Goal: Task Accomplishment & Management: Use online tool/utility

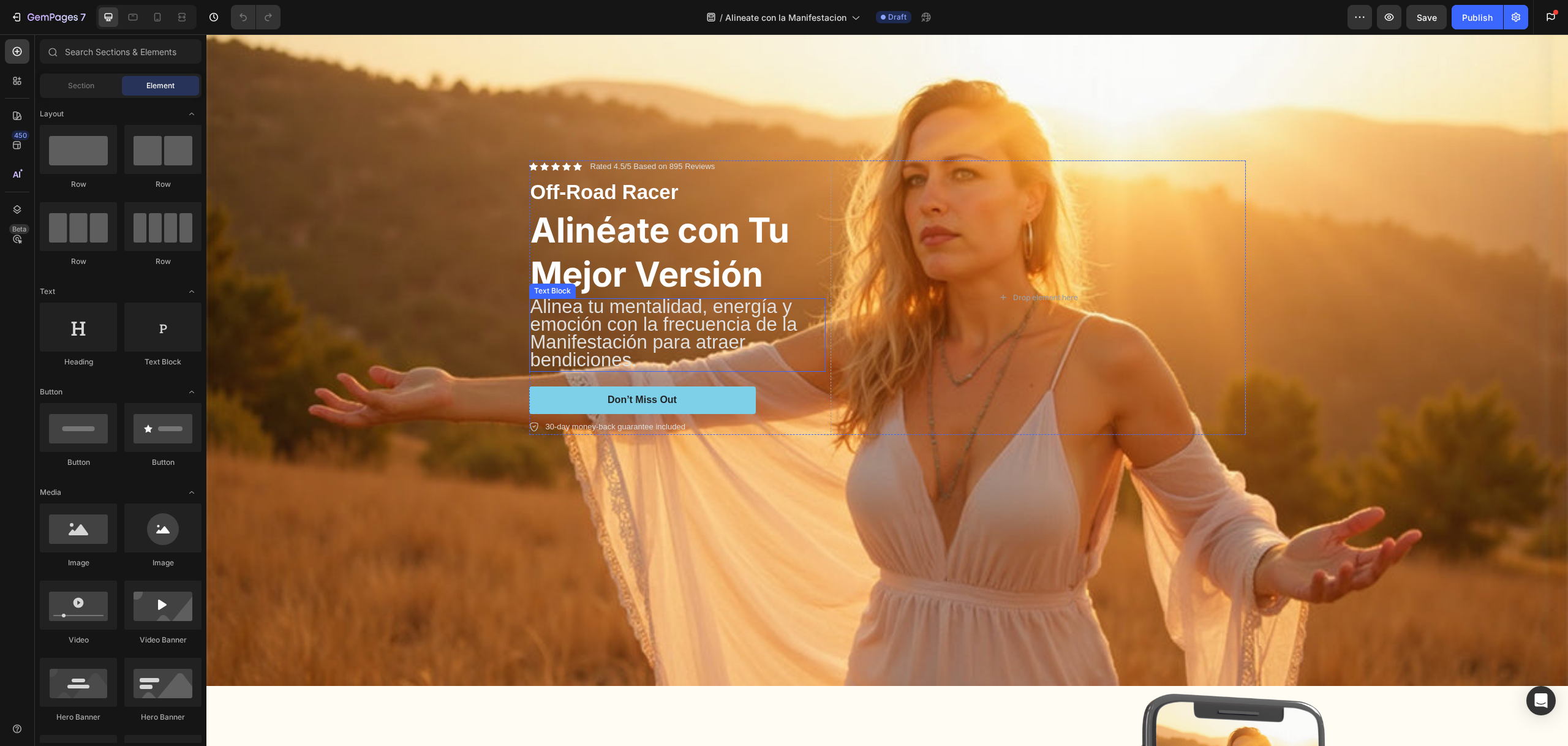
scroll to position [153, 0]
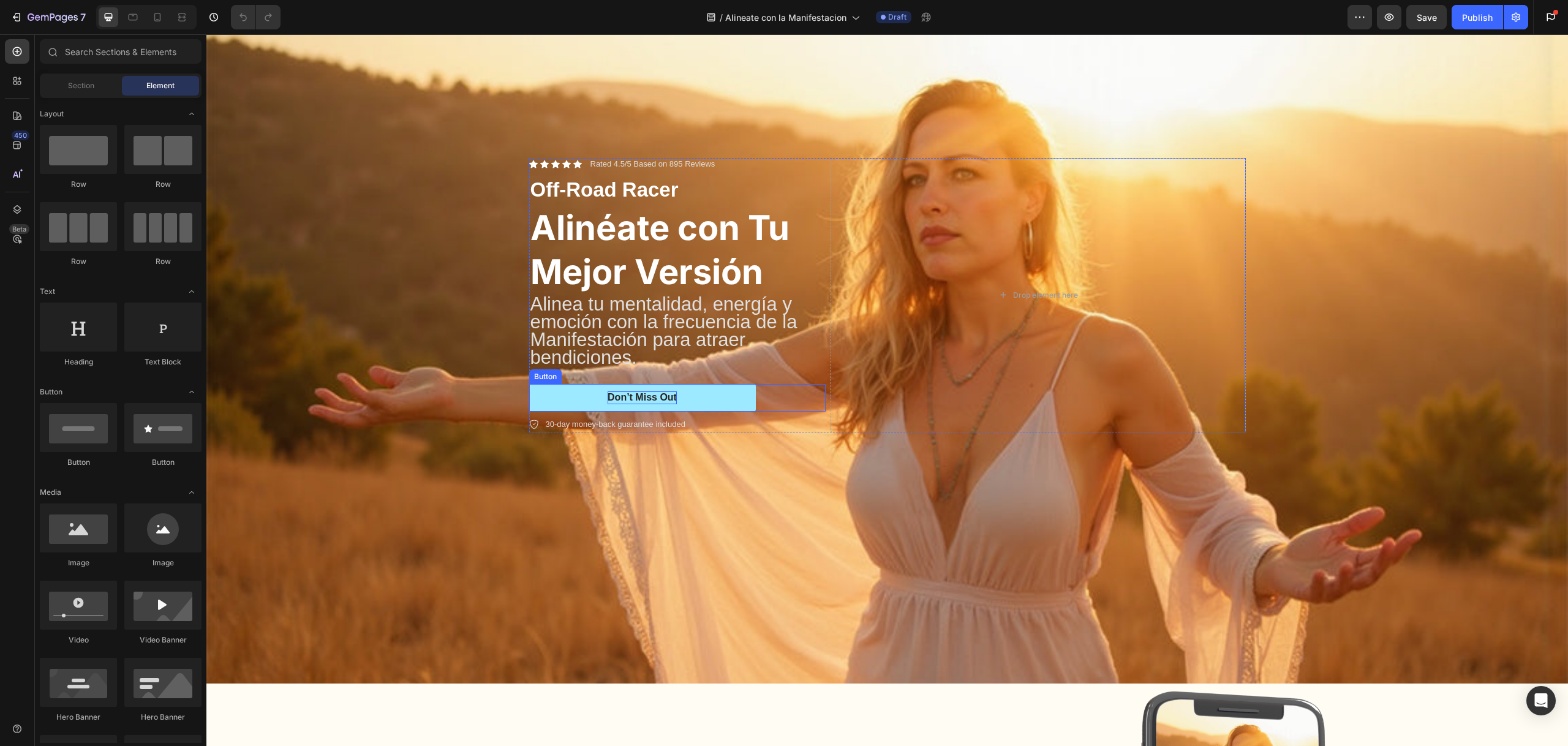
click at [652, 396] on div "Don’t Miss Out" at bounding box center [642, 398] width 69 height 13
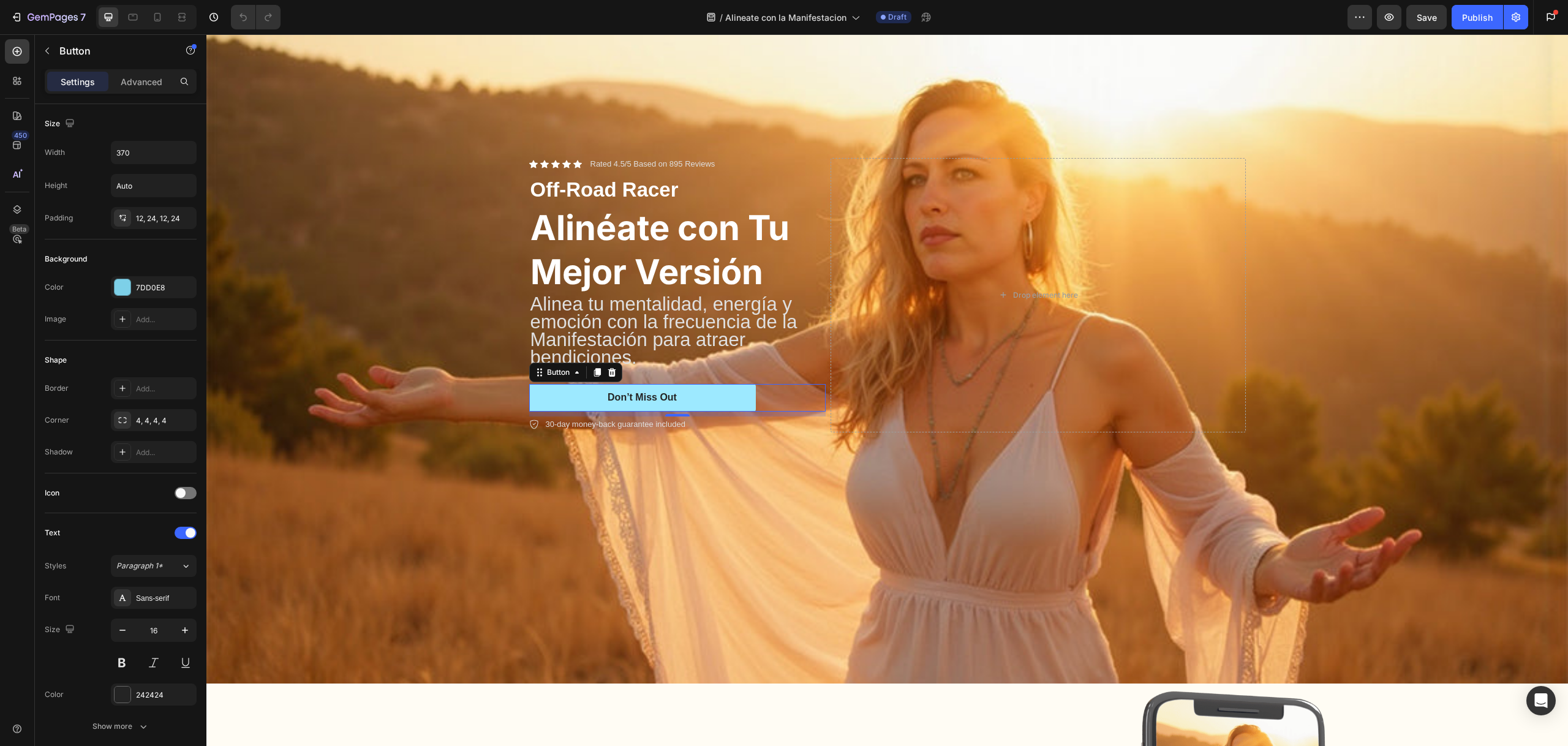
click at [674, 403] on button "Don’t Miss Out" at bounding box center [642, 398] width 227 height 28
click at [666, 401] on div "Don’t Miss Out" at bounding box center [642, 398] width 69 height 13
click at [666, 401] on p "Don’t Miss Out" at bounding box center [642, 398] width 69 height 13
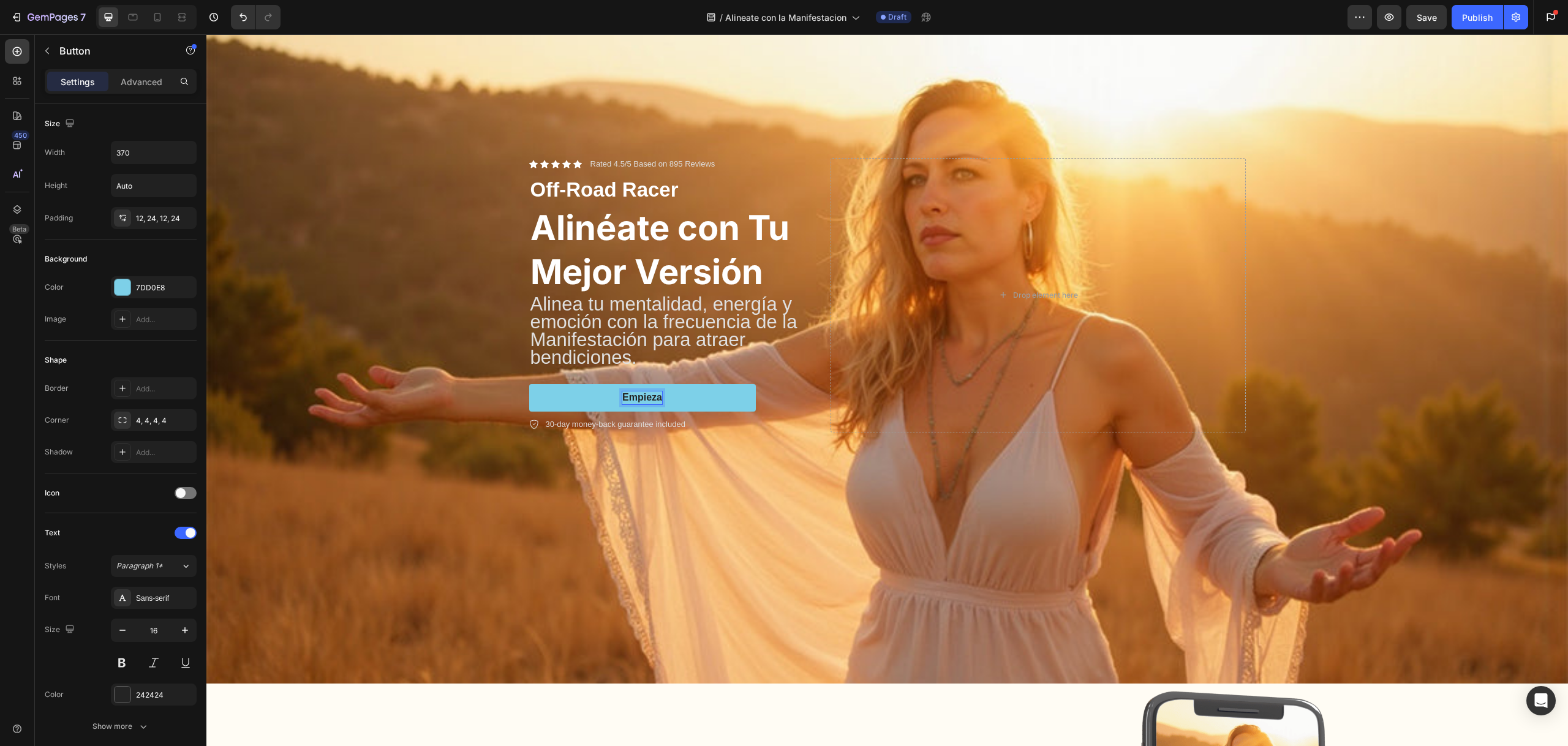
click at [529, 384] on button "Empieza" at bounding box center [642, 398] width 227 height 28
click at [439, 226] on div "Background Image" at bounding box center [887, 390] width 1361 height 712
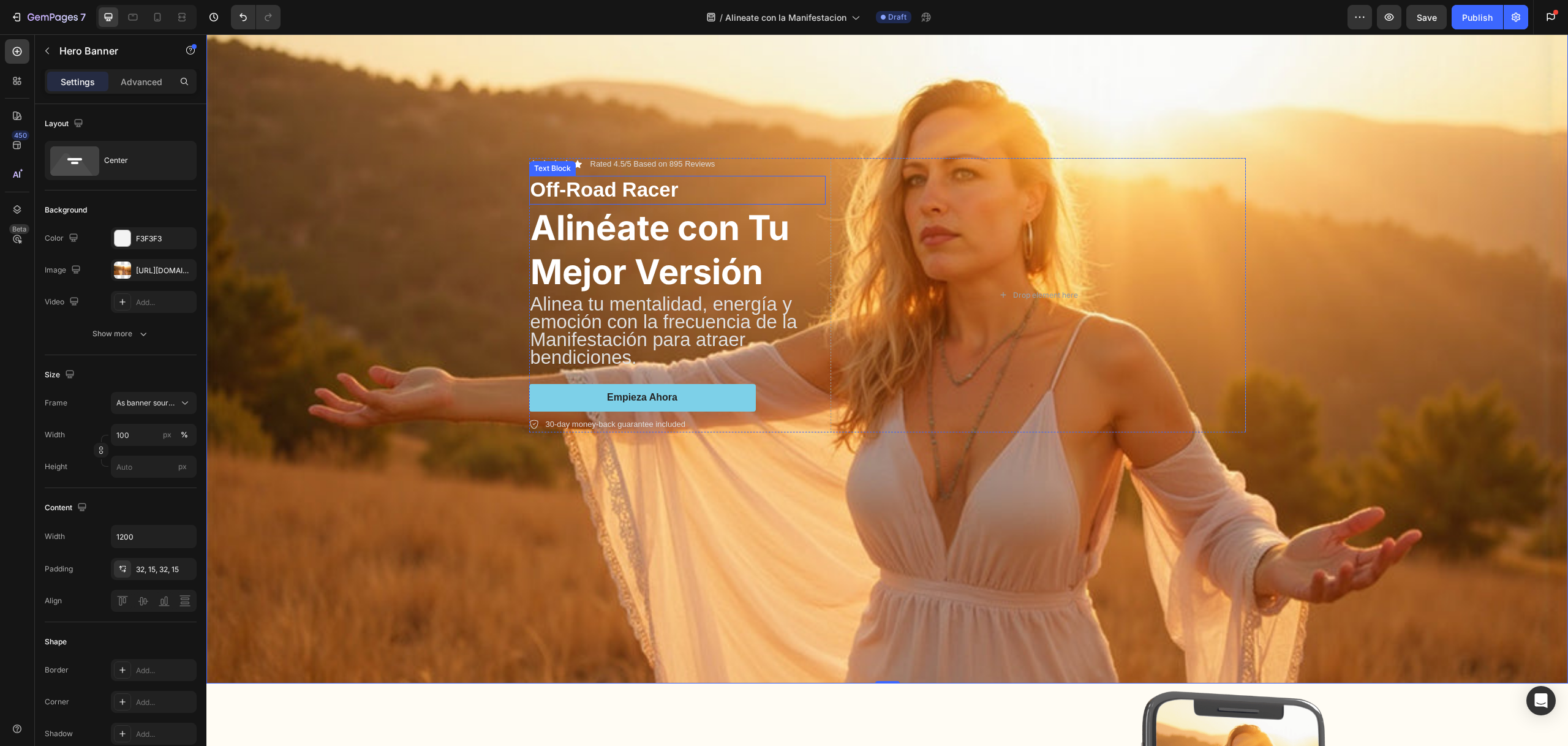
click at [625, 186] on p "Off-Road Racer" at bounding box center [677, 190] width 294 height 26
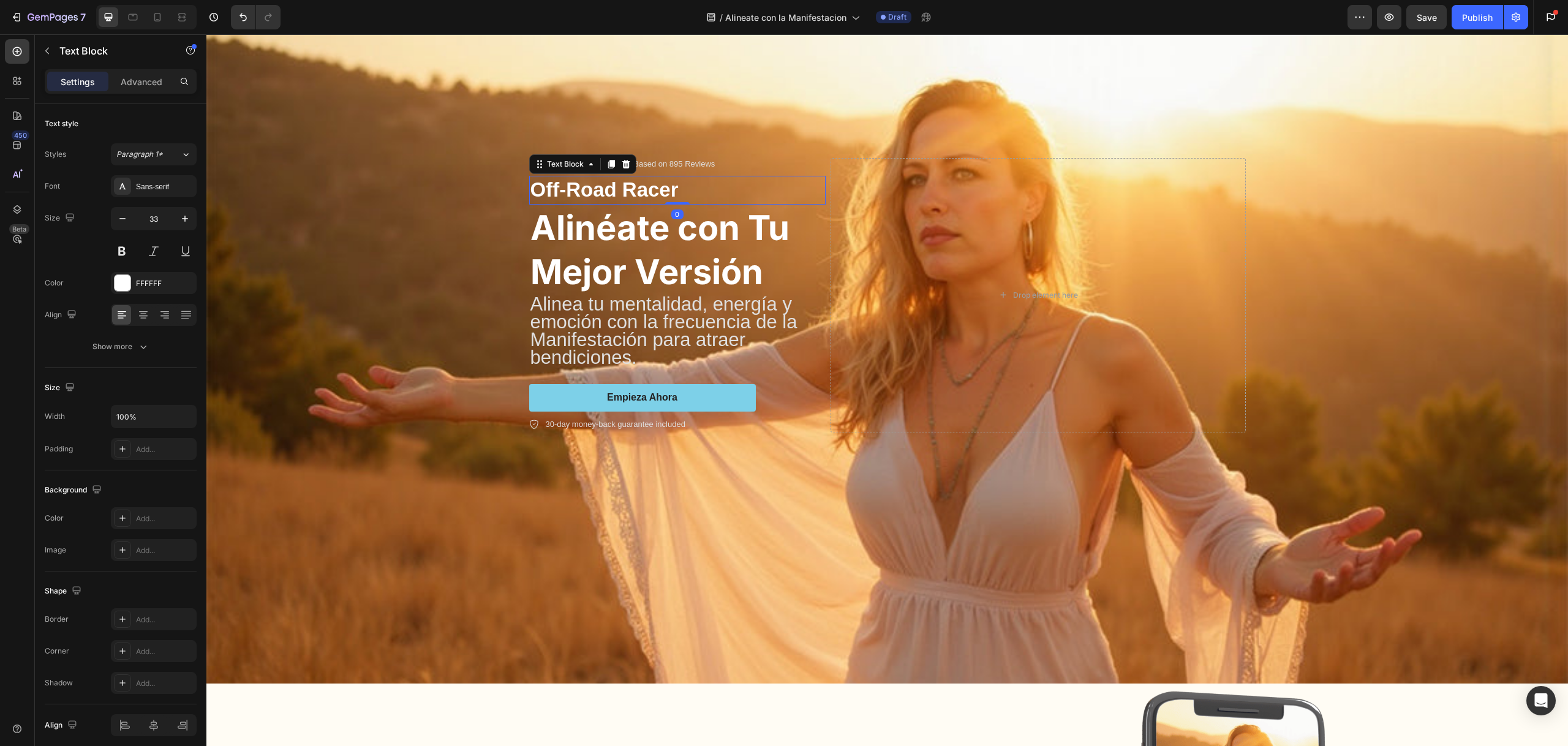
click at [625, 186] on p "Off-Road Racer" at bounding box center [677, 190] width 294 height 26
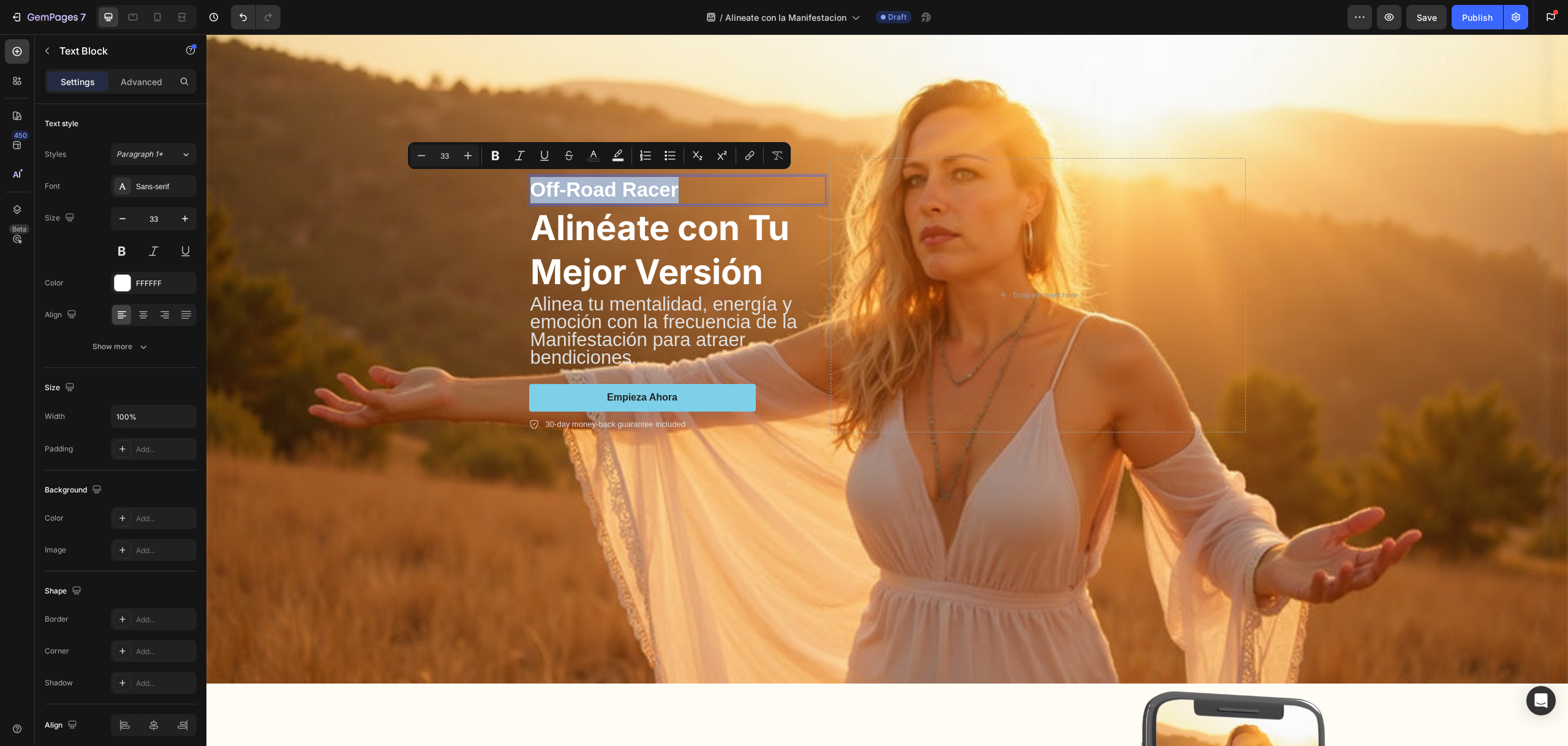
click at [625, 186] on p "Off-Road Racer" at bounding box center [677, 190] width 294 height 26
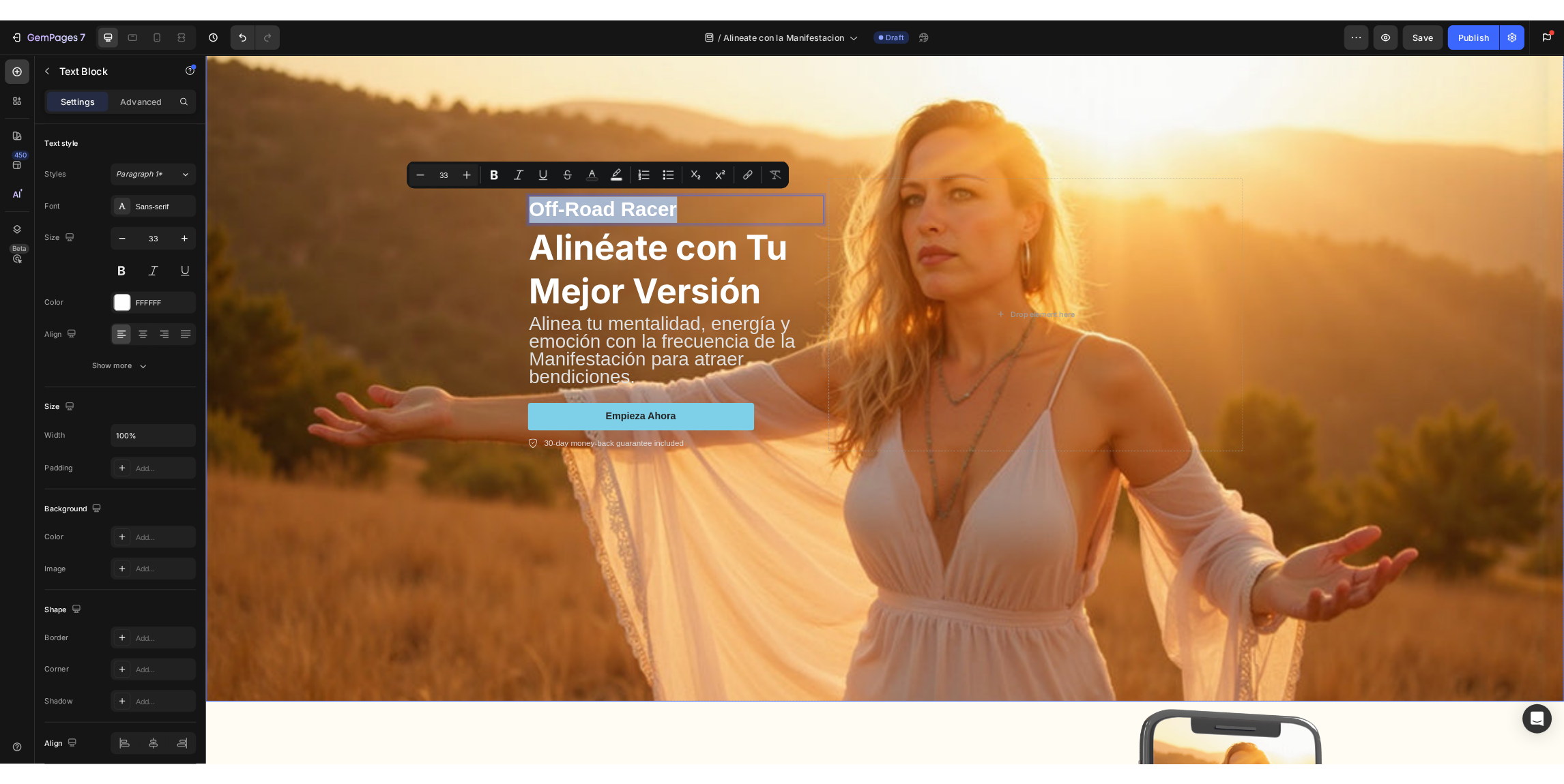
scroll to position [173, 0]
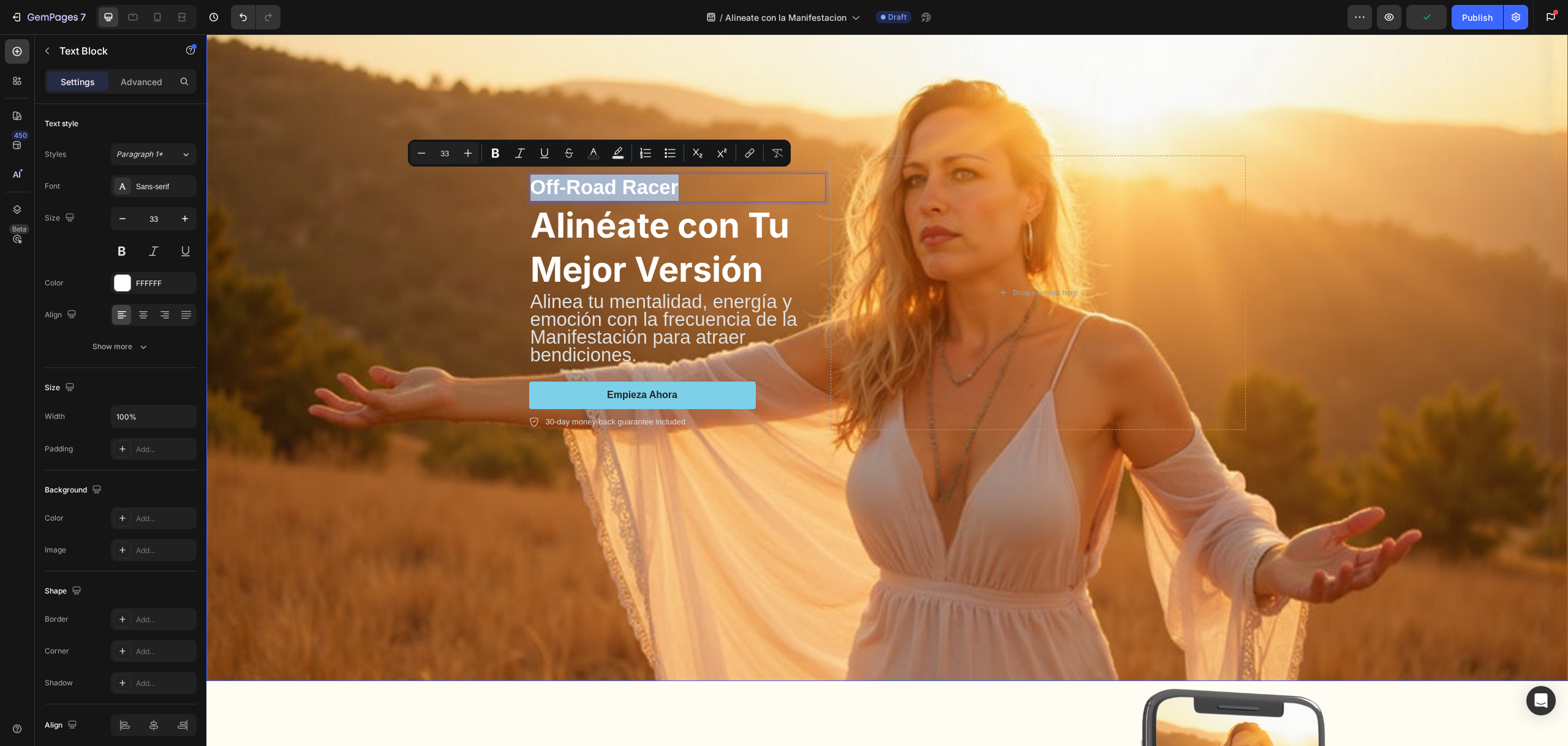
click at [405, 223] on div "Background Image" at bounding box center [887, 390] width 1361 height 712
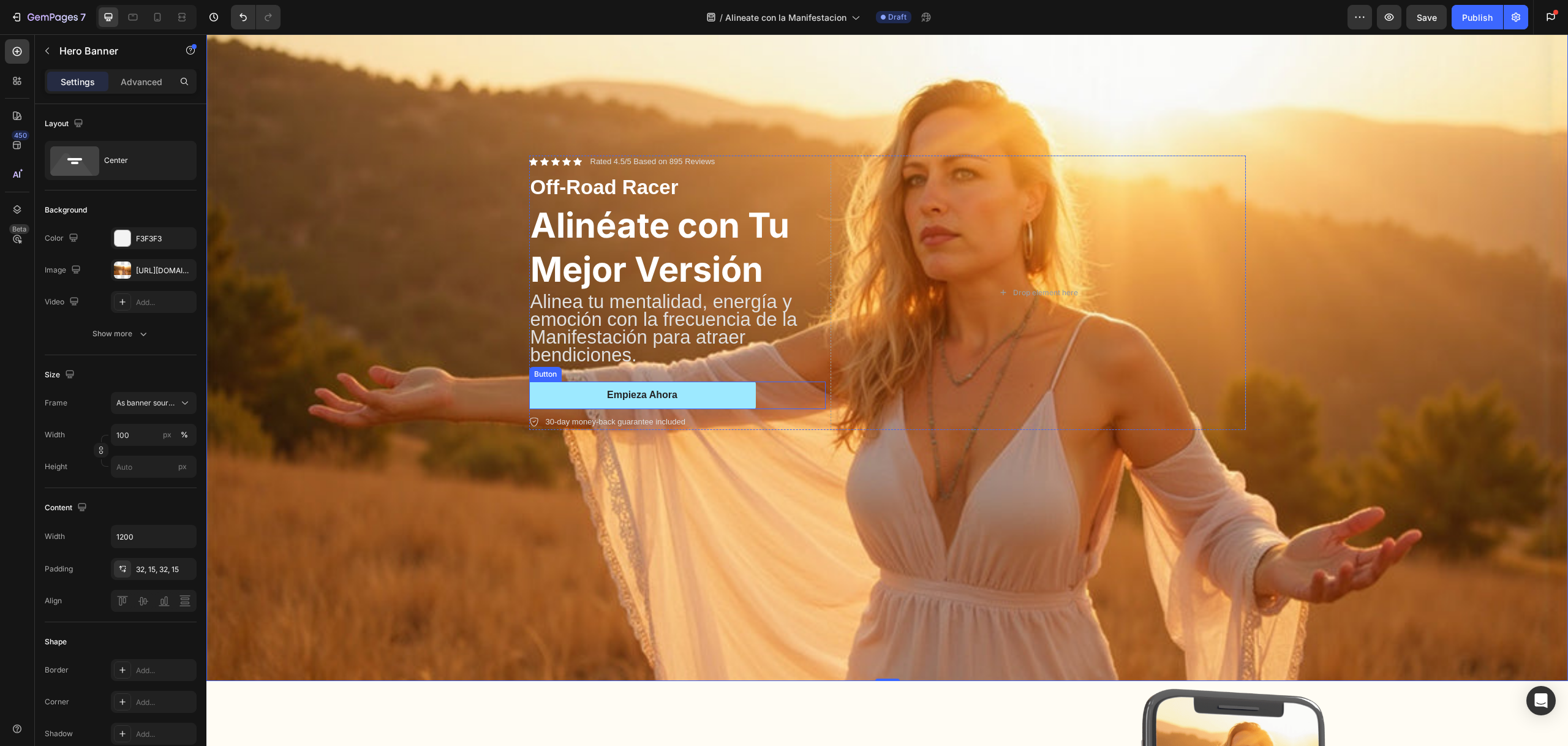
click at [567, 398] on button "Empieza Ahora" at bounding box center [642, 396] width 227 height 28
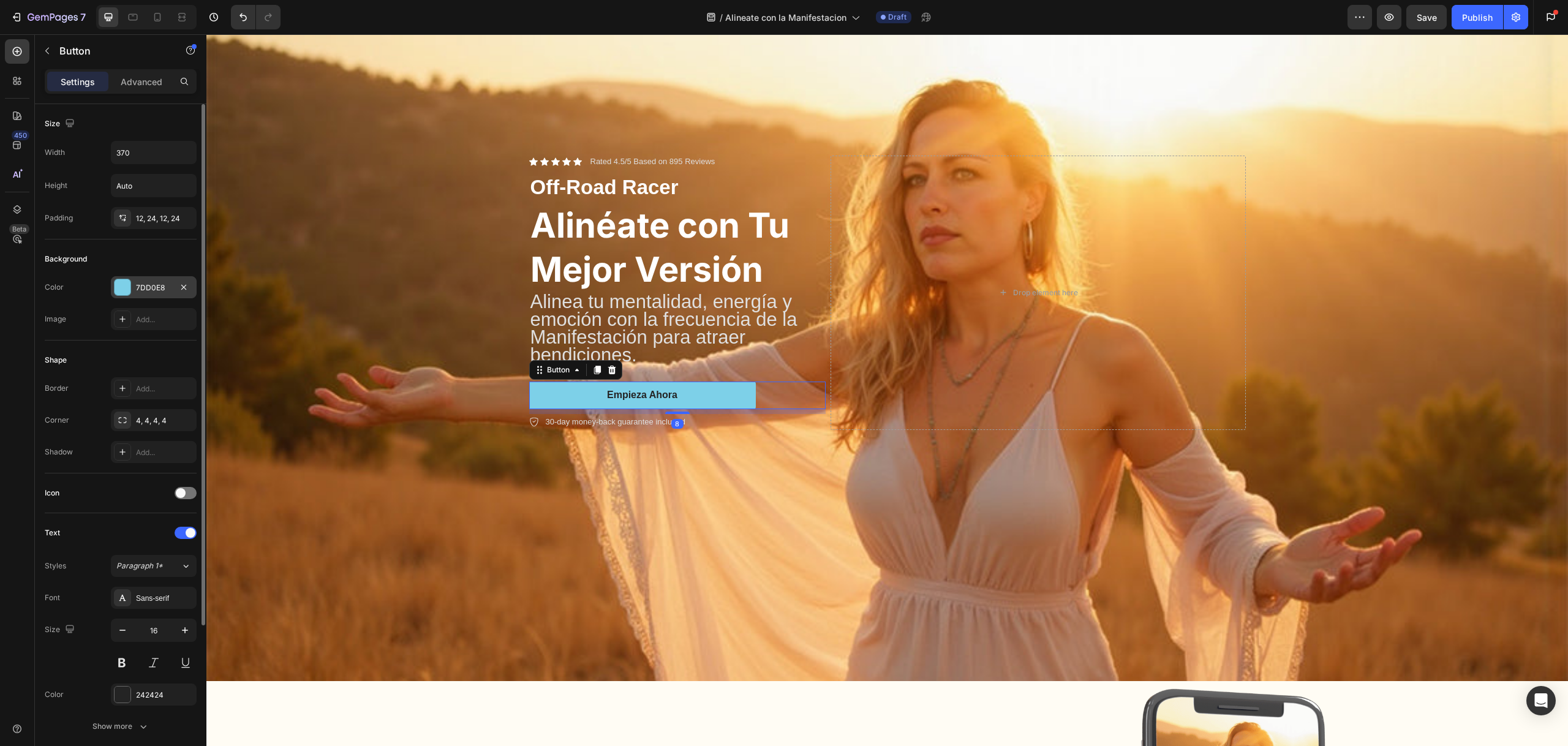
click at [117, 291] on div at bounding box center [122, 287] width 16 height 16
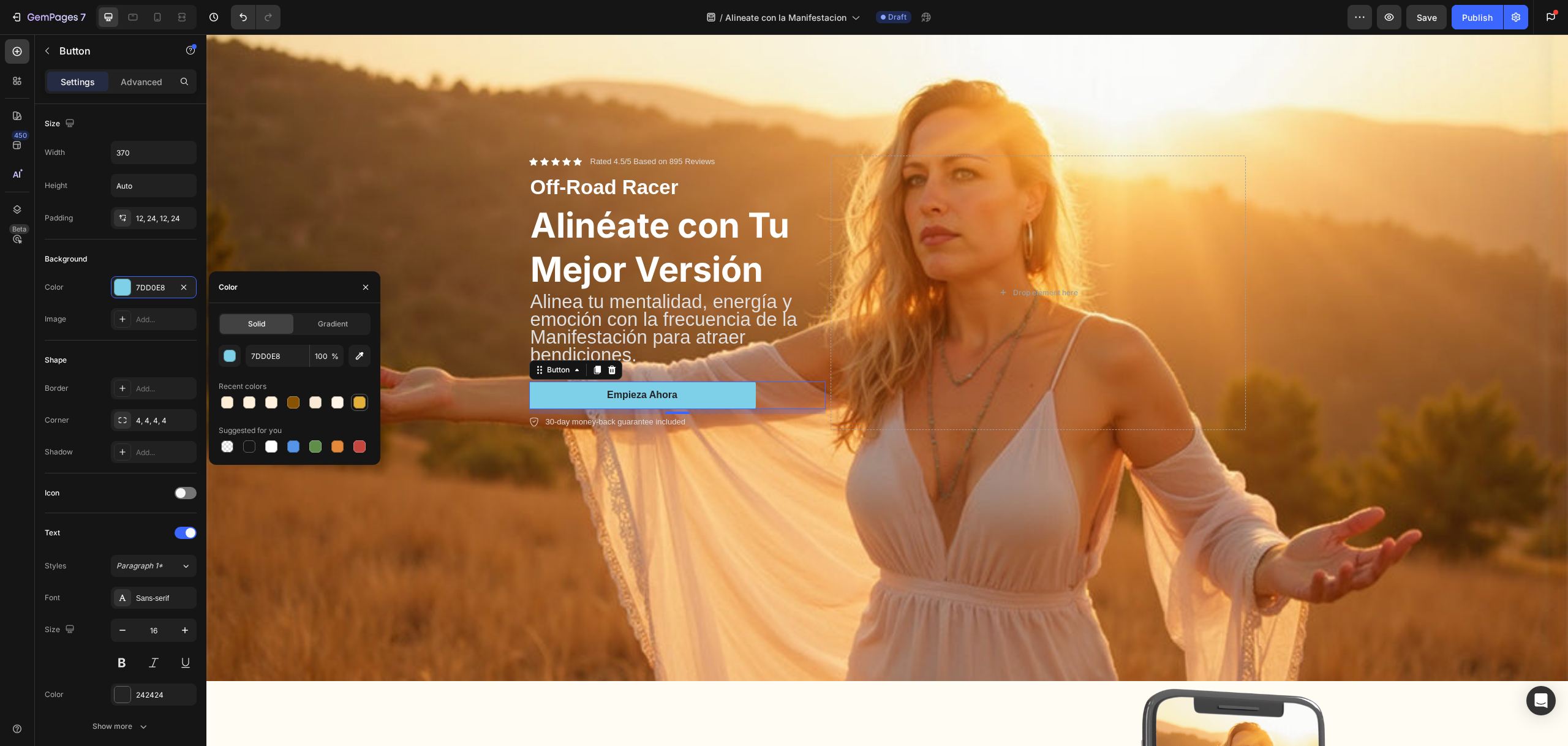
click at [363, 406] on div at bounding box center [359, 402] width 12 height 12
type input "E3AE39"
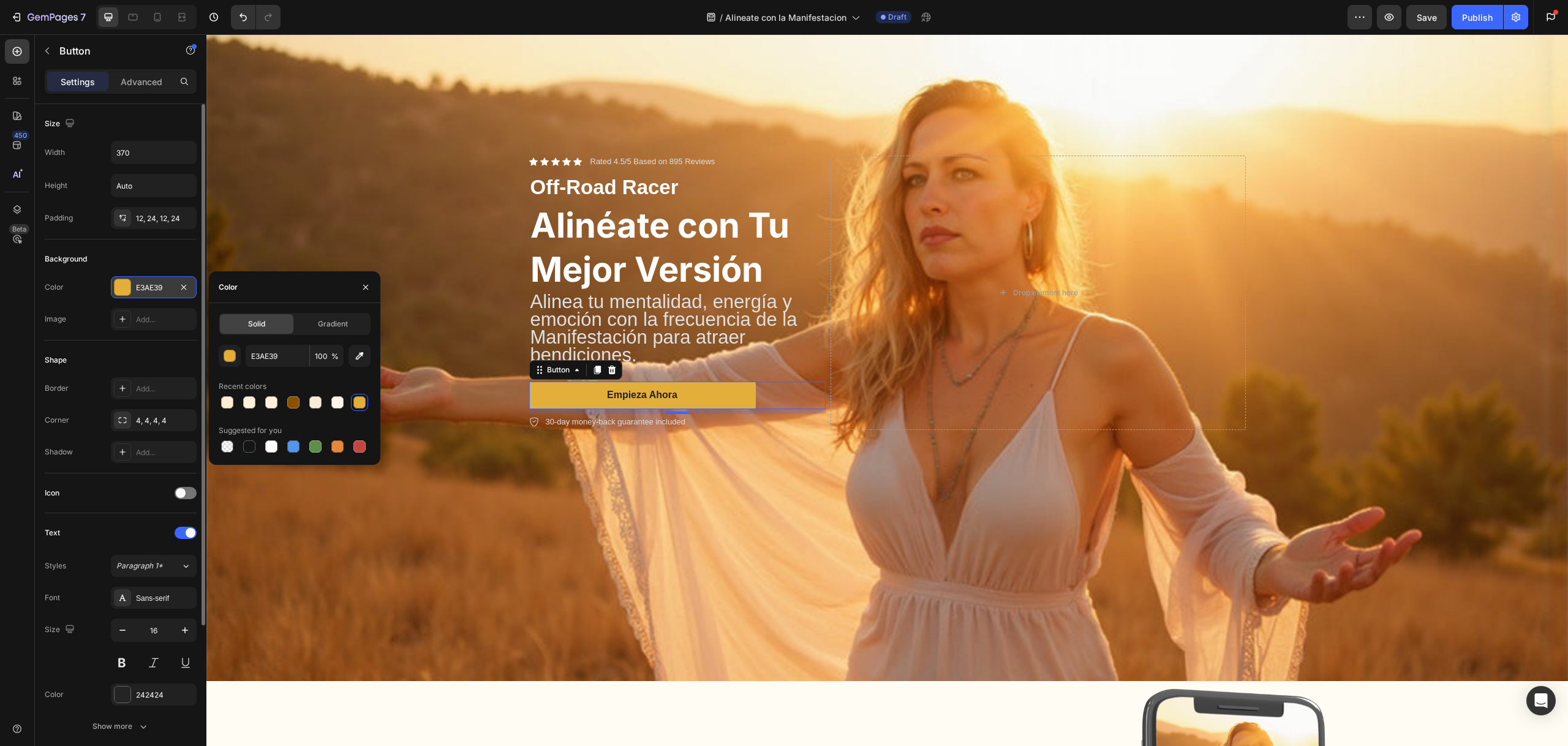
click at [118, 291] on div at bounding box center [122, 287] width 16 height 16
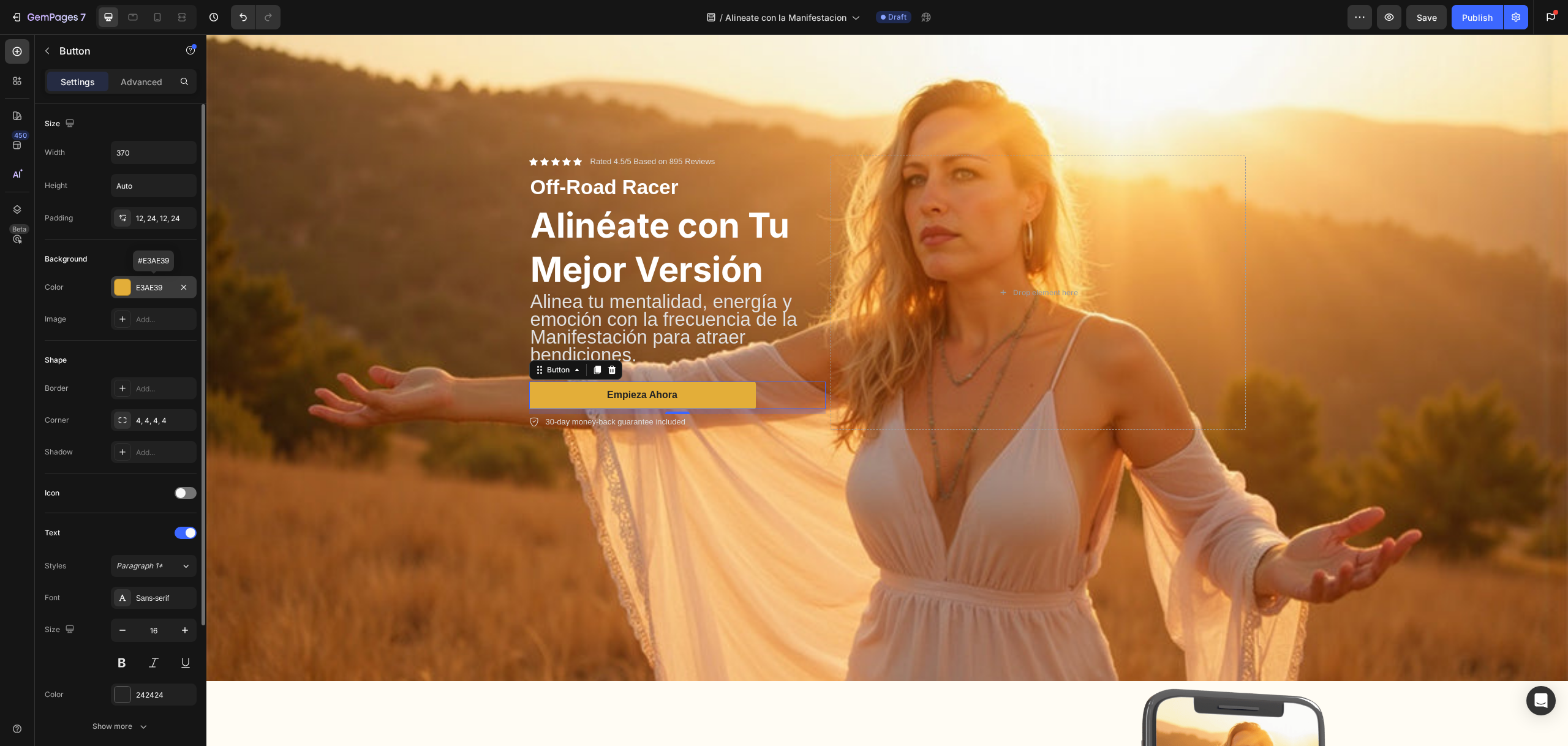
click at [118, 291] on div at bounding box center [122, 287] width 16 height 16
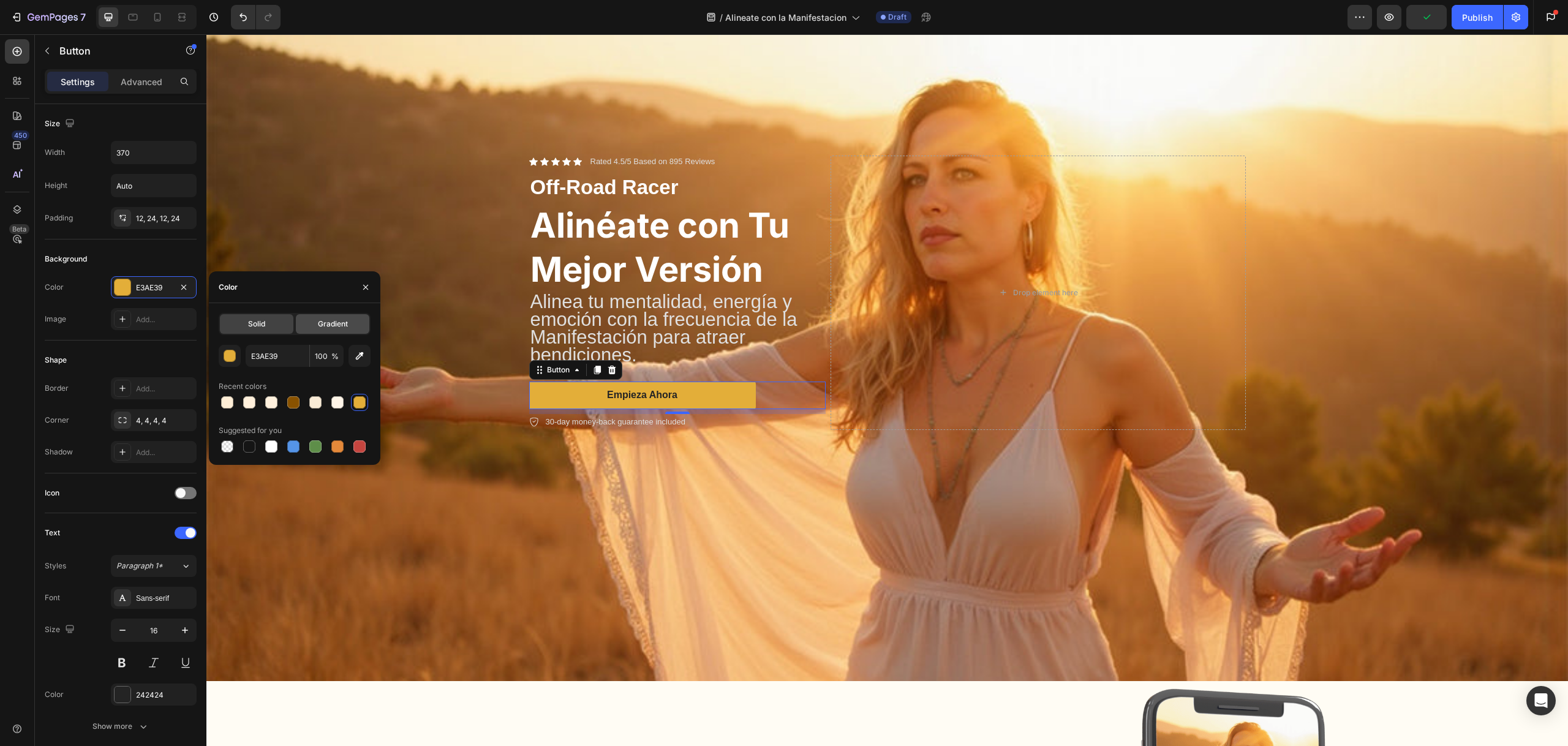
click at [338, 324] on span "Gradient" at bounding box center [333, 324] width 30 height 11
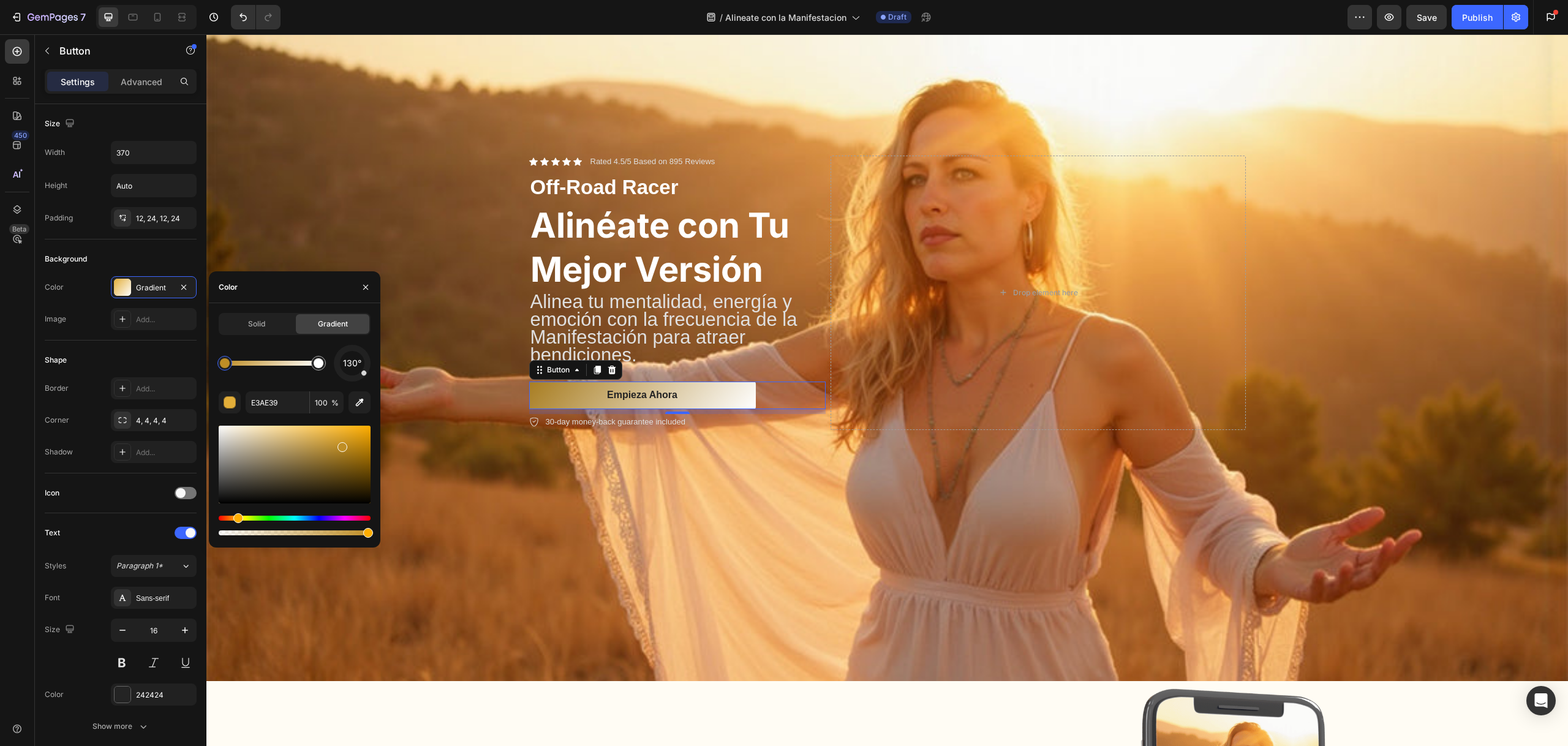
drag, startPoint x: 341, startPoint y: 445, endPoint x: 341, endPoint y: 452, distance: 7.0
click at [341, 452] on div at bounding box center [294, 465] width 152 height 78
drag, startPoint x: 364, startPoint y: 464, endPoint x: 368, endPoint y: 459, distance: 6.4
click at [368, 459] on div at bounding box center [294, 465] width 152 height 78
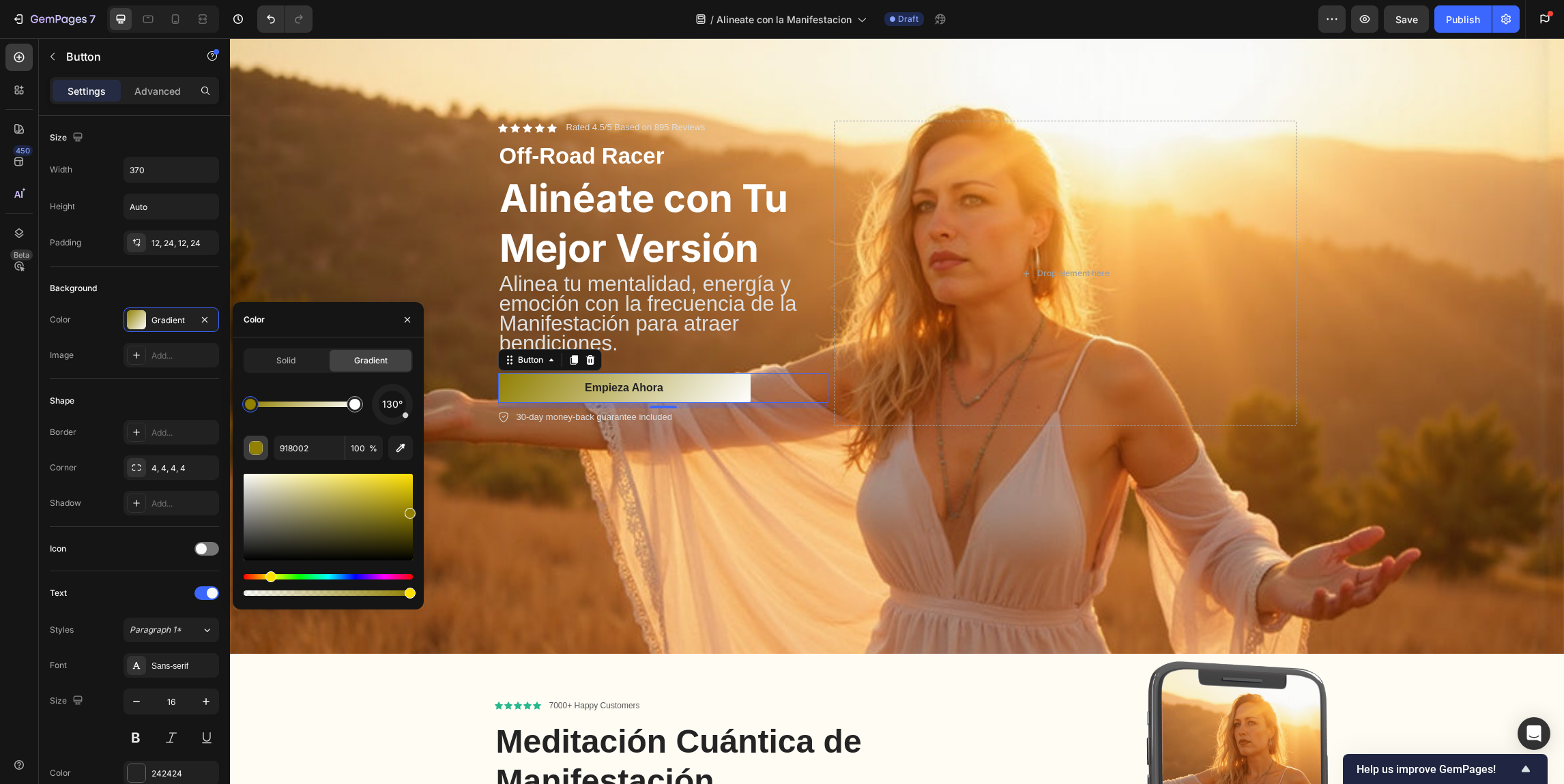
click at [257, 445] on div "button" at bounding box center [256, 448] width 13 height 13
click at [410, 419] on div "130°" at bounding box center [392, 405] width 41 height 41
click at [406, 419] on div at bounding box center [392, 405] width 58 height 58
click at [300, 405] on div at bounding box center [302, 405] width 105 height 6
click at [248, 405] on div at bounding box center [250, 405] width 11 height 11
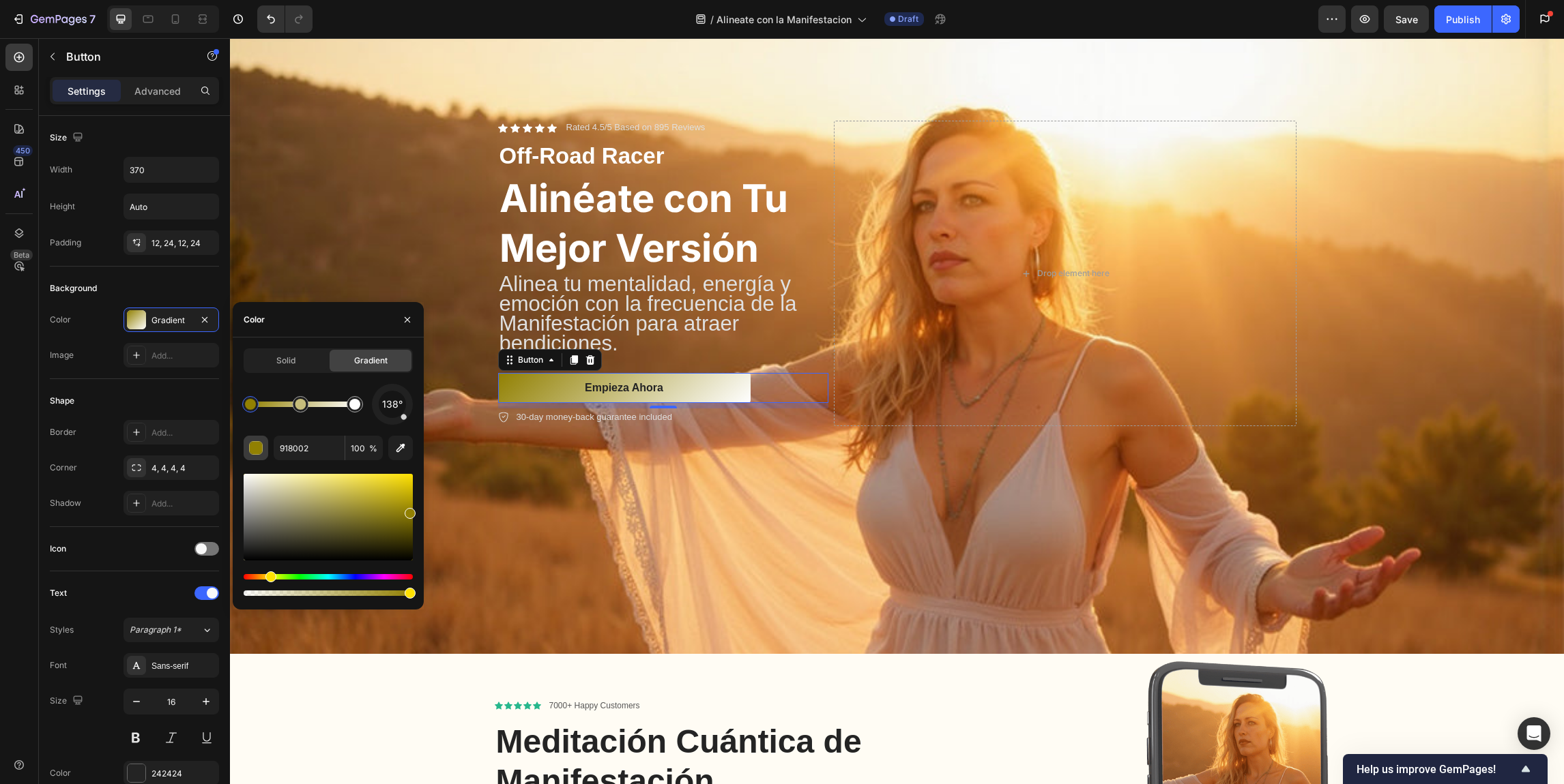
click at [258, 445] on div "button" at bounding box center [256, 448] width 13 height 13
click at [299, 450] on input "918002" at bounding box center [309, 447] width 71 height 25
paste input "f18a35"
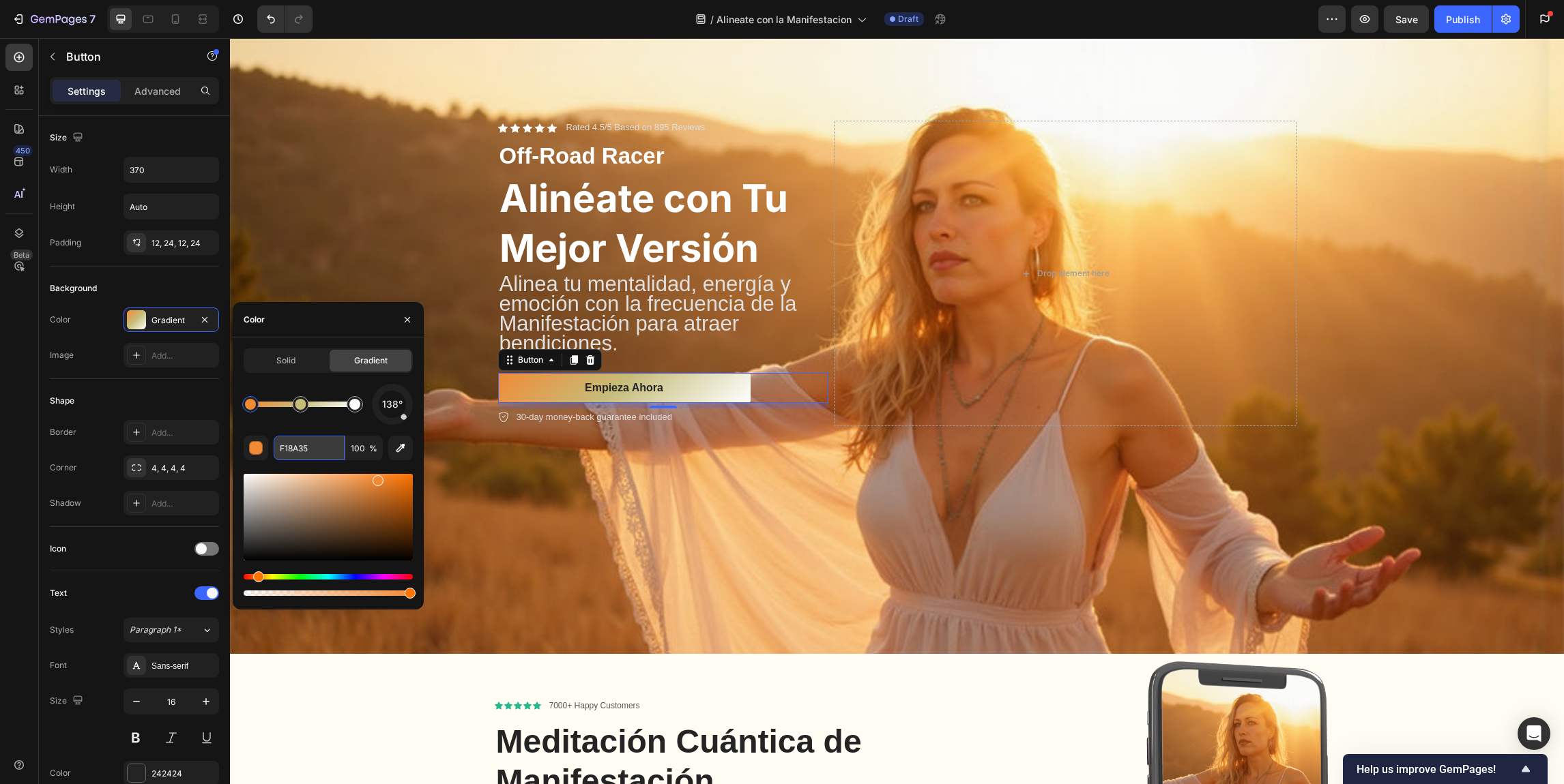
paste input "f07a4f"
click at [335, 425] on div "138° f07a4f 100 %" at bounding box center [328, 492] width 169 height 215
click at [276, 18] on icon "Undo/Redo" at bounding box center [270, 19] width 13 height 13
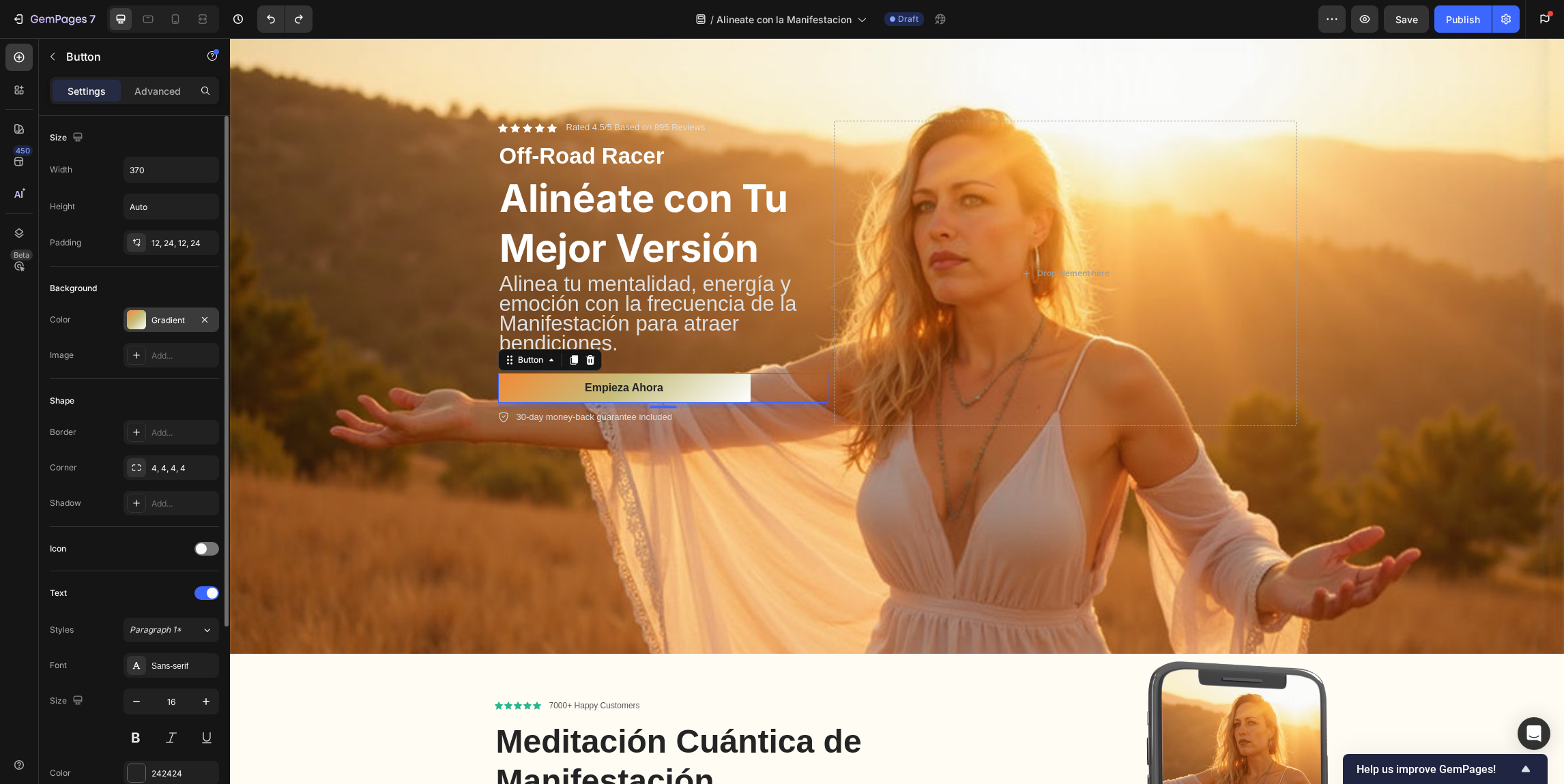
click at [128, 328] on div at bounding box center [136, 319] width 19 height 19
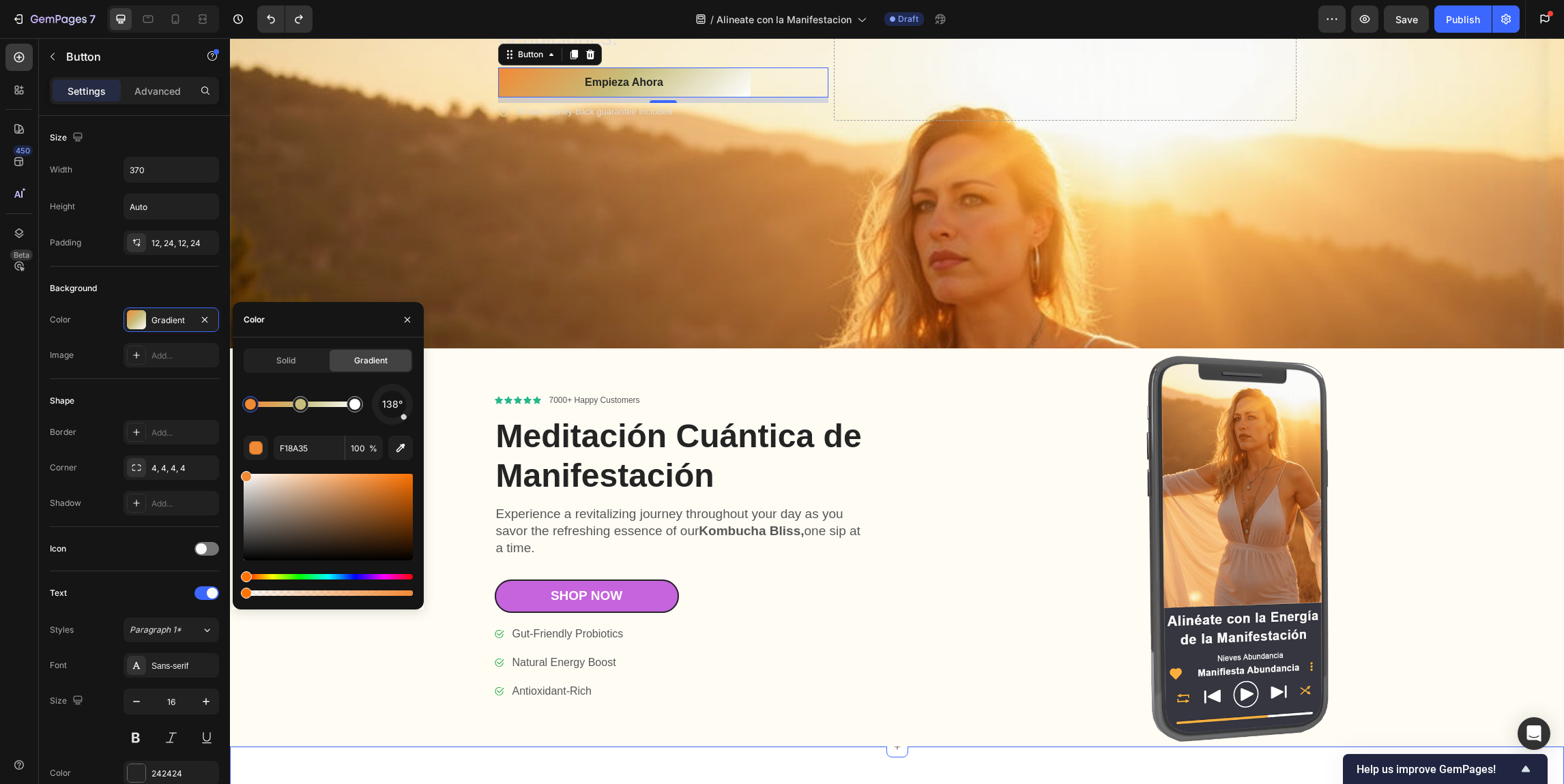
scroll to position [351, 0]
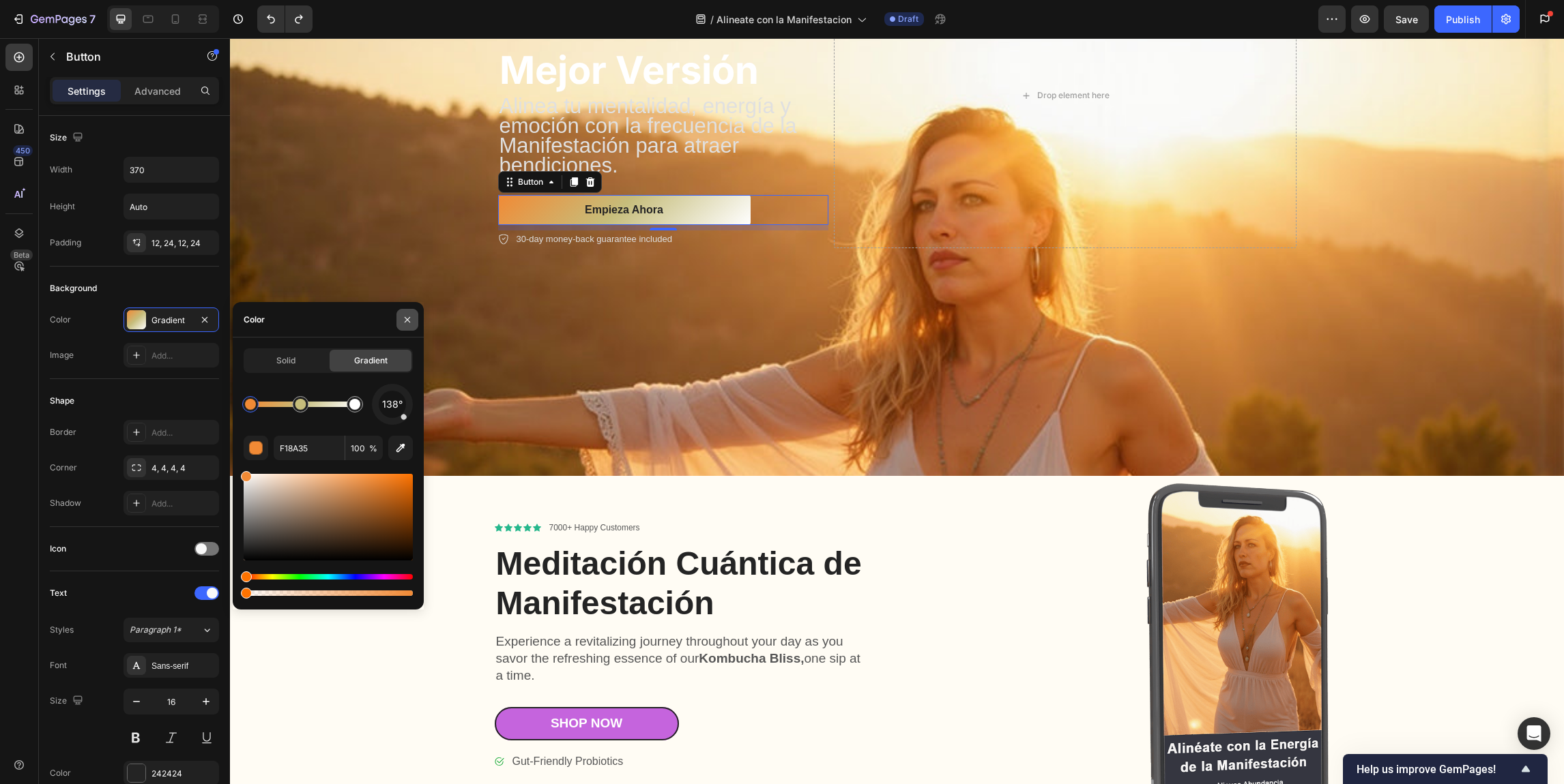
click at [406, 317] on icon "button" at bounding box center [408, 320] width 11 height 11
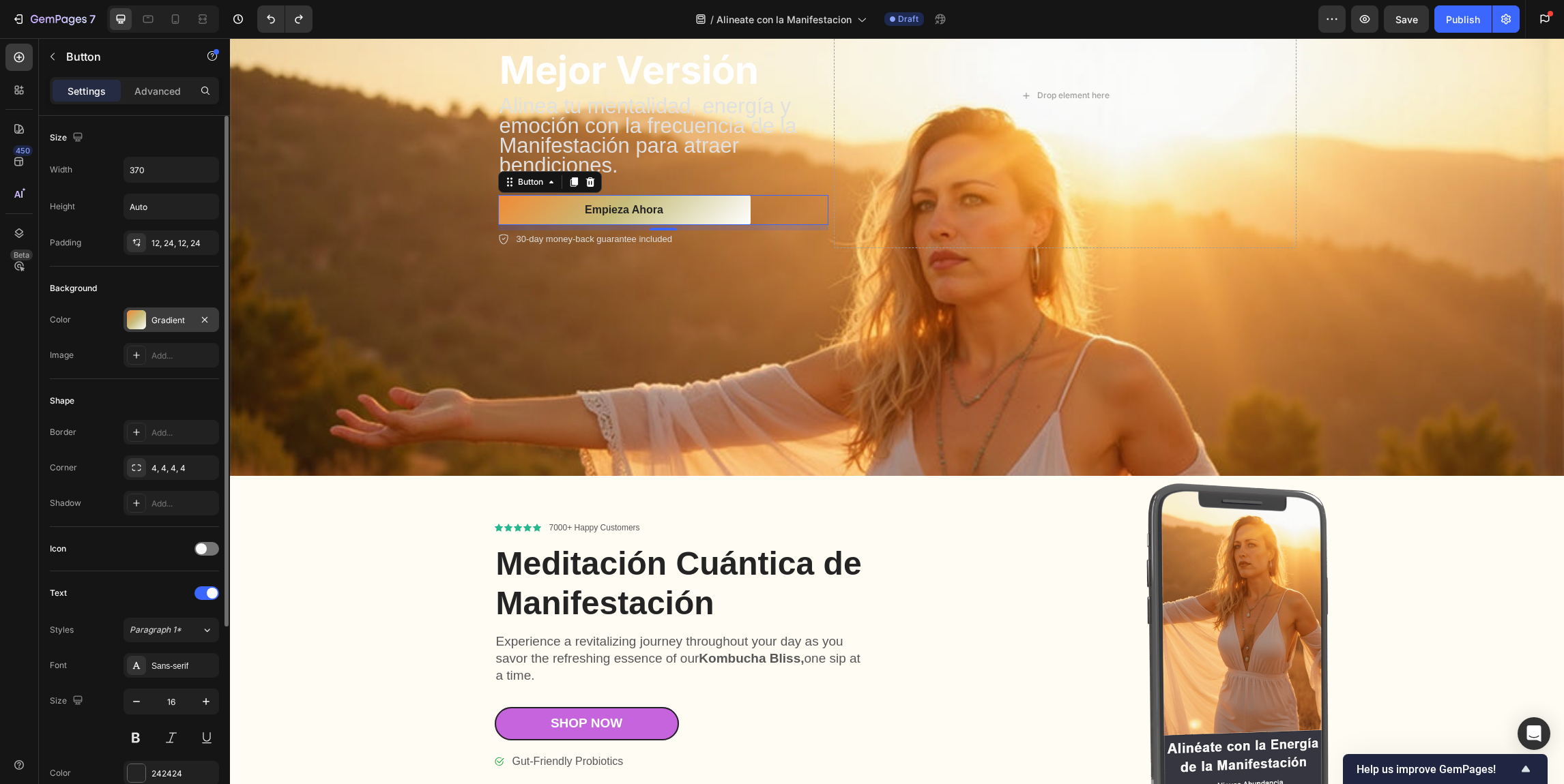
click at [133, 321] on div at bounding box center [136, 319] width 19 height 19
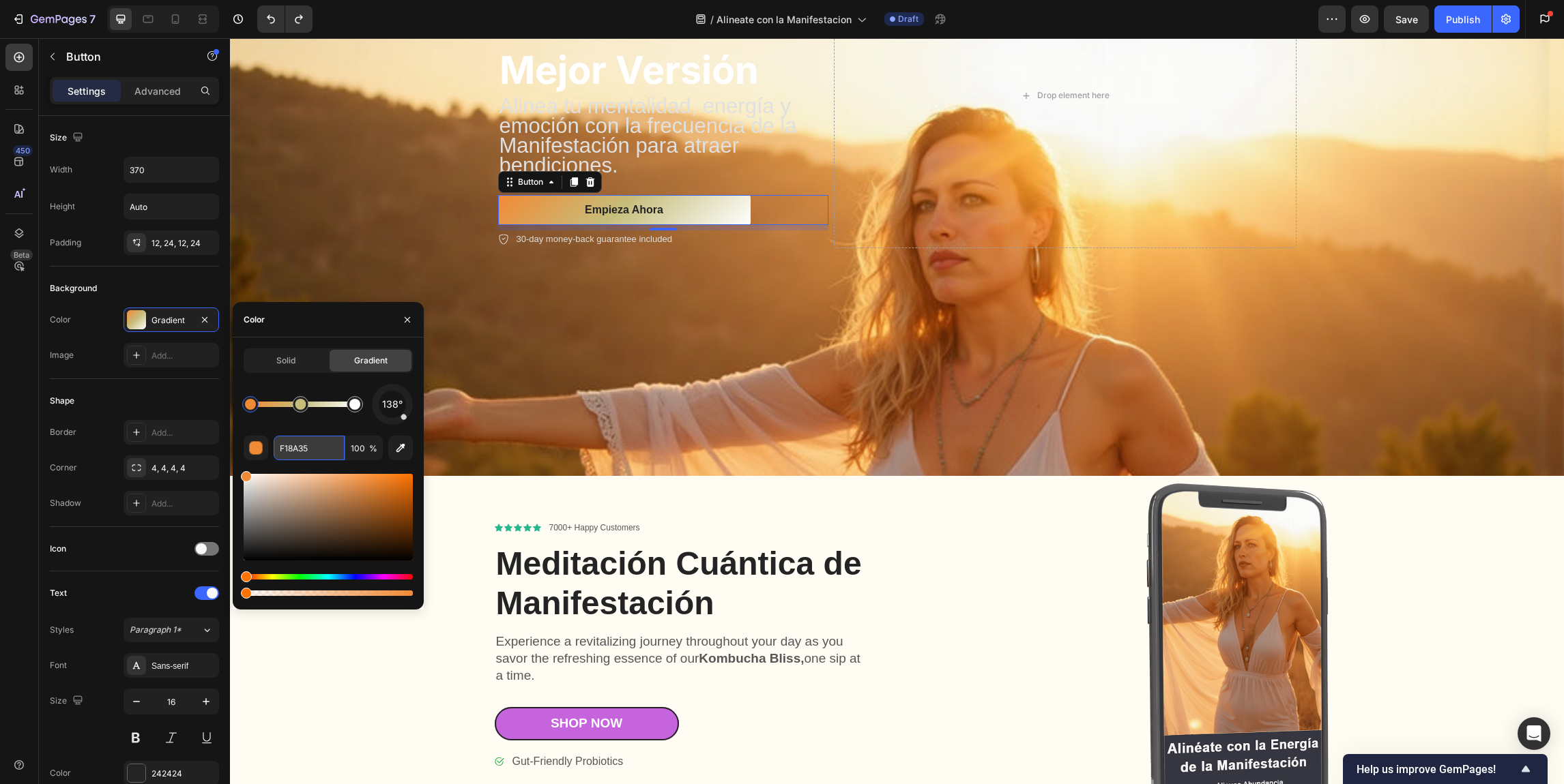
click at [301, 445] on input "F18A35" at bounding box center [309, 447] width 71 height 25
click at [302, 444] on input "F18A35" at bounding box center [309, 447] width 71 height 25
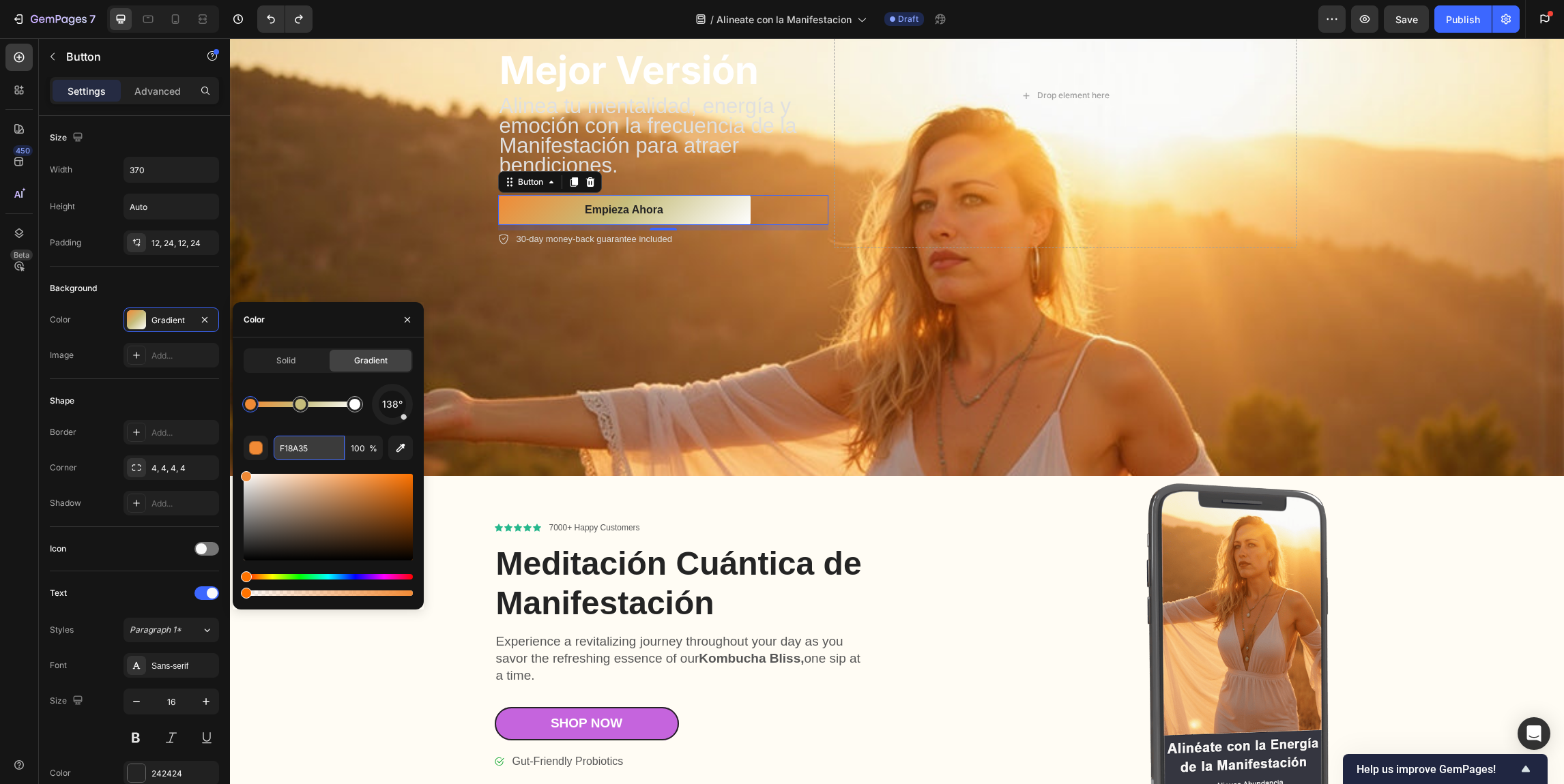
paste input "ab8f59"
paste input "c1a46d"
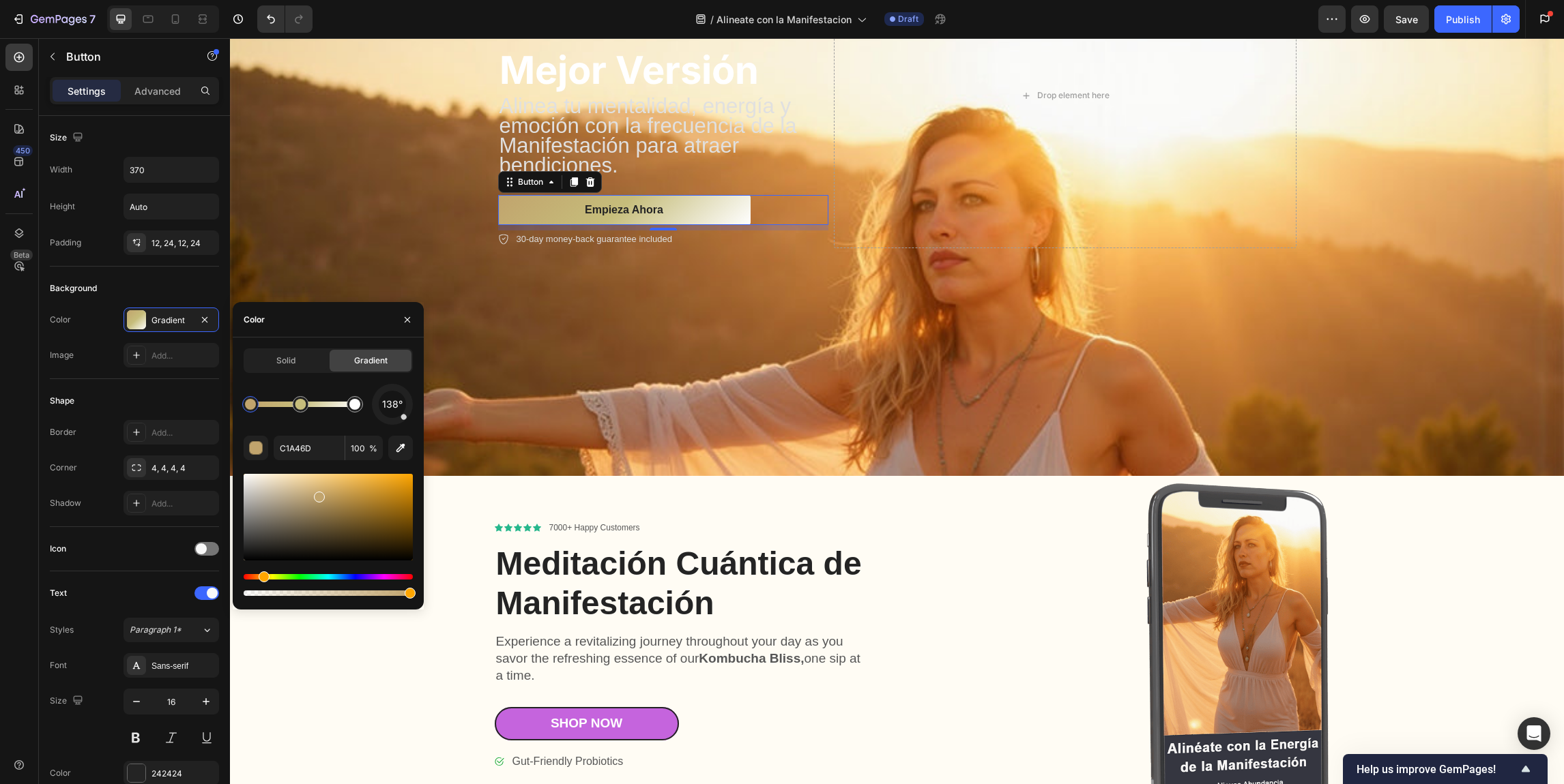
click at [319, 384] on div "138°" at bounding box center [328, 405] width 169 height 41
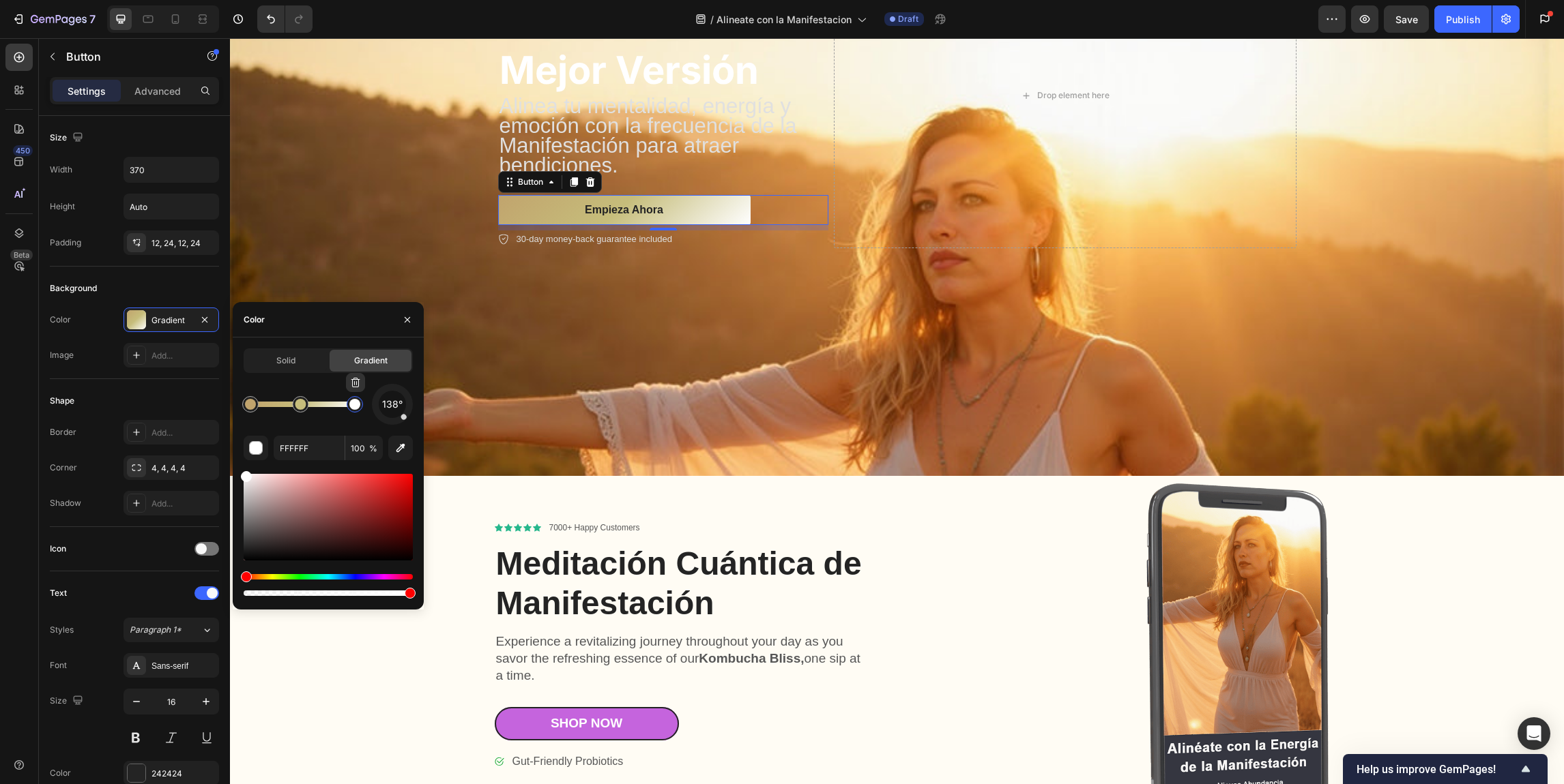
click at [358, 404] on div at bounding box center [355, 405] width 11 height 11
click at [293, 455] on input "FFFFFF" at bounding box center [309, 447] width 71 height 25
paste input "d6b880"
click at [372, 388] on div "138°" at bounding box center [392, 405] width 41 height 41
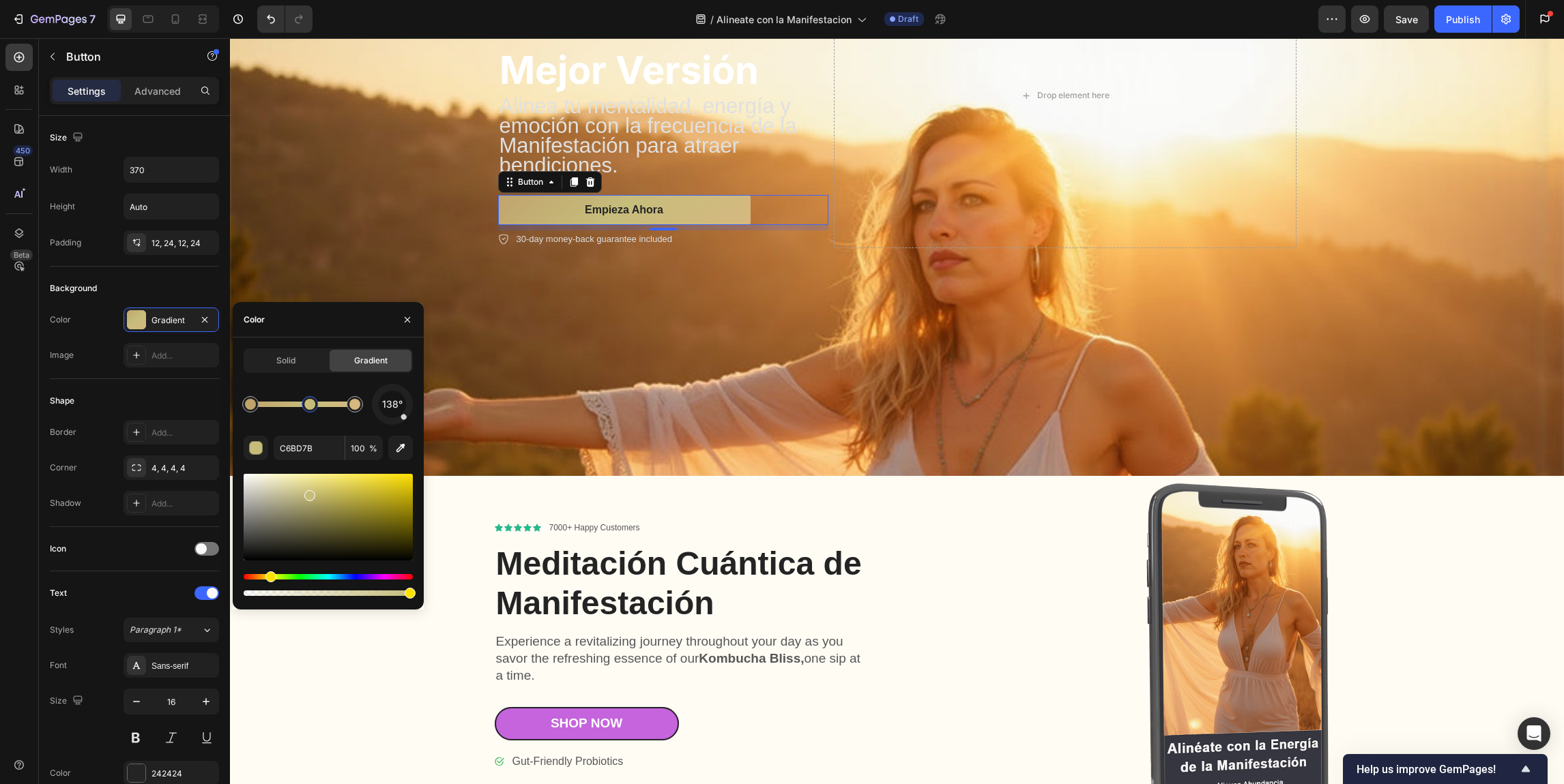
type input "C1A46D"
drag, startPoint x: 303, startPoint y: 406, endPoint x: 321, endPoint y: 405, distance: 18.0
drag, startPoint x: 403, startPoint y: 418, endPoint x: 385, endPoint y: 406, distance: 21.6
click at [385, 406] on div "260°" at bounding box center [392, 405] width 41 height 41
click at [806, 239] on div "30-day money-back guarantee included" at bounding box center [663, 239] width 330 height 18
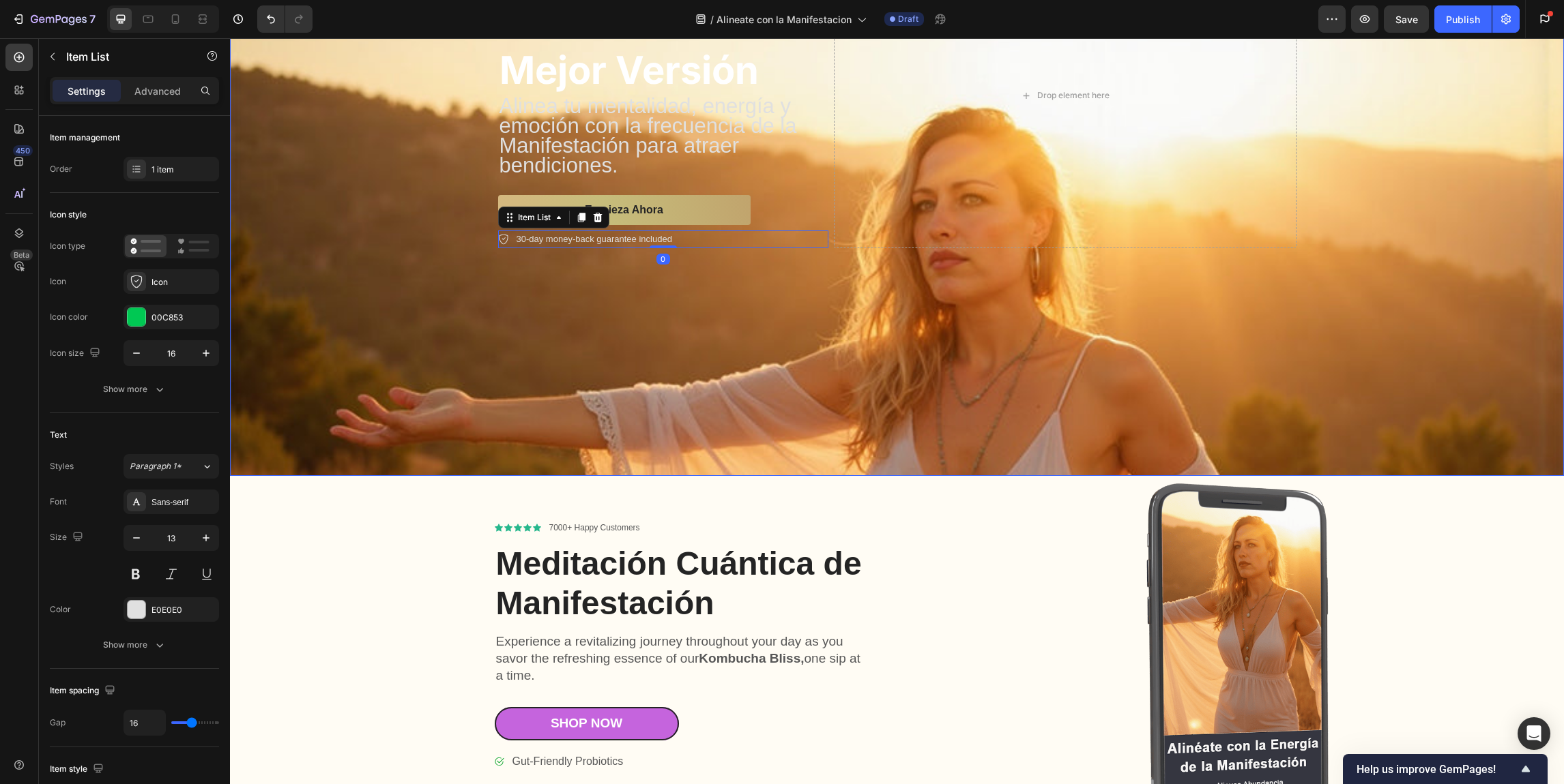
scroll to position [119, 0]
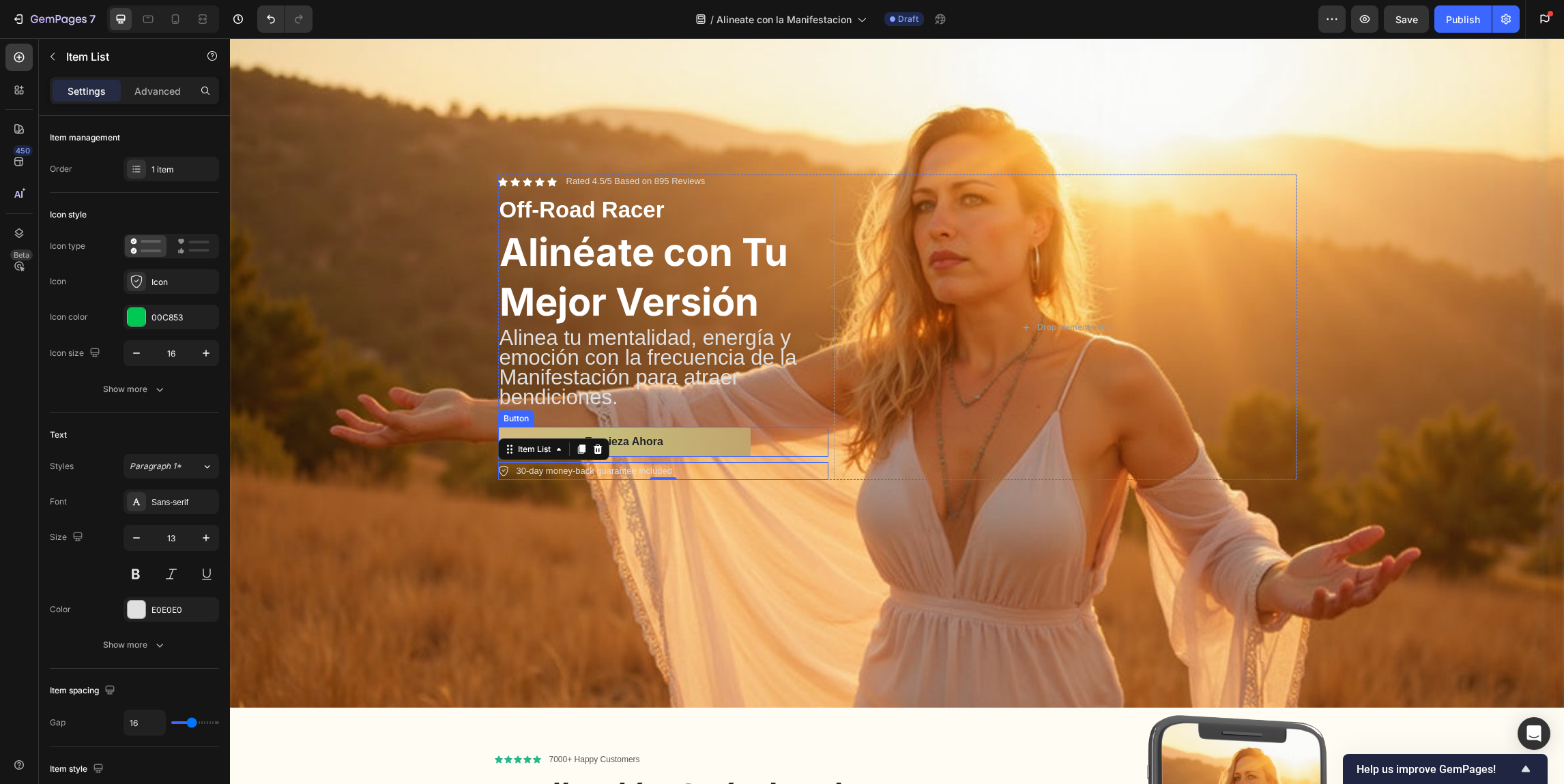
click at [514, 419] on div "Button" at bounding box center [516, 419] width 31 height 13
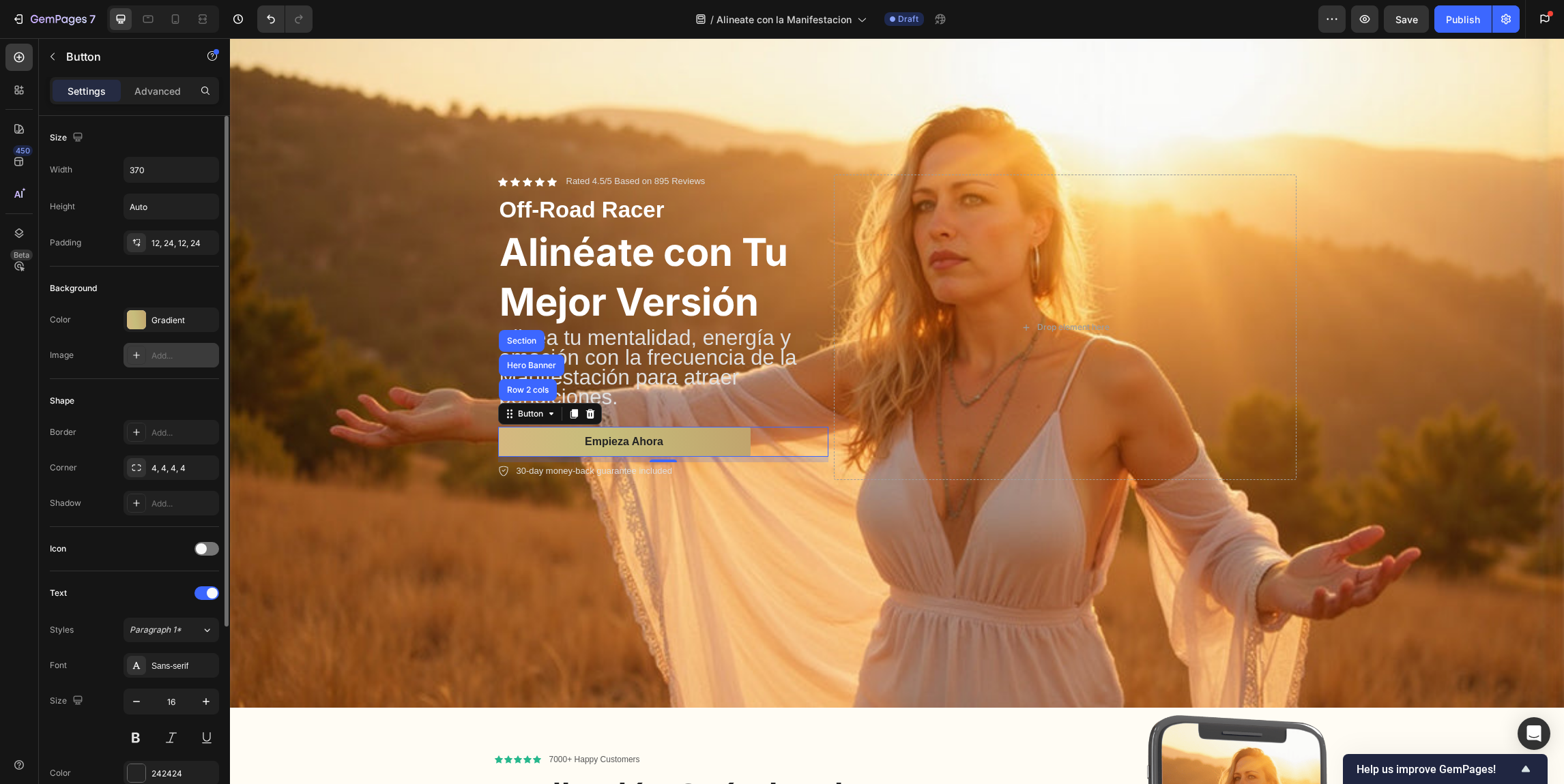
click at [162, 352] on div "Add..." at bounding box center [183, 356] width 64 height 13
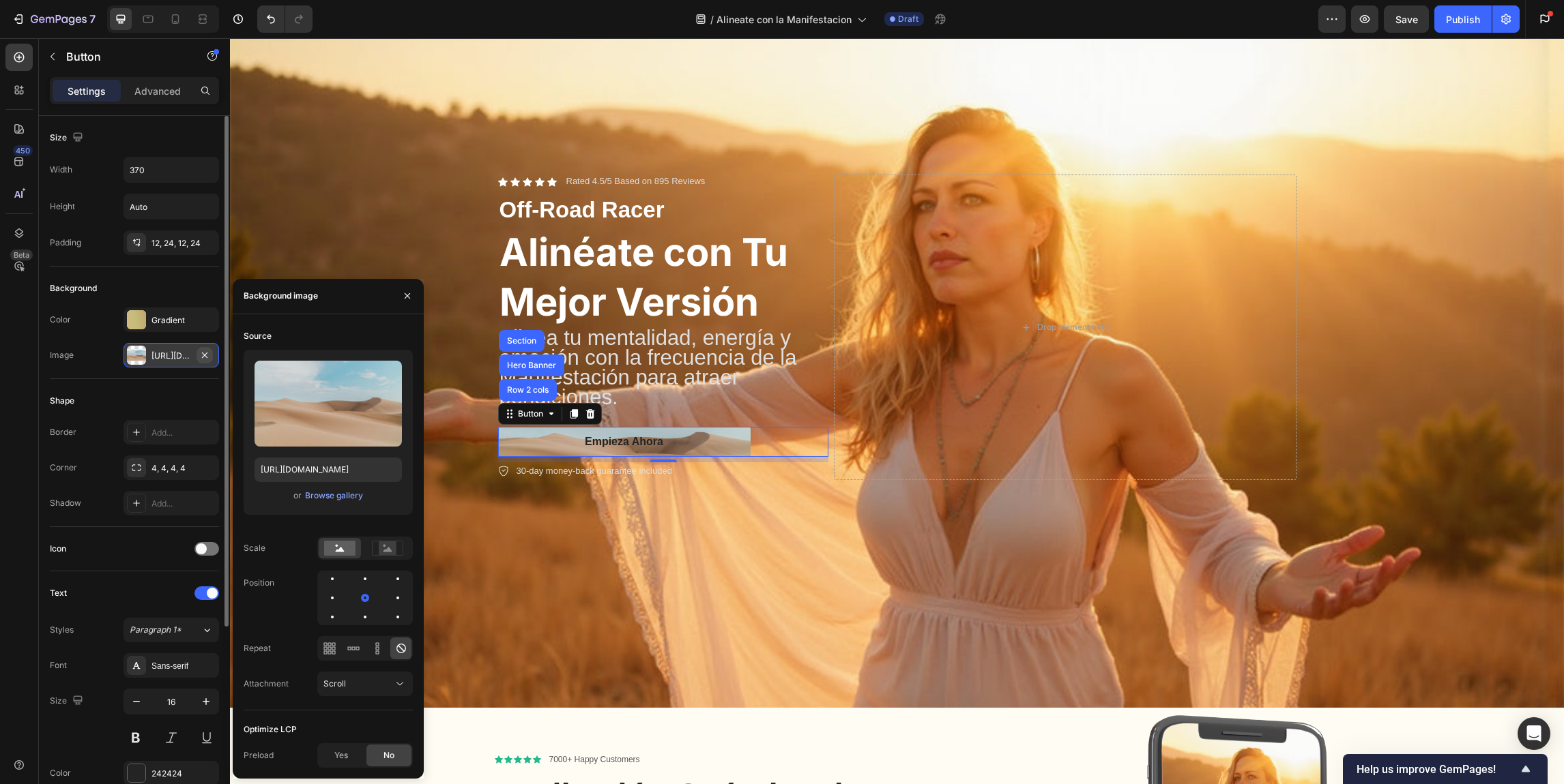
click at [208, 350] on icon "button" at bounding box center [205, 356] width 11 height 11
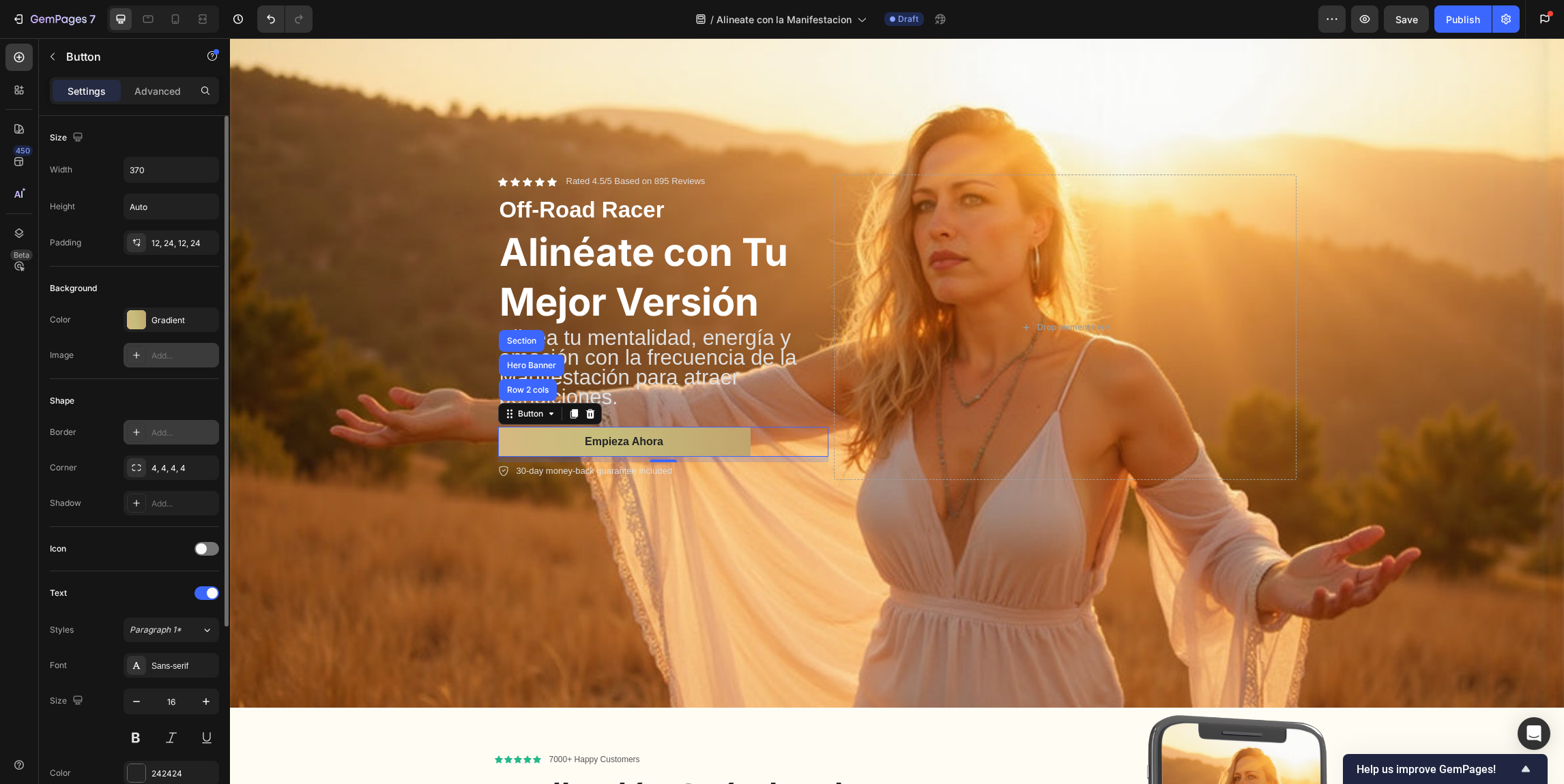
scroll to position [29, 0]
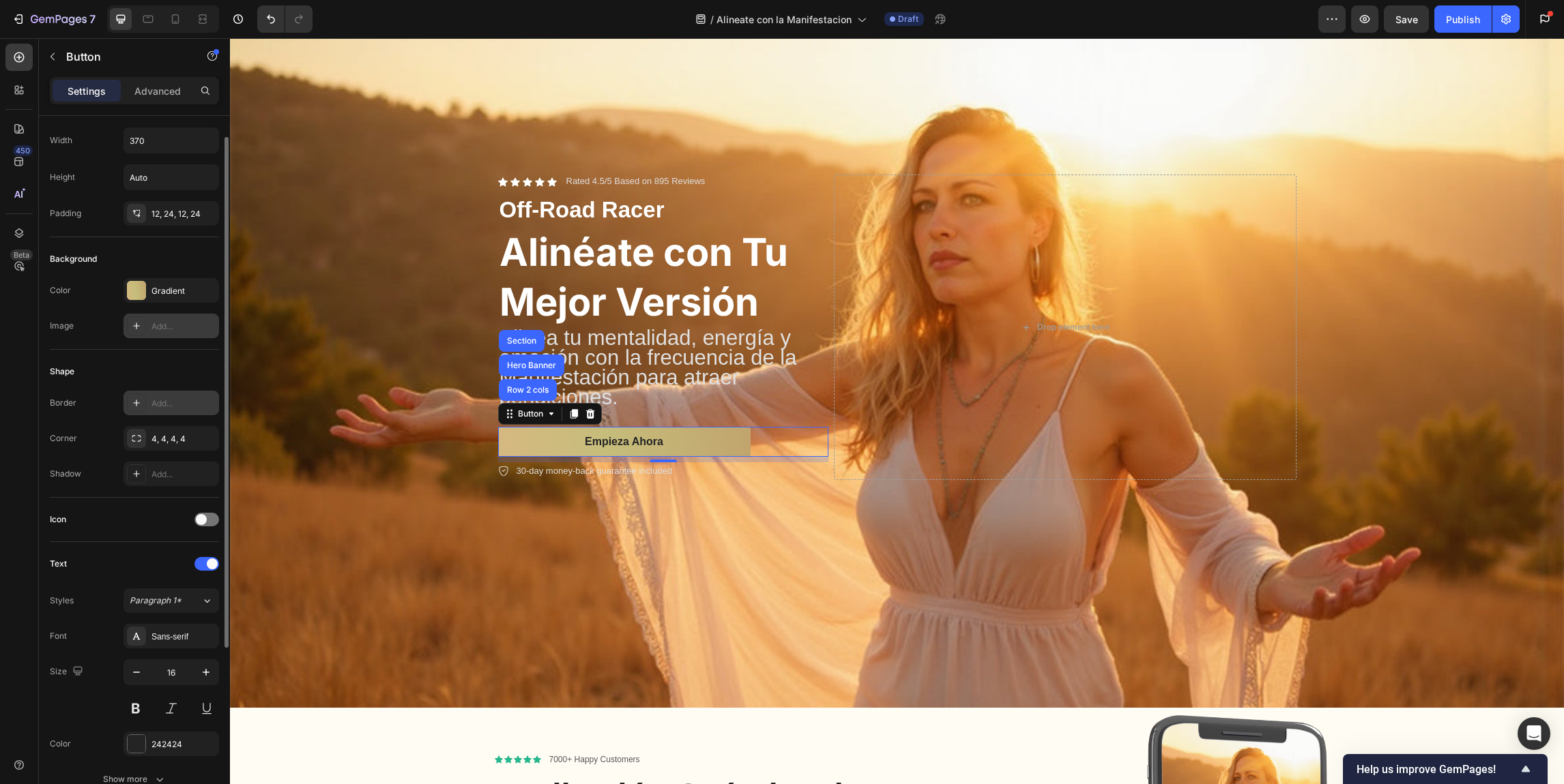
click at [140, 399] on icon at bounding box center [137, 403] width 11 height 11
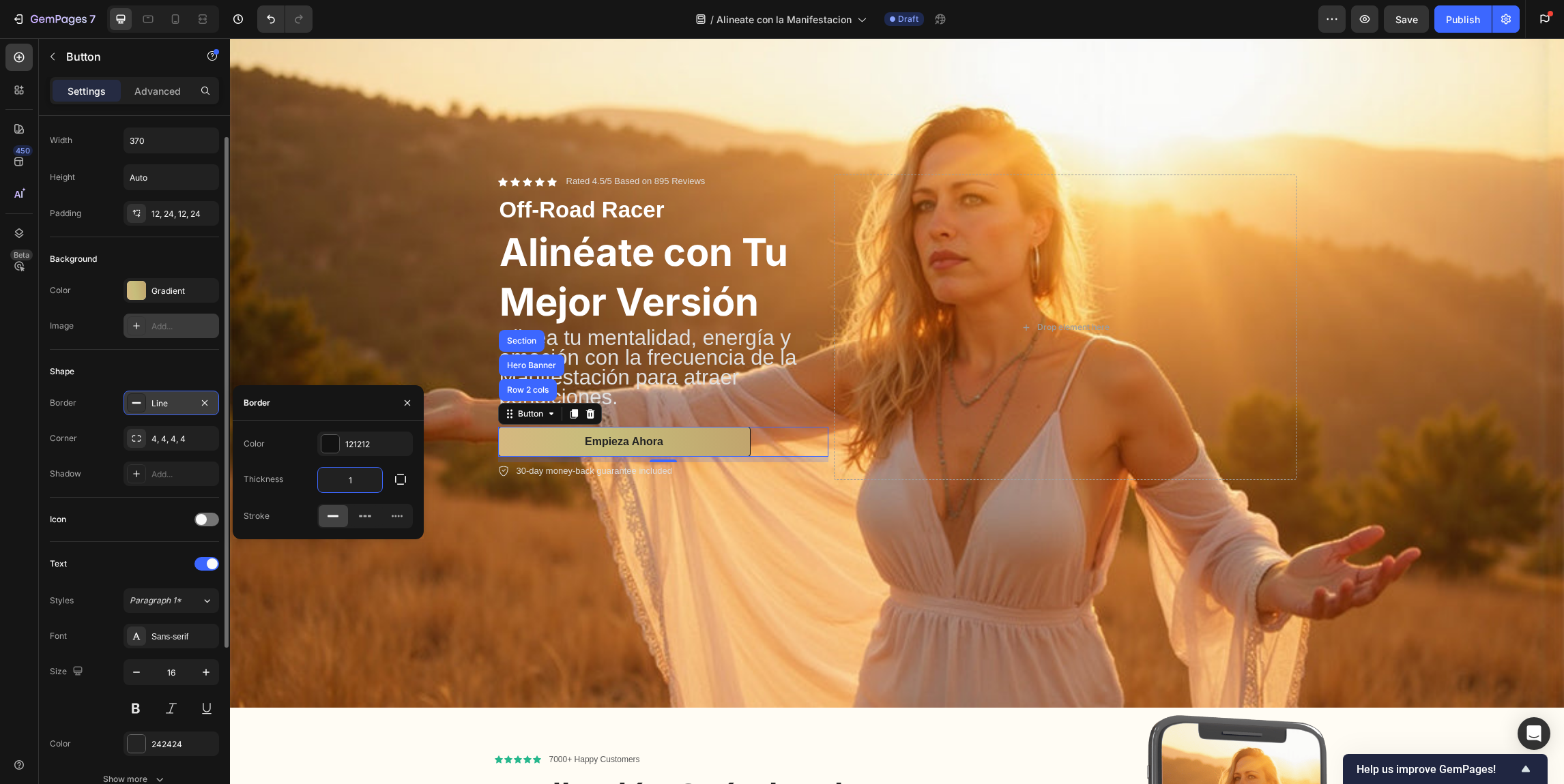
drag, startPoint x: 370, startPoint y: 477, endPoint x: 339, endPoint y: 477, distance: 31.0
click at [339, 477] on input "1" at bounding box center [349, 480] width 64 height 25
drag, startPoint x: 359, startPoint y: 478, endPoint x: 348, endPoint y: 477, distance: 11.0
click at [349, 477] on input "1" at bounding box center [349, 480] width 64 height 25
type input "8"
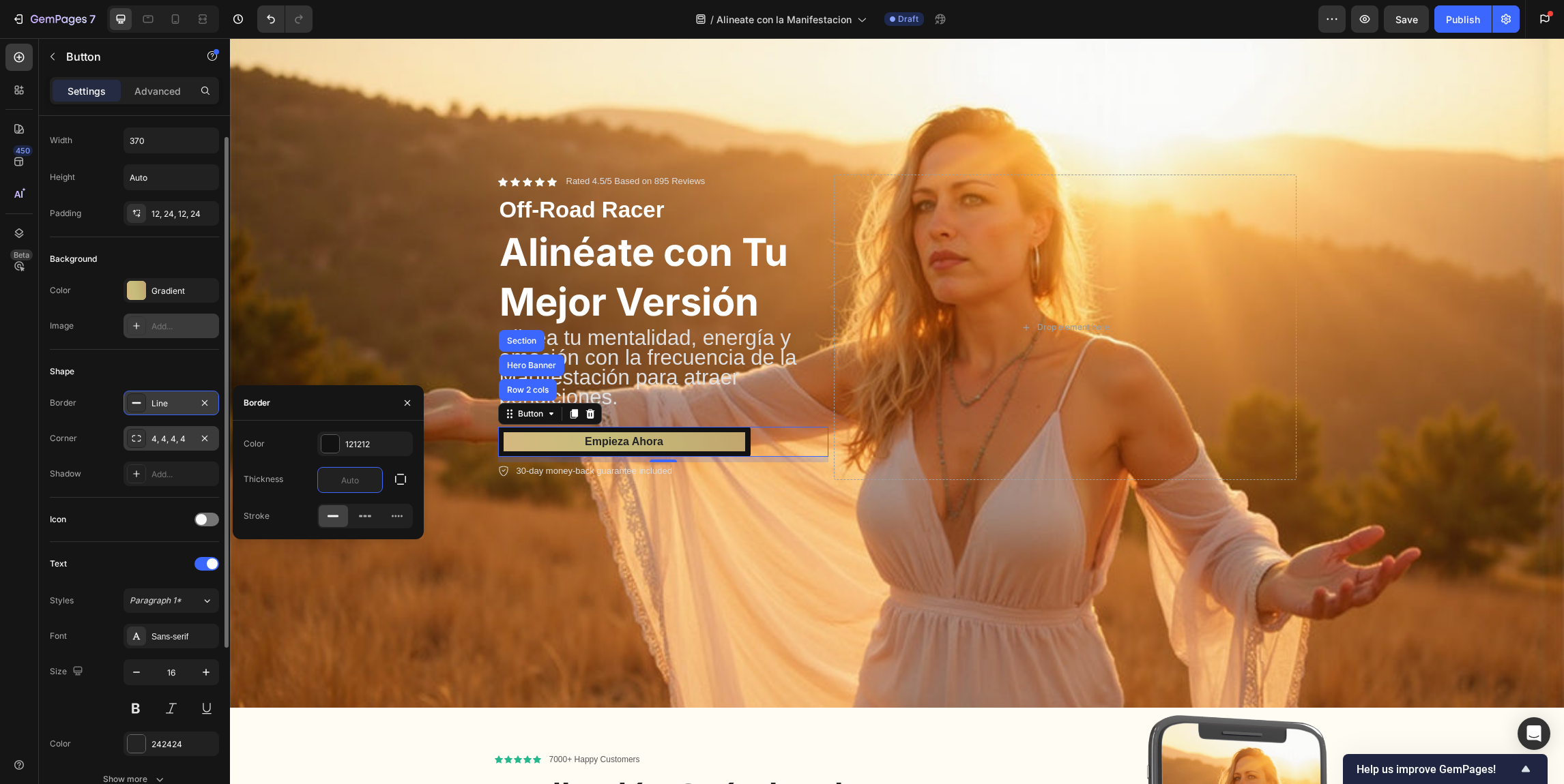
click at [161, 442] on div "4, 4, 4, 4" at bounding box center [171, 440] width 39 height 13
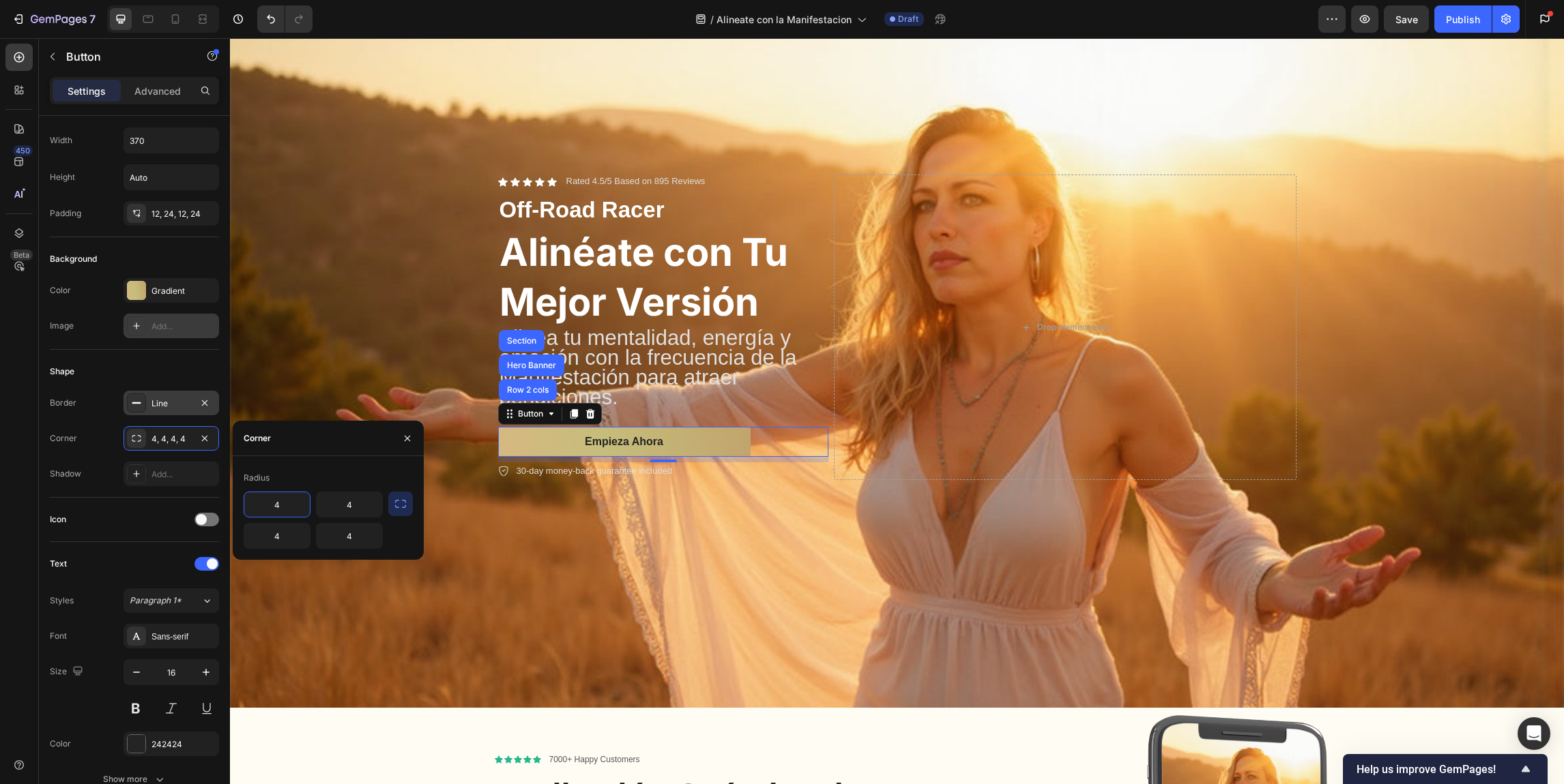
drag, startPoint x: 288, startPoint y: 502, endPoint x: 259, endPoint y: 501, distance: 29.0
click at [259, 501] on input "4" at bounding box center [276, 504] width 65 height 25
drag, startPoint x: 286, startPoint y: 503, endPoint x: 265, endPoint y: 496, distance: 22.1
click at [265, 497] on input "84" at bounding box center [276, 504] width 65 height 25
type input "12"
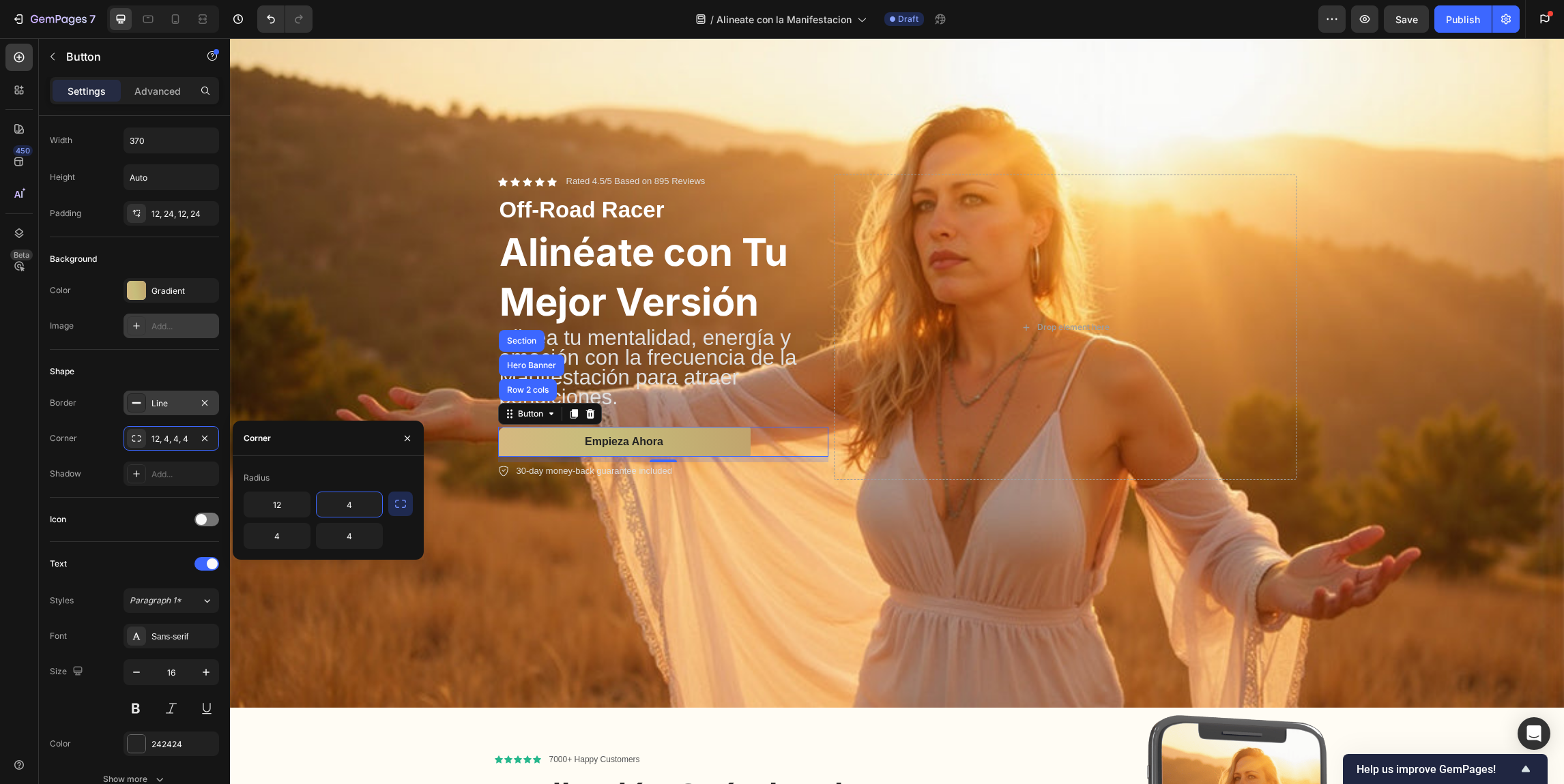
drag, startPoint x: 357, startPoint y: 508, endPoint x: 327, endPoint y: 505, distance: 30.1
click at [327, 505] on input "4" at bounding box center [349, 504] width 65 height 25
type input "12"
drag, startPoint x: 298, startPoint y: 533, endPoint x: 264, endPoint y: 527, distance: 34.5
click at [264, 527] on input "4" at bounding box center [276, 536] width 65 height 25
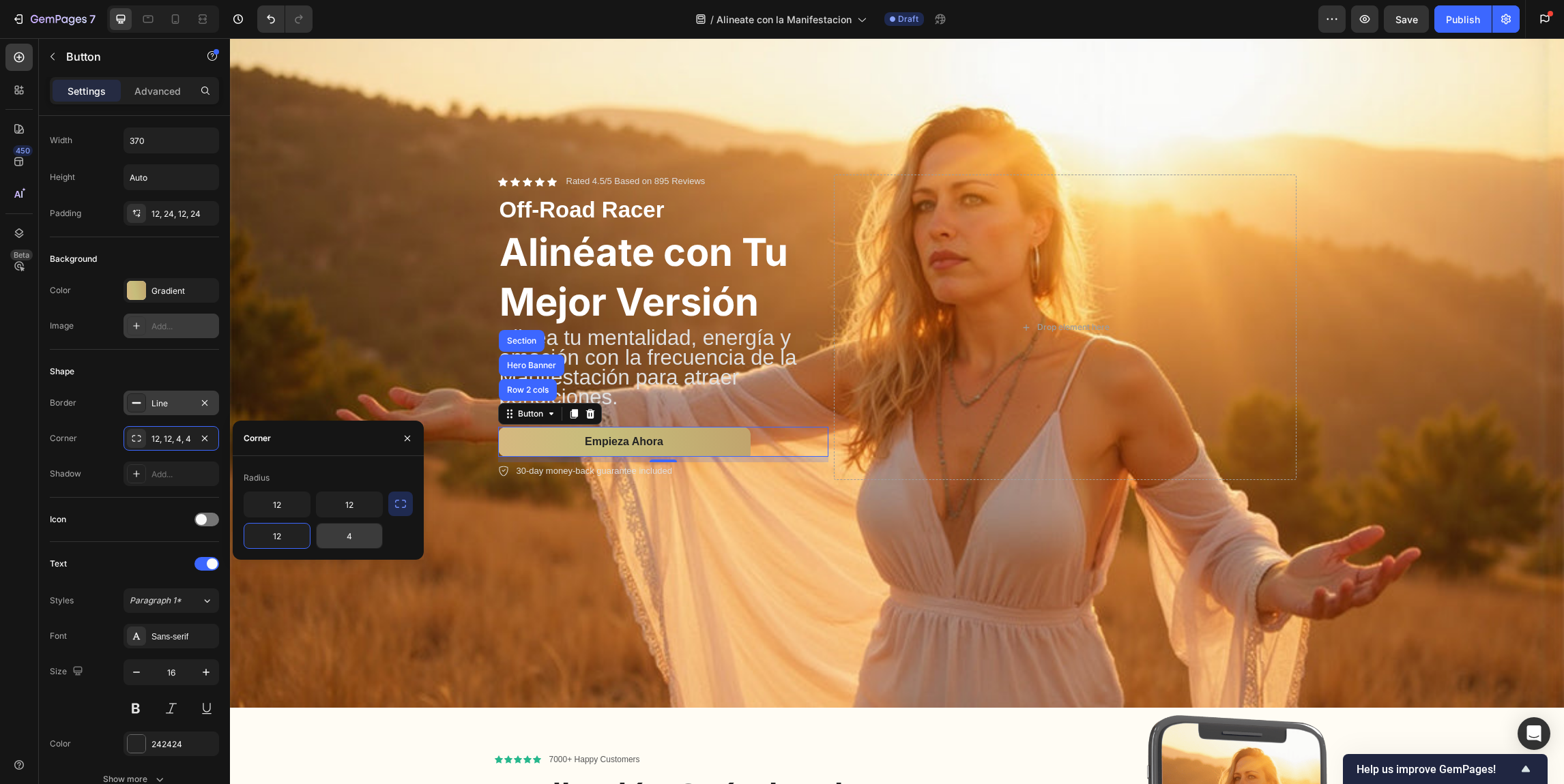
type input "12"
drag, startPoint x: 365, startPoint y: 533, endPoint x: 337, endPoint y: 532, distance: 28.0
click at [337, 532] on input "4" at bounding box center [349, 536] width 65 height 25
type input "12"
click at [142, 496] on div "Shape Border Line Corner 12, 12, 12, 4 Shadow Add..." at bounding box center [134, 424] width 169 height 148
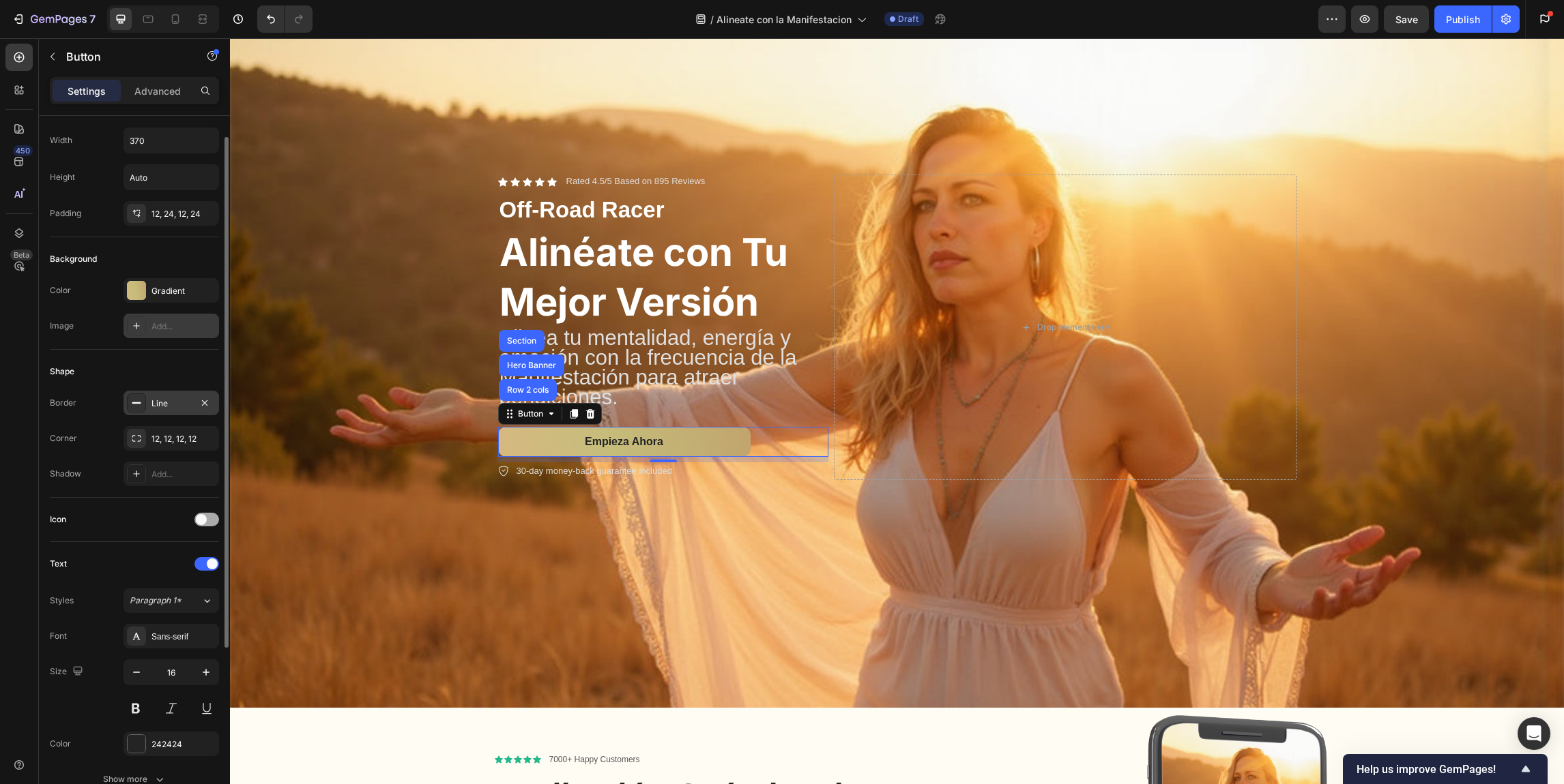
click at [206, 520] on span at bounding box center [201, 520] width 11 height 11
click at [207, 520] on span at bounding box center [213, 520] width 11 height 11
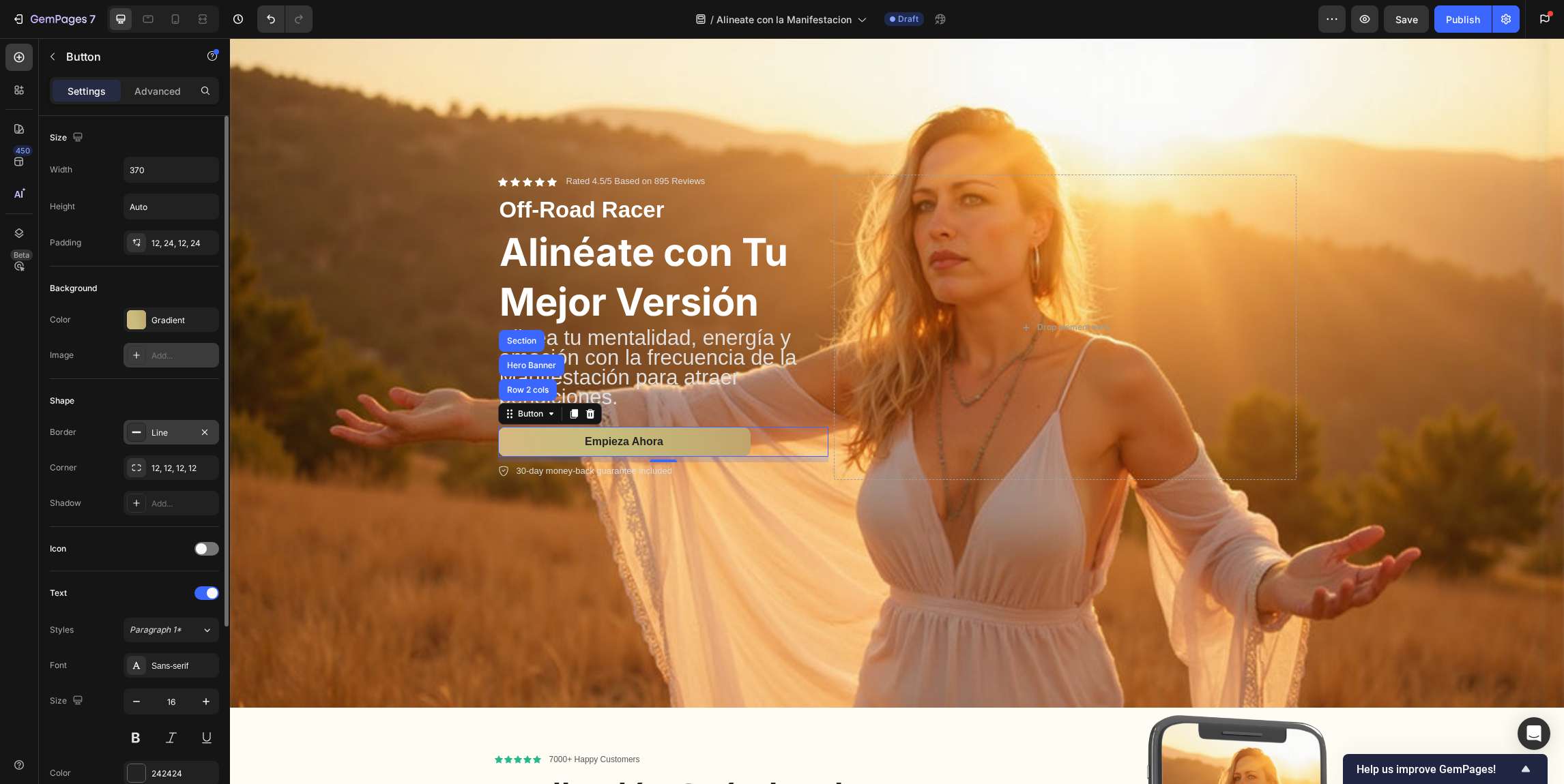
scroll to position [271, 0]
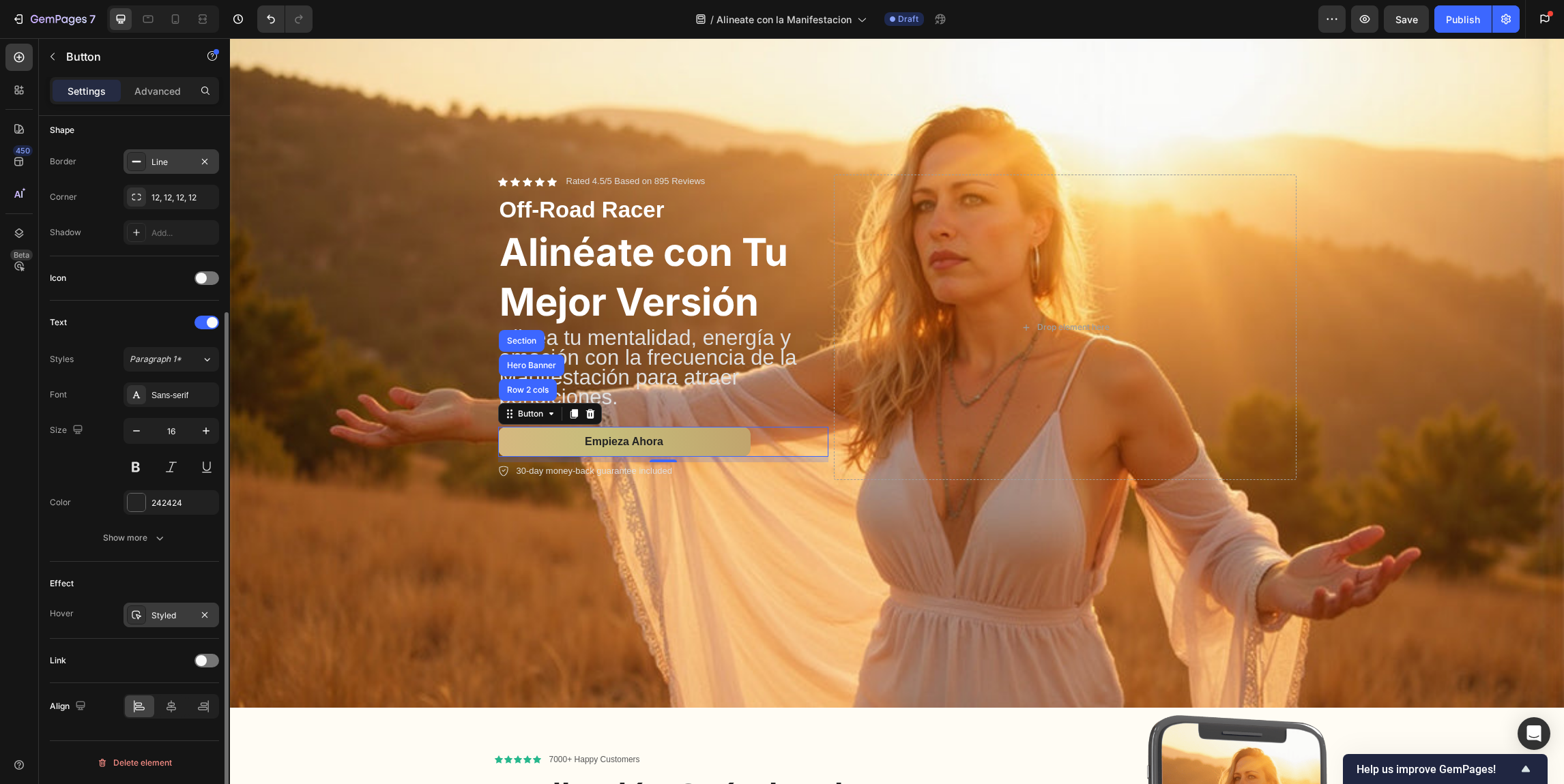
click at [162, 613] on div "Styled" at bounding box center [171, 616] width 39 height 13
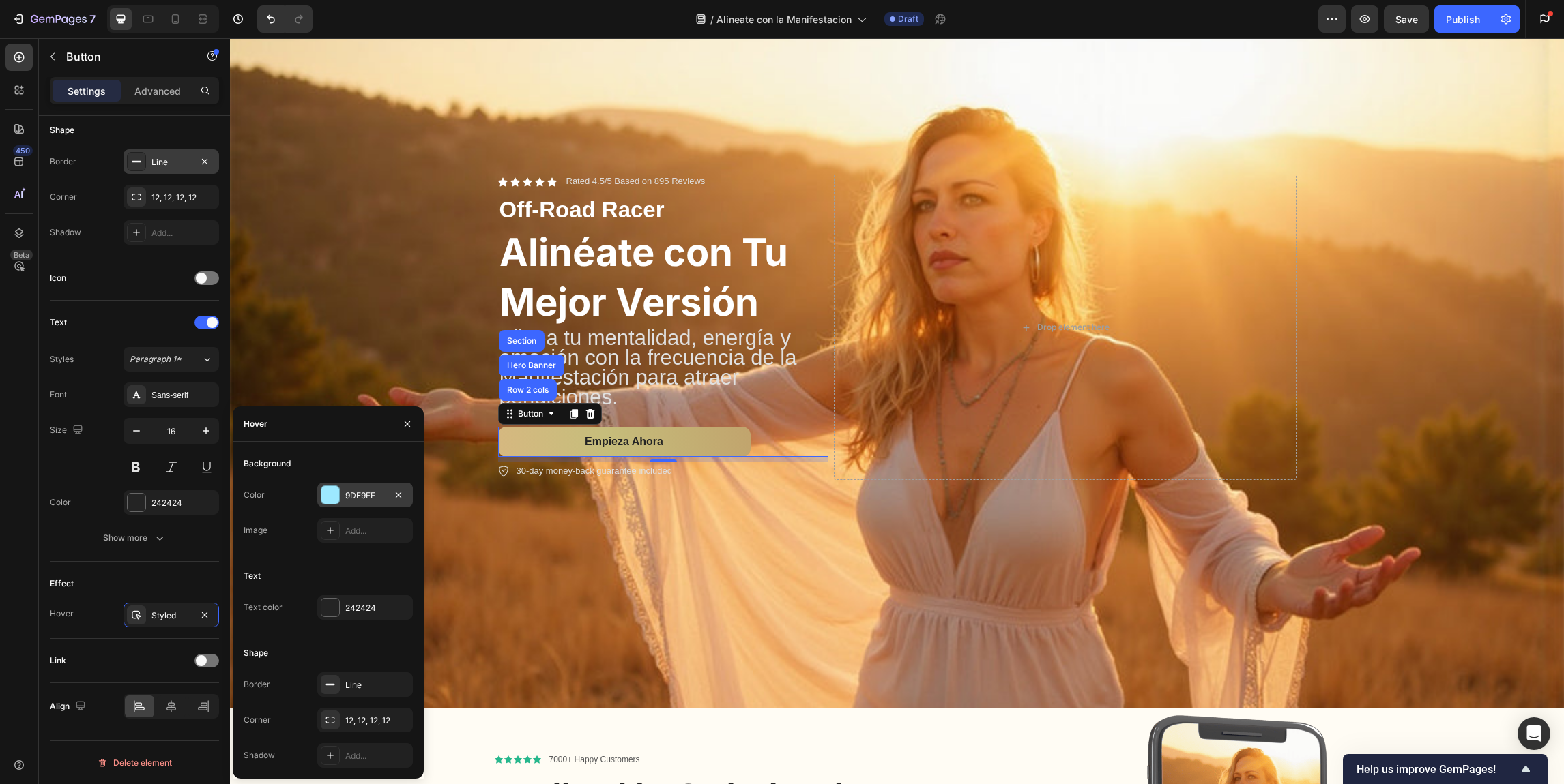
click at [333, 501] on div at bounding box center [330, 494] width 18 height 18
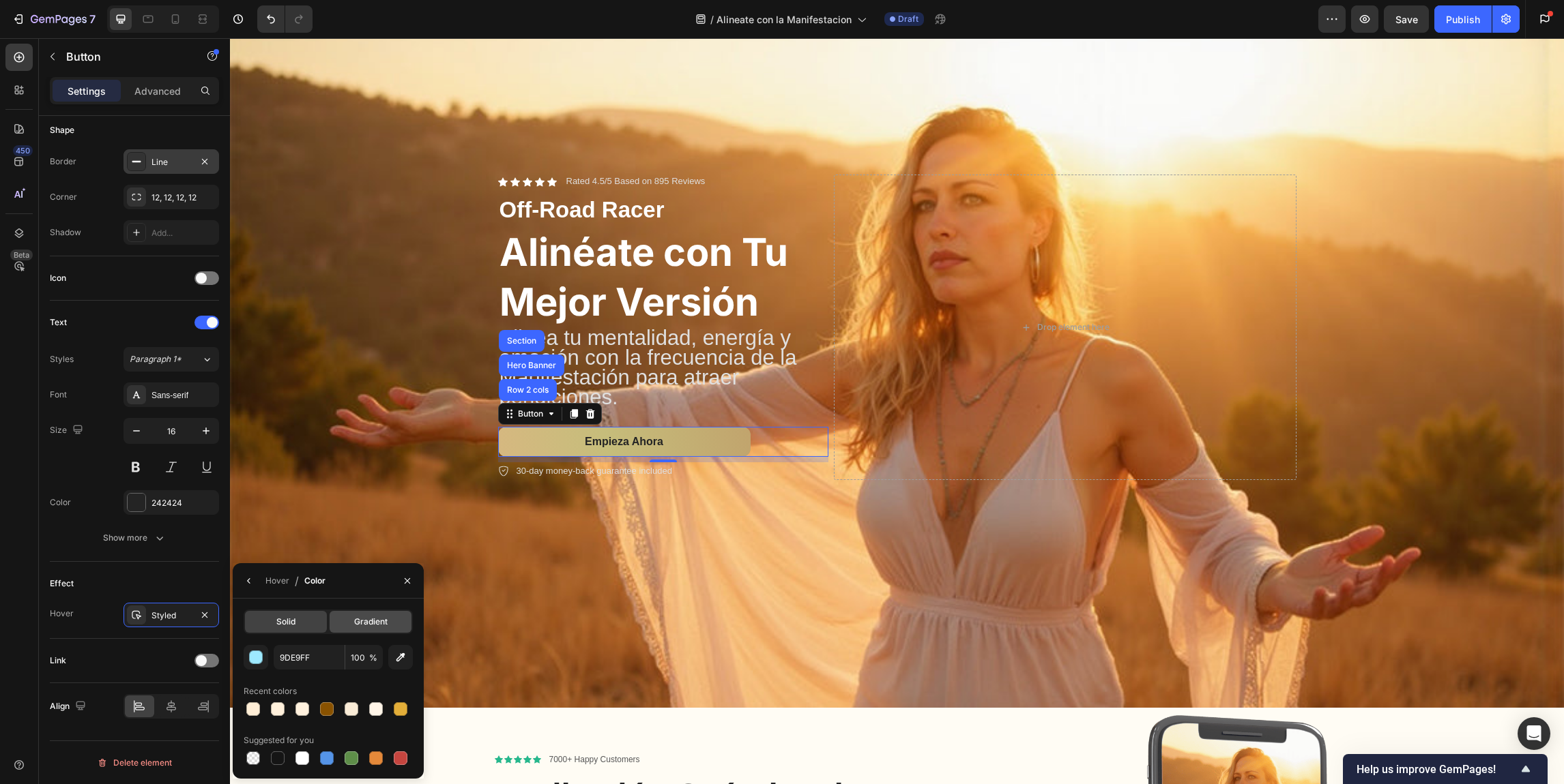
click at [366, 622] on span "Gradient" at bounding box center [371, 622] width 34 height 13
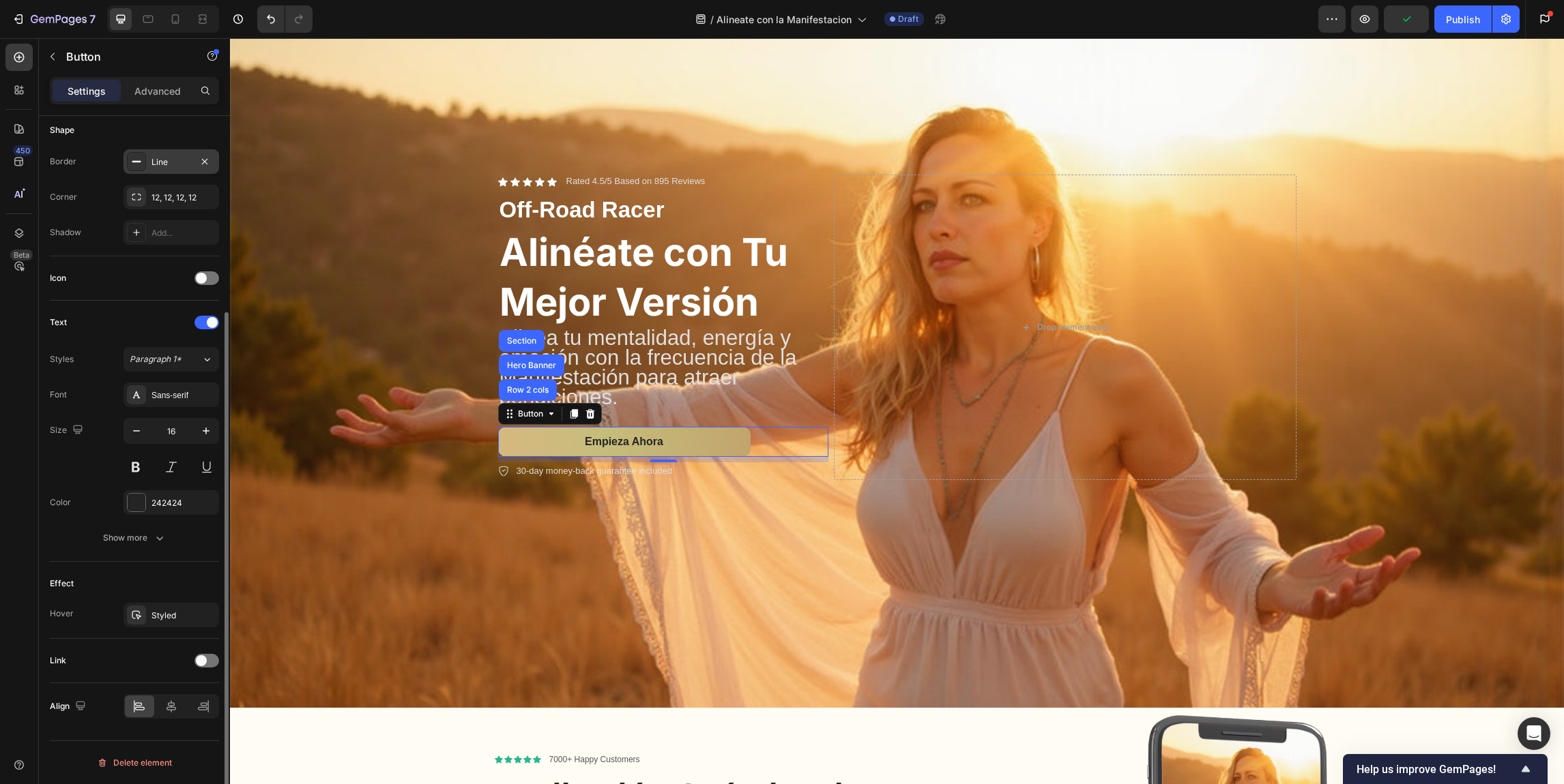
click at [154, 334] on div "Text Styles Paragraph 1* Font Sans-serif Size 16 Color 242424 Show more" at bounding box center [134, 431] width 169 height 238
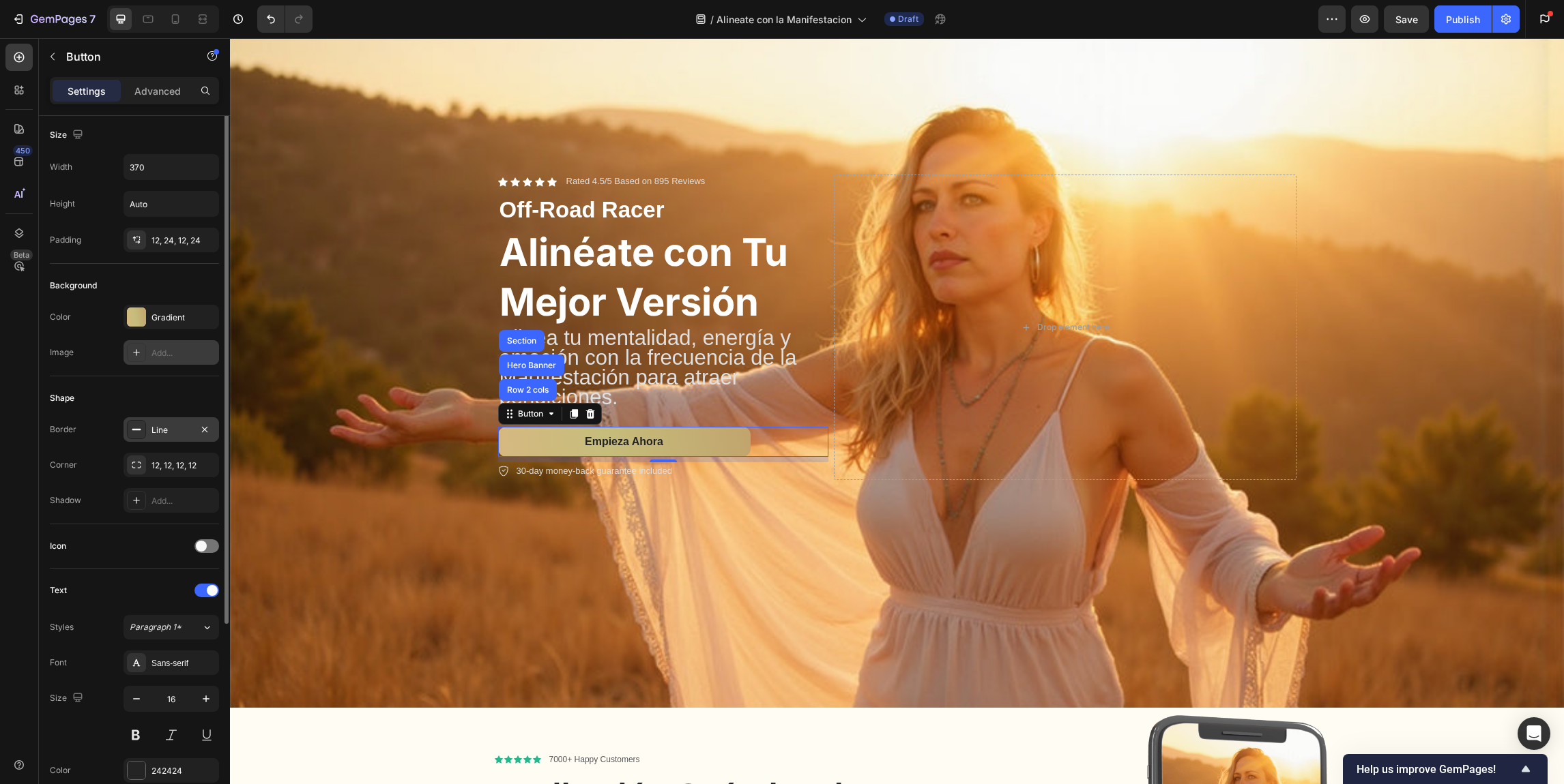
scroll to position [0, 0]
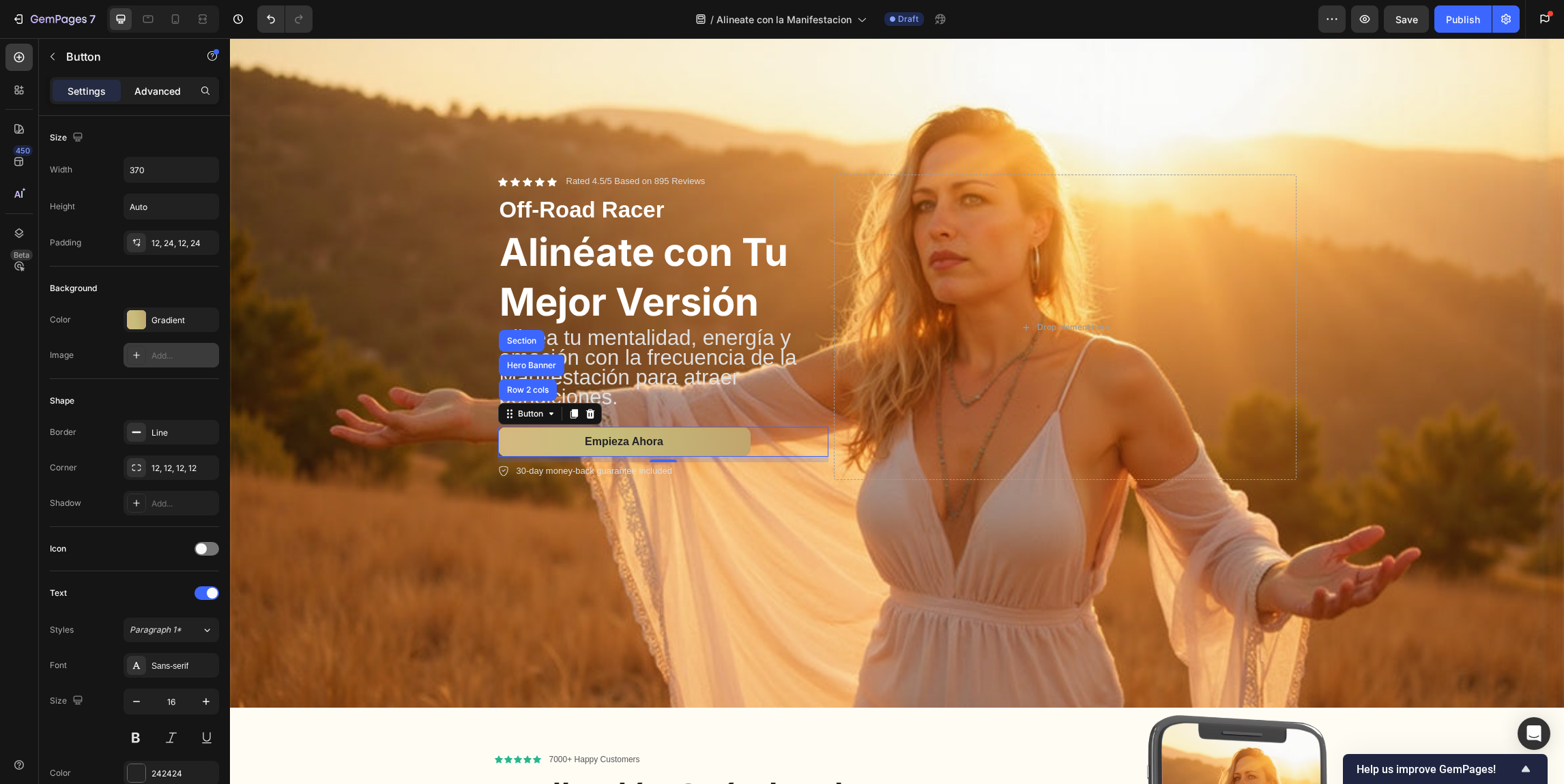
click at [163, 94] on p "Advanced" at bounding box center [158, 91] width 46 height 14
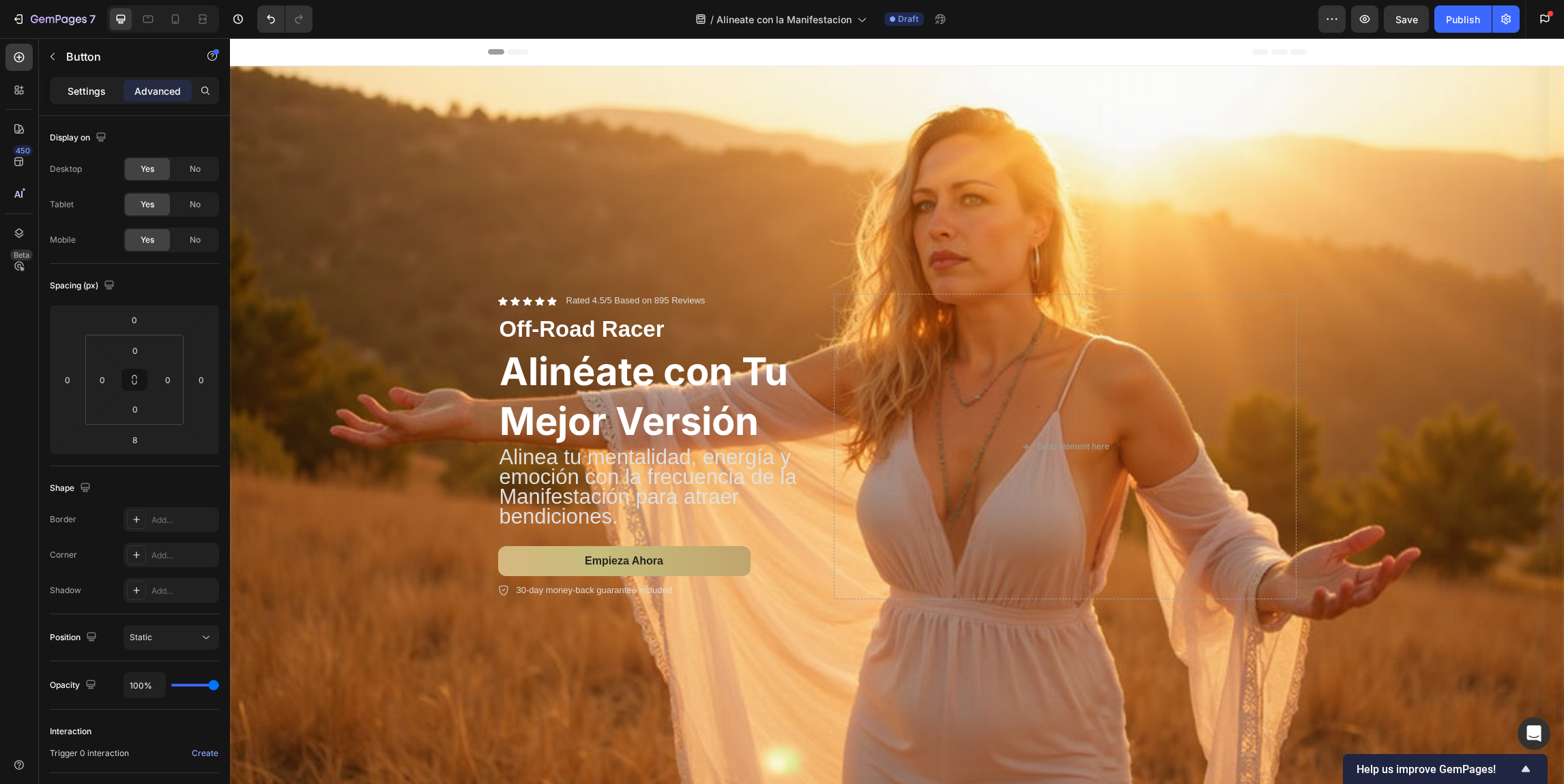
click at [91, 84] on p "Settings" at bounding box center [86, 91] width 38 height 14
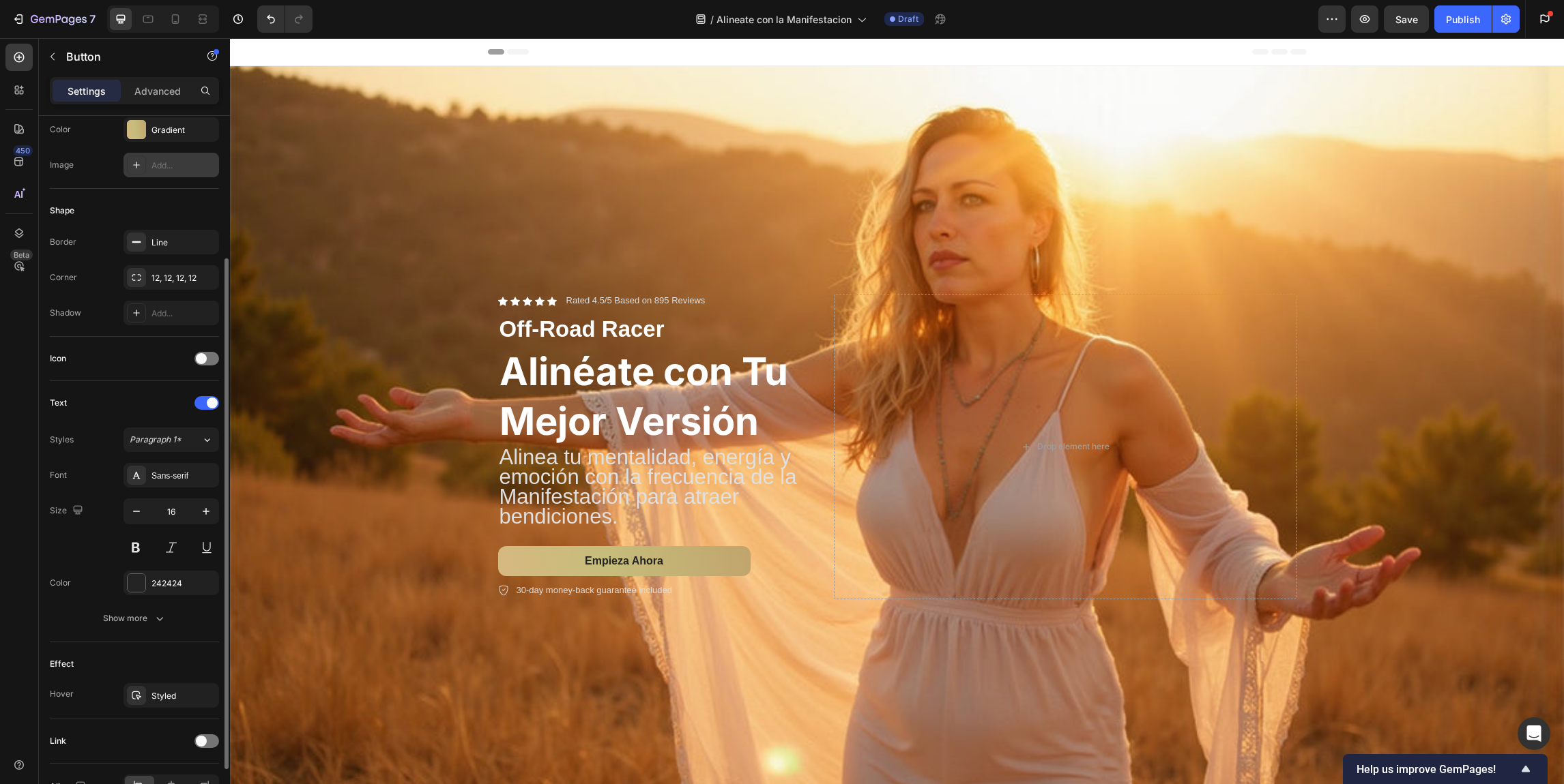
scroll to position [220, 0]
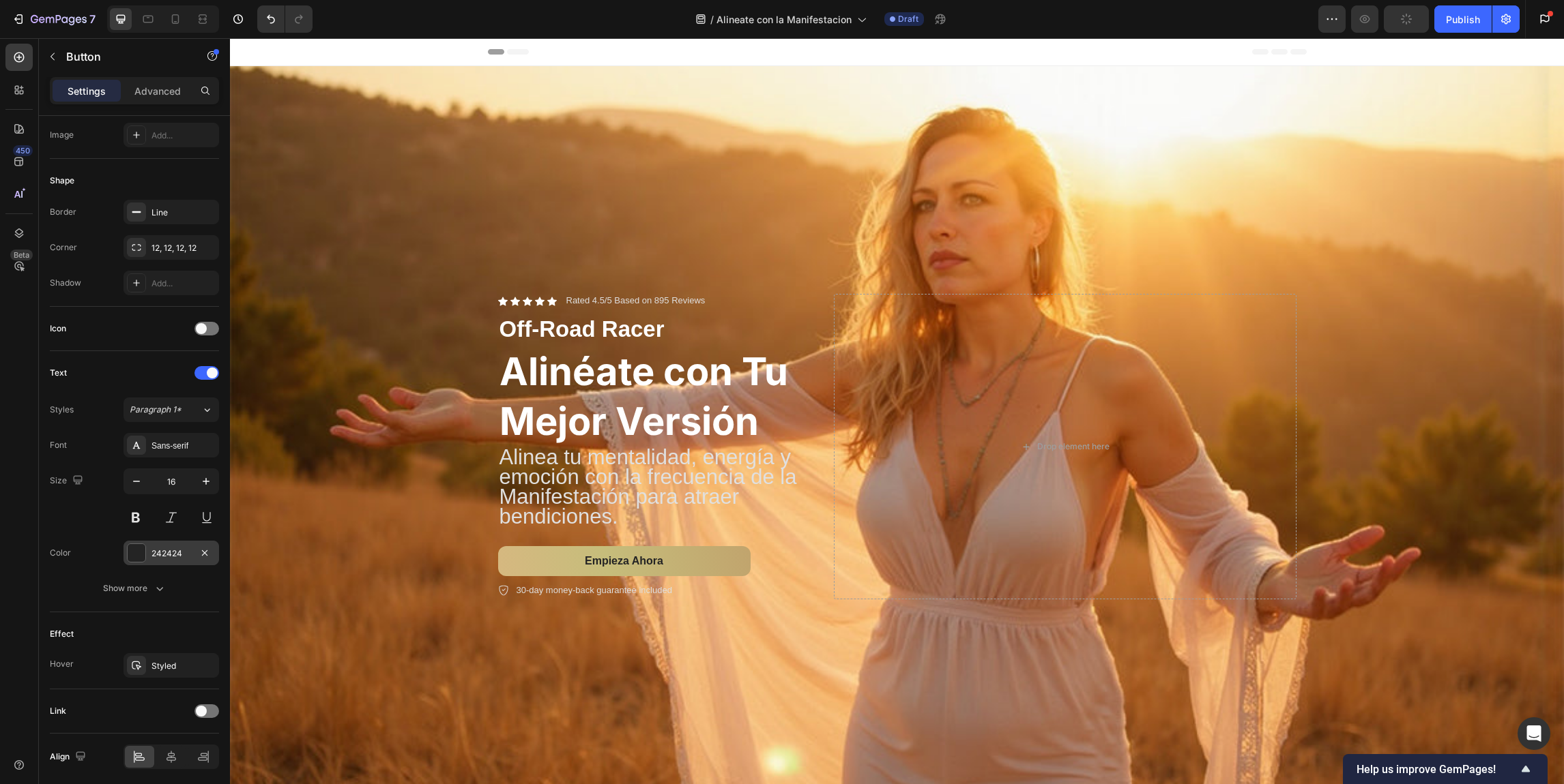
click at [142, 555] on div at bounding box center [136, 553] width 18 height 18
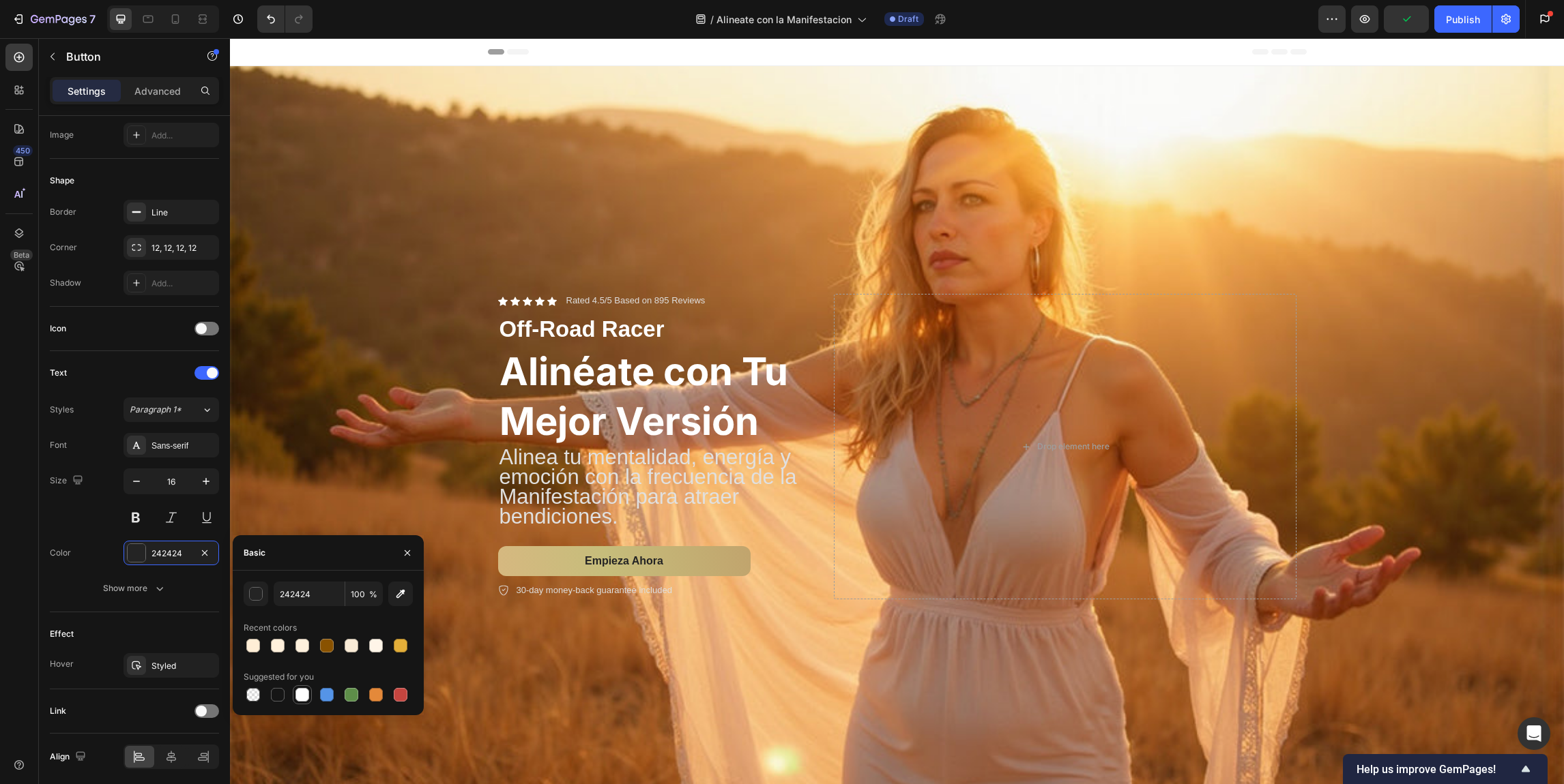
click at [307, 698] on div at bounding box center [302, 694] width 13 height 13
type input "FFFFFF"
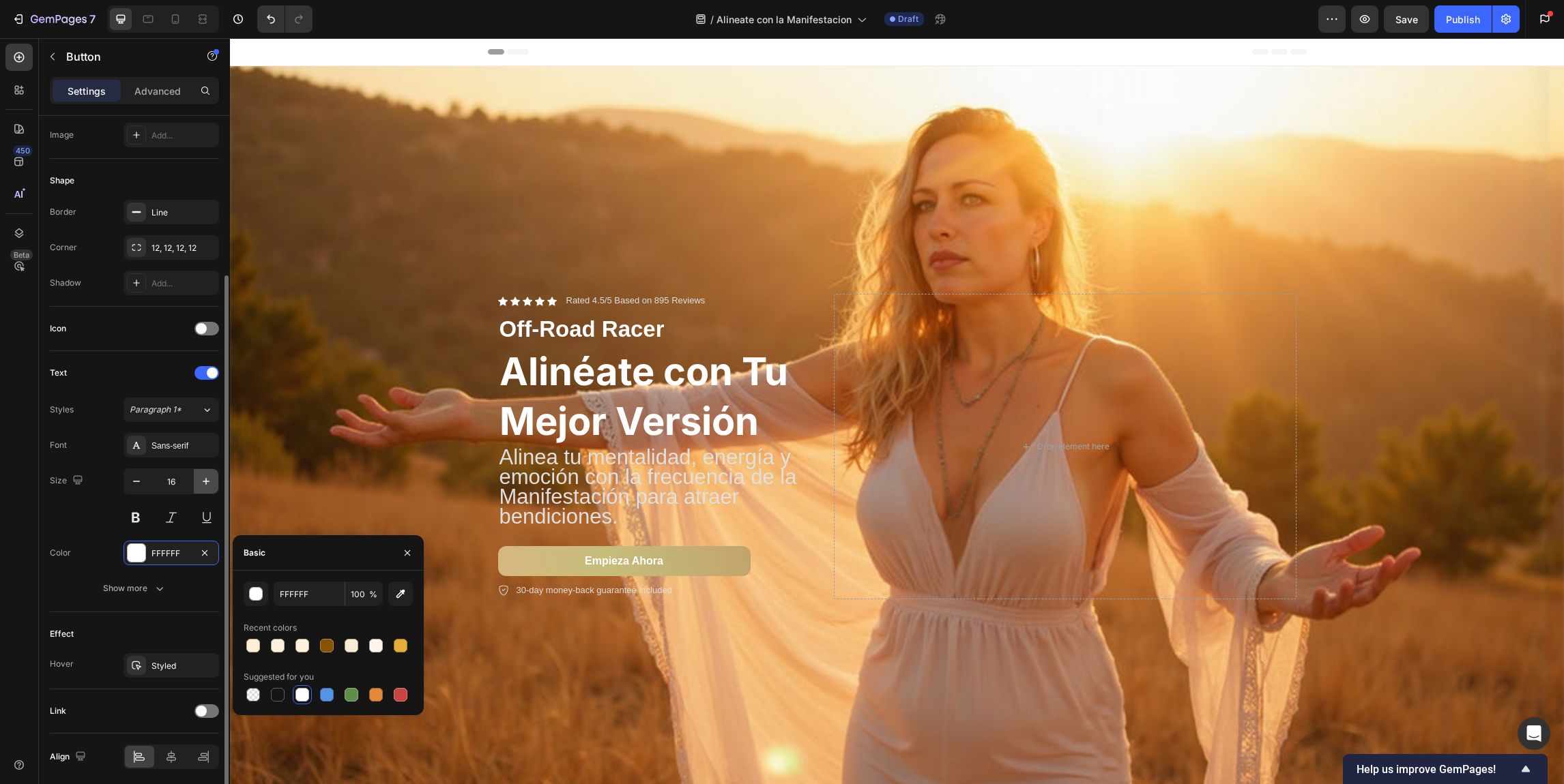
click at [217, 478] on button "button" at bounding box center [206, 481] width 25 height 25
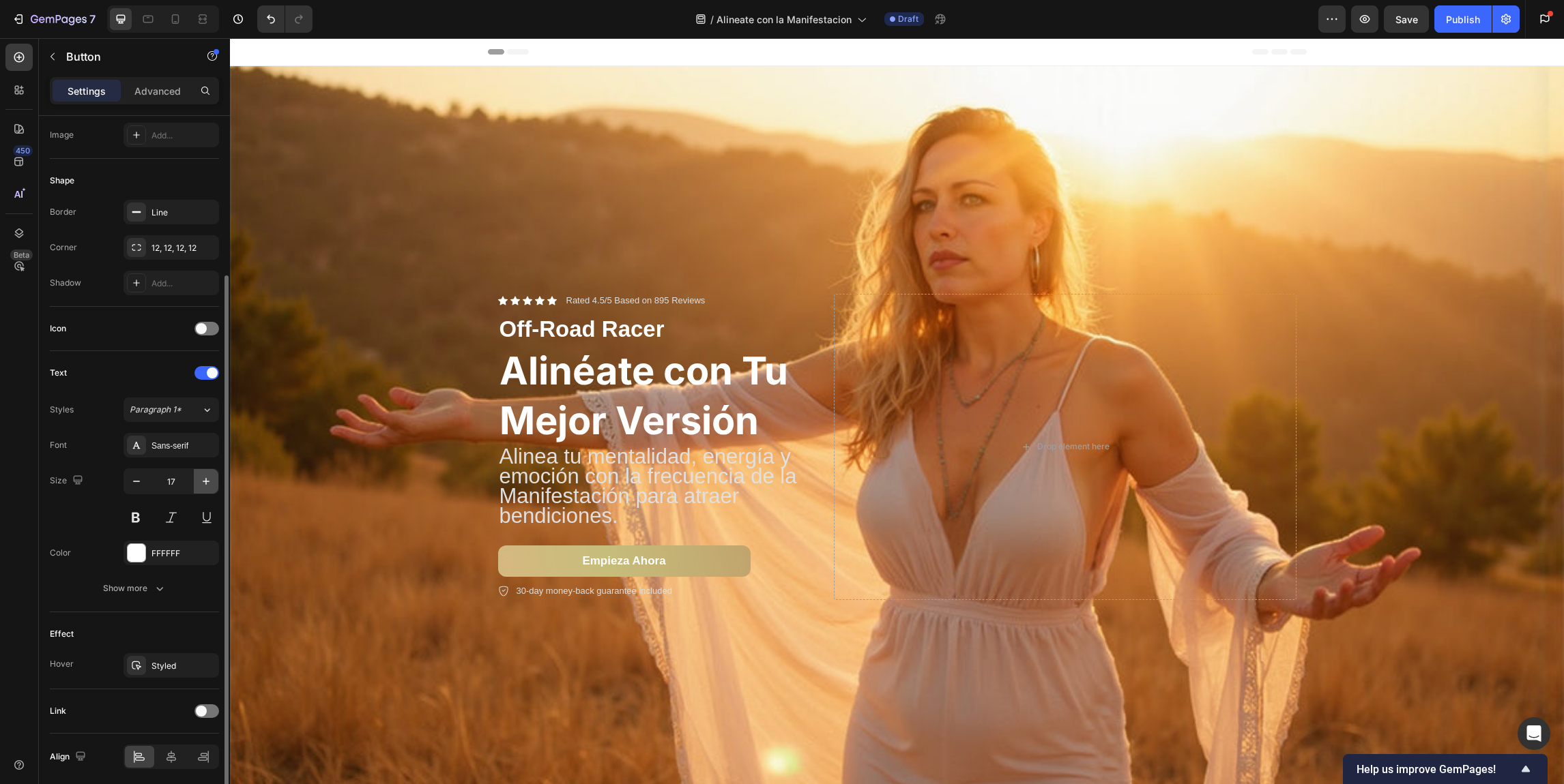
click at [217, 478] on button "button" at bounding box center [206, 481] width 25 height 25
type input "20"
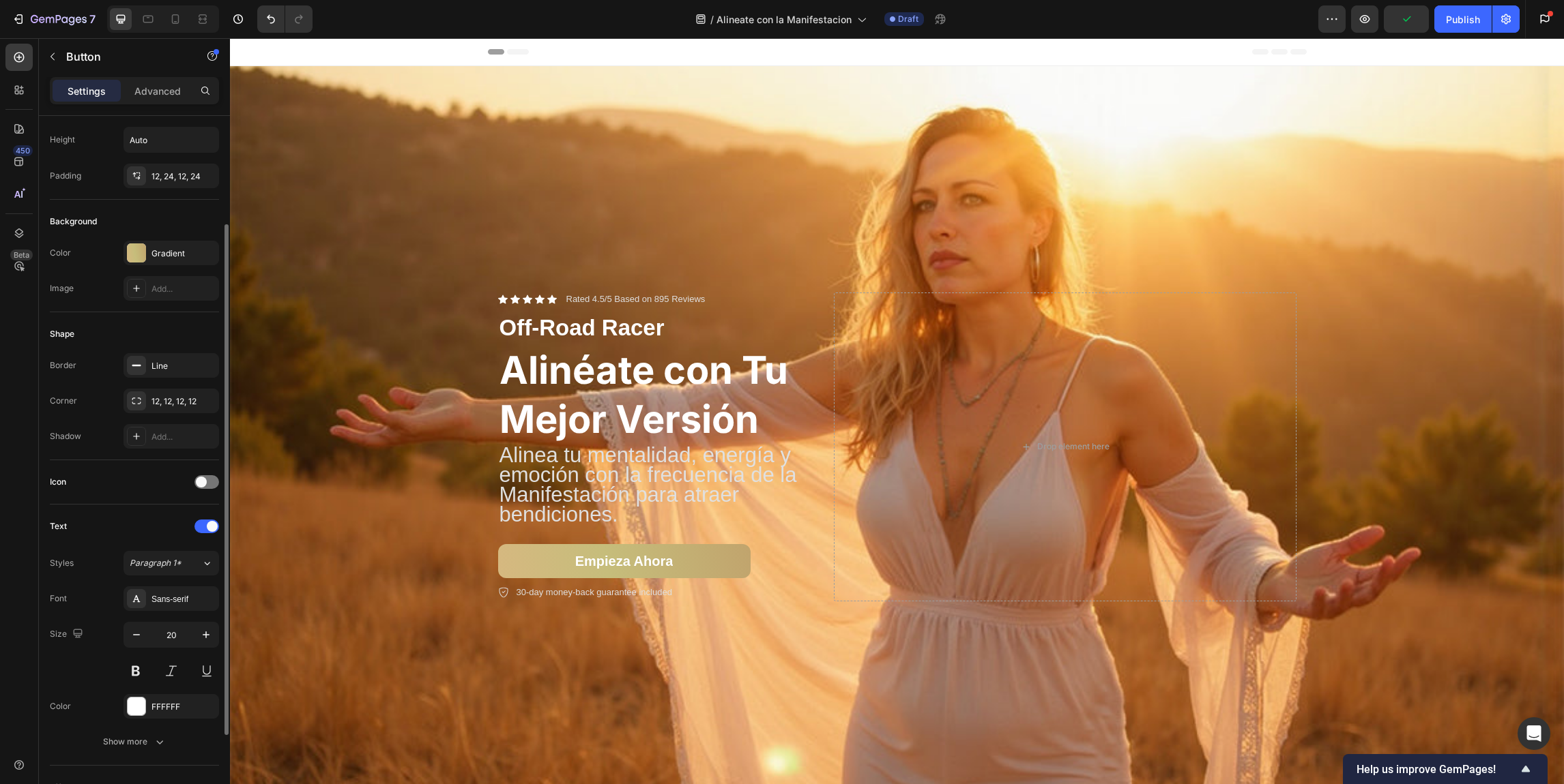
scroll to position [11, 0]
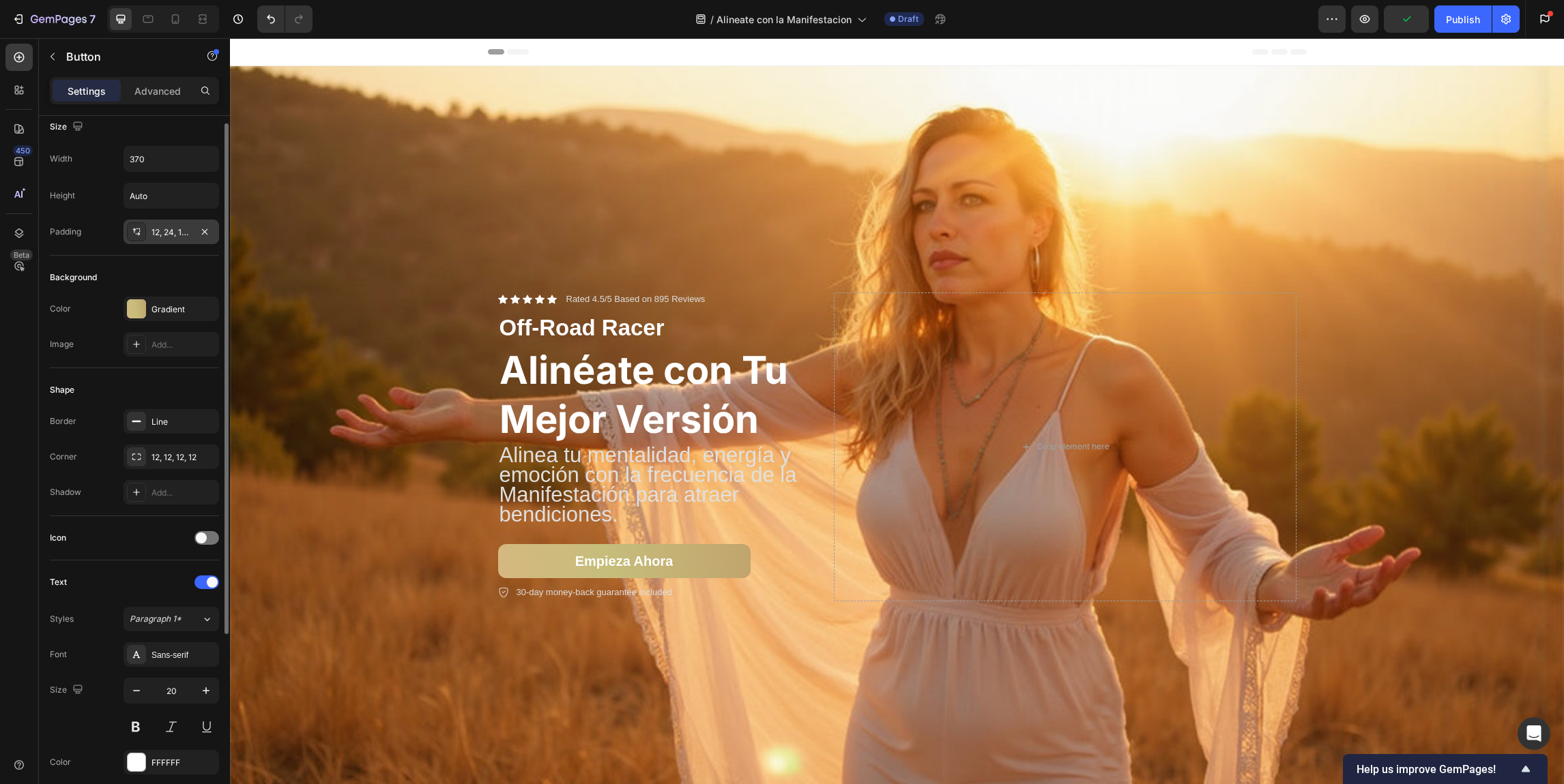
click at [169, 236] on div "12, 24, 12, 24" at bounding box center [171, 233] width 39 height 13
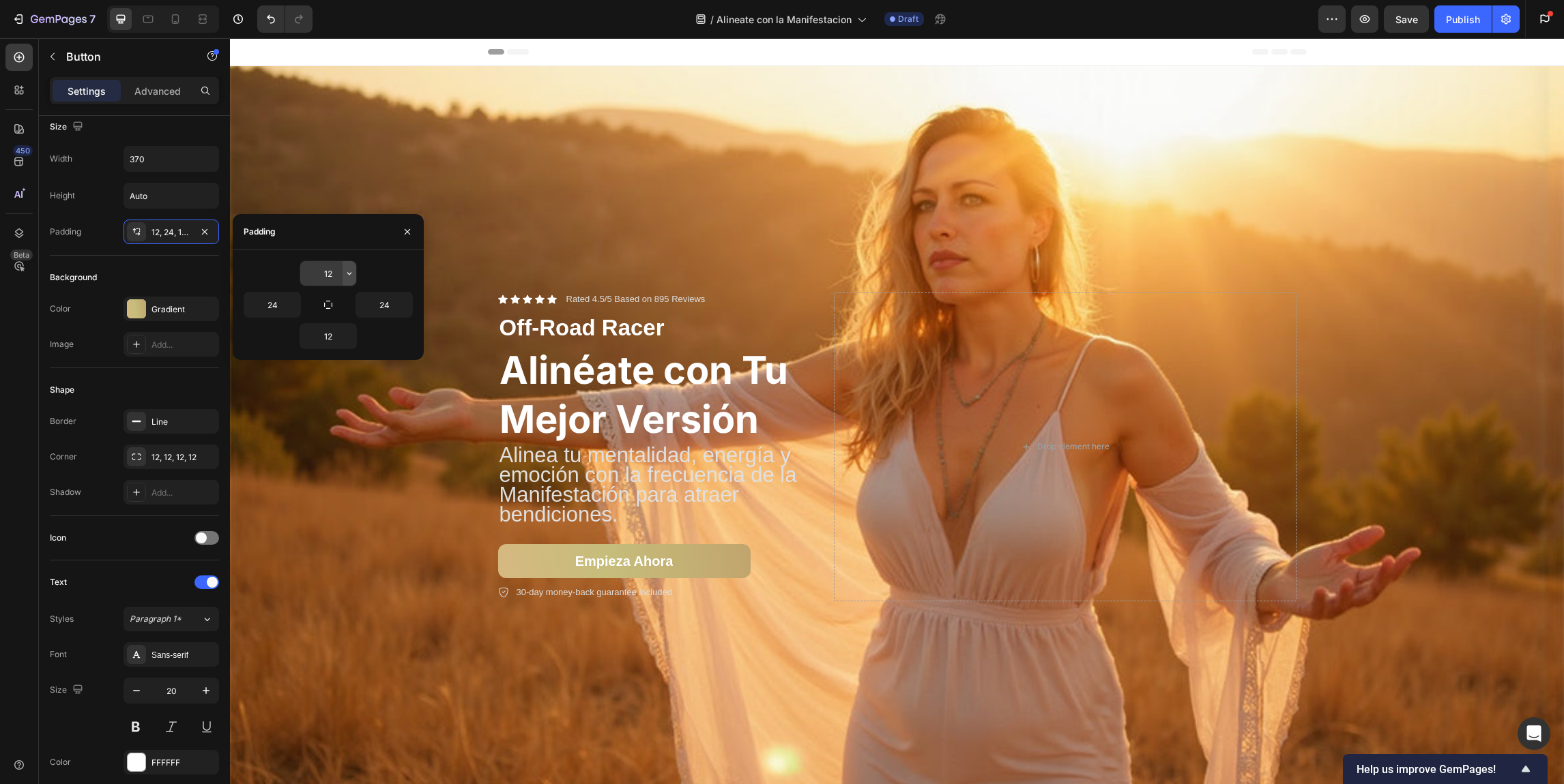
click at [354, 266] on button "button" at bounding box center [349, 273] width 13 height 25
drag, startPoint x: 333, startPoint y: 276, endPoint x: 325, endPoint y: 273, distance: 8.5
click at [325, 273] on input "12" at bounding box center [328, 273] width 56 height 25
drag, startPoint x: 335, startPoint y: 272, endPoint x: 319, endPoint y: 271, distance: 16.0
click at [319, 271] on input "12" at bounding box center [328, 273] width 56 height 25
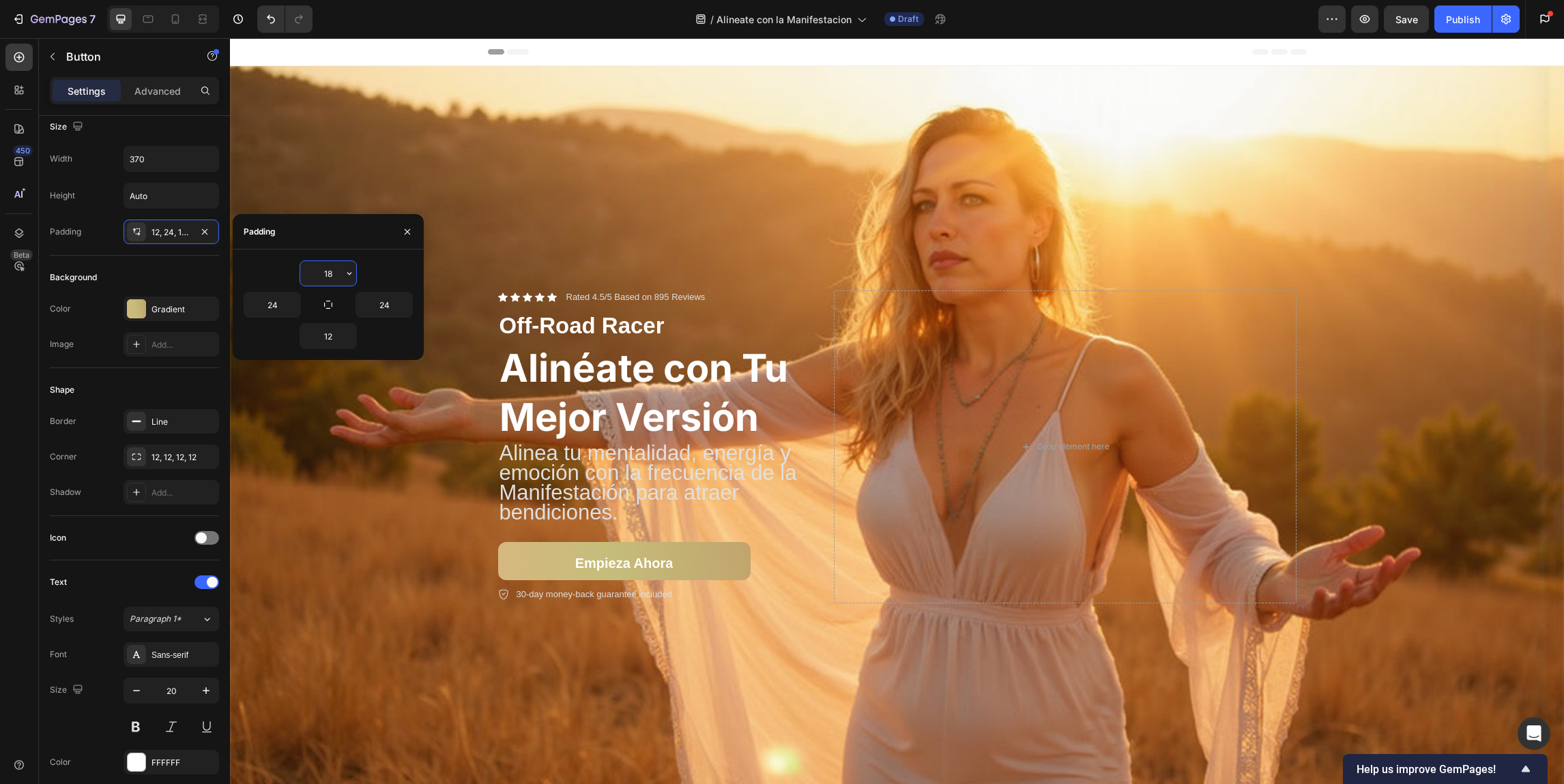
drag, startPoint x: 337, startPoint y: 270, endPoint x: 315, endPoint y: 273, distance: 22.2
click at [315, 273] on input "18" at bounding box center [328, 273] width 56 height 25
type input "16"
drag, startPoint x: 338, startPoint y: 278, endPoint x: 314, endPoint y: 275, distance: 24.2
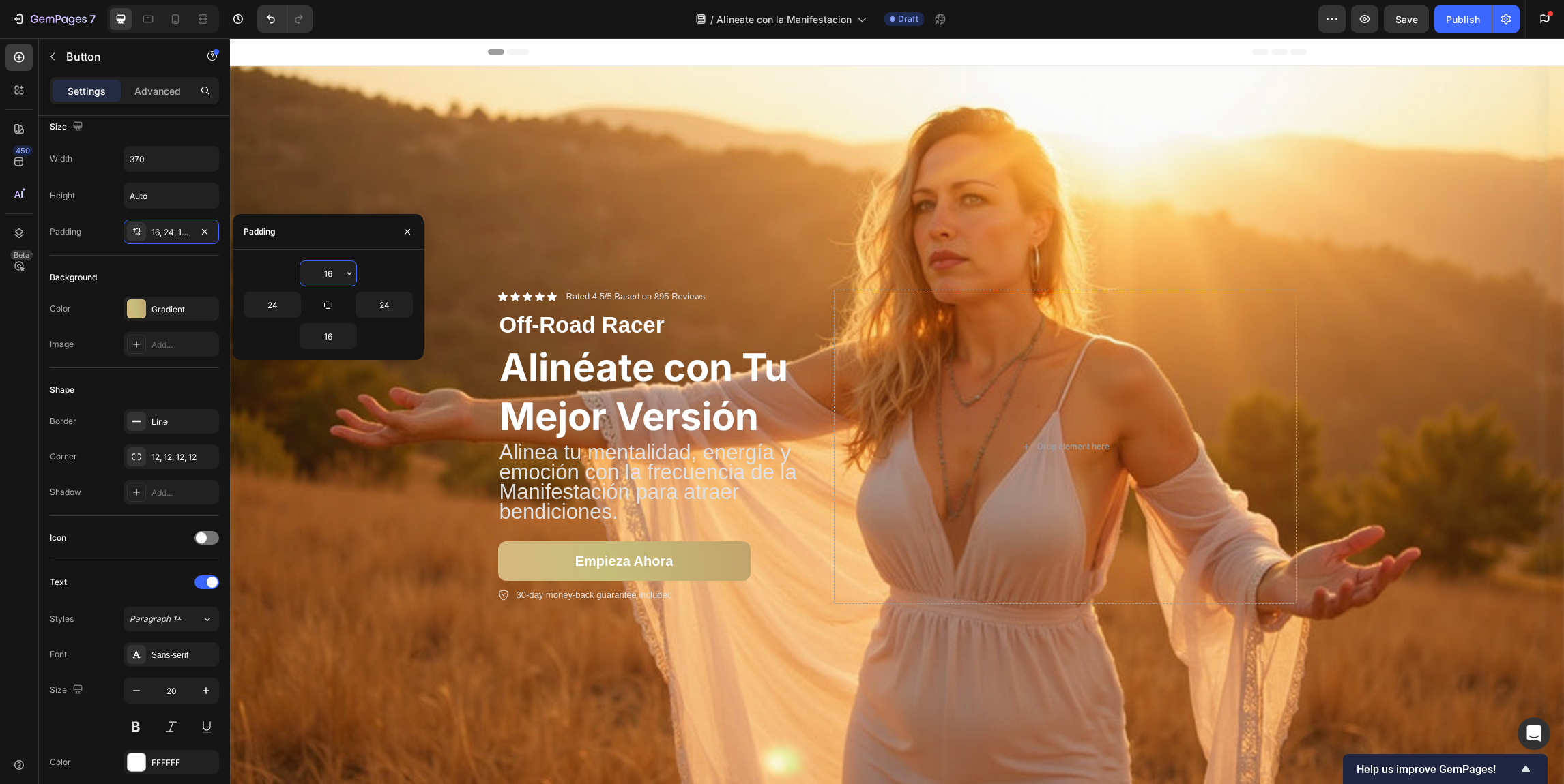
click at [314, 275] on input "16" at bounding box center [328, 273] width 56 height 25
drag, startPoint x: 338, startPoint y: 274, endPoint x: 313, endPoint y: 269, distance: 25.5
click at [313, 269] on input "16" at bounding box center [328, 273] width 56 height 25
type input "14"
drag, startPoint x: 337, startPoint y: 332, endPoint x: 321, endPoint y: 332, distance: 16.0
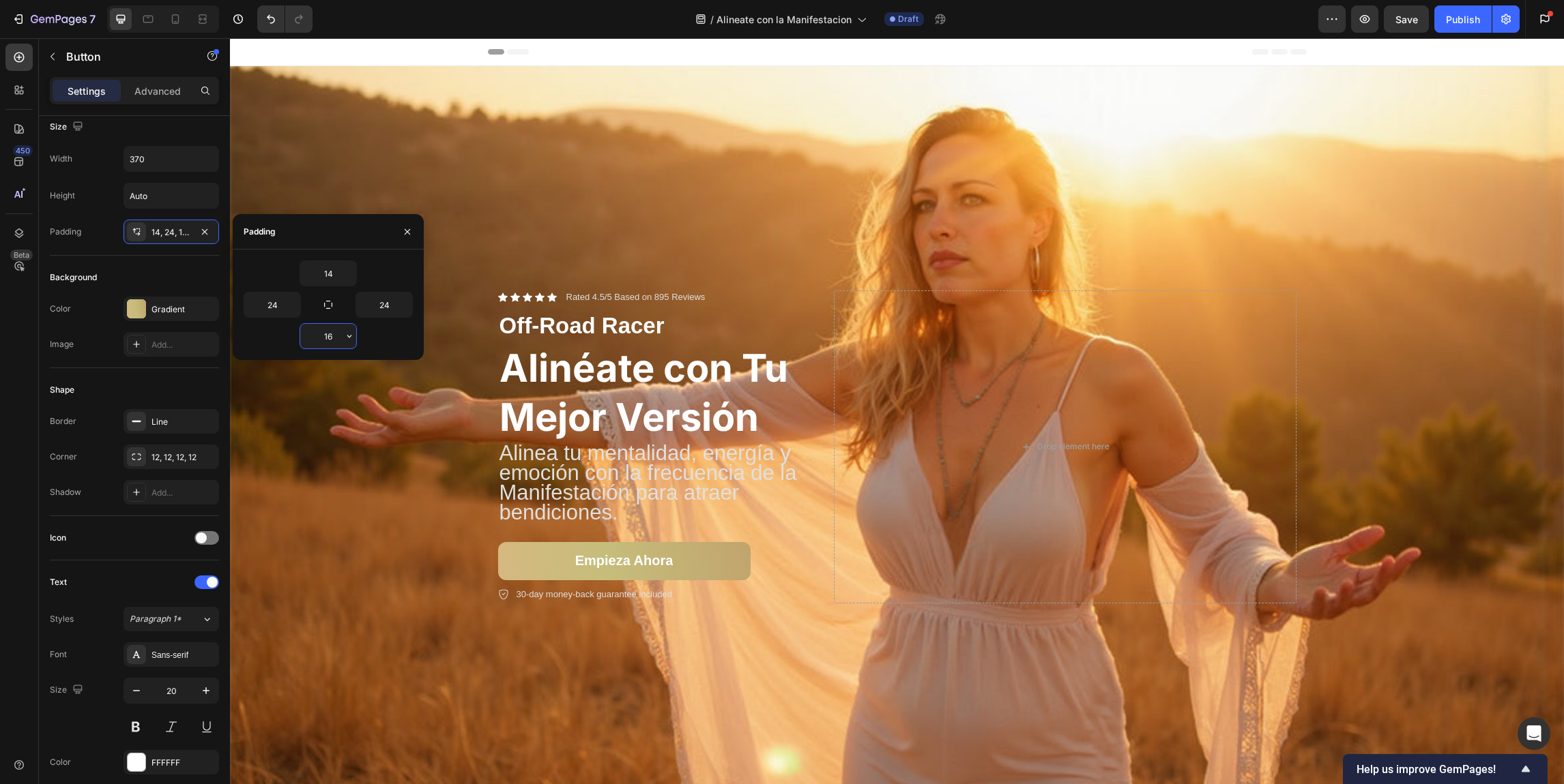
click at [321, 332] on input "16" at bounding box center [328, 336] width 56 height 25
drag, startPoint x: 335, startPoint y: 338, endPoint x: 319, endPoint y: 337, distance: 16.0
click at [319, 337] on input "16" at bounding box center [328, 336] width 56 height 25
type input "4"
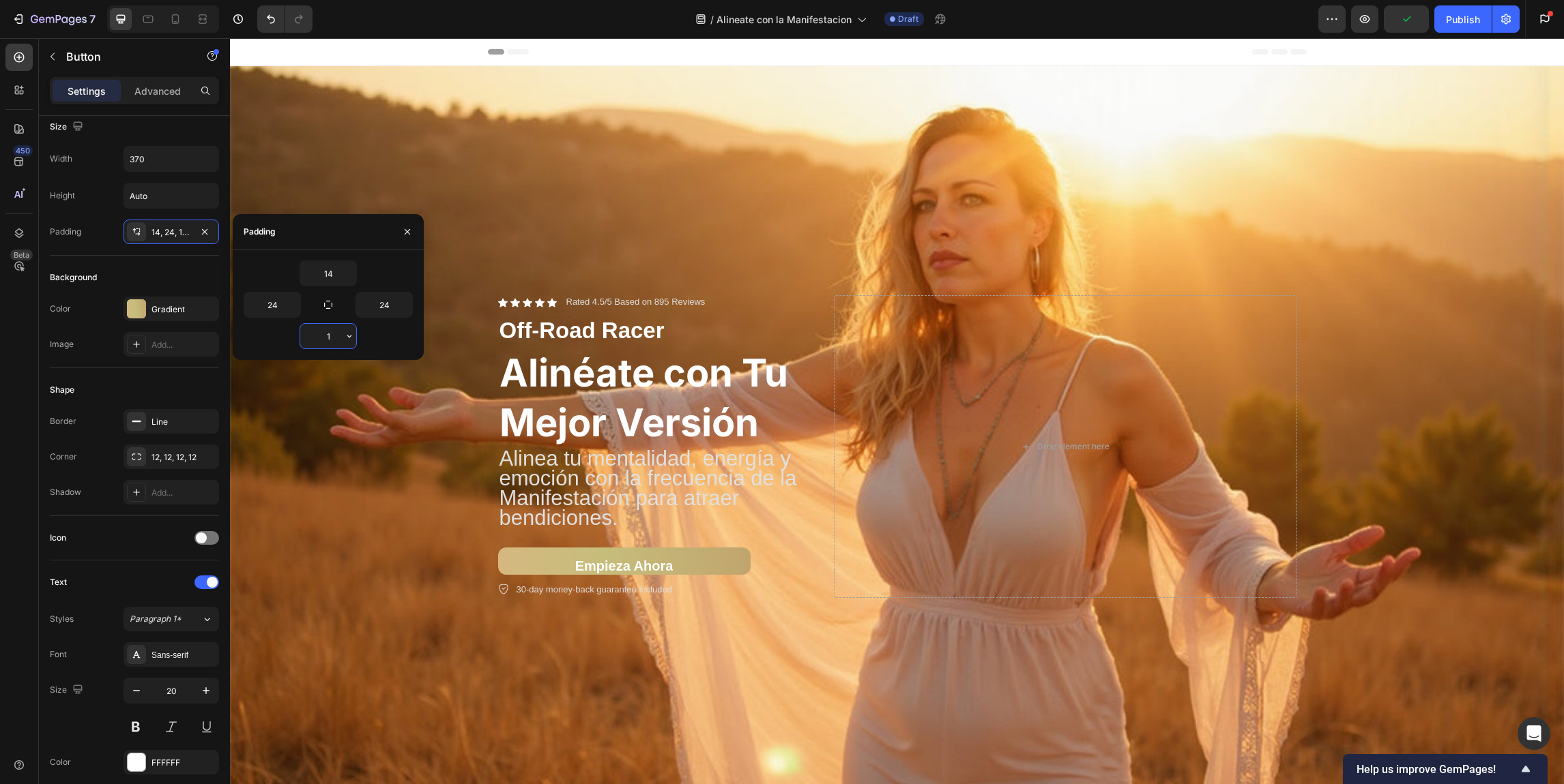
type input "14"
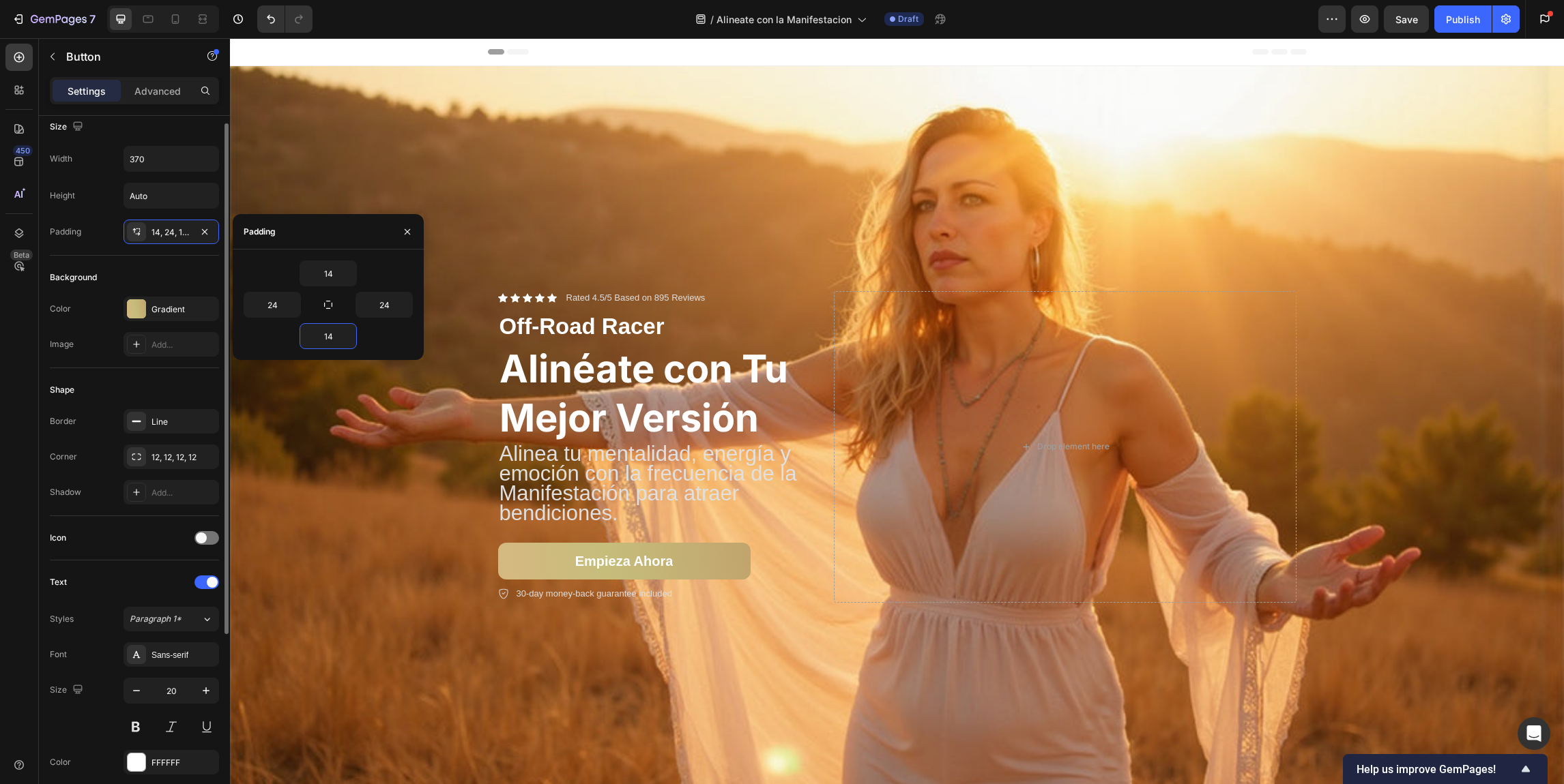
click at [178, 258] on div "Background Color Gradient Image Add..." at bounding box center [134, 312] width 169 height 112
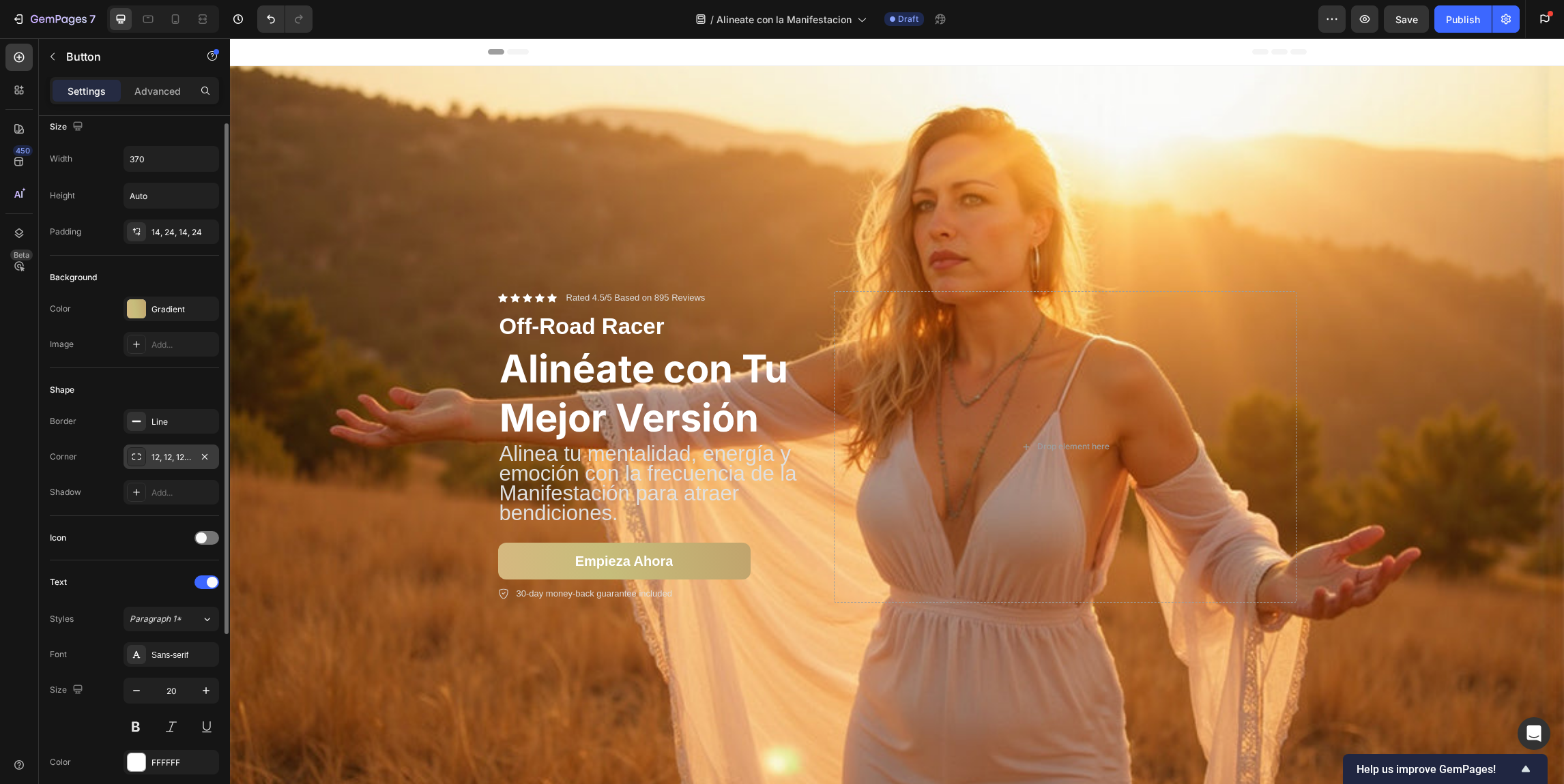
click at [172, 459] on div "12, 12, 12, 12" at bounding box center [171, 458] width 39 height 13
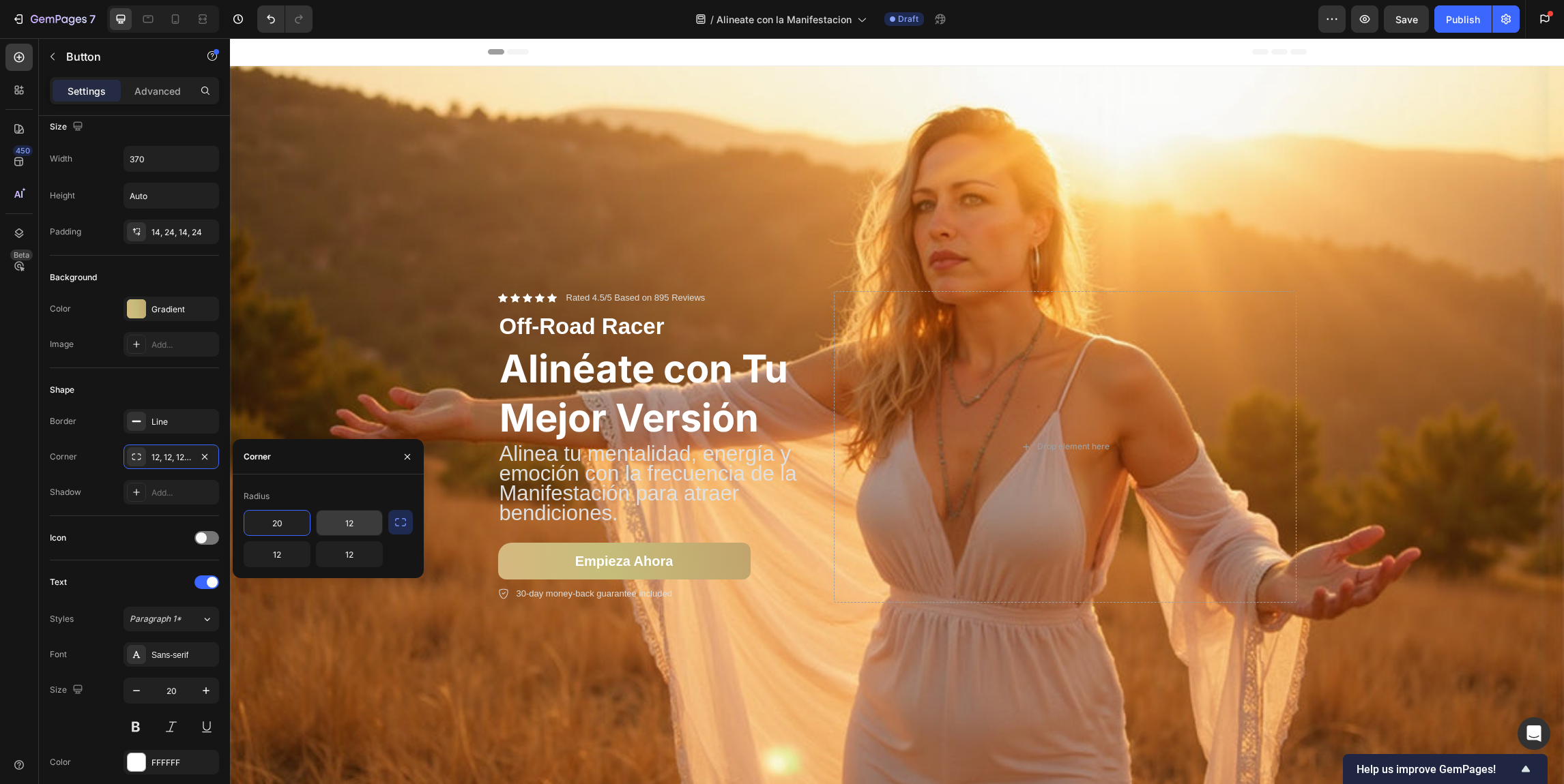
type input "20"
drag, startPoint x: 350, startPoint y: 519, endPoint x: 333, endPoint y: 521, distance: 17.1
click at [333, 521] on input "12" at bounding box center [349, 522] width 65 height 25
drag, startPoint x: 361, startPoint y: 522, endPoint x: 333, endPoint y: 522, distance: 28.0
click at [333, 522] on input "12" at bounding box center [349, 522] width 65 height 25
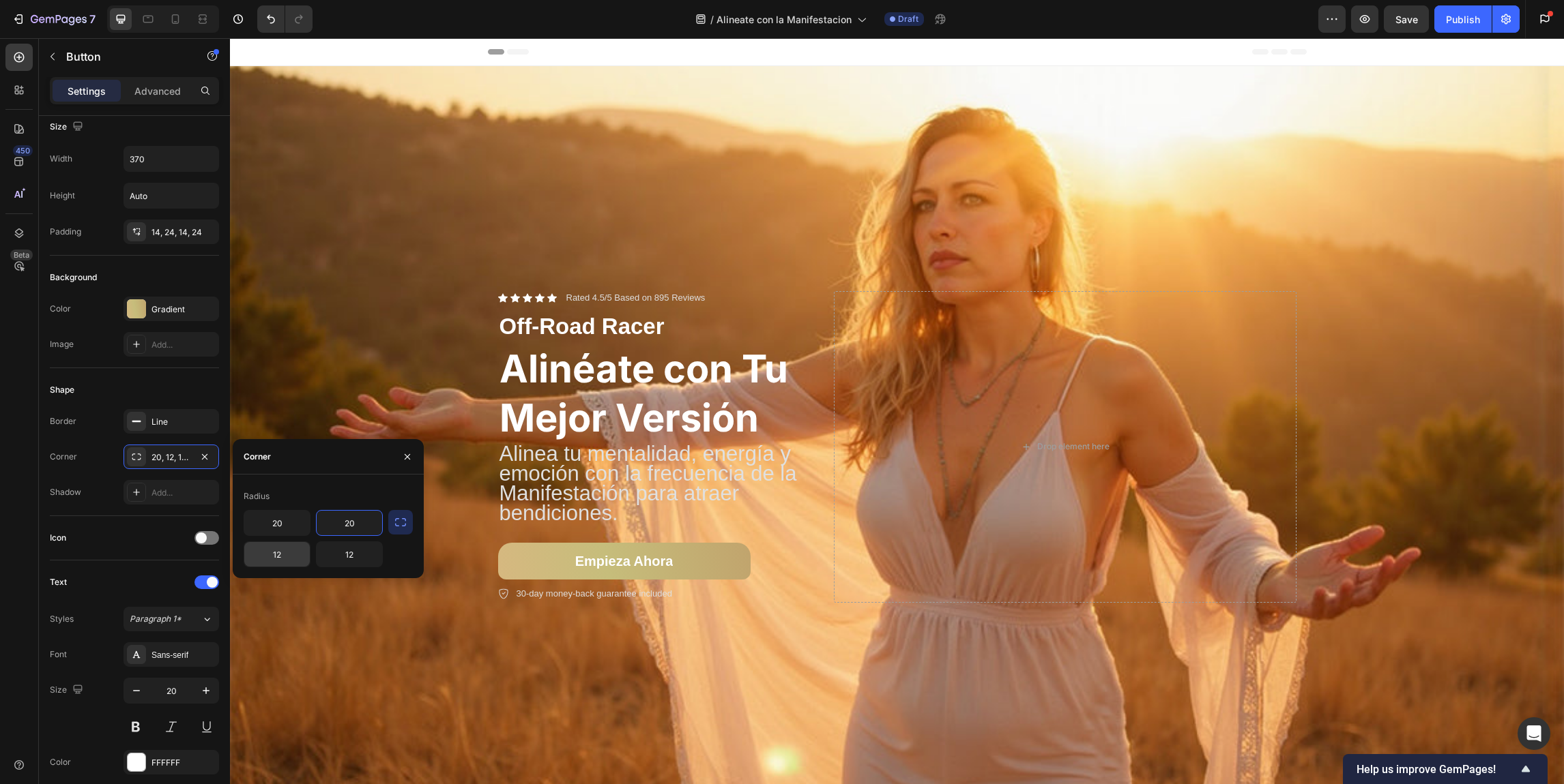
type input "20"
drag, startPoint x: 289, startPoint y: 550, endPoint x: 260, endPoint y: 549, distance: 29.0
click at [260, 550] on input "12" at bounding box center [276, 554] width 65 height 25
drag, startPoint x: 286, startPoint y: 550, endPoint x: 262, endPoint y: 550, distance: 24.0
click at [262, 550] on input "12" at bounding box center [276, 554] width 65 height 25
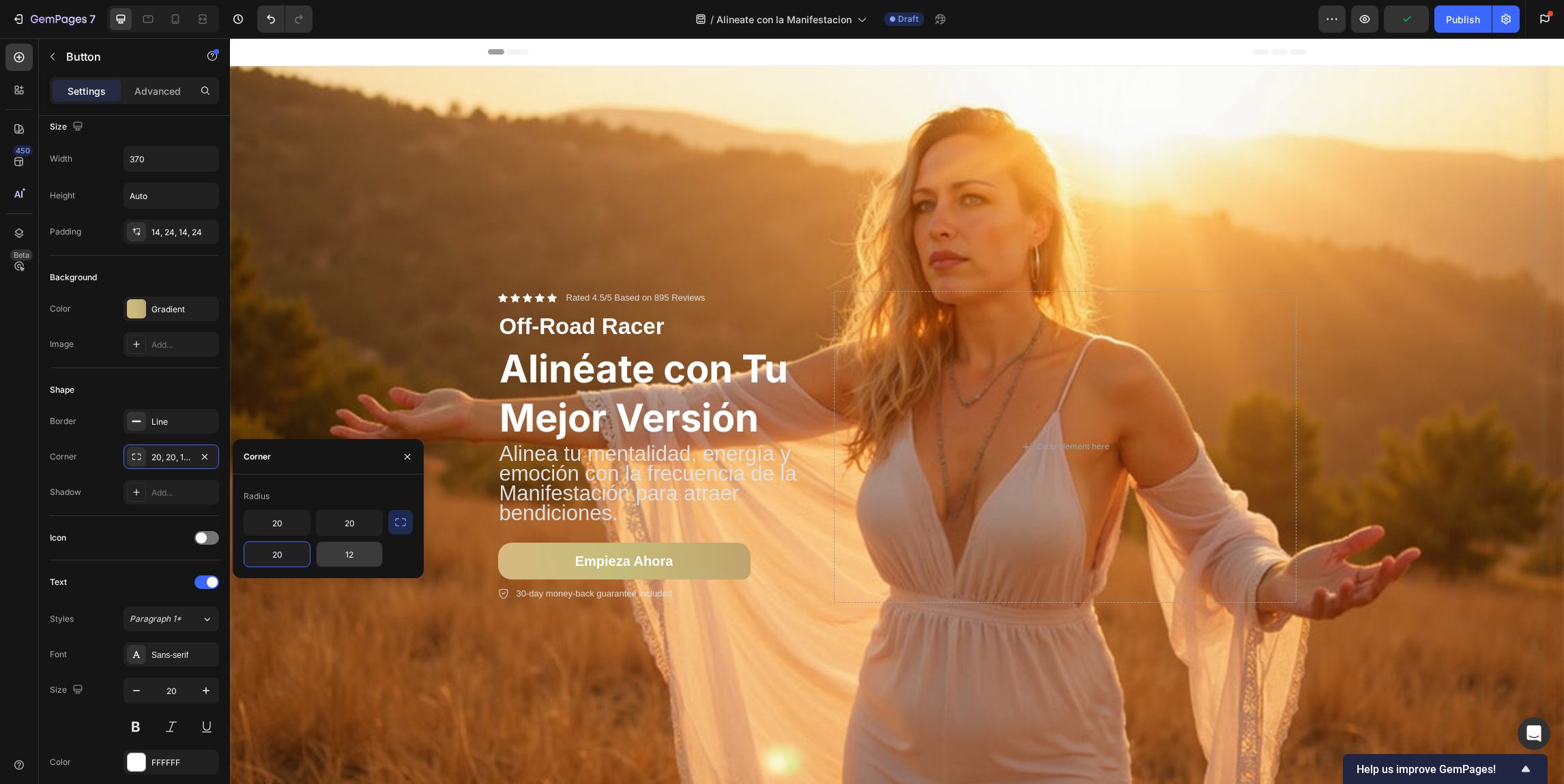
type input "20"
drag, startPoint x: 354, startPoint y: 554, endPoint x: 337, endPoint y: 555, distance: 17.0
click at [337, 555] on input "12" at bounding box center [349, 554] width 65 height 25
drag, startPoint x: 363, startPoint y: 557, endPoint x: 344, endPoint y: 559, distance: 19.1
click at [344, 559] on input "12" at bounding box center [349, 554] width 65 height 25
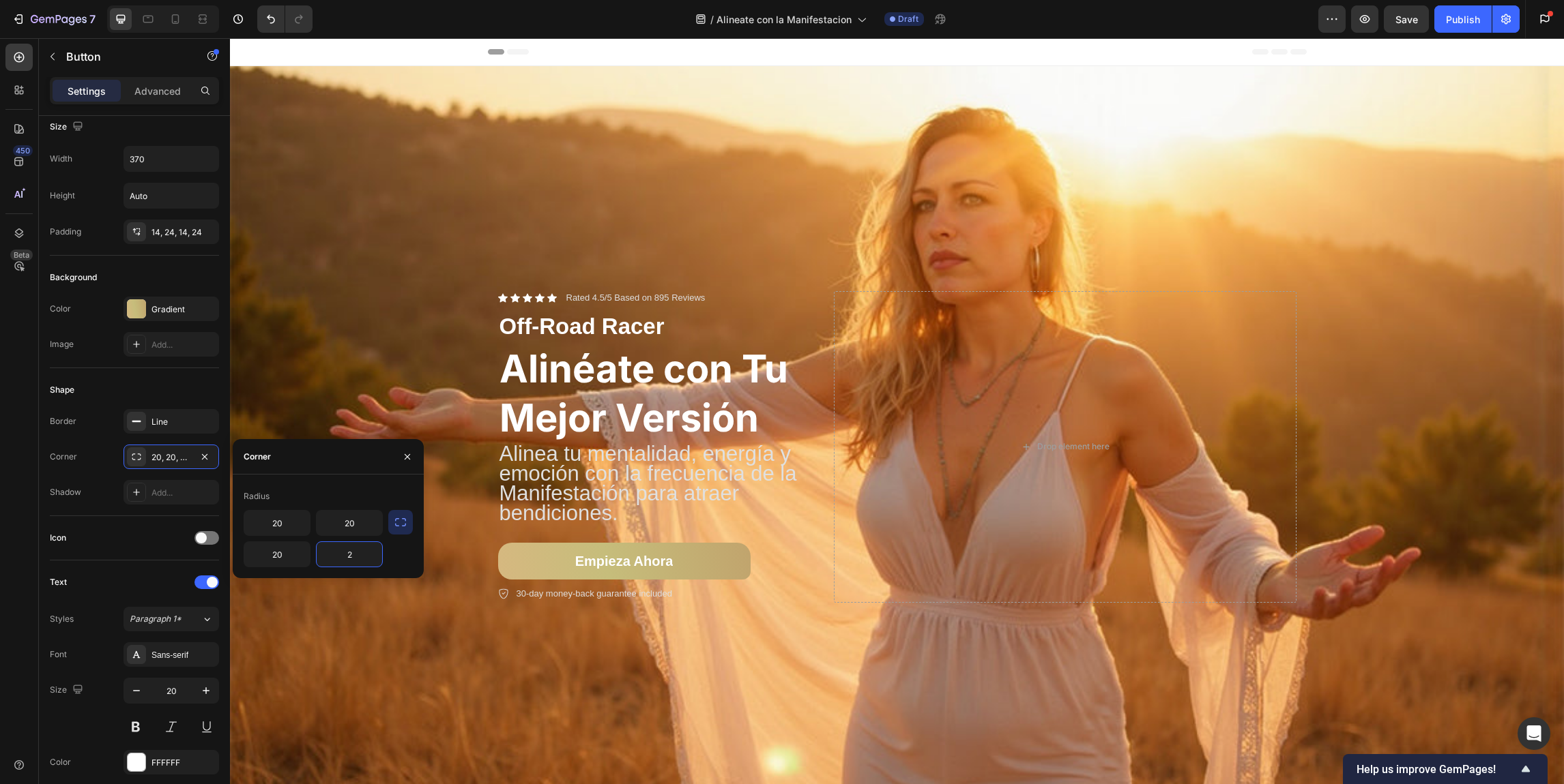
type input "20"
click at [201, 394] on div "Shape" at bounding box center [134, 390] width 169 height 22
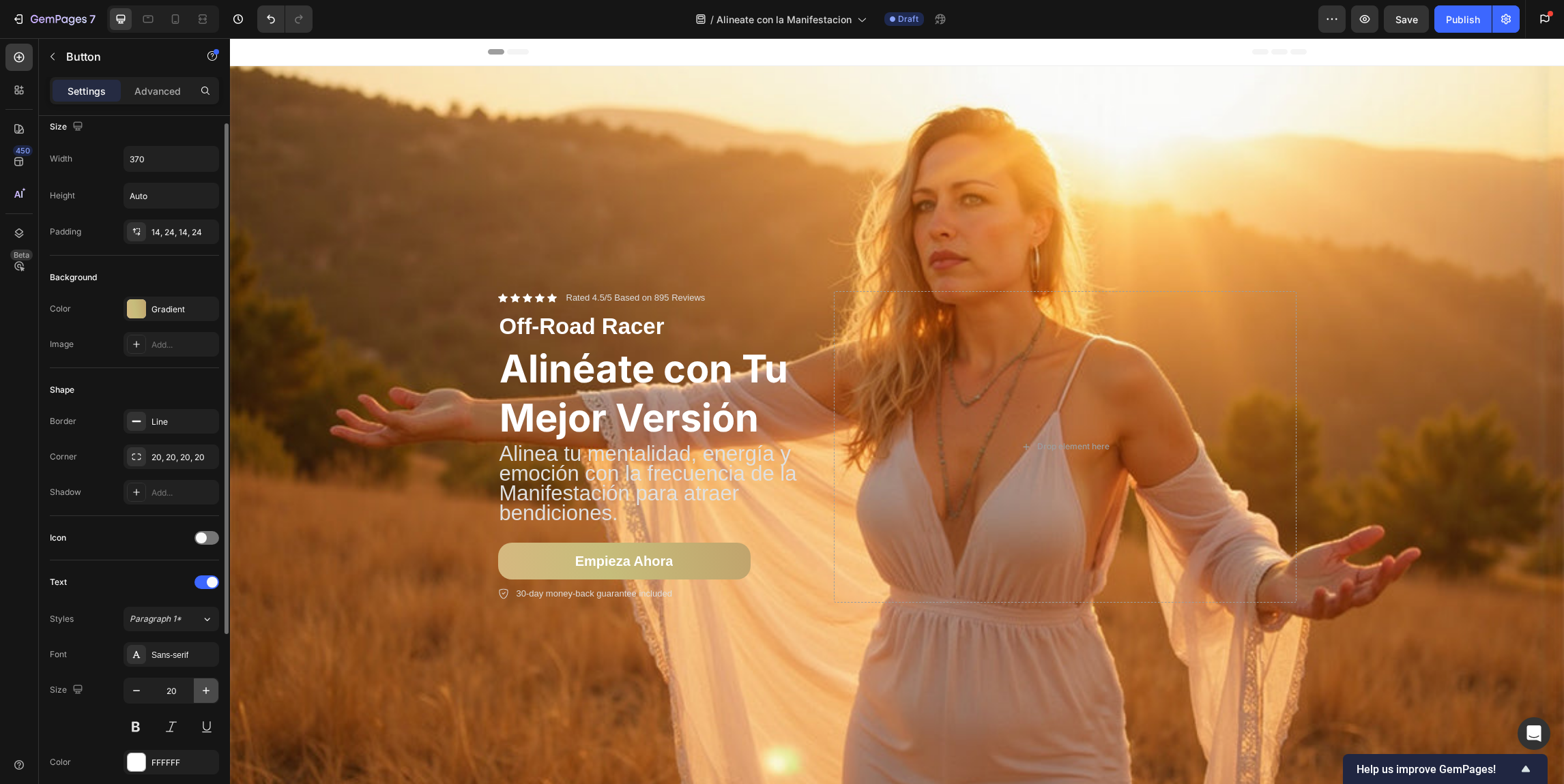
click at [203, 687] on icon "button" at bounding box center [206, 690] width 13 height 13
type input "22"
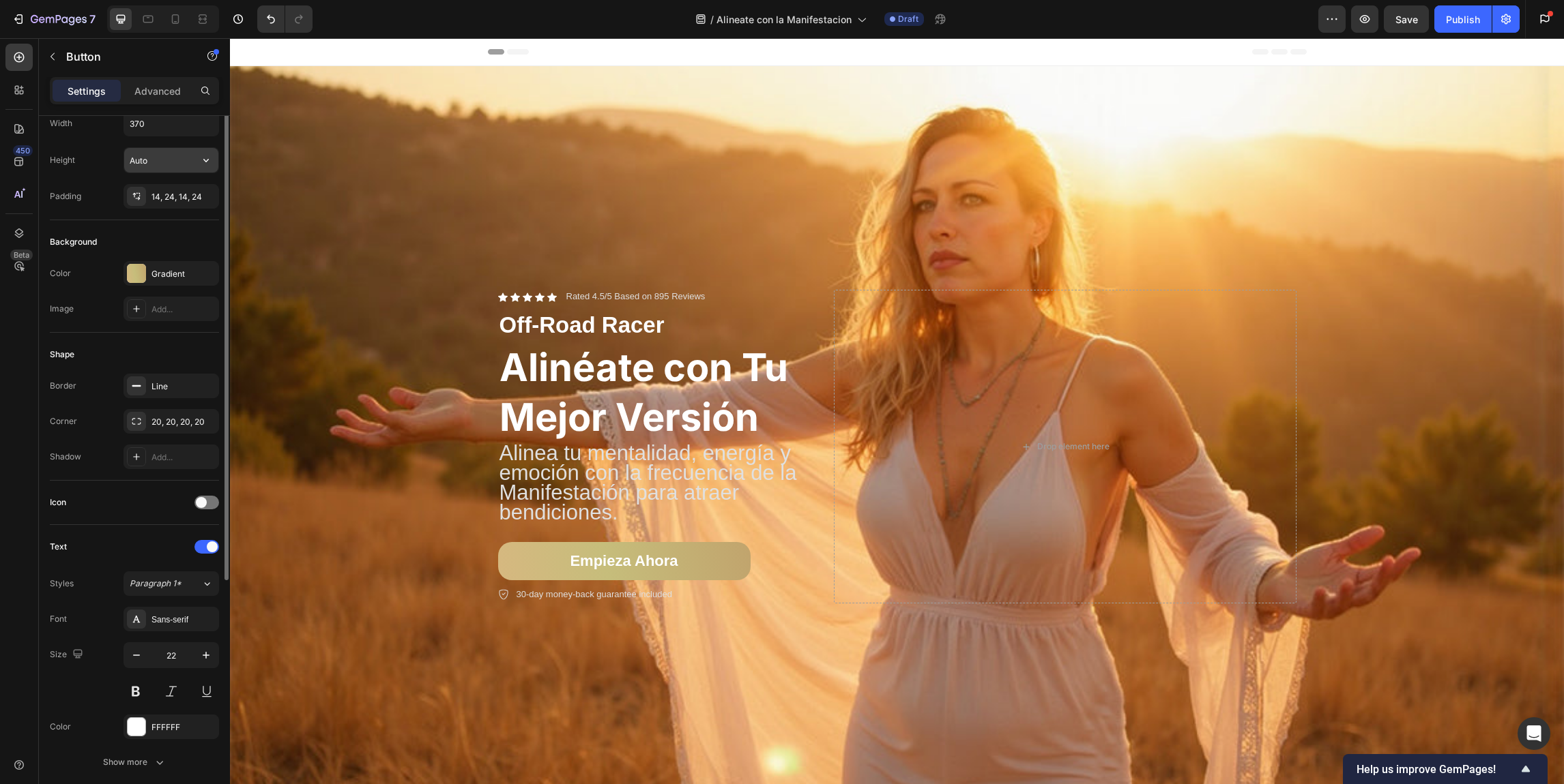
scroll to position [0, 0]
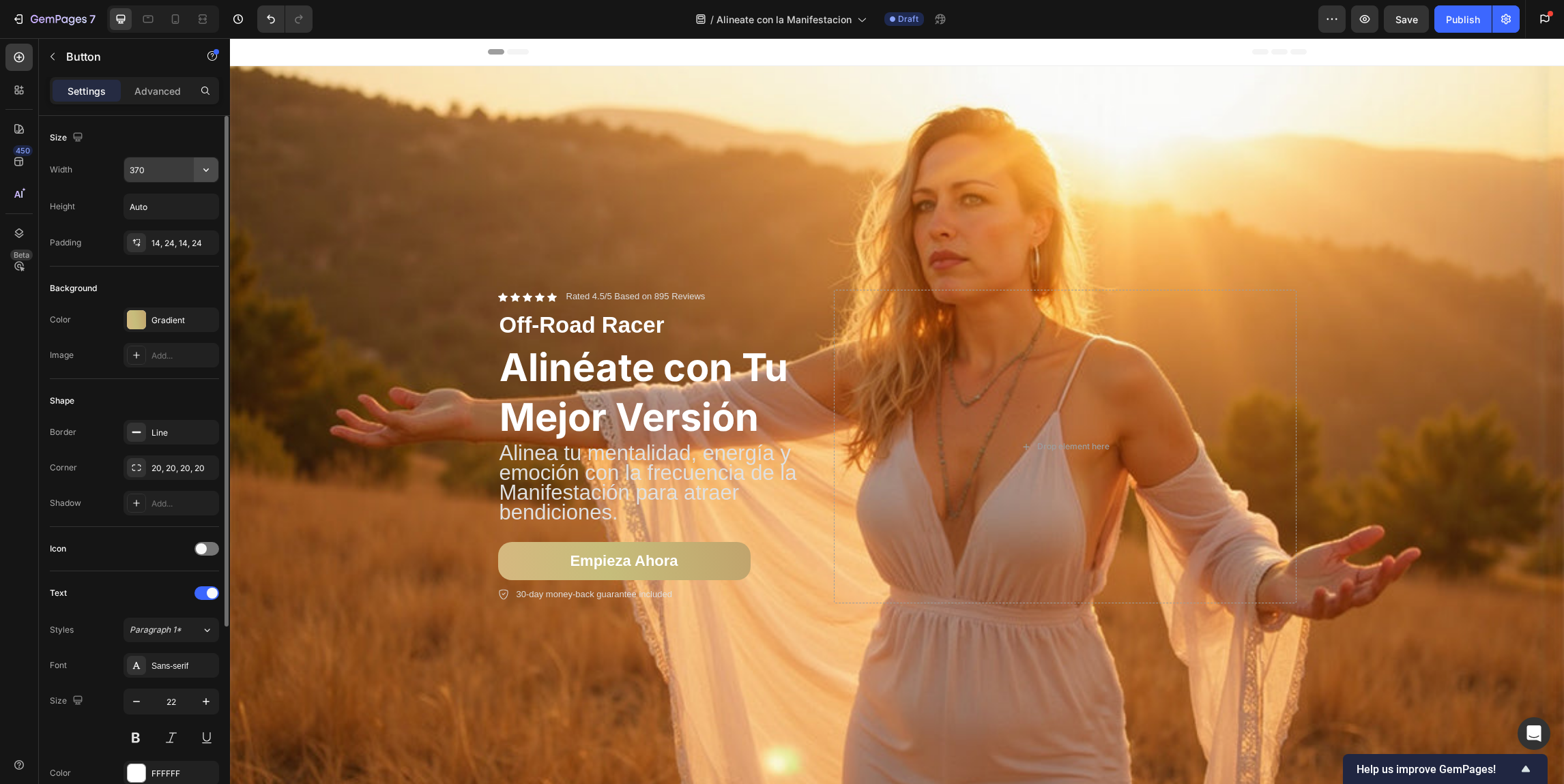
click at [207, 175] on icon "button" at bounding box center [206, 169] width 13 height 13
drag, startPoint x: 178, startPoint y: 166, endPoint x: 140, endPoint y: 166, distance: 38.0
click at [140, 166] on input "370" at bounding box center [171, 170] width 94 height 25
drag, startPoint x: 162, startPoint y: 169, endPoint x: 127, endPoint y: 173, distance: 35.2
click at [127, 173] on input "370" at bounding box center [171, 170] width 94 height 25
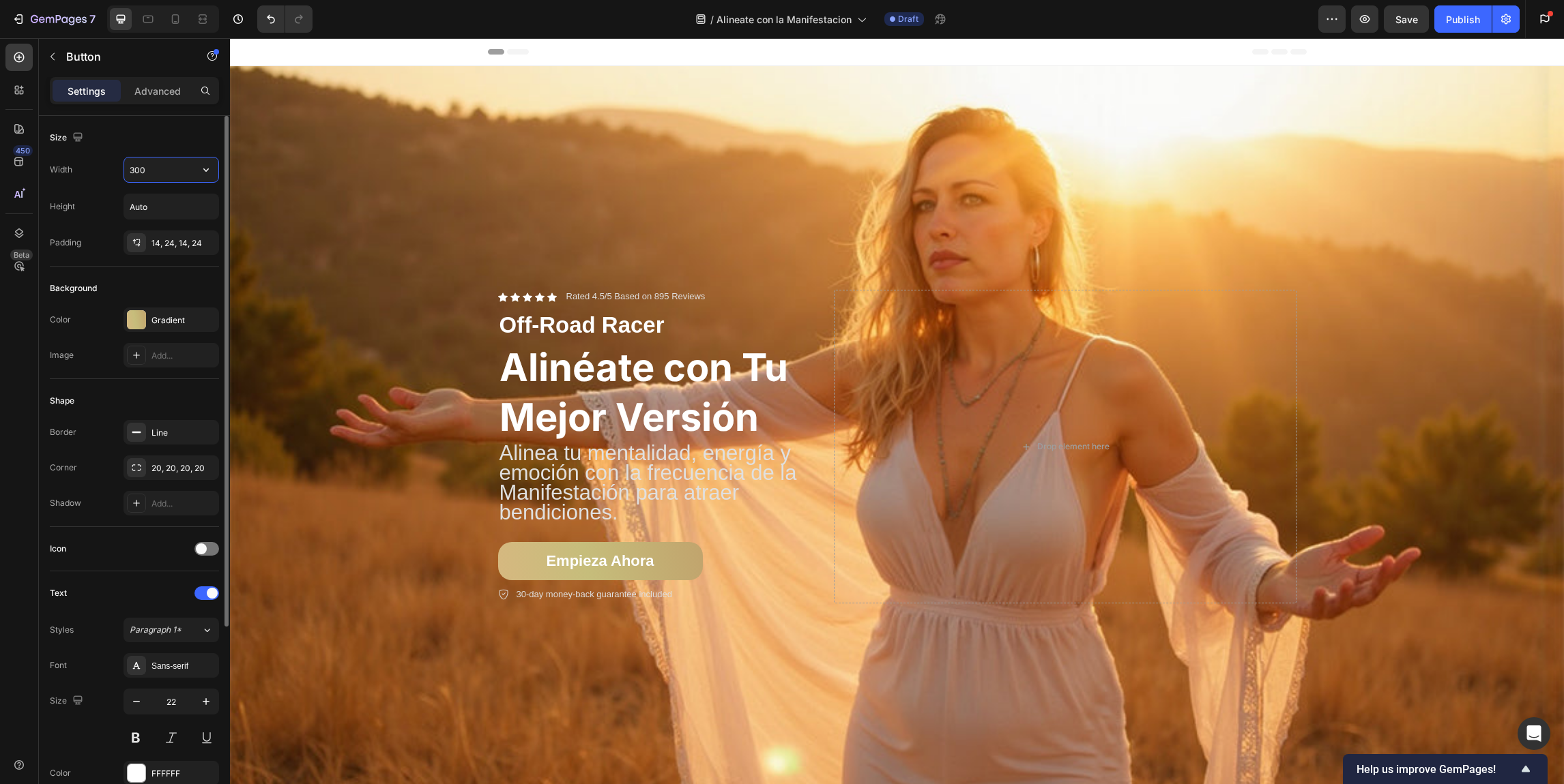
drag, startPoint x: 163, startPoint y: 170, endPoint x: 123, endPoint y: 168, distance: 40.0
click at [123, 168] on div "300" at bounding box center [171, 170] width 95 height 26
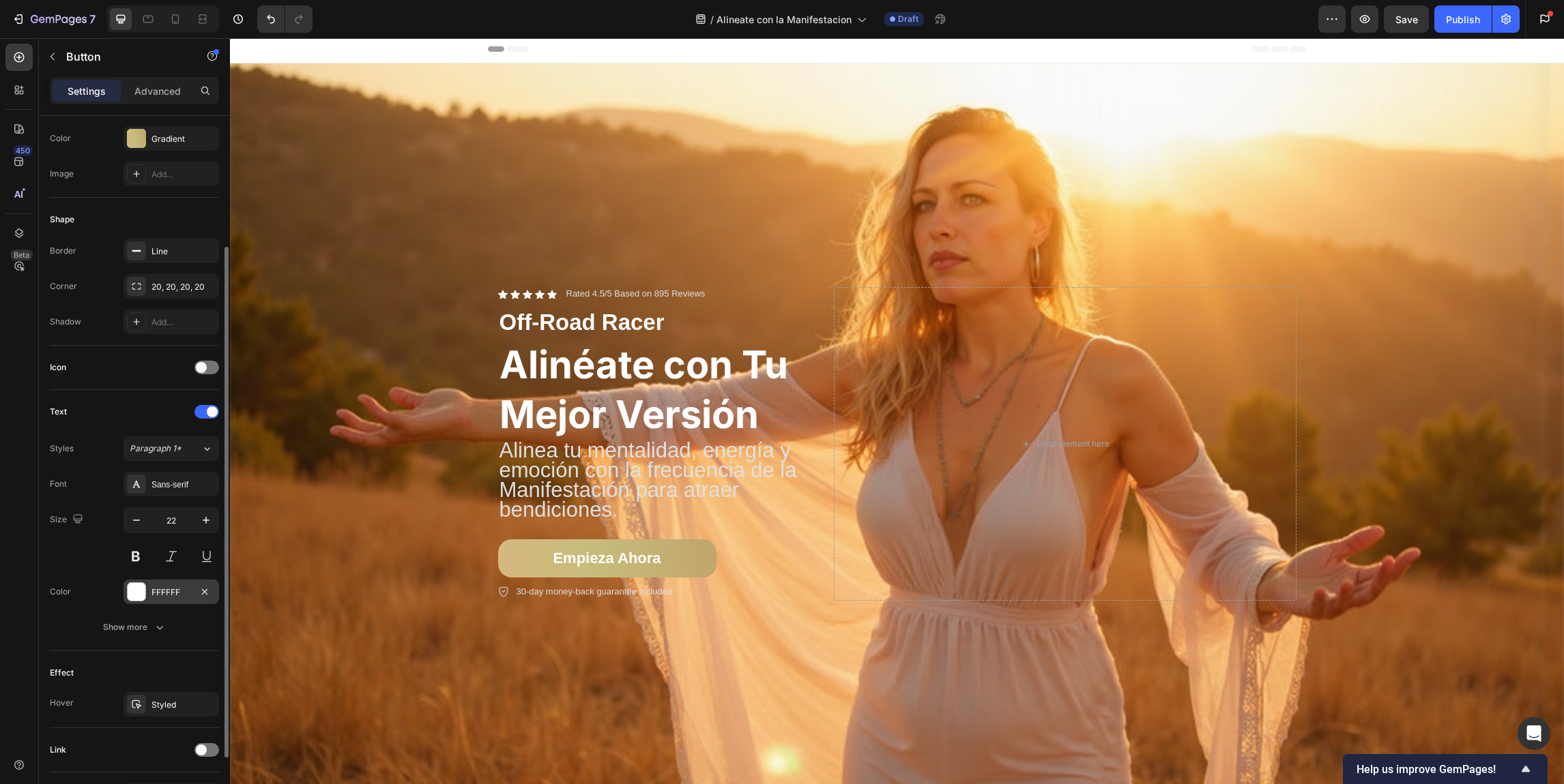
scroll to position [271, 0]
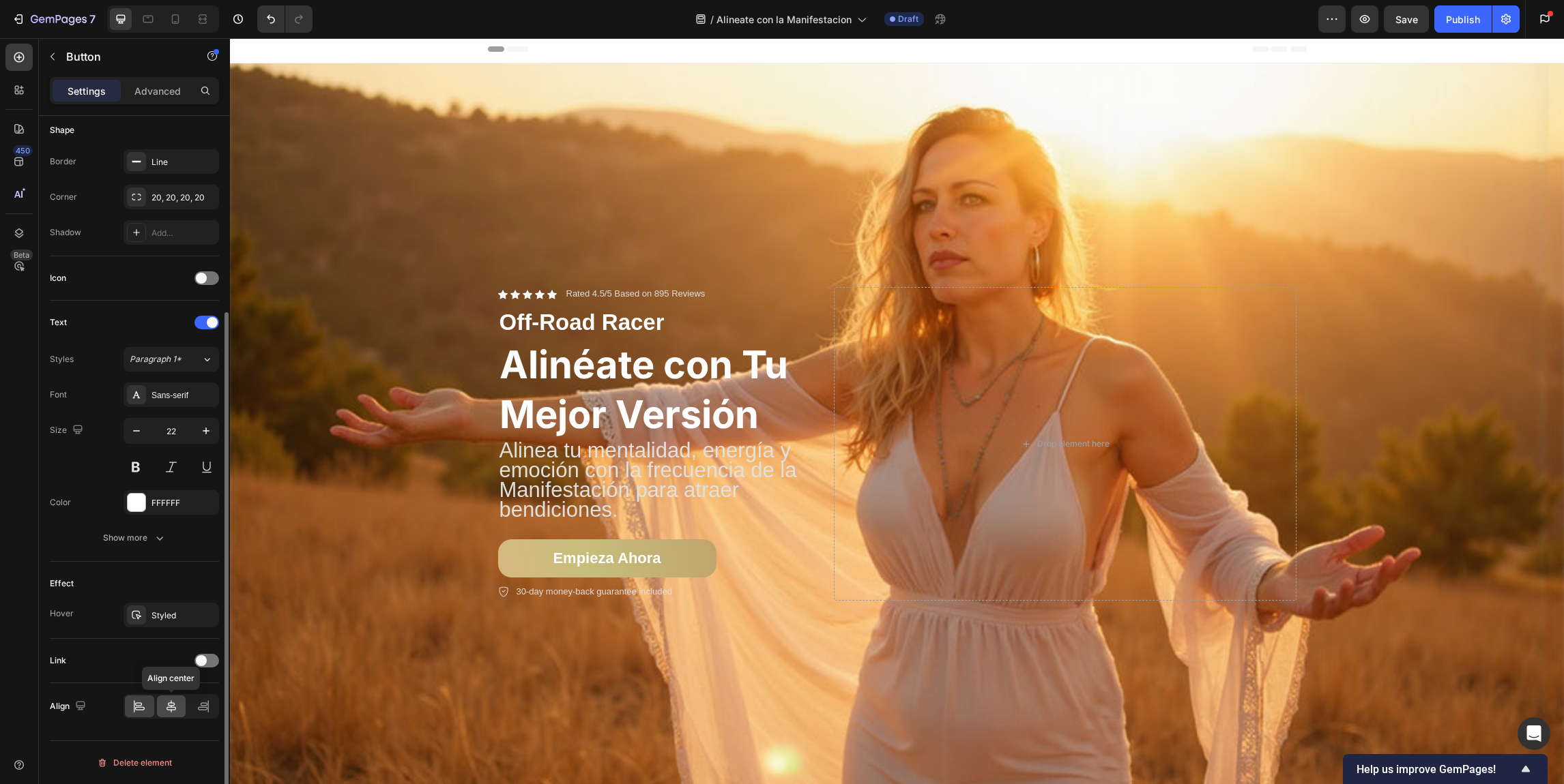
type input "320"
click at [168, 704] on icon at bounding box center [171, 706] width 13 height 13
click at [141, 704] on icon at bounding box center [139, 704] width 7 height 4
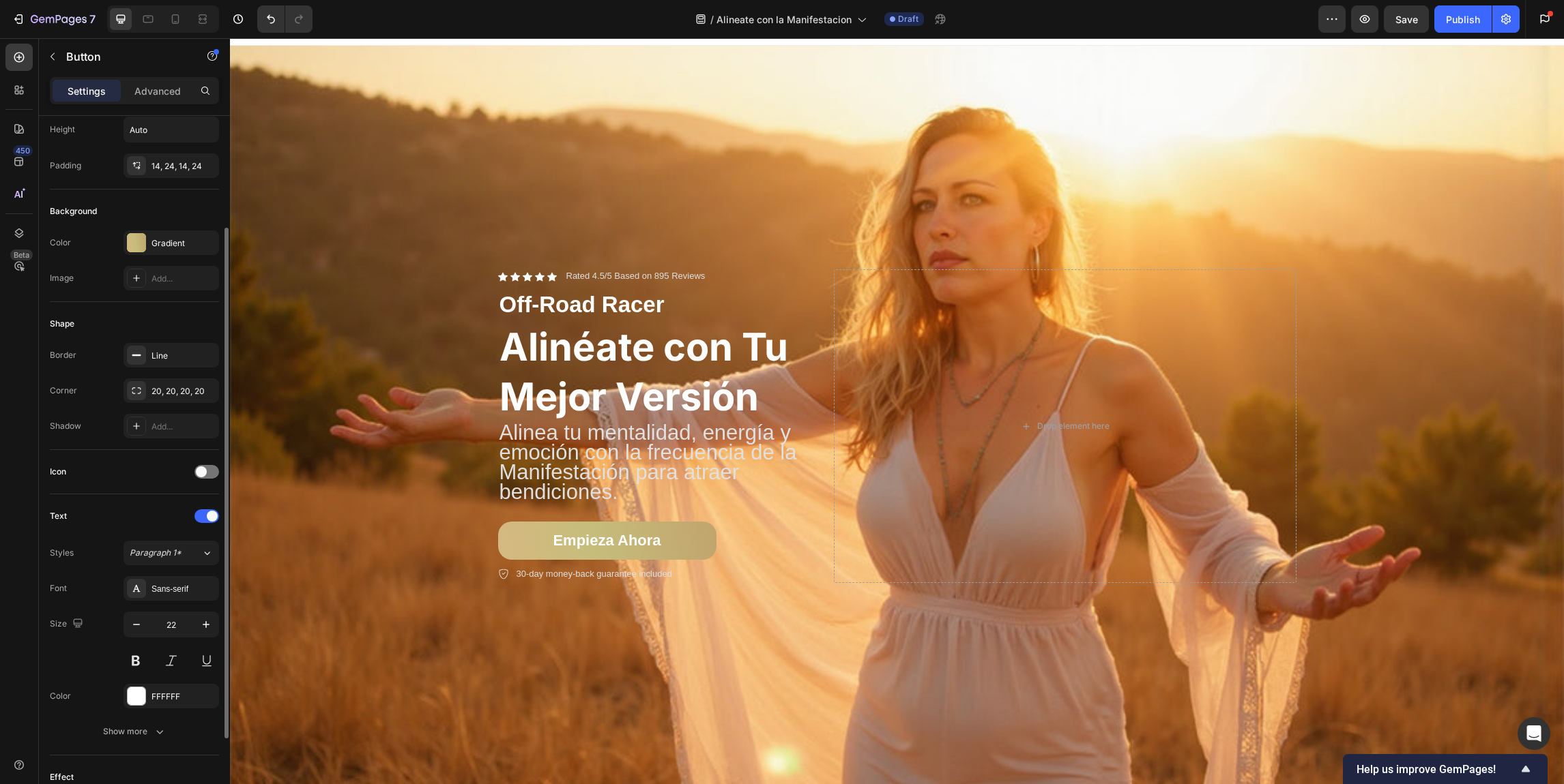
scroll to position [110, 0]
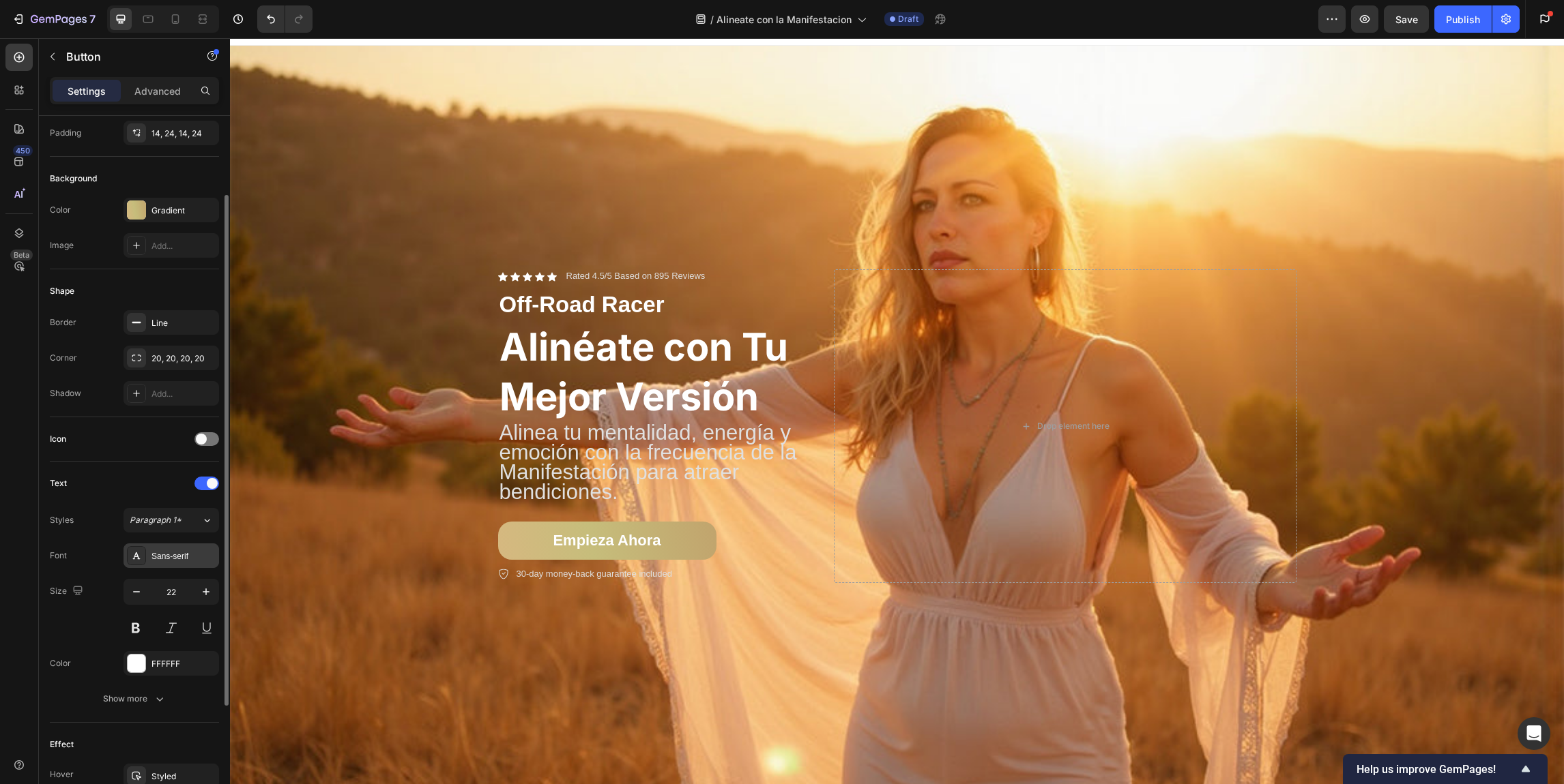
click at [195, 550] on div "Sans-serif" at bounding box center [183, 557] width 64 height 13
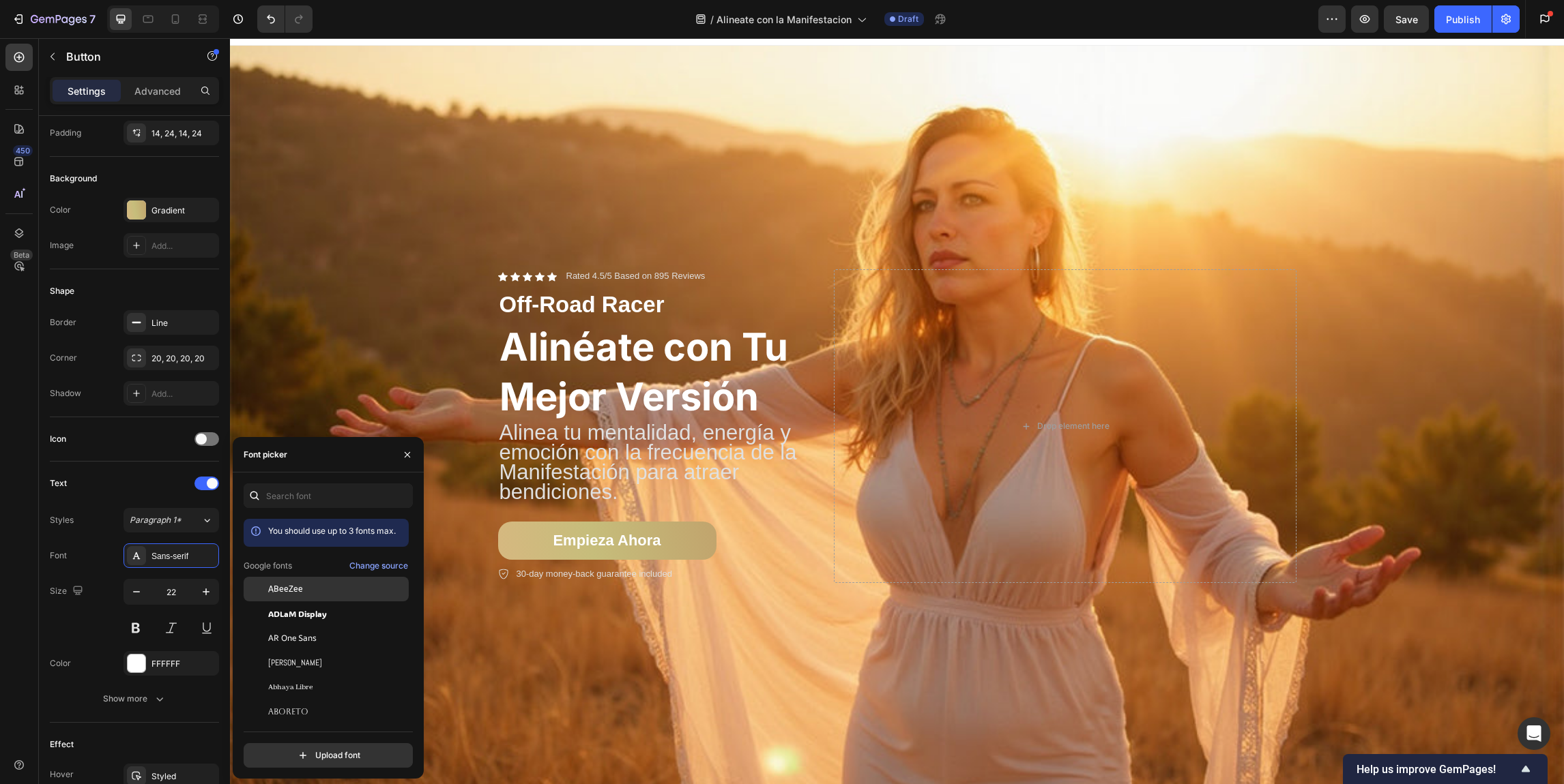
click at [305, 585] on div "ABeeZee" at bounding box center [337, 589] width 138 height 13
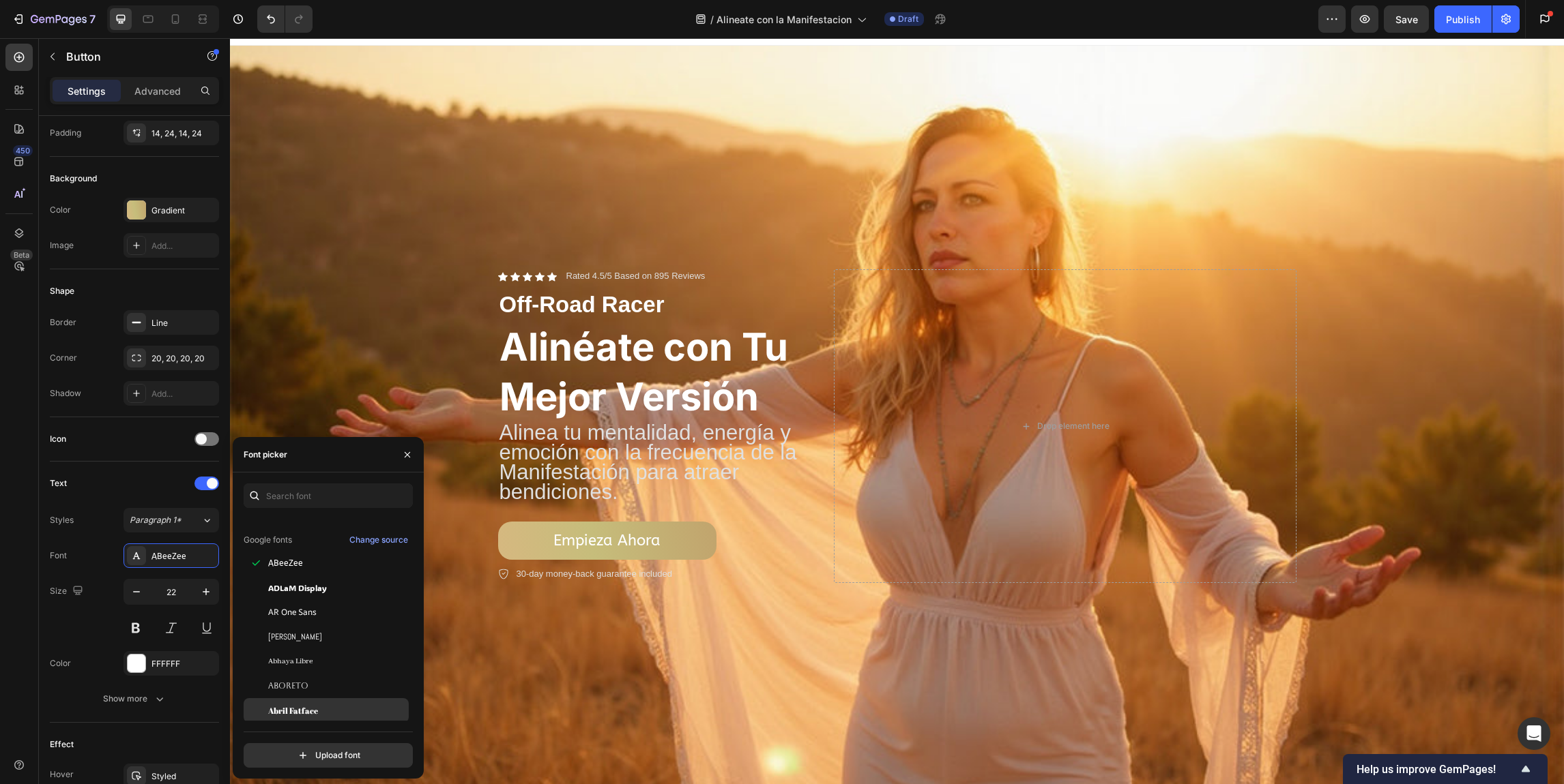
scroll to position [0, 0]
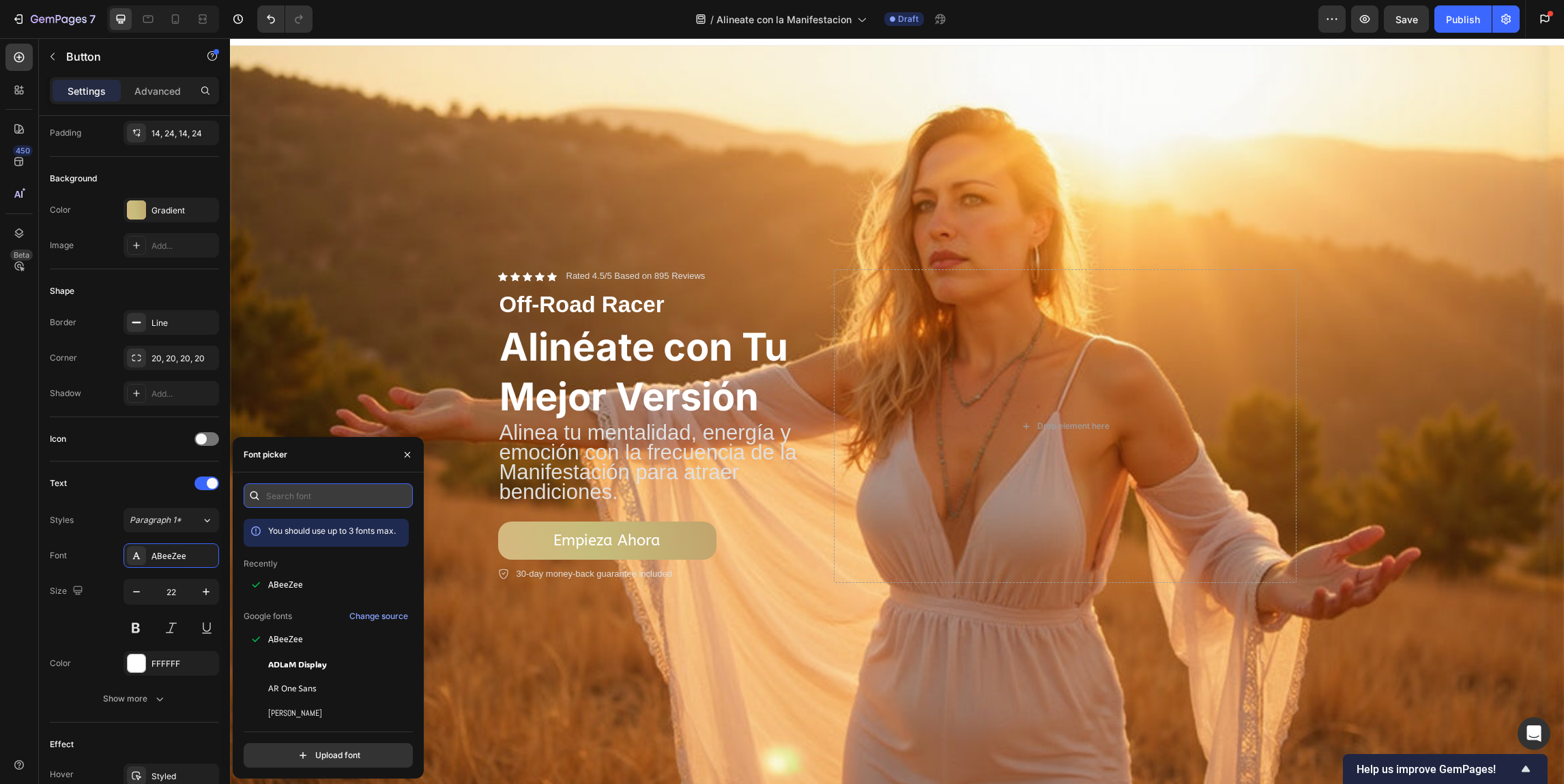
click at [315, 492] on input "text" at bounding box center [328, 495] width 169 height 25
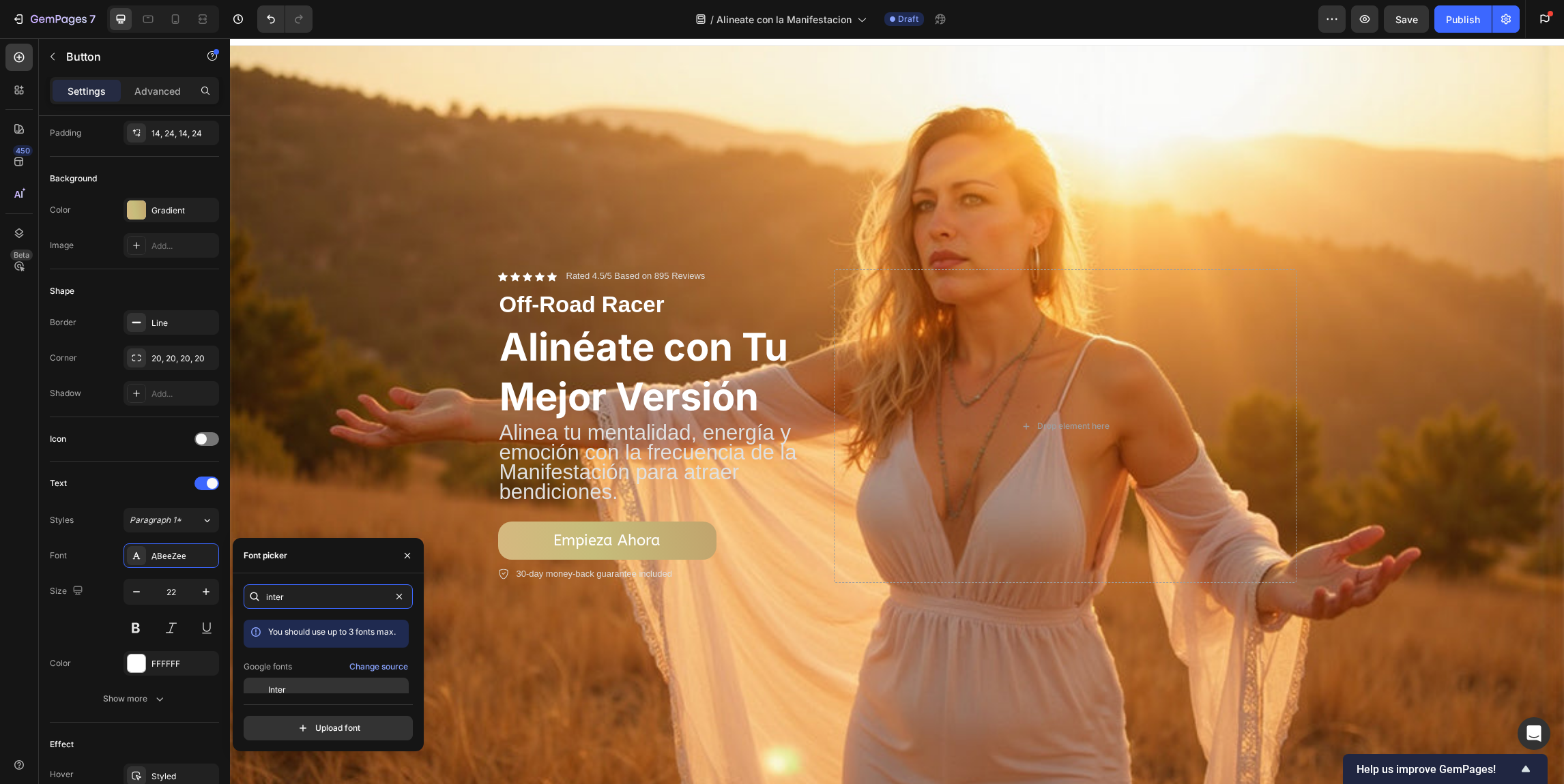
type input "inter"
click at [286, 691] on div "Inter" at bounding box center [337, 690] width 138 height 13
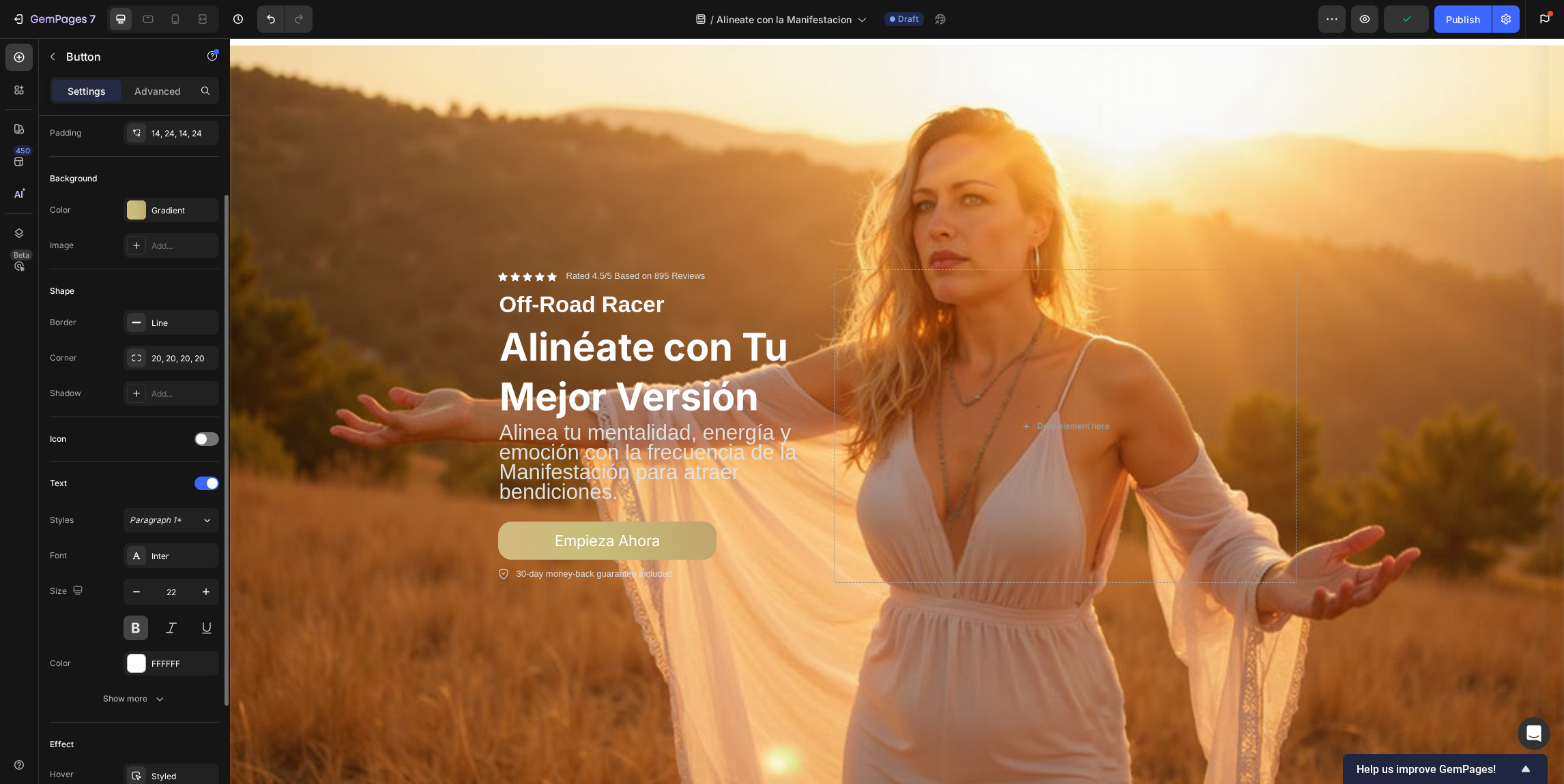
click at [129, 626] on button at bounding box center [135, 628] width 25 height 25
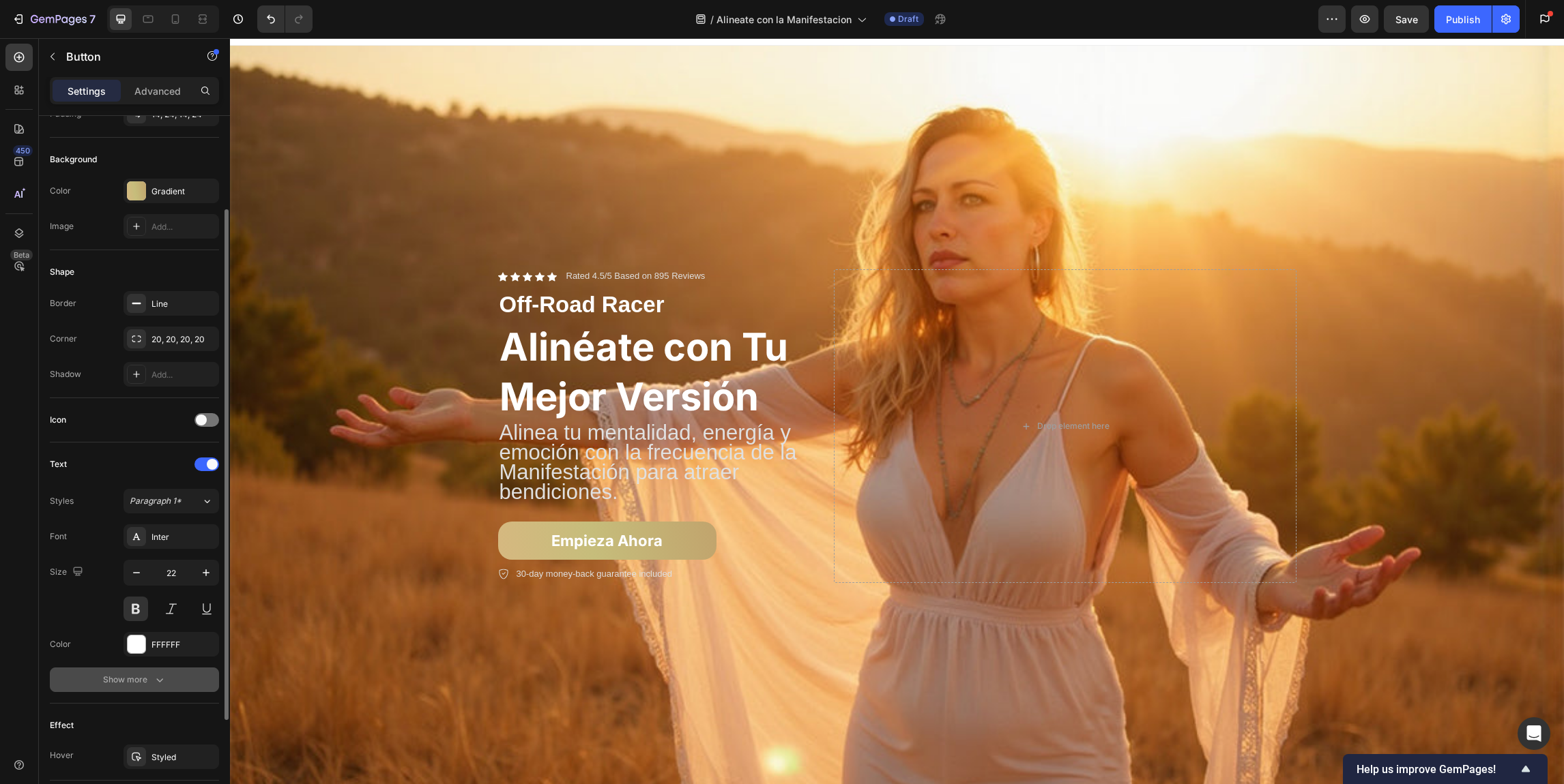
click at [161, 688] on button "Show more" at bounding box center [134, 680] width 169 height 25
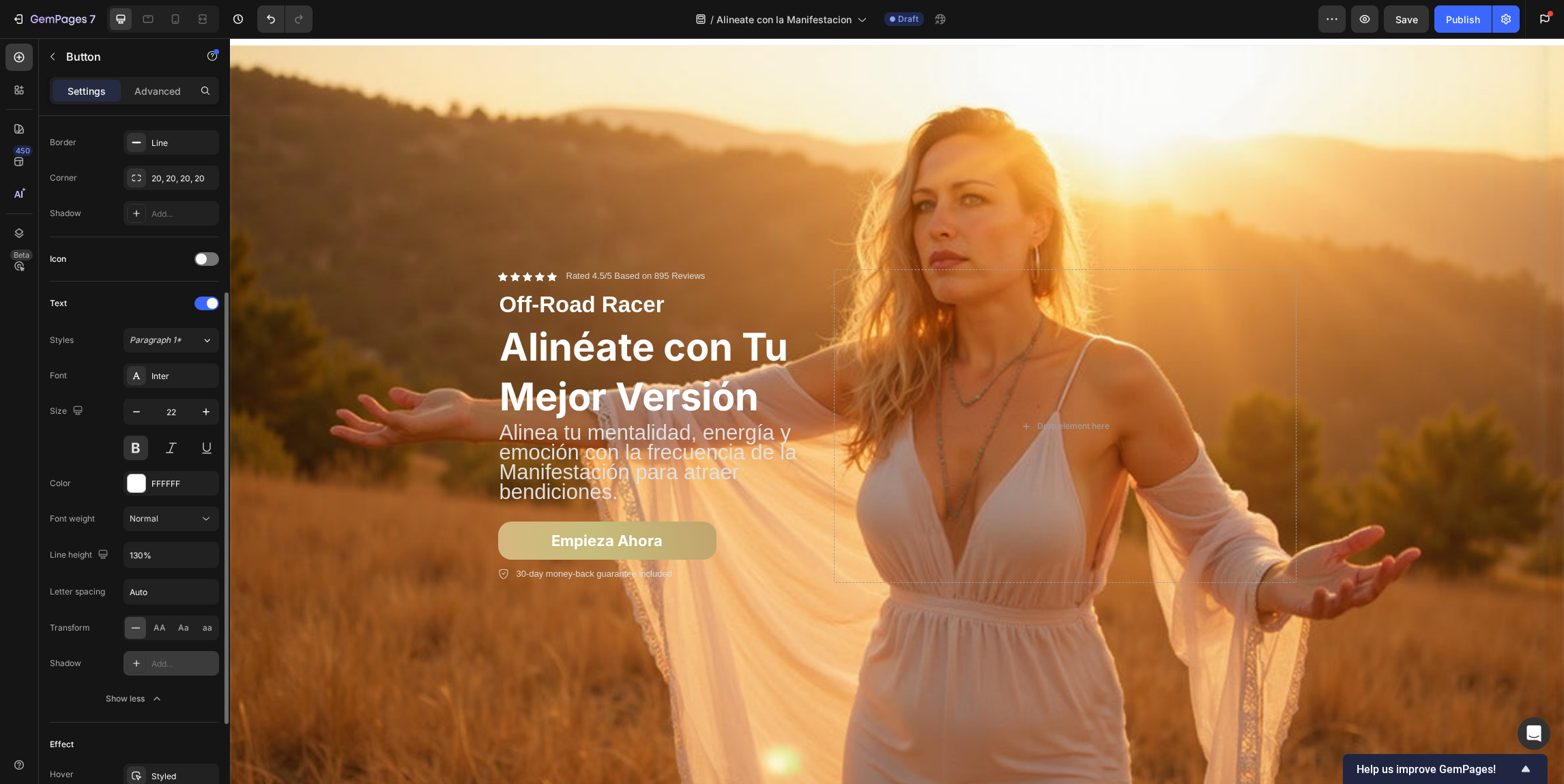
scroll to position [287, 0]
click at [136, 670] on icon at bounding box center [137, 666] width 11 height 11
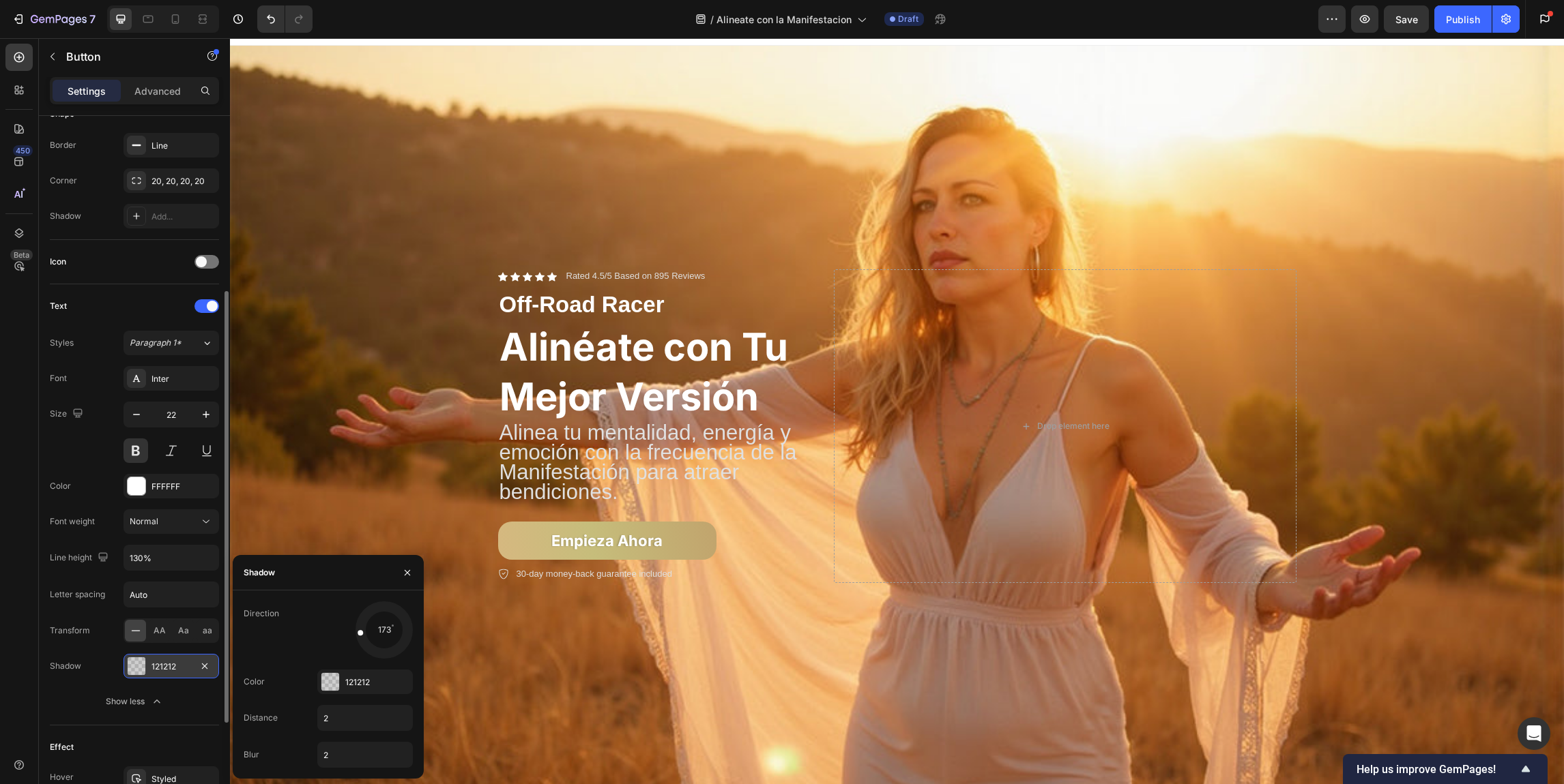
drag, startPoint x: 363, startPoint y: 642, endPoint x: 341, endPoint y: 633, distance: 23.8
click at [341, 633] on div "173" at bounding box center [365, 630] width 95 height 58
click at [413, 575] on button "button" at bounding box center [407, 572] width 22 height 22
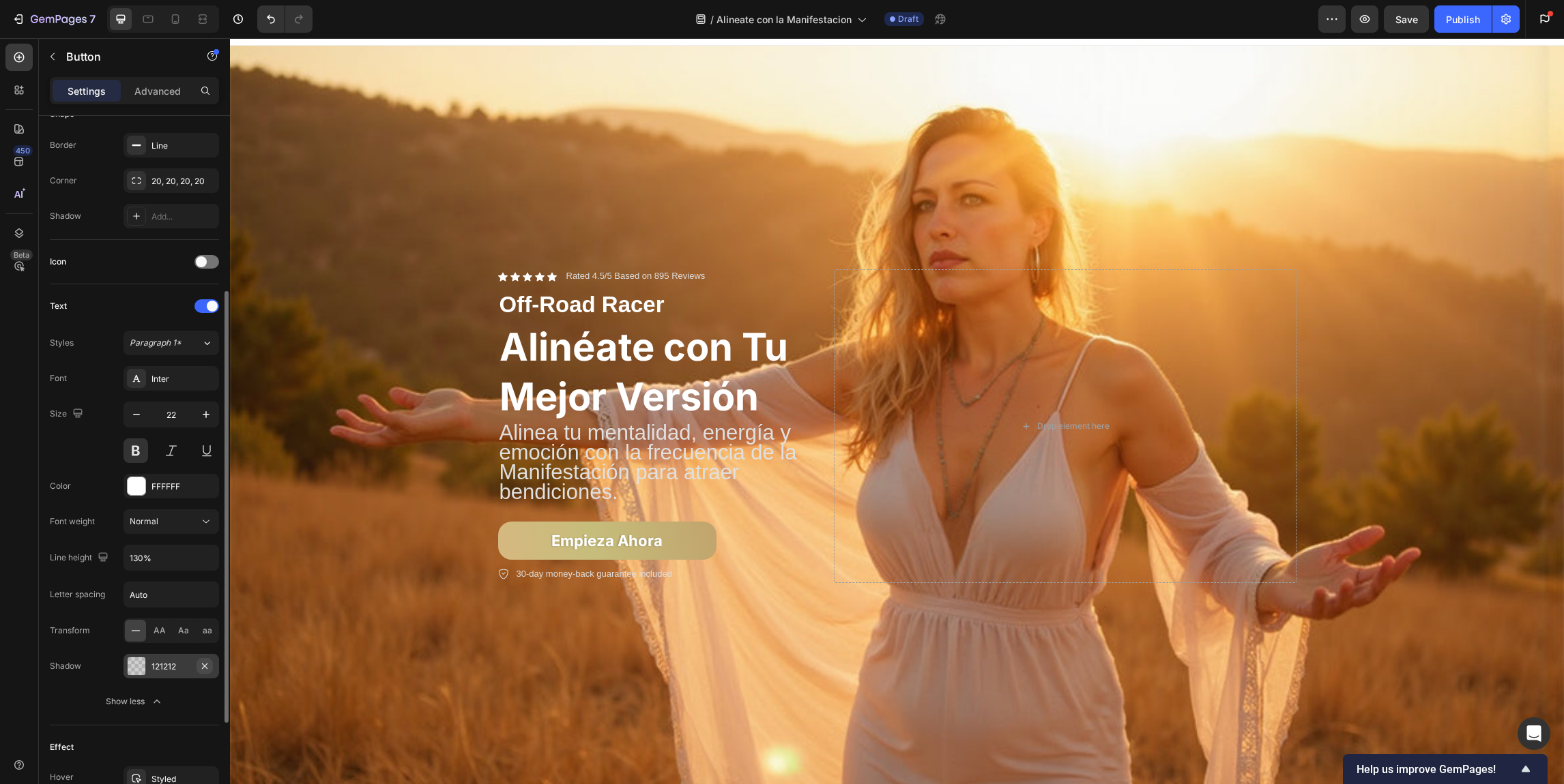
click at [208, 668] on icon "button" at bounding box center [205, 666] width 11 height 11
click at [139, 670] on icon at bounding box center [137, 666] width 11 height 11
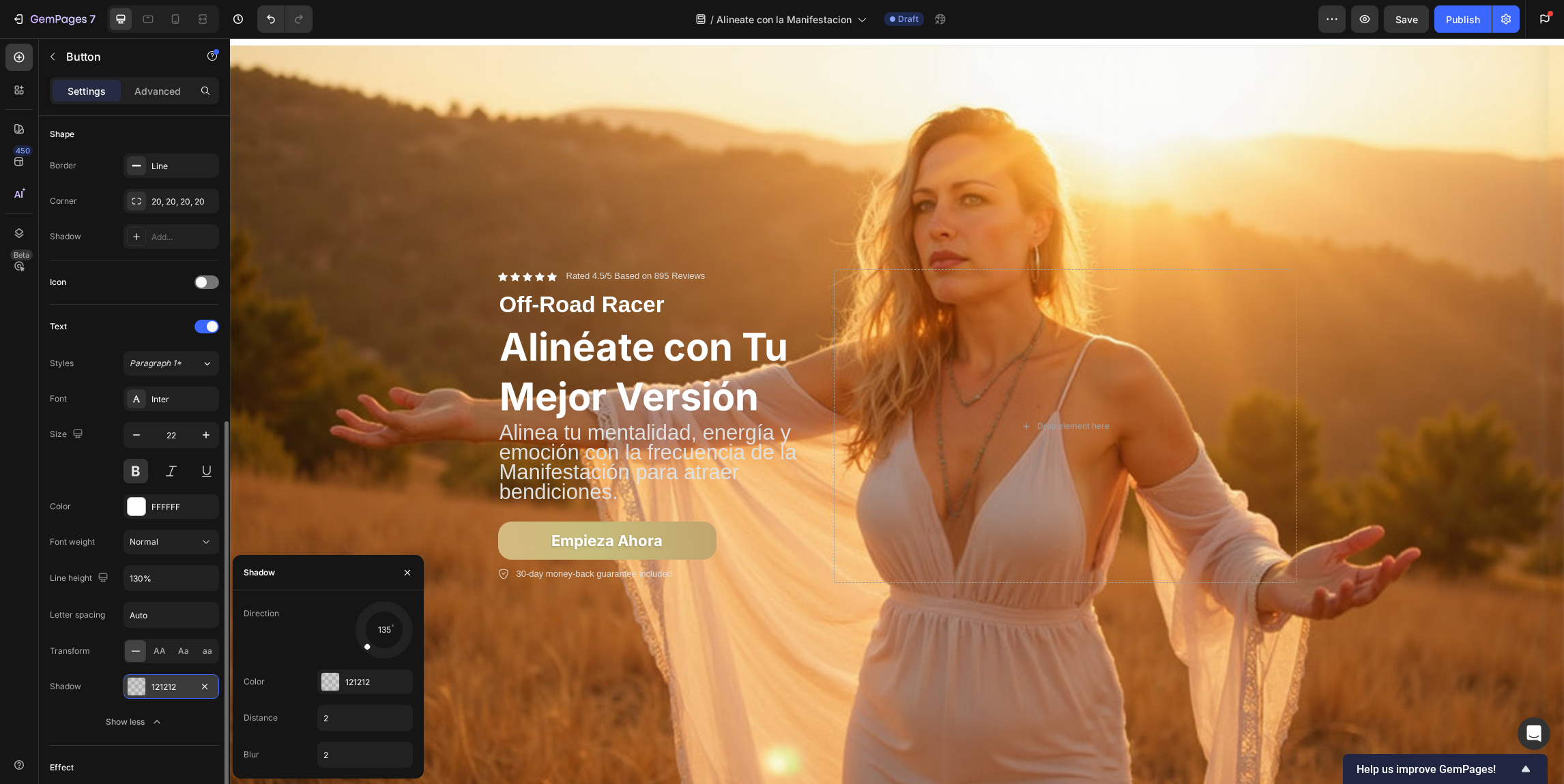
scroll to position [356, 0]
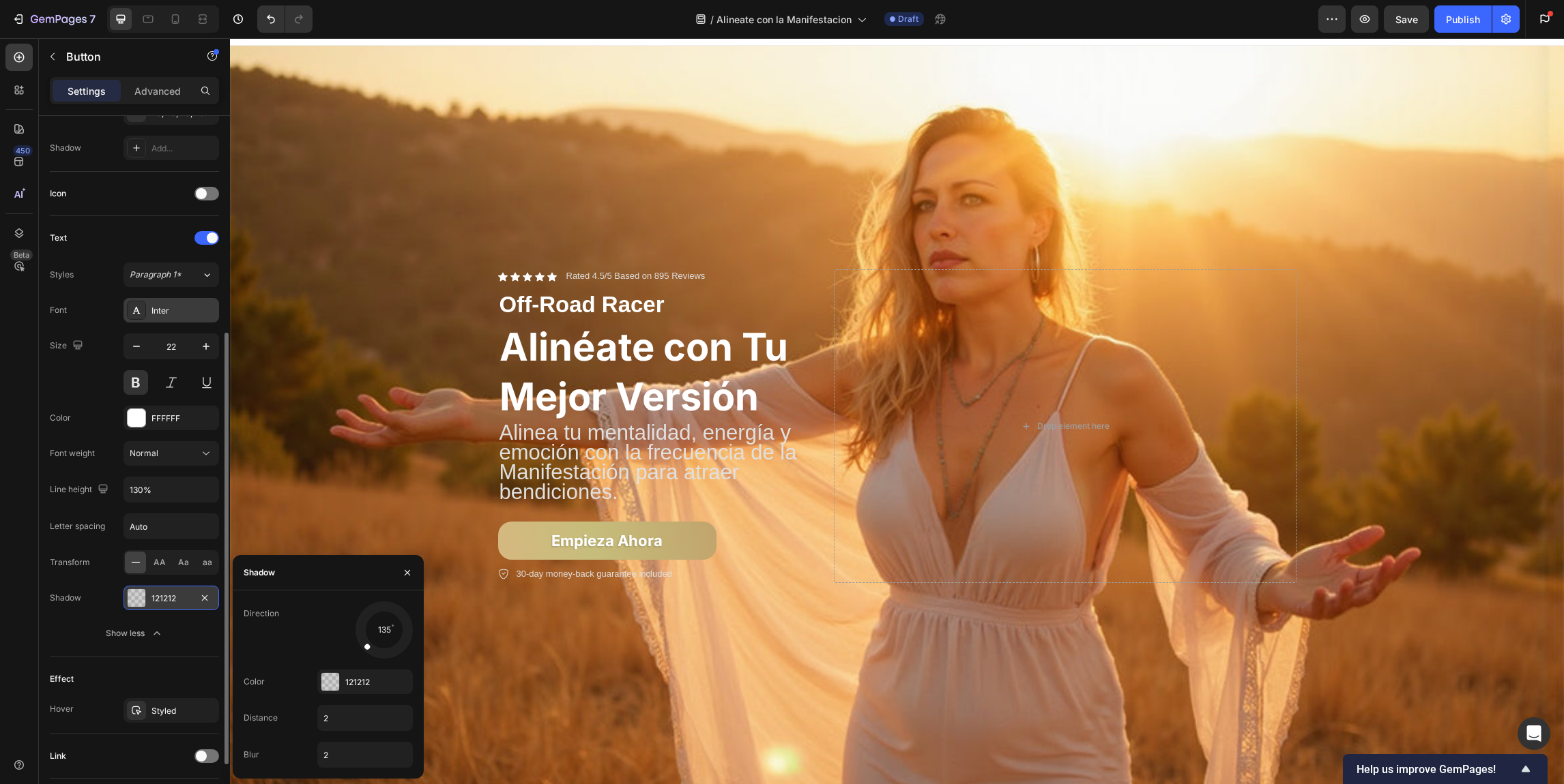
click at [181, 311] on div "Inter" at bounding box center [183, 311] width 64 height 13
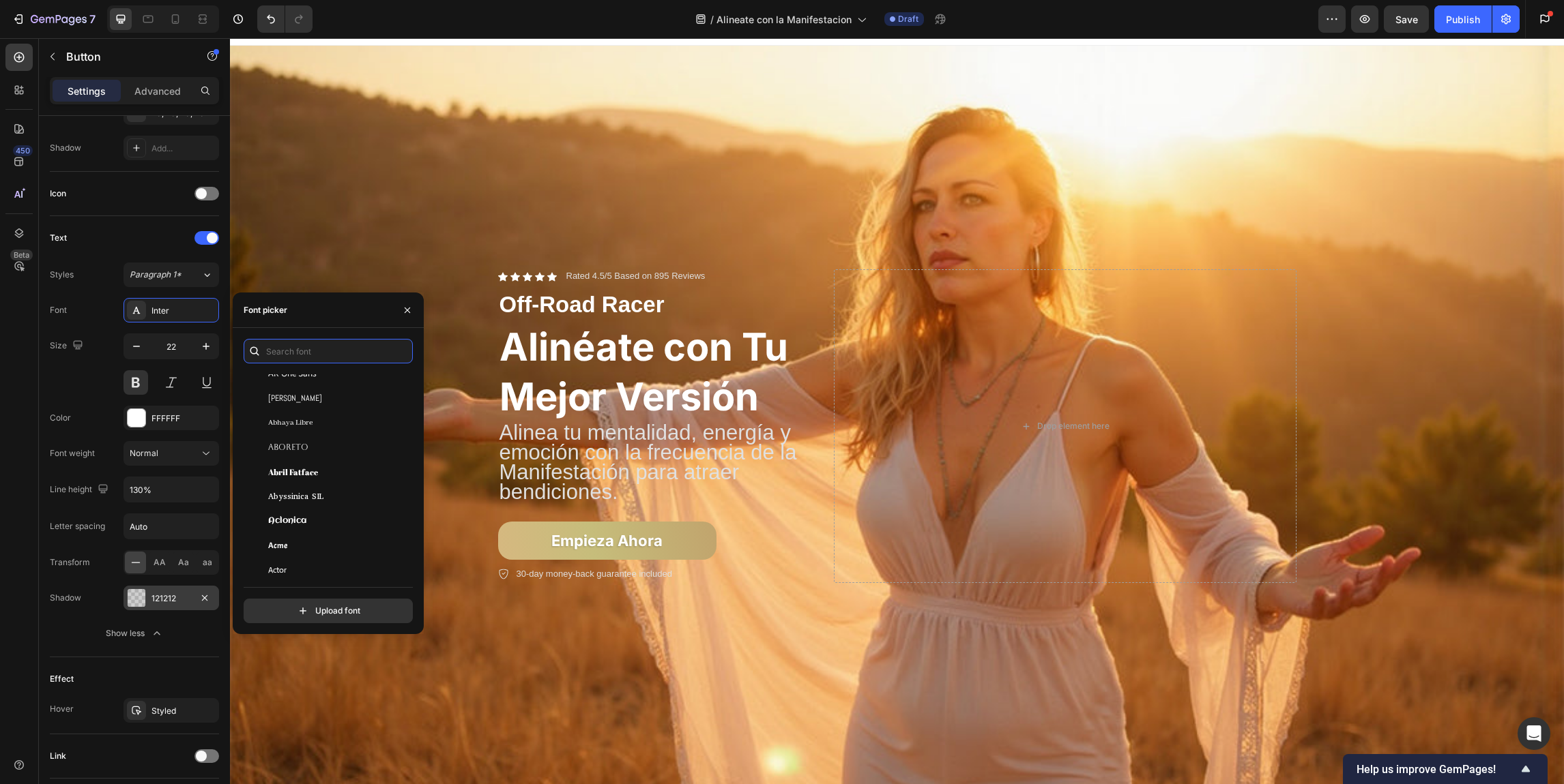
scroll to position [198, 0]
click at [329, 473] on div "Abril Fatface" at bounding box center [337, 469] width 138 height 13
click at [375, 351] on input "text" at bounding box center [328, 351] width 169 height 25
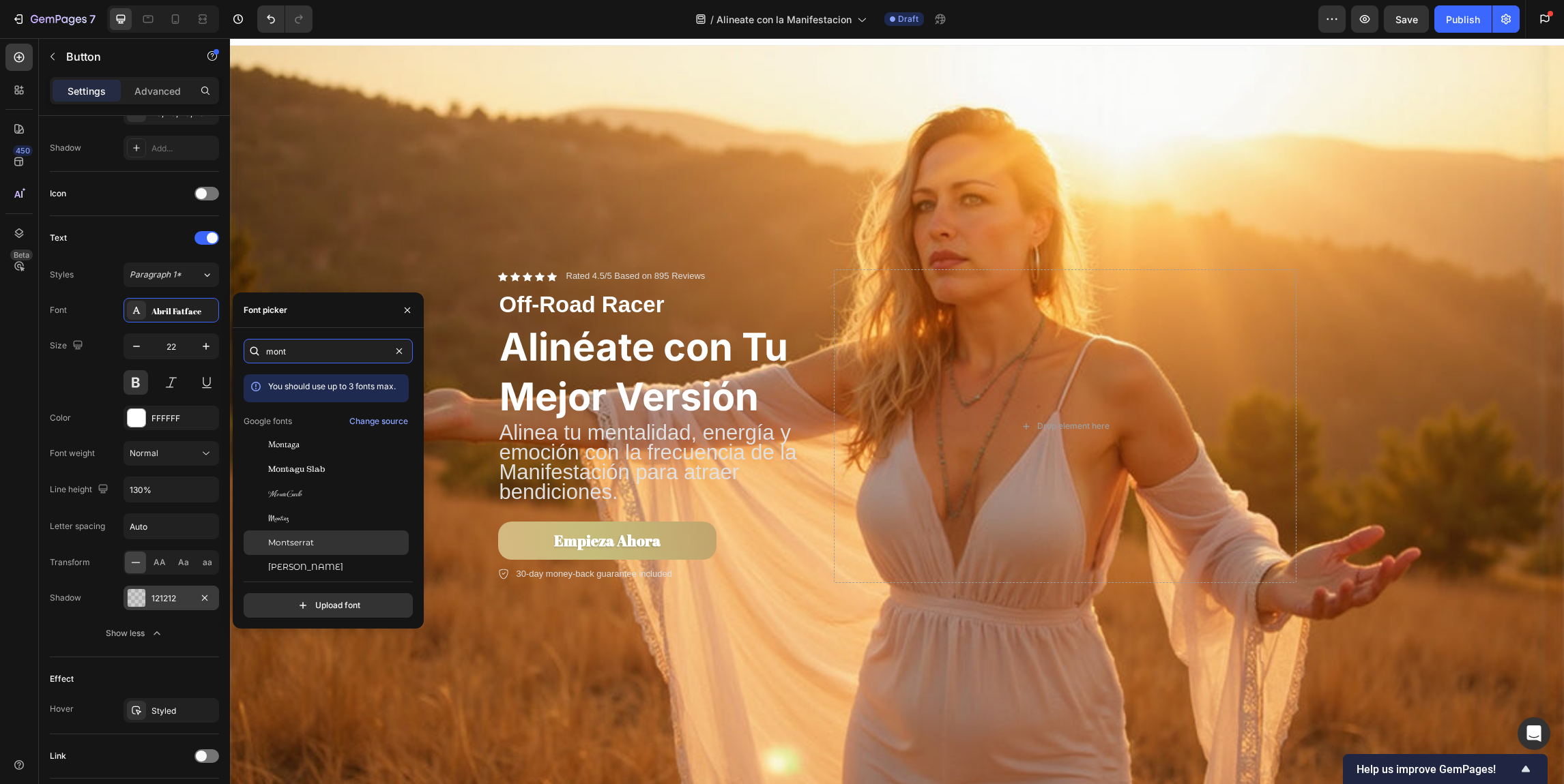
type input "mont"
click at [330, 539] on div "Montserrat" at bounding box center [337, 543] width 138 height 13
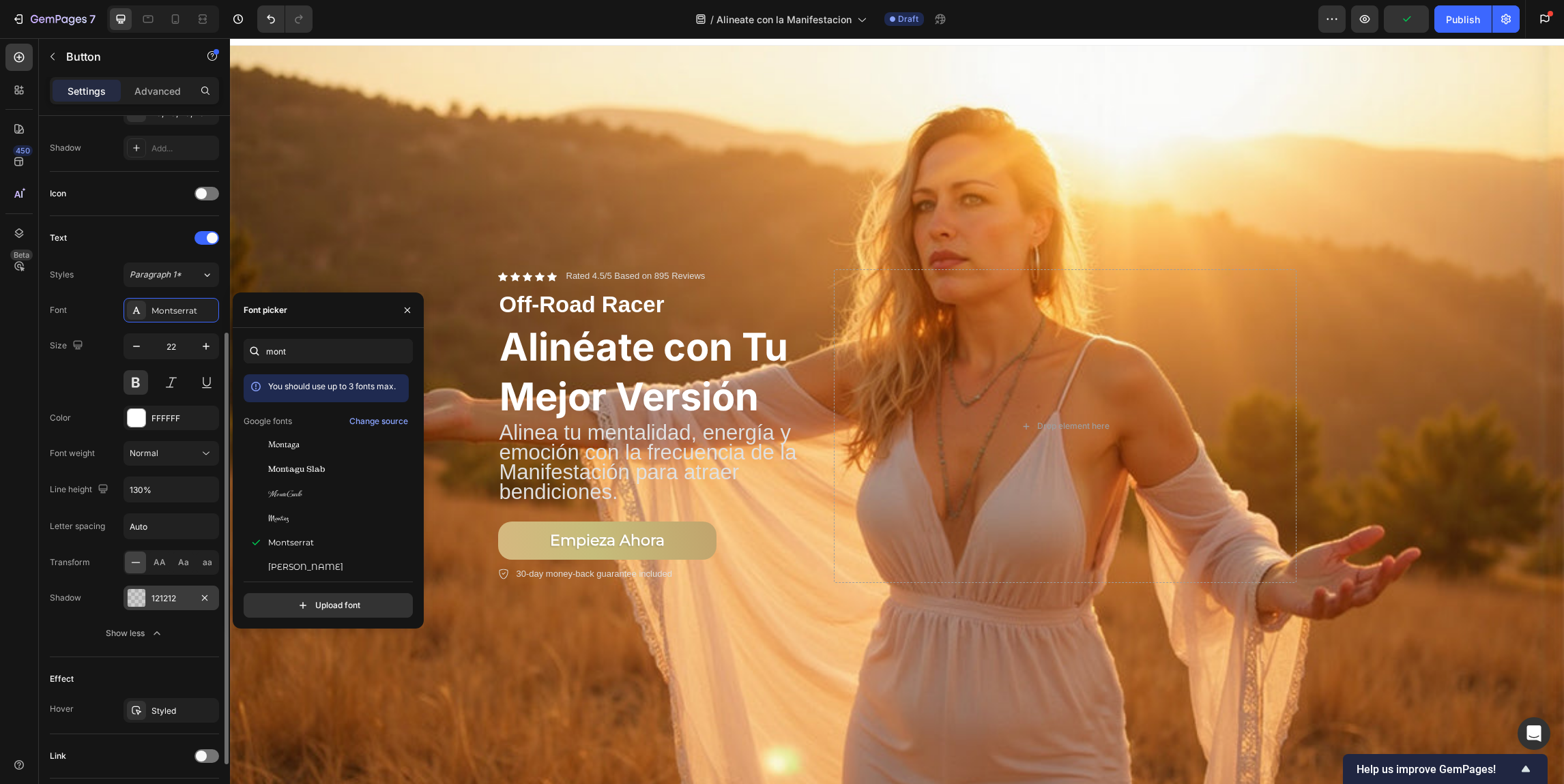
click at [115, 369] on div "Size 22" at bounding box center [134, 365] width 169 height 62
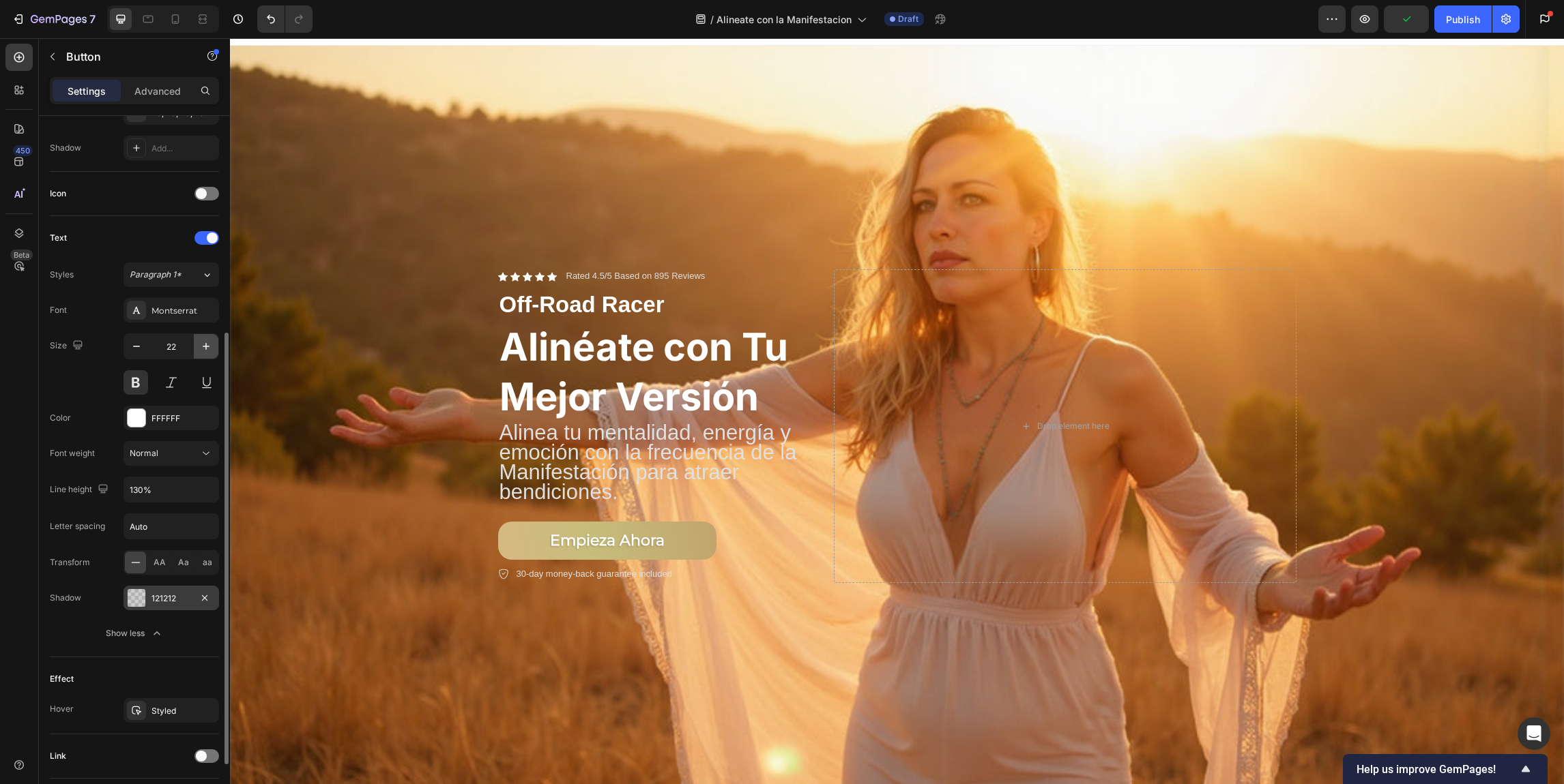
click at [202, 343] on icon "button" at bounding box center [206, 346] width 13 height 13
click at [138, 381] on button at bounding box center [135, 382] width 25 height 25
click at [135, 382] on button at bounding box center [135, 382] width 25 height 25
click at [209, 345] on icon "button" at bounding box center [206, 346] width 13 height 13
click at [206, 346] on icon "button" at bounding box center [206, 346] width 7 height 7
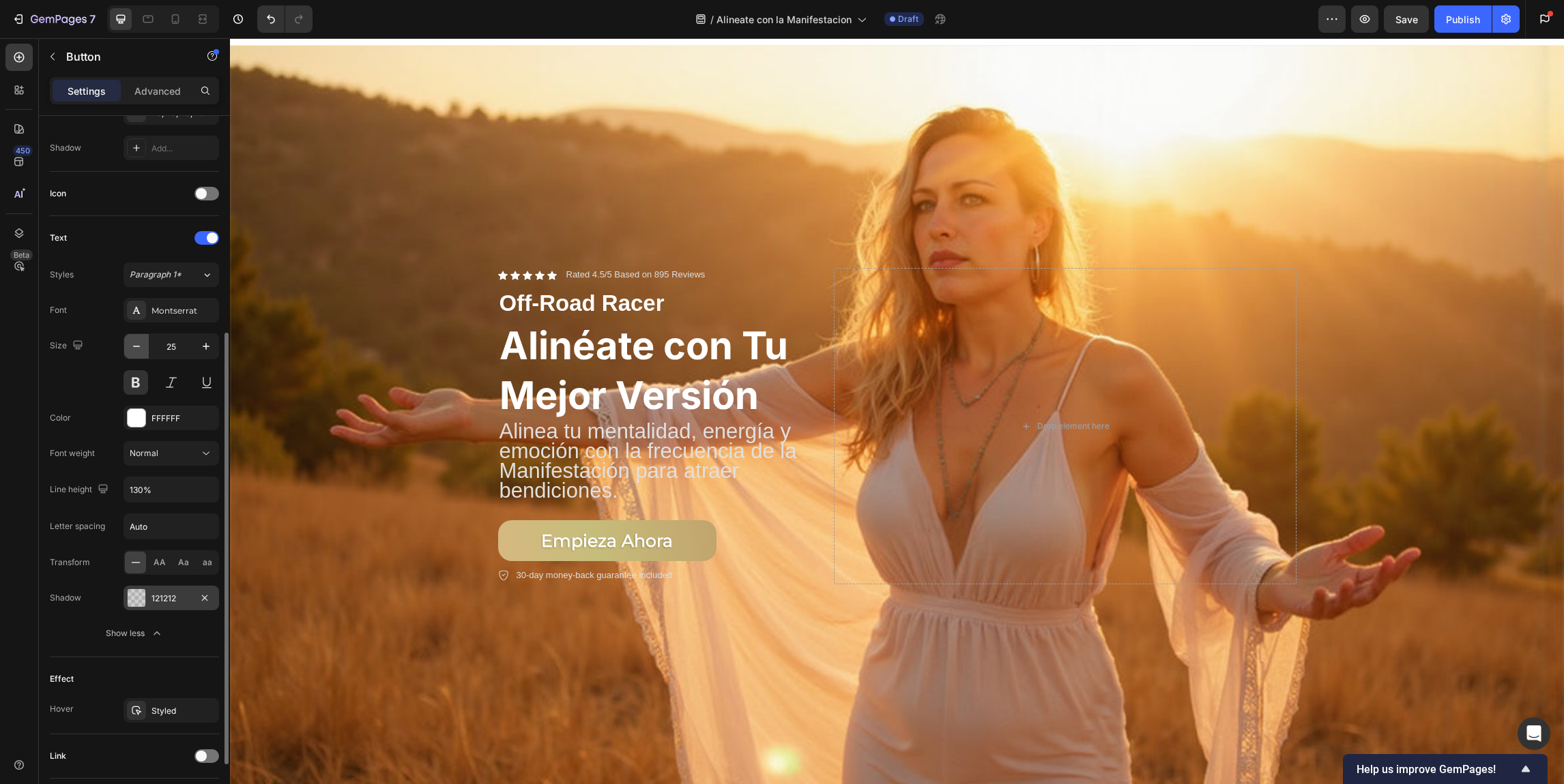
click at [144, 349] on button "button" at bounding box center [136, 346] width 25 height 25
type input "24"
click at [196, 310] on div "Montserrat" at bounding box center [183, 311] width 64 height 13
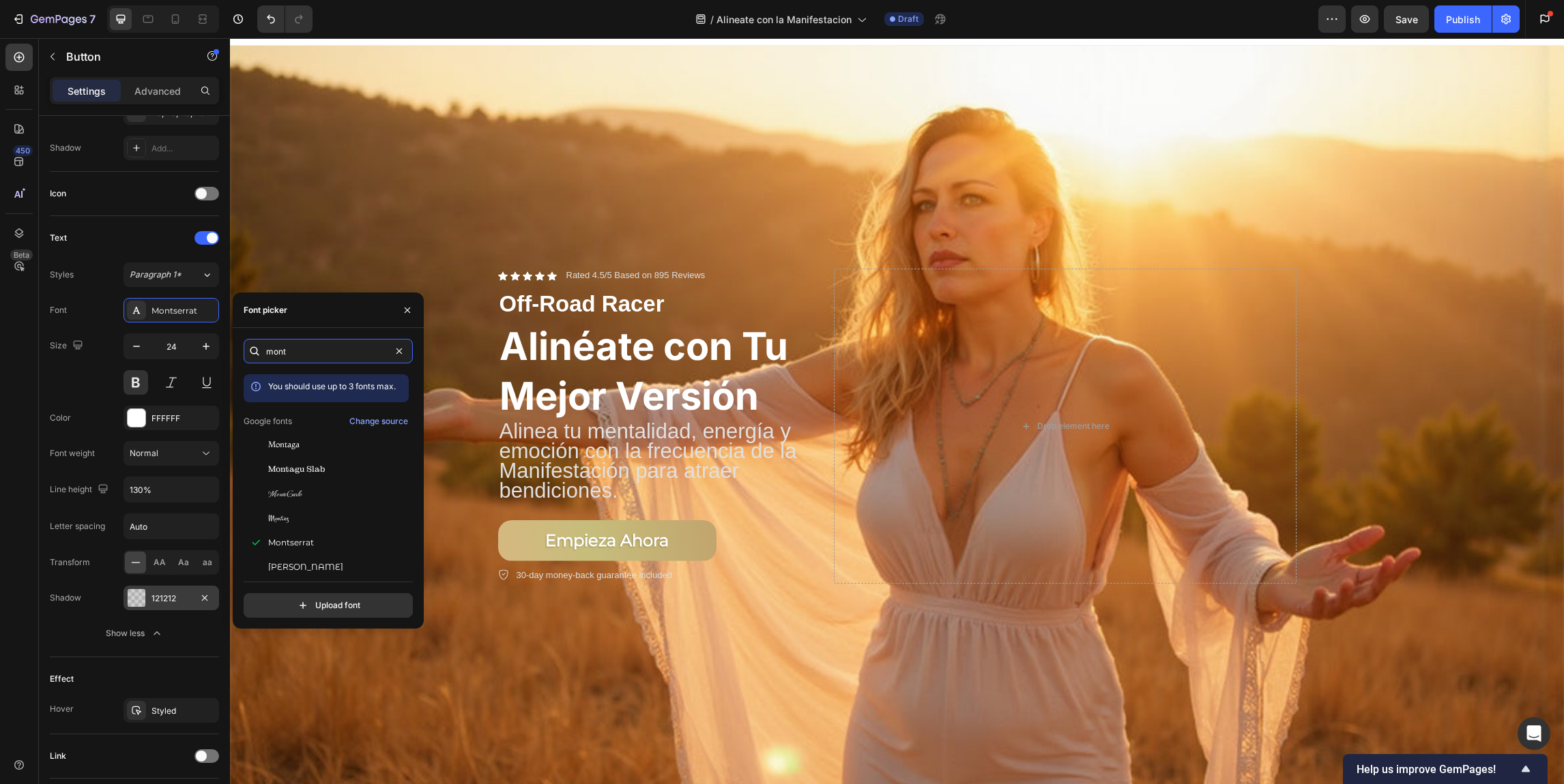
drag, startPoint x: 305, startPoint y: 352, endPoint x: 263, endPoint y: 355, distance: 42.1
click at [263, 355] on div "mont" at bounding box center [328, 351] width 169 height 25
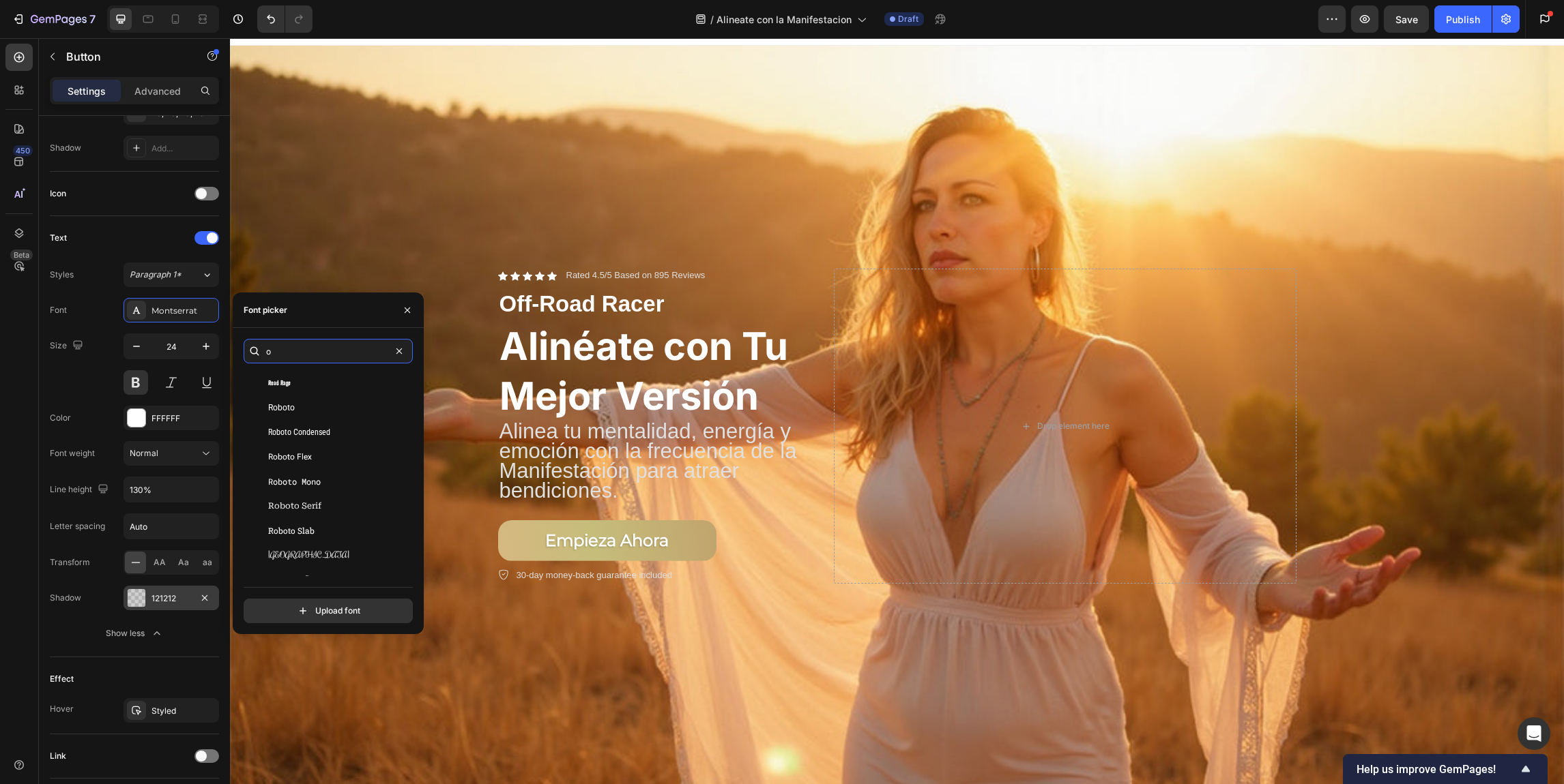
scroll to position [21249, 0]
type input "o"
click at [348, 432] on div "Roboto" at bounding box center [337, 427] width 138 height 13
click at [337, 424] on div "Poppins" at bounding box center [337, 420] width 138 height 13
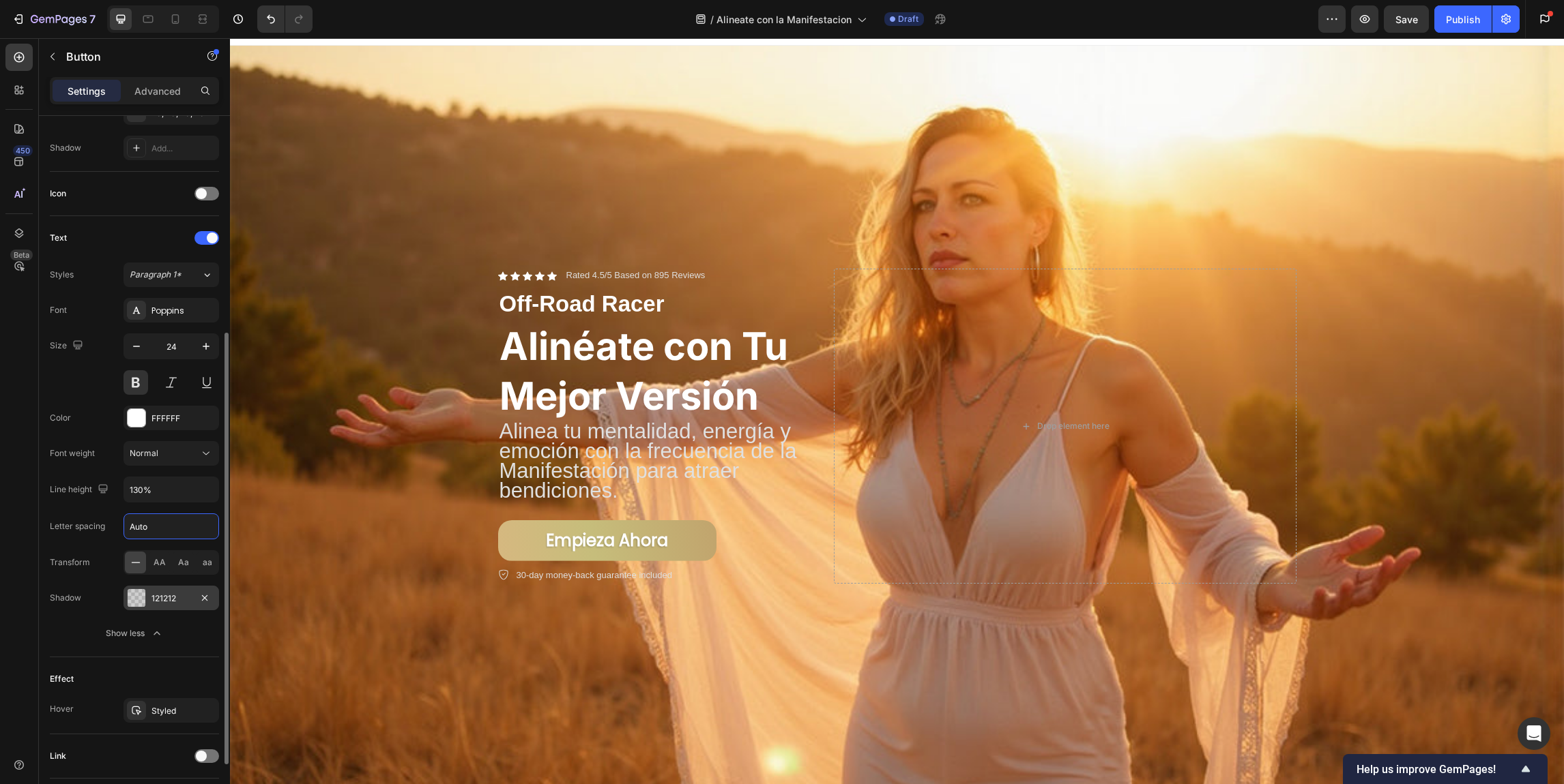
click at [153, 529] on input "Auto" at bounding box center [171, 526] width 94 height 25
click at [141, 529] on input "Auto" at bounding box center [171, 526] width 94 height 25
click at [198, 453] on div "Normal" at bounding box center [164, 454] width 69 height 13
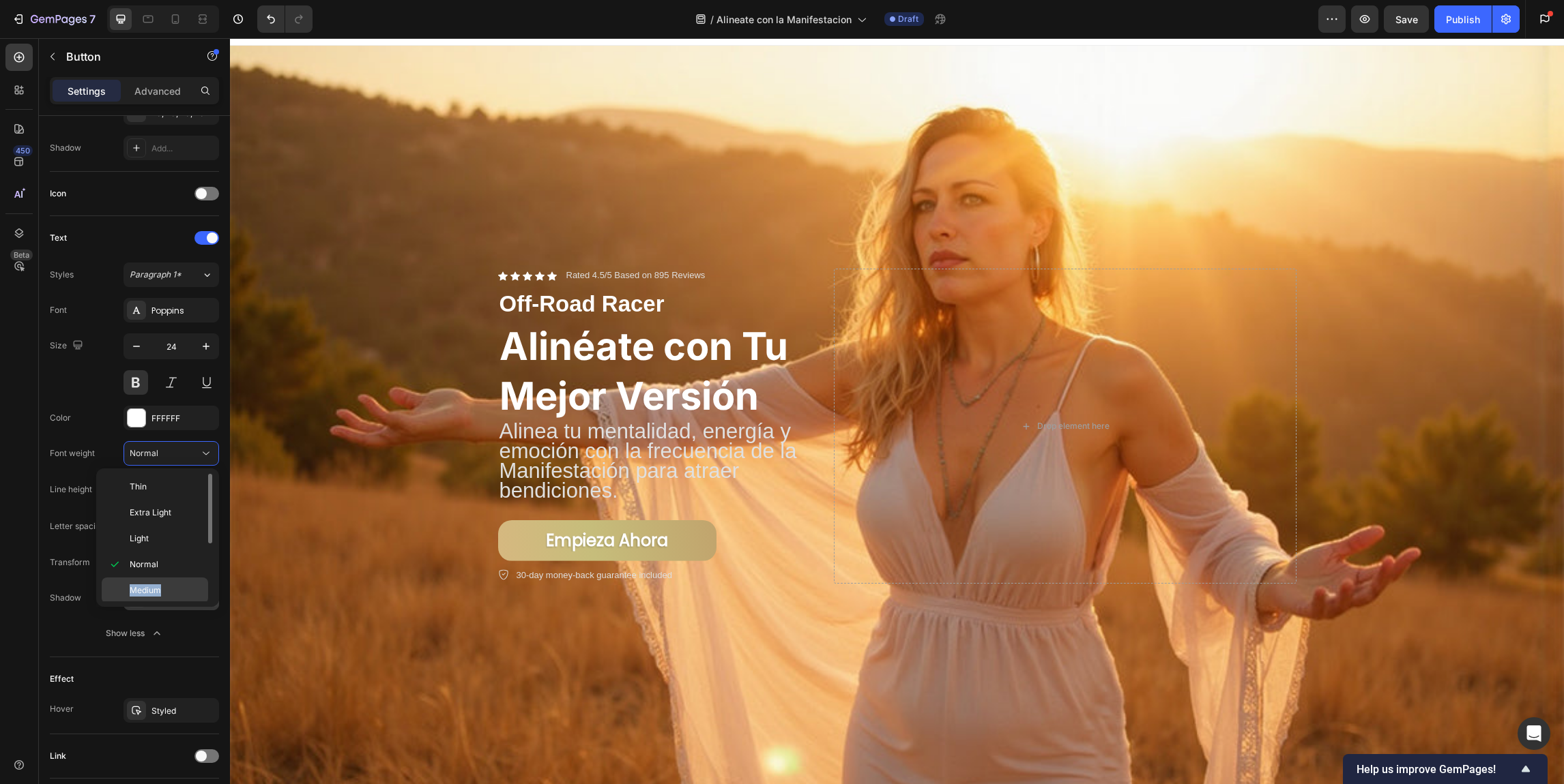
click at [184, 584] on div "Thin Extra Light Light Normal Medium Semi Bold Bold Extra Bold Black" at bounding box center [157, 538] width 112 height 128
click at [185, 584] on p "Medium" at bounding box center [166, 590] width 72 height 13
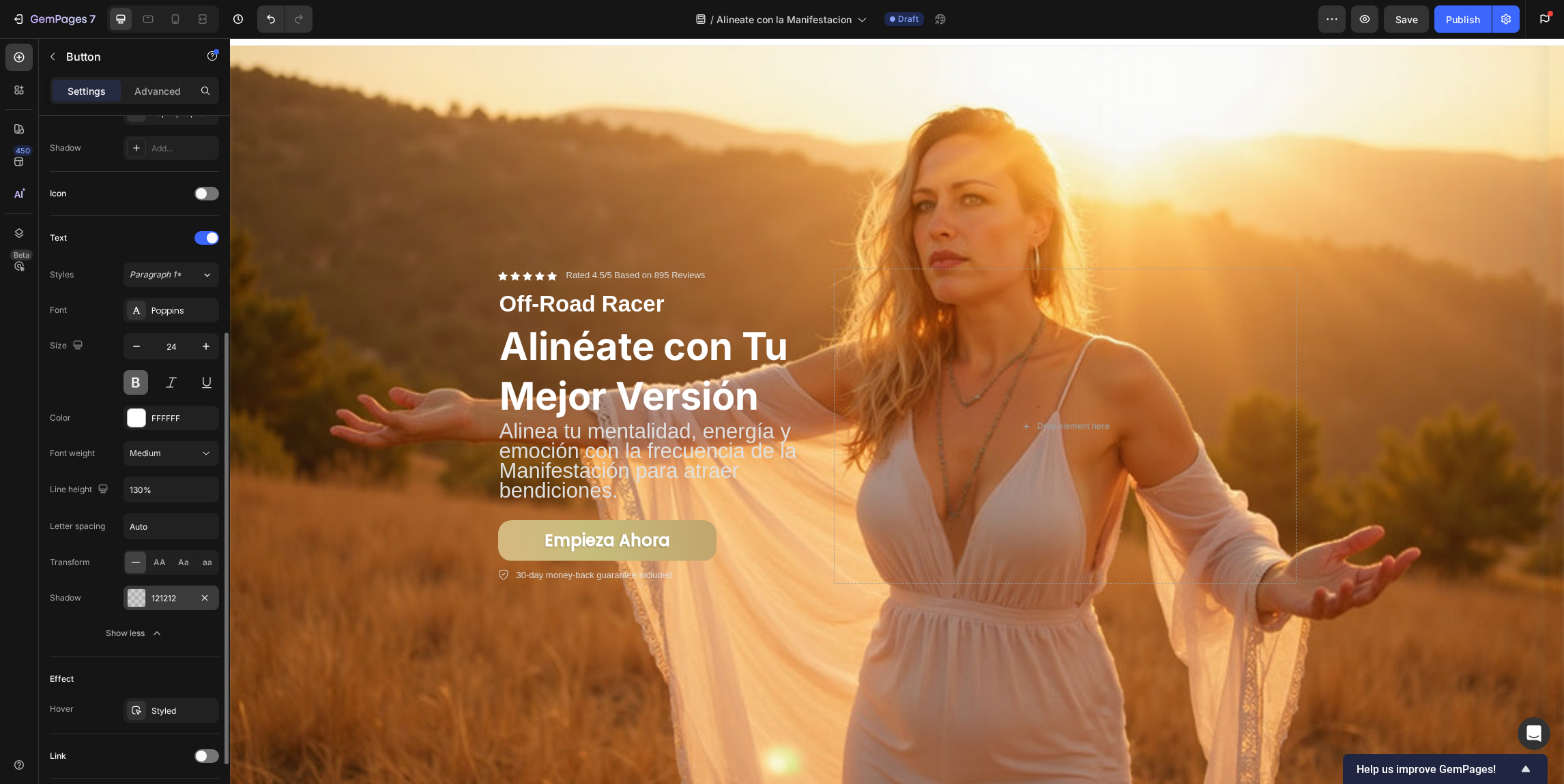
click at [126, 386] on button at bounding box center [135, 382] width 25 height 25
click at [187, 456] on div "Medium" at bounding box center [164, 454] width 69 height 13
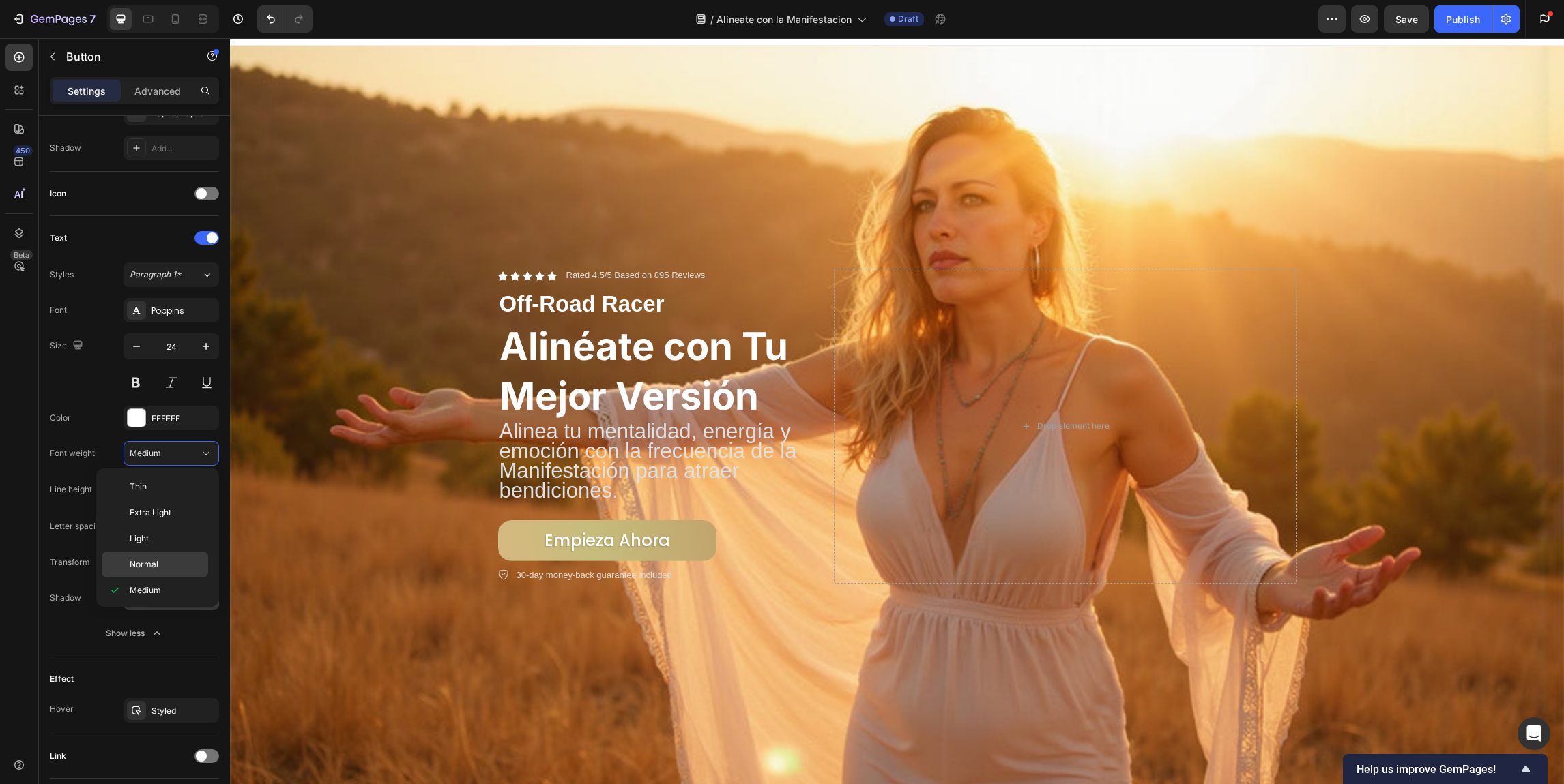
click at [182, 570] on p "Normal" at bounding box center [166, 565] width 72 height 13
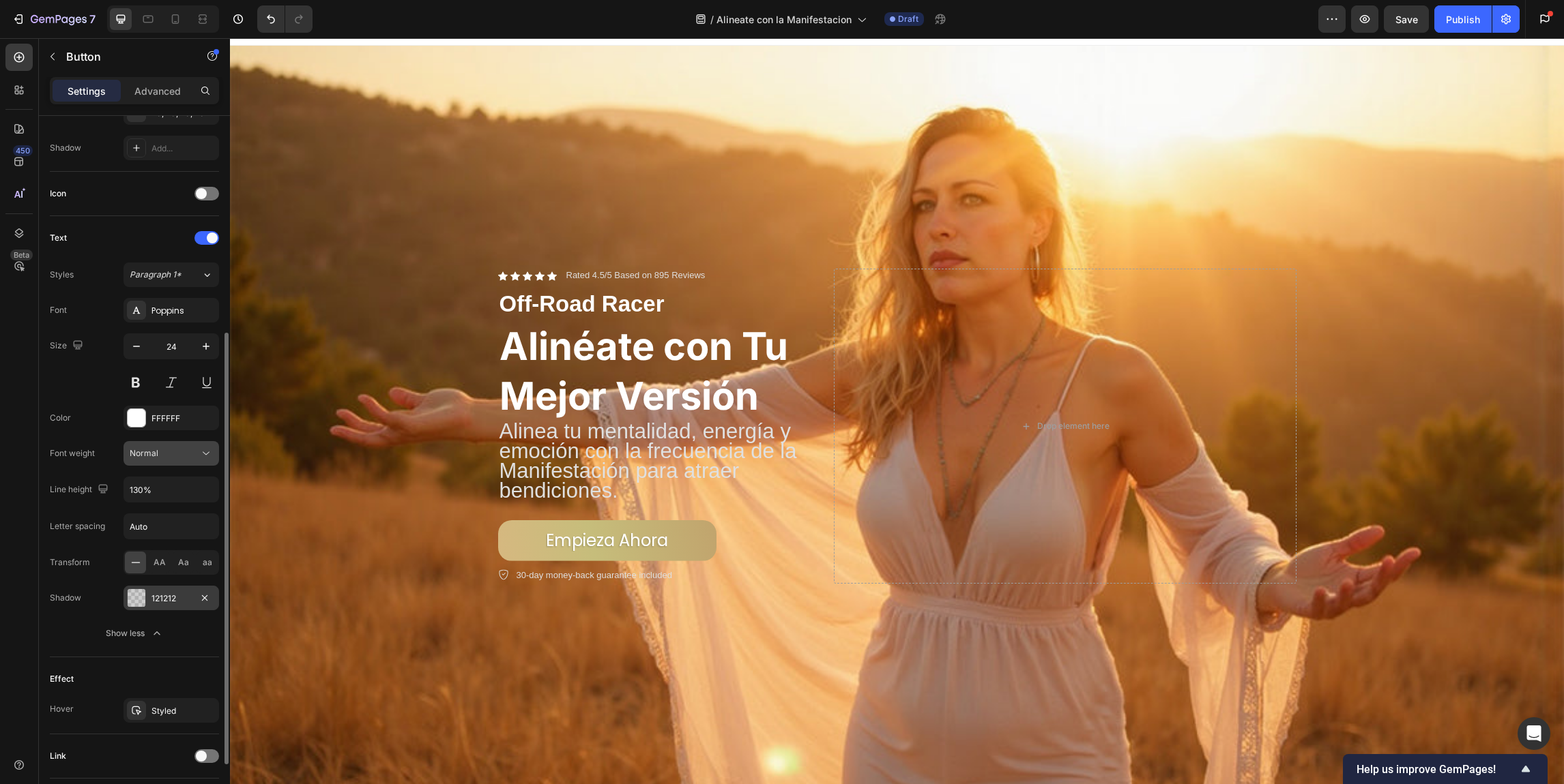
click at [186, 457] on div "Normal" at bounding box center [164, 454] width 69 height 13
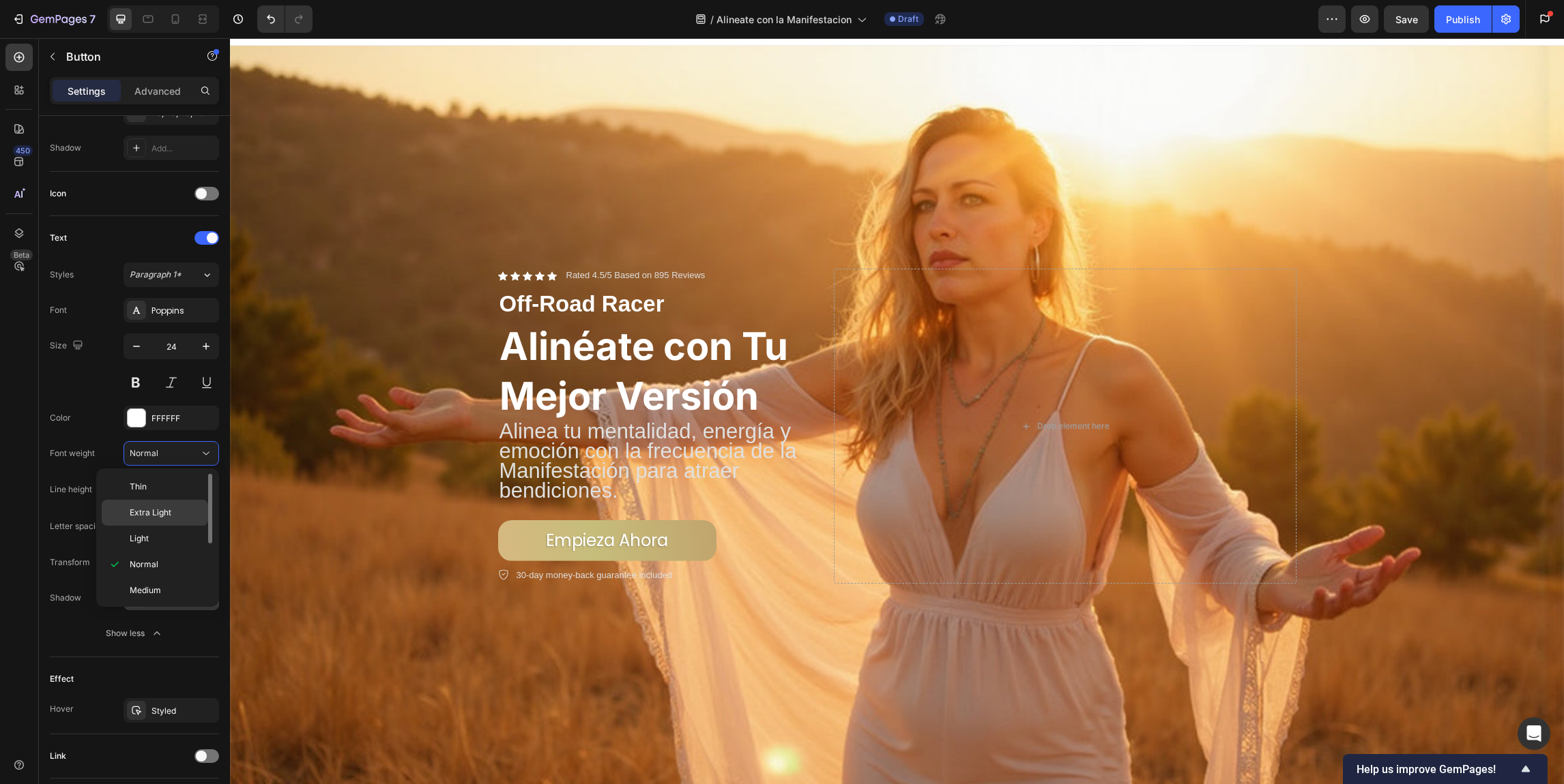
click at [192, 515] on p "Extra Light" at bounding box center [166, 513] width 72 height 13
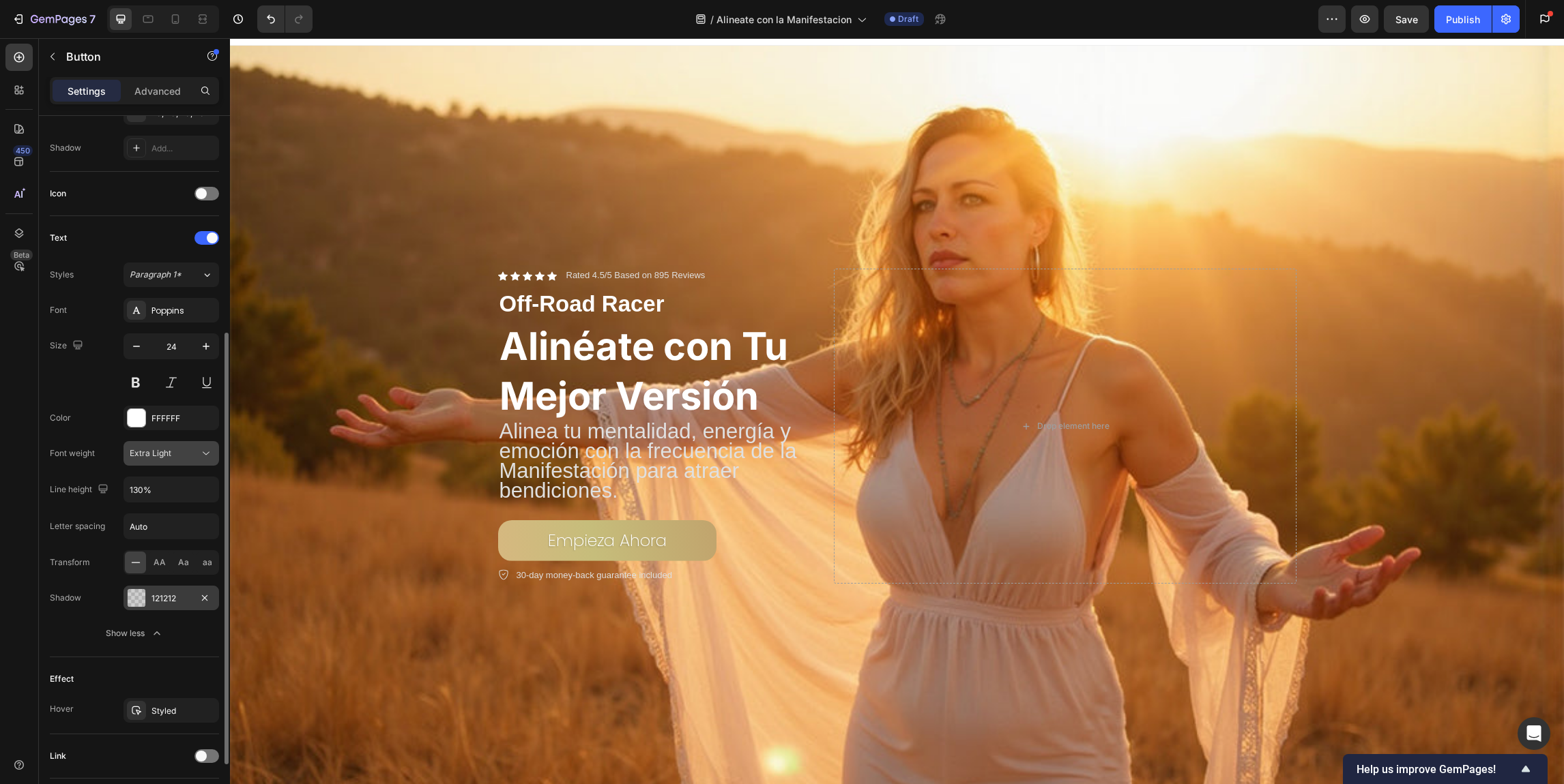
click at [186, 452] on div "Extra Light" at bounding box center [164, 454] width 69 height 13
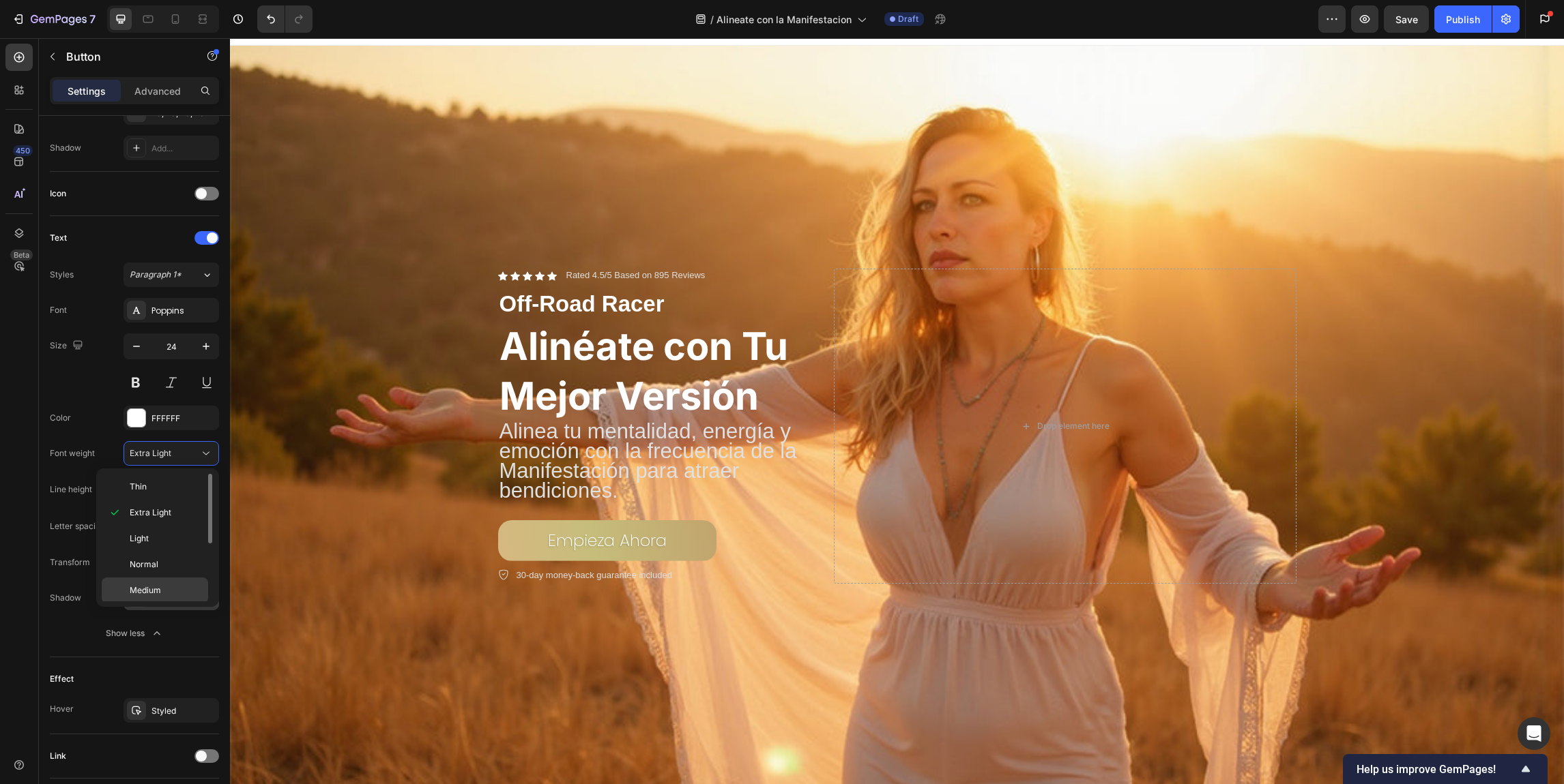
click at [175, 581] on div "Medium" at bounding box center [155, 590] width 107 height 26
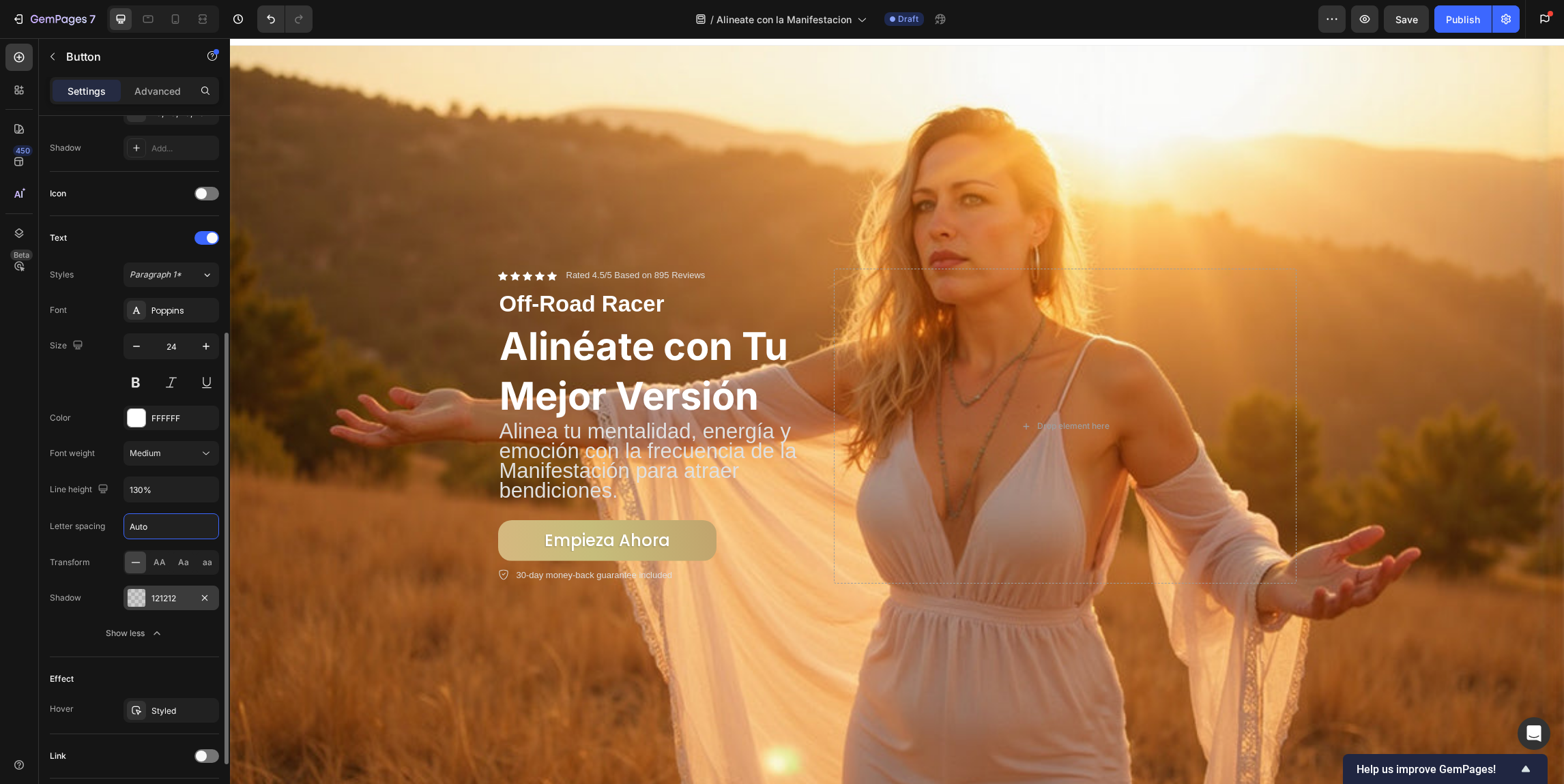
drag, startPoint x: 151, startPoint y: 518, endPoint x: 154, endPoint y: 527, distance: 9.5
click at [154, 527] on input "Auto" at bounding box center [171, 526] width 94 height 25
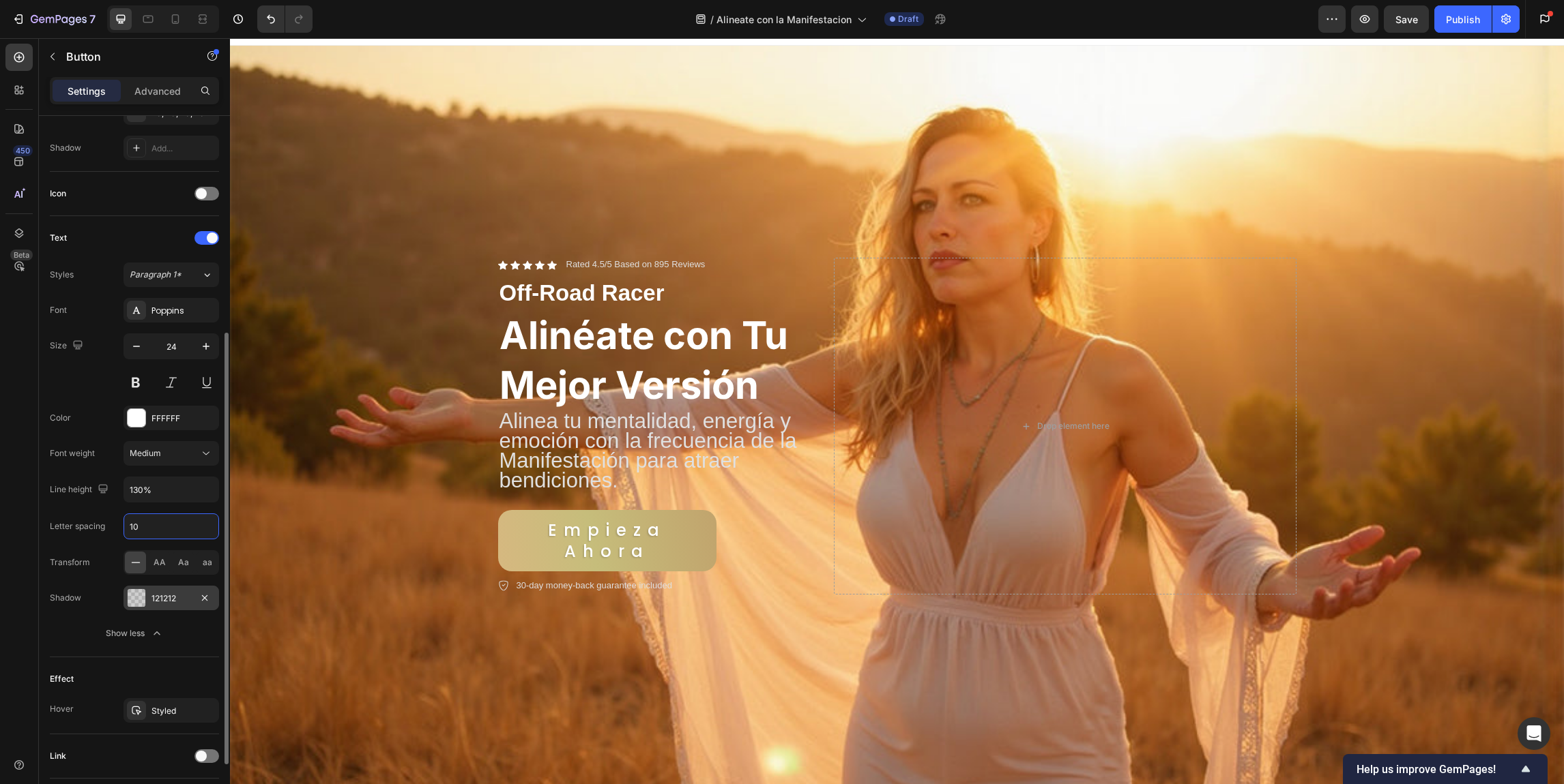
drag, startPoint x: 156, startPoint y: 523, endPoint x: 138, endPoint y: 526, distance: 18.2
click at [138, 526] on input "10" at bounding box center [171, 526] width 94 height 25
drag, startPoint x: 145, startPoint y: 528, endPoint x: 116, endPoint y: 528, distance: 29.0
click at [116, 528] on div "Letter spacing 10" at bounding box center [134, 526] width 169 height 26
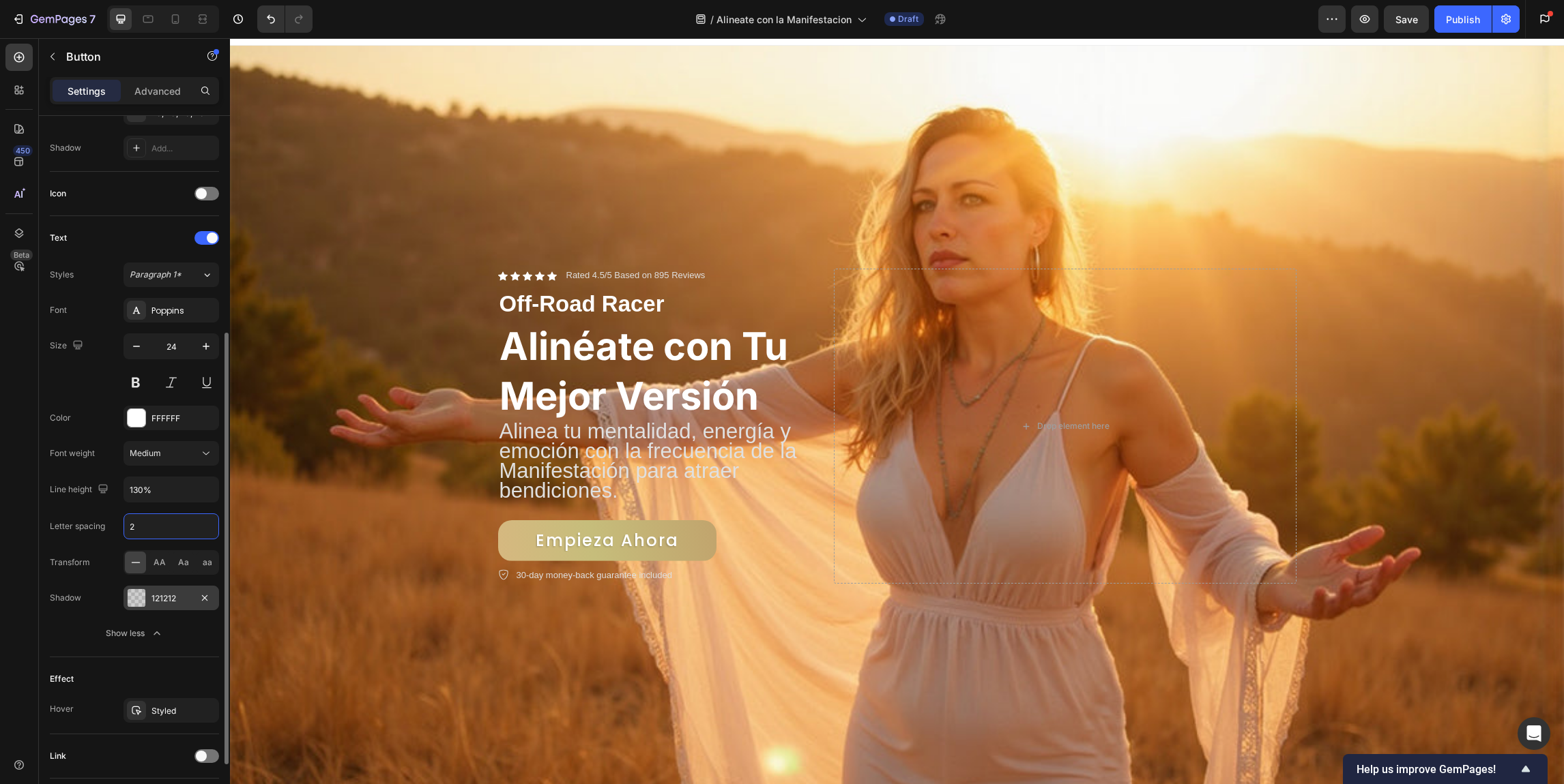
drag, startPoint x: 149, startPoint y: 525, endPoint x: 116, endPoint y: 527, distance: 33.1
click at [116, 527] on div "Letter spacing 2" at bounding box center [134, 526] width 169 height 26
type input "1"
click at [76, 513] on div "Font Poppins Size 24 Color FFFFFF Font weight Medium Line height 130% Letter sp…" at bounding box center [134, 472] width 169 height 348
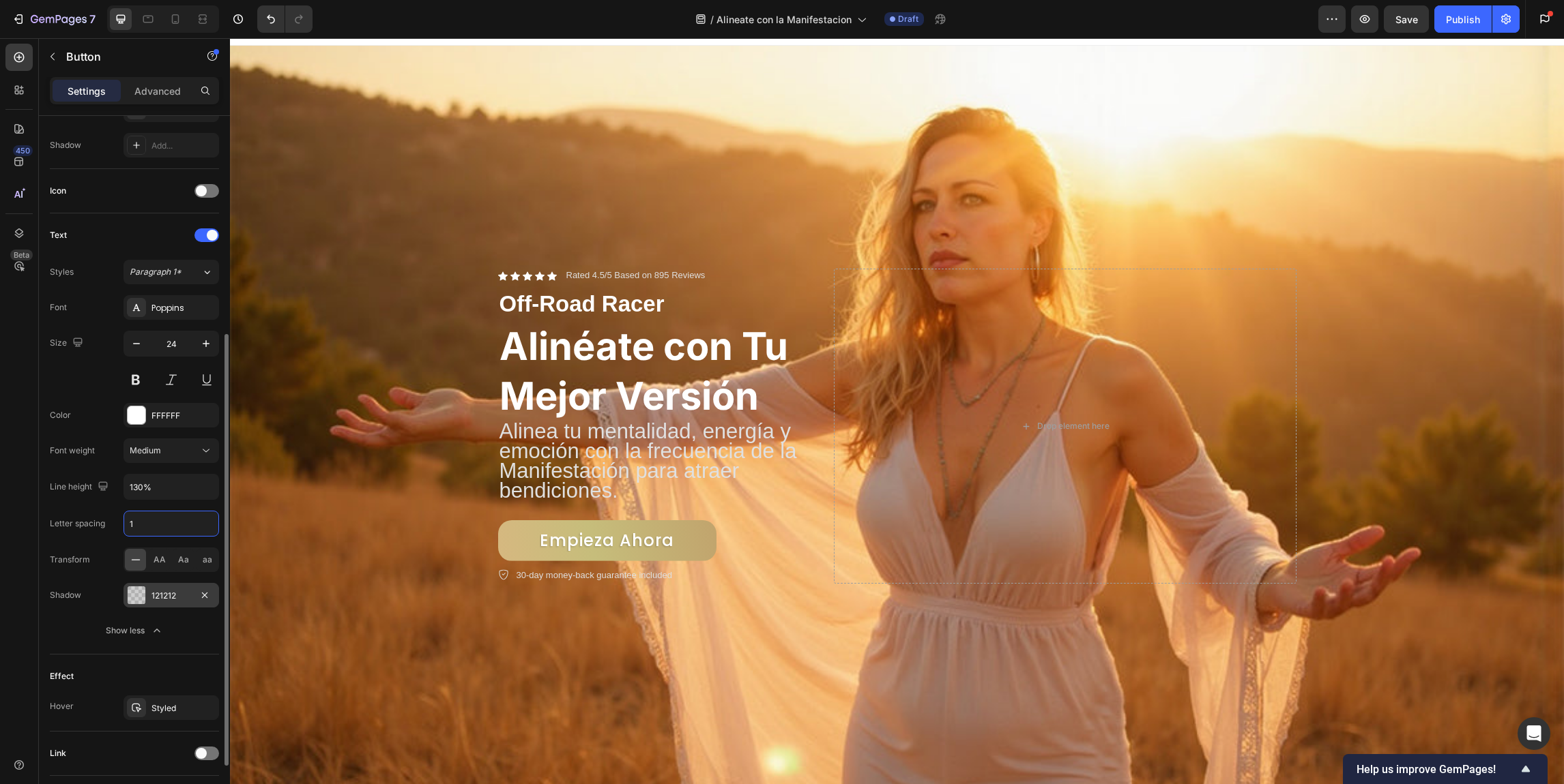
drag, startPoint x: 148, startPoint y: 513, endPoint x: 122, endPoint y: 522, distance: 27.5
click at [122, 522] on div "Letter spacing 1" at bounding box center [134, 523] width 169 height 26
drag, startPoint x: 149, startPoint y: 522, endPoint x: 128, endPoint y: 525, distance: 21.2
click at [128, 525] on input "1" at bounding box center [171, 523] width 94 height 25
click at [96, 513] on div "Letter spacing" at bounding box center [77, 523] width 55 height 22
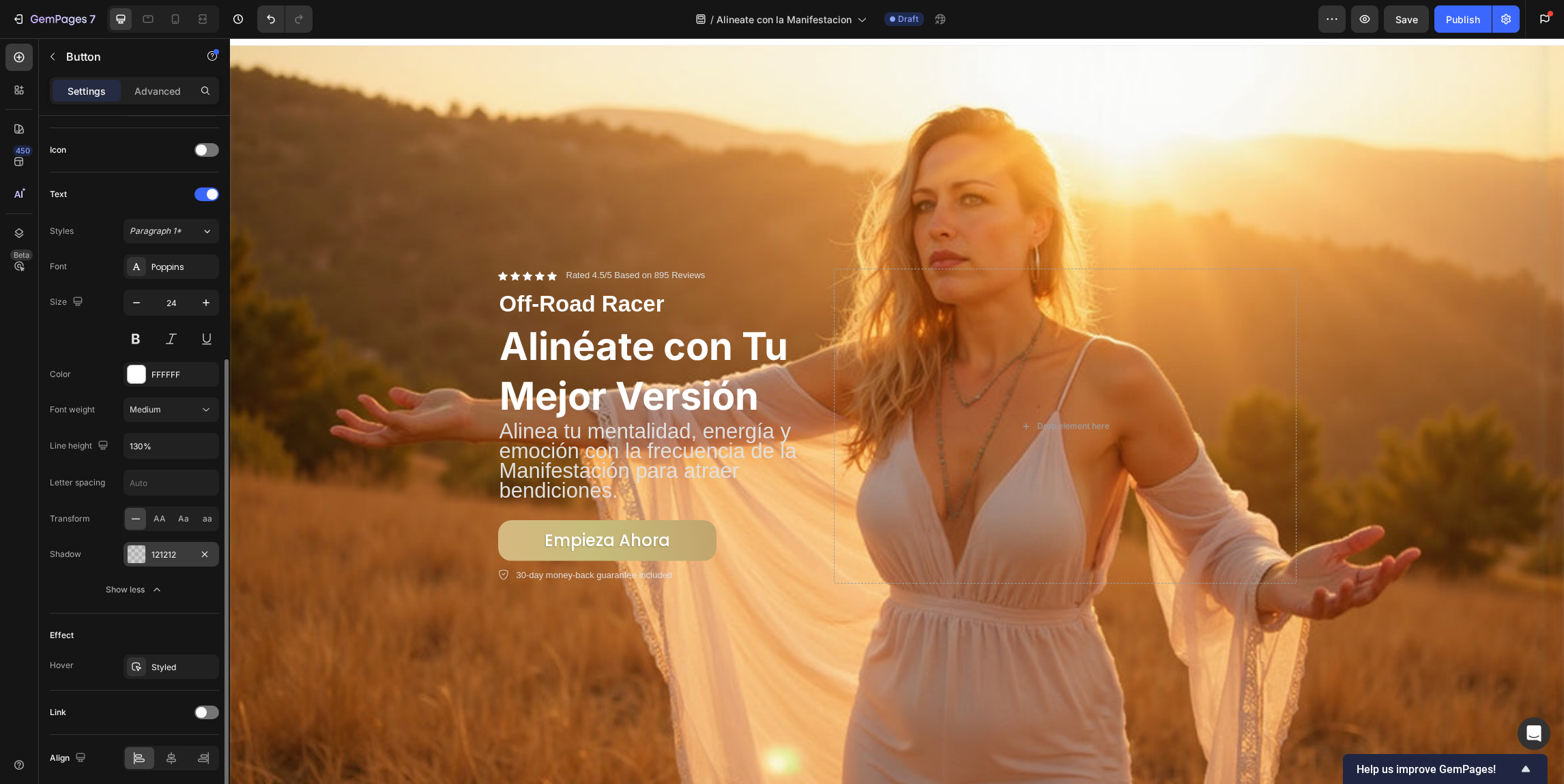
scroll to position [402, 0]
click at [204, 553] on icon "button" at bounding box center [205, 552] width 11 height 11
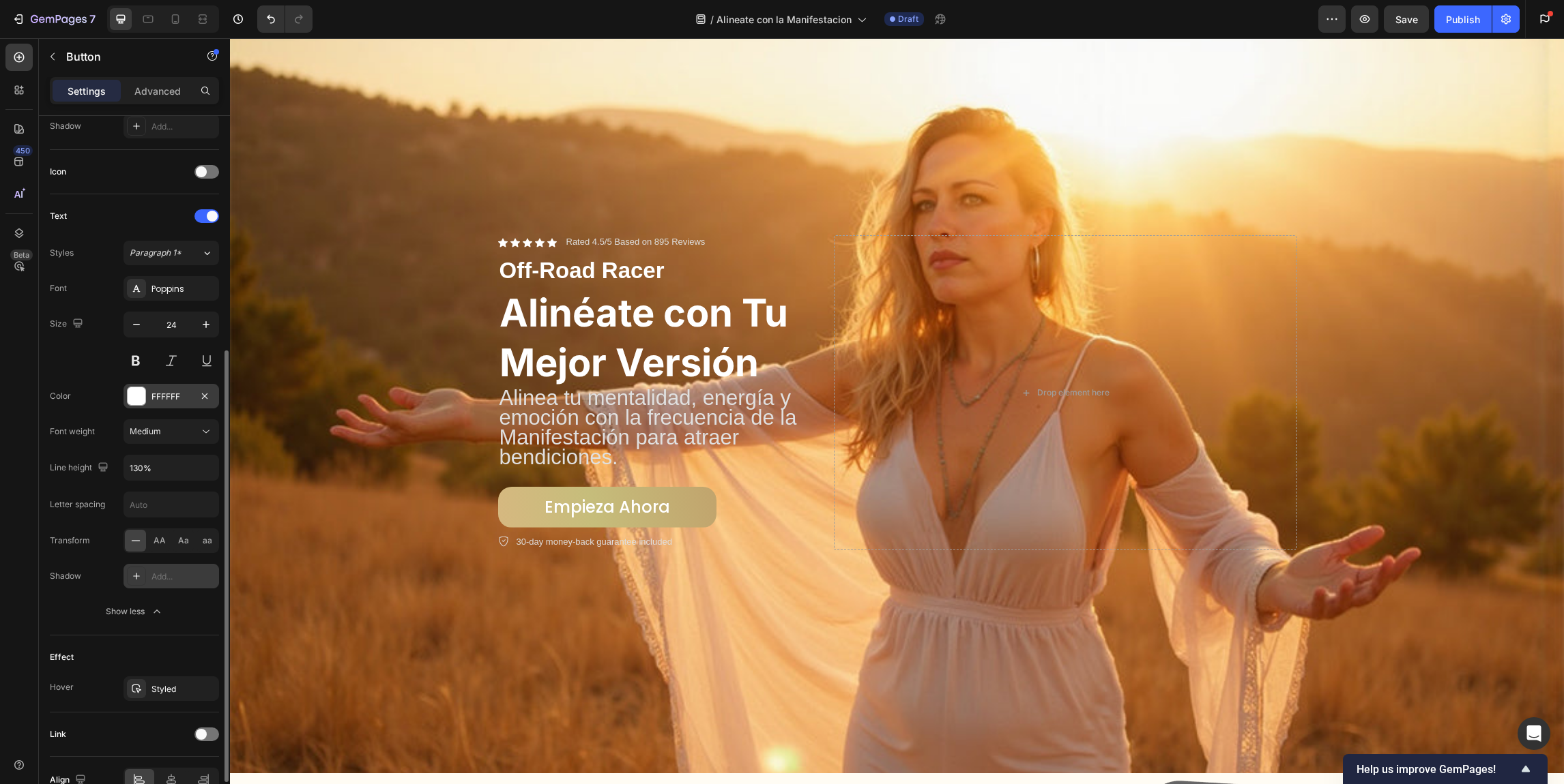
scroll to position [352, 0]
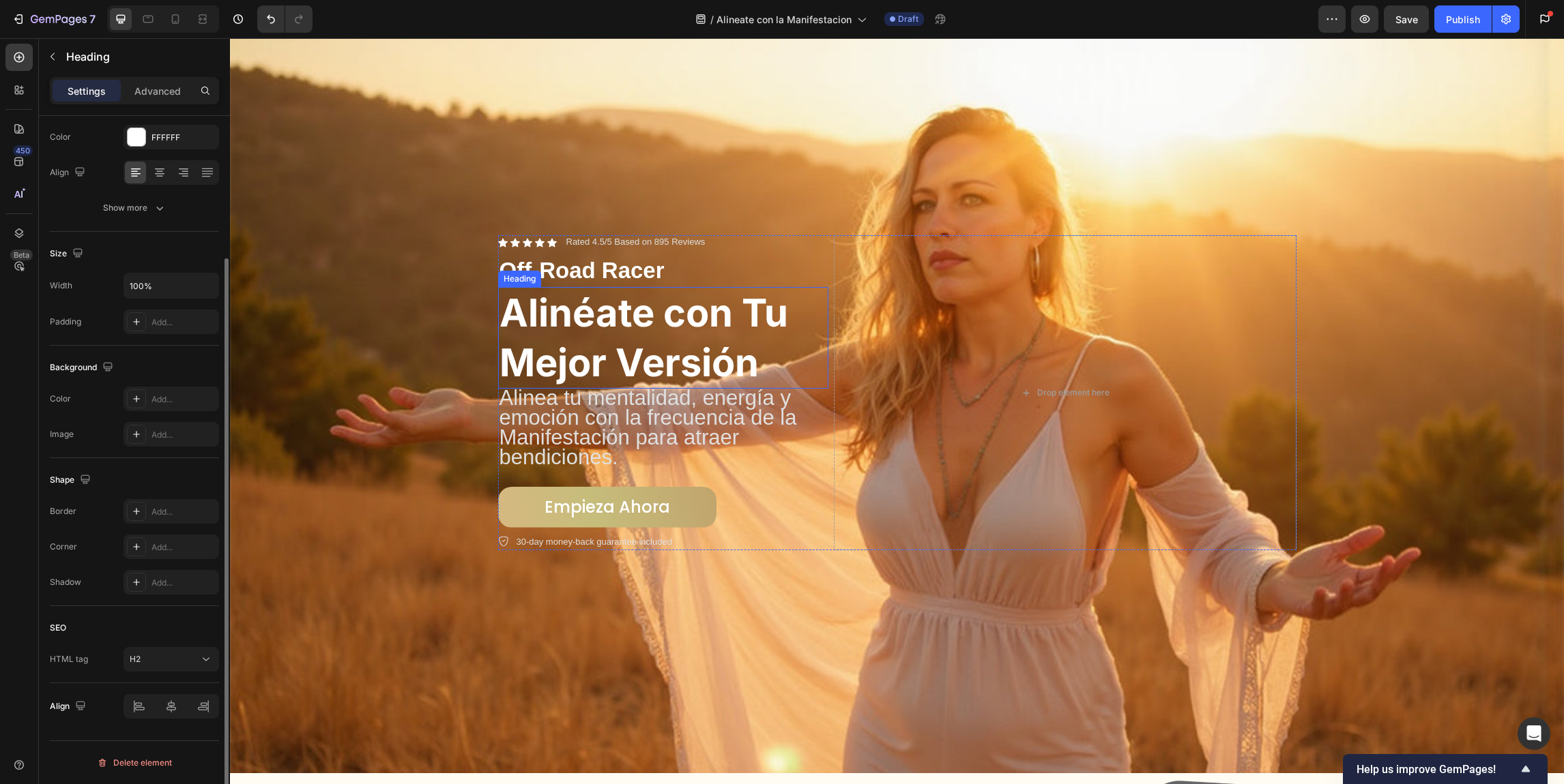
click at [713, 294] on h2 "Alinéate con Tu Mejor Versión" at bounding box center [663, 338] width 330 height 102
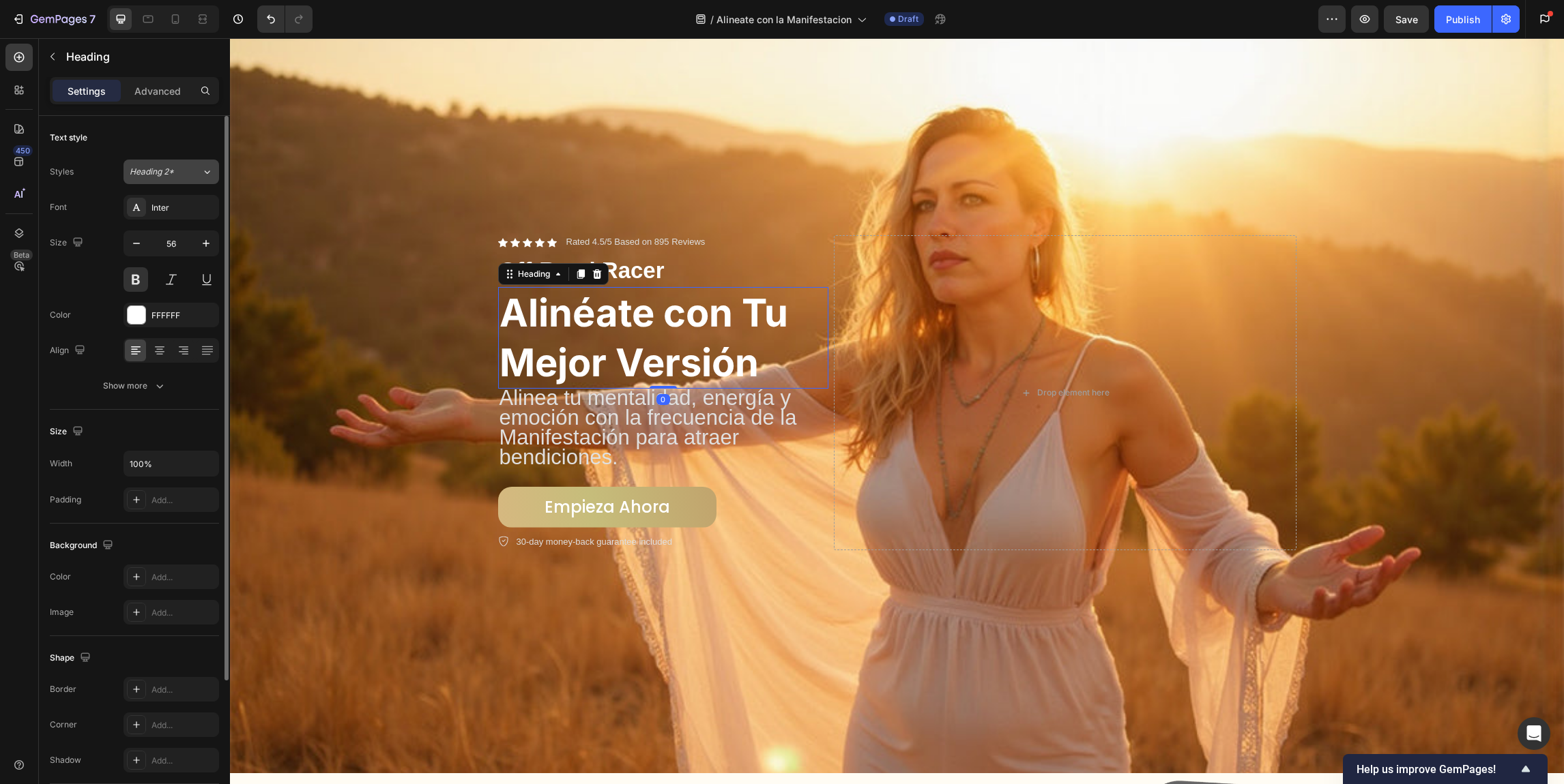
click at [193, 175] on div "Heading 2*" at bounding box center [166, 172] width 72 height 13
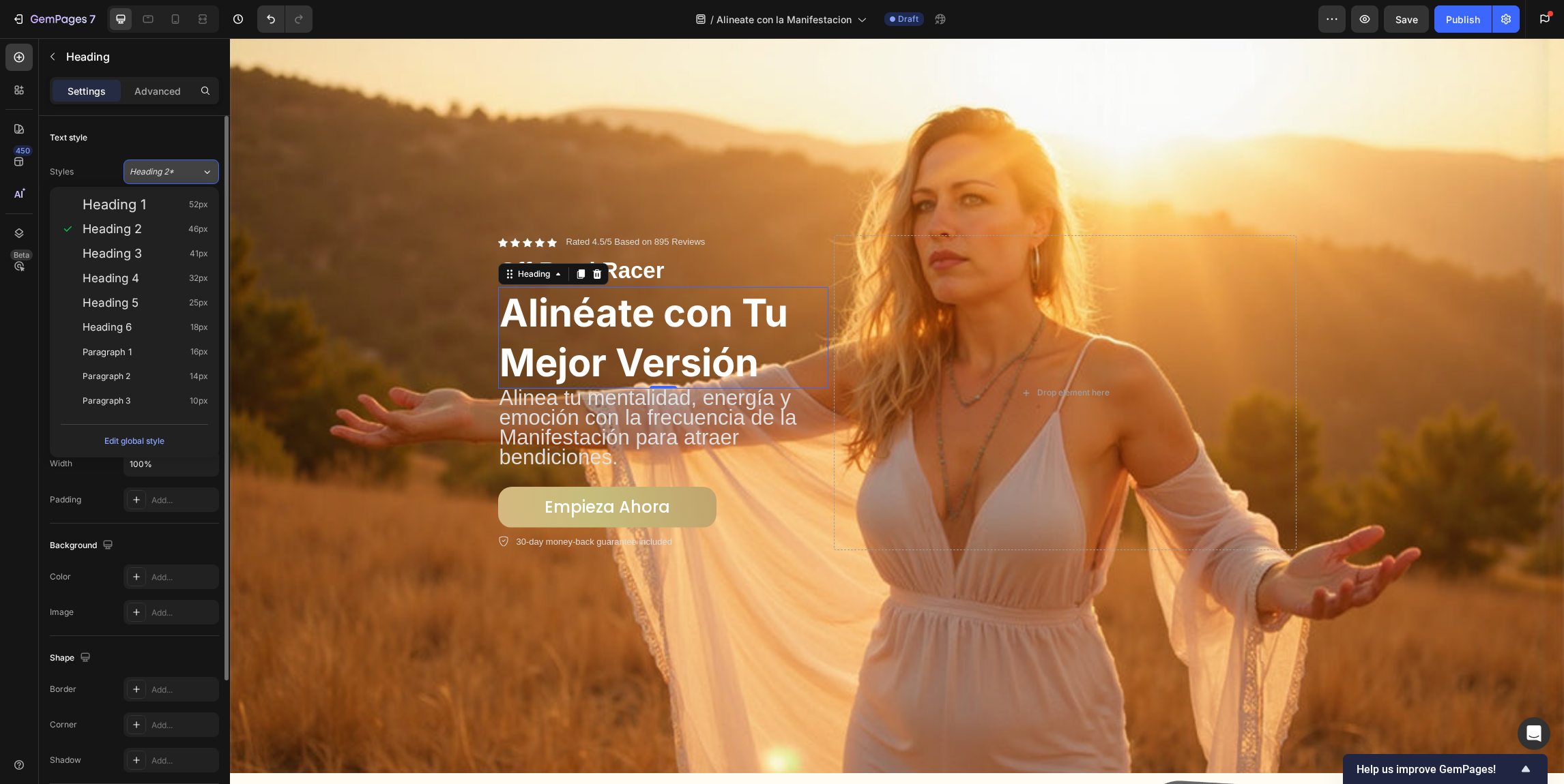
click at [187, 177] on div "Heading 2*" at bounding box center [166, 172] width 72 height 13
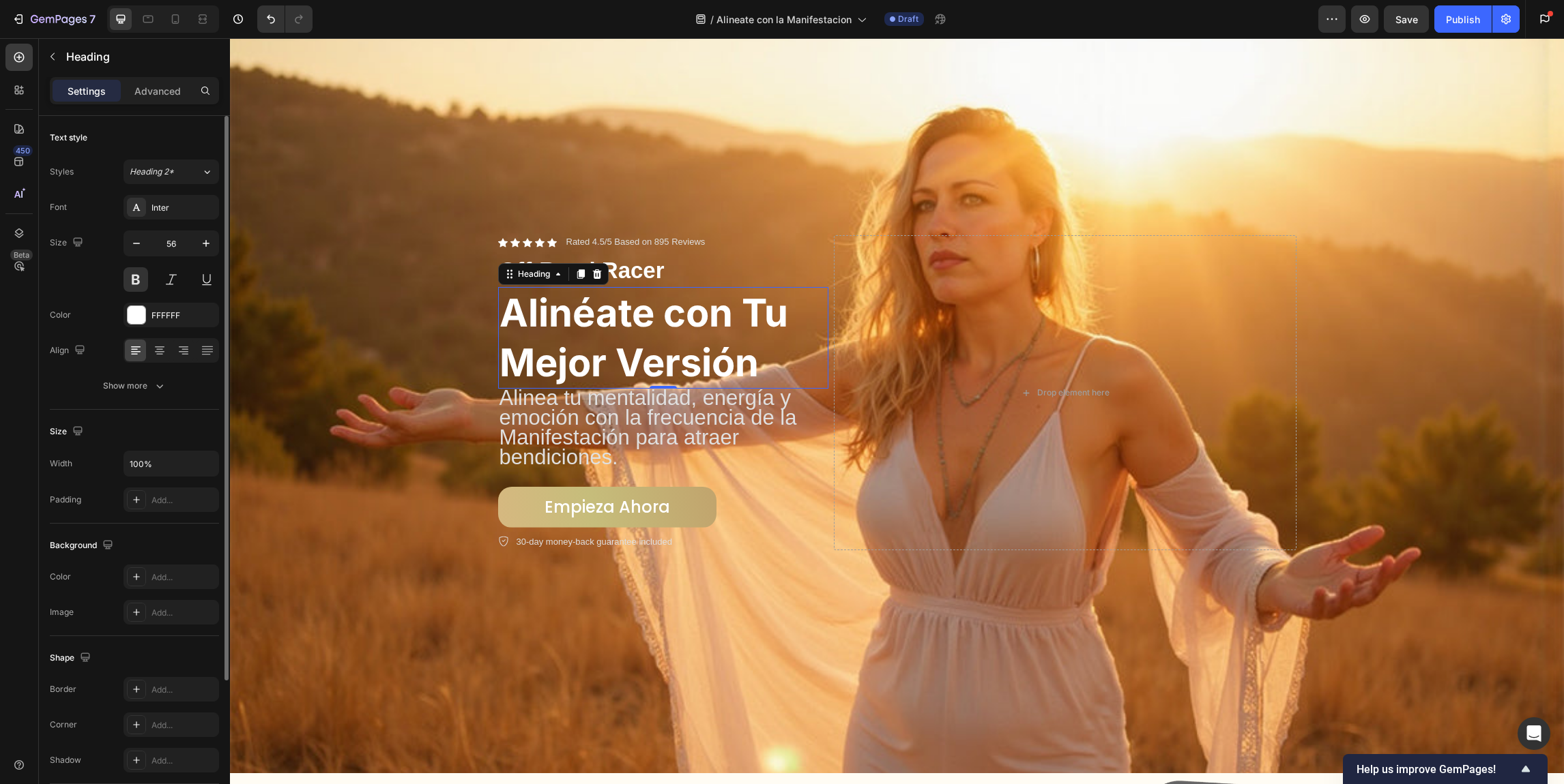
click at [186, 222] on div "Font Inter Size 56 Color FFFFFF Align Show more" at bounding box center [134, 297] width 169 height 203
click at [182, 208] on div "Inter" at bounding box center [183, 208] width 64 height 13
click at [711, 338] on h2 "Alinéate con Tu Mejor Versión" at bounding box center [663, 338] width 330 height 102
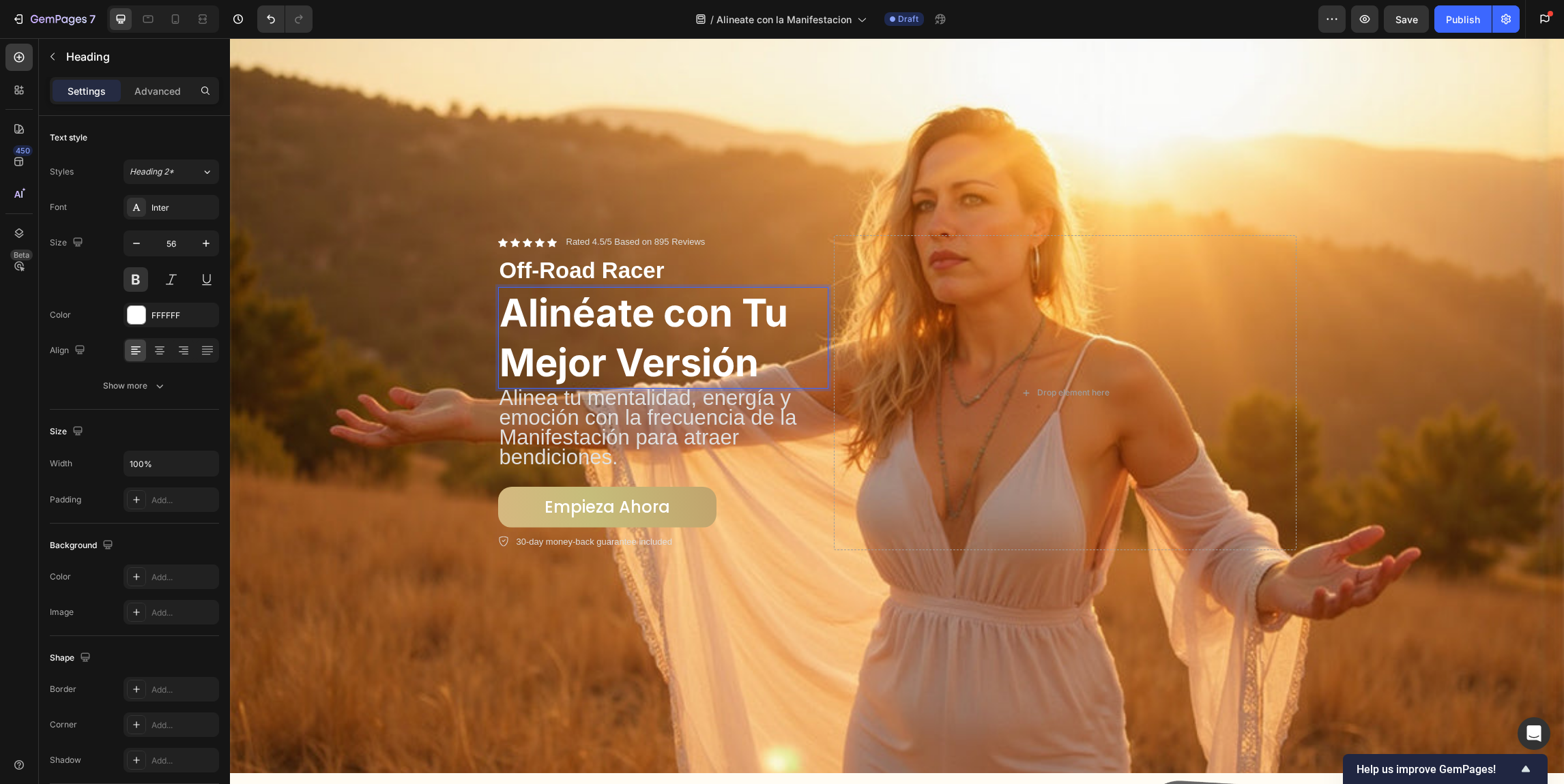
click at [594, 290] on p "Alinéate con Tu Mejor Versión" at bounding box center [663, 338] width 328 height 100
click at [500, 288] on p "Alinéate con Tu Mejor Versión" at bounding box center [663, 338] width 328 height 100
click at [507, 281] on p "Off-Road Racer" at bounding box center [663, 271] width 328 height 29
click at [585, 237] on icon at bounding box center [589, 242] width 8 height 10
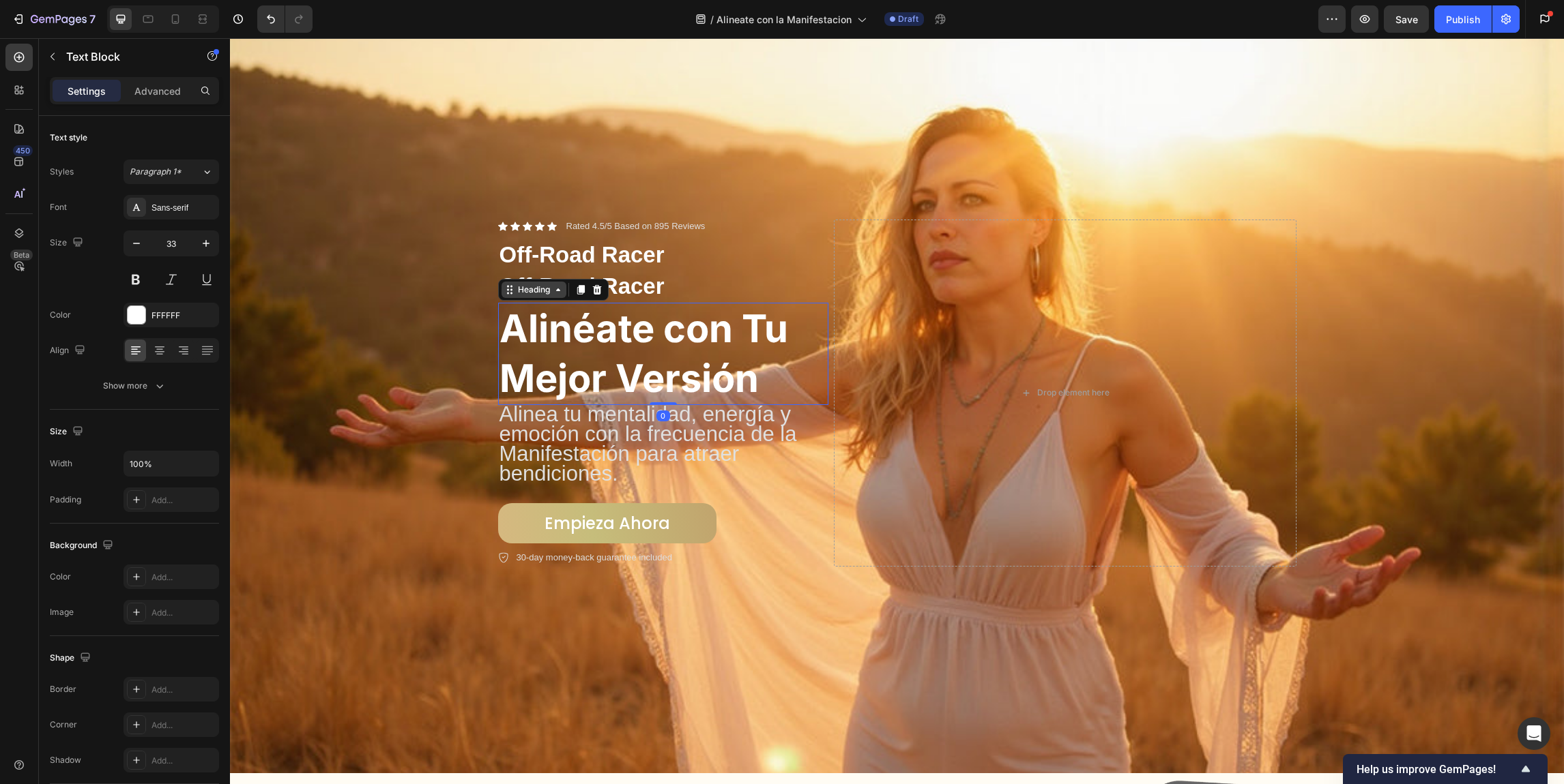
click at [522, 294] on div "Heading" at bounding box center [554, 290] width 111 height 22
click at [524, 287] on div "Heading" at bounding box center [533, 290] width 37 height 13
click at [578, 290] on icon at bounding box center [581, 290] width 11 height 11
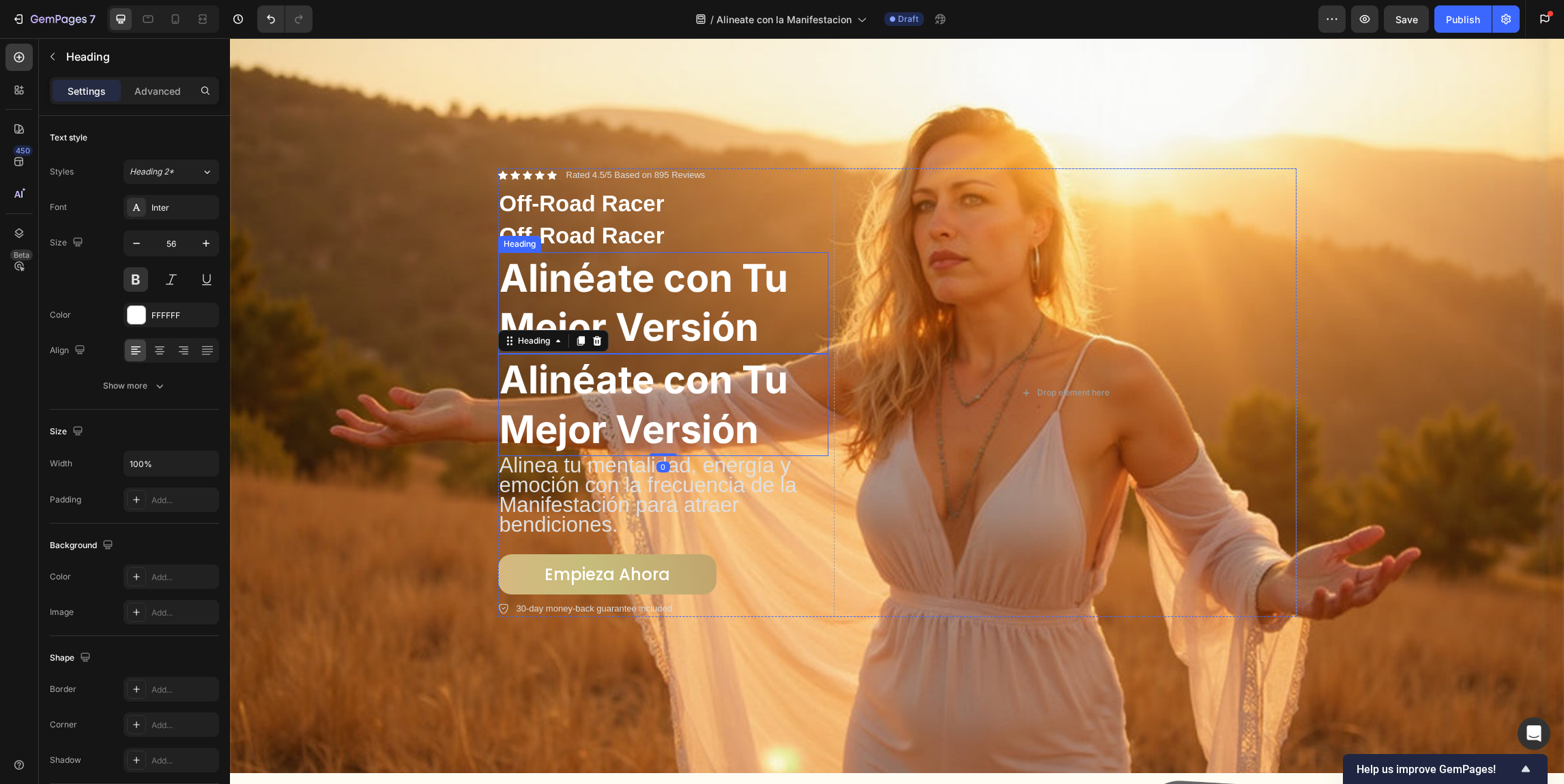
click at [607, 269] on p "Alinéate con Tu Mejor Versión" at bounding box center [663, 304] width 328 height 100
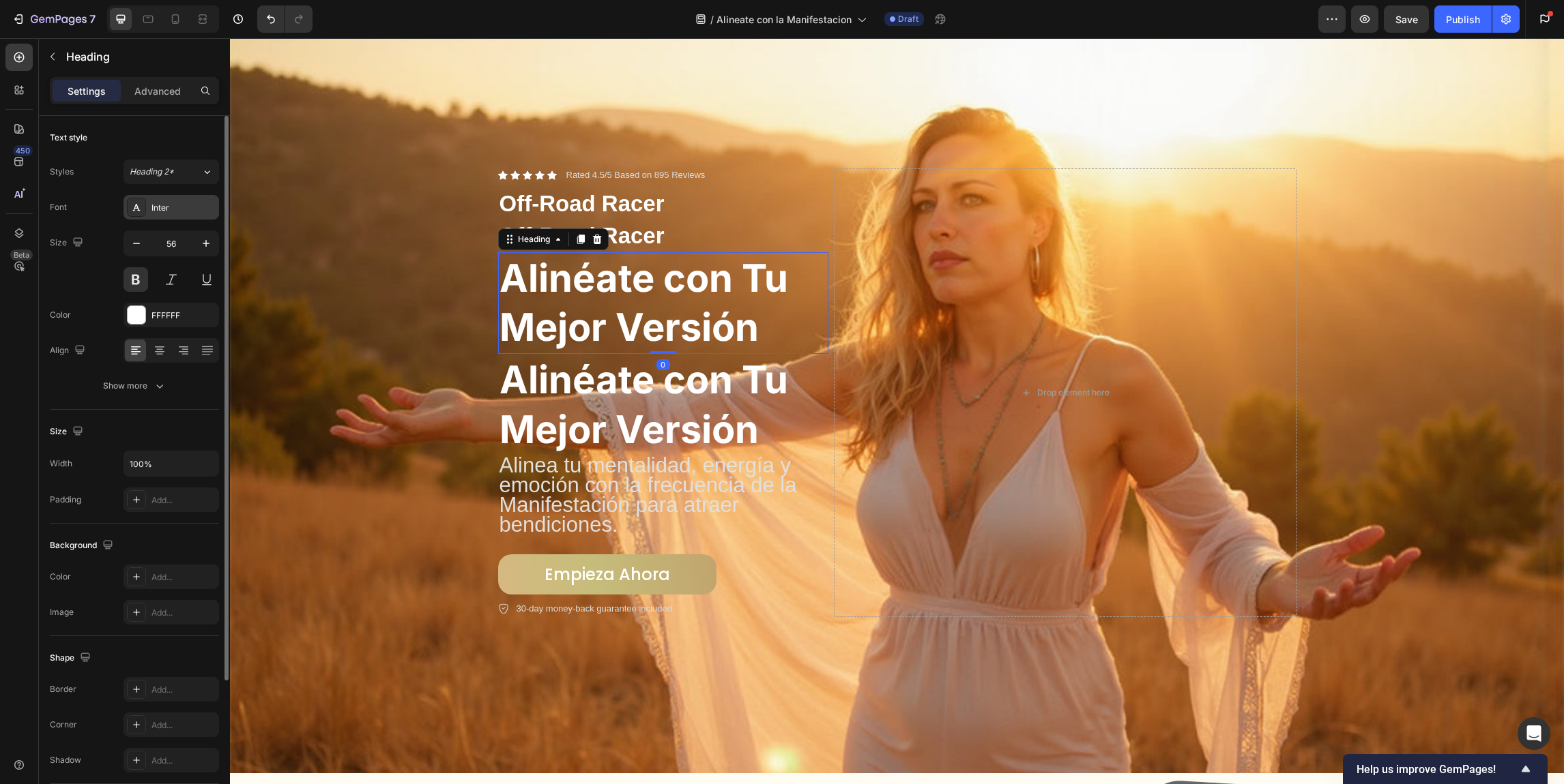
click at [182, 206] on div "Inter" at bounding box center [183, 208] width 64 height 13
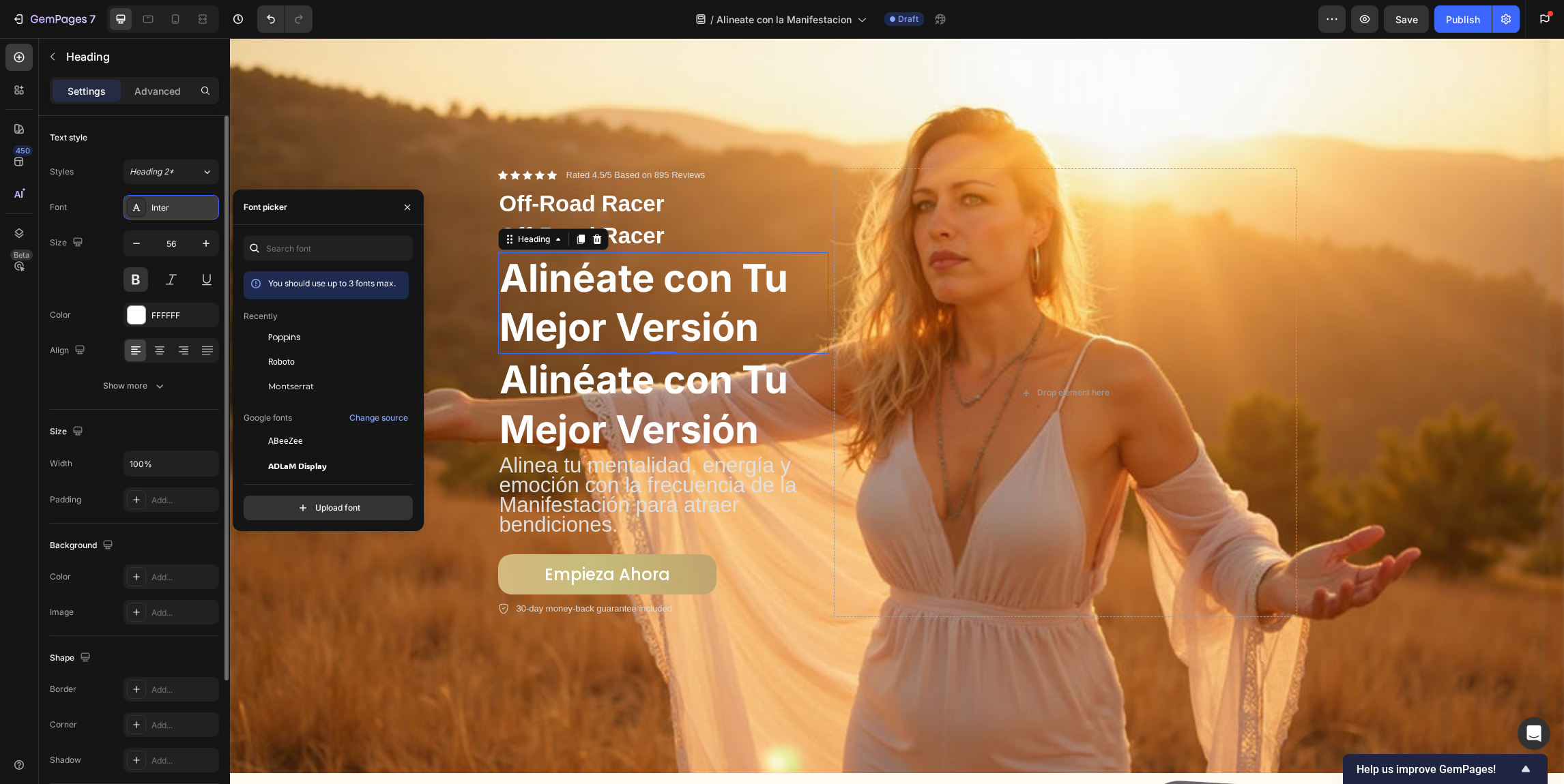
drag, startPoint x: 182, startPoint y: 205, endPoint x: 147, endPoint y: 203, distance: 35.1
click at [147, 203] on div "Inter" at bounding box center [171, 207] width 95 height 25
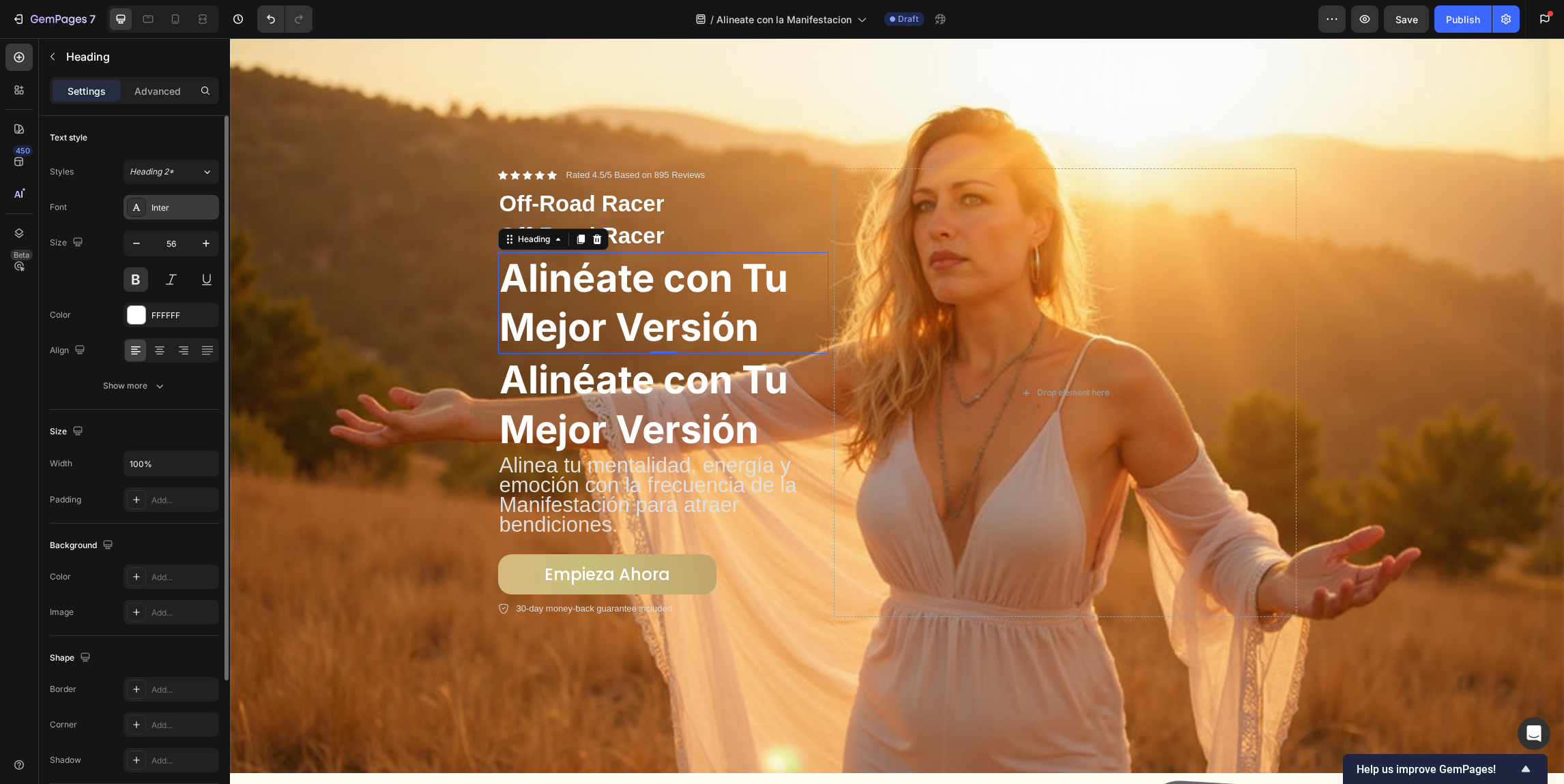
click at [168, 202] on div "Inter" at bounding box center [183, 208] width 64 height 13
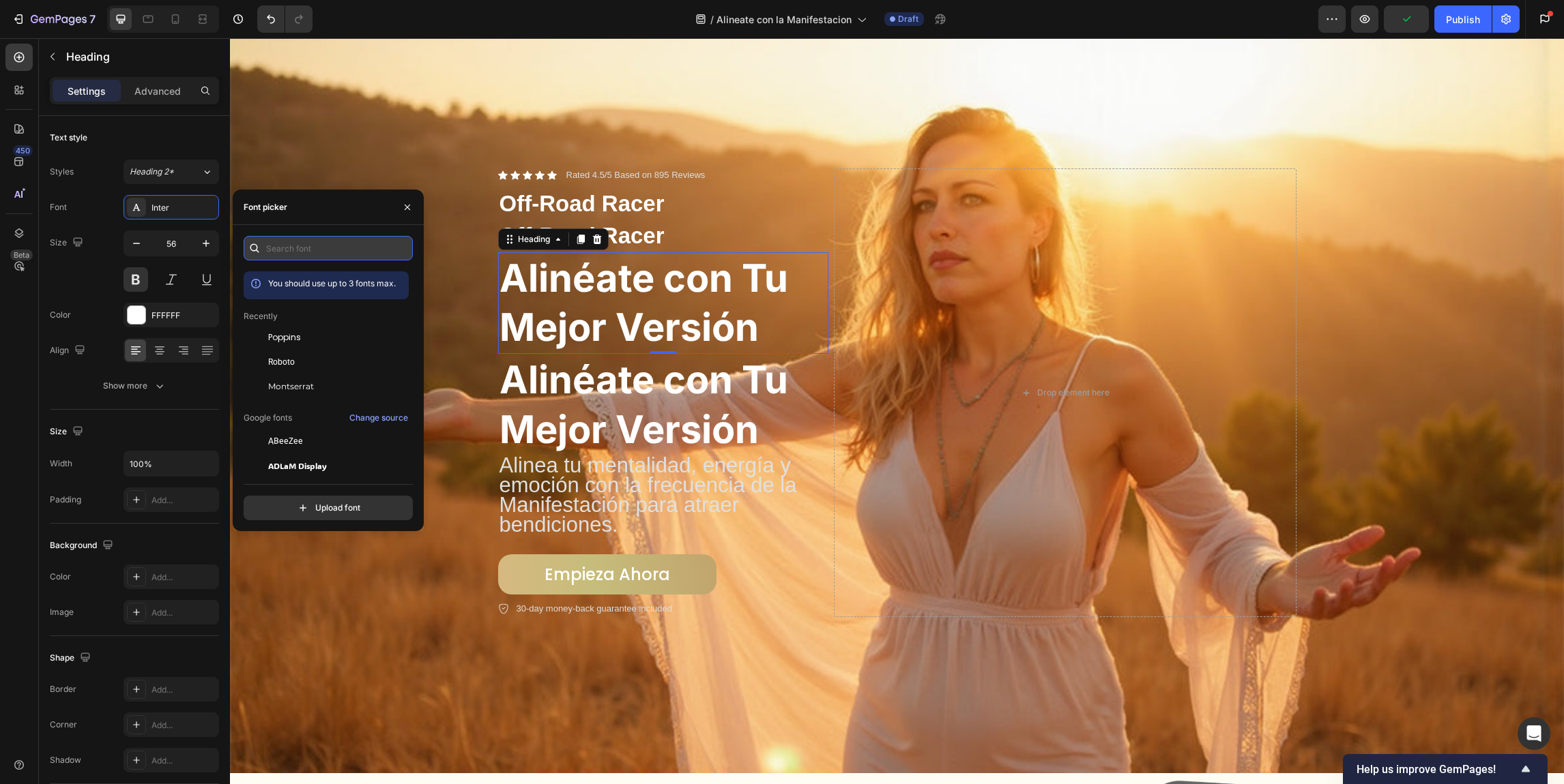
click at [290, 248] on input "text" at bounding box center [328, 248] width 169 height 25
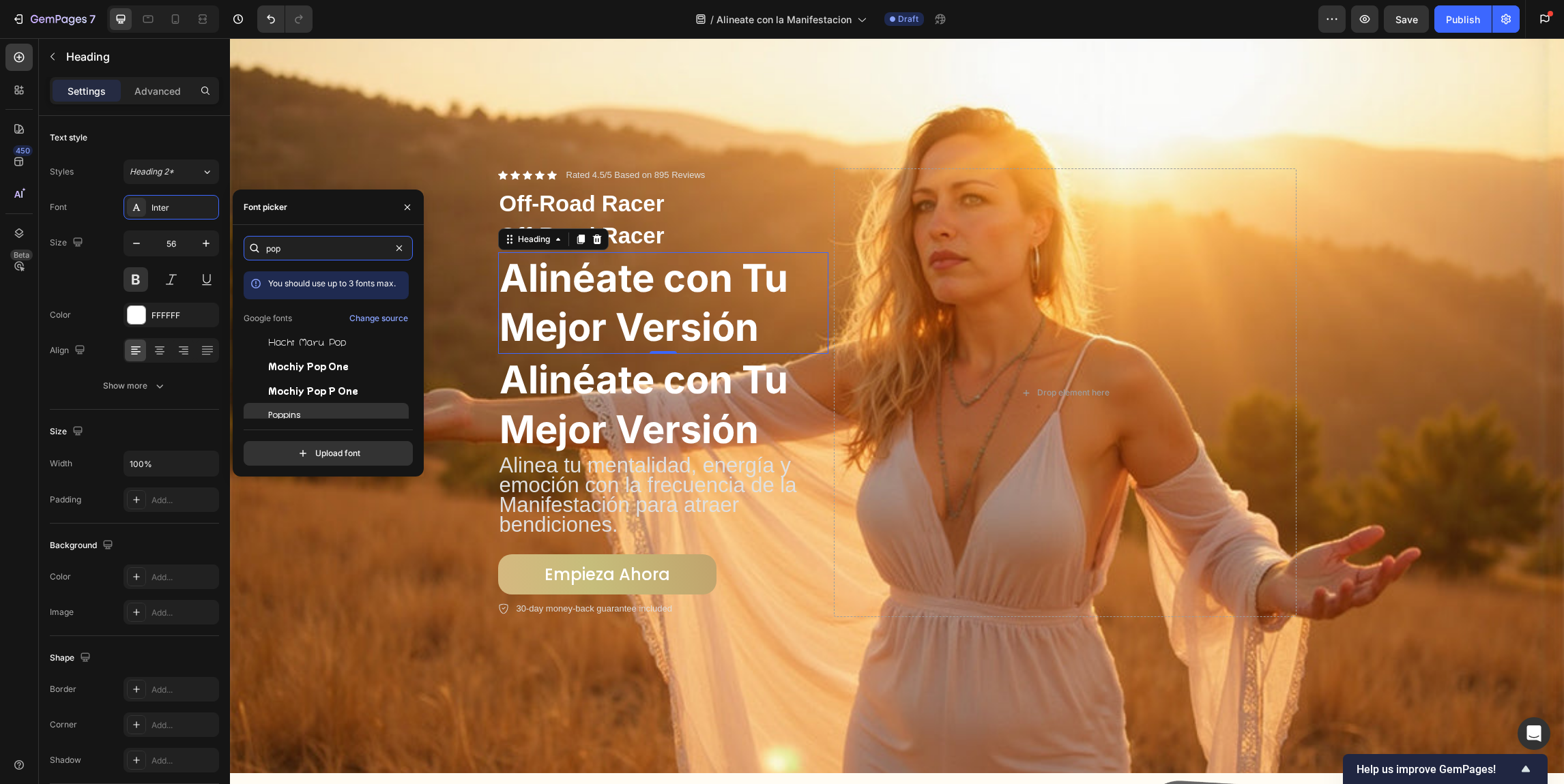
type input "pop"
click at [295, 410] on span "Poppins" at bounding box center [284, 415] width 33 height 13
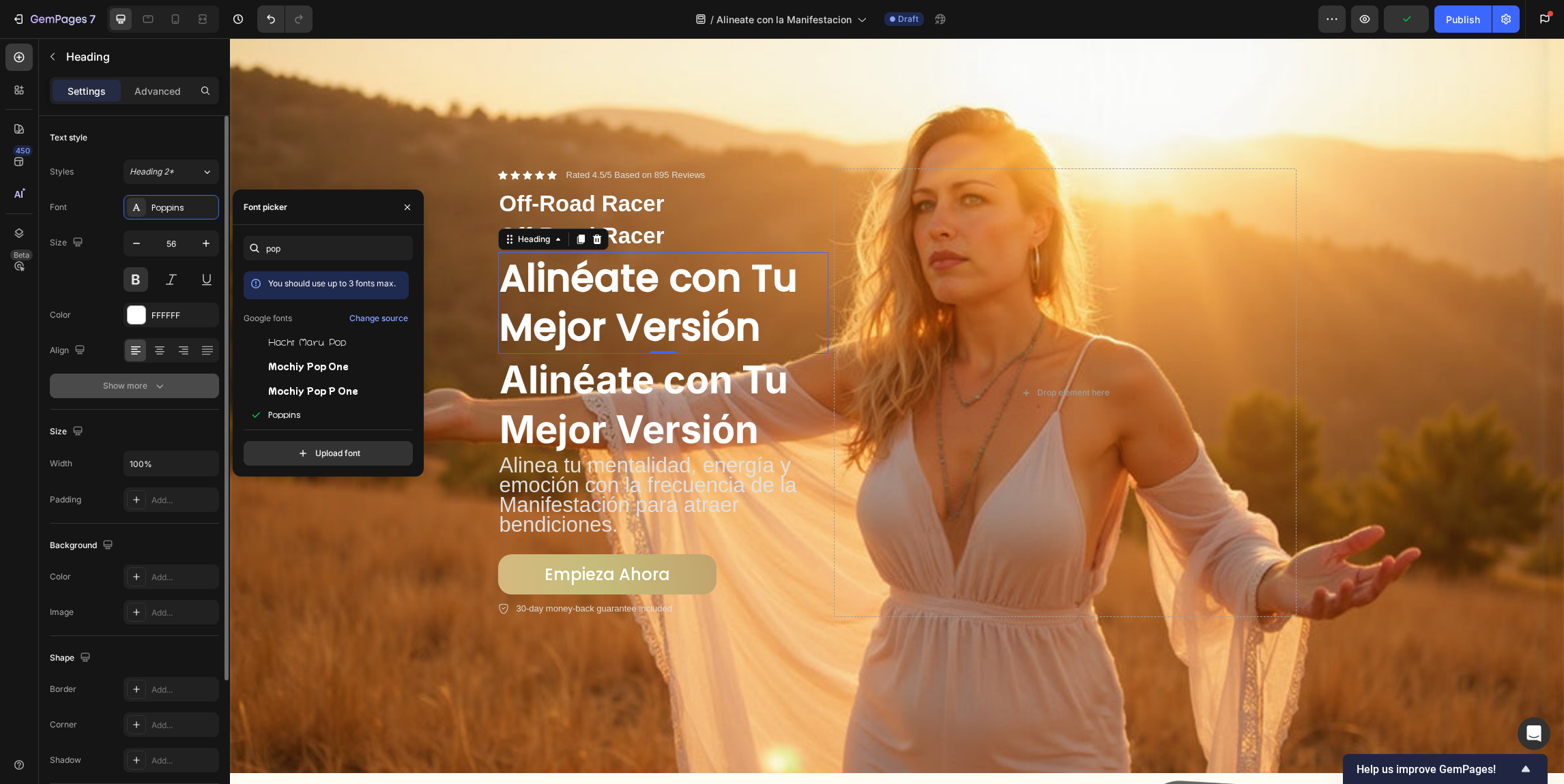
scroll to position [25, 0]
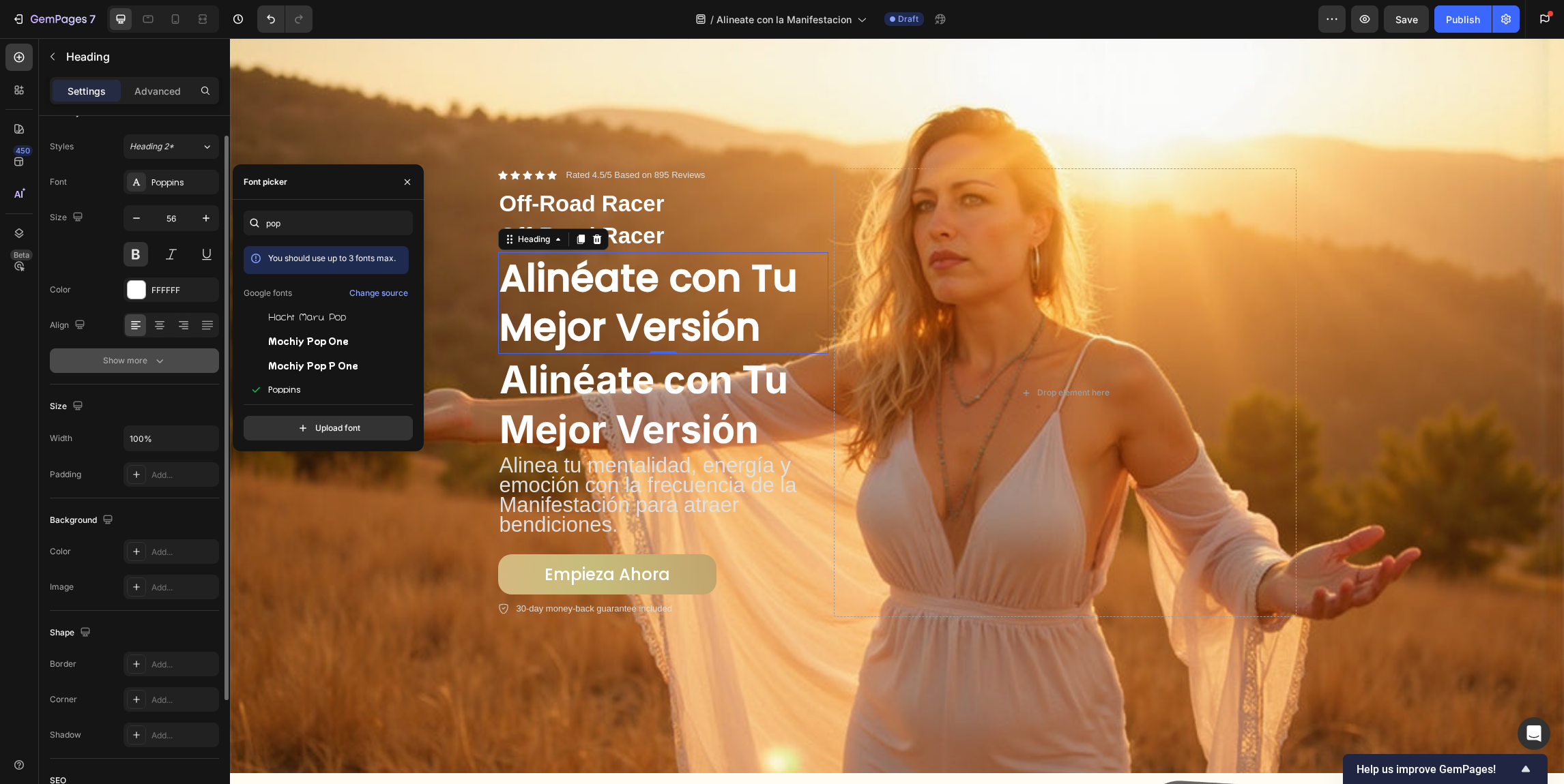
click at [146, 363] on div "Show more" at bounding box center [135, 360] width 63 height 13
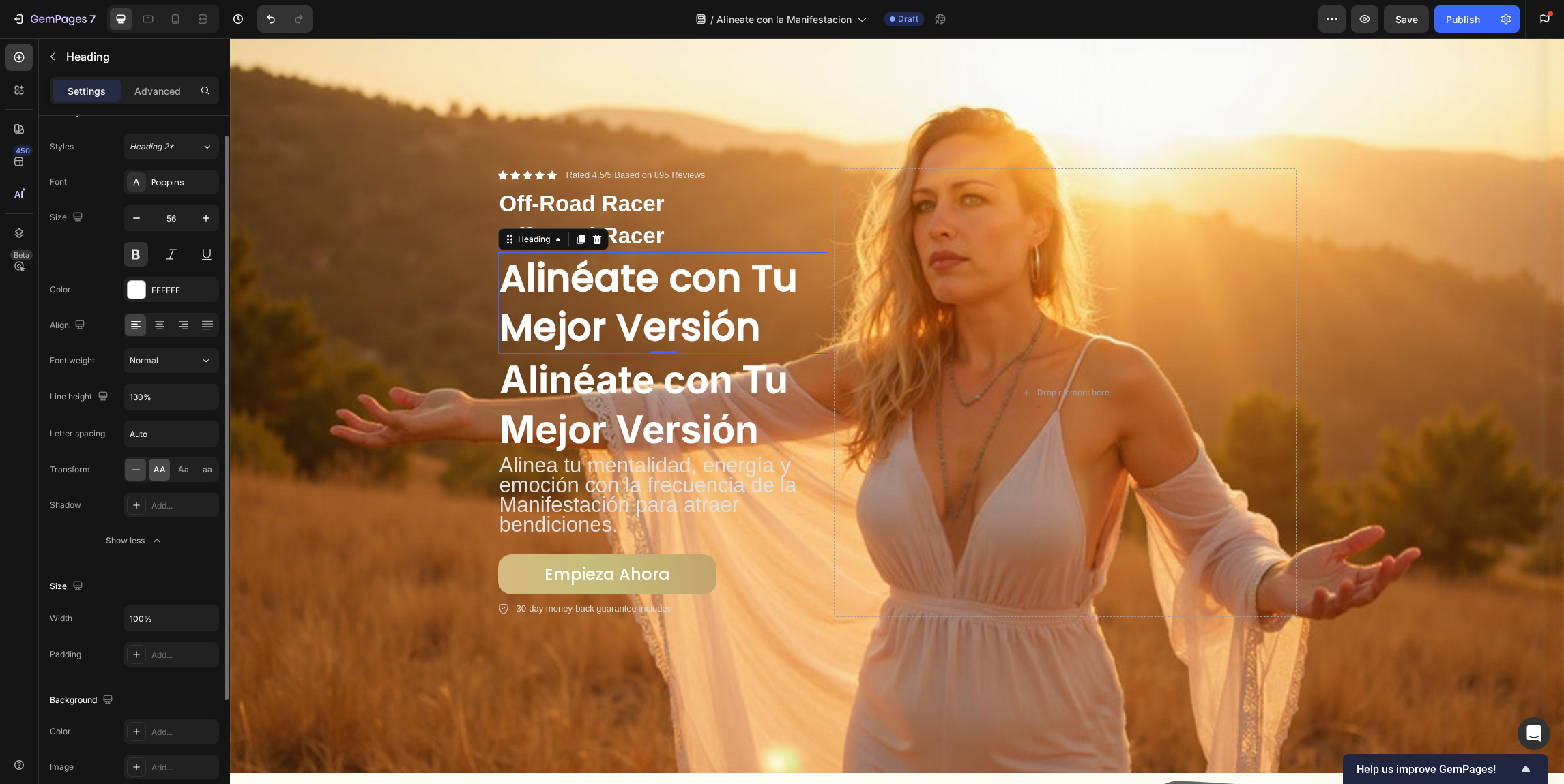
click at [164, 462] on div "AA" at bounding box center [159, 469] width 21 height 22
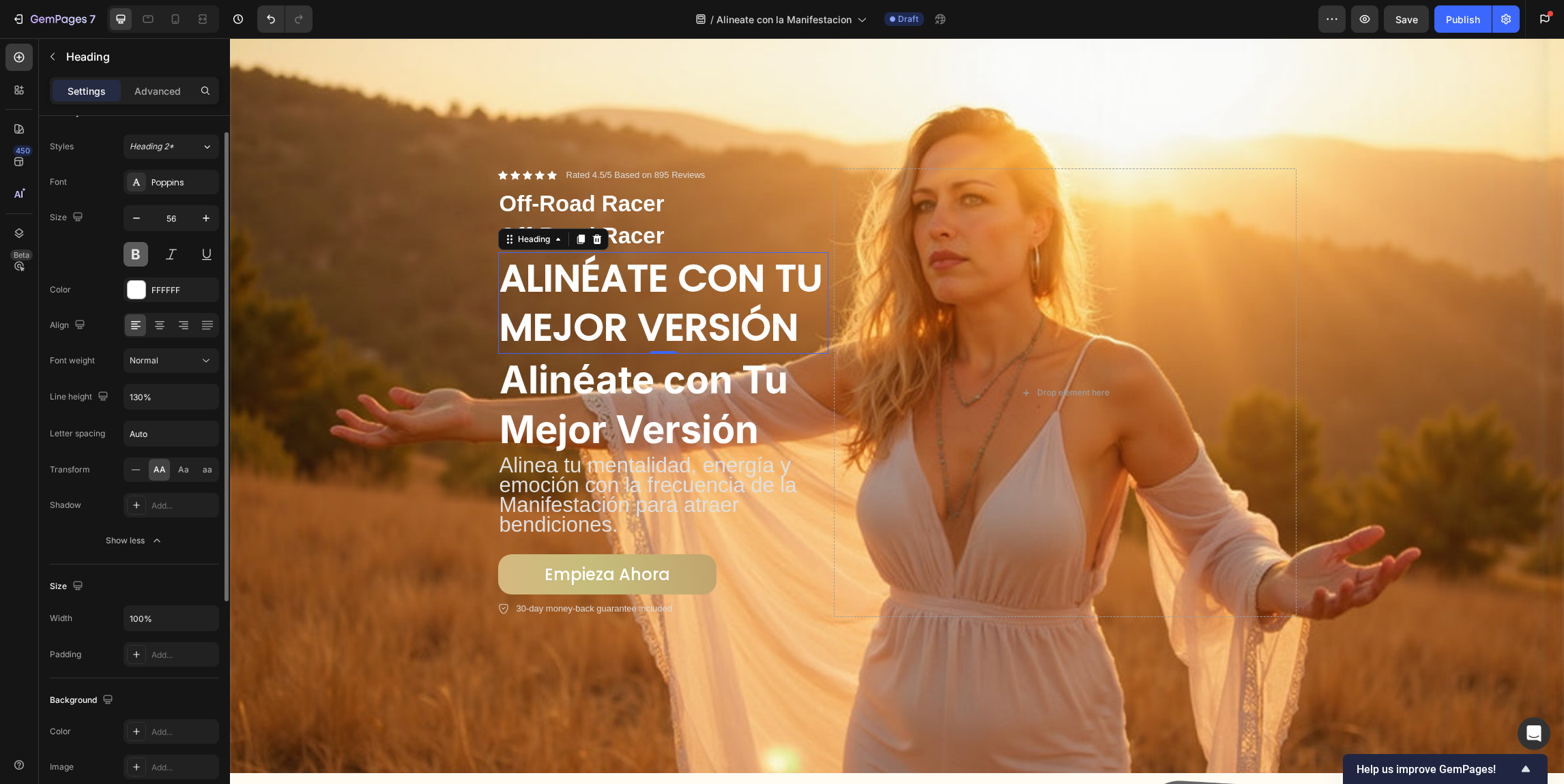
click at [137, 257] on button at bounding box center [135, 254] width 25 height 25
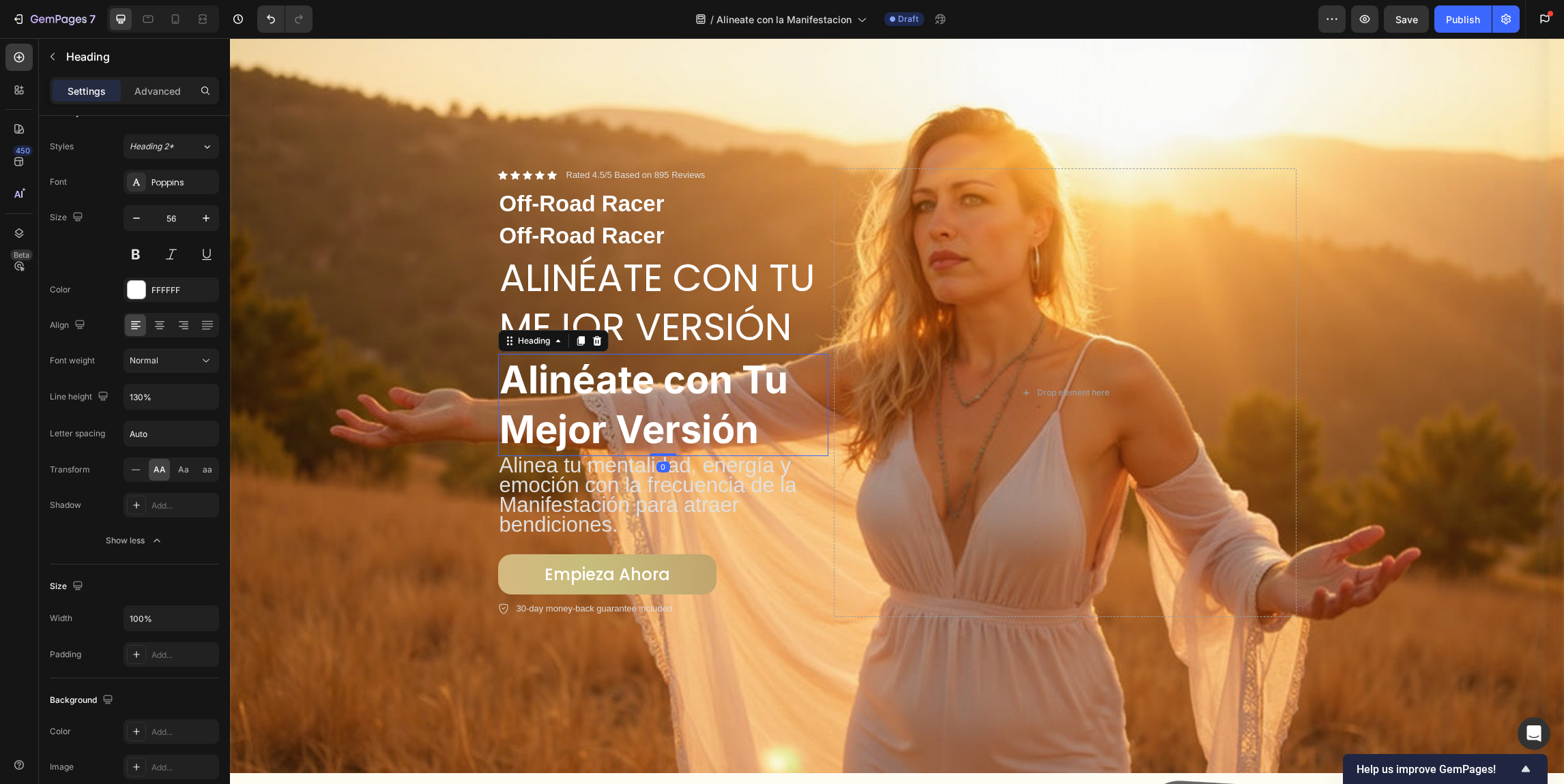
click at [728, 367] on h2 "Alinéate con Tu Mejor Versión" at bounding box center [663, 405] width 330 height 102
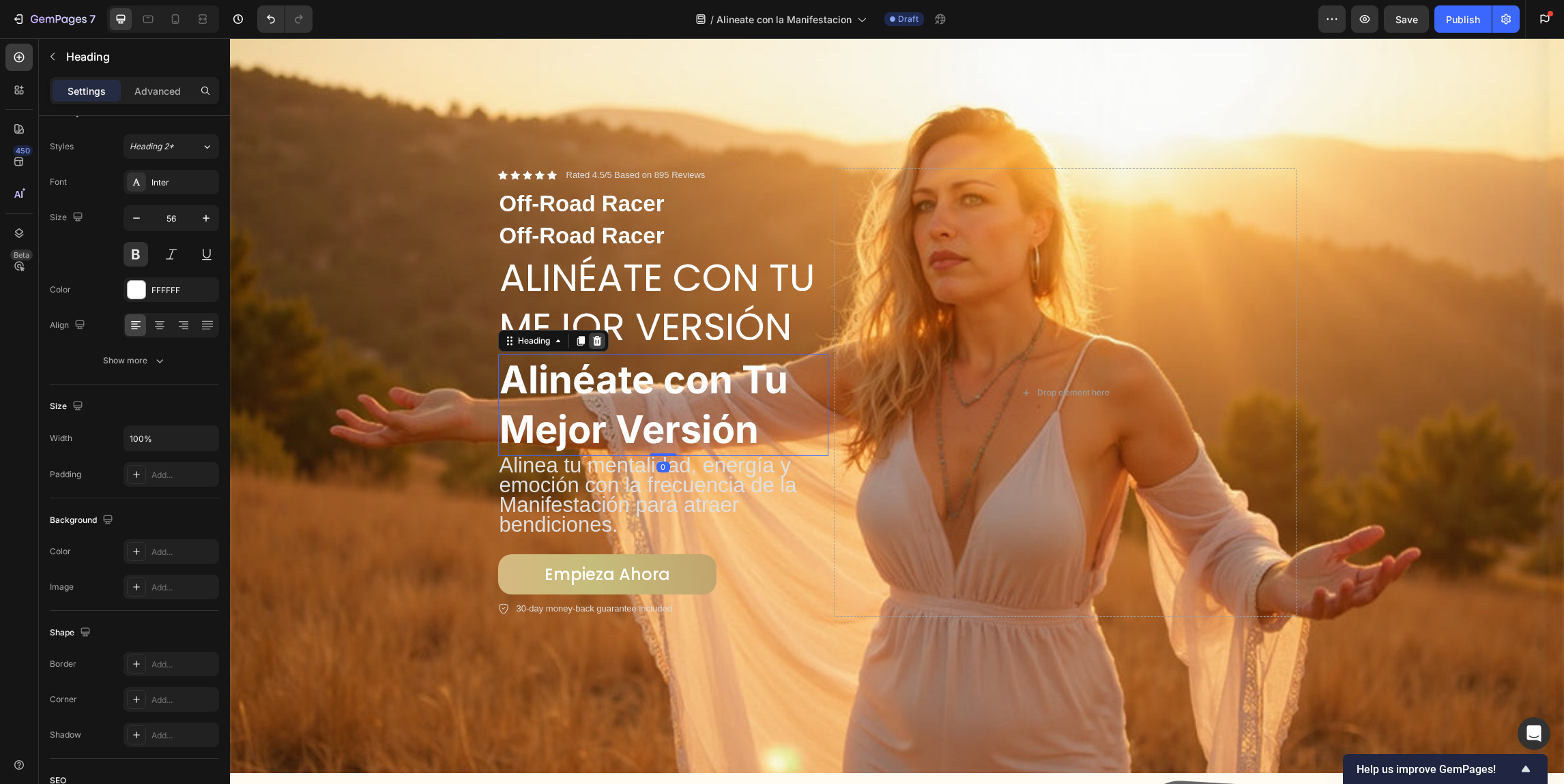
click at [594, 336] on icon at bounding box center [596, 341] width 9 height 10
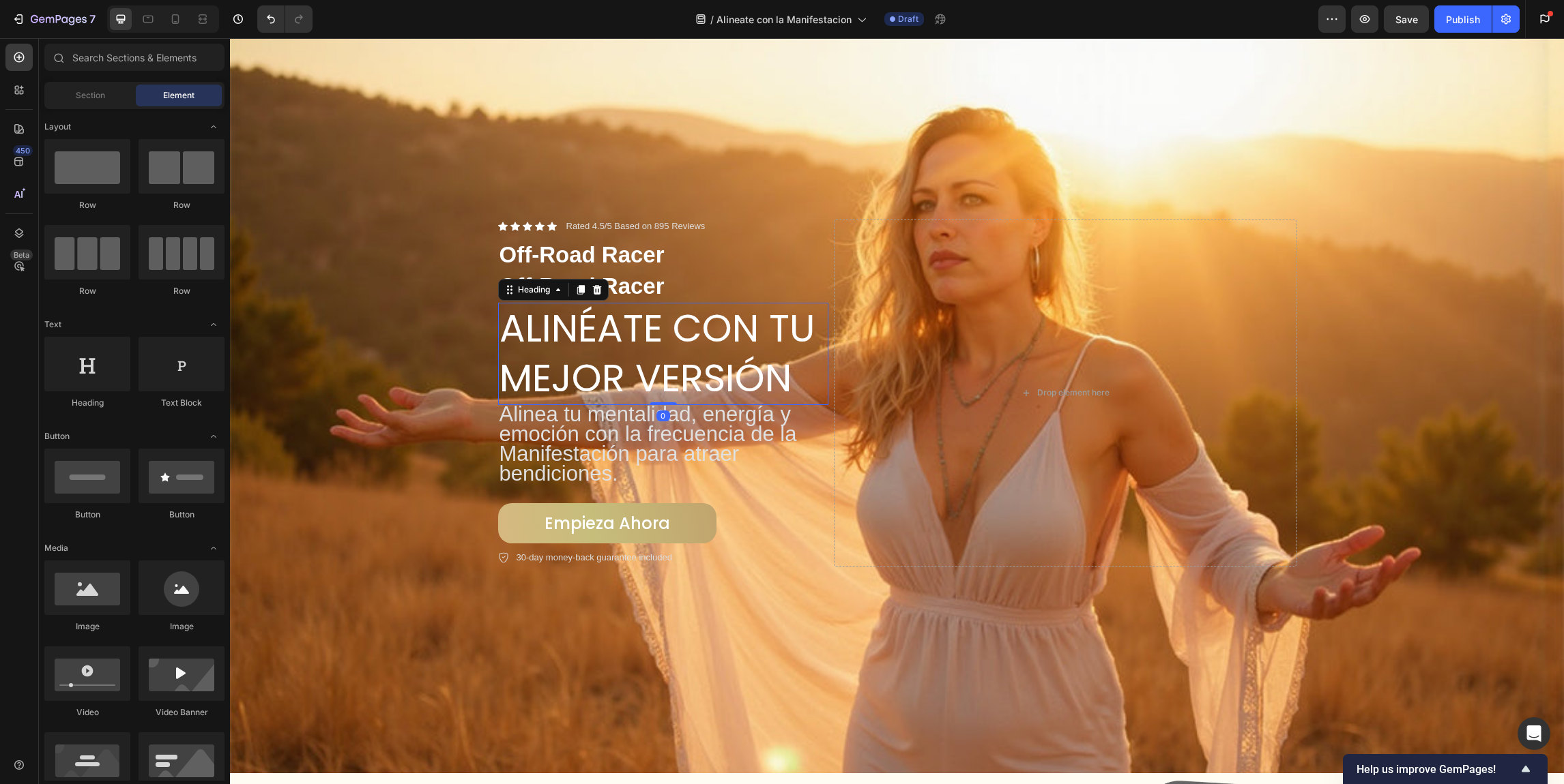
click at [605, 307] on p "Alinéate con Tu Mejor Versión" at bounding box center [663, 354] width 328 height 100
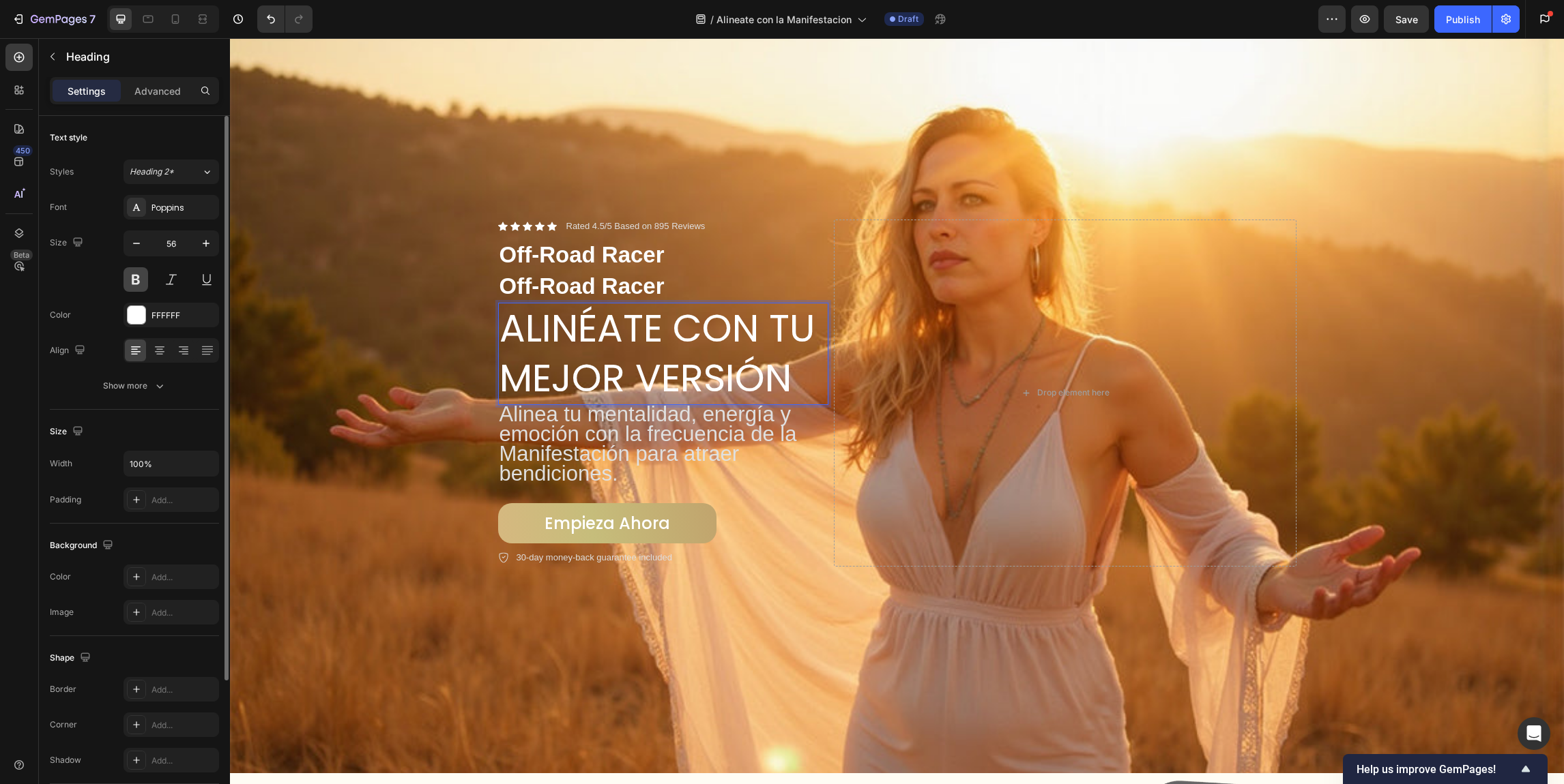
click at [131, 271] on button at bounding box center [135, 279] width 25 height 25
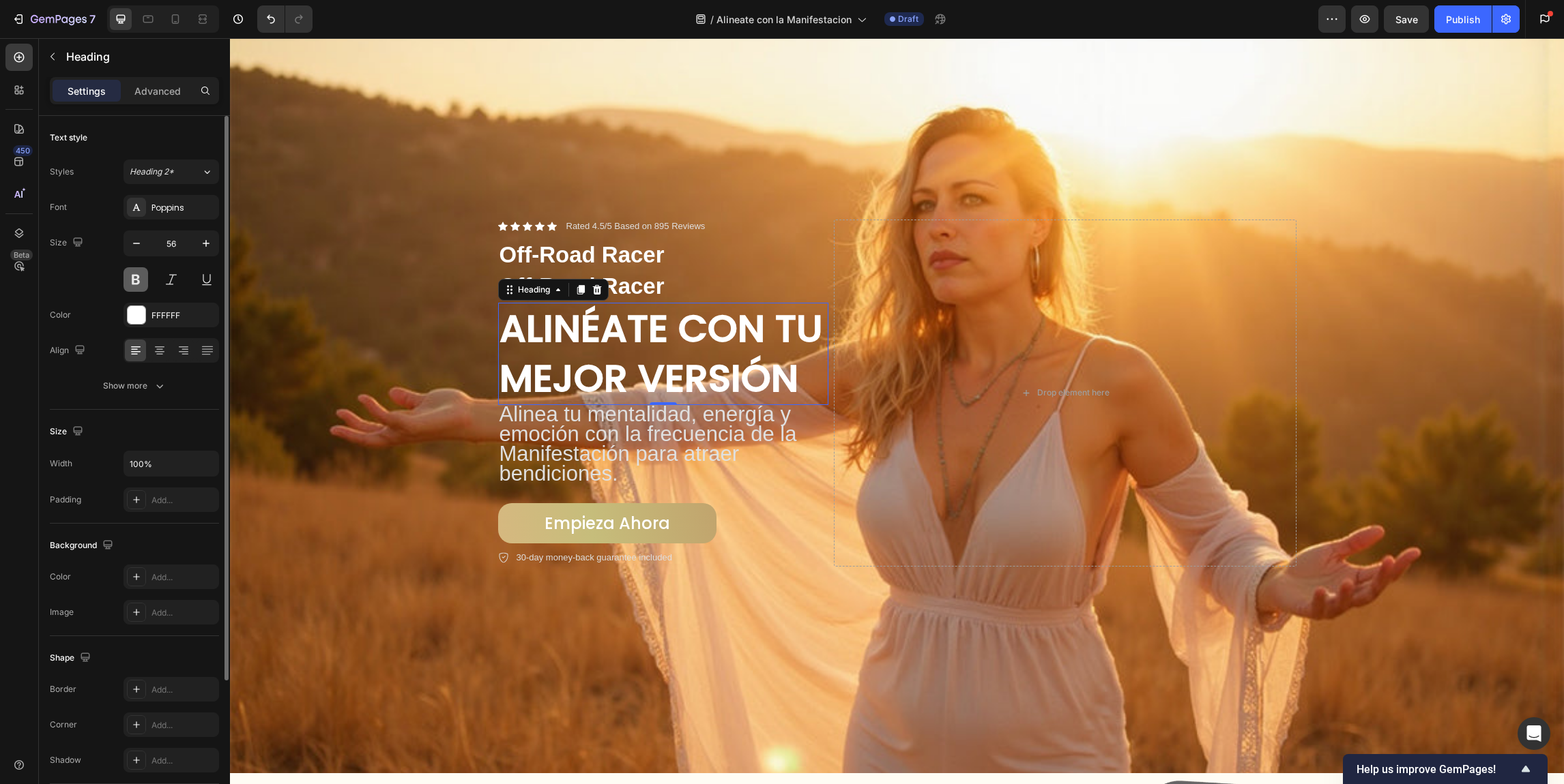
click at [132, 271] on button at bounding box center [135, 279] width 25 height 25
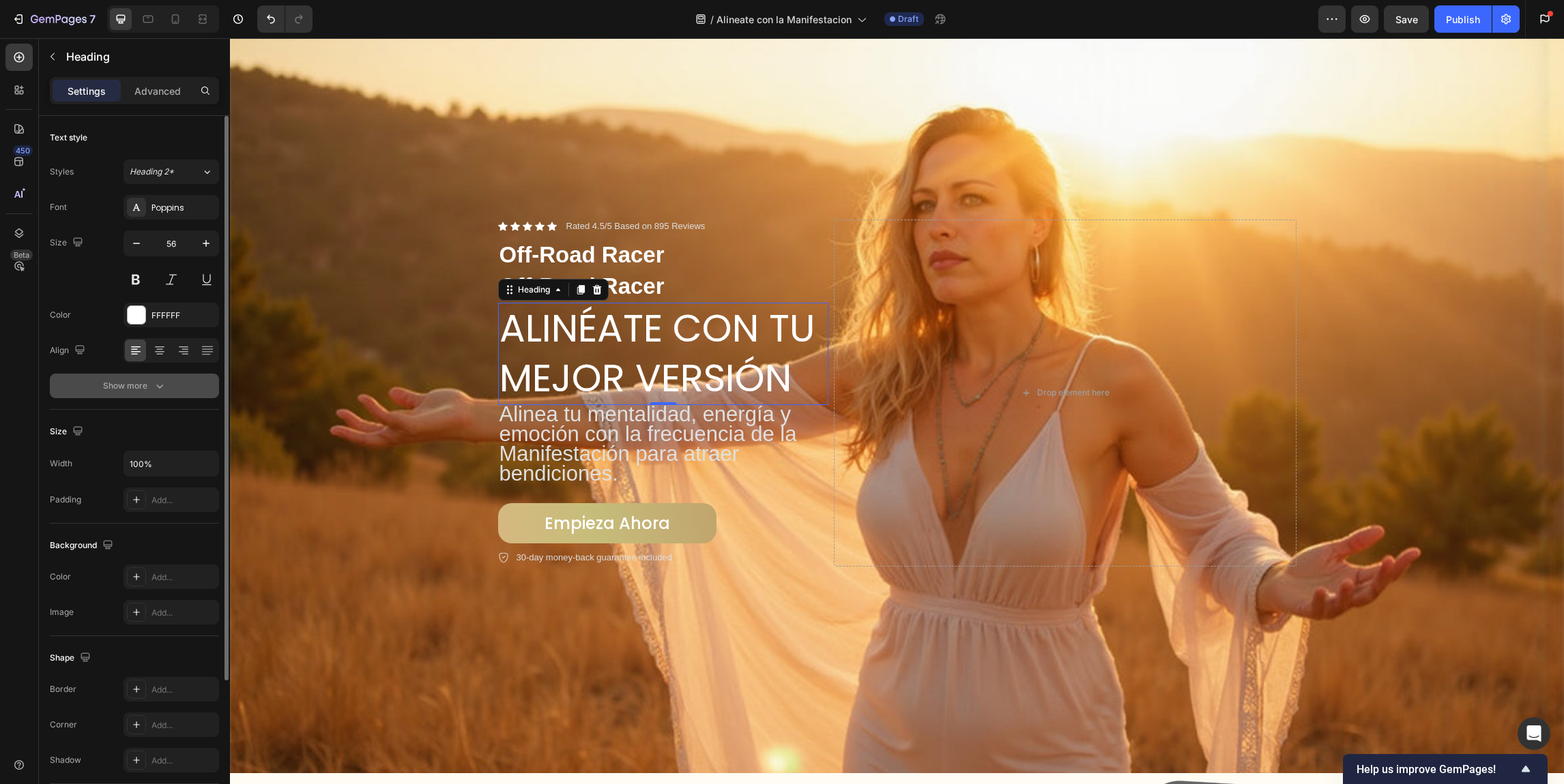
click at [169, 388] on button "Show more" at bounding box center [134, 386] width 169 height 25
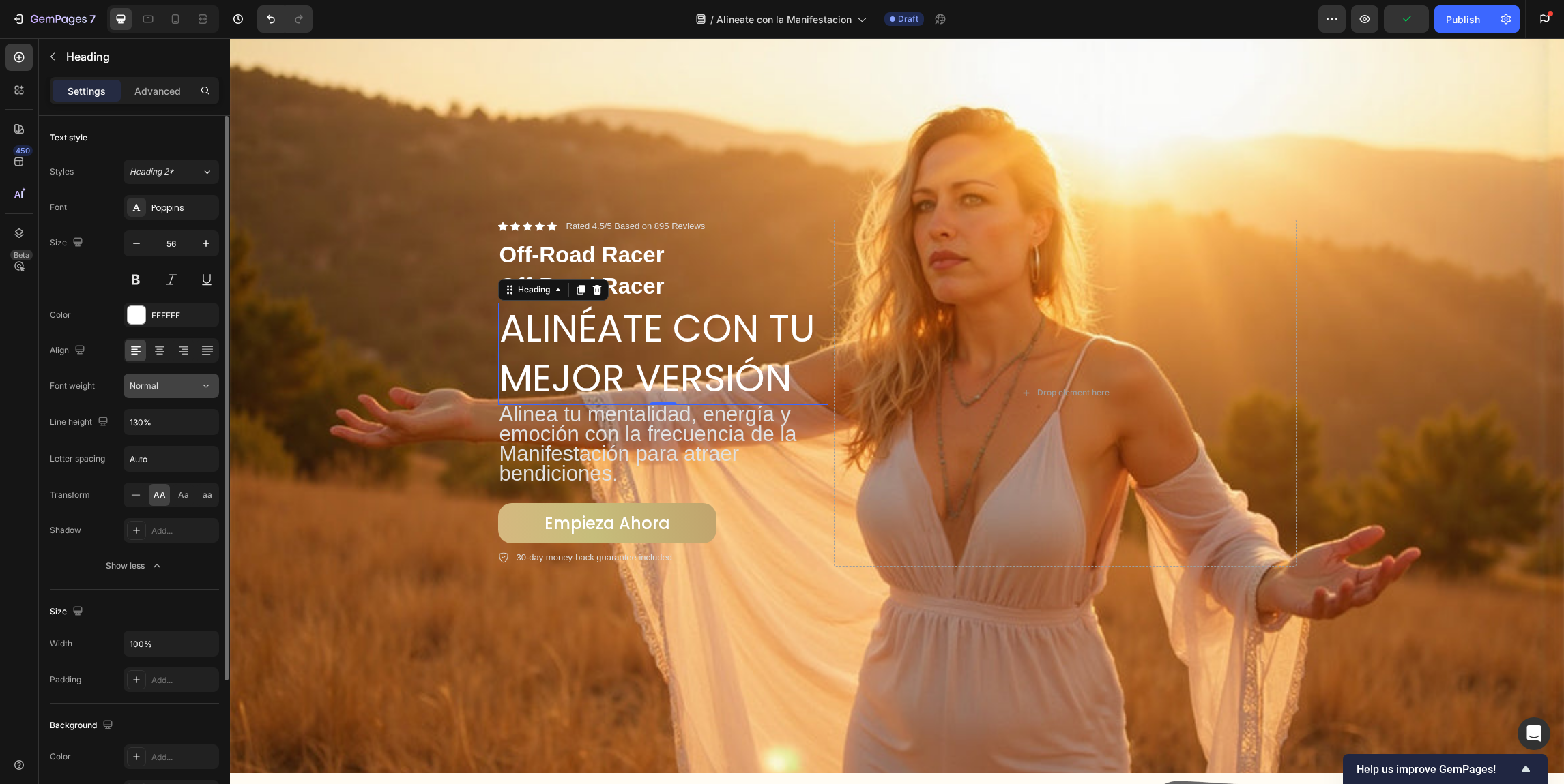
click at [186, 386] on div "Normal" at bounding box center [164, 386] width 69 height 13
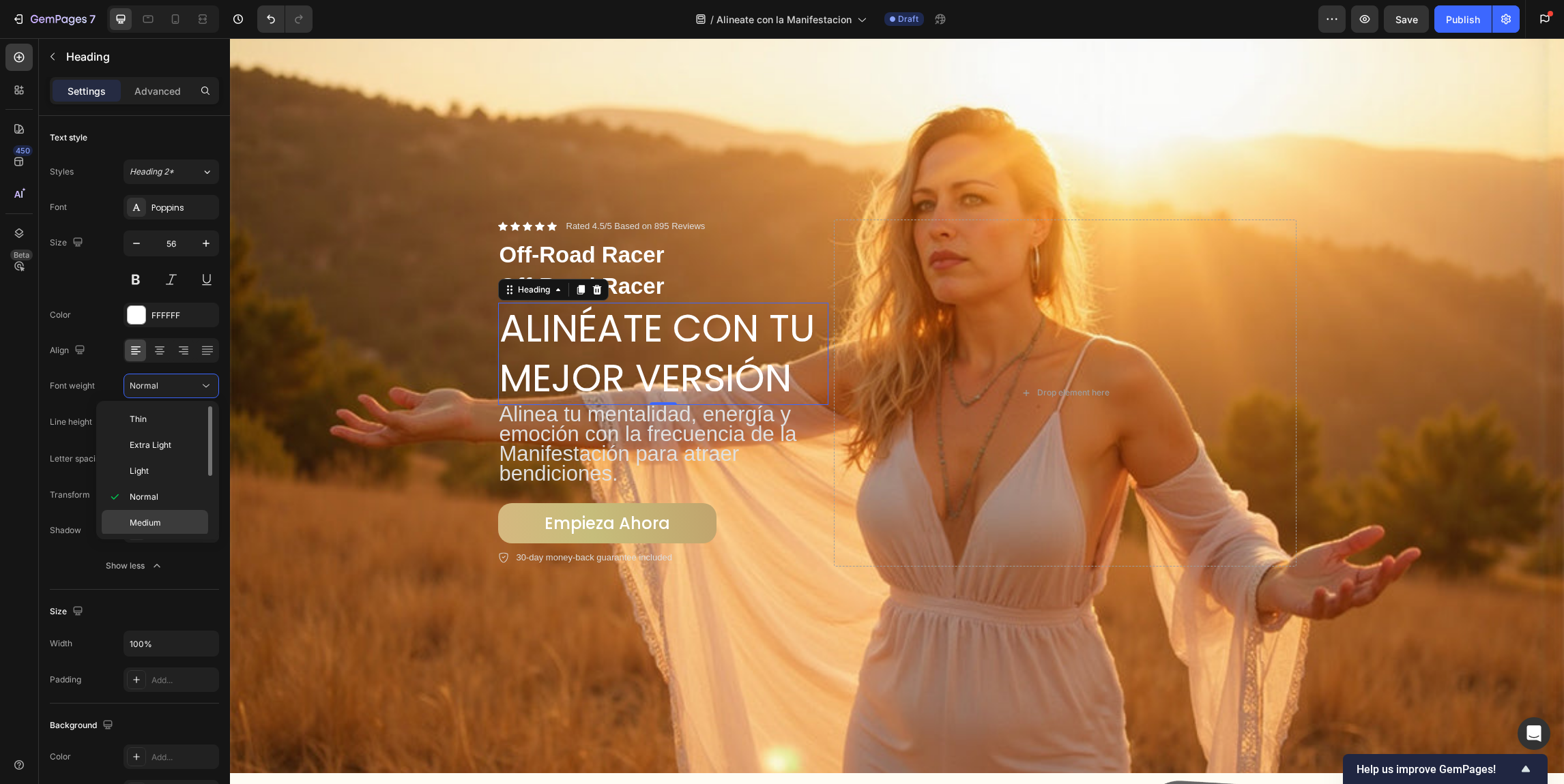
click at [189, 513] on div "Medium" at bounding box center [155, 522] width 107 height 26
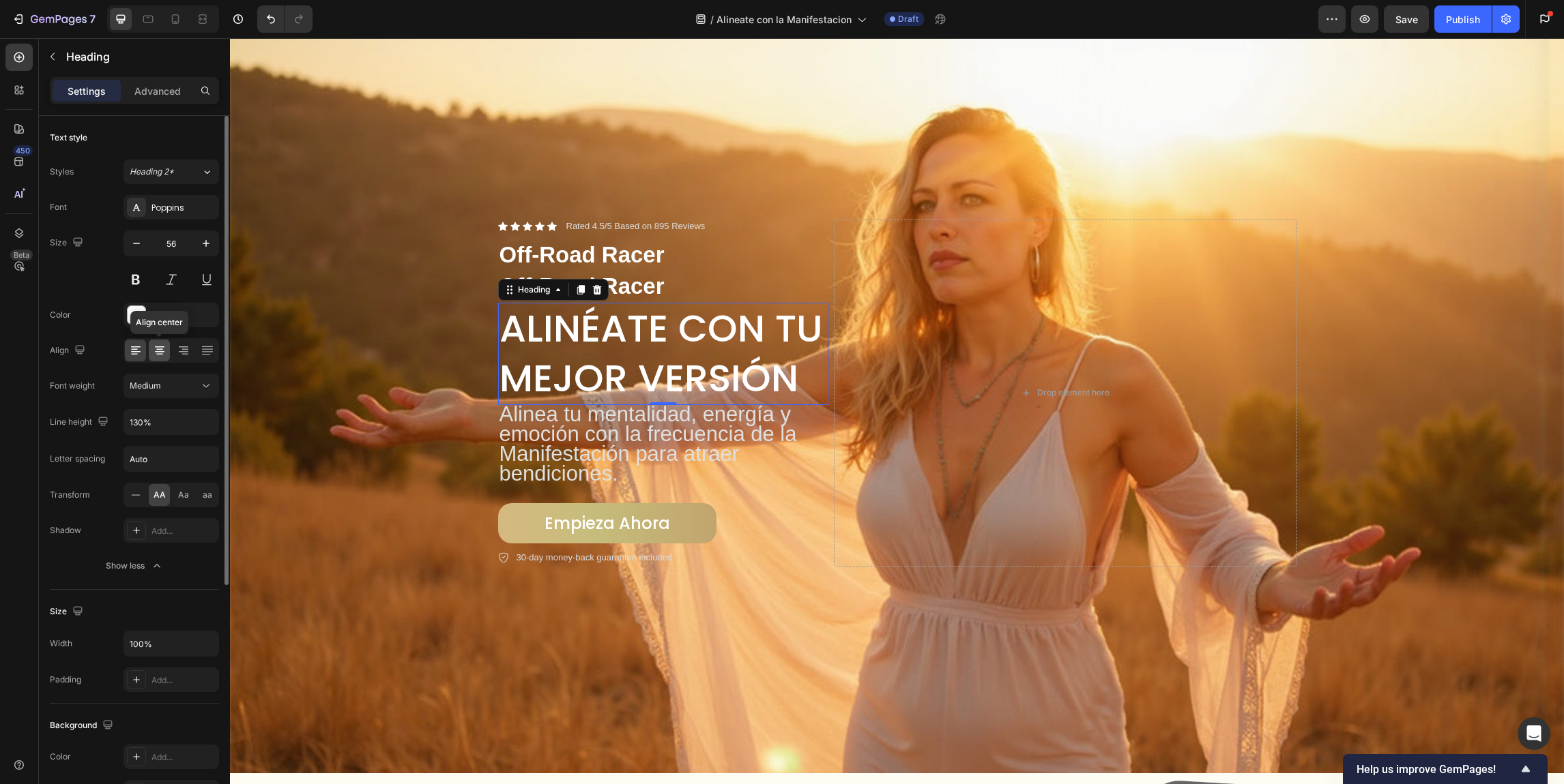
click at [159, 351] on icon at bounding box center [159, 350] width 13 height 13
click at [133, 351] on icon at bounding box center [136, 352] width 10 height 1
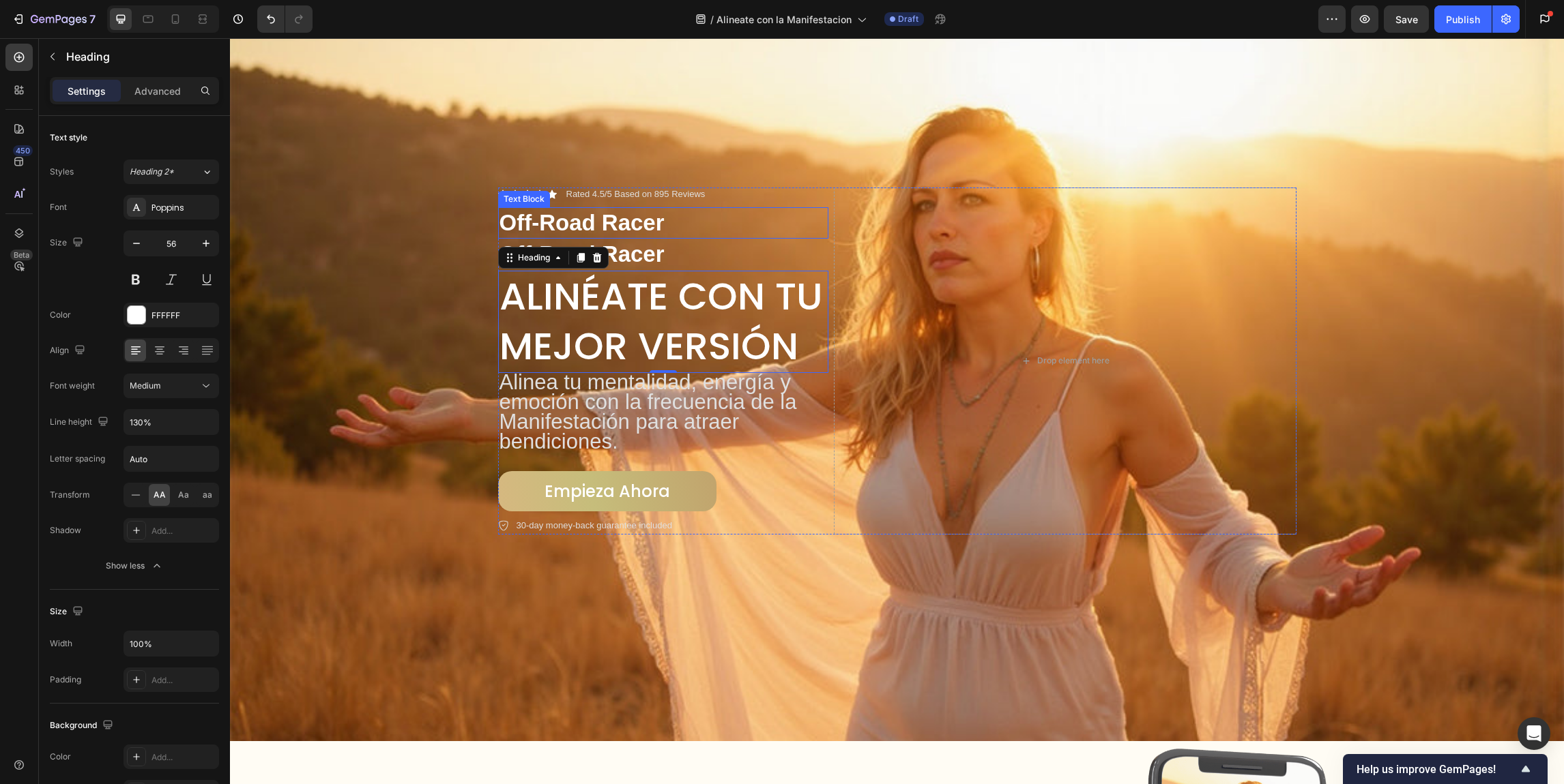
scroll to position [120, 0]
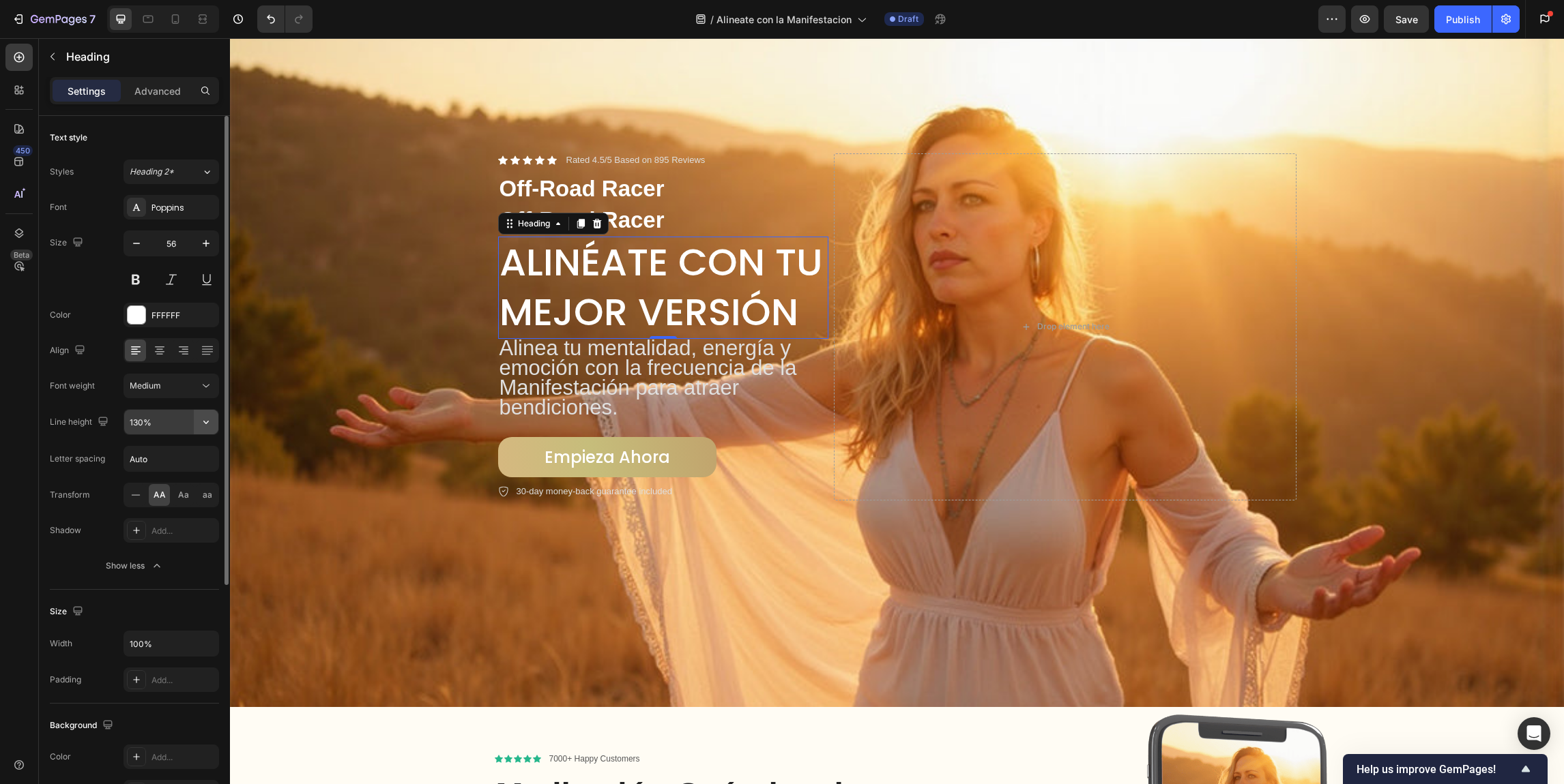
click at [211, 419] on icon "button" at bounding box center [206, 421] width 13 height 13
click at [175, 473] on div "120%" at bounding box center [156, 482] width 112 height 26
type input "120%"
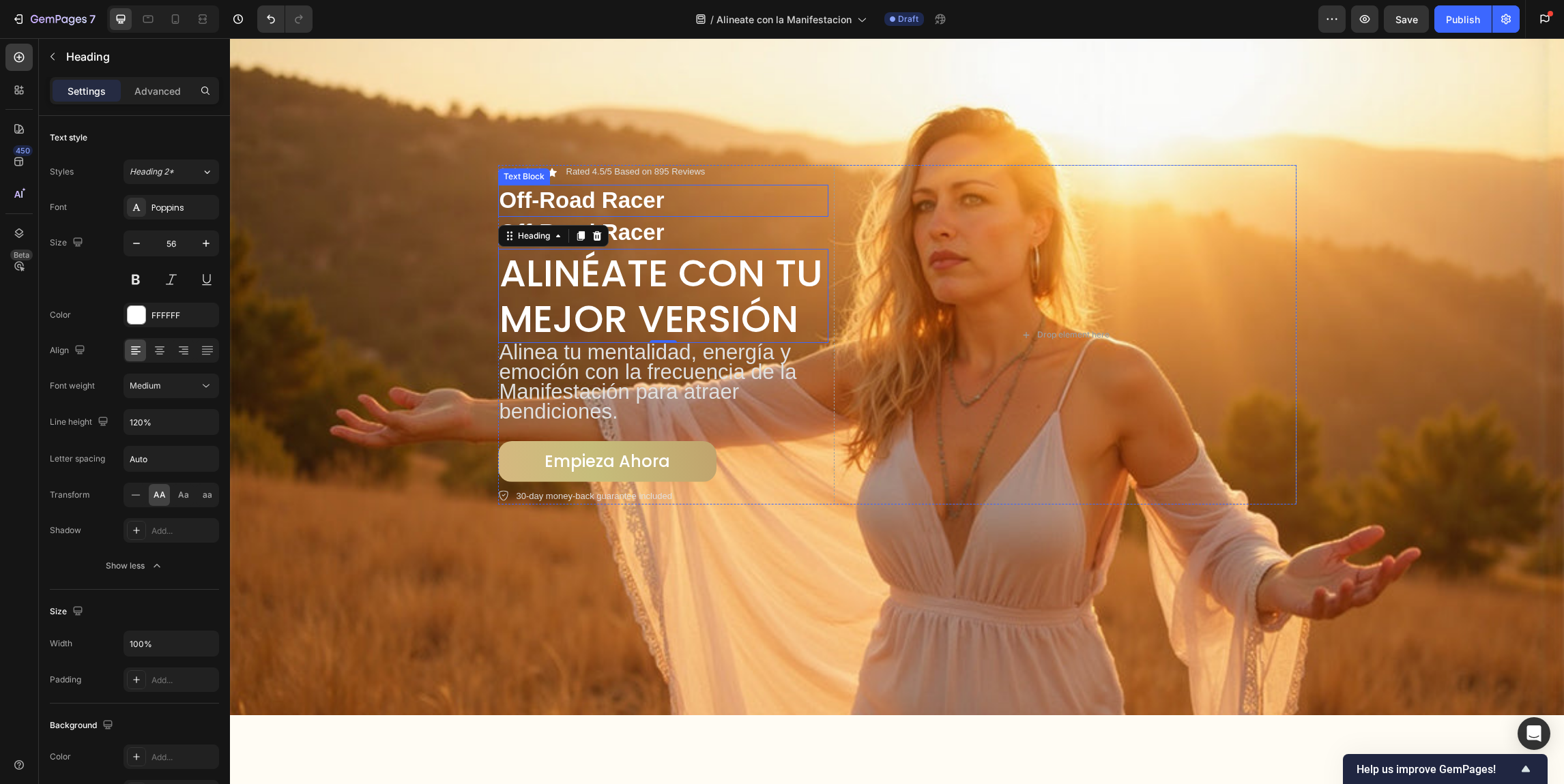
scroll to position [0, 0]
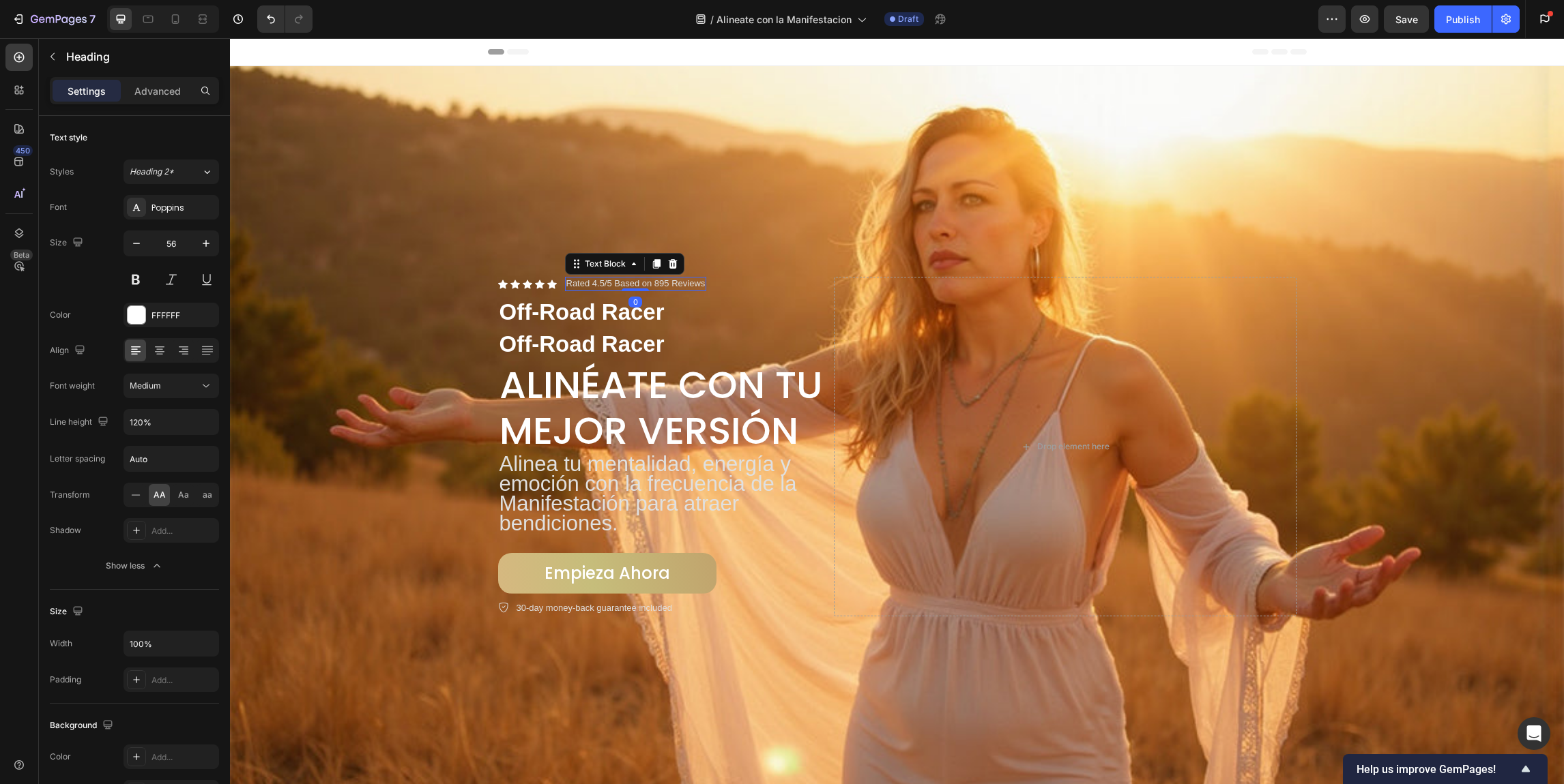
click at [577, 278] on p "Rated 4.5/5 Based on 895 Reviews" at bounding box center [636, 284] width 139 height 12
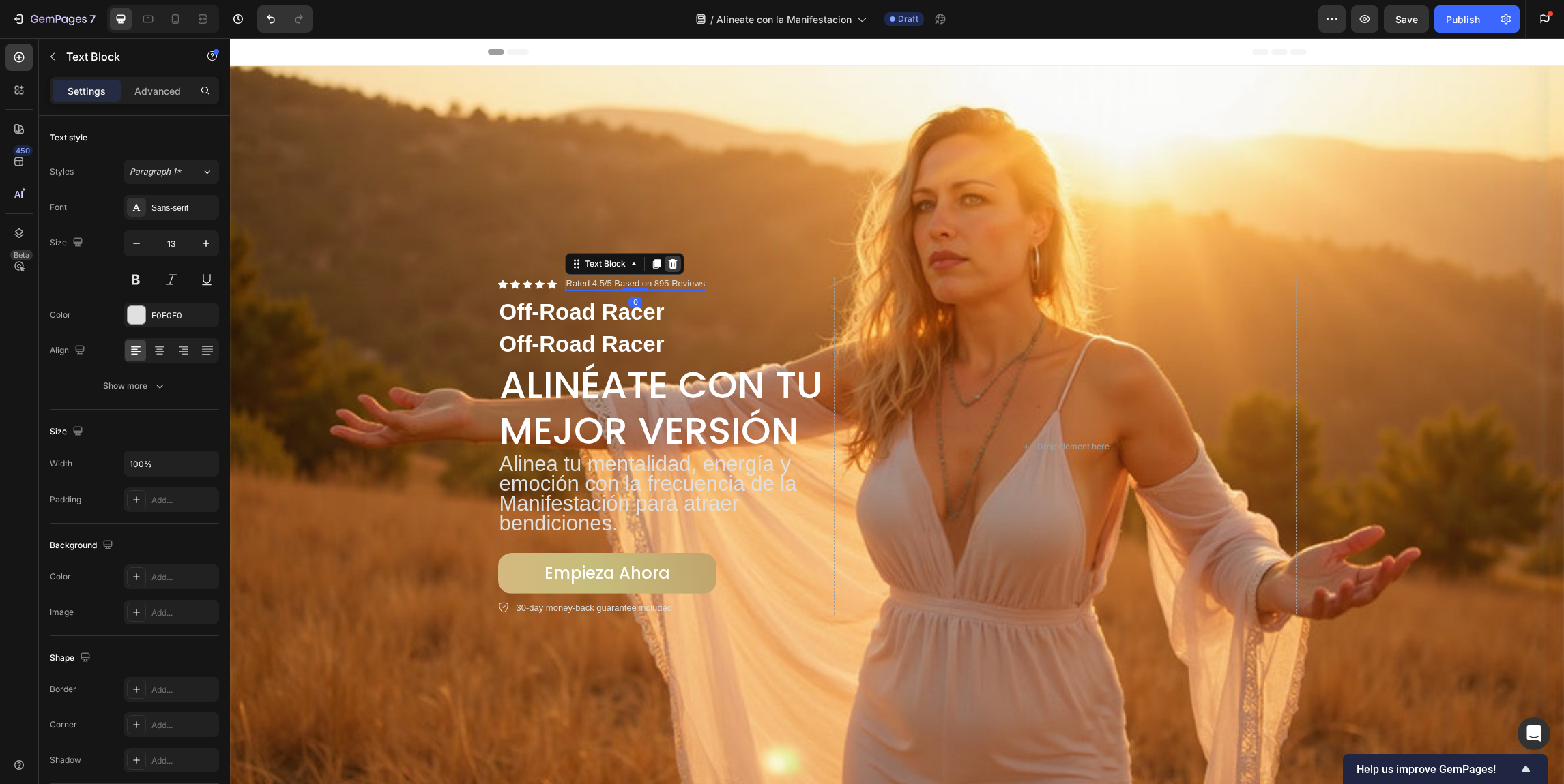
click at [667, 261] on icon at bounding box center [673, 264] width 11 height 11
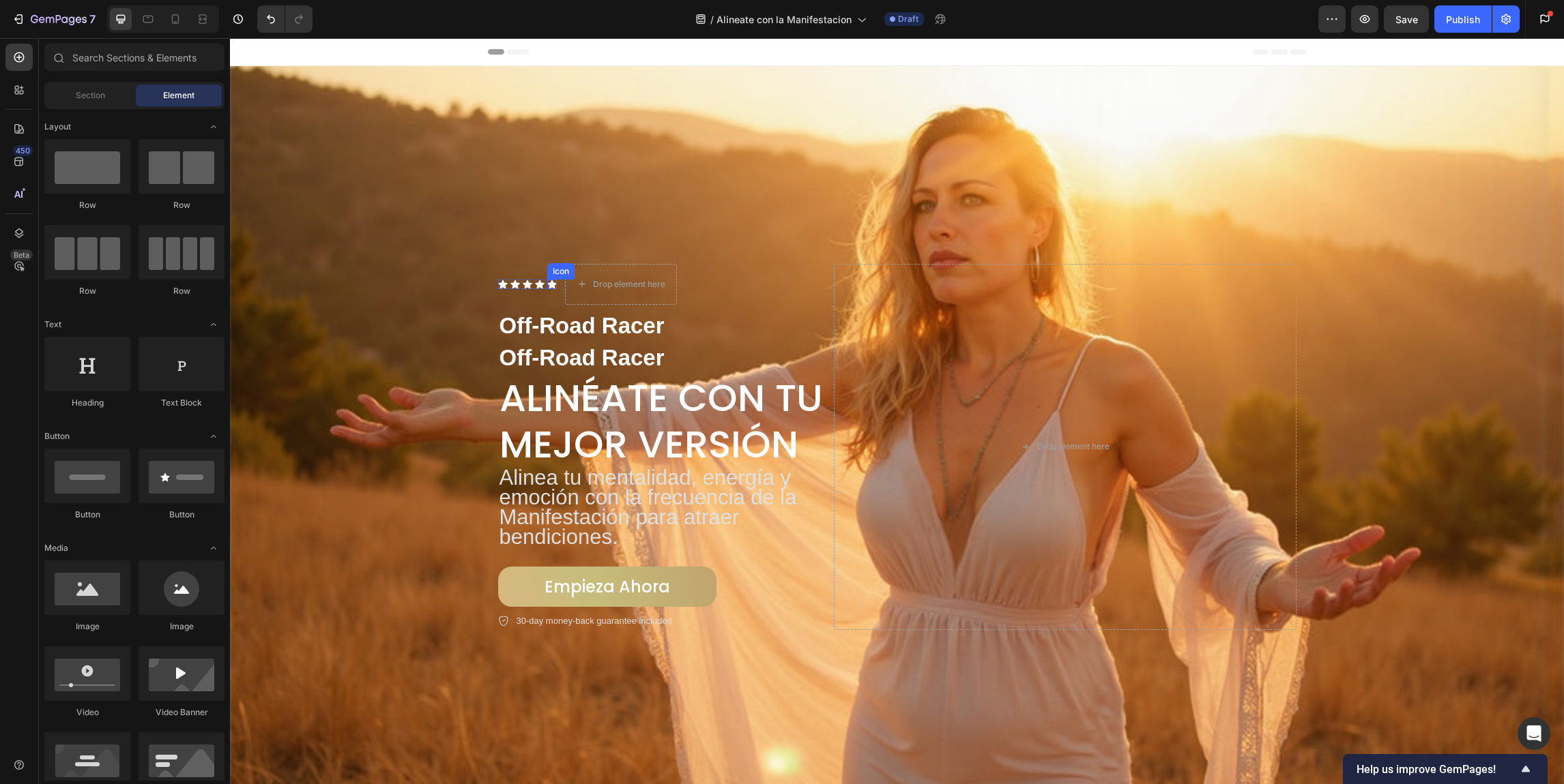
click at [537, 281] on div "Icon" at bounding box center [540, 285] width 10 height 10
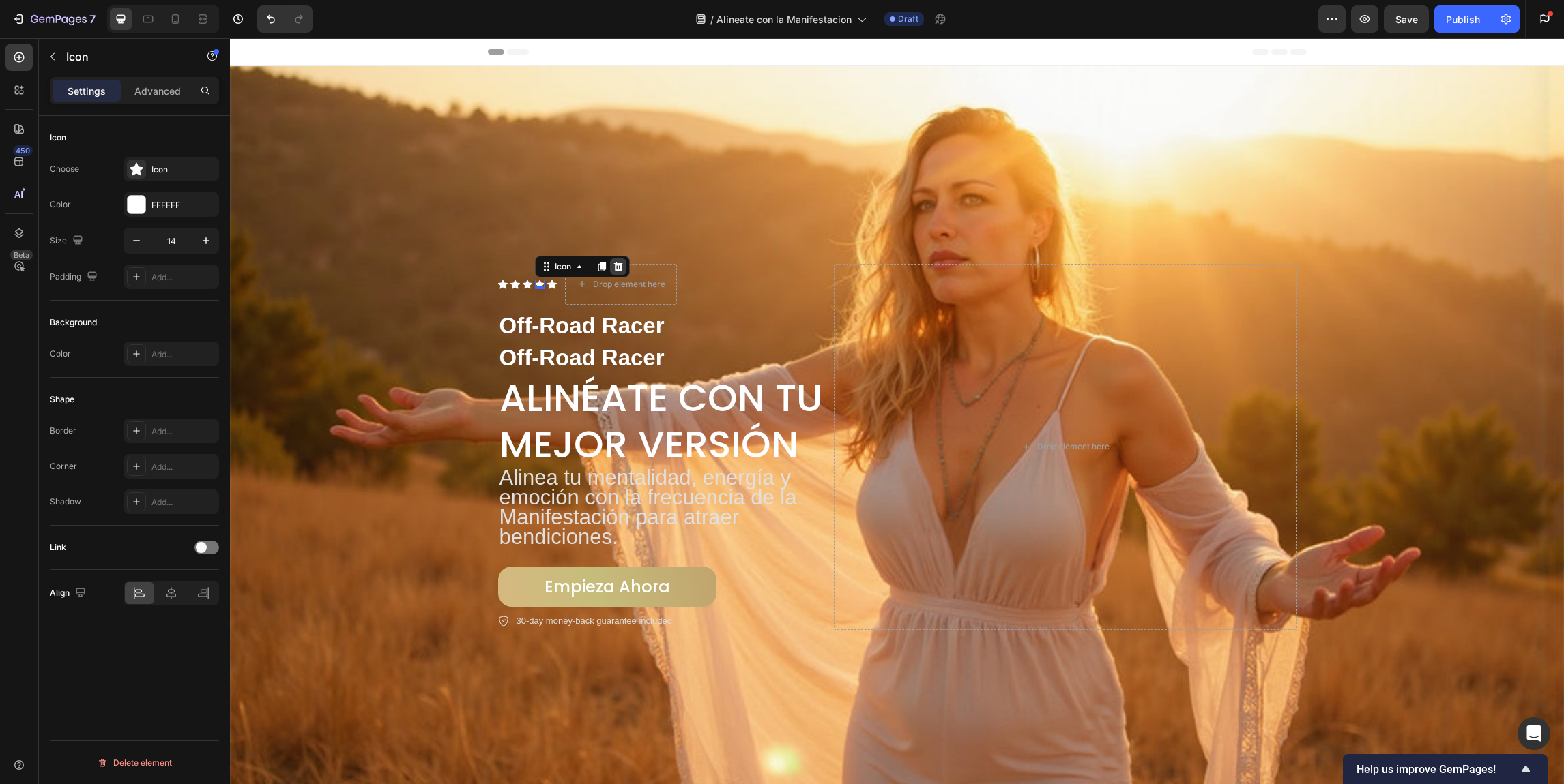
click at [613, 262] on icon at bounding box center [617, 266] width 9 height 10
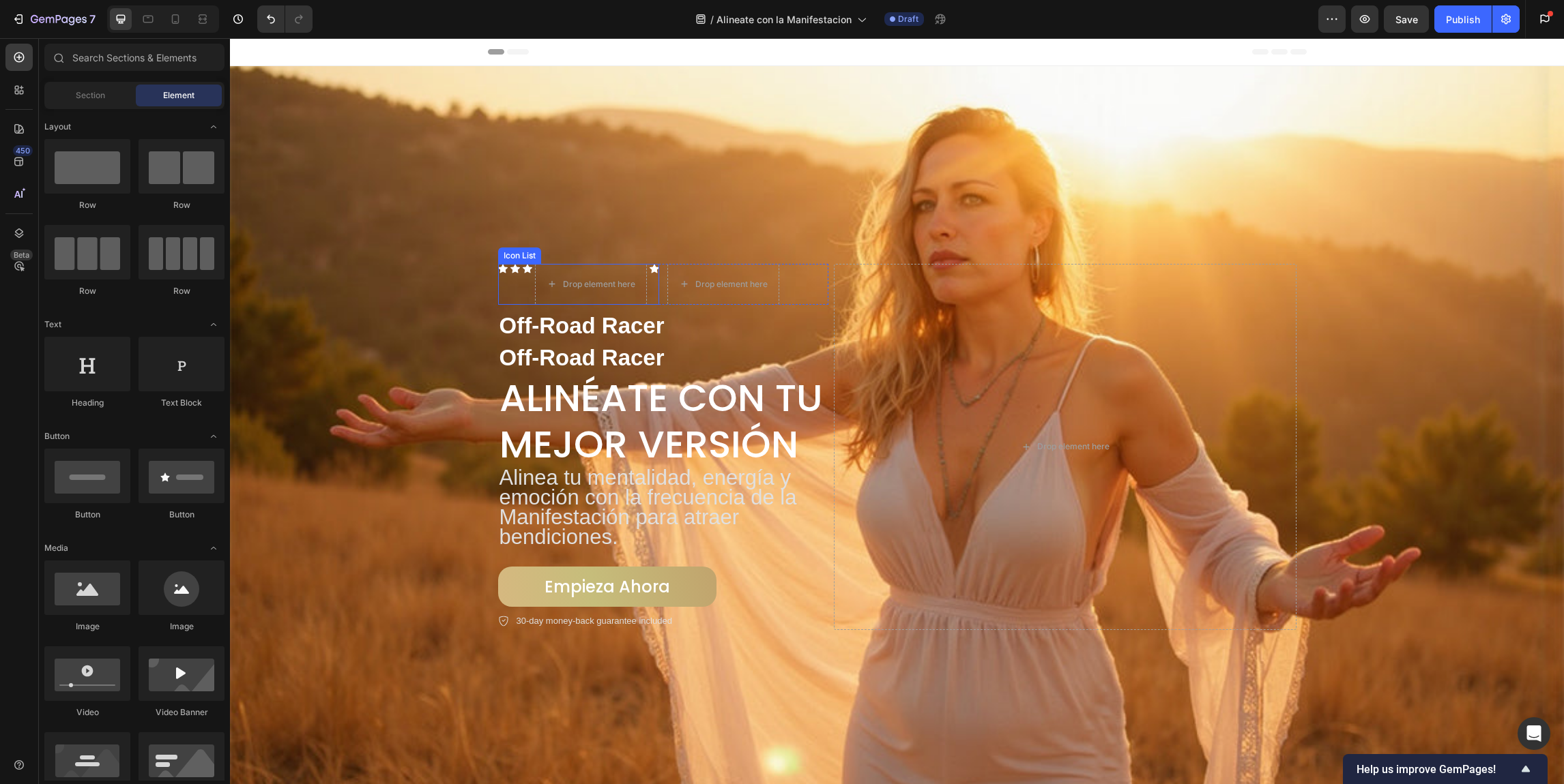
click at [504, 255] on div "Icon List" at bounding box center [519, 255] width 43 height 16
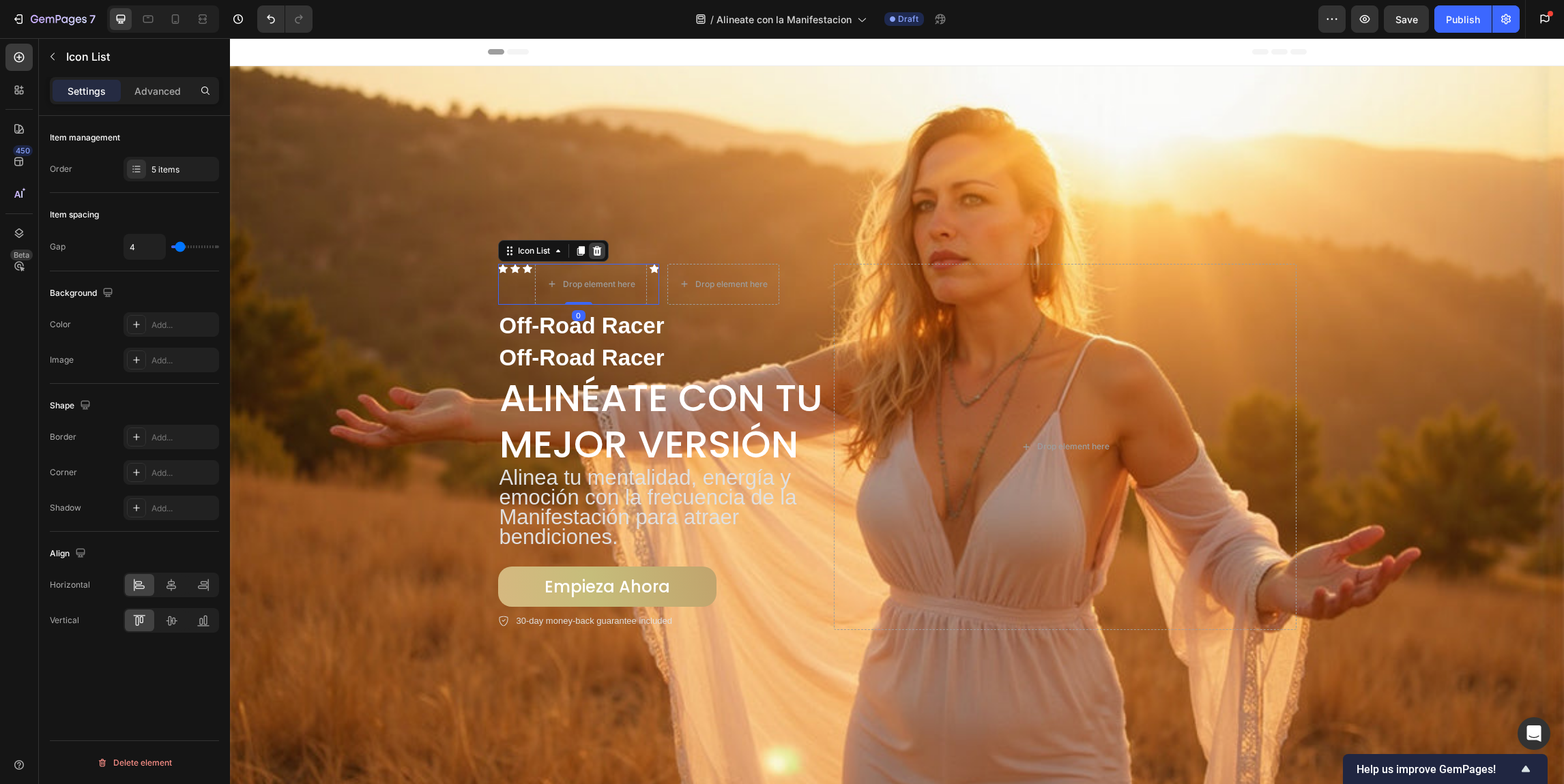
click at [591, 245] on icon at bounding box center [597, 251] width 11 height 11
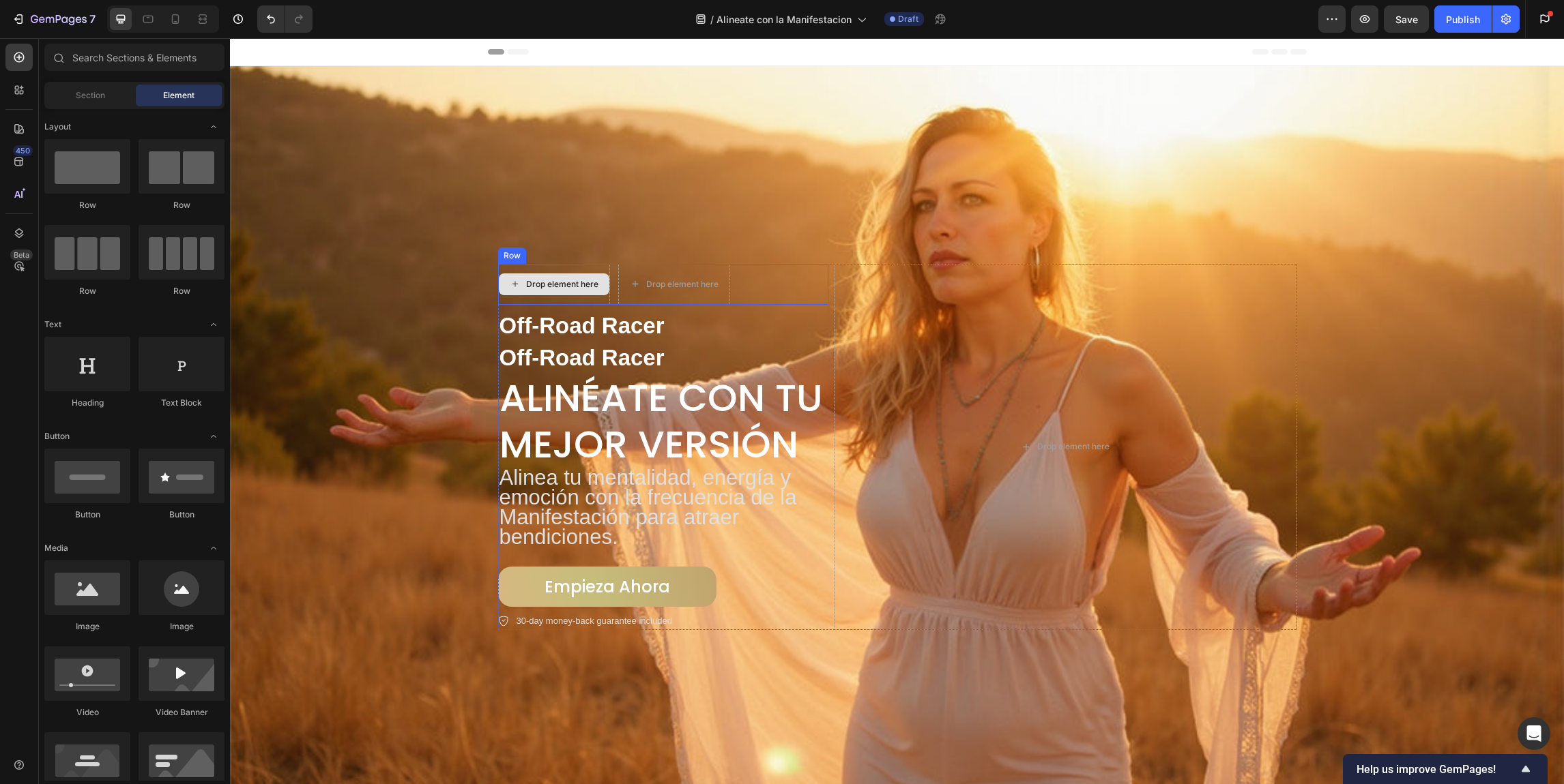
click at [509, 273] on div "Drop element here" at bounding box center [554, 284] width 111 height 22
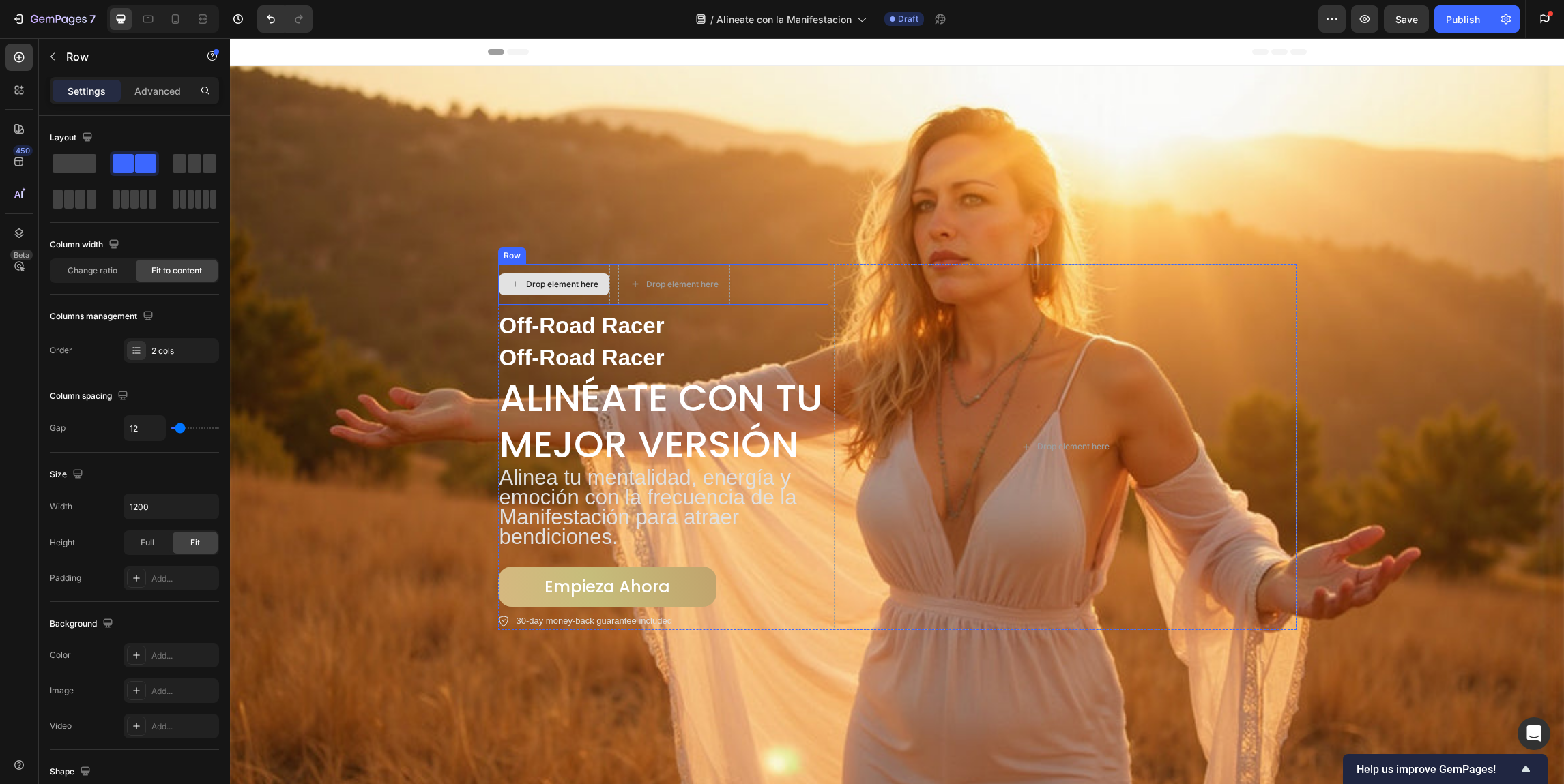
click at [521, 264] on div "Drop element here" at bounding box center [554, 284] width 112 height 41
click at [578, 246] on icon at bounding box center [582, 251] width 9 height 10
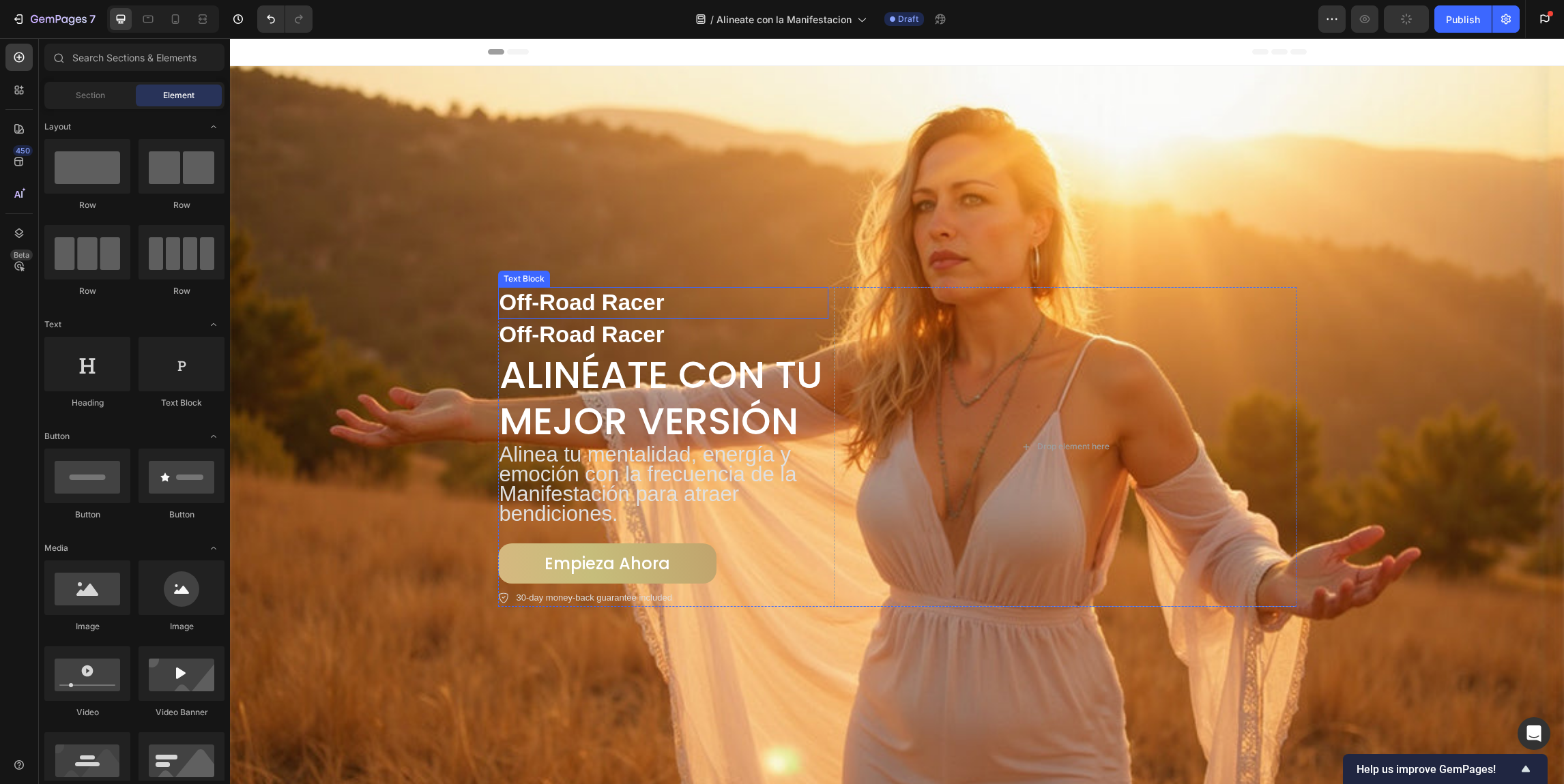
click at [536, 290] on p "Off-Road Racer" at bounding box center [663, 303] width 328 height 29
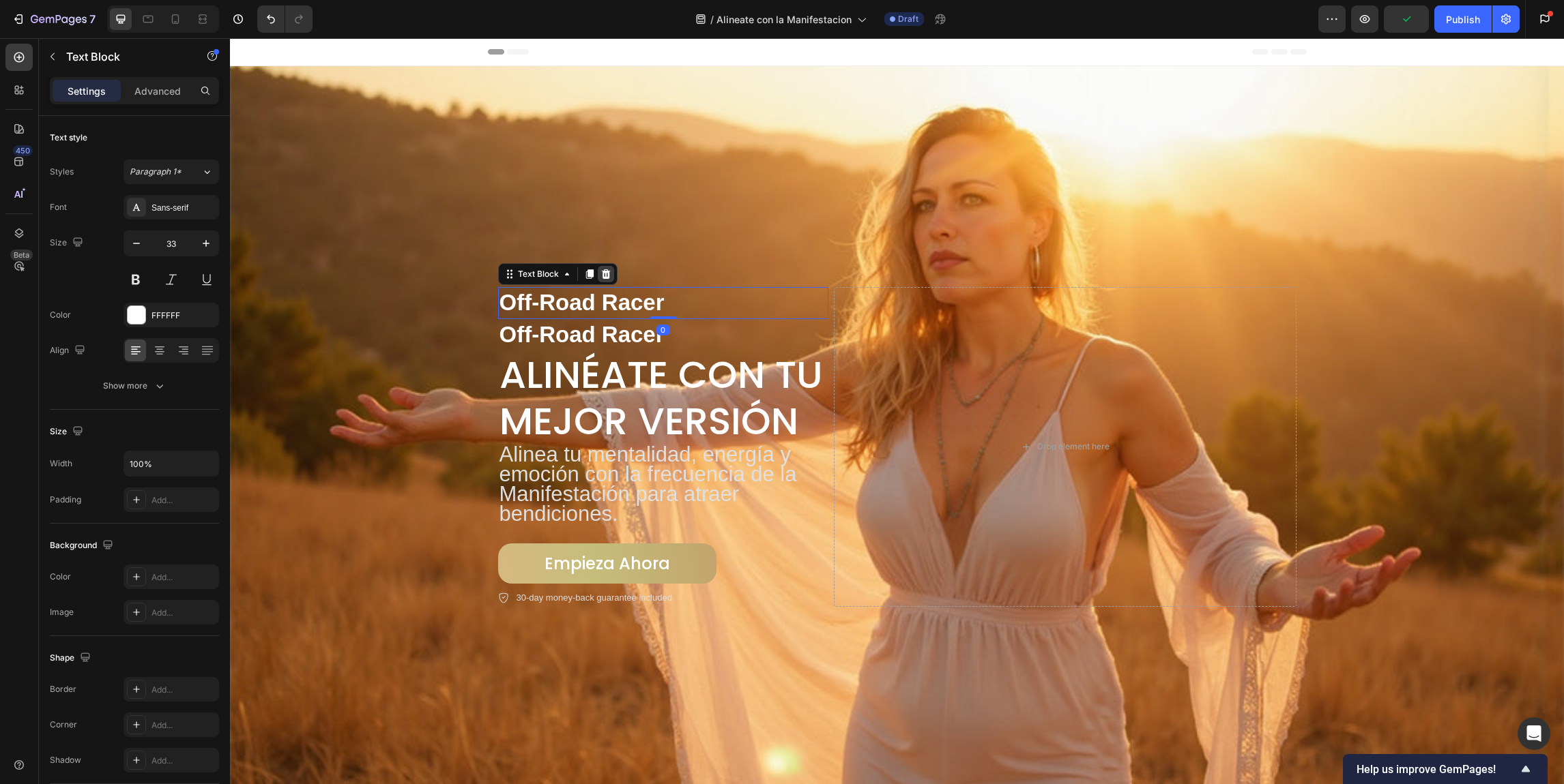
click at [601, 271] on icon at bounding box center [606, 274] width 11 height 11
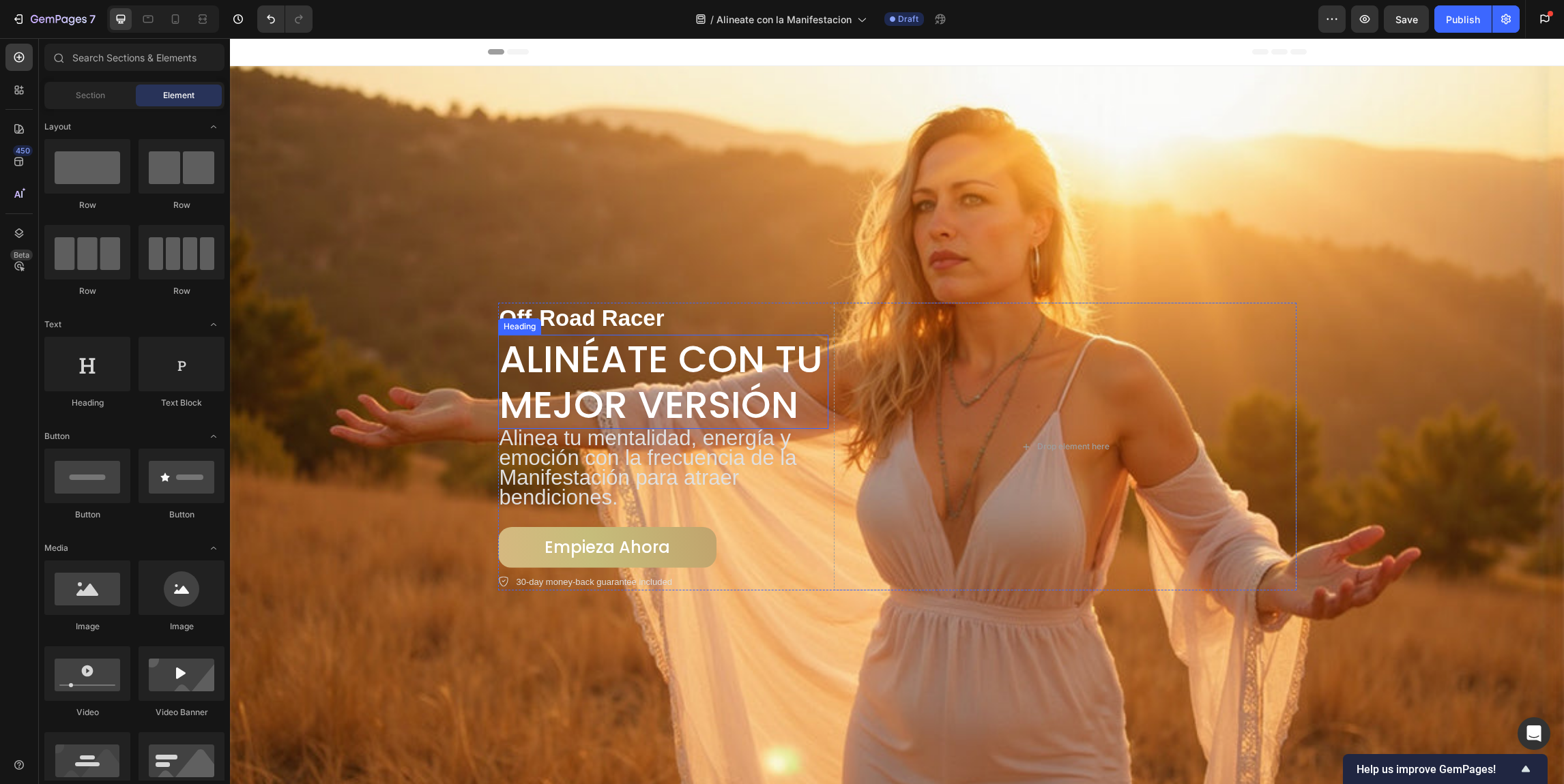
click at [722, 354] on p "Alinéate con Tu Mejor Versión" at bounding box center [663, 381] width 328 height 91
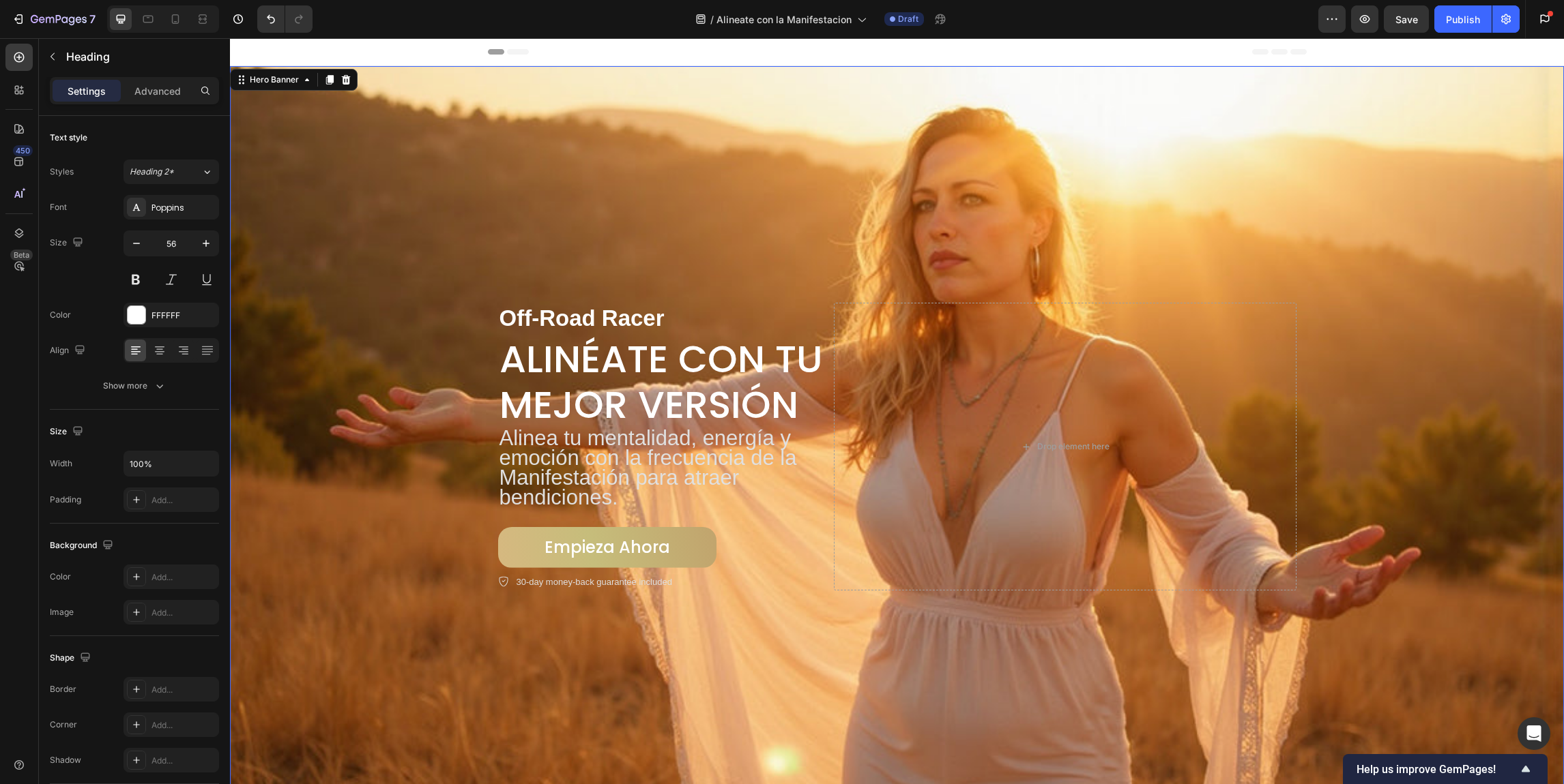
click at [524, 281] on div "Off-Road Racer Text Block Alinéate con Tu Mejor Versión Heading Alinea tu menta…" at bounding box center [897, 447] width 819 height 332
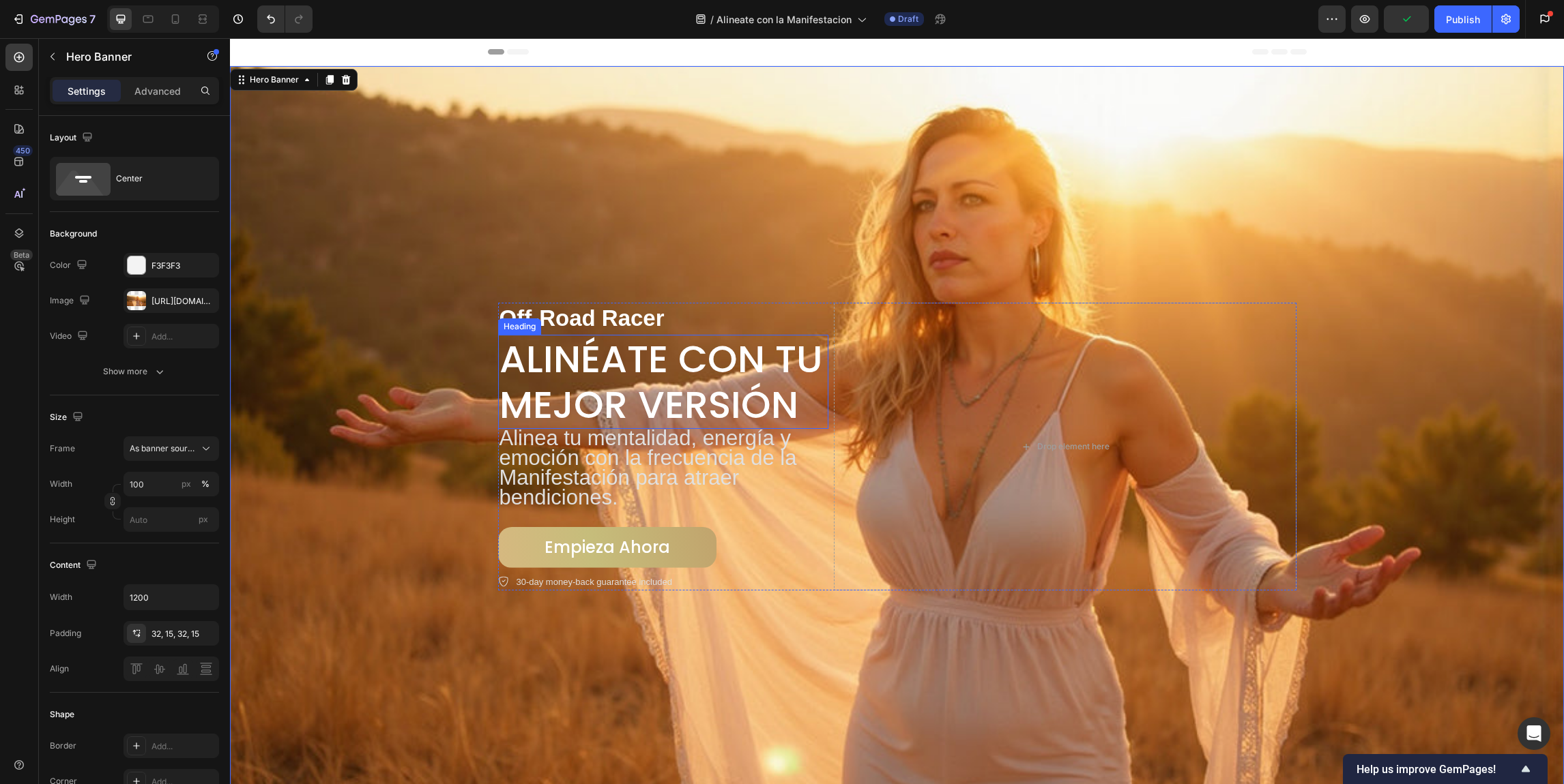
click at [509, 323] on div "Heading" at bounding box center [519, 327] width 37 height 13
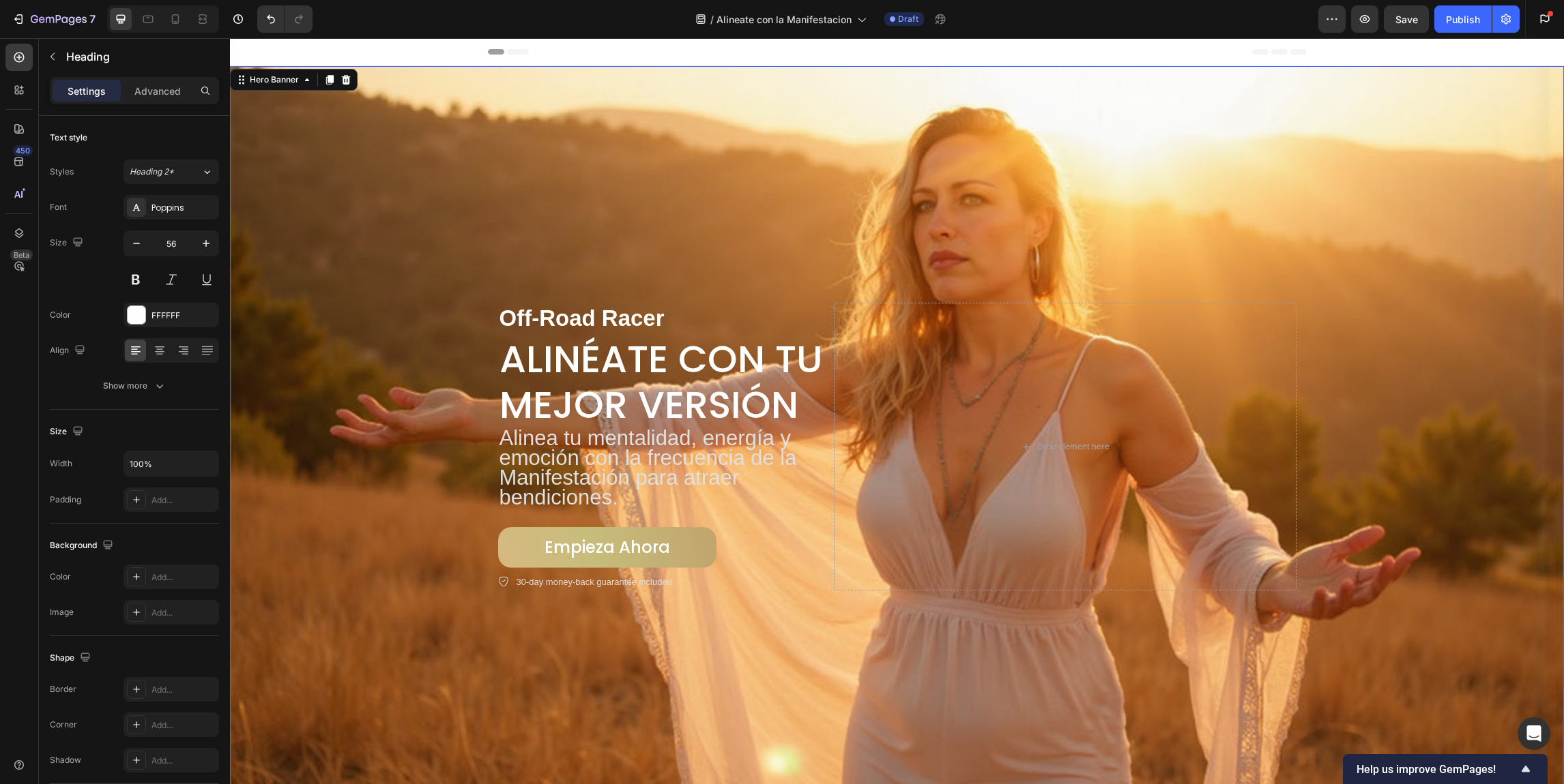
click at [657, 272] on div "Background Image" at bounding box center [897, 411] width 1334 height 746
click at [534, 292] on div "Text Block" at bounding box center [524, 295] width 46 height 13
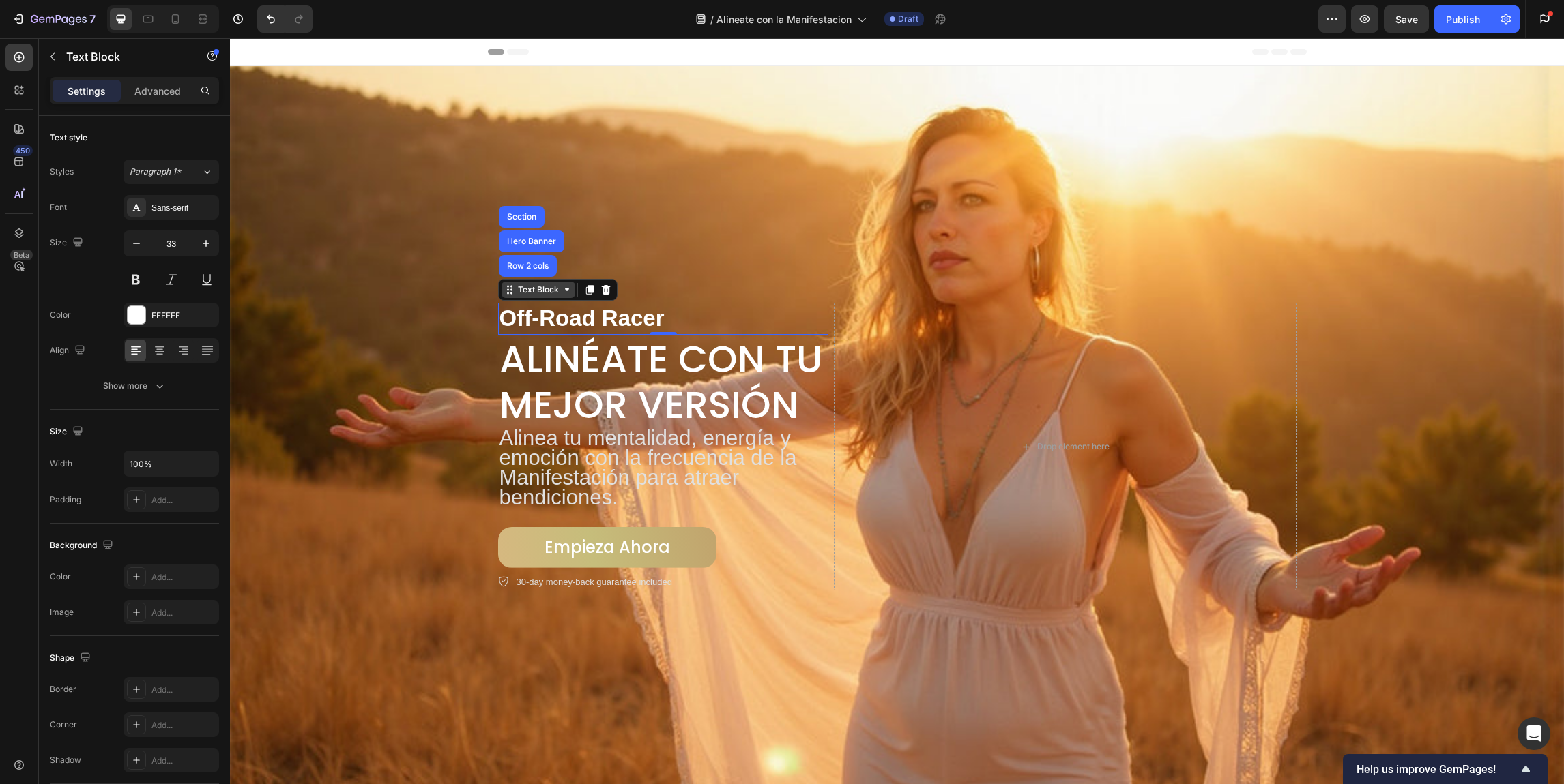
click at [542, 286] on div "Text Block" at bounding box center [538, 290] width 46 height 13
click at [609, 307] on p "Off-Road Racer" at bounding box center [663, 319] width 328 height 29
click at [531, 314] on p "Off-Road Racer" at bounding box center [663, 319] width 328 height 29
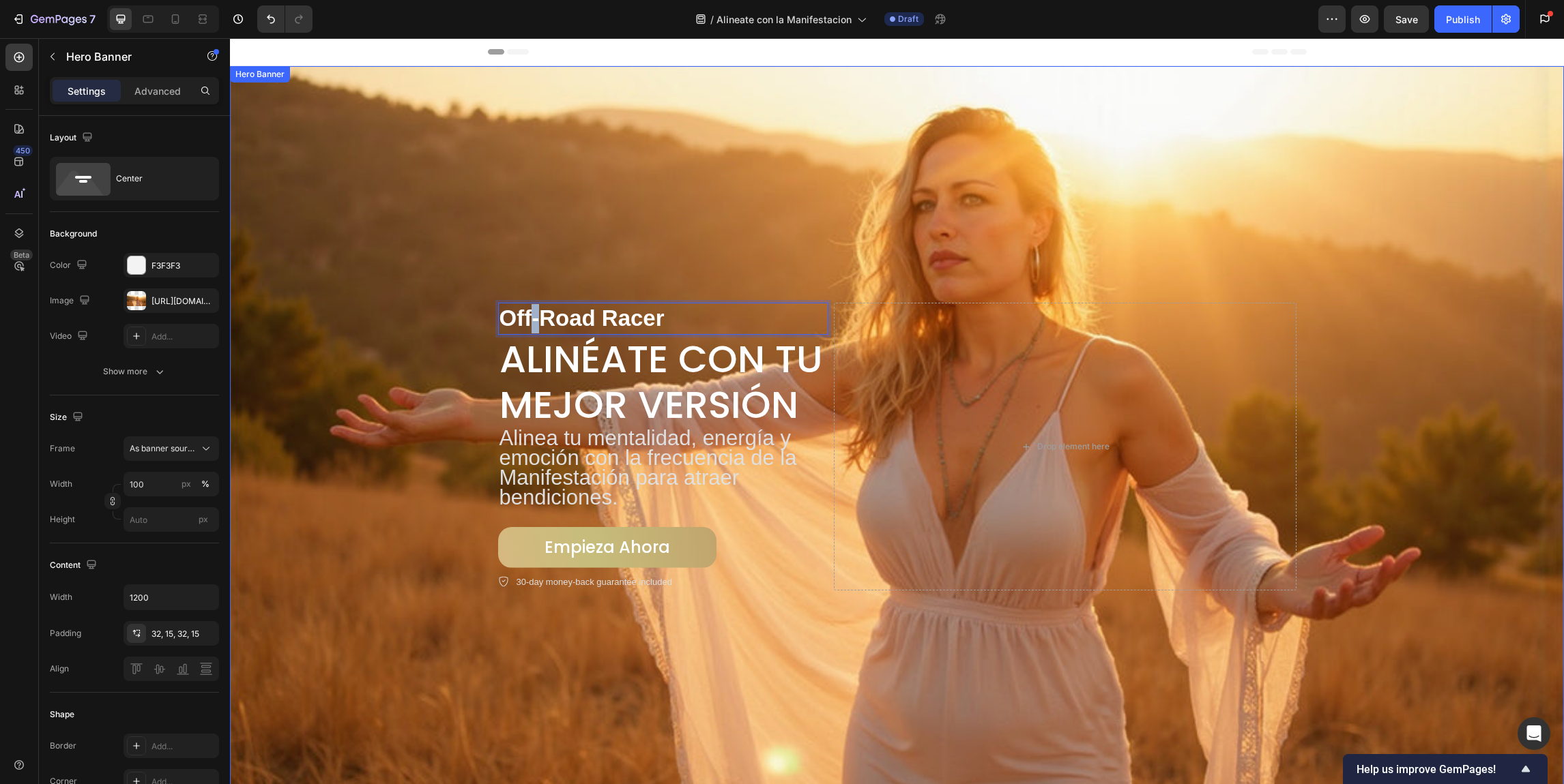
click at [445, 297] on div "Background Image" at bounding box center [897, 411] width 1334 height 746
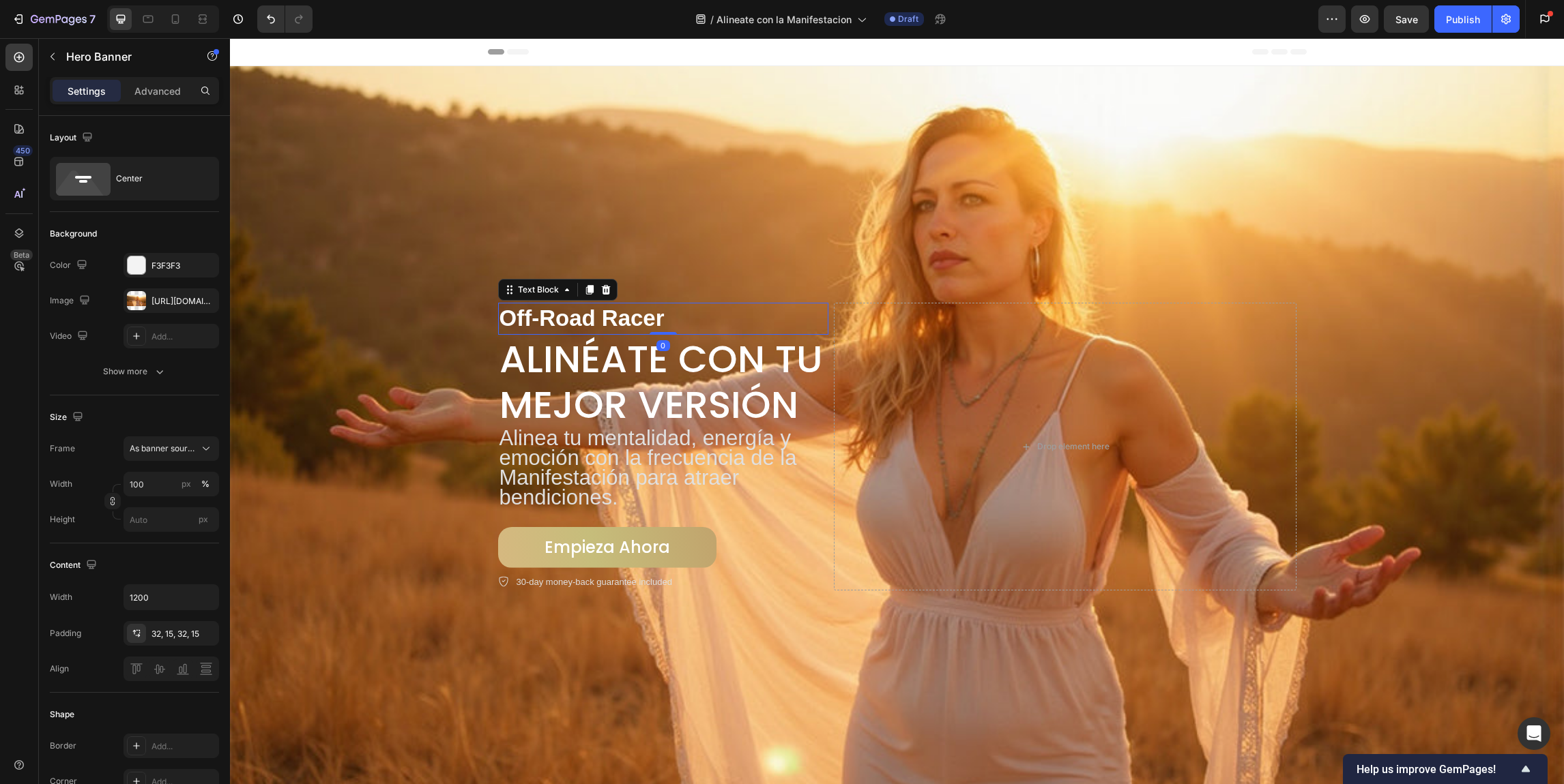
click at [508, 305] on p "Off-Road Racer" at bounding box center [663, 319] width 328 height 29
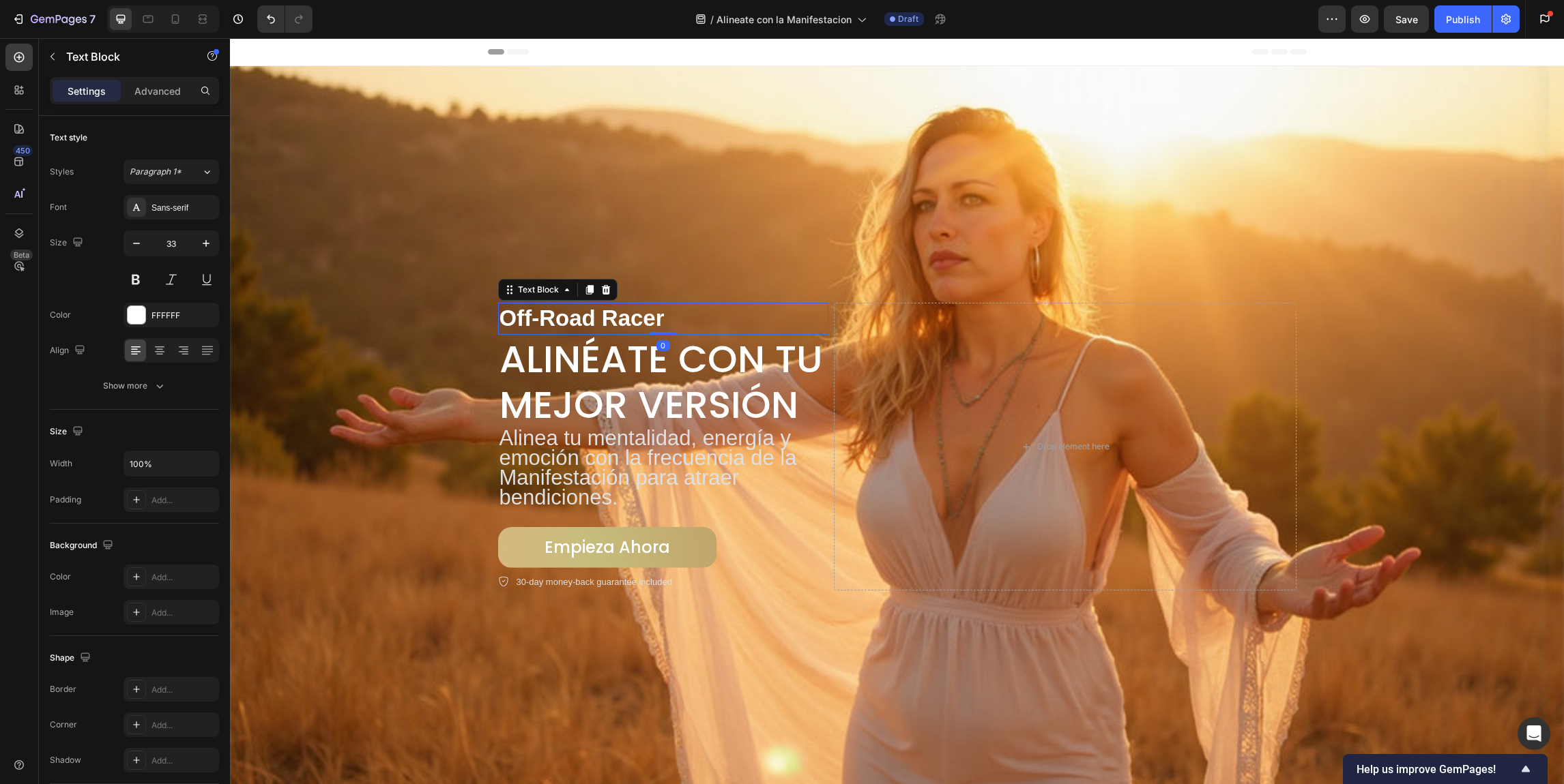
click at [601, 286] on icon at bounding box center [606, 290] width 9 height 10
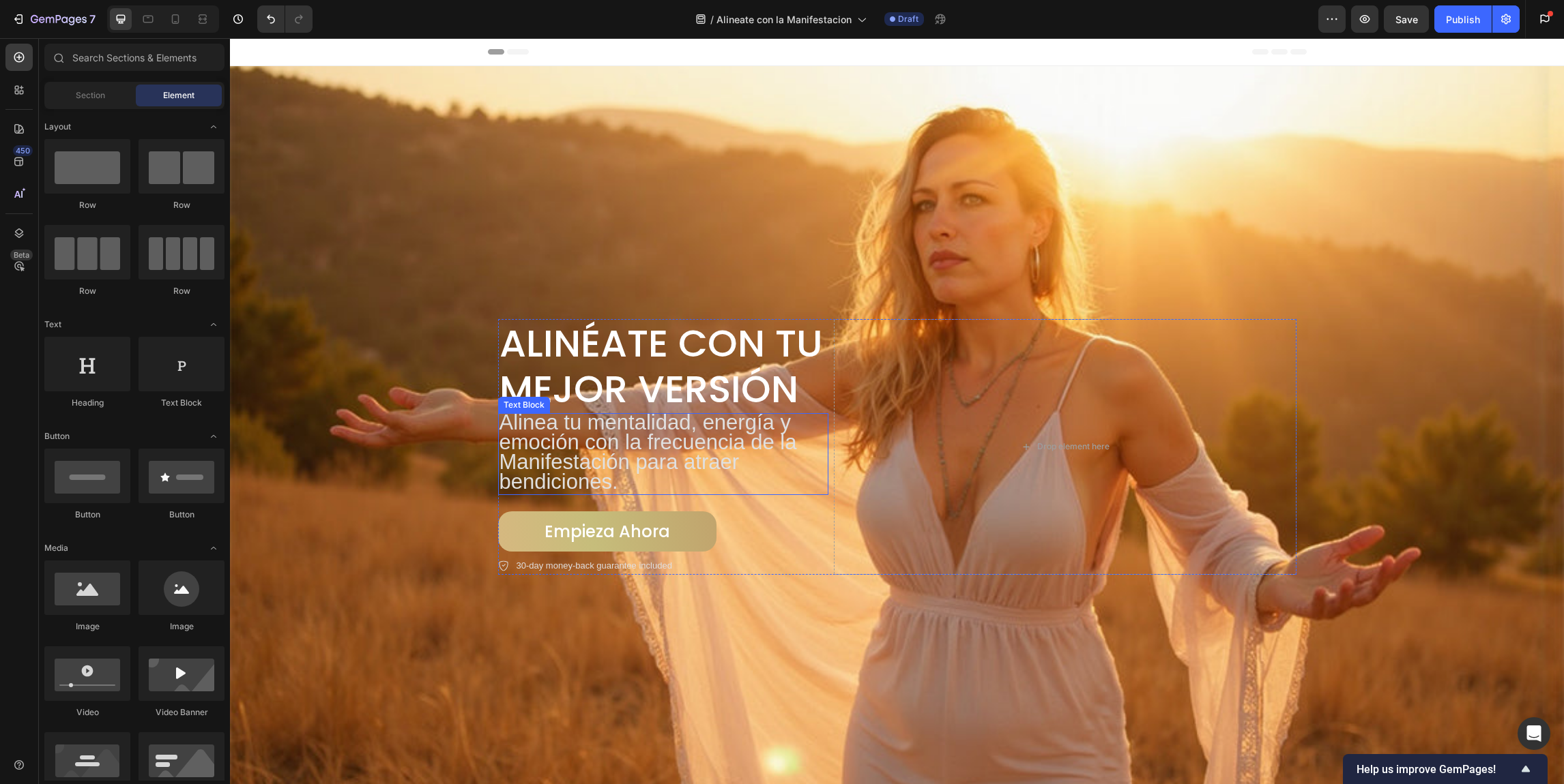
click at [604, 430] on span "Alinea tu mentalidad, energía y emoción con la frecuencia de la Manifestación p…" at bounding box center [648, 452] width 298 height 83
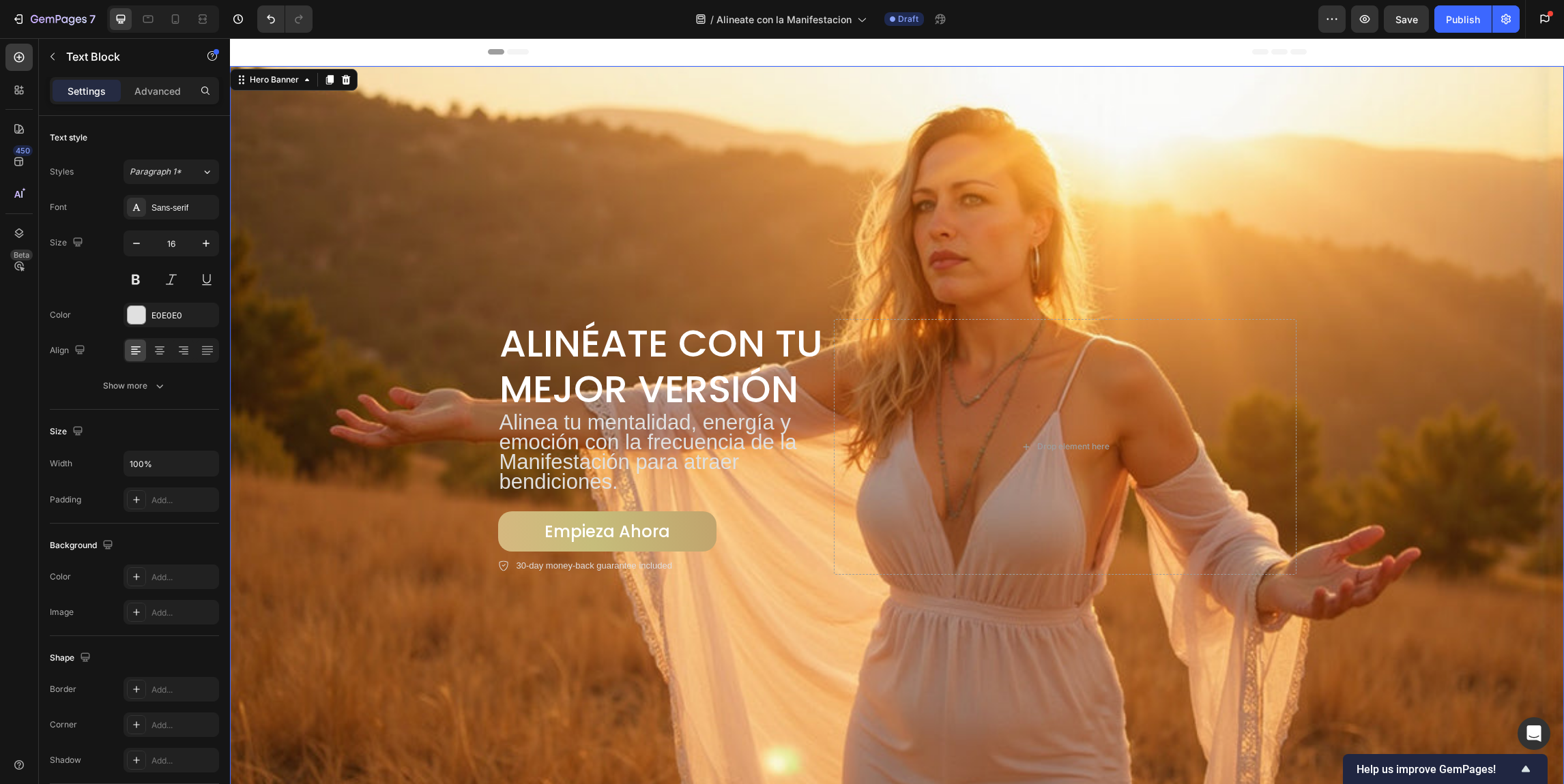
click at [488, 337] on div "Alinéate con Tu Mejor Versión Heading Alinea tu mentalidad, energía y emoción c…" at bounding box center [897, 447] width 819 height 299
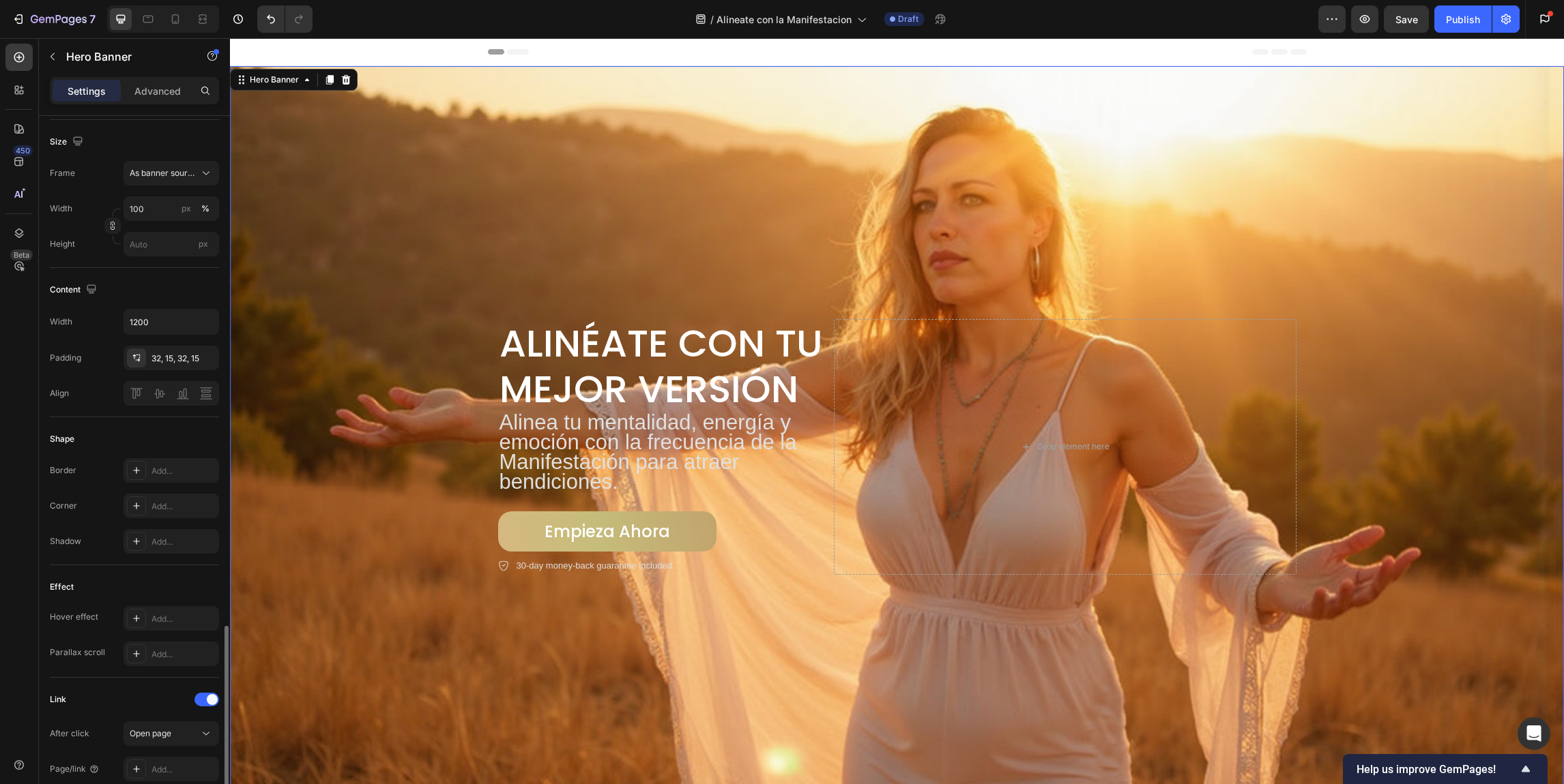
scroll to position [18, 0]
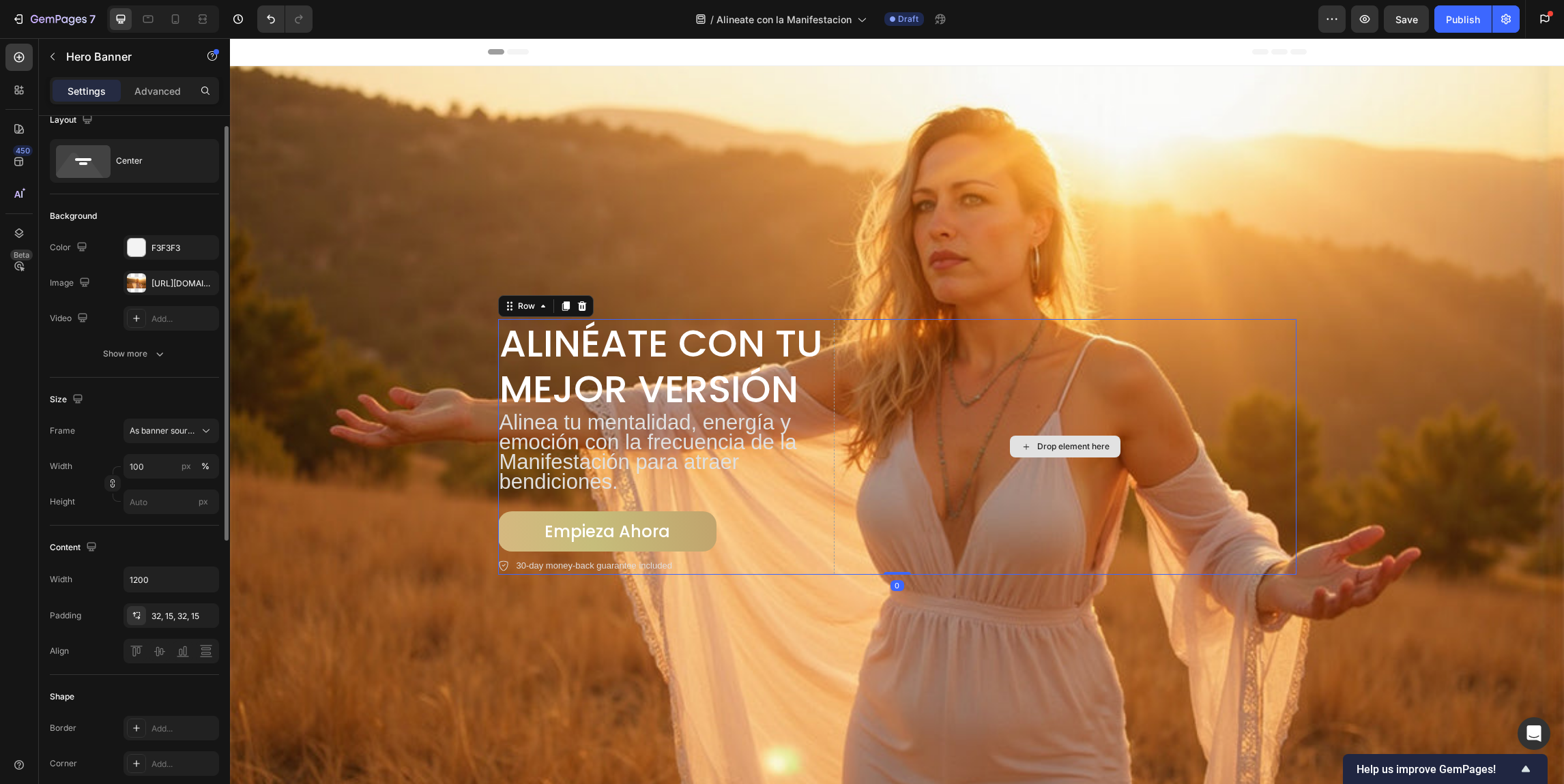
click at [862, 358] on div "Drop element here" at bounding box center [1064, 447] width 462 height 256
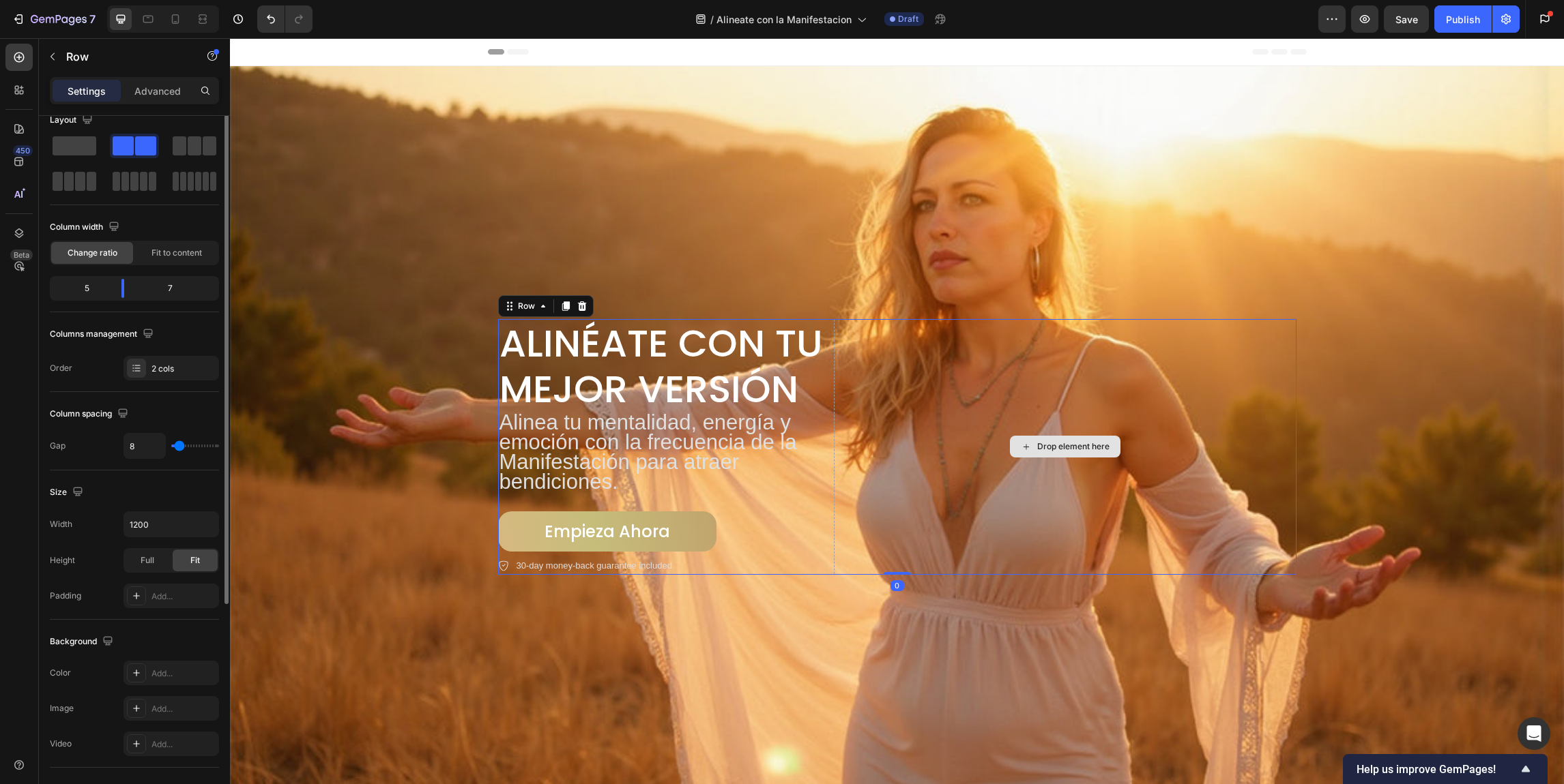
scroll to position [0, 0]
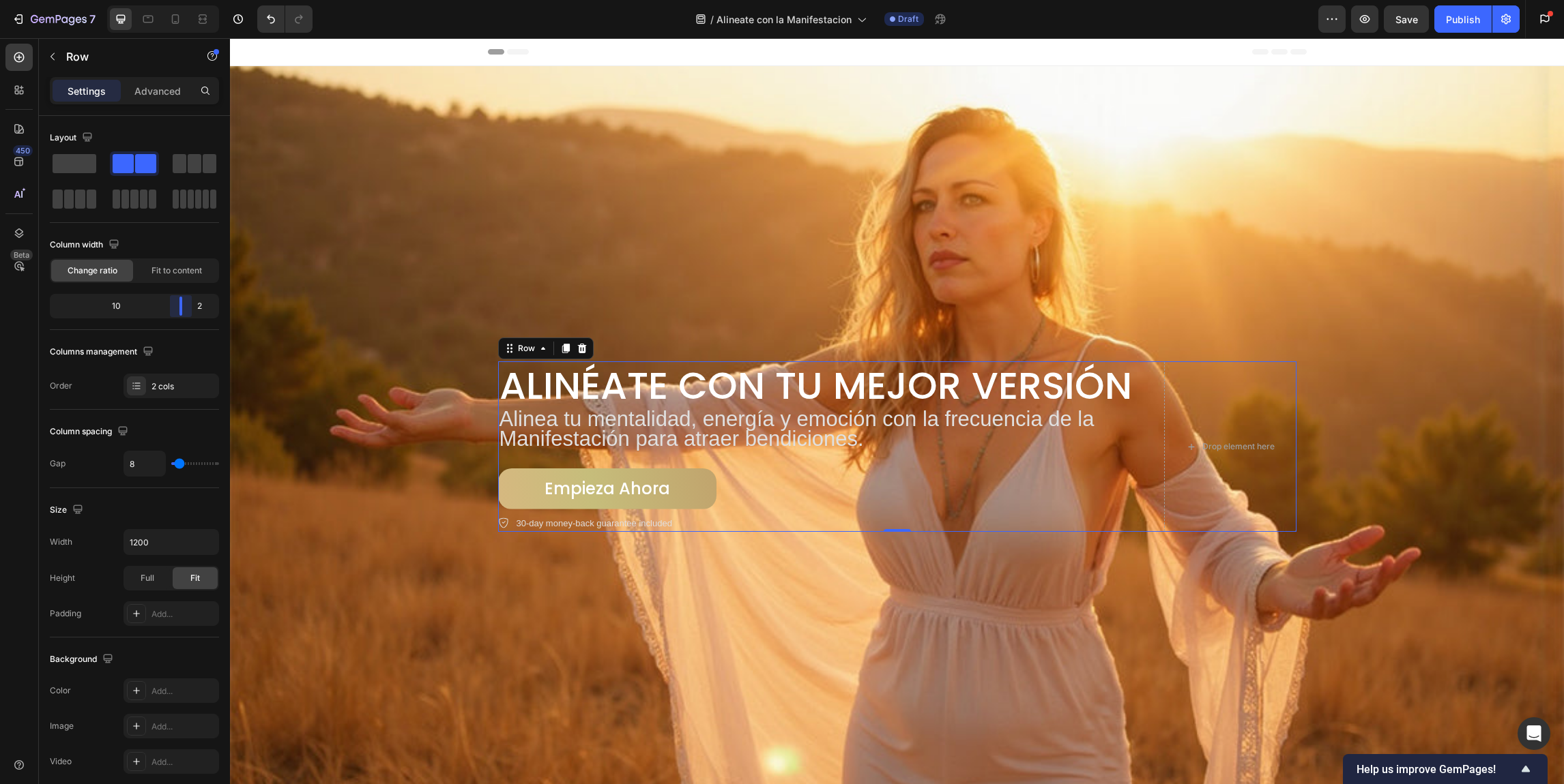
drag, startPoint x: 126, startPoint y: 298, endPoint x: 197, endPoint y: 288, distance: 71.7
click at [197, 0] on body "7 Version history / Alineate con la Manifestacion Draft Preview Save Publish Ge…" at bounding box center [782, 0] width 1564 height 0
click at [171, 18] on icon at bounding box center [175, 19] width 13 height 13
type input "0"
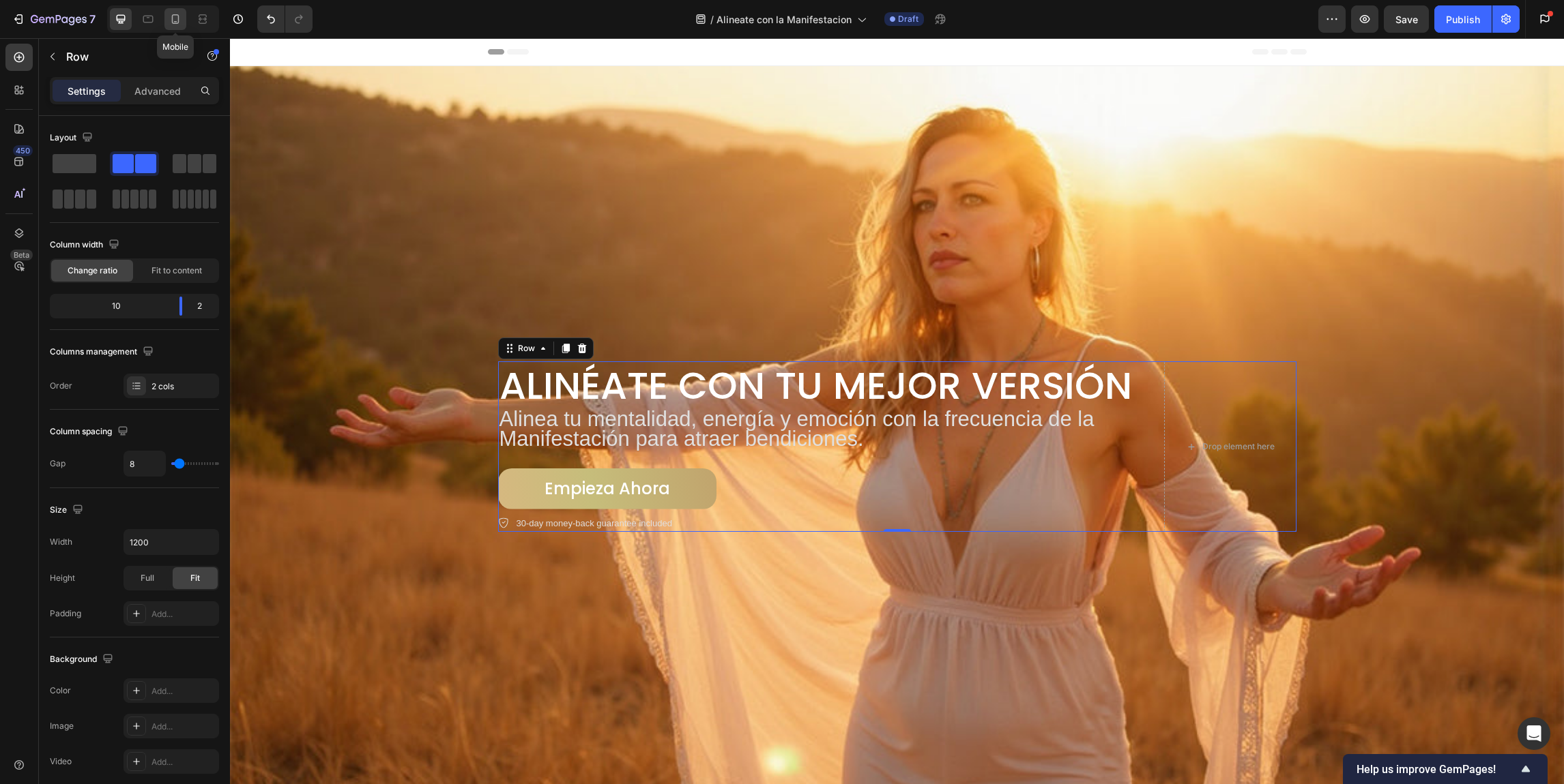
type input "100%"
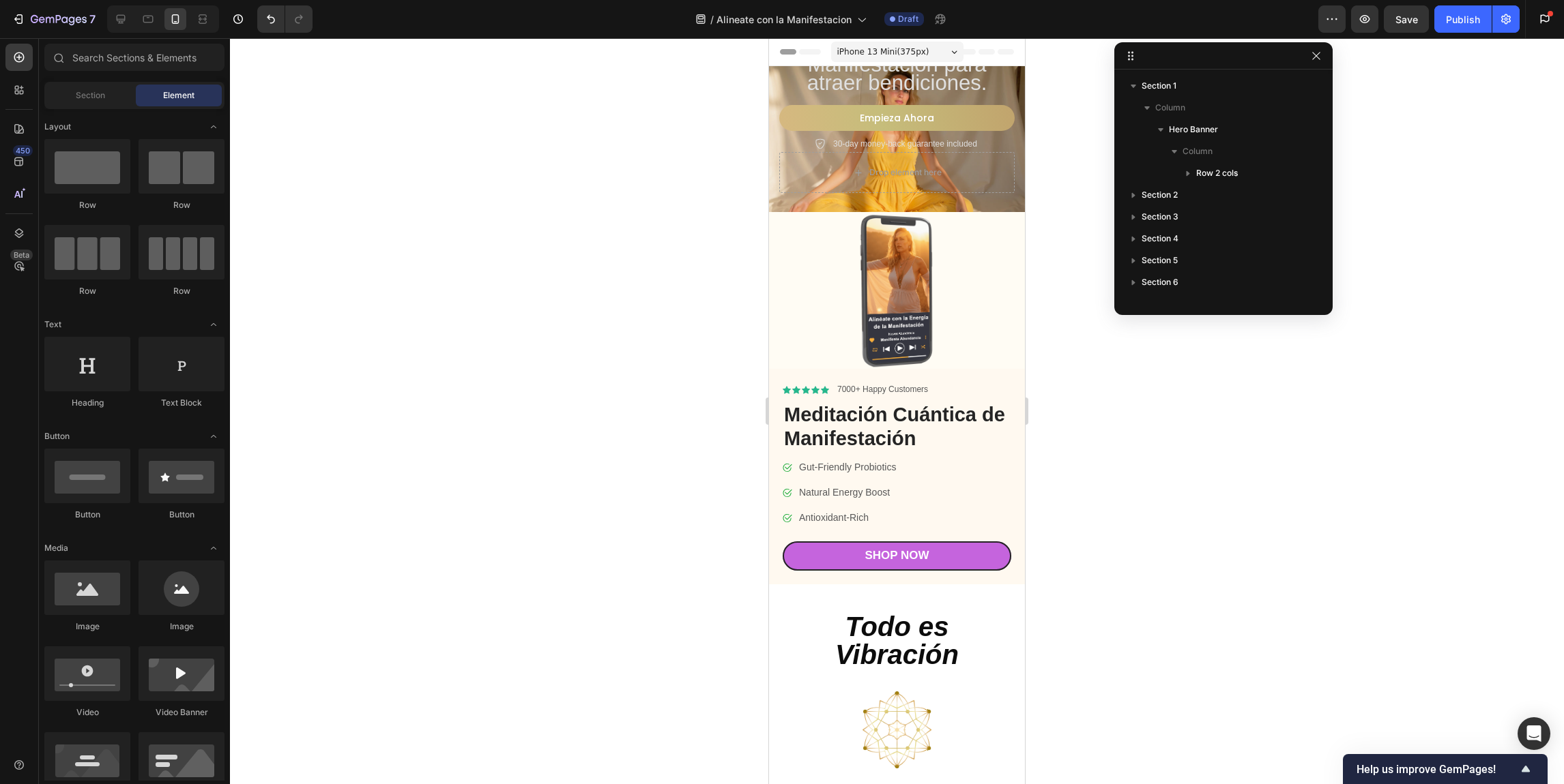
click at [897, 50] on span "iPhone 13 Mini ( 375 px)" at bounding box center [883, 51] width 92 height 13
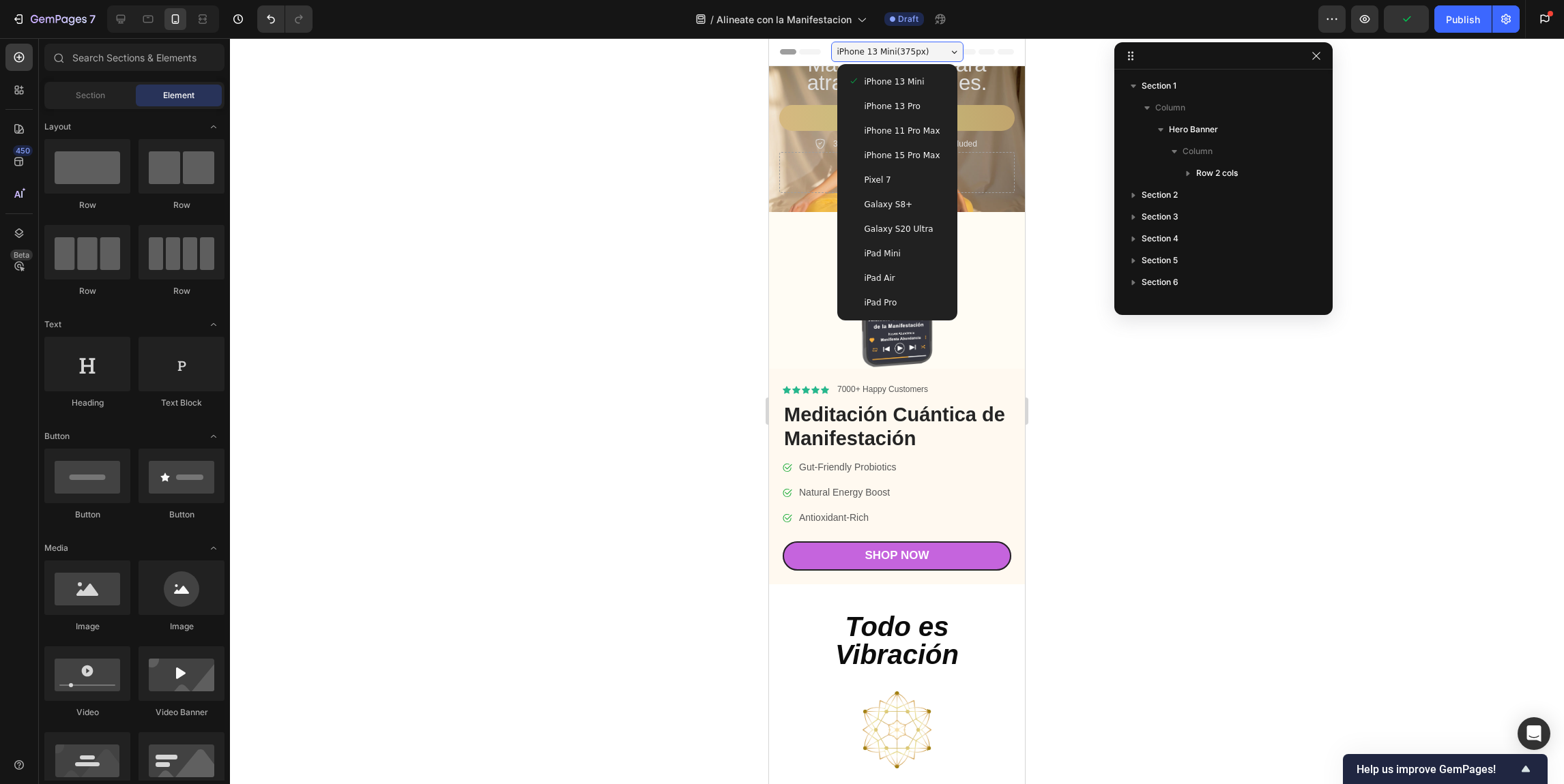
click at [918, 151] on span "iPhone 15 Pro Max" at bounding box center [902, 155] width 76 height 13
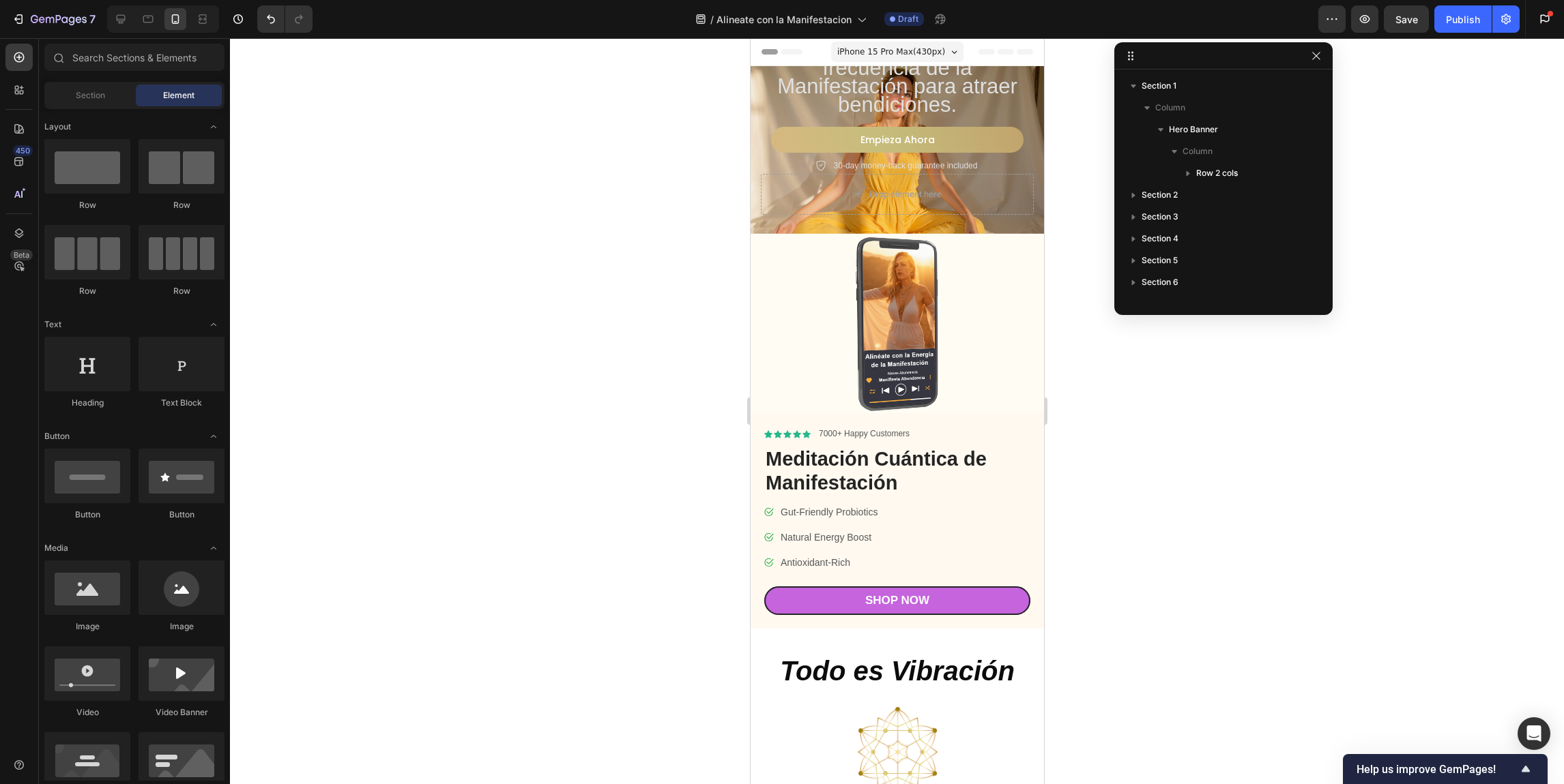
click at [844, 48] on span "iPhone 15 Pro Max ( 430 px)" at bounding box center [890, 51] width 108 height 13
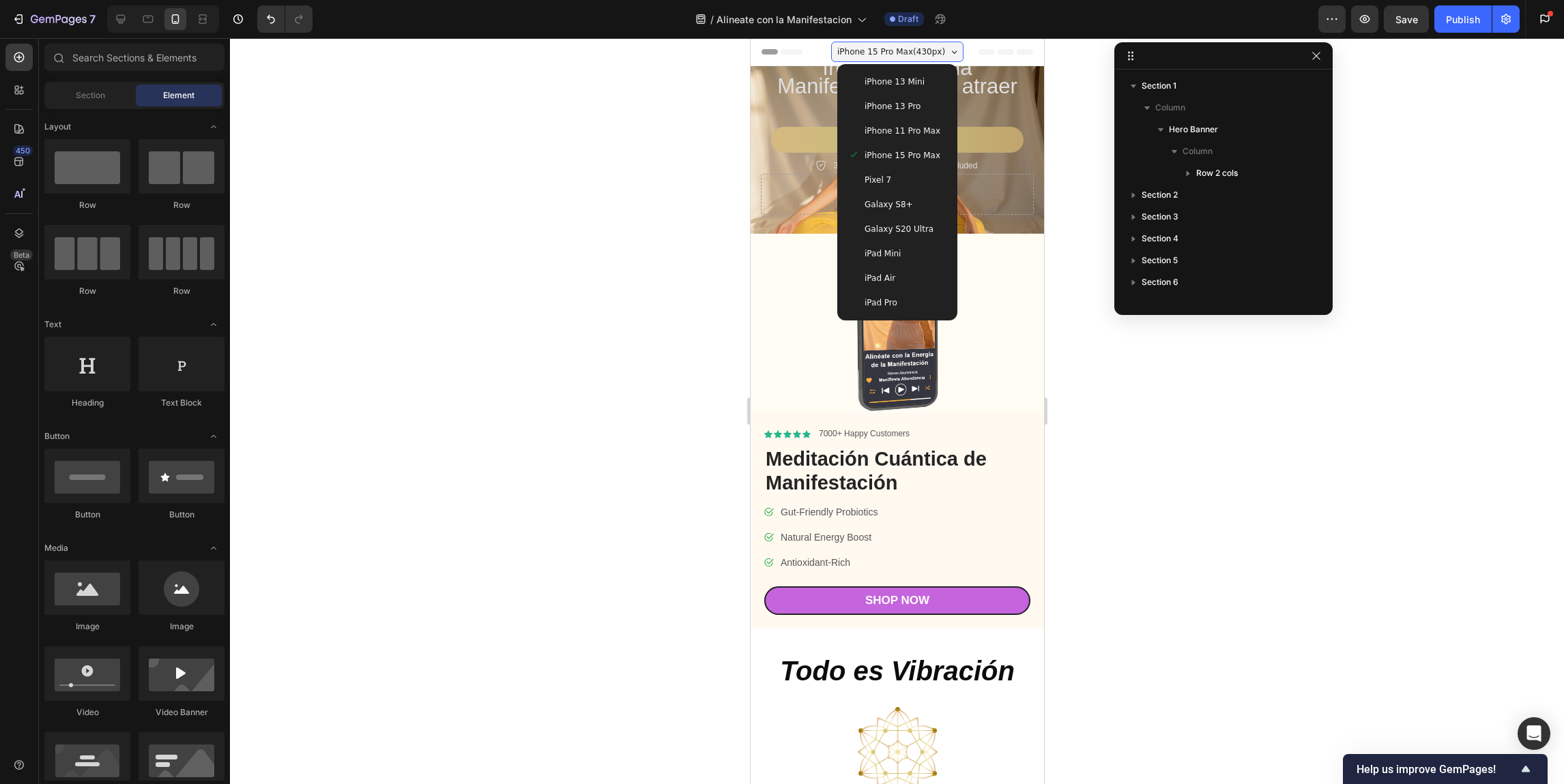
click at [893, 293] on div "iPad Pro" at bounding box center [897, 302] width 109 height 25
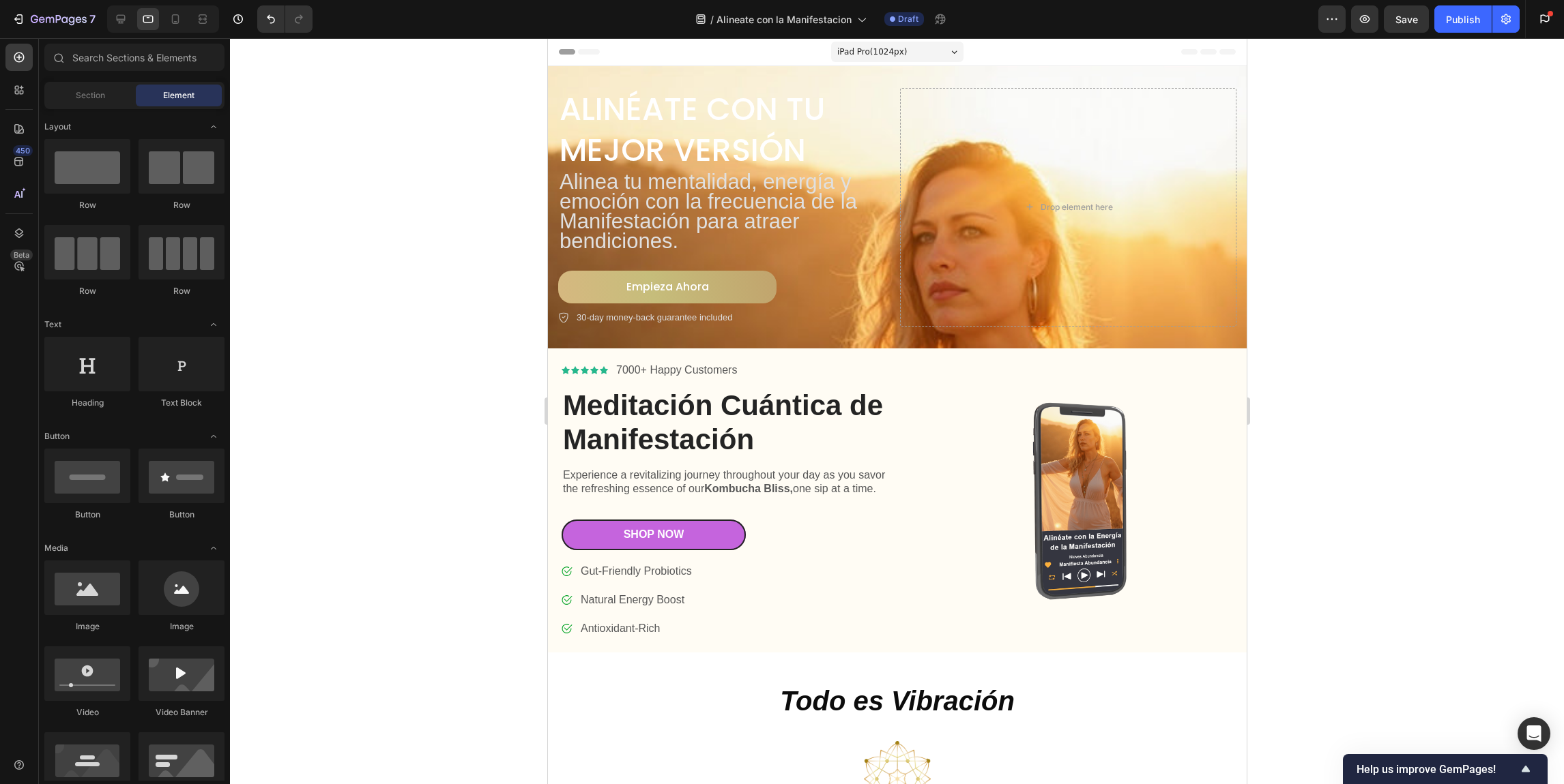
click at [878, 53] on span "iPad Pro ( 1024 px)" at bounding box center [871, 51] width 70 height 13
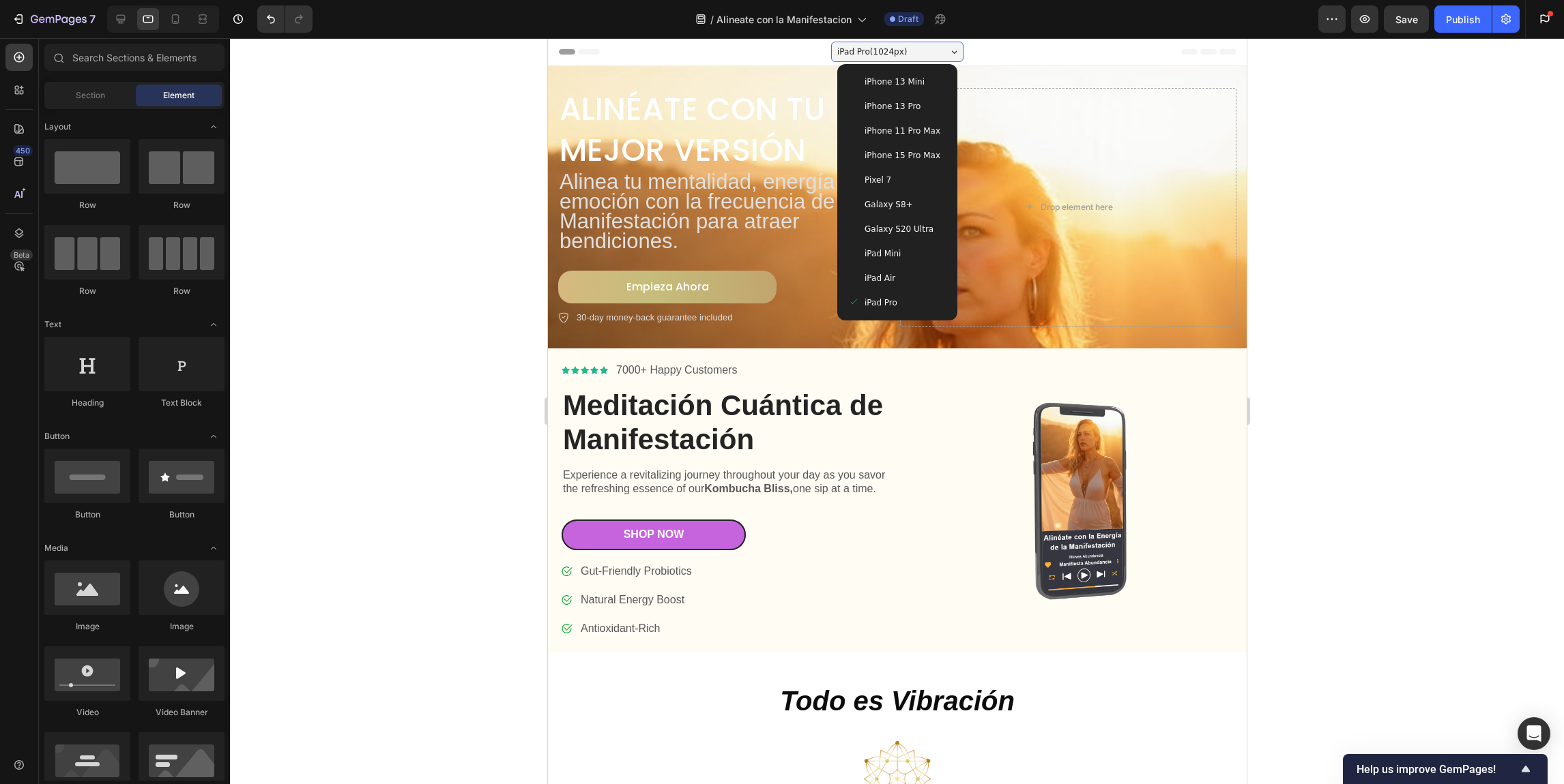
click at [909, 147] on div "iPhone 15 Pro Max" at bounding box center [897, 155] width 109 height 25
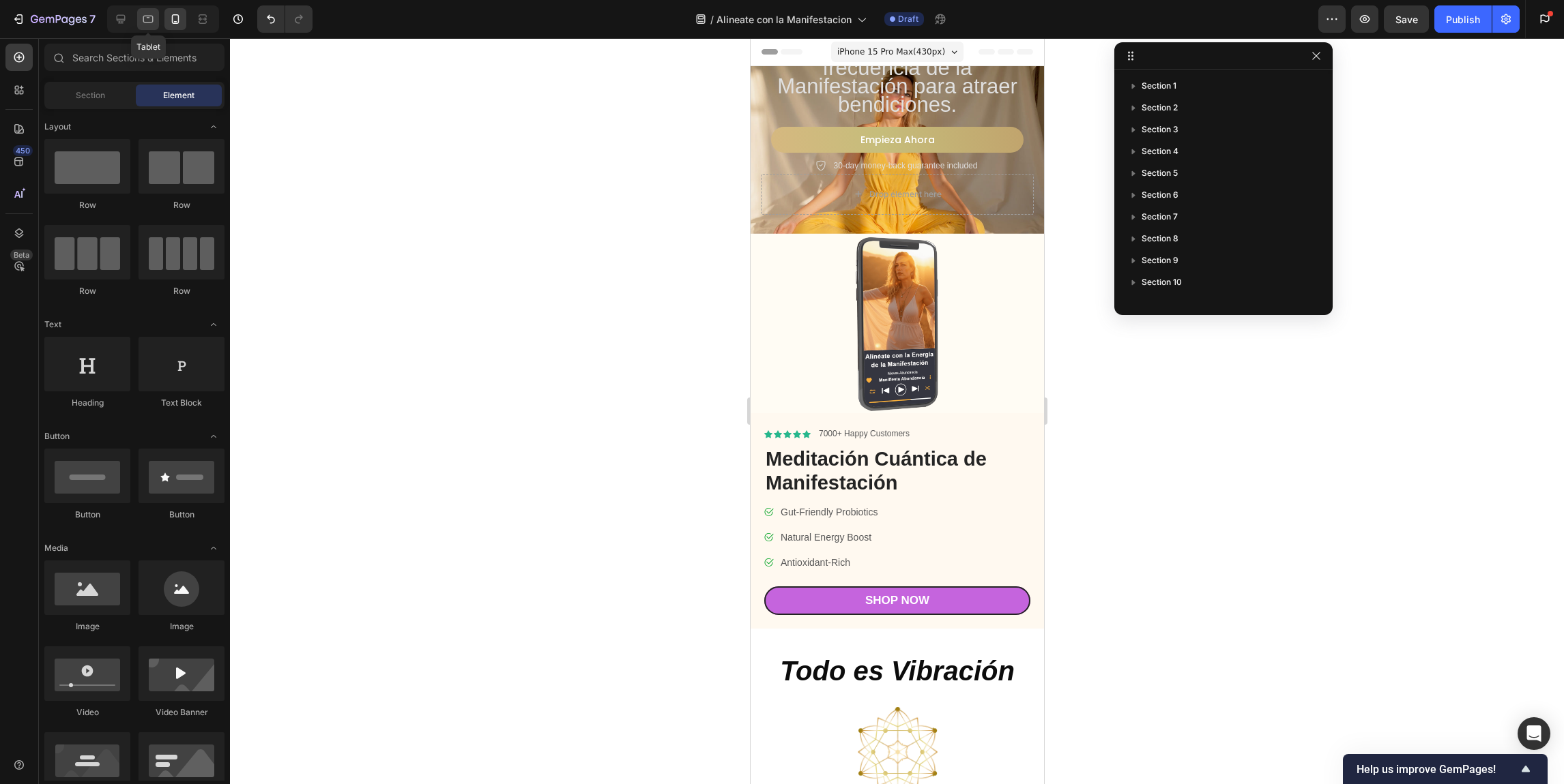
click at [149, 20] on icon at bounding box center [147, 19] width 13 height 13
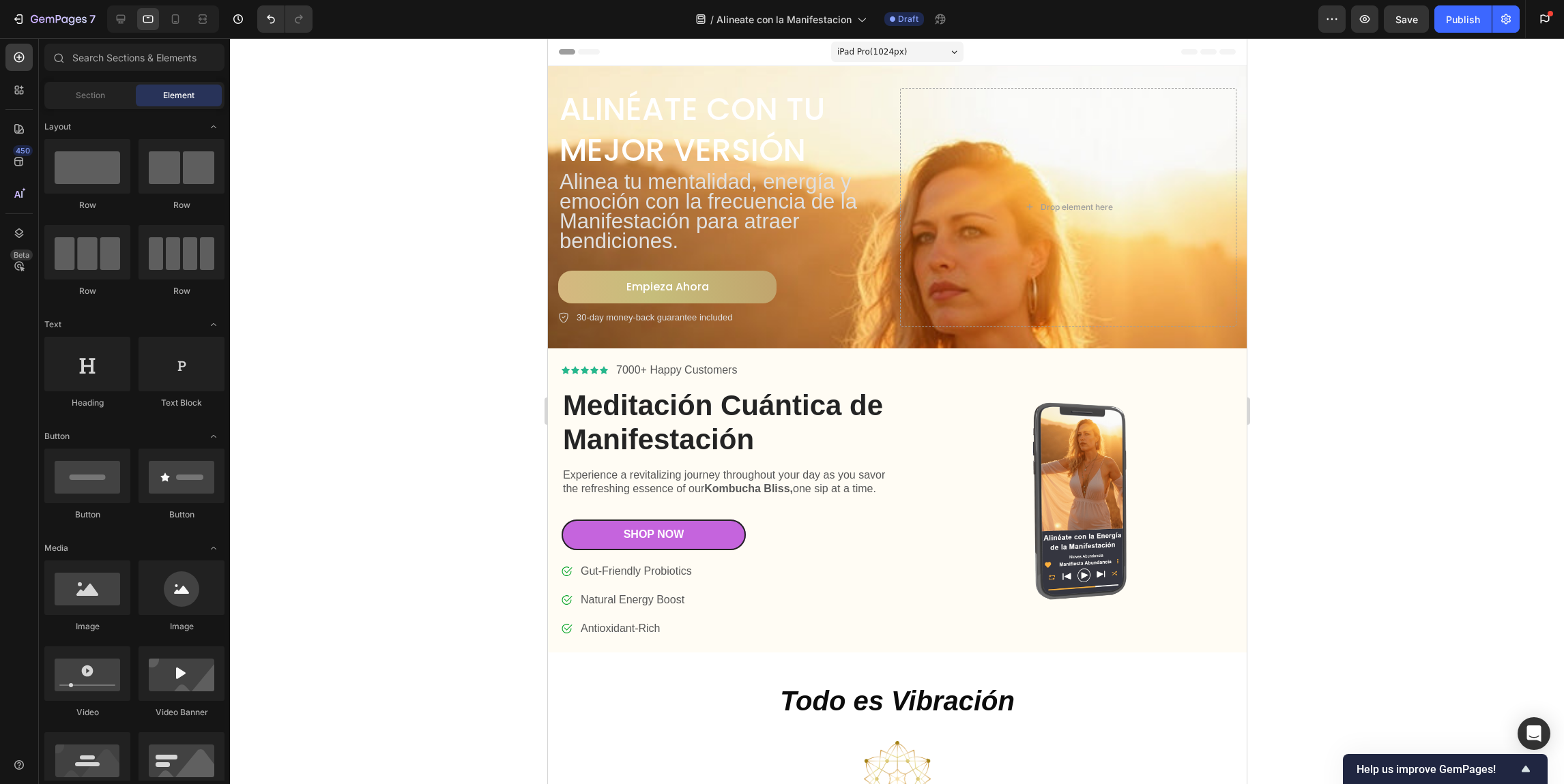
click at [852, 53] on span "iPad Pro ( 1024 px)" at bounding box center [871, 51] width 70 height 13
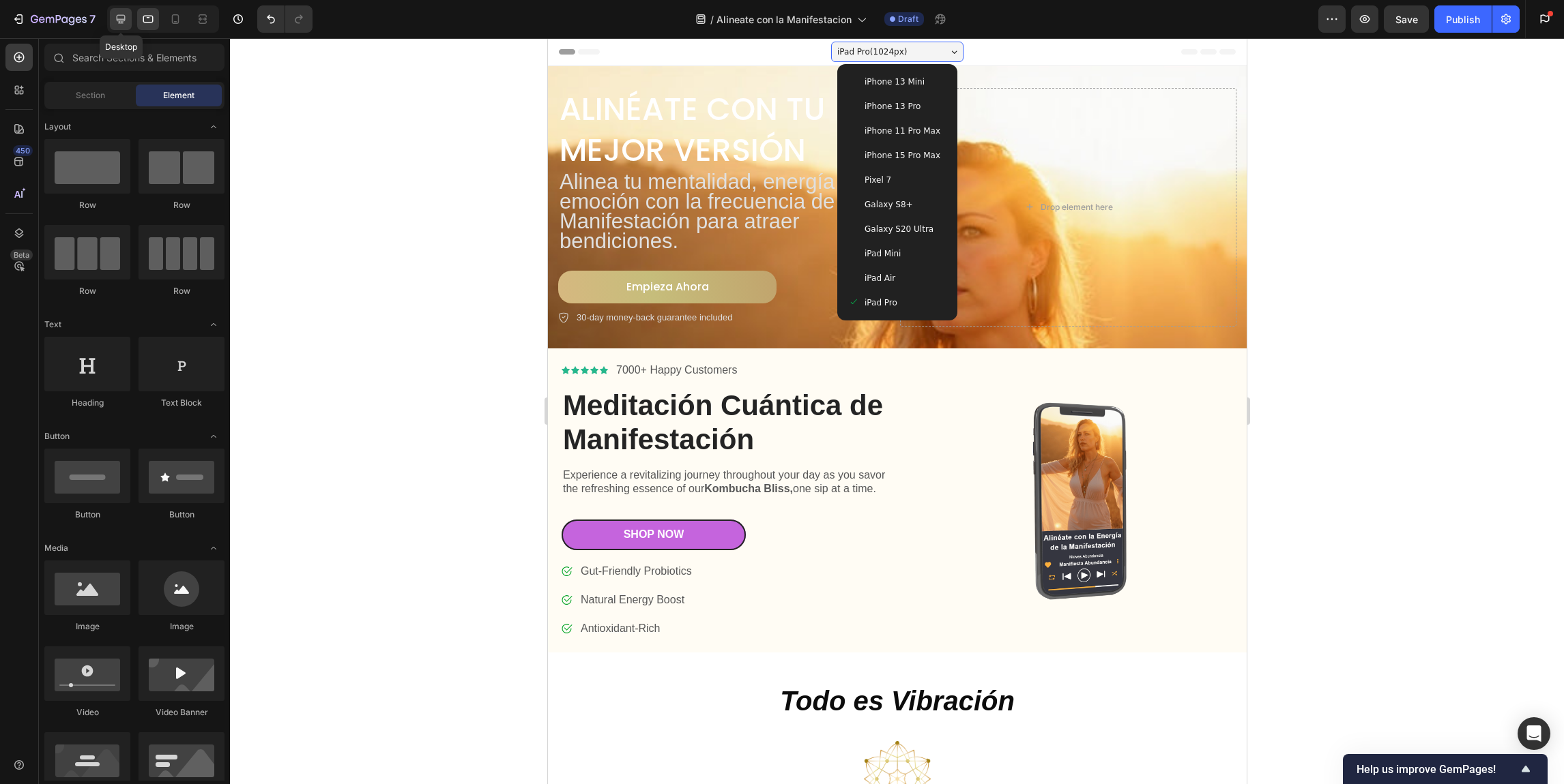
click at [119, 17] on icon at bounding box center [120, 19] width 13 height 13
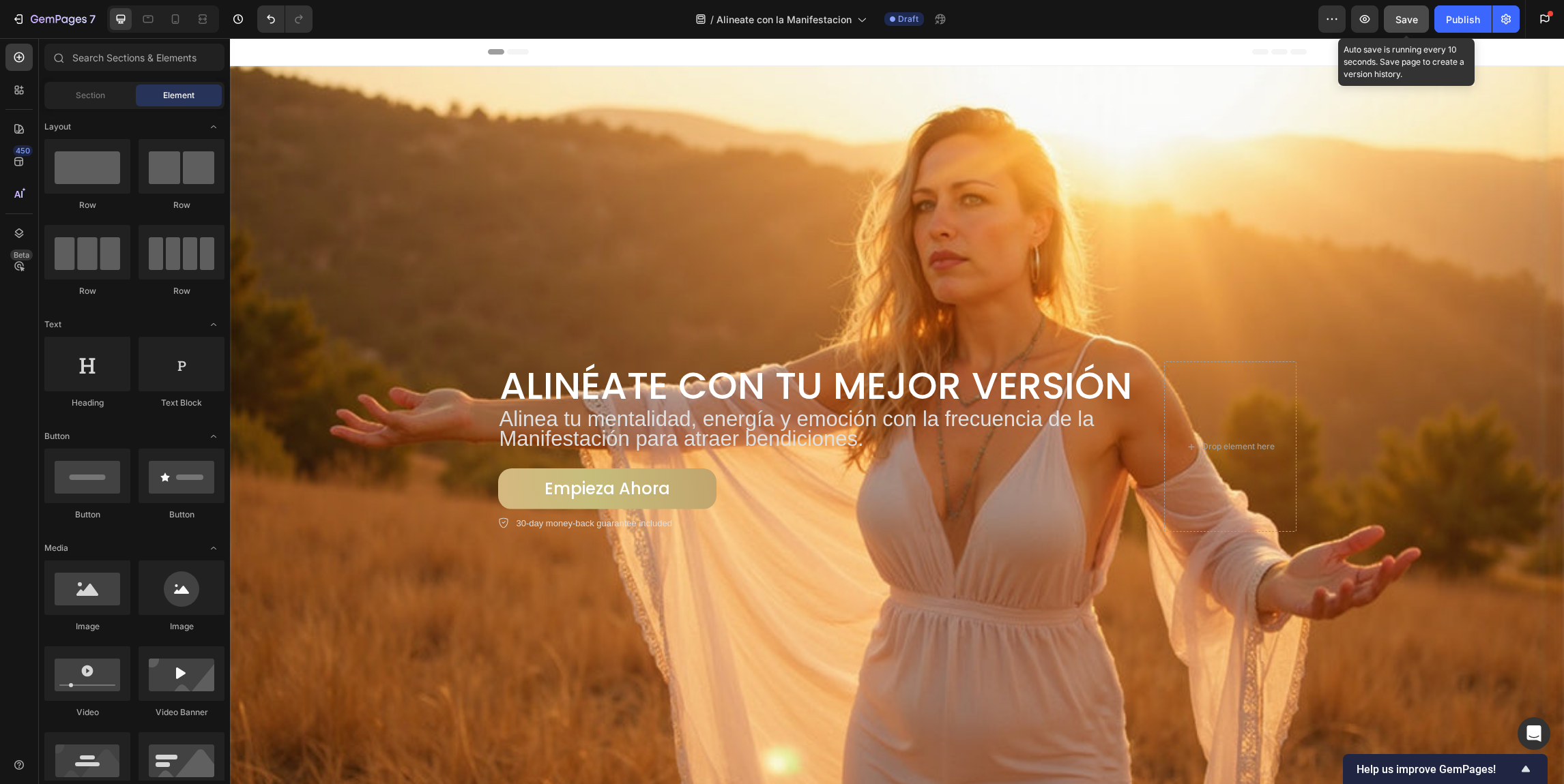
click at [1337, 17] on span "Save" at bounding box center [1407, 19] width 22 height 12
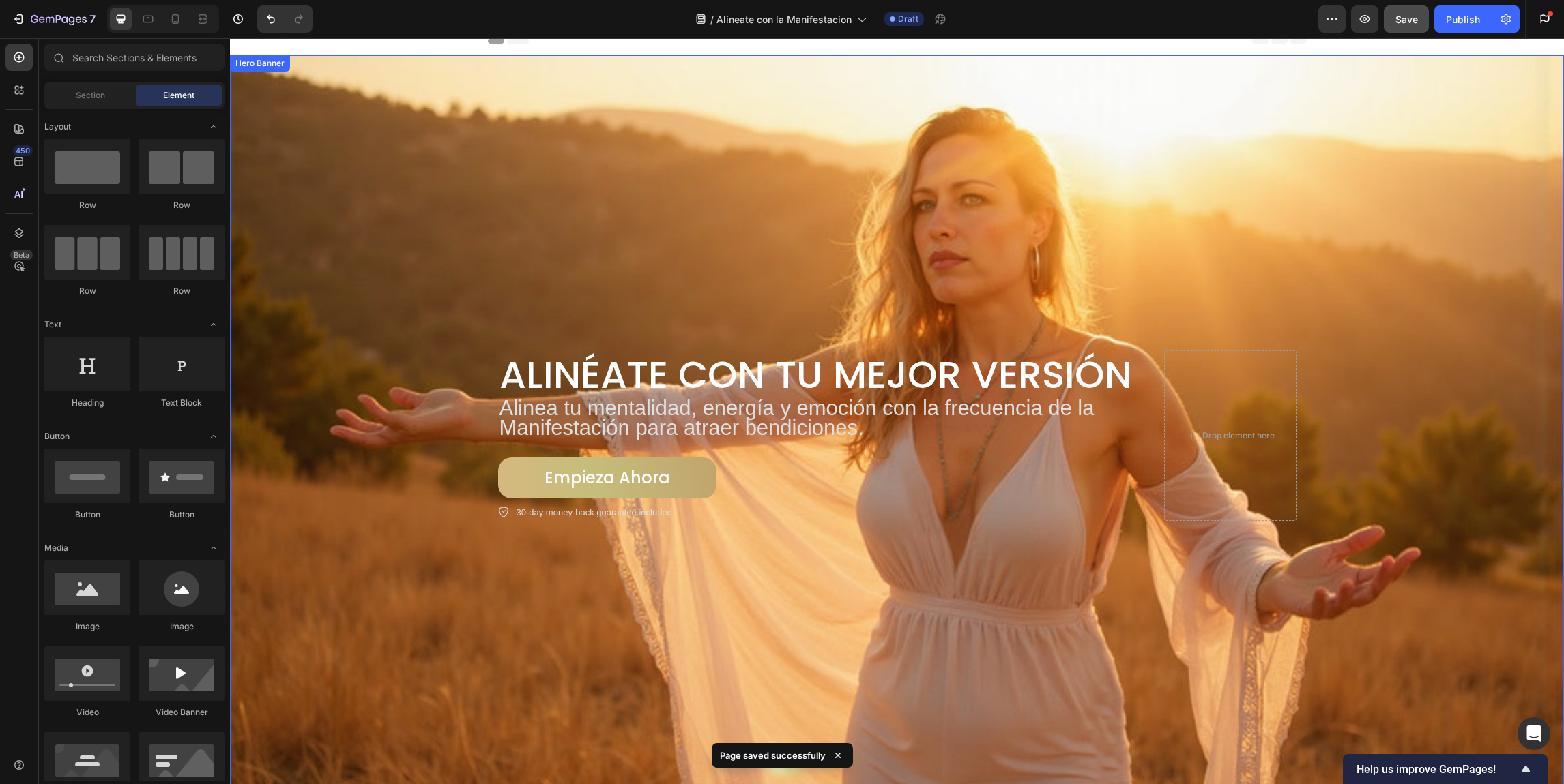
scroll to position [8, 0]
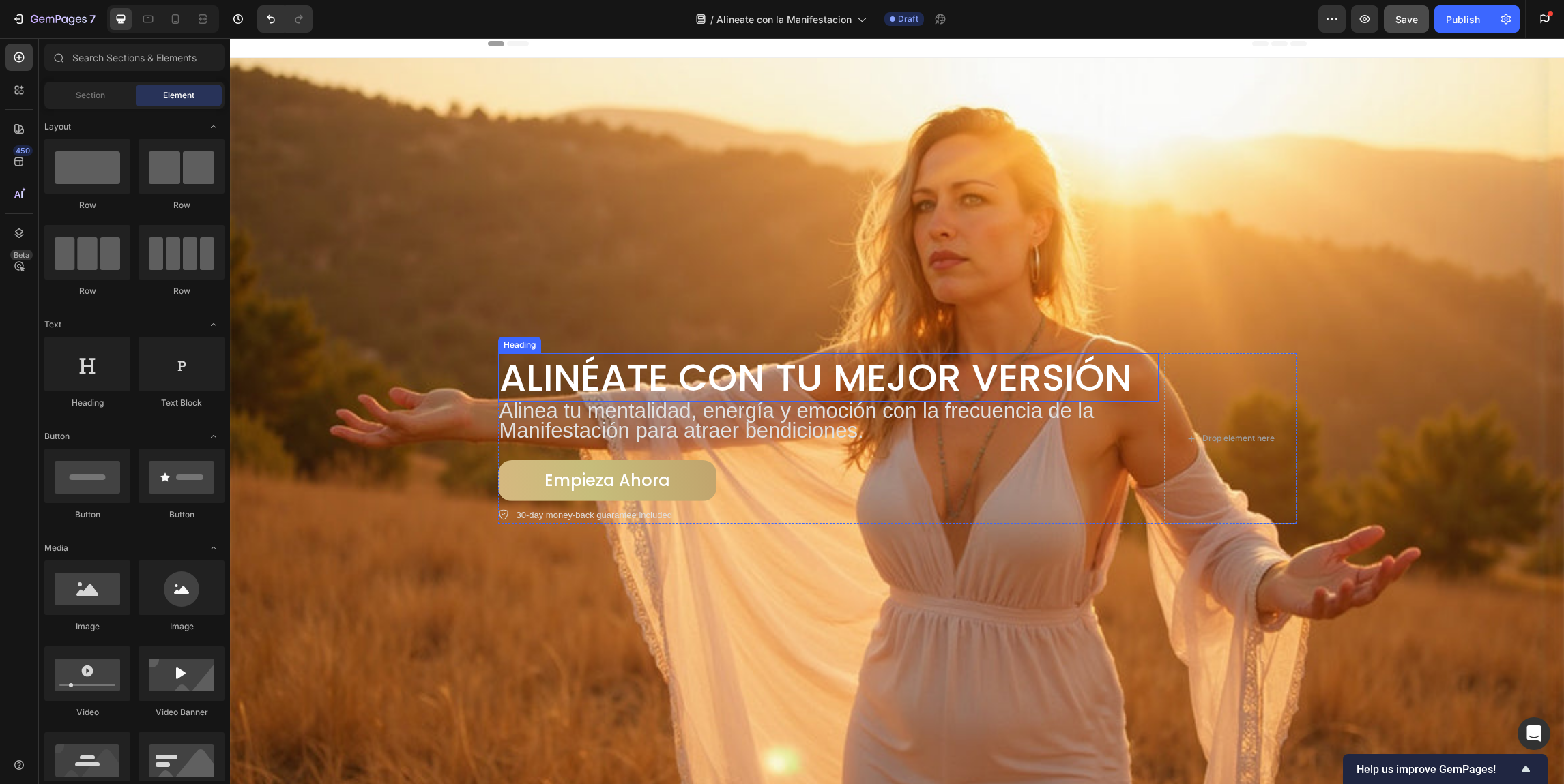
click at [523, 370] on h2 "Alinéate con Tu Mejor Versión" at bounding box center [828, 377] width 660 height 48
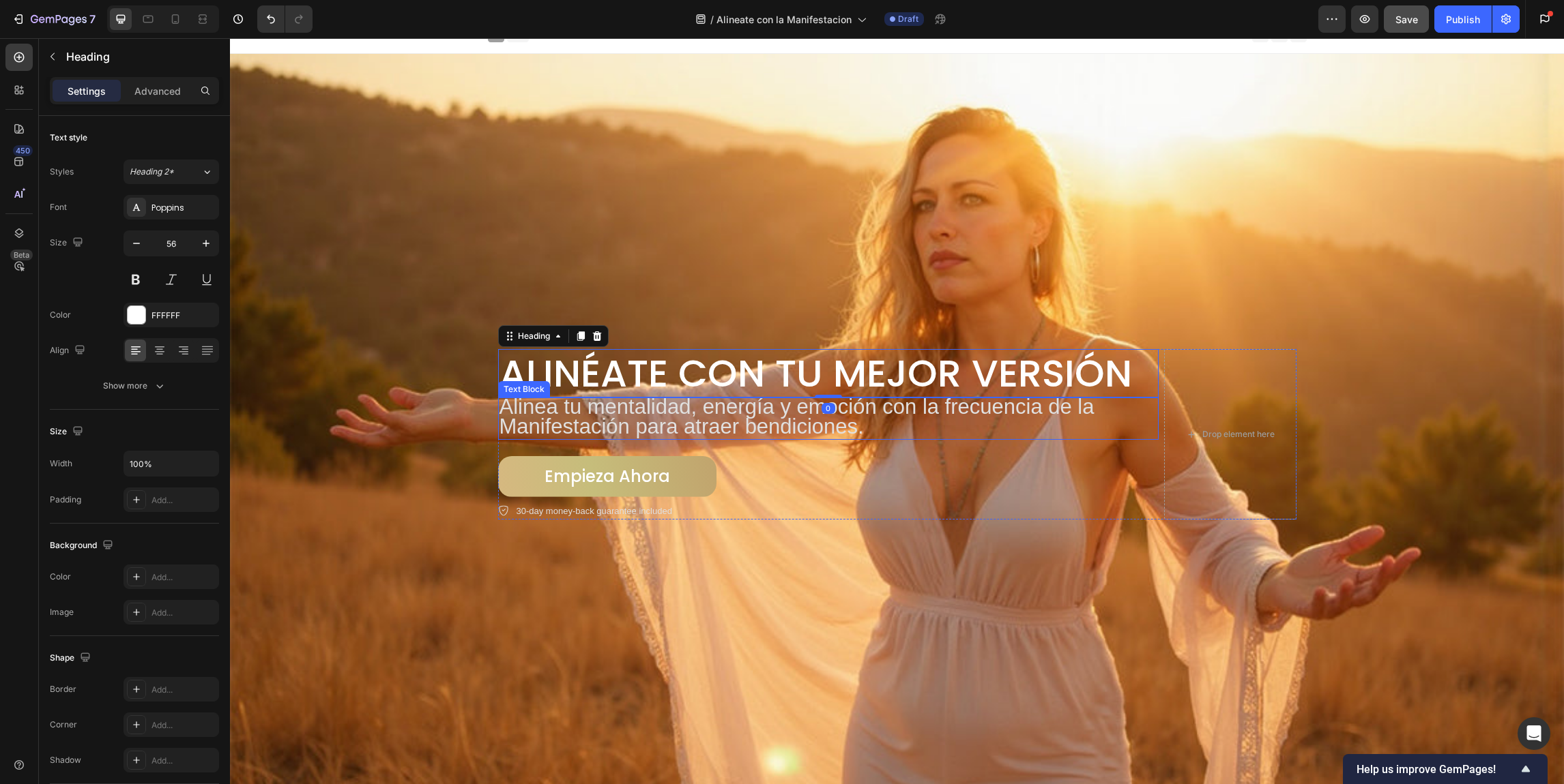
scroll to position [0, 0]
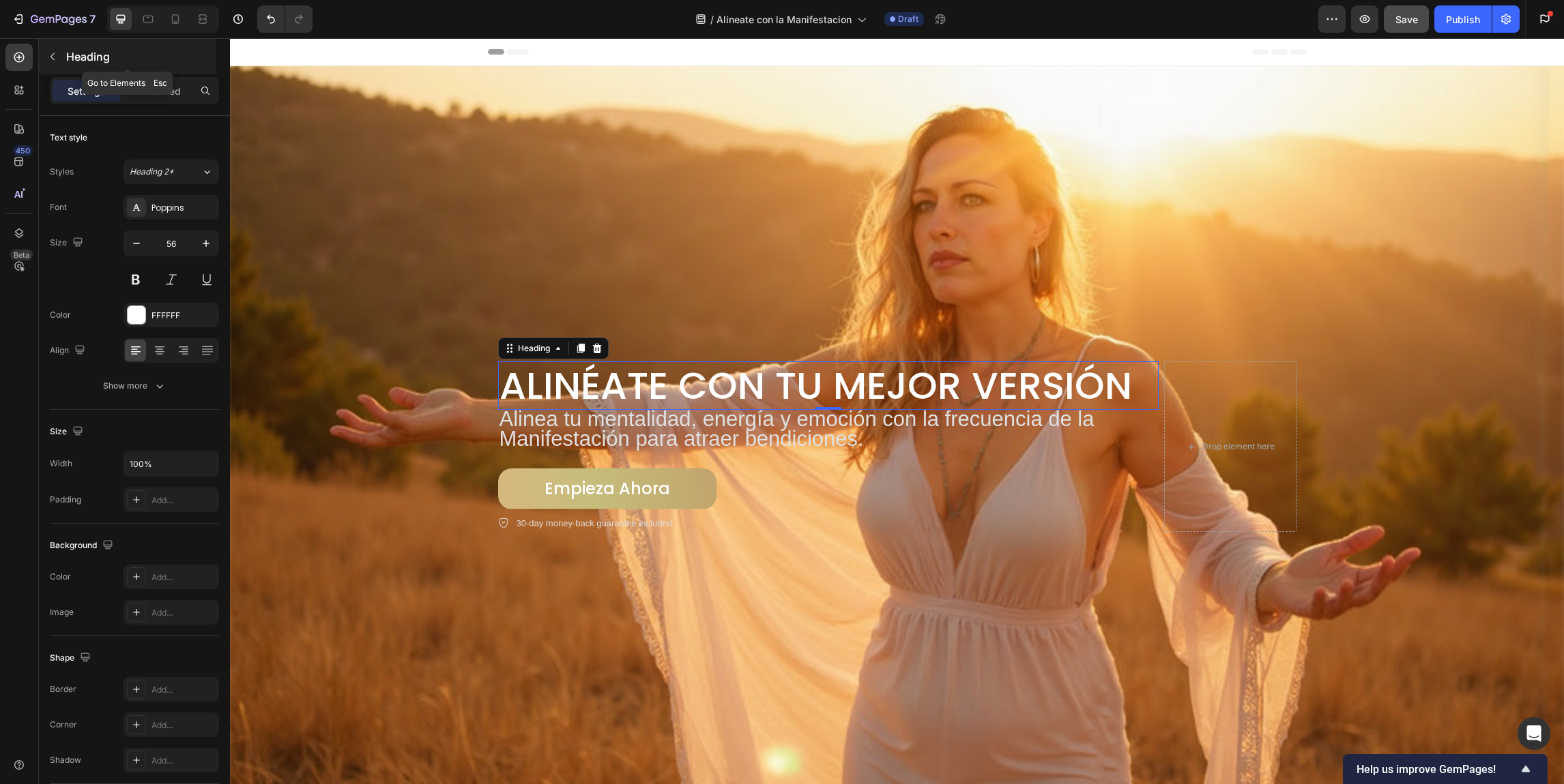
click at [52, 53] on icon "button" at bounding box center [53, 57] width 11 height 11
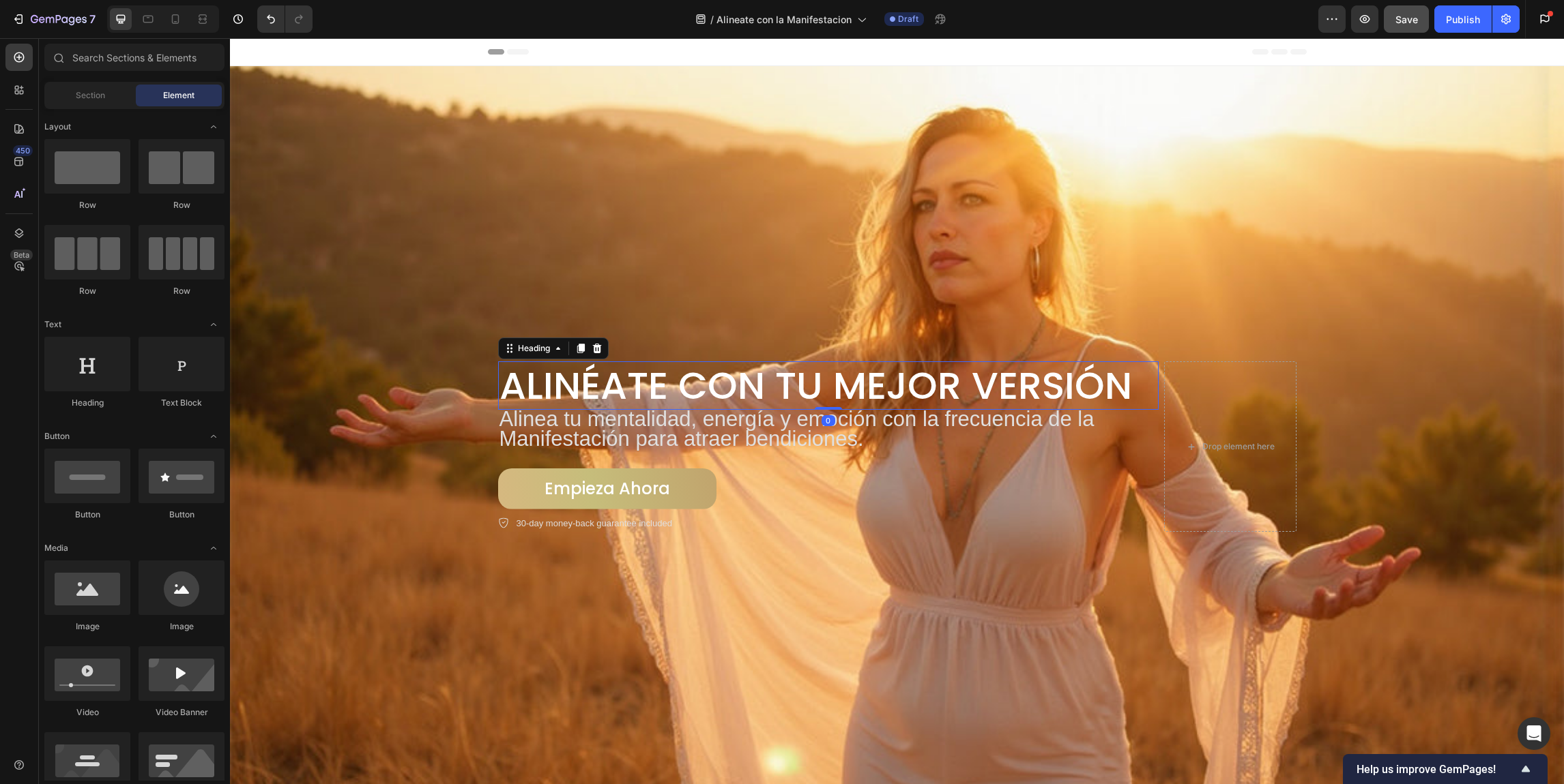
click at [521, 354] on div "Heading" at bounding box center [554, 348] width 111 height 22
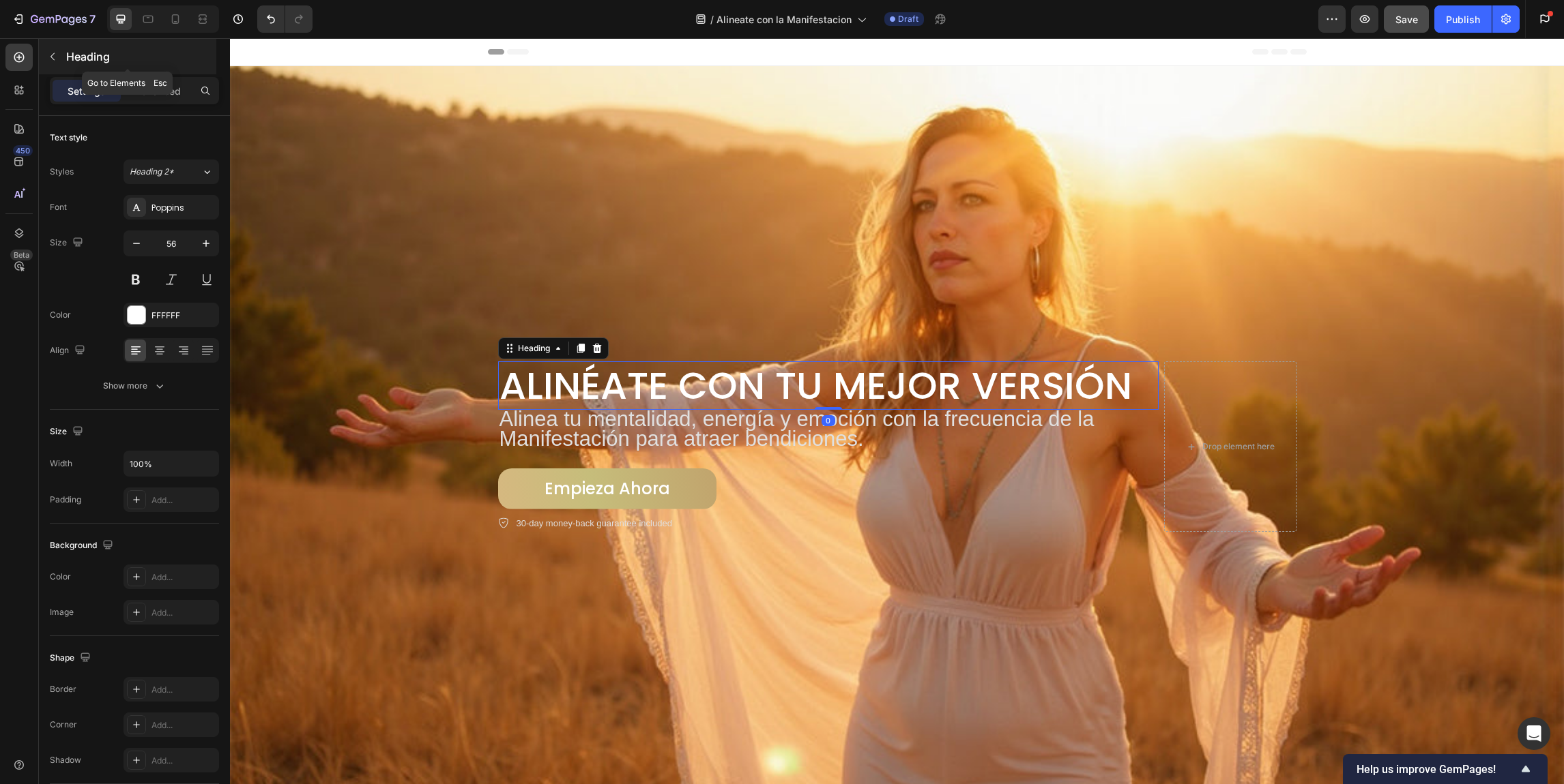
click at [58, 55] on button "button" at bounding box center [52, 56] width 22 height 22
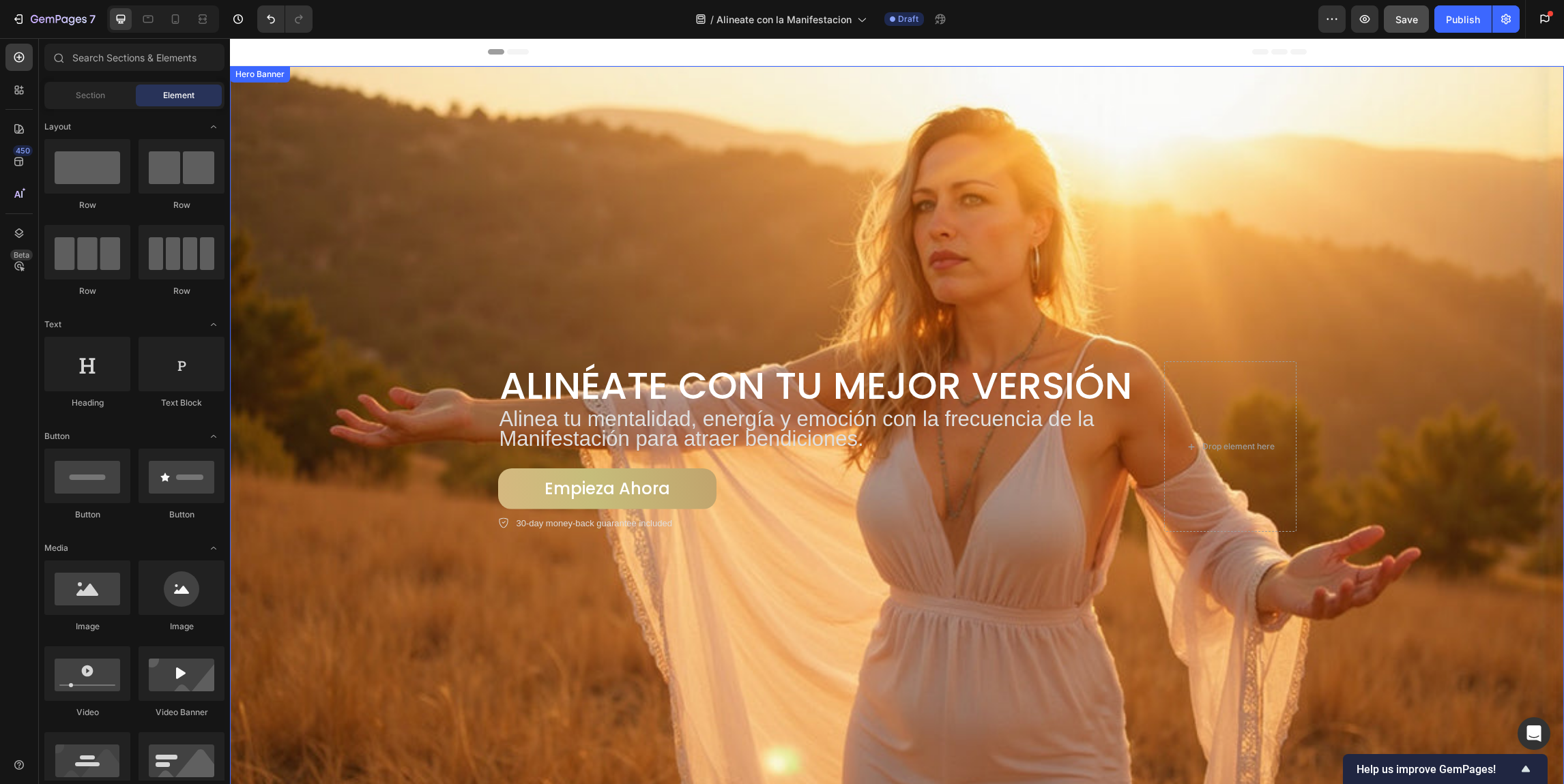
click at [268, 74] on div "Hero Banner" at bounding box center [260, 74] width 55 height 13
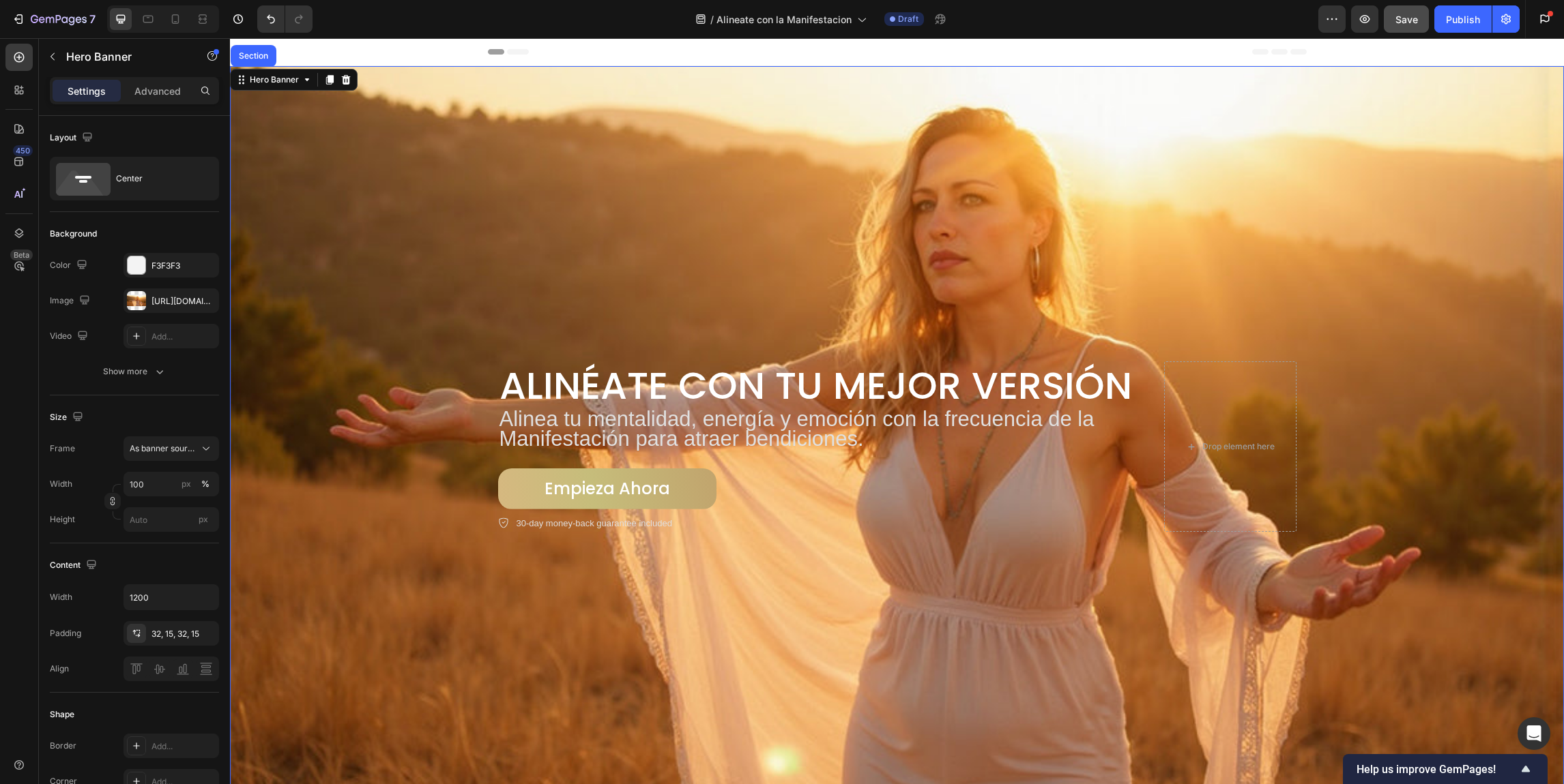
drag, startPoint x: 161, startPoint y: 90, endPoint x: 114, endPoint y: 88, distance: 47.0
click at [161, 90] on p "Advanced" at bounding box center [158, 91] width 46 height 14
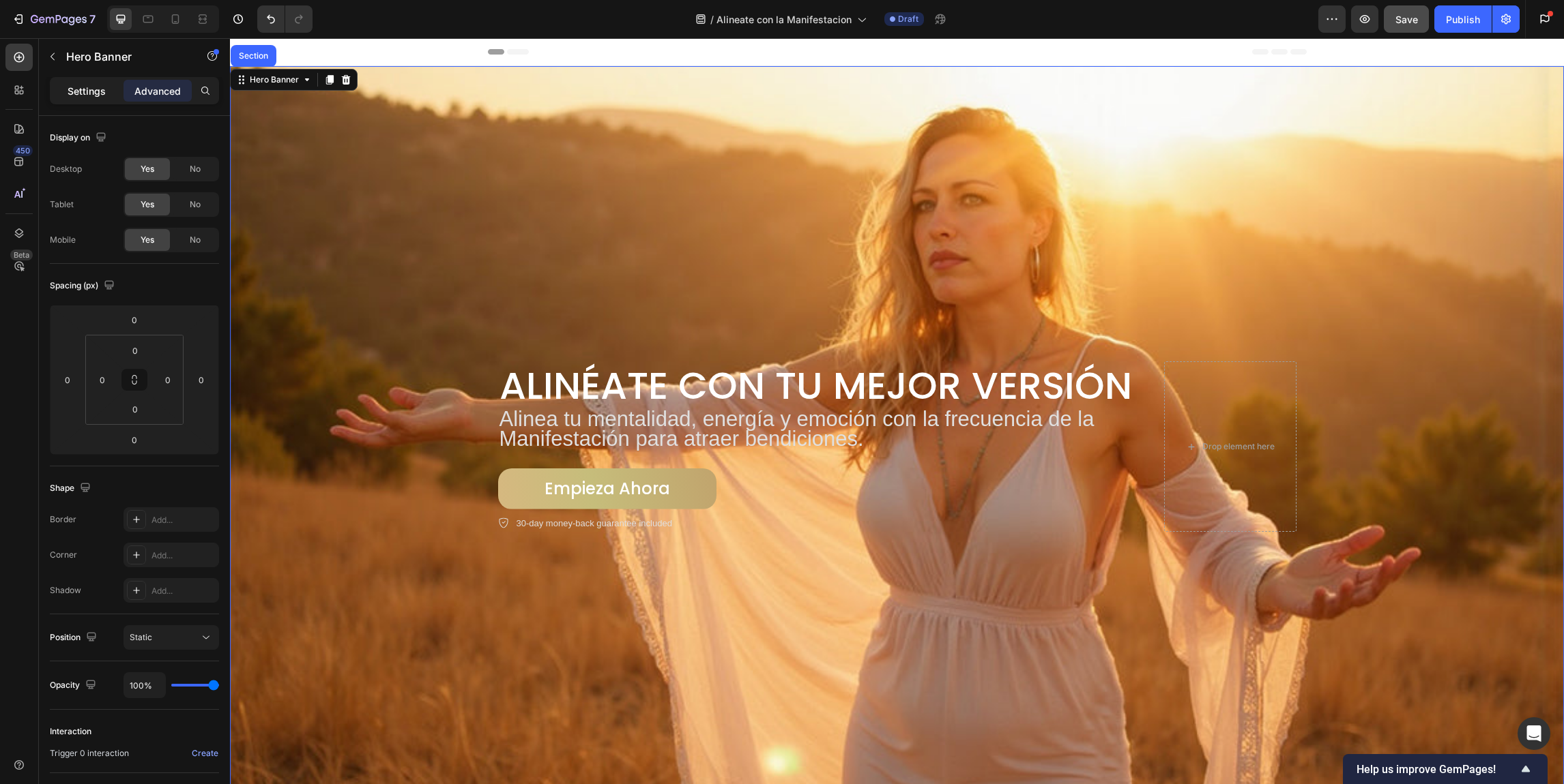
click at [70, 97] on div "Settings" at bounding box center [86, 90] width 68 height 22
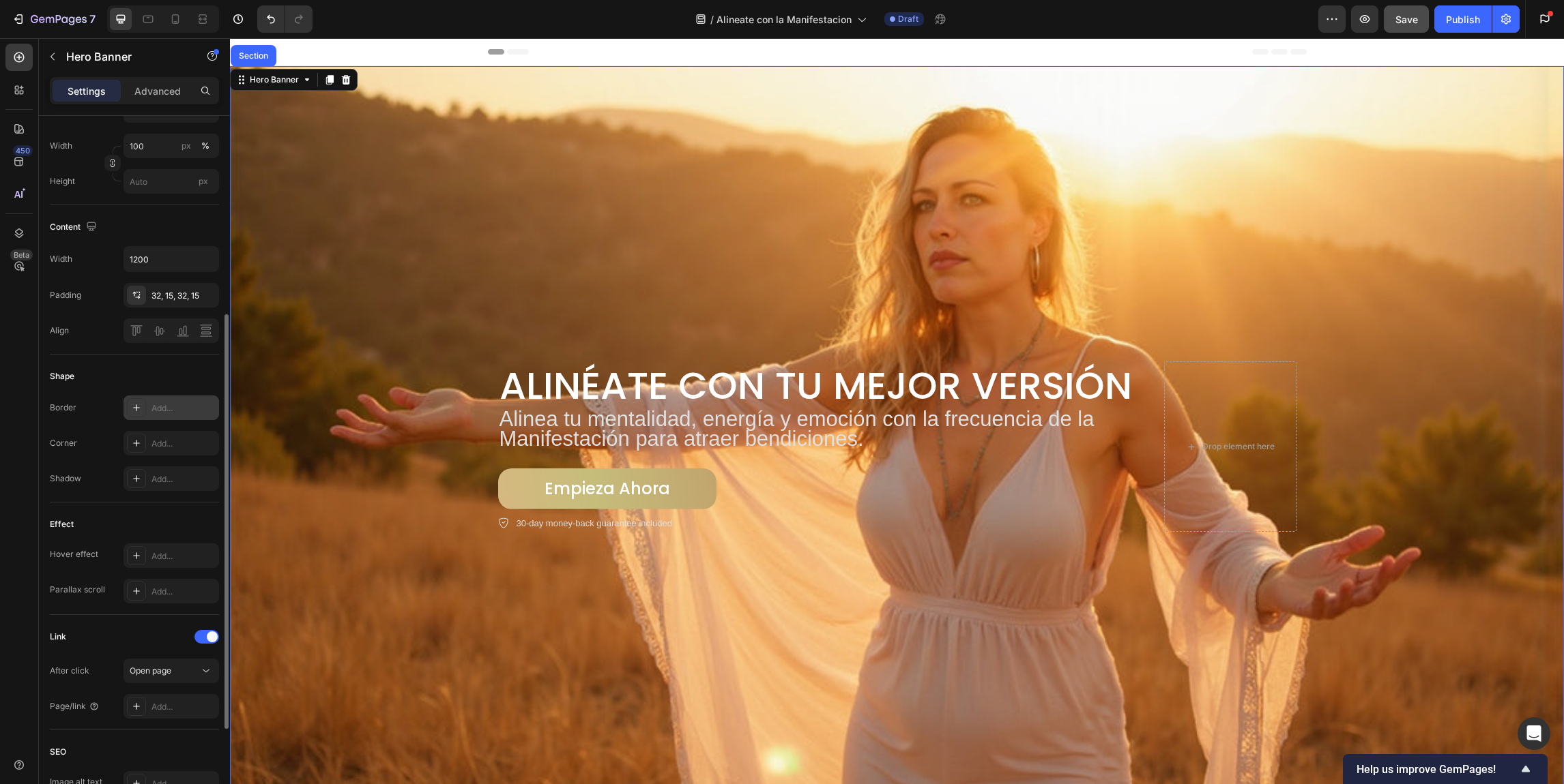
scroll to position [290, 0]
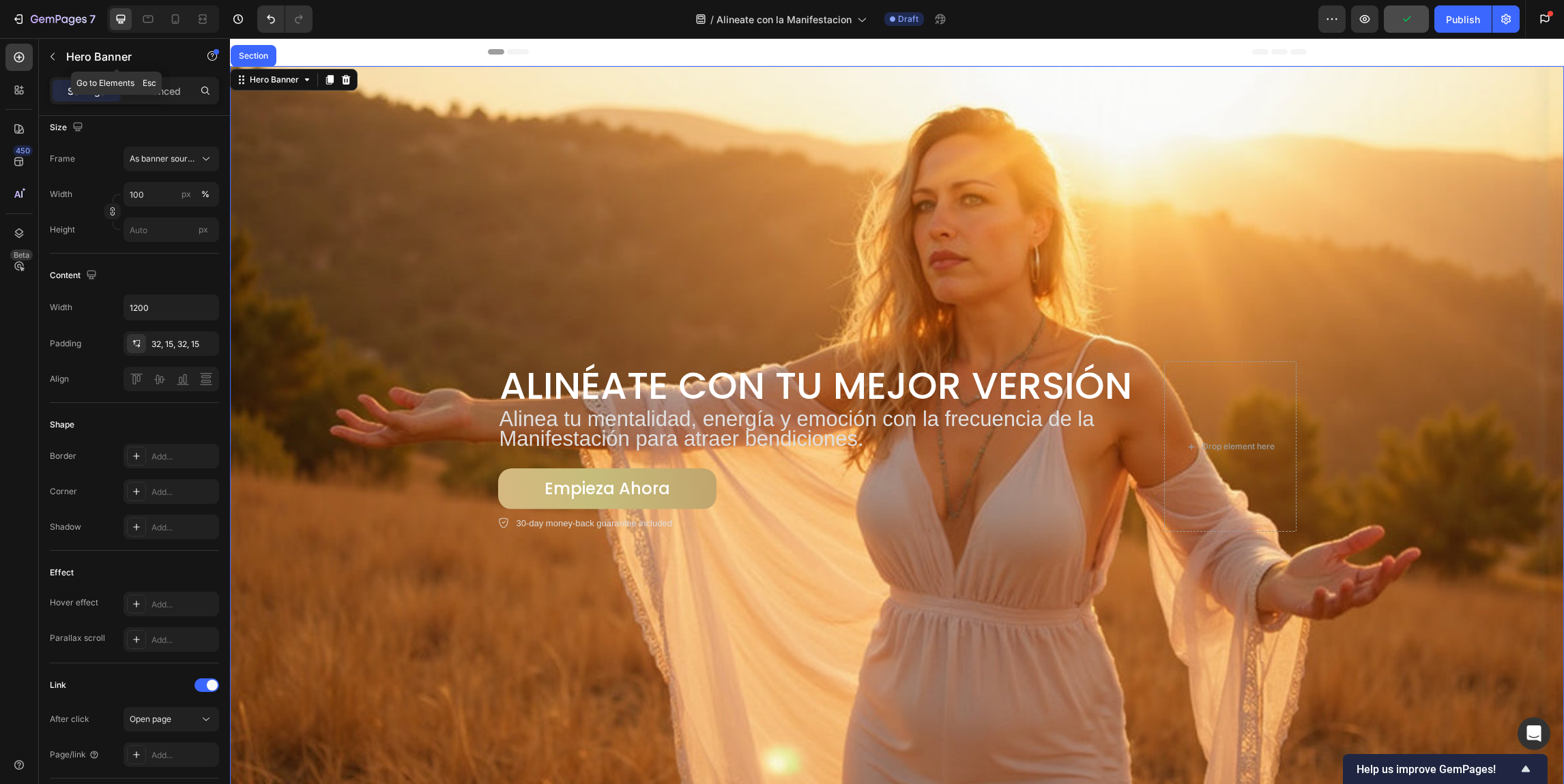
click at [52, 54] on icon "button" at bounding box center [53, 57] width 11 height 11
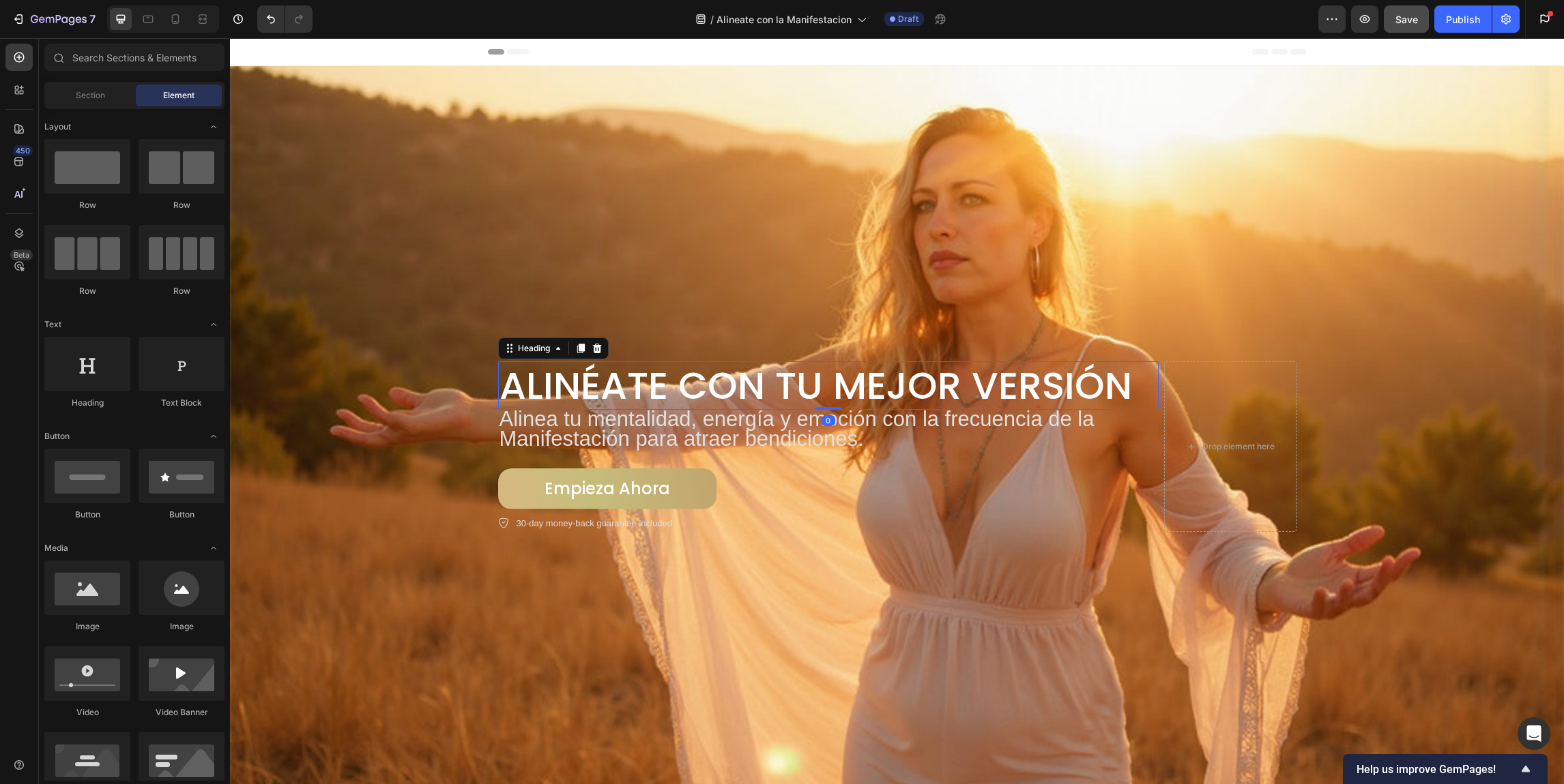
click at [695, 403] on h2 "Alinéate con Tu Mejor Versión" at bounding box center [828, 385] width 660 height 48
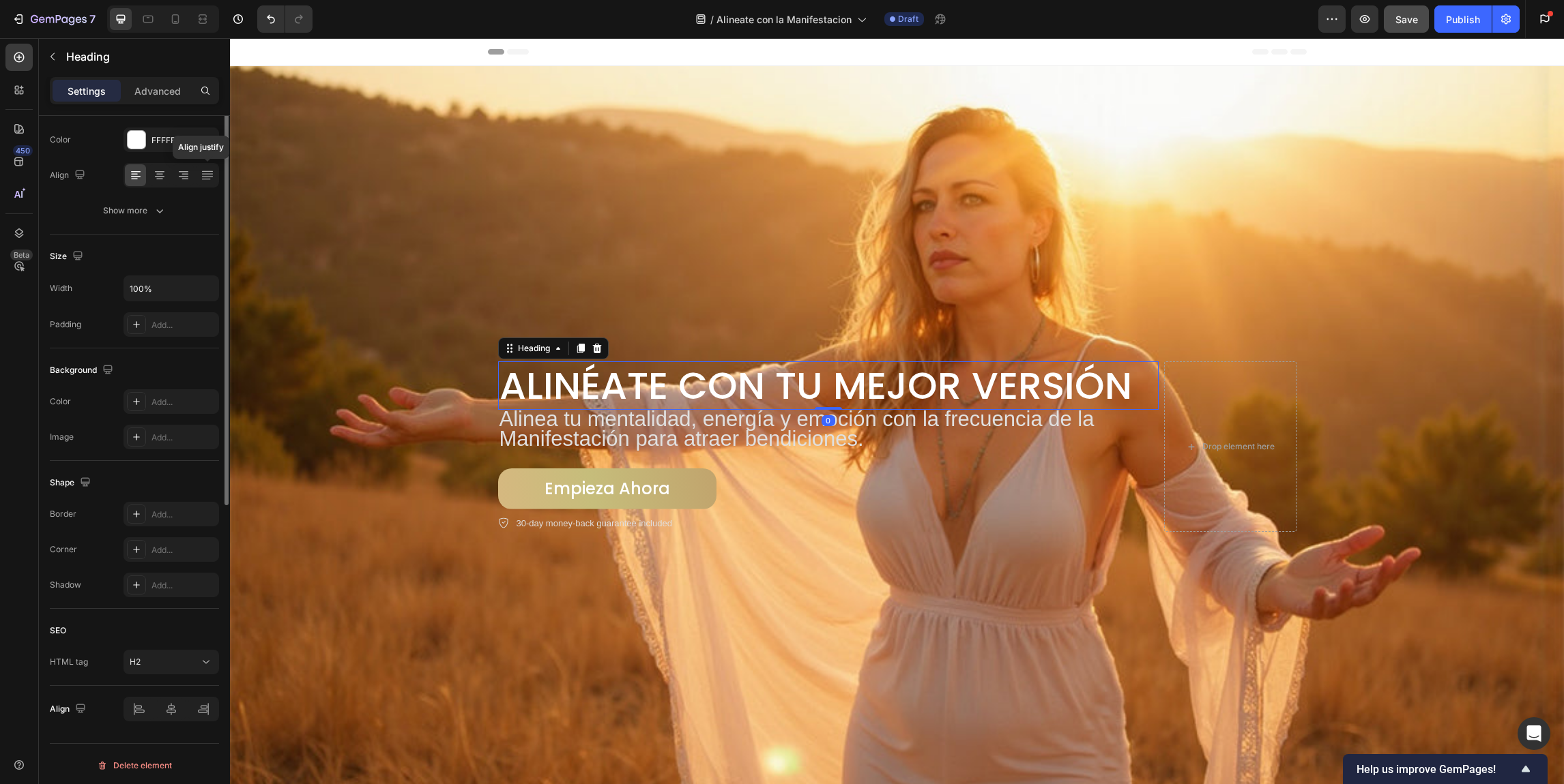
scroll to position [0, 0]
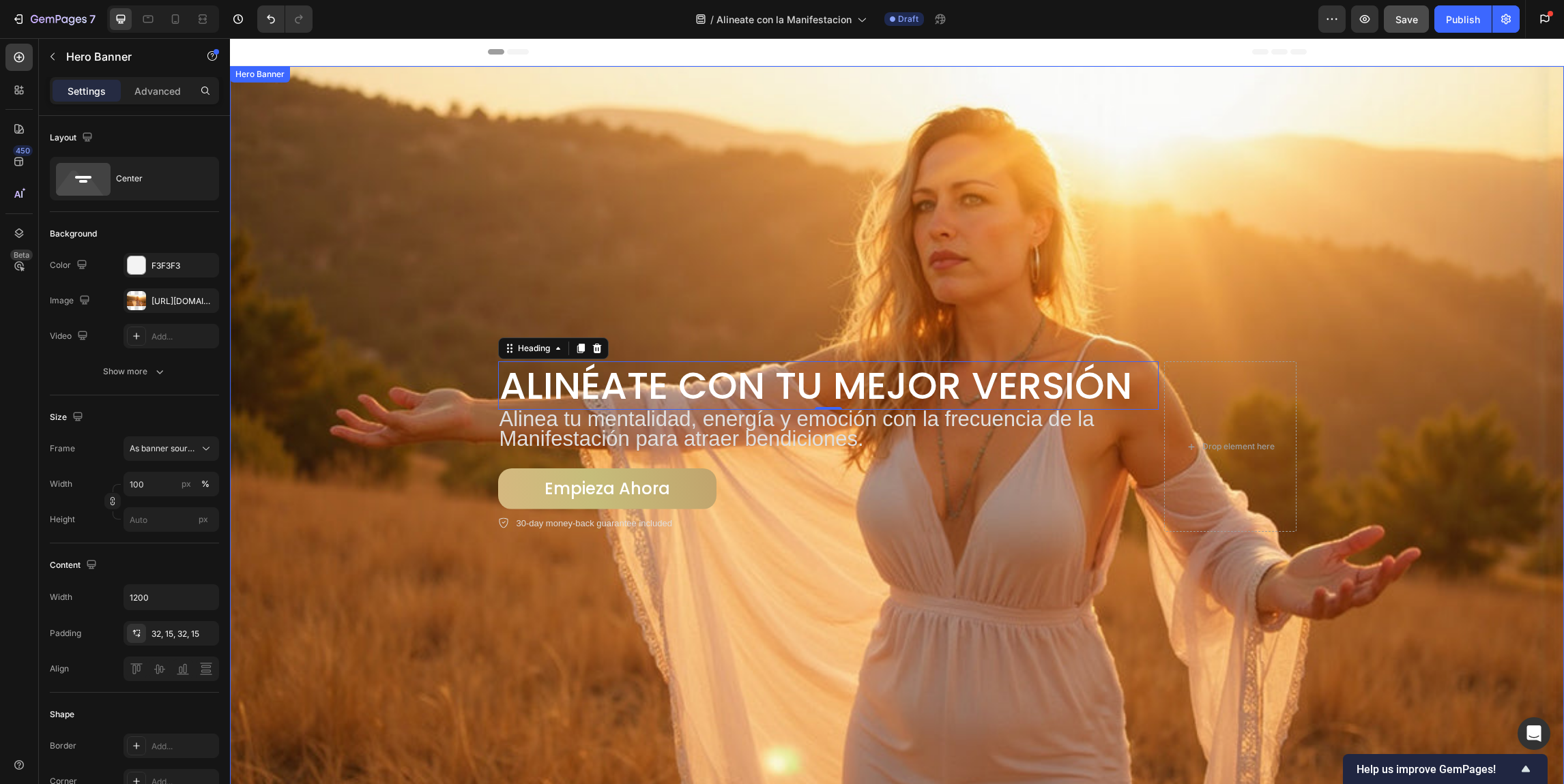
click at [278, 78] on div "Hero Banner" at bounding box center [260, 74] width 55 height 13
click at [276, 83] on div "Hero Banner" at bounding box center [274, 80] width 55 height 13
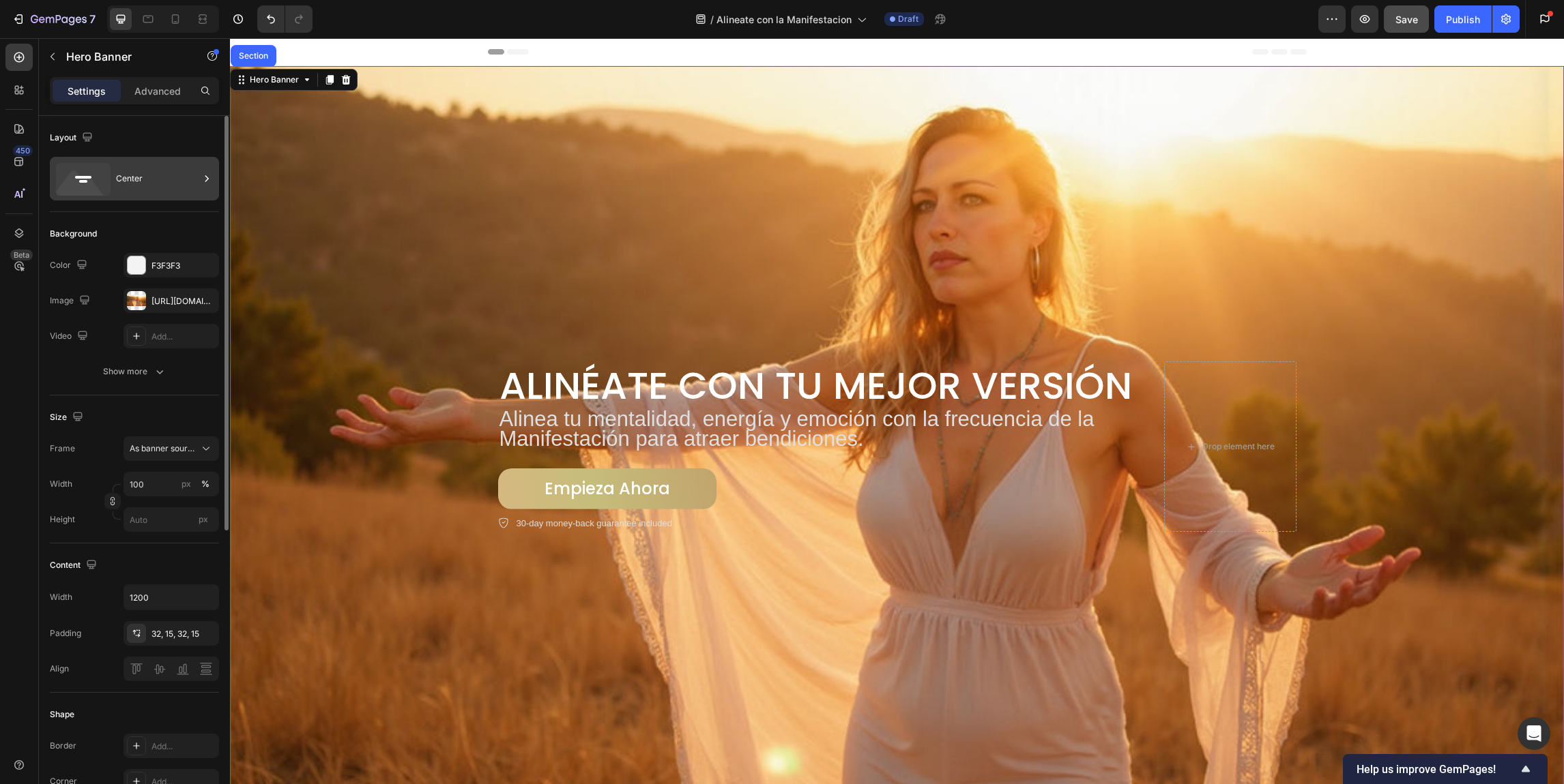
click at [136, 177] on div "Center" at bounding box center [157, 178] width 83 height 32
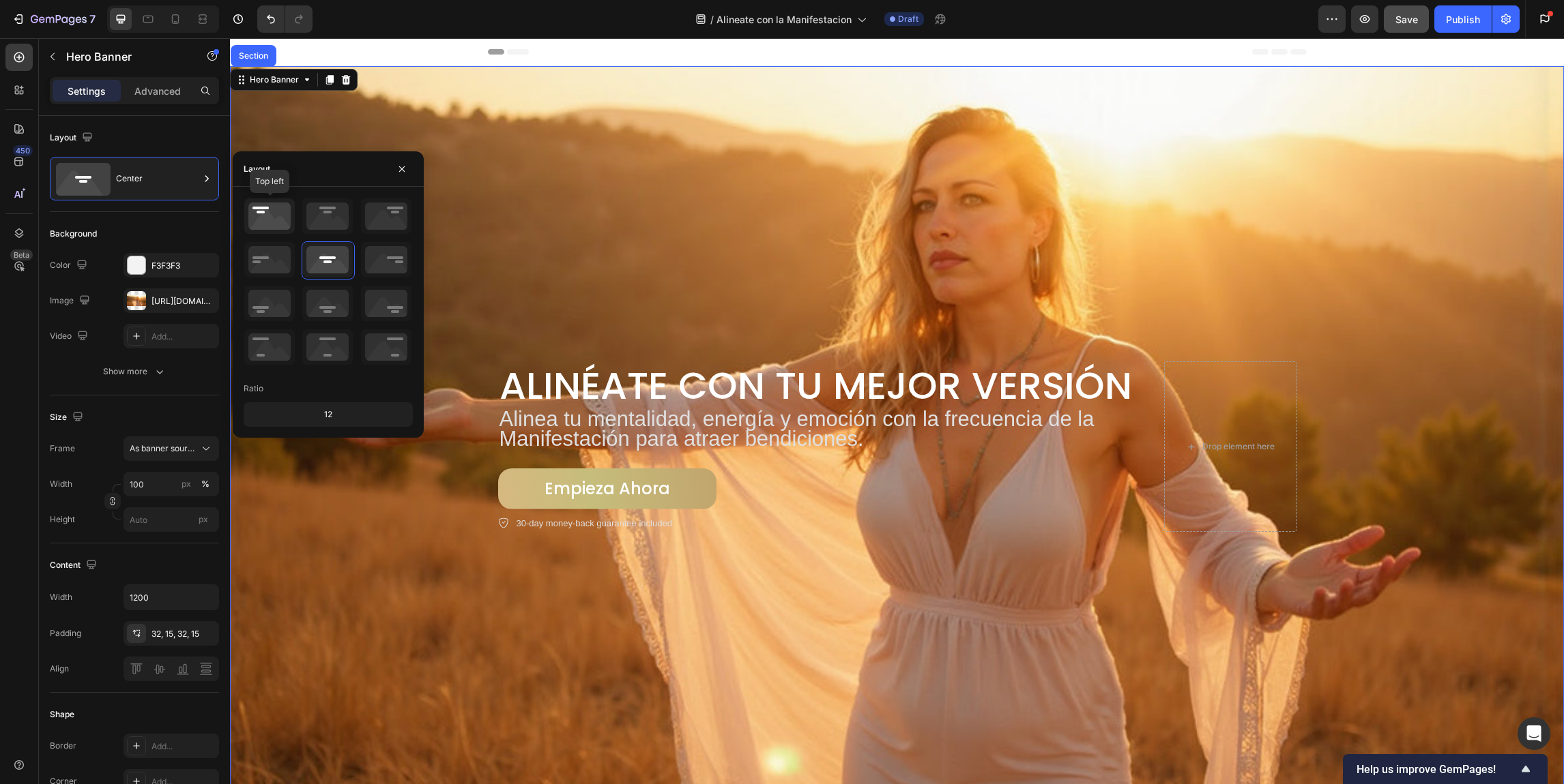
click at [263, 199] on icon at bounding box center [269, 216] width 51 height 36
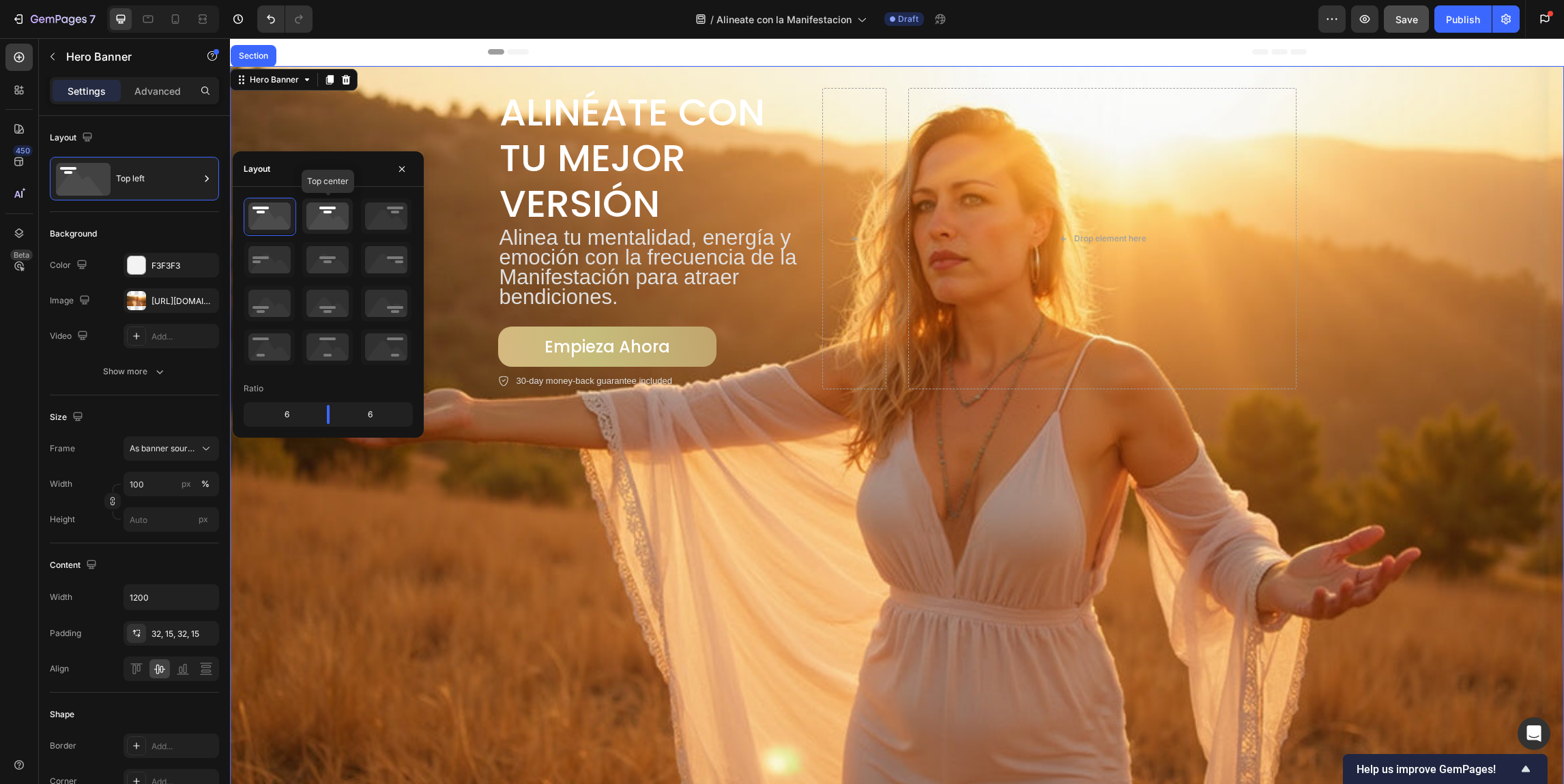
click at [321, 215] on icon at bounding box center [328, 216] width 51 height 36
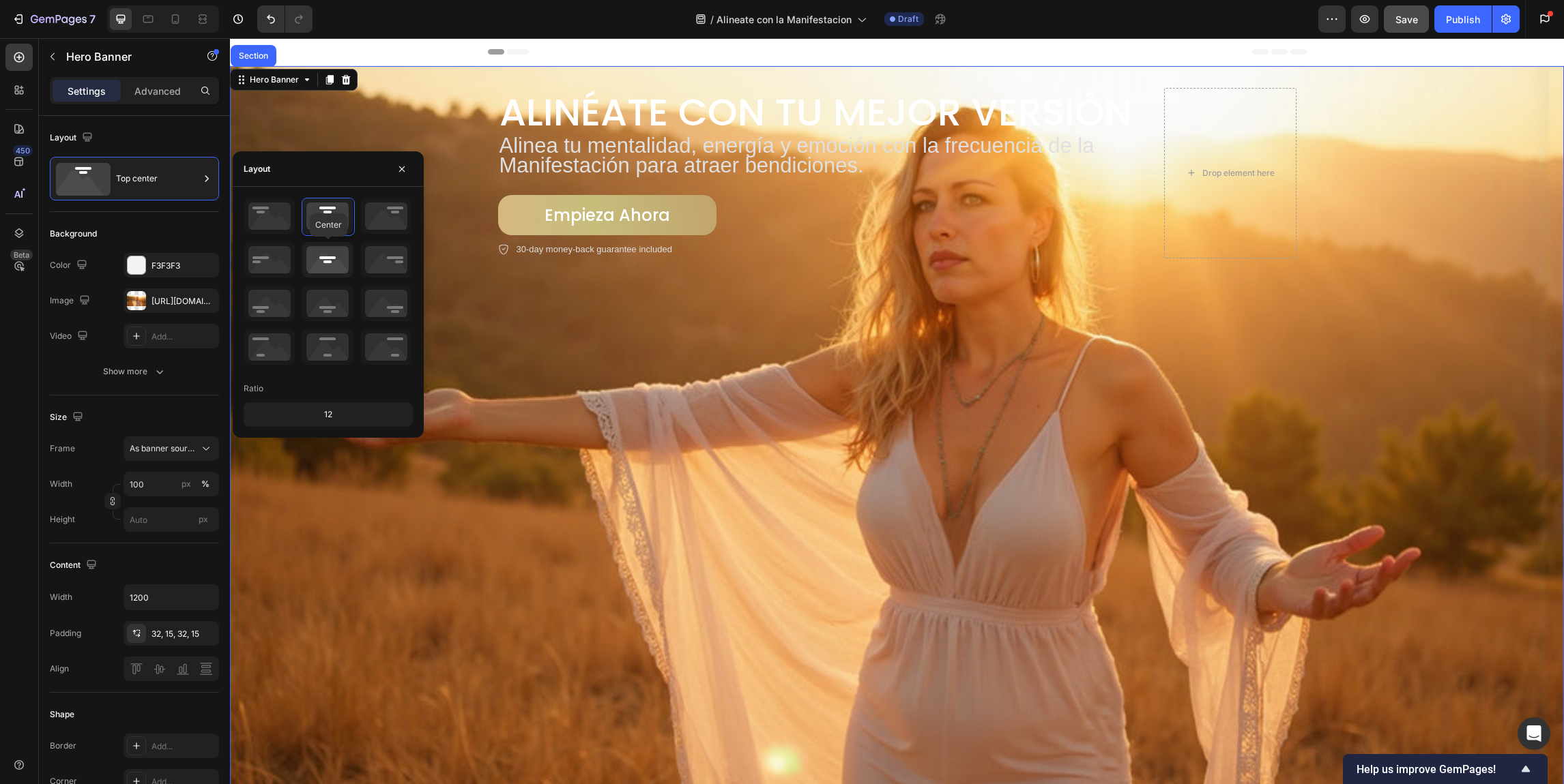
click at [331, 253] on icon at bounding box center [328, 259] width 51 height 36
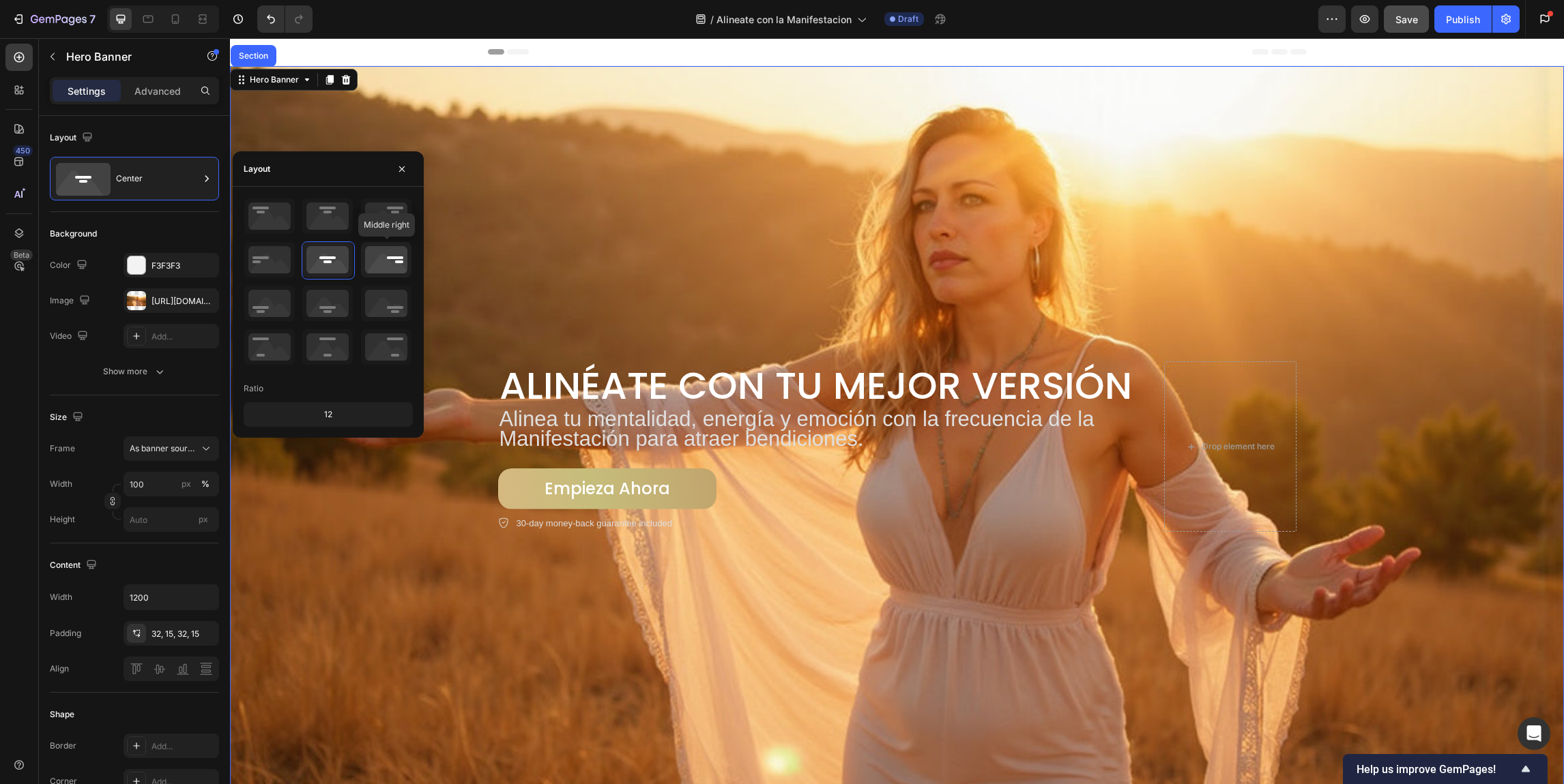
click at [383, 259] on icon at bounding box center [386, 259] width 51 height 36
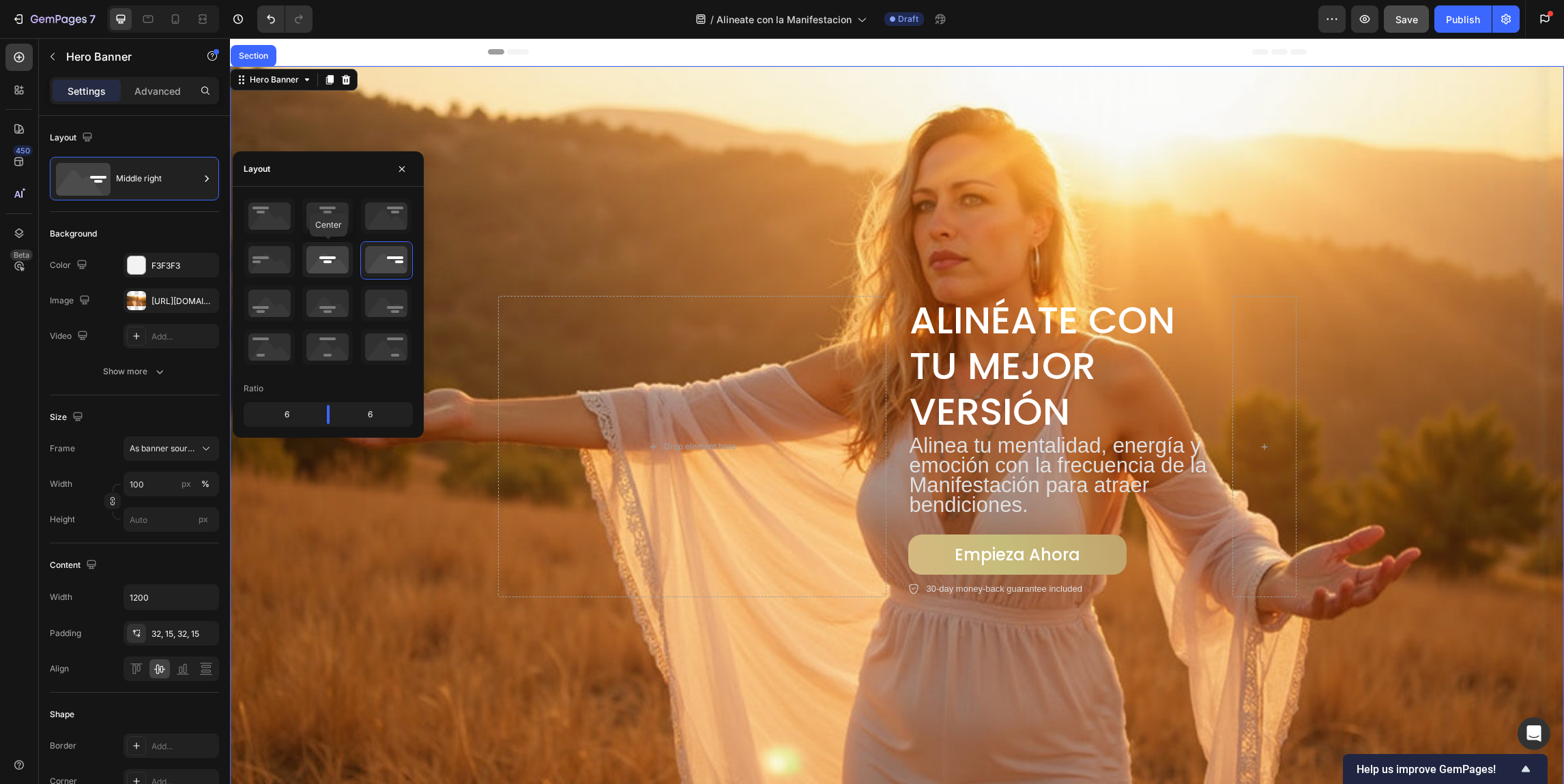
click at [317, 264] on icon at bounding box center [328, 259] width 51 height 36
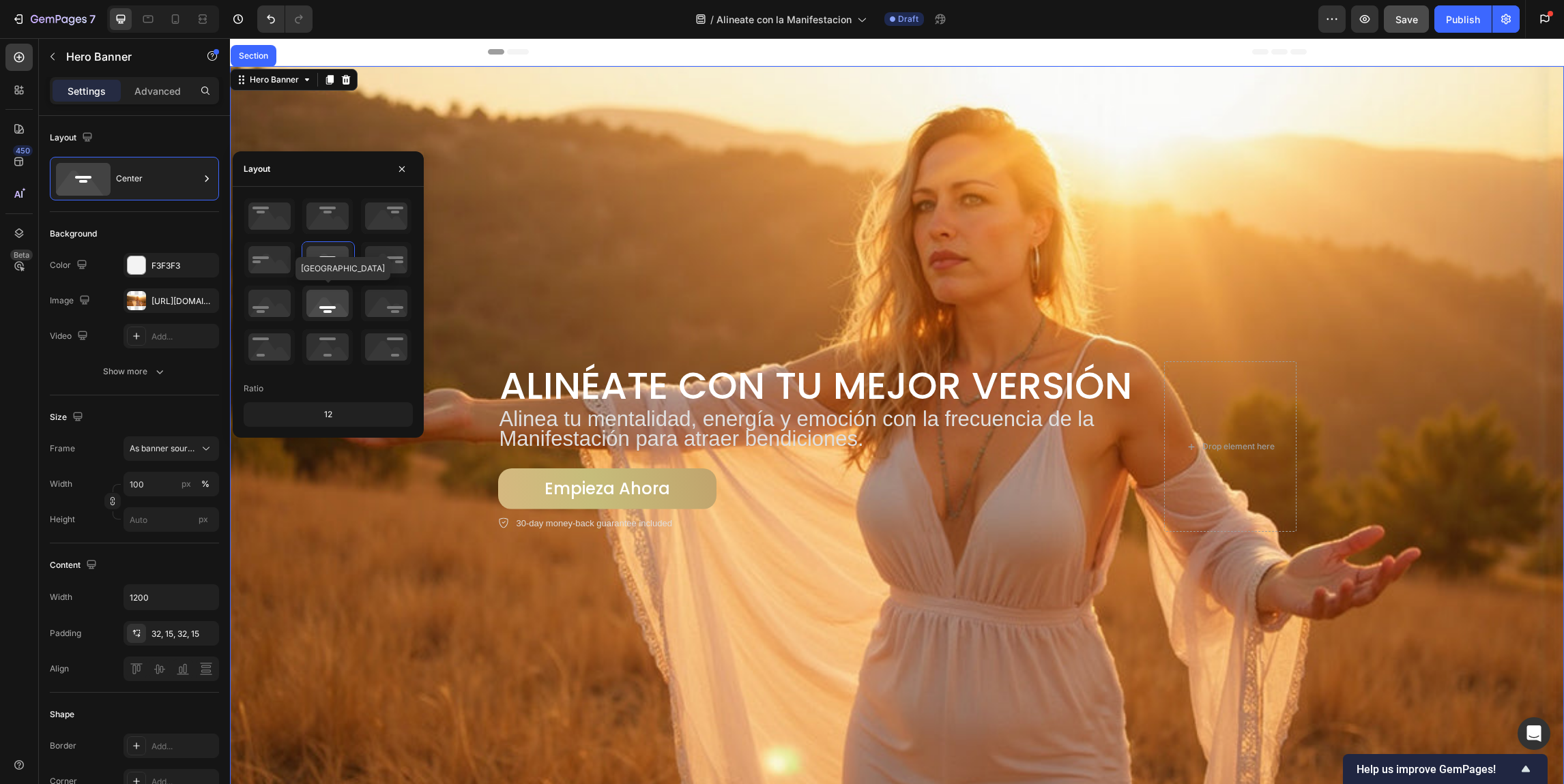
click at [335, 315] on icon at bounding box center [328, 303] width 51 height 36
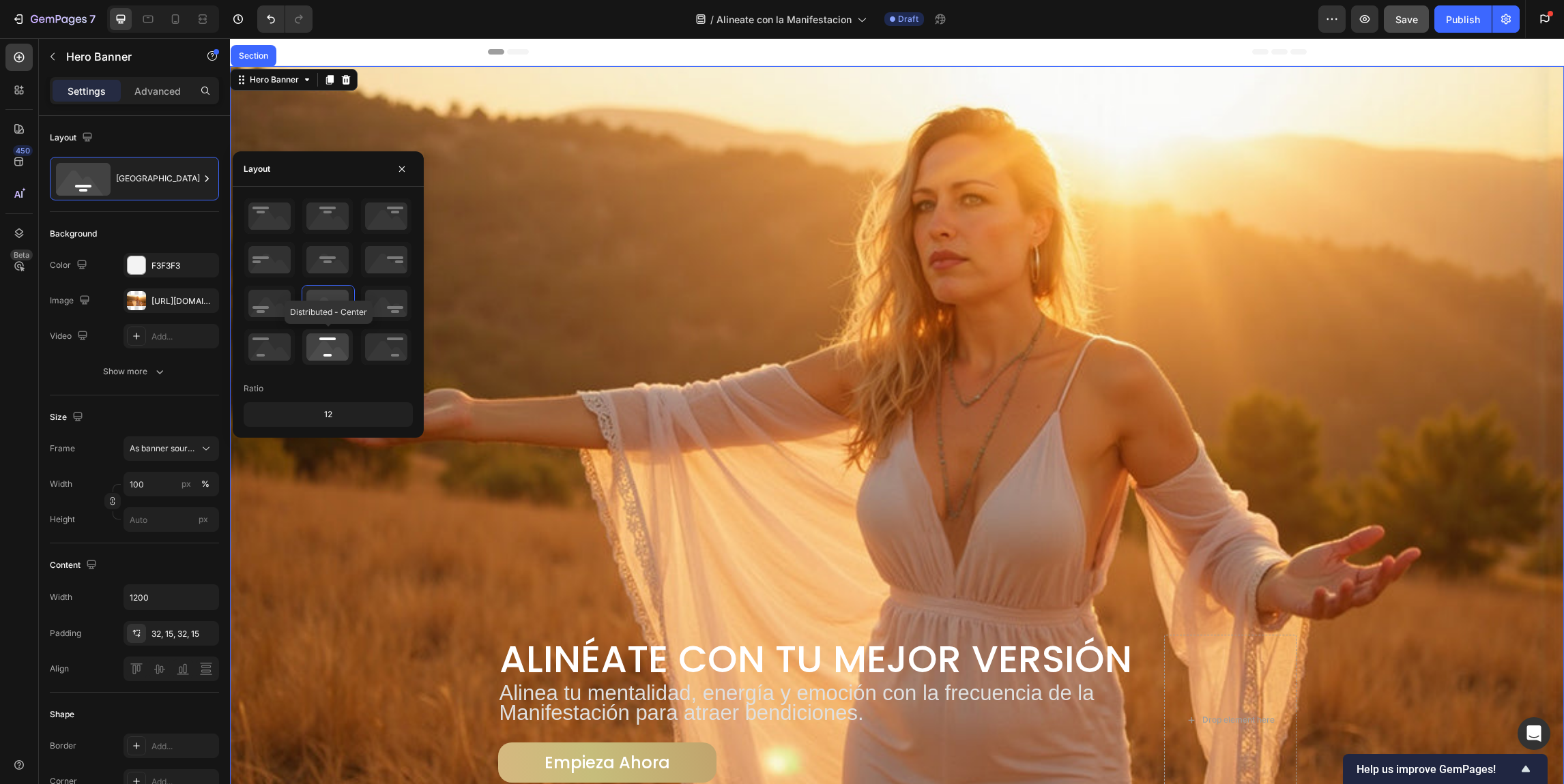
click at [335, 348] on icon at bounding box center [328, 347] width 51 height 36
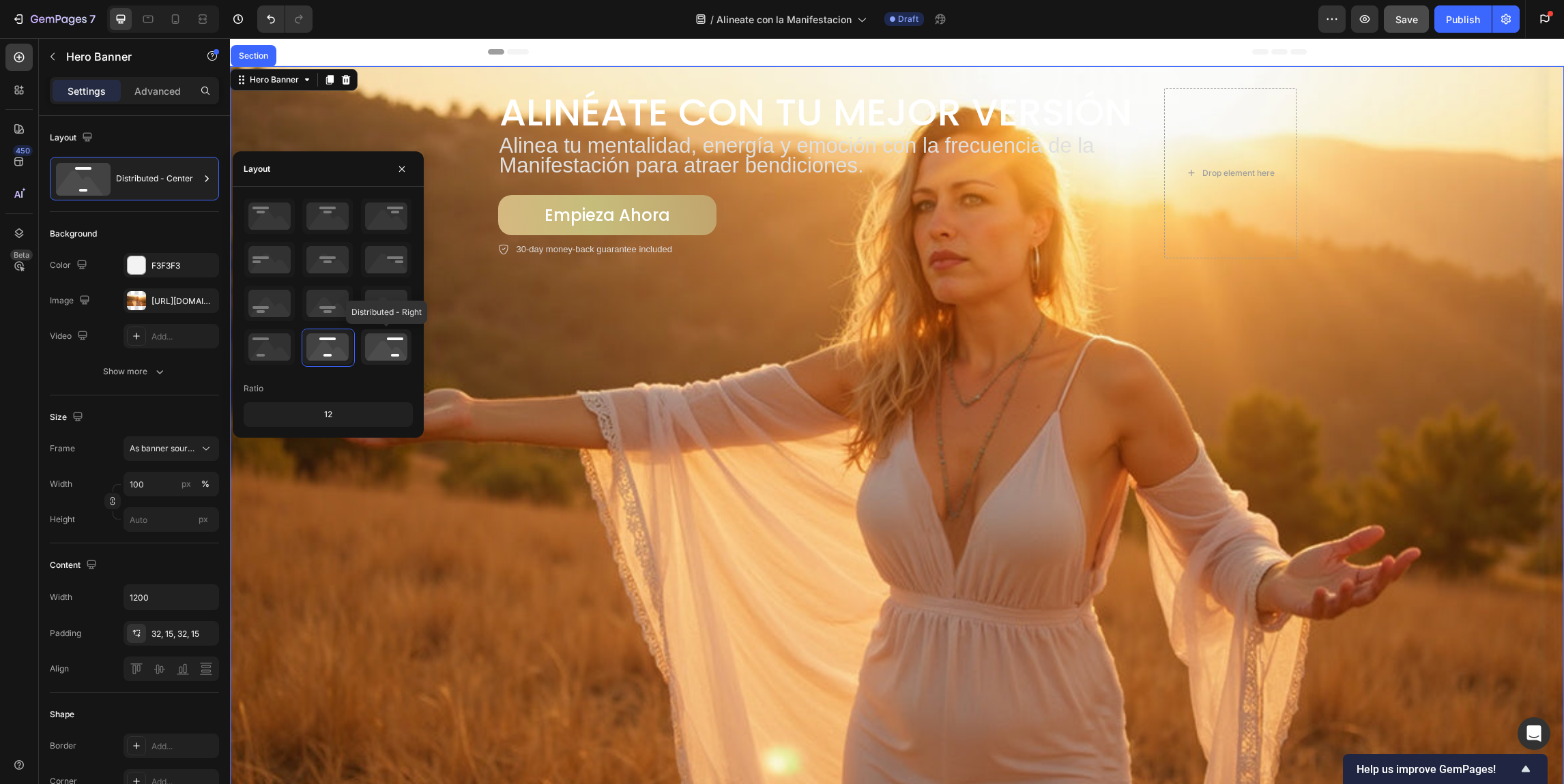
click at [393, 351] on icon at bounding box center [386, 347] width 51 height 36
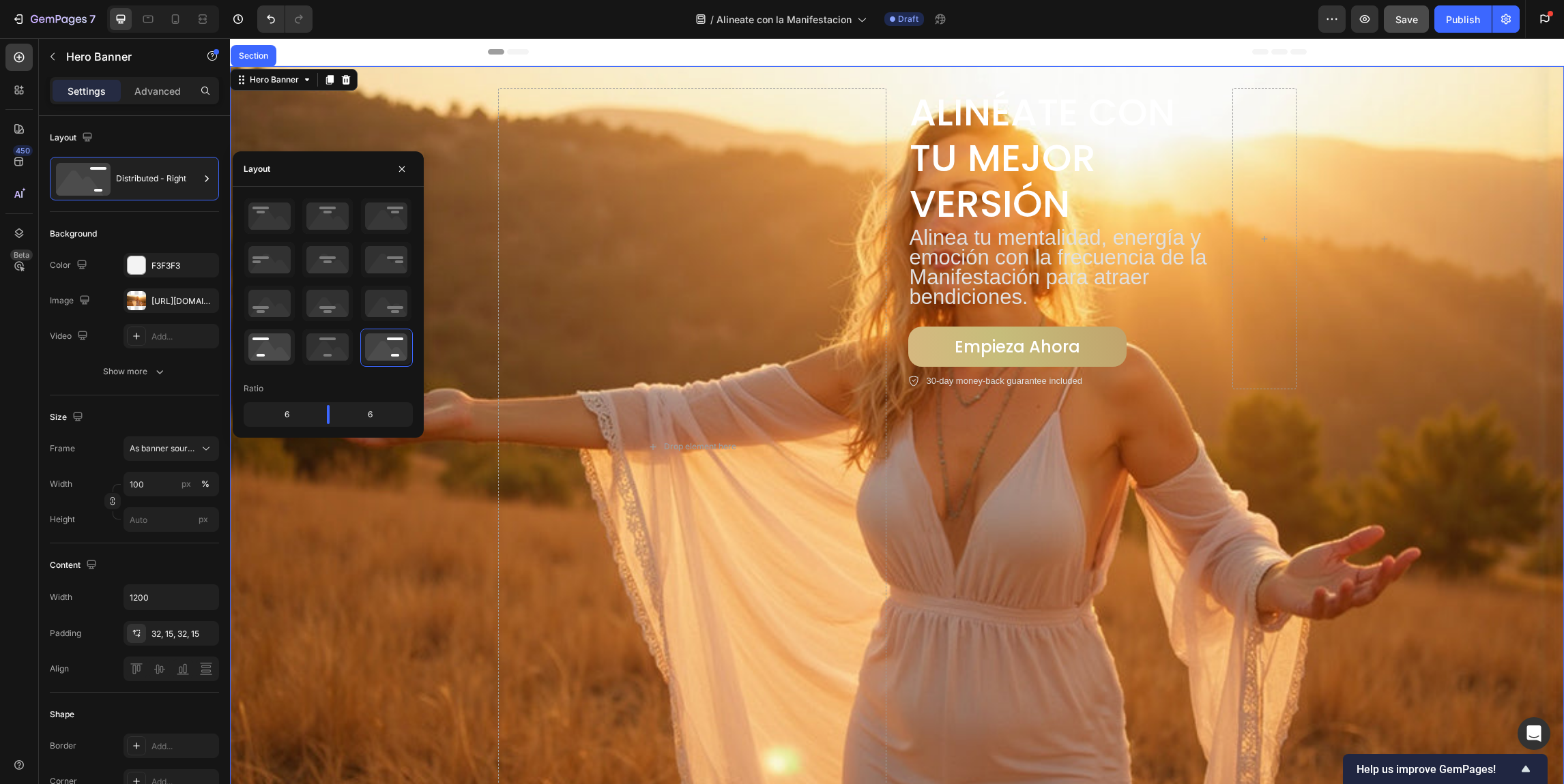
click at [269, 355] on icon at bounding box center [269, 347] width 51 height 36
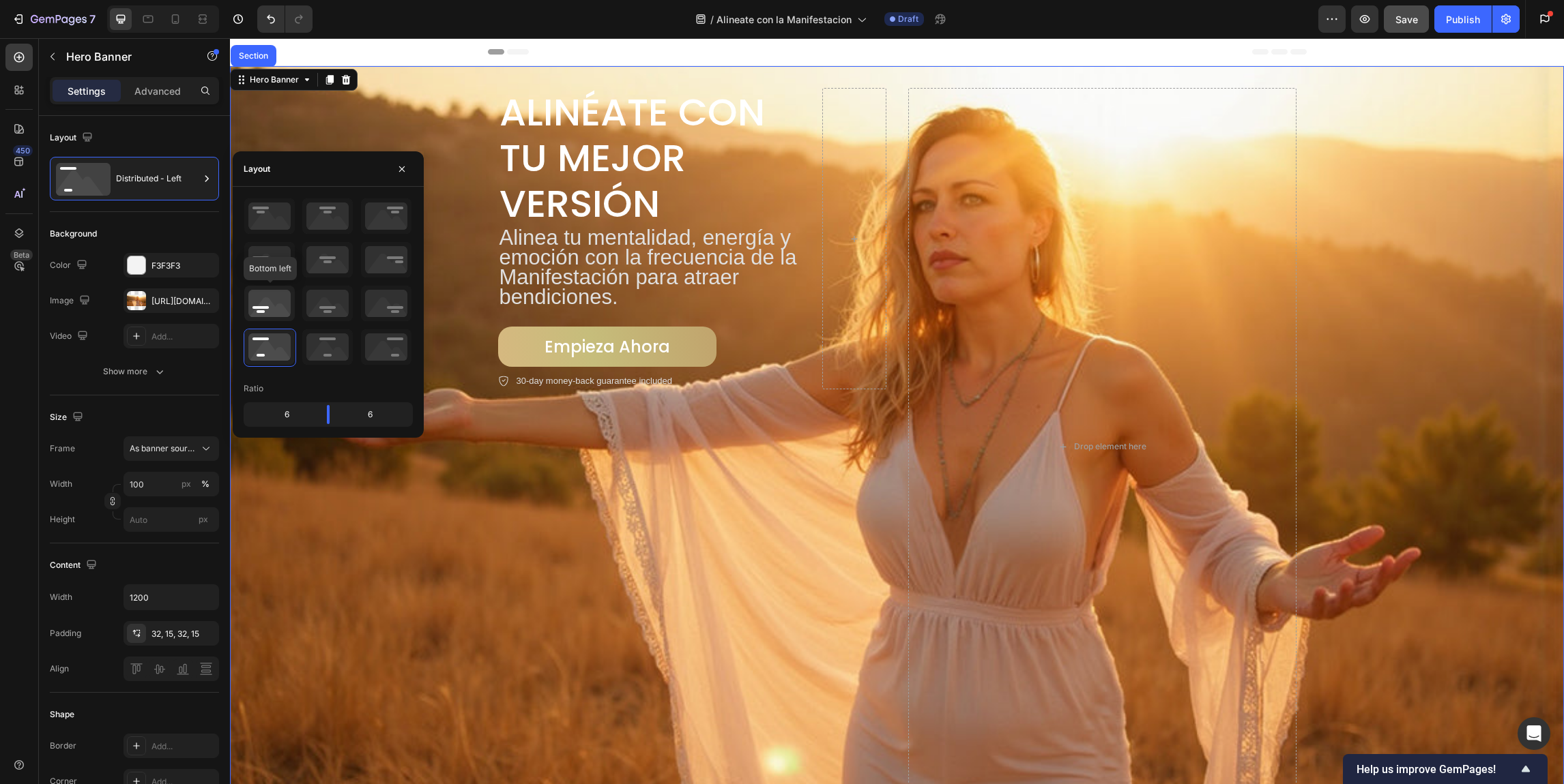
click at [279, 302] on icon at bounding box center [269, 303] width 51 height 36
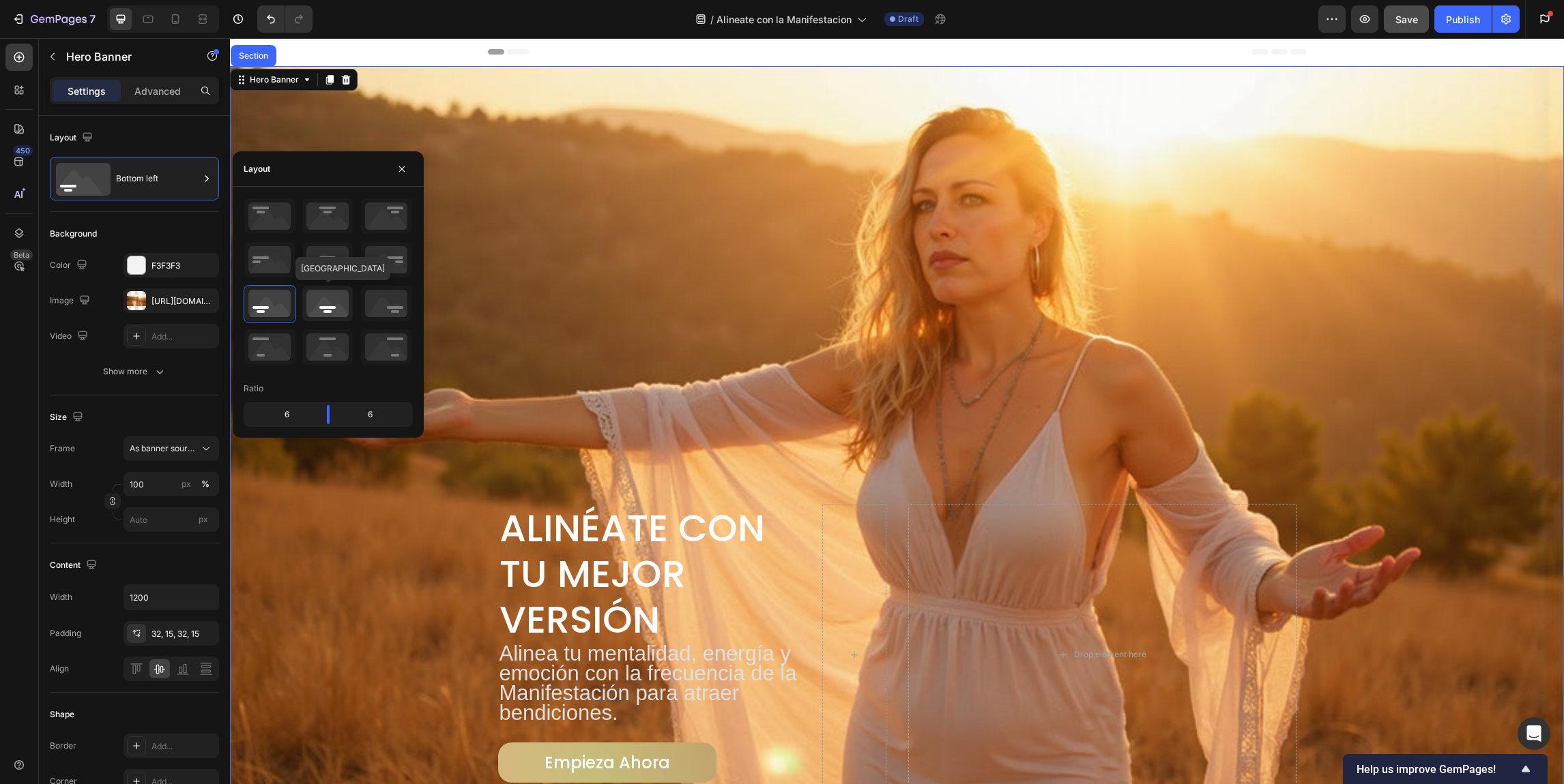
click at [318, 301] on icon at bounding box center [328, 303] width 51 height 36
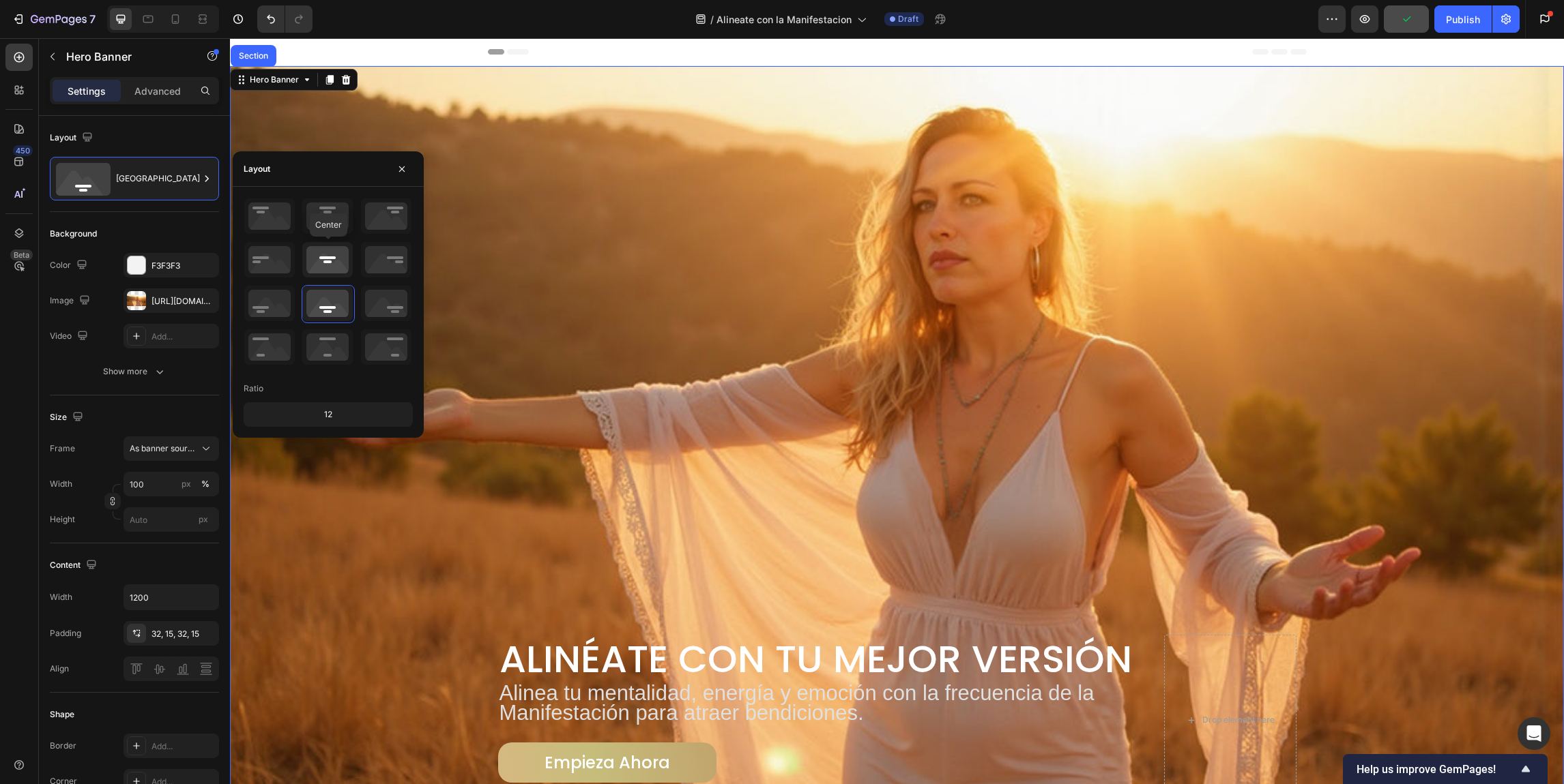
click at [337, 261] on icon at bounding box center [328, 259] width 51 height 36
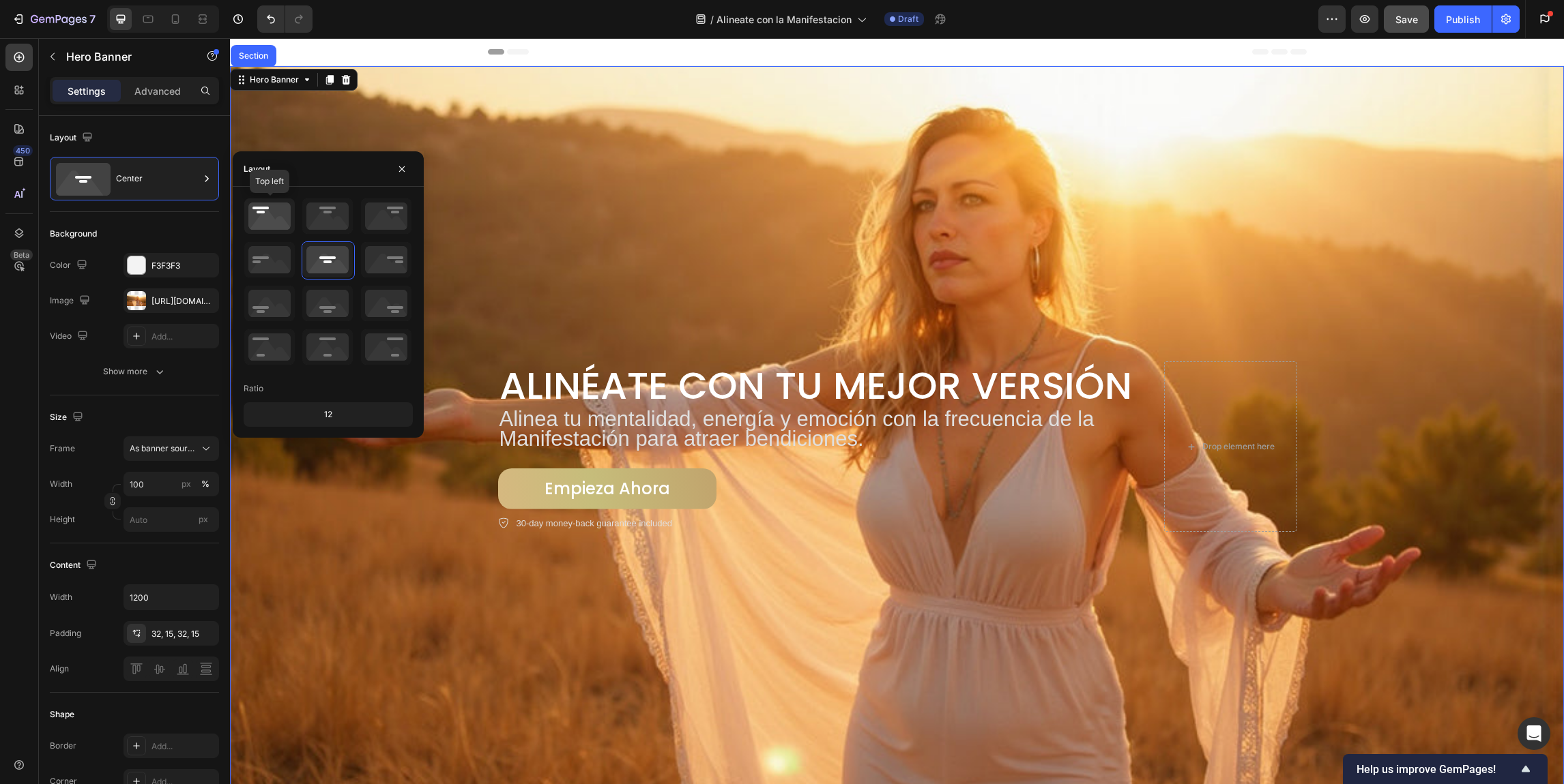
click at [248, 208] on icon at bounding box center [269, 216] width 51 height 36
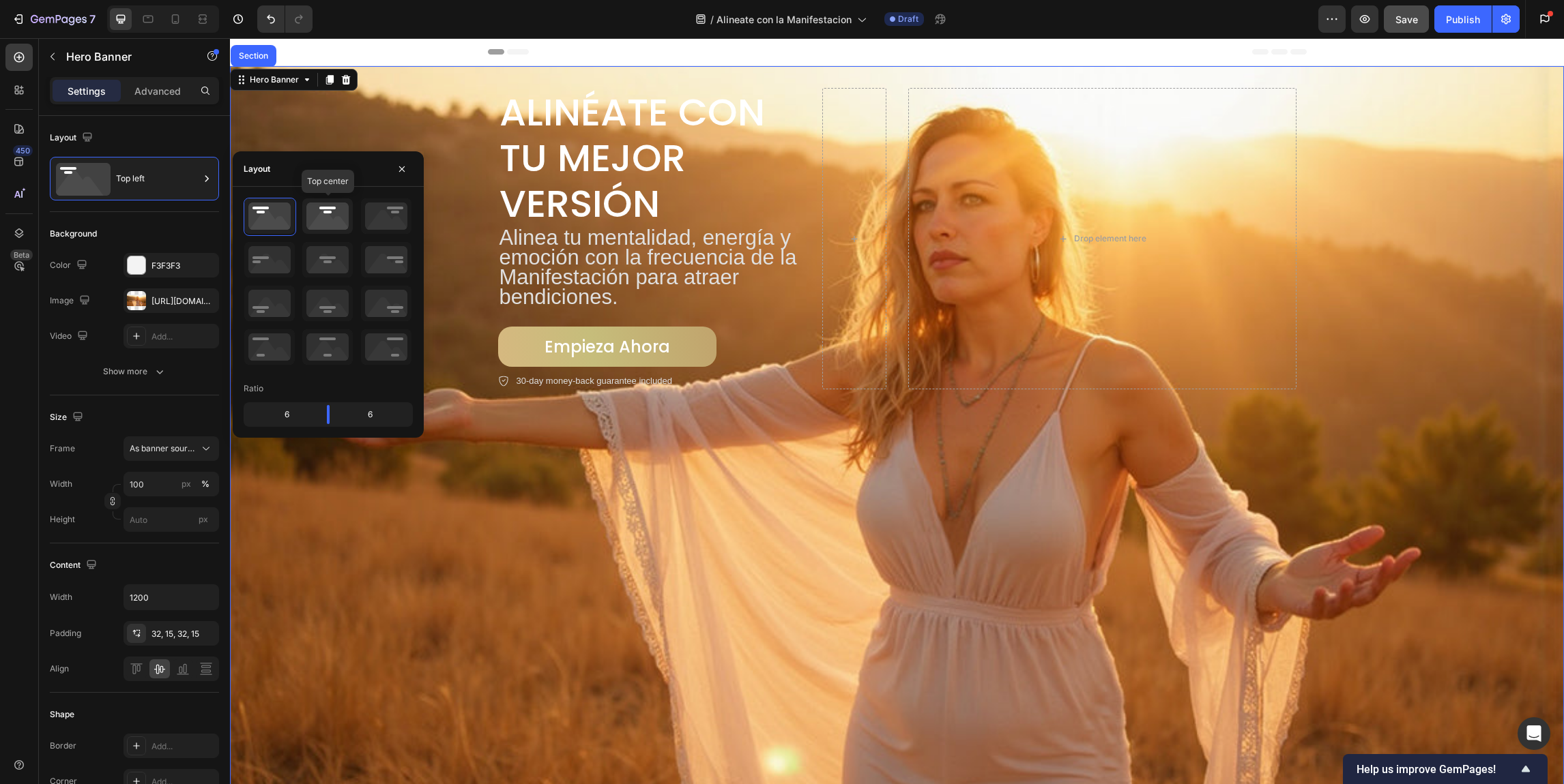
click at [337, 221] on icon at bounding box center [328, 216] width 51 height 36
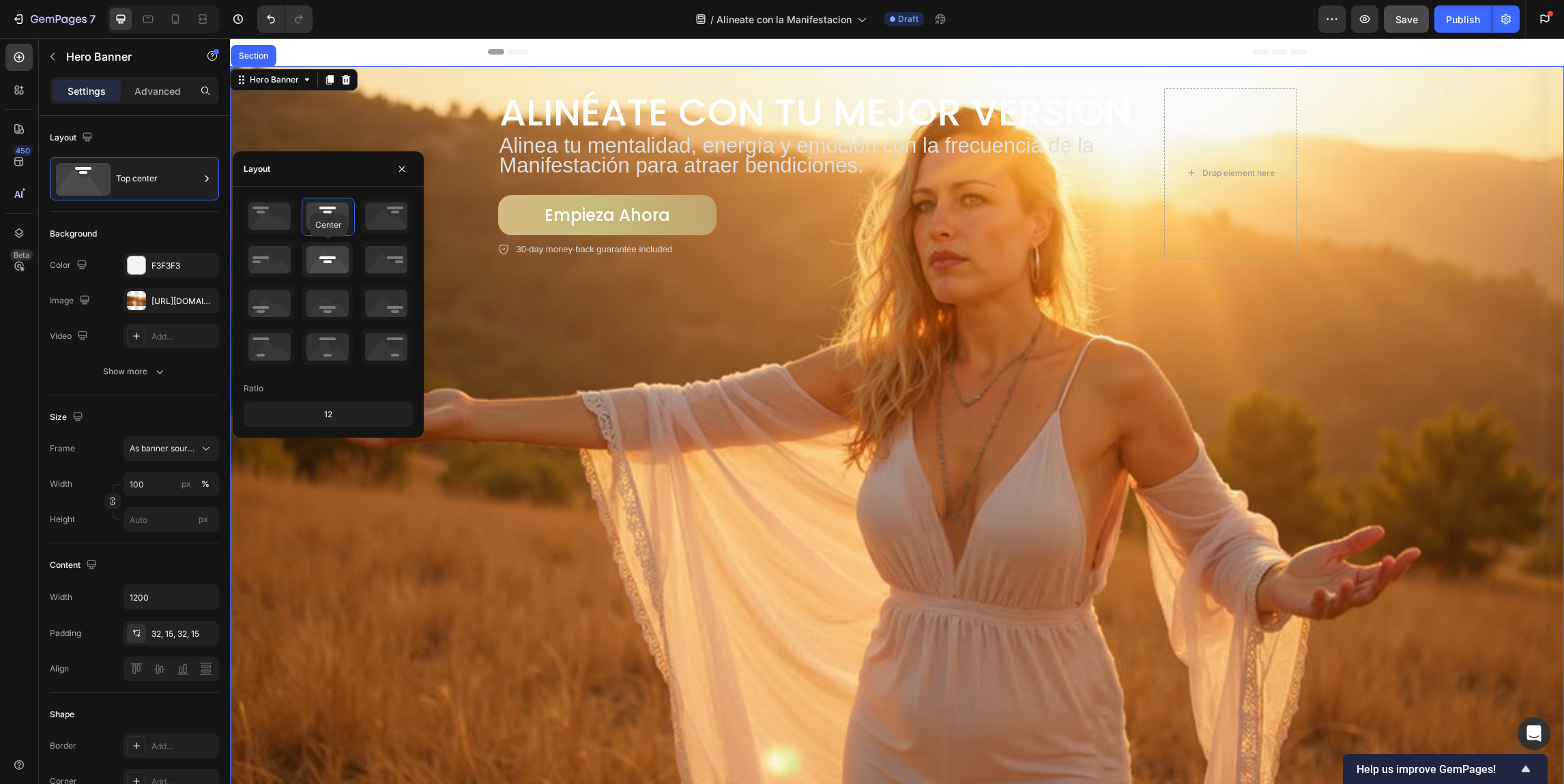
click at [331, 257] on icon at bounding box center [328, 259] width 51 height 36
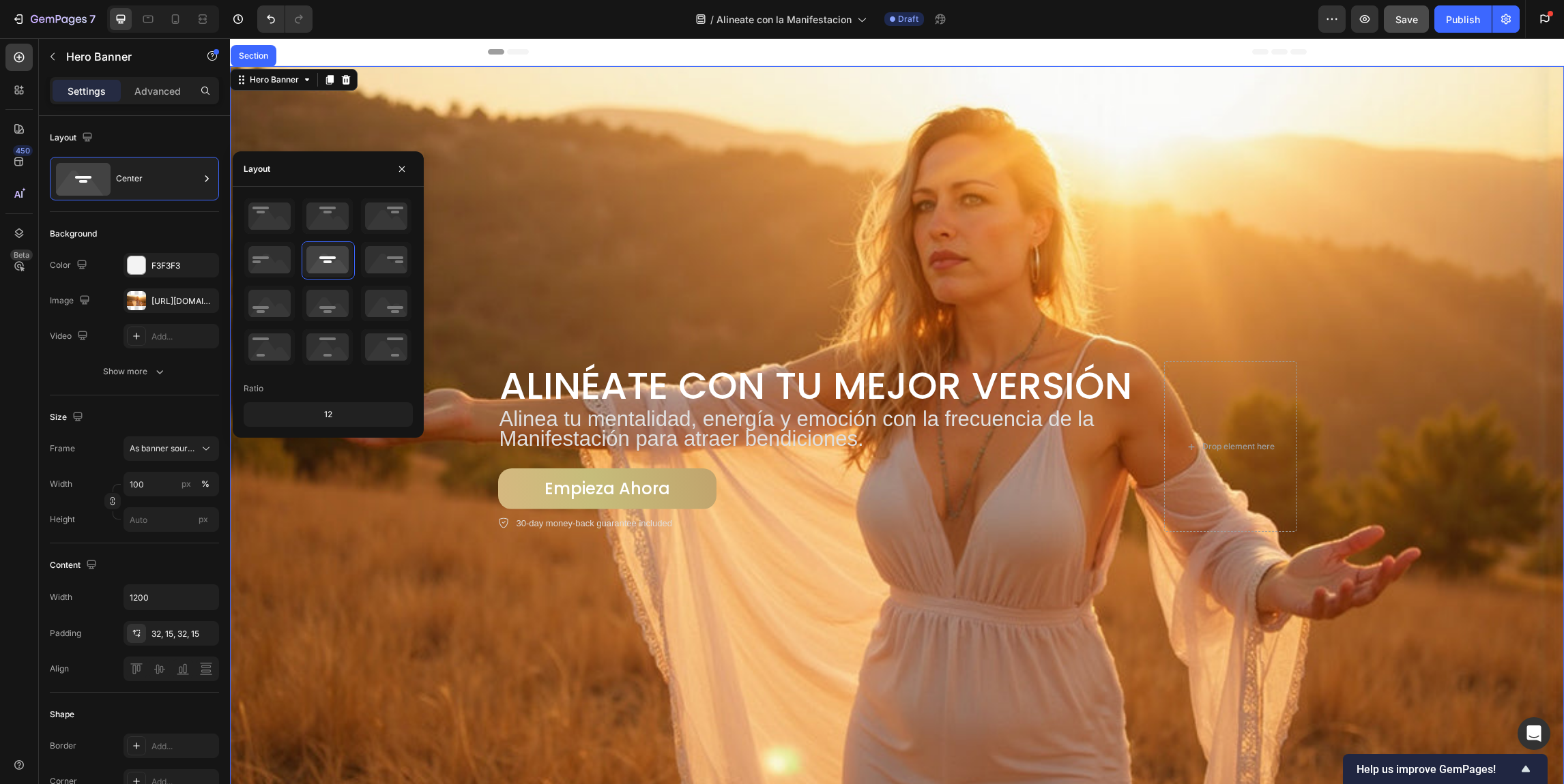
click at [536, 173] on div "Background Image" at bounding box center [897, 411] width 1334 height 746
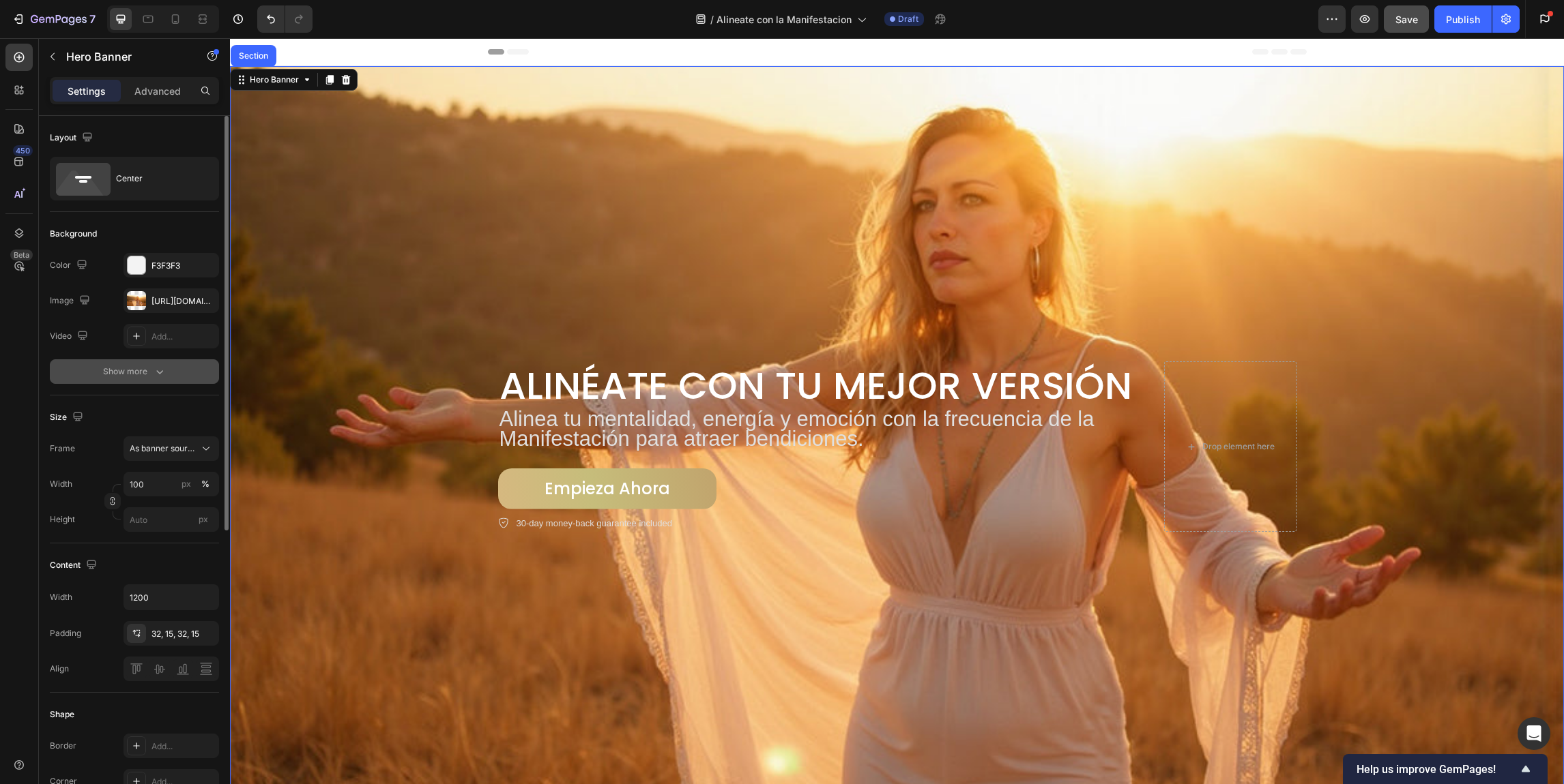
click at [154, 370] on icon "button" at bounding box center [159, 371] width 13 height 13
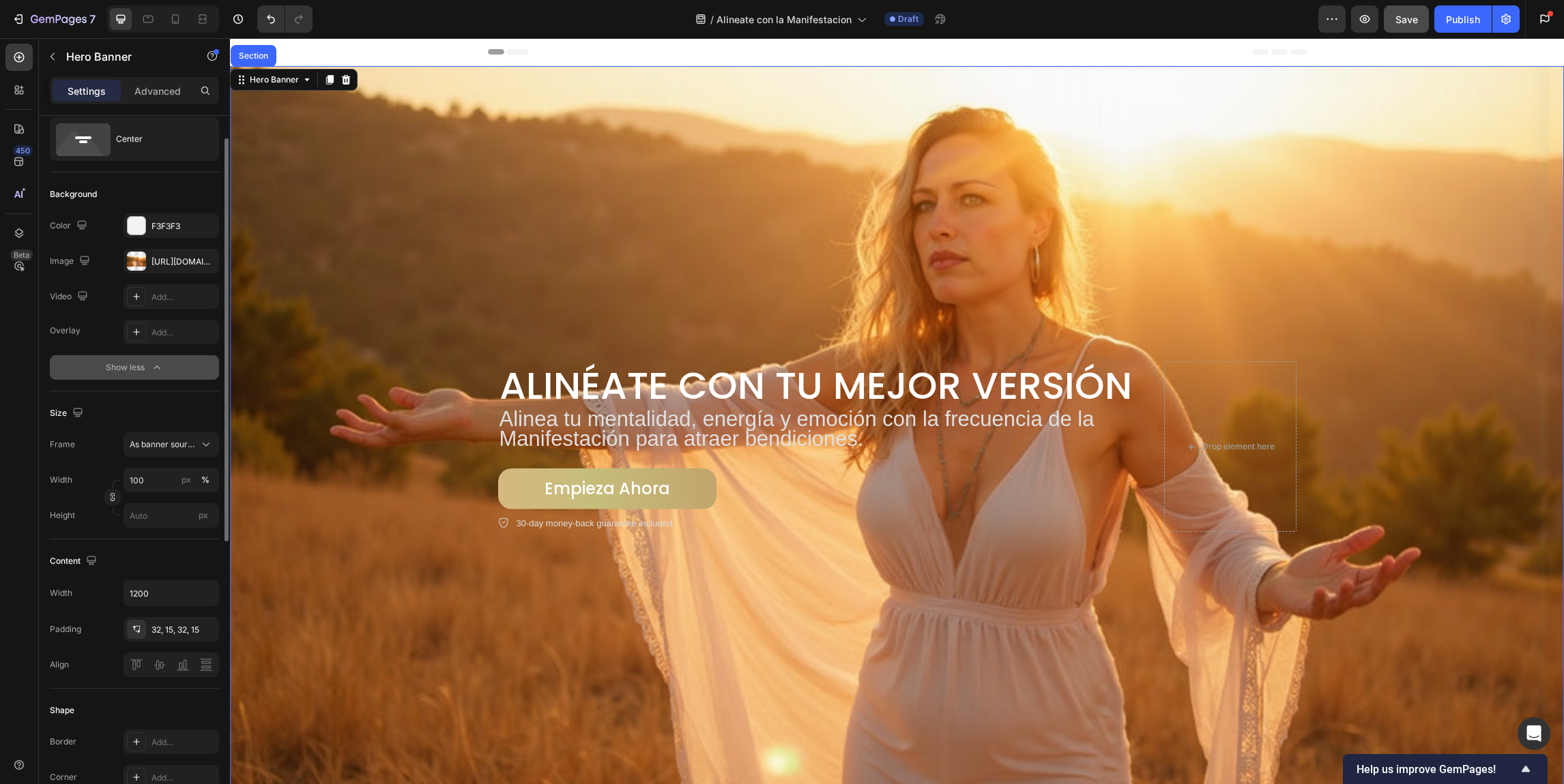
scroll to position [117, 0]
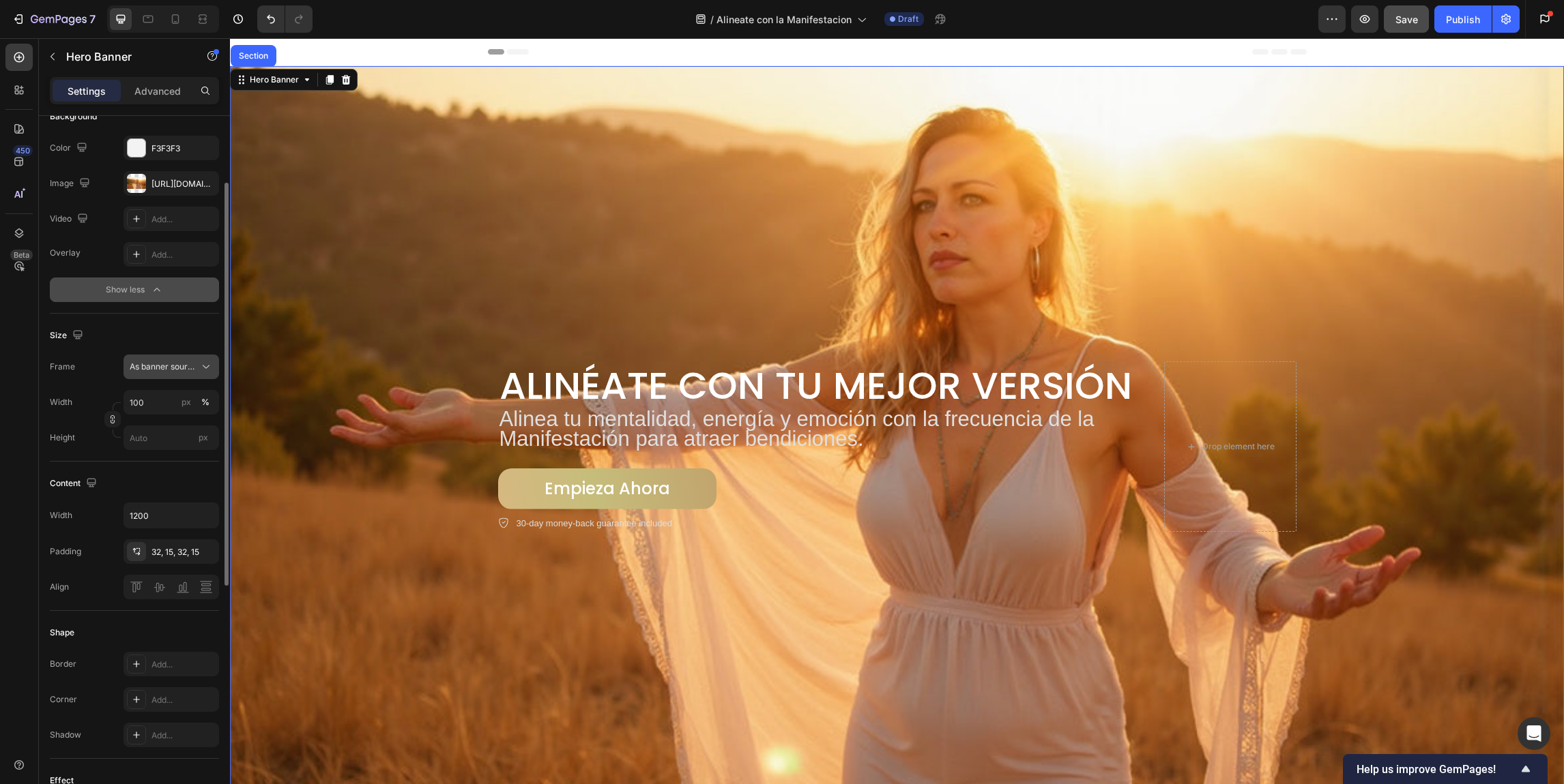
click at [180, 368] on span "As banner source" at bounding box center [163, 367] width 67 height 13
click at [167, 329] on div "Size" at bounding box center [134, 335] width 169 height 22
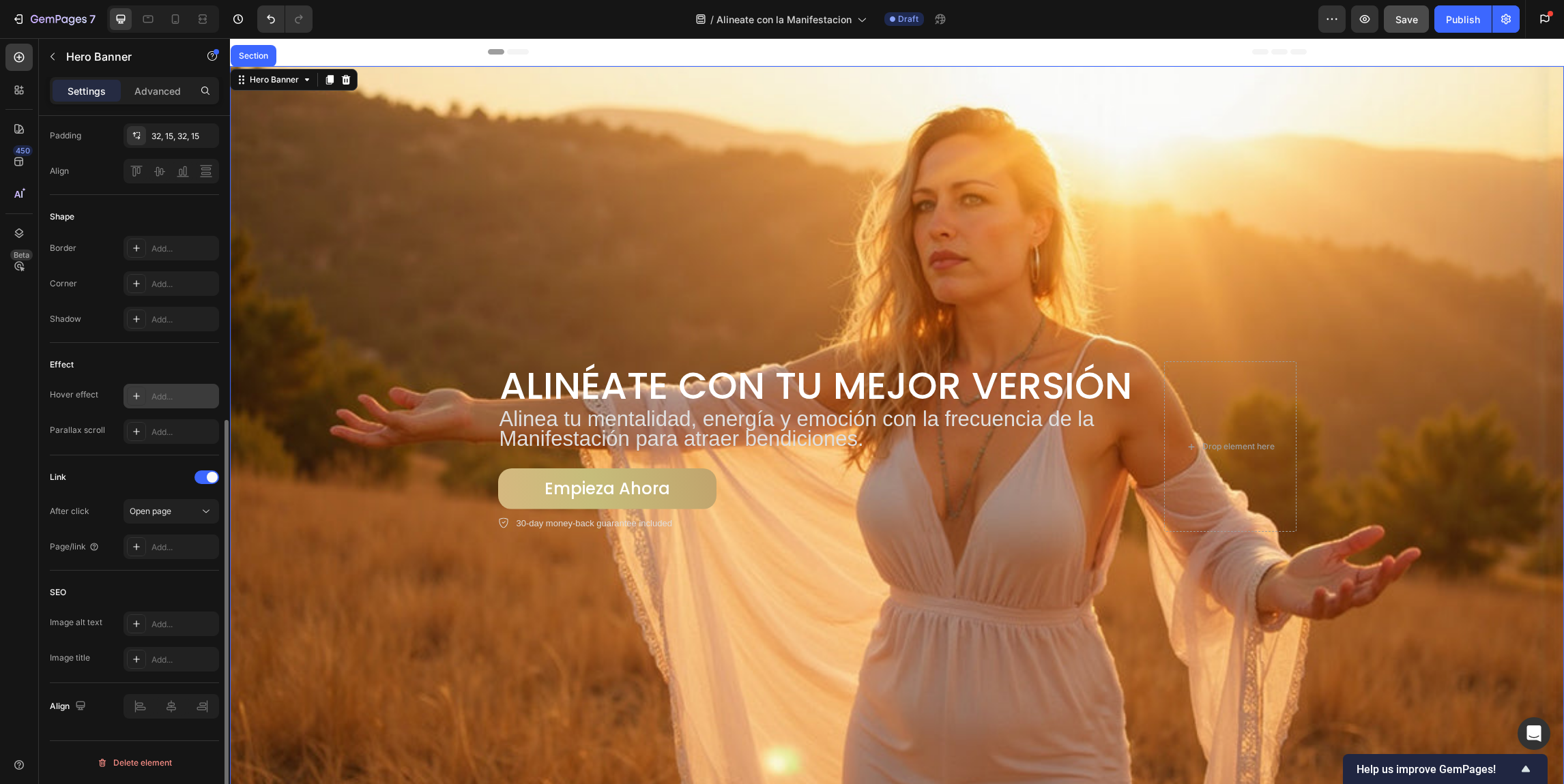
scroll to position [0, 0]
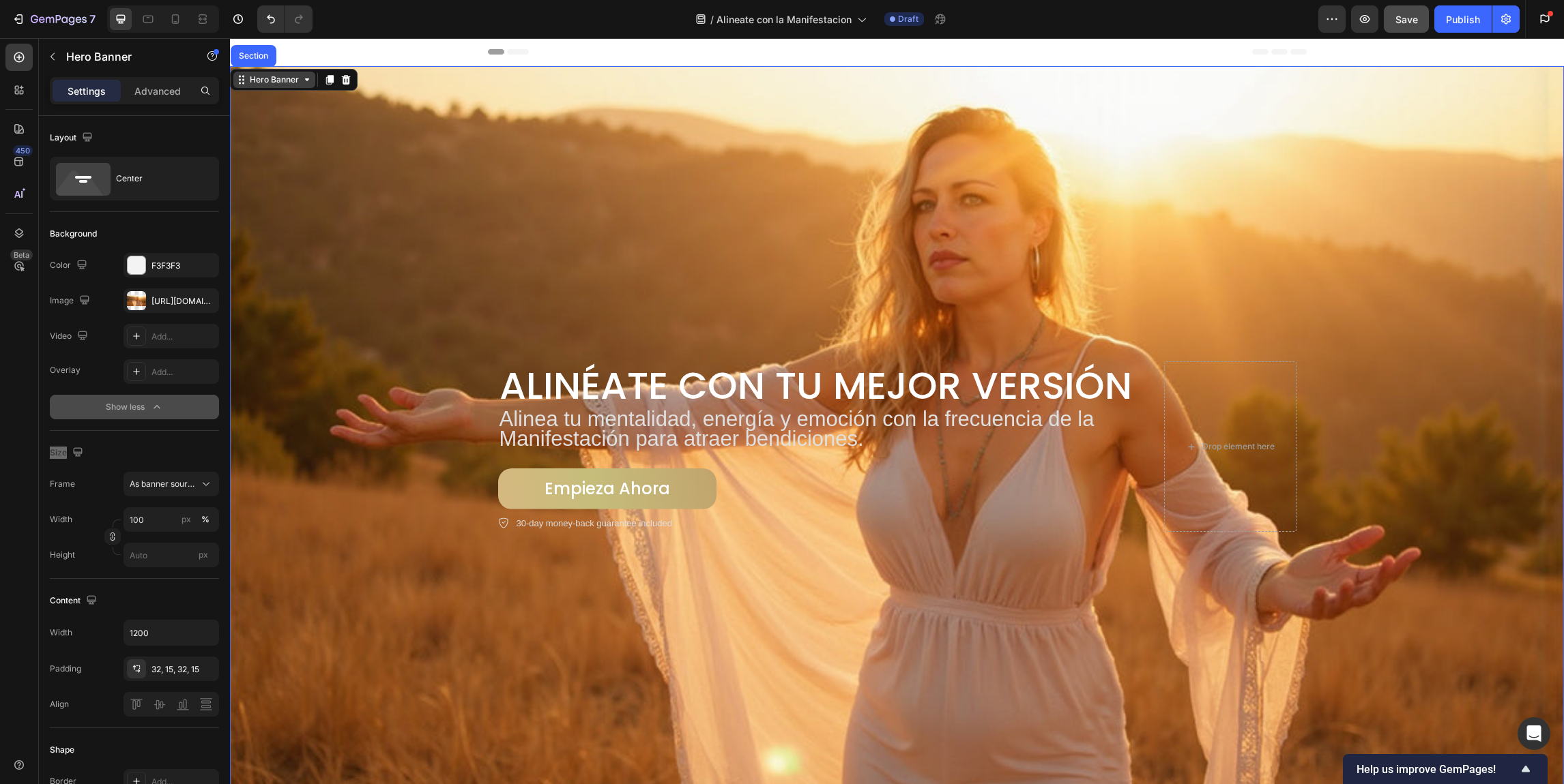
click at [309, 83] on icon at bounding box center [307, 80] width 11 height 11
click at [41, 49] on button "button" at bounding box center [52, 56] width 22 height 22
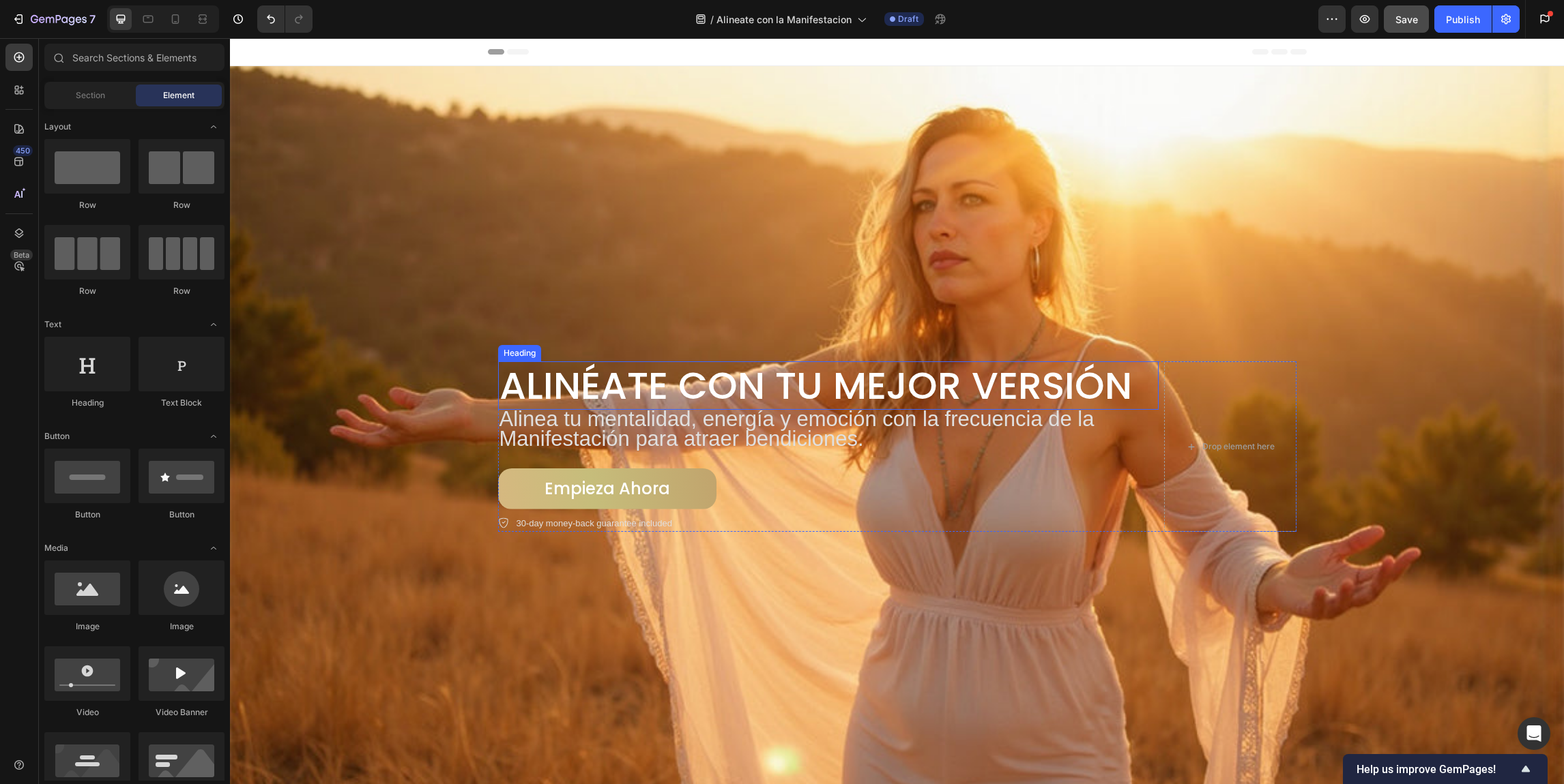
click at [521, 393] on h2 "Alinéate con Tu Mejor Versión" at bounding box center [828, 385] width 660 height 48
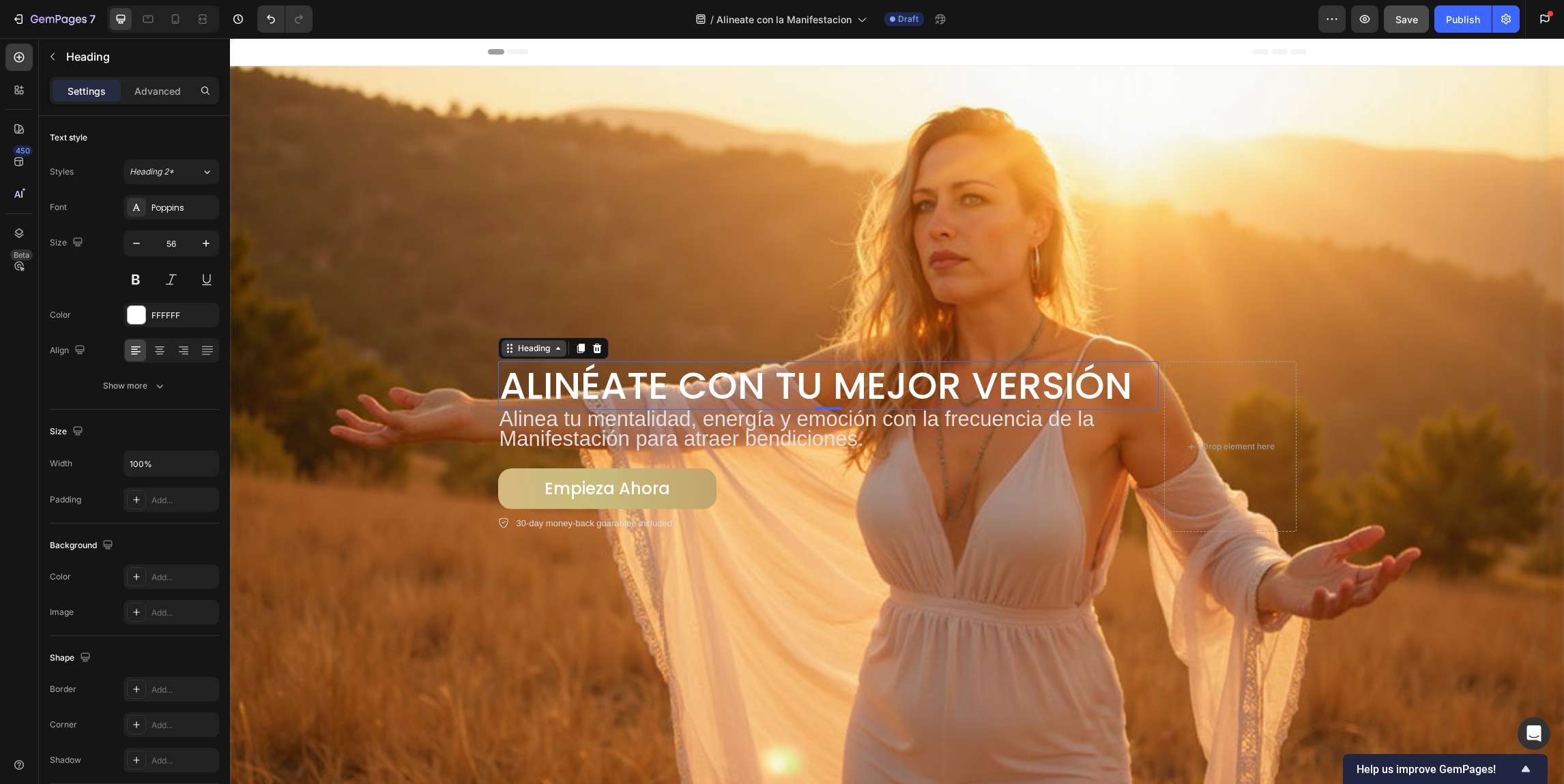
click at [525, 342] on div "Heading" at bounding box center [533, 349] width 37 height 13
click at [157, 97] on p "Advanced" at bounding box center [158, 91] width 46 height 14
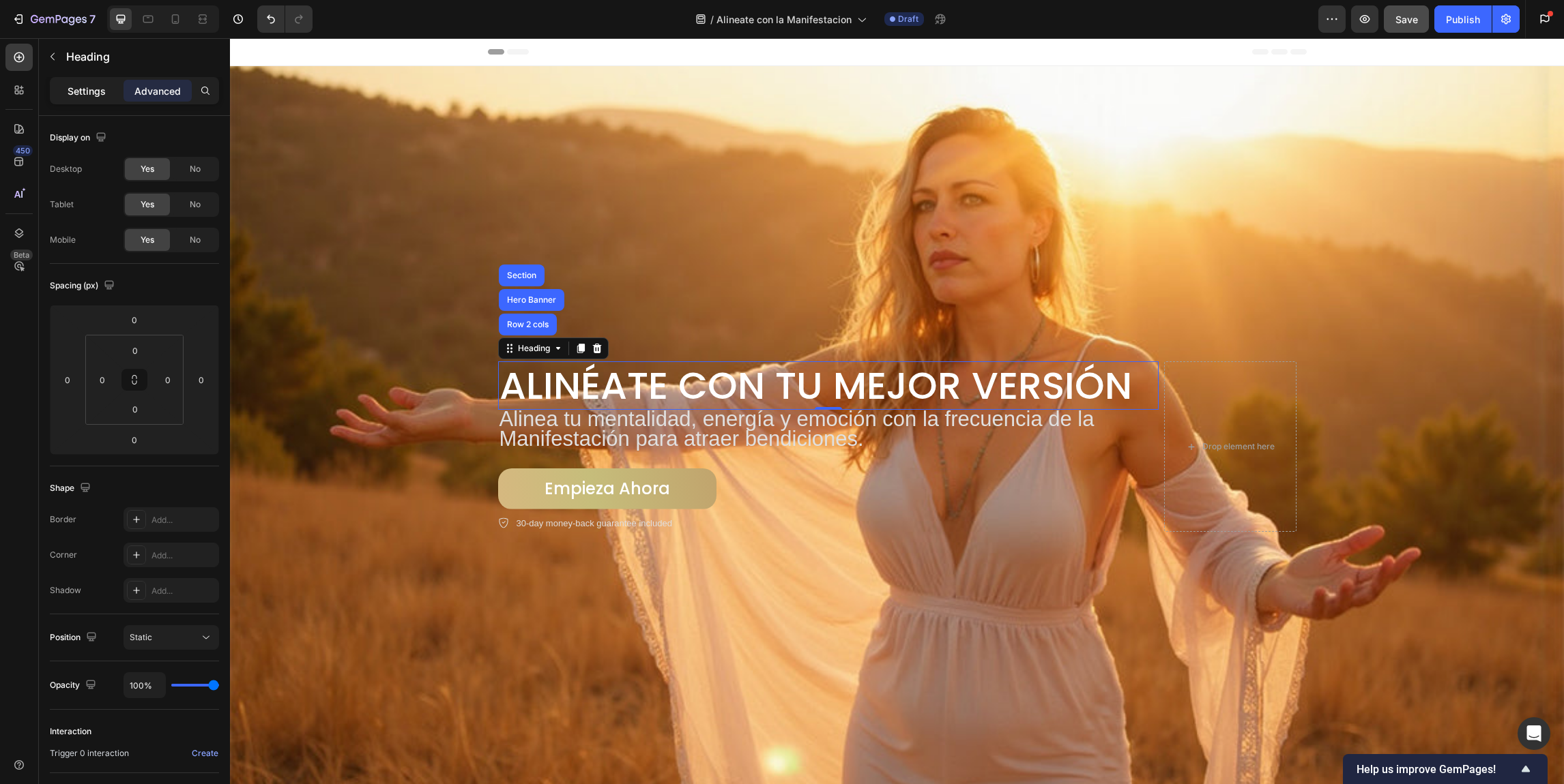
click at [92, 85] on p "Settings" at bounding box center [86, 91] width 38 height 14
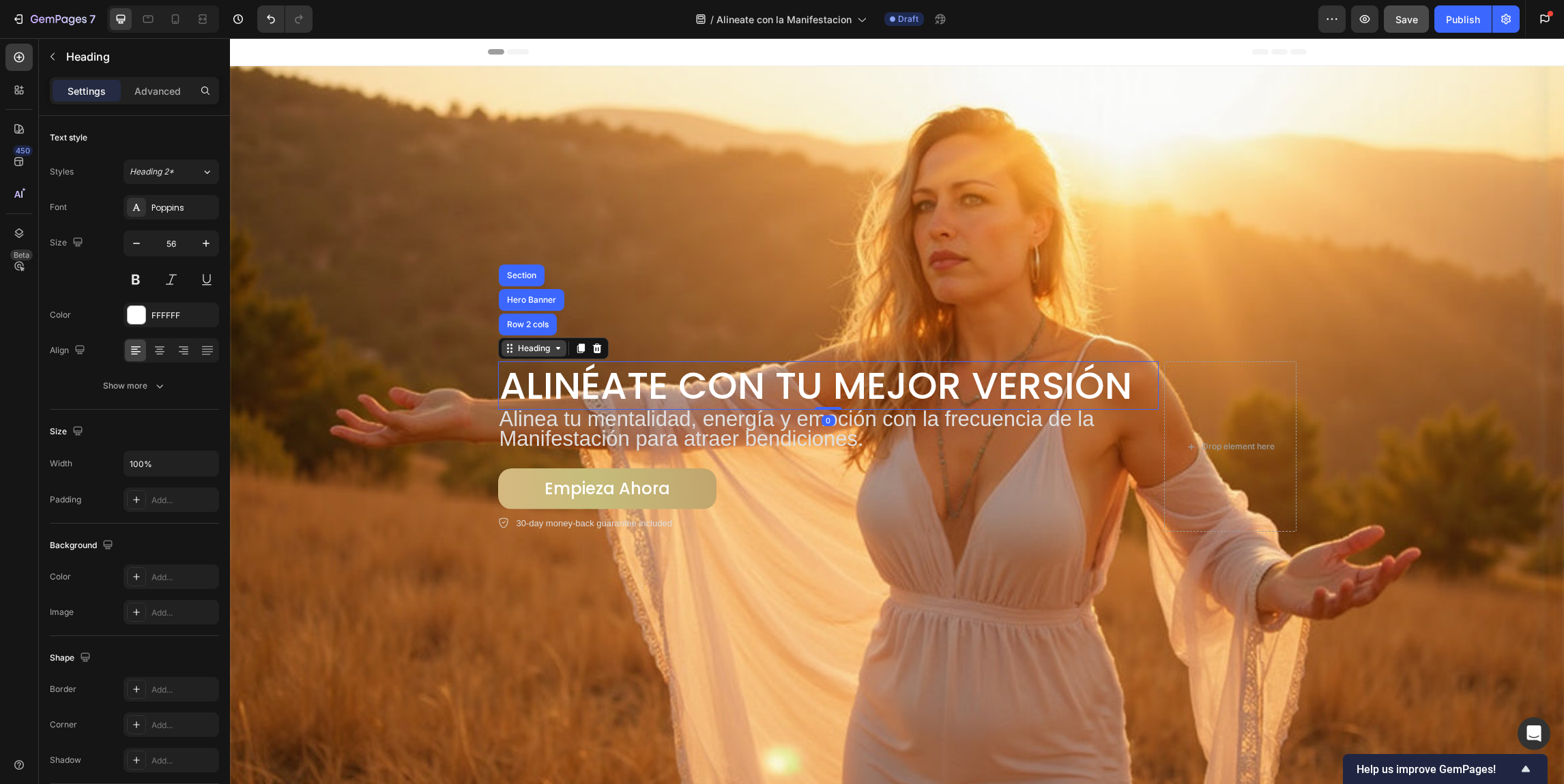
click at [542, 346] on div "Heading" at bounding box center [533, 349] width 37 height 13
click at [520, 350] on div "Heading" at bounding box center [533, 349] width 37 height 13
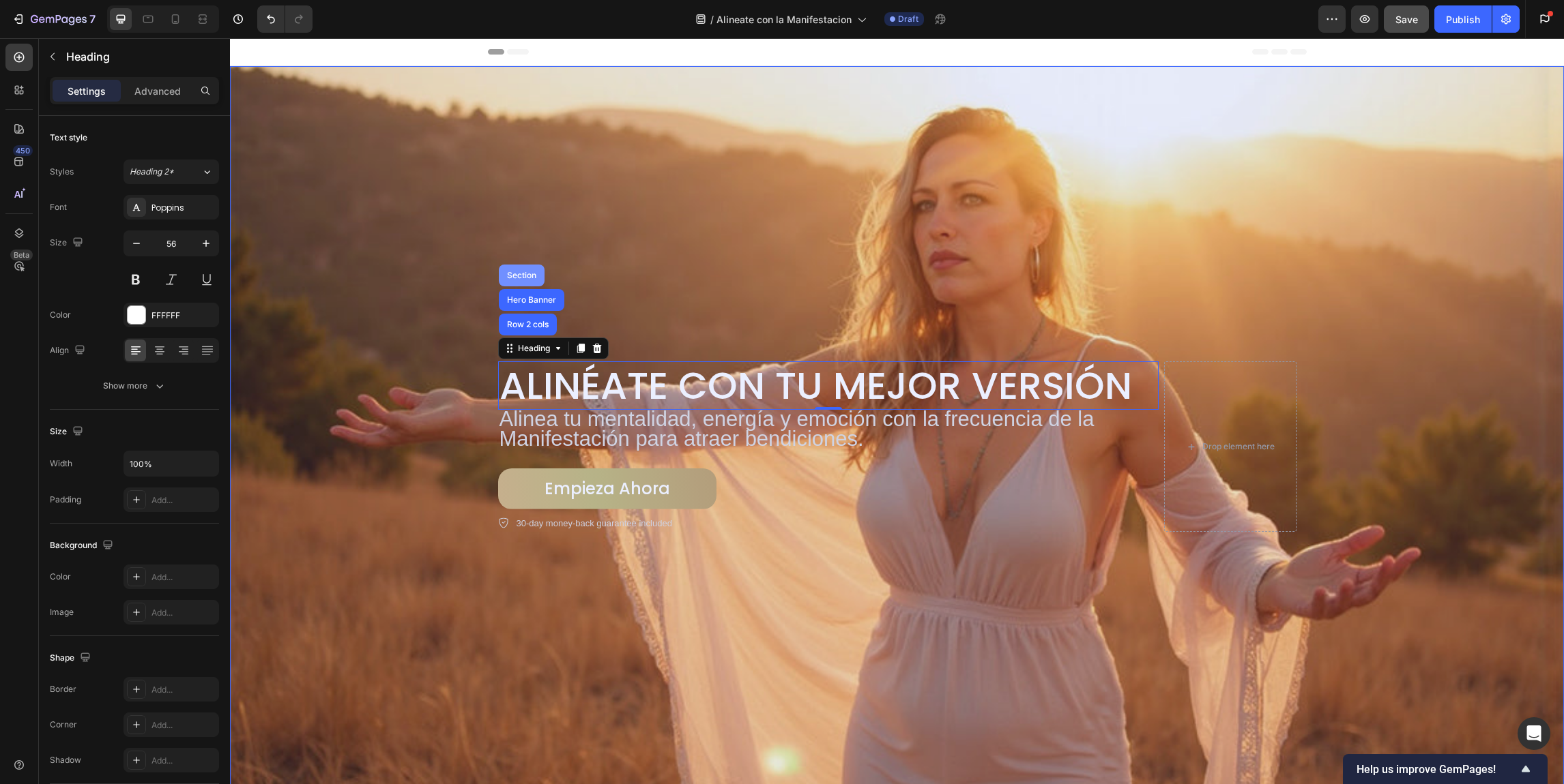
click at [516, 273] on div "Section" at bounding box center [522, 276] width 35 height 8
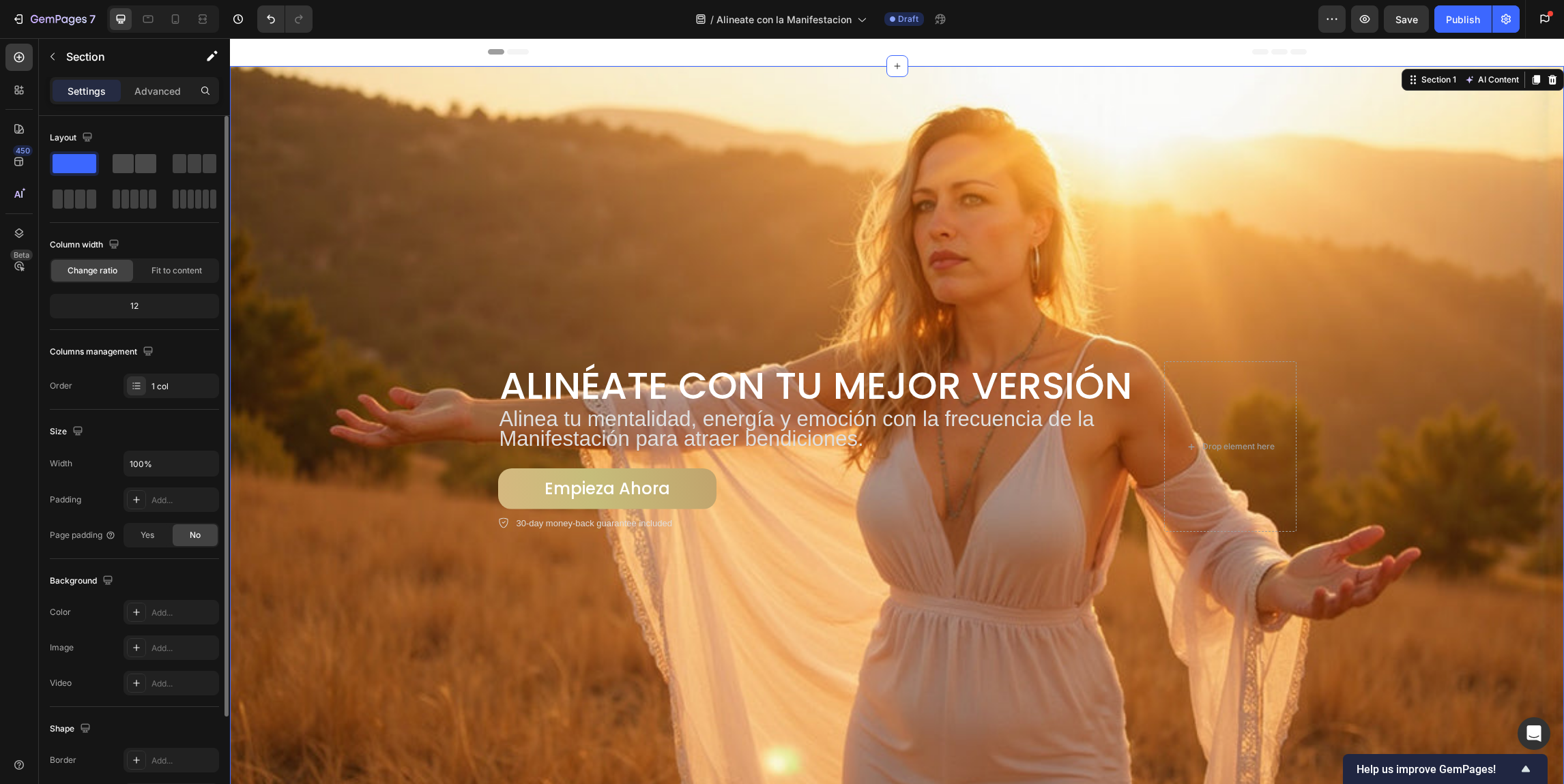
click at [149, 154] on span at bounding box center [146, 163] width 21 height 19
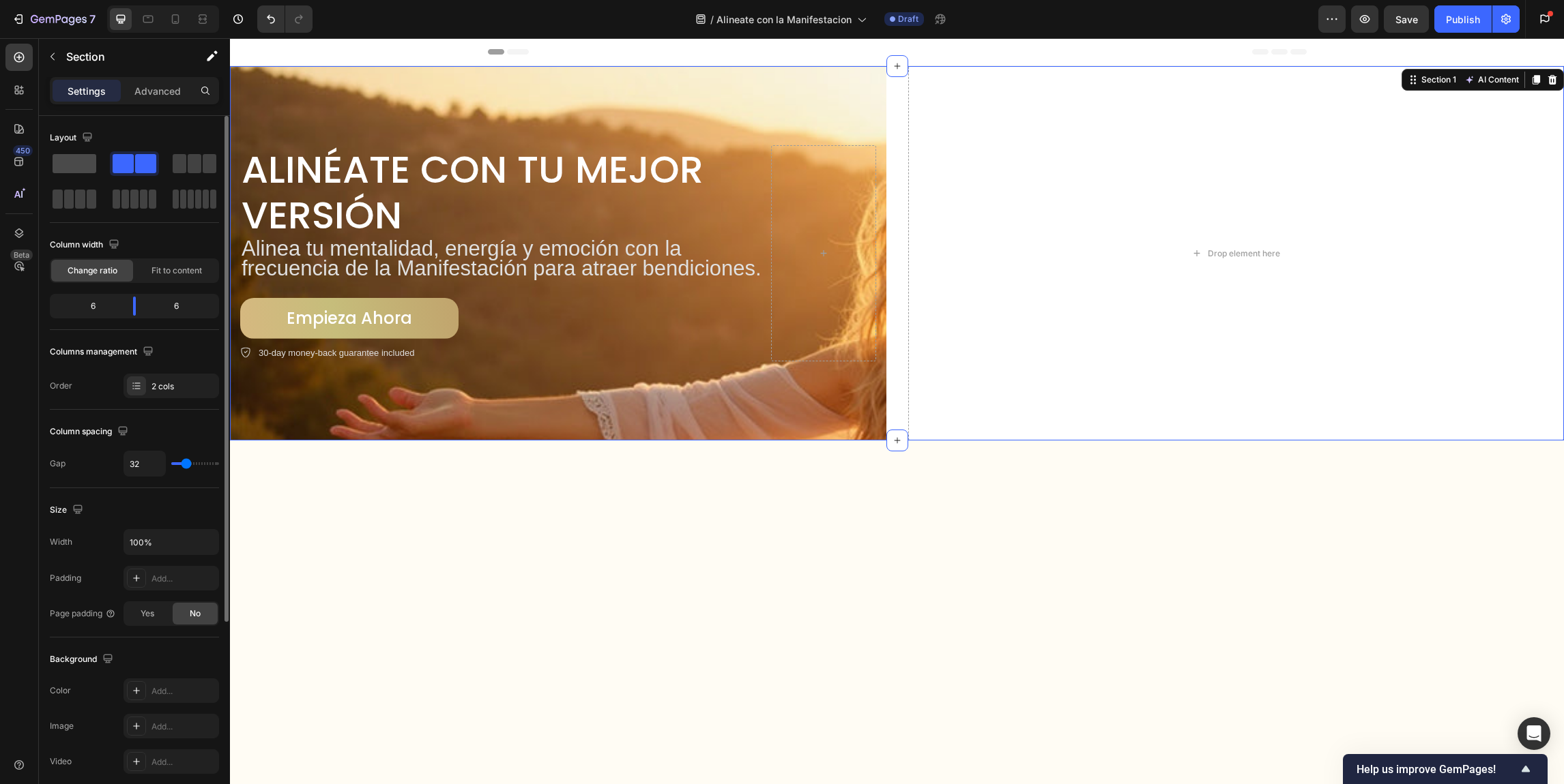
click at [66, 161] on span at bounding box center [74, 163] width 44 height 19
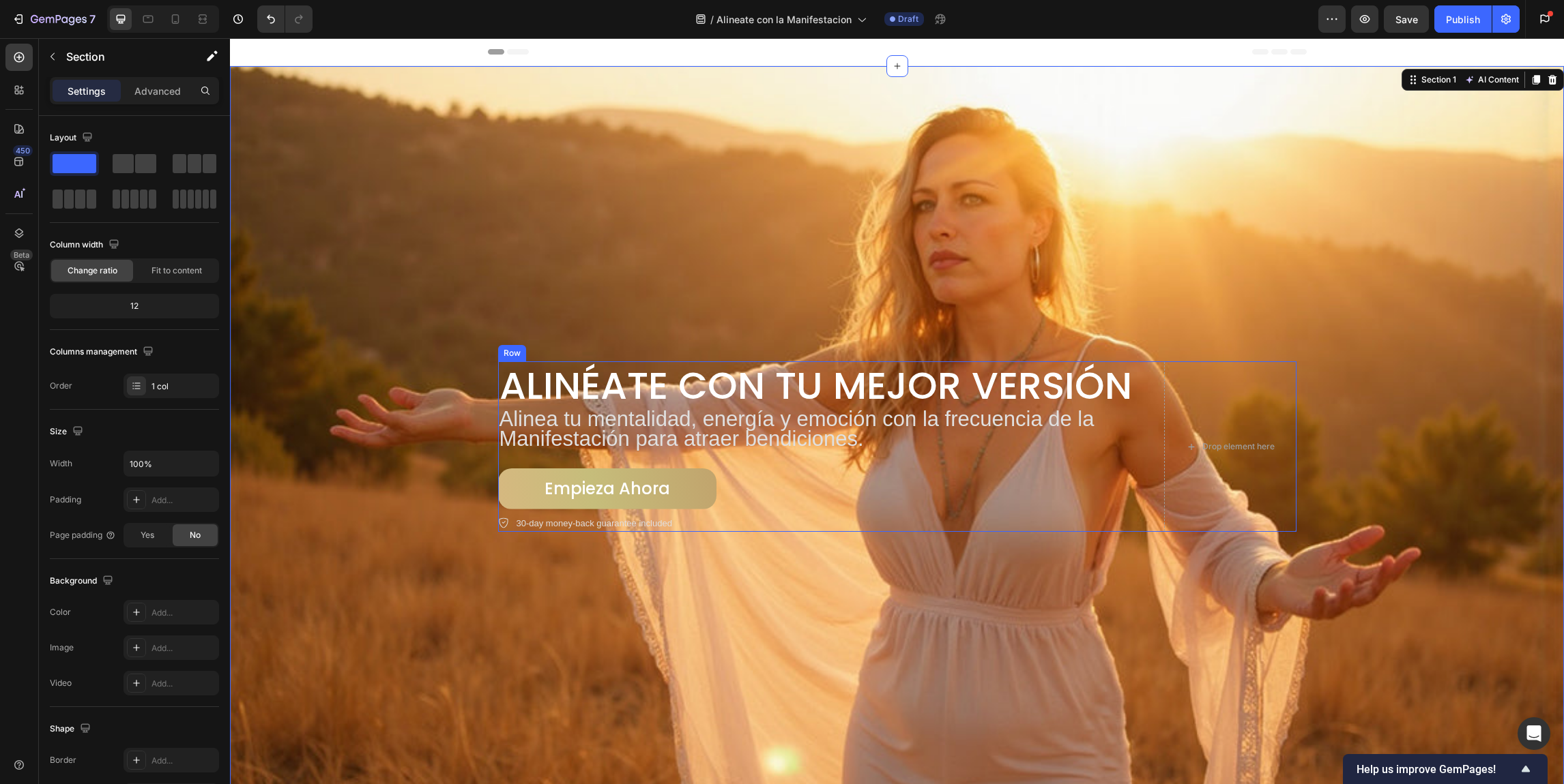
click at [1156, 412] on div "Alinéate con Tu Mejor Versión Heading Alinea tu mentalidad, energía y emoción c…" at bounding box center [897, 446] width 798 height 170
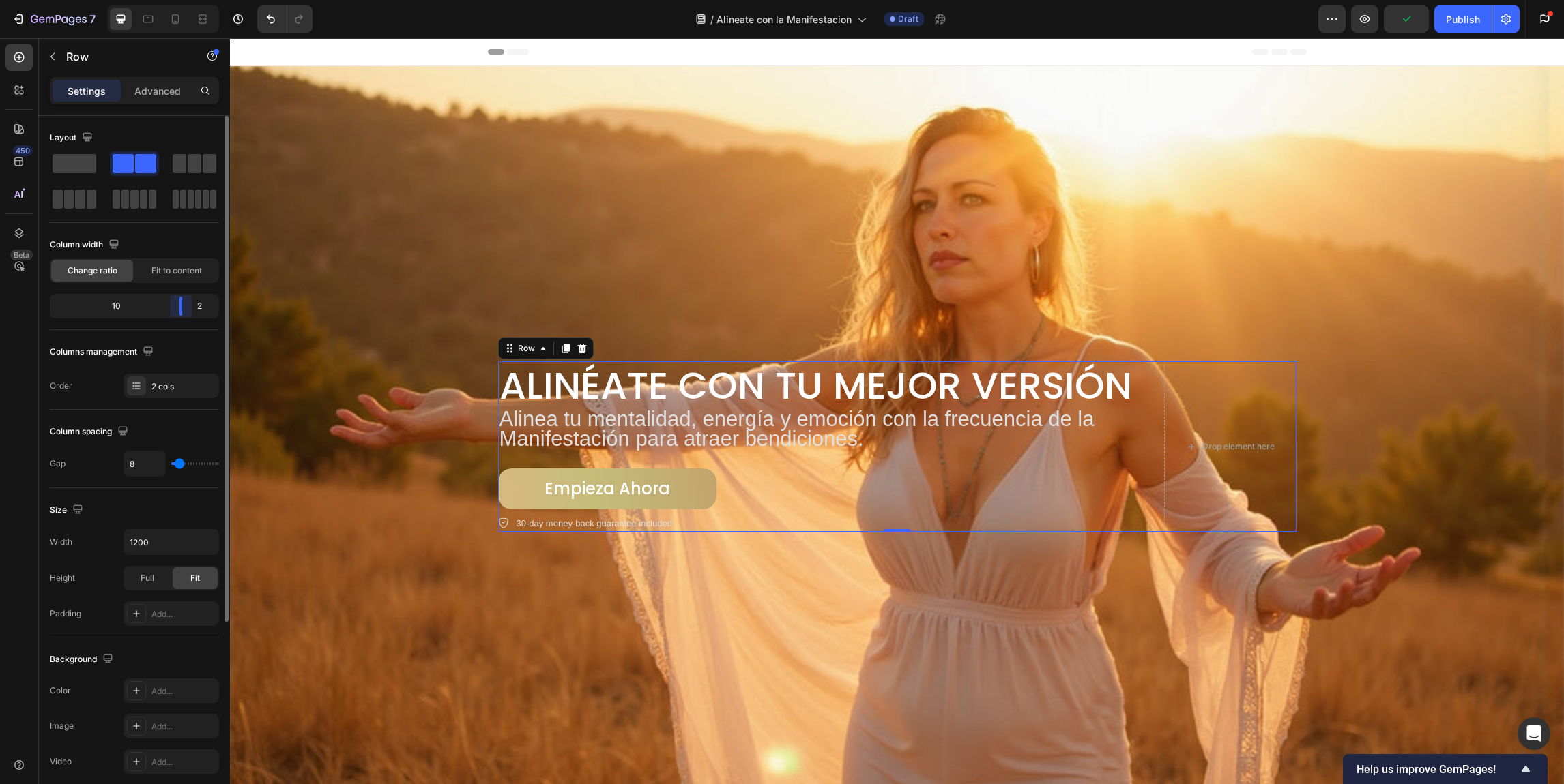
drag, startPoint x: 180, startPoint y: 302, endPoint x: 190, endPoint y: 291, distance: 14.9
click at [190, 0] on body "7 Version history / Alineate con la Manifestacion Draft Preview Publish Get sta…" at bounding box center [782, 0] width 1564 height 0
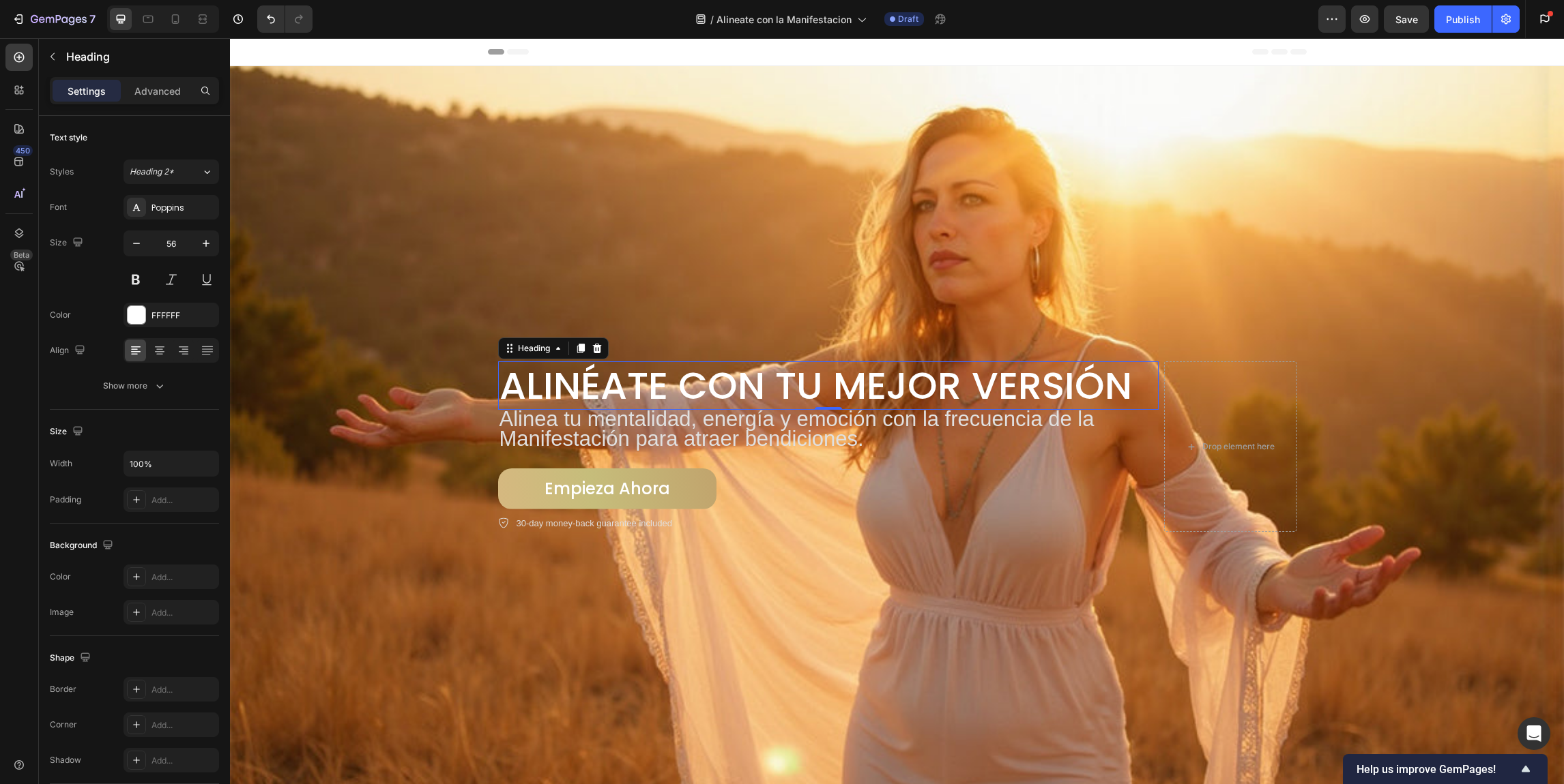
click at [1077, 381] on h2 "Alinéate con Tu Mejor Versión" at bounding box center [828, 385] width 660 height 48
click at [577, 344] on icon at bounding box center [580, 349] width 8 height 10
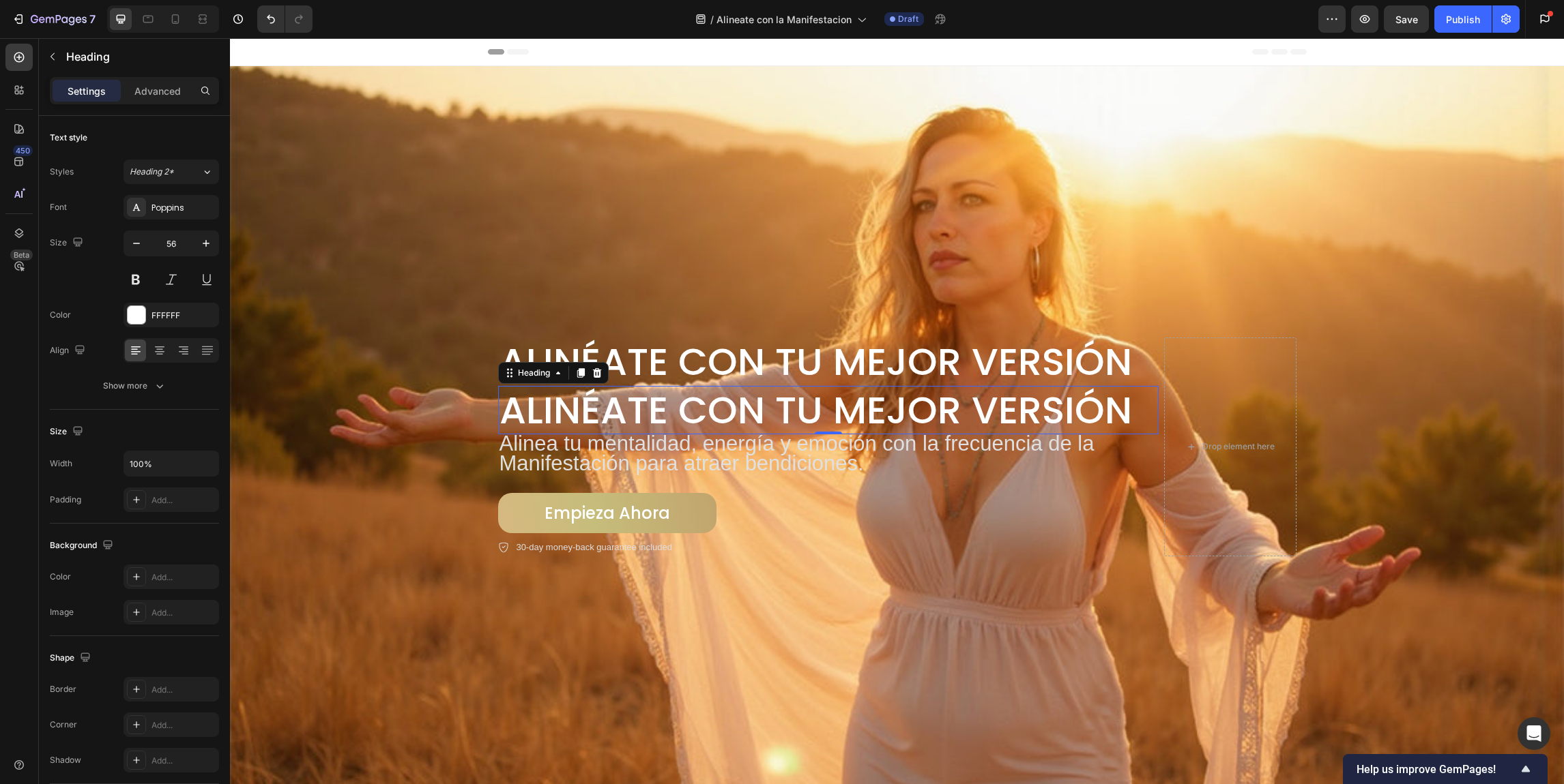
click at [641, 410] on h2 "Alinéate con Tu Mejor Versión" at bounding box center [828, 410] width 660 height 48
click at [641, 410] on p "Alinéate con Tu Mejor Versión" at bounding box center [828, 410] width 657 height 46
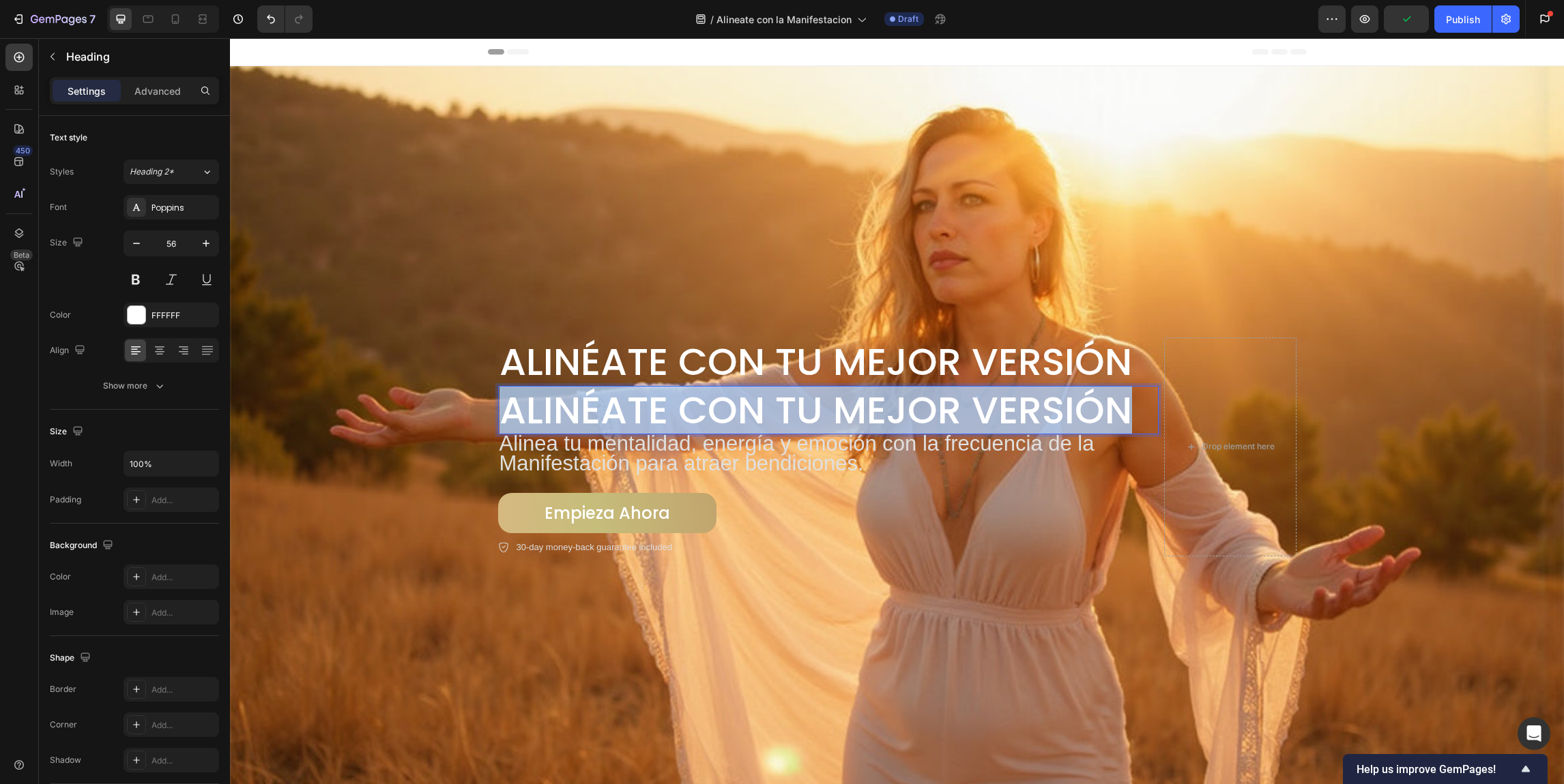
click at [646, 408] on p "Alinéate con Tu Mejor Versión" at bounding box center [828, 410] width 657 height 46
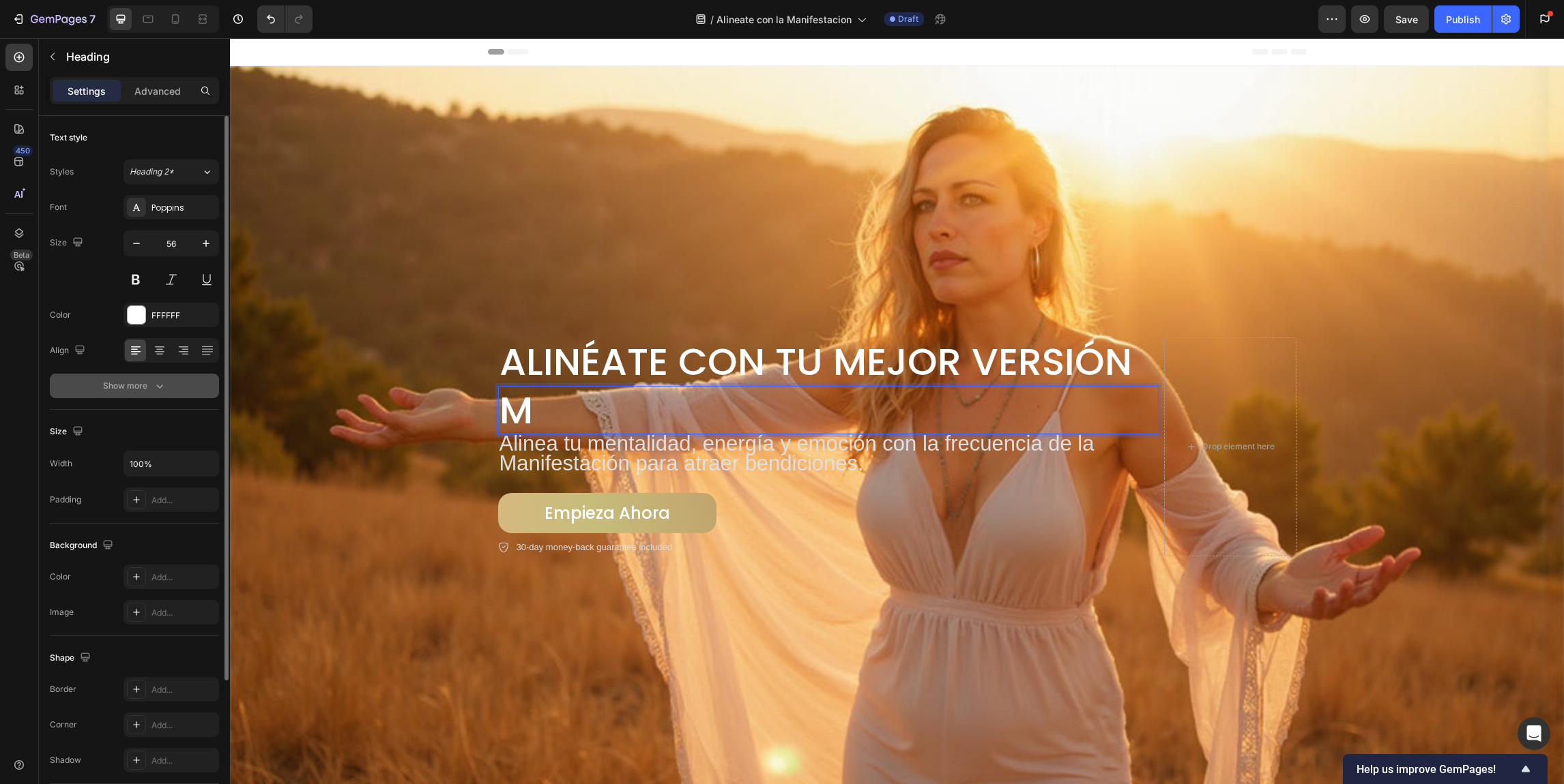
click at [128, 388] on div "Show more" at bounding box center [135, 386] width 63 height 13
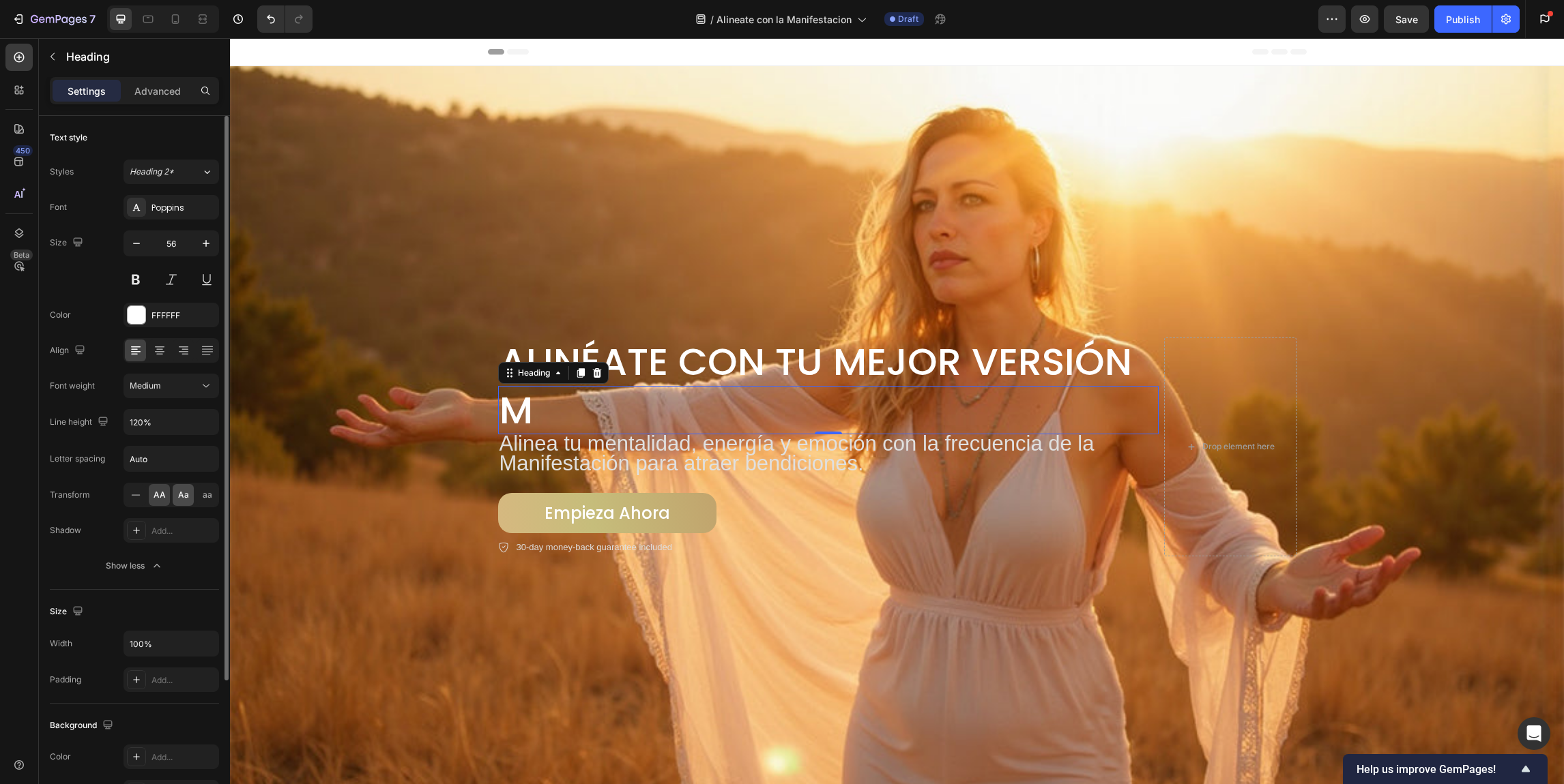
click at [180, 499] on span "Aa" at bounding box center [184, 495] width 11 height 13
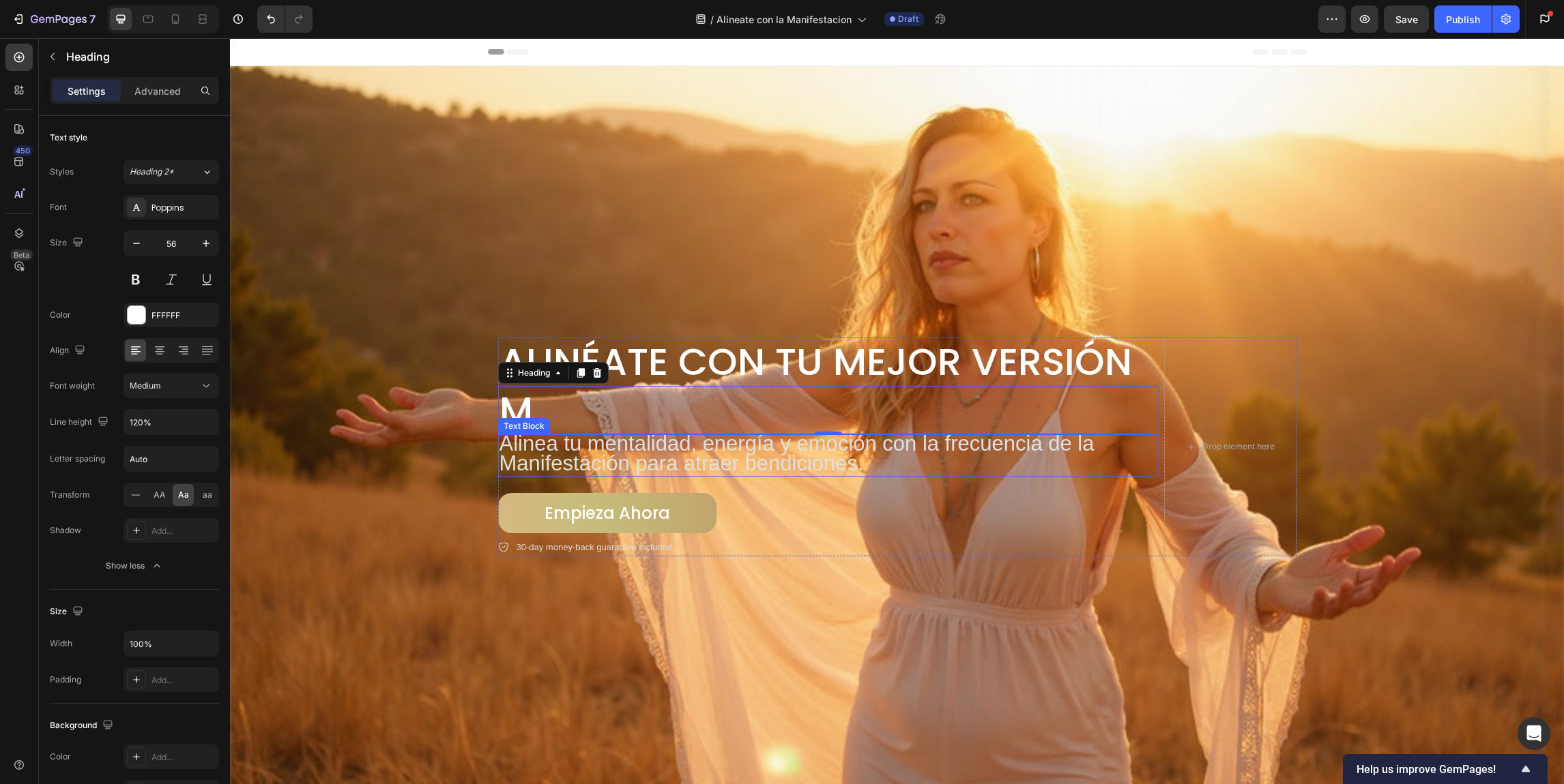
drag, startPoint x: 539, startPoint y: 430, endPoint x: 566, endPoint y: 410, distance: 33.6
click at [541, 430] on div "Alinéate con Tu Mejor Versión Heading m Heading 0 Alinea tu mentalidad, energía…" at bounding box center [828, 447] width 660 height 219
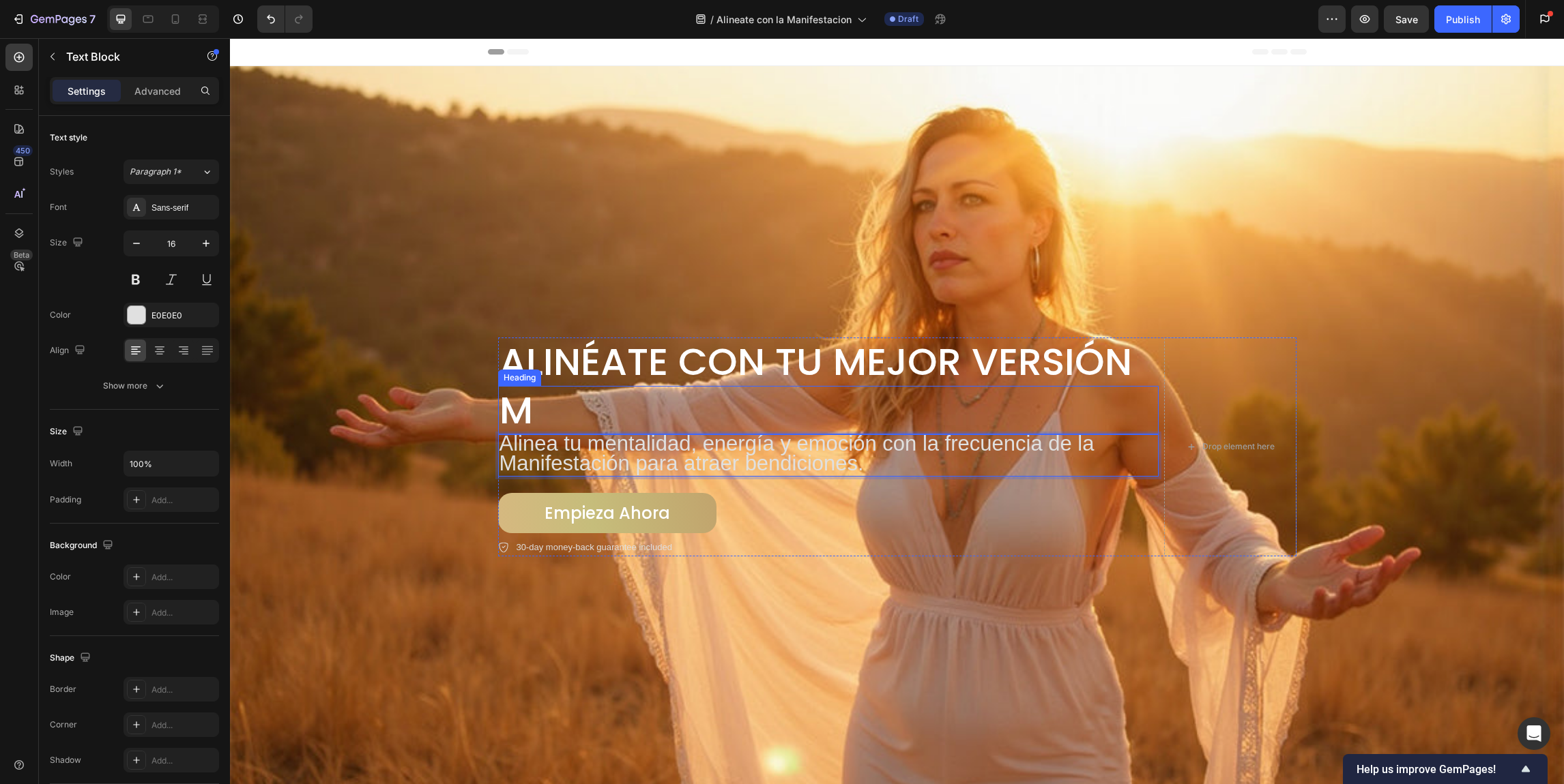
click at [565, 403] on h2 "m" at bounding box center [828, 410] width 660 height 48
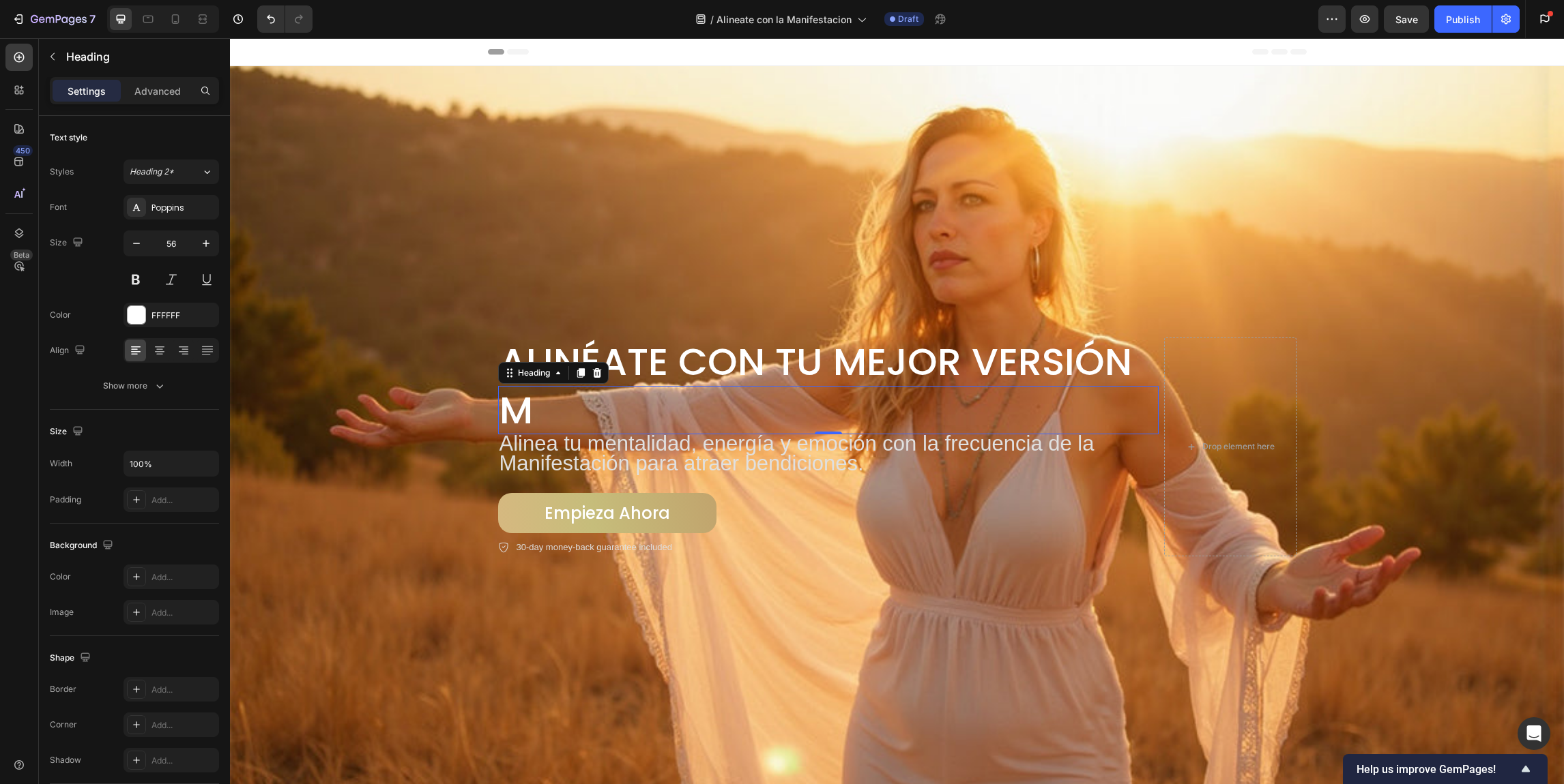
click at [565, 403] on h2 "m" at bounding box center [828, 410] width 660 height 48
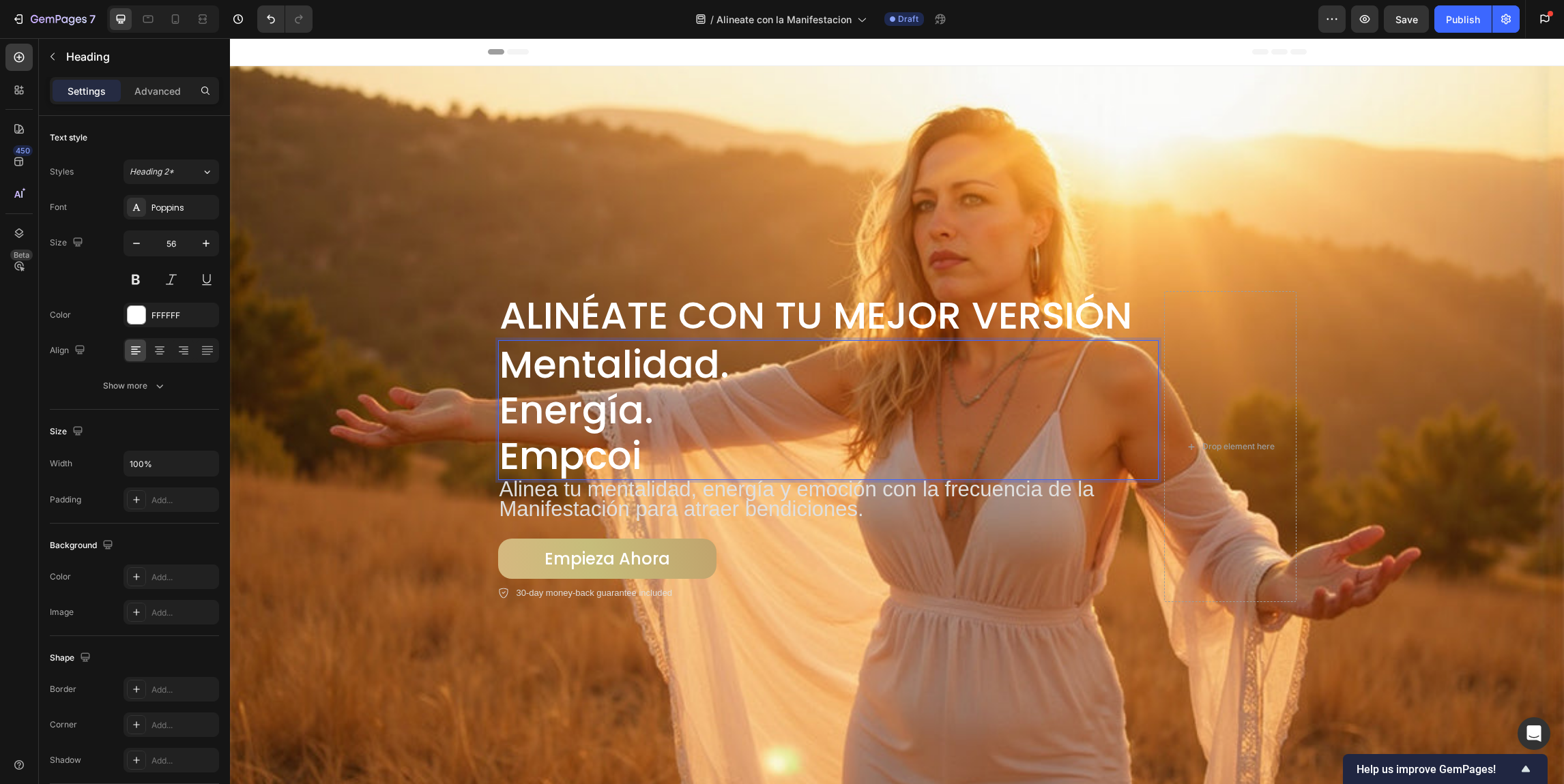
scroll to position [2, 0]
click at [719, 324] on h2 "Alinéate con Tu Mejor Versión" at bounding box center [828, 315] width 660 height 48
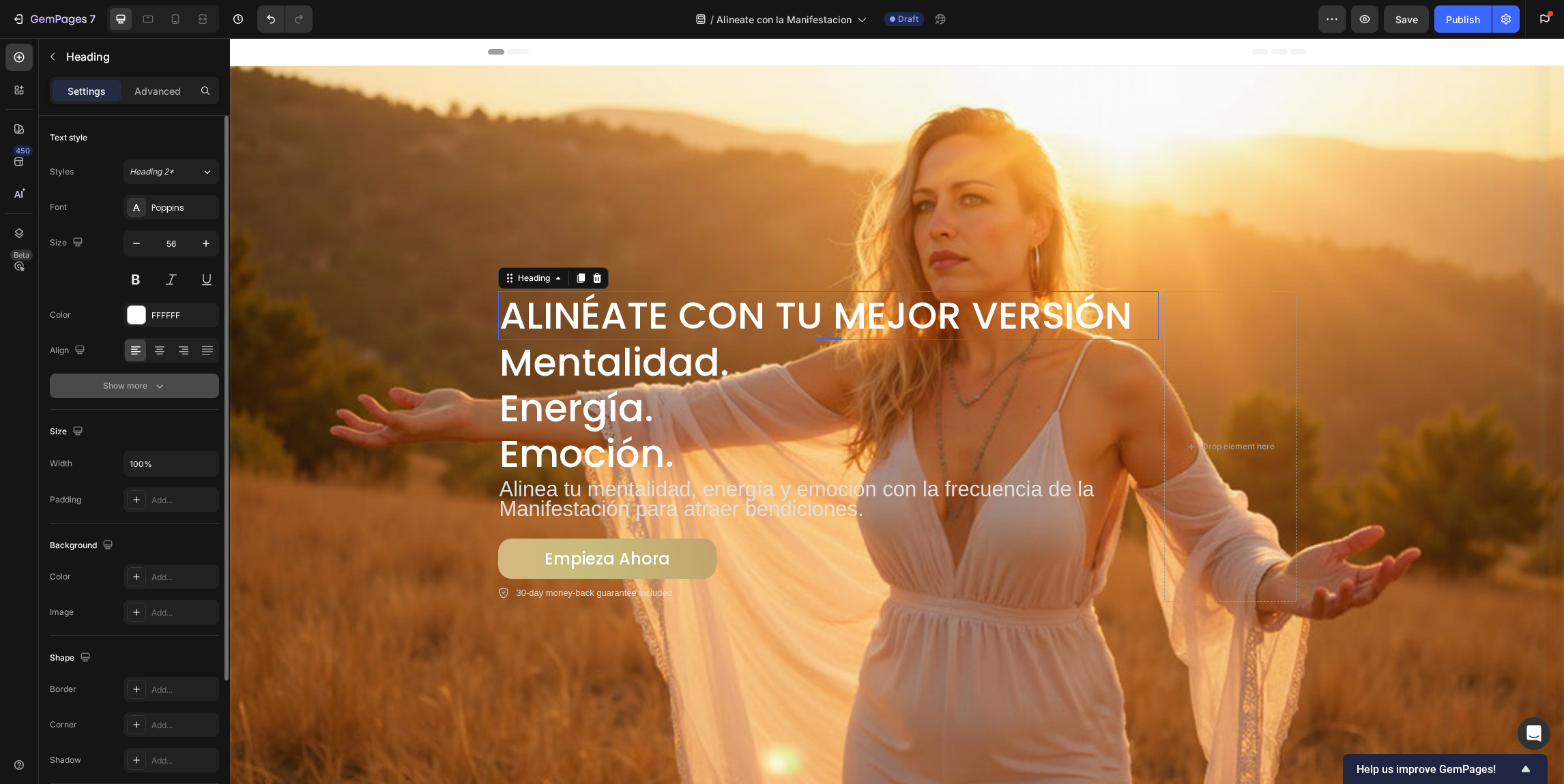
click at [154, 390] on icon "button" at bounding box center [159, 386] width 13 height 13
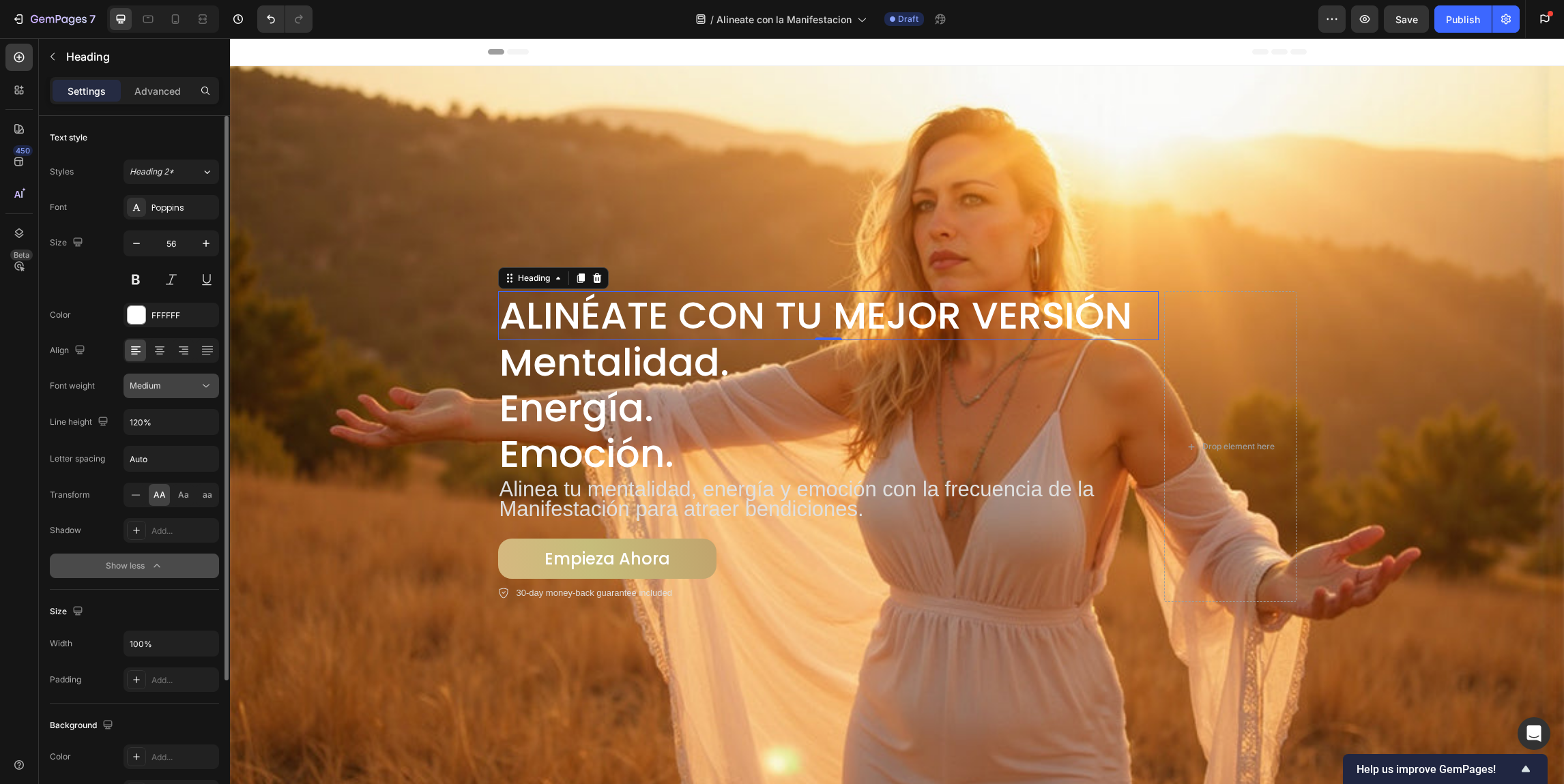
click at [182, 394] on button "Medium" at bounding box center [171, 386] width 95 height 25
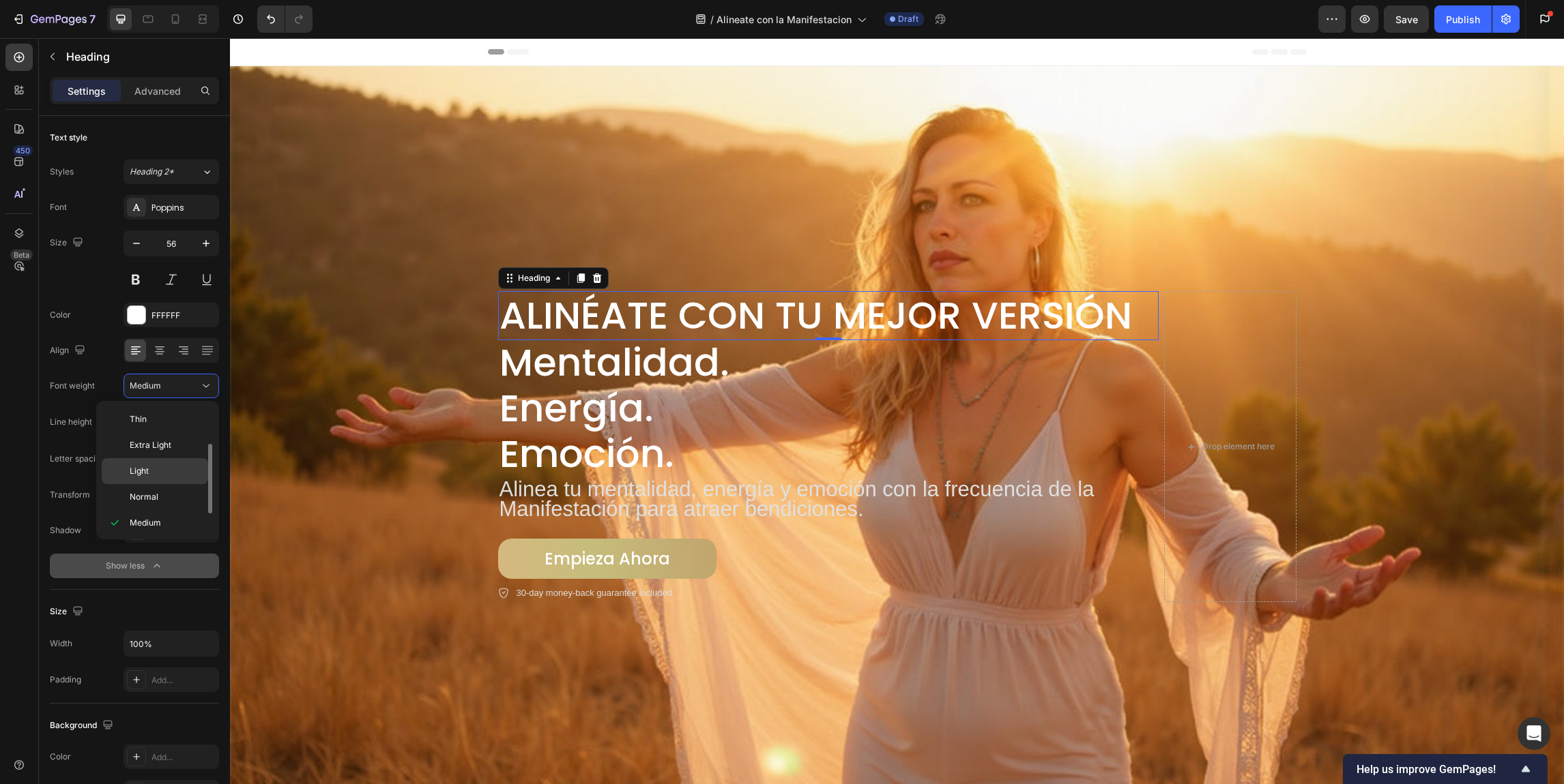
scroll to position [25, 0]
click at [178, 518] on p "Semi Bold" at bounding box center [166, 525] width 72 height 13
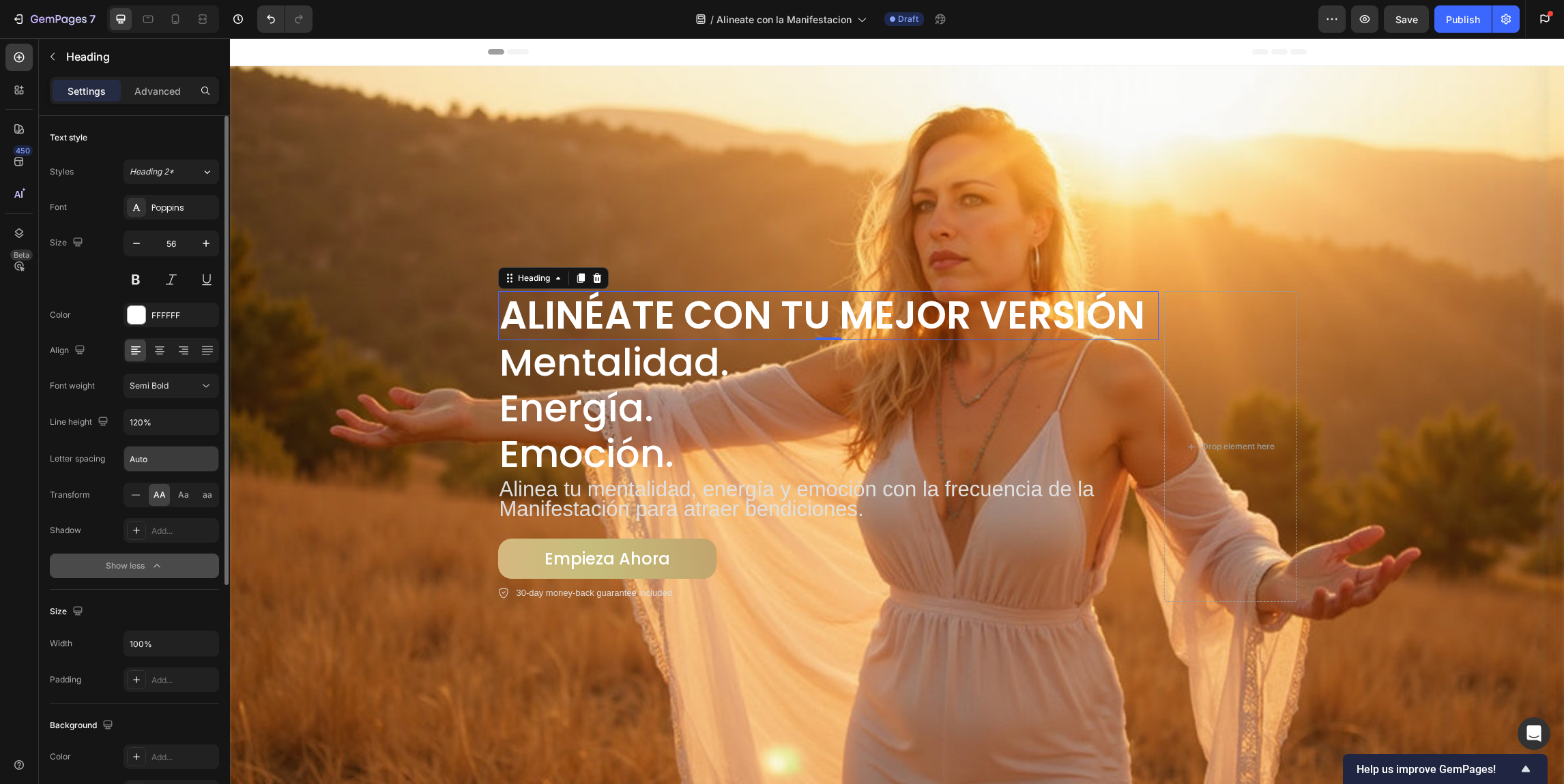
click at [180, 459] on input "Auto" at bounding box center [171, 459] width 94 height 25
click at [210, 387] on icon at bounding box center [206, 386] width 13 height 13
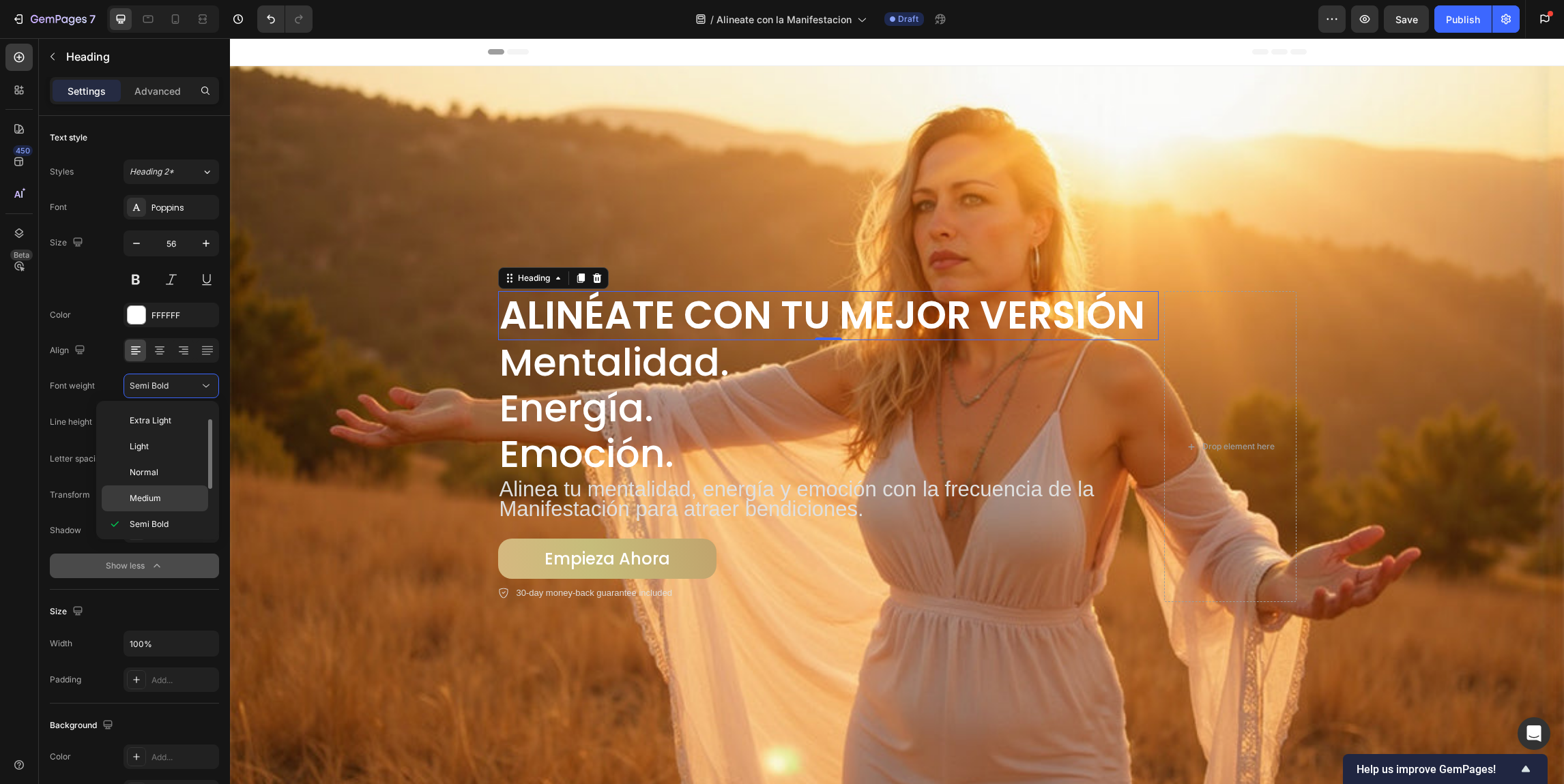
click at [199, 492] on p "Medium" at bounding box center [166, 499] width 72 height 13
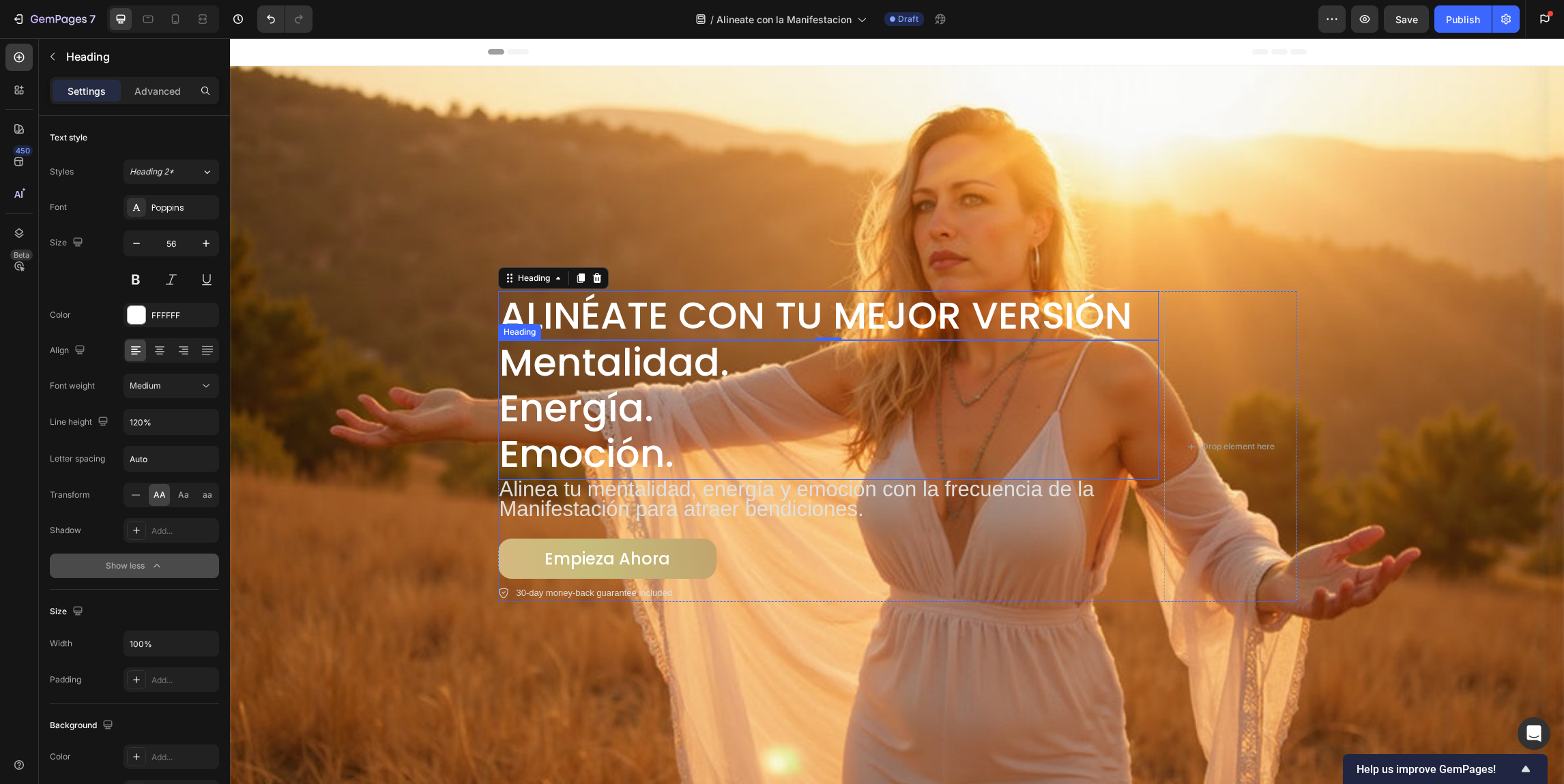
click at [631, 358] on p "mentalidad. Energía. Emoción." at bounding box center [828, 408] width 657 height 137
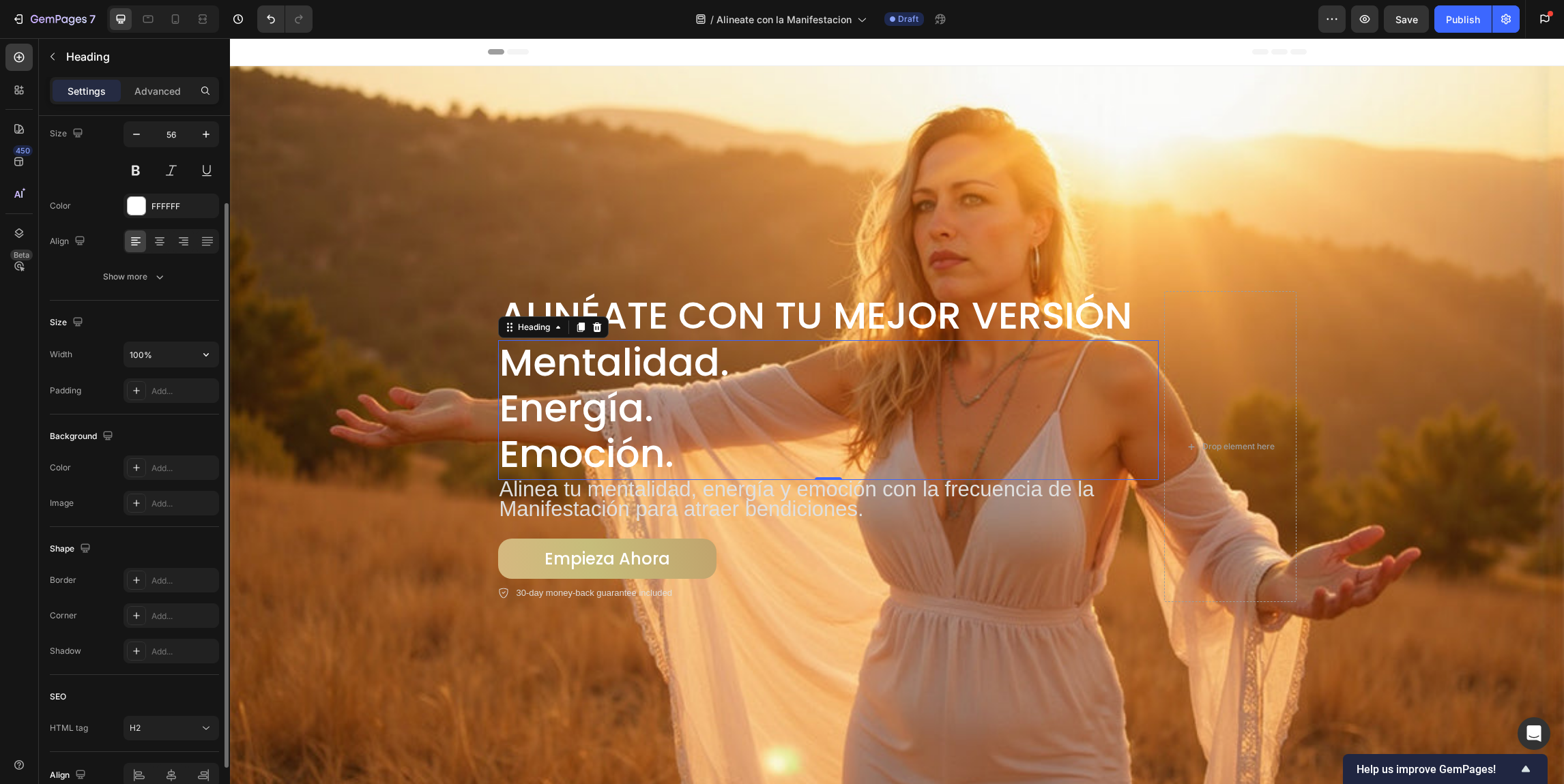
scroll to position [1, 0]
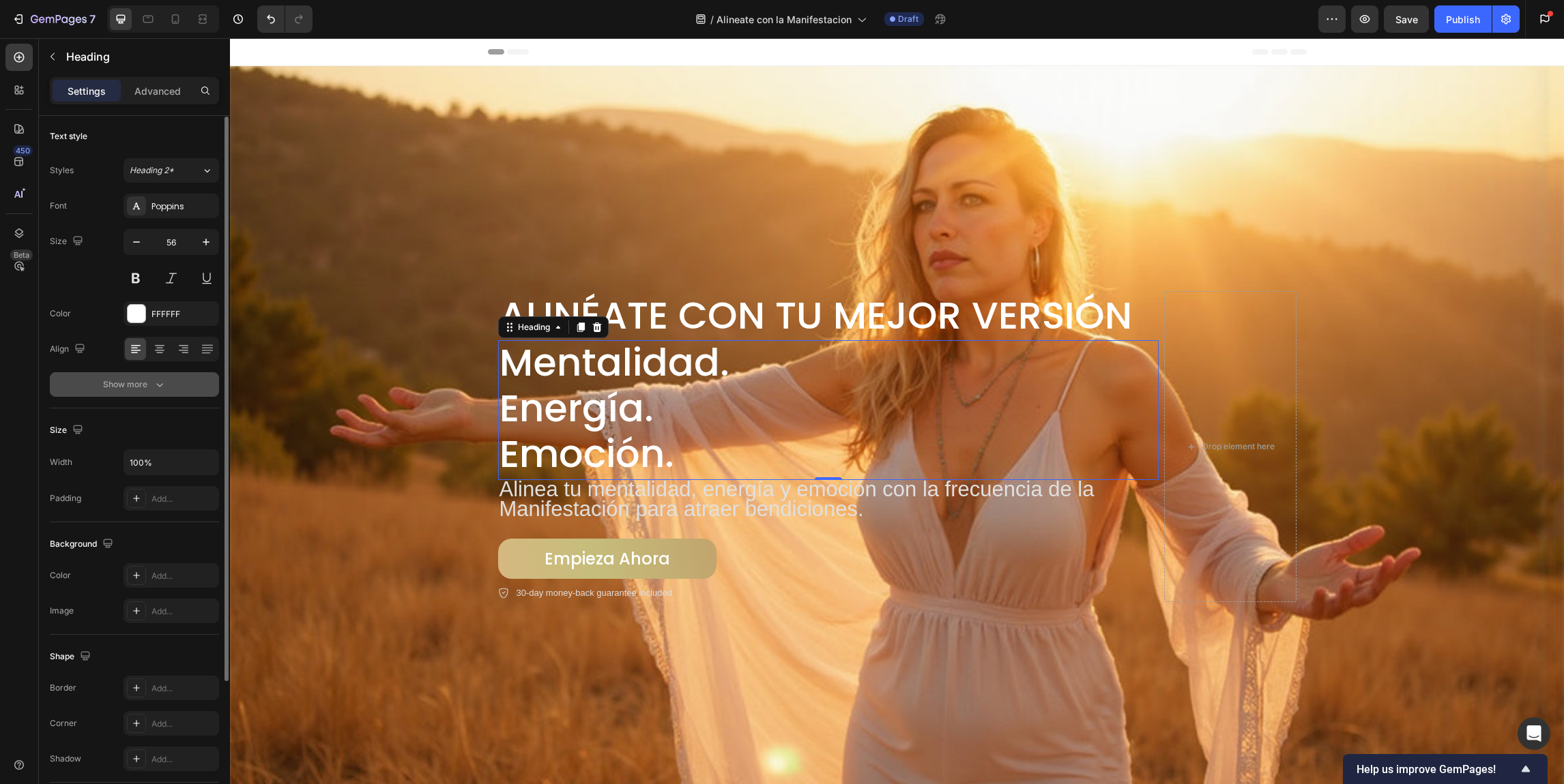
click at [147, 386] on div "Show more" at bounding box center [135, 384] width 63 height 13
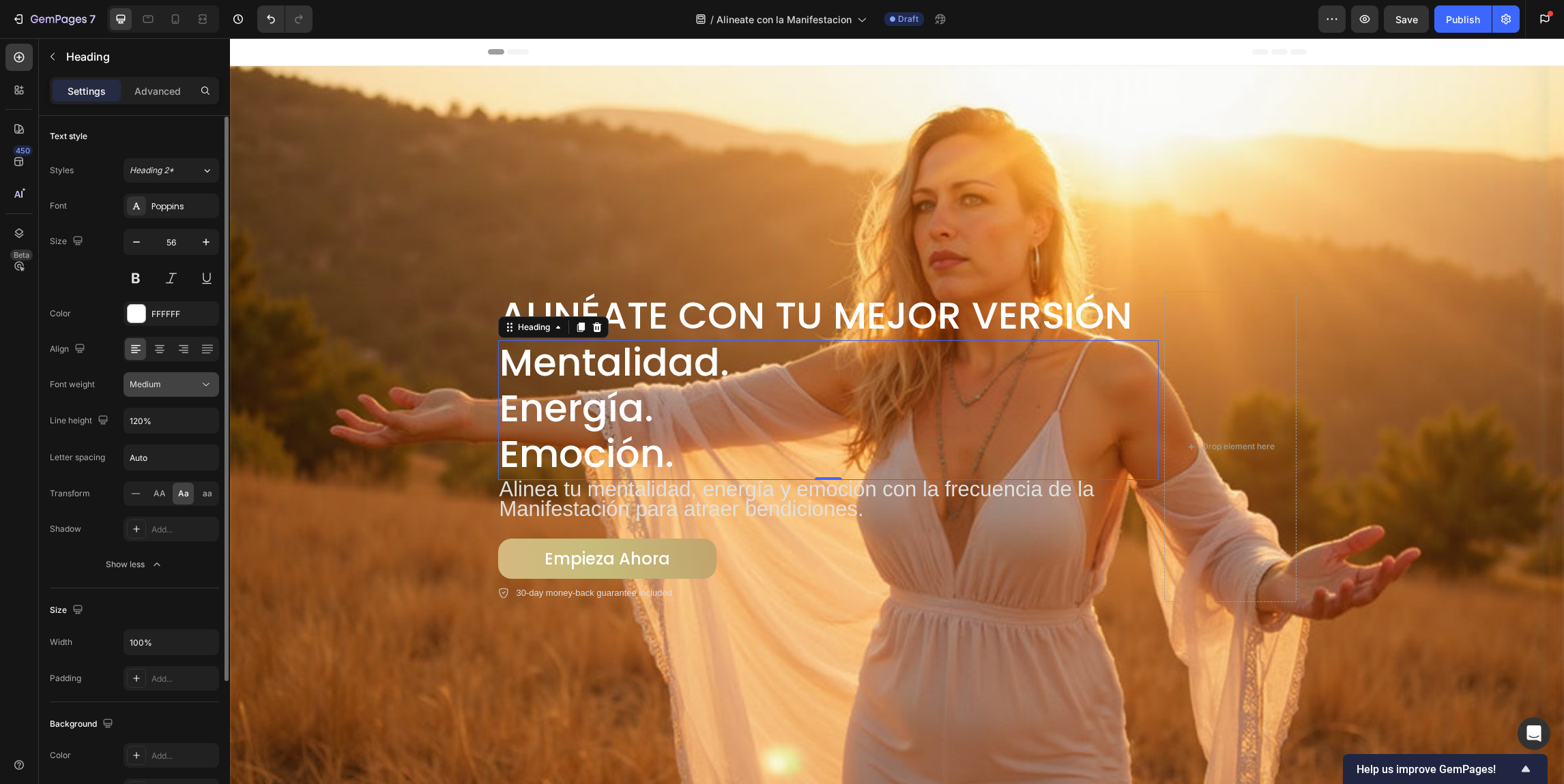
click at [155, 386] on span "Medium" at bounding box center [145, 384] width 32 height 11
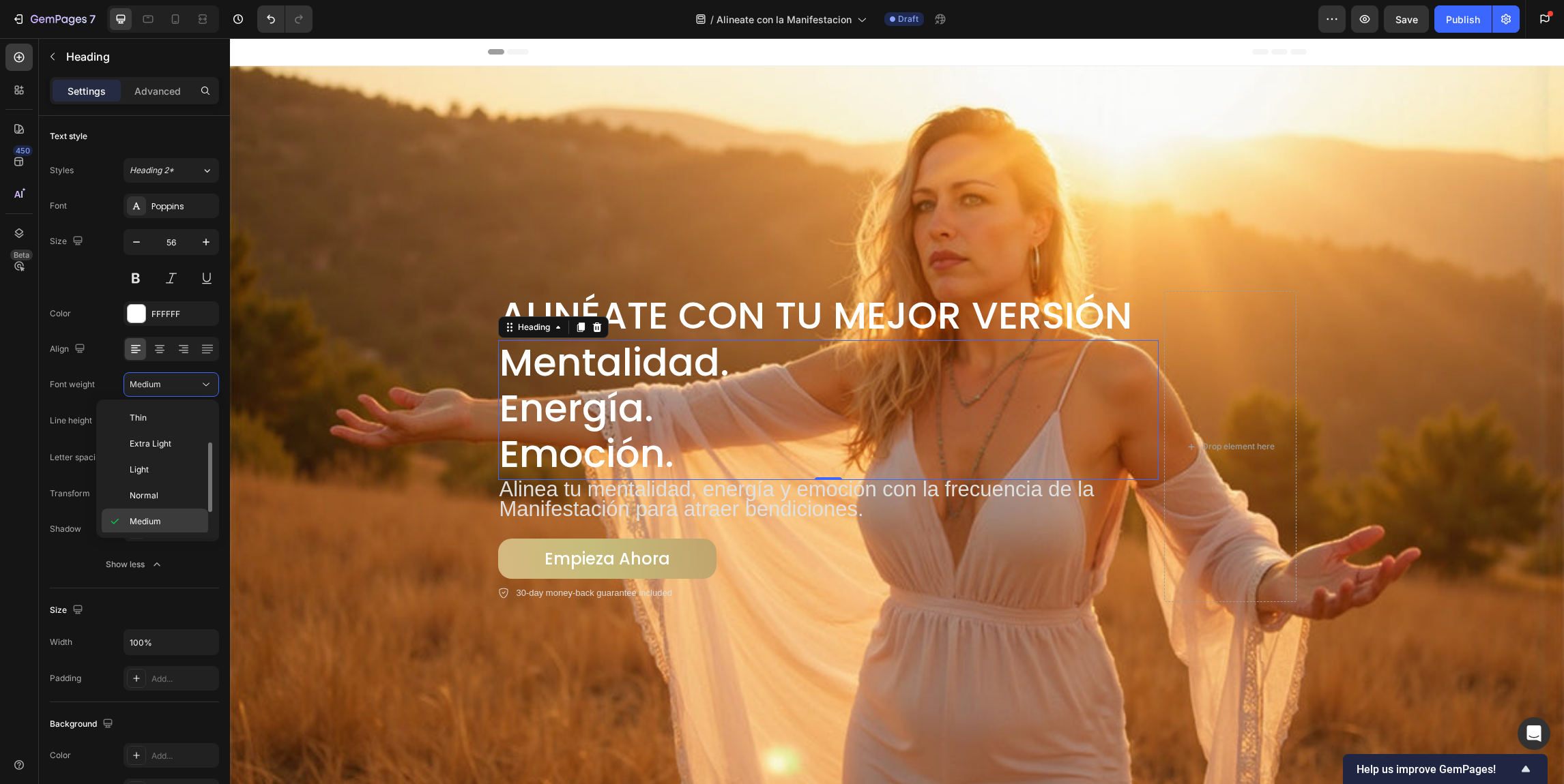
scroll to position [25, 0]
click at [163, 512] on div "Semi Bold" at bounding box center [155, 522] width 107 height 26
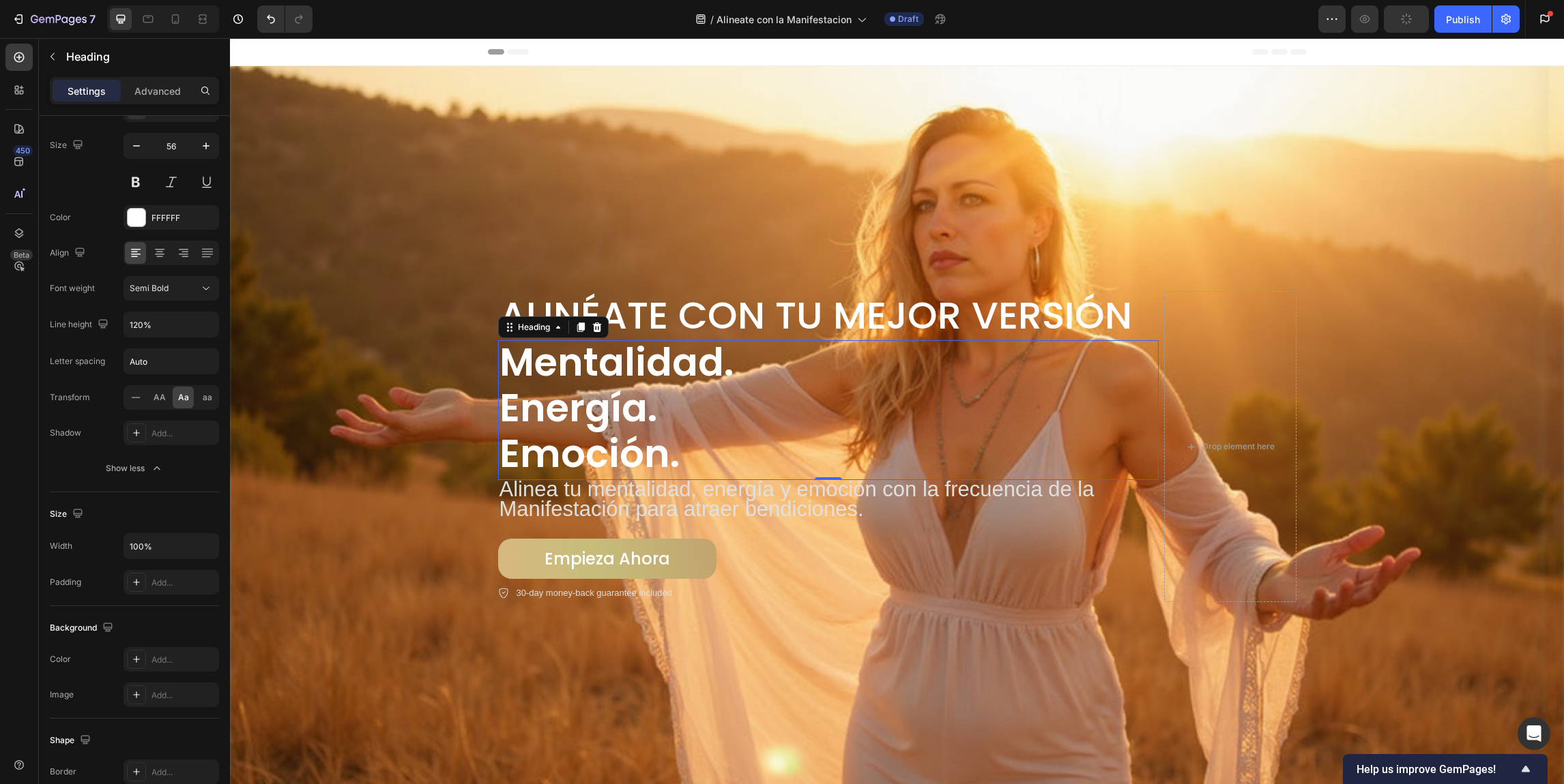
scroll to position [0, 0]
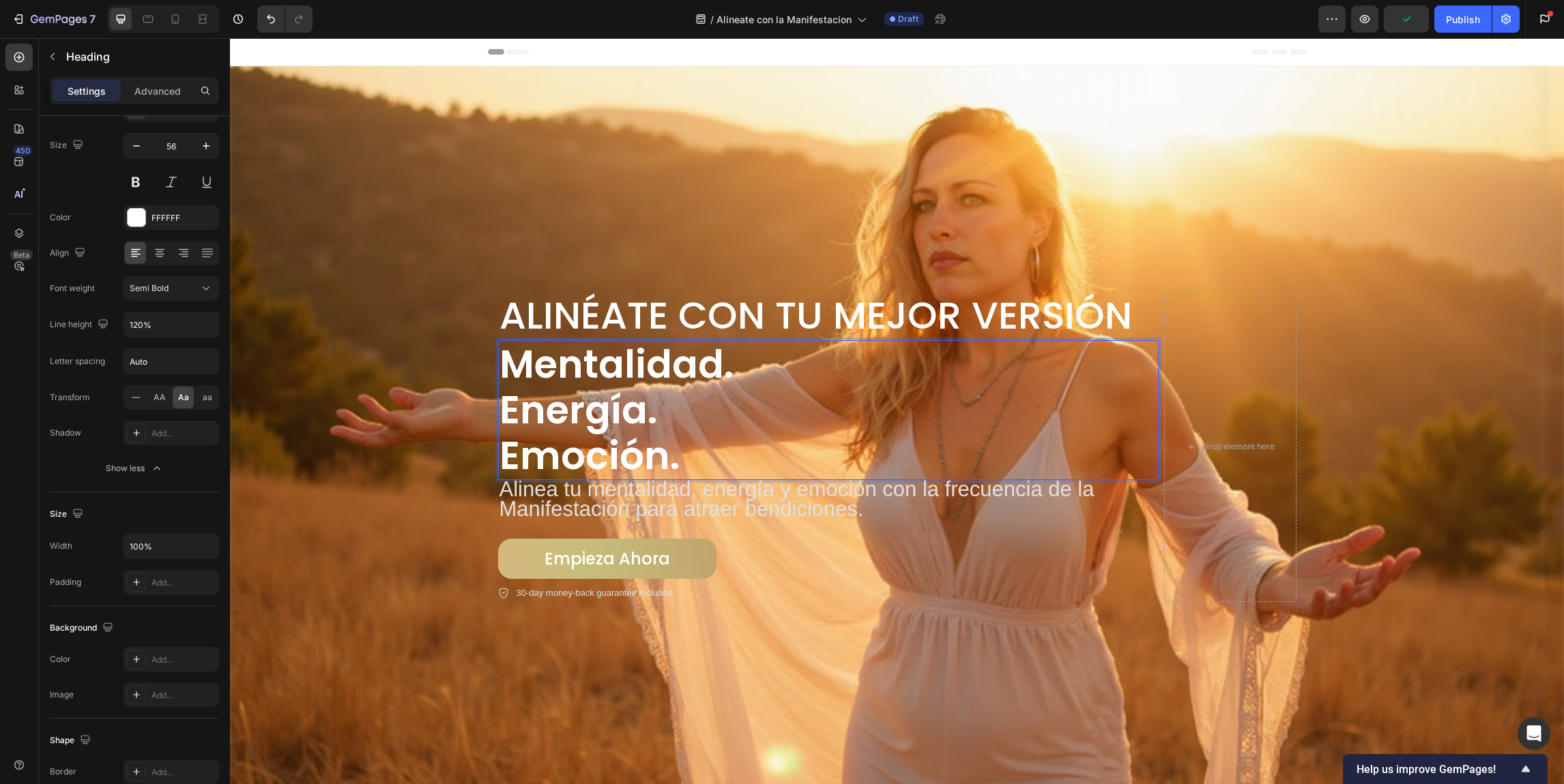
click at [610, 363] on p "mentalidad. Energía. Emoción." at bounding box center [828, 410] width 657 height 137
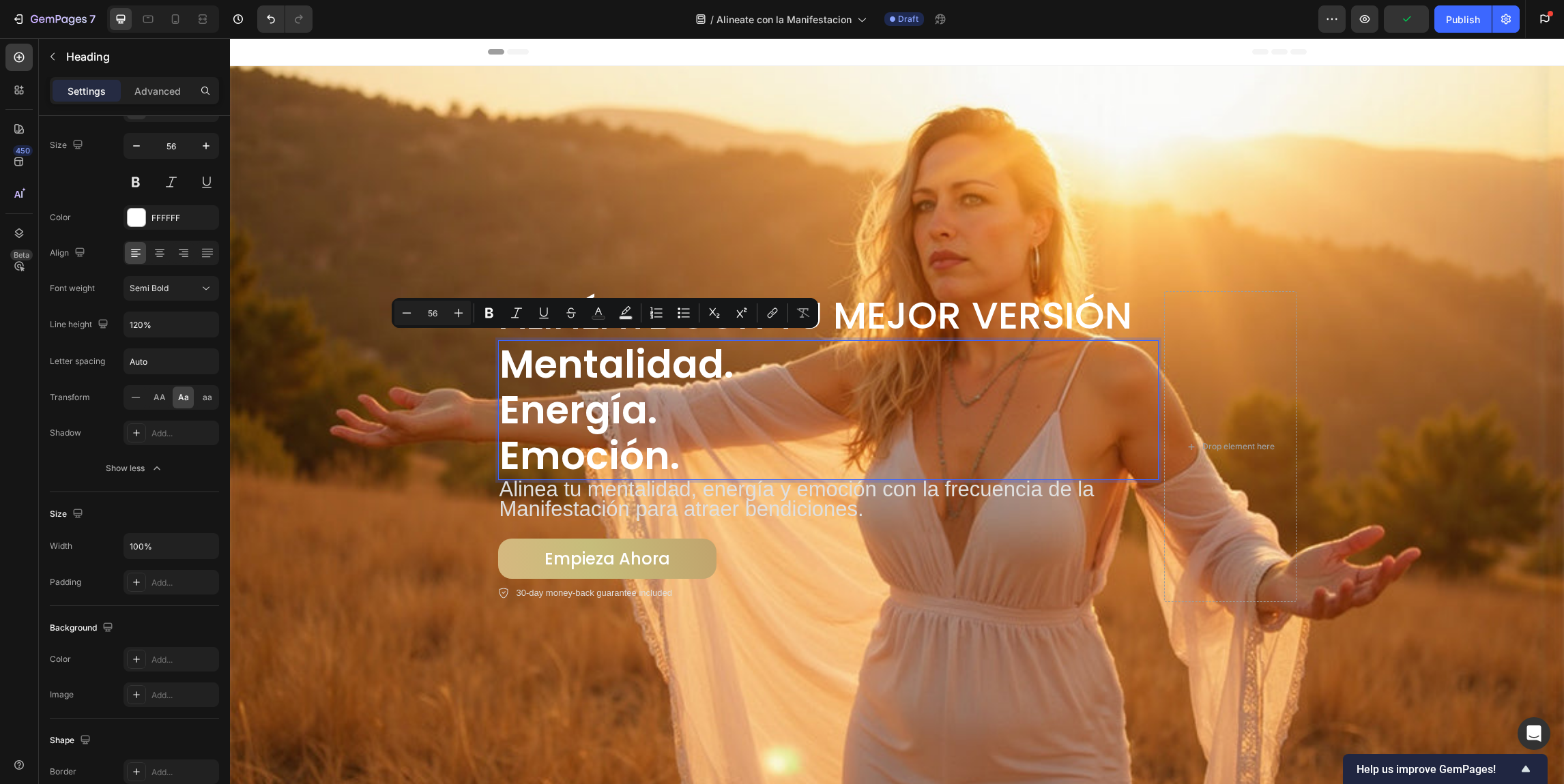
drag, startPoint x: 693, startPoint y: 445, endPoint x: 700, endPoint y: 452, distance: 9.9
click at [693, 445] on p "mentalidad. Energía. Emoción." at bounding box center [828, 410] width 657 height 137
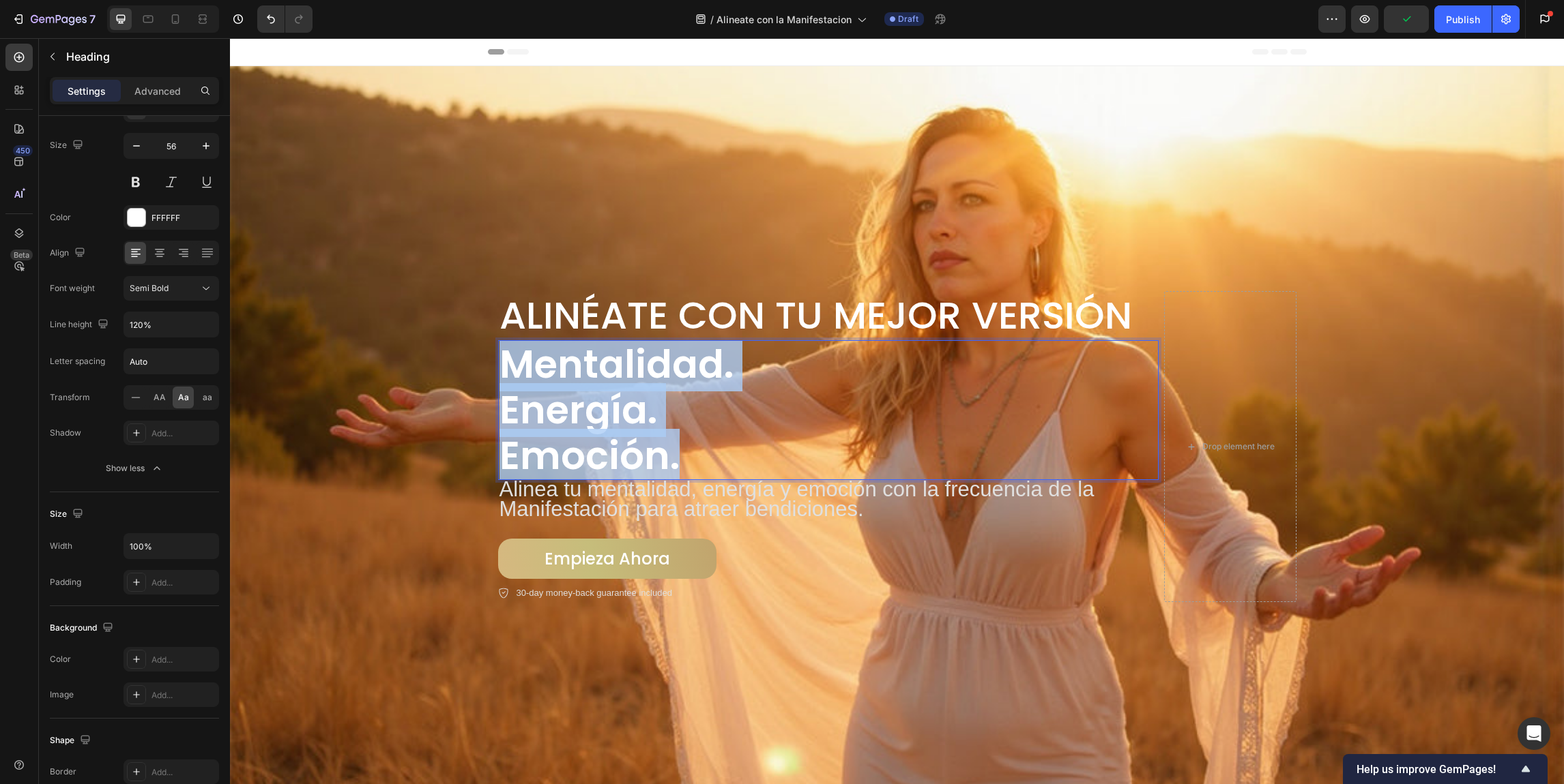
drag, startPoint x: 696, startPoint y: 452, endPoint x: 502, endPoint y: 363, distance: 213.4
click at [502, 363] on p "mentalidad. Energía. Emoción." at bounding box center [828, 410] width 657 height 137
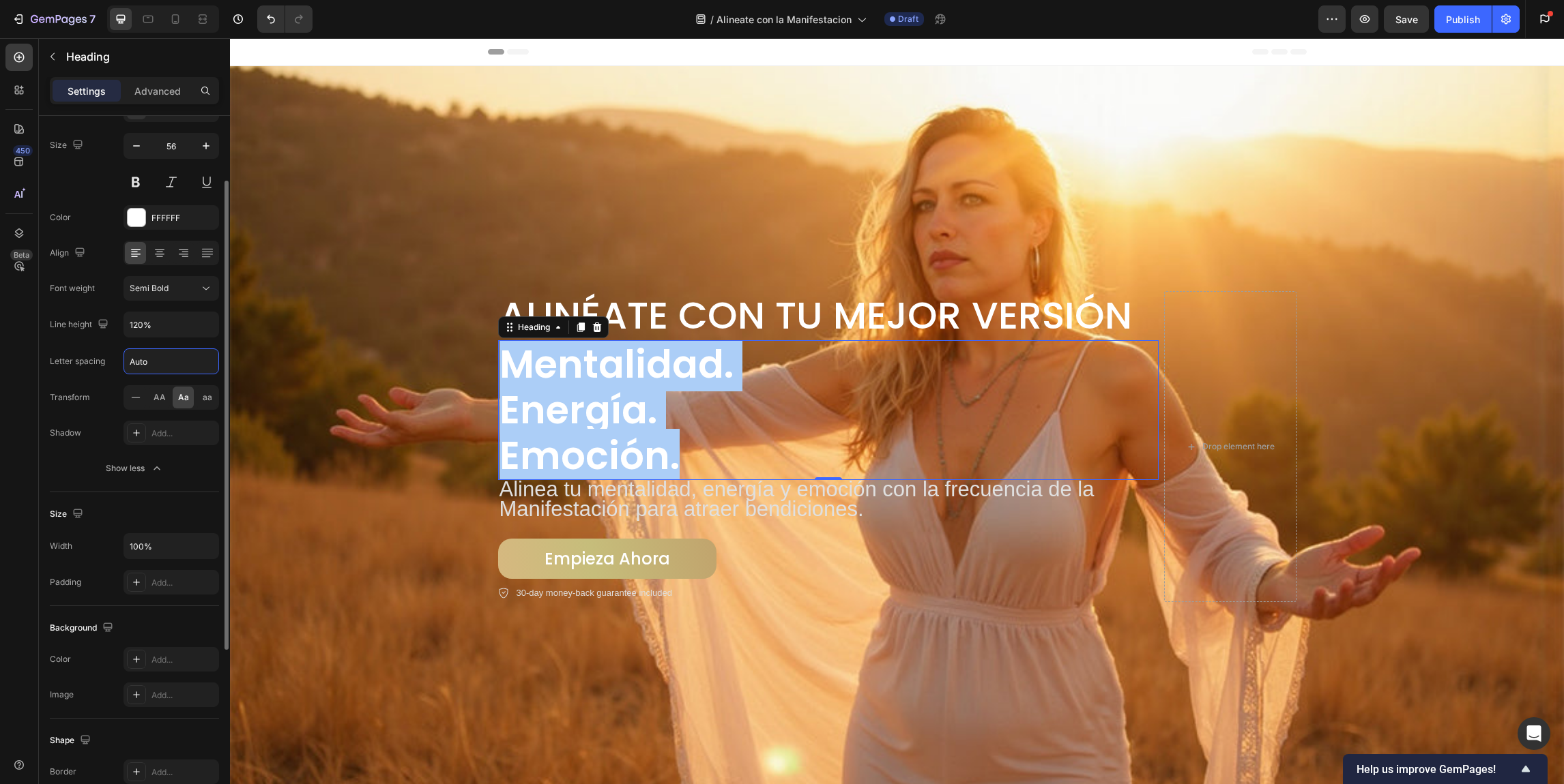
drag, startPoint x: 163, startPoint y: 358, endPoint x: 149, endPoint y: 360, distance: 14.1
click at [149, 360] on input "Auto" at bounding box center [171, 361] width 94 height 25
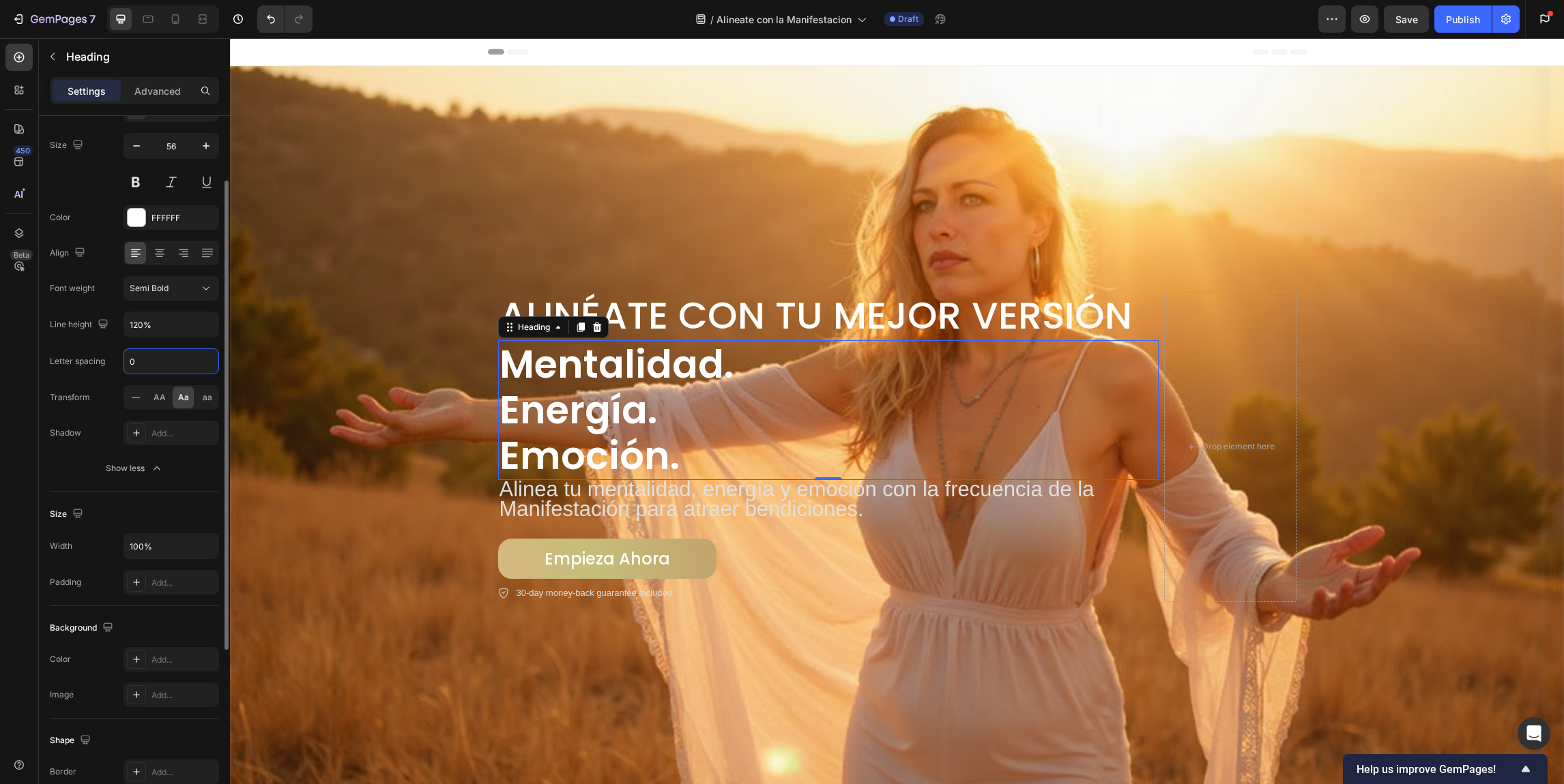
drag, startPoint x: 166, startPoint y: 361, endPoint x: 121, endPoint y: 359, distance: 45.0
click at [121, 359] on div "Letter spacing 0" at bounding box center [134, 361] width 169 height 26
type input "2"
drag, startPoint x: 156, startPoint y: 360, endPoint x: 128, endPoint y: 358, distance: 28.1
click at [128, 358] on input "2" at bounding box center [171, 361] width 94 height 25
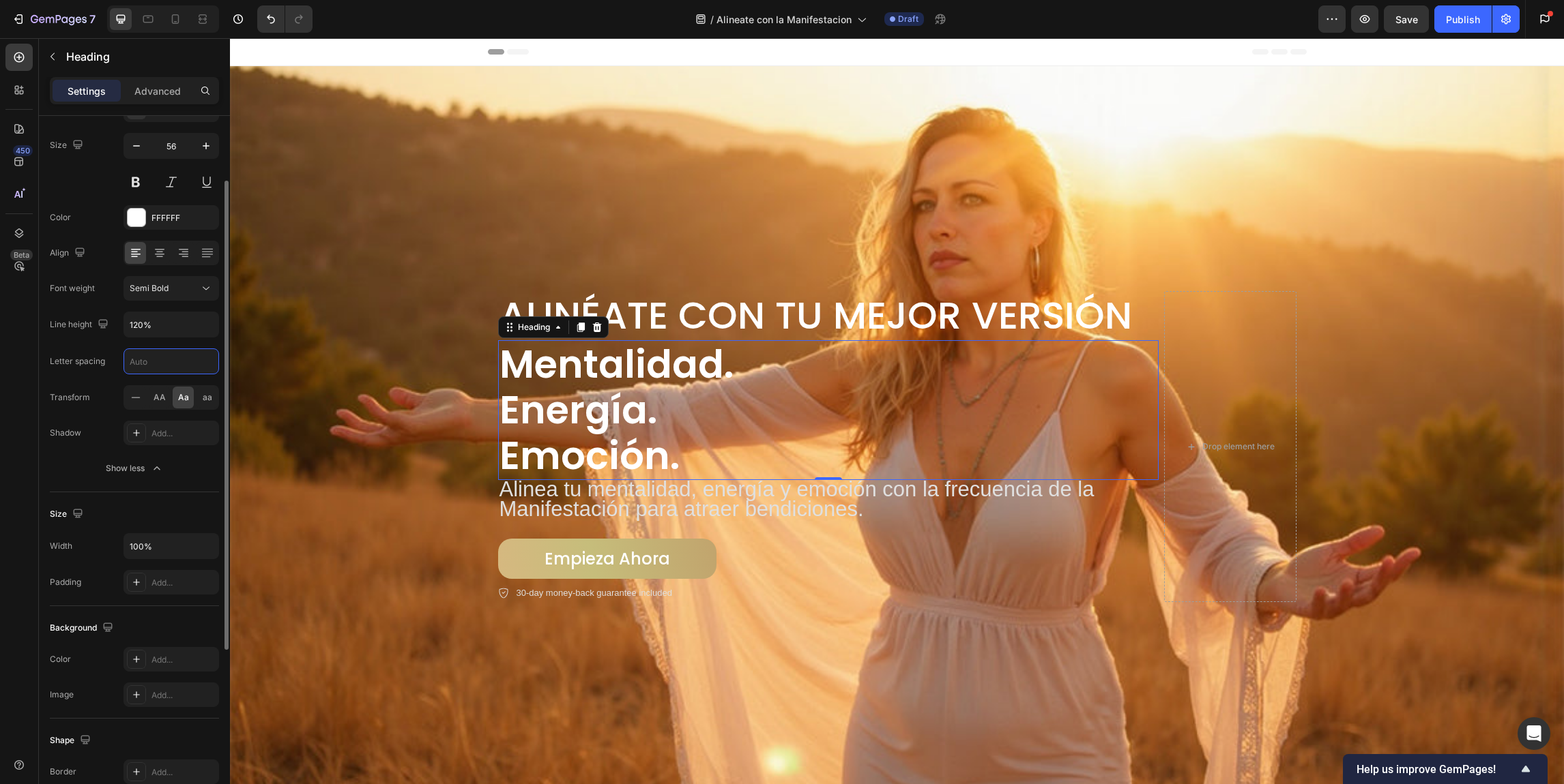
click at [55, 452] on div "Font Poppins Size 56 Color FFFFFF Align Font weight Semi Bold Line height 120% …" at bounding box center [134, 289] width 169 height 384
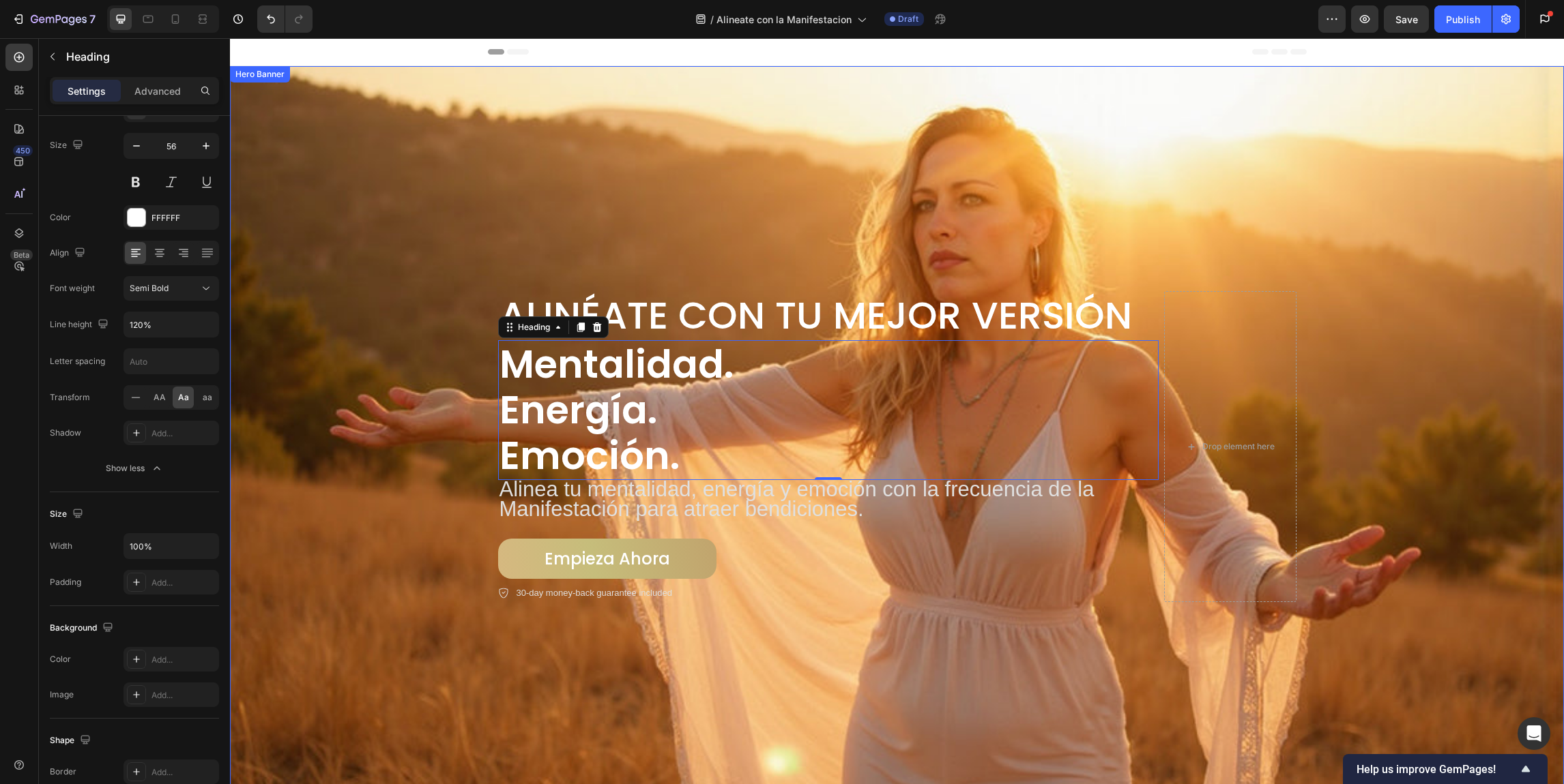
click at [866, 229] on div "Background Image" at bounding box center [897, 411] width 1334 height 746
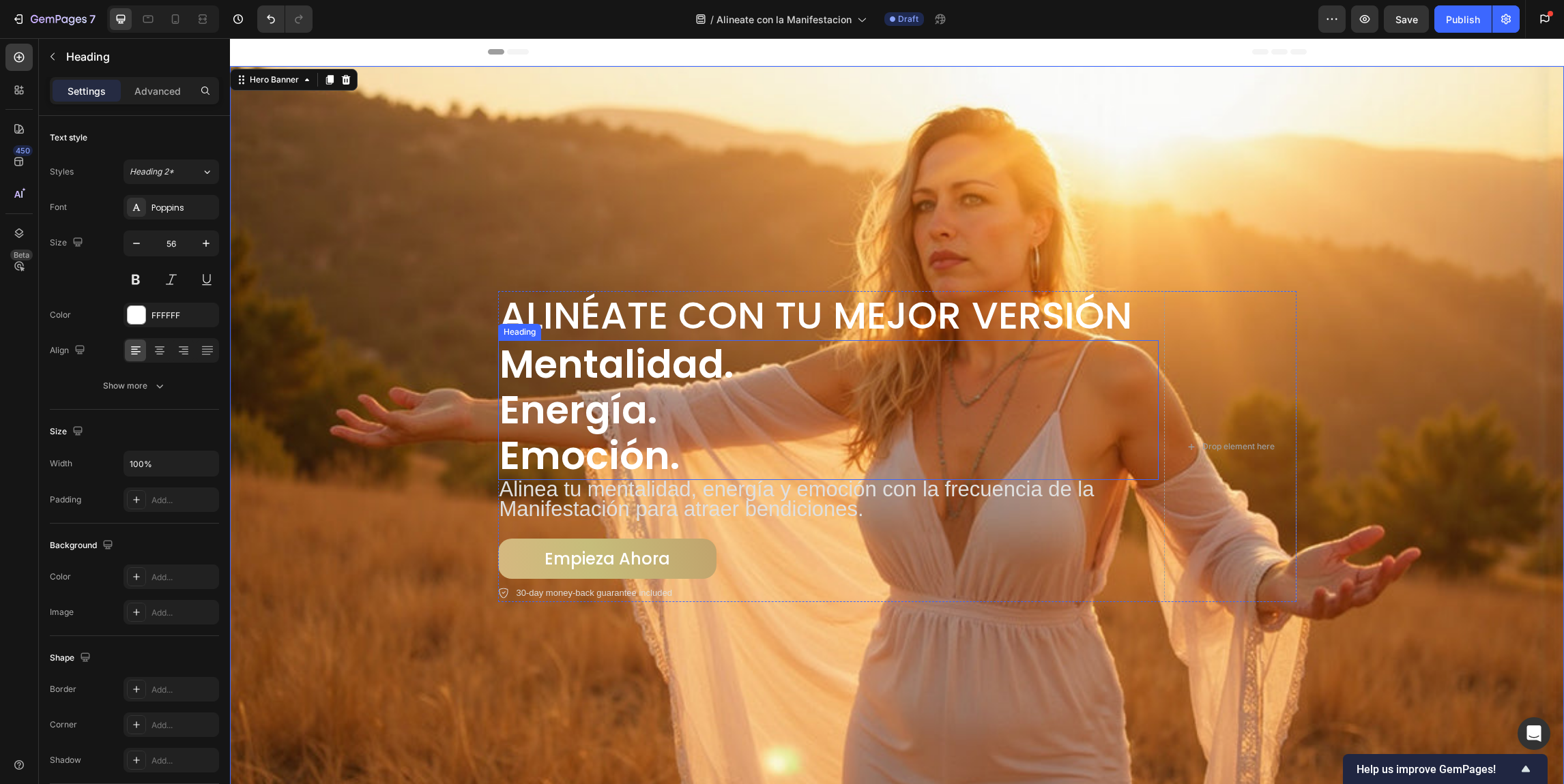
click at [634, 366] on p "mentalidad. Energía. Emoción." at bounding box center [828, 410] width 657 height 137
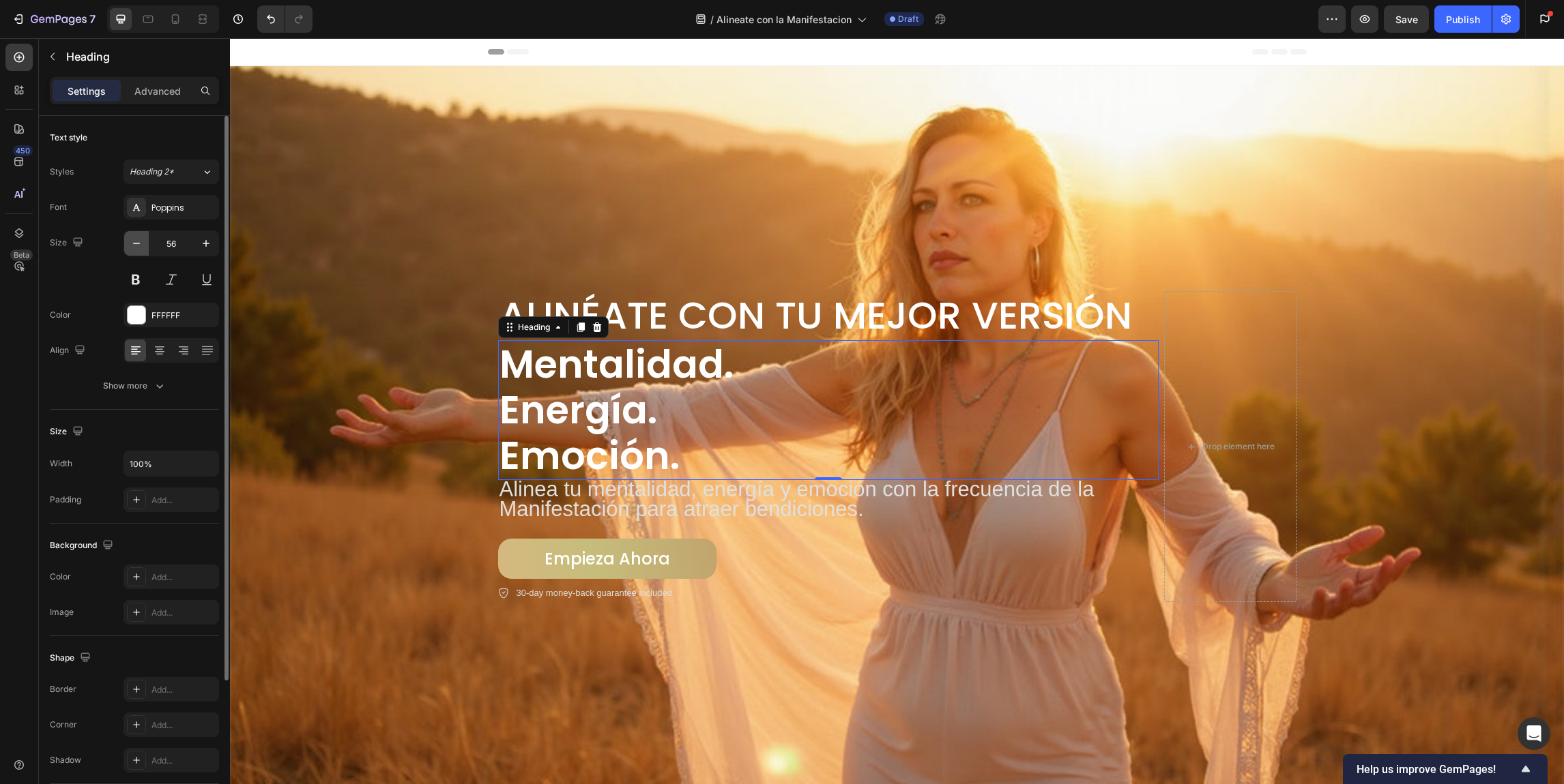
click at [135, 243] on icon "button" at bounding box center [136, 243] width 13 height 13
click at [135, 243] on icon "button" at bounding box center [137, 243] width 7 height 1
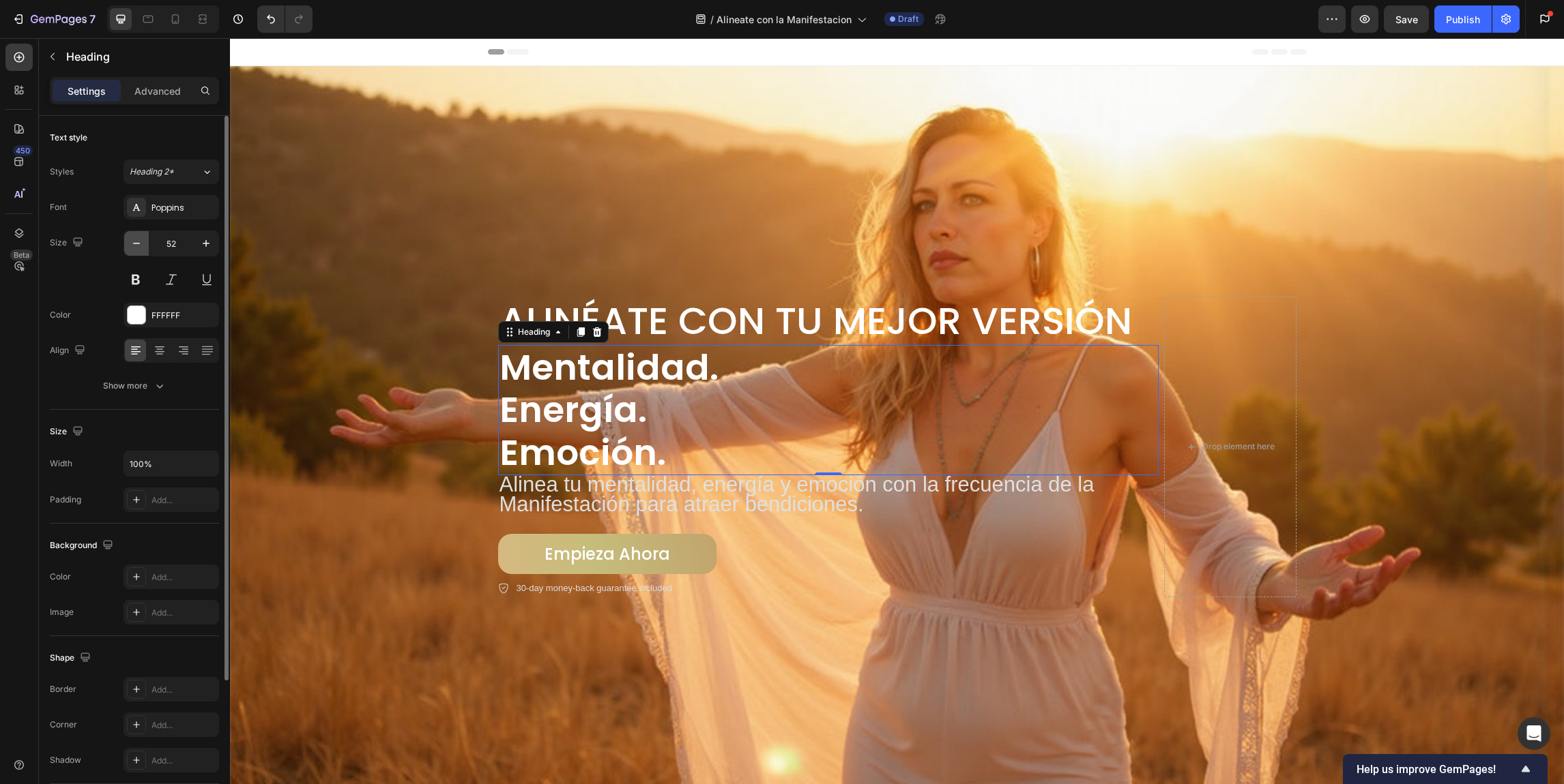
click at [135, 243] on icon "button" at bounding box center [137, 243] width 7 height 1
click at [143, 241] on button "button" at bounding box center [136, 243] width 25 height 25
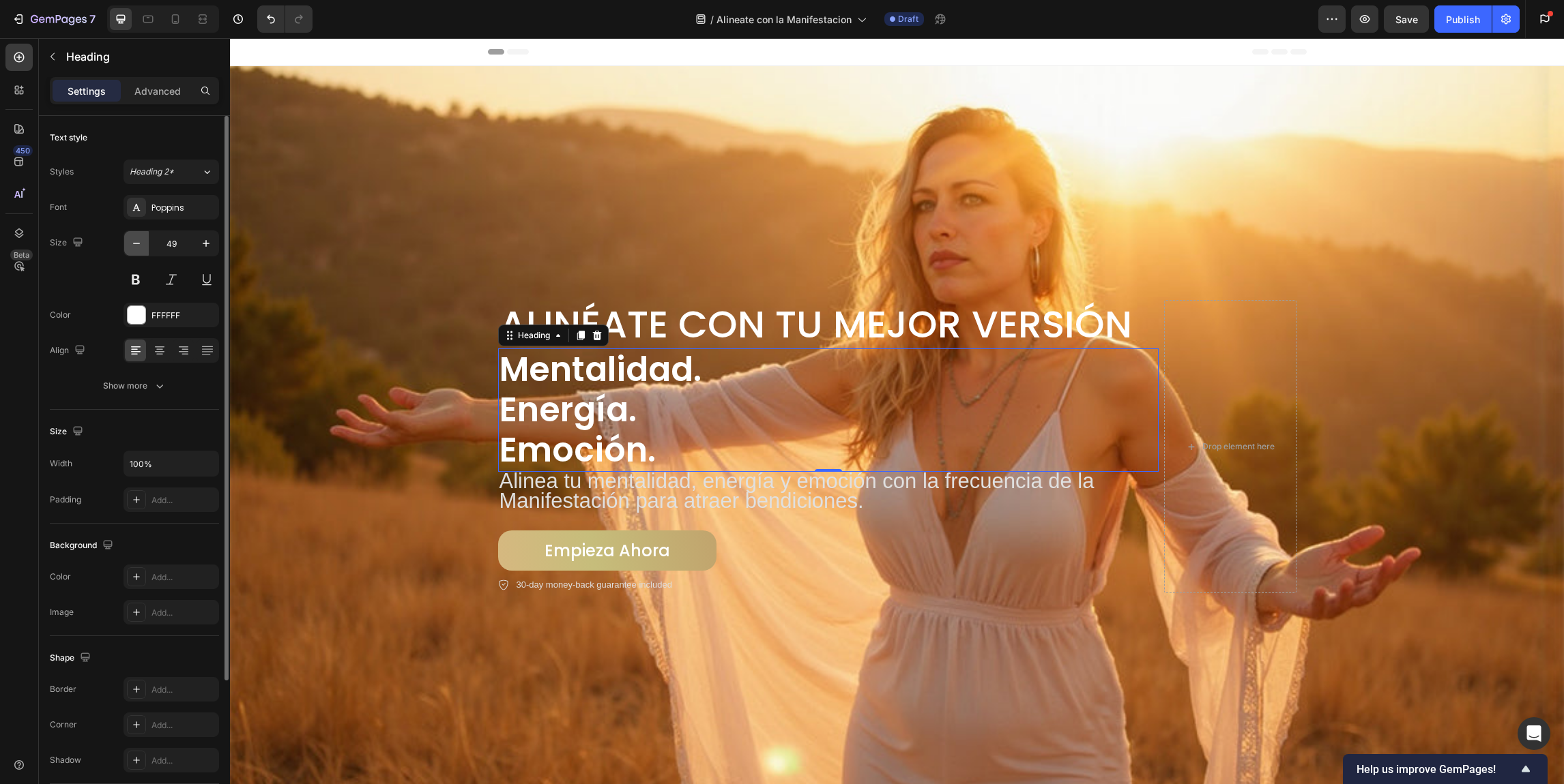
click at [143, 241] on button "button" at bounding box center [136, 243] width 25 height 25
type input "47"
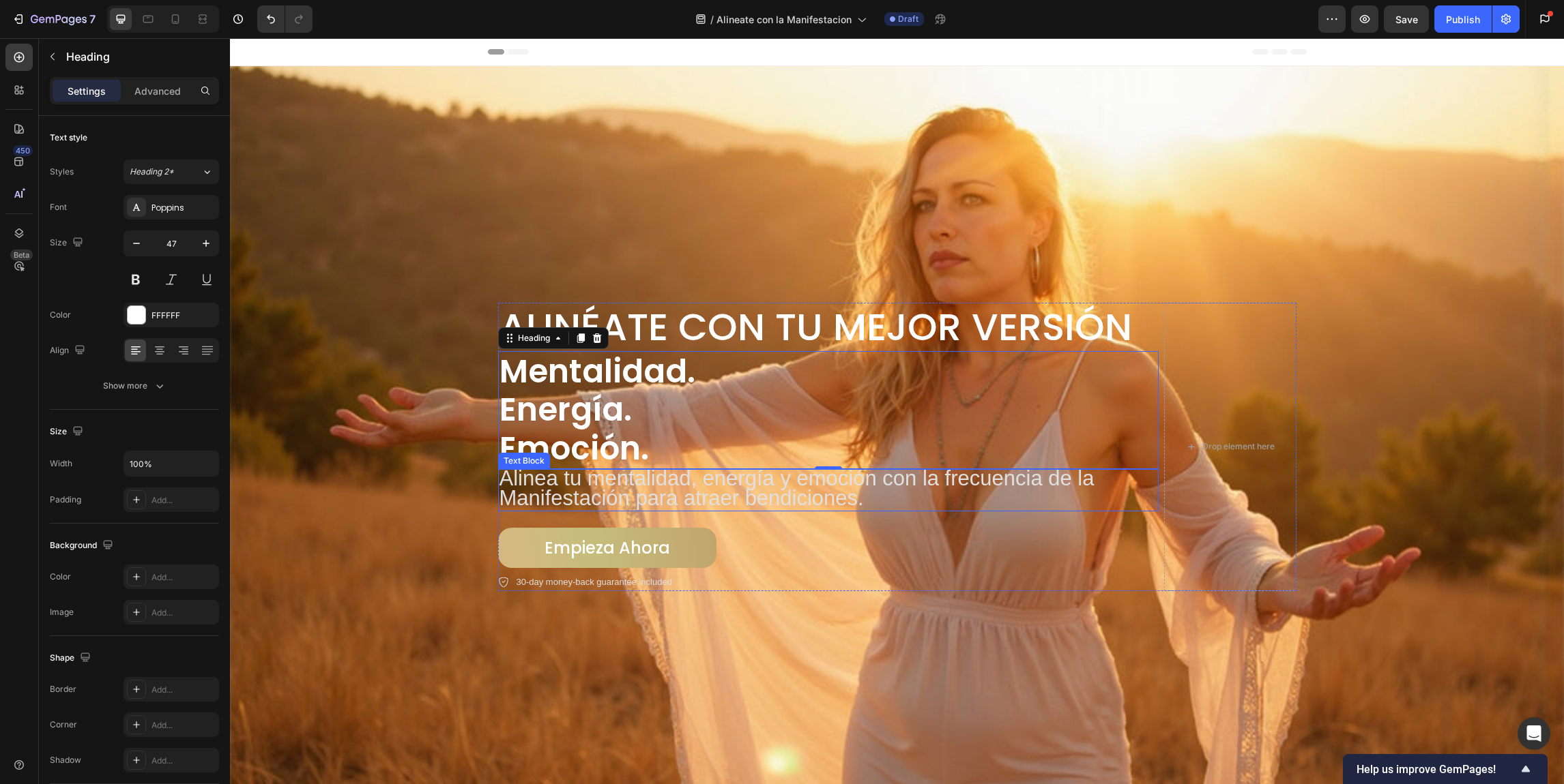
click at [689, 488] on span "Alinea tu mentalidad, energía y emoción con la frecuencia de la Manifestación p…" at bounding box center [797, 488] width 595 height 43
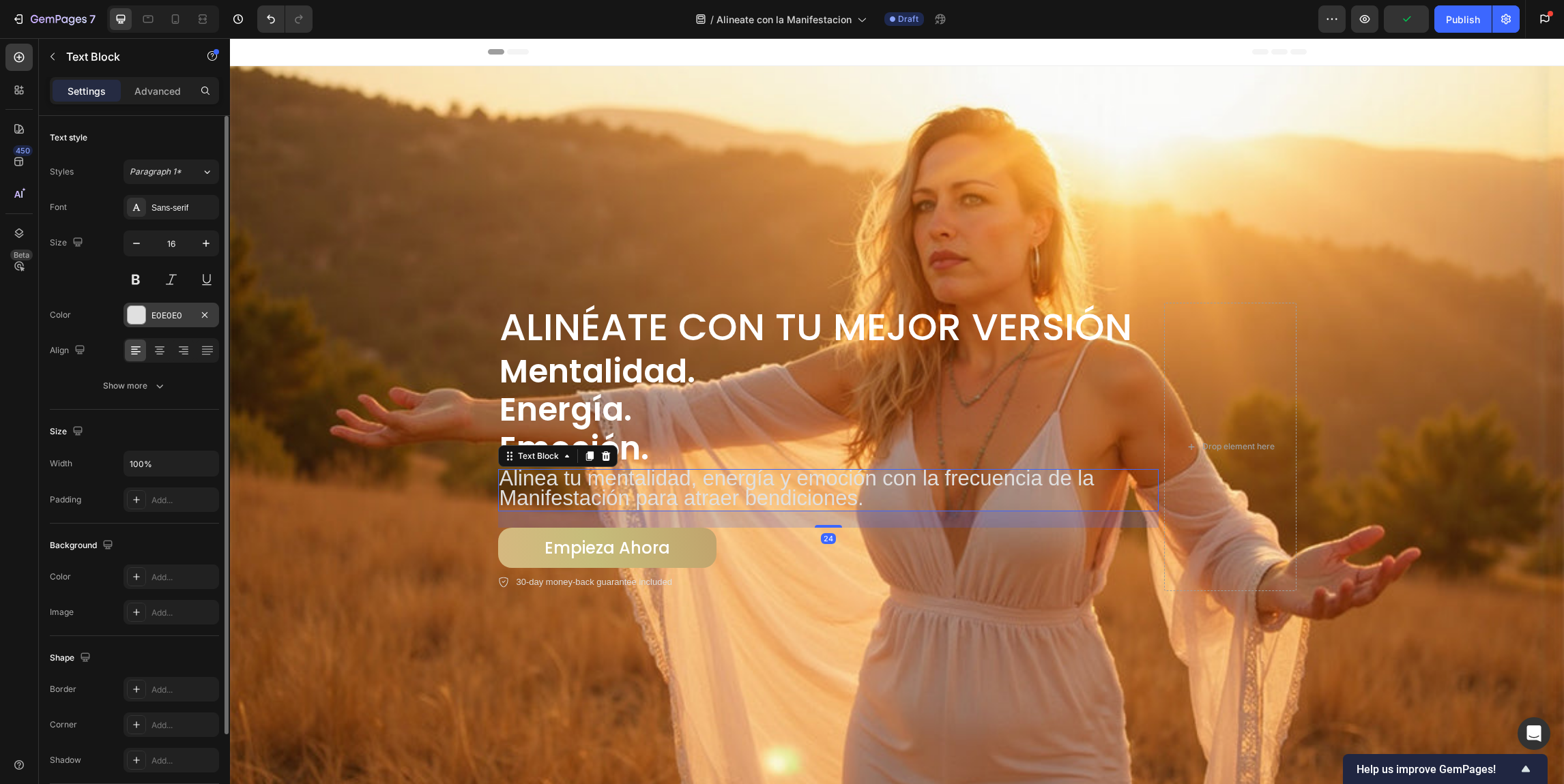
click at [136, 311] on div at bounding box center [136, 315] width 18 height 18
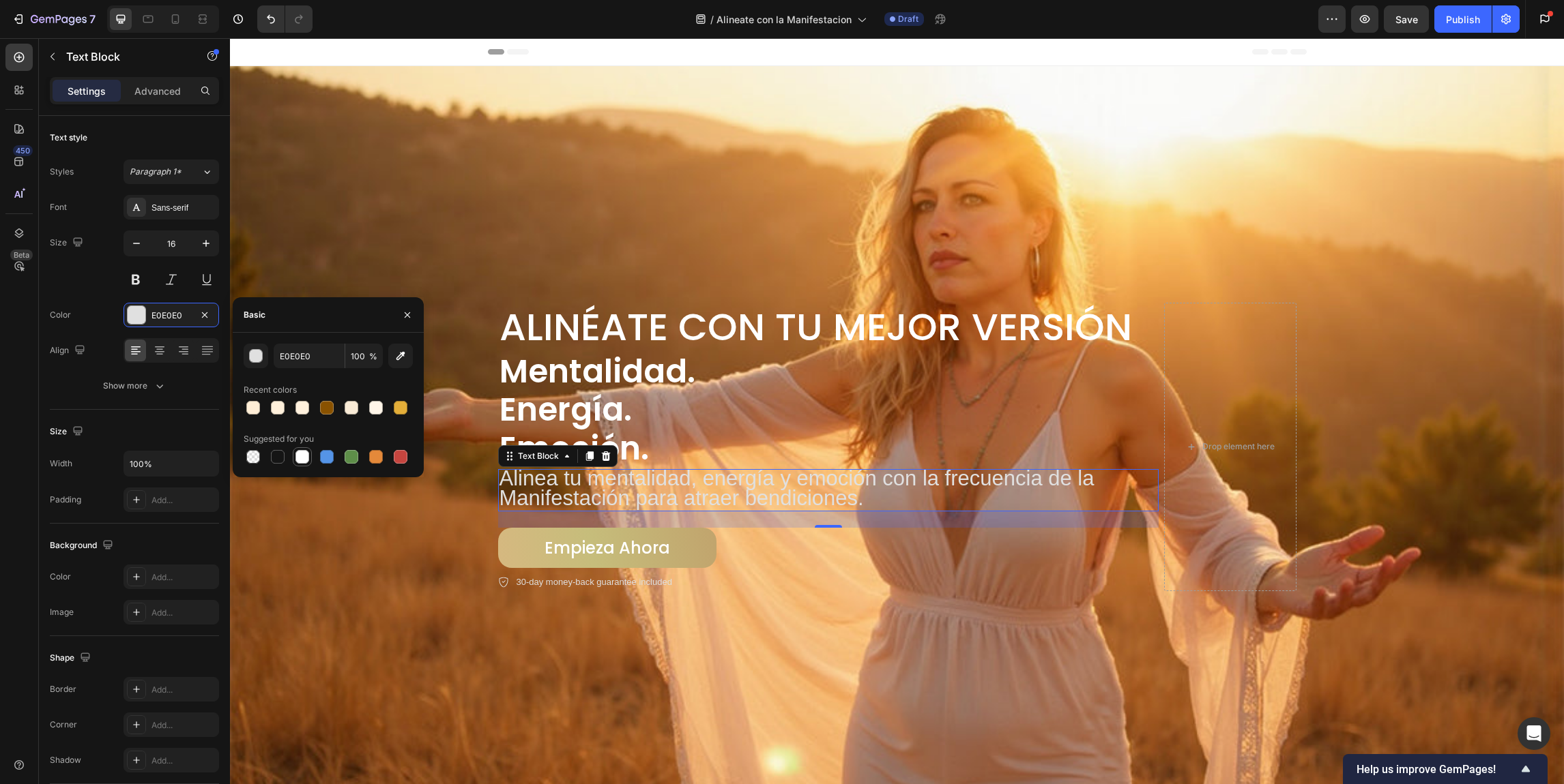
click at [298, 459] on div at bounding box center [302, 457] width 13 height 13
type input "FFFFFF"
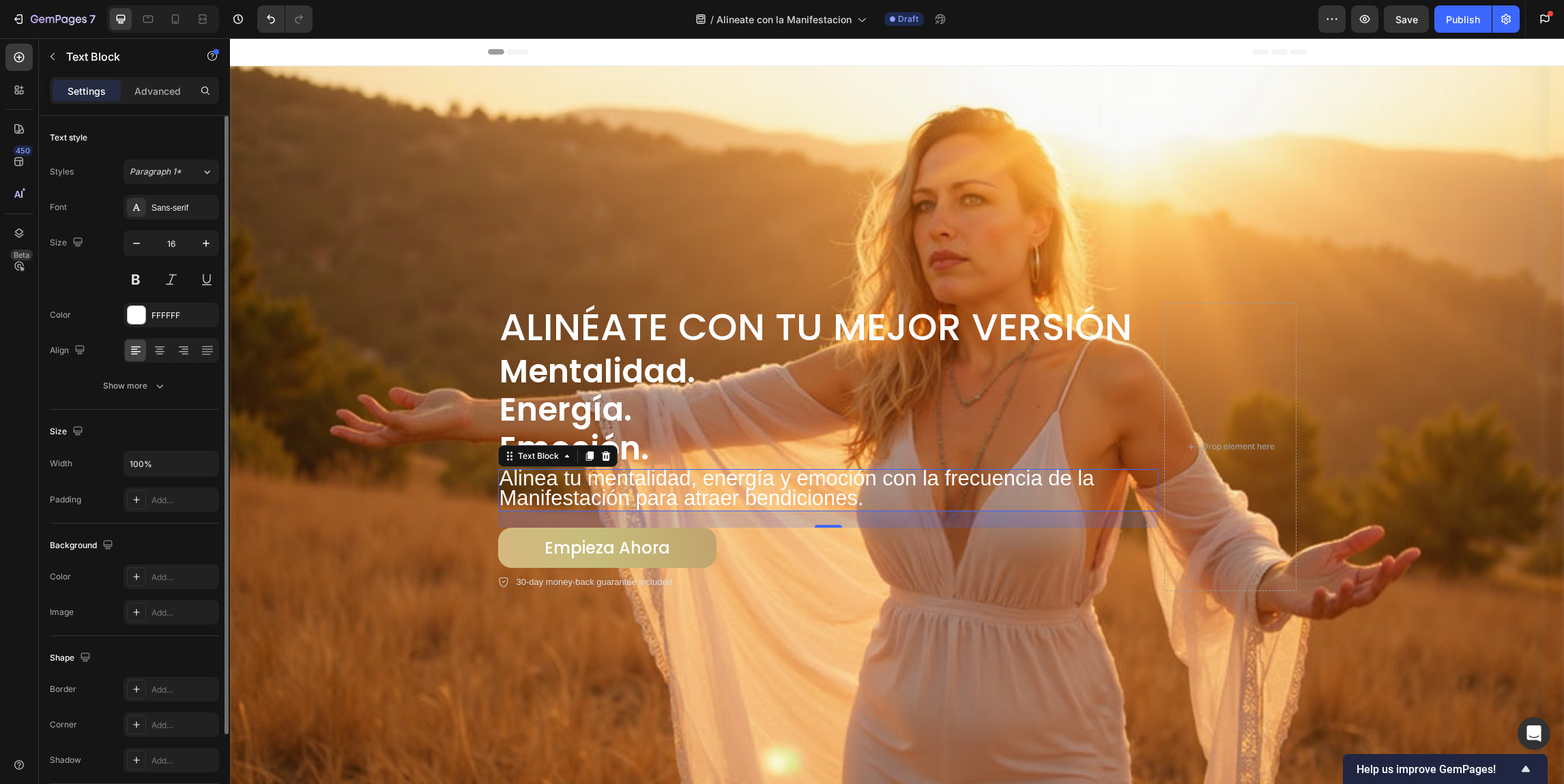
click at [103, 267] on div "Size 16" at bounding box center [134, 262] width 169 height 62
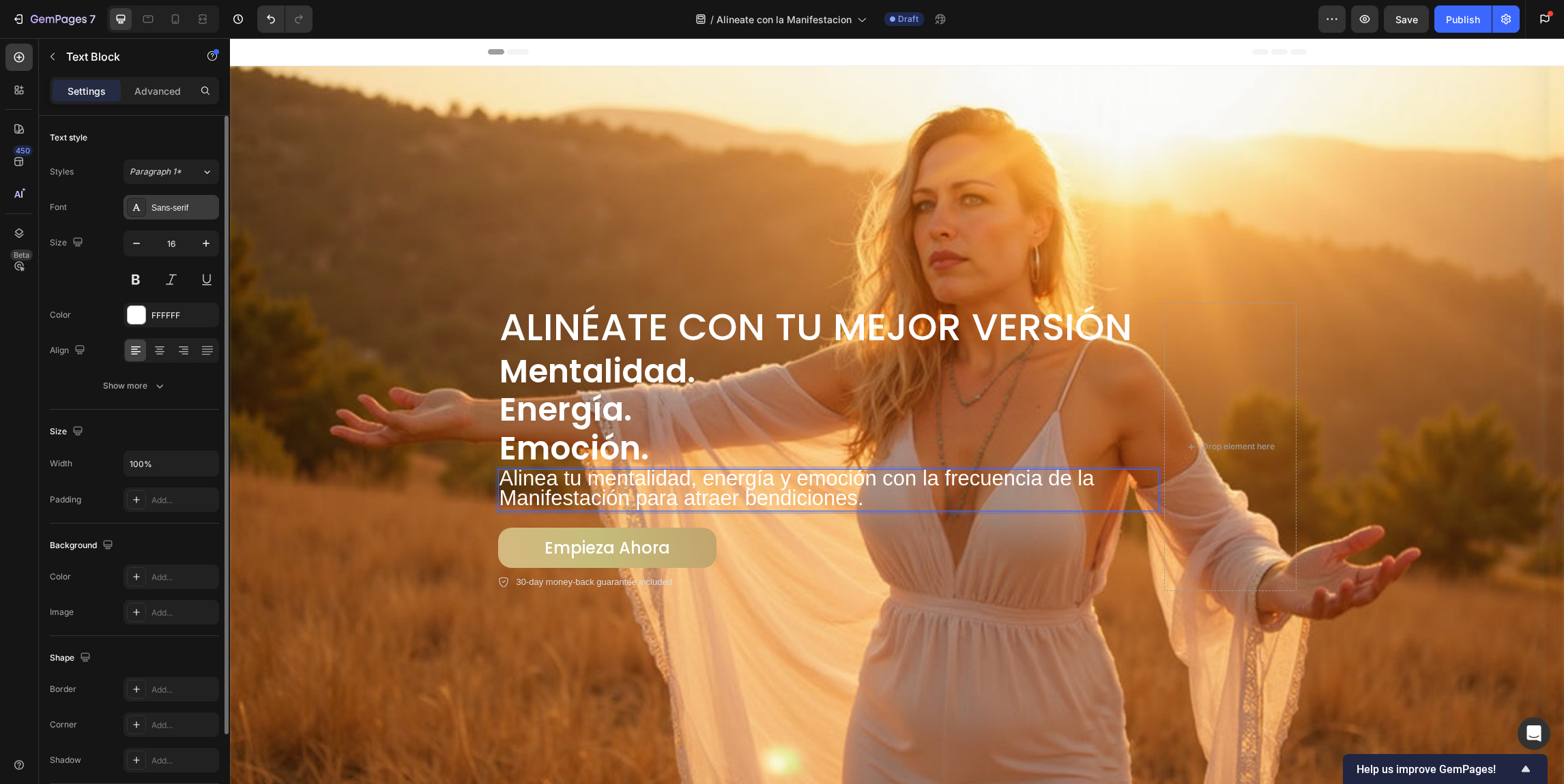
click at [189, 207] on div "Sans-serif" at bounding box center [183, 208] width 64 height 13
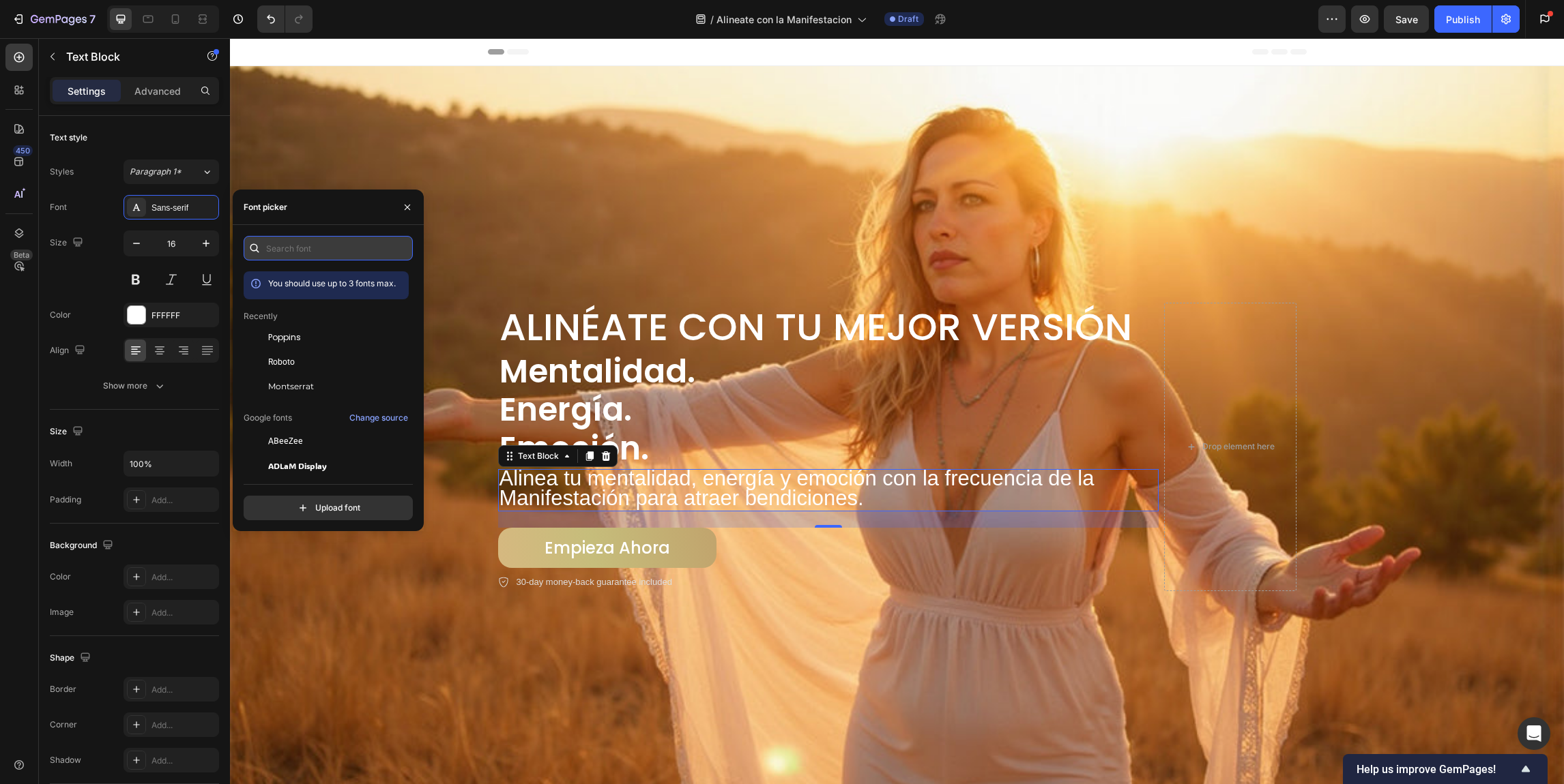
click at [306, 245] on input "text" at bounding box center [328, 248] width 169 height 25
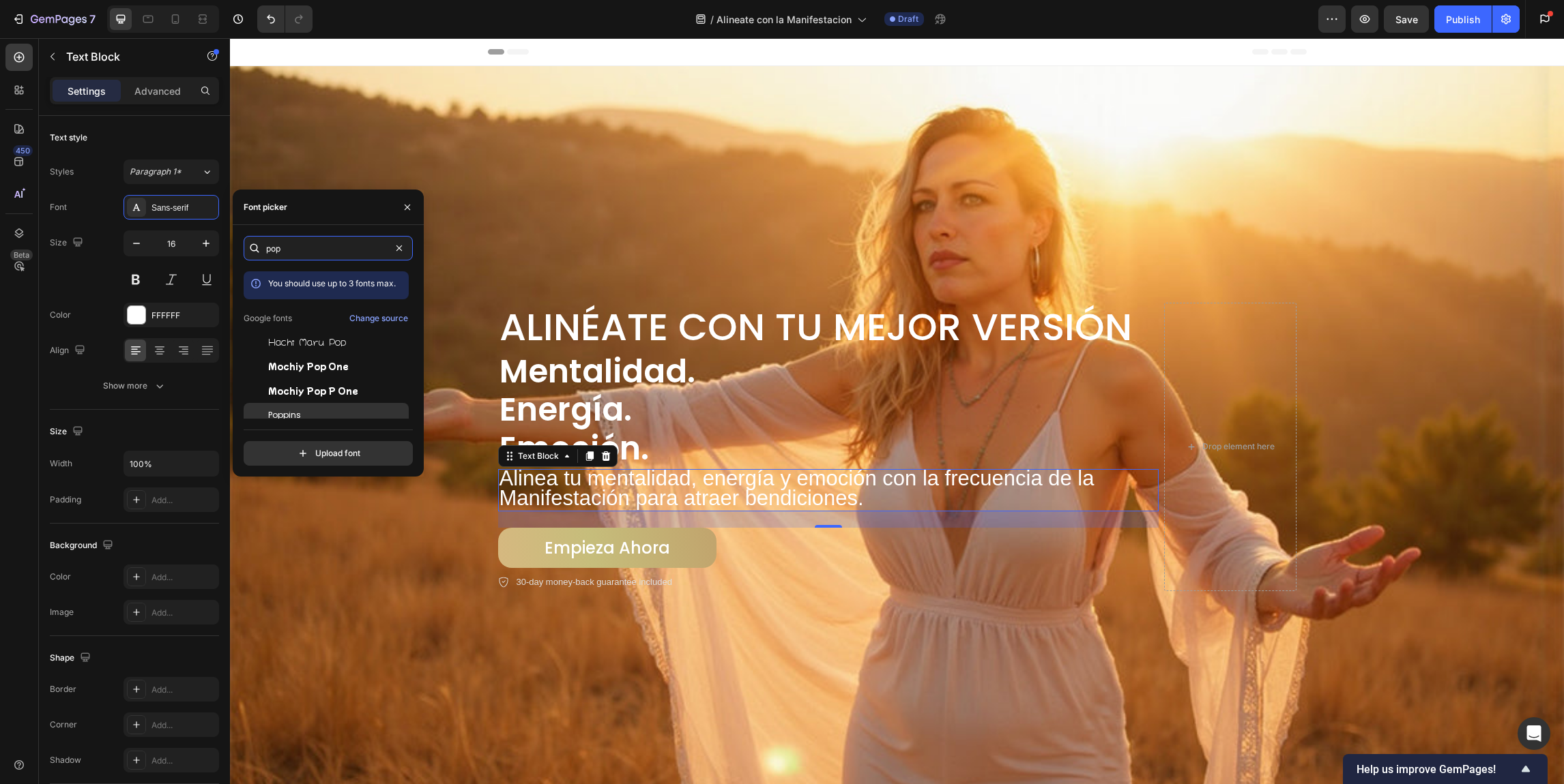
type input "pop"
click at [310, 410] on div "Poppins" at bounding box center [337, 415] width 138 height 13
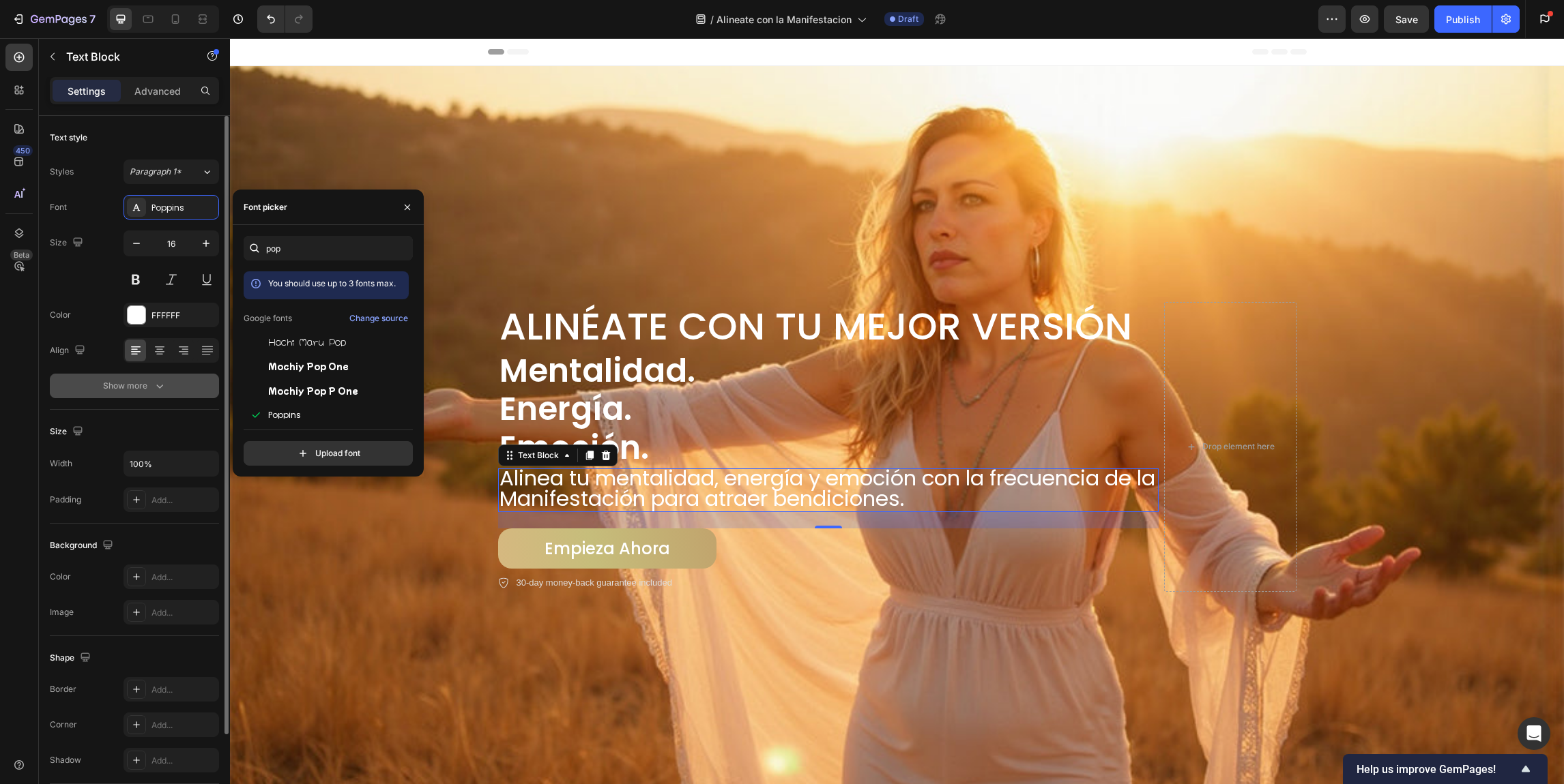
click at [157, 387] on icon "button" at bounding box center [159, 386] width 13 height 13
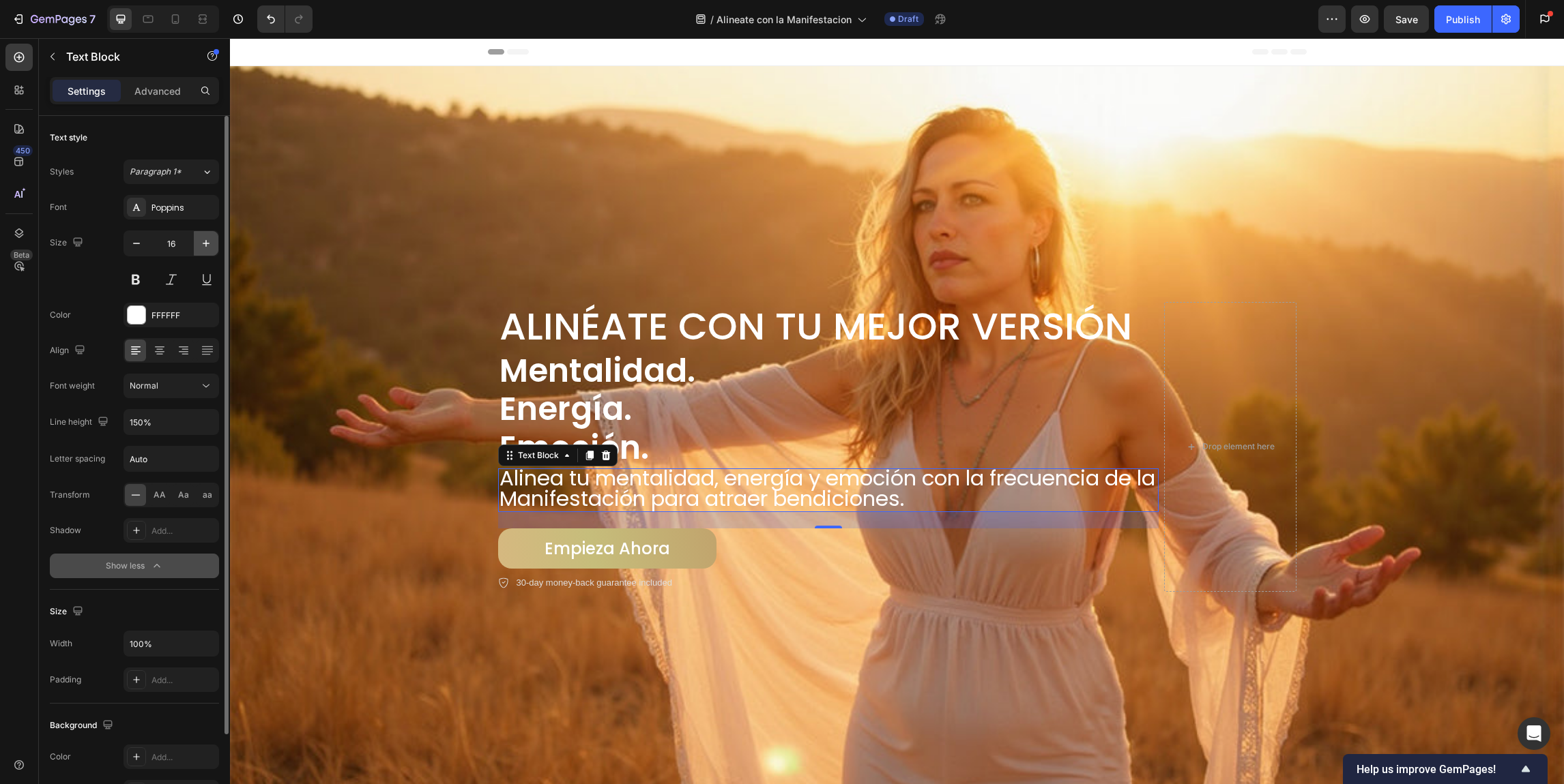
click at [210, 245] on icon "button" at bounding box center [206, 243] width 13 height 13
type input "19"
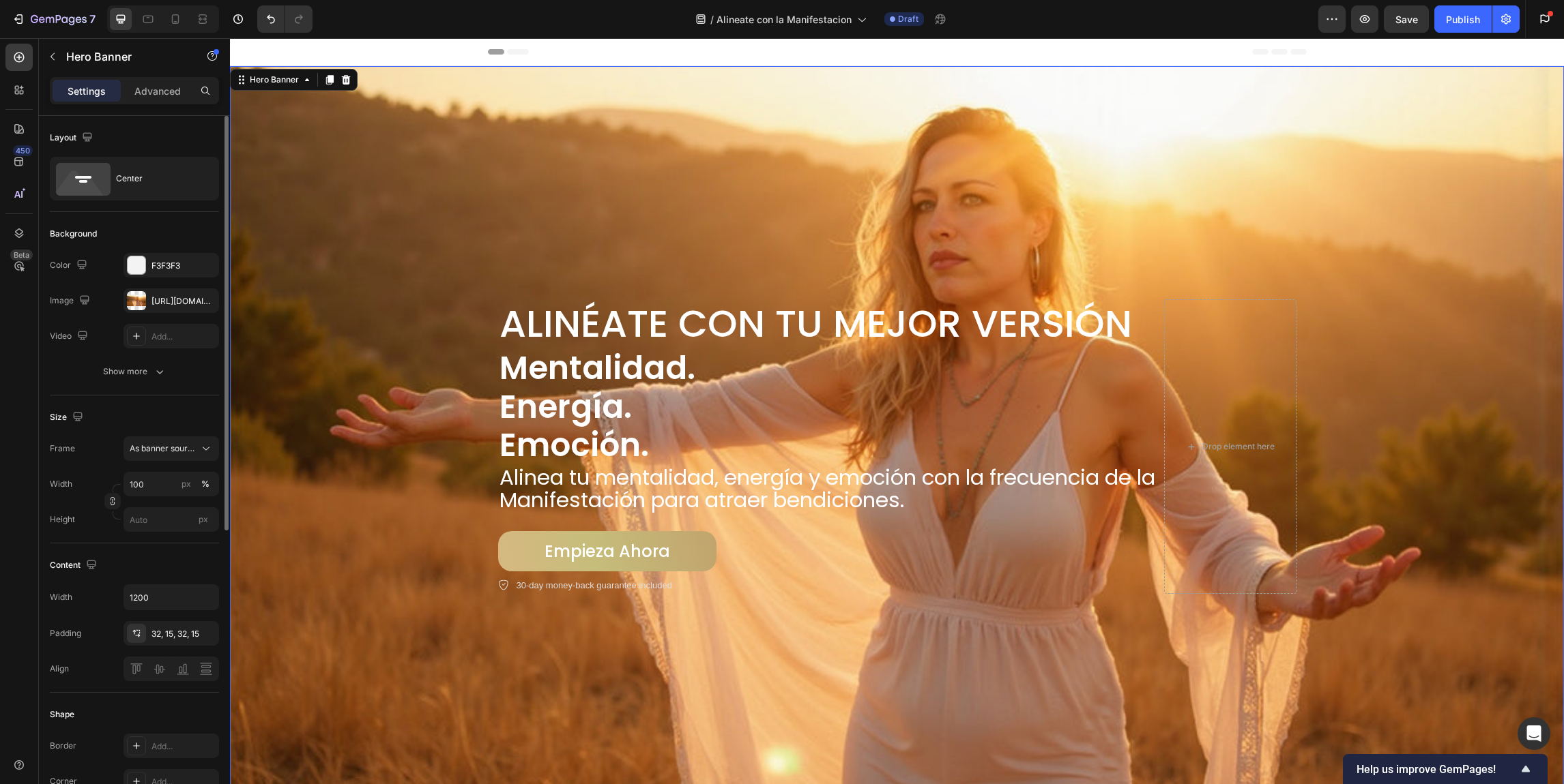
click at [617, 233] on div "Background Image" at bounding box center [897, 411] width 1334 height 746
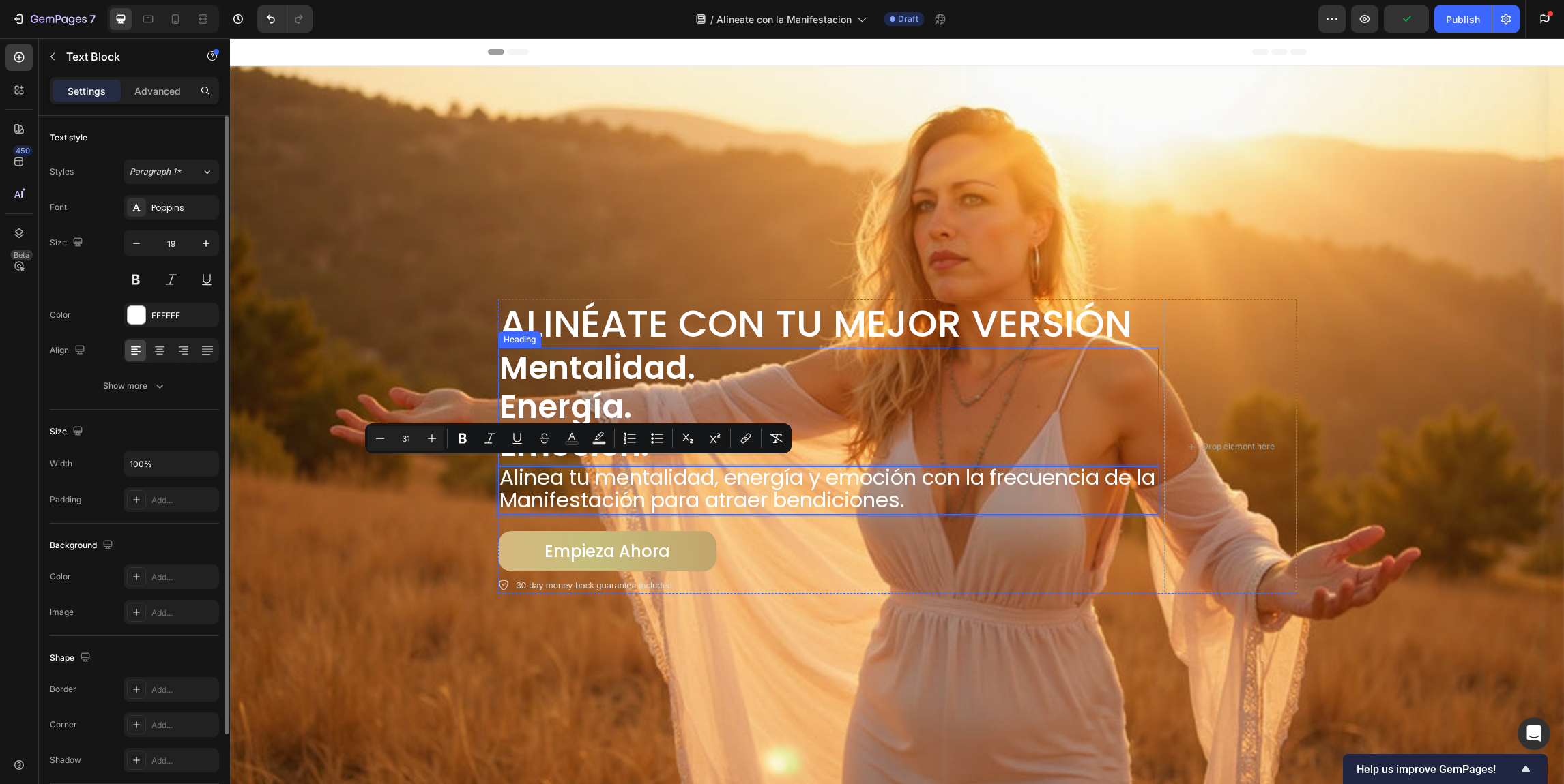
drag, startPoint x: 662, startPoint y: 478, endPoint x: 636, endPoint y: 360, distance: 120.8
click at [459, 497] on div "Background Image" at bounding box center [897, 411] width 1334 height 746
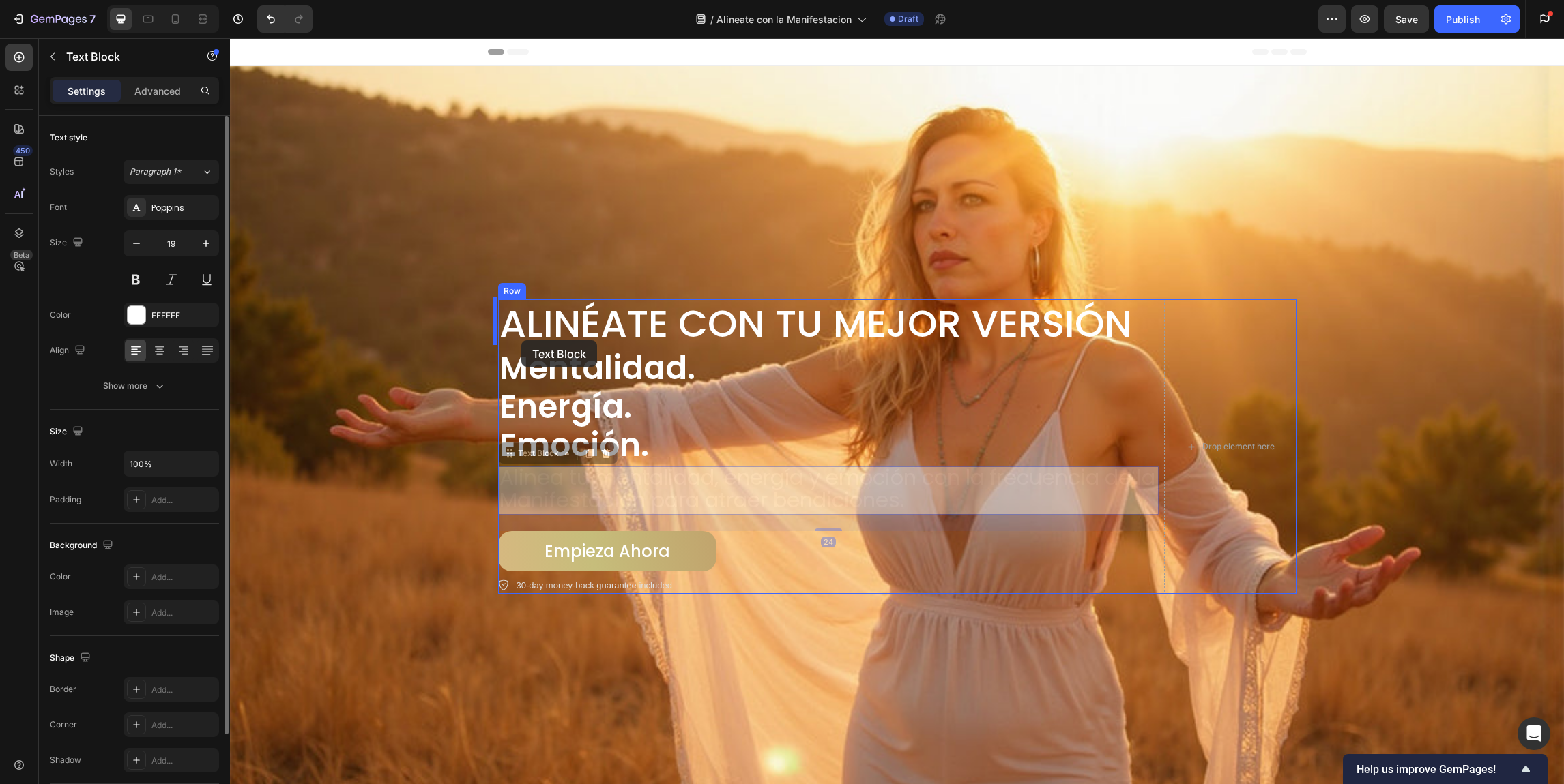
drag, startPoint x: 512, startPoint y: 454, endPoint x: 521, endPoint y: 340, distance: 114.4
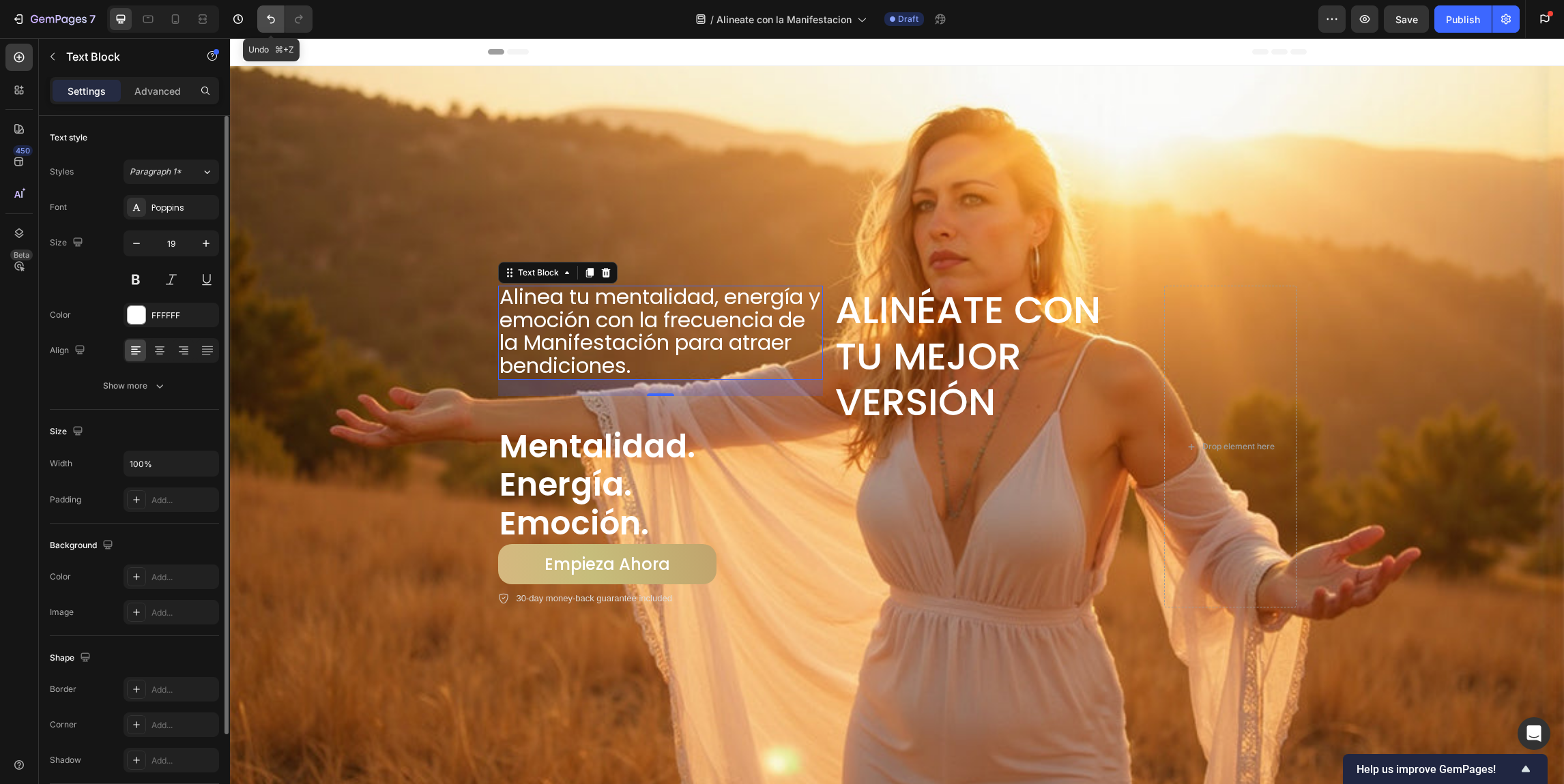
click at [269, 19] on icon "Undo/Redo" at bounding box center [270, 19] width 13 height 13
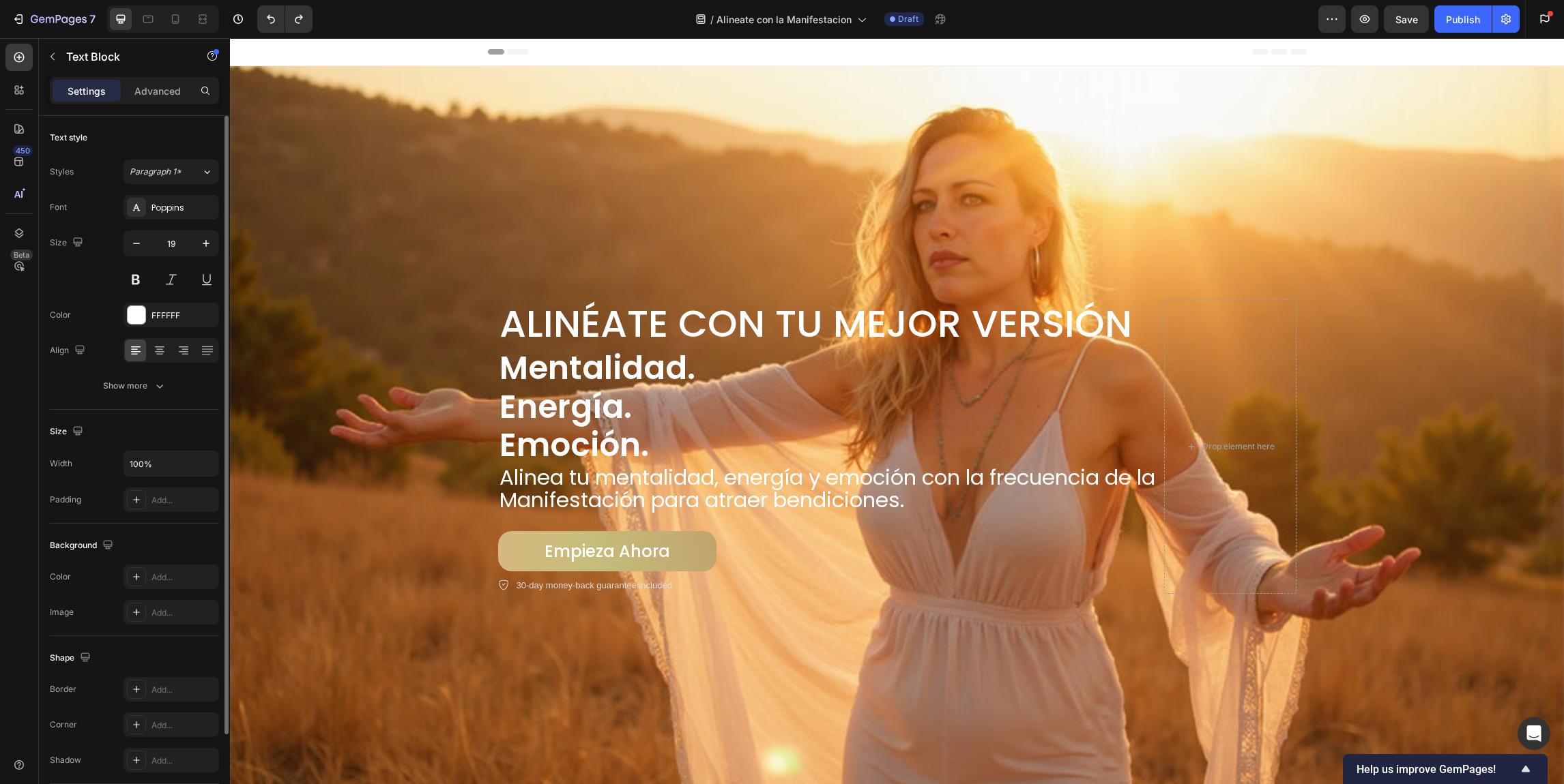
click at [514, 479] on span "Alinea tu mentalidad, energía y emoción con la frecuencia de la Manifestación p…" at bounding box center [827, 489] width 656 height 53
click at [506, 475] on span "Alinea tu mentalidad, energía y emoción con la frecuencia de la Manifestación p…" at bounding box center [827, 489] width 656 height 53
click at [500, 473] on span "Alinea tu mentalidad, energía y emoción con la frecuencia de la Manifestación p…" at bounding box center [827, 489] width 656 height 53
click at [462, 480] on div "Background Image" at bounding box center [897, 411] width 1334 height 746
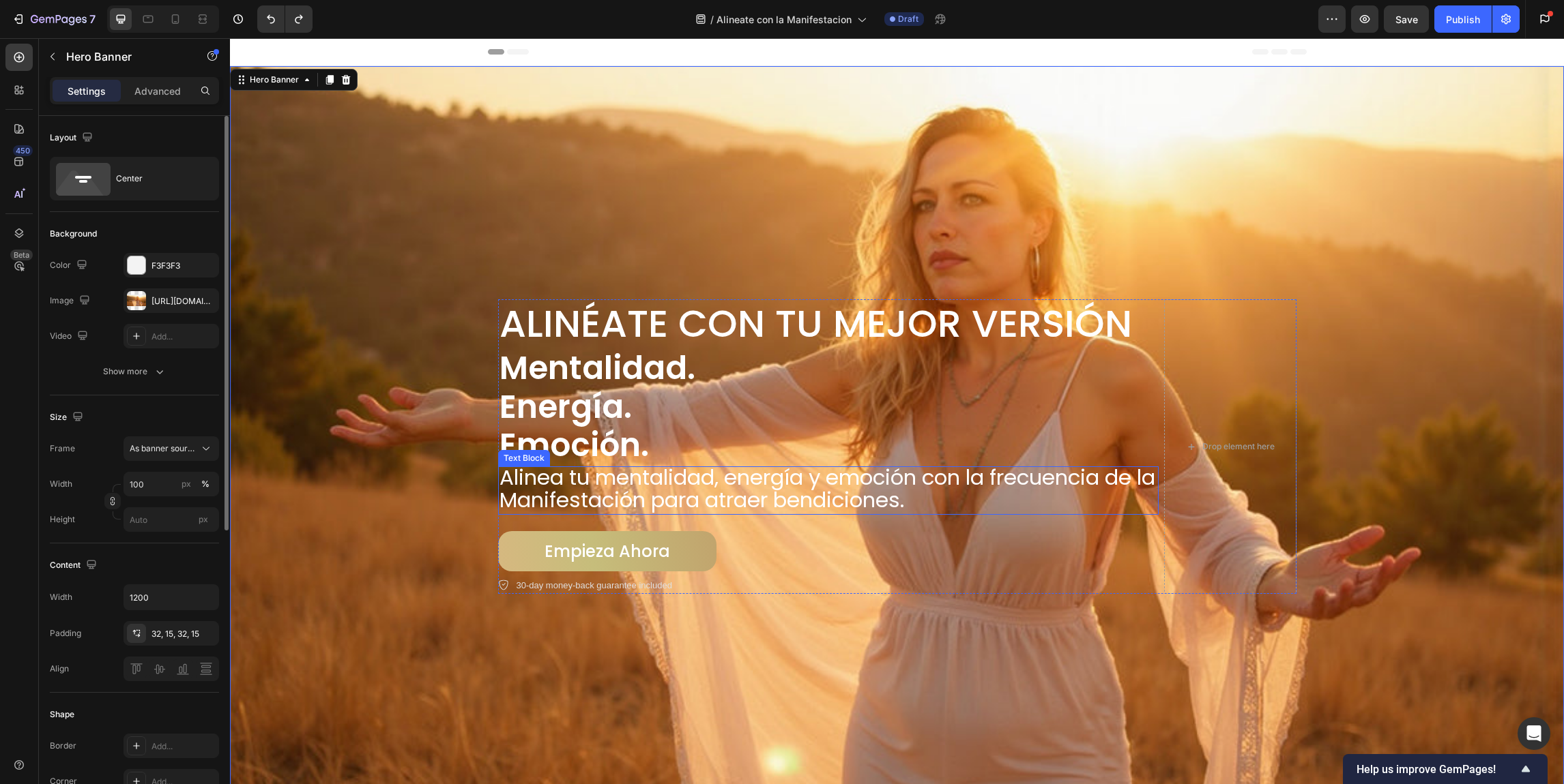
click at [527, 489] on span "Alinea tu mentalidad, energía y emoción con la frecuencia de la Manifestación p…" at bounding box center [827, 489] width 656 height 53
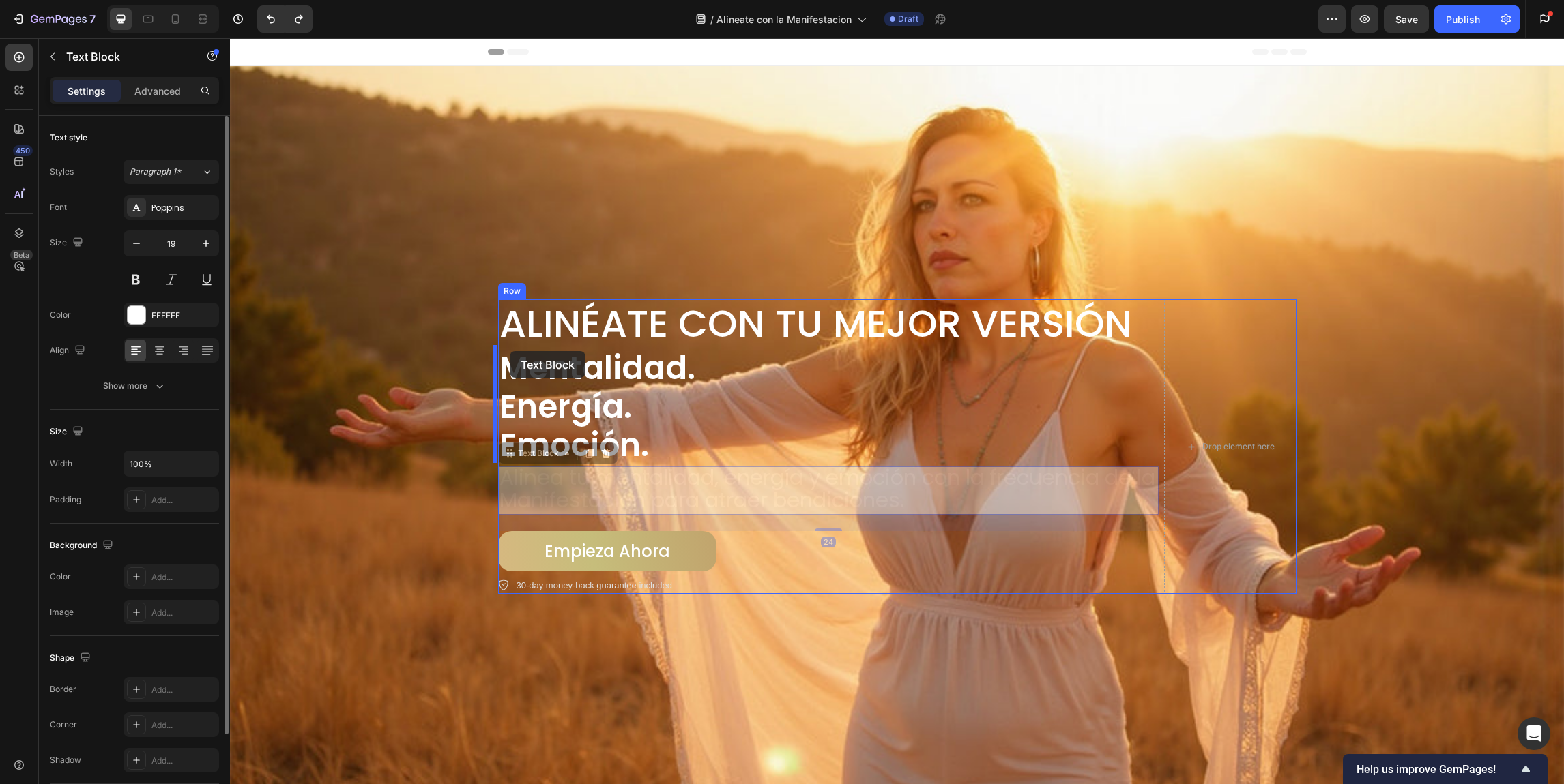
drag, startPoint x: 511, startPoint y: 453, endPoint x: 509, endPoint y: 351, distance: 102.0
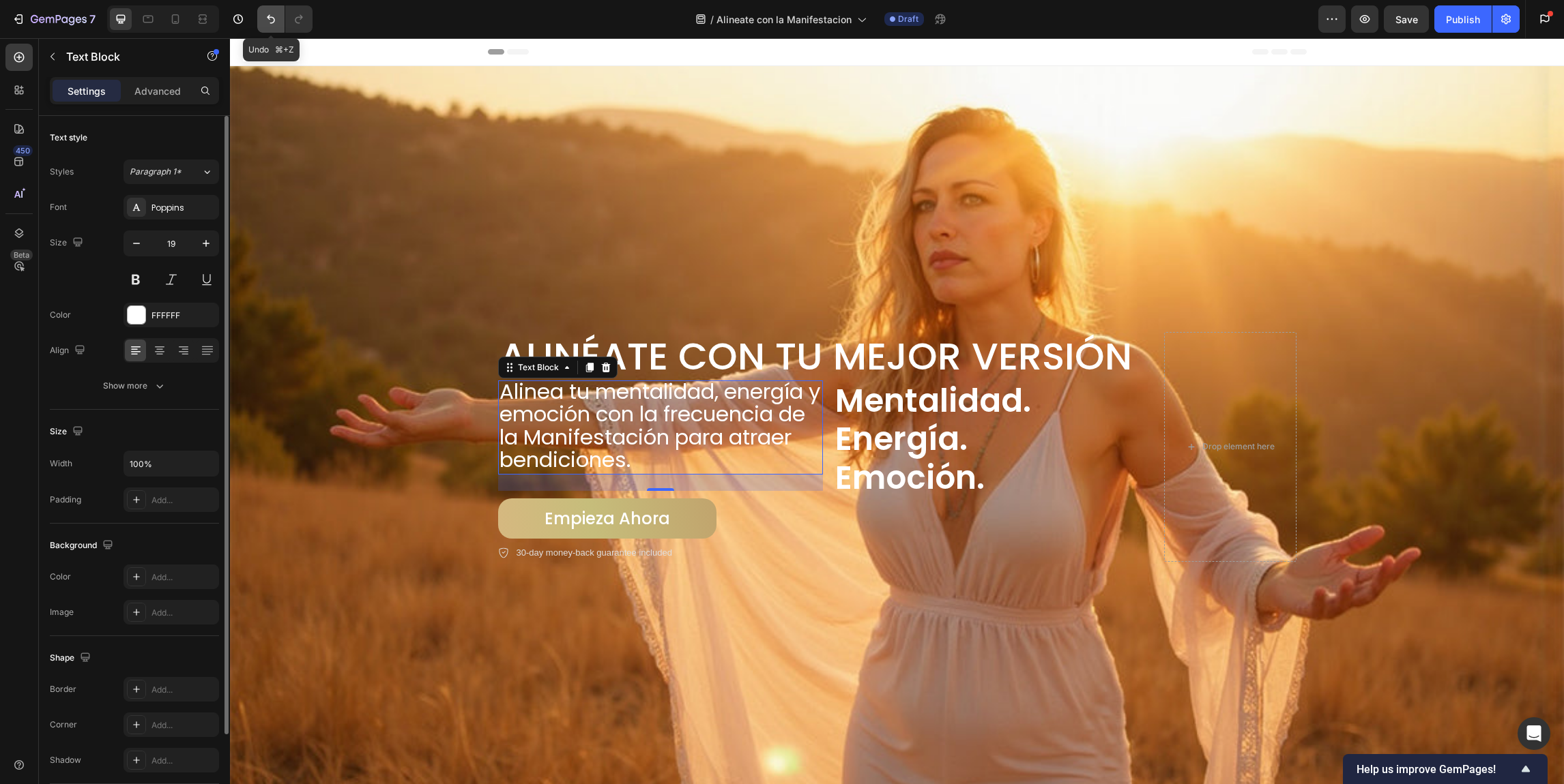
click at [262, 15] on button "Undo/Redo" at bounding box center [271, 19] width 27 height 27
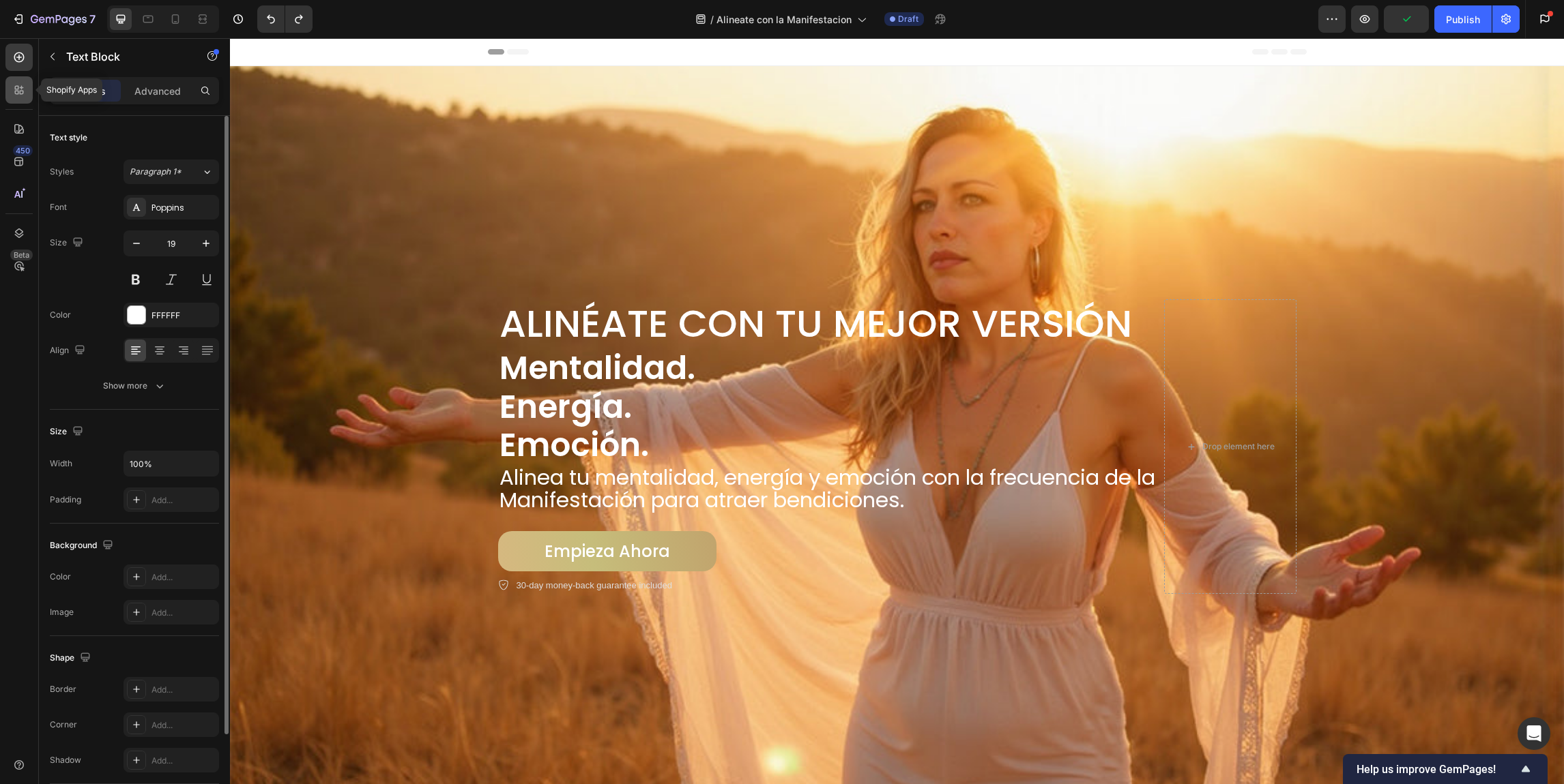
click at [23, 89] on icon at bounding box center [19, 90] width 13 height 13
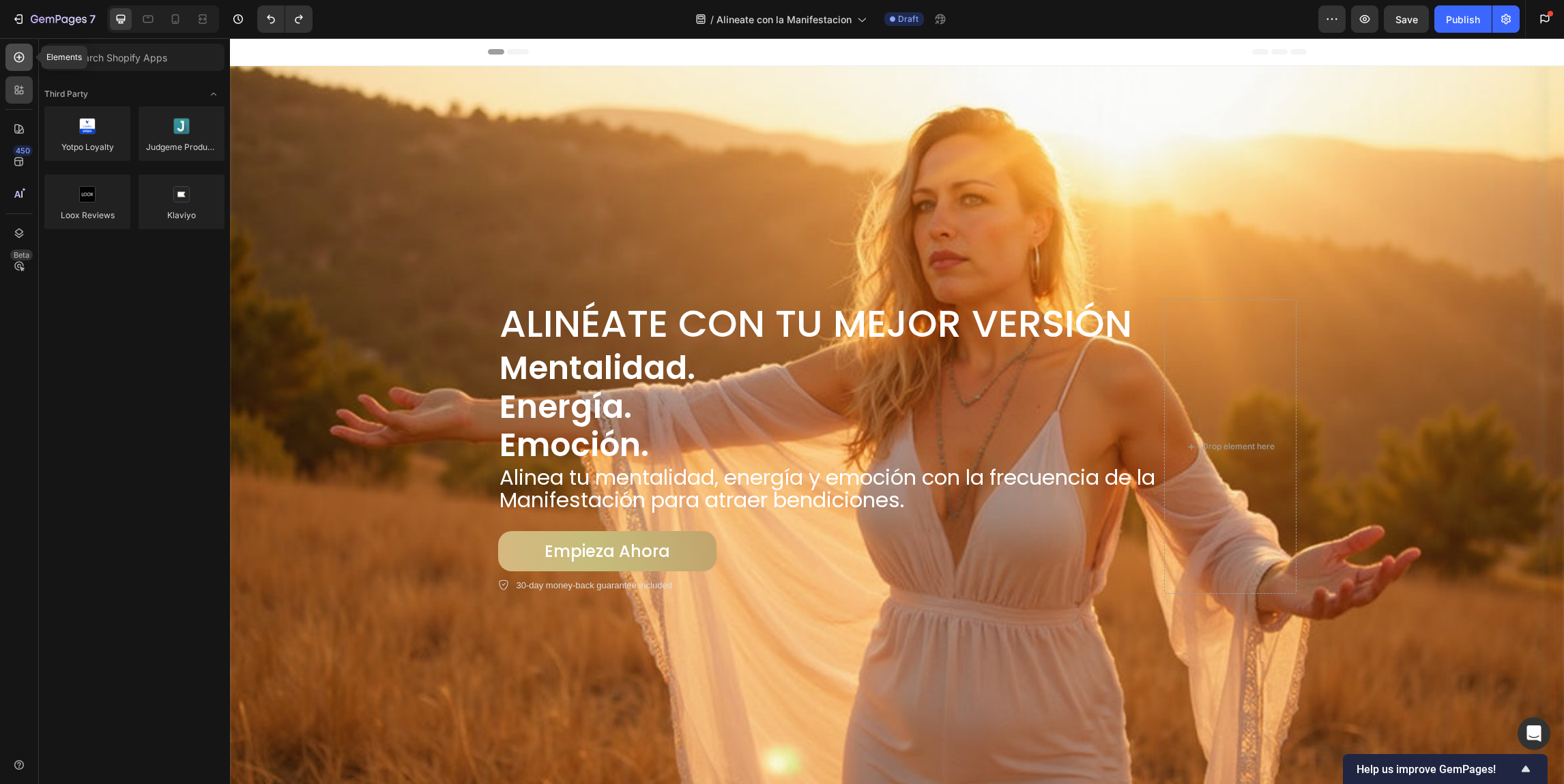
click at [17, 58] on icon at bounding box center [19, 58] width 6 height 6
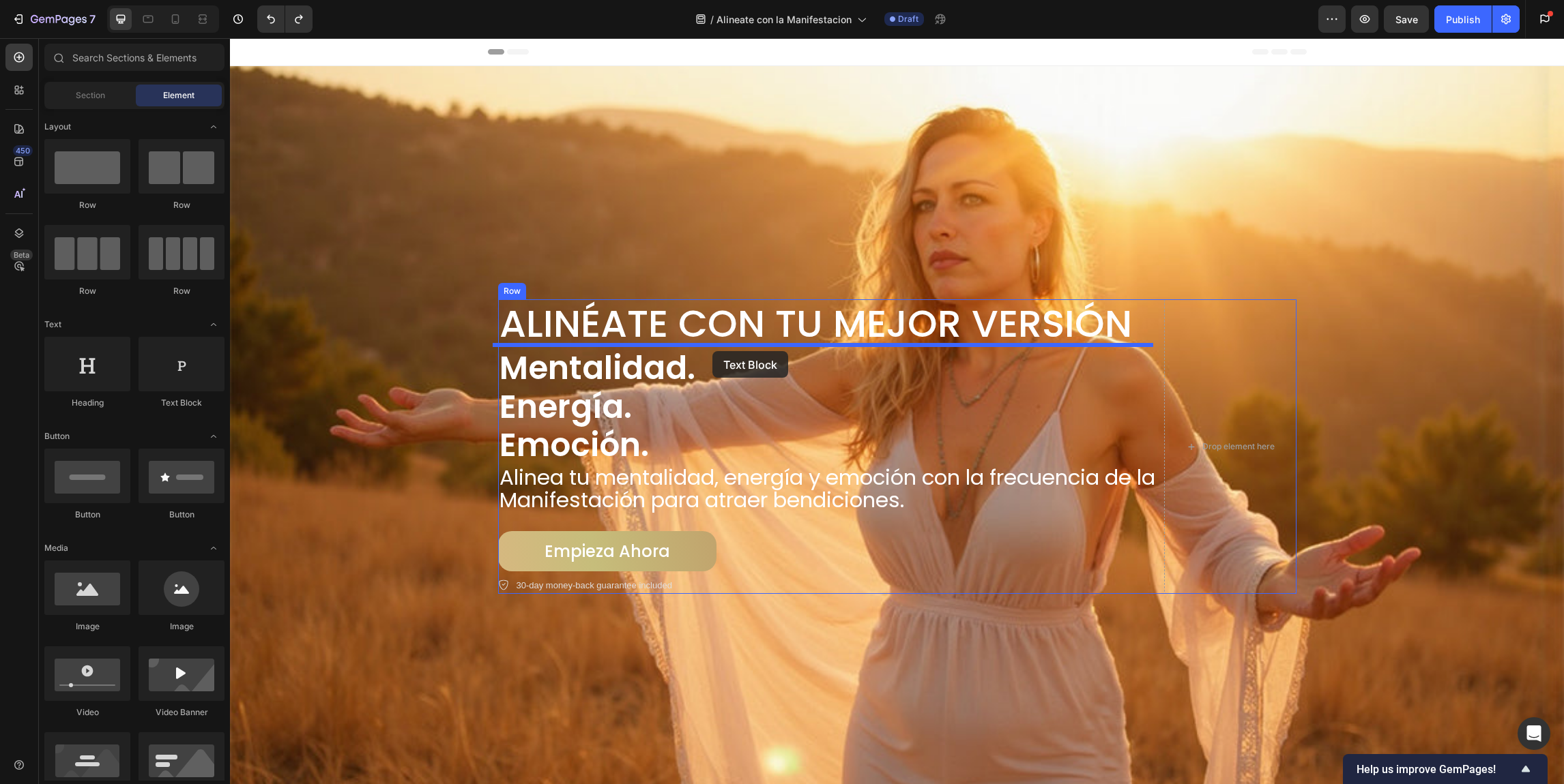
drag, startPoint x: 443, startPoint y: 410, endPoint x: 712, endPoint y: 351, distance: 275.4
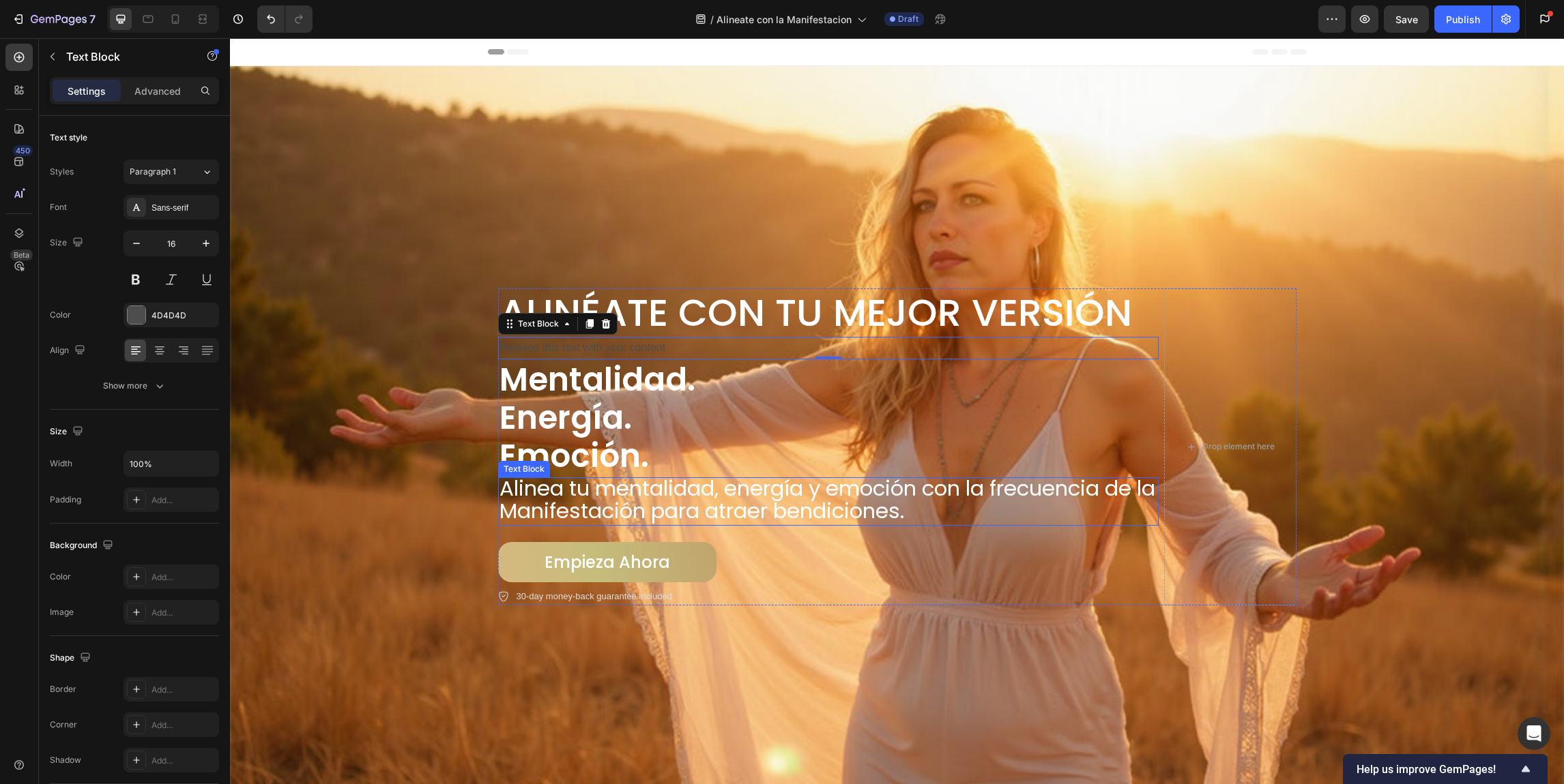
click at [637, 496] on span "Alinea tu mentalidad, energía y emoción con la frecuencia de la Manifestación p…" at bounding box center [827, 500] width 656 height 53
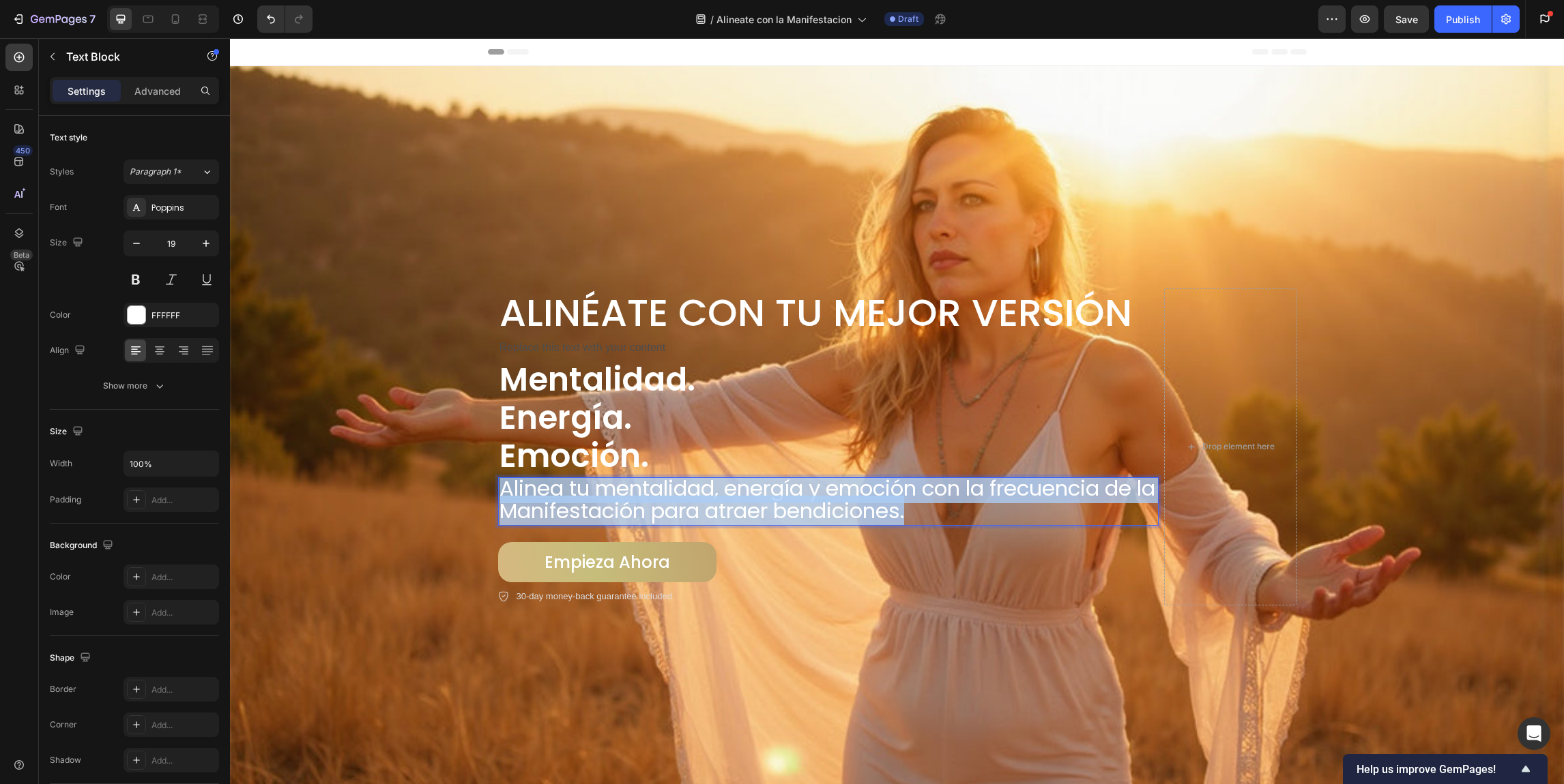
click at [637, 496] on span "Alinea tu mentalidad, energía y emoción con la frecuencia de la Manifestación p…" at bounding box center [827, 500] width 656 height 53
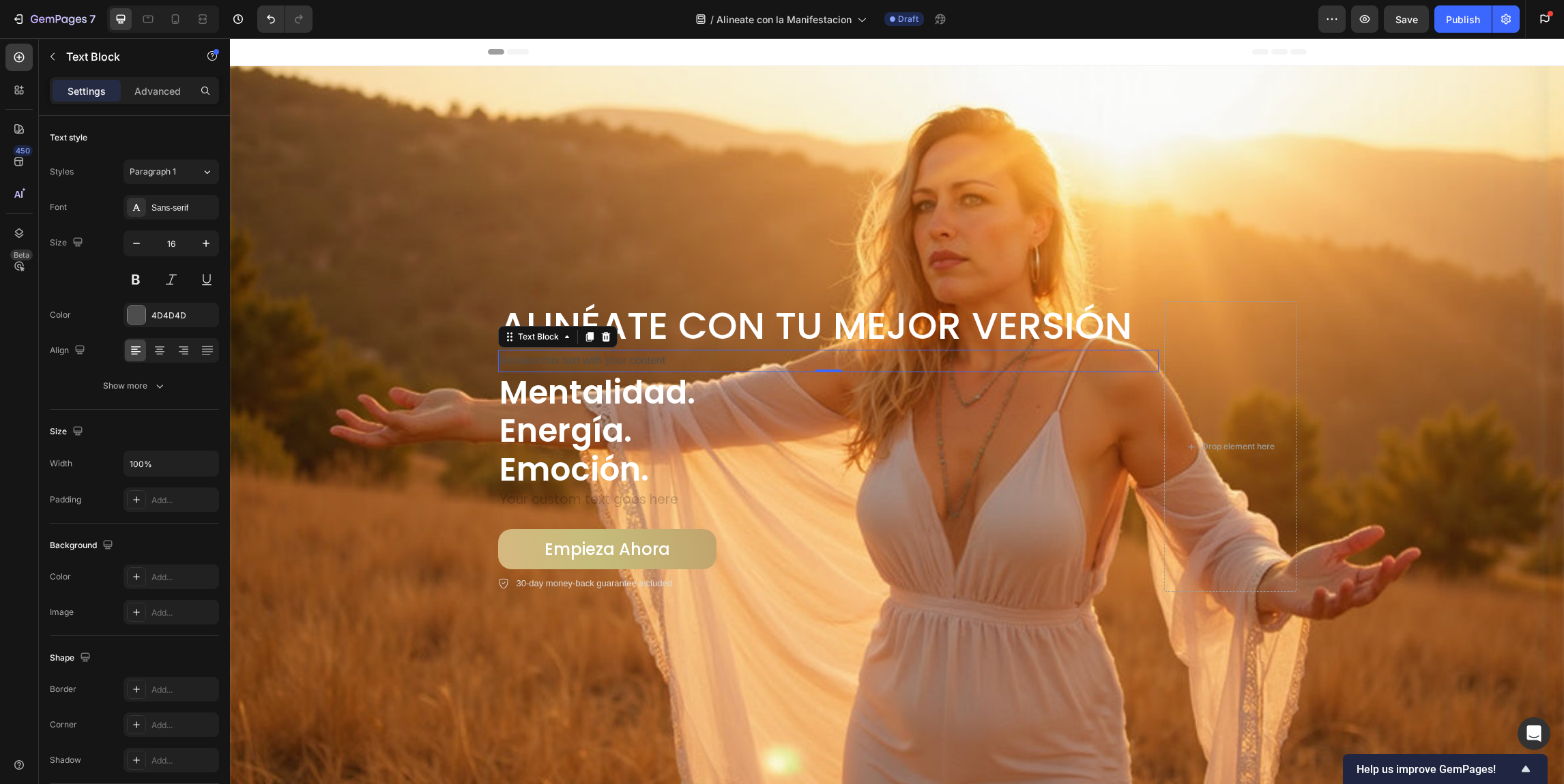
click at [625, 354] on div "Replace this text with your content" at bounding box center [828, 361] width 660 height 22
click at [625, 354] on p "Replace this text with your content" at bounding box center [828, 361] width 657 height 20
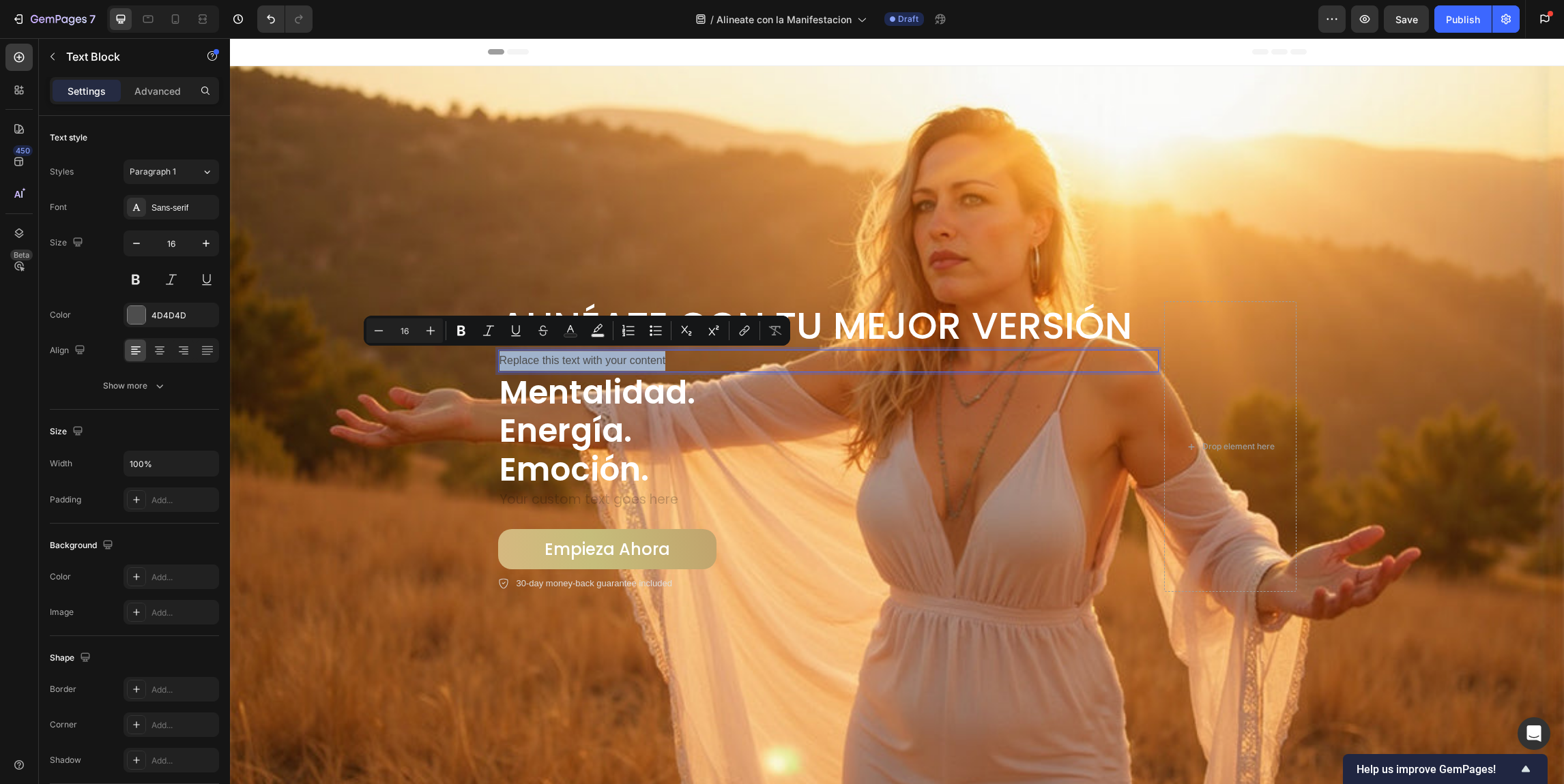
type input "31"
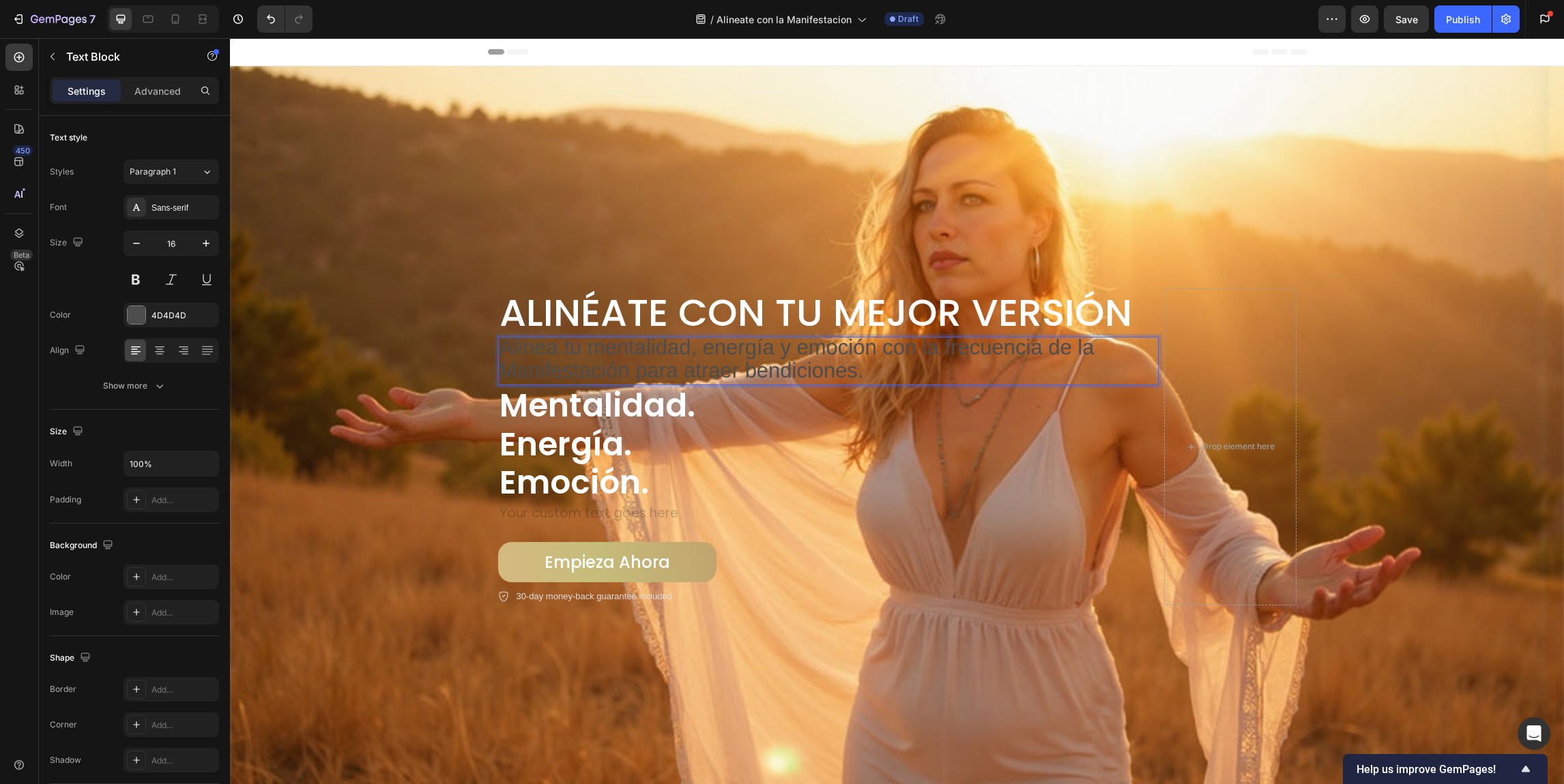
click at [864, 372] on p "Alinea tu mentalidad, energía y emoción con la frecuencia de la Manifestación p…" at bounding box center [828, 361] width 657 height 46
click at [865, 372] on p "Alinea tu mentalidad, energía y emoción con la frecuencia de la Manifestación p…" at bounding box center [828, 361] width 657 height 46
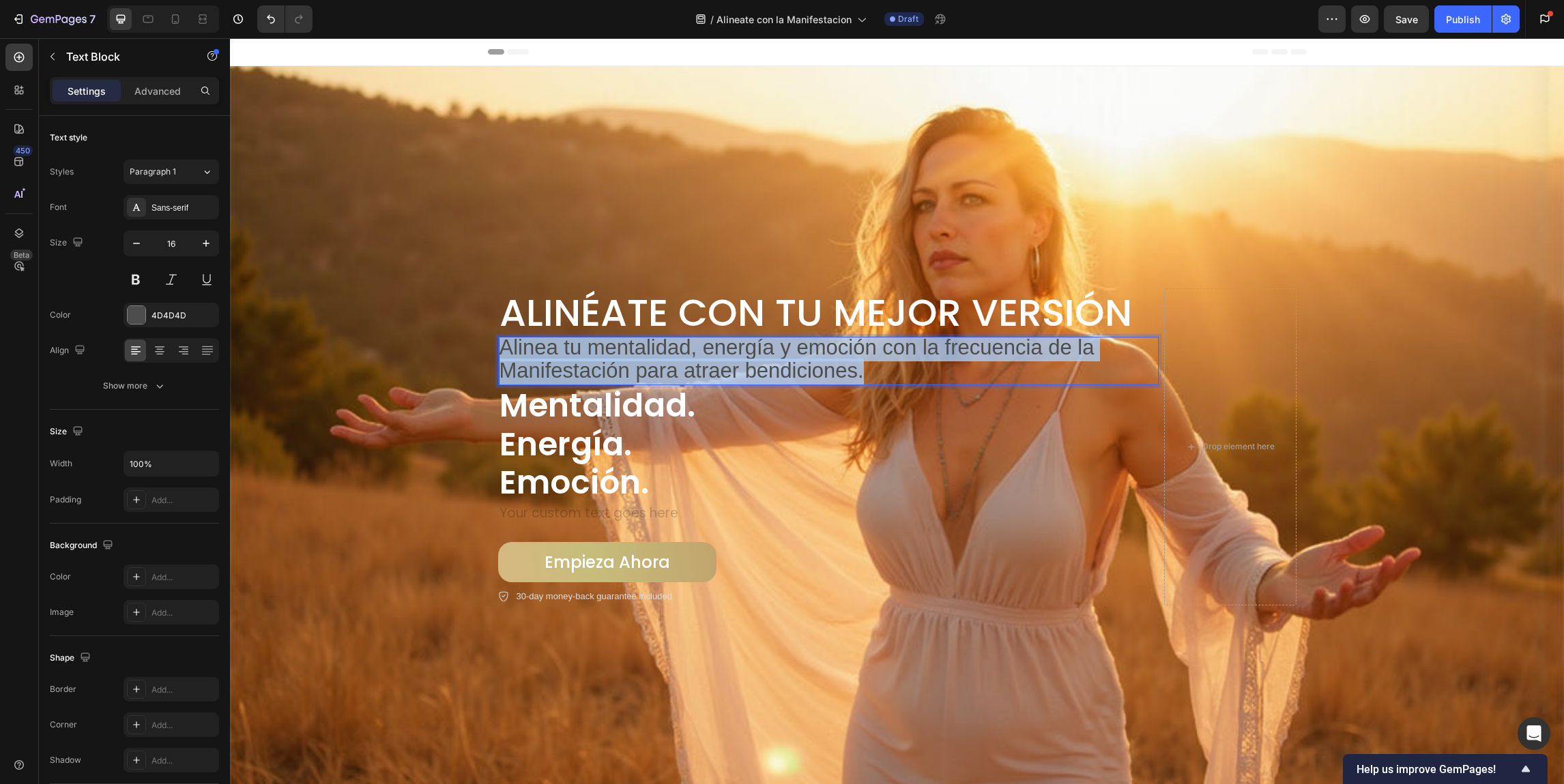
drag, startPoint x: 883, startPoint y: 368, endPoint x: 497, endPoint y: 342, distance: 386.9
click at [500, 342] on p "Alinea tu mentalidad, energía y emoción con la frecuencia de la Manifestación p…" at bounding box center [828, 361] width 657 height 46
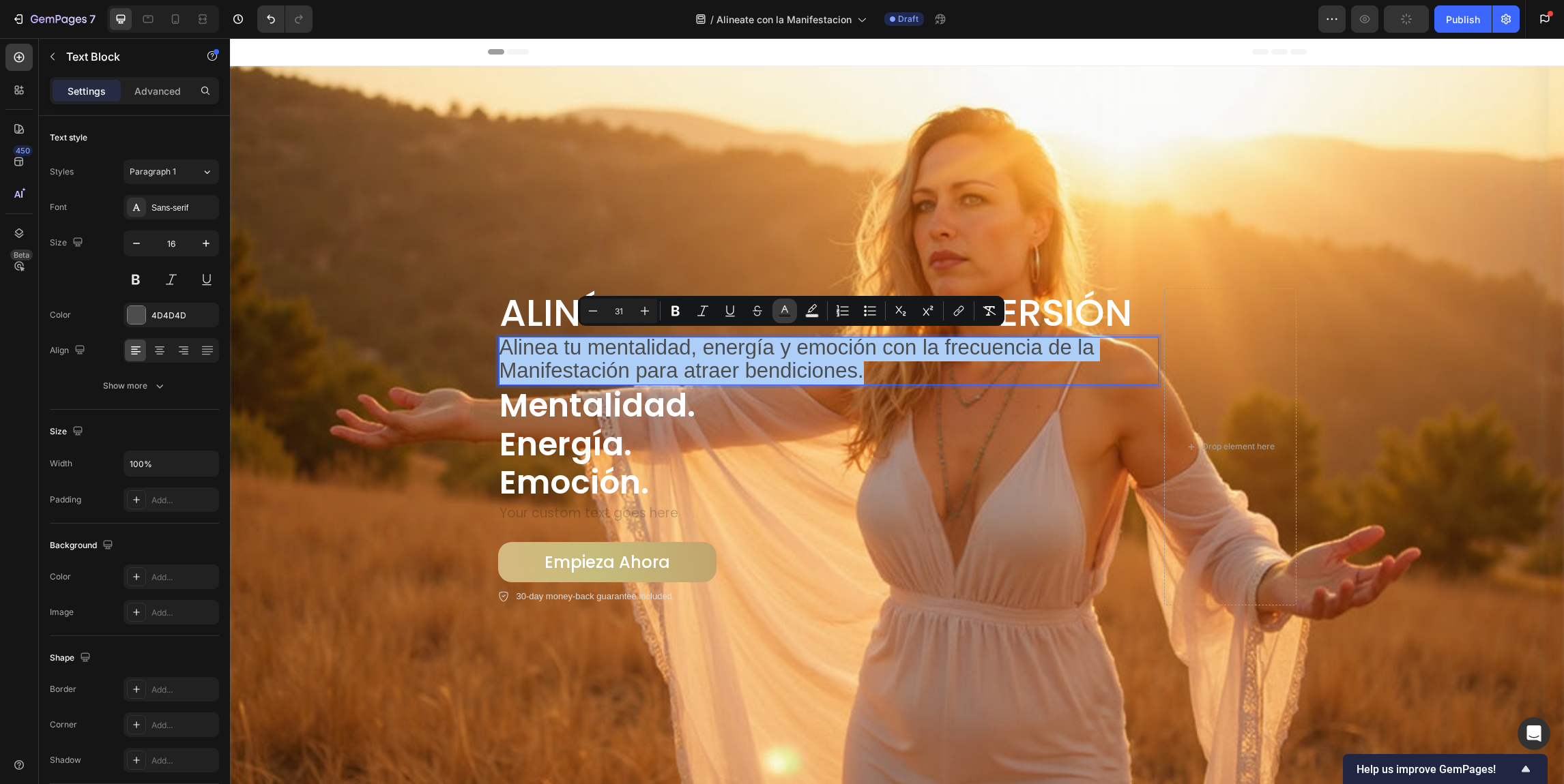
click at [786, 305] on icon "Editor contextual toolbar" at bounding box center [784, 311] width 13 height 13
type input "4D4D4D"
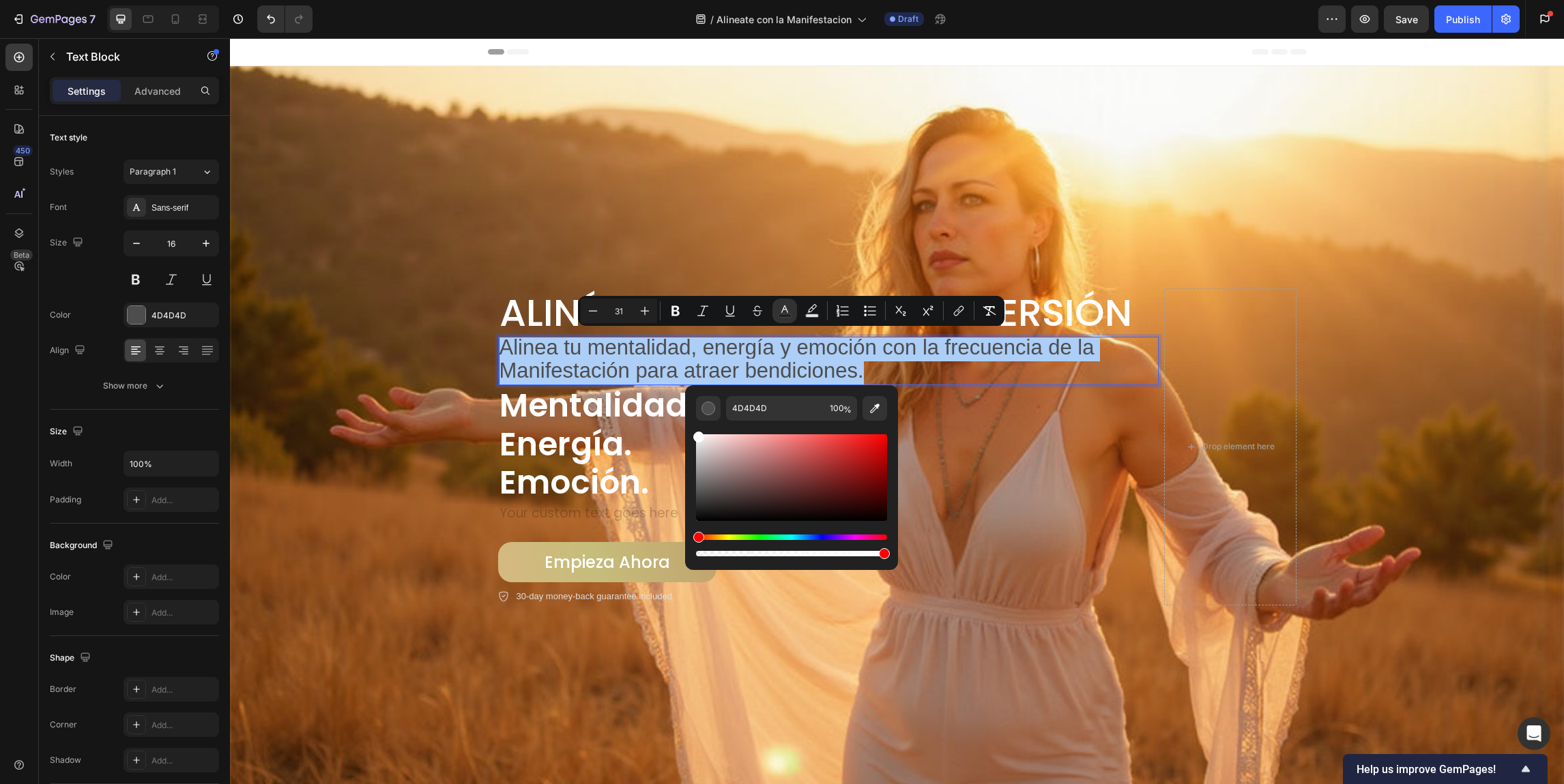
drag, startPoint x: 712, startPoint y: 442, endPoint x: 687, endPoint y: 425, distance: 30.2
click at [693, 431] on div "4D4D4D 100 %" at bounding box center [791, 472] width 213 height 174
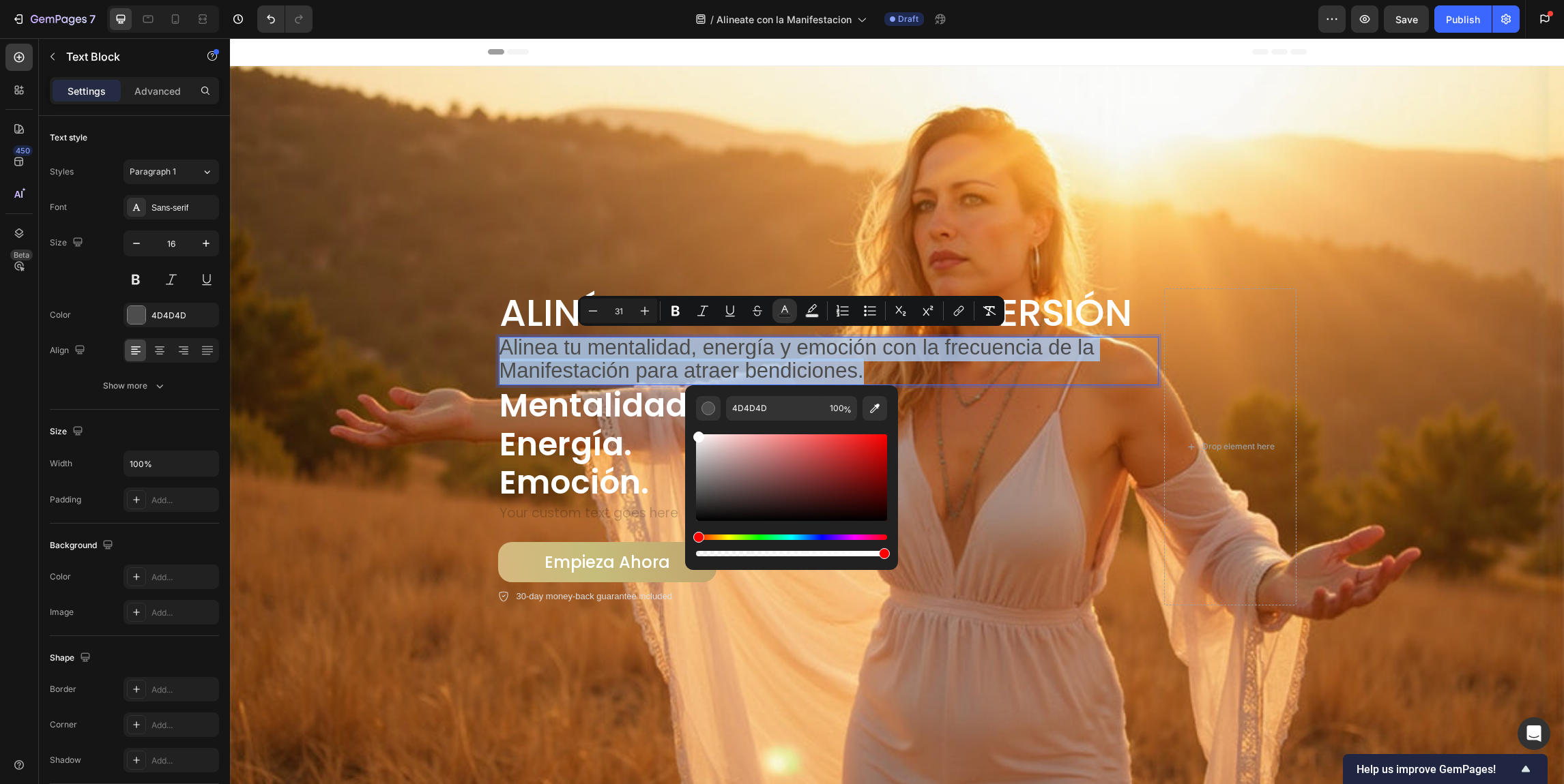
type input "FFFFFF"
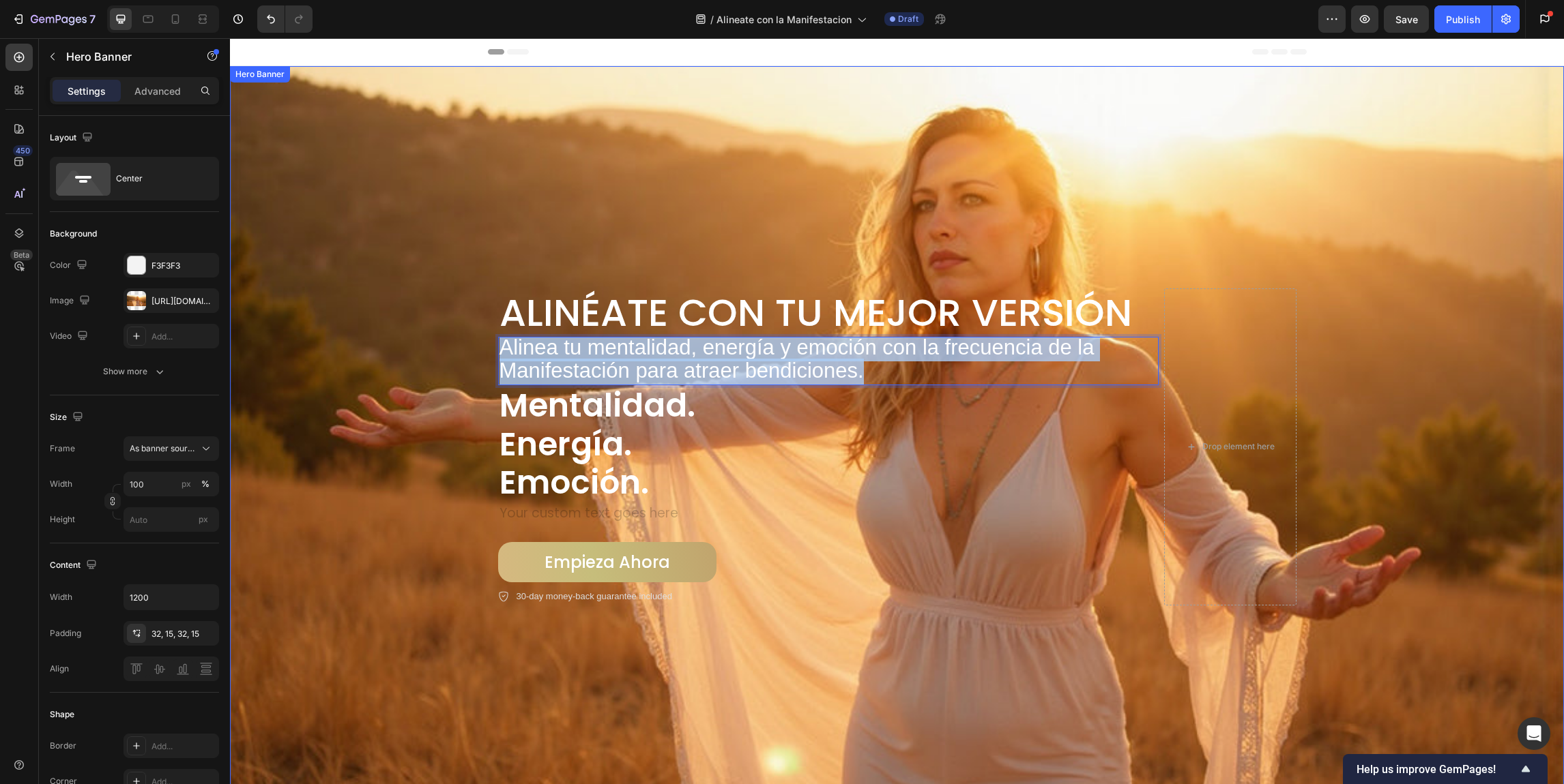
click at [396, 278] on div "Background Image" at bounding box center [897, 411] width 1334 height 746
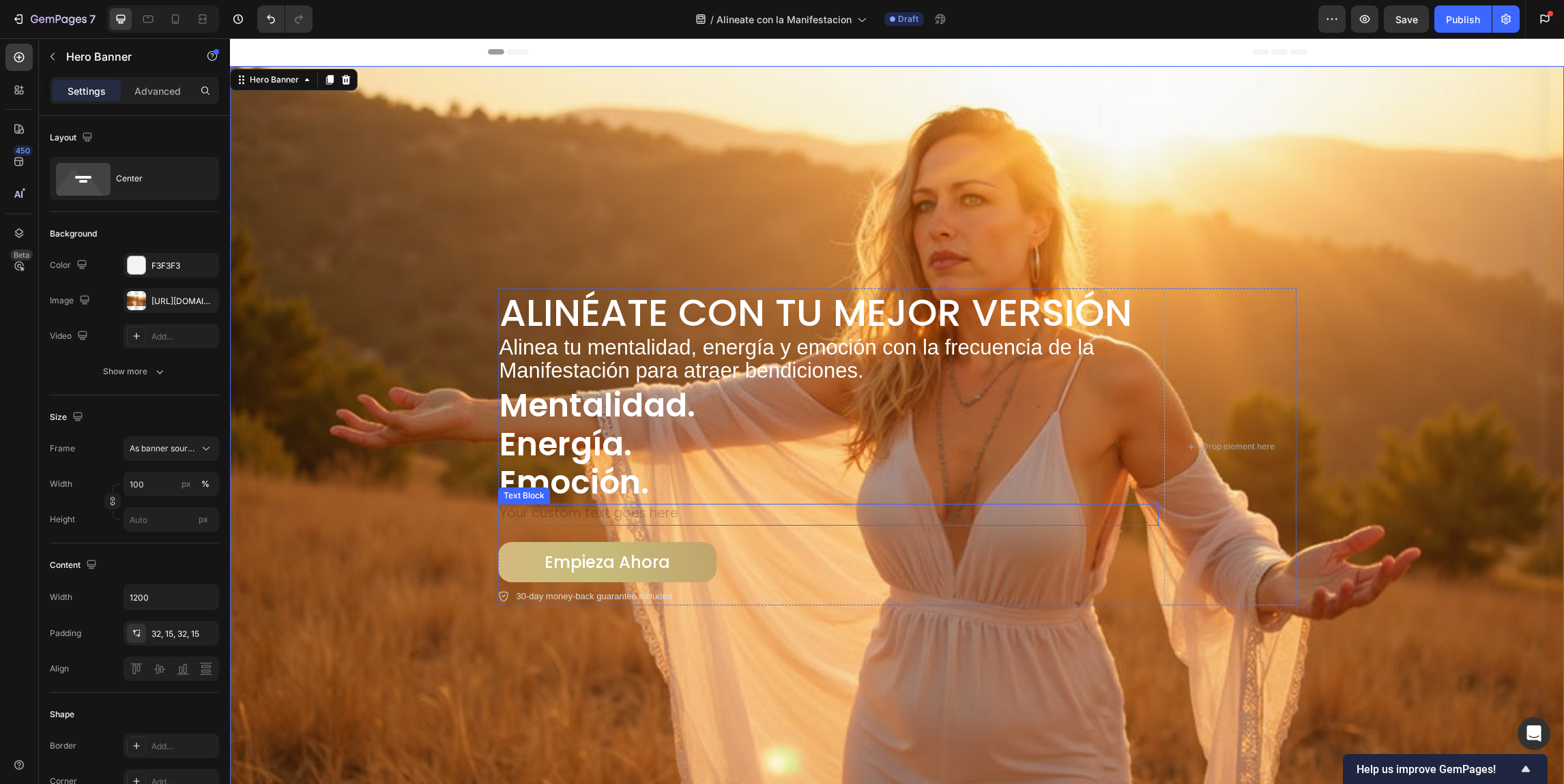
click at [610, 511] on div "Rich Text Editor. Editing area: main" at bounding box center [828, 515] width 660 height 22
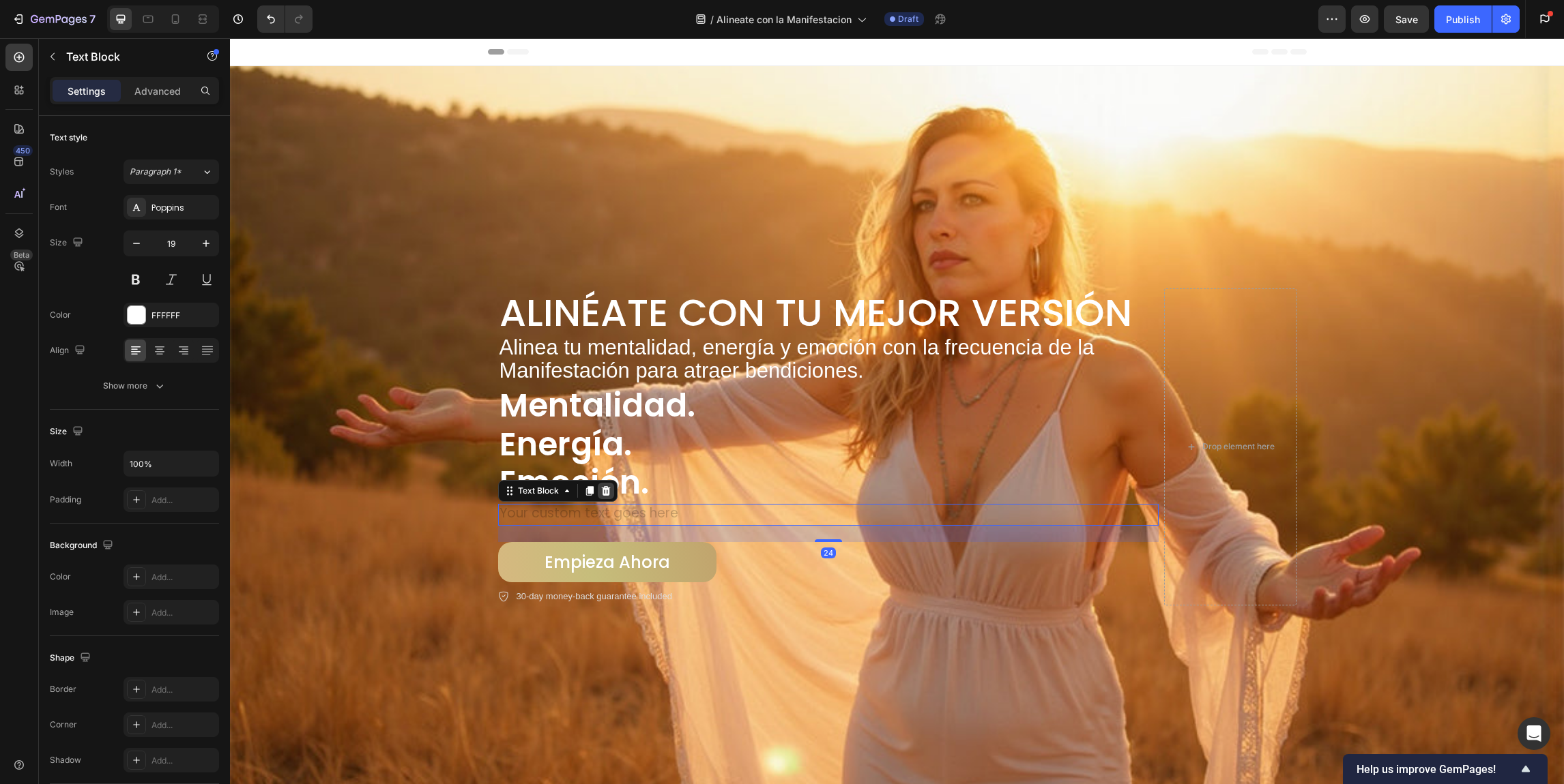
click at [601, 492] on icon at bounding box center [606, 490] width 9 height 10
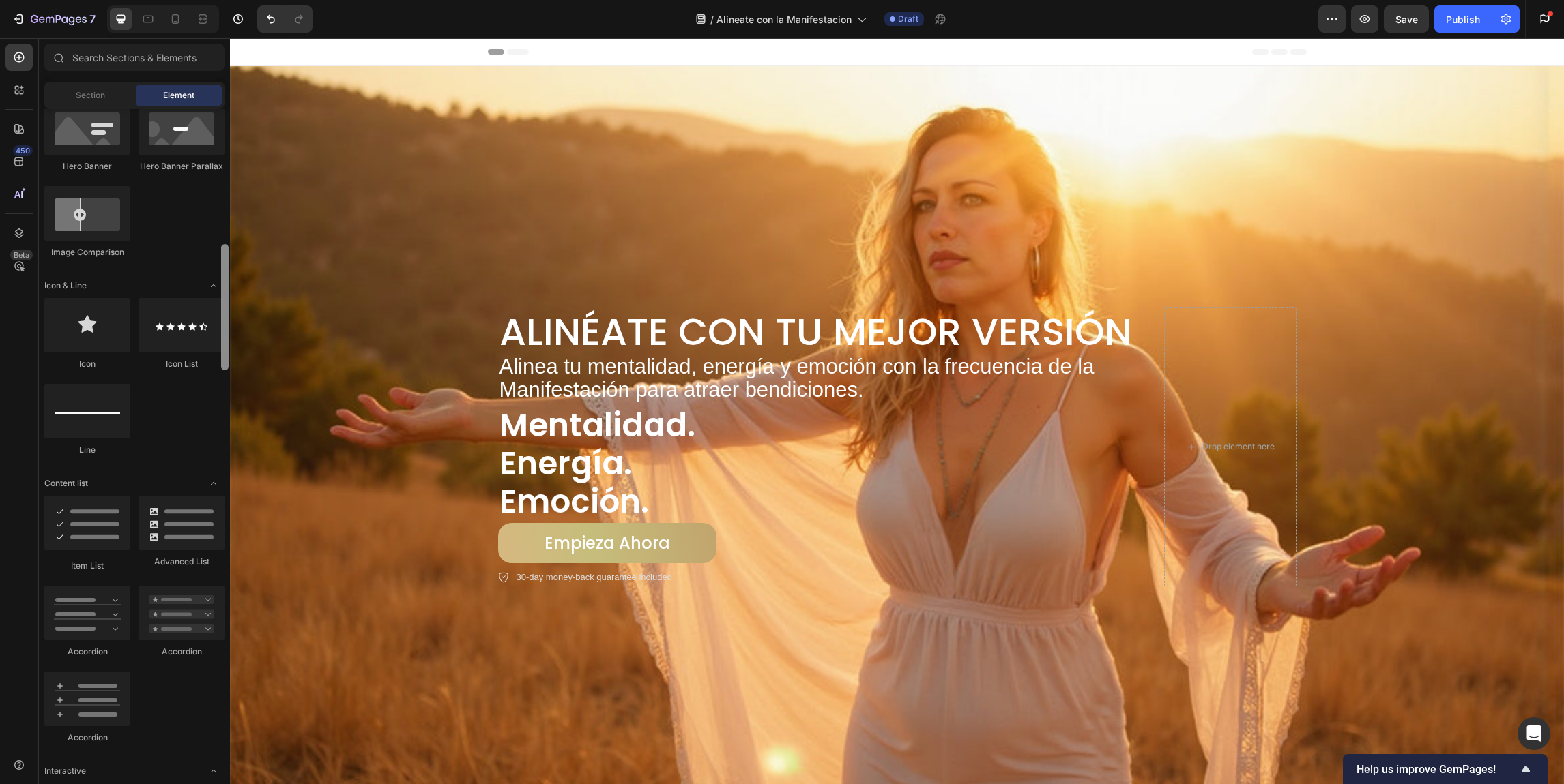
scroll to position [459, 0]
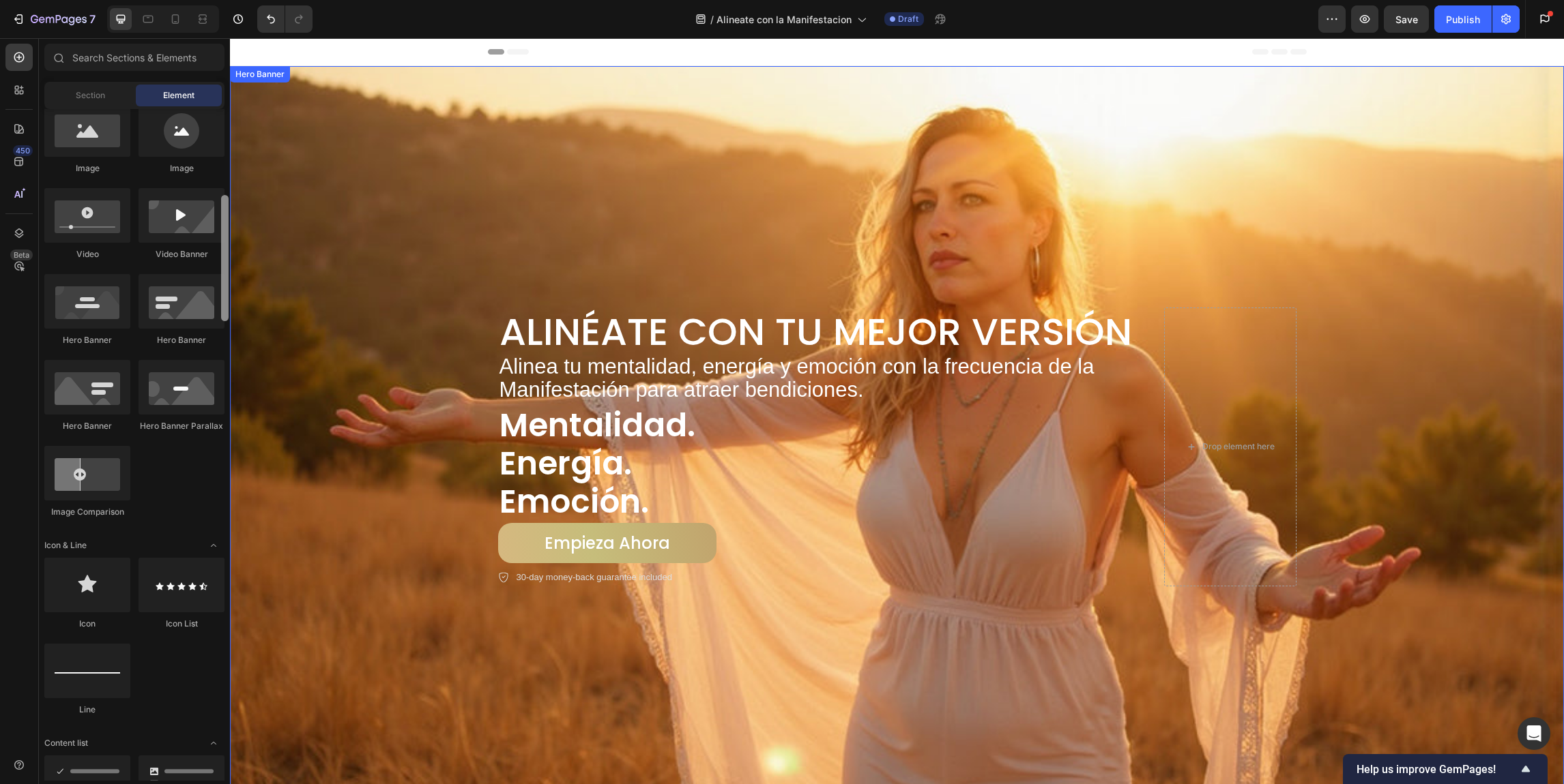
drag, startPoint x: 456, startPoint y: 623, endPoint x: 246, endPoint y: 149, distance: 518.4
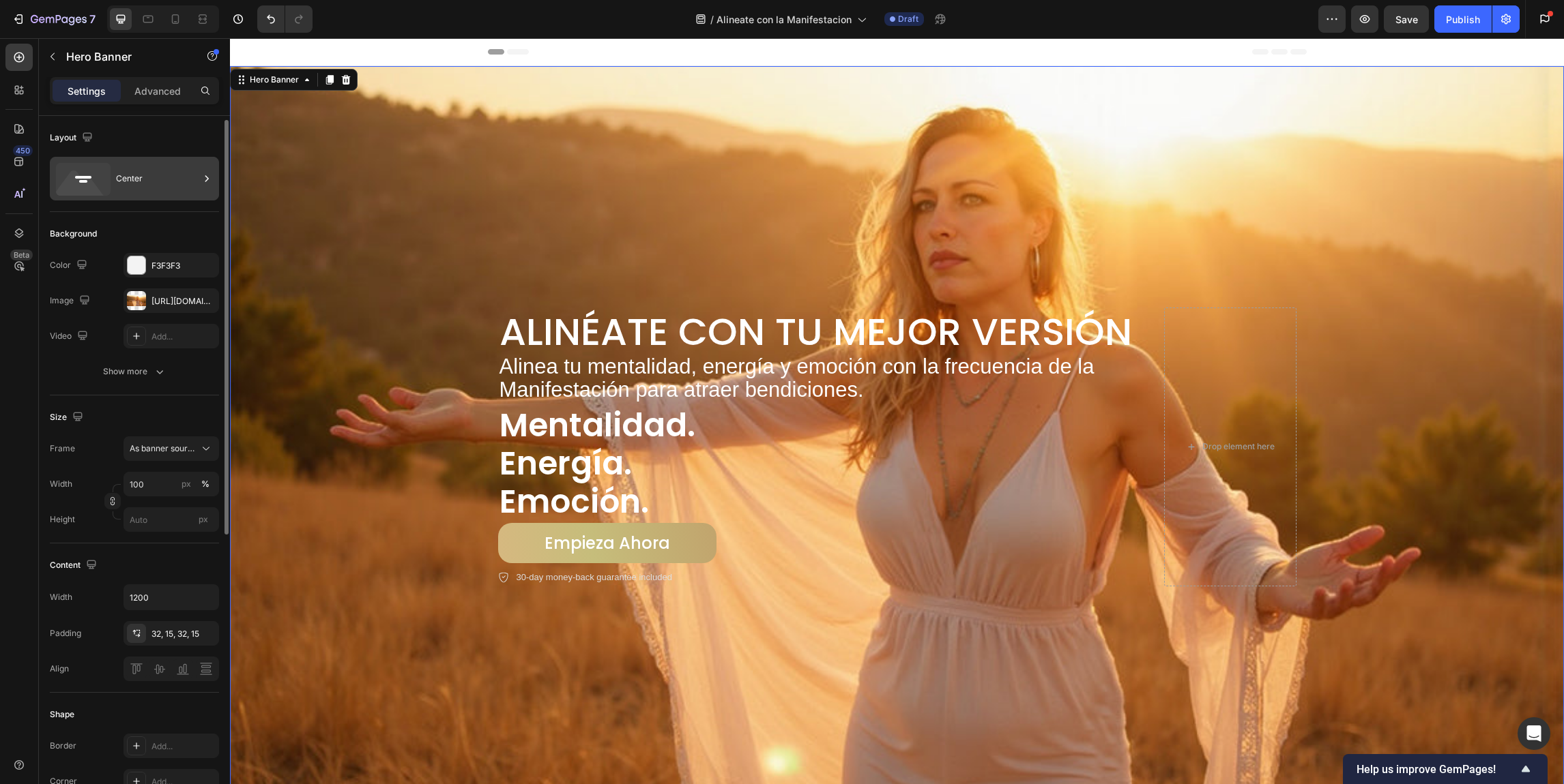
scroll to position [3, 0]
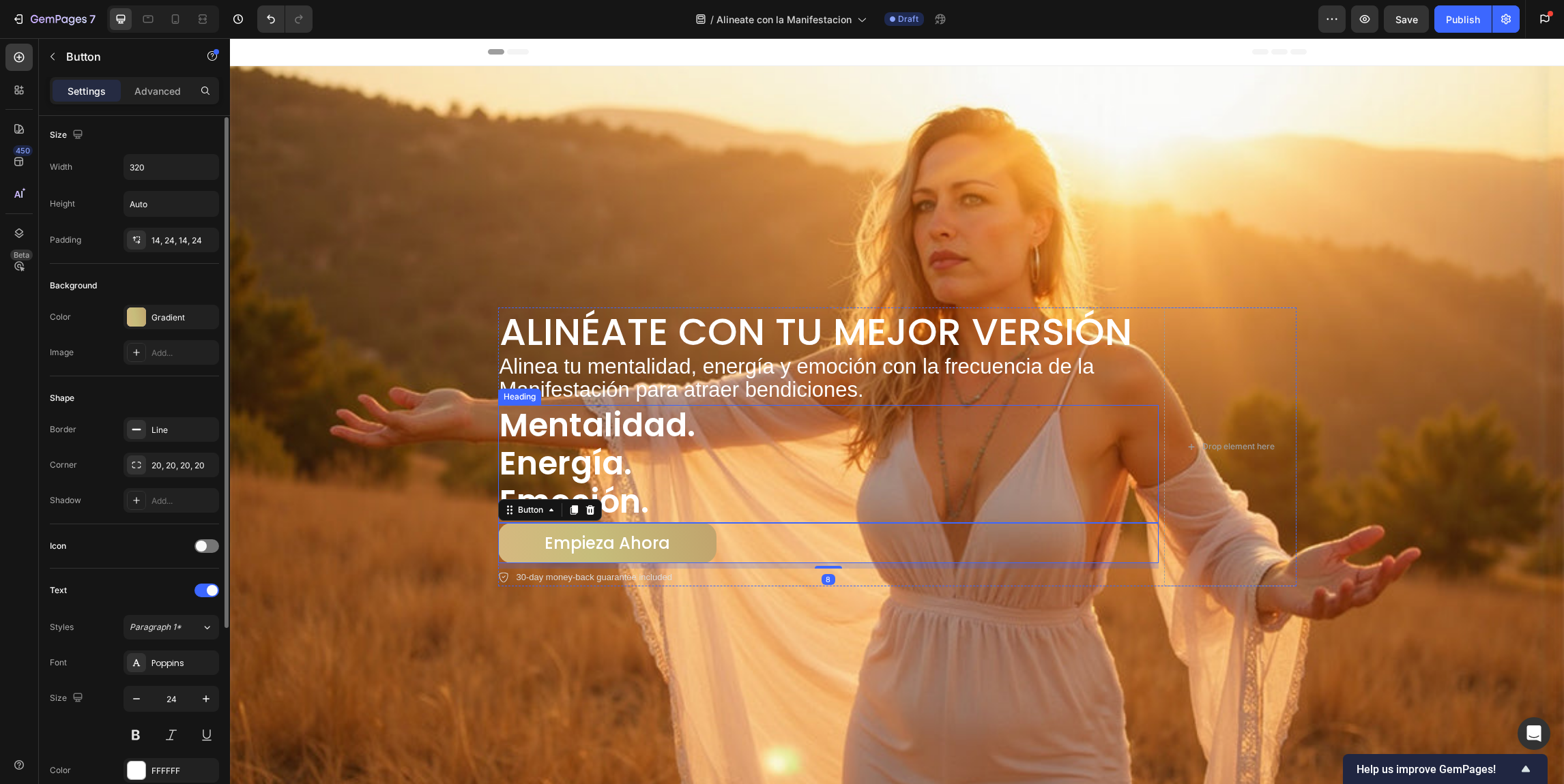
click at [513, 519] on div "Alinéate con Tu Mejor Versión Heading Alinea tu mentalidad, energía y emoción c…" at bounding box center [828, 447] width 660 height 279
click at [526, 512] on div "Button" at bounding box center [530, 511] width 31 height 13
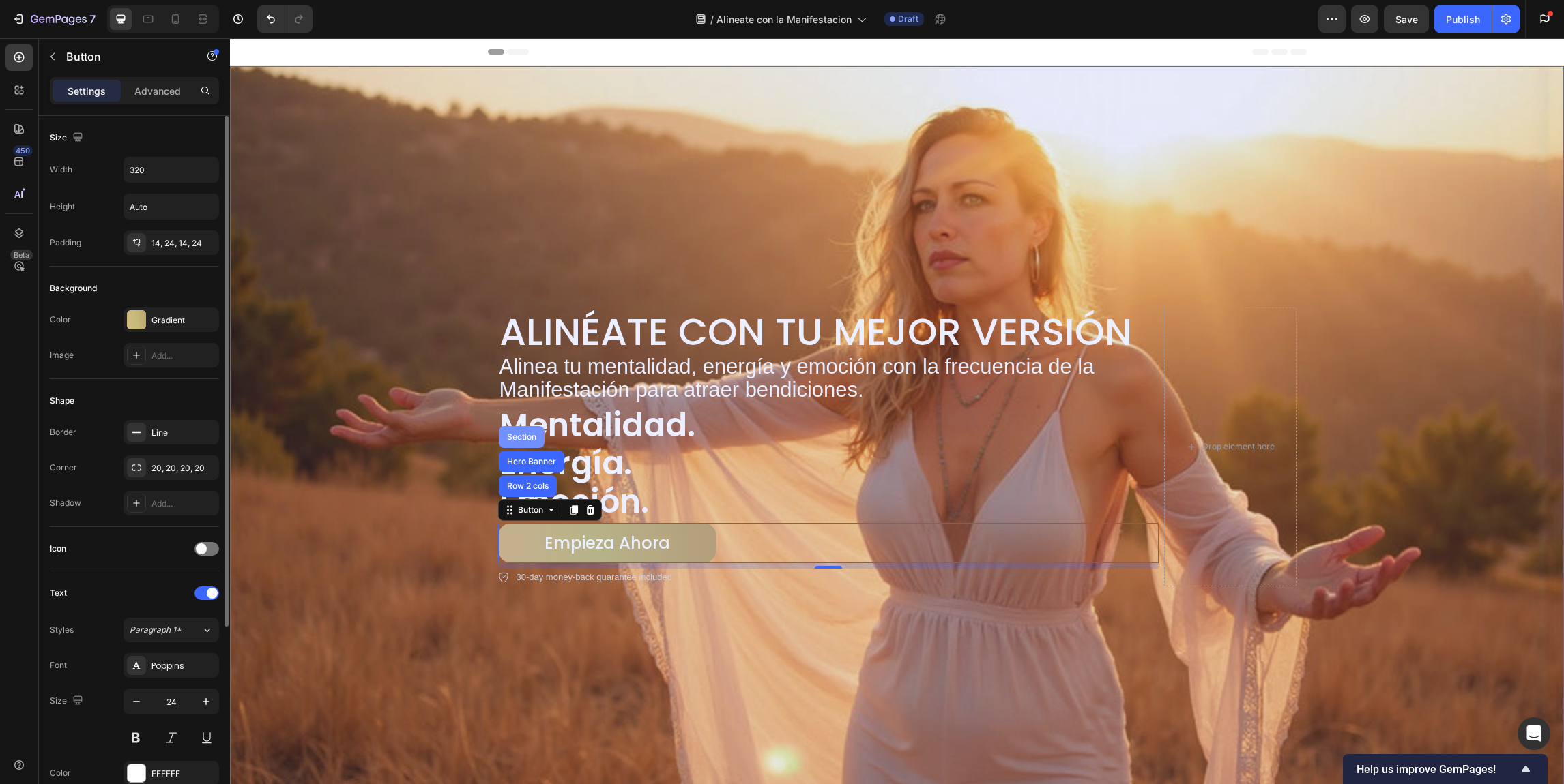
click at [522, 439] on div "Section" at bounding box center [521, 437] width 46 height 22
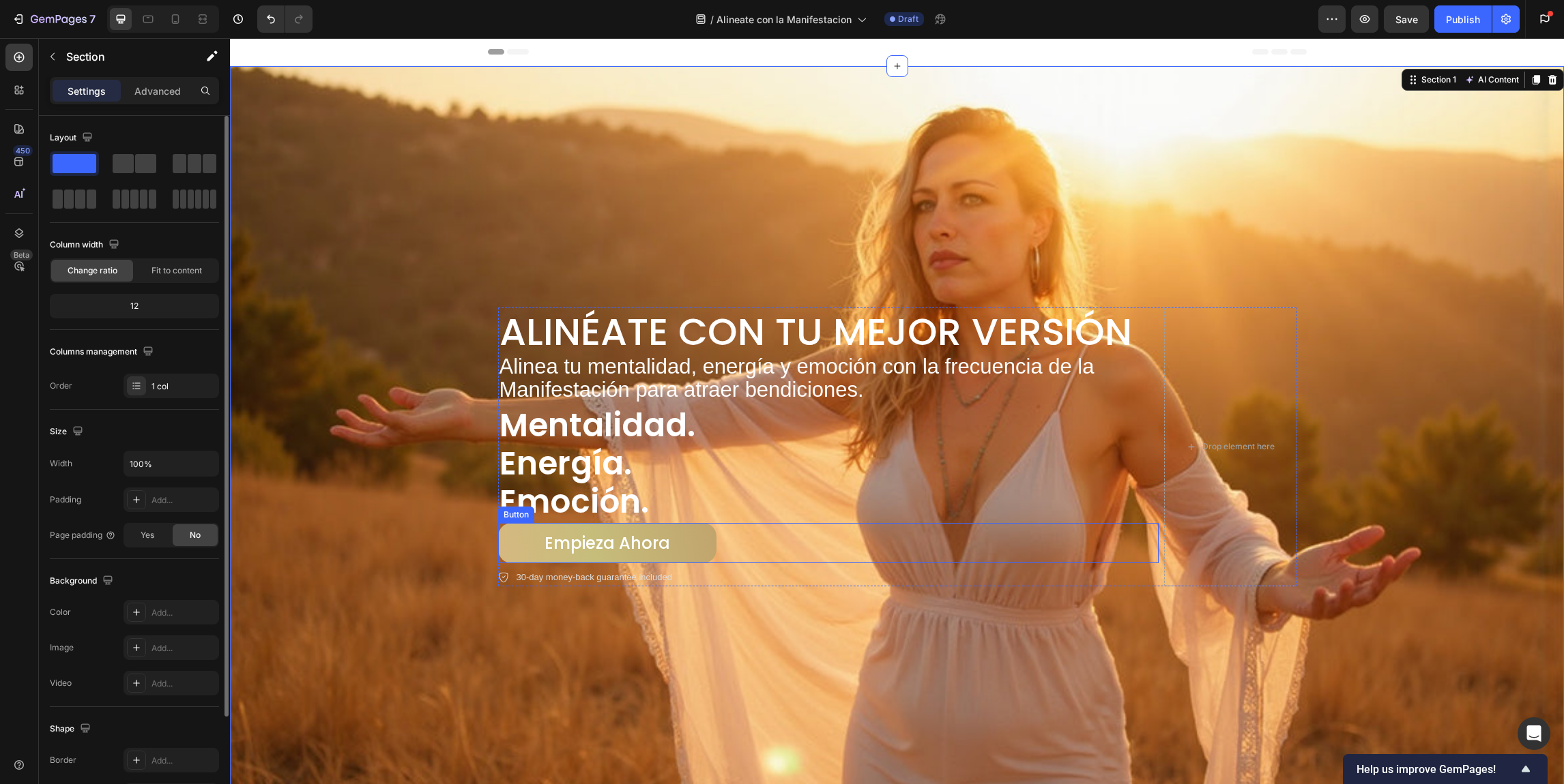
click at [513, 511] on div "Button" at bounding box center [516, 515] width 31 height 13
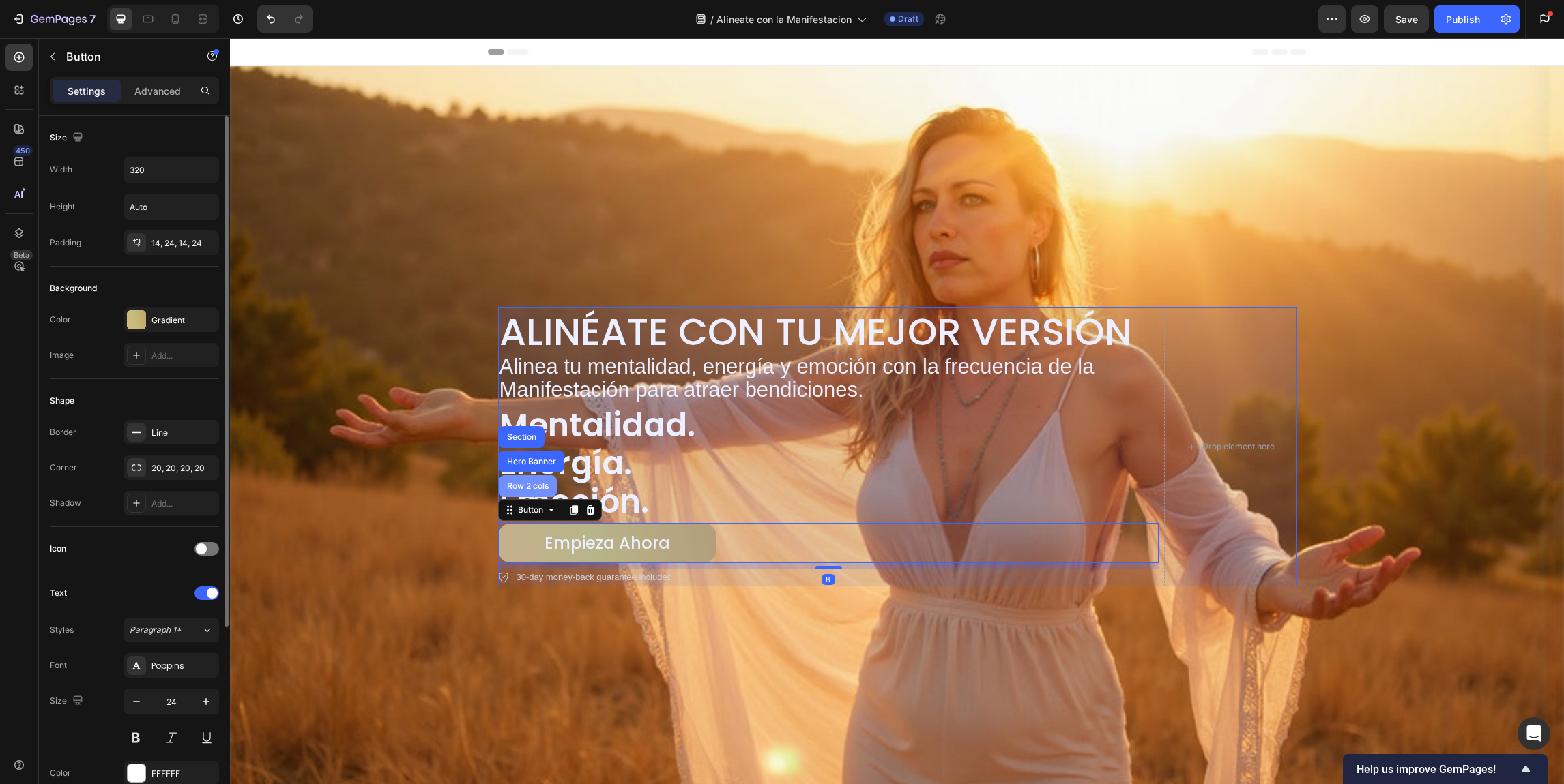
click at [516, 493] on div "Row 2 cols" at bounding box center [528, 486] width 58 height 22
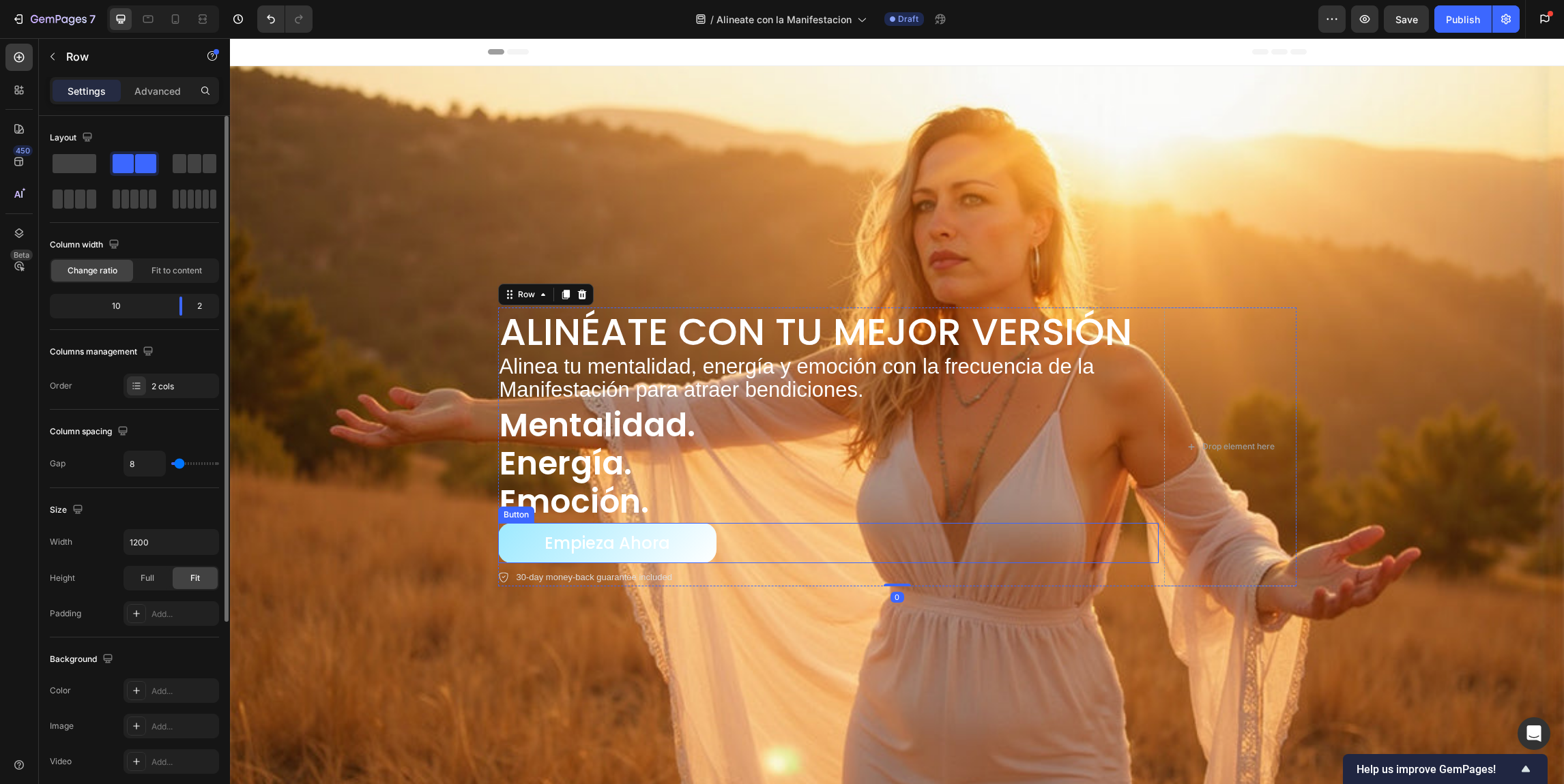
click at [523, 523] on button "Empieza Ahora" at bounding box center [607, 543] width 218 height 40
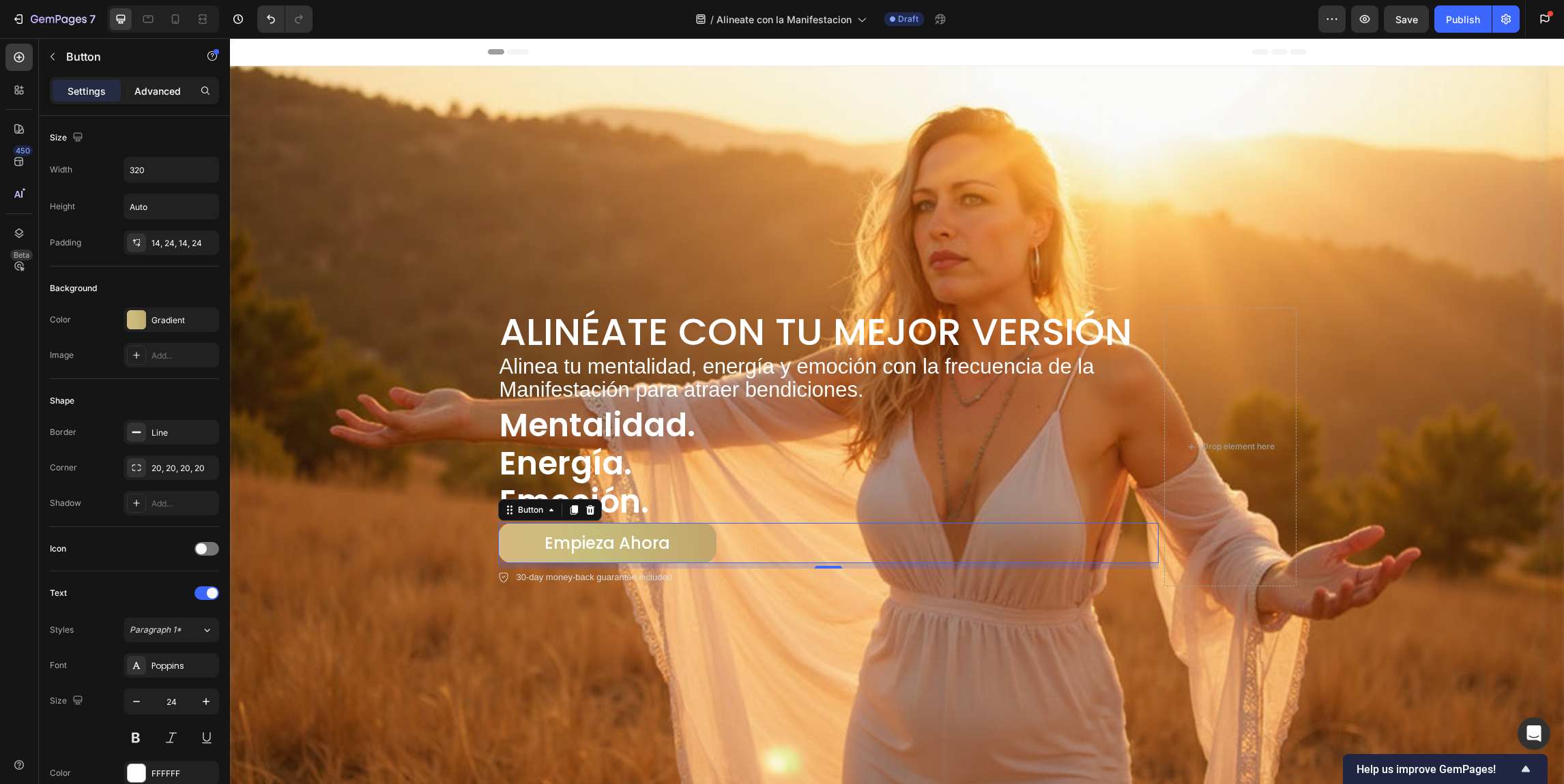
click at [161, 98] on div "Advanced" at bounding box center [157, 90] width 68 height 22
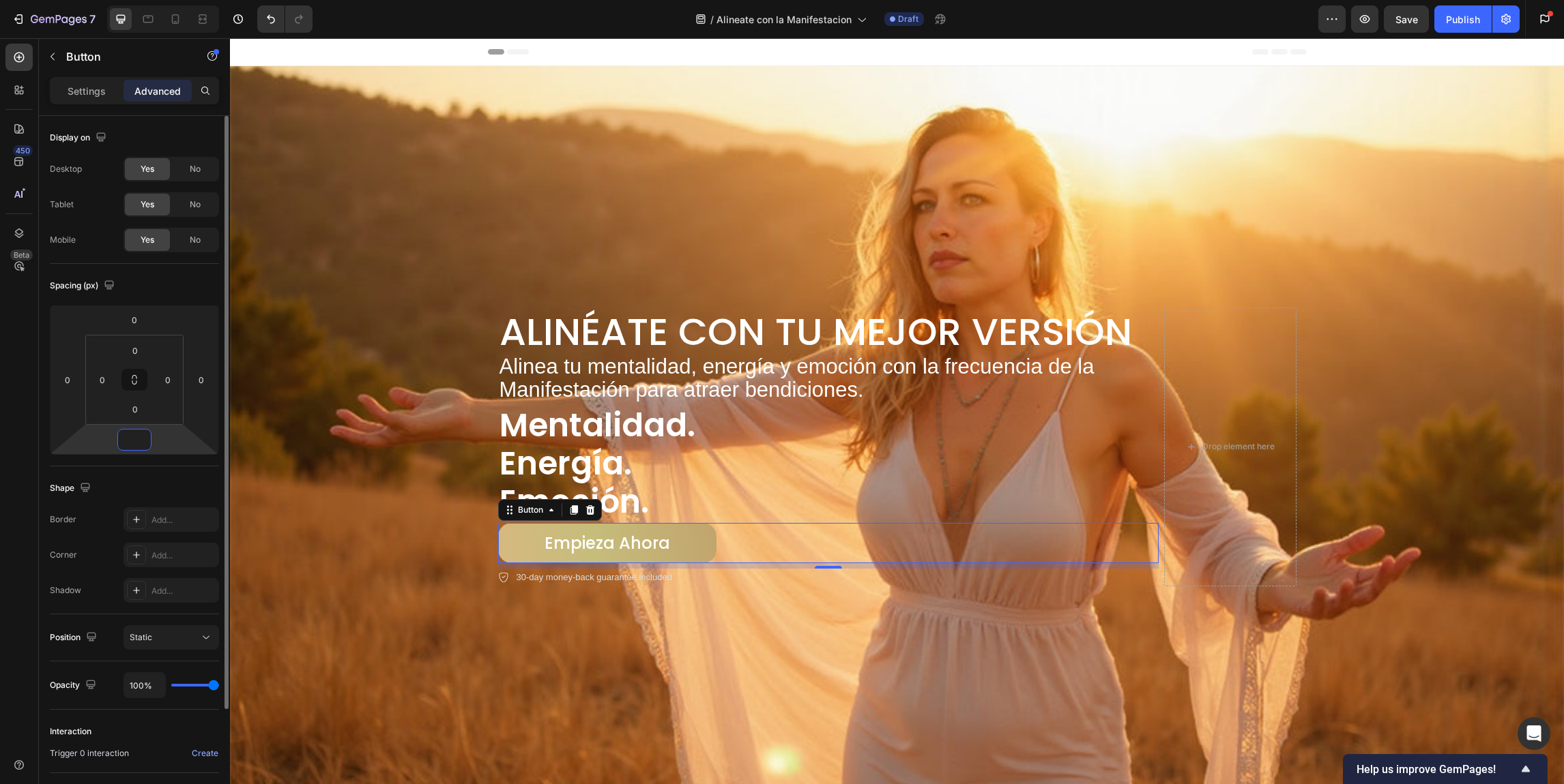
type input "0"
drag, startPoint x: 140, startPoint y: 444, endPoint x: 142, endPoint y: 426, distance: 18.1
click at [142, 426] on div "0 0 0 0" at bounding box center [134, 380] width 169 height 150
click at [133, 414] on input "8" at bounding box center [135, 409] width 27 height 20
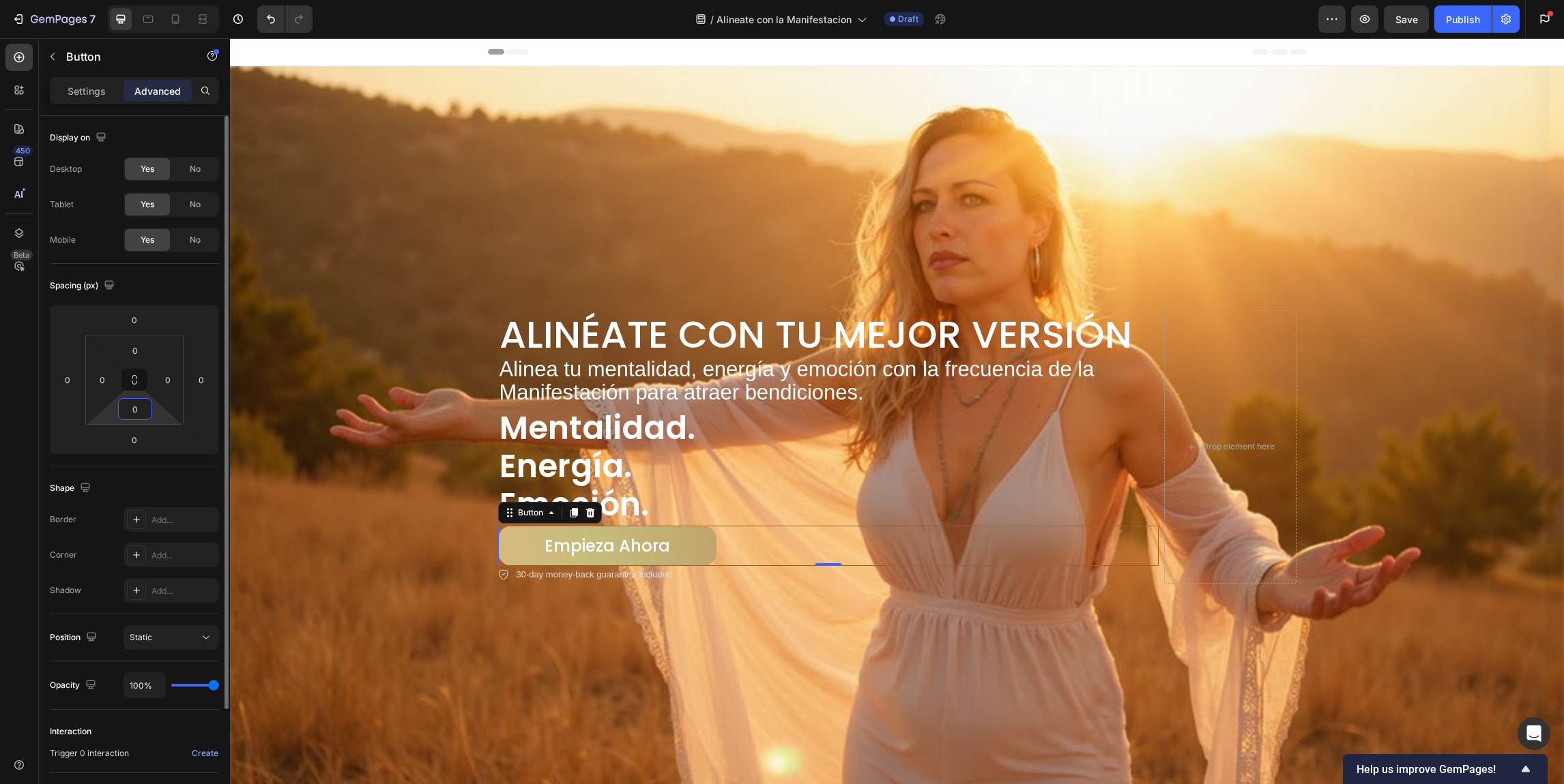
drag, startPoint x: 143, startPoint y: 411, endPoint x: 129, endPoint y: 410, distance: 14.0
click at [129, 410] on input "0" at bounding box center [135, 409] width 27 height 20
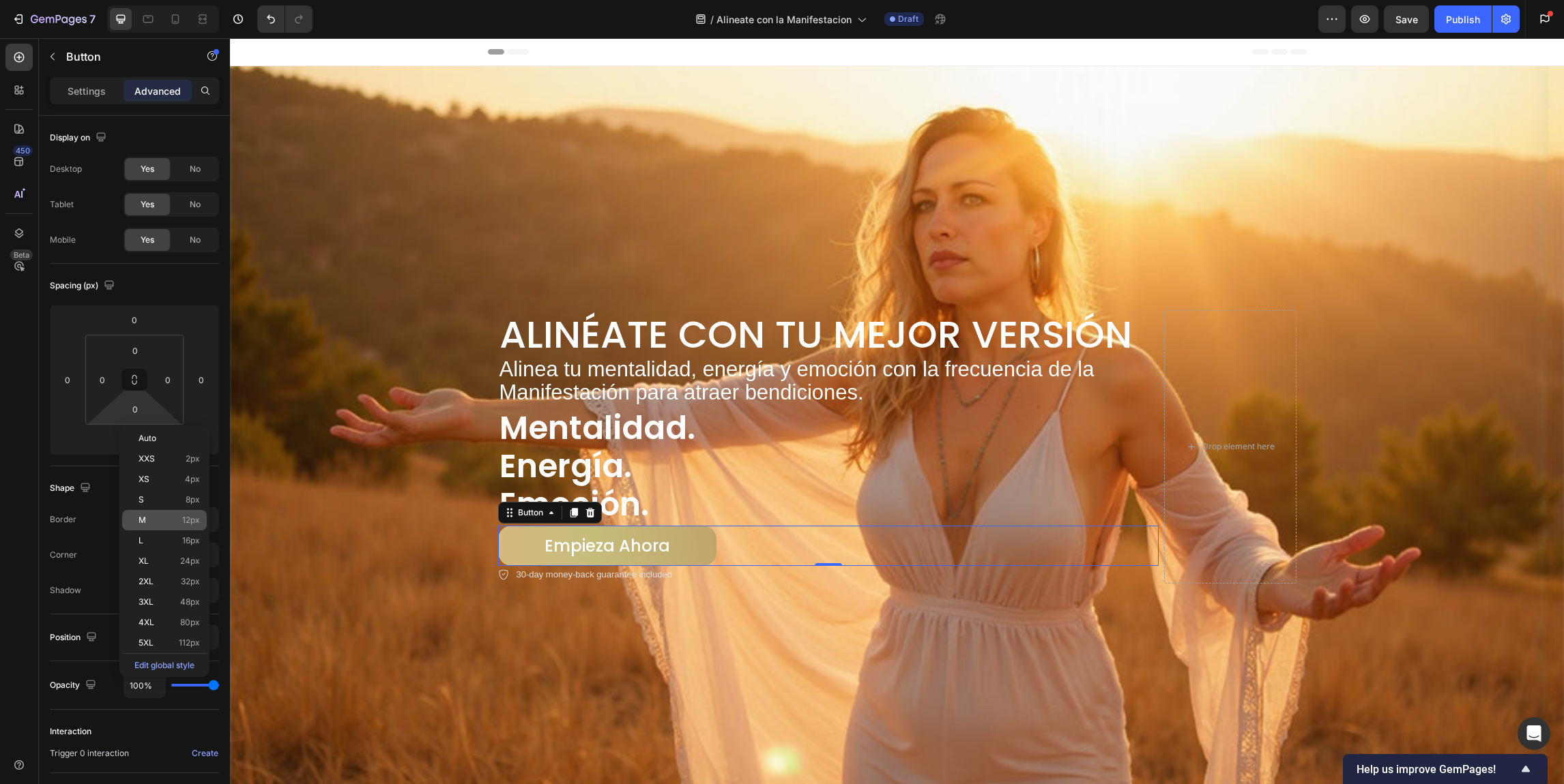
click at [145, 528] on div "M 12px" at bounding box center [164, 520] width 85 height 20
type input "12"
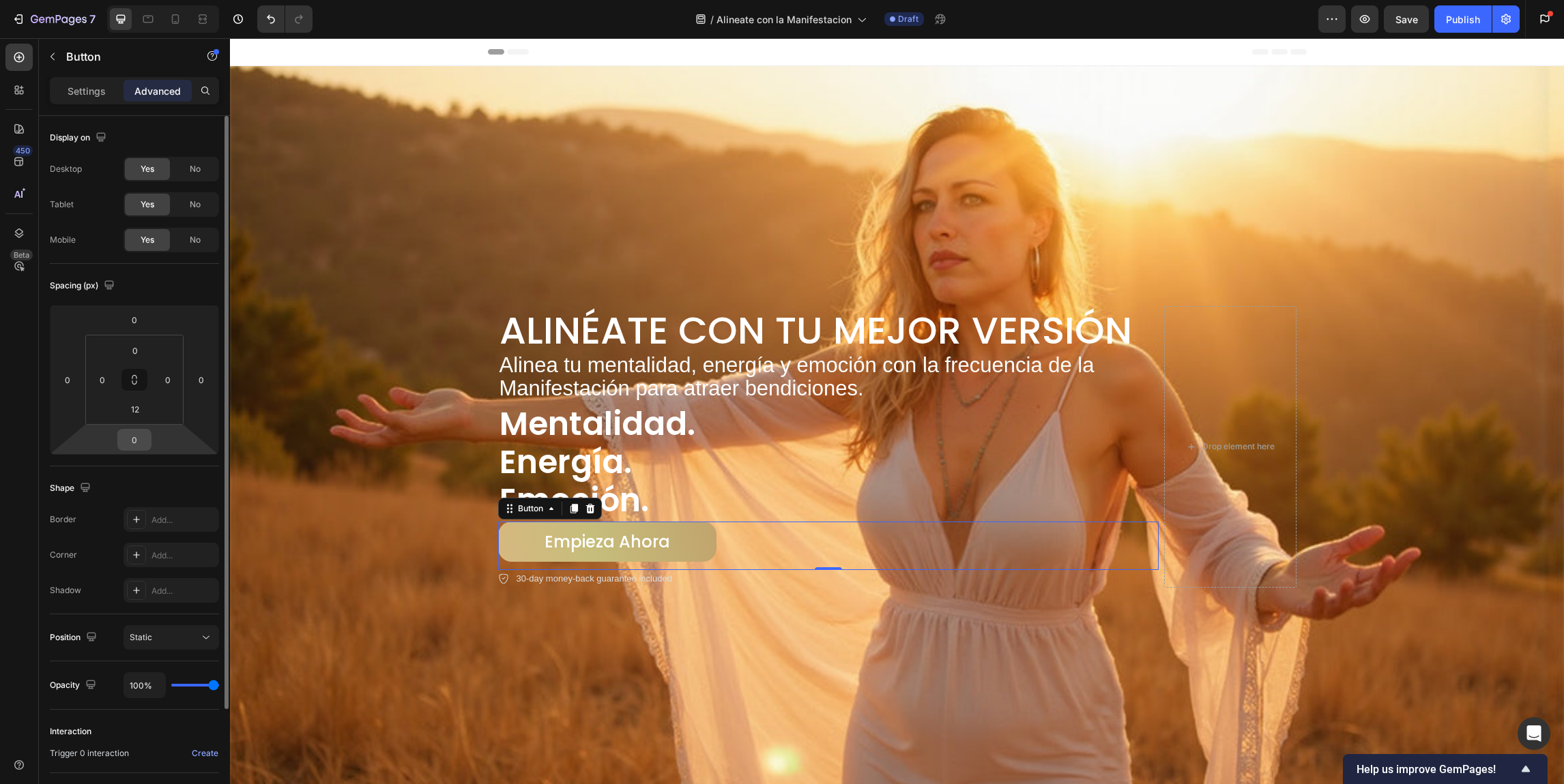
click at [142, 443] on input "0" at bounding box center [134, 440] width 27 height 20
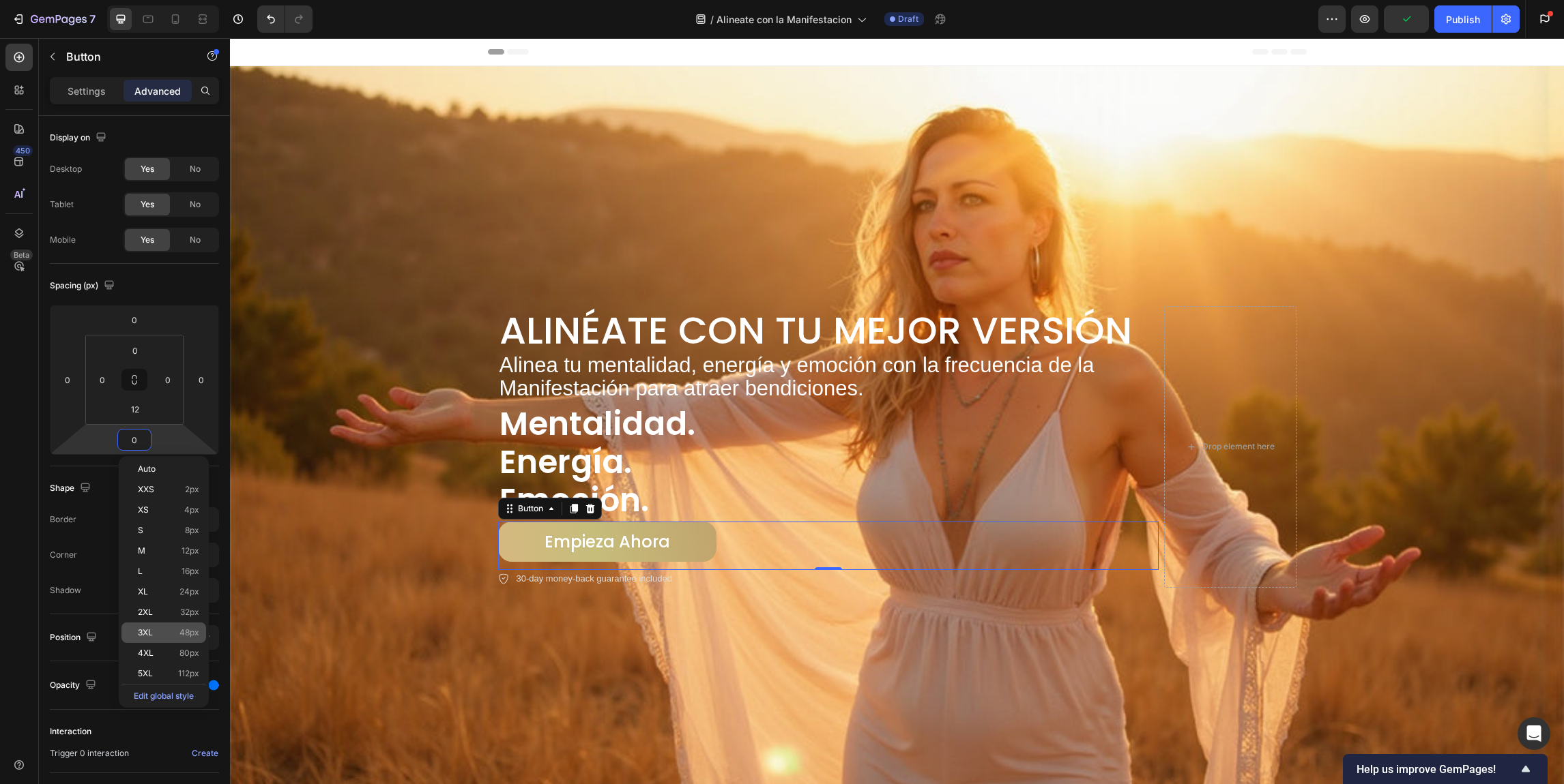
click at [154, 636] on p "3XL 48px" at bounding box center [168, 633] width 62 height 10
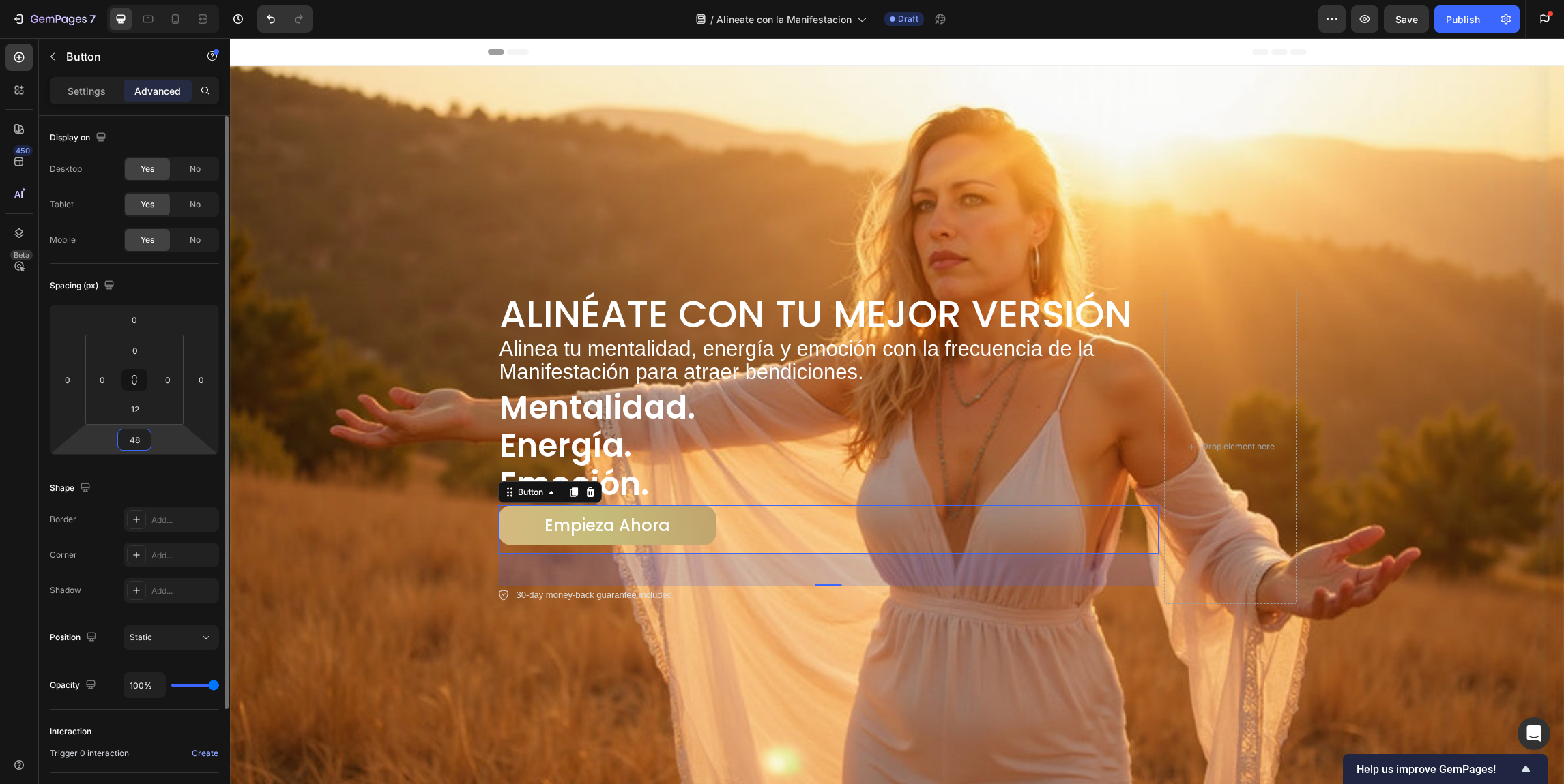
drag, startPoint x: 141, startPoint y: 445, endPoint x: 125, endPoint y: 439, distance: 17.1
click at [125, 439] on input "48" at bounding box center [134, 440] width 27 height 20
drag, startPoint x: 146, startPoint y: 441, endPoint x: 130, endPoint y: 440, distance: 16.0
click at [130, 440] on input "48" at bounding box center [134, 440] width 27 height 20
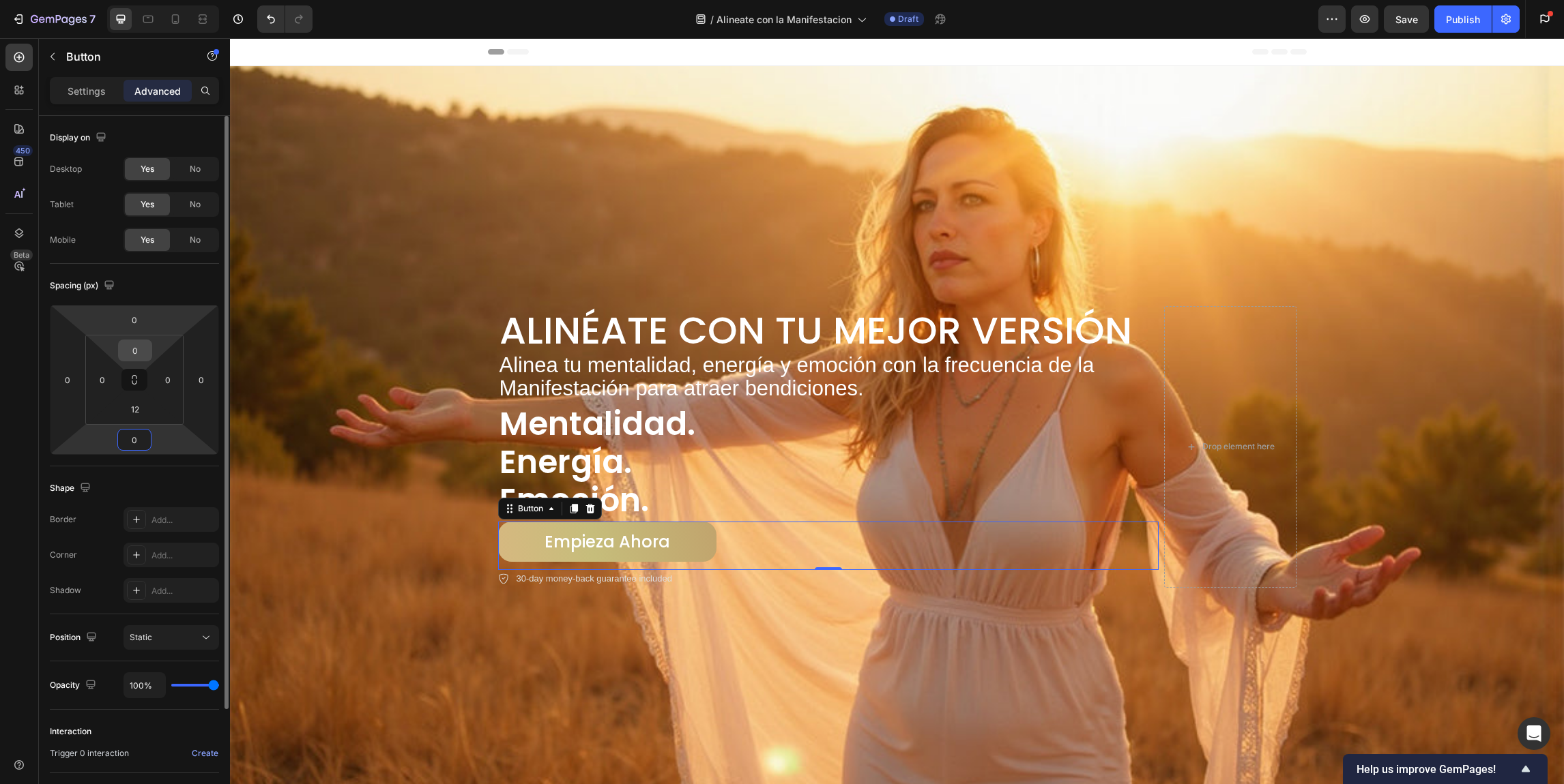
type input "0"
drag, startPoint x: 145, startPoint y: 349, endPoint x: 135, endPoint y: 349, distance: 10.0
click at [135, 349] on input "0" at bounding box center [135, 350] width 27 height 20
drag, startPoint x: 139, startPoint y: 316, endPoint x: 129, endPoint y: 315, distance: 10.0
click at [129, 315] on input "0" at bounding box center [134, 320] width 27 height 20
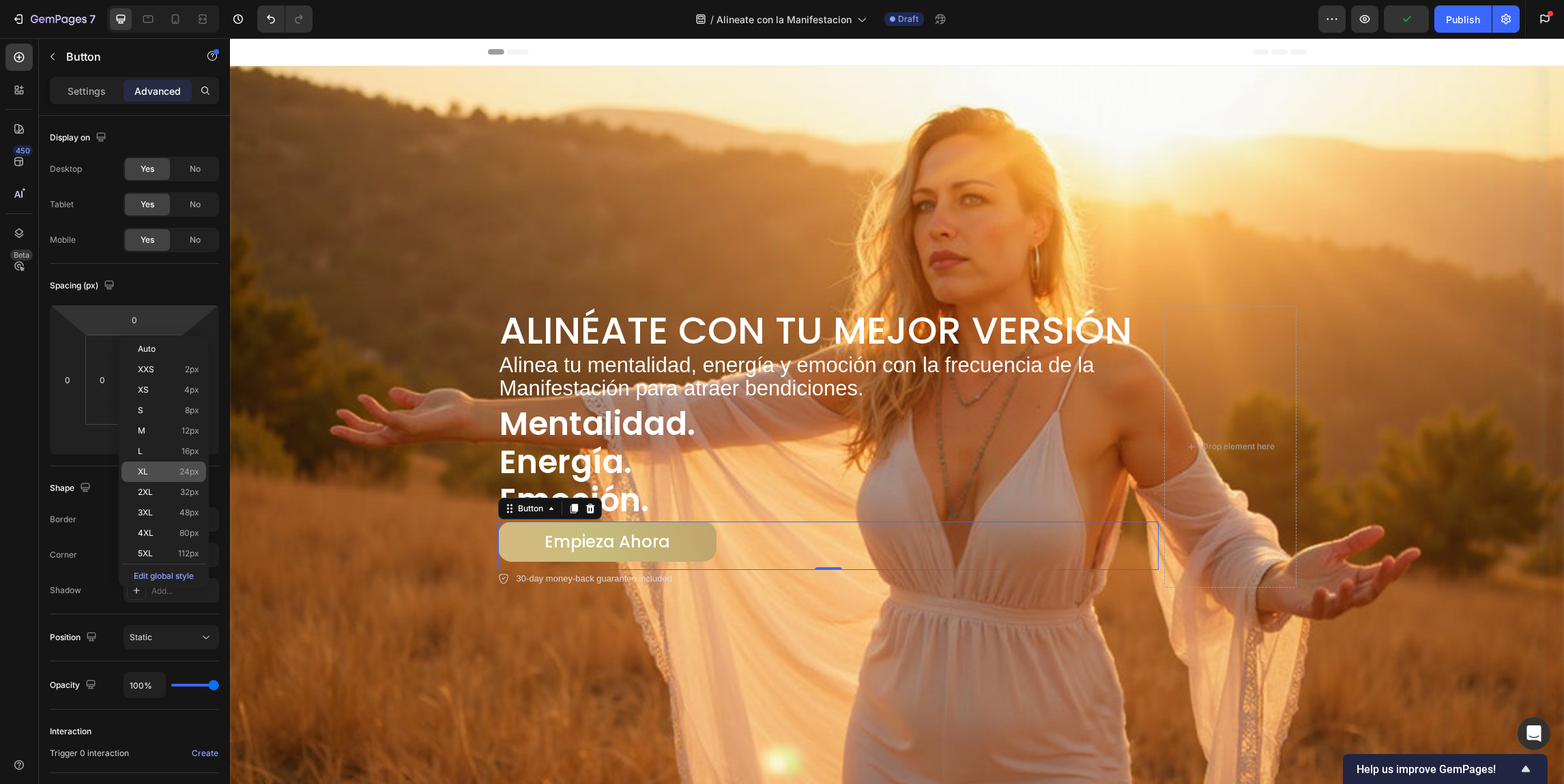
click at [155, 469] on p "XL 24px" at bounding box center [168, 472] width 62 height 10
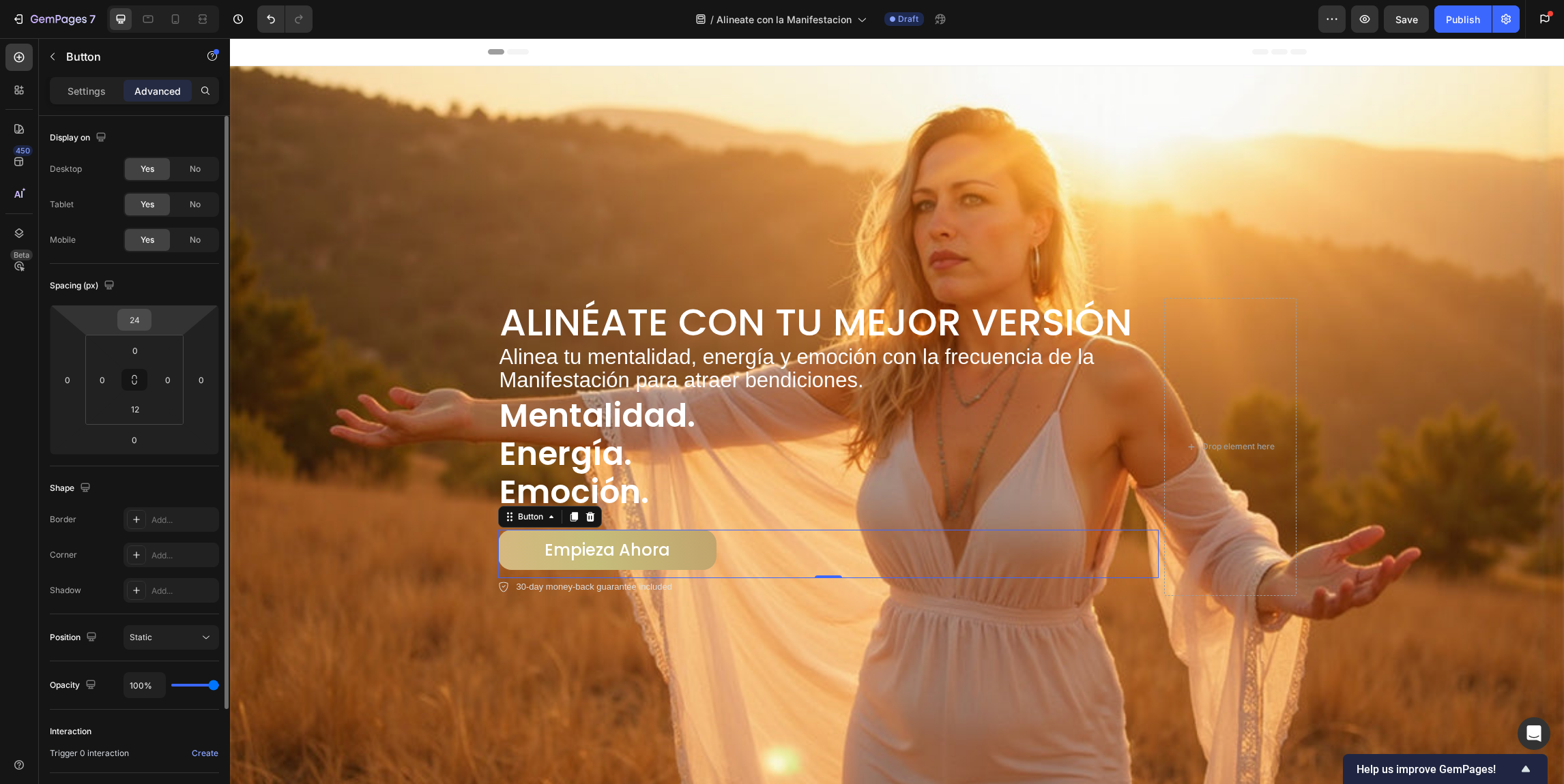
click at [136, 325] on input "24" at bounding box center [134, 320] width 27 height 20
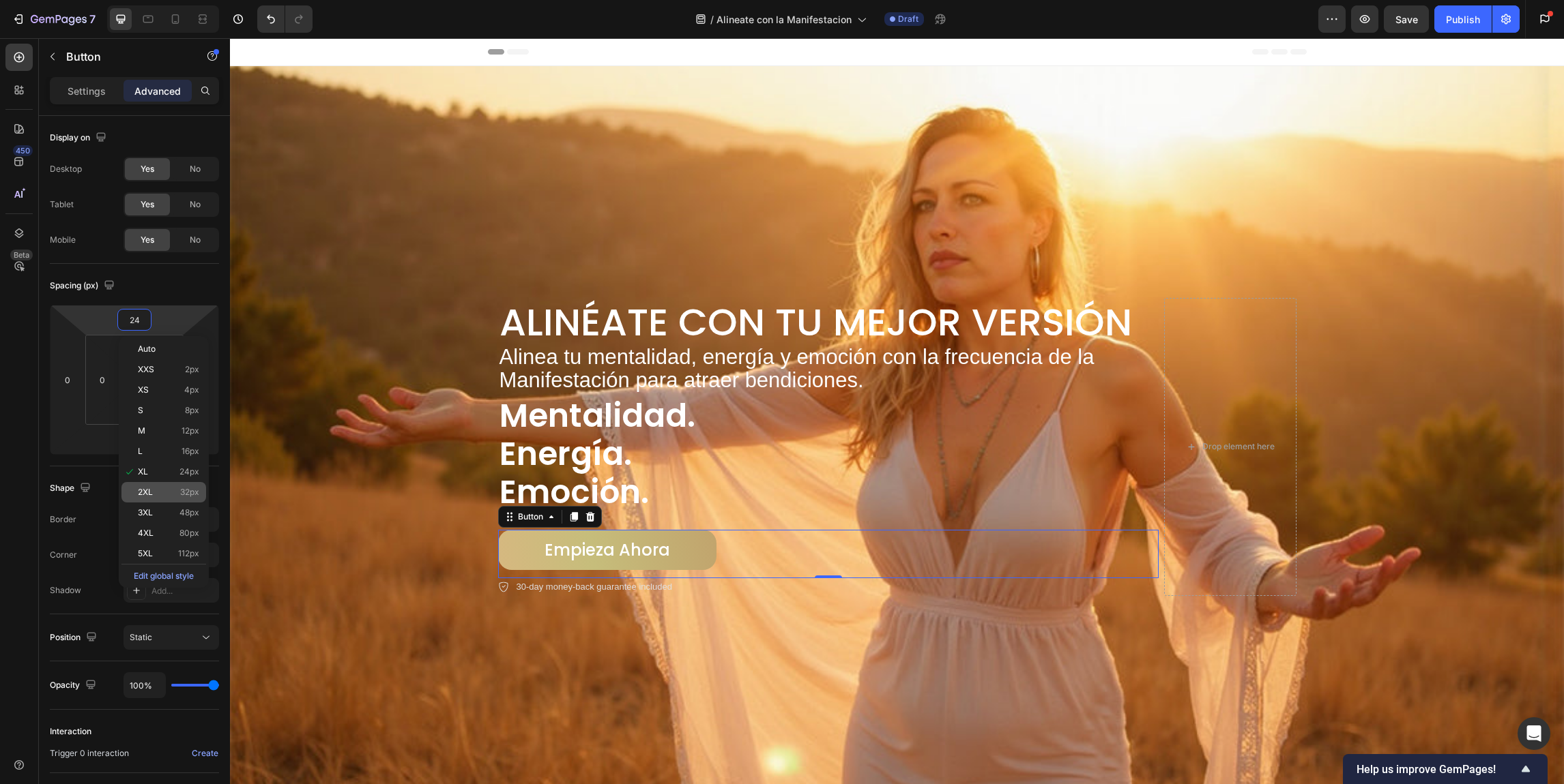
click at [149, 489] on span "2XL" at bounding box center [145, 492] width 15 height 10
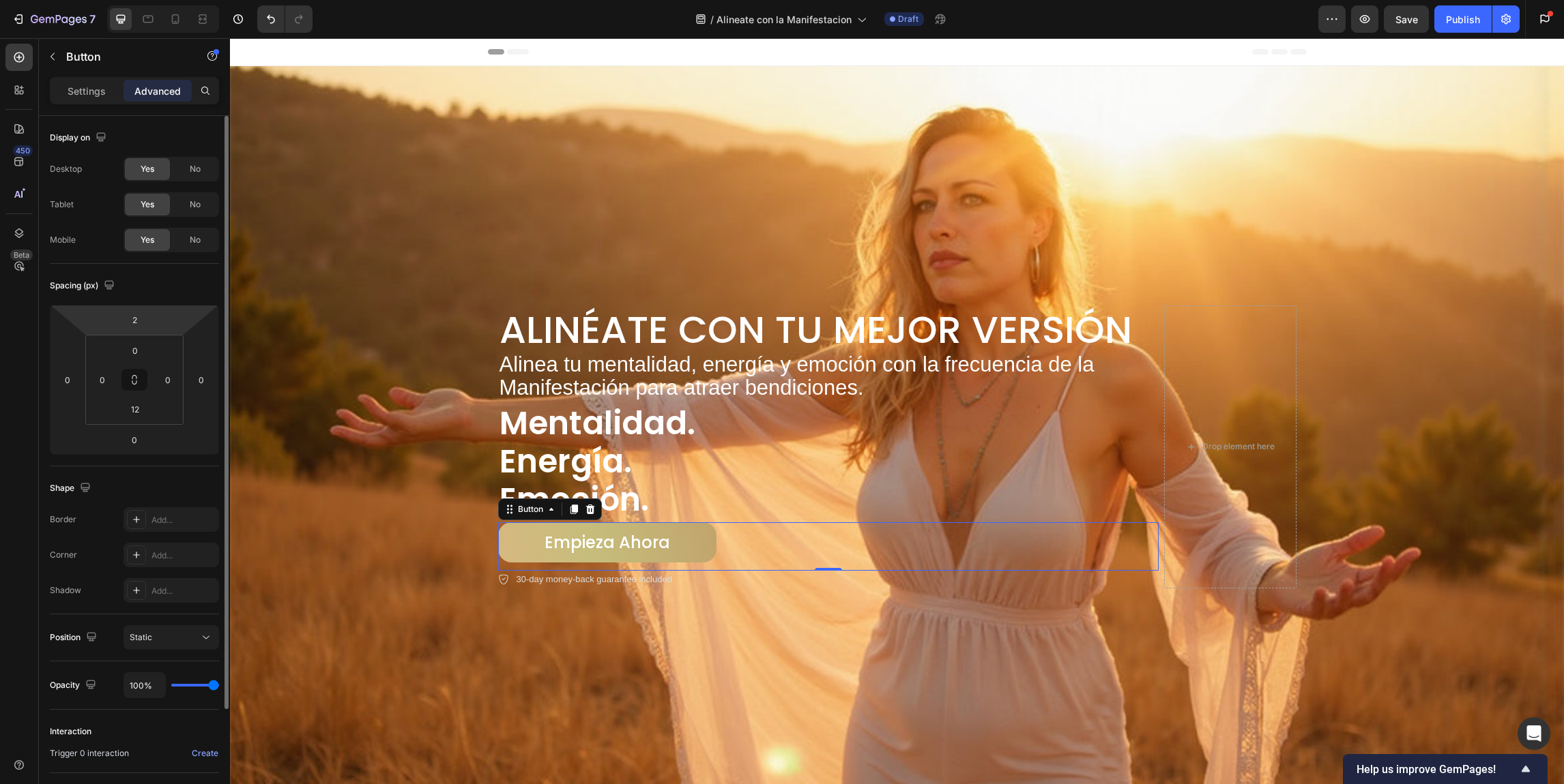
click at [152, 0] on html "7 Version history / Alineate con la Manifestacion Draft Preview Save Publish Ge…" at bounding box center [782, 0] width 1564 height 0
click at [139, 318] on input "2" at bounding box center [134, 320] width 27 height 20
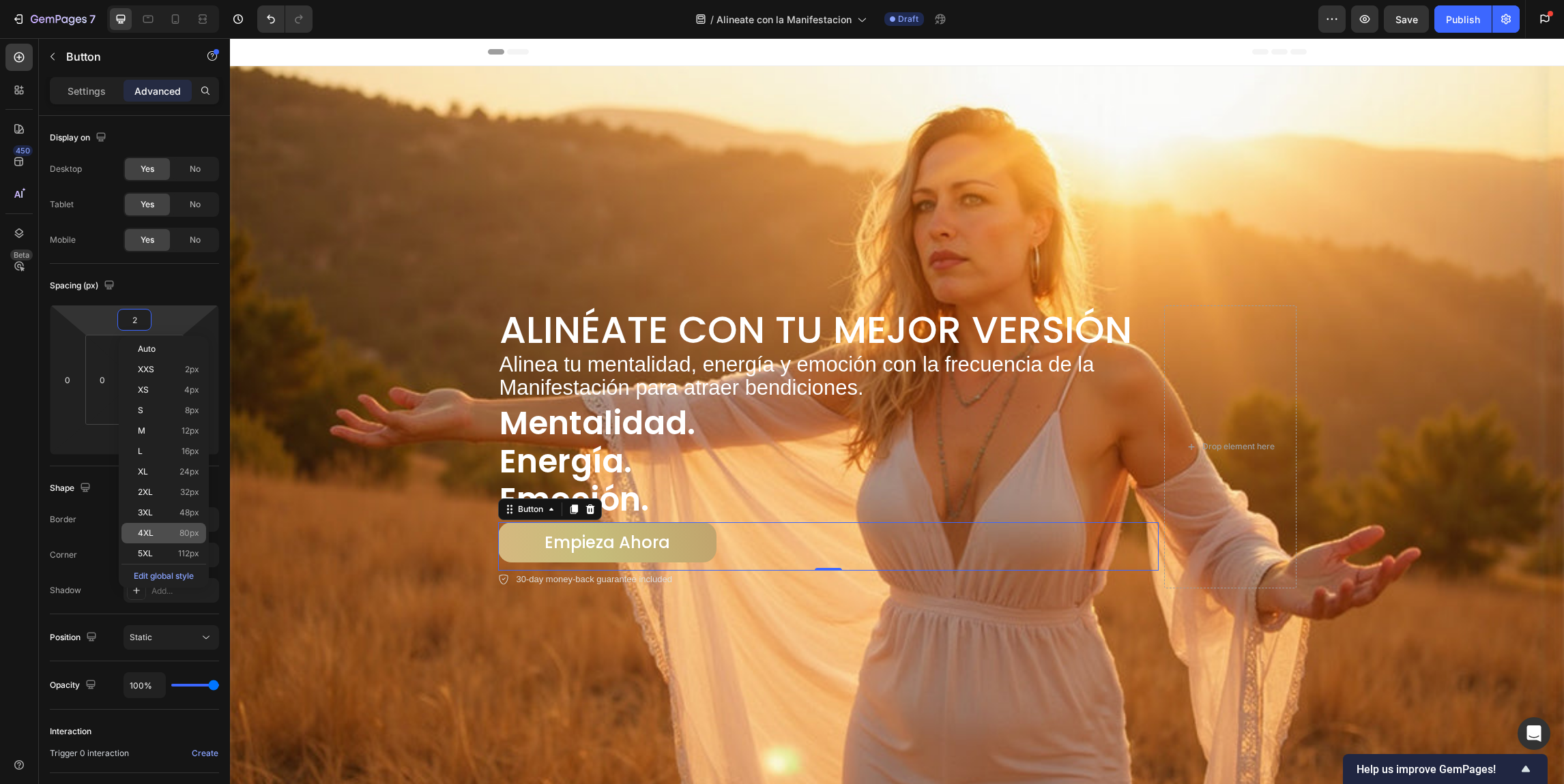
click at [148, 533] on span "4XL" at bounding box center [145, 534] width 15 height 10
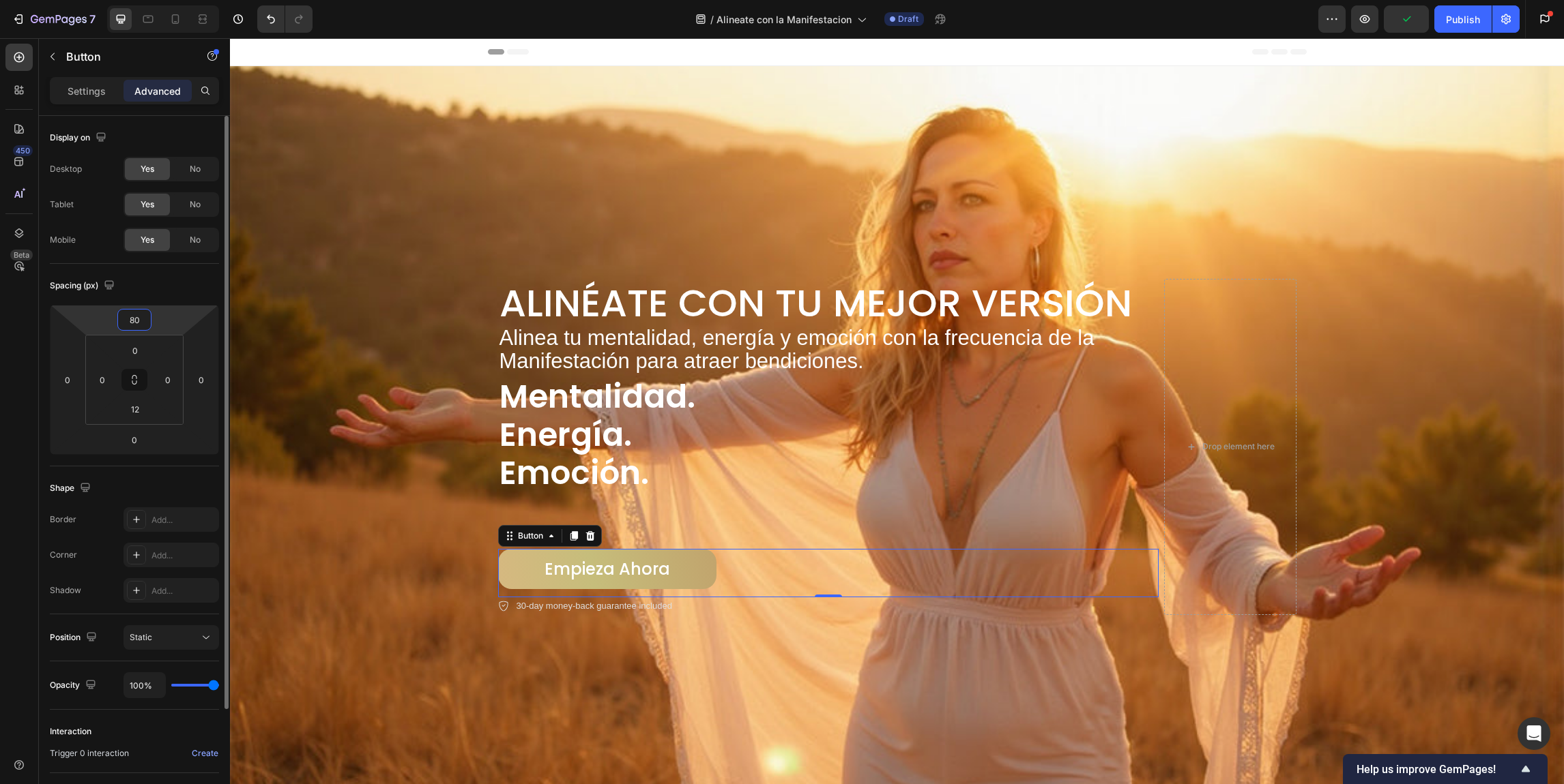
click at [140, 325] on input "80" at bounding box center [134, 320] width 27 height 20
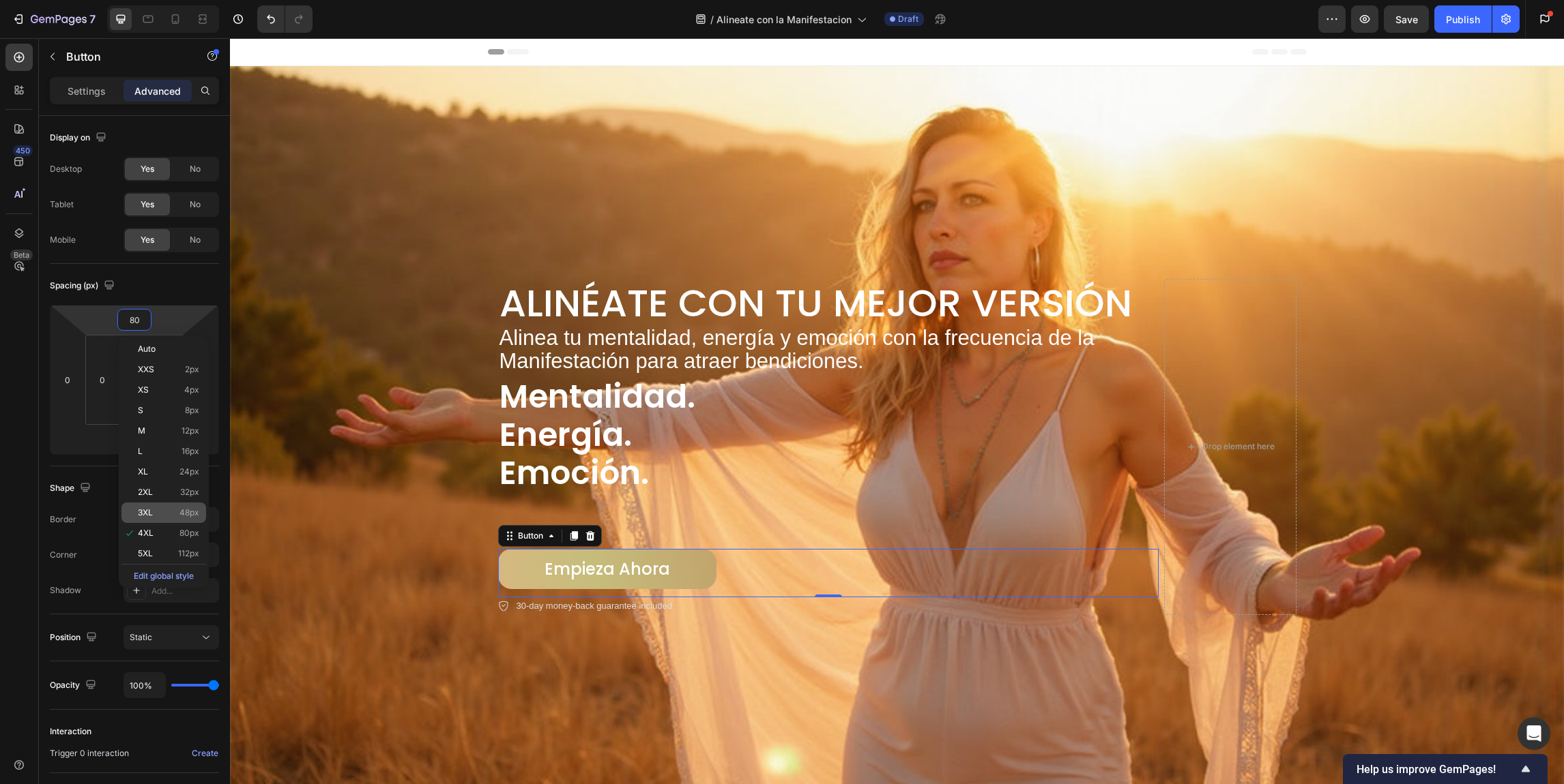
click at [162, 503] on div "3XL 48px" at bounding box center [163, 513] width 85 height 20
type input "48"
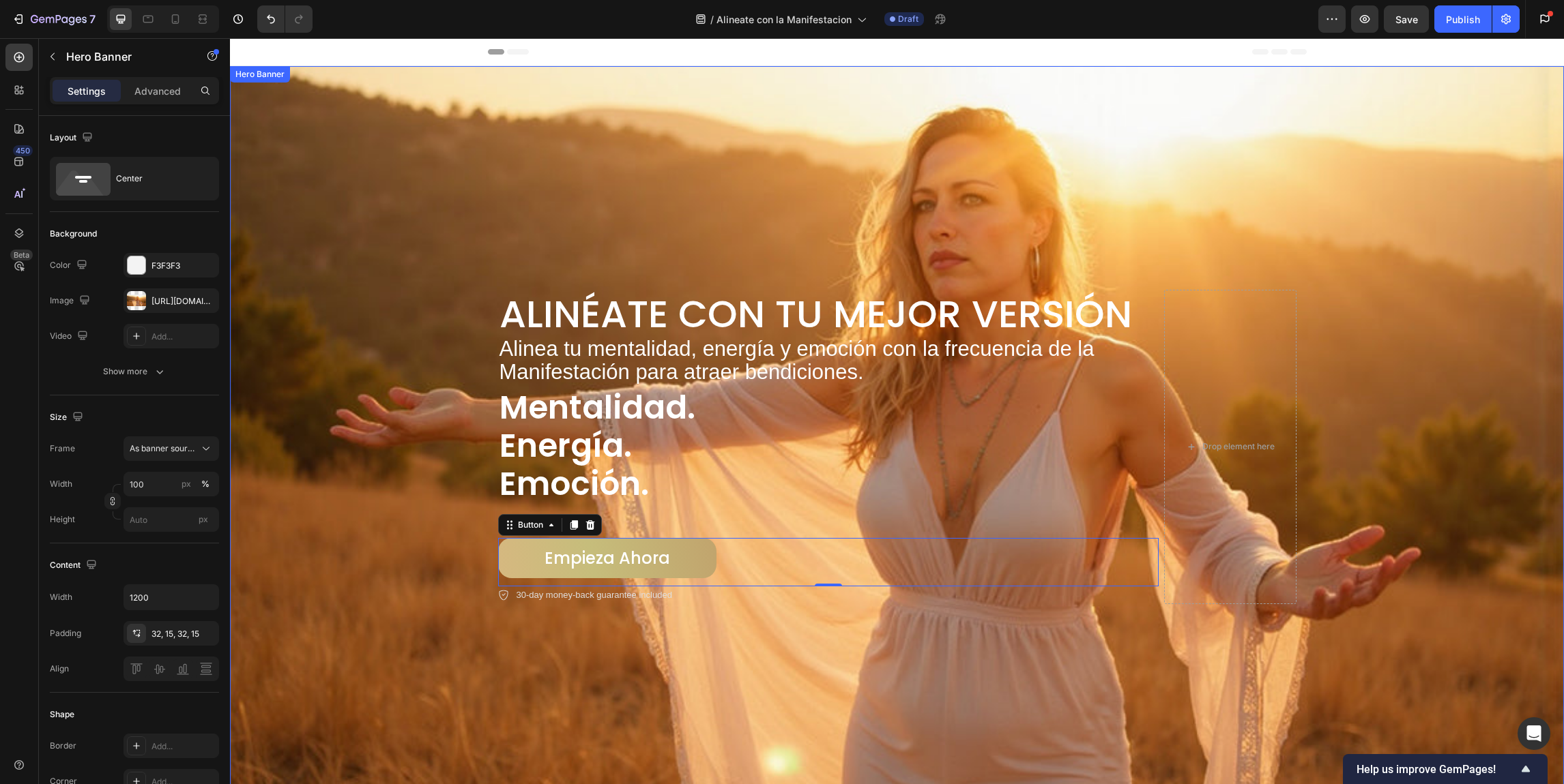
click at [870, 138] on div "Background Image" at bounding box center [897, 411] width 1334 height 746
click at [624, 593] on p "30-day money-back guarantee included" at bounding box center [594, 595] width 156 height 13
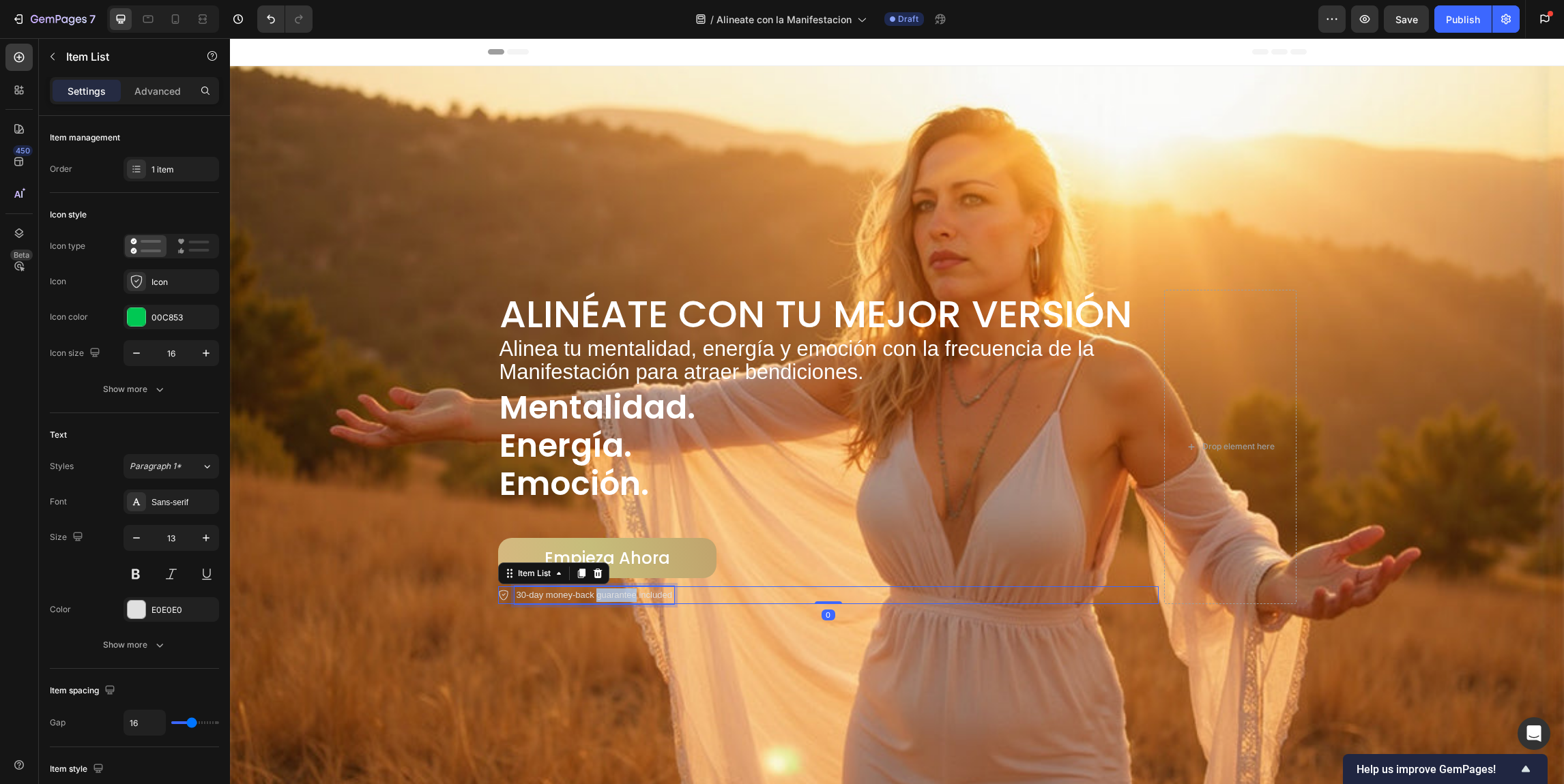
click at [624, 593] on p "30-day money-back guarantee included" at bounding box center [594, 595] width 156 height 13
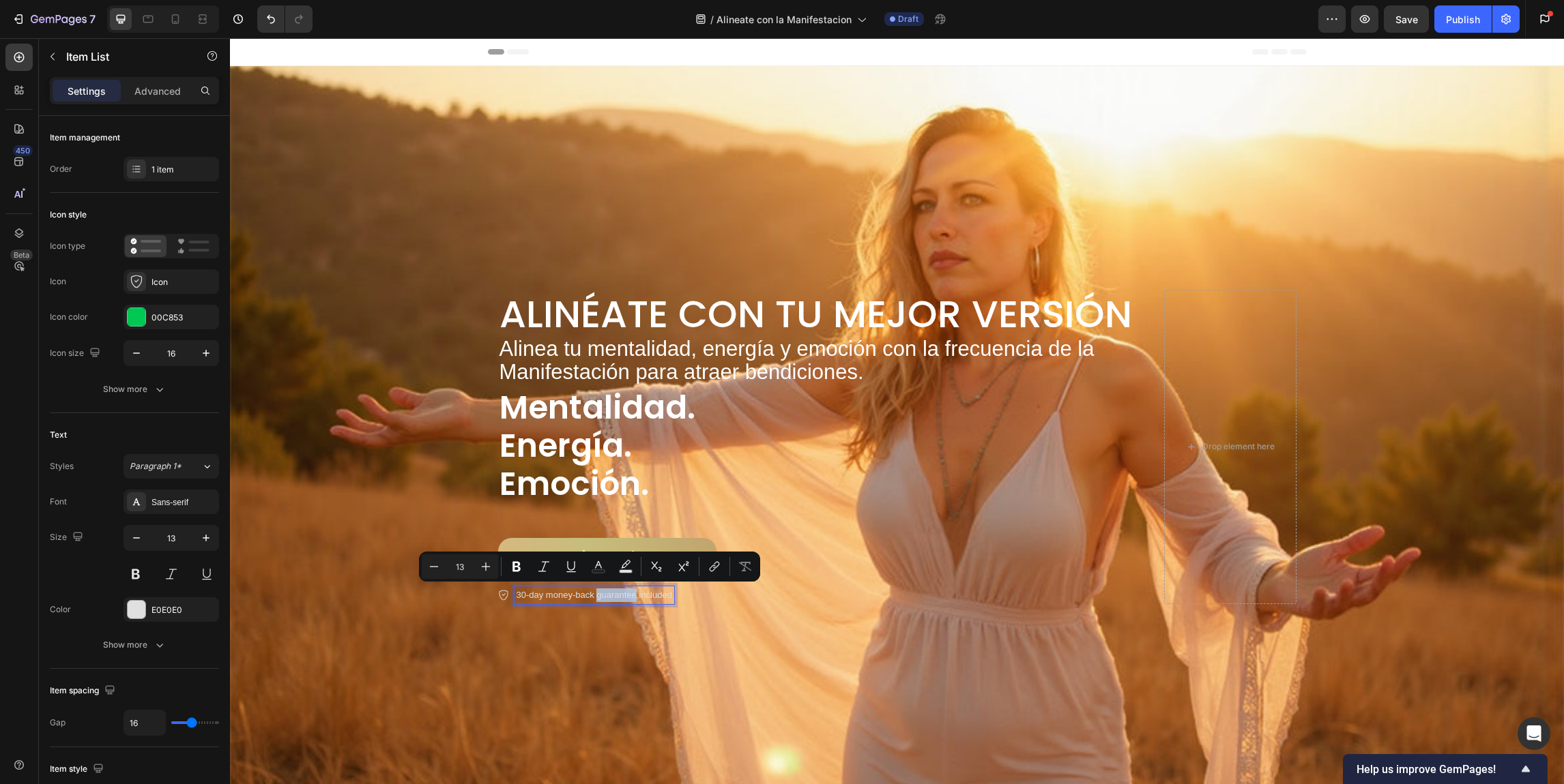
click at [592, 580] on div "Minus 13 Plus Bold Italic Underline Text Color Text Background Color Subscript …" at bounding box center [589, 567] width 341 height 30
click at [591, 588] on p "30-day money-back guarantee included" at bounding box center [594, 595] width 156 height 13
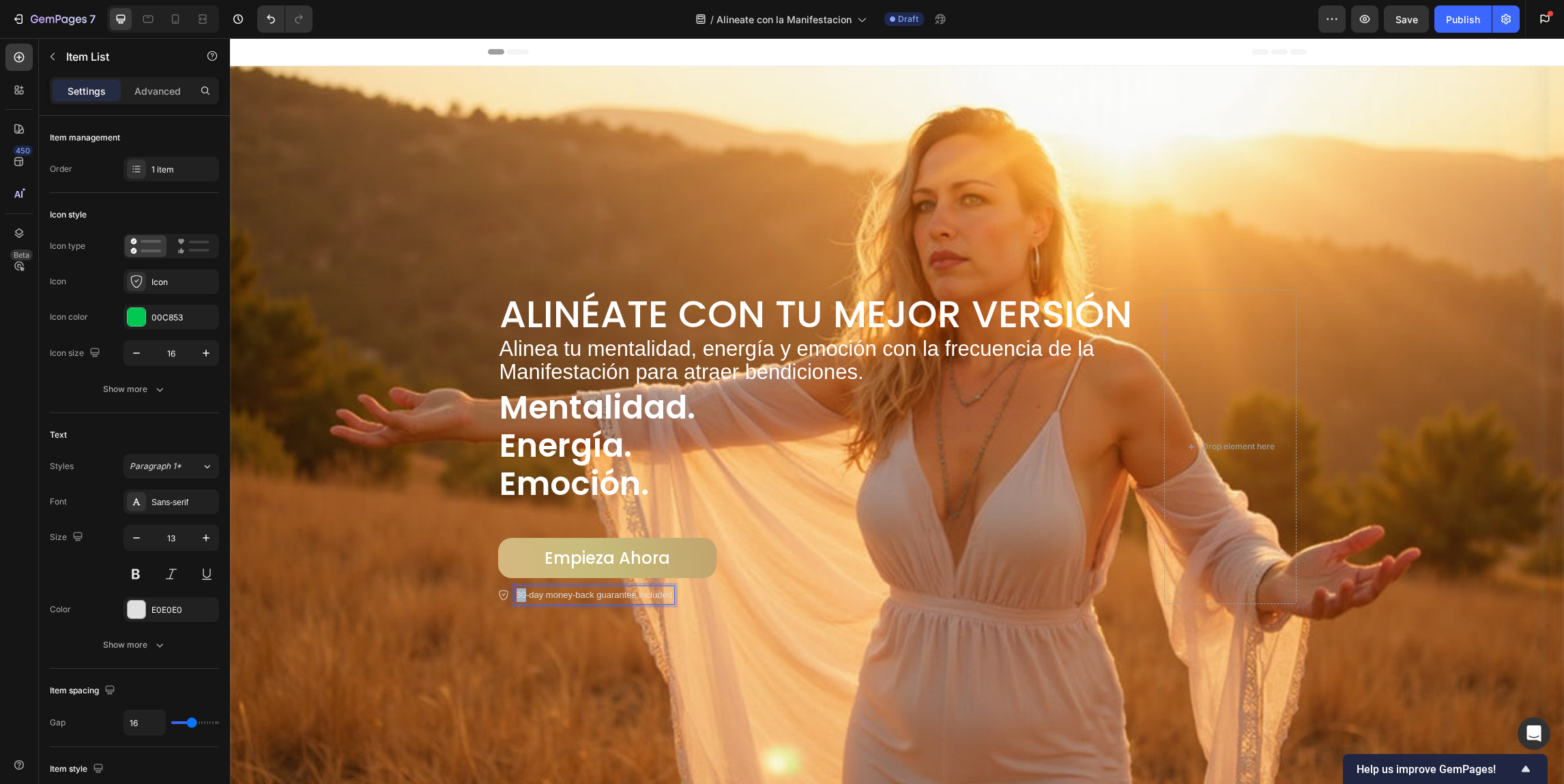
drag, startPoint x: 519, startPoint y: 595, endPoint x: 509, endPoint y: 595, distance: 10.0
click at [514, 595] on div "30-day money-back guarantee included" at bounding box center [594, 595] width 160 height 18
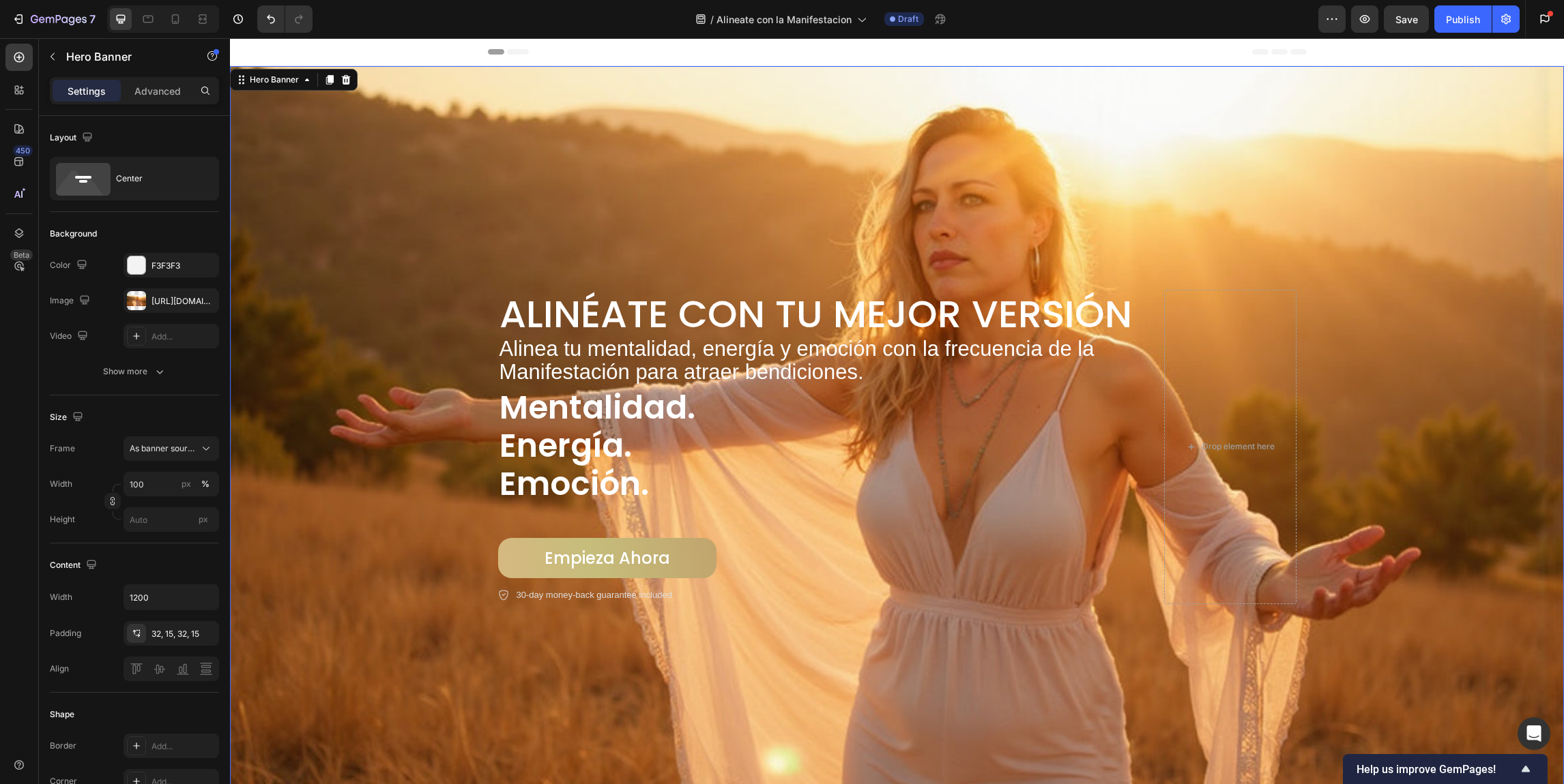
click at [420, 468] on div "Background Image" at bounding box center [897, 411] width 1334 height 746
click at [509, 381] on div "Heading" at bounding box center [519, 379] width 43 height 16
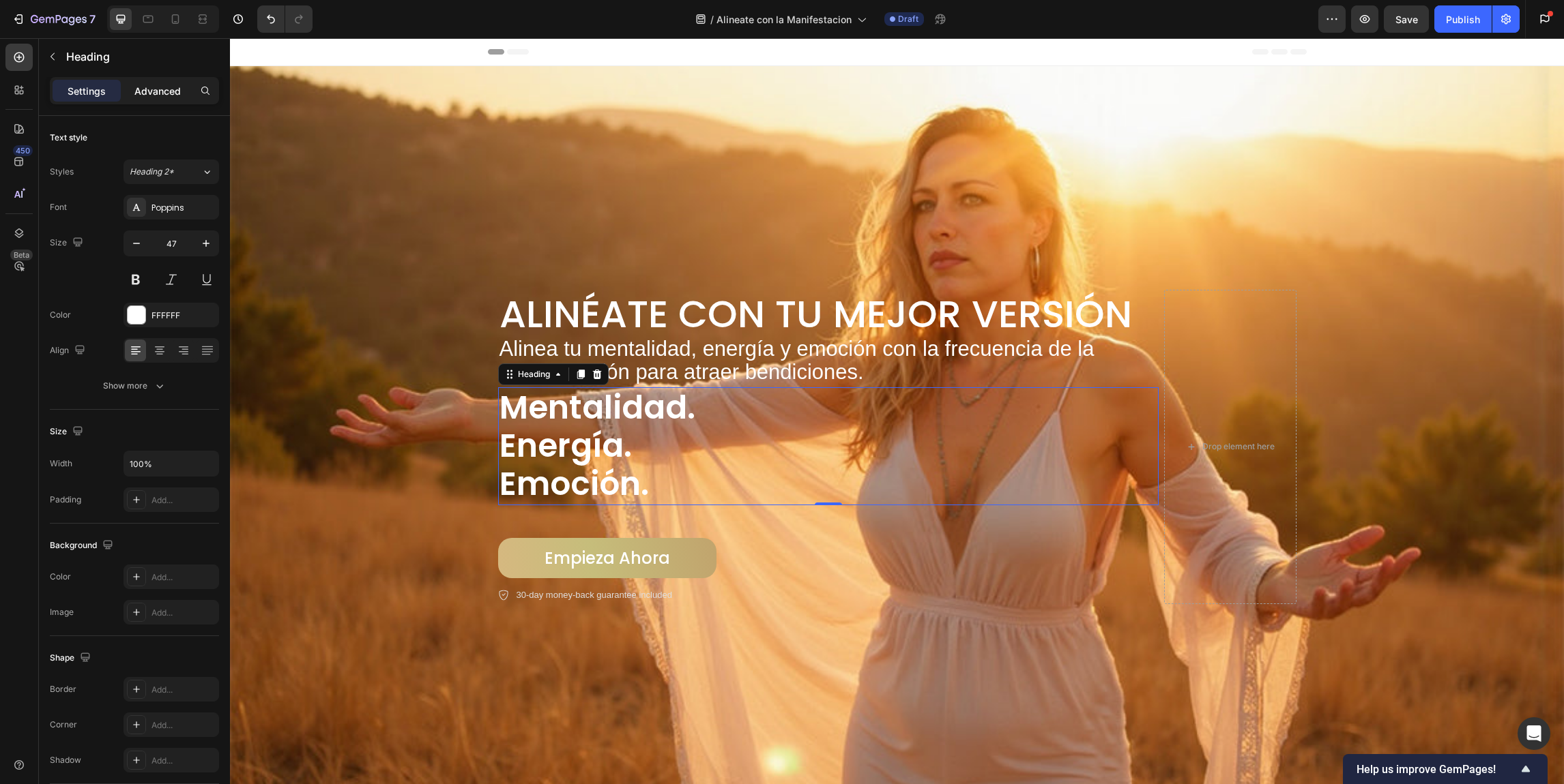
click at [166, 94] on p "Advanced" at bounding box center [158, 91] width 46 height 14
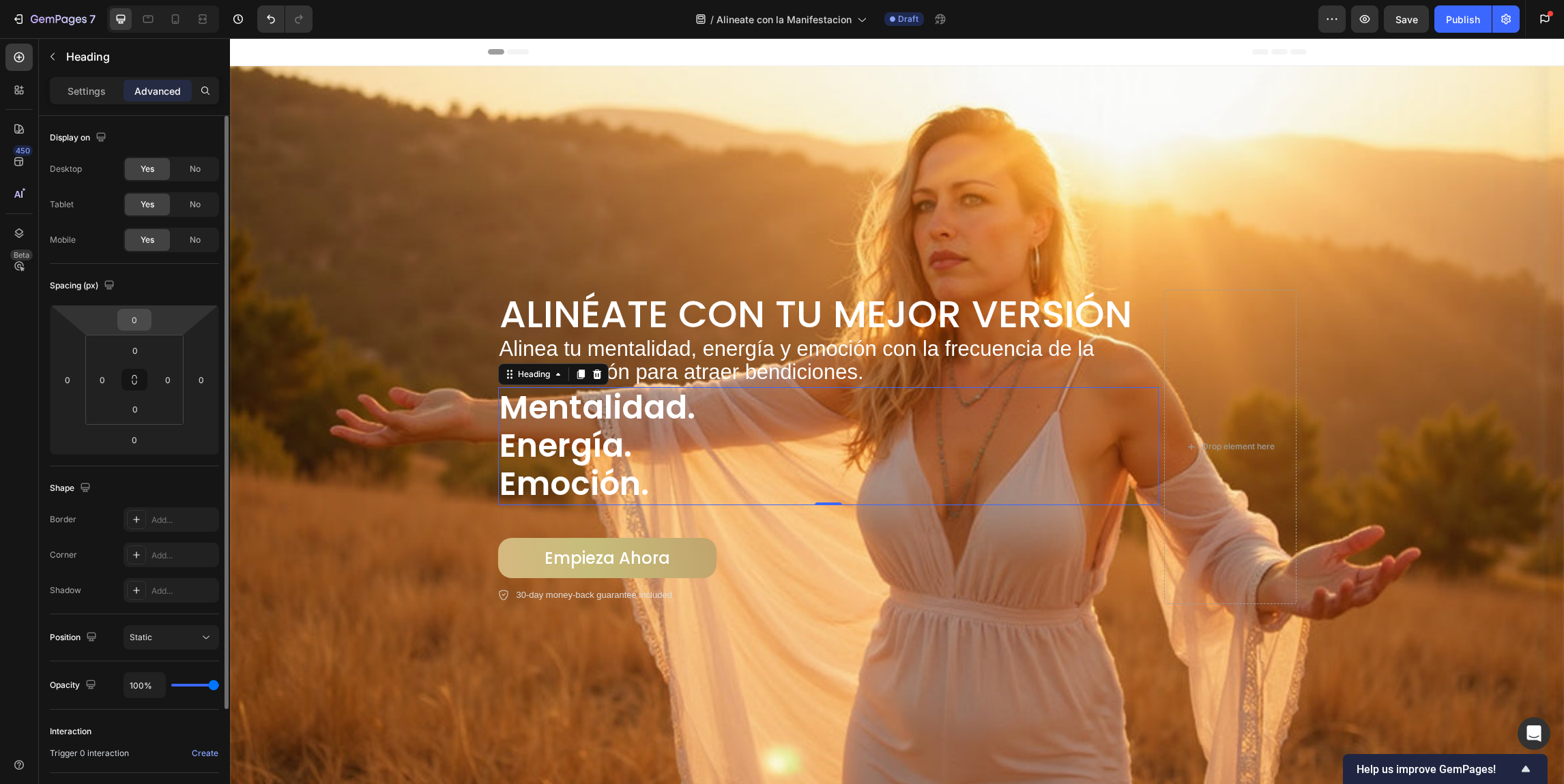
click at [146, 323] on input "0" at bounding box center [134, 320] width 27 height 20
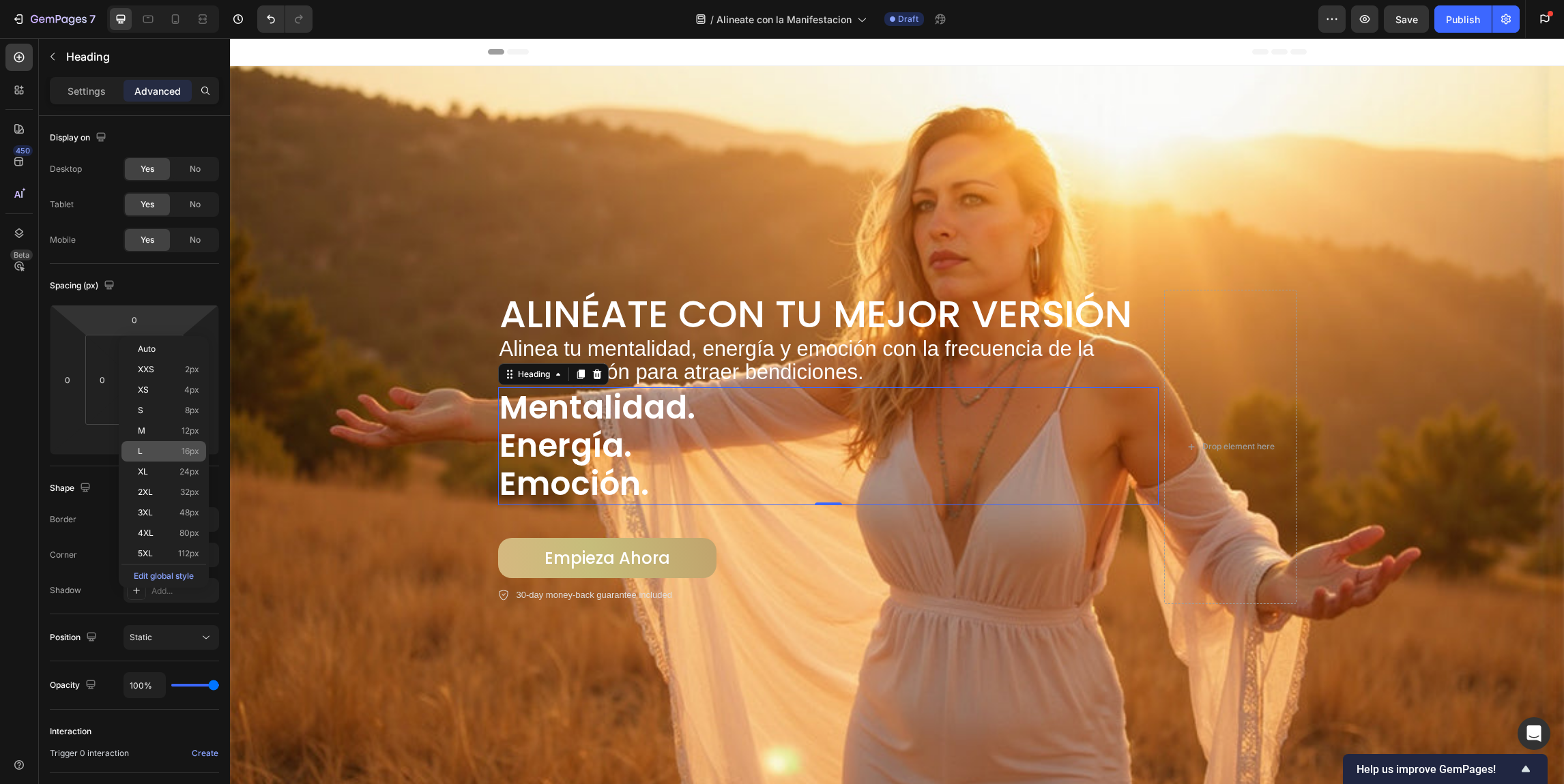
click at [153, 443] on div "L 16px" at bounding box center [163, 451] width 85 height 20
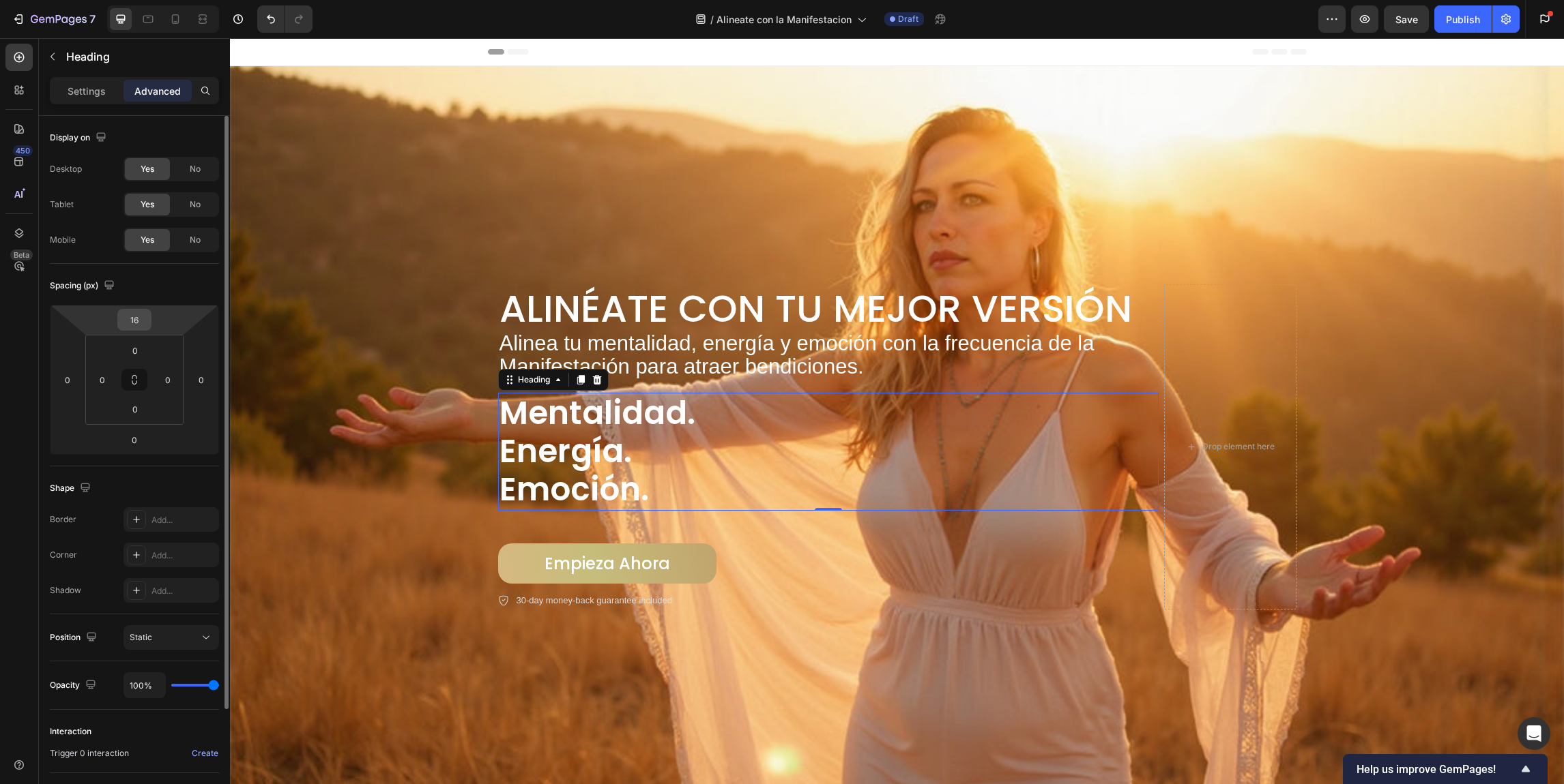
click at [143, 328] on input "16" at bounding box center [134, 320] width 27 height 20
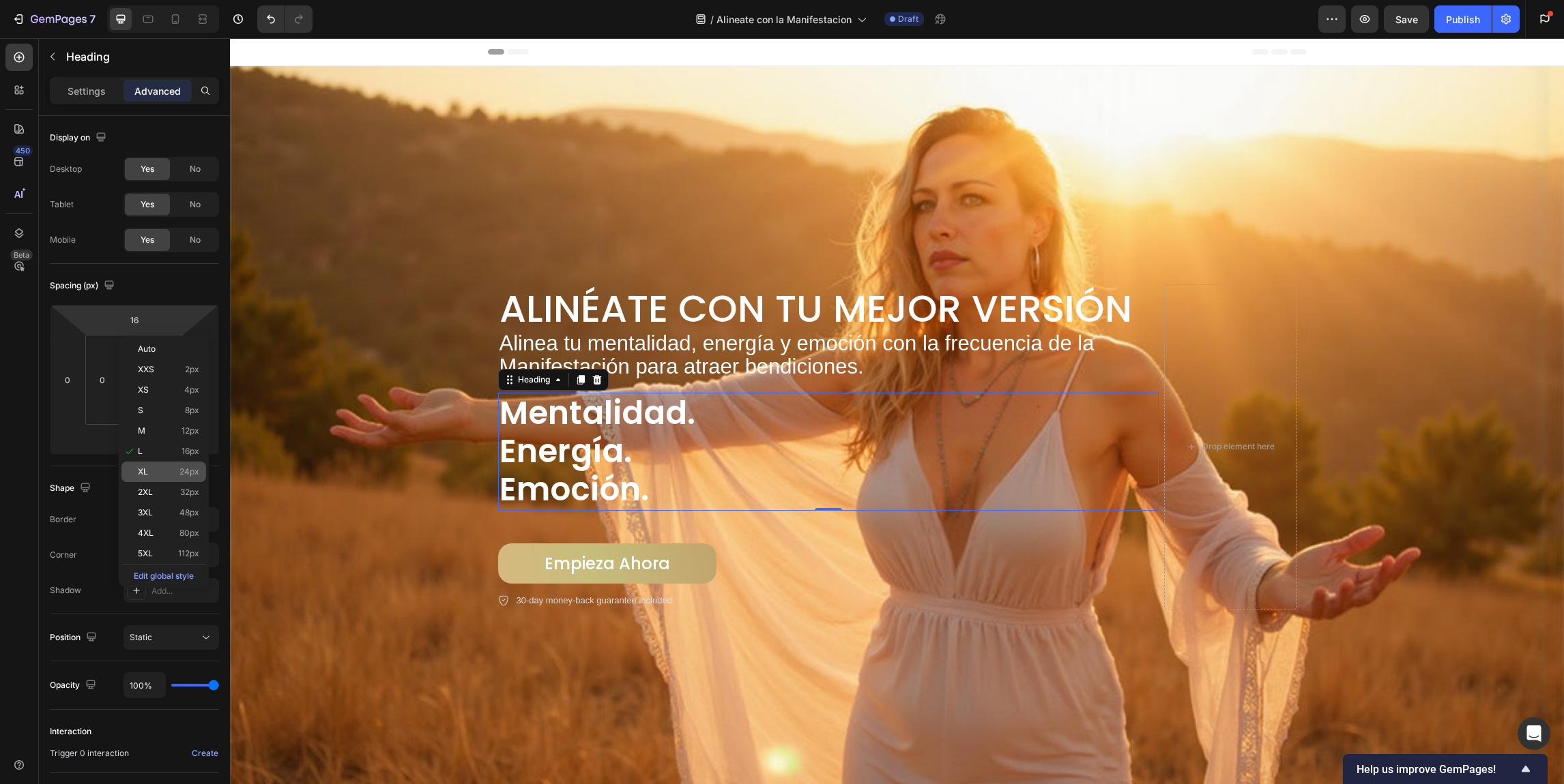
click at [149, 465] on div "XL 24px" at bounding box center [163, 471] width 85 height 20
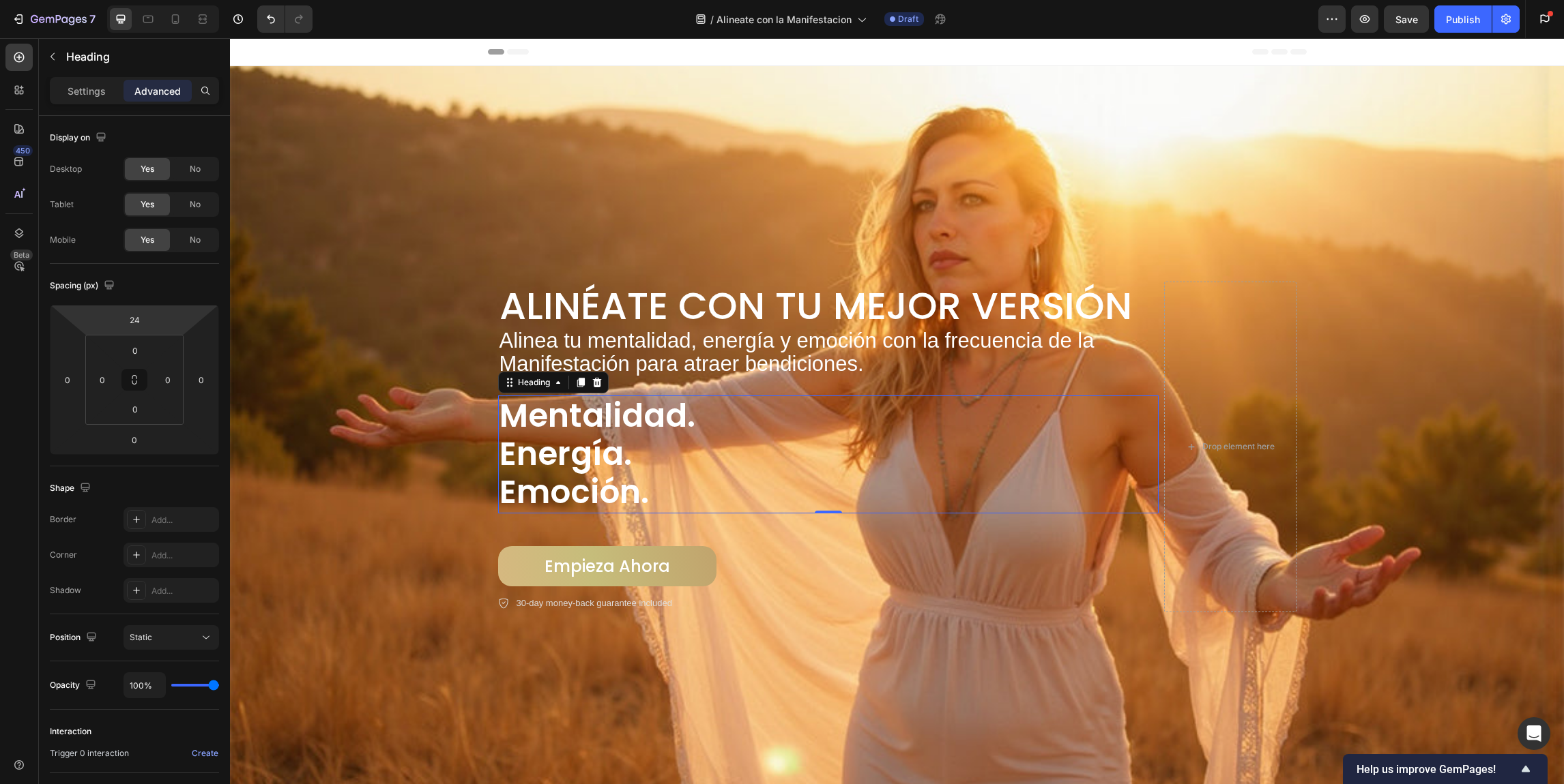
click at [152, 0] on html "7 Version history / Alineate con la Manifestacion Draft Preview Save Publish Ge…" at bounding box center [782, 0] width 1564 height 0
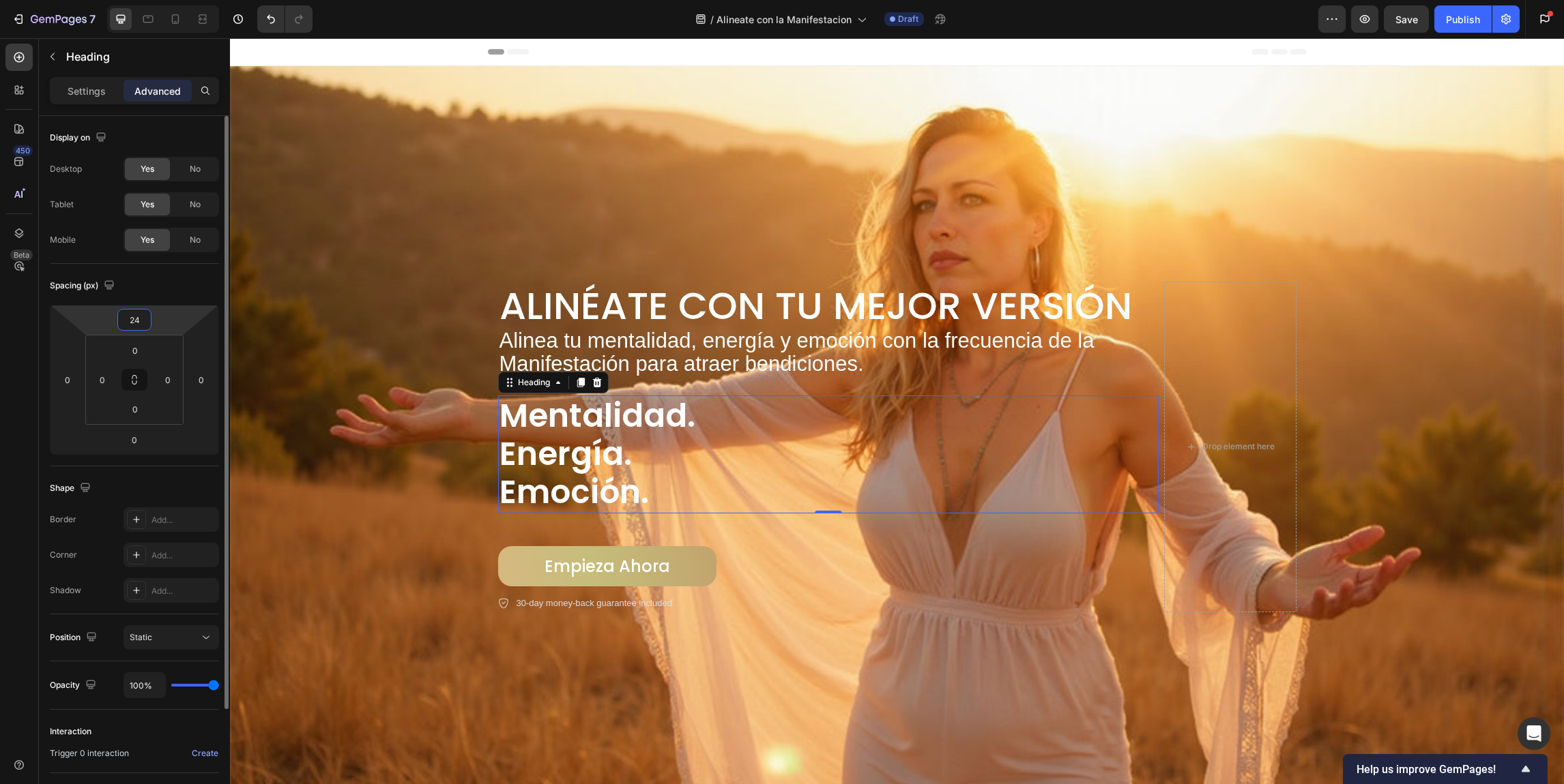
click at [130, 319] on input "24" at bounding box center [134, 320] width 27 height 20
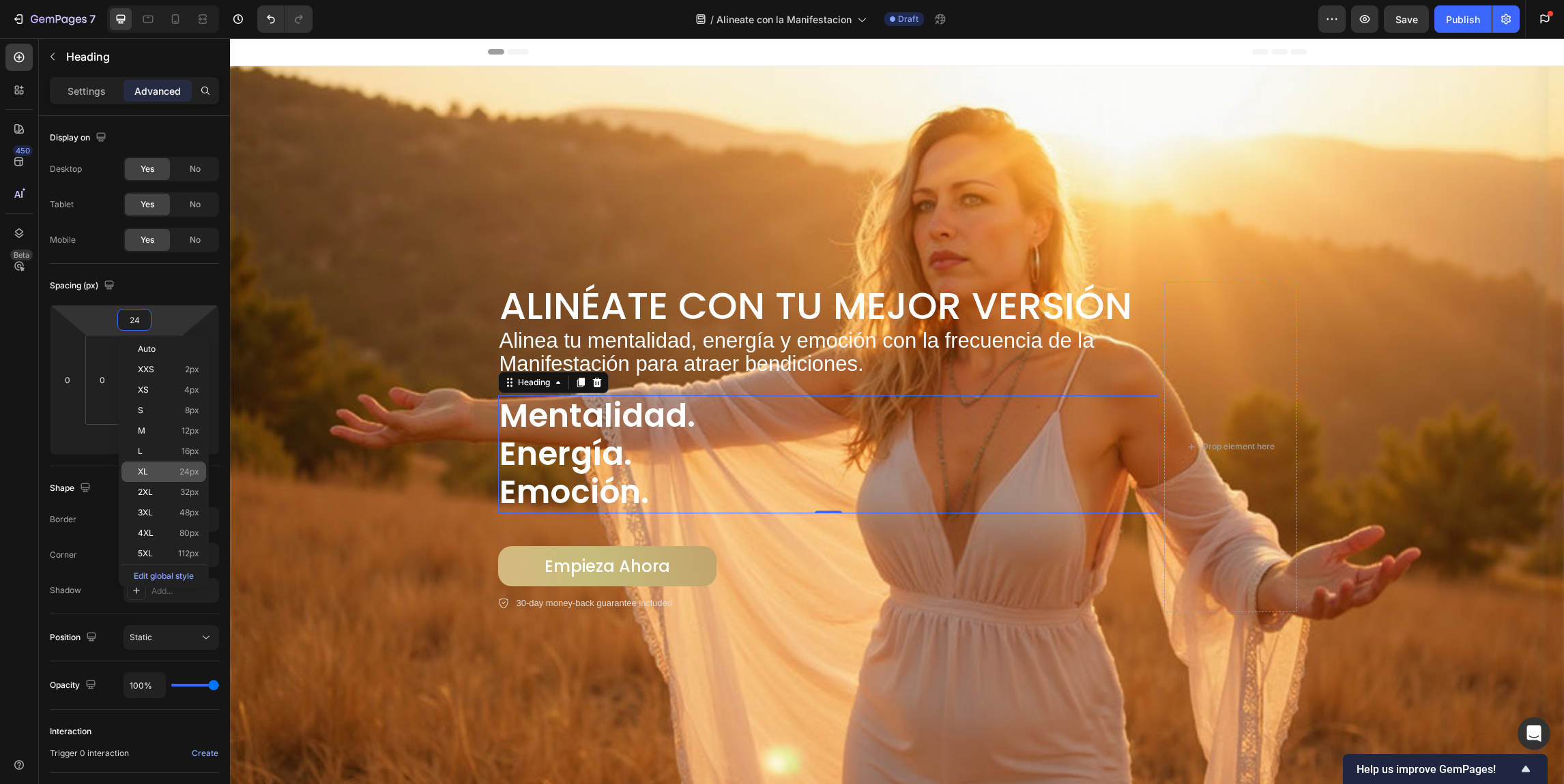
click at [149, 475] on p "XL 24px" at bounding box center [168, 472] width 62 height 10
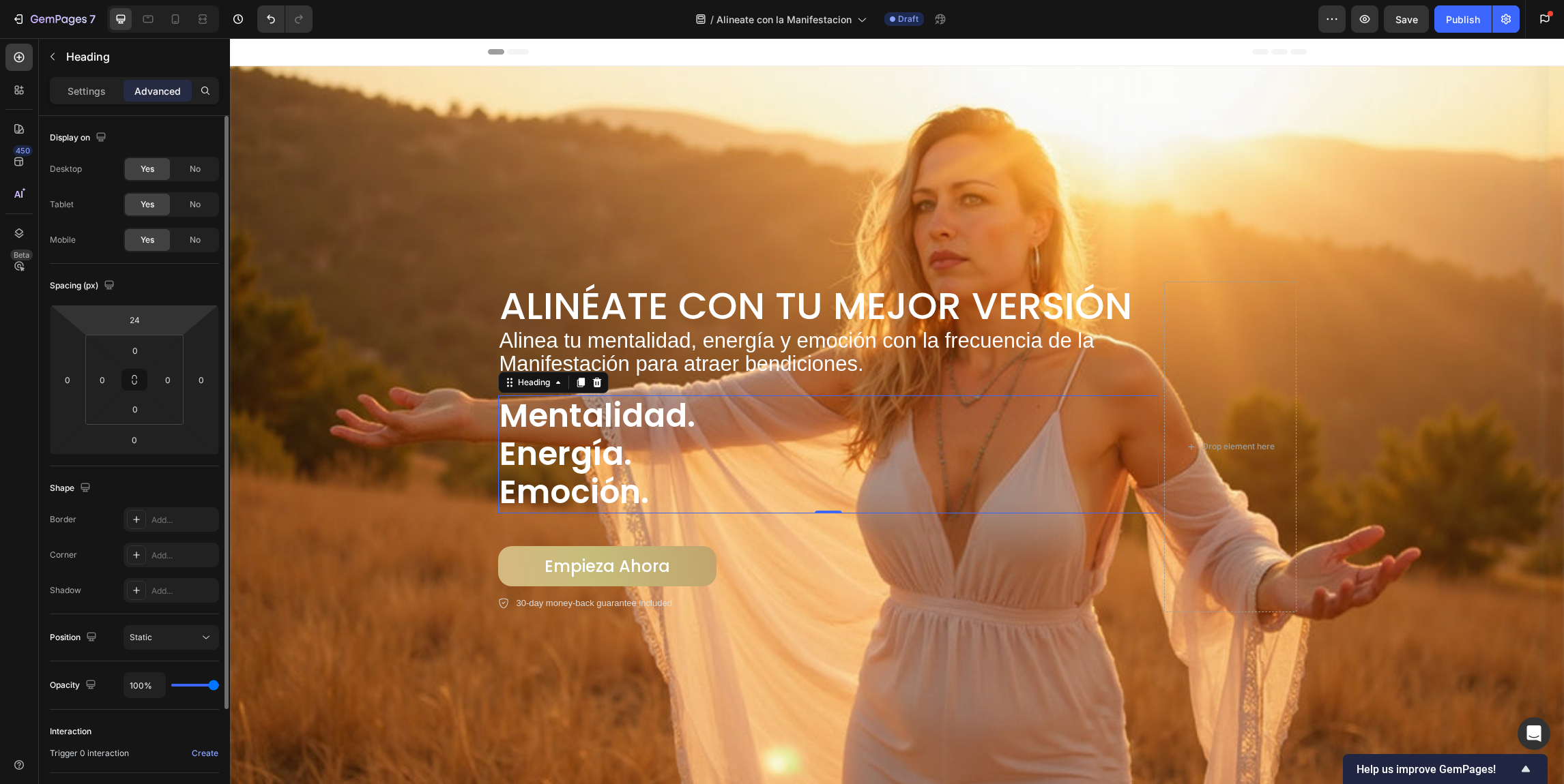
click at [152, 0] on html "7 Version history / Alineate con la Manifestacion Draft Preview Save Publish Ge…" at bounding box center [782, 0] width 1564 height 0
click at [128, 310] on input "24" at bounding box center [134, 320] width 27 height 20
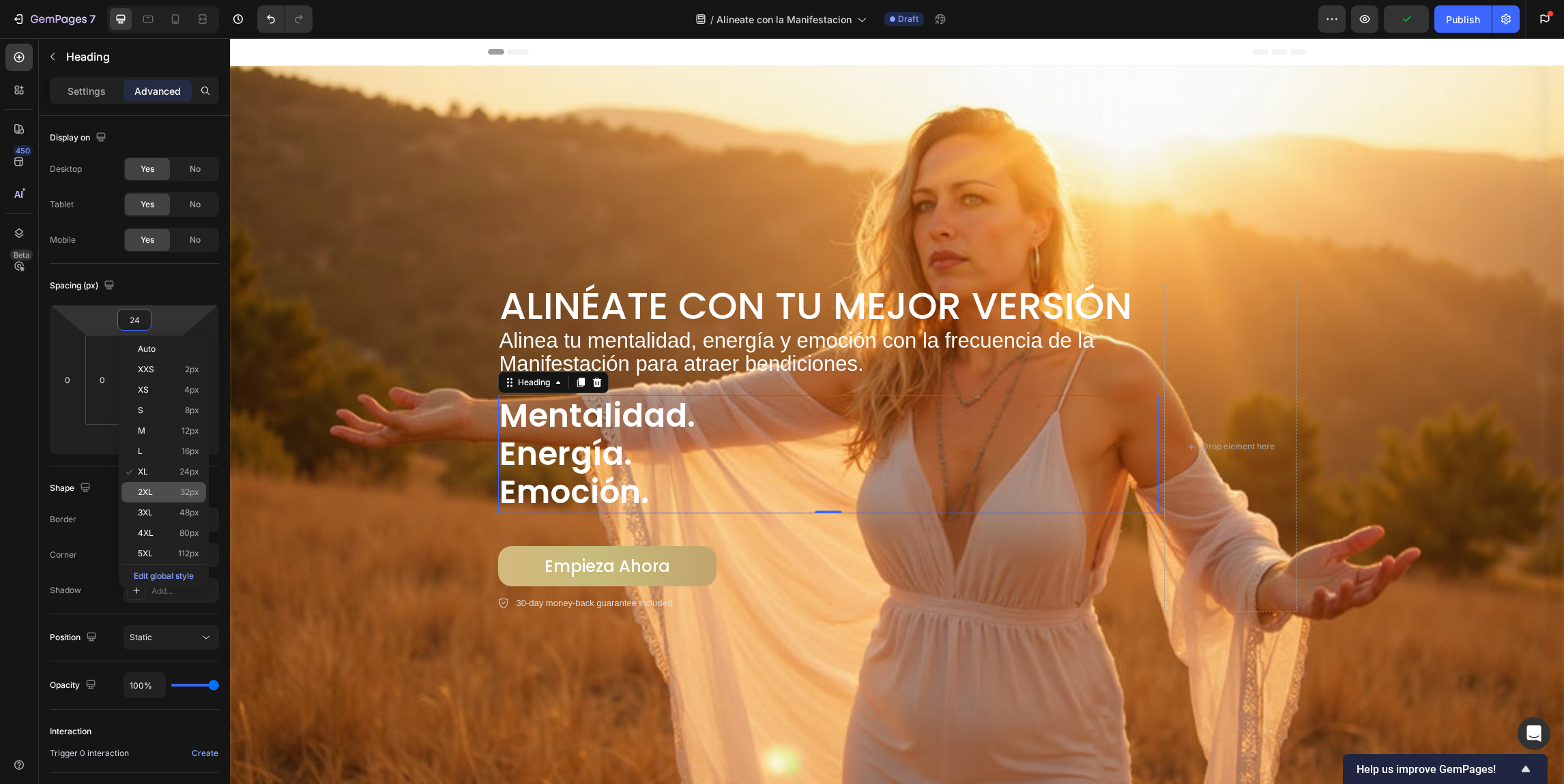
click at [164, 494] on p "2XL 32px" at bounding box center [168, 492] width 62 height 10
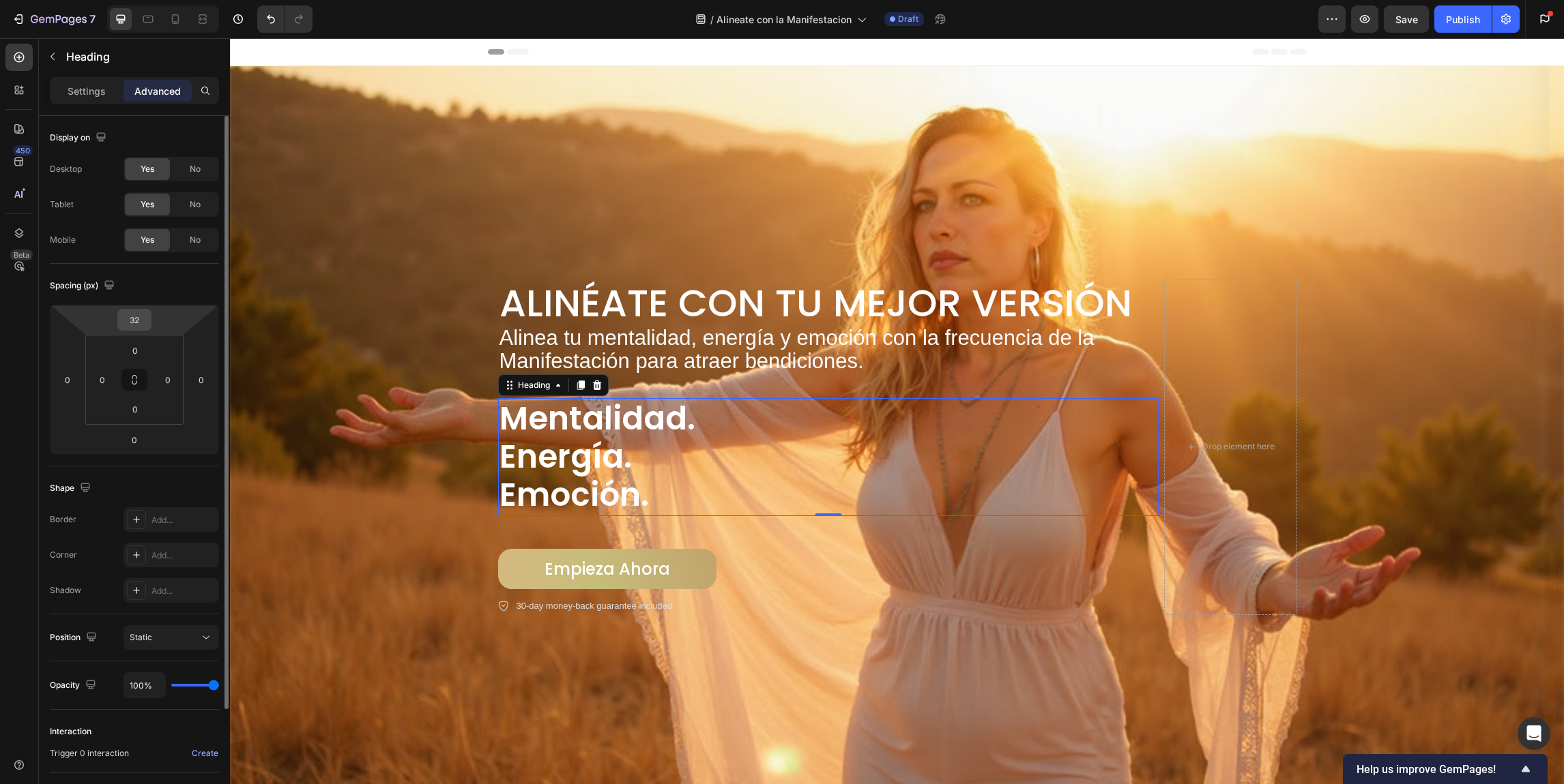
click at [142, 327] on input "32" at bounding box center [134, 320] width 27 height 20
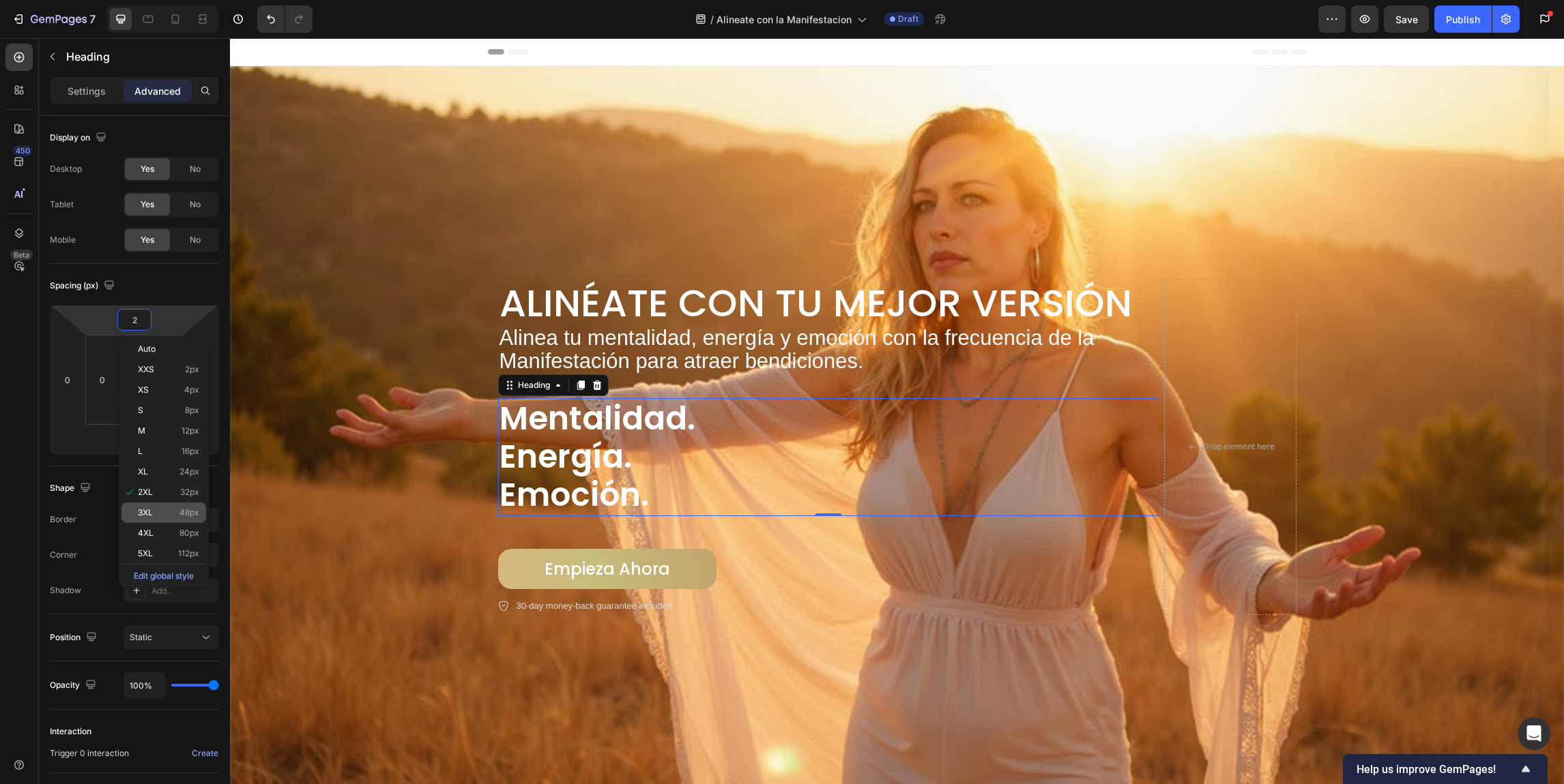
click at [161, 503] on div "3XL 48px" at bounding box center [163, 513] width 85 height 20
type input "48"
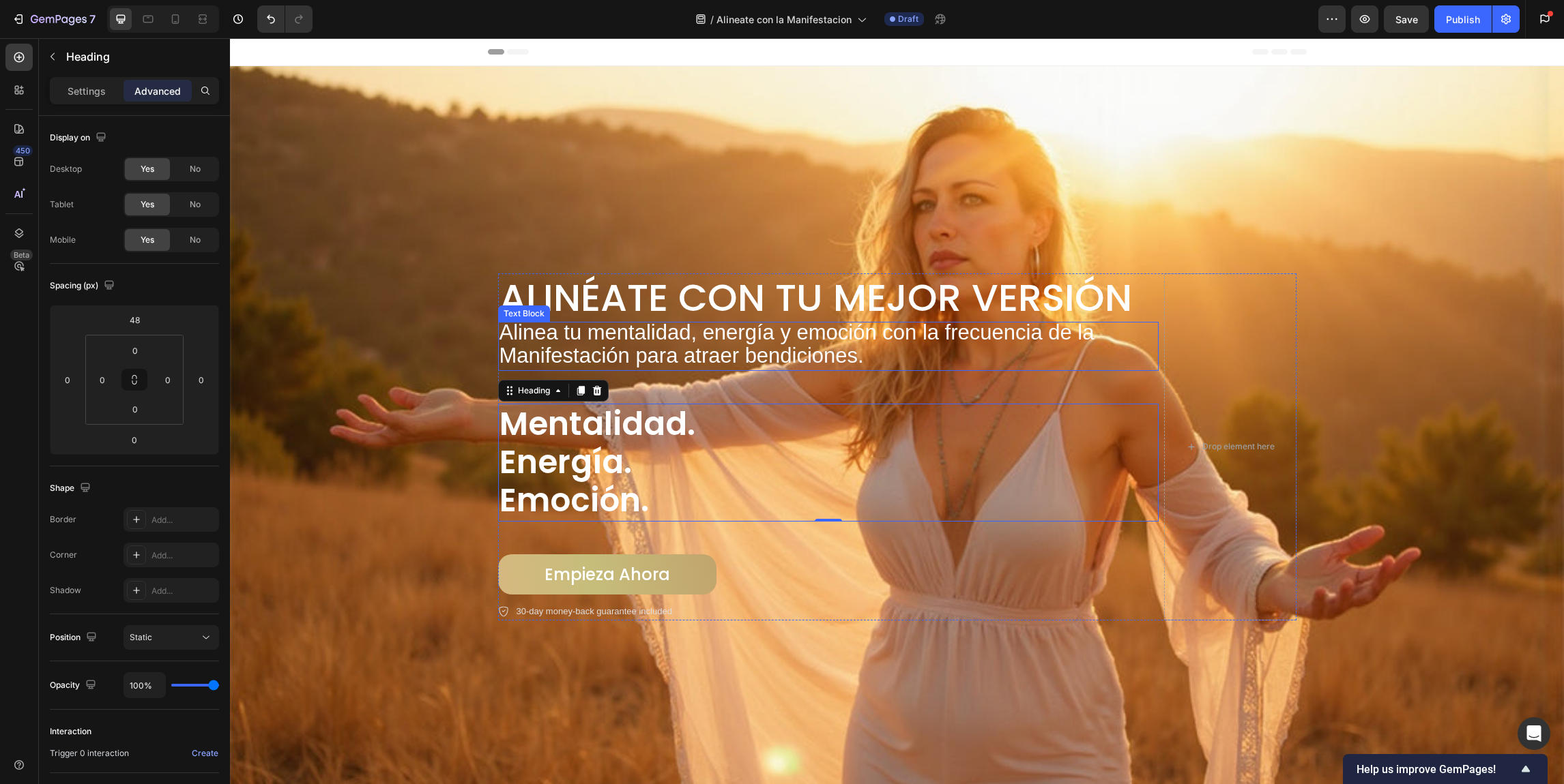
click at [518, 320] on span "Alinea tu mentalidad, energía y emoción con la frecuencia de la Manifestación p…" at bounding box center [797, 344] width 595 height 47
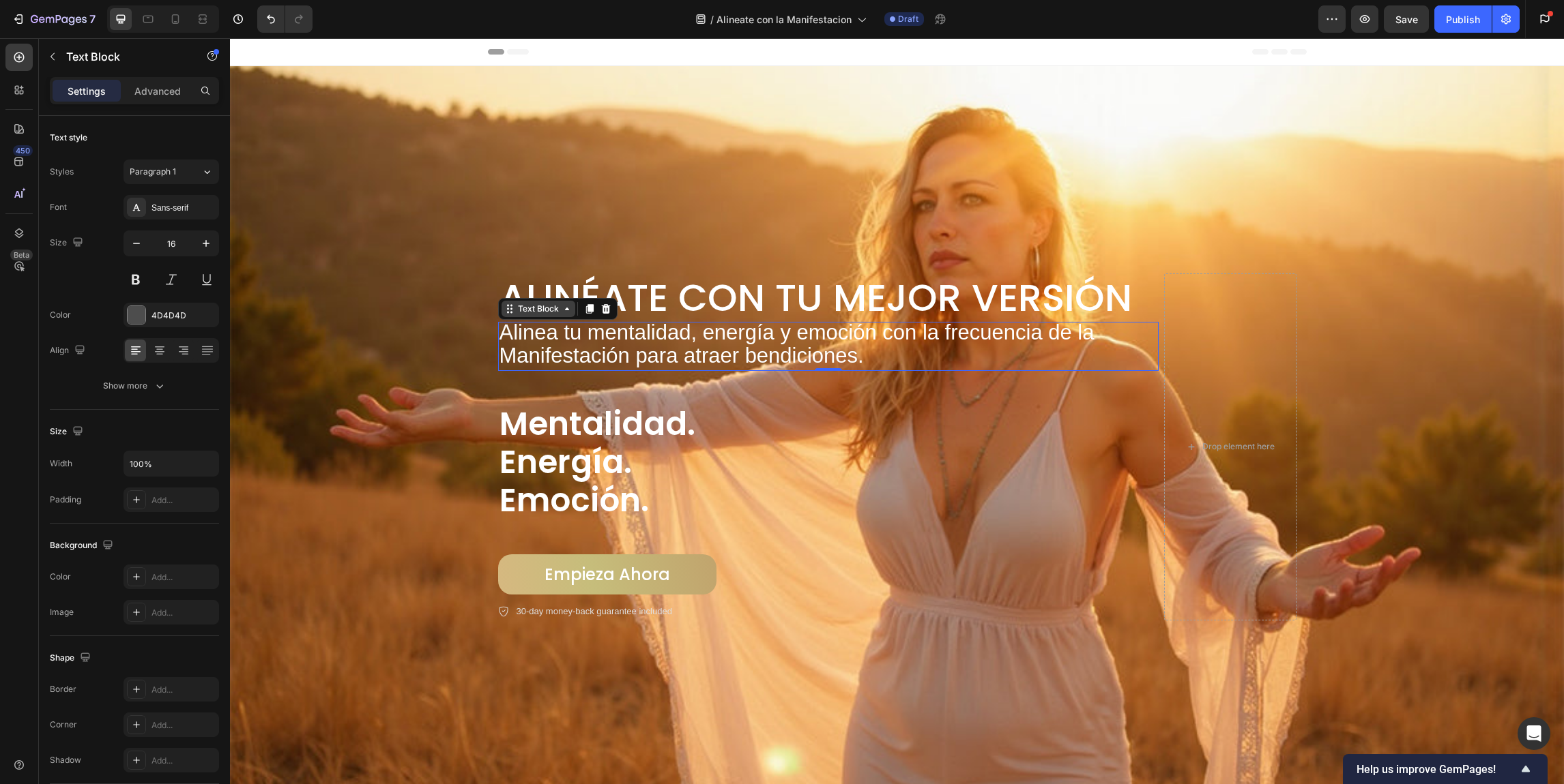
click at [515, 310] on div "Text Block" at bounding box center [538, 309] width 46 height 13
click at [172, 92] on p "Advanced" at bounding box center [158, 91] width 46 height 14
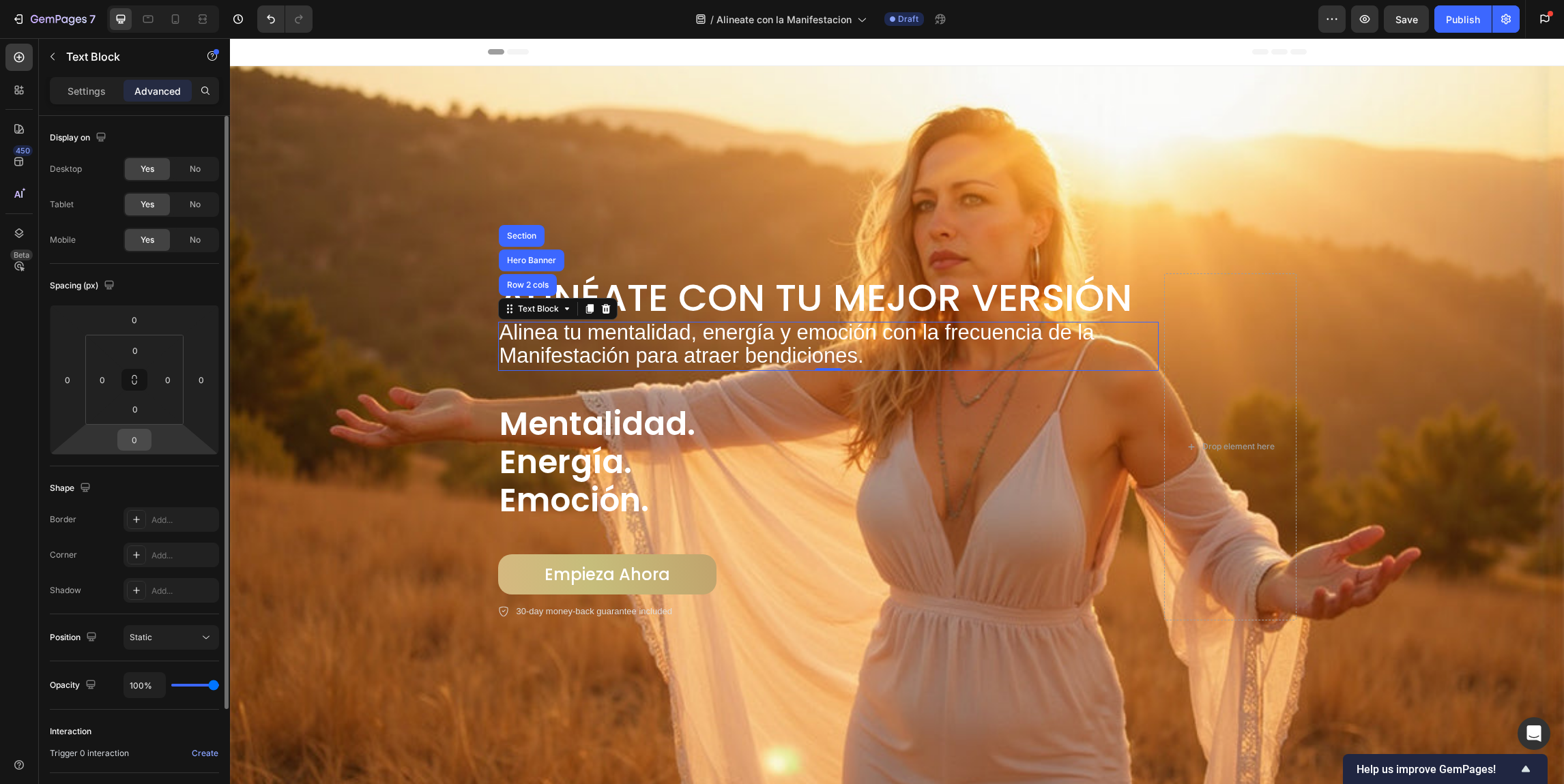
click at [147, 438] on input "0" at bounding box center [134, 440] width 27 height 20
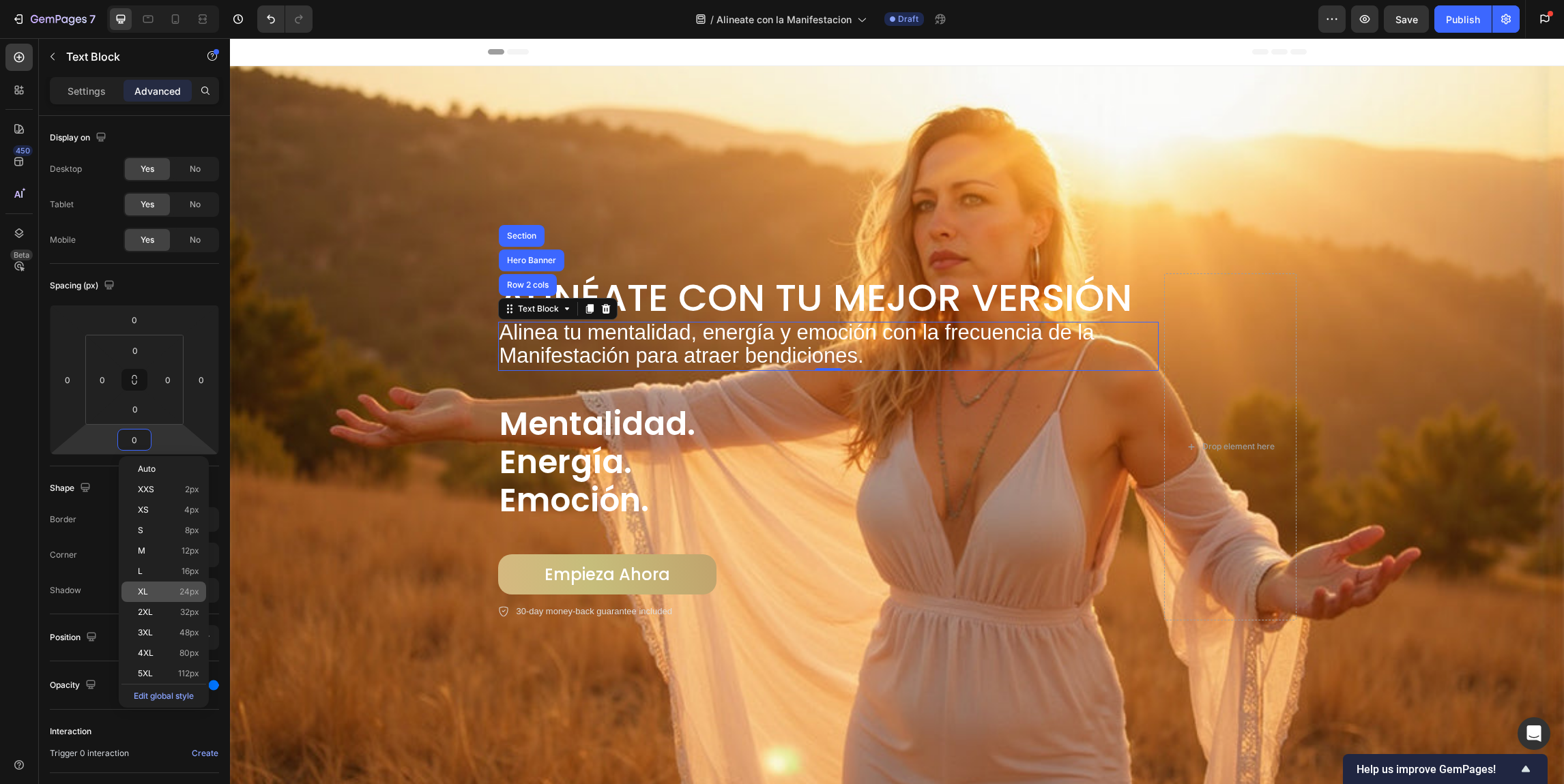
click at [168, 591] on p "XL 24px" at bounding box center [168, 592] width 62 height 10
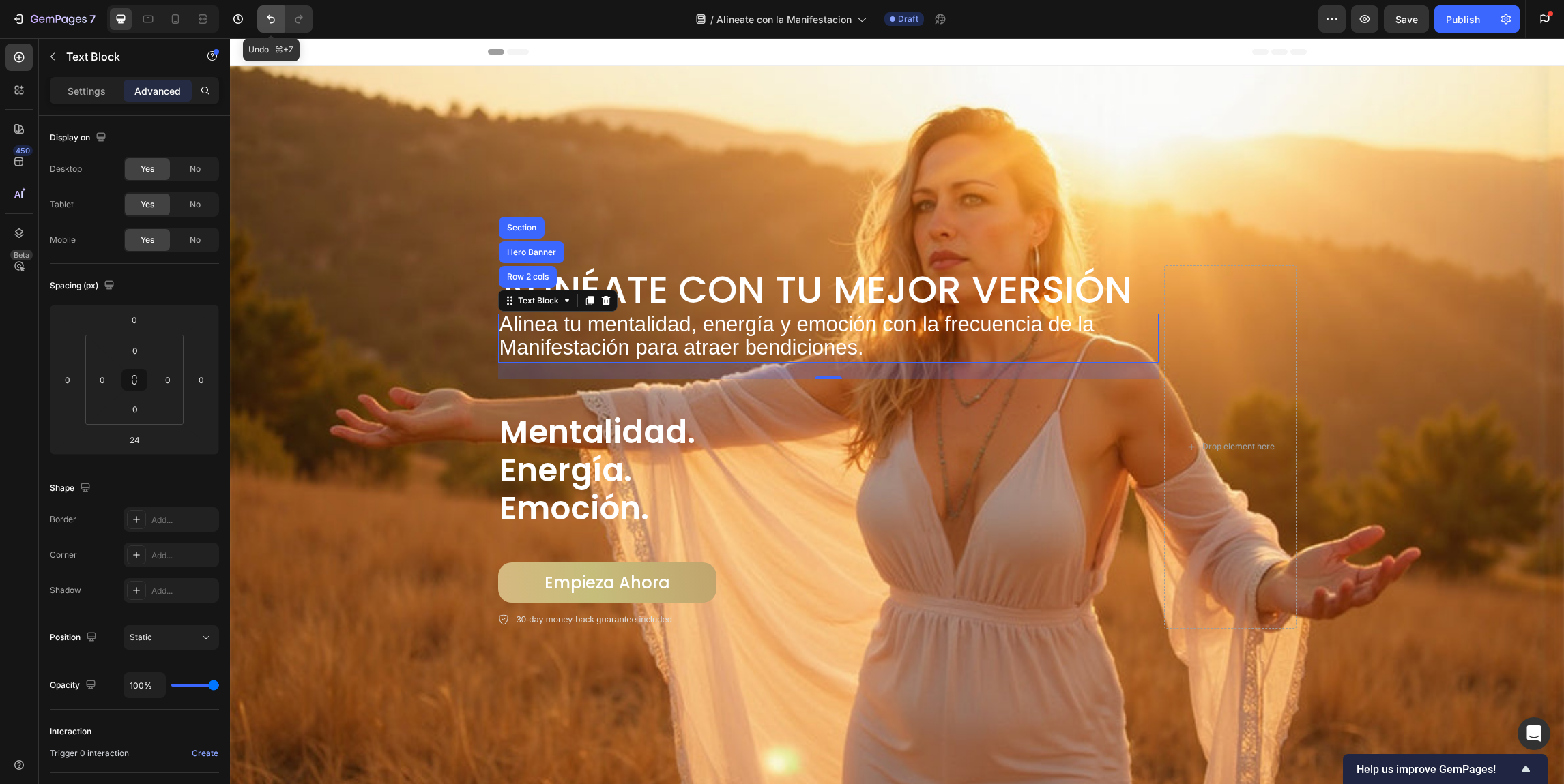
click at [267, 13] on icon "Undo/Redo" at bounding box center [270, 19] width 13 height 13
type input "0"
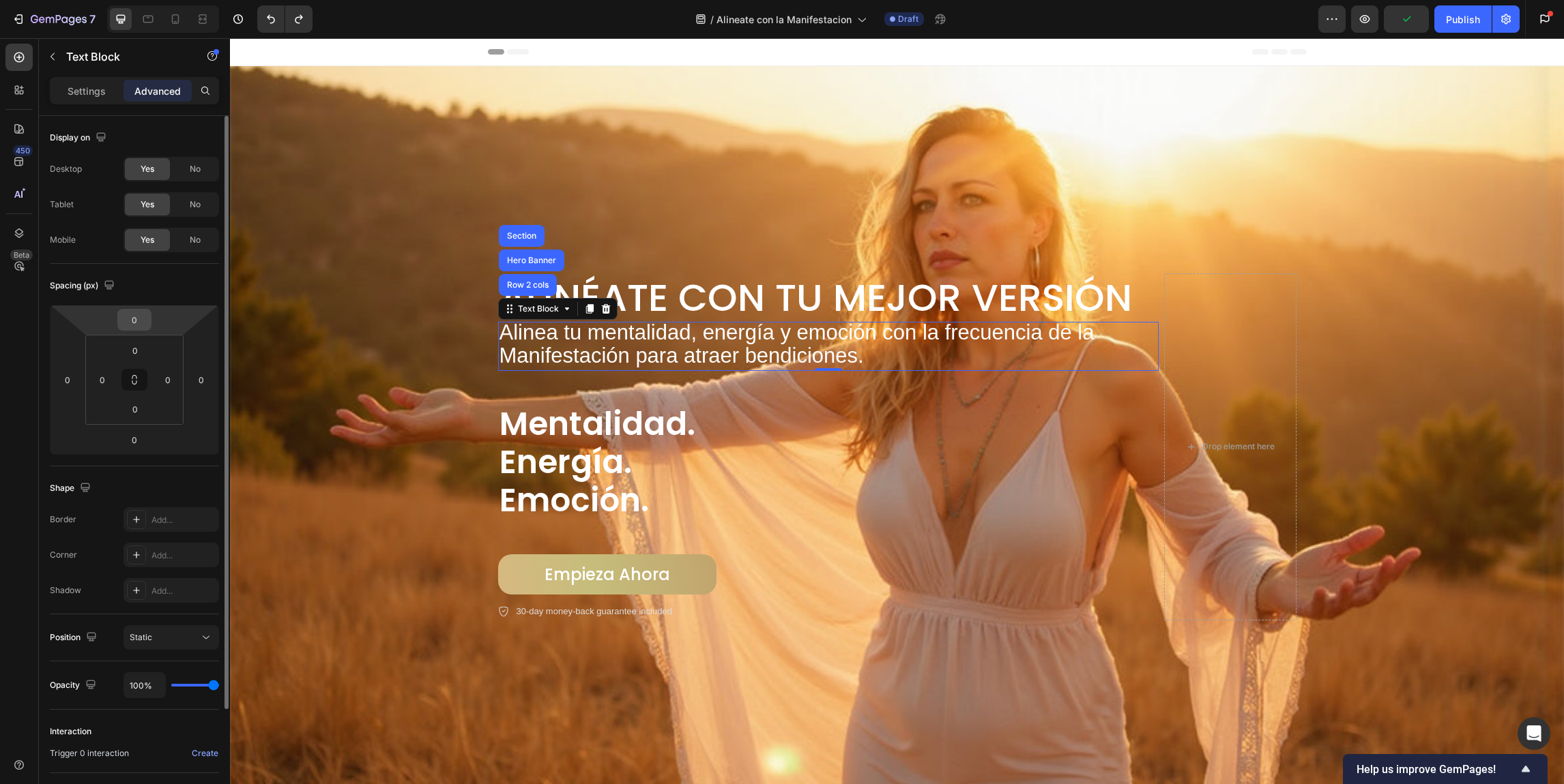
click at [146, 325] on input "0" at bounding box center [134, 320] width 27 height 20
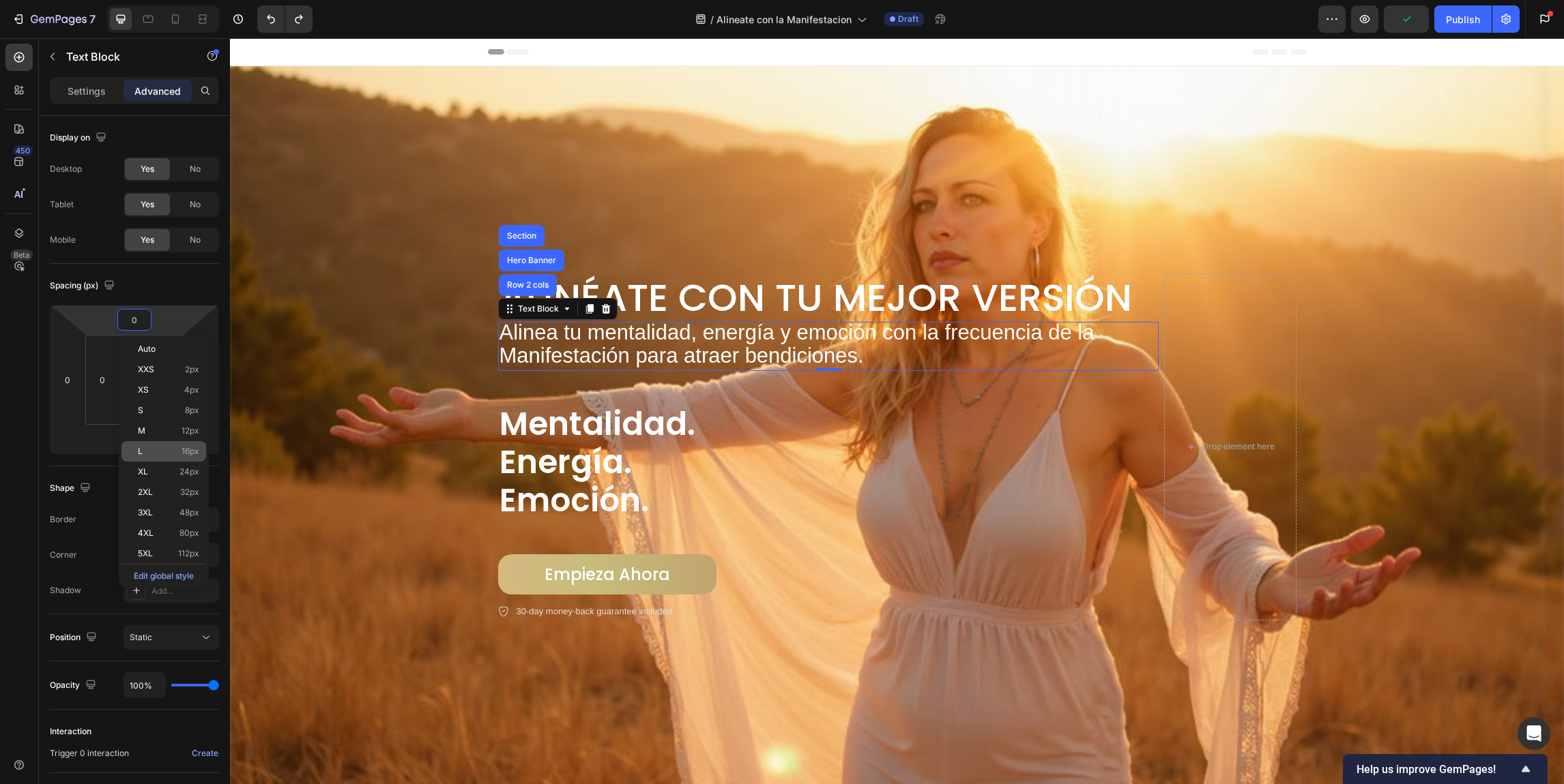
click at [175, 451] on p "L 16px" at bounding box center [168, 452] width 62 height 10
type input "16"
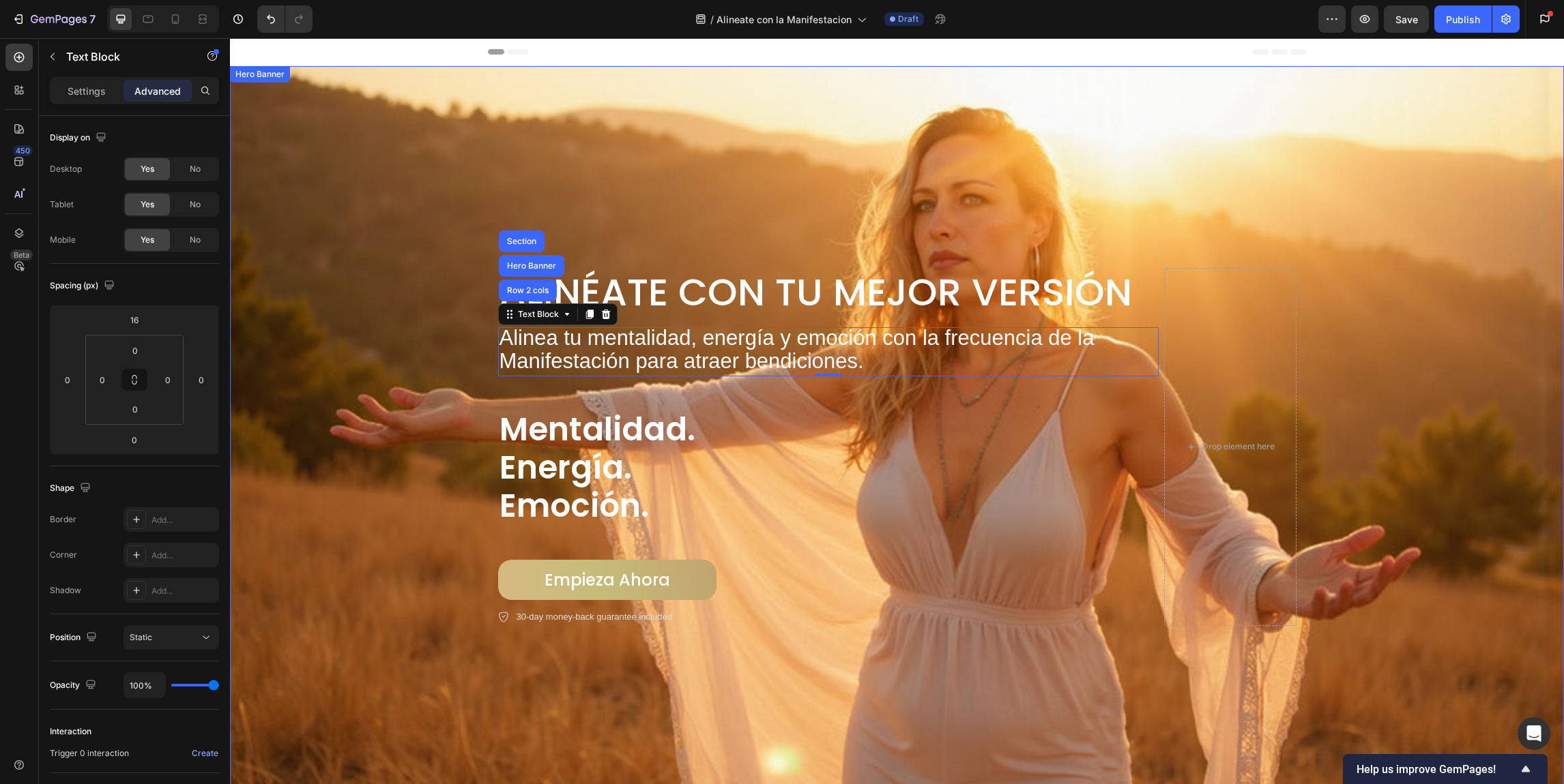
click at [408, 337] on div "Background Image" at bounding box center [897, 411] width 1334 height 746
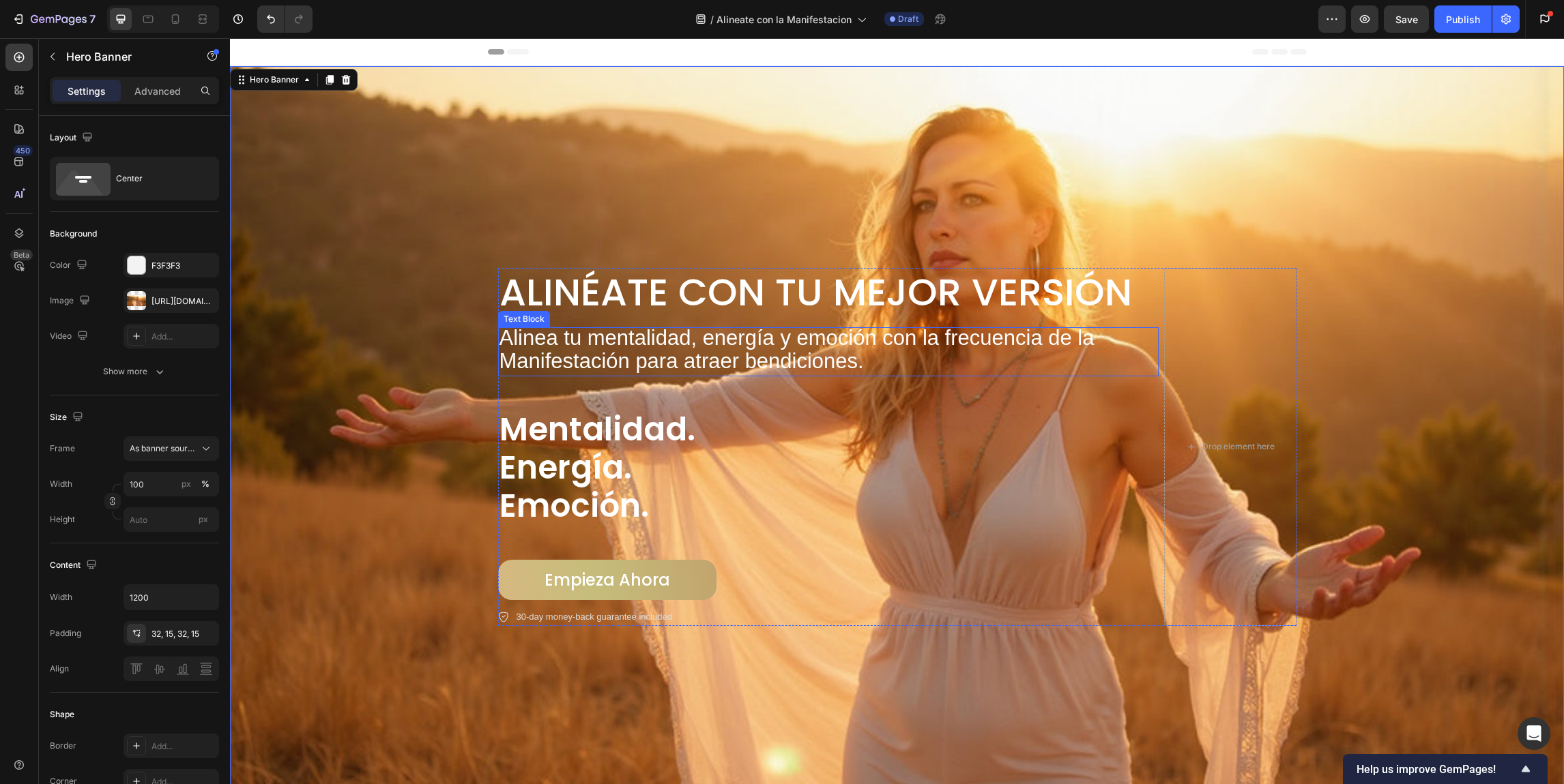
click at [523, 316] on div "Text Block" at bounding box center [524, 319] width 46 height 13
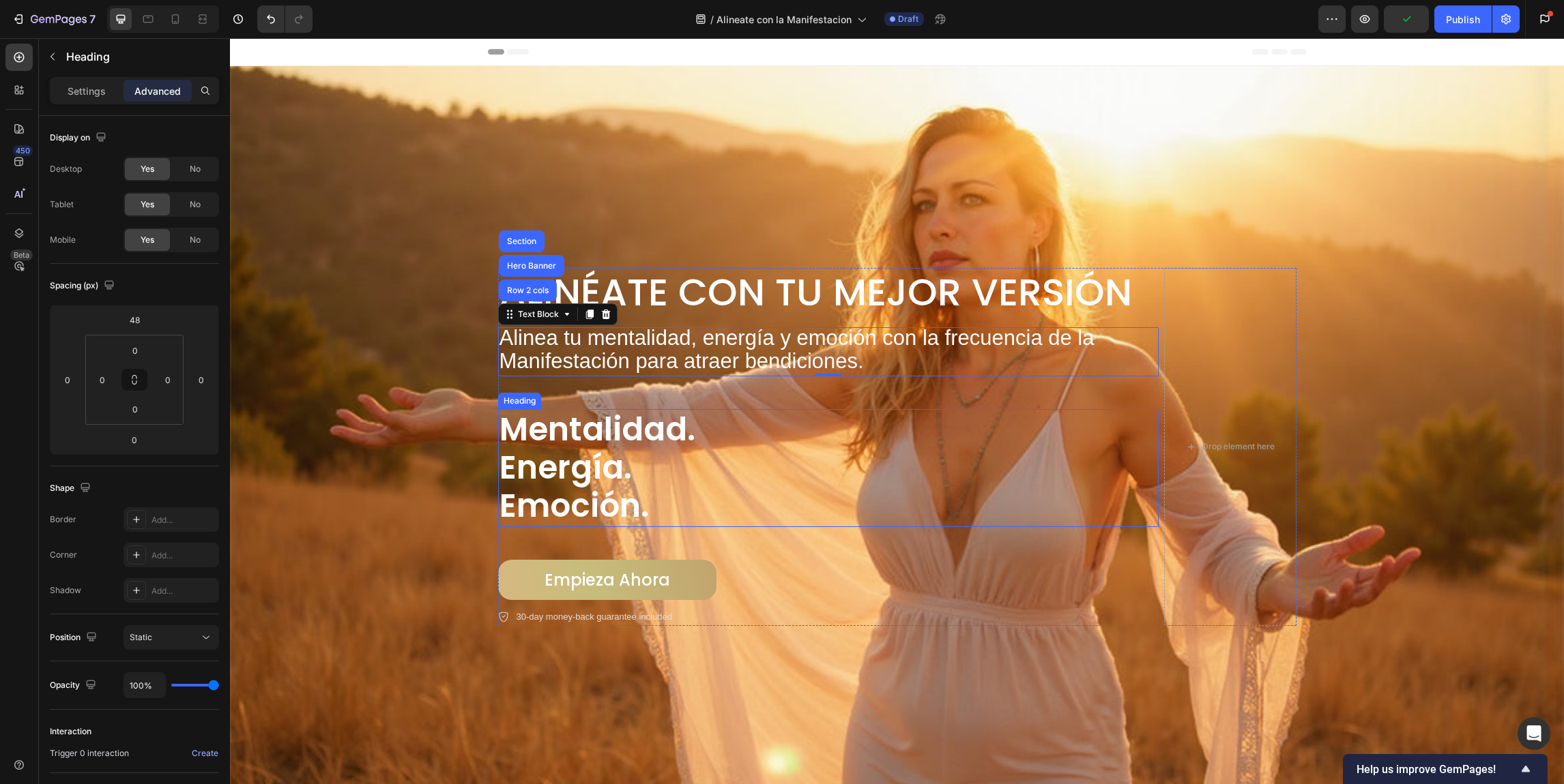
click at [530, 400] on div "Heading" at bounding box center [519, 401] width 37 height 13
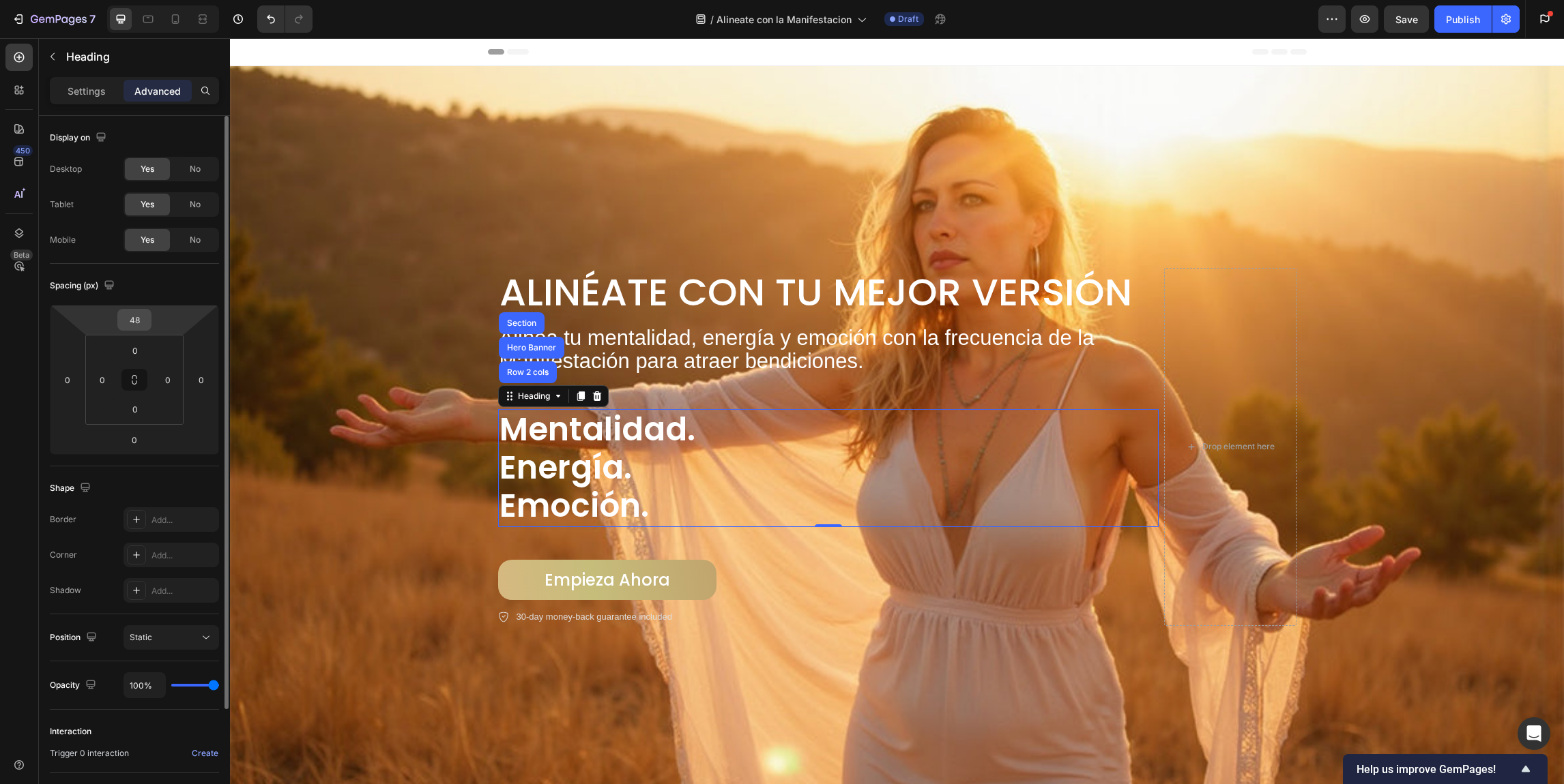
click at [140, 327] on input "48" at bounding box center [134, 320] width 27 height 20
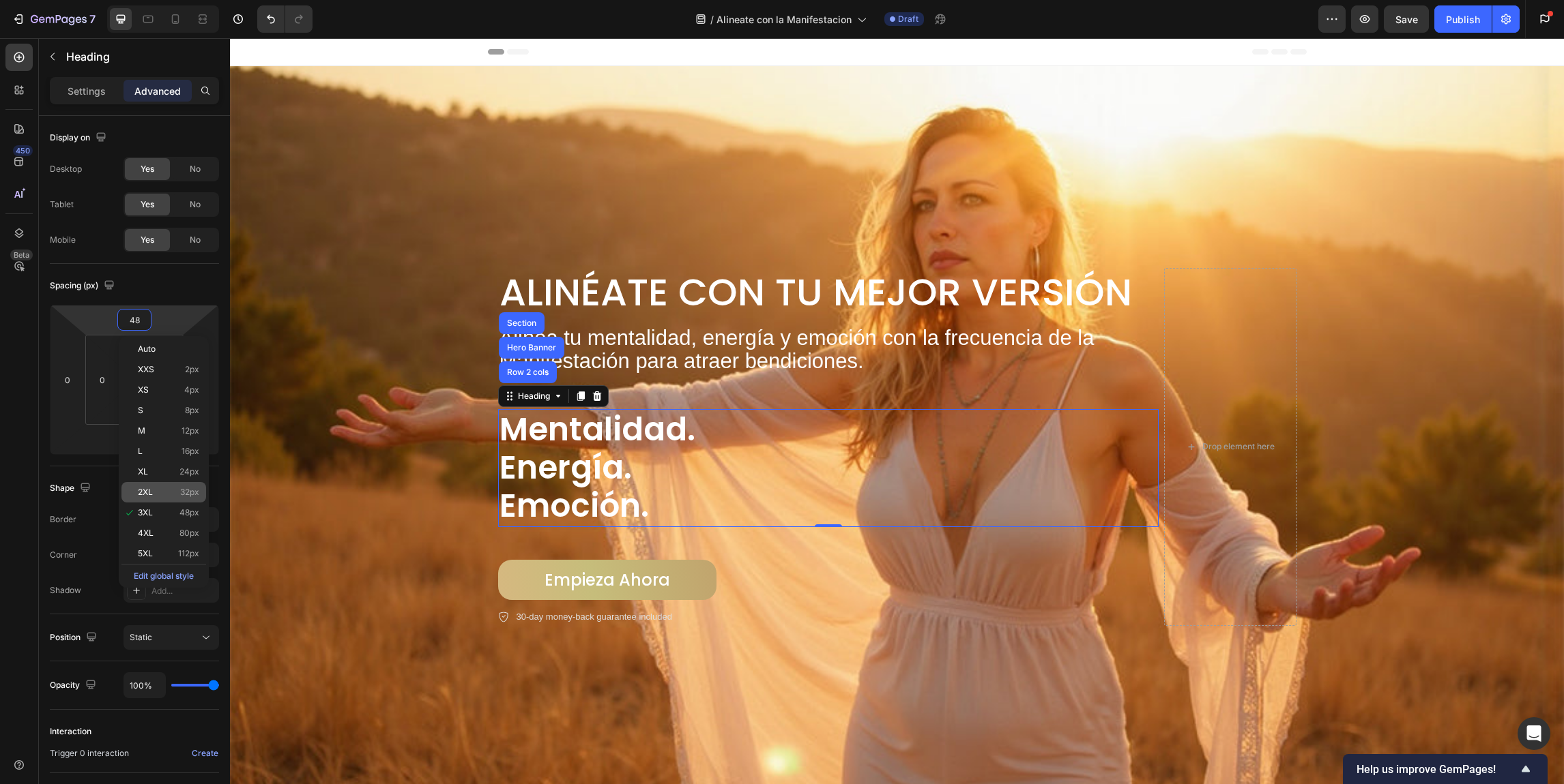
click at [166, 488] on p "2XL 32px" at bounding box center [168, 492] width 62 height 10
type input "32"
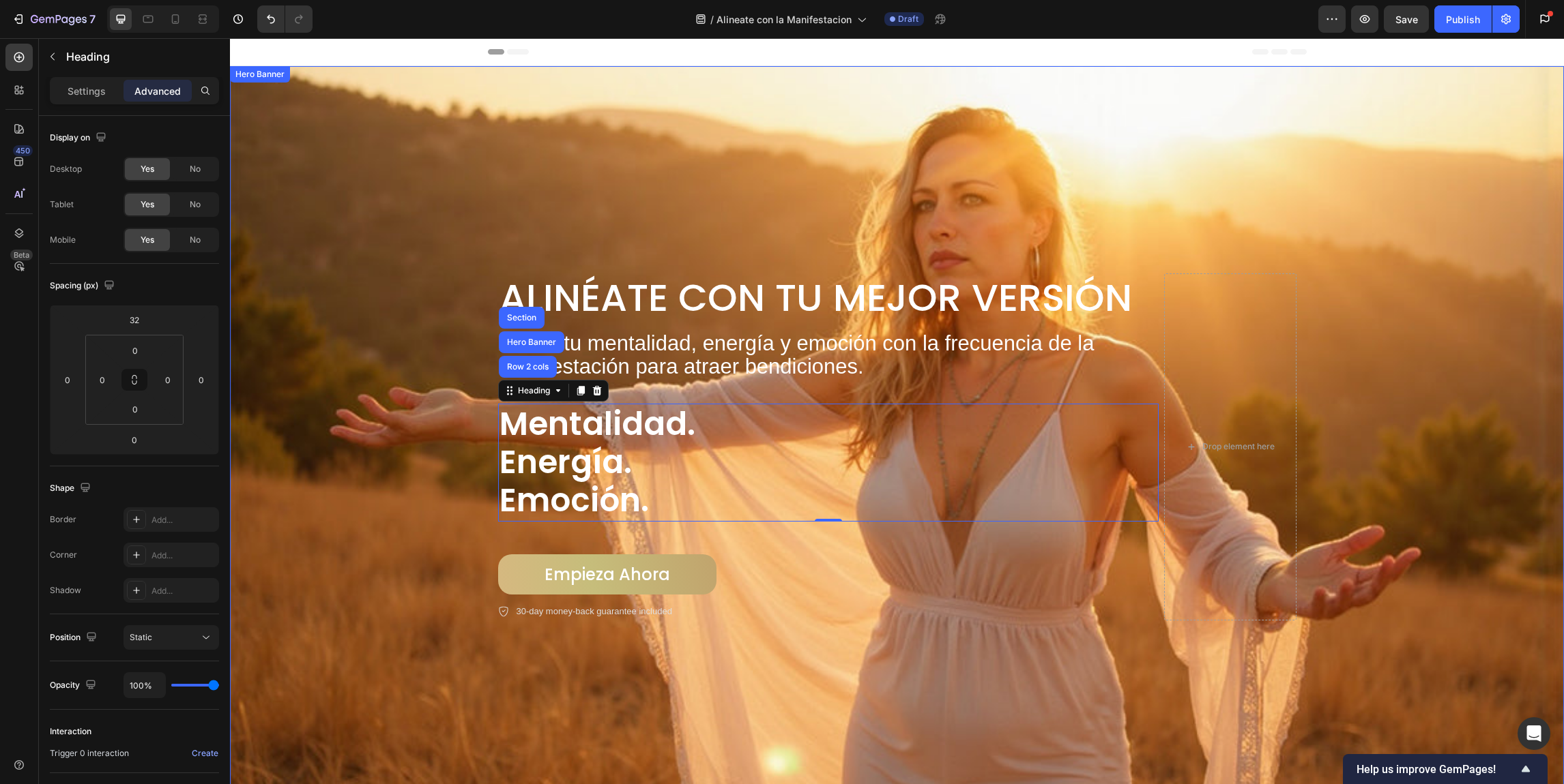
click at [373, 419] on div "Background Image" at bounding box center [897, 411] width 1334 height 746
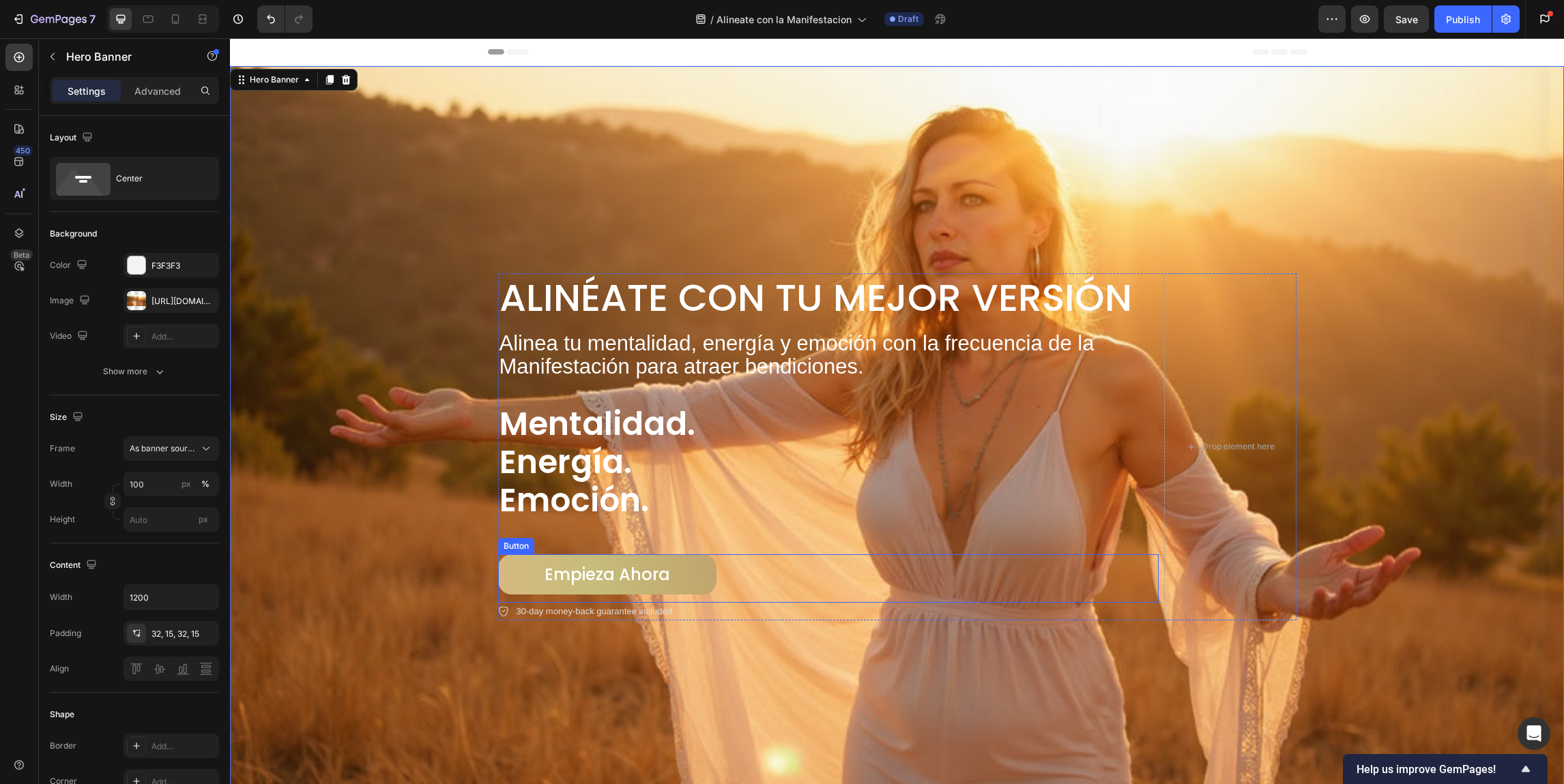
click at [513, 544] on div "Button" at bounding box center [516, 546] width 31 height 13
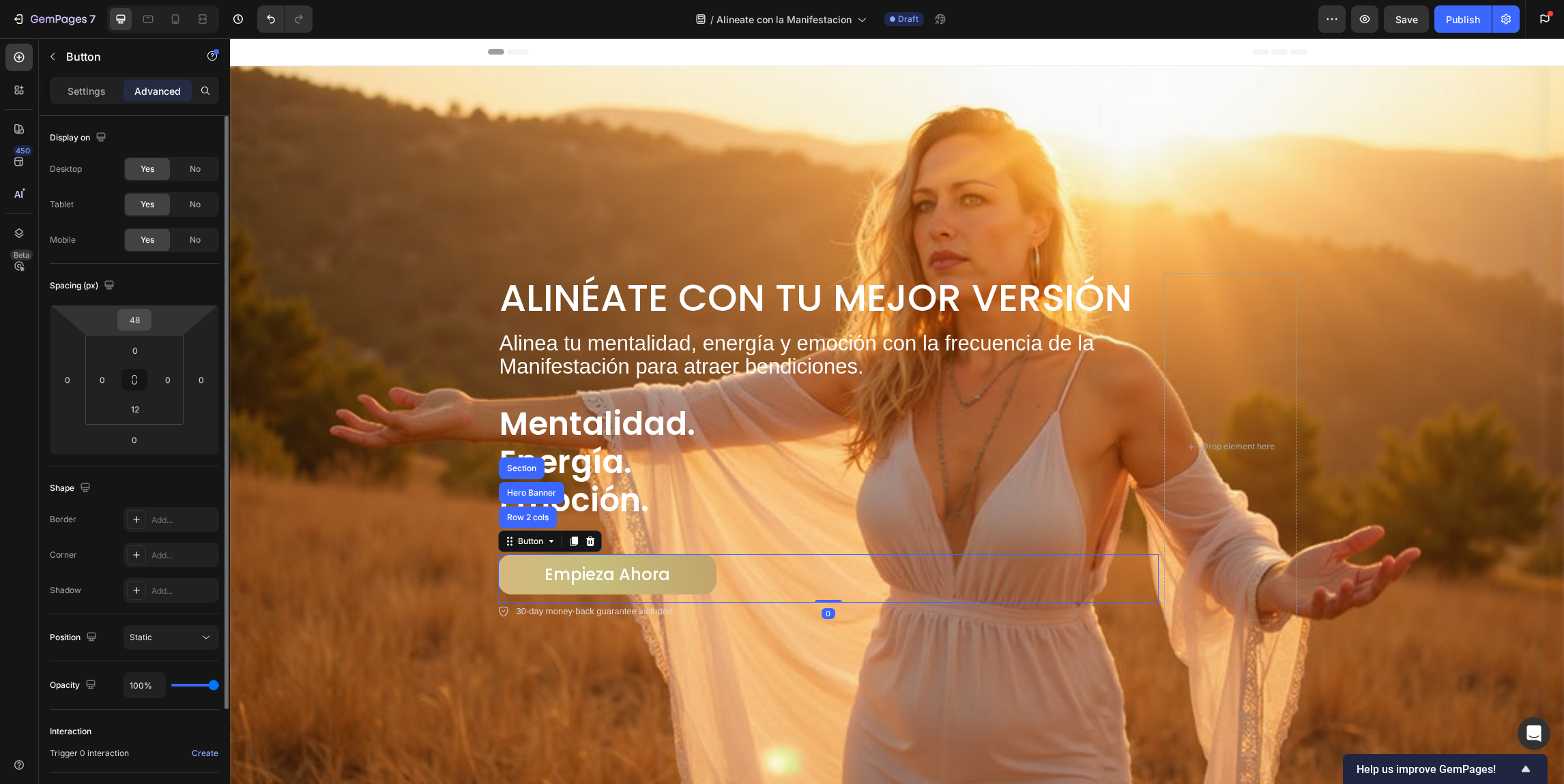
click at [138, 311] on input "48" at bounding box center [134, 320] width 27 height 20
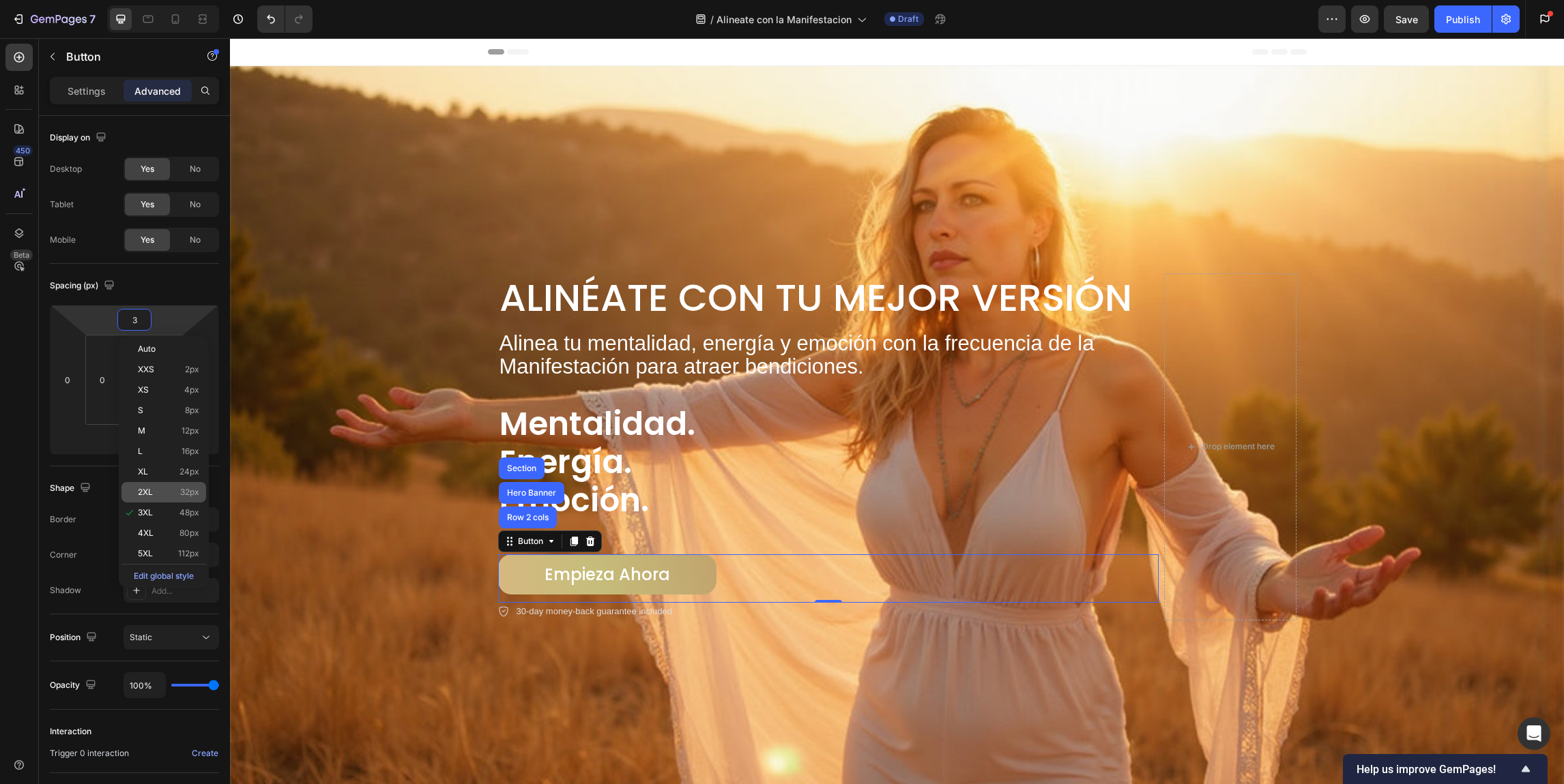
click at [191, 487] on span "32px" at bounding box center [189, 492] width 19 height 10
type input "32"
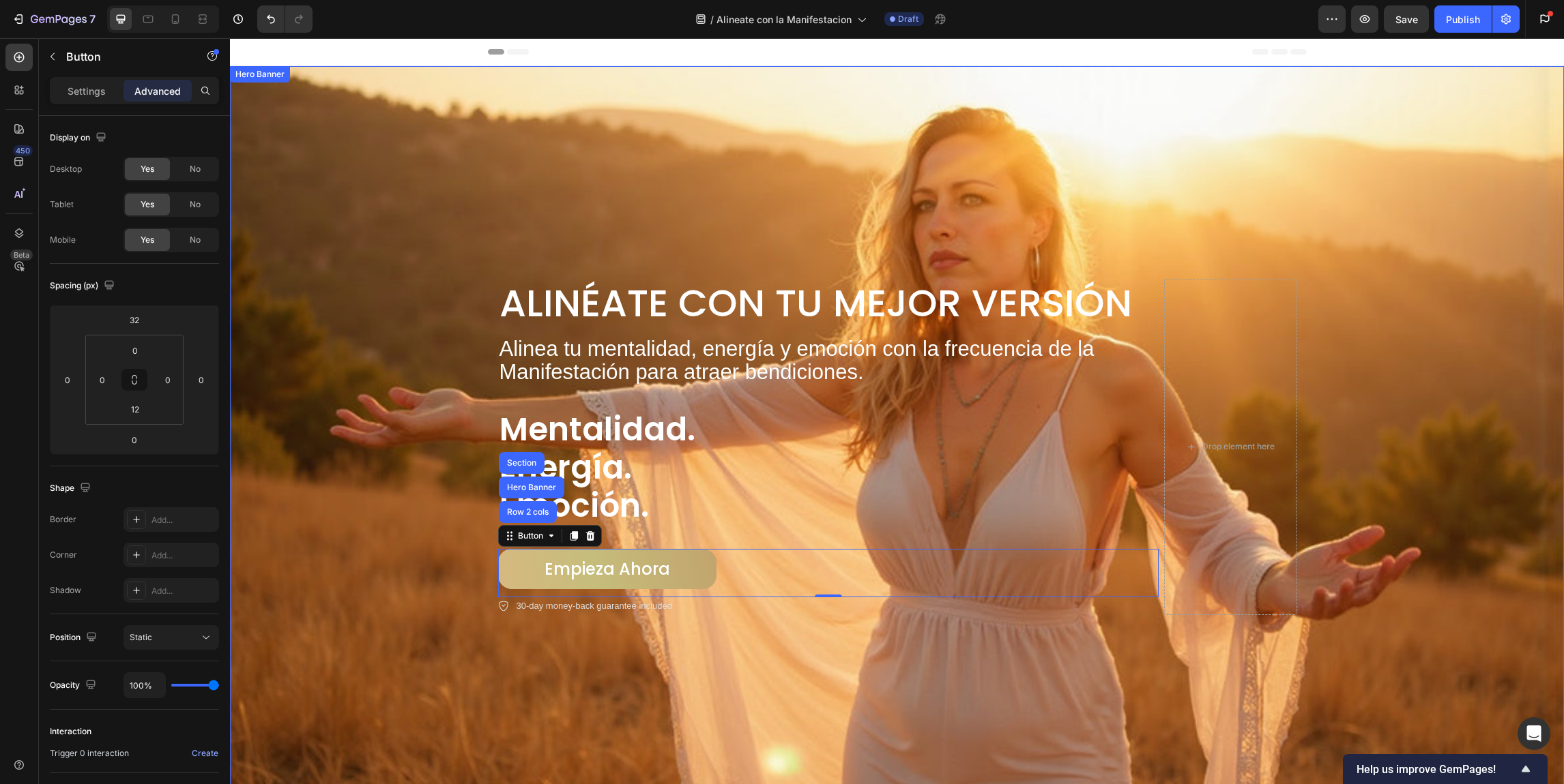
click at [328, 452] on div "Background Image" at bounding box center [897, 411] width 1334 height 746
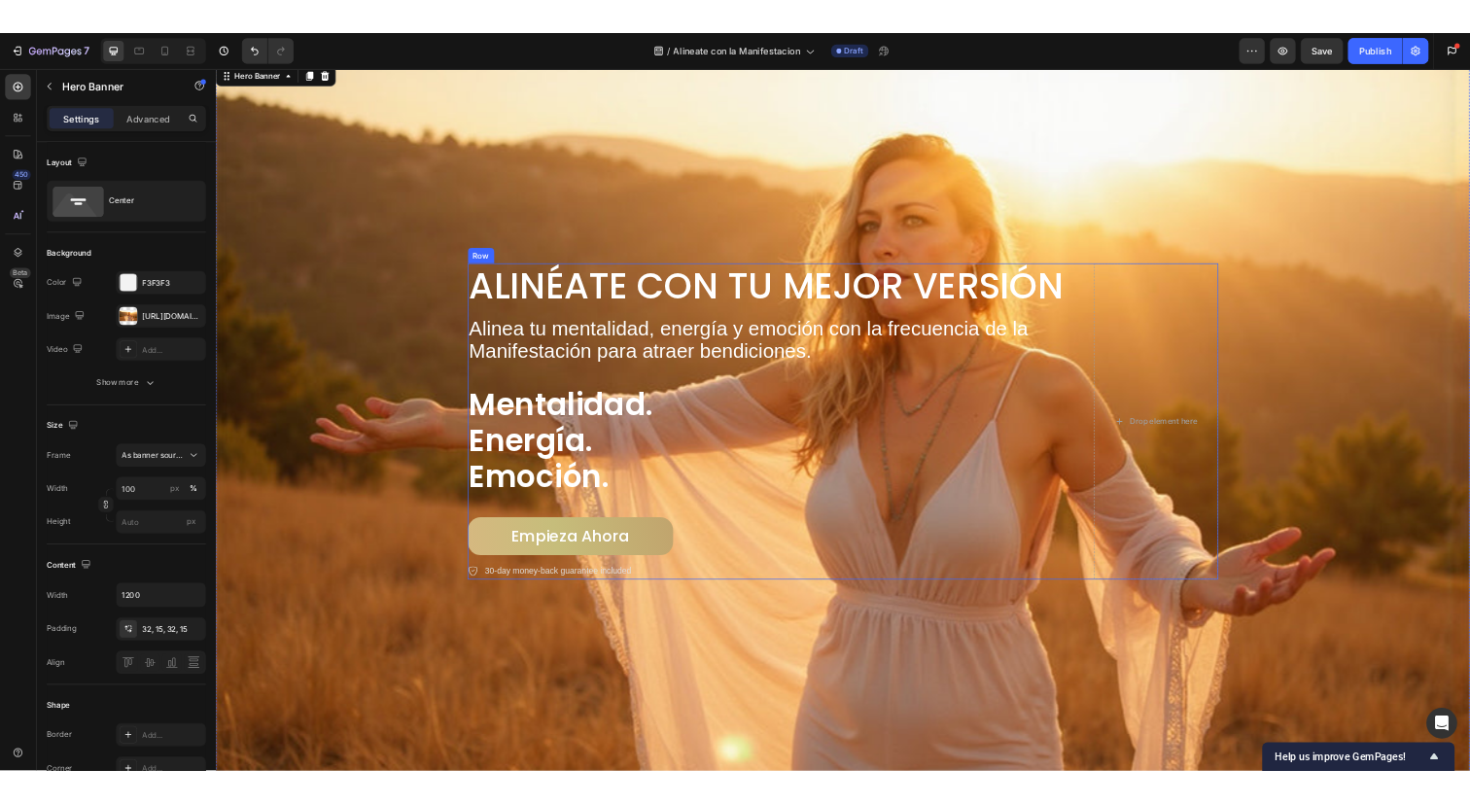
scroll to position [45, 0]
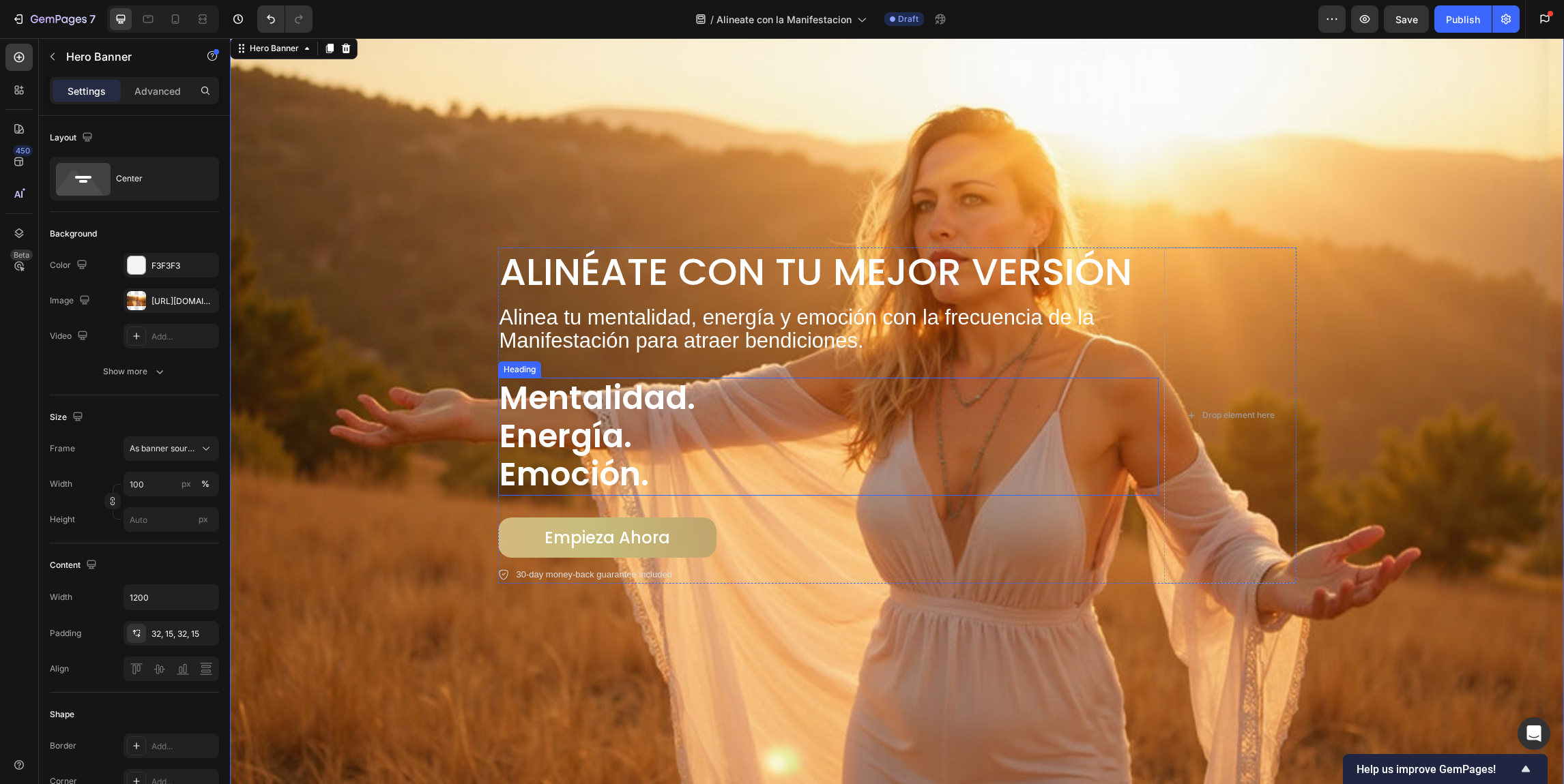
click at [589, 396] on h2 "mentalidad. energía. emoción." at bounding box center [828, 437] width 660 height 118
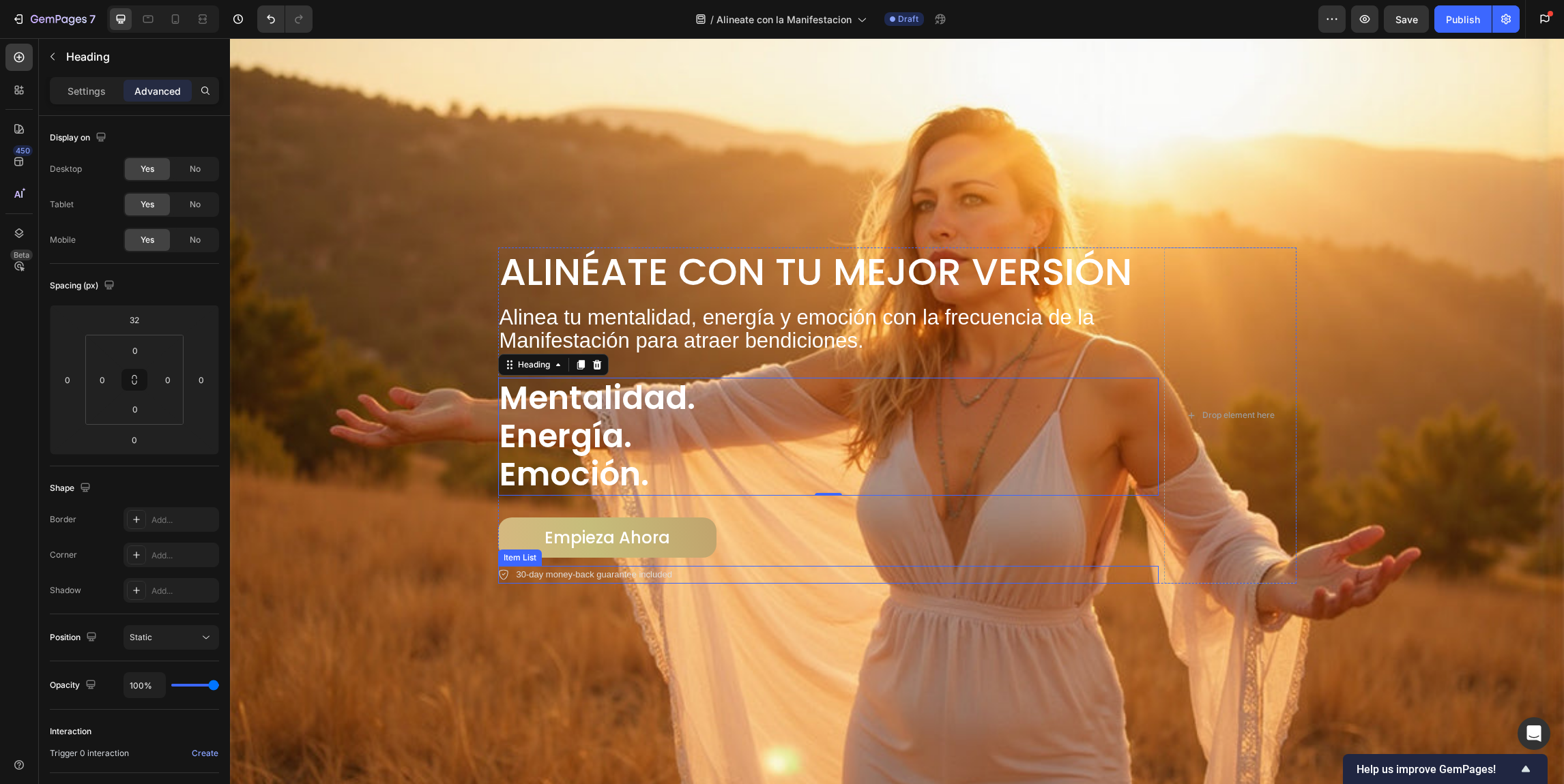
click at [608, 575] on p "30-day money-back guarantee included" at bounding box center [594, 574] width 156 height 13
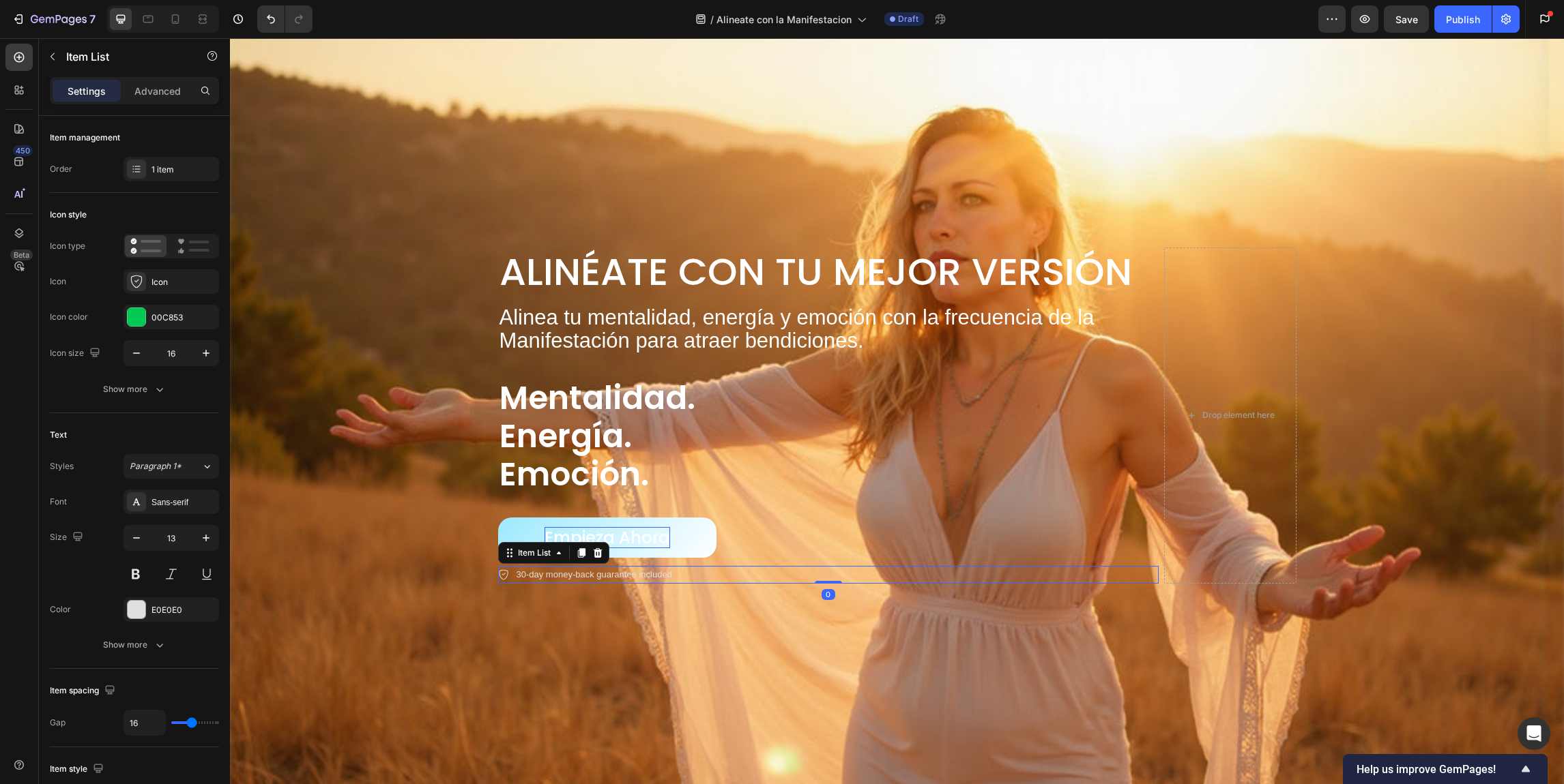
click at [595, 551] on icon at bounding box center [597, 553] width 9 height 10
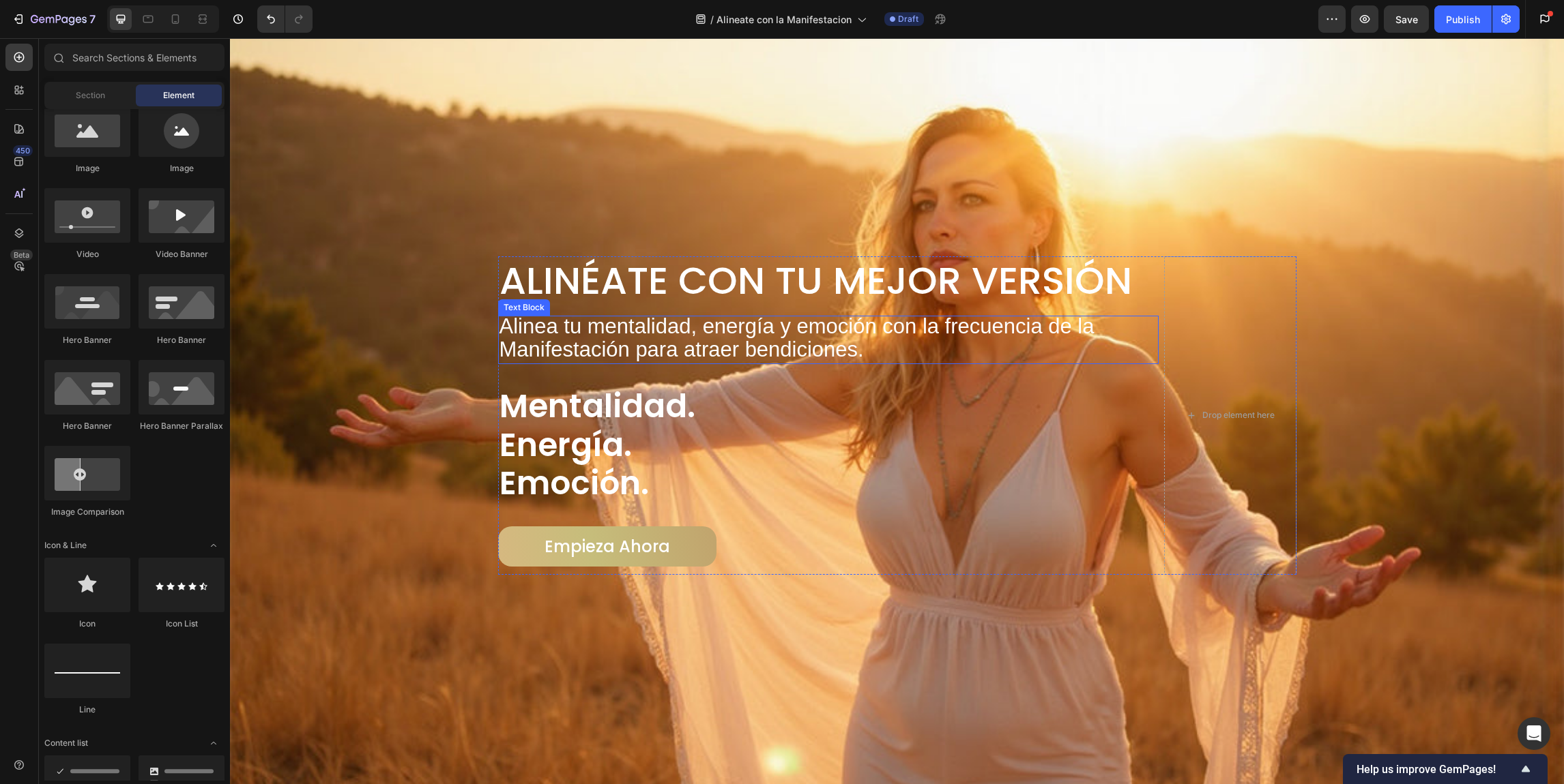
click at [580, 345] on span "Alinea tu mentalidad, energía y emoción con la frecuencia de la Manifestación p…" at bounding box center [797, 337] width 595 height 47
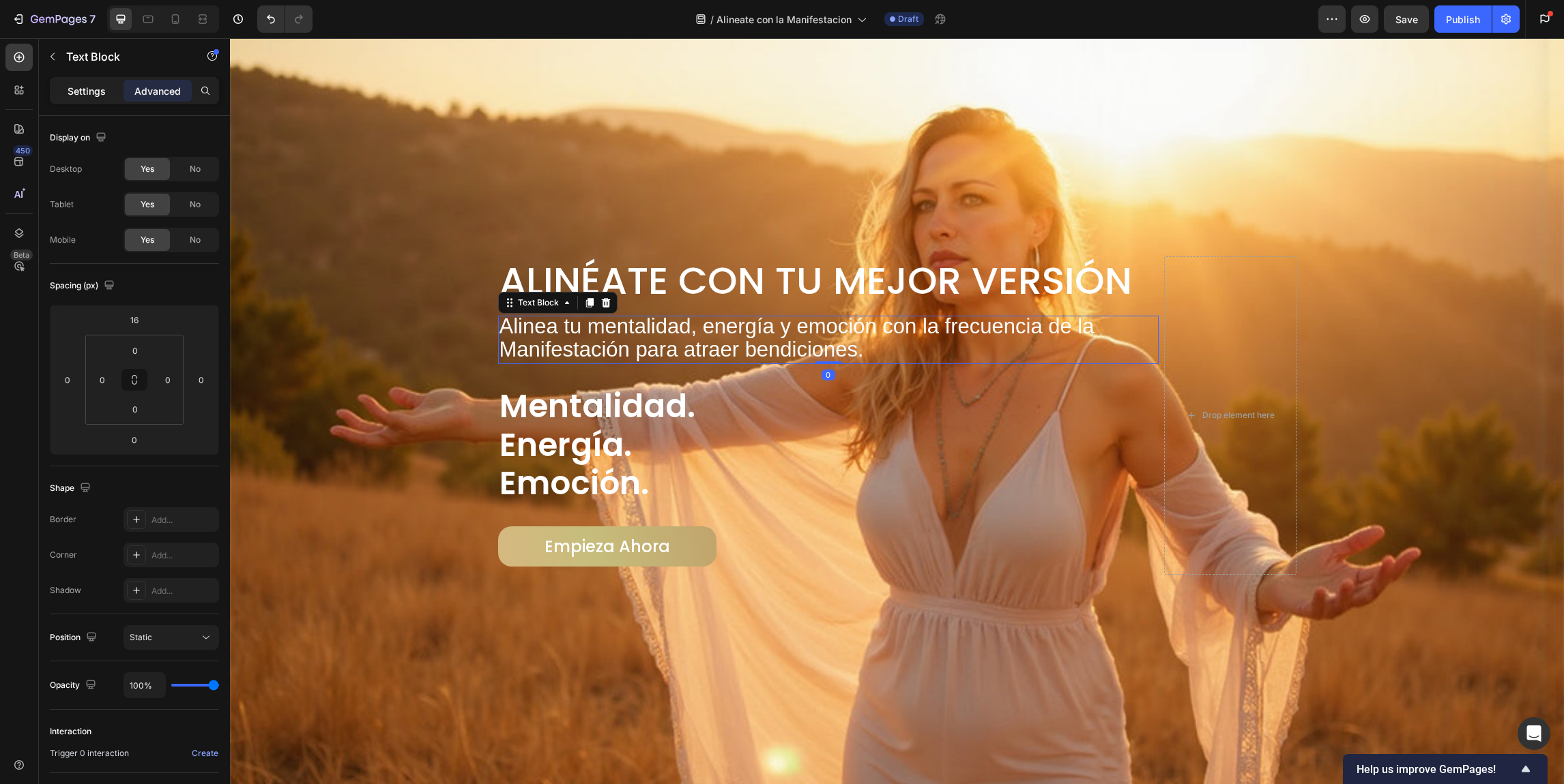
click at [68, 89] on p "Settings" at bounding box center [86, 91] width 38 height 14
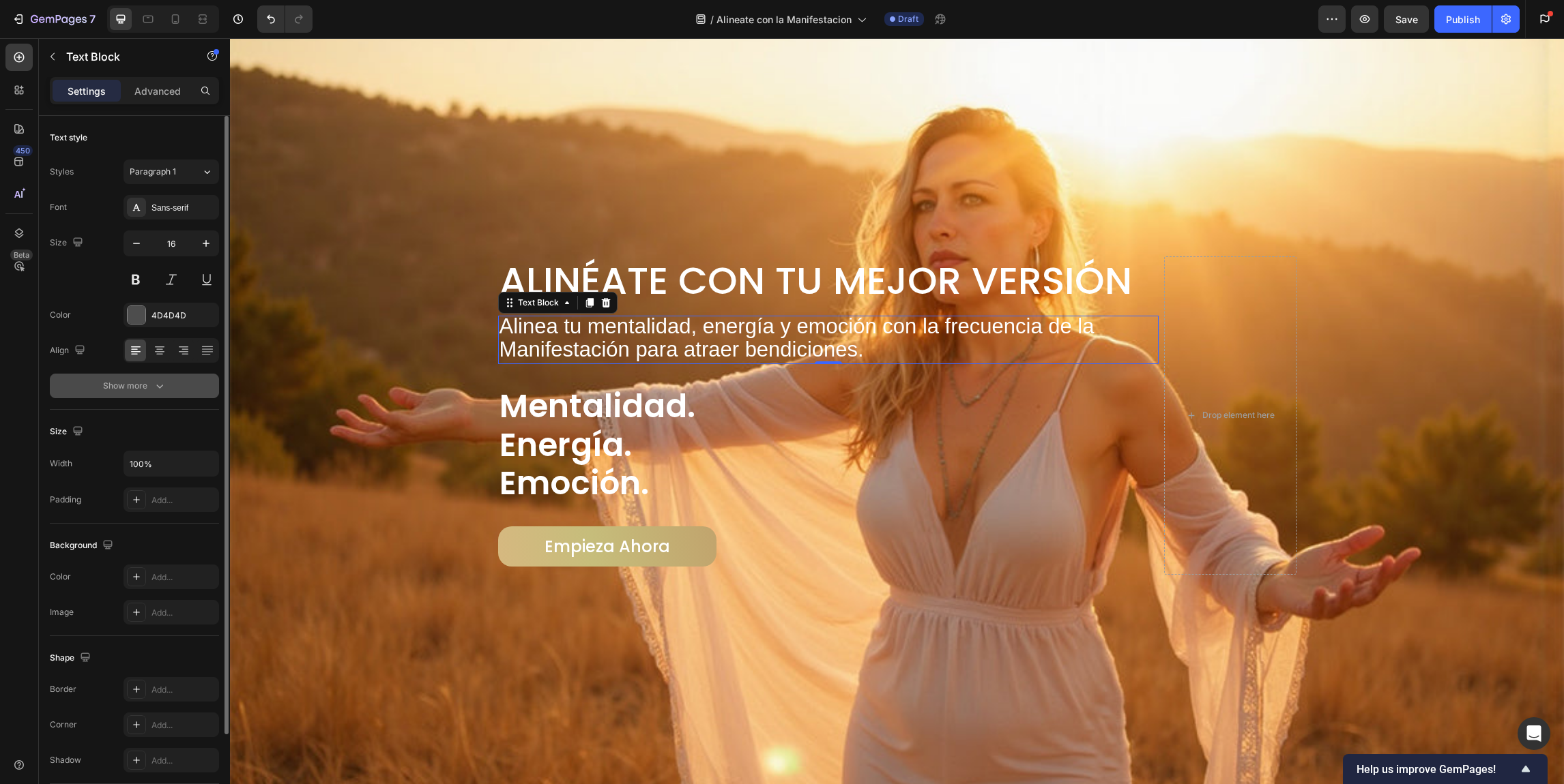
click at [149, 384] on div "Show more" at bounding box center [135, 386] width 63 height 13
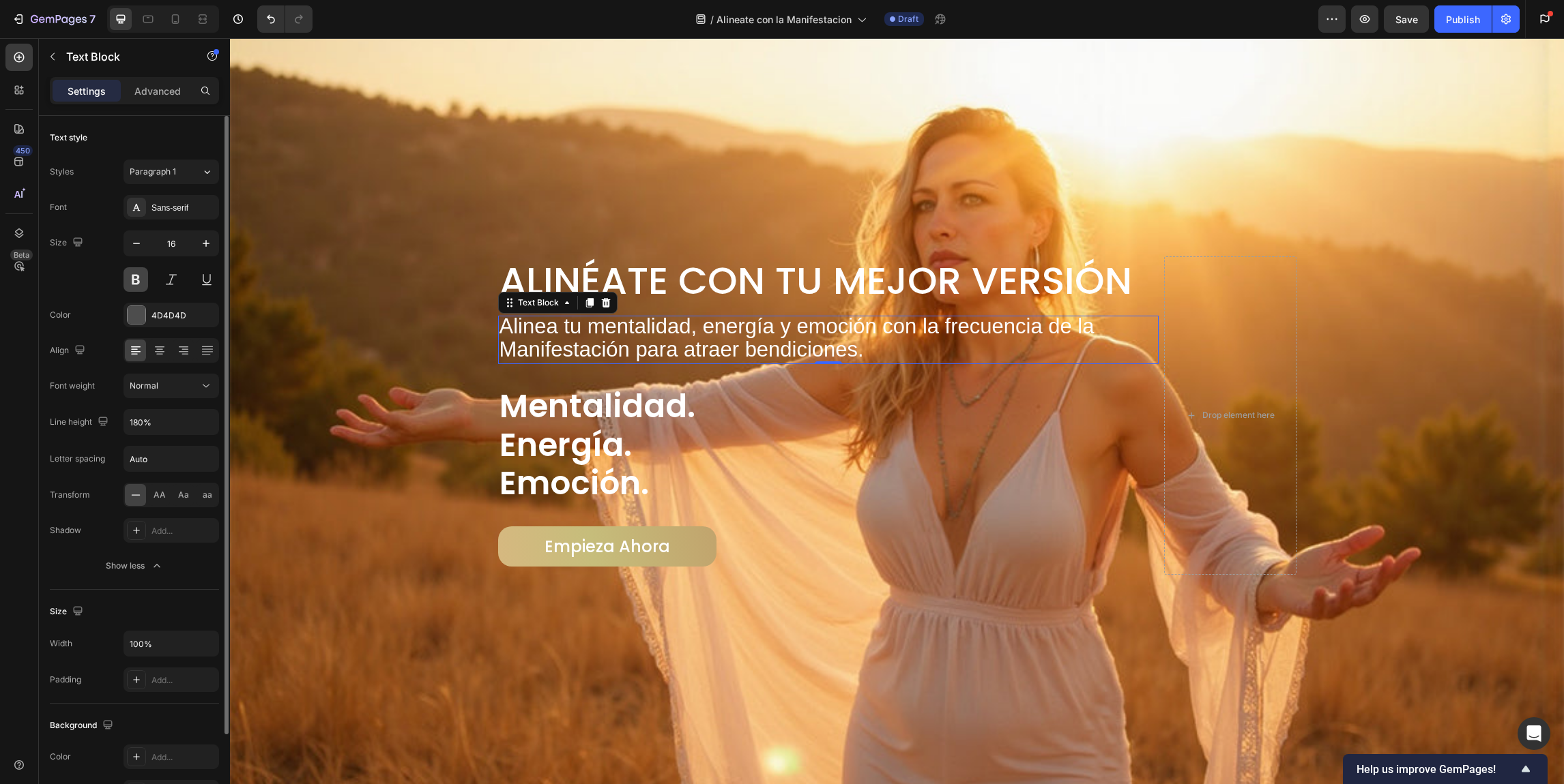
click at [138, 277] on button at bounding box center [135, 279] width 25 height 25
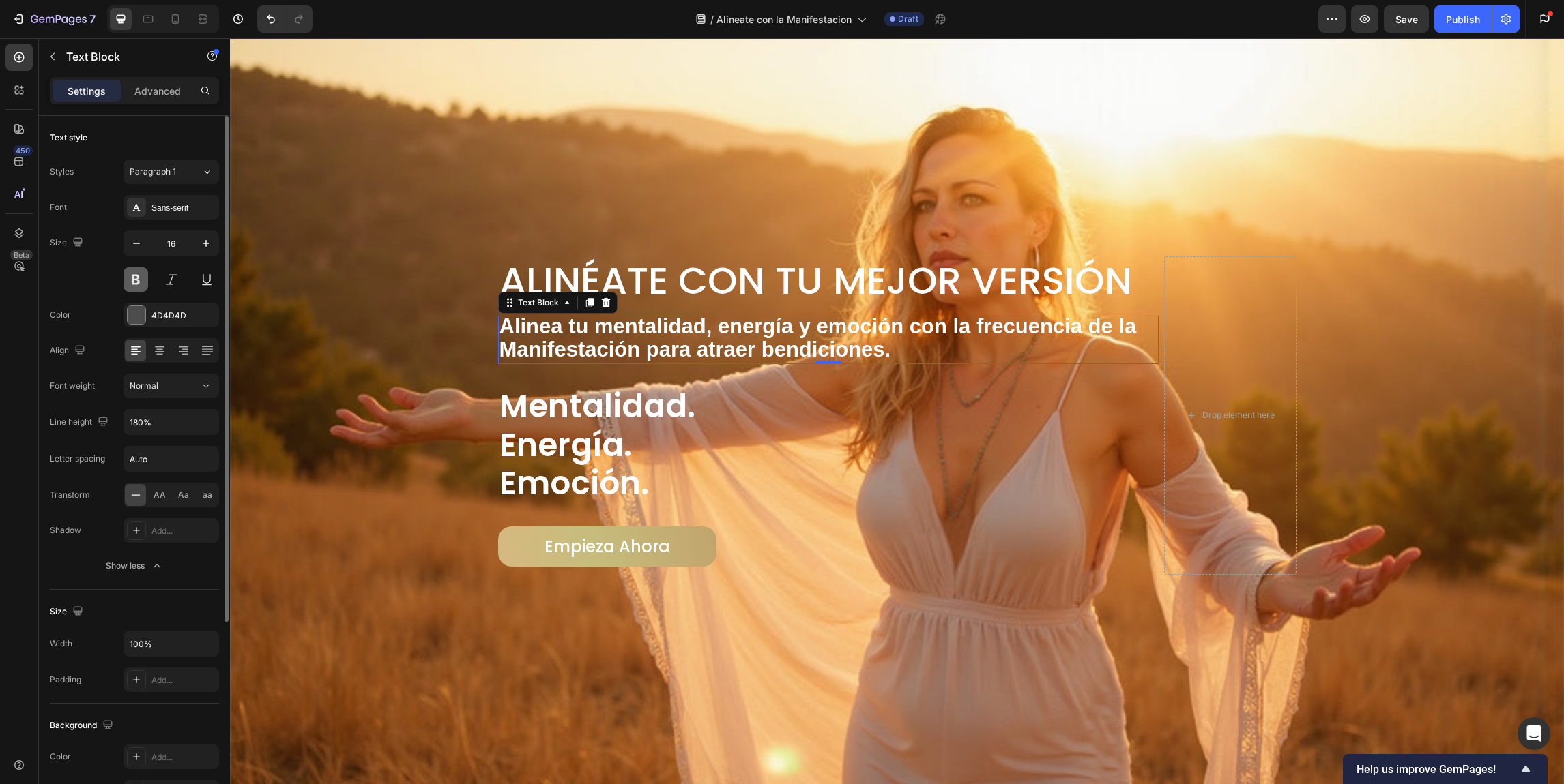
click at [138, 278] on button at bounding box center [135, 279] width 25 height 25
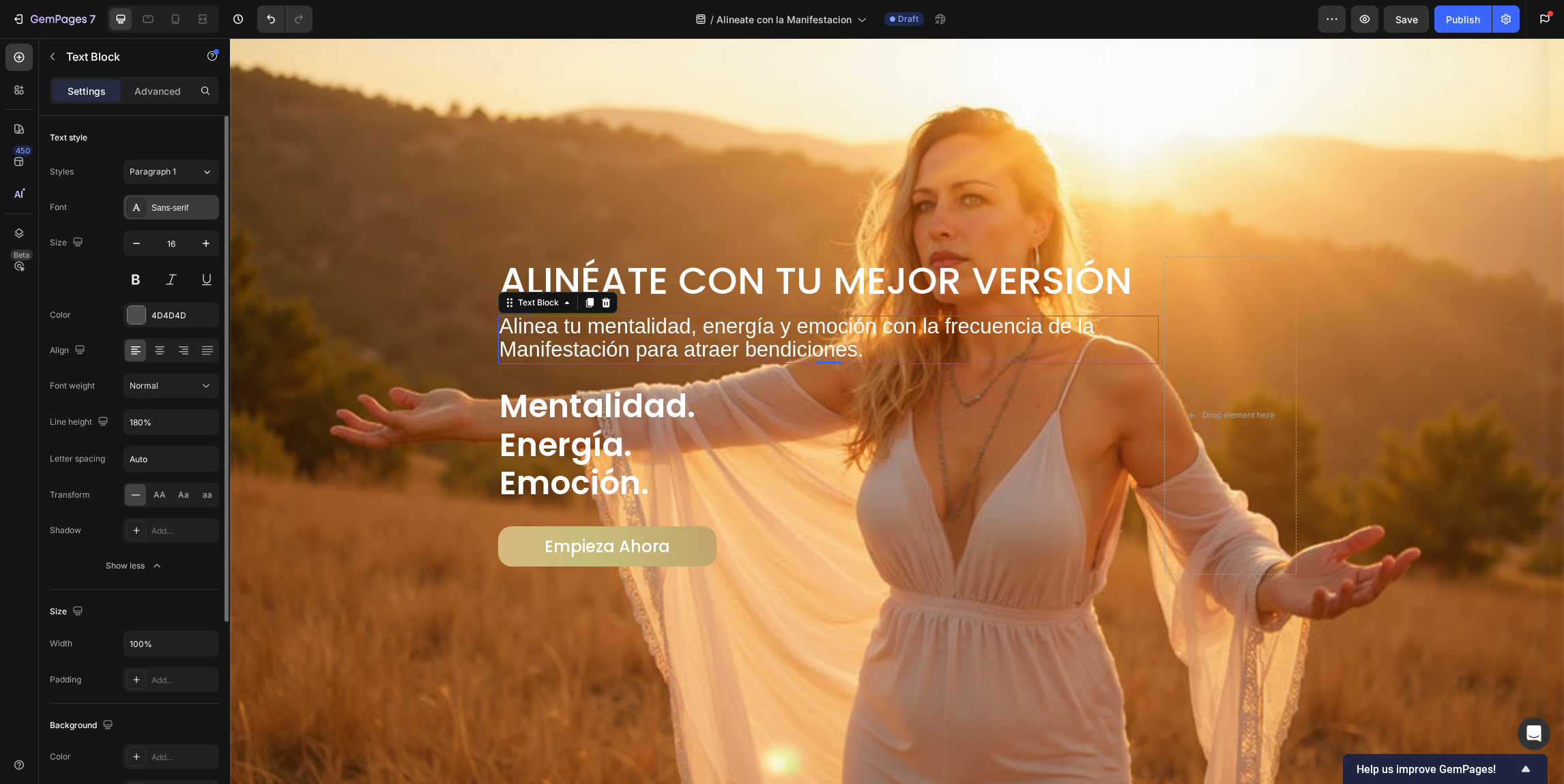
click at [179, 208] on div "Sans-serif" at bounding box center [183, 208] width 64 height 13
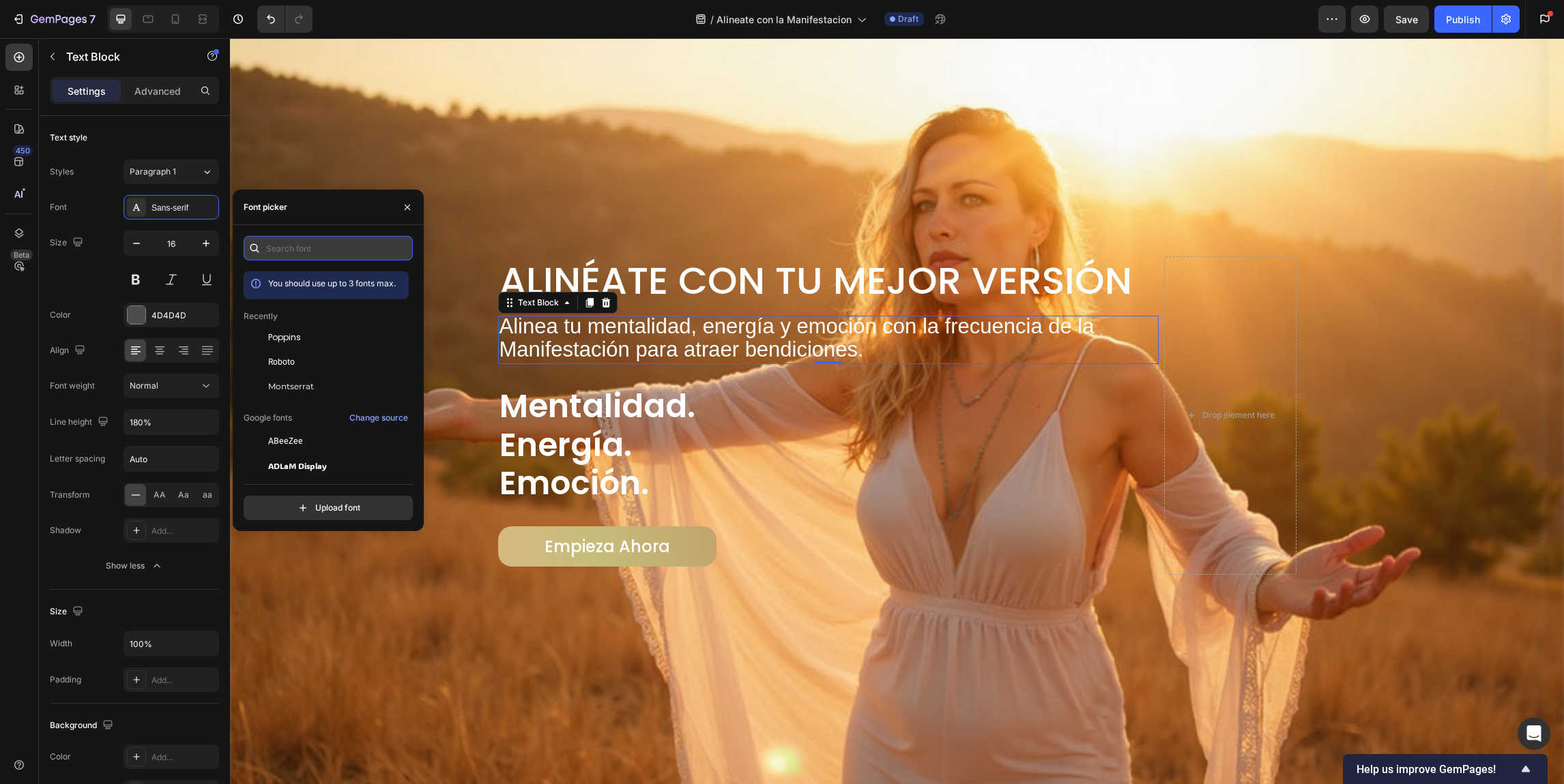
click at [323, 251] on input "text" at bounding box center [328, 248] width 169 height 25
type input "p"
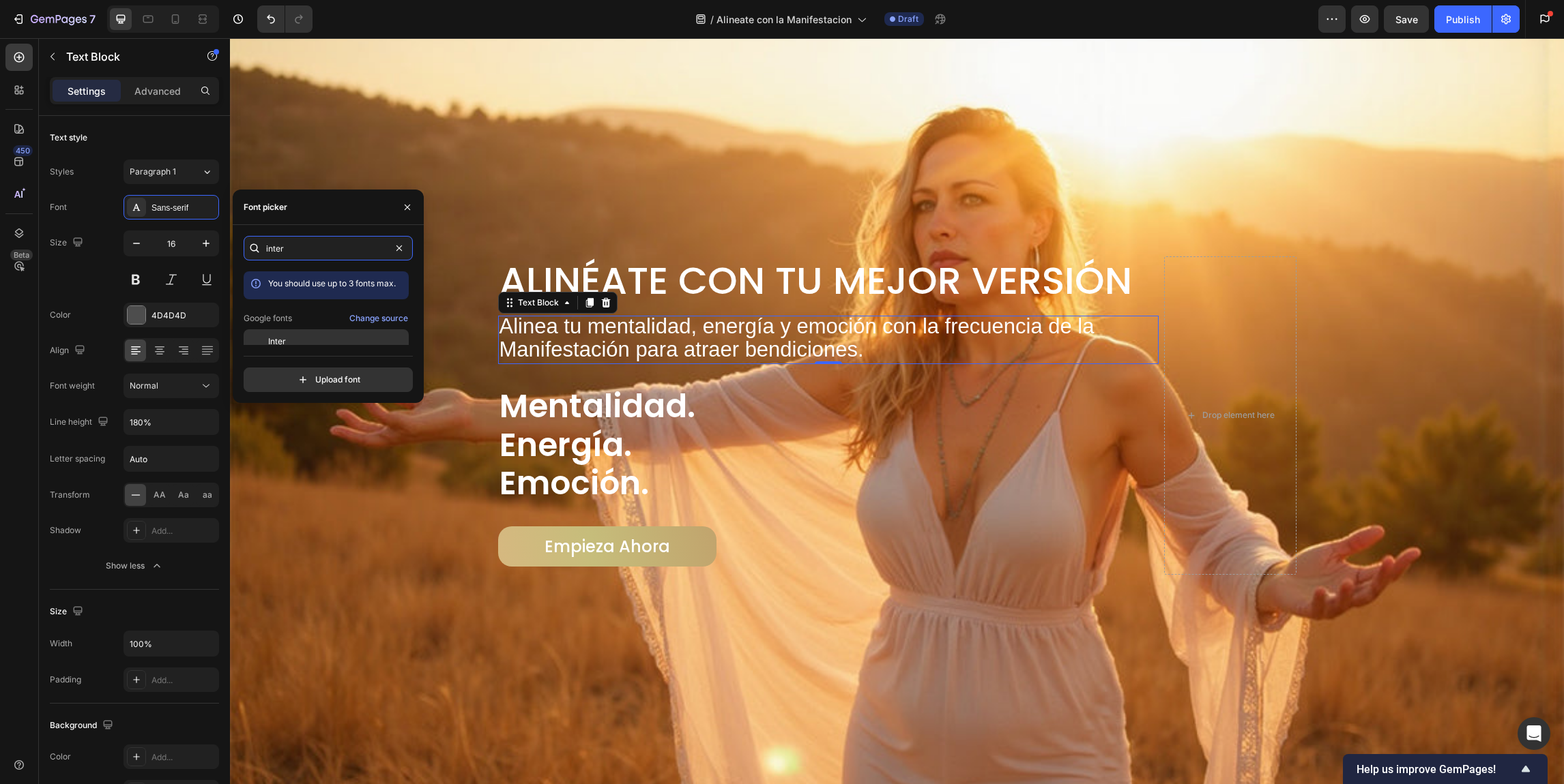
type input "inter"
click at [309, 335] on div "Inter" at bounding box center [337, 342] width 138 height 13
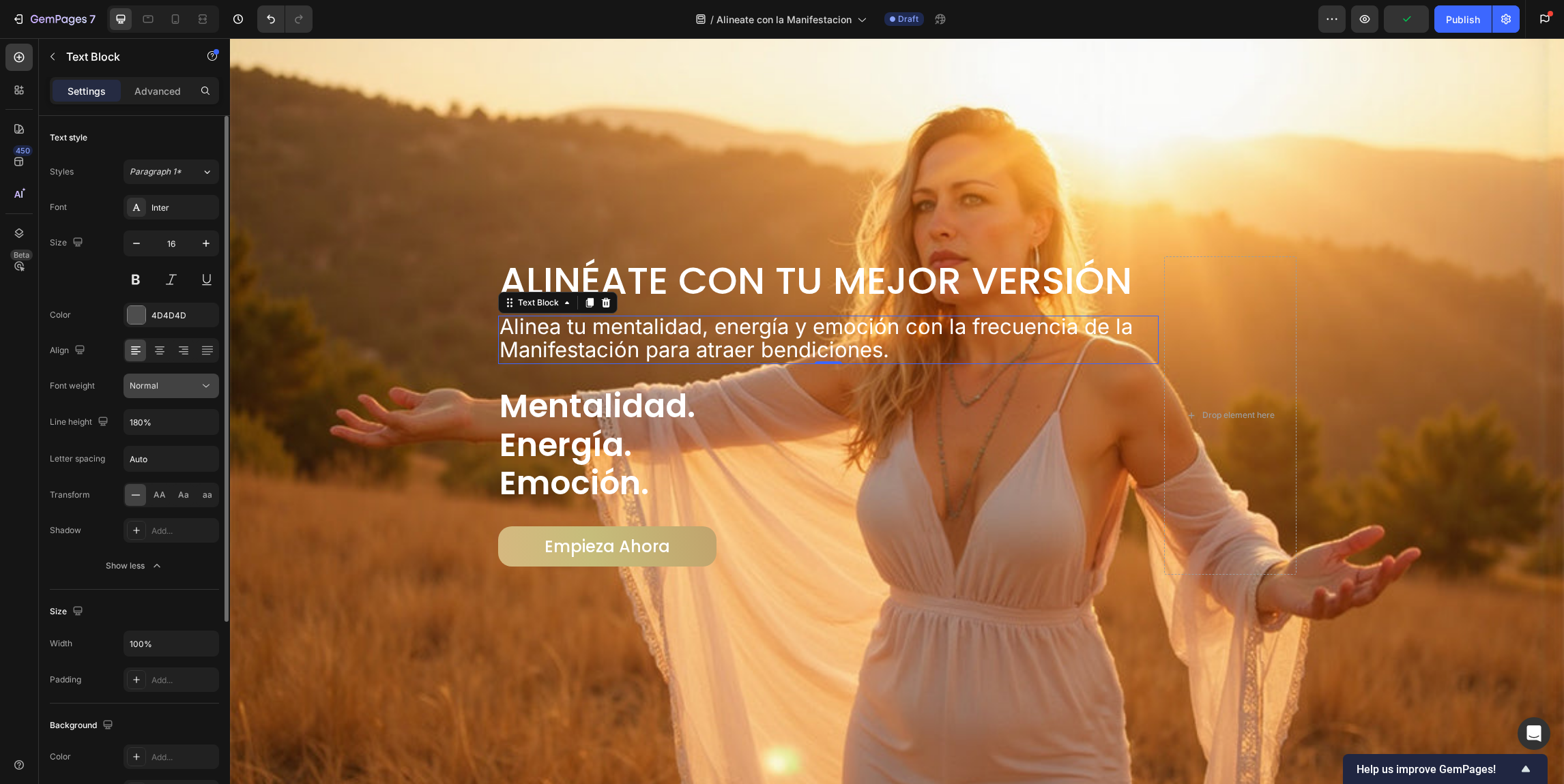
click at [168, 386] on div "Normal" at bounding box center [164, 386] width 69 height 13
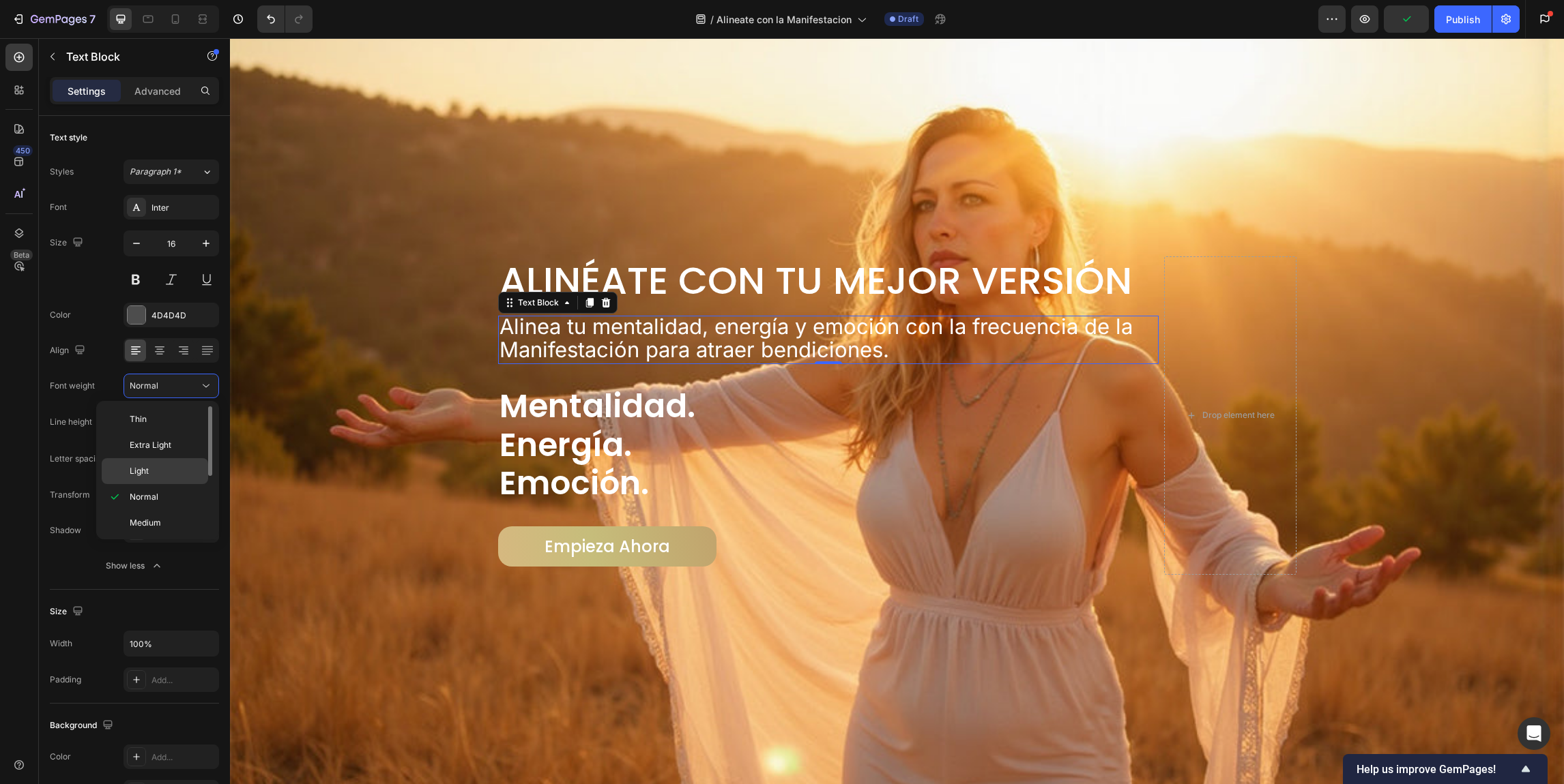
click at [165, 475] on p "Light" at bounding box center [166, 471] width 72 height 13
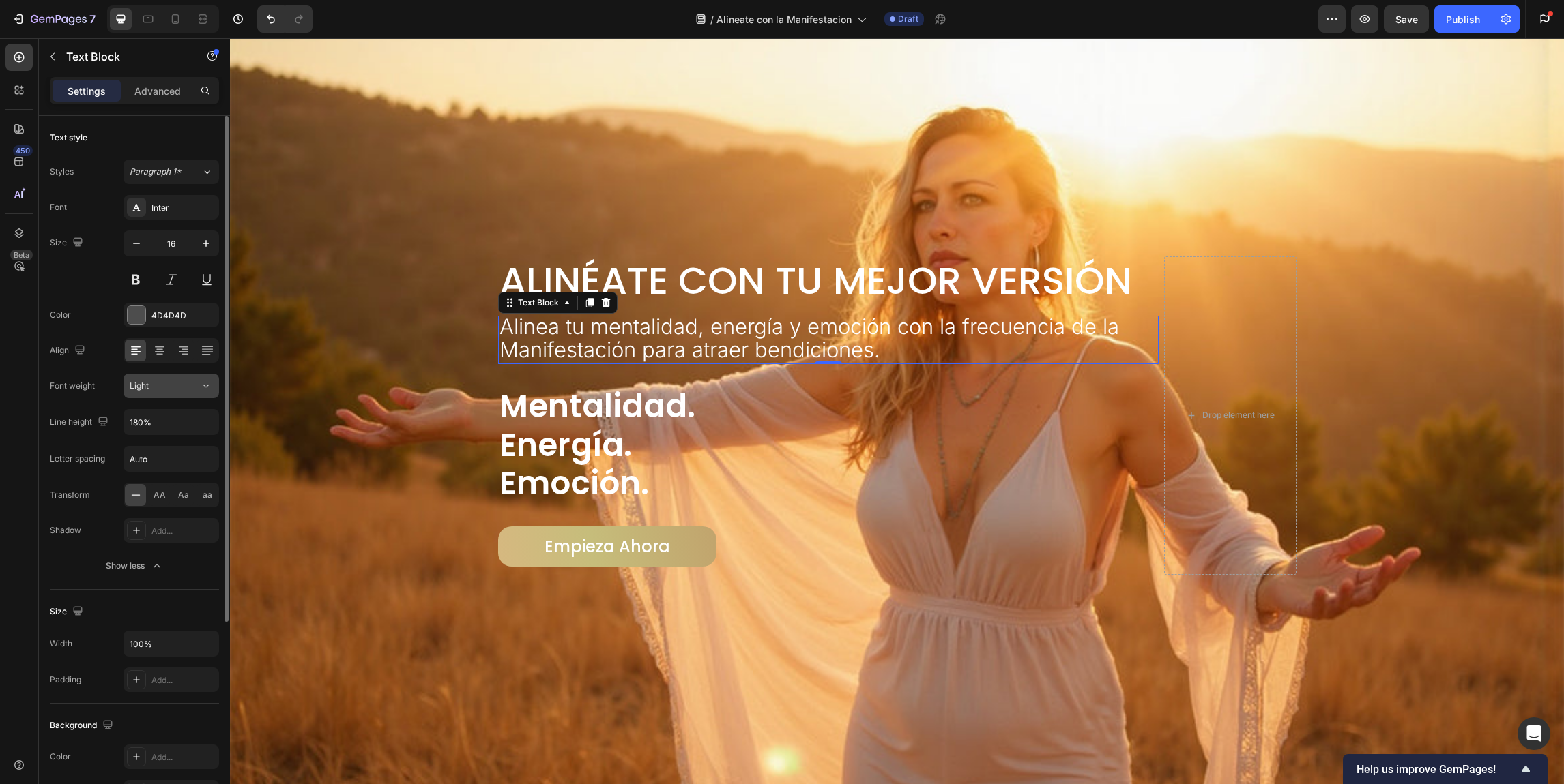
click at [175, 377] on button "Light" at bounding box center [171, 386] width 95 height 25
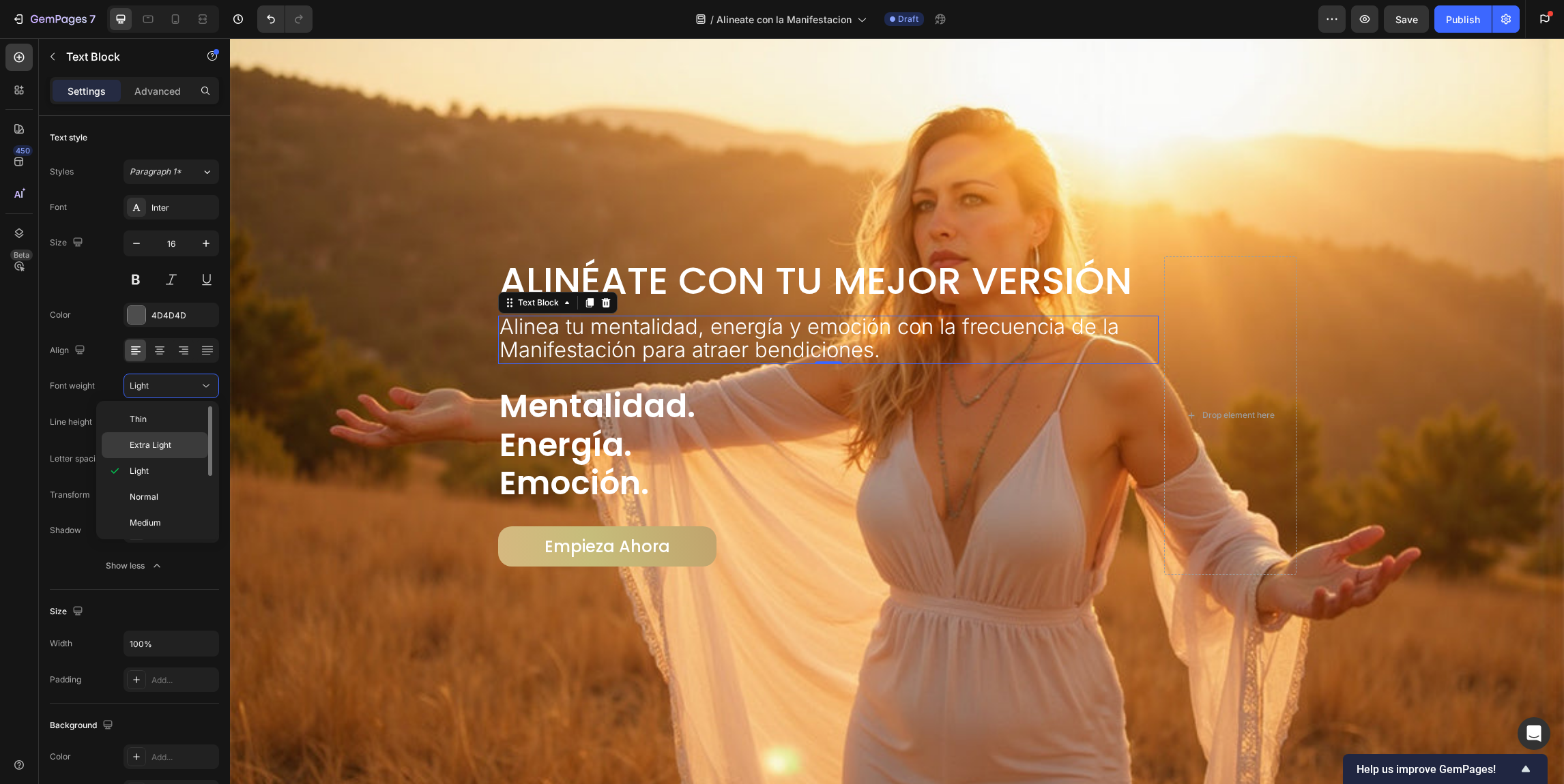
click at [176, 438] on div "Extra Light" at bounding box center [155, 445] width 107 height 26
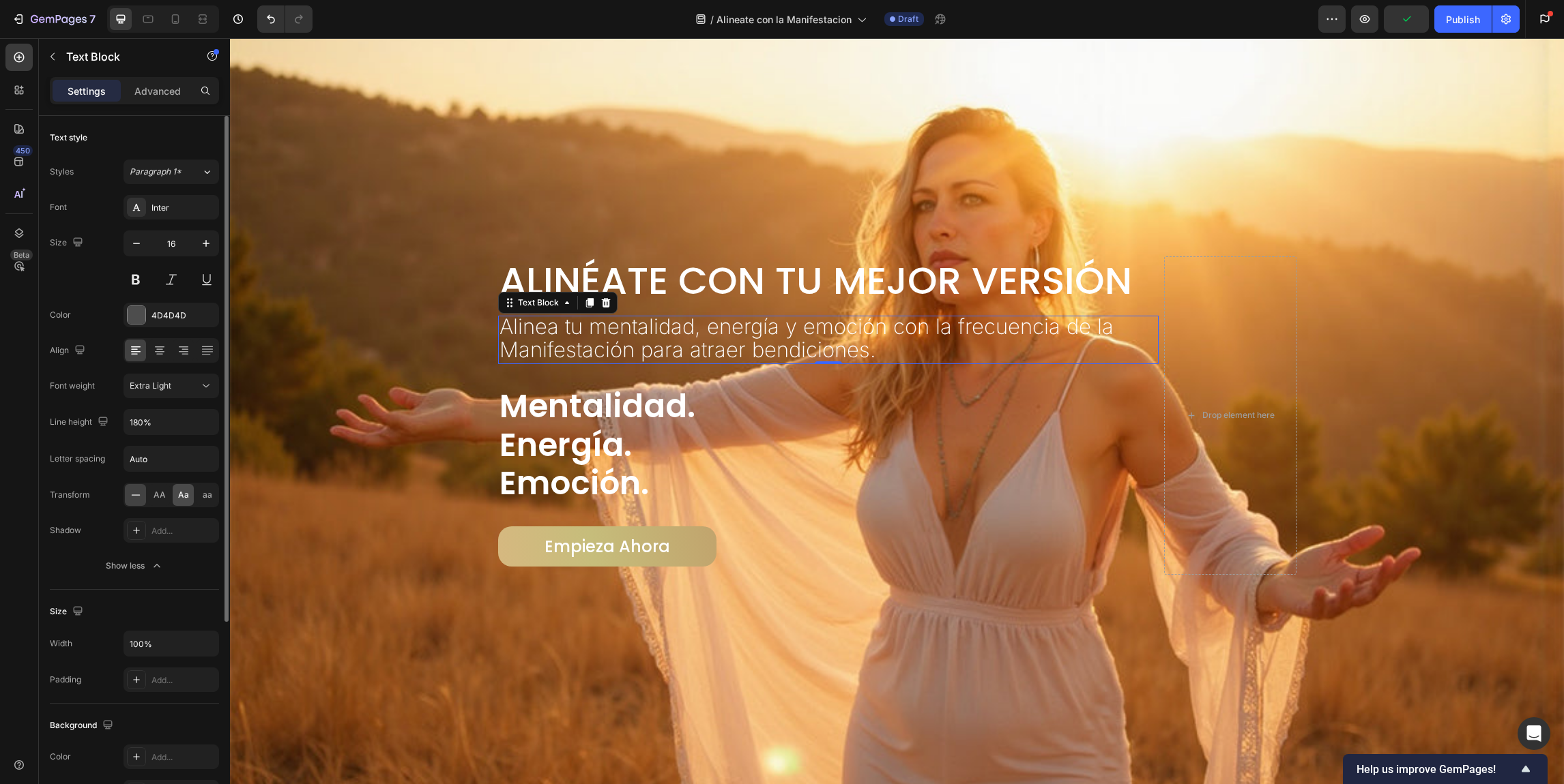
click at [183, 494] on span "Aa" at bounding box center [184, 495] width 11 height 13
click at [140, 248] on icon "button" at bounding box center [136, 243] width 13 height 13
click at [140, 236] on button "button" at bounding box center [136, 243] width 25 height 25
type input "14"
click at [178, 494] on span "Aa" at bounding box center [184, 495] width 11 height 13
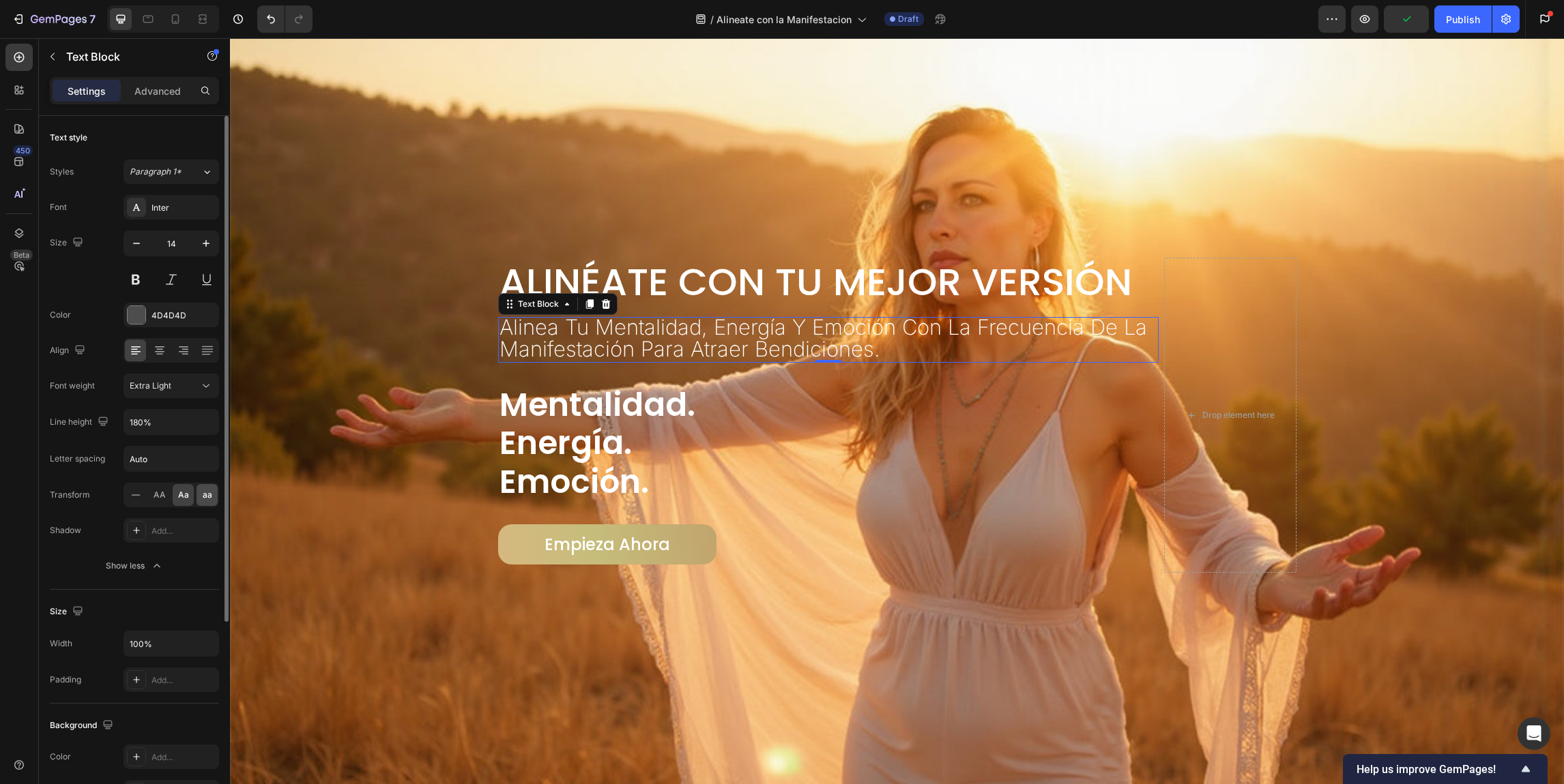
click at [210, 496] on span "aa" at bounding box center [208, 495] width 10 height 13
click at [135, 493] on icon at bounding box center [135, 494] width 13 height 13
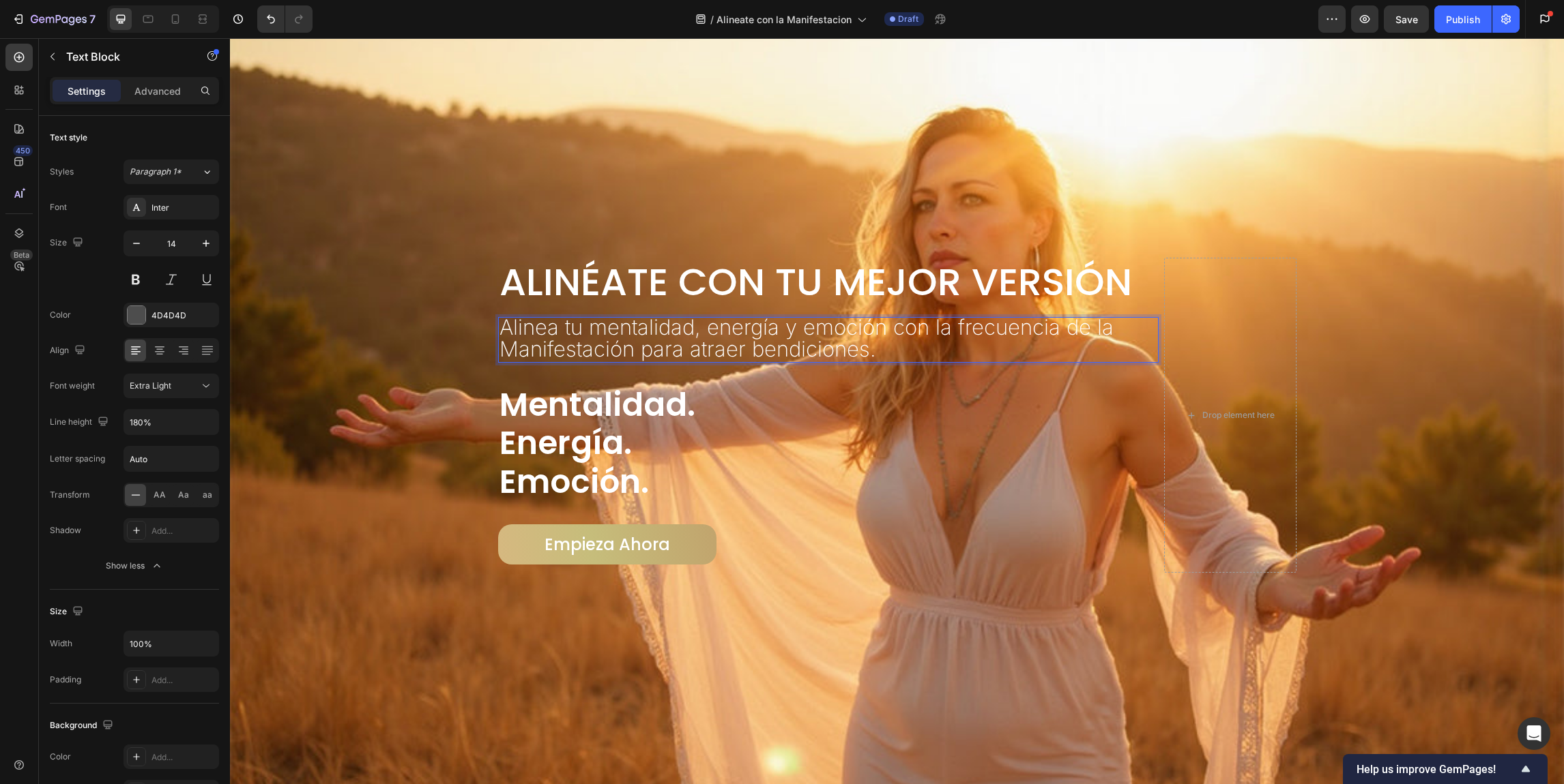
click at [594, 322] on span "Alinea tu mentalidad, energía y emoción con la frecuencia de la Manifestación p…" at bounding box center [806, 337] width 614 height 46
drag, startPoint x: 598, startPoint y: 323, endPoint x: 589, endPoint y: 323, distance: 9.0
click at [589, 323] on span "Alinea tu mentalidad, energía y emoción con la frecuencia de la Manifestación p…" at bounding box center [806, 337] width 614 height 46
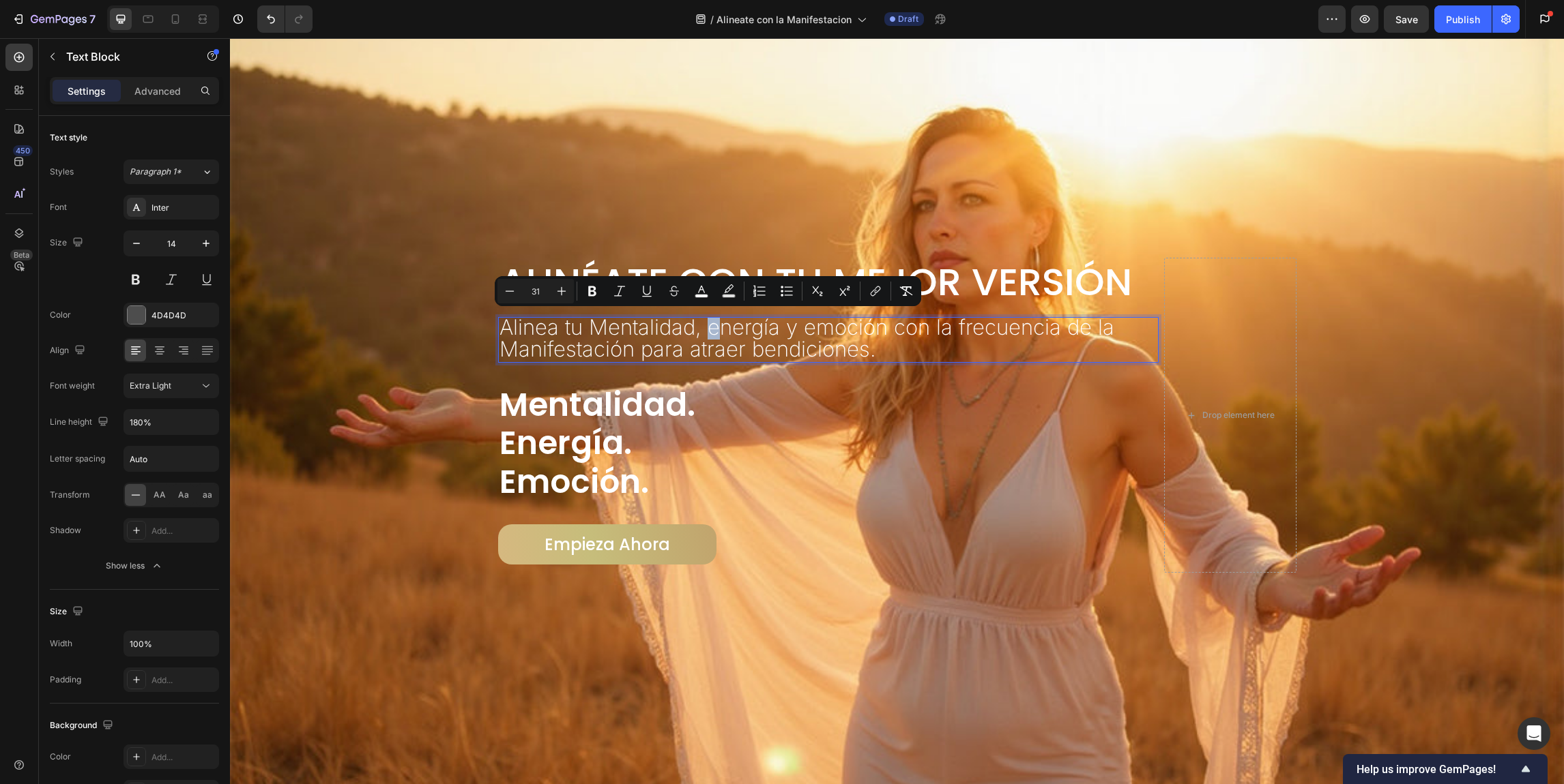
click at [711, 321] on span "Alinea tu Mentalidad, energía y emoción con la frecuencia de la Manifestación p…" at bounding box center [807, 337] width 615 height 46
drag, startPoint x: 810, startPoint y: 323, endPoint x: 801, endPoint y: 324, distance: 9.1
click at [801, 324] on span "Alinea tu Mentalidad, Energía y emoción con la frecuencia de la Manifestación p…" at bounding box center [807, 337] width 615 height 46
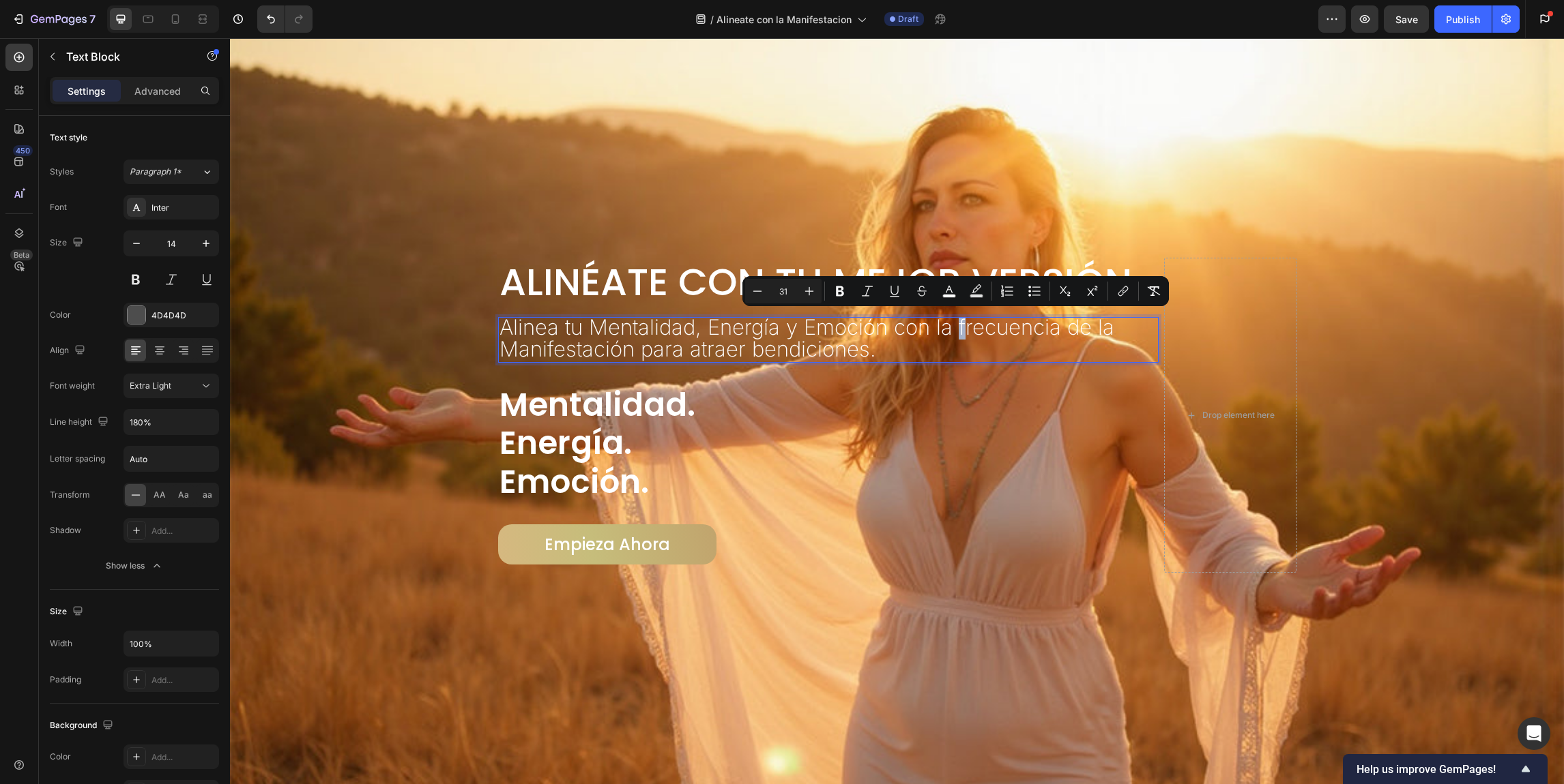
click at [954, 326] on span "Alinea tu Mentalidad, Energía y Emoción con la frecuencia de la Manifestación p…" at bounding box center [807, 337] width 615 height 46
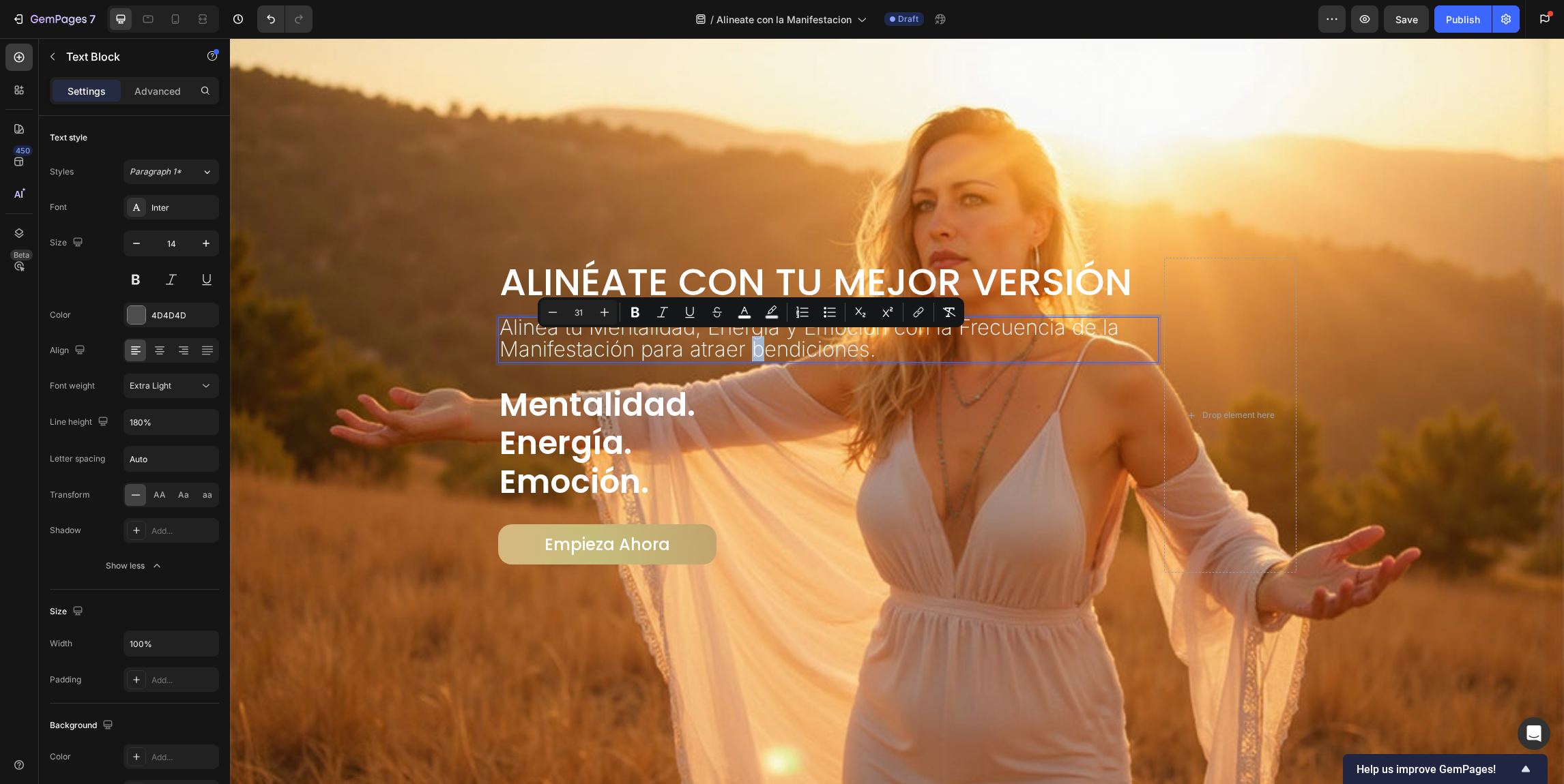
click at [750, 346] on span "Alinea tu Mentalidad, Energía y Emoción con la Frecuencia de la Manifestación p…" at bounding box center [809, 337] width 620 height 46
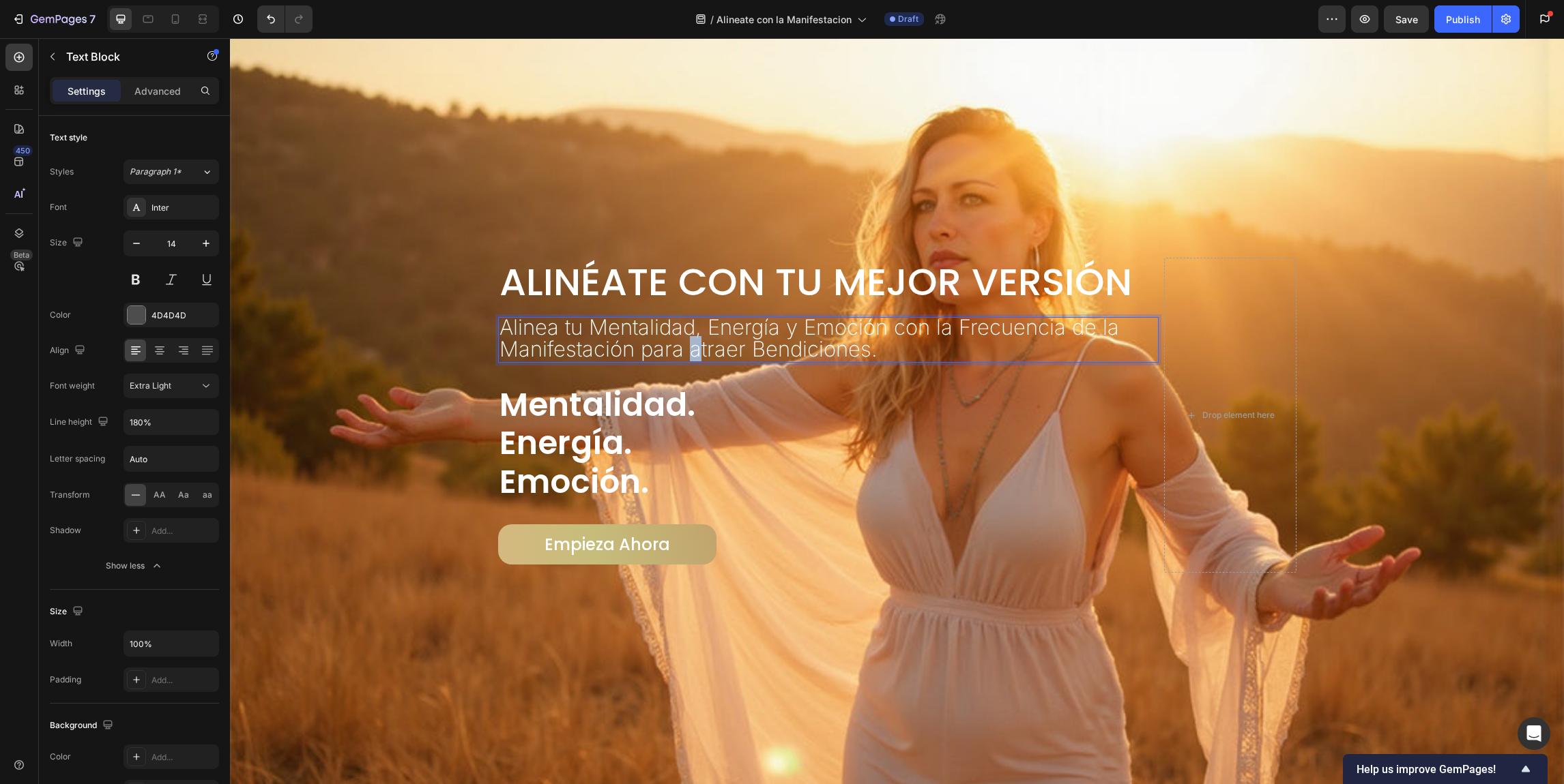
drag, startPoint x: 693, startPoint y: 346, endPoint x: 685, endPoint y: 346, distance: 8.0
click at [685, 346] on span "Alinea tu Mentalidad, Energía y Emoción con la Frecuencia de la Manifestación p…" at bounding box center [809, 337] width 620 height 46
click at [561, 323] on span "Alinea tu Mentalidad, Energía y Emoción con la Frecuencia de la Manifestación p…" at bounding box center [809, 337] width 620 height 46
click at [627, 161] on div "Background Image" at bounding box center [897, 411] width 1334 height 746
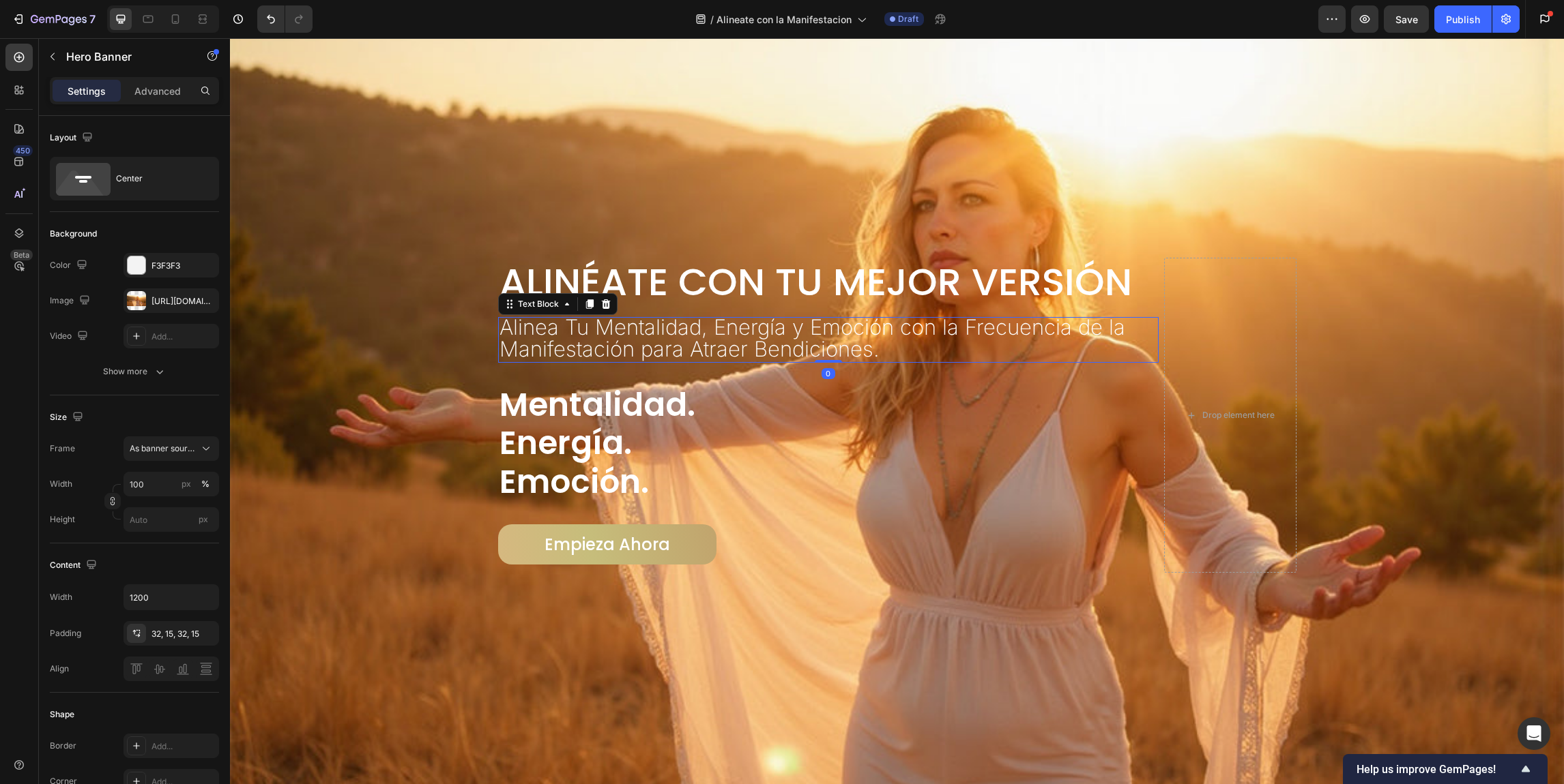
click at [776, 340] on span "Alinea Tu Mentalidad, Energía y Emoción con la Frecuencia de la Manifestación p…" at bounding box center [813, 337] width 626 height 46
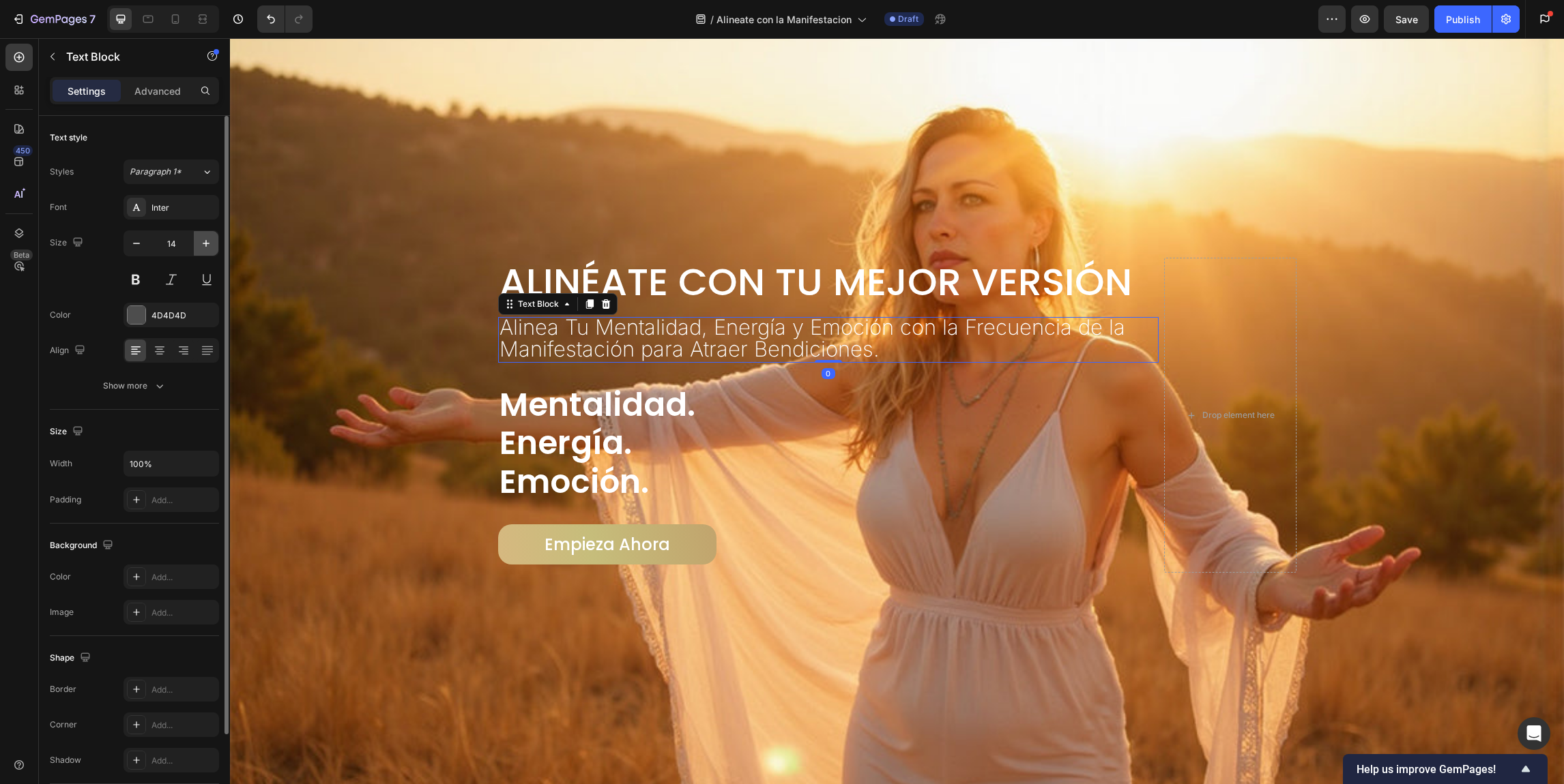
click at [196, 243] on button "button" at bounding box center [206, 243] width 25 height 25
click at [197, 243] on button "button" at bounding box center [206, 243] width 25 height 25
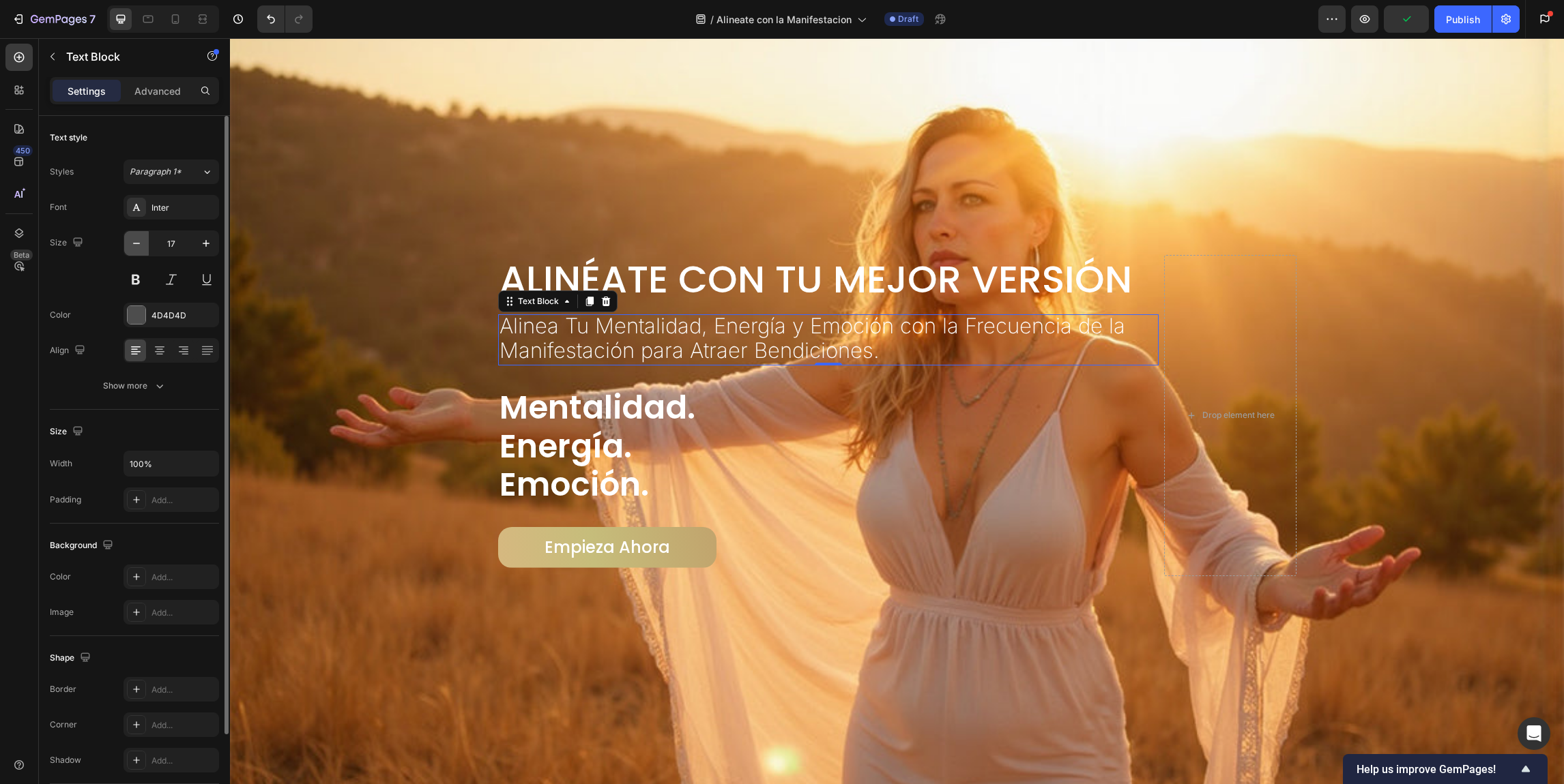
click at [137, 245] on icon "button" at bounding box center [136, 243] width 13 height 13
type input "15"
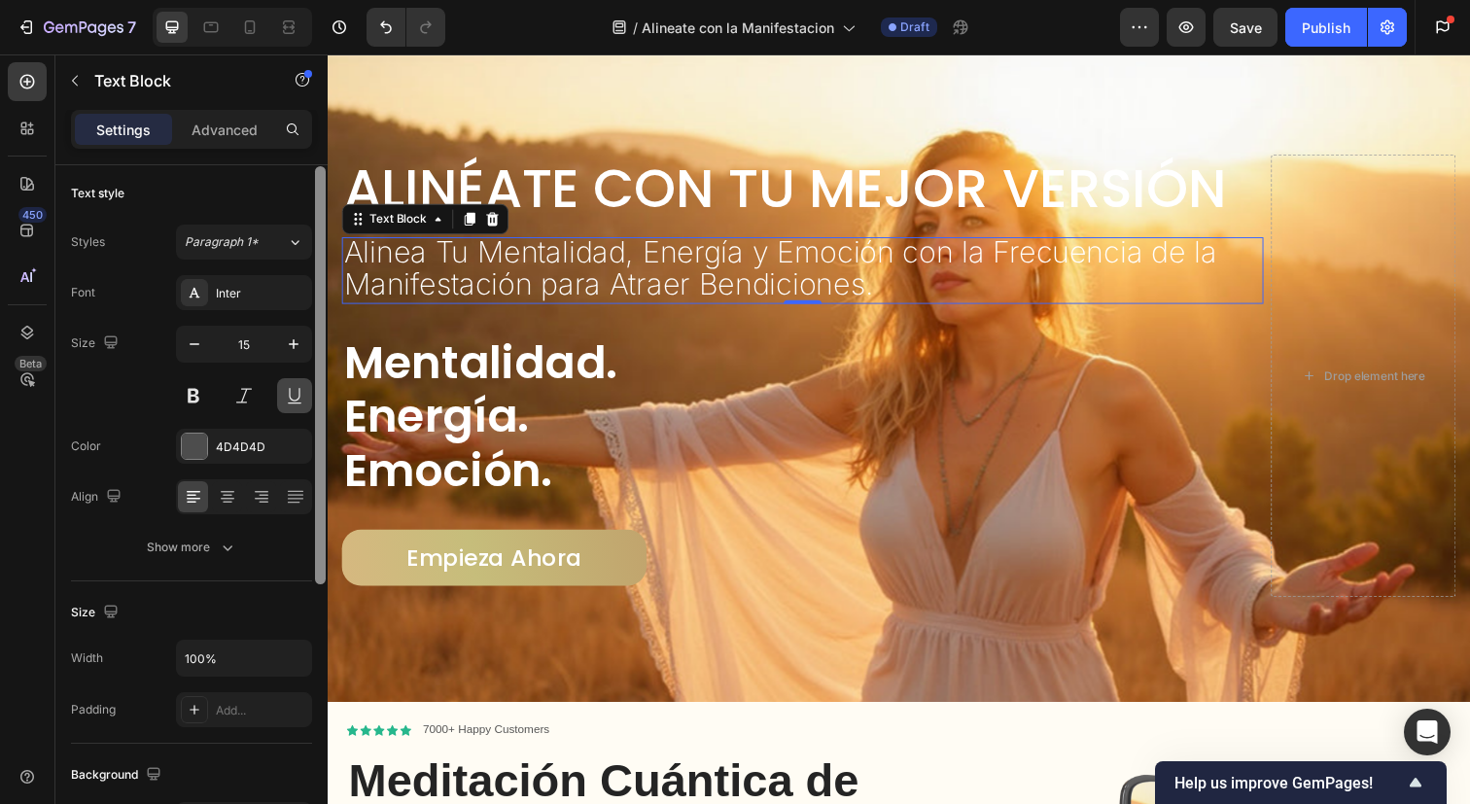
drag, startPoint x: 320, startPoint y: 428, endPoint x: 298, endPoint y: 382, distance: 50.9
click at [272, 430] on div "Text style Styles Paragraph 1* Font Inter Size 15 Color 4D4D4D Align Show more …" at bounding box center [191, 512] width 272 height 694
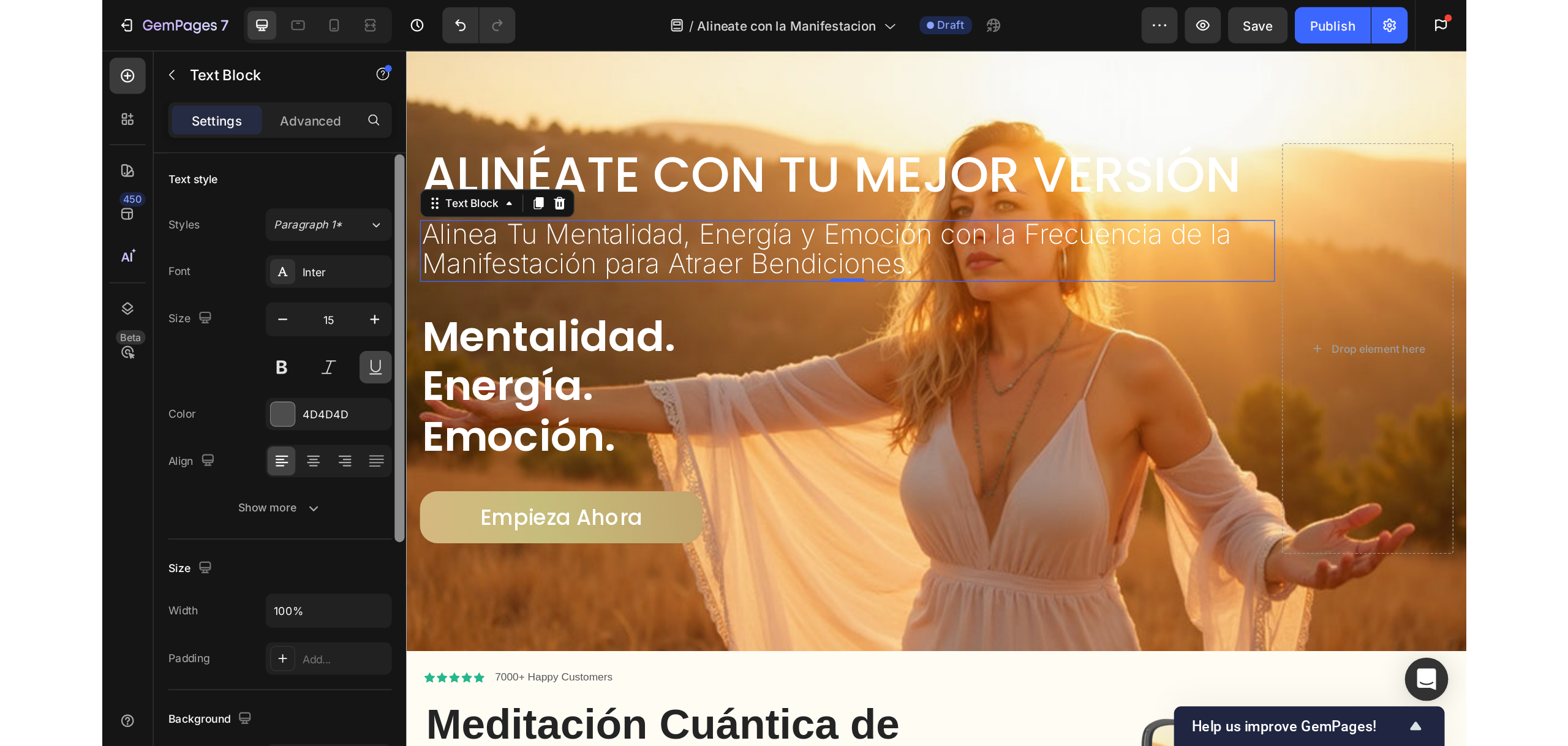
scroll to position [1, 0]
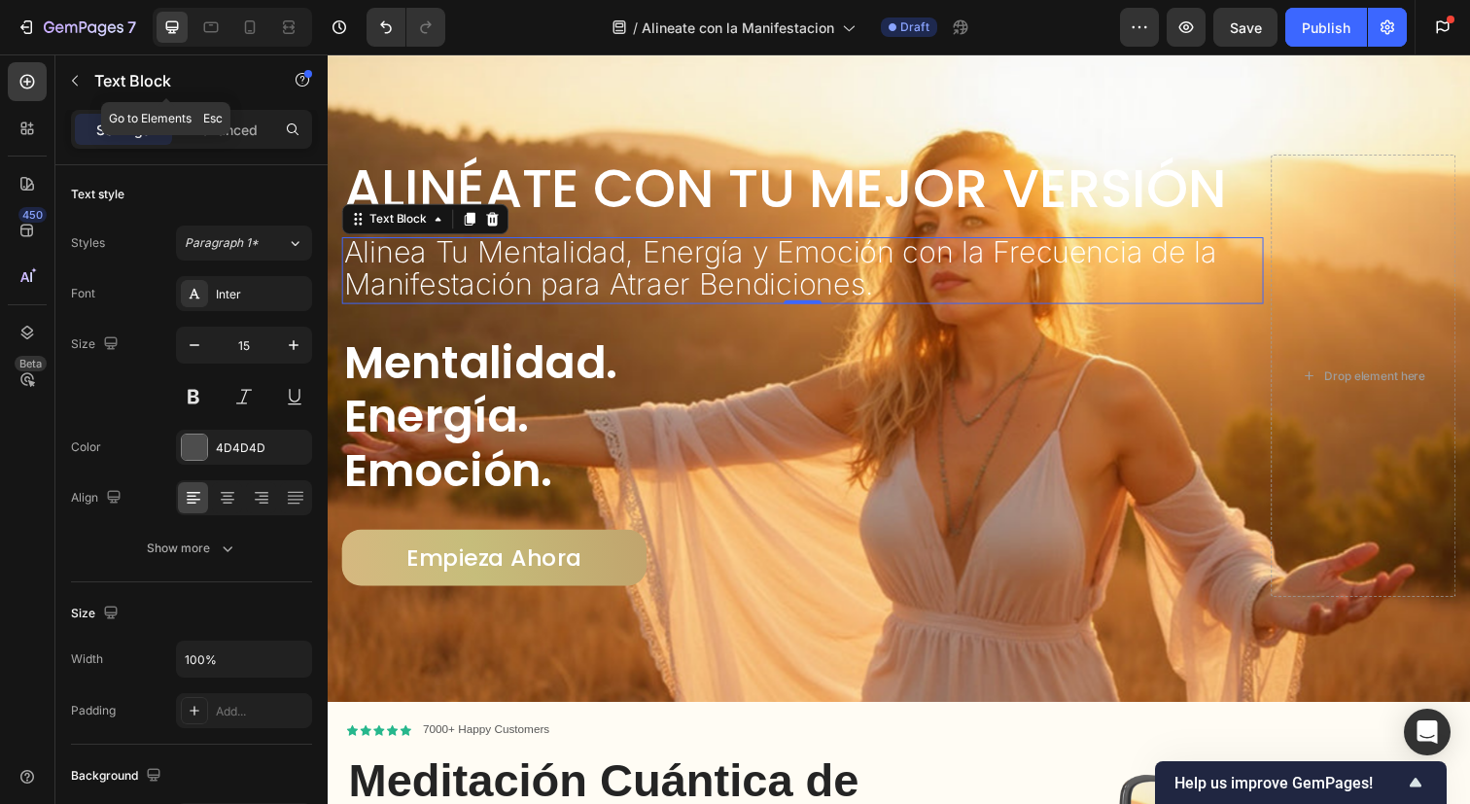
click at [74, 68] on button "button" at bounding box center [74, 80] width 31 height 31
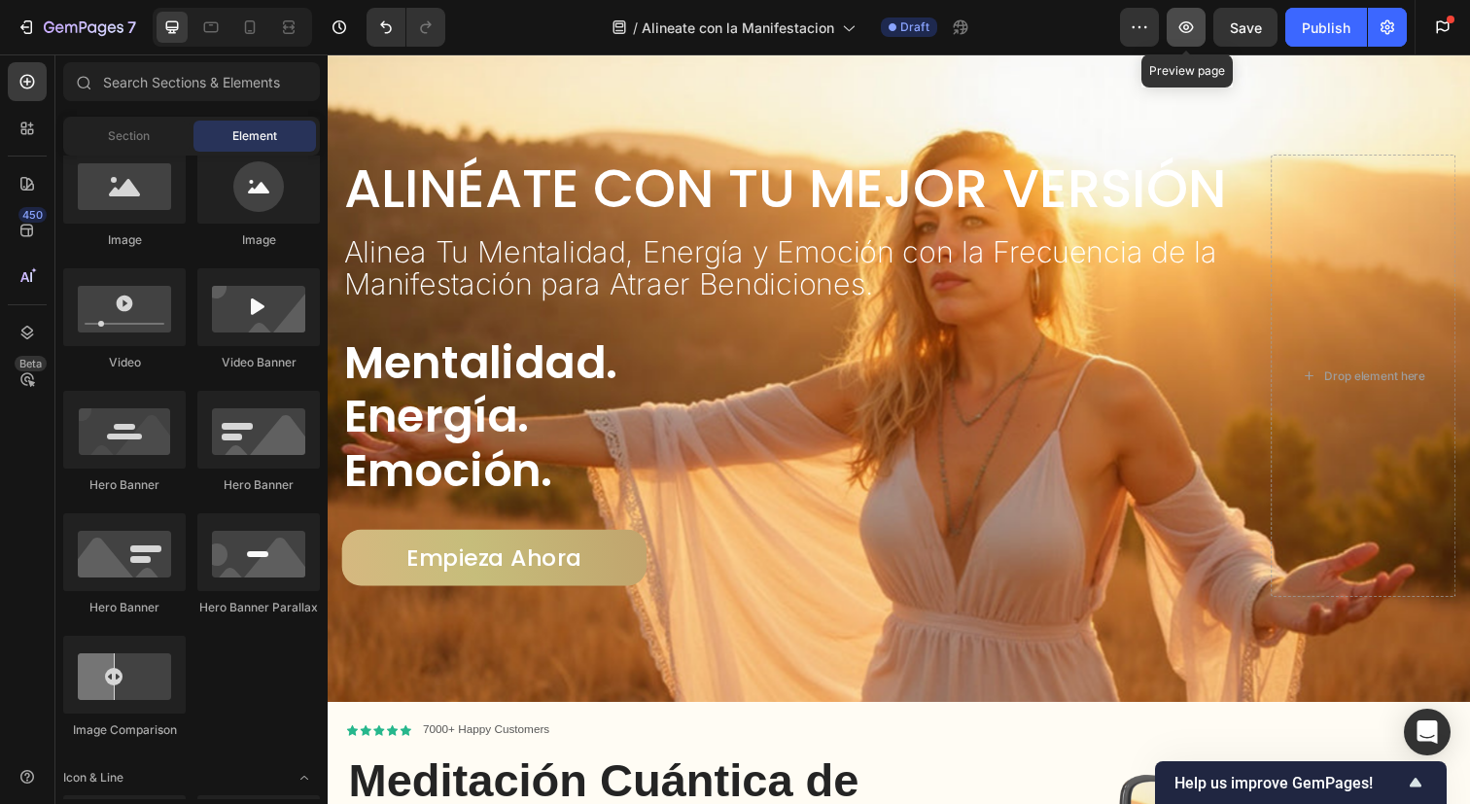
click at [1188, 33] on icon "button" at bounding box center [1186, 27] width 19 height 19
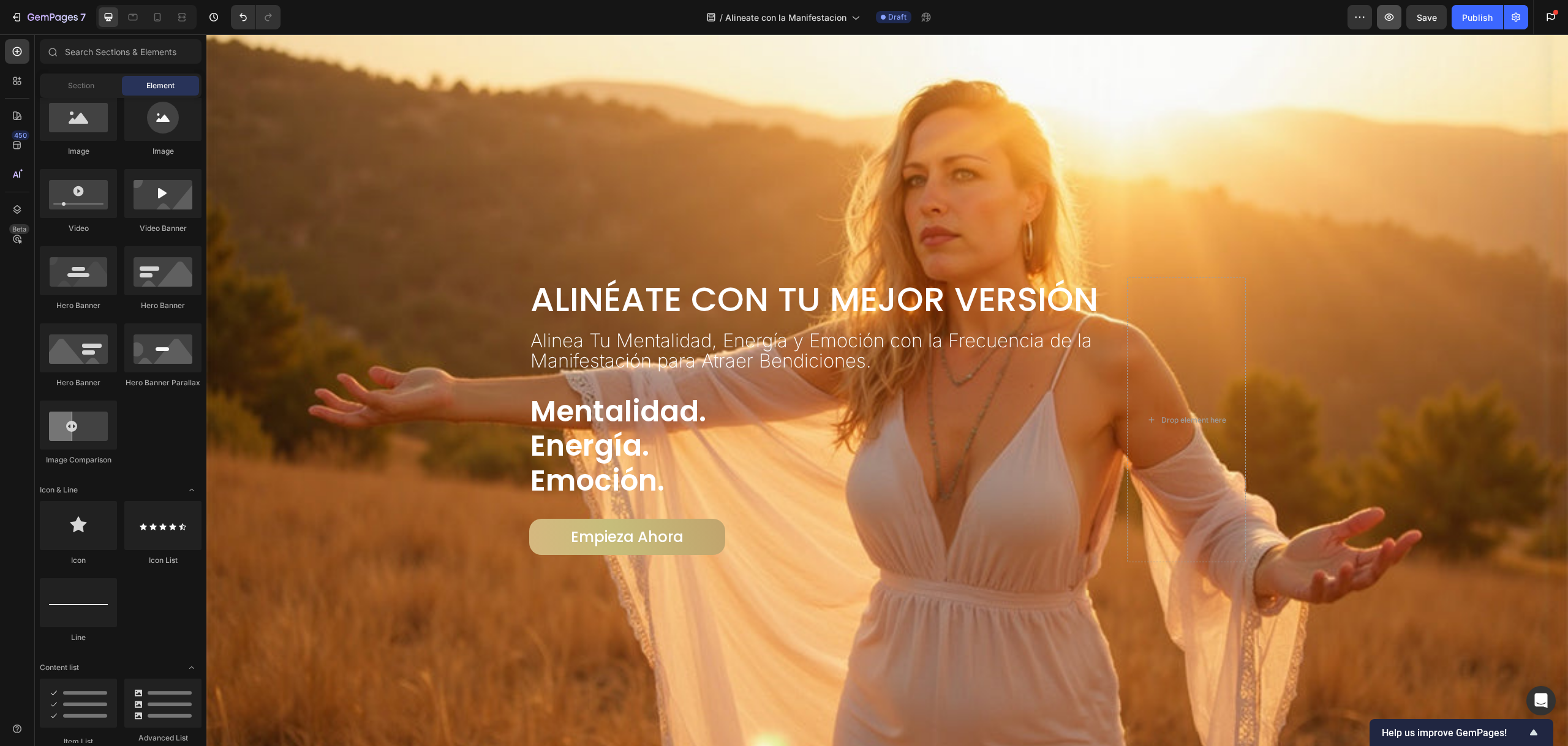
scroll to position [206, 0]
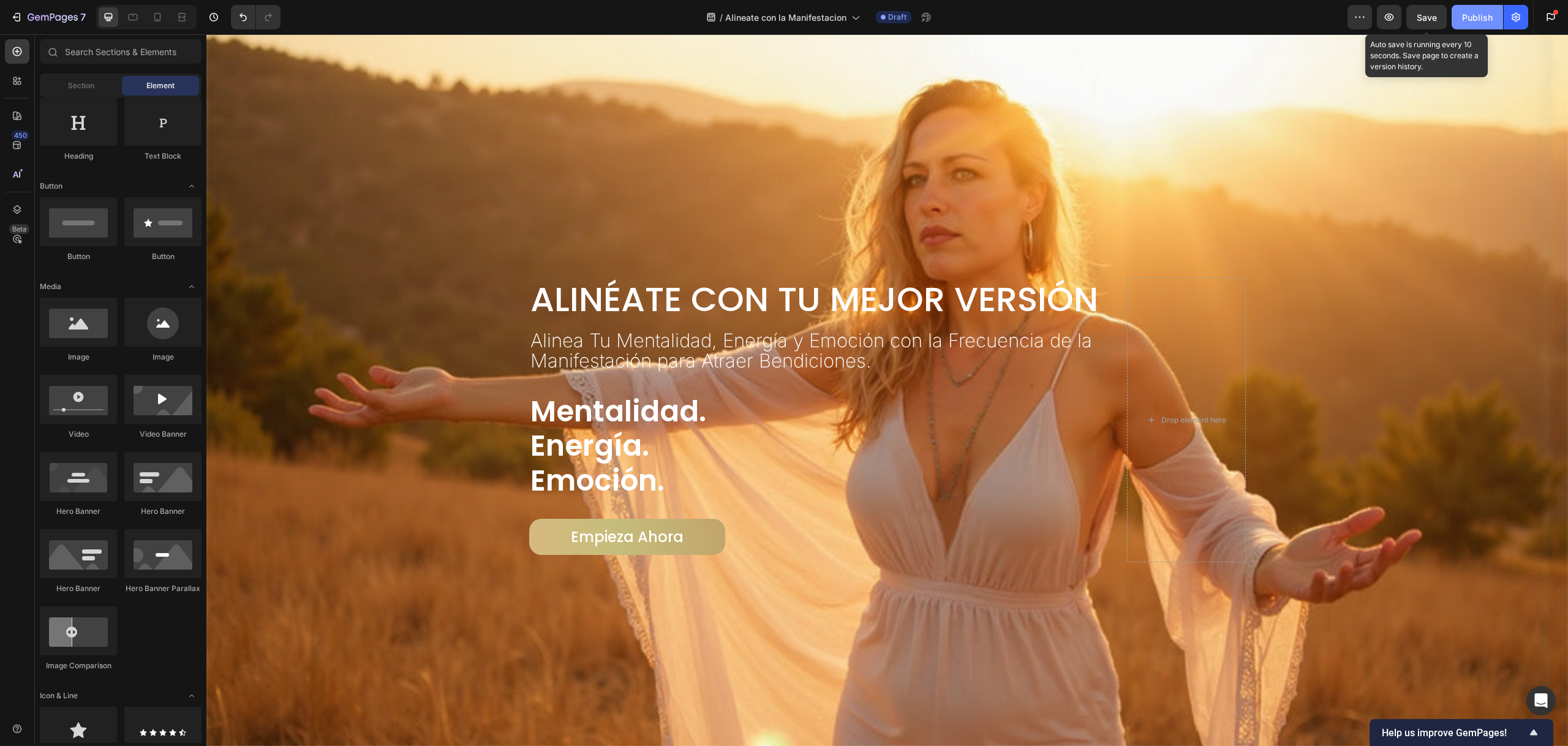
drag, startPoint x: 1431, startPoint y: 18, endPoint x: 1476, endPoint y: 11, distance: 45.5
click at [1403, 18] on span "Save" at bounding box center [1426, 17] width 20 height 11
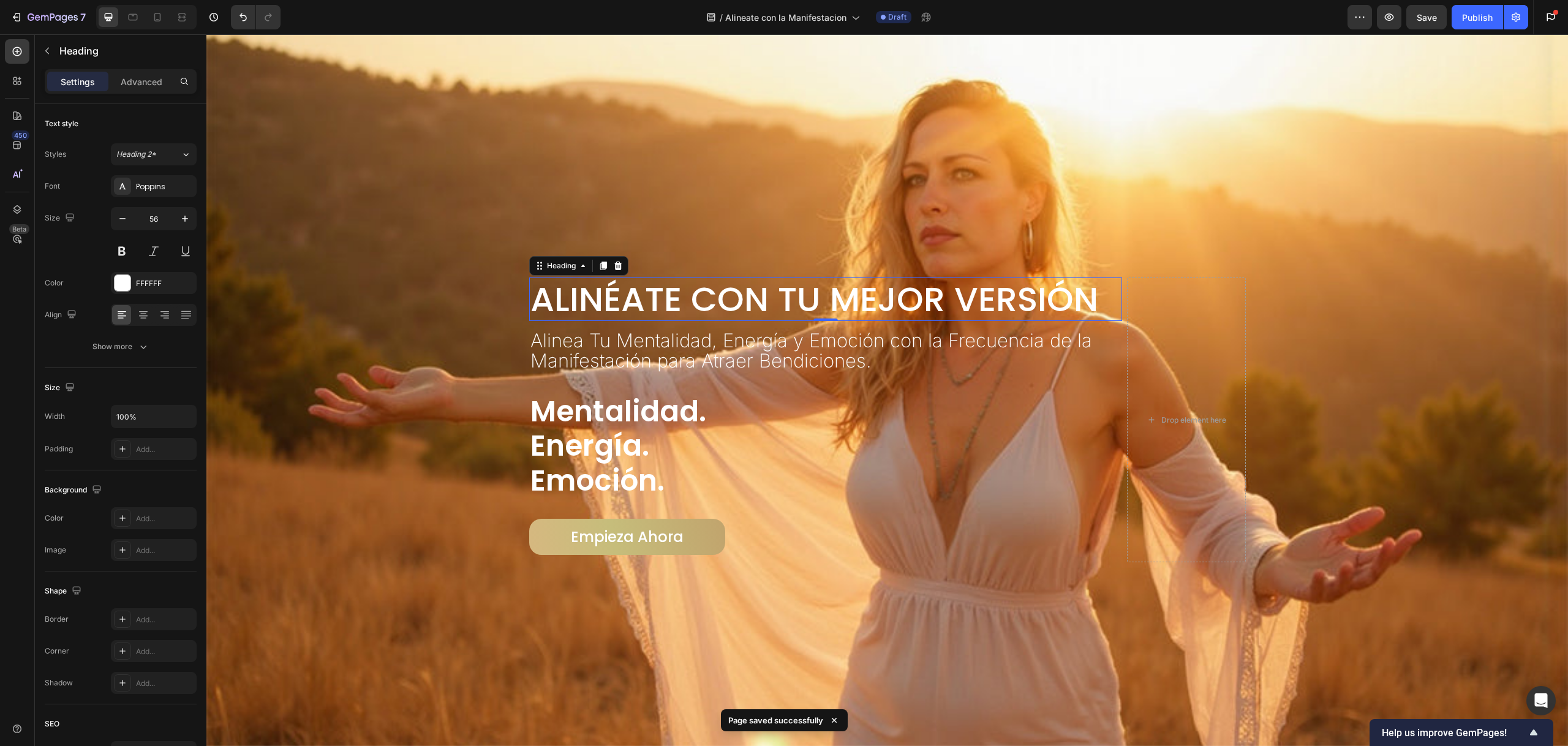
click at [753, 306] on h2 "Alinéate con Tu Mejor Versión" at bounding box center [825, 299] width 593 height 43
click at [118, 212] on icon "button" at bounding box center [122, 218] width 12 height 12
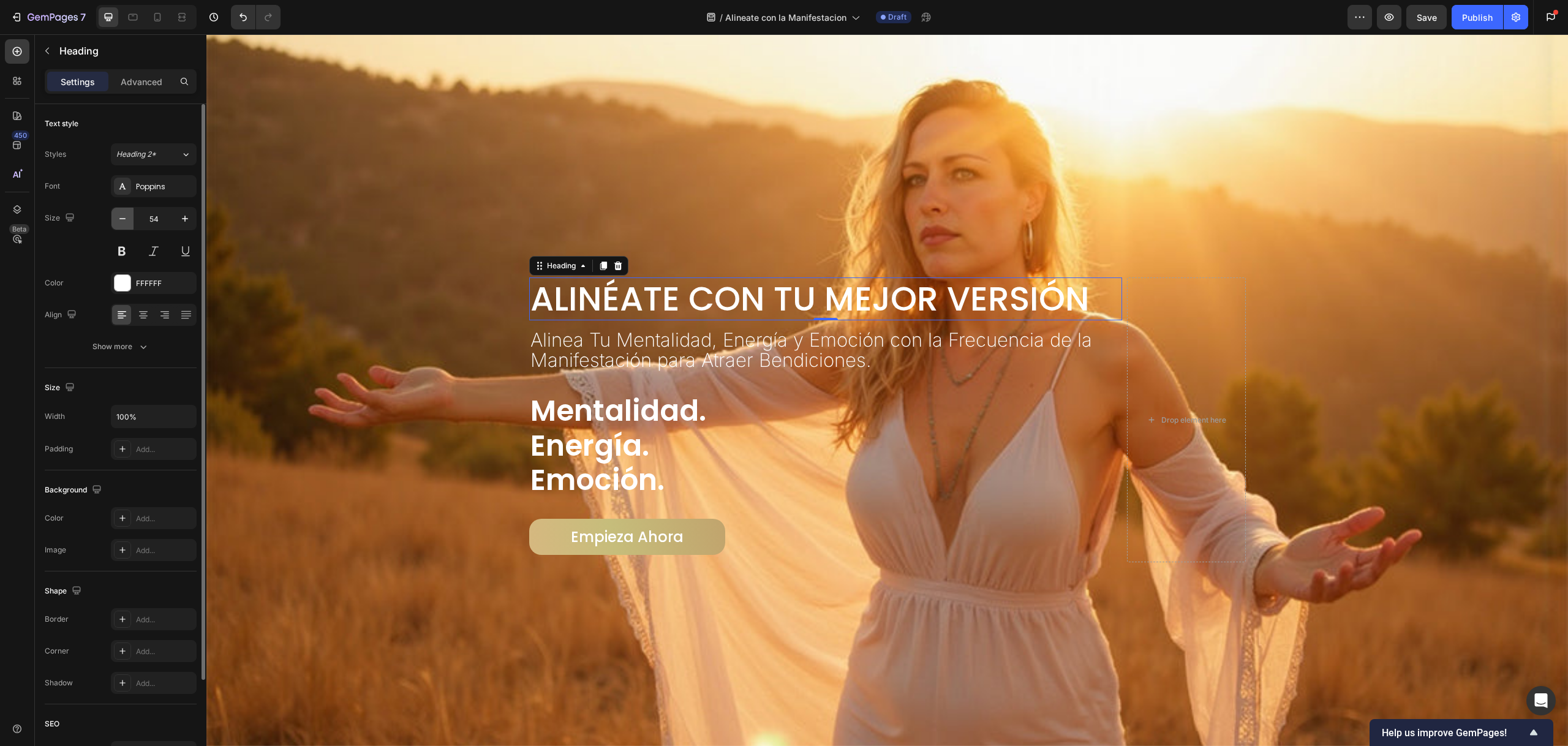
click at [118, 212] on icon "button" at bounding box center [122, 218] width 12 height 12
click at [122, 210] on button "button" at bounding box center [122, 219] width 22 height 22
type input "50"
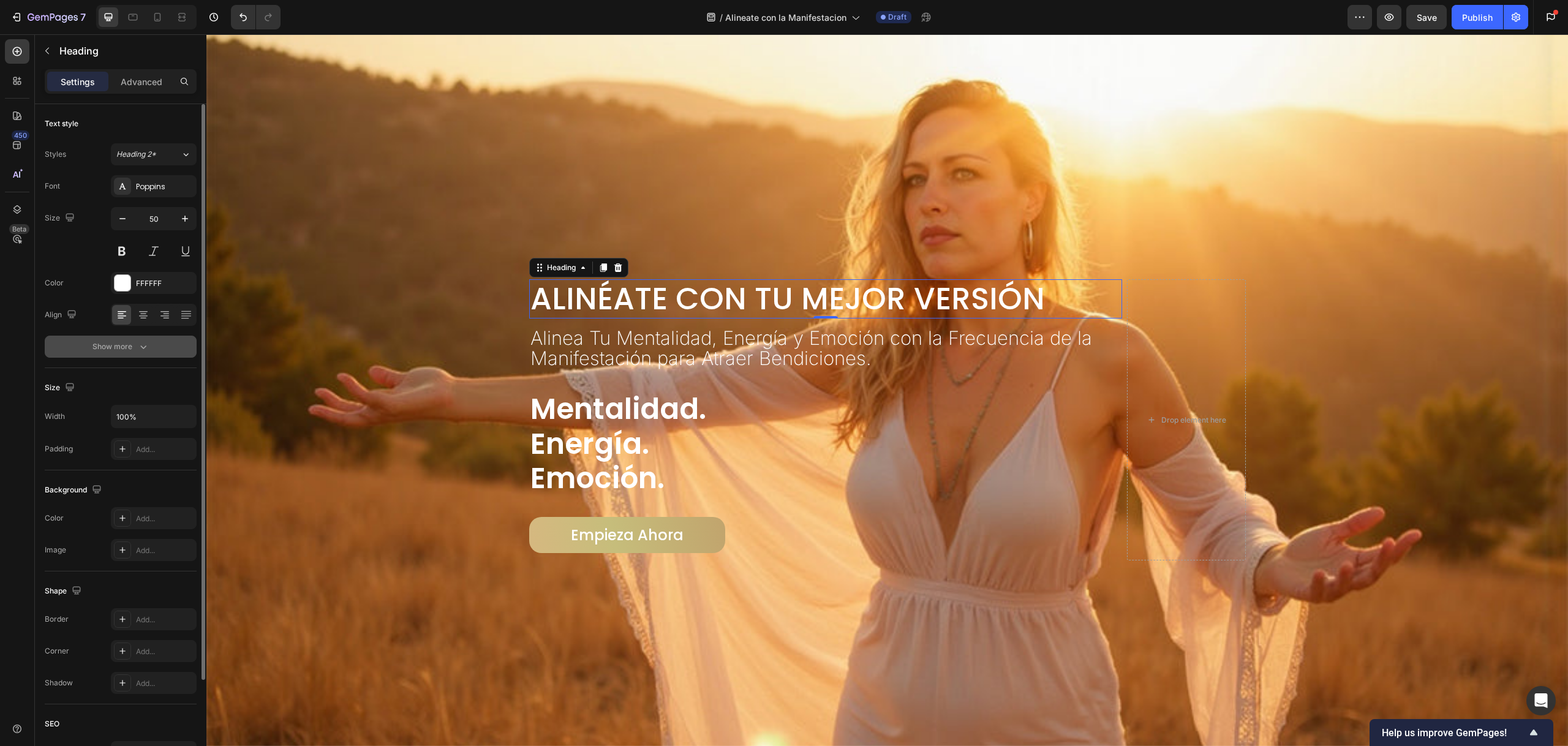
click at [130, 341] on div "Show more" at bounding box center [121, 347] width 57 height 12
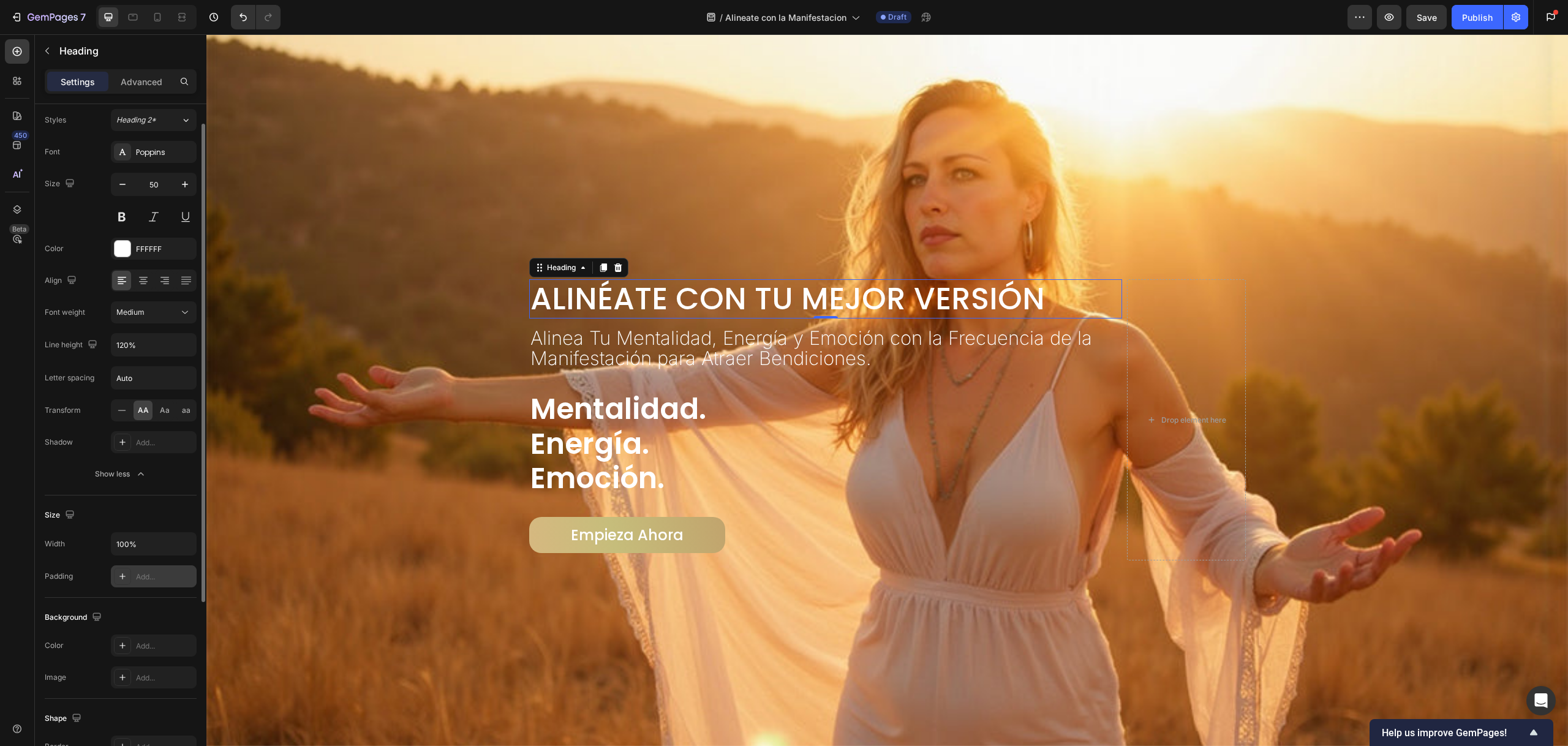
scroll to position [4, 0]
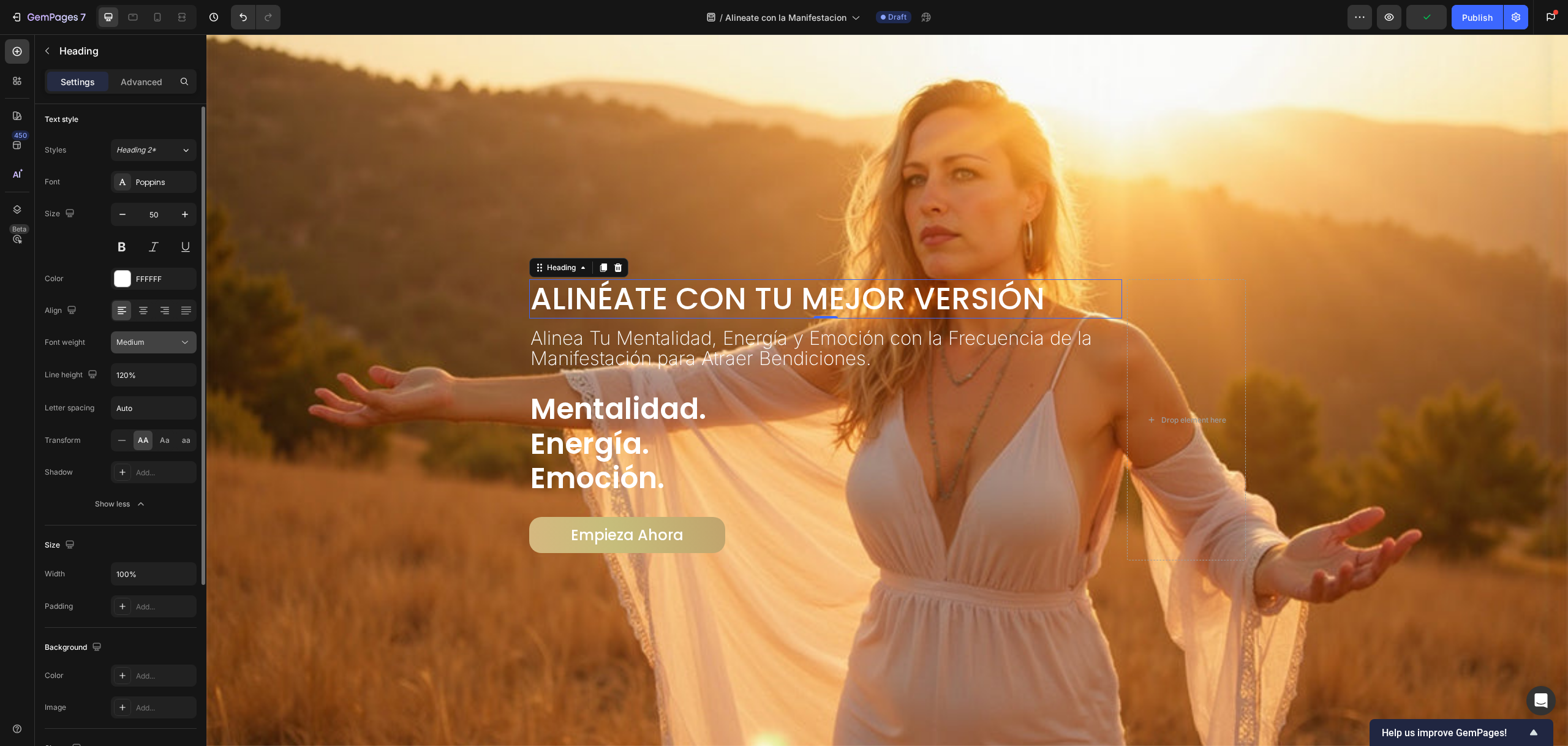
click at [174, 343] on div "Medium" at bounding box center [147, 343] width 62 height 11
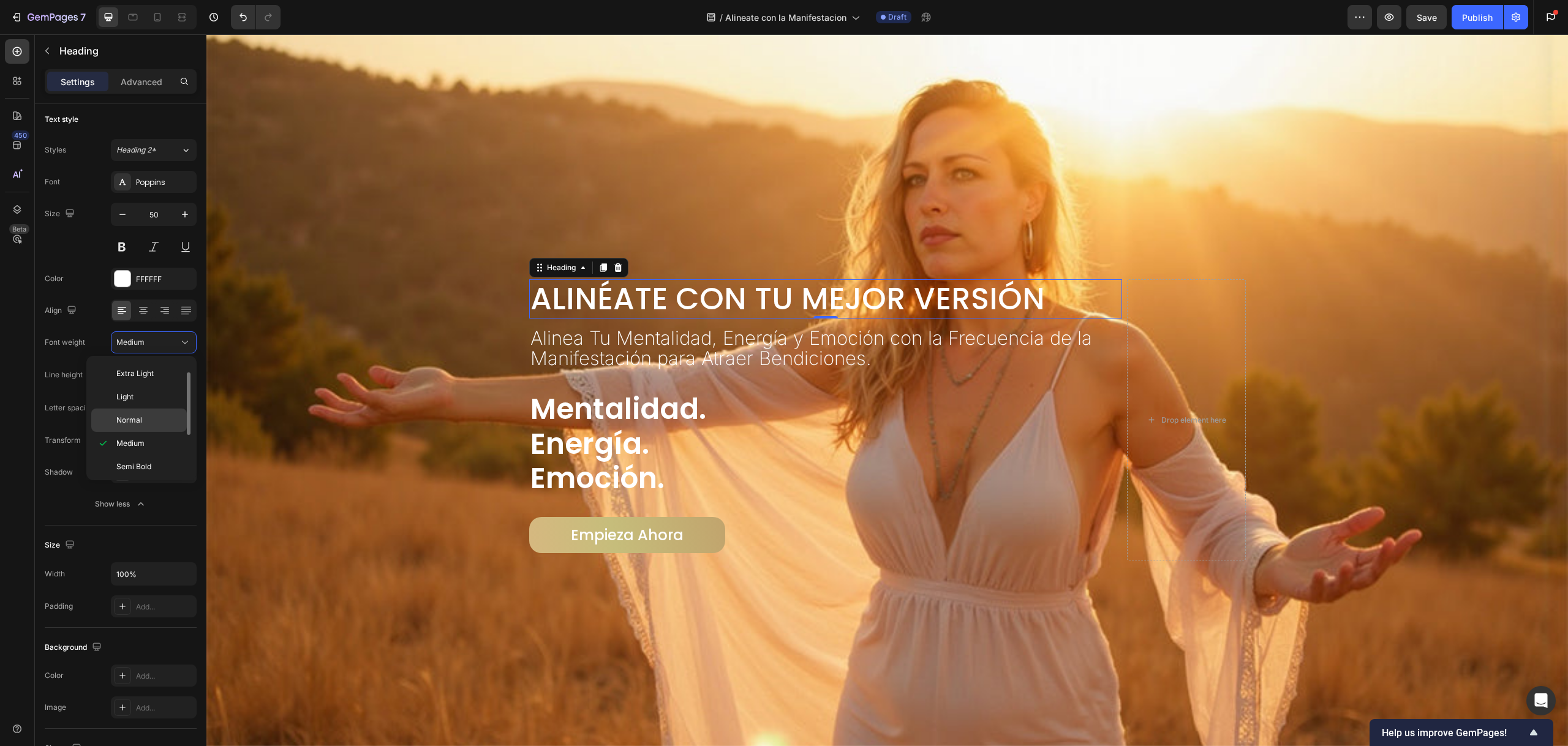
click at [165, 416] on p "Normal" at bounding box center [149, 420] width 65 height 11
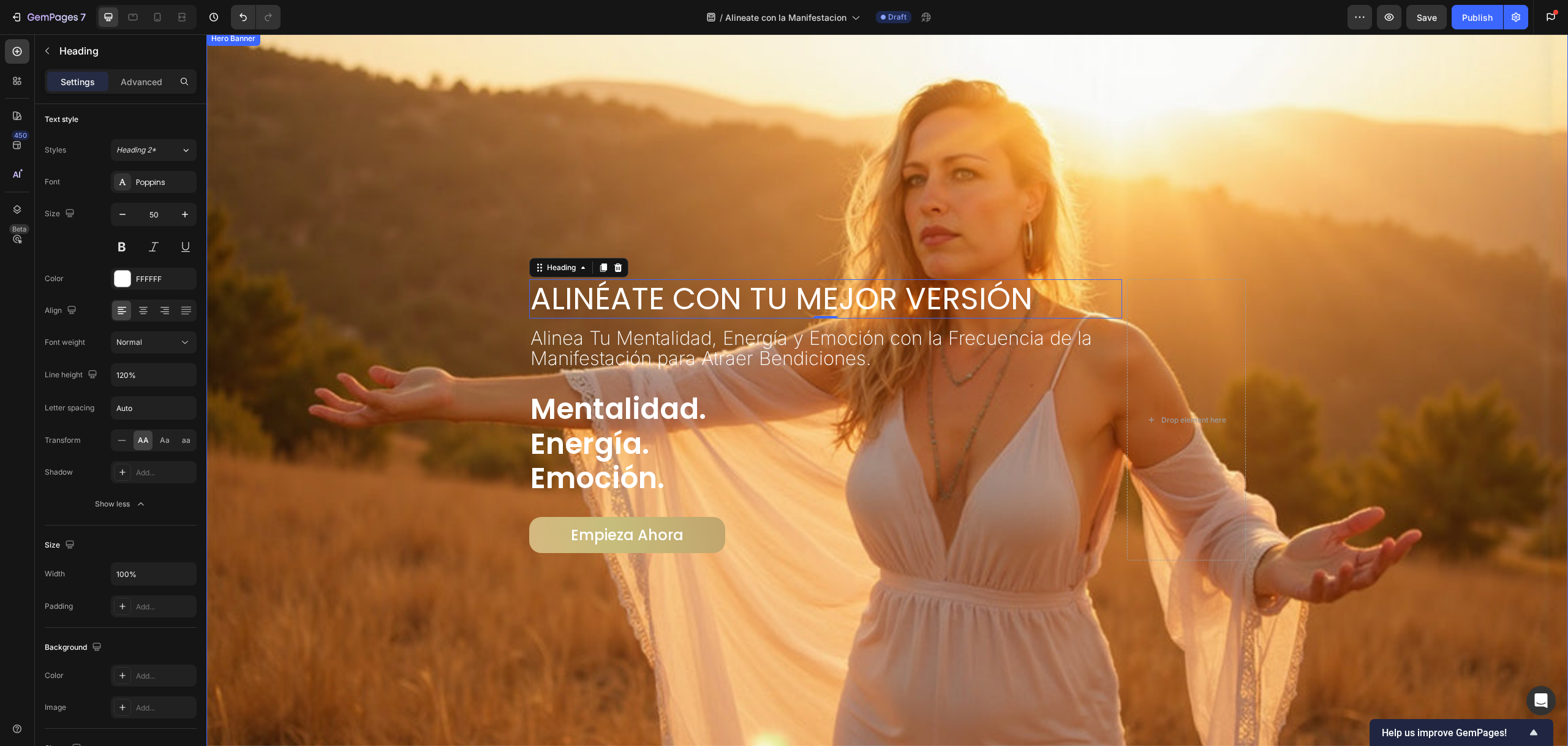
click at [571, 149] on div "Background Image" at bounding box center [887, 390] width 1361 height 712
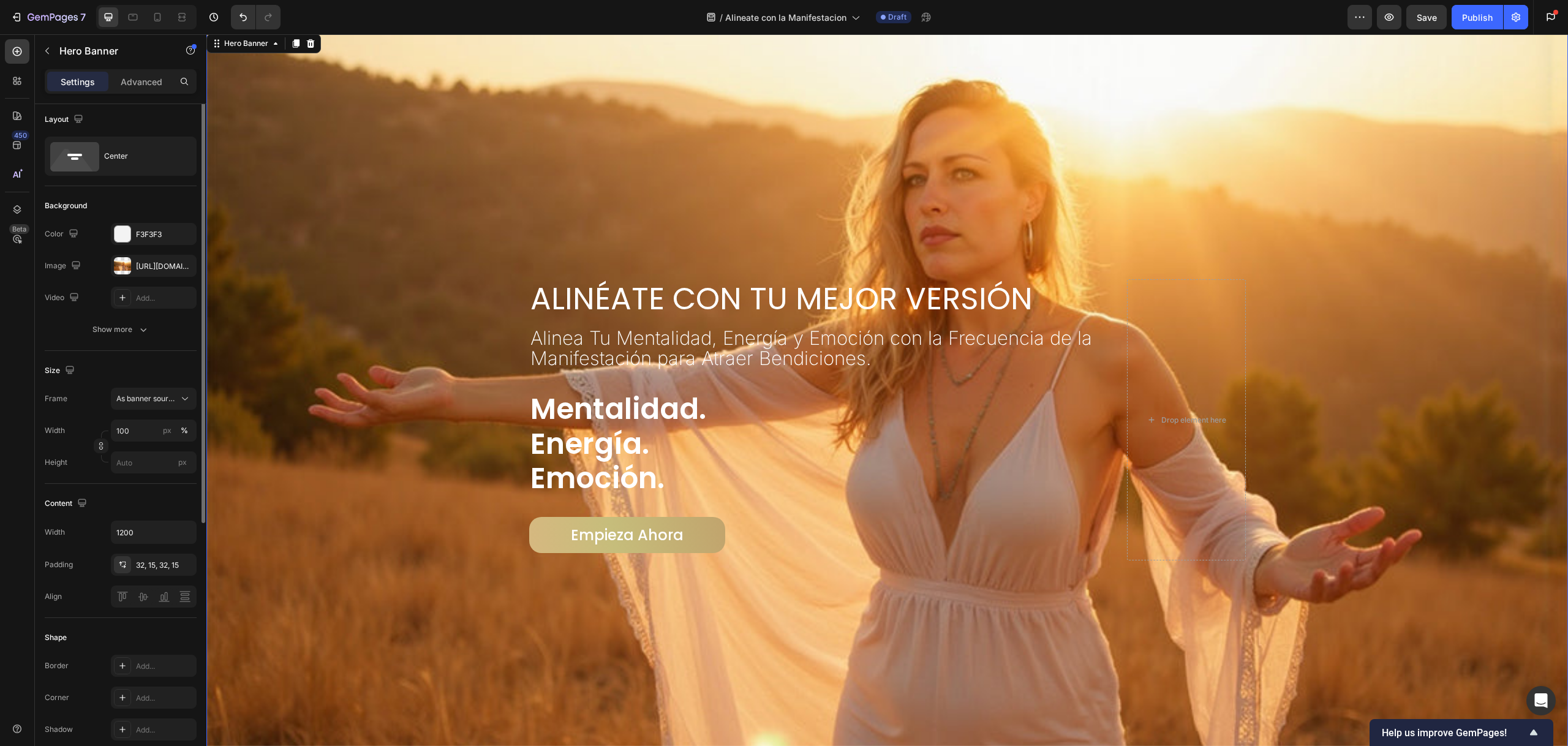
scroll to position [0, 0]
click at [125, 268] on div at bounding box center [122, 270] width 17 height 17
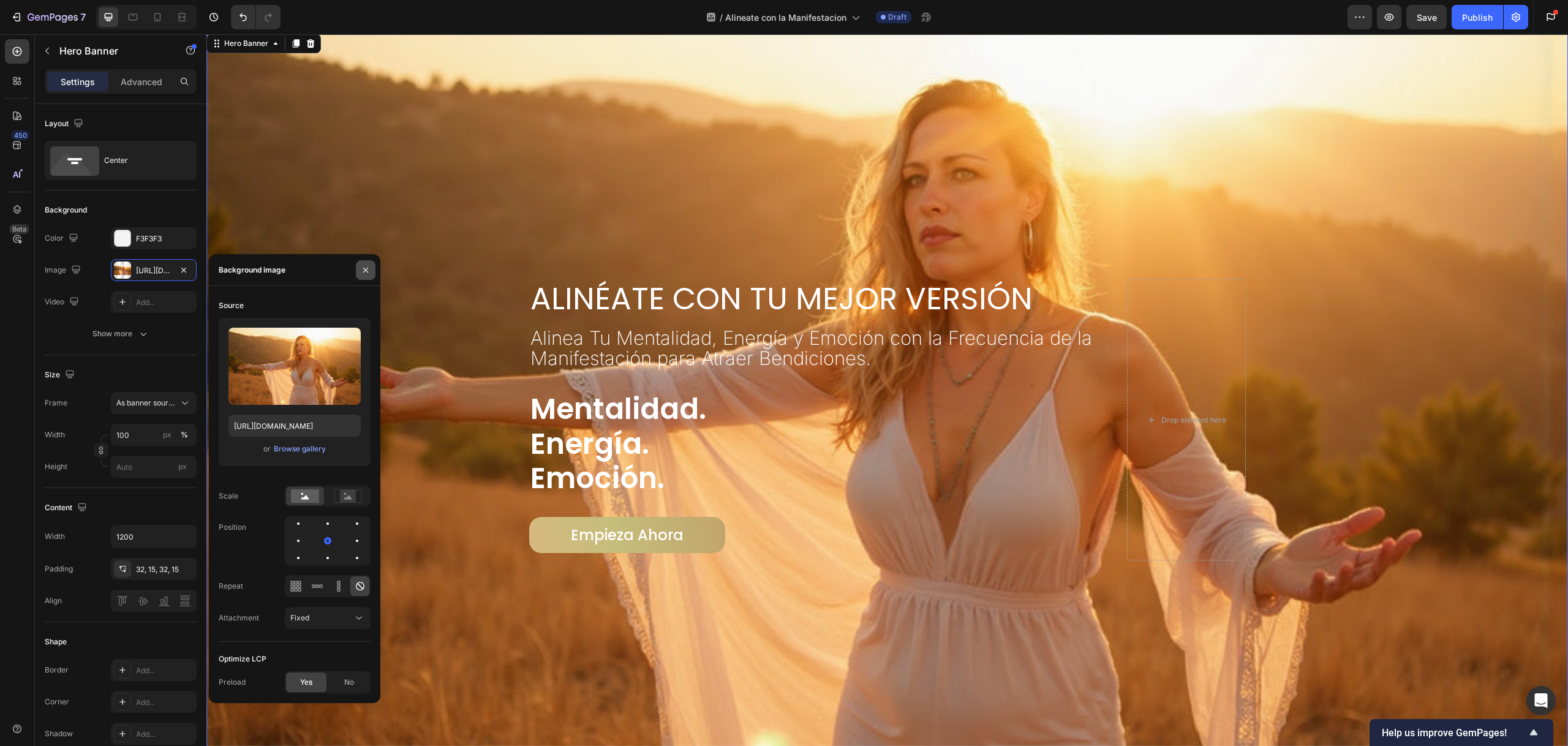
click at [371, 267] on button "button" at bounding box center [365, 270] width 20 height 20
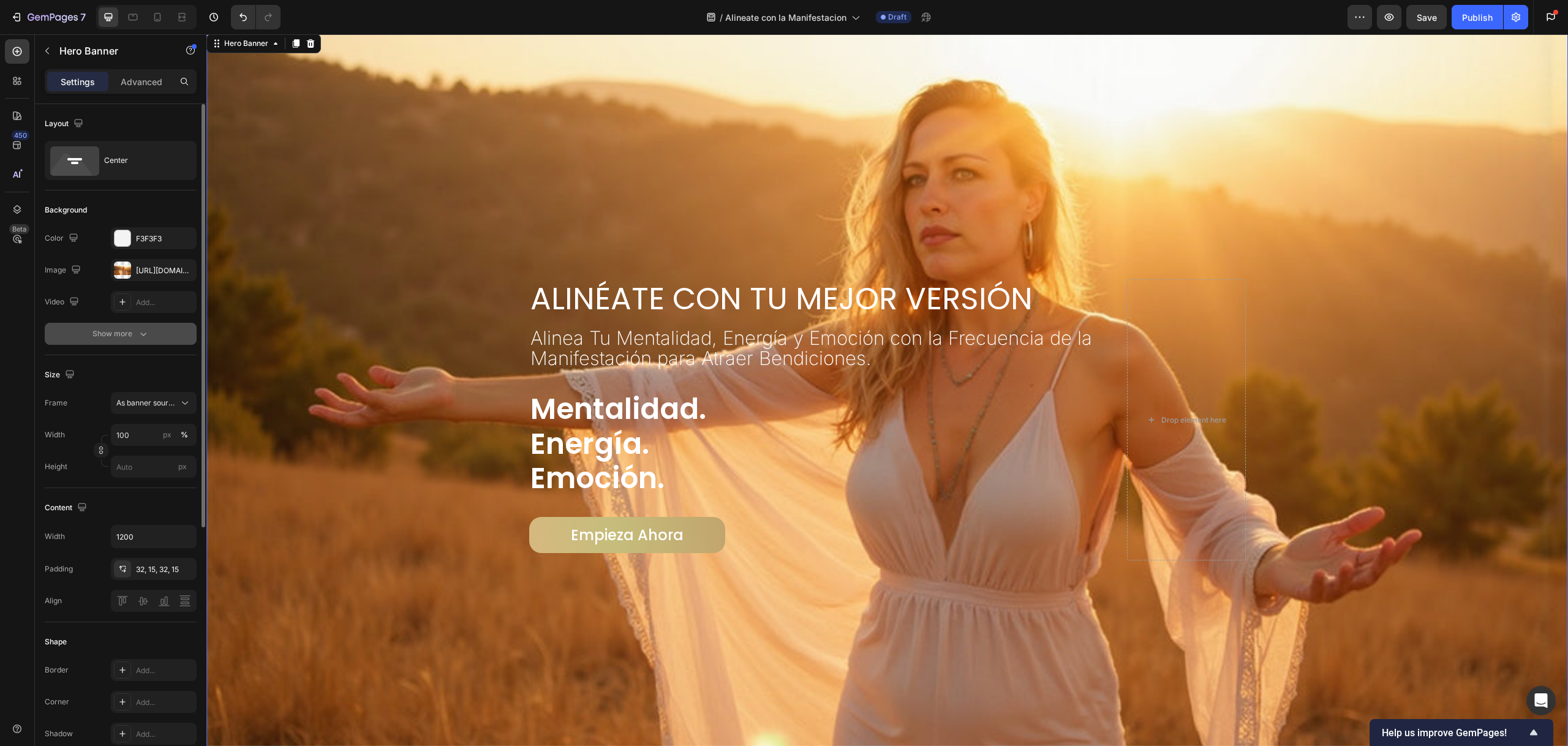
click at [127, 328] on div "Show more" at bounding box center [121, 333] width 57 height 12
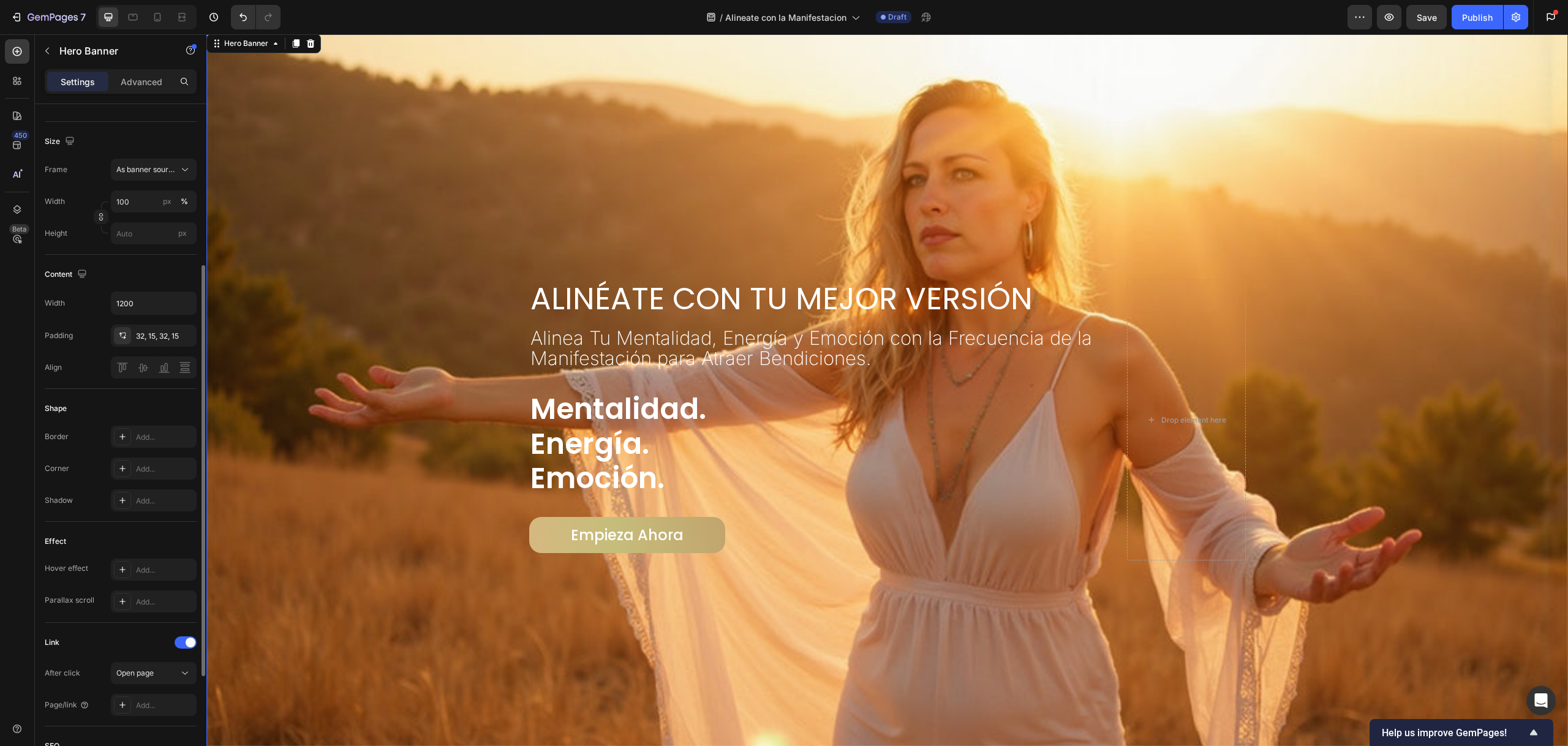
scroll to position [296, 0]
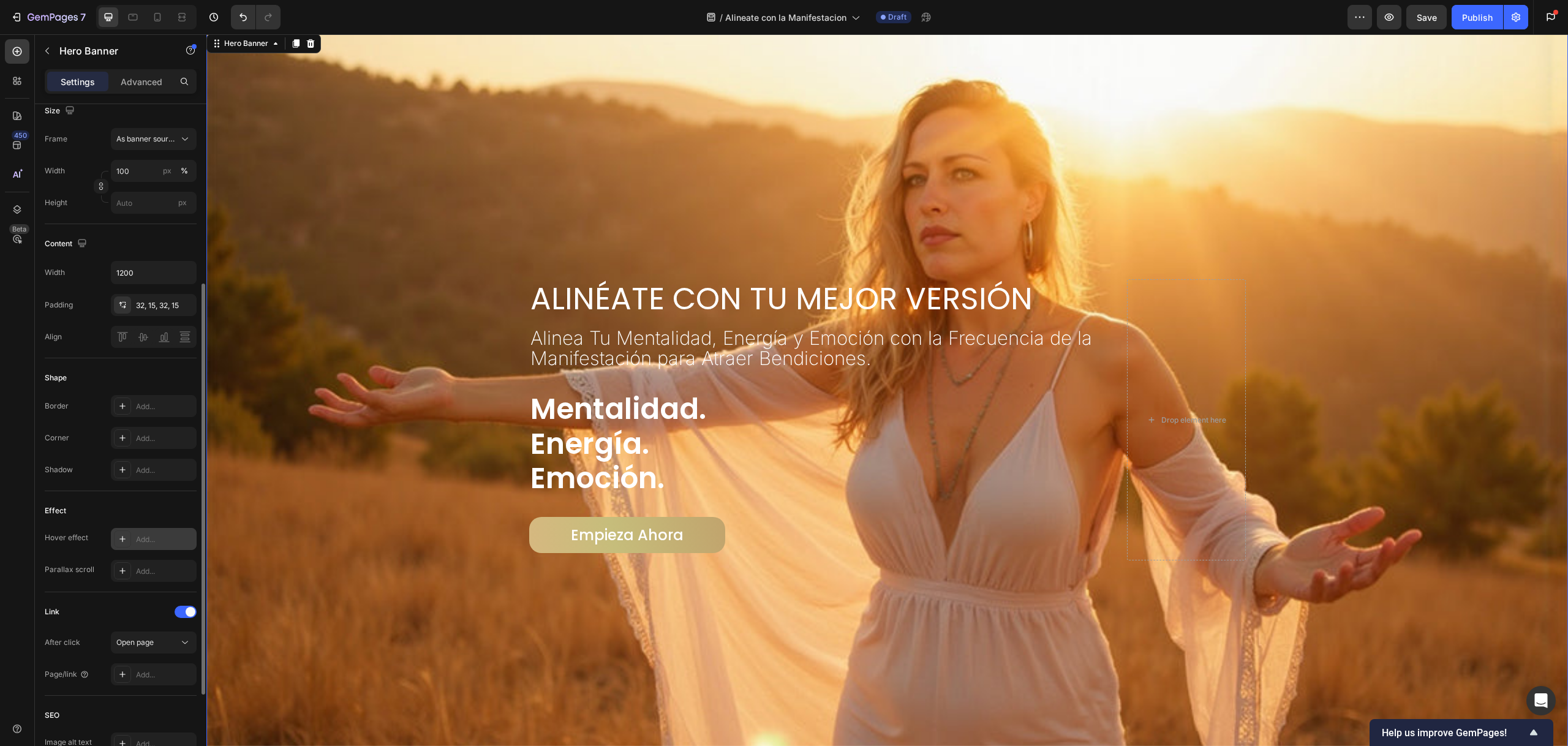
click at [125, 542] on icon at bounding box center [123, 539] width 10 height 10
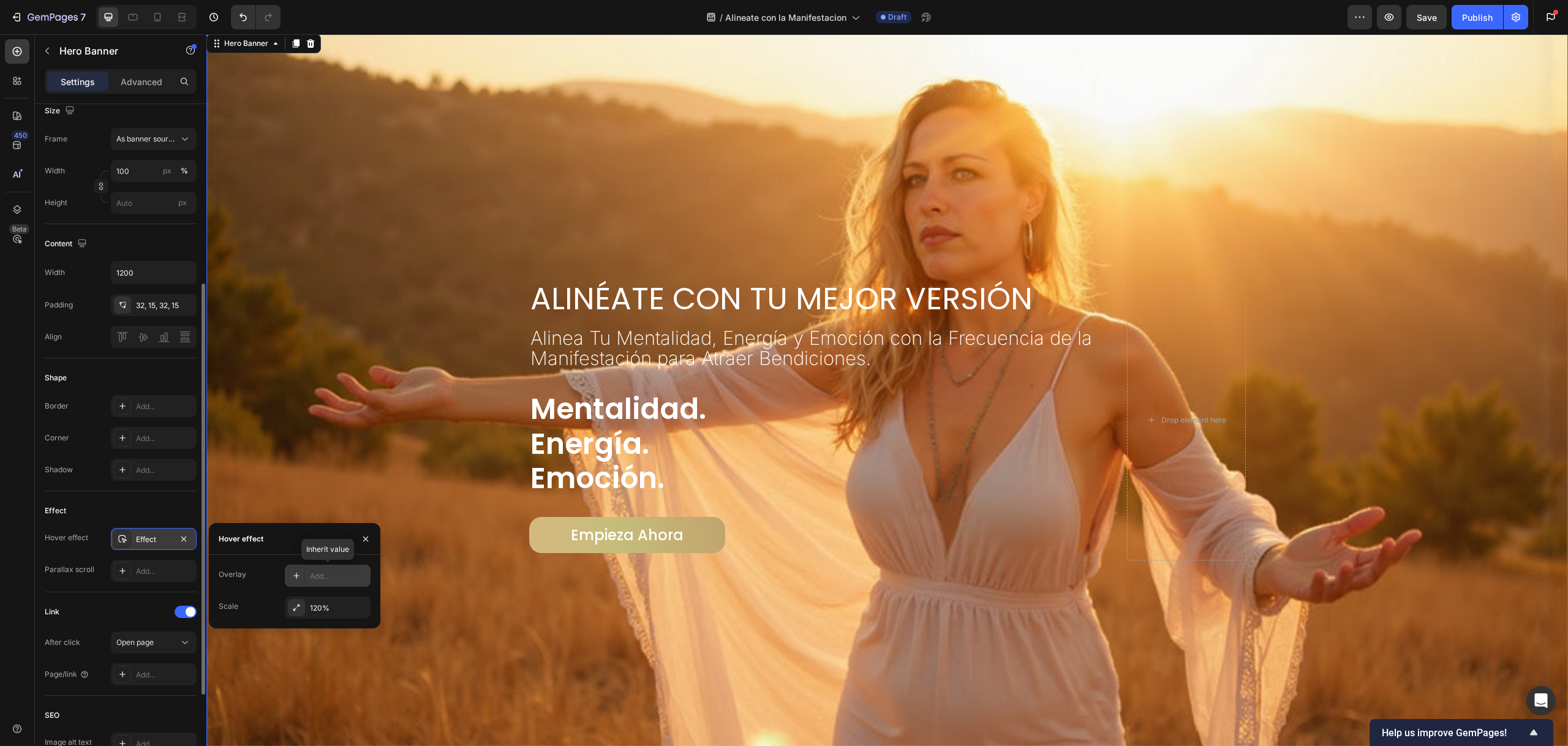
click at [299, 574] on icon at bounding box center [297, 576] width 10 height 10
click at [347, 579] on div "20%" at bounding box center [327, 577] width 86 height 23
type input "27%"
type input "27"
type input "32%"
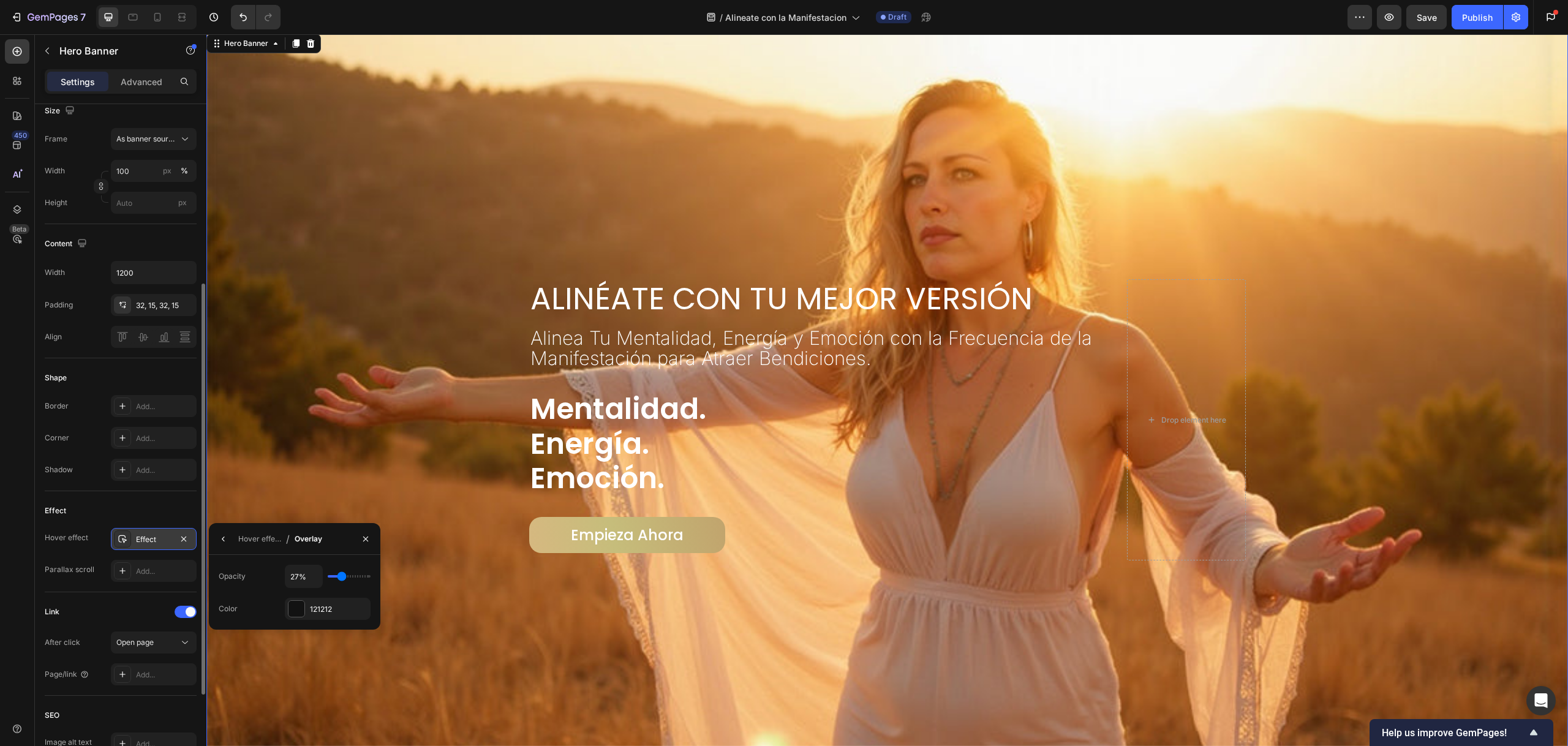
type input "32"
type input "48%"
type input "48"
type input "71%"
type input "71"
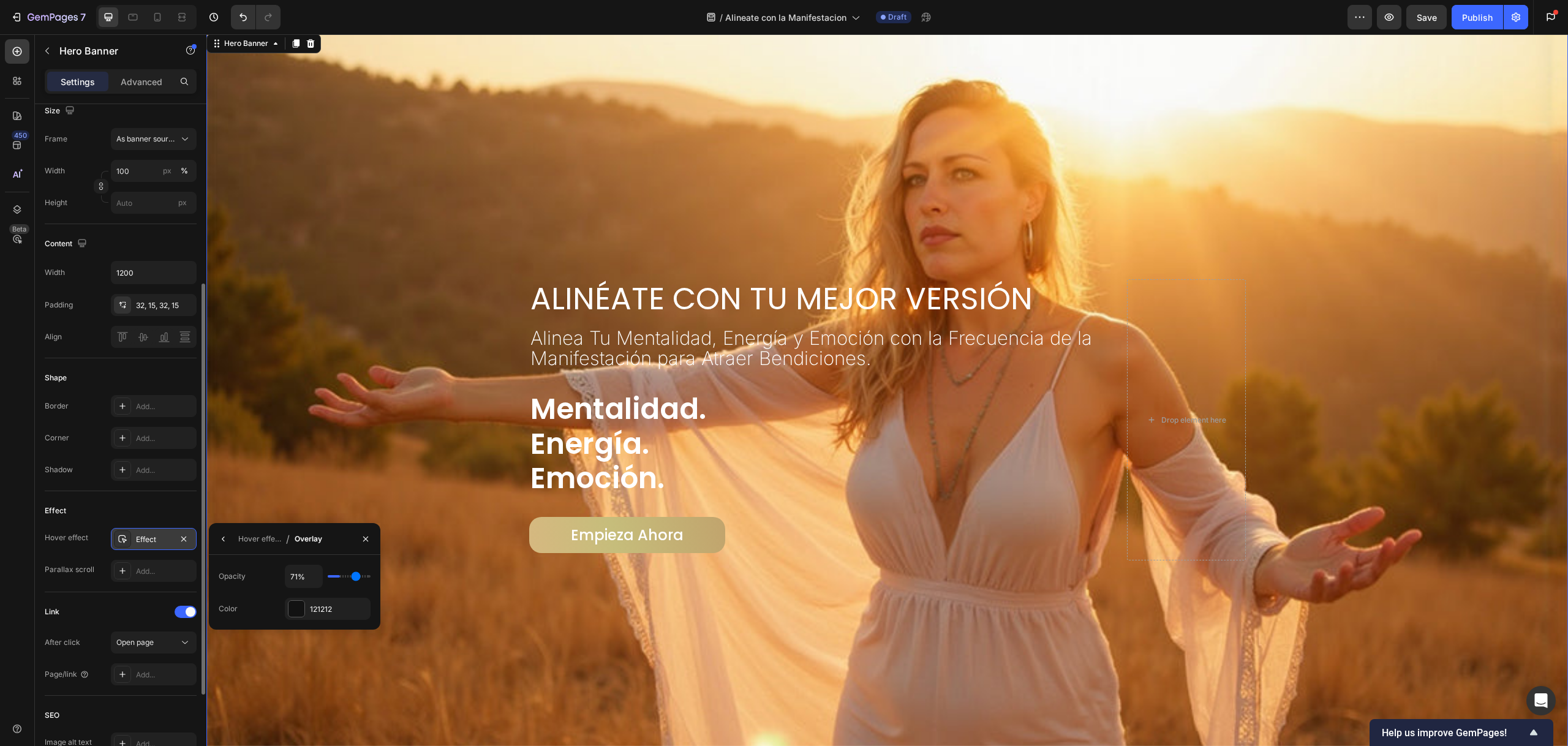
type input "95%"
type input "95"
type input "100%"
type input "100"
type input "89%"
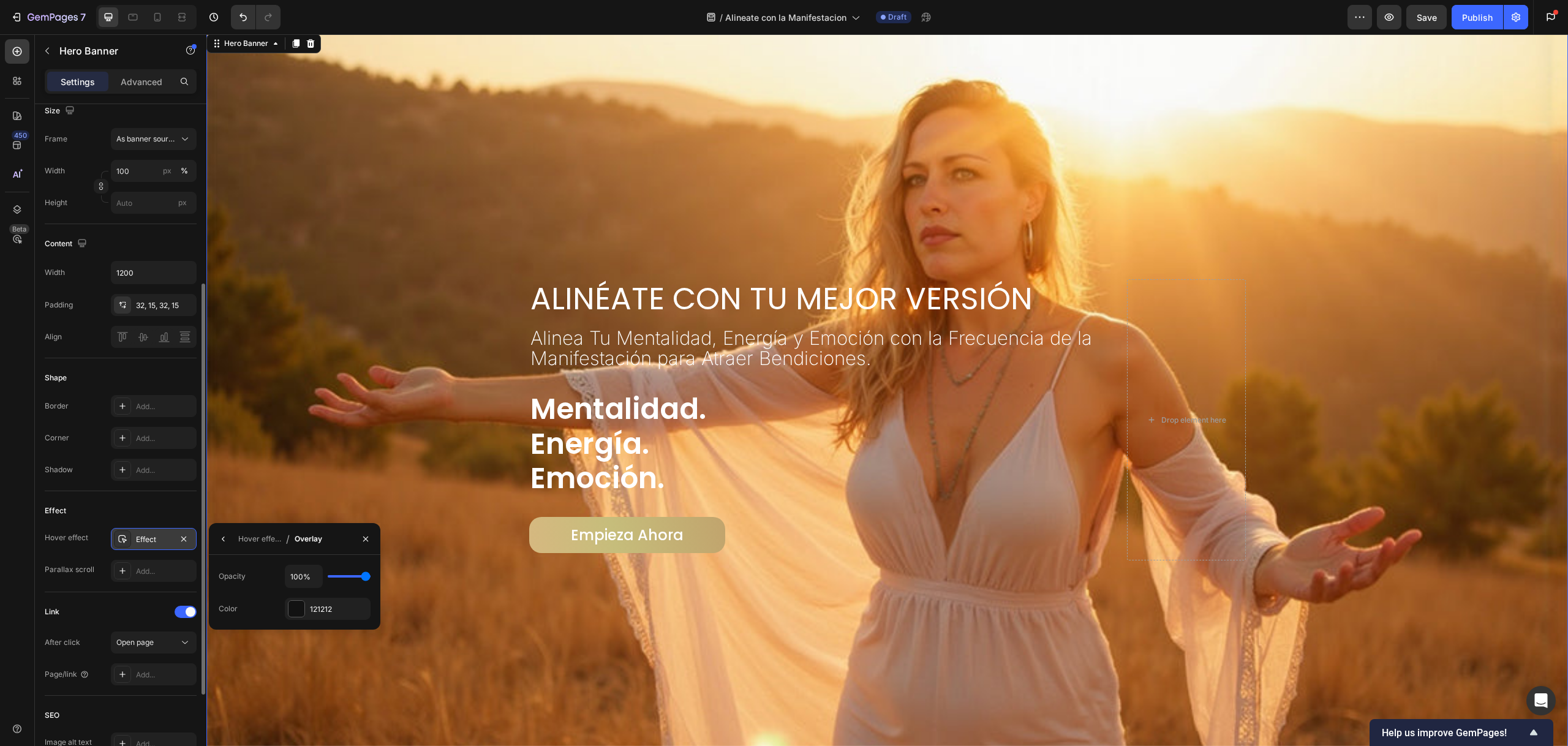
type input "89"
type input "75%"
type input "75"
type input "67%"
type input "67"
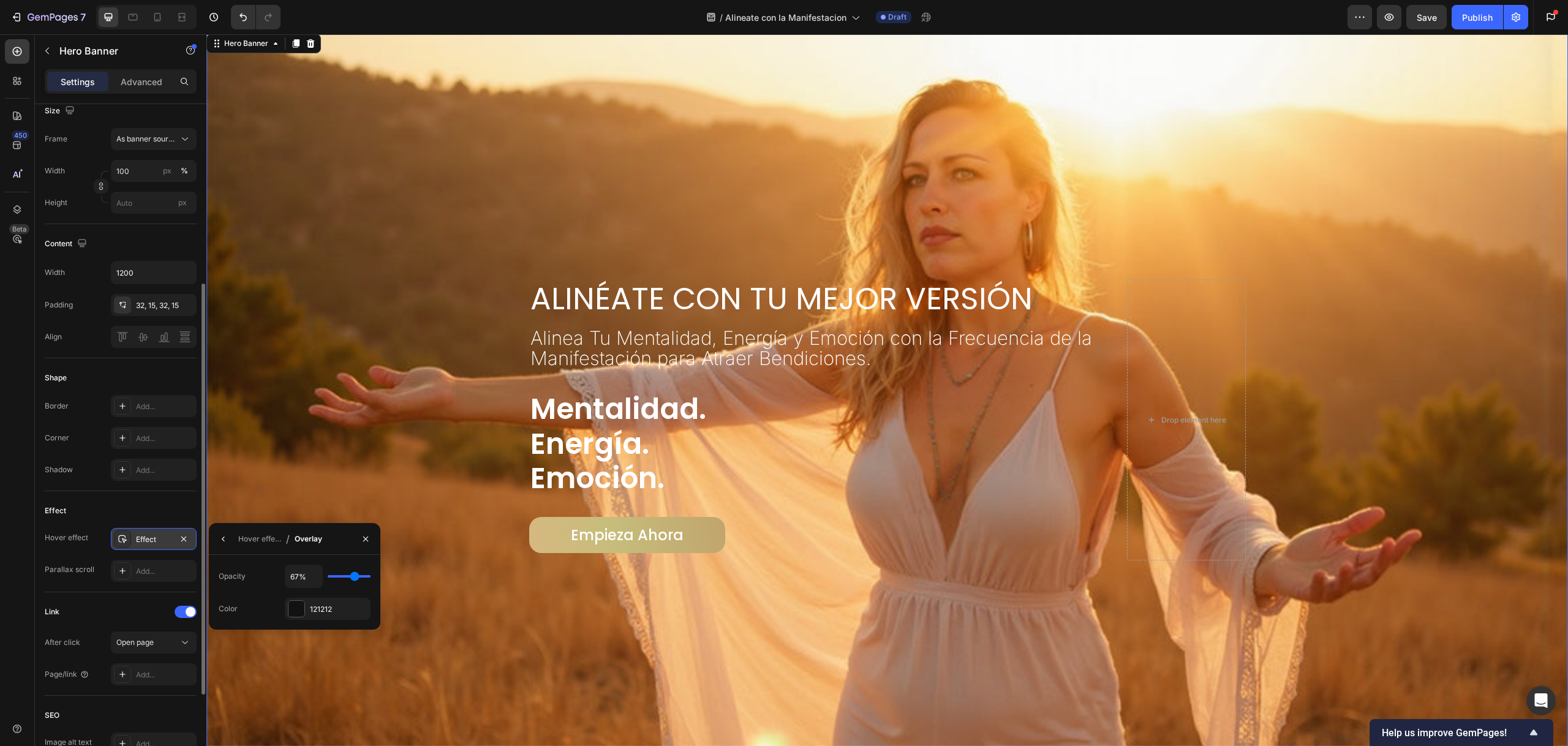
type input "64%"
type input "64"
type input "58%"
type input "58"
type input "54%"
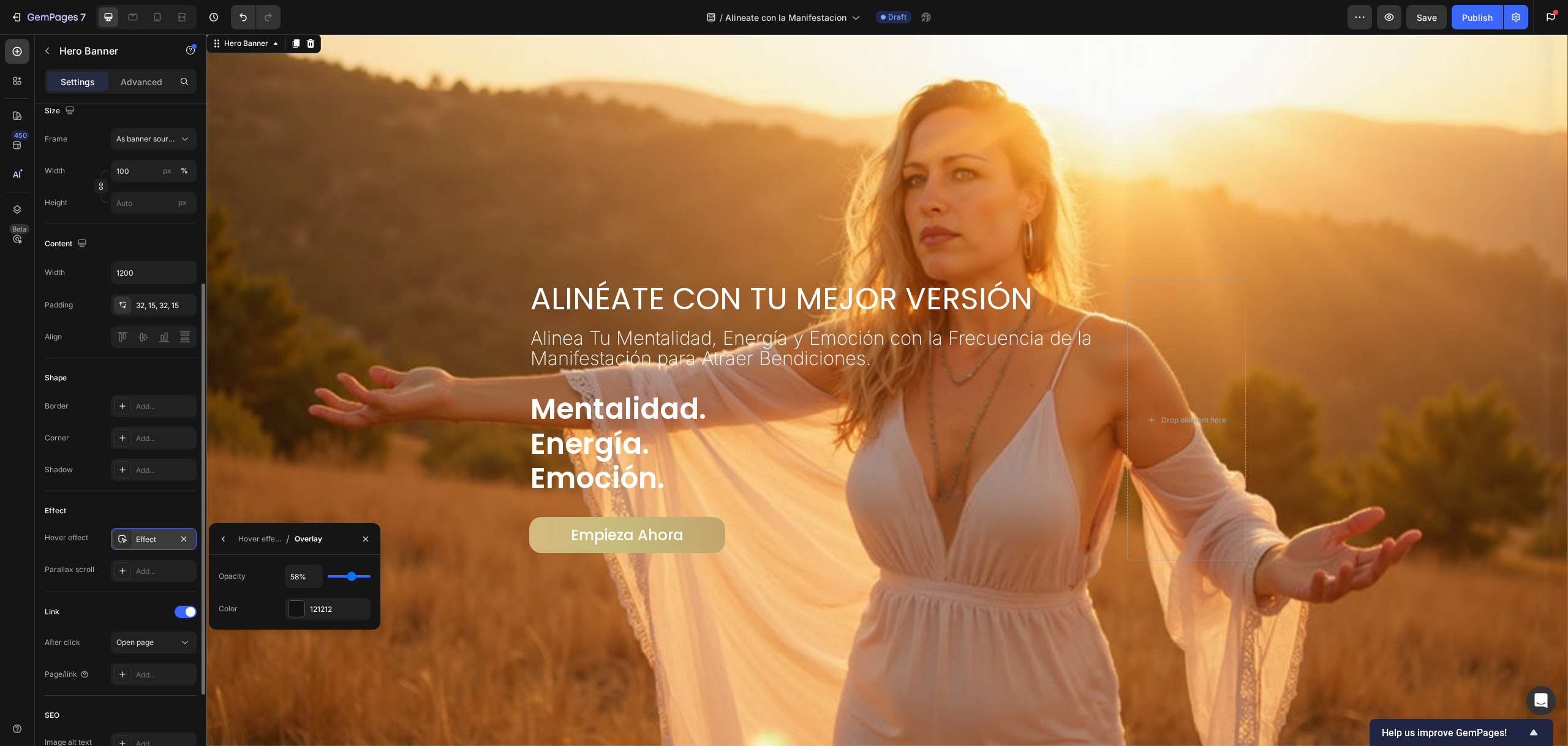
type input "54"
type input "52%"
drag, startPoint x: 341, startPoint y: 576, endPoint x: 356, endPoint y: 551, distance: 29.2
type input "52"
click at [349, 578] on input "range" at bounding box center [349, 577] width 43 height 3
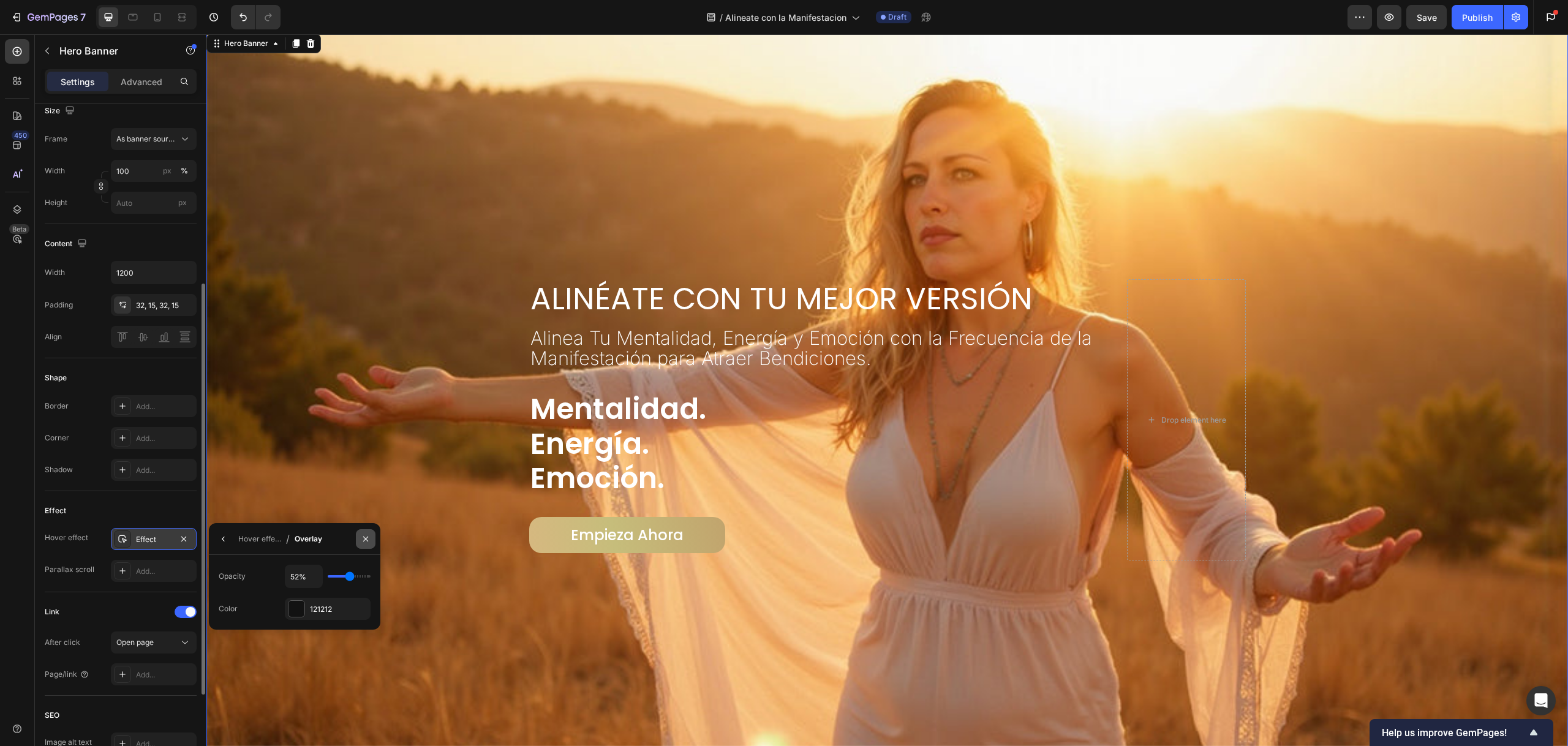
click at [363, 534] on icon "button" at bounding box center [366, 539] width 10 height 10
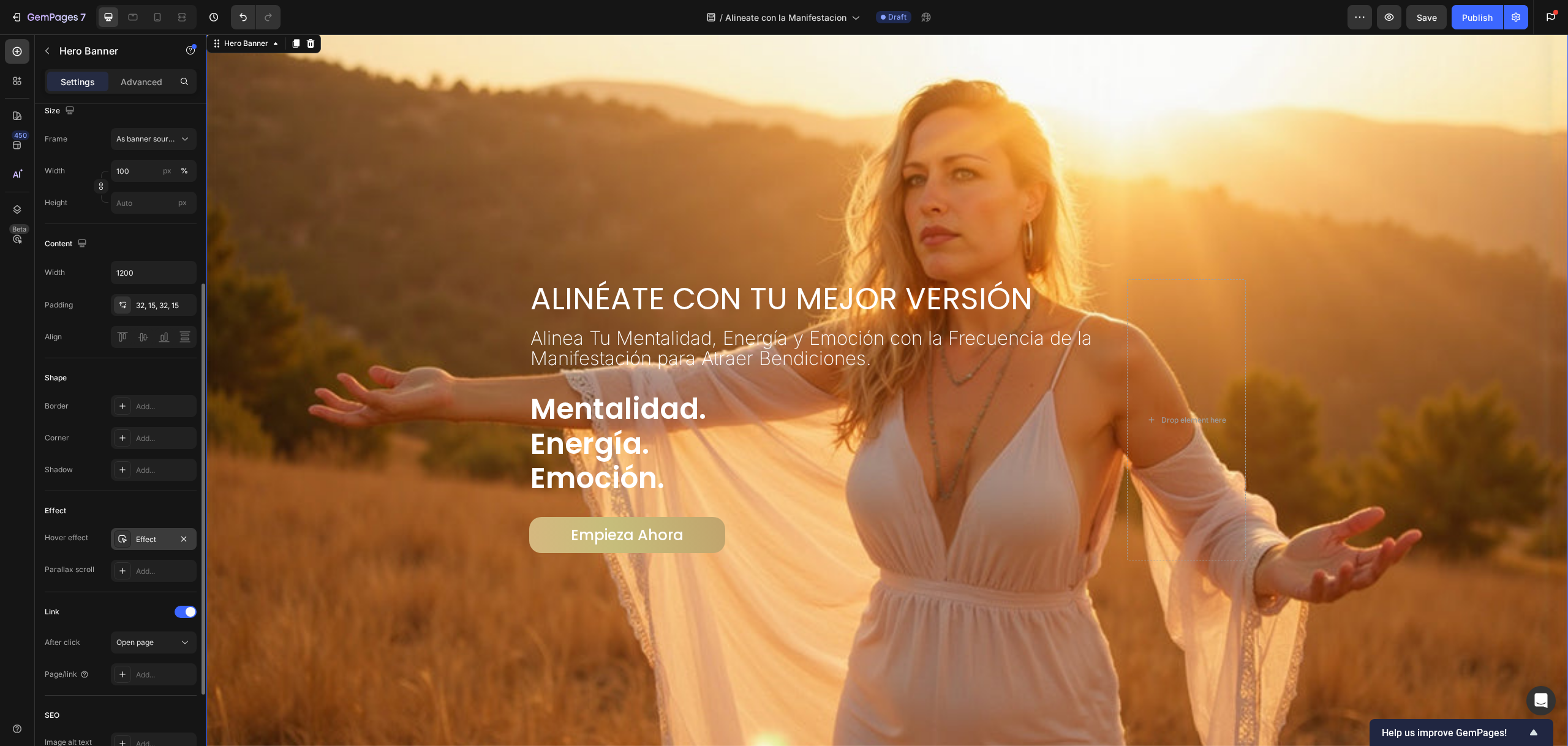
click at [183, 547] on div "Effect" at bounding box center [154, 539] width 86 height 22
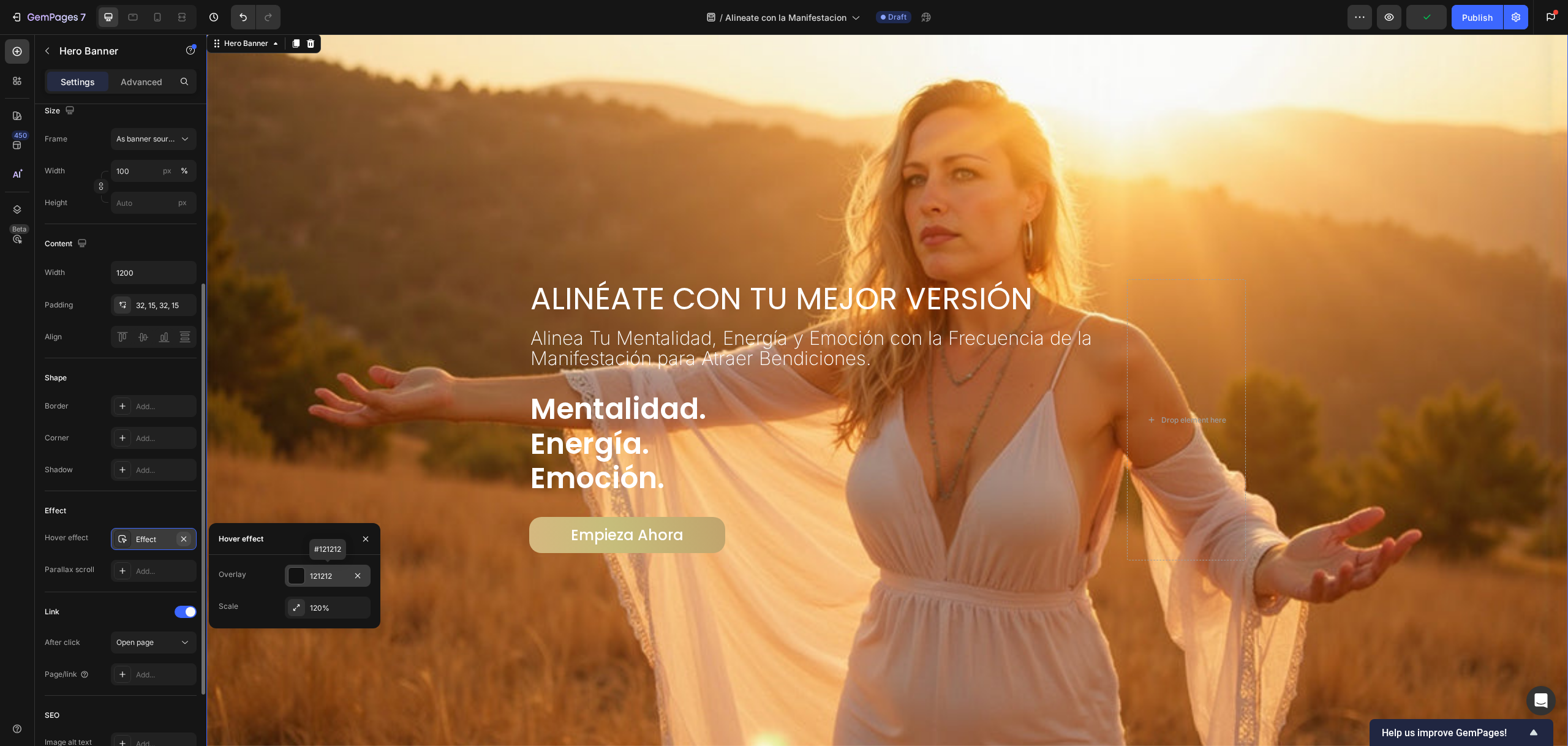
click at [189, 541] on button "button" at bounding box center [183, 539] width 14 height 14
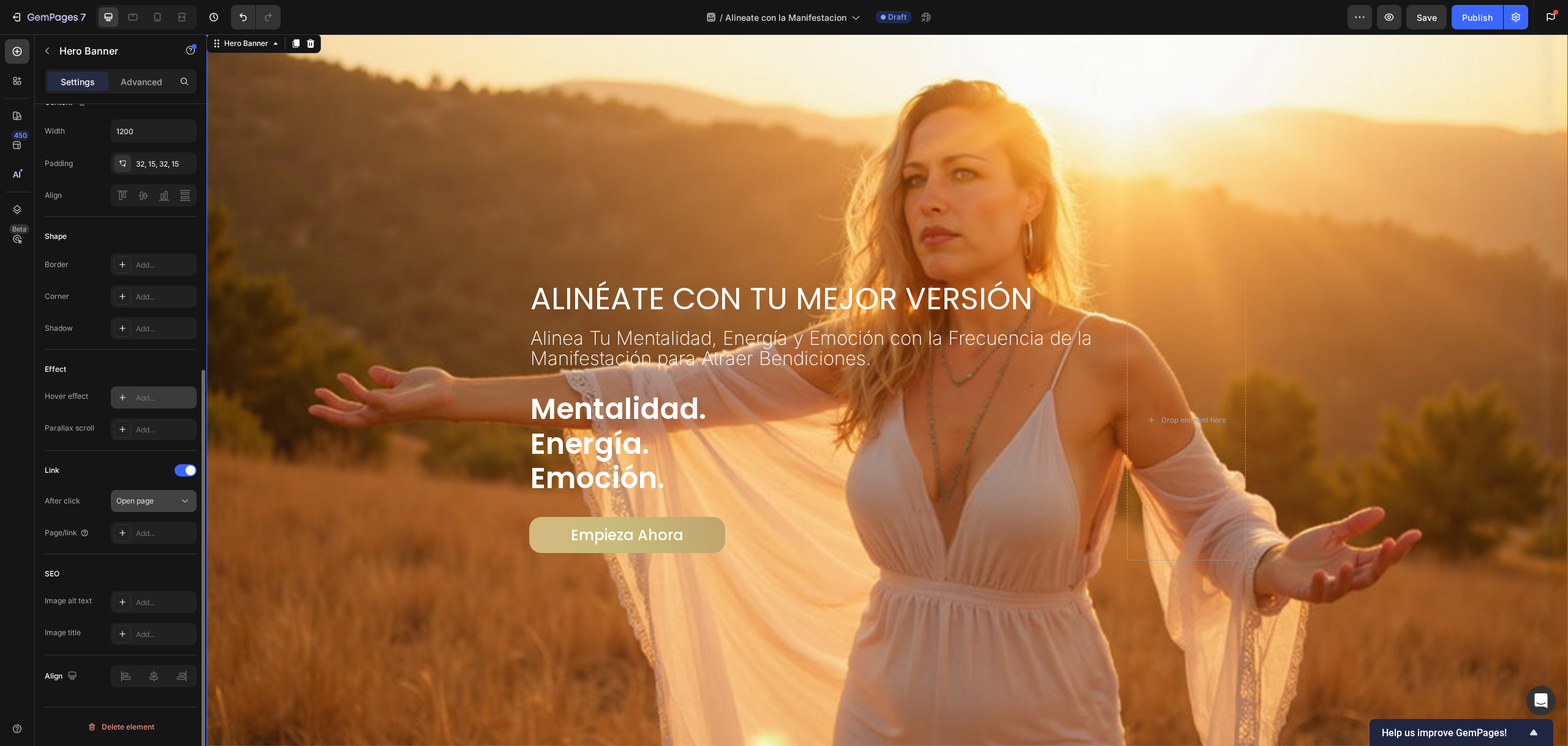
scroll to position [0, 0]
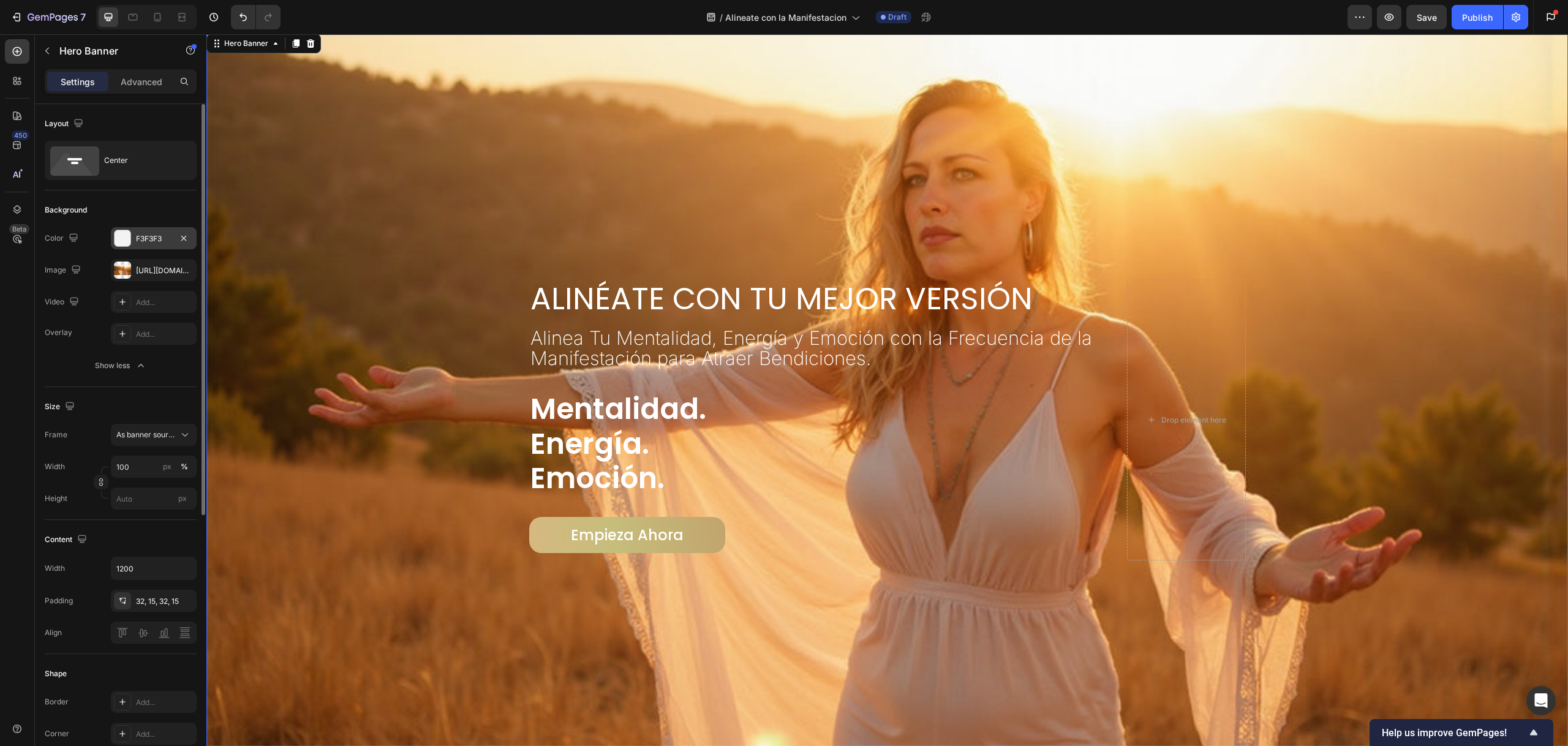
click at [122, 238] on div at bounding box center [122, 238] width 16 height 16
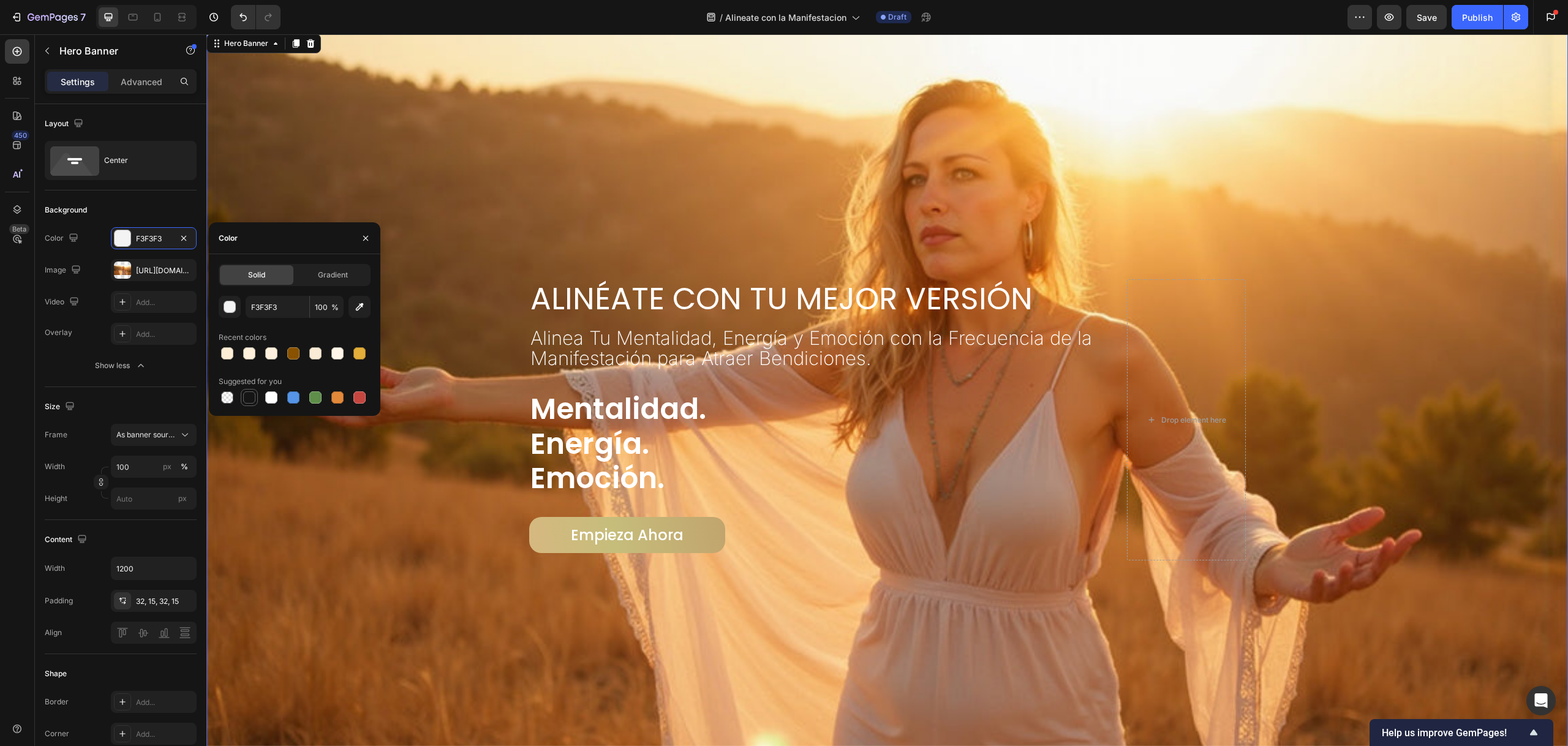
click at [249, 396] on div at bounding box center [249, 397] width 12 height 12
type input "151515"
click at [157, 211] on div "Background" at bounding box center [120, 210] width 152 height 20
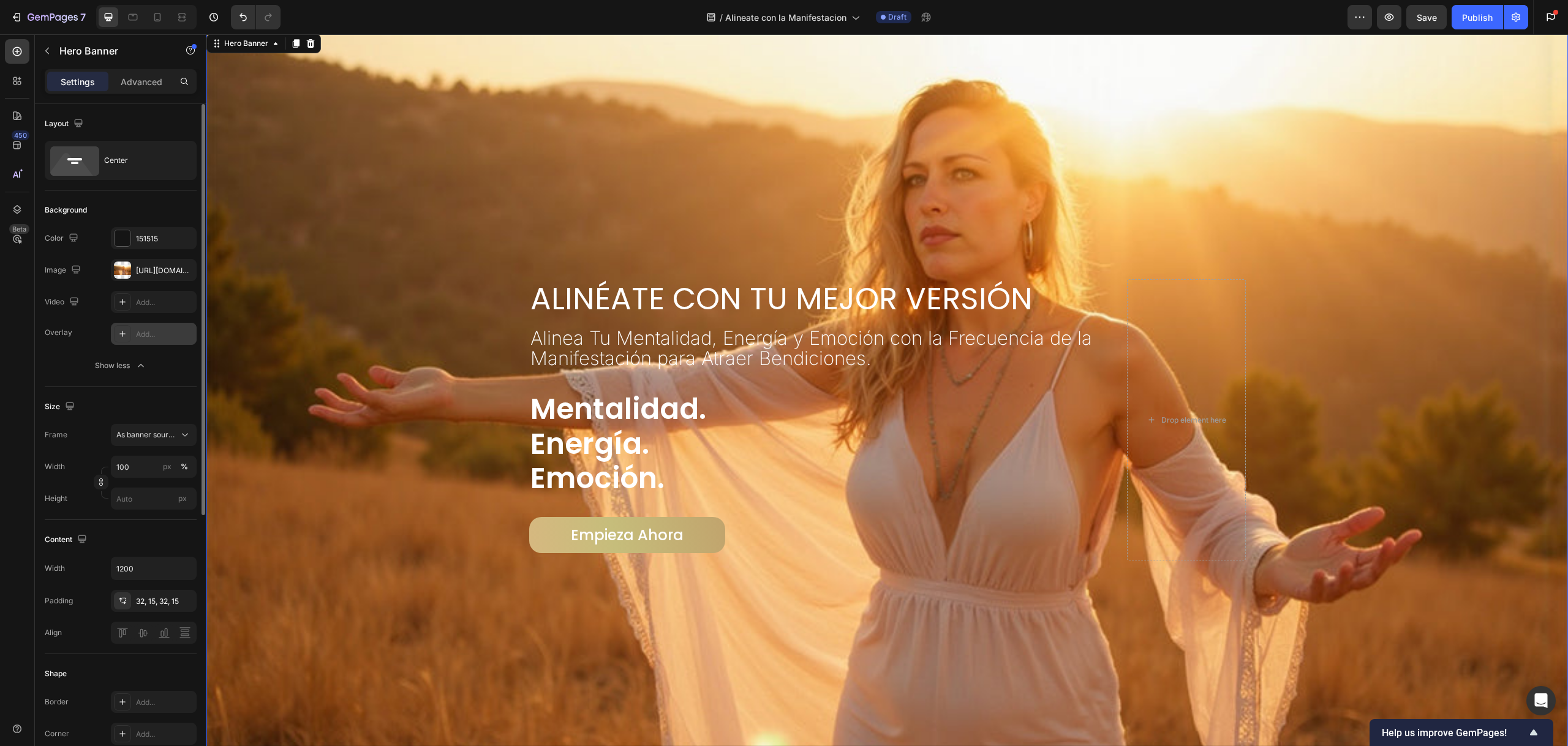
click at [120, 335] on icon at bounding box center [123, 334] width 10 height 10
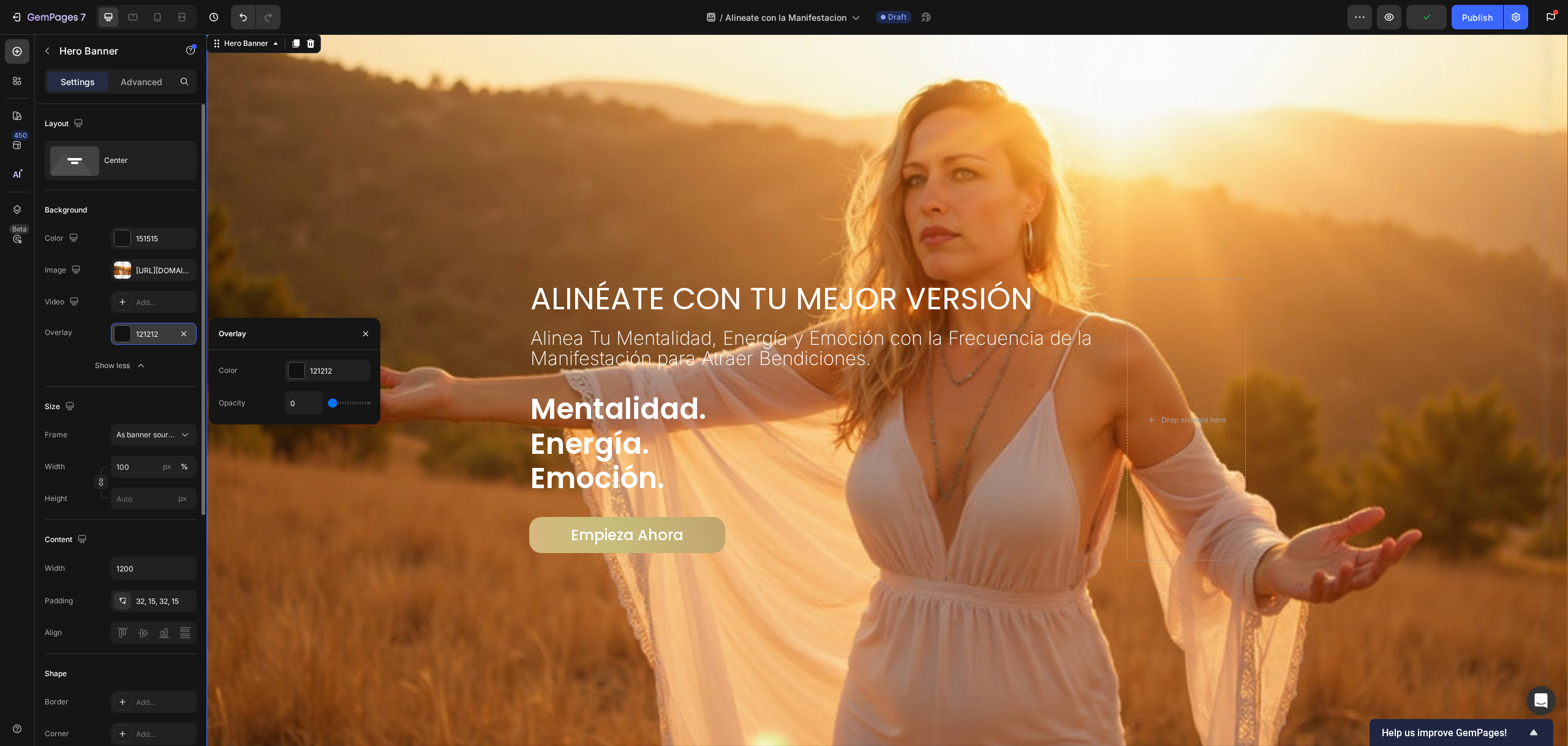
drag, startPoint x: 341, startPoint y: 406, endPoint x: 354, endPoint y: 409, distance: 13.3
click at [366, 407] on div "0" at bounding box center [327, 403] width 86 height 23
type input "22%"
type input "22"
type input "49%"
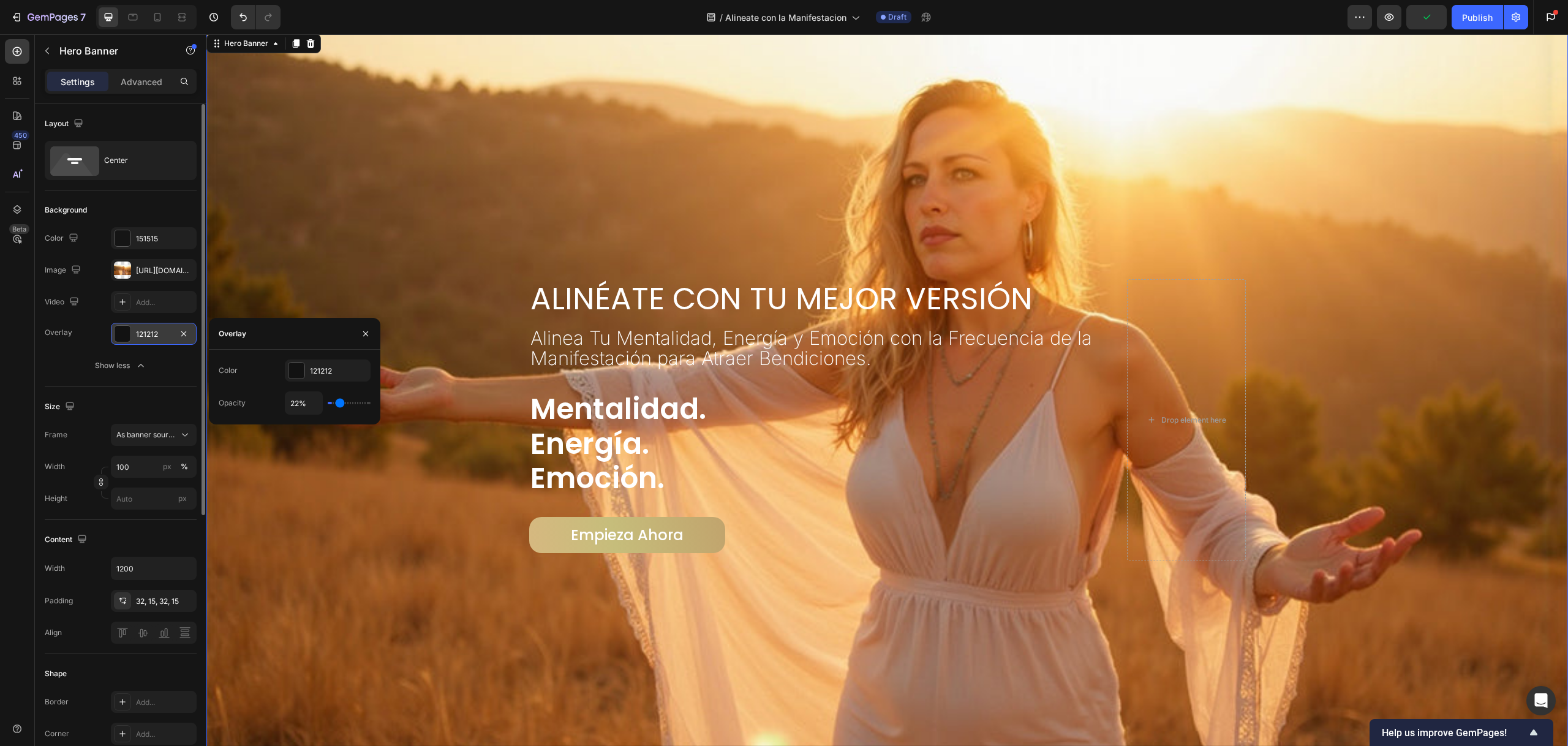
type input "49"
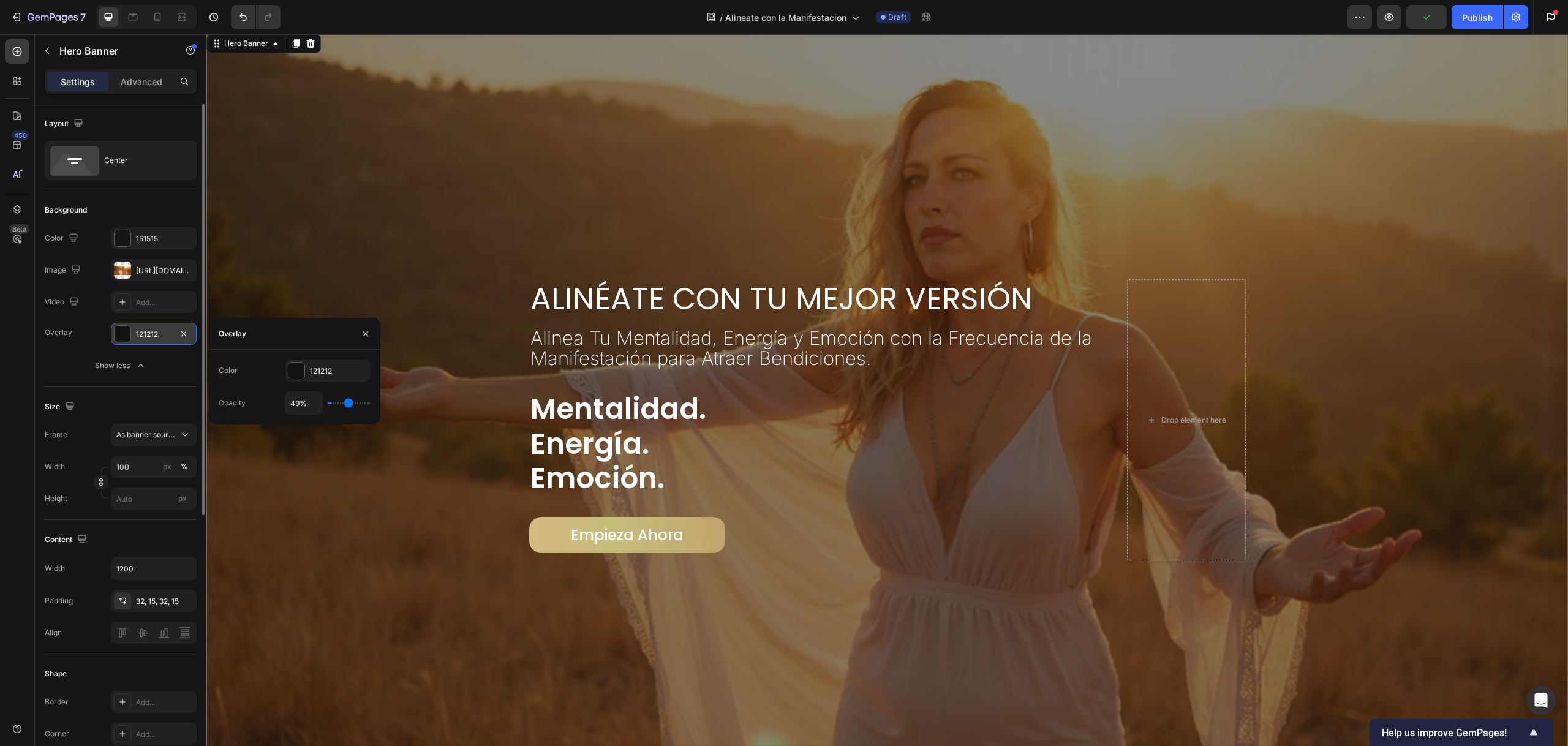
type input "77%"
type input "77"
type input "100%"
type input "100"
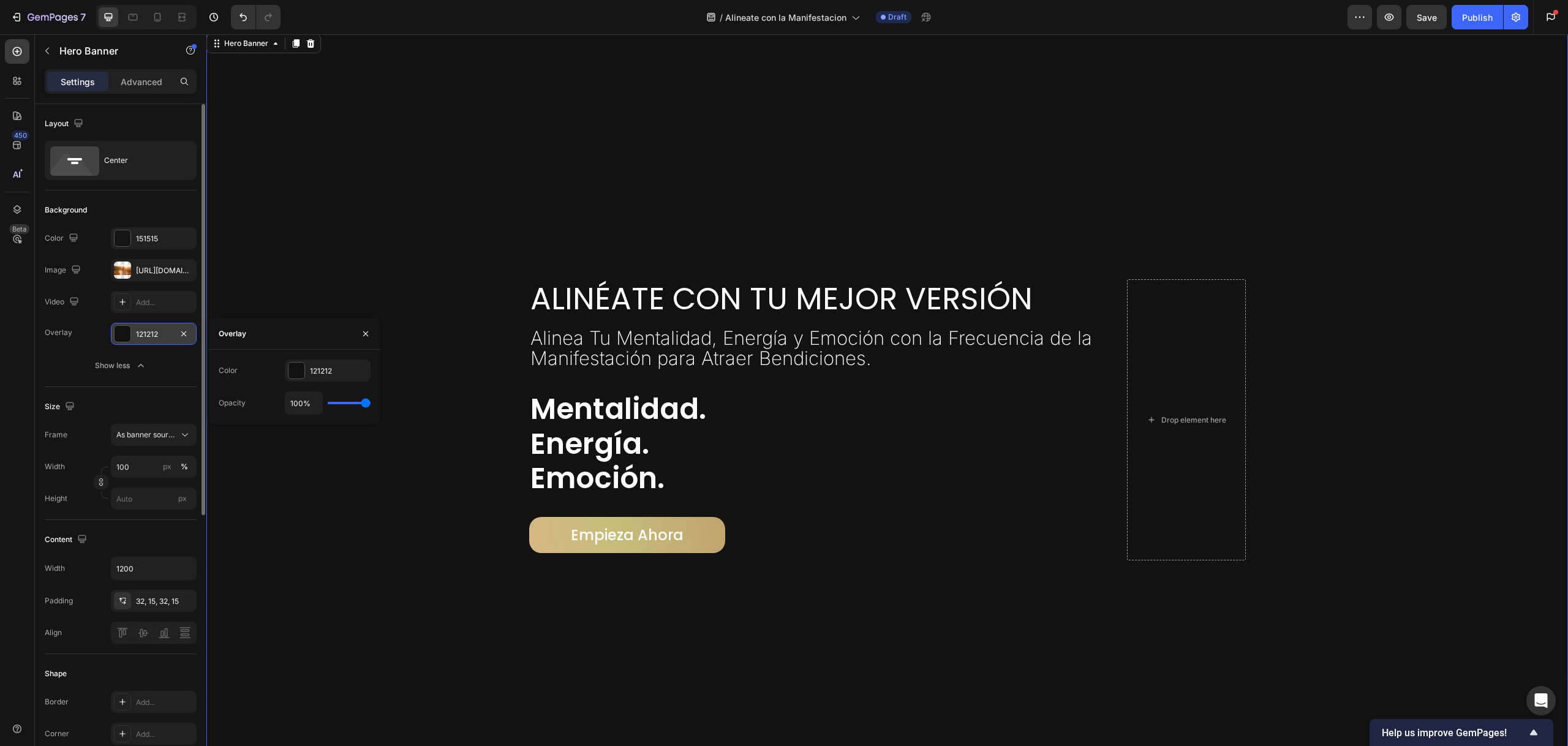
type input "95%"
type input "95"
type input "89%"
type input "89"
type input "85%"
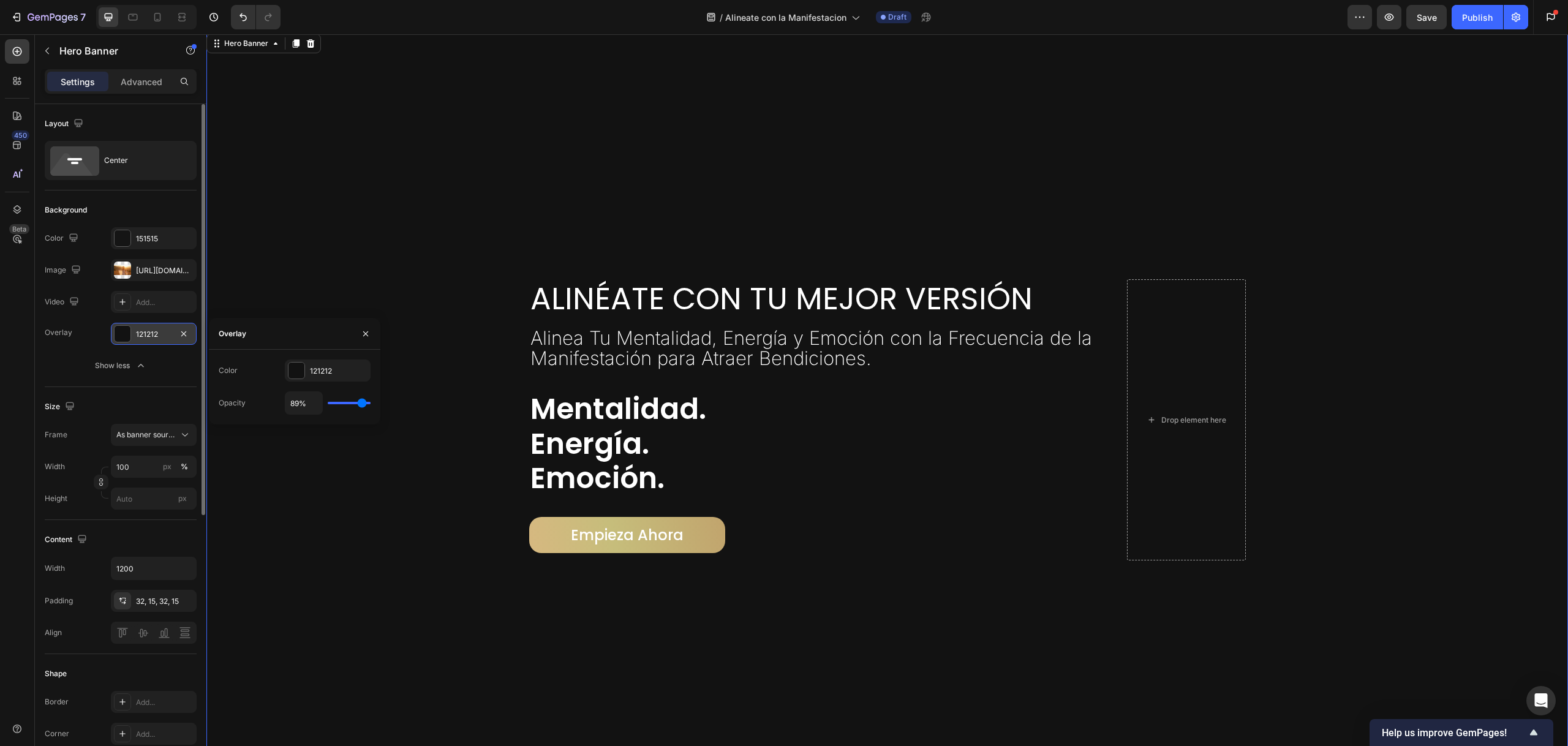
type input "85"
type input "81%"
type input "81"
type input "76%"
type input "76"
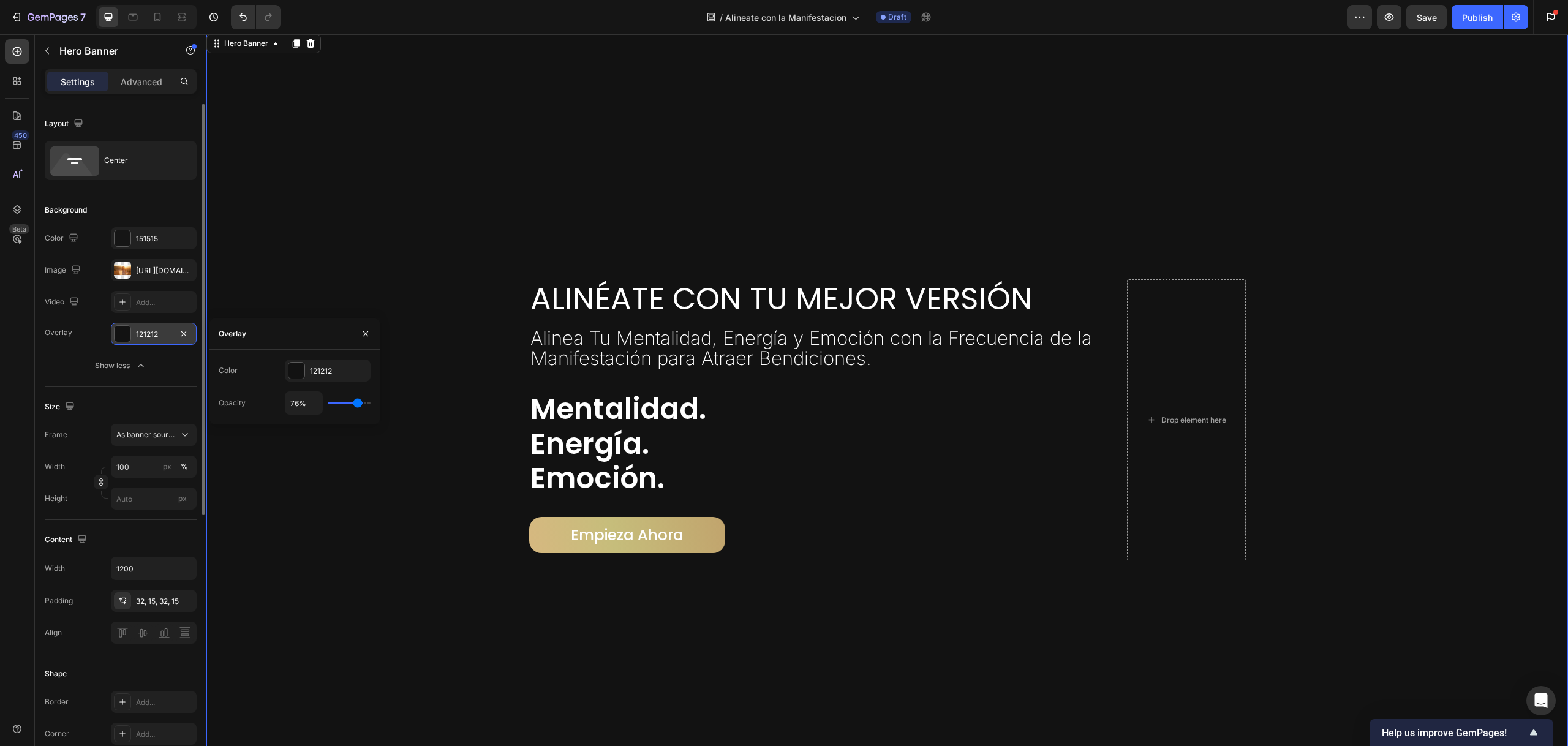
type input "75%"
type input "75"
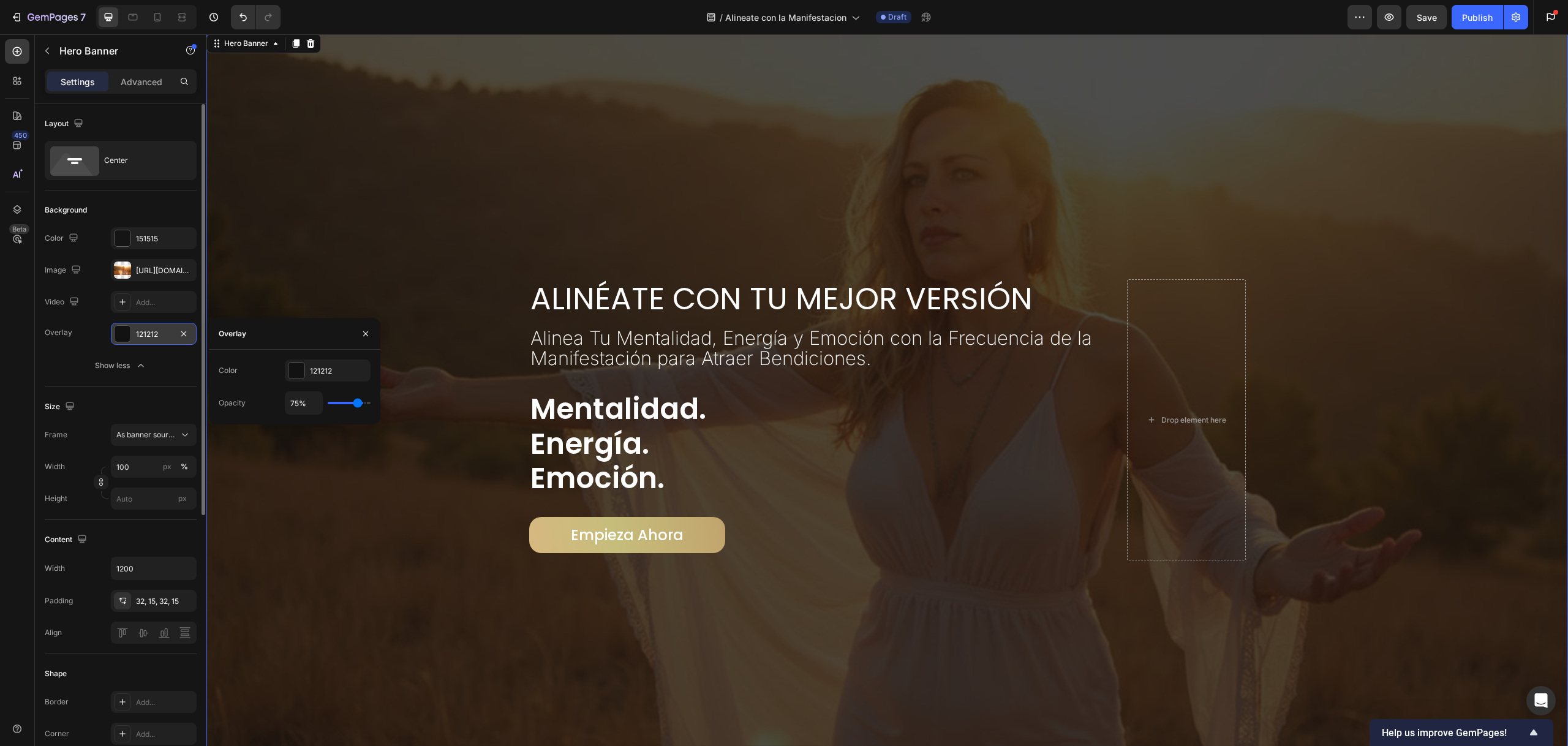
type input "74%"
type input "74"
type input "72%"
type input "72"
type input "70%"
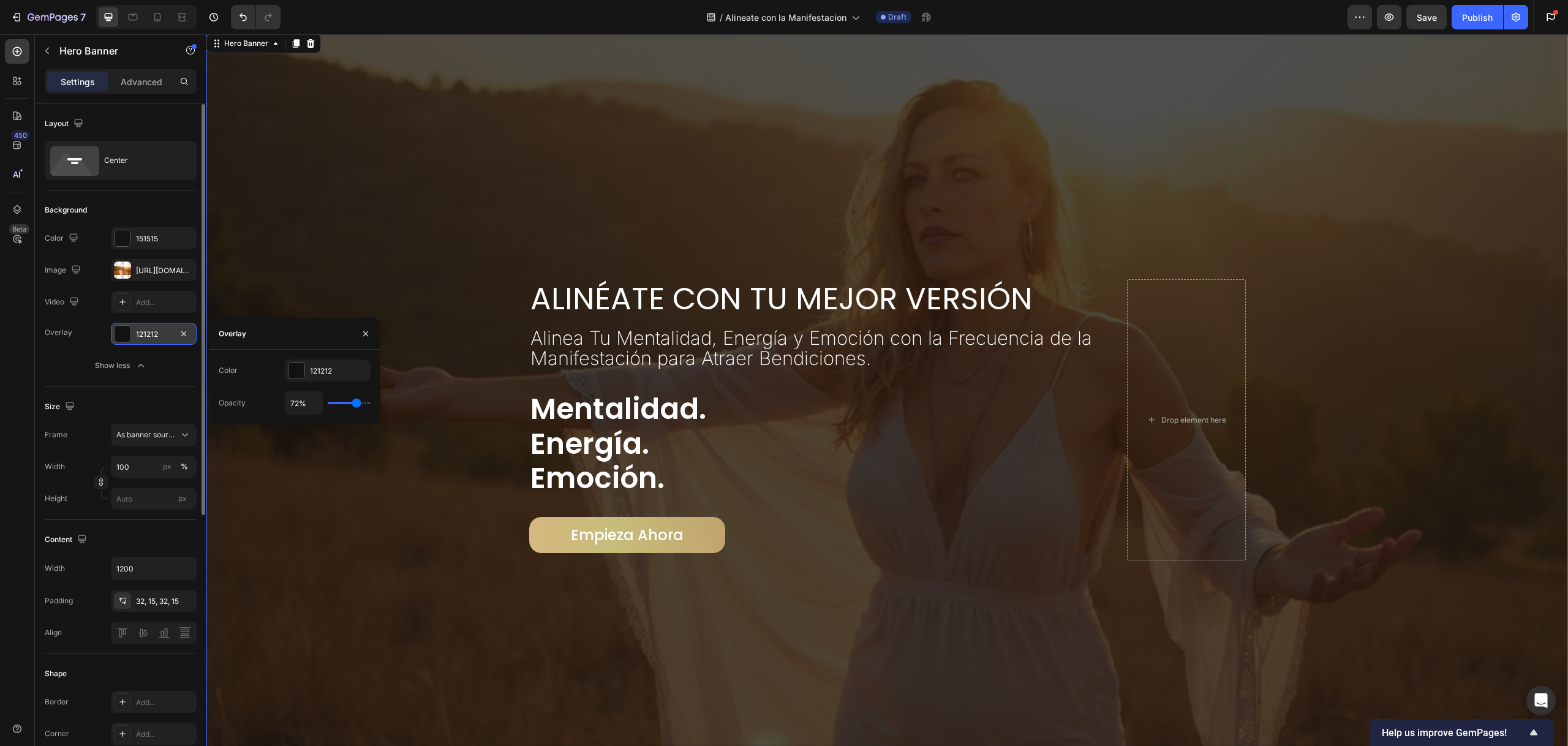
type input "70"
type input "68%"
type input "68"
type input "67%"
type input "67"
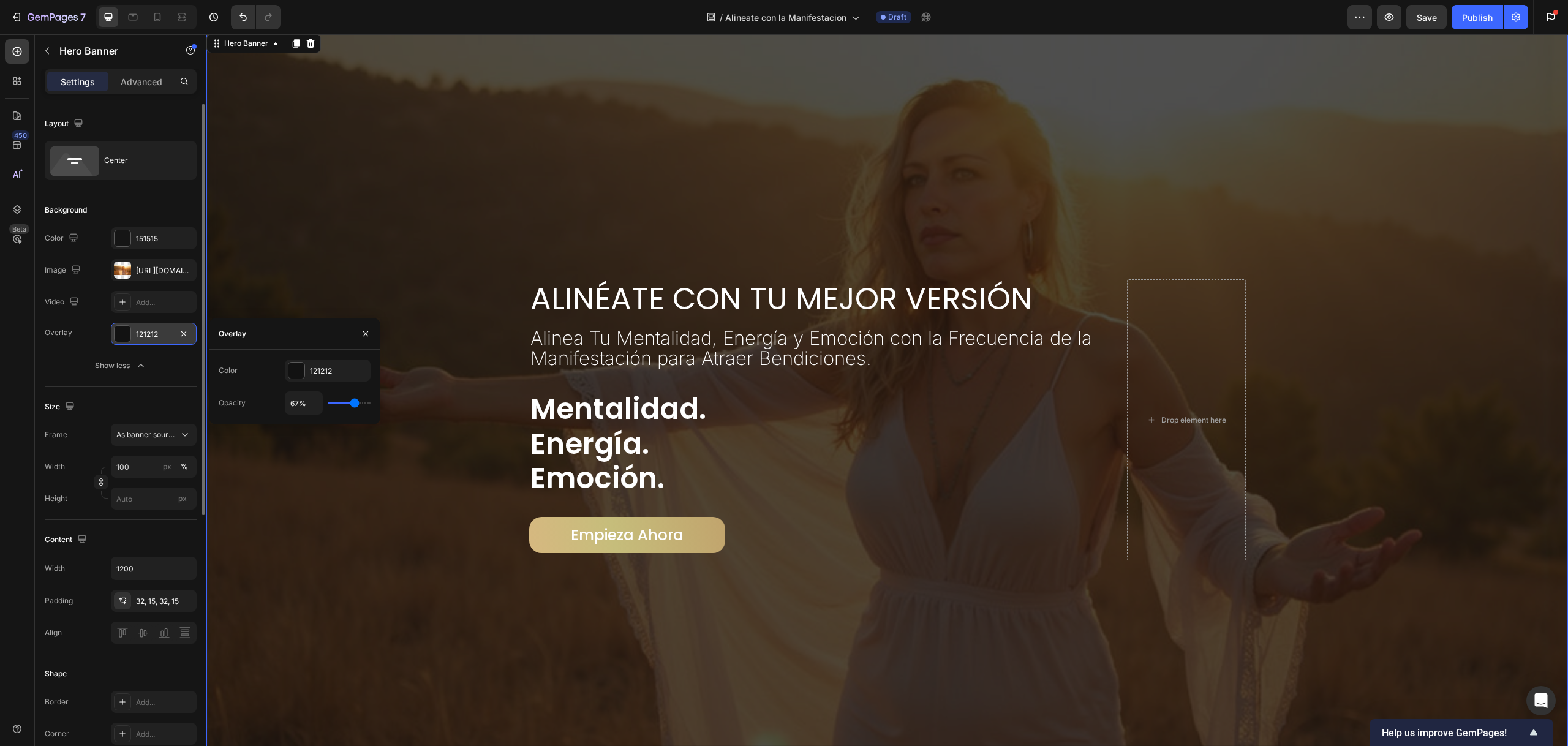
type input "66%"
type input "66"
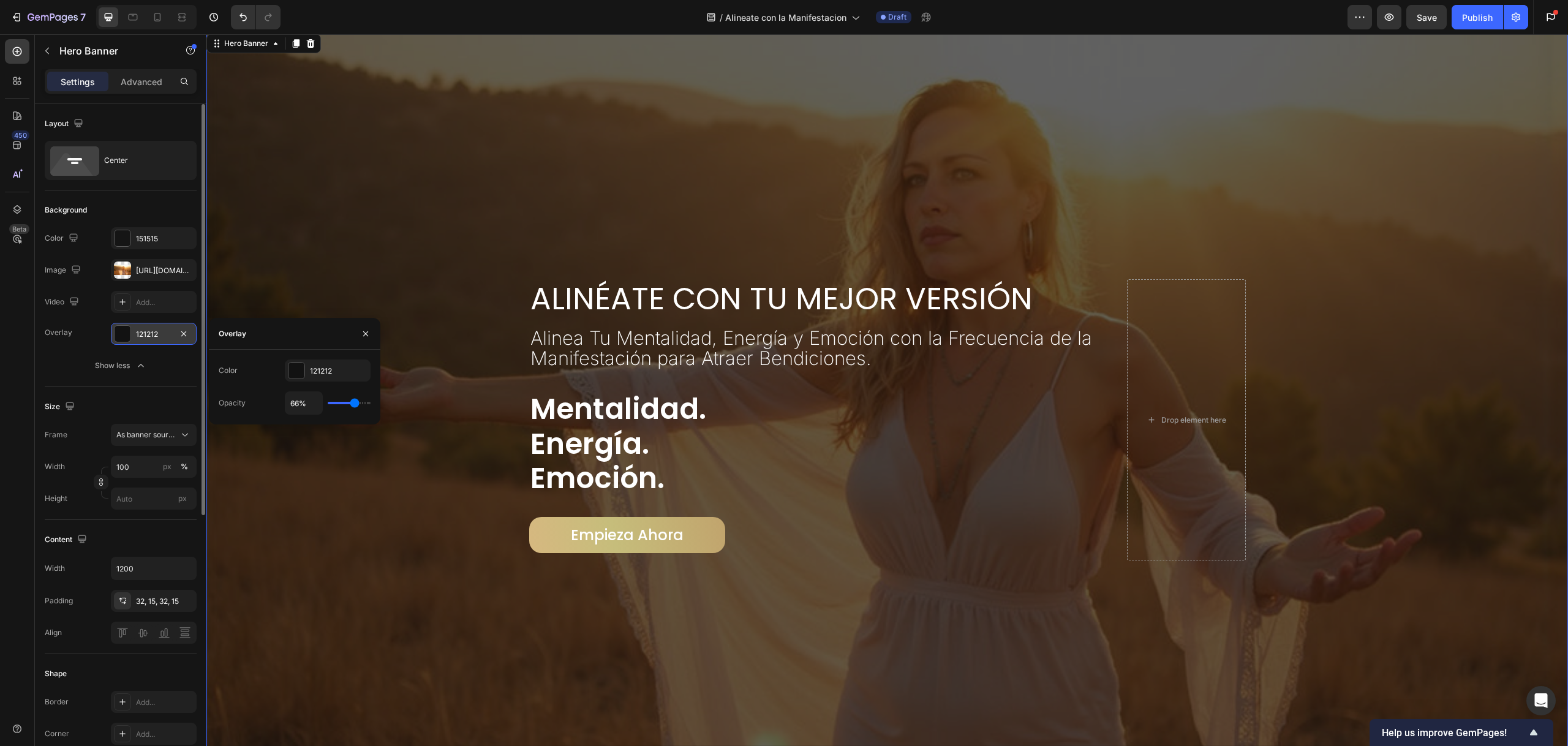
type input "65%"
type input "65"
type input "62%"
type input "62"
type input "59%"
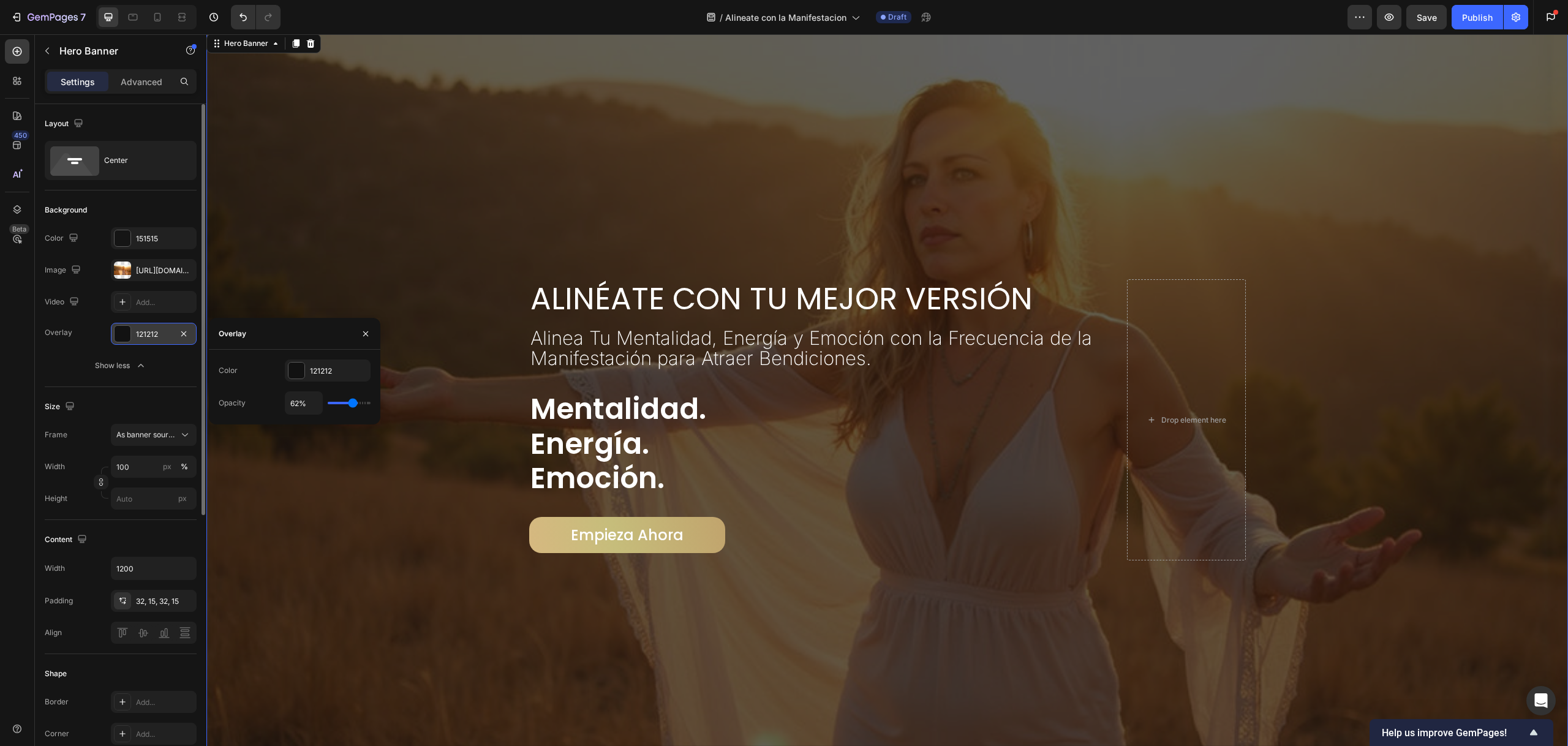
type input "59"
type input "57%"
type input "57"
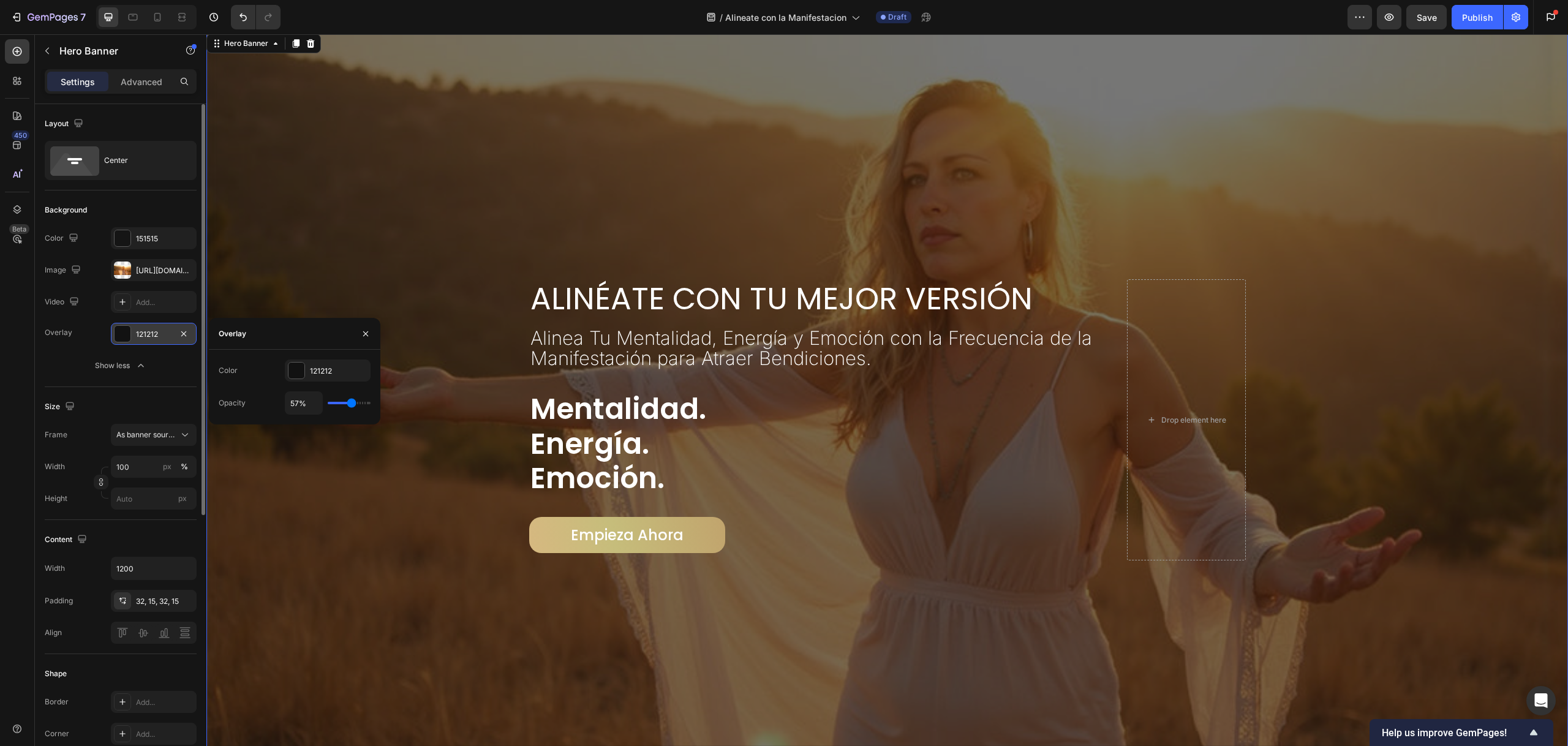
type input "53%"
type input "53"
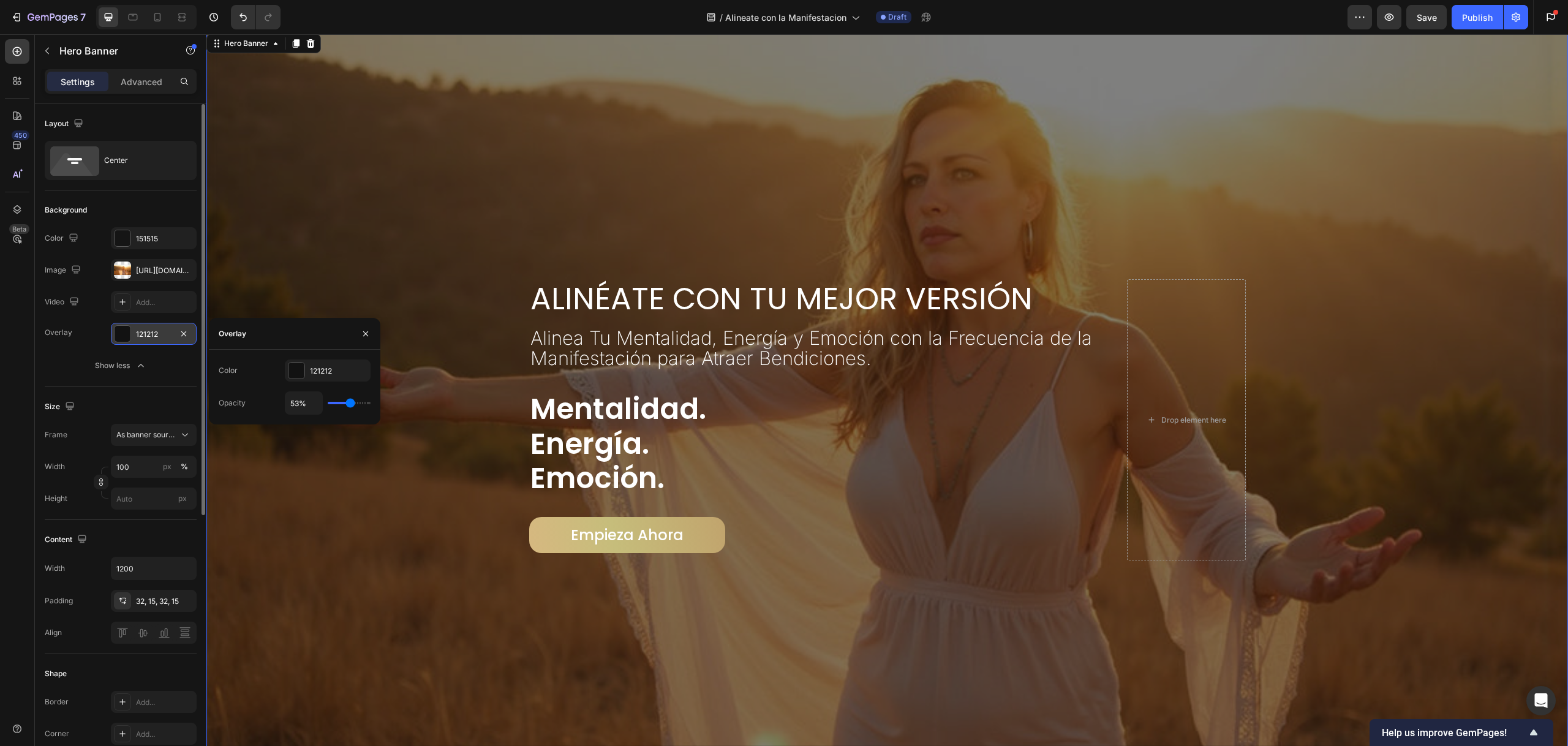
type input "47%"
type input "47"
type input "43%"
type input "43"
type input "38%"
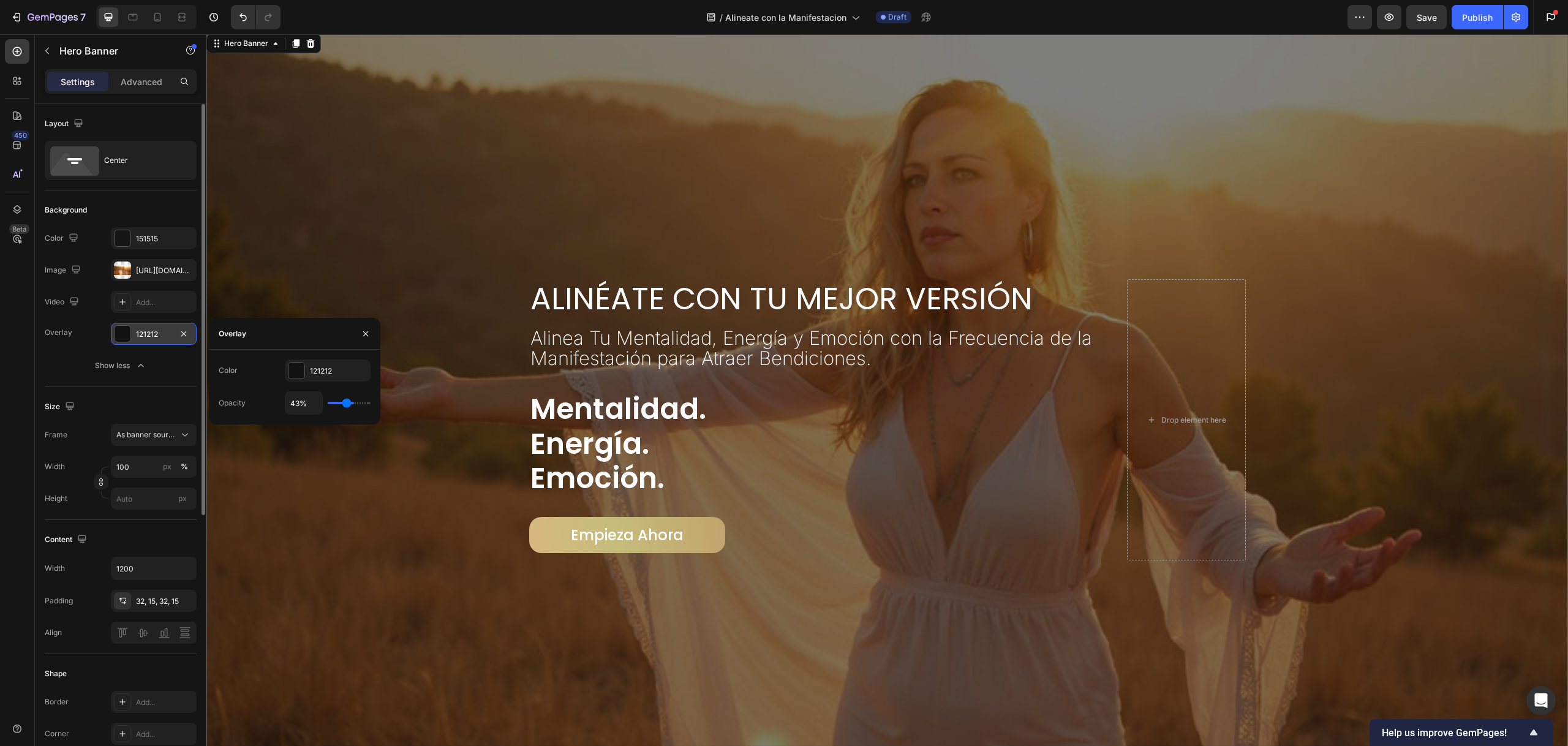
type input "38"
type input "35%"
type input "35"
type input "32%"
type input "32"
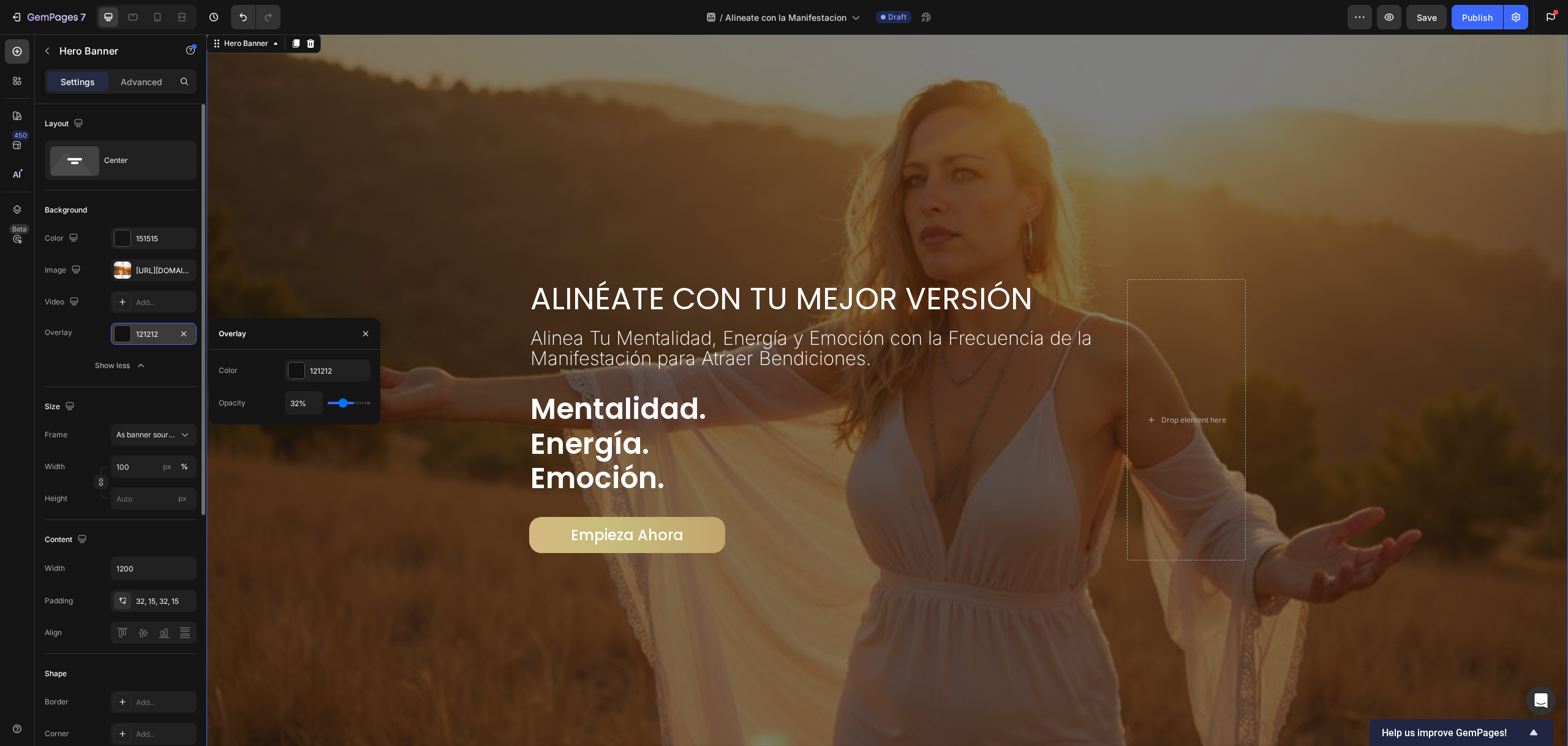
type input "27%"
type input "27"
type input "25%"
type input "25"
type input "23%"
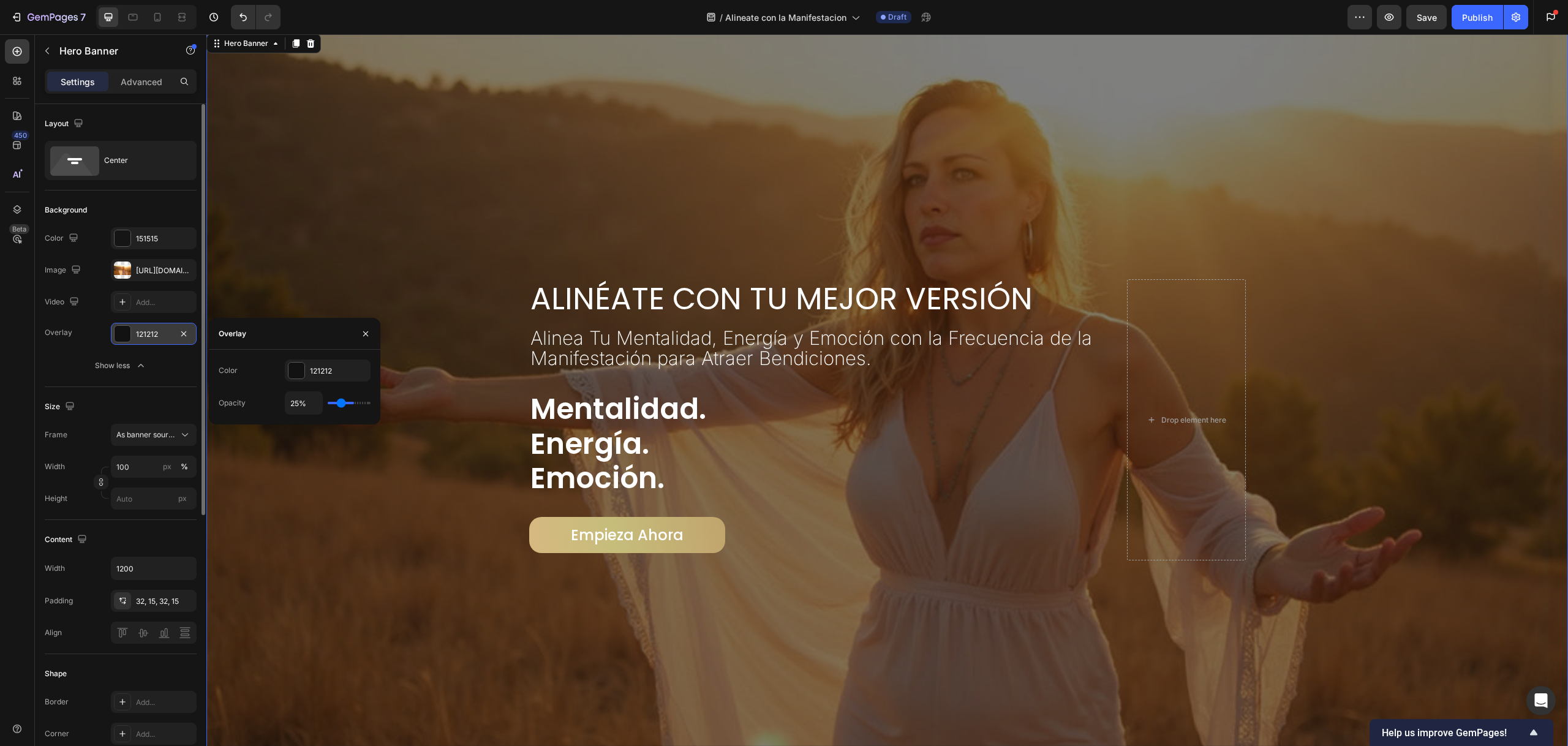
type input "23"
type input "22%"
type input "22"
type input "21%"
type input "21"
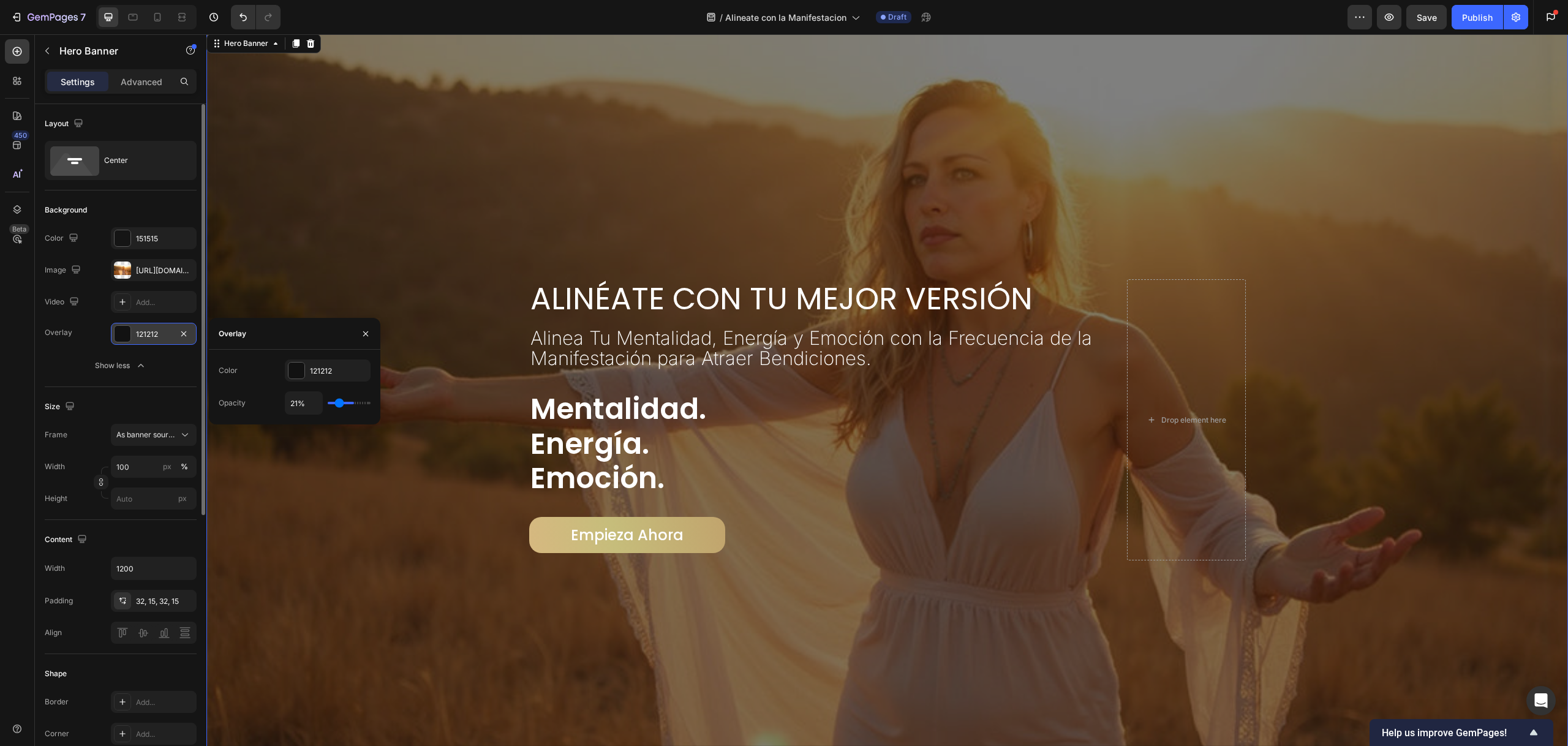
type input "18%"
type input "18"
type input "15%"
type input "15"
type input "12%"
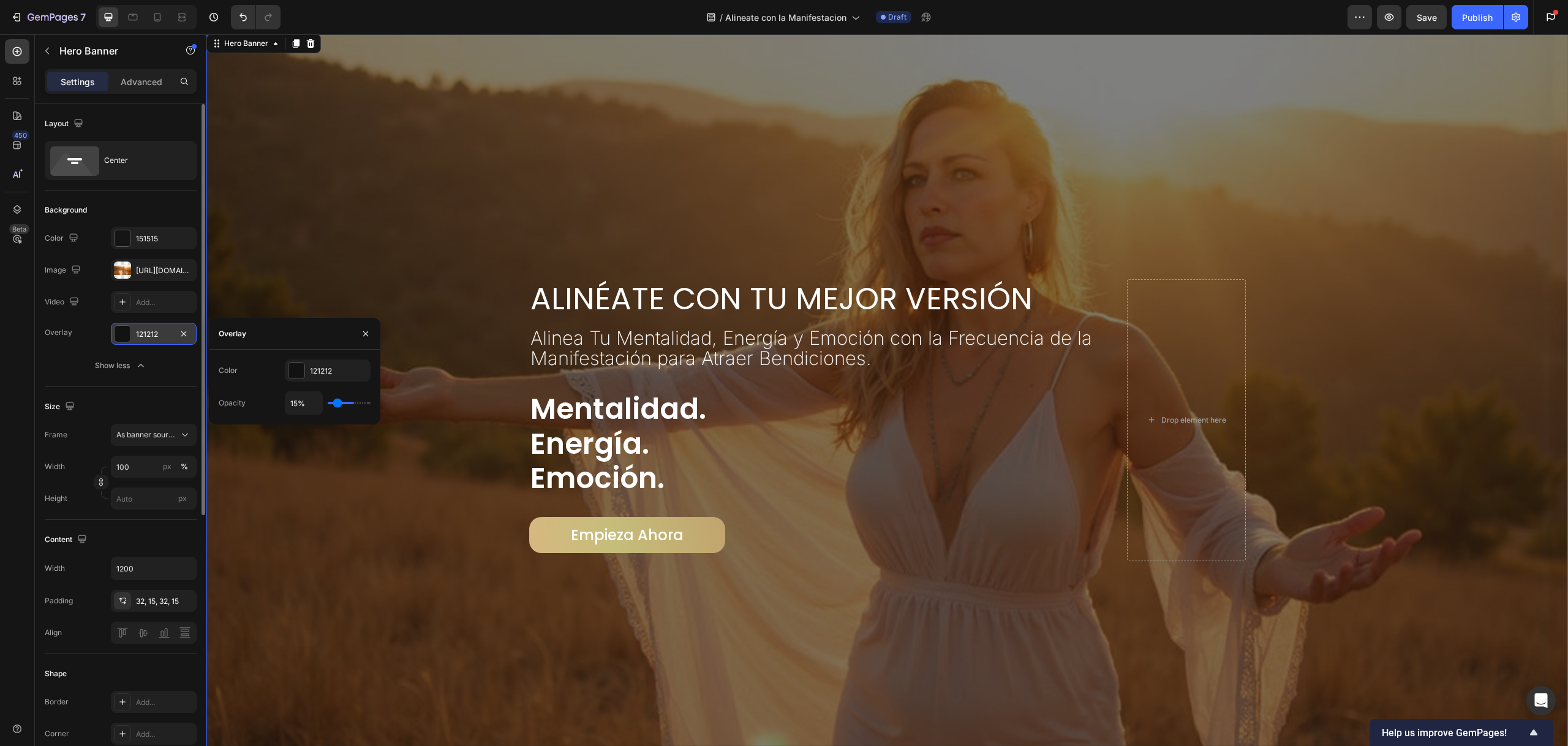
type input "12"
type input "8%"
type input "8"
type input "3%"
type input "3"
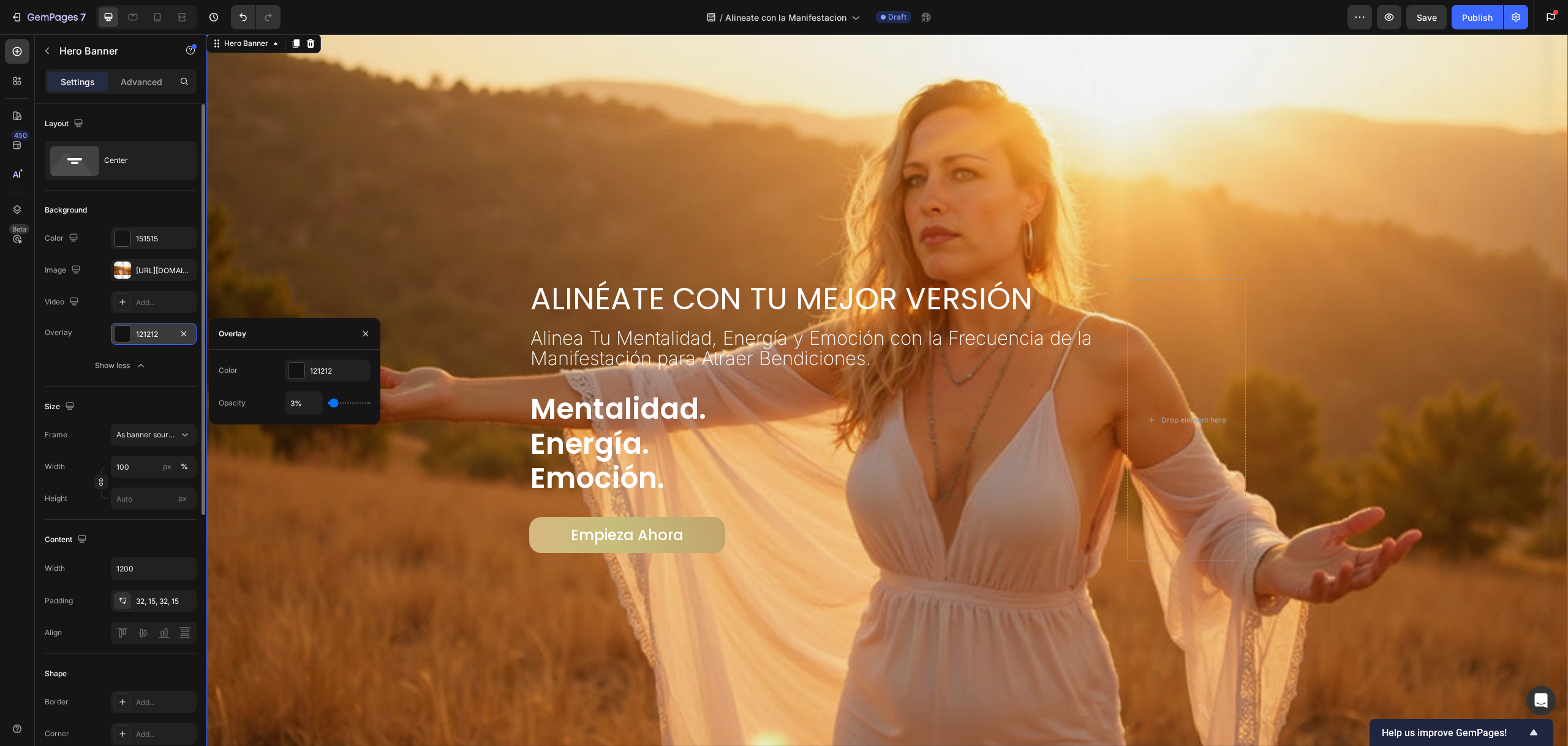
type input "2%"
type input "2"
type input "1%"
type input "1"
type input "0%"
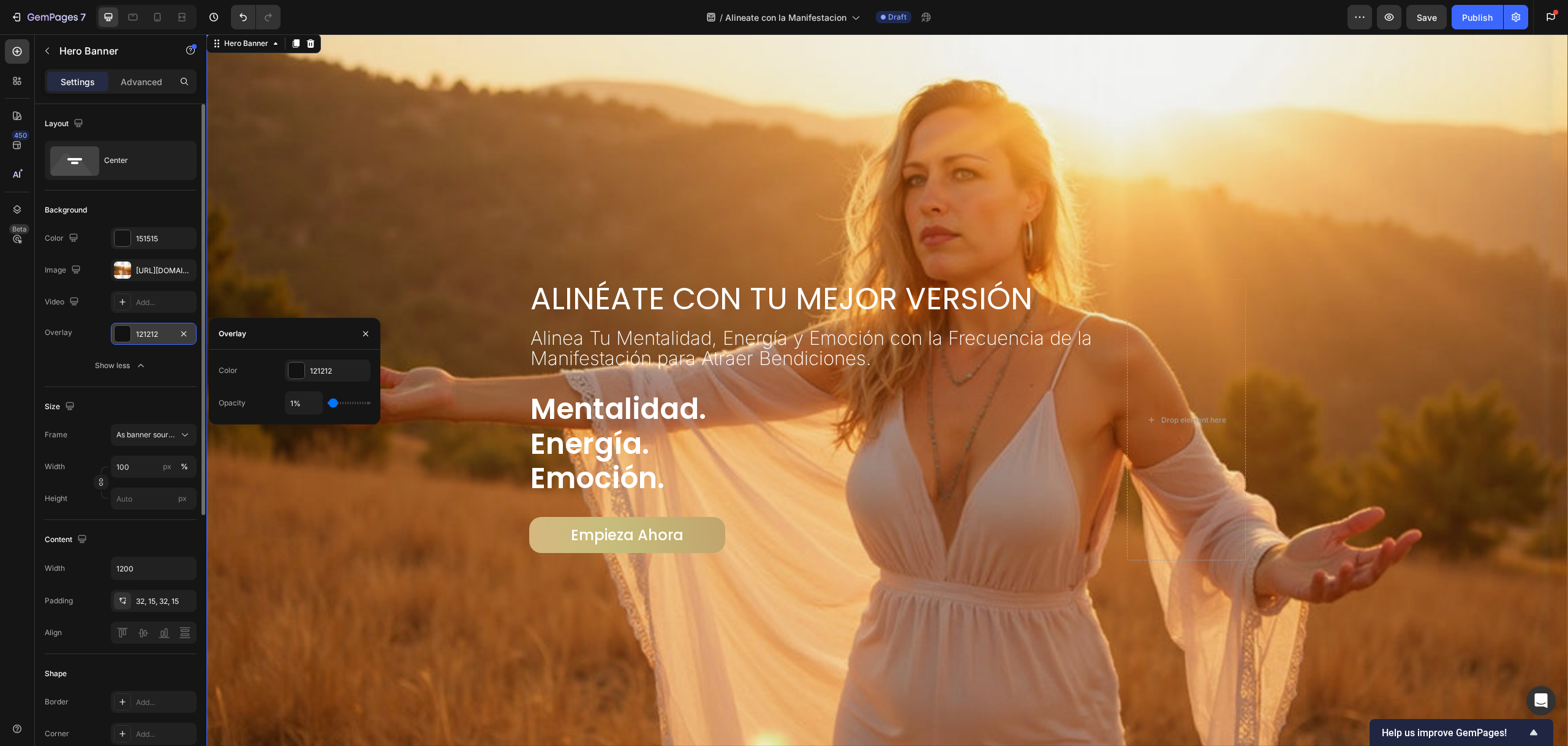
type input "0"
type input "3%"
type input "3"
type input "4%"
type input "4"
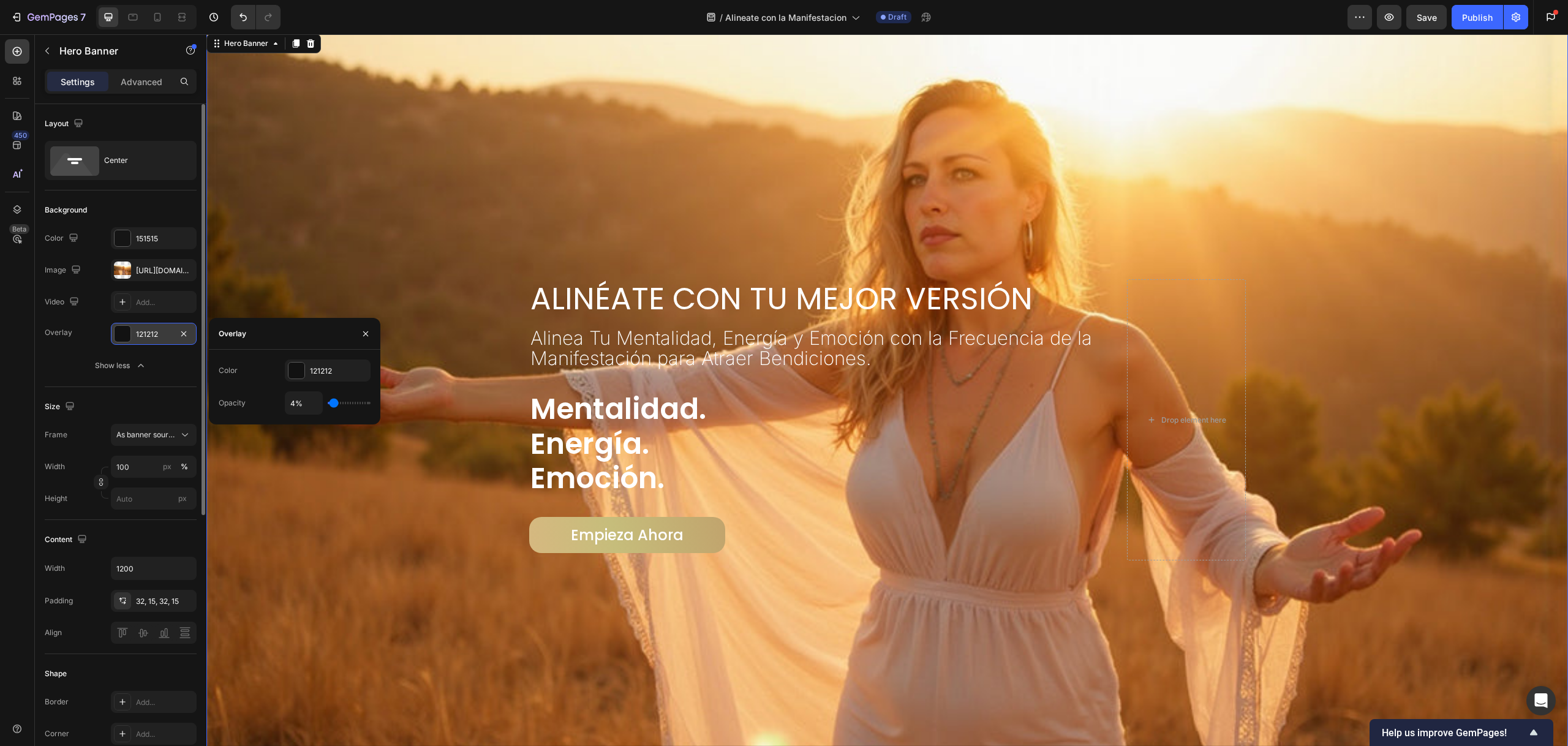
type input "6%"
type input "6"
type input "7%"
type input "7"
type input "9%"
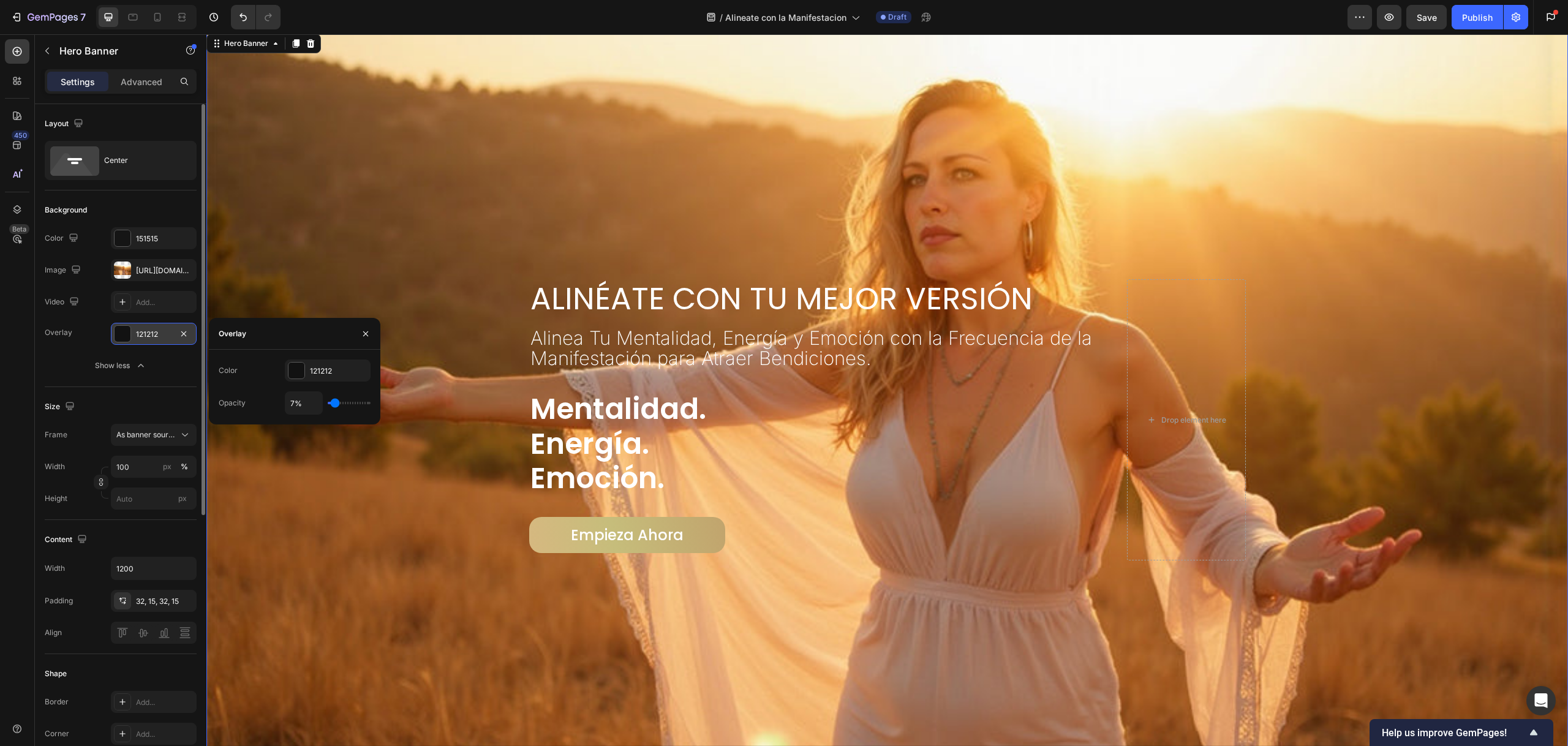
type input "9"
type input "12%"
type input "12"
type input "15%"
type input "15"
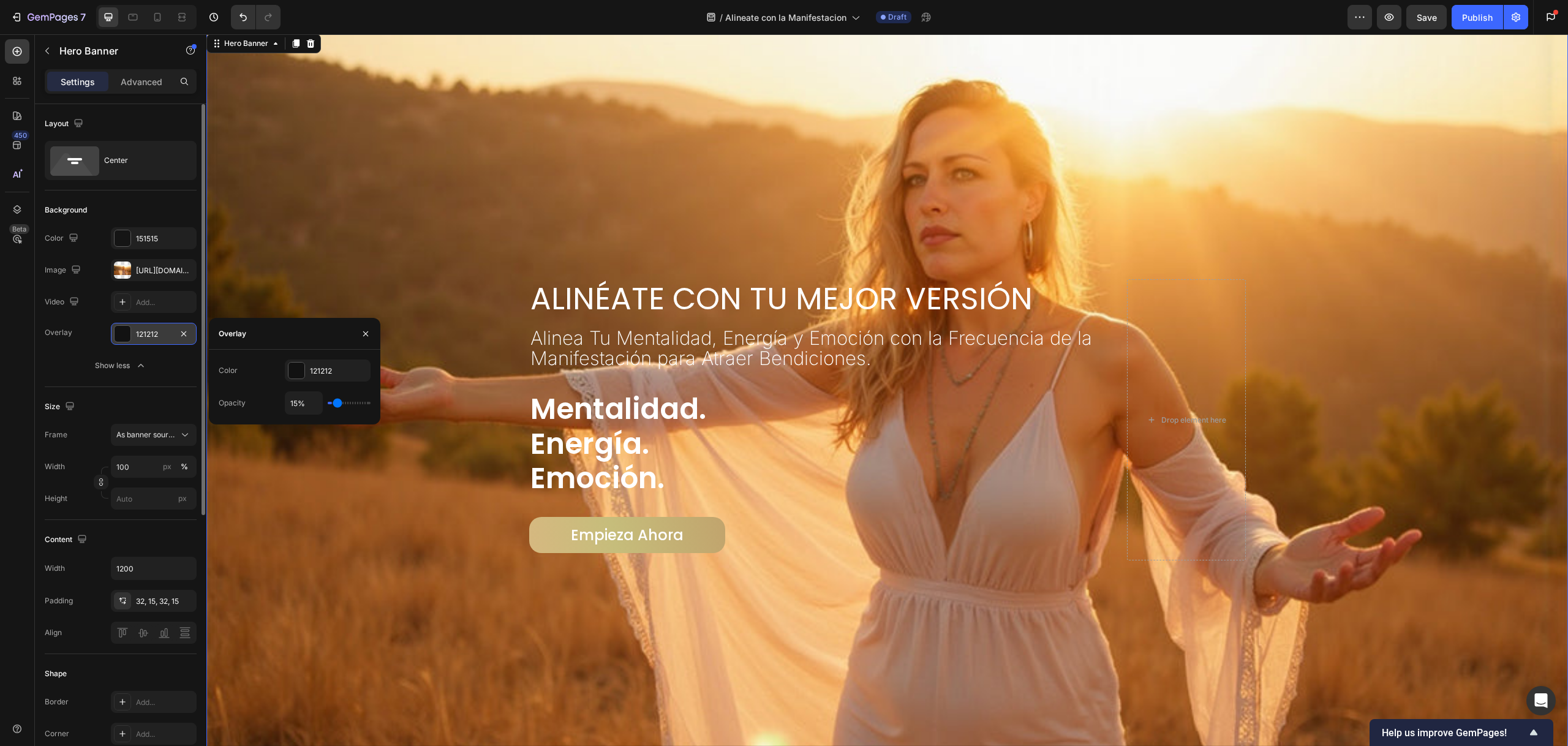
type input "16%"
type input "16"
type input "20%"
type input "20"
type input "23%"
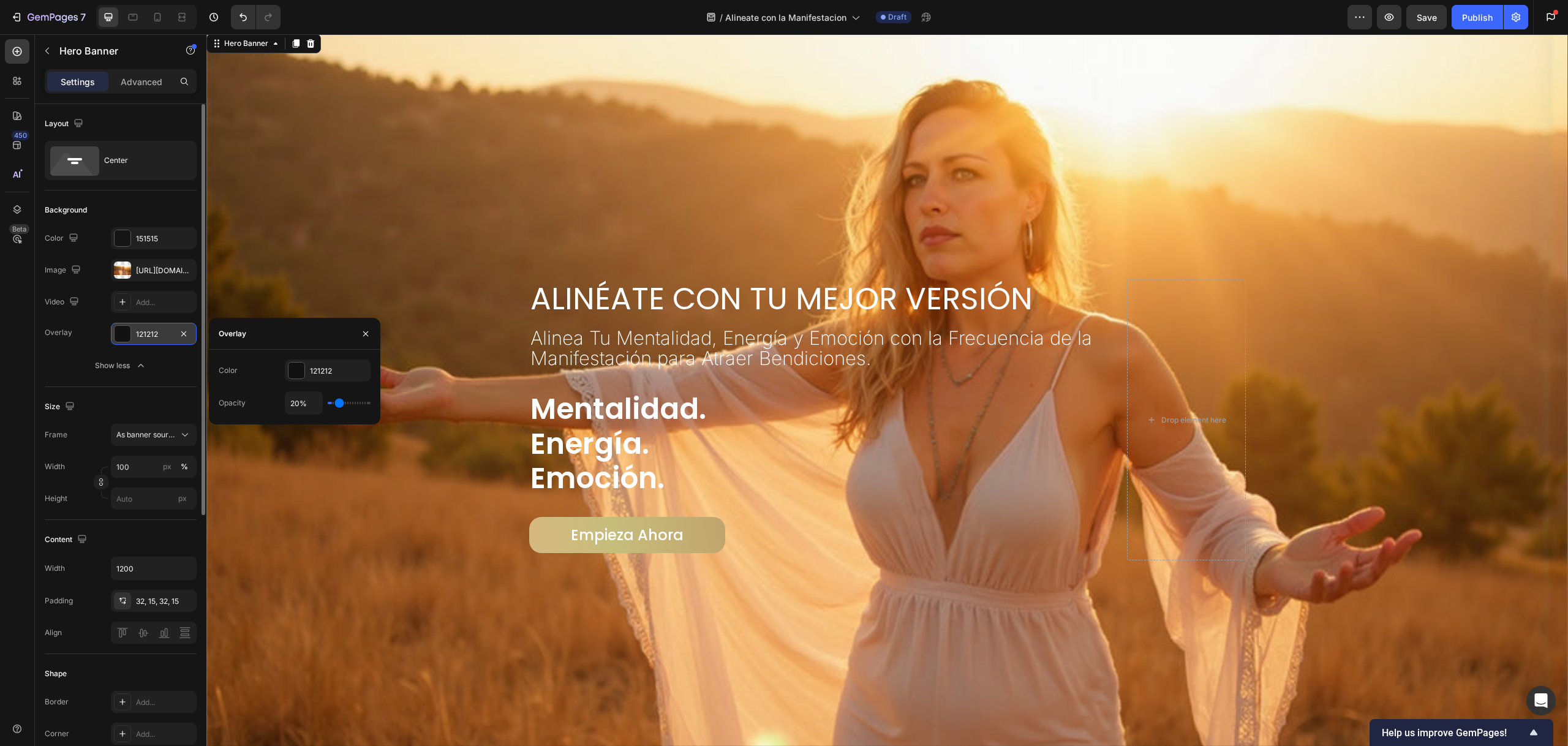
type input "23"
type input "28%"
type input "28"
type input "31%"
type input "31"
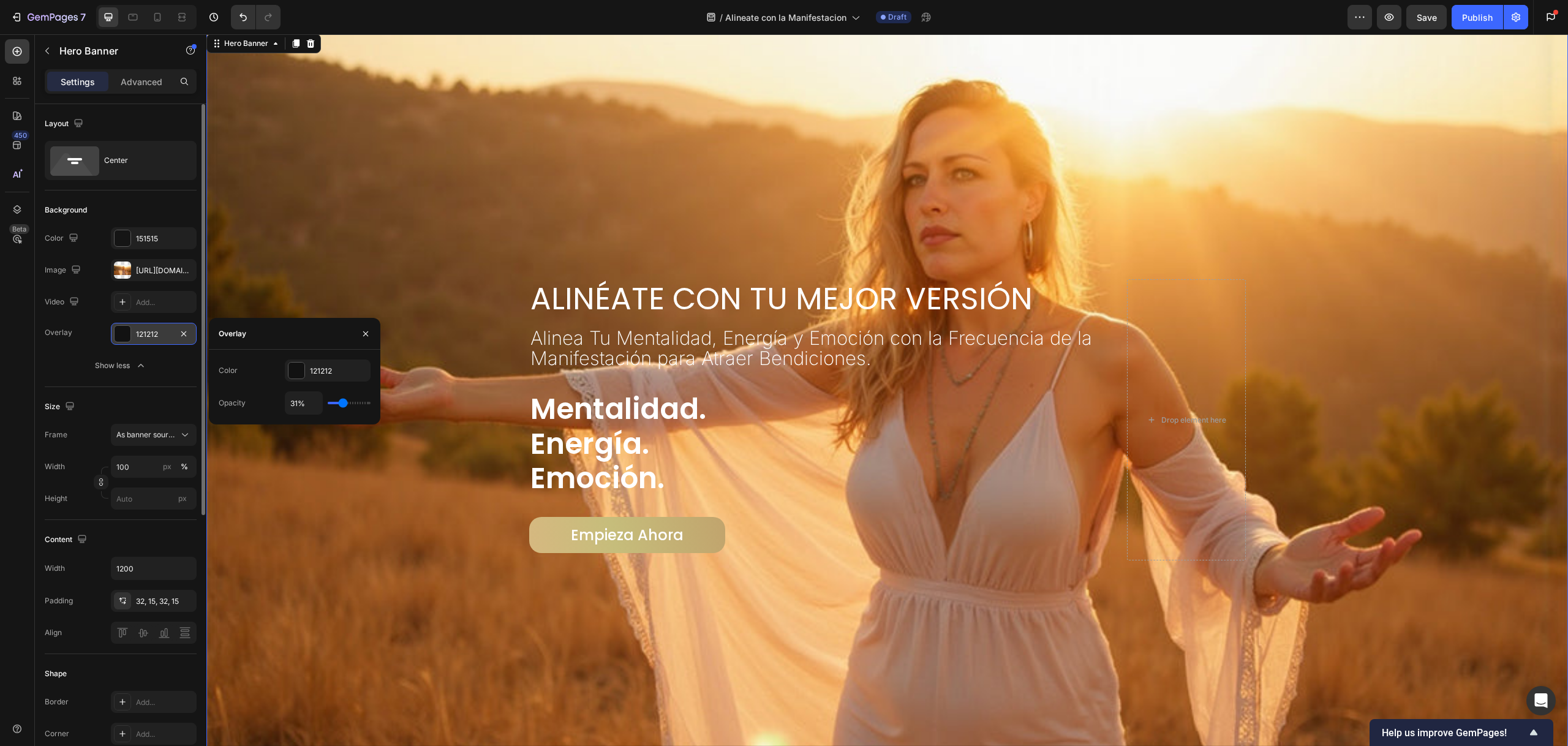
type input "34%"
type input "34"
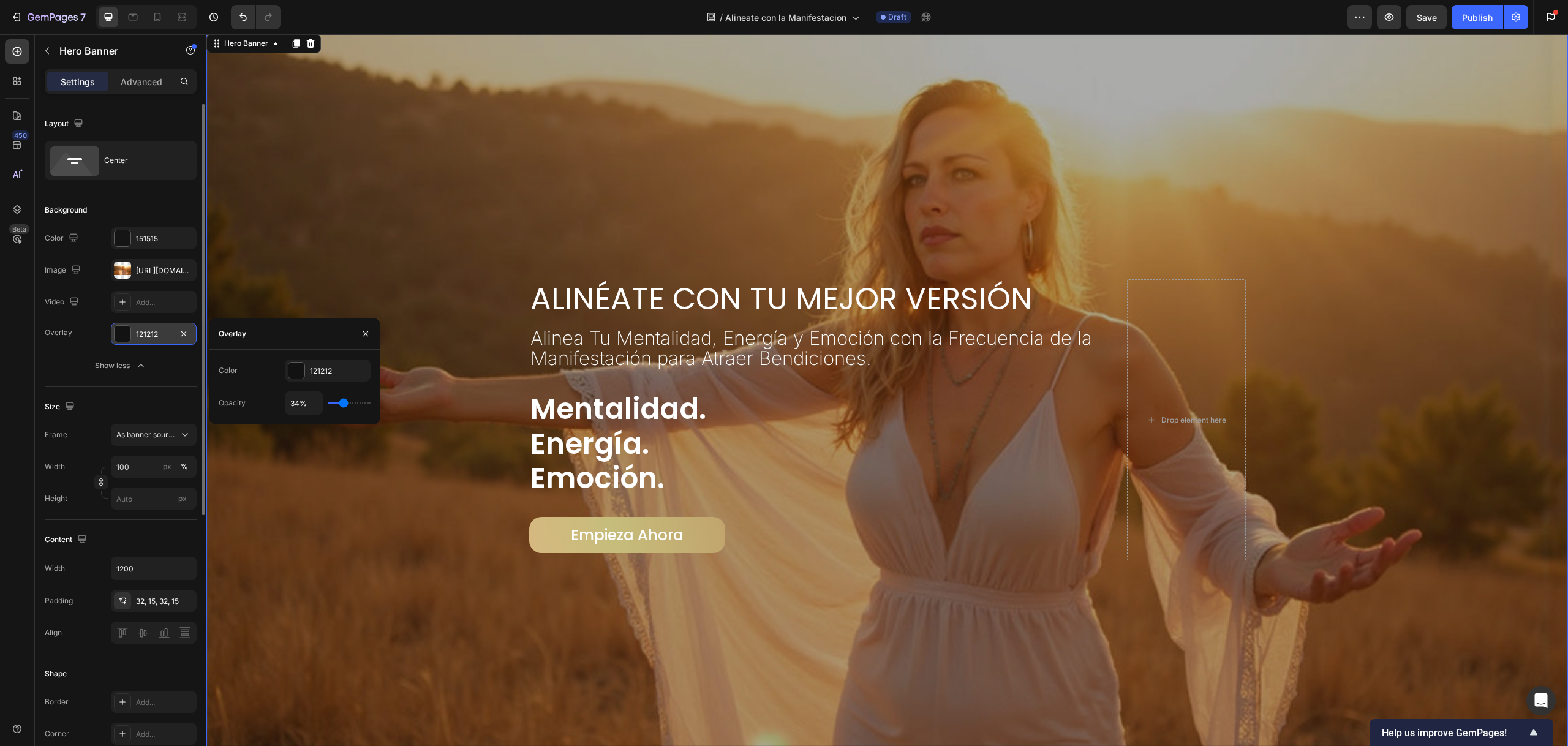
type input "36%"
type input "36"
type input "37%"
type input "37"
type input "36%"
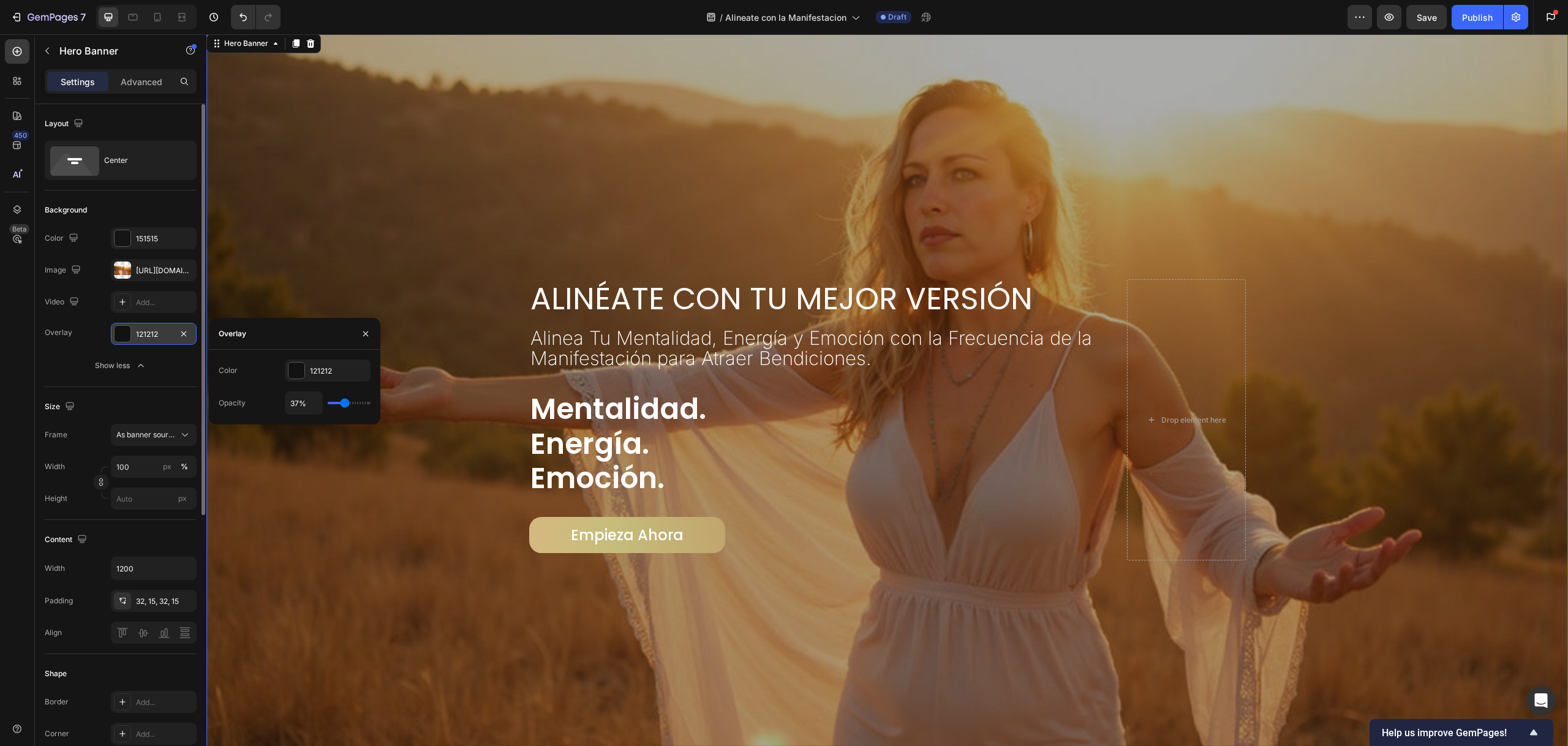
type input "36"
type input "35%"
type input "35"
type input "32%"
type input "32"
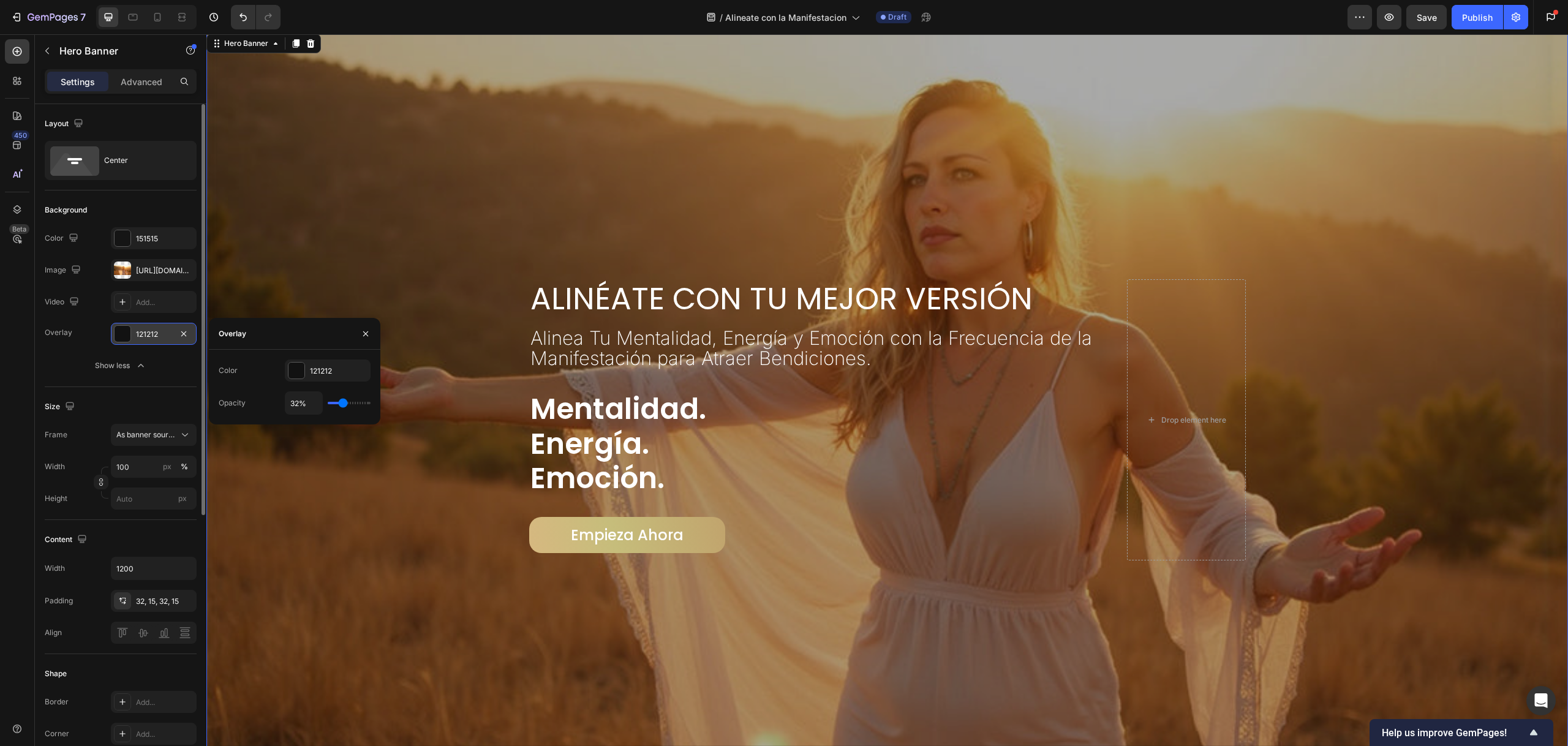
type input "29%"
type input "29"
type input "25%"
type input "25"
type input "22%"
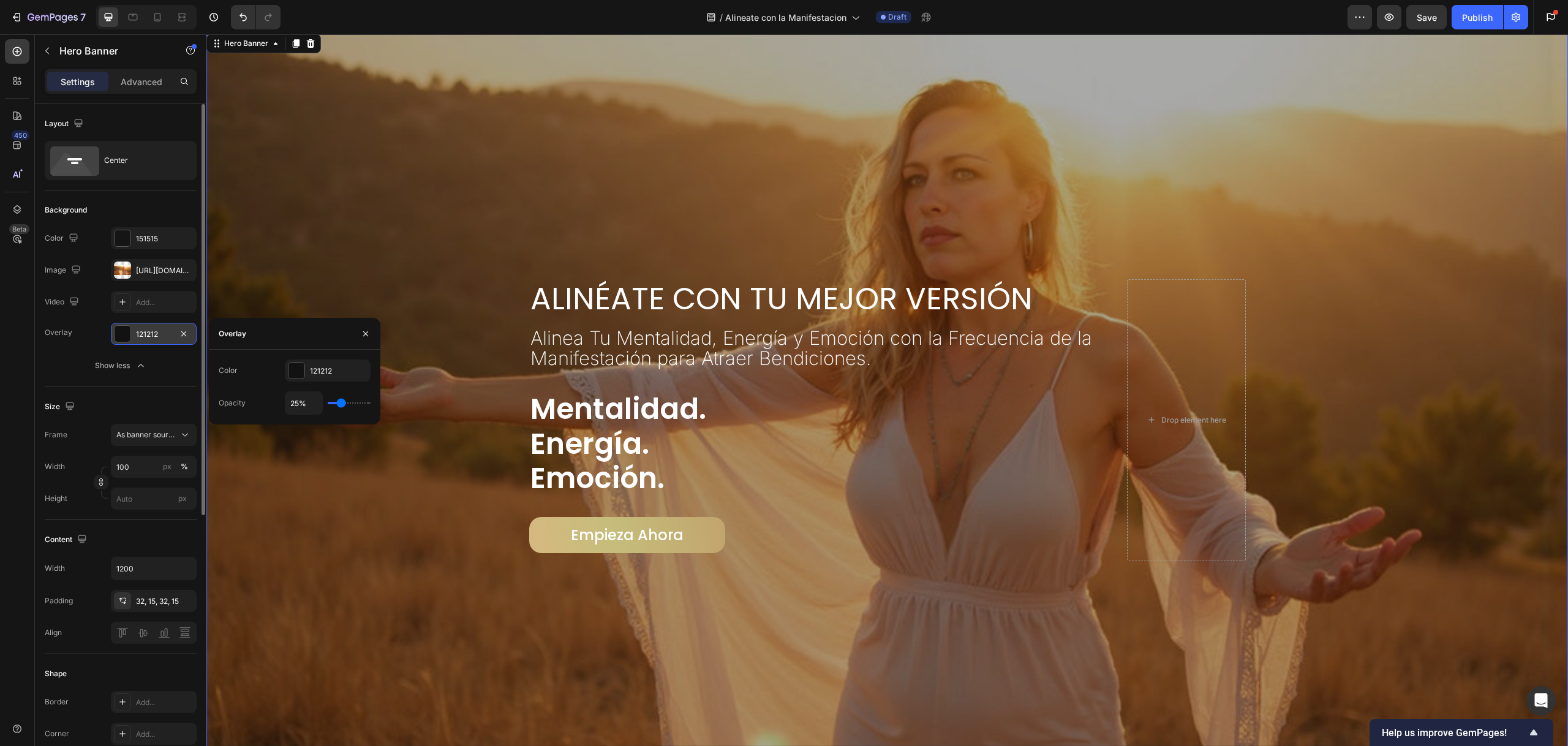
type input "22"
type input "21%"
type input "21"
type input "20%"
type input "20"
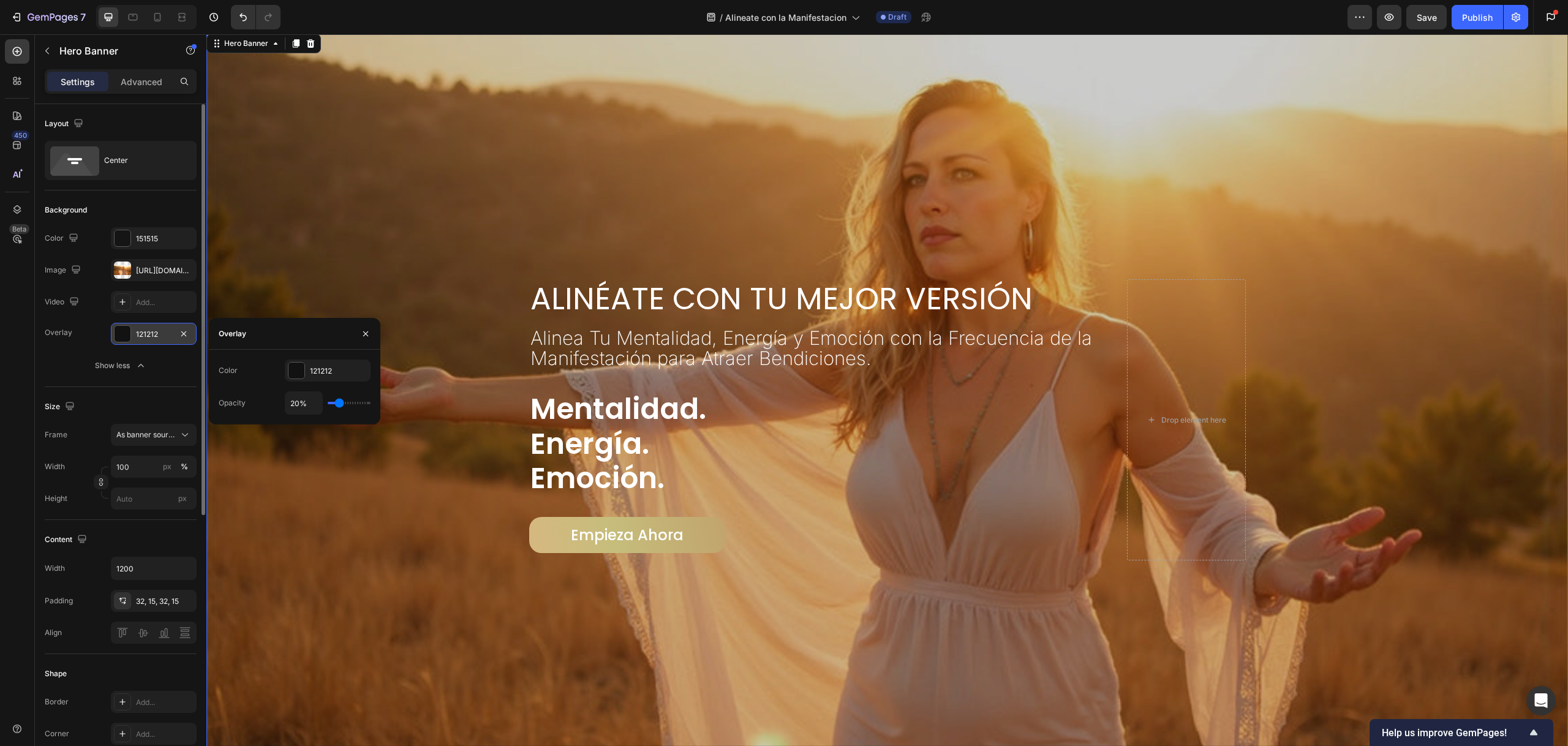
type input "19%"
type input "19"
type input "17%"
type input "17"
type input "16%"
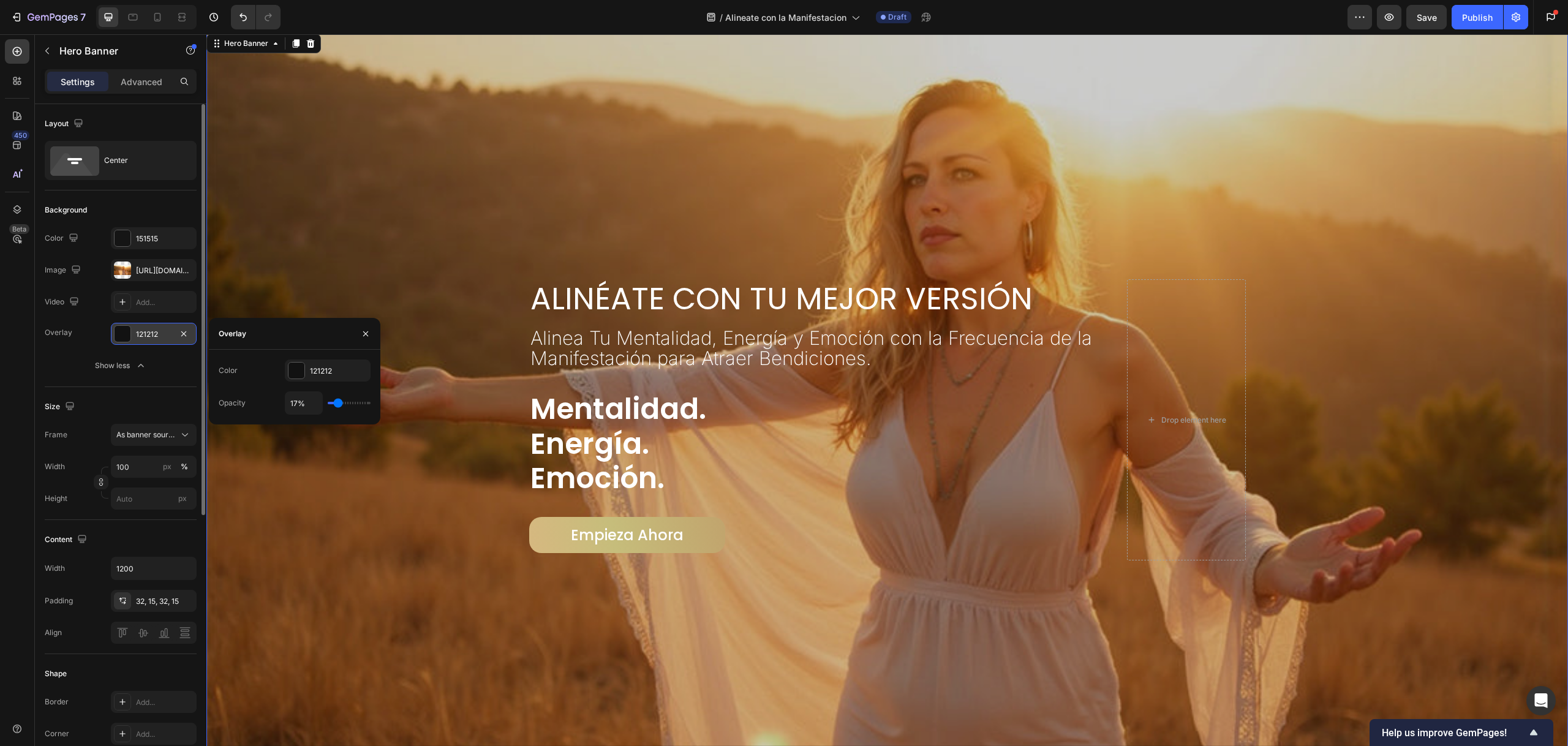
type input "16"
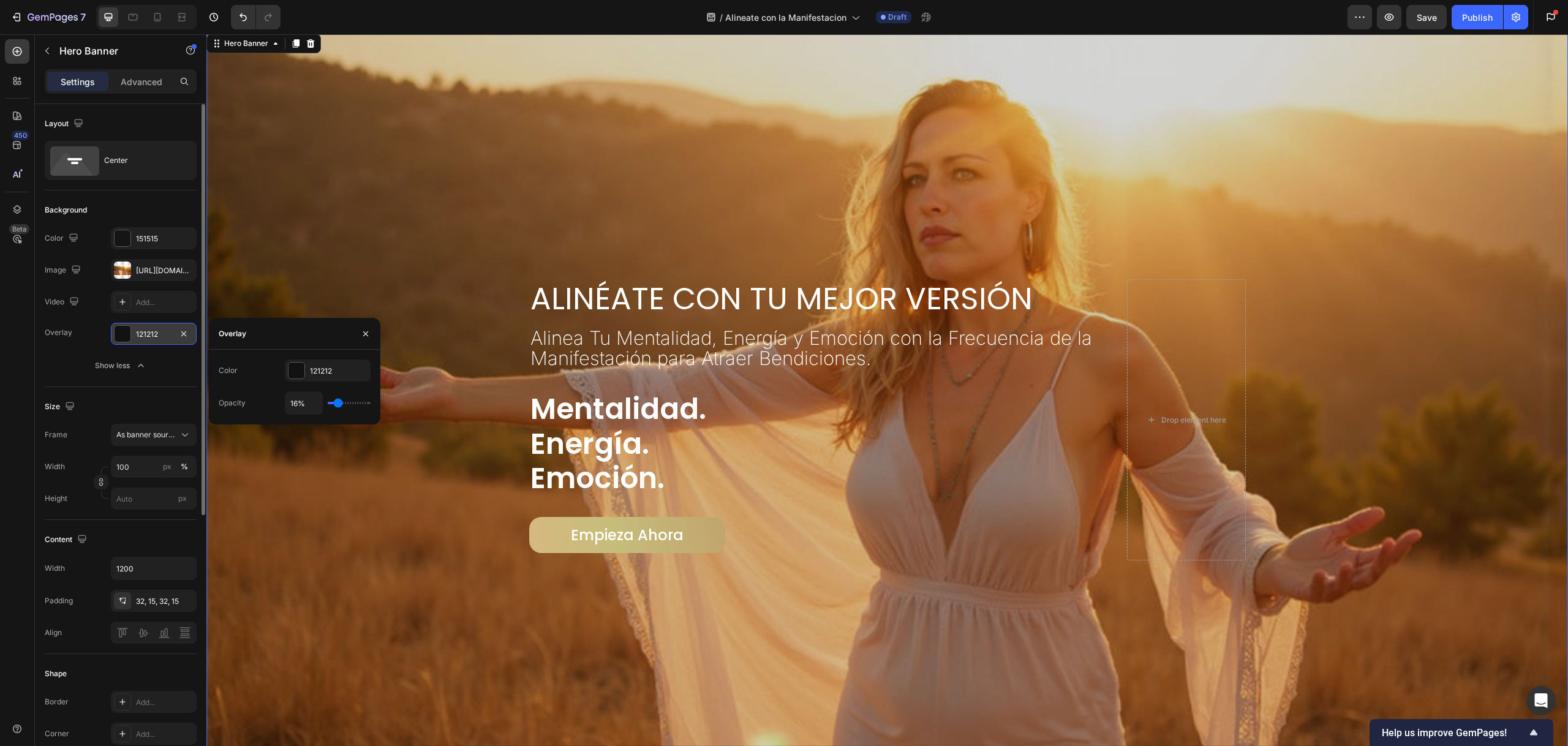
type input "15%"
type input "15"
type input "16%"
type input "16"
type input "18%"
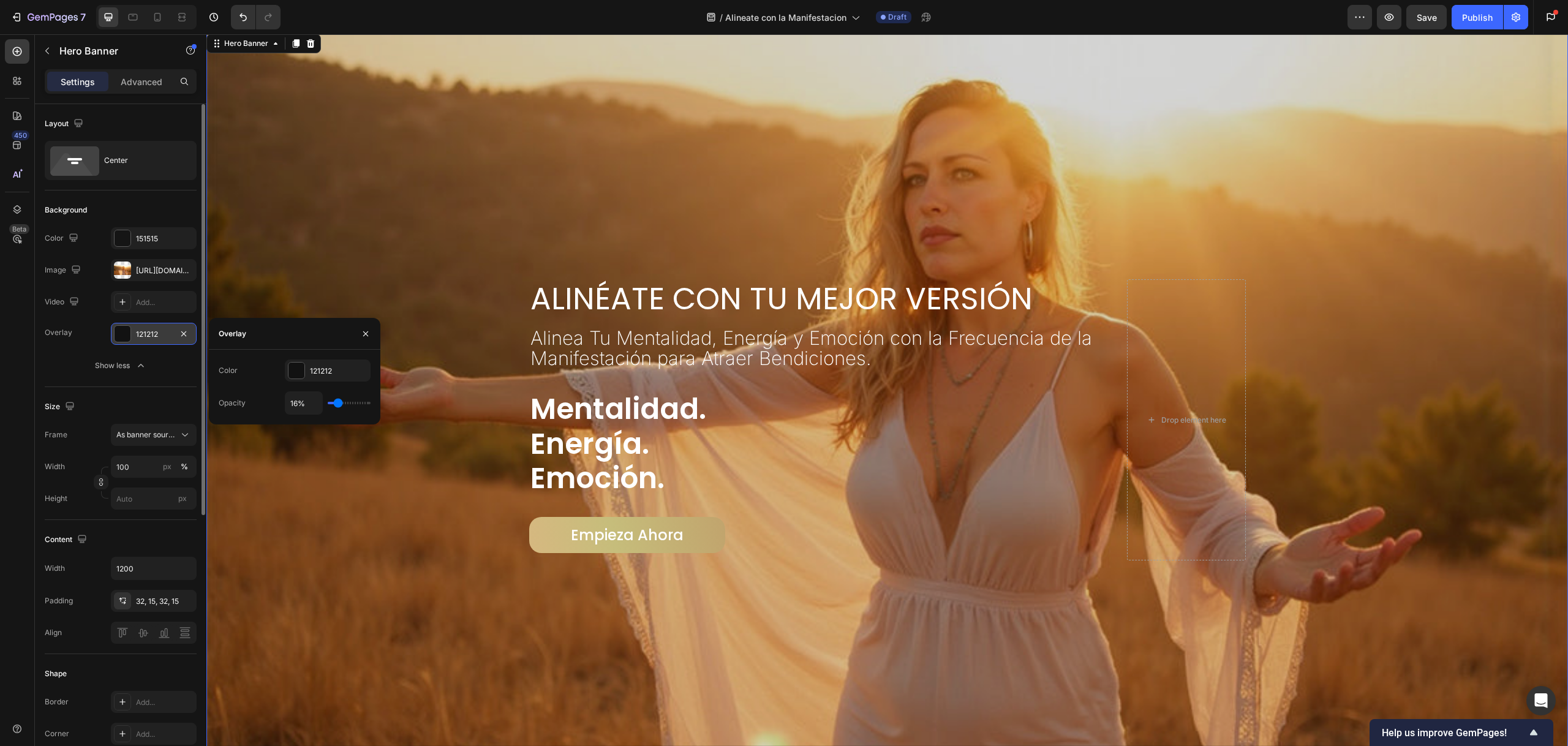
type input "18"
type input "21%"
type input "21"
type input "22%"
type input "22"
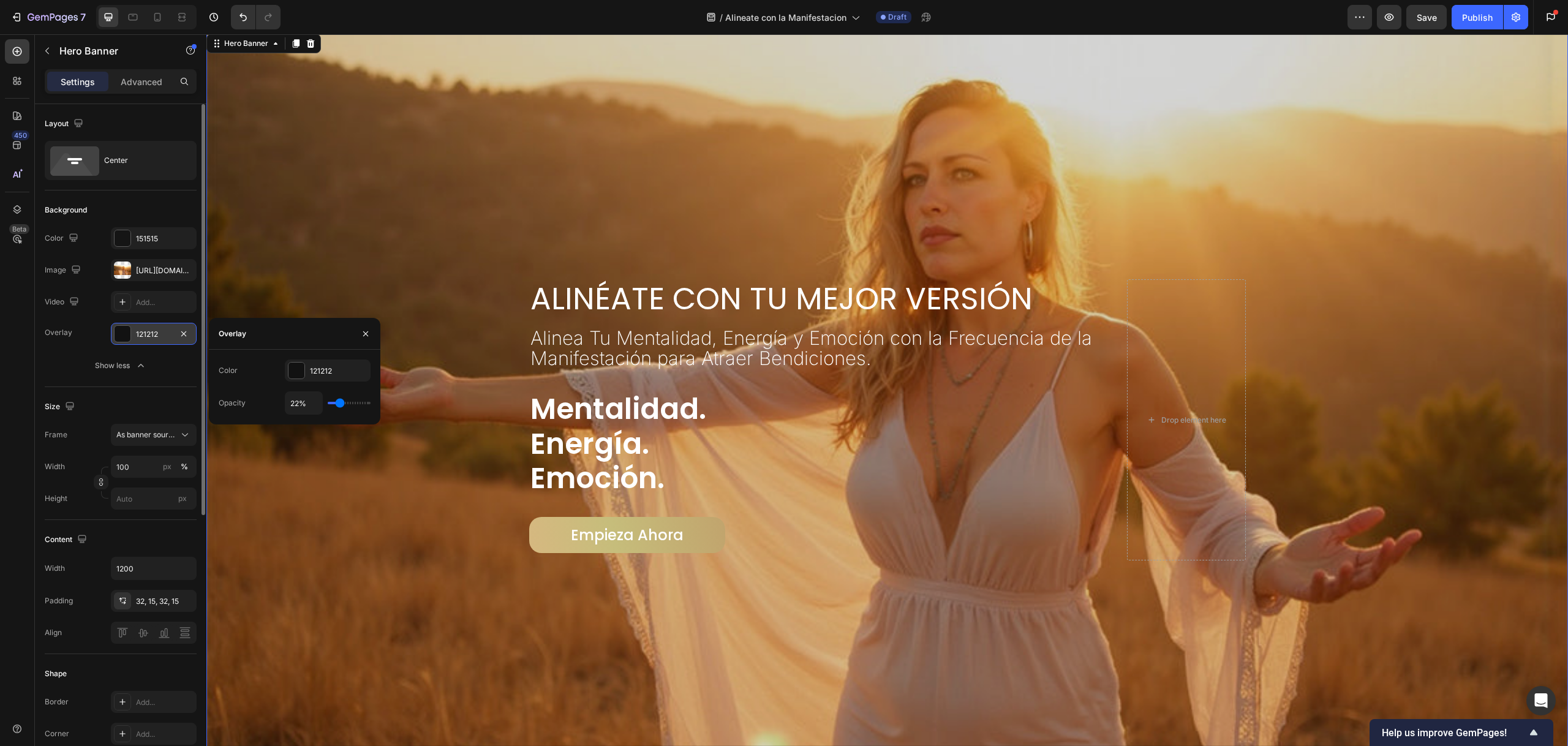
type input "25%"
type input "25"
type input "29%"
type input "29"
type input "34%"
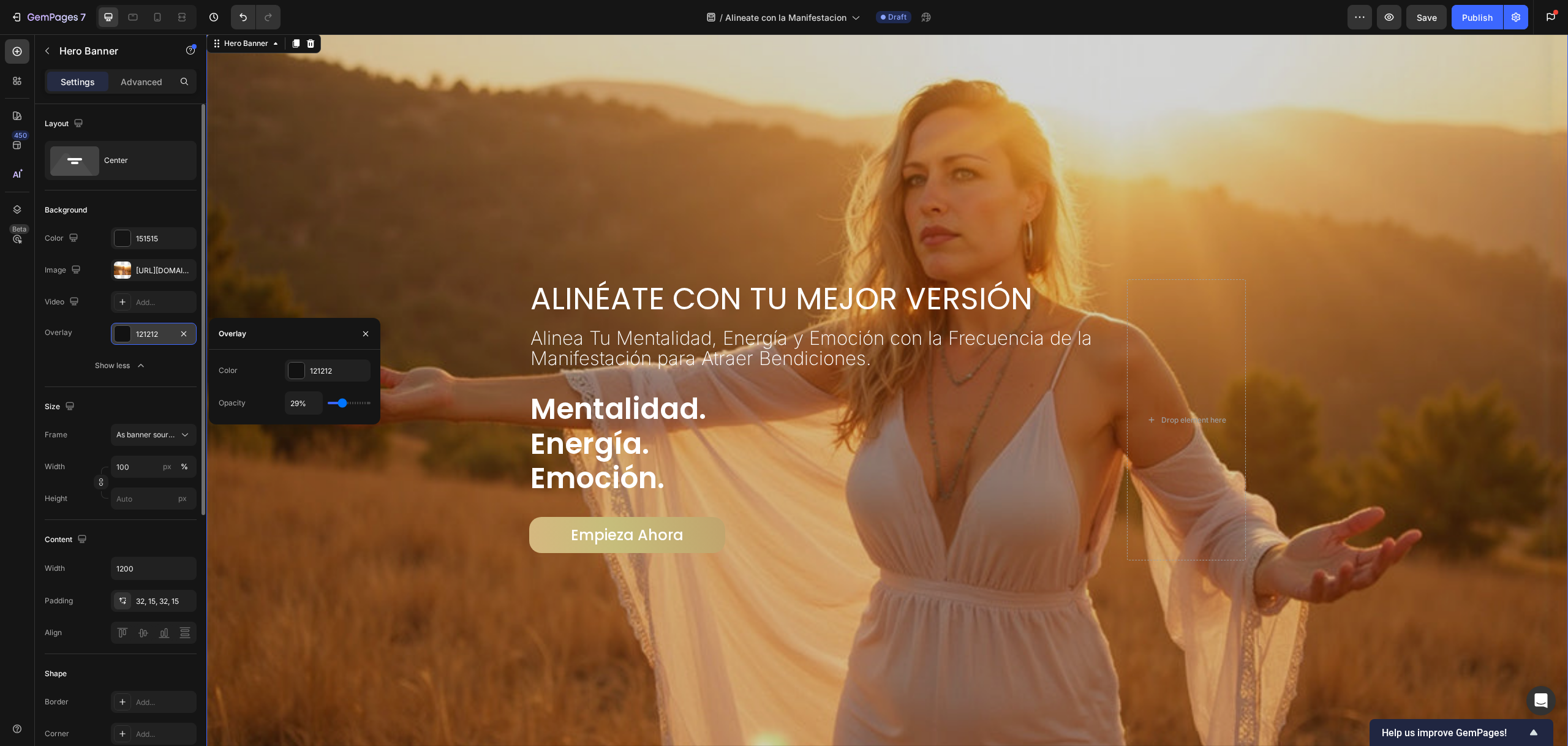
type input "34"
type input "40%"
type input "40"
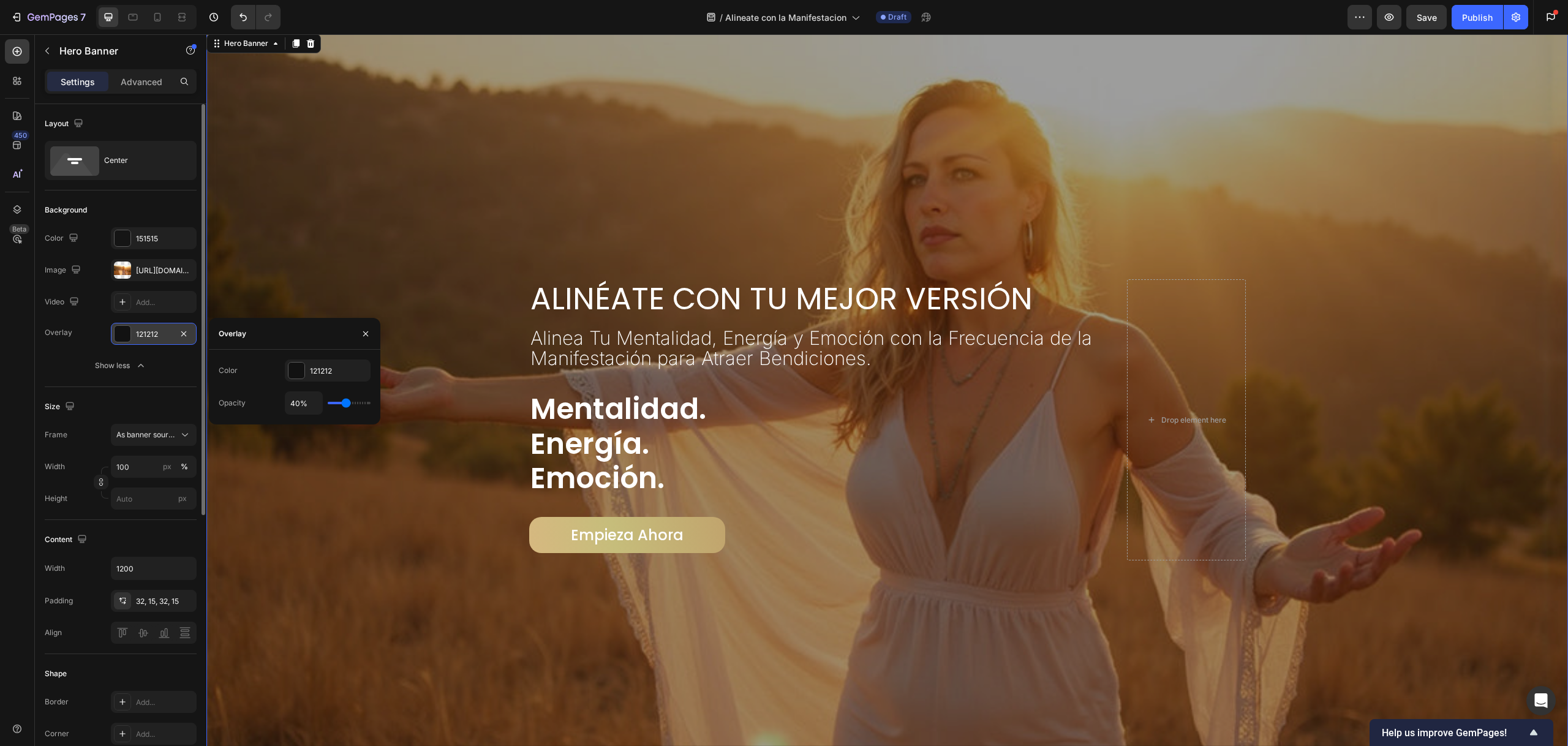
type input "46%"
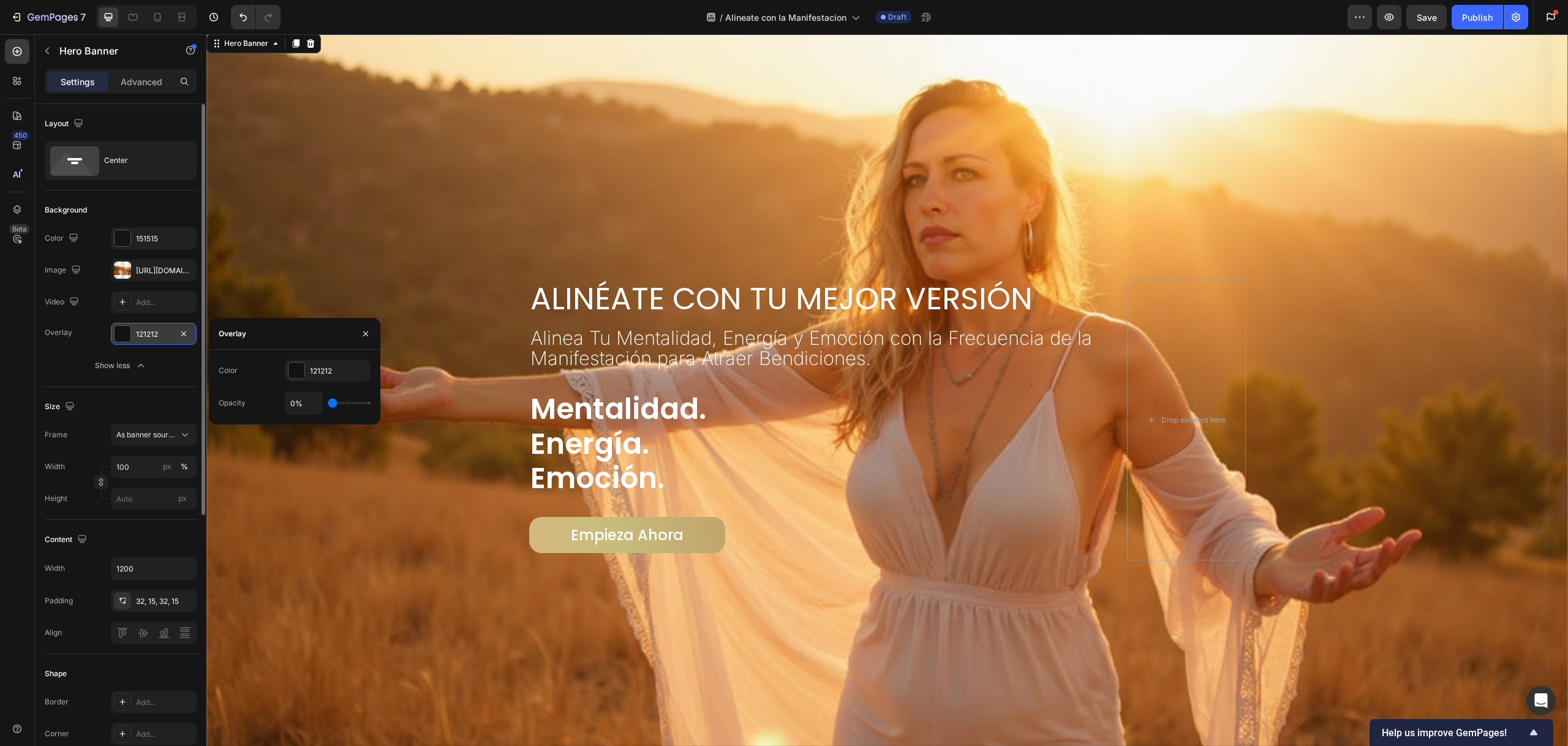
drag, startPoint x: 331, startPoint y: 401, endPoint x: 326, endPoint y: 391, distance: 11.2
click at [327, 402] on input "range" at bounding box center [349, 403] width 43 height 3
click at [305, 142] on div "Overlay" at bounding box center [887, 420] width 1361 height 778
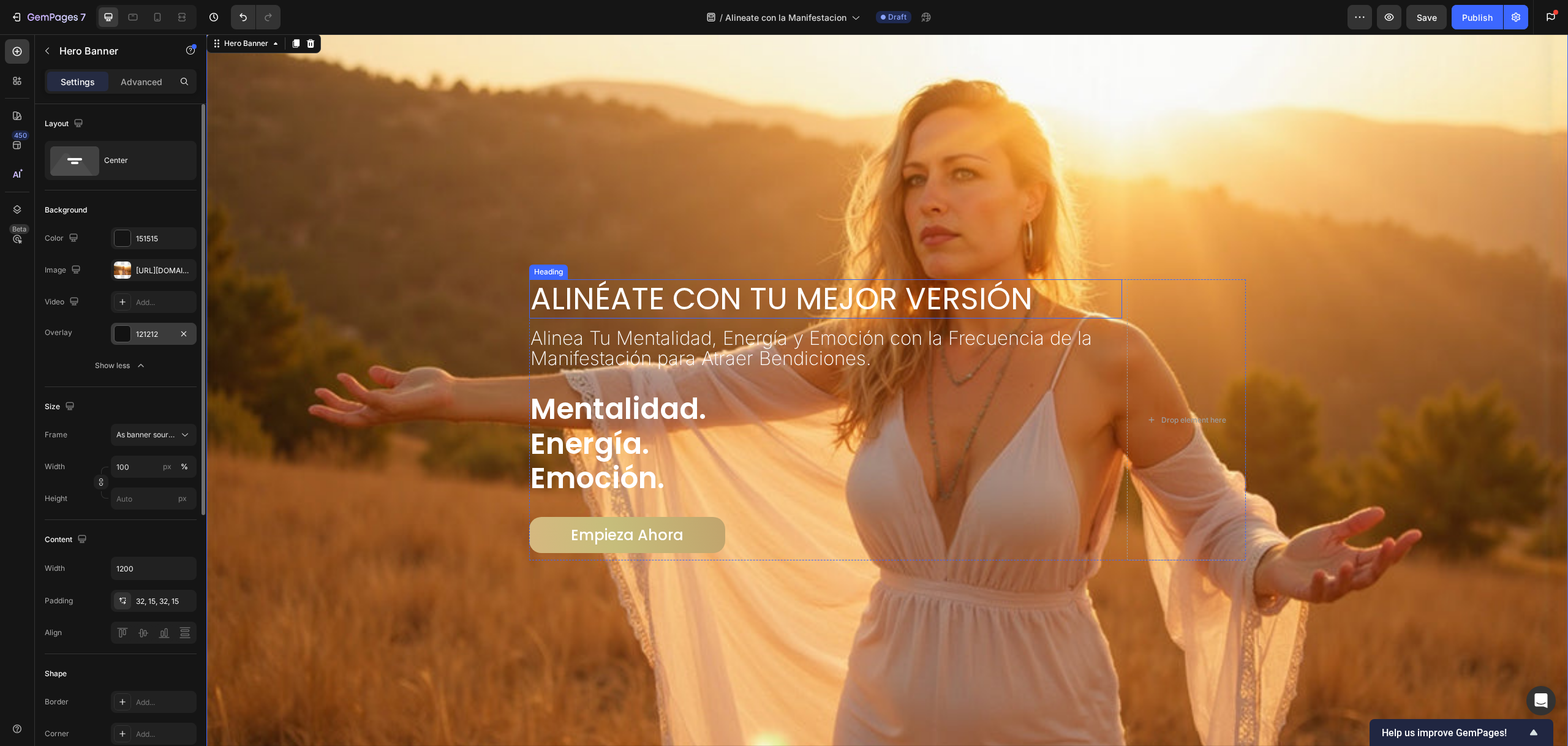
click at [705, 299] on h2 "Alinéate con Tu Mejor Versión" at bounding box center [825, 299] width 593 height 39
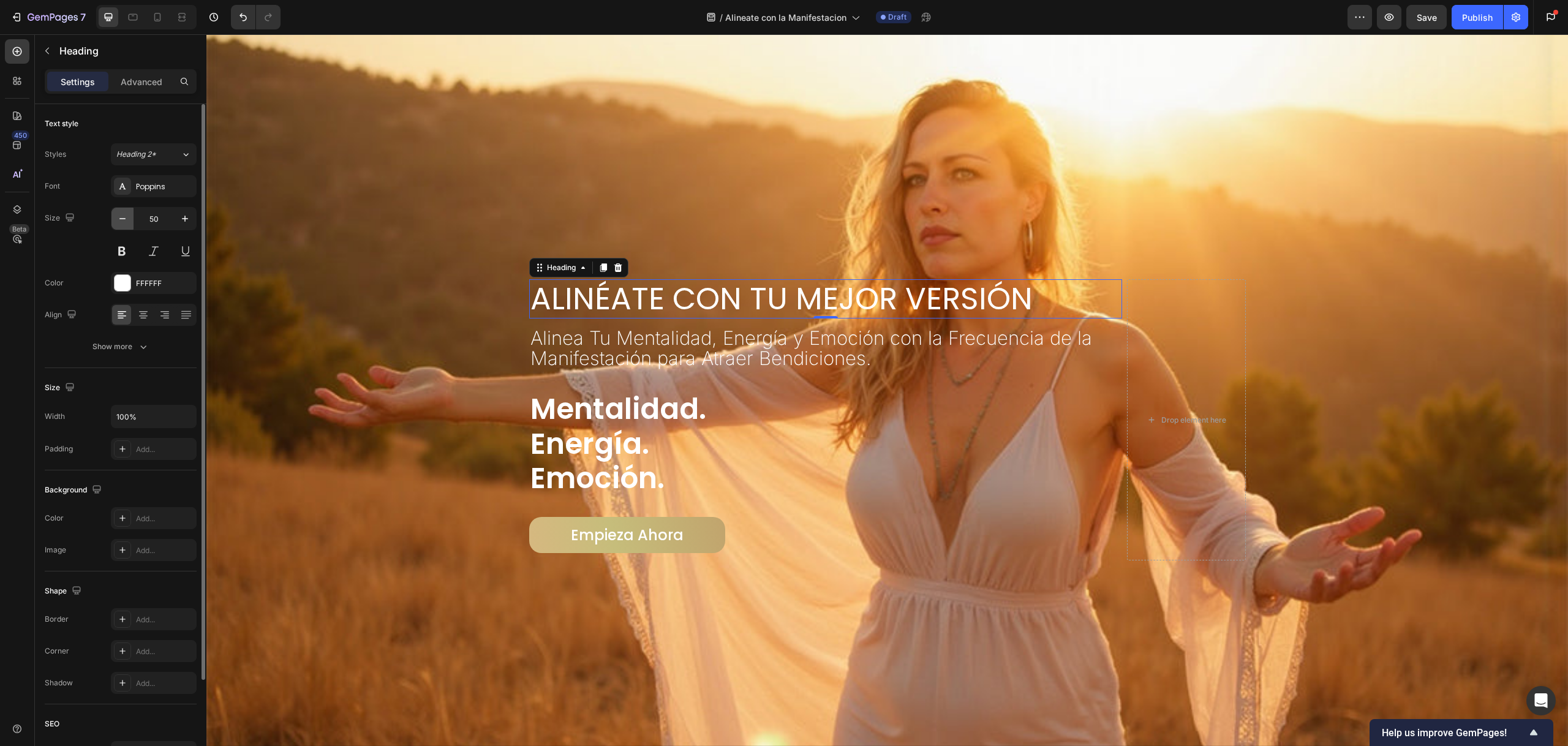
click at [119, 226] on button "button" at bounding box center [122, 219] width 22 height 22
click at [119, 225] on button "button" at bounding box center [122, 219] width 22 height 22
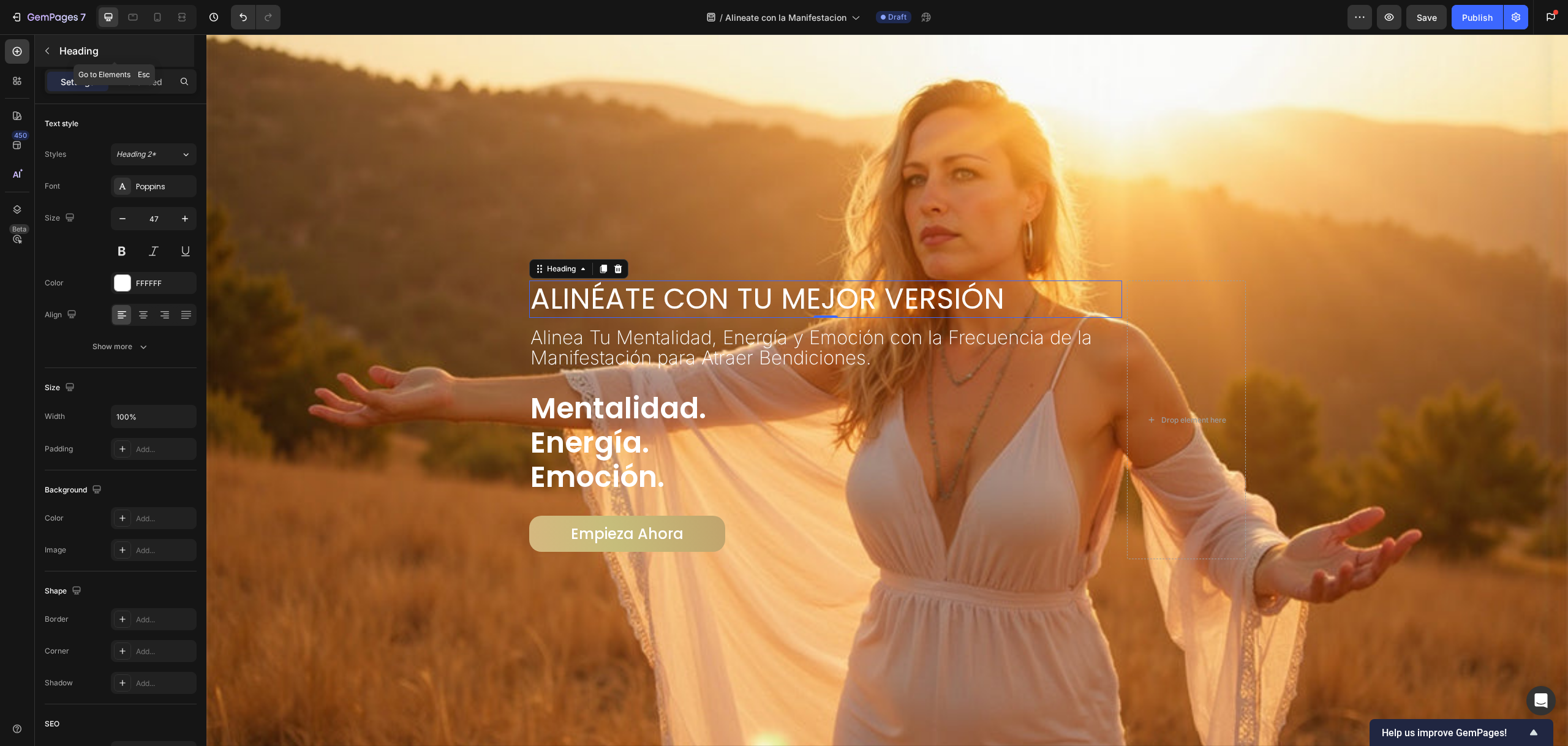
click at [55, 52] on button "button" at bounding box center [47, 50] width 20 height 20
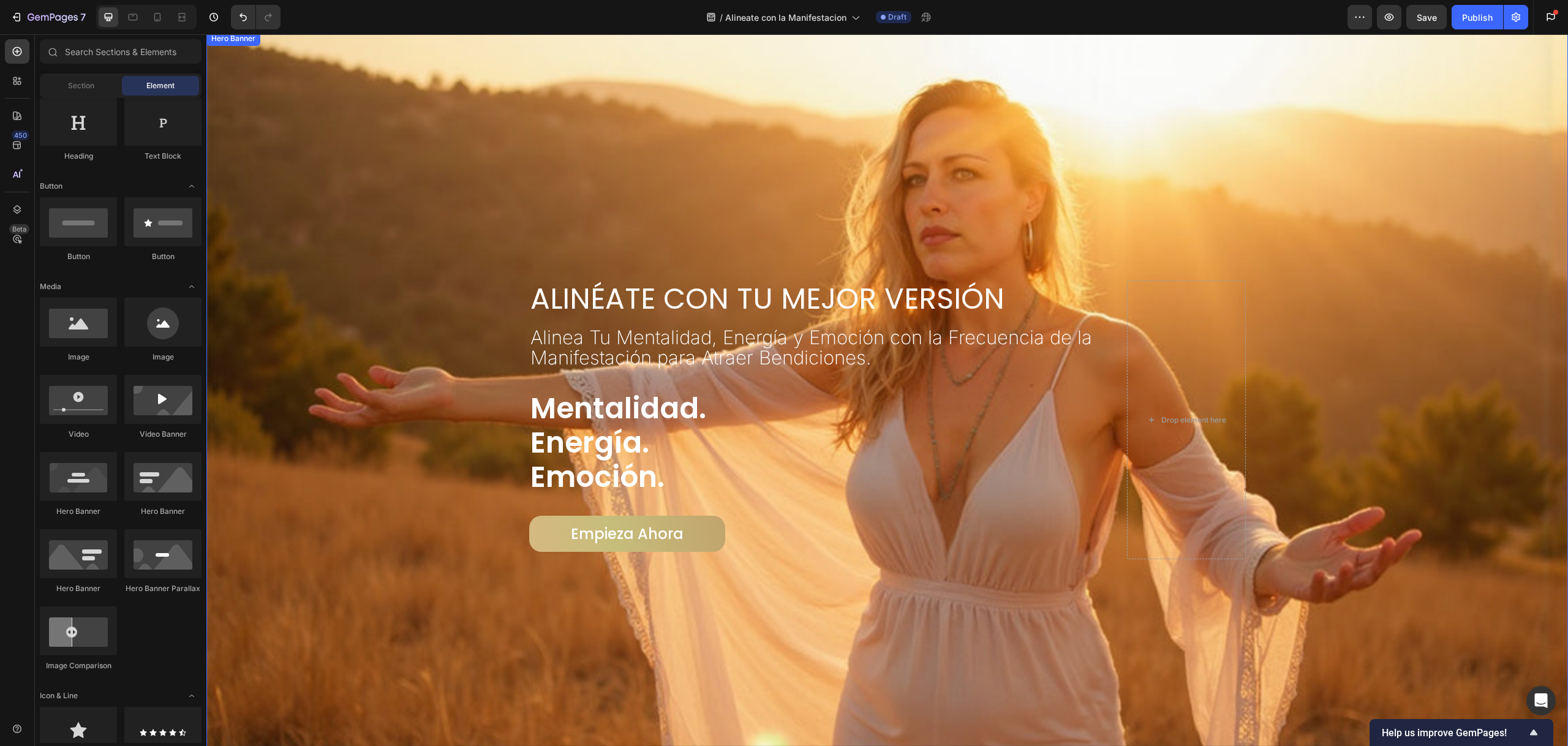
click at [397, 132] on div "Overlay" at bounding box center [887, 420] width 1361 height 778
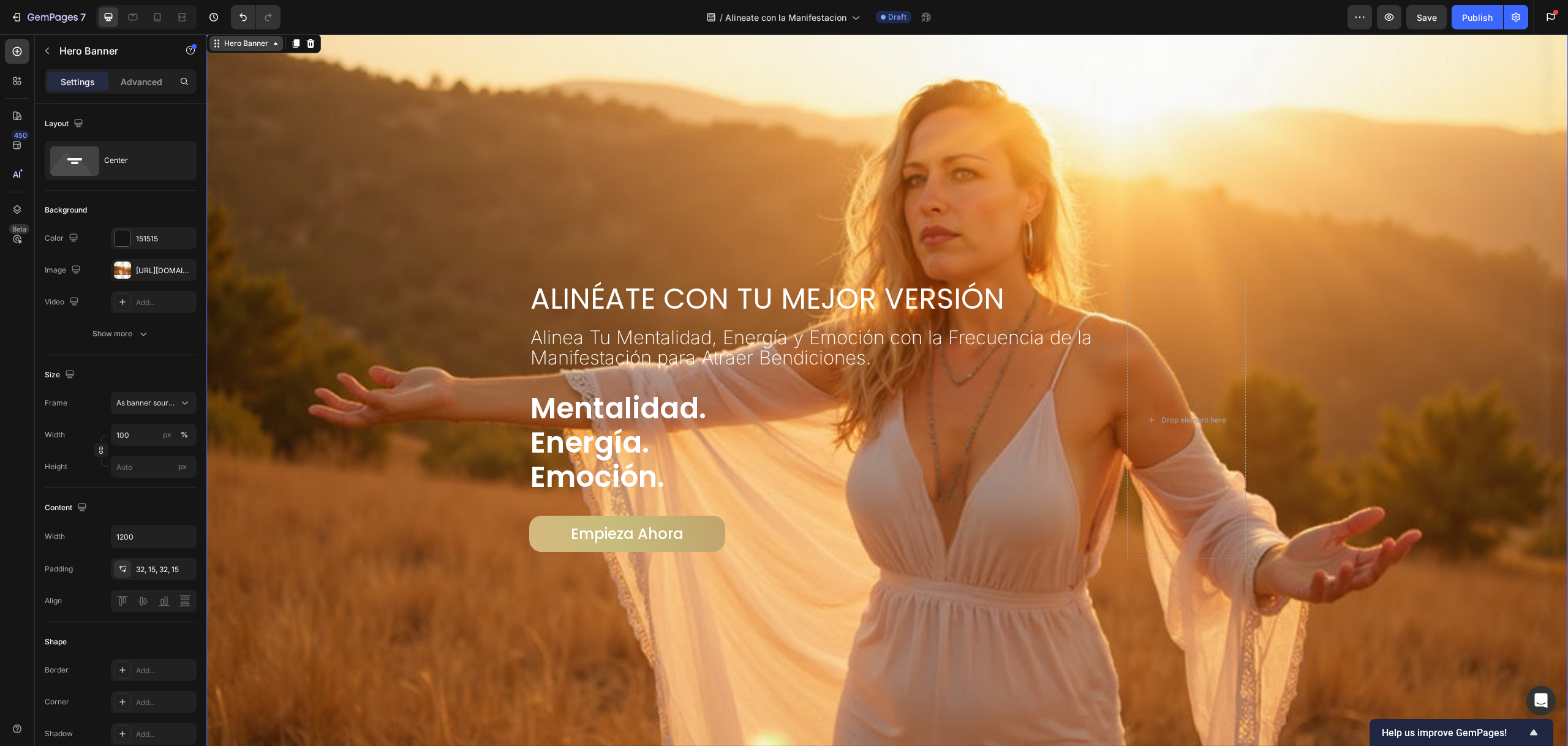
click at [257, 44] on div "Hero Banner" at bounding box center [246, 43] width 49 height 11
click at [130, 167] on div "Center" at bounding box center [141, 160] width 75 height 28
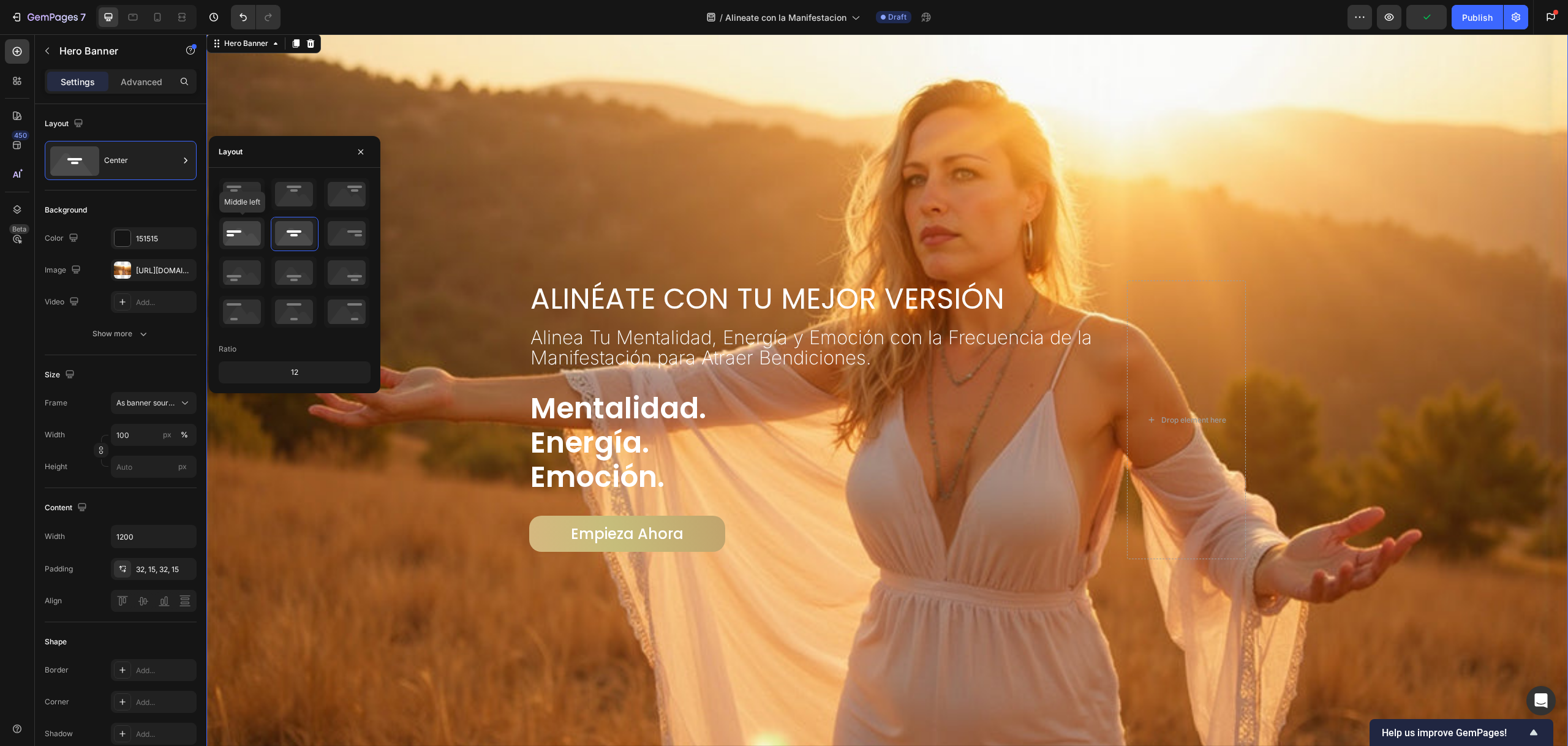
click at [234, 236] on icon at bounding box center [242, 233] width 45 height 32
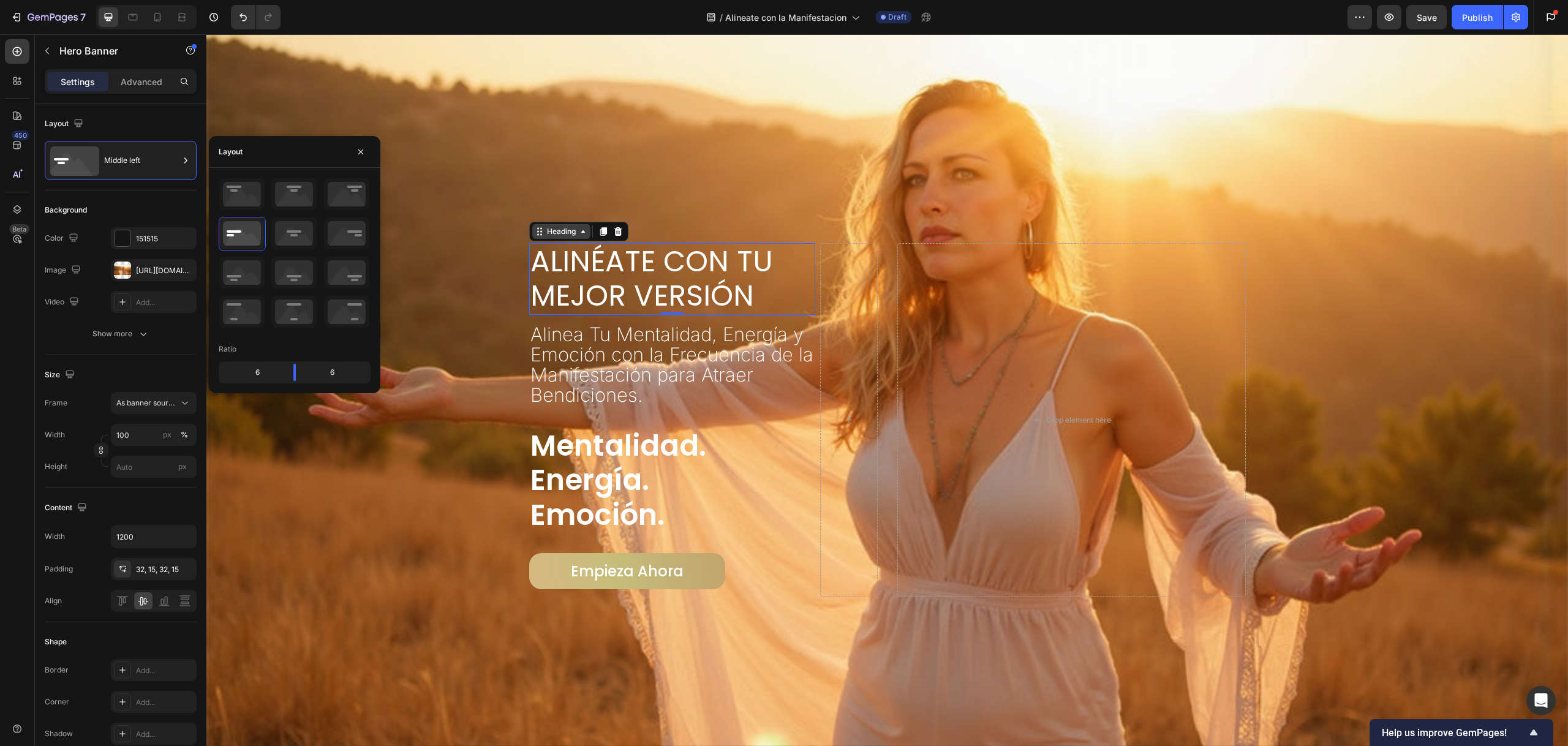
click at [537, 235] on div "Heading" at bounding box center [561, 231] width 58 height 14
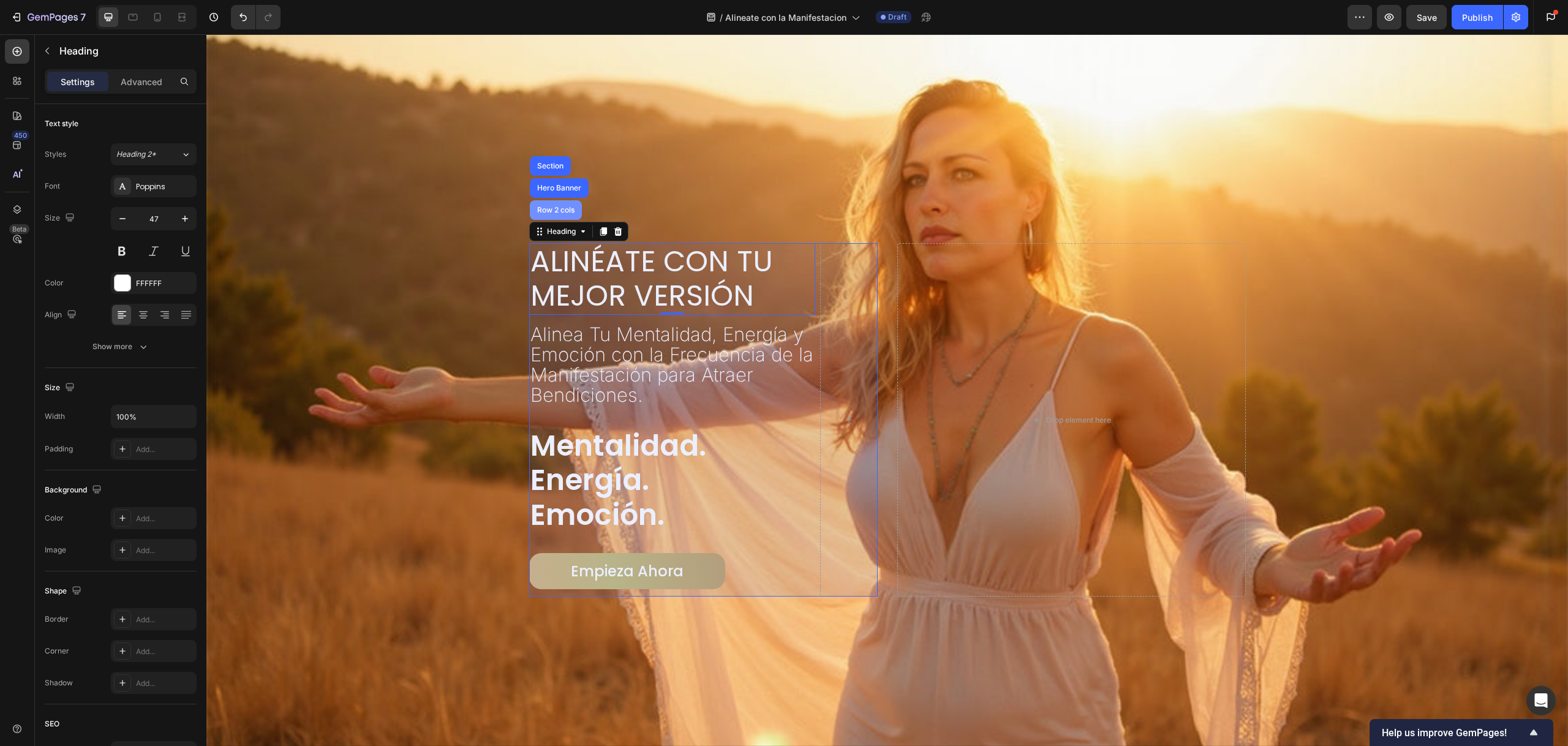
click at [556, 207] on div "Row 2 cols" at bounding box center [555, 210] width 42 height 8
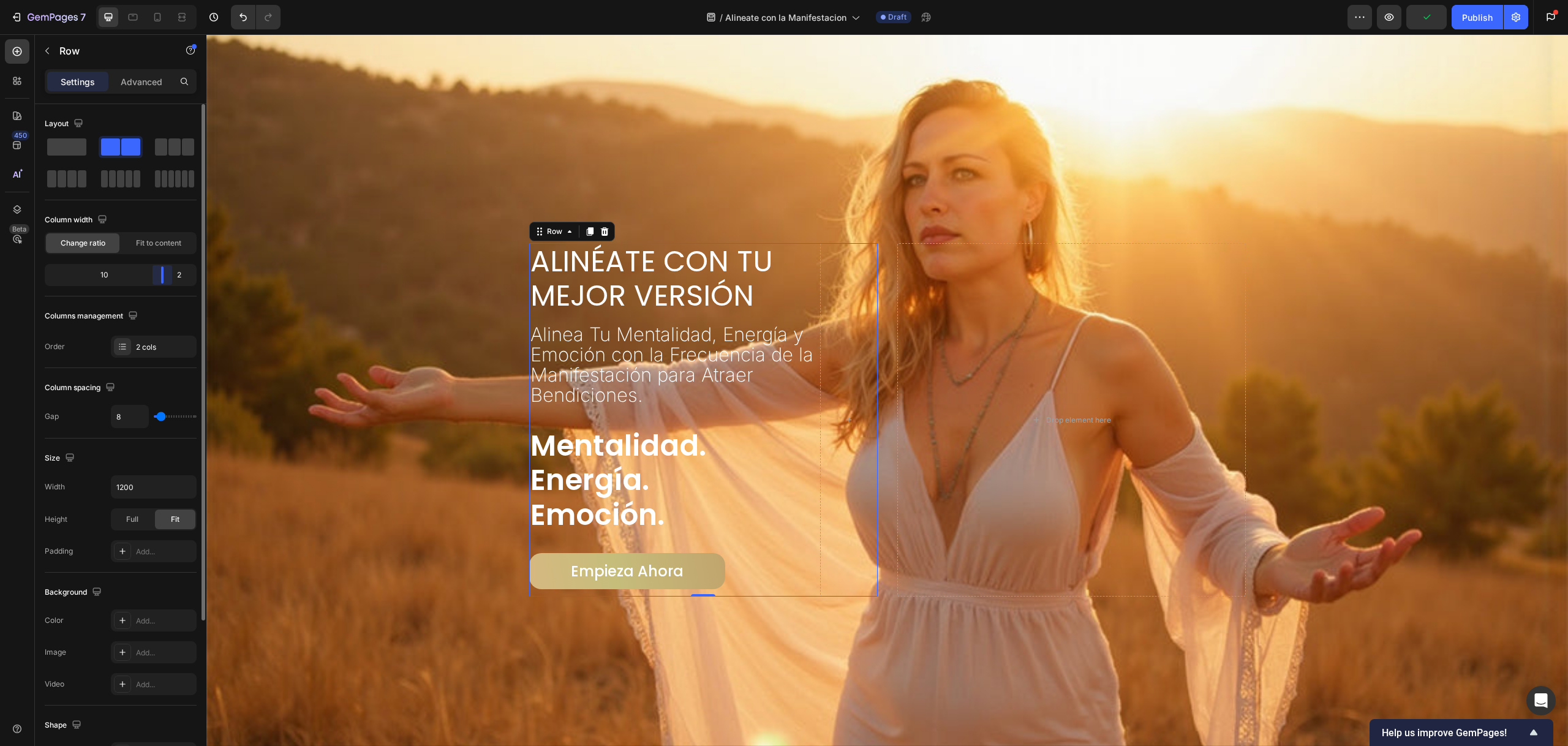
drag, startPoint x: 162, startPoint y: 272, endPoint x: 179, endPoint y: 270, distance: 17.1
click at [179, 270] on div "10 2" at bounding box center [120, 275] width 152 height 22
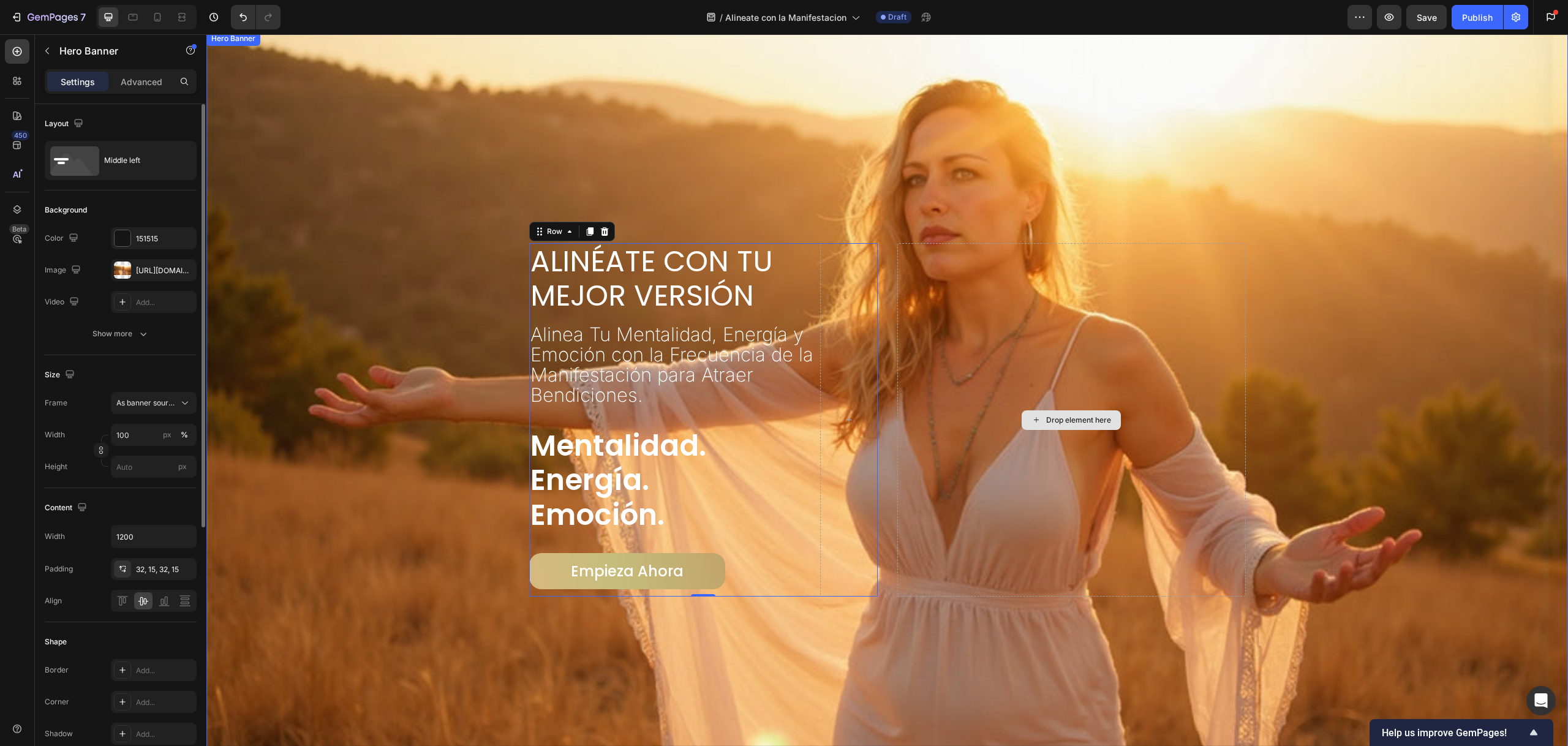
click at [953, 308] on div "Drop element here" at bounding box center [1071, 420] width 348 height 353
click at [927, 253] on div "Drop element here" at bounding box center [1071, 420] width 348 height 353
click at [542, 235] on div "Heading" at bounding box center [548, 236] width 33 height 11
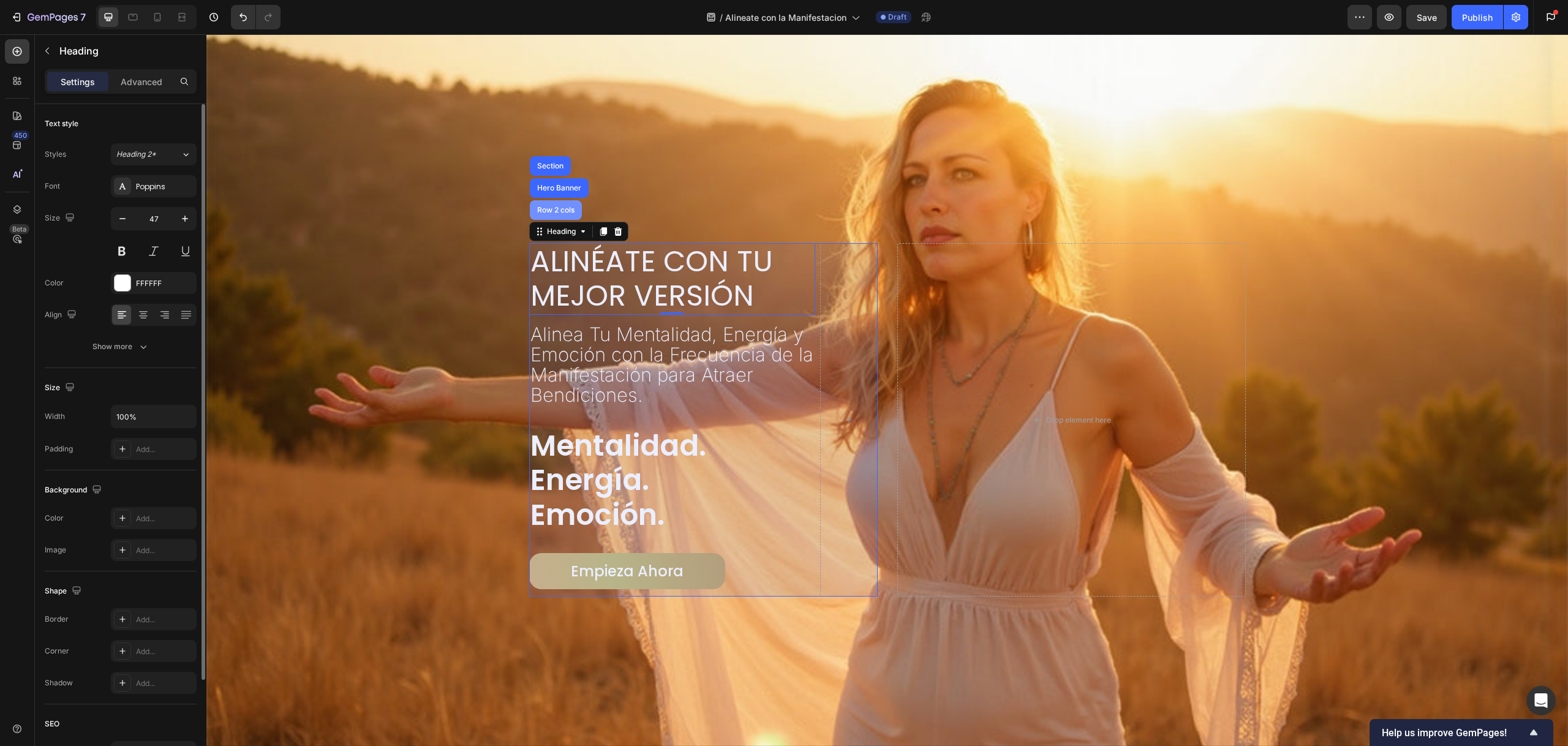
click at [549, 213] on div "Row 2 cols" at bounding box center [555, 210] width 52 height 20
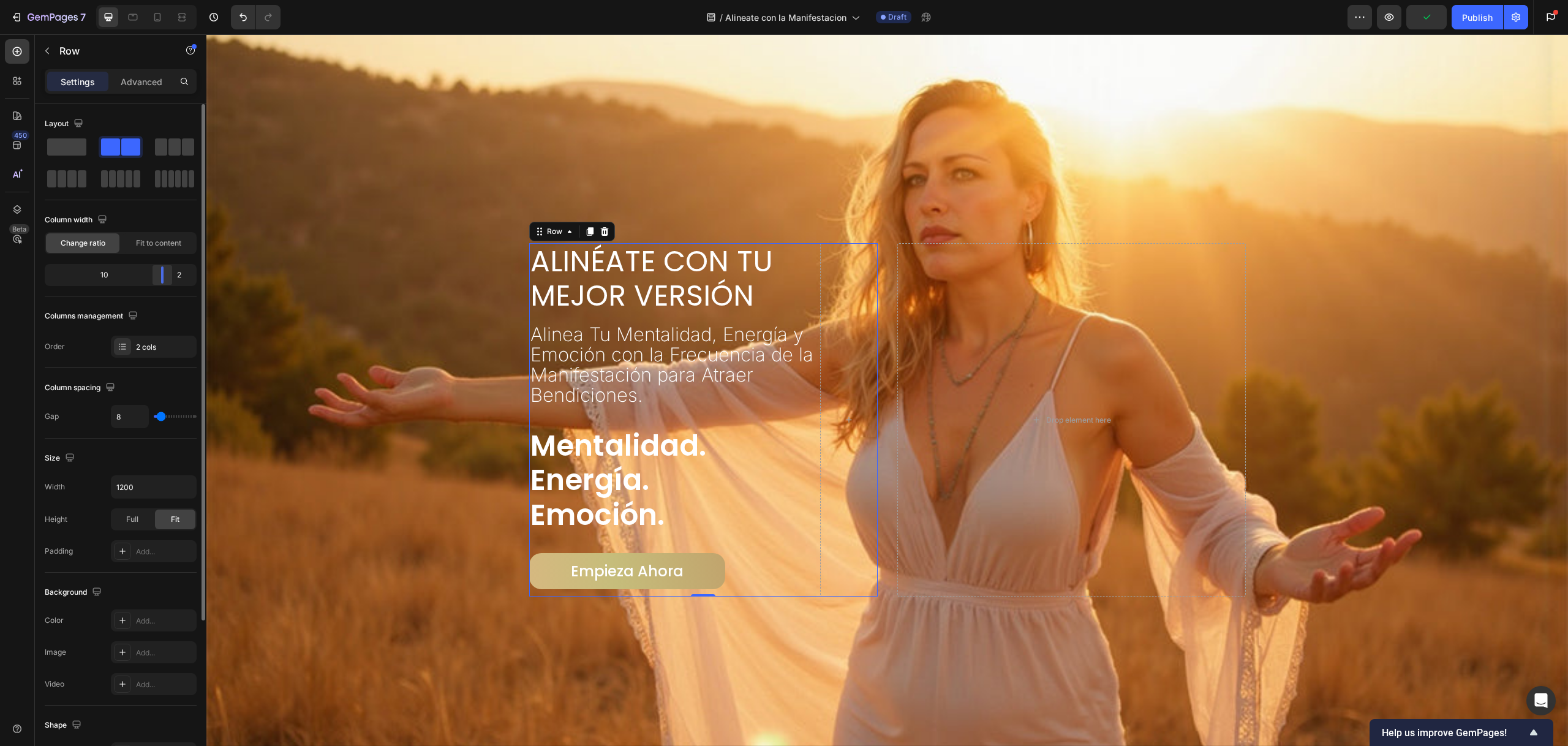
drag, startPoint x: 164, startPoint y: 271, endPoint x: 171, endPoint y: 271, distance: 7.0
click at [171, 271] on div at bounding box center [162, 275] width 22 height 17
click at [77, 156] on div at bounding box center [67, 147] width 44 height 22
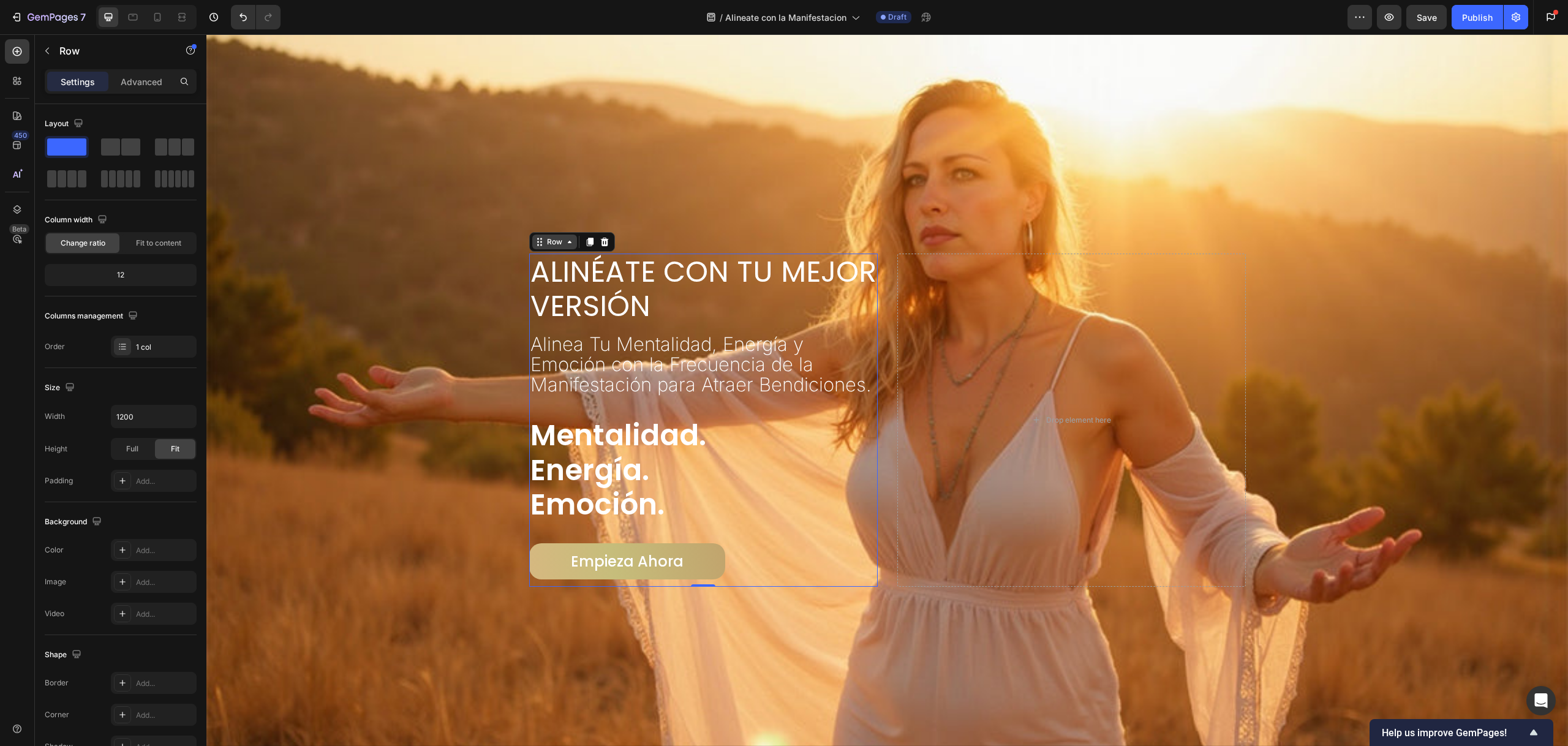
click at [554, 238] on div "Row" at bounding box center [555, 242] width 20 height 11
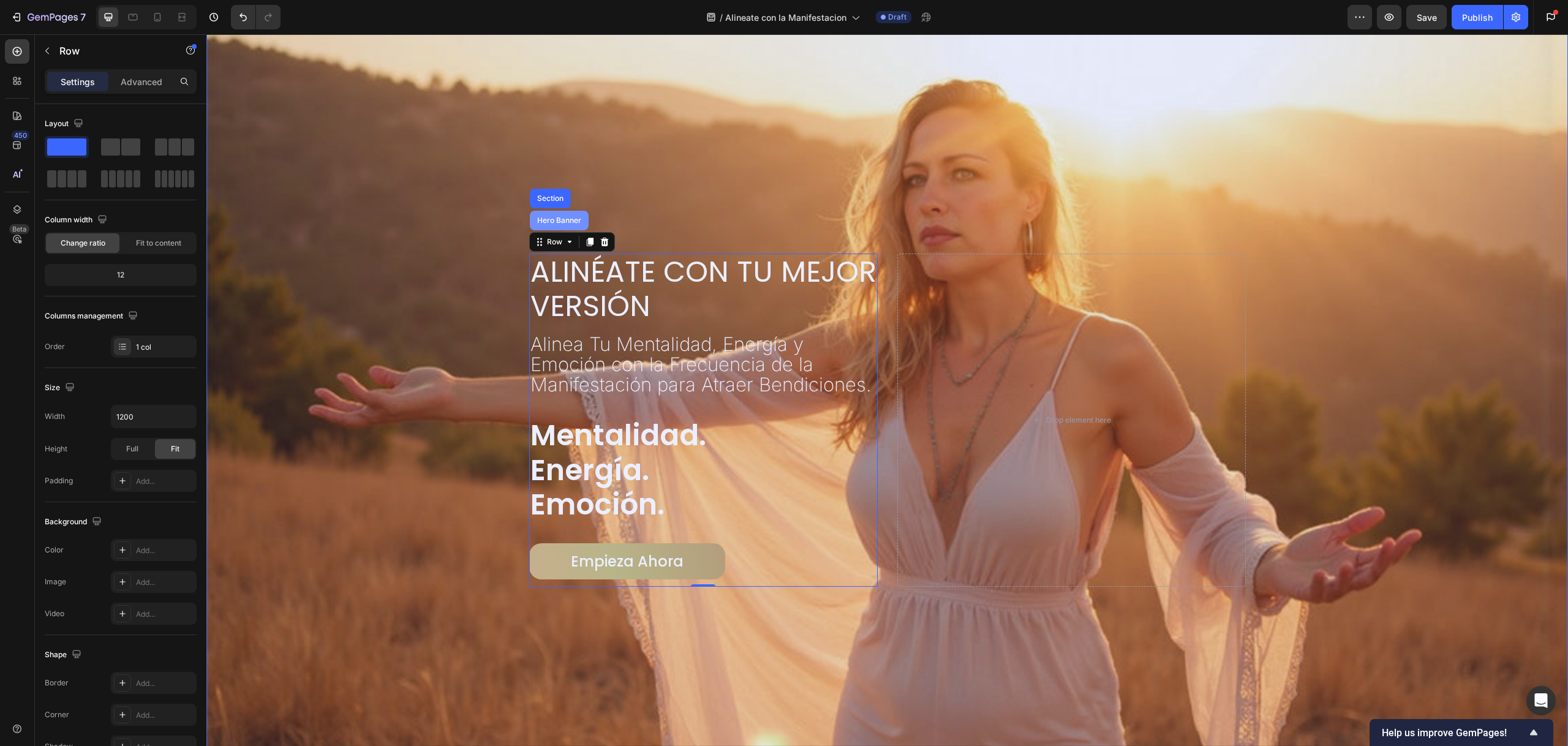
click at [553, 225] on div "Hero Banner" at bounding box center [559, 221] width 59 height 20
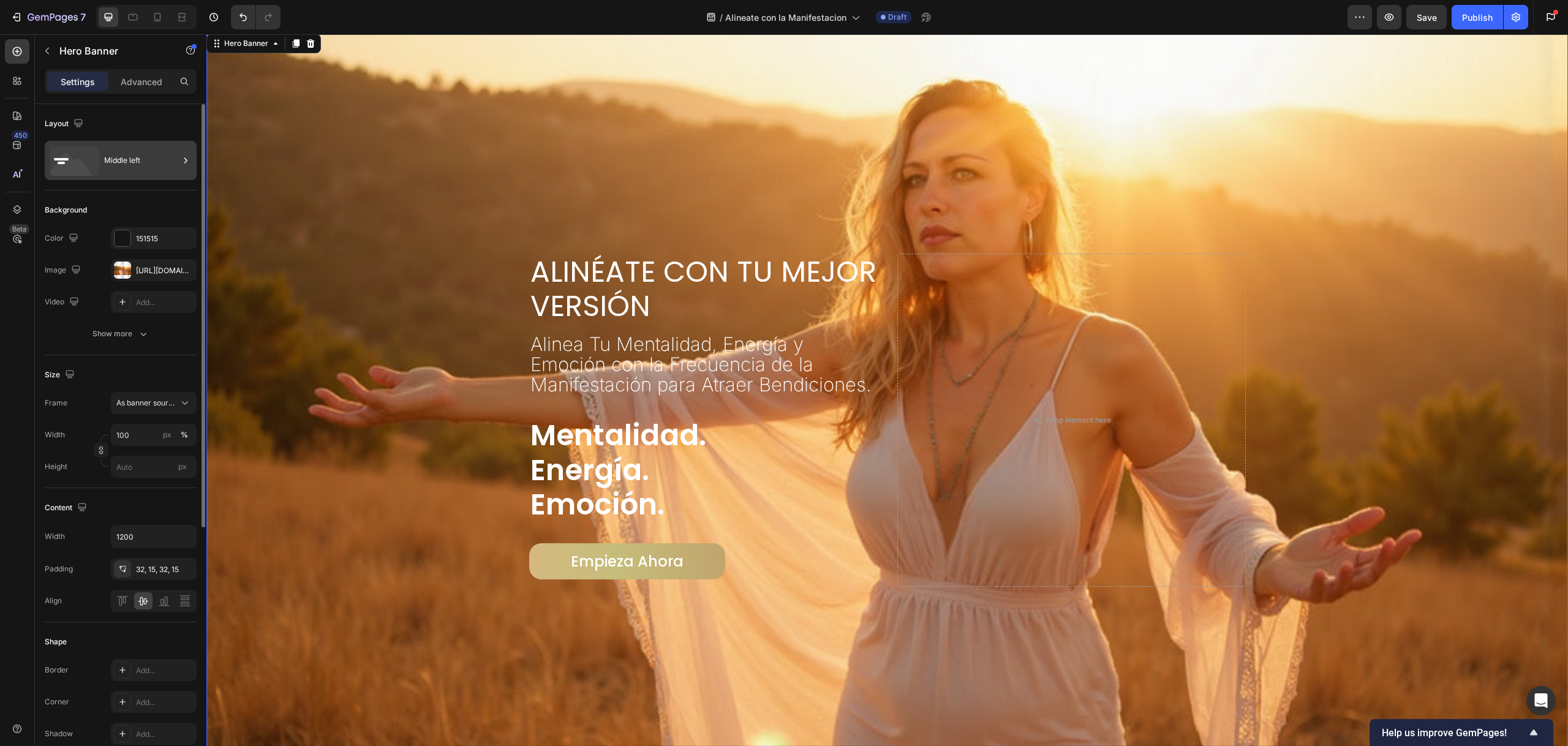
click at [134, 163] on div "Middle left" at bounding box center [141, 160] width 75 height 28
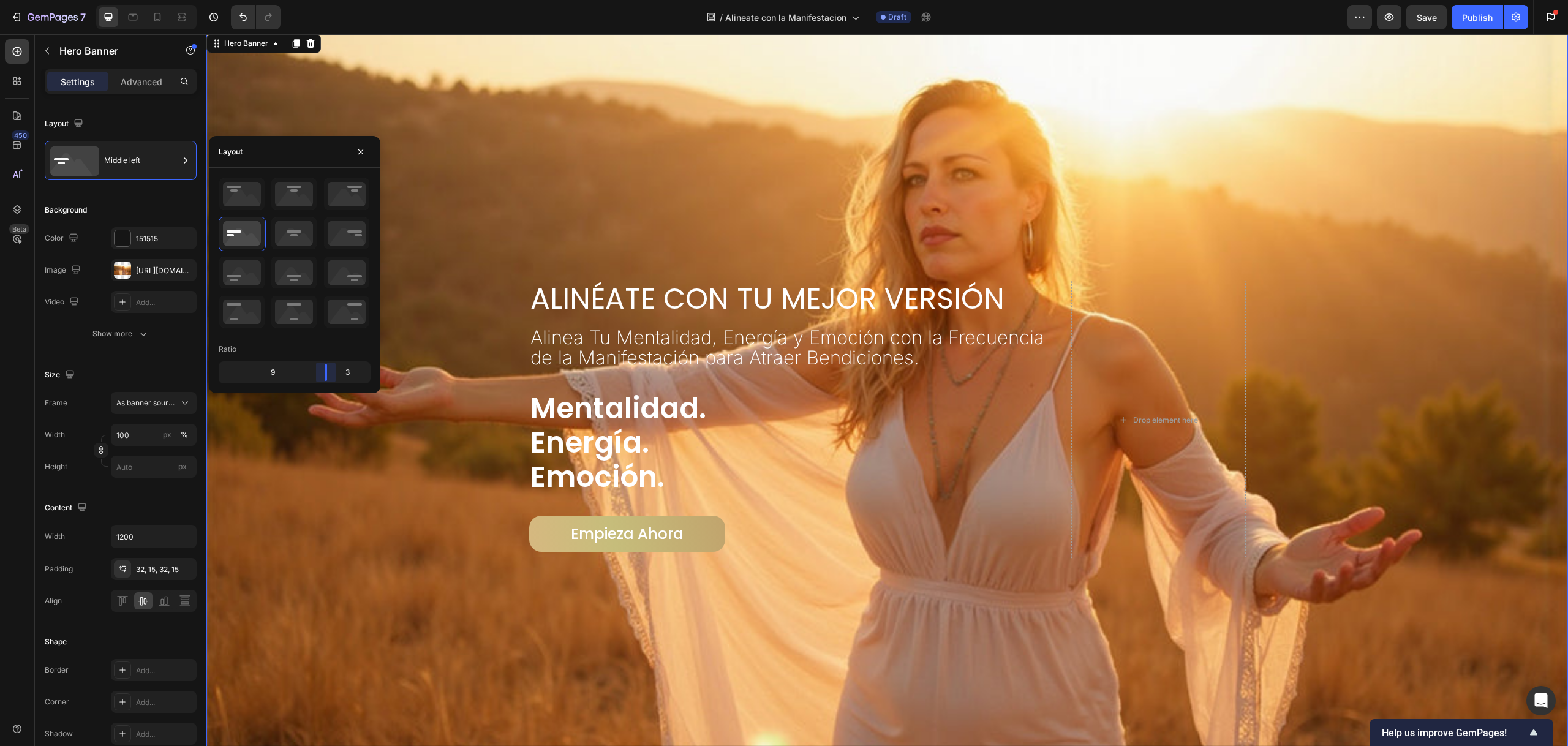
drag, startPoint x: 297, startPoint y: 372, endPoint x: 332, endPoint y: 362, distance: 36.4
click at [332, 0] on body "7 Version history / Alineate con la Manifestacion Draft Preview Save Publish Ge…" at bounding box center [784, 0] width 1568 height 0
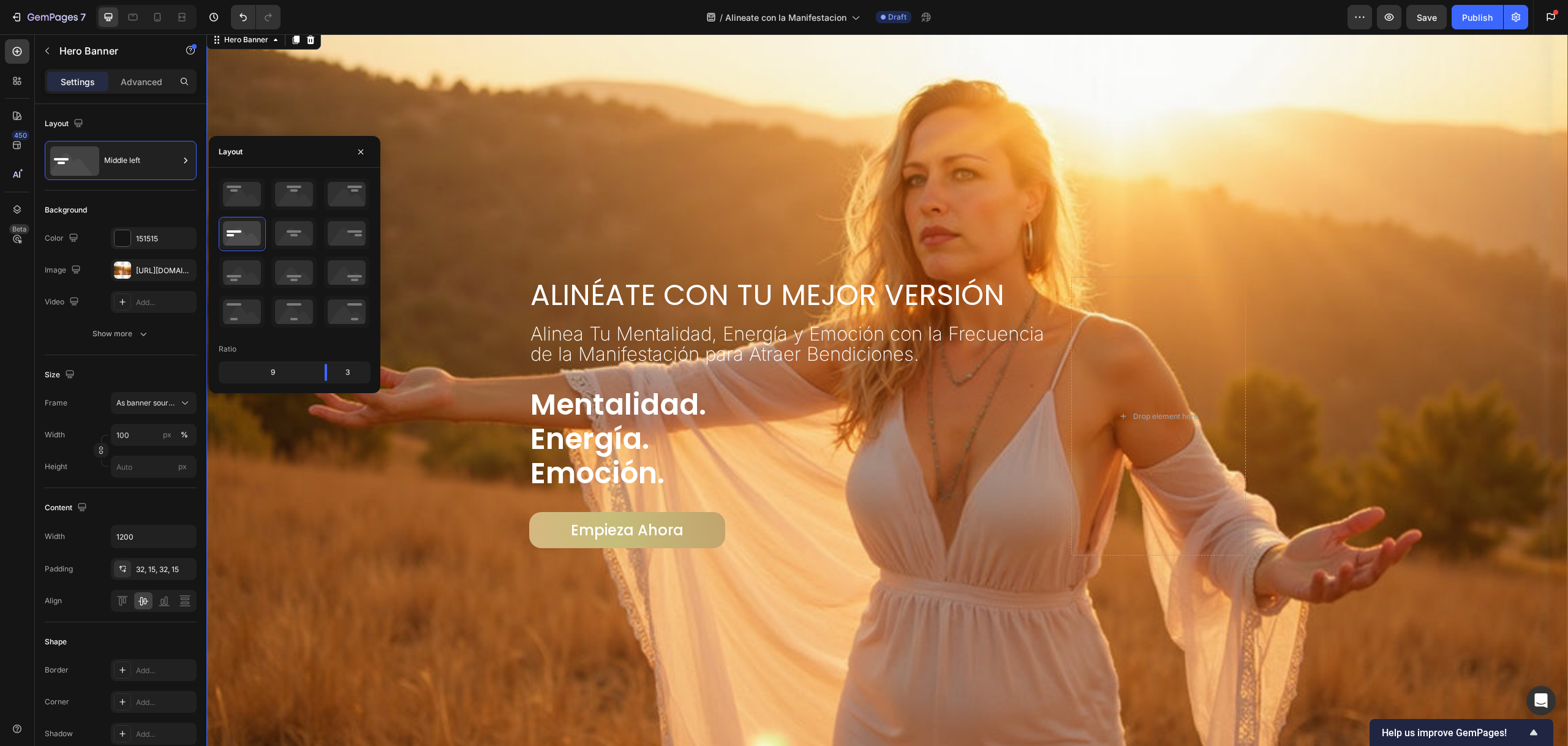
scroll to position [36, 0]
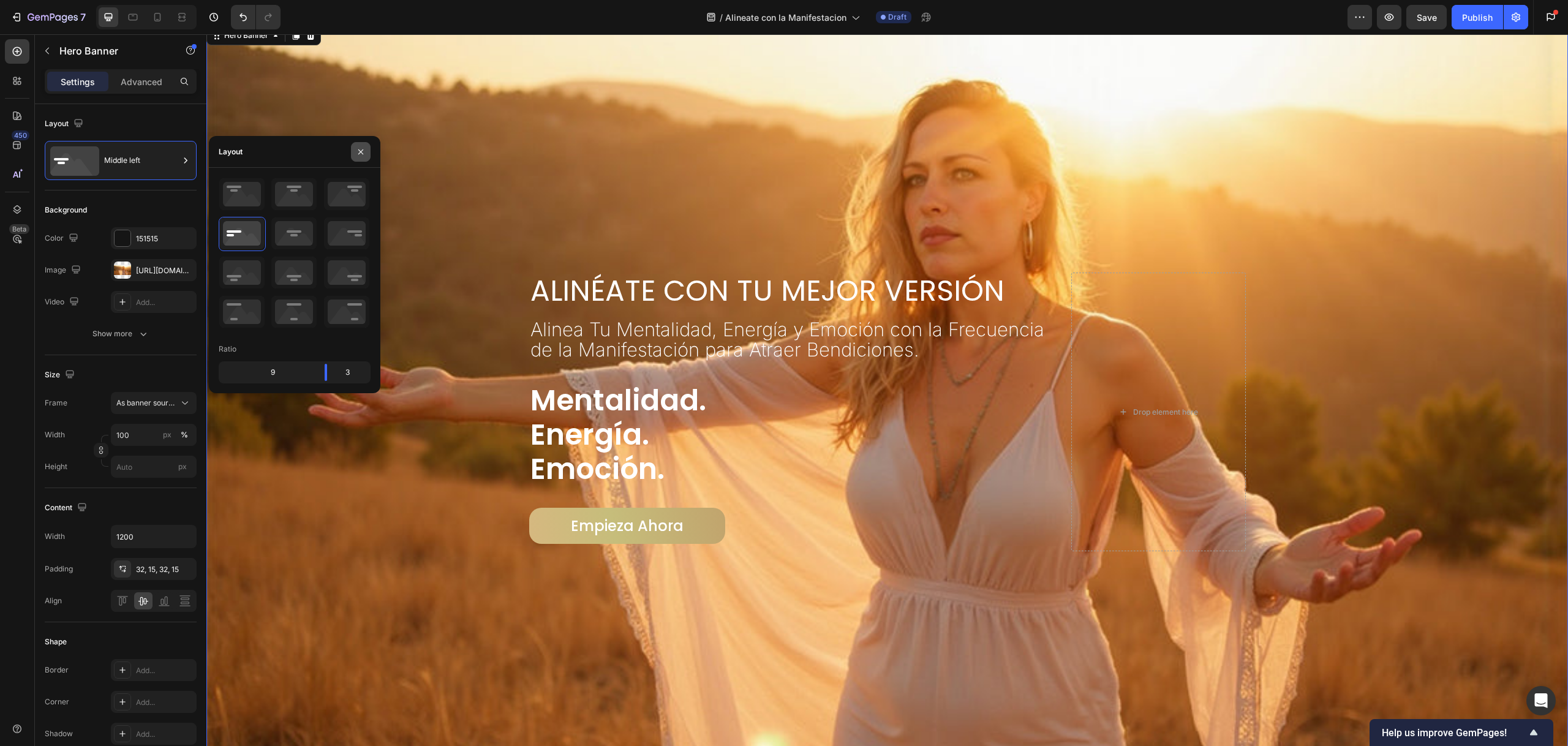
click at [358, 150] on icon "button" at bounding box center [361, 152] width 10 height 10
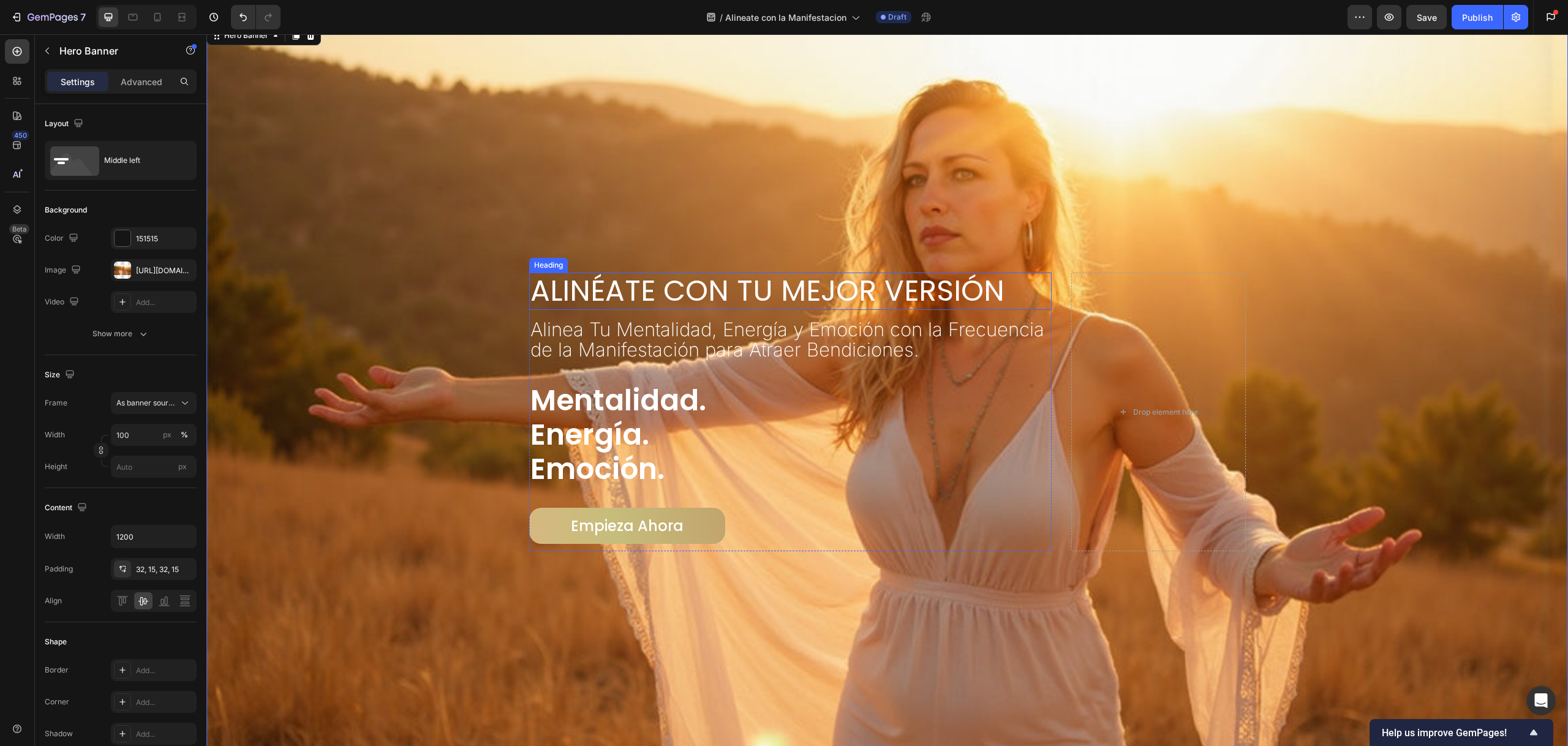
click at [695, 294] on h2 "Alinéate con Tu Mejor Versión" at bounding box center [790, 291] width 523 height 37
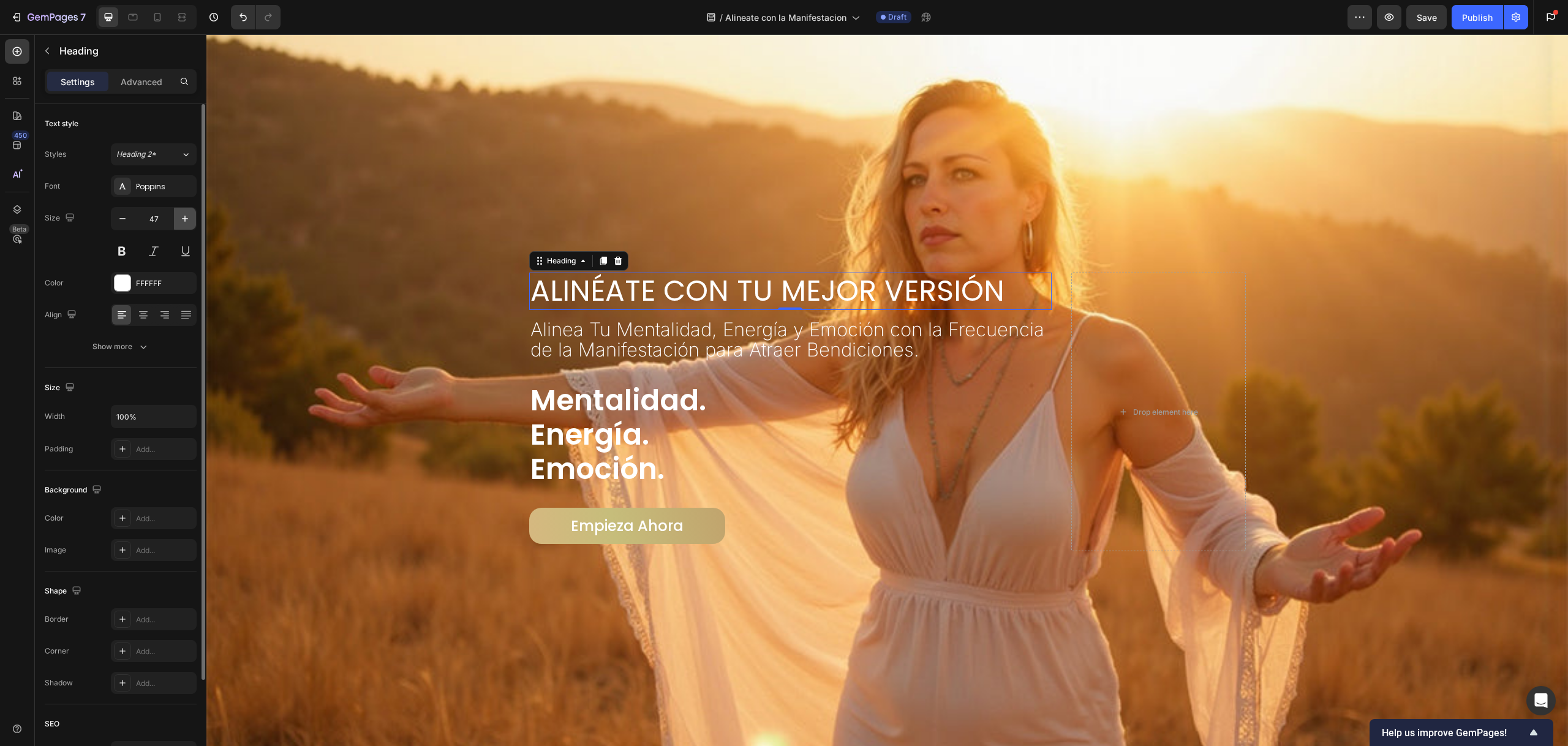
click at [186, 221] on icon "button" at bounding box center [185, 218] width 12 height 12
click at [186, 220] on icon "button" at bounding box center [185, 218] width 12 height 12
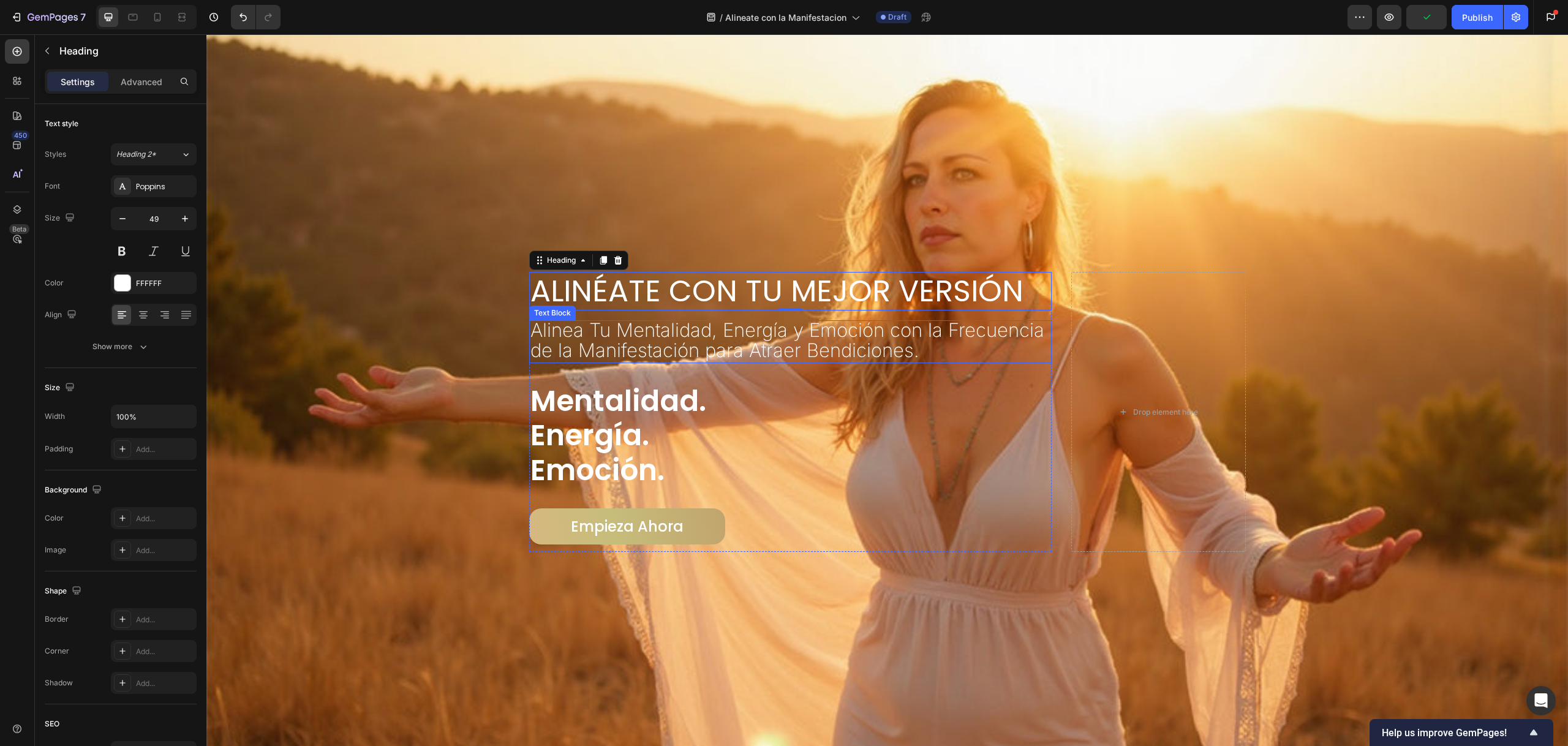
click at [601, 323] on span "Alinea Tu Mentalidad, Energía y Emoción con la Frecuencia de la Manifestación p…" at bounding box center [787, 340] width 514 height 43
click at [694, 295] on h2 "Alinéate con Tu Mejor Versión" at bounding box center [790, 291] width 523 height 38
click at [166, 179] on div "Poppins" at bounding box center [154, 186] width 86 height 22
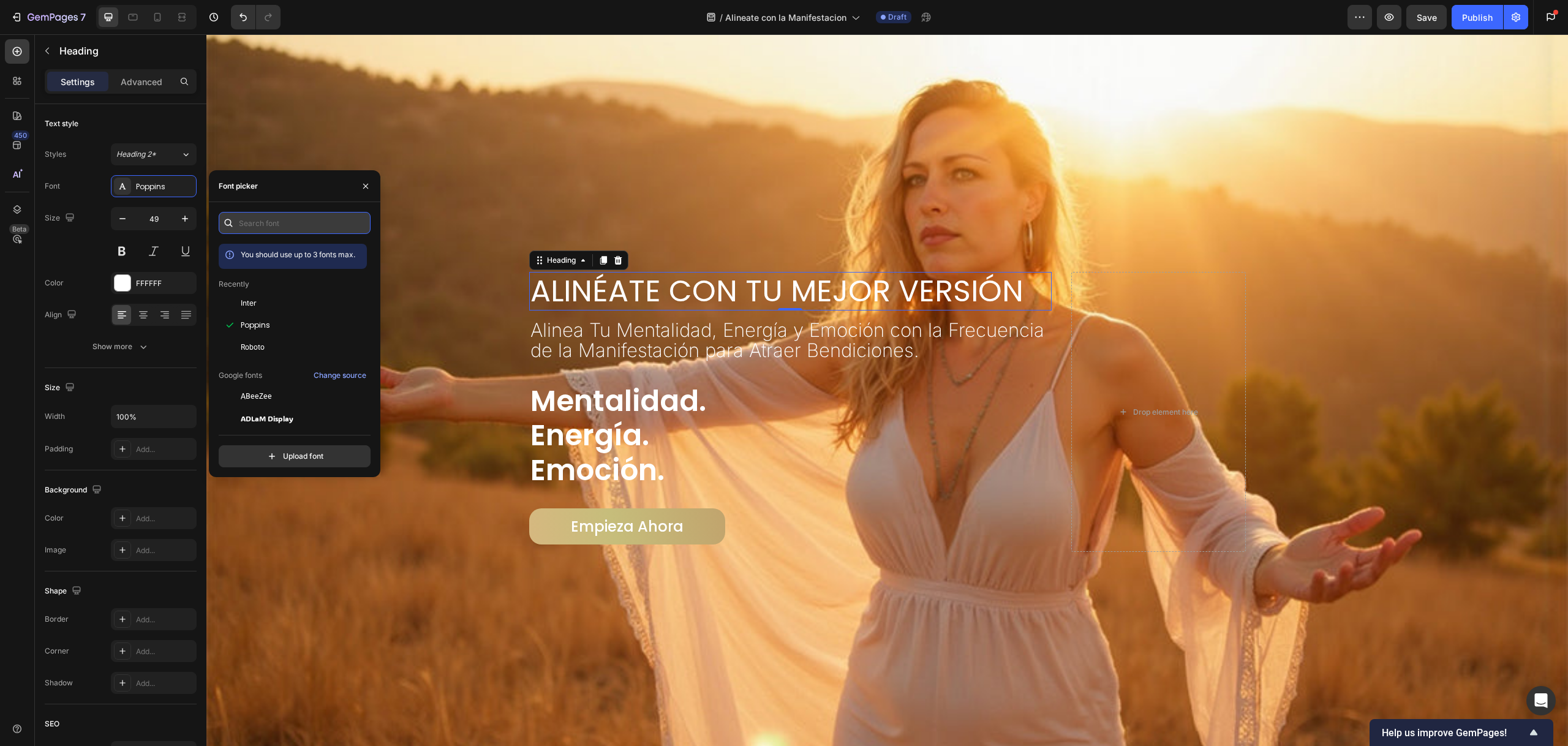
click at [290, 217] on input "text" at bounding box center [294, 222] width 152 height 22
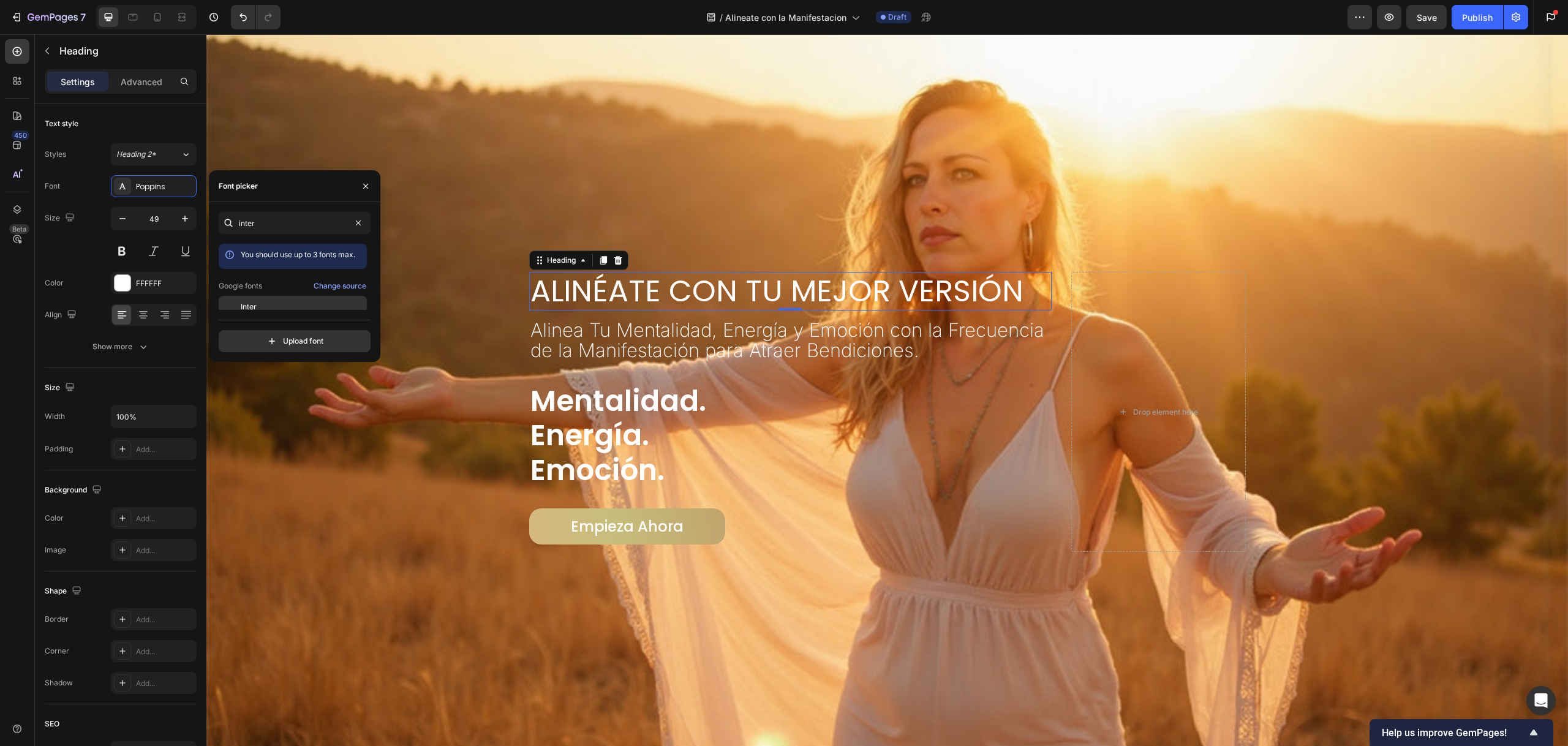
click at [291, 309] on div "Inter" at bounding box center [302, 307] width 123 height 11
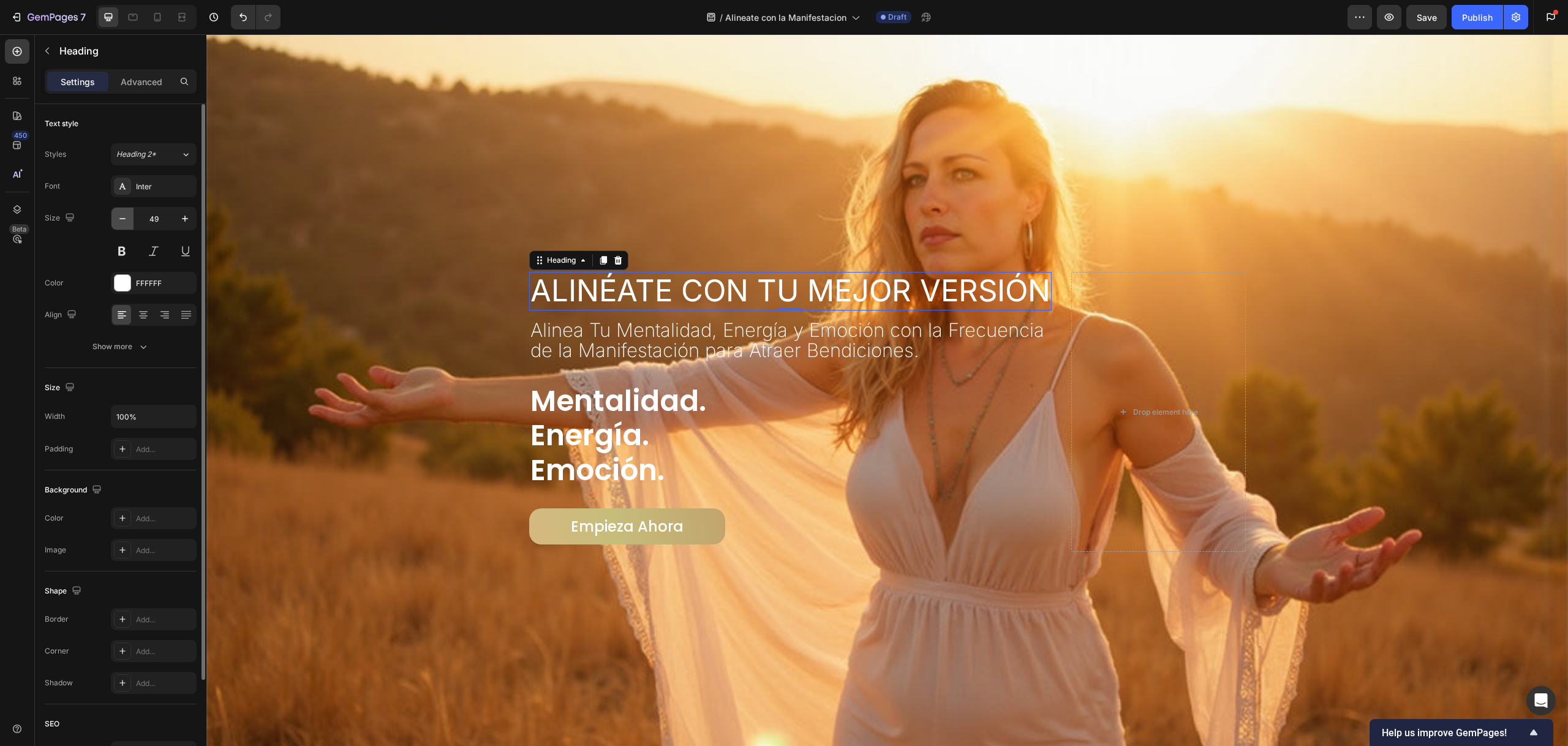
click at [124, 212] on button "button" at bounding box center [122, 219] width 22 height 22
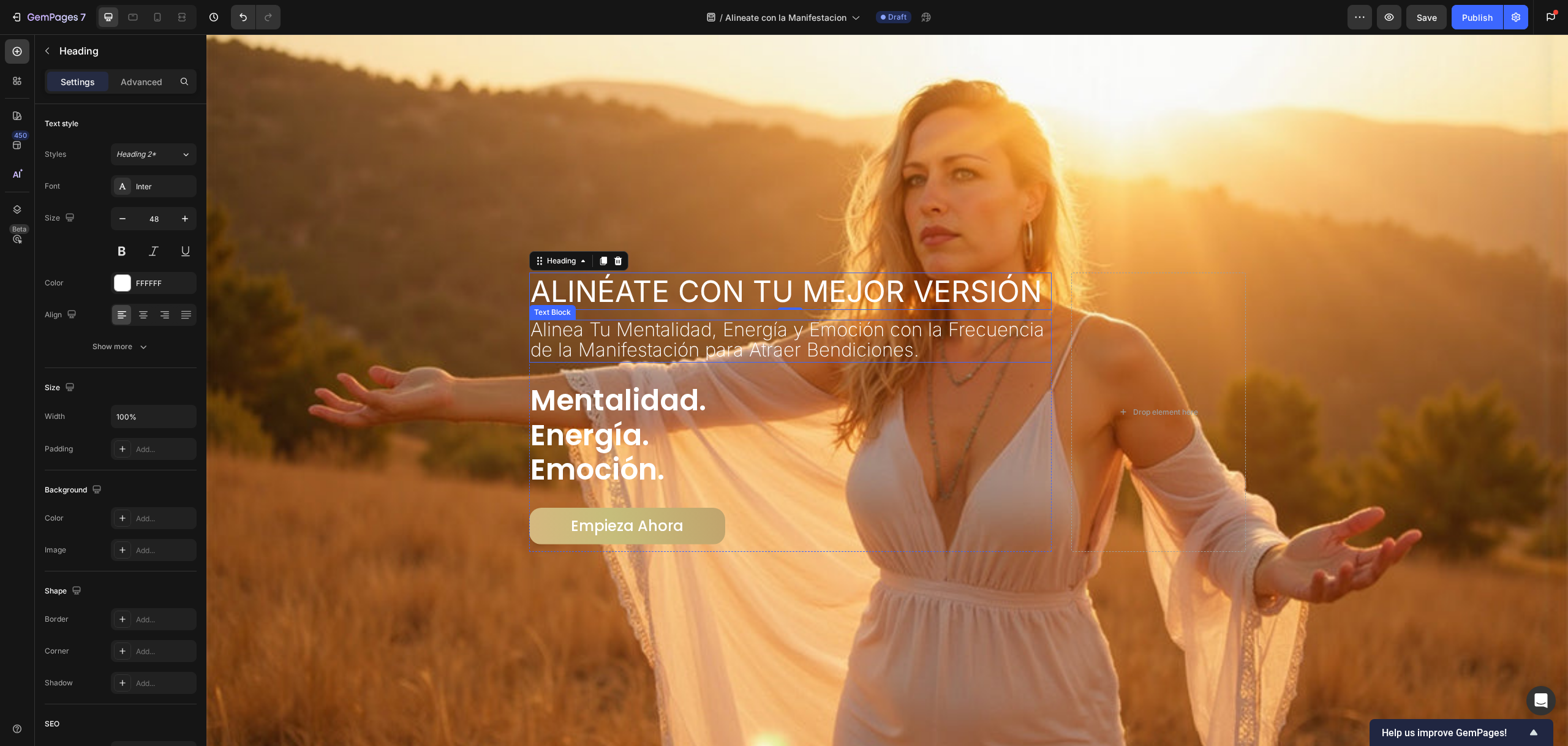
click at [647, 331] on span "Alinea Tu Mentalidad, Energía y Emoción con la Frecuencia de la Manifestación p…" at bounding box center [787, 340] width 514 height 43
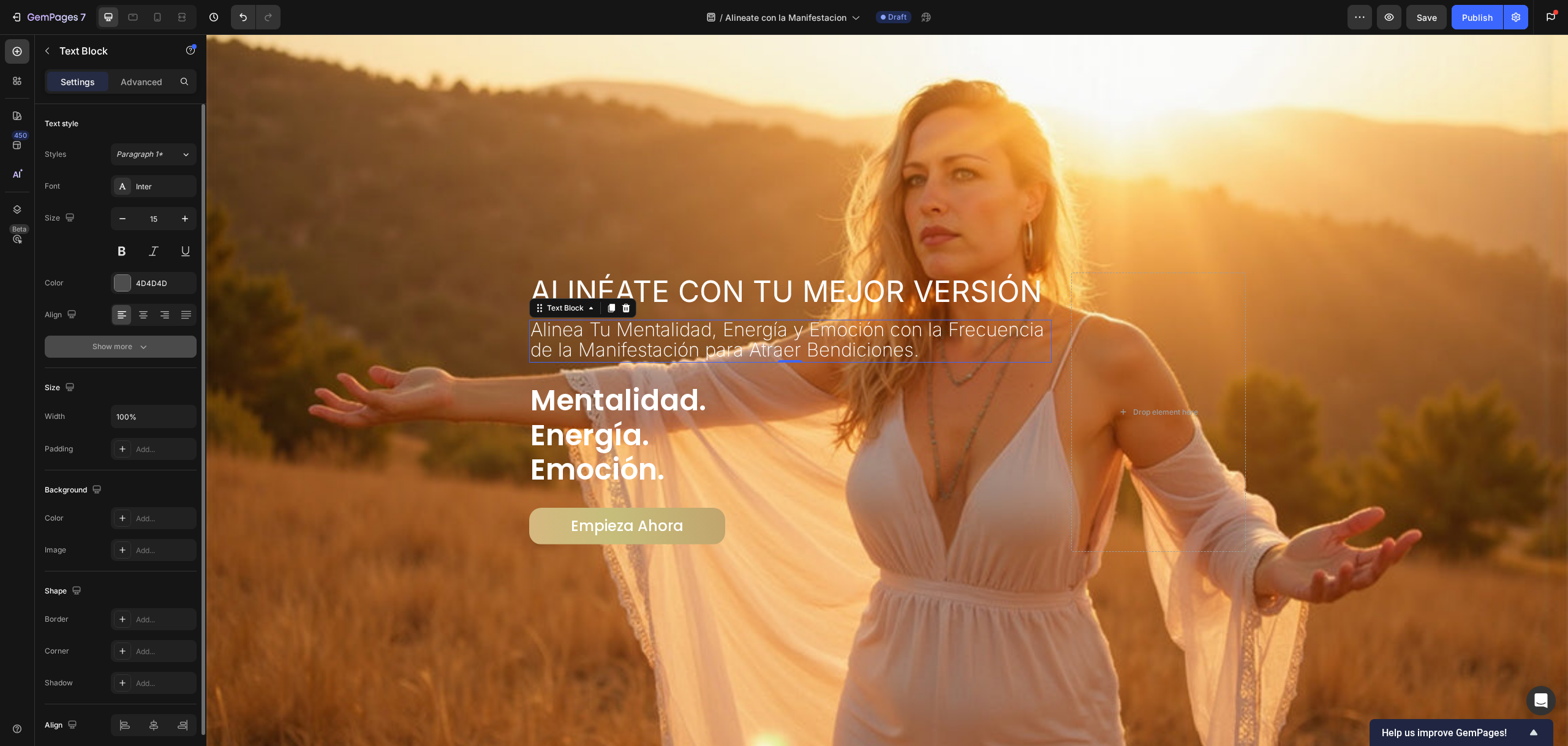
click at [137, 345] on icon "button" at bounding box center [143, 347] width 12 height 12
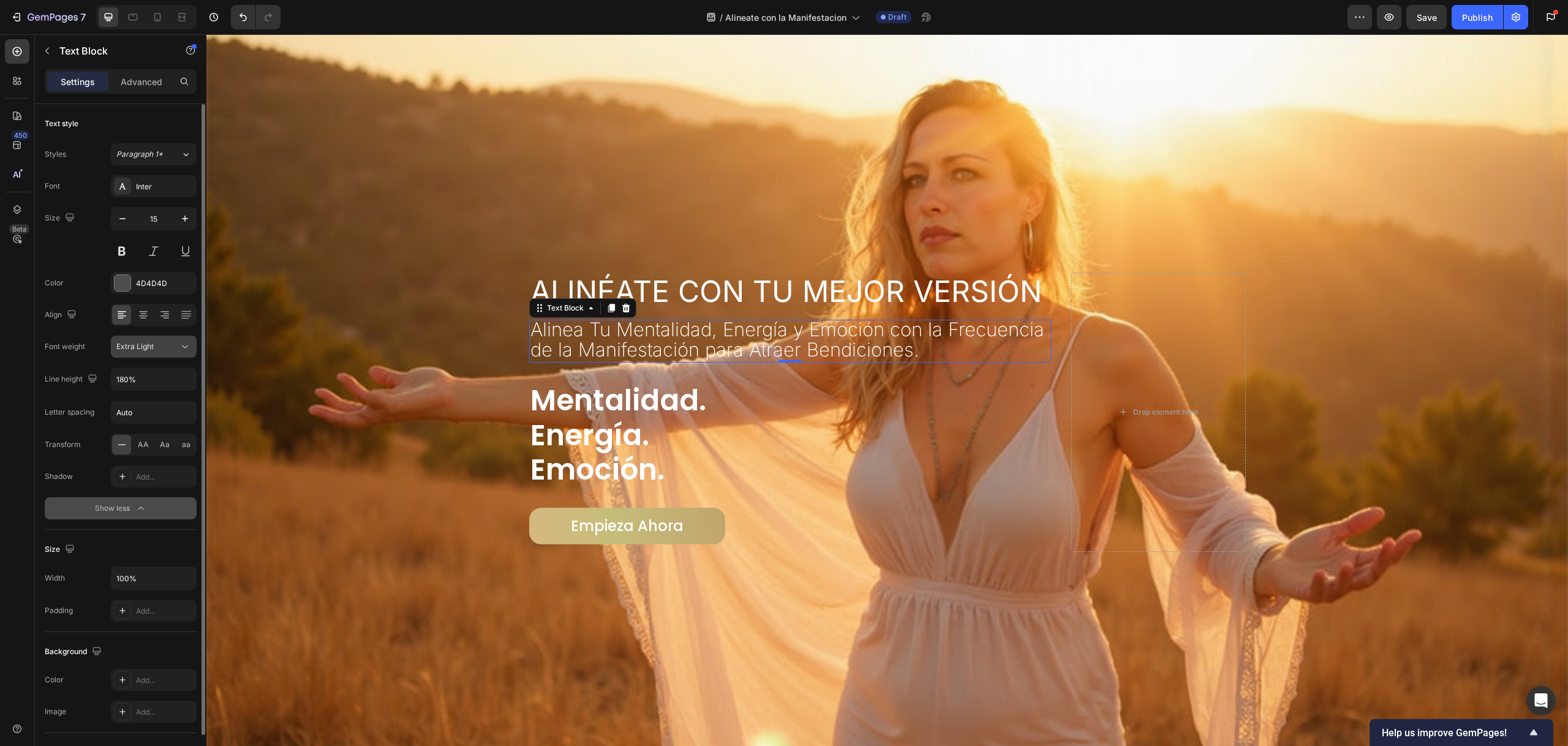
click at [153, 349] on span "Extra Light" at bounding box center [135, 347] width 37 height 9
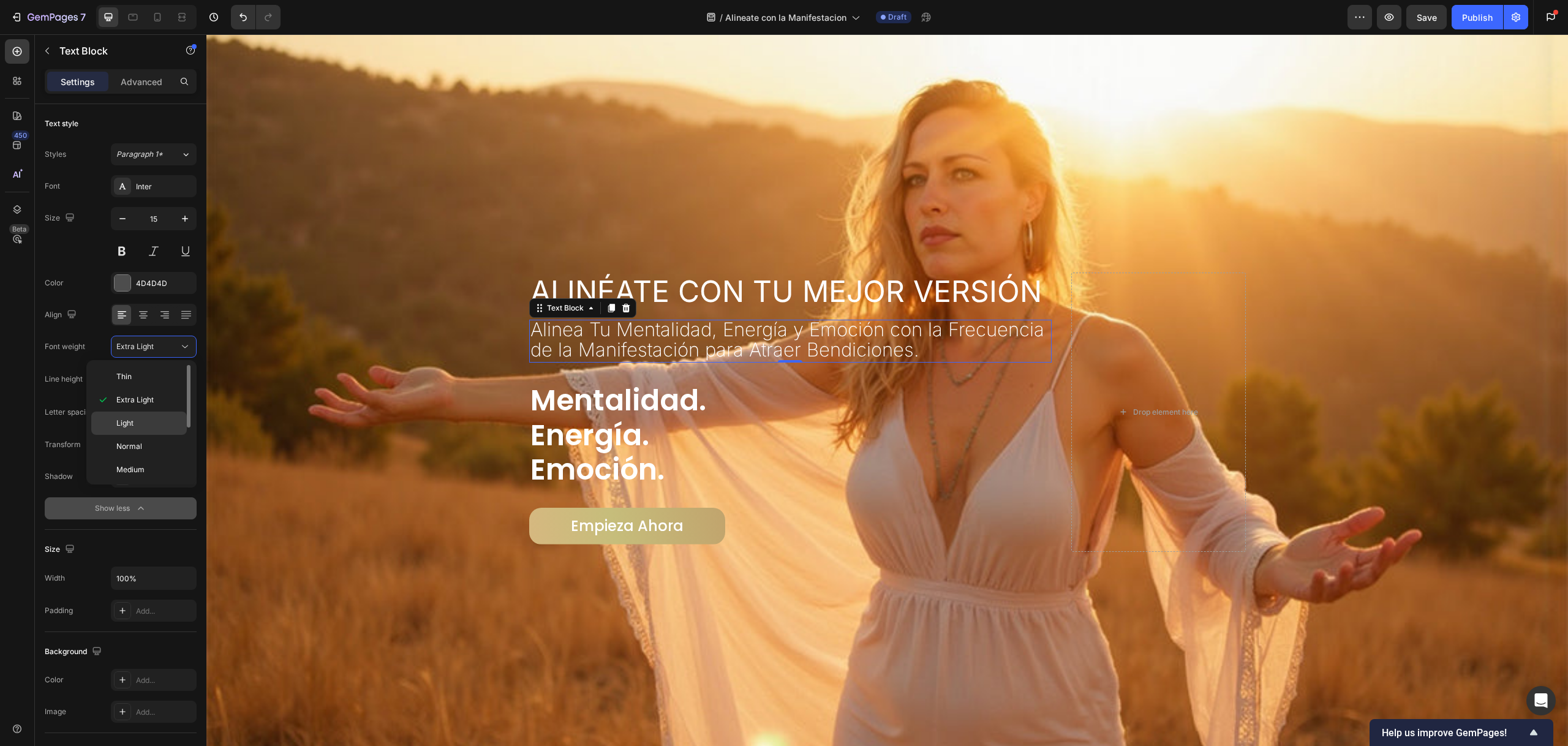
click at [146, 416] on div "Light" at bounding box center [139, 423] width 96 height 23
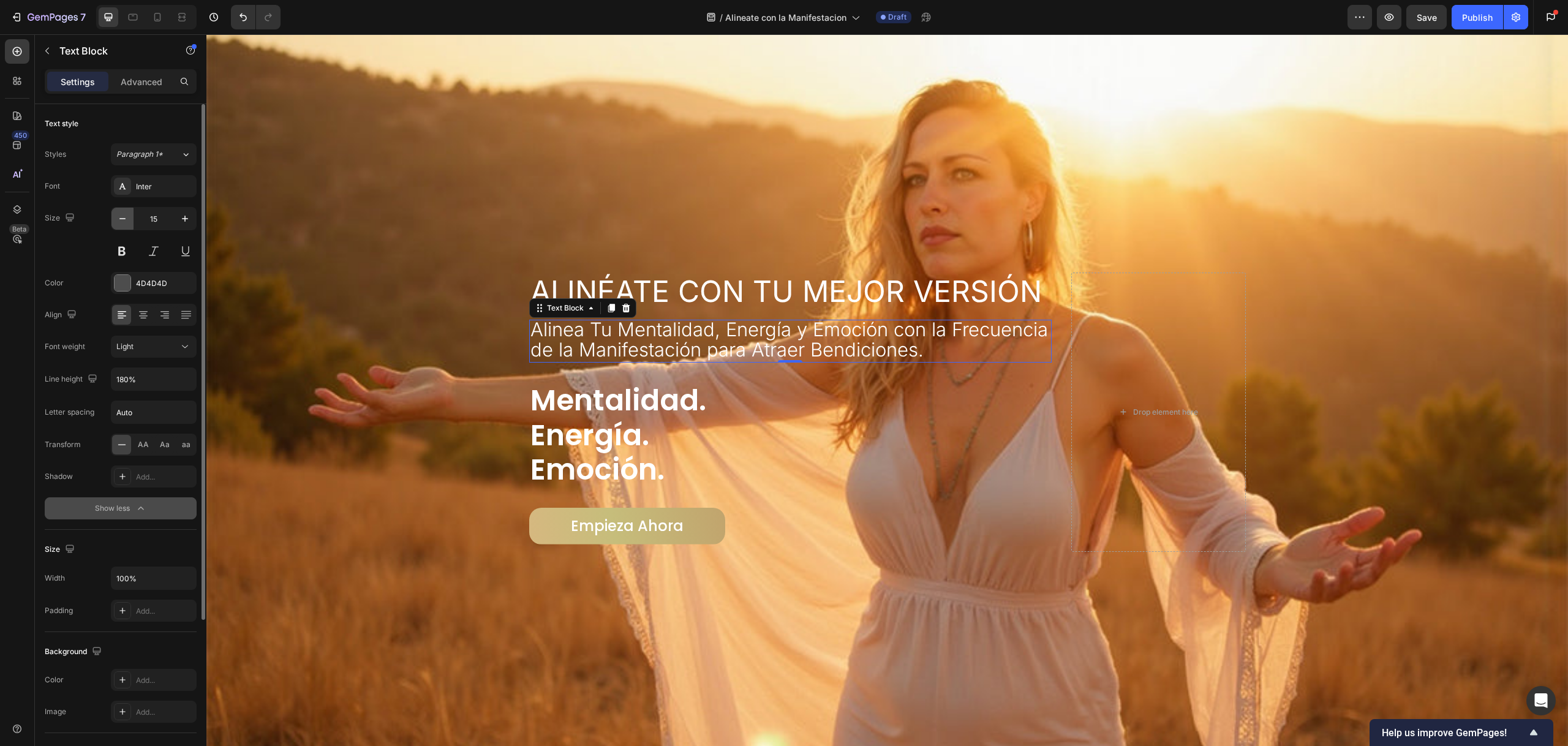
click at [111, 217] on button "button" at bounding box center [122, 219] width 22 height 22
click at [122, 212] on icon "button" at bounding box center [122, 218] width 12 height 12
click at [185, 216] on icon "button" at bounding box center [185, 218] width 12 height 12
click at [186, 216] on icon "button" at bounding box center [185, 218] width 12 height 12
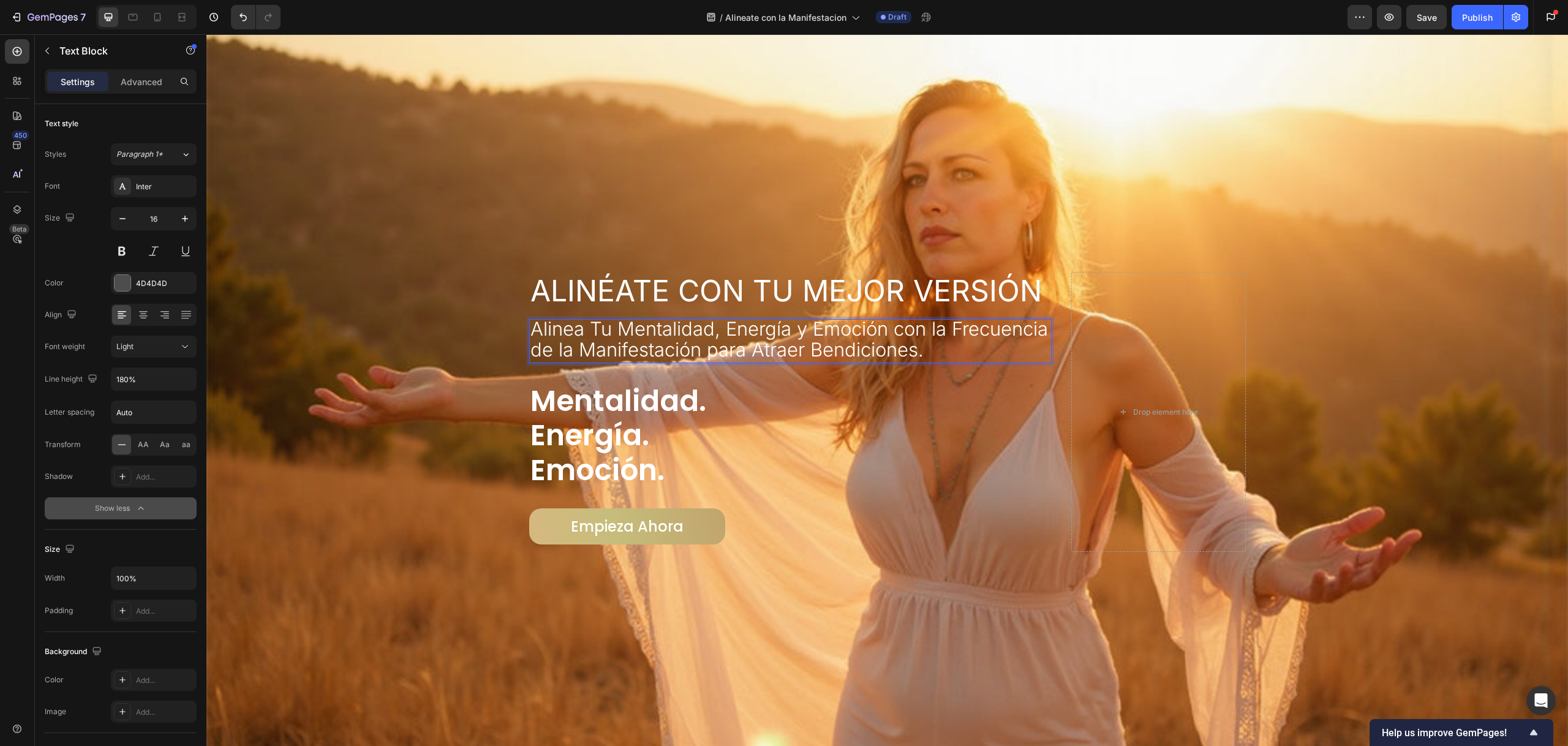
click at [750, 336] on span "Alinea Tu Mentalidad, Energía y Emoción con la Frecuencia de la Manifestación p…" at bounding box center [789, 339] width 518 height 43
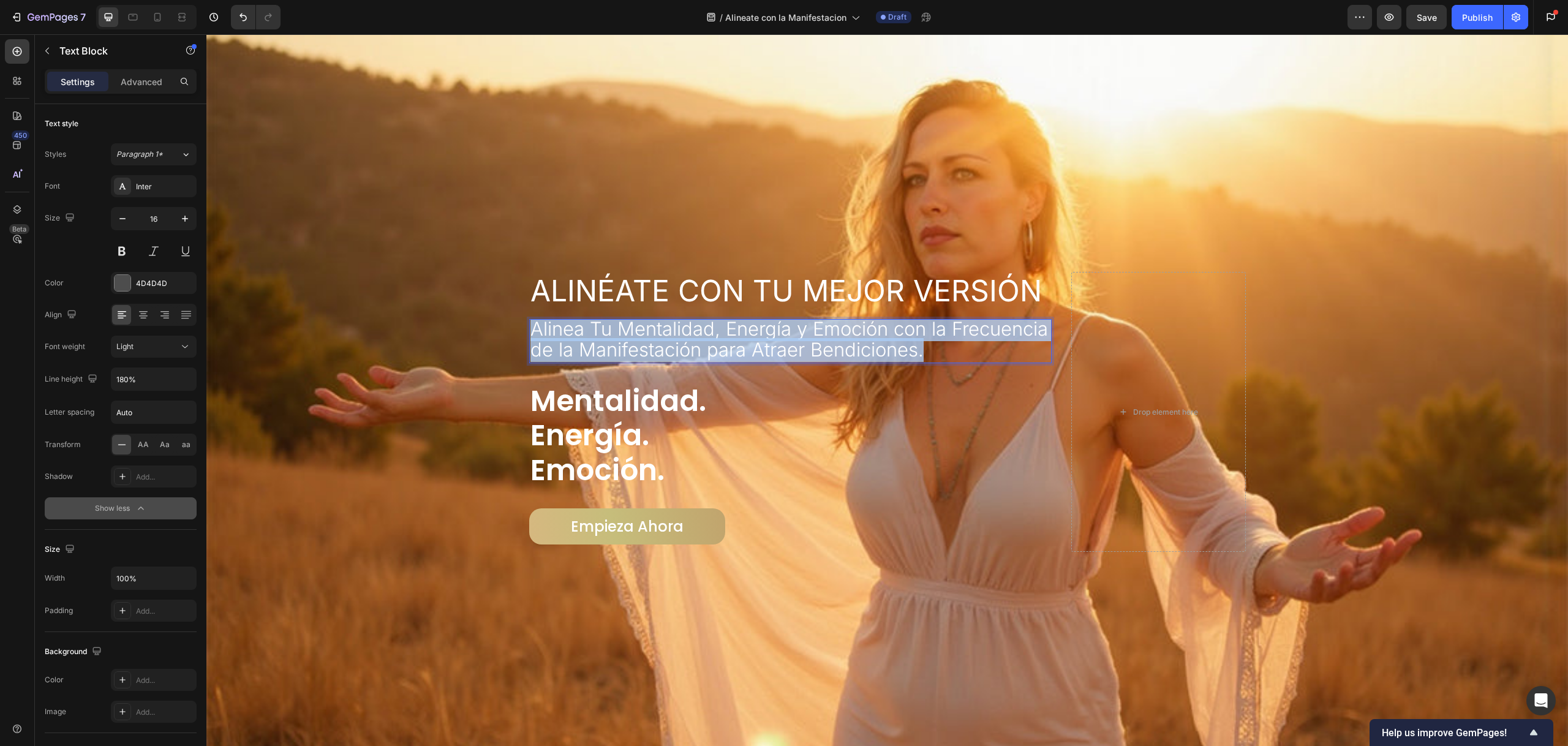
click at [749, 336] on span "Alinea Tu Mentalidad, Energía y Emoción con la Frecuencia de la Manifestación p…" at bounding box center [789, 339] width 518 height 43
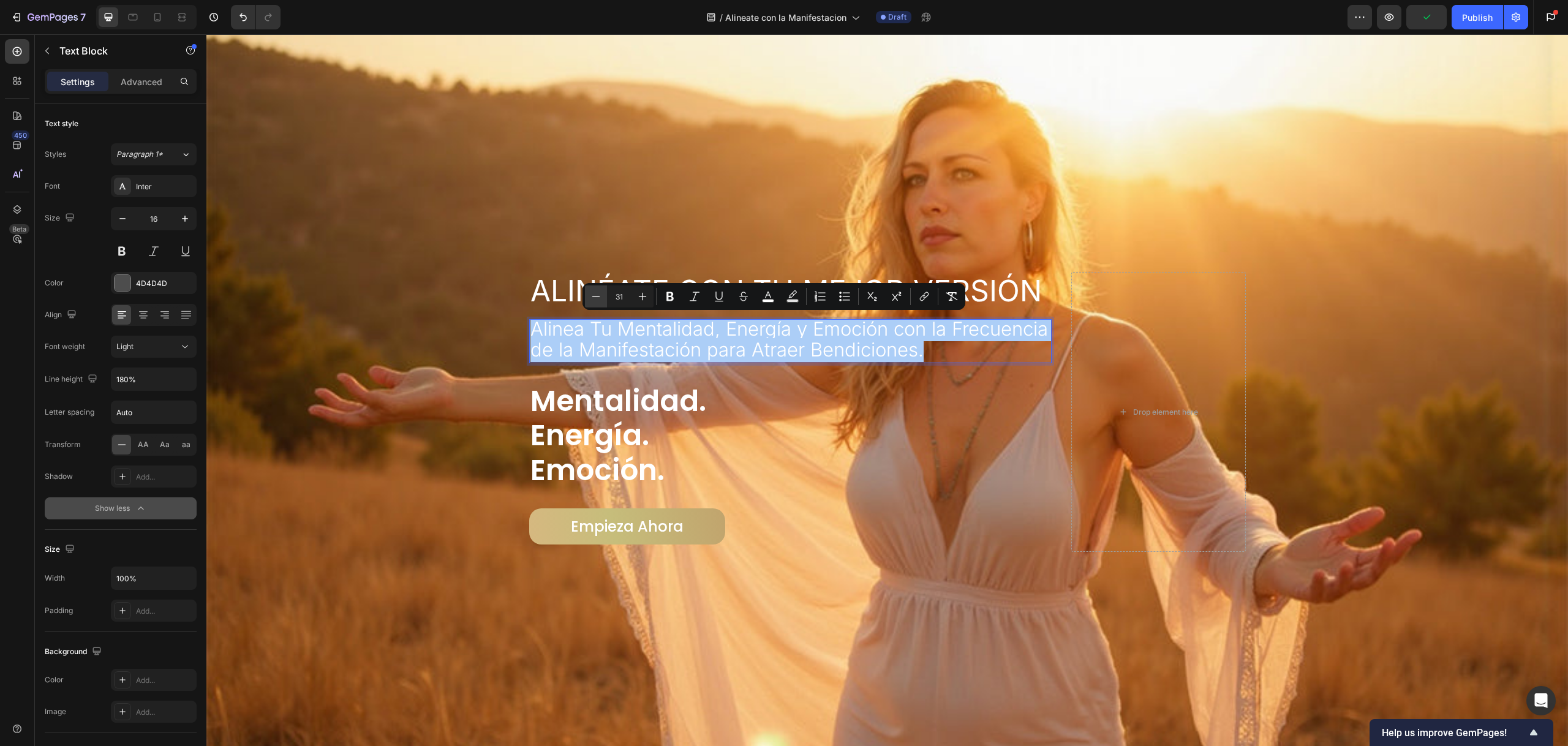
click at [598, 301] on icon "Editor contextual toolbar" at bounding box center [596, 296] width 12 height 12
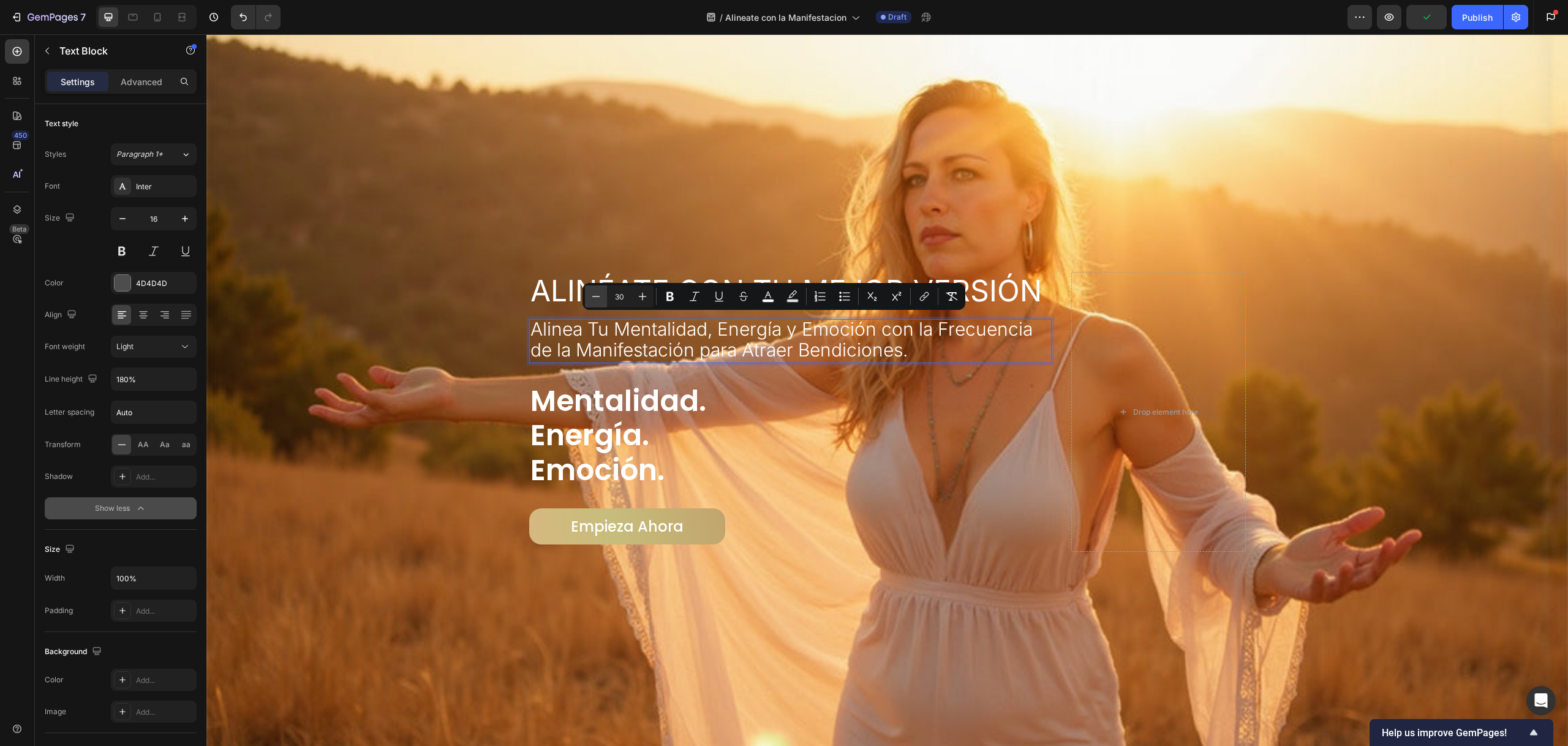
click at [596, 298] on icon "Editor contextual toolbar" at bounding box center [596, 296] width 12 height 12
click at [596, 297] on icon "Editor contextual toolbar" at bounding box center [596, 296] width 12 height 12
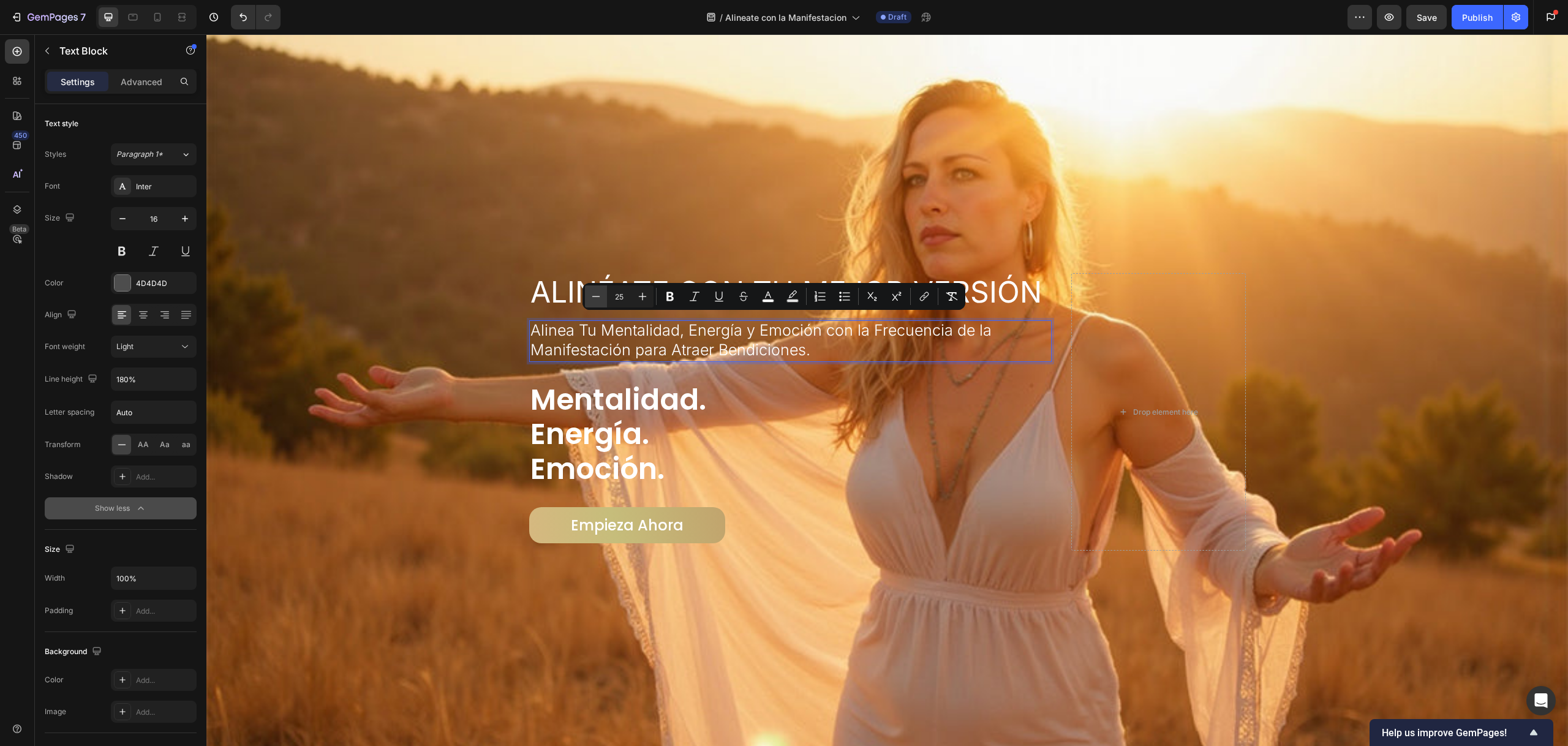
click at [596, 297] on icon "Editor contextual toolbar" at bounding box center [596, 296] width 12 height 12
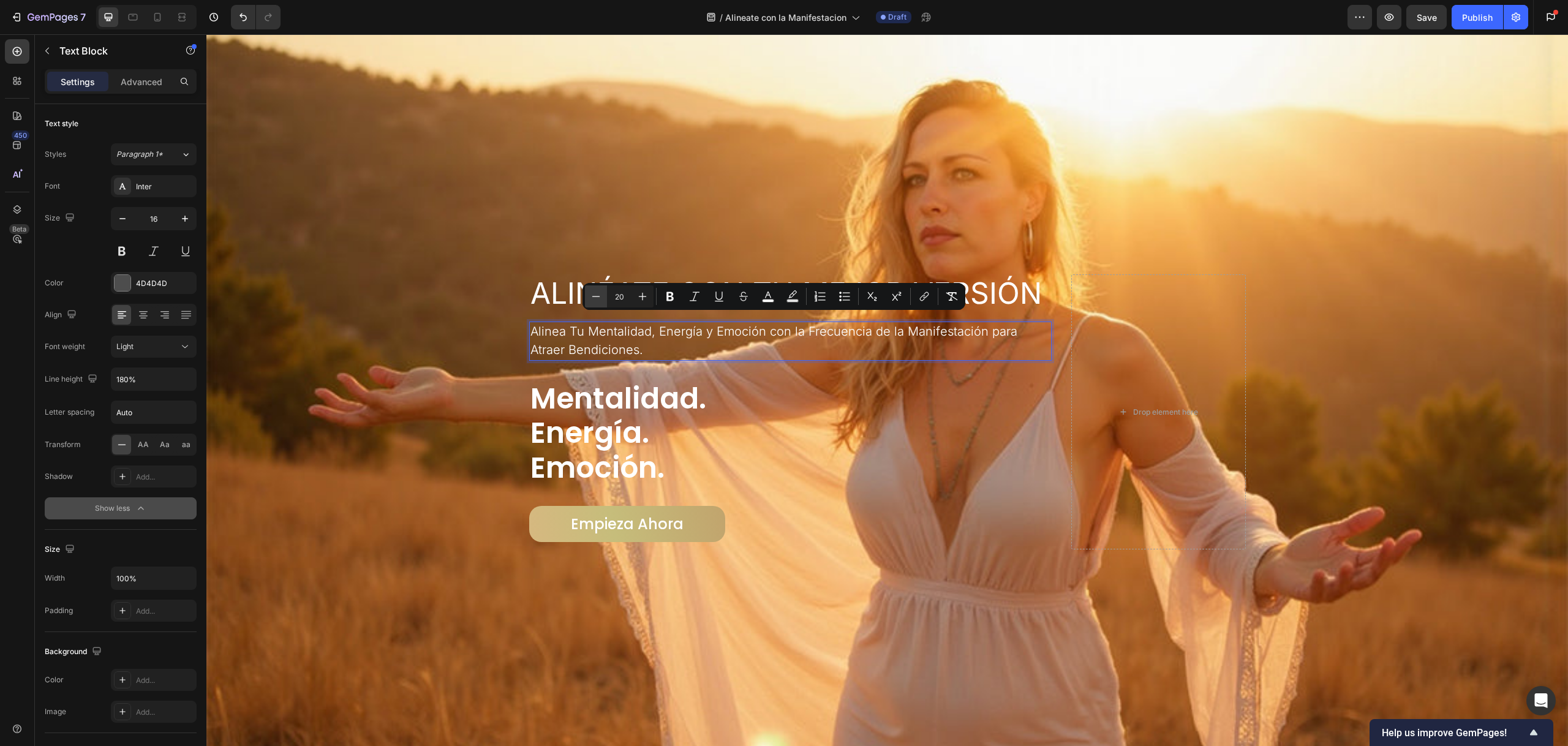
click at [596, 297] on icon "Editor contextual toolbar" at bounding box center [596, 296] width 12 height 12
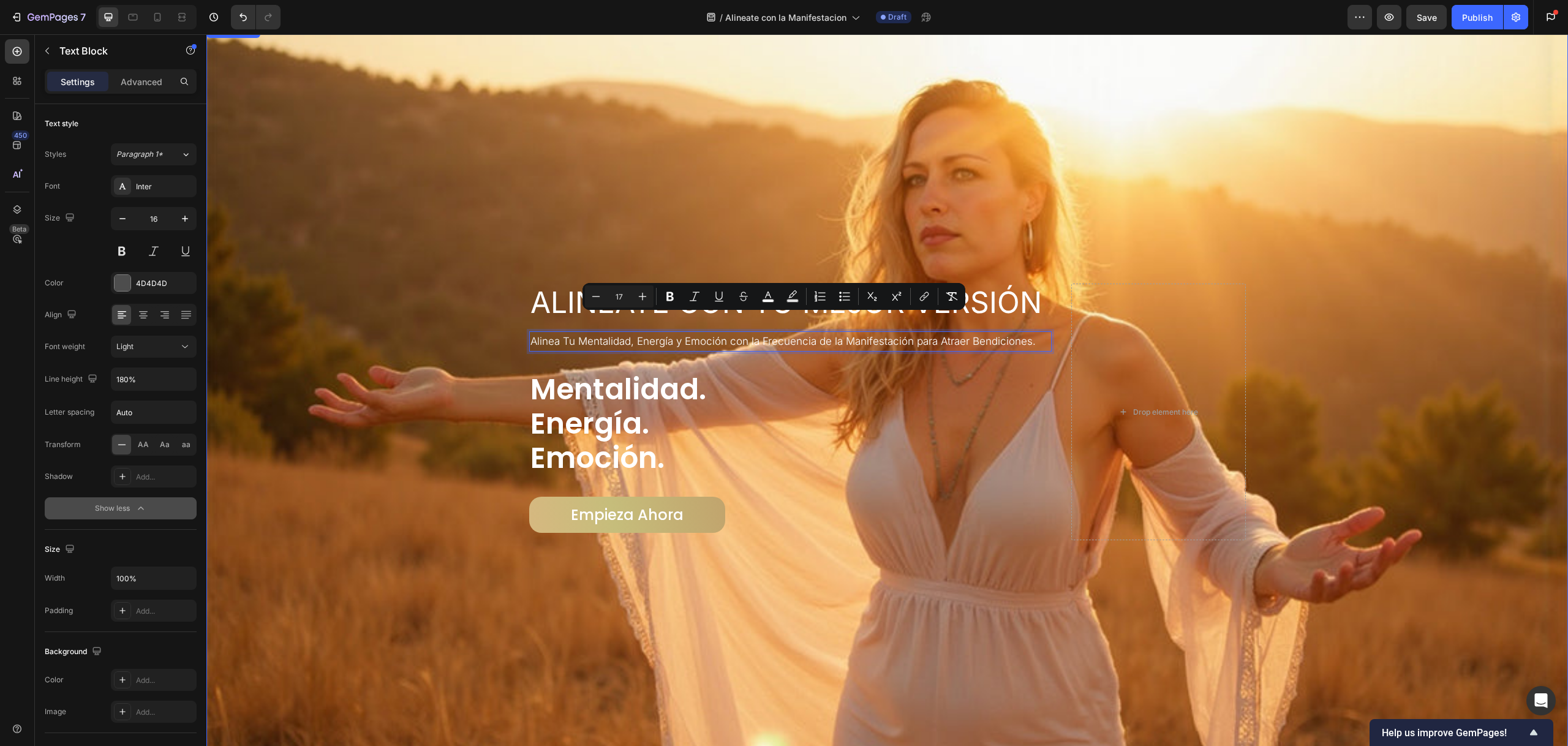
click at [538, 255] on div "Overlay" at bounding box center [887, 412] width 1361 height 778
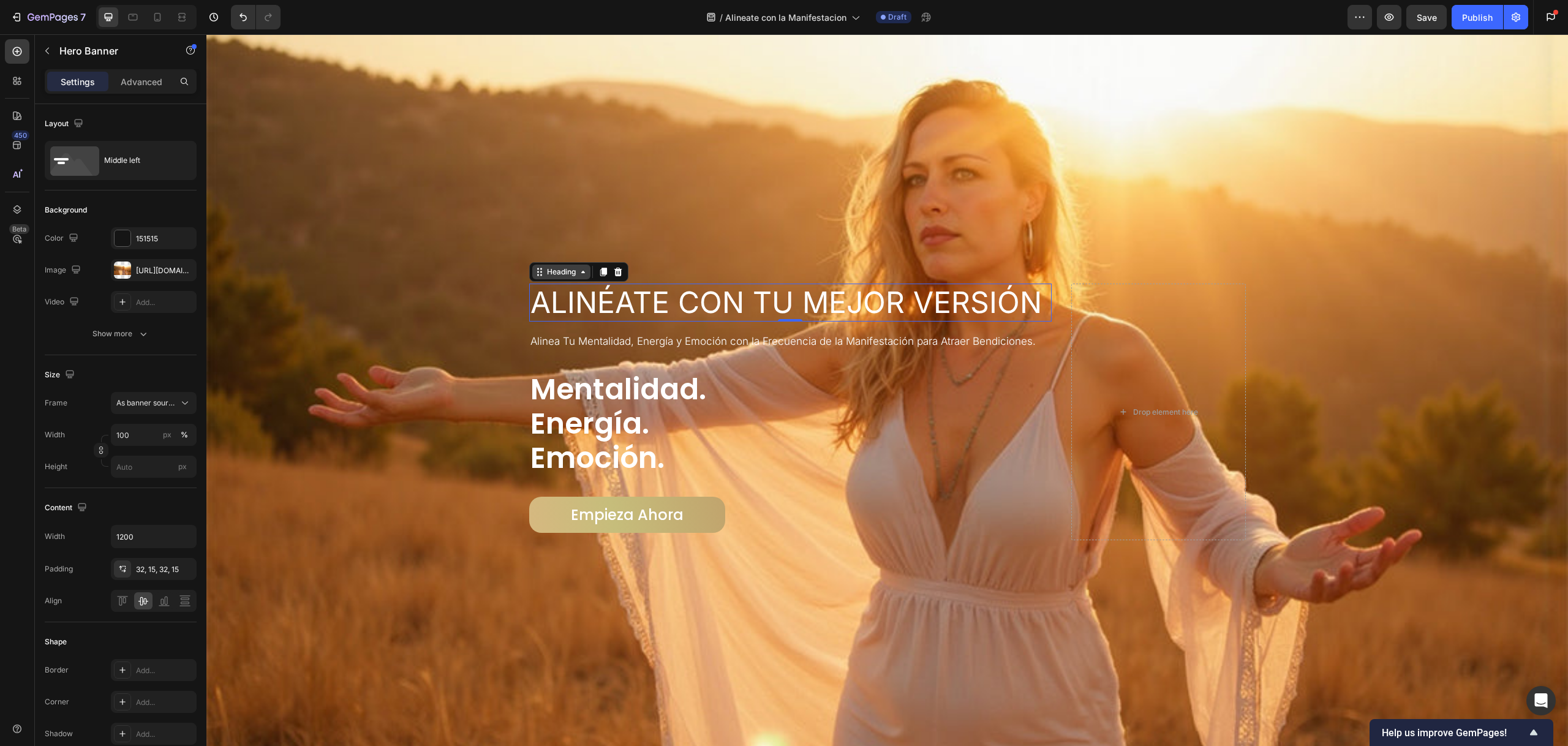
click at [545, 272] on div "Heading" at bounding box center [561, 272] width 33 height 11
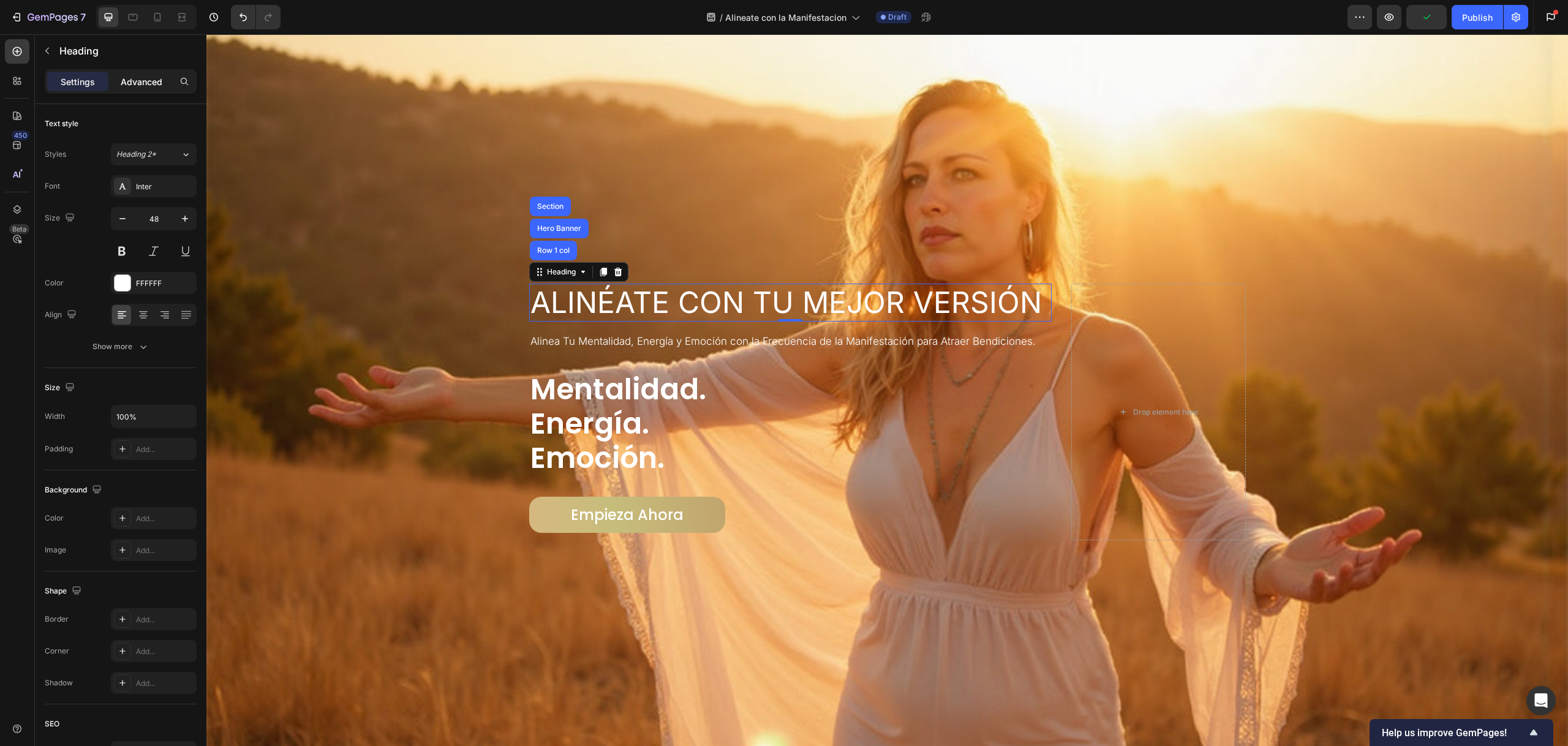
click at [137, 87] on p "Advanced" at bounding box center [142, 82] width 42 height 13
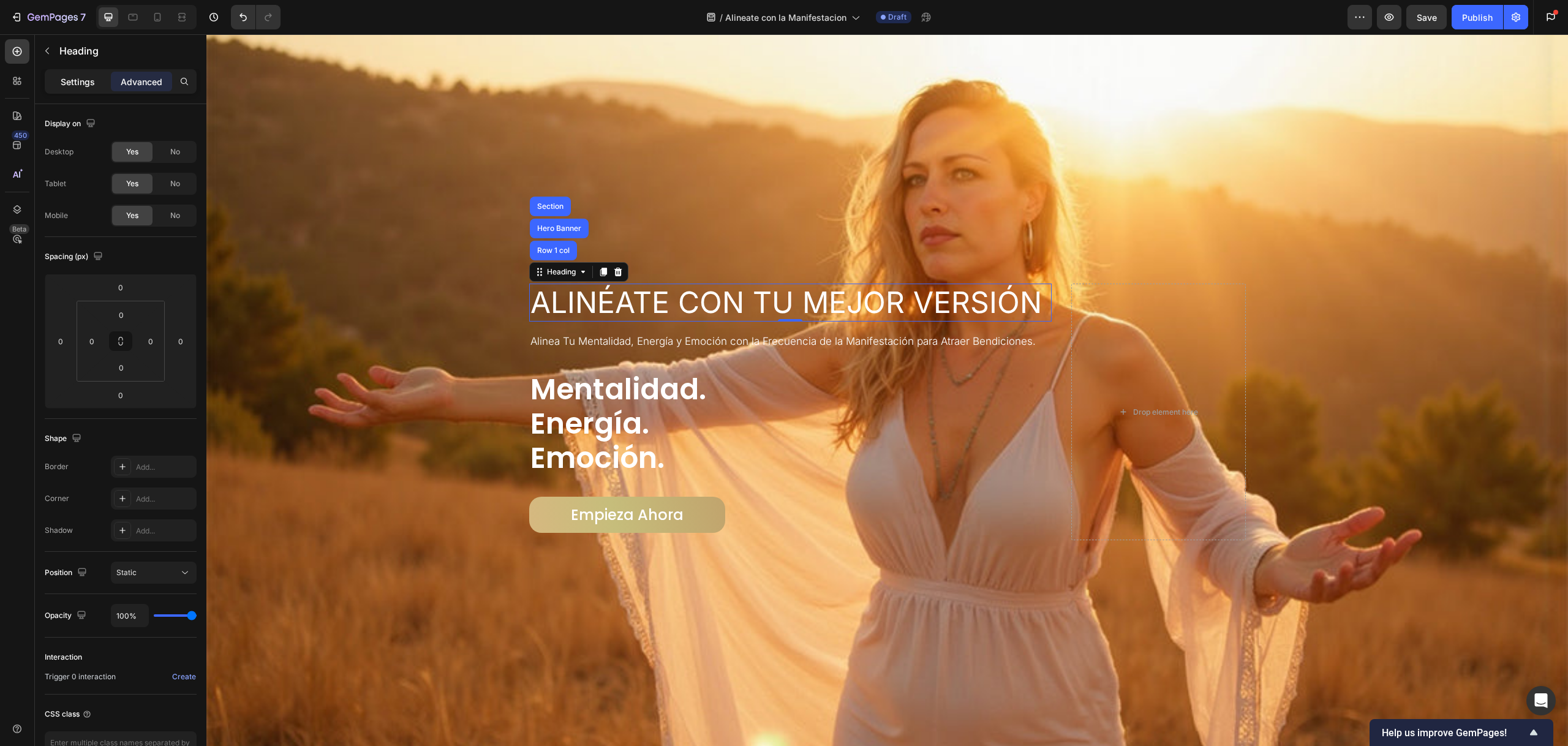
drag, startPoint x: 83, startPoint y: 82, endPoint x: 99, endPoint y: 88, distance: 17.1
click at [83, 82] on p "Settings" at bounding box center [77, 82] width 34 height 13
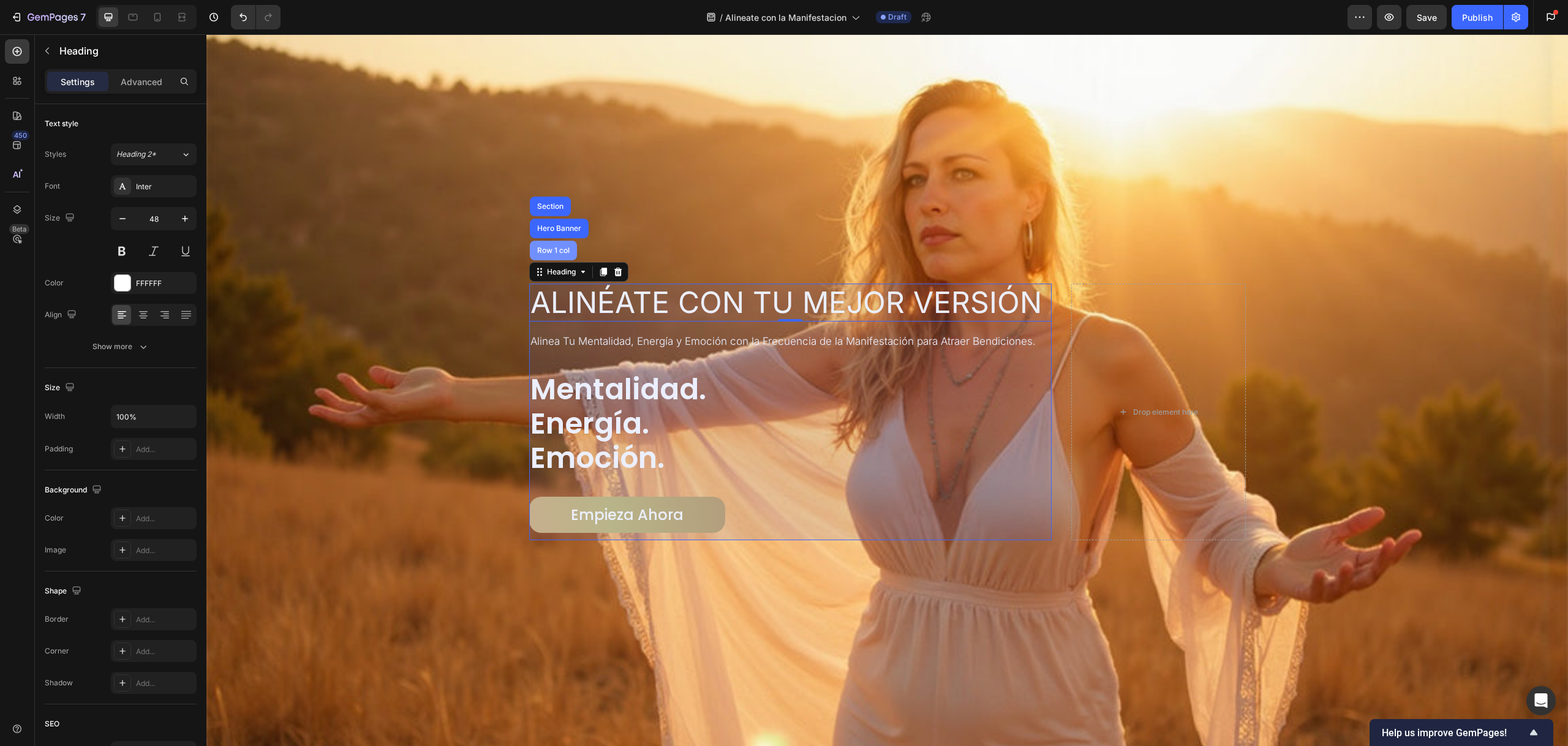
click at [555, 241] on div "Row 1 col" at bounding box center [553, 250] width 47 height 20
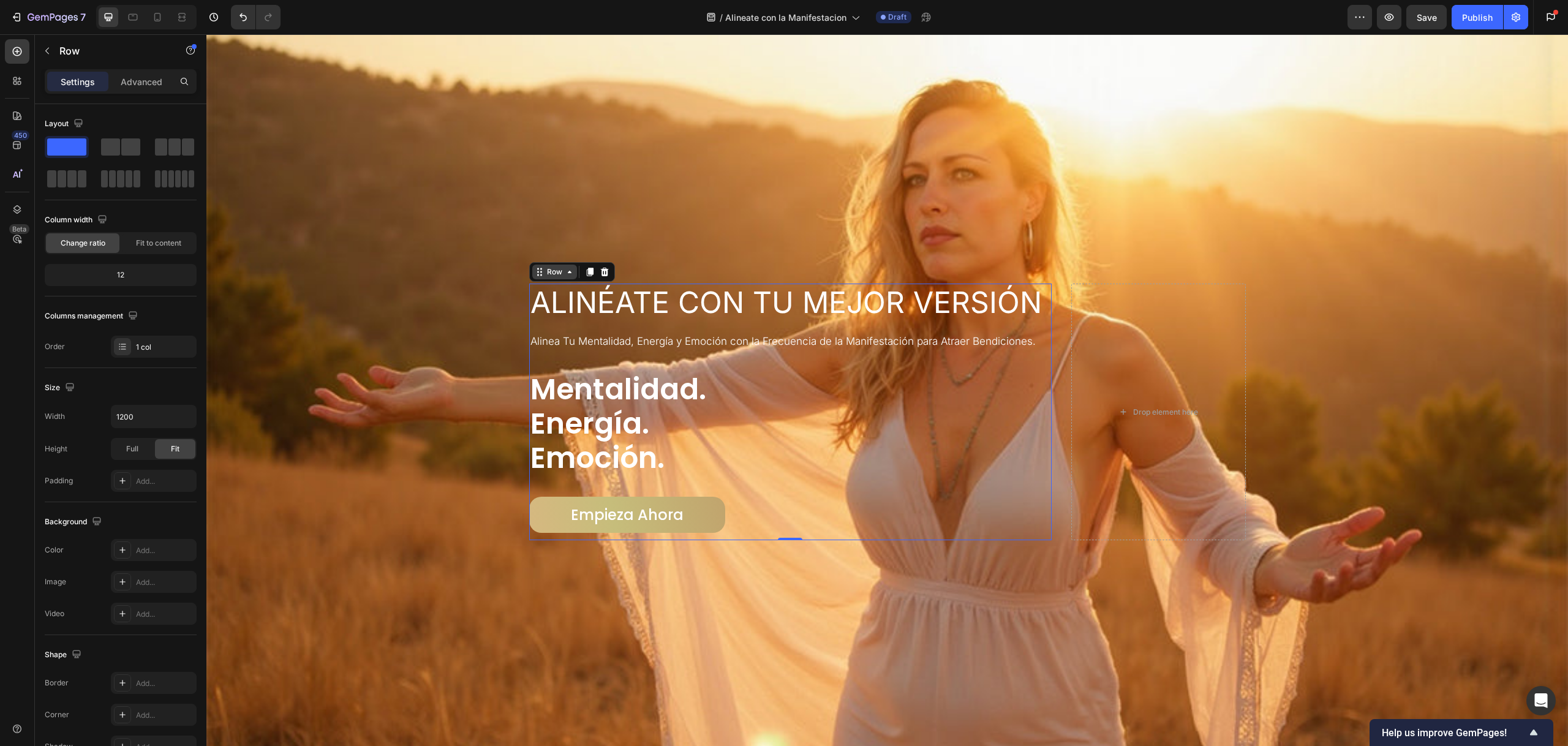
click at [552, 272] on div "Row" at bounding box center [555, 272] width 20 height 11
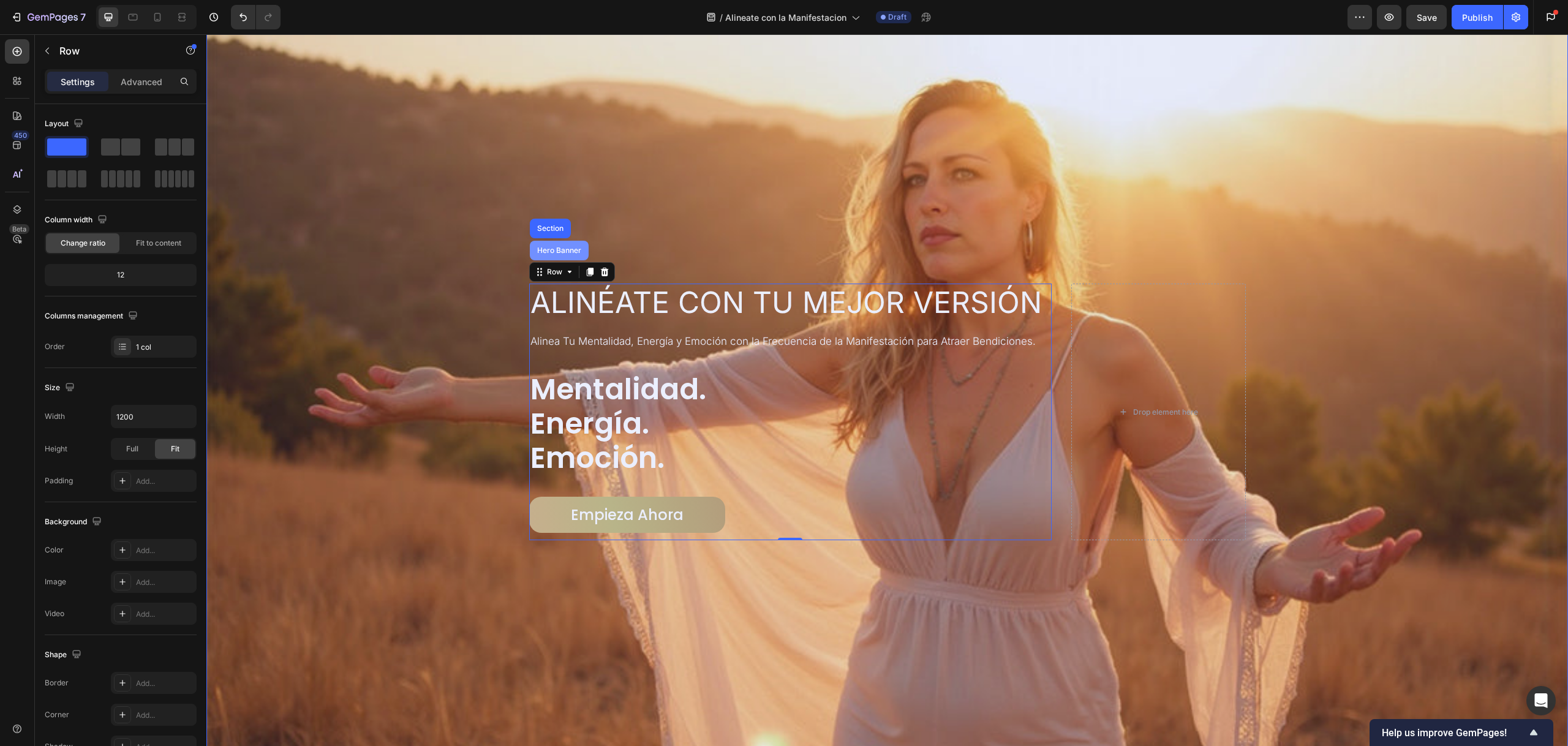
click at [554, 248] on div "Hero Banner" at bounding box center [559, 251] width 49 height 8
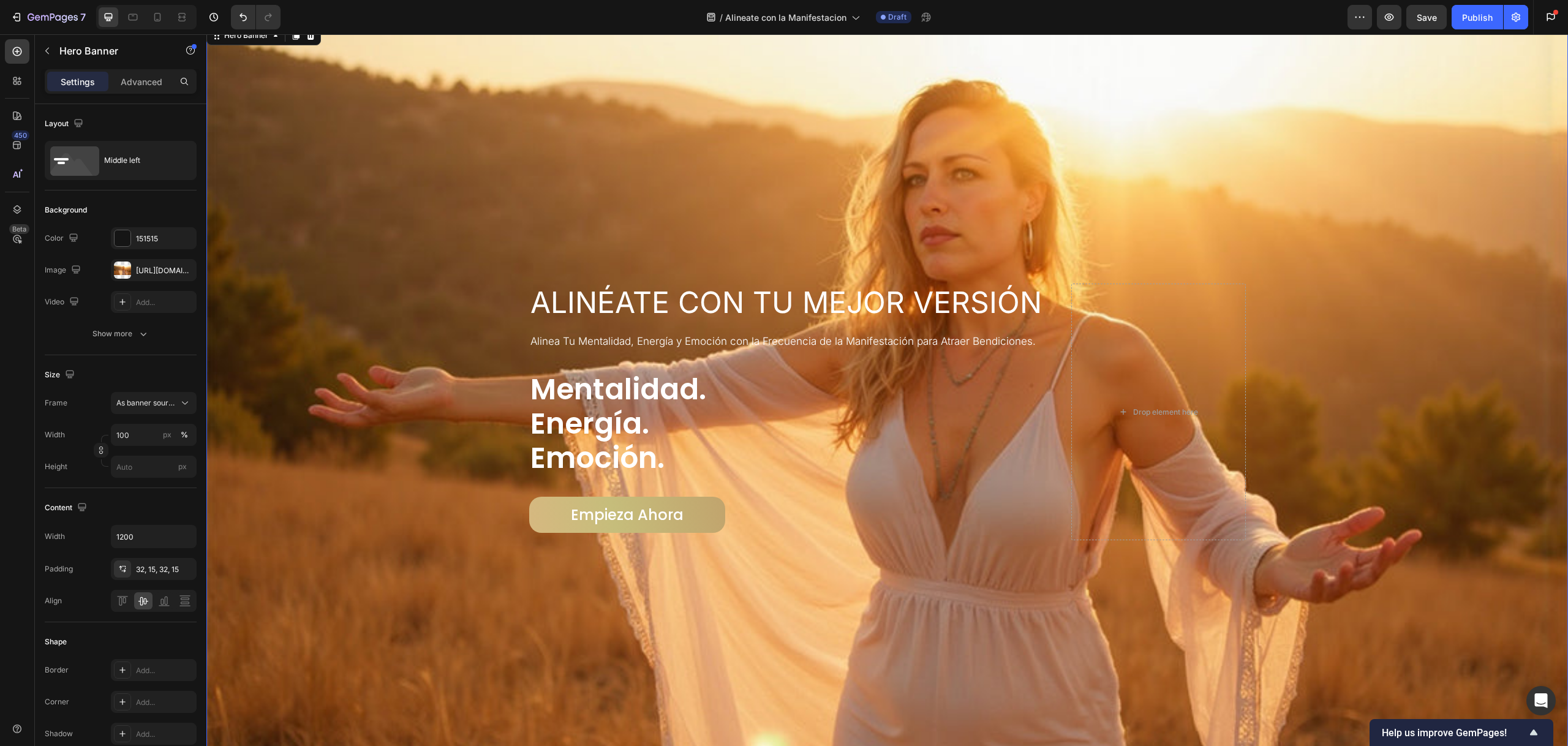
click at [552, 274] on div "Alinéate con Tu Mejor Versión Heading Alinea Tu Mentalidad, Energía y Emoción c…" at bounding box center [887, 412] width 735 height 296
click at [547, 277] on div "Heading" at bounding box center [548, 276] width 38 height 14
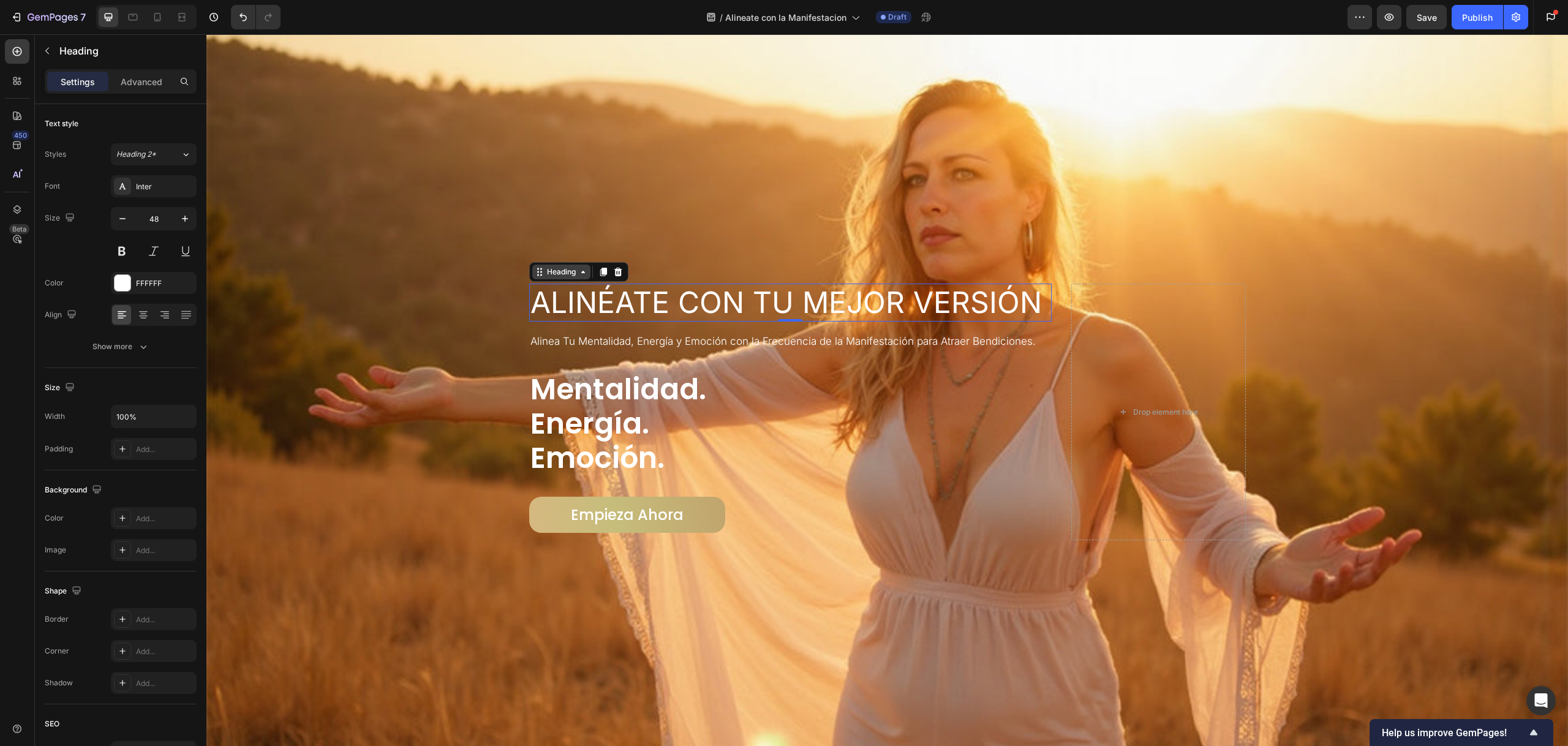
click at [538, 275] on div "Heading" at bounding box center [561, 272] width 58 height 14
click at [551, 265] on div "Heading" at bounding box center [561, 272] width 58 height 14
click at [551, 267] on div "Heading" at bounding box center [561, 272] width 33 height 11
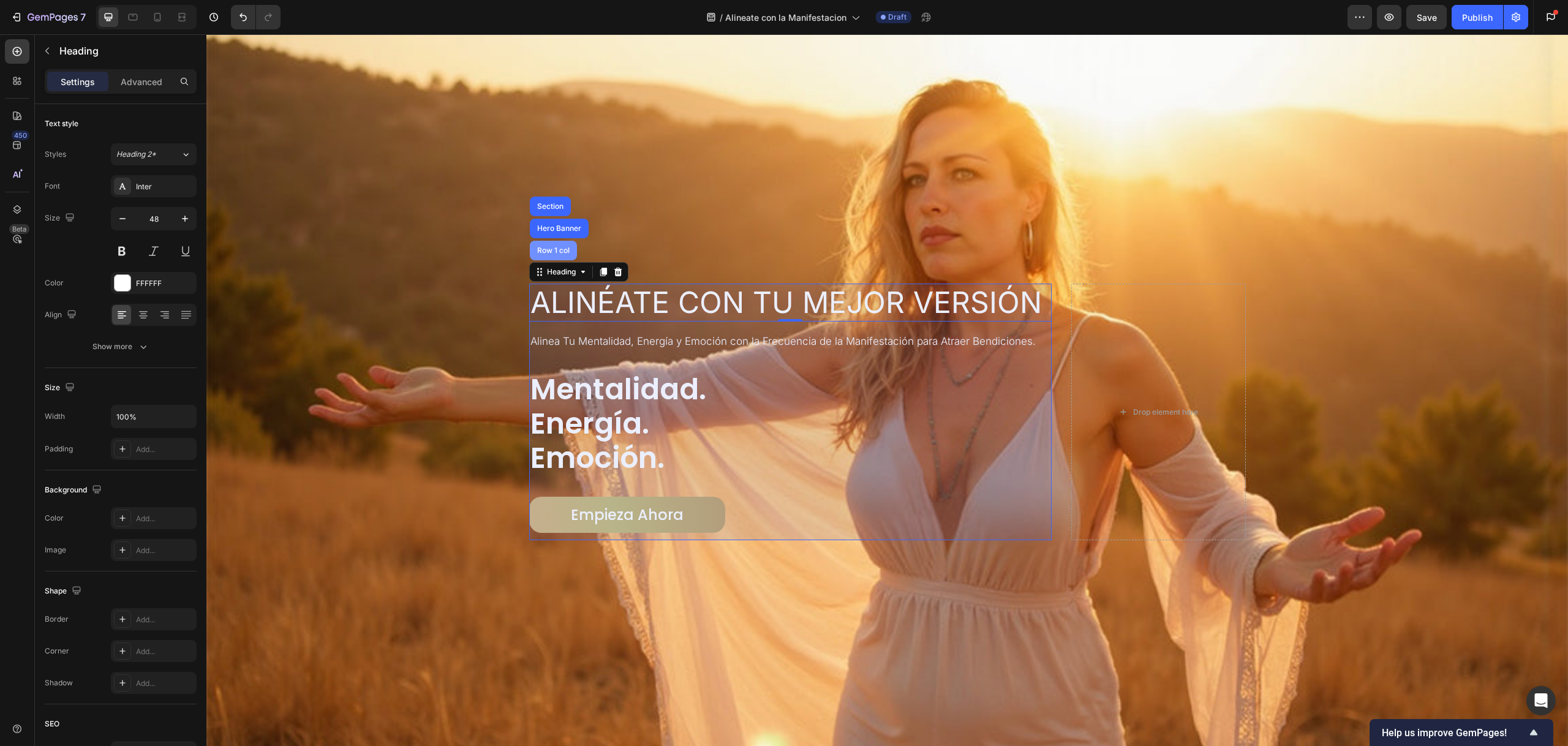
click at [559, 251] on div "Row 1 col" at bounding box center [553, 251] width 37 height 8
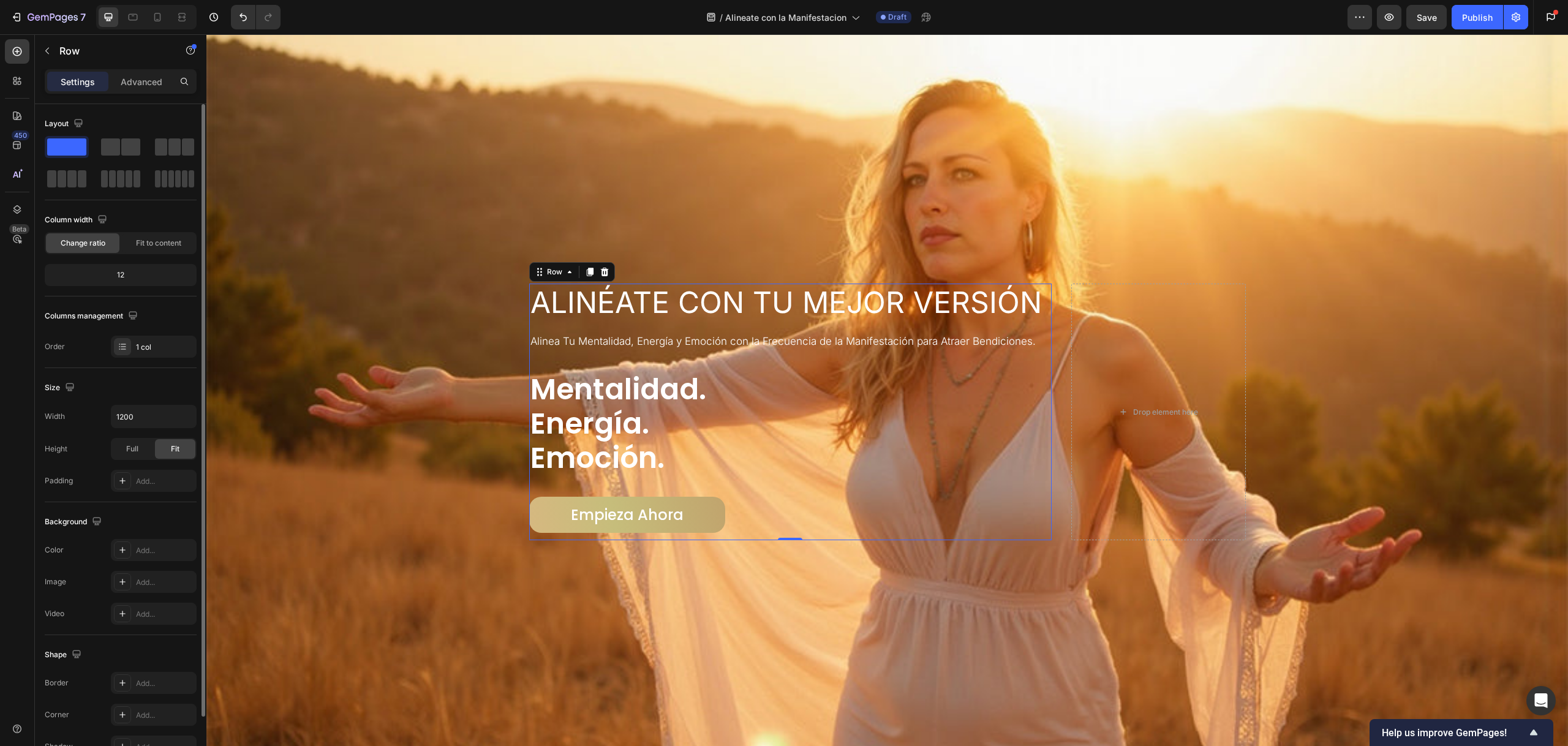
drag, startPoint x: 118, startPoint y: 273, endPoint x: 104, endPoint y: 275, distance: 14.1
click at [104, 275] on div "12" at bounding box center [120, 275] width 147 height 17
click at [549, 273] on div "Row" at bounding box center [555, 272] width 20 height 11
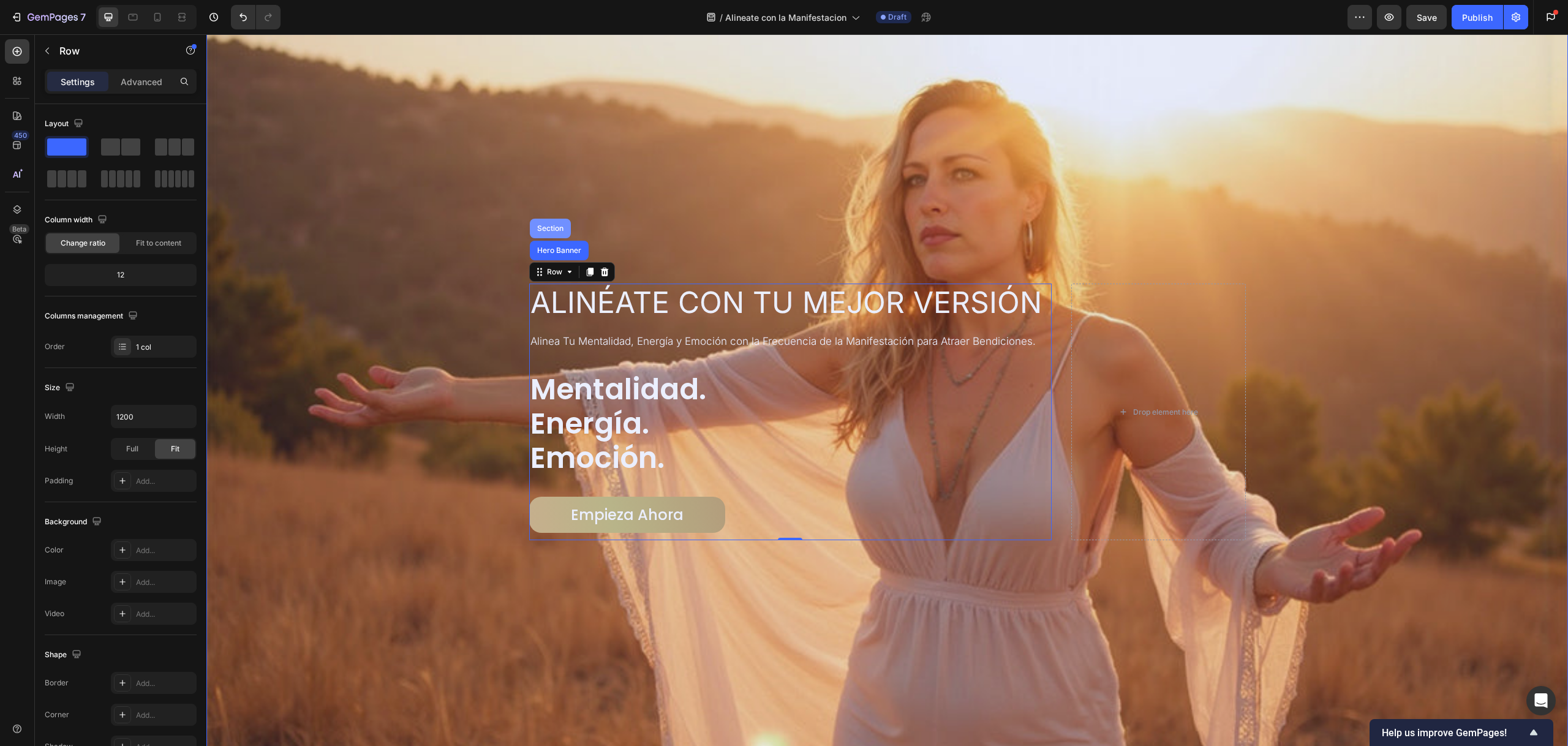
click at [550, 229] on div "Section" at bounding box center [550, 228] width 41 height 20
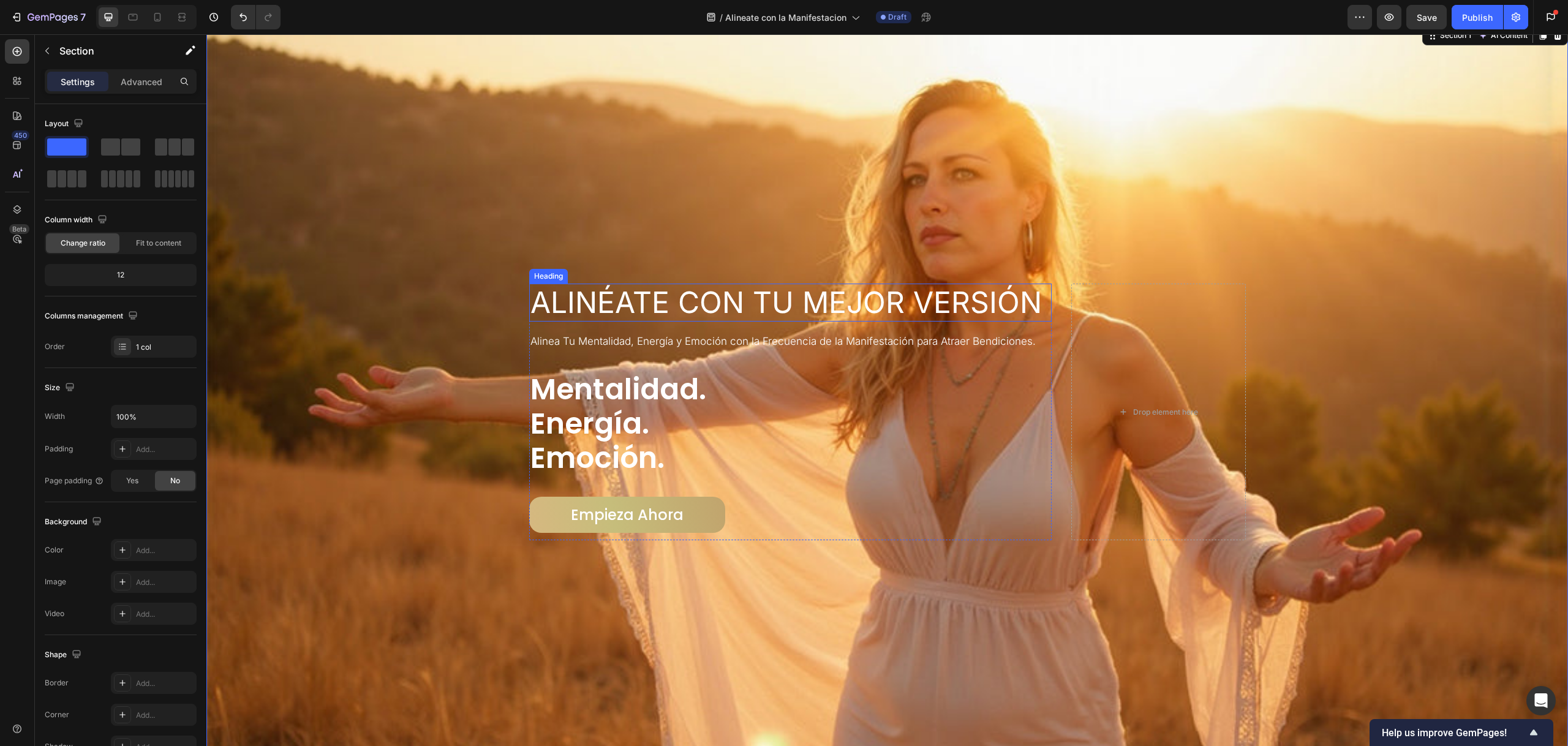
click at [547, 278] on div "Heading" at bounding box center [548, 276] width 38 height 14
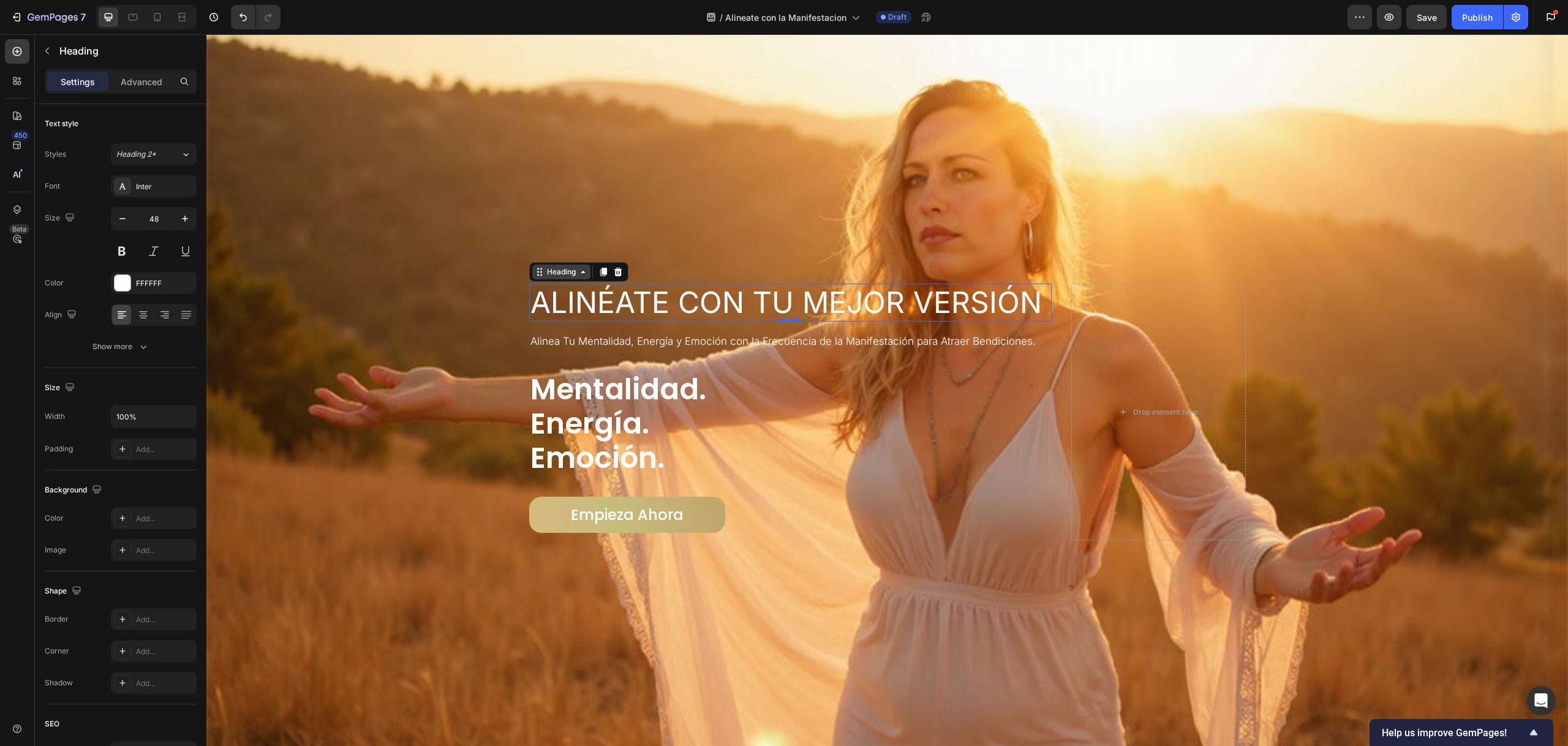
click at [555, 270] on div "Heading" at bounding box center [561, 272] width 33 height 11
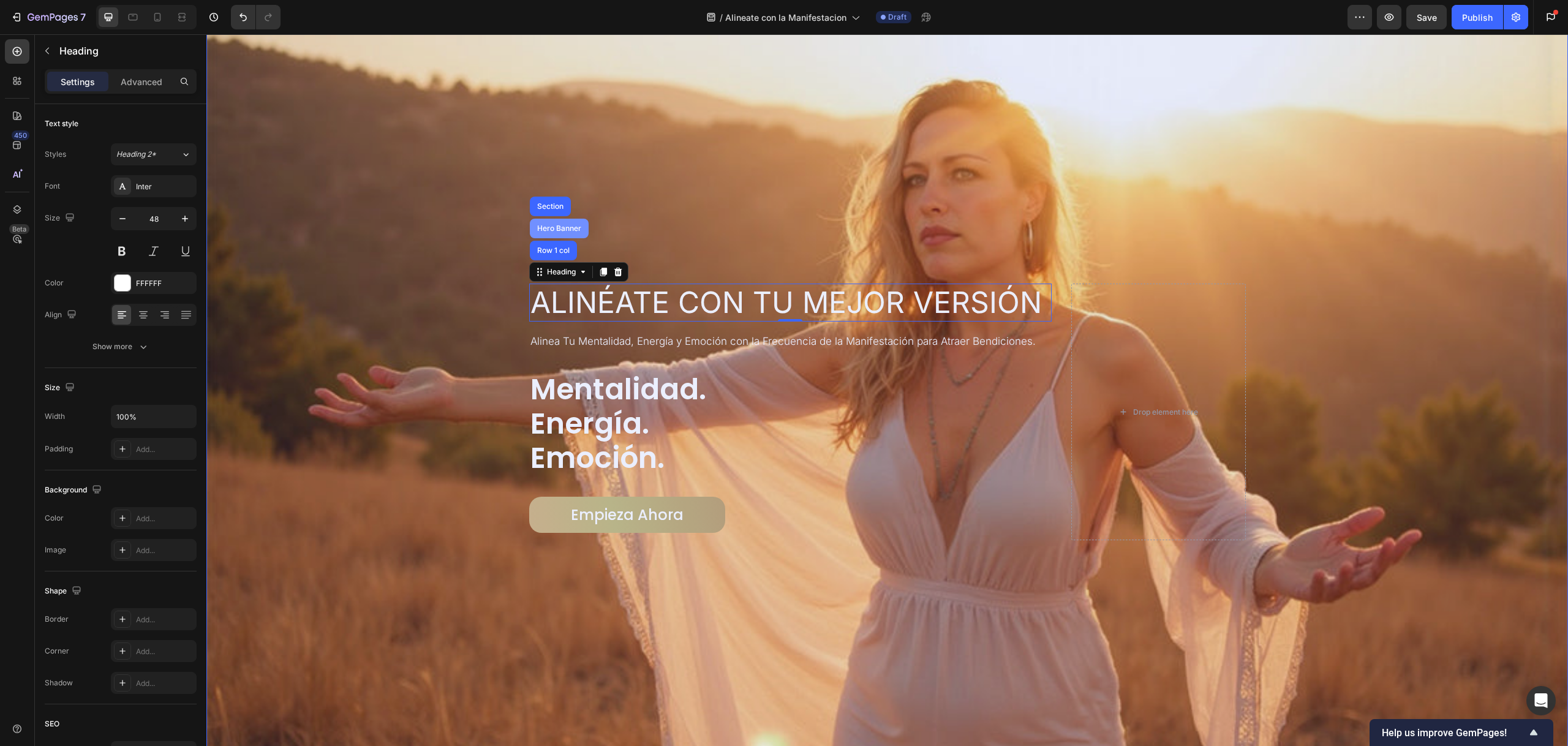
click at [557, 229] on div "Hero Banner" at bounding box center [559, 229] width 49 height 8
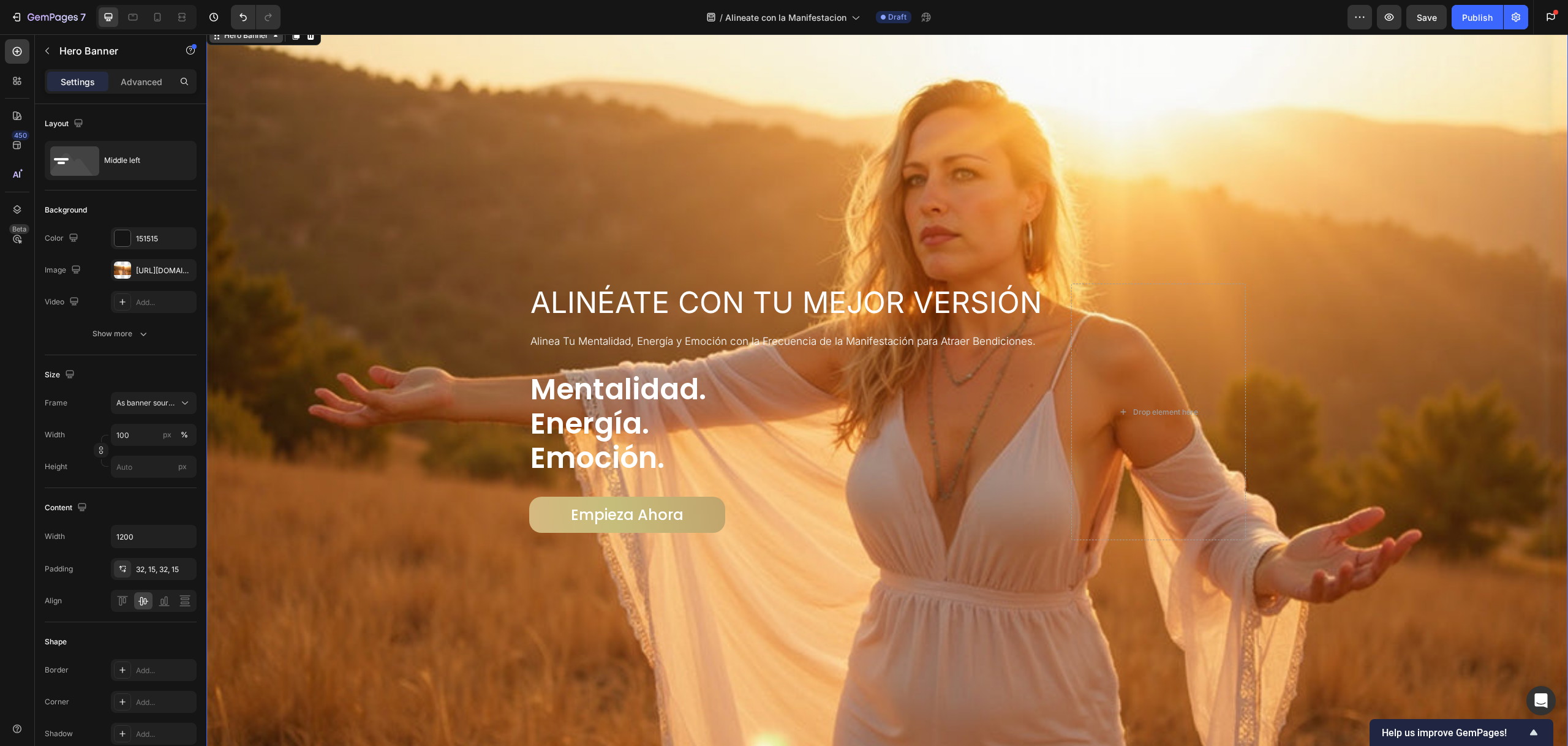
click at [244, 40] on div "Hero Banner" at bounding box center [246, 36] width 49 height 11
click at [253, 39] on div "Hero Banner" at bounding box center [246, 36] width 49 height 11
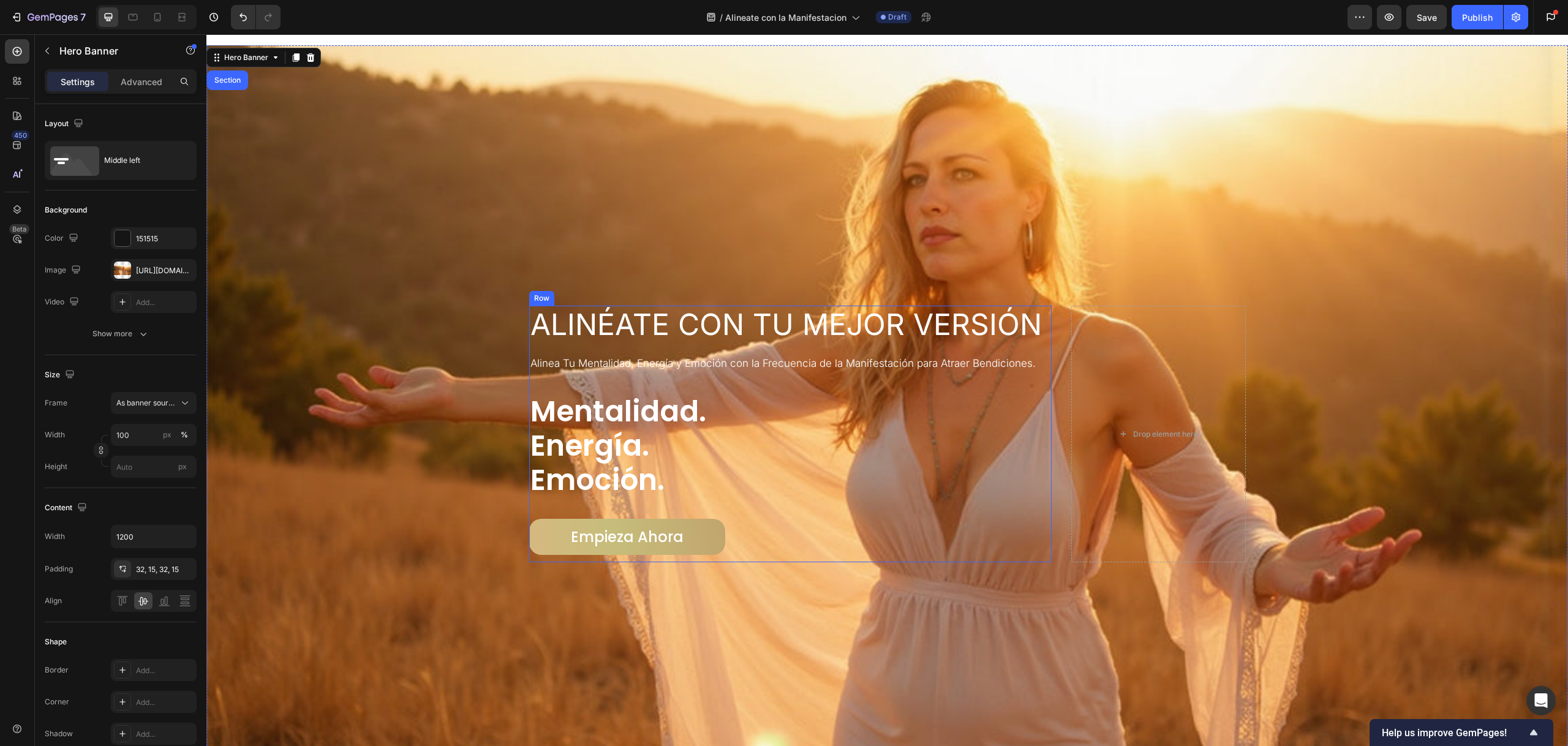
scroll to position [1, 0]
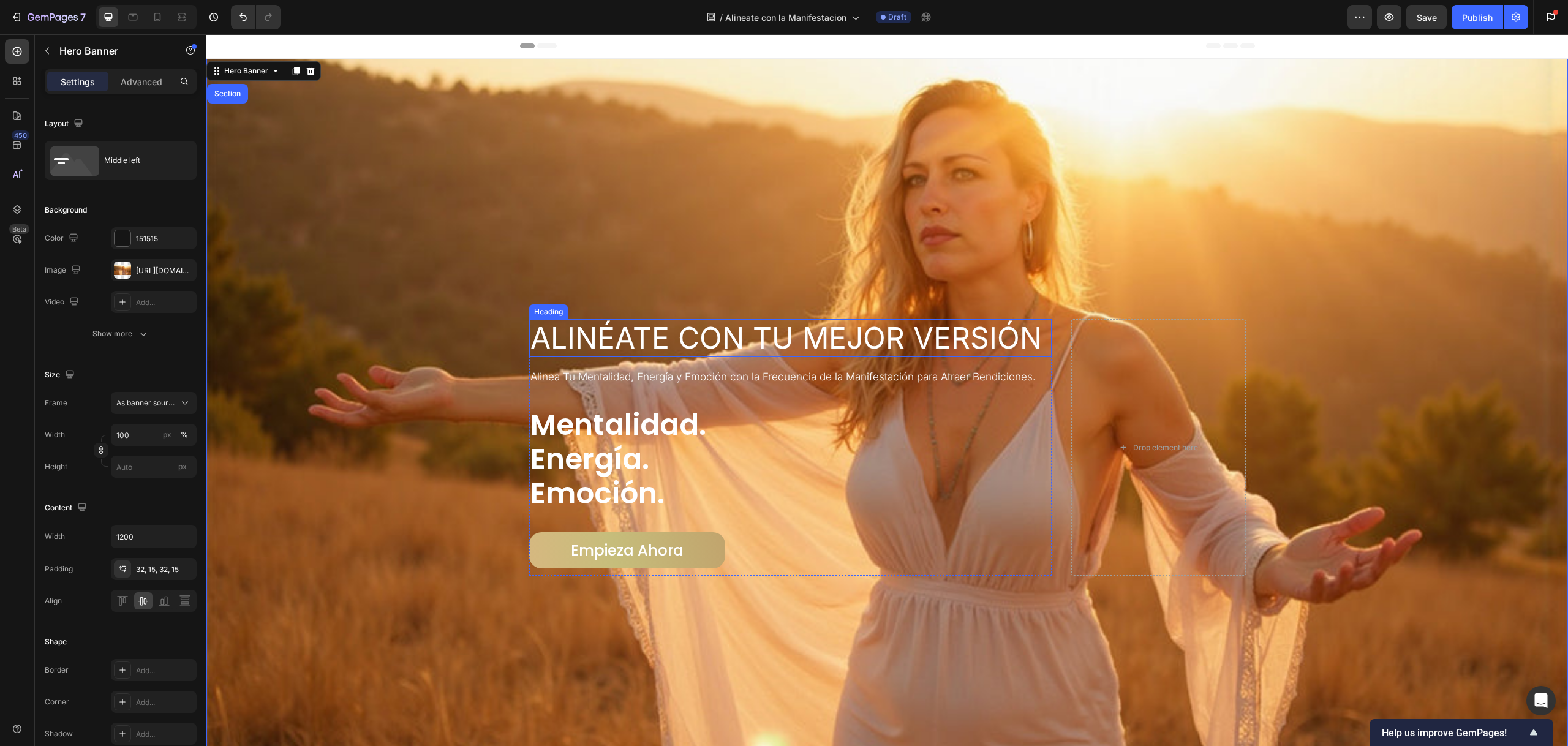
click at [554, 311] on div "Heading" at bounding box center [548, 312] width 33 height 11
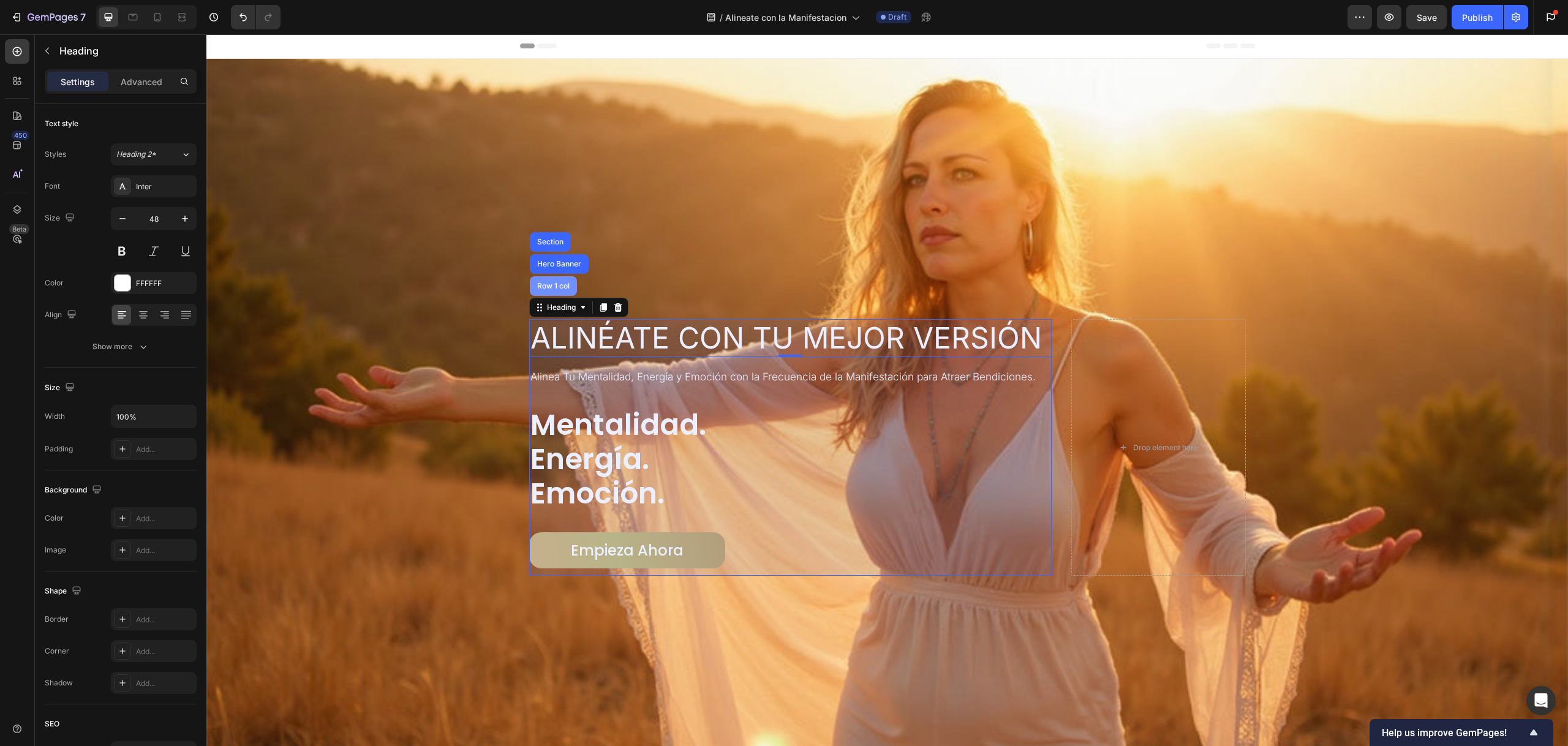
click at [561, 282] on div "Row 1 col" at bounding box center [553, 286] width 37 height 8
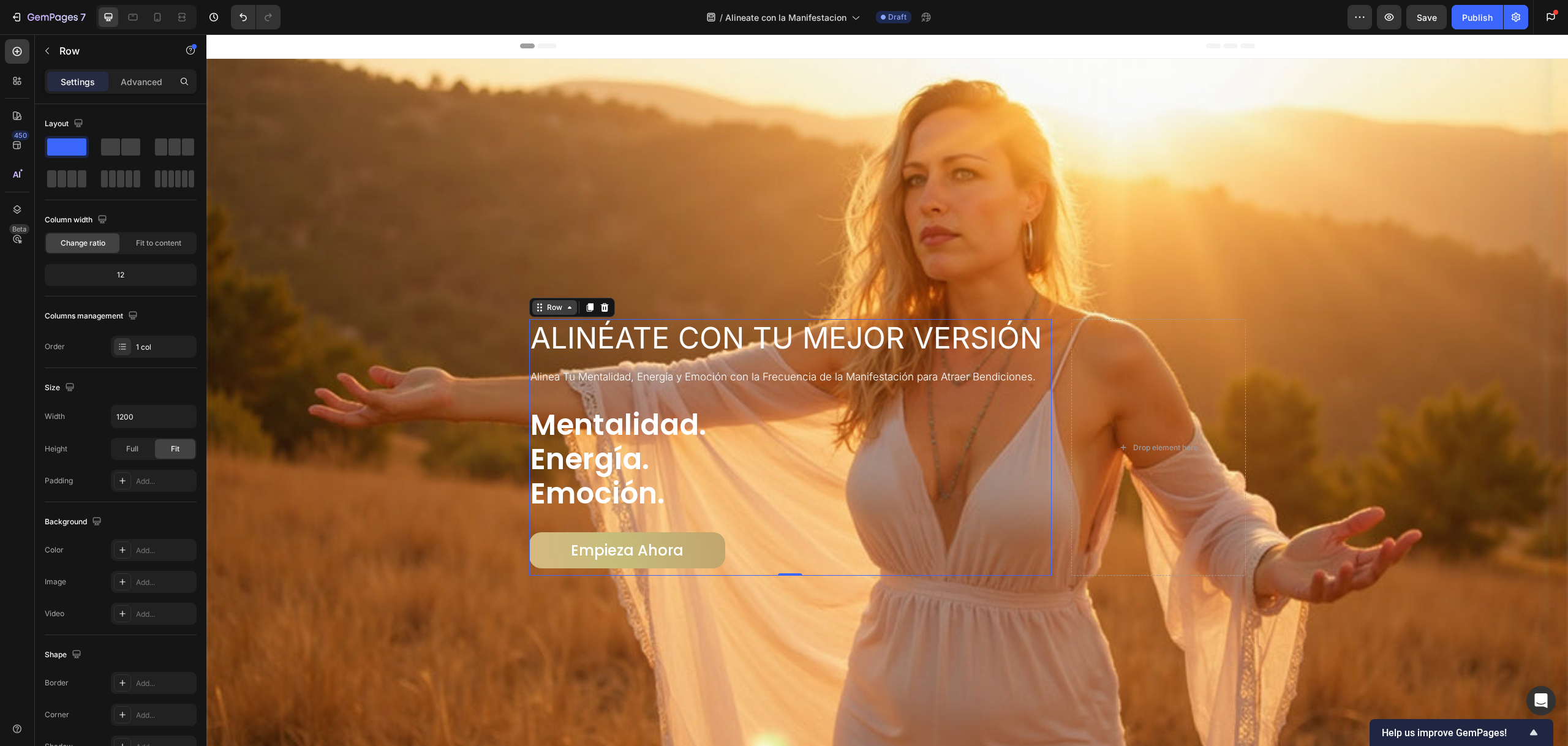
click at [562, 311] on div "Row" at bounding box center [554, 307] width 45 height 14
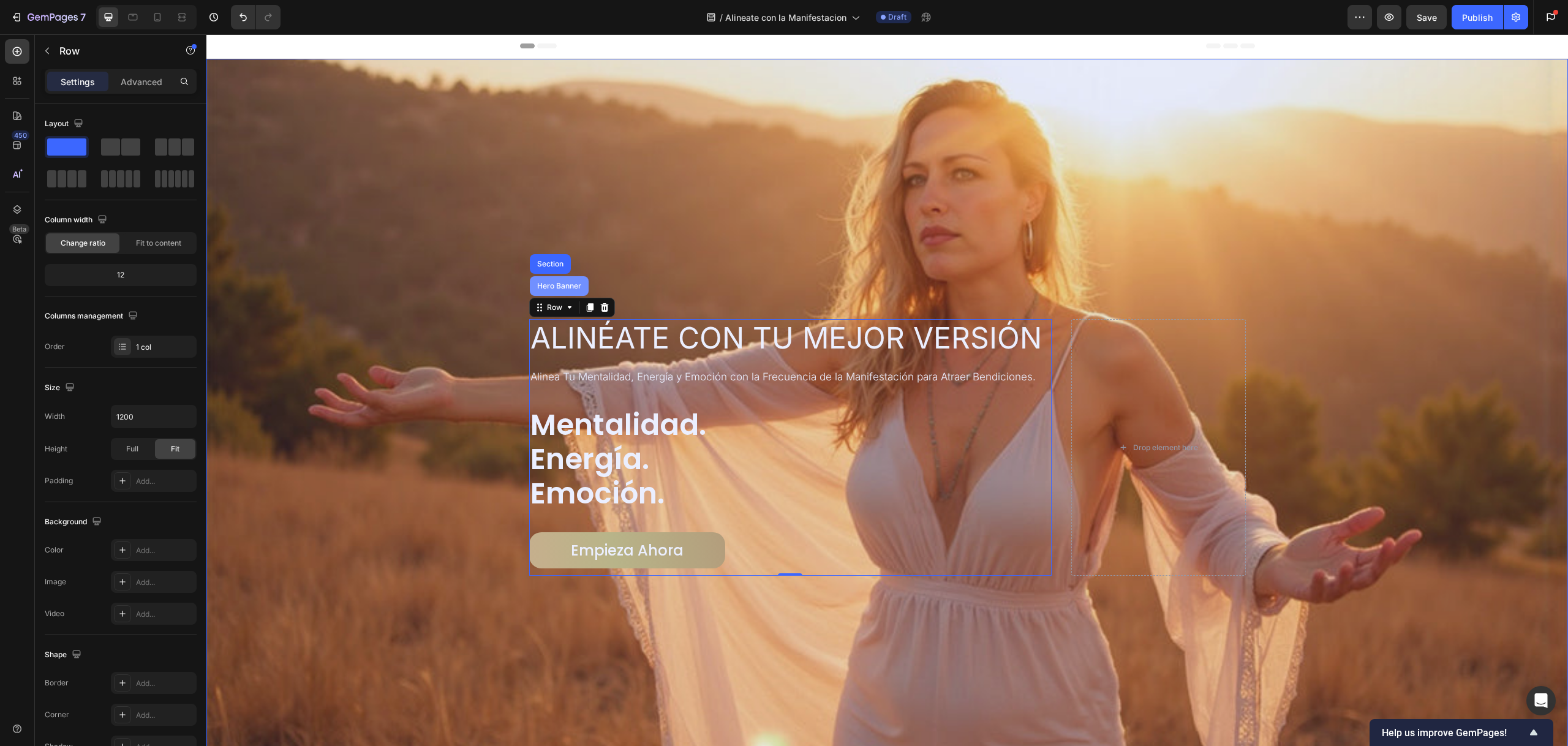
click at [568, 284] on div "Hero Banner" at bounding box center [559, 286] width 49 height 8
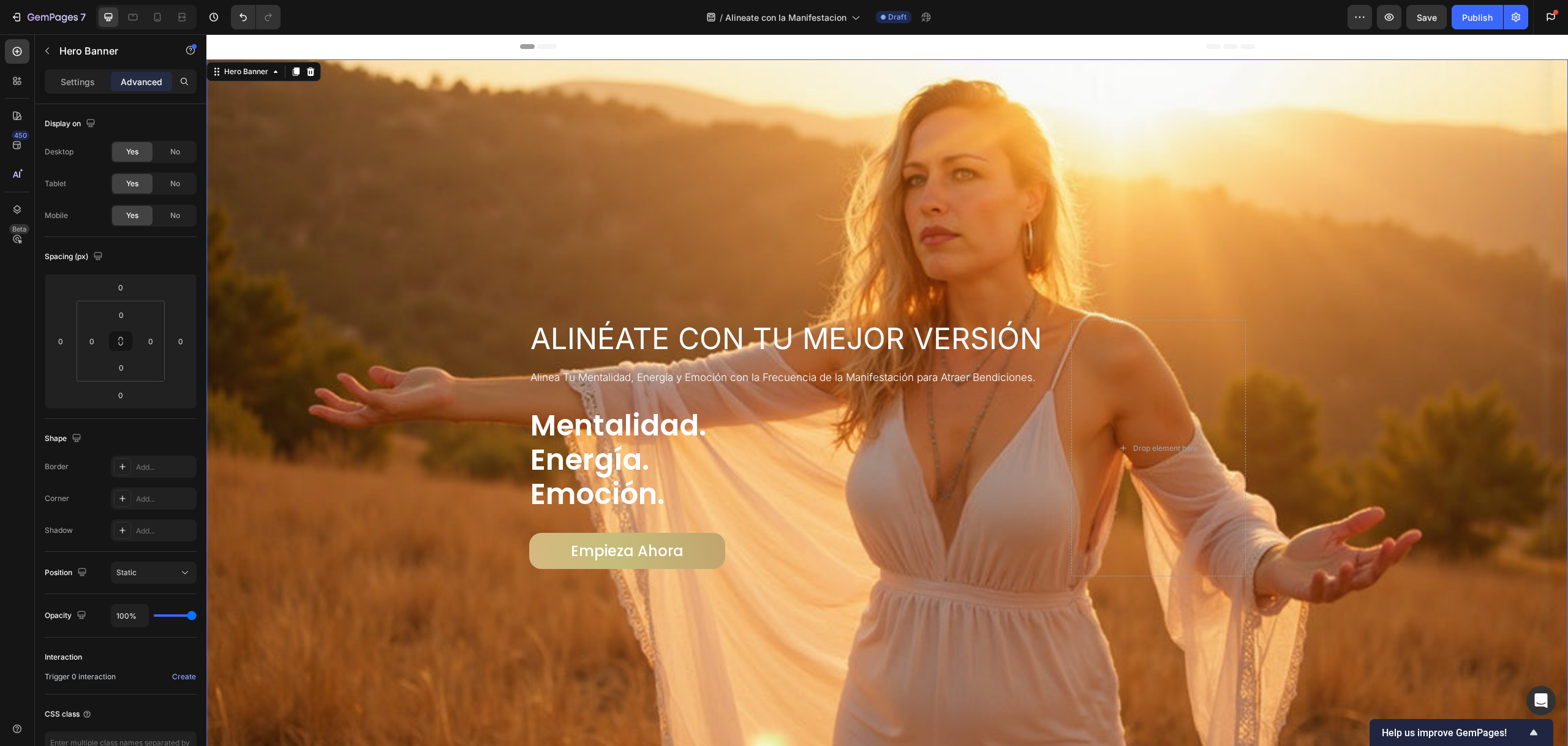
scroll to position [1, 0]
click at [553, 308] on div "Heading" at bounding box center [561, 307] width 33 height 11
click at [1139, 389] on div "Drop element here" at bounding box center [1158, 447] width 174 height 256
click at [85, 74] on div "Settings" at bounding box center [77, 81] width 61 height 20
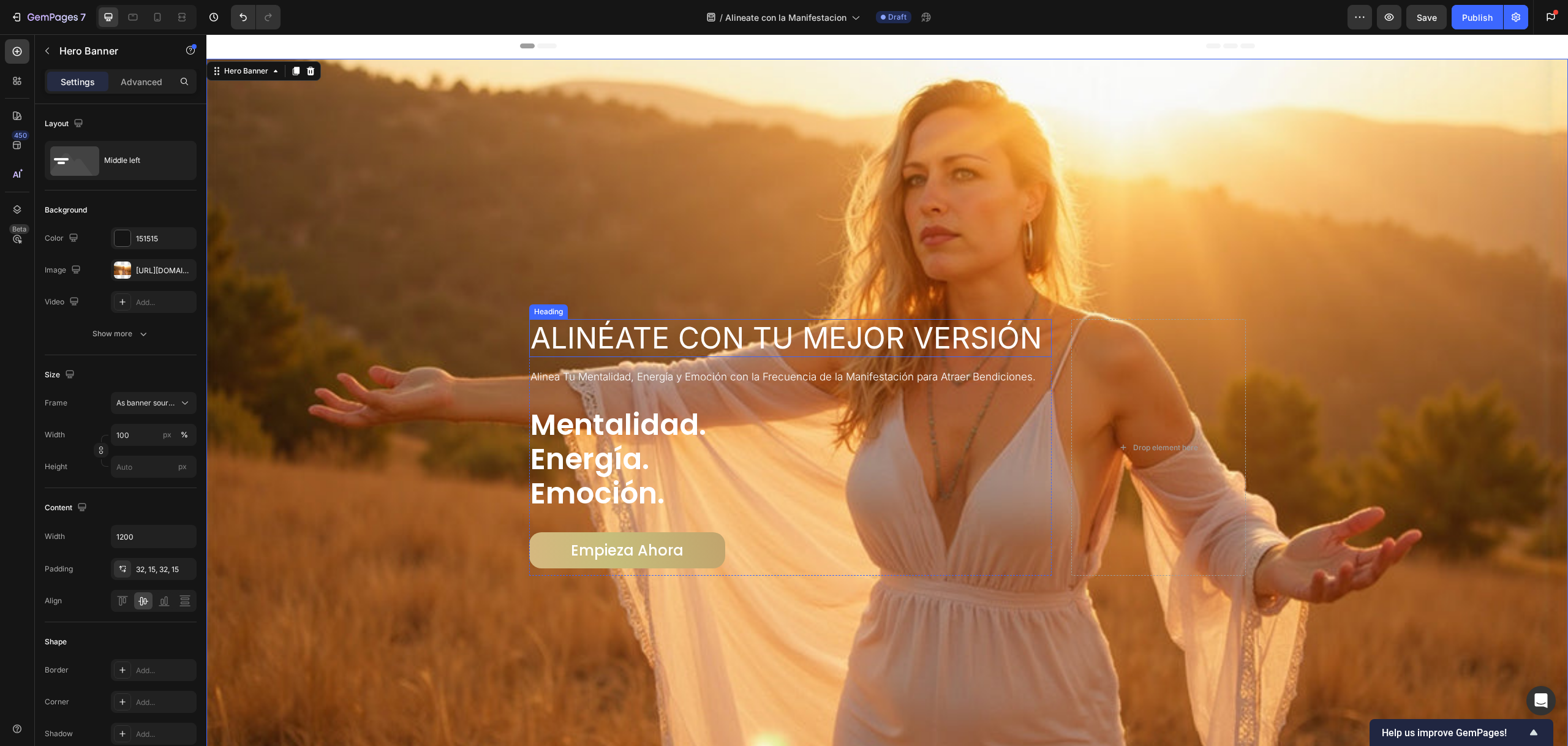
click at [554, 311] on div "Heading" at bounding box center [548, 312] width 33 height 11
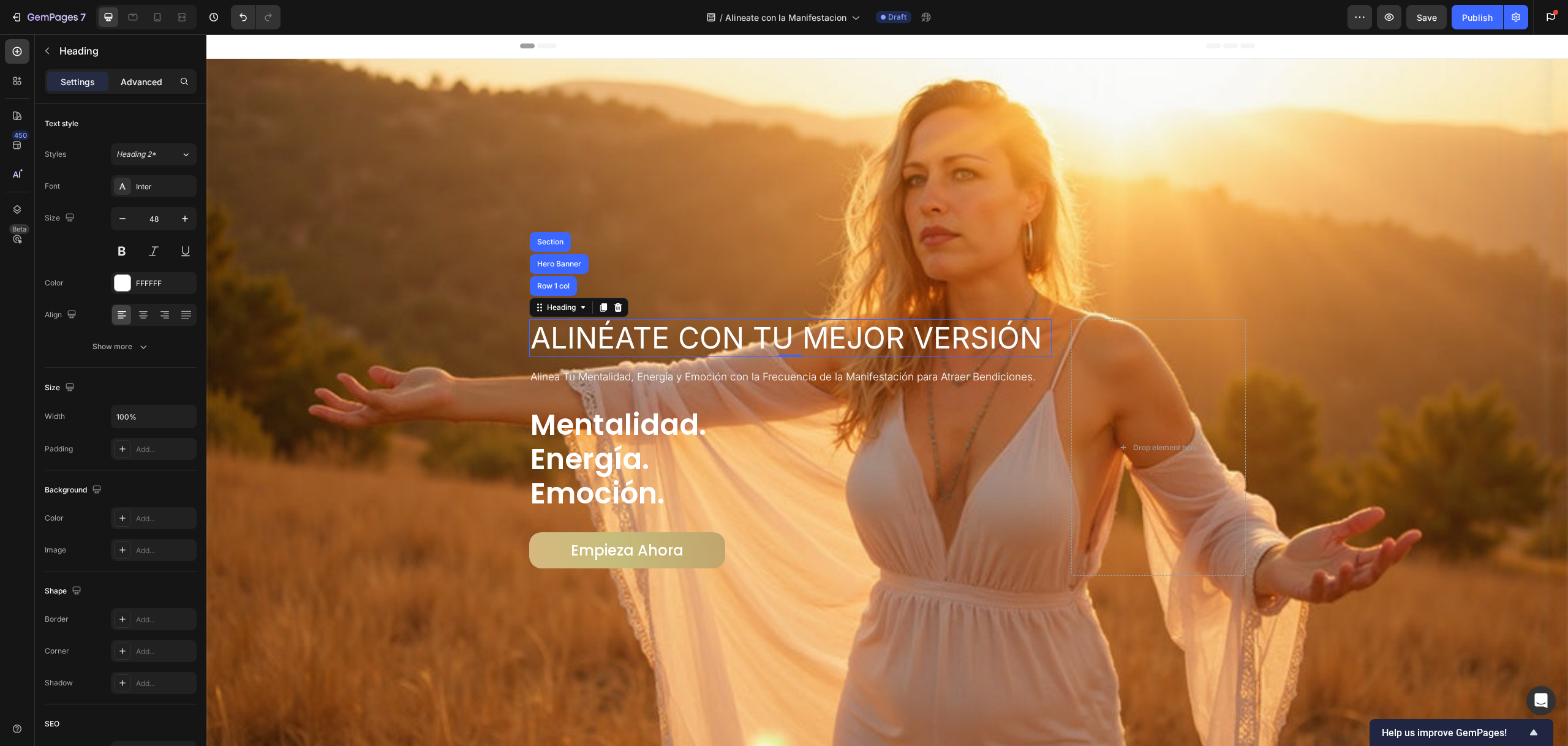
click at [142, 78] on p "Advanced" at bounding box center [142, 82] width 42 height 13
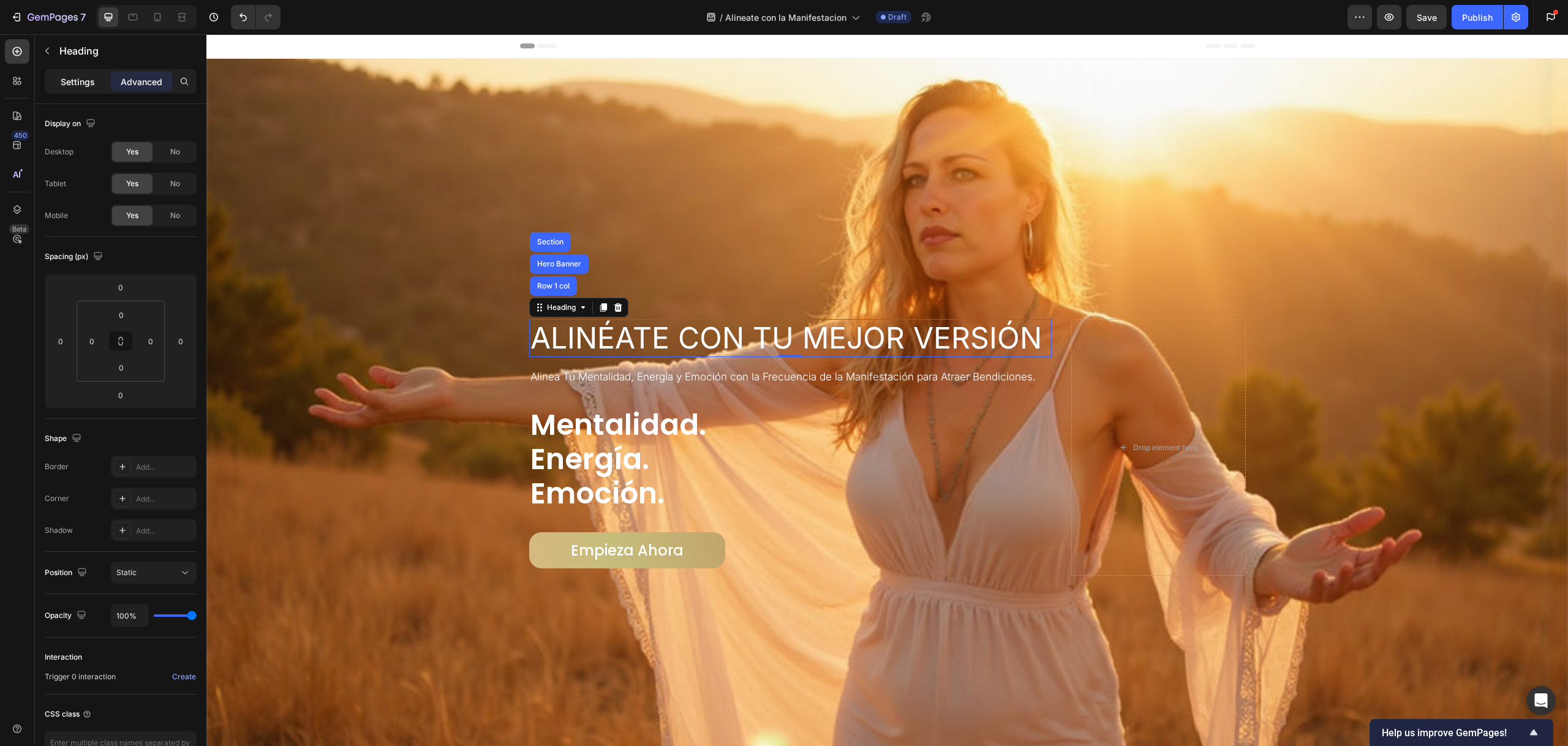
click at [73, 76] on p "Settings" at bounding box center [77, 82] width 34 height 13
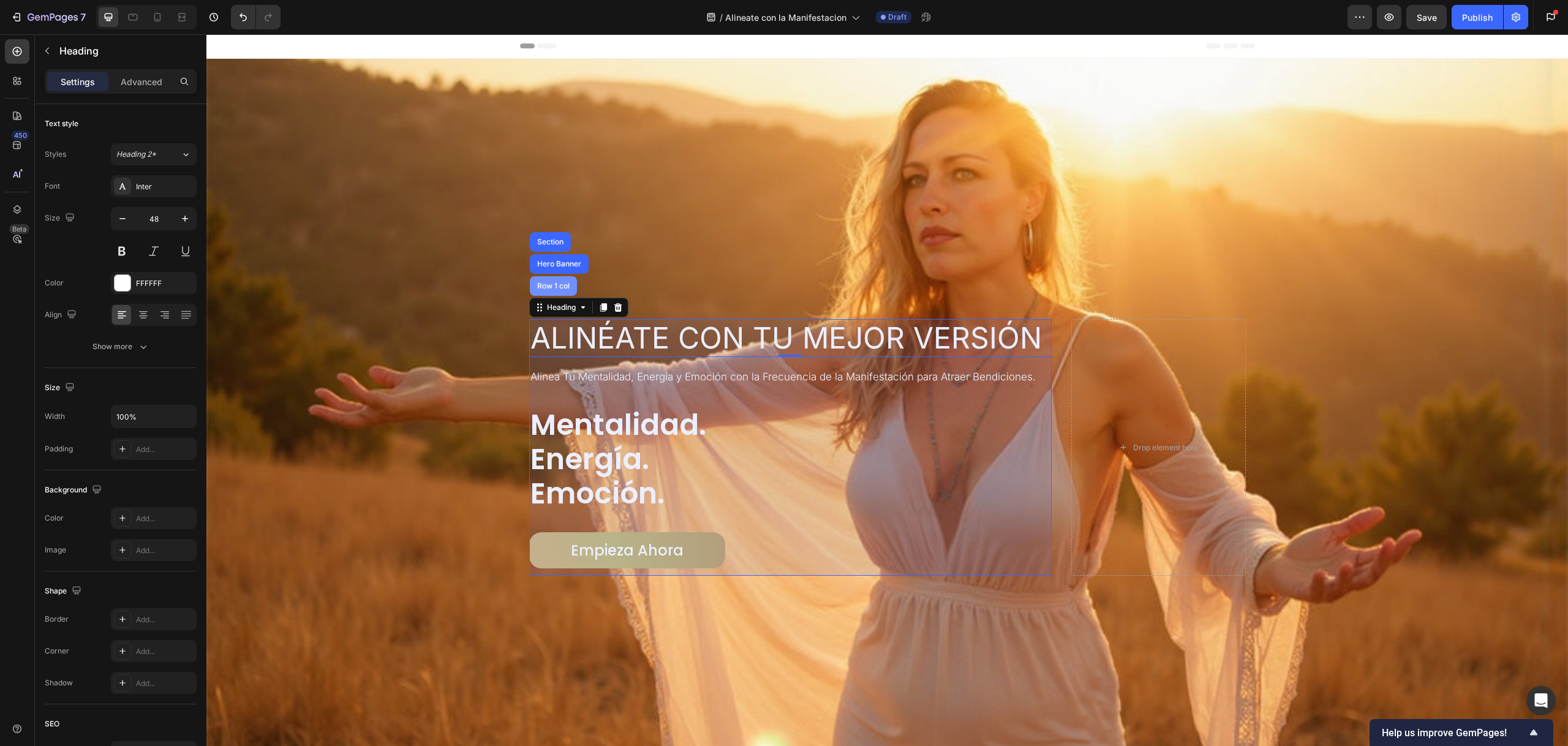
click at [537, 284] on div "Row 1 col" at bounding box center [553, 286] width 37 height 8
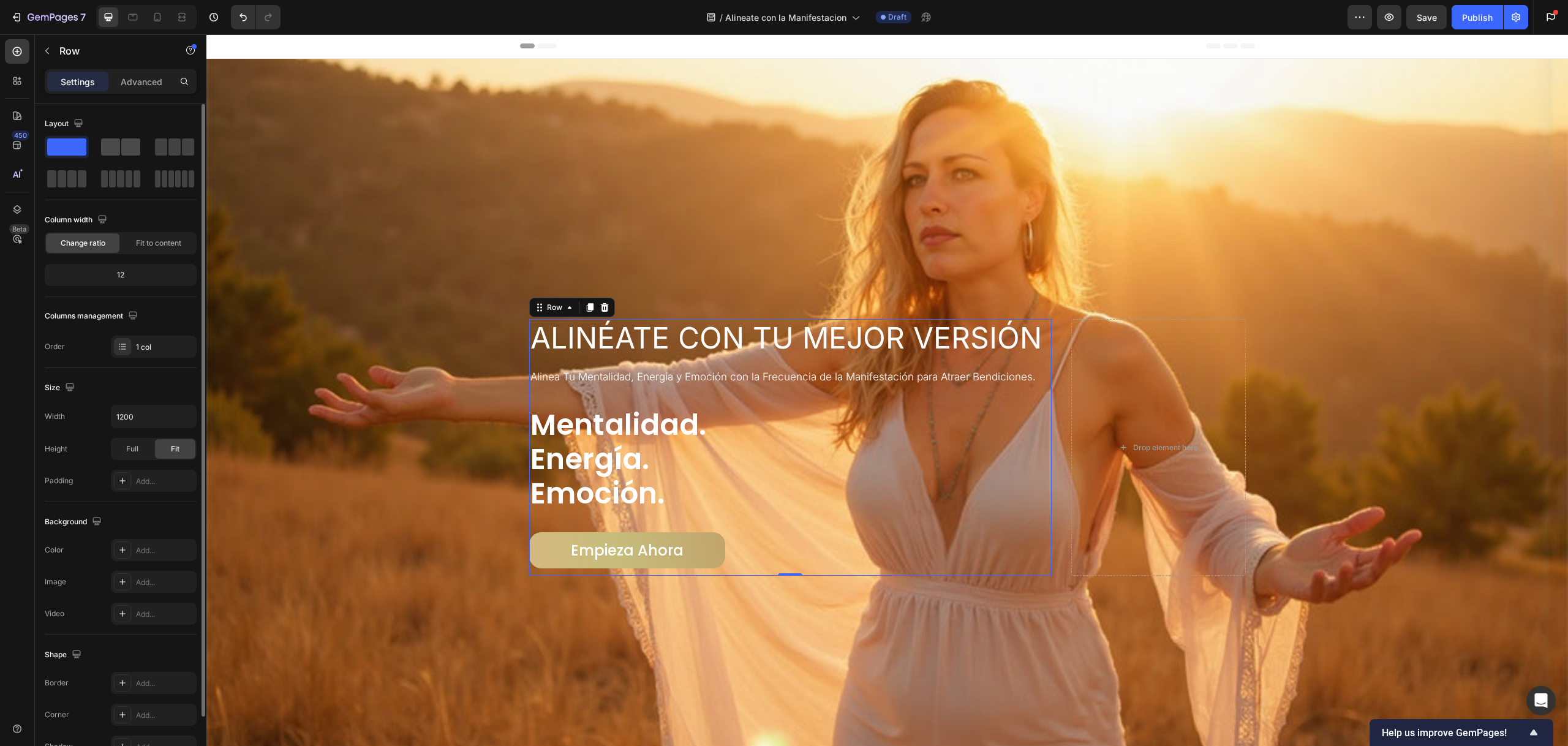
click at [113, 146] on span at bounding box center [110, 147] width 19 height 17
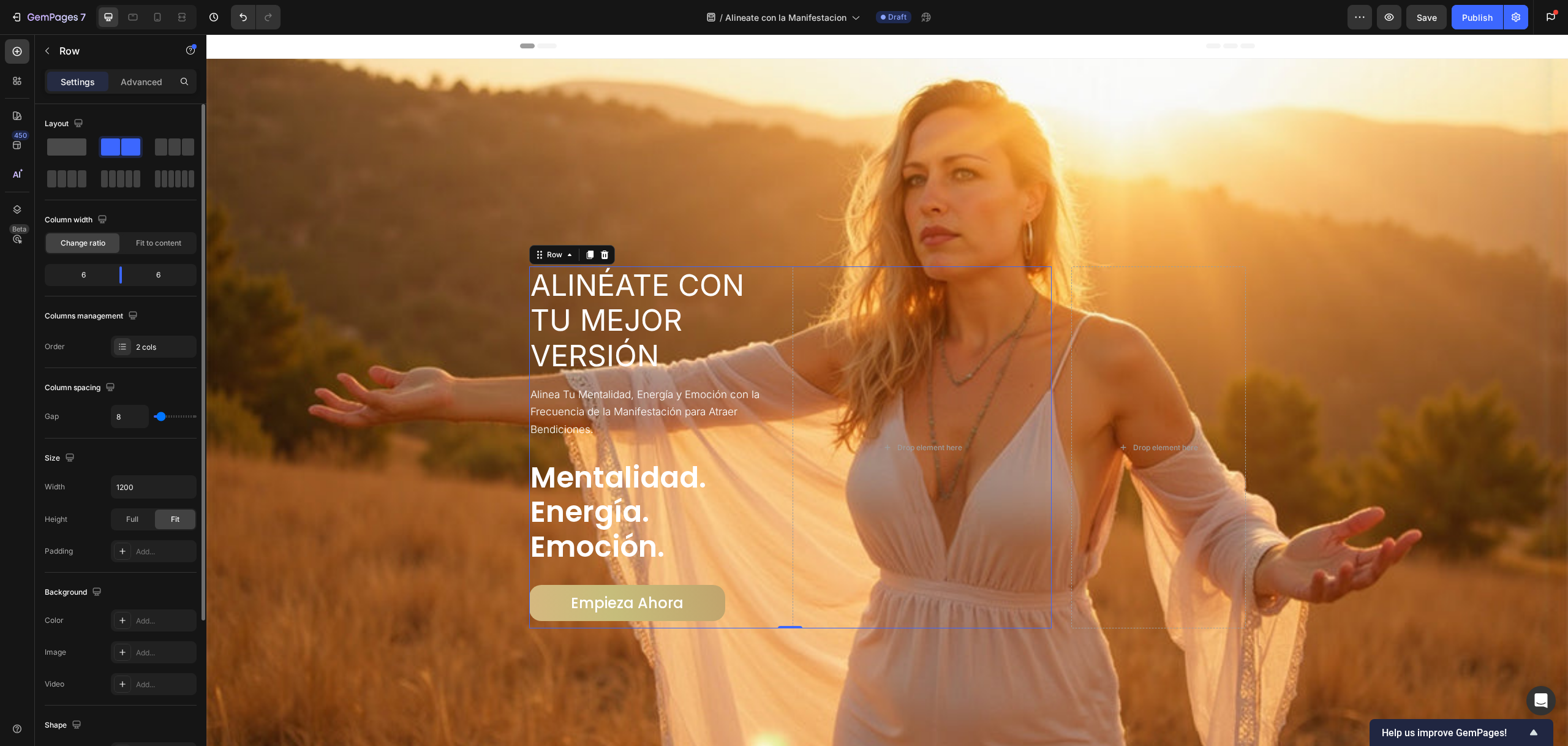
click at [64, 144] on span at bounding box center [67, 147] width 39 height 17
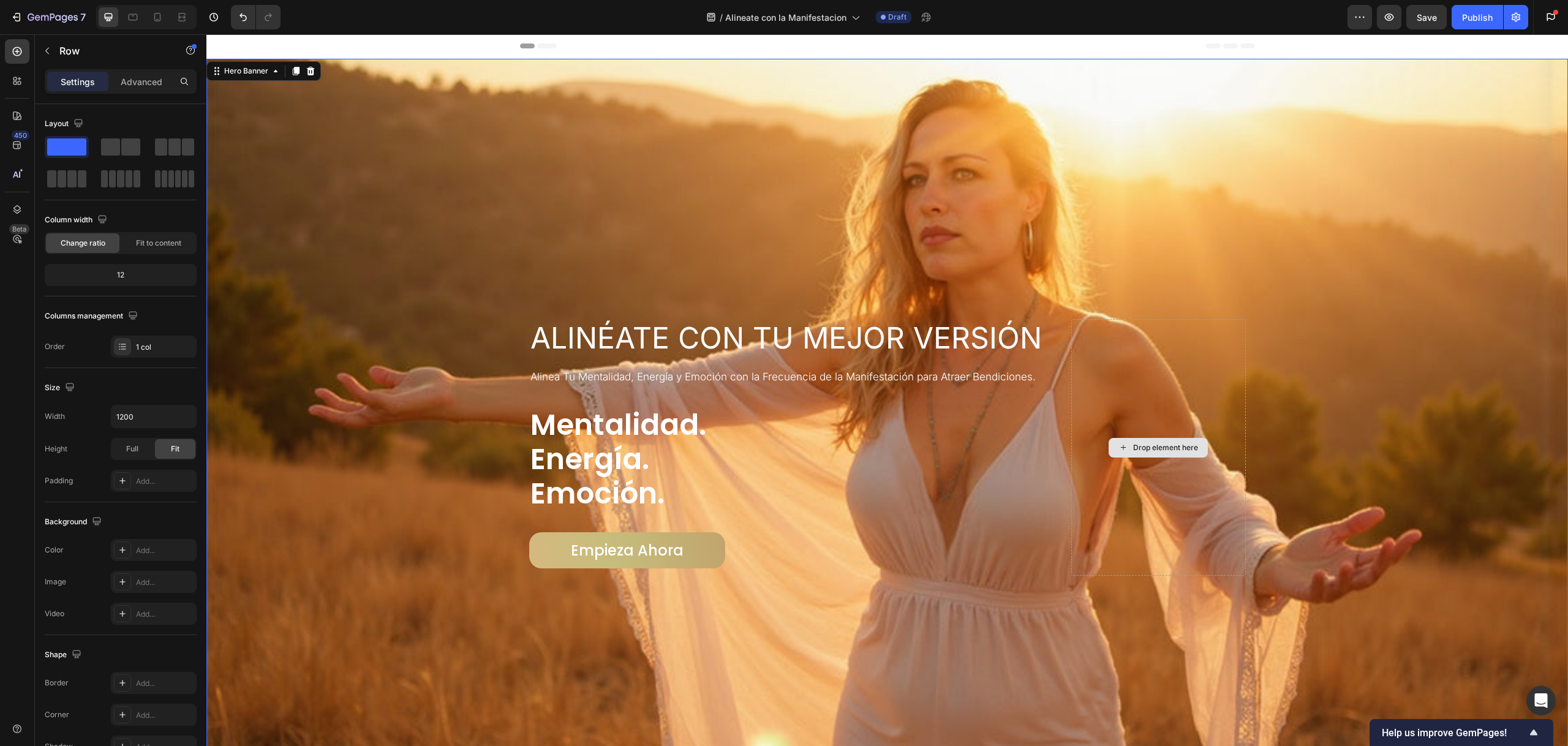
click at [1150, 360] on div "Drop element here" at bounding box center [1158, 447] width 174 height 256
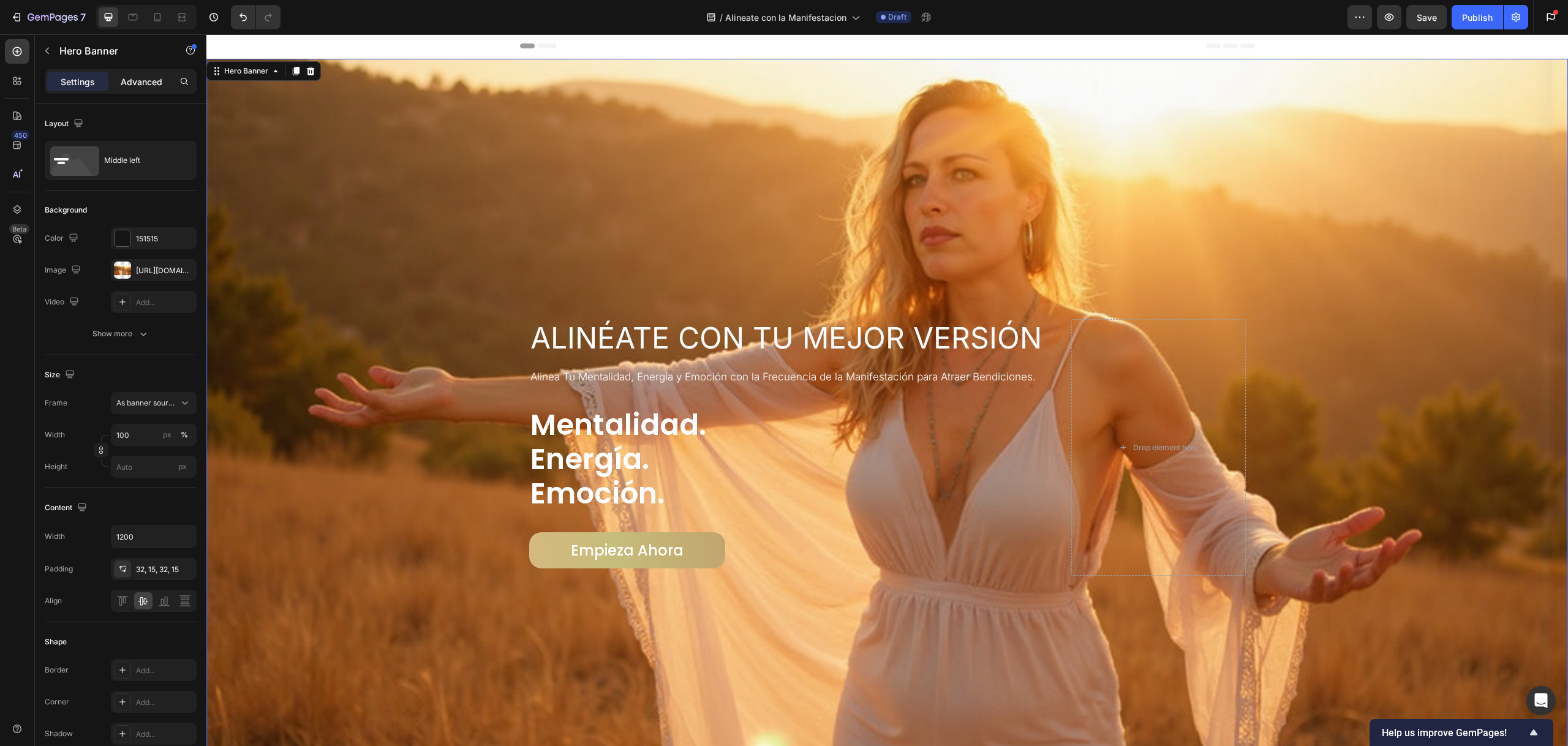
click at [139, 82] on p "Advanced" at bounding box center [142, 82] width 42 height 13
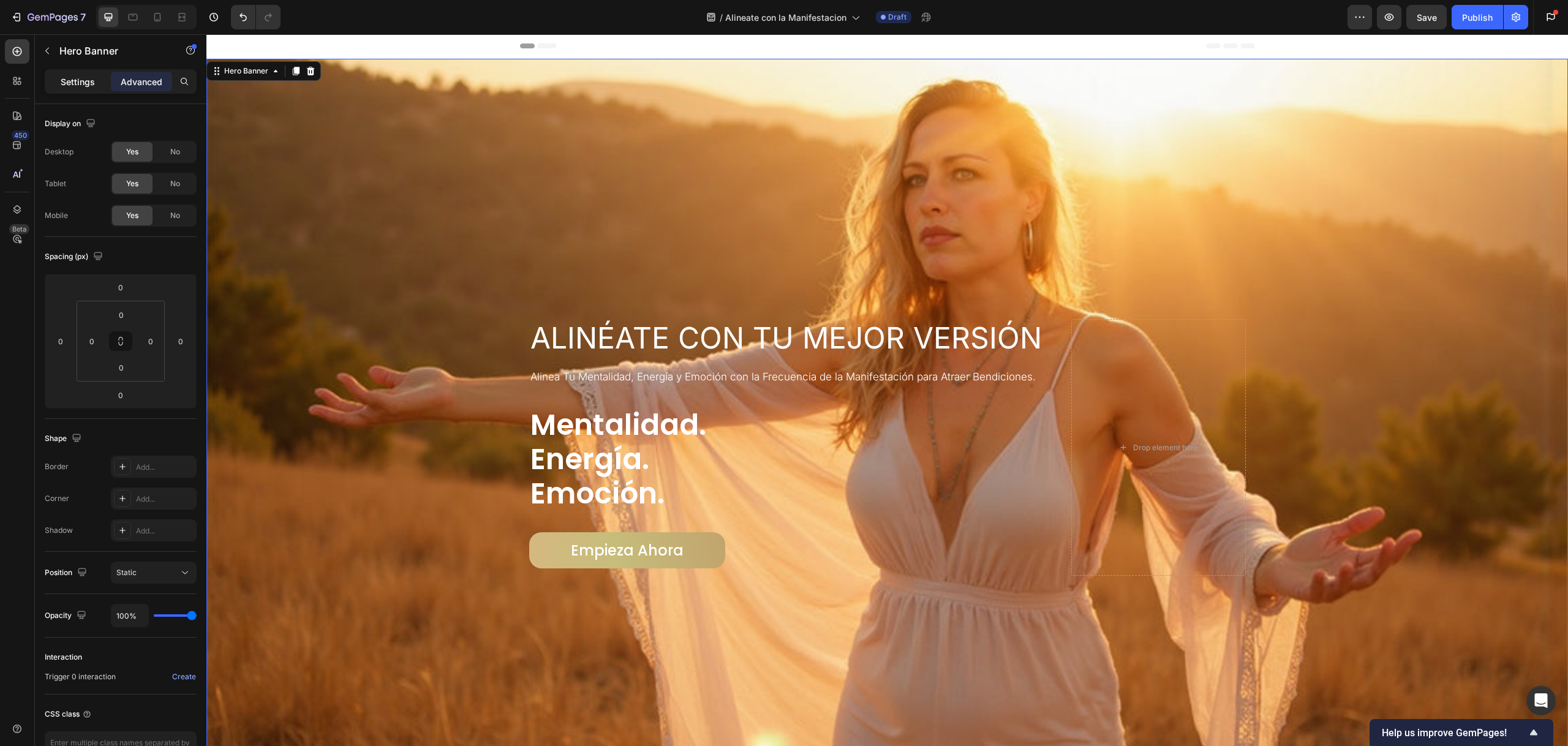
click at [80, 79] on p "Settings" at bounding box center [77, 82] width 34 height 13
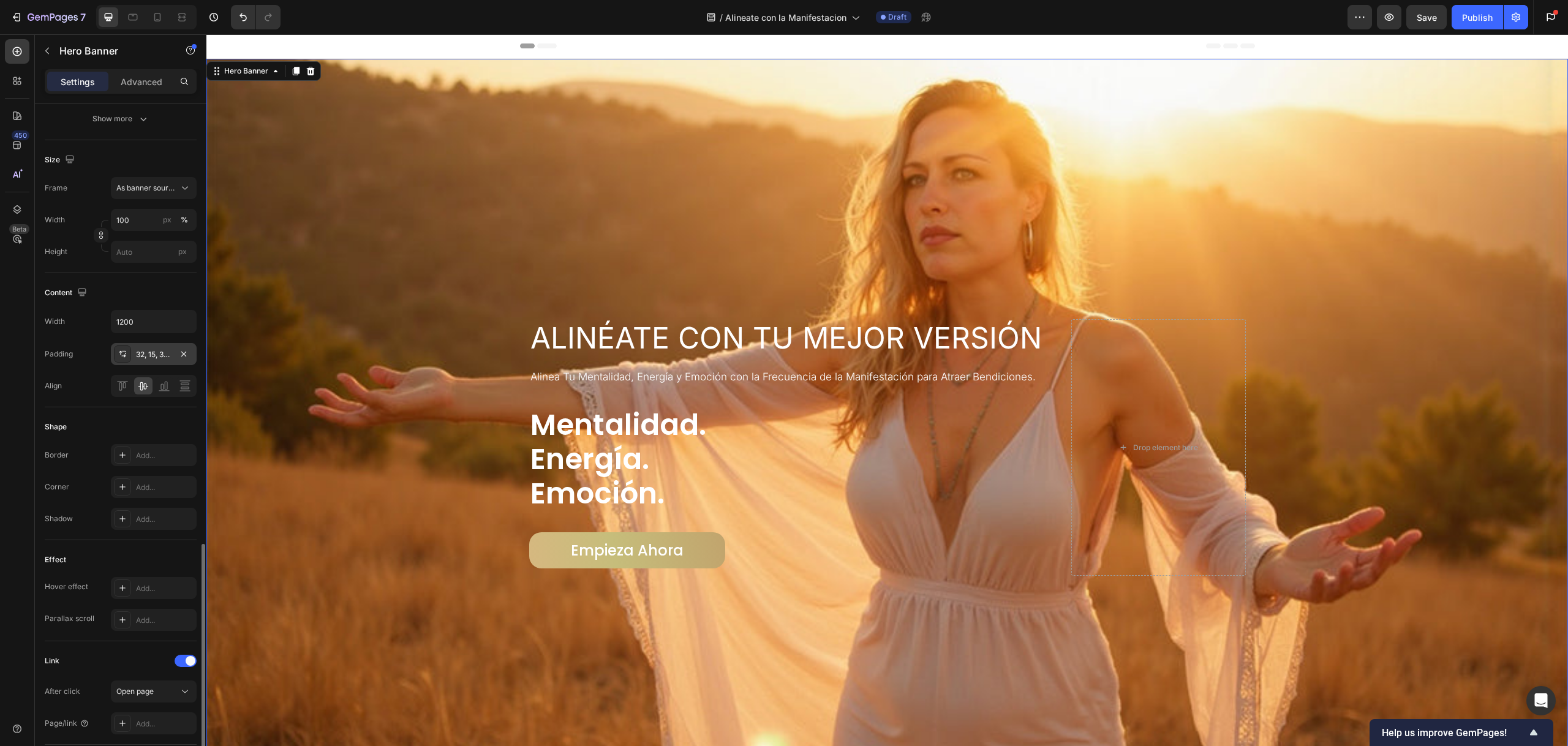
scroll to position [0, 0]
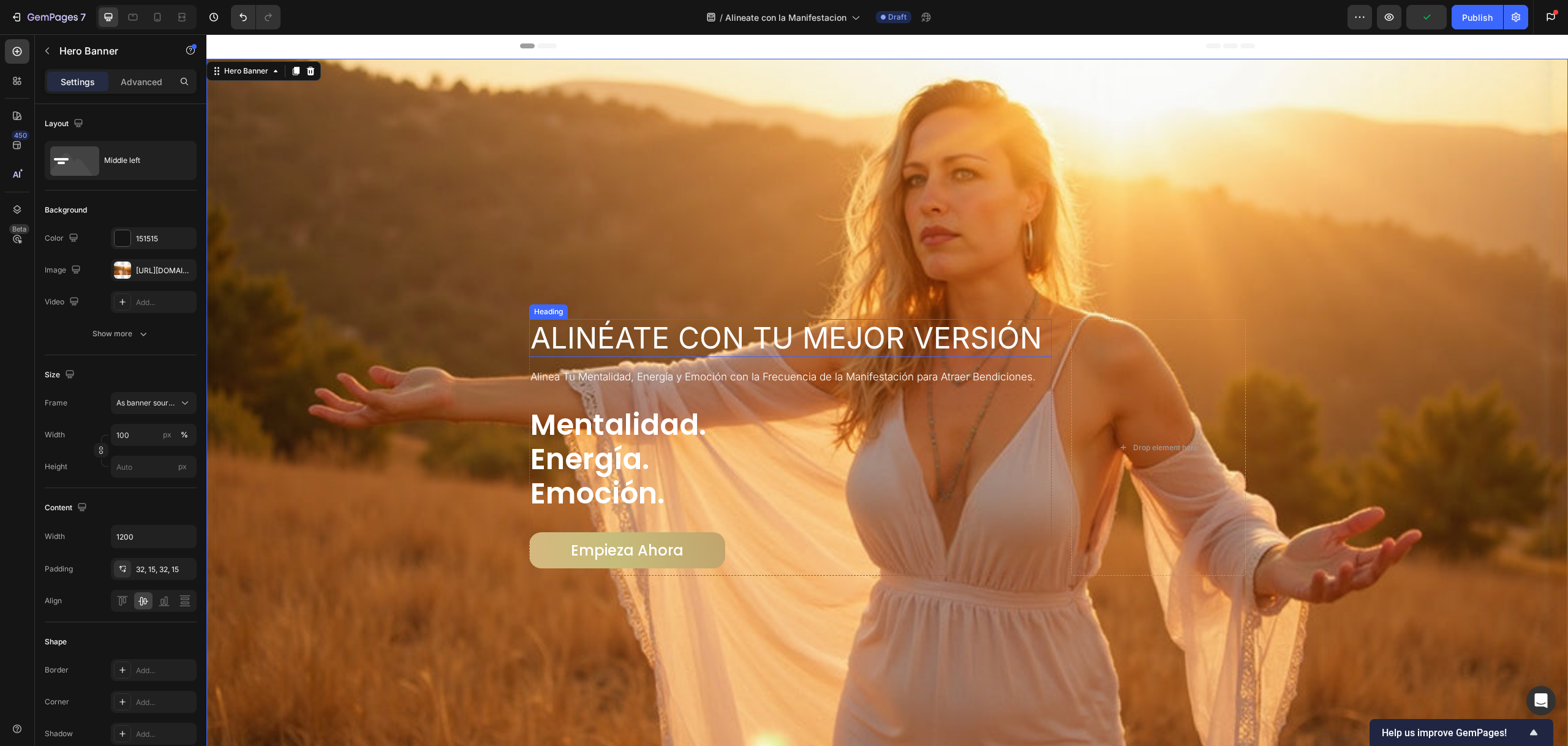
click at [553, 314] on div "Heading" at bounding box center [548, 311] width 38 height 14
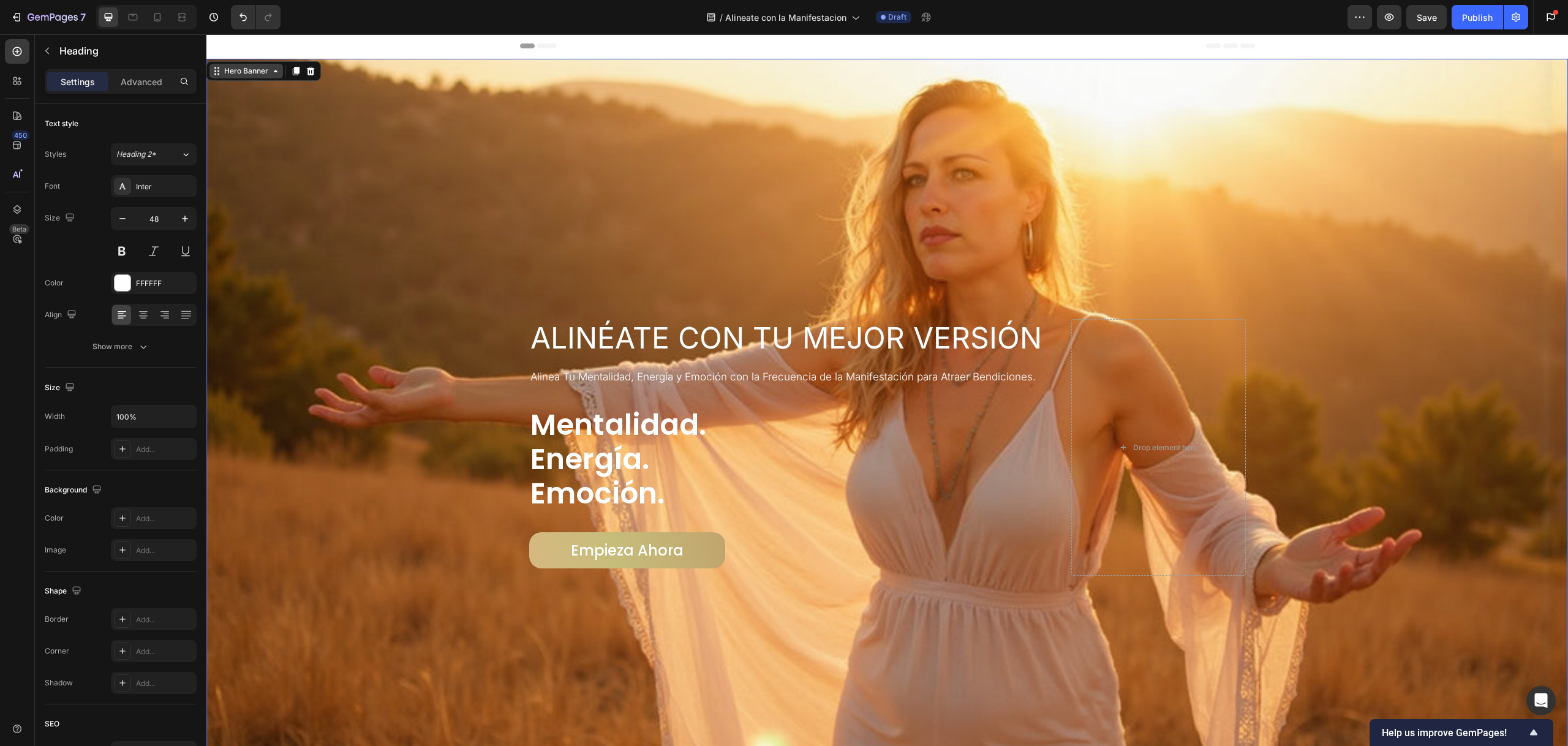
click at [238, 69] on div "Hero Banner" at bounding box center [246, 71] width 49 height 11
click at [545, 312] on div "Heading" at bounding box center [548, 313] width 33 height 11
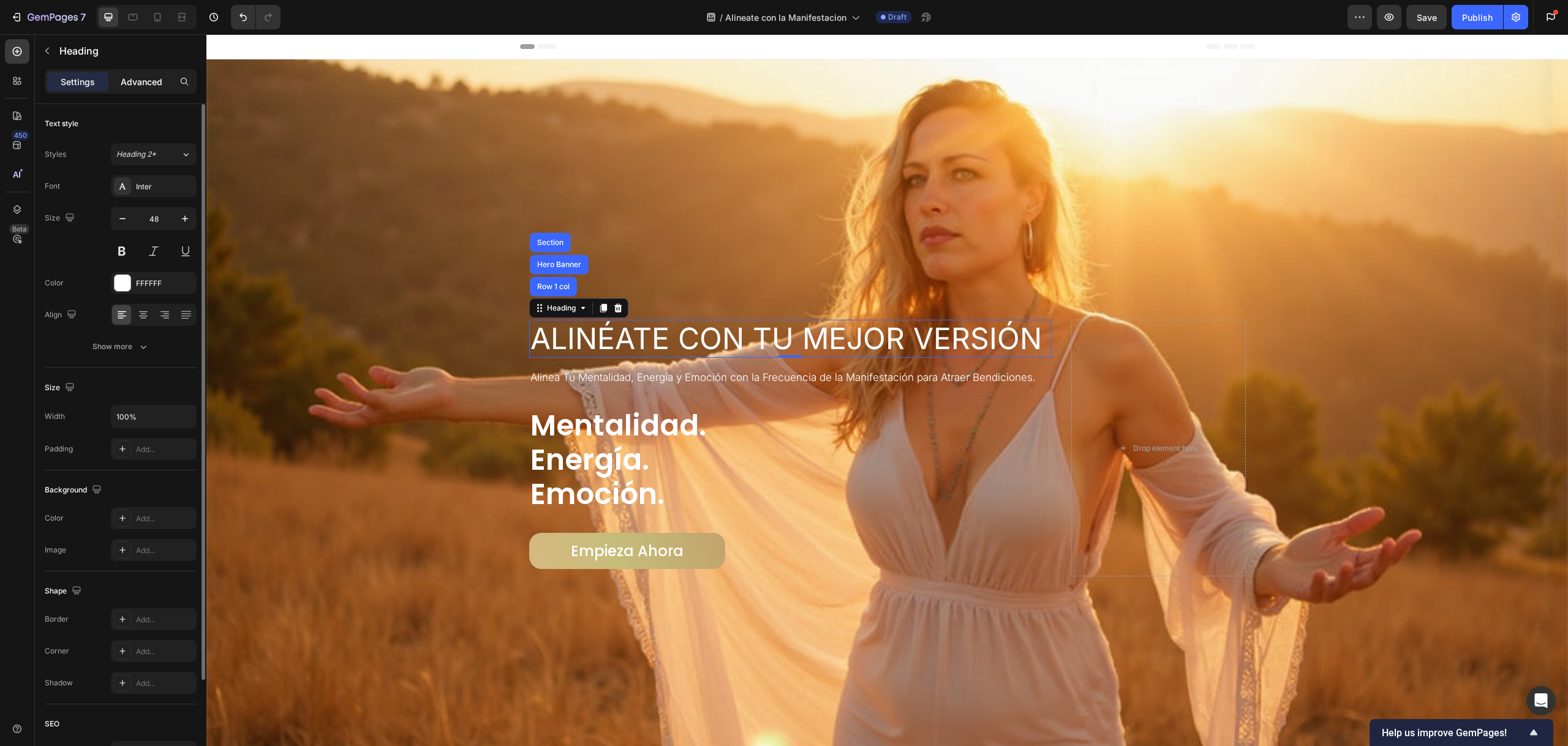
click at [142, 72] on div "Advanced" at bounding box center [141, 81] width 61 height 20
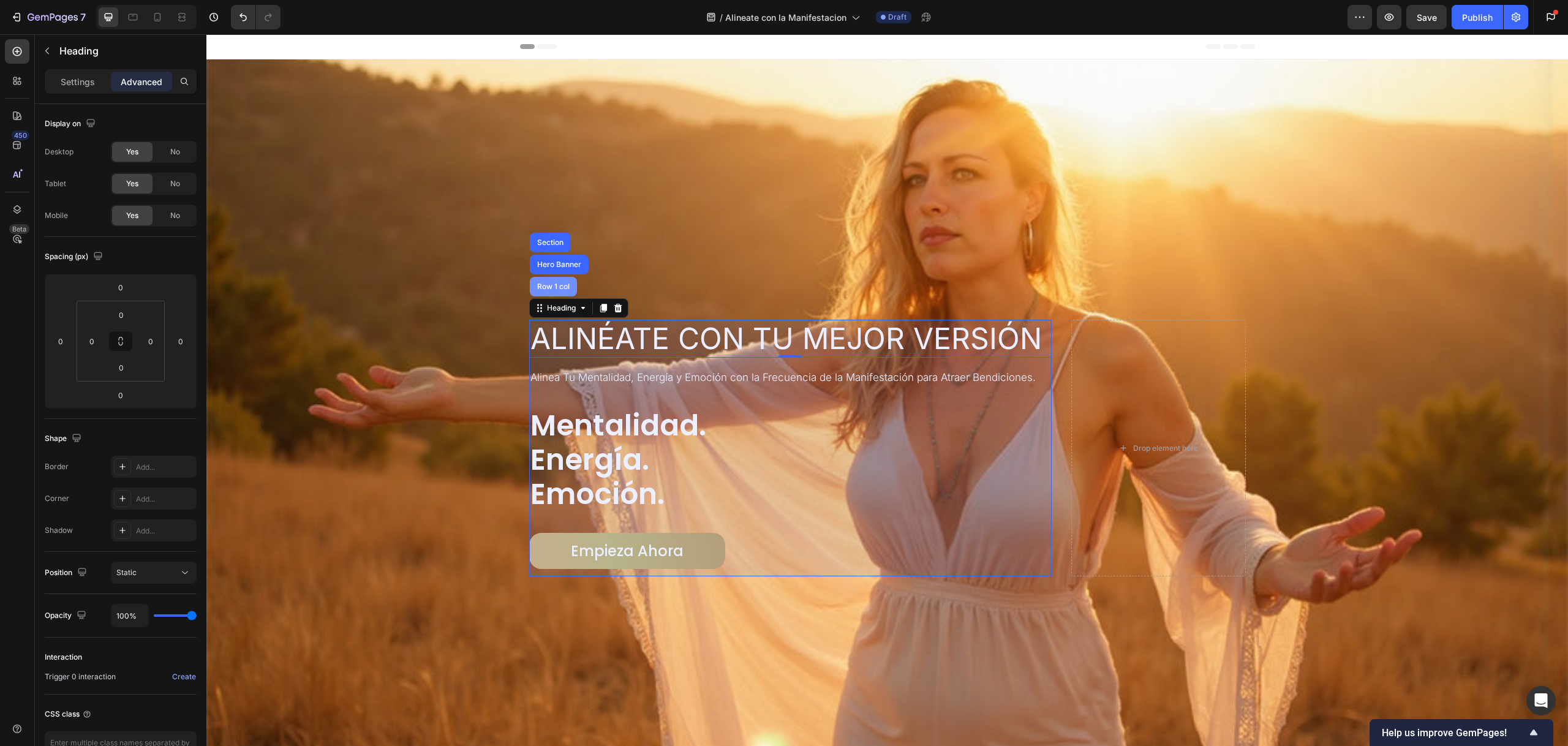
click at [550, 284] on div "Row 1 col" at bounding box center [553, 287] width 37 height 8
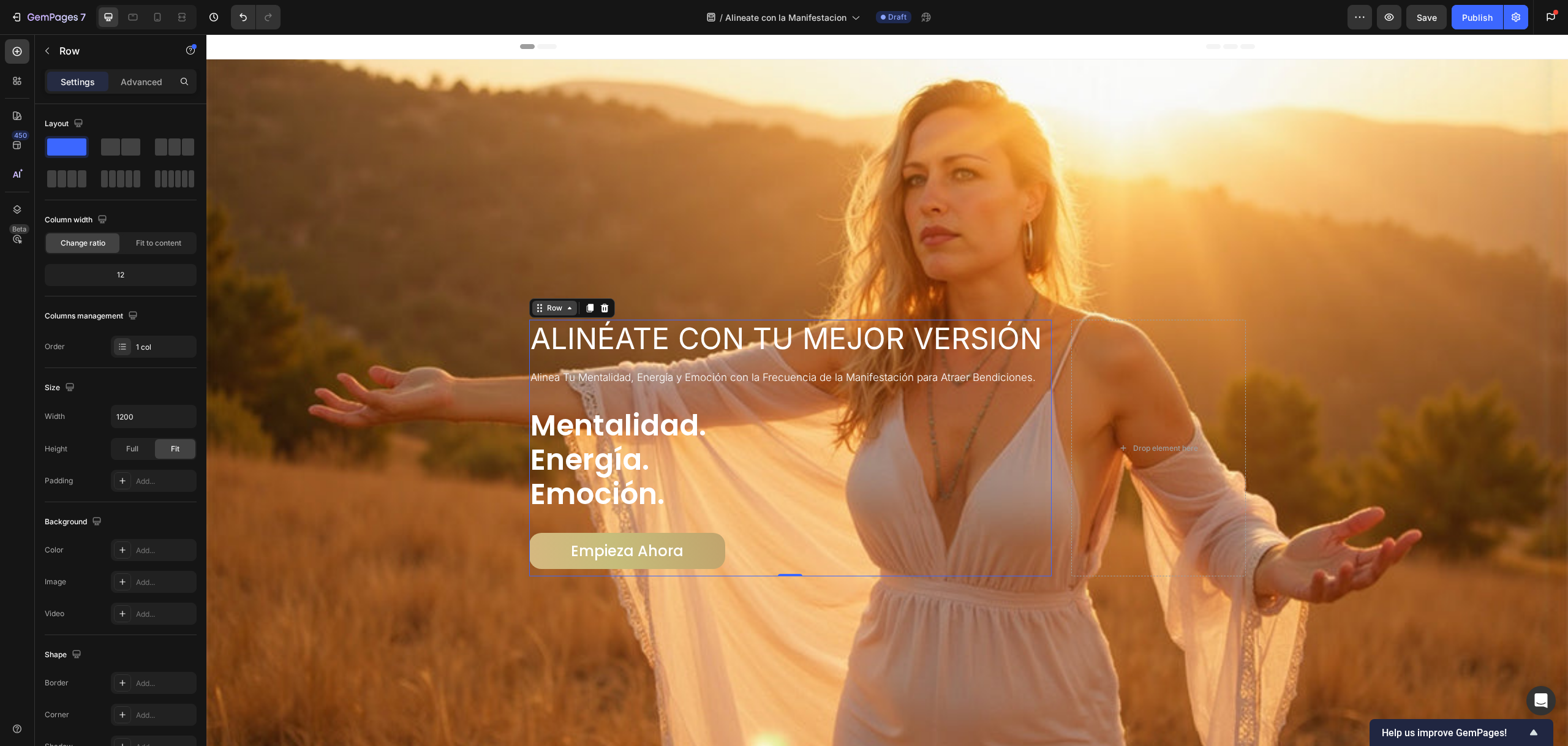
click at [552, 302] on div "Row" at bounding box center [555, 308] width 20 height 11
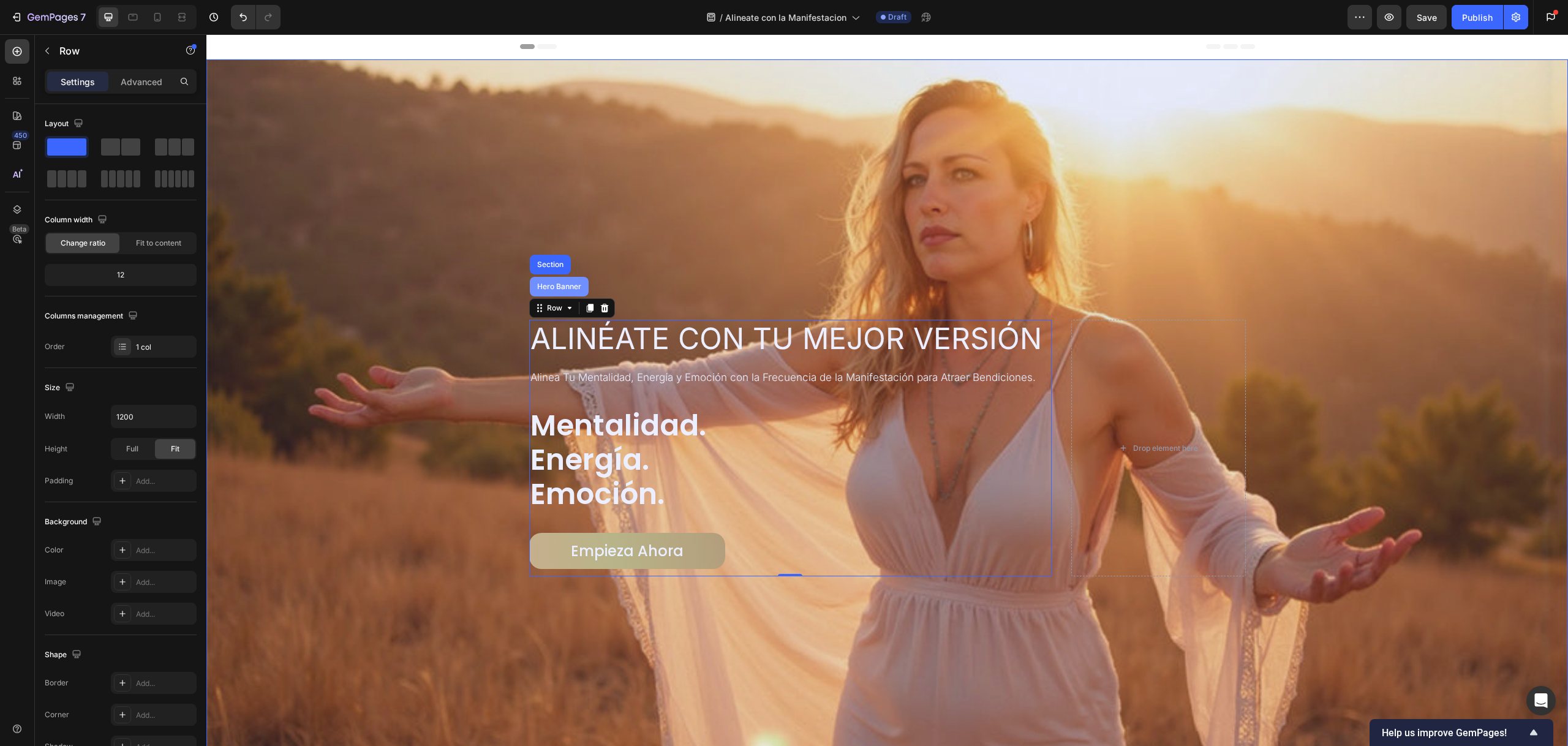
click at [548, 290] on div "Hero Banner" at bounding box center [559, 287] width 59 height 20
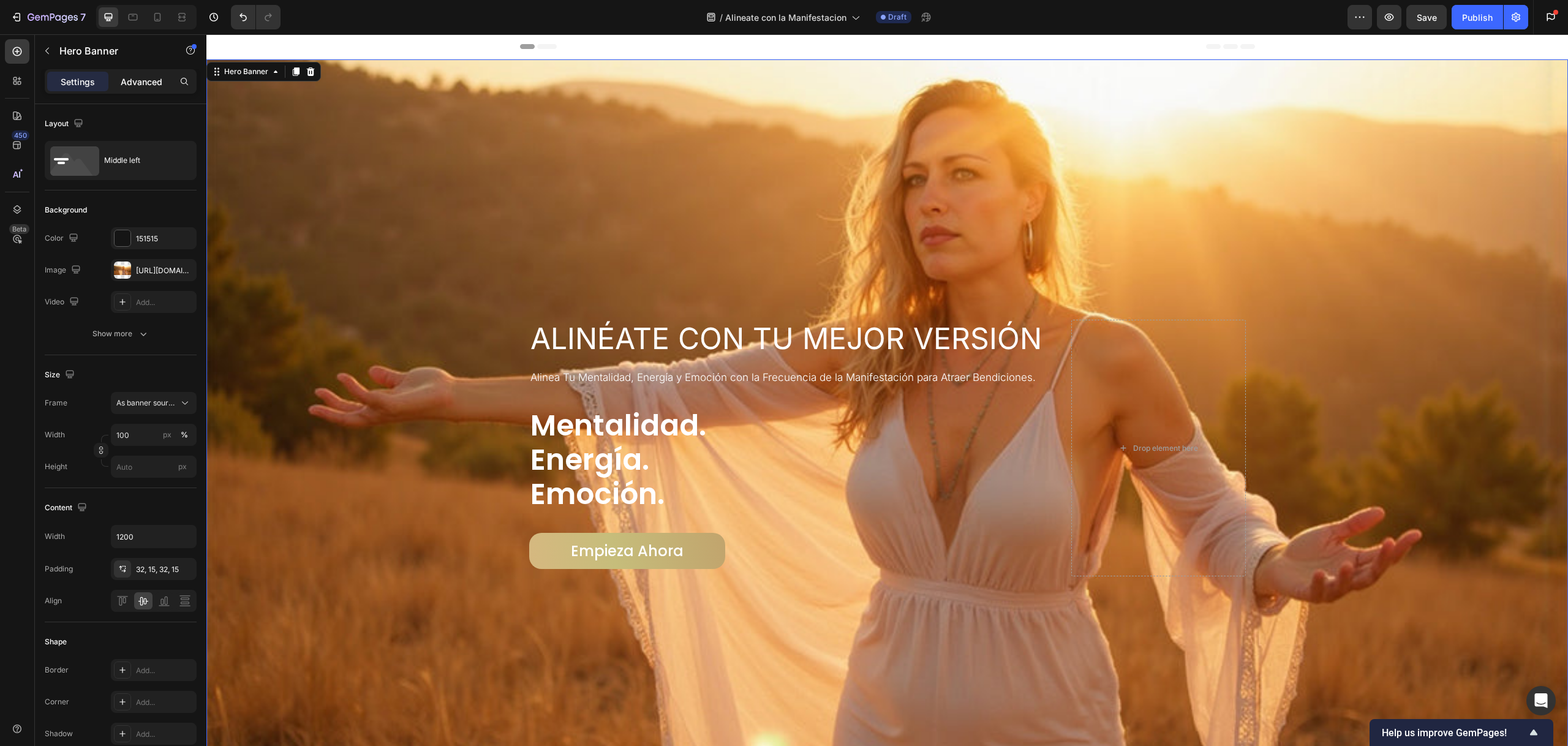
click at [160, 85] on p "Advanced" at bounding box center [142, 82] width 42 height 13
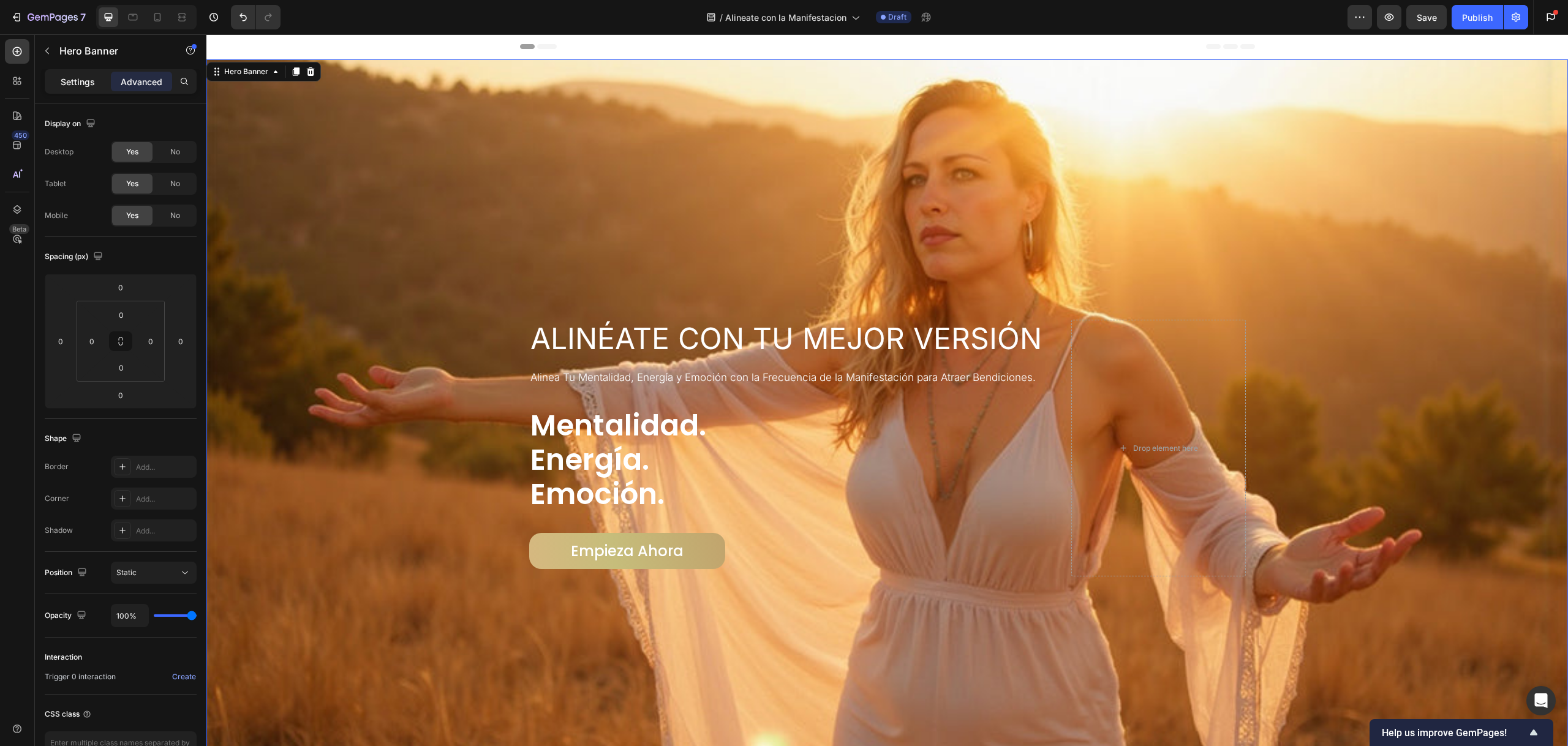
click at [78, 83] on p "Settings" at bounding box center [77, 82] width 34 height 13
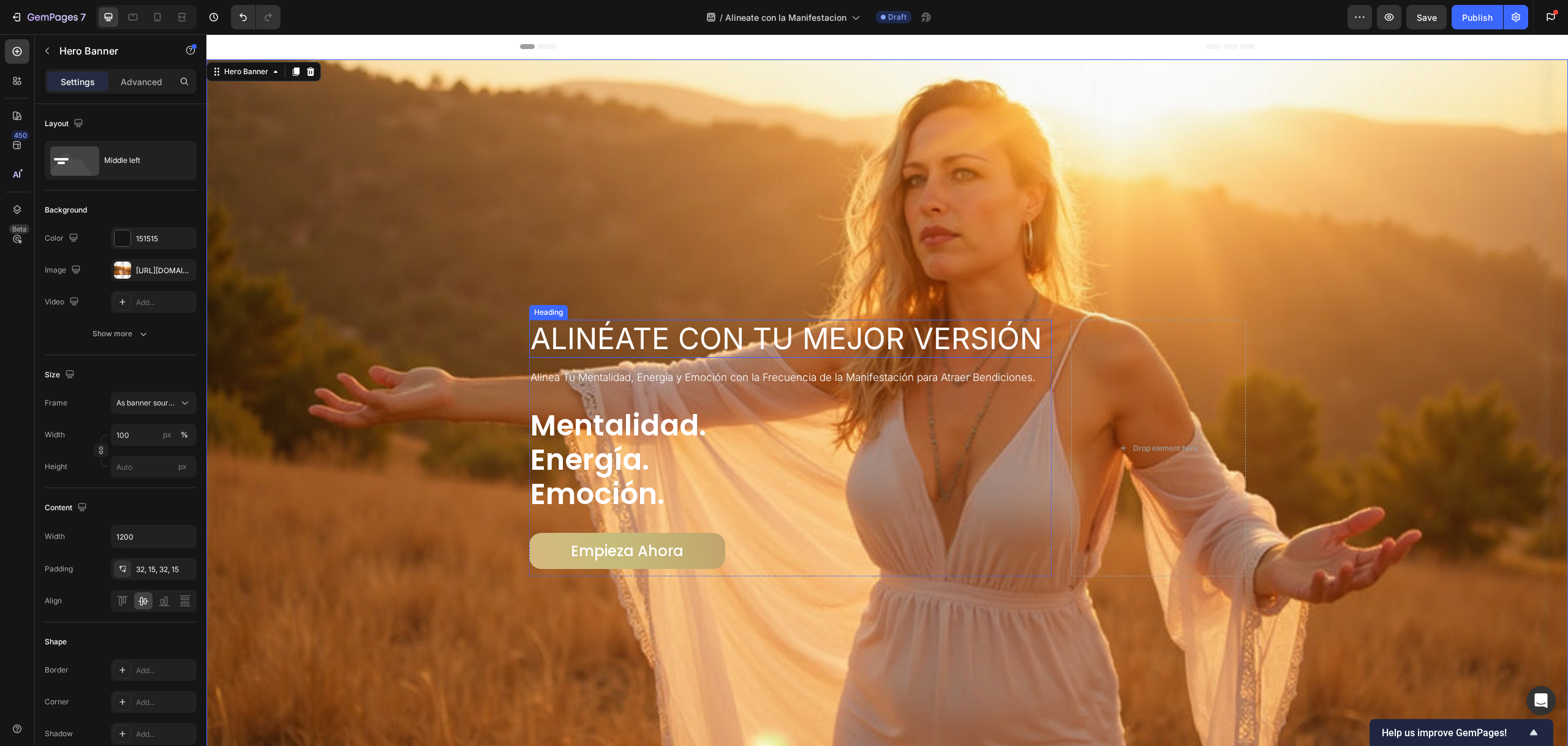
click at [534, 311] on div "Heading" at bounding box center [548, 313] width 33 height 11
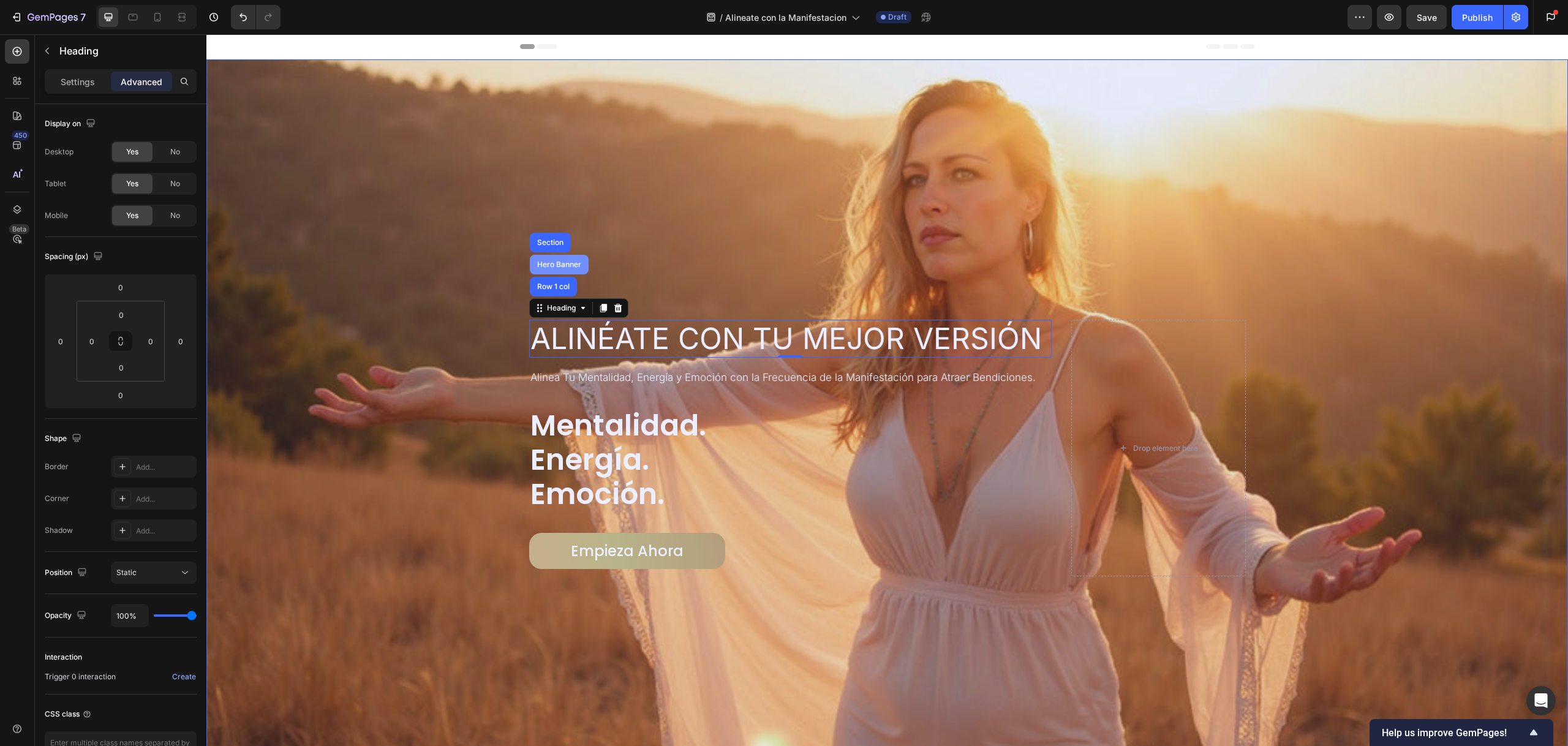
click at [548, 264] on div "Hero Banner" at bounding box center [559, 265] width 49 height 8
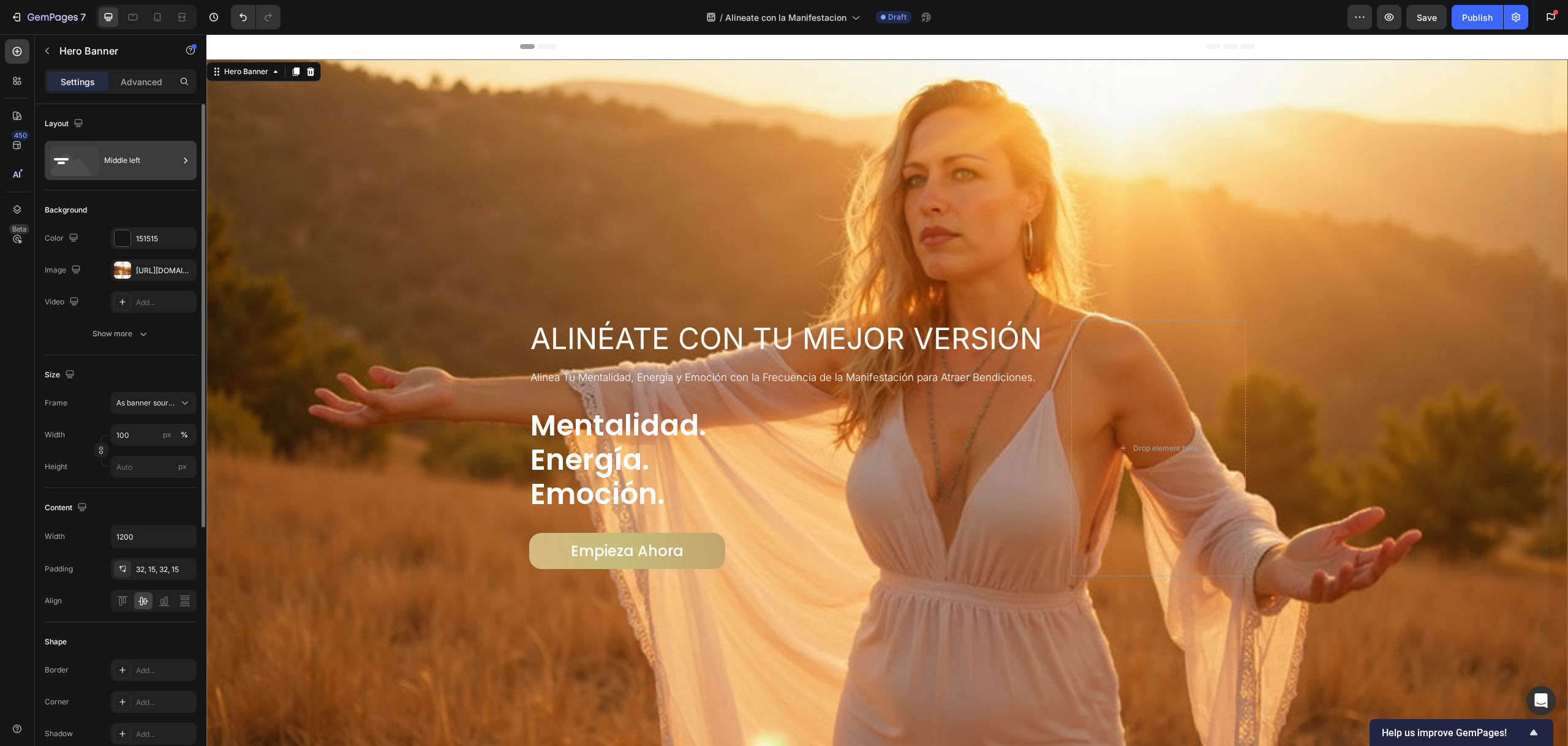
click at [123, 147] on div "Middle left" at bounding box center [141, 160] width 75 height 28
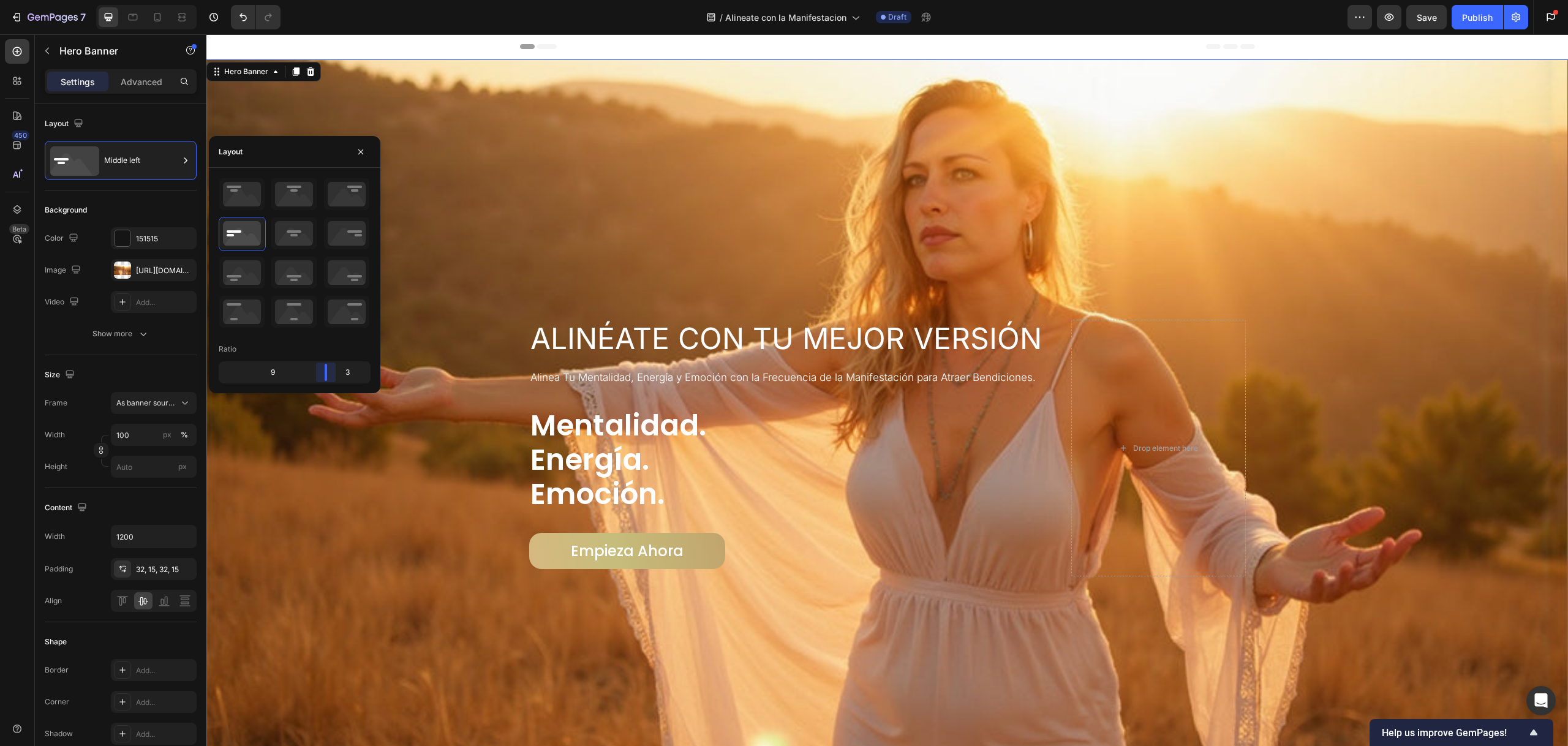
drag, startPoint x: 325, startPoint y: 370, endPoint x: 333, endPoint y: 362, distance: 11.3
click at [333, 0] on body "7 Version history / Alineate con la Manifestacion Draft Preview Save Publish Ge…" at bounding box center [784, 0] width 1568 height 0
click at [676, 378] on span "Alinea Tu Mentalidad, Energía y Emoción con la Frecuencia de la Manifestación p…" at bounding box center [783, 377] width 505 height 12
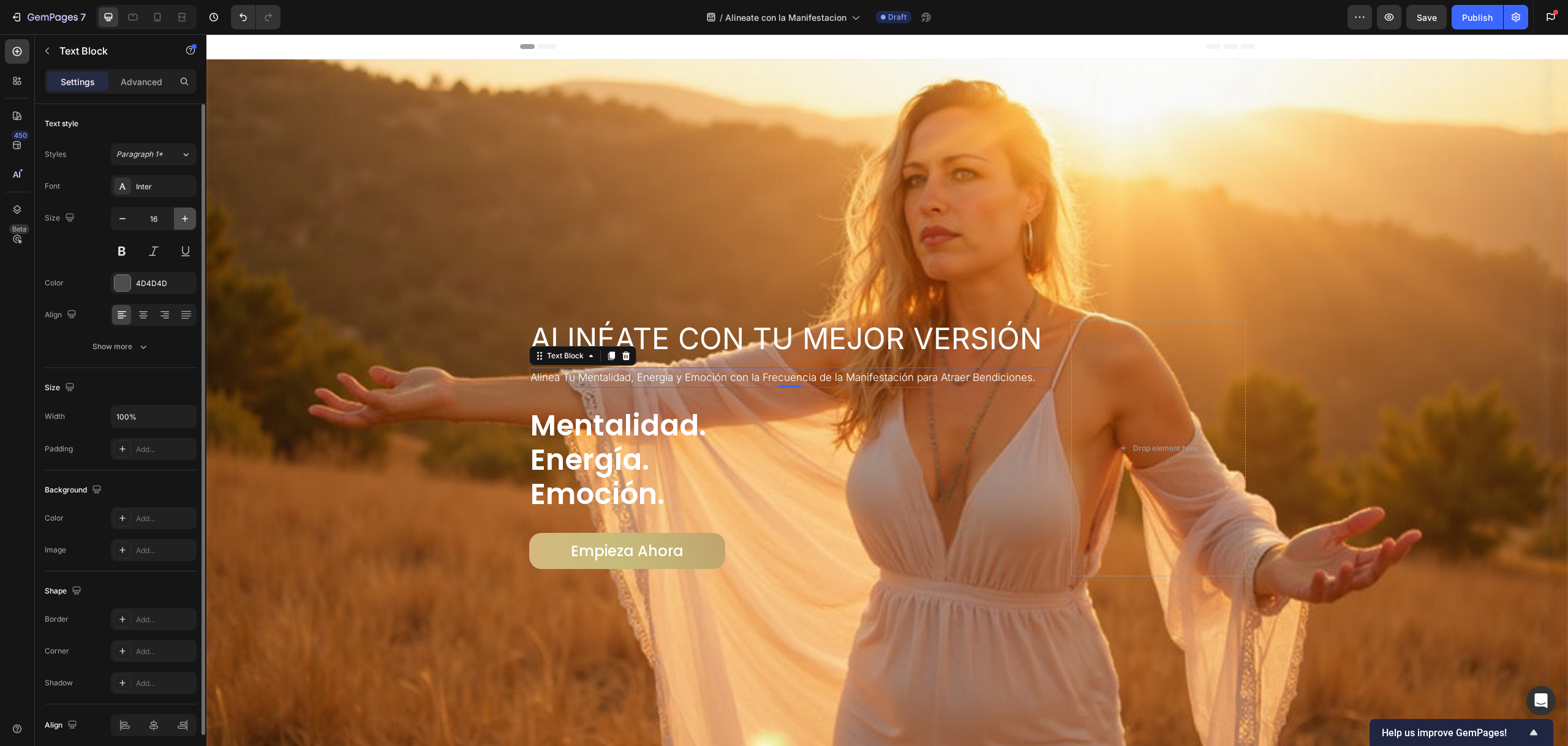
click at [180, 217] on icon "button" at bounding box center [185, 218] width 12 height 12
click at [128, 219] on icon "button" at bounding box center [122, 218] width 12 height 12
click at [128, 219] on icon "button" at bounding box center [122, 218] width 12 height 12
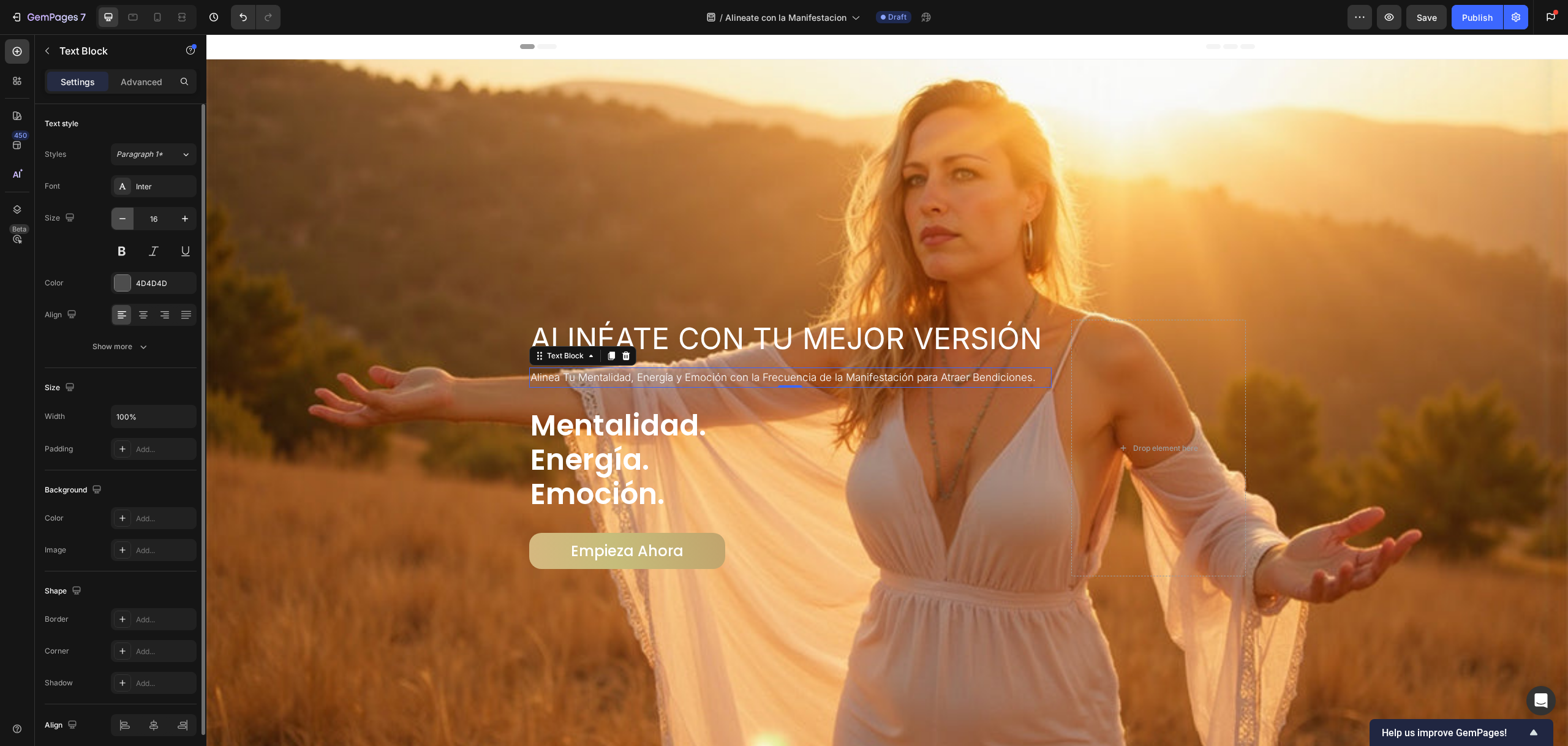
type input "15"
click at [584, 375] on span "Alinea Tu Mentalidad, Energía y Emoción con la Frecuencia de la Manifestación p…" at bounding box center [783, 377] width 505 height 12
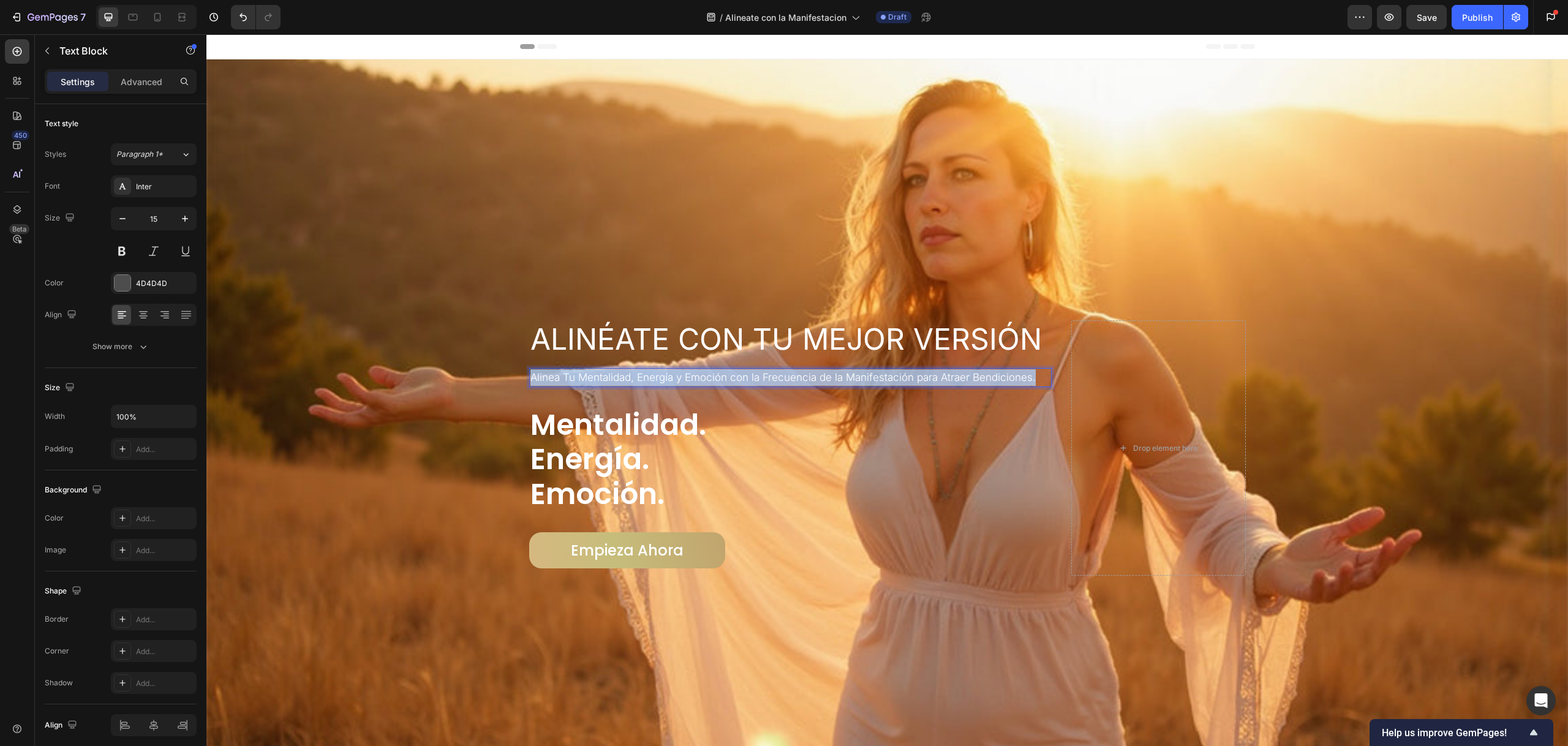
click at [584, 375] on span "Alinea Tu Mentalidad, Energía y Emoción con la Frecuencia de la Manifestación p…" at bounding box center [783, 377] width 505 height 12
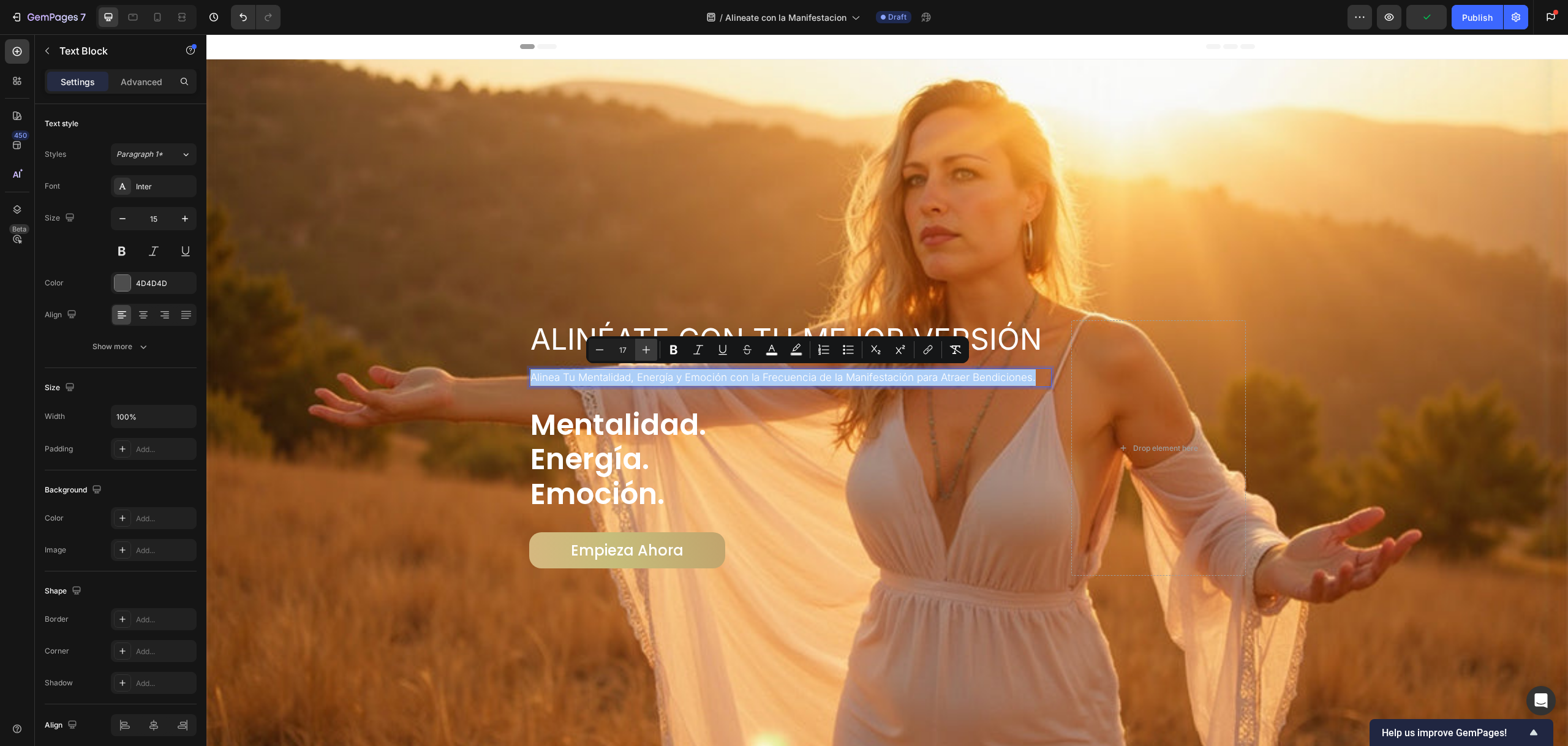
click at [638, 350] on button "Plus" at bounding box center [645, 350] width 22 height 22
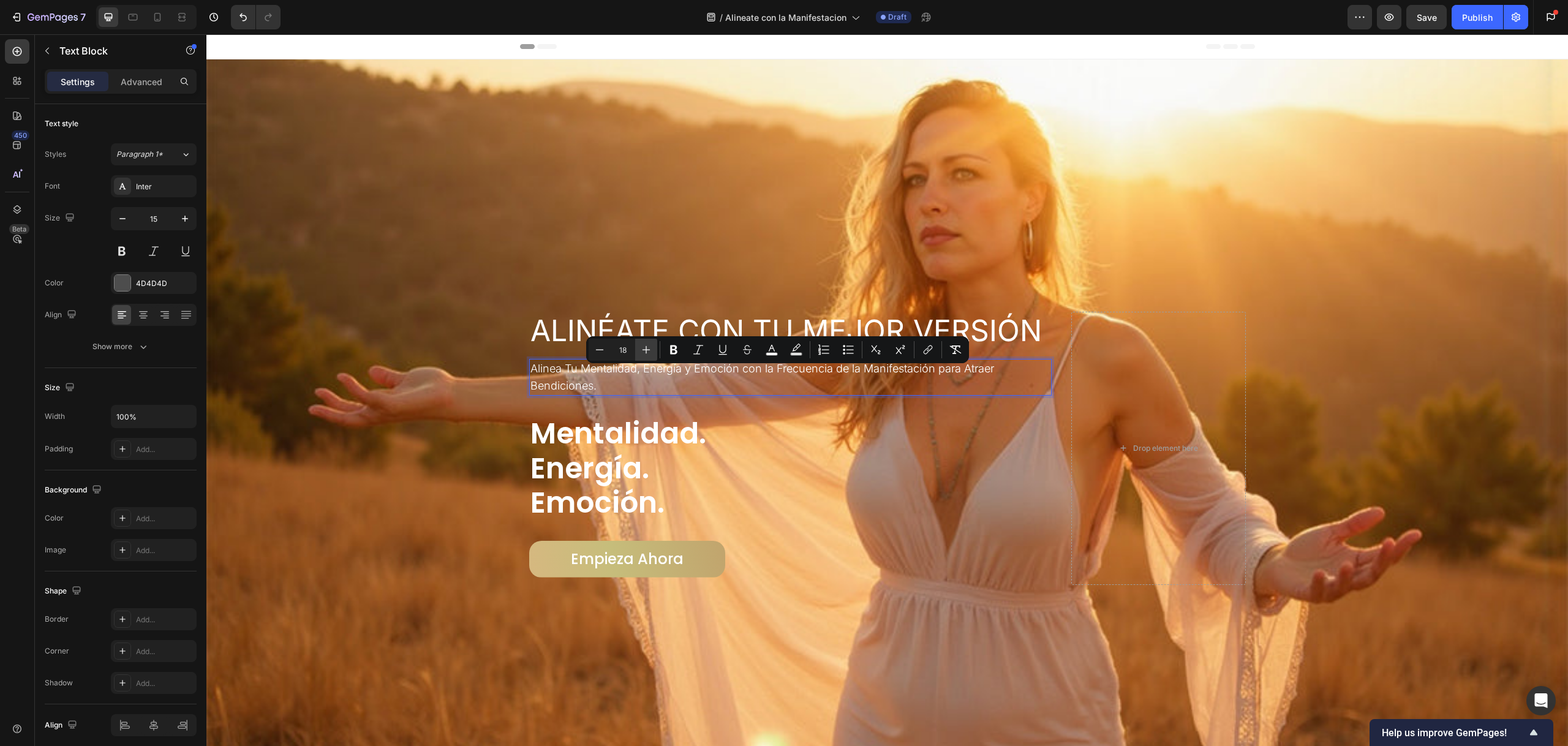
click at [638, 350] on button "Plus" at bounding box center [645, 350] width 22 height 22
type input "19"
click at [698, 163] on div "Overlay" at bounding box center [887, 448] width 1361 height 778
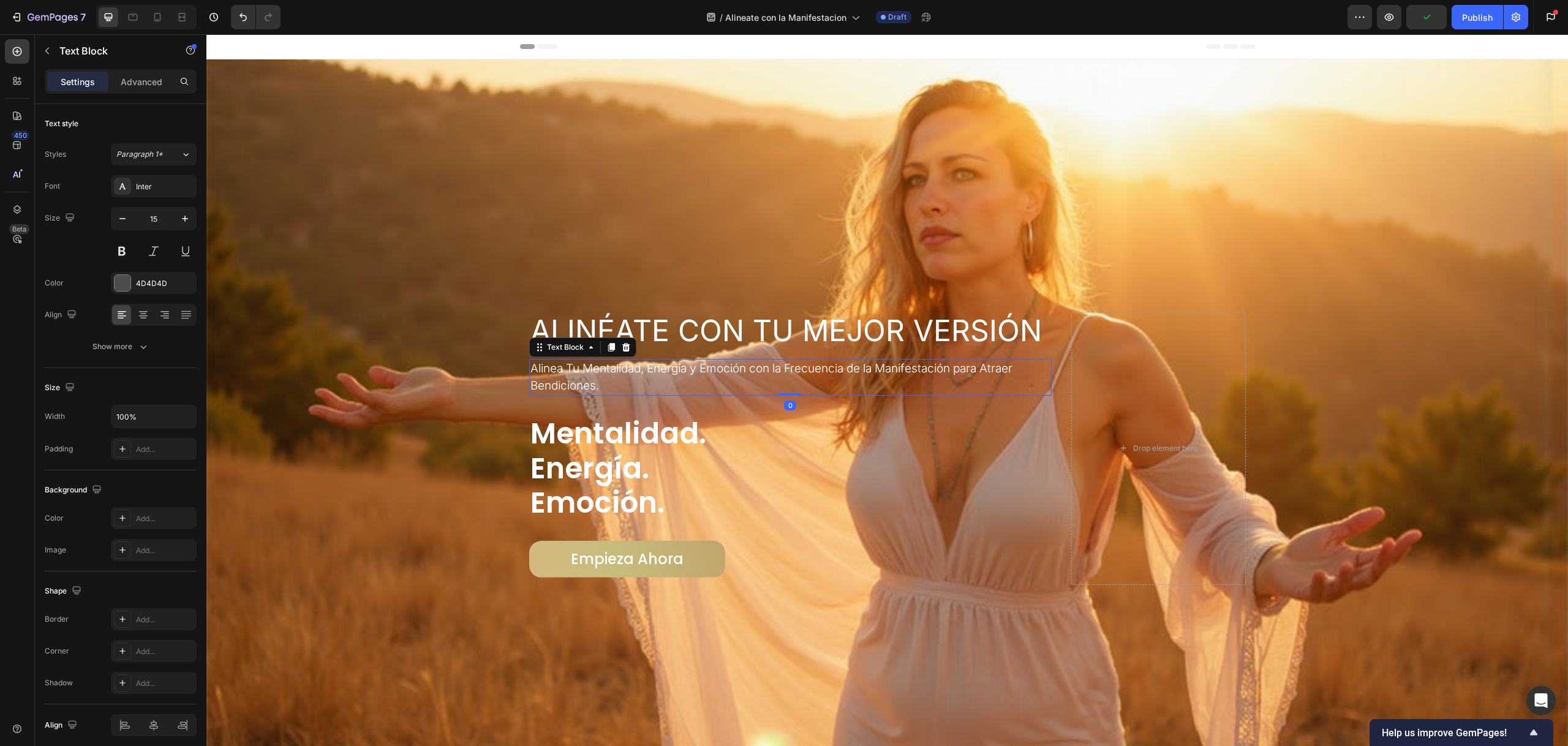
click at [575, 376] on span "Alinea Tu Mentalidad, Energía y Emoción con la Frecuencia de la Manifestación p…" at bounding box center [771, 377] width 482 height 32
click at [555, 371] on span "Alinea Tu Mentalidad, Energía y Emoción con la Frecuencia de la Manifestación p…" at bounding box center [771, 377] width 482 height 32
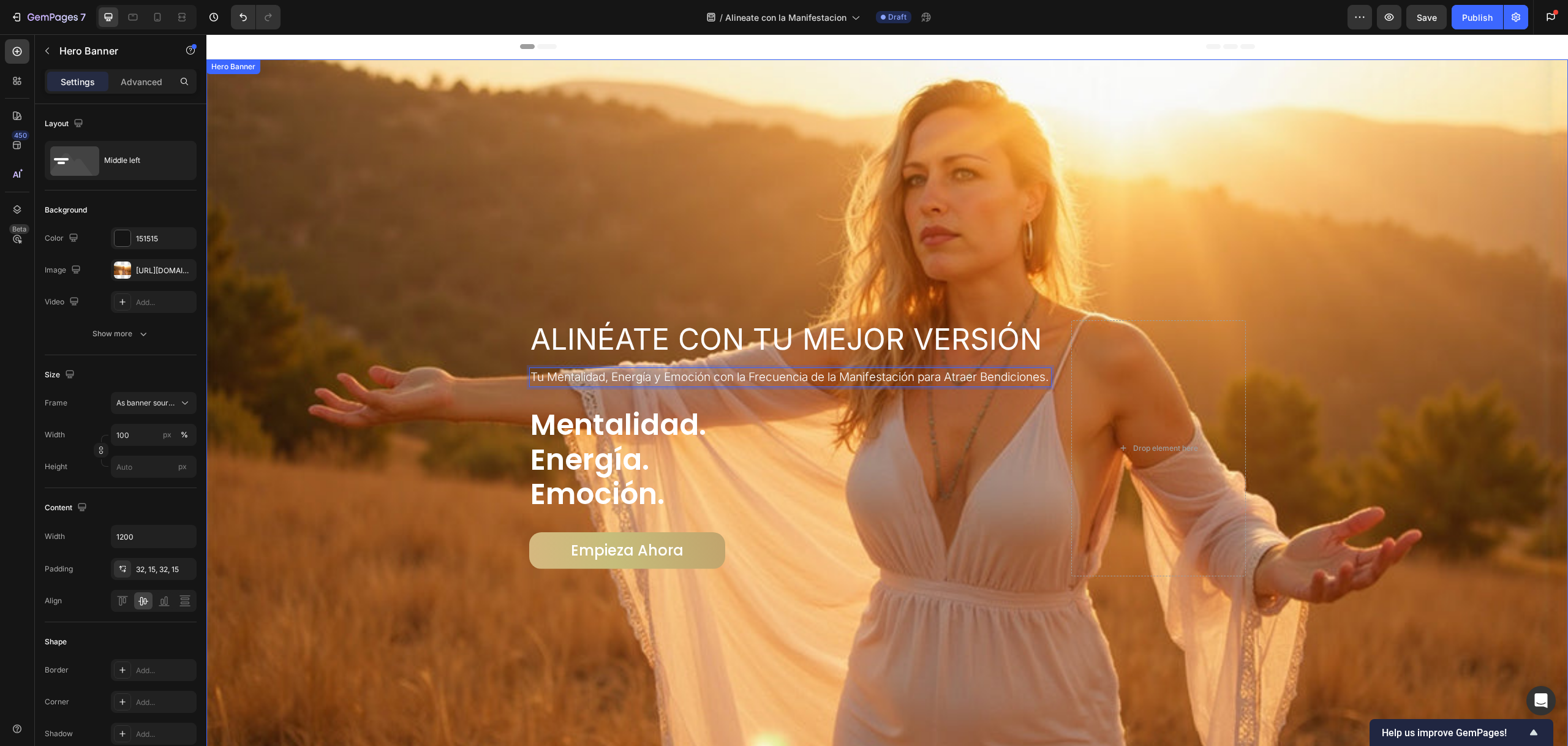
click at [634, 235] on div "Overlay" at bounding box center [887, 448] width 1361 height 778
click at [782, 377] on p "Tu Mentalidad, Energía y Emoción con la Frecuencia de la Manifestación para Atr…" at bounding box center [790, 377] width 521 height 17
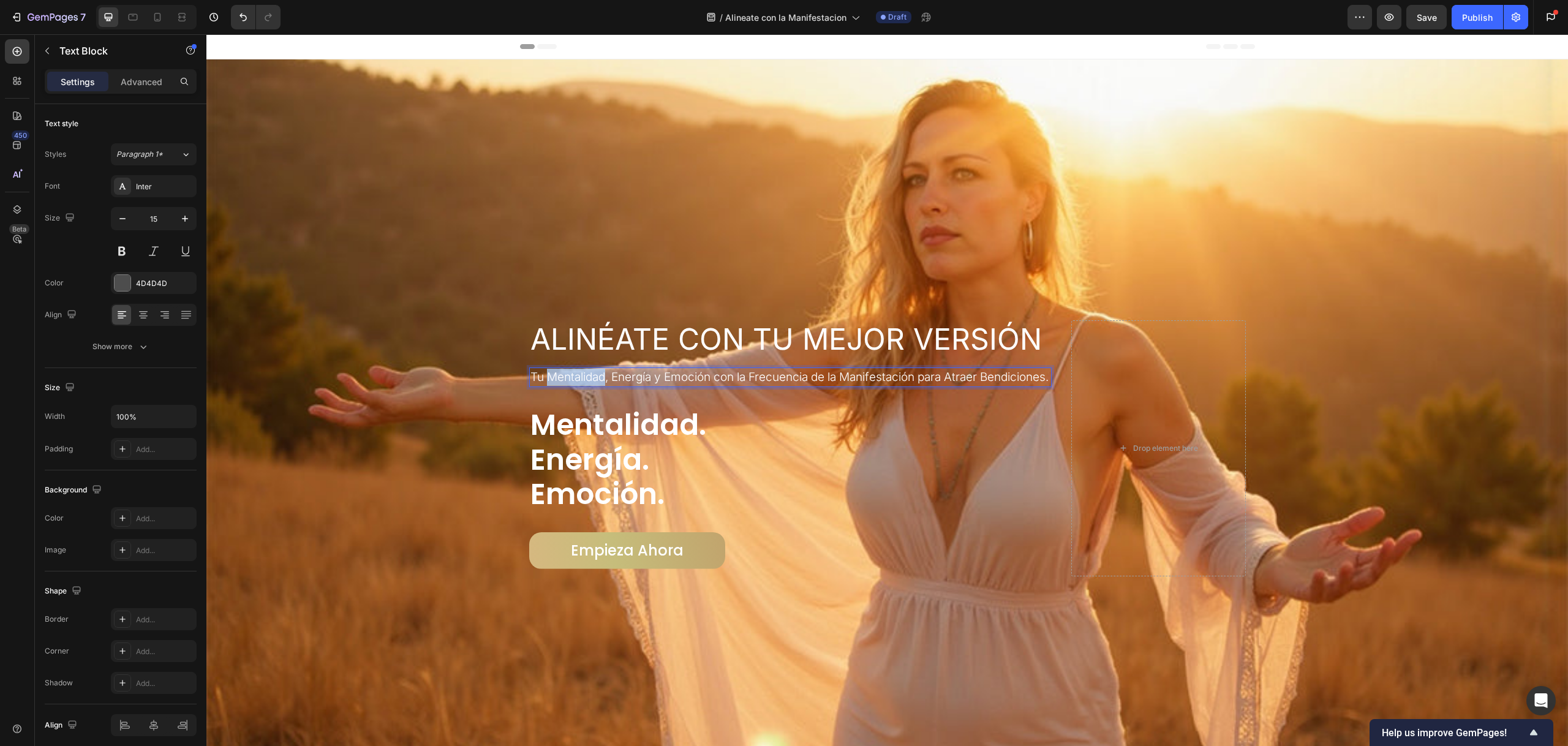
click at [559, 372] on span "Tu Mentalidad, Energía y Emoción con la Frecuencia de la Manifestación para Atr…" at bounding box center [789, 377] width 518 height 14
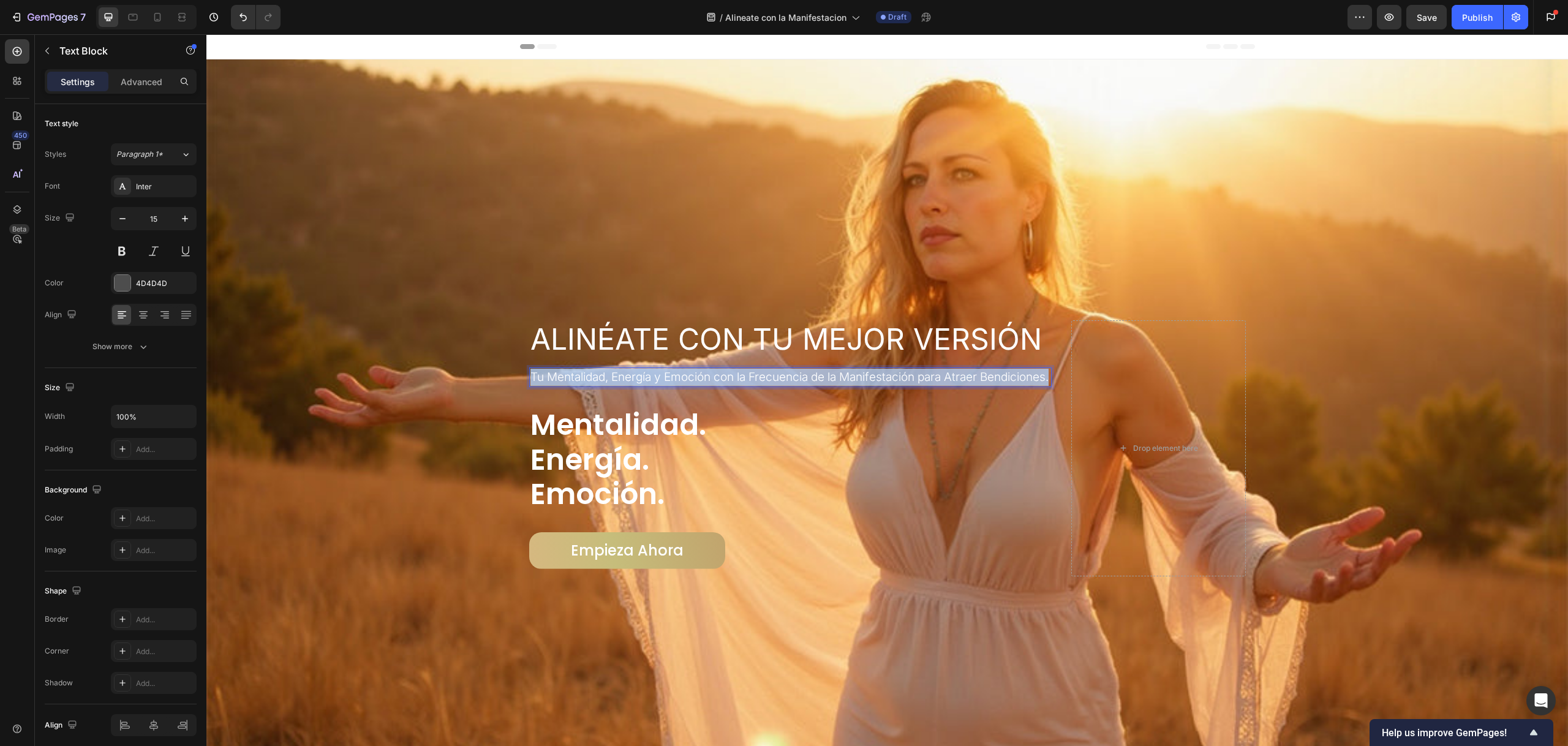
click at [559, 371] on span "Tu Mentalidad, Energía y Emoción con la Frecuencia de la Manifestación para Atr…" at bounding box center [789, 377] width 518 height 14
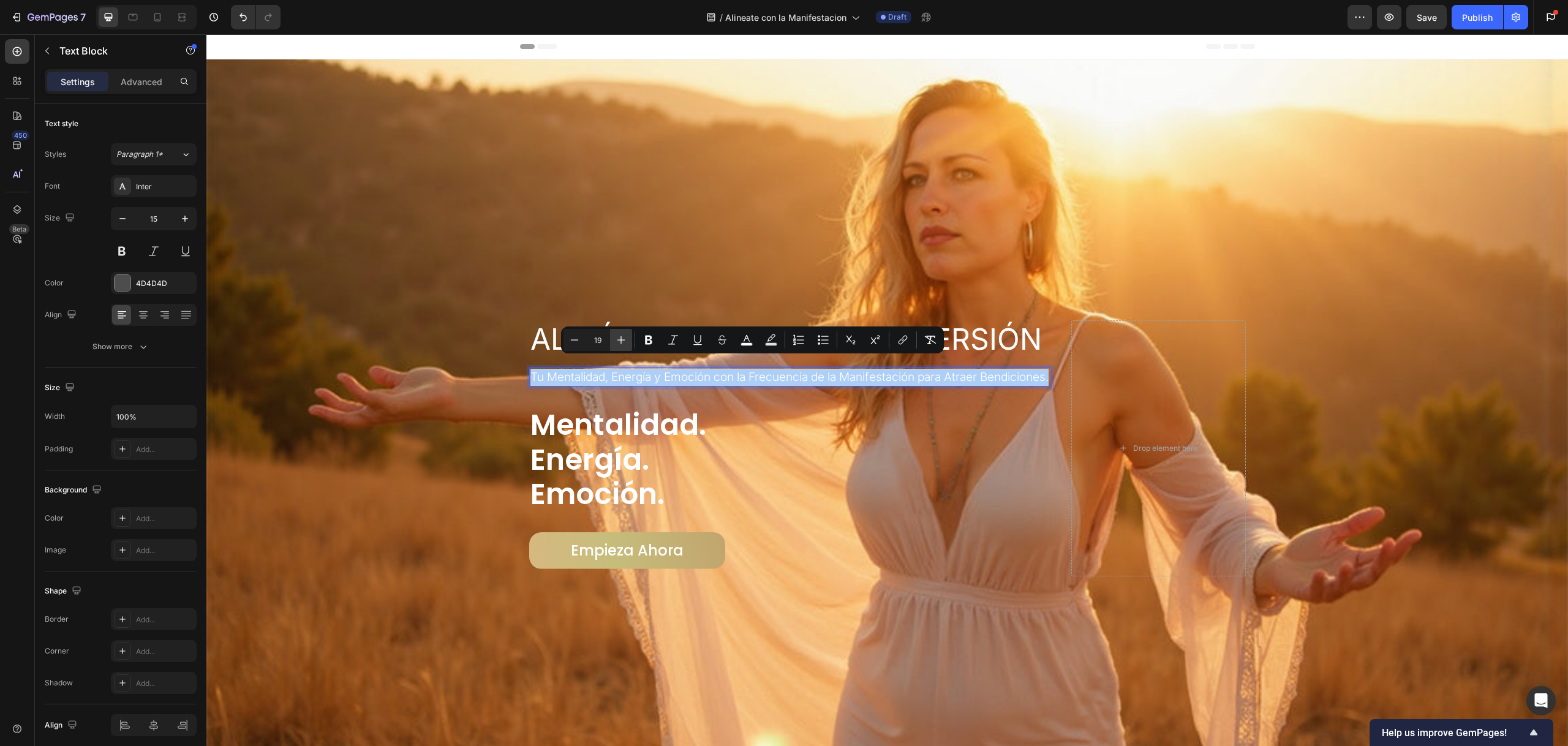
click at [625, 340] on icon "Editor contextual toolbar" at bounding box center [620, 340] width 12 height 12
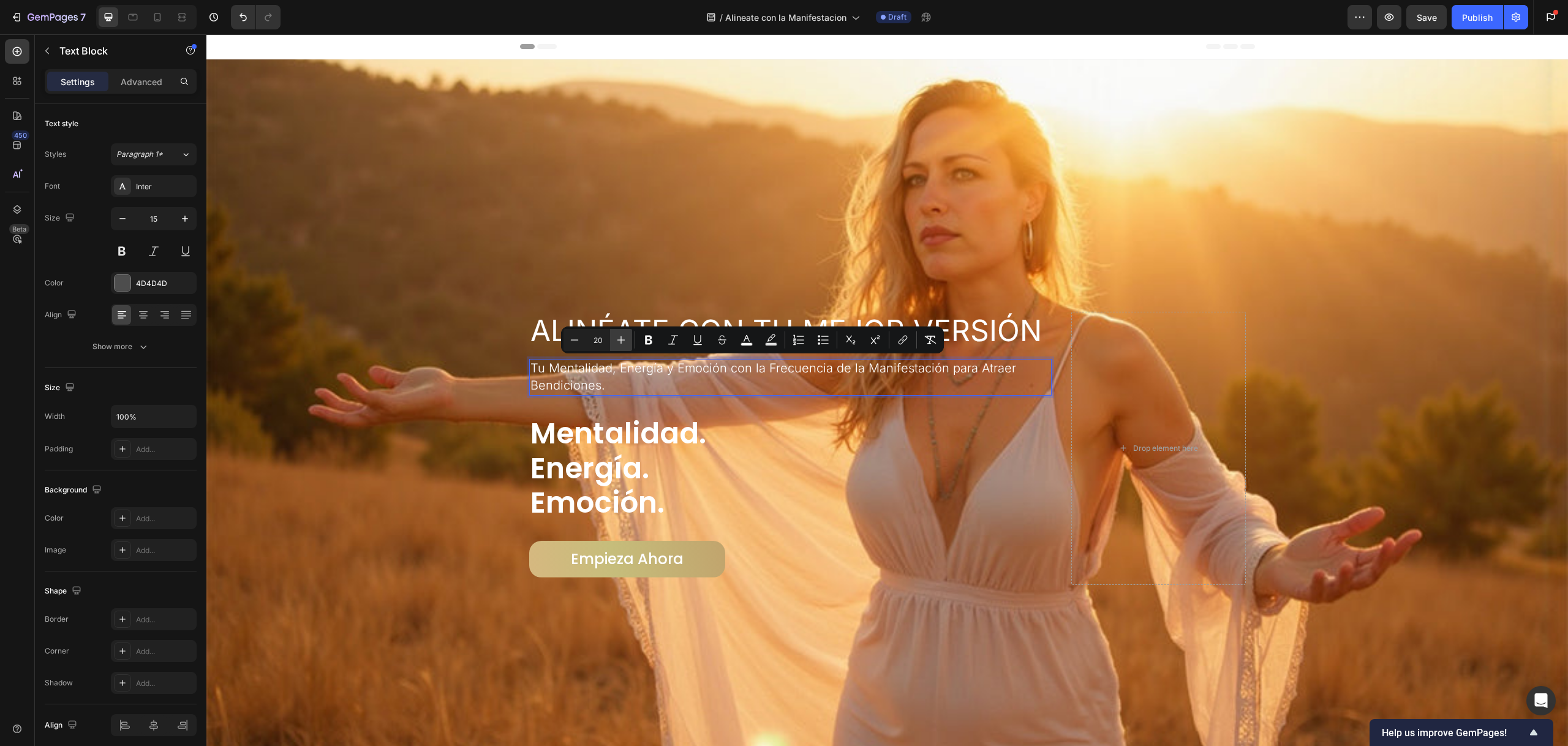
click at [625, 340] on icon "Editor contextual toolbar" at bounding box center [620, 340] width 12 height 12
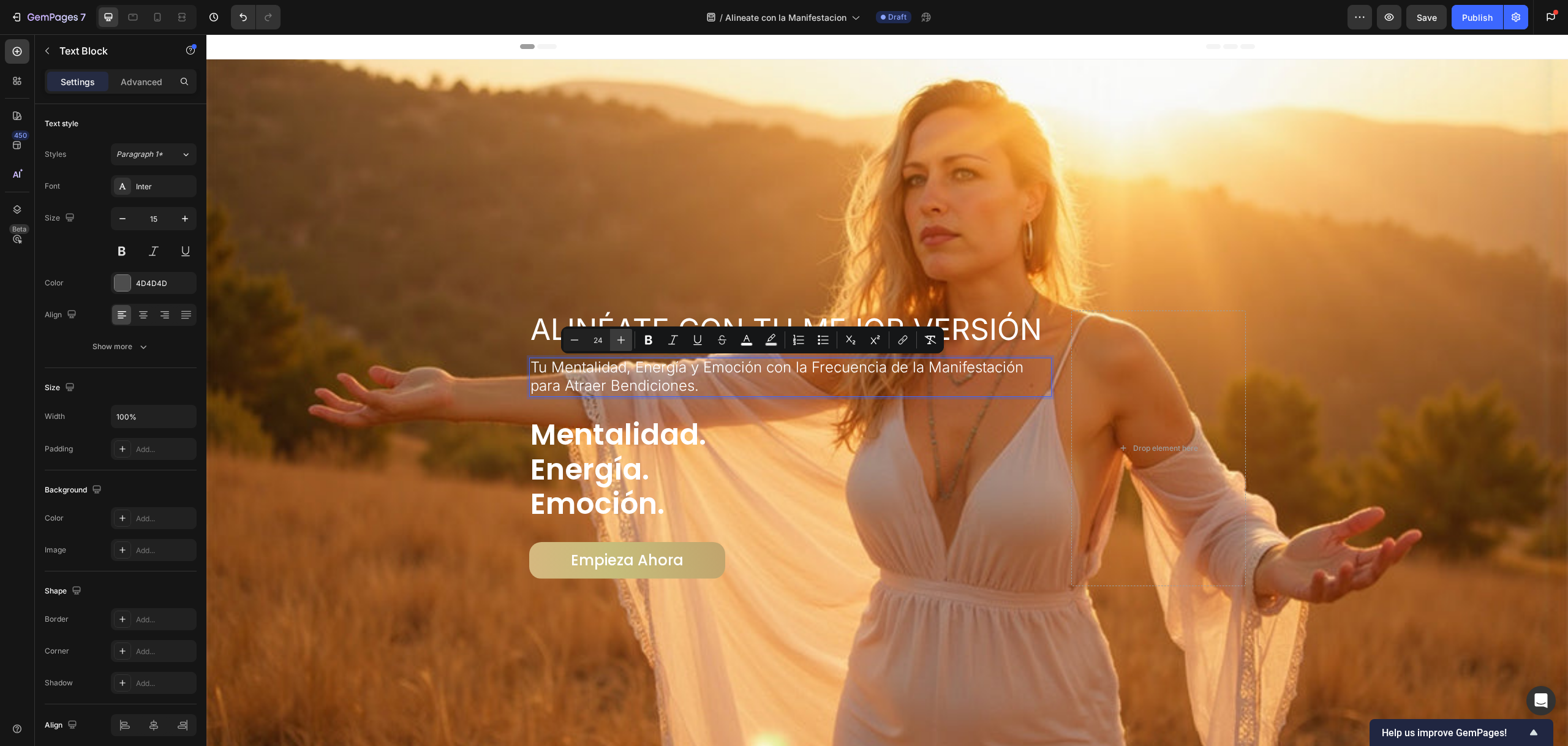
type input "25"
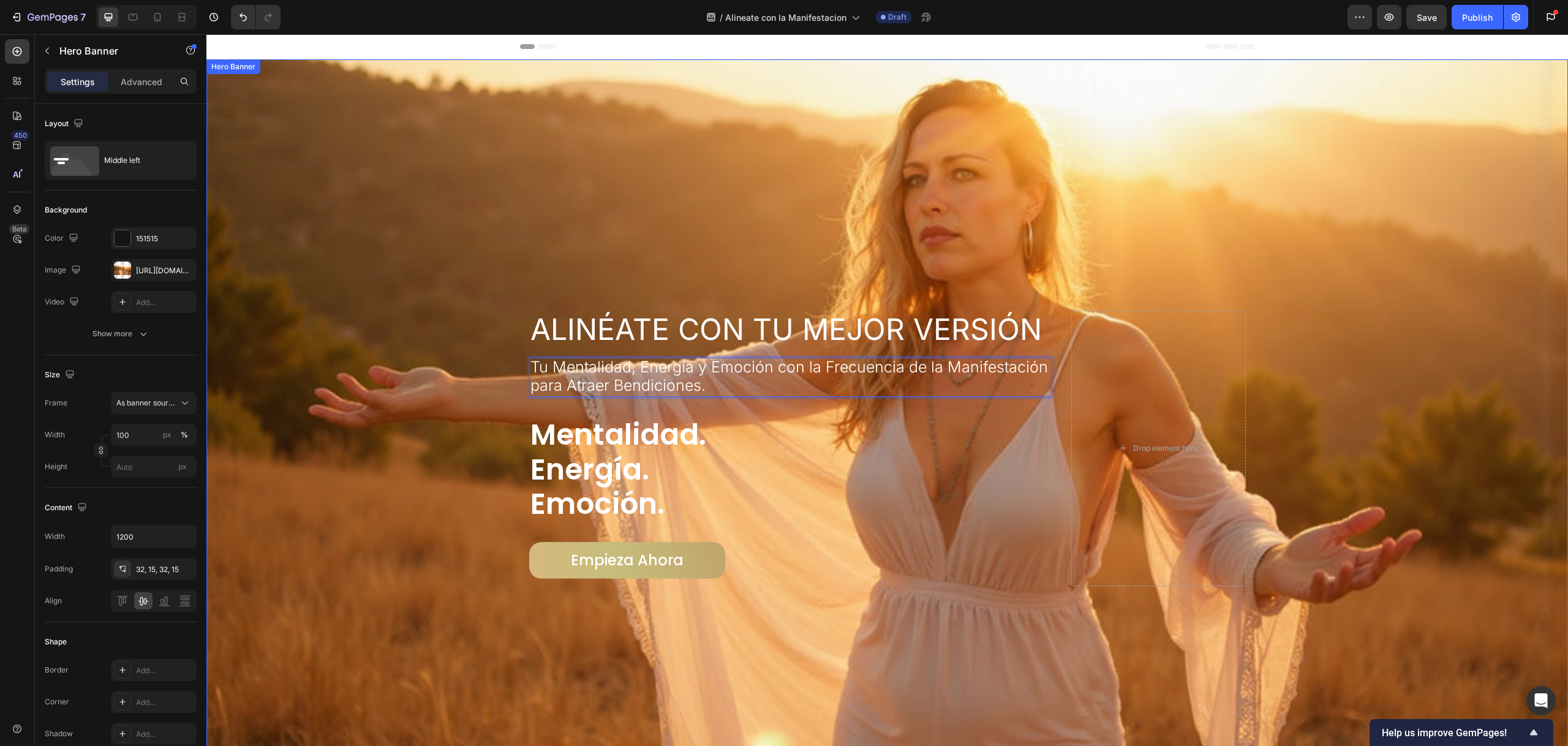
click at [689, 234] on div "Overlay" at bounding box center [887, 448] width 1361 height 778
click at [678, 360] on span "Tu Mentalidad, Energía y Emoción con la Frecuencia de la Manifestación para Atr…" at bounding box center [789, 376] width 518 height 37
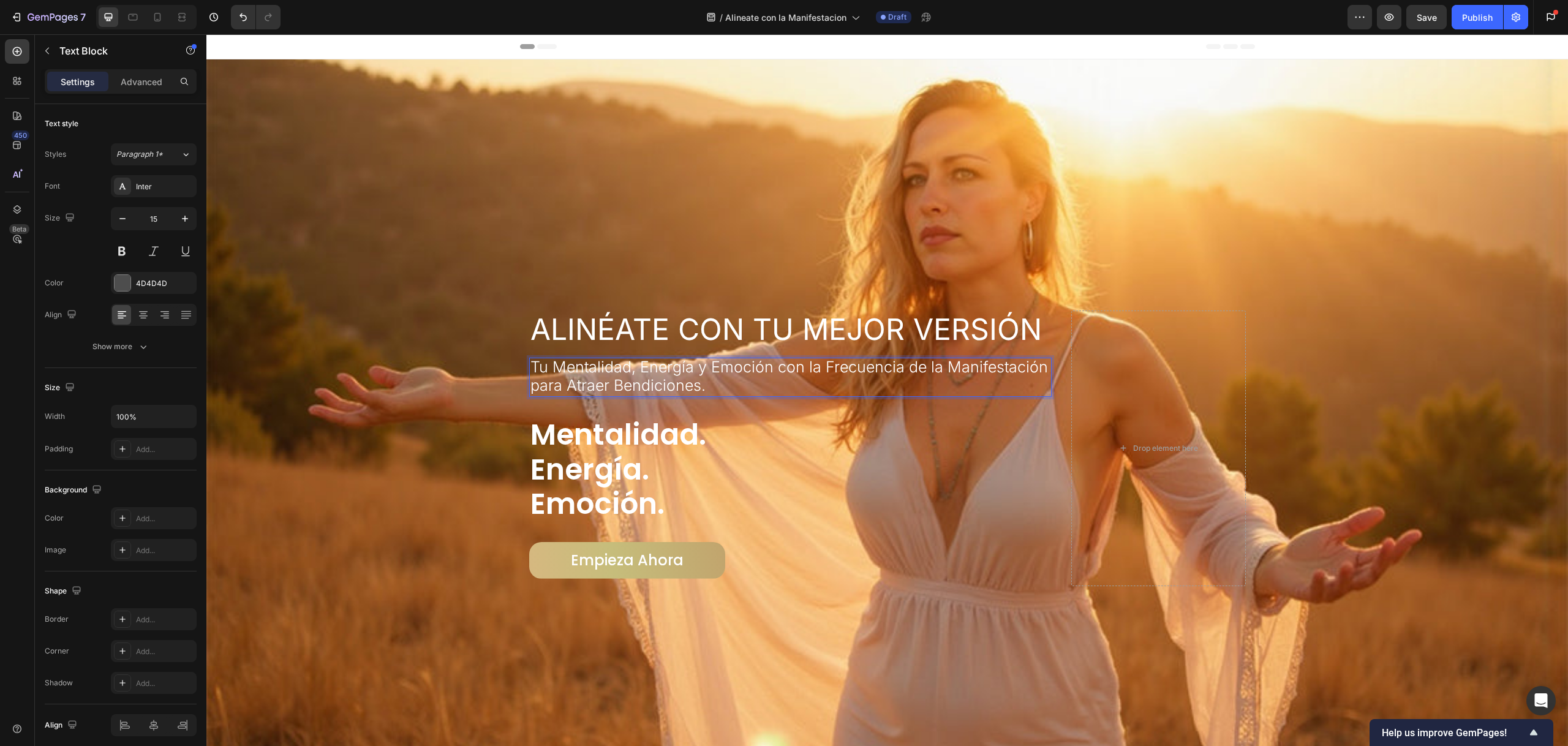
click at [678, 359] on span "Tu Mentalidad, Energía y Emoción con la Frecuencia de la Manifestación para Atr…" at bounding box center [789, 376] width 518 height 37
click at [679, 360] on span "Tu Mentalidad, Energía y Emoción con la Frecuencia de la Manifestación para Atr…" at bounding box center [789, 376] width 518 height 37
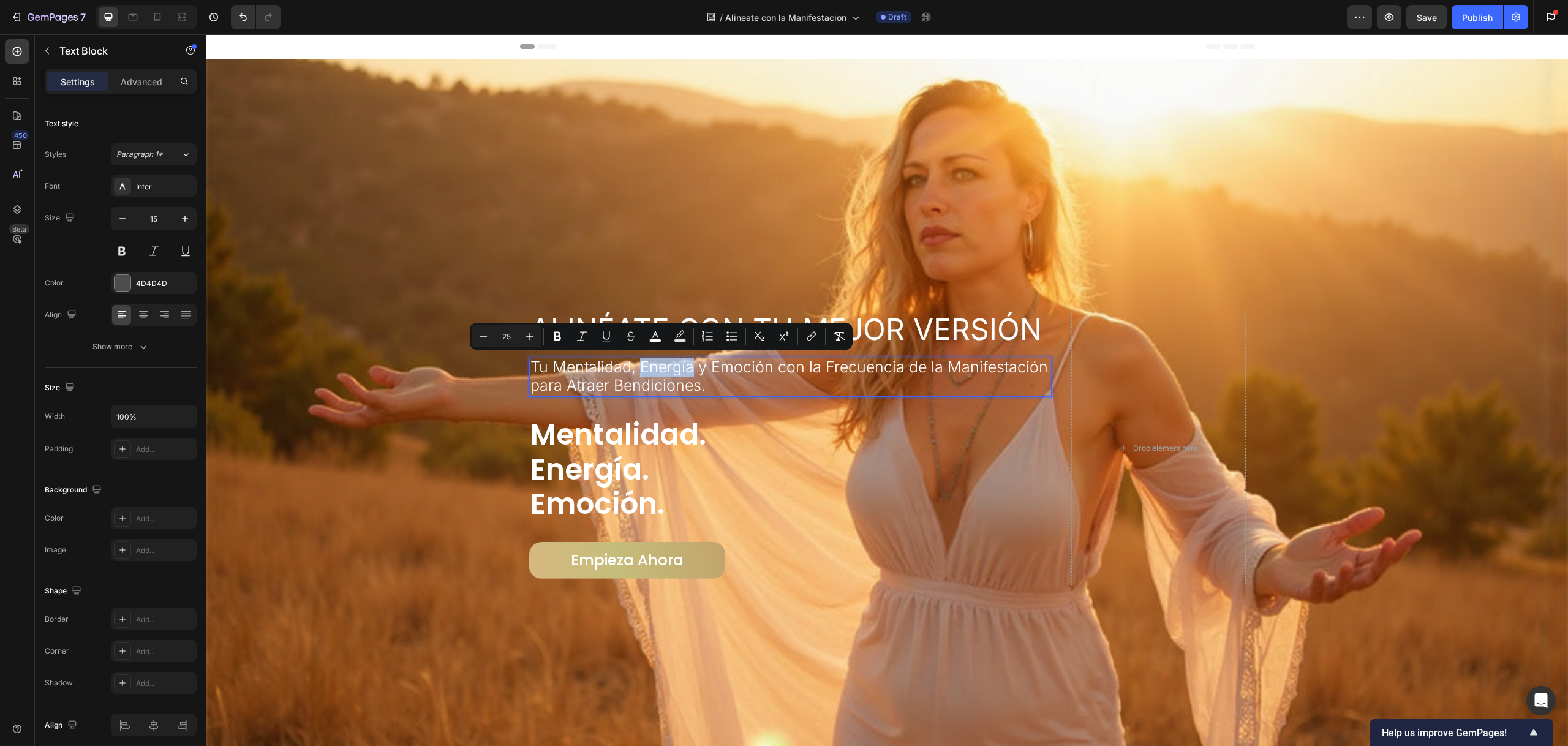
click at [700, 384] on span "Tu Mentalidad, Energía y Emoción con la Frecuencia de la Manifestación para Atr…" at bounding box center [789, 376] width 518 height 37
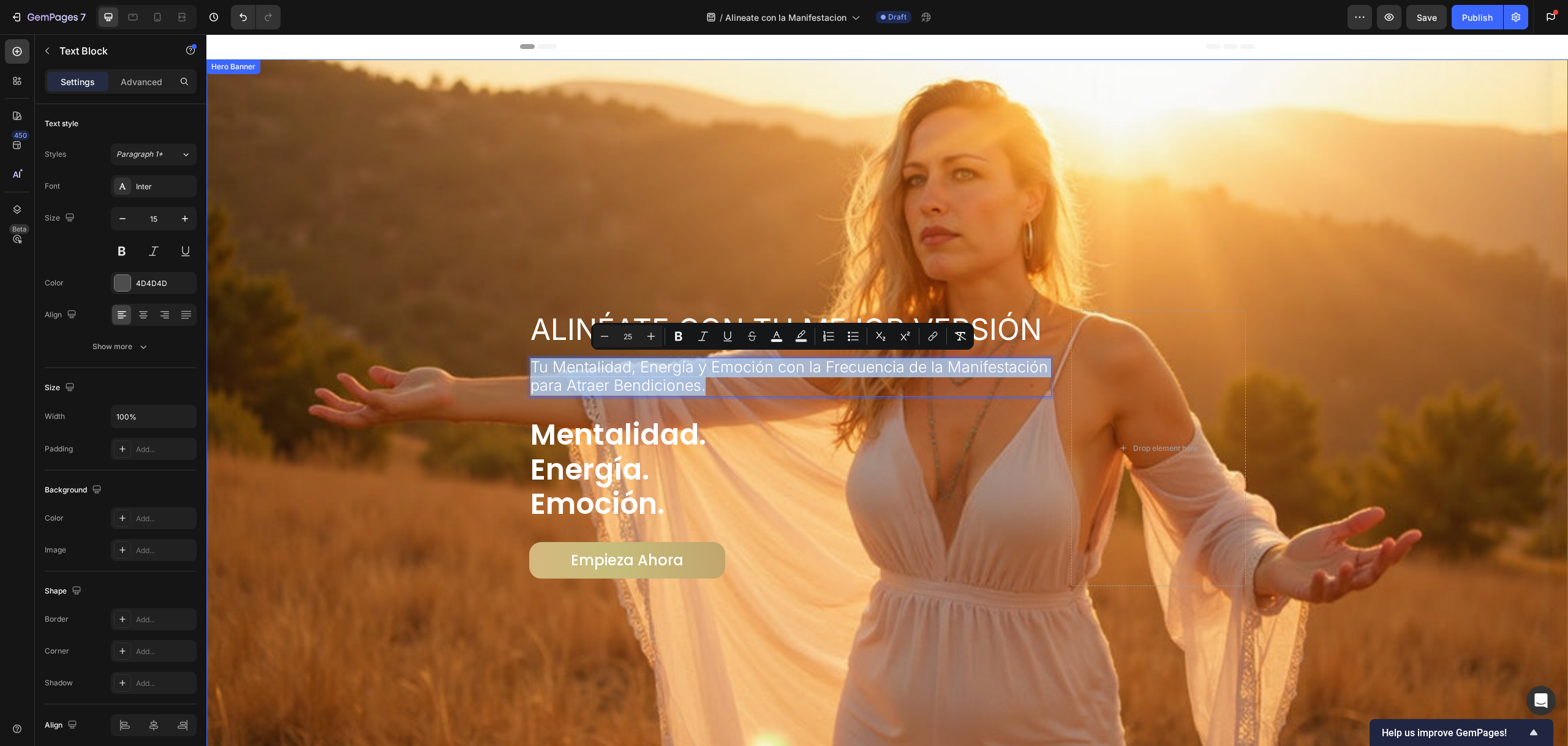
drag, startPoint x: 720, startPoint y: 384, endPoint x: 520, endPoint y: 357, distance: 201.8
click at [520, 357] on div "Alinéate con Tu Mejor Versión Heading Tu Mentalidad, Energía y Emoción con la F…" at bounding box center [887, 449] width 735 height 315
click at [665, 363] on span "Tu Mentalidad, Energía y Emoción con la Frecuencia de la Manifestación para Atr…" at bounding box center [789, 376] width 518 height 37
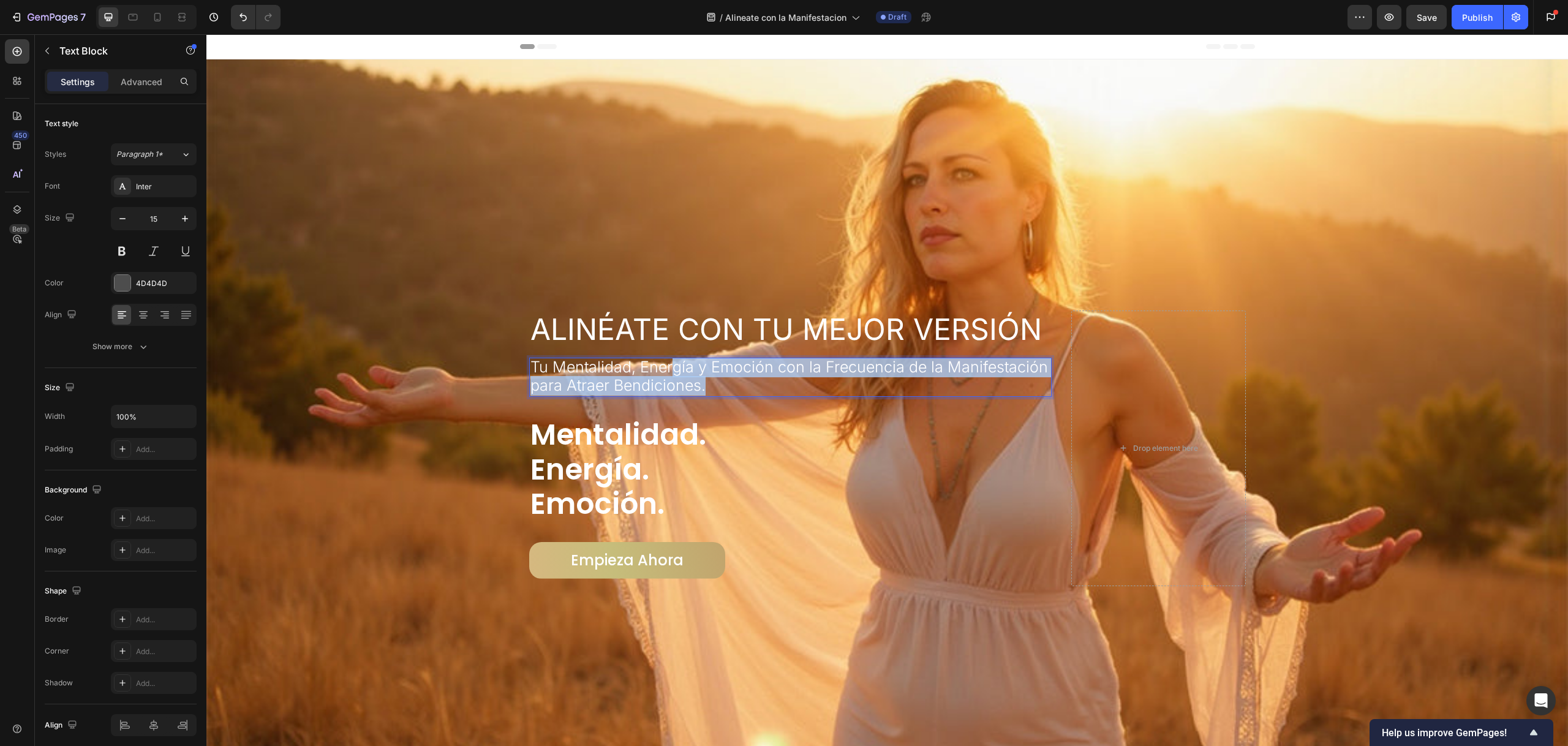
click at [665, 363] on span "Tu Mentalidad, Energía y Emoción con la Frecuencia de la Manifestación para Atr…" at bounding box center [789, 376] width 518 height 37
click at [666, 362] on span "Tu Mentalidad, Energía y Emoción con la Frecuencia de la Manifestación para Atr…" at bounding box center [789, 376] width 518 height 37
drag, startPoint x: 703, startPoint y: 386, endPoint x: 530, endPoint y: 362, distance: 174.7
click at [530, 362] on p "Tu Mentalidad, Energía y Emoción con la Frecuencia de la Manifestación para Atr…" at bounding box center [790, 377] width 521 height 37
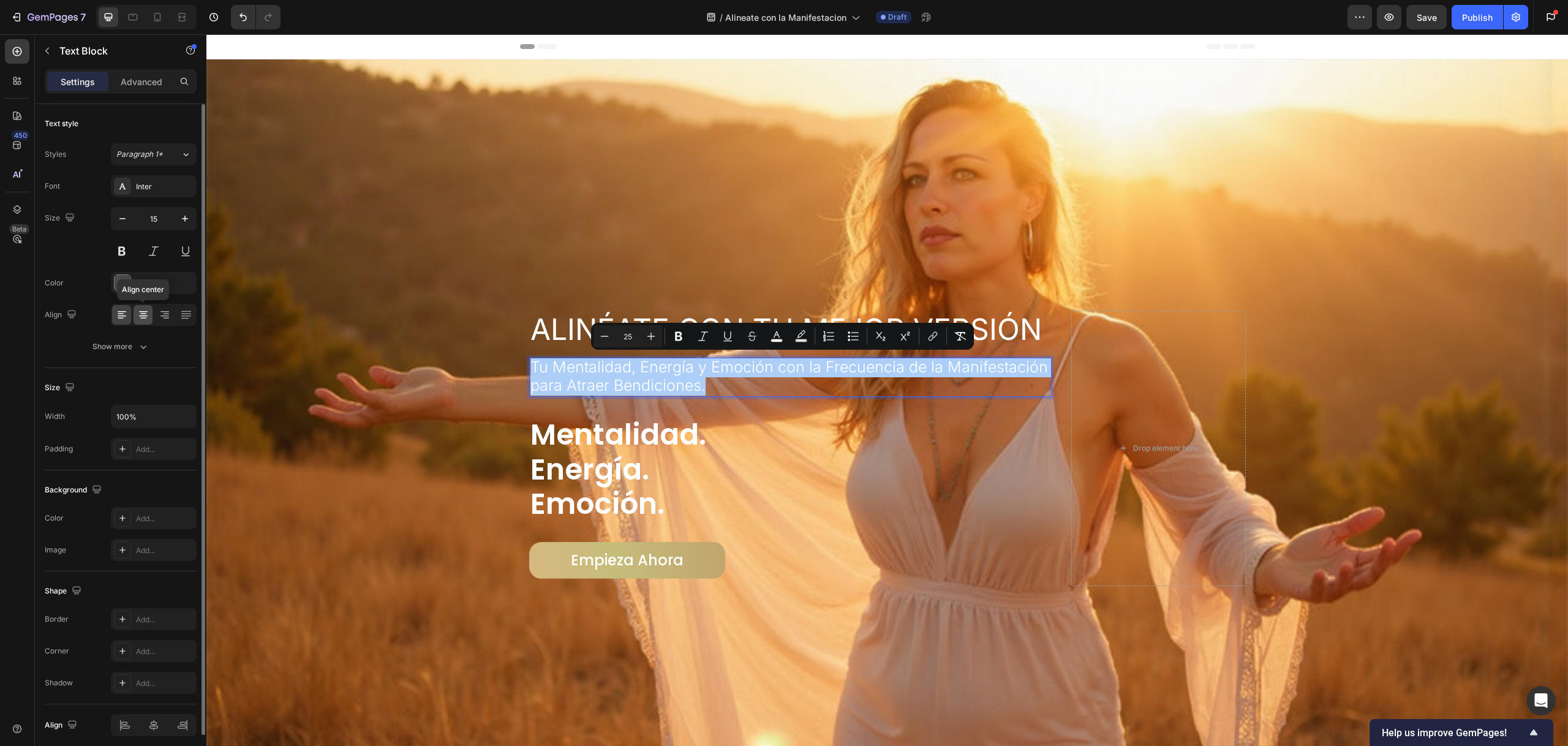
click at [142, 314] on icon at bounding box center [144, 314] width 6 height 1
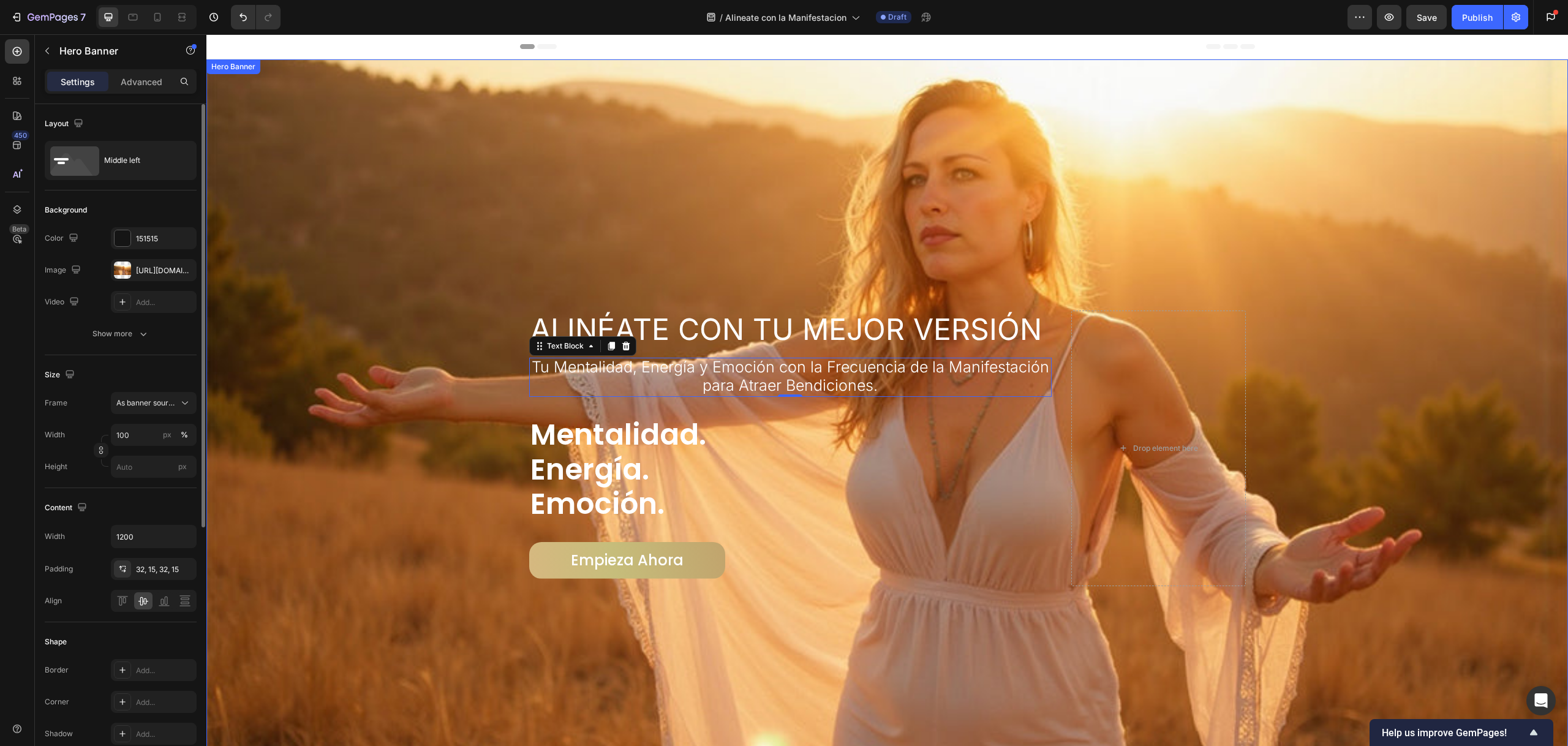
click at [684, 218] on div "Overlay" at bounding box center [887, 448] width 1361 height 778
click at [591, 358] on span "Tu Mentalidad, Energía y Emoción con la Frecuencia de la Manifestación para Atr…" at bounding box center [790, 376] width 518 height 37
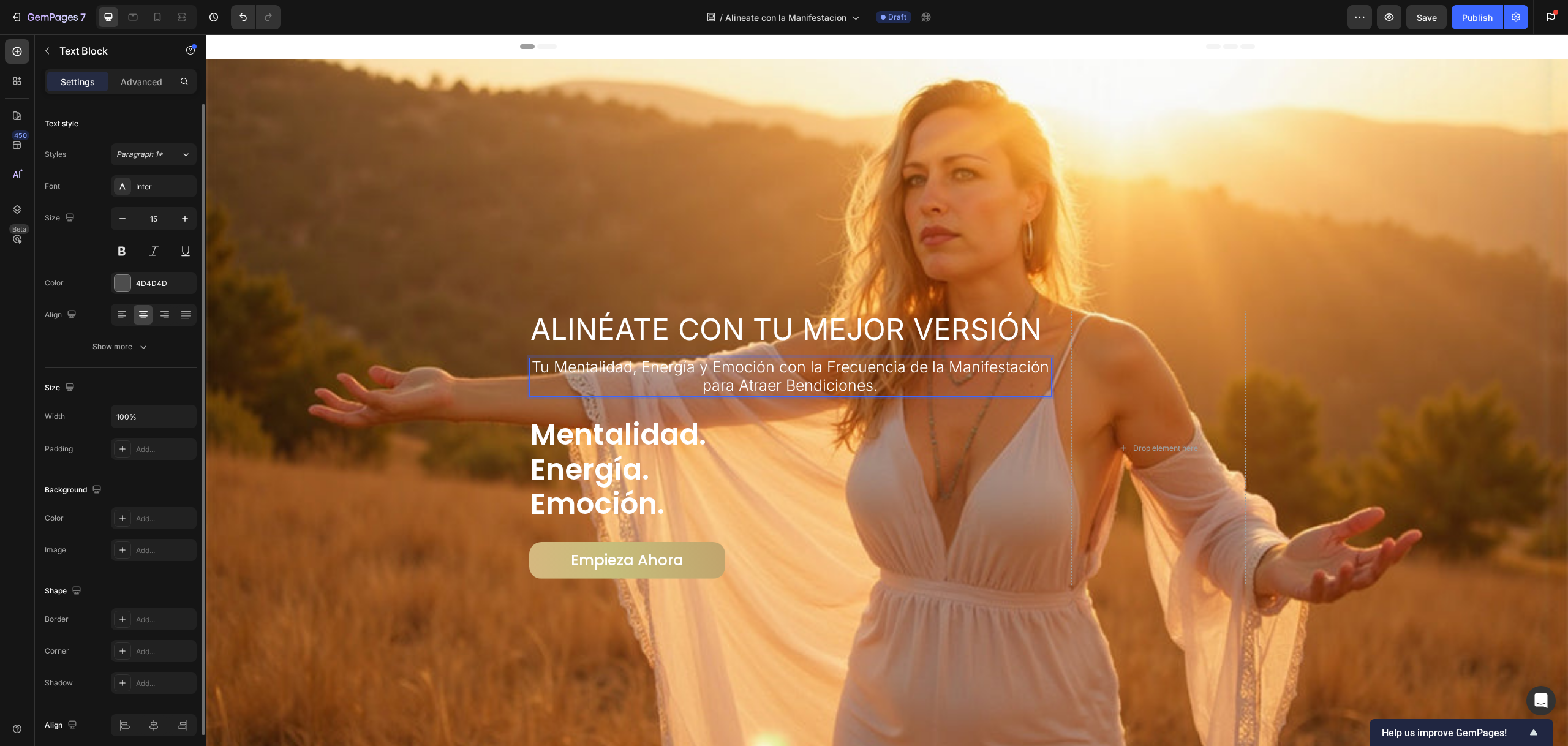
click at [591, 358] on span "Tu Mentalidad, Energía y Emoción con la Frecuencia de la Manifestación para Atr…" at bounding box center [790, 376] width 518 height 37
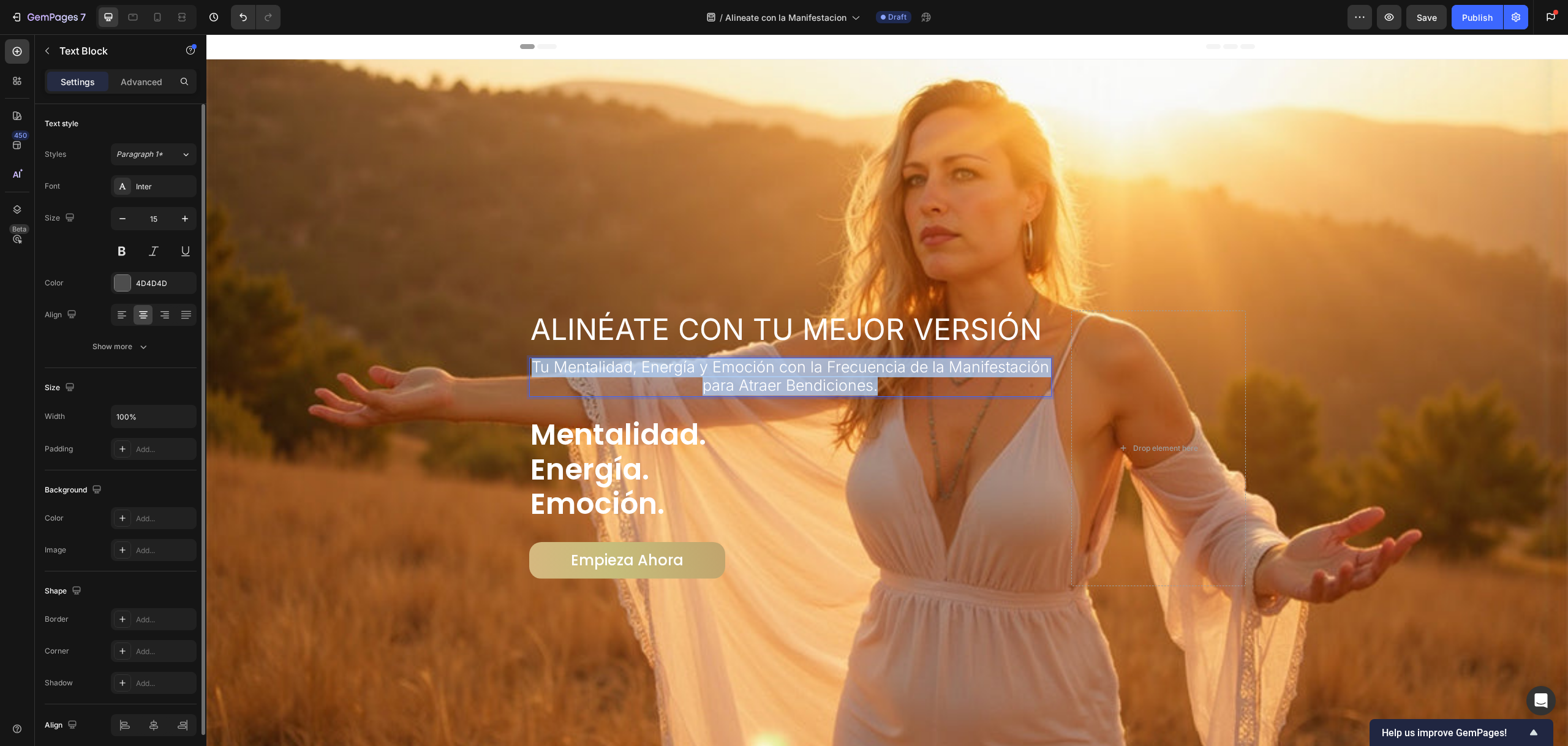
click at [591, 358] on span "Tu Mentalidad, Energía y Emoción con la Frecuencia de la Manifestación para Atr…" at bounding box center [790, 376] width 518 height 37
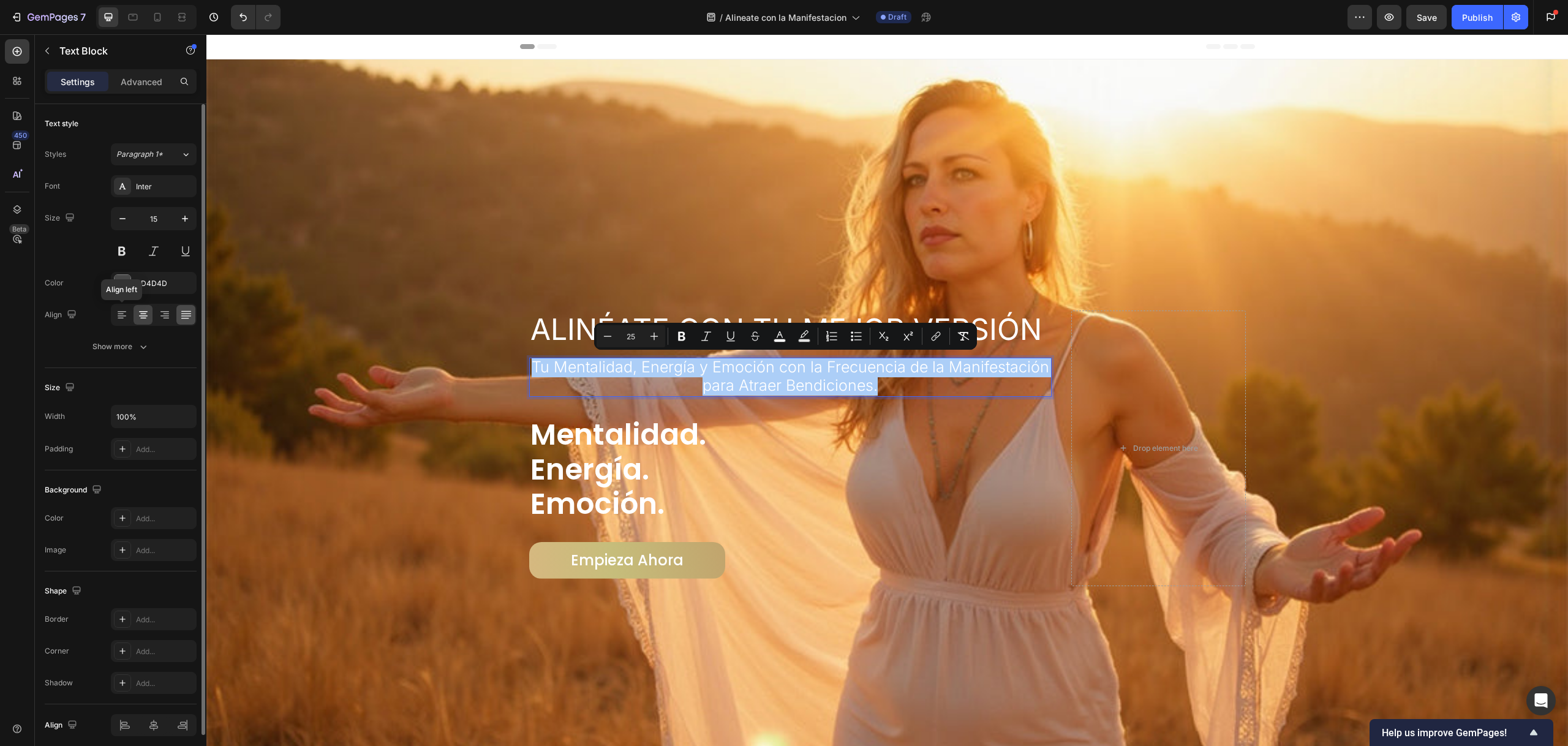
drag, startPoint x: 125, startPoint y: 311, endPoint x: 179, endPoint y: 308, distance: 54.1
click at [126, 311] on icon at bounding box center [122, 314] width 12 height 12
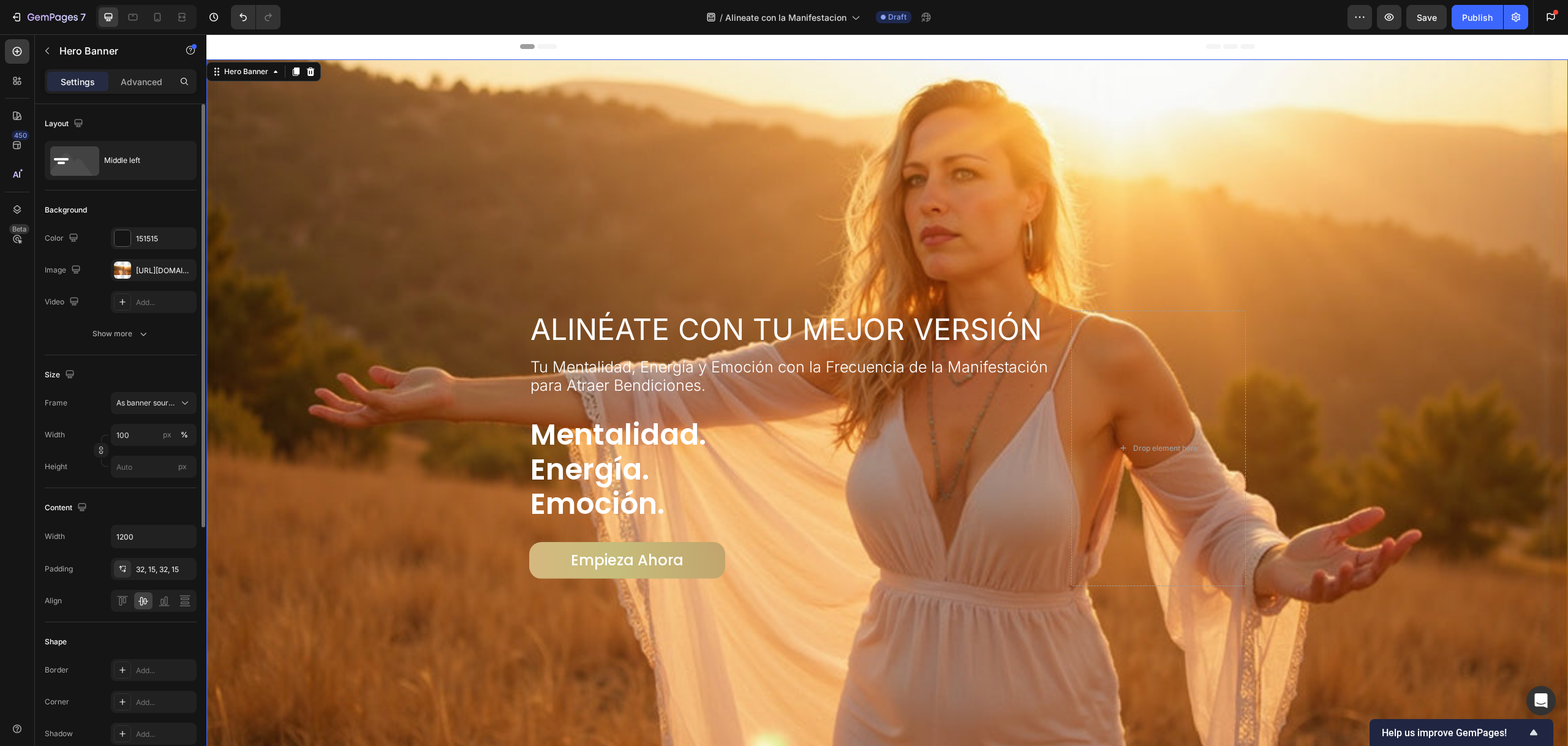
click at [434, 227] on div "Overlay" at bounding box center [887, 448] width 1361 height 778
click at [674, 396] on div "Alinéate con Tu Mejor Versión Heading Tu Mentalidad, Energía y Emoción con la F…" at bounding box center [790, 449] width 523 height 276
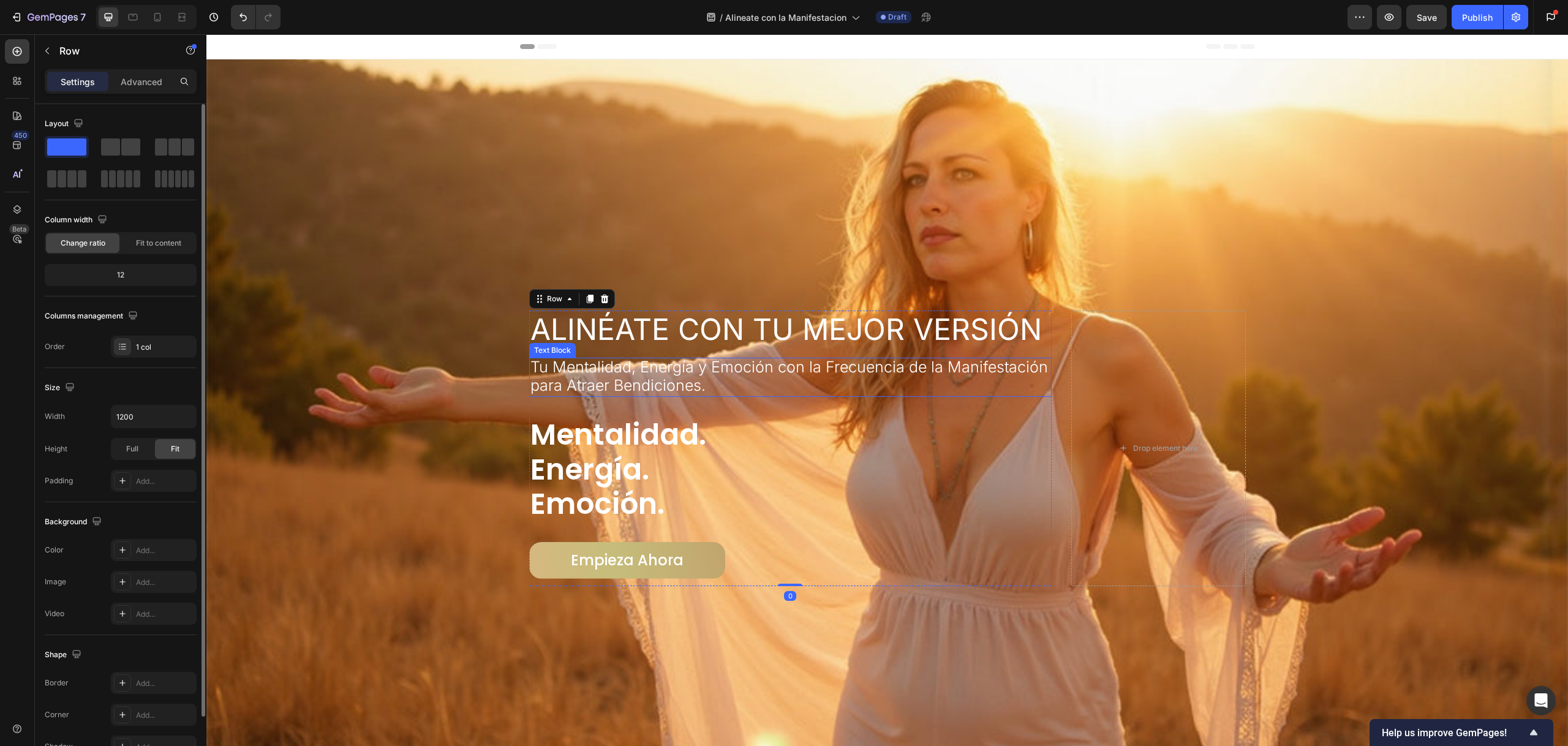
click at [668, 384] on span "Tu Mentalidad, Energía y Emoción con la Frecuencia de la Manifestación para Atr…" at bounding box center [789, 376] width 518 height 37
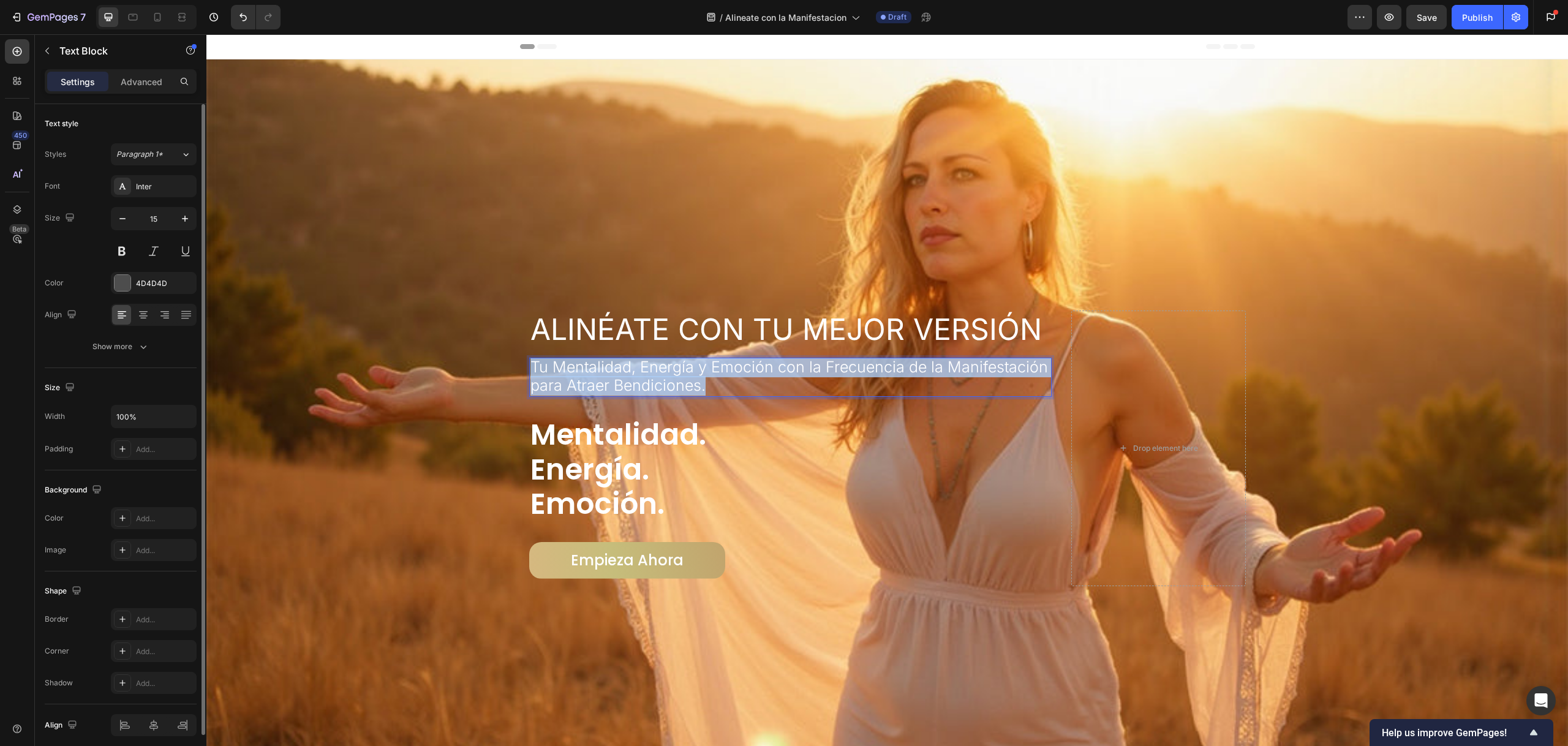
click at [668, 385] on span "Tu Mentalidad, Energía y Emoción con la Frecuencia de la Manifestación para Atr…" at bounding box center [789, 376] width 518 height 37
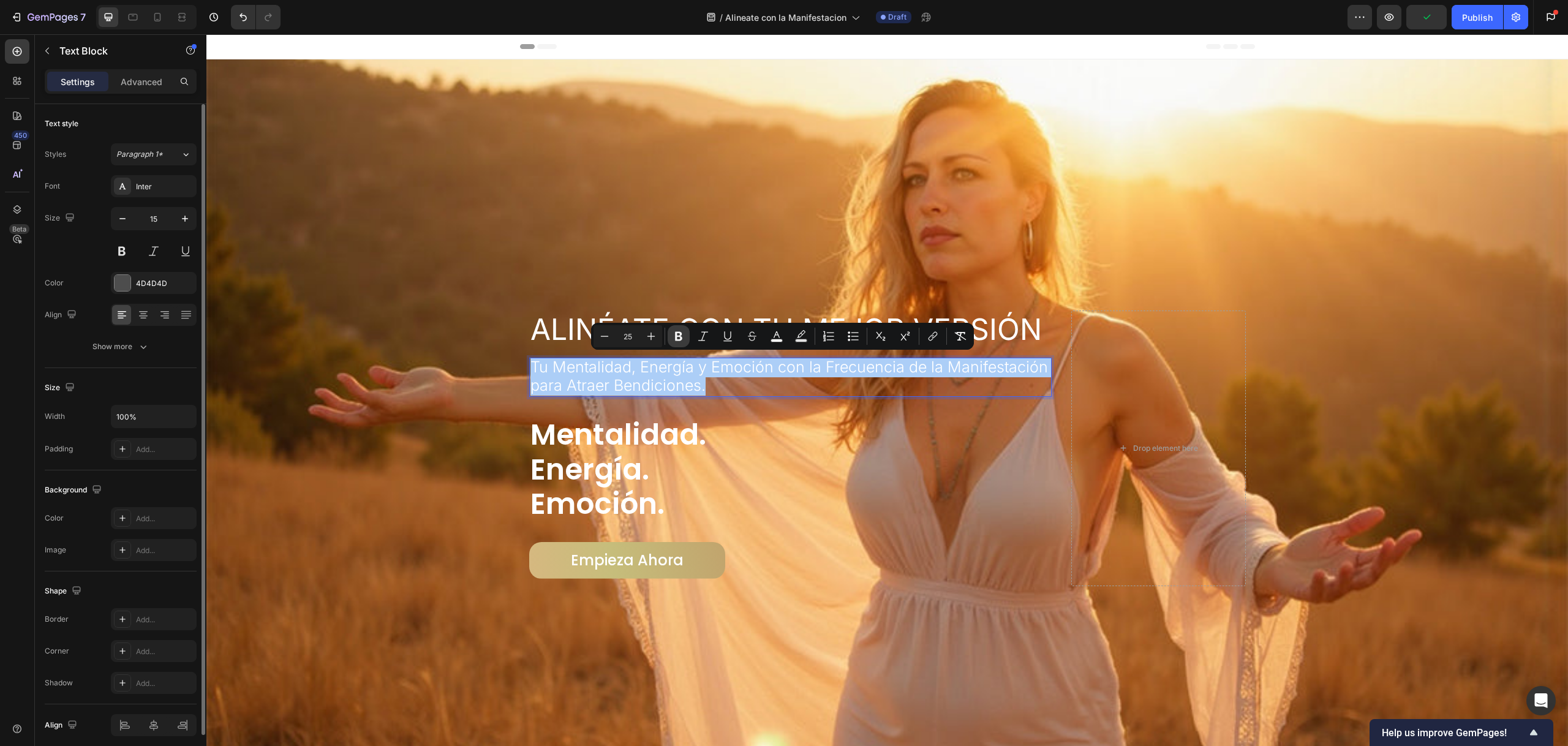
click at [683, 336] on icon "Editor contextual toolbar" at bounding box center [678, 336] width 12 height 12
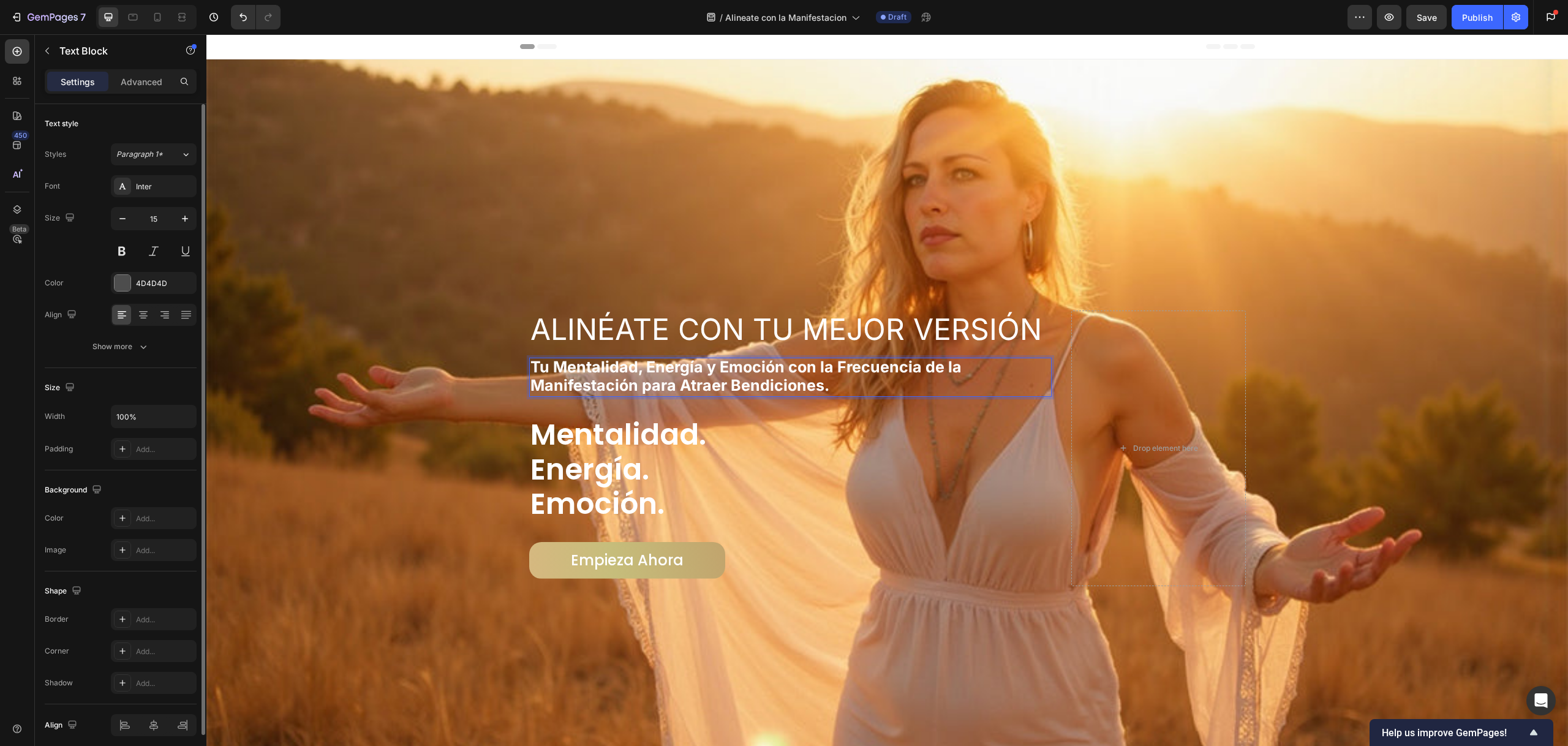
click at [671, 368] on strong "Tu Mentalidad, Energía y Emoción con la Frecuencia de la Manifestación para Atr…" at bounding box center [746, 376] width 431 height 37
click at [672, 367] on strong "Tu Mentalidad, Energía y Emoción con la Frecuencia de la Manifestación para Atr…" at bounding box center [746, 376] width 431 height 37
click at [673, 367] on strong "Tu Mentalidad, Energía y Emoción con la Frecuencia de la Manifestación para Atr…" at bounding box center [746, 376] width 431 height 37
click at [674, 365] on strong "Tu Mentalidad, Energía y Emoción con la Frecuencia de la Manifestación para Atr…" at bounding box center [746, 376] width 431 height 37
click at [885, 382] on p "Tu Mentalidad, Energía y Emoción con la Frecuencia de la Manifestación para Atr…" at bounding box center [790, 377] width 521 height 37
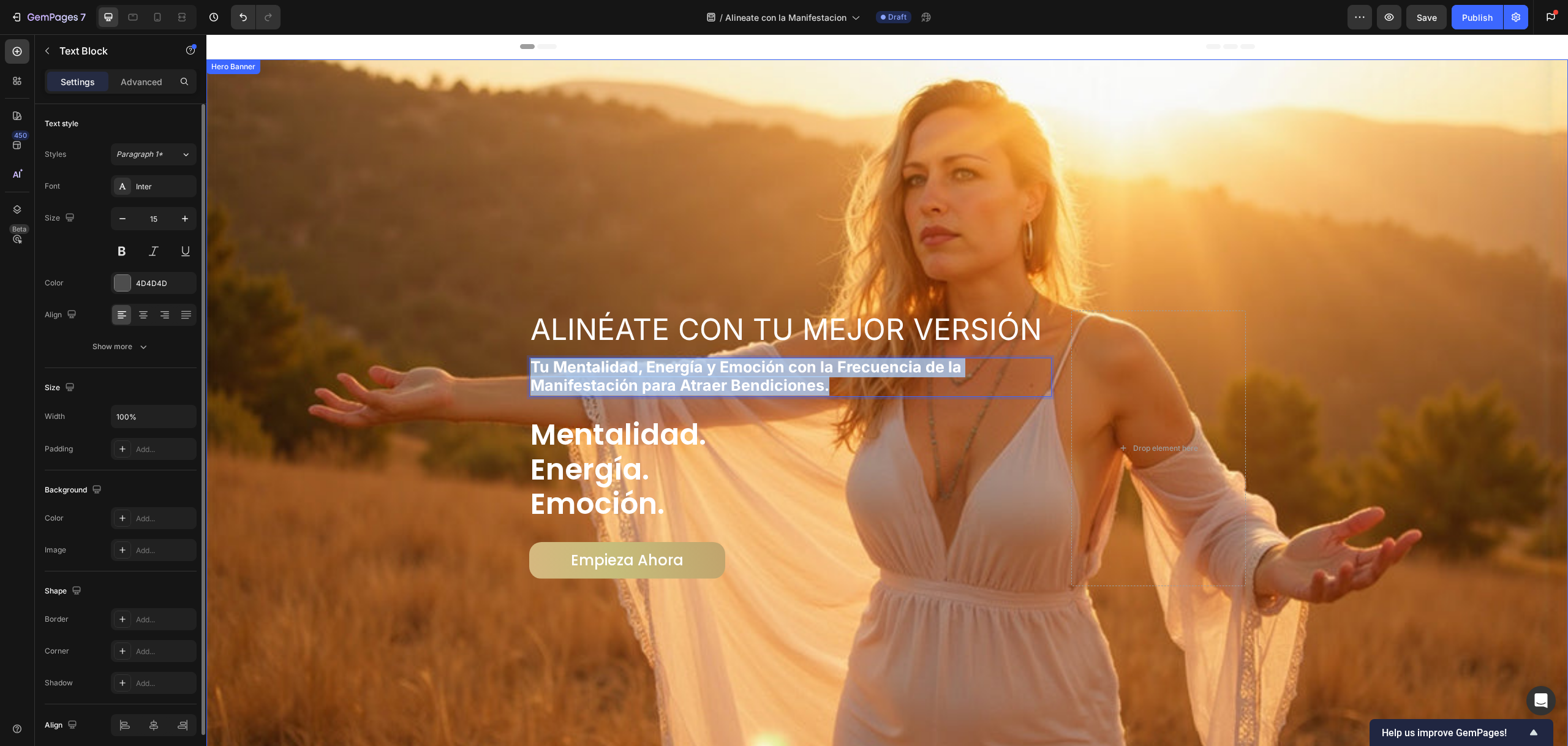
drag, startPoint x: 863, startPoint y: 383, endPoint x: 509, endPoint y: 356, distance: 355.0
click at [509, 356] on div "Alinéate con Tu Mejor Versión Heading Tu Mentalidad, Energía y Emoción con la F…" at bounding box center [887, 448] width 1361 height 778
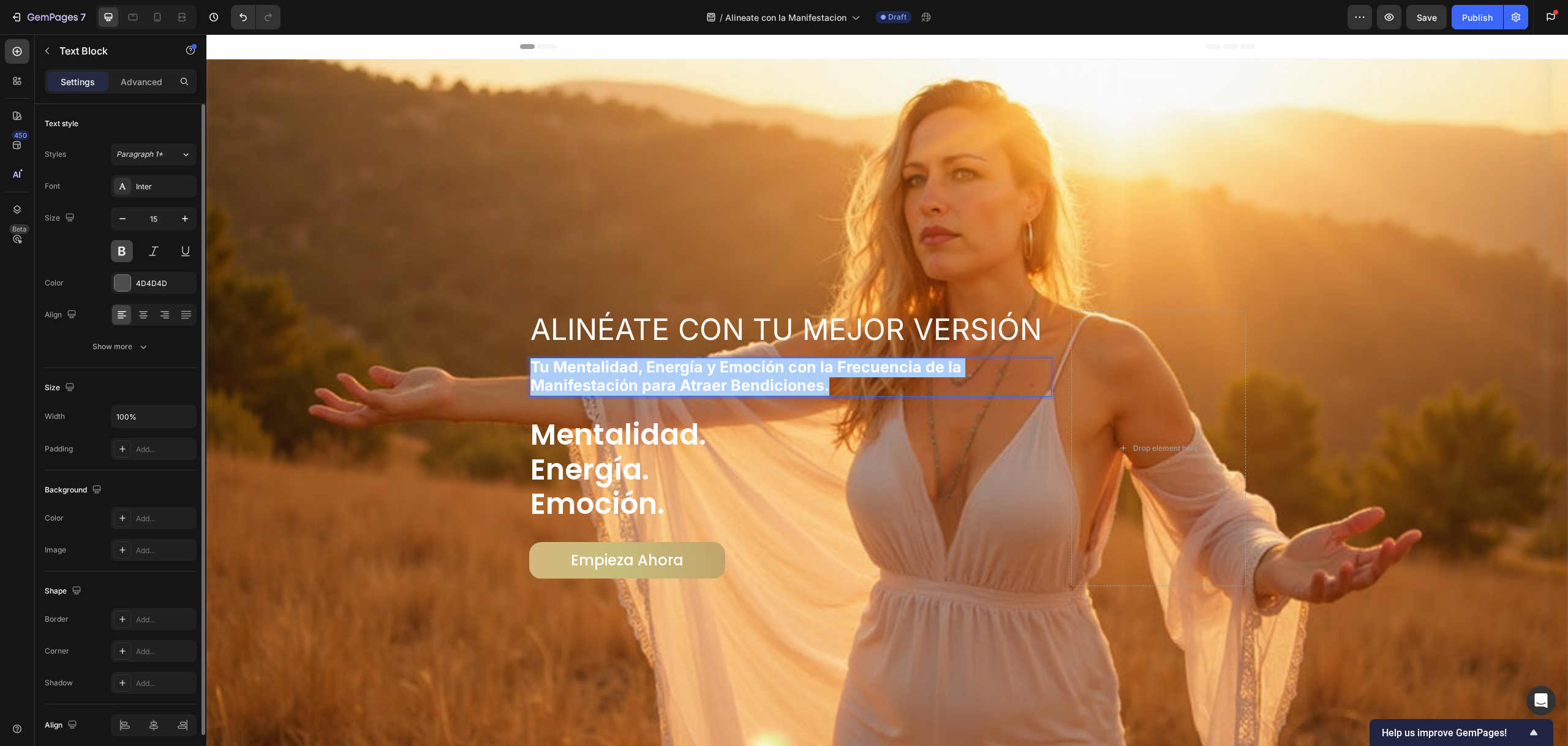
click at [119, 253] on button at bounding box center [122, 251] width 22 height 22
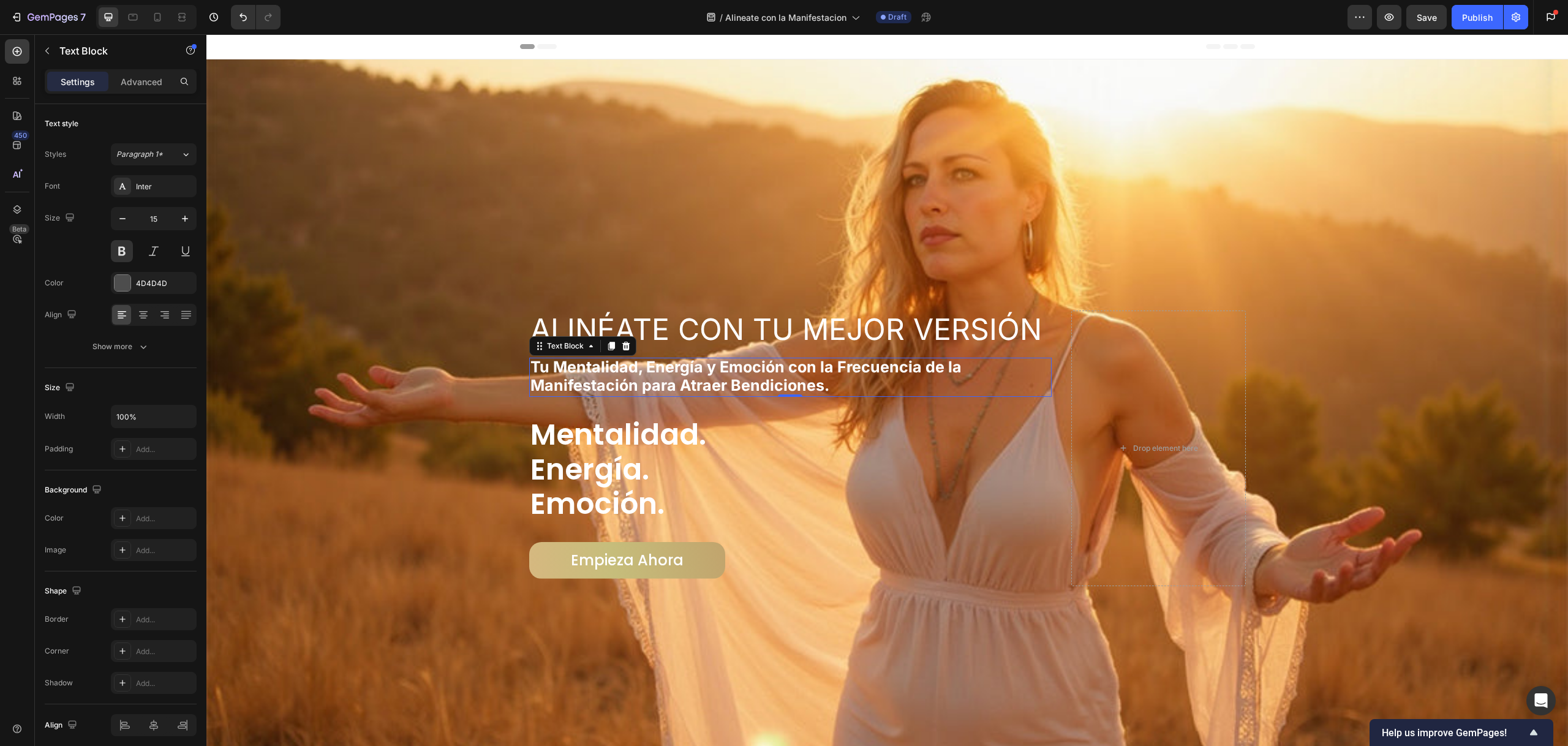
click at [601, 372] on strong "Tu Mentalidad, Energía y Emoción con la Frecuencia de la Manifestación para Atr…" at bounding box center [746, 376] width 431 height 37
click at [601, 372] on strong "Tu Mentalidad, Energía y Emoción con la Frecuencia de la Manifestación para Atr…" at bounding box center [746, 376] width 431 height 37
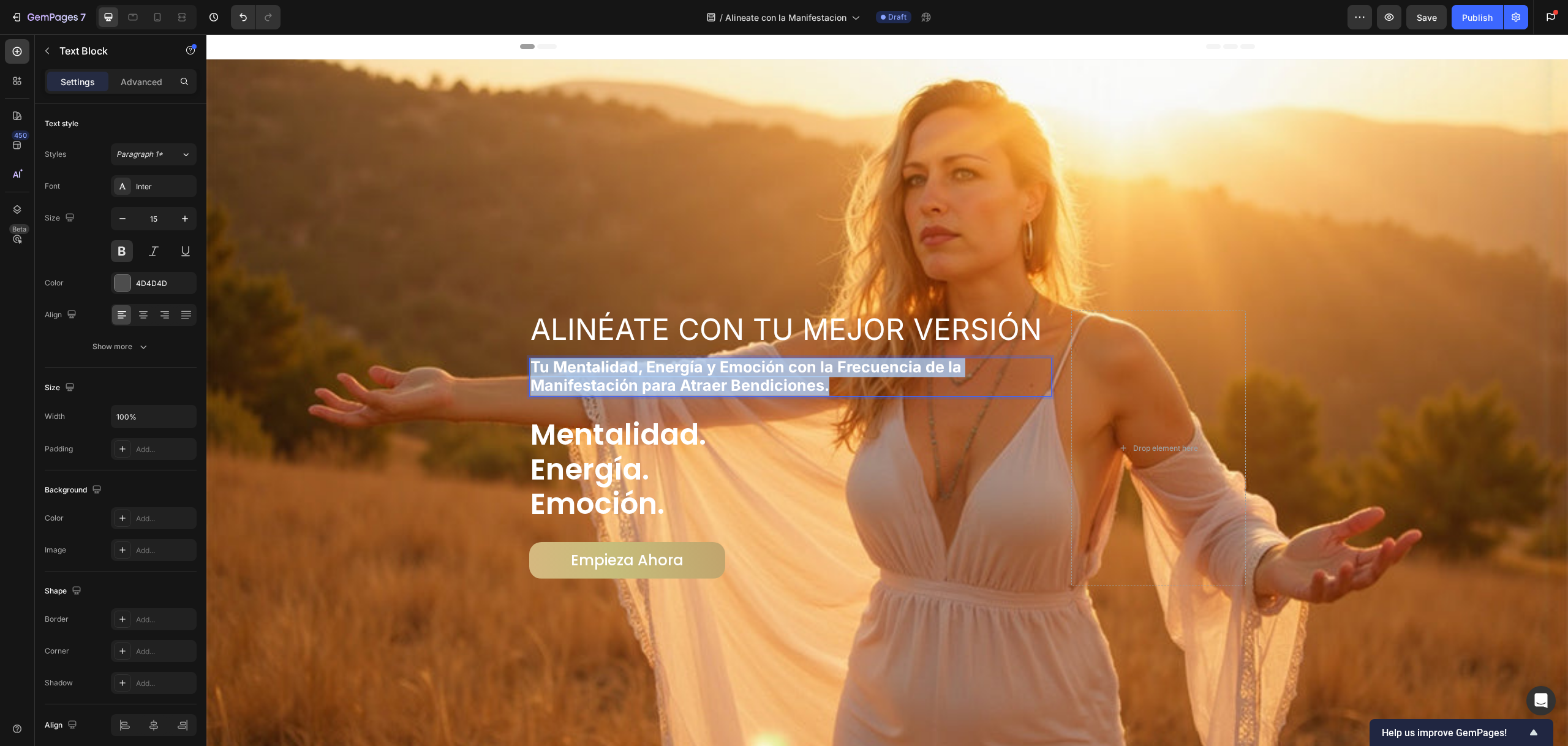
click at [601, 372] on strong "Tu Mentalidad, Energía y Emoción con la Frecuencia de la Manifestación para Atr…" at bounding box center [746, 376] width 431 height 37
click at [602, 372] on strong "Tu Mentalidad, Energía y Emoción con la Frecuencia de la Manifestación para Atr…" at bounding box center [746, 376] width 431 height 37
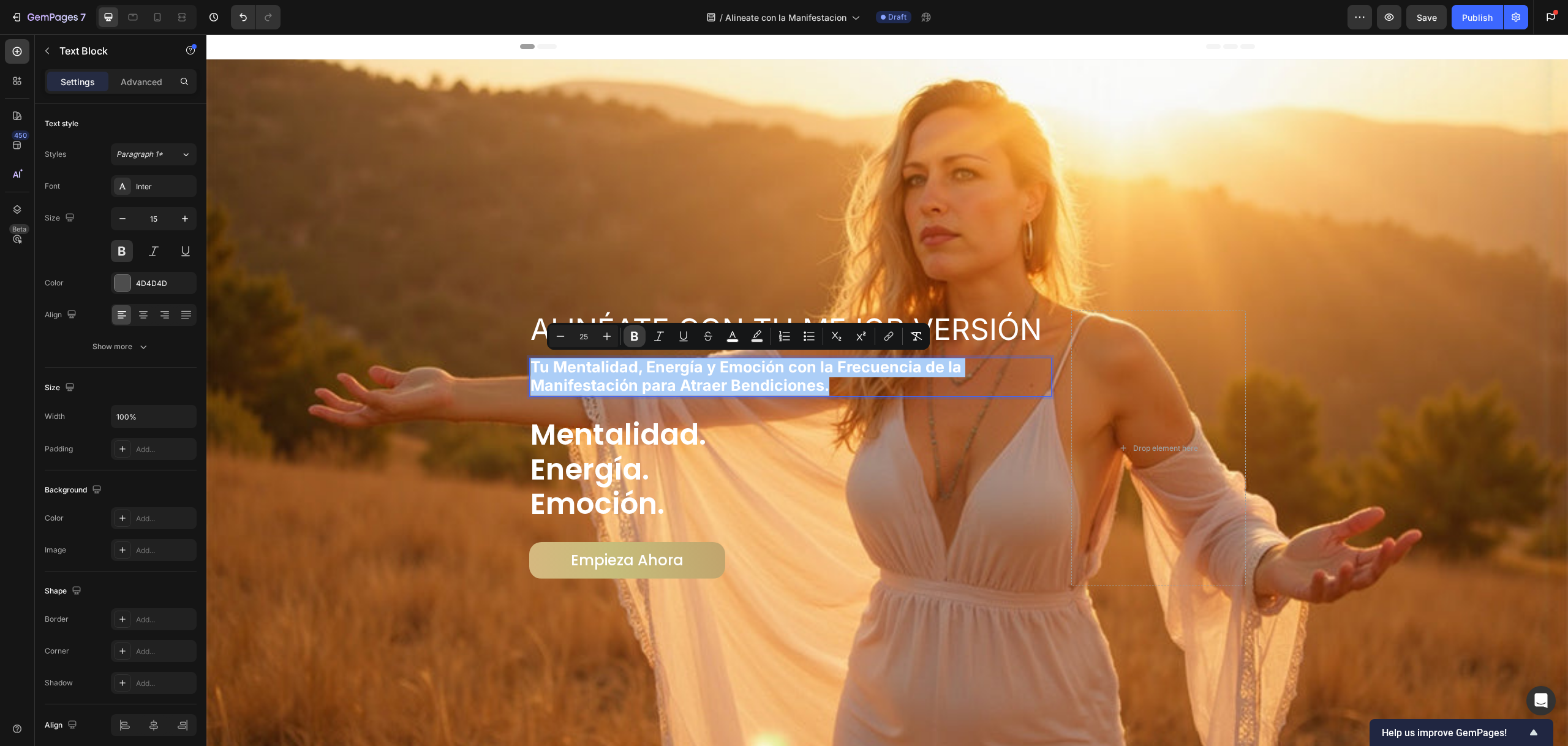
click at [641, 334] on button "Bold" at bounding box center [634, 336] width 22 height 22
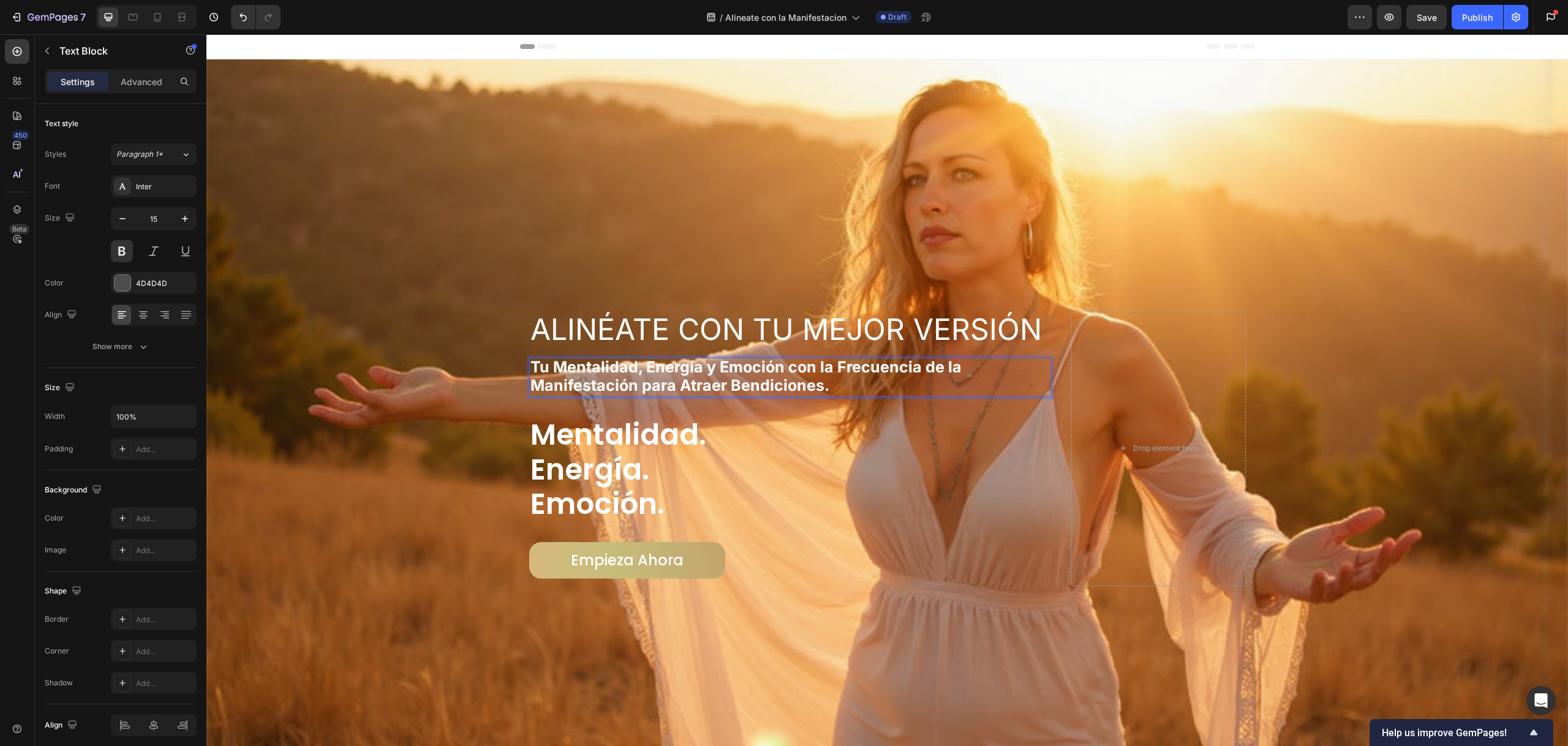
drag, startPoint x: 811, startPoint y: 384, endPoint x: 817, endPoint y: 381, distance: 6.7
click at [811, 383] on span "Tu Mentalidad, Energía y Emoción con la Frecuencia de la Manifestación para Atr…" at bounding box center [746, 376] width 431 height 37
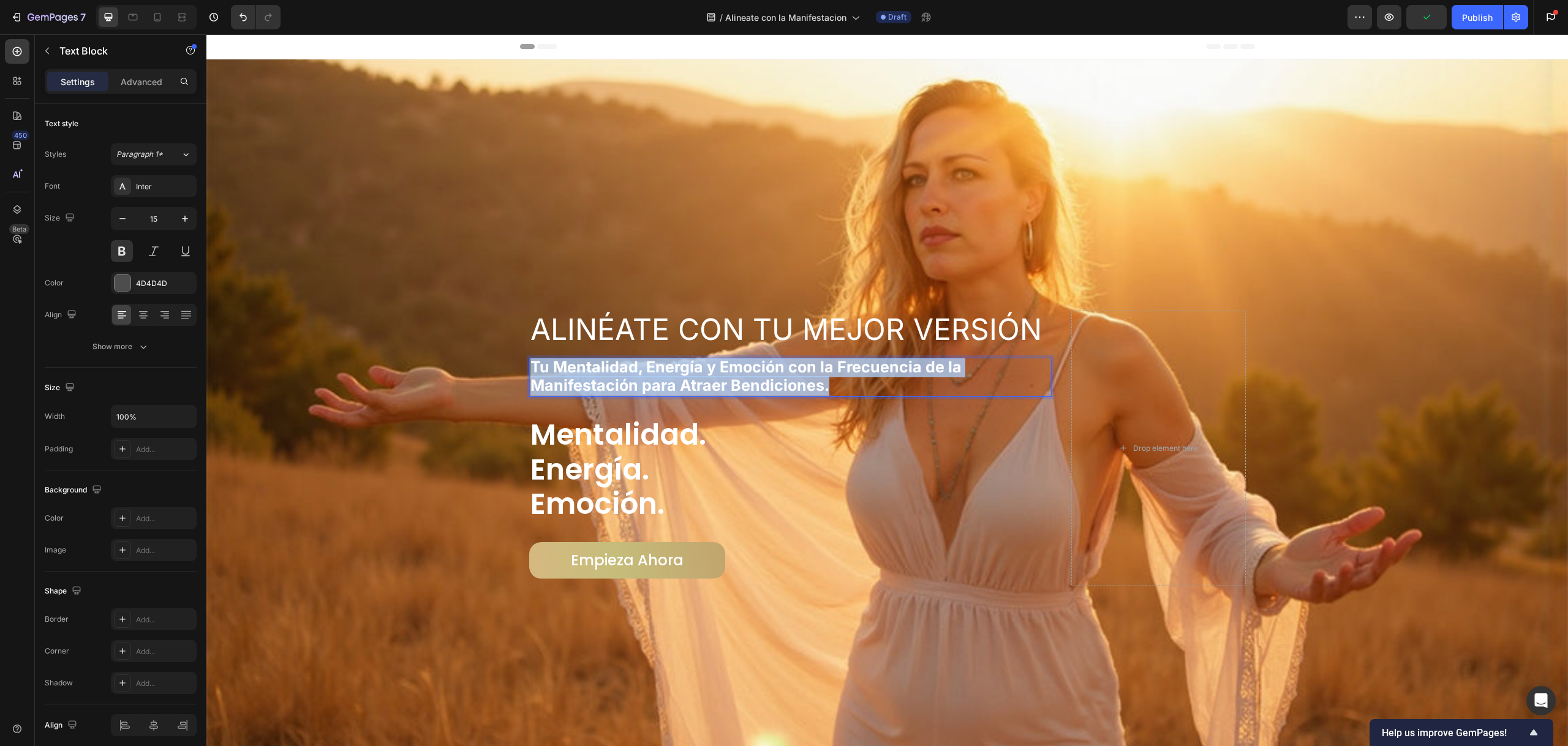
drag, startPoint x: 832, startPoint y: 381, endPoint x: 528, endPoint y: 367, distance: 304.3
click at [530, 367] on p "Tu Mentalidad, Energía y Emoción con la Frecuencia de la Manifestación para Atr…" at bounding box center [790, 377] width 521 height 37
click at [662, 365] on span "Tu Mentalidad, Energía y Emoción con la Frecuencia de la Manifestación para Atr…" at bounding box center [746, 376] width 431 height 37
click at [662, 365] on span "Tu Mentalidad, Energía y Emoción con la Frecuencia de la Manifestación para Atr…" at bounding box center [746, 376] width 431 height 37
click at [662, 365] on span "Tu Mentalidad, Energía y Emoción con la Frecuencia de la Manifestación para Atr…" at bounding box center [746, 376] width 431 height 37
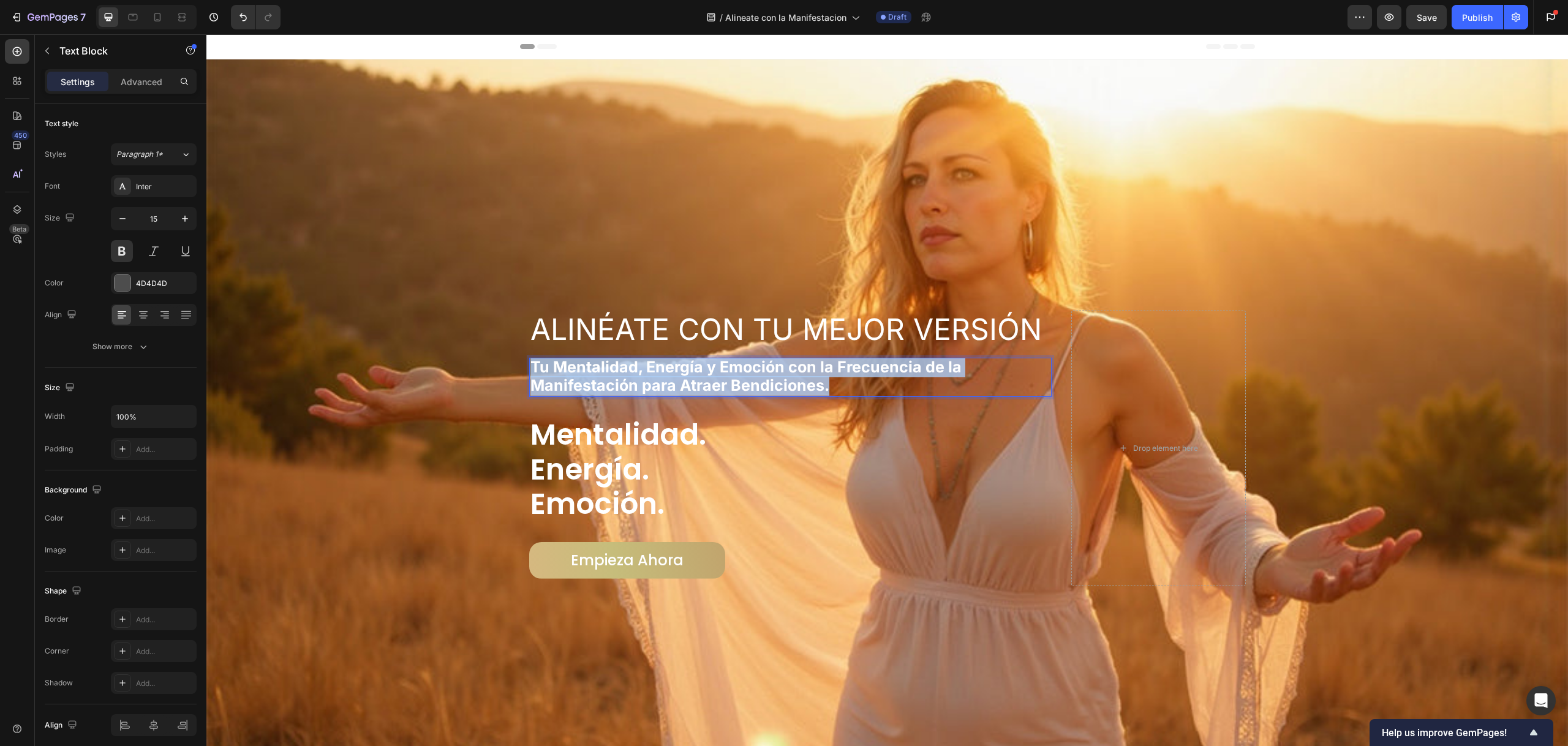
click at [662, 365] on span "Tu Mentalidad, Energía y Emoción con la Frecuencia de la Manifestación para Atr…" at bounding box center [746, 376] width 431 height 37
click at [778, 366] on span "Tu Mentalidad, Energía y Emoción con la Frecuencia de la Manifestación para Atr…" at bounding box center [746, 376] width 431 height 37
click at [780, 366] on span "Tu Mentalidad, Energía y Emoción con la Frecuencia de la Manifestación para Atr…" at bounding box center [746, 376] width 431 height 37
drag, startPoint x: 849, startPoint y: 377, endPoint x: 860, endPoint y: 382, distance: 12.1
click at [849, 377] on p "Tu Mentalidad, Energía y Emoción con la Frecuencia de la Manifestación para Atr…" at bounding box center [790, 377] width 521 height 37
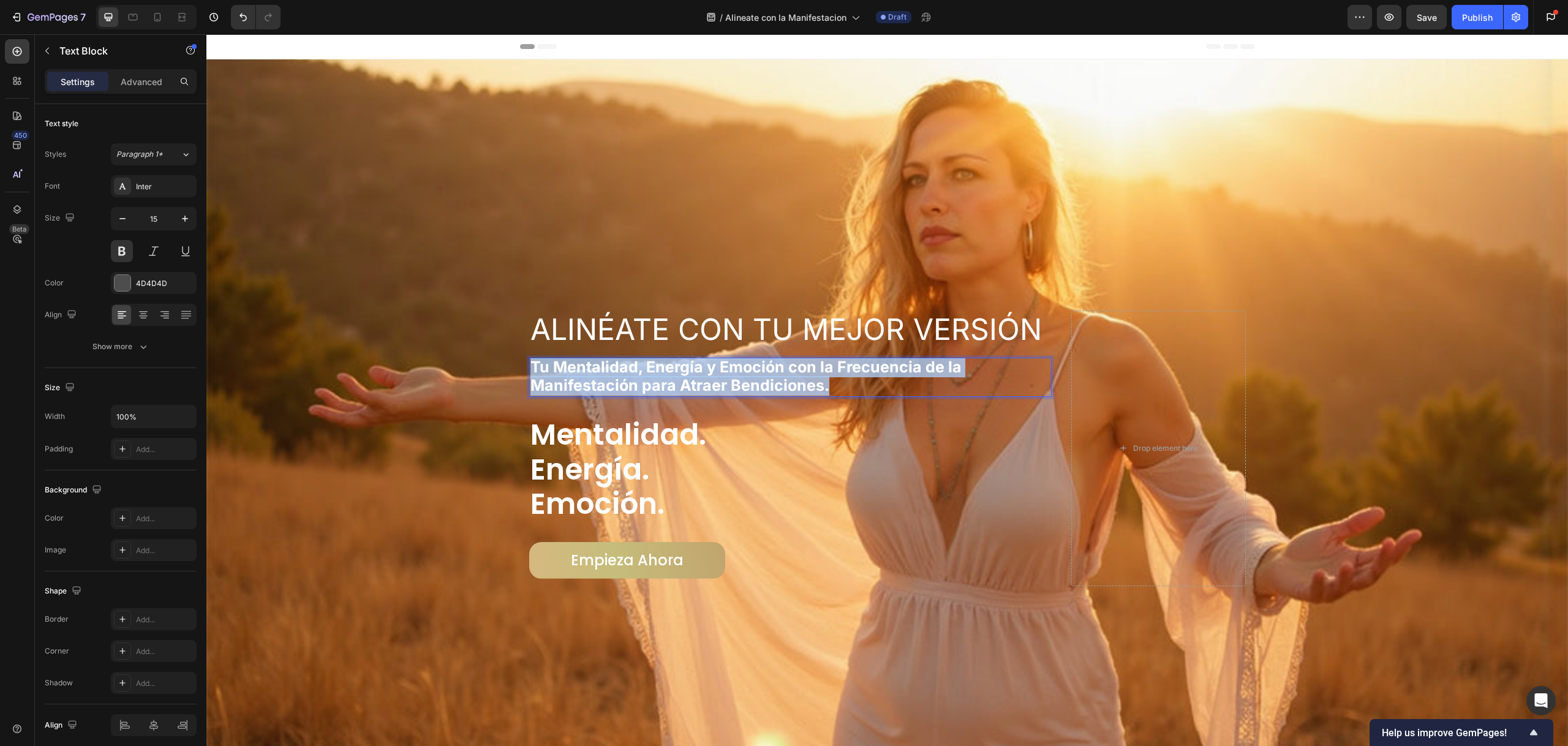
drag, startPoint x: 841, startPoint y: 383, endPoint x: 528, endPoint y: 369, distance: 313.3
click at [530, 369] on p "Tu Mentalidad, Energía y Emoción con la Frecuencia de la Manifestación para Atr…" at bounding box center [790, 377] width 521 height 37
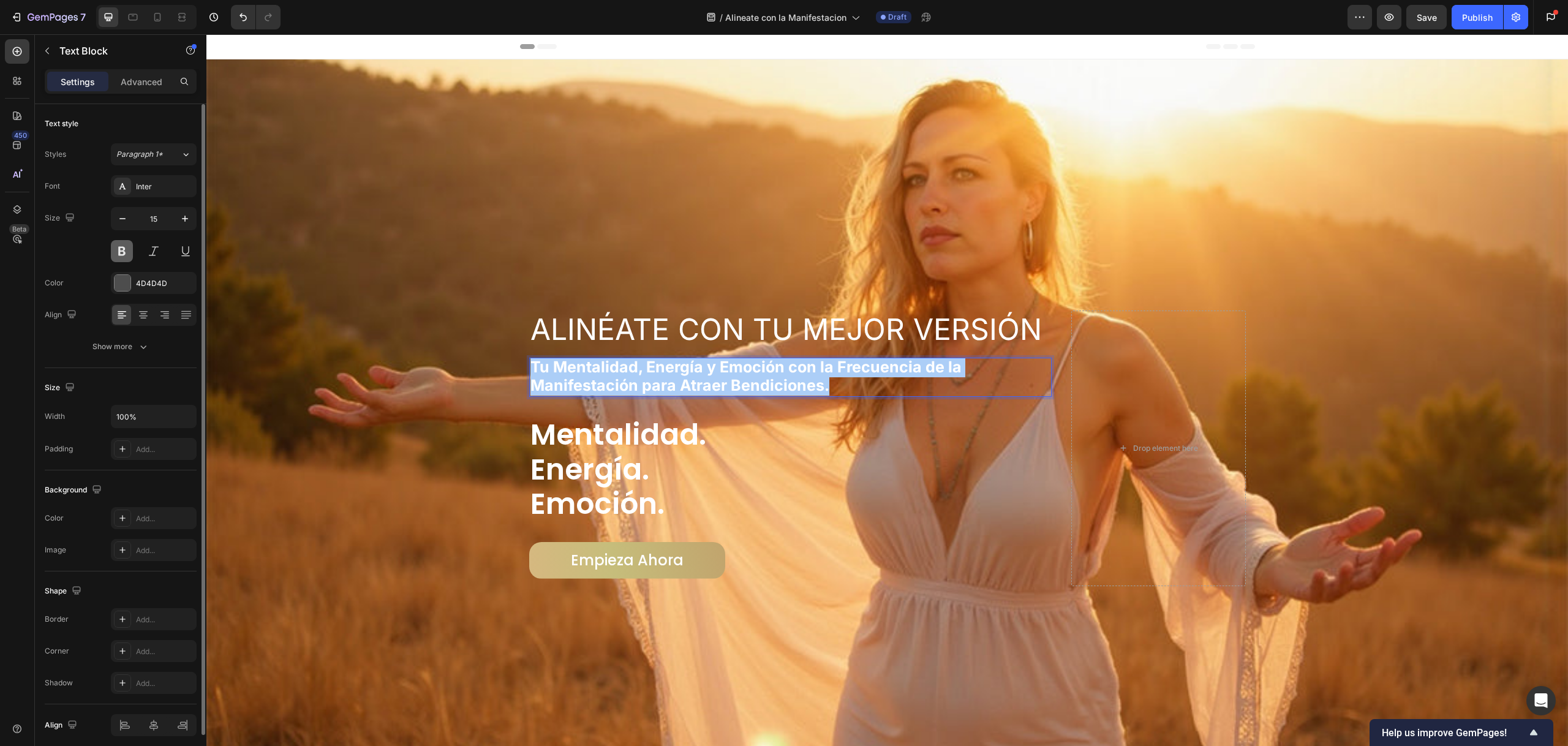
click at [118, 256] on button at bounding box center [122, 251] width 22 height 22
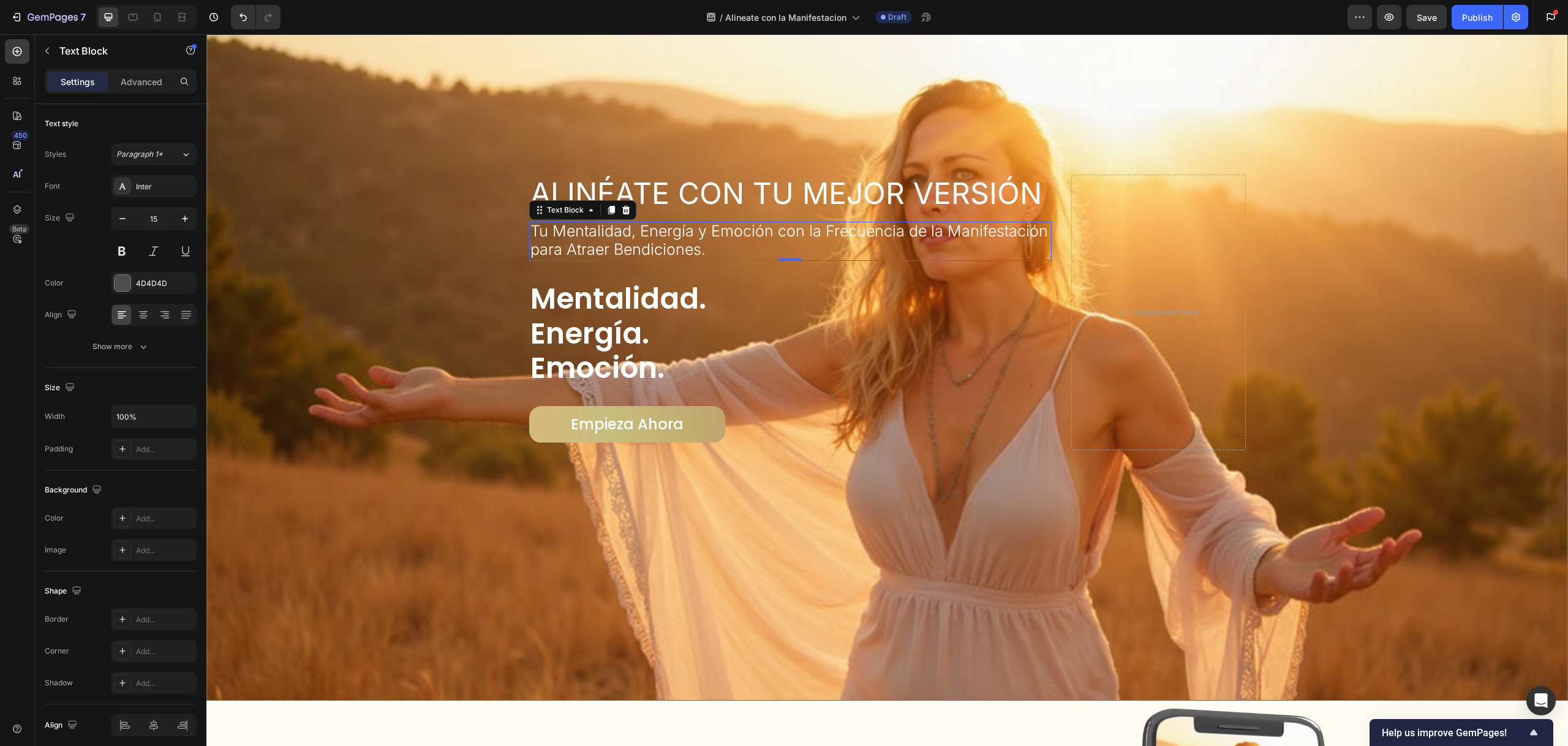
scroll to position [144, 0]
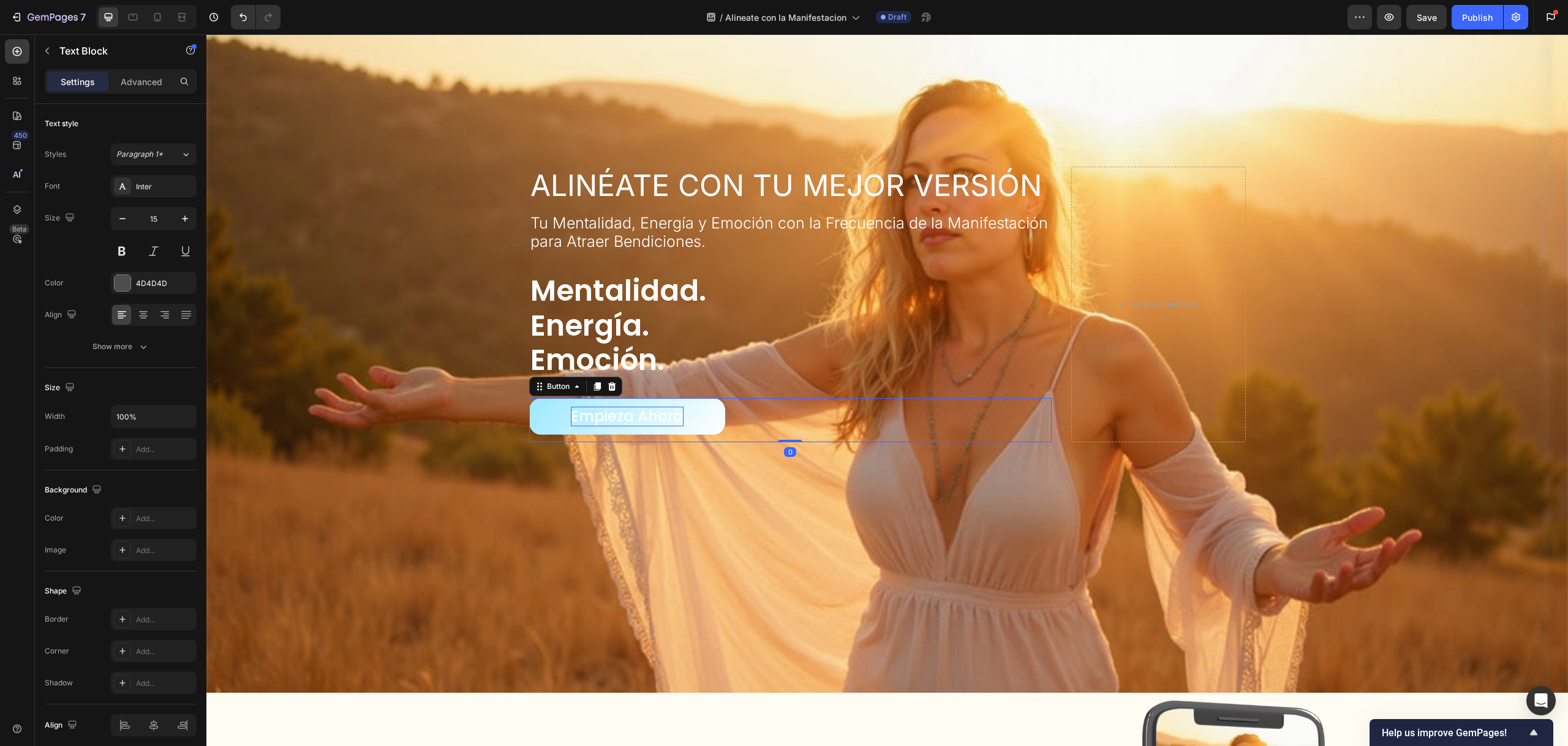
click at [594, 420] on p "Empieza Ahora" at bounding box center [627, 416] width 113 height 19
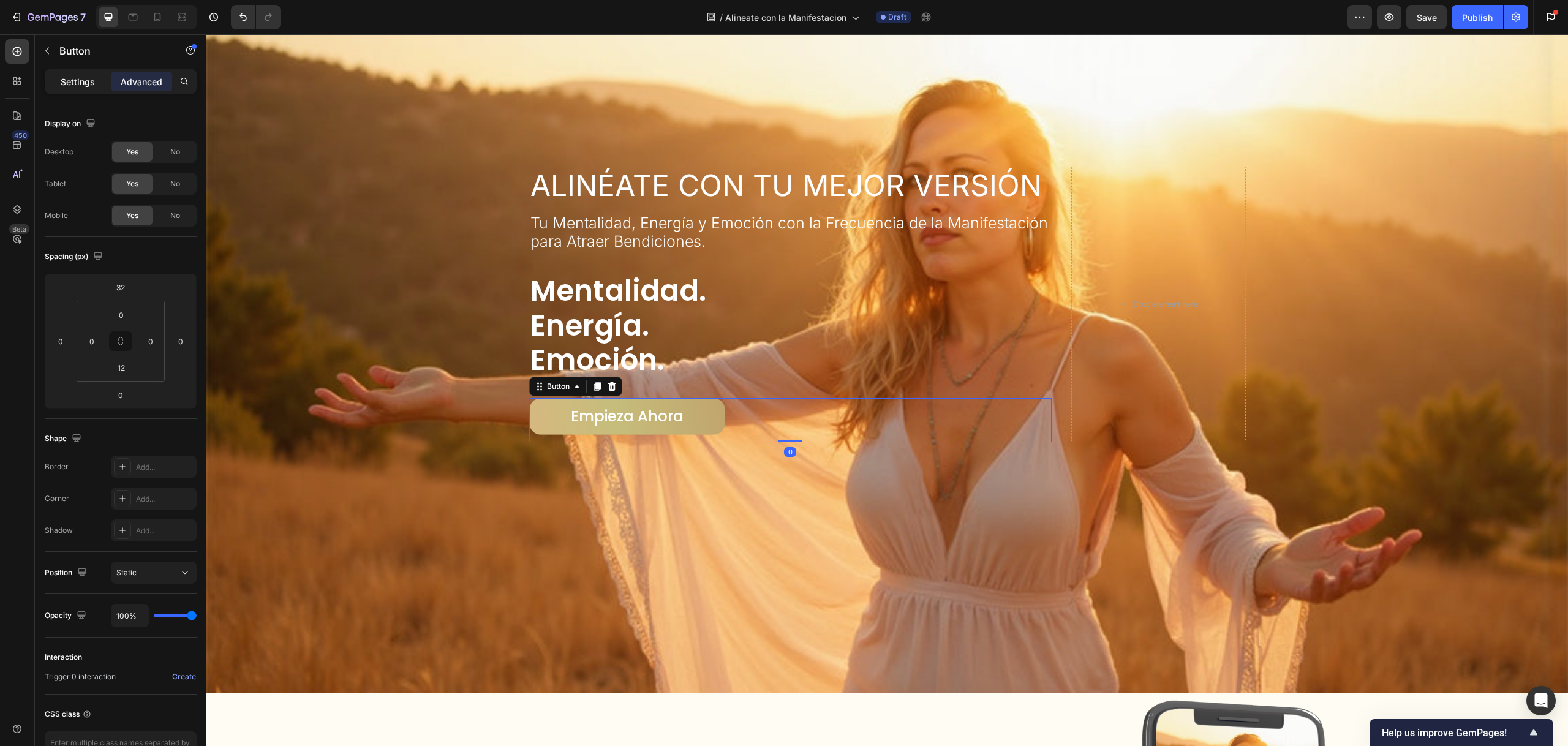
click at [81, 79] on p "Settings" at bounding box center [77, 82] width 34 height 13
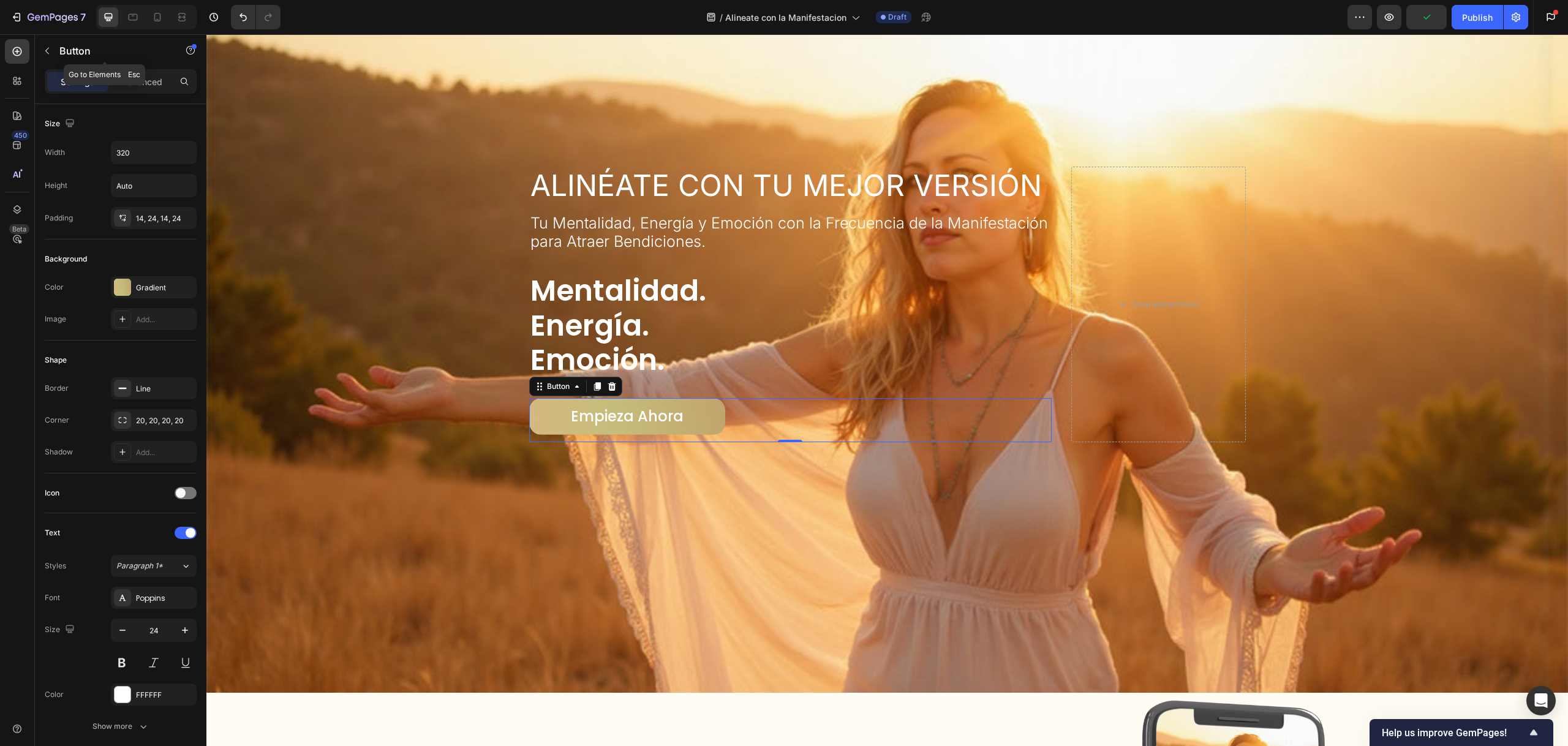
click at [50, 45] on button "button" at bounding box center [47, 50] width 20 height 20
click at [620, 419] on p "Empieza Ahora" at bounding box center [627, 416] width 113 height 19
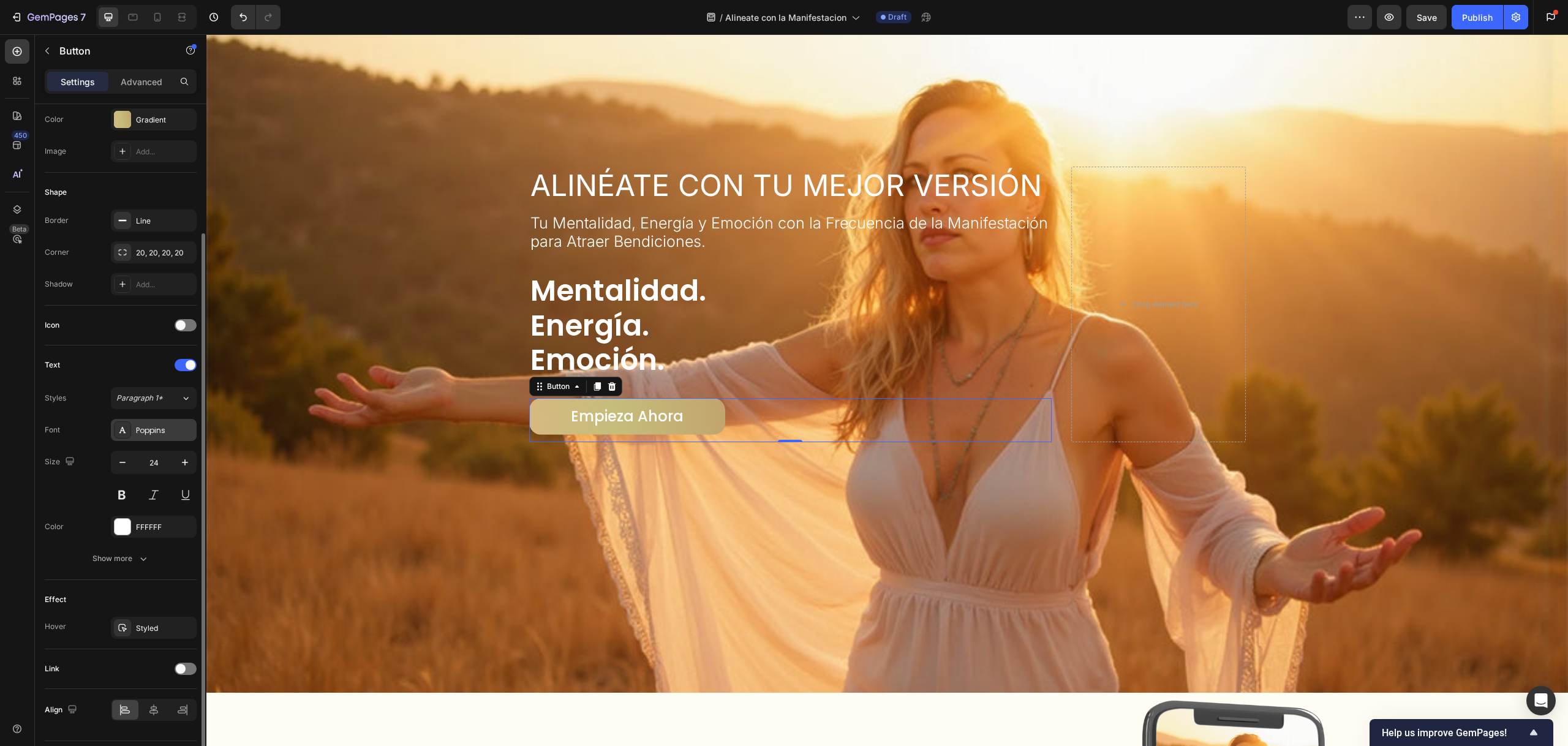
click at [159, 438] on div "Poppins" at bounding box center [154, 430] width 86 height 22
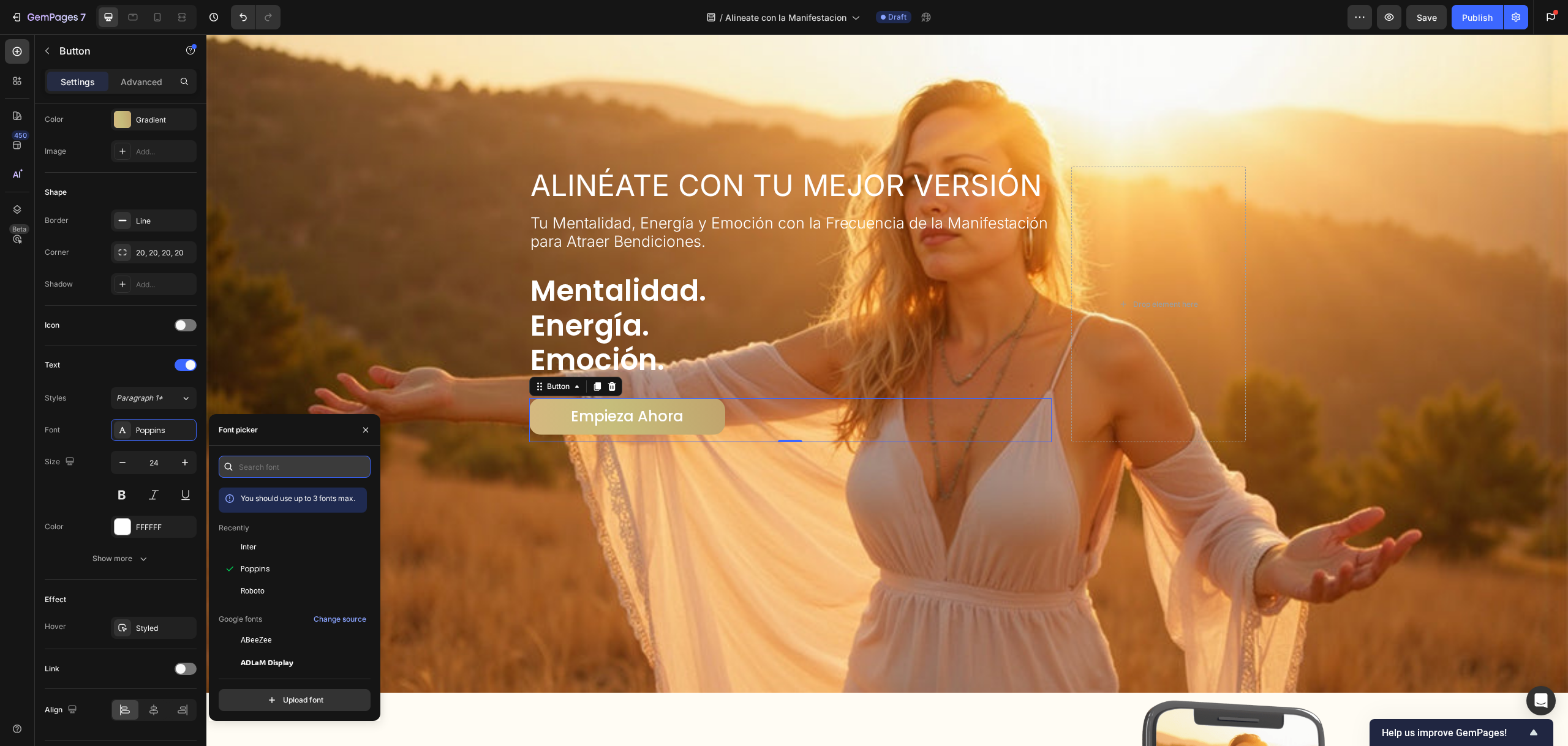
click at [259, 466] on input "text" at bounding box center [294, 467] width 152 height 22
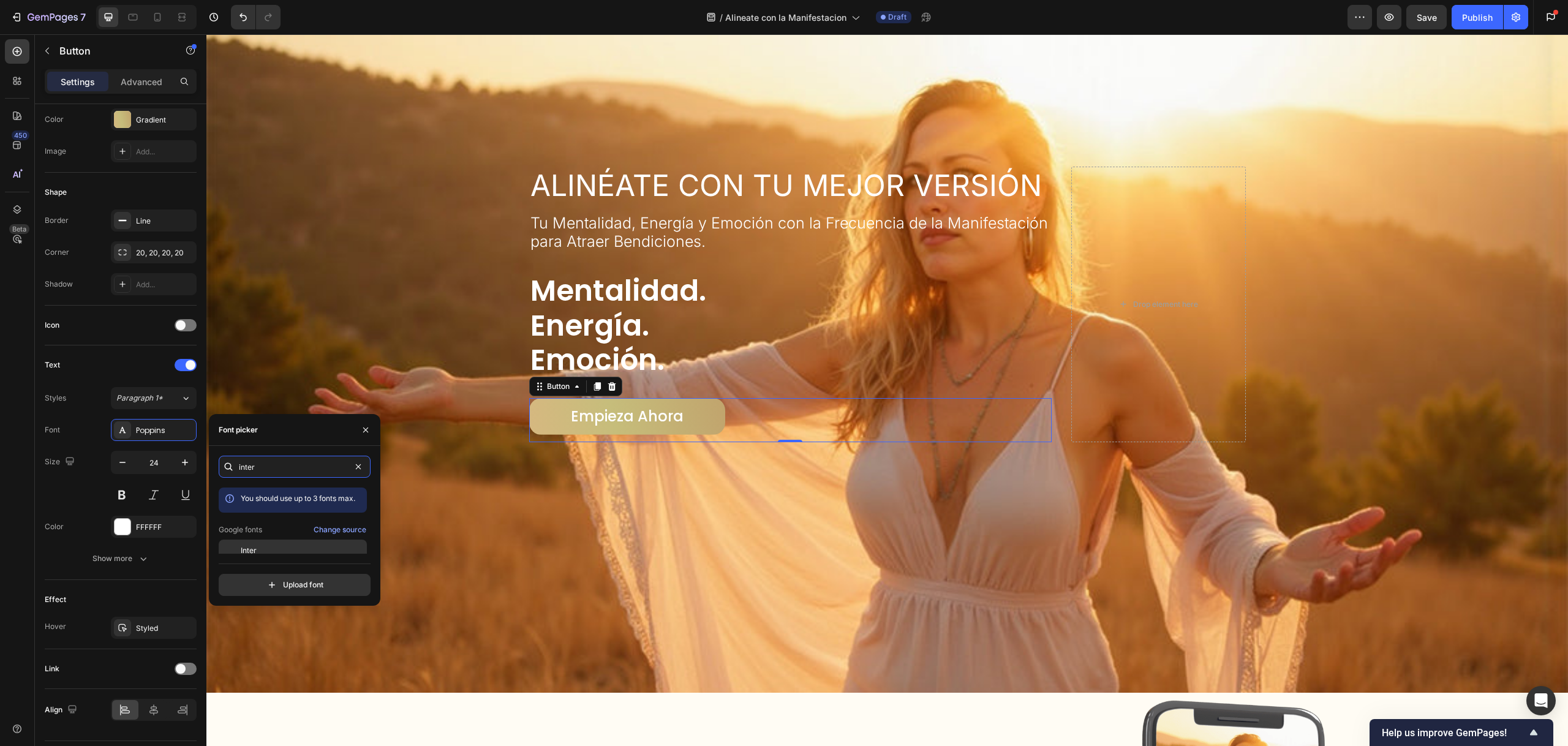
type input "inter"
click at [279, 546] on div "Inter" at bounding box center [302, 551] width 123 height 11
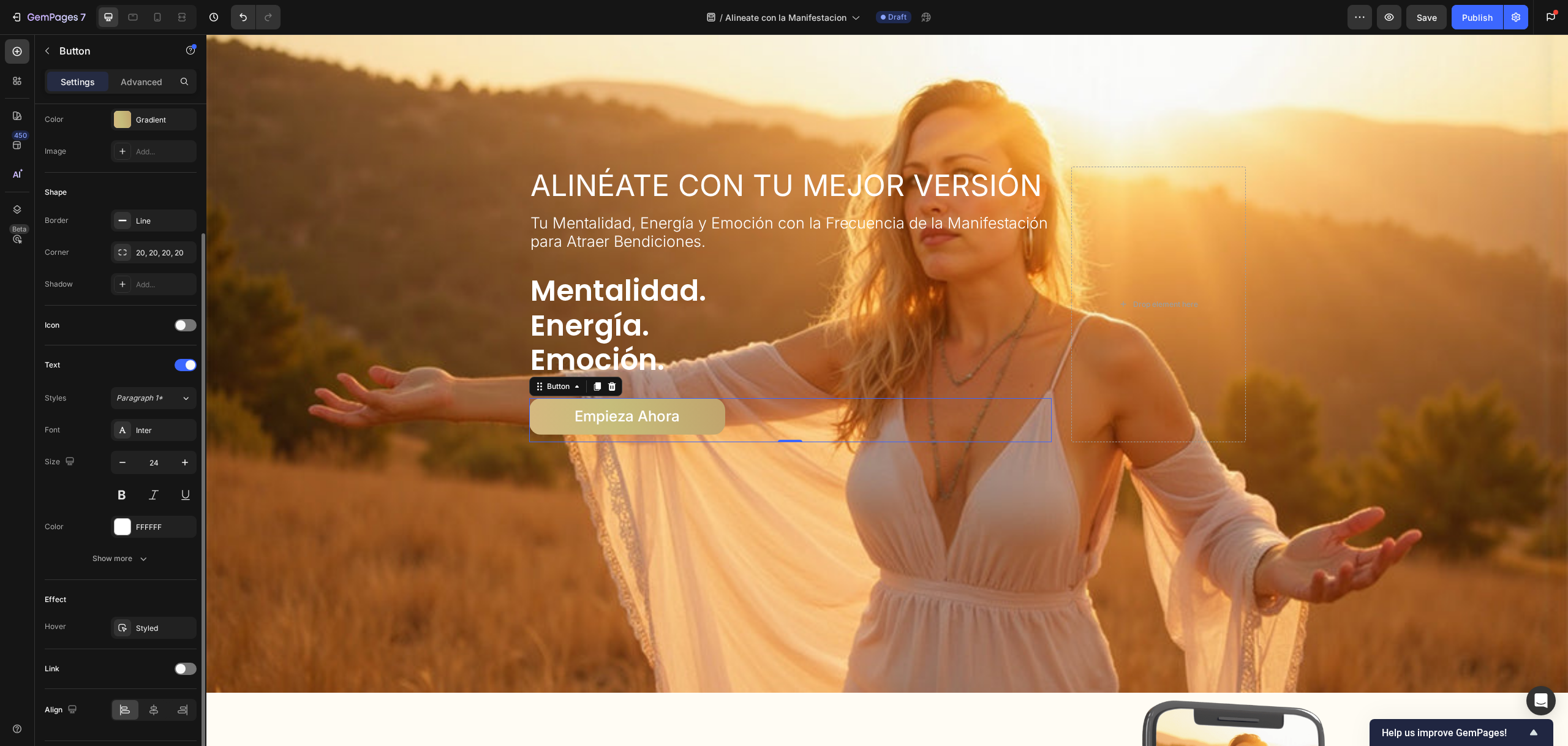
click at [134, 358] on div "Text" at bounding box center [120, 365] width 152 height 20
click at [147, 336] on div "Icon" at bounding box center [120, 325] width 152 height 40
click at [130, 566] on button "Show more" at bounding box center [120, 558] width 152 height 22
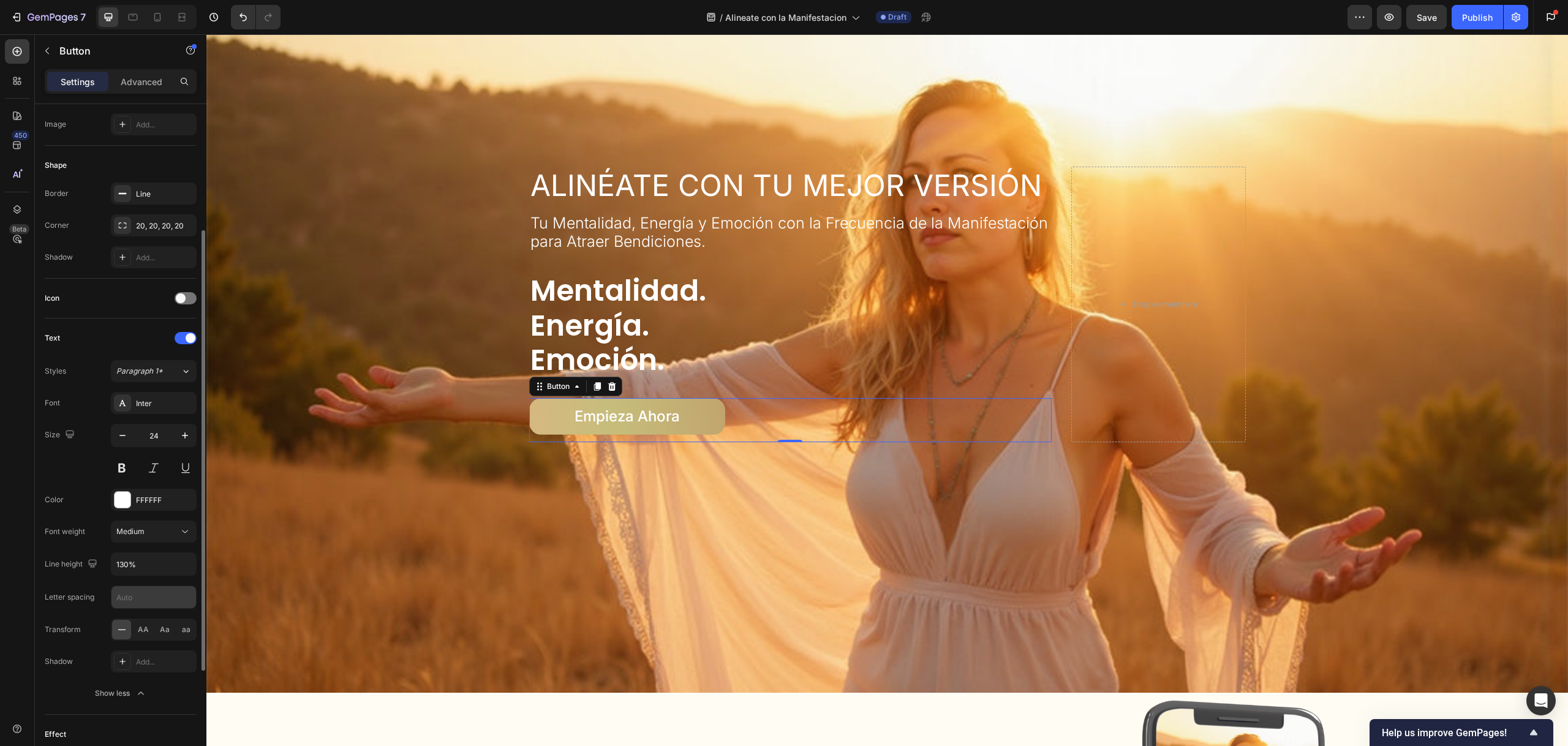
click at [148, 597] on input "text" at bounding box center [154, 597] width 84 height 22
drag, startPoint x: 127, startPoint y: 600, endPoint x: 111, endPoint y: 600, distance: 16.0
click at [112, 600] on input "0" at bounding box center [154, 597] width 84 height 22
type input "2"
click at [100, 468] on div "Size 24" at bounding box center [120, 452] width 152 height 55
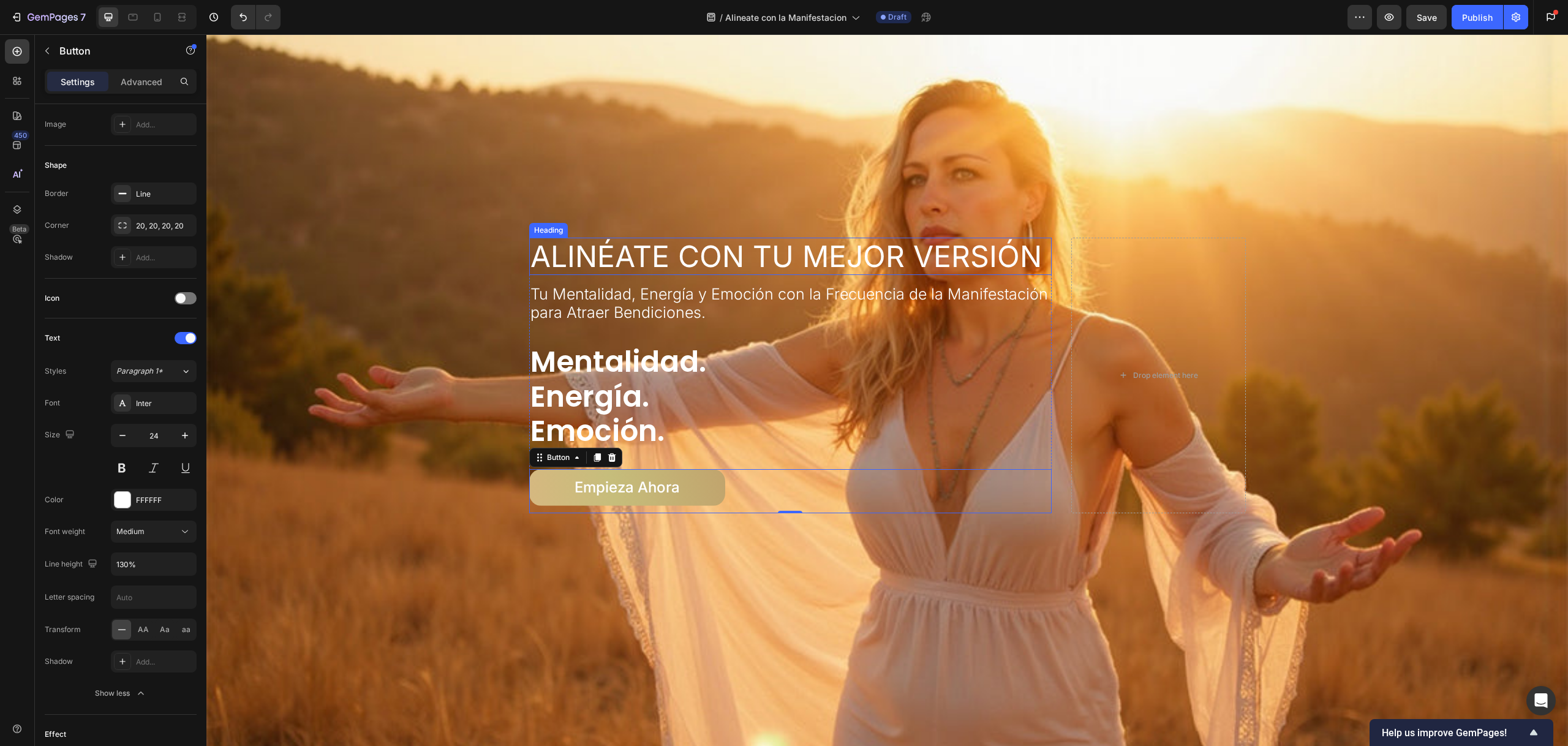
scroll to position [76, 0]
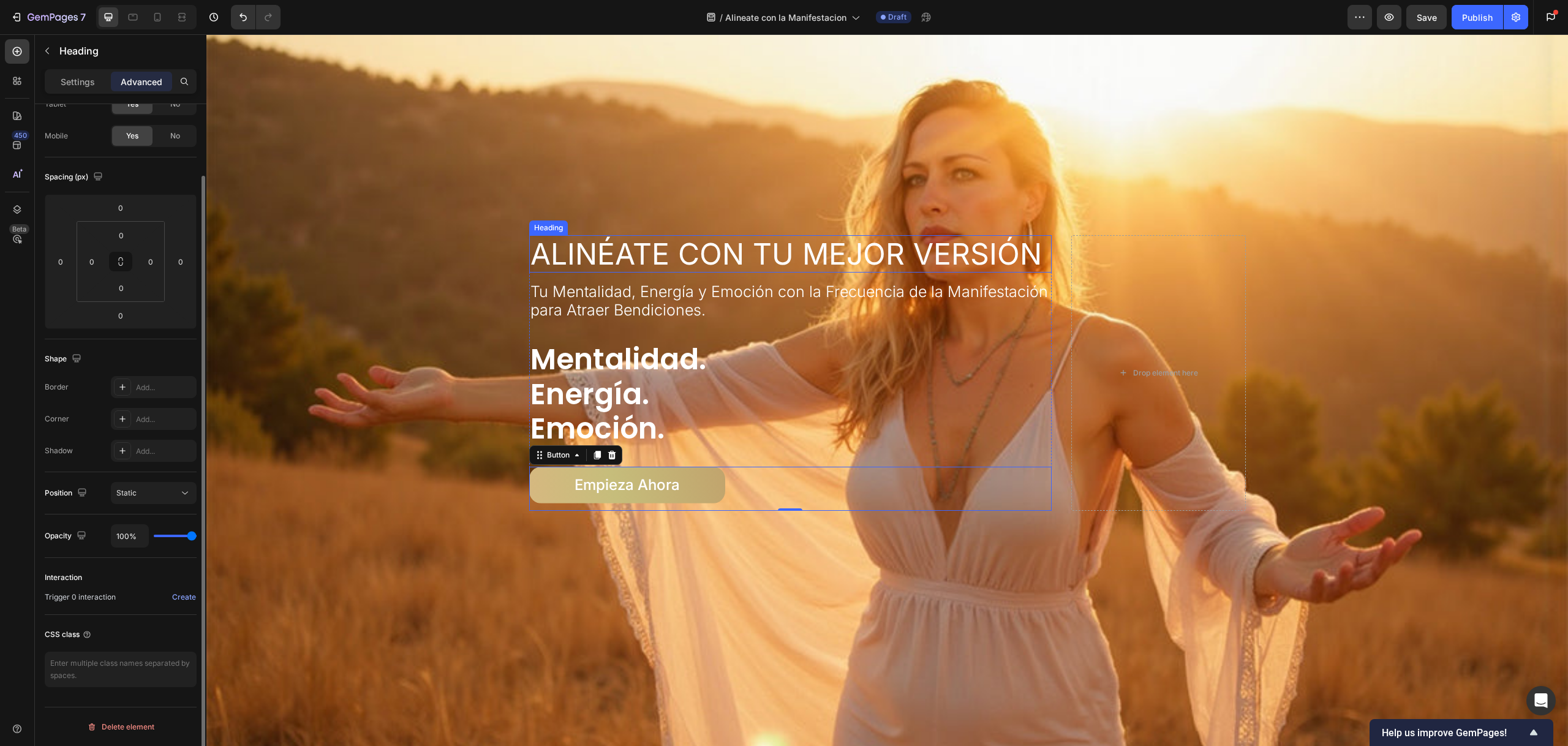
click at [749, 248] on h2 "Alinéate con Tu Mejor Versión" at bounding box center [790, 254] width 523 height 38
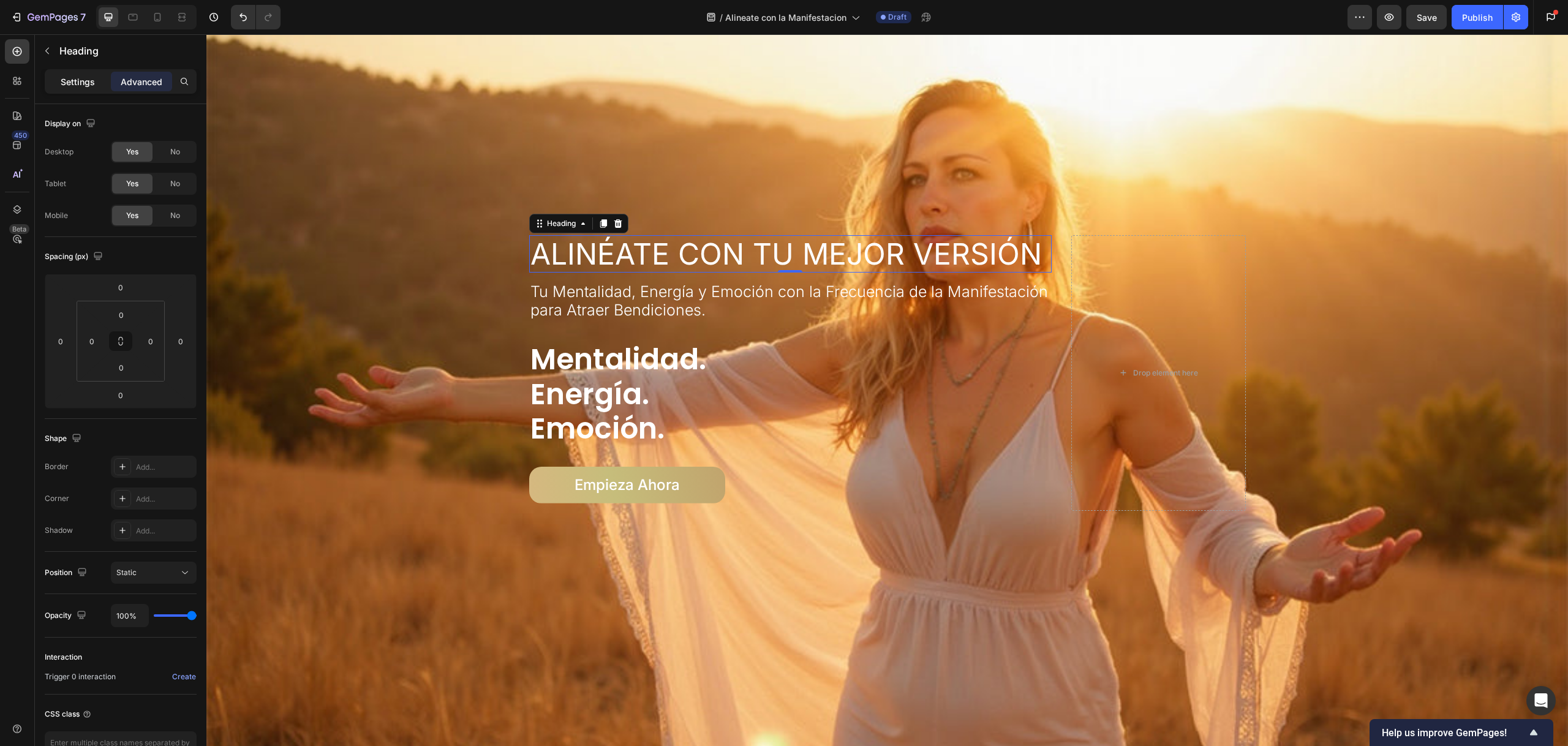
click at [69, 76] on p "Settings" at bounding box center [77, 82] width 34 height 13
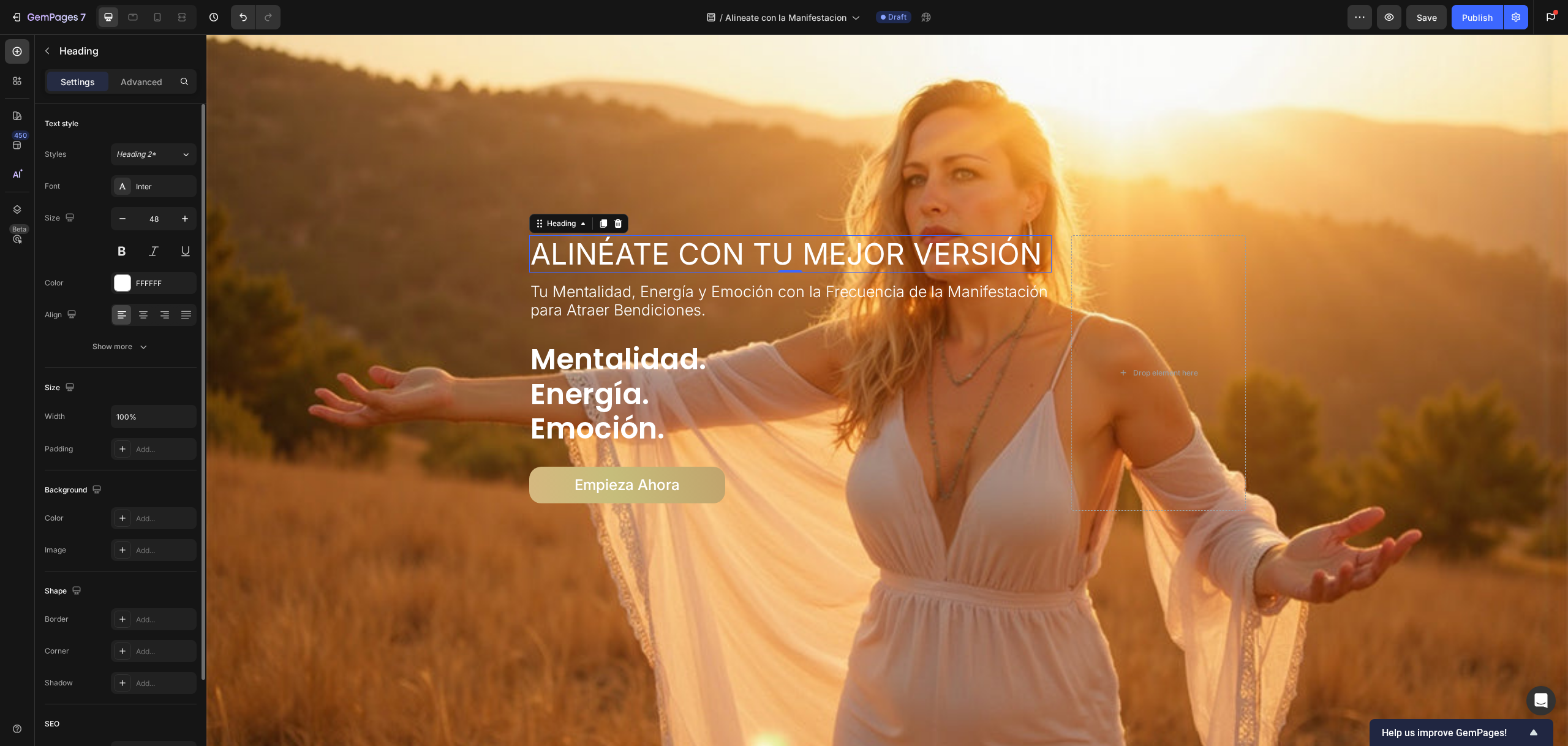
scroll to position [118, 0]
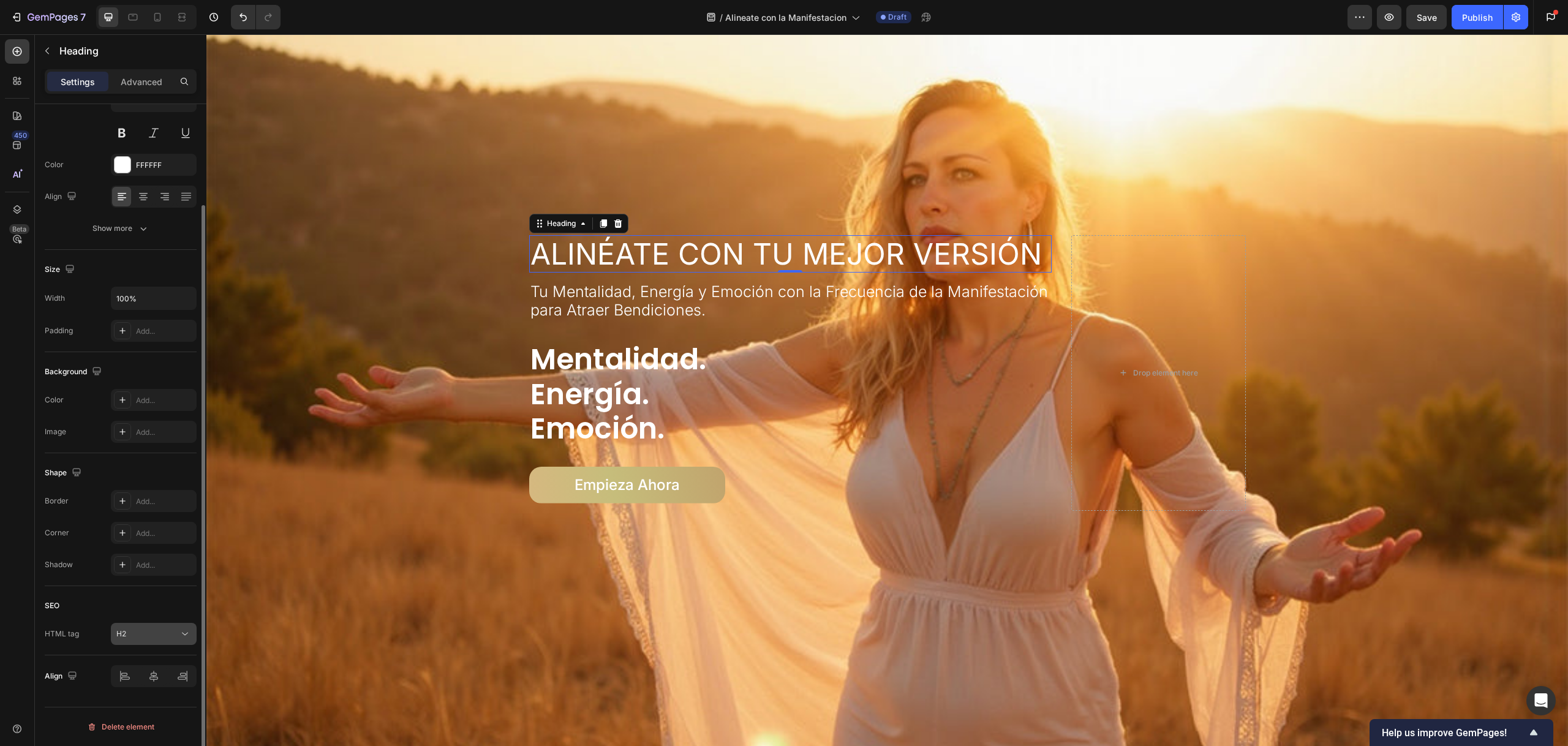
click at [156, 632] on div "H2" at bounding box center [147, 634] width 62 height 11
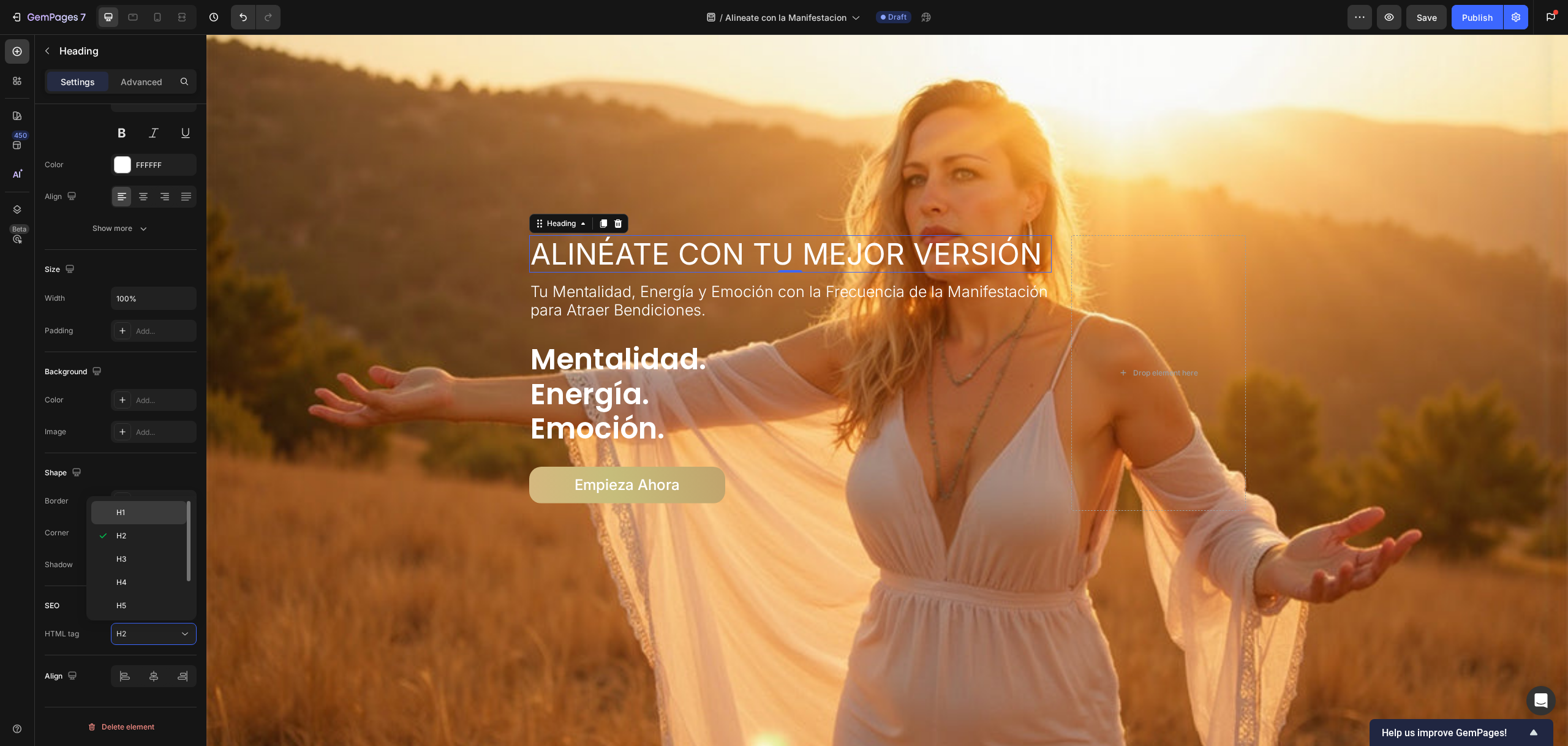
click at [159, 509] on p "H1" at bounding box center [149, 513] width 65 height 11
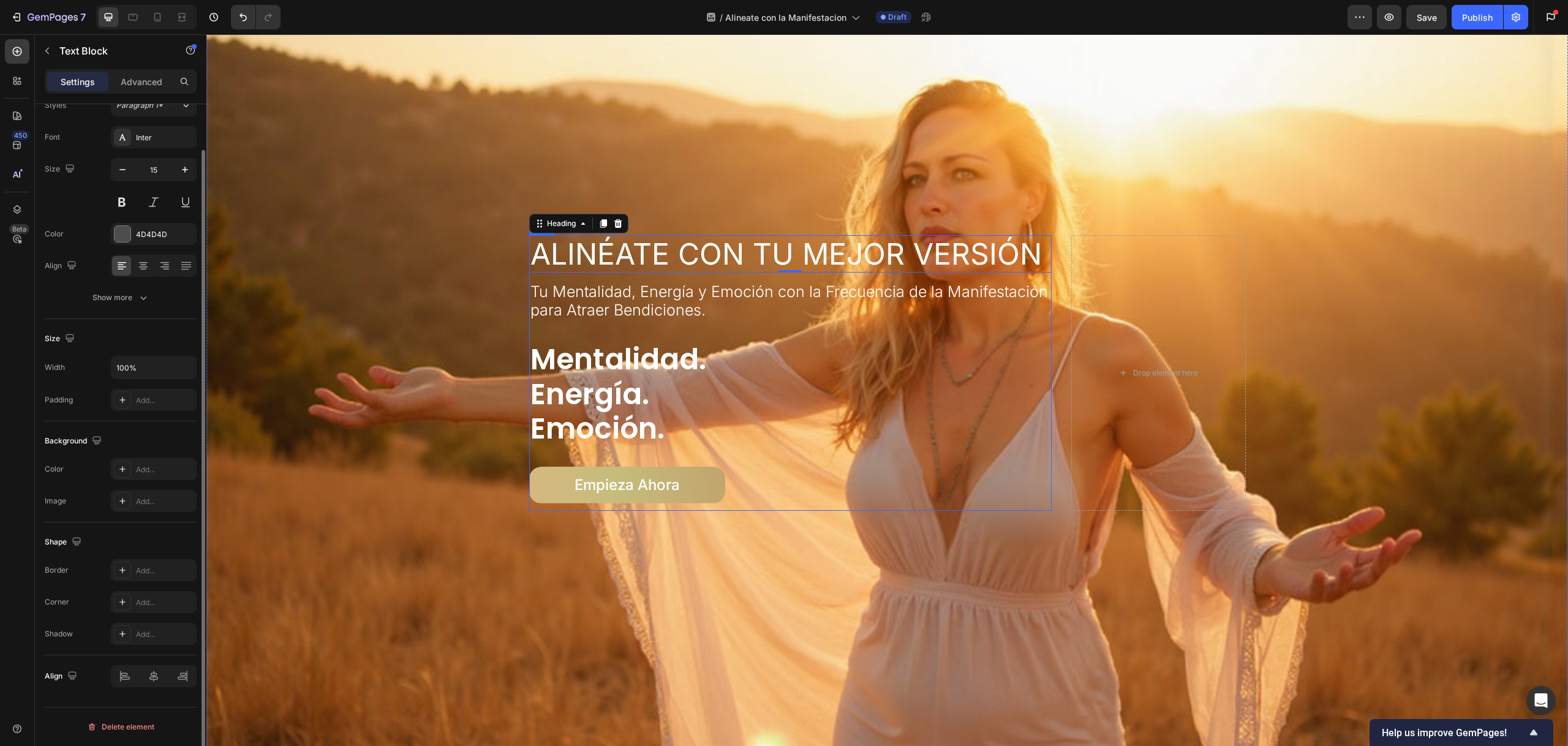
click at [616, 297] on span "Tu Mentalidad, Energía y Emoción con la Frecuencia de la Manifestación para Atr…" at bounding box center [789, 301] width 518 height 37
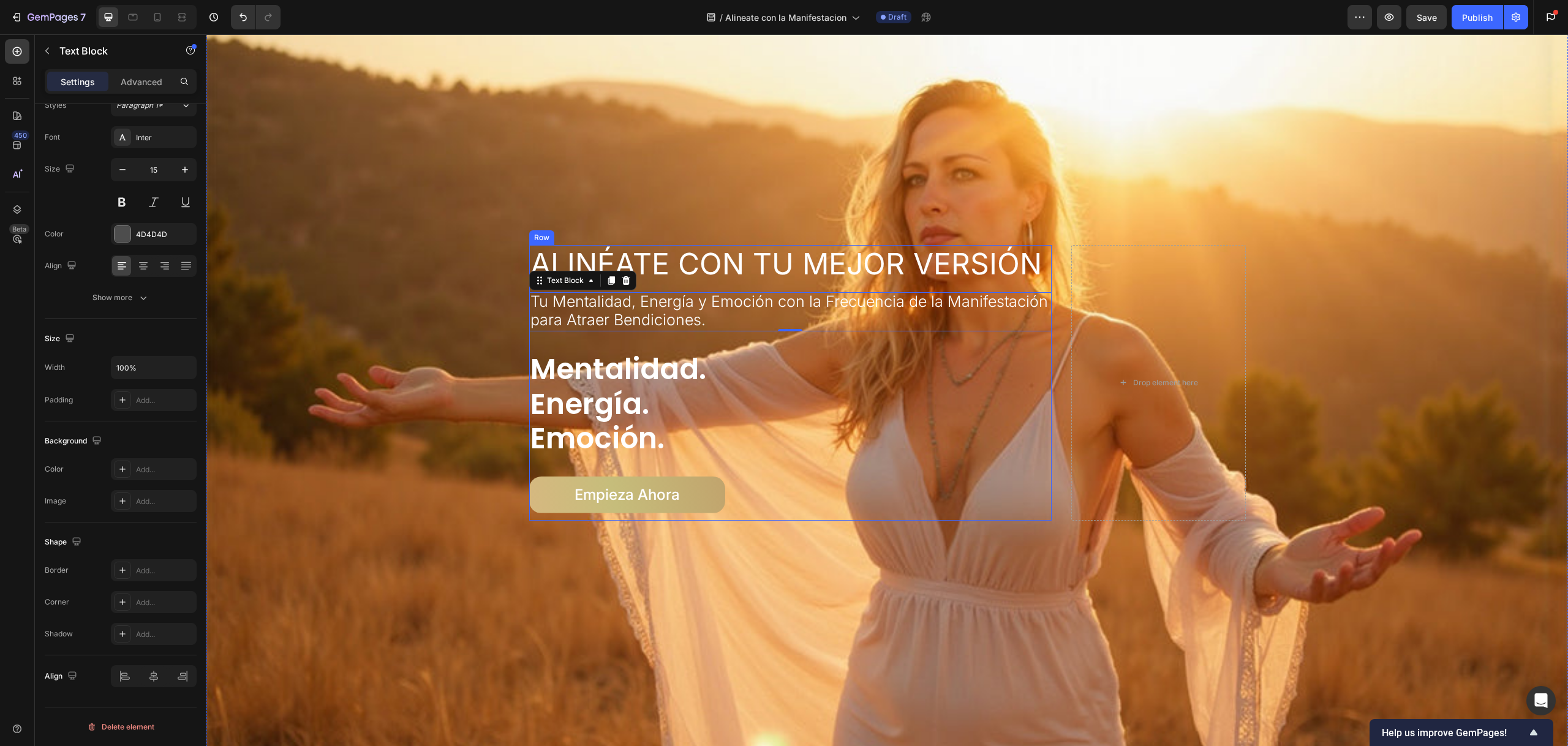
scroll to position [53, 0]
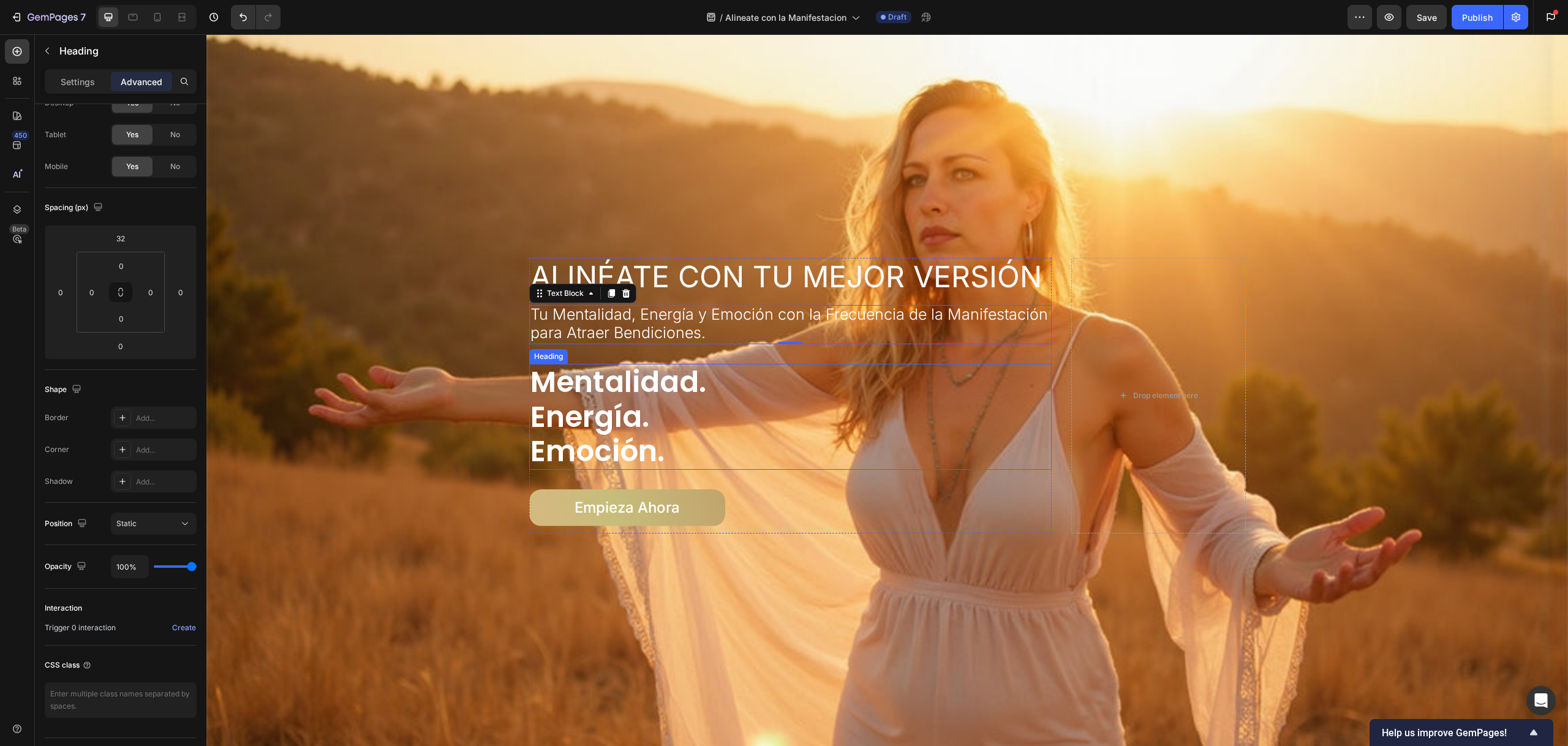
click at [618, 374] on h2 "mentalidad. energía. emoción." at bounding box center [790, 417] width 523 height 106
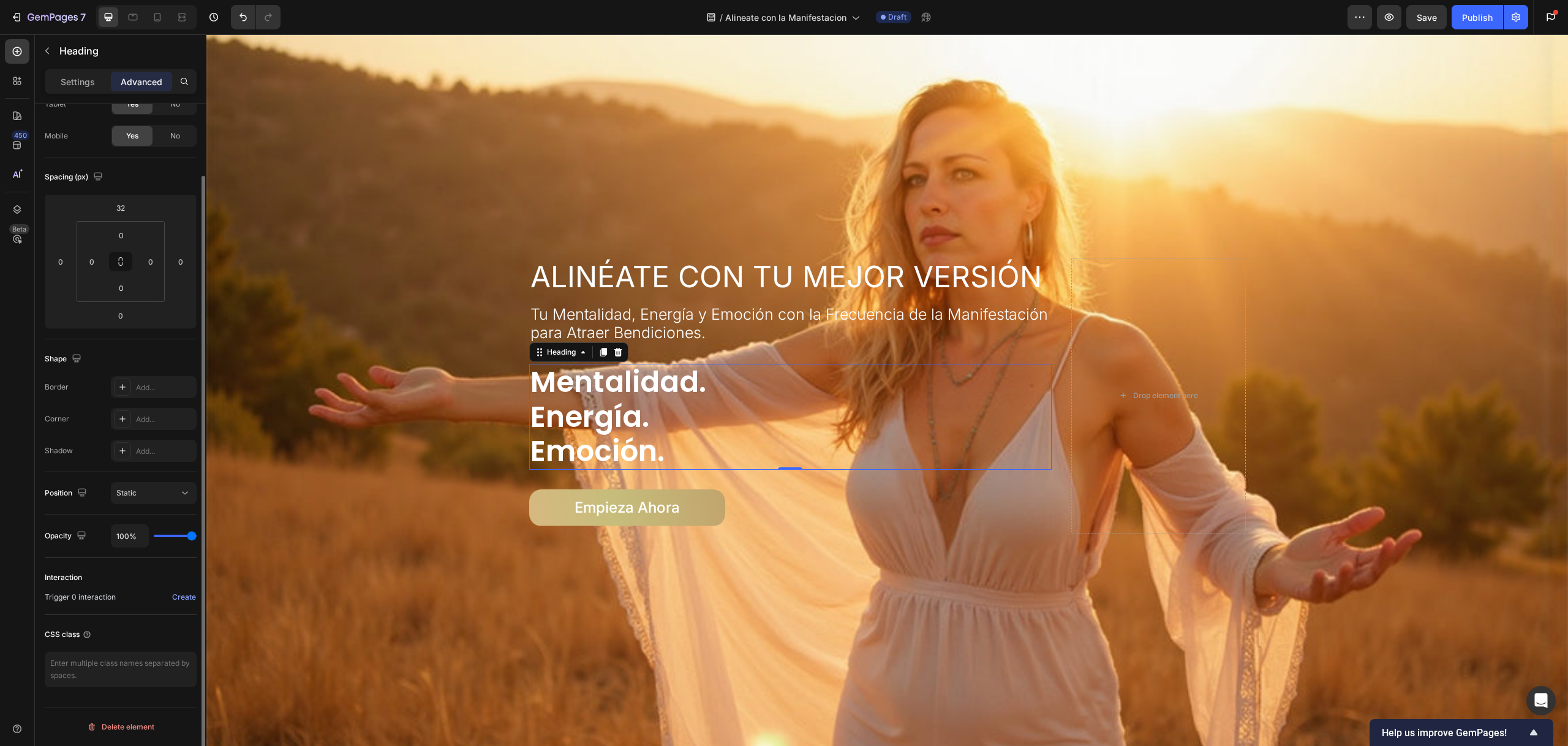
scroll to position [0, 0]
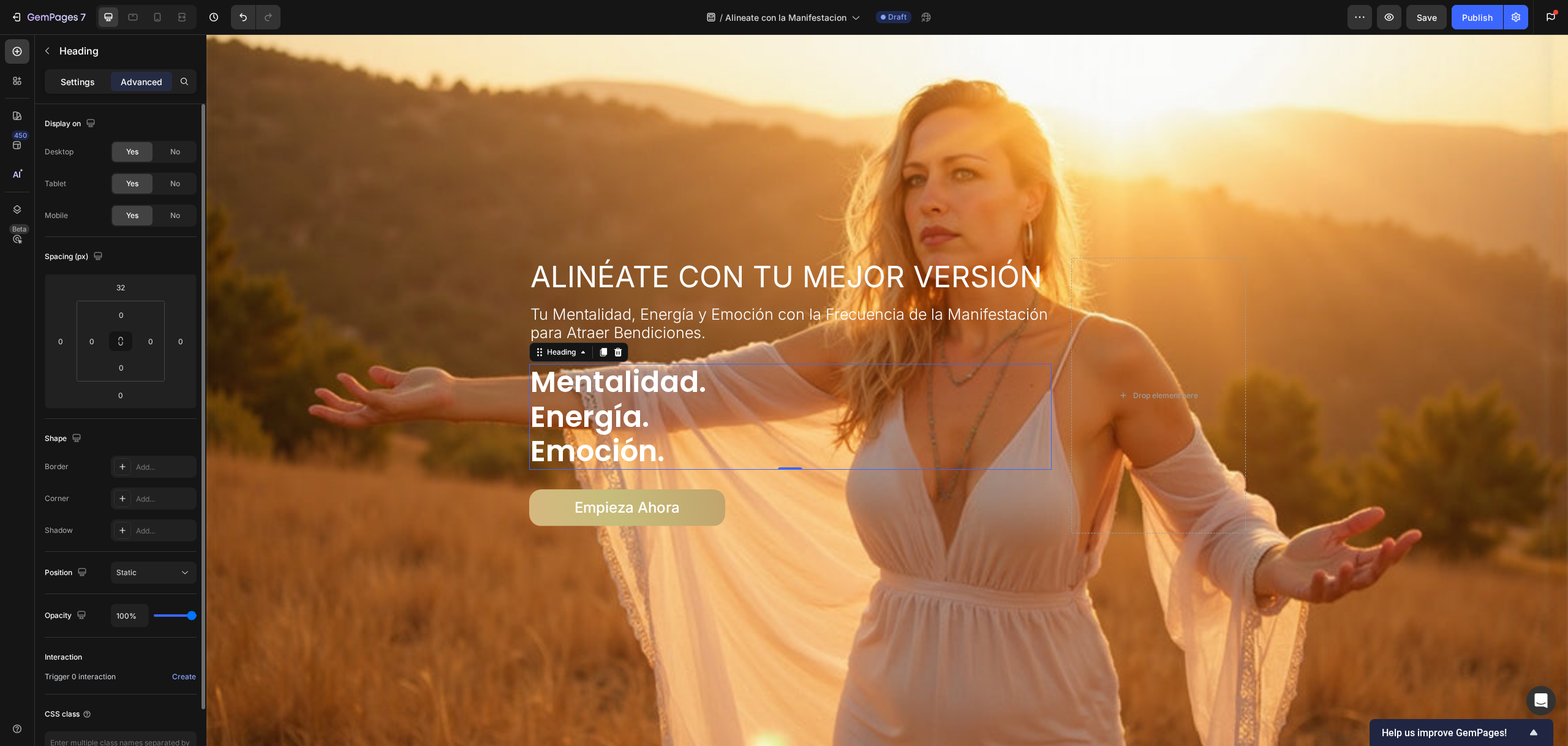
click at [96, 87] on div "Settings" at bounding box center [77, 81] width 61 height 20
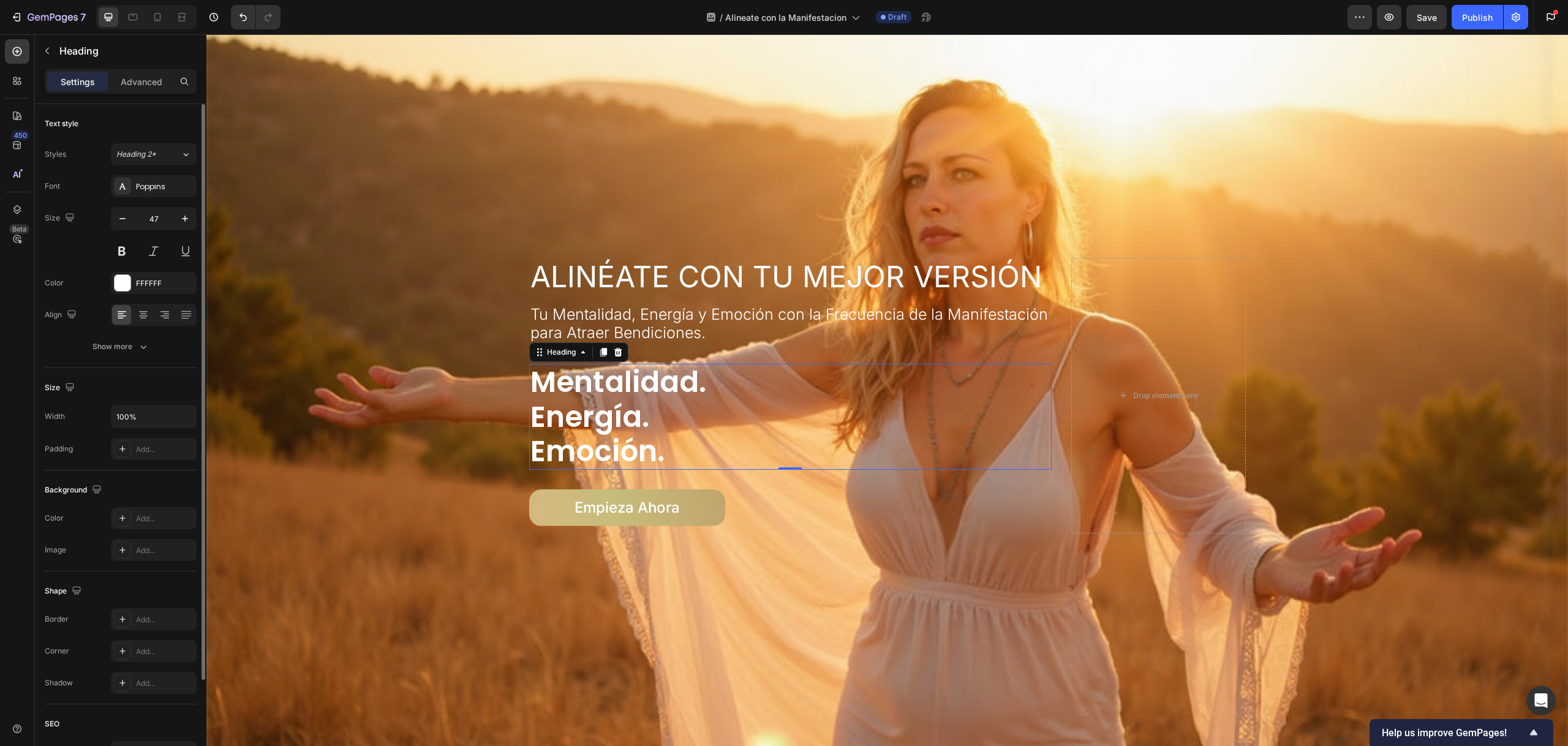
scroll to position [118, 0]
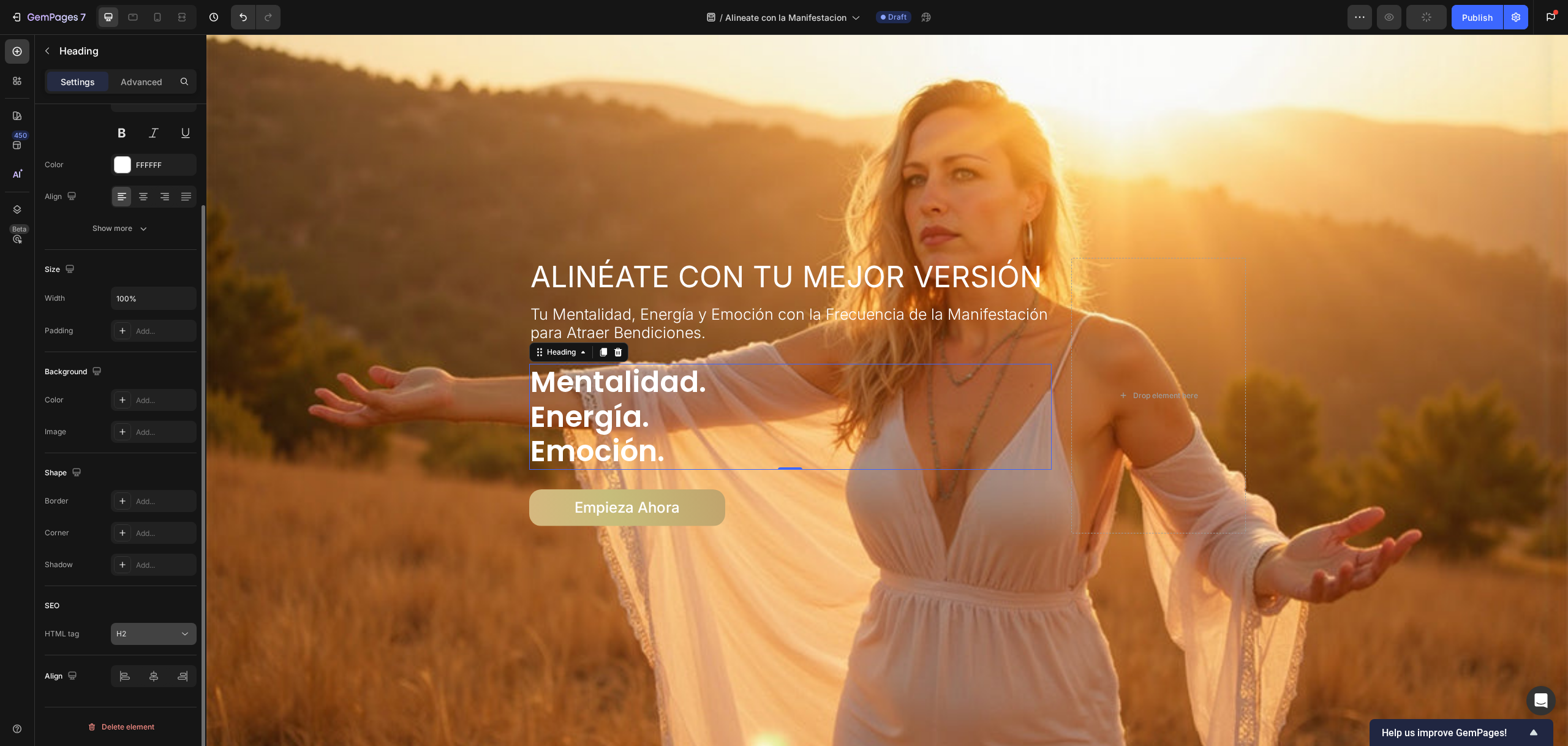
click at [145, 629] on div "H2" at bounding box center [147, 634] width 62 height 11
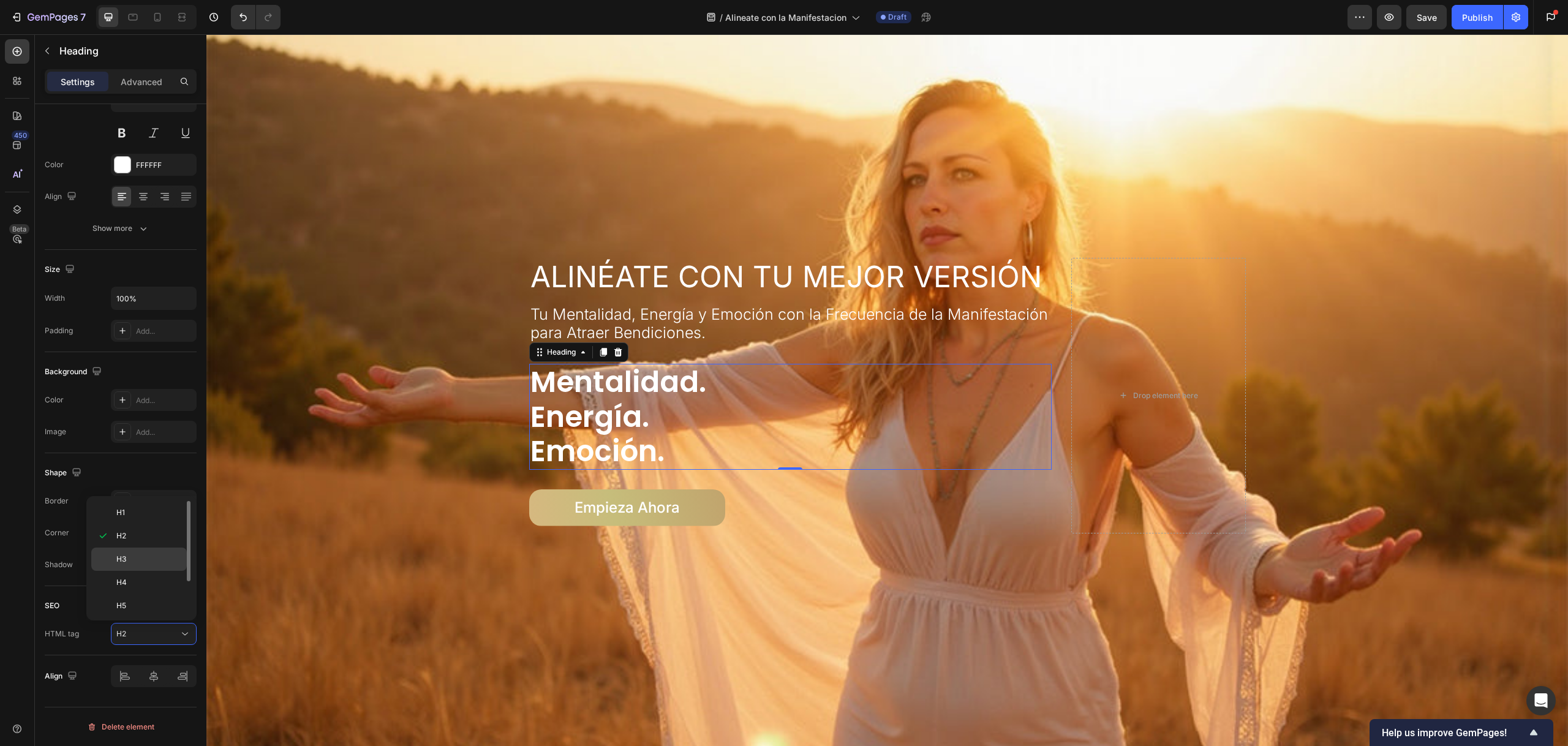
click at [132, 567] on div "H3" at bounding box center [139, 559] width 96 height 23
click at [599, 321] on span "Tu Mentalidad, Energía y Emoción con la Frecuencia de la Manifestación para Atr…" at bounding box center [789, 323] width 518 height 37
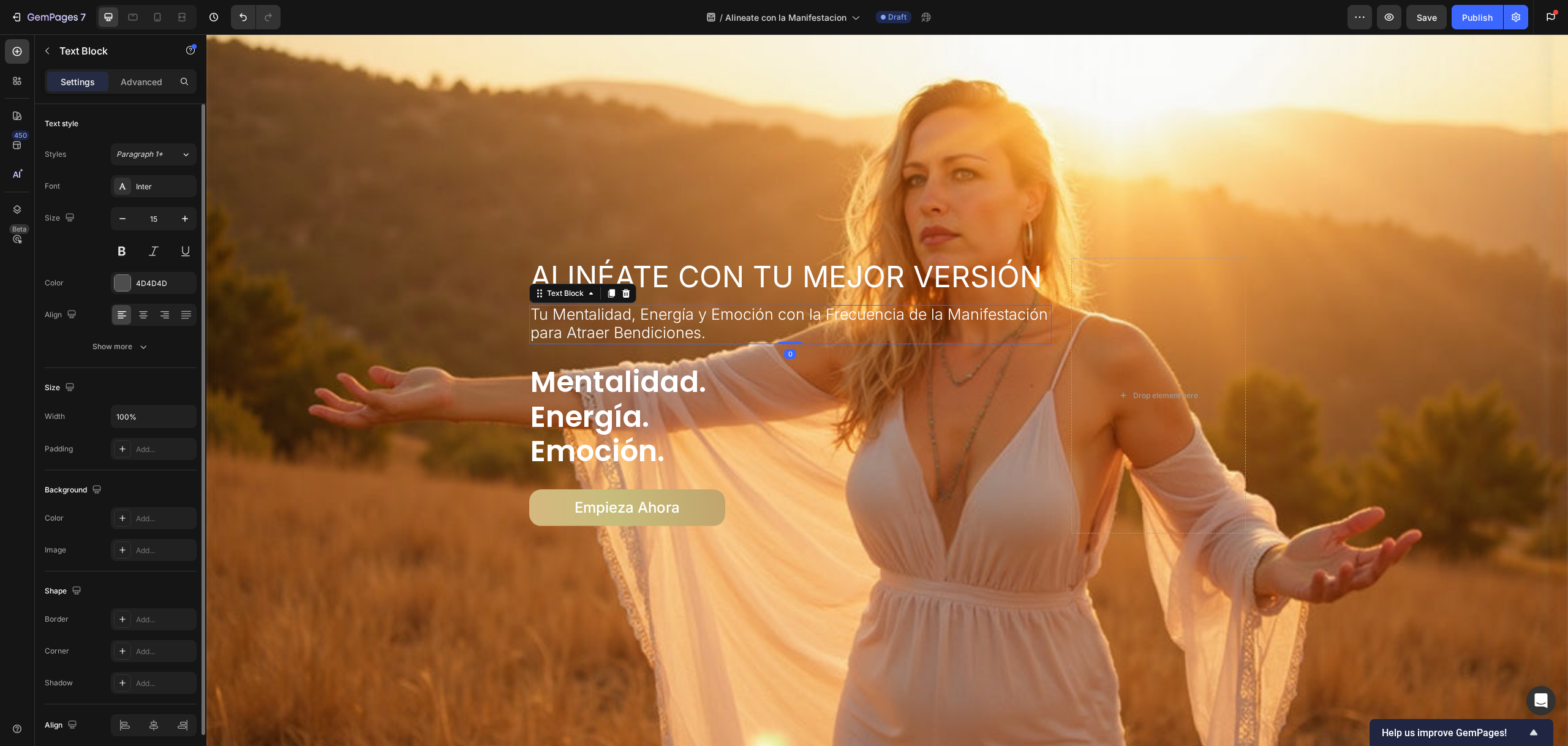
scroll to position [49, 0]
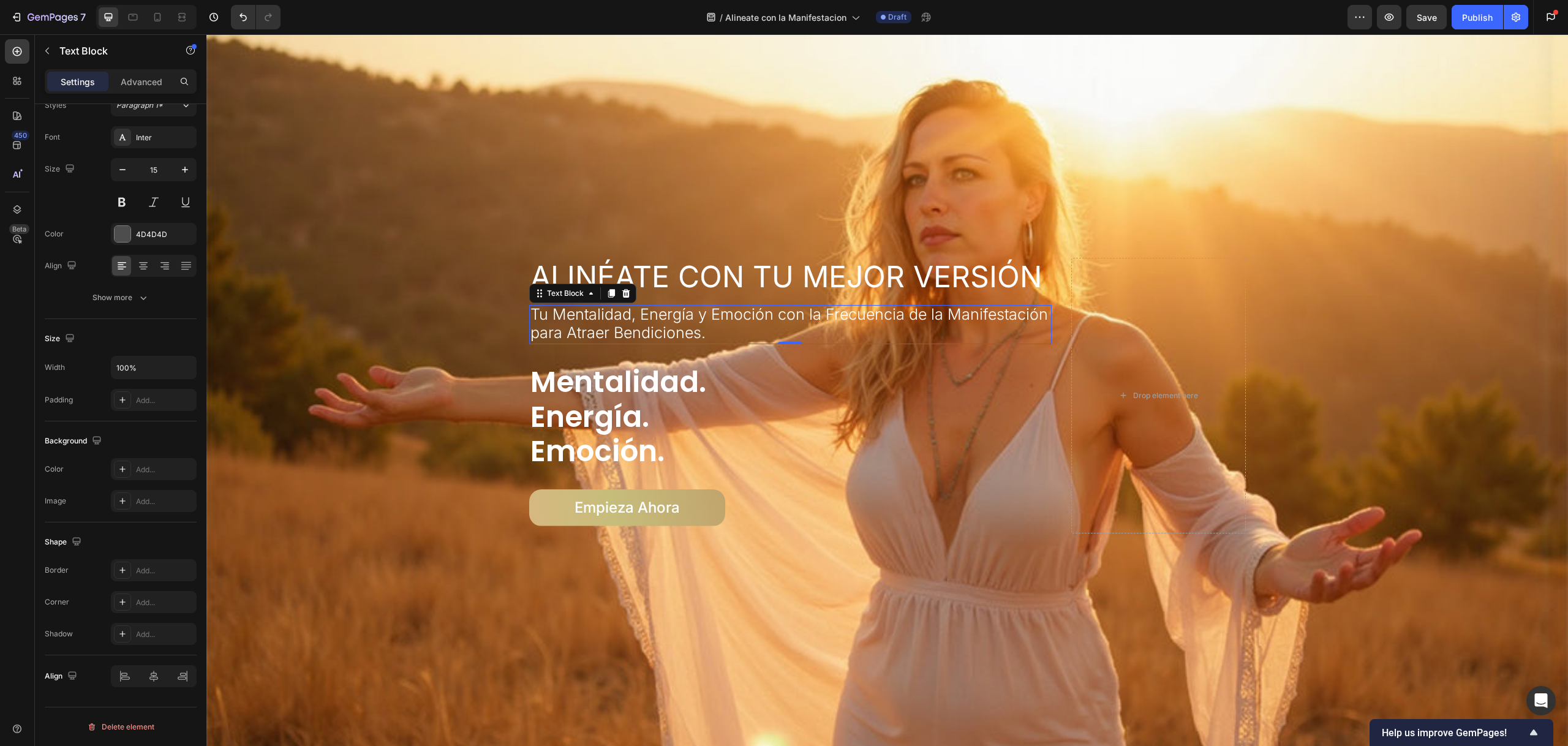
click at [71, 91] on div "Settings" at bounding box center [77, 81] width 61 height 20
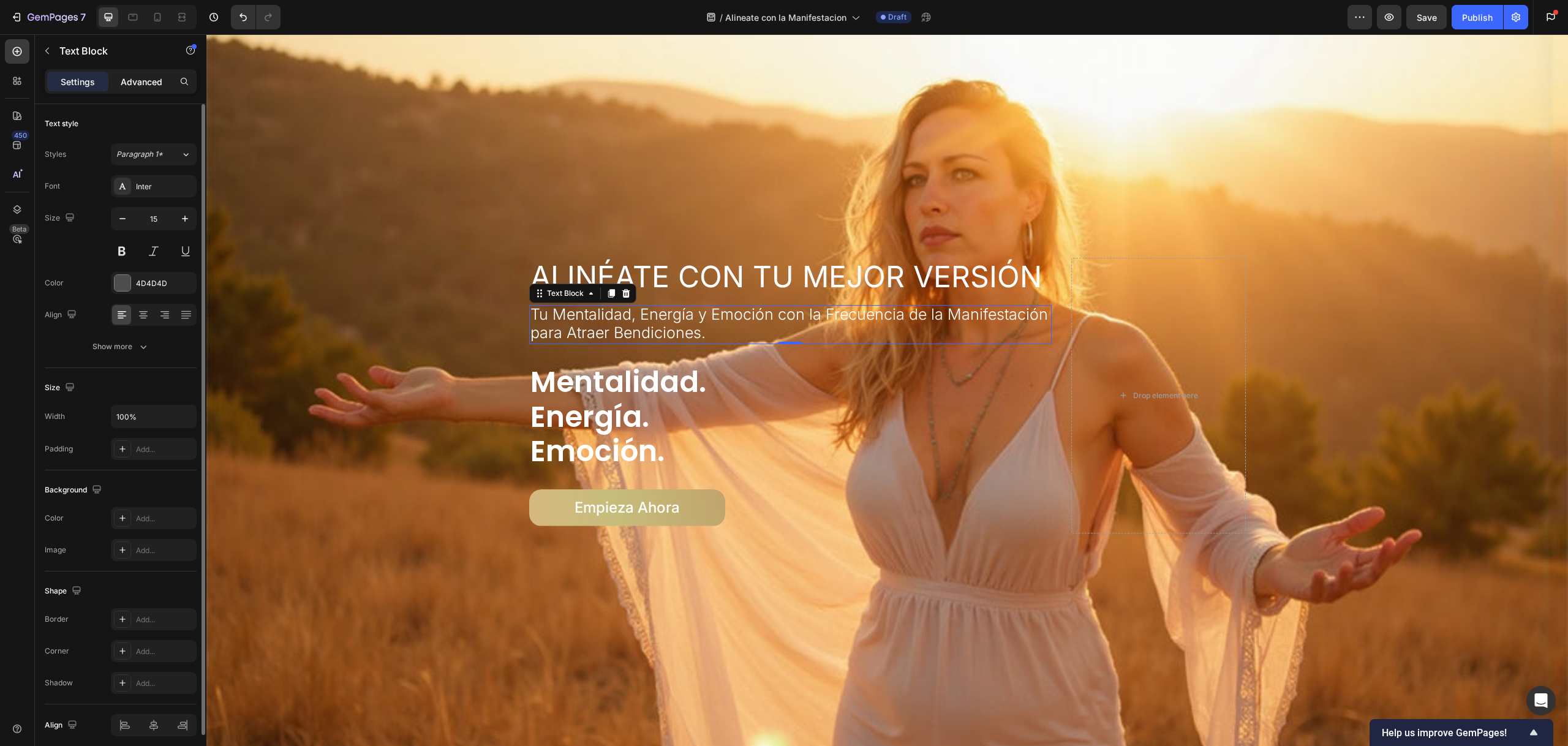
click at [139, 88] on div "Advanced" at bounding box center [141, 81] width 61 height 20
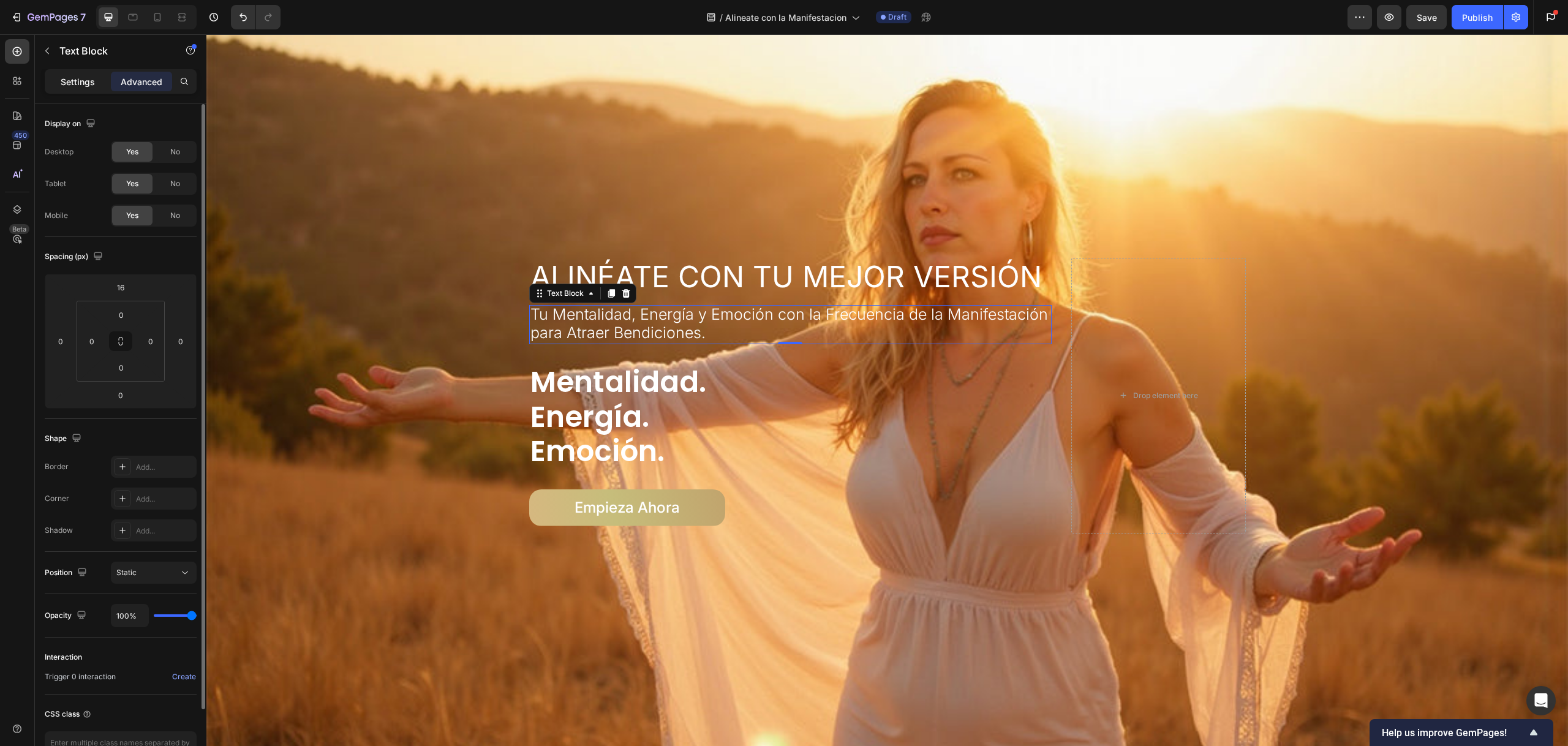
click at [69, 77] on p "Settings" at bounding box center [77, 82] width 34 height 13
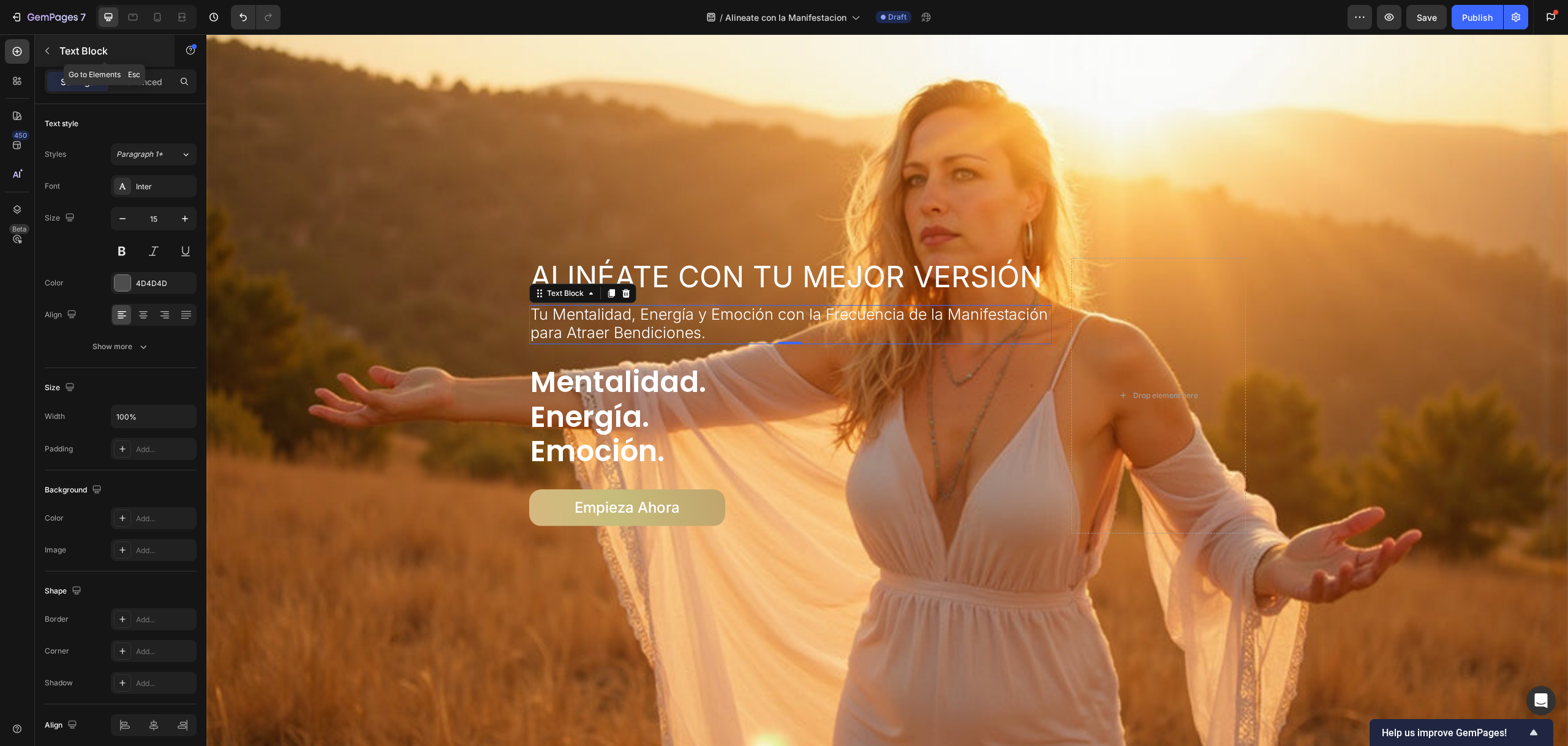
click at [45, 52] on icon "button" at bounding box center [47, 51] width 10 height 10
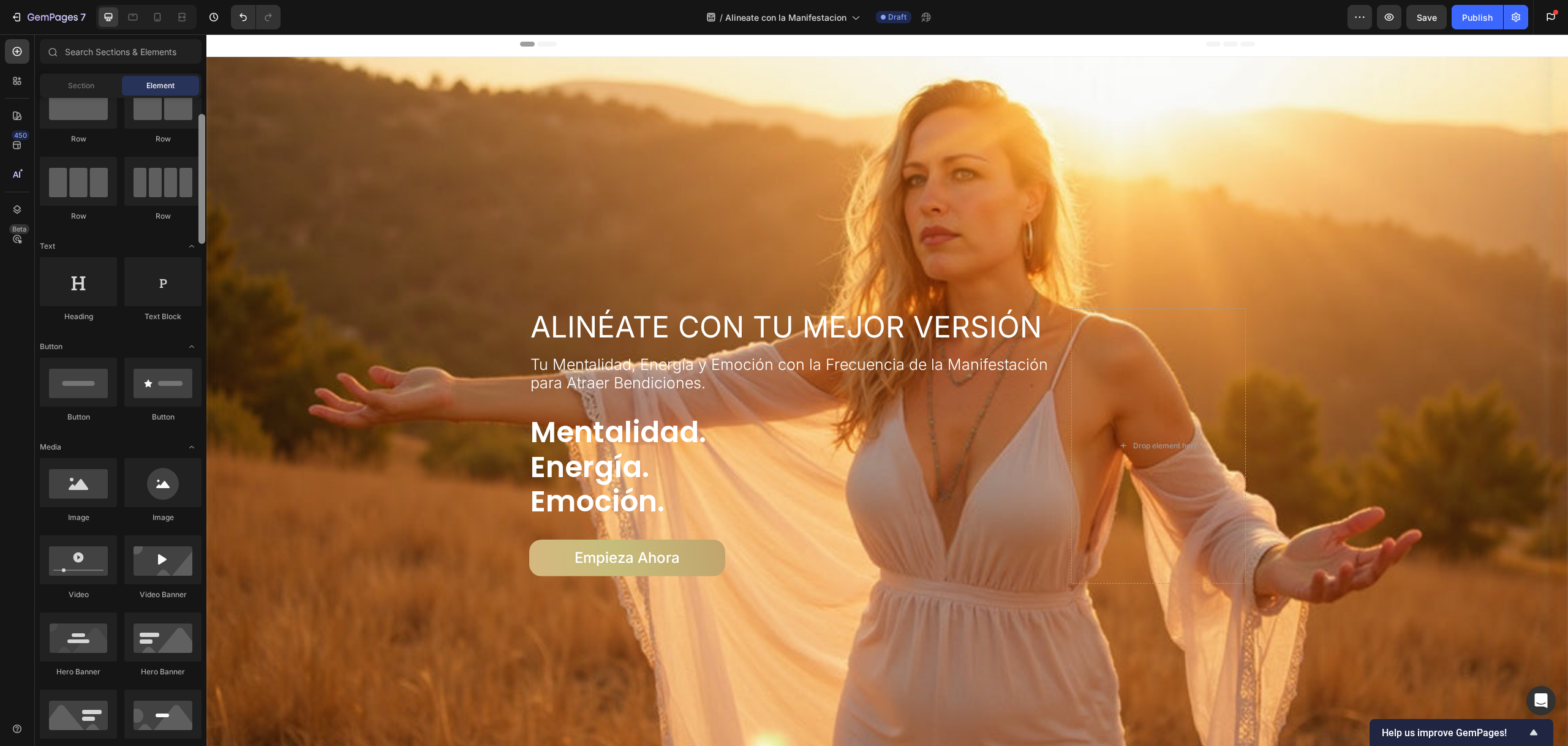
scroll to position [67, 0]
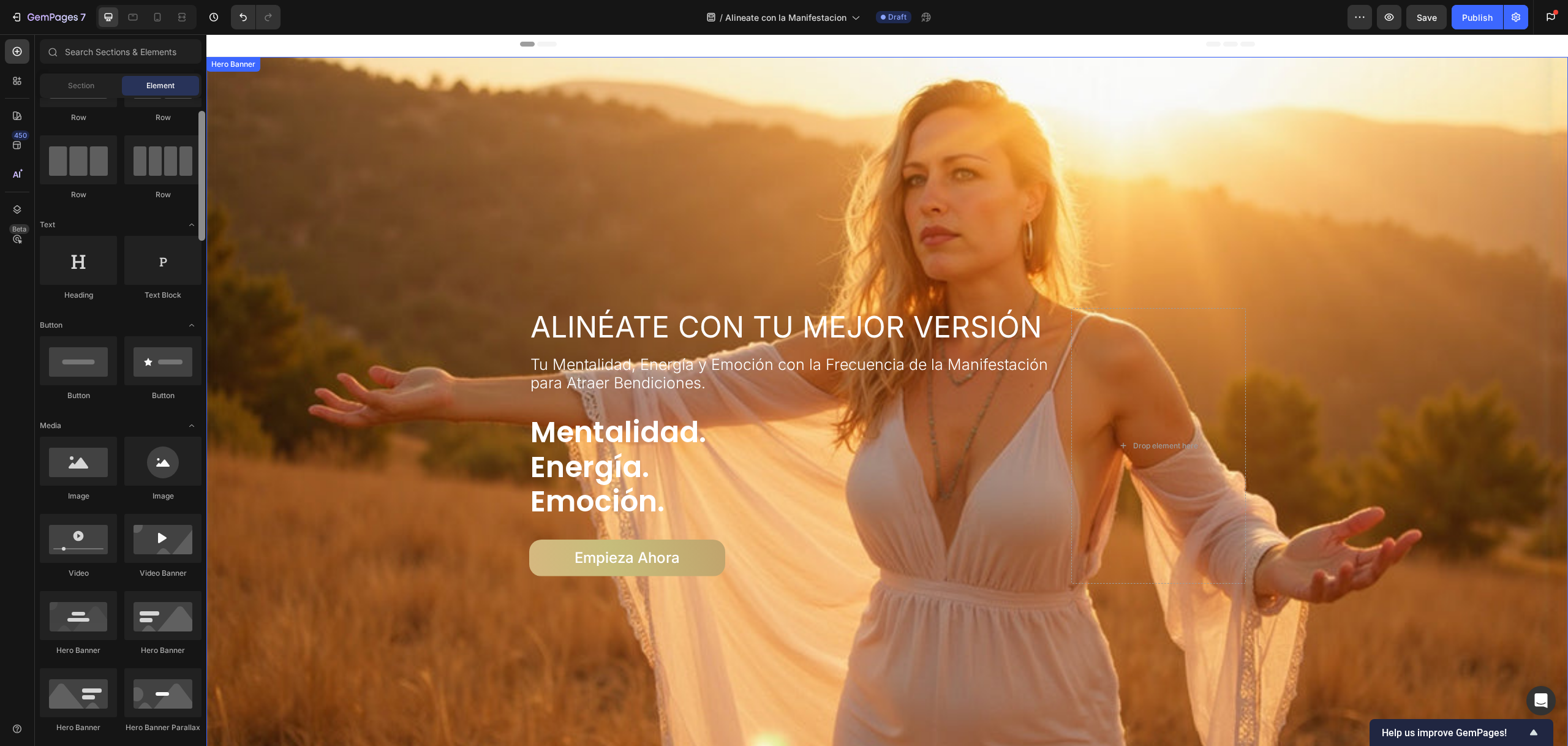
drag, startPoint x: 410, startPoint y: 238, endPoint x: 212, endPoint y: 279, distance: 202.2
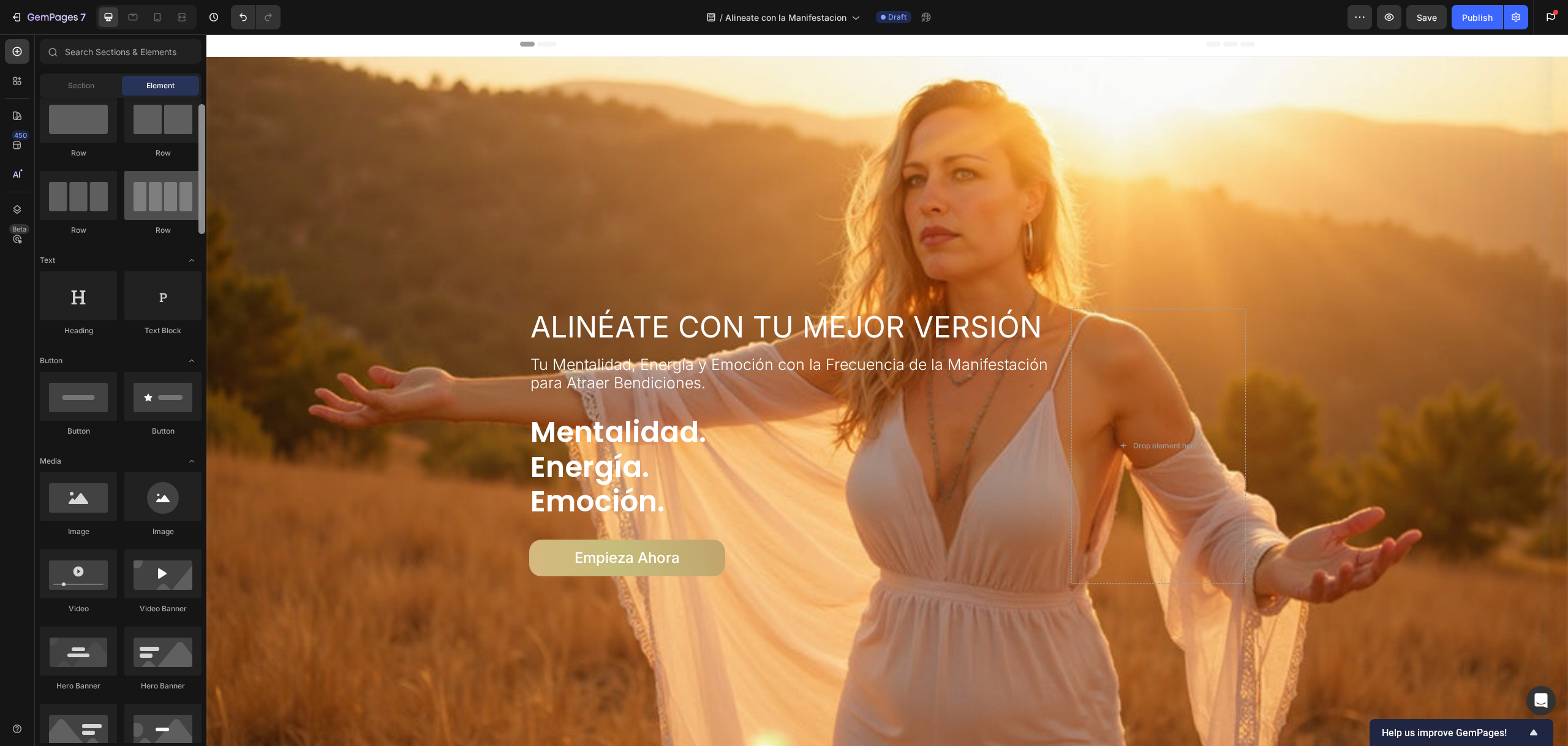
scroll to position [0, 0]
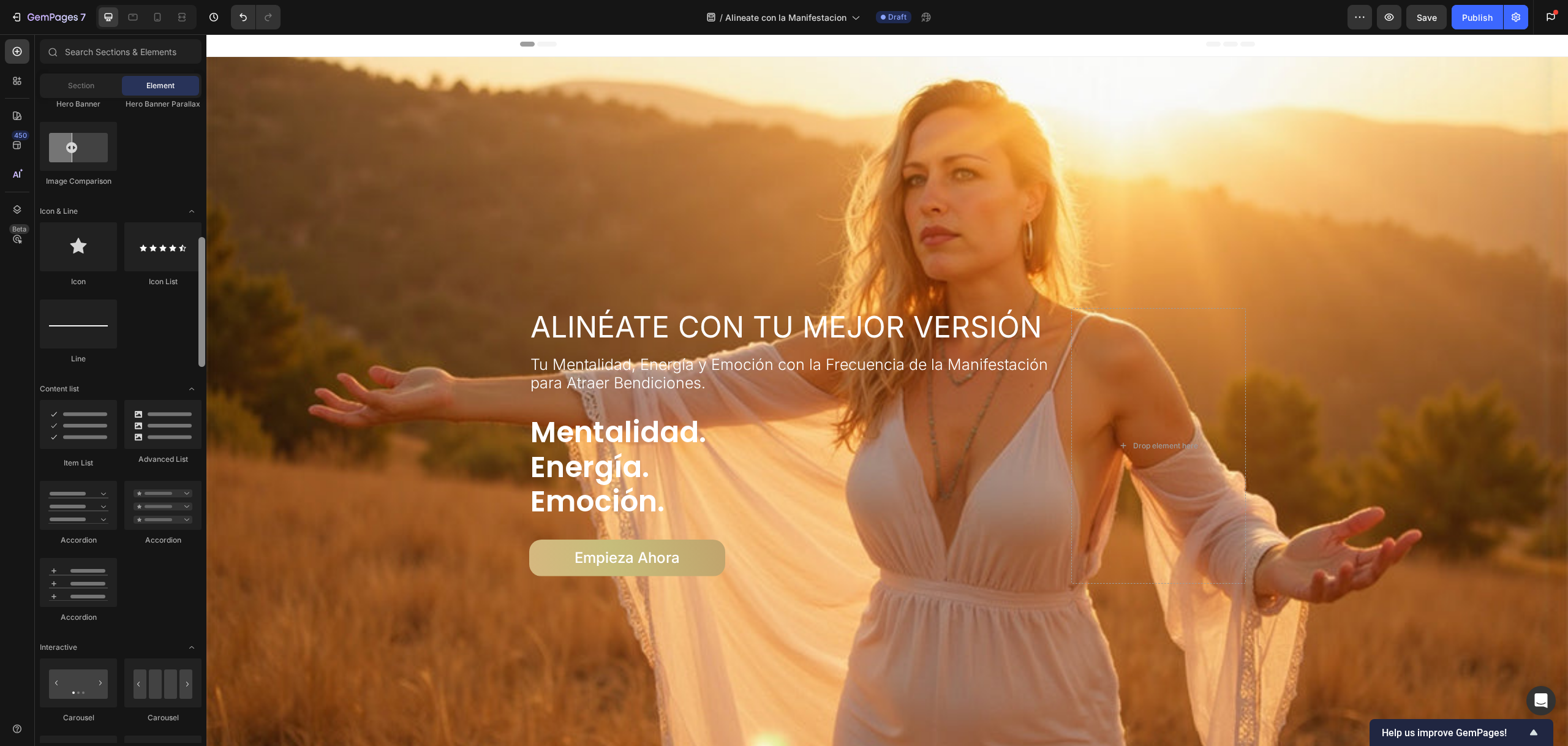
click at [198, 343] on div at bounding box center [202, 302] width 7 height 130
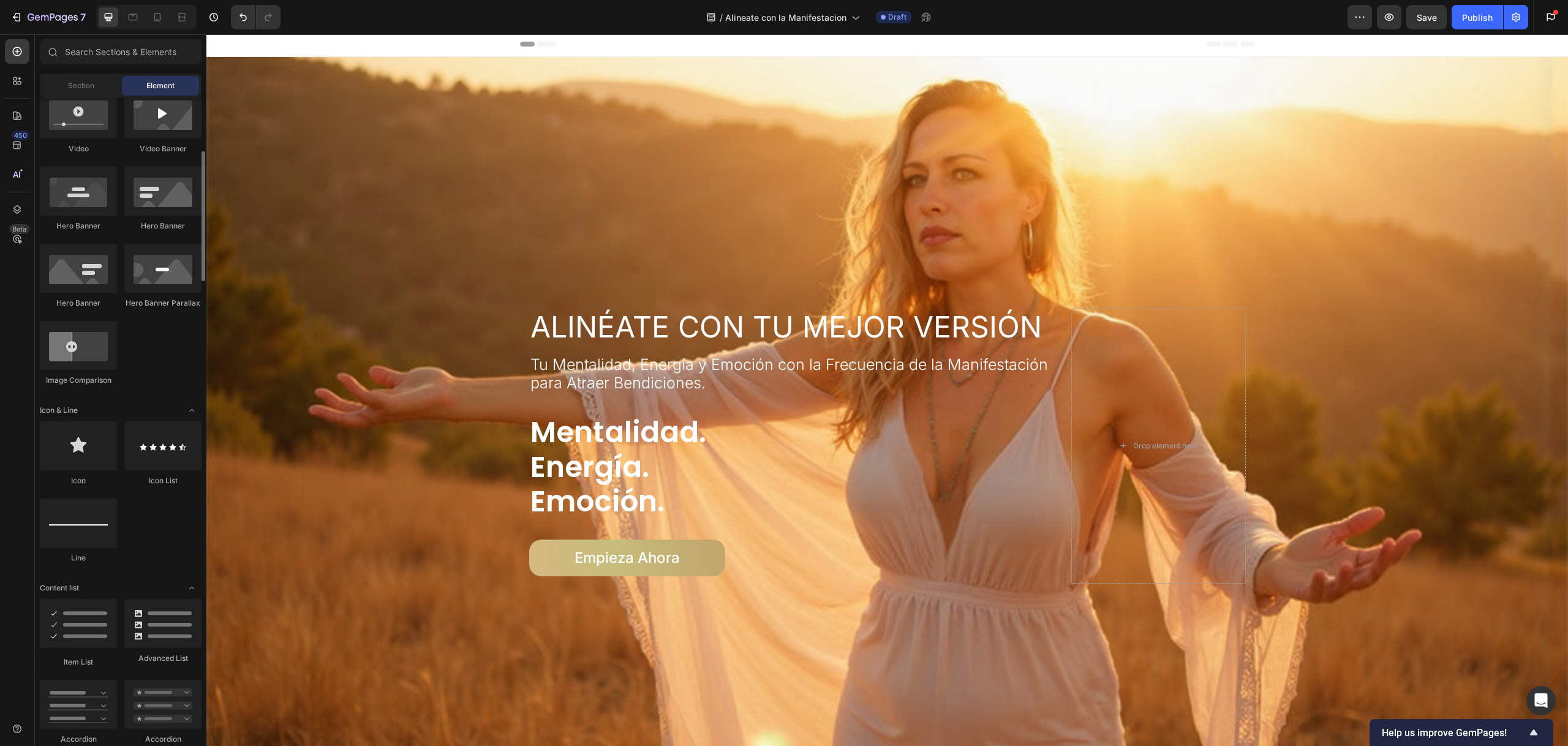
scroll to position [319, 0]
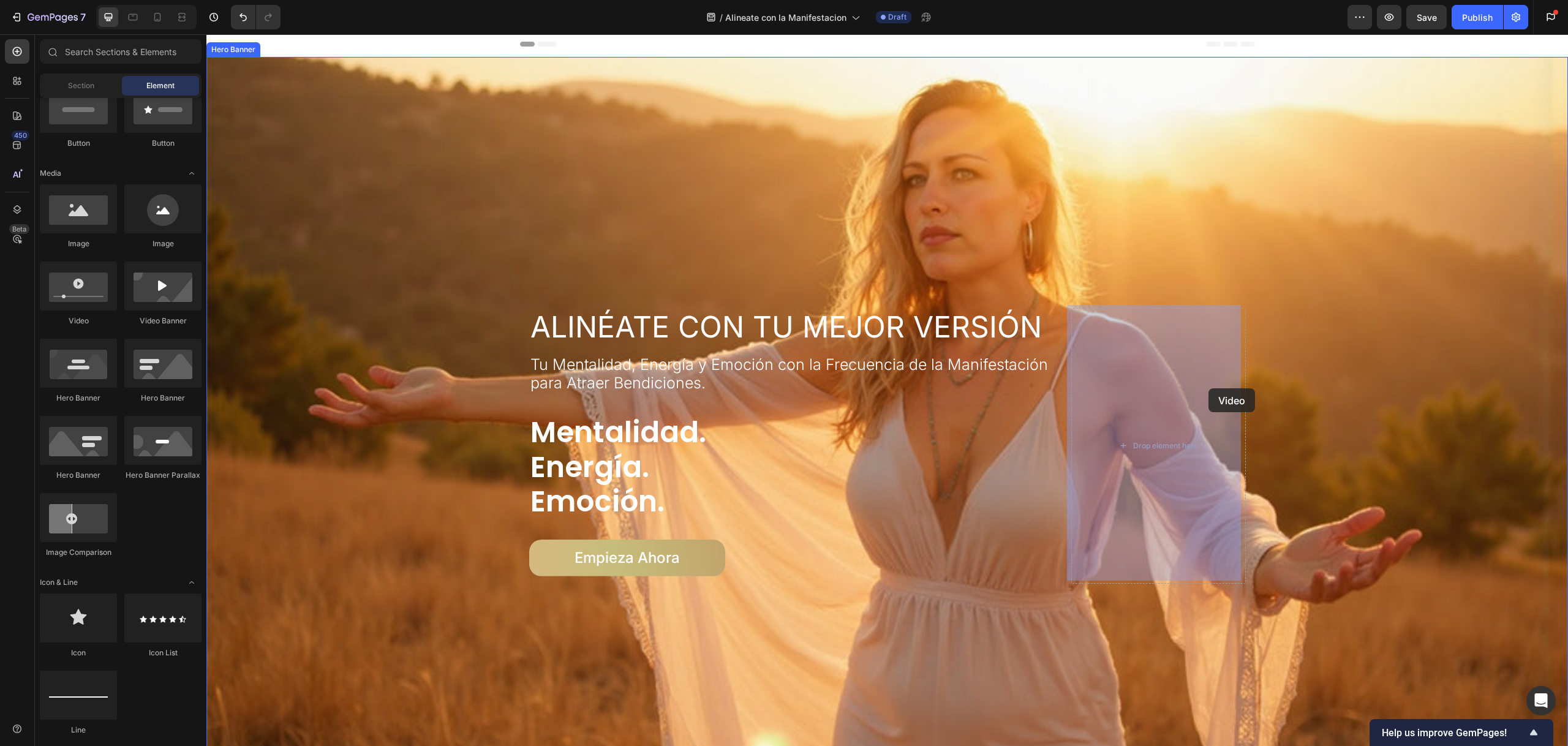
drag, startPoint x: 304, startPoint y: 318, endPoint x: 1207, endPoint y: 388, distance: 905.7
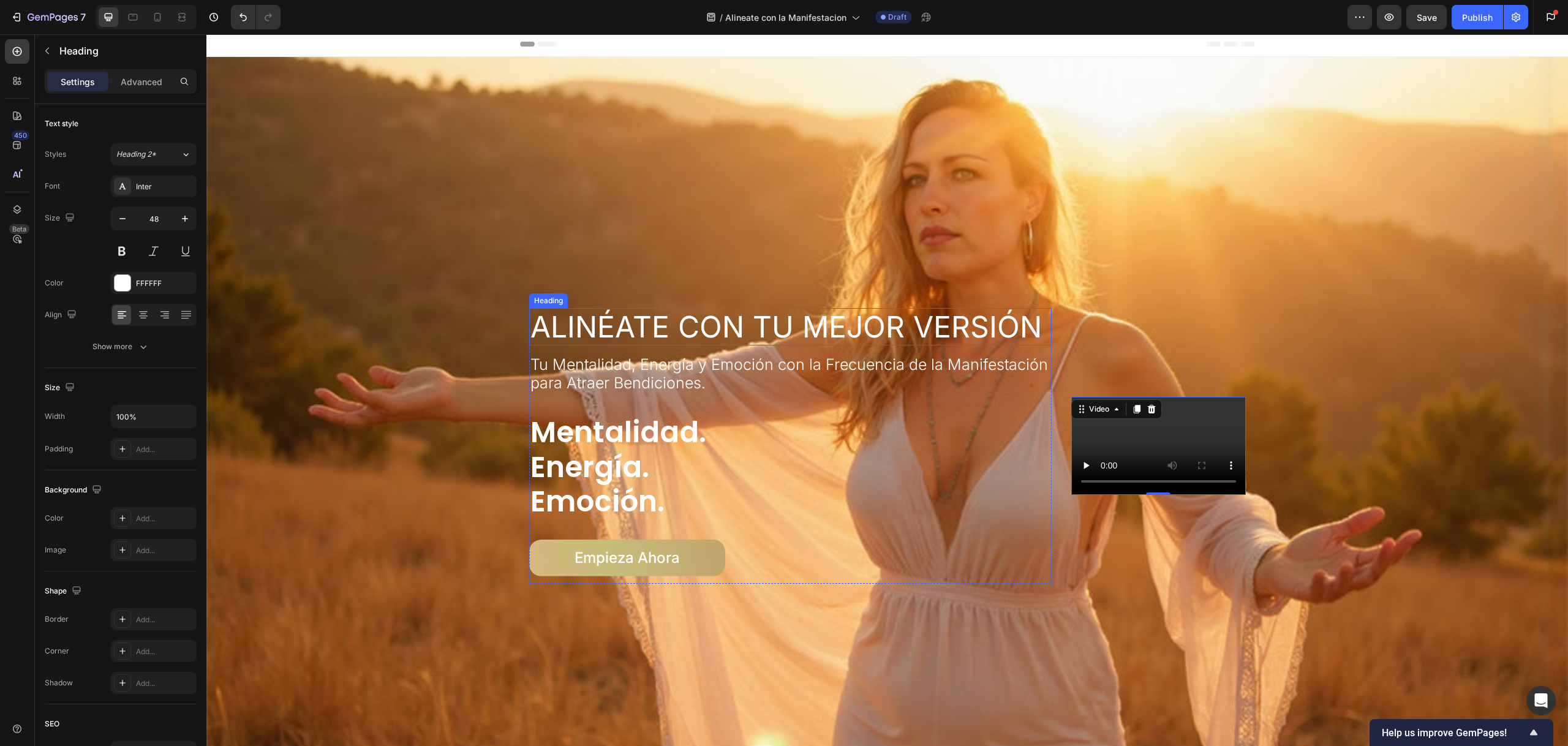
click at [548, 299] on div "Heading" at bounding box center [548, 301] width 33 height 11
click at [45, 46] on icon "button" at bounding box center [47, 51] width 10 height 10
click at [547, 299] on div "Heading" at bounding box center [561, 297] width 33 height 11
click at [147, 91] on div "Settings Advanced" at bounding box center [120, 81] width 152 height 25
click at [152, 77] on p "Advanced" at bounding box center [142, 82] width 42 height 13
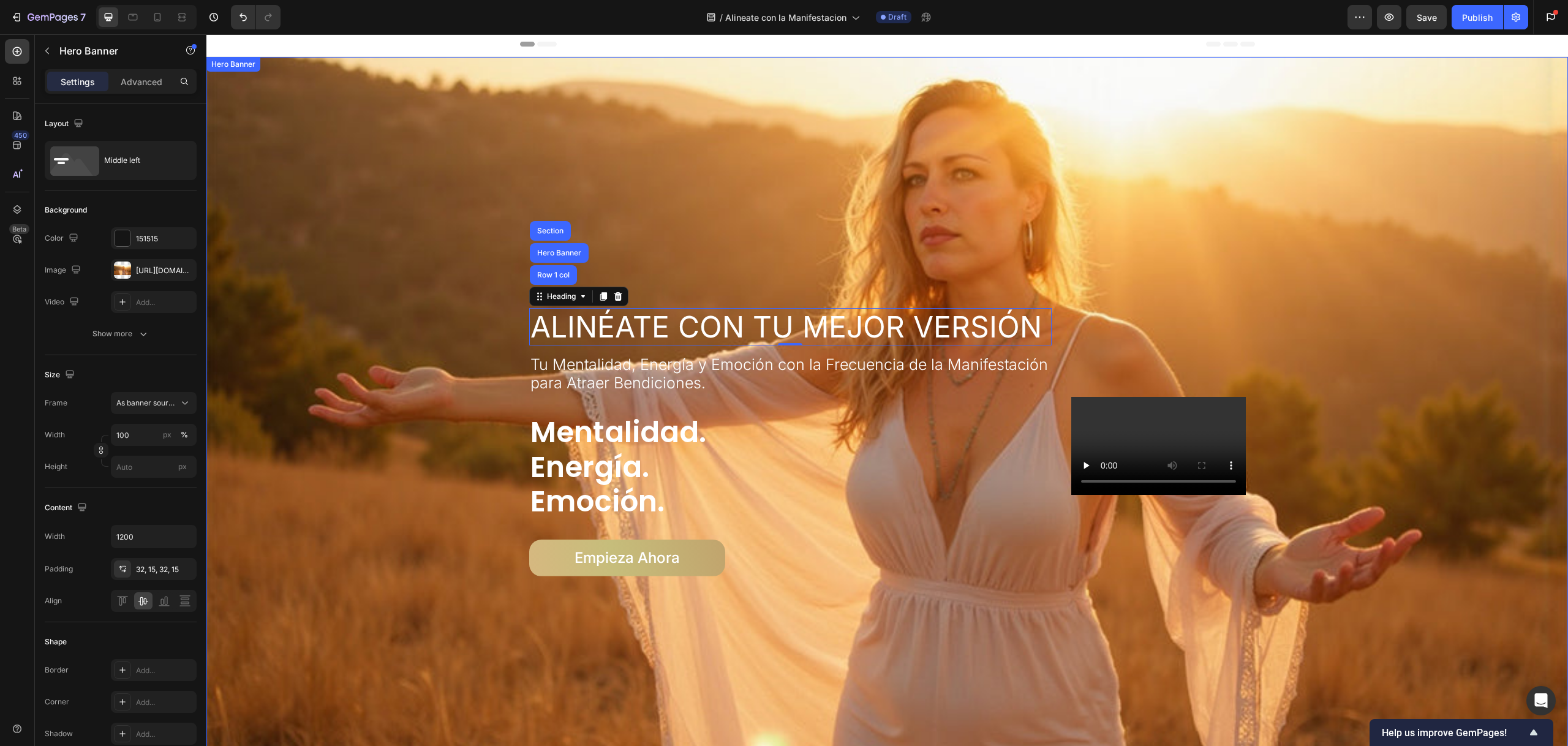
click at [236, 64] on div "Hero Banner" at bounding box center [234, 64] width 49 height 11
click at [154, 81] on p "Advanced" at bounding box center [142, 82] width 42 height 13
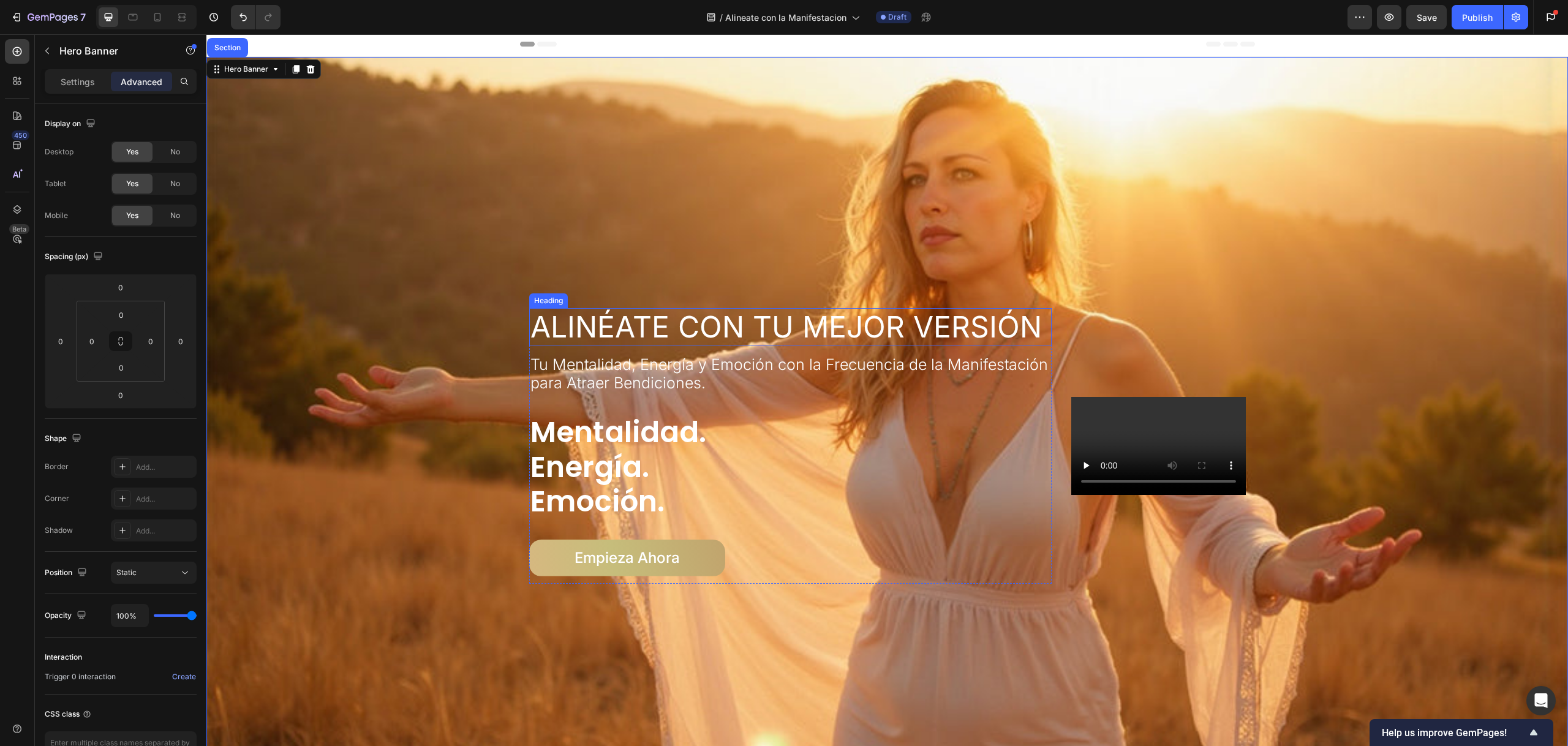
click at [797, 317] on h1 "Alinéate con Tu Mejor Versión" at bounding box center [790, 327] width 523 height 38
click at [554, 291] on div "Heading" at bounding box center [561, 297] width 33 height 11
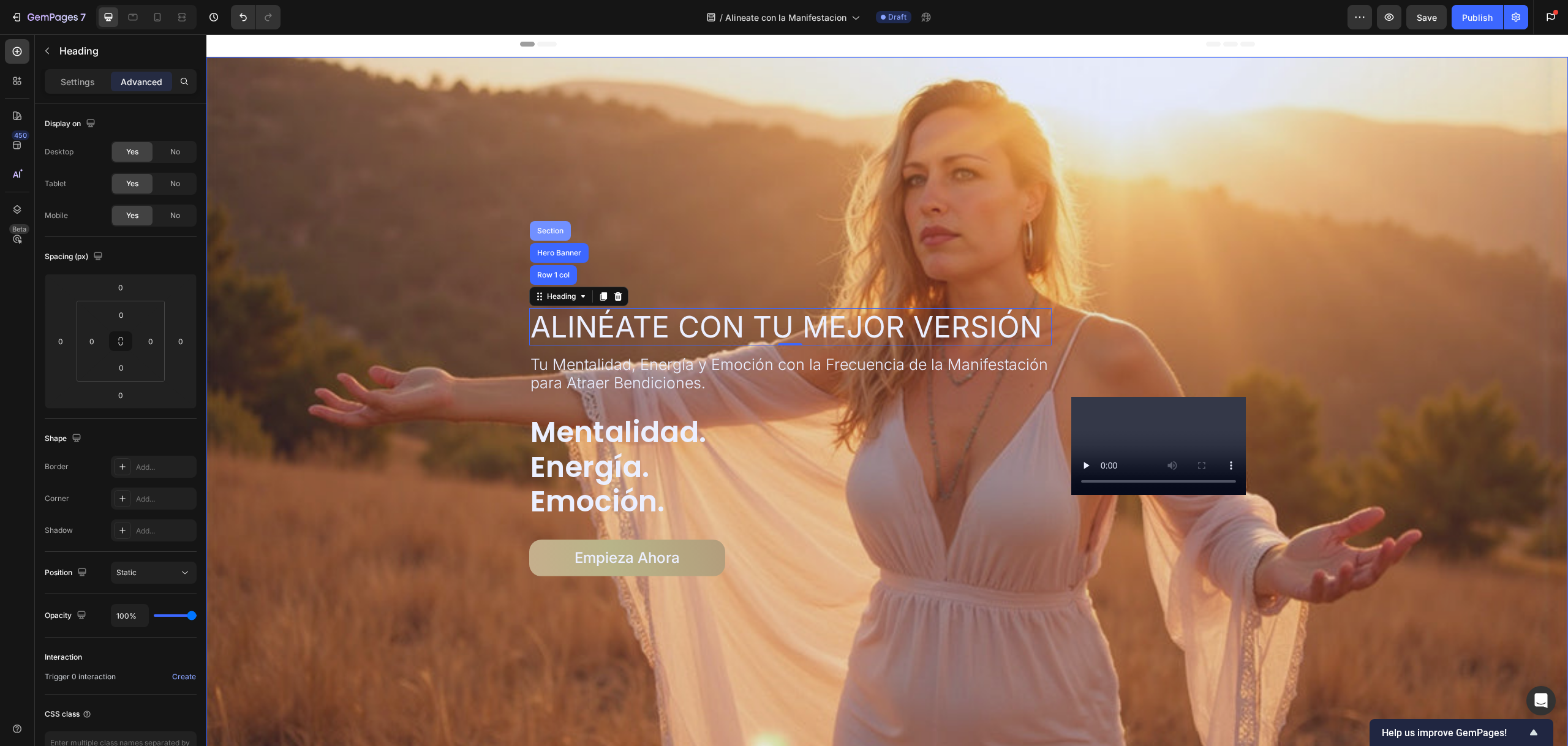
click at [555, 229] on div "Section" at bounding box center [550, 231] width 31 height 8
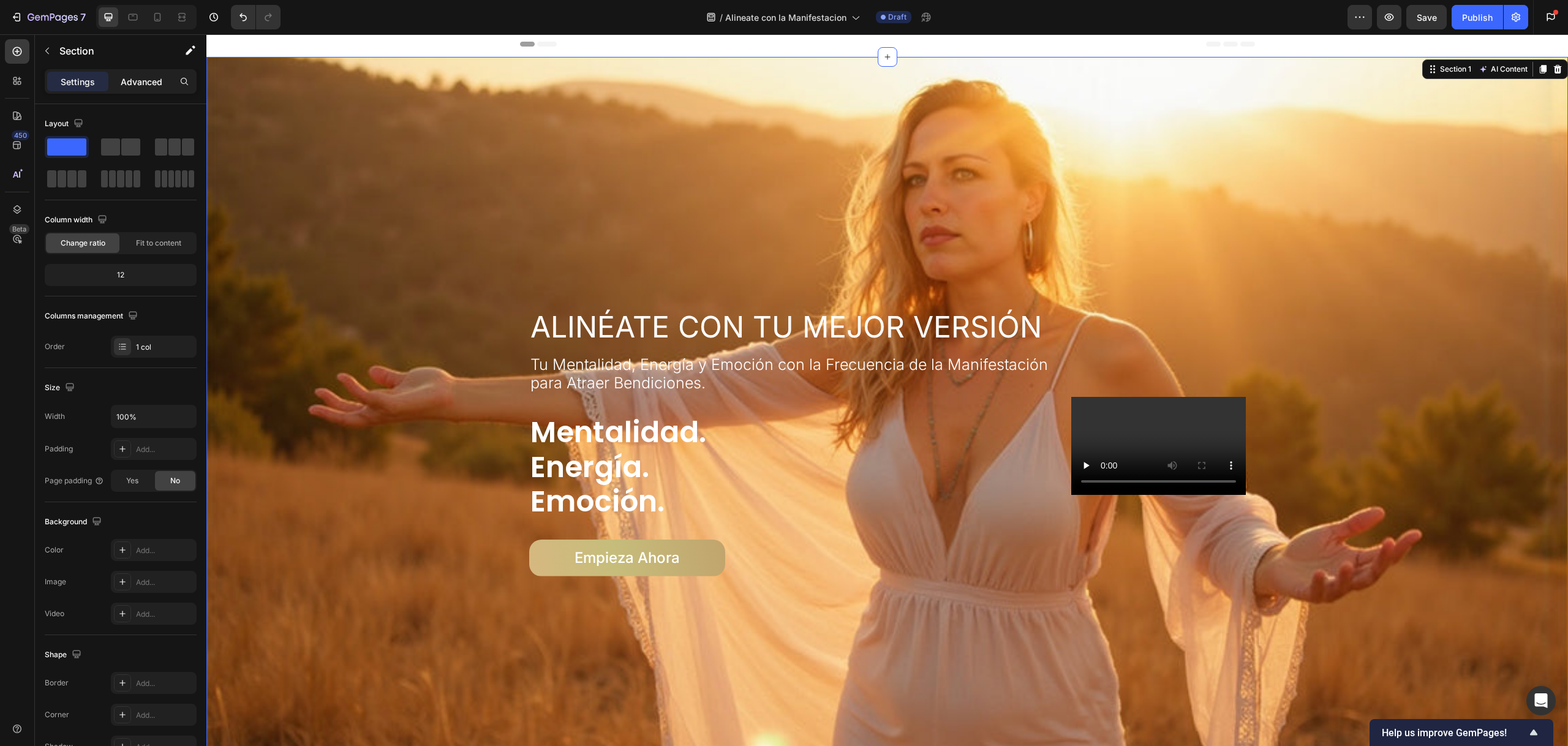
click at [151, 84] on p "Advanced" at bounding box center [142, 82] width 42 height 13
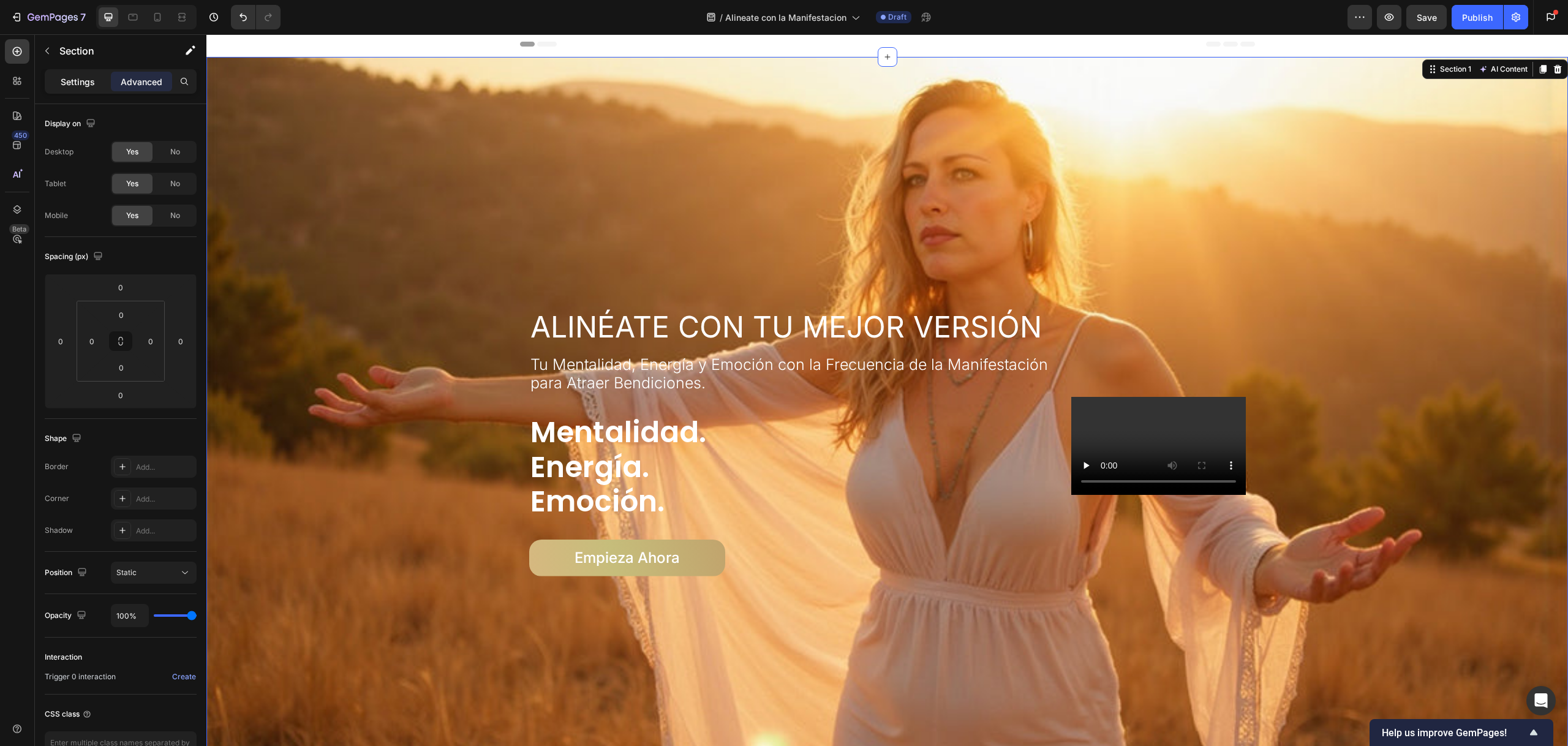
click at [83, 83] on p "Settings" at bounding box center [77, 82] width 34 height 13
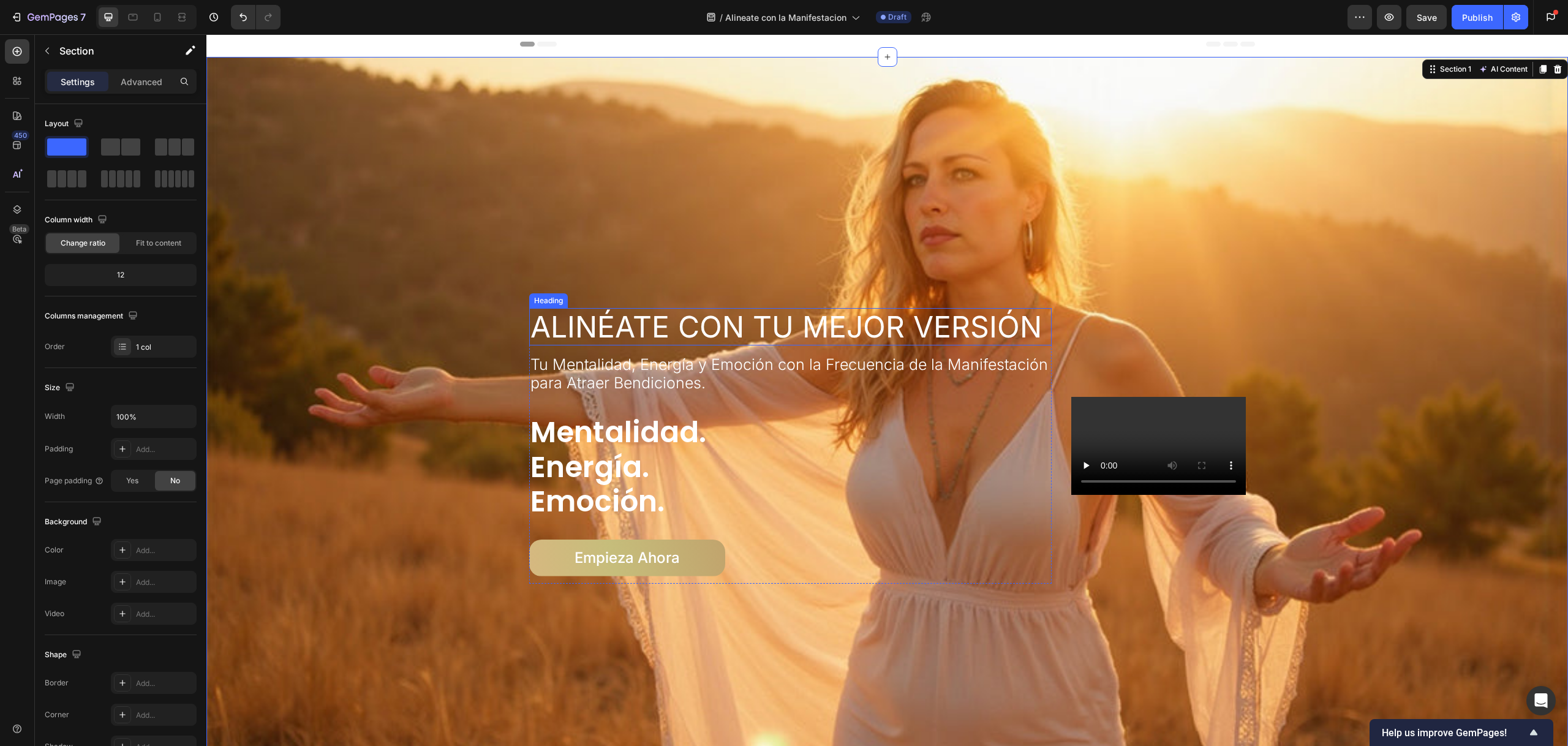
click at [538, 301] on div "Heading" at bounding box center [548, 301] width 38 height 14
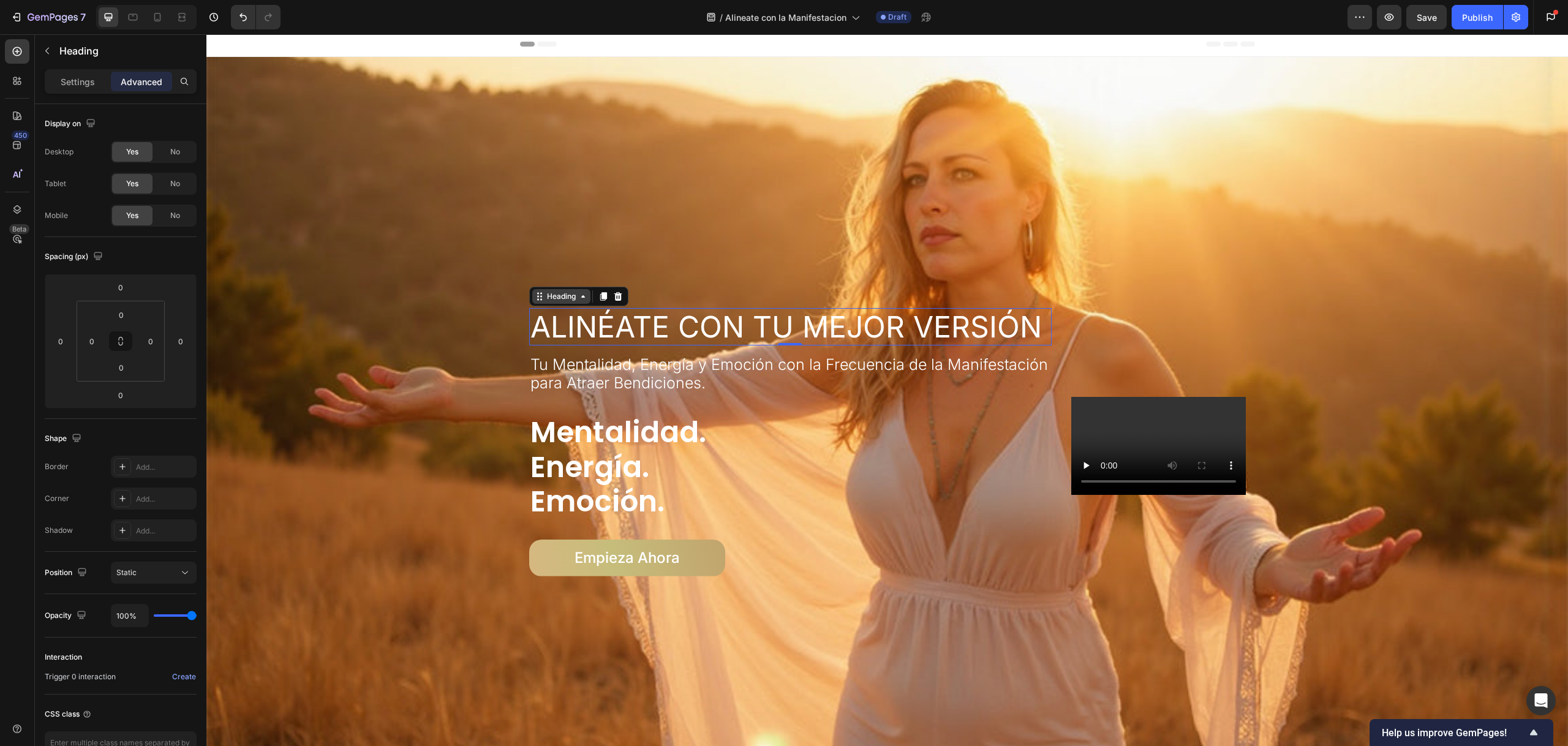
click at [560, 297] on div "Heading" at bounding box center [561, 297] width 33 height 11
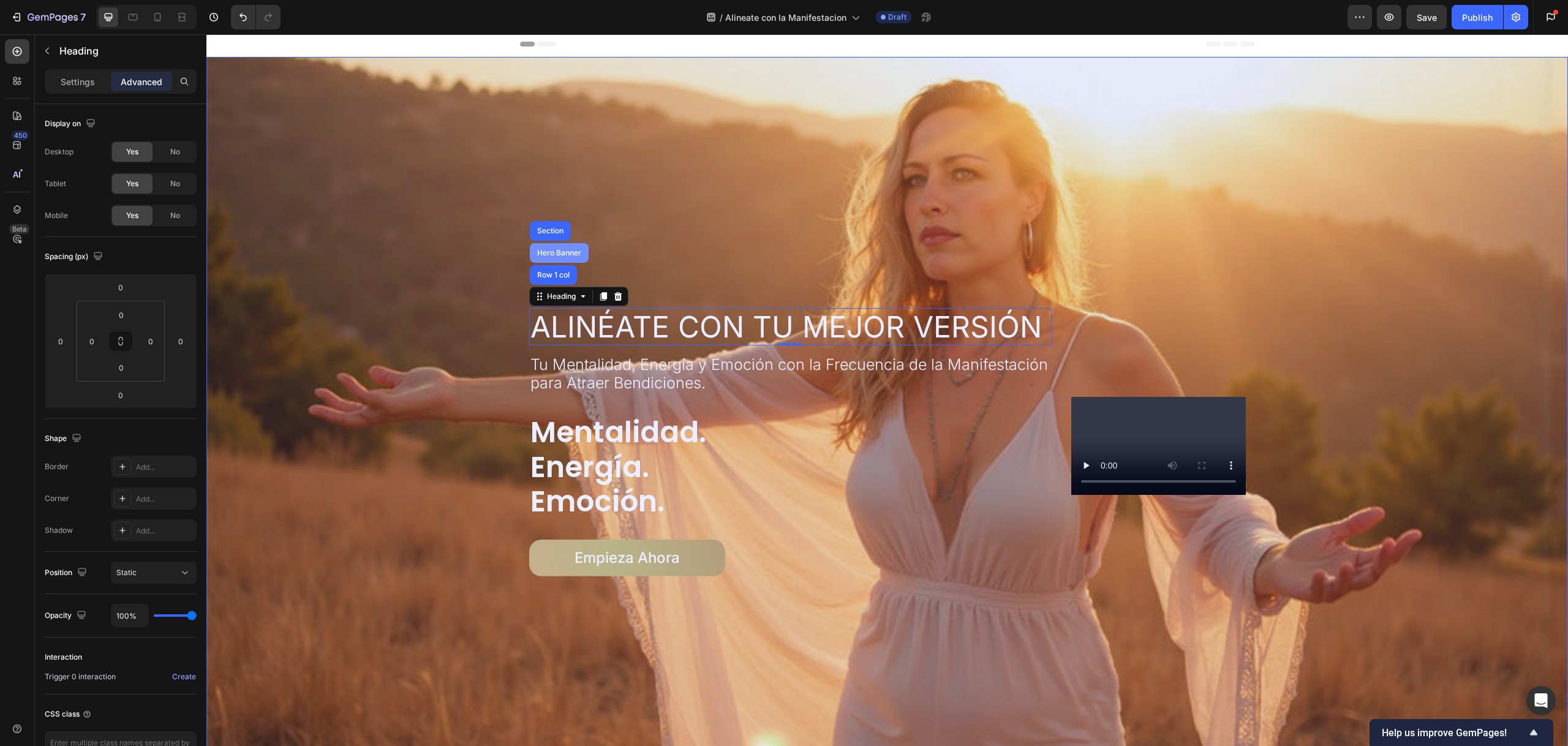
click at [552, 253] on div "Hero Banner" at bounding box center [559, 253] width 49 height 8
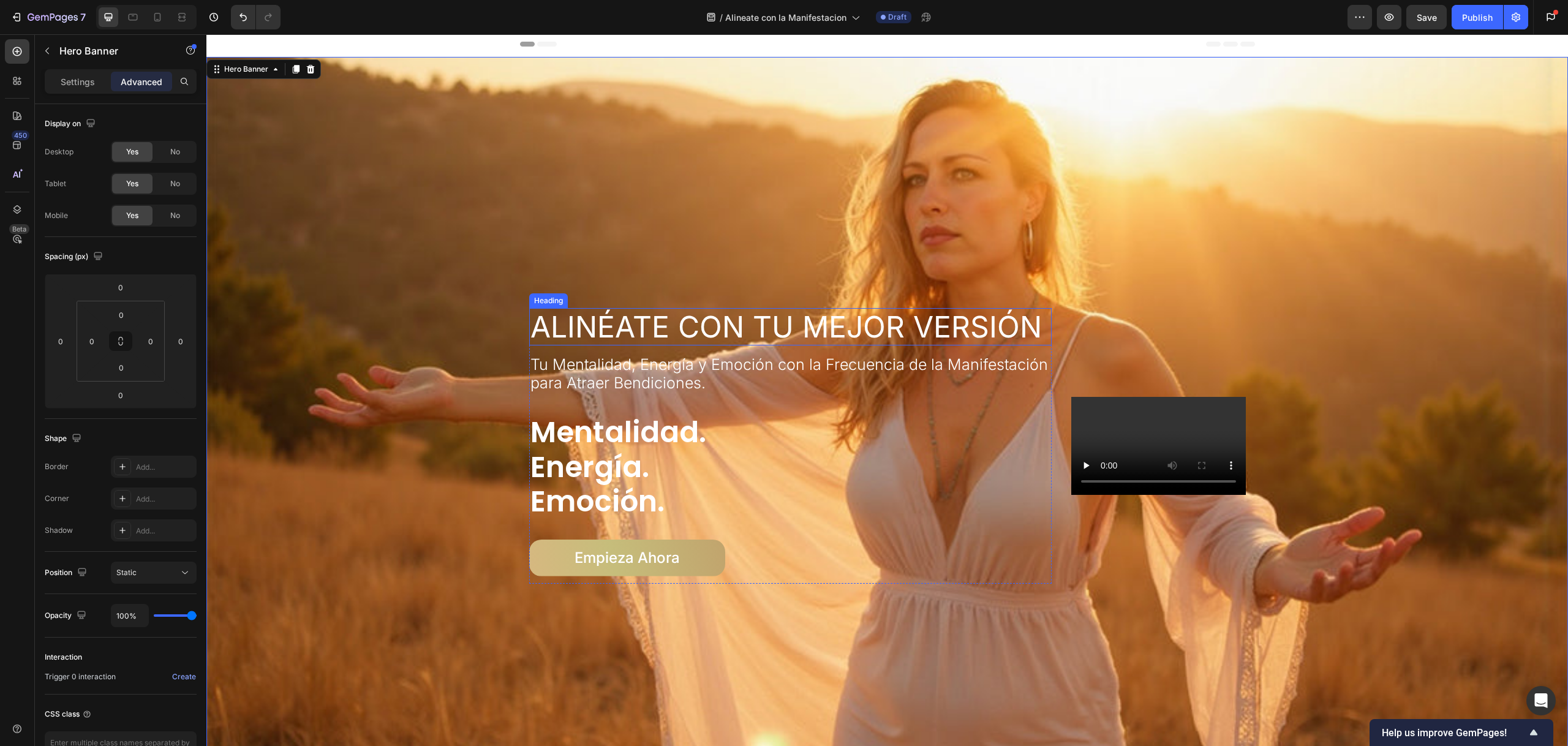
click at [553, 299] on div "Heading" at bounding box center [548, 301] width 33 height 11
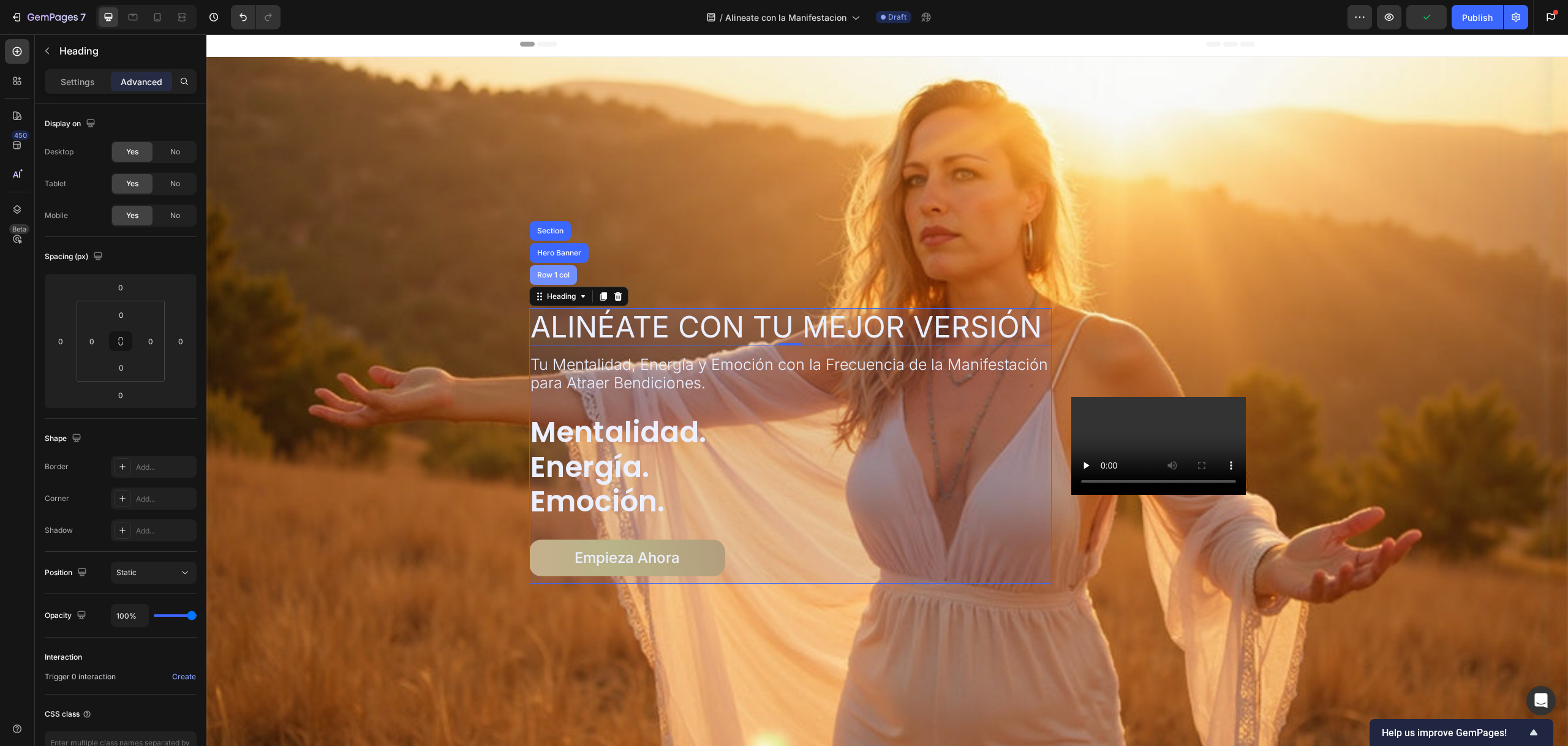
click at [557, 278] on div "Row 1 col" at bounding box center [553, 275] width 47 height 20
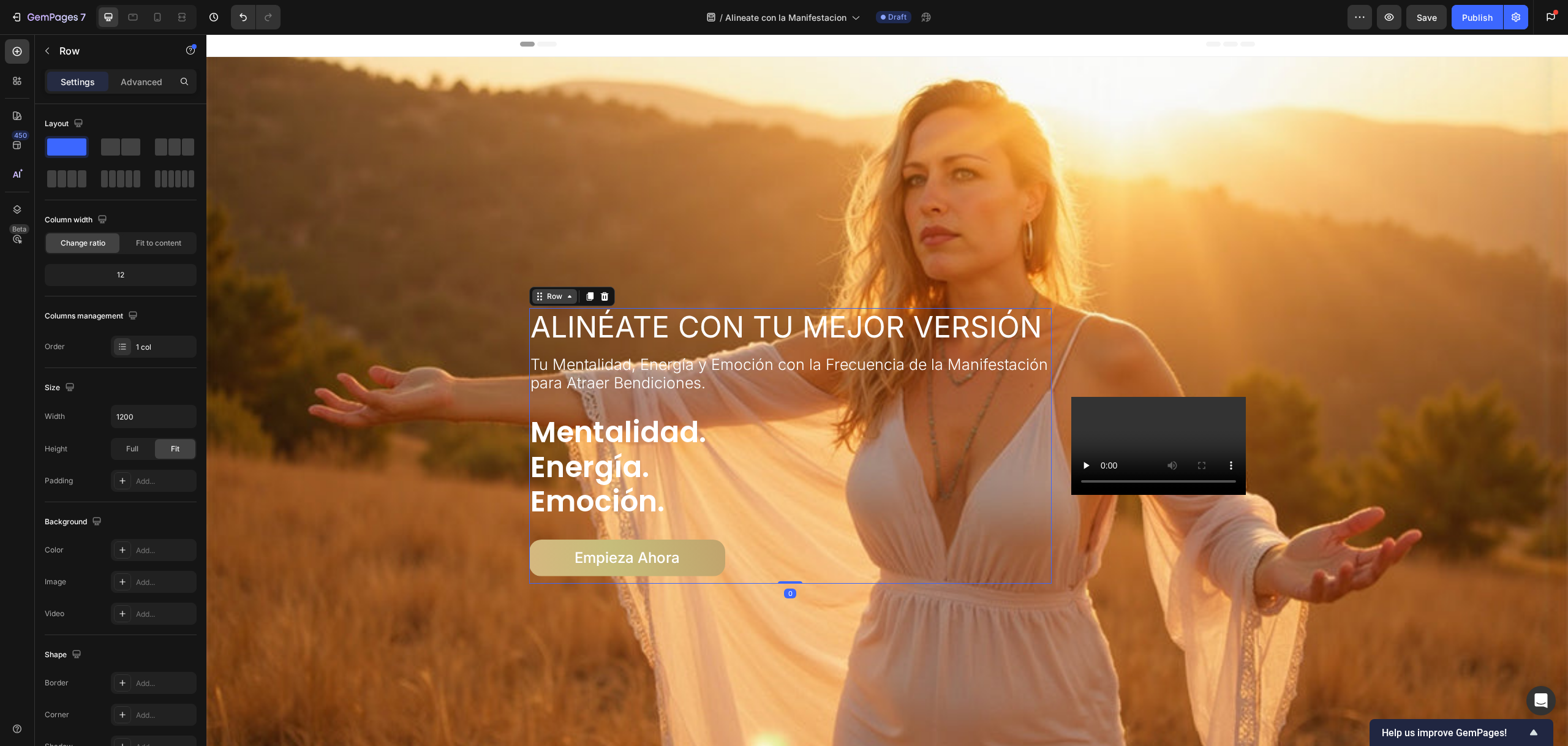
click at [553, 292] on div "Row" at bounding box center [555, 297] width 20 height 11
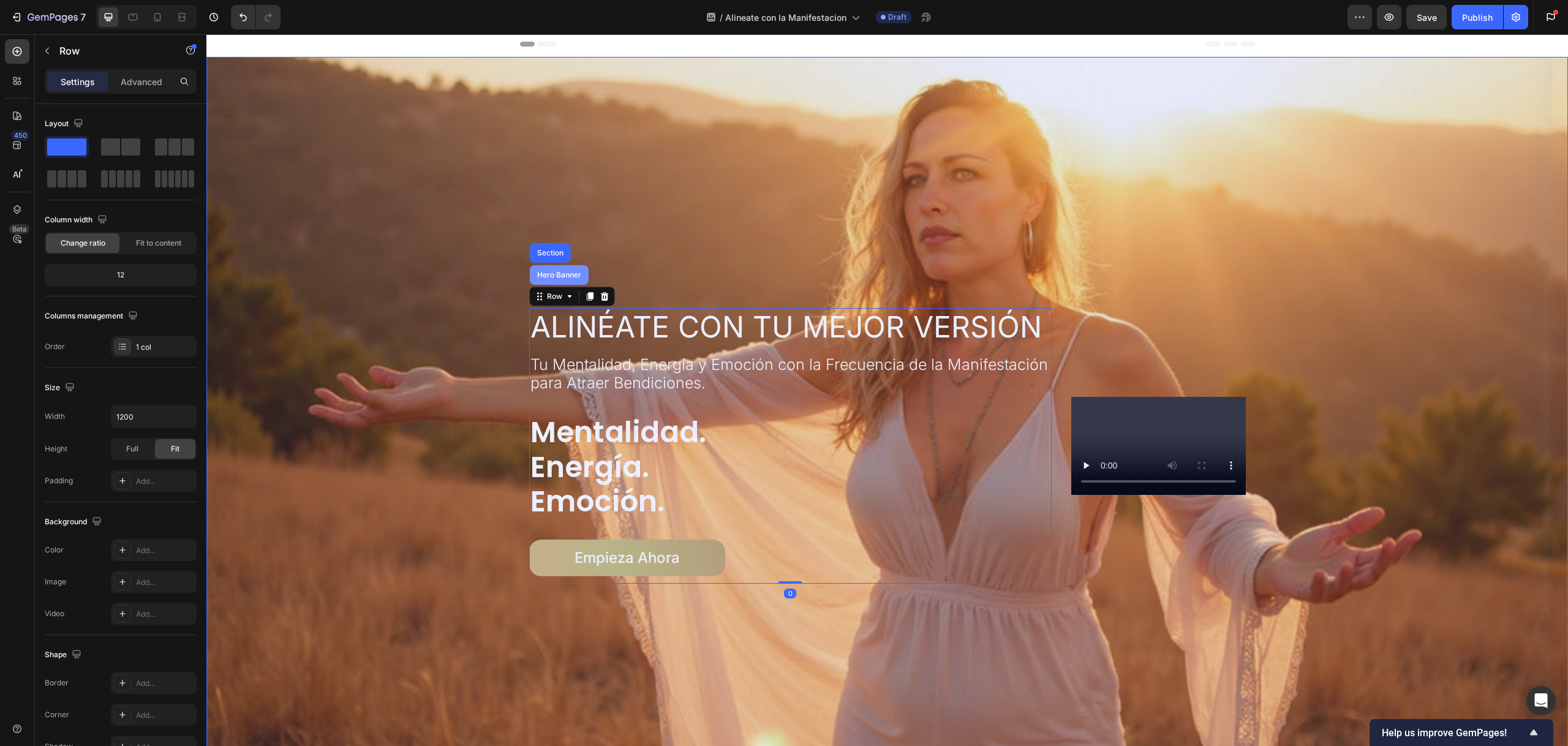
click at [550, 266] on div "Hero Banner" at bounding box center [559, 275] width 59 height 20
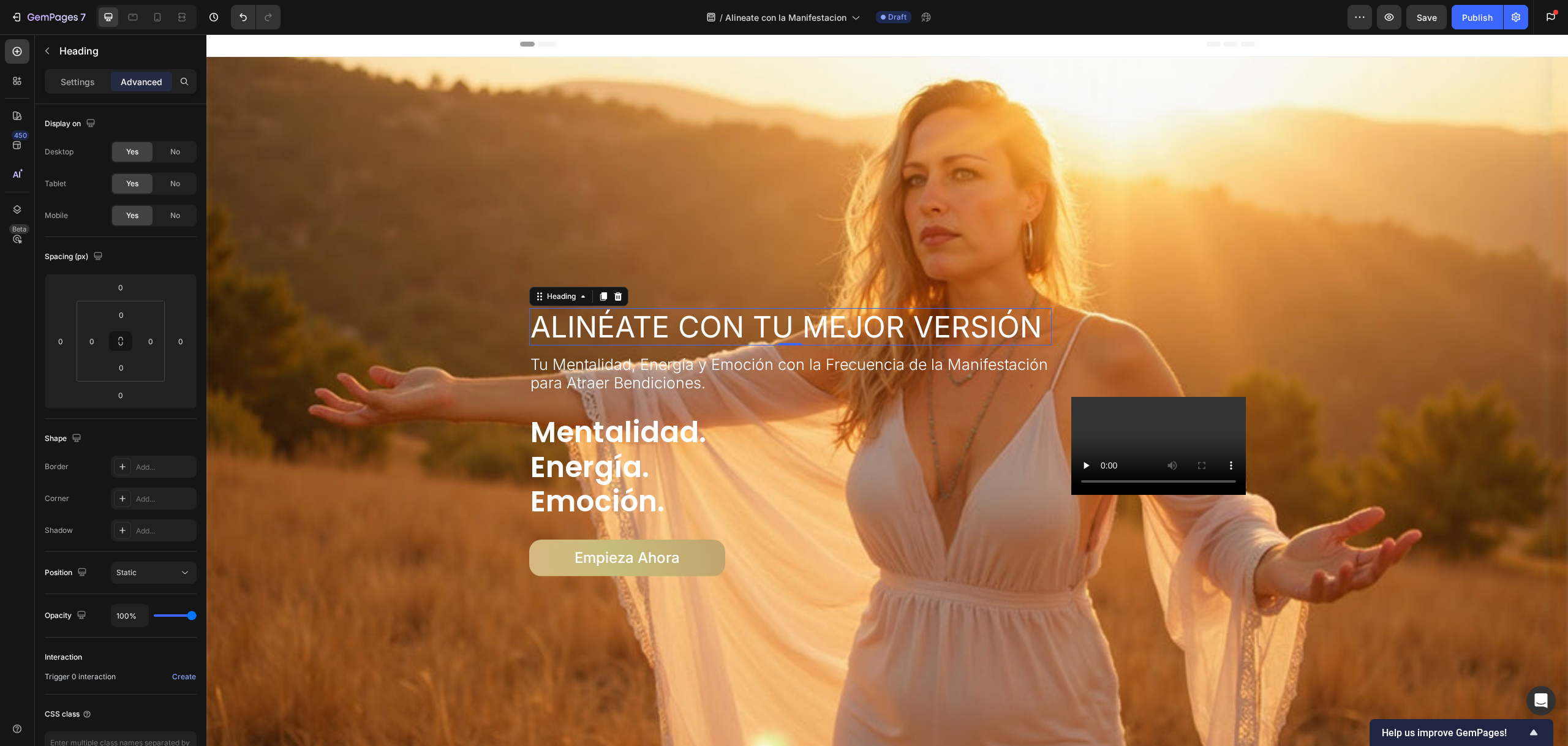
click at [547, 314] on h1 "Alinéate con Tu Mejor Versión" at bounding box center [790, 327] width 523 height 38
click at [551, 296] on div "Heading" at bounding box center [561, 297] width 33 height 11
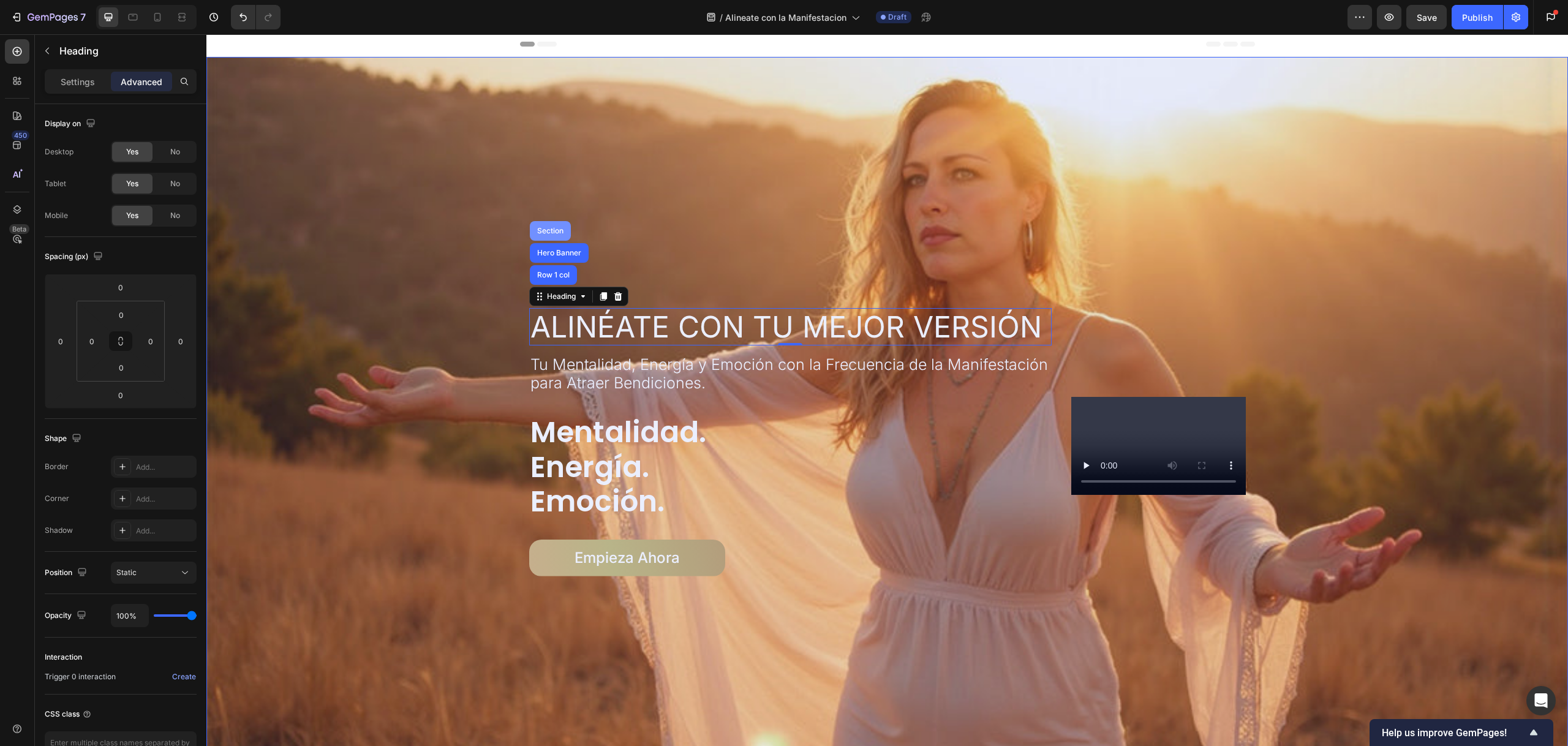
click at [545, 234] on div "Section" at bounding box center [550, 231] width 41 height 20
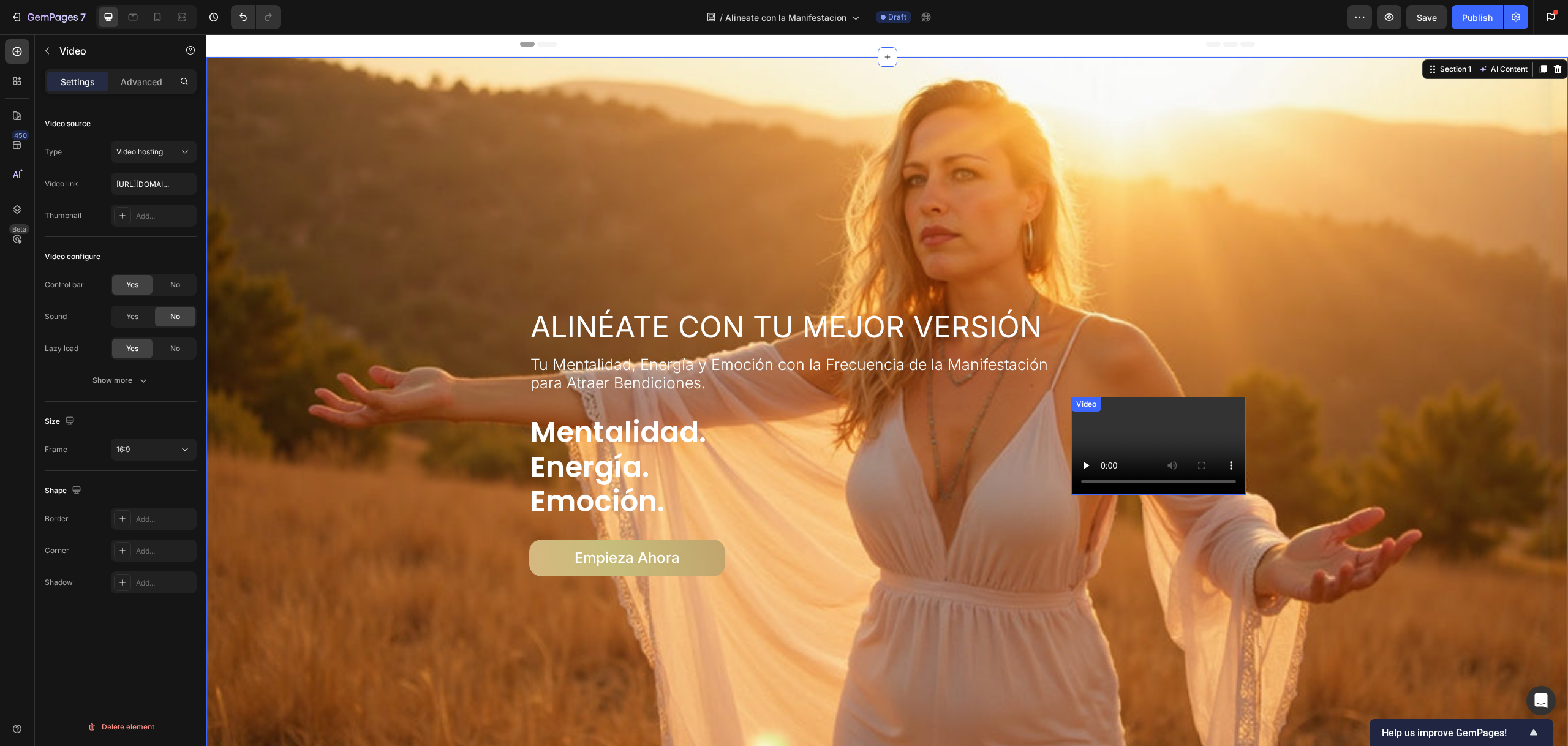
click at [1093, 415] on div "Video" at bounding box center [1158, 446] width 174 height 98
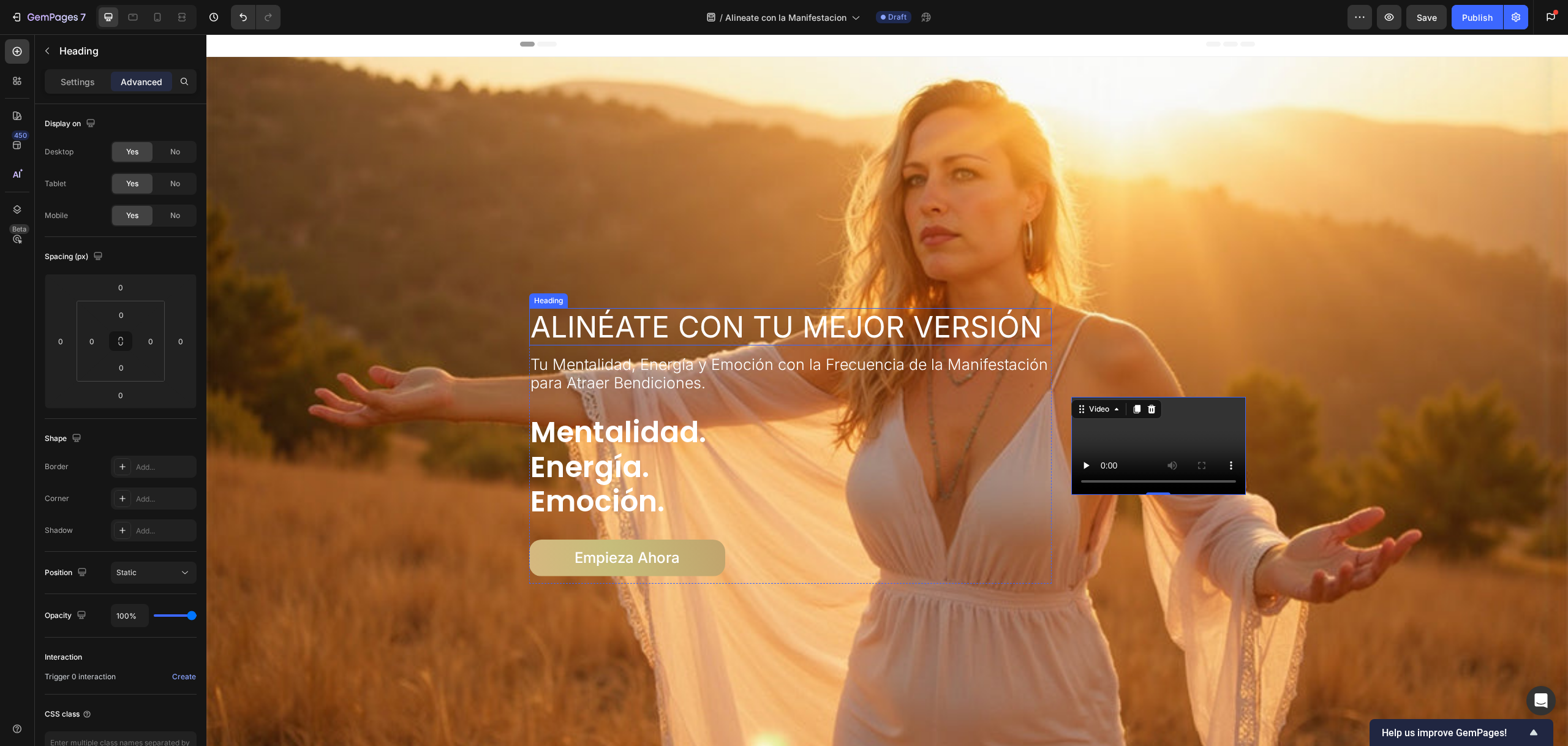
click at [538, 301] on div "Heading" at bounding box center [548, 301] width 33 height 11
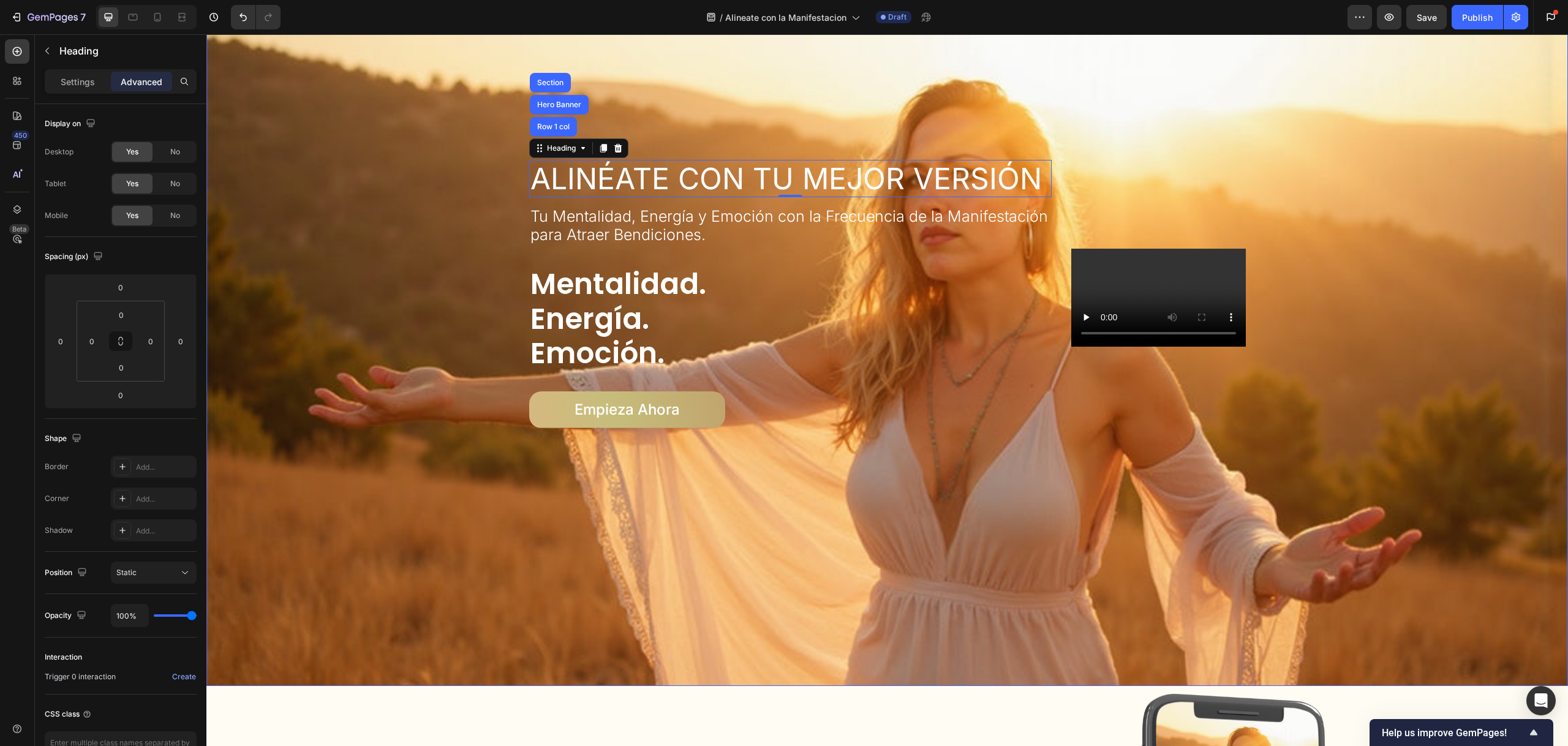
scroll to position [150, 0]
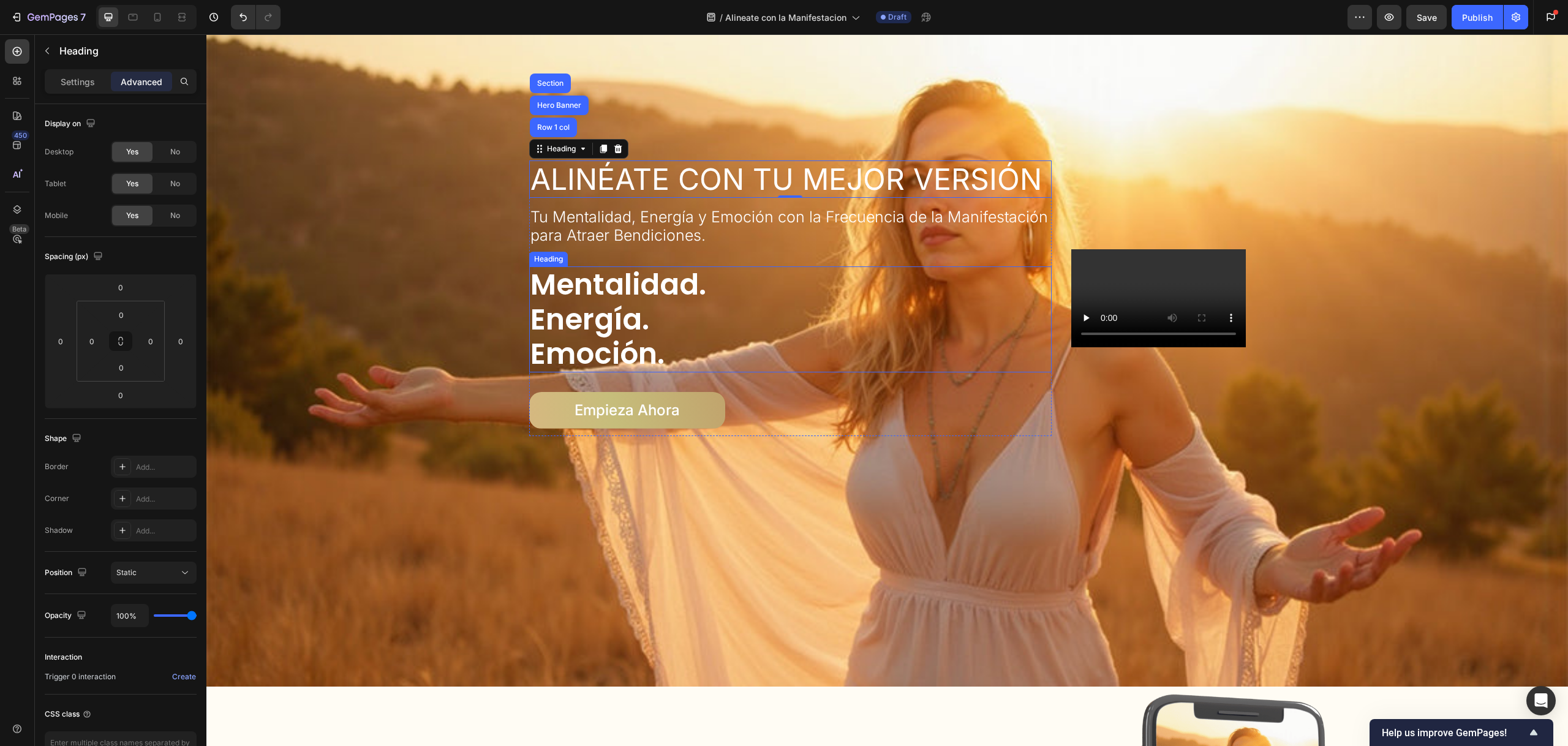
click at [1042, 275] on h3 "mentalidad. energía. emoción." at bounding box center [790, 319] width 523 height 106
click at [545, 149] on div "Heading" at bounding box center [548, 153] width 33 height 11
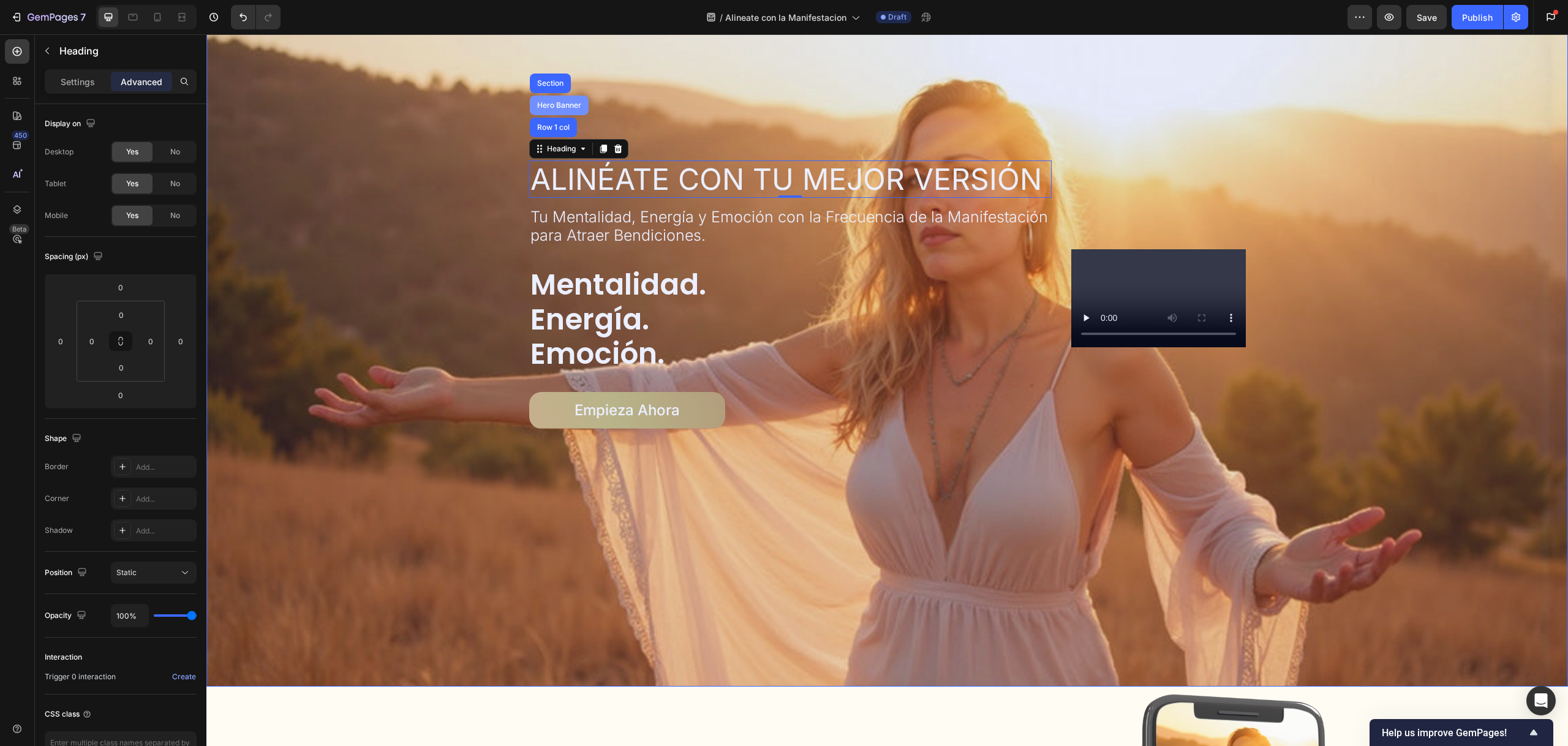
click at [555, 102] on div "Hero Banner" at bounding box center [559, 105] width 49 height 8
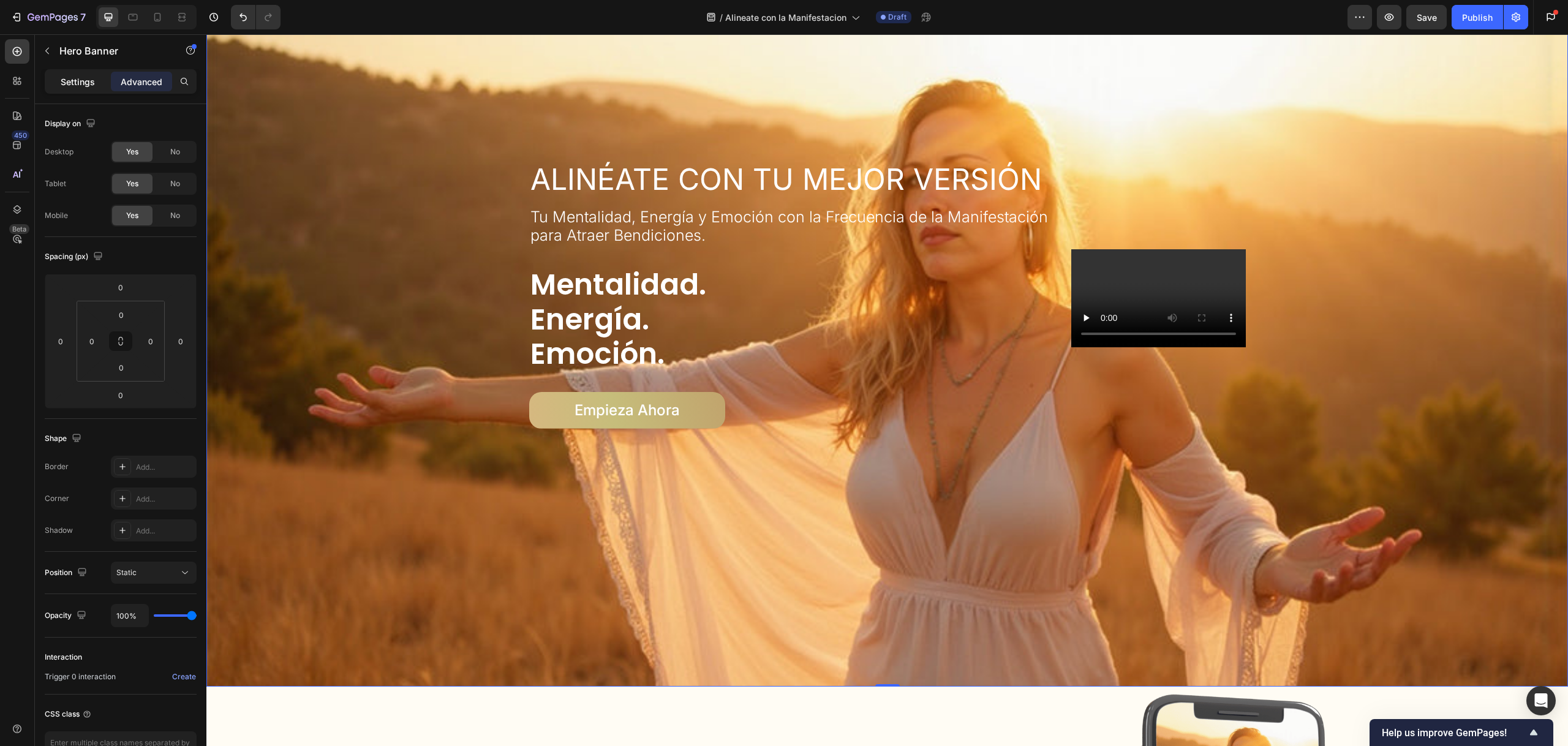
click at [76, 79] on p "Settings" at bounding box center [77, 82] width 34 height 13
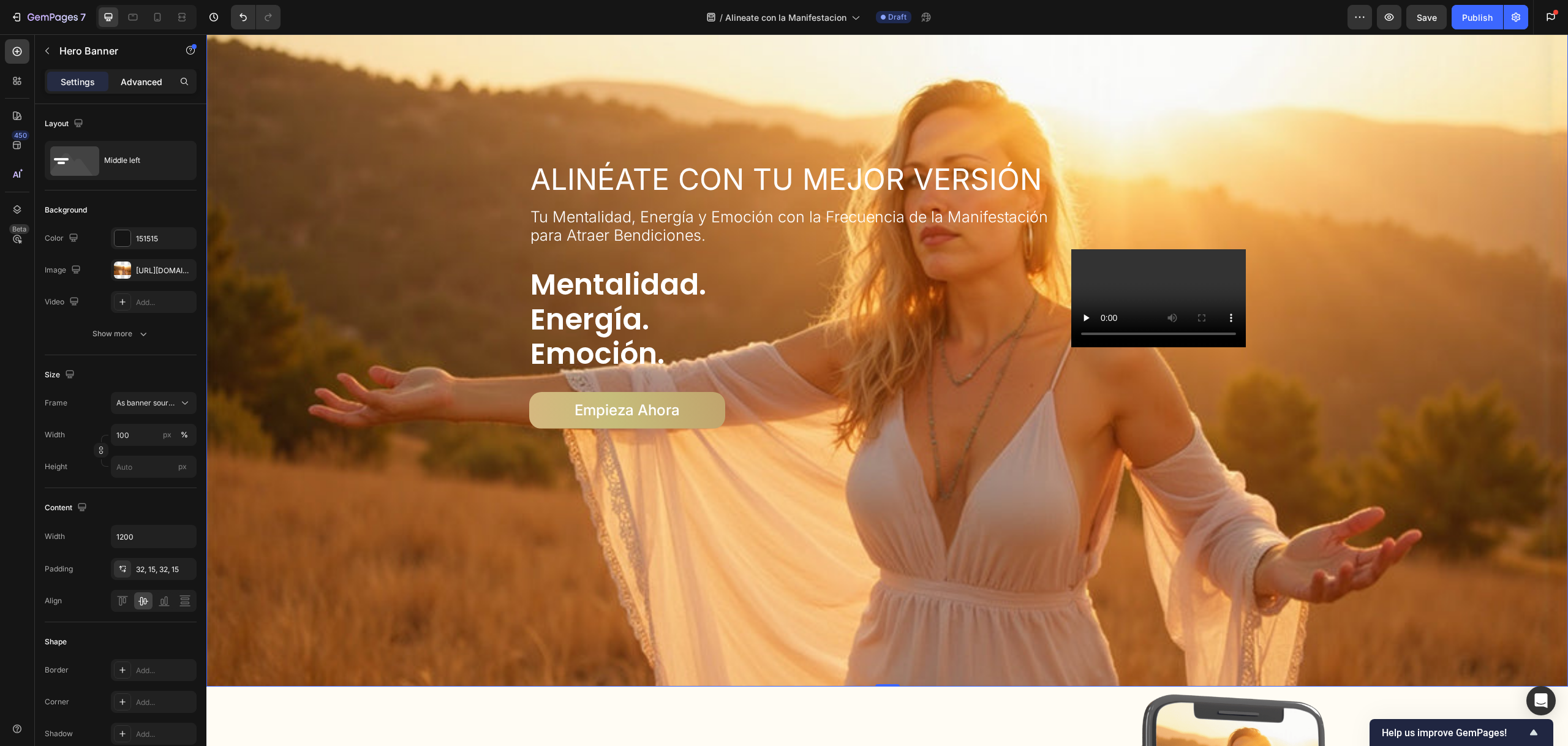
click at [149, 73] on div "Advanced" at bounding box center [141, 81] width 61 height 20
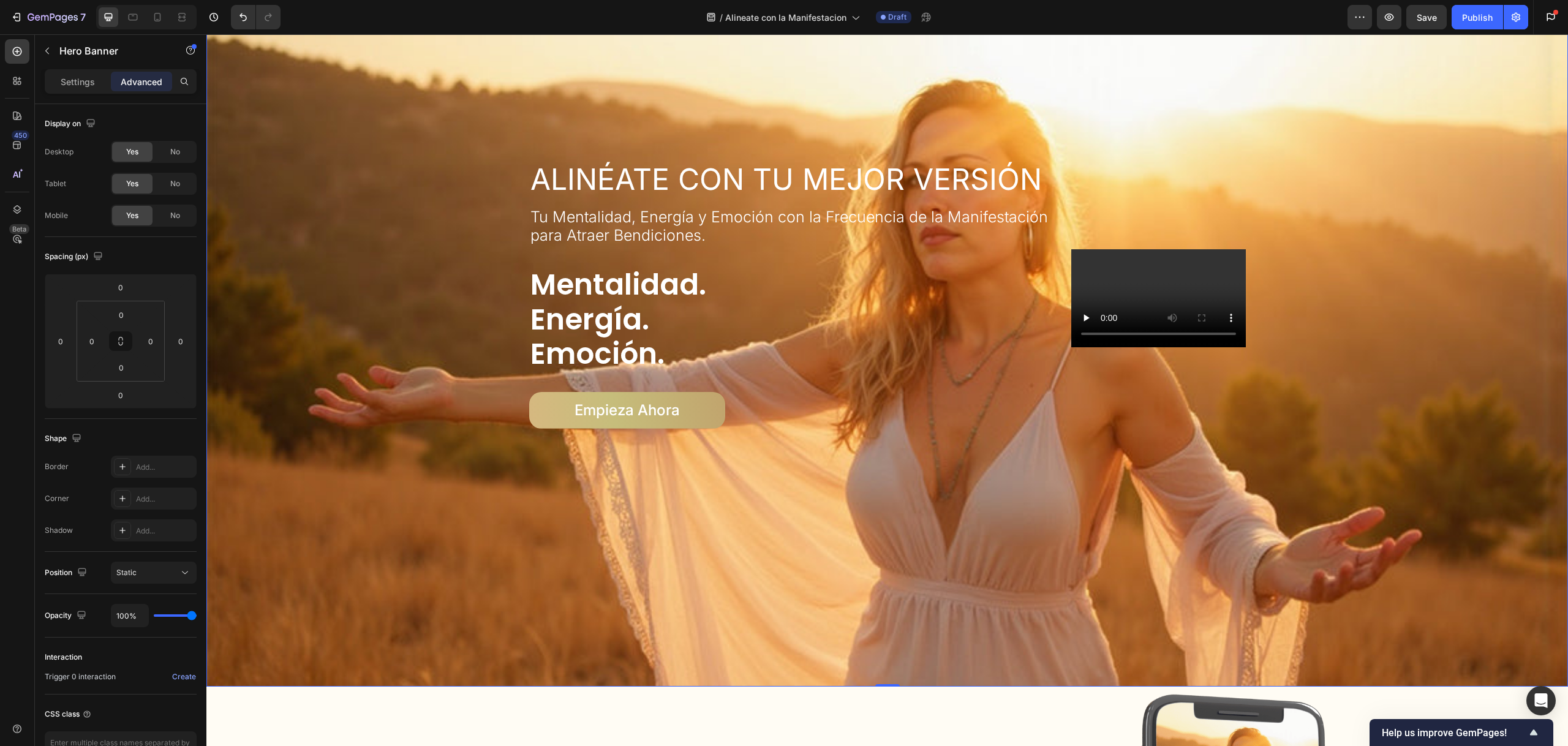
scroll to position [0, 0]
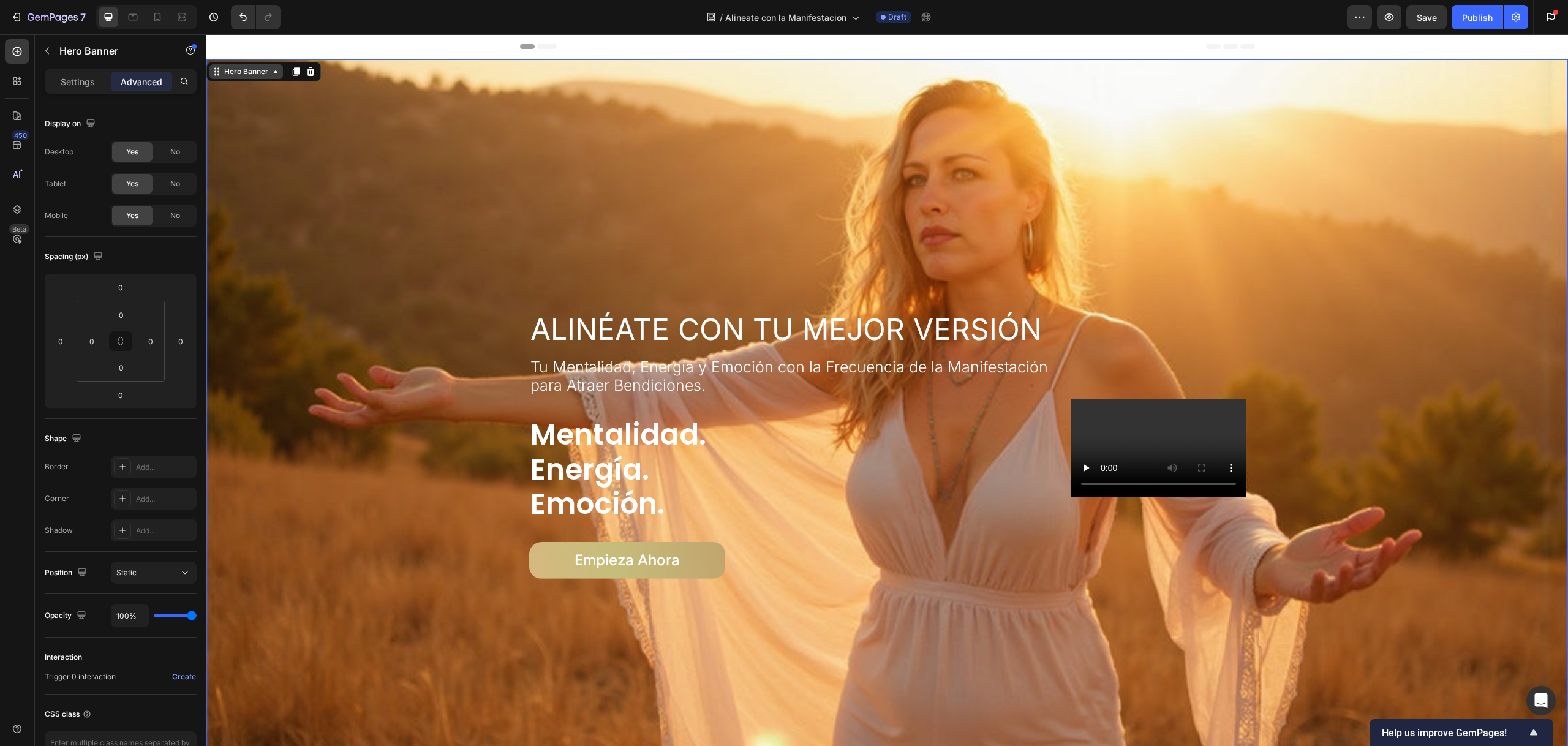
click at [247, 72] on div "Hero Banner" at bounding box center [246, 72] width 49 height 11
click at [215, 71] on icon at bounding box center [215, 72] width 2 height 2
click at [223, 71] on div "Hero Banner" at bounding box center [246, 72] width 49 height 11
click at [61, 83] on p "Settings" at bounding box center [77, 82] width 34 height 13
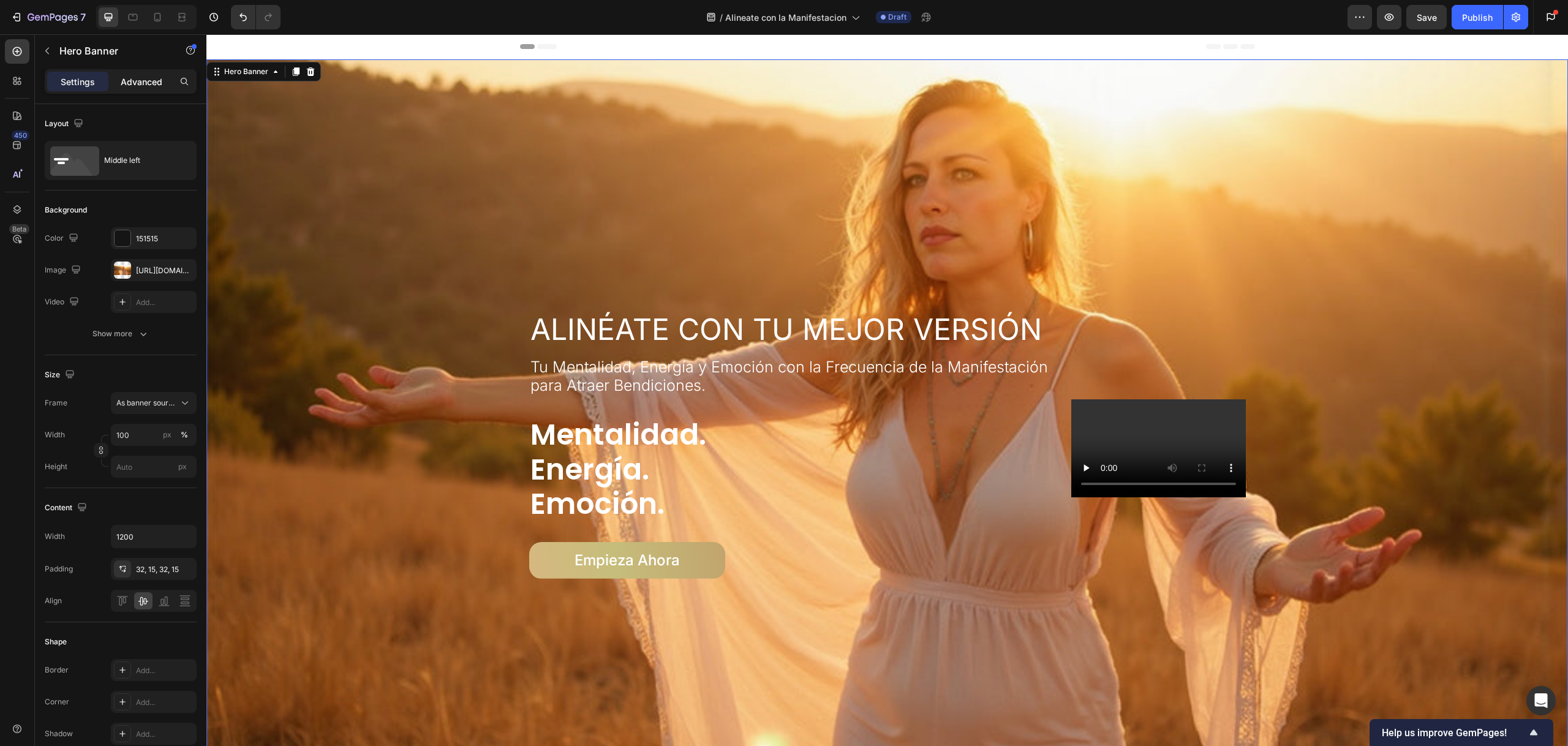
click at [141, 79] on p "Advanced" at bounding box center [142, 82] width 42 height 13
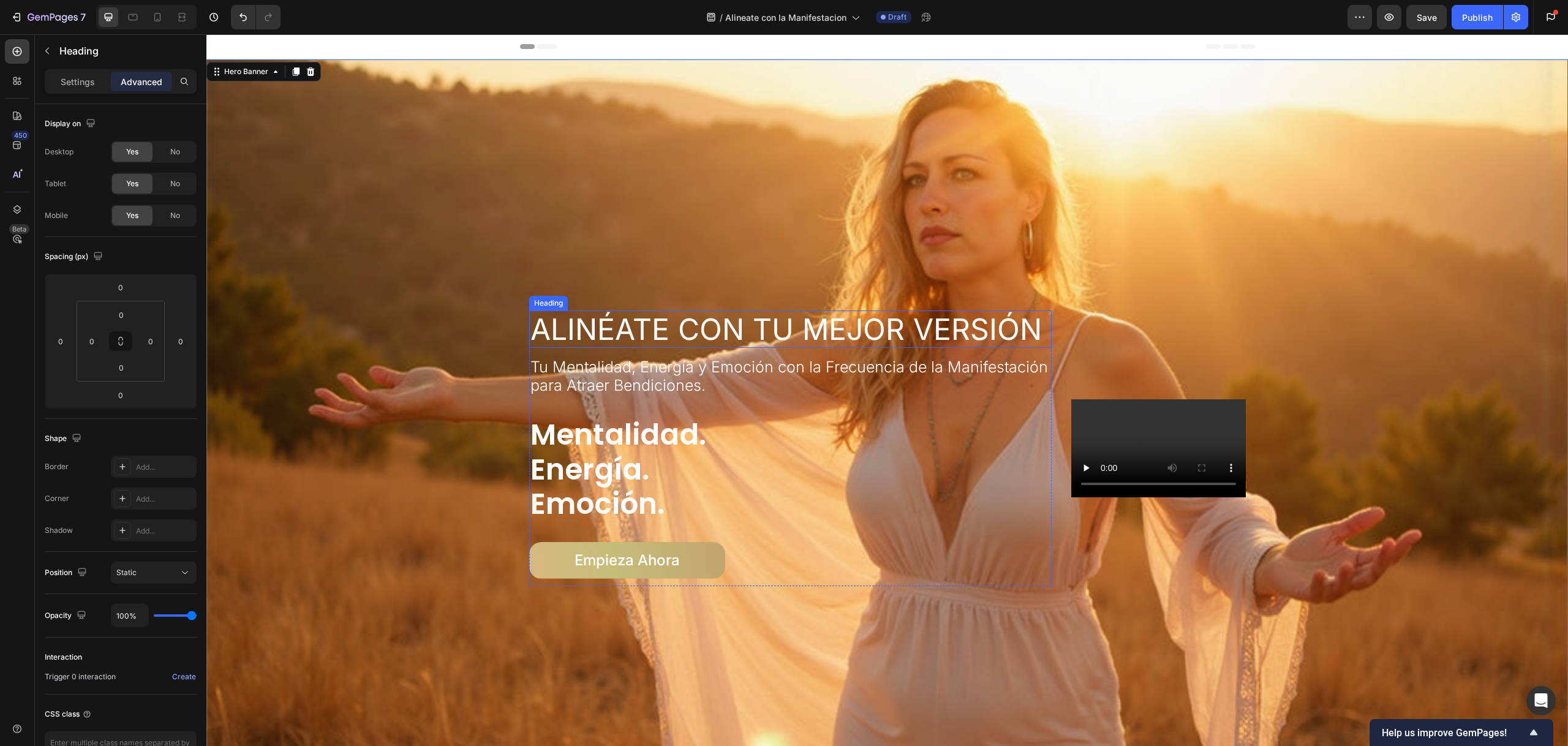
click at [542, 304] on div "Heading" at bounding box center [548, 303] width 38 height 14
click at [76, 76] on p "Settings" at bounding box center [77, 82] width 34 height 13
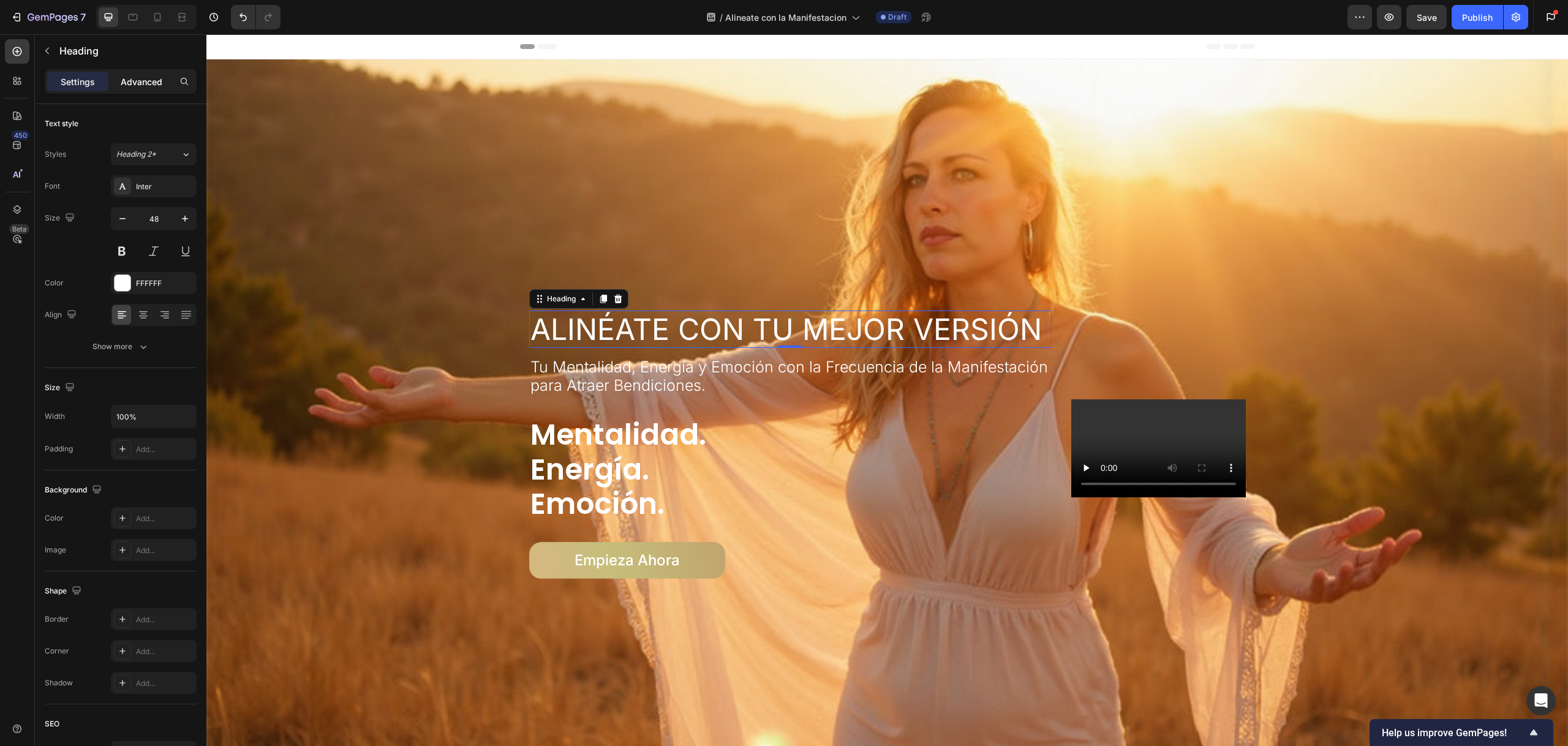
click at [136, 84] on p "Advanced" at bounding box center [142, 82] width 42 height 13
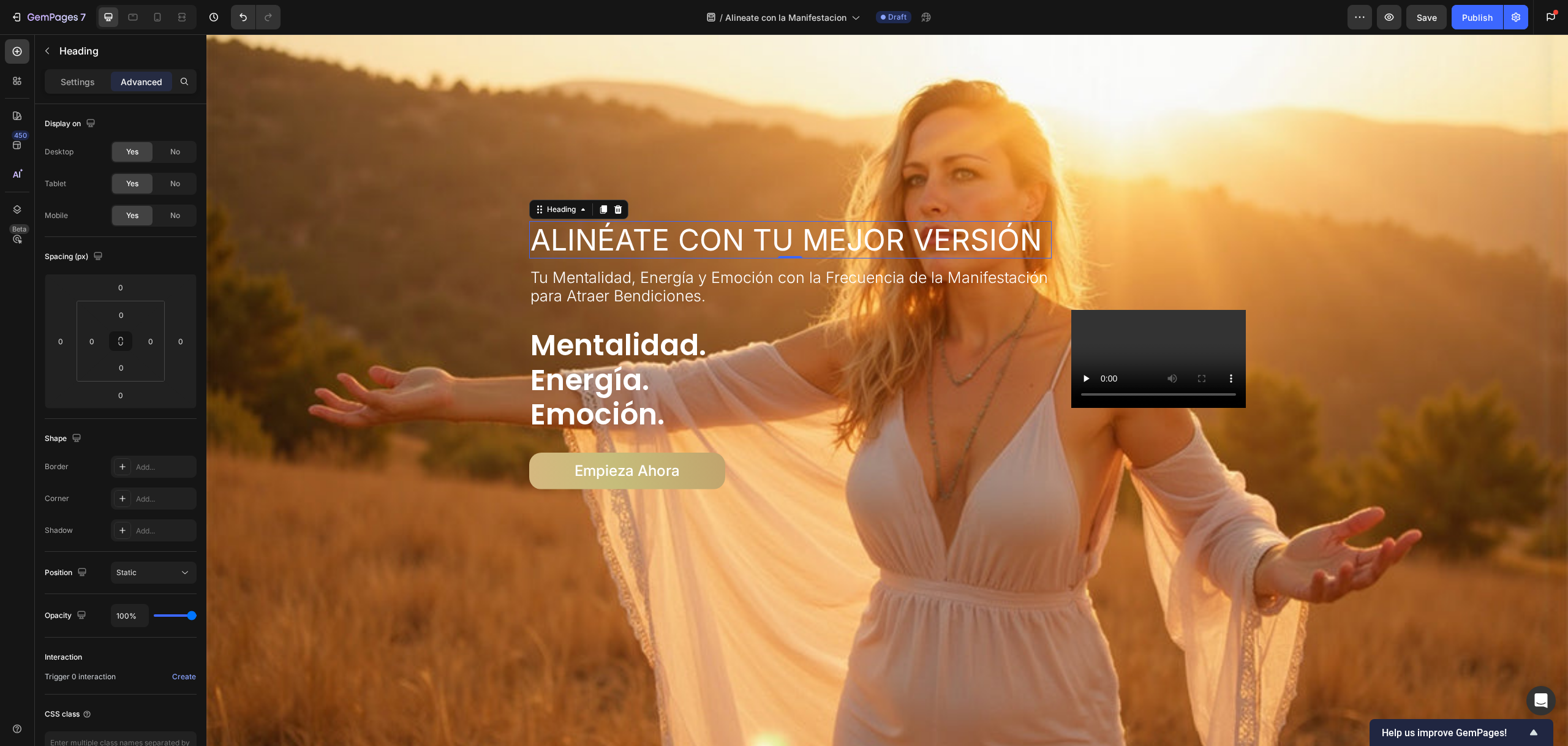
scroll to position [76, 0]
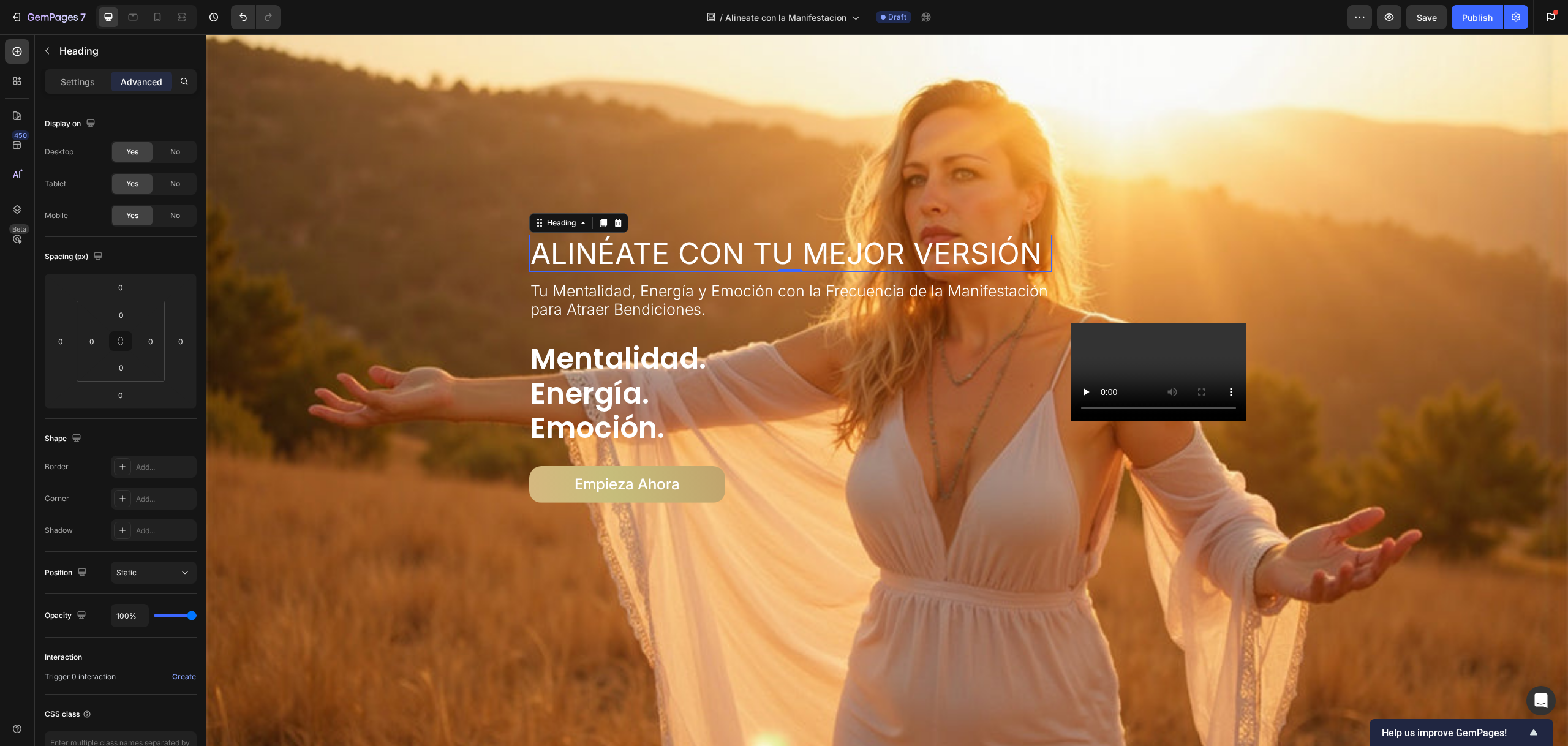
click at [709, 255] on h1 "Alinéate con Tu Mejor Versión" at bounding box center [790, 253] width 523 height 38
click at [67, 79] on p "Settings" at bounding box center [77, 82] width 34 height 13
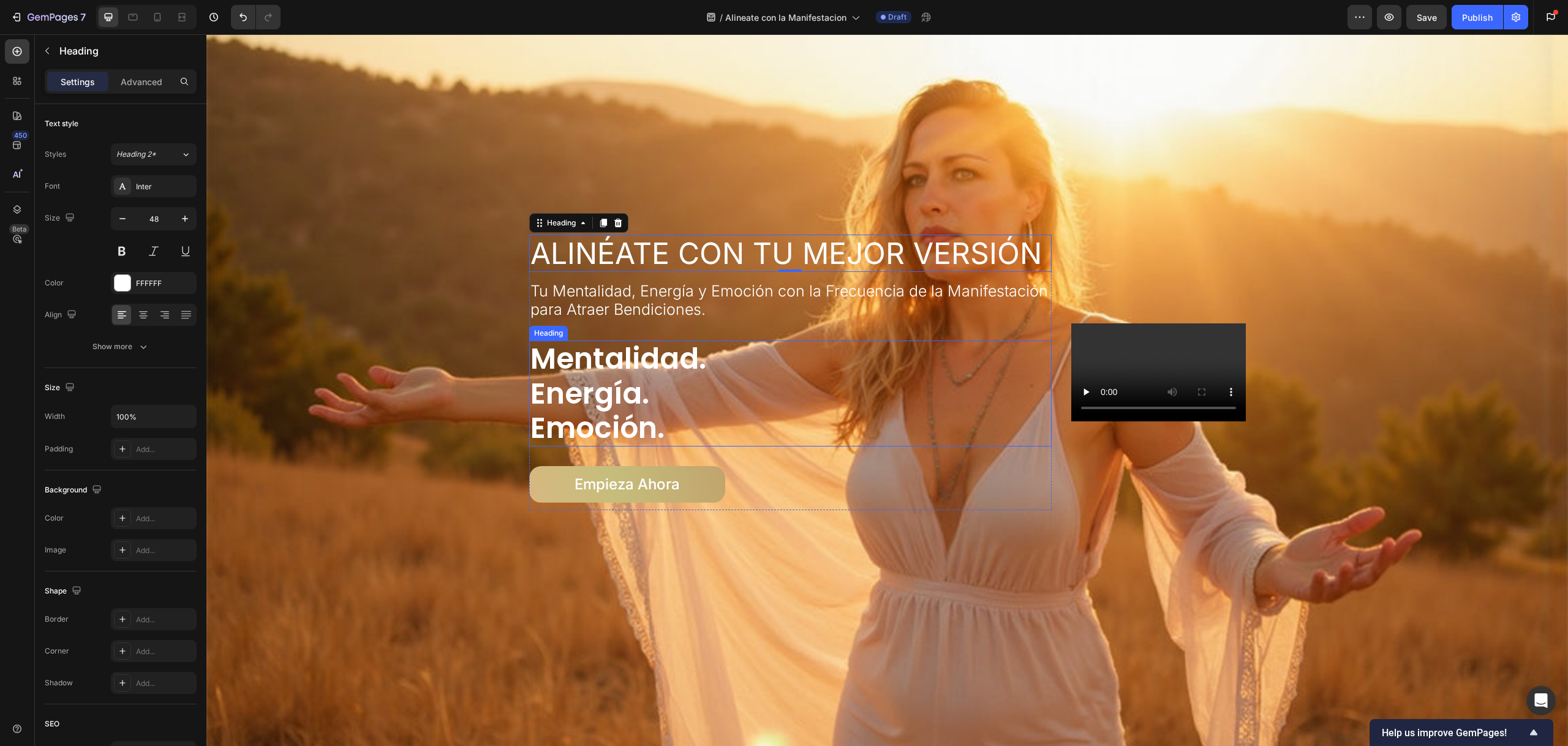
click at [588, 357] on h3 "mentalidad. energía. emoción." at bounding box center [790, 394] width 523 height 106
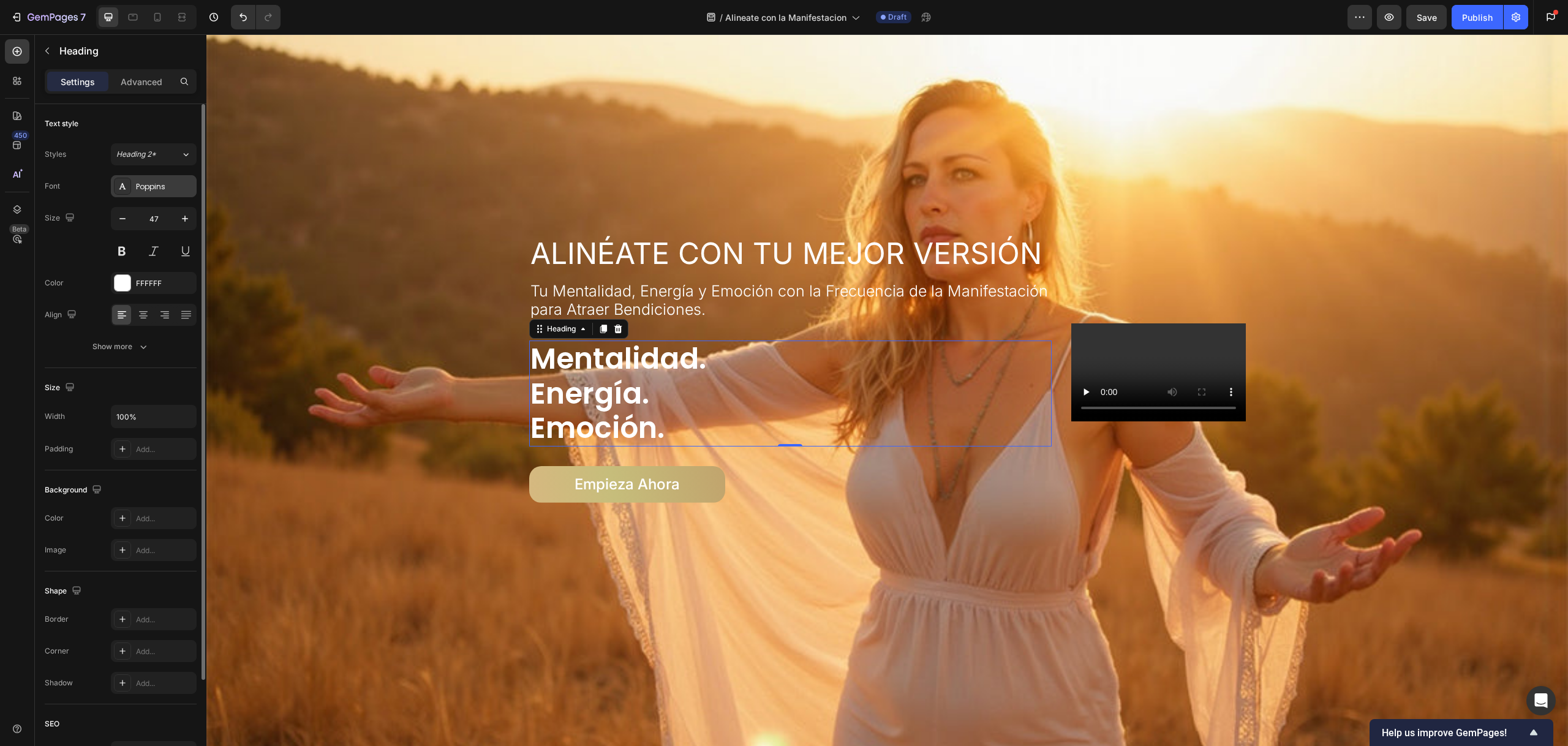
click at [162, 187] on div "Poppins" at bounding box center [164, 187] width 57 height 11
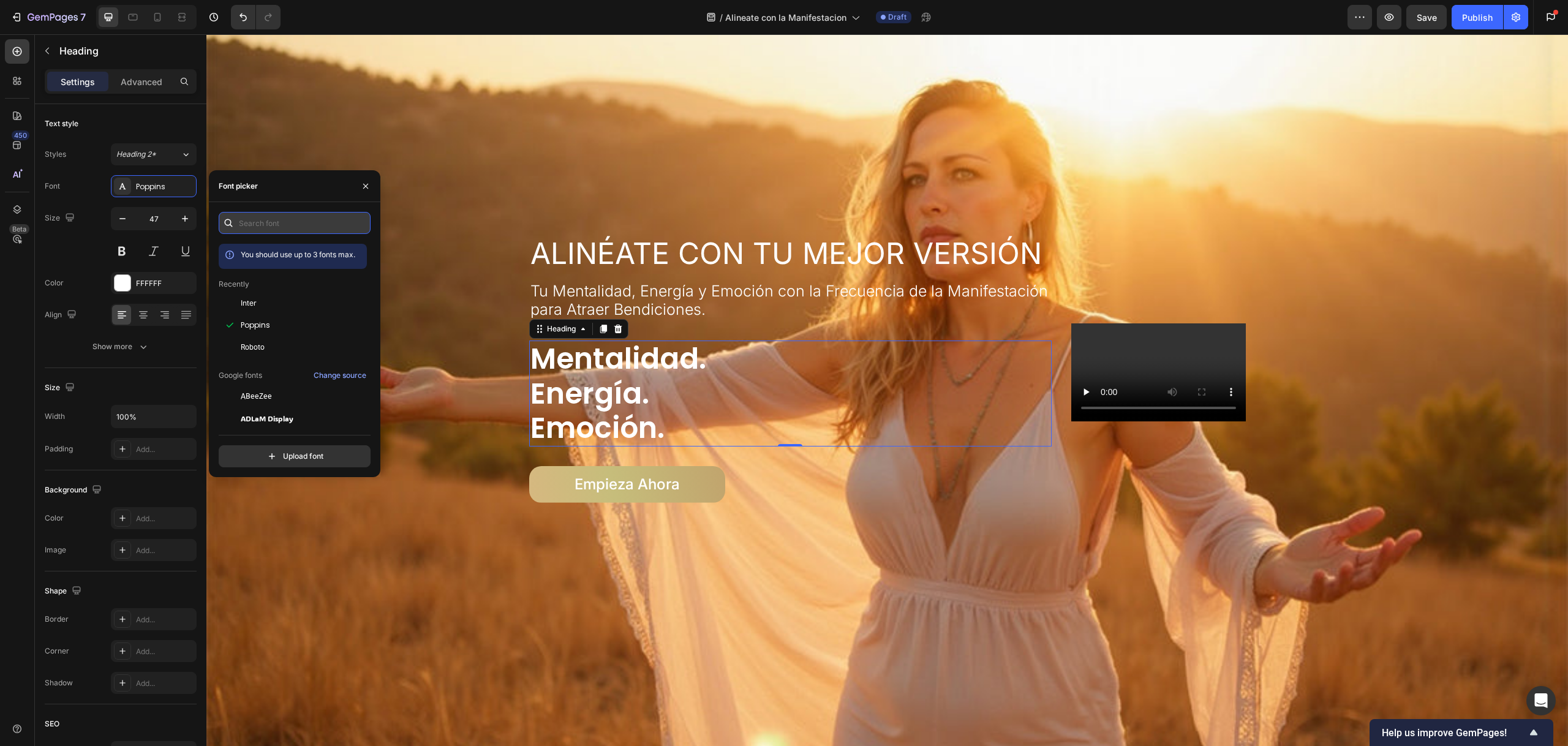
click at [287, 225] on input "text" at bounding box center [294, 222] width 152 height 22
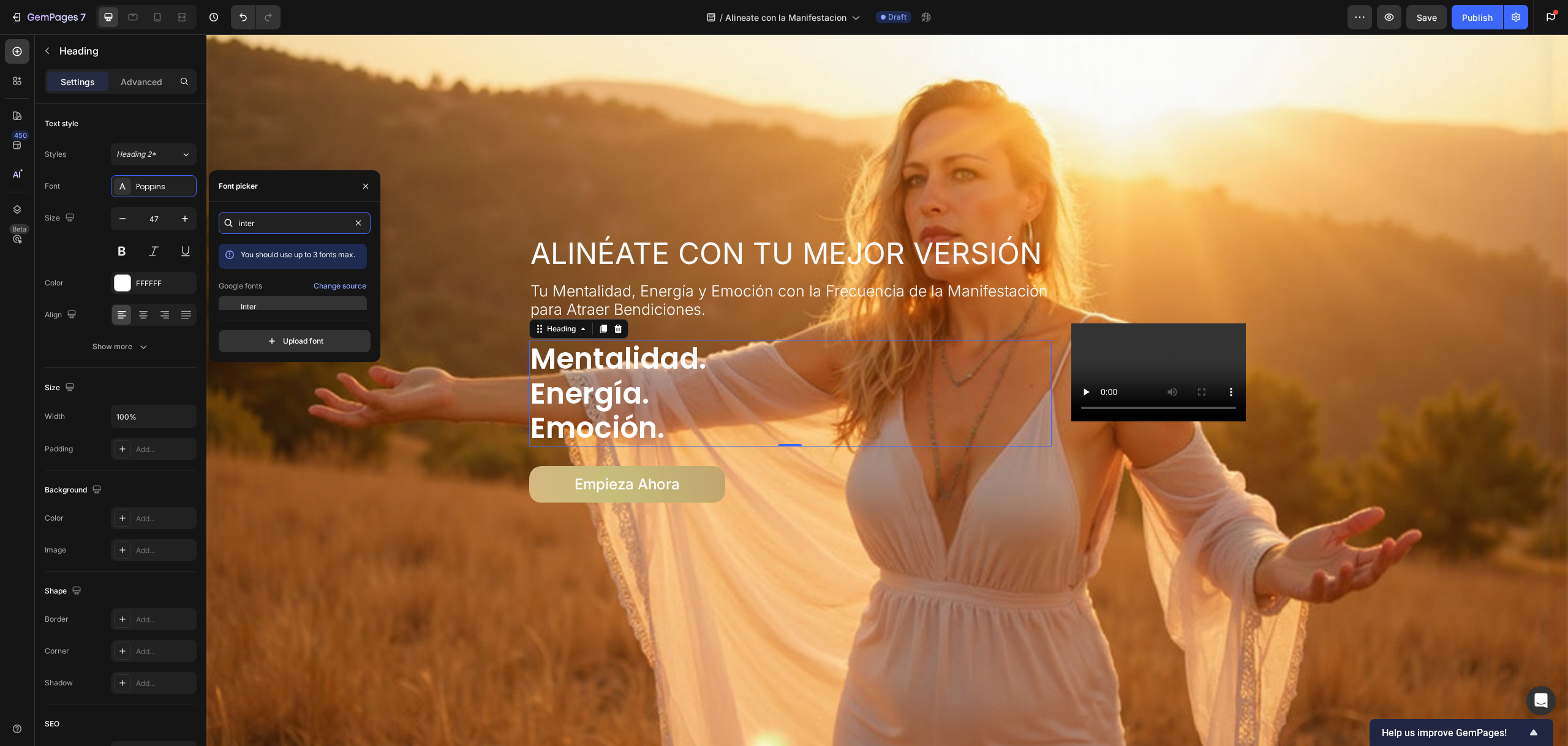
type input "inter"
click at [266, 307] on div "Inter" at bounding box center [302, 307] width 123 height 11
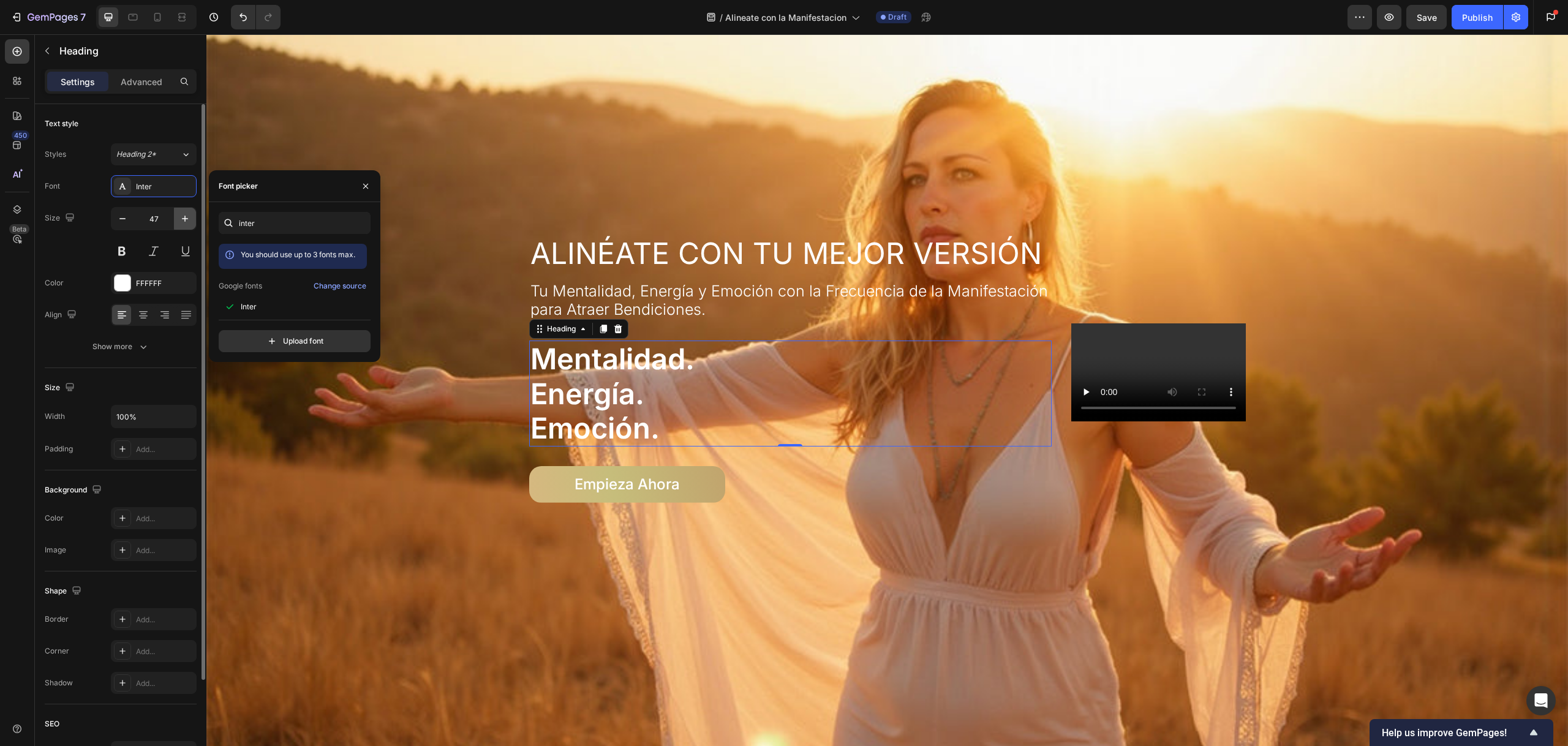
click at [178, 210] on button "button" at bounding box center [185, 219] width 22 height 22
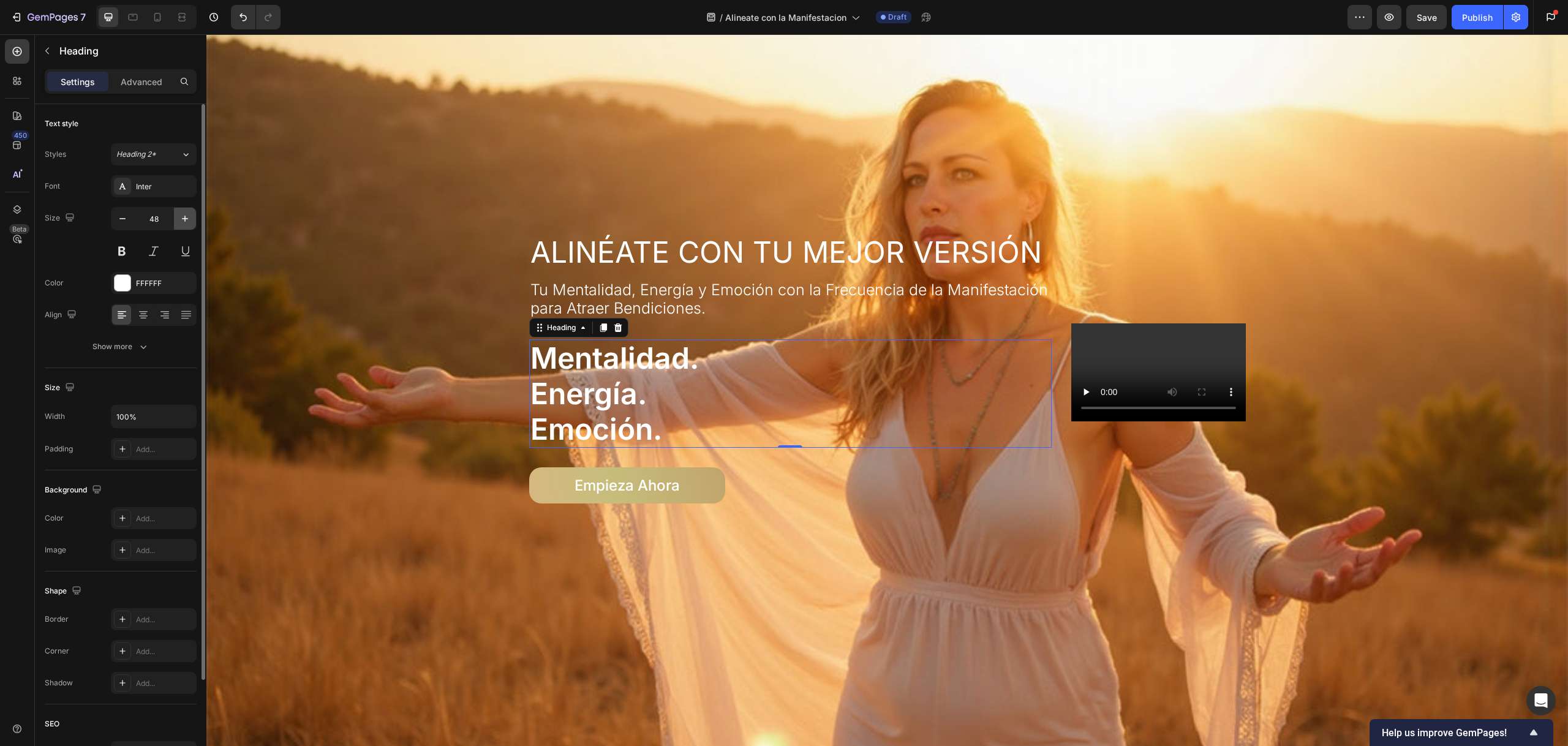
click at [178, 210] on button "button" at bounding box center [185, 219] width 22 height 22
type input "51"
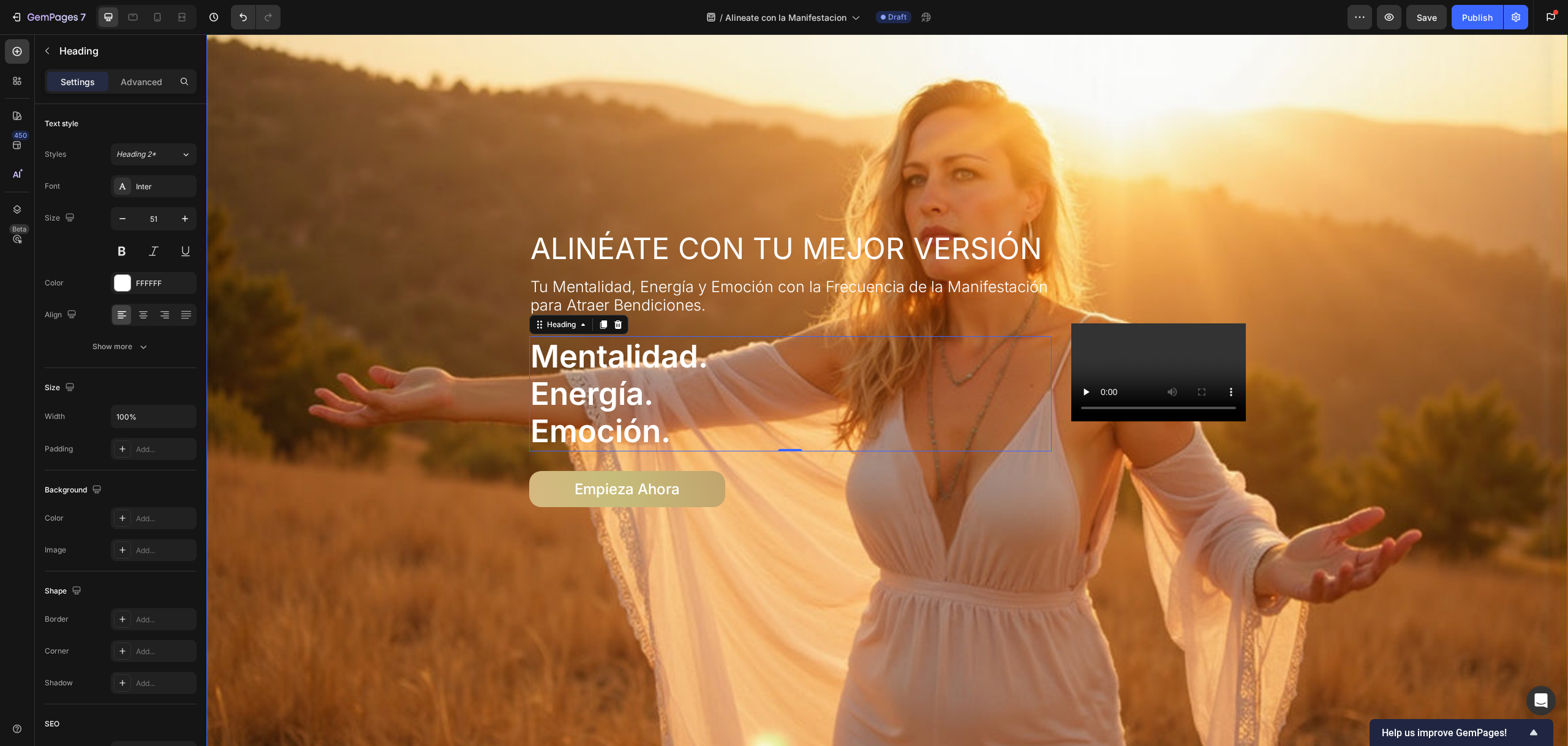
click at [366, 263] on div "Overlay" at bounding box center [887, 372] width 1361 height 778
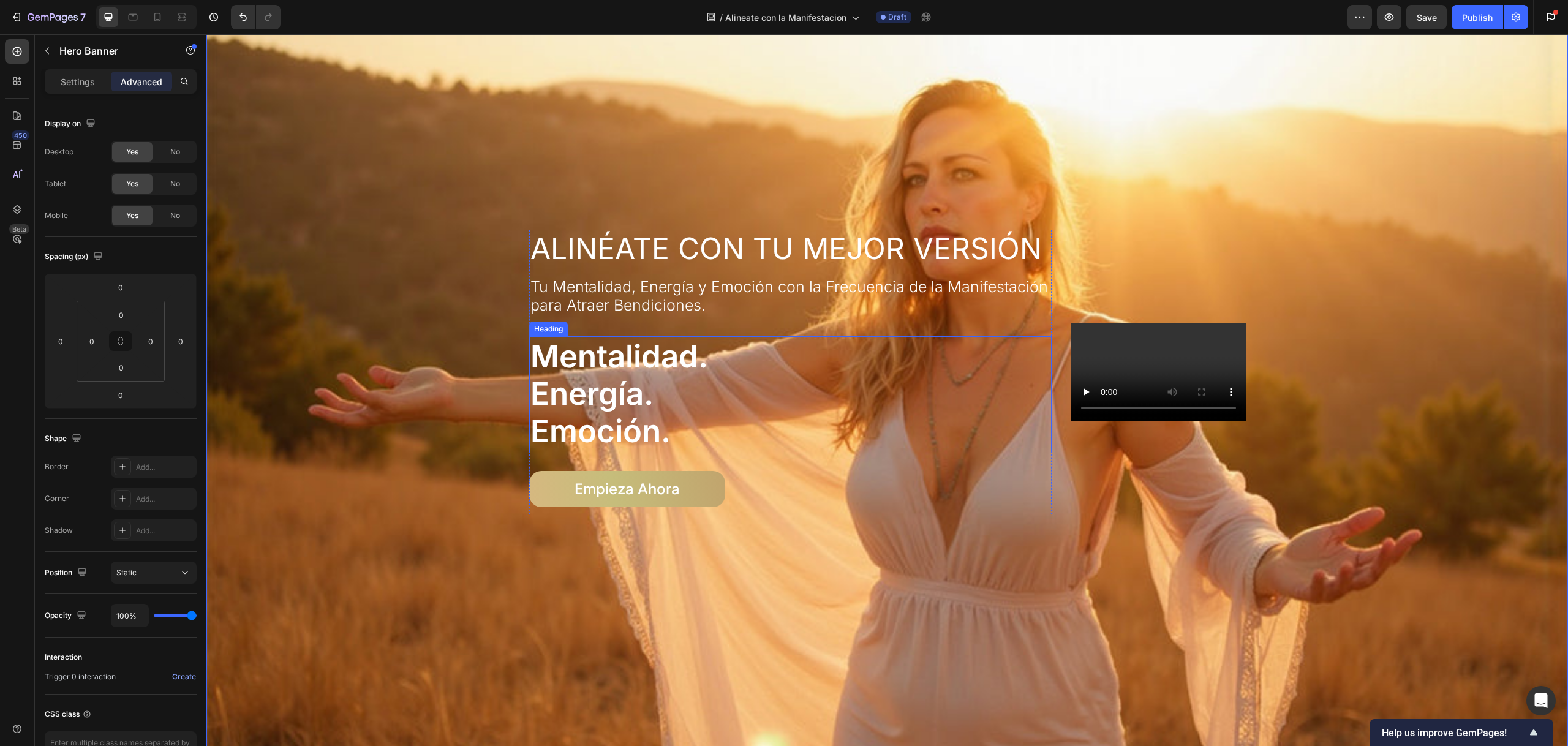
click at [566, 406] on h3 "mentalidad. energía. emoción." at bounding box center [790, 394] width 523 height 115
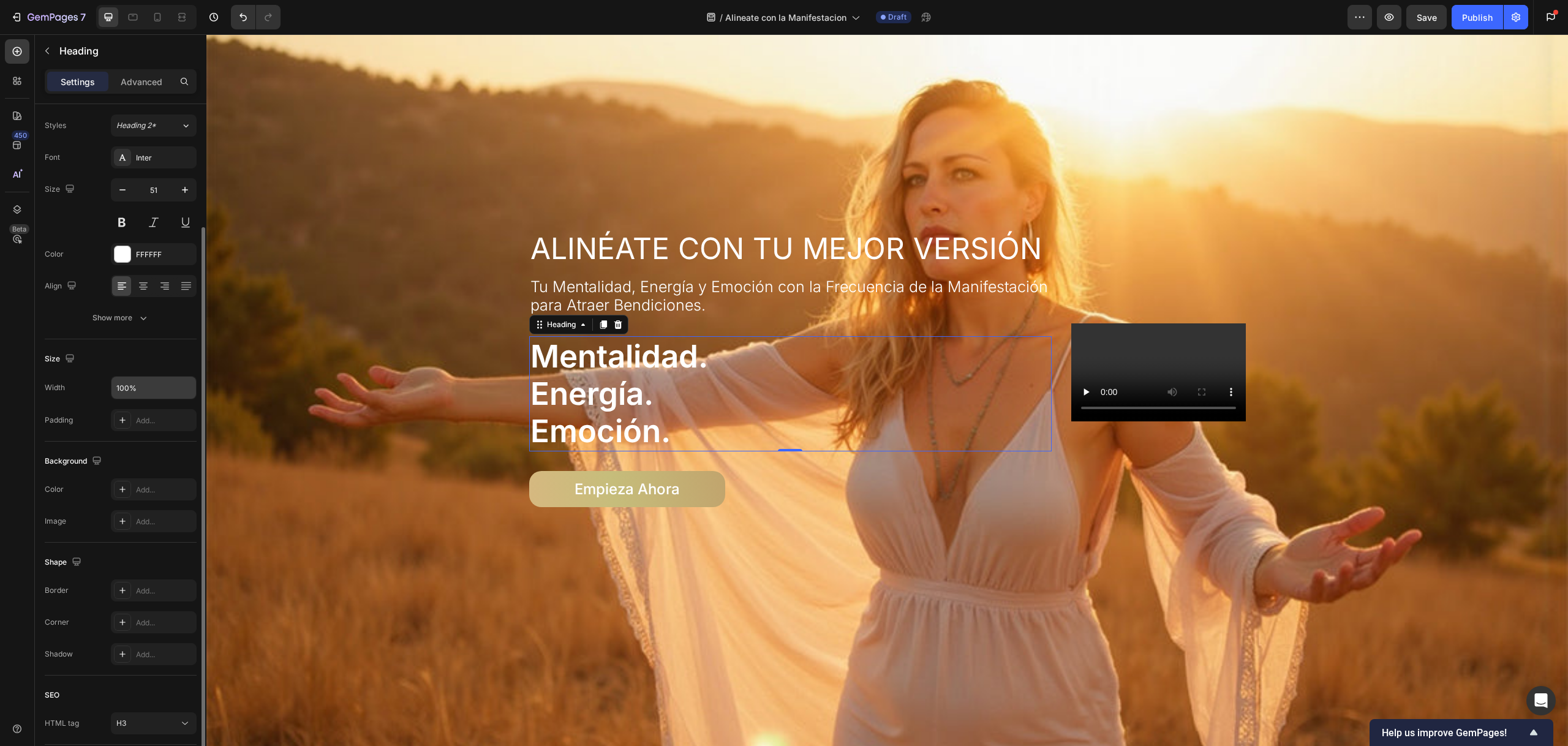
scroll to position [82, 0]
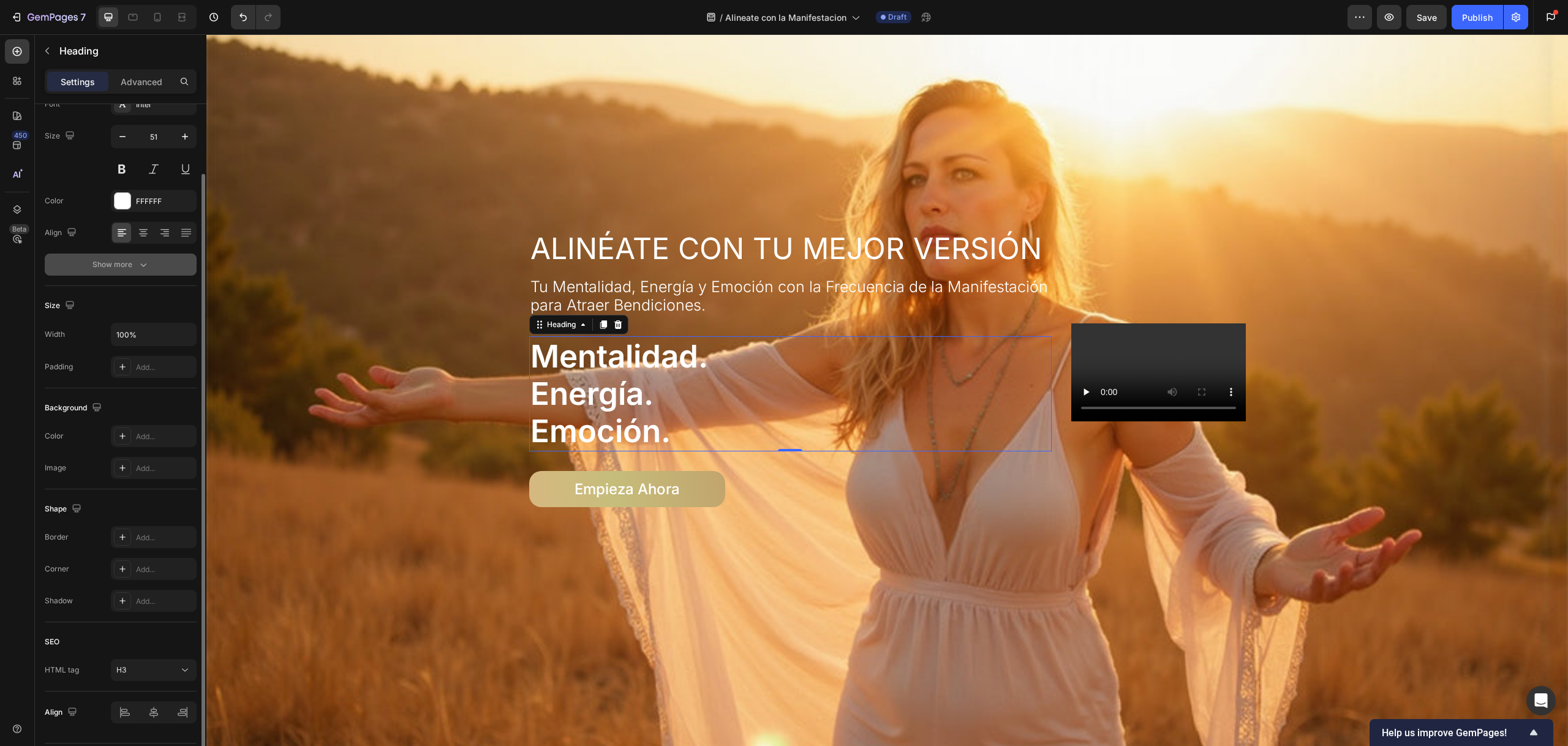
click at [128, 258] on div "Show more" at bounding box center [121, 264] width 57 height 12
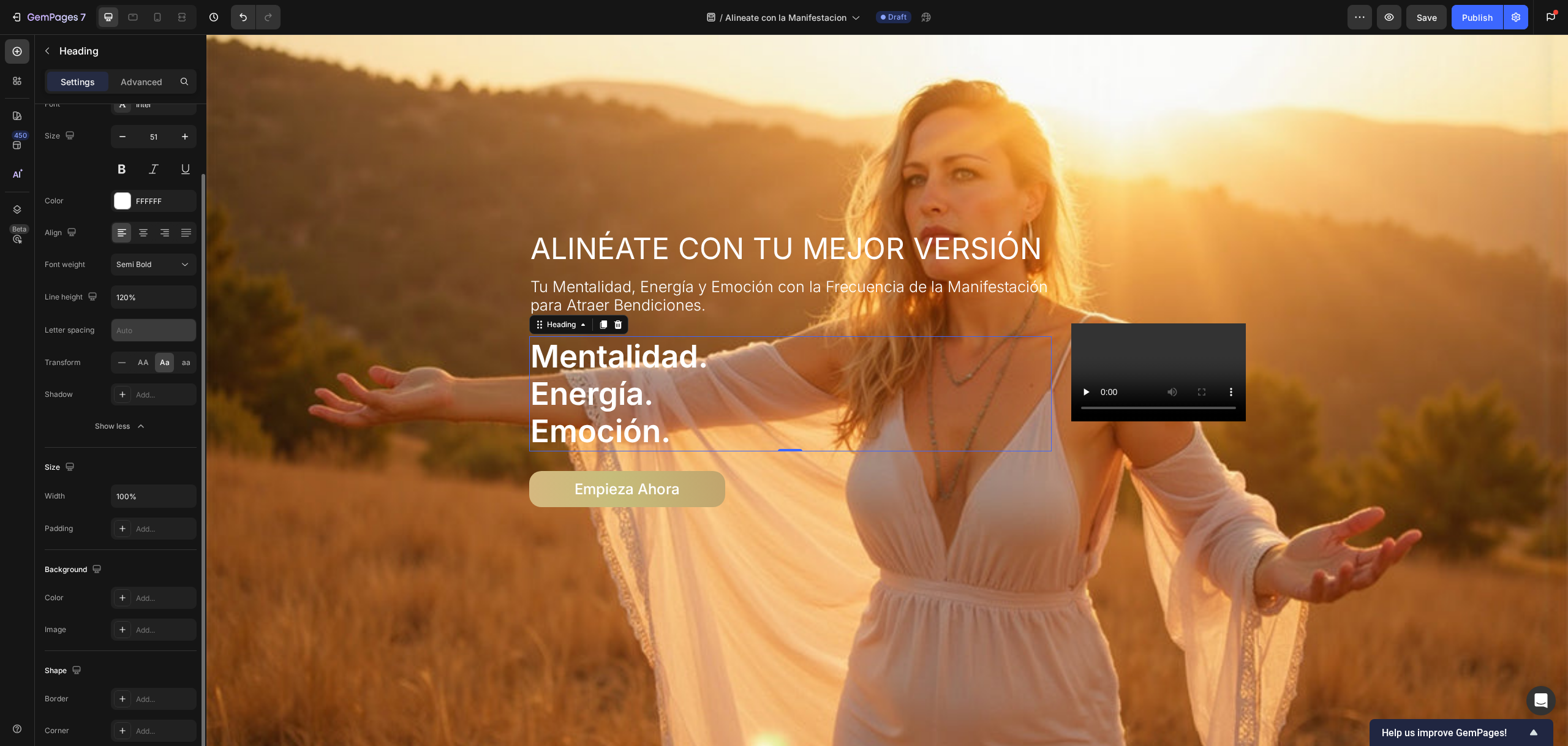
click at [142, 330] on input "text" at bounding box center [154, 330] width 84 height 22
type input "-1"
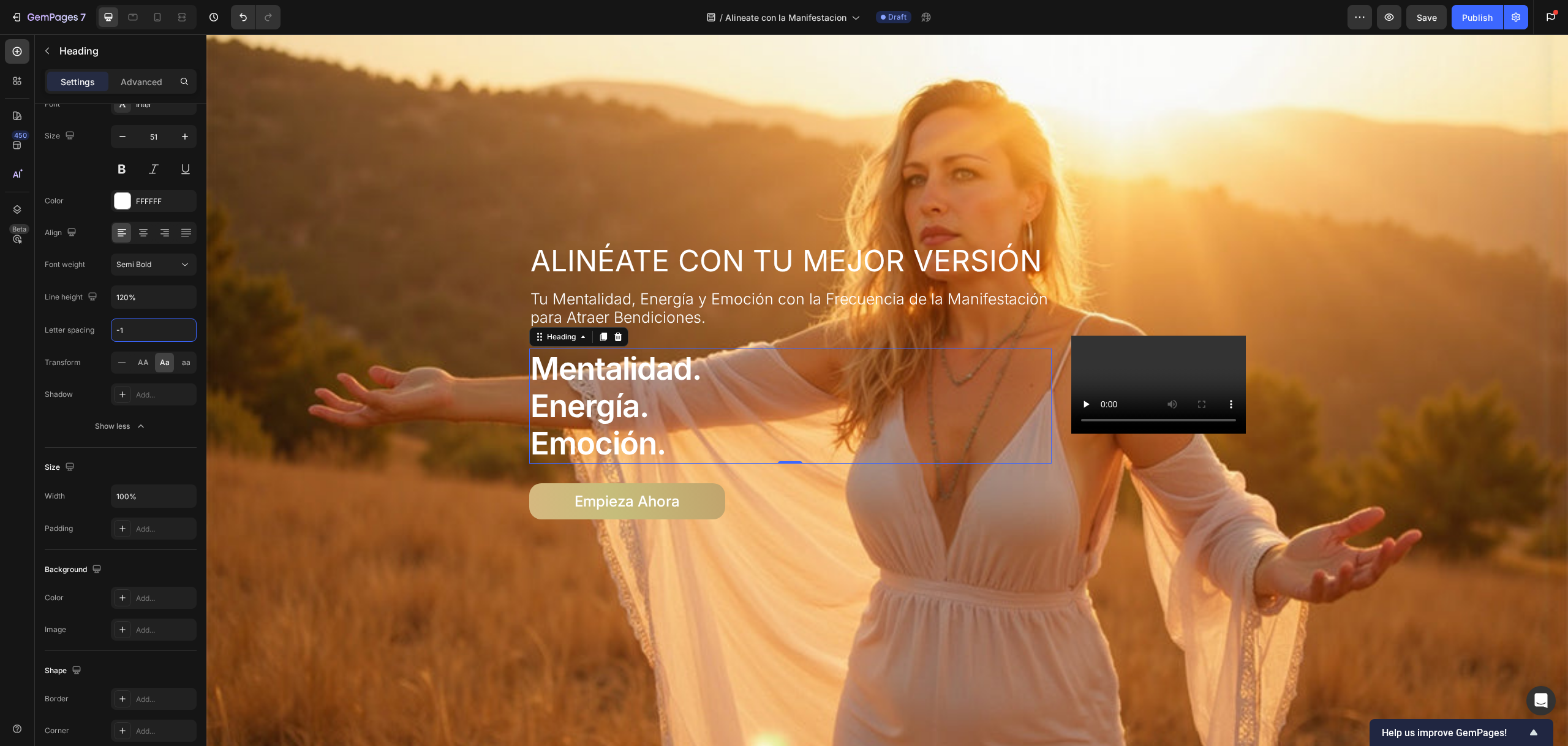
scroll to position [66, 0]
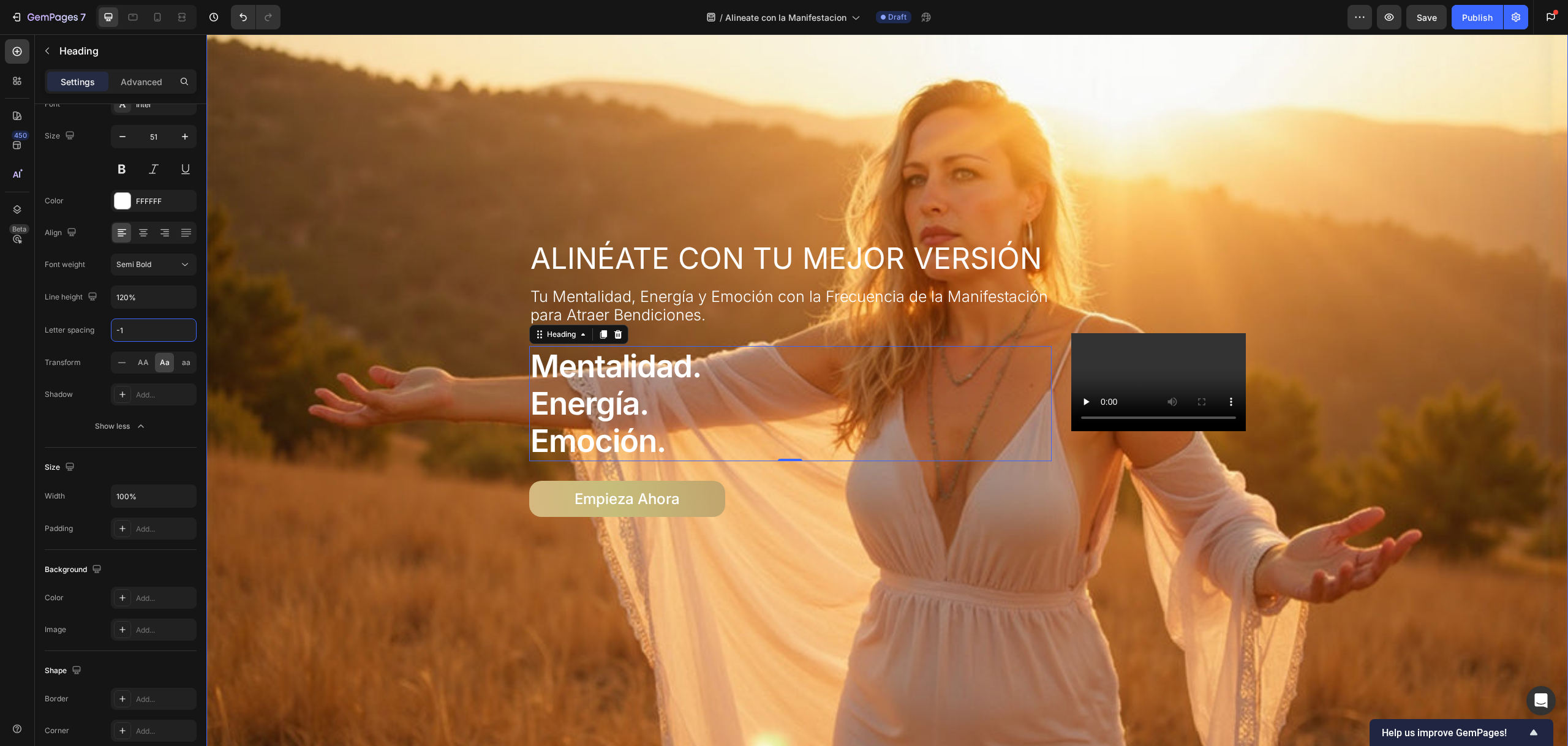
click at [463, 206] on div "Overlay" at bounding box center [887, 382] width 1361 height 778
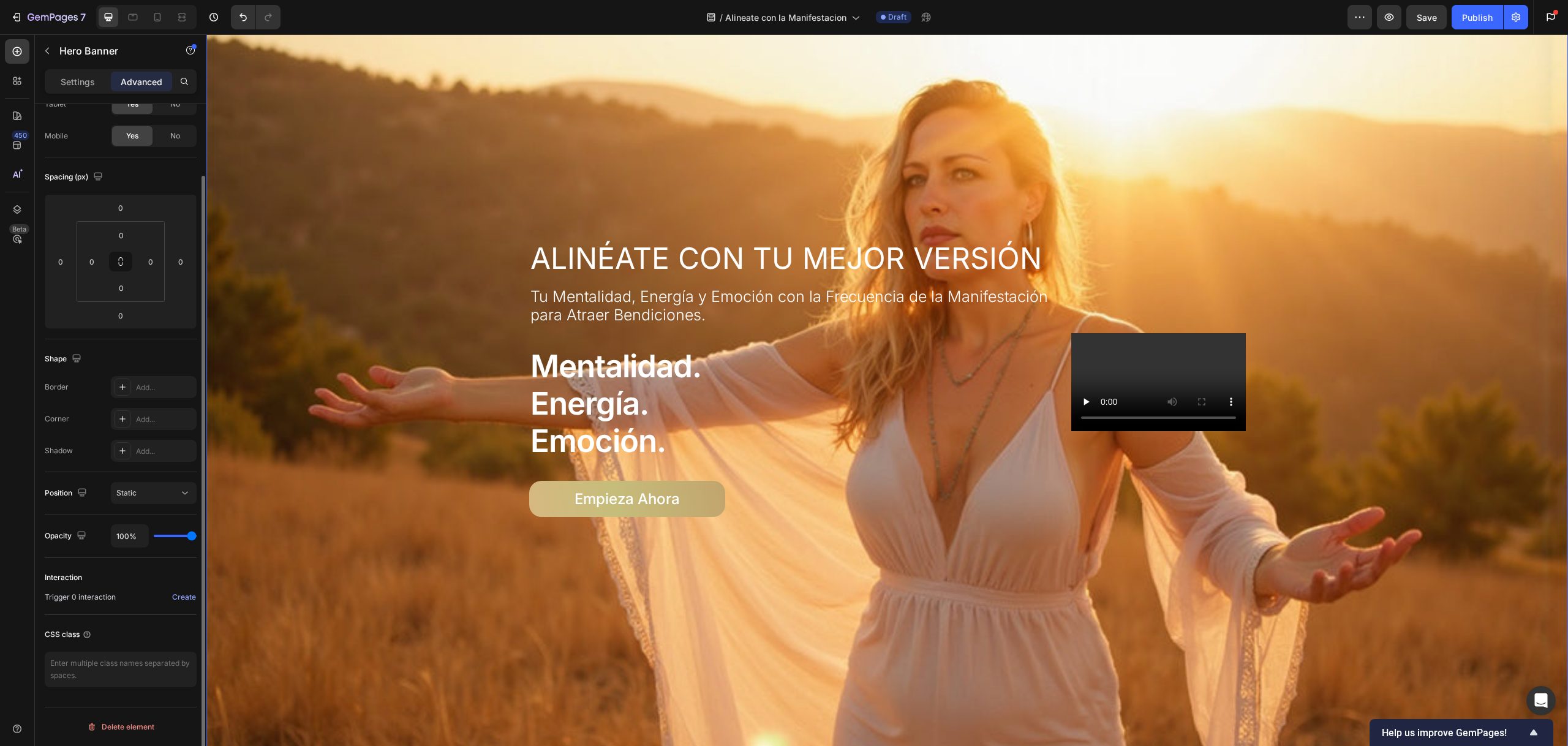
scroll to position [0, 0]
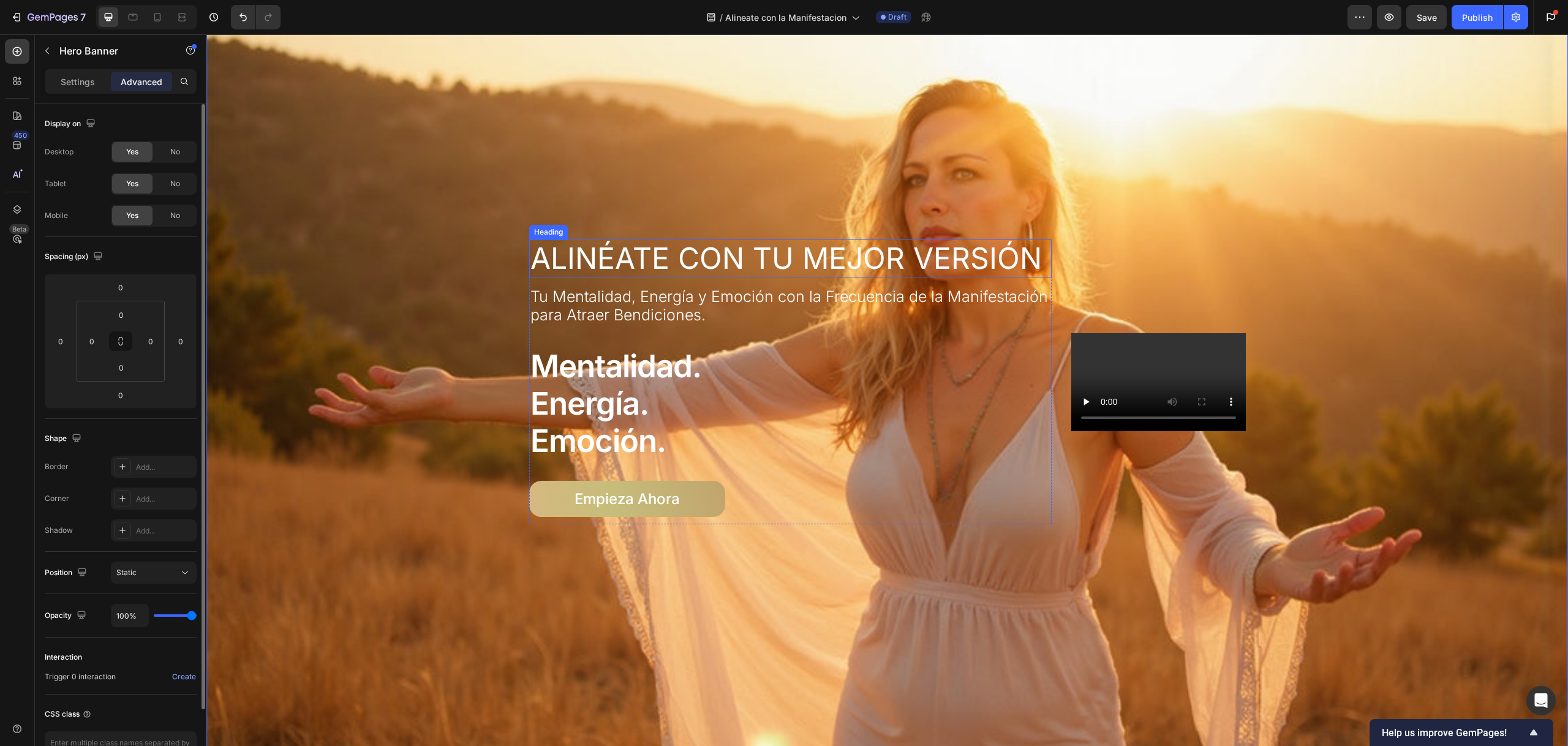
click at [680, 259] on p "Alinéate con Tu Mejor Versión" at bounding box center [790, 258] width 521 height 35
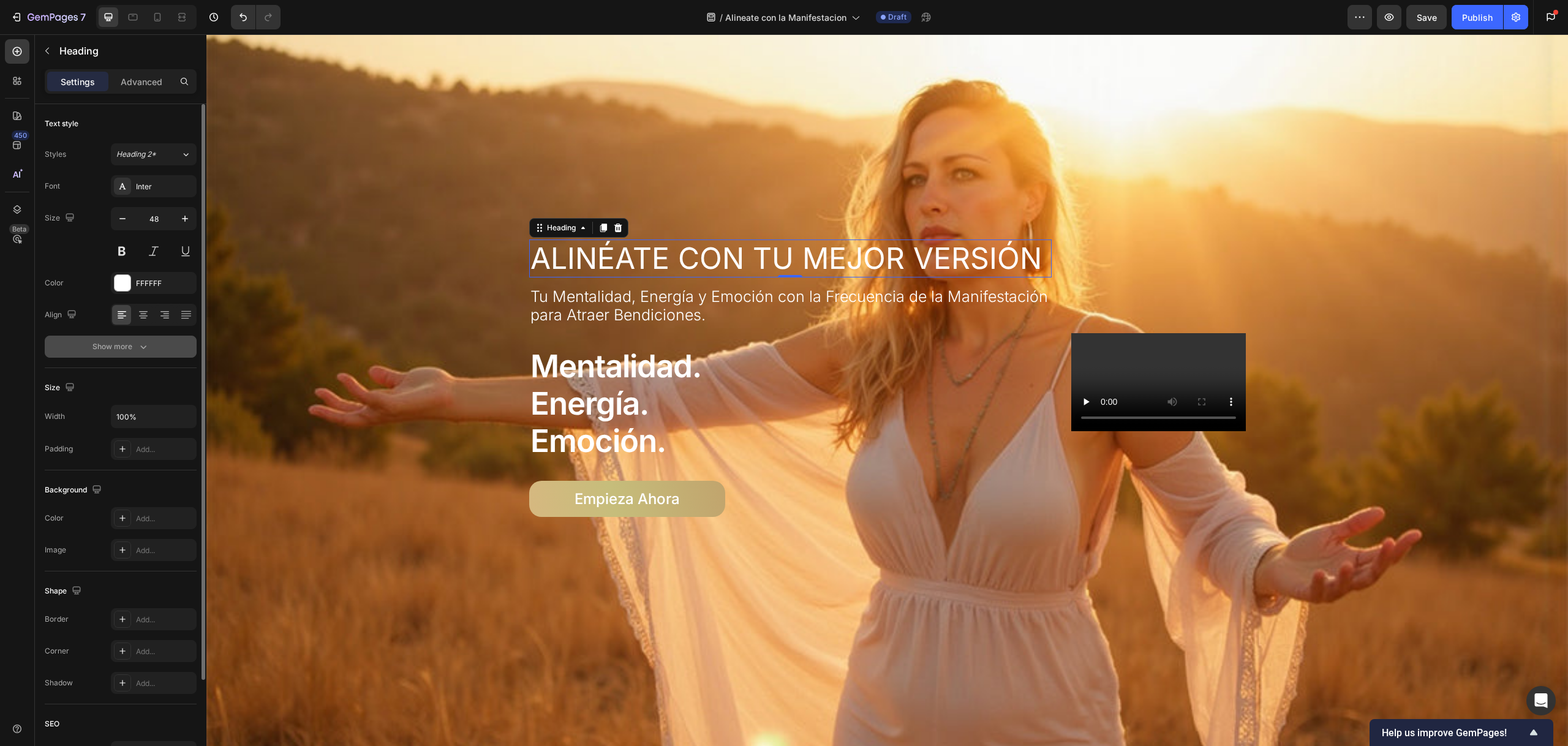
click at [140, 341] on icon "button" at bounding box center [143, 347] width 12 height 12
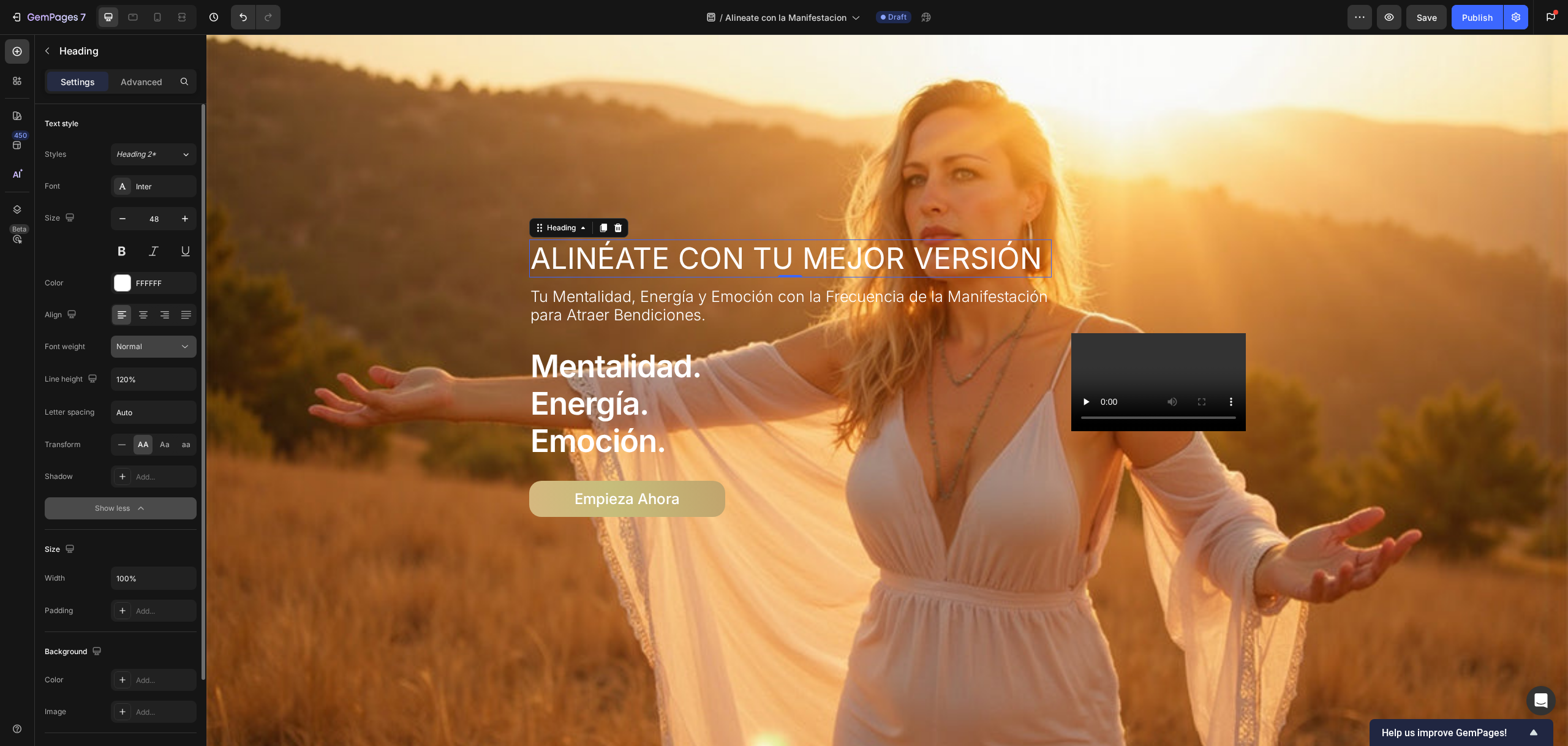
click at [159, 349] on div "Normal" at bounding box center [147, 347] width 62 height 11
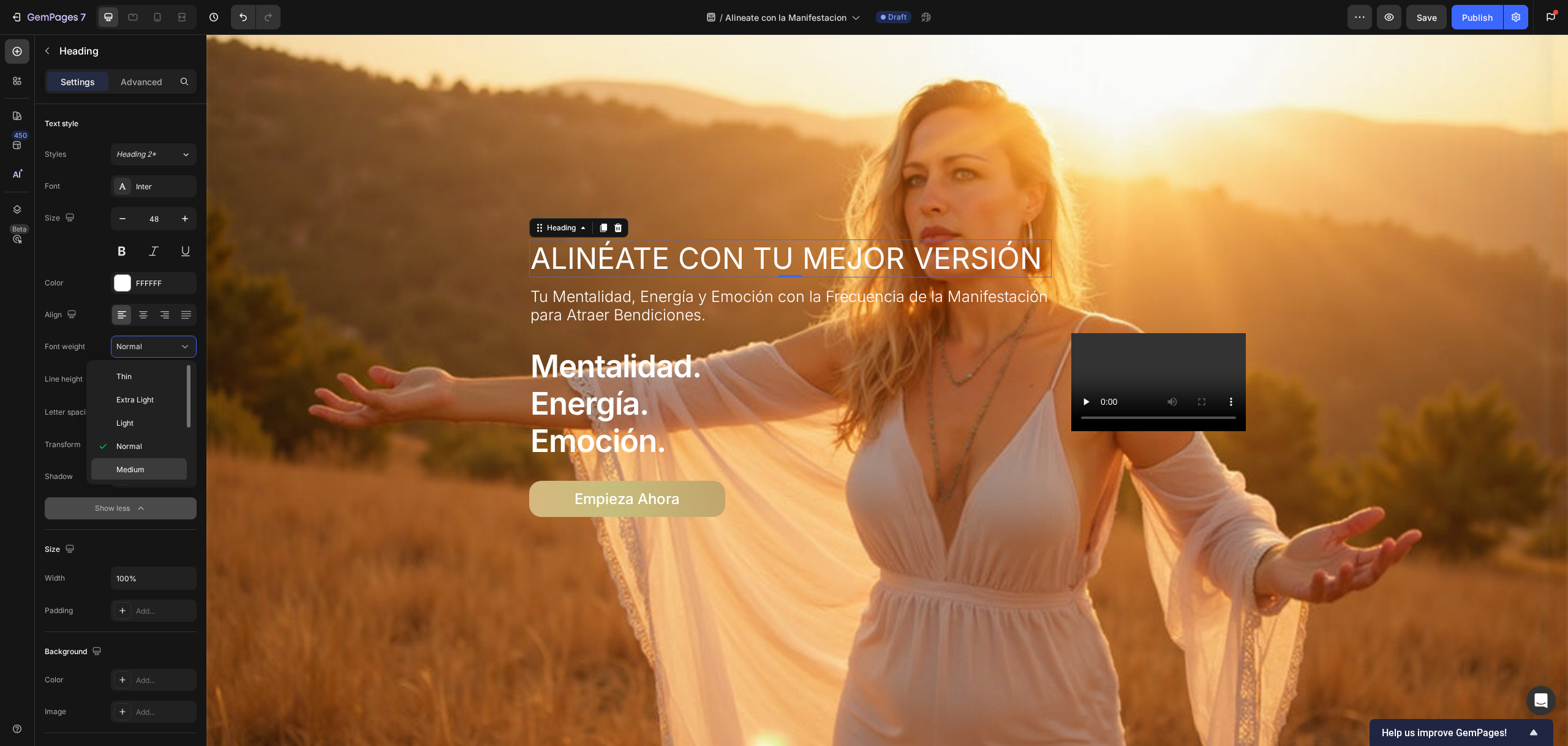
click at [139, 461] on div "Medium" at bounding box center [139, 469] width 96 height 23
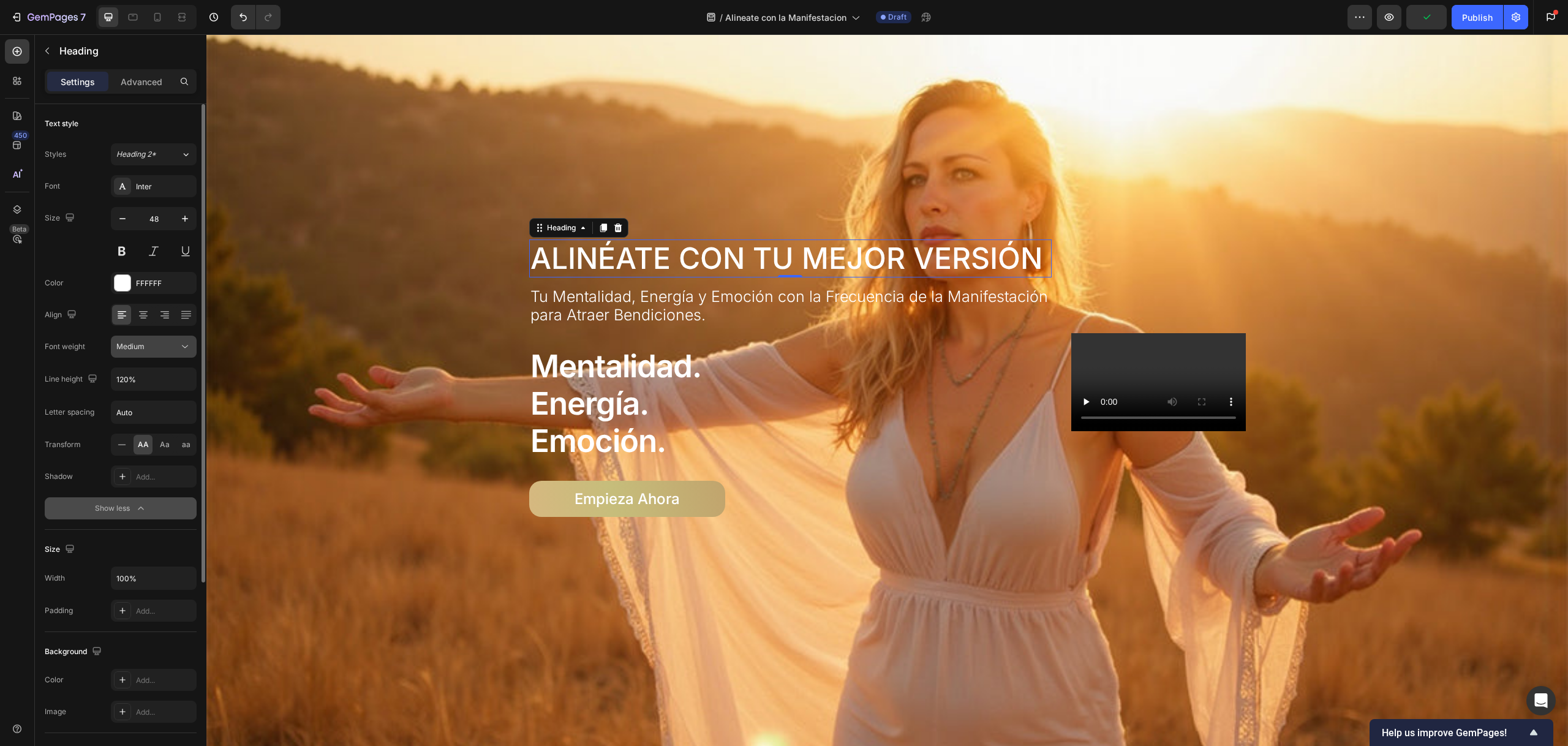
click at [154, 345] on div "Medium" at bounding box center [147, 347] width 62 height 11
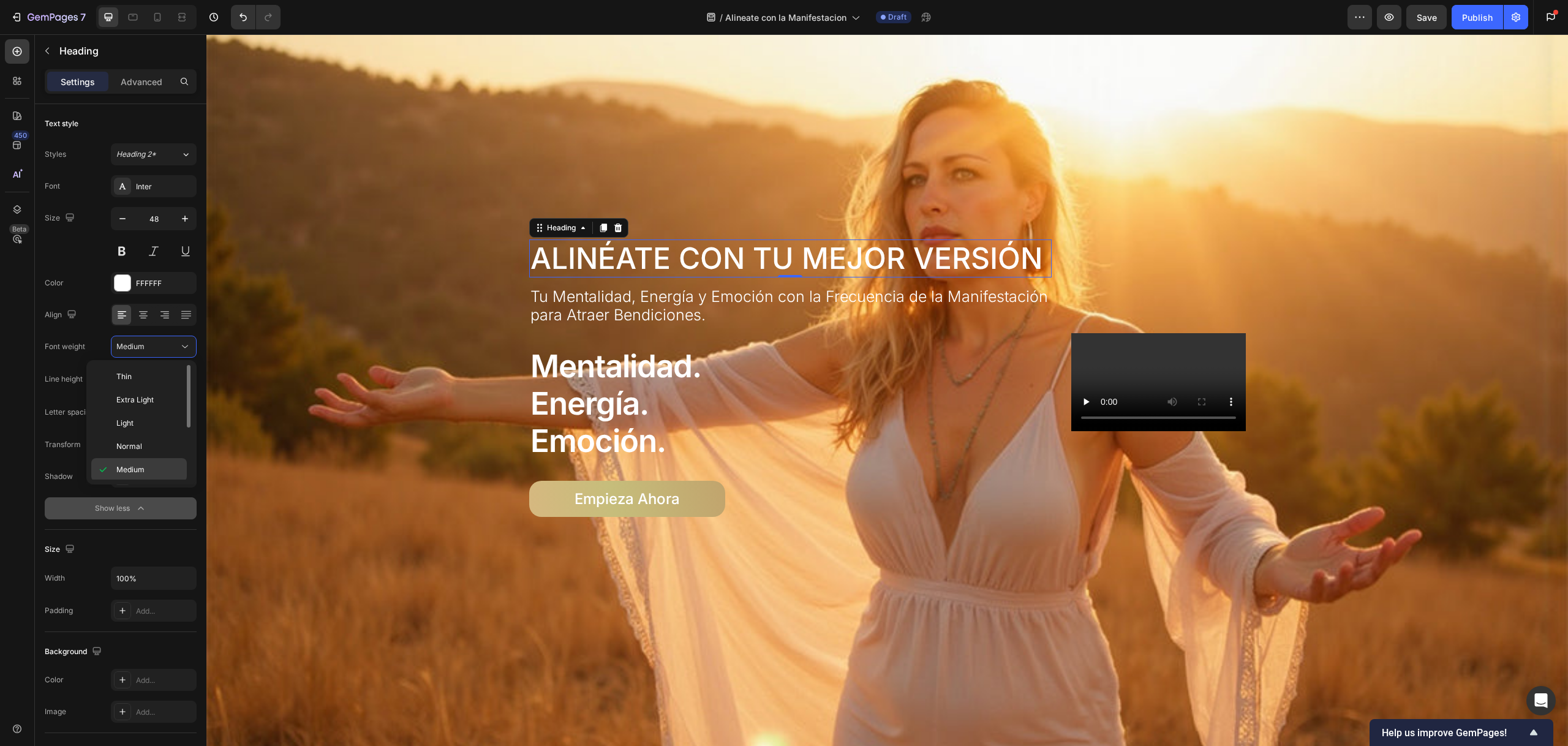
click at [158, 468] on p "Medium" at bounding box center [149, 470] width 65 height 11
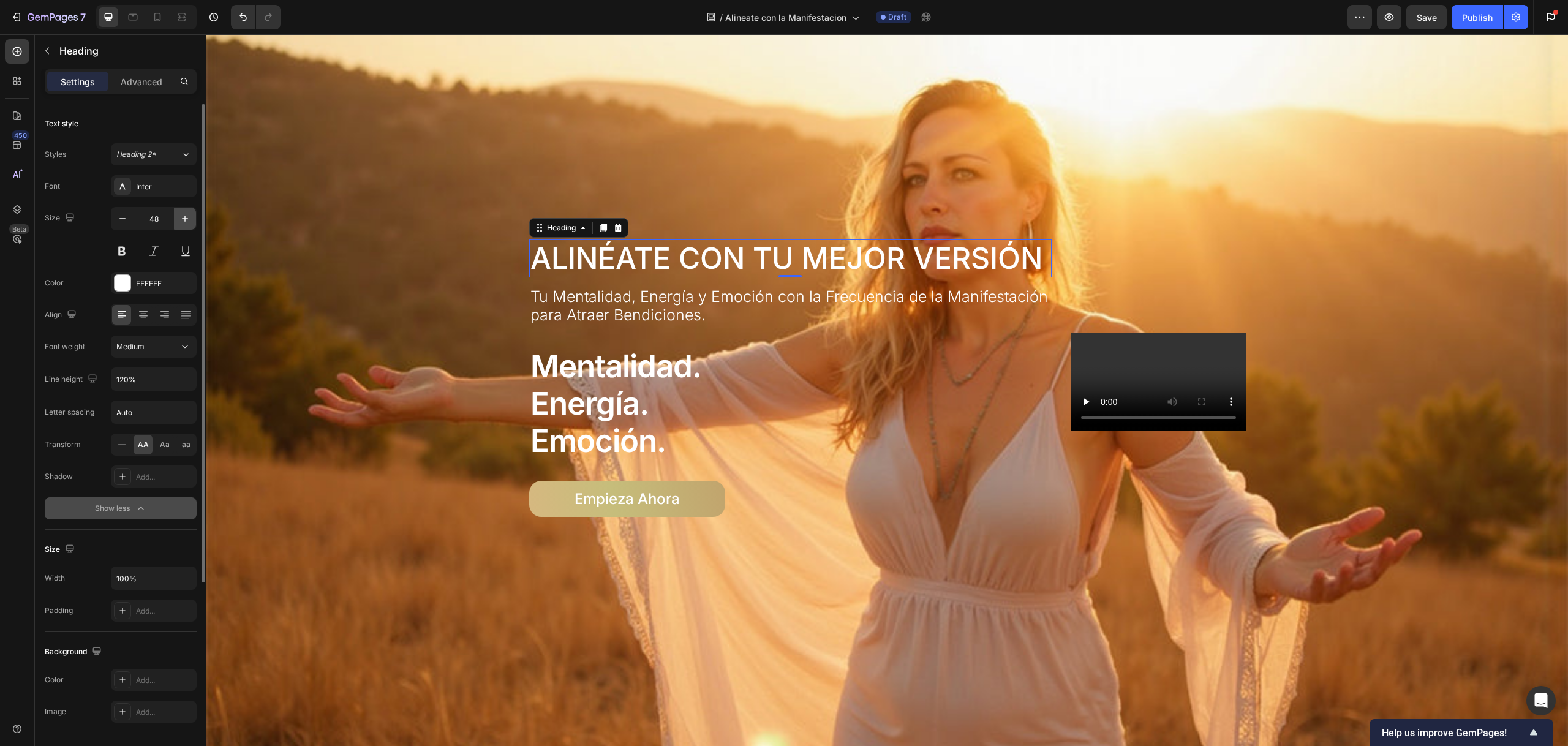
click at [179, 217] on icon "button" at bounding box center [185, 218] width 12 height 12
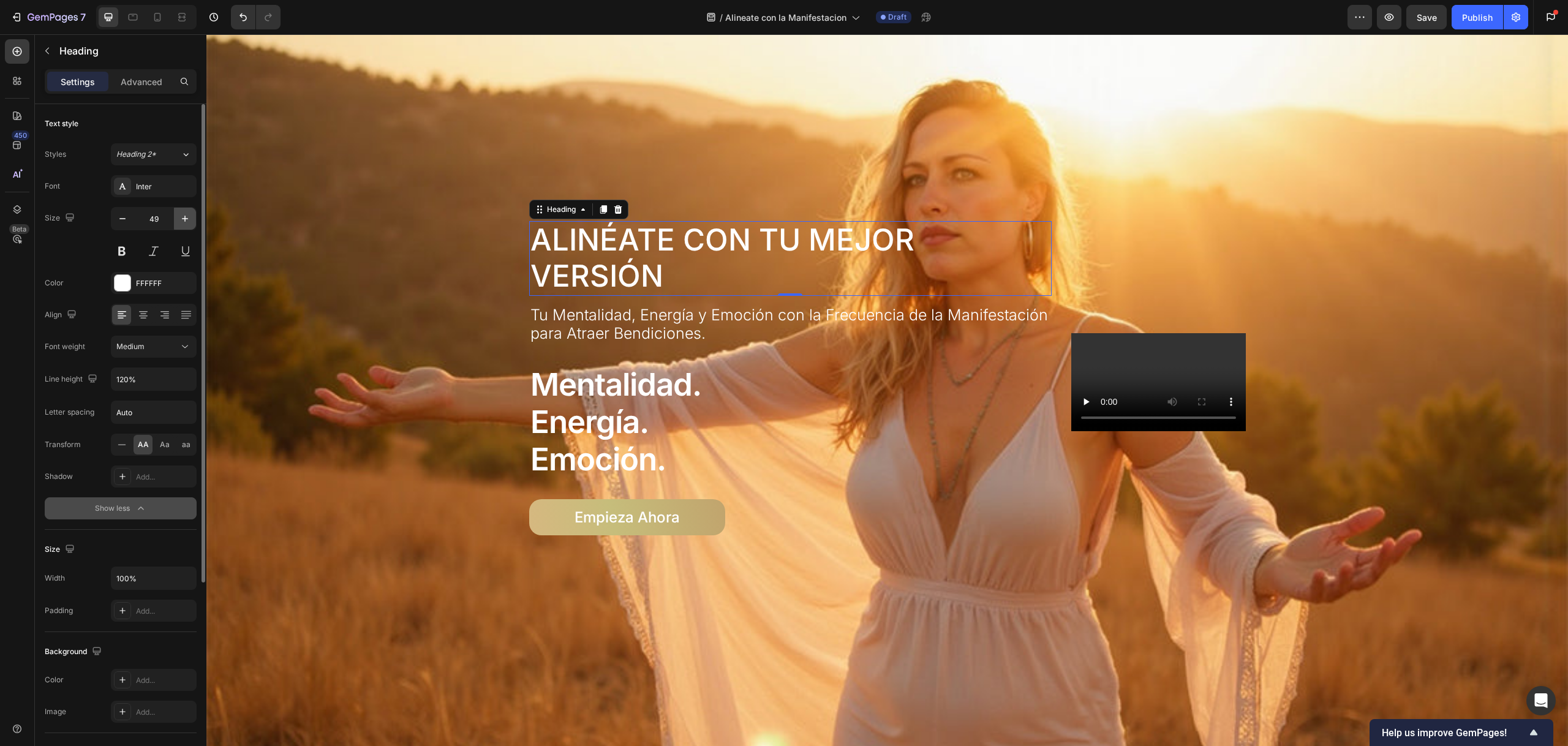
click at [179, 217] on icon "button" at bounding box center [185, 218] width 12 height 12
click at [126, 219] on icon "button" at bounding box center [122, 218] width 12 height 12
type input "48"
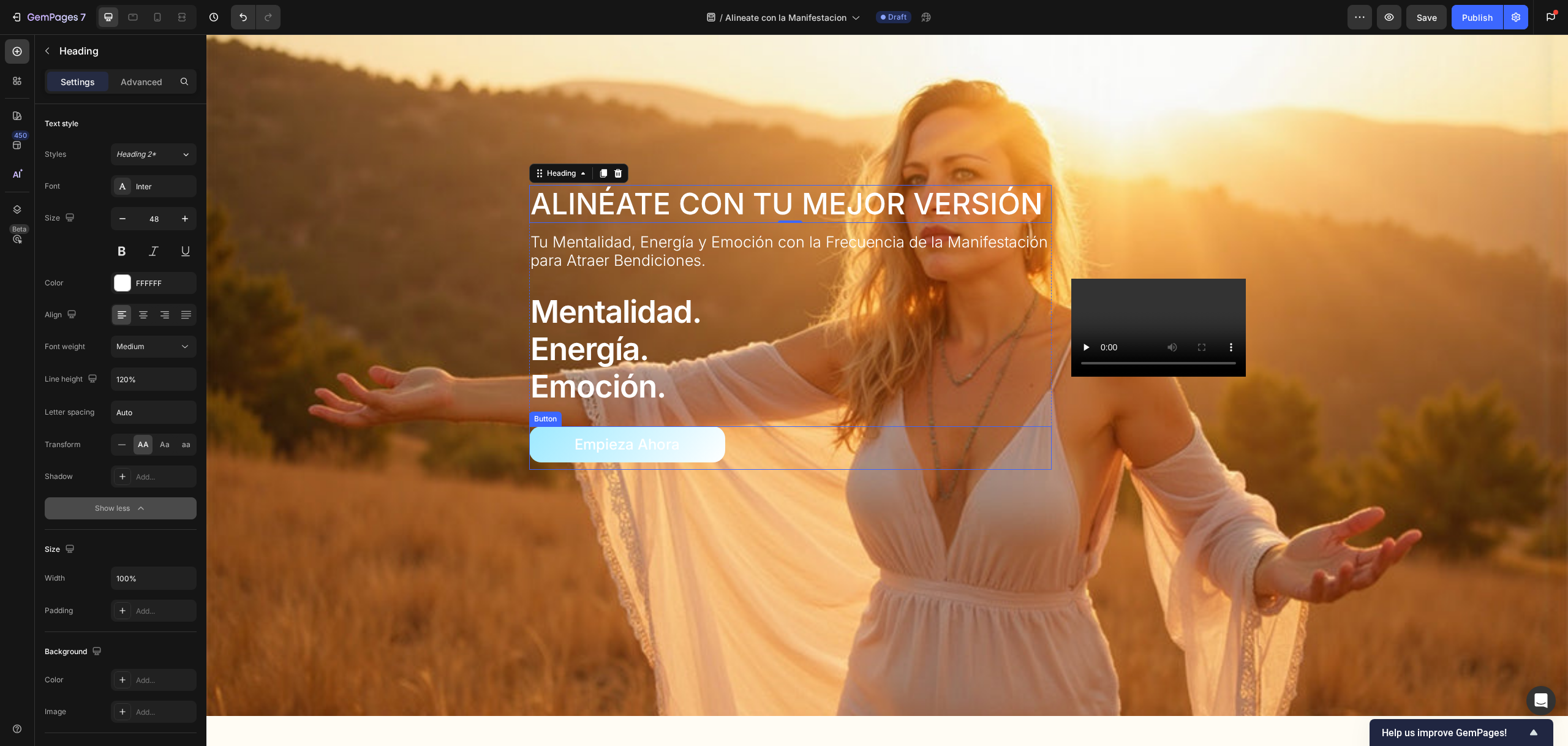
scroll to position [33, 0]
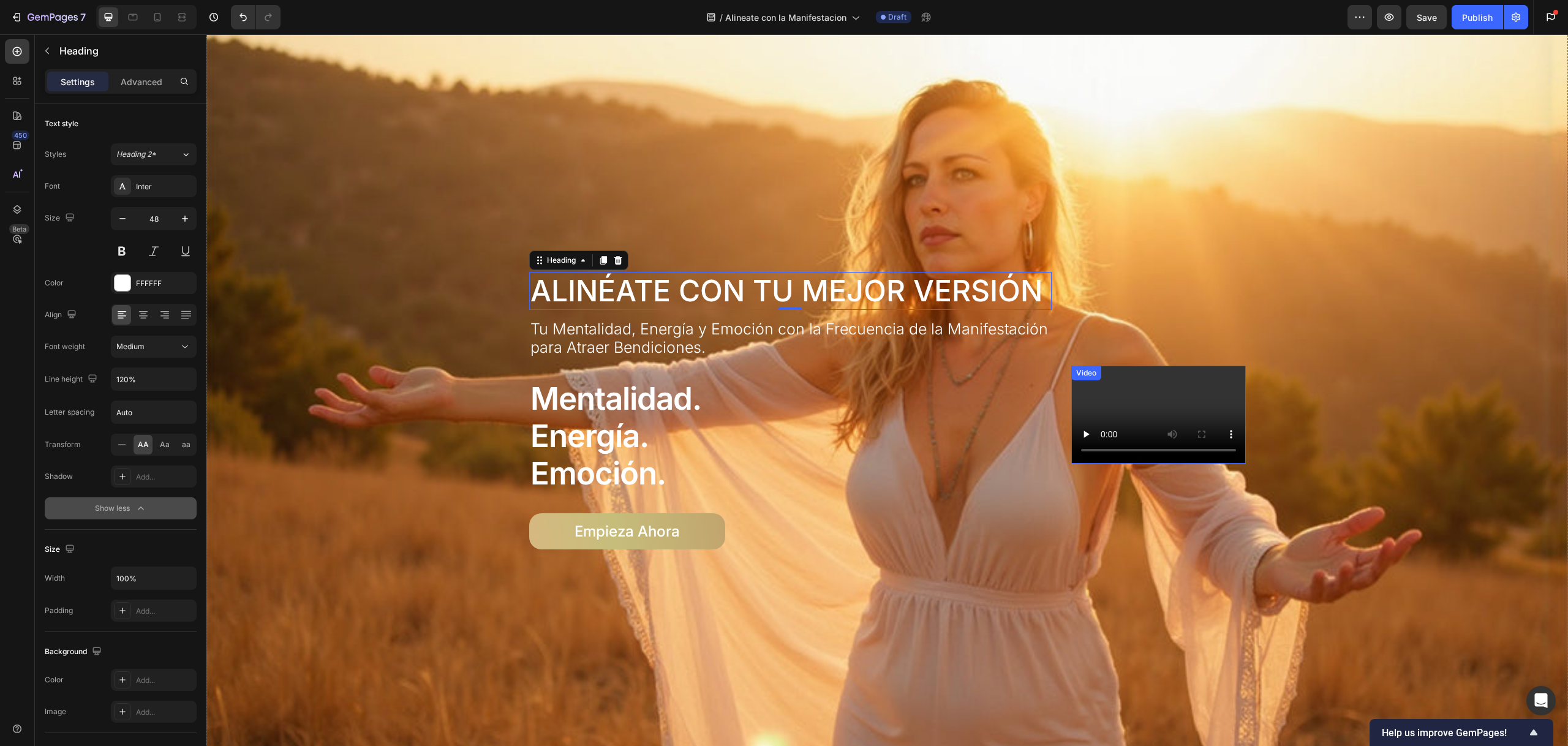
click at [1133, 386] on video at bounding box center [1158, 415] width 174 height 98
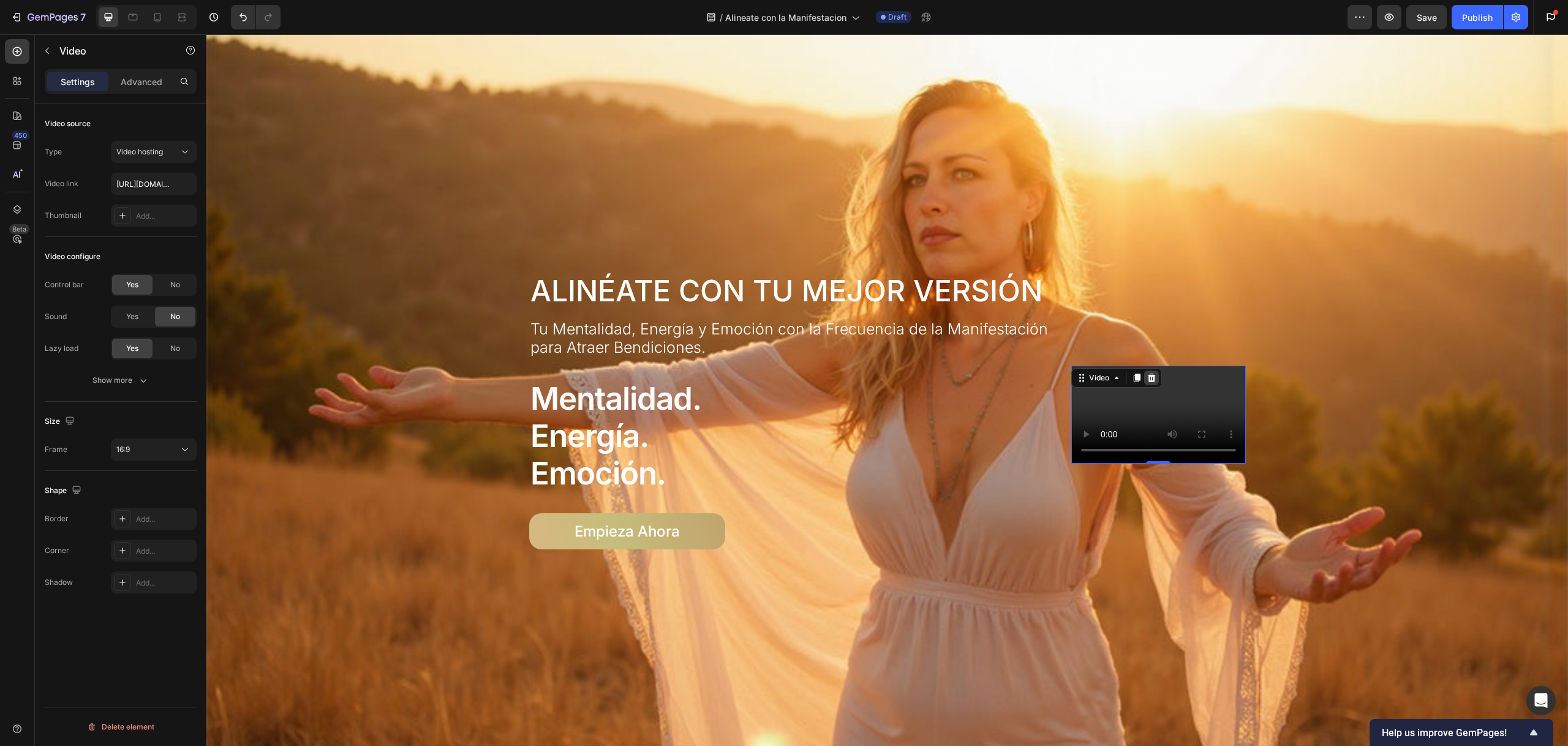
click at [1150, 373] on icon at bounding box center [1152, 378] width 10 height 10
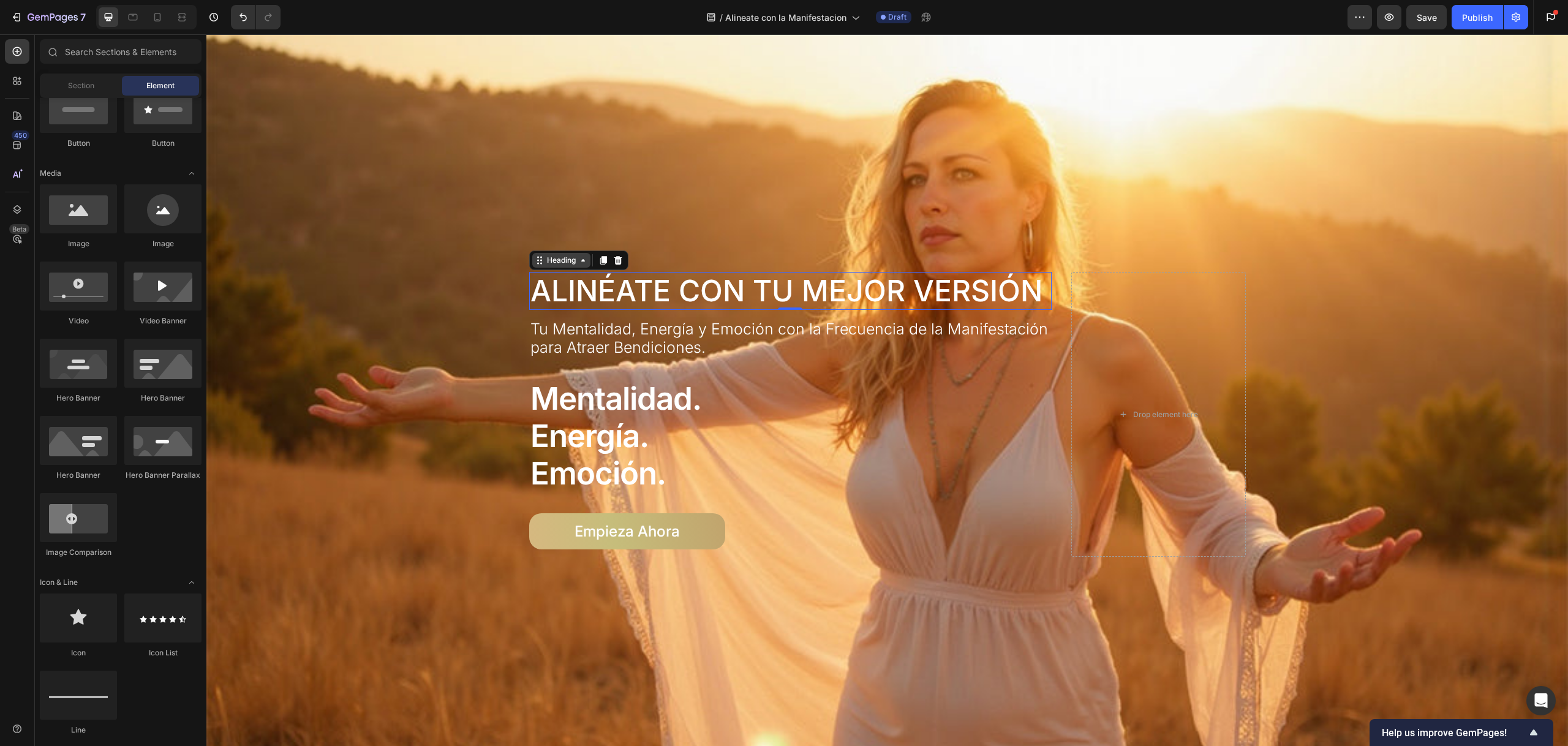
click at [537, 265] on div "Heading" at bounding box center [561, 260] width 58 height 14
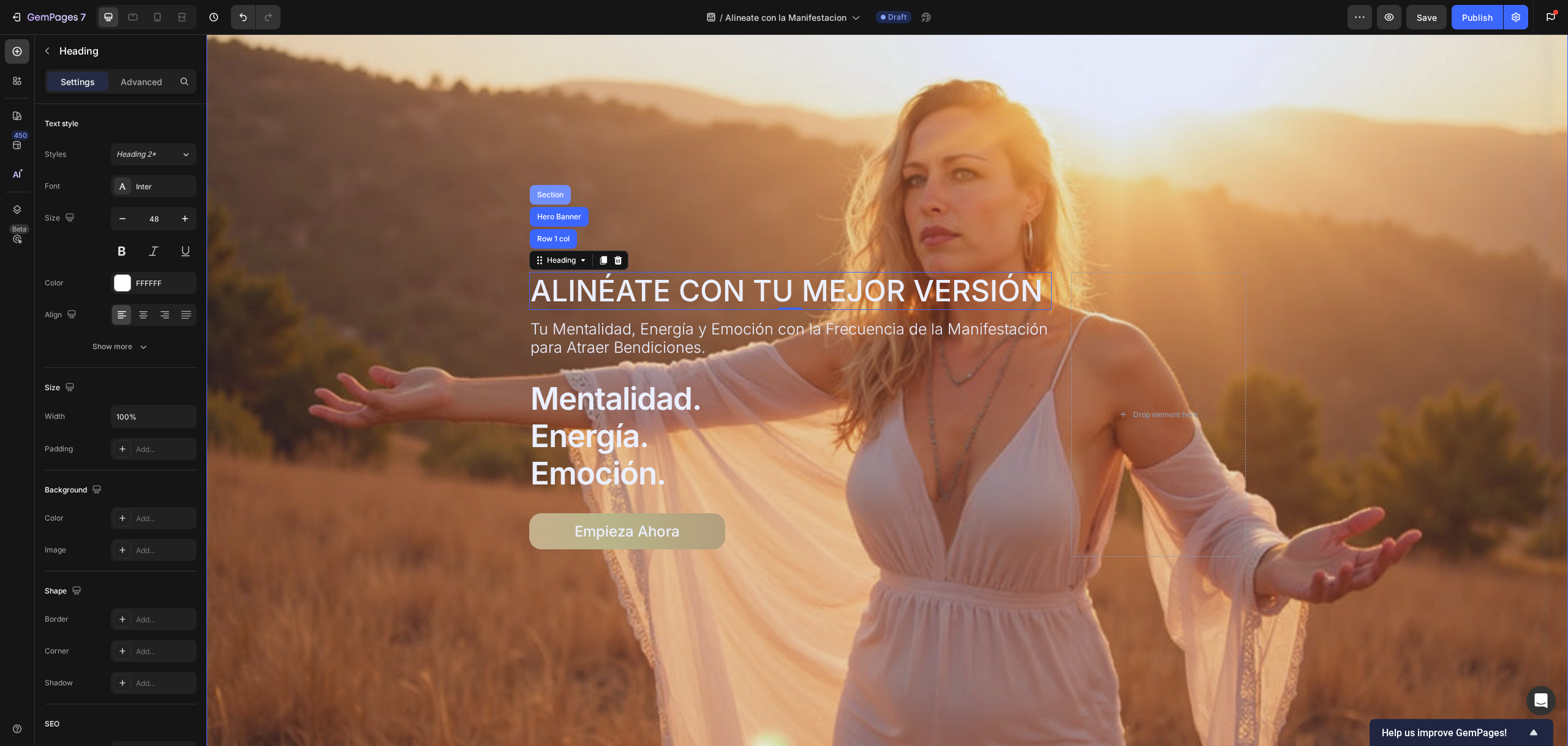
click at [546, 195] on div "Section" at bounding box center [550, 195] width 31 height 8
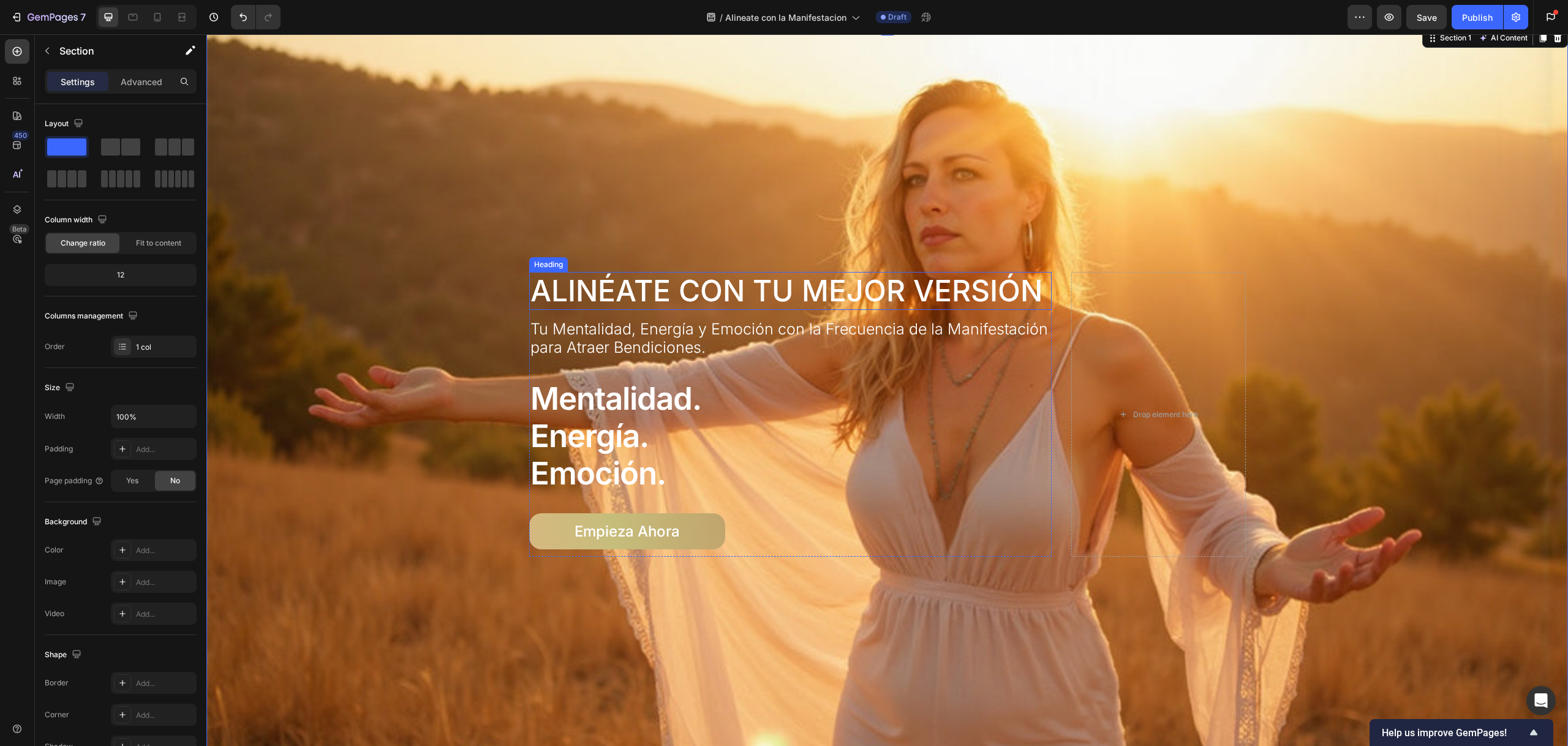
click at [535, 264] on div "Heading" at bounding box center [548, 265] width 33 height 11
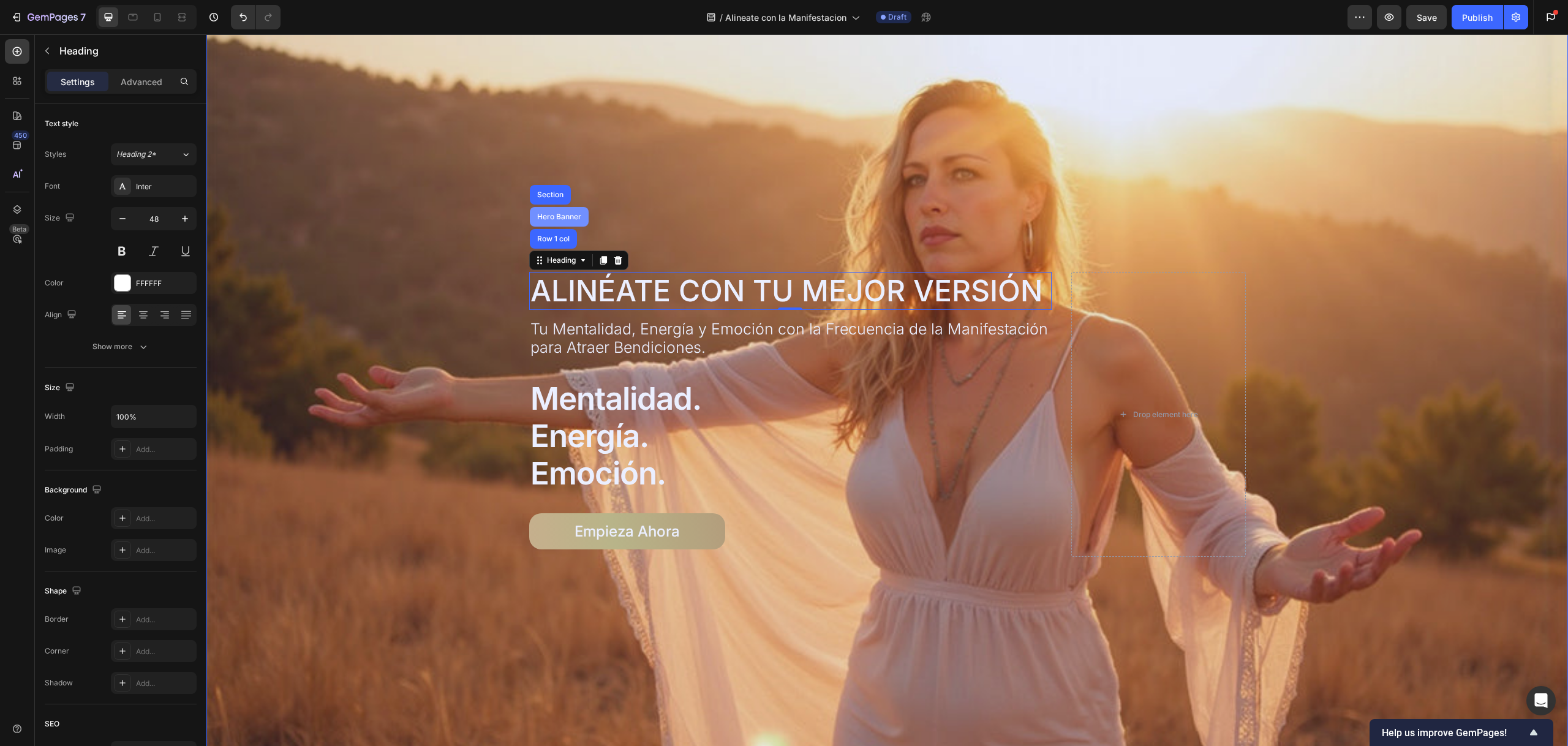
click at [551, 216] on div "Hero Banner" at bounding box center [559, 217] width 49 height 8
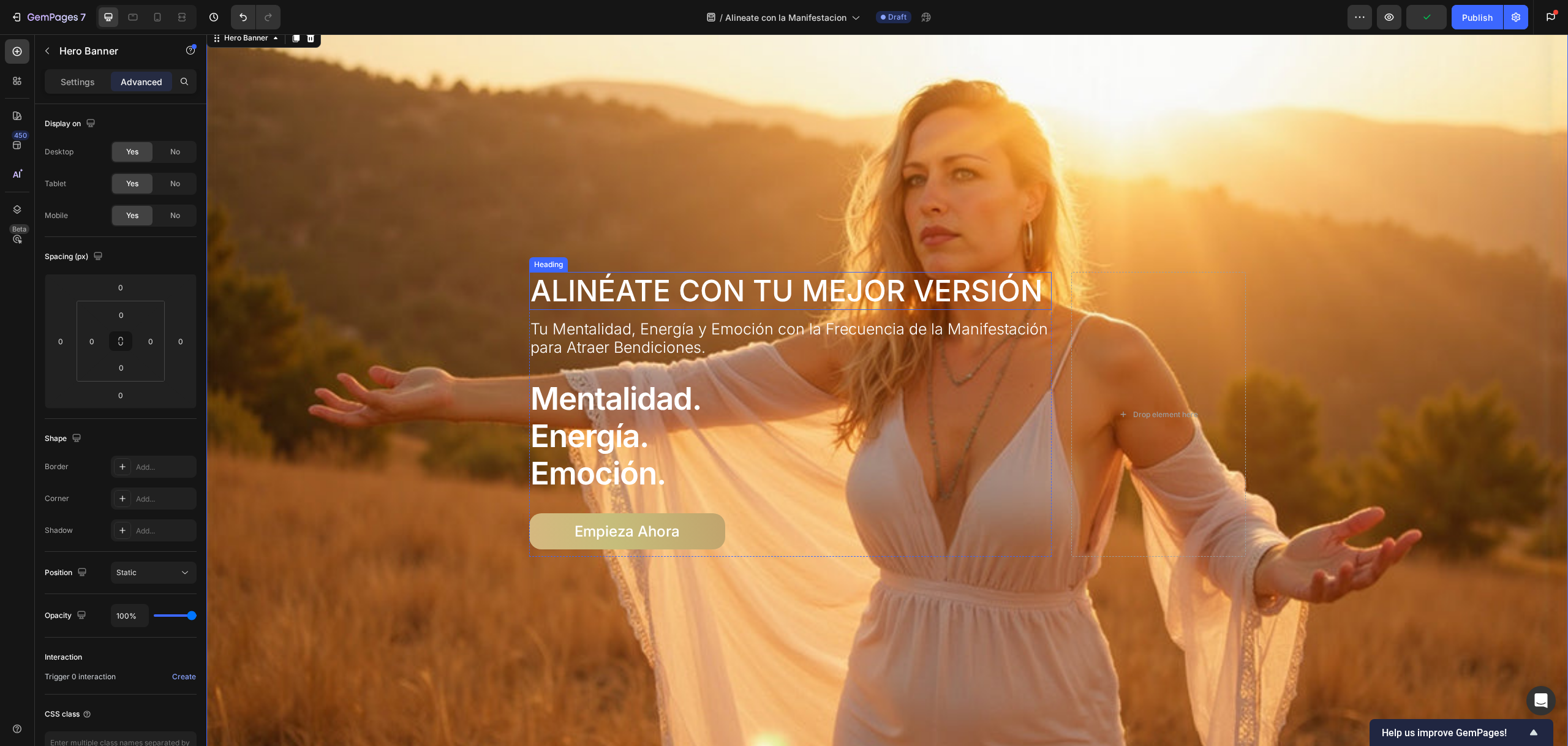
click at [548, 264] on div "Heading" at bounding box center [548, 265] width 33 height 11
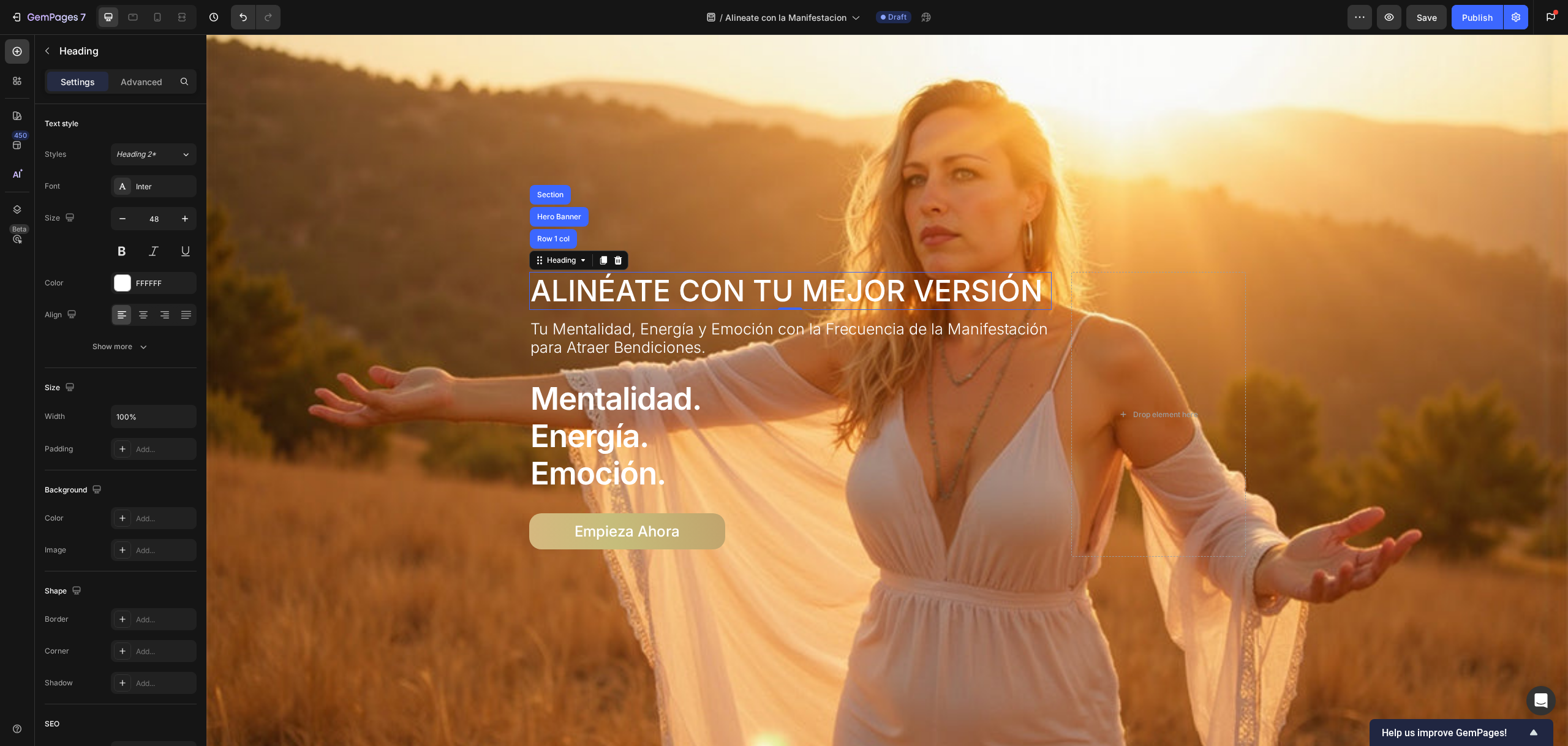
click at [162, 91] on div "Settings Advanced" at bounding box center [120, 81] width 152 height 25
click at [149, 79] on p "Advanced" at bounding box center [142, 82] width 42 height 13
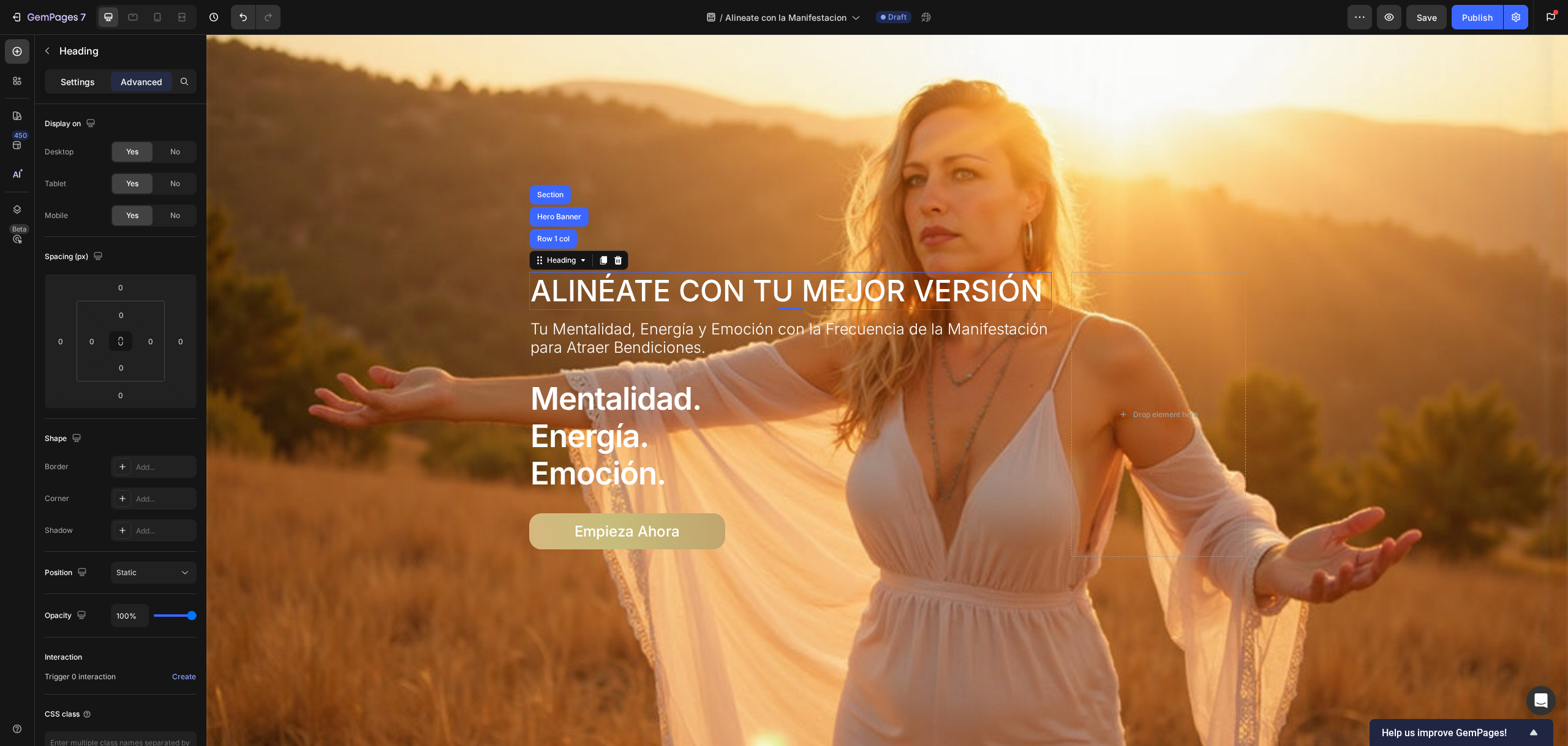
click at [86, 77] on p "Settings" at bounding box center [77, 82] width 34 height 13
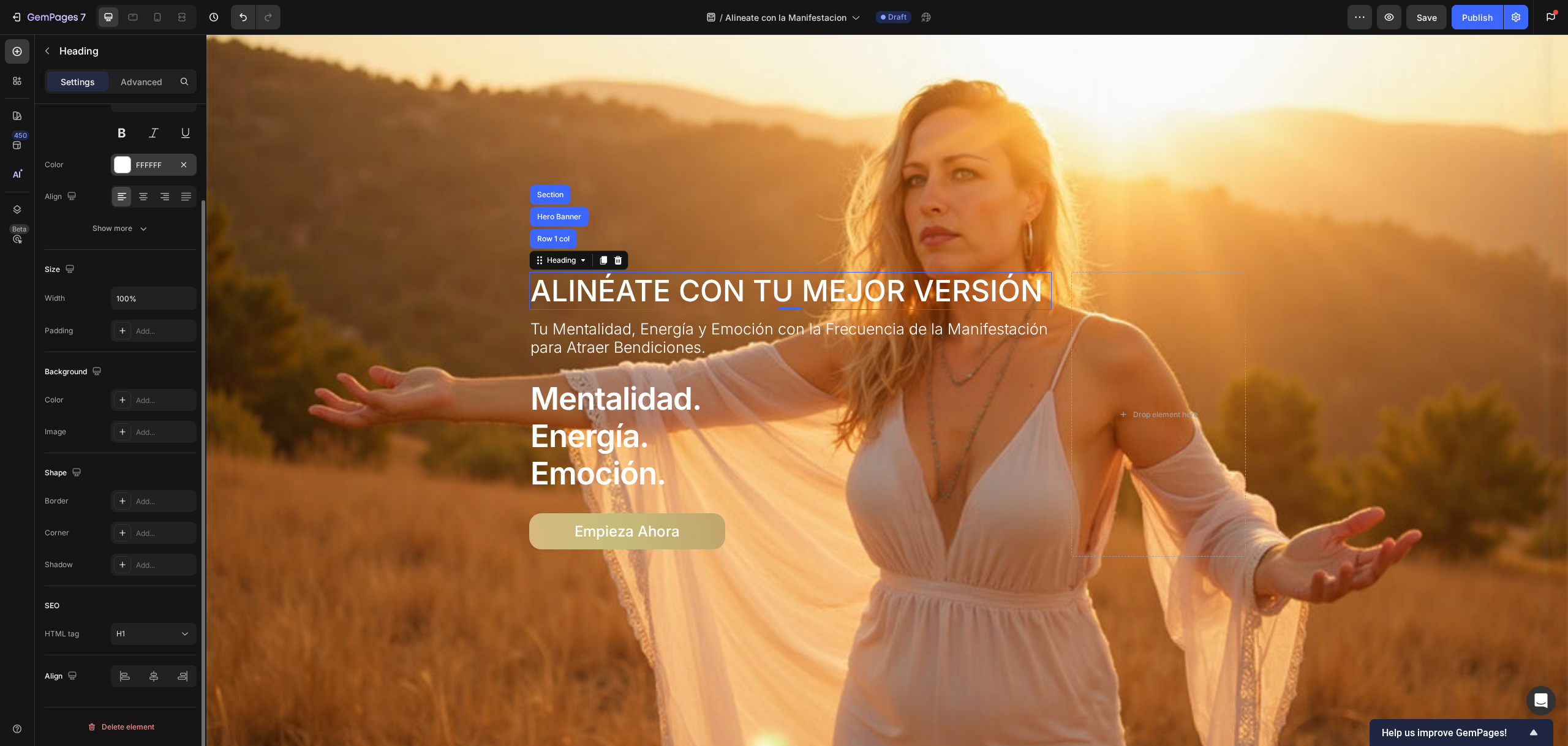
scroll to position [0, 0]
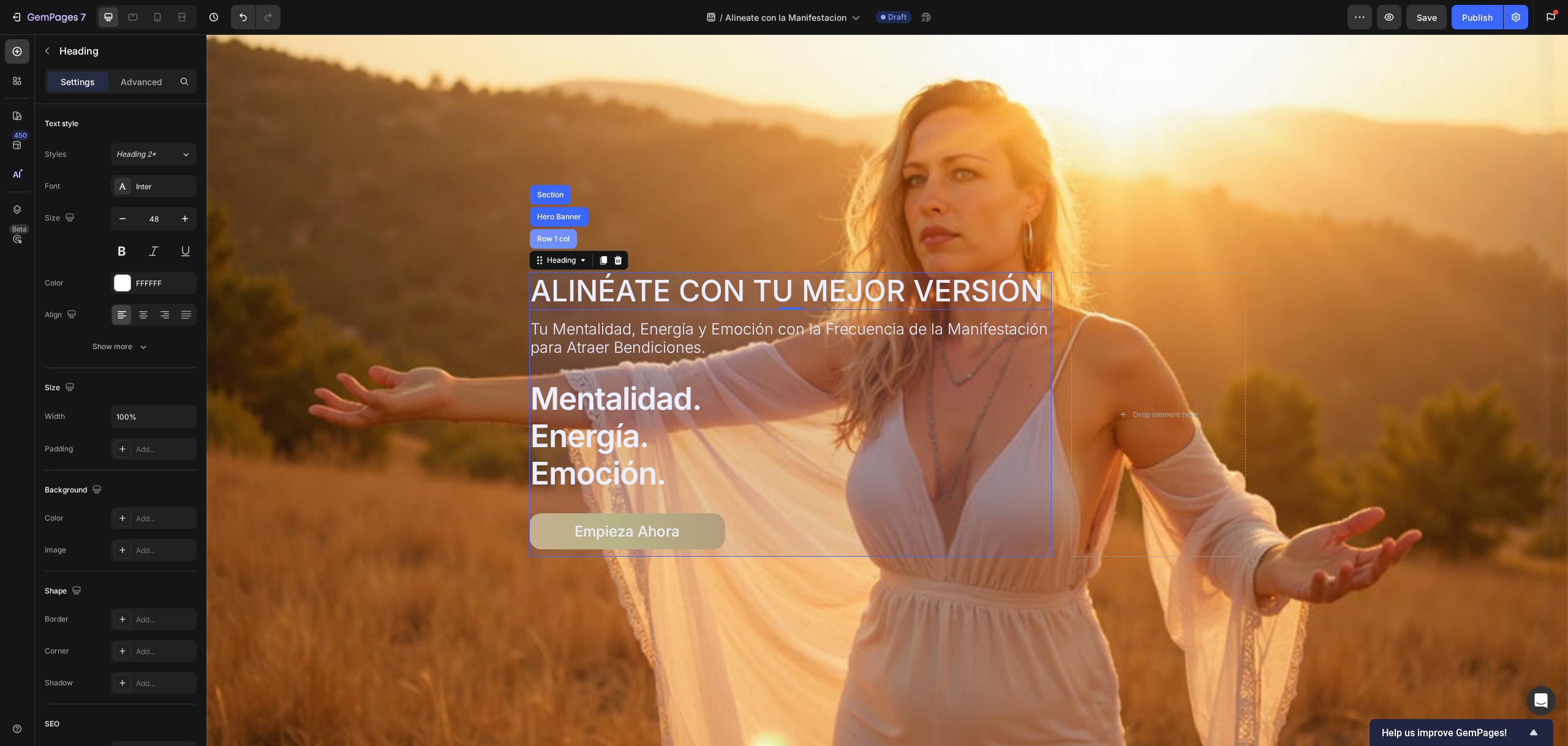
click at [546, 239] on div "Row 1 col" at bounding box center [553, 239] width 37 height 8
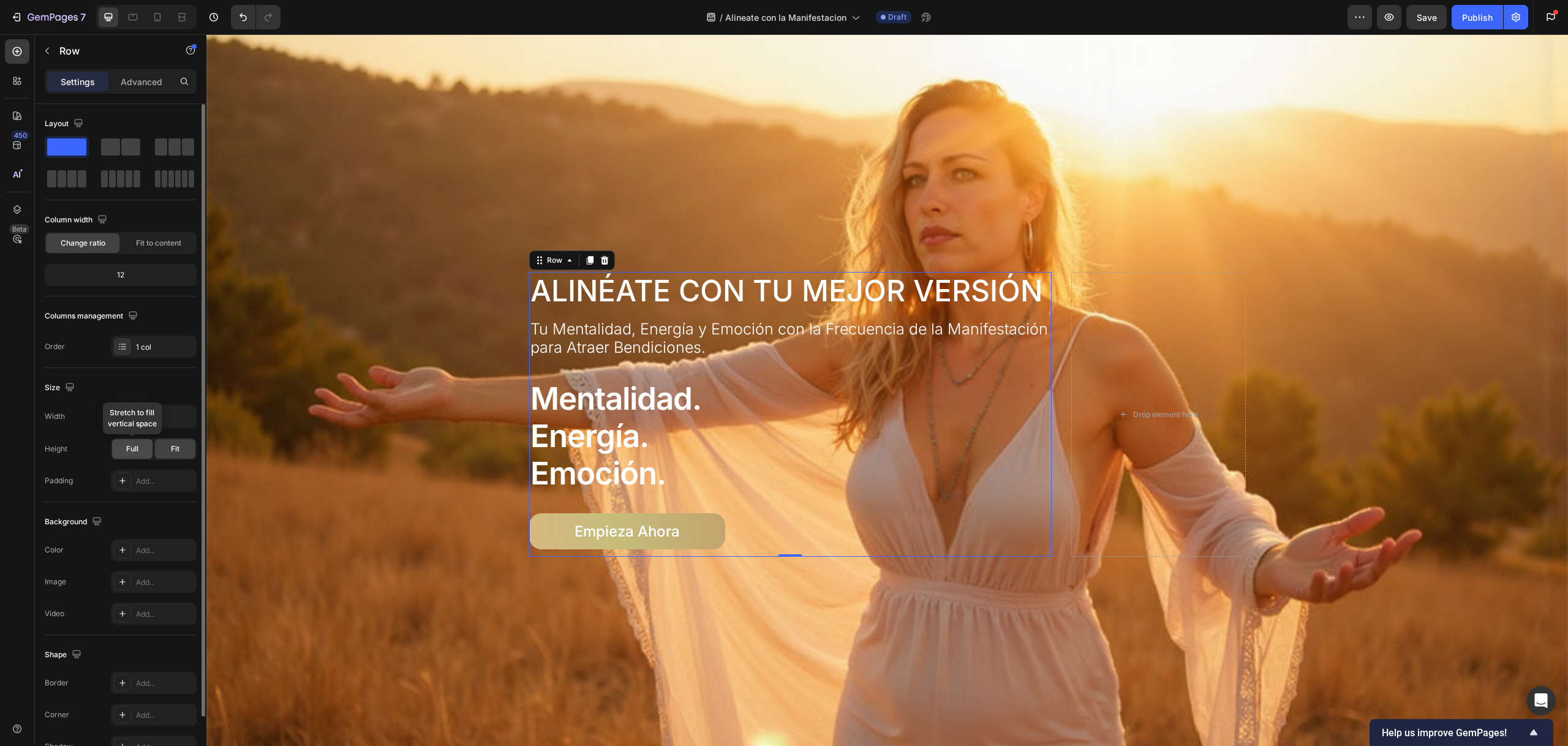
click at [137, 450] on span "Full" at bounding box center [132, 449] width 12 height 11
click at [162, 450] on div "Fit" at bounding box center [175, 449] width 40 height 20
click at [552, 256] on div "Row" at bounding box center [555, 261] width 20 height 11
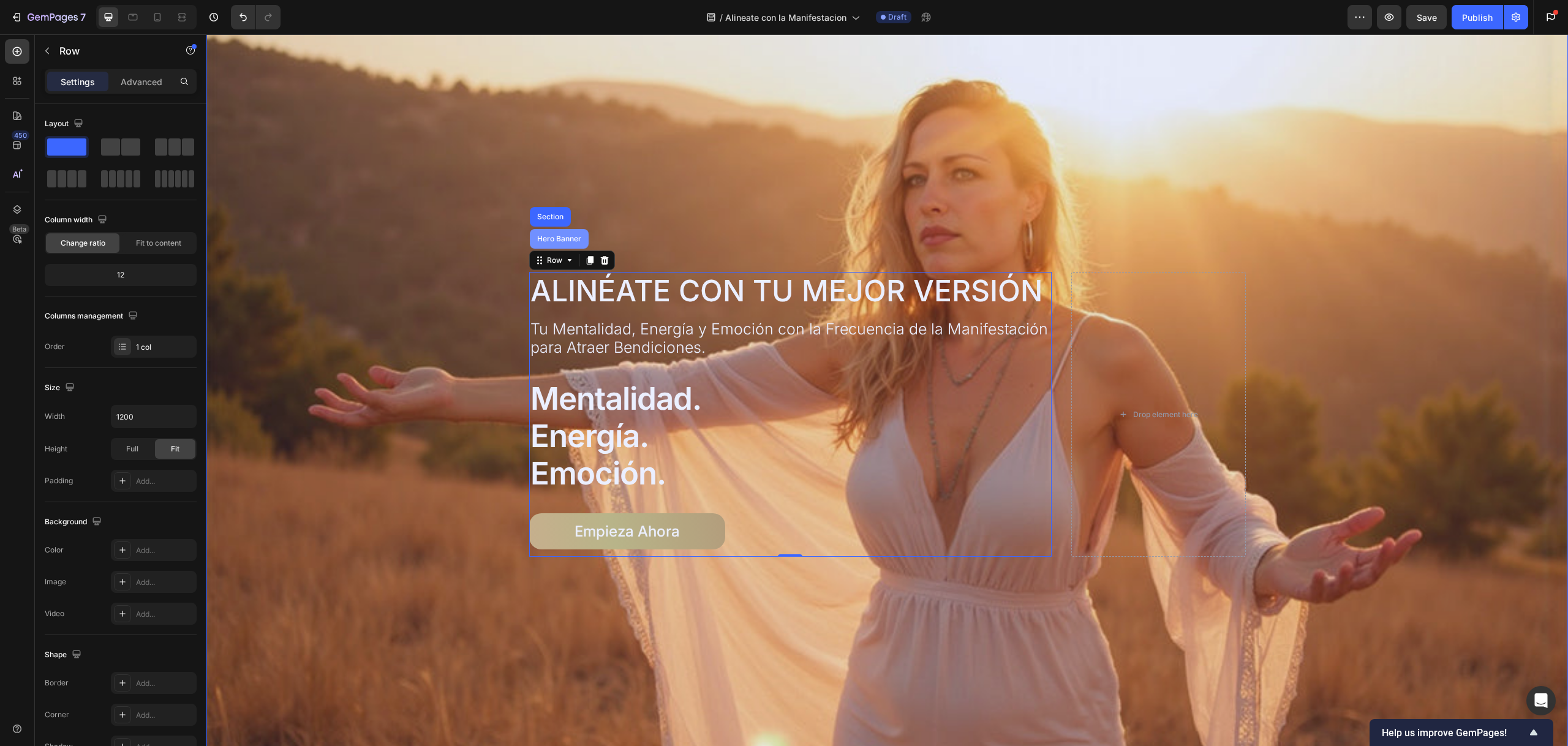
click at [554, 236] on div "Hero Banner" at bounding box center [559, 239] width 49 height 8
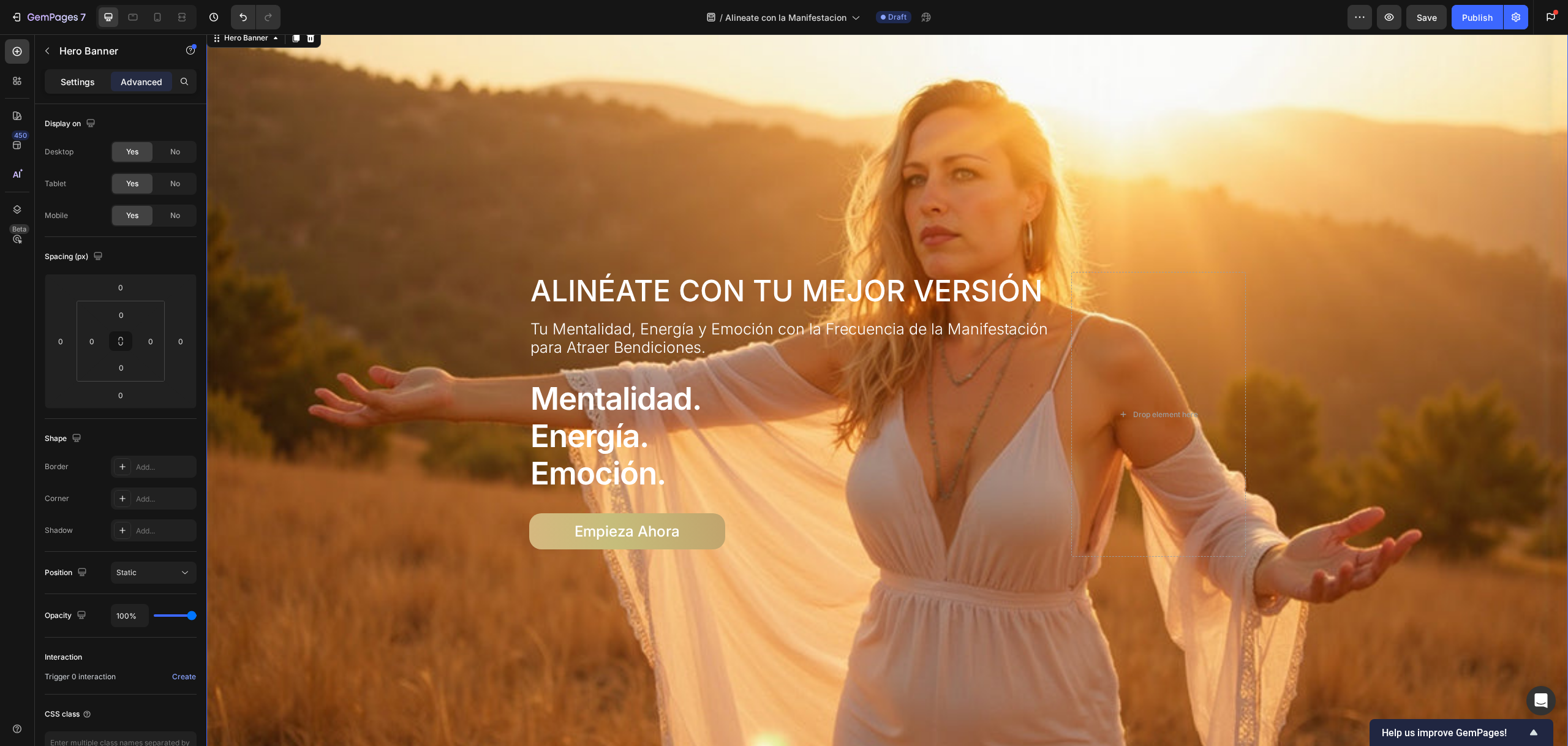
click at [65, 80] on p "Settings" at bounding box center [77, 82] width 34 height 13
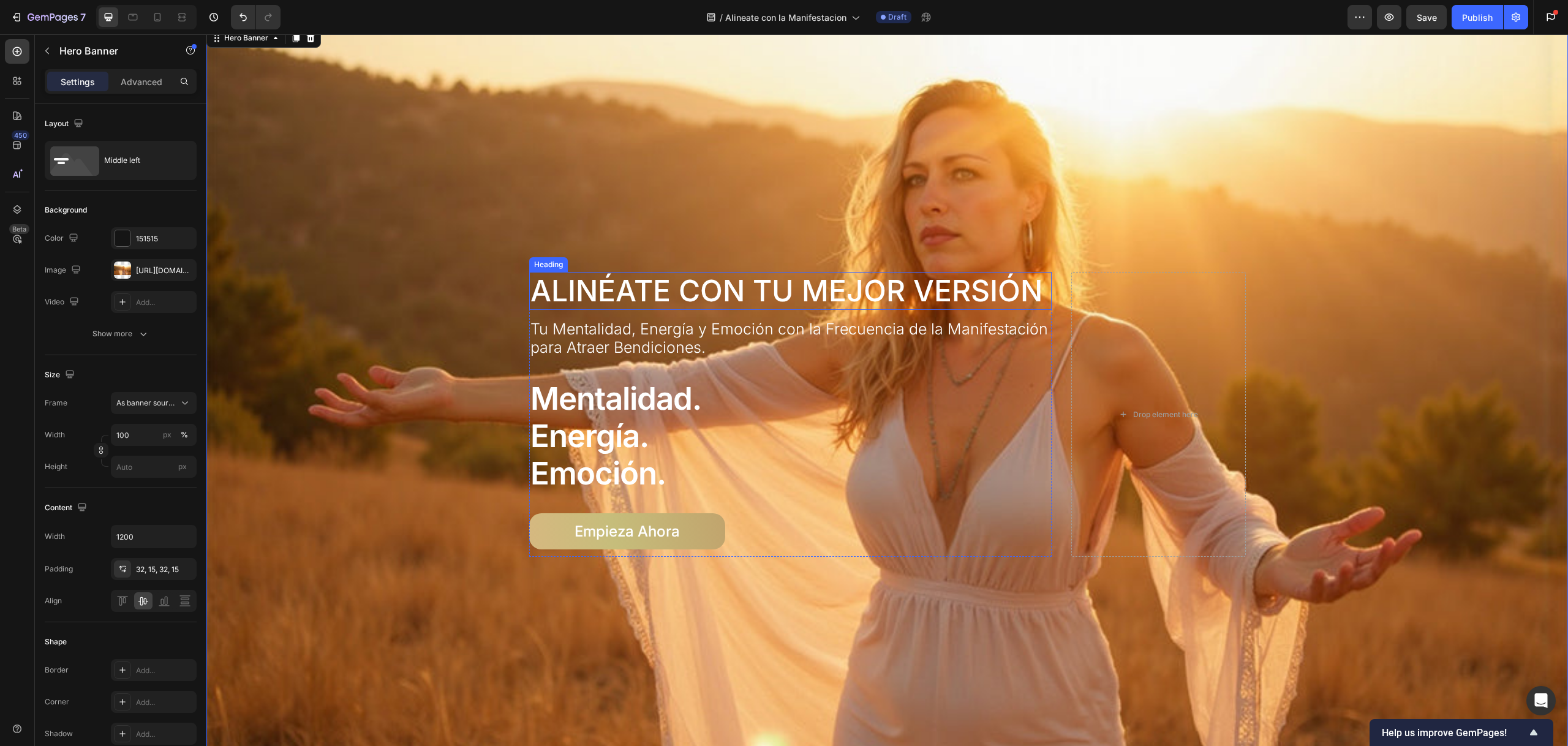
click at [543, 265] on div "Heading" at bounding box center [548, 265] width 33 height 11
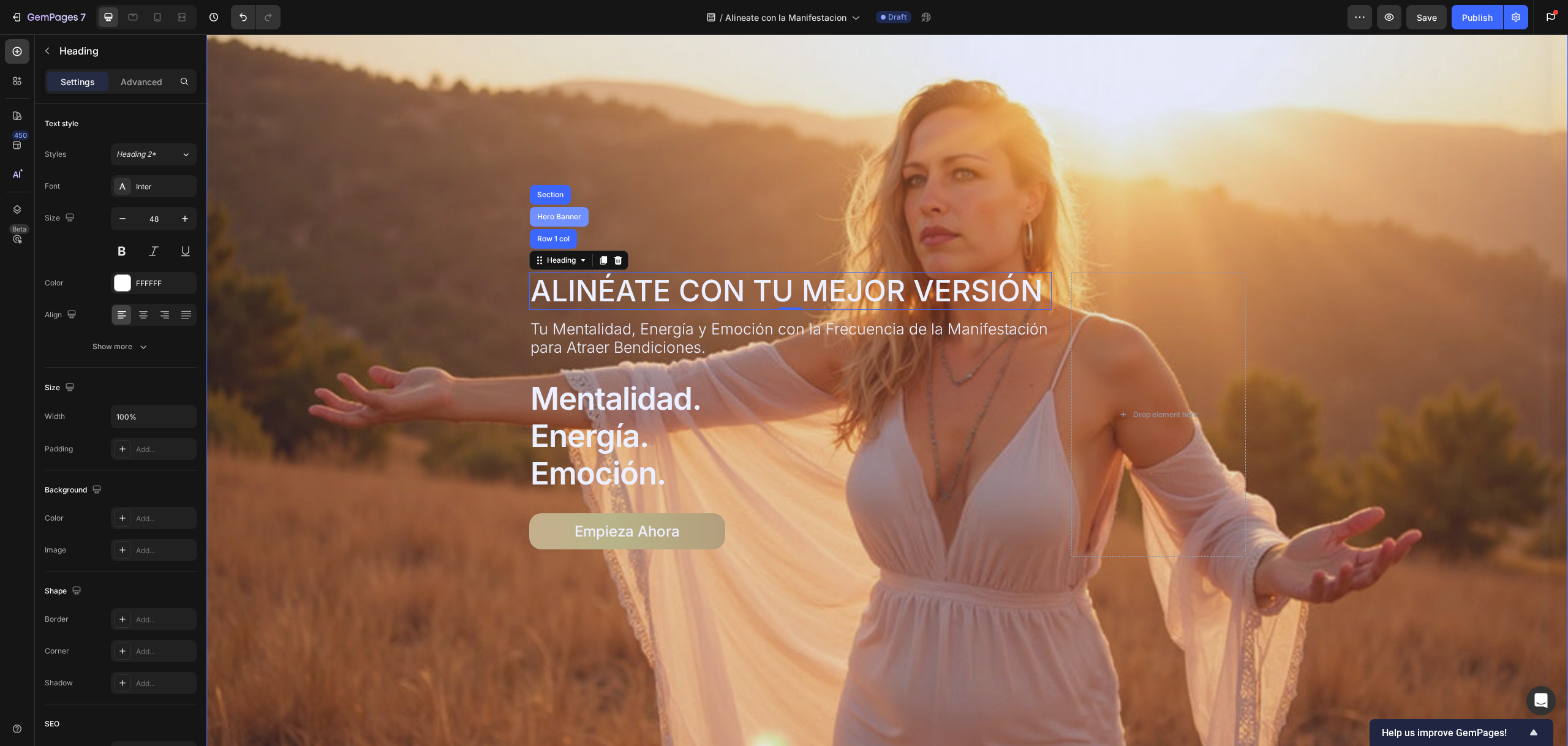
click at [560, 219] on div "Hero Banner" at bounding box center [559, 217] width 59 height 20
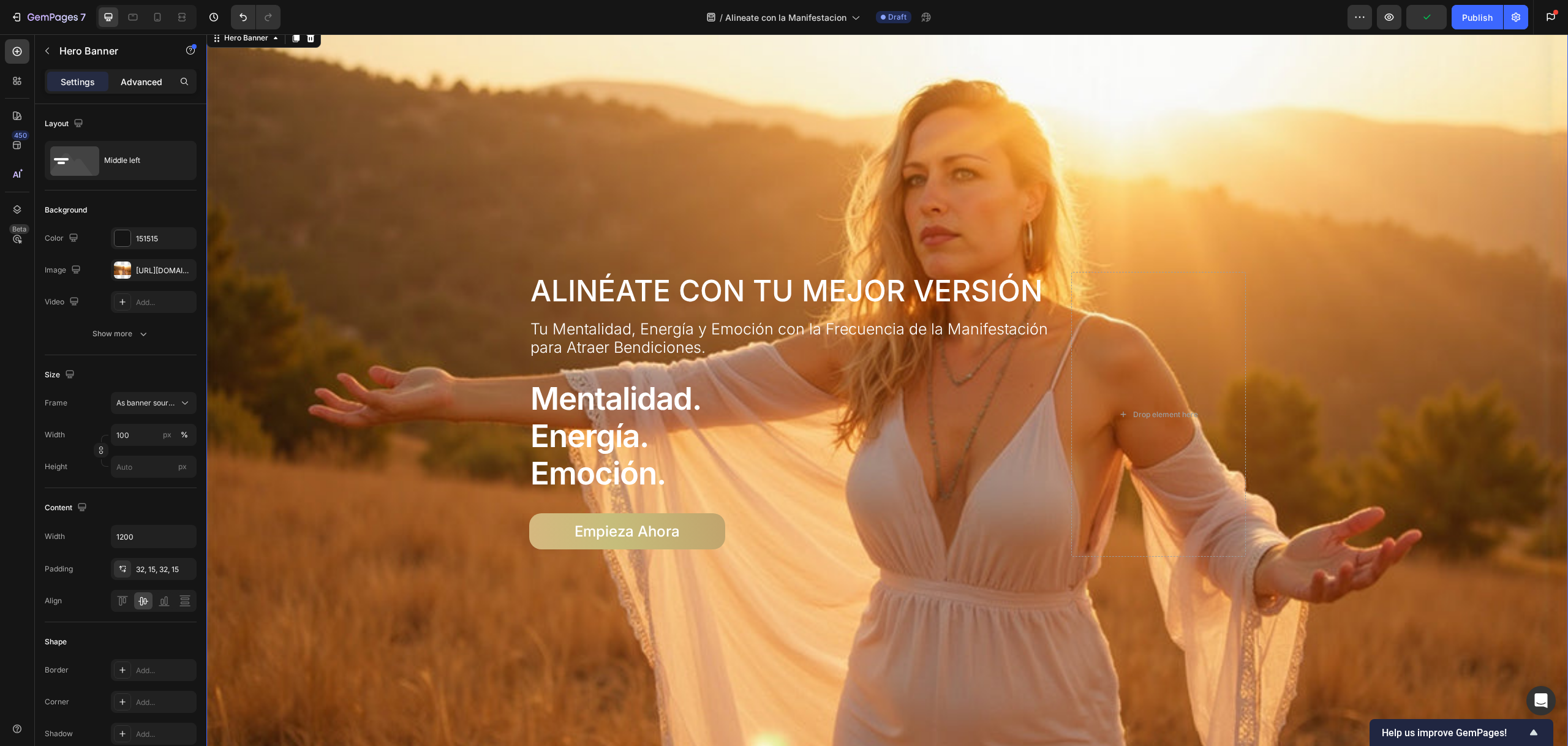
click at [131, 86] on p "Advanced" at bounding box center [142, 82] width 42 height 13
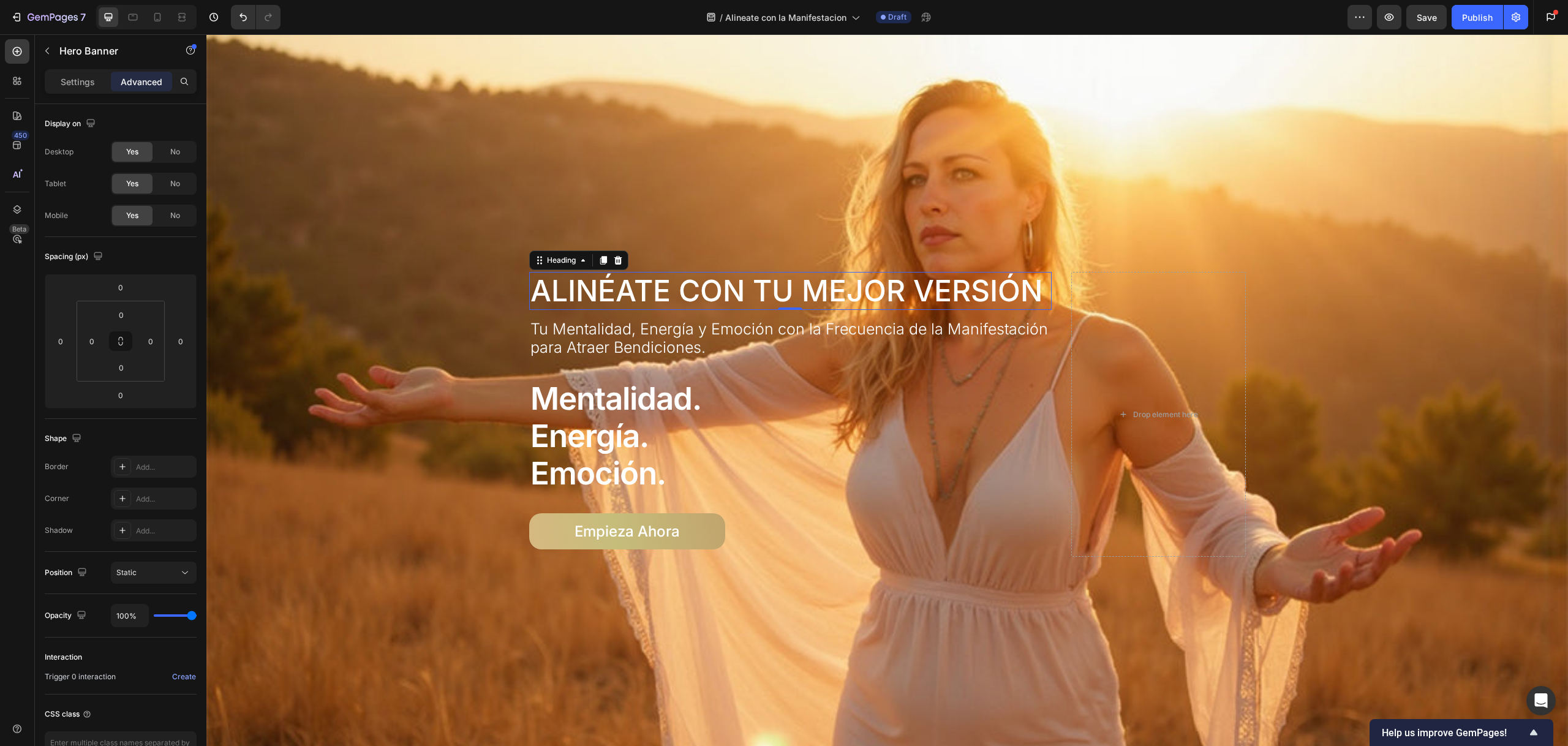
click at [1028, 283] on p "Alinéate con Tu Mejor Versión" at bounding box center [790, 291] width 521 height 35
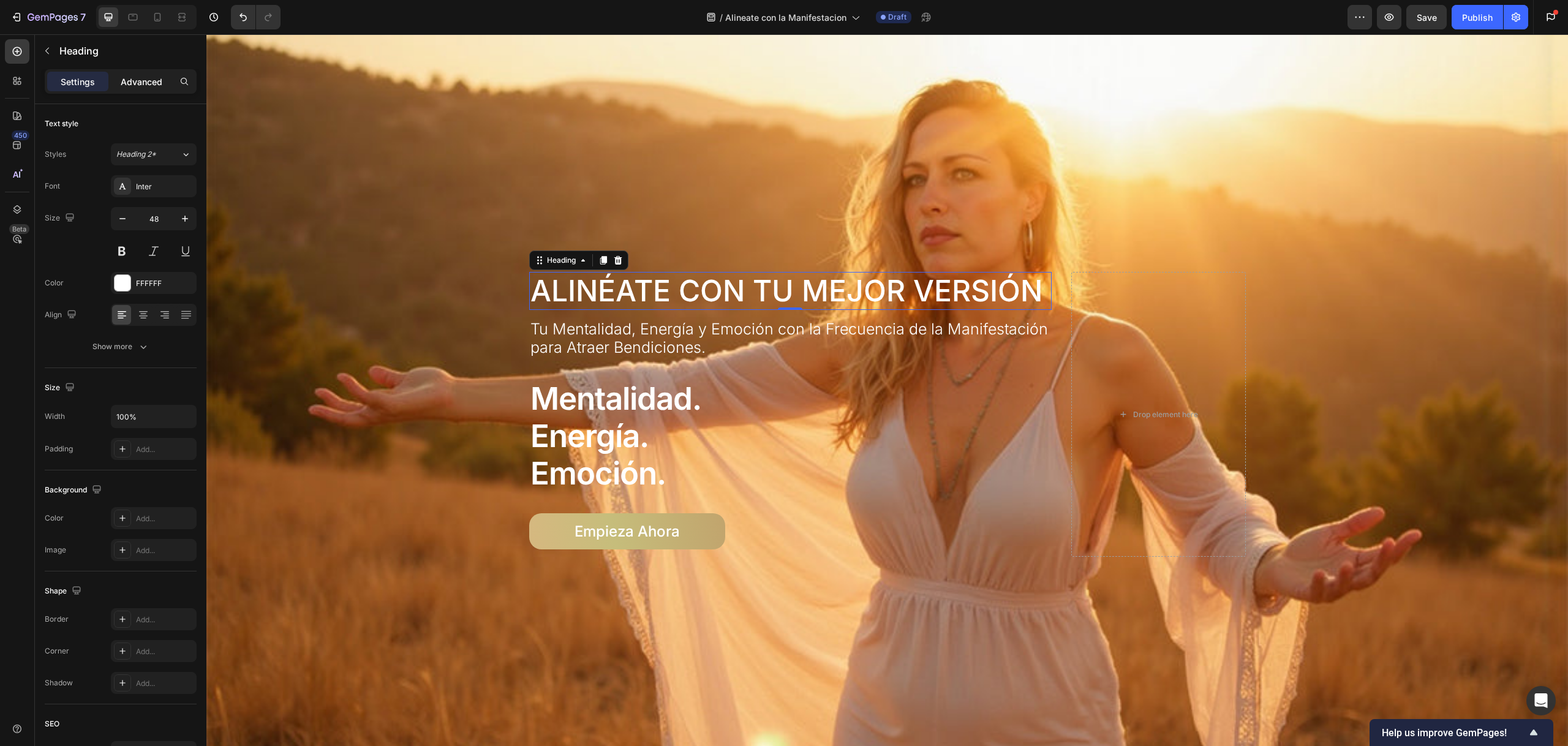
click at [164, 86] on div "Advanced" at bounding box center [141, 81] width 61 height 20
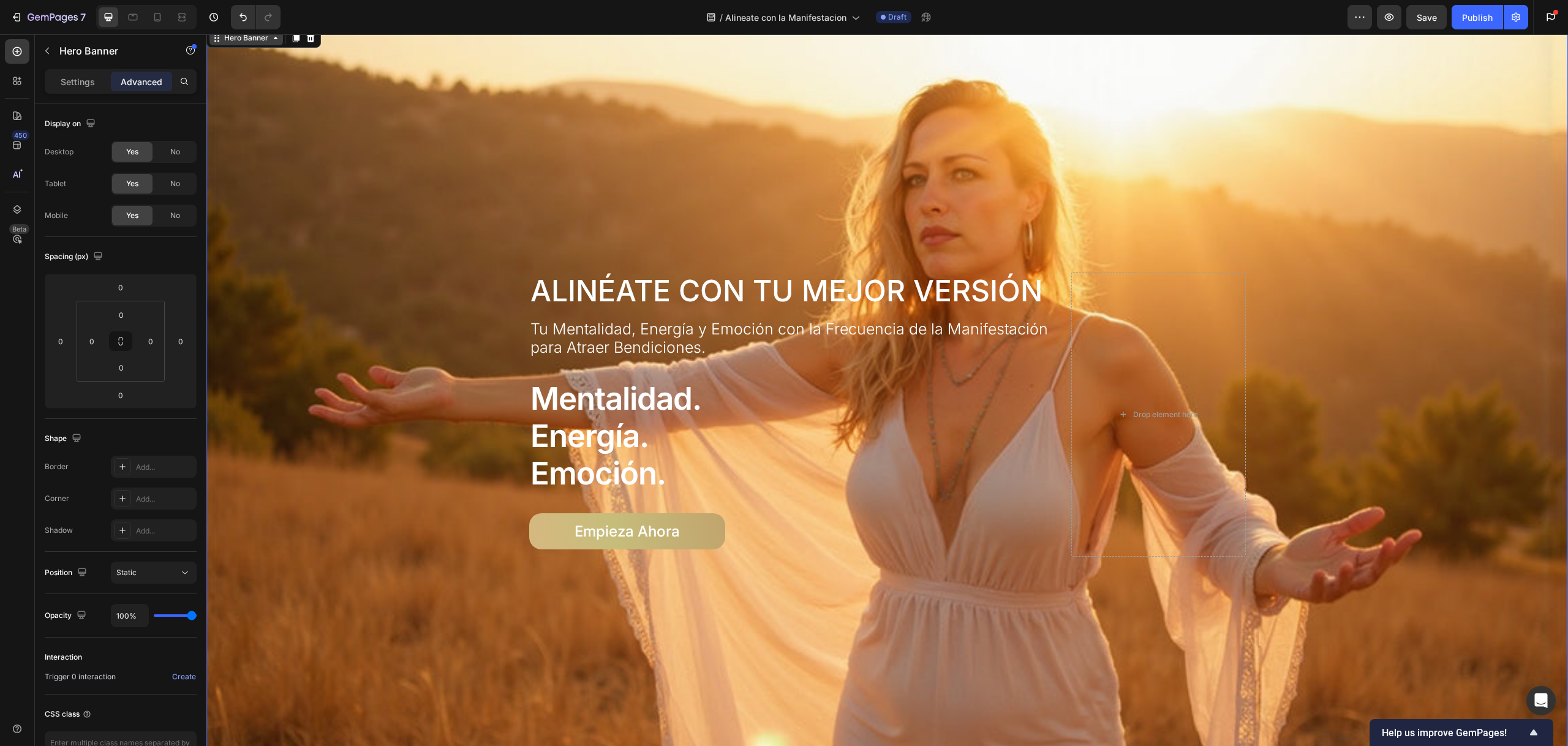
click at [248, 37] on div "Hero Banner" at bounding box center [246, 38] width 49 height 11
click at [247, 39] on div "Hero Banner" at bounding box center [246, 38] width 49 height 11
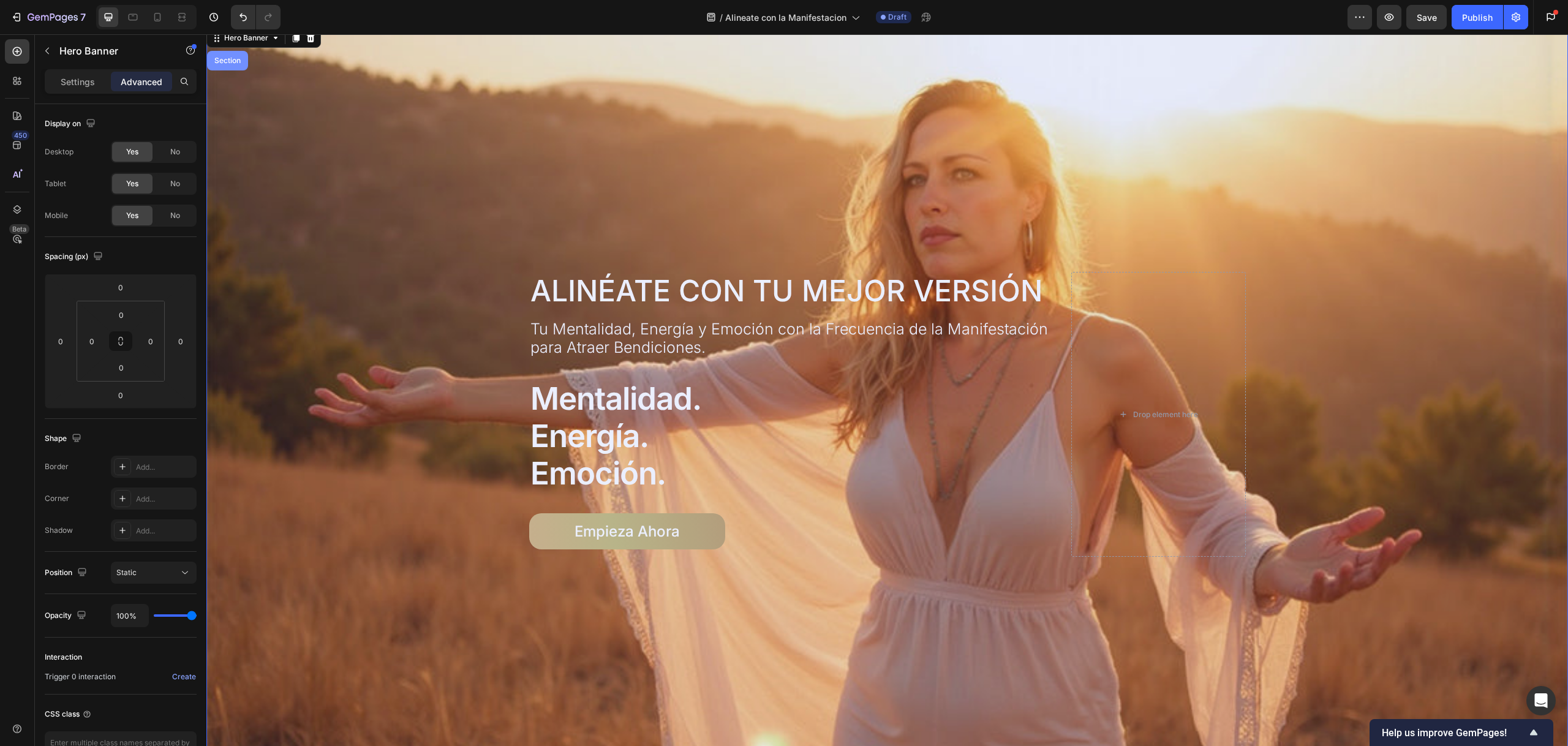
click at [235, 55] on div "Section" at bounding box center [227, 60] width 41 height 20
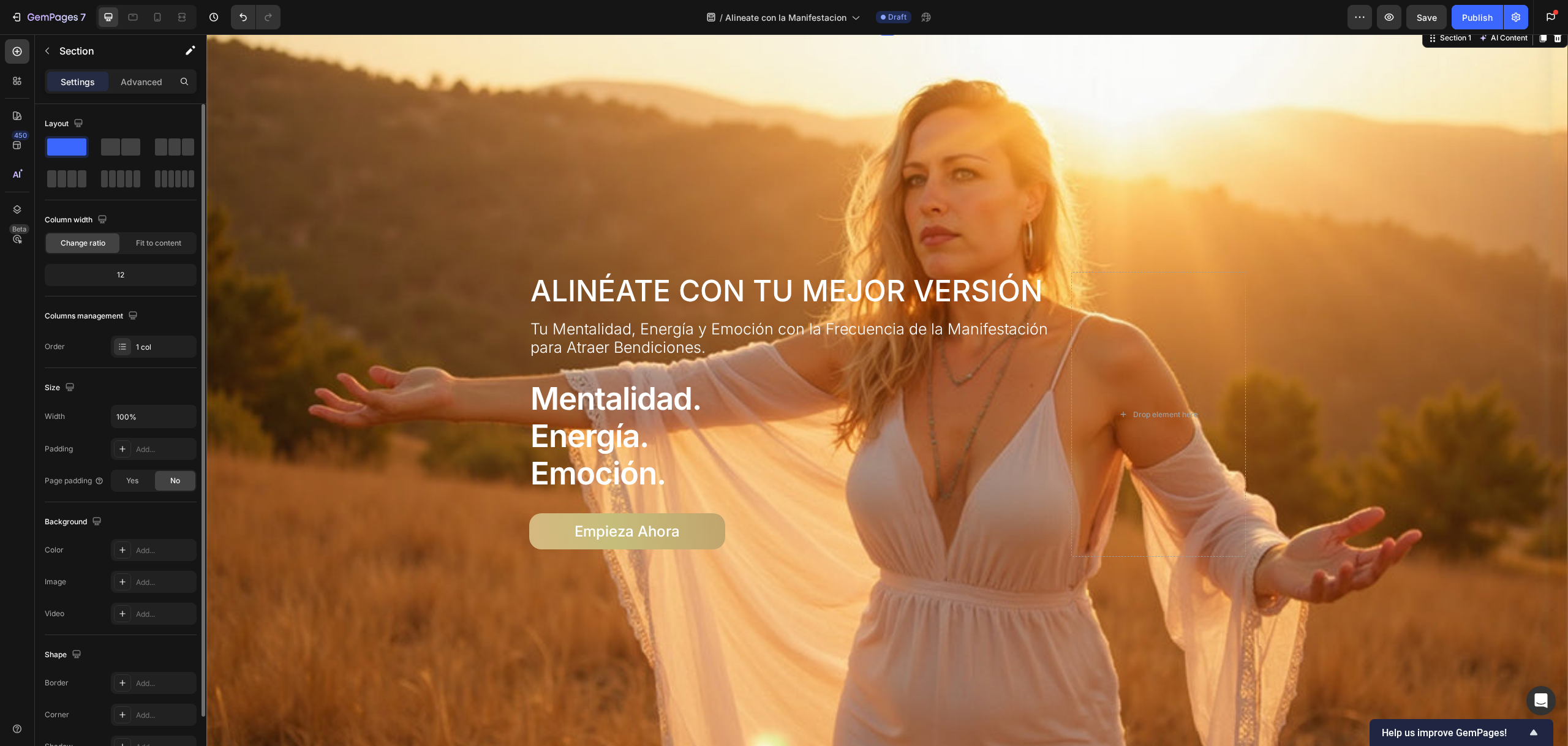
drag, startPoint x: 151, startPoint y: 272, endPoint x: 113, endPoint y: 261, distance: 39.6
click at [113, 261] on div "Column width Change ratio Fit to content 12" at bounding box center [120, 253] width 152 height 86
drag, startPoint x: 117, startPoint y: 261, endPoint x: 99, endPoint y: 265, distance: 18.4
click at [99, 265] on div "Column width Change ratio Fit to content 12" at bounding box center [120, 253] width 152 height 86
click at [115, 143] on span at bounding box center [110, 147] width 19 height 17
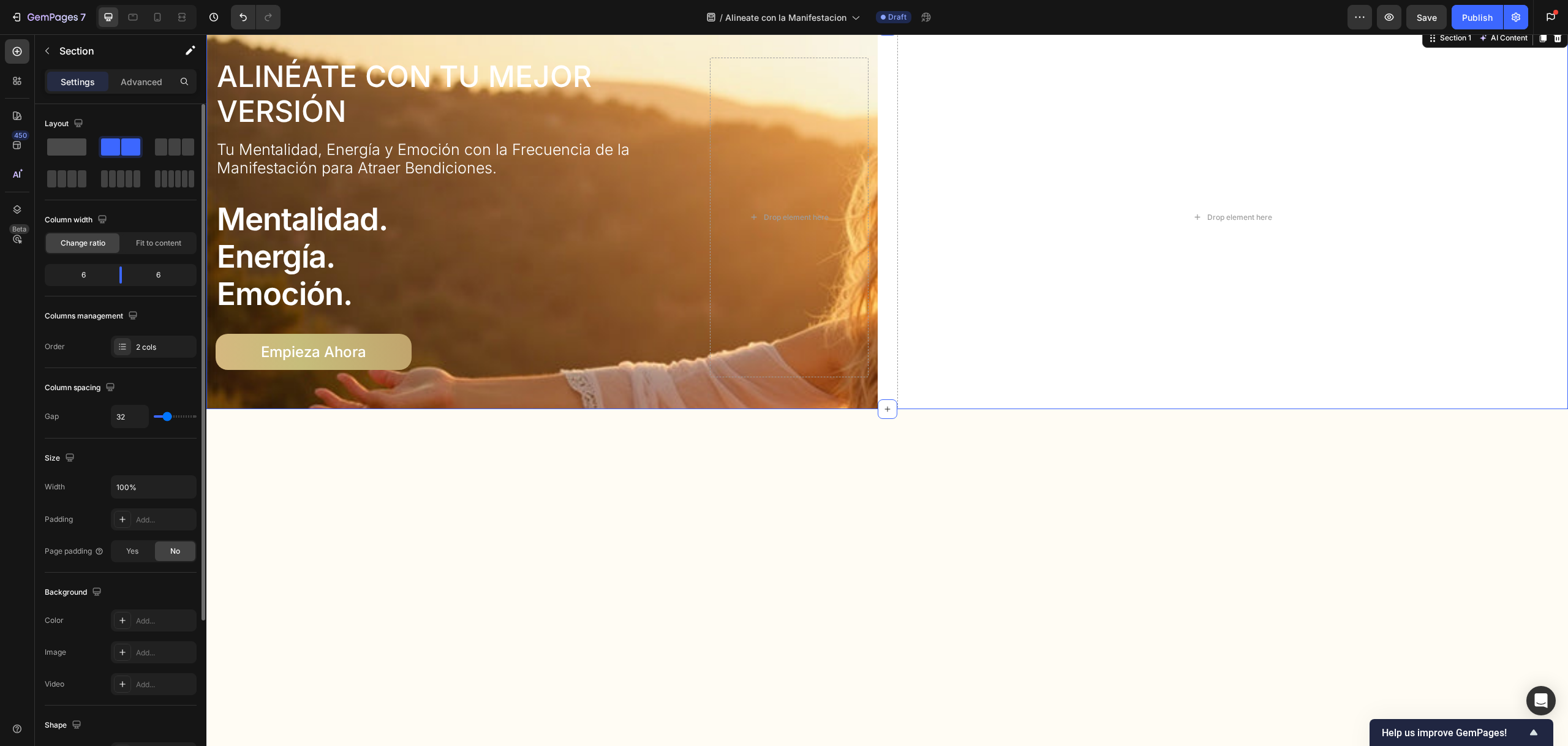
click at [71, 148] on span at bounding box center [67, 147] width 39 height 17
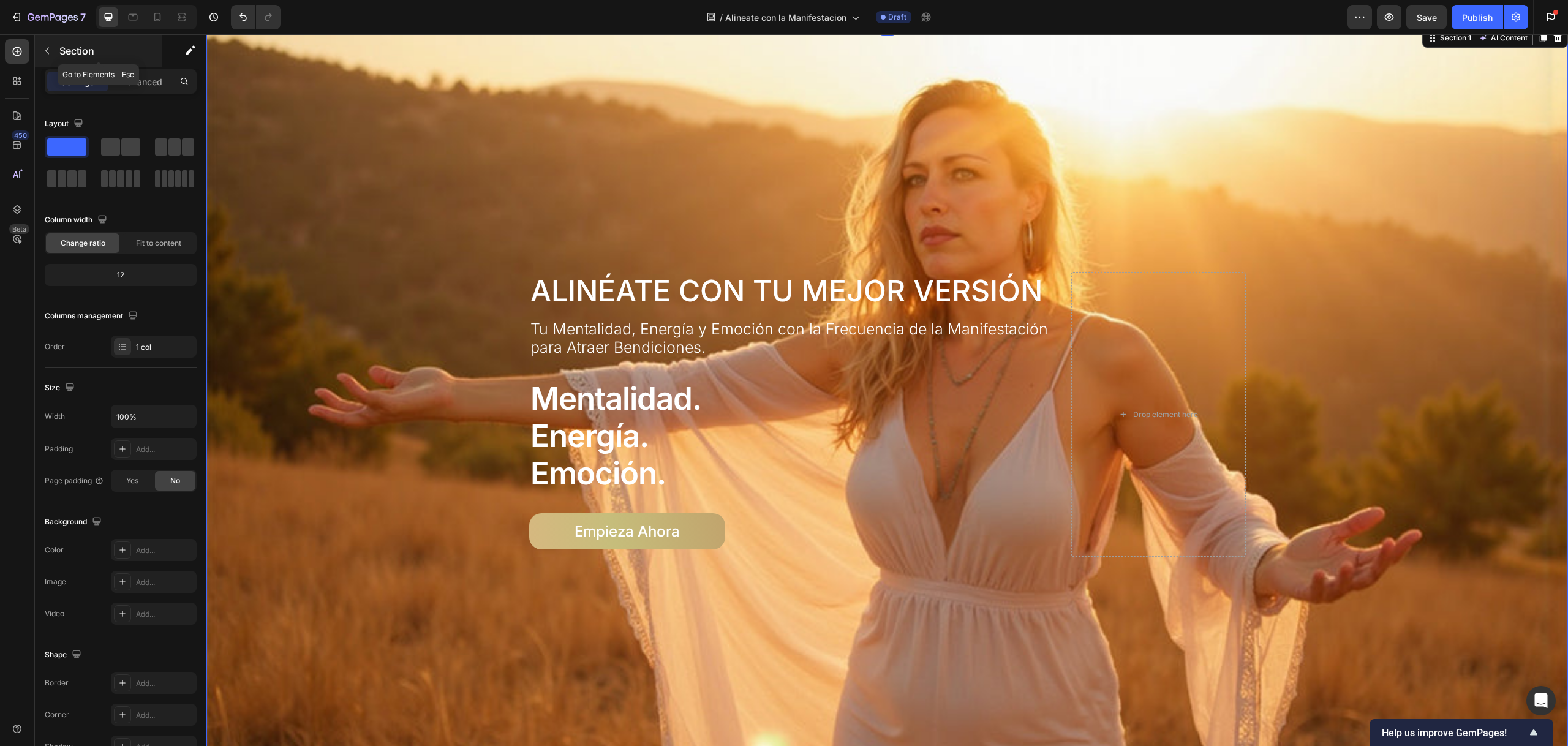
click at [47, 50] on icon "button" at bounding box center [47, 51] width 10 height 10
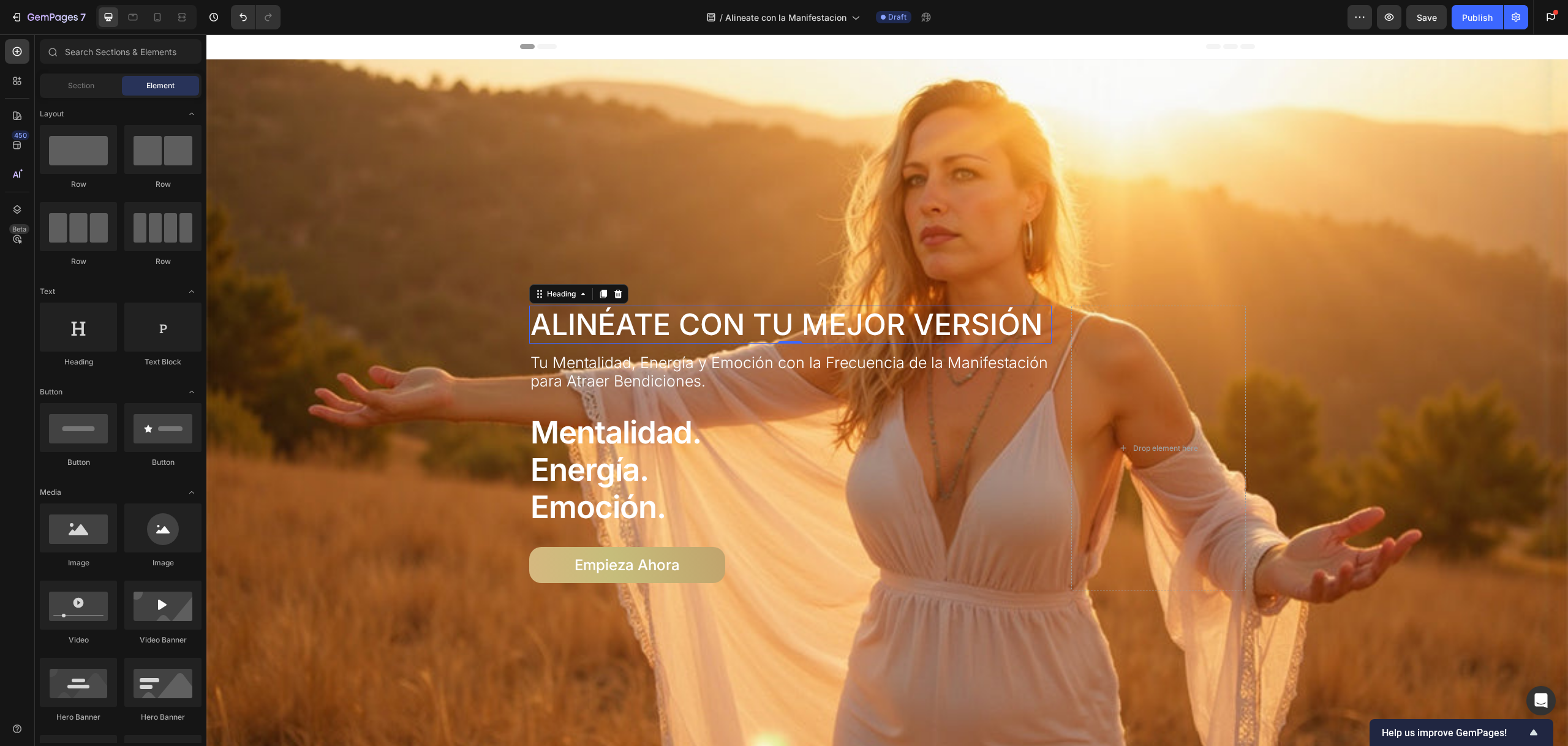
click at [644, 330] on p "Alinéate con Tu Mejor Versión" at bounding box center [790, 324] width 521 height 35
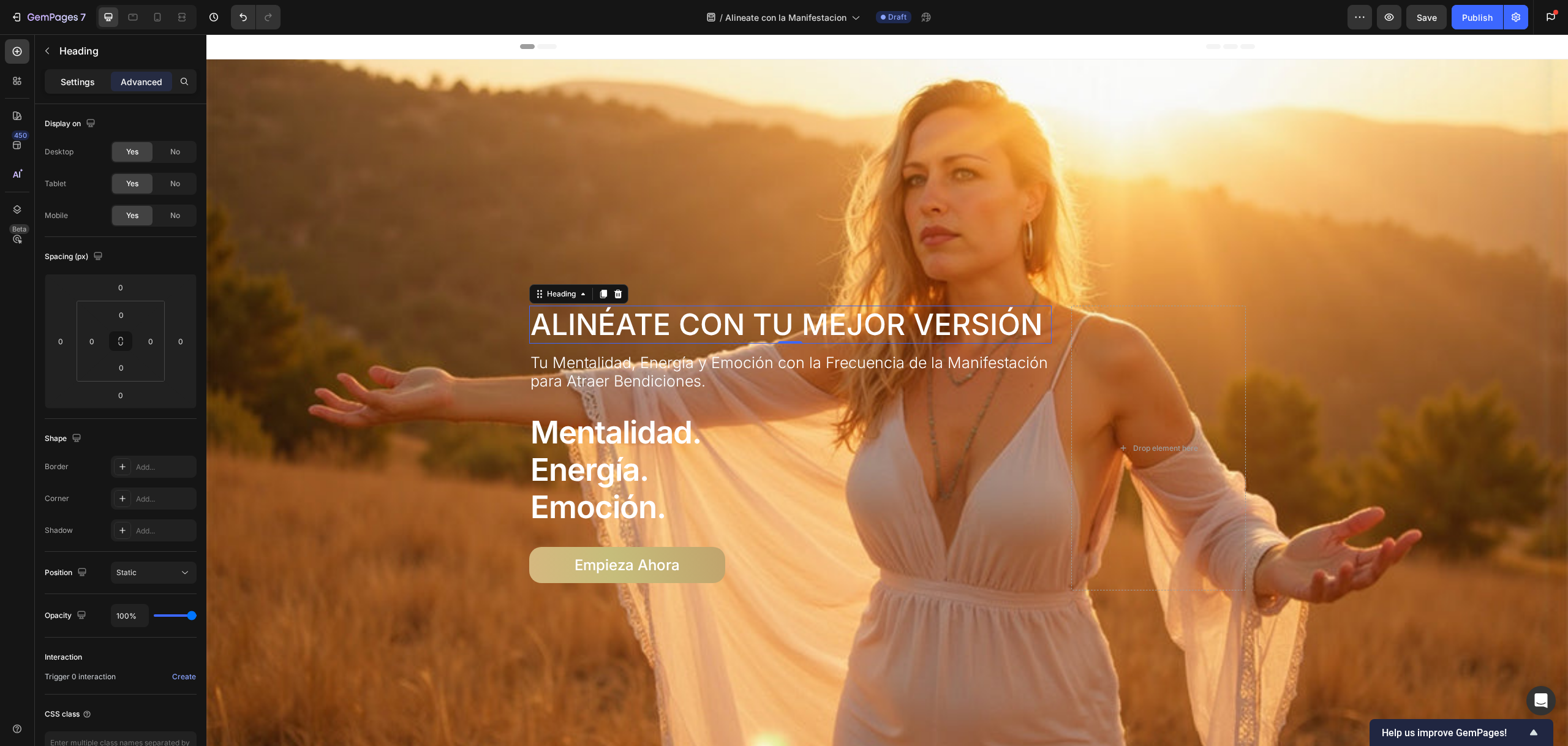
click at [67, 83] on p "Settings" at bounding box center [77, 82] width 34 height 13
click at [1089, 338] on div "Drop element here" at bounding box center [1158, 447] width 174 height 284
click at [82, 78] on p "Settings" at bounding box center [77, 82] width 34 height 13
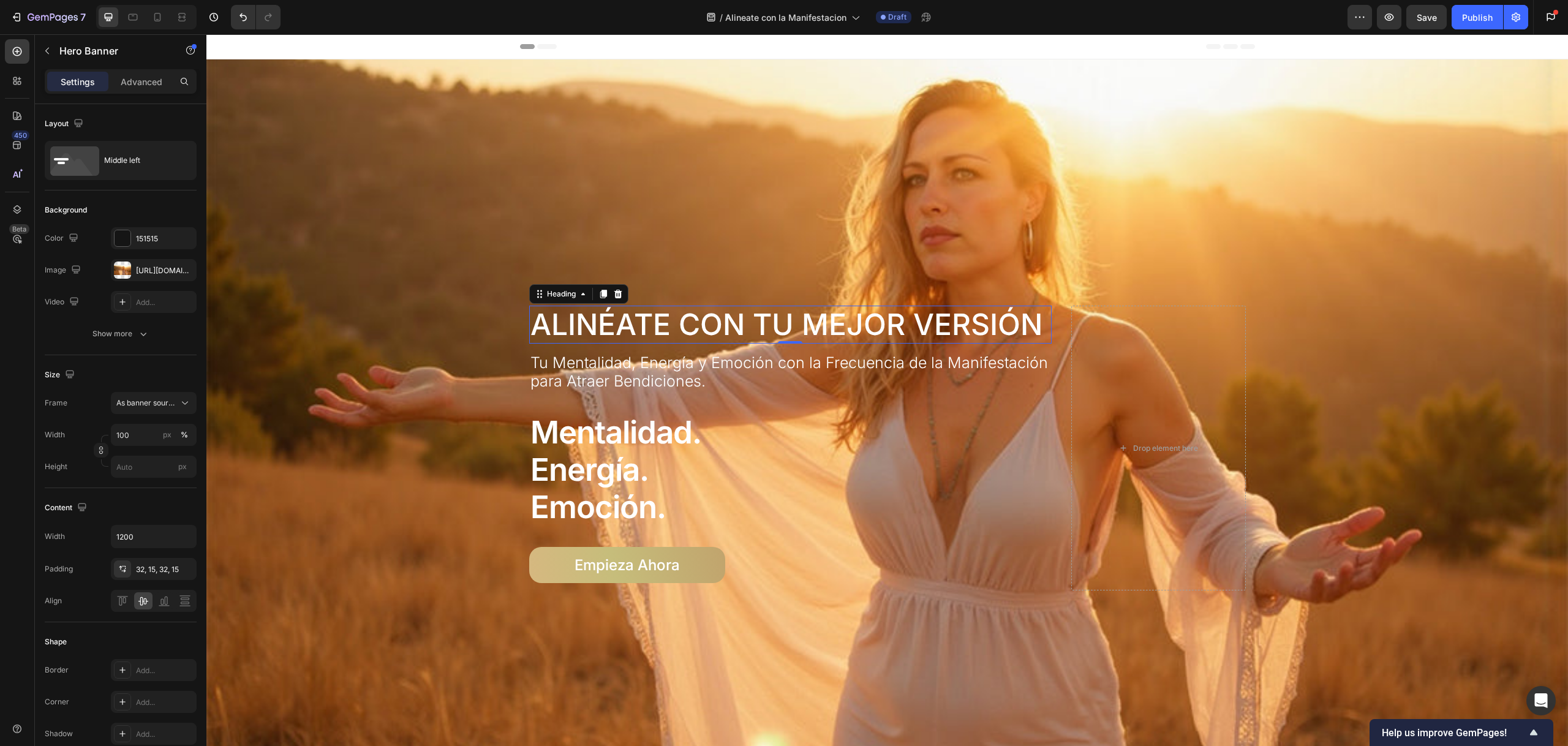
click at [596, 322] on p "Alinéate con Tu Mejor Versión" at bounding box center [790, 324] width 521 height 35
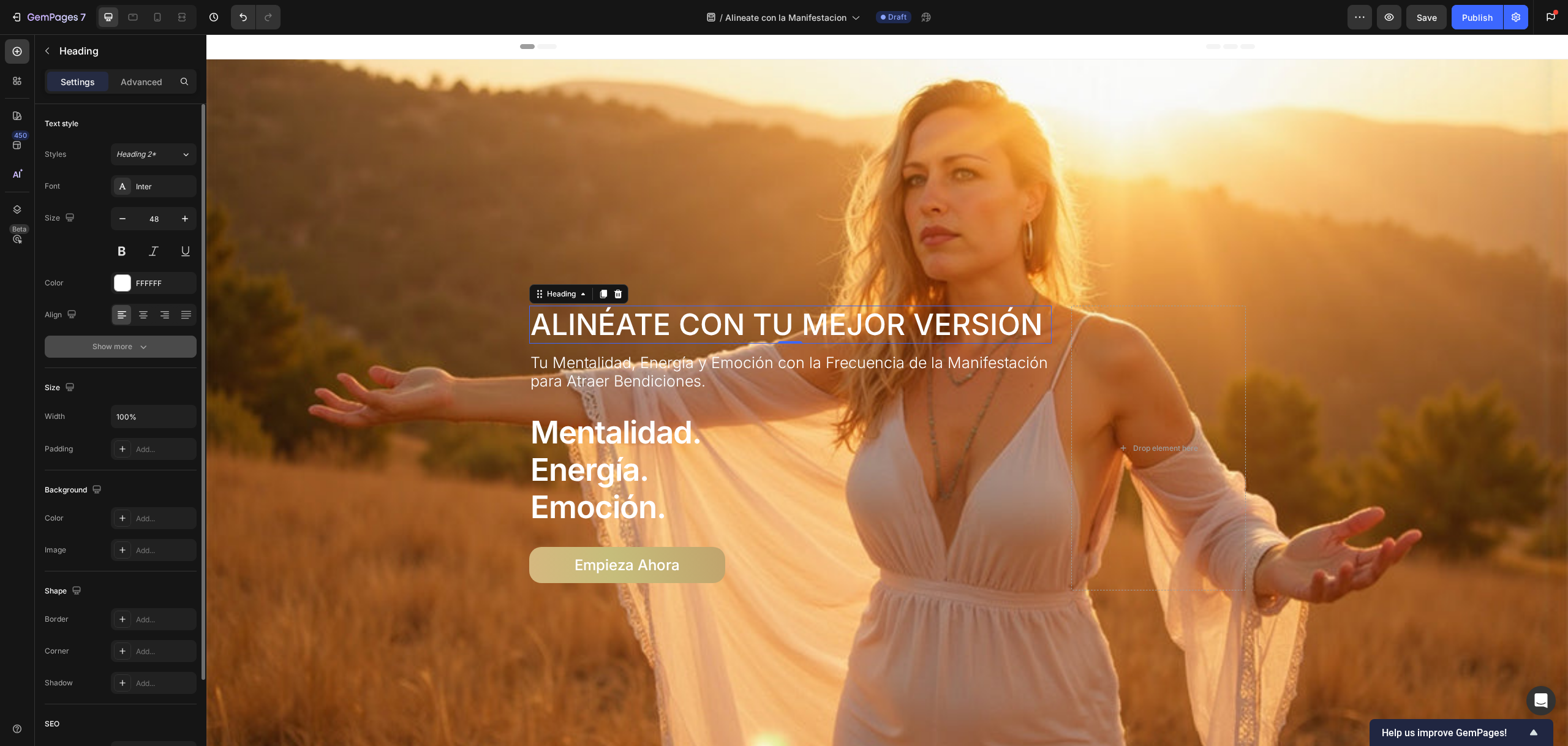
click at [125, 353] on button "Show more" at bounding box center [120, 347] width 152 height 22
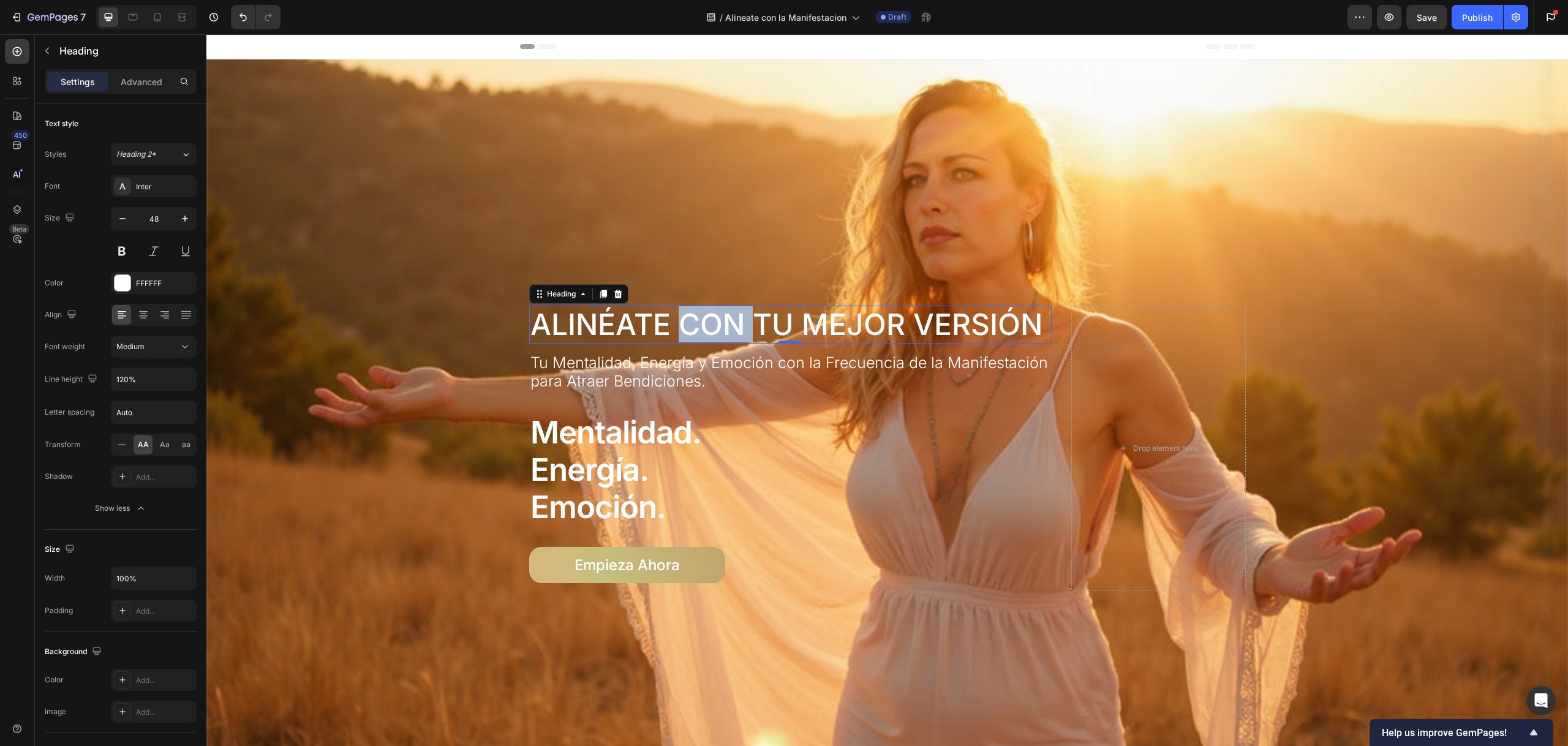
click at [729, 318] on p "Alinéate con Tu Mejor Versión" at bounding box center [790, 324] width 521 height 35
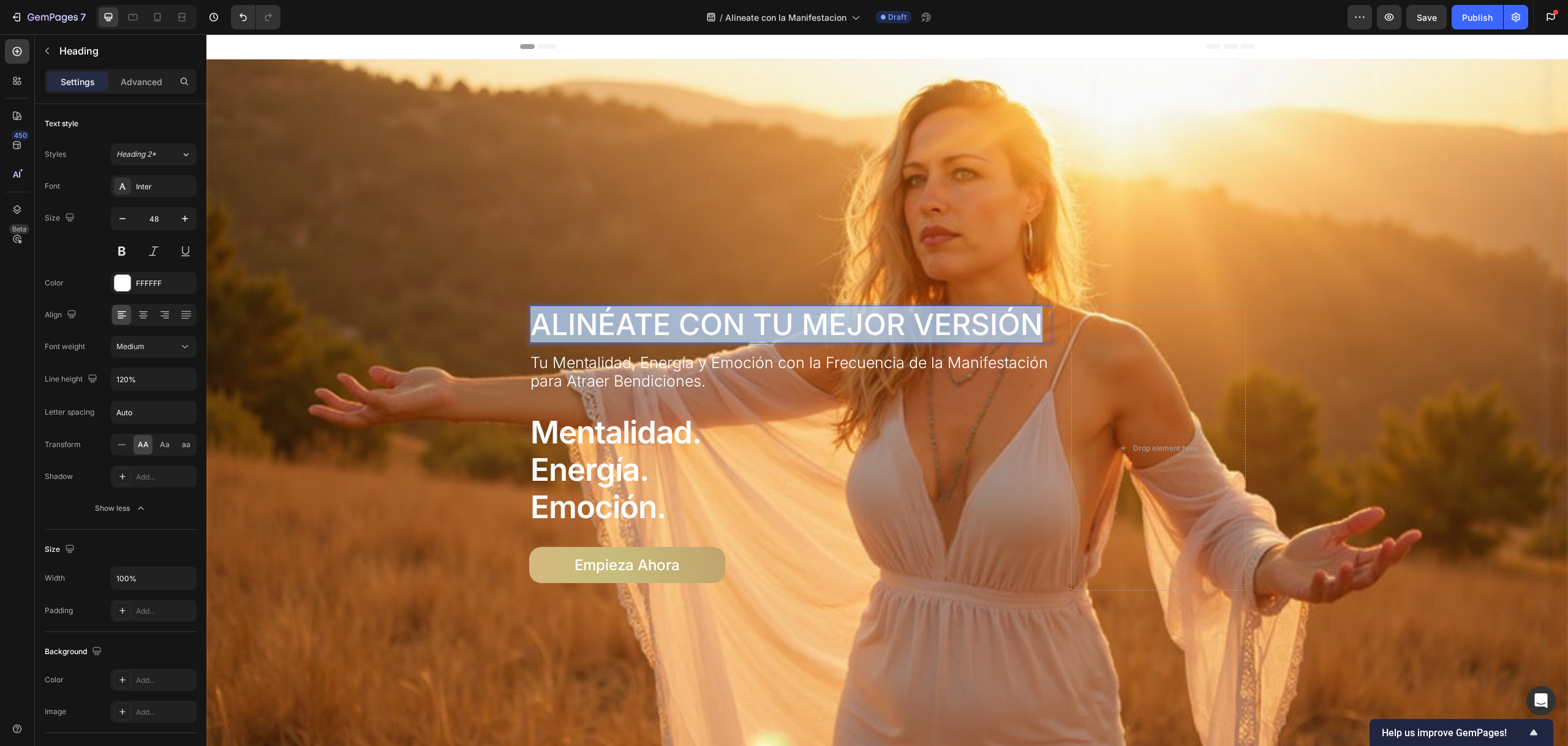
click at [729, 318] on p "Alinéate con Tu Mejor Versión" at bounding box center [790, 324] width 521 height 35
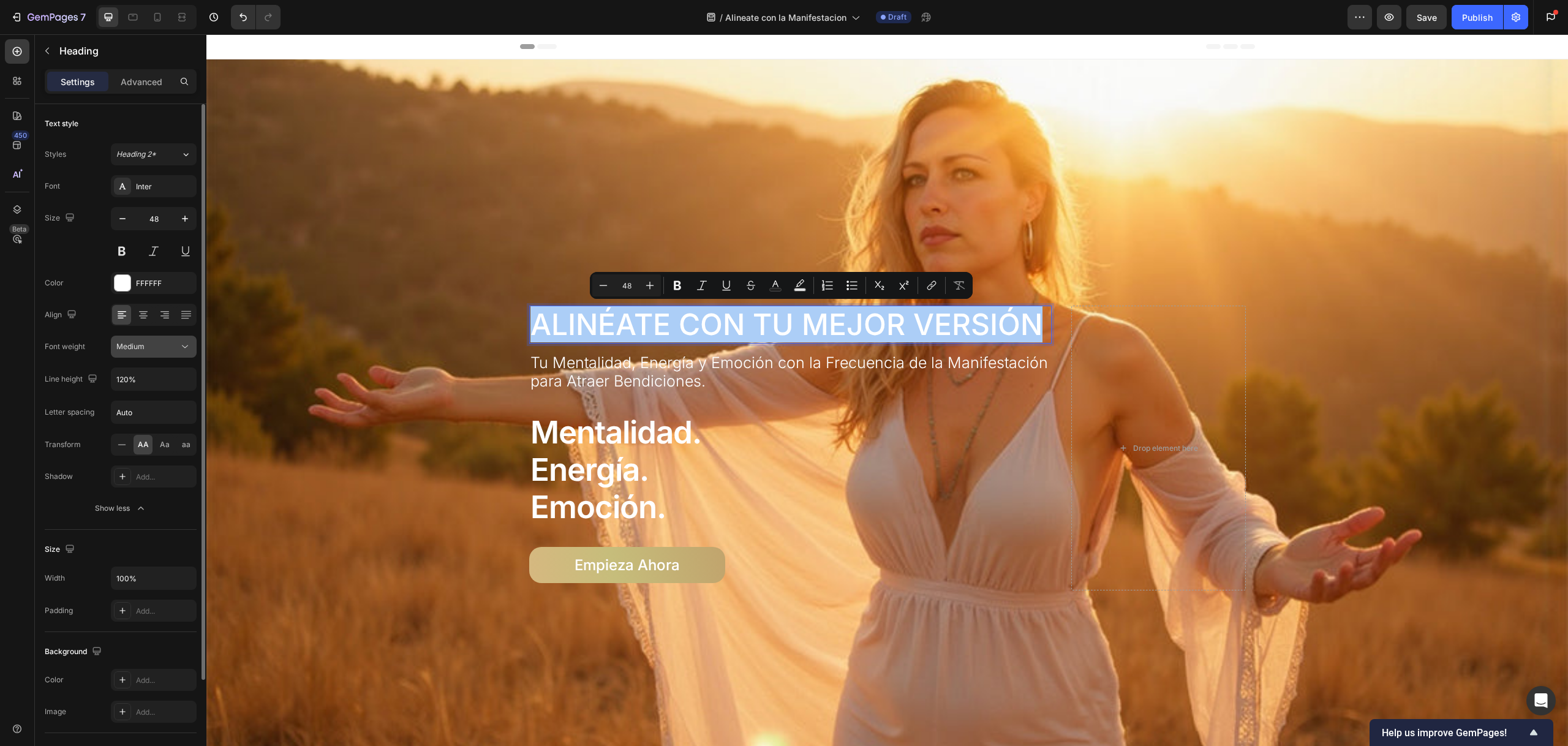
click at [168, 351] on div "Medium" at bounding box center [147, 347] width 62 height 11
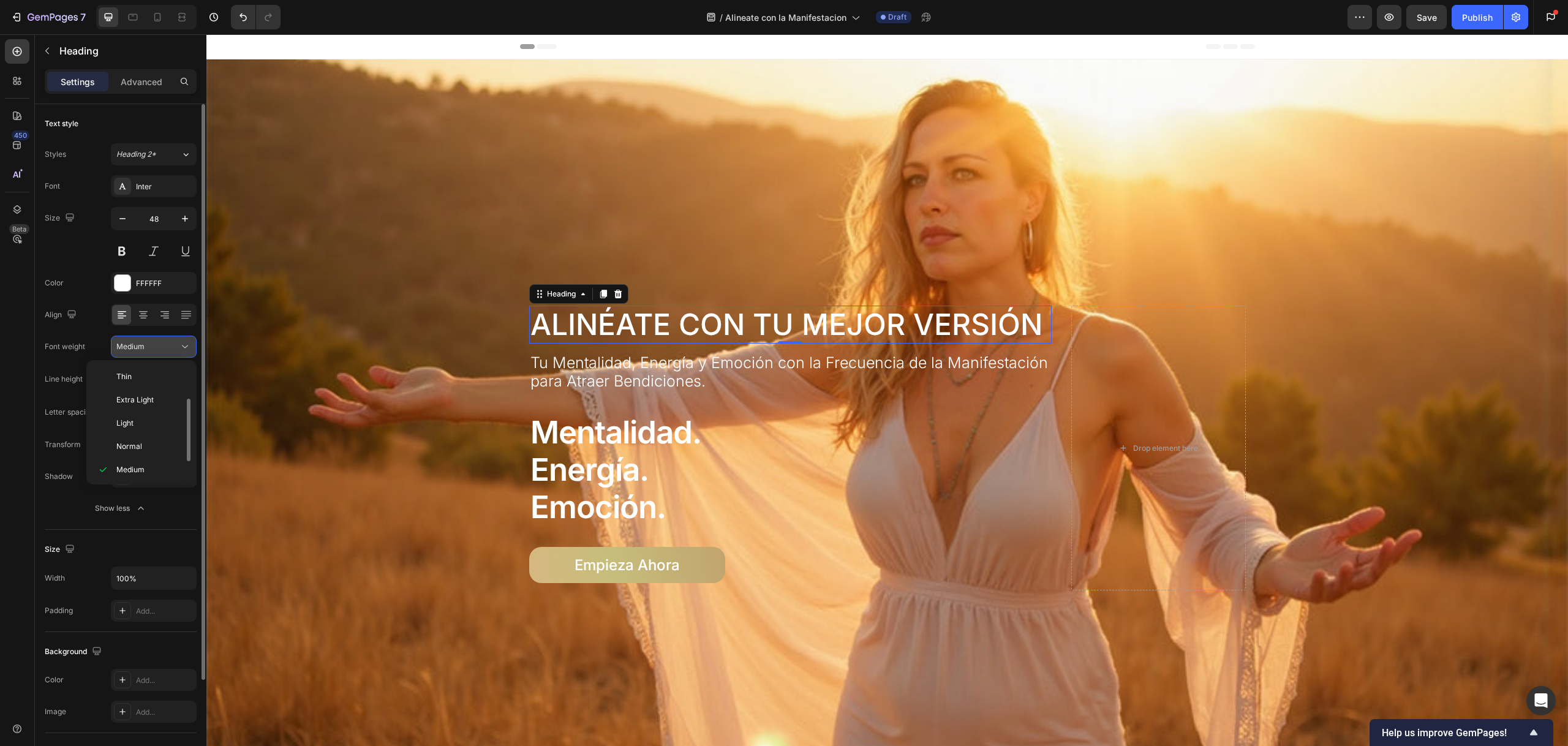
scroll to position [22, 0]
click at [157, 467] on p "Semi Bold" at bounding box center [149, 471] width 65 height 11
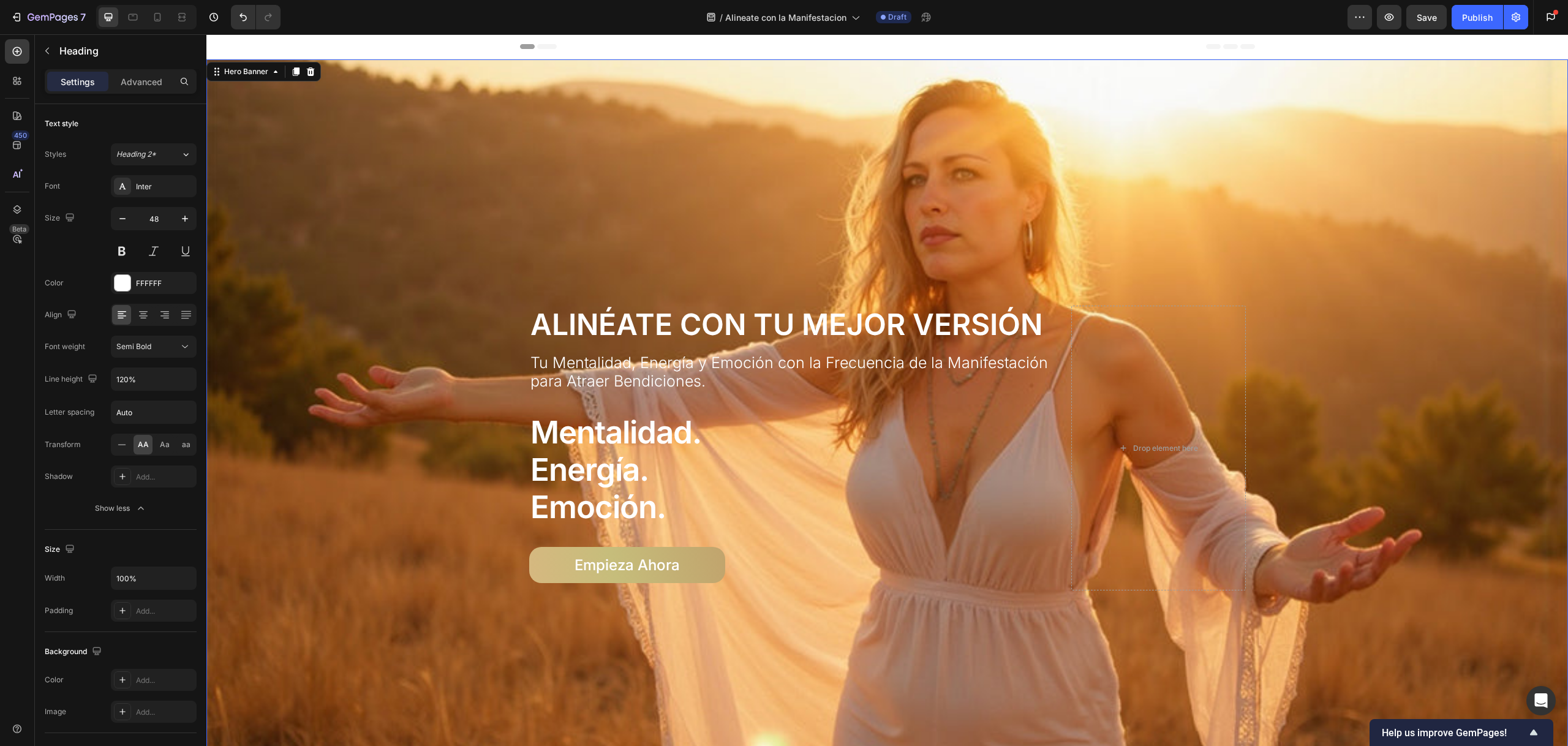
click at [342, 357] on div "Overlay" at bounding box center [887, 448] width 1361 height 778
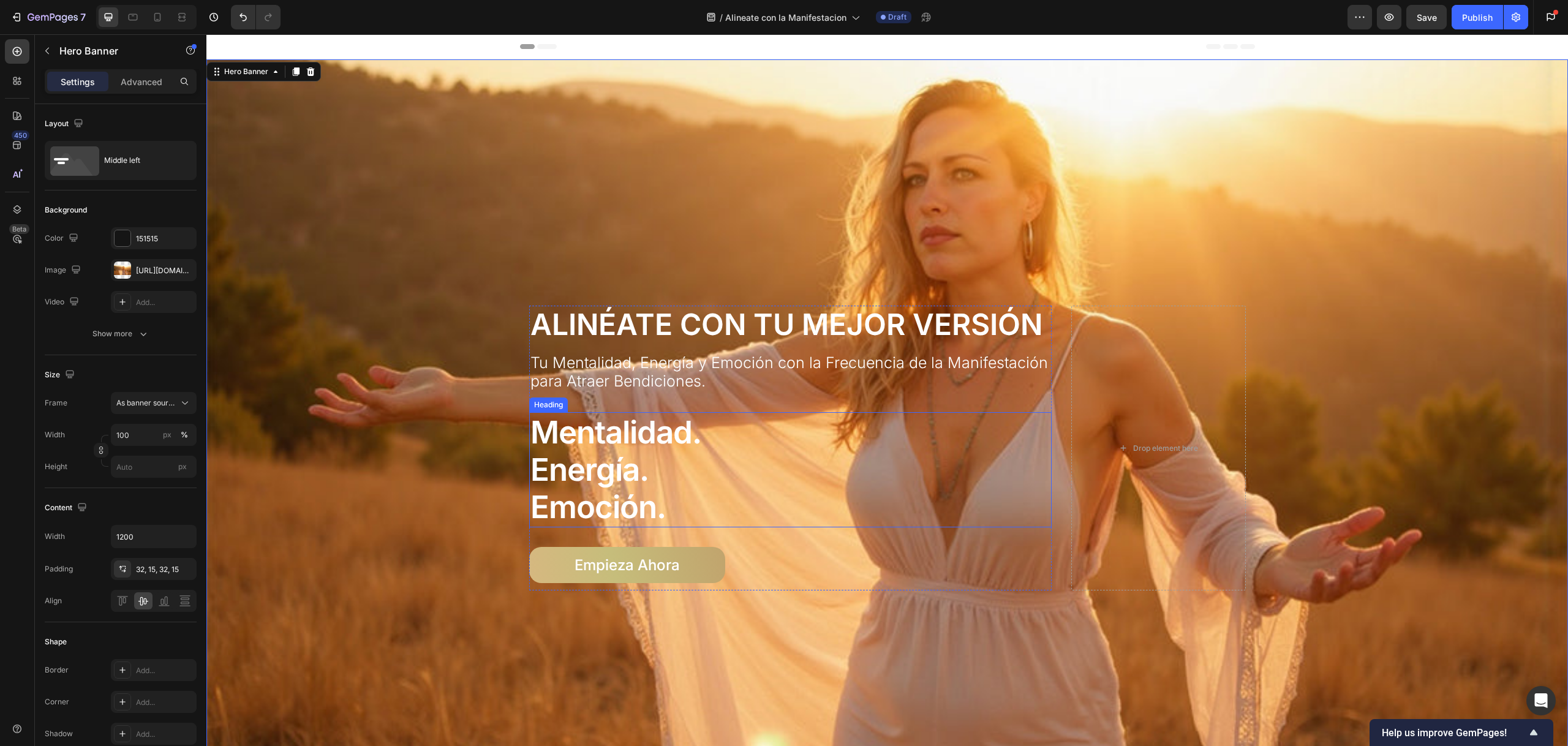
click at [637, 430] on h3 "mentalidad. energía. emoción." at bounding box center [790, 469] width 523 height 115
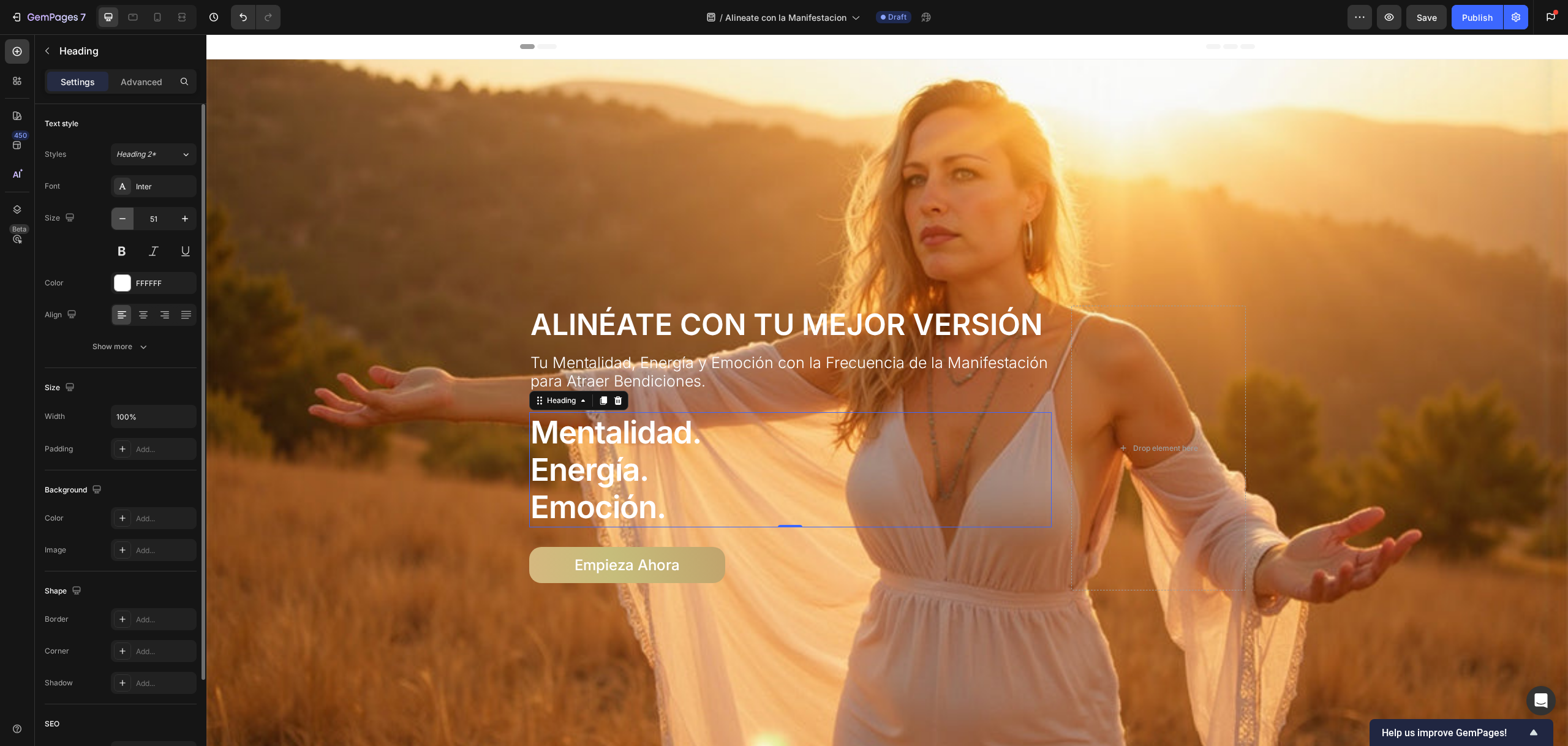
click at [122, 220] on icon "button" at bounding box center [122, 218] width 12 height 12
click at [123, 219] on icon "button" at bounding box center [122, 218] width 12 height 12
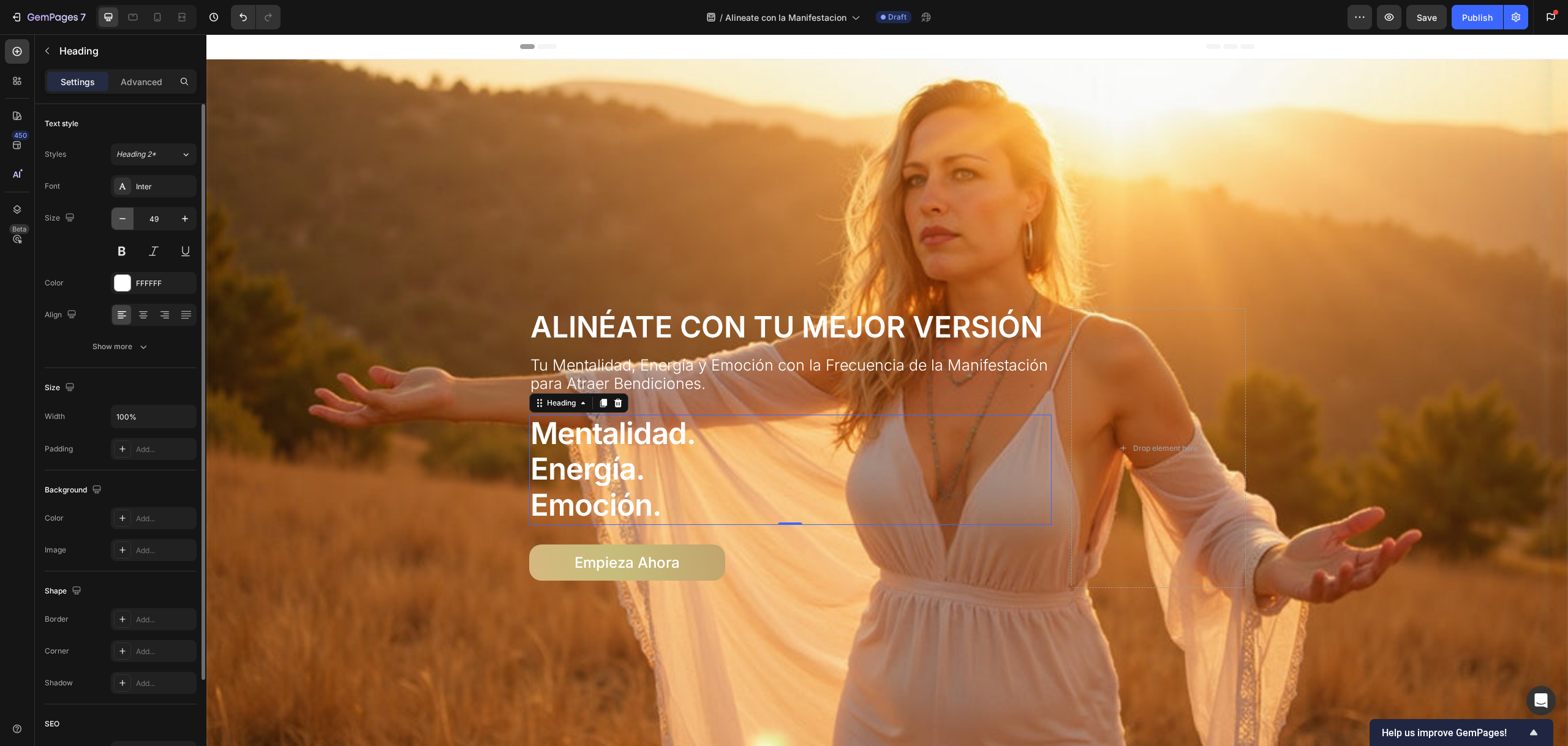
click at [123, 219] on icon "button" at bounding box center [122, 218] width 12 height 12
type input "48"
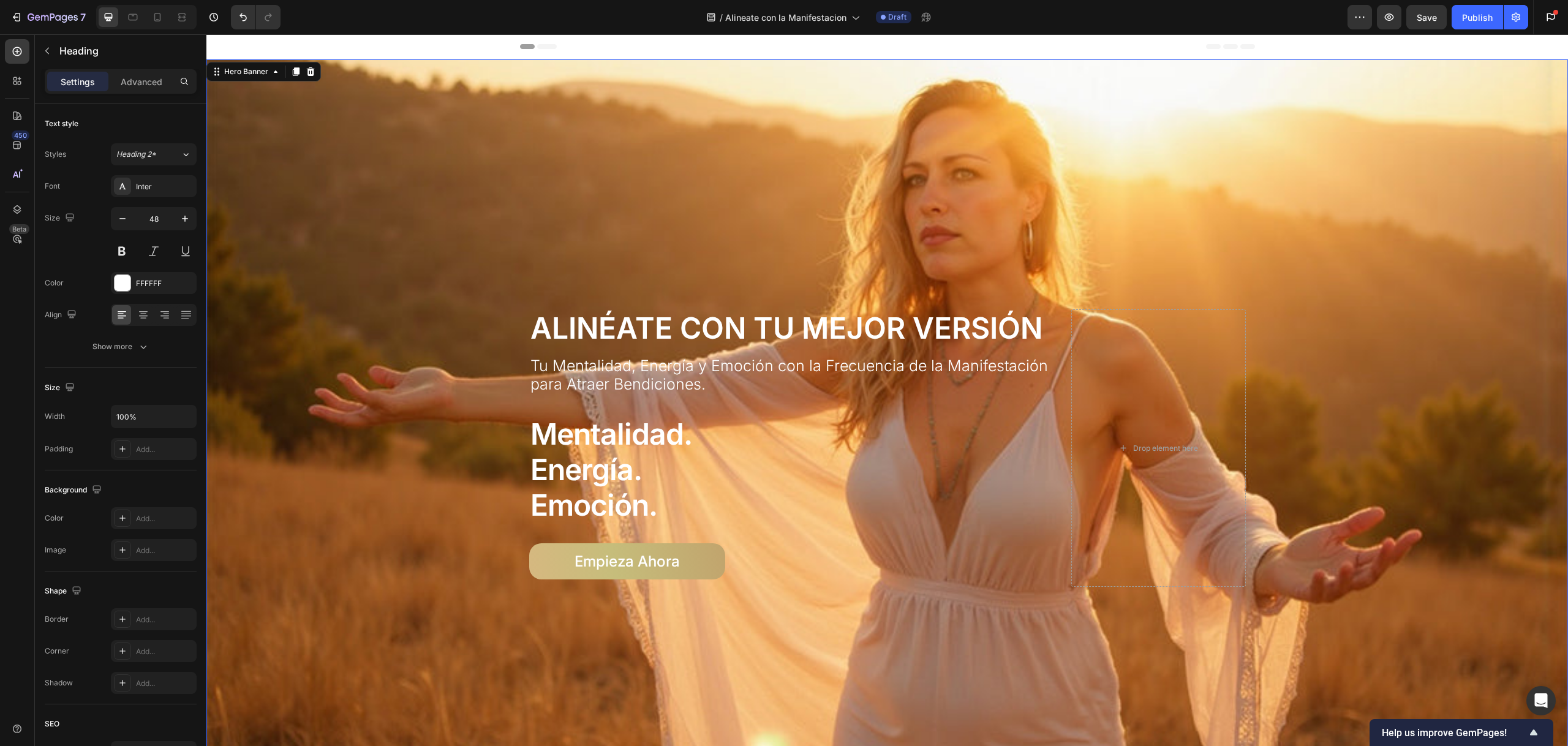
click at [461, 202] on div "Overlay" at bounding box center [887, 448] width 1361 height 778
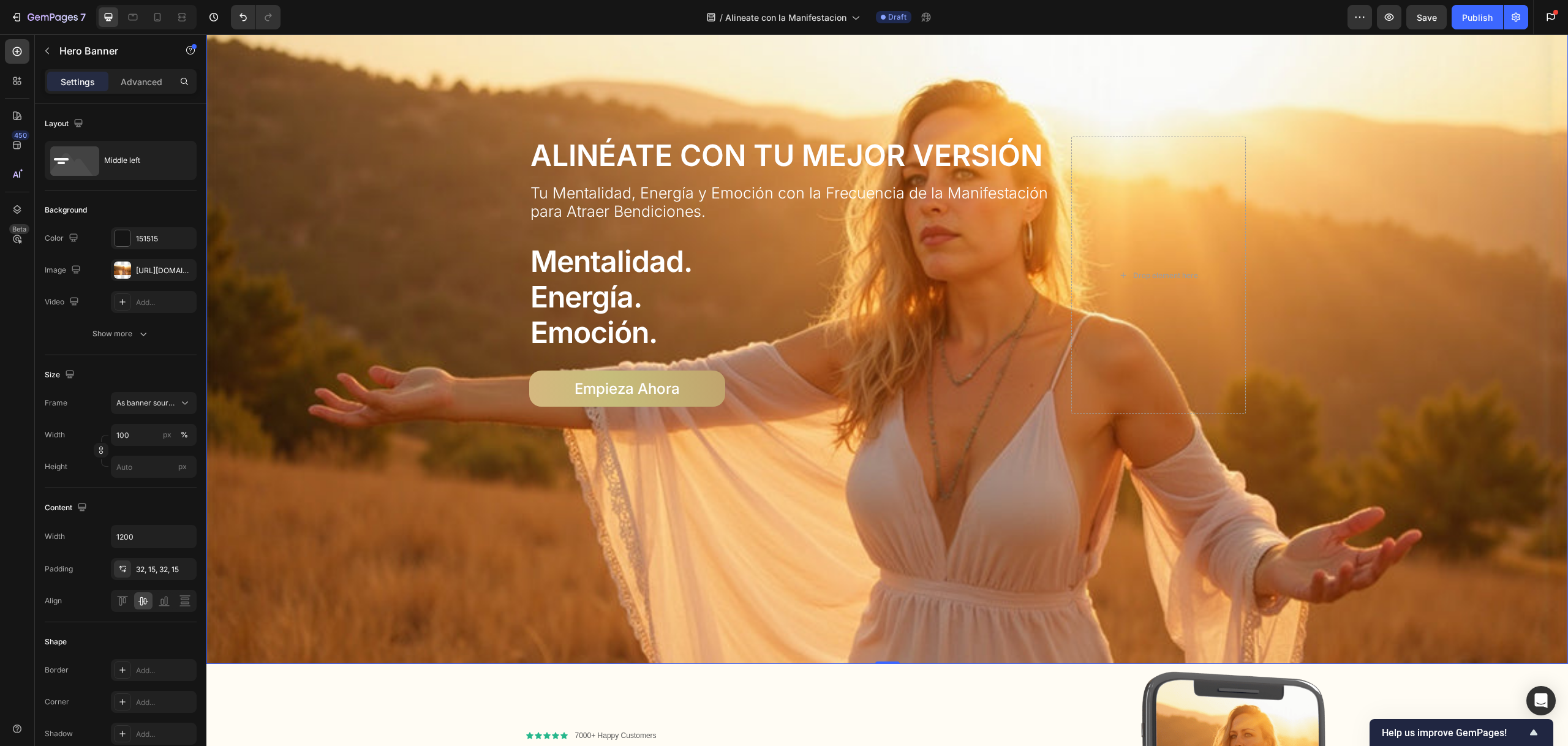
scroll to position [105, 0]
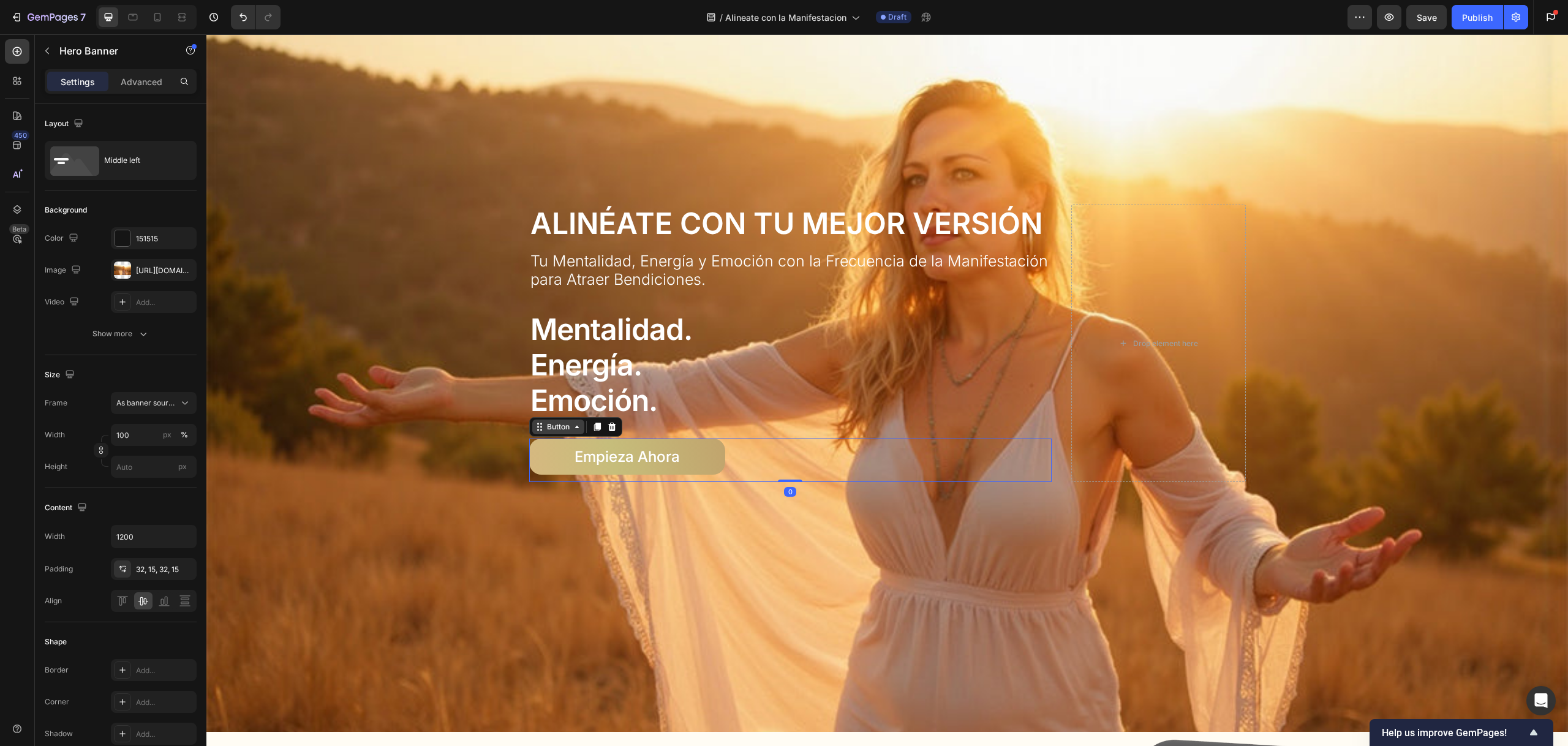
click at [543, 431] on div "Button" at bounding box center [558, 427] width 52 height 14
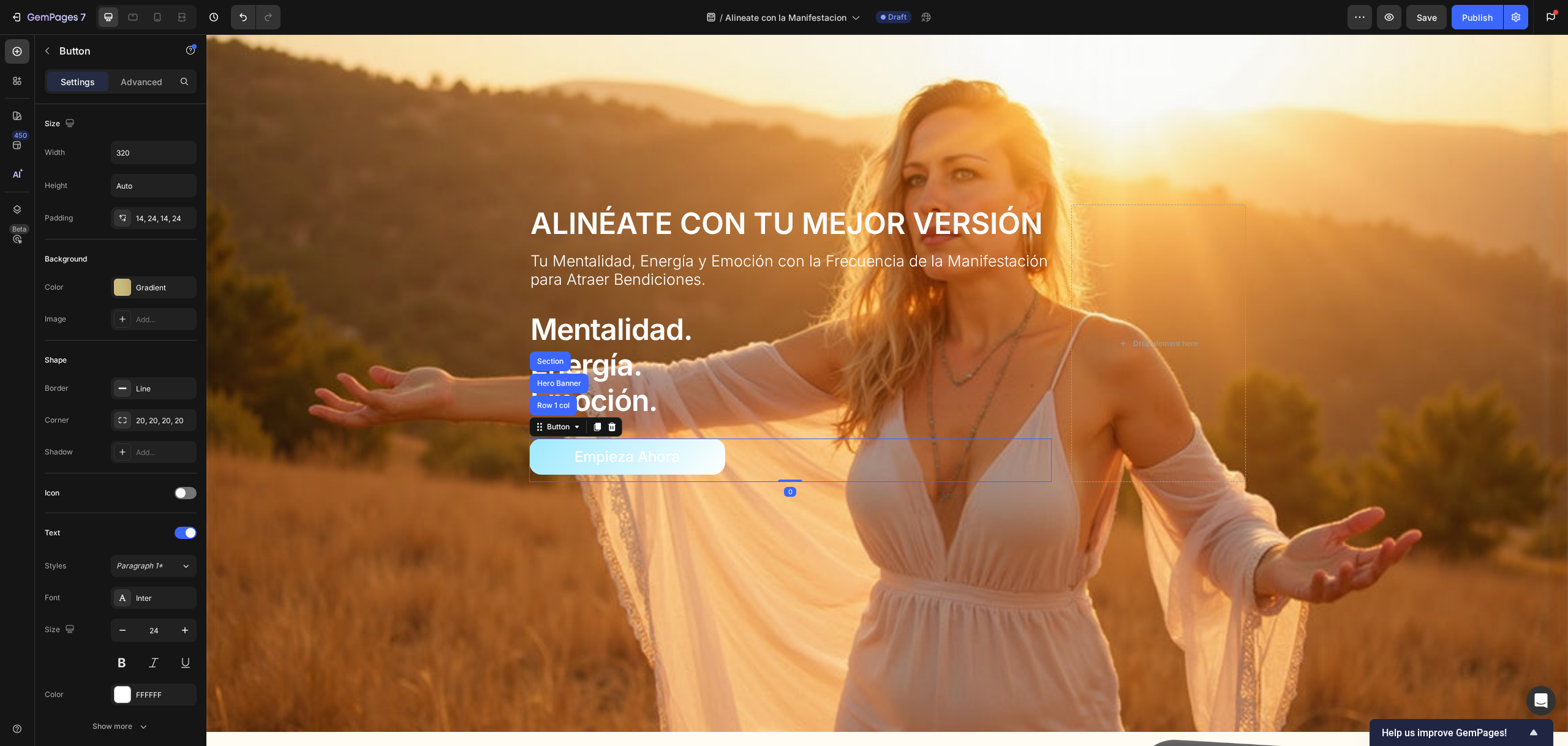
click at [547, 439] on button "Empieza Ahora" at bounding box center [627, 456] width 196 height 36
click at [545, 427] on div "Button" at bounding box center [559, 427] width 28 height 11
click at [551, 445] on button "Empieza Ahora" at bounding box center [627, 456] width 196 height 36
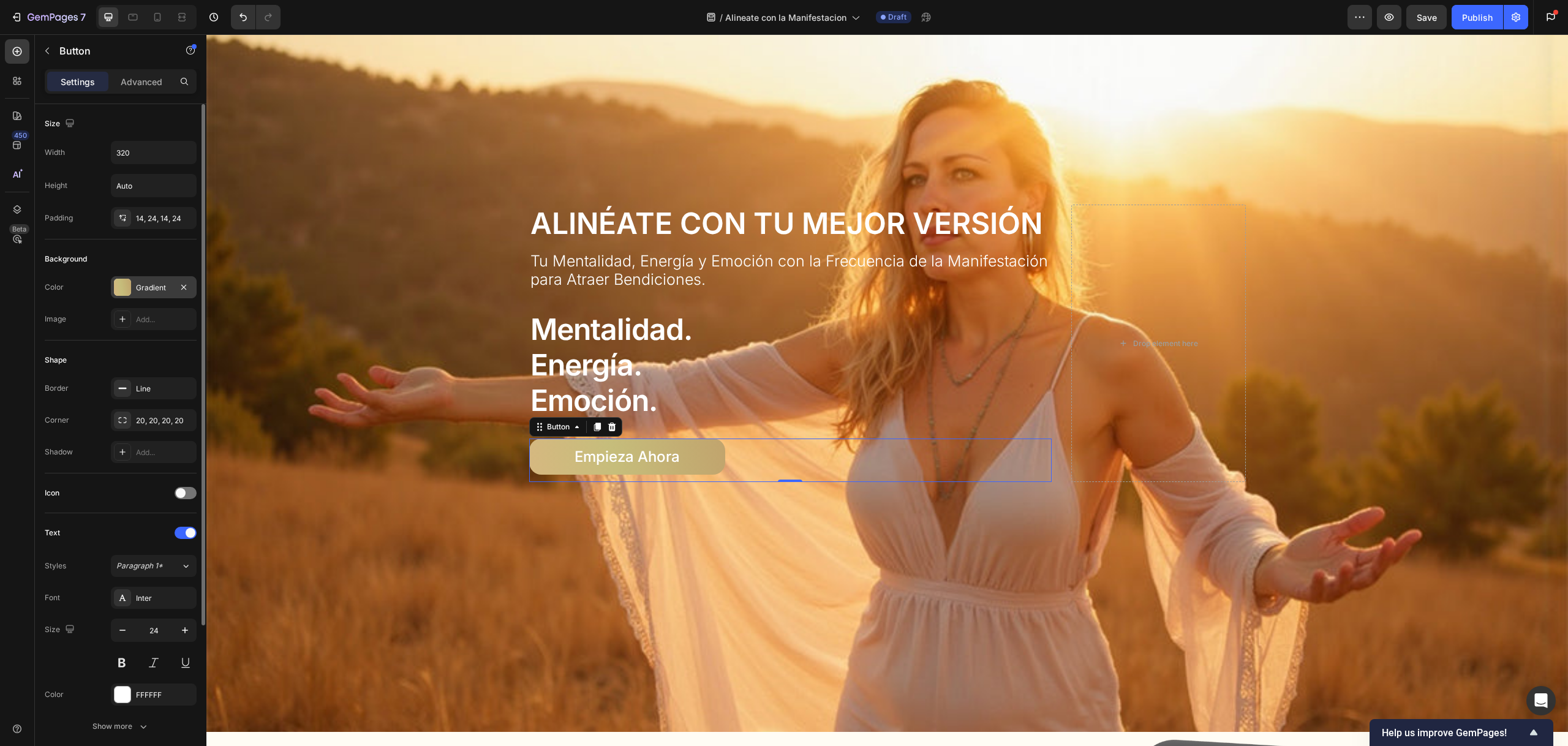
click at [130, 284] on div at bounding box center [122, 287] width 17 height 17
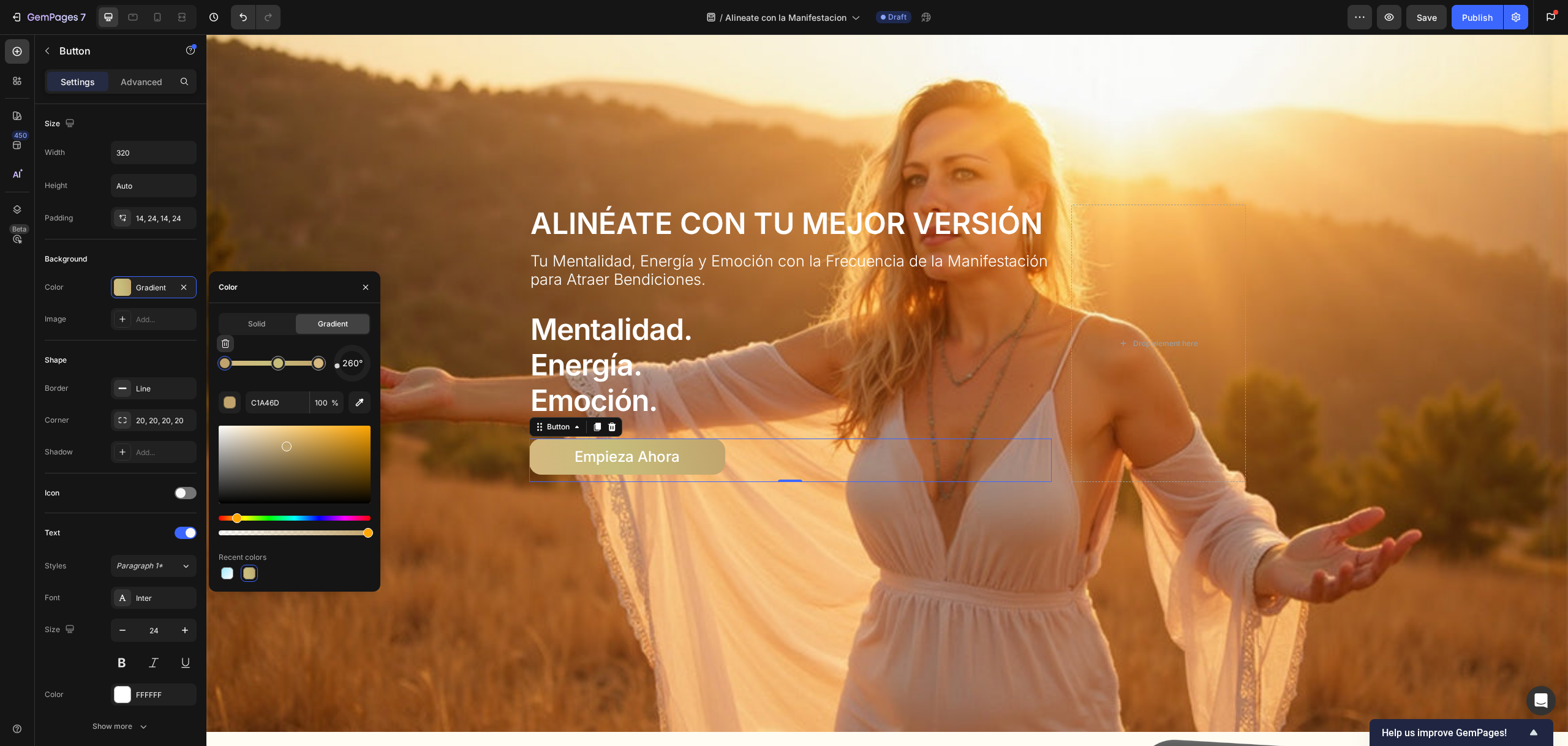
click at [224, 360] on div at bounding box center [225, 364] width 10 height 10
drag, startPoint x: 267, startPoint y: 360, endPoint x: 274, endPoint y: 365, distance: 8.6
type input "D6B880"
click at [320, 365] on div at bounding box center [319, 364] width 10 height 10
drag, startPoint x: 368, startPoint y: 532, endPoint x: 344, endPoint y: 518, distance: 27.8
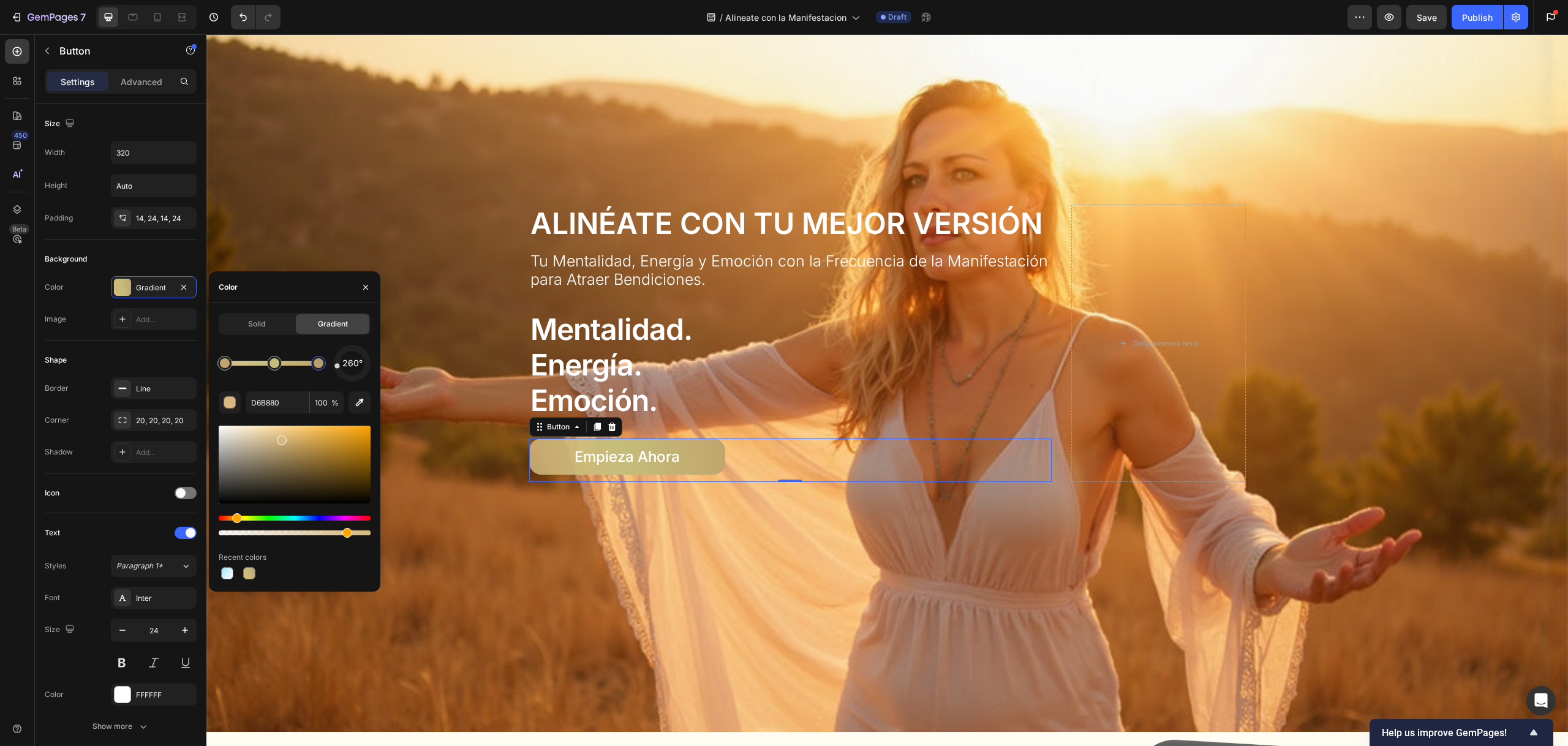
click at [344, 519] on div at bounding box center [294, 525] width 152 height 20
type input "94"
drag, startPoint x: 349, startPoint y: 534, endPoint x: 374, endPoint y: 533, distance: 25.0
type input "C1A46D"
type input "100"
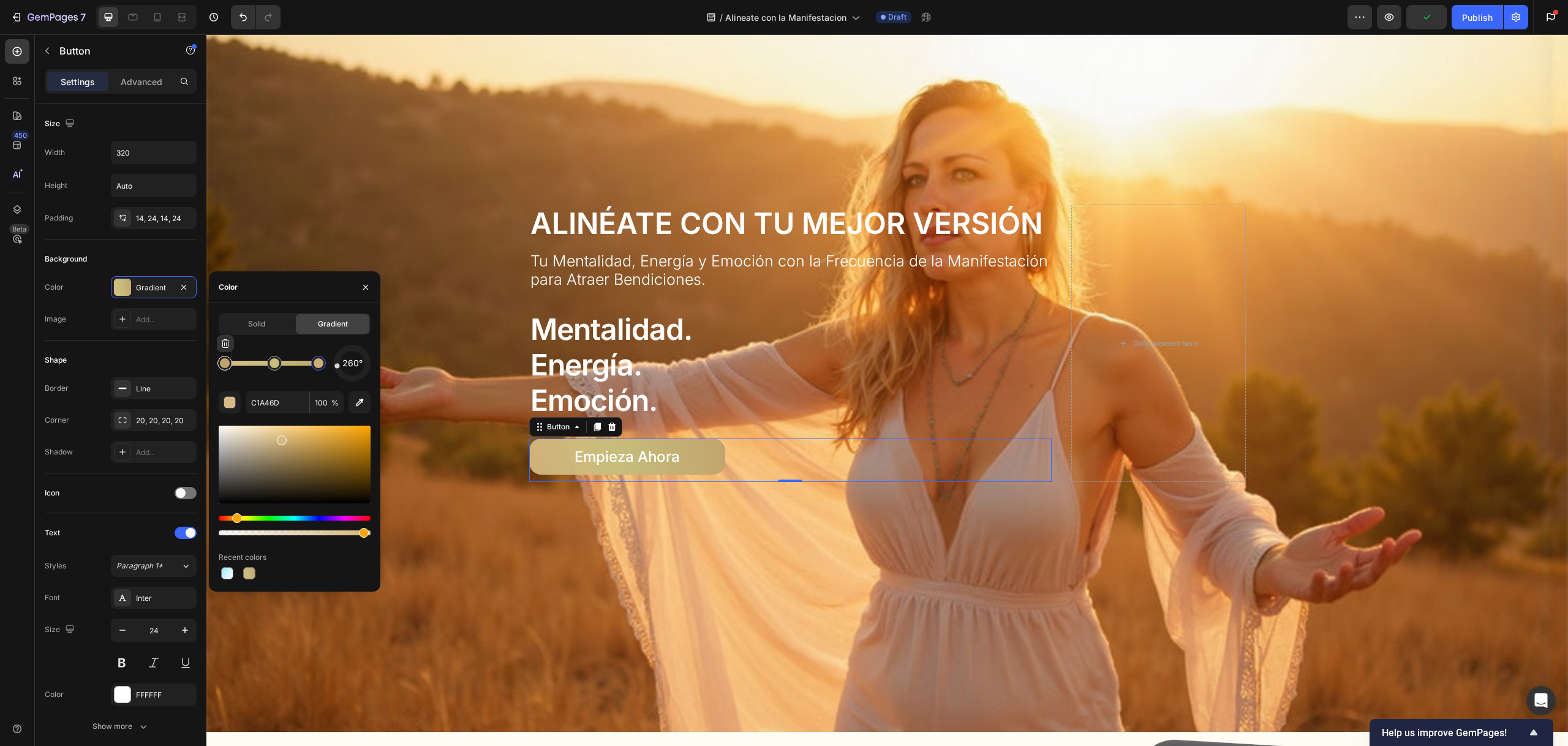
click at [227, 365] on div at bounding box center [225, 364] width 10 height 10
click at [287, 445] on div at bounding box center [288, 447] width 10 height 10
type input "BFA16B"
type input "79"
drag, startPoint x: 572, startPoint y: 565, endPoint x: 392, endPoint y: 540, distance: 181.7
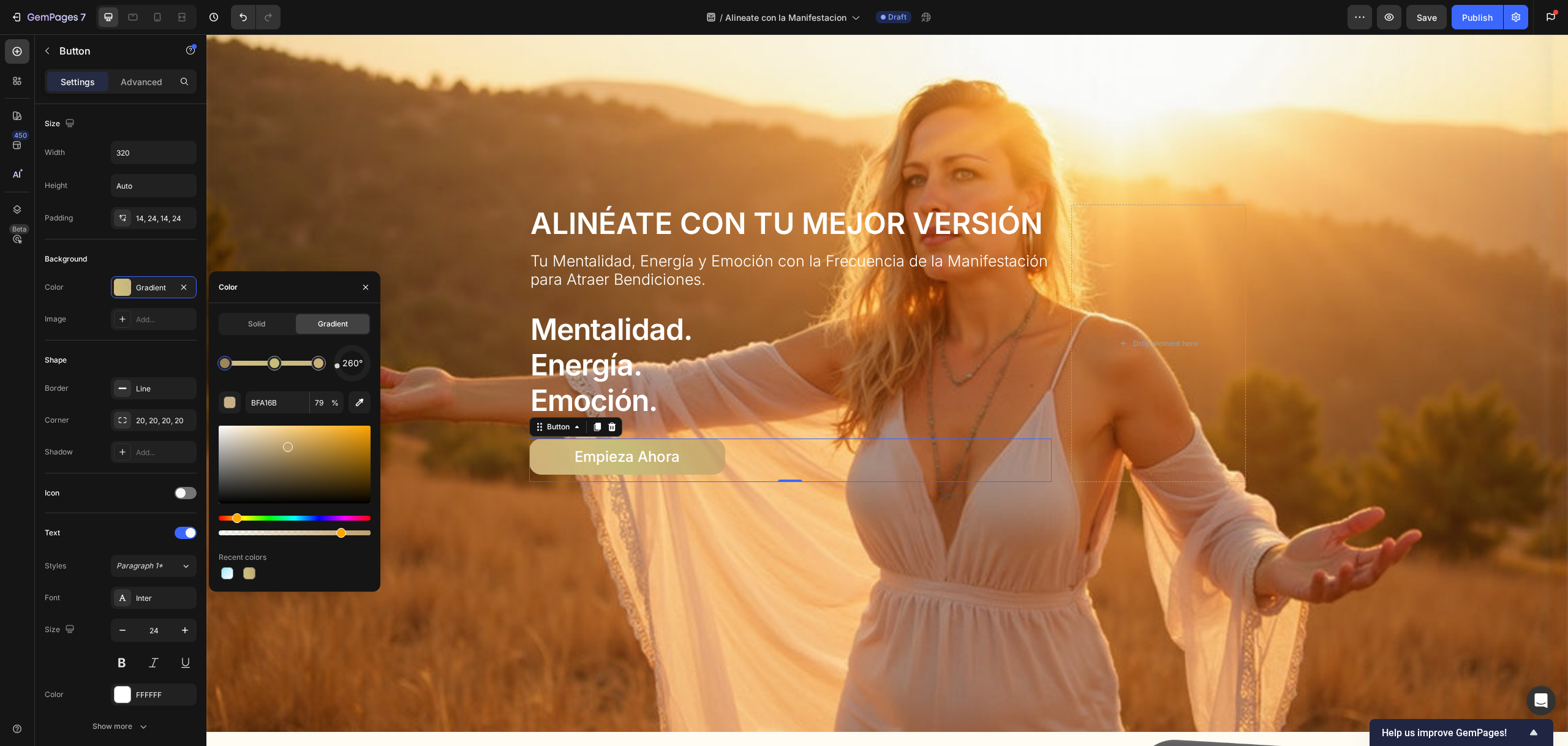
click at [306, 452] on div at bounding box center [294, 465] width 152 height 78
click at [273, 404] on input "A88648" at bounding box center [277, 402] width 64 height 22
type input "D6B880"
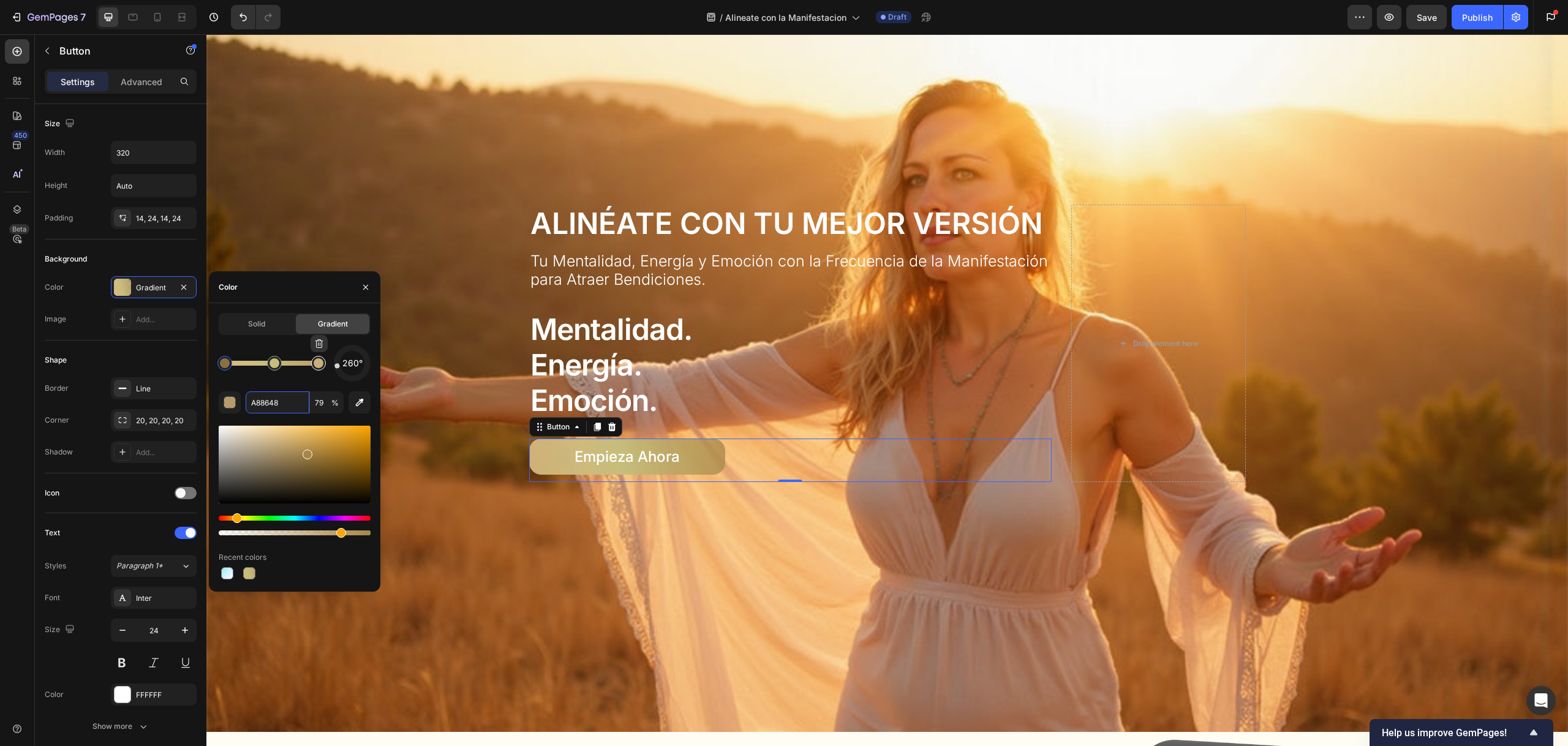
type input "94"
click at [317, 367] on div at bounding box center [319, 364] width 10 height 10
type input "A88648"
type input "79"
click at [278, 401] on input "A88648" at bounding box center [277, 402] width 64 height 22
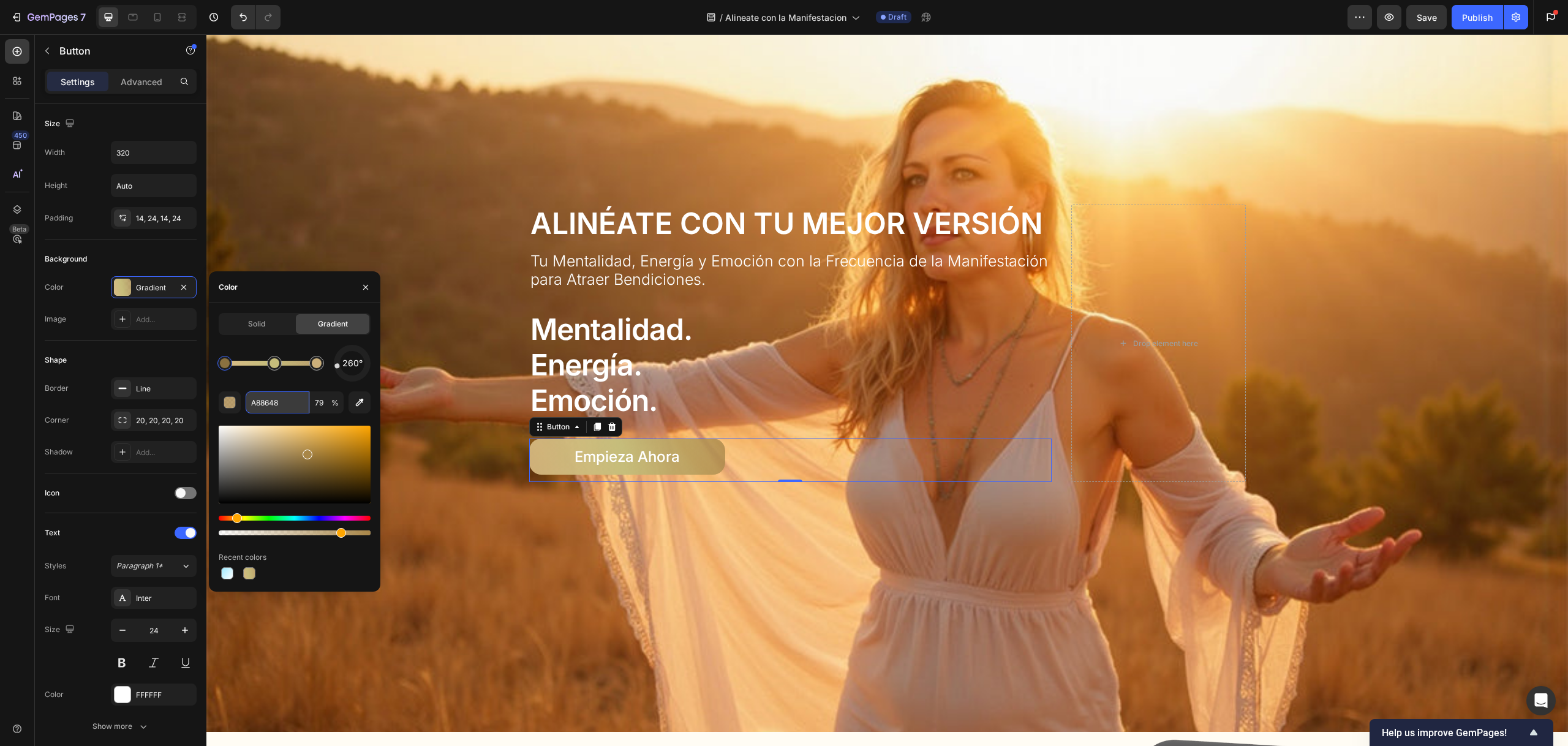
click at [278, 400] on input "A88648" at bounding box center [277, 402] width 64 height 22
click at [279, 400] on input "A88648" at bounding box center [277, 402] width 64 height 22
click at [312, 379] on div "260°" at bounding box center [294, 364] width 152 height 37
click at [345, 359] on div "260°" at bounding box center [352, 364] width 37 height 37
drag, startPoint x: 339, startPoint y: 363, endPoint x: 378, endPoint y: 358, distance: 39.3
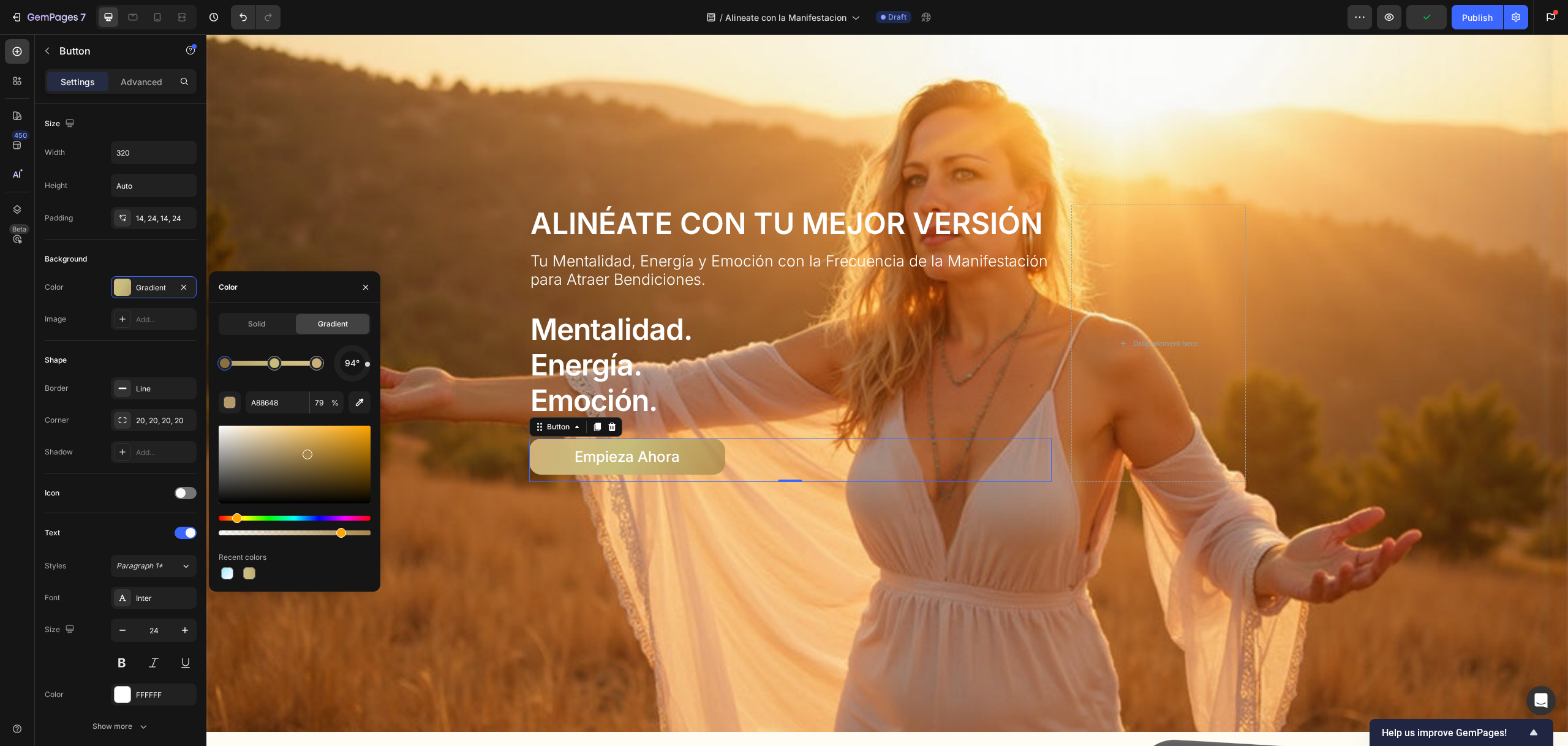
click at [378, 358] on div "Solid Gradient 94° A88648 79 % Recent colors" at bounding box center [295, 447] width 171 height 269
drag, startPoint x: 367, startPoint y: 362, endPoint x: 366, endPoint y: 372, distance: 10.0
click at [366, 371] on div at bounding box center [366, 369] width 6 height 6
drag, startPoint x: 366, startPoint y: 372, endPoint x: 368, endPoint y: 357, distance: 15.1
click at [368, 357] on div at bounding box center [368, 360] width 6 height 6
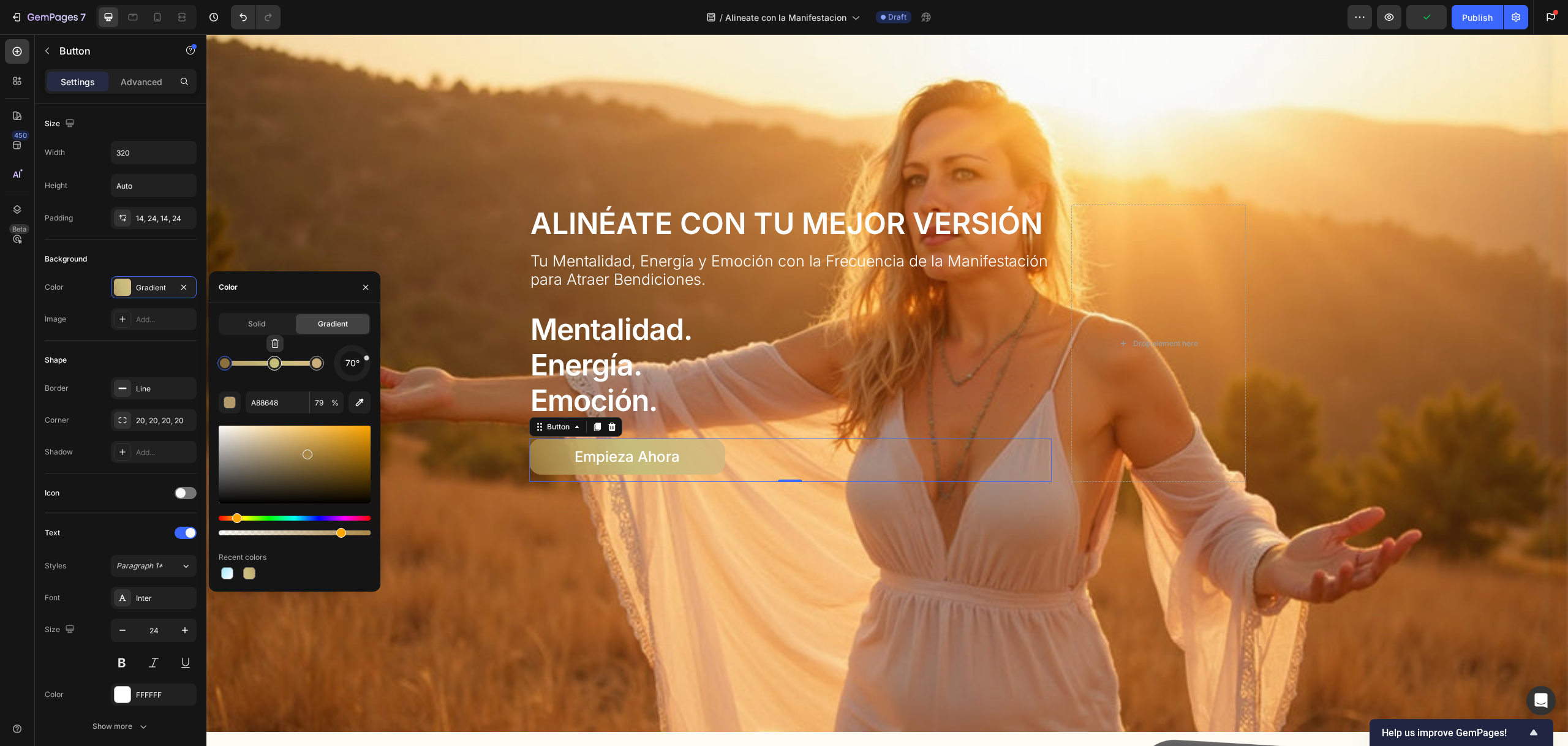
type input "C6BD7B"
type input "100"
click at [276, 364] on div at bounding box center [275, 364] width 10 height 10
click at [296, 445] on div at bounding box center [294, 465] width 152 height 78
click at [293, 445] on div at bounding box center [297, 447] width 10 height 10
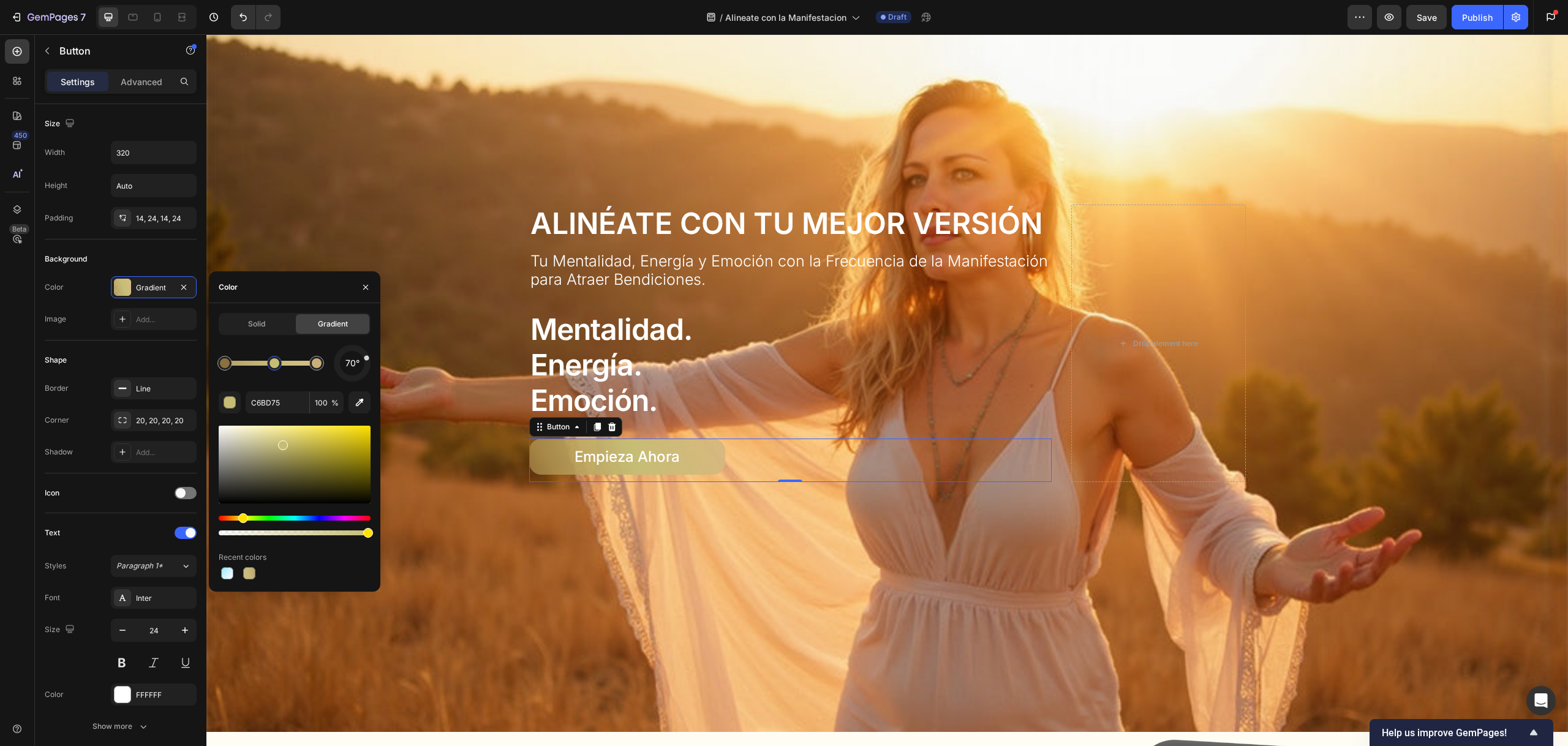
click at [290, 443] on div at bounding box center [294, 465] width 152 height 78
type input "A88648"
type input "79"
click at [228, 365] on div at bounding box center [225, 364] width 10 height 10
click at [299, 451] on div at bounding box center [294, 465] width 152 height 78
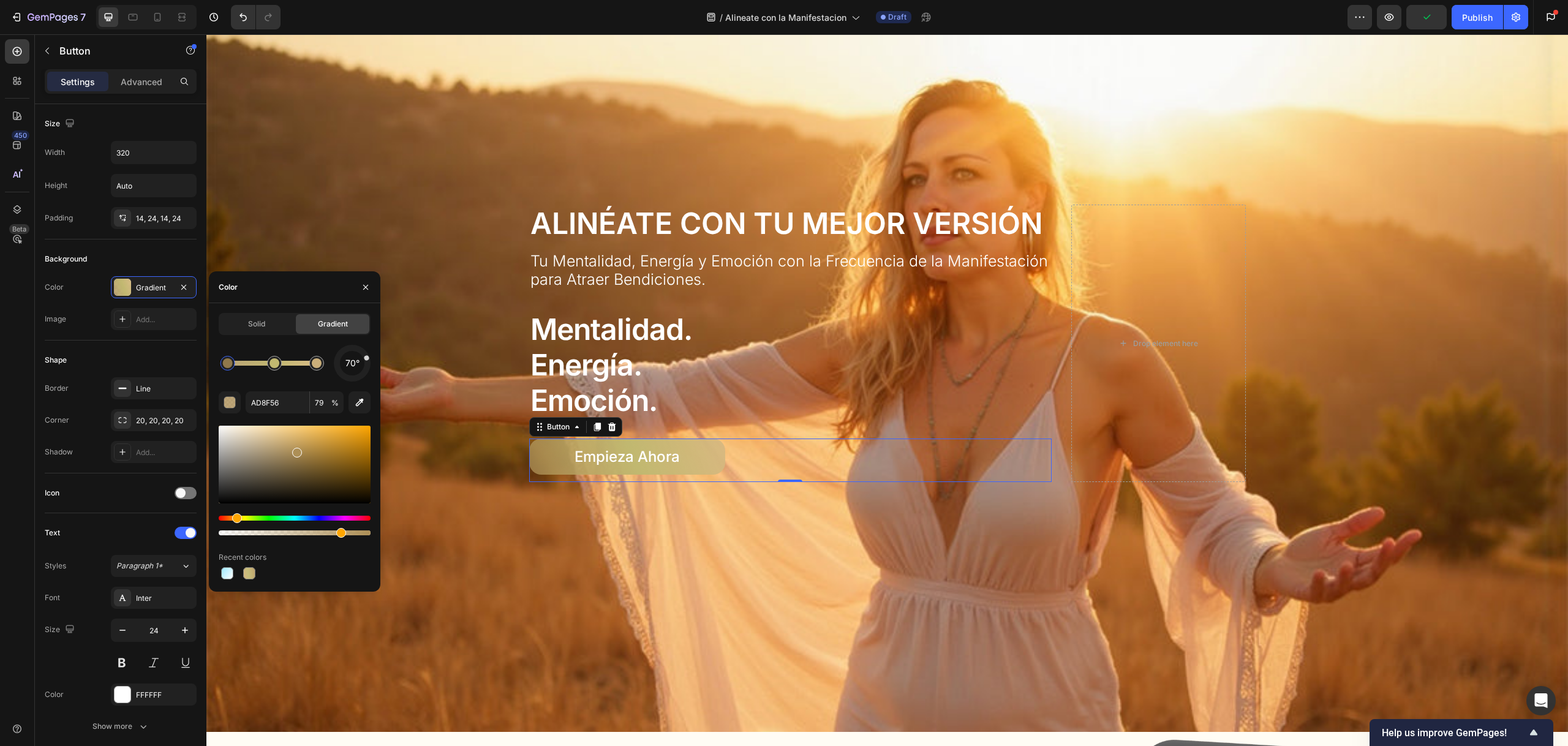
click at [300, 447] on div at bounding box center [294, 465] width 152 height 78
click at [299, 462] on div at bounding box center [294, 465] width 152 height 78
click at [297, 460] on div at bounding box center [298, 463] width 10 height 10
click at [297, 447] on div at bounding box center [294, 465] width 152 height 78
click at [295, 459] on div at bounding box center [294, 465] width 152 height 78
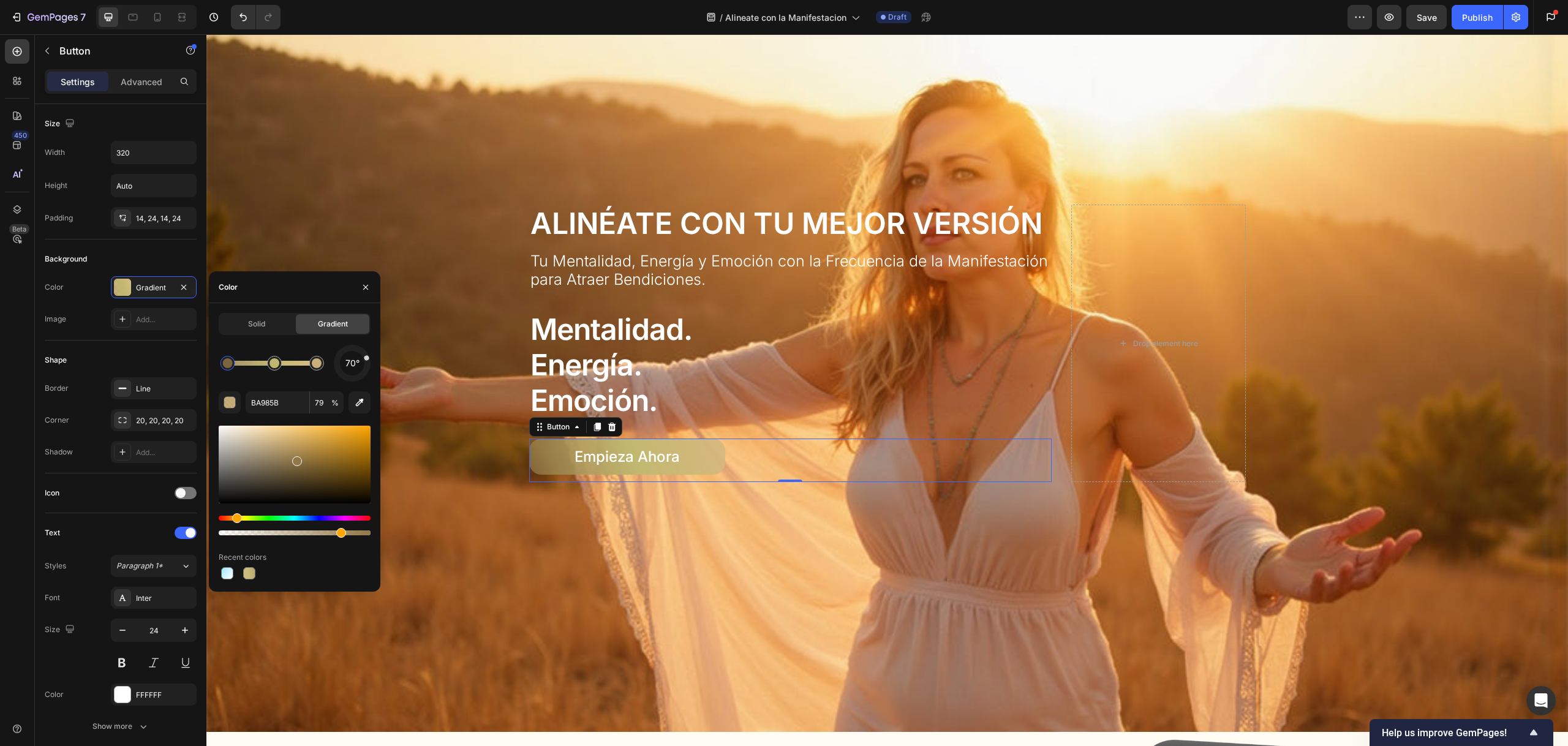
type input "917748"
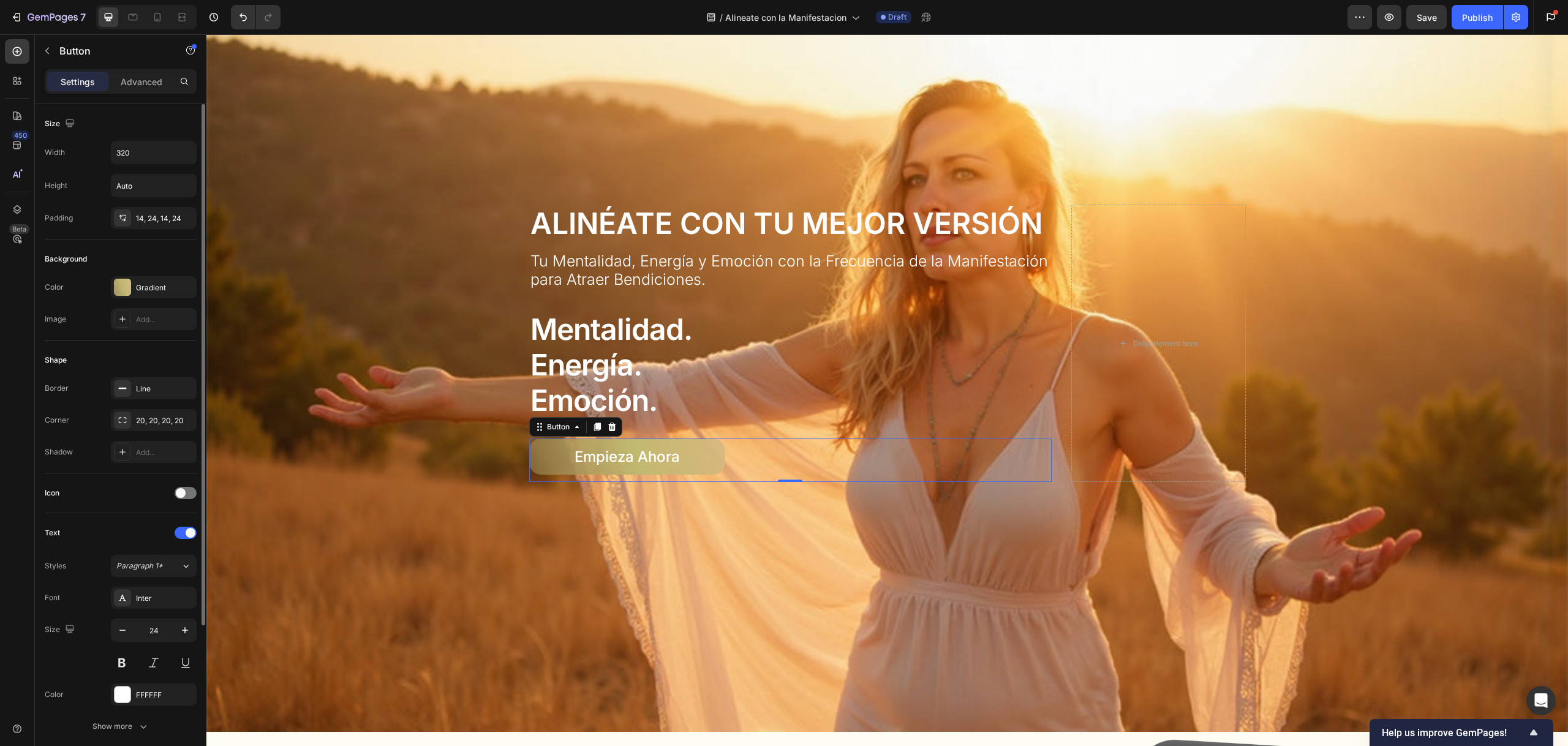
click at [154, 261] on div "Background" at bounding box center [120, 259] width 152 height 20
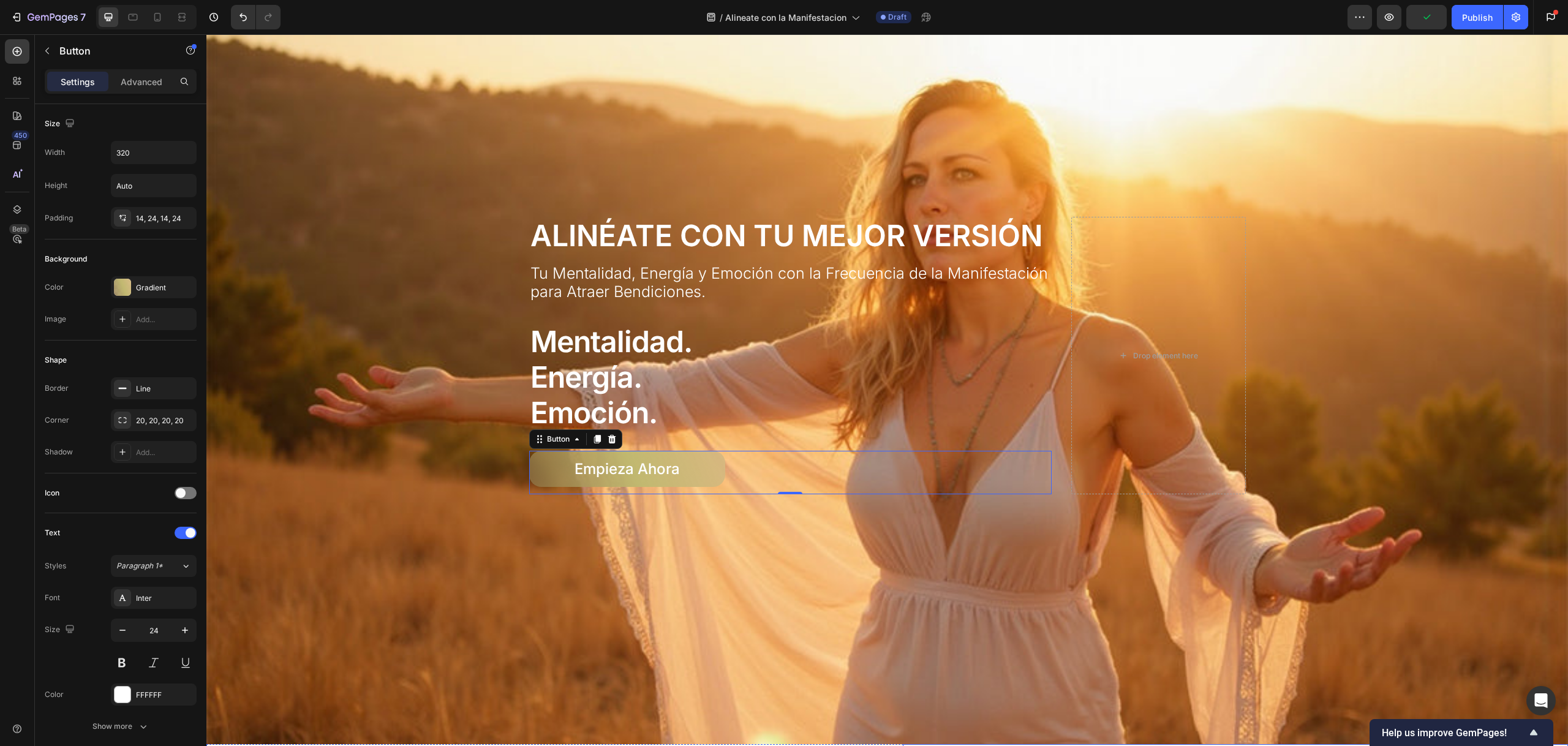
scroll to position [0, 0]
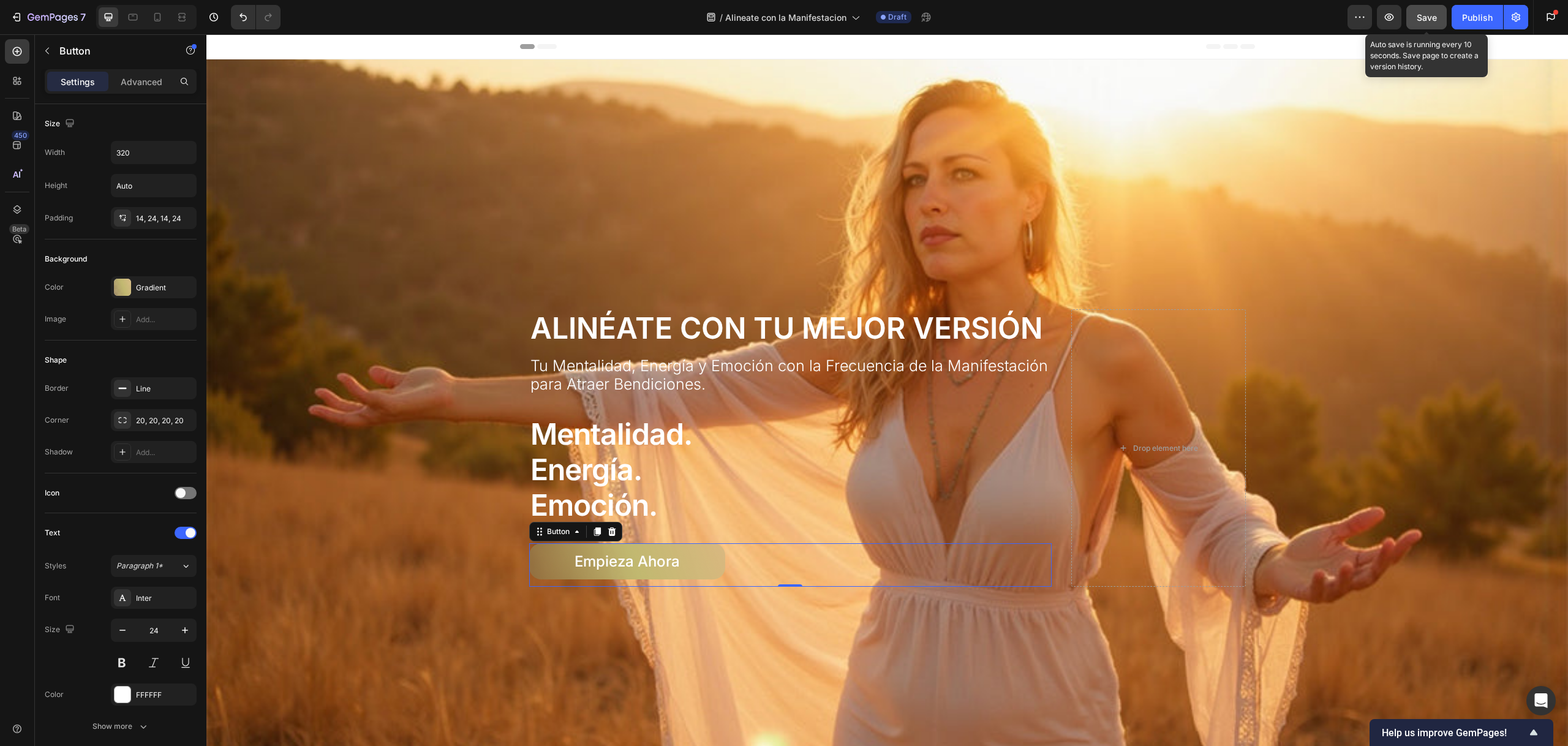
click at [1416, 16] on button "Save" at bounding box center [1426, 17] width 40 height 25
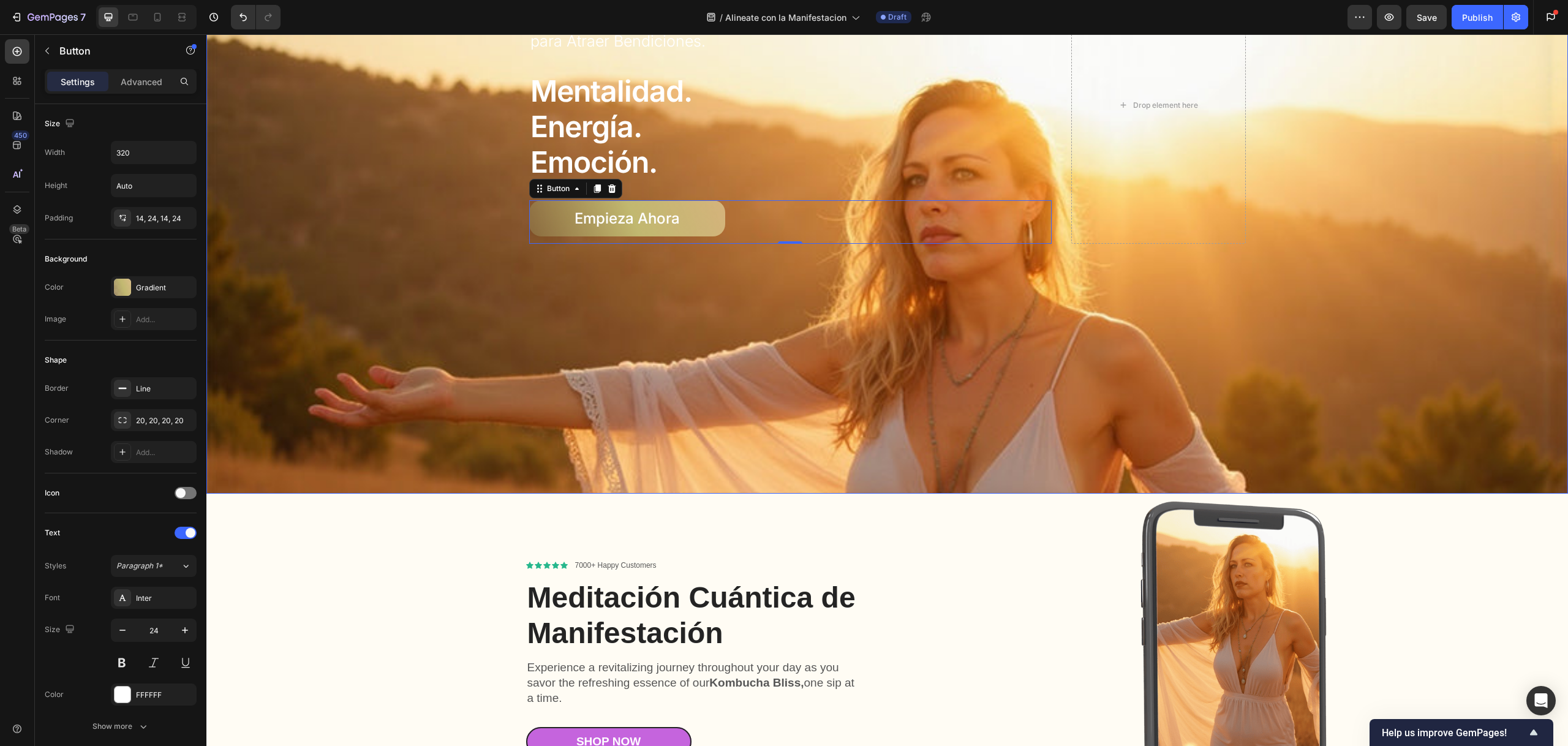
scroll to position [330, 0]
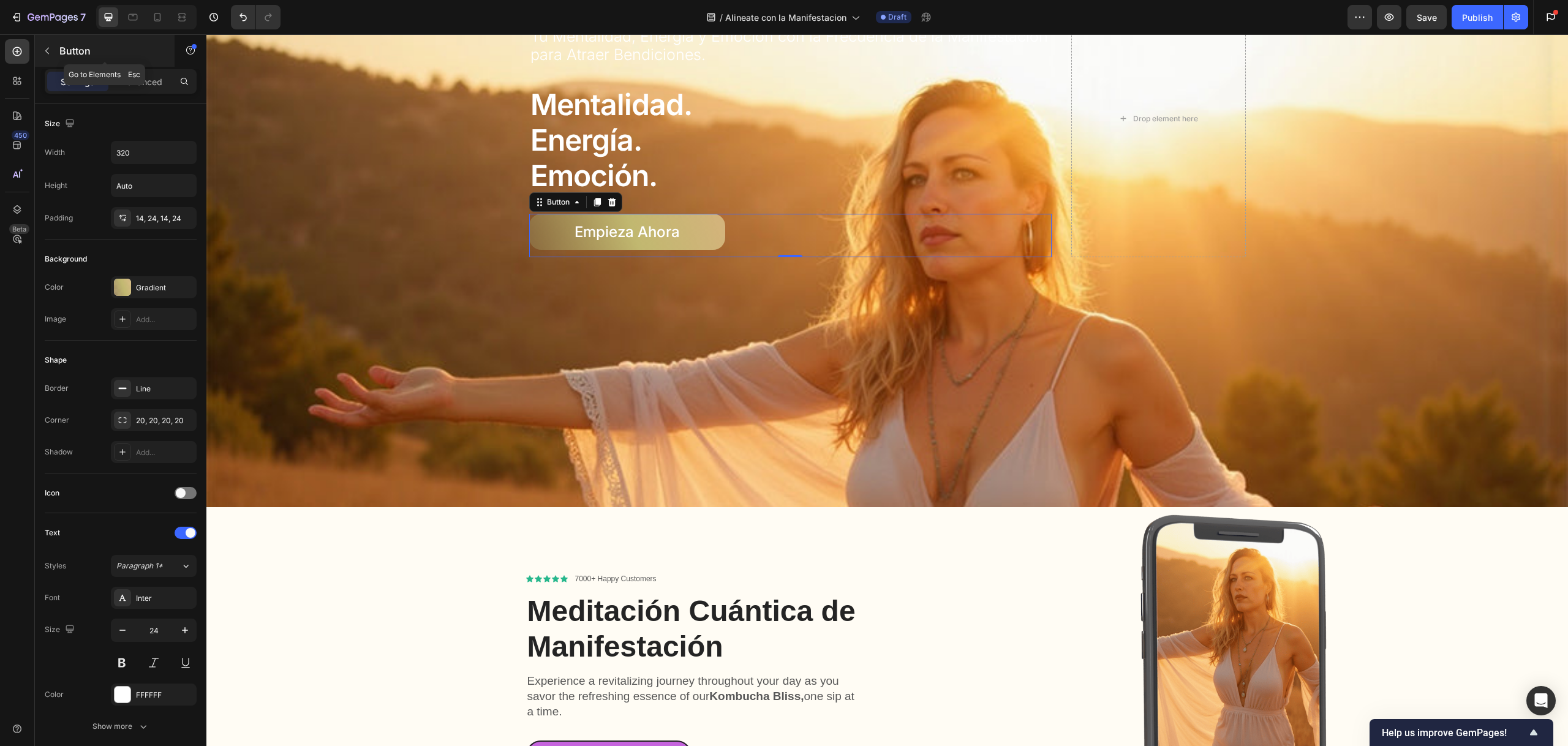
click at [52, 47] on button "button" at bounding box center [47, 50] width 20 height 20
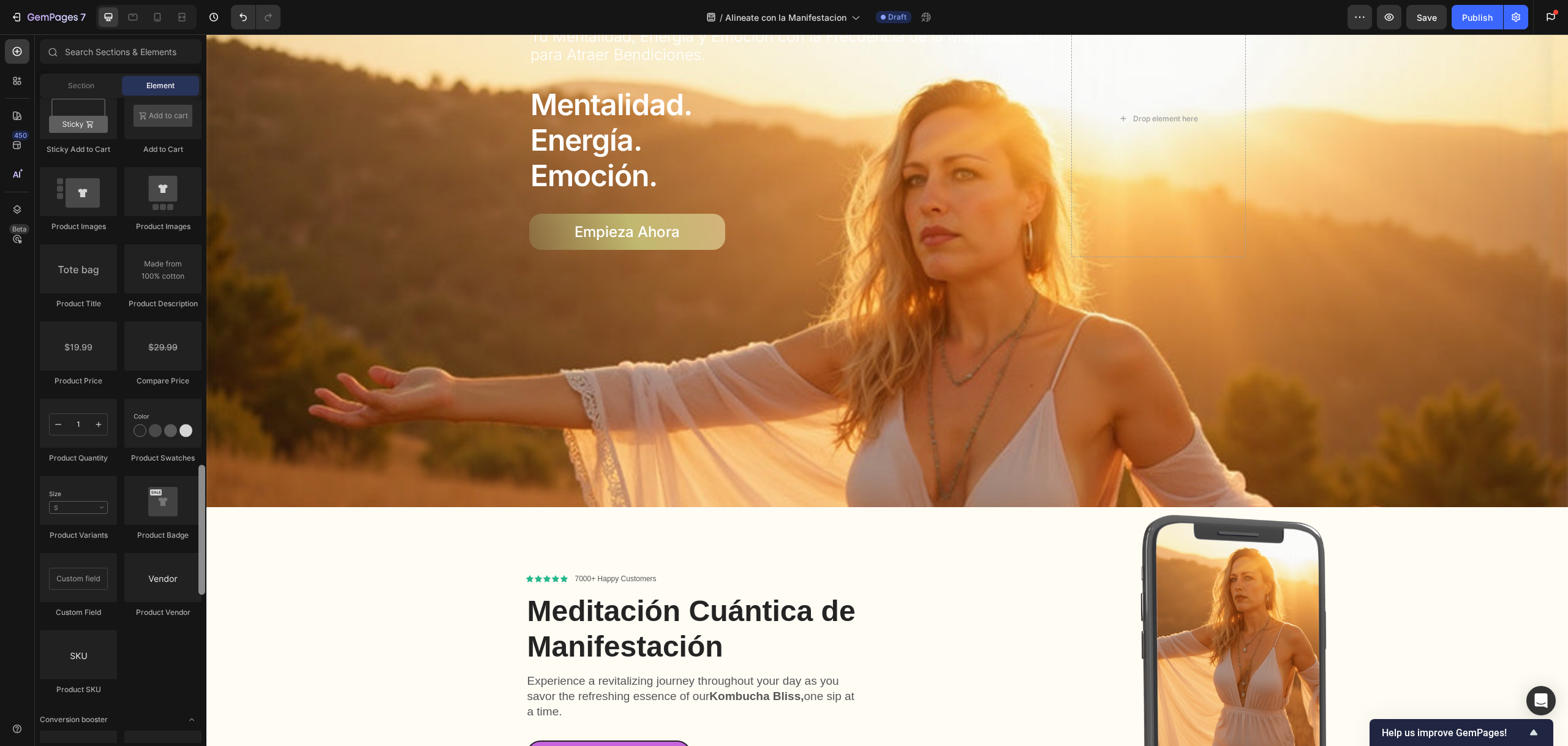
scroll to position [1765, 0]
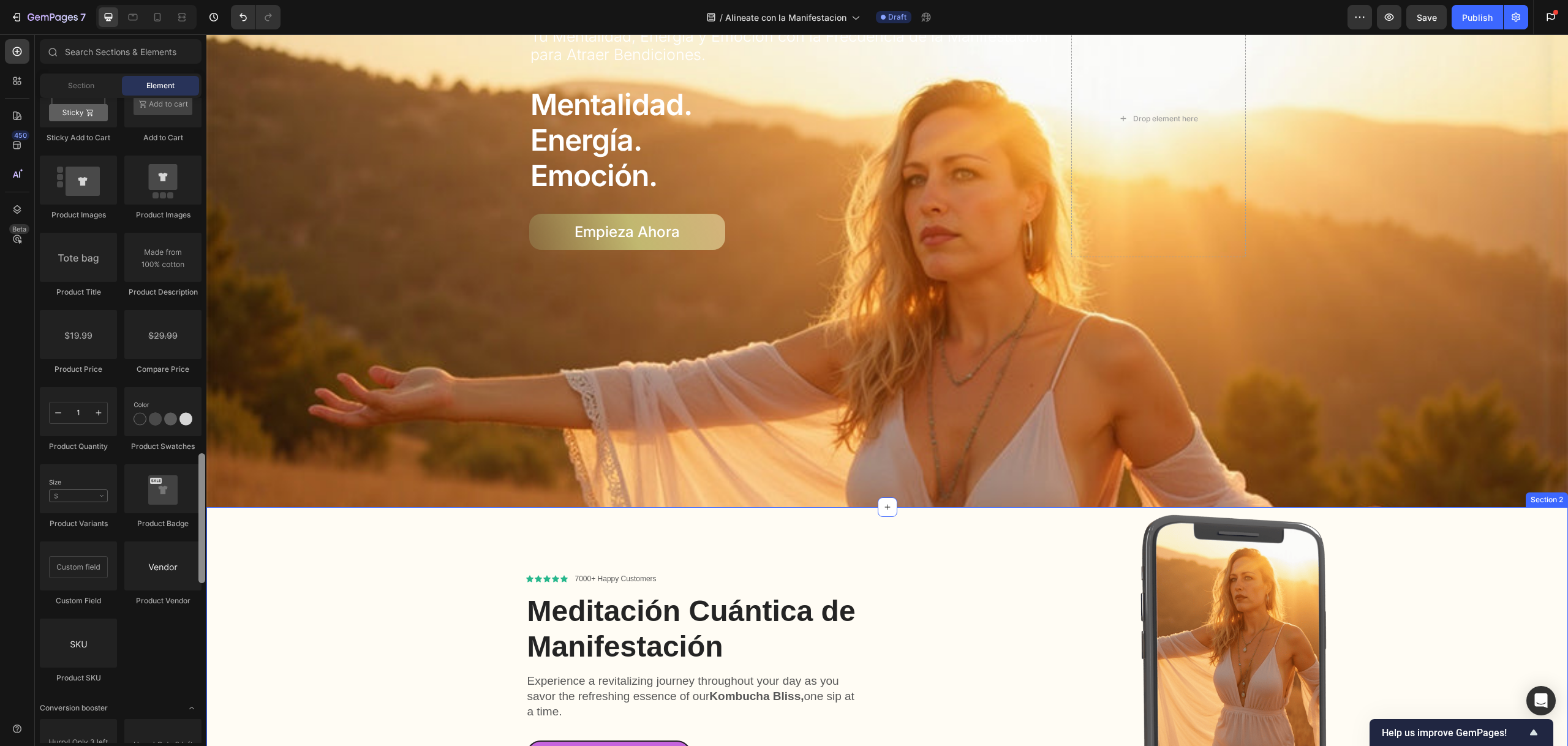
drag, startPoint x: 409, startPoint y: 553, endPoint x: 212, endPoint y: 594, distance: 201.2
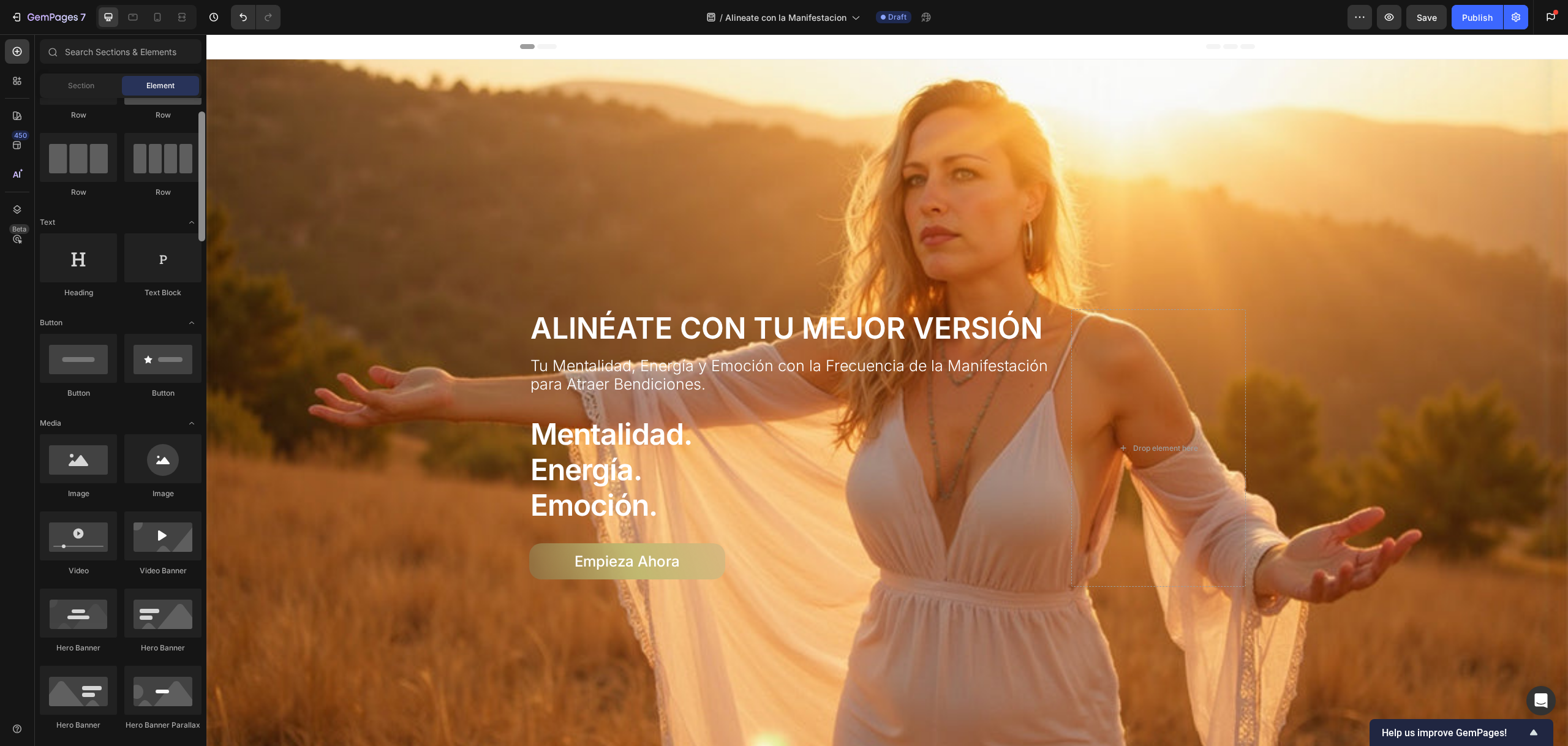
scroll to position [0, 0]
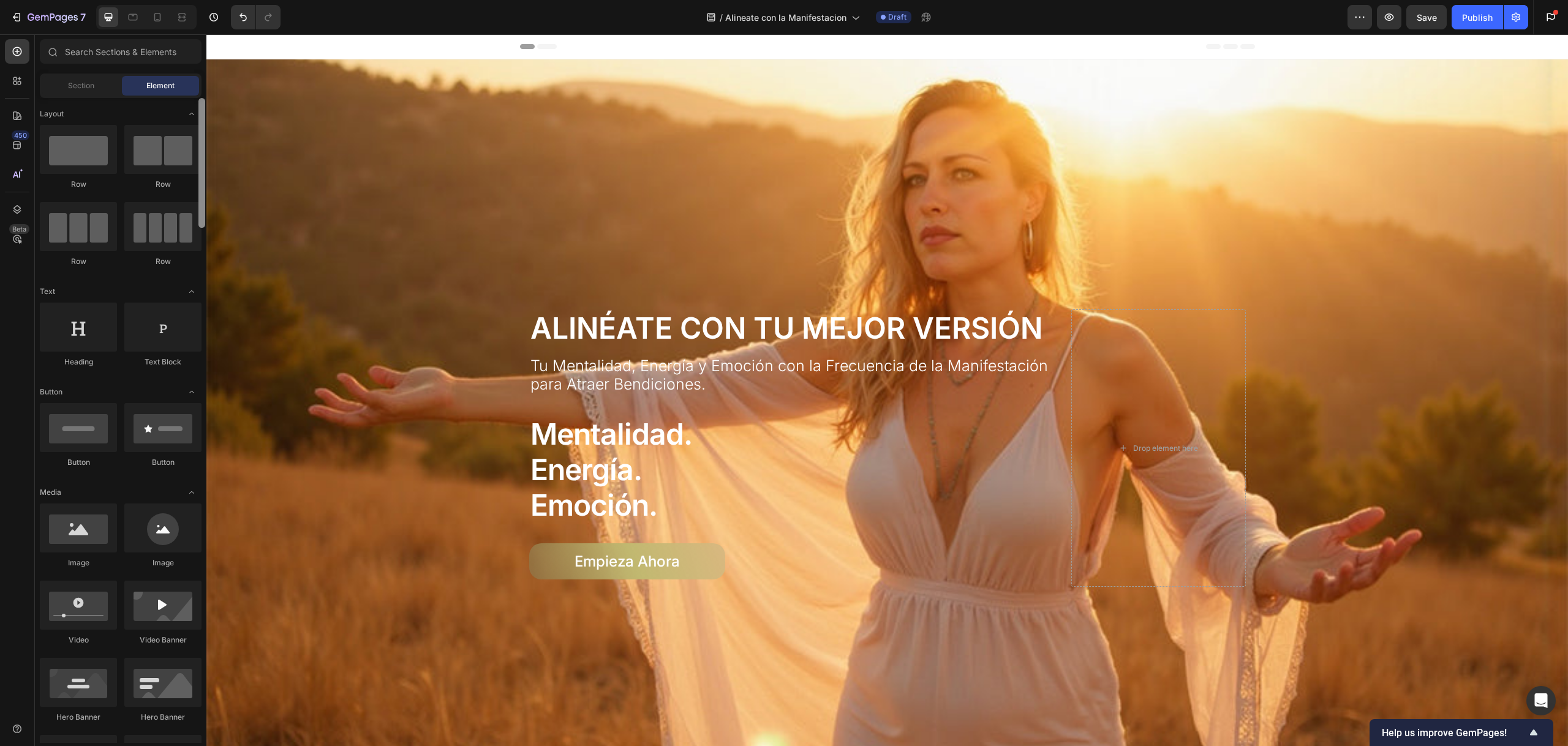
click at [203, 149] on div at bounding box center [202, 163] width 7 height 130
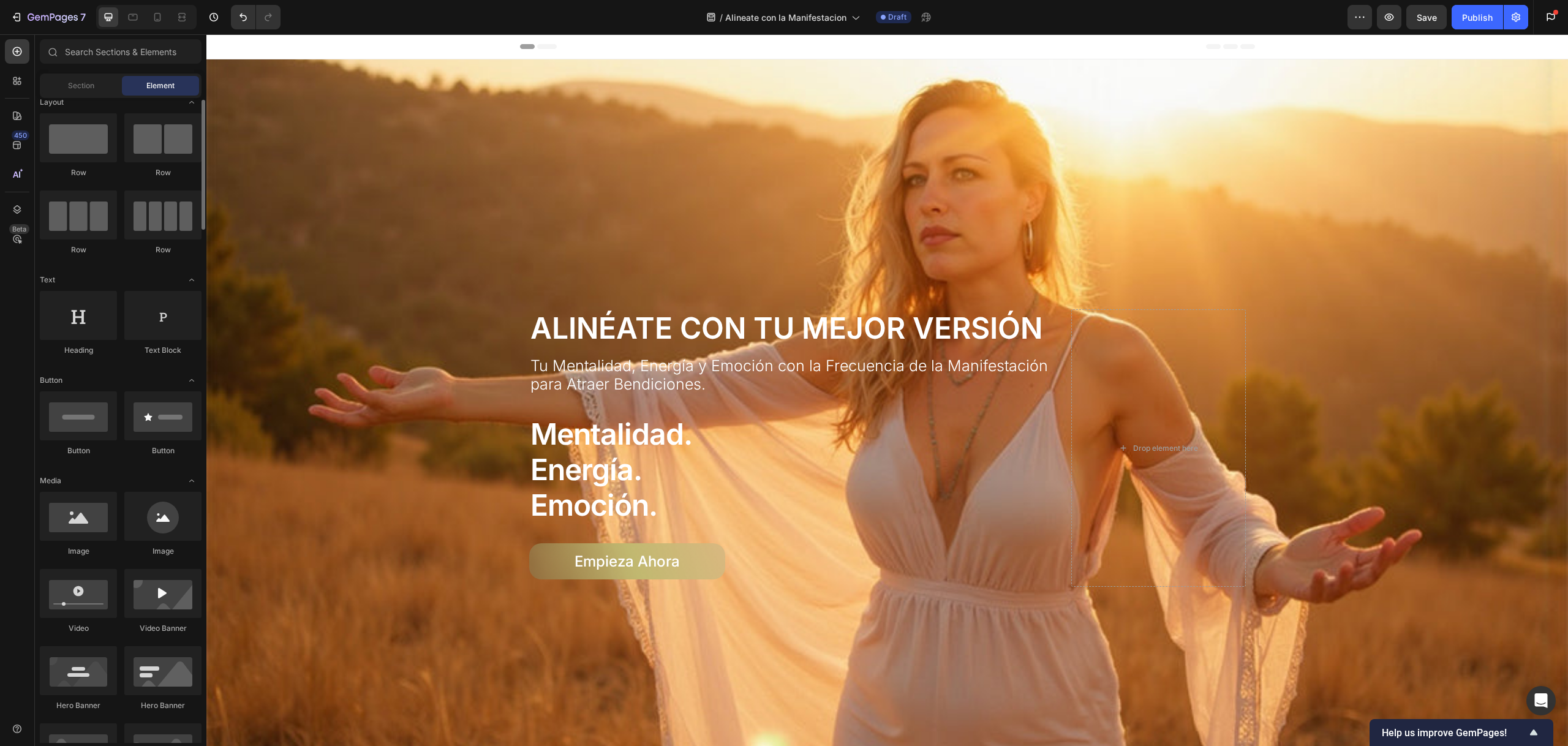
click at [154, 232] on div at bounding box center [162, 215] width 77 height 49
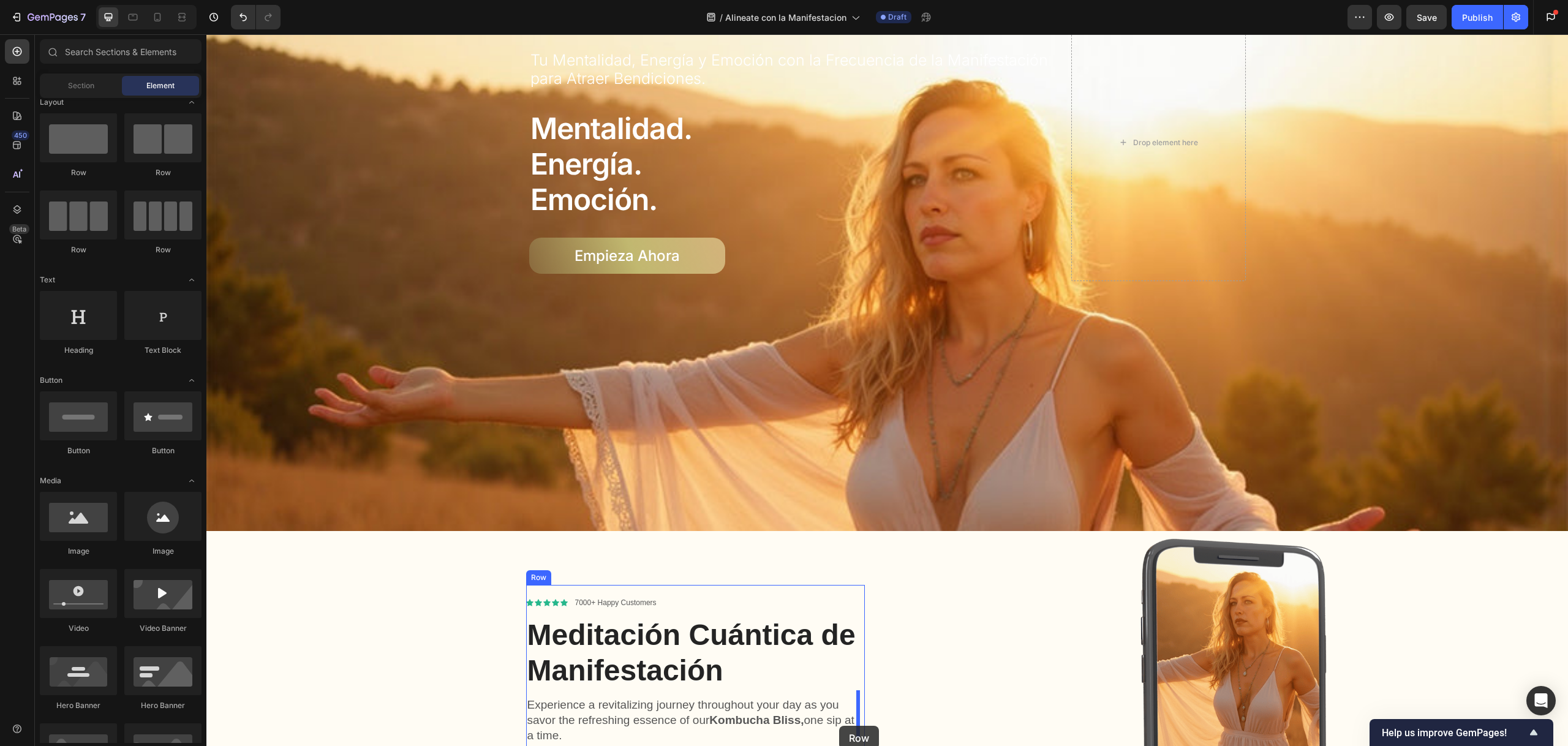
scroll to position [0, 0]
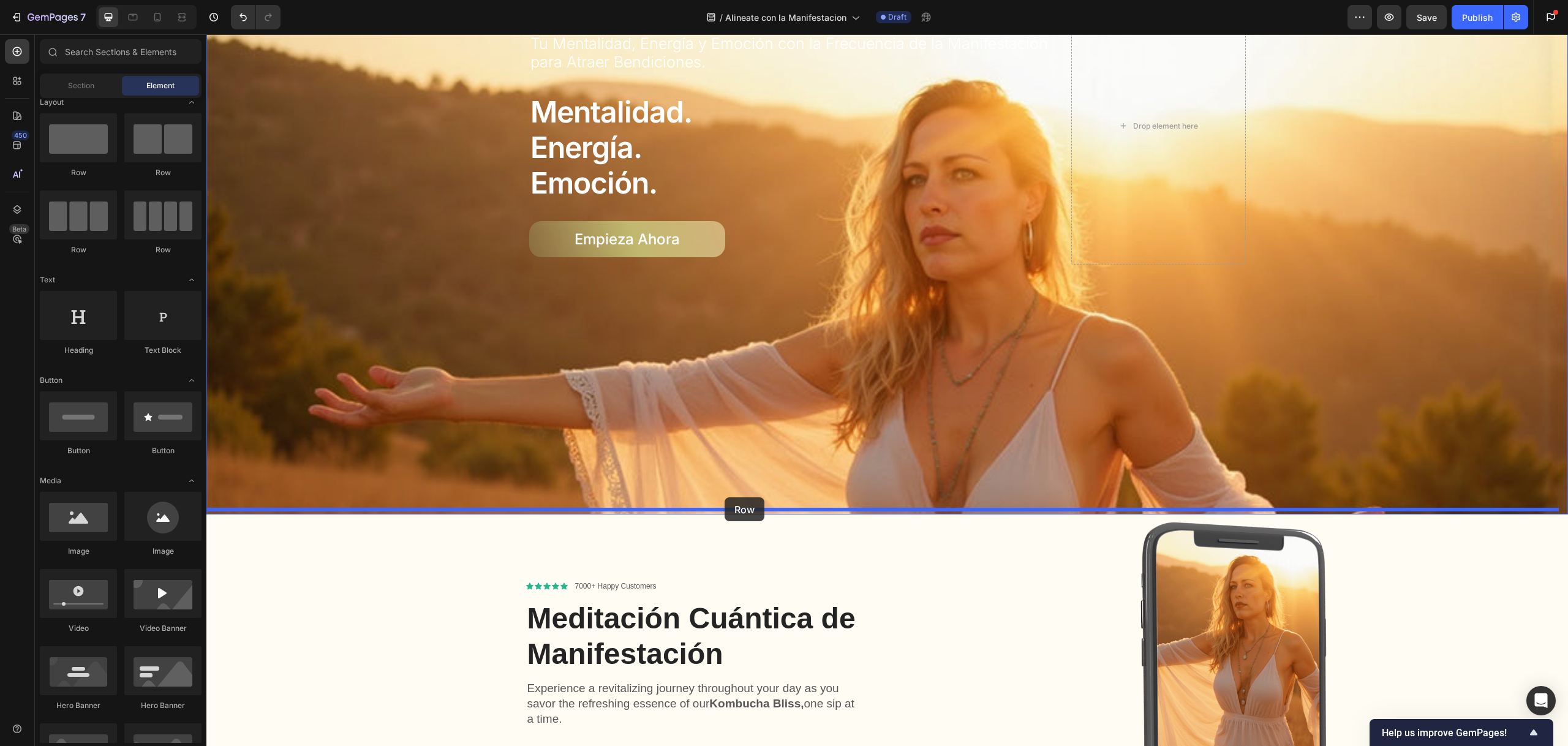
drag, startPoint x: 370, startPoint y: 250, endPoint x: 724, endPoint y: 498, distance: 432.2
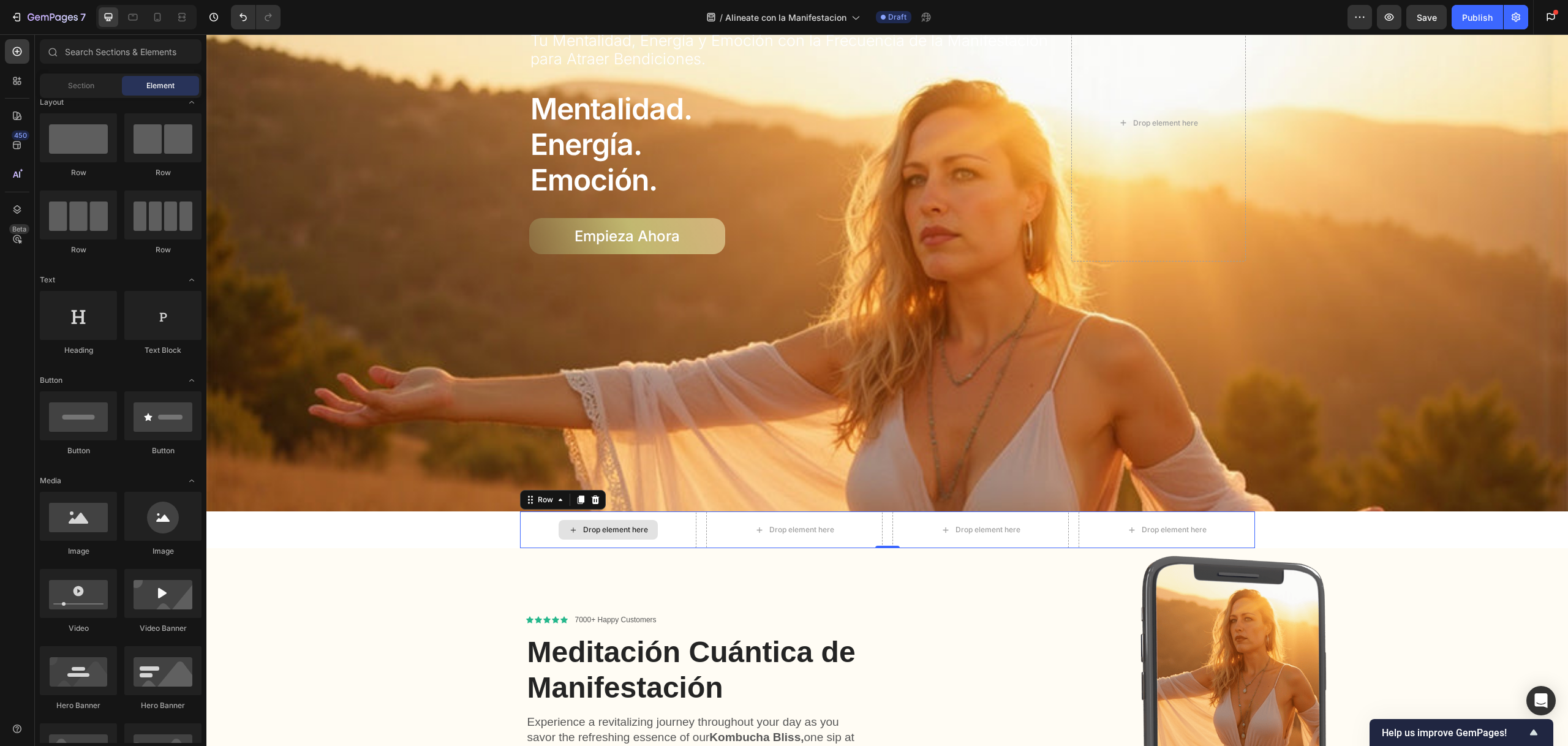
click at [599, 531] on div "Drop element here" at bounding box center [608, 530] width 99 height 20
click at [527, 502] on div "Row" at bounding box center [533, 504] width 25 height 14
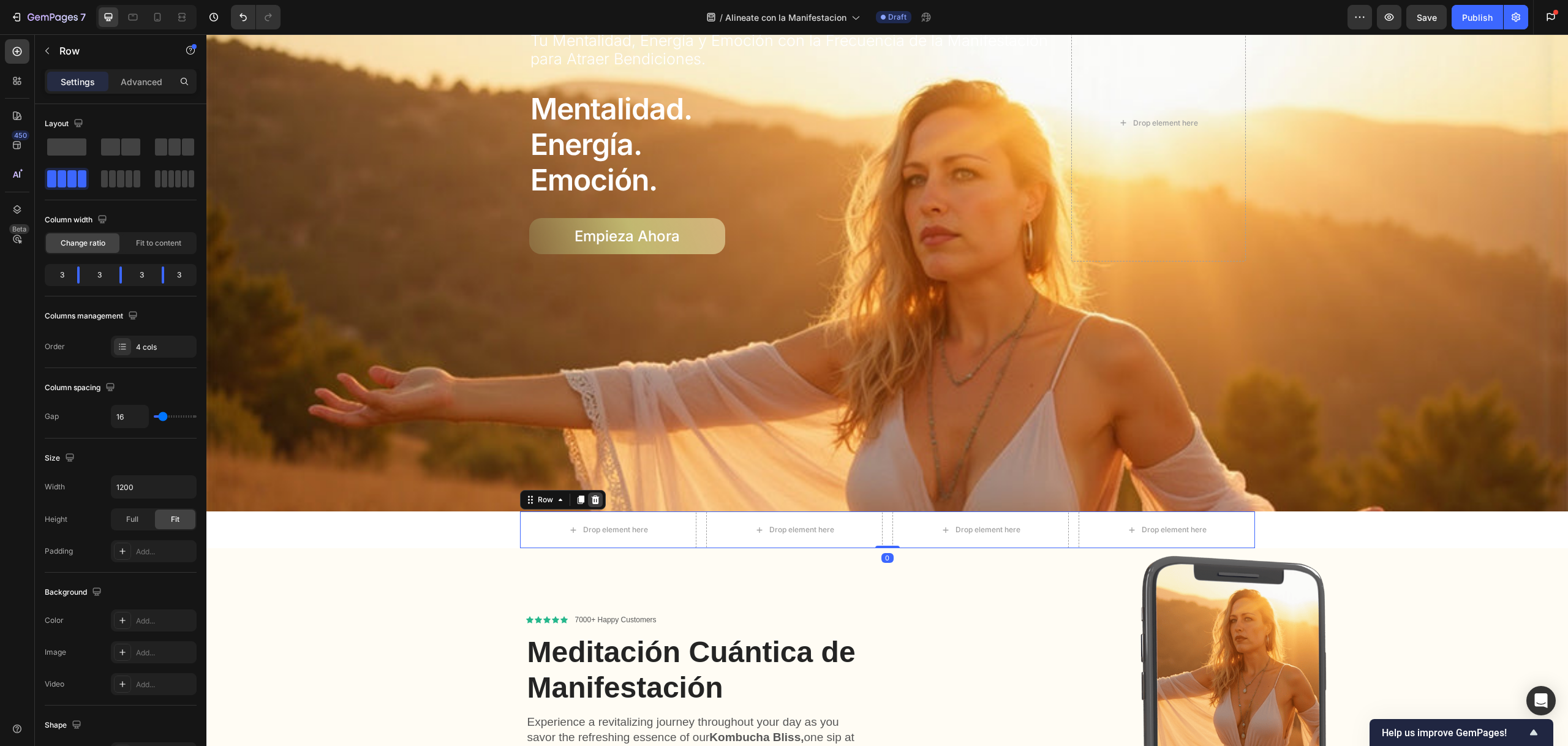
click at [592, 496] on icon at bounding box center [594, 500] width 8 height 9
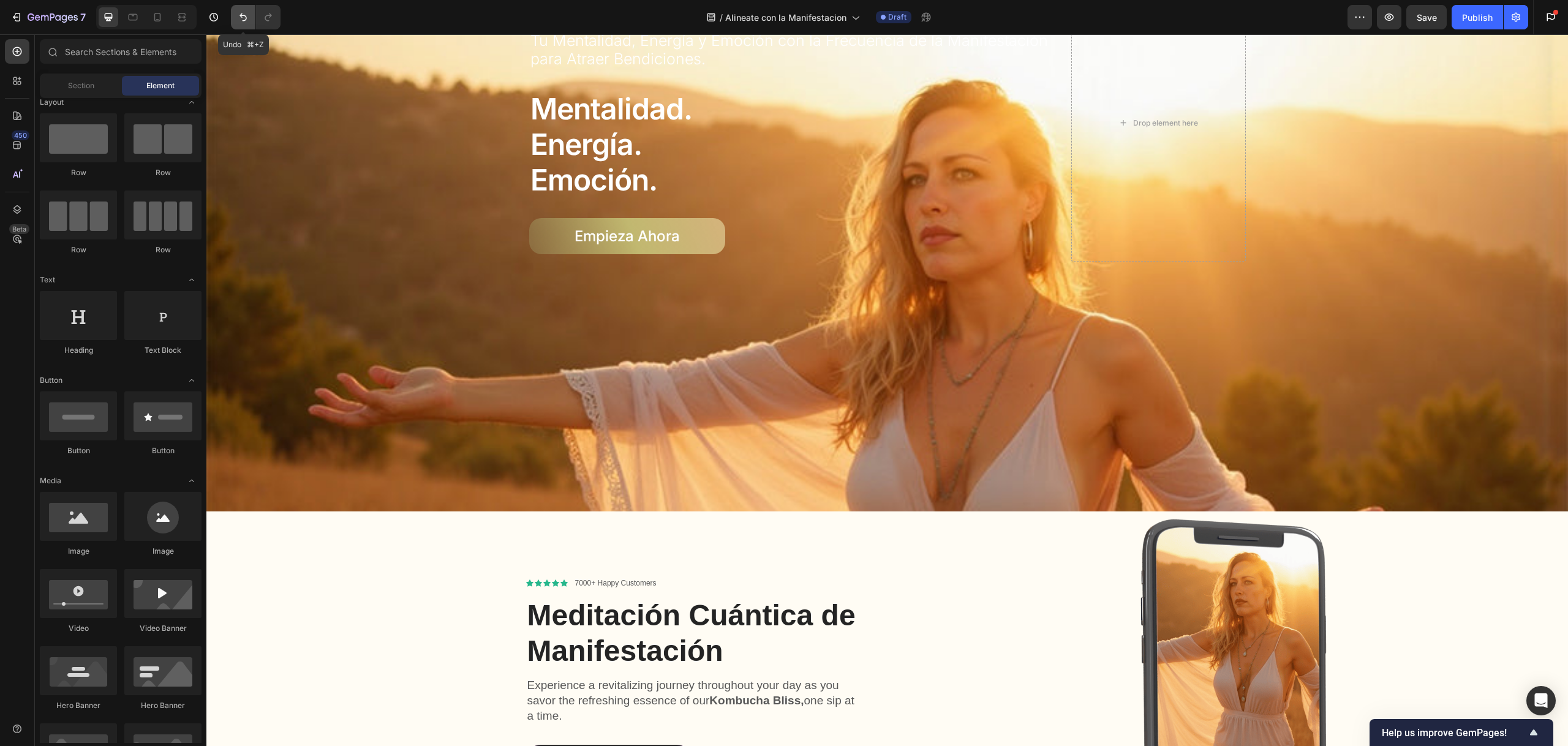
click at [232, 17] on button "Undo/Redo" at bounding box center [243, 17] width 25 height 25
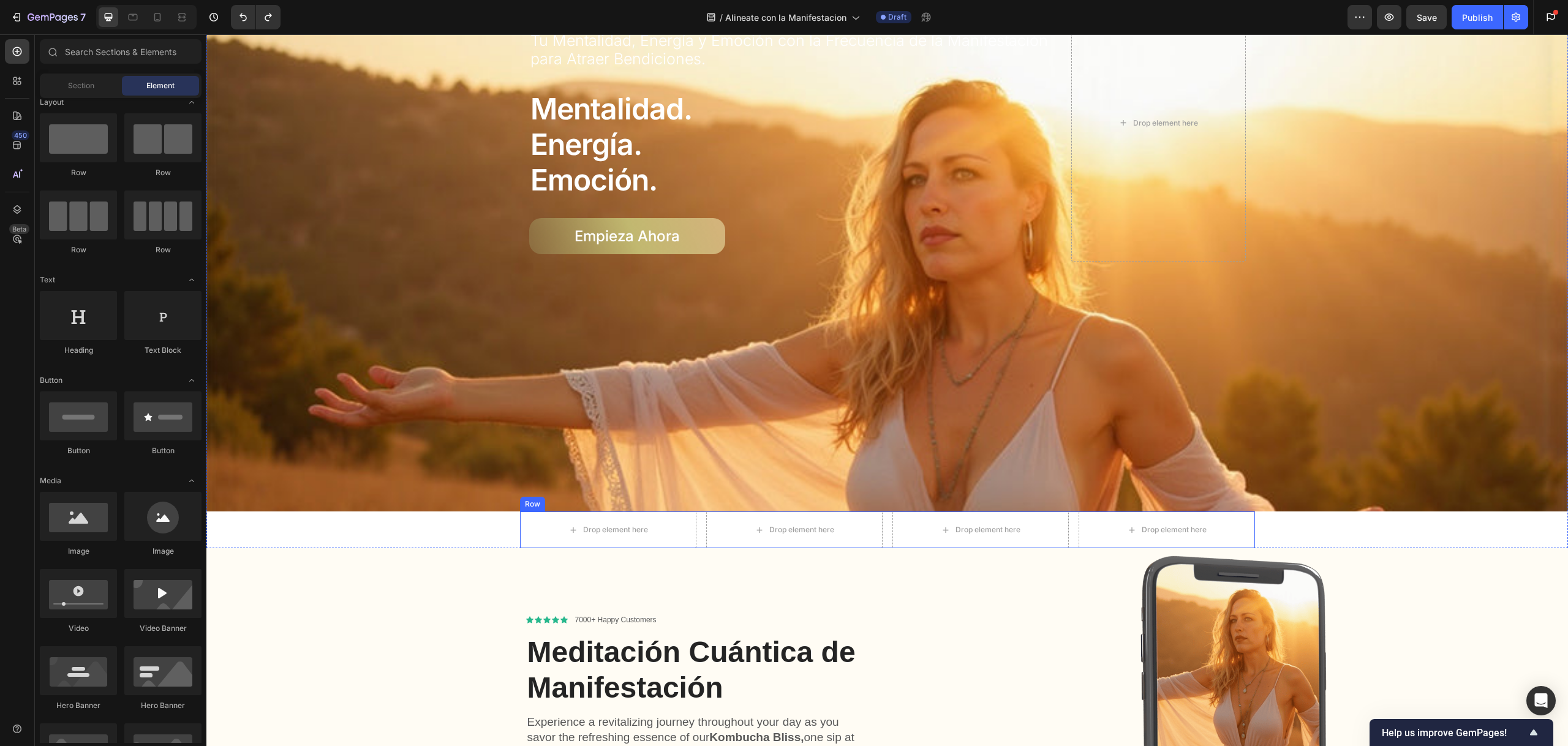
click at [528, 499] on div "Row" at bounding box center [533, 505] width 20 height 11
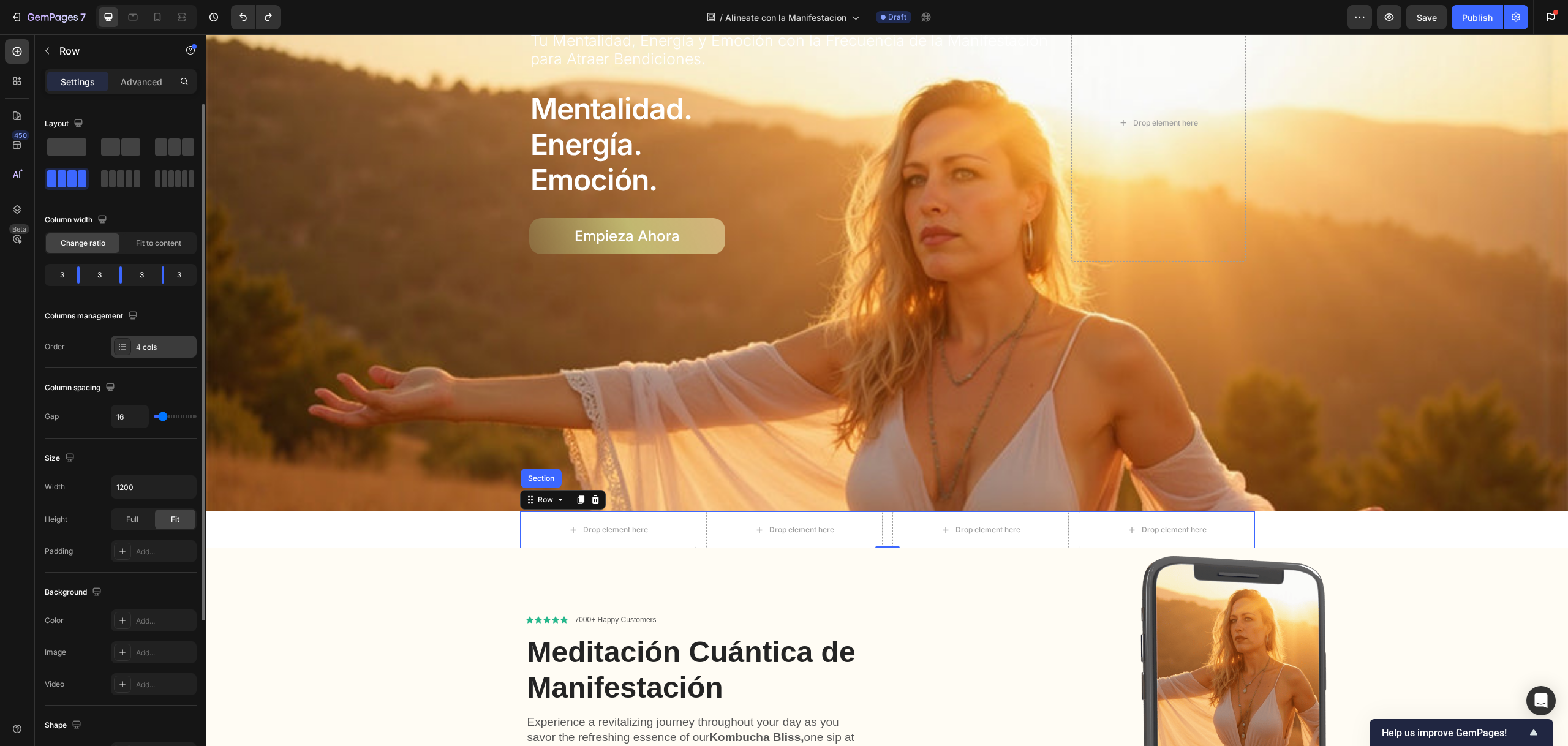
click at [145, 350] on div "4 cols" at bounding box center [164, 348] width 57 height 11
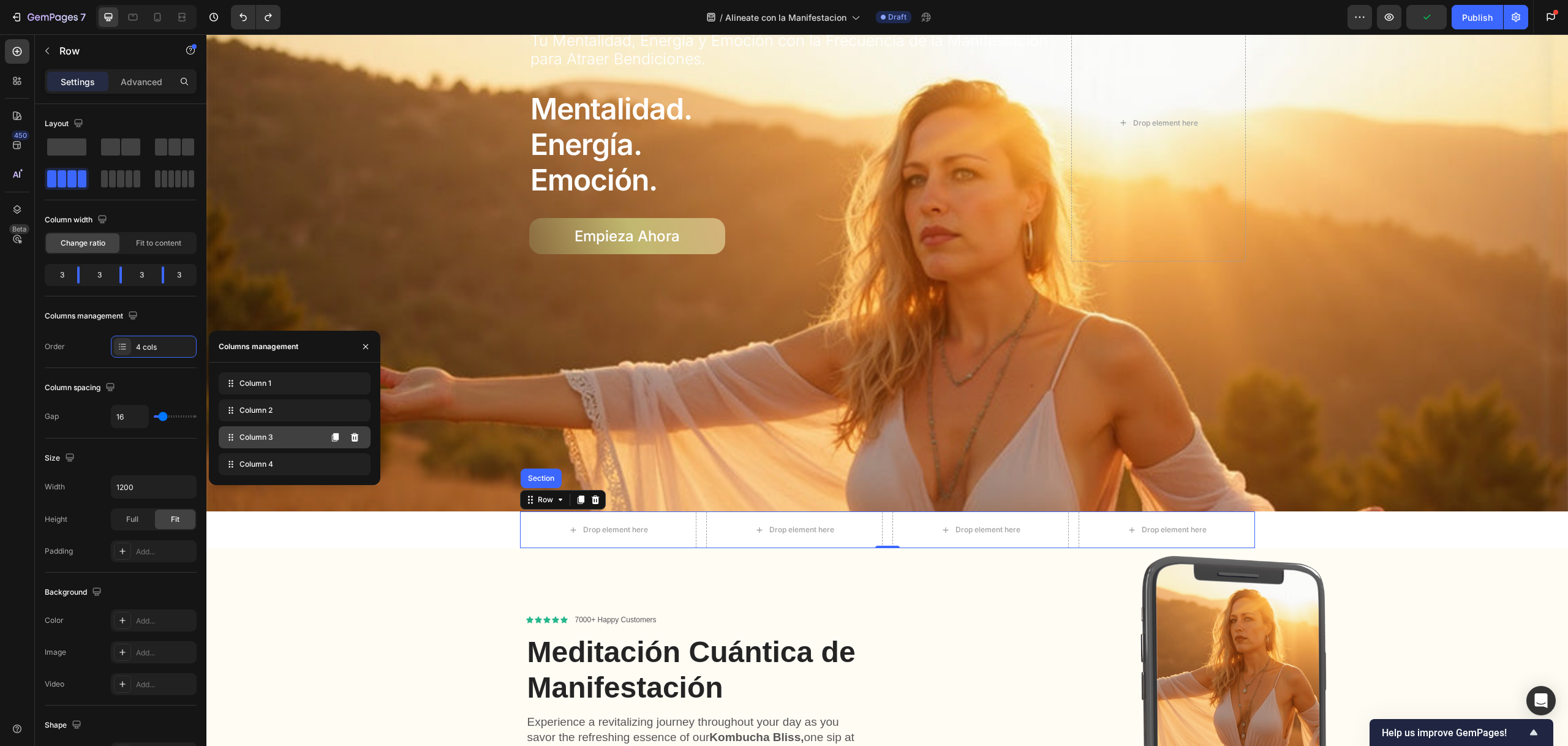
click at [287, 436] on div "Column 3" at bounding box center [294, 437] width 152 height 22
drag, startPoint x: 473, startPoint y: 472, endPoint x: 730, endPoint y: 512, distance: 260.1
click at [257, 441] on span "Column 3" at bounding box center [256, 438] width 33 height 11
click at [353, 465] on icon at bounding box center [355, 464] width 10 height 10
click at [355, 462] on icon at bounding box center [355, 464] width 8 height 9
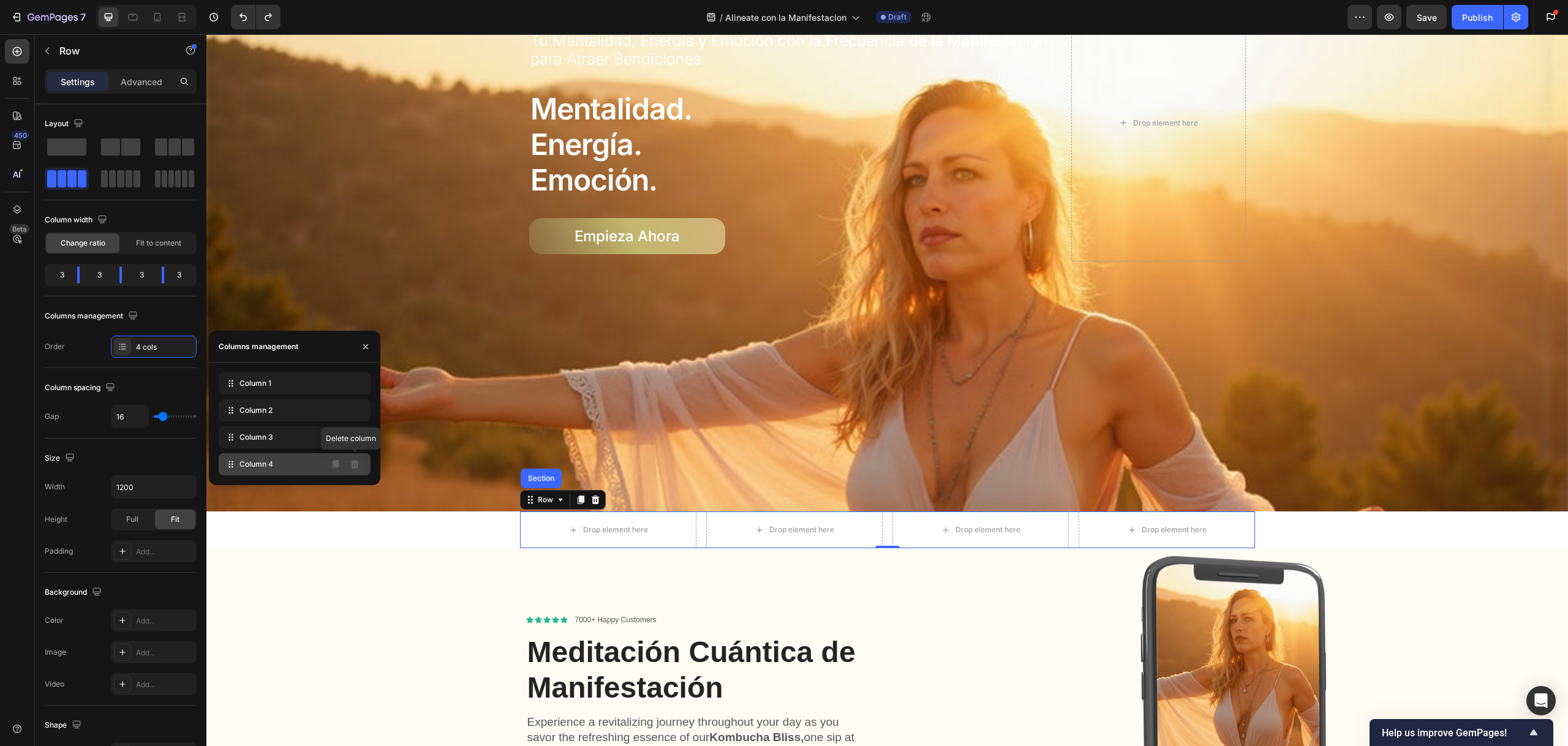
click at [357, 457] on button at bounding box center [355, 464] width 20 height 20
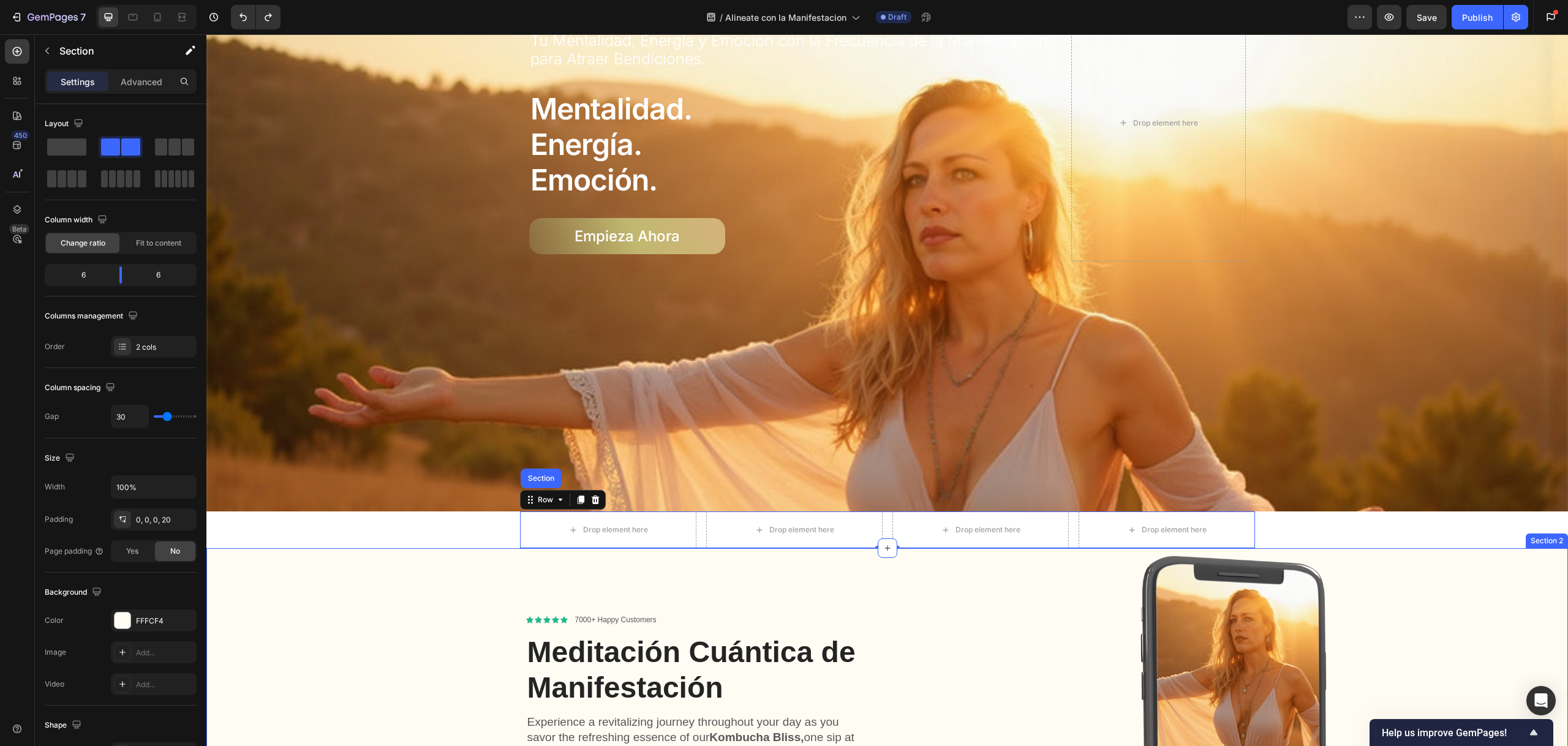
click at [849, 575] on div "Icon Icon Icon Icon Icon Icon List 7000+ Happy Customers Text Block Row Meditac…" at bounding box center [551, 752] width 666 height 408
click at [661, 519] on div "Drop element here" at bounding box center [608, 530] width 176 height 37
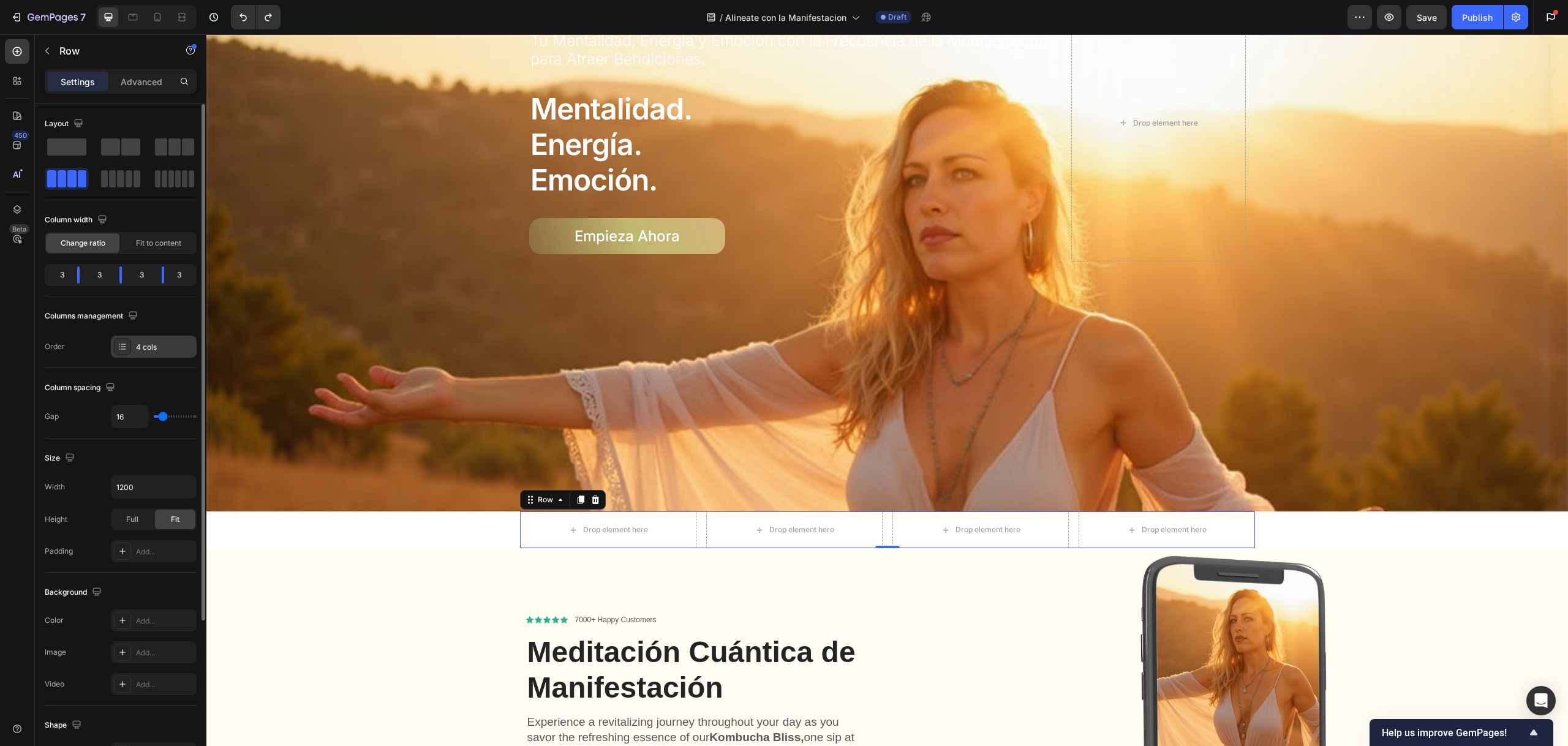
click at [126, 345] on icon at bounding box center [123, 347] width 10 height 10
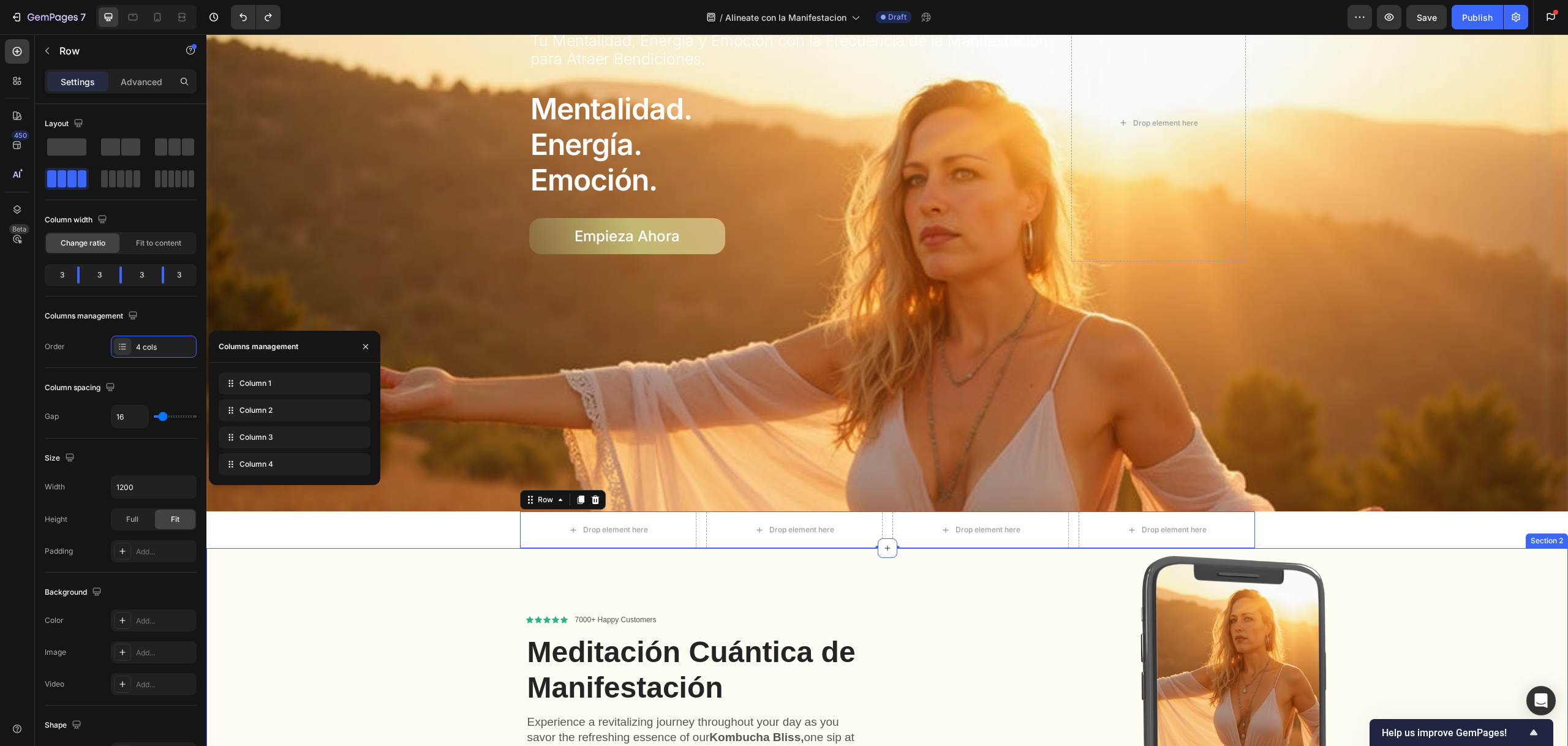
drag, startPoint x: 446, startPoint y: 472, endPoint x: 768, endPoint y: 556, distance: 332.8
click at [882, 544] on icon at bounding box center [887, 549] width 10 height 10
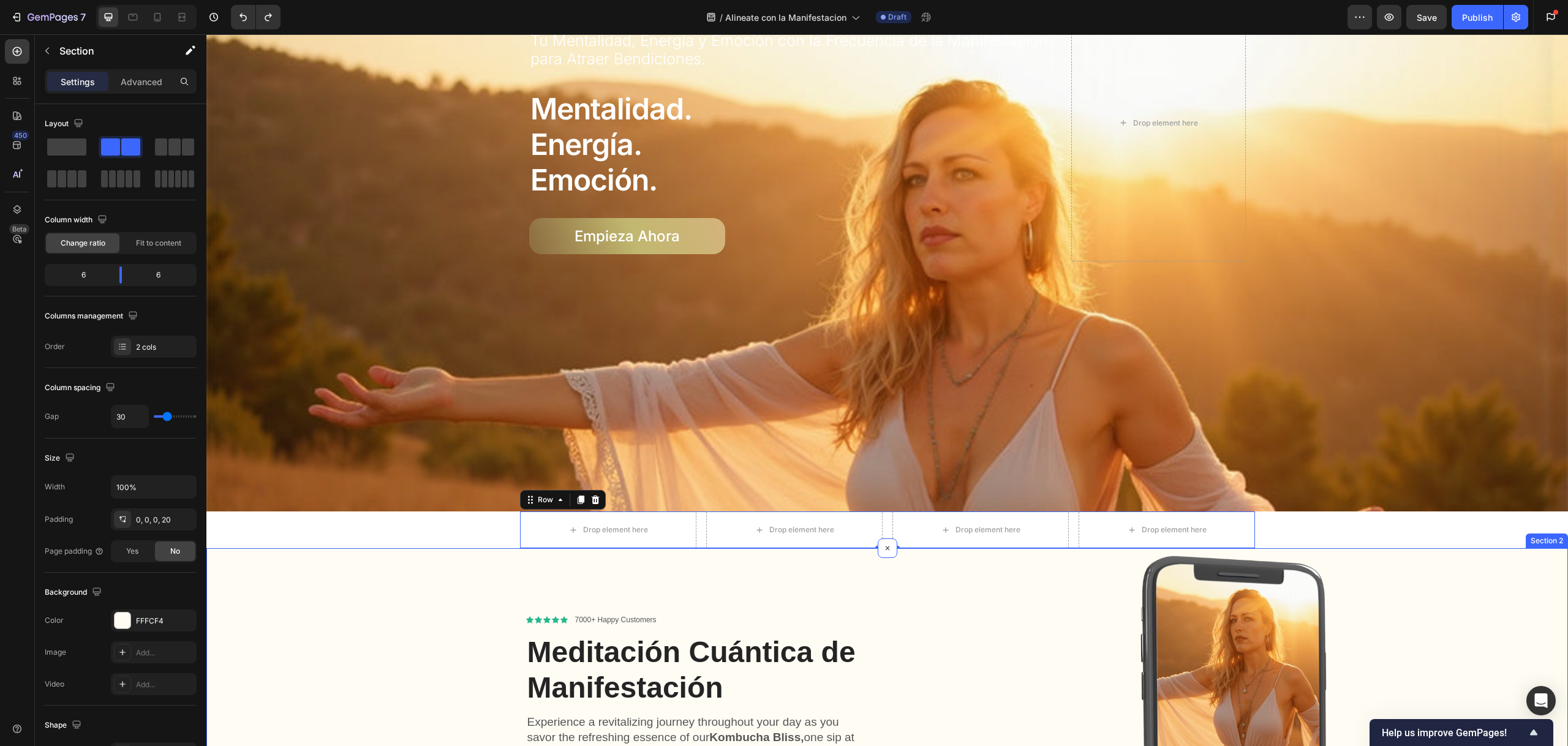
click at [465, 551] on div "Icon Icon Icon Icon Icon Icon List 7000+ Happy Customers Text Block Row Meditac…" at bounding box center [551, 752] width 666 height 408
click at [880, 549] on div at bounding box center [887, 548] width 20 height 20
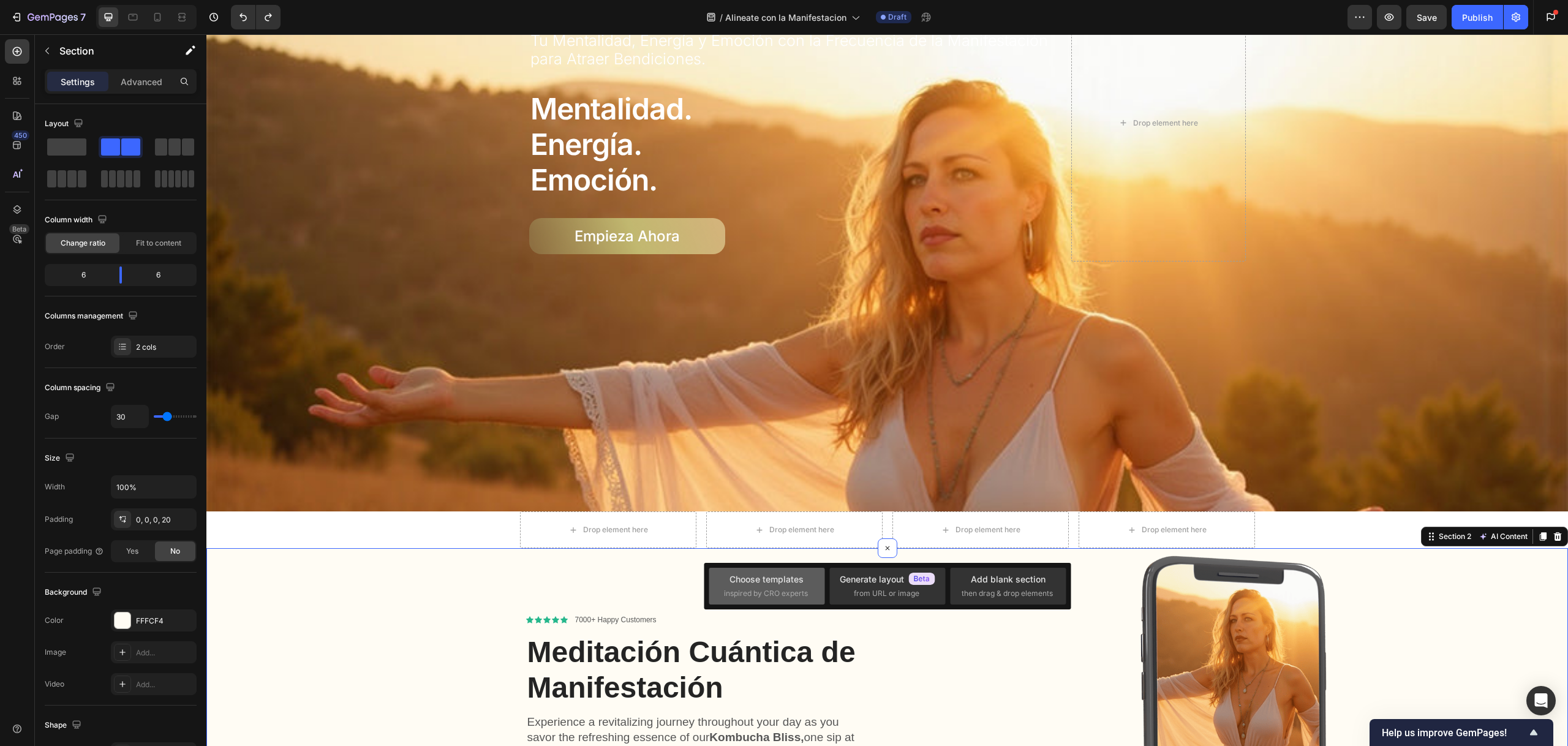
click at [804, 584] on div "Choose templates inspired by CRO experts" at bounding box center [766, 586] width 86 height 26
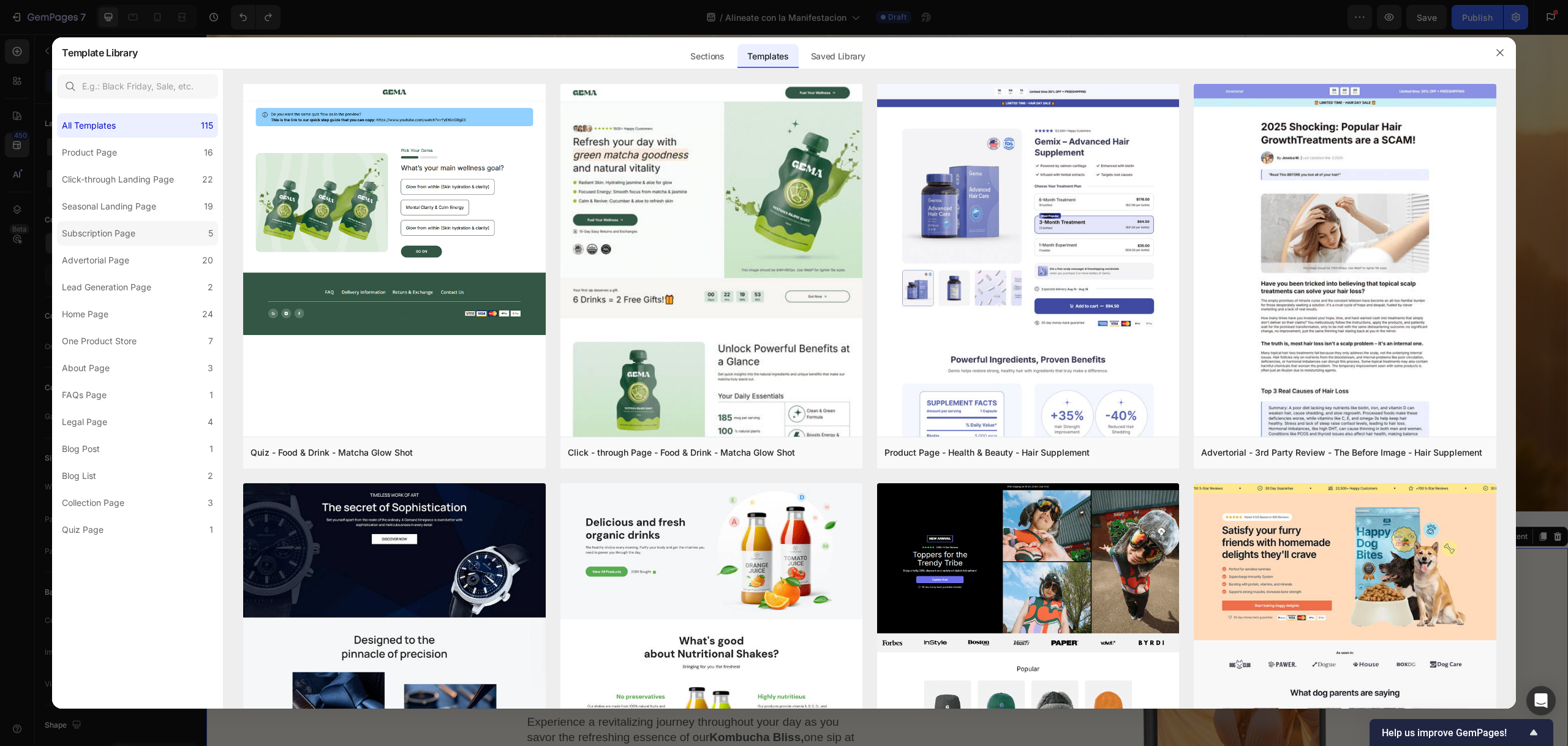
click at [137, 234] on div "Subscription Page" at bounding box center [101, 233] width 78 height 14
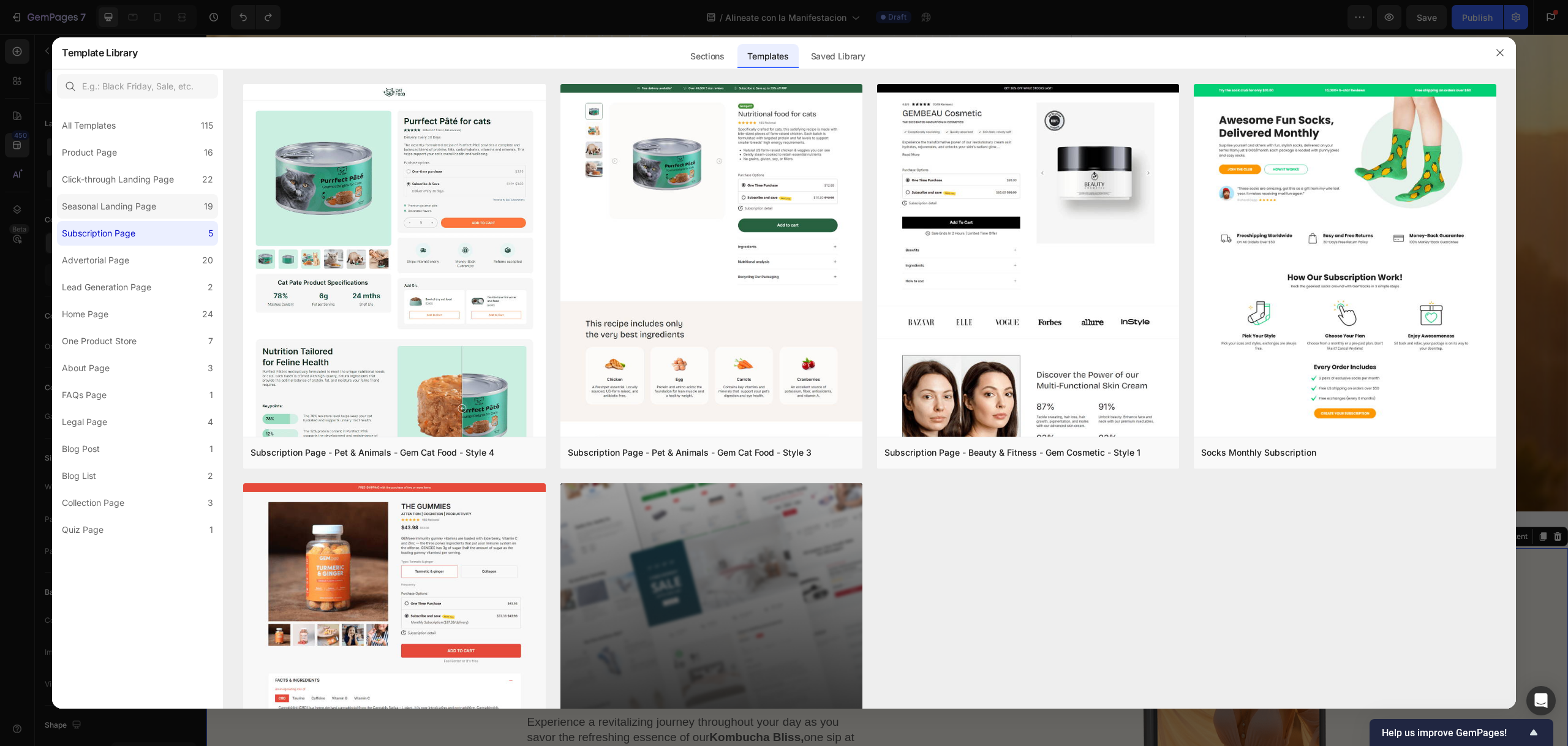
click at [142, 204] on div "Seasonal Landing Page" at bounding box center [109, 206] width 94 height 14
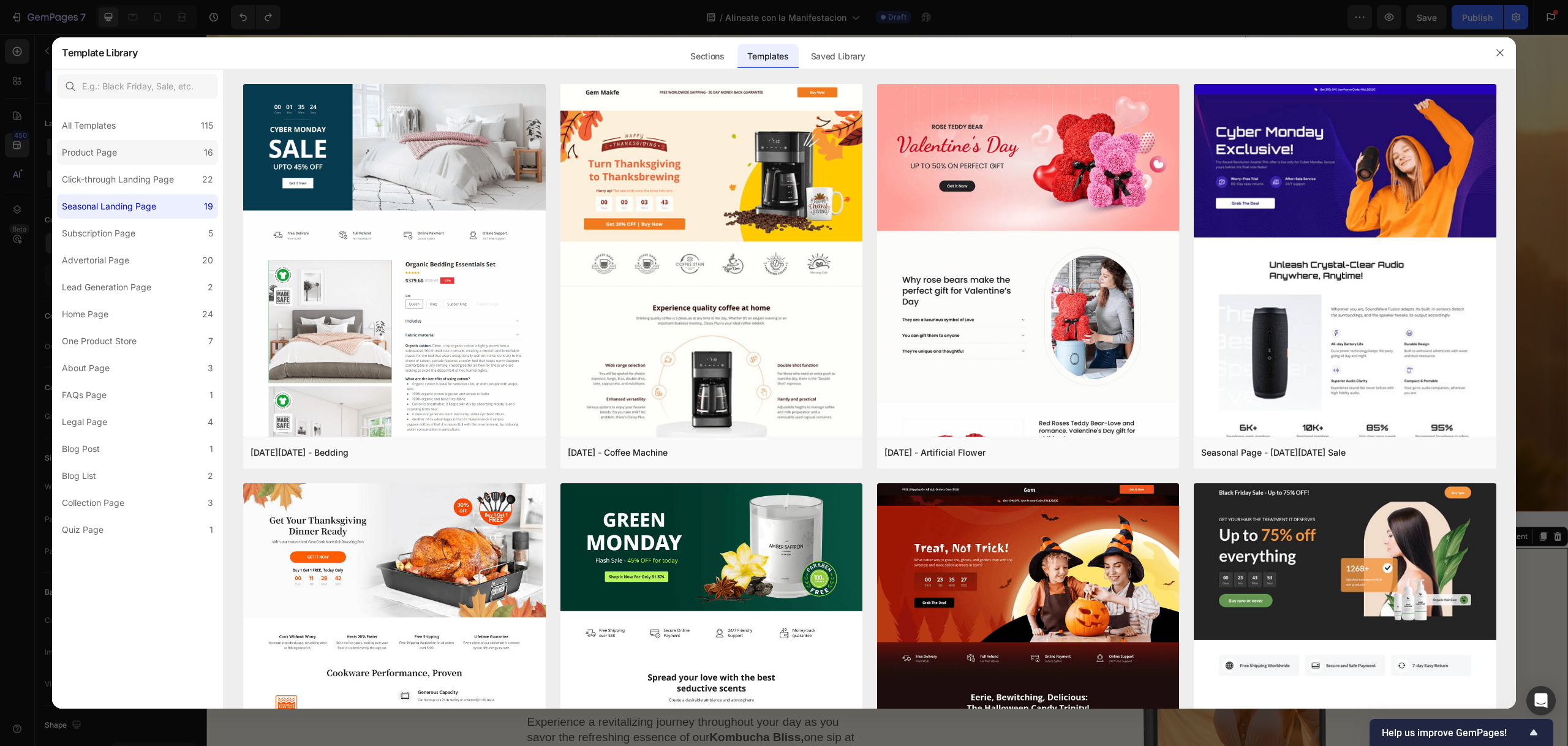
click at [137, 154] on label "Product Page 16" at bounding box center [137, 152] width 161 height 25
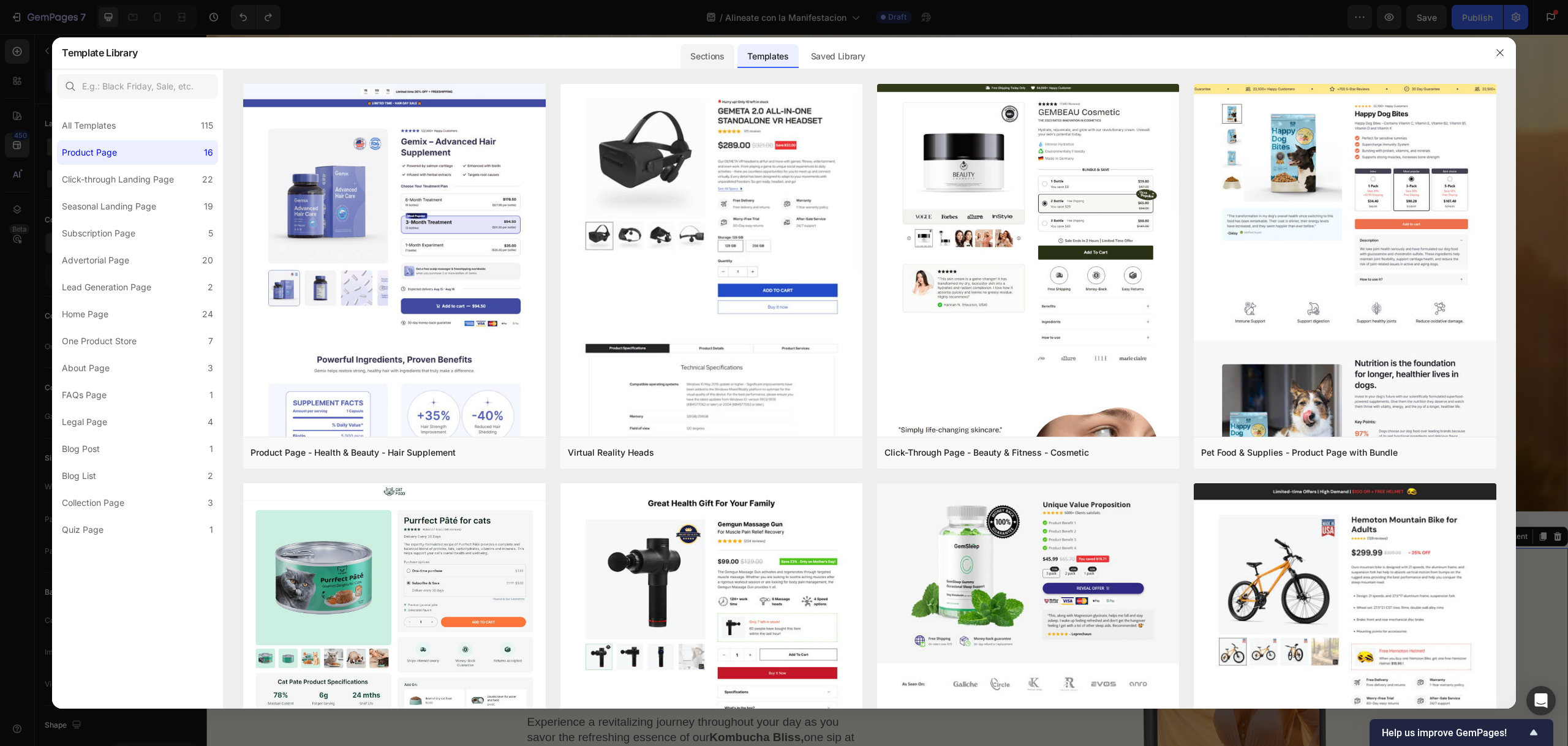
click at [713, 54] on div "Sections" at bounding box center [707, 56] width 54 height 25
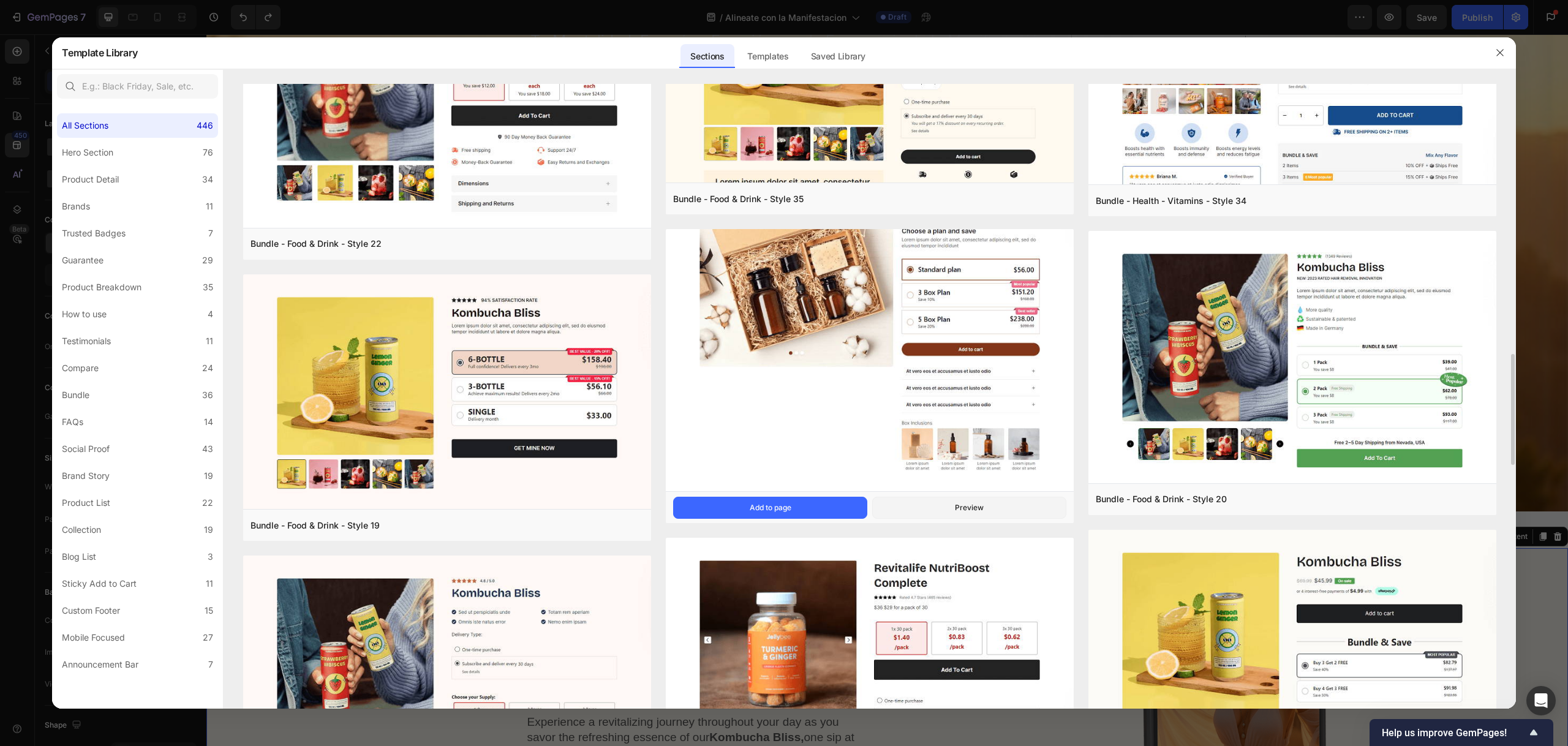
scroll to position [1762, 0]
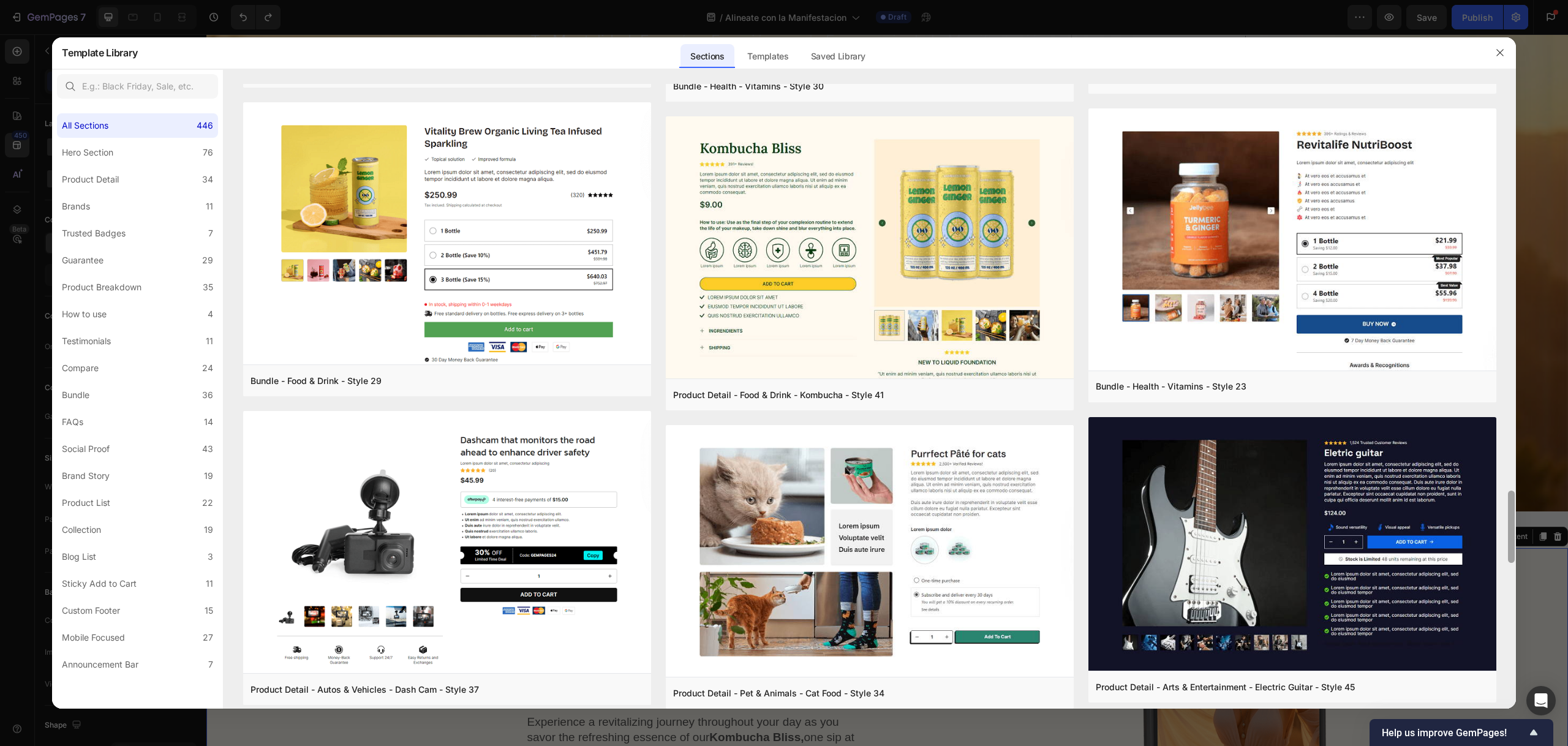
drag, startPoint x: 1509, startPoint y: 408, endPoint x: 1562, endPoint y: 714, distance: 310.6
click at [1562, 714] on div "Template Library Sections Templates Existing pages Saved Library Templates Save…" at bounding box center [784, 373] width 1568 height 746
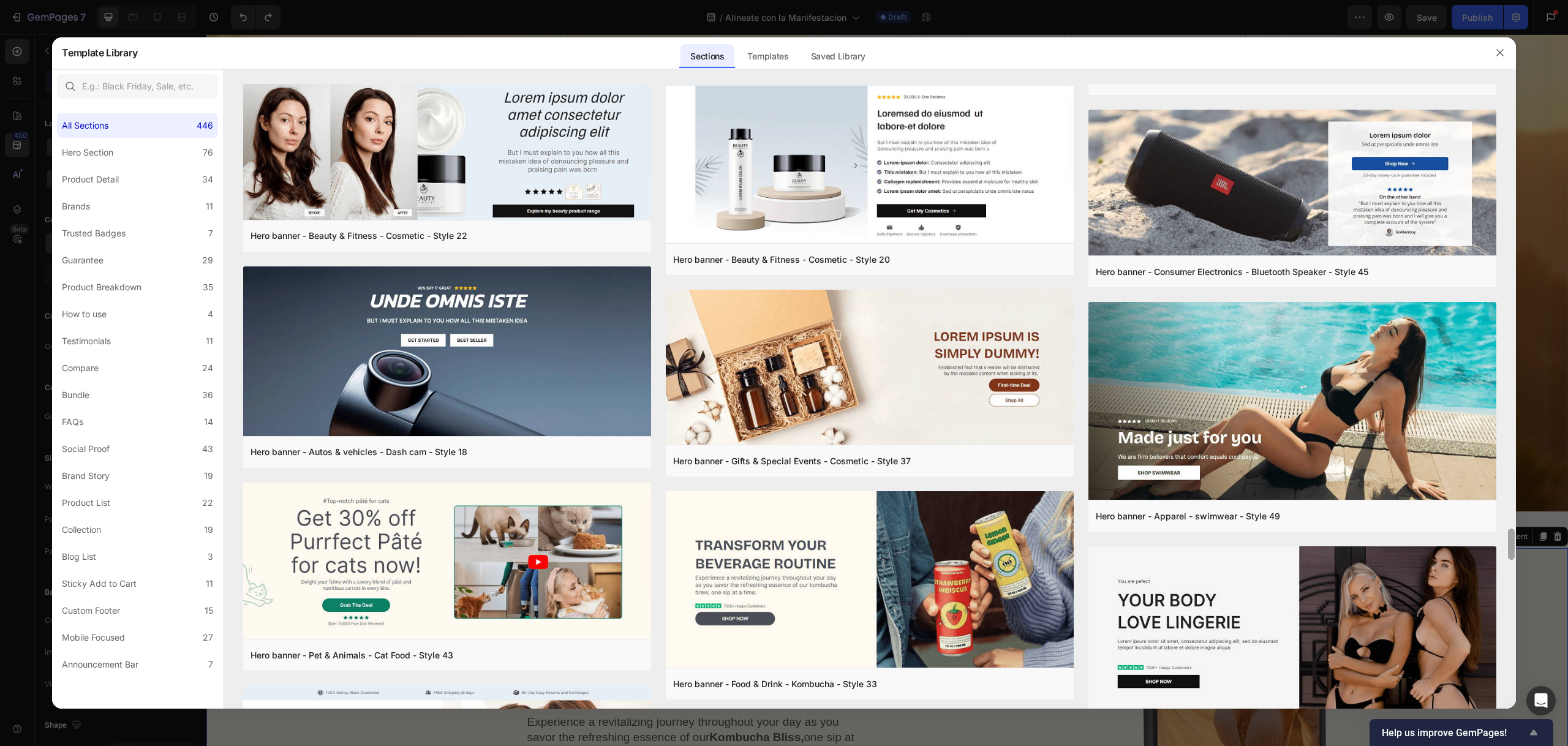
scroll to position [11048, 0]
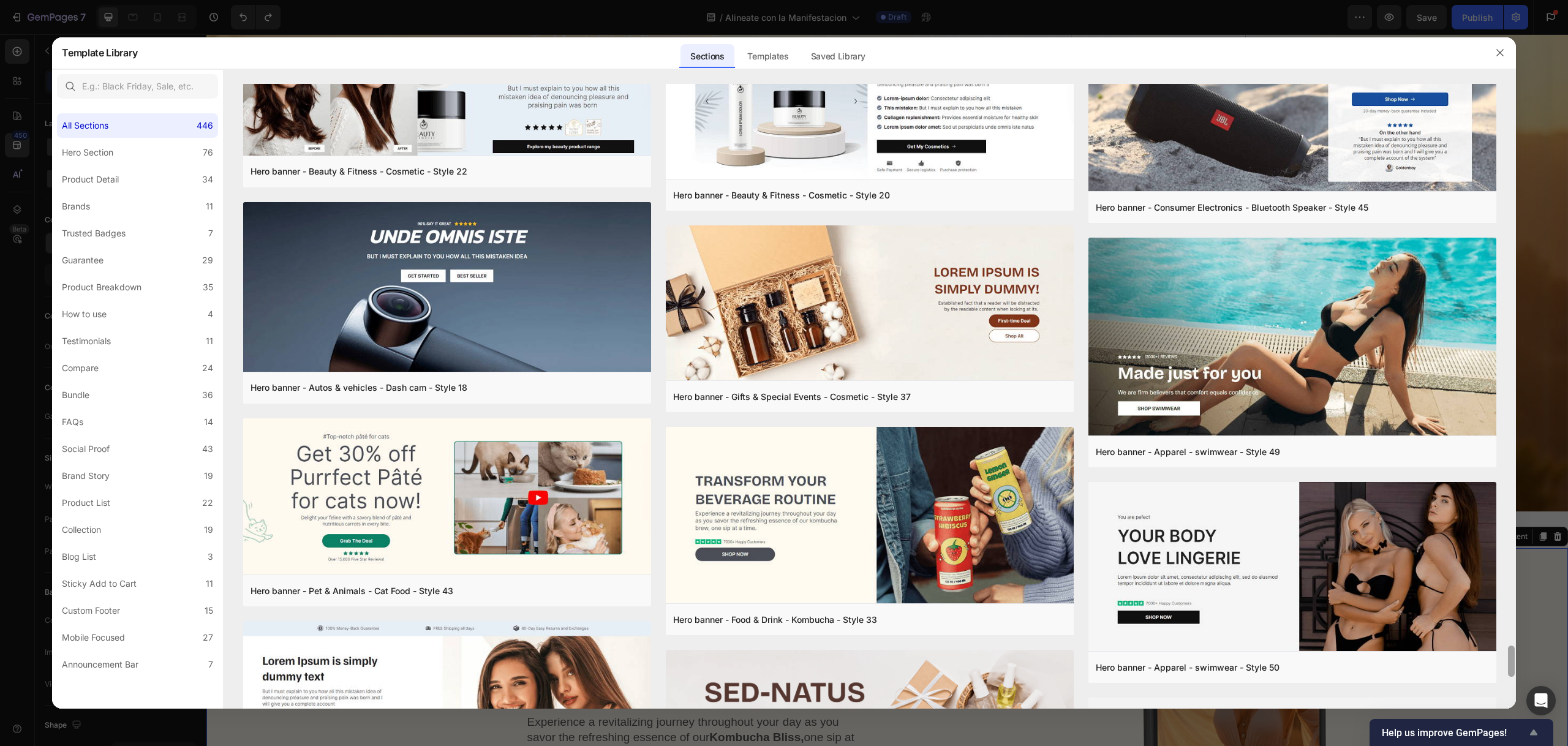
drag, startPoint x: 1512, startPoint y: 612, endPoint x: 1509, endPoint y: 725, distance: 113.0
click at [1509, 0] on body "7 Version history / Alineate con la Manifestacion Draft Preview Save Publish Ge…" at bounding box center [784, 0] width 1568 height 0
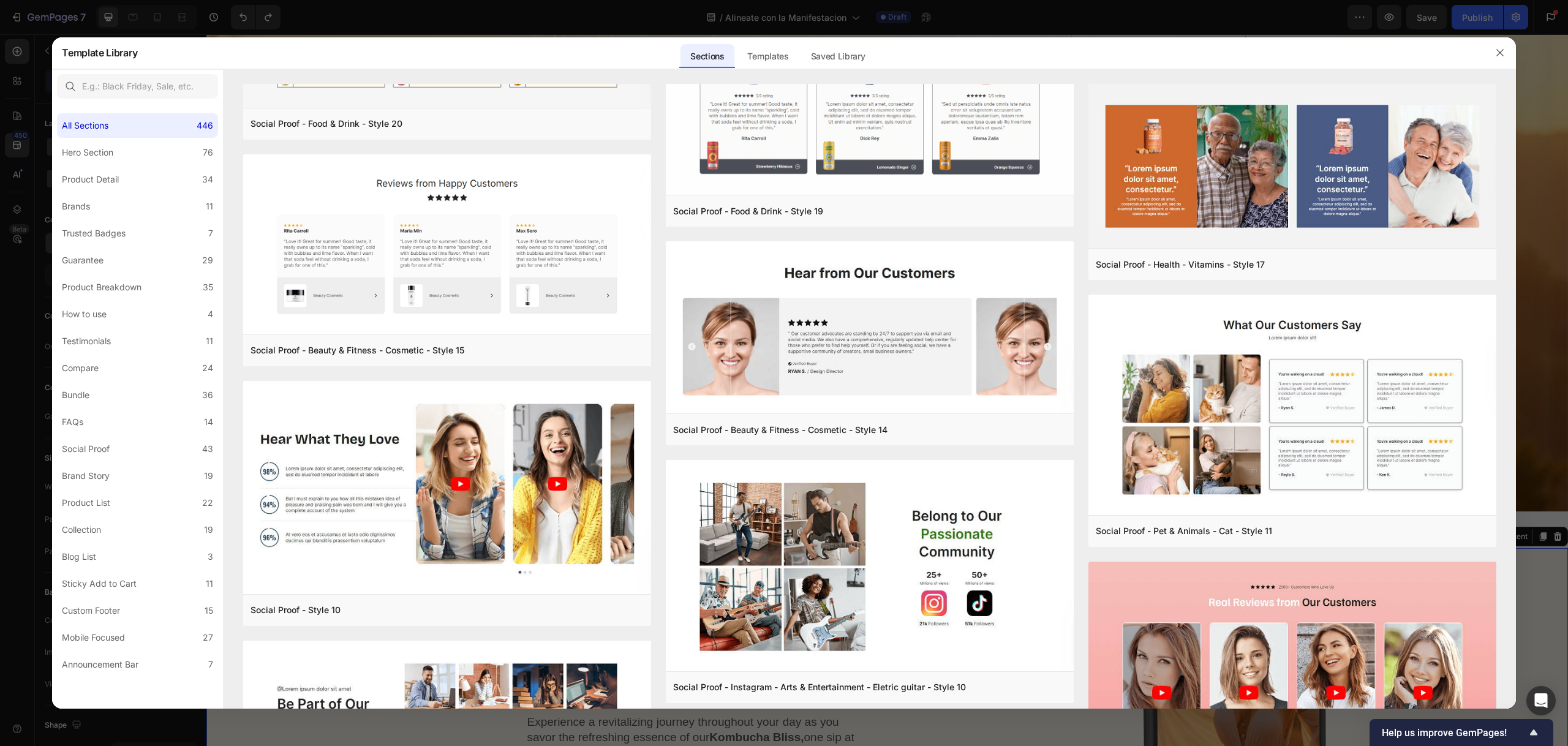
scroll to position [13204, 0]
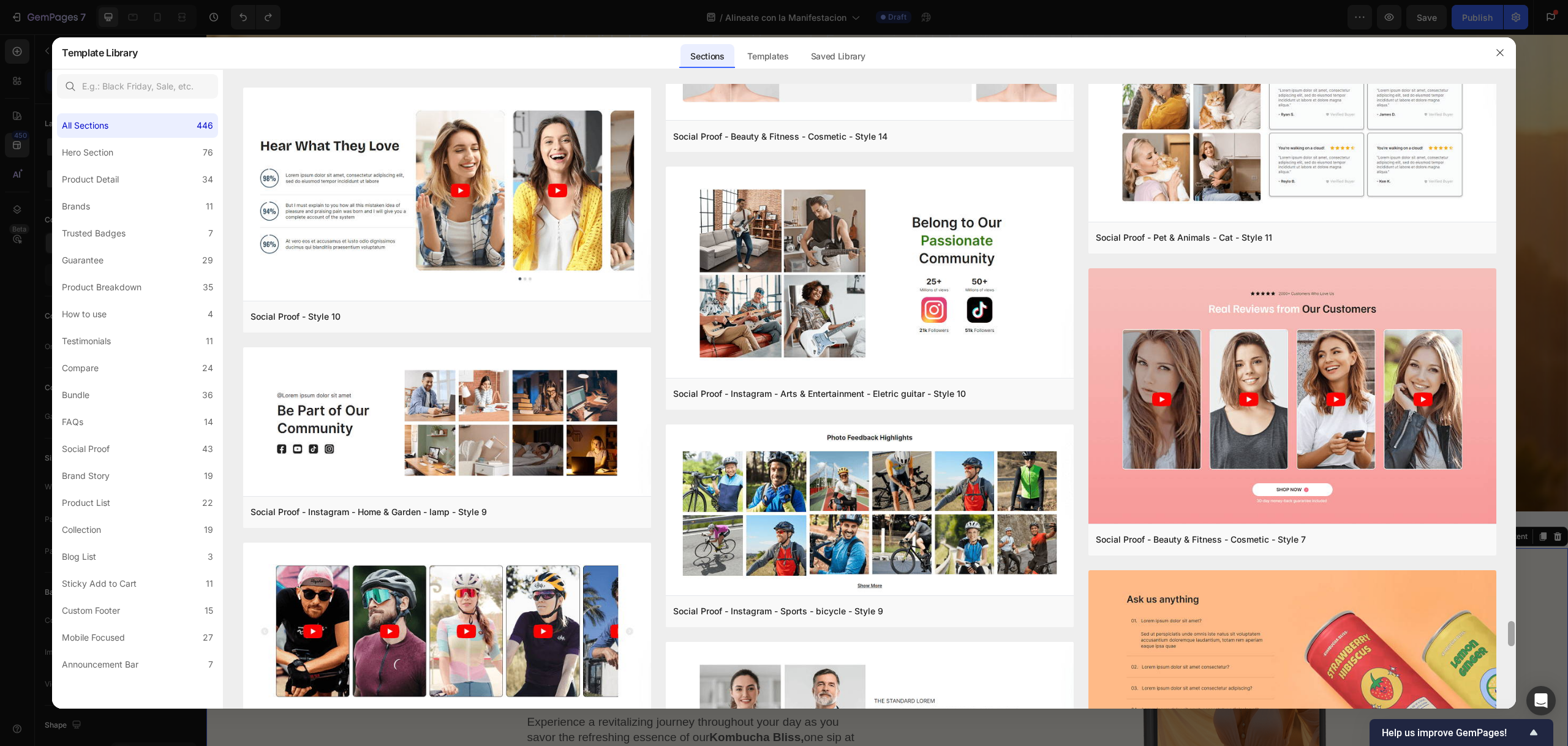
drag, startPoint x: 1512, startPoint y: 660, endPoint x: 1518, endPoint y: 770, distance: 110.2
click at [1518, 0] on html "7 Version history / Alineate con la Manifestacion Draft Preview Save Publish Ge…" at bounding box center [784, 0] width 1568 height 0
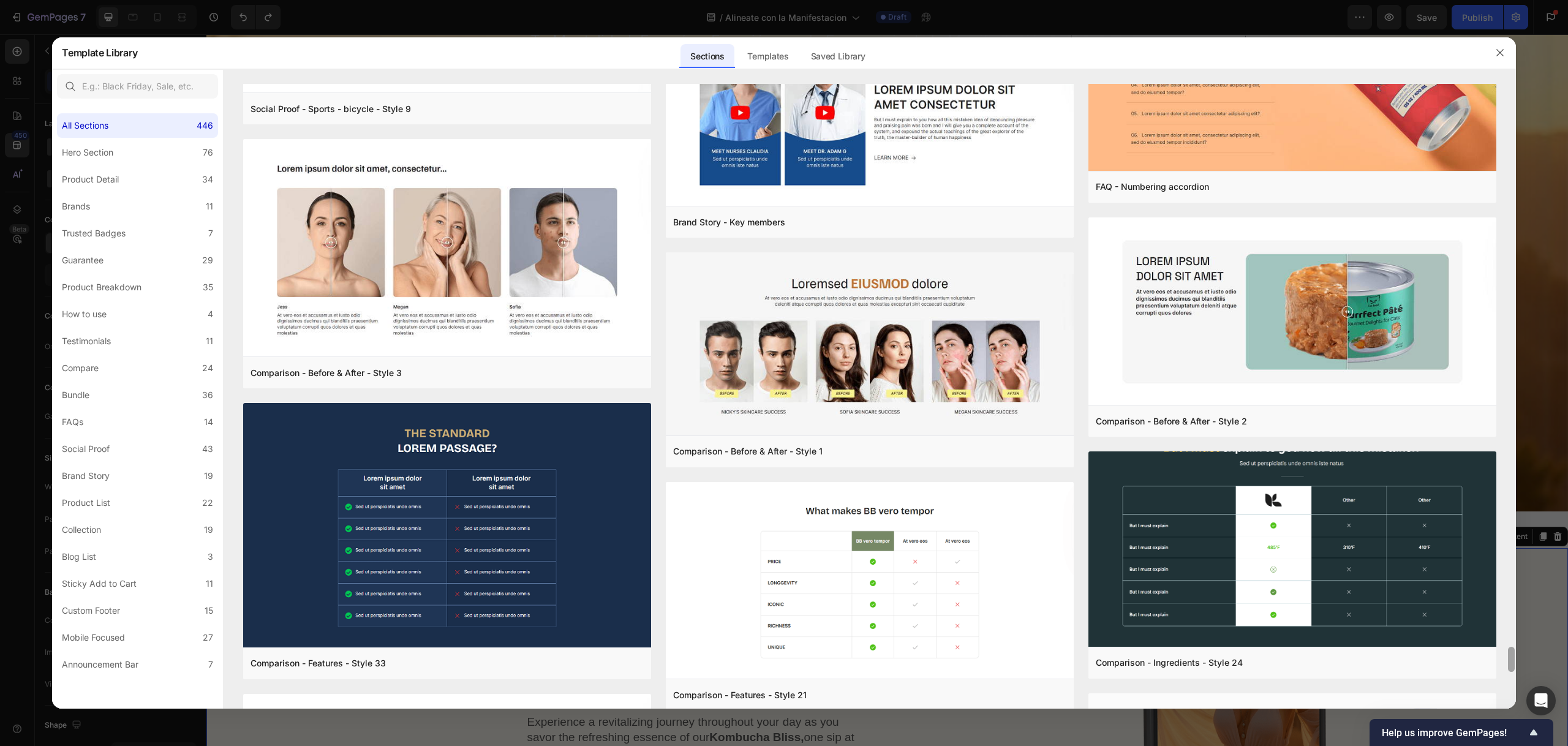
drag, startPoint x: 1514, startPoint y: 630, endPoint x: 1514, endPoint y: 637, distance: 7.0
click at [1514, 637] on div at bounding box center [1511, 396] width 9 height 625
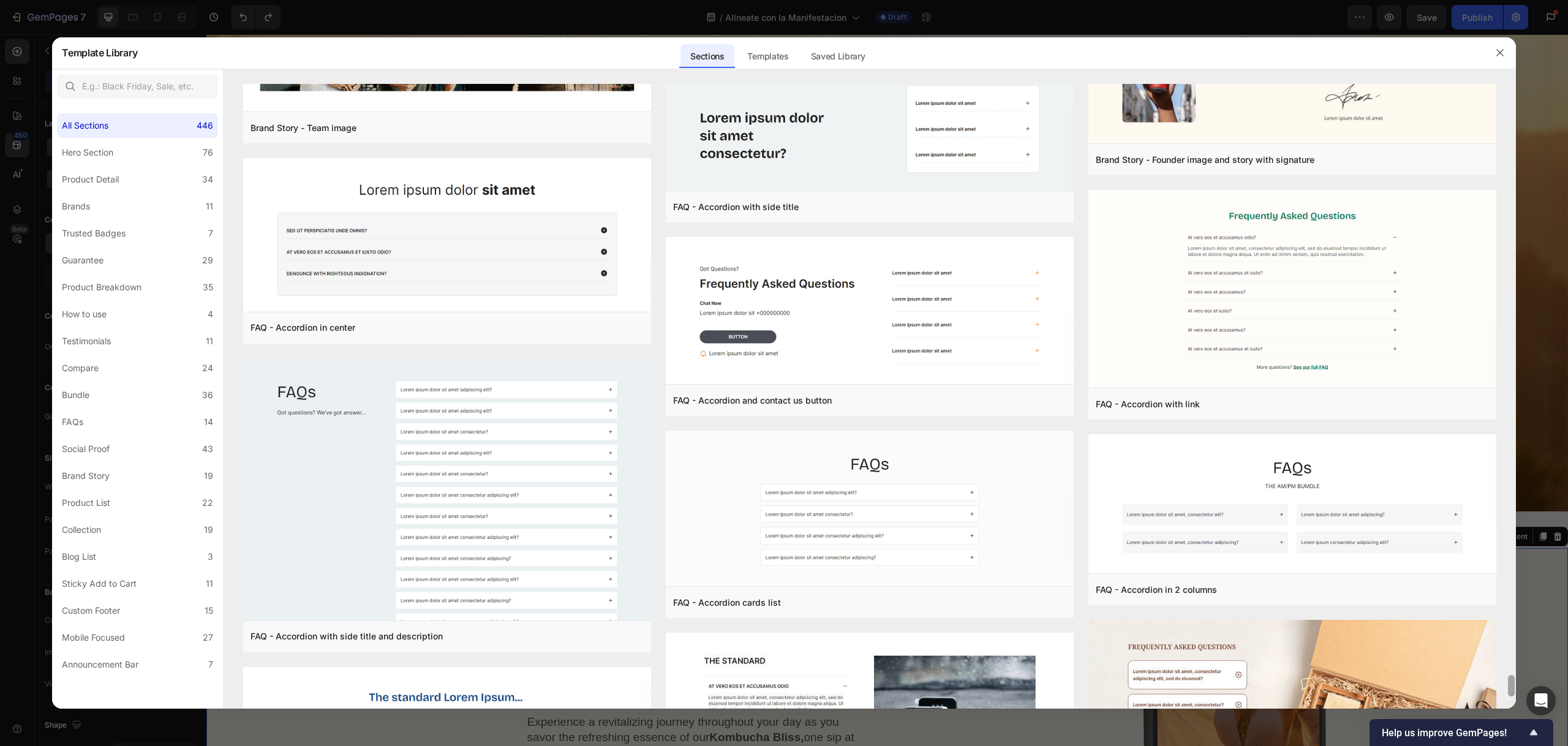
scroll to position [17032, 0]
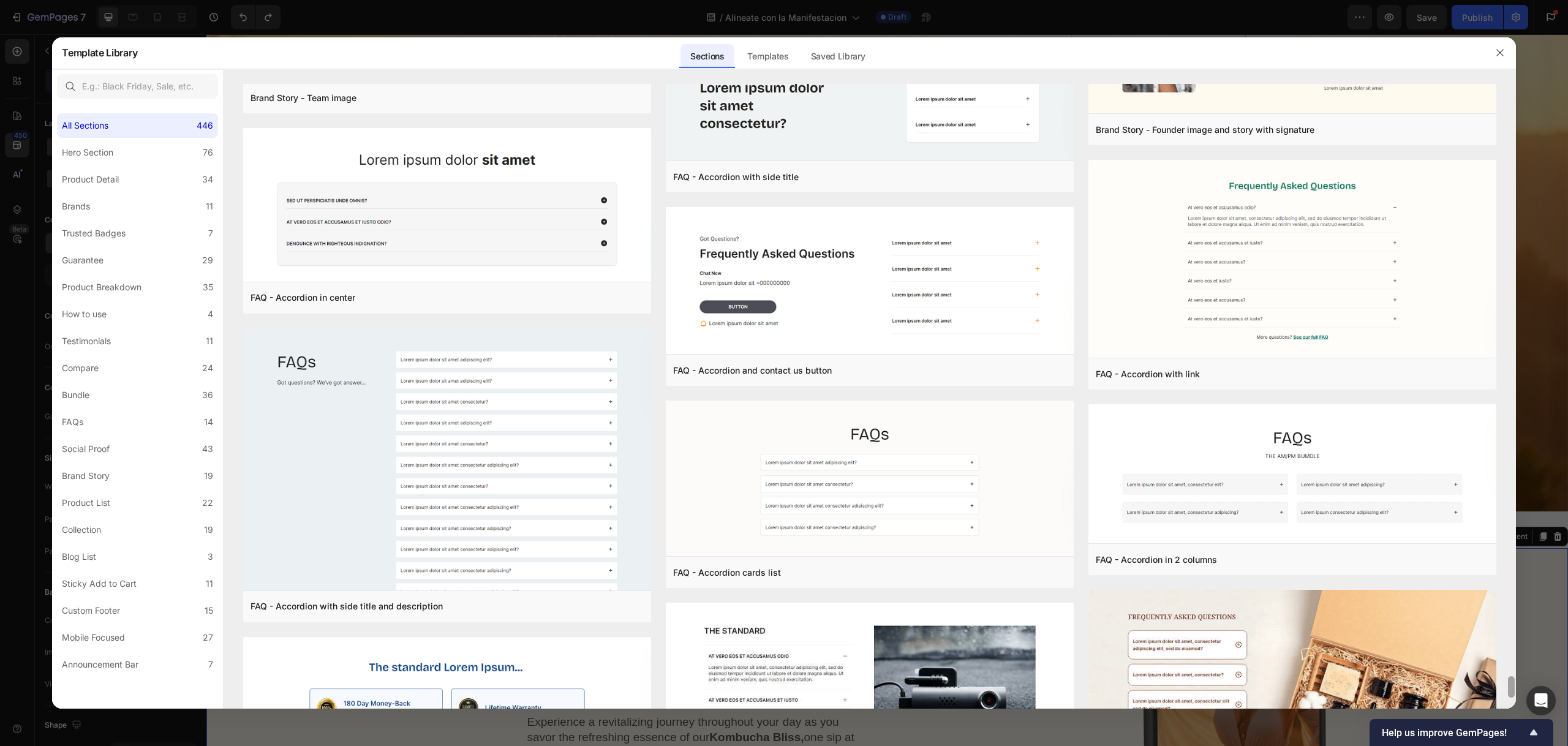
drag, startPoint x: 1509, startPoint y: 658, endPoint x: 1513, endPoint y: 789, distance: 131.1
click at [1513, 0] on html "7 Version history / Alineate con la Manifestacion Draft Preview Save Publish Ge…" at bounding box center [784, 0] width 1568 height 0
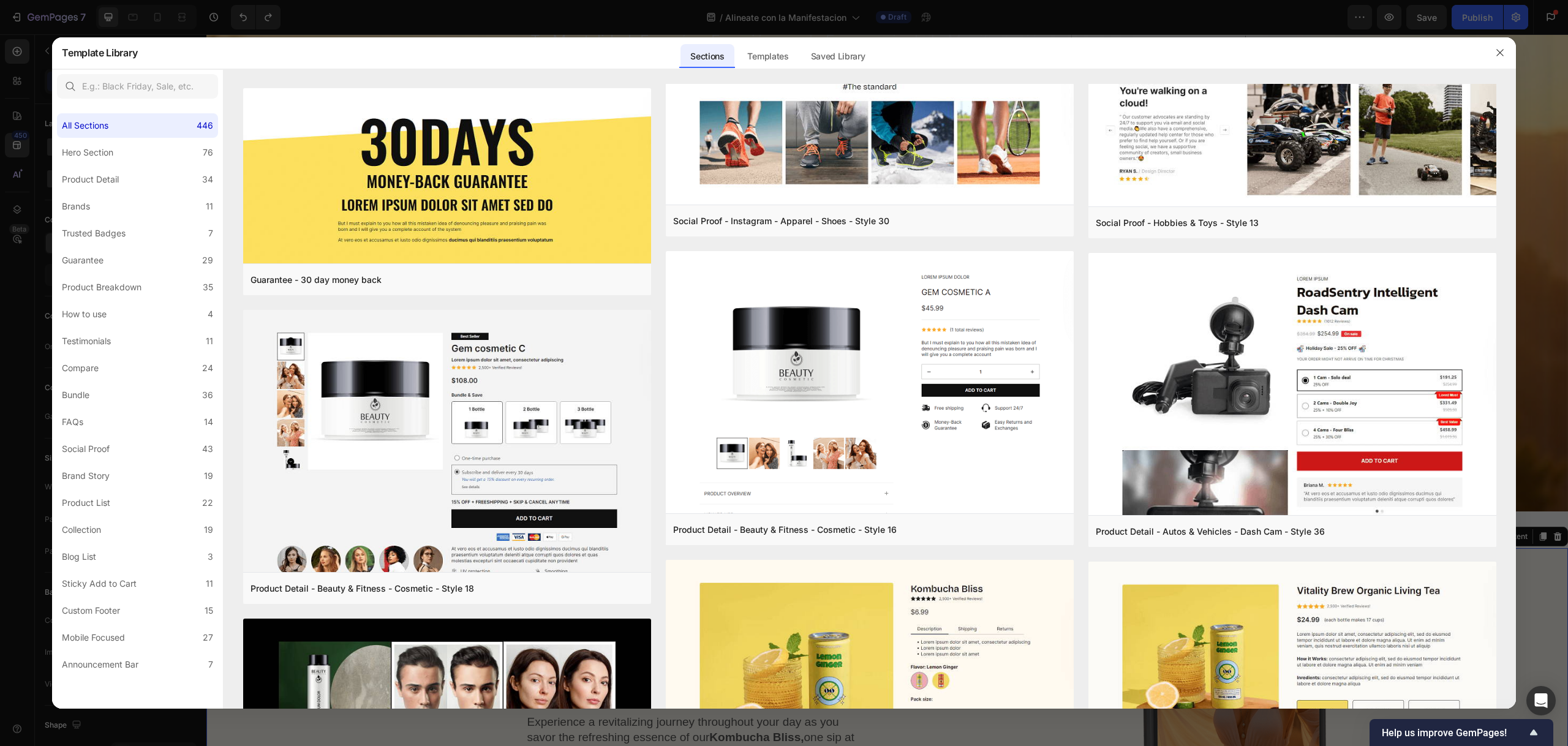
scroll to position [0, 0]
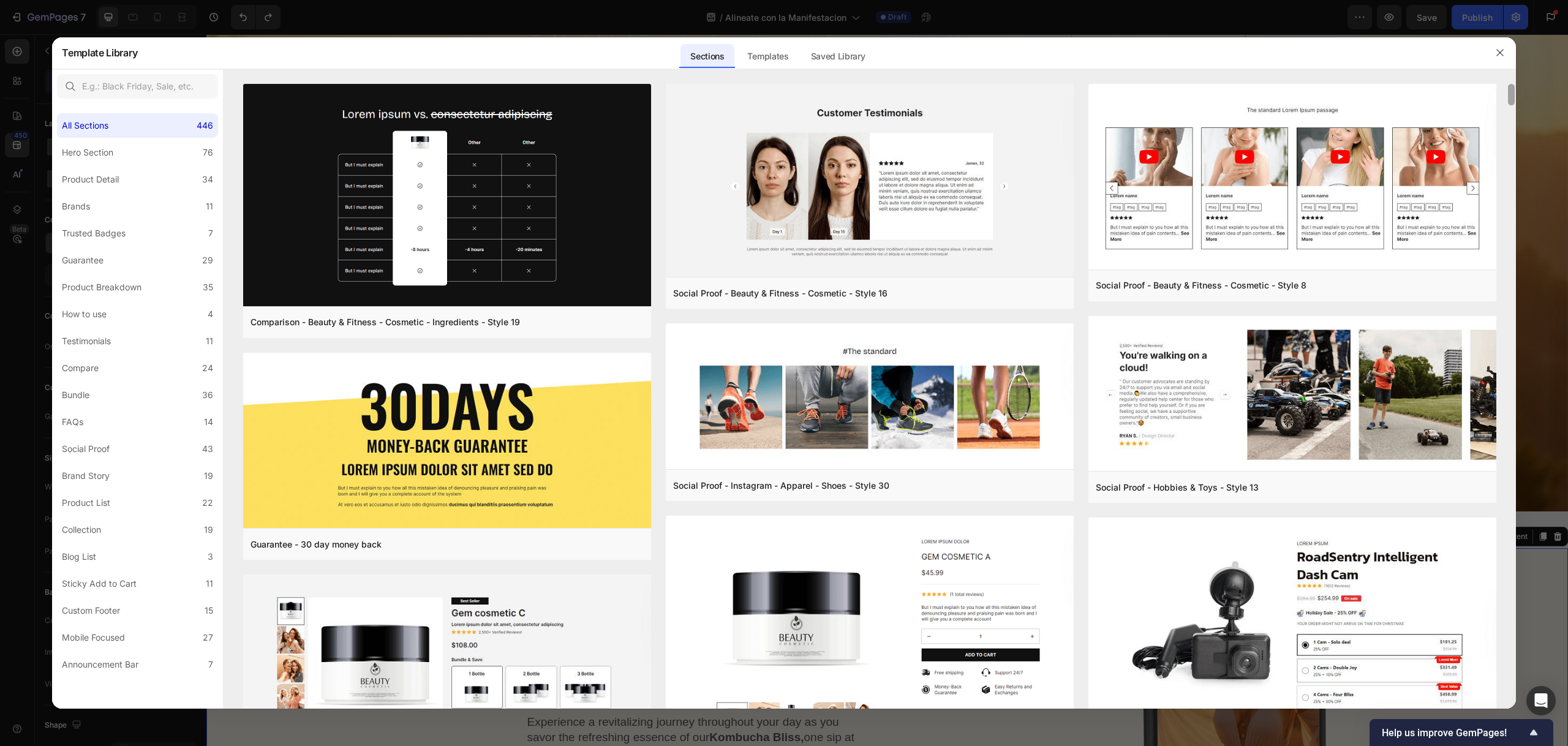
drag, startPoint x: 1510, startPoint y: 694, endPoint x: 1511, endPoint y: 95, distance: 599.0
click at [1512, 93] on div "Comparison - Beauty & Fitness - Cosmetic - Ingredients - Style 19 Add to page P…" at bounding box center [869, 396] width 1292 height 625
click at [1511, 95] on div "Comparison - Beauty & Fitness - Cosmetic - Ingredients - Style 19 Add to page P…" at bounding box center [869, 396] width 1292 height 625
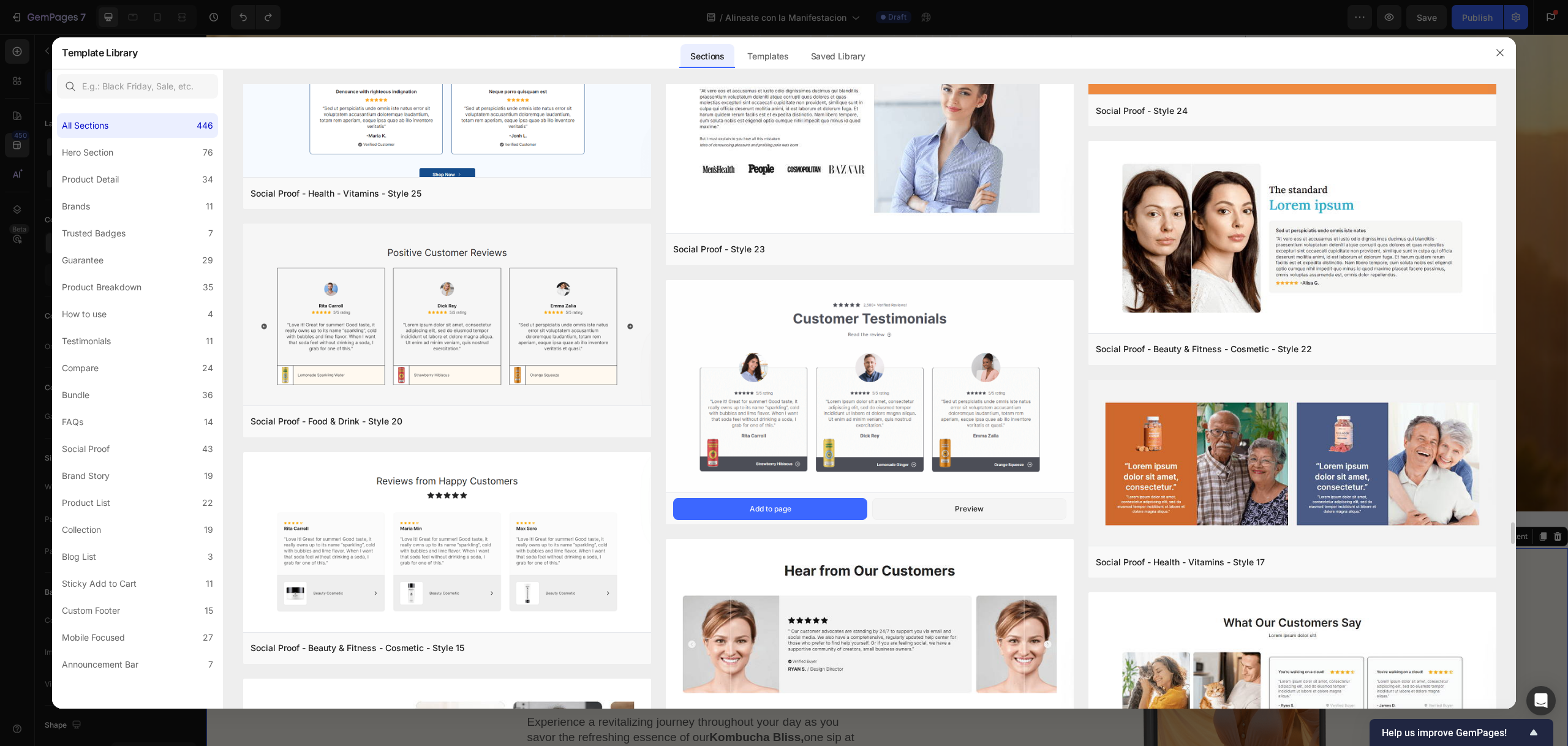
scroll to position [12762, 0]
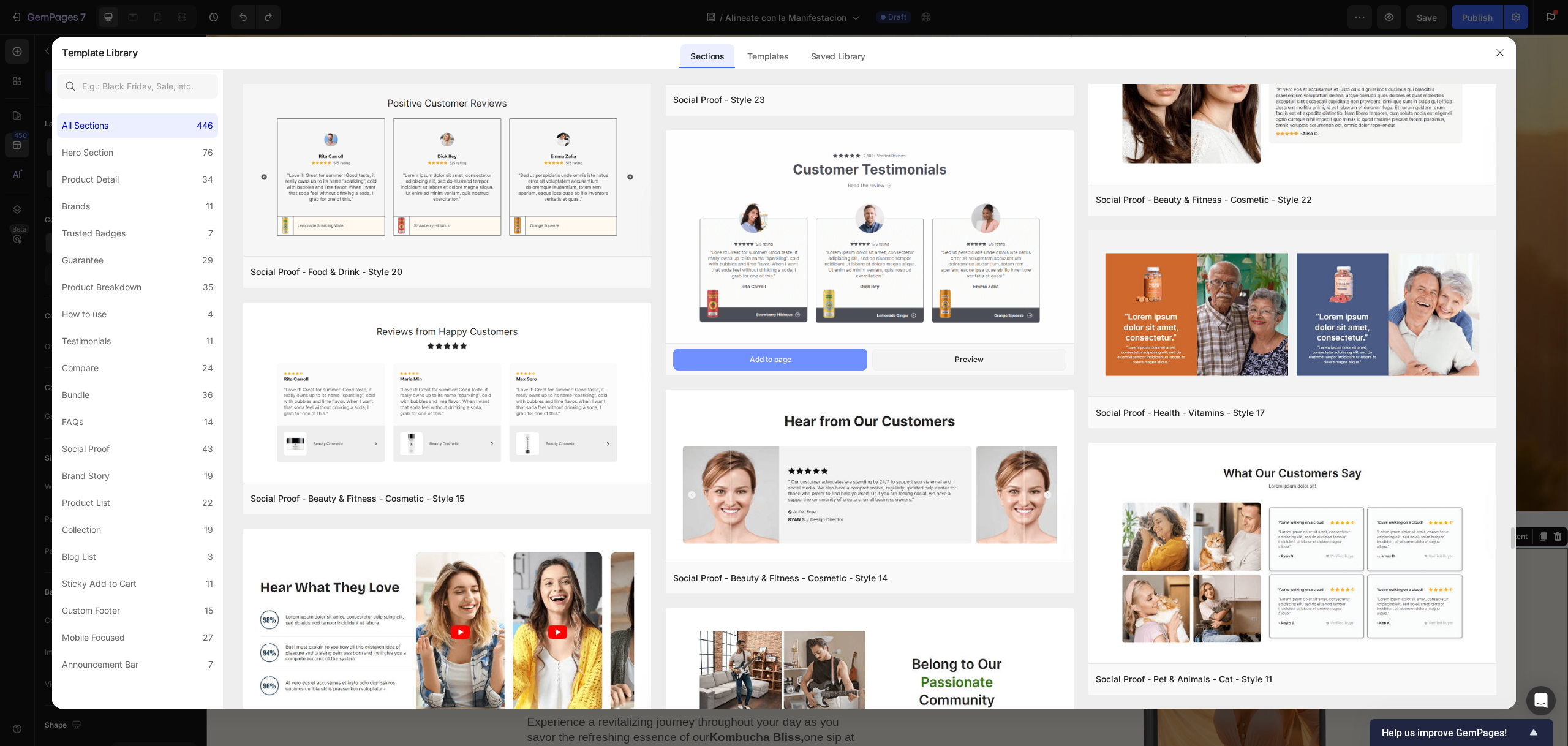
click at [798, 356] on button "Add to page" at bounding box center [770, 359] width 194 height 22
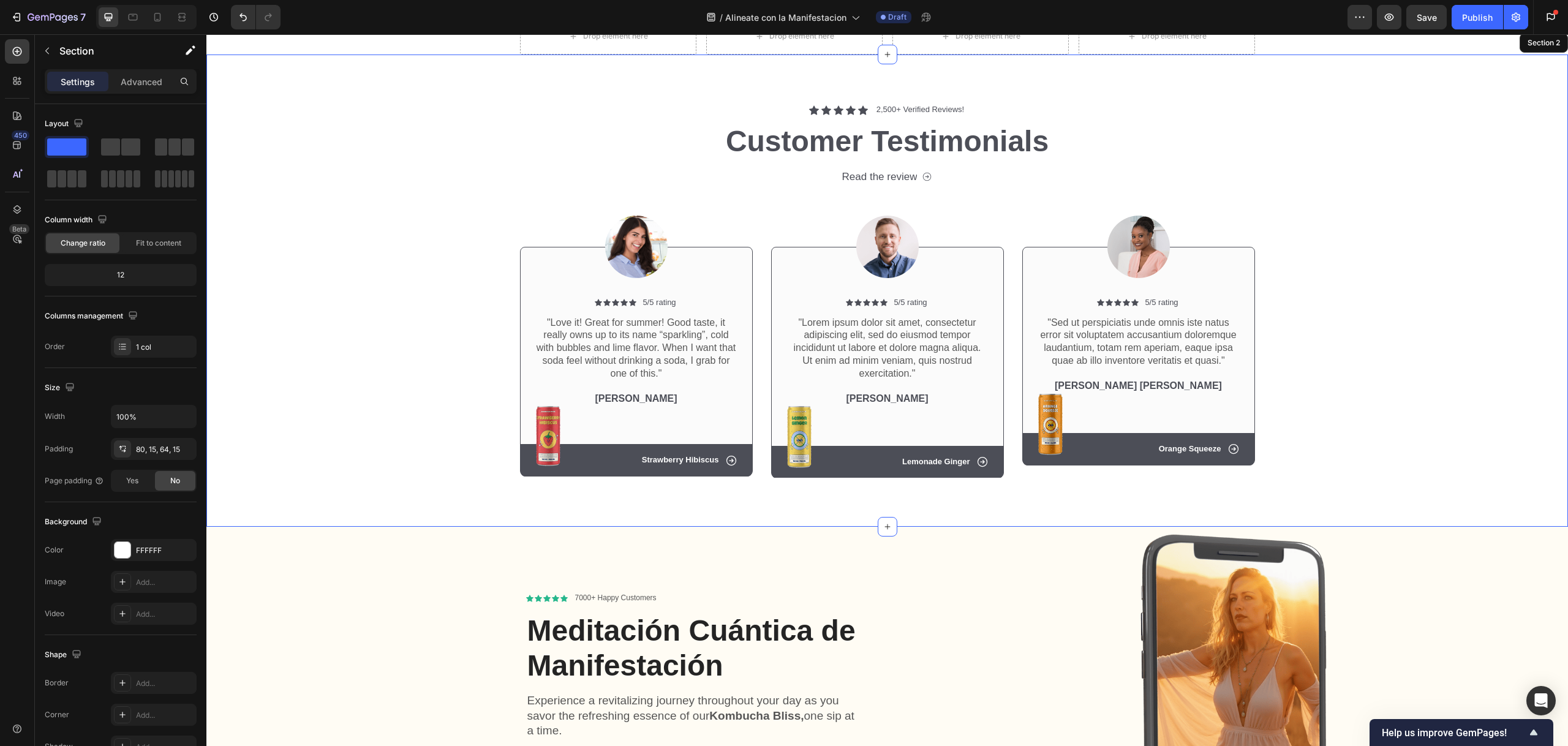
scroll to position [835, 0]
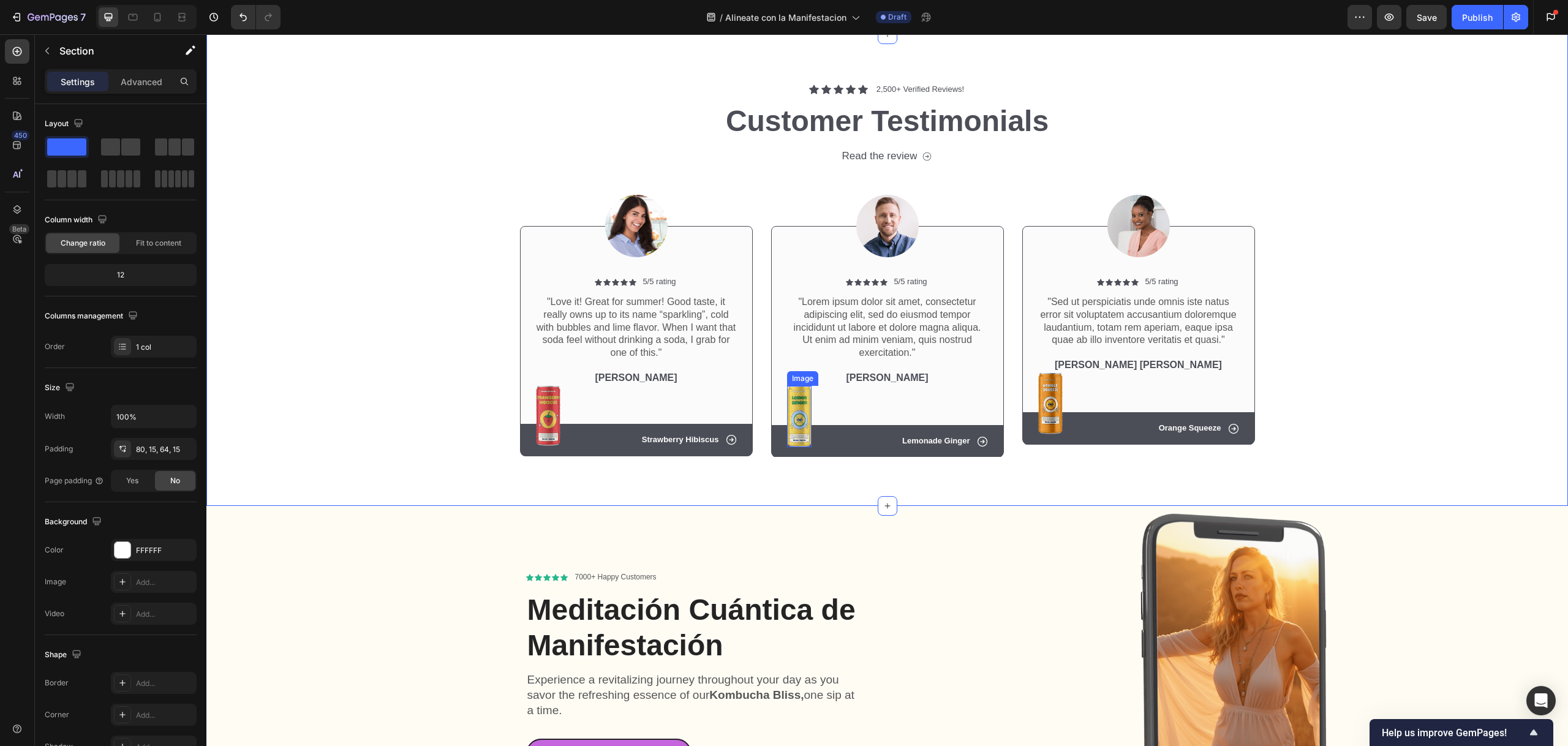
click at [793, 408] on img at bounding box center [799, 417] width 25 height 62
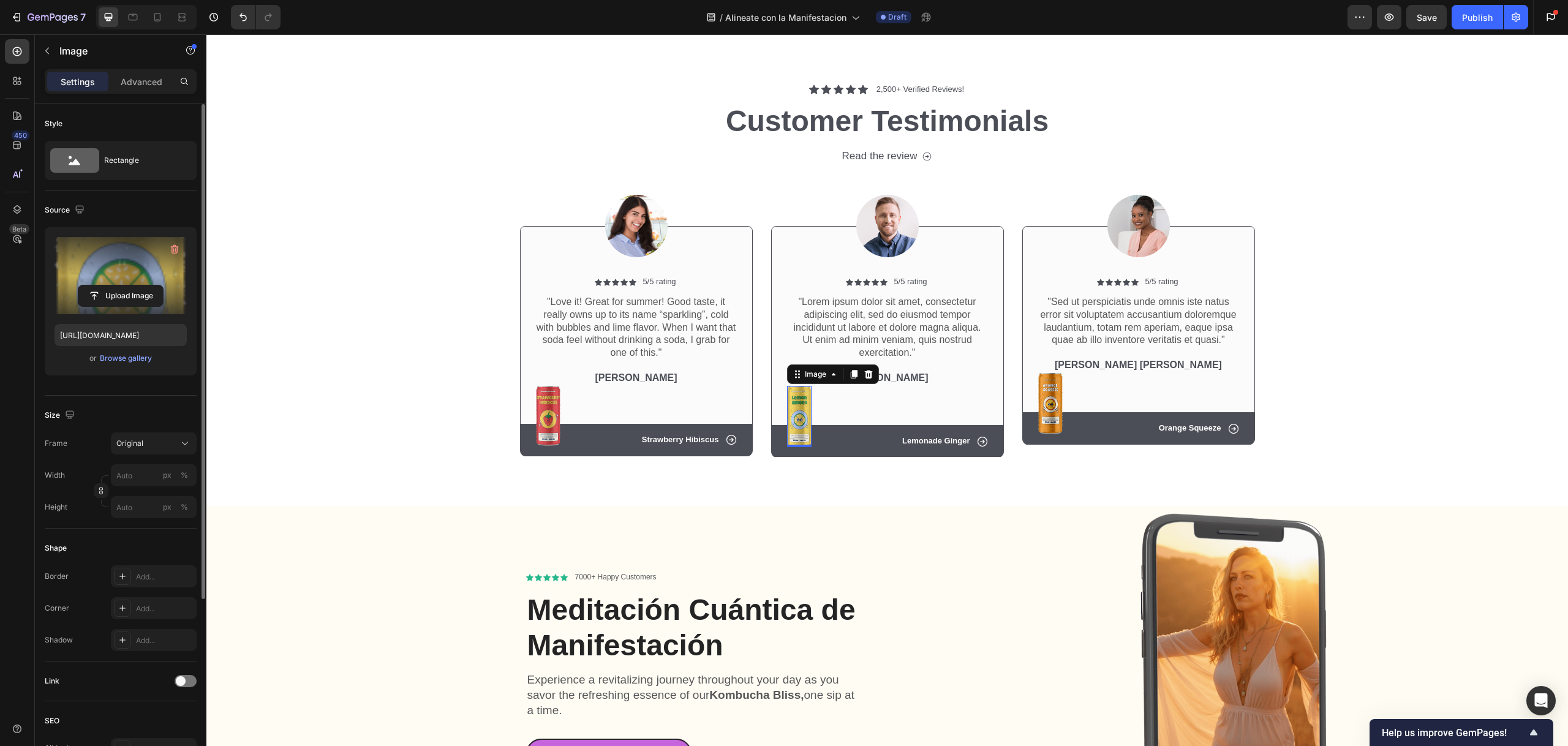
click at [111, 275] on label at bounding box center [121, 275] width 132 height 77
click at [111, 285] on input "file" at bounding box center [120, 296] width 84 height 21
type input "https://cdn.shopify.com/s/files/1/0906/5585/0870/files/gempages_584370437878711…"
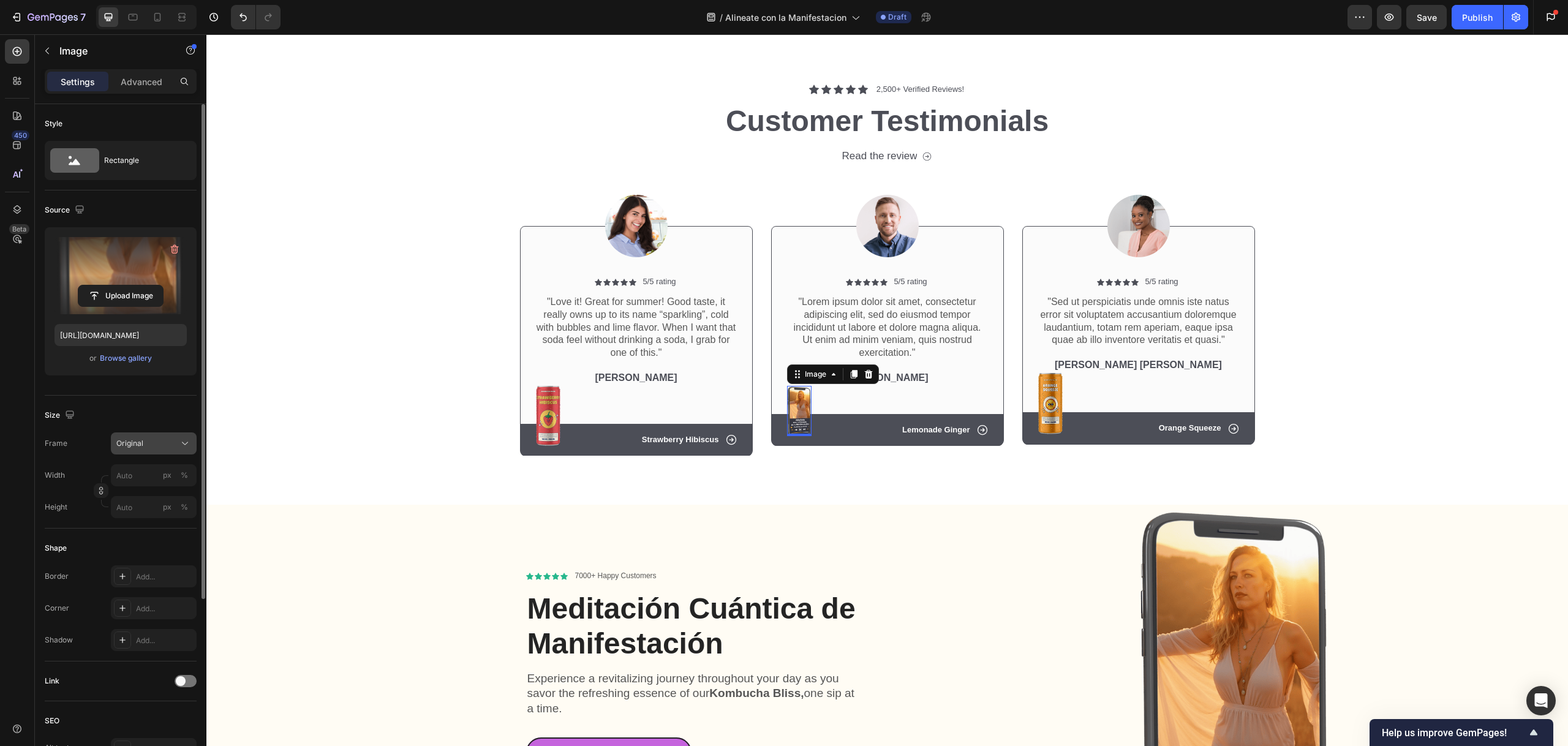
click at [177, 444] on div "Original" at bounding box center [154, 443] width 75 height 12
click at [177, 443] on div "Original" at bounding box center [154, 443] width 75 height 12
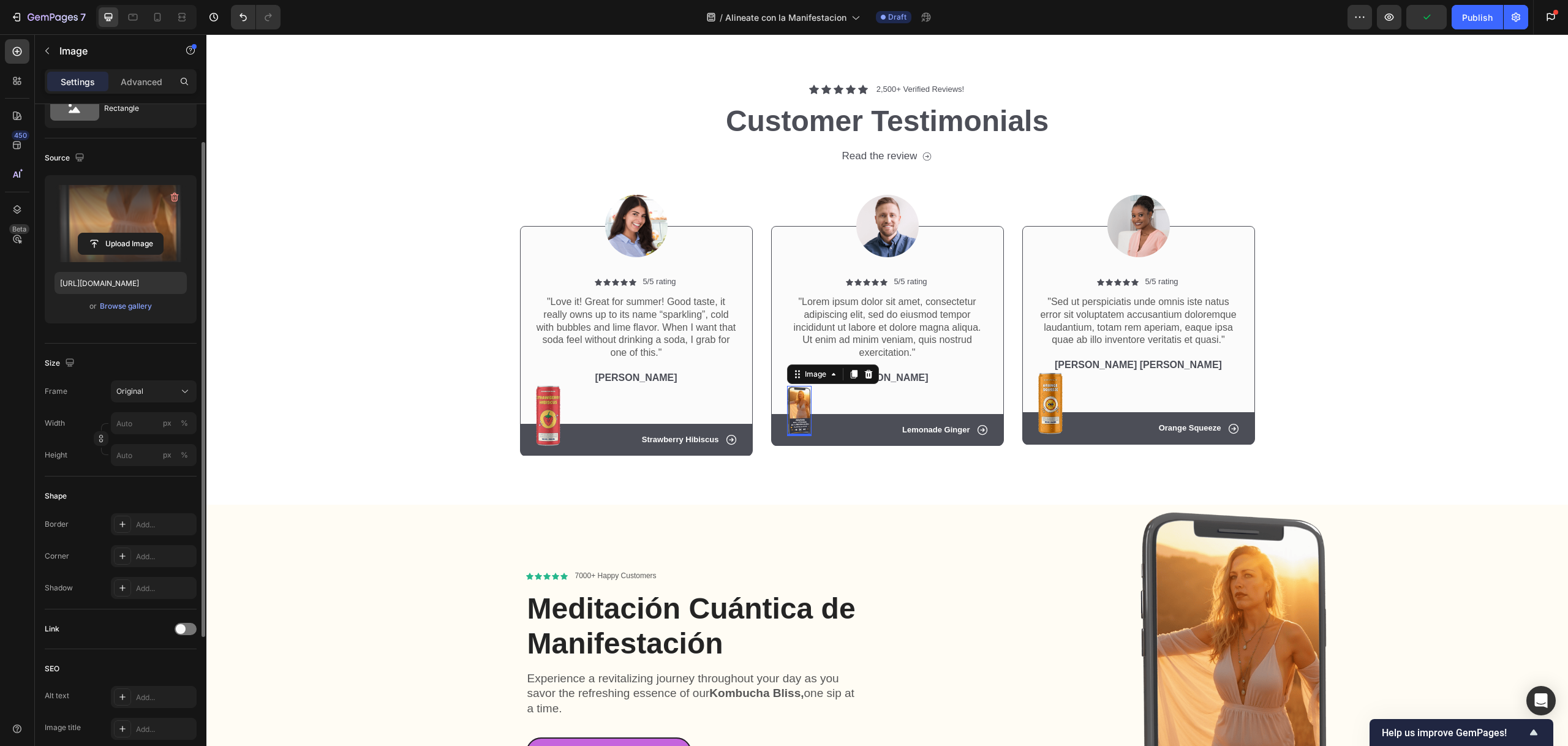
scroll to position [18, 0]
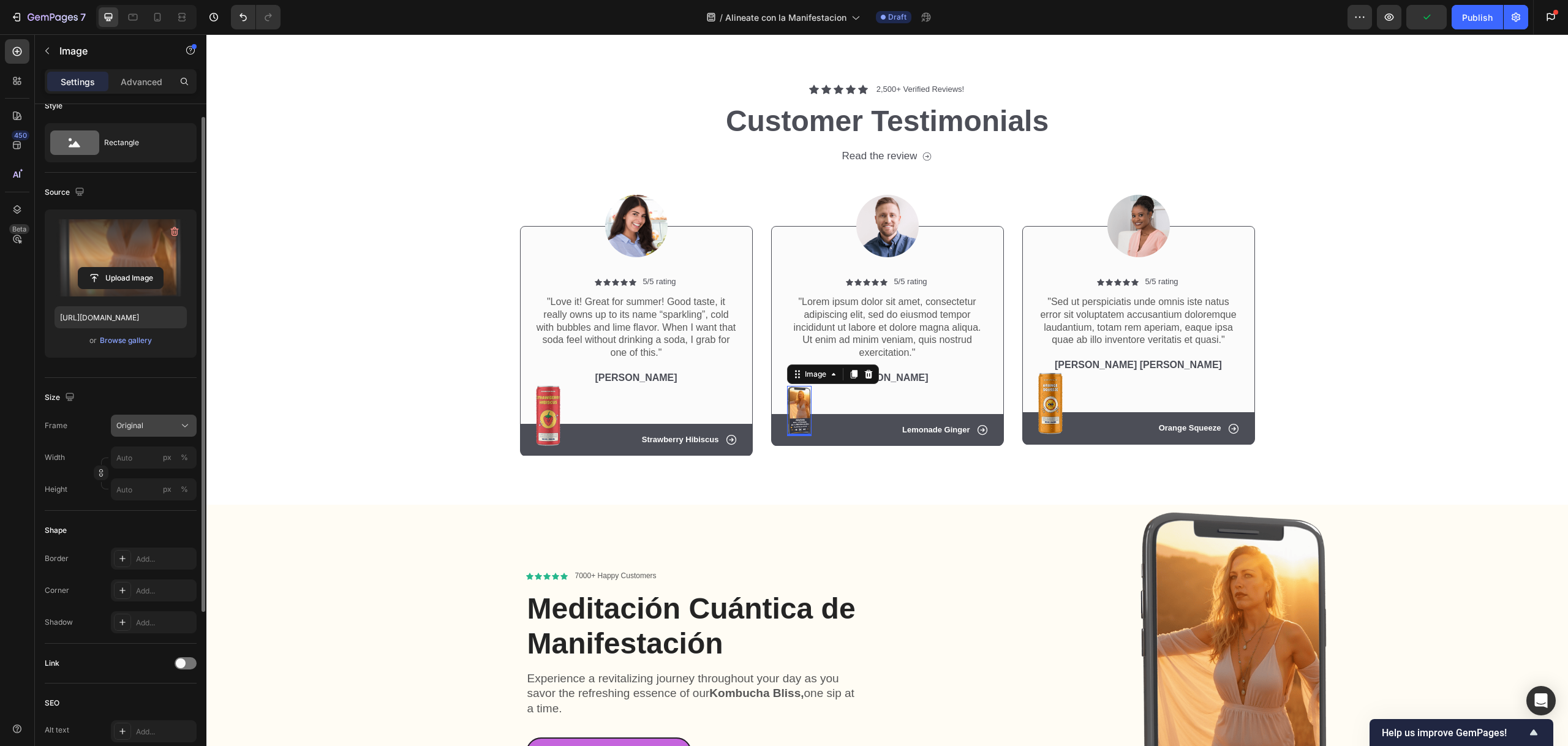
click at [173, 425] on div "Original" at bounding box center [146, 426] width 60 height 11
click at [142, 456] on input "px %" at bounding box center [154, 457] width 86 height 22
click at [120, 485] on span "Full" at bounding box center [122, 487] width 12 height 11
click at [150, 451] on input "100" at bounding box center [154, 457] width 86 height 22
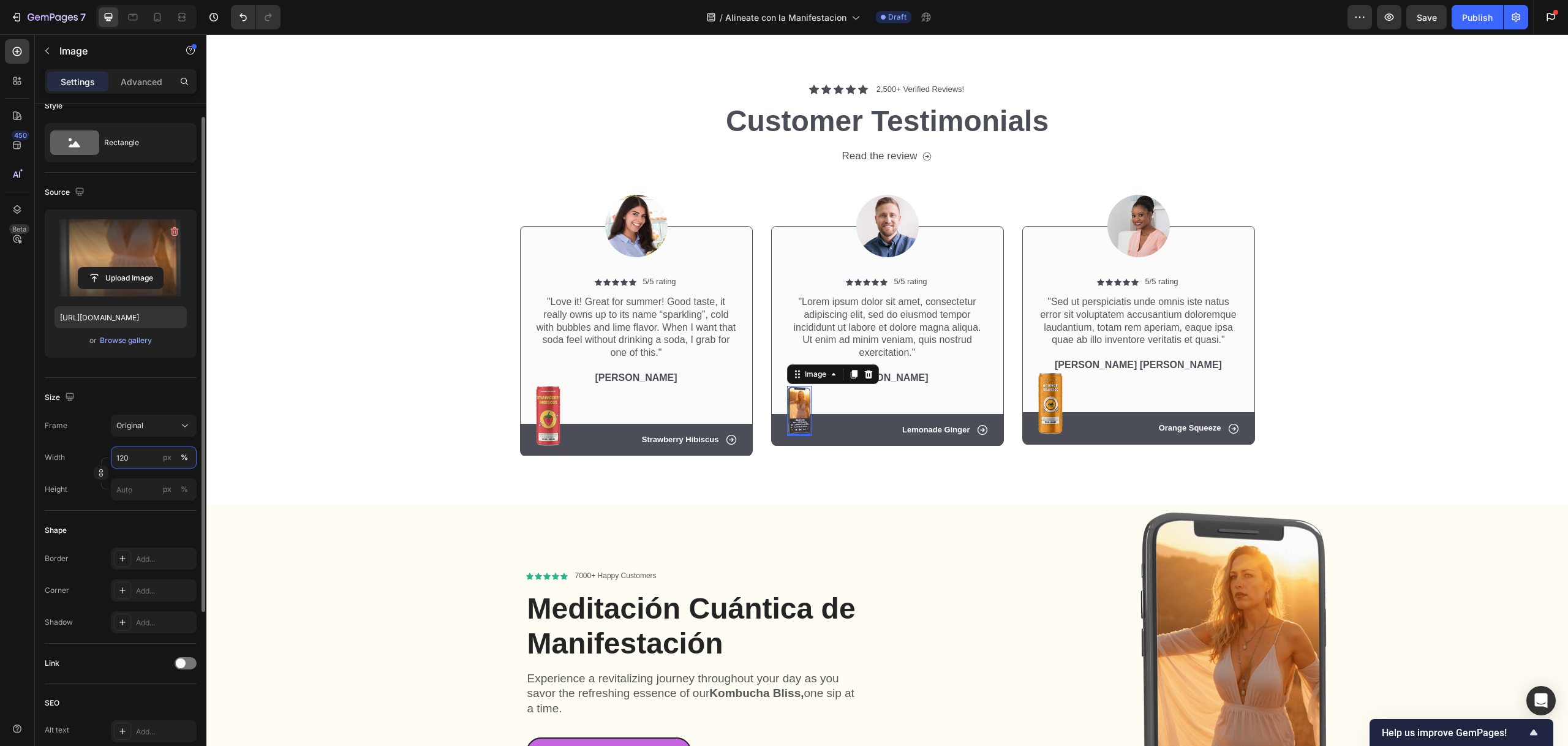
drag, startPoint x: 139, startPoint y: 459, endPoint x: 116, endPoint y: 457, distance: 23.1
click at [116, 457] on input "120" at bounding box center [154, 457] width 86 height 22
drag, startPoint x: 134, startPoint y: 457, endPoint x: 116, endPoint y: 458, distance: 18.0
click at [116, 458] on input "180" at bounding box center [154, 457] width 86 height 22
click at [139, 423] on span "Original" at bounding box center [130, 426] width 27 height 11
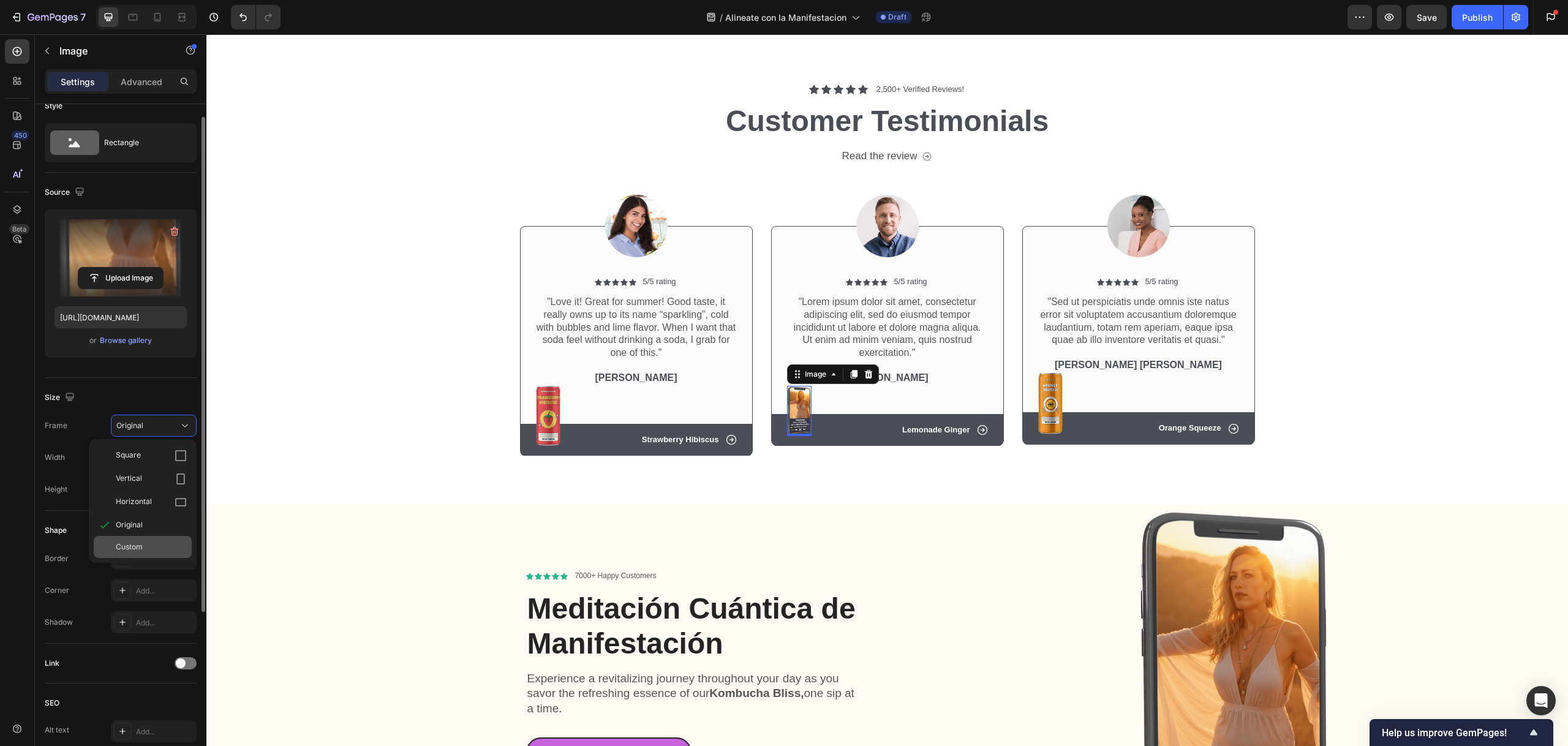
click at [158, 544] on div "Custom" at bounding box center [151, 548] width 71 height 11
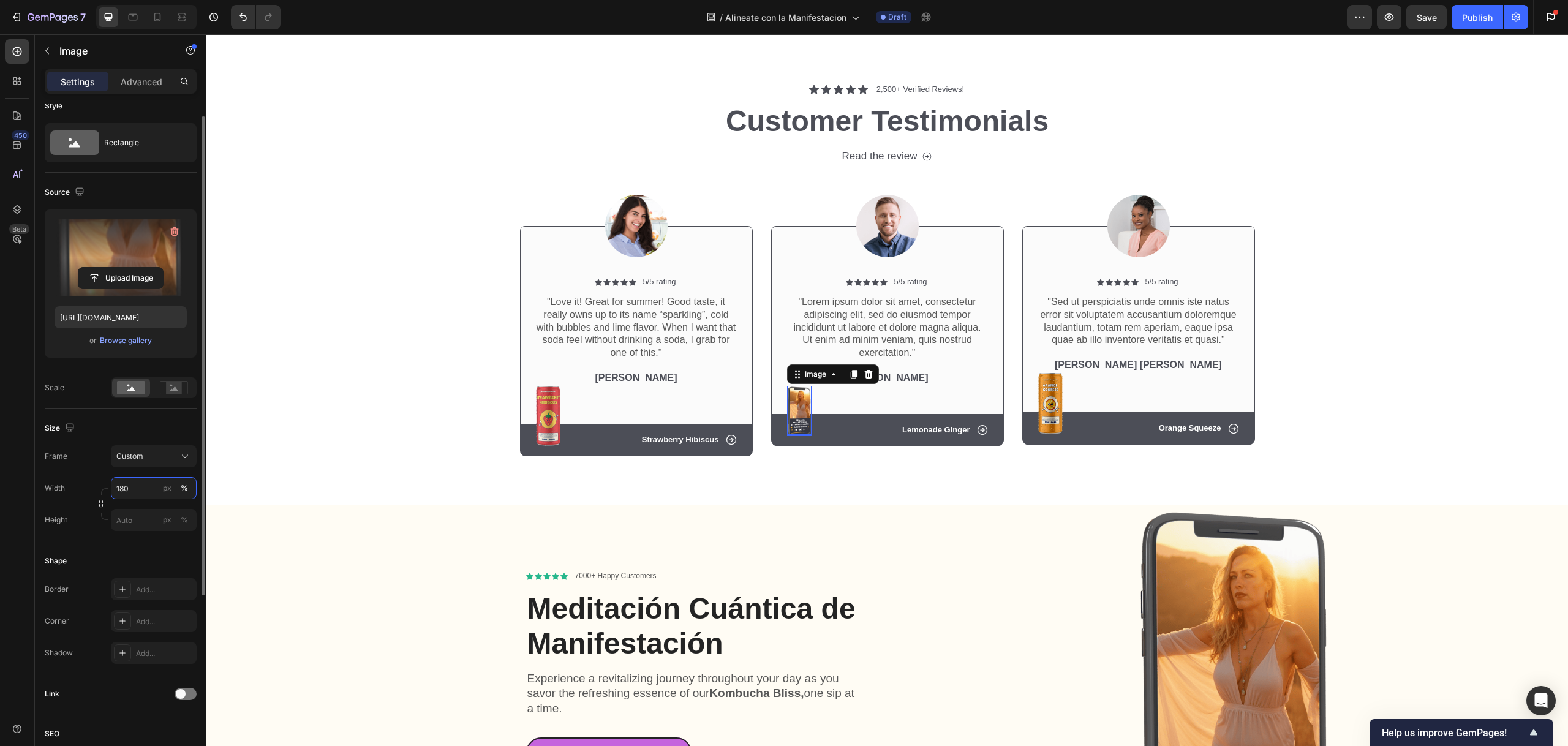
click at [145, 493] on input "180" at bounding box center [154, 488] width 86 height 22
drag, startPoint x: 122, startPoint y: 483, endPoint x: 115, endPoint y: 481, distance: 7.3
click at [115, 481] on input "180" at bounding box center [154, 488] width 86 height 22
drag, startPoint x: 142, startPoint y: 490, endPoint x: 108, endPoint y: 484, distance: 34.5
click at [108, 484] on div "Width 200 px %" at bounding box center [120, 488] width 152 height 22
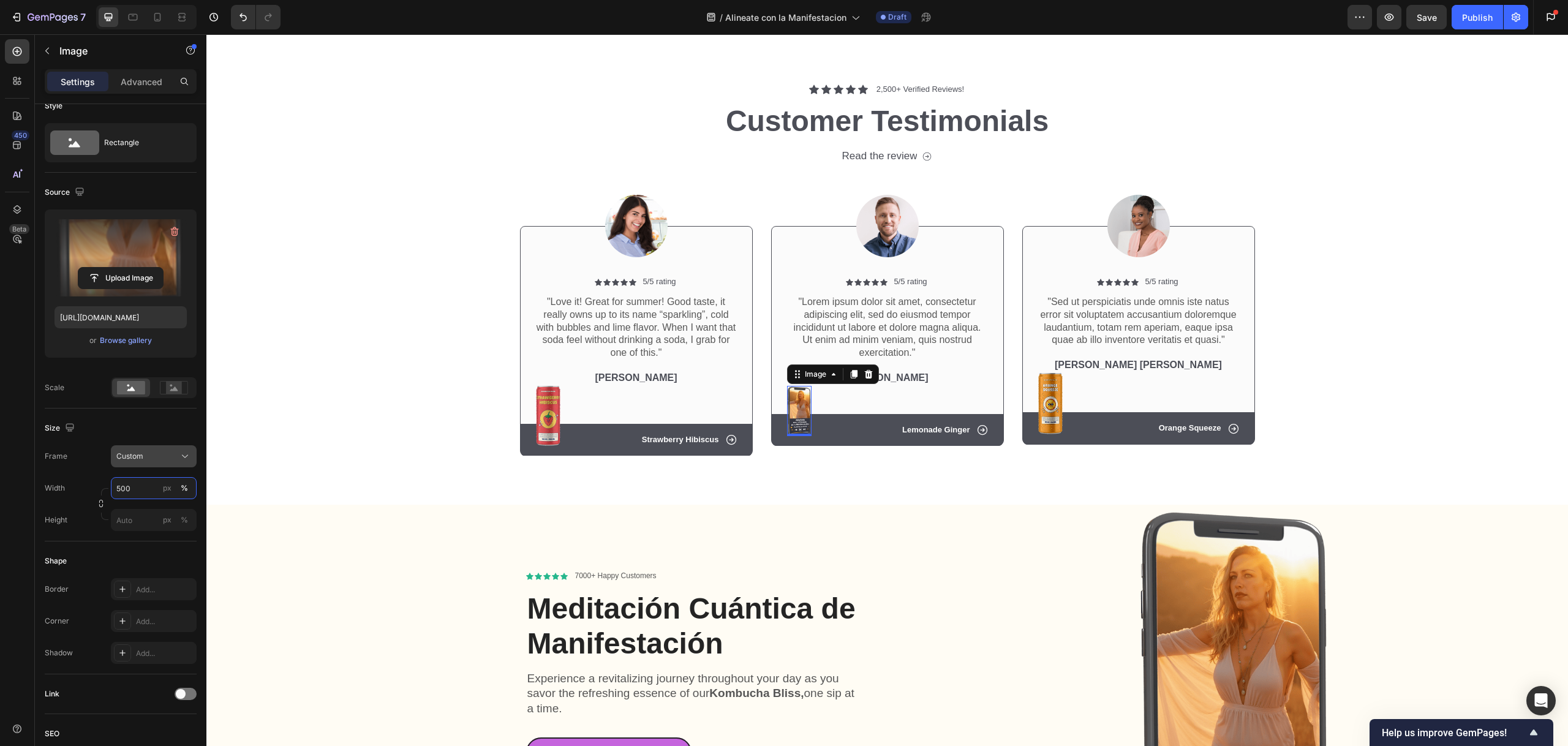
type input "500"
click at [169, 457] on div "Custom" at bounding box center [146, 457] width 60 height 11
click at [145, 556] on div "Original" at bounding box center [151, 556] width 71 height 11
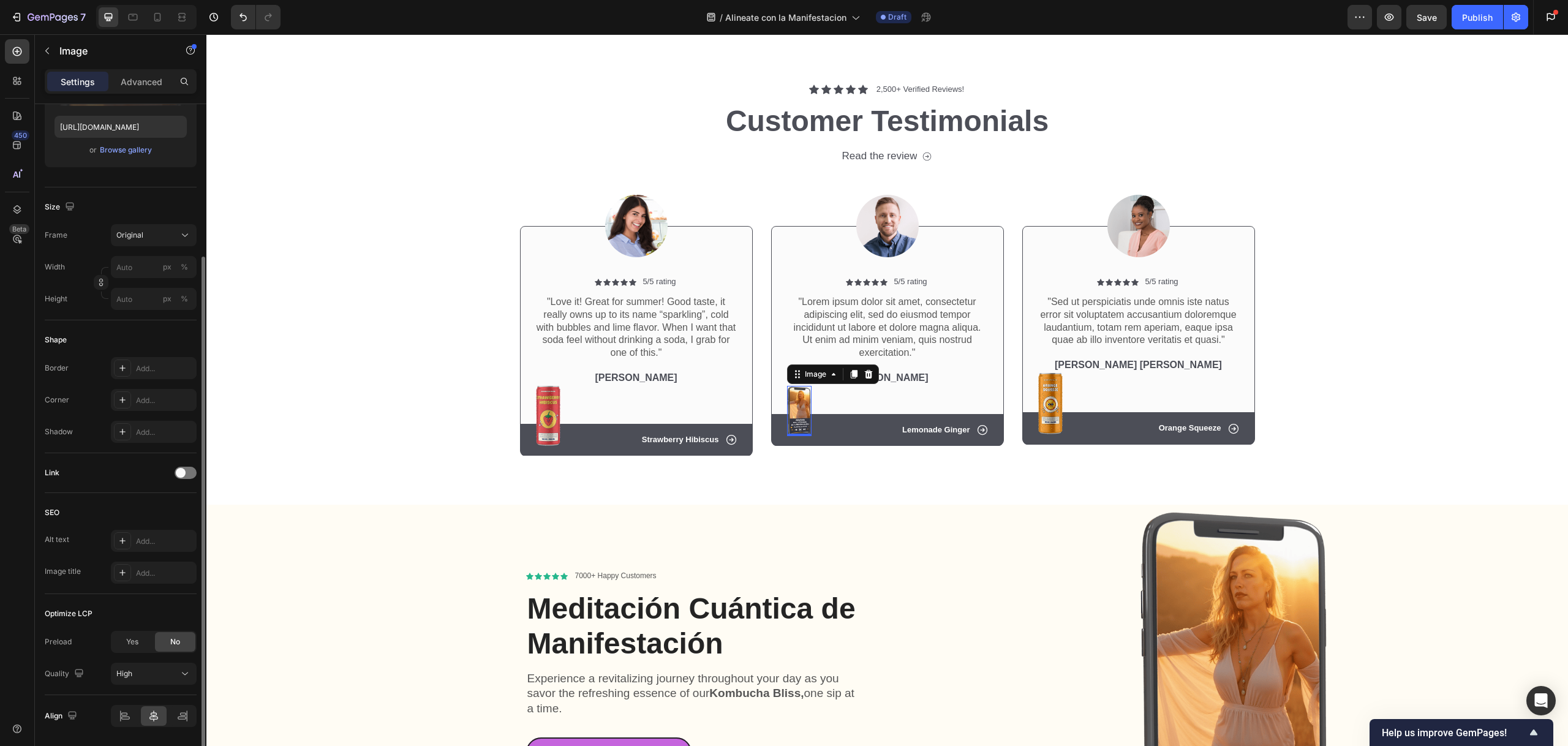
scroll to position [0, 0]
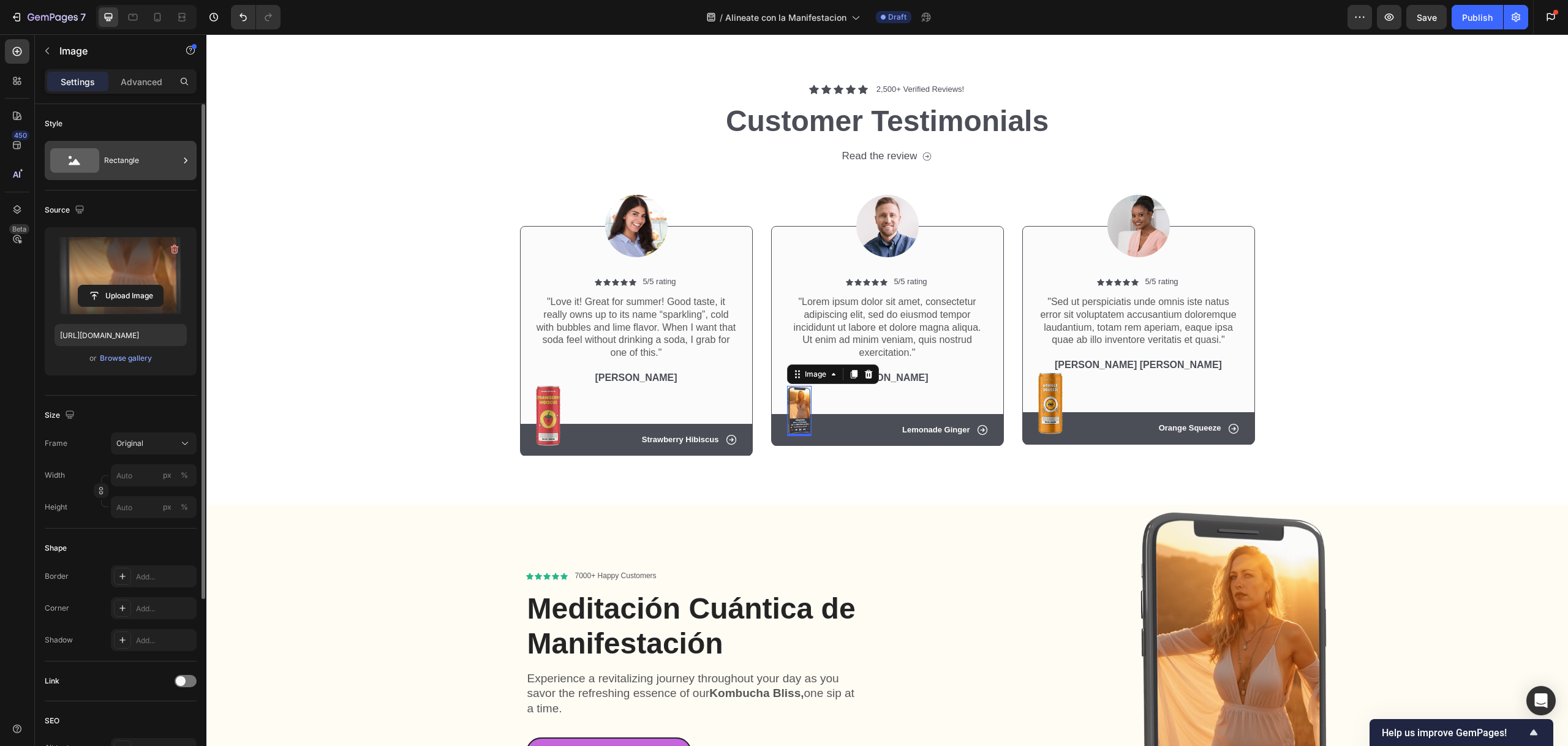
click at [123, 161] on div "Rectangle" at bounding box center [141, 160] width 75 height 28
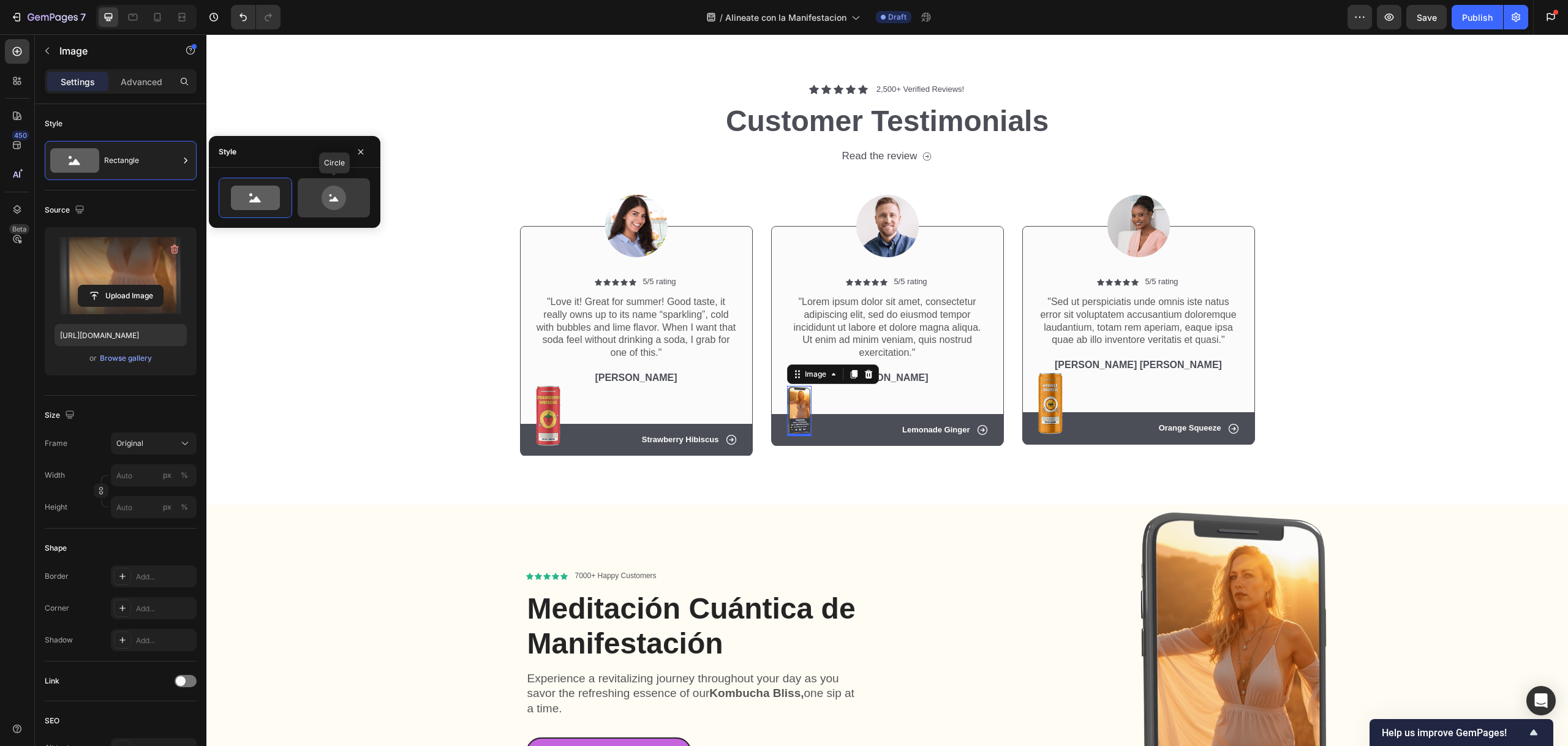
click at [332, 193] on icon at bounding box center [334, 198] width 25 height 25
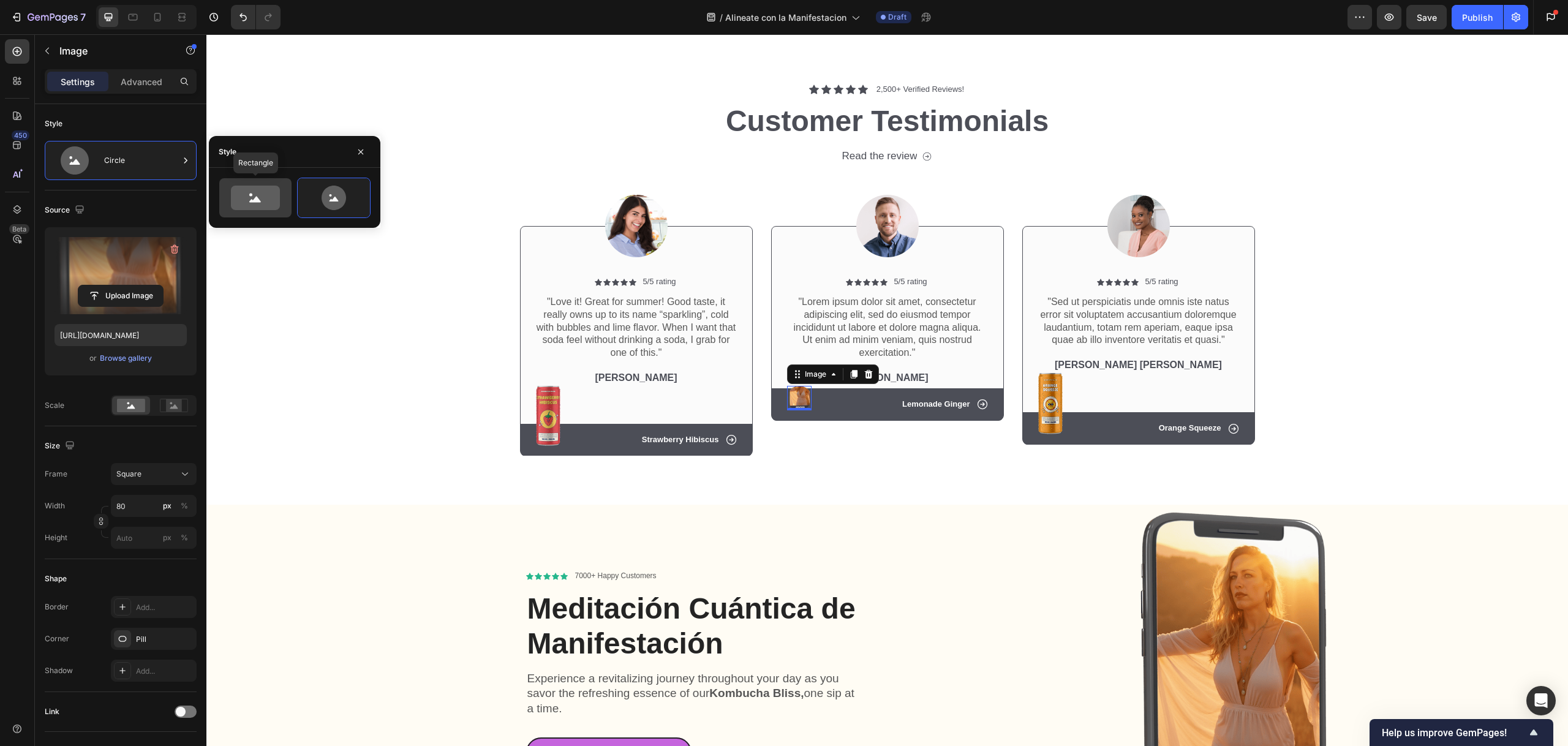
click at [261, 199] on icon at bounding box center [256, 198] width 49 height 25
type input "100"
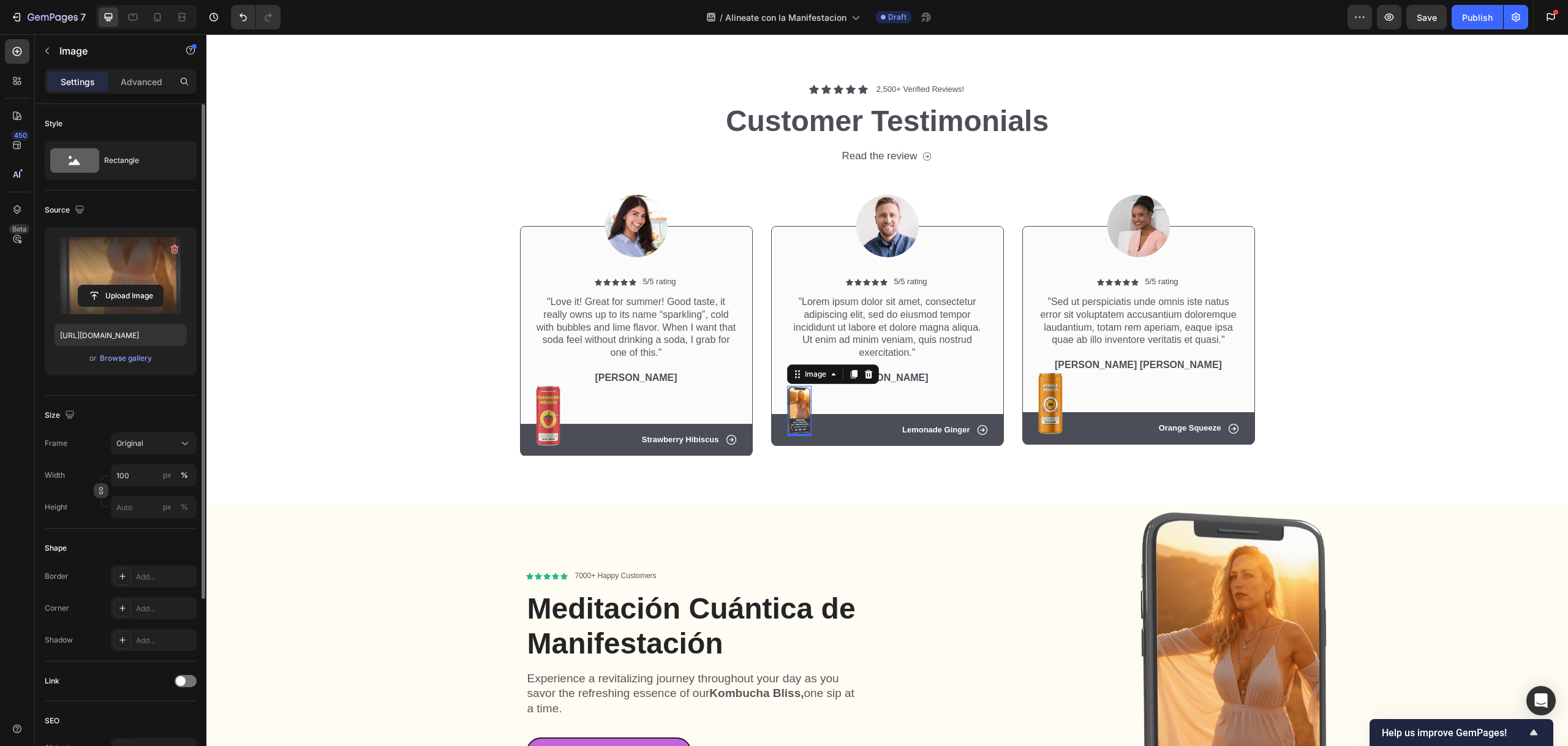
click at [105, 488] on icon "button" at bounding box center [101, 491] width 9 height 9
click at [106, 517] on button "button" at bounding box center [101, 521] width 14 height 14
click at [99, 487] on icon "button" at bounding box center [101, 491] width 9 height 9
click at [135, 502] on input "100" at bounding box center [154, 506] width 86 height 22
drag, startPoint x: 143, startPoint y: 504, endPoint x: 117, endPoint y: 498, distance: 26.7
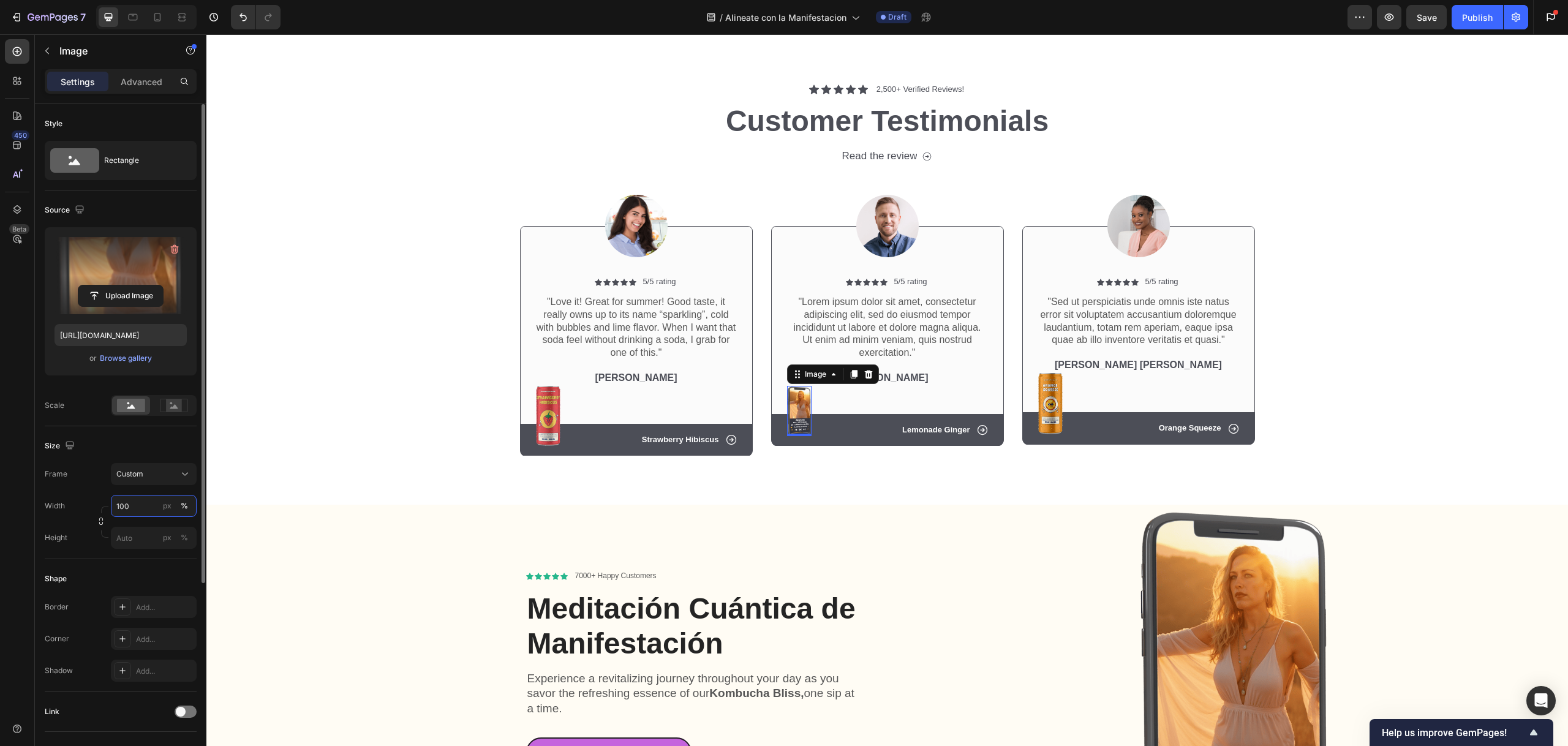
click at [117, 498] on input "100" at bounding box center [154, 506] width 86 height 22
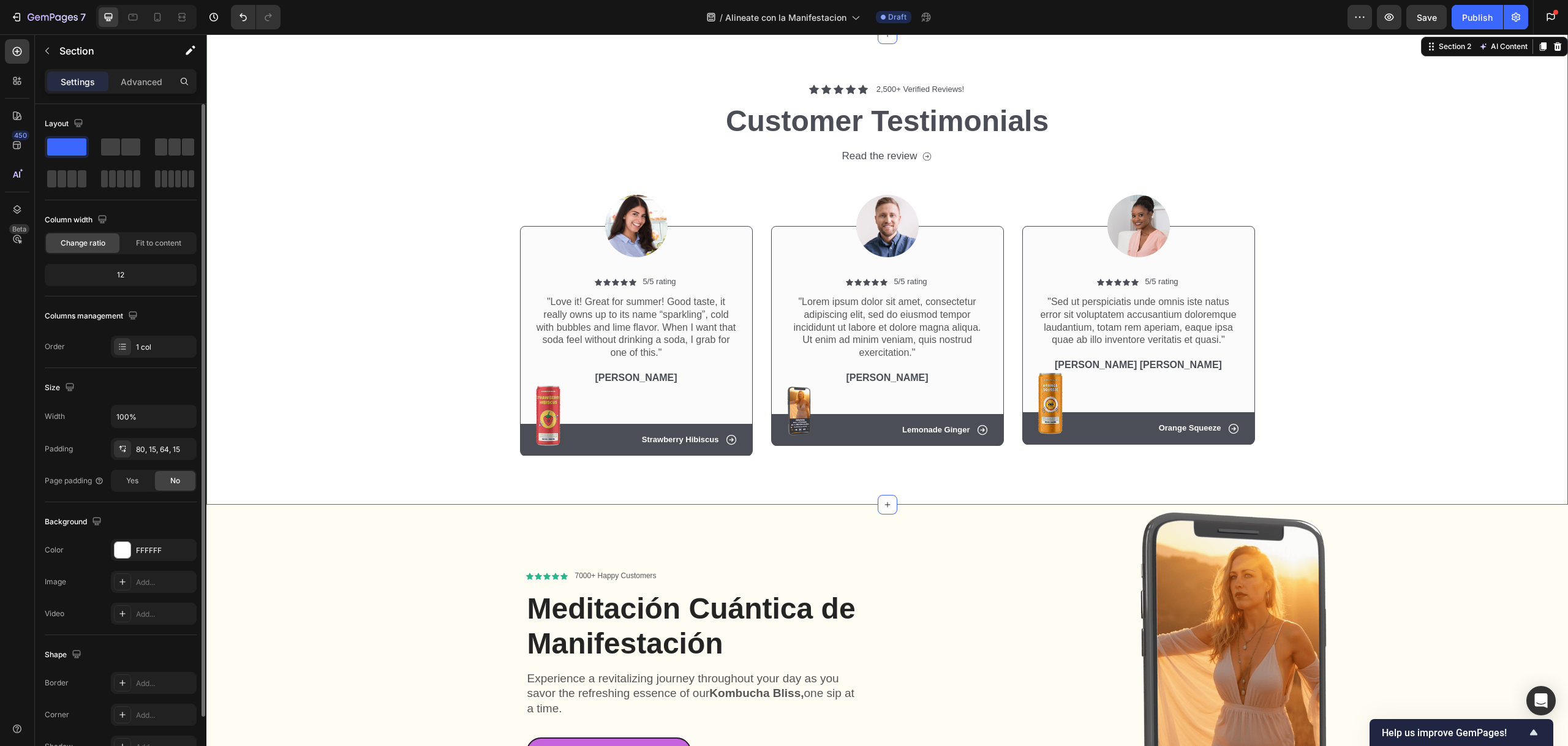
click at [1023, 467] on div "Icon Icon Icon Icon Icon Icon List 2,500+ Verified Reviews! Text Block Row Cust…" at bounding box center [887, 269] width 1361 height 471
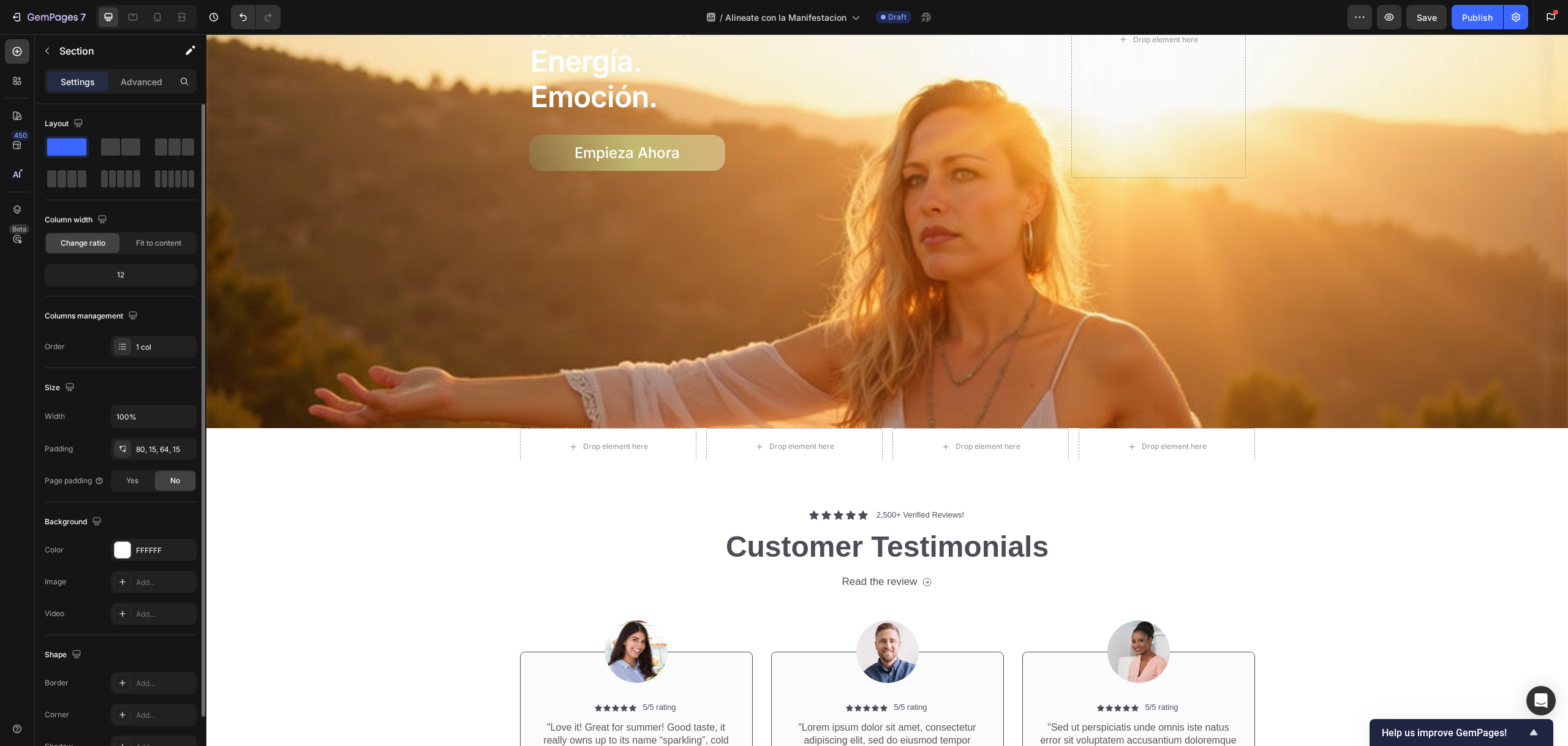
scroll to position [400, 0]
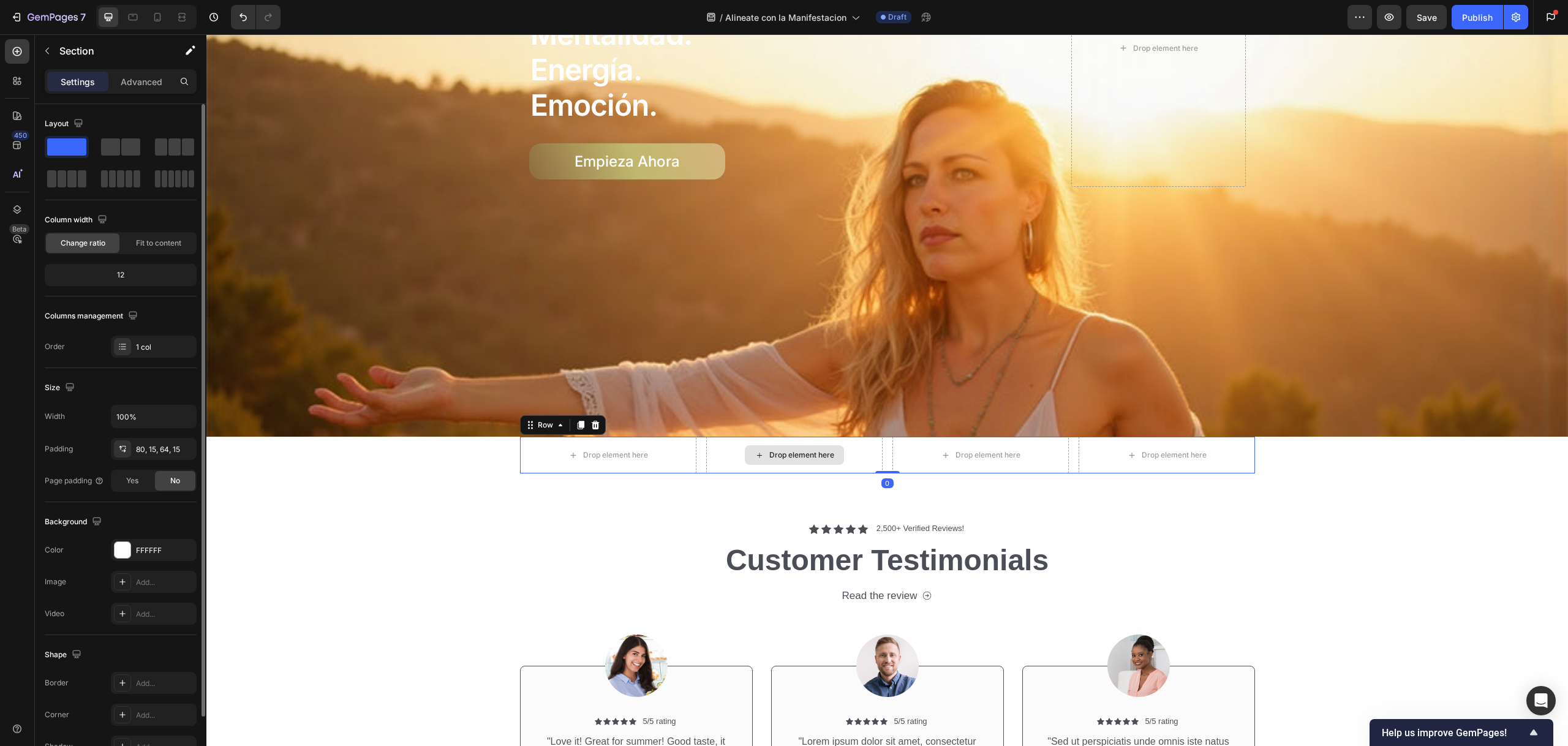
click at [869, 456] on div "Drop element here" at bounding box center [794, 455] width 176 height 37
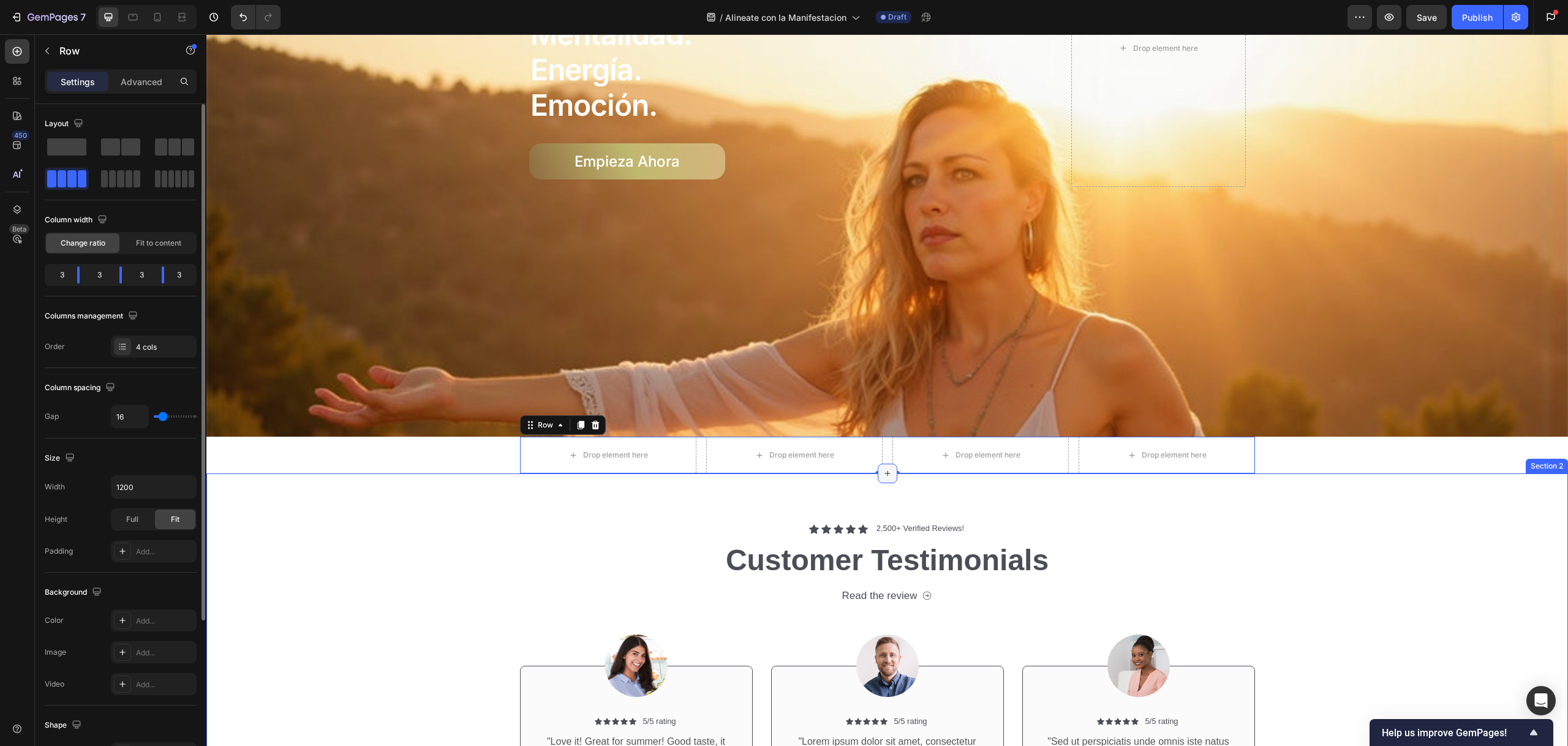
click at [885, 469] on icon at bounding box center [887, 474] width 10 height 10
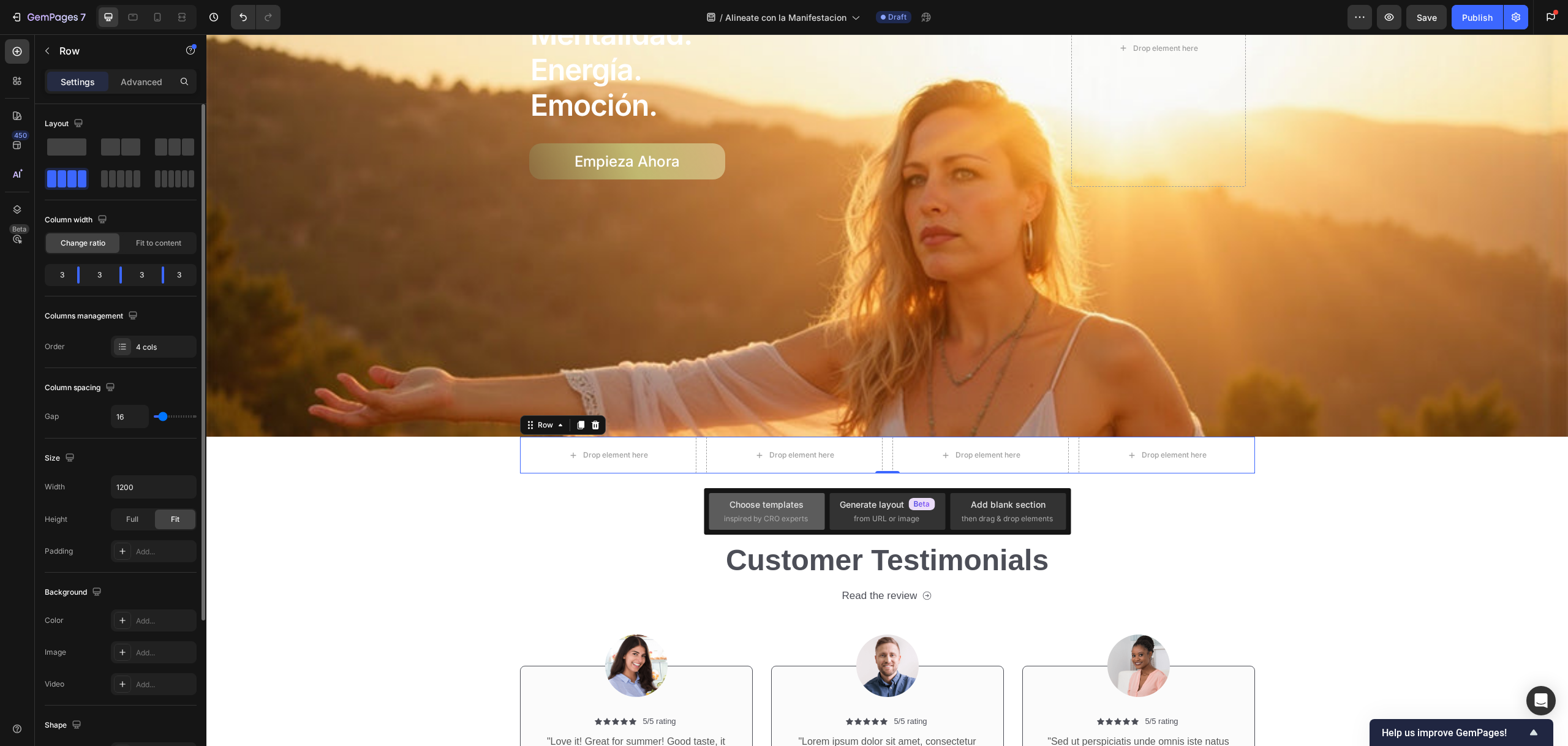
click at [783, 508] on div "Choose templates" at bounding box center [766, 505] width 74 height 13
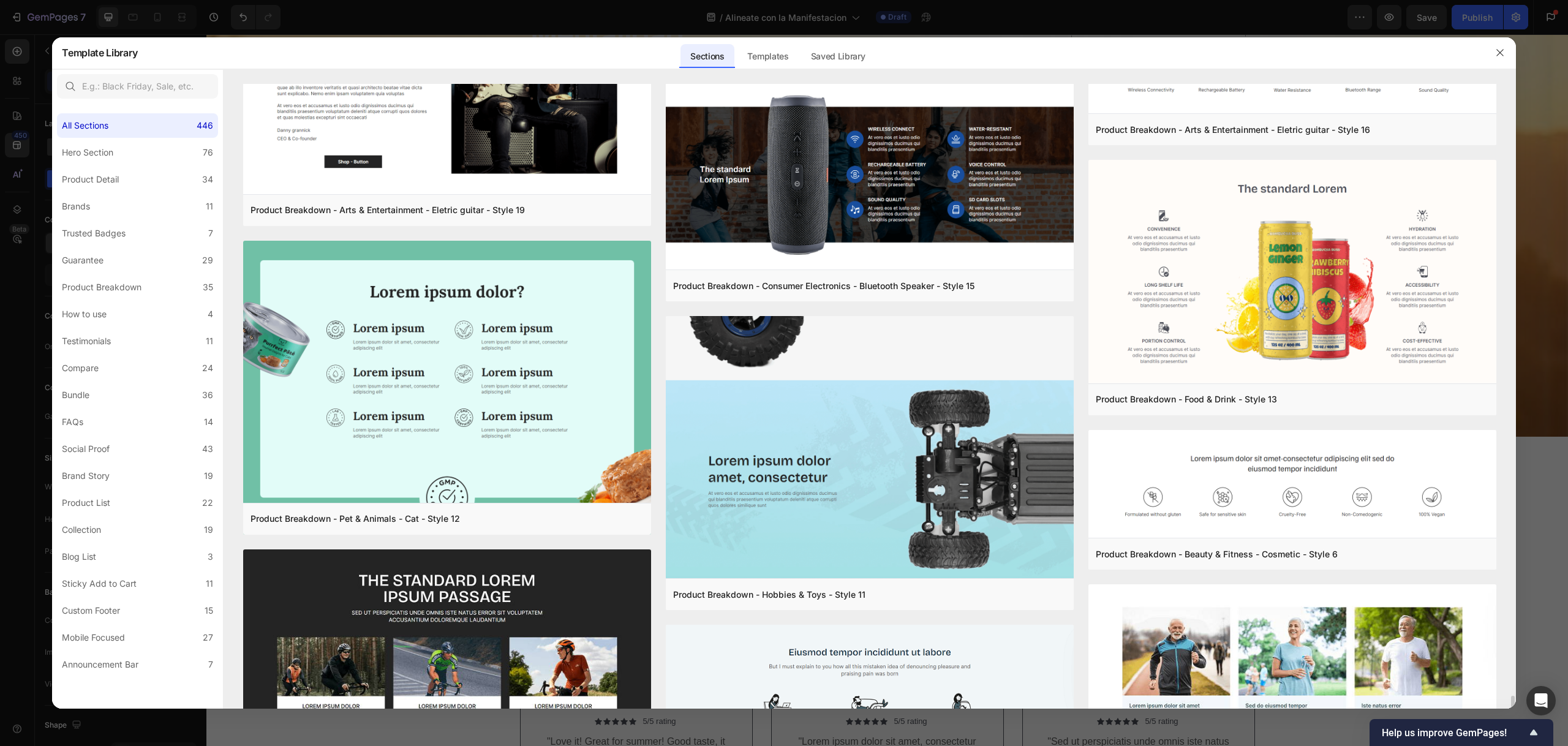
scroll to position [8246, 0]
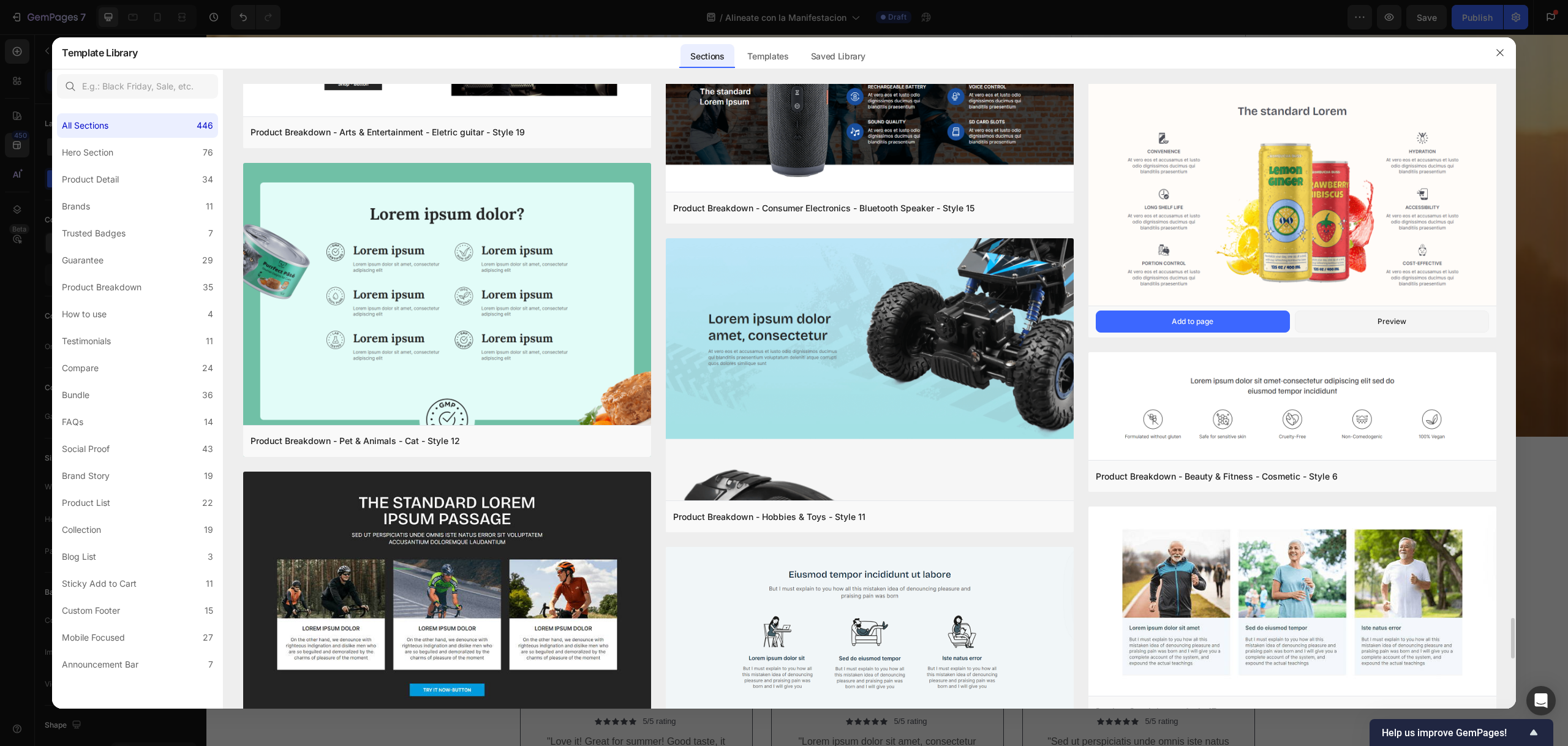
click at [1335, 232] on img at bounding box center [1292, 195] width 408 height 226
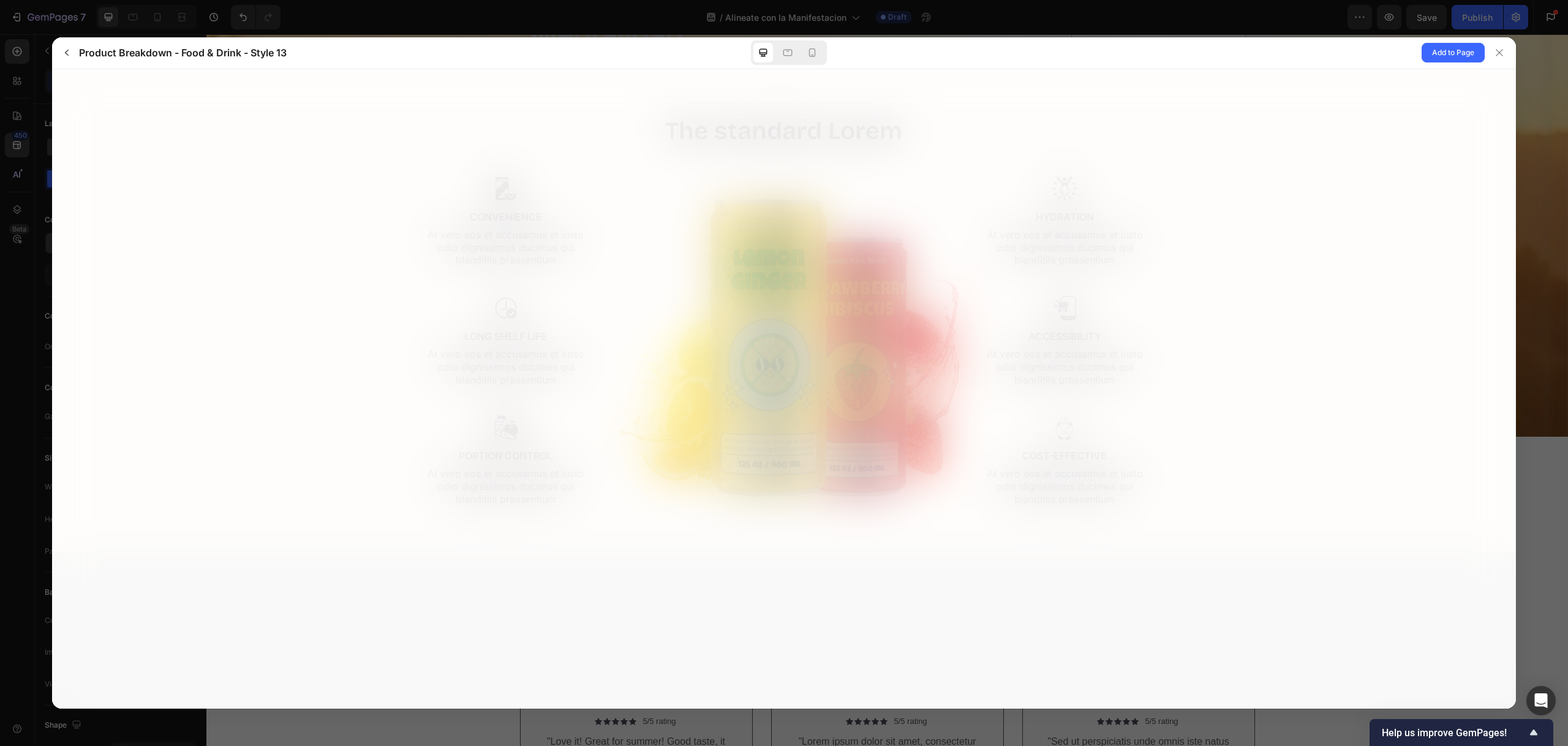
scroll to position [0, 0]
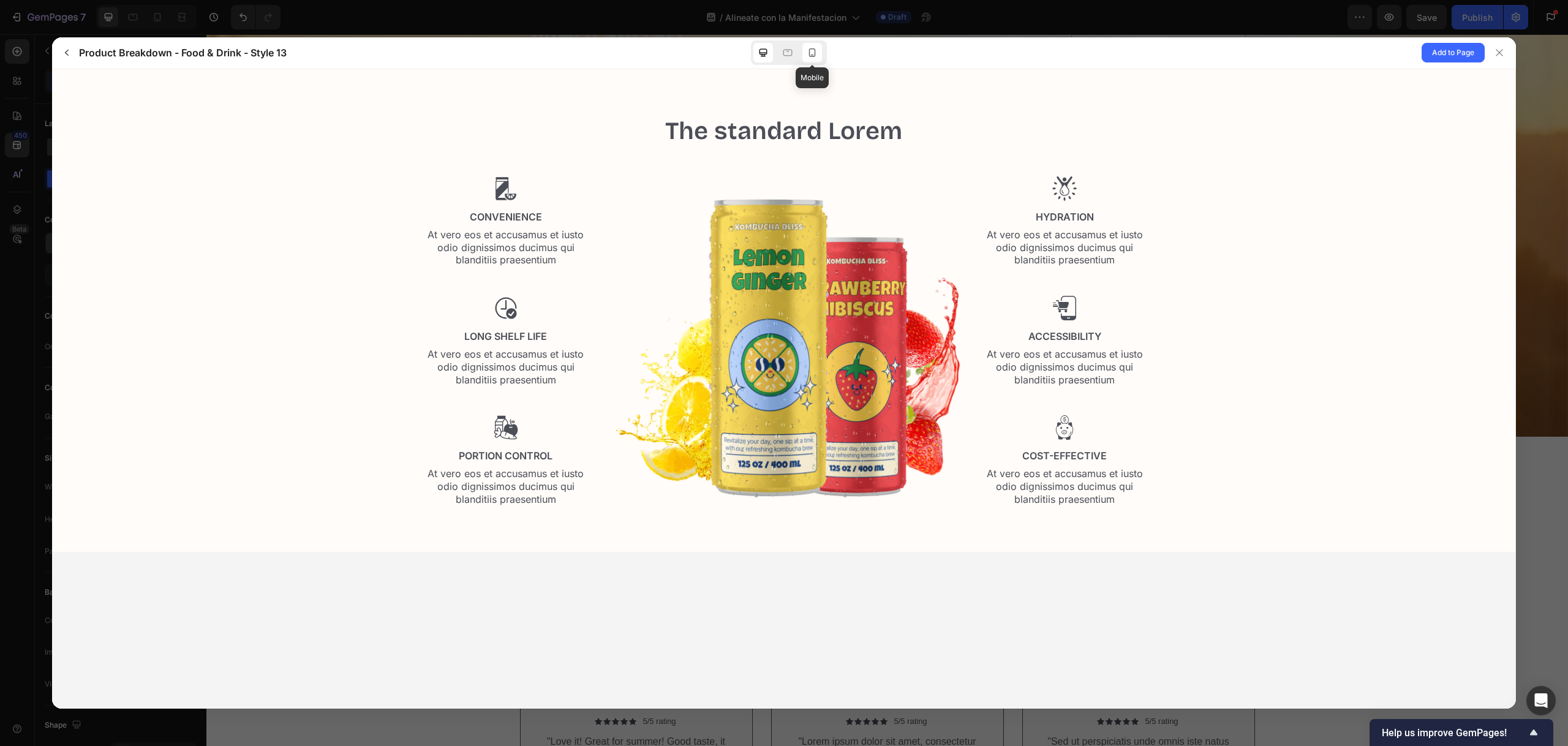
click at [814, 47] on icon at bounding box center [812, 52] width 12 height 12
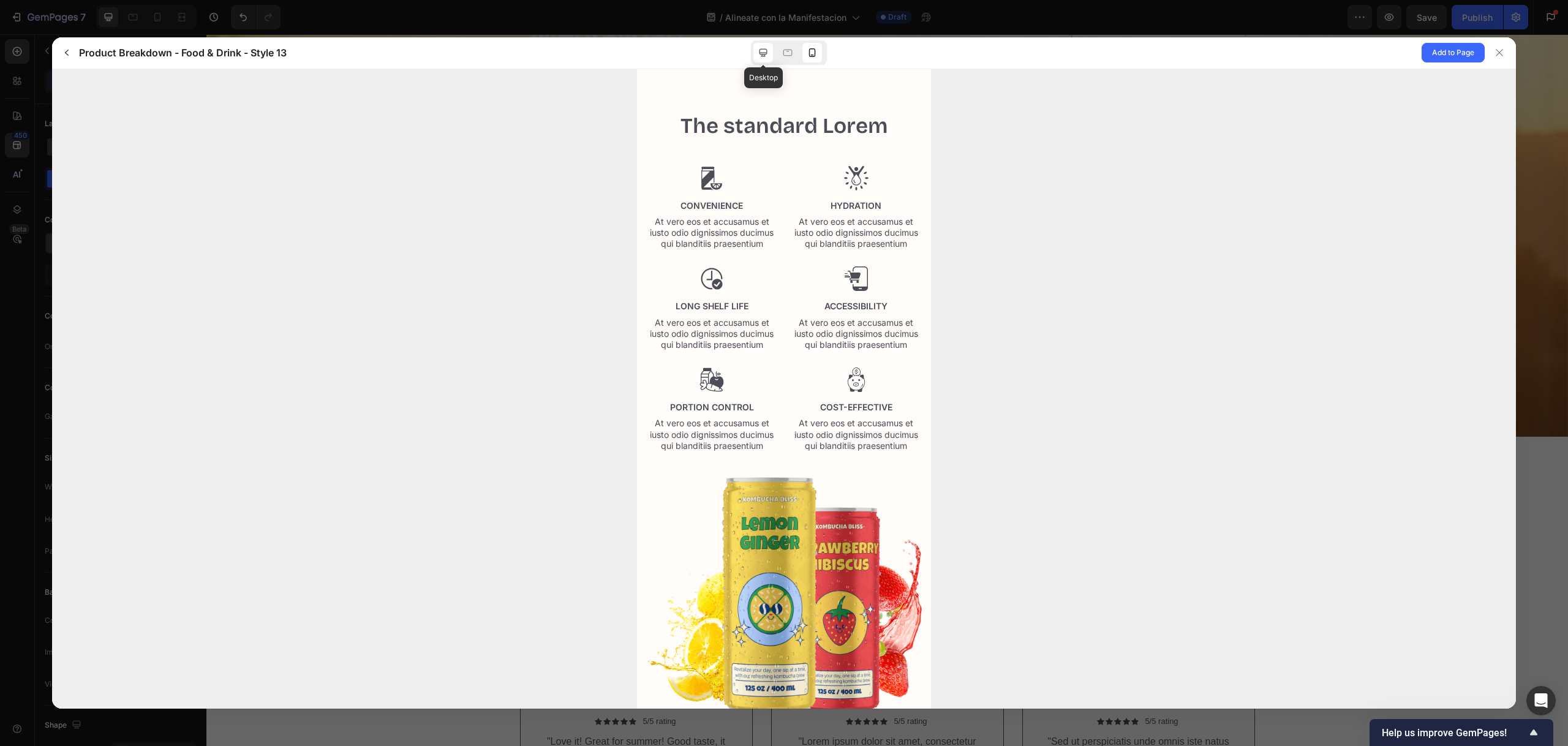
click at [763, 50] on icon at bounding box center [763, 52] width 12 height 12
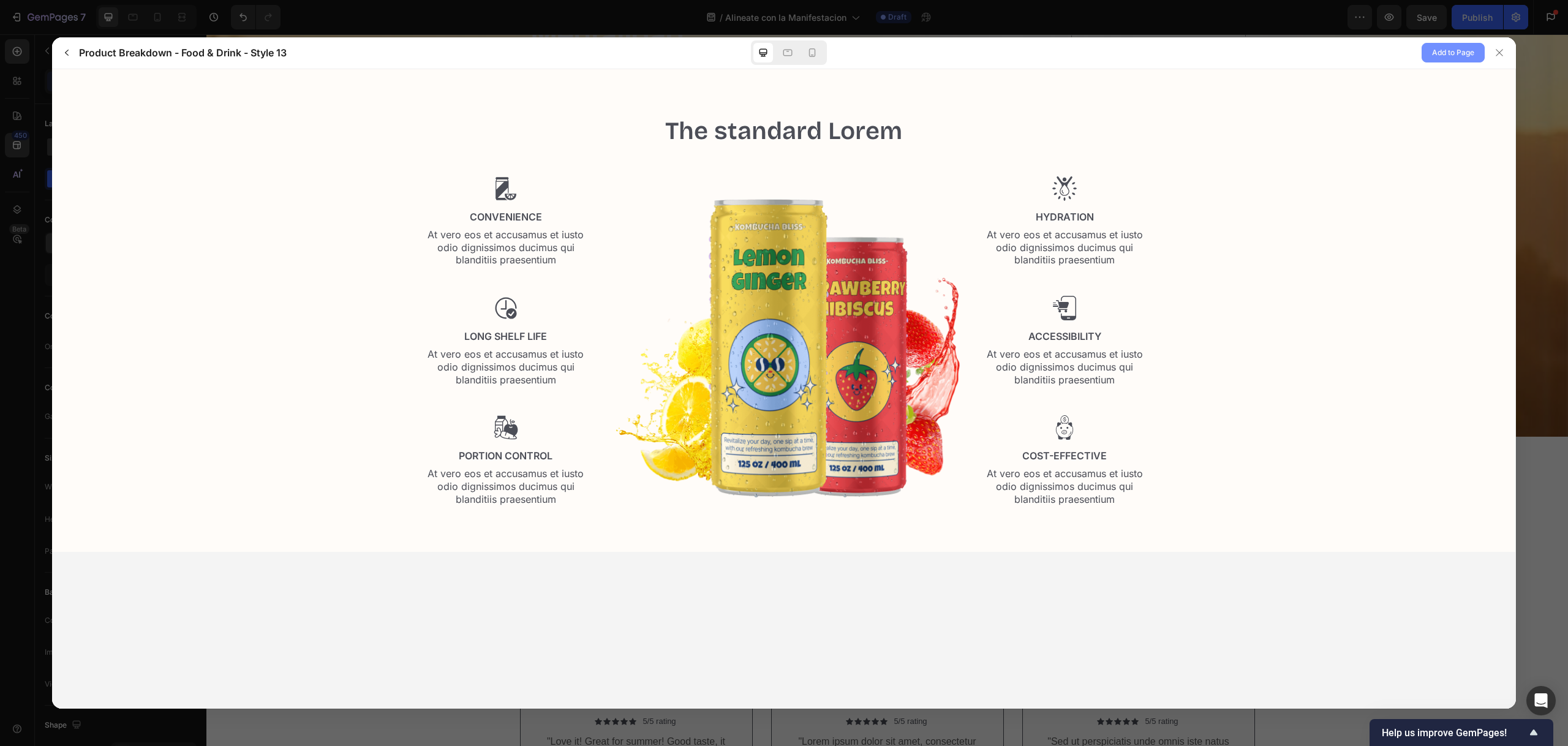
click at [1449, 55] on span "Add to Page" at bounding box center [1453, 52] width 42 height 14
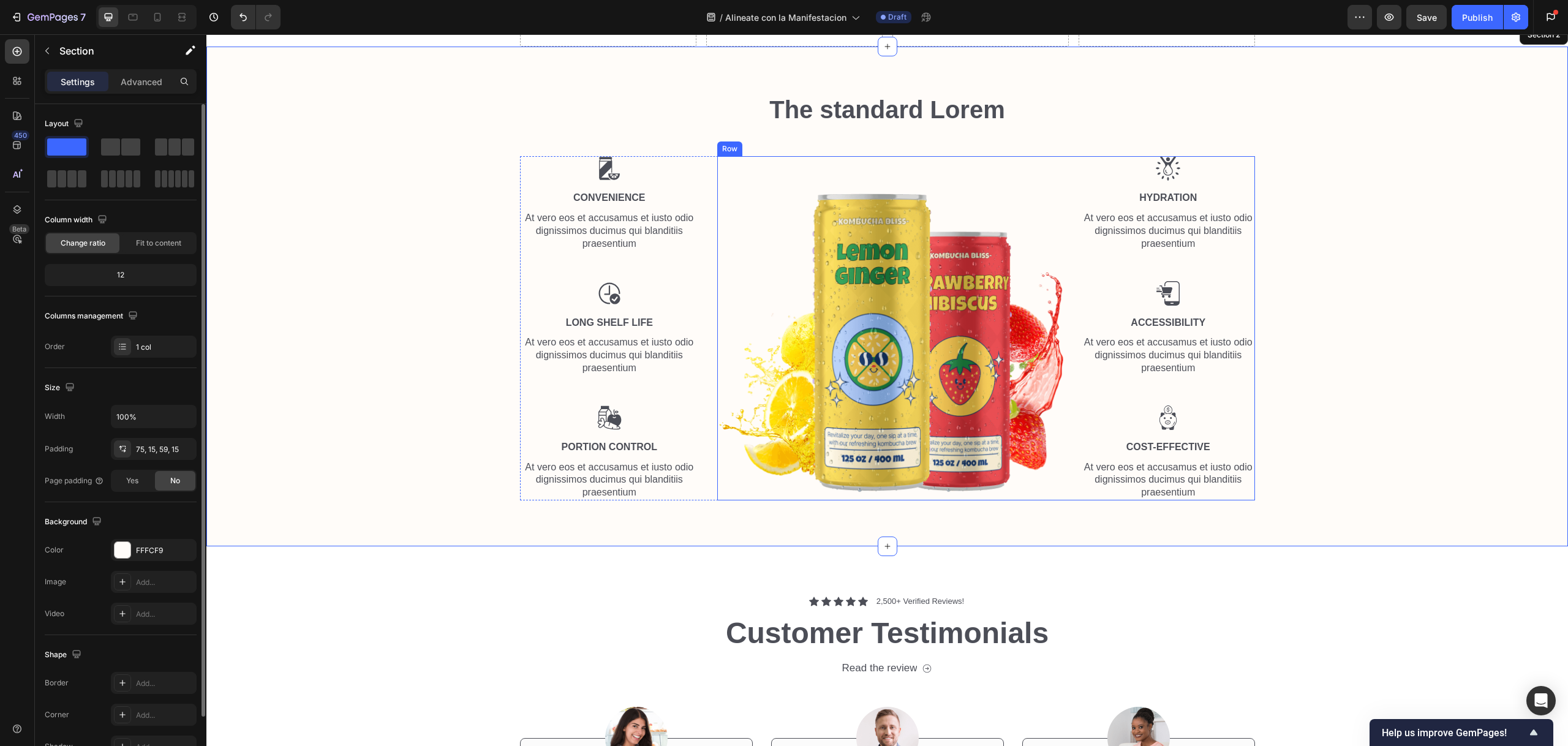
scroll to position [835, 0]
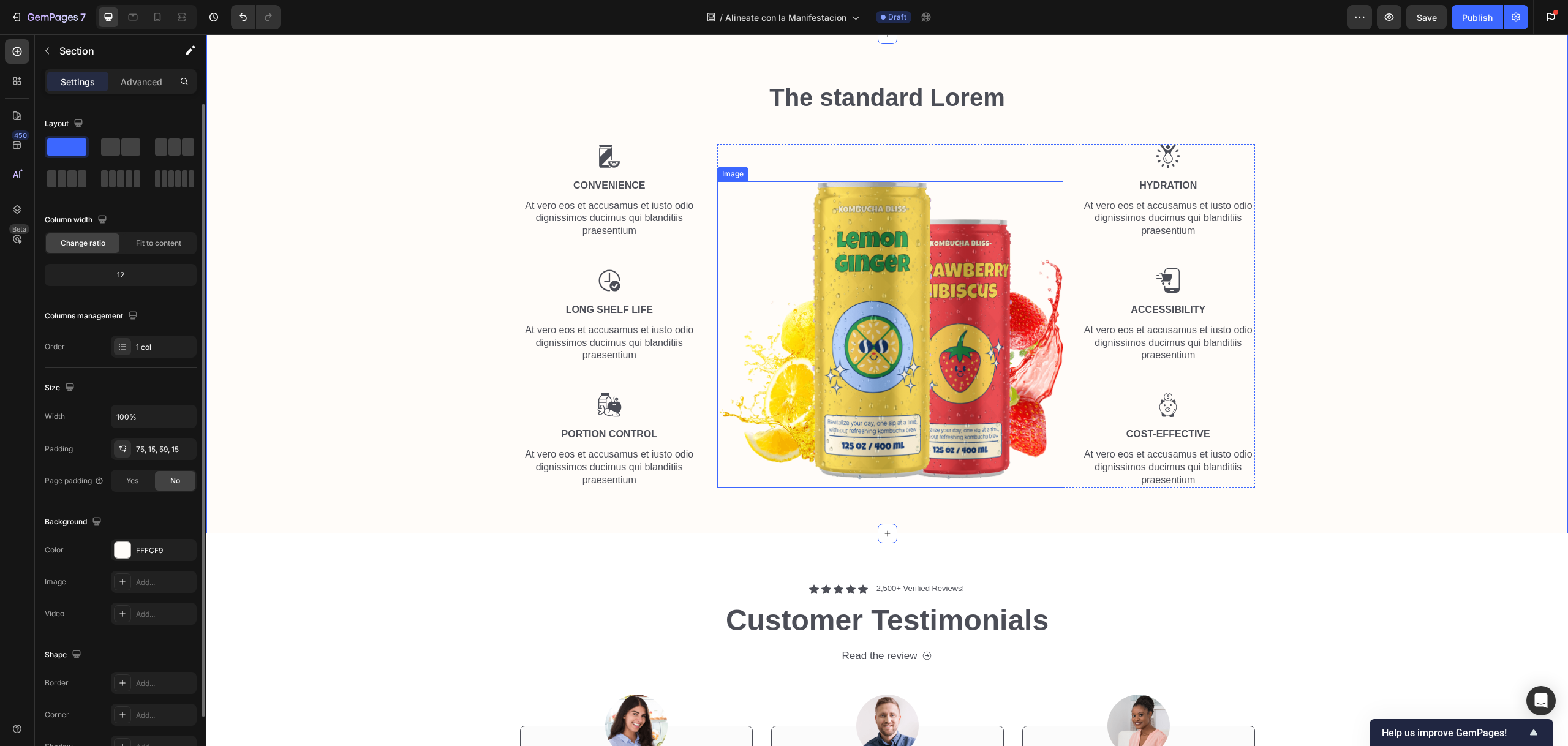
click at [931, 270] on img at bounding box center [890, 335] width 346 height 307
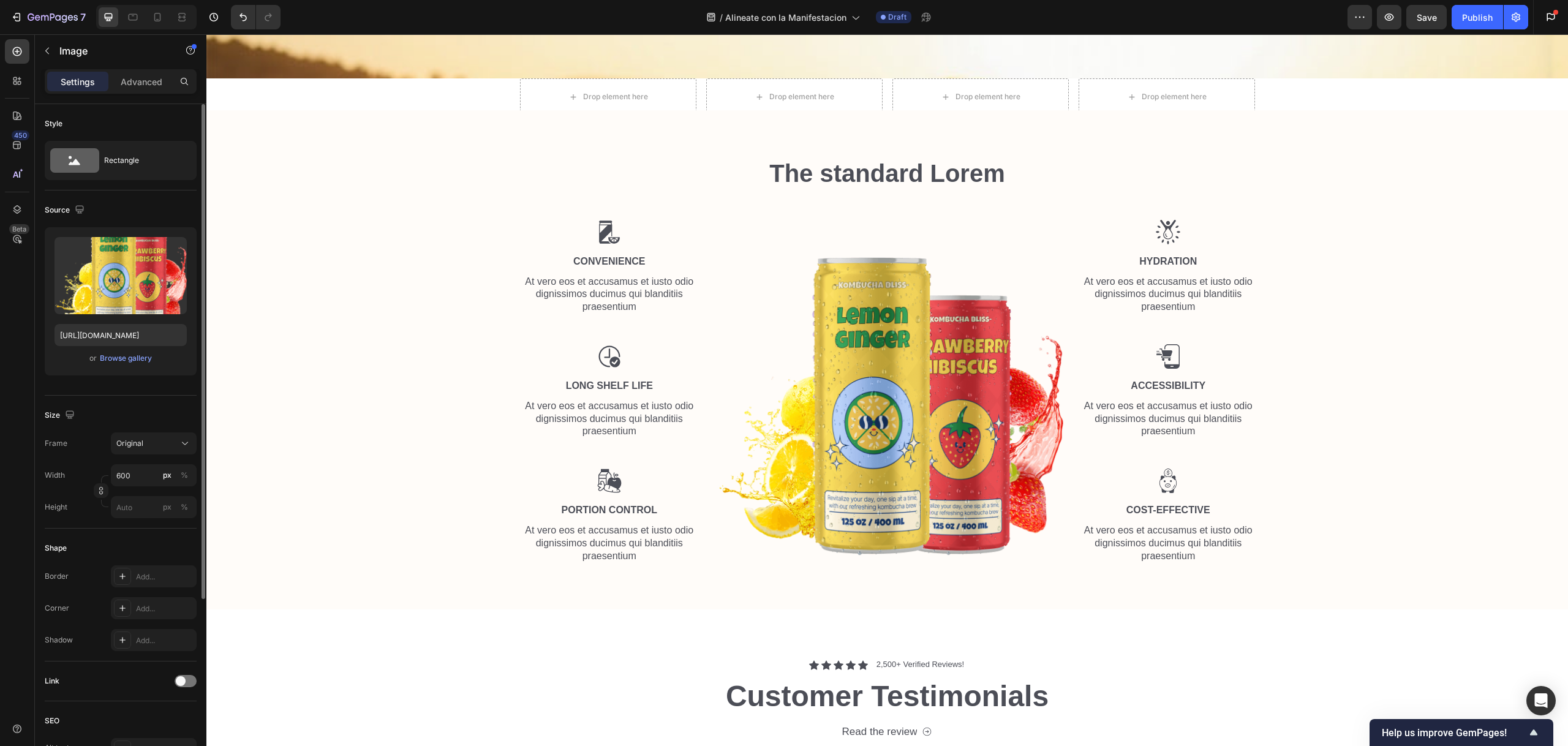
scroll to position [759, 0]
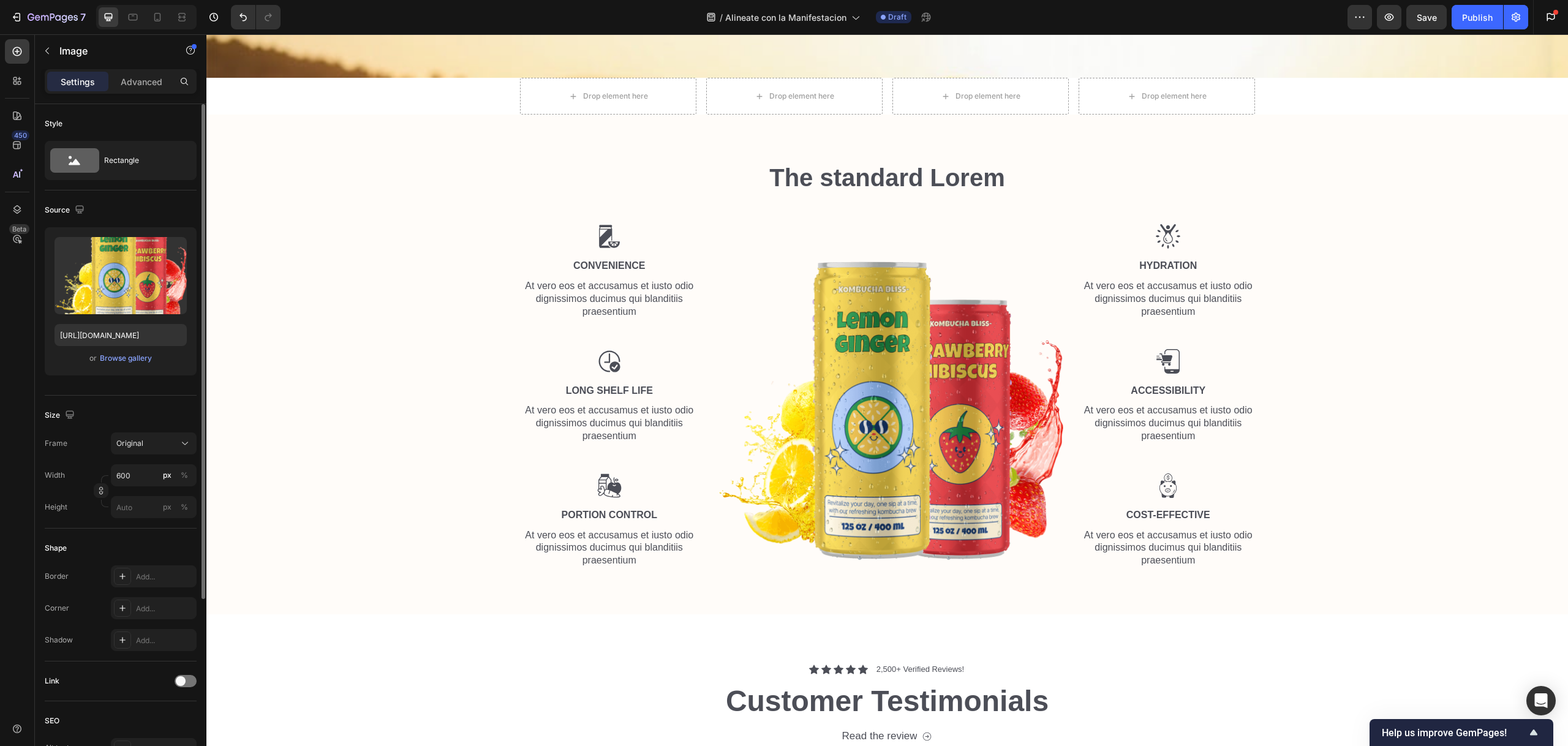
click at [865, 348] on img at bounding box center [890, 415] width 346 height 307
click at [57, 253] on label at bounding box center [121, 275] width 132 height 77
click at [78, 285] on input "file" at bounding box center [120, 296] width 84 height 21
click at [101, 256] on label at bounding box center [121, 275] width 132 height 77
click at [101, 285] on input "file" at bounding box center [120, 296] width 84 height 21
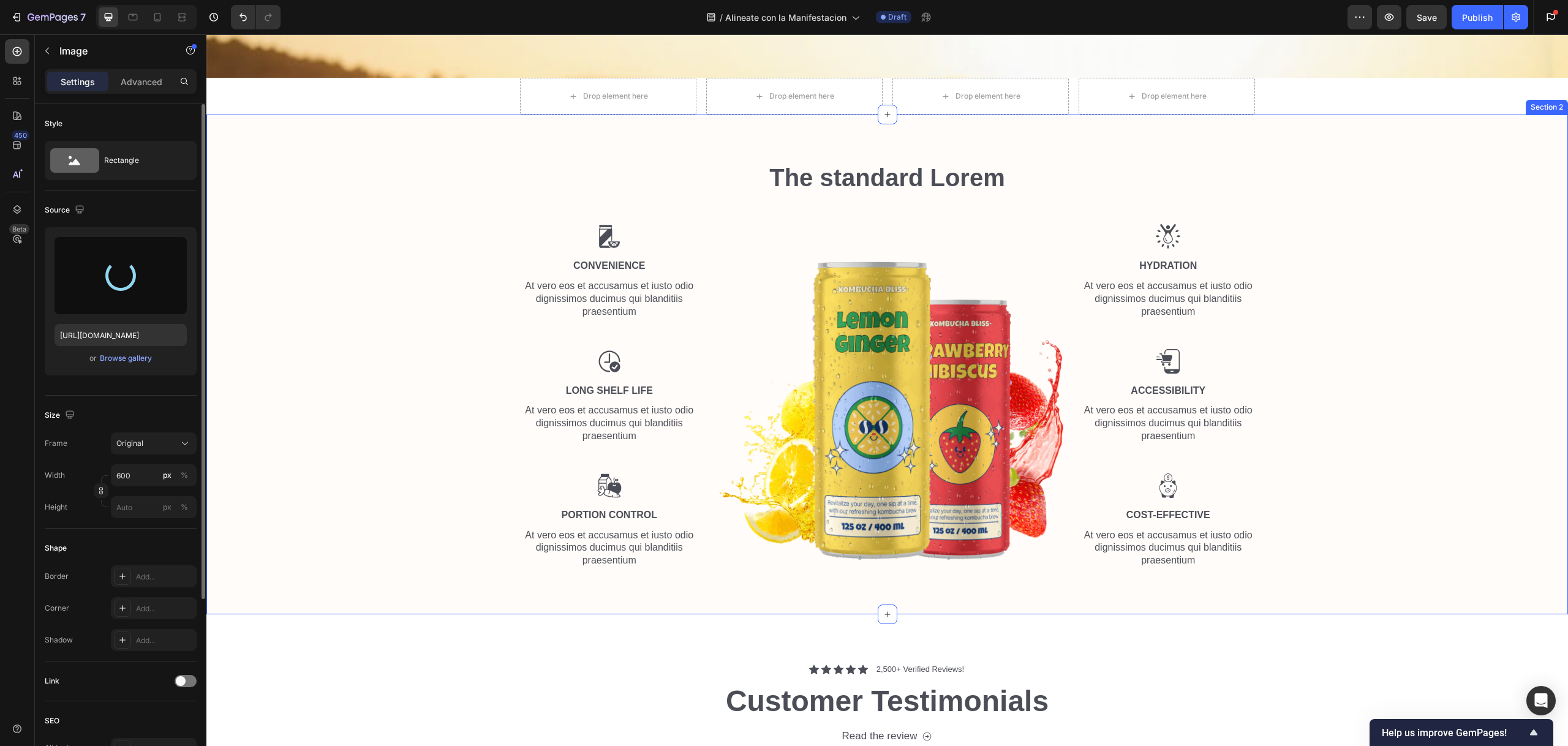
type input "https://cdn.shopify.com/s/files/1/0906/5585/0870/files/gempages_584370437878711…"
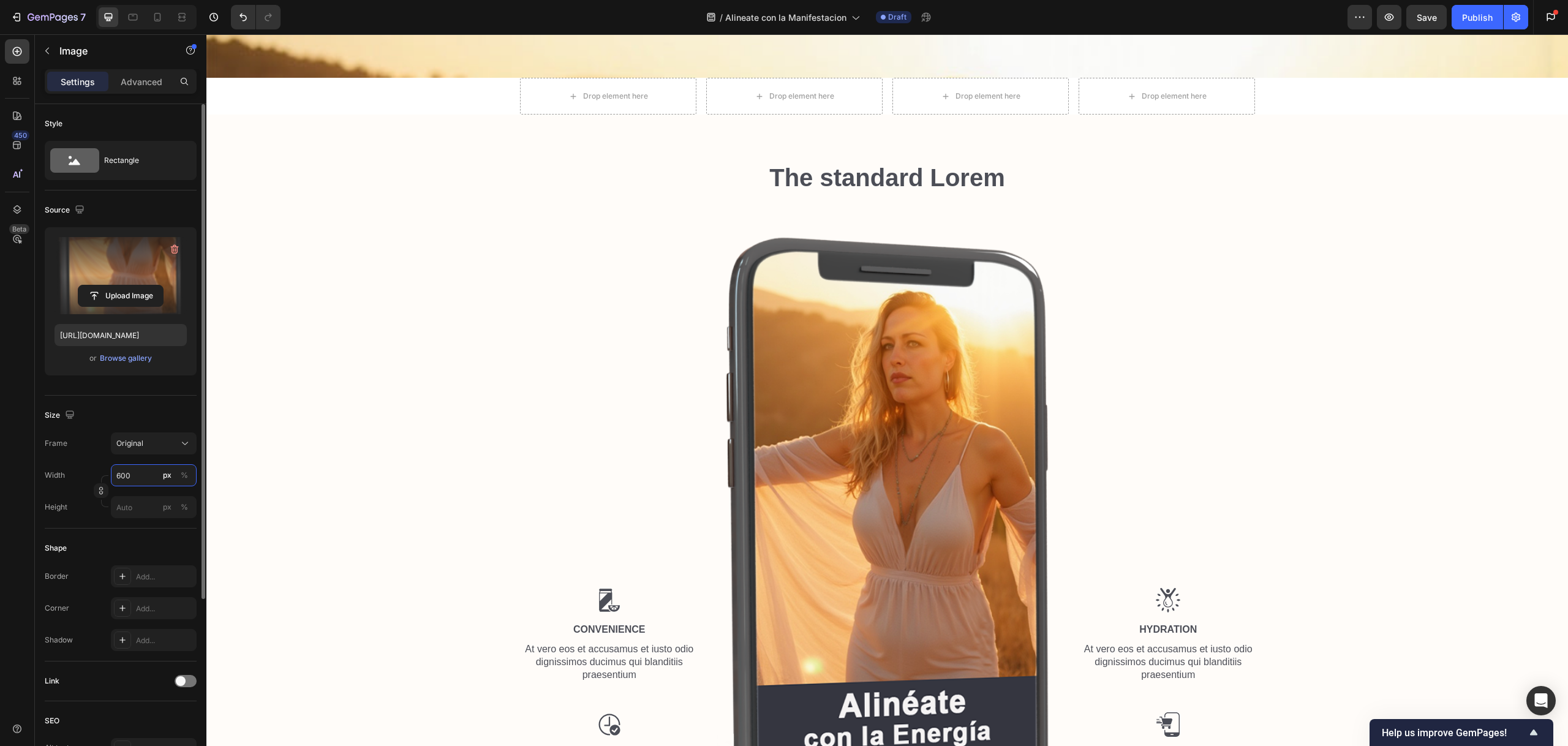
drag, startPoint x: 135, startPoint y: 473, endPoint x: 118, endPoint y: 471, distance: 17.1
click at [118, 471] on input "600" at bounding box center [154, 475] width 86 height 22
drag, startPoint x: 142, startPoint y: 481, endPoint x: 114, endPoint y: 474, distance: 28.9
click at [114, 474] on input "600" at bounding box center [154, 475] width 86 height 22
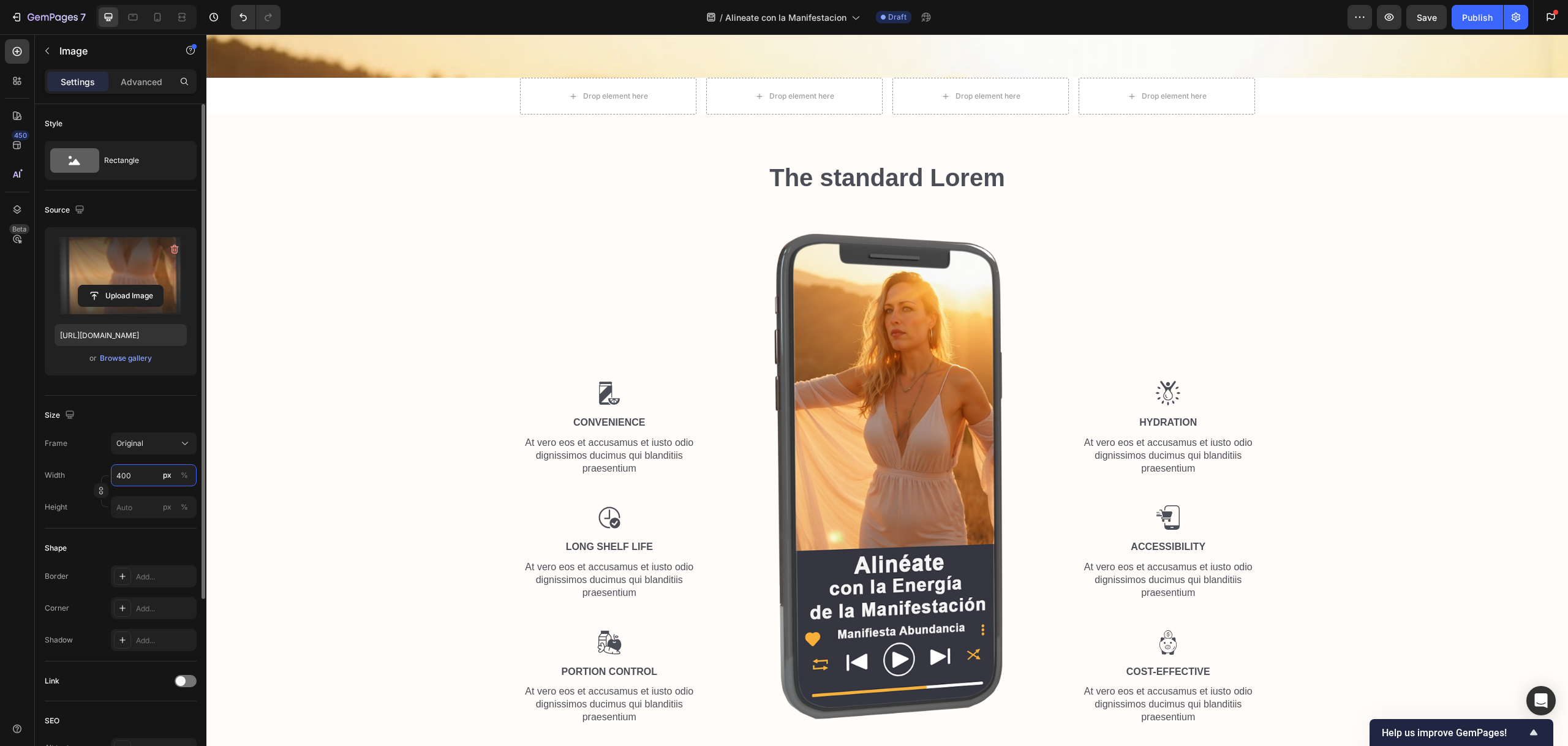
drag, startPoint x: 140, startPoint y: 476, endPoint x: 116, endPoint y: 478, distance: 24.1
click at [116, 478] on input "400" at bounding box center [154, 475] width 86 height 22
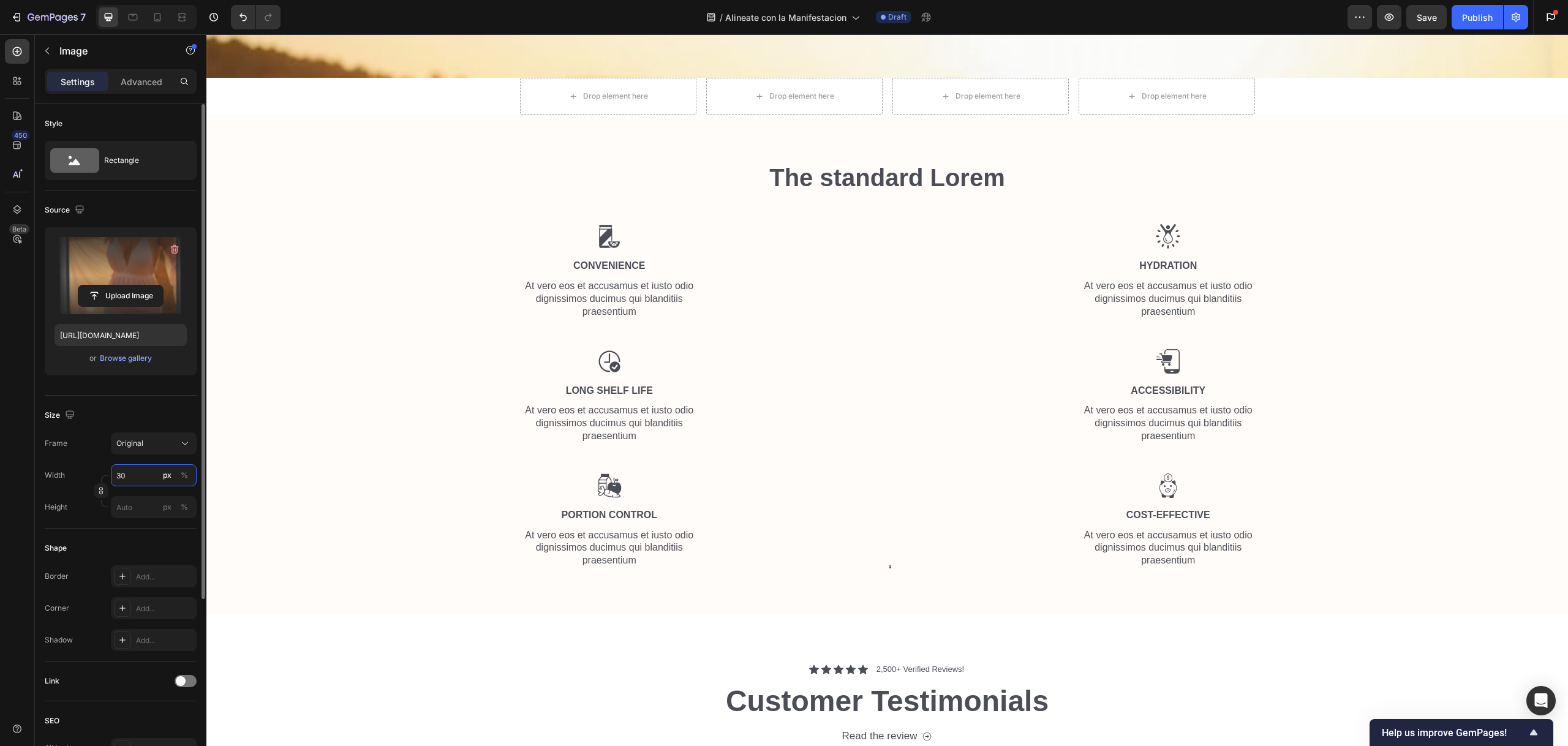
type input "300"
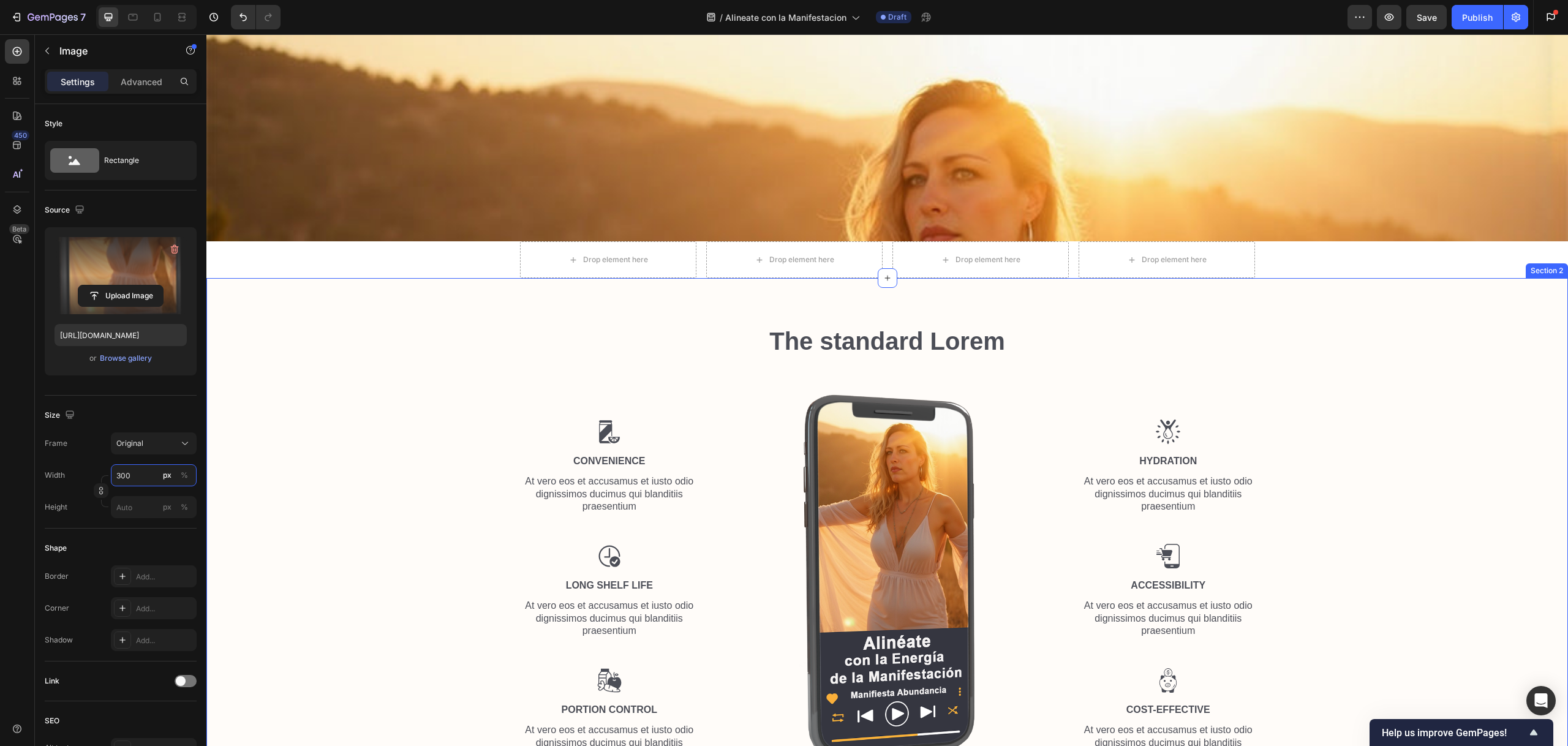
scroll to position [555, 0]
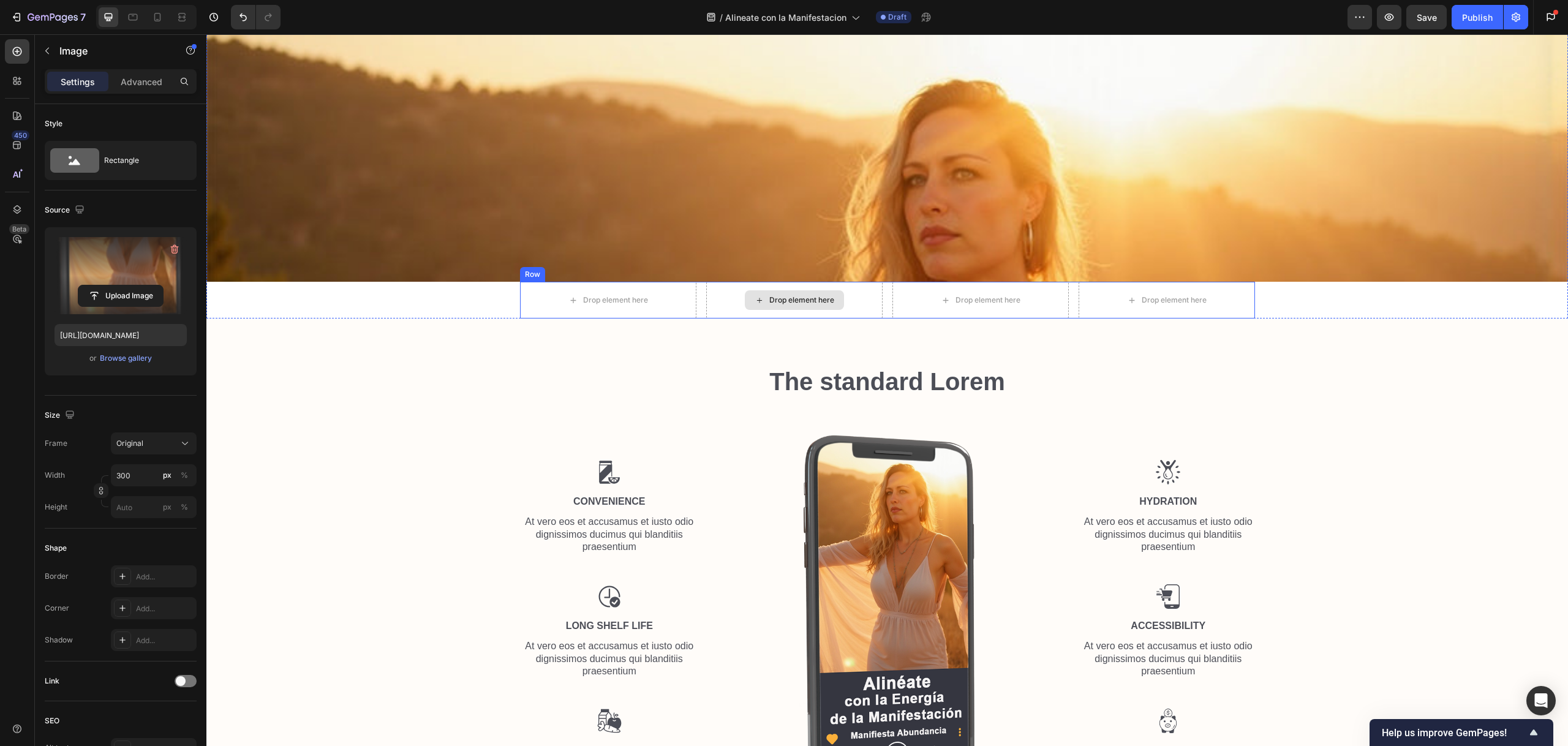
click at [856, 302] on div "Drop element here" at bounding box center [794, 300] width 176 height 37
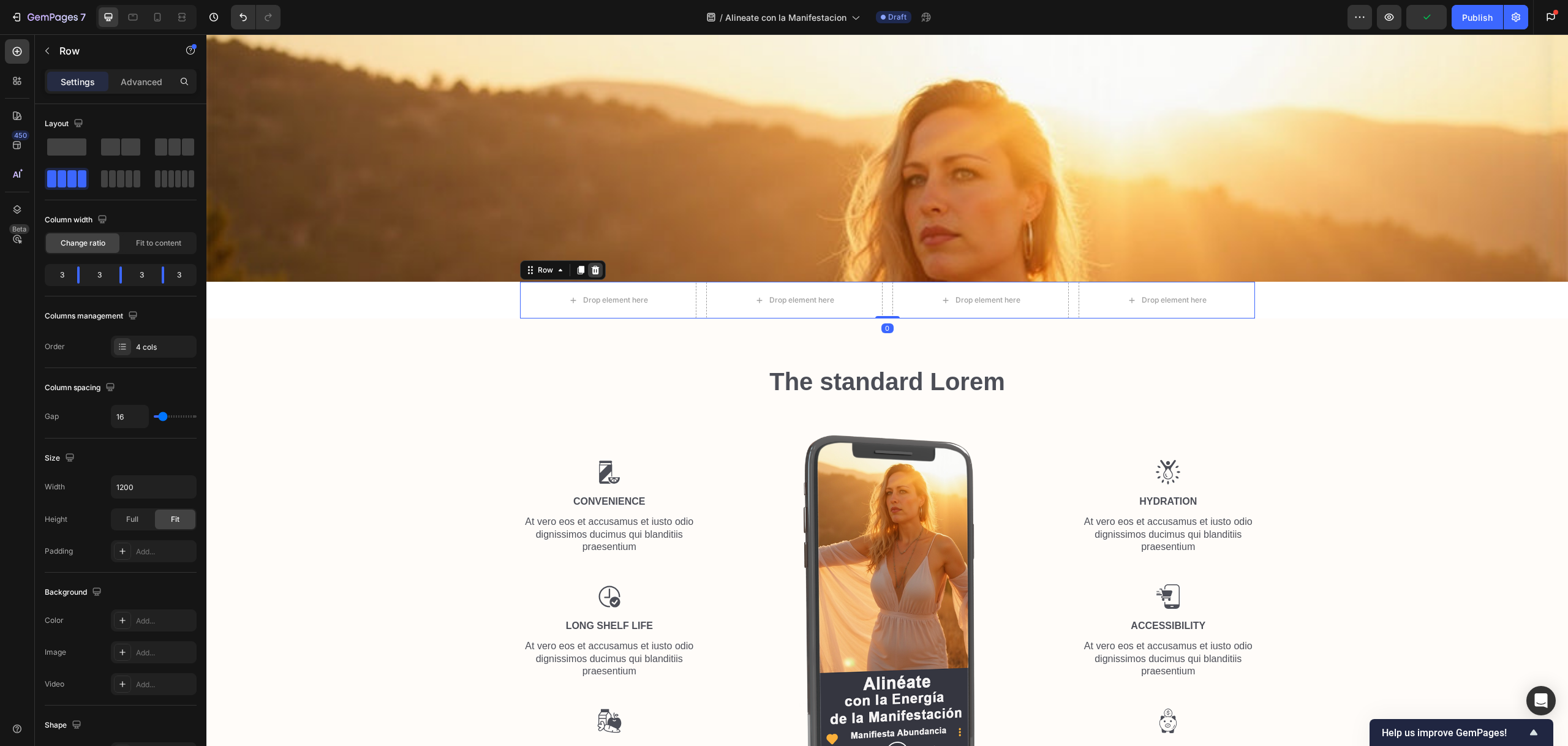
click at [590, 265] on icon at bounding box center [595, 270] width 10 height 10
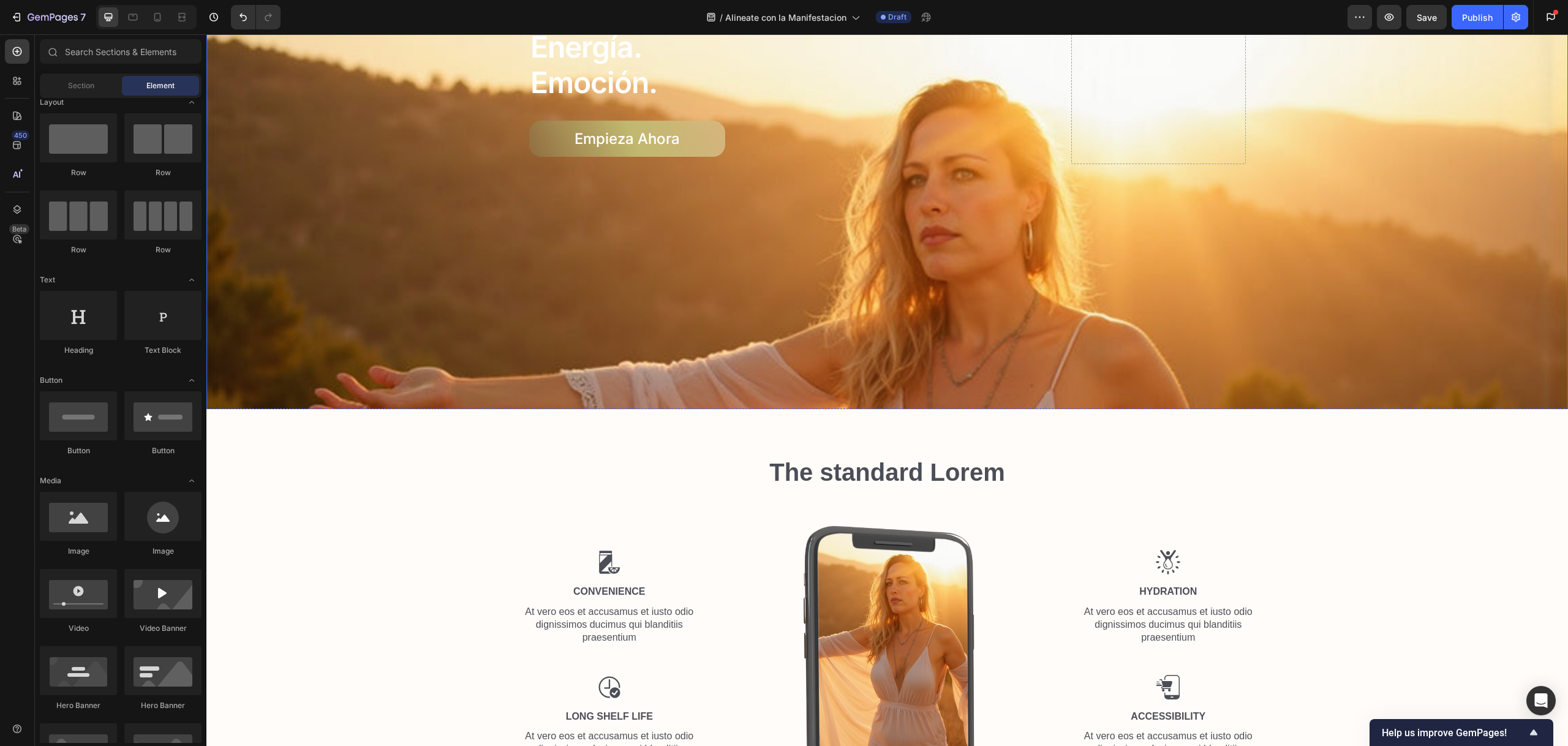
scroll to position [368, 0]
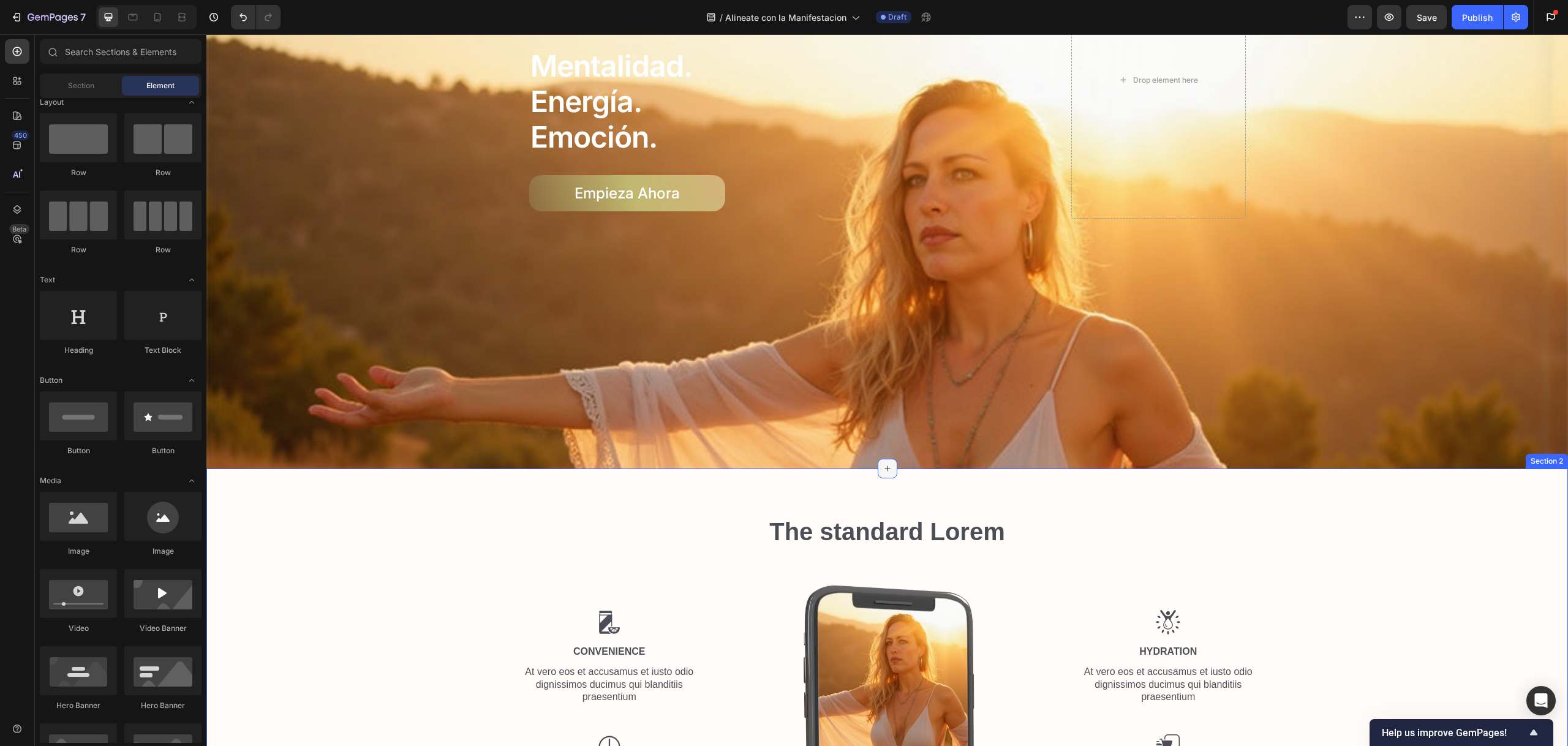
click at [881, 471] on div at bounding box center [887, 468] width 20 height 20
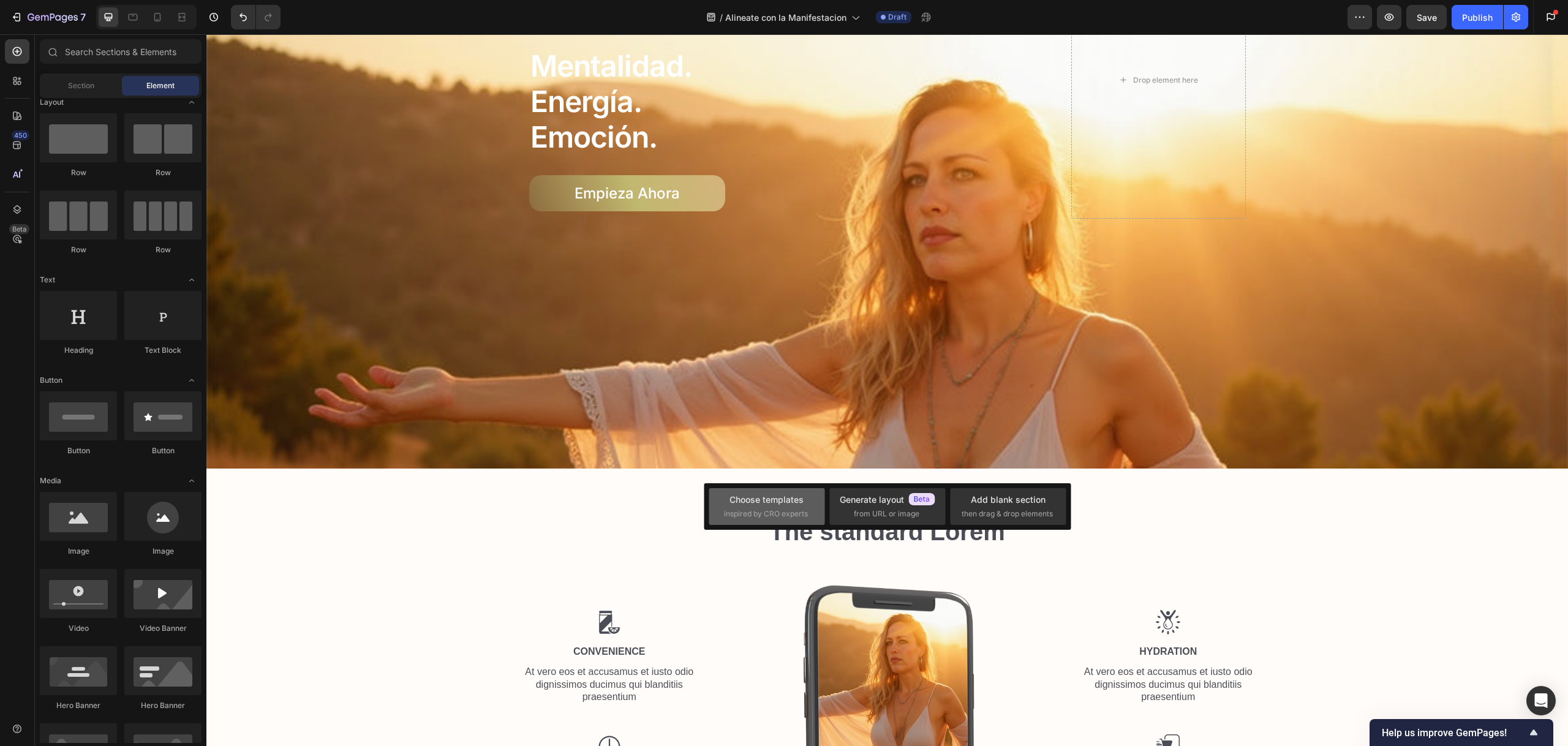
click at [788, 494] on div "Choose templates" at bounding box center [766, 500] width 74 height 13
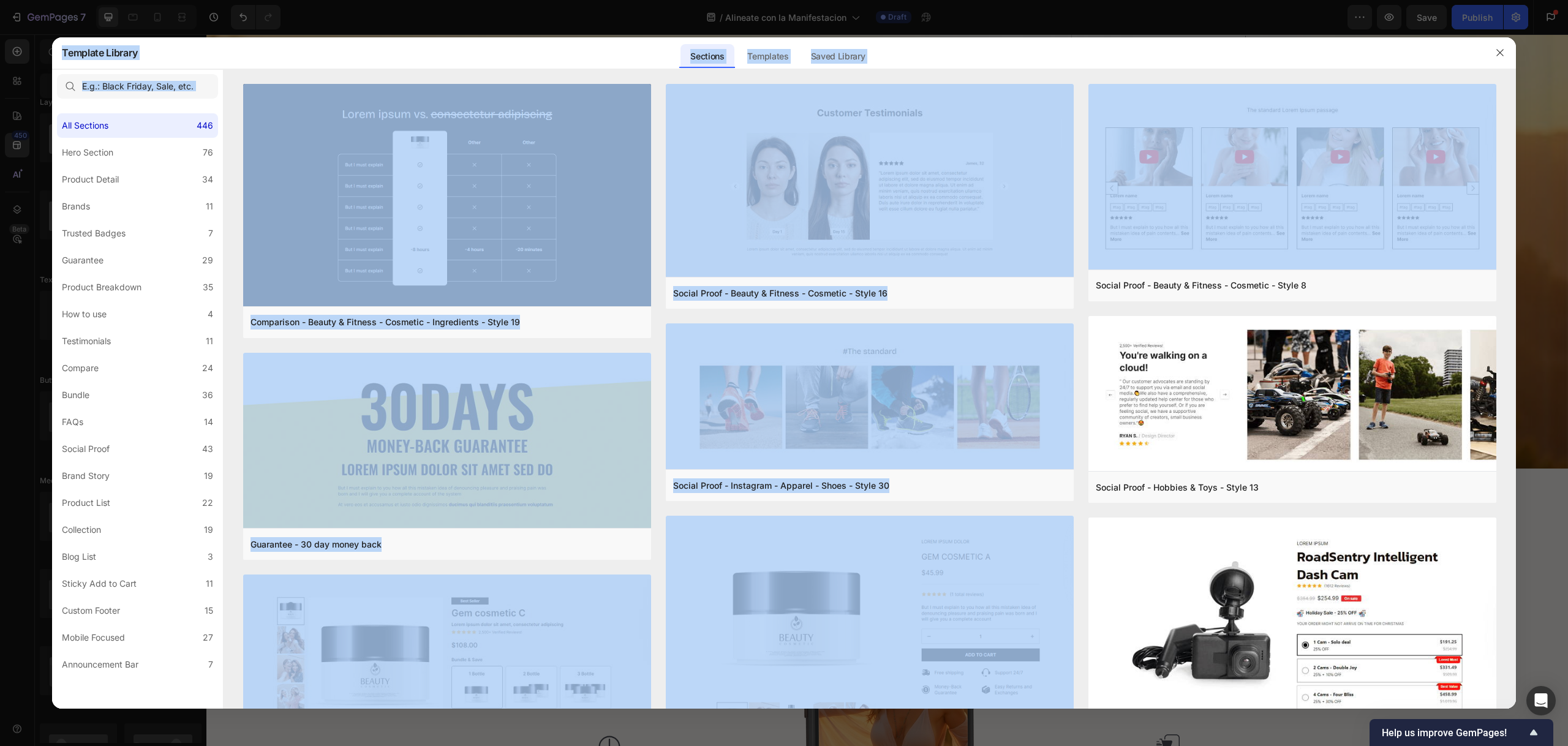
drag, startPoint x: 1512, startPoint y: 263, endPoint x: 1520, endPoint y: 311, distance: 48.7
click at [1520, 311] on div "Template Library Sections Templates Existing pages Saved Library Templates Save…" at bounding box center [784, 373] width 1568 height 746
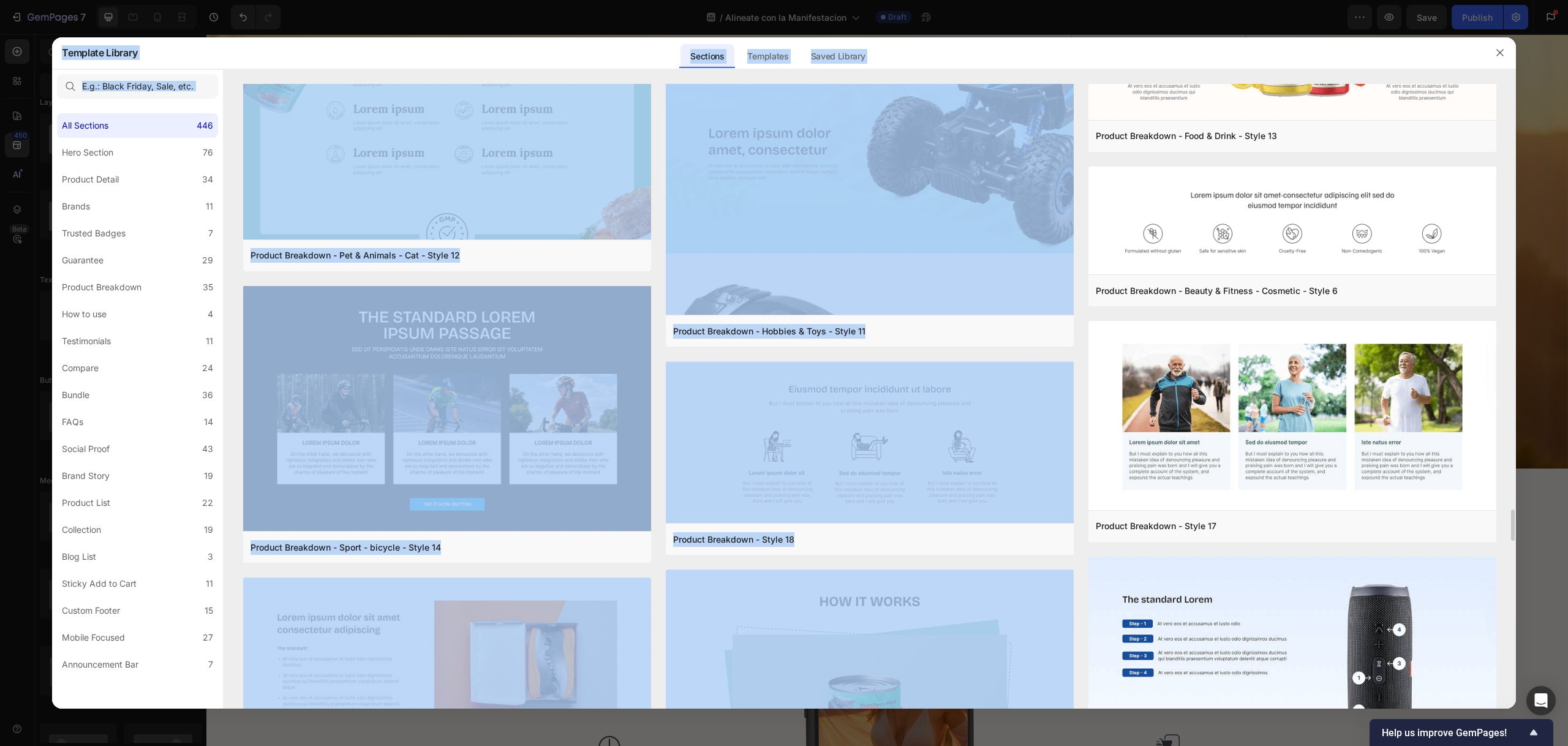
scroll to position [8401, 0]
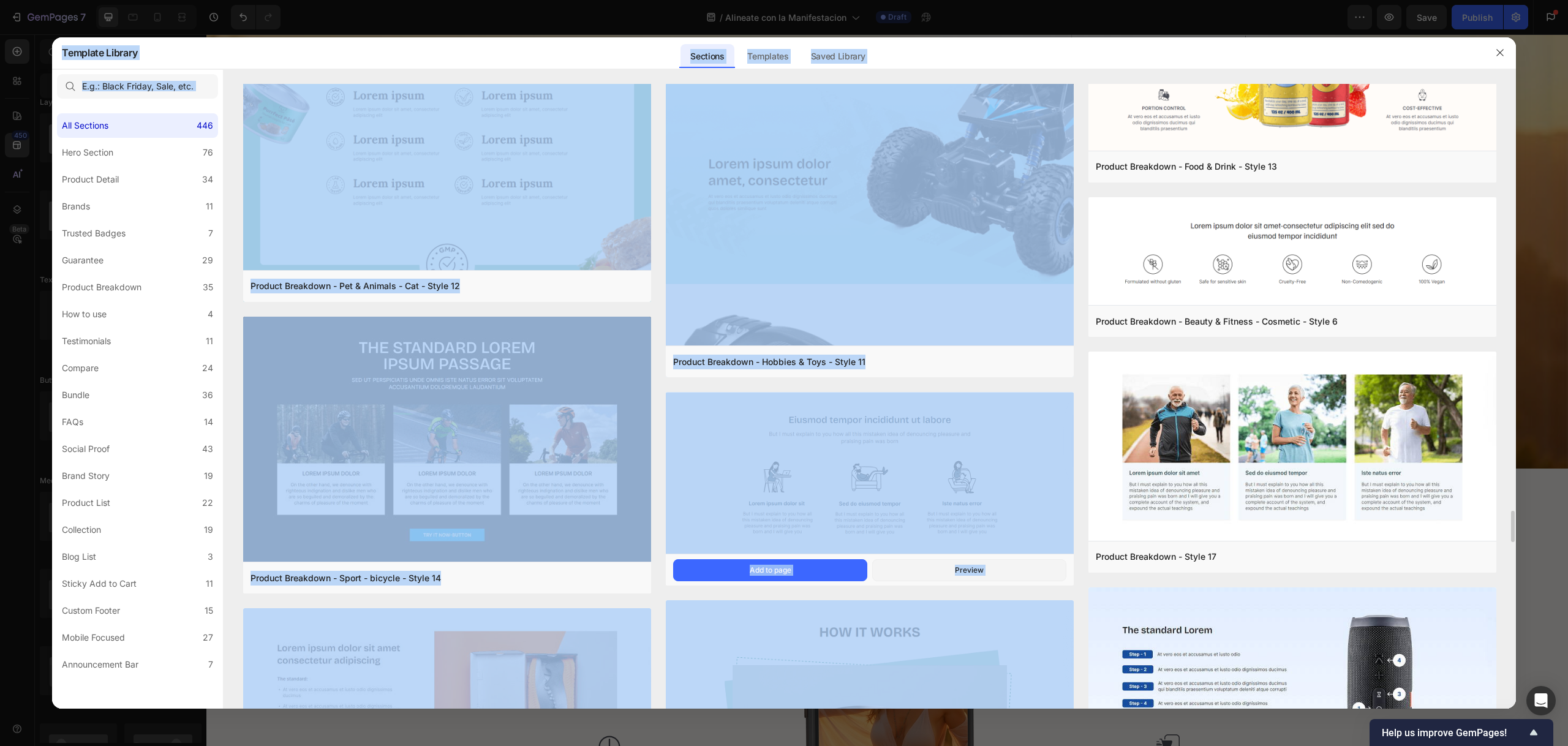
click at [875, 466] on img at bounding box center [870, 474] width 408 height 164
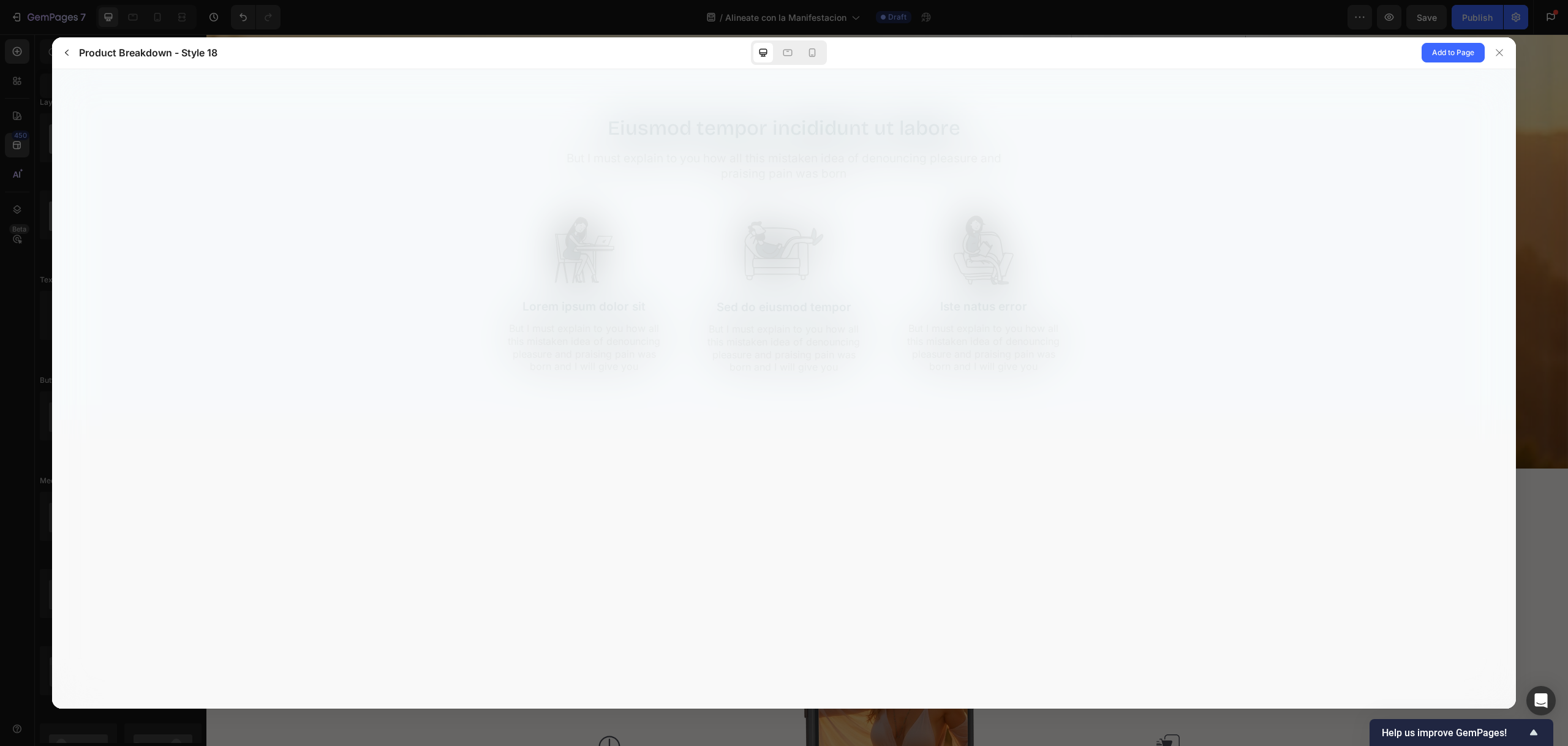
scroll to position [0, 0]
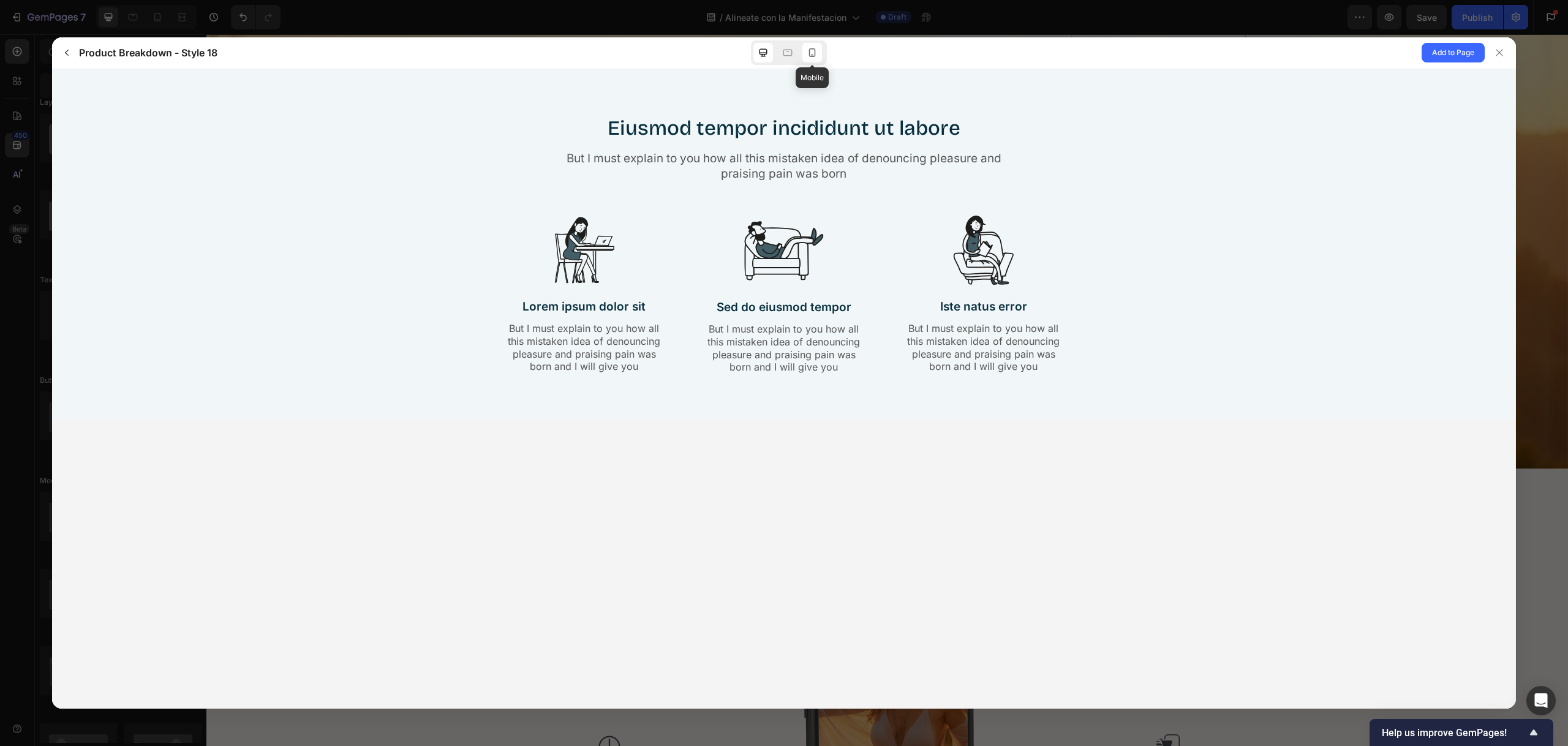
click at [814, 54] on icon at bounding box center [812, 53] width 7 height 9
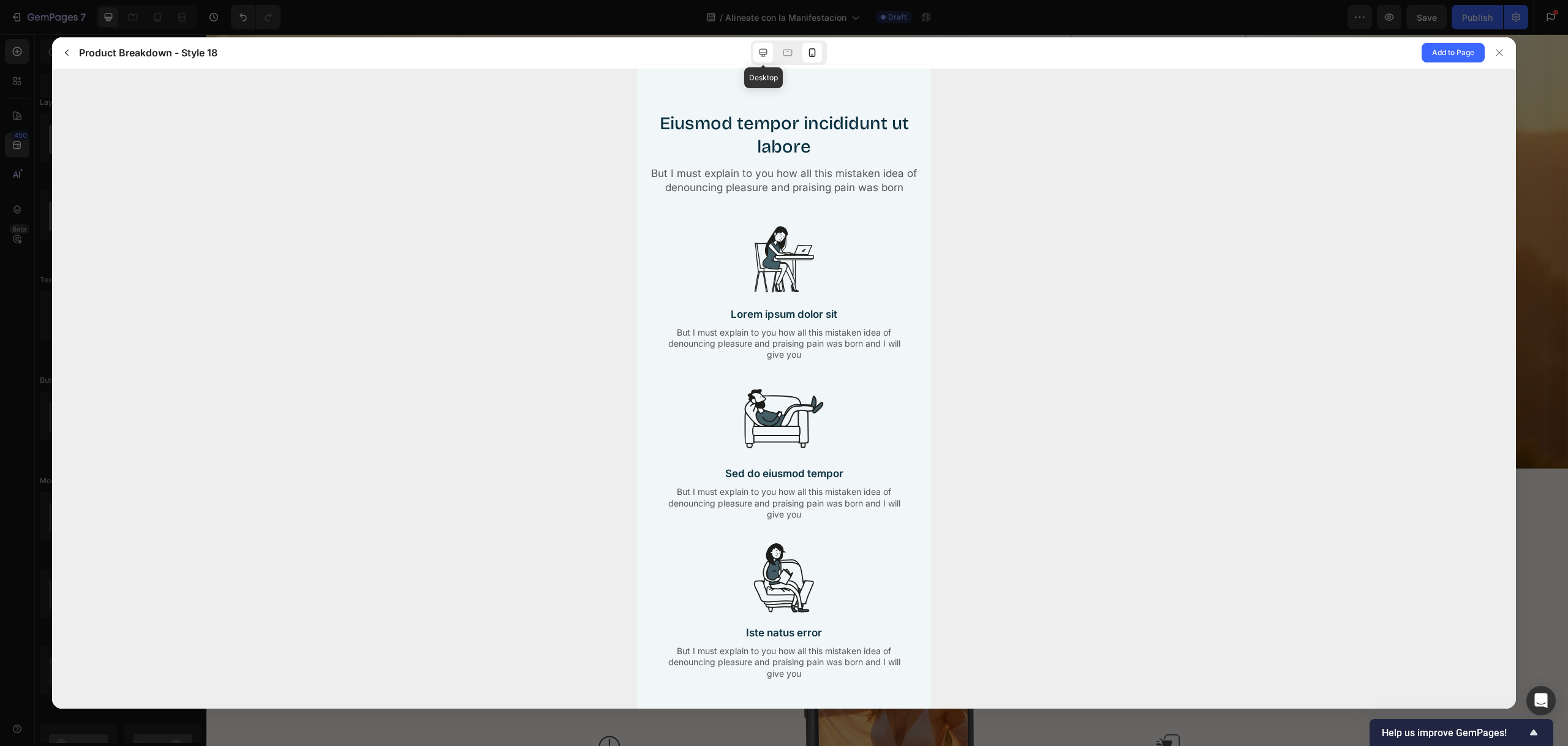
click at [766, 55] on icon at bounding box center [763, 52] width 12 height 12
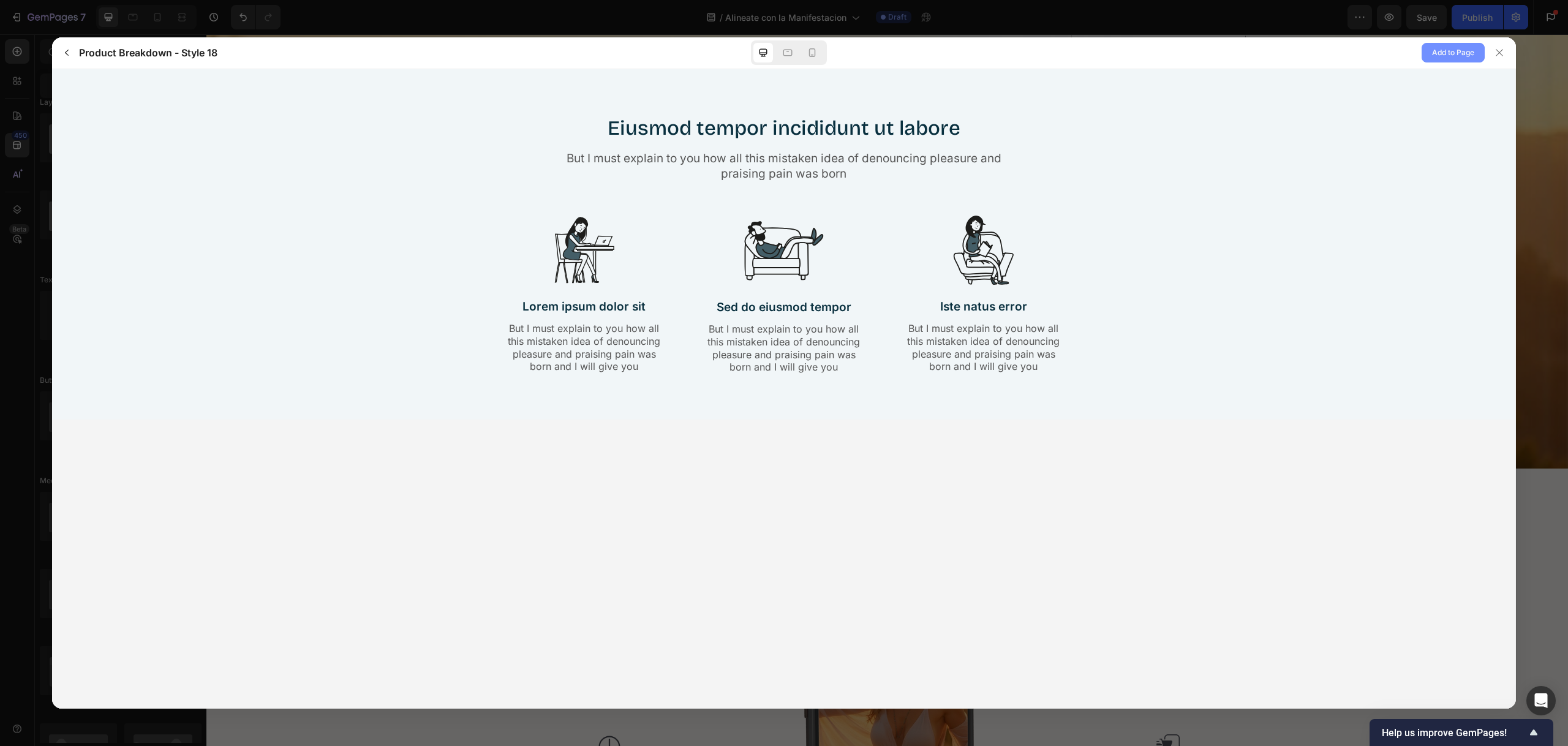
click at [1449, 56] on span "Add to Page" at bounding box center [1453, 52] width 42 height 14
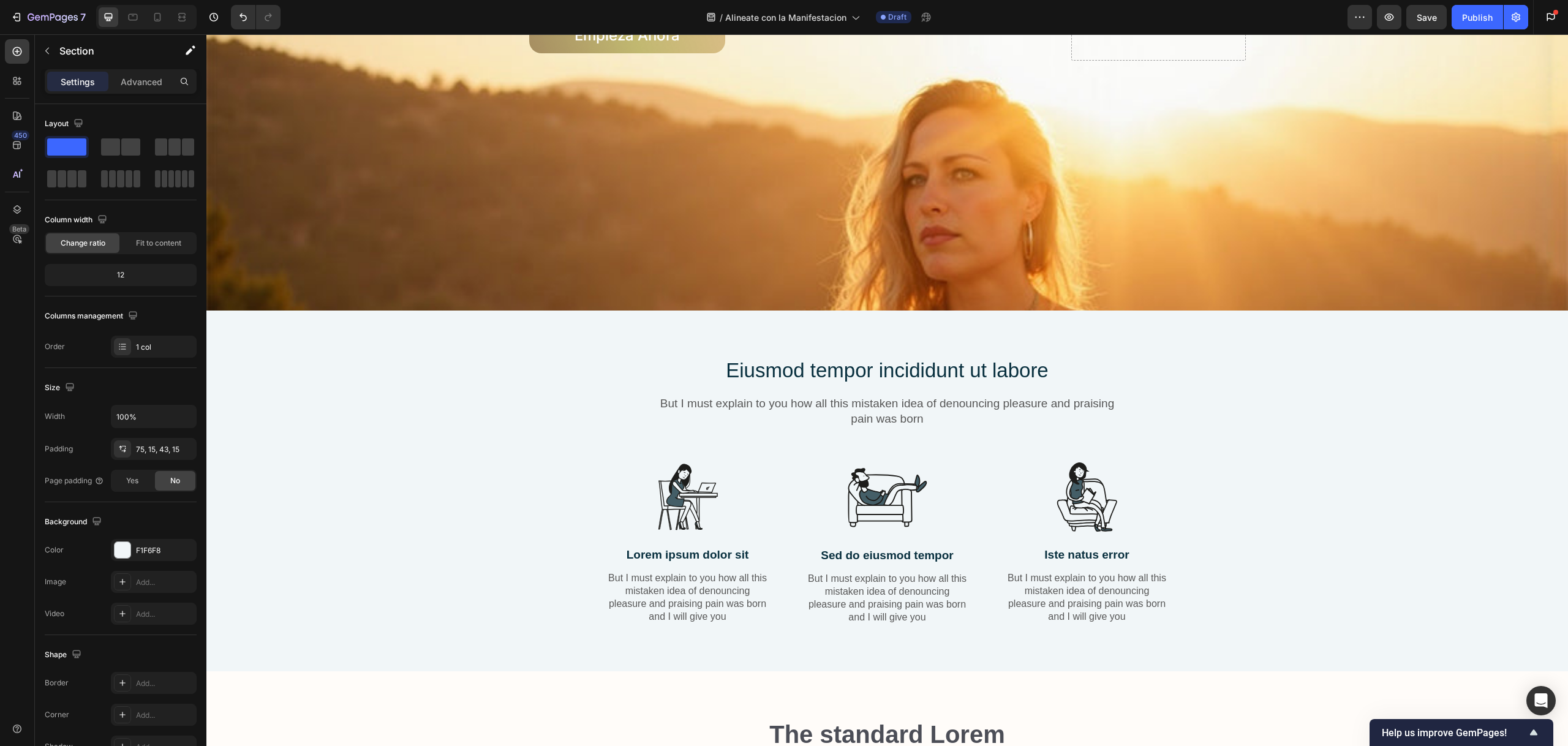
scroll to position [565, 0]
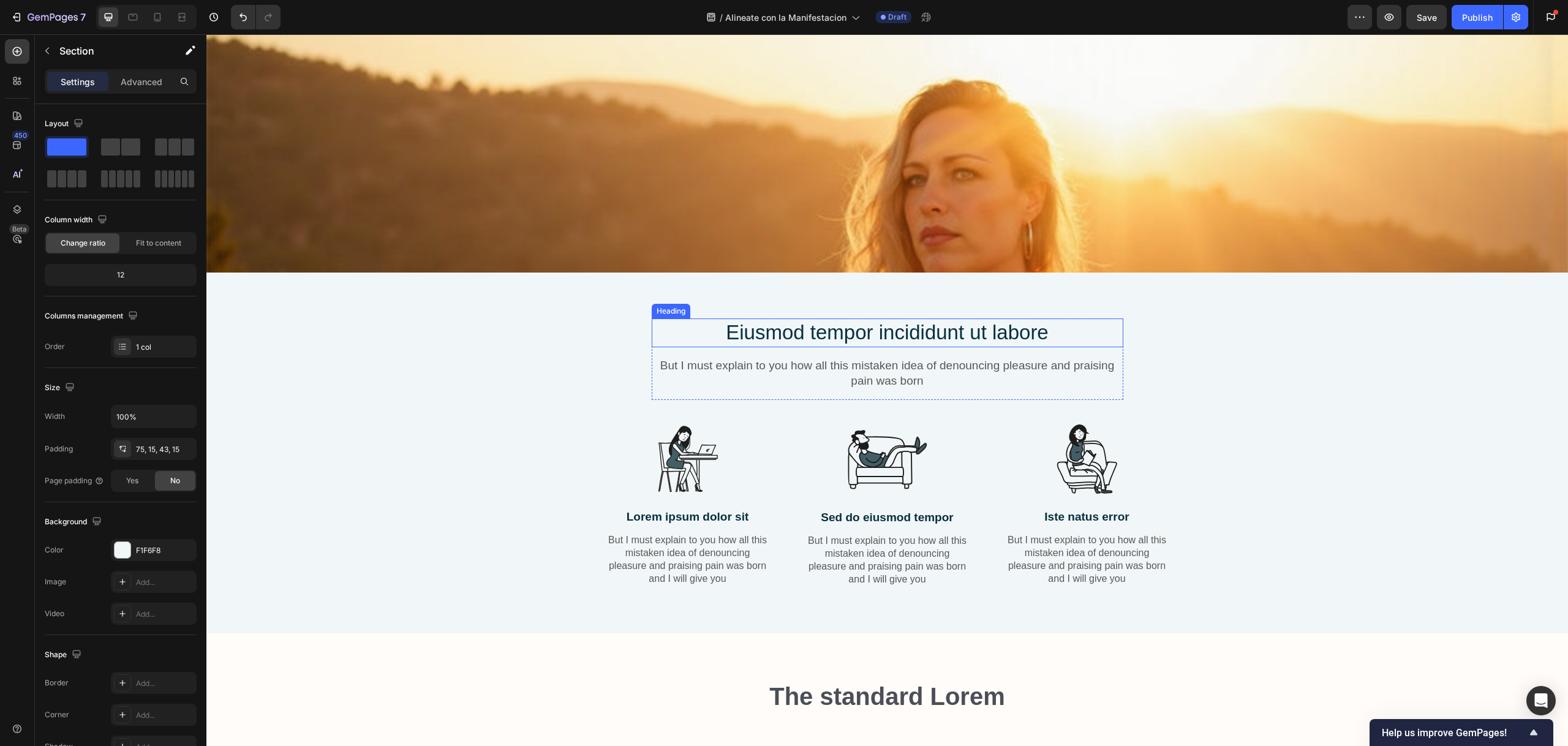
click at [878, 324] on h2 "Eiusmod tempor incididunt ut labore" at bounding box center [887, 333] width 472 height 29
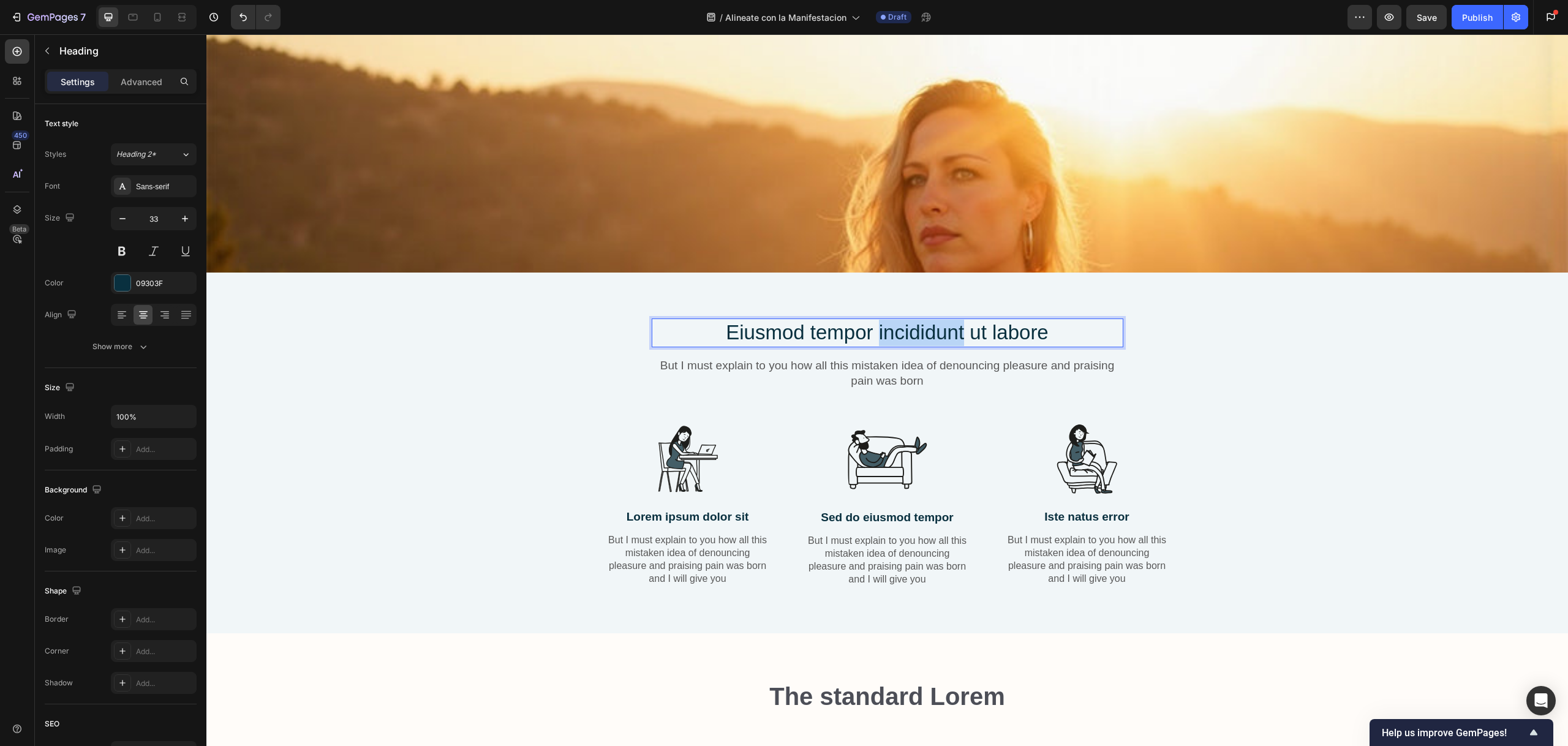
click at [878, 324] on h2 "Eiusmod tempor incididunt ut labore" at bounding box center [887, 333] width 472 height 29
click at [878, 324] on p "Eiusmod tempor incididunt ut labore" at bounding box center [887, 333] width 469 height 26
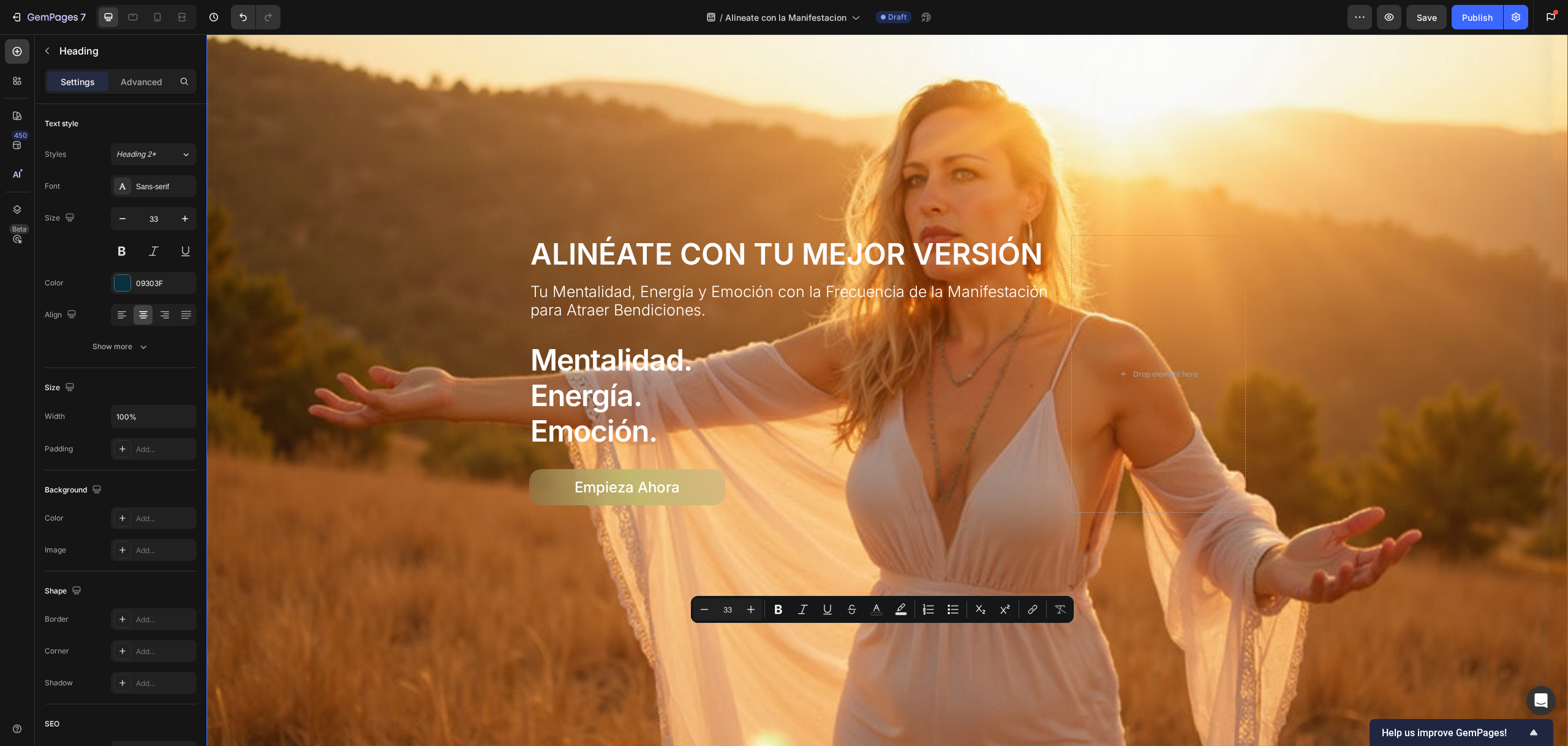
type input "16"
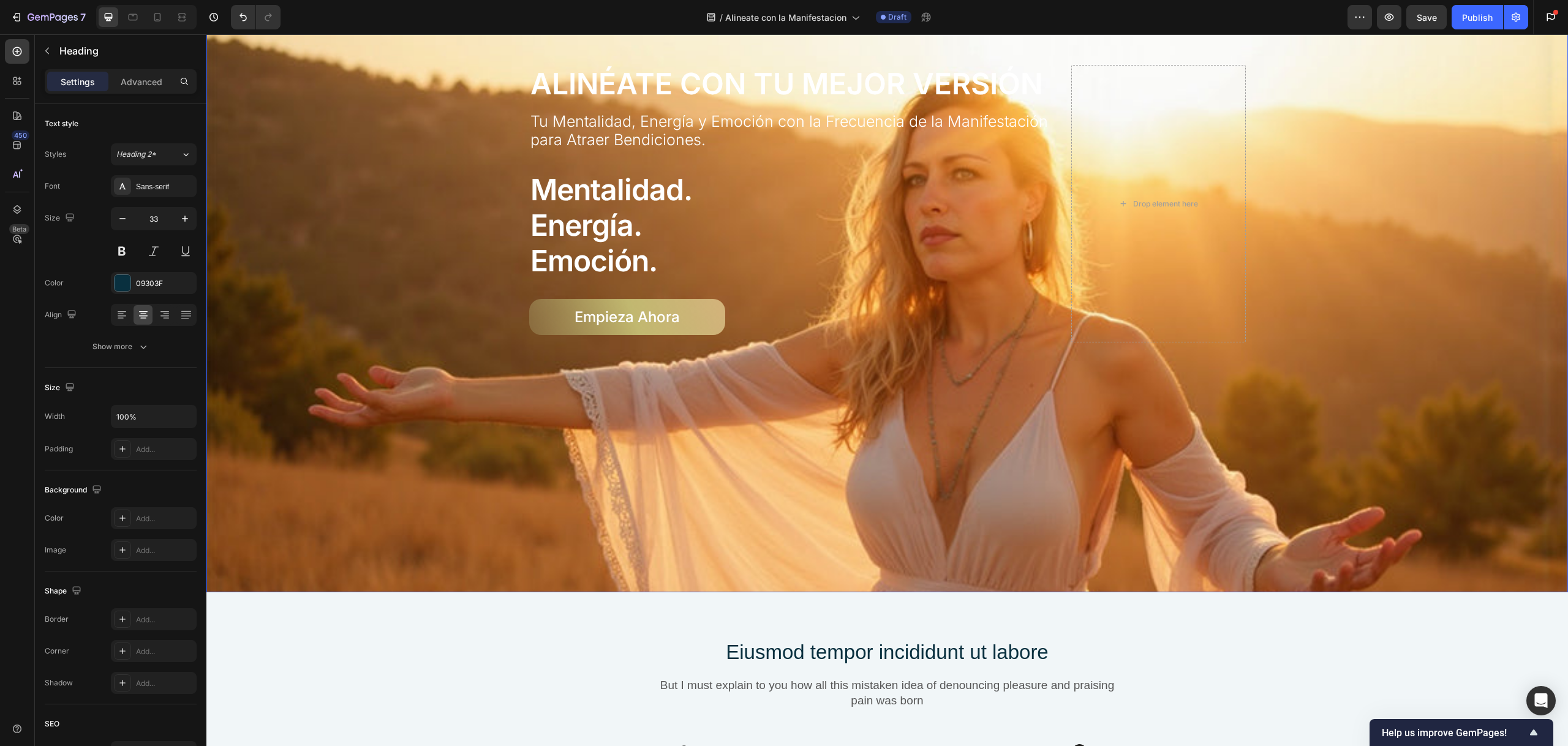
scroll to position [505, 0]
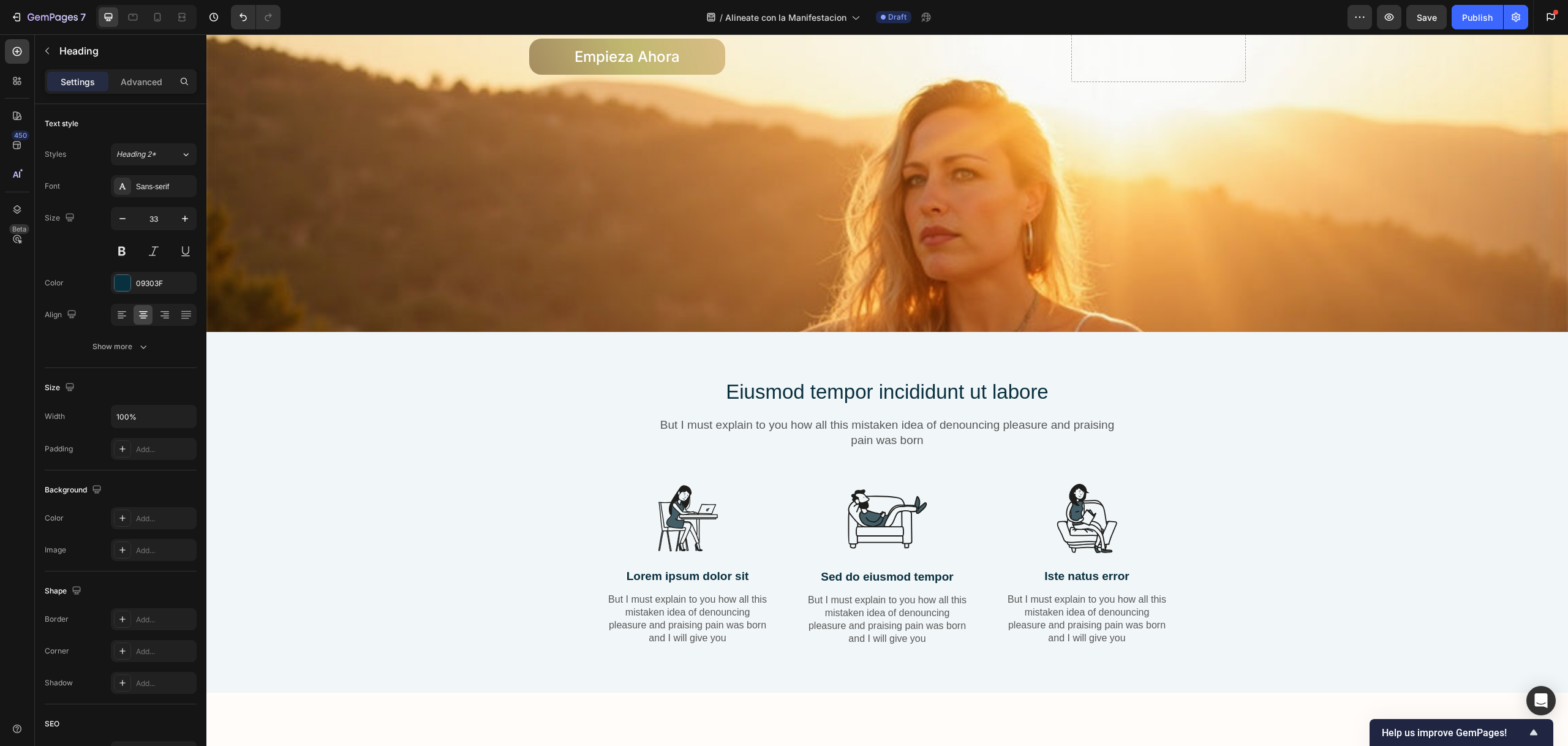
click at [912, 386] on h2 "Eiusmod tempor incididunt ut labore" at bounding box center [887, 393] width 472 height 29
click at [912, 386] on p "Eiusmod tempor incididunt ut labore" at bounding box center [887, 393] width 469 height 26
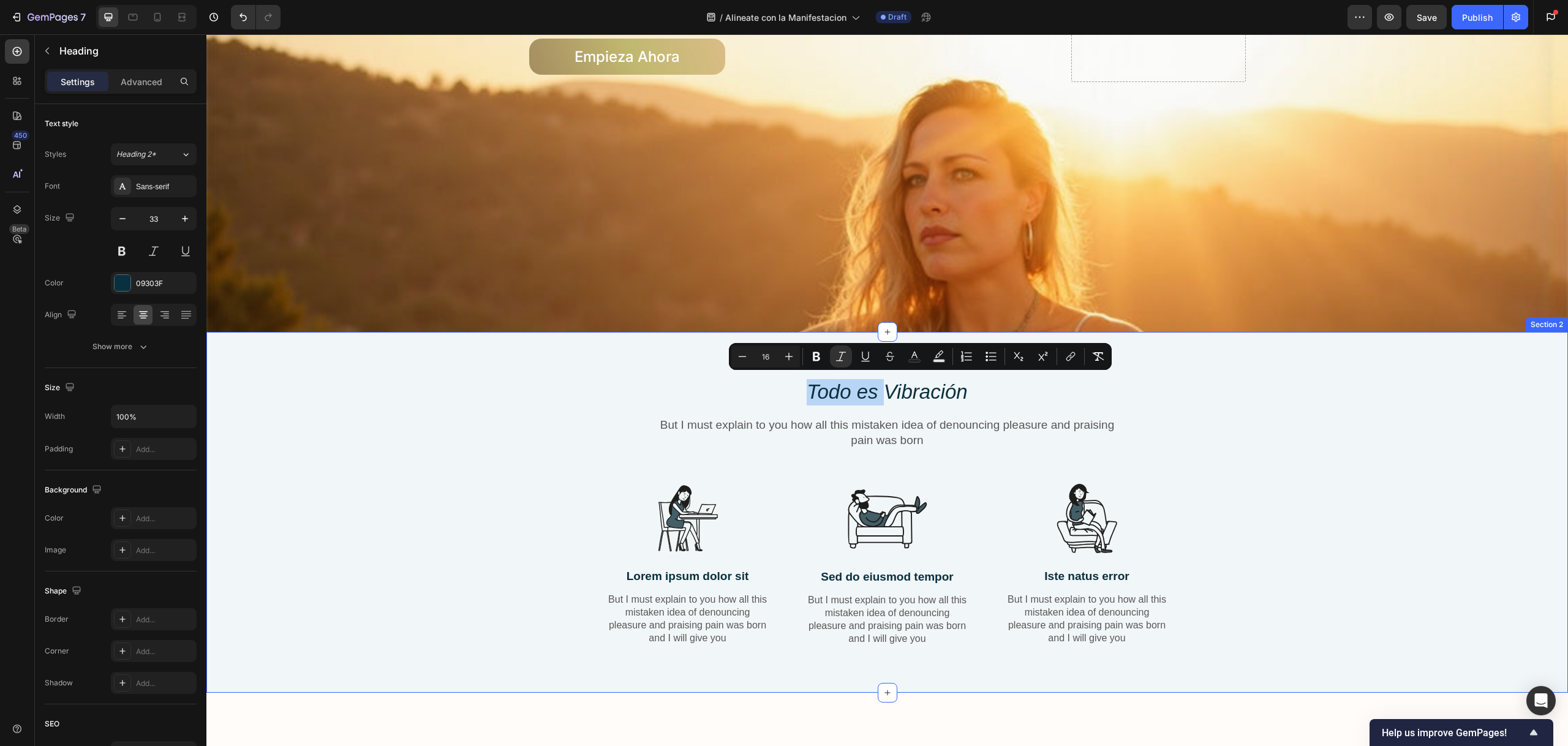
click at [621, 395] on div "Todo es Vibración Heading But I must explain to you how all this mistaken idea …" at bounding box center [887, 522] width 1343 height 288
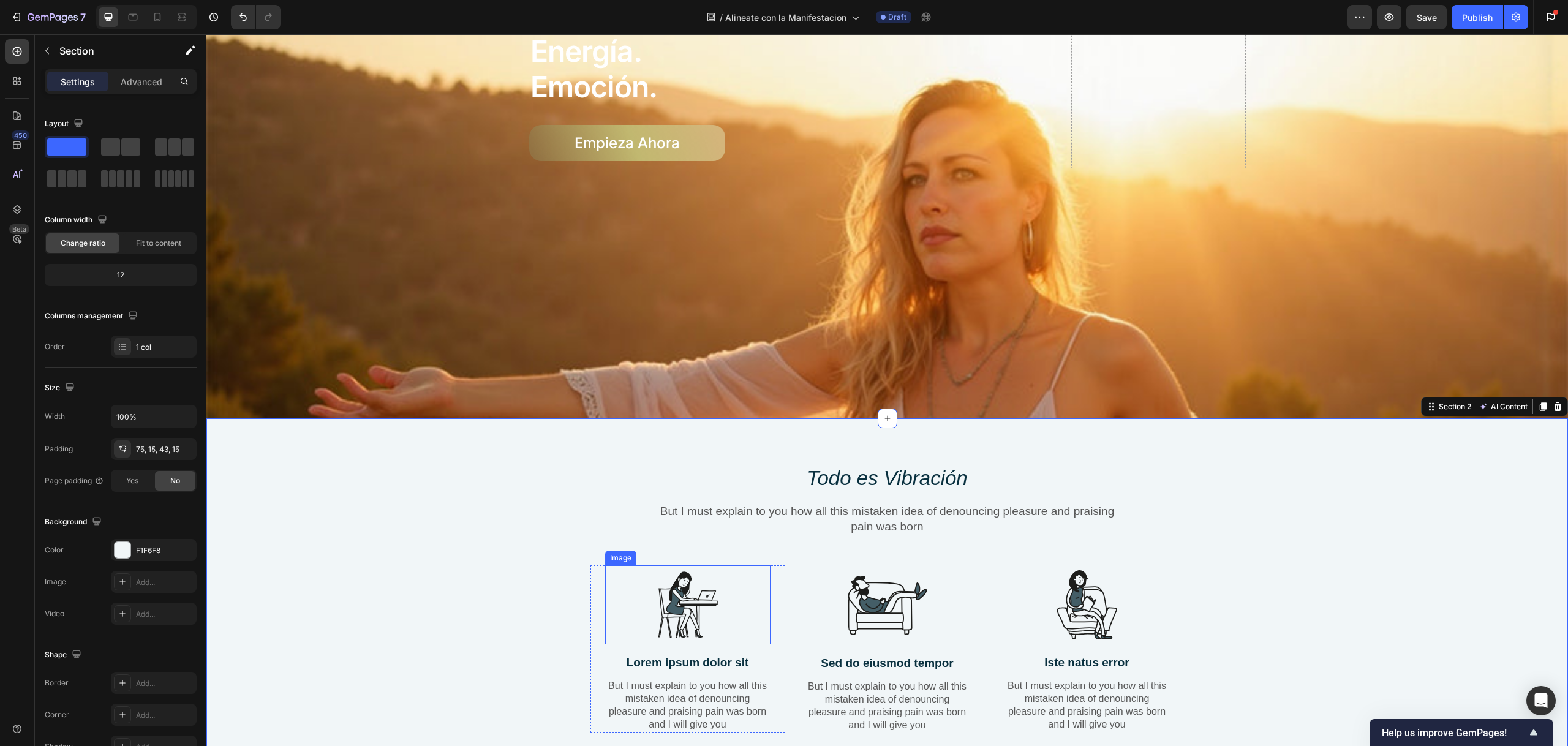
scroll to position [573, 0]
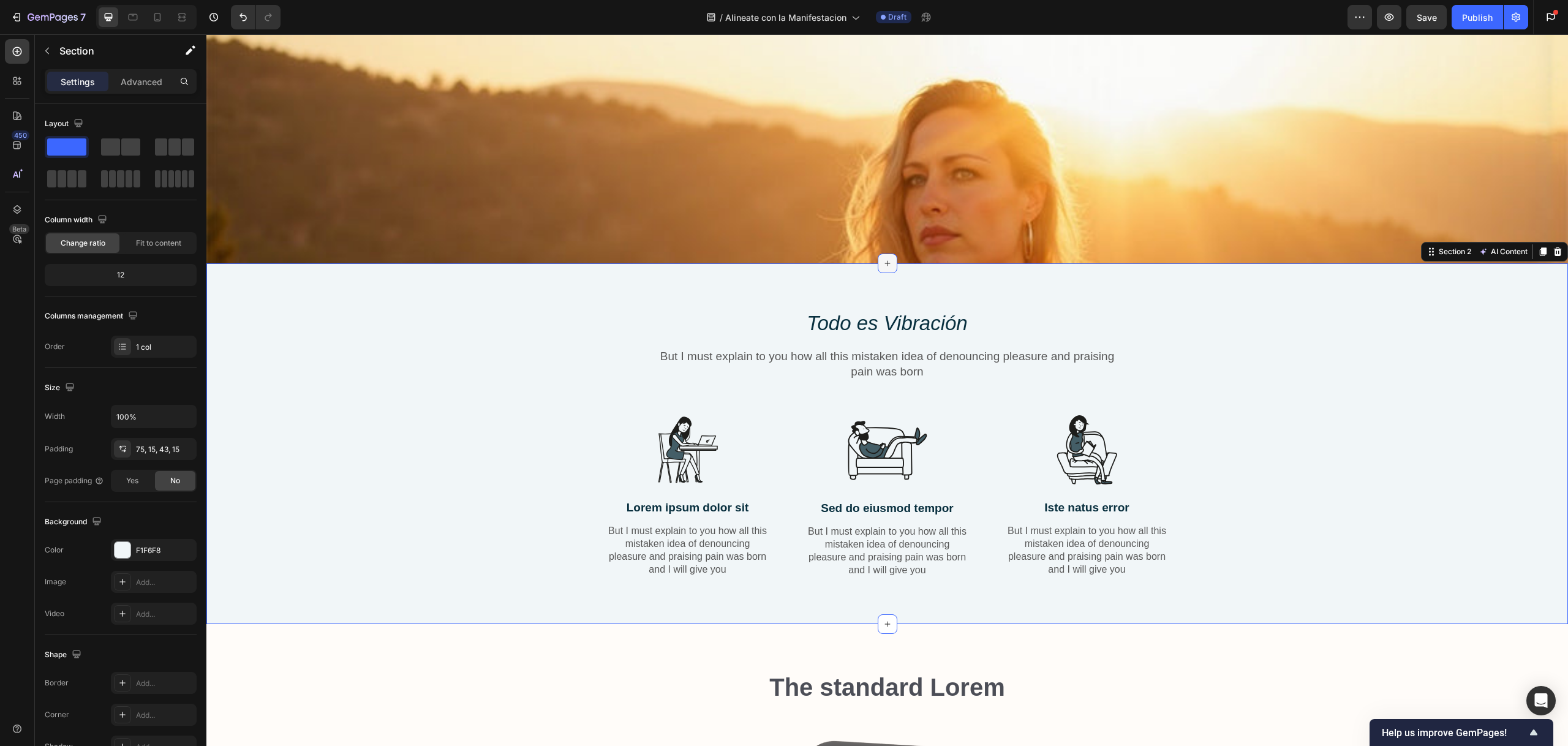
click at [885, 261] on icon at bounding box center [887, 263] width 10 height 10
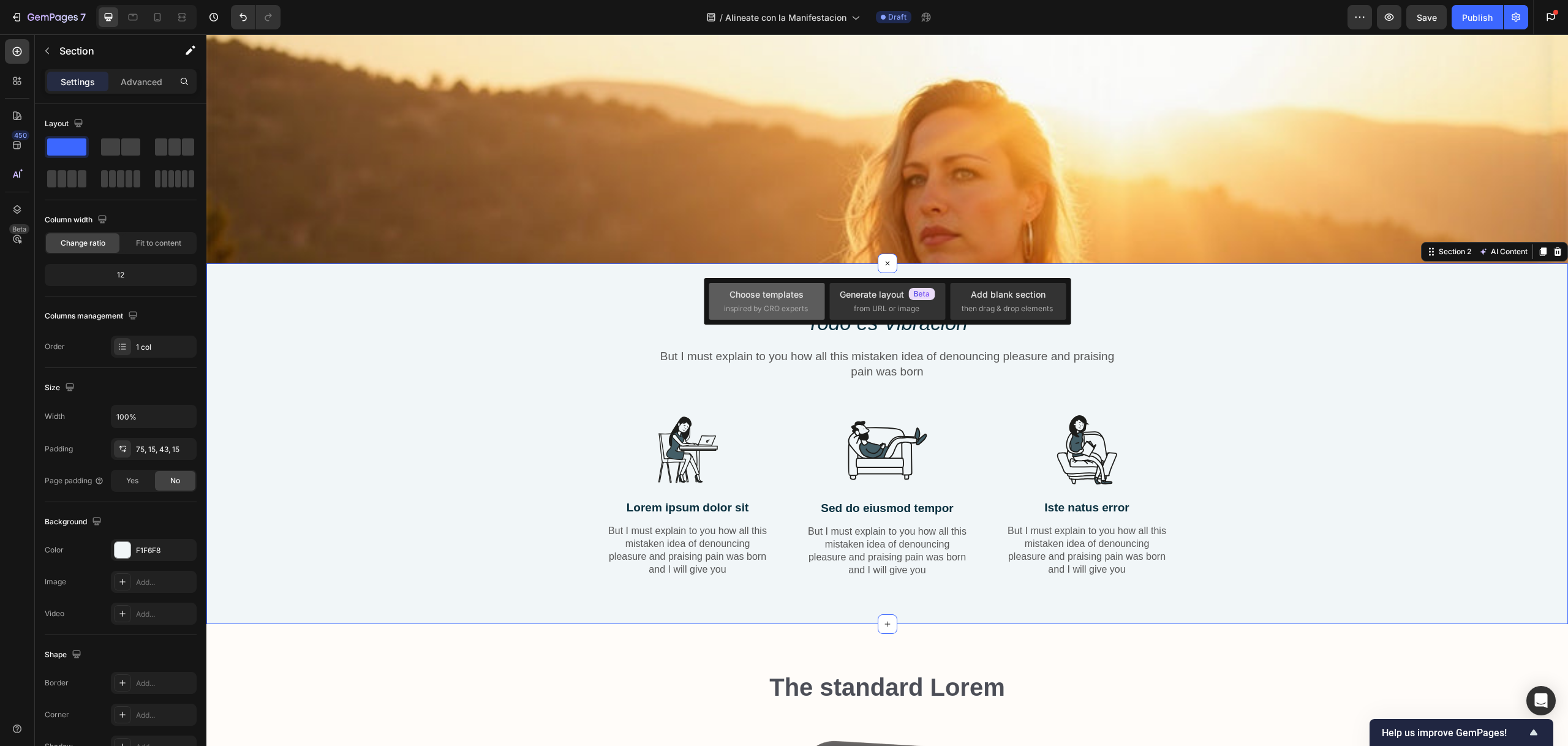
click at [778, 297] on div "Choose templates" at bounding box center [766, 294] width 74 height 13
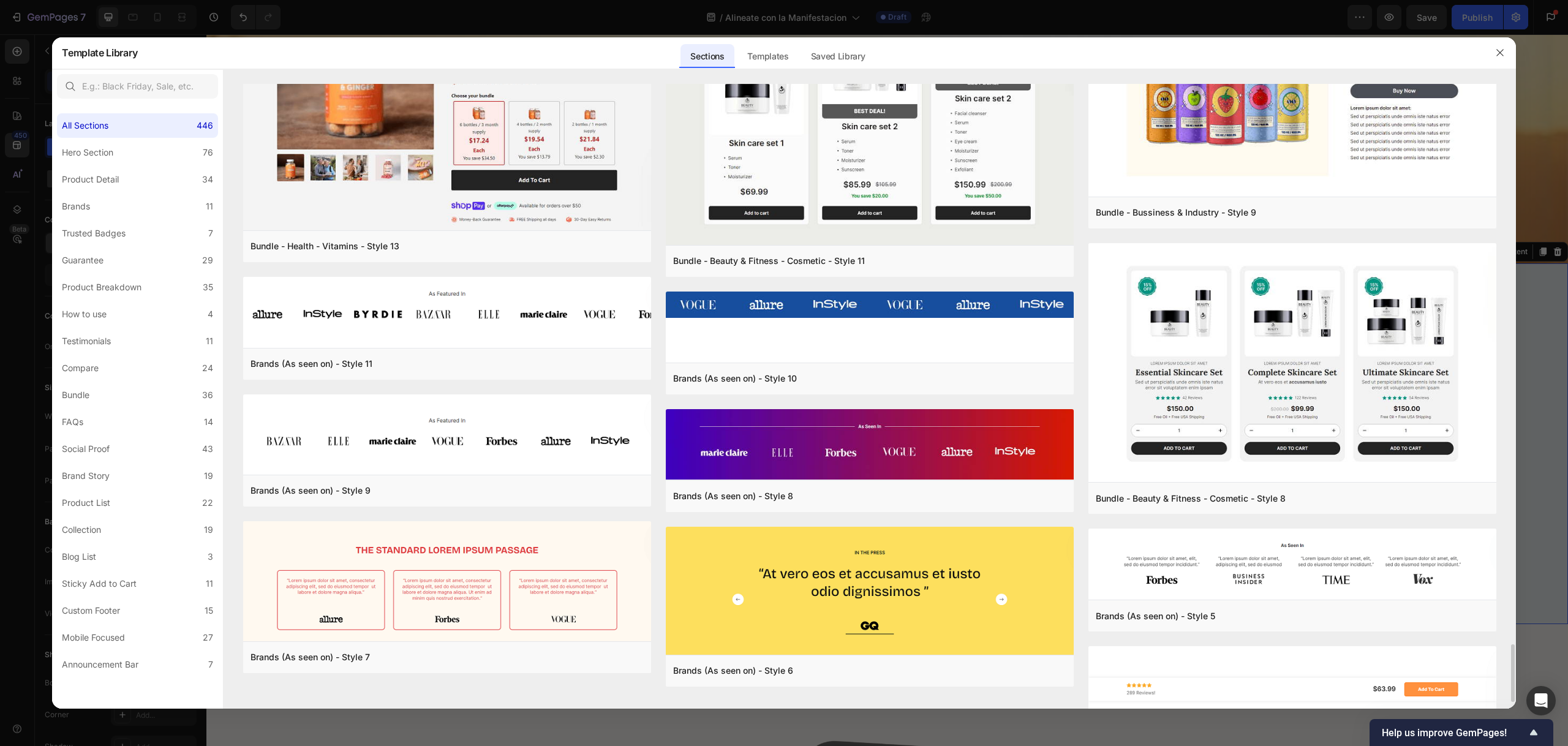
scroll to position [6124, 0]
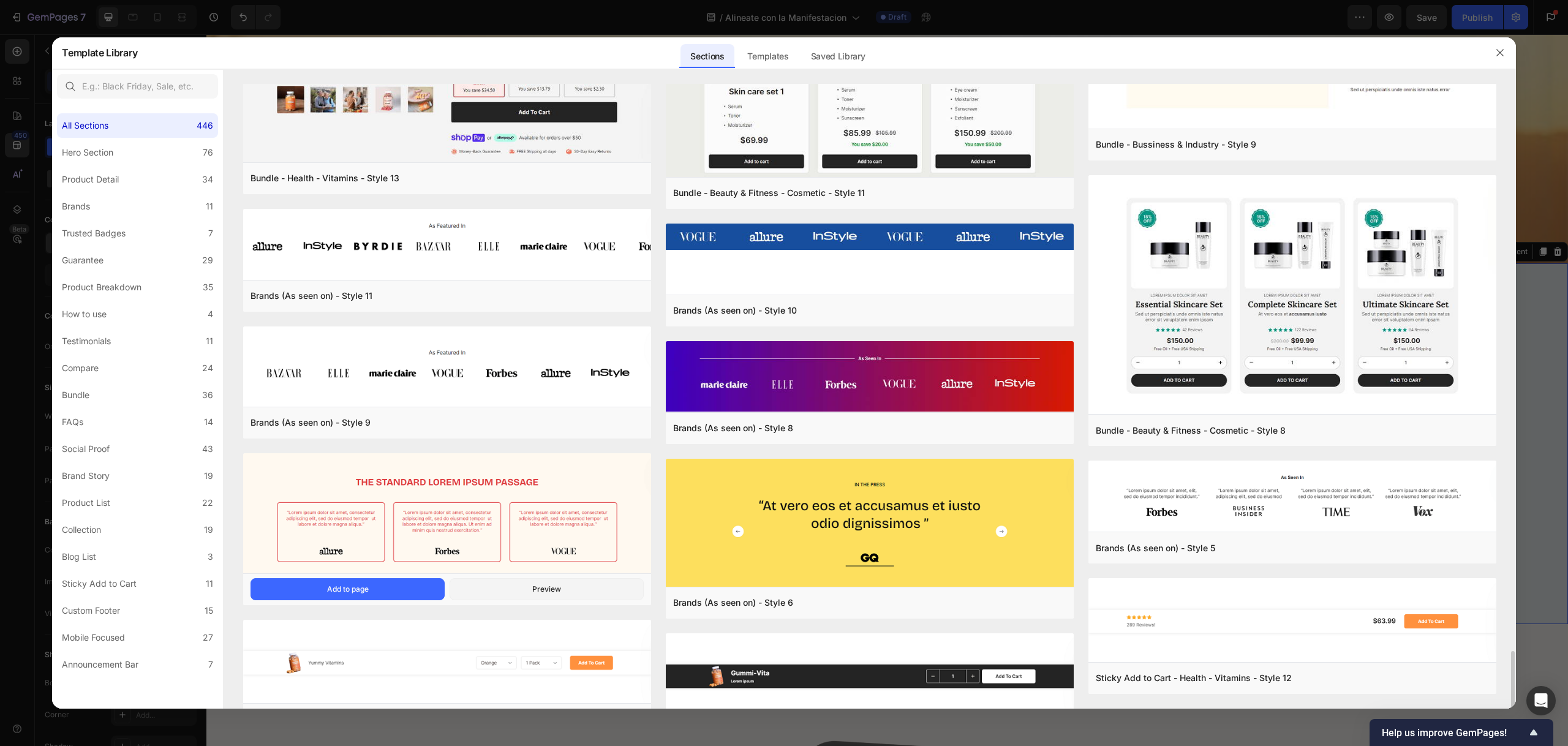
click at [545, 508] on img at bounding box center [447, 515] width 408 height 122
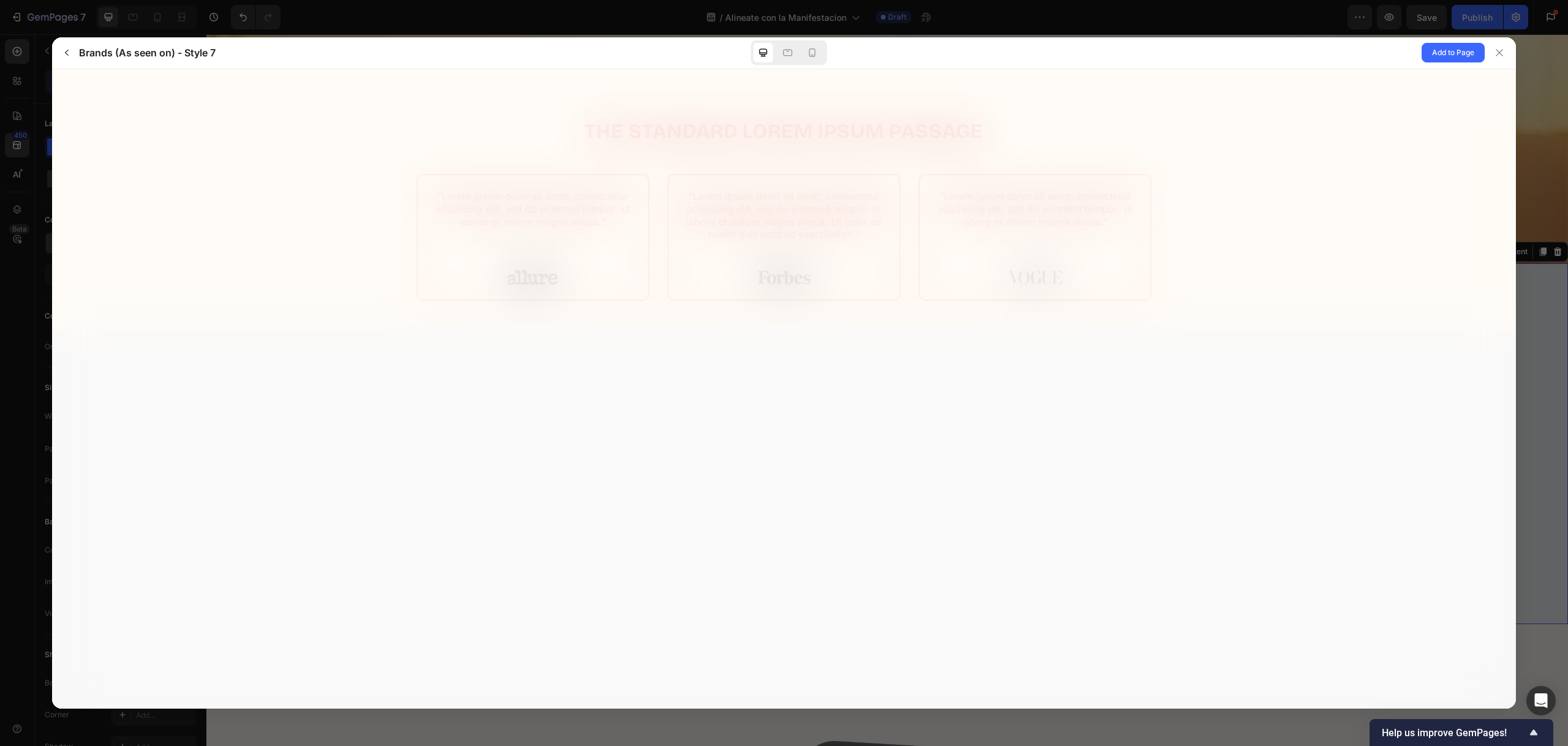
scroll to position [0, 0]
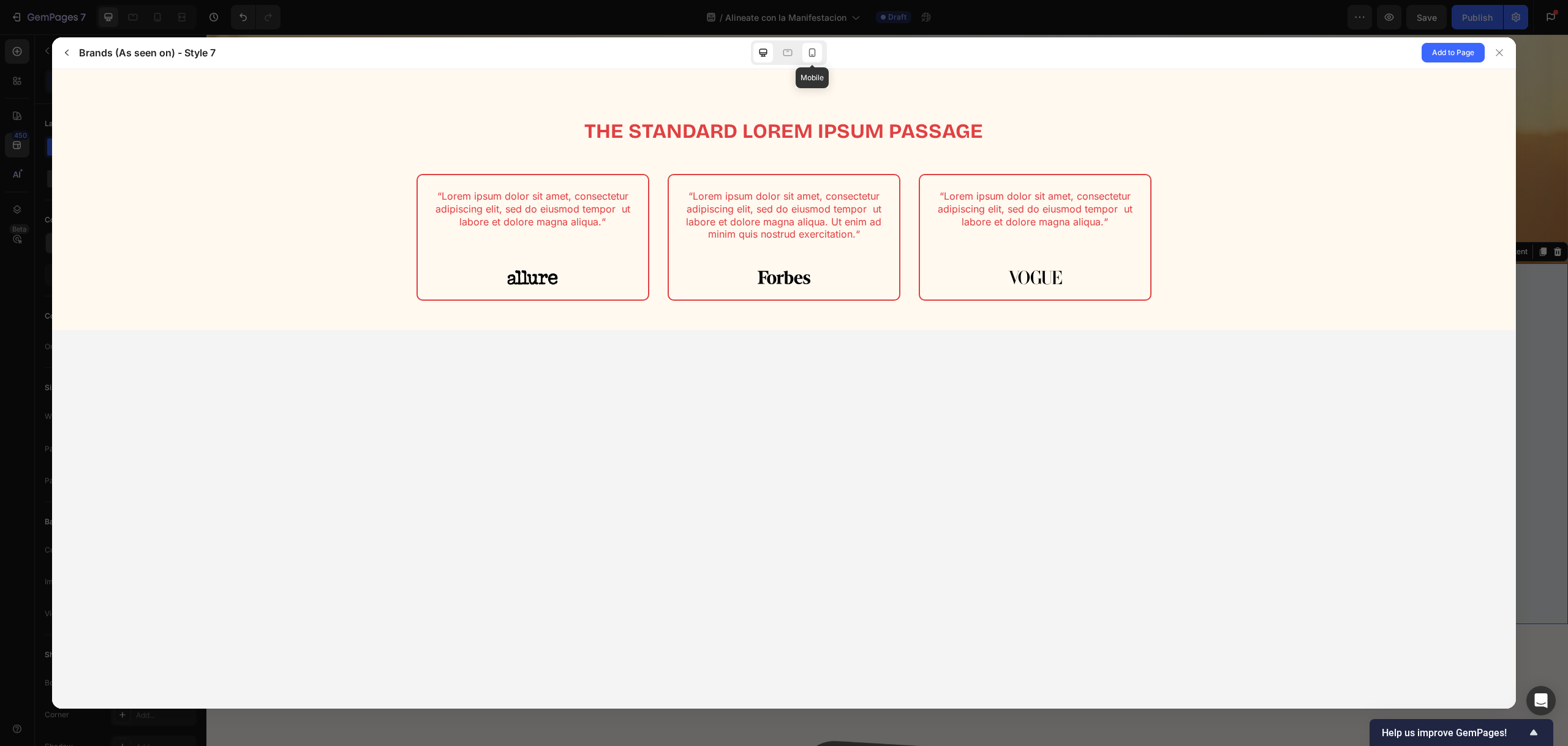
click at [806, 55] on icon at bounding box center [812, 52] width 12 height 12
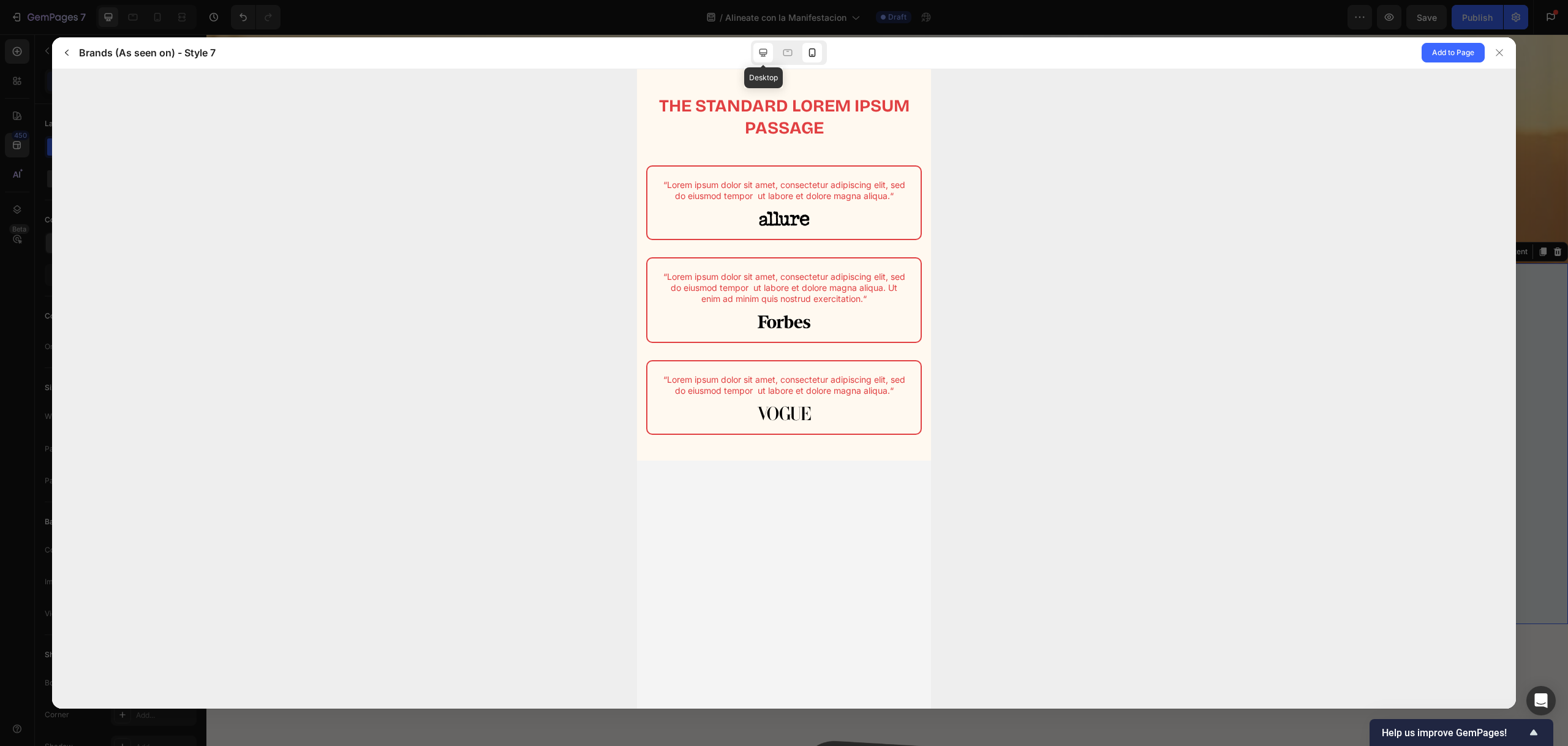
click at [761, 55] on icon at bounding box center [763, 53] width 8 height 8
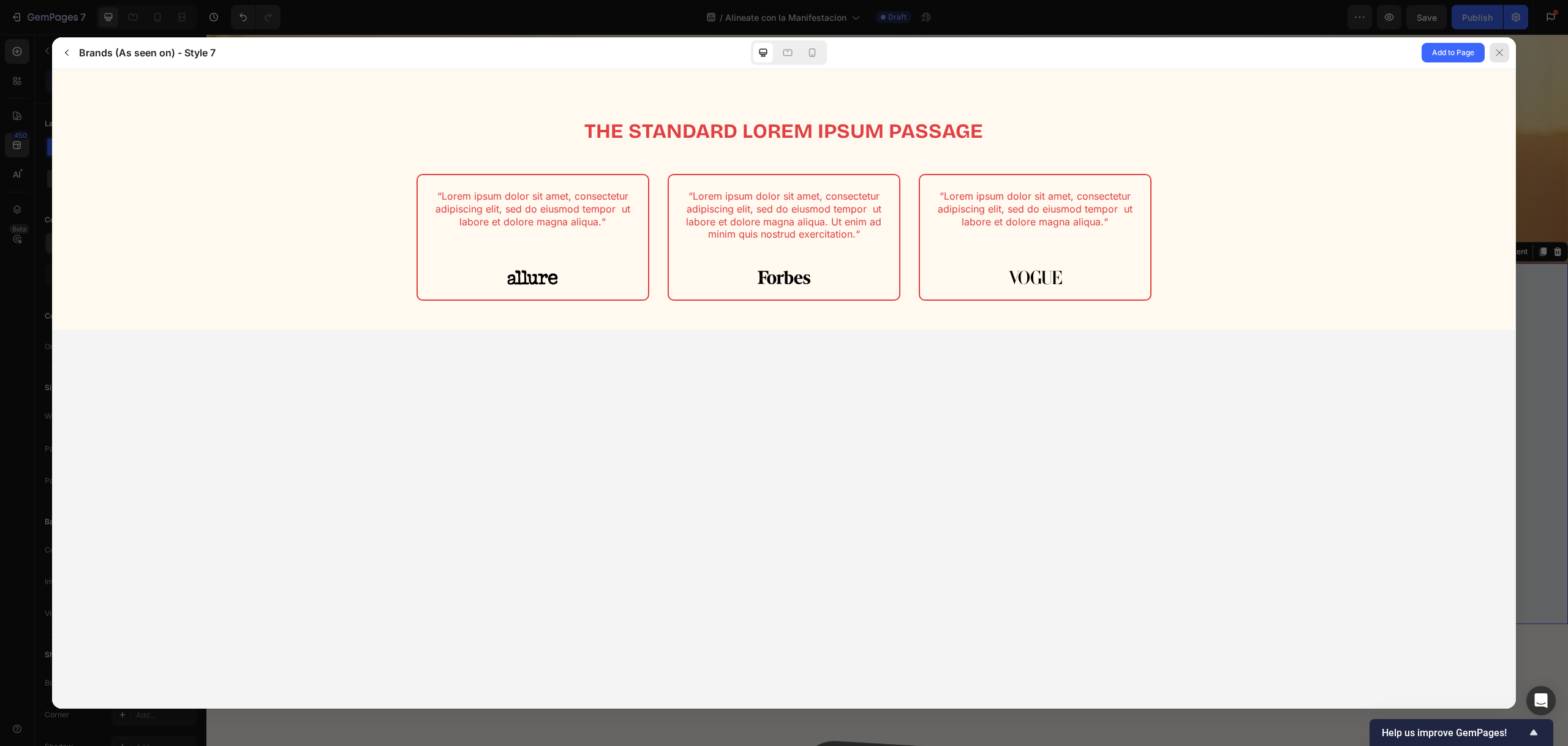
click at [1507, 55] on div at bounding box center [1499, 52] width 20 height 20
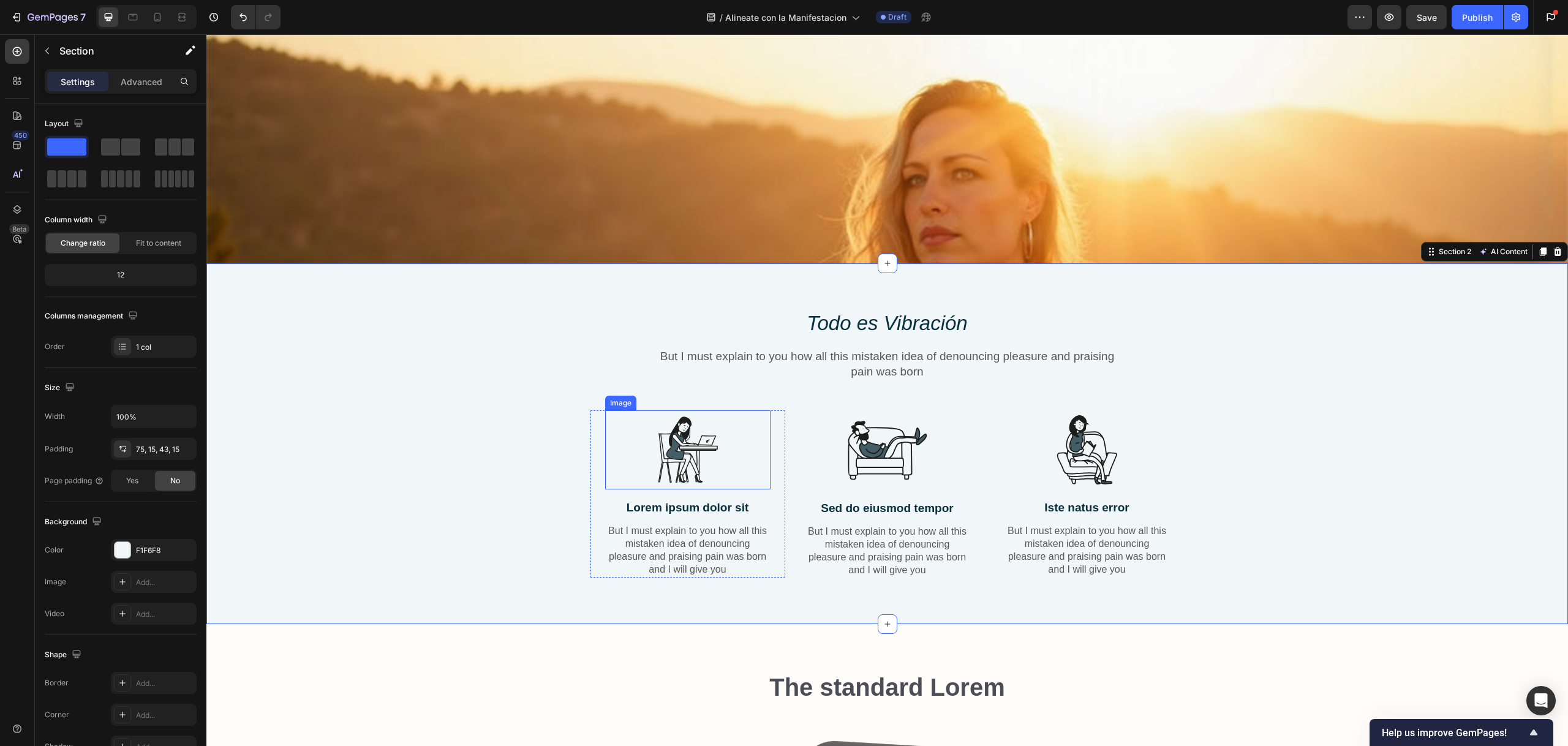
click at [618, 401] on div "Image" at bounding box center [621, 403] width 31 height 14
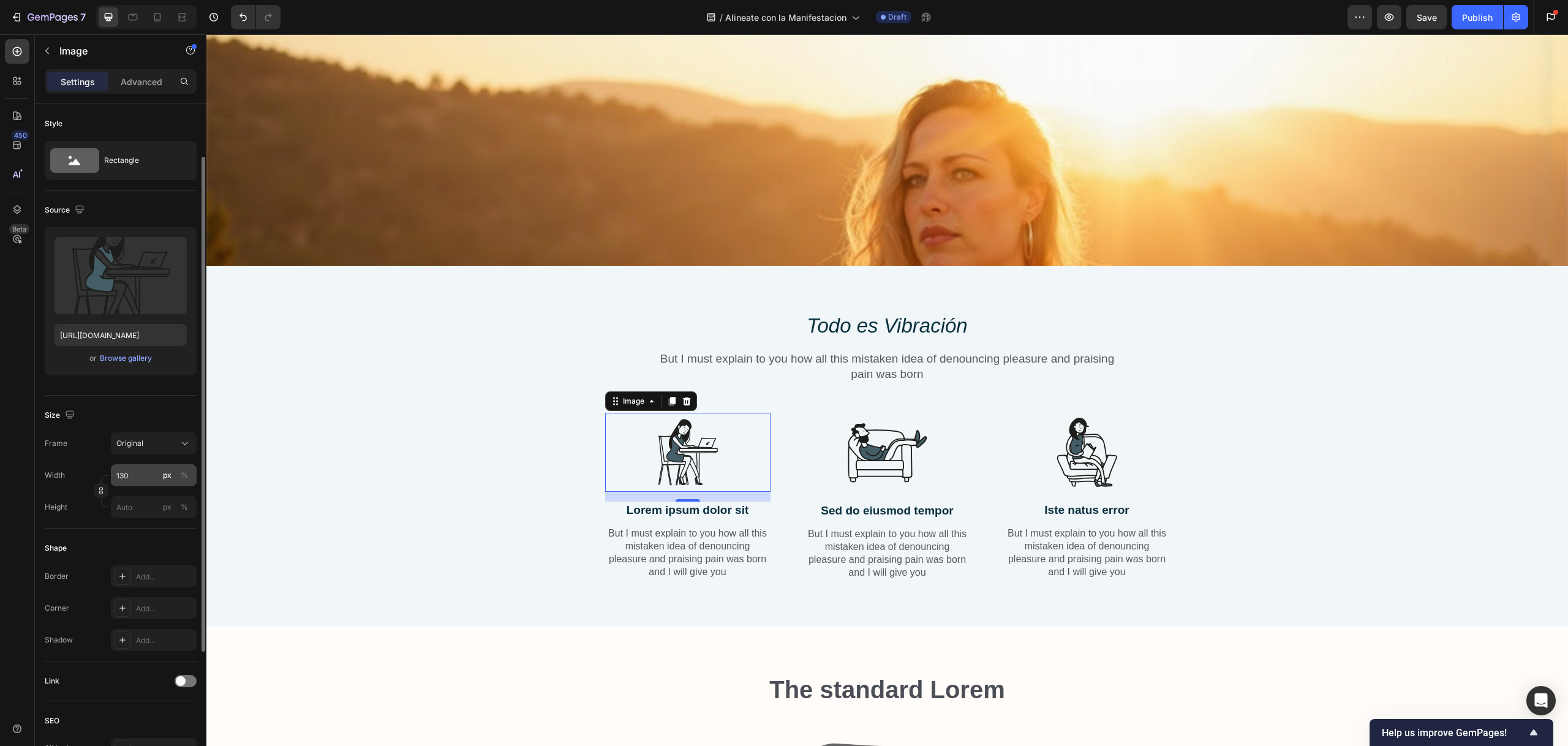
scroll to position [31, 0]
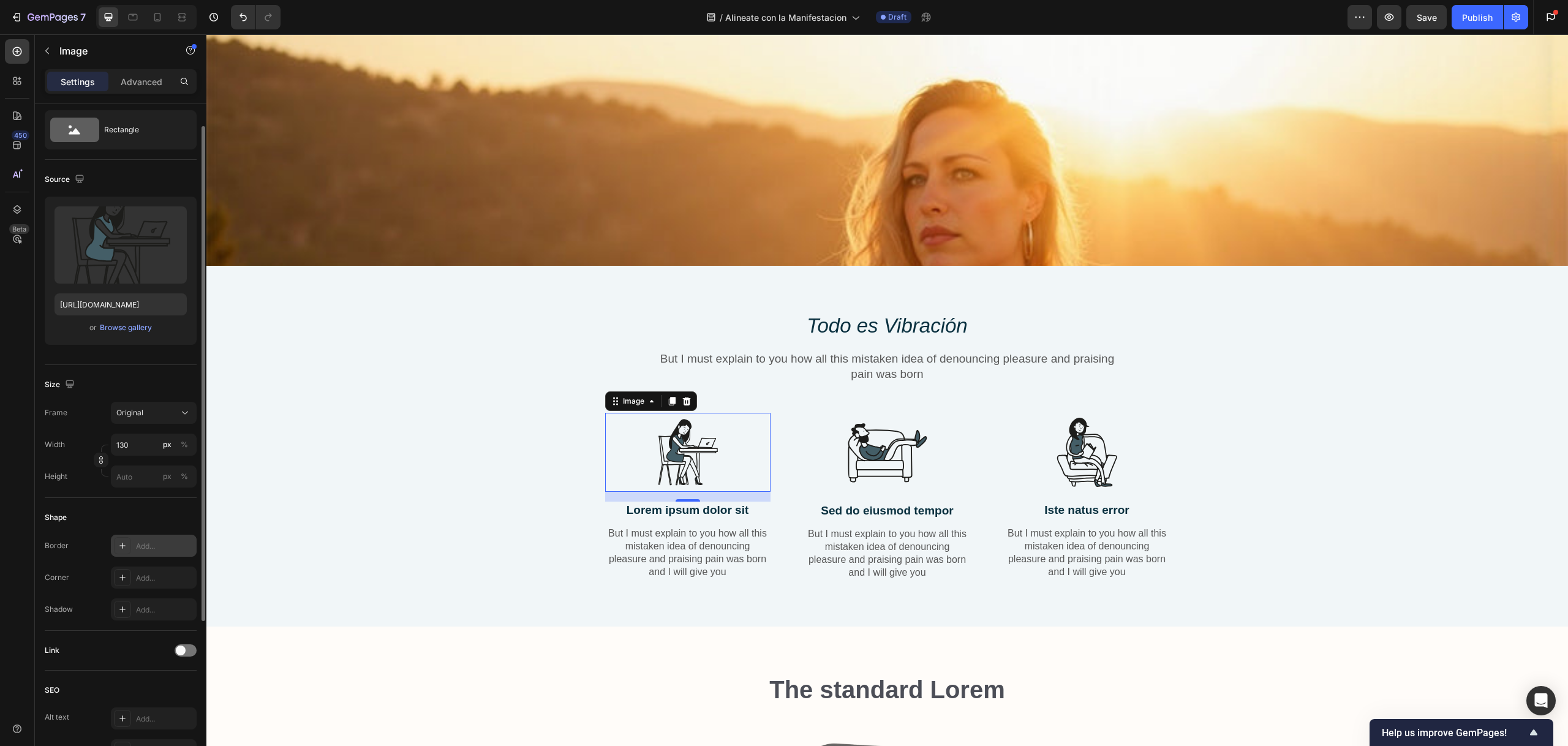
click at [125, 544] on icon at bounding box center [123, 546] width 10 height 10
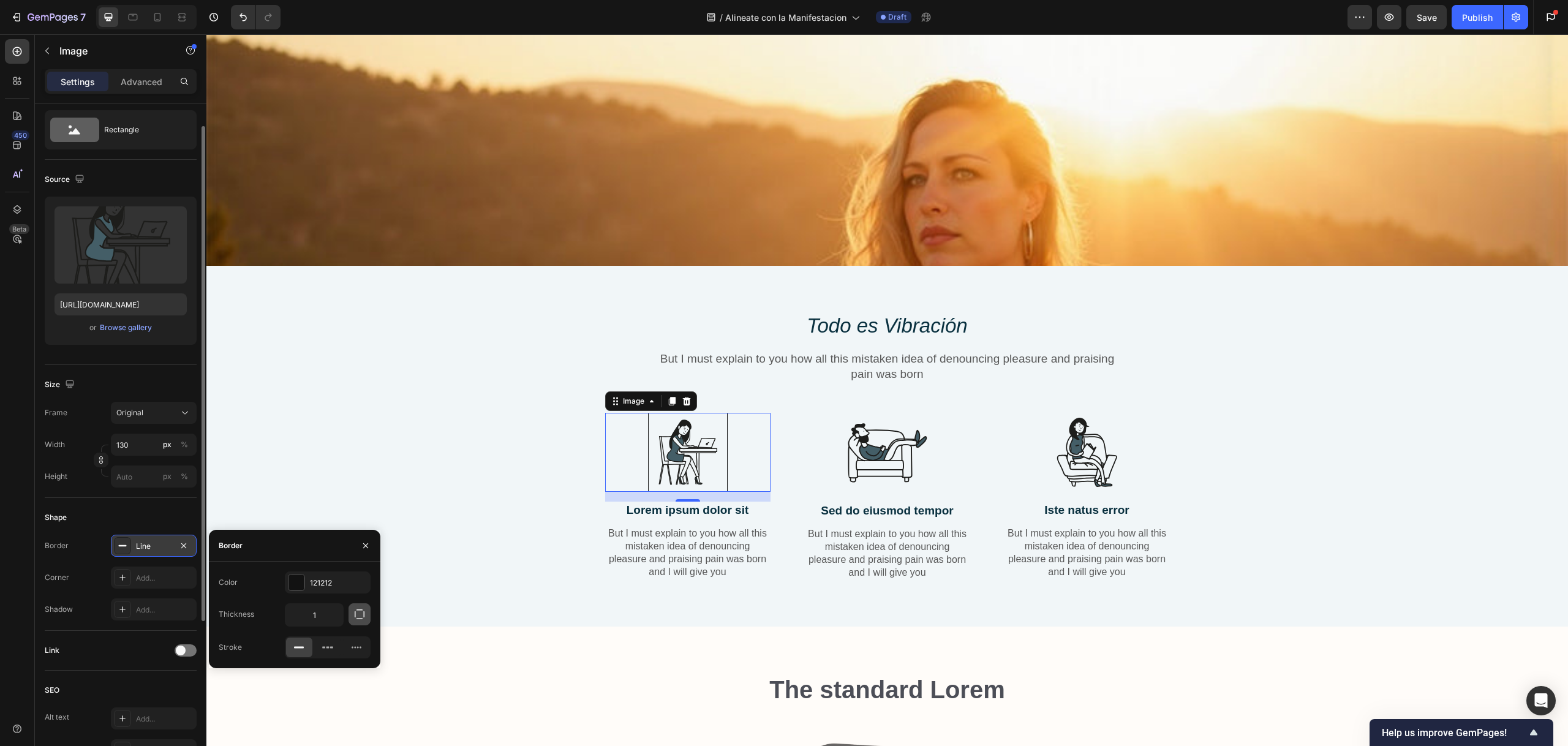
click at [363, 617] on icon "button" at bounding box center [359, 614] width 12 height 12
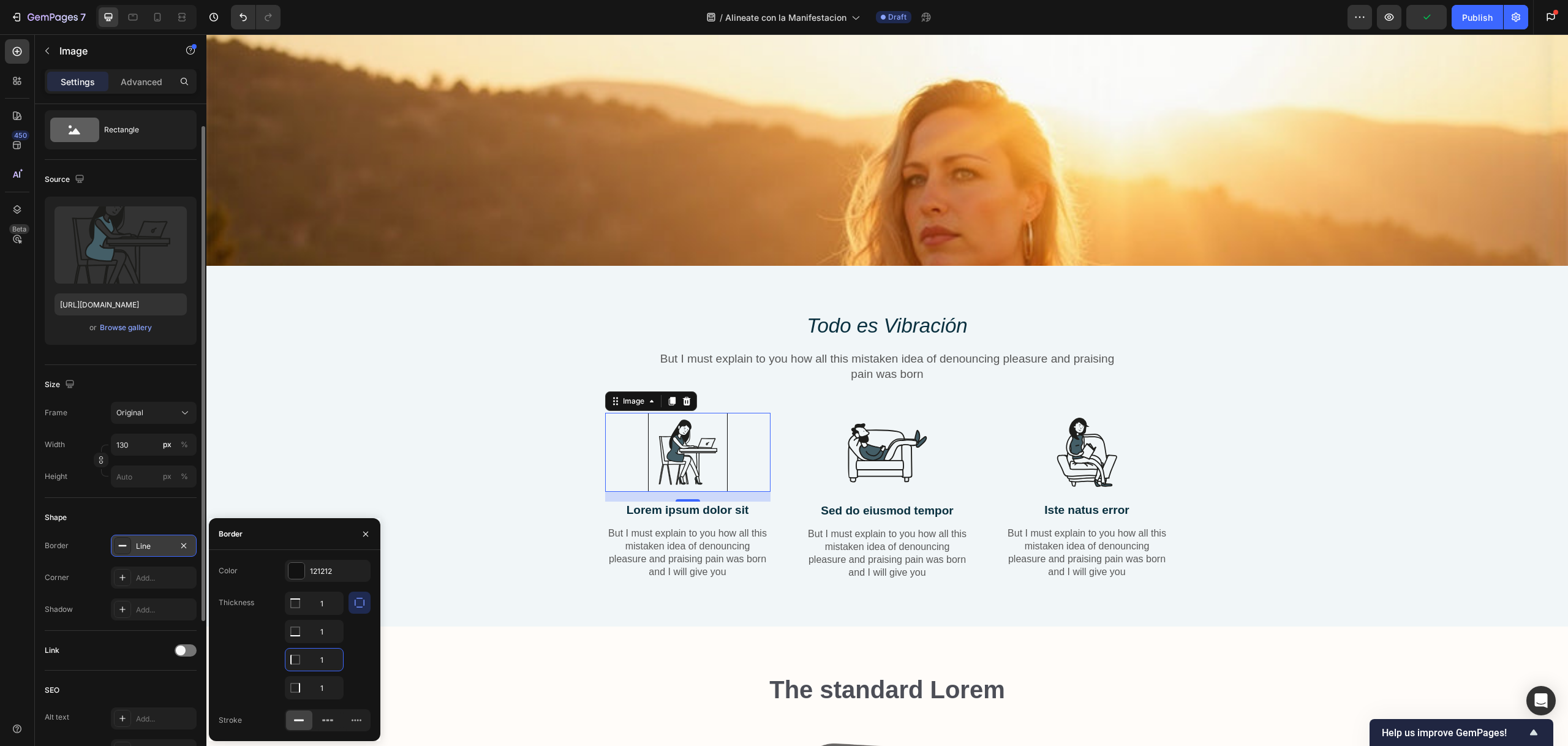
drag, startPoint x: 328, startPoint y: 657, endPoint x: 304, endPoint y: 648, distance: 25.6
click at [302, 653] on div "1" at bounding box center [314, 660] width 57 height 22
drag, startPoint x: 327, startPoint y: 628, endPoint x: 317, endPoint y: 625, distance: 10.4
click at [314, 628] on input "1" at bounding box center [314, 631] width 57 height 22
type input "1"
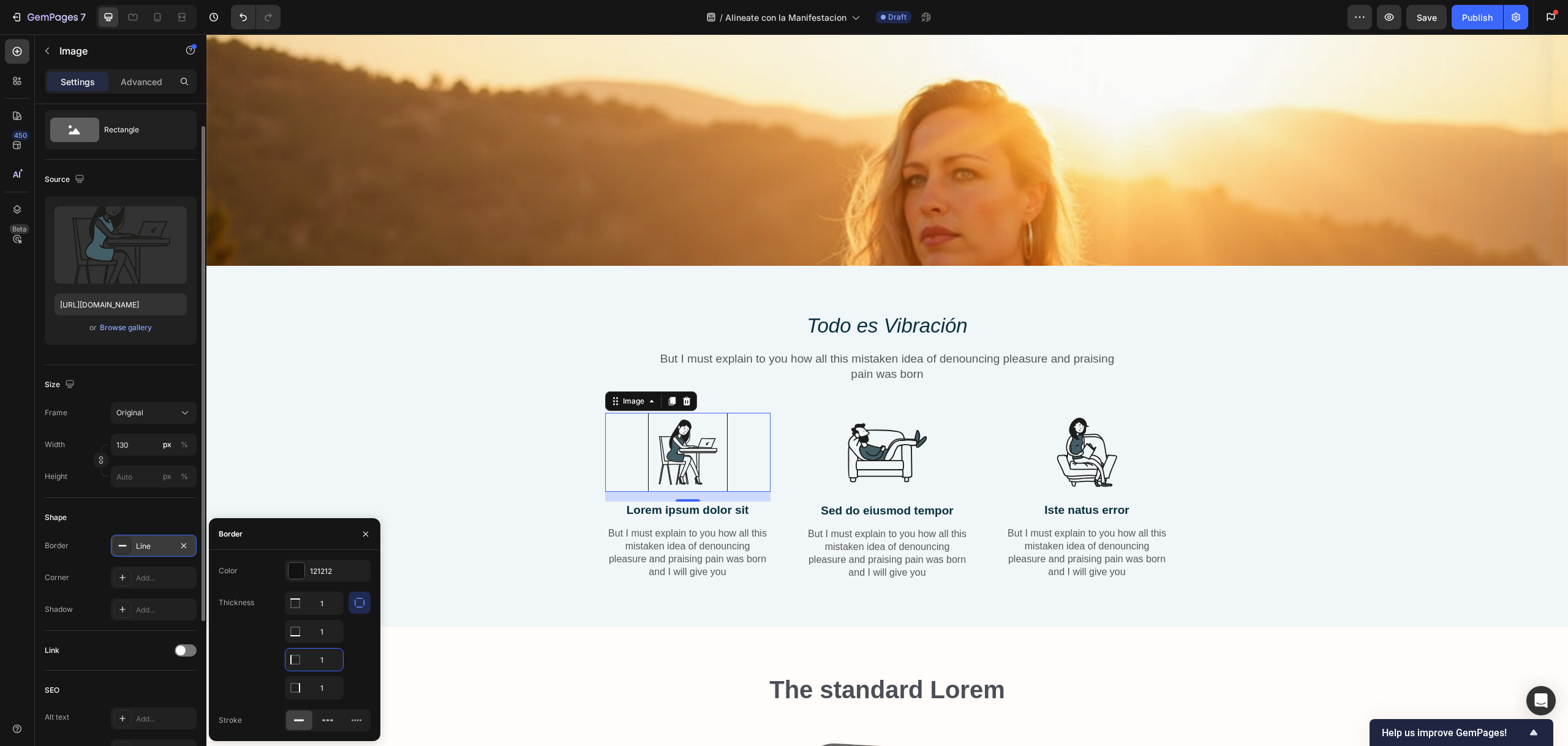
drag, startPoint x: 325, startPoint y: 662, endPoint x: 312, endPoint y: 662, distance: 13.0
click at [312, 662] on input "1" at bounding box center [314, 660] width 57 height 22
type input "1"
drag, startPoint x: 326, startPoint y: 604, endPoint x: 317, endPoint y: 601, distance: 9.5
click at [317, 602] on input "1" at bounding box center [314, 603] width 57 height 22
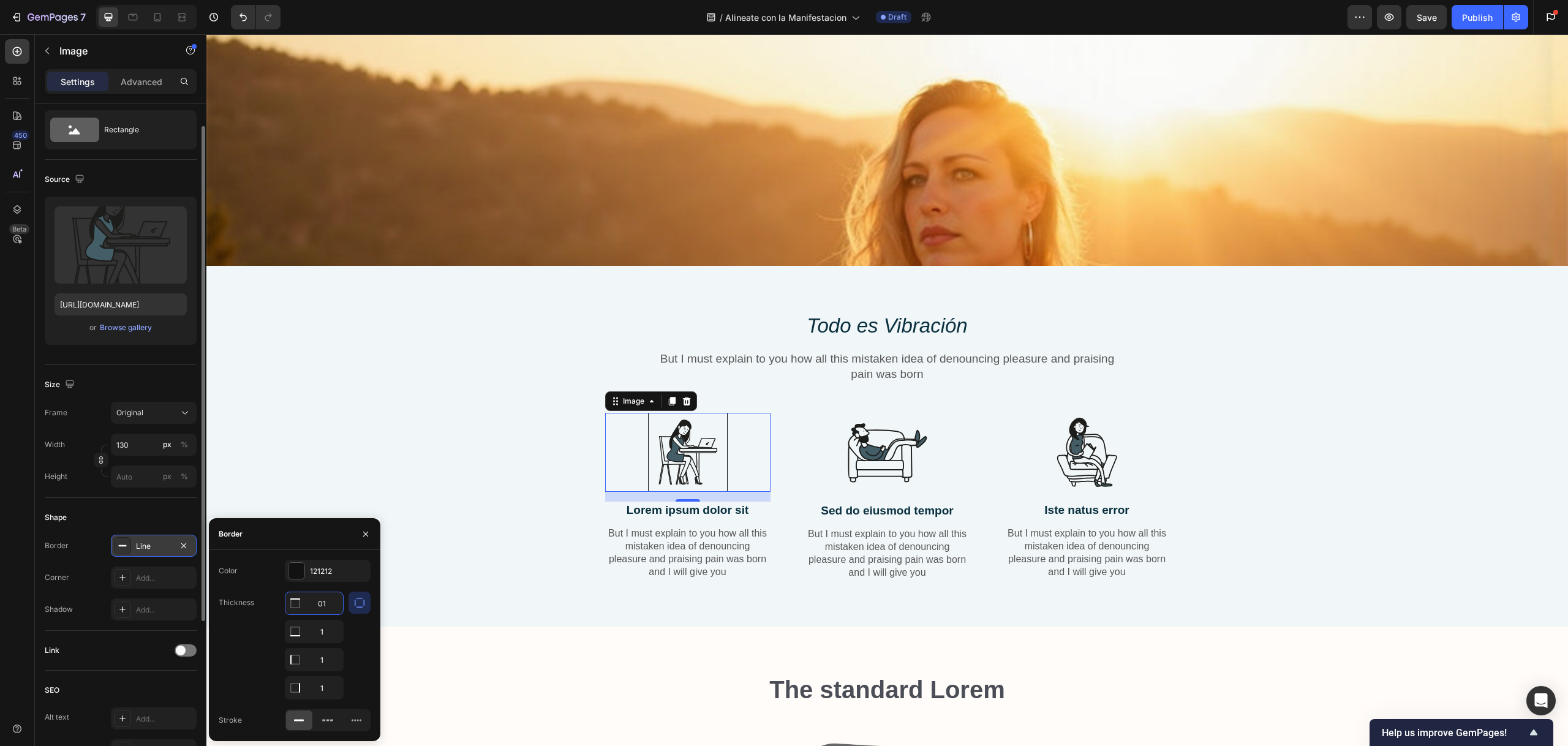
type input "1"
click at [316, 646] on div "1 1 1 1" at bounding box center [314, 645] width 59 height 108
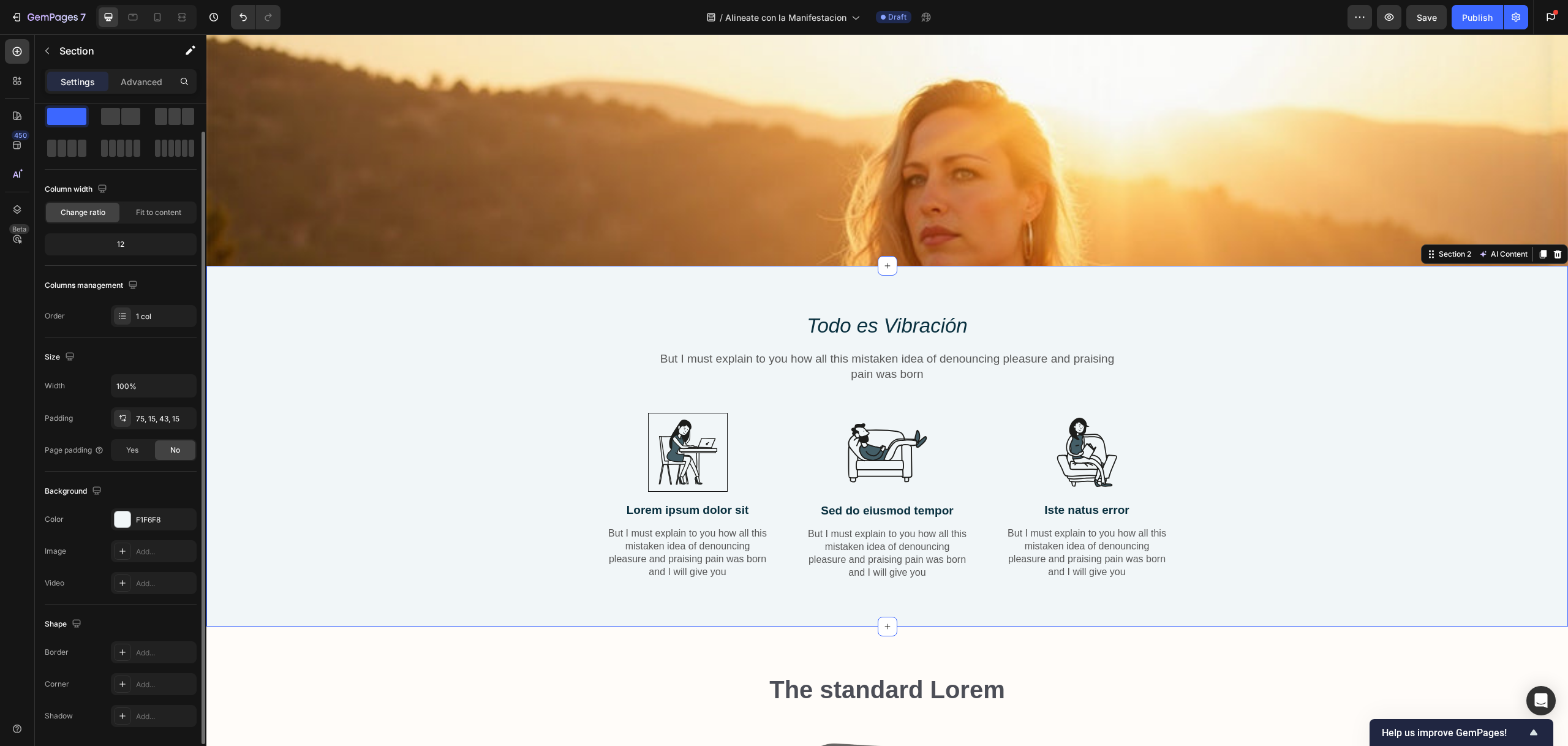
click at [544, 461] on div "⁠⁠⁠⁠⁠⁠⁠ Todo es Vibración Heading But I must explain to you how all this mistak…" at bounding box center [887, 456] width 1343 height 288
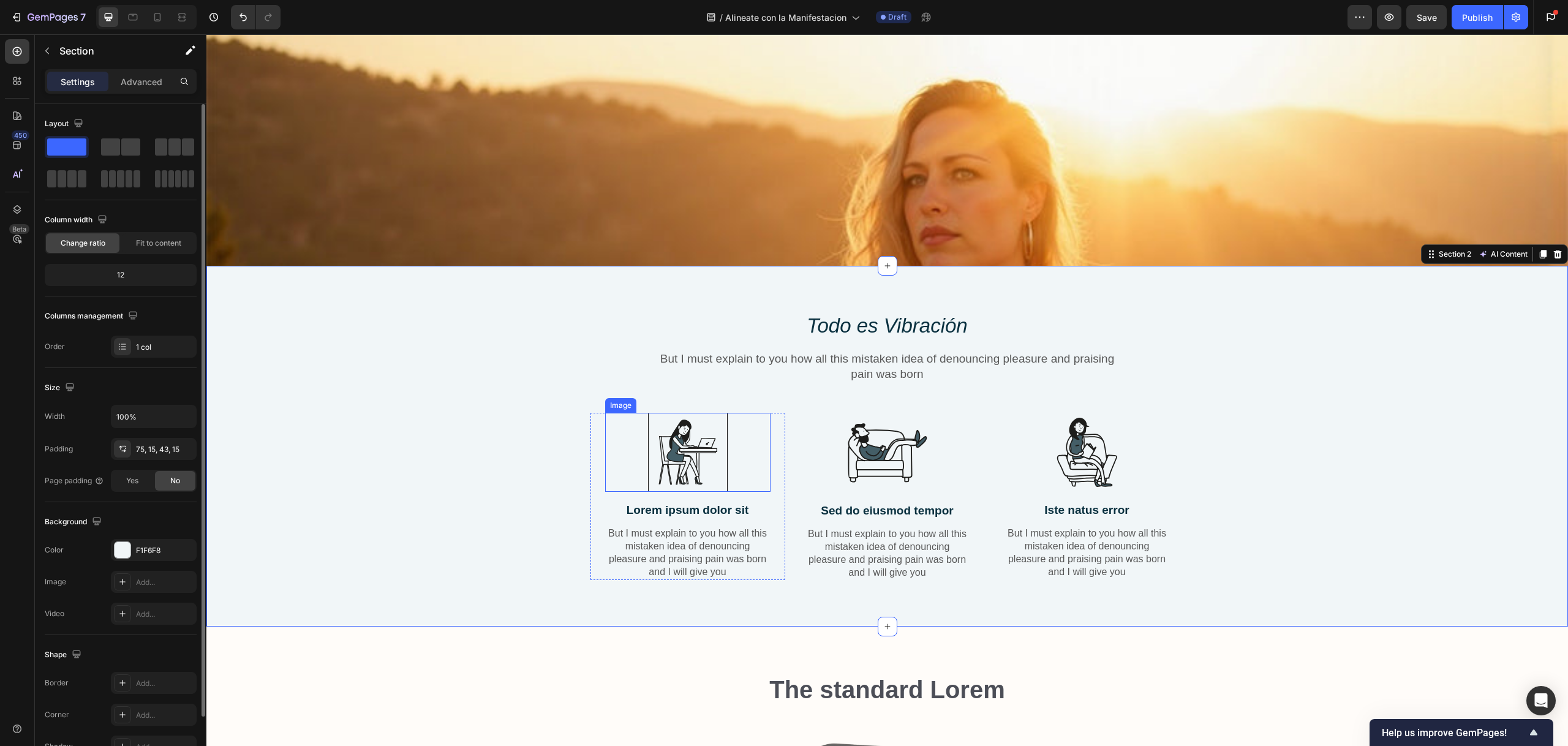
click at [677, 446] on img at bounding box center [688, 452] width 79 height 79
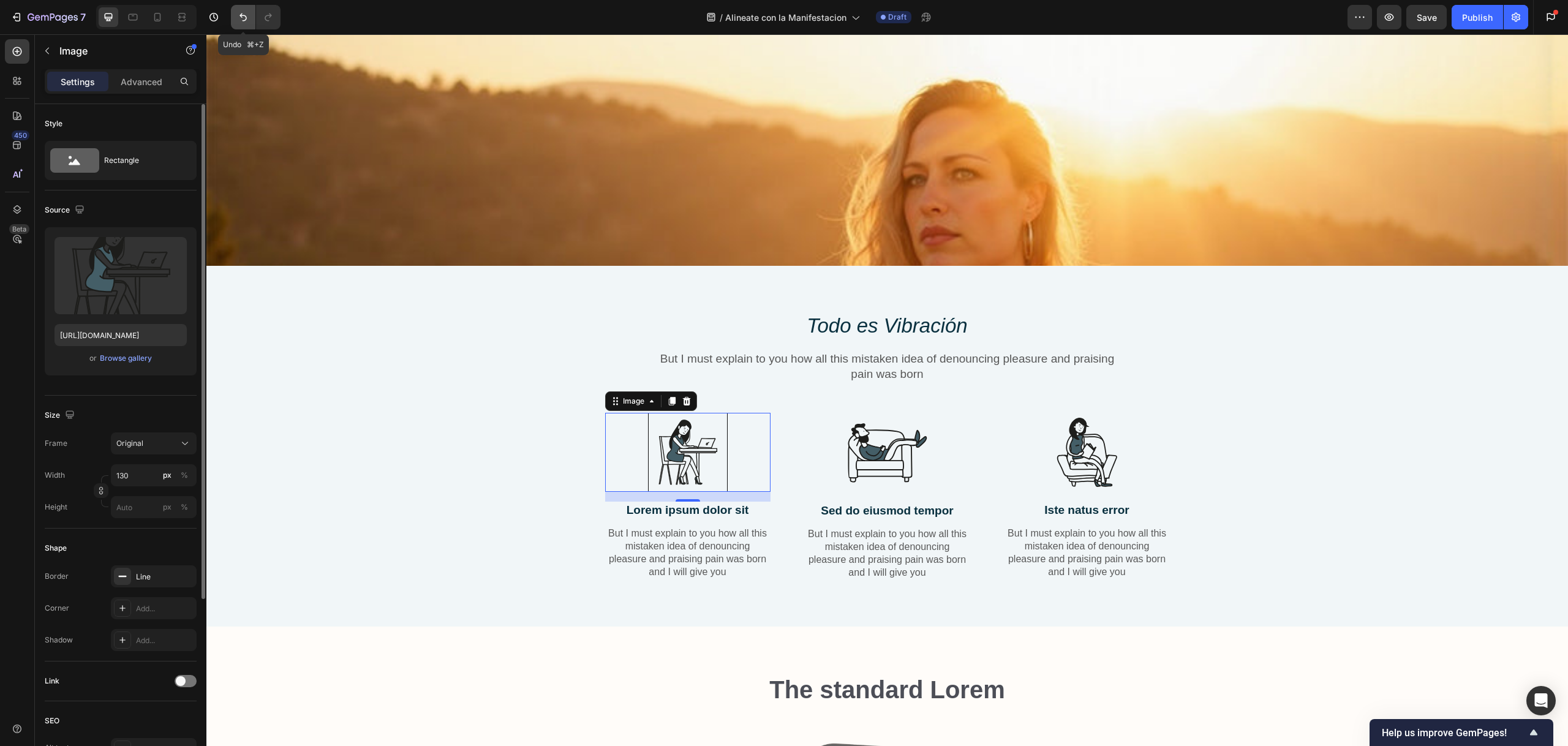
click at [246, 14] on icon "Undo/Redo" at bounding box center [242, 17] width 12 height 12
click at [442, 494] on div "⁠⁠⁠⁠⁠⁠⁠ Todo es Vibración Heading But I must explain to you how all this mistak…" at bounding box center [887, 456] width 1343 height 288
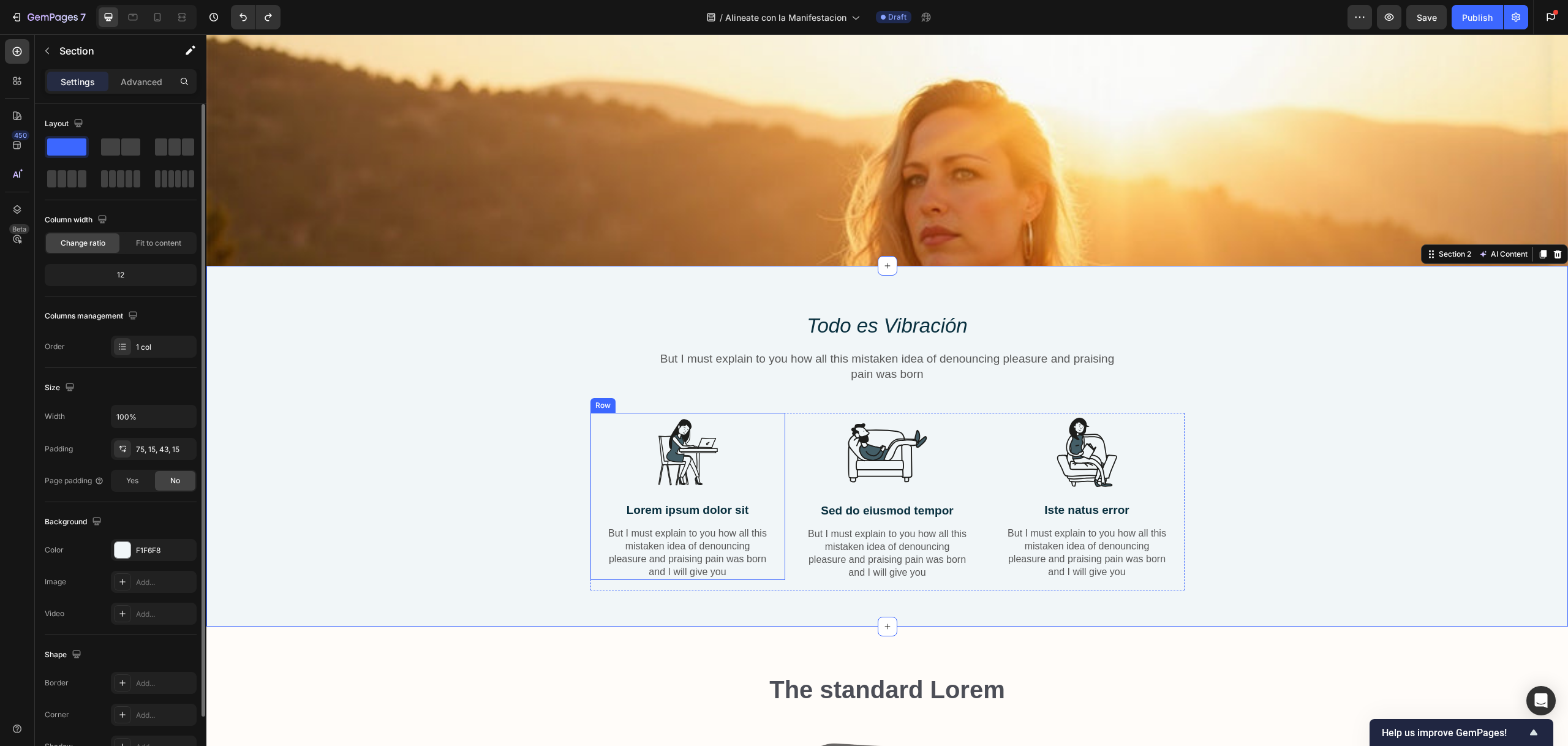
click at [768, 450] on div "Image Lorem ipsum dolor sit Text Block But I must explain to you how all this m…" at bounding box center [687, 496] width 195 height 167
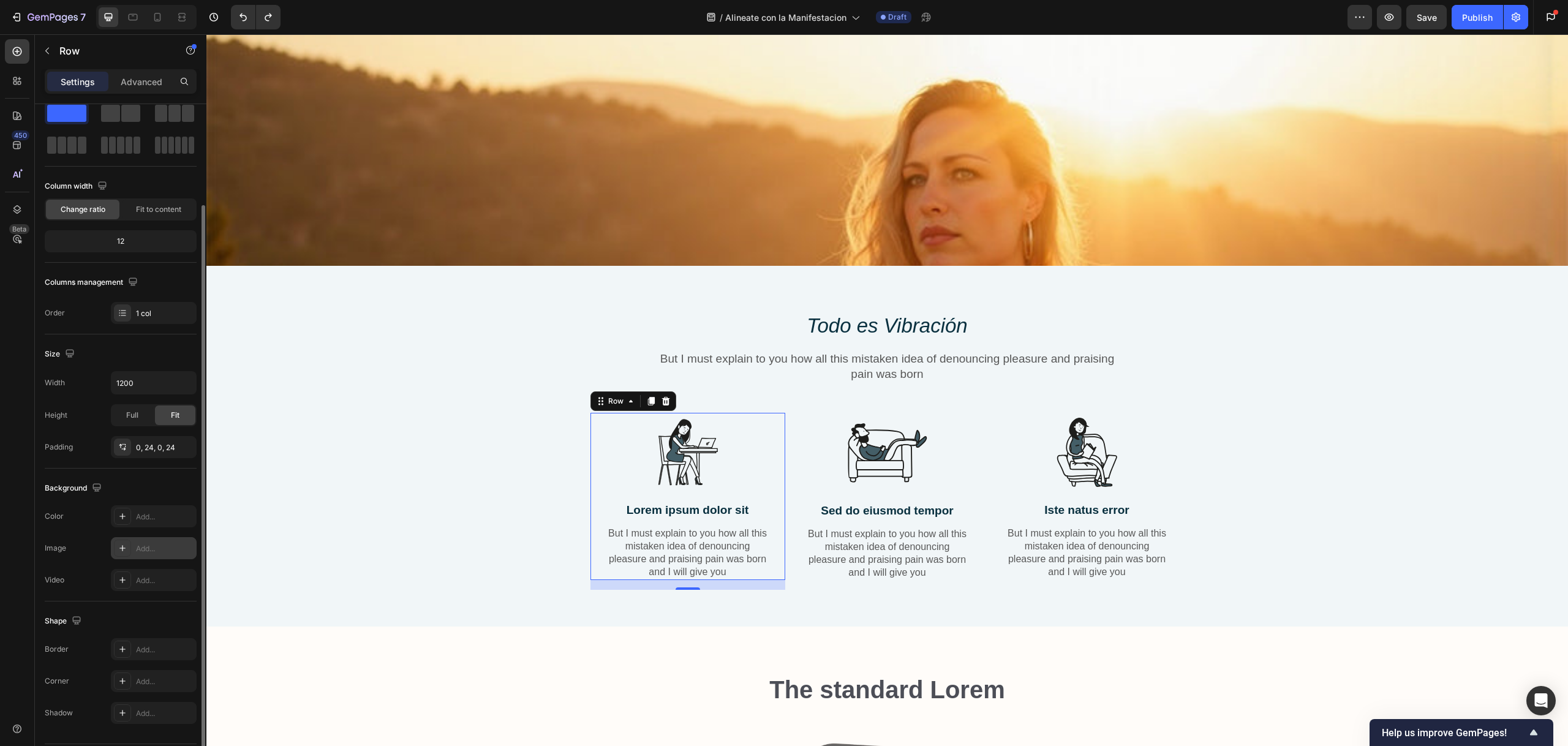
scroll to position [71, 0]
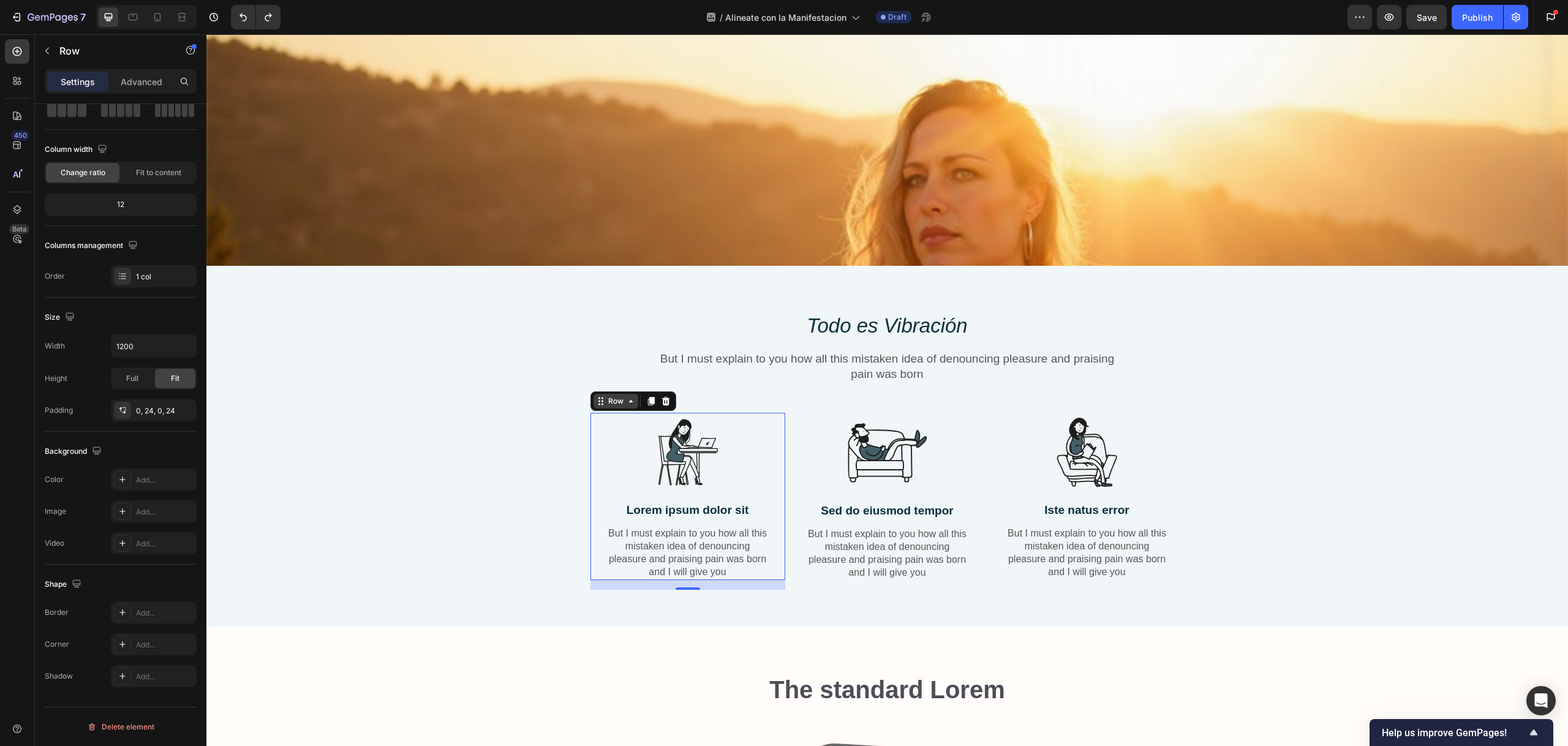
click at [606, 398] on div "Row" at bounding box center [616, 401] width 20 height 11
click at [628, 401] on div "Row" at bounding box center [615, 401] width 45 height 14
click at [617, 401] on div "Row" at bounding box center [615, 401] width 45 height 14
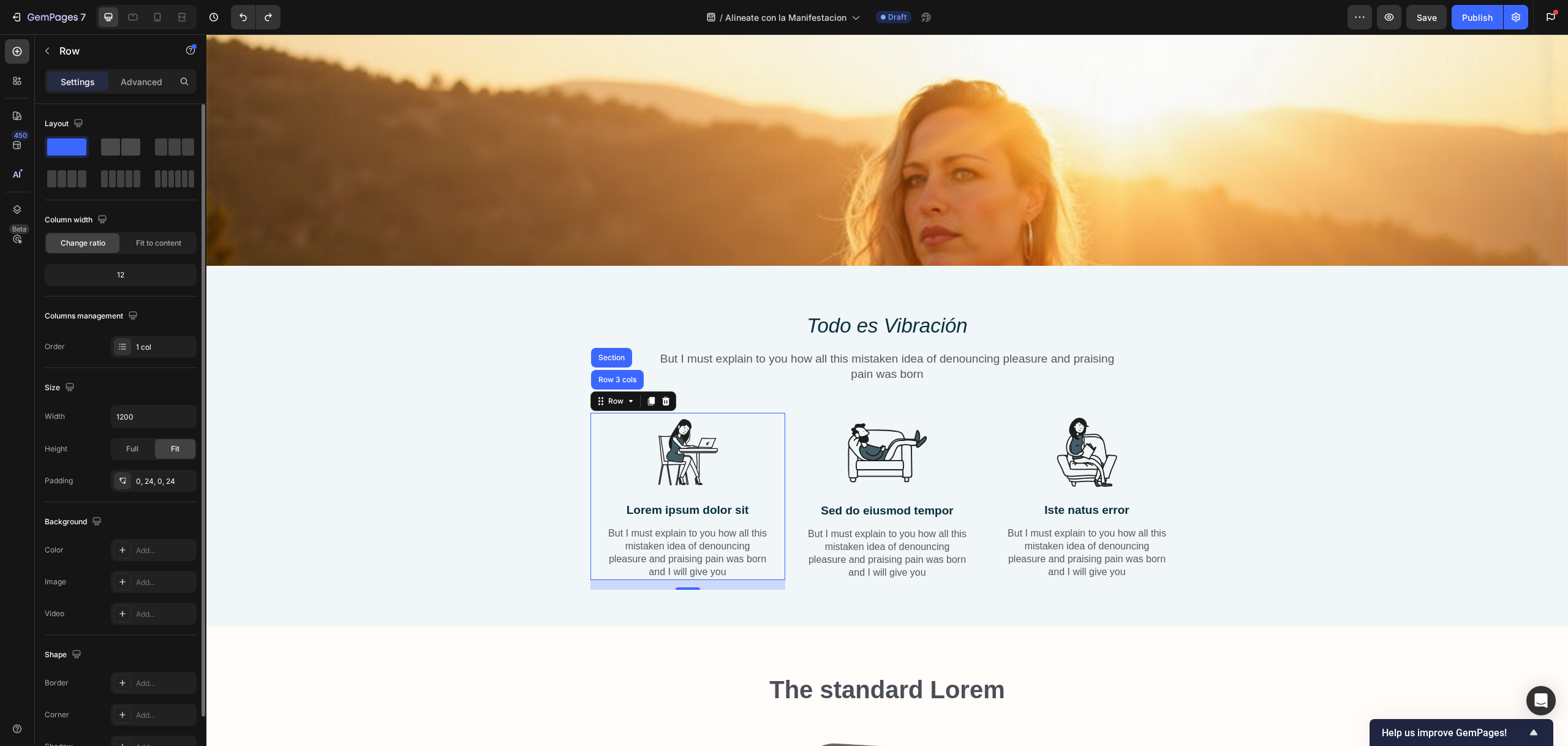
click at [122, 146] on span at bounding box center [131, 147] width 19 height 17
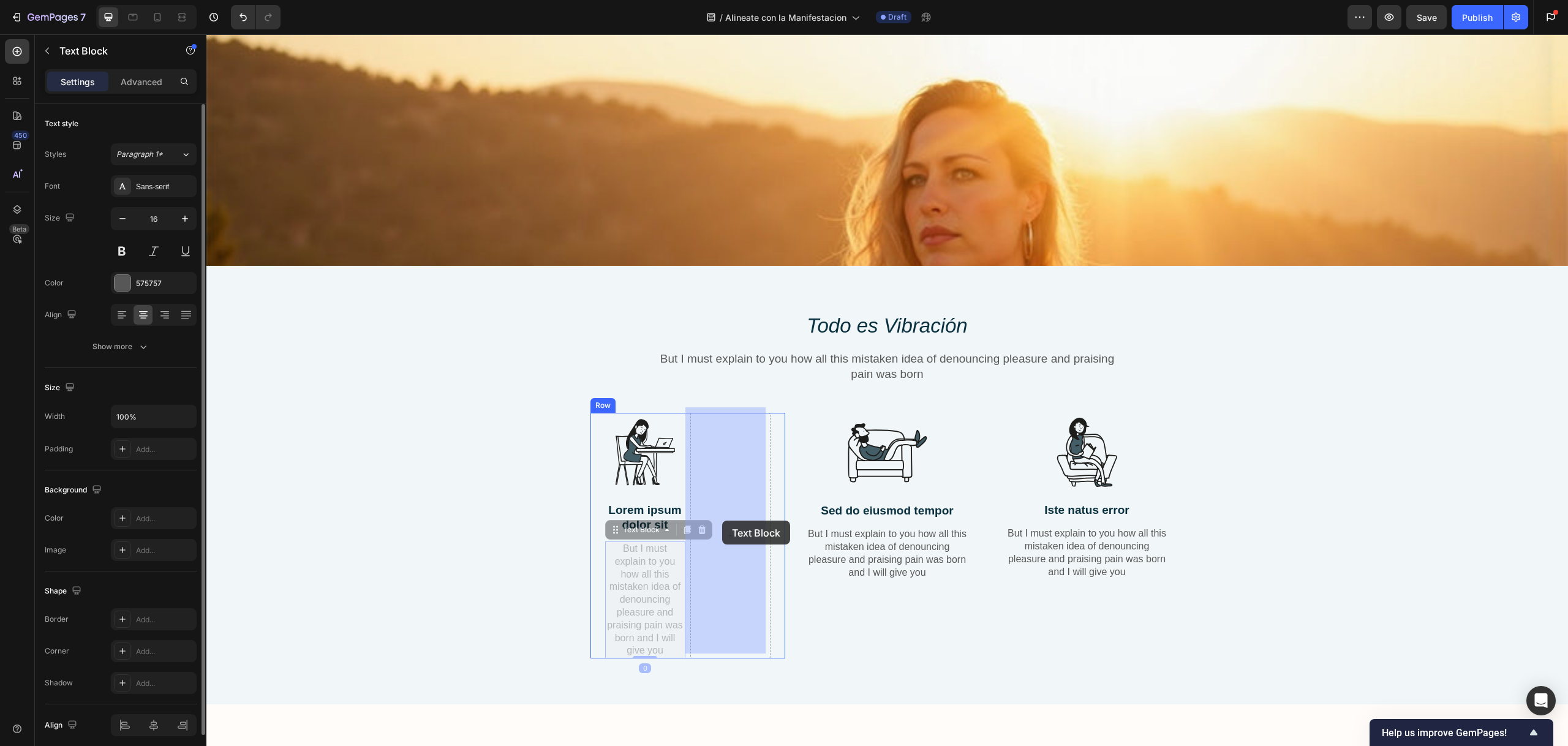
drag, startPoint x: 635, startPoint y: 542, endPoint x: 723, endPoint y: 524, distance: 89.8
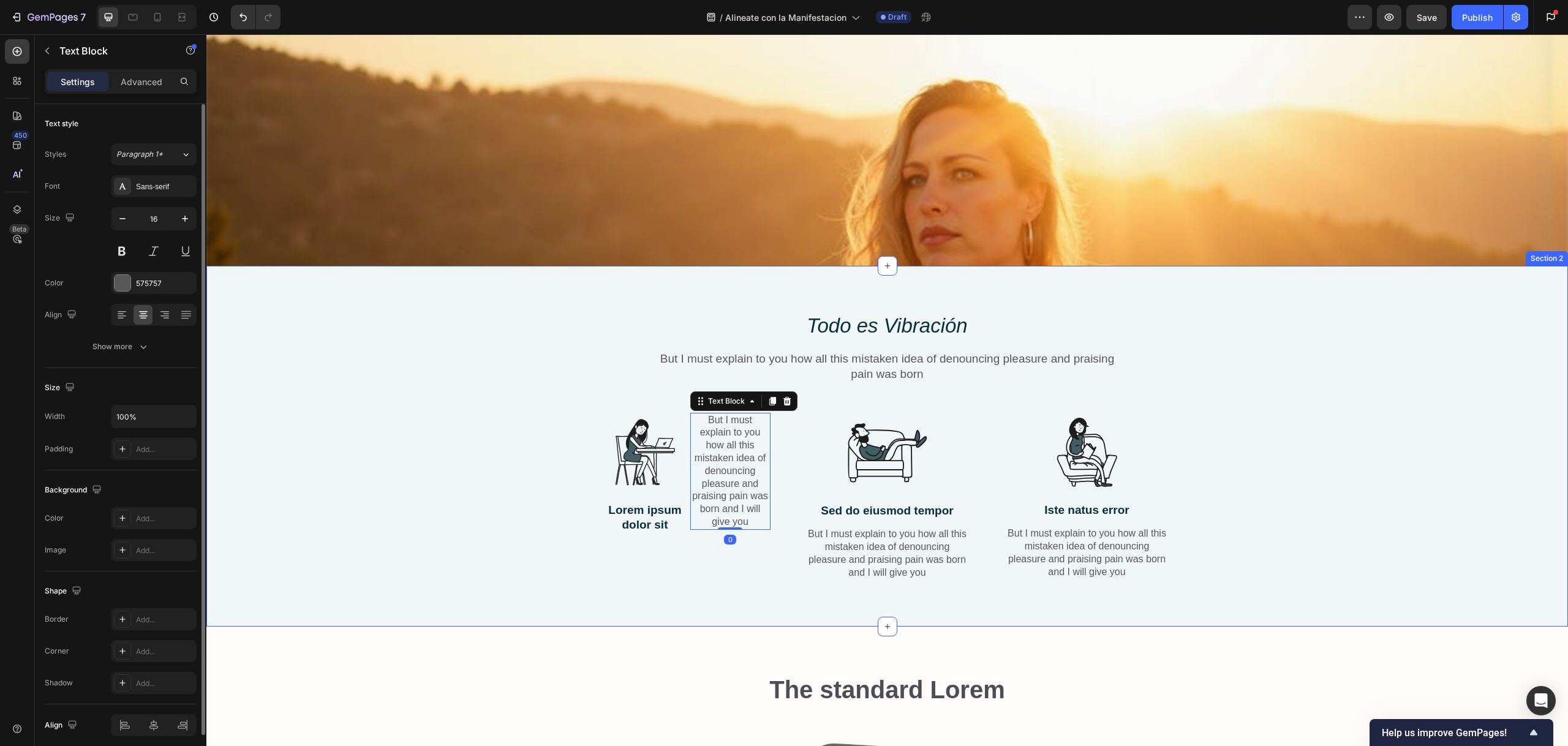
click at [484, 453] on div "⁠⁠⁠⁠⁠⁠⁠ Todo es Vibración Heading But I must explain to you how all this mistak…" at bounding box center [887, 456] width 1343 height 288
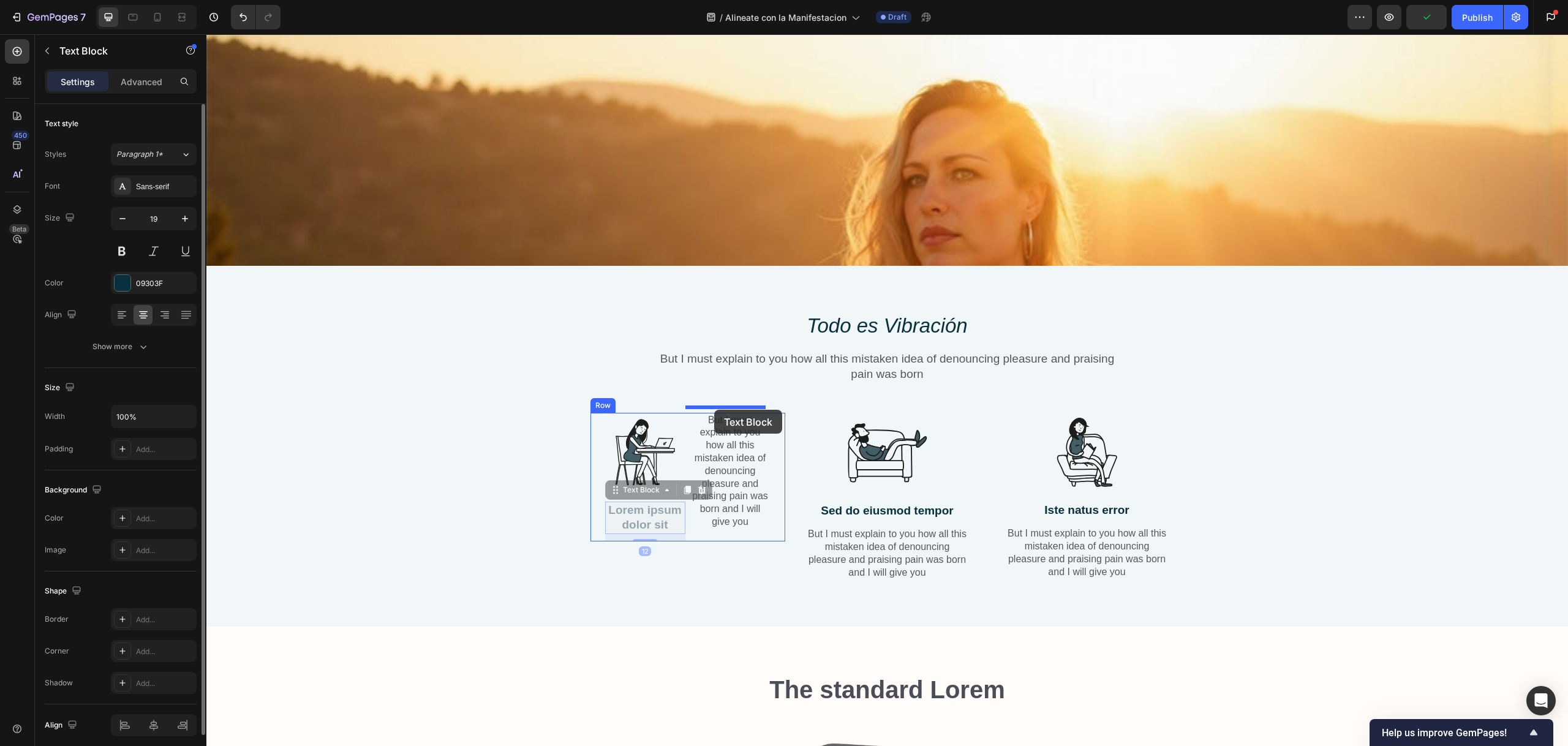
drag, startPoint x: 638, startPoint y: 515, endPoint x: 714, endPoint y: 409, distance: 130.4
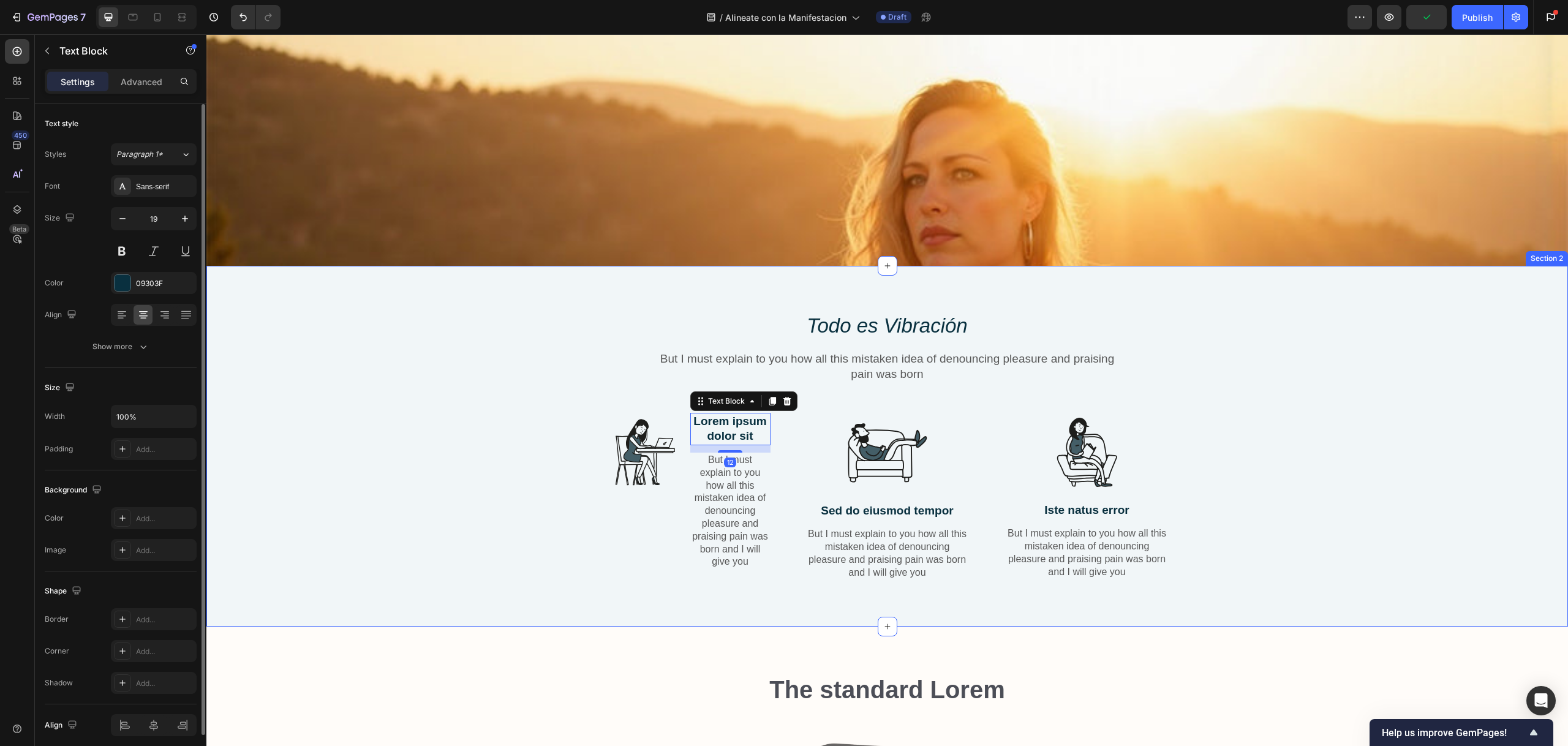
click at [547, 429] on div "⁠⁠⁠⁠⁠⁠⁠ Todo es Vibración Heading But I must explain to you how all this mistak…" at bounding box center [887, 456] width 1343 height 288
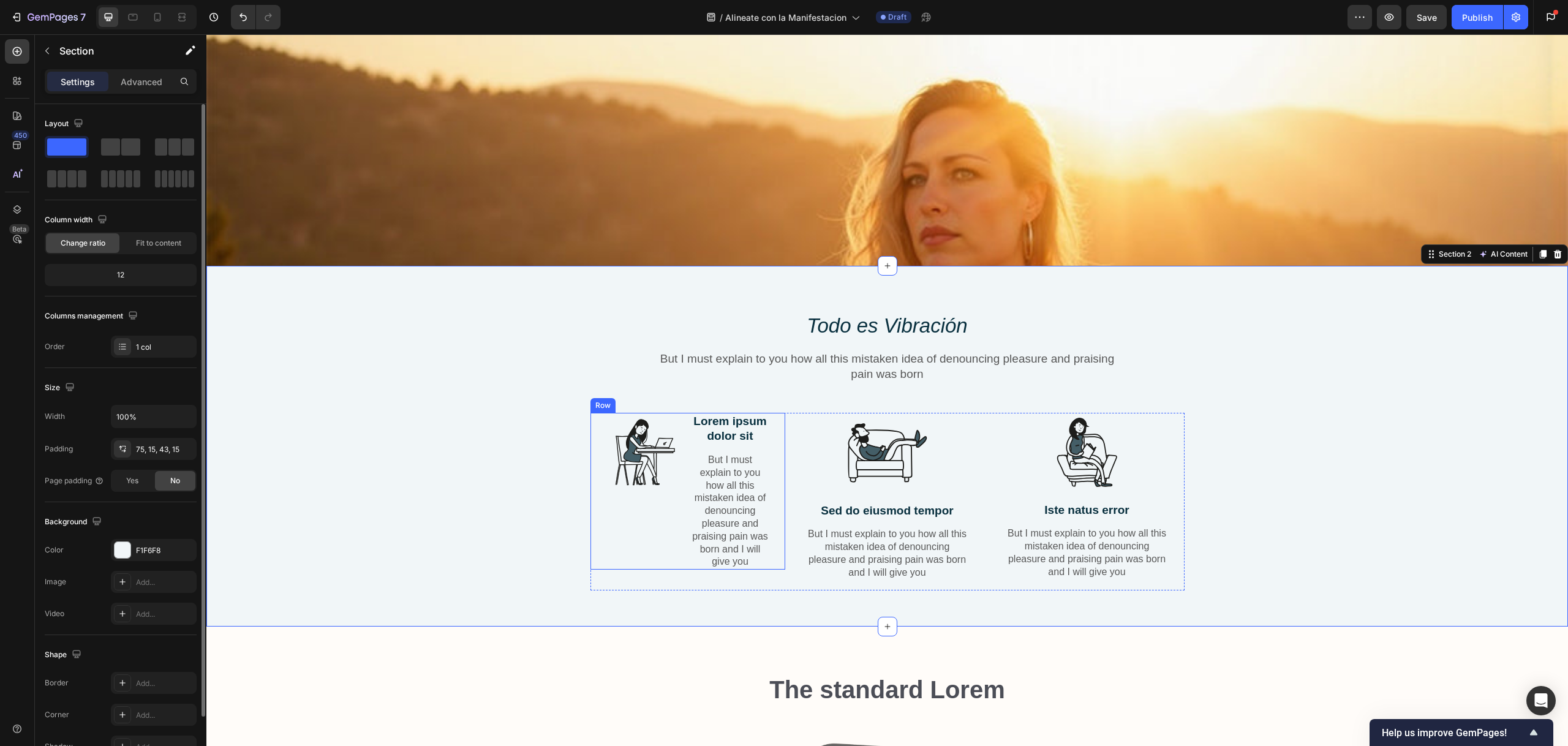
click at [595, 422] on div "Image Lorem ipsum dolor sit Text Block But I must explain to you how all this m…" at bounding box center [687, 491] width 195 height 158
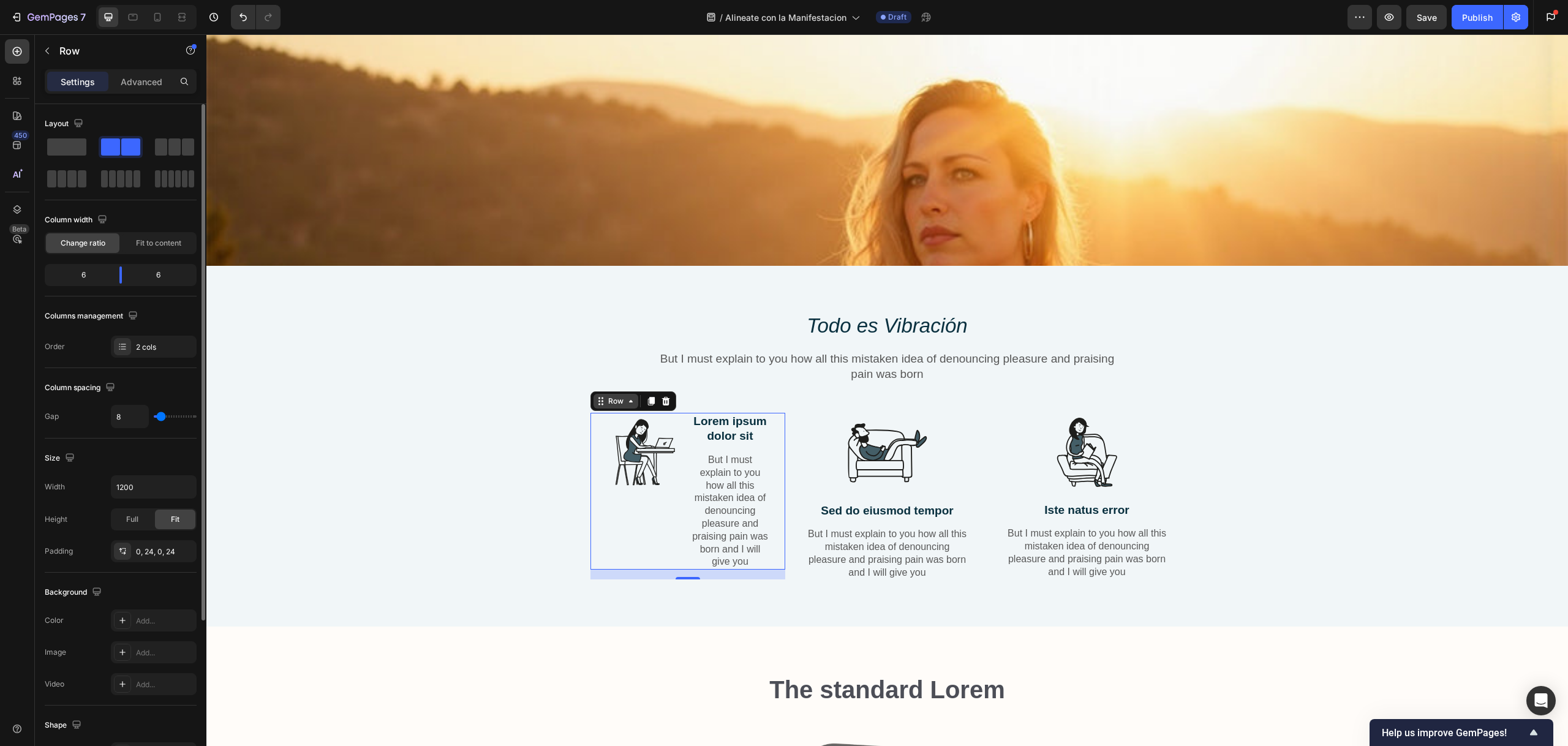
click at [606, 396] on div "Row" at bounding box center [616, 401] width 20 height 11
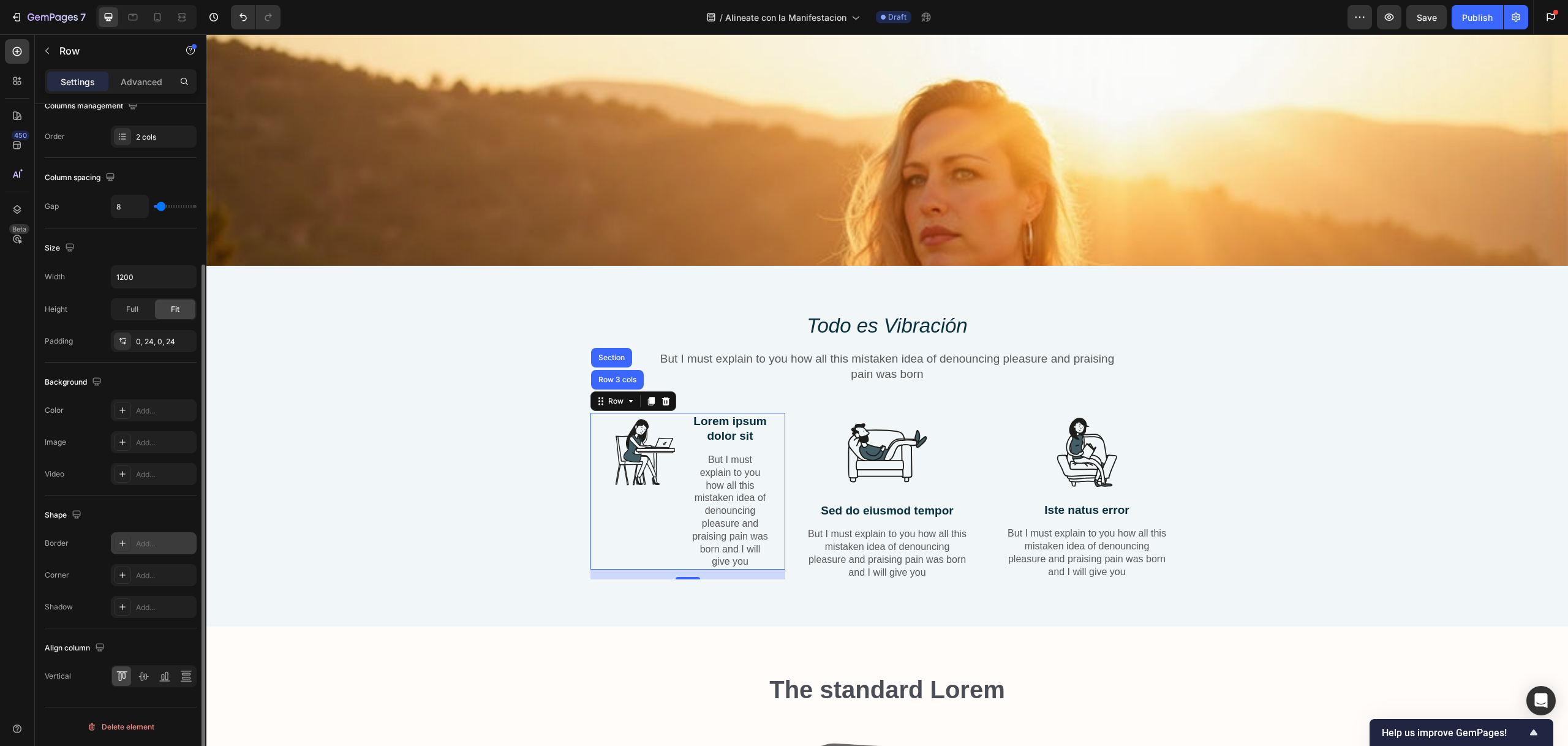
click at [120, 545] on icon at bounding box center [123, 544] width 10 height 10
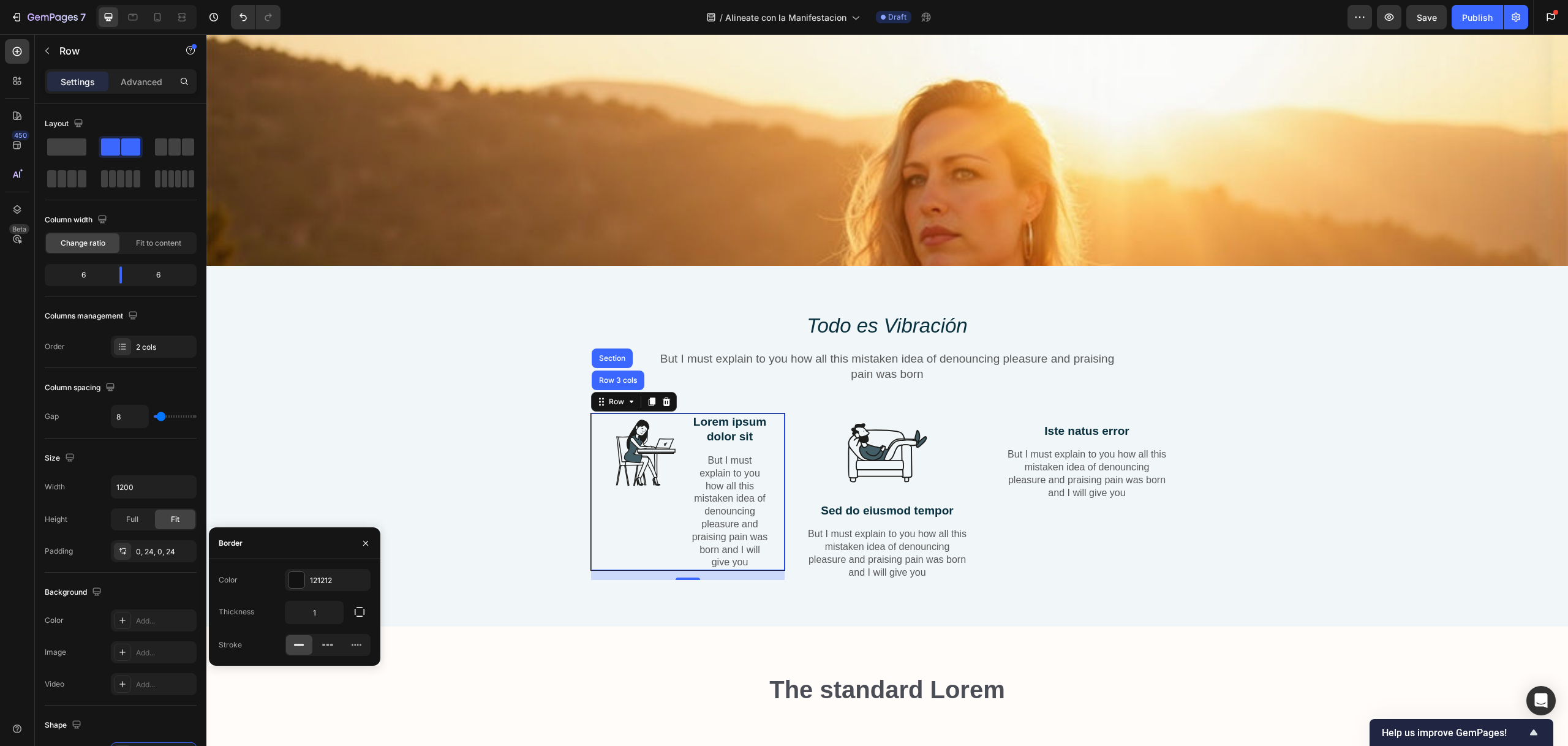
scroll to position [210, 0]
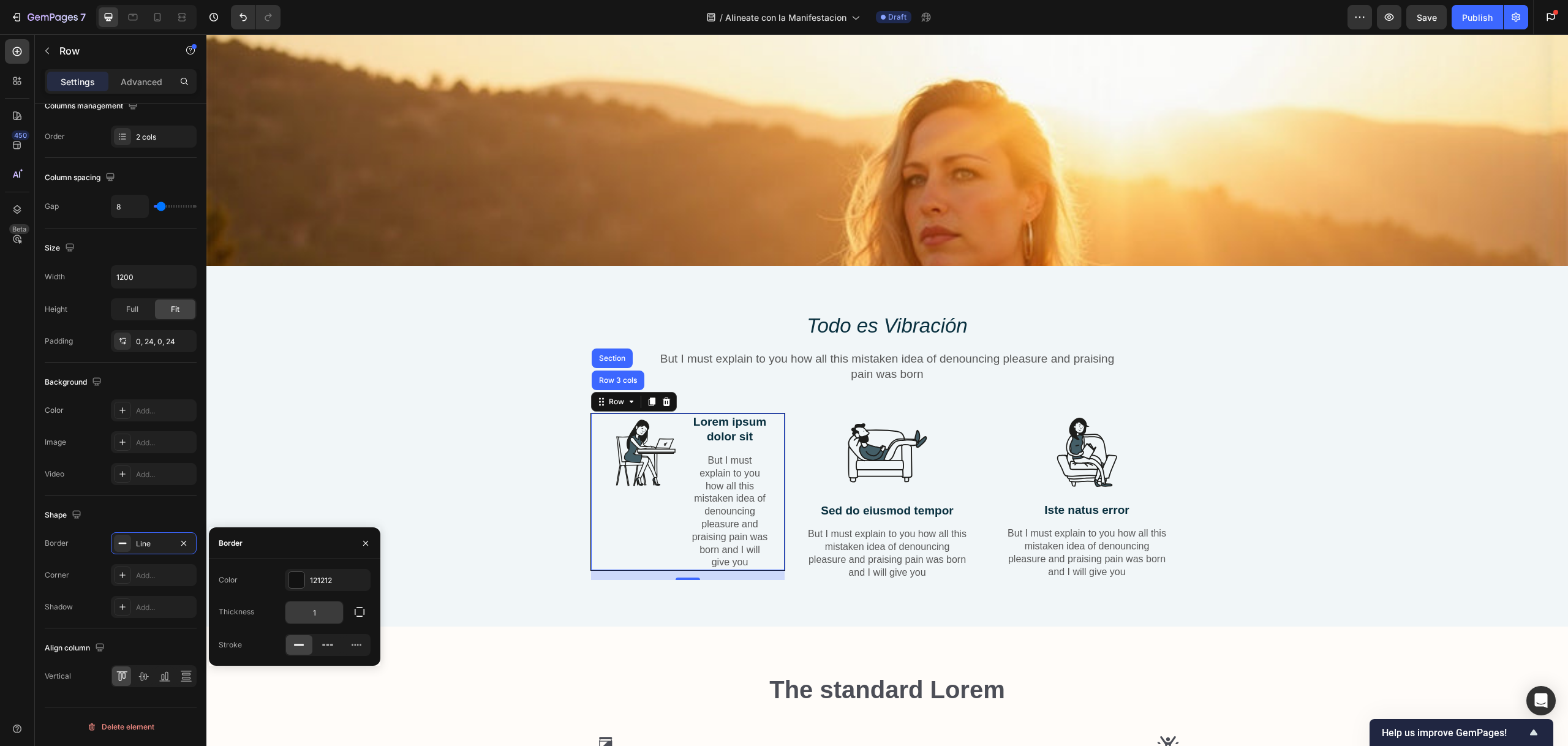
click at [322, 607] on input "1" at bounding box center [314, 612] width 57 height 22
click at [356, 608] on icon "button" at bounding box center [359, 612] width 12 height 12
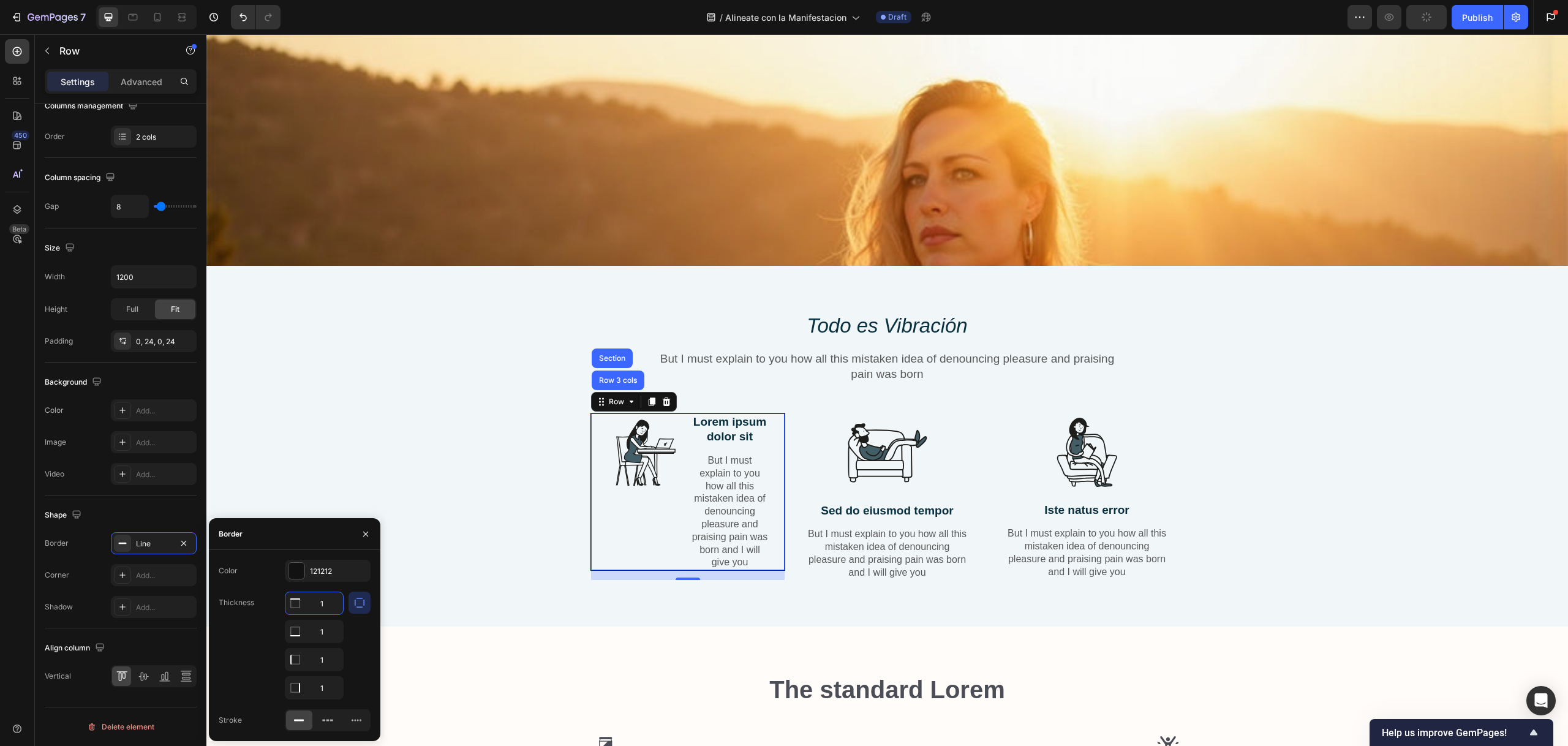
drag, startPoint x: 327, startPoint y: 602, endPoint x: 319, endPoint y: 603, distance: 8.1
click at [319, 603] on input "1" at bounding box center [314, 603] width 57 height 22
type input "0"
drag, startPoint x: 327, startPoint y: 635, endPoint x: 321, endPoint y: 635, distance: 6.0
click at [321, 635] on input "1" at bounding box center [314, 631] width 57 height 22
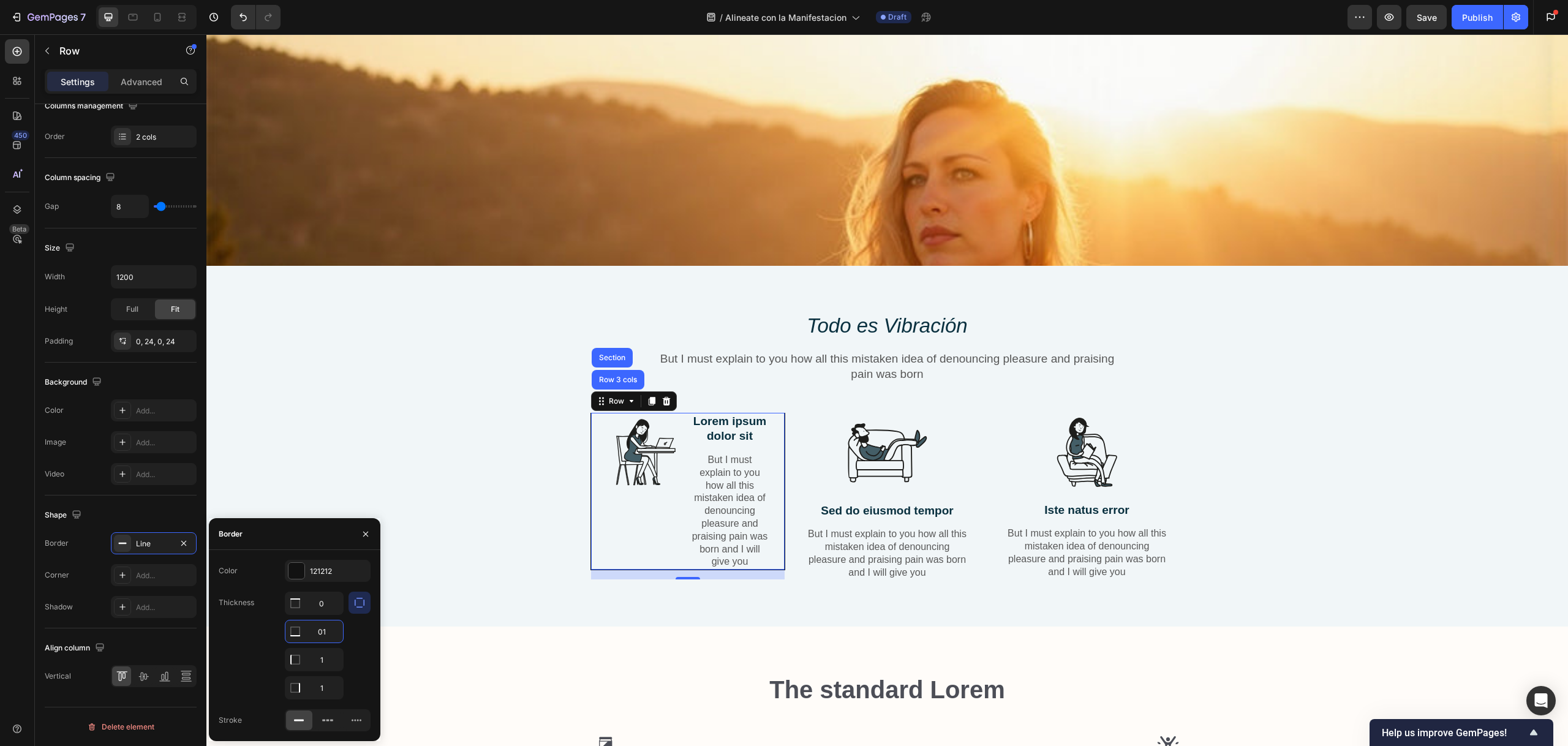
drag, startPoint x: 329, startPoint y: 625, endPoint x: 314, endPoint y: 625, distance: 15.0
click at [314, 625] on input "01" at bounding box center [314, 631] width 57 height 22
drag, startPoint x: 329, startPoint y: 626, endPoint x: 341, endPoint y: 638, distance: 17.0
click at [341, 636] on input "01" at bounding box center [314, 631] width 57 height 22
type input "0"
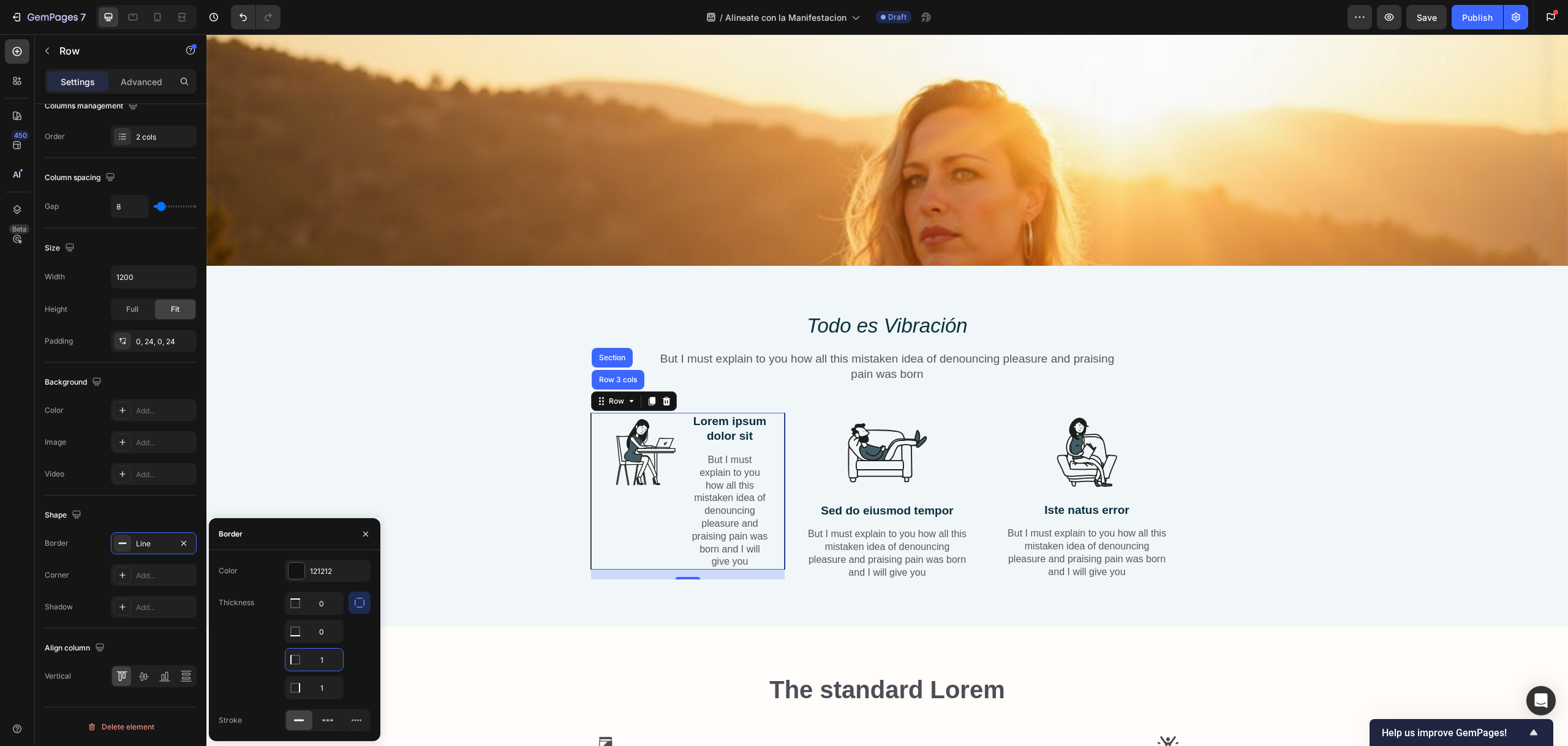
drag, startPoint x: 325, startPoint y: 660, endPoint x: 308, endPoint y: 659, distance: 17.0
click at [308, 659] on input "1" at bounding box center [314, 660] width 57 height 22
drag, startPoint x: 326, startPoint y: 655, endPoint x: 310, endPoint y: 657, distance: 16.1
click at [310, 658] on input "1" at bounding box center [314, 660] width 57 height 22
type input "0"
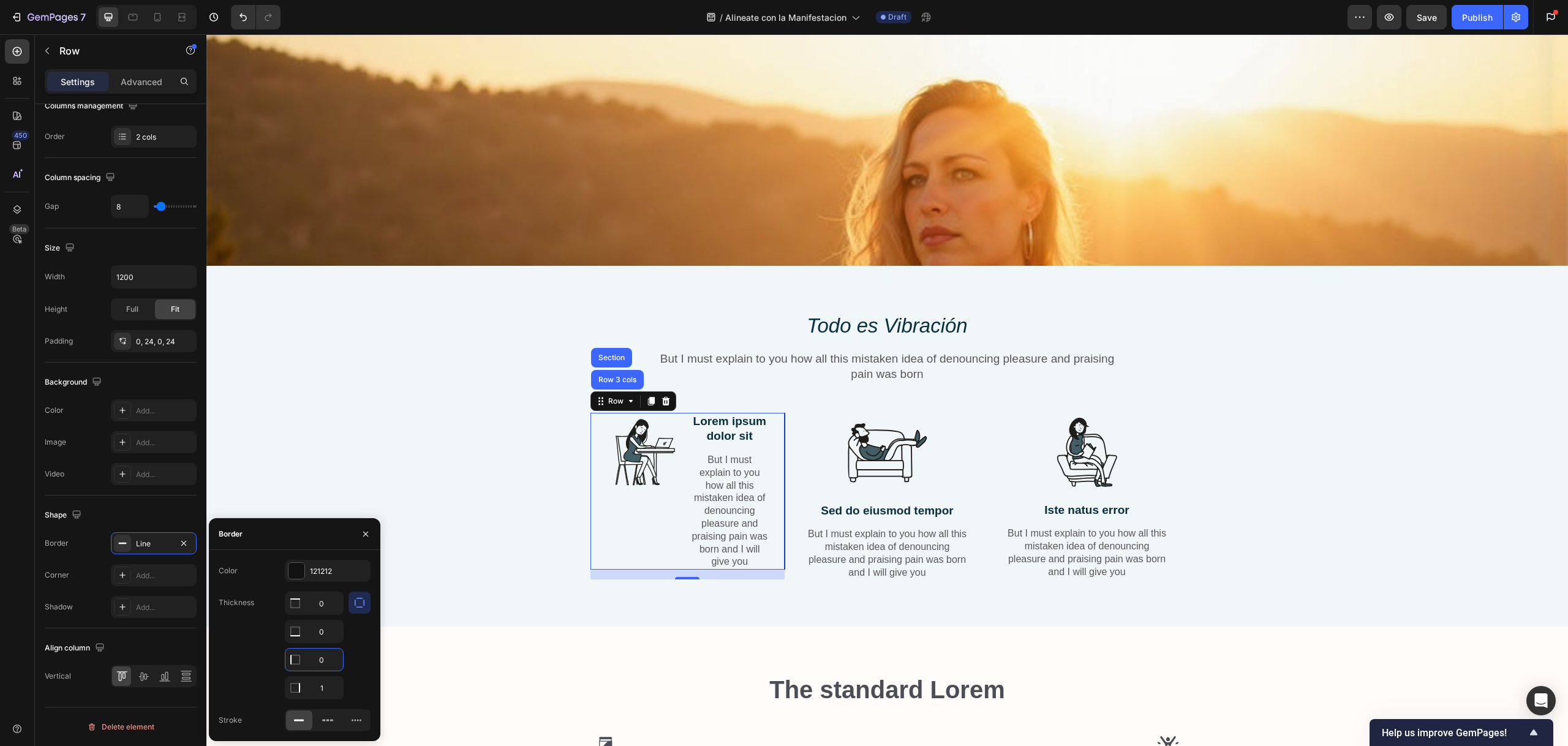
click at [256, 632] on div "Thickness 0 0 0 1" at bounding box center [294, 645] width 152 height 108
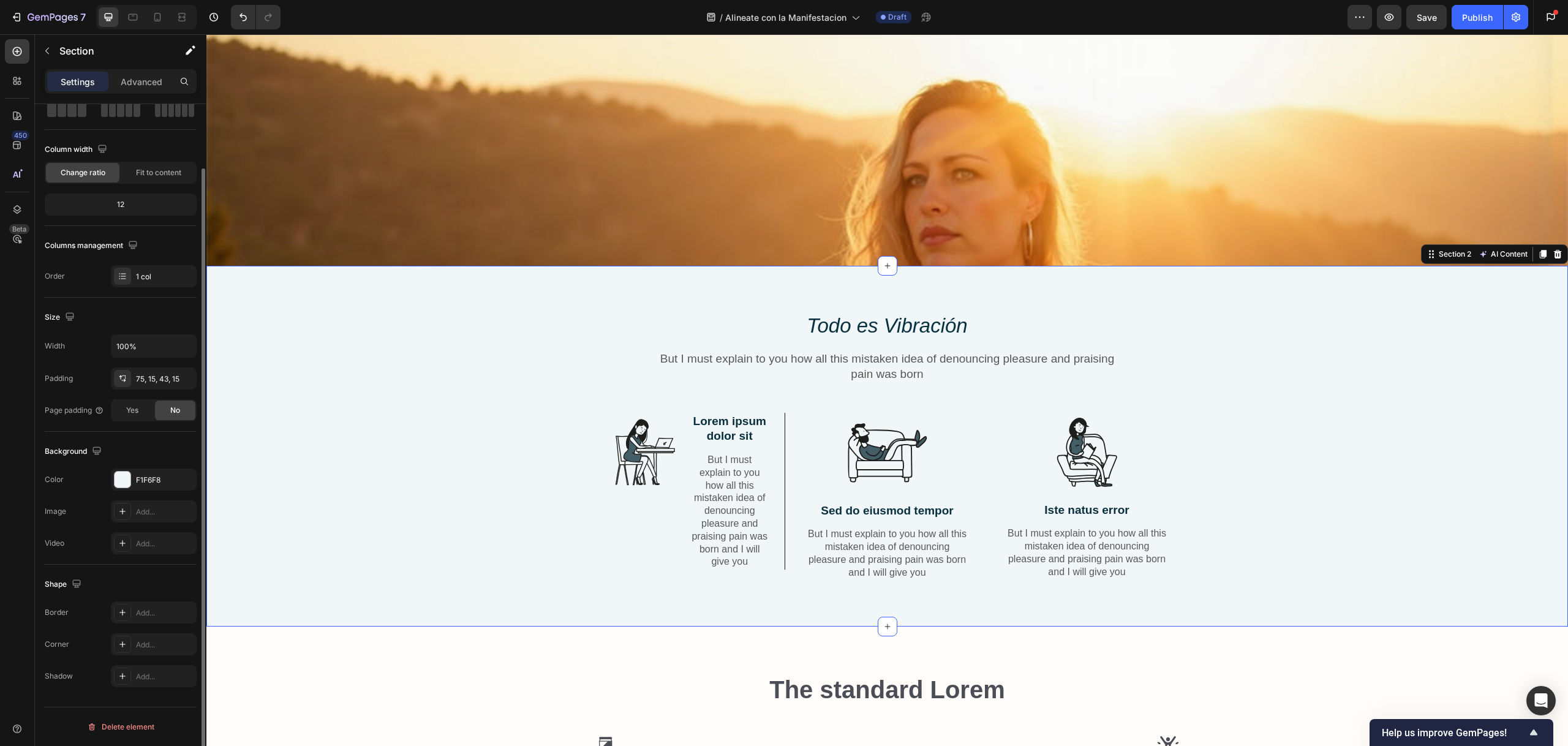
click at [405, 490] on div "⁠⁠⁠⁠⁠⁠⁠ Todo es Vibración Heading But I must explain to you how all this mistak…" at bounding box center [887, 456] width 1343 height 288
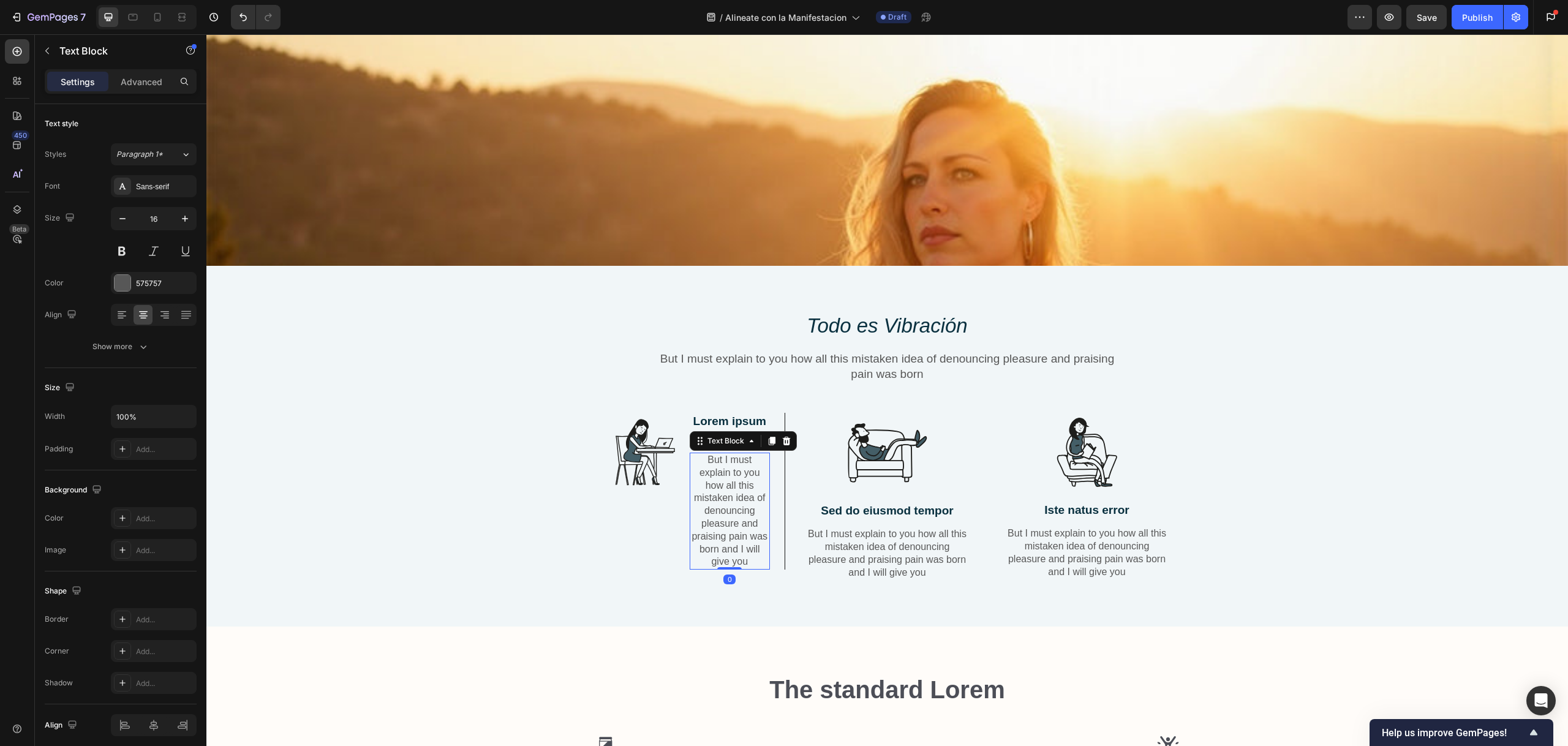
click at [724, 478] on p "But I must explain to you how all this mistaken idea of denouncing pleasure and…" at bounding box center [730, 512] width 78 height 115
click at [739, 538] on p "But I must explain to you how all this mistaken idea of denouncing pleasure and…" at bounding box center [730, 512] width 78 height 115
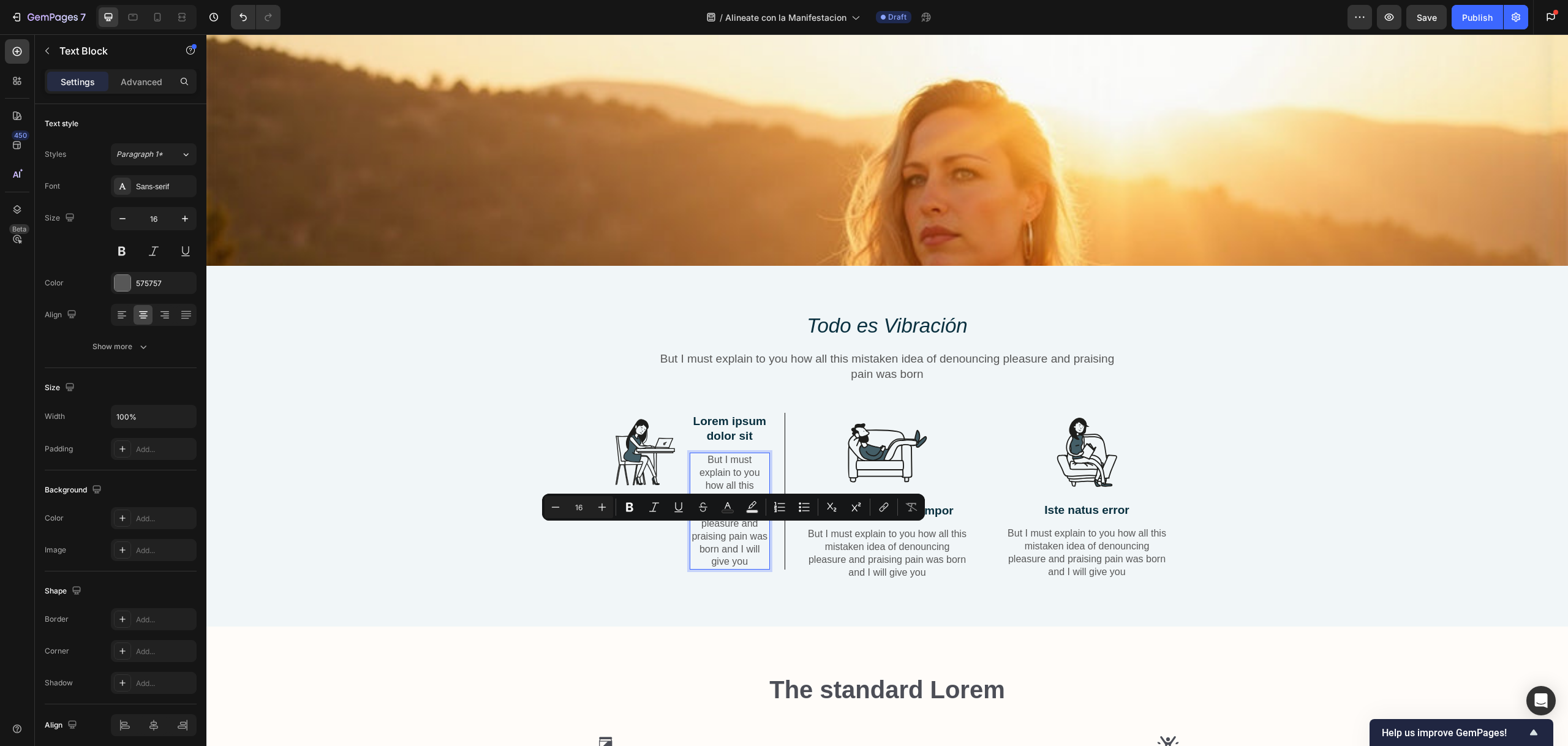
click at [749, 557] on p "But I must explain to you how all this mistaken idea of denouncing pleasure and…" at bounding box center [730, 512] width 78 height 115
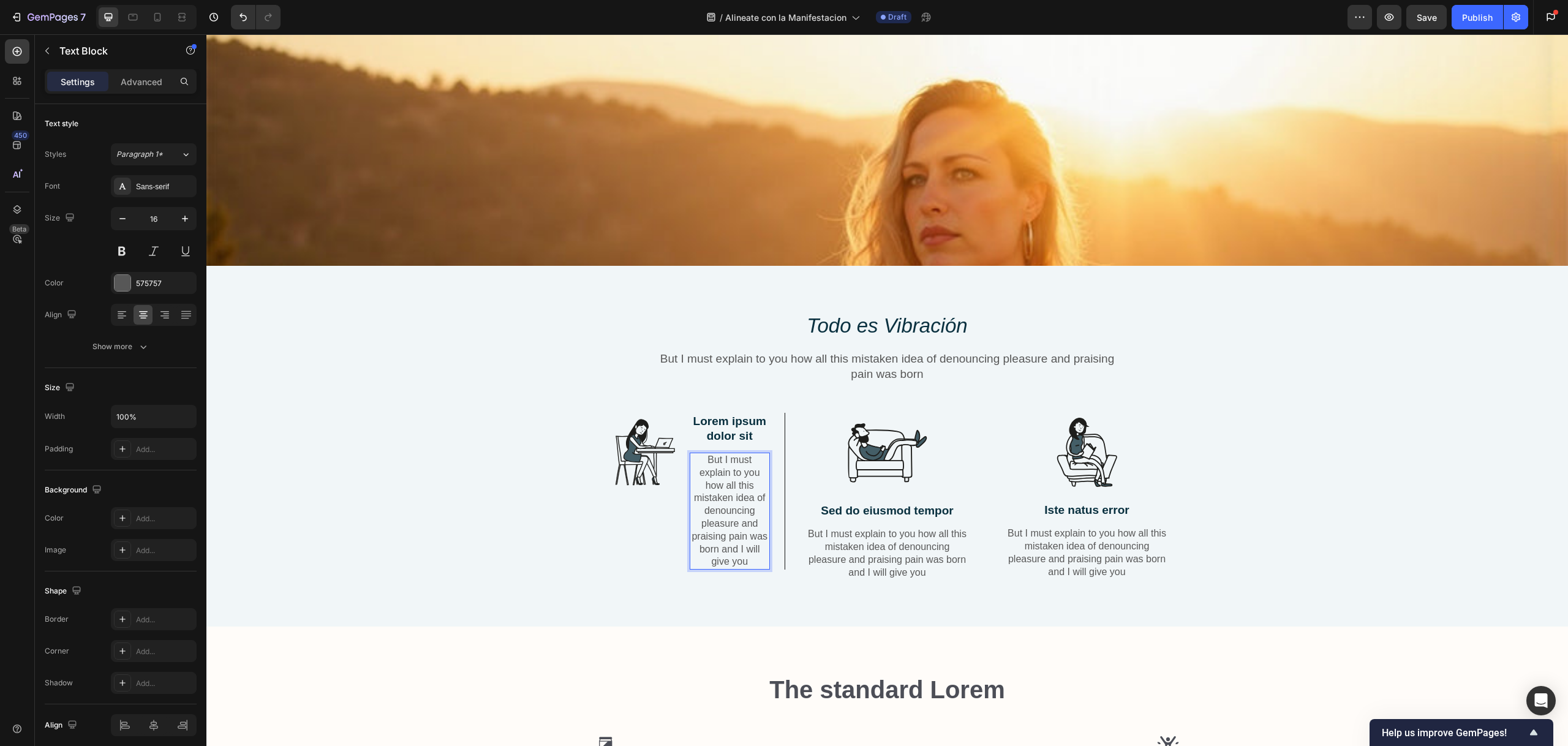
click at [749, 557] on p "But I must explain to you how all this mistaken idea of denouncing pleasure and…" at bounding box center [730, 512] width 78 height 115
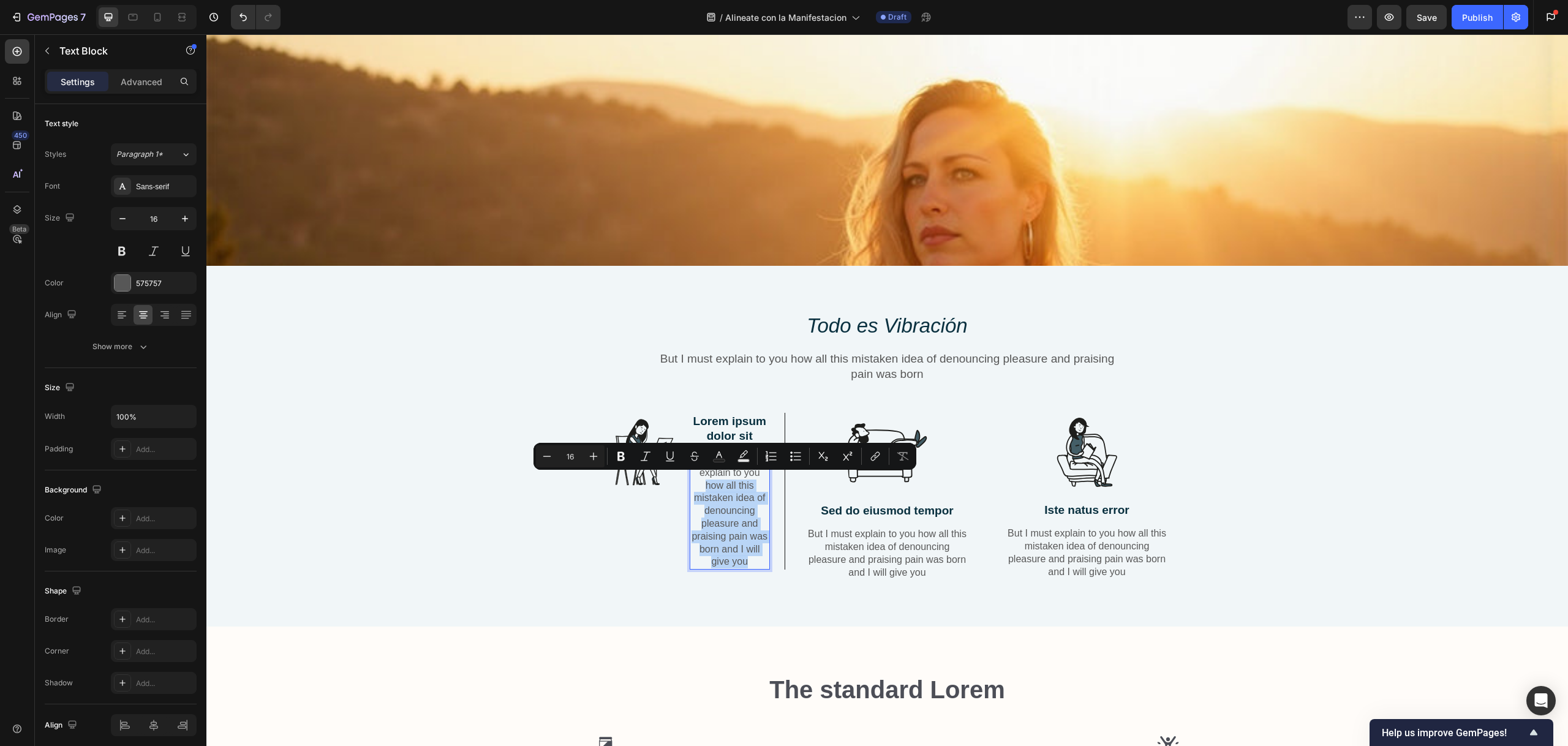
drag, startPoint x: 748, startPoint y: 557, endPoint x: 695, endPoint y: 484, distance: 90.2
click at [695, 484] on p "But I must explain to you how all this mistaken idea of denouncing pleasure and…" at bounding box center [730, 512] width 78 height 115
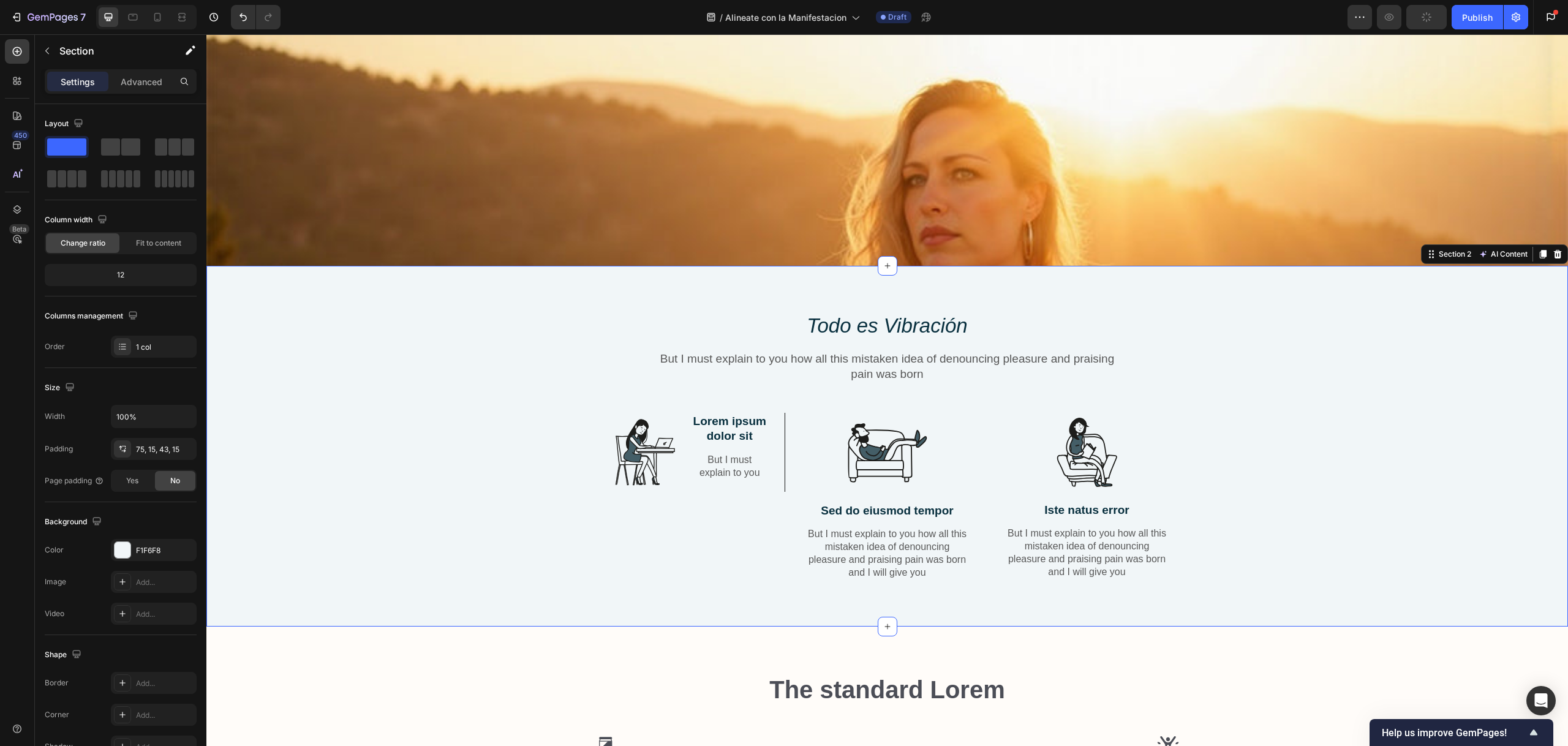
click at [521, 333] on div "⁠⁠⁠⁠⁠⁠⁠ Todo es Vibración Heading But I must explain to you how all this mistak…" at bounding box center [887, 456] width 1343 height 288
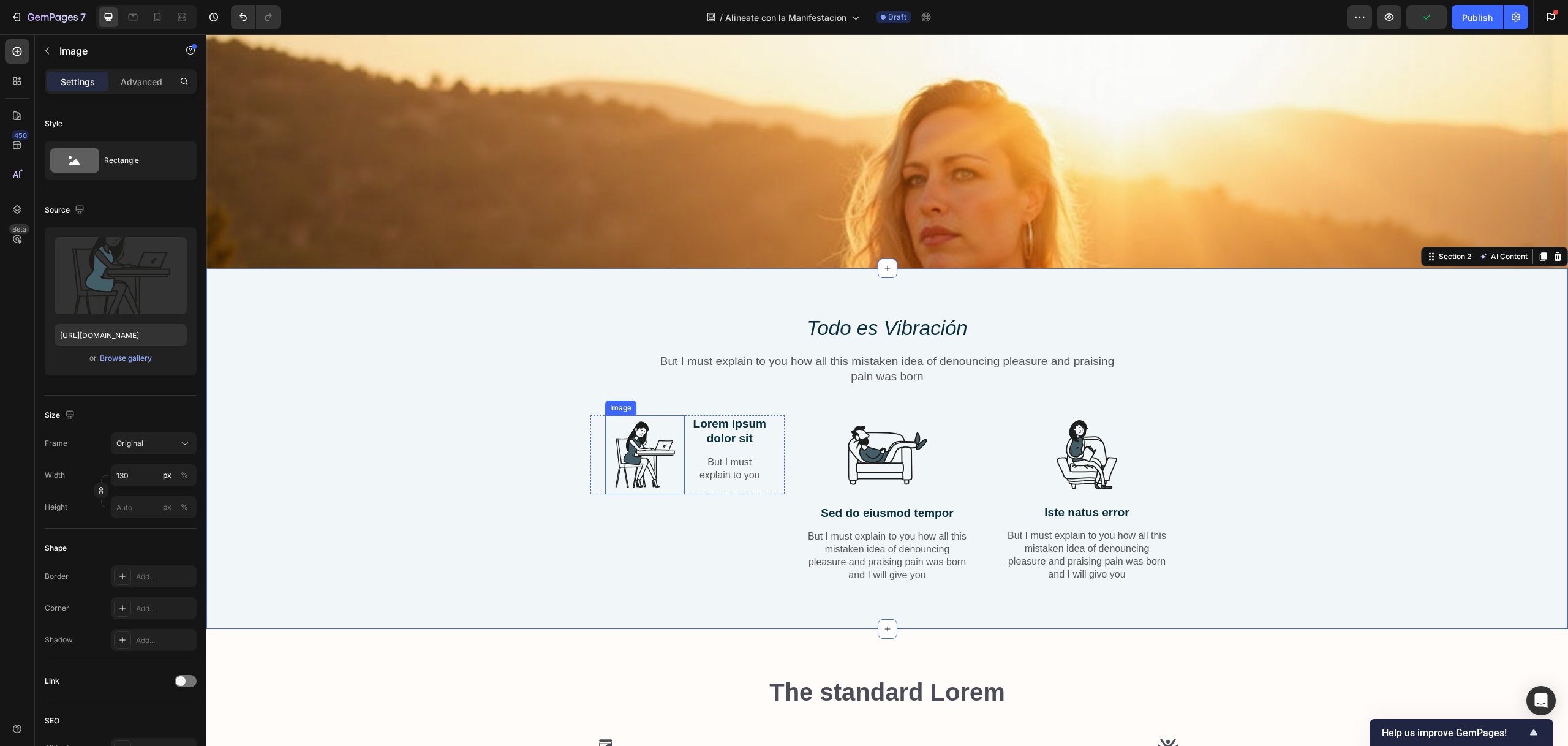
click at [625, 454] on img at bounding box center [645, 454] width 79 height 79
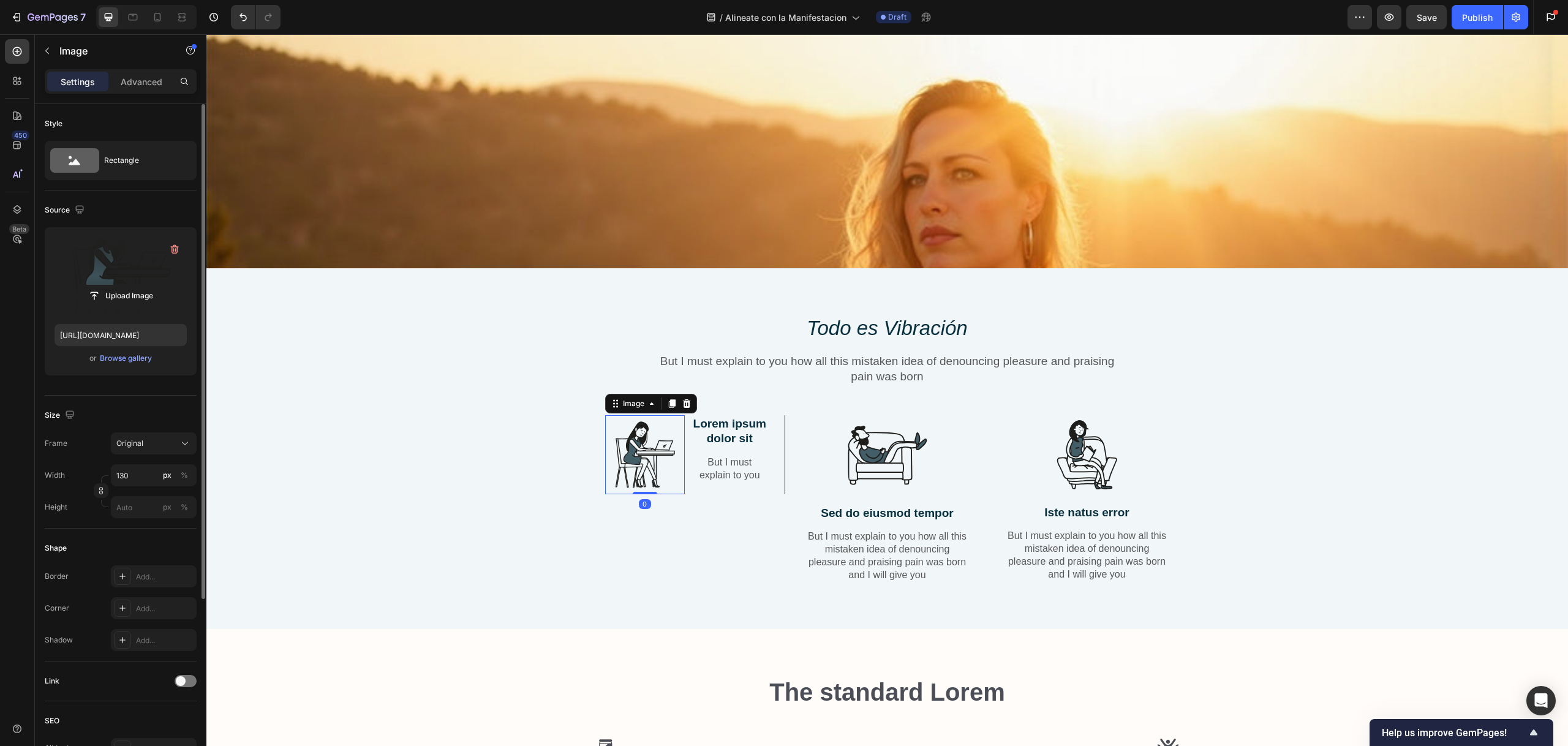
click at [113, 248] on label at bounding box center [121, 275] width 132 height 77
click at [113, 285] on input "file" at bounding box center [120, 296] width 84 height 21
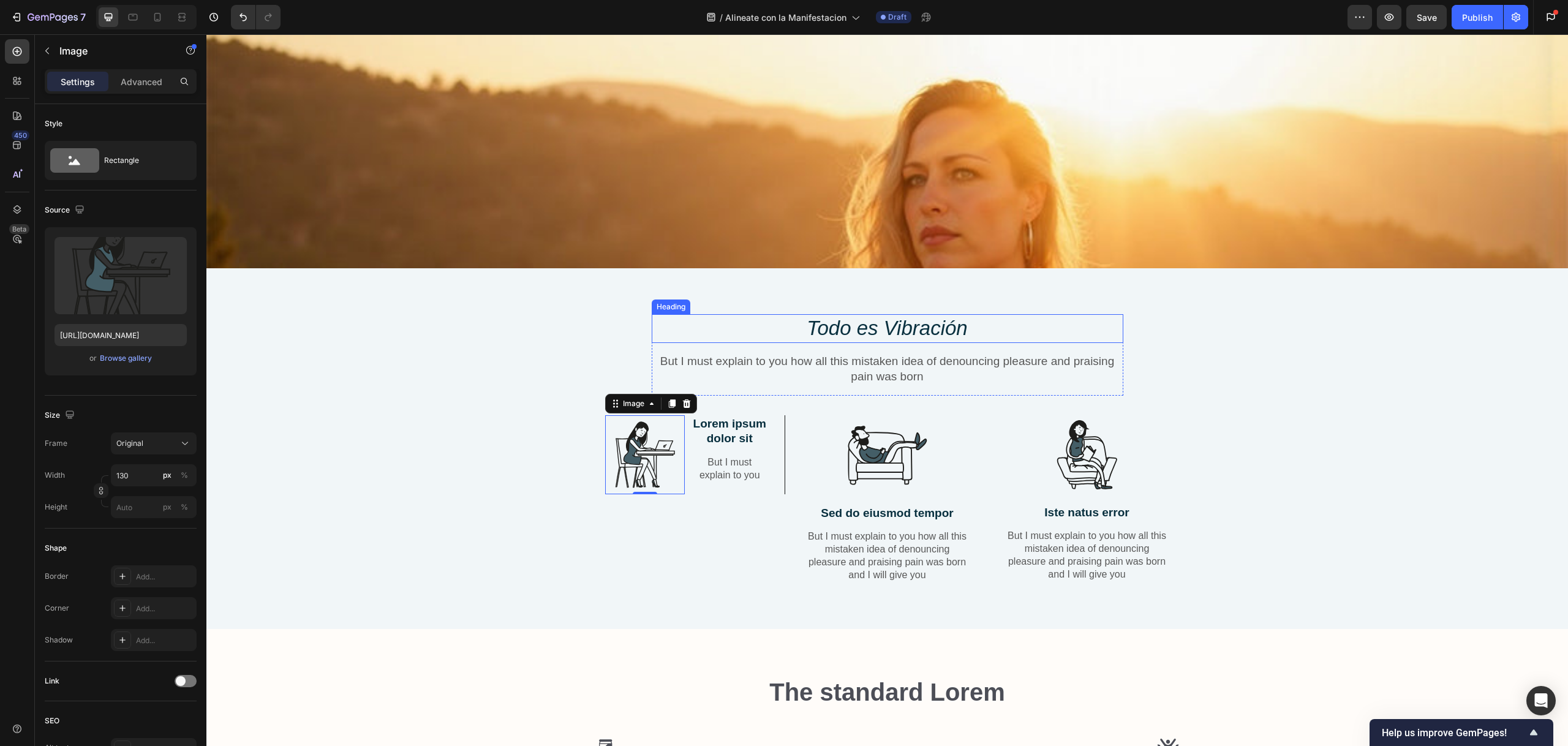
click at [908, 317] on icon "Todo es Vibración" at bounding box center [887, 328] width 161 height 23
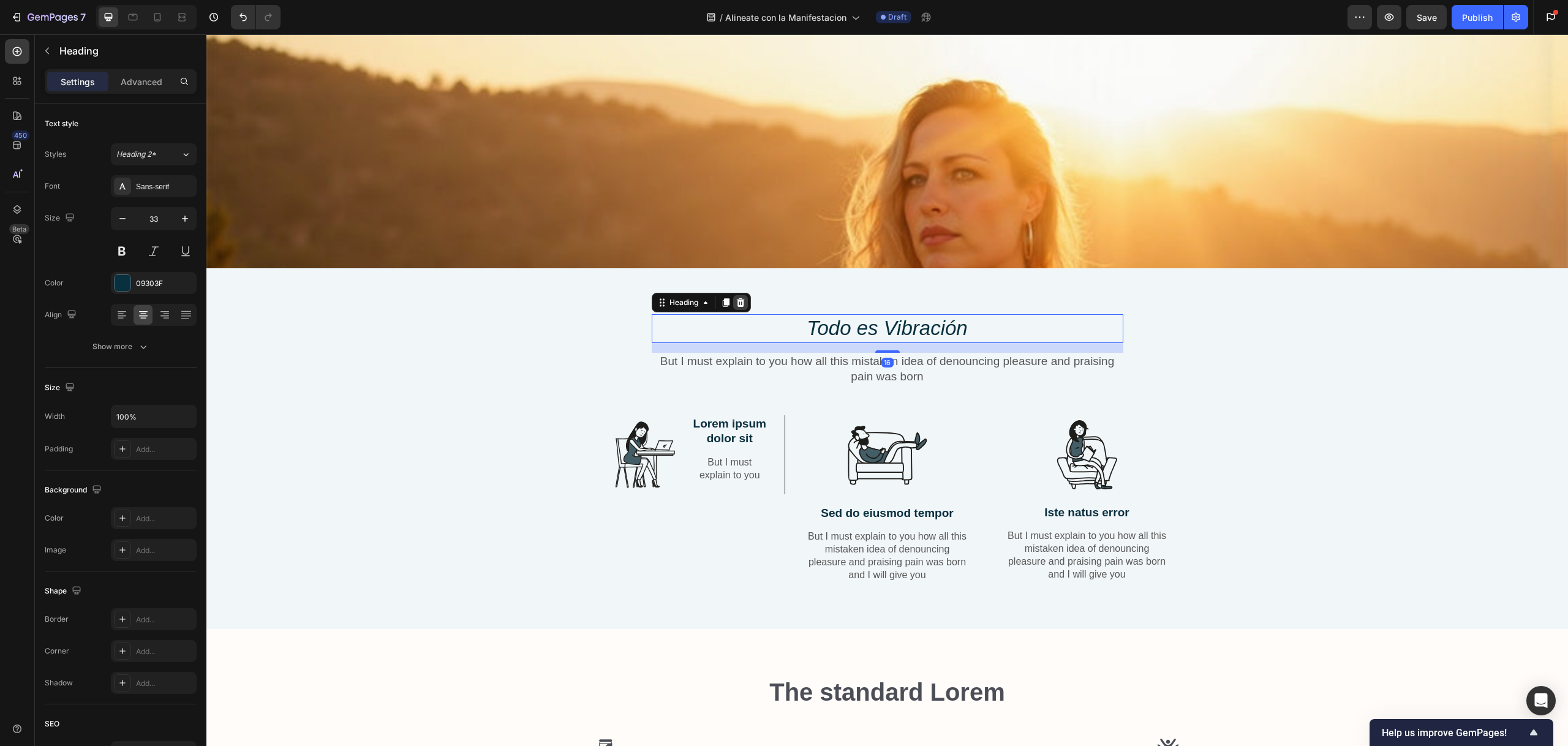
click at [736, 301] on icon at bounding box center [740, 303] width 8 height 9
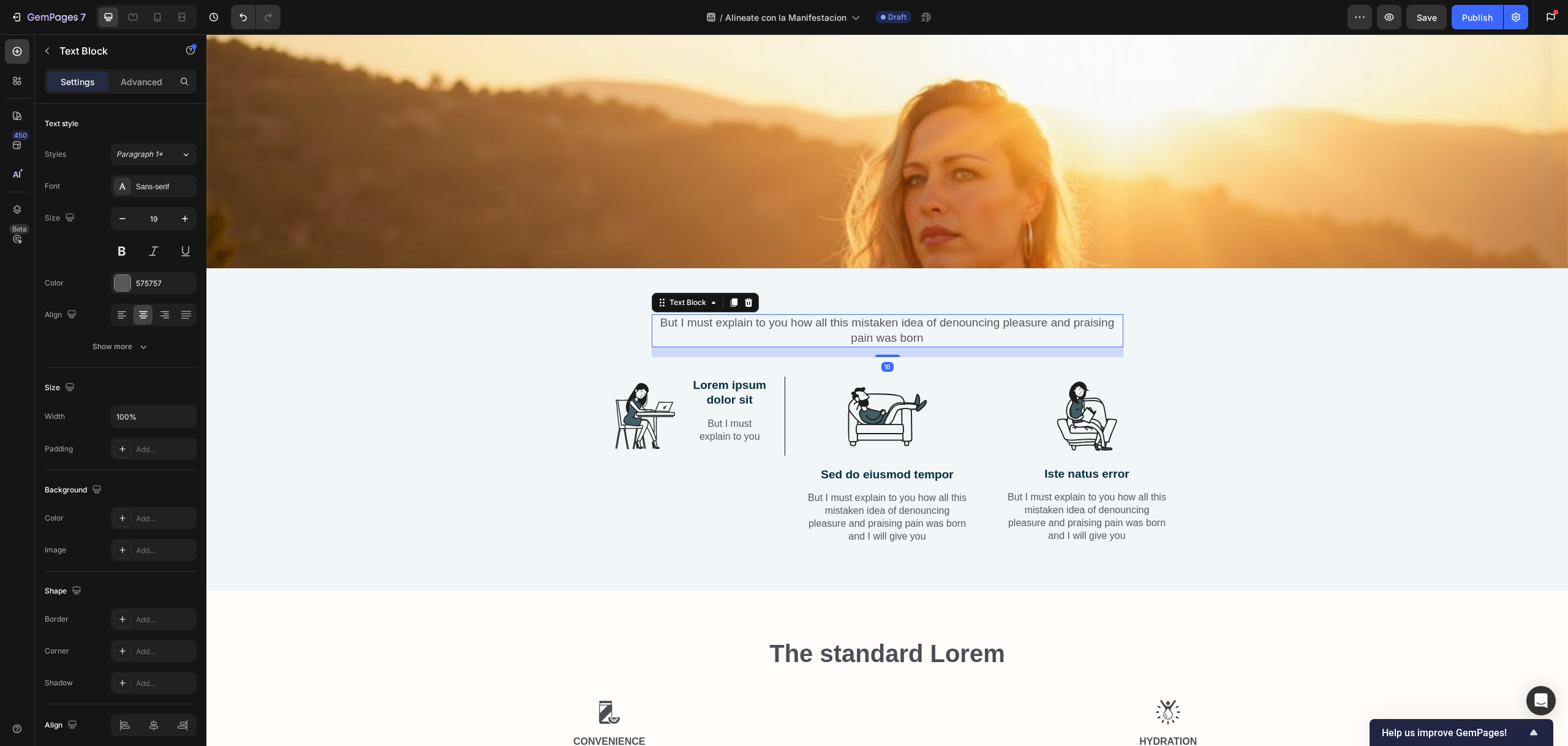
click at [741, 319] on p "But I must explain to you how all this mistaken idea of denouncing pleasure and…" at bounding box center [887, 331] width 469 height 30
click at [744, 298] on icon at bounding box center [749, 303] width 10 height 10
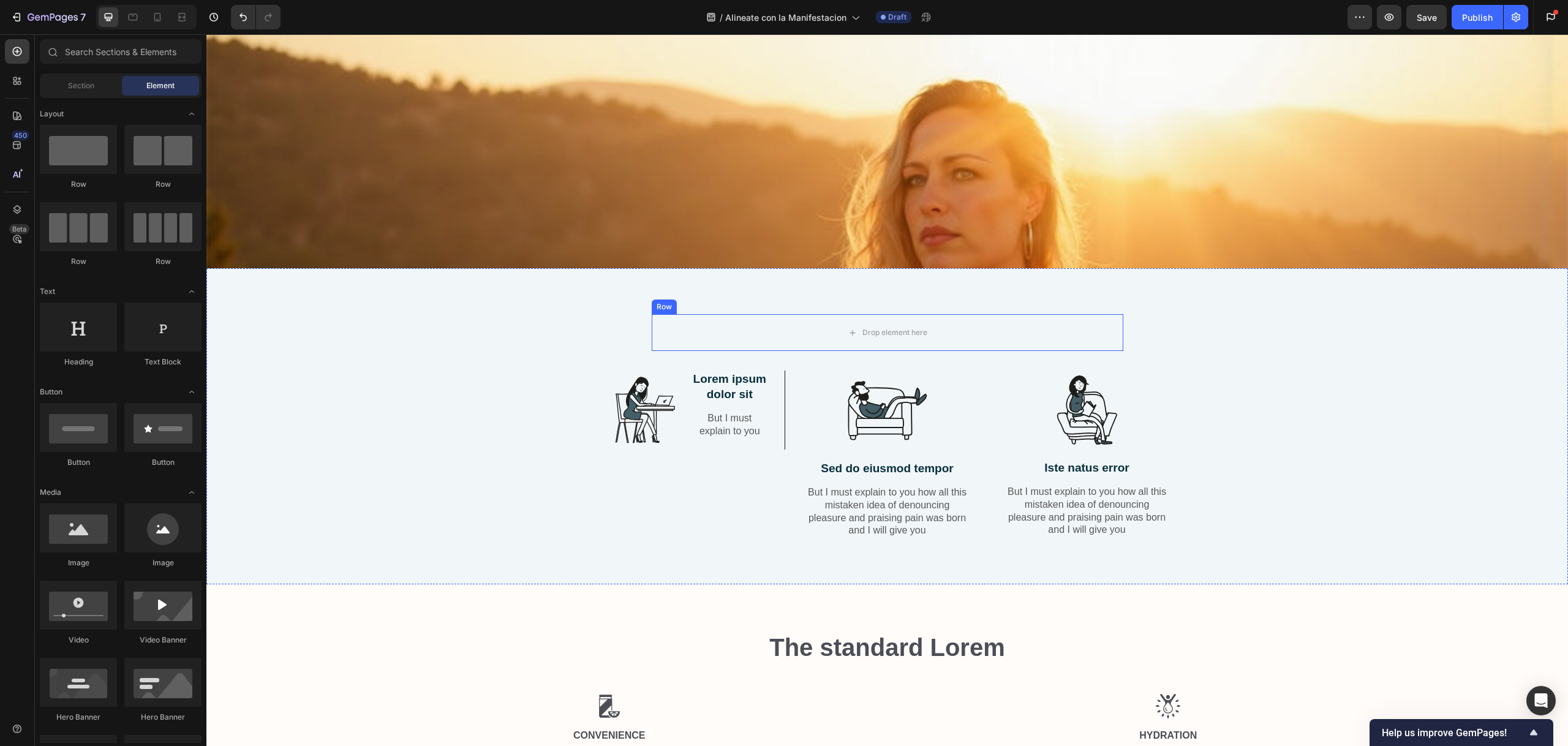
click at [655, 306] on div "Row" at bounding box center [664, 307] width 25 height 14
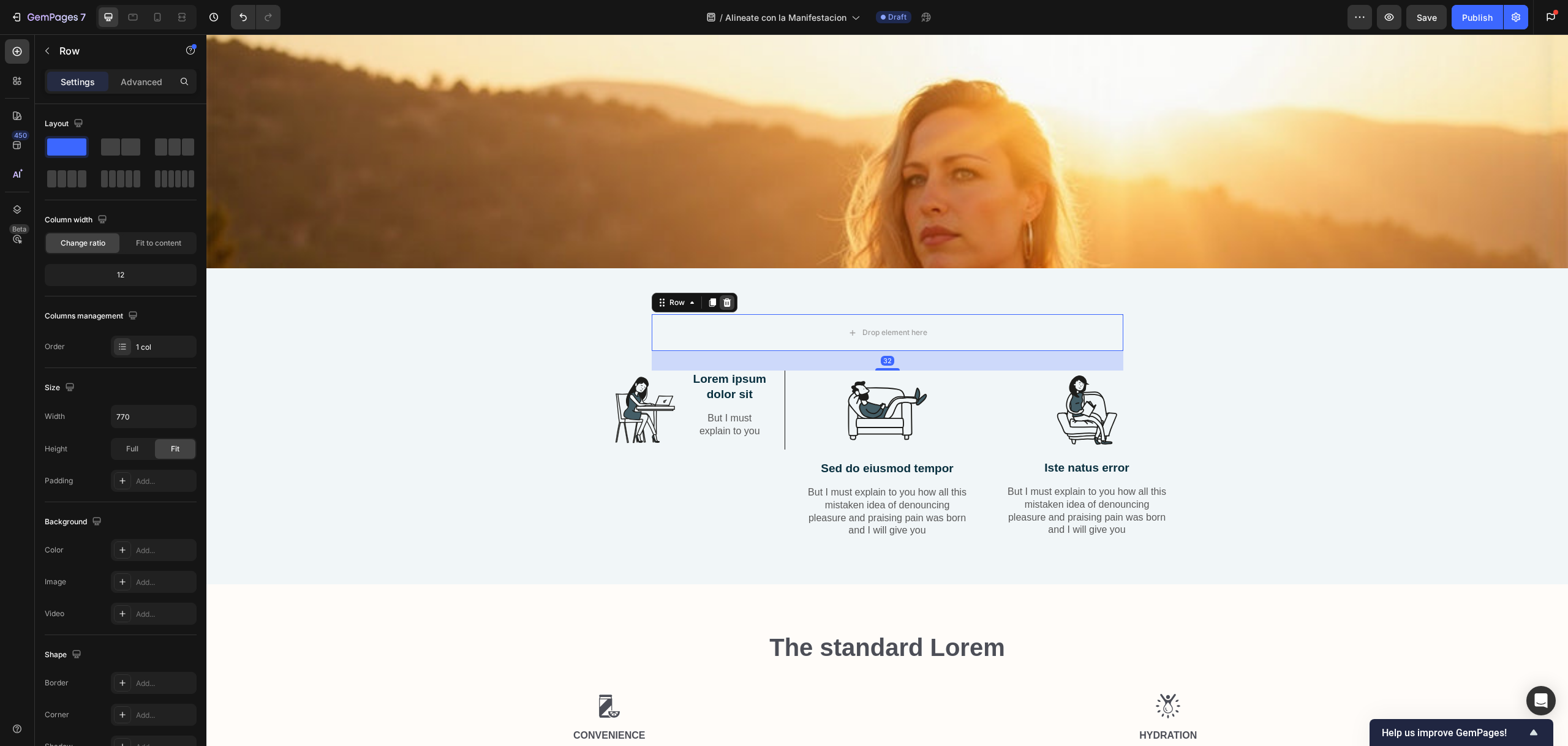
click at [723, 299] on icon at bounding box center [727, 303] width 8 height 9
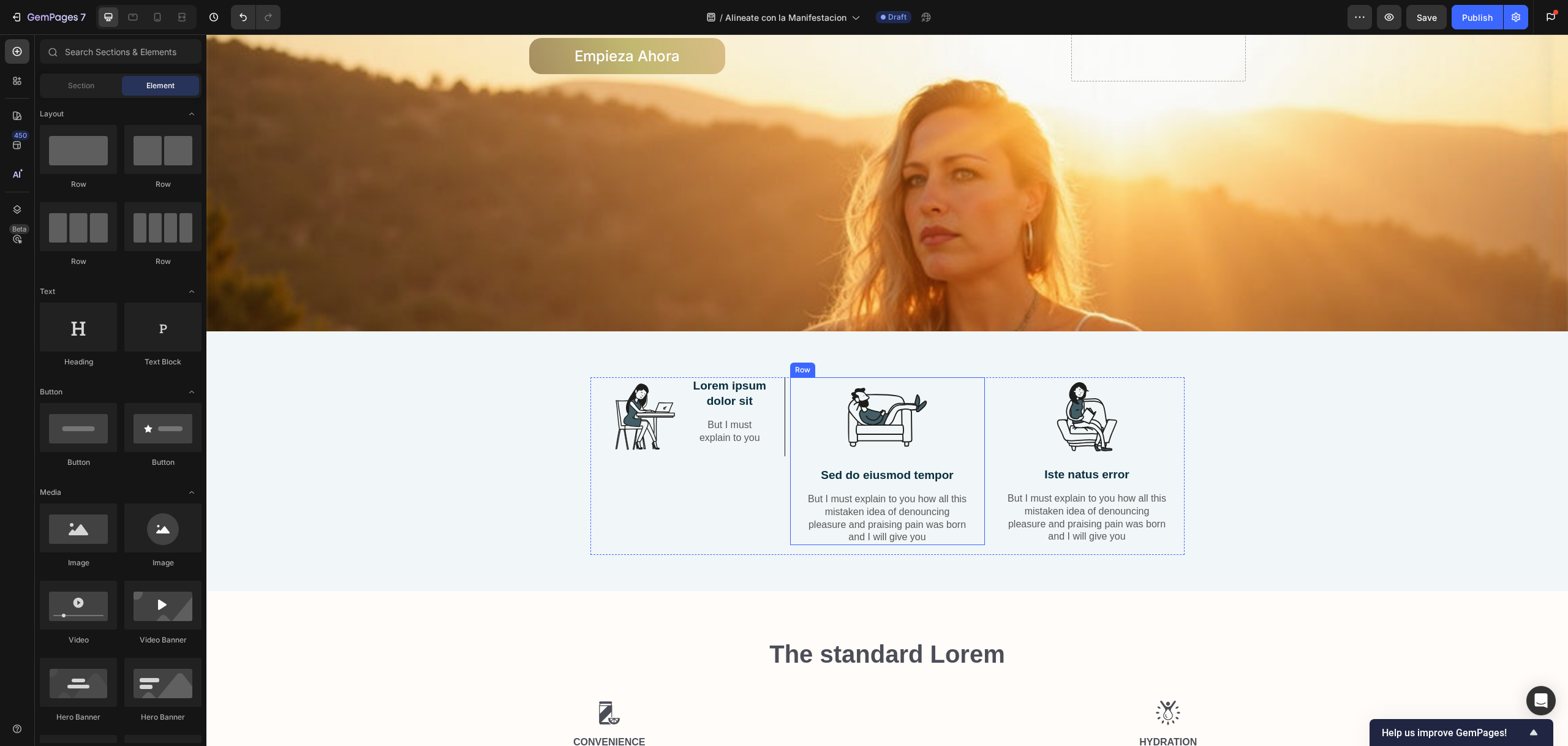
scroll to position [494, 0]
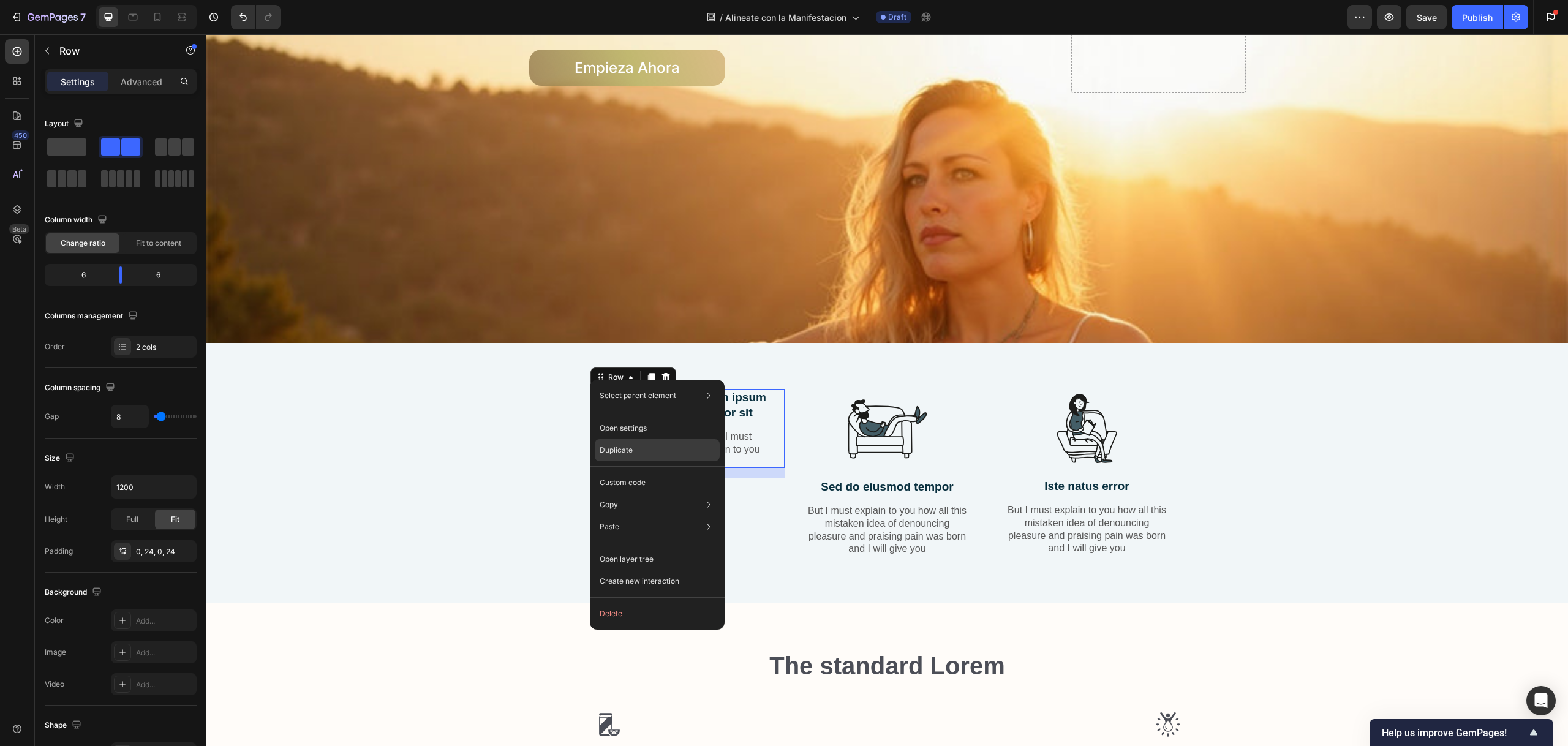
click at [639, 442] on div "Duplicate" at bounding box center [657, 450] width 125 height 22
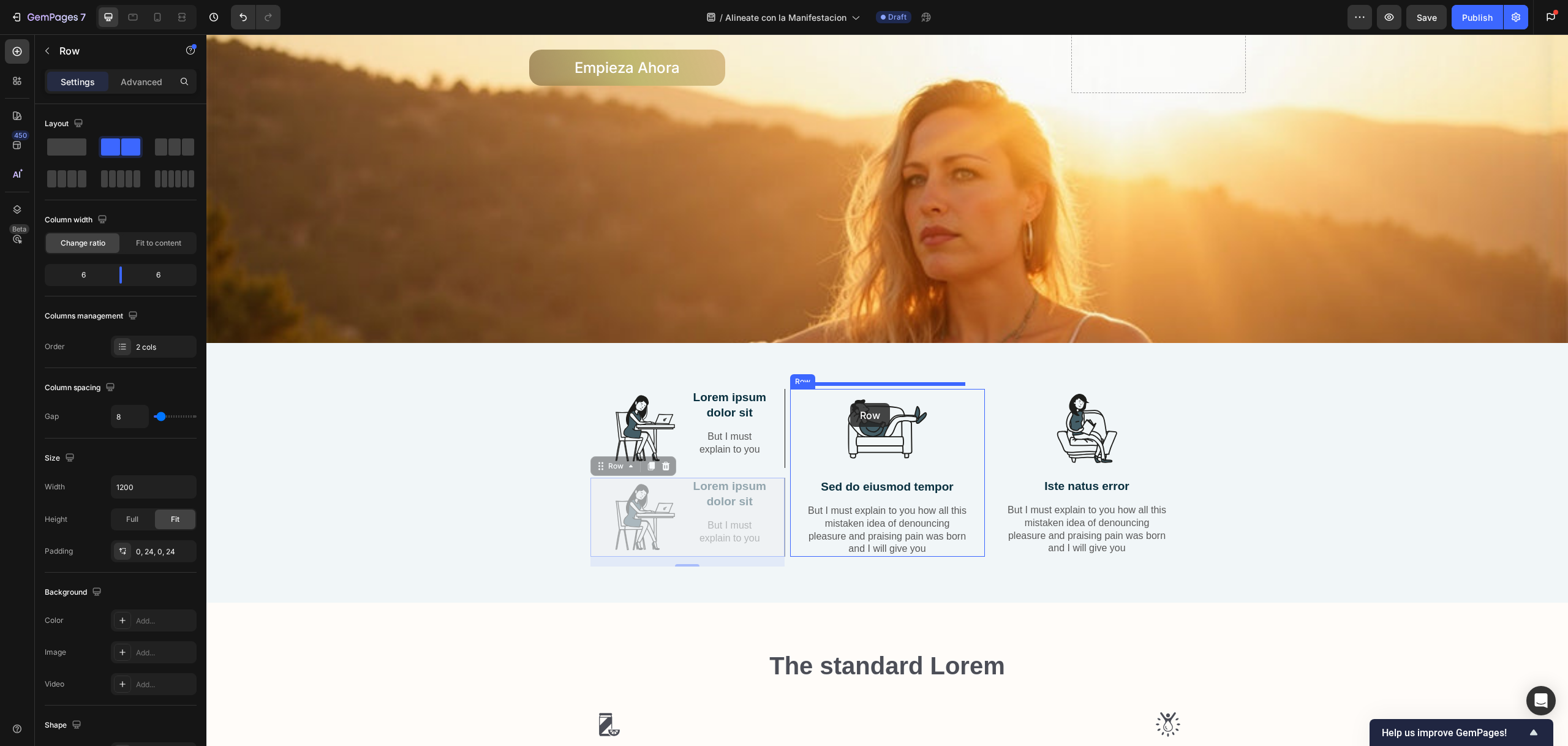
drag, startPoint x: 600, startPoint y: 462, endPoint x: 850, endPoint y: 403, distance: 256.9
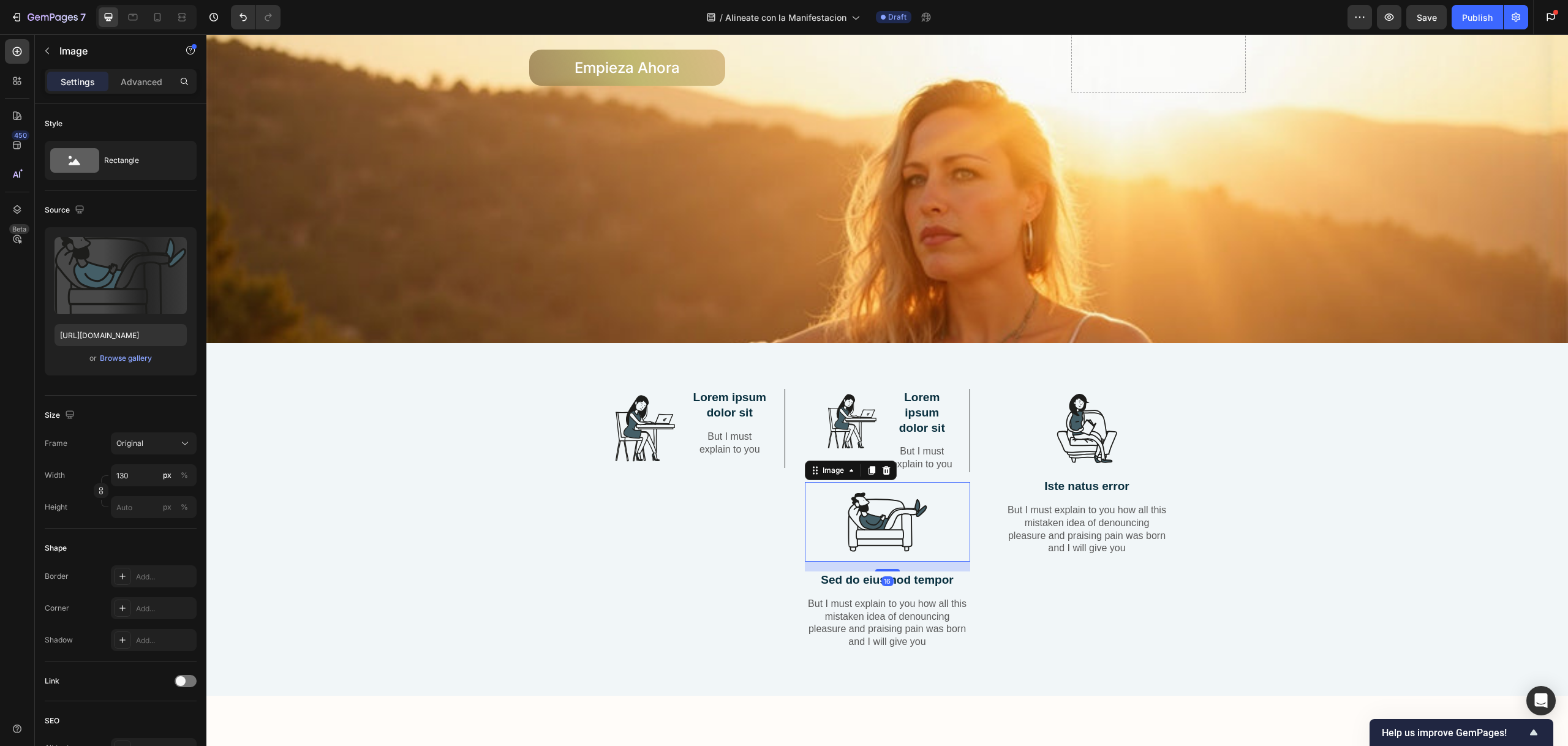
click at [884, 515] on img at bounding box center [887, 522] width 79 height 79
click at [891, 477] on div "Image" at bounding box center [851, 470] width 92 height 20
click at [885, 478] on div at bounding box center [886, 470] width 14 height 14
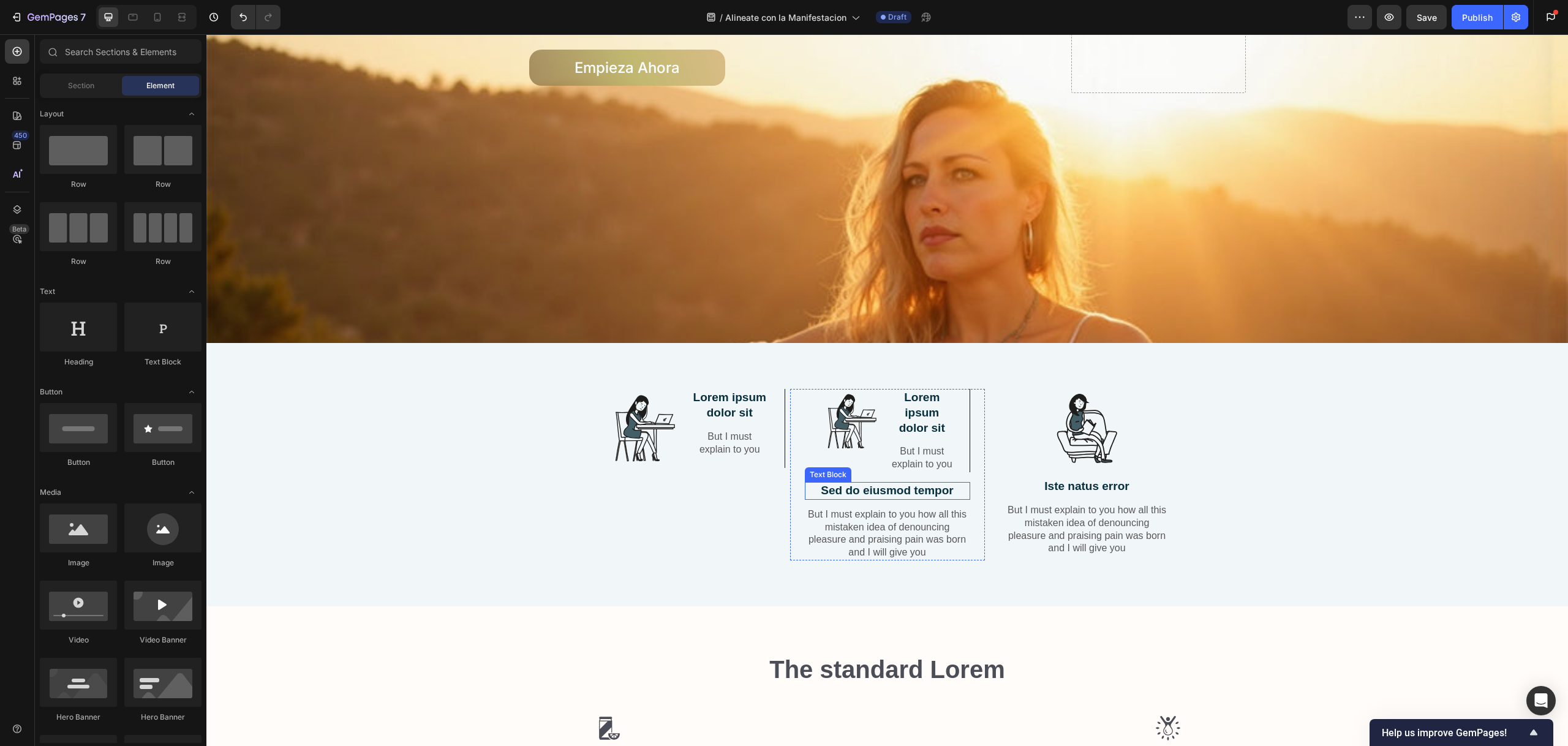
click at [887, 496] on p "Sed do eiusmod tempor" at bounding box center [887, 491] width 163 height 15
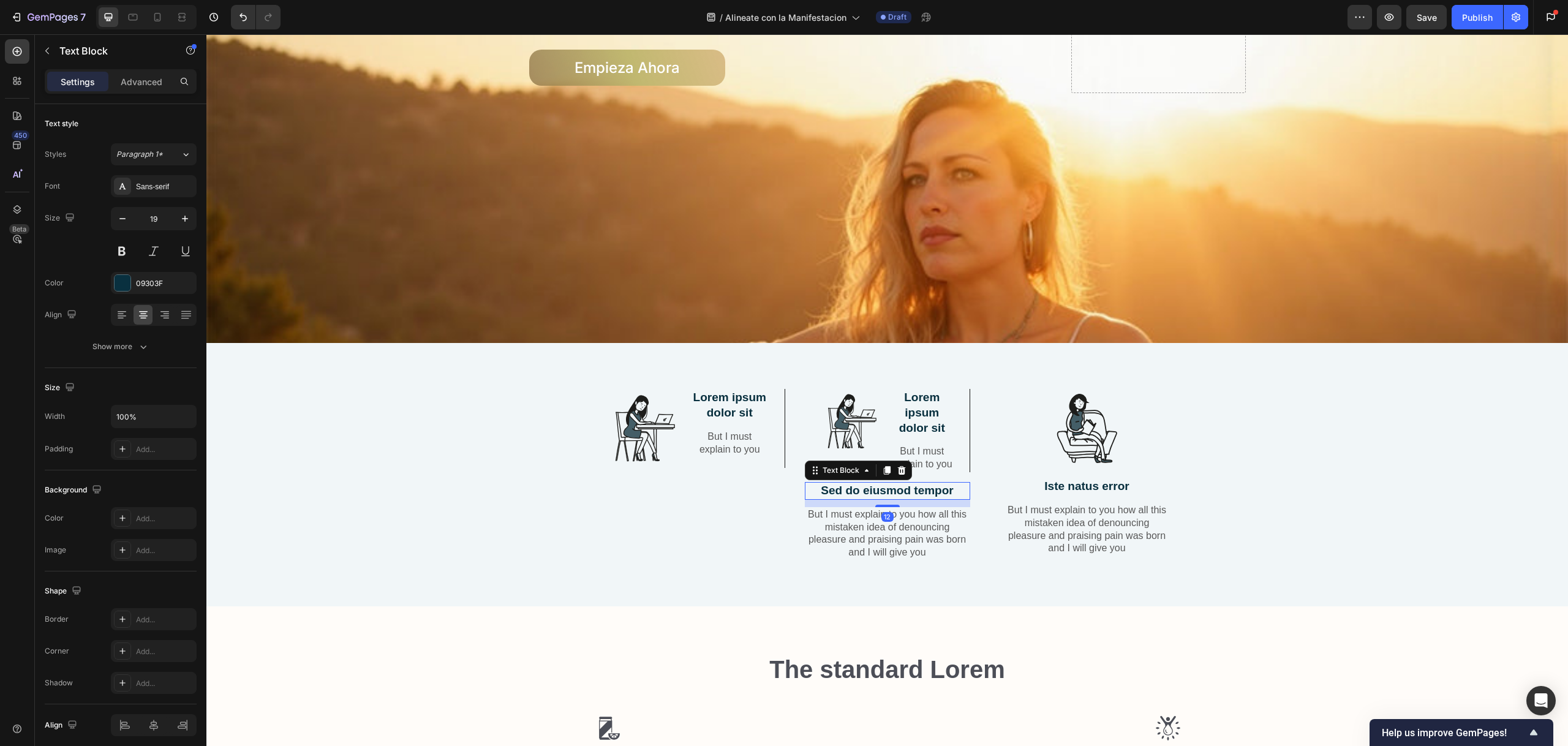
click at [898, 475] on icon at bounding box center [901, 471] width 8 height 9
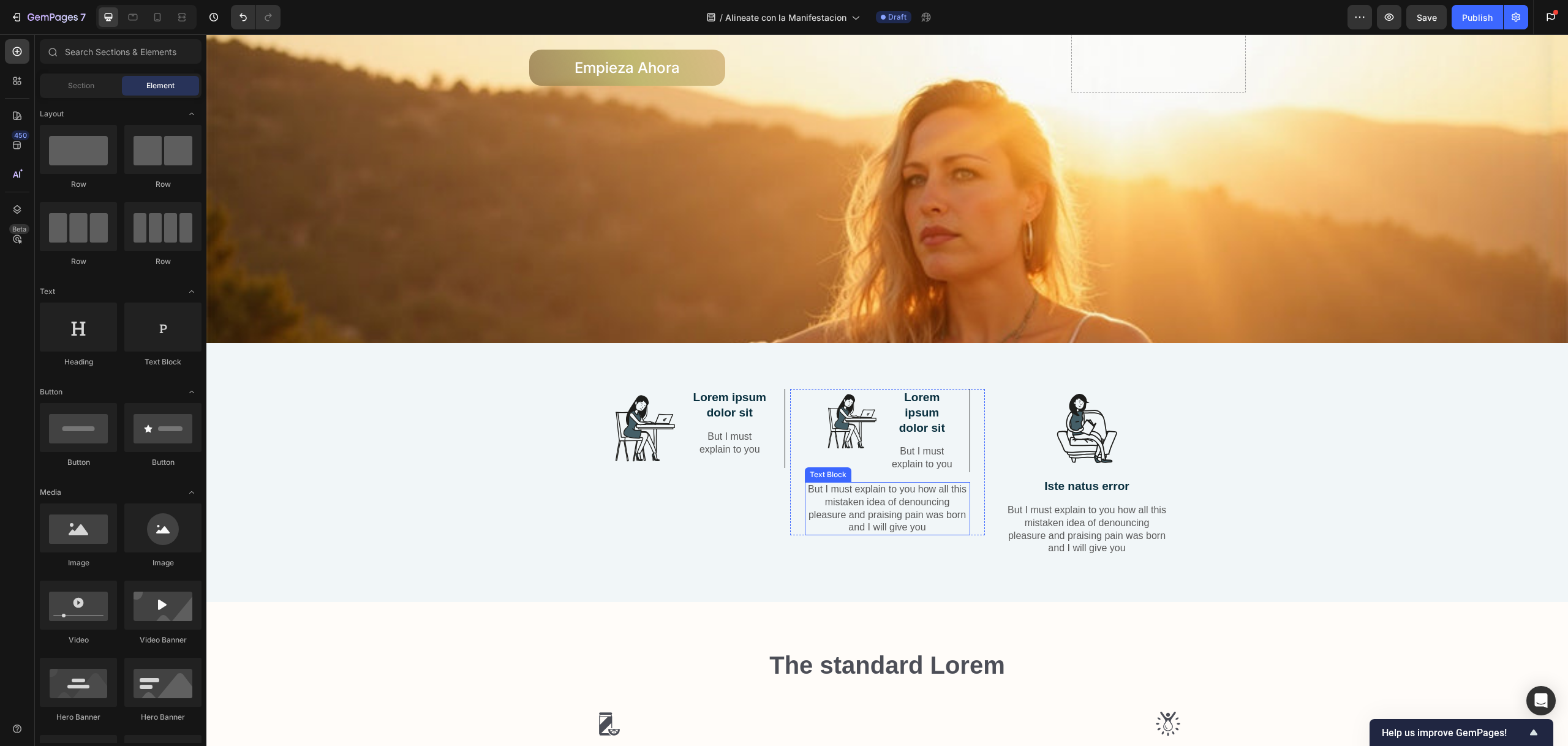
click at [888, 502] on p "But I must explain to you how all this mistaken idea of denouncing pleasure and…" at bounding box center [887, 508] width 163 height 51
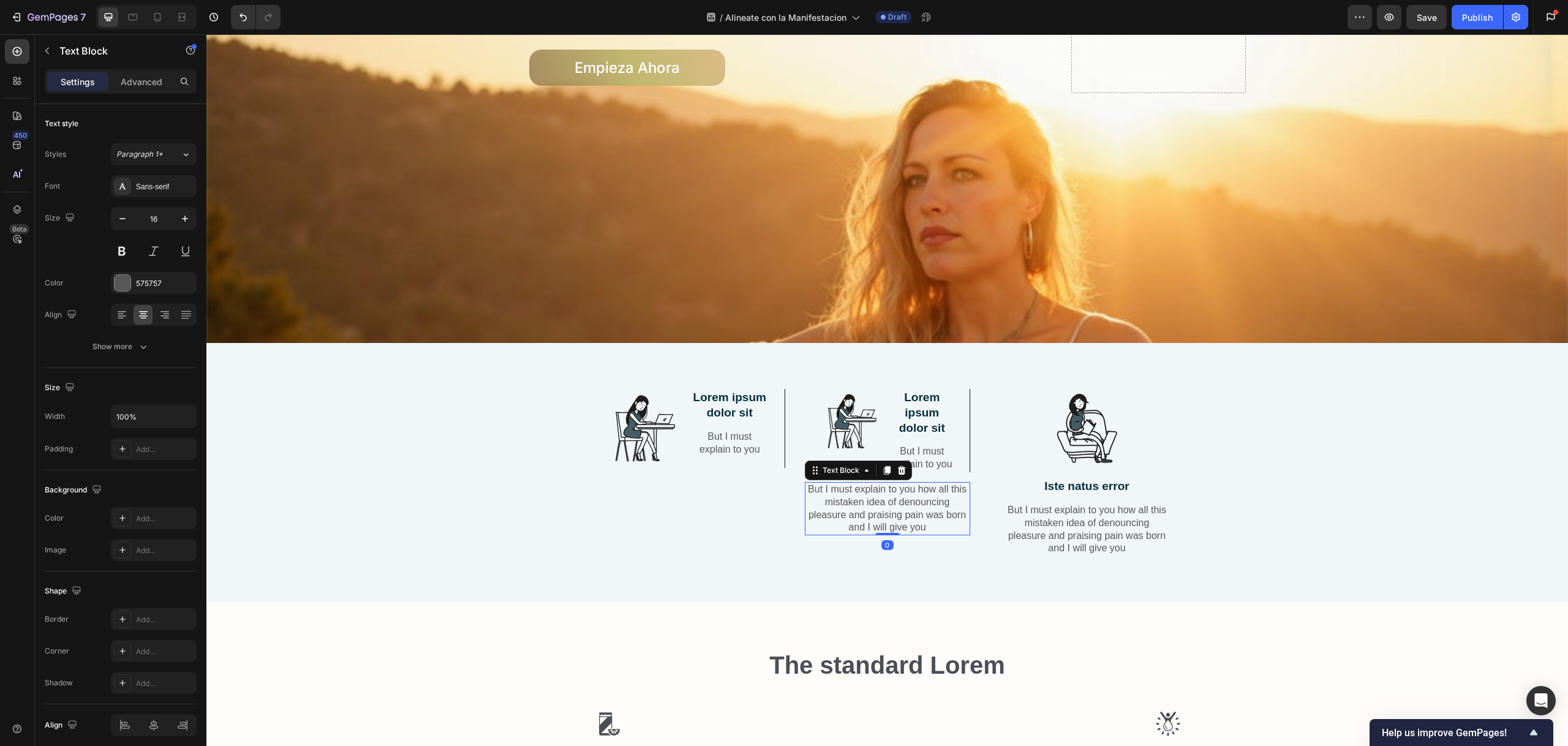
click at [897, 475] on icon at bounding box center [901, 471] width 8 height 9
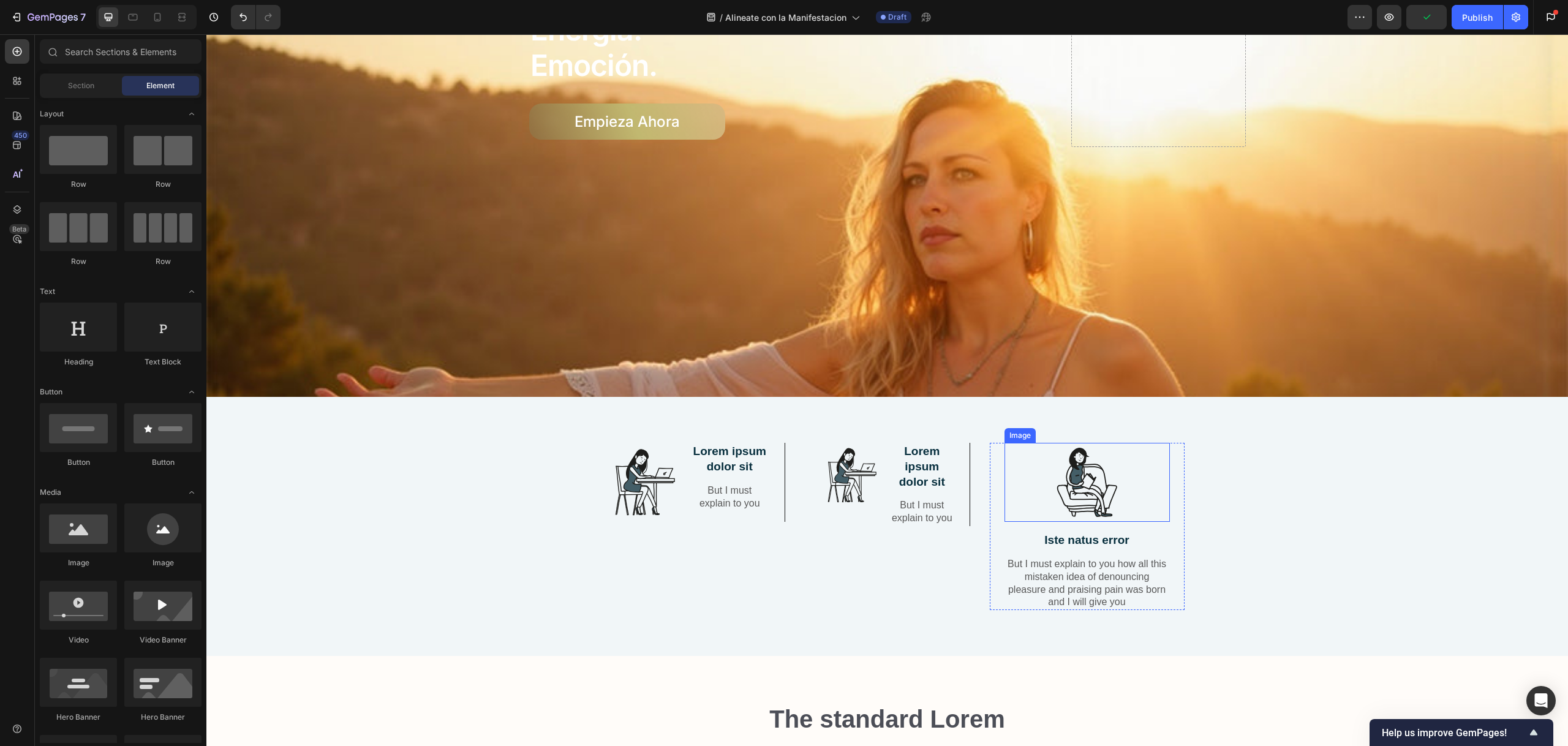
scroll to position [437, 0]
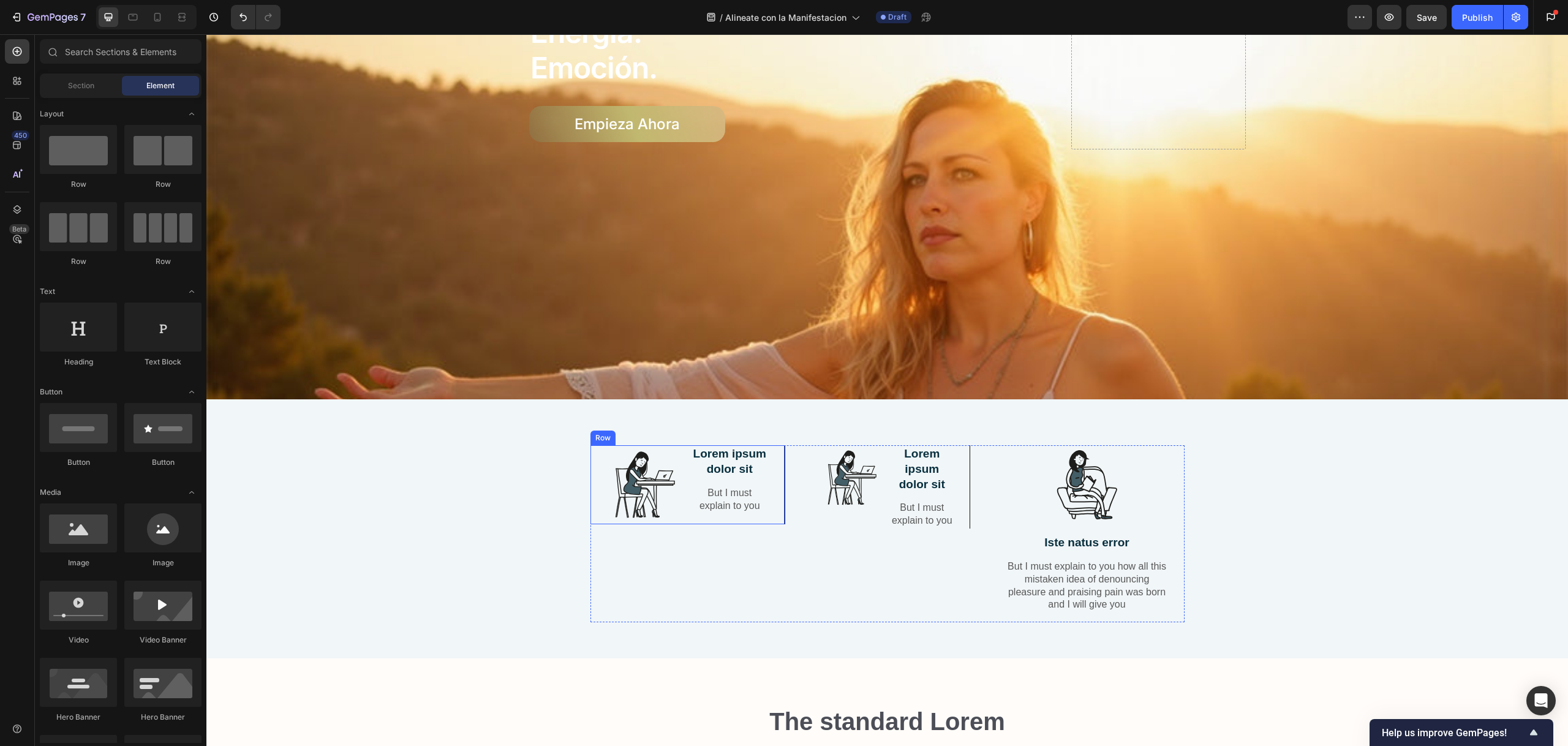
click at [599, 434] on div "Row" at bounding box center [603, 439] width 20 height 11
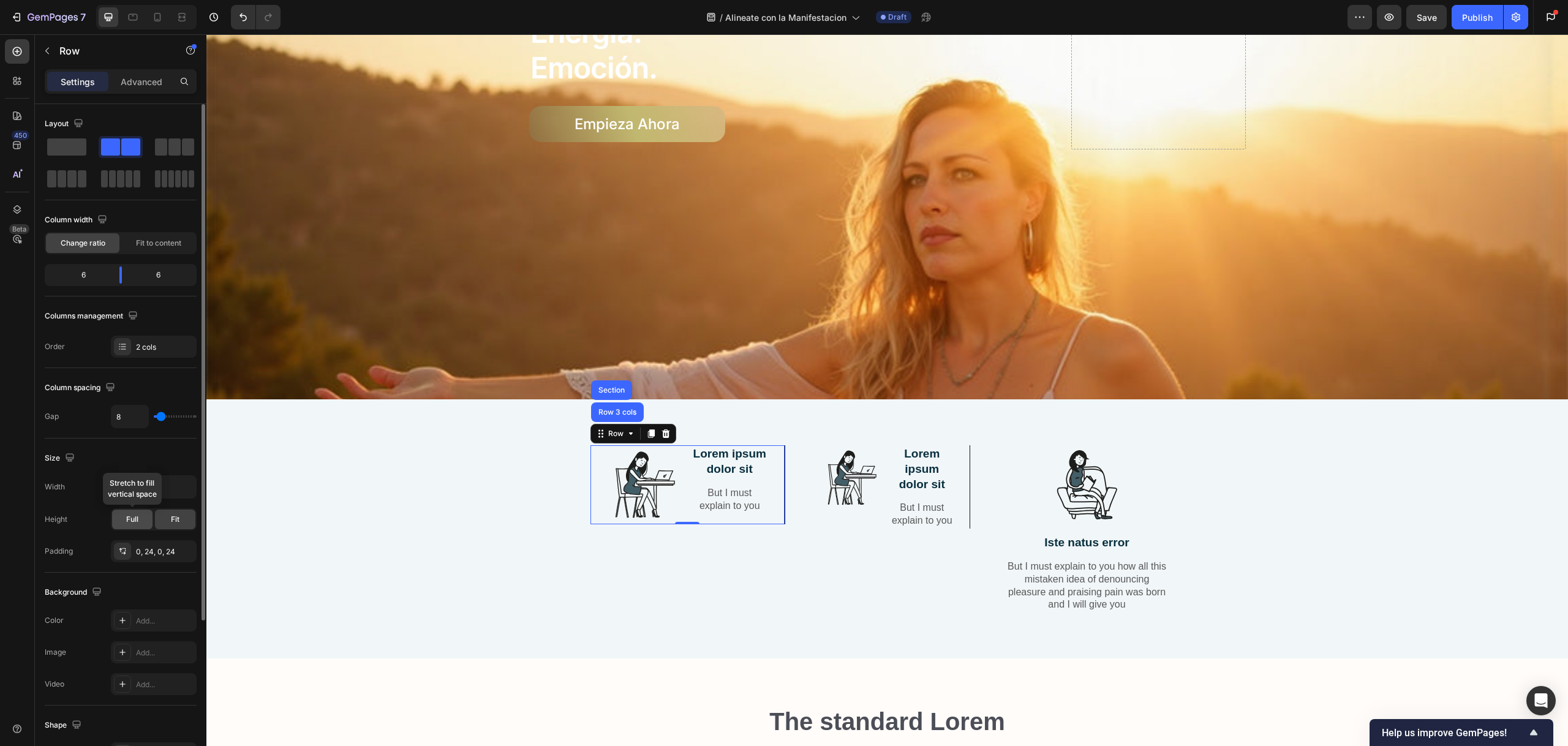
click at [140, 524] on div "Full" at bounding box center [132, 519] width 40 height 20
click at [171, 515] on span "Fit" at bounding box center [175, 520] width 9 height 11
click at [164, 239] on span "Fit to content" at bounding box center [159, 243] width 45 height 11
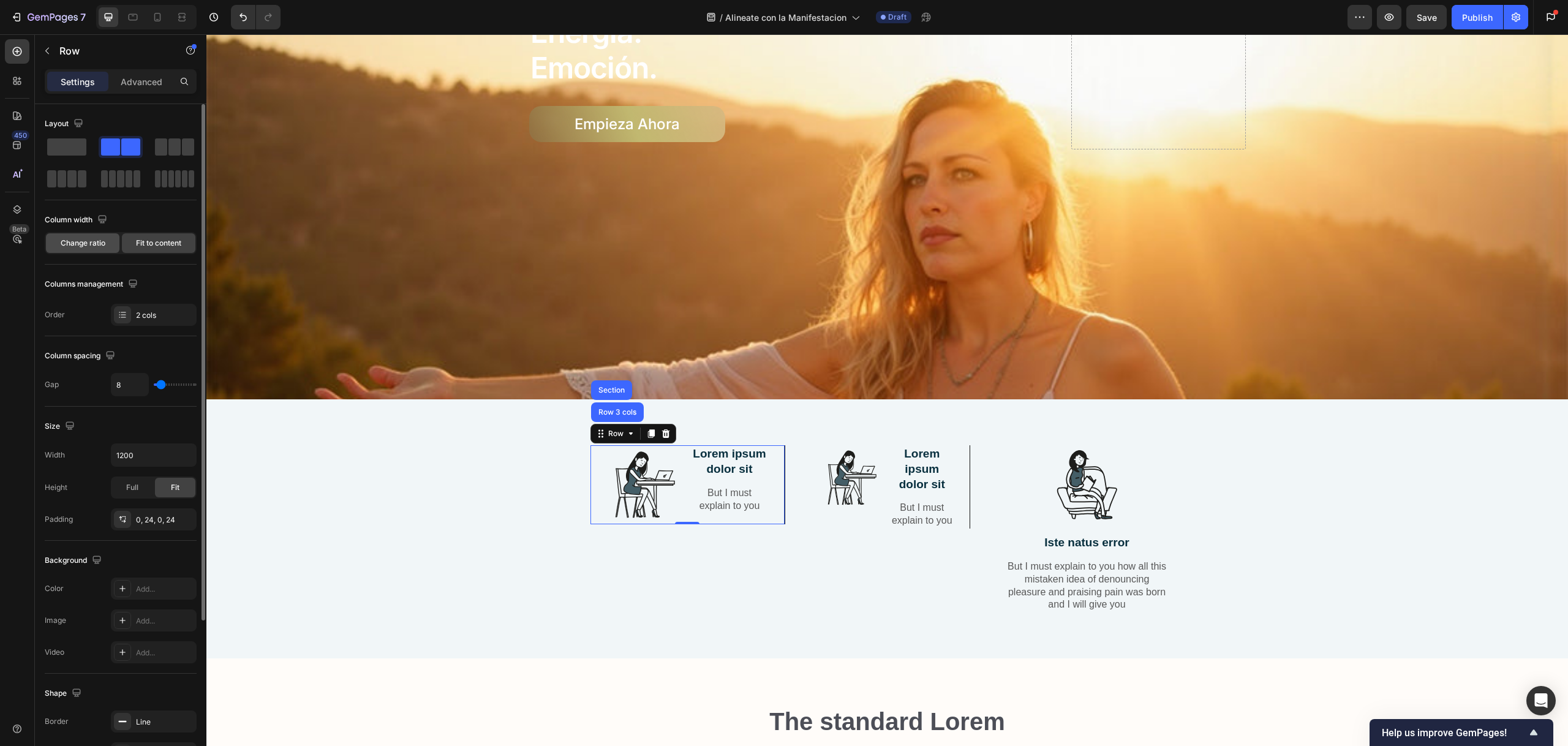
click at [94, 245] on span "Change ratio" at bounding box center [82, 243] width 45 height 11
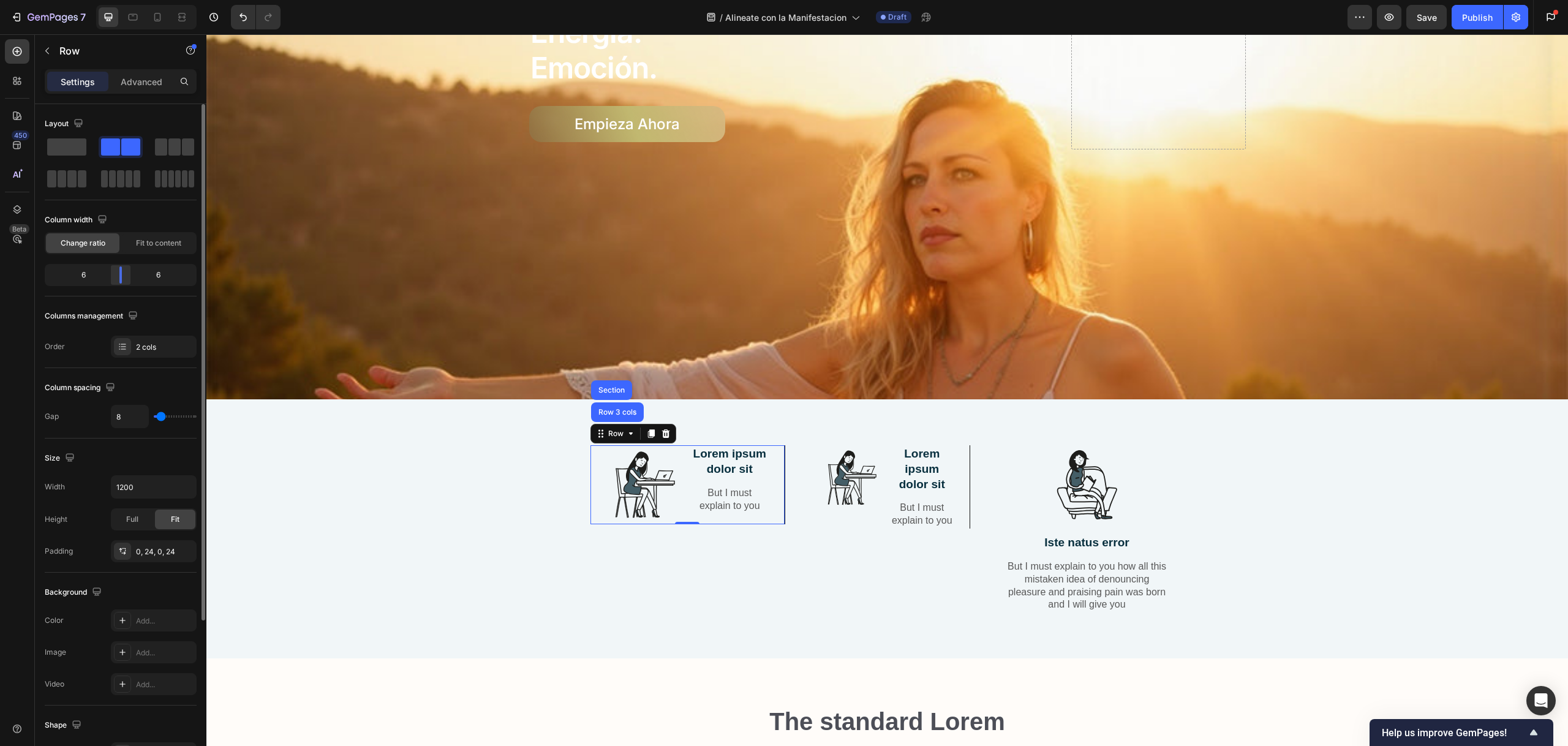
click at [127, 275] on div at bounding box center [120, 275] width 22 height 17
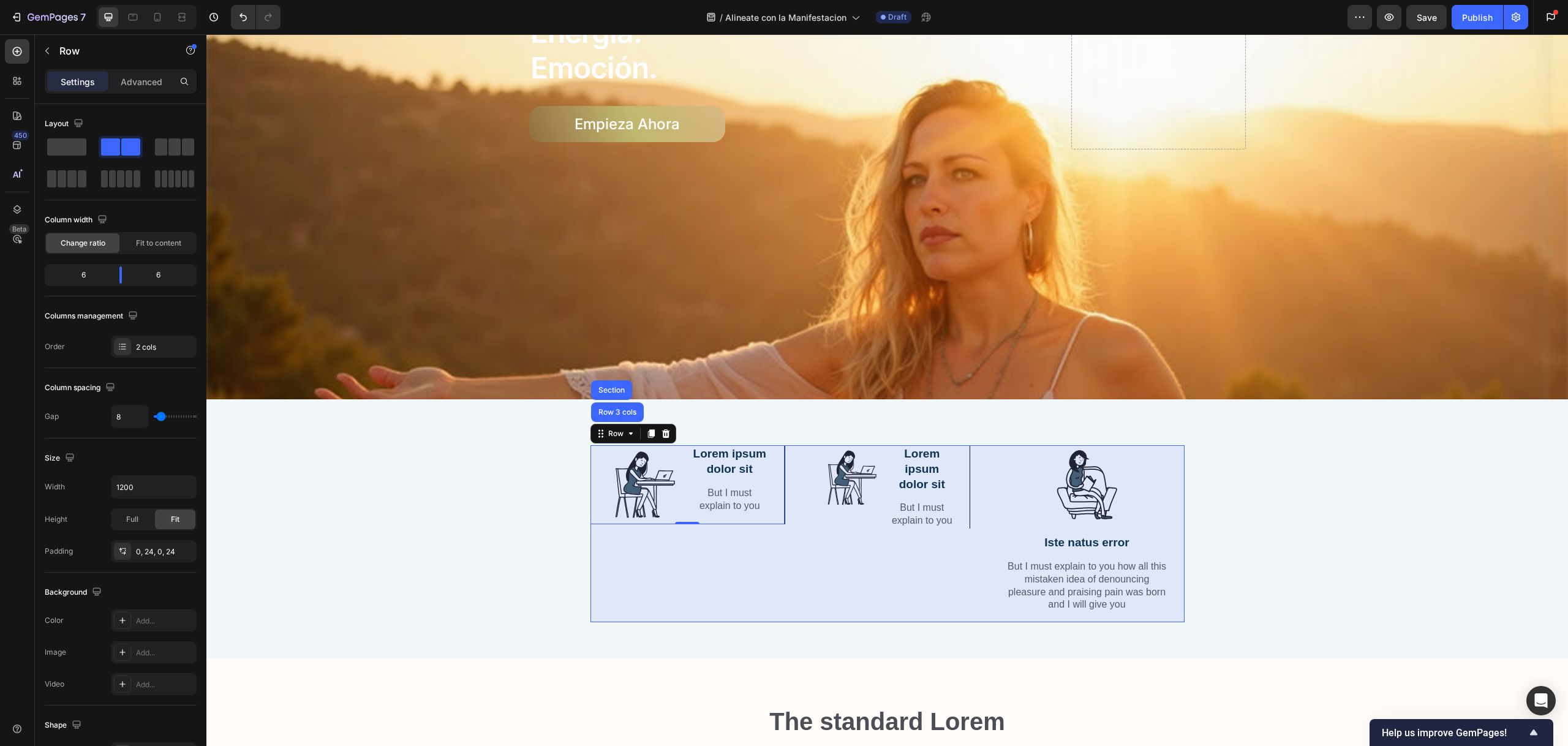
click at [616, 409] on div "Row 3 cols" at bounding box center [617, 413] width 43 height 8
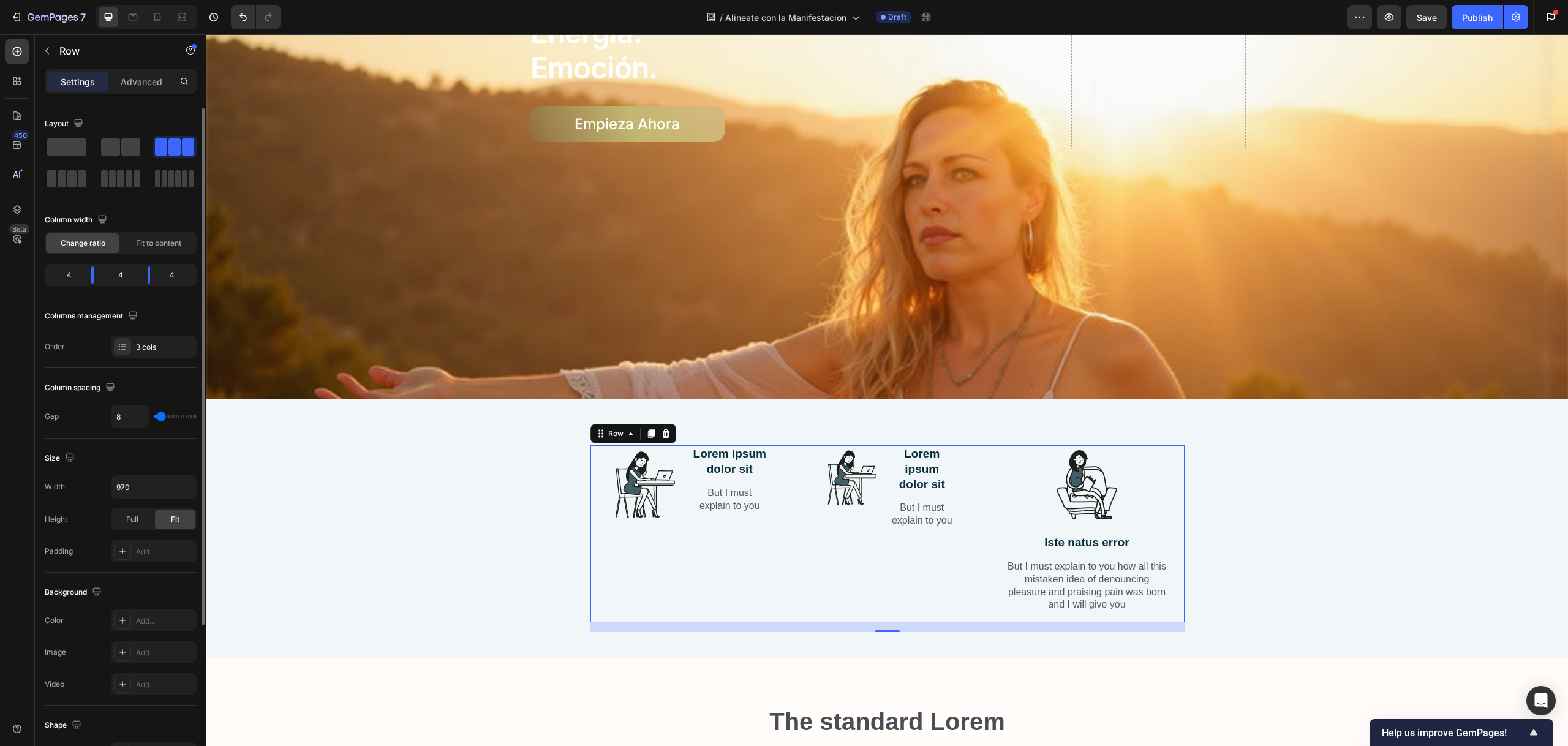
scroll to position [3, 0]
type input "15"
type input "18"
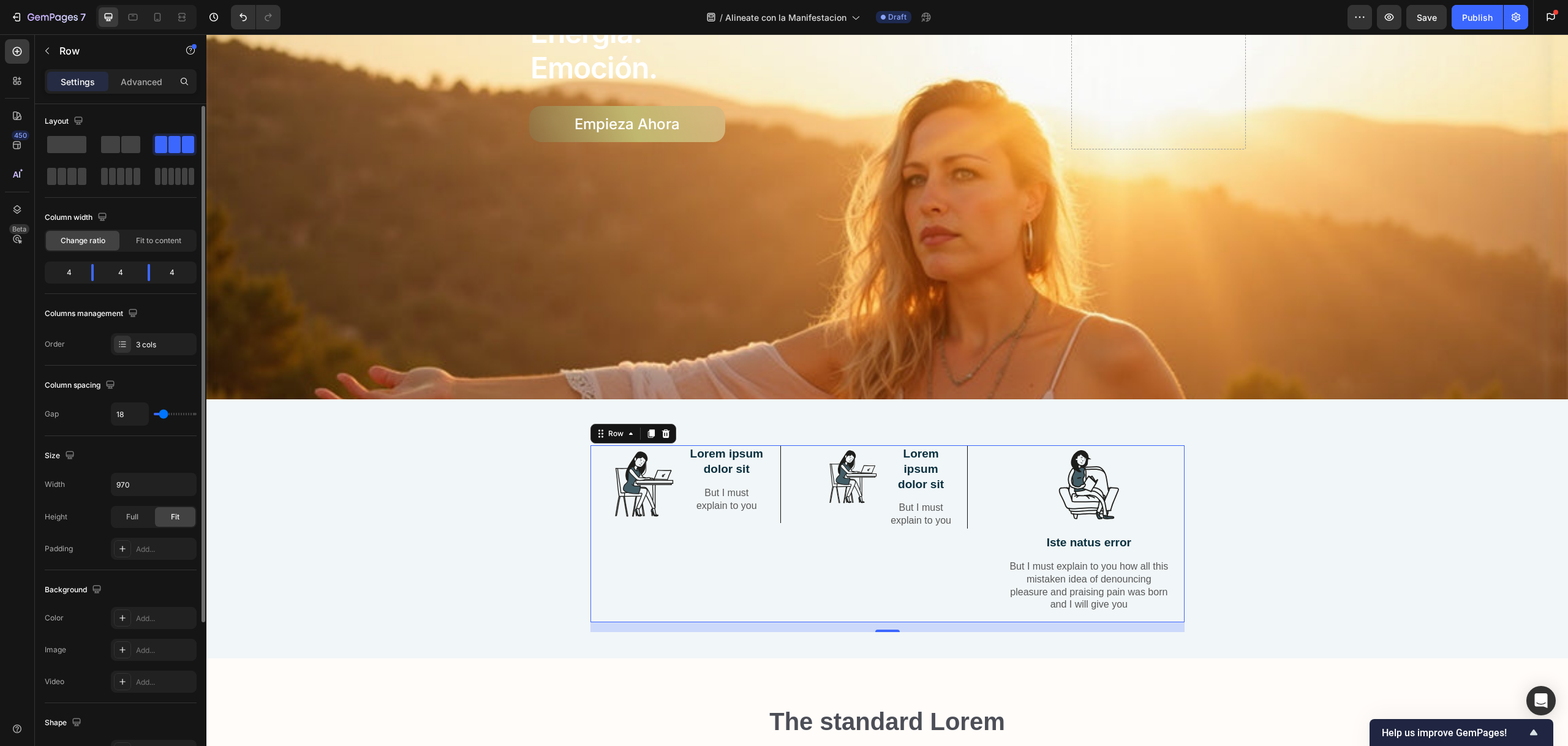
type input "24"
type input "28"
type input "34"
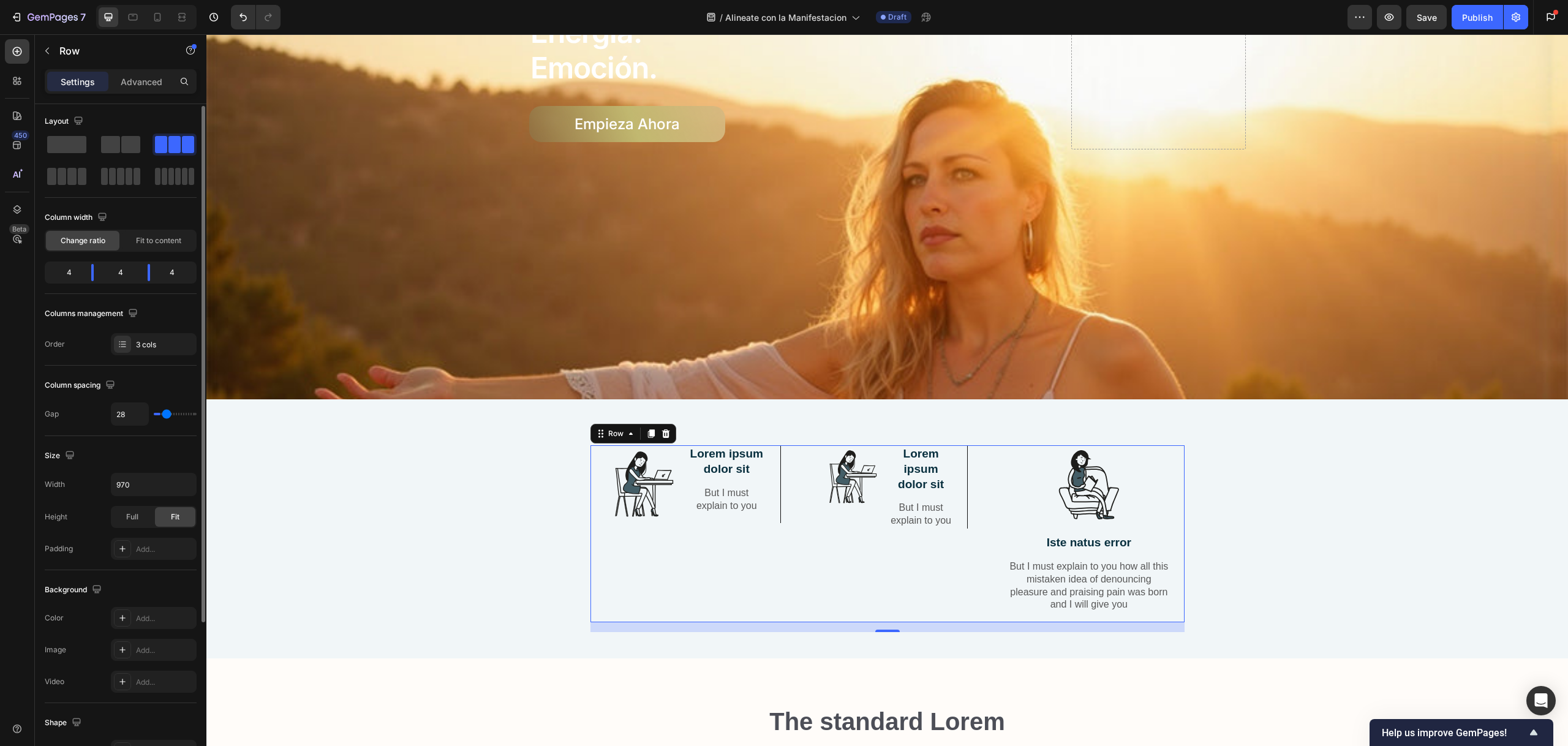
type input "34"
type input "40"
type input "47"
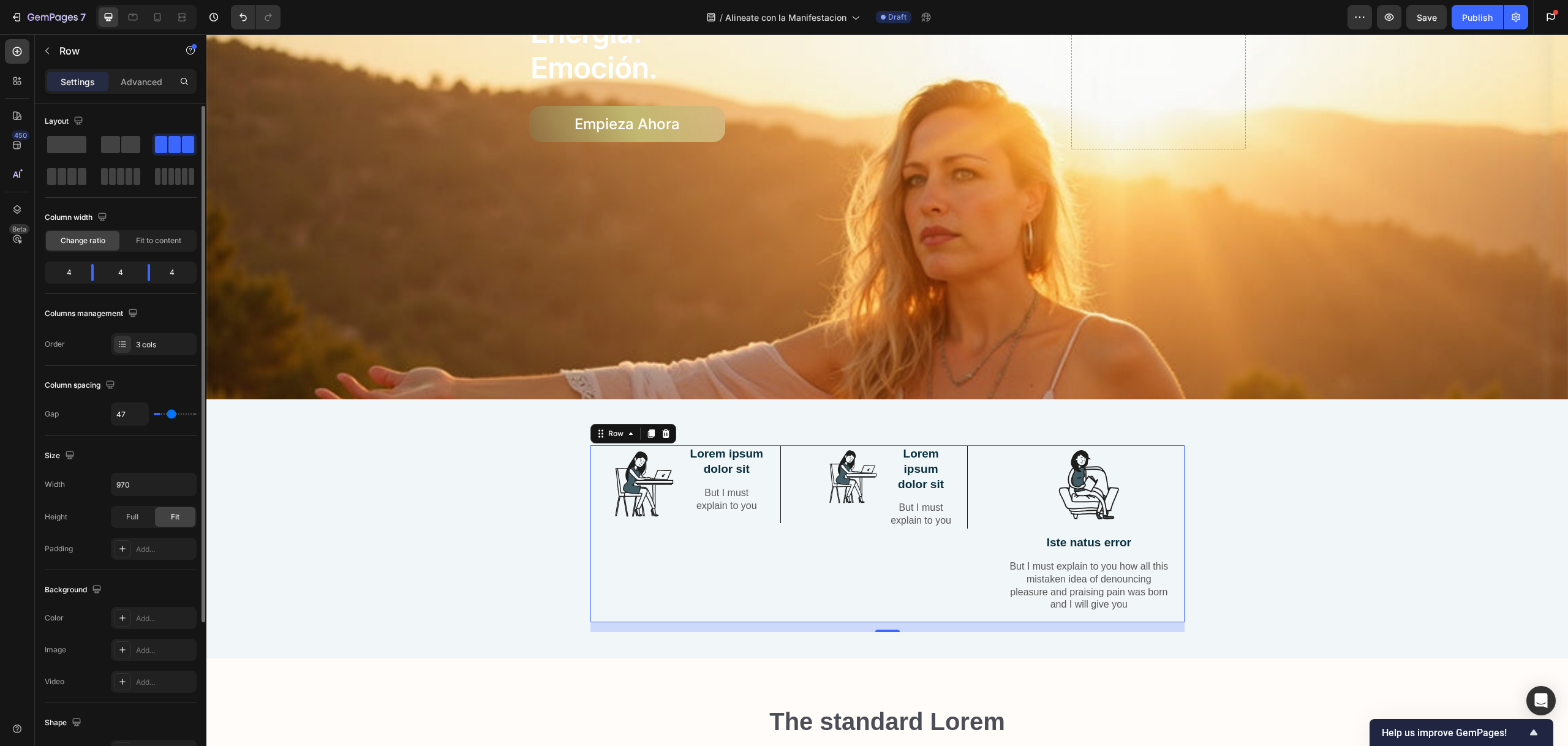
type input "52"
type input "56"
type input "62"
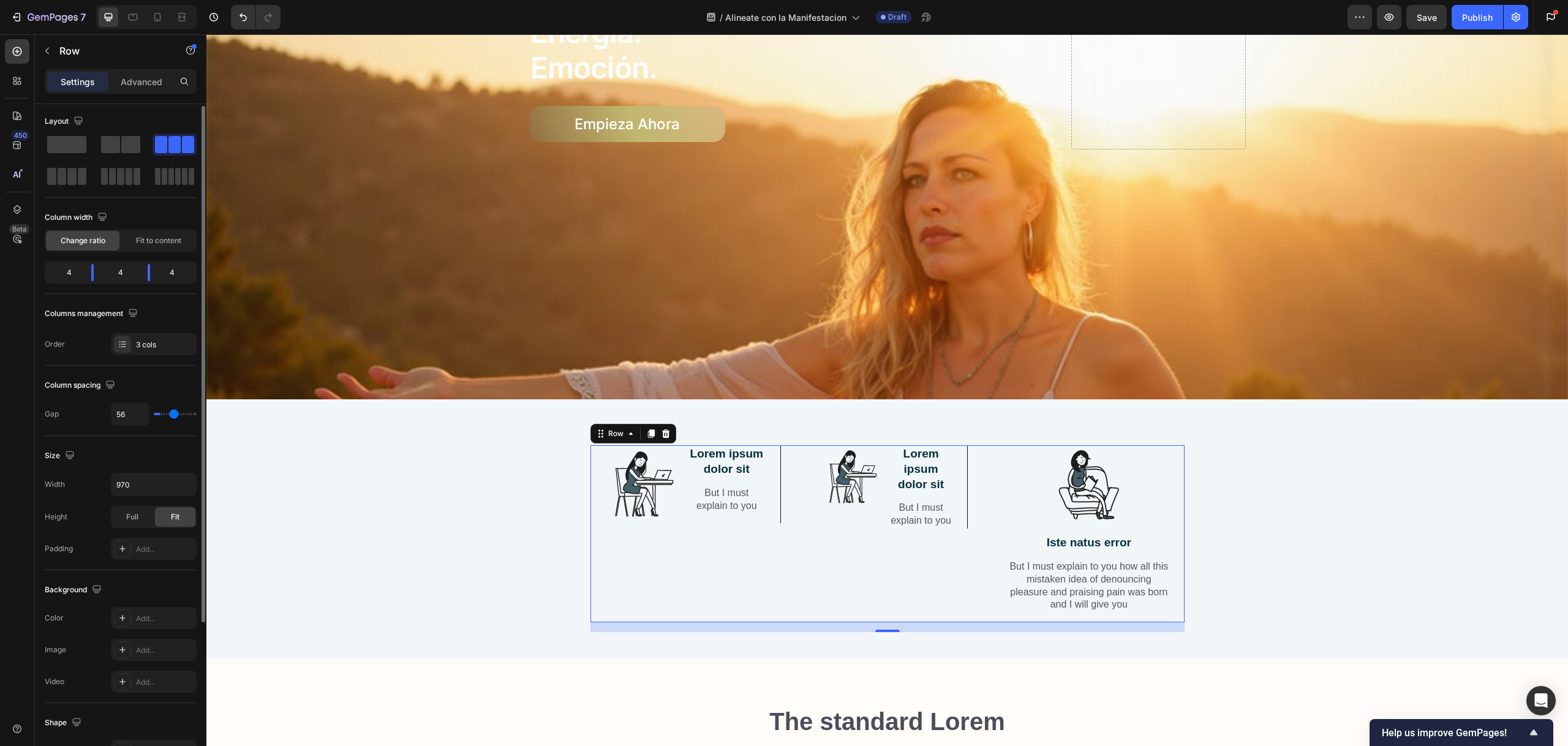
type input "62"
type input "67"
type input "72"
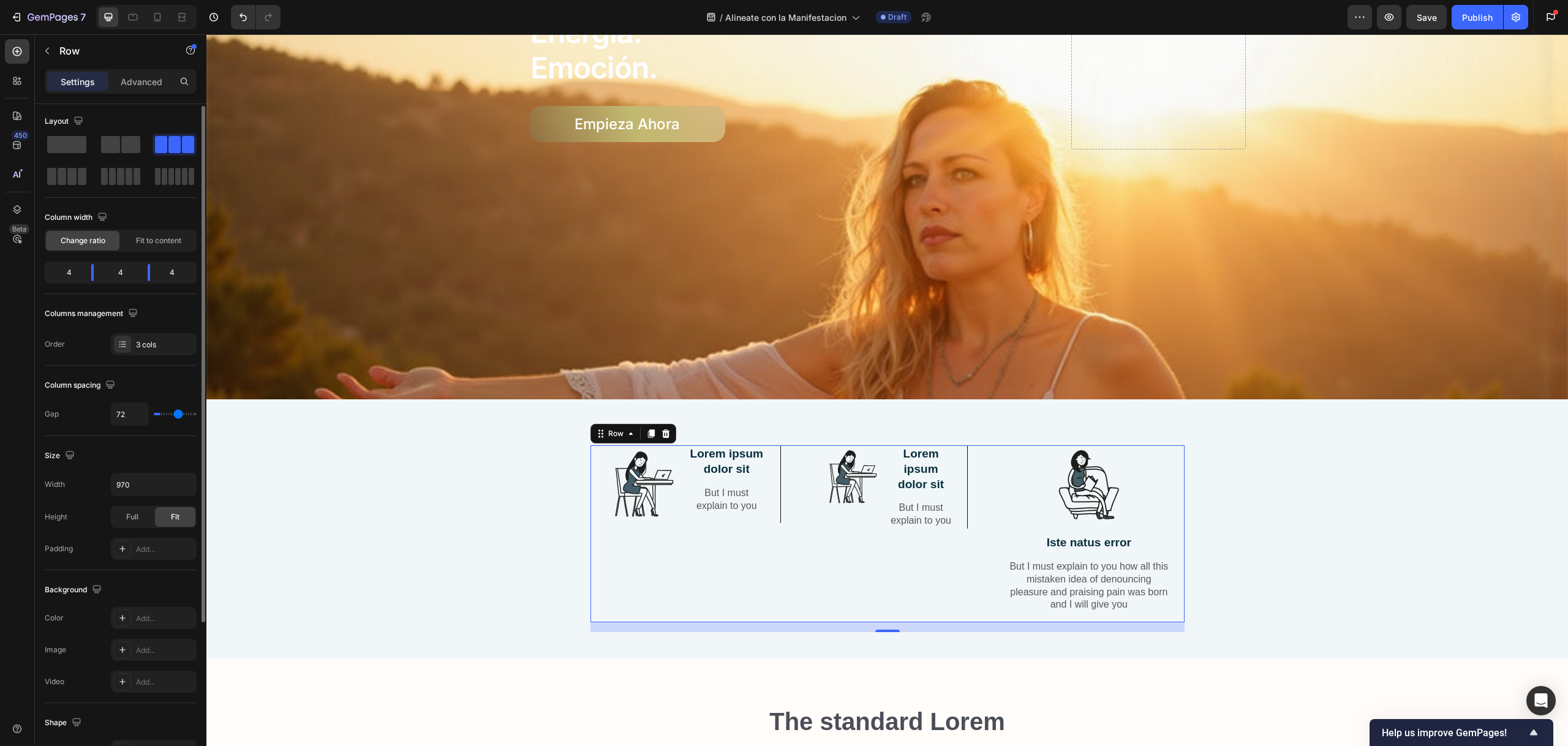
type input "76"
type input "77"
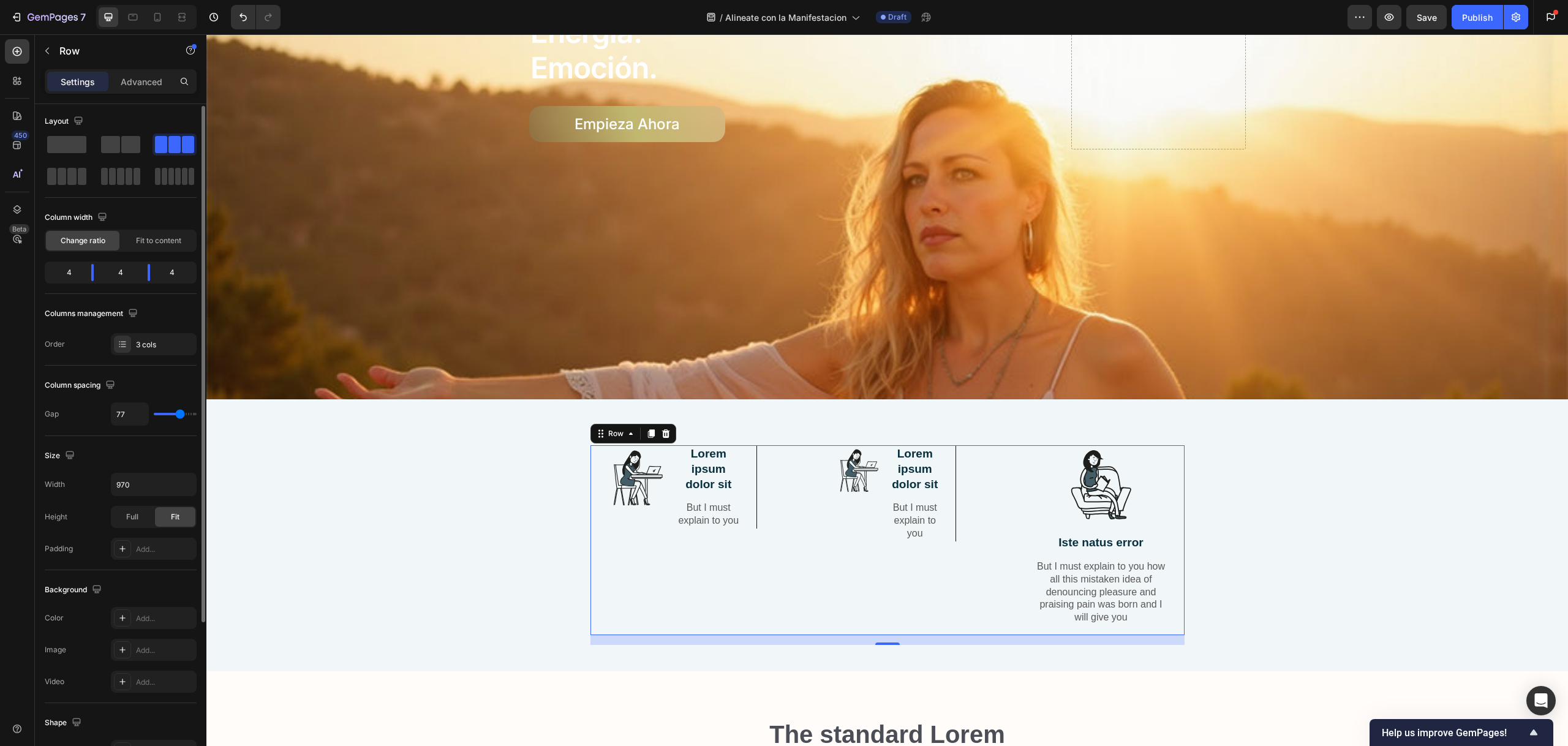
type input "76"
type input "75"
type input "72"
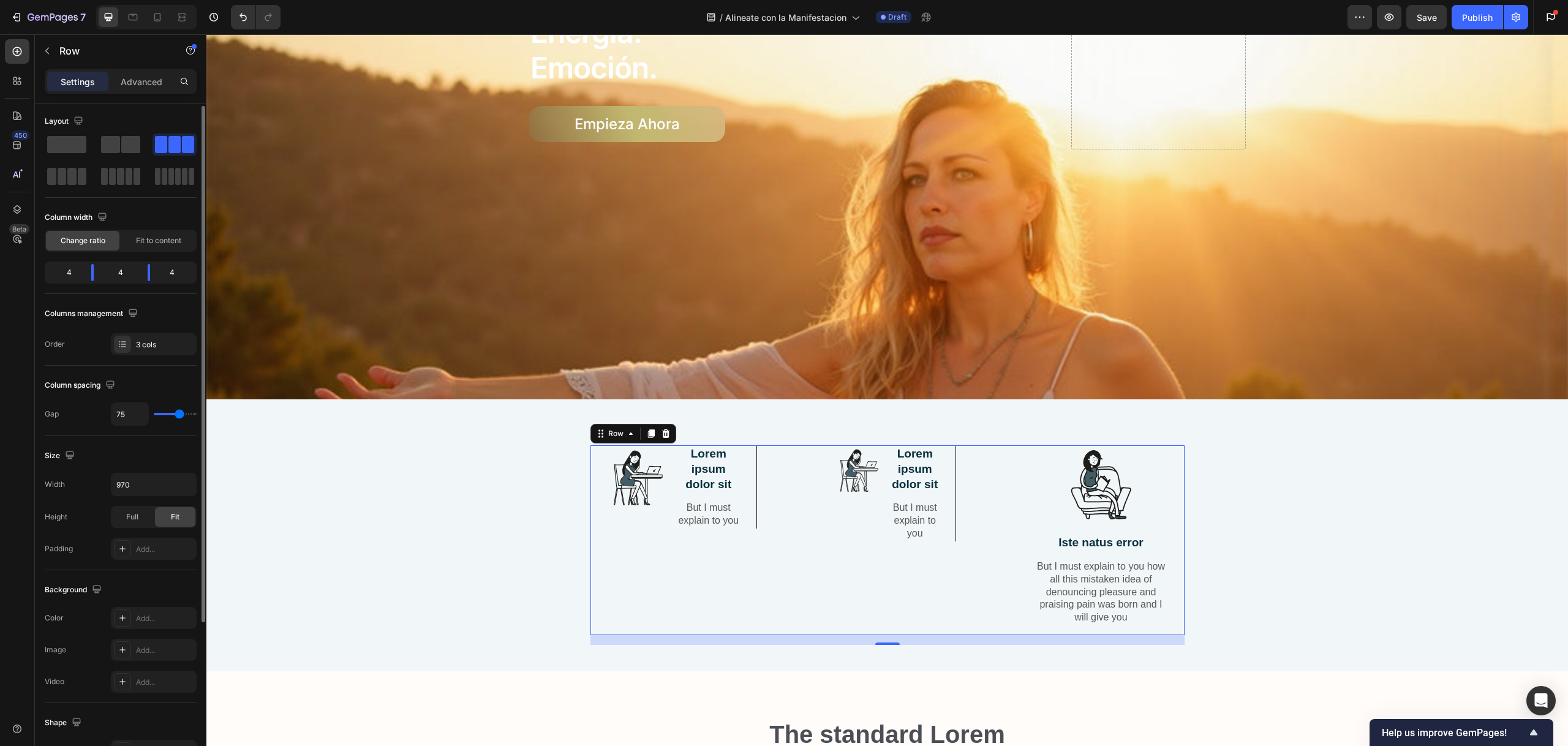
type input "72"
type input "70"
type input "65"
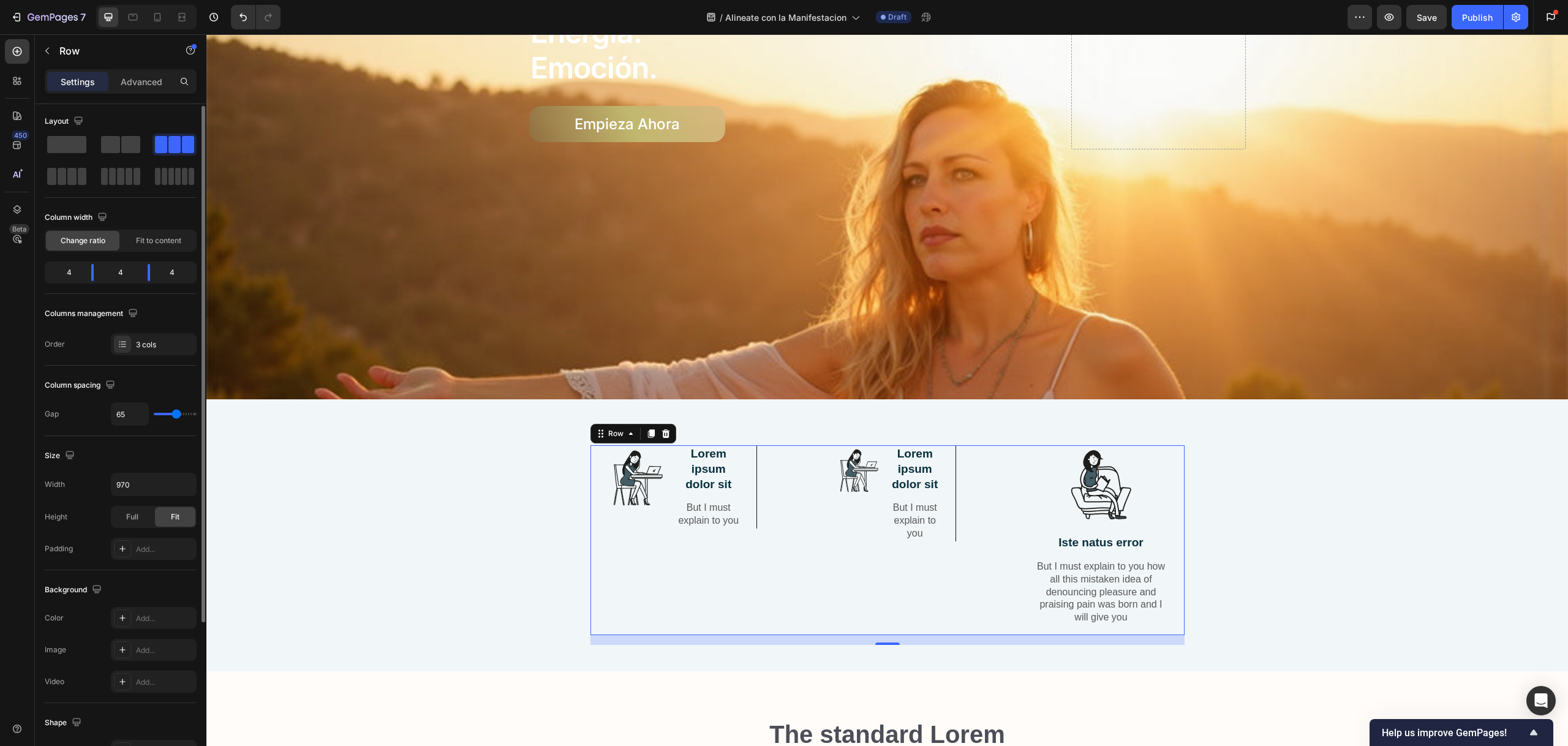
type input "62"
type input "60"
type input "58"
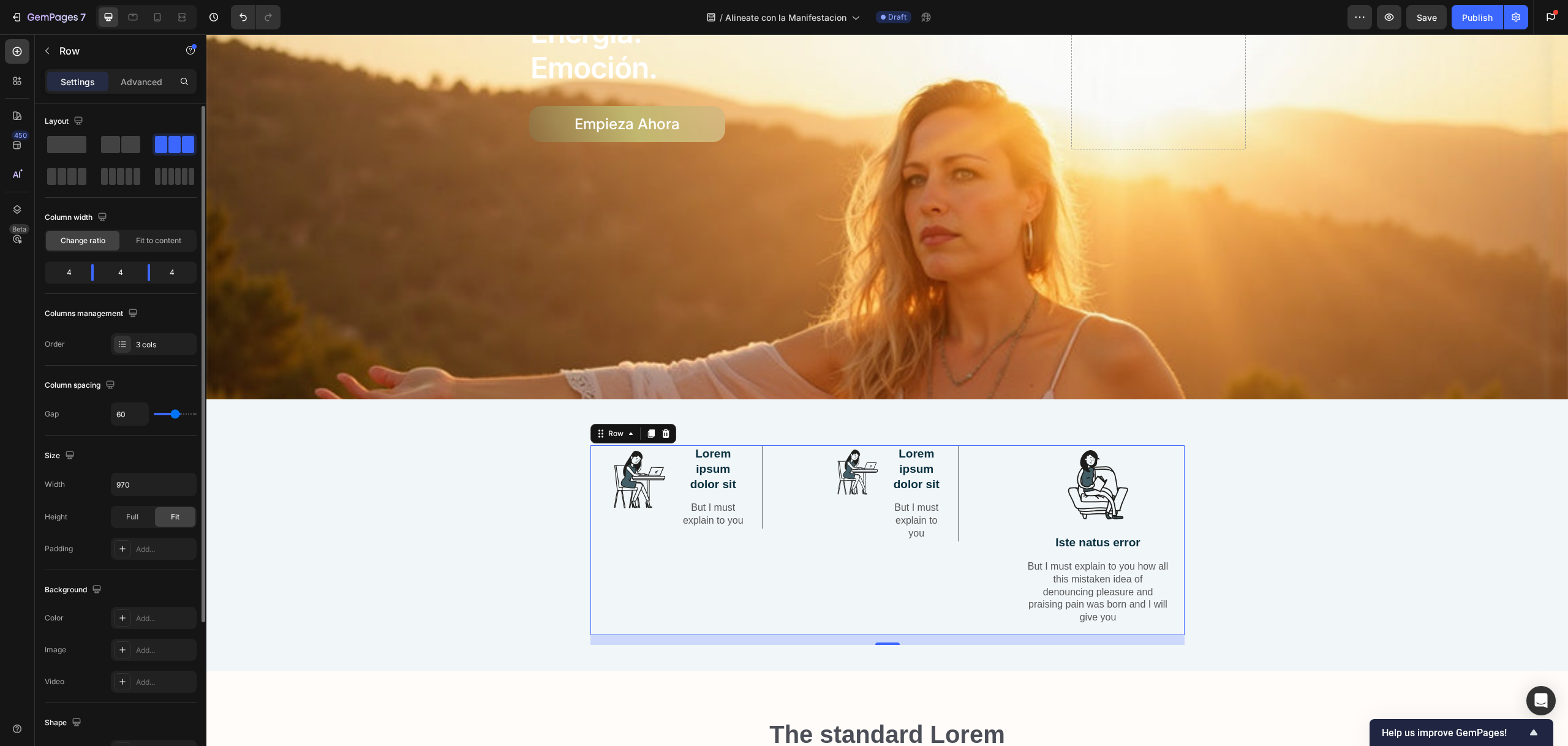
type input "58"
type input "57"
type input "55"
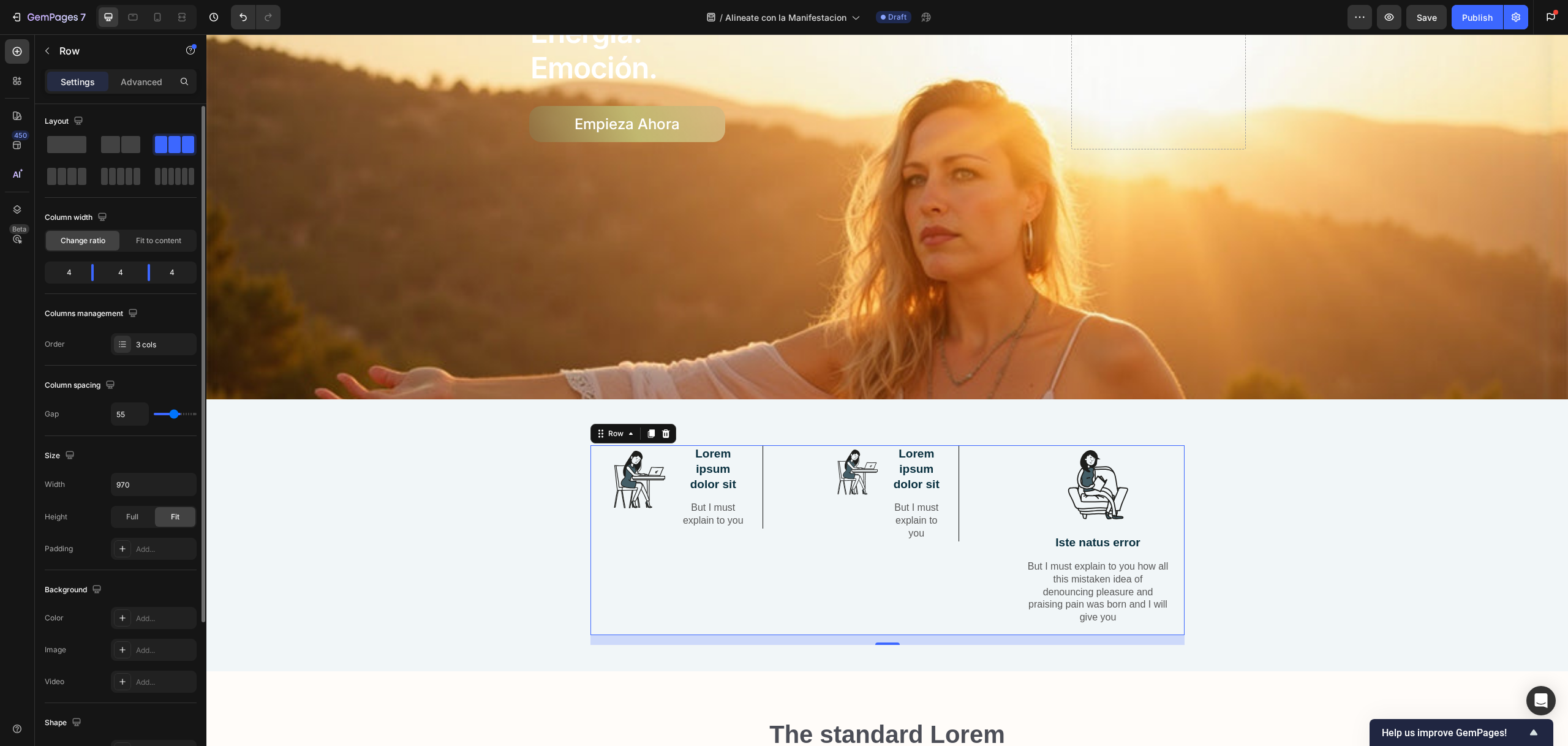
type input "54"
type input "52"
type input "51"
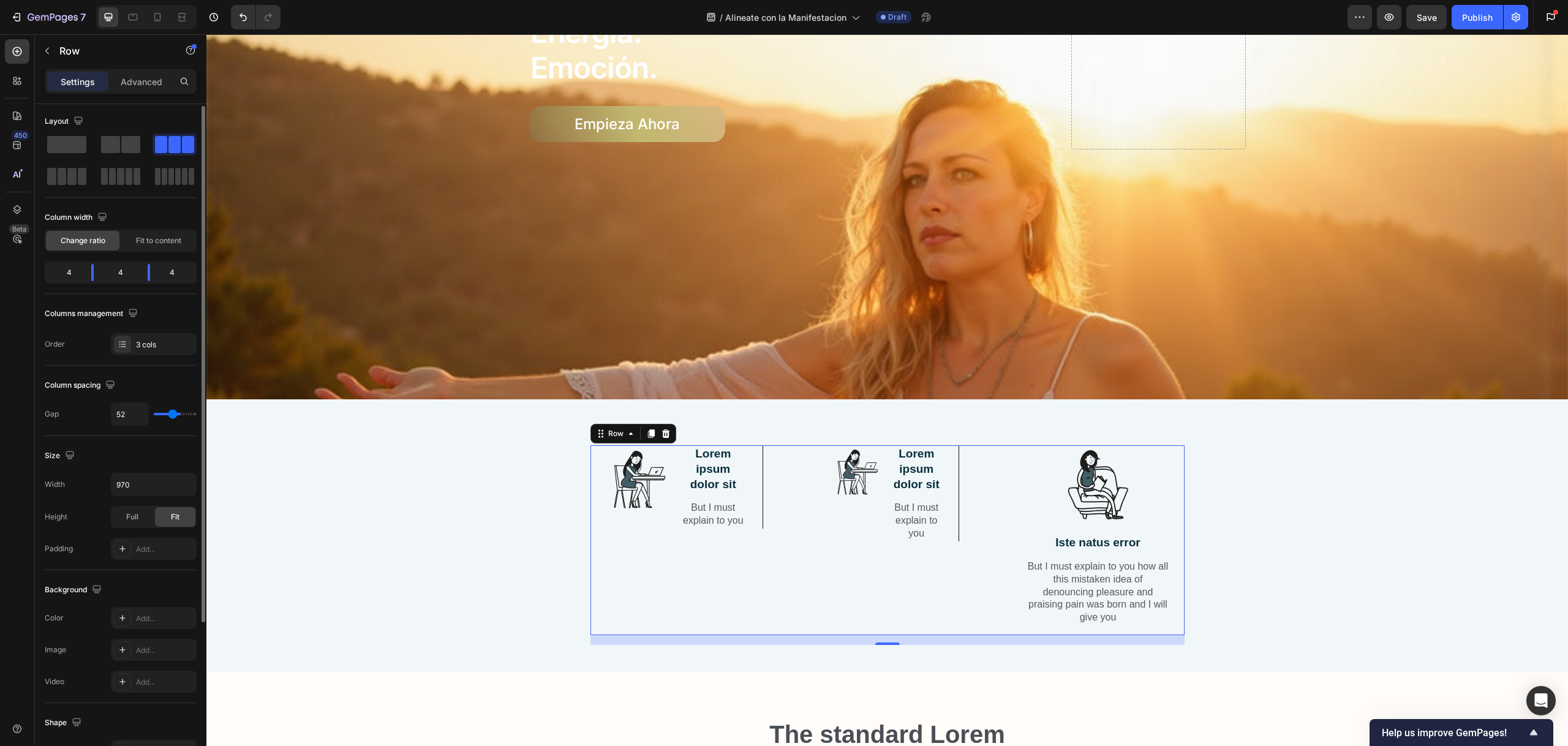
type input "51"
type input "50"
type input "48"
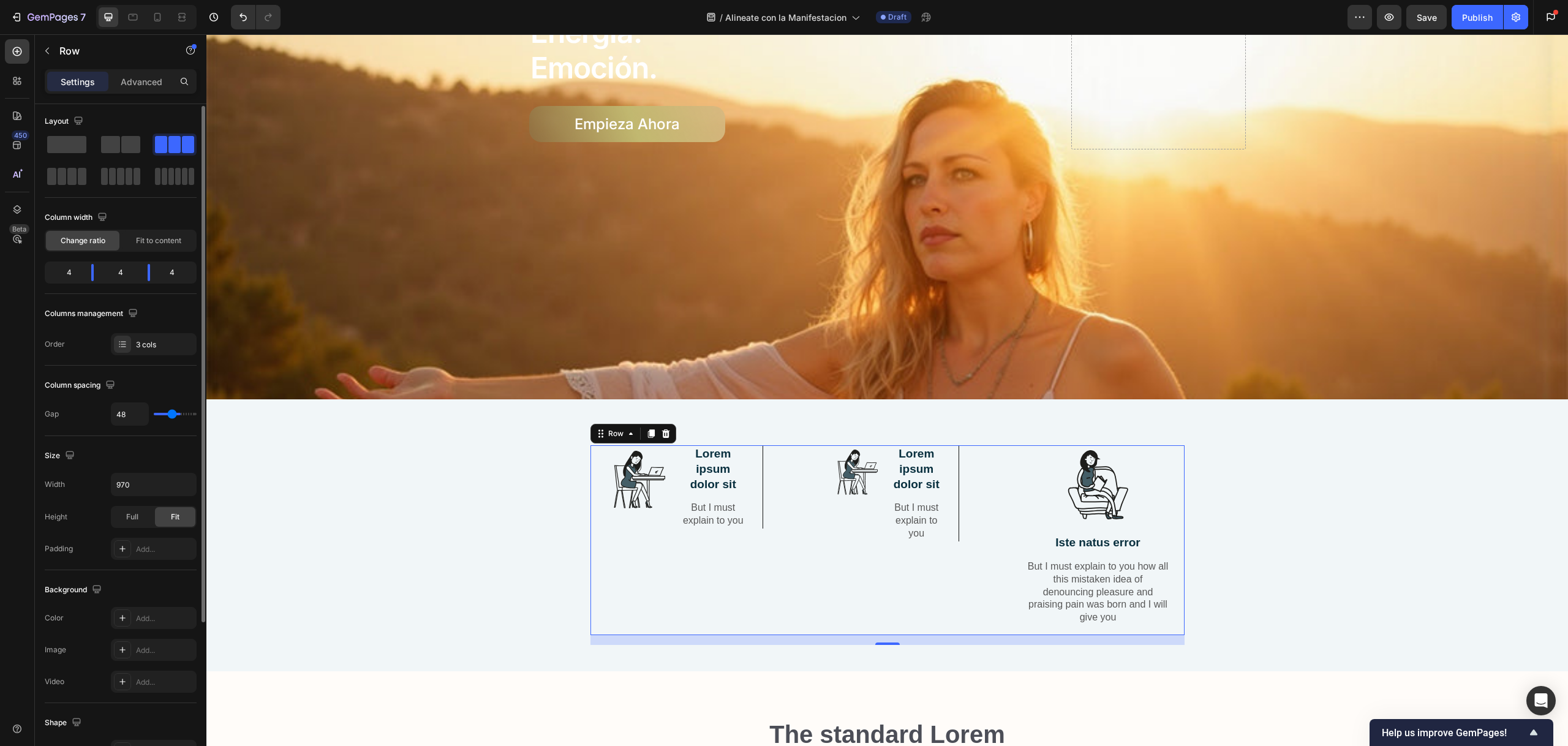
type input "47"
type input "45"
type input "43"
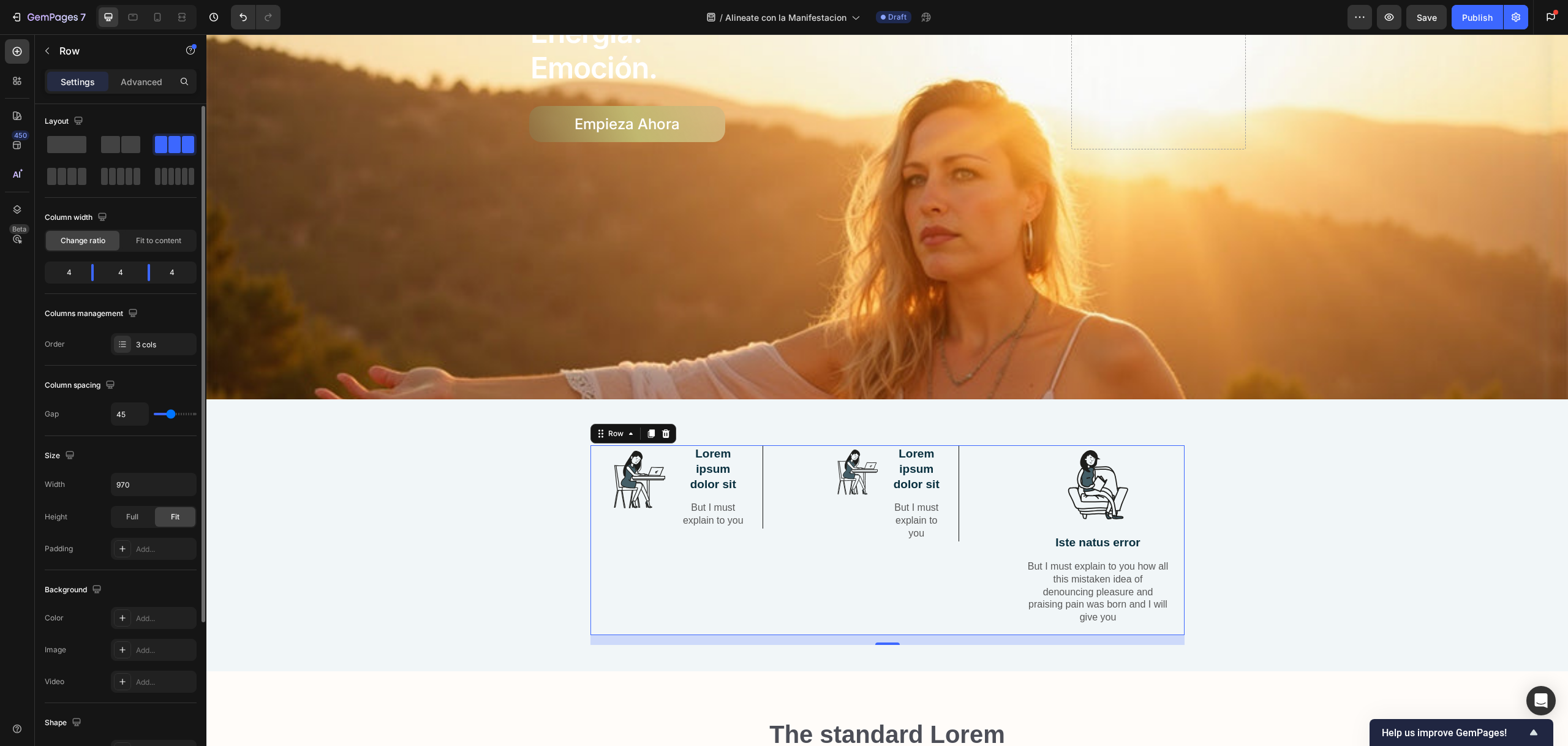
type input "43"
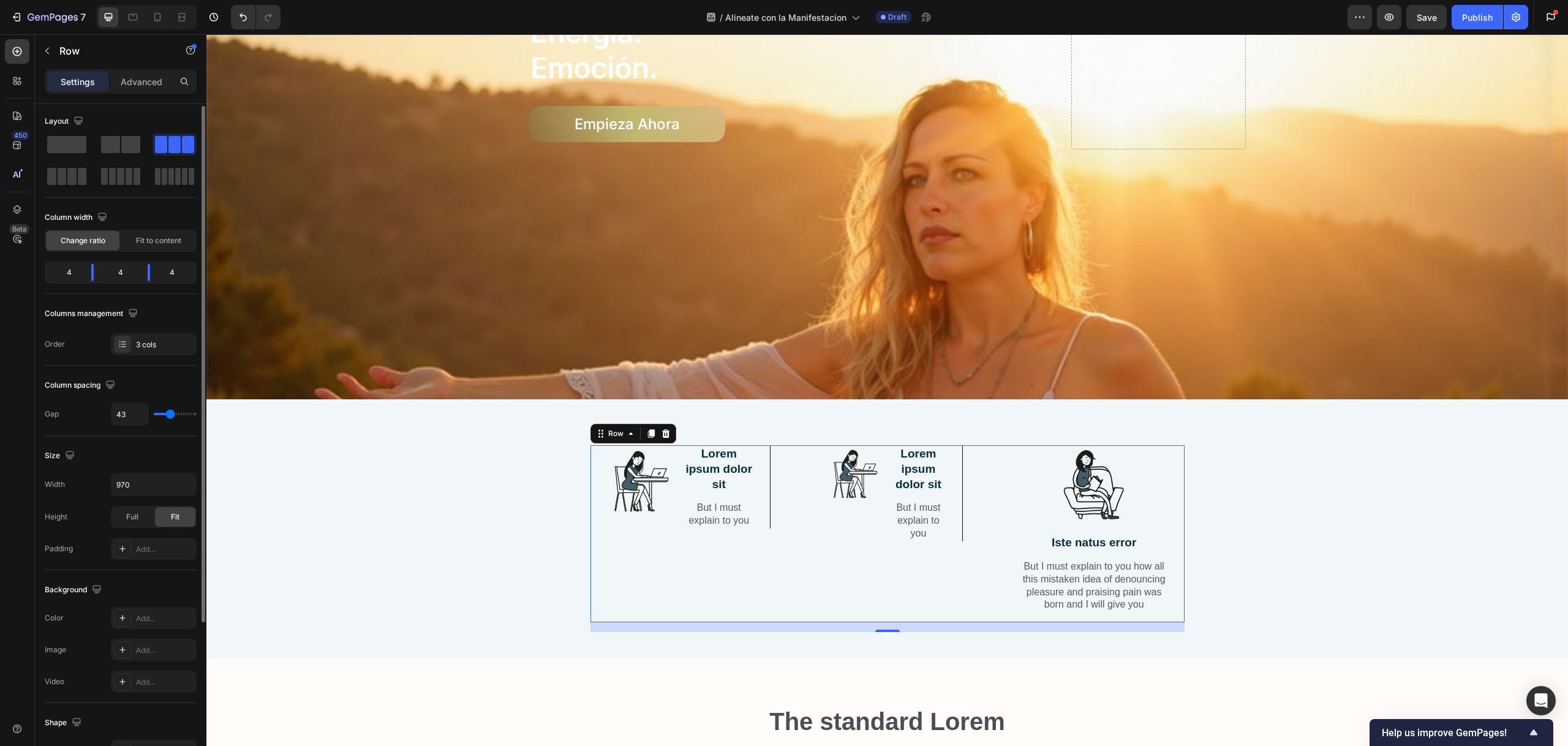
type input "42"
type input "38"
type input "37"
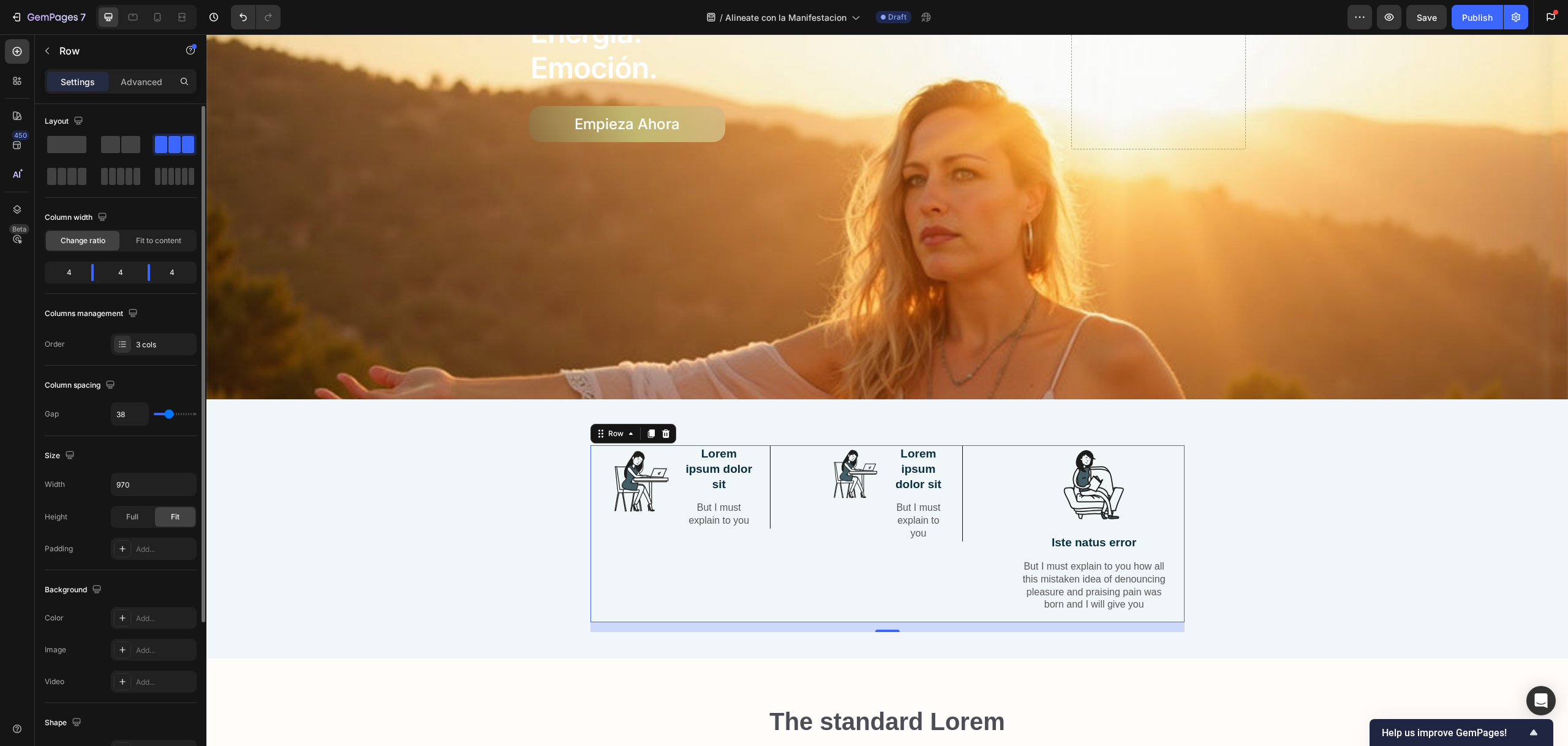
type input "37"
type input "36"
type input "35"
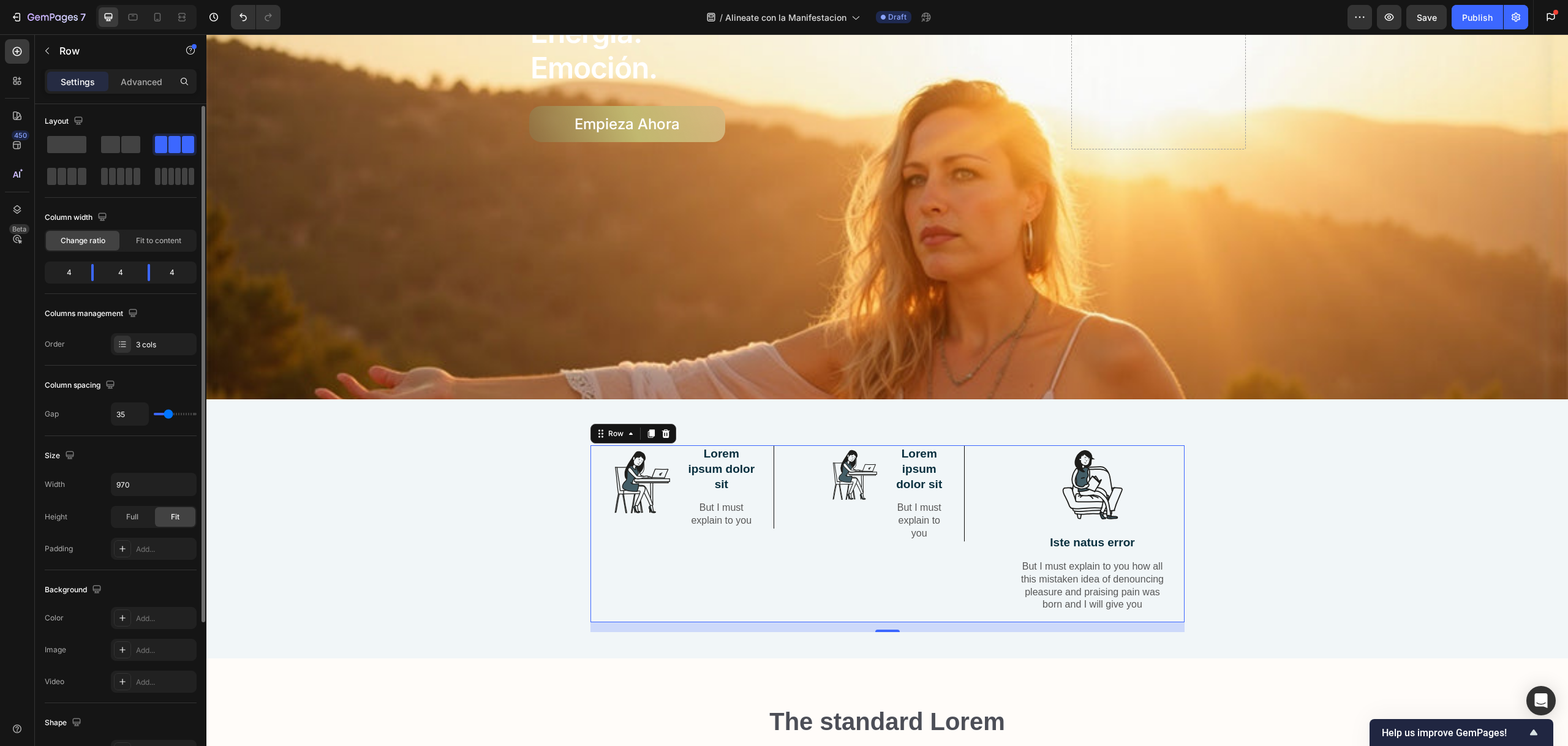
type input "34"
type input "32"
type input "31"
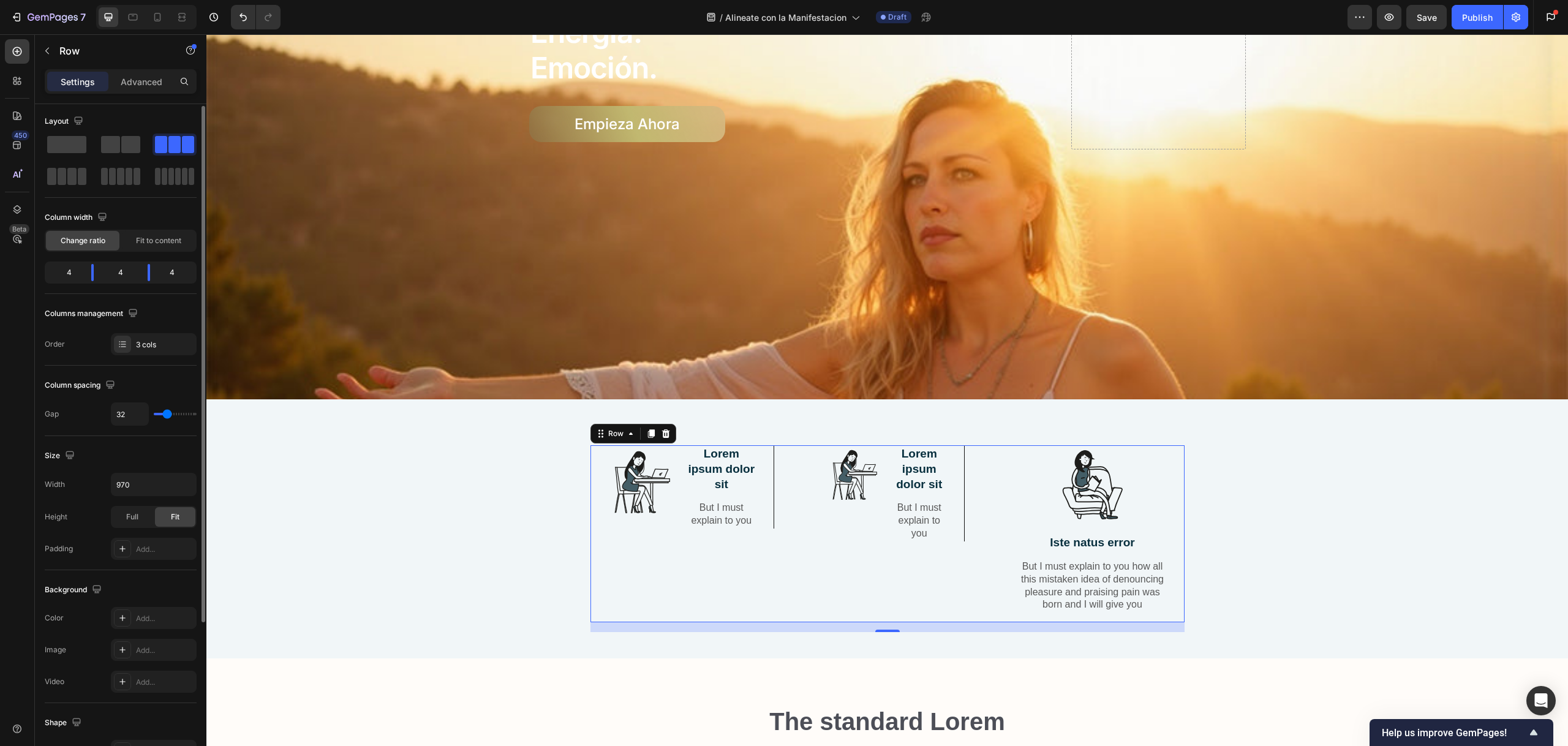
type input "31"
type input "30"
type input "29"
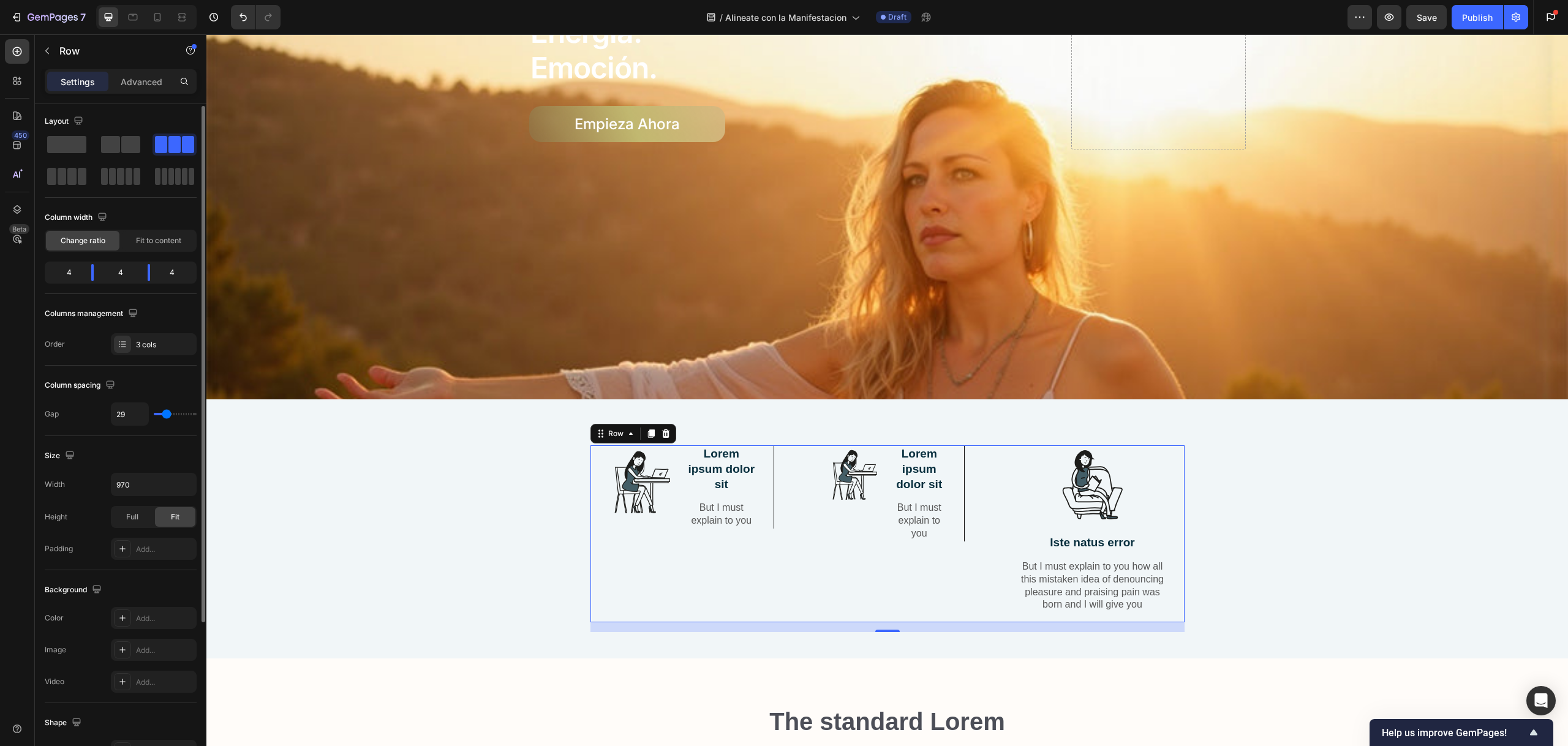
type input "28"
type input "27"
type input "25"
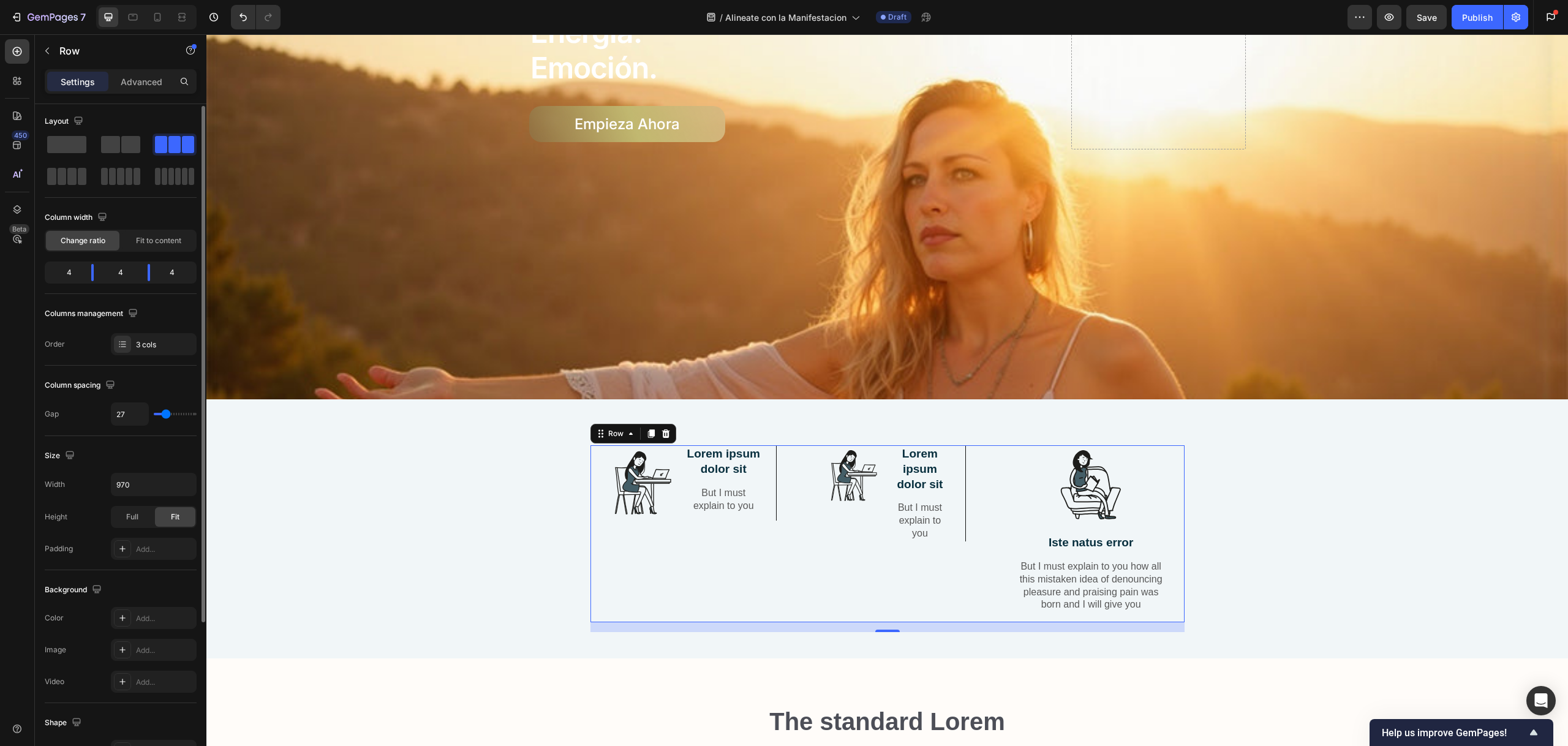
type input "25"
type input "24"
type input "23"
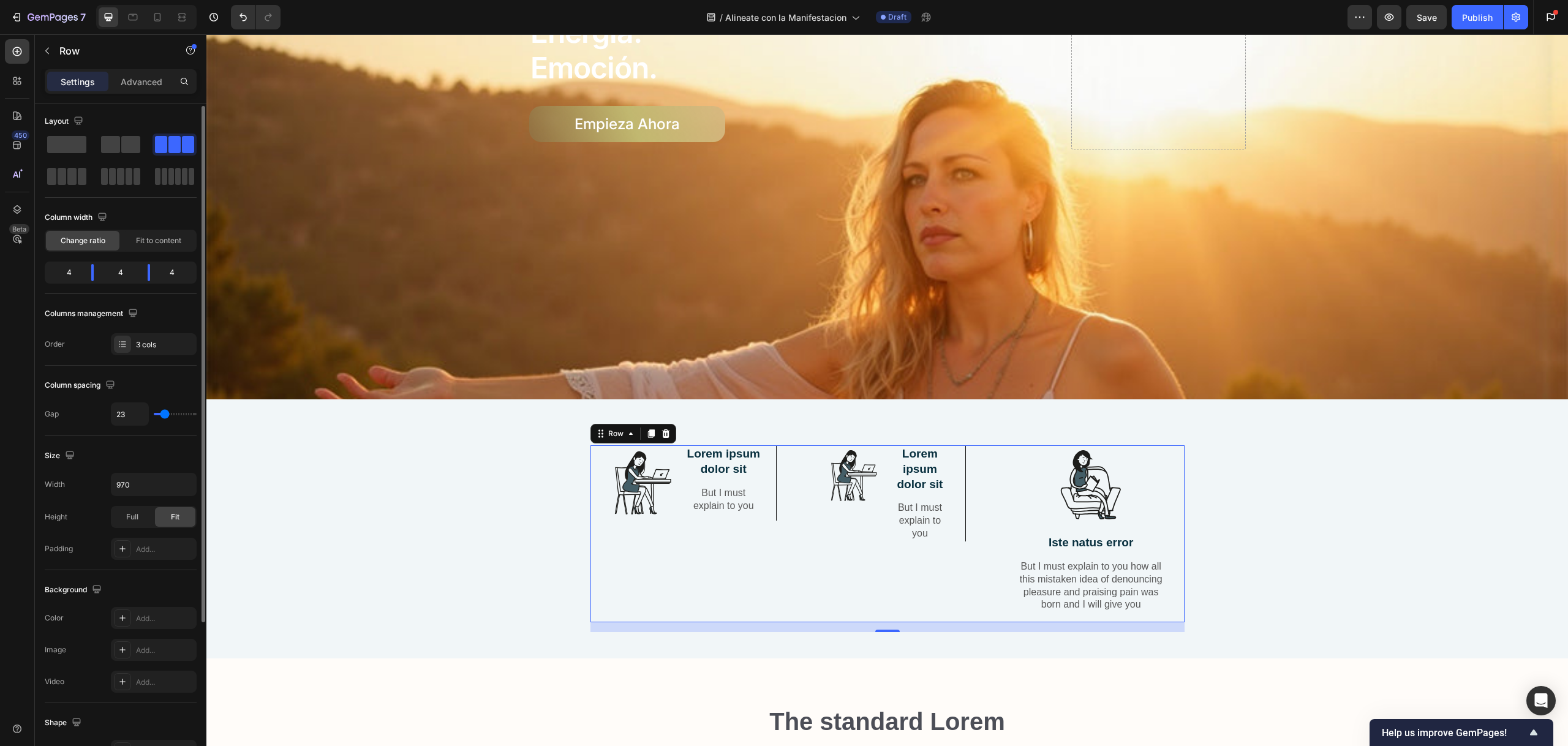
type input "22"
type input "21"
type input "20"
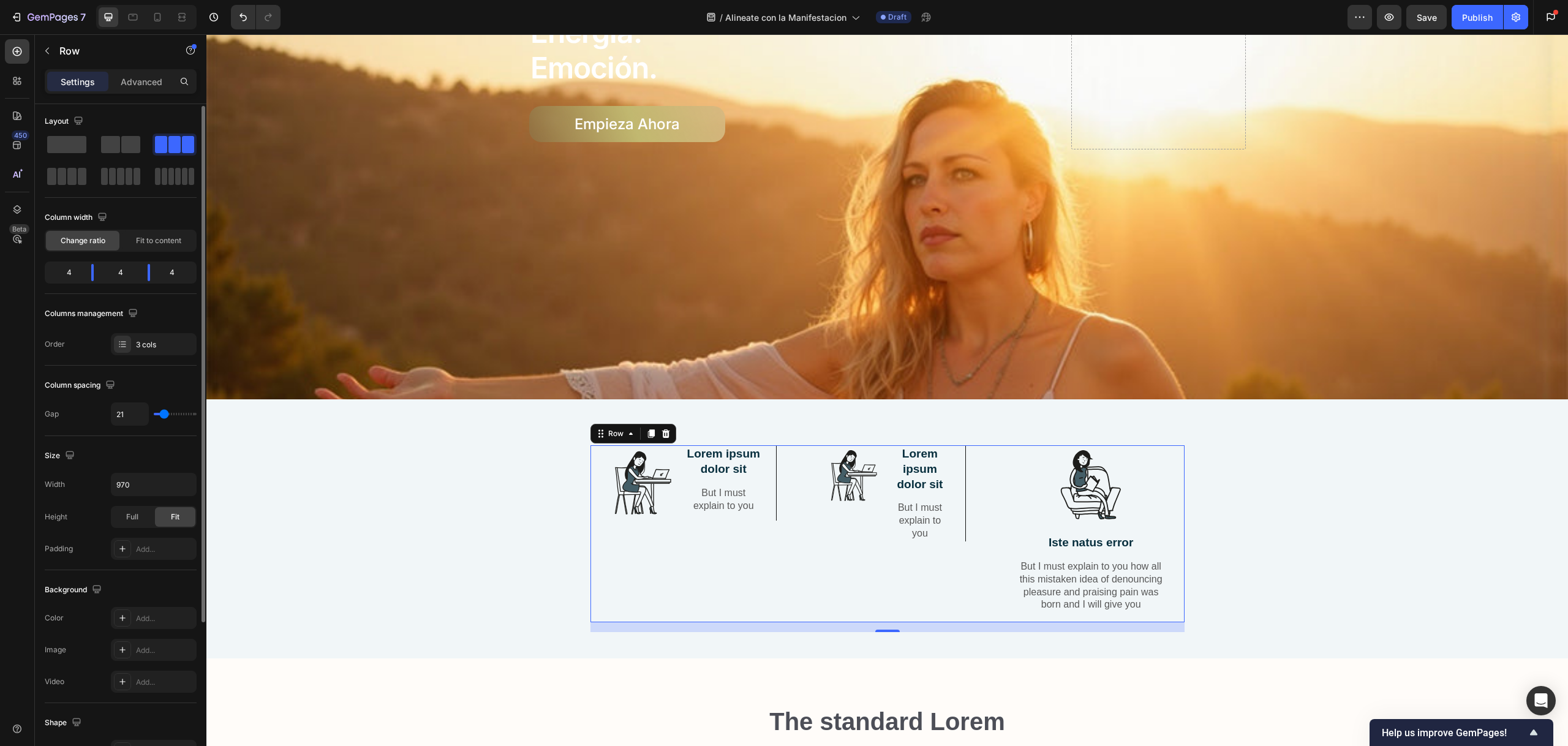
type input "20"
type input "19"
type input "18"
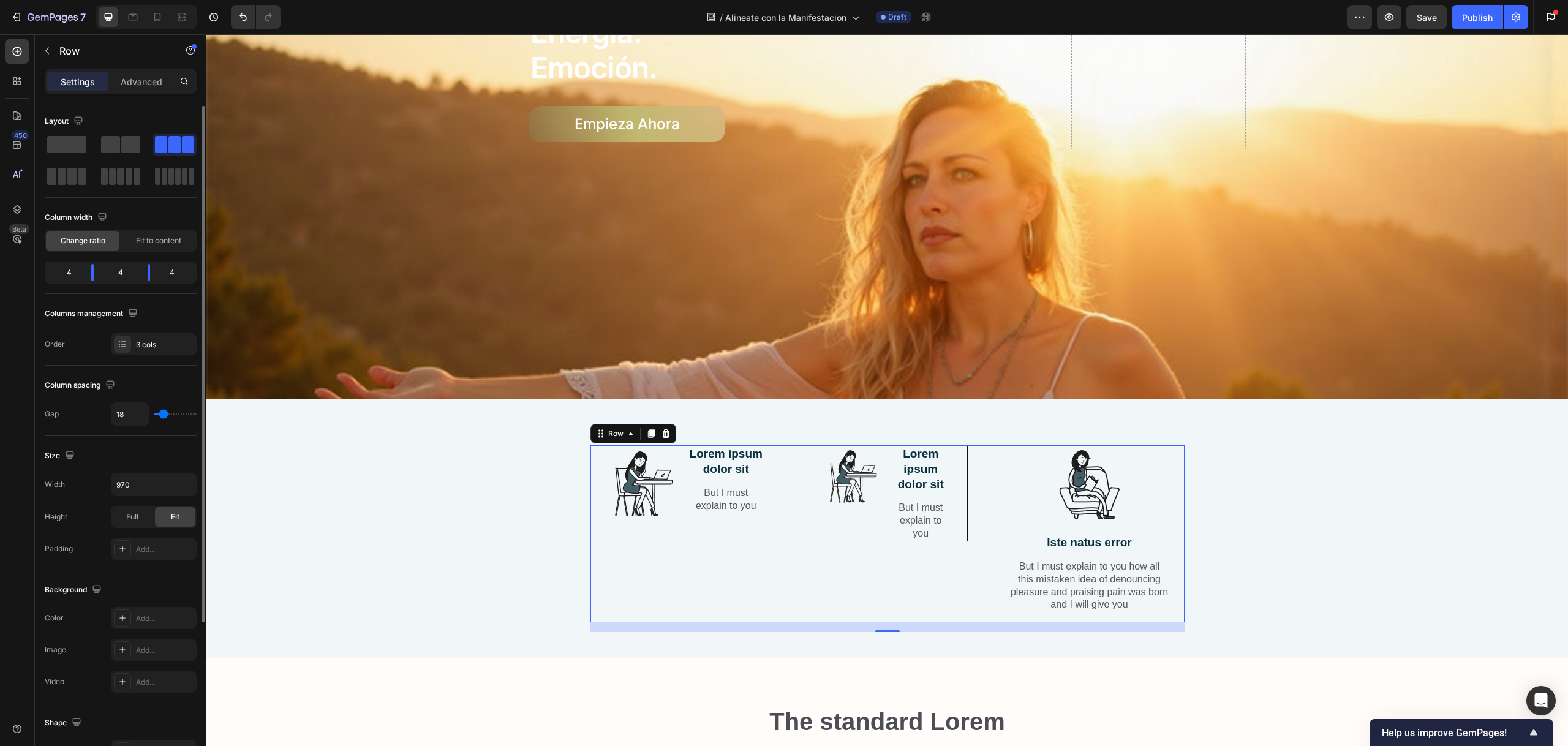
type input "17"
type input "16"
type input "15"
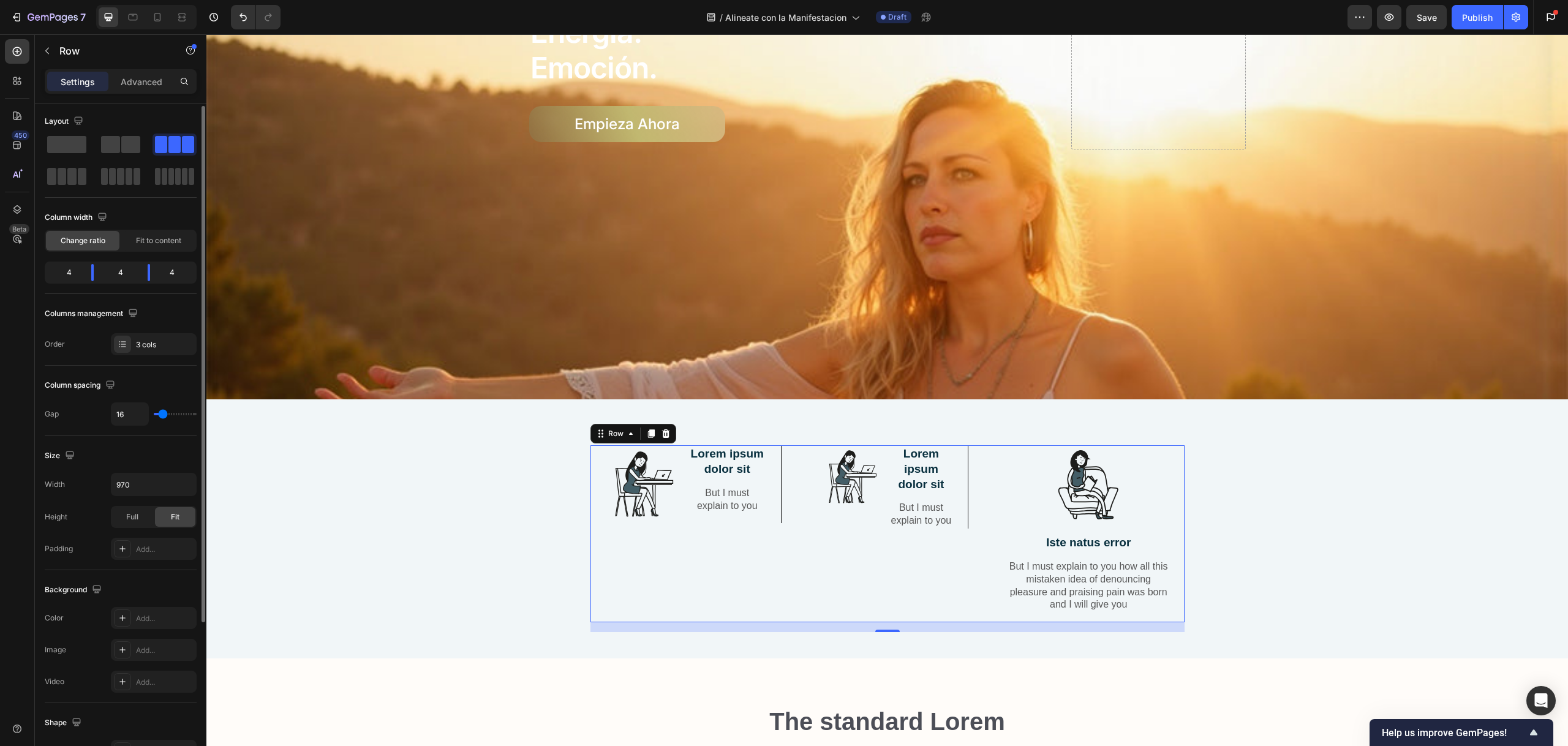
type input "15"
type input "14"
type input "13"
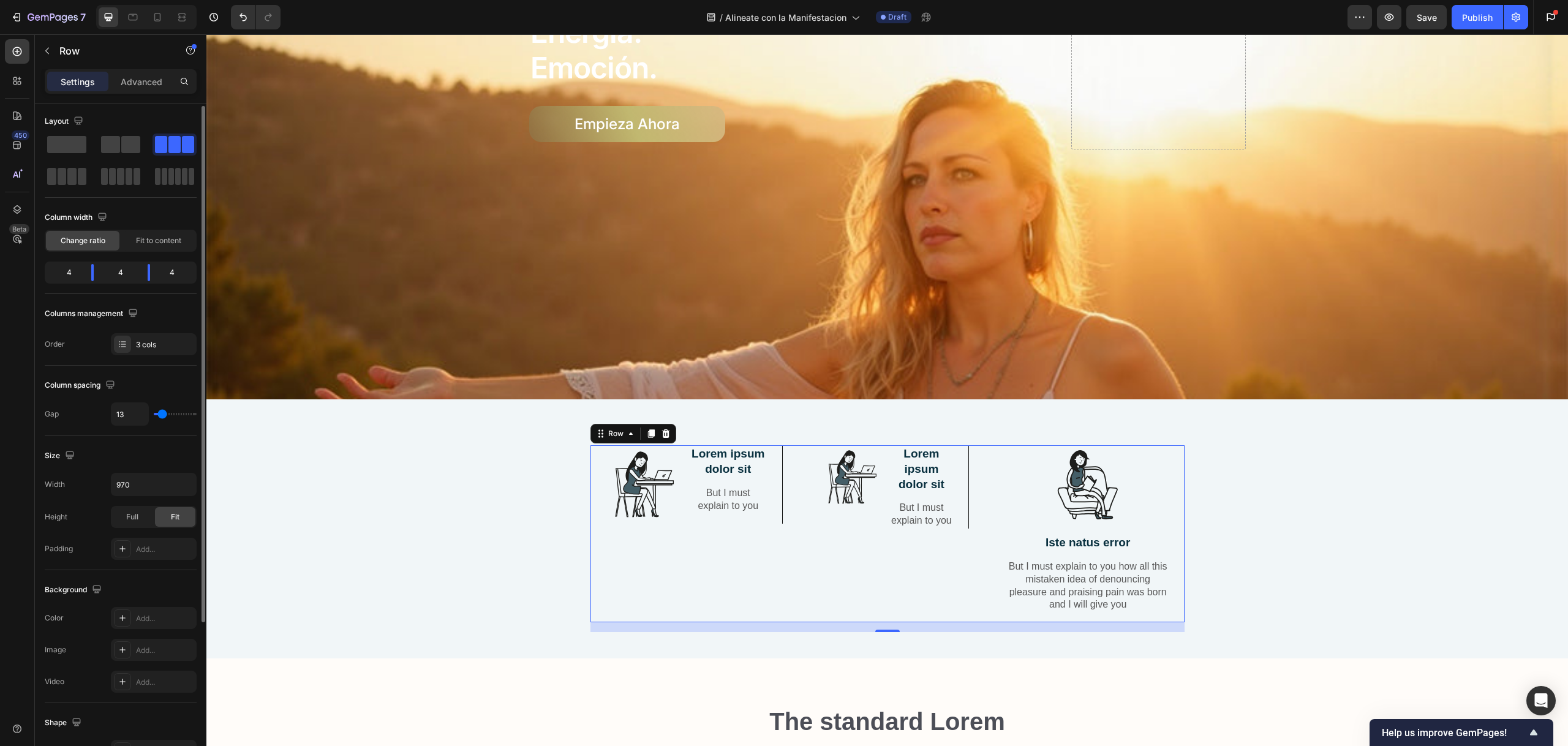
type input "12"
type input "10"
type input "9"
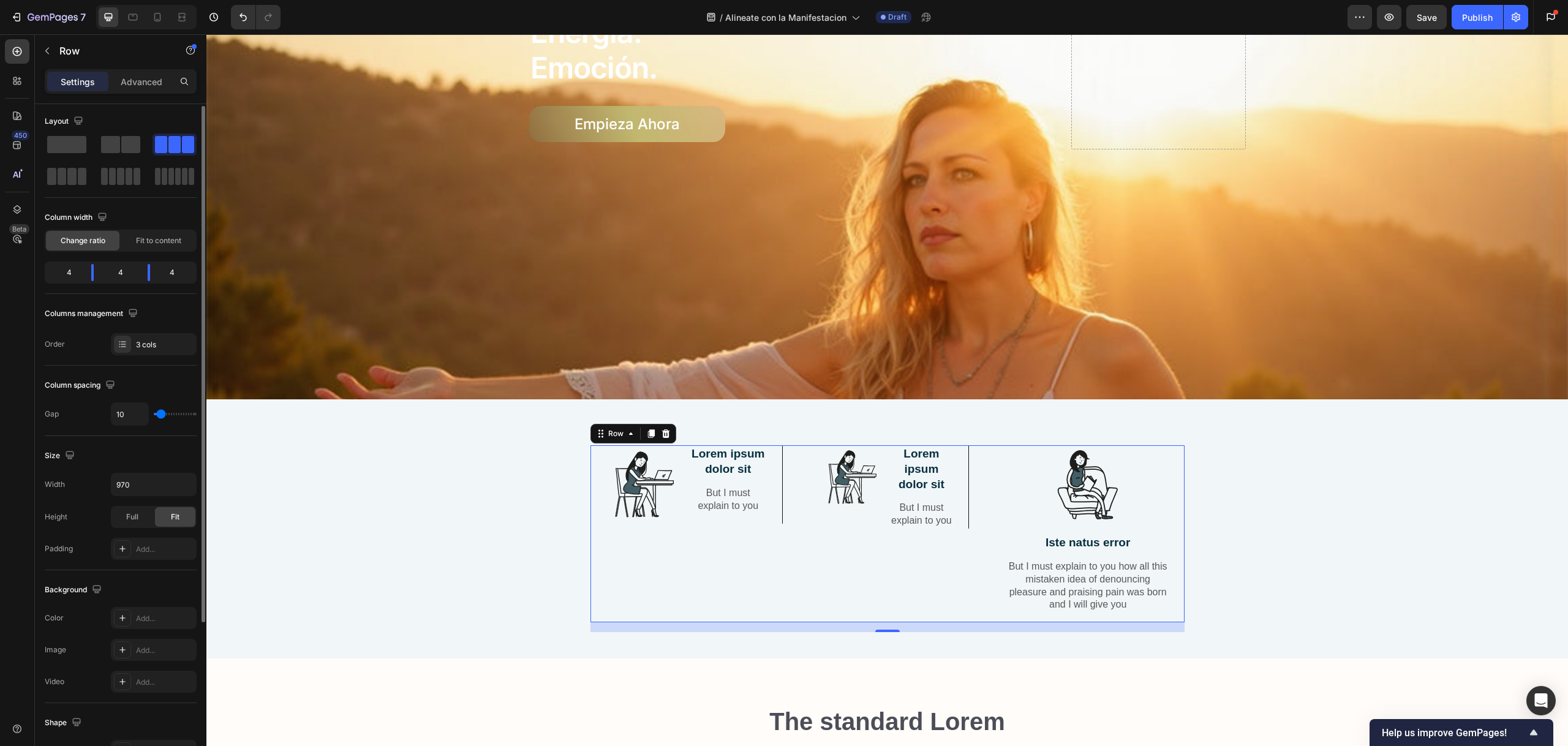
type input "9"
type input "8"
drag, startPoint x: 162, startPoint y: 415, endPoint x: 161, endPoint y: 410, distance: 5.1
click at [161, 413] on input "range" at bounding box center [175, 414] width 43 height 3
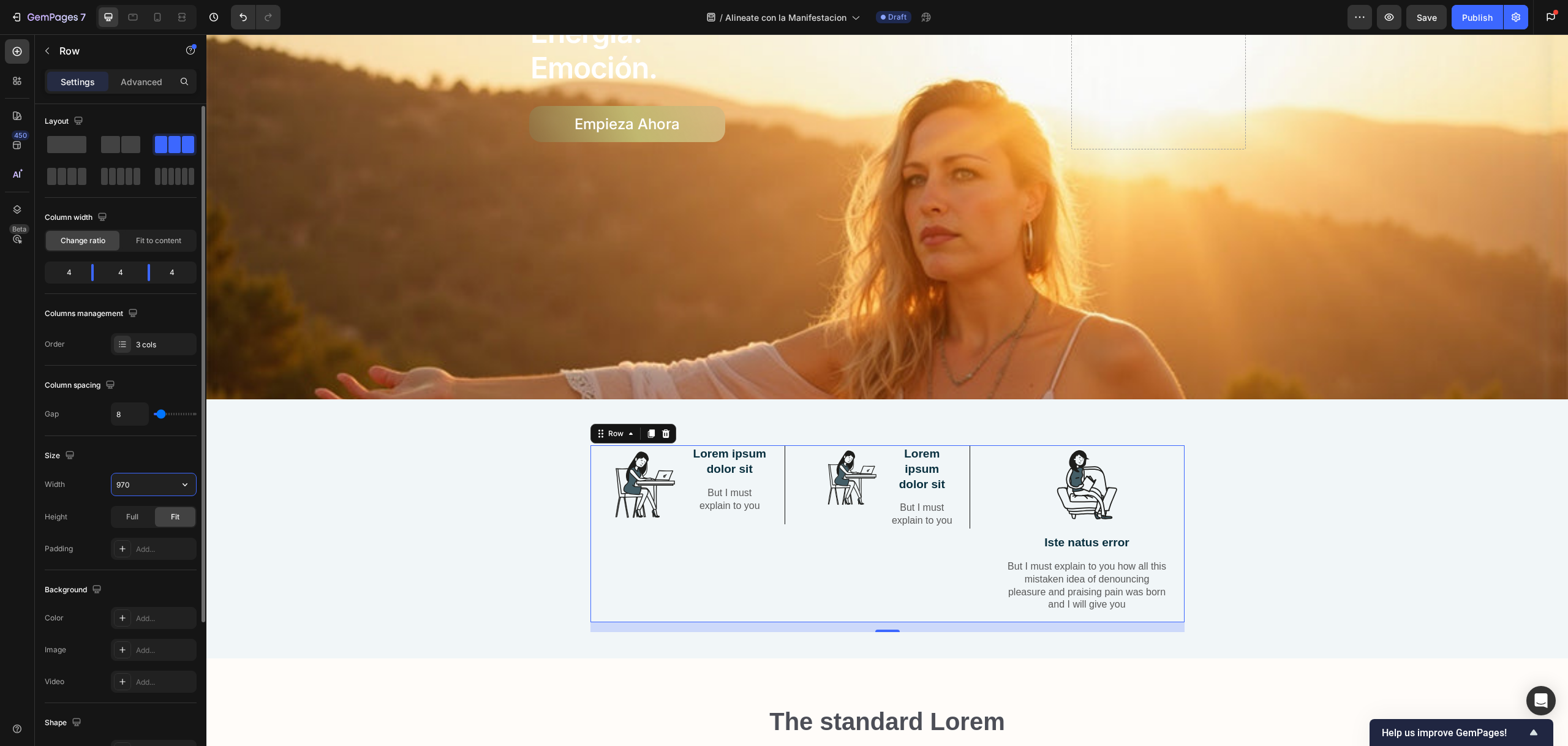
drag, startPoint x: 139, startPoint y: 481, endPoint x: 128, endPoint y: 479, distance: 11.2
click at [128, 479] on input "970" at bounding box center [154, 485] width 84 height 22
click at [129, 479] on input "970" at bounding box center [154, 485] width 84 height 22
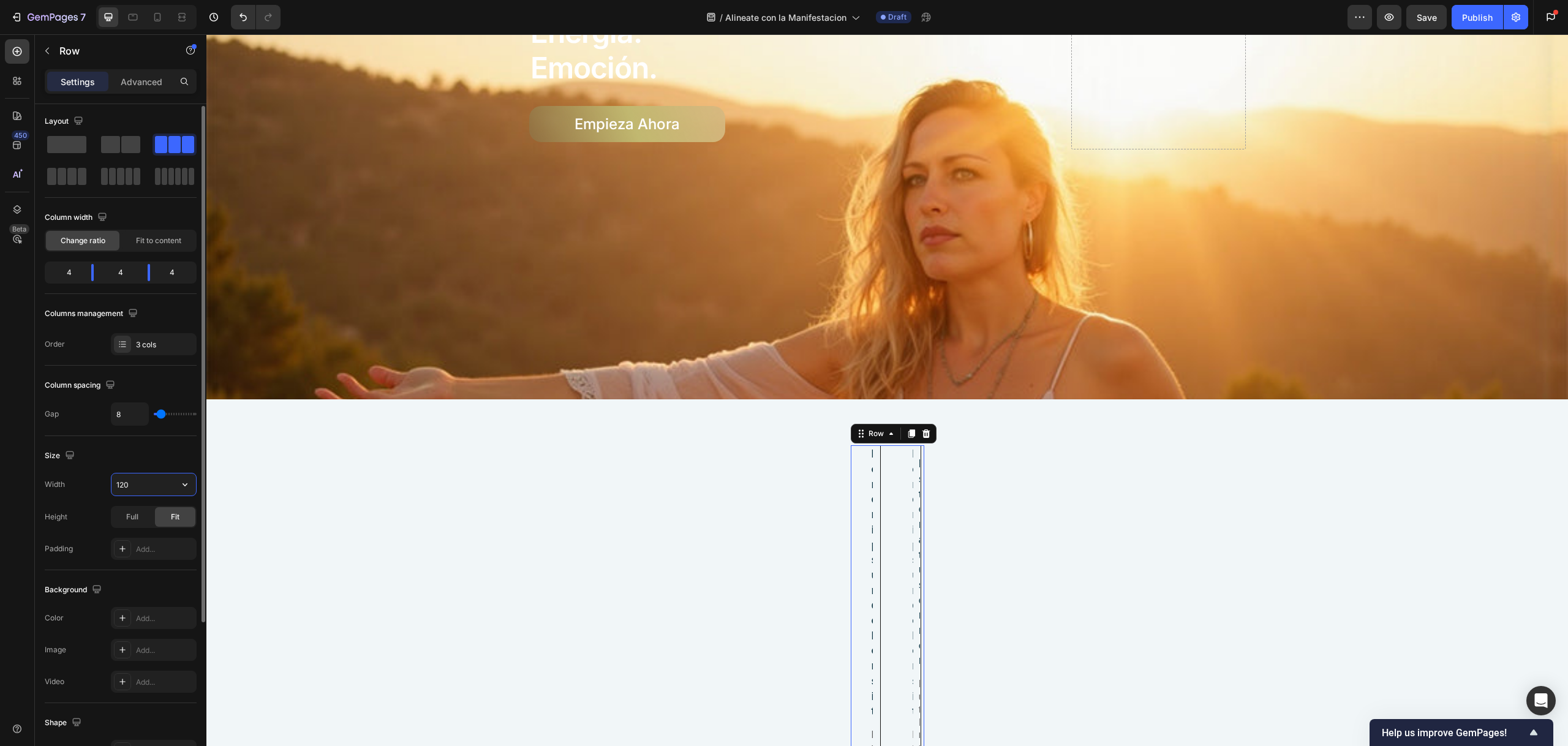
type input "1200"
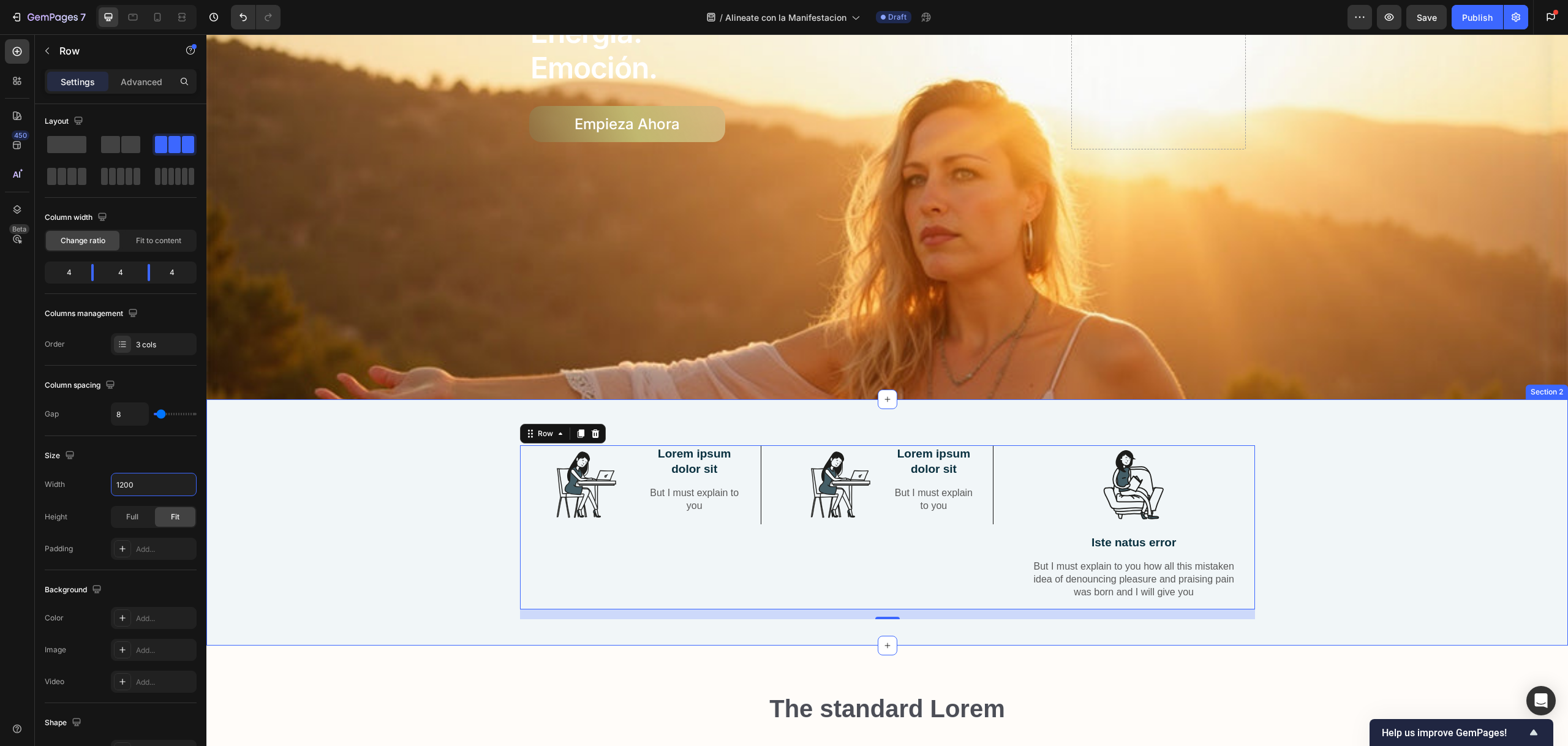
drag, startPoint x: 457, startPoint y: 483, endPoint x: 653, endPoint y: 515, distance: 198.6
click at [457, 483] on div "Image Lorem ipsum dolor sit Text Block But I must explain to you Text Block Row…" at bounding box center [887, 532] width 1343 height 174
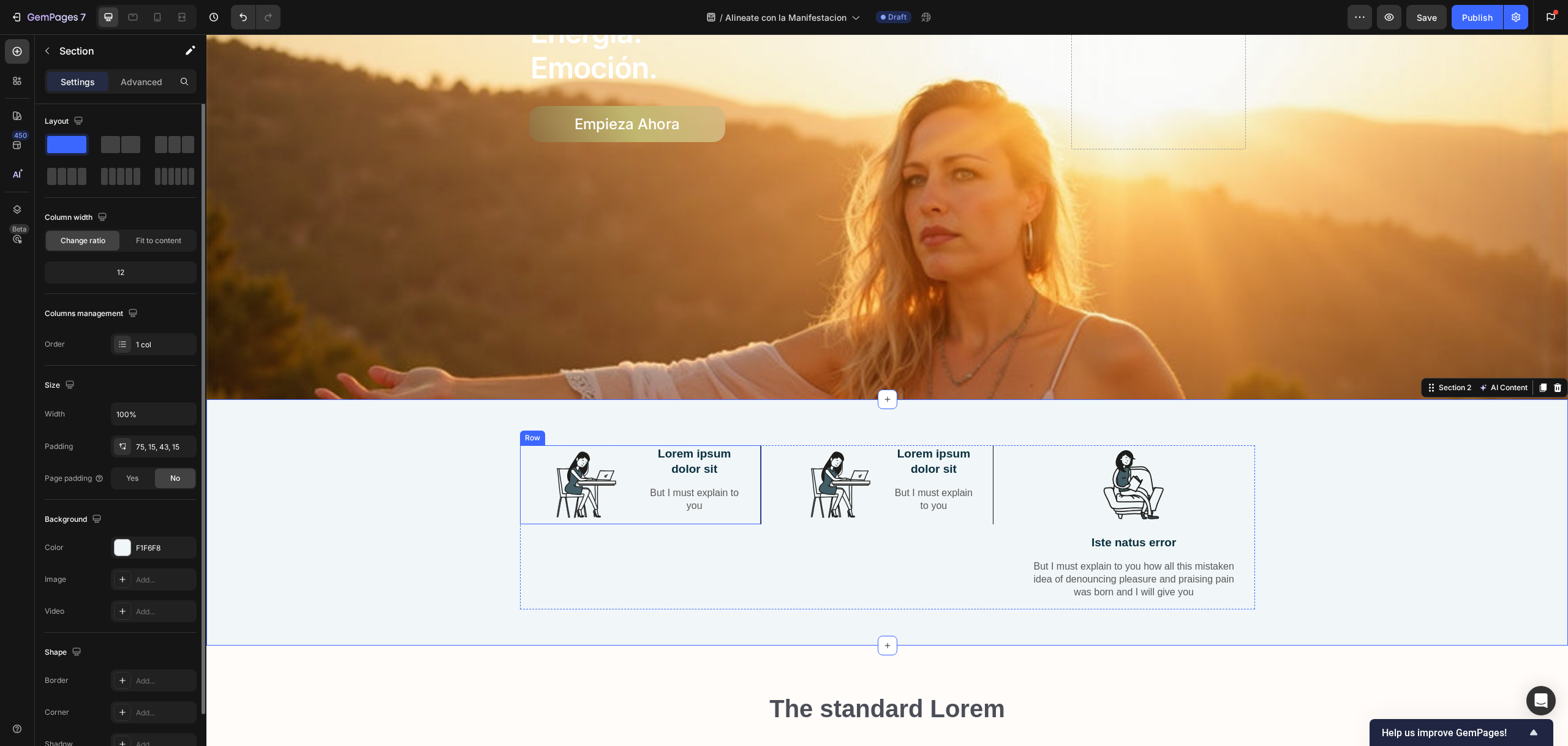
scroll to position [0, 0]
click at [953, 477] on div "Lorem ipsum dolor sit Text Block But I must explain to you Text Block" at bounding box center [933, 485] width 89 height 79
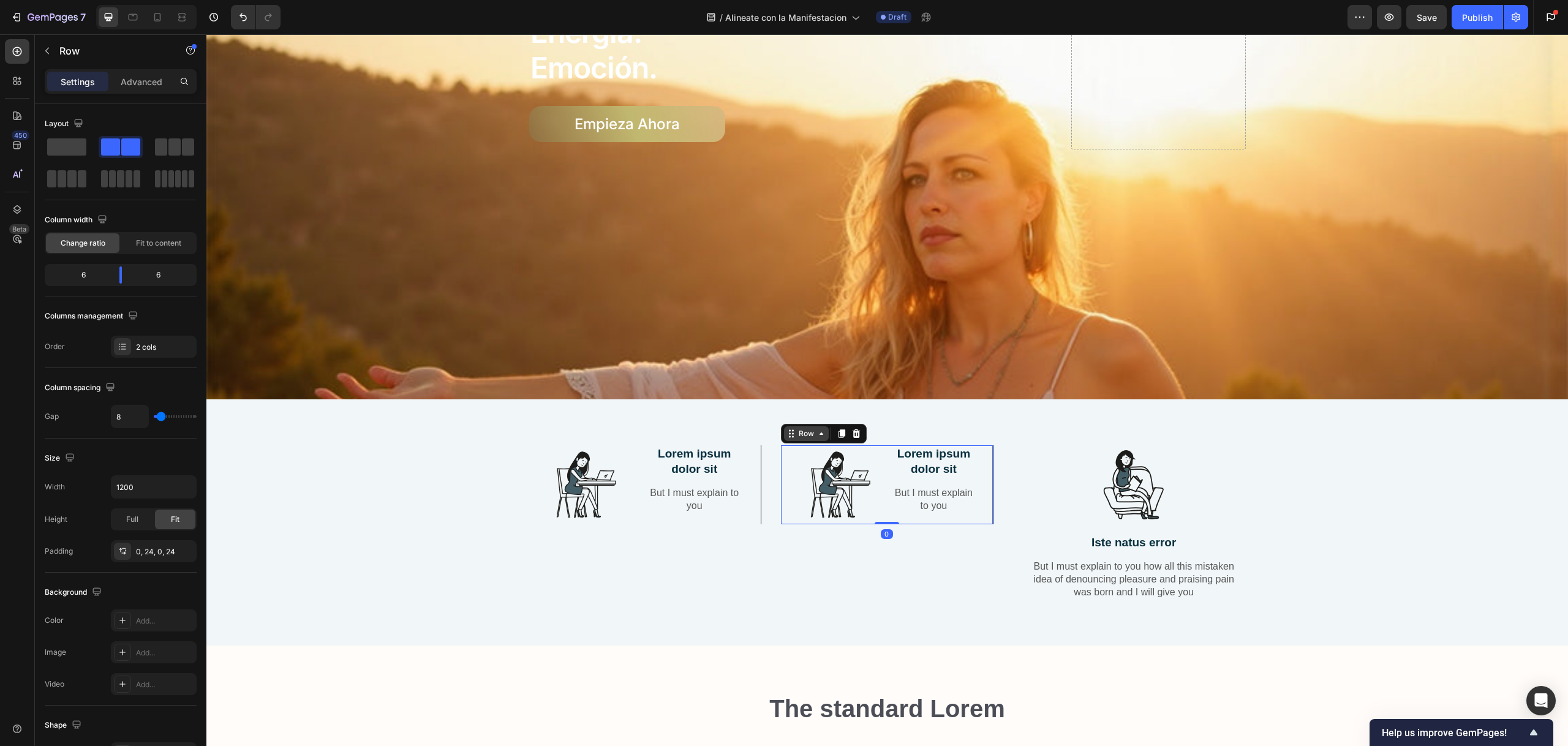
click at [797, 428] on div "Row" at bounding box center [806, 434] width 20 height 11
drag, startPoint x: 840, startPoint y: 427, endPoint x: 848, endPoint y: 430, distance: 8.5
click at [840, 429] on icon at bounding box center [841, 434] width 10 height 10
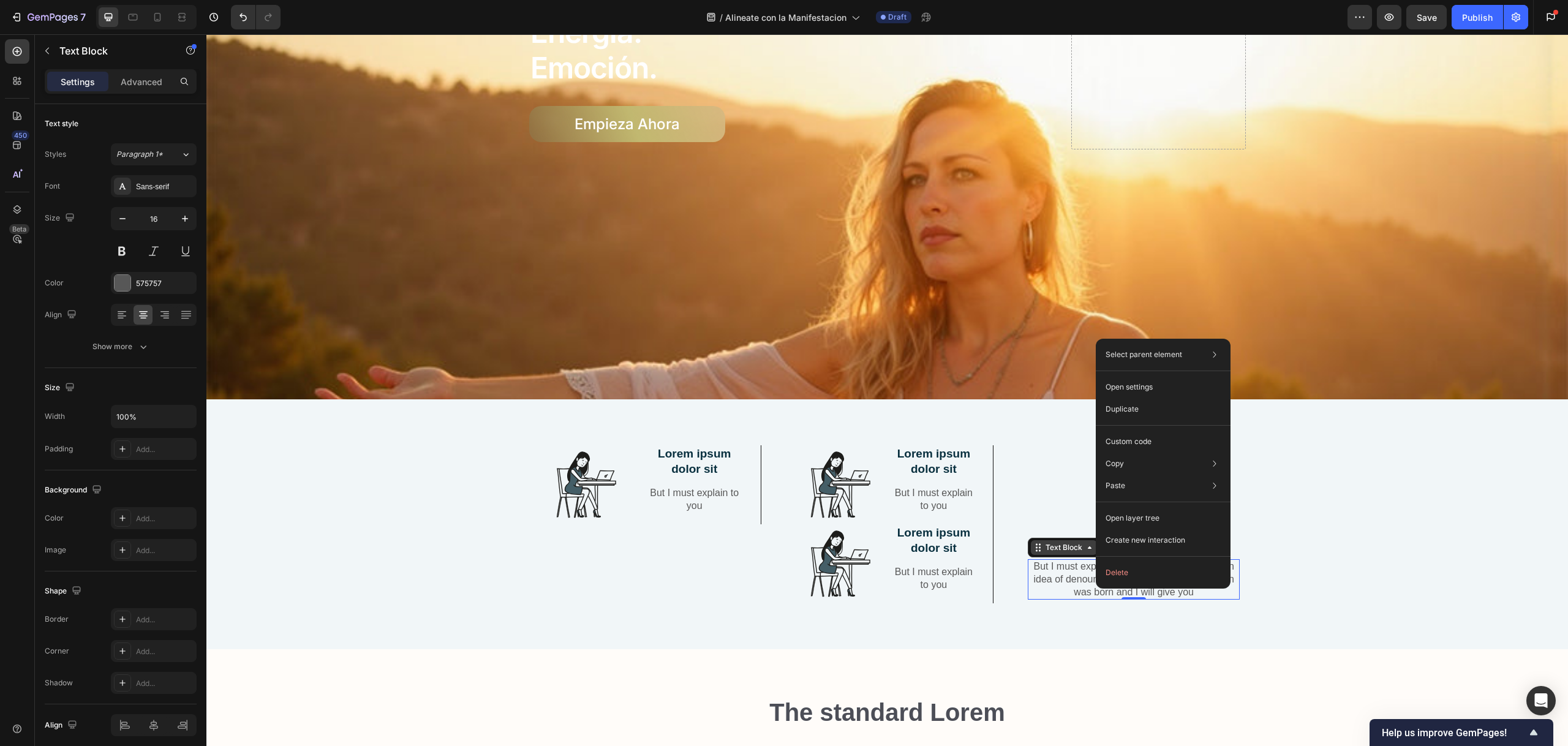
click at [1060, 543] on div "Text Block" at bounding box center [1064, 548] width 42 height 11
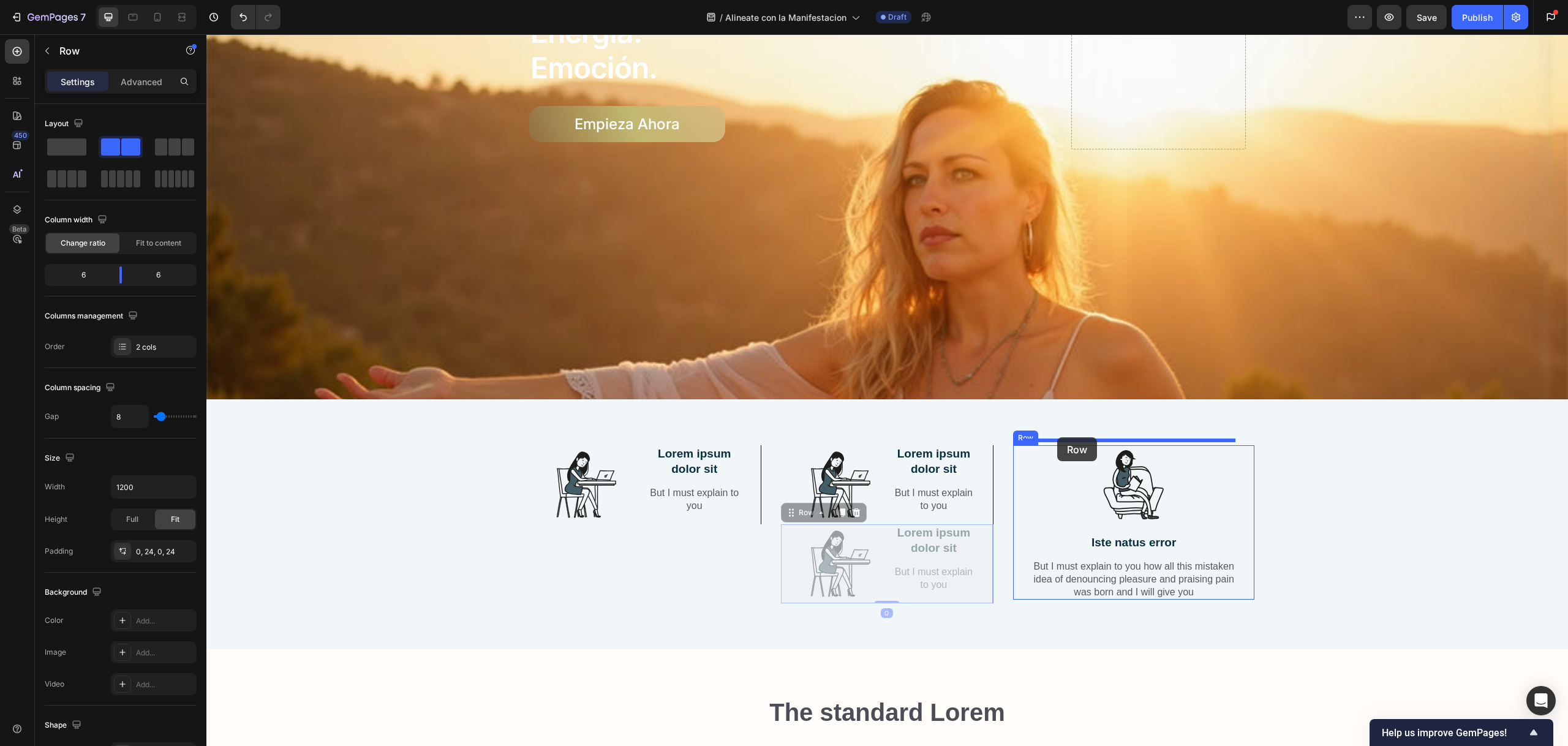
drag, startPoint x: 783, startPoint y: 514, endPoint x: 1057, endPoint y: 436, distance: 284.9
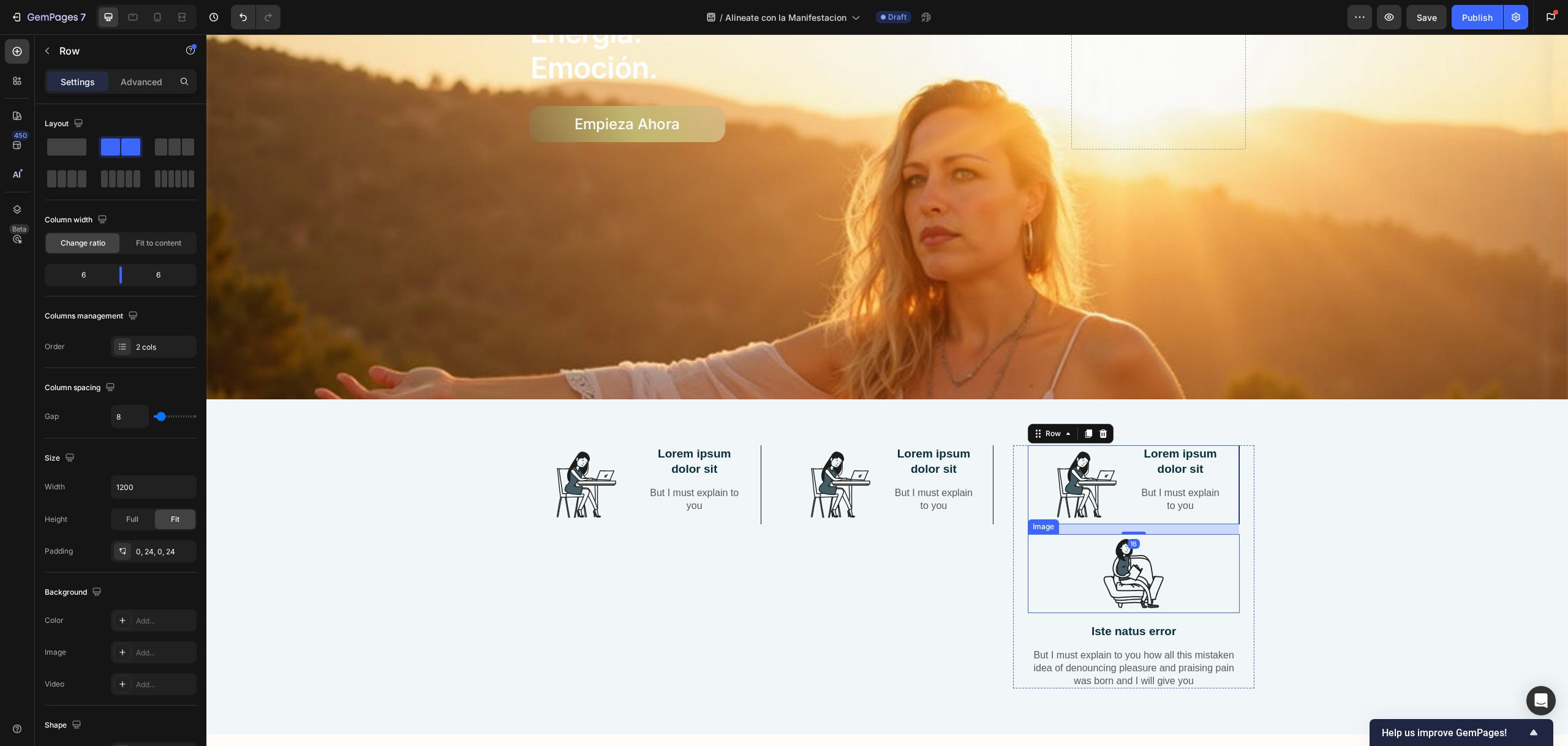
click at [1127, 566] on img at bounding box center [1133, 573] width 79 height 79
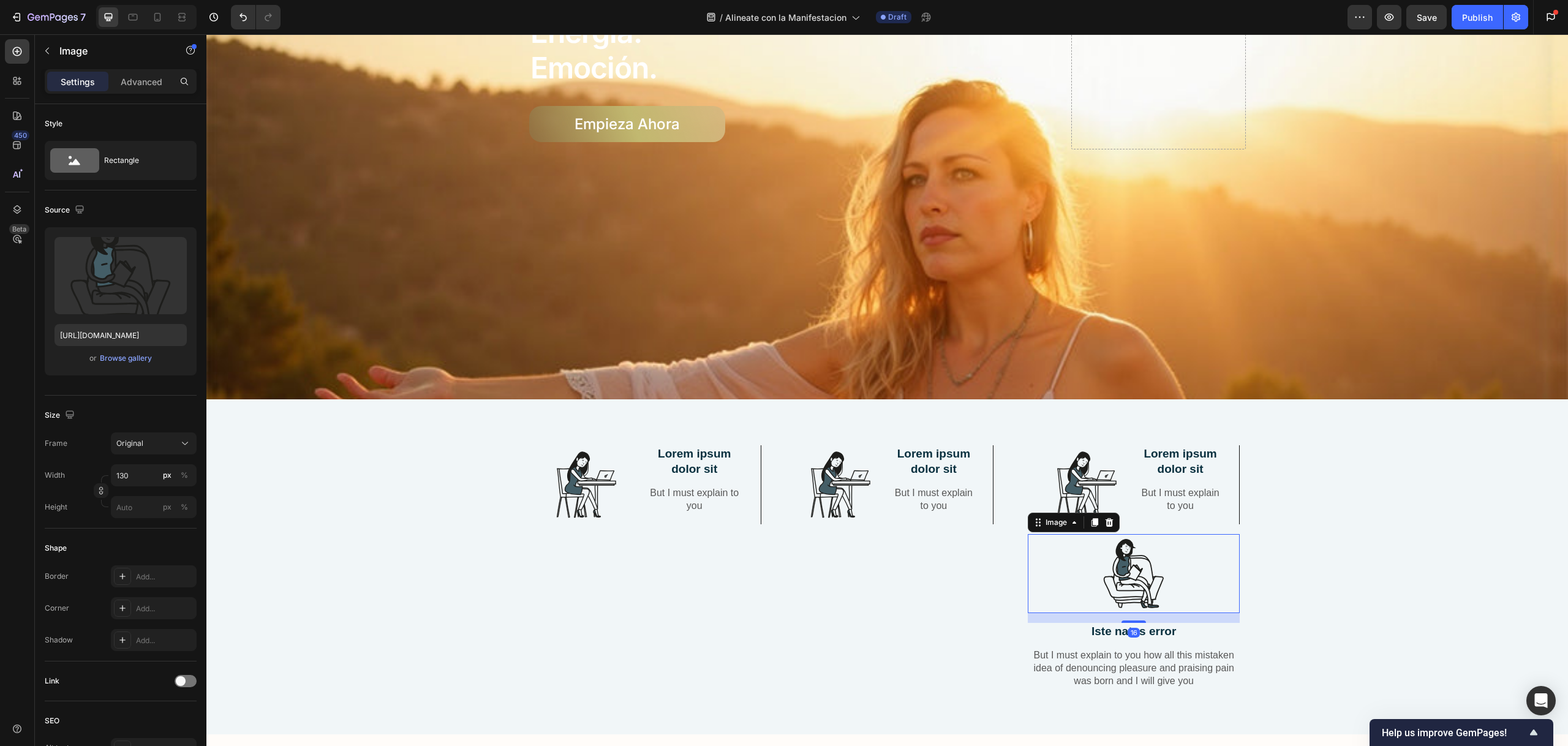
click at [1105, 519] on icon at bounding box center [1108, 523] width 8 height 9
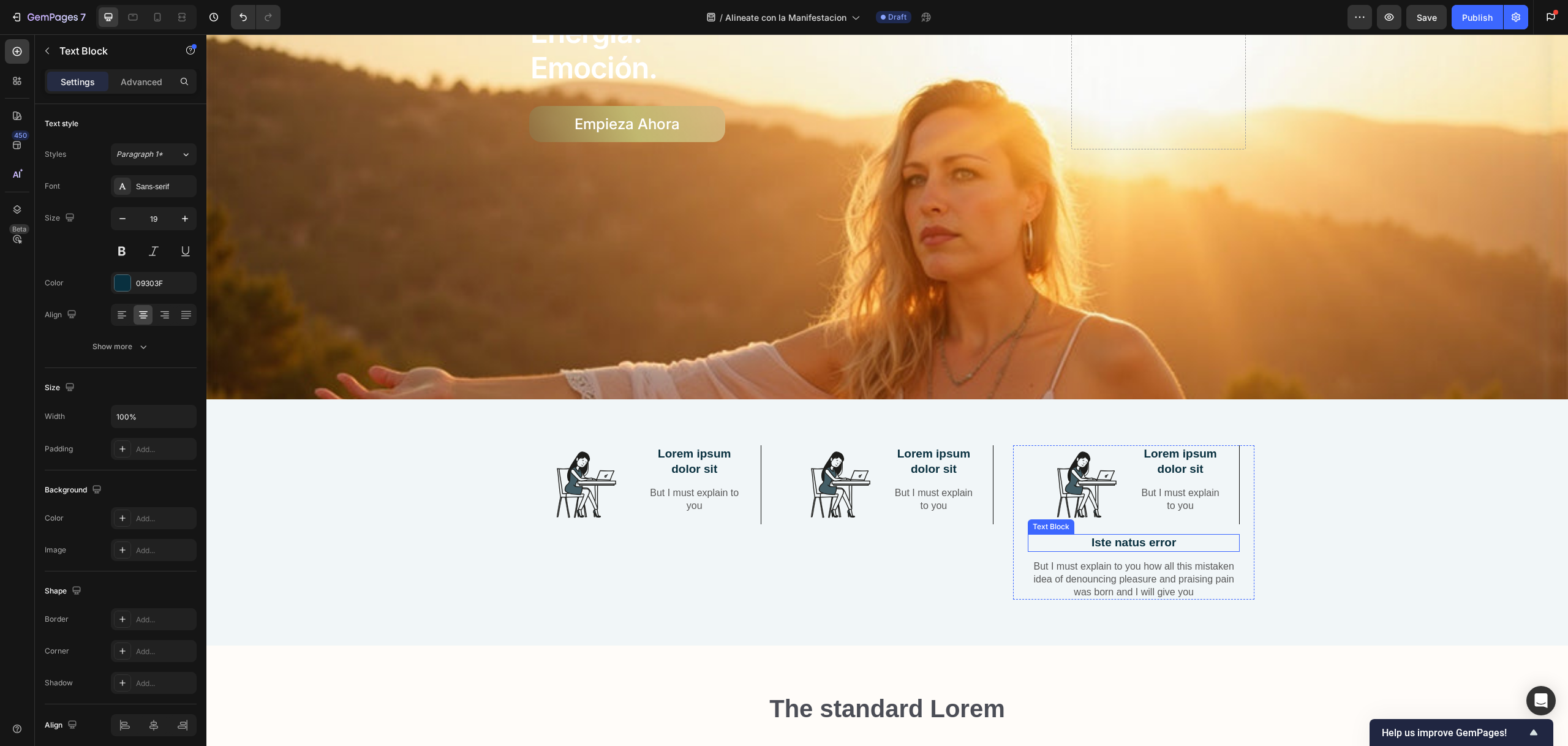
click at [1114, 539] on p "Iste natus error" at bounding box center [1134, 543] width 210 height 15
click at [1123, 518] on icon at bounding box center [1125, 523] width 10 height 10
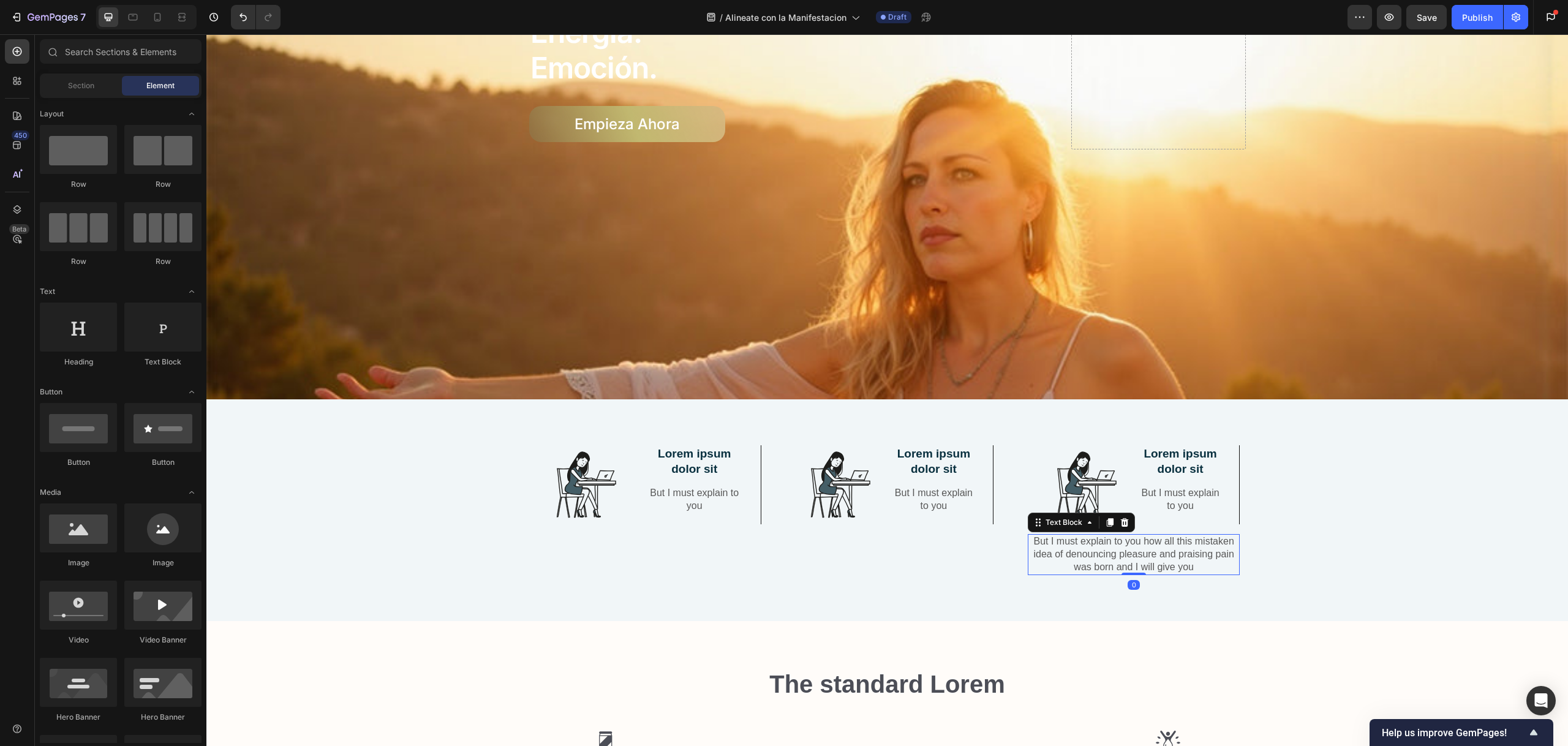
click at [1120, 544] on p "But I must explain to you how all this mistaken idea of denouncing pleasure and…" at bounding box center [1134, 554] width 210 height 38
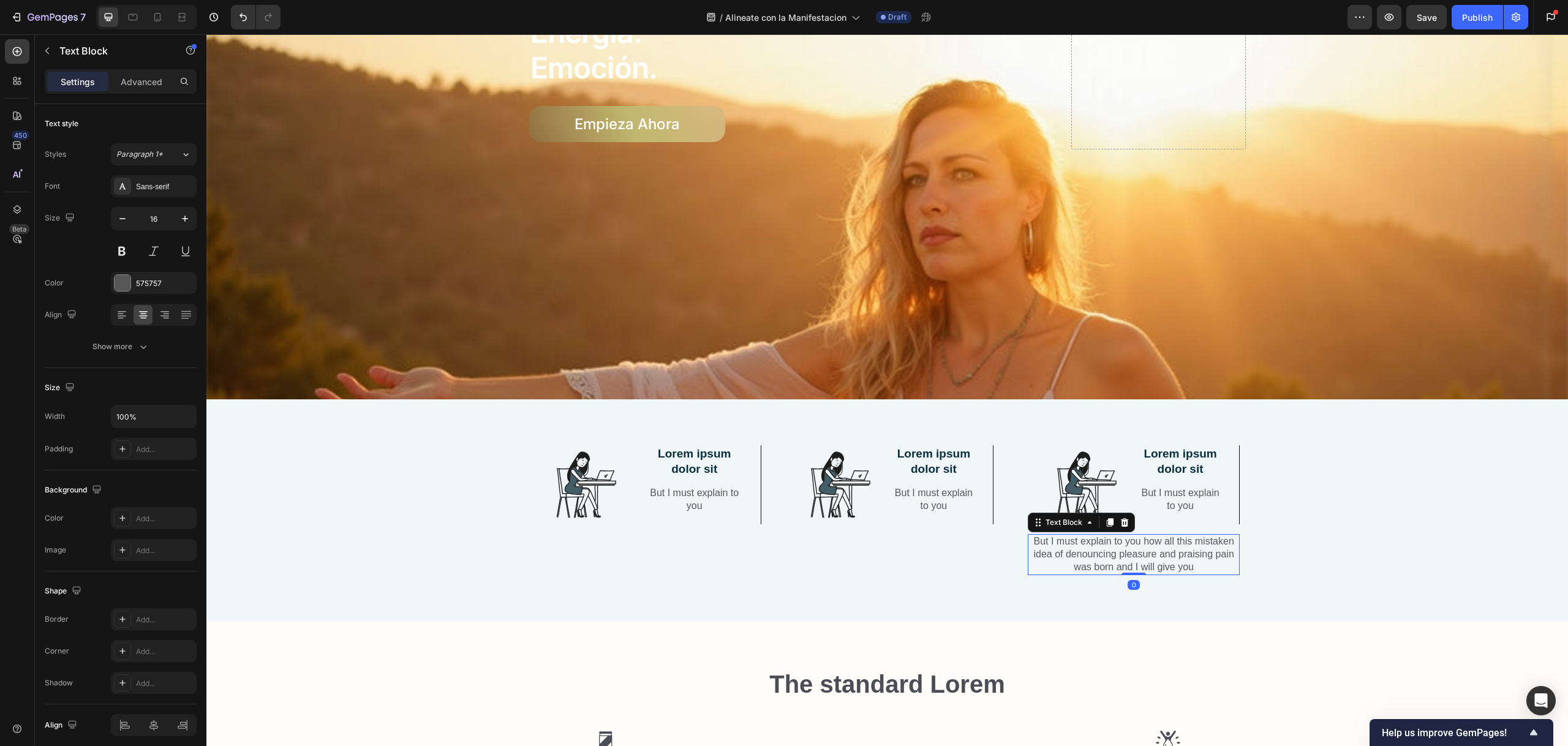
click at [1120, 518] on icon at bounding box center [1125, 523] width 10 height 10
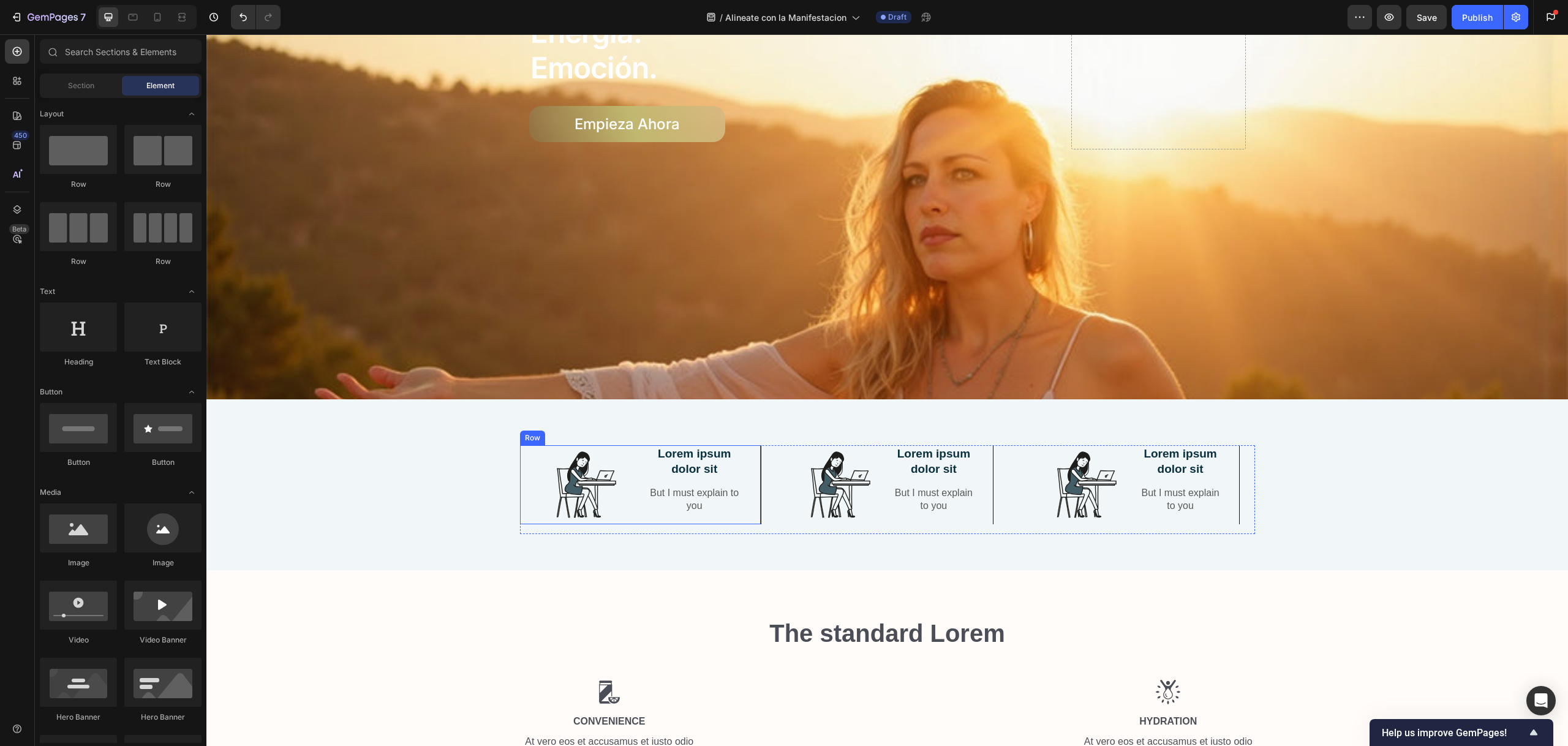
scroll to position [467, 0]
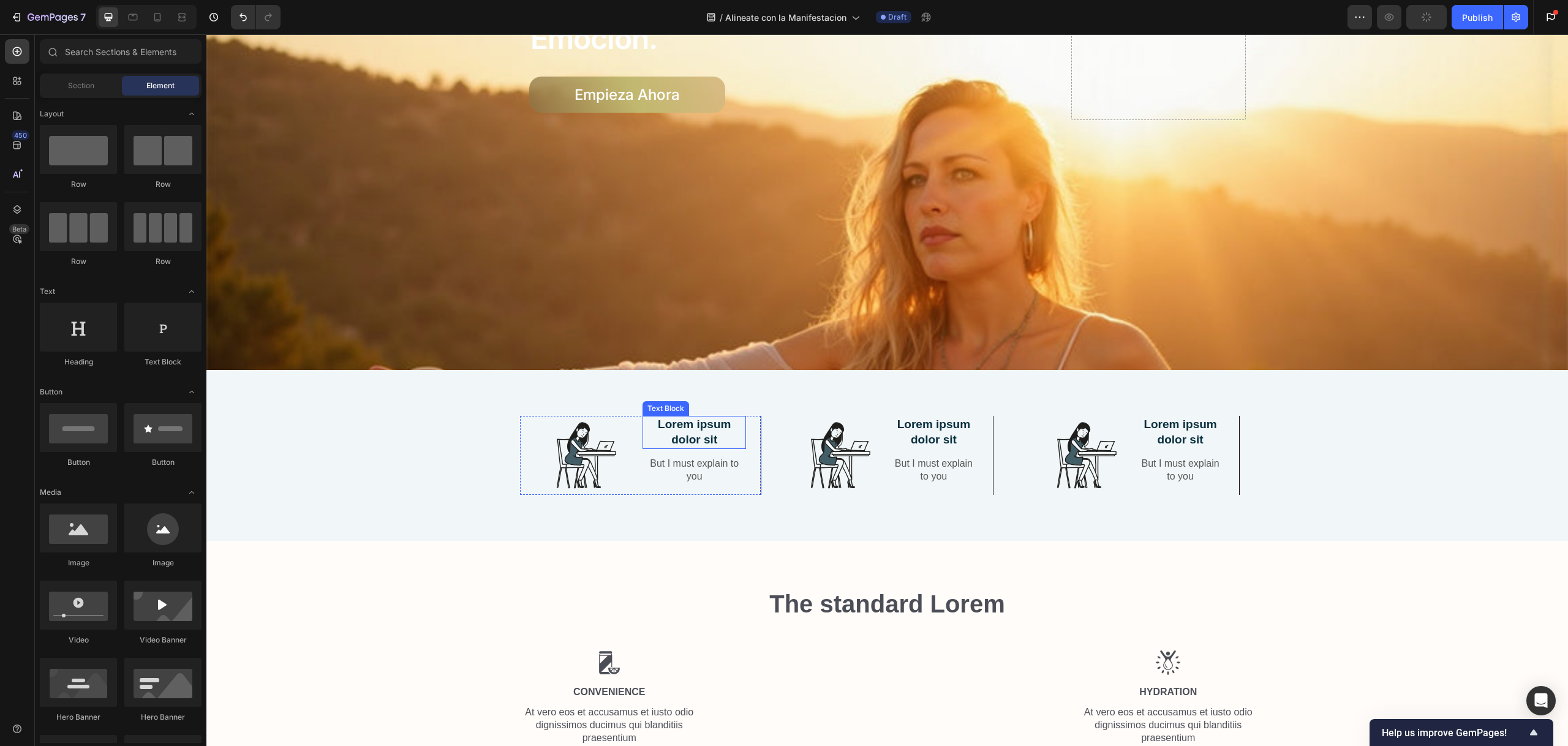
click at [680, 434] on p "Lorem ipsum dolor sit" at bounding box center [694, 432] width 101 height 30
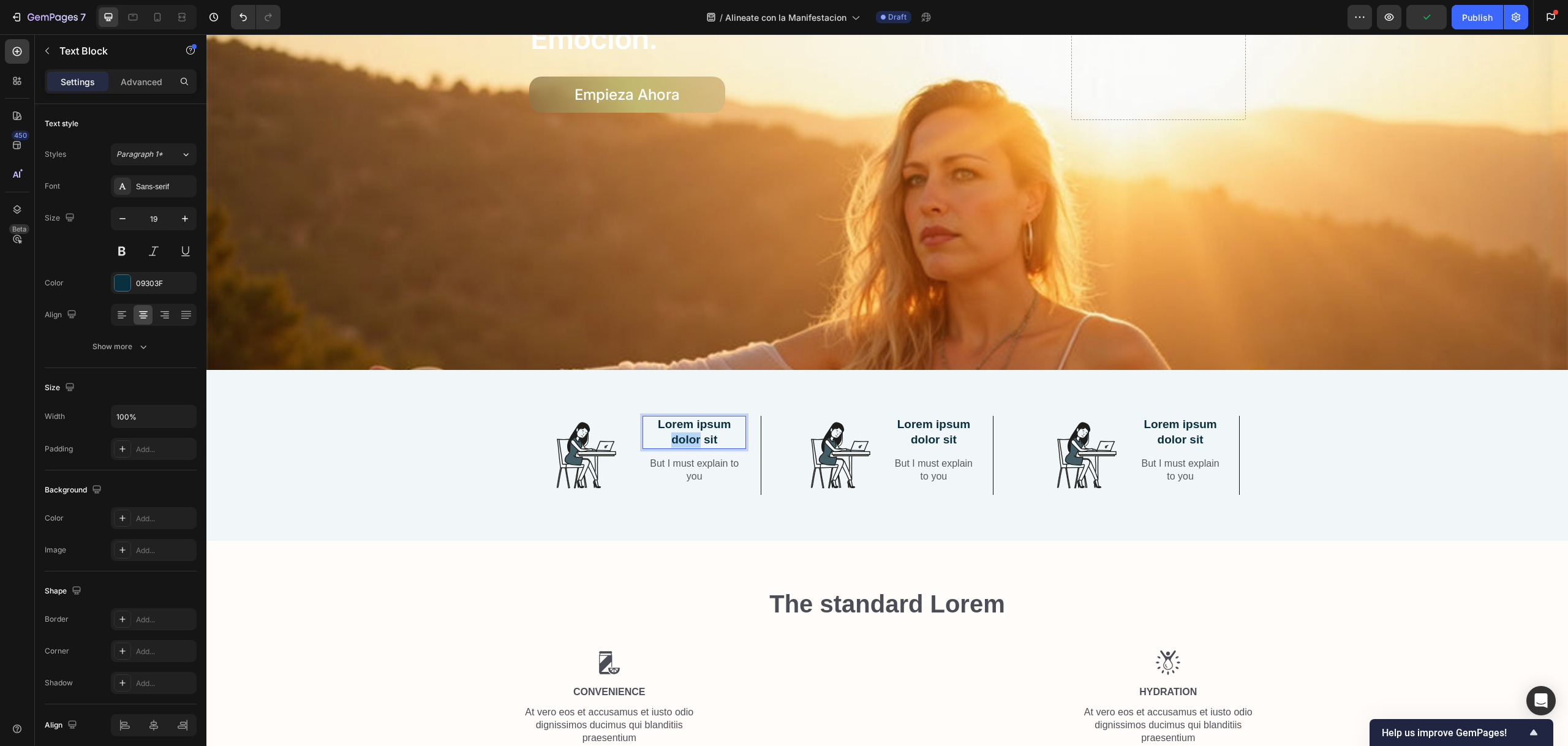
click at [680, 434] on p "Lorem ipsum dolor sit" at bounding box center [694, 432] width 101 height 30
click at [681, 434] on p "Lorem ipsum dolor sit" at bounding box center [694, 432] width 101 height 30
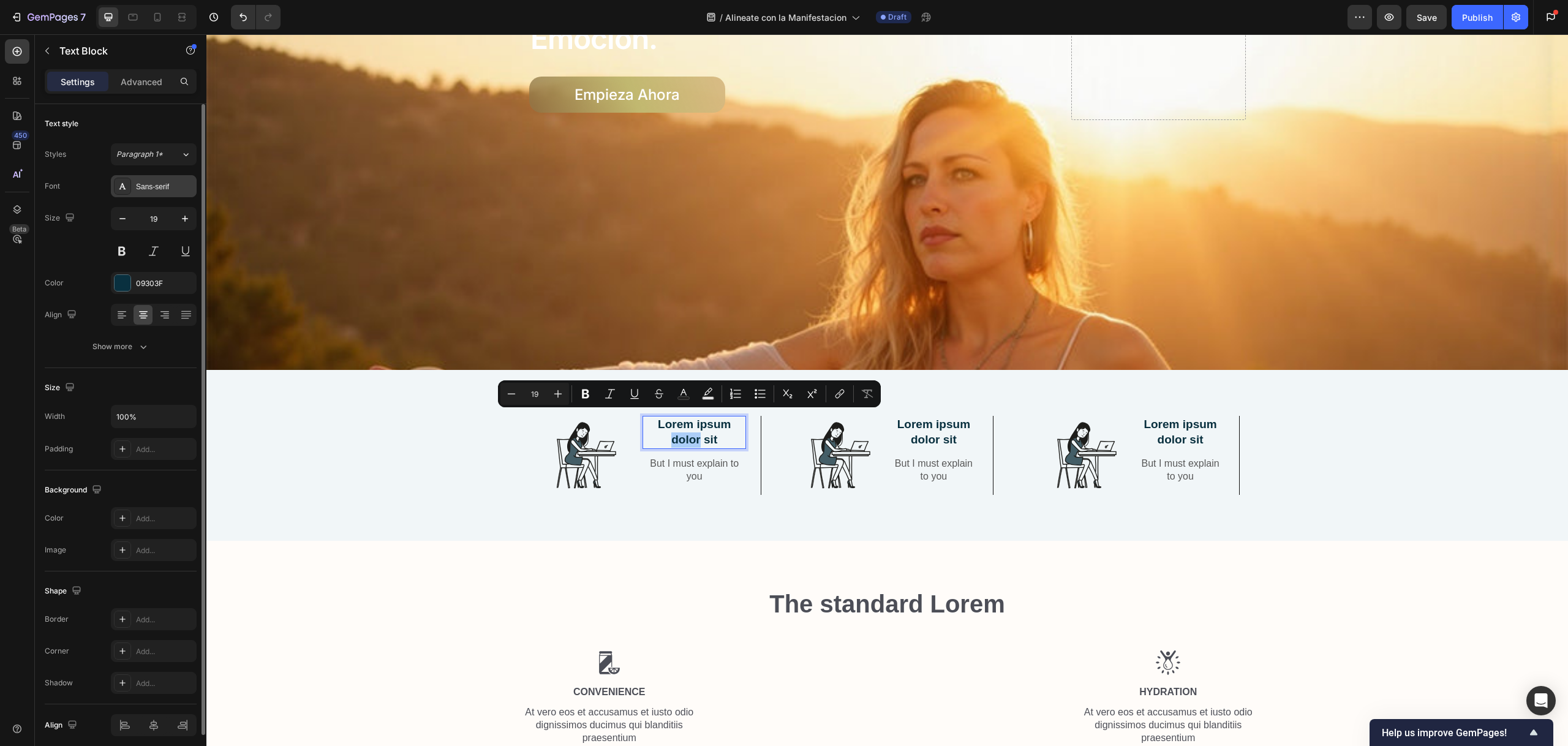
click at [159, 183] on div "Sans-serif" at bounding box center [164, 187] width 57 height 11
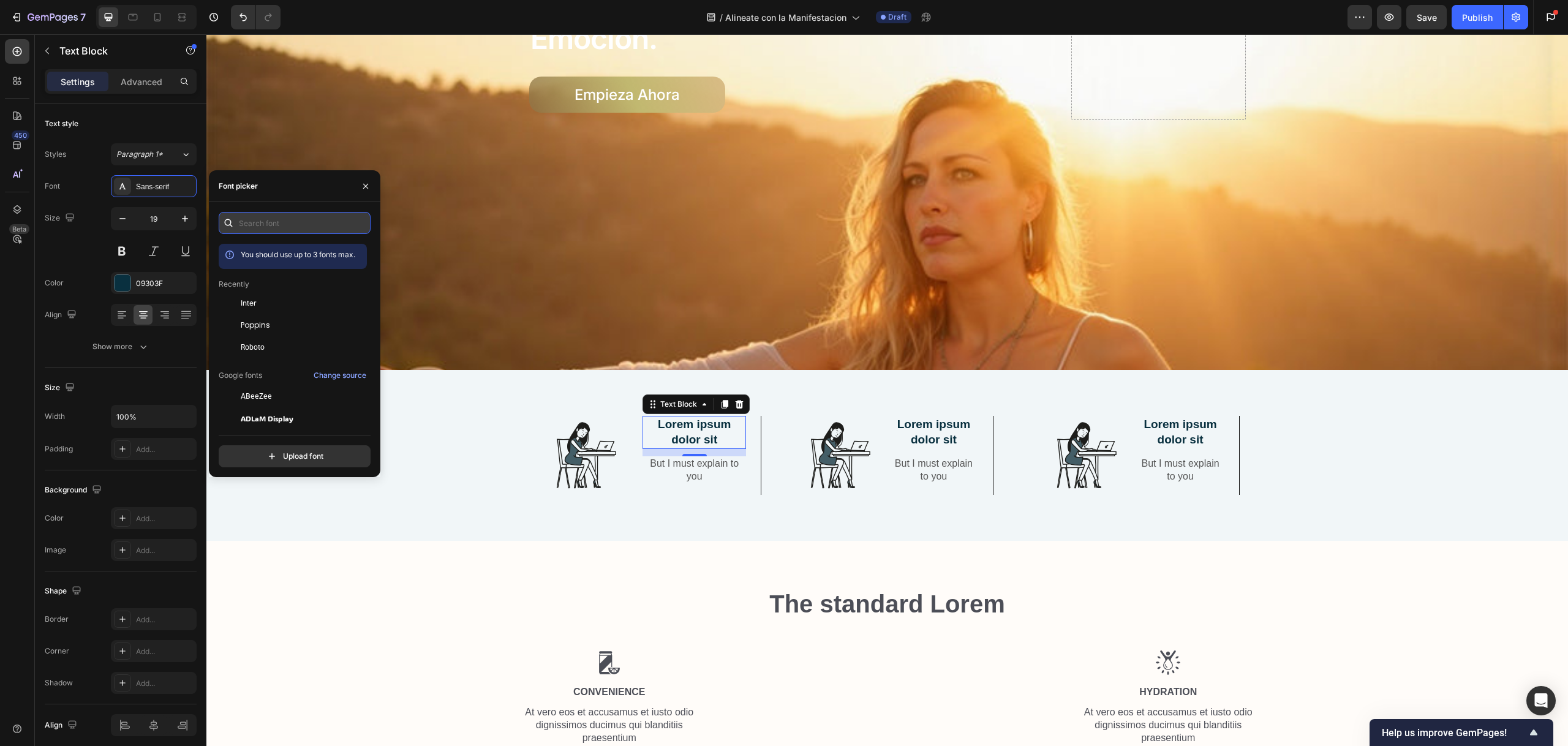
click at [281, 221] on input "text" at bounding box center [294, 222] width 152 height 22
click at [266, 304] on div "Inter" at bounding box center [302, 304] width 123 height 11
click at [185, 222] on icon "button" at bounding box center [185, 218] width 12 height 12
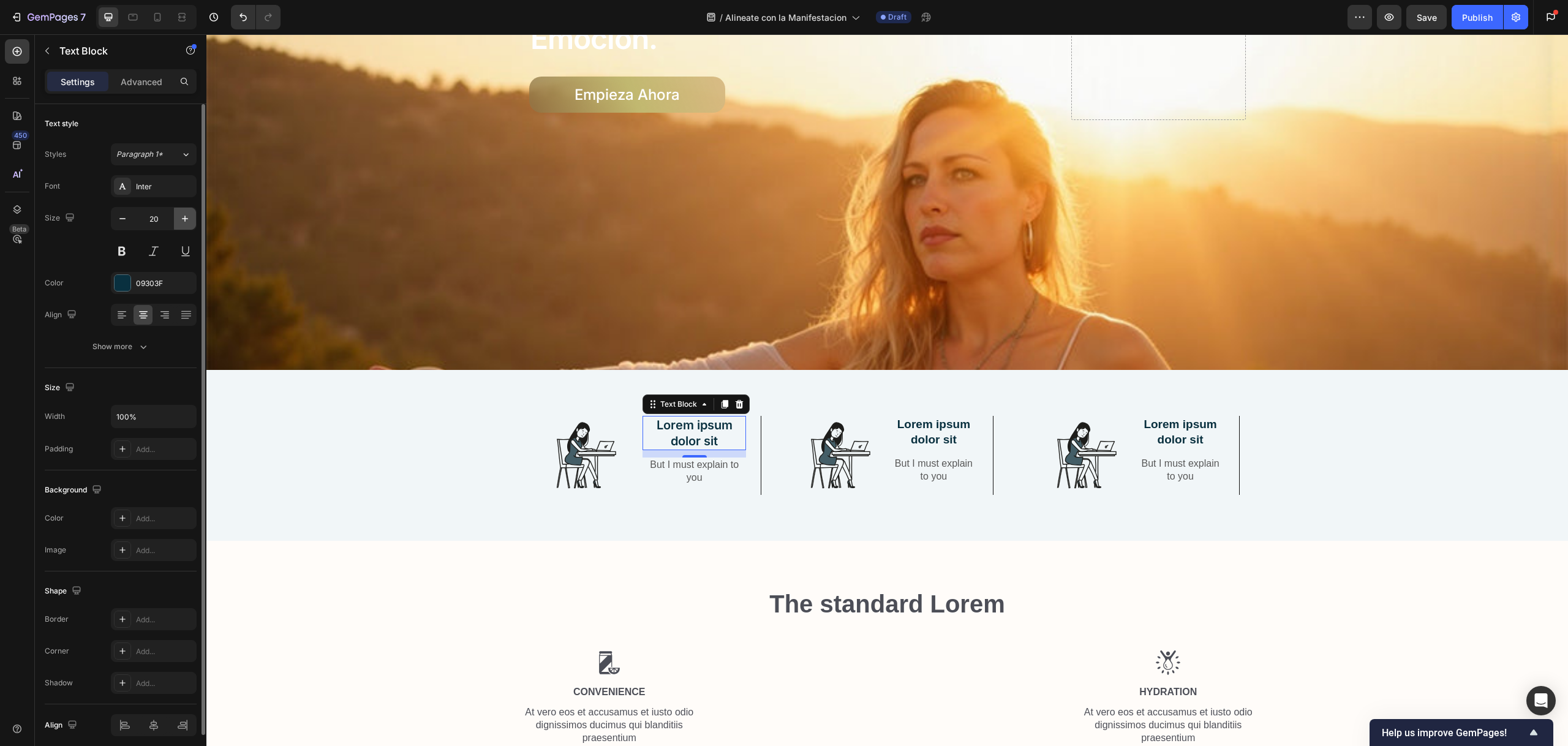
click at [185, 221] on icon "button" at bounding box center [185, 218] width 12 height 12
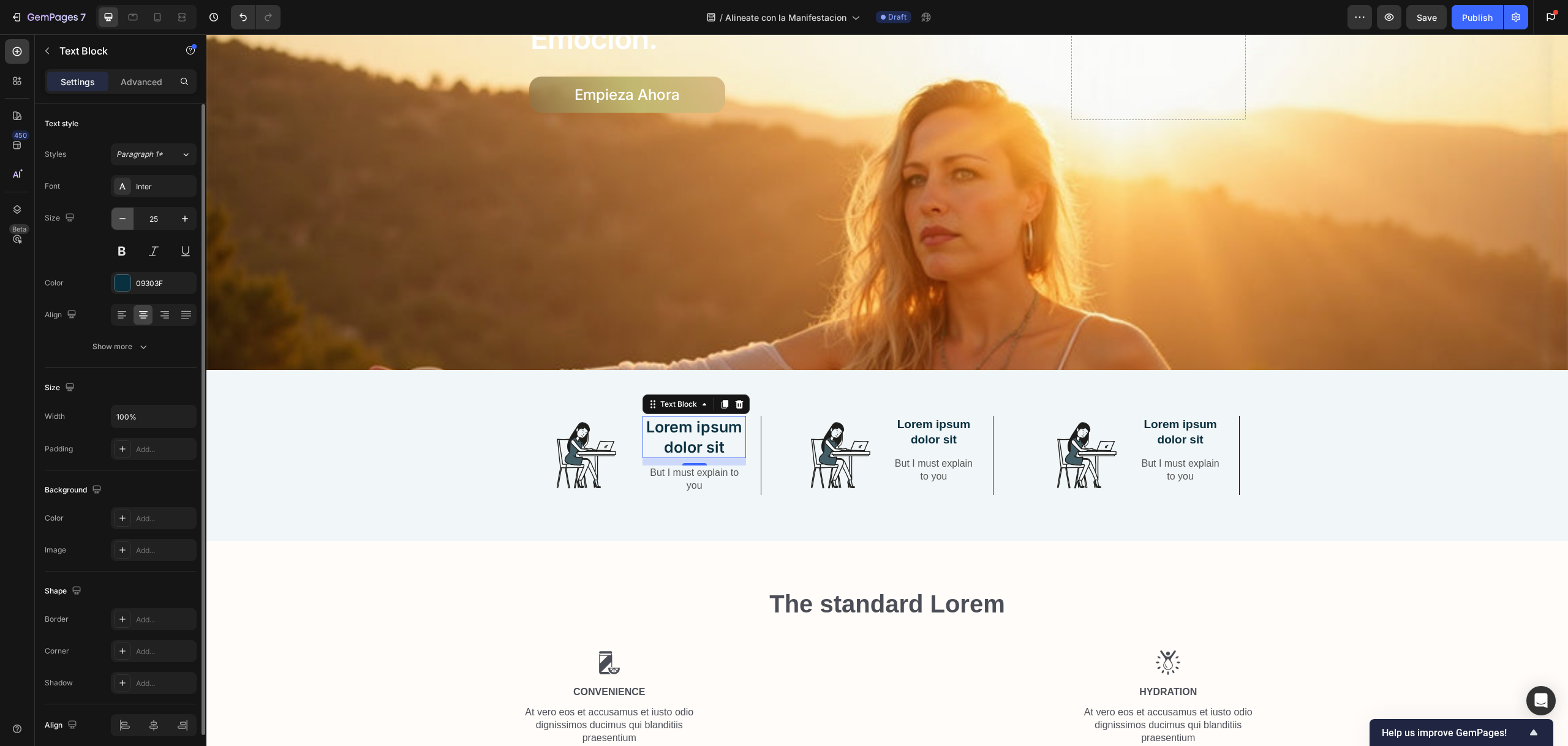
click at [118, 221] on icon "button" at bounding box center [122, 218] width 12 height 12
type input "24"
click at [699, 432] on p "Lorem ipsum dolor sit" at bounding box center [694, 436] width 101 height 38
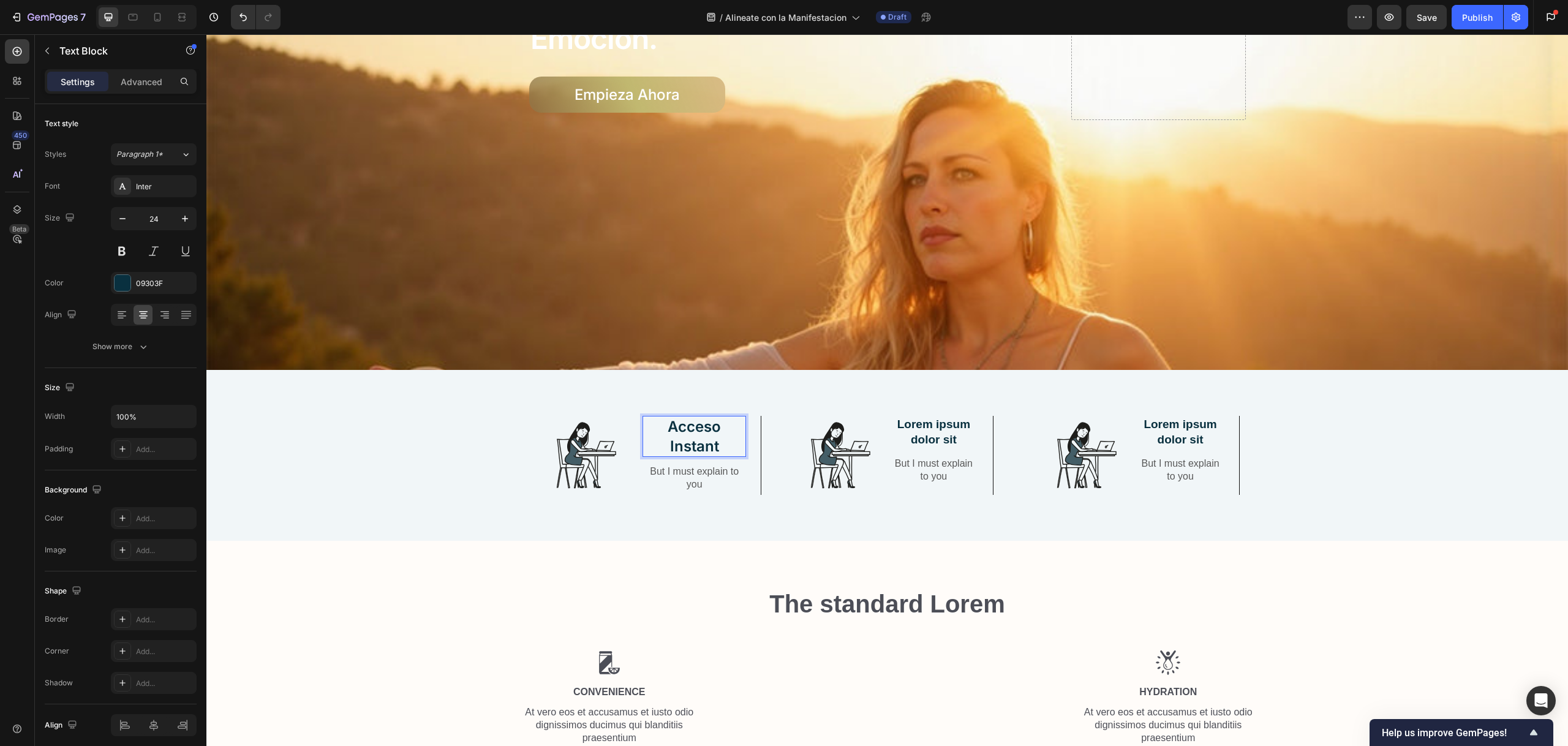
click at [730, 439] on p "Acceso Instant" at bounding box center [694, 436] width 101 height 38
click at [679, 437] on p "Acceso Instantaneo" at bounding box center [694, 436] width 101 height 38
click at [725, 444] on p "Acceso Instantá" at bounding box center [694, 436] width 101 height 38
drag, startPoint x: 667, startPoint y: 437, endPoint x: 656, endPoint y: 438, distance: 11.0
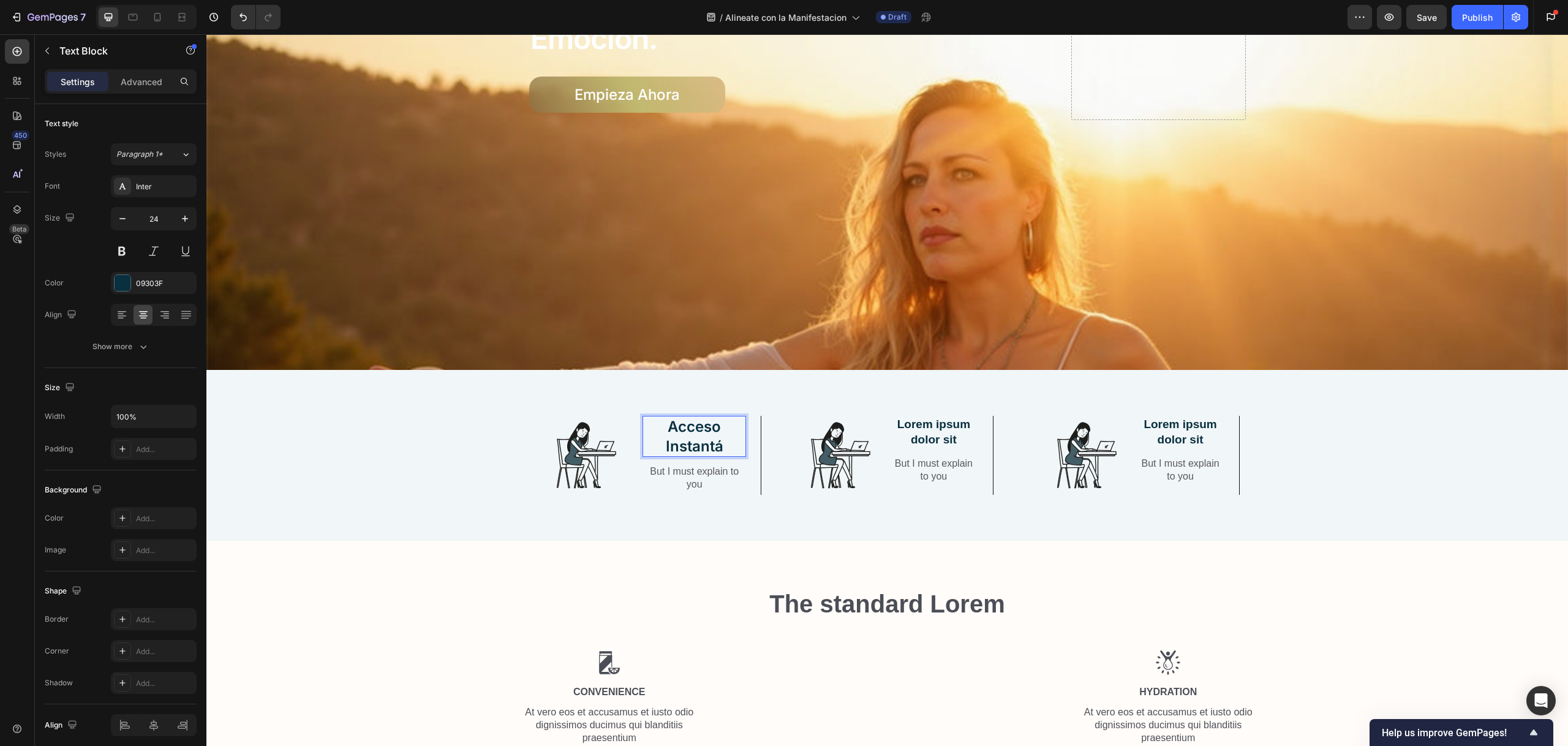
click at [666, 437] on p "Acceso Instantá" at bounding box center [694, 436] width 101 height 38
drag, startPoint x: 679, startPoint y: 438, endPoint x: 742, endPoint y: 439, distance: 63.0
click at [742, 440] on div "Image Acceso Instantá Text Block 12 But I must explain to you Text Block Row" at bounding box center [641, 455] width 242 height 79
click at [715, 434] on p "Acceso Instantáneo" at bounding box center [694, 436] width 101 height 38
click at [714, 434] on p "Acceso Instantáneo" at bounding box center [694, 436] width 101 height 38
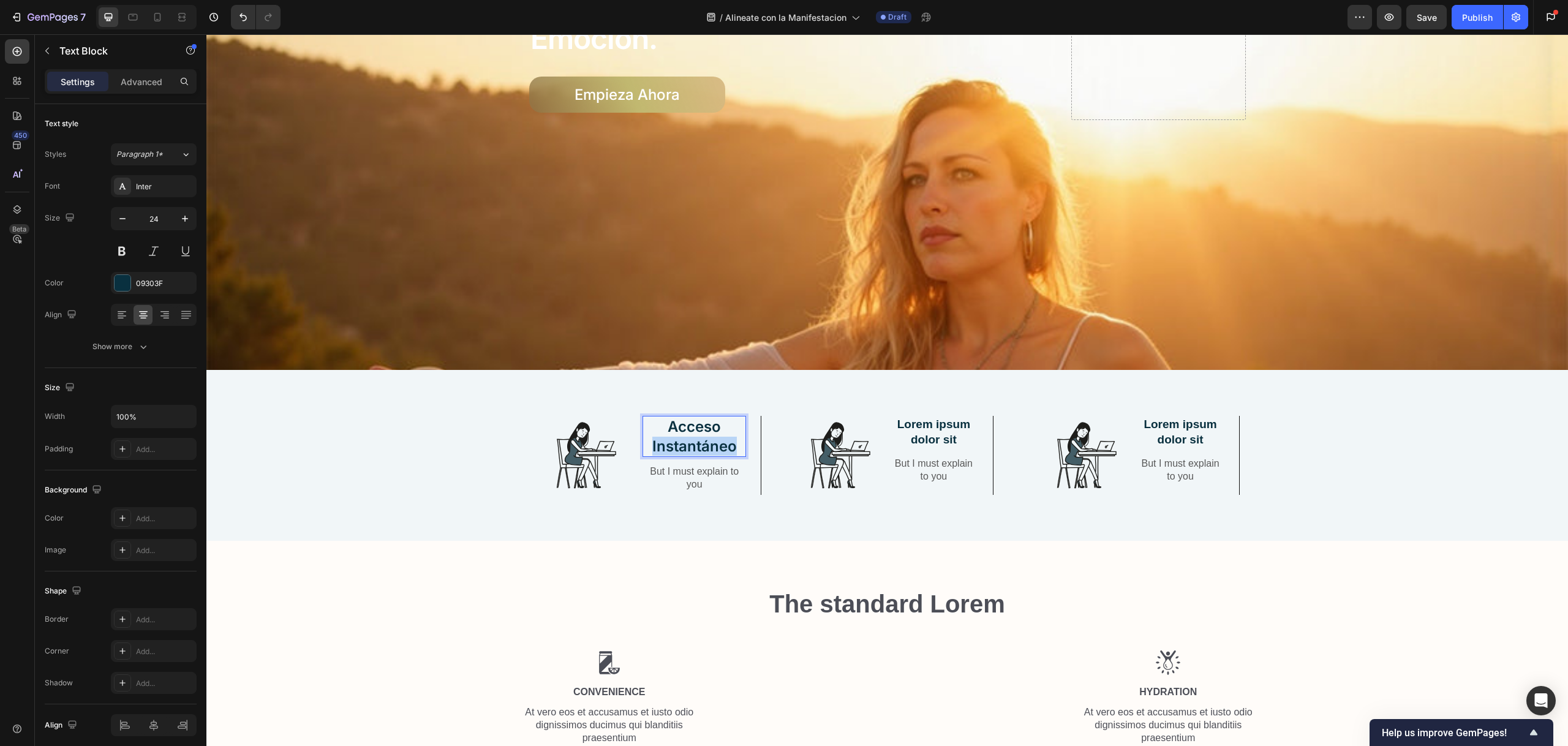
click at [713, 434] on p "Acceso Instantáneo" at bounding box center [694, 436] width 101 height 38
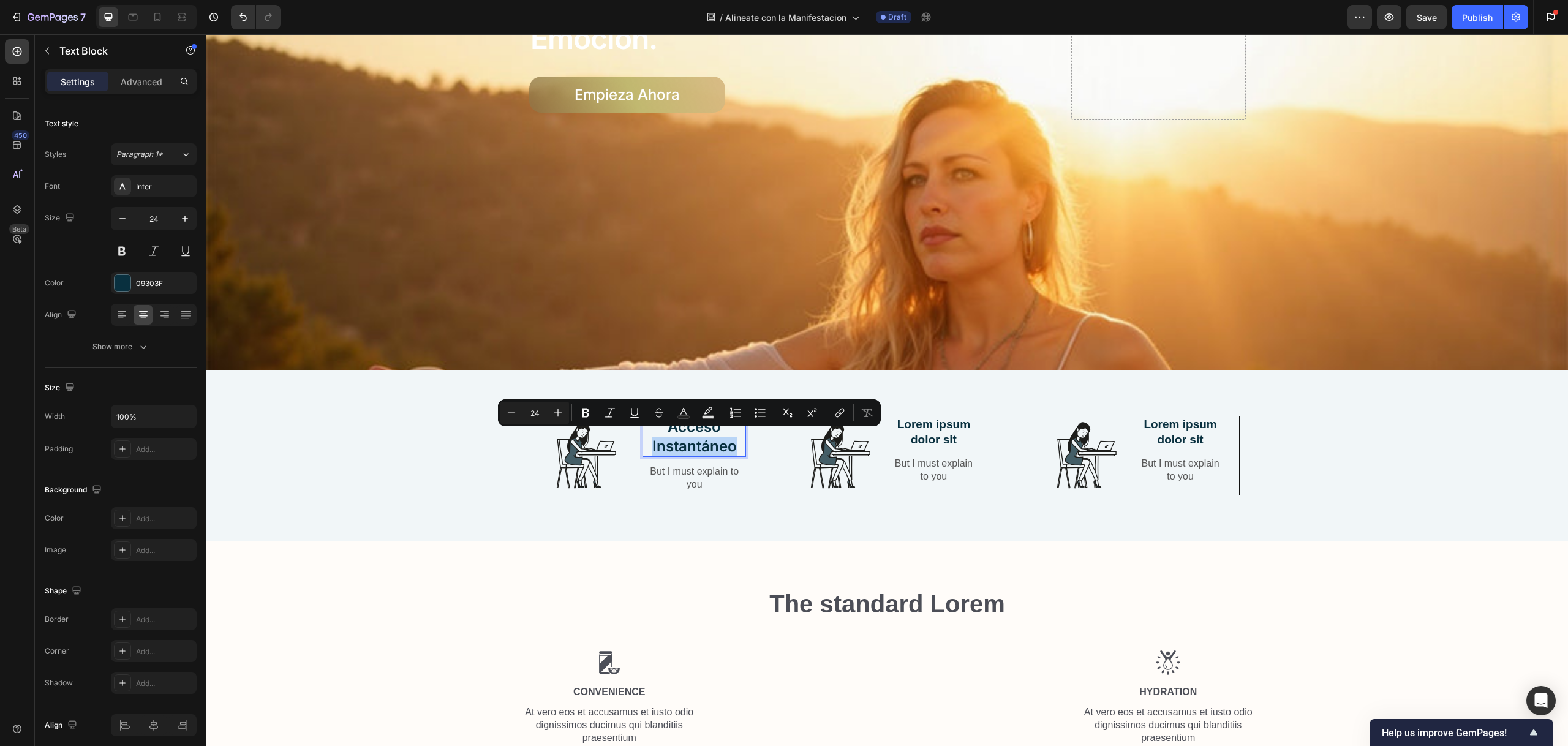
drag, startPoint x: 678, startPoint y: 436, endPoint x: 702, endPoint y: 438, distance: 24.1
click at [677, 436] on p "Acceso Instantáneo" at bounding box center [694, 436] width 101 height 38
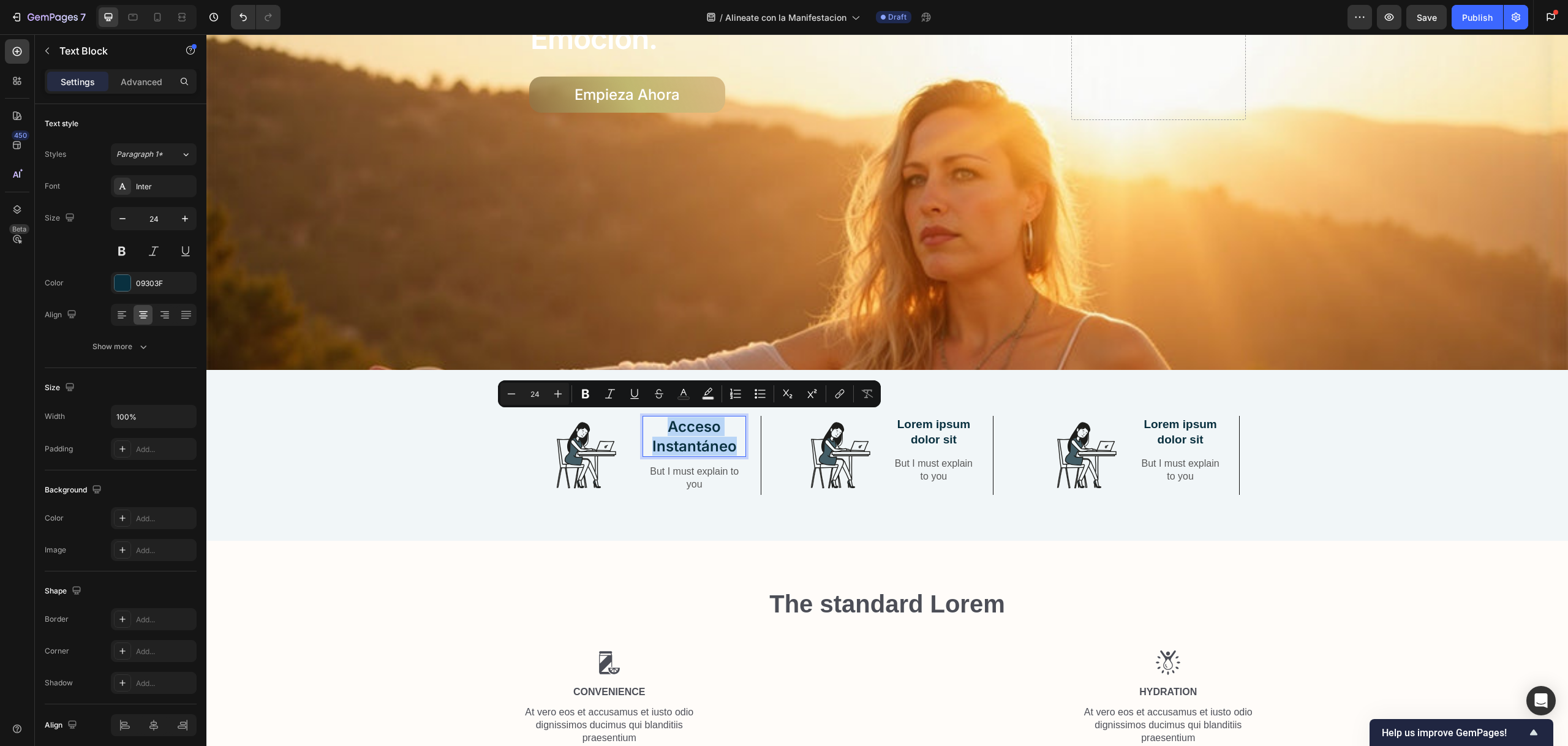
drag, startPoint x: 731, startPoint y: 440, endPoint x: 657, endPoint y: 425, distance: 75.5
click at [657, 425] on p "Acceso Instantáneo" at bounding box center [694, 436] width 101 height 38
click at [593, 393] on button "Bold" at bounding box center [585, 394] width 22 height 22
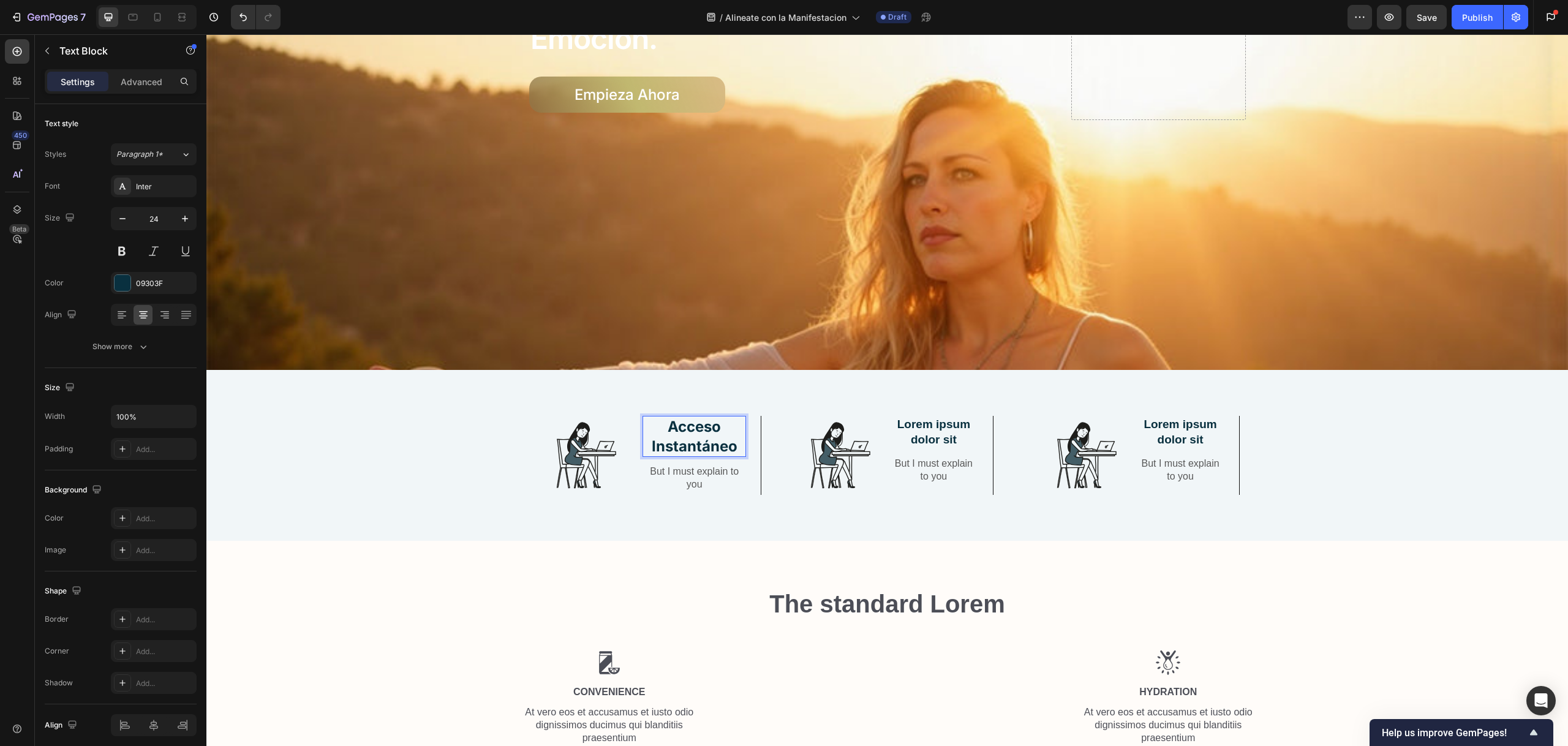
click at [677, 428] on strong "Acceso Instantáneo" at bounding box center [695, 436] width 86 height 37
click at [676, 428] on strong "Acceso Instantáneo" at bounding box center [695, 436] width 86 height 37
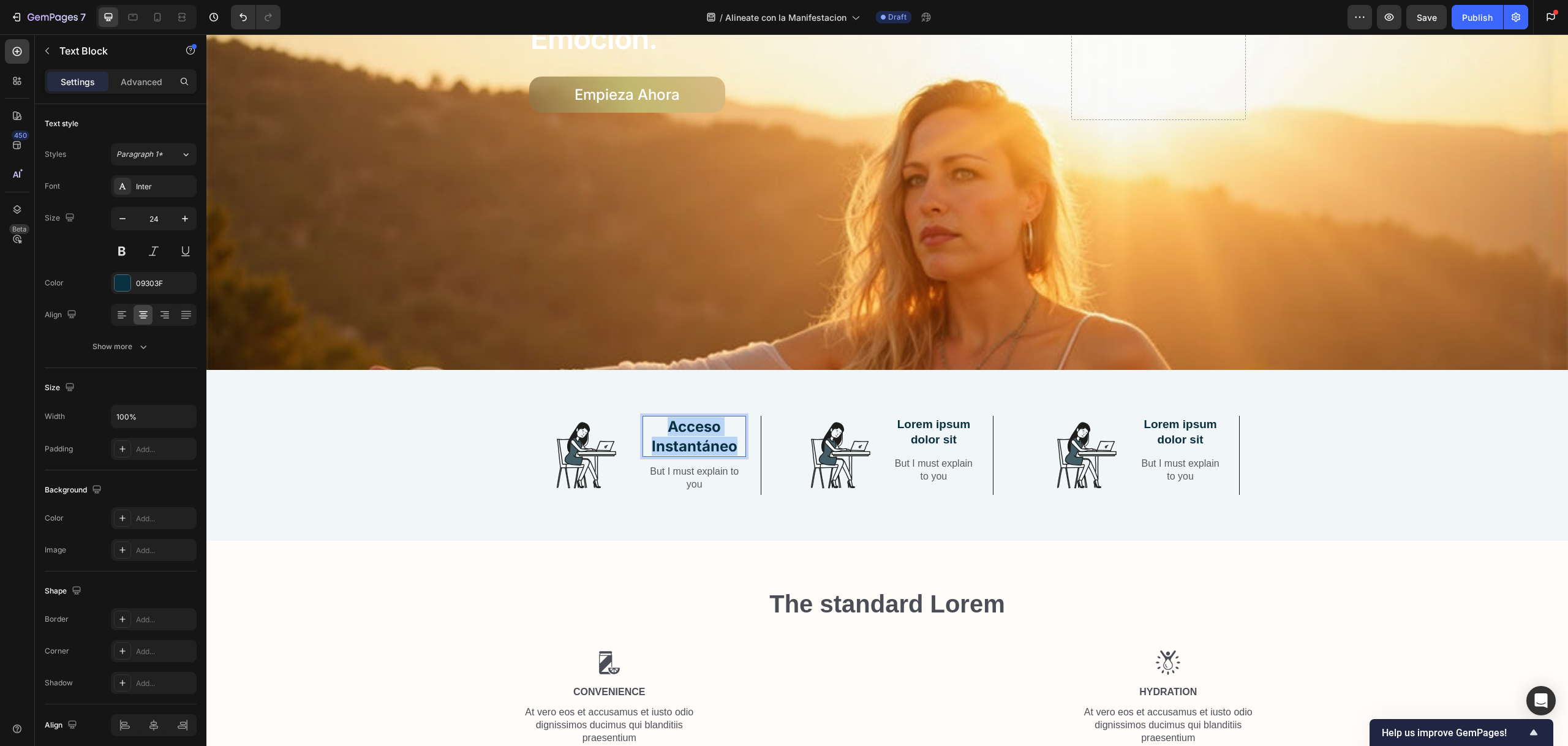
click at [676, 428] on strong "Acceso Instantáneo" at bounding box center [695, 436] width 86 height 37
click at [183, 215] on icon "button" at bounding box center [185, 218] width 12 height 12
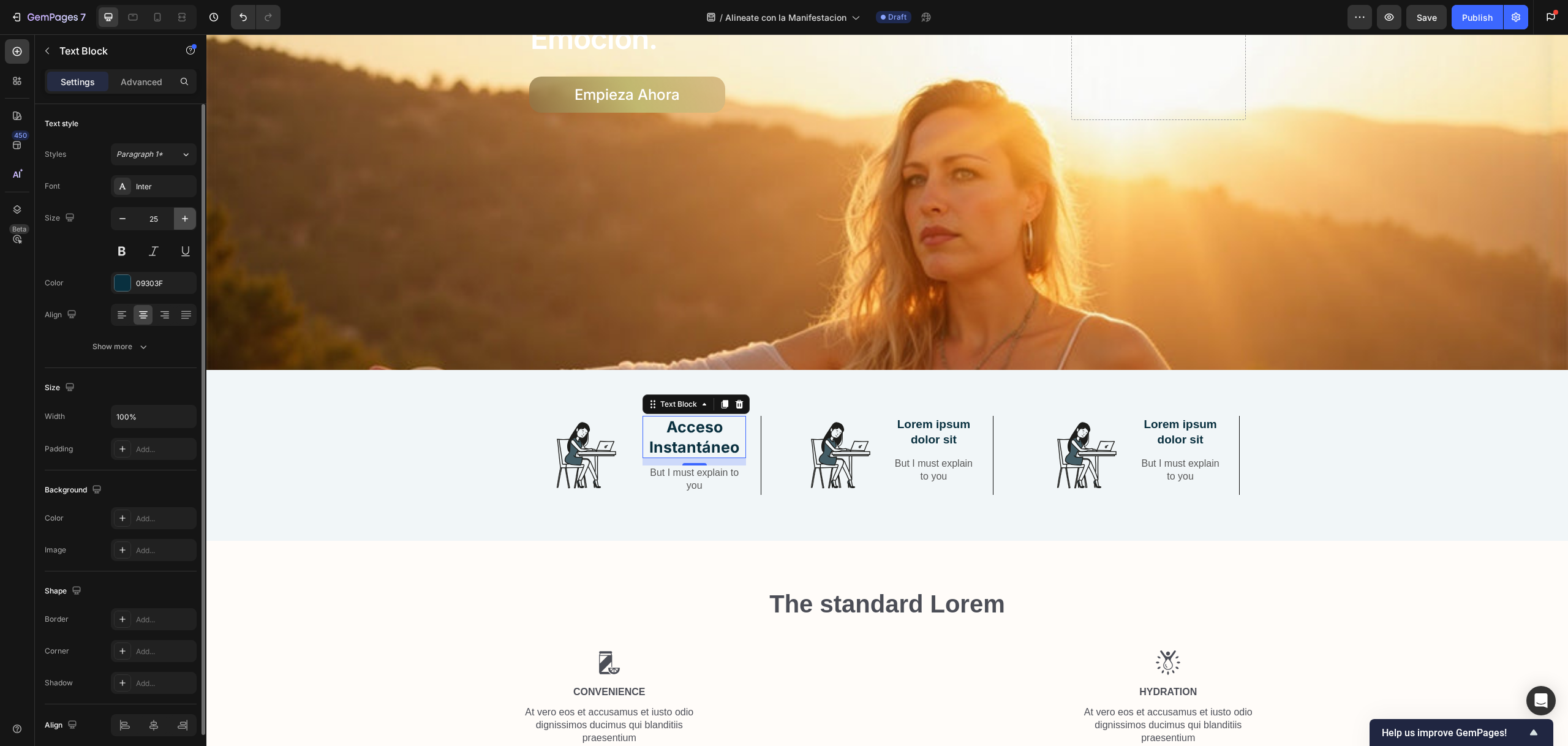
click at [182, 214] on icon "button" at bounding box center [185, 218] width 12 height 12
type input "29"
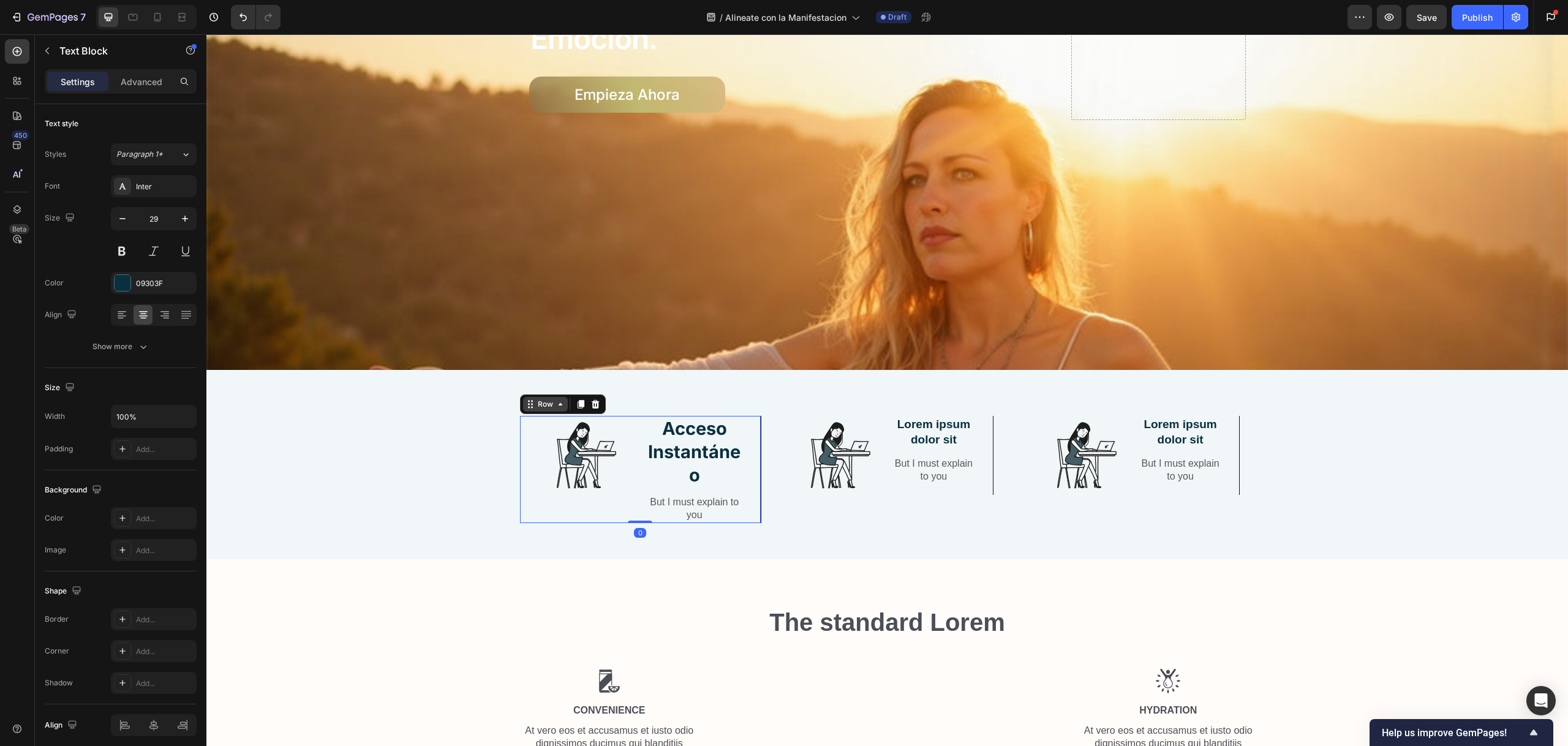
click at [523, 406] on div "Row" at bounding box center [545, 404] width 45 height 14
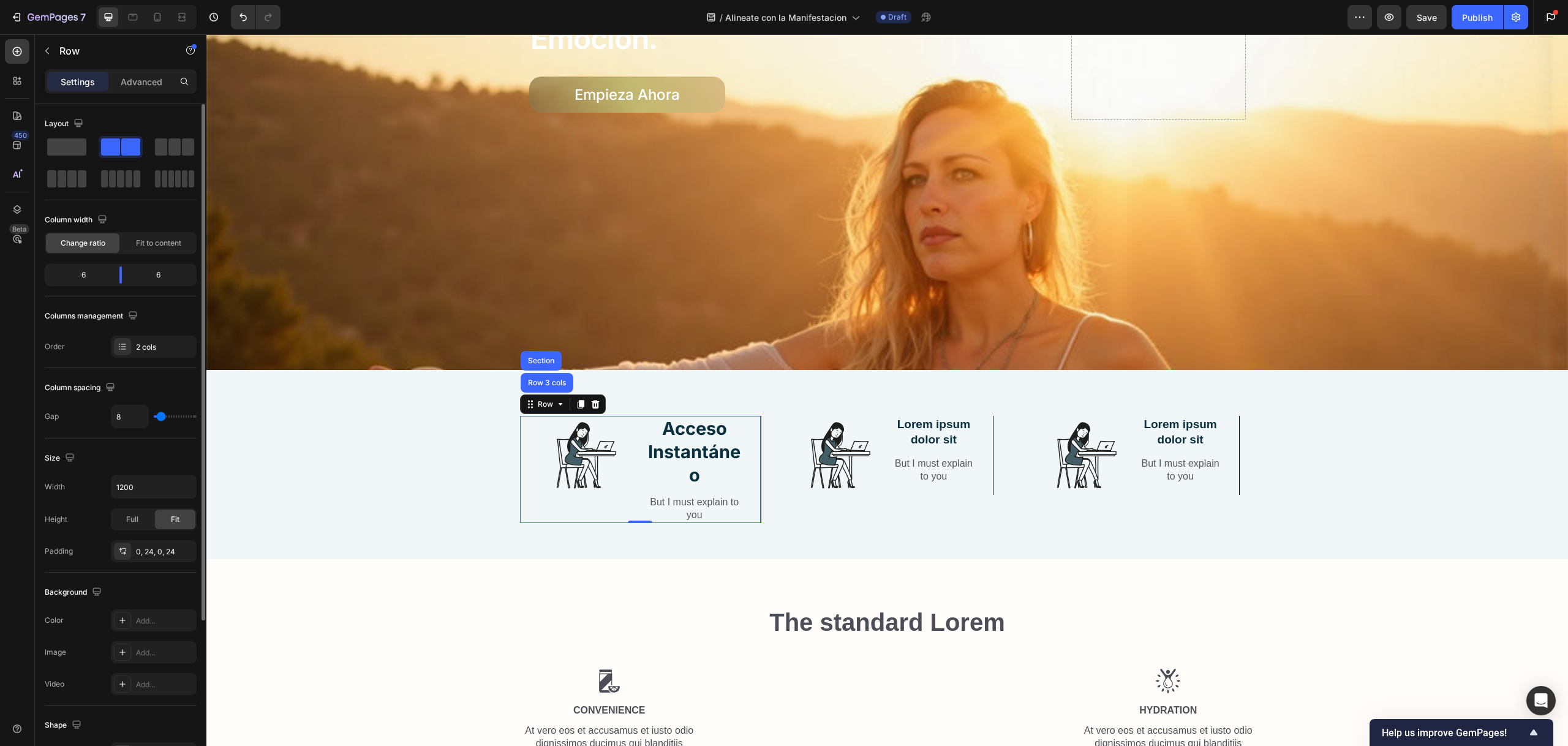
type input "3"
type input "5"
type input "8"
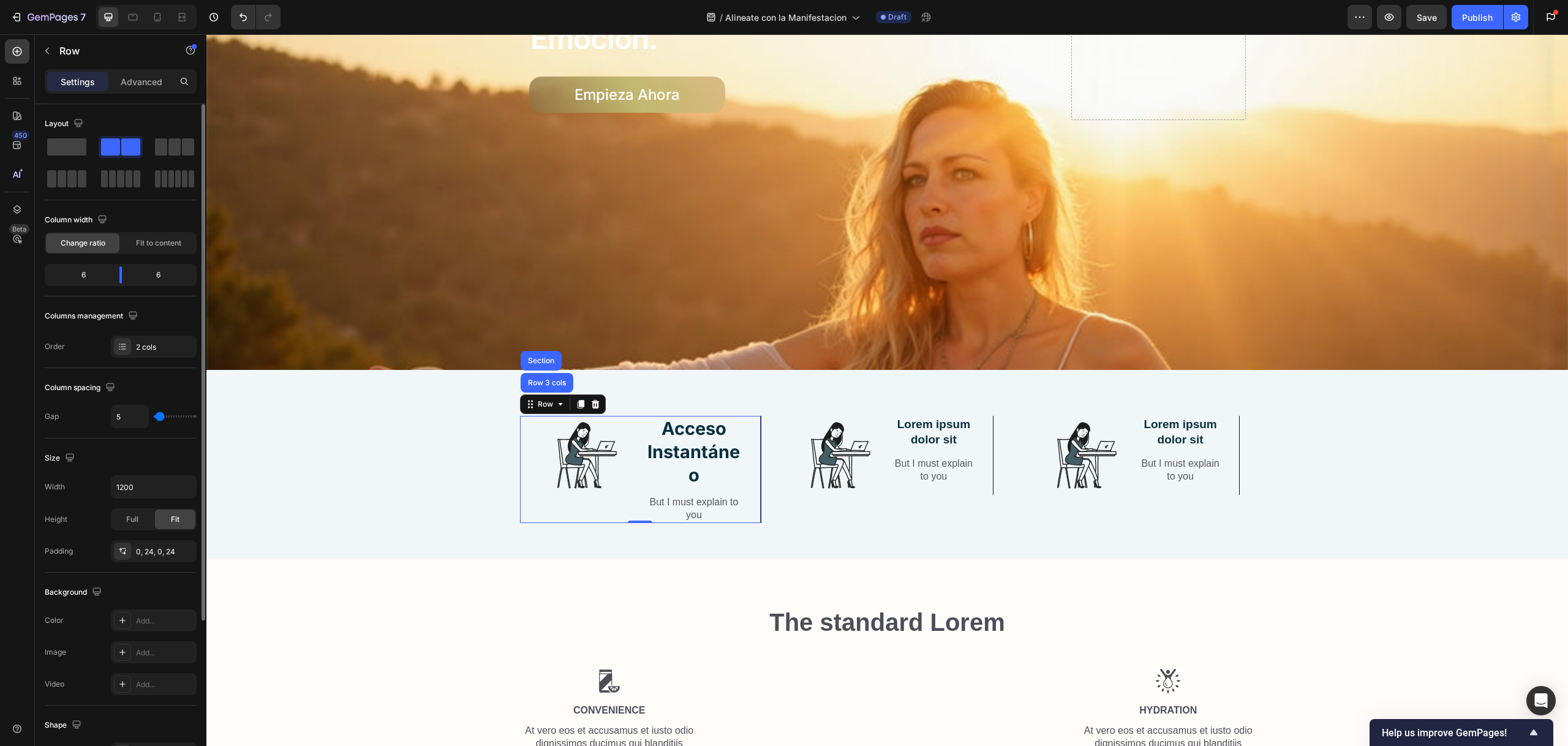
type input "8"
type input "11"
type input "12"
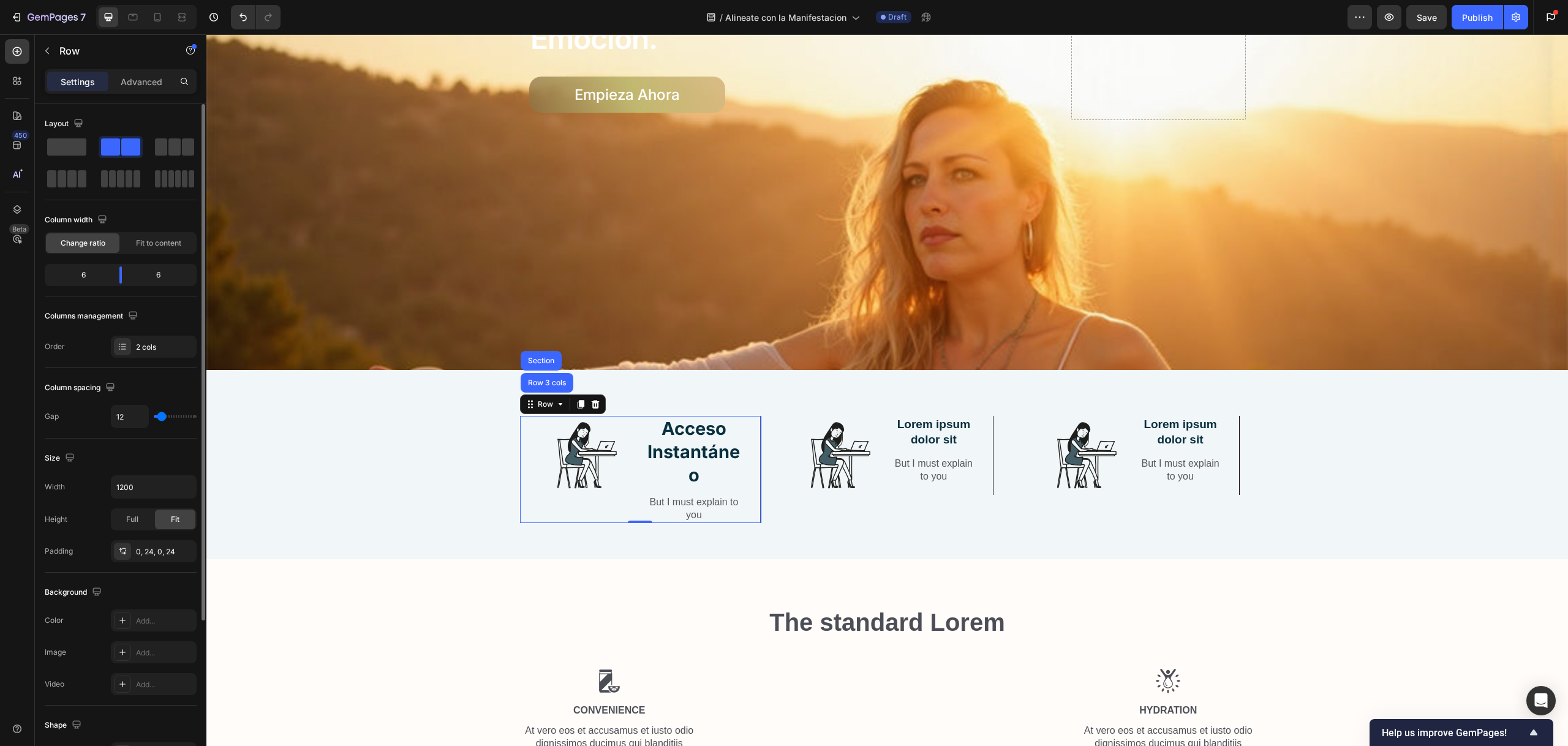
type input "14"
type input "27"
type input "29"
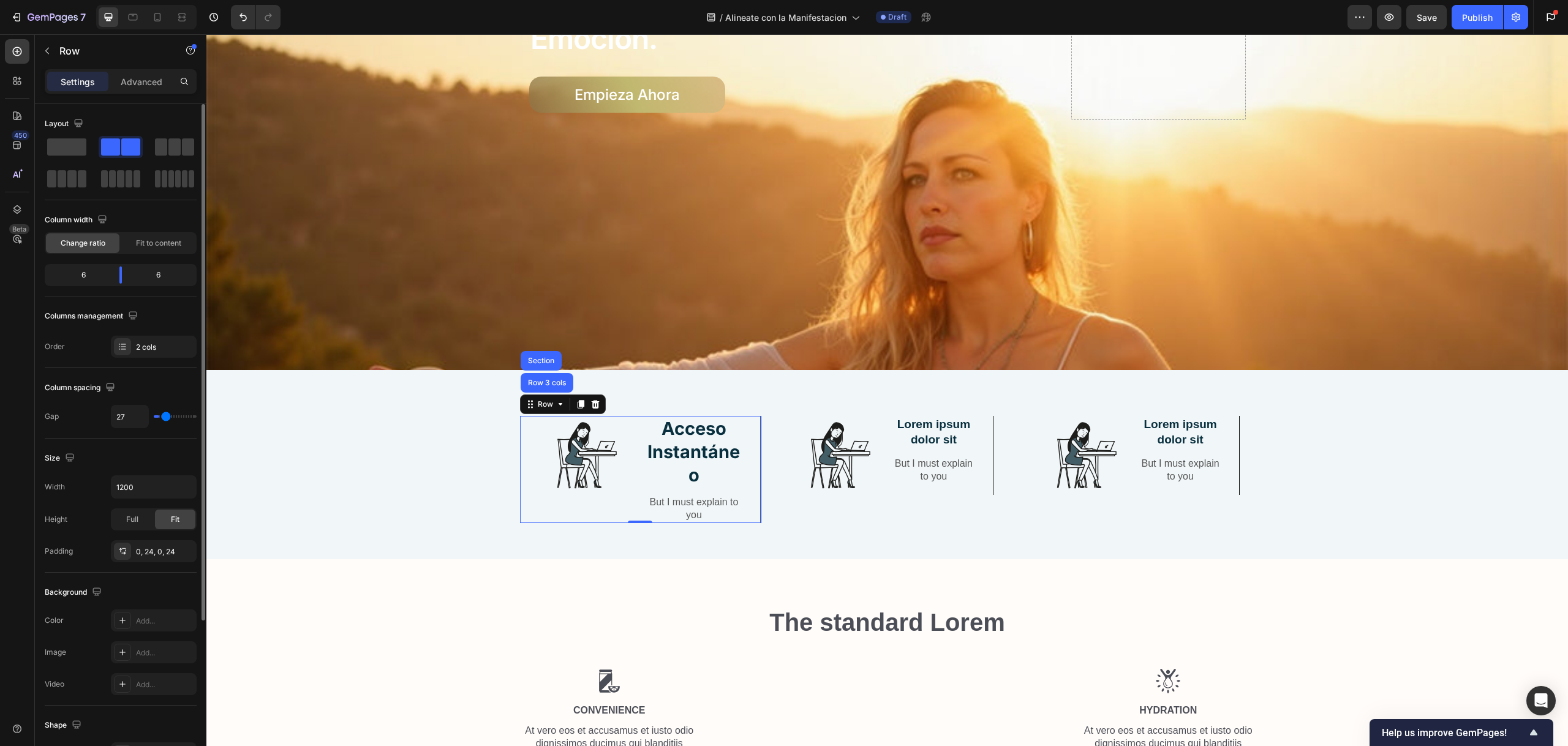
type input "29"
type input "33"
type input "34"
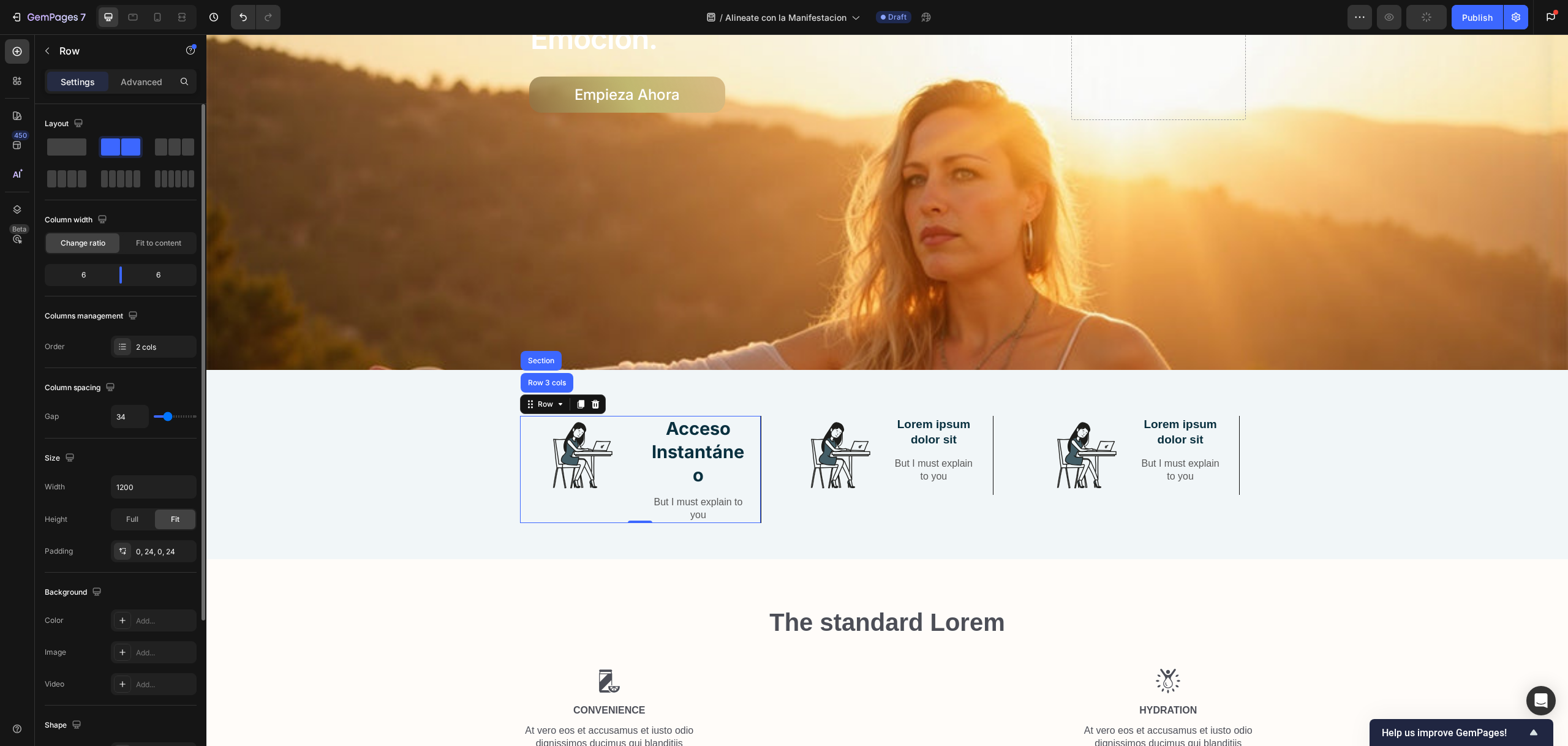
type input "35"
type input "36"
type input "43"
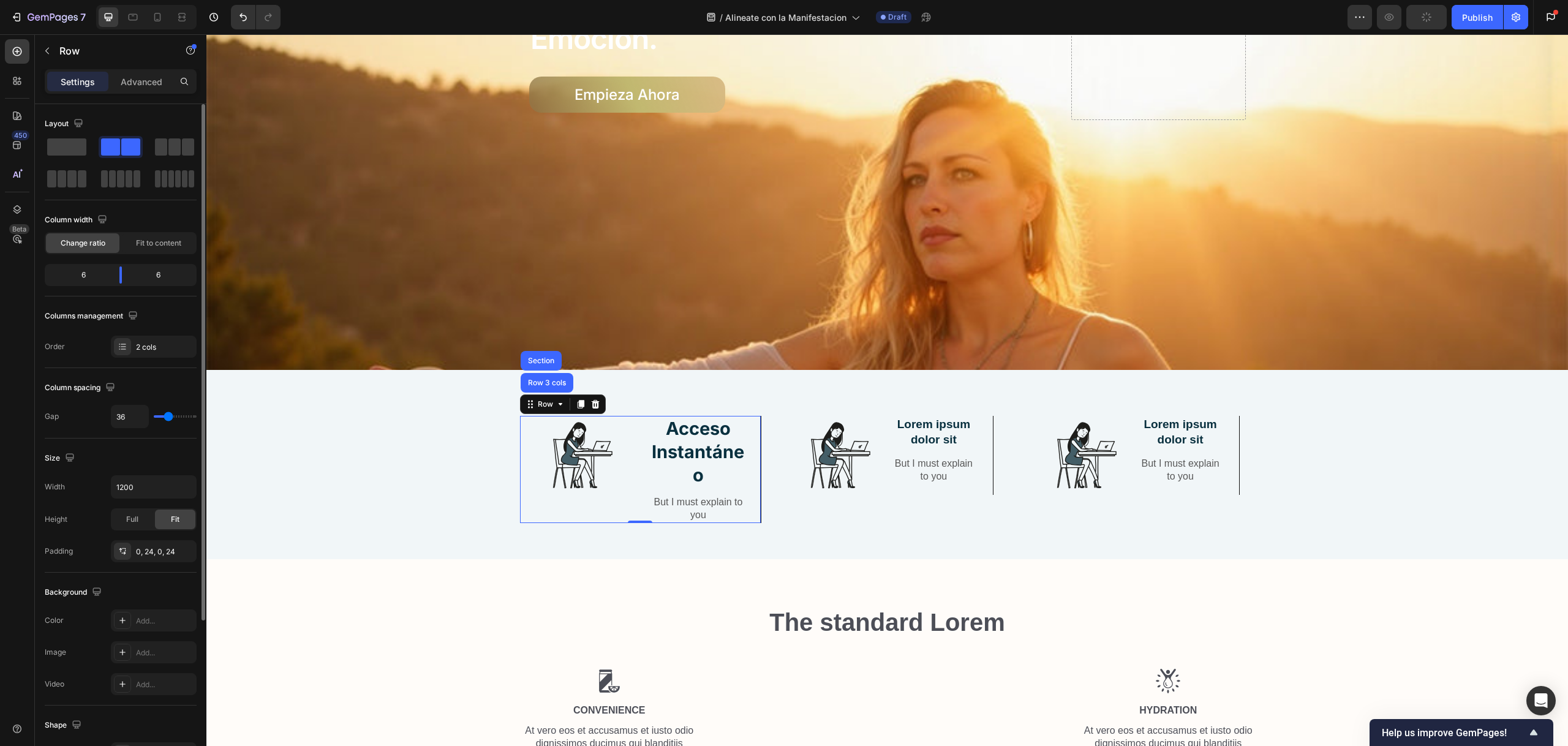
type input "43"
type input "45"
type input "46"
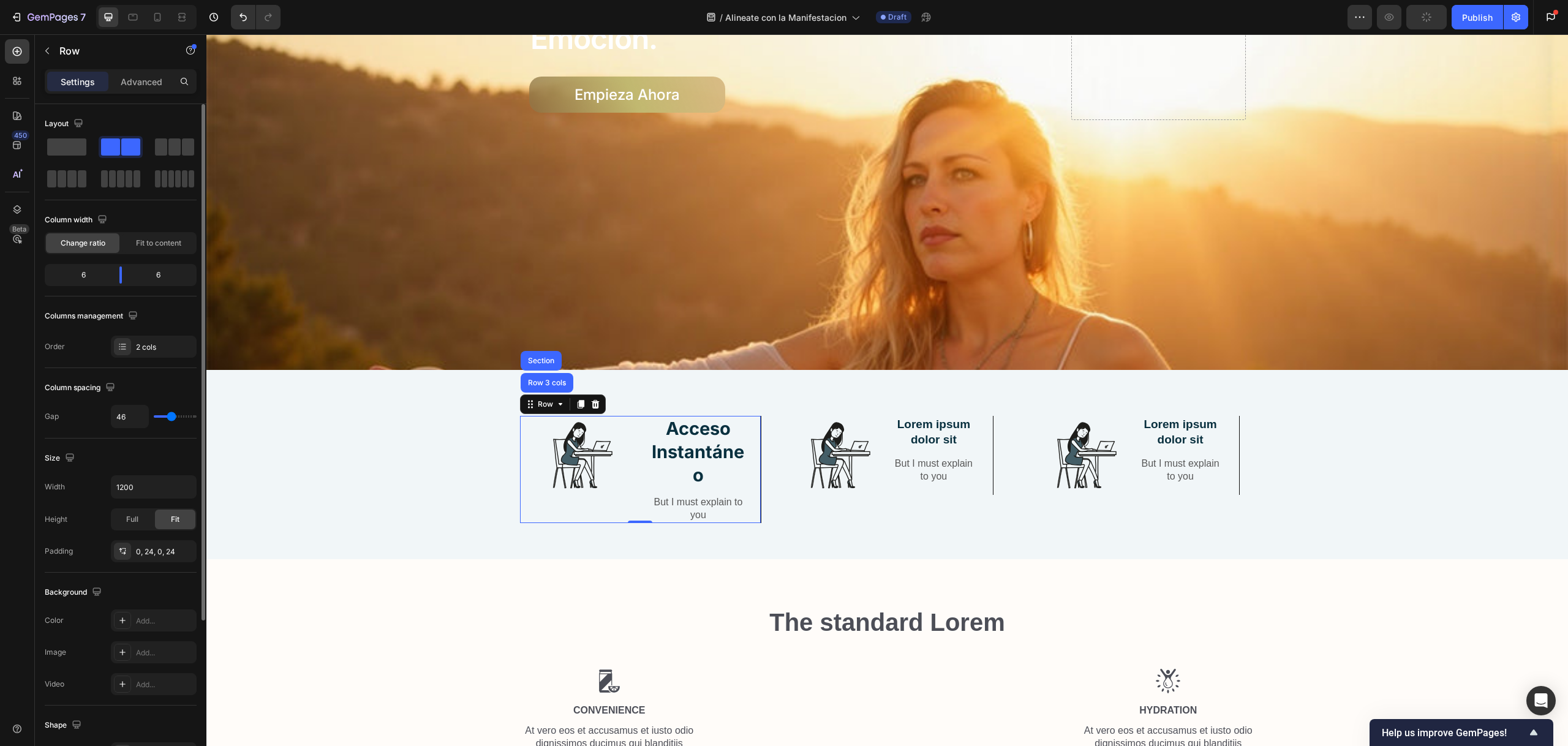
type input "47"
type input "48"
type input "56"
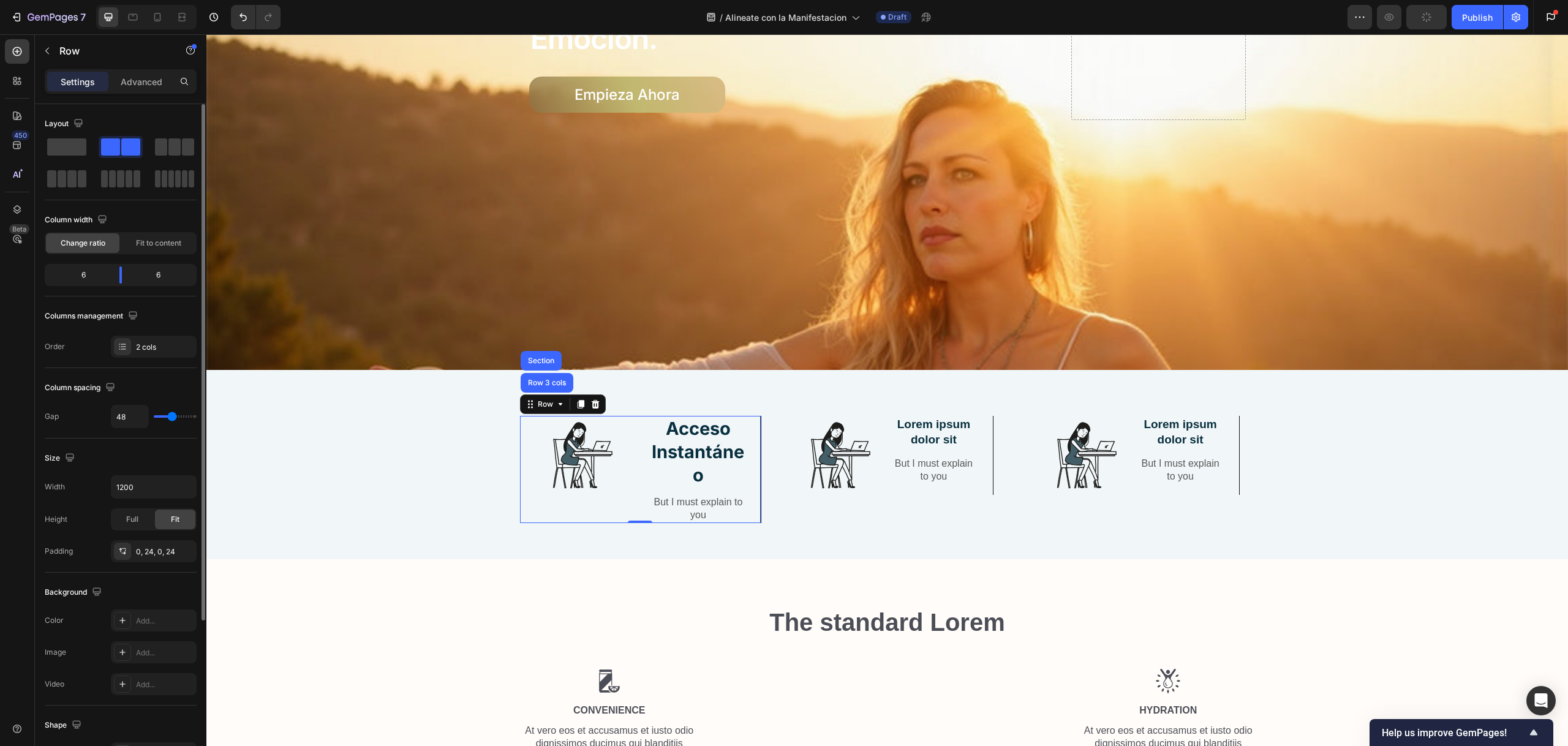
type input "56"
type input "64"
type input "73"
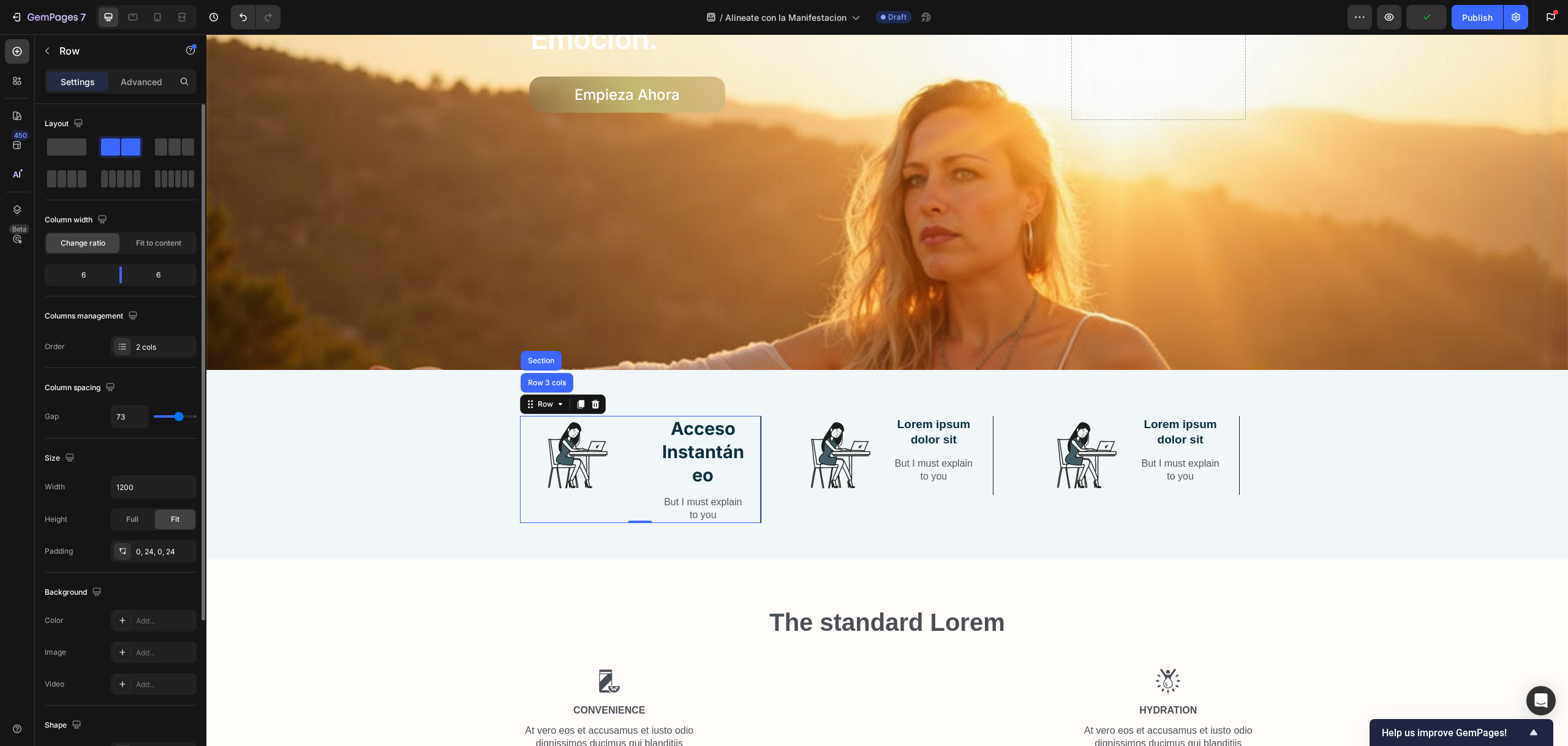
type input "86"
type input "95"
type input "103"
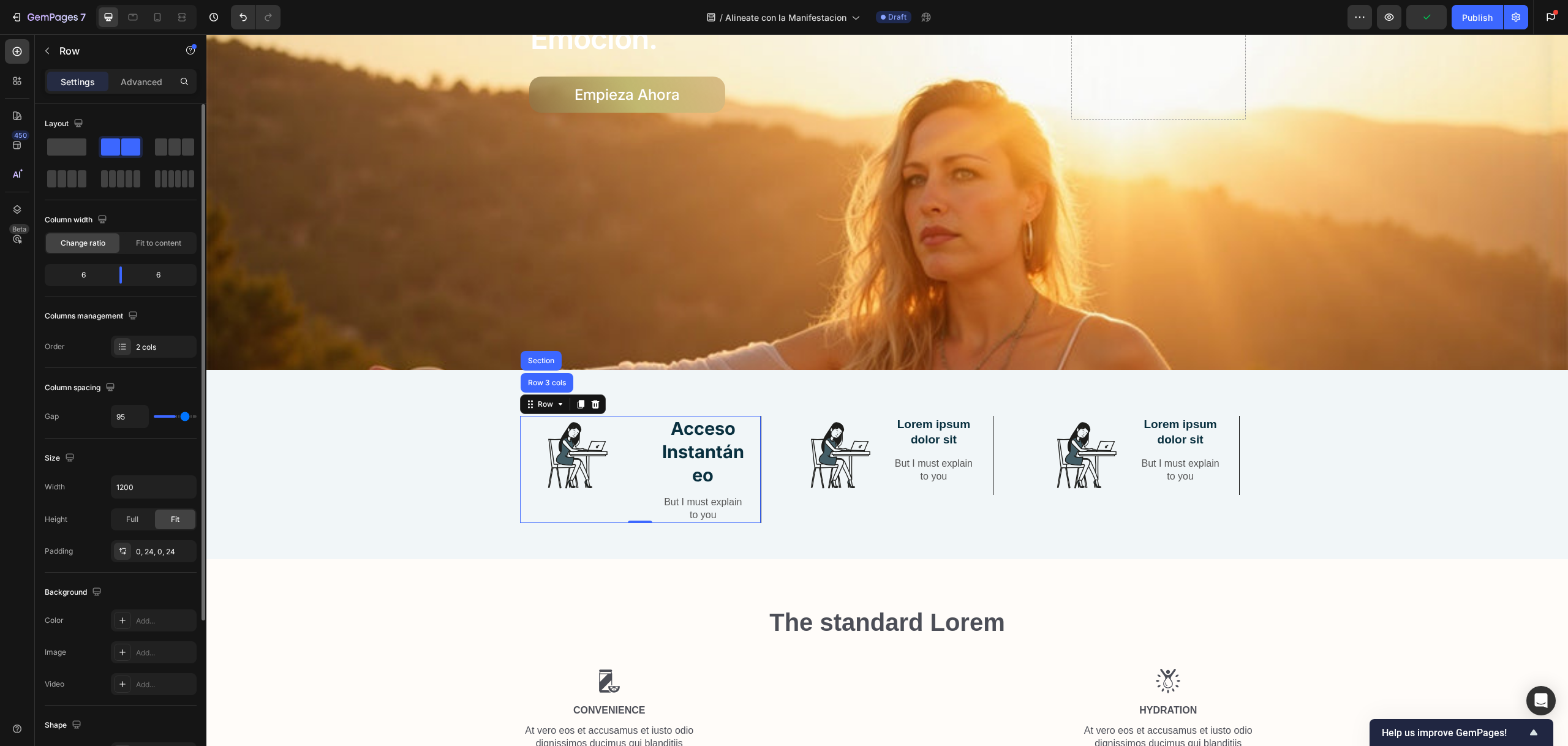
type input "103"
type input "113"
type input "120"
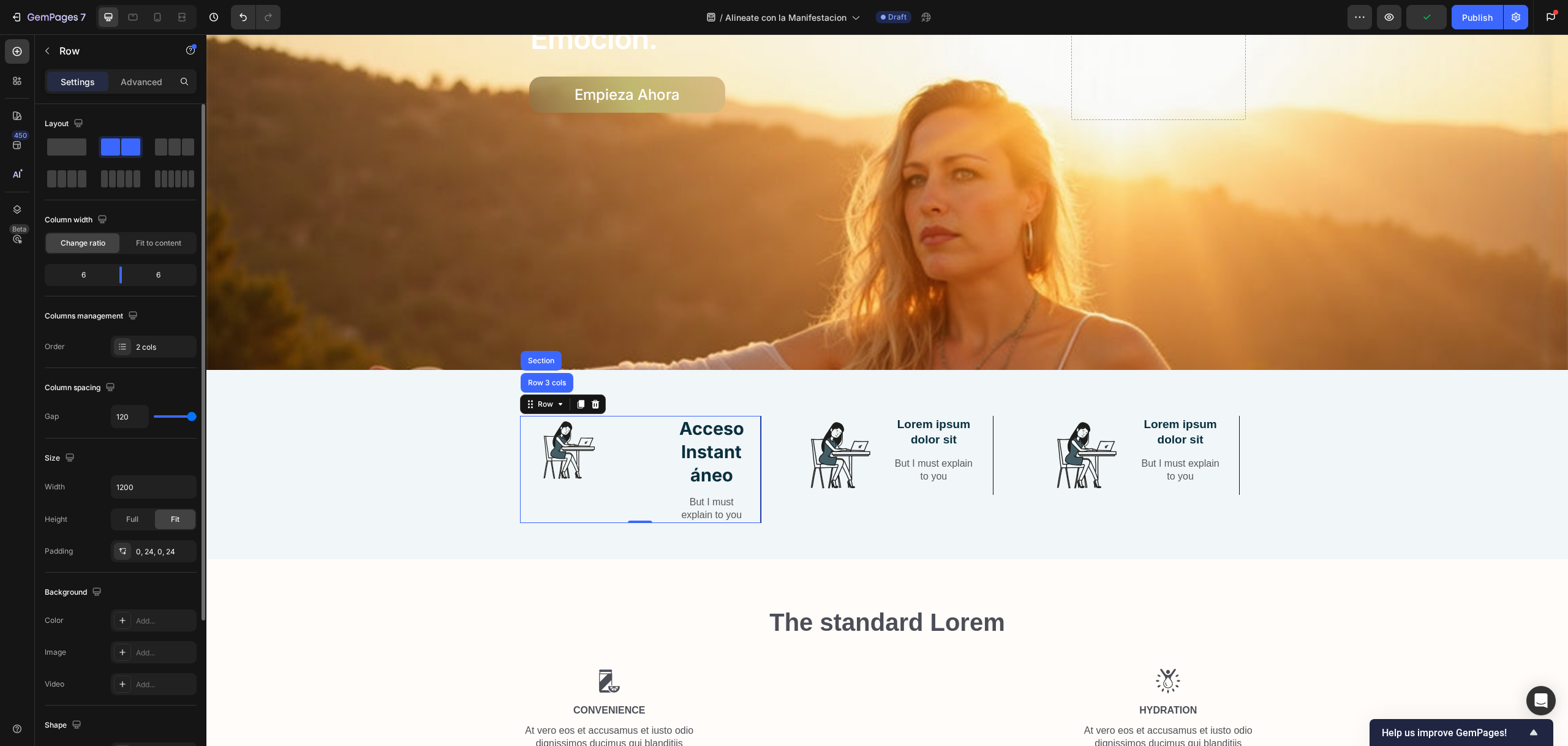
type input "118"
type input "114"
type input "109"
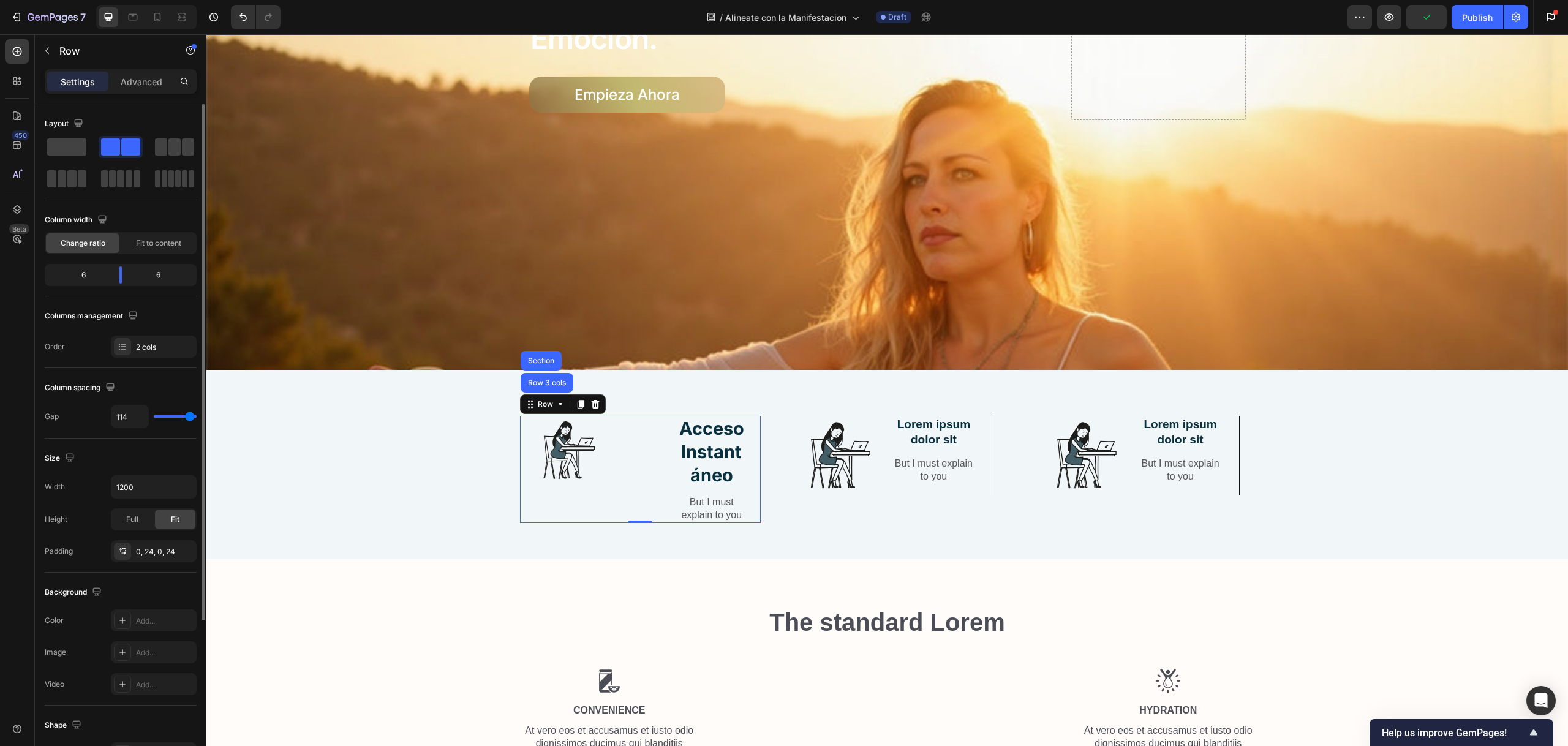
type input "109"
type input "104"
type input "99"
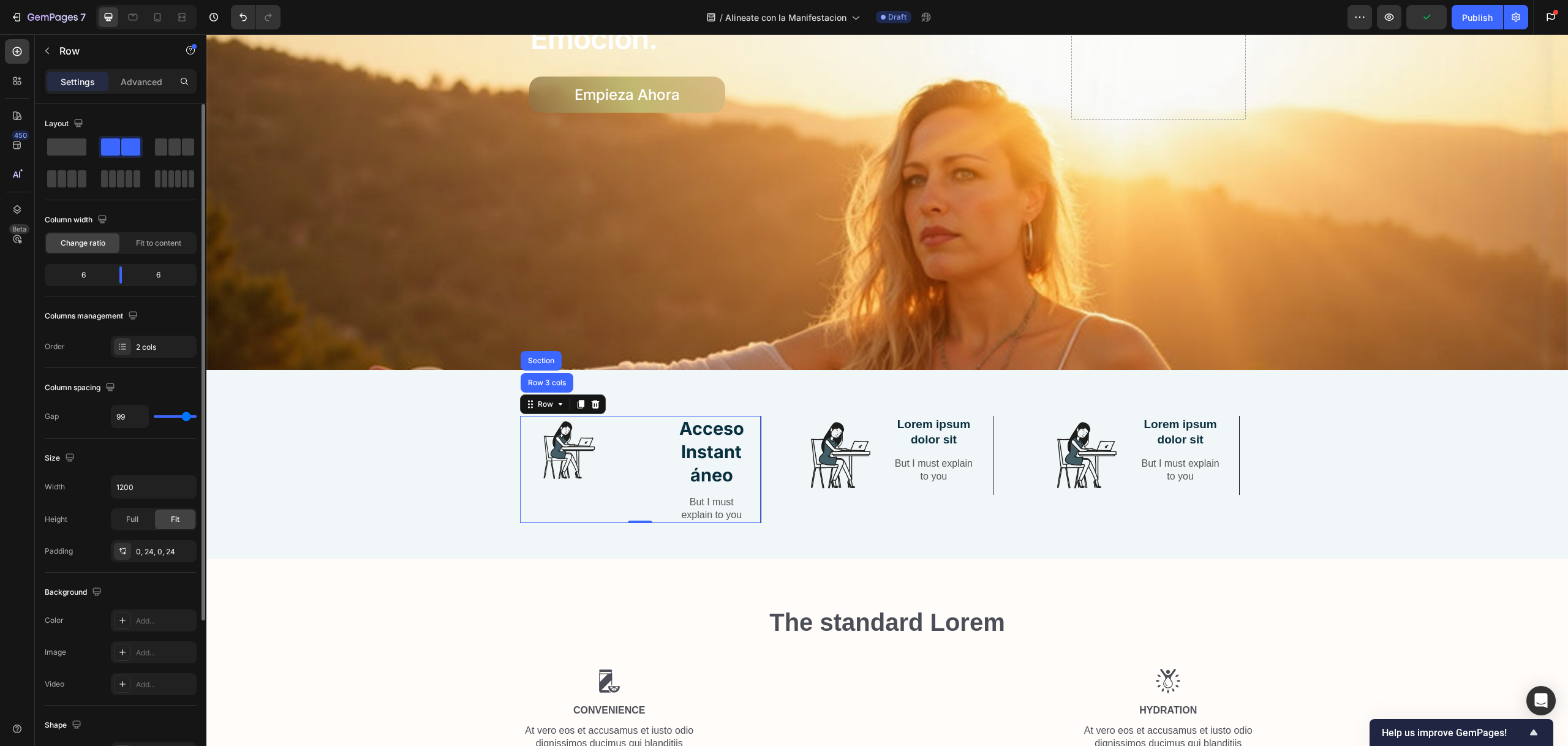
type input "93"
type input "88"
type input "84"
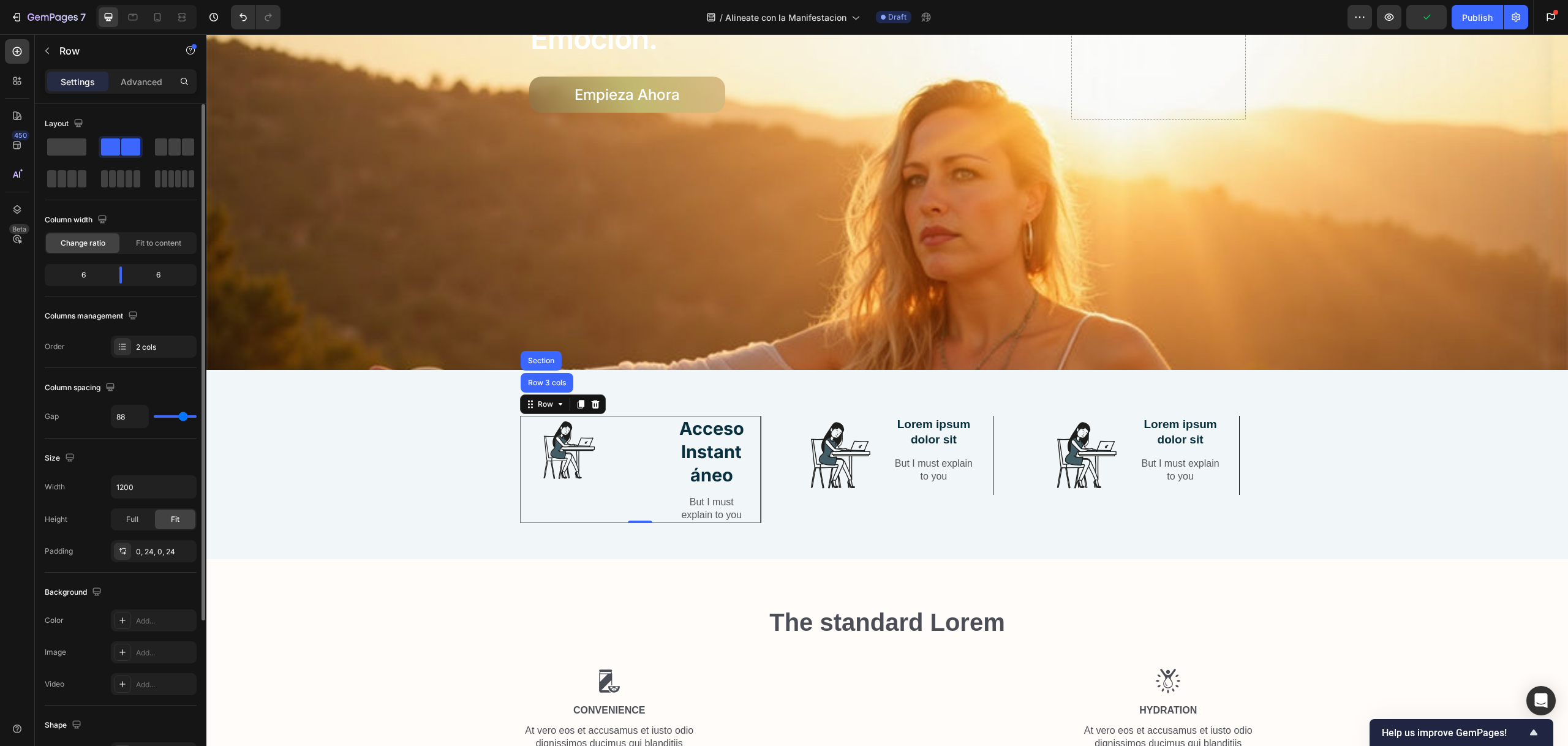
type input "84"
type input "82"
type input "81"
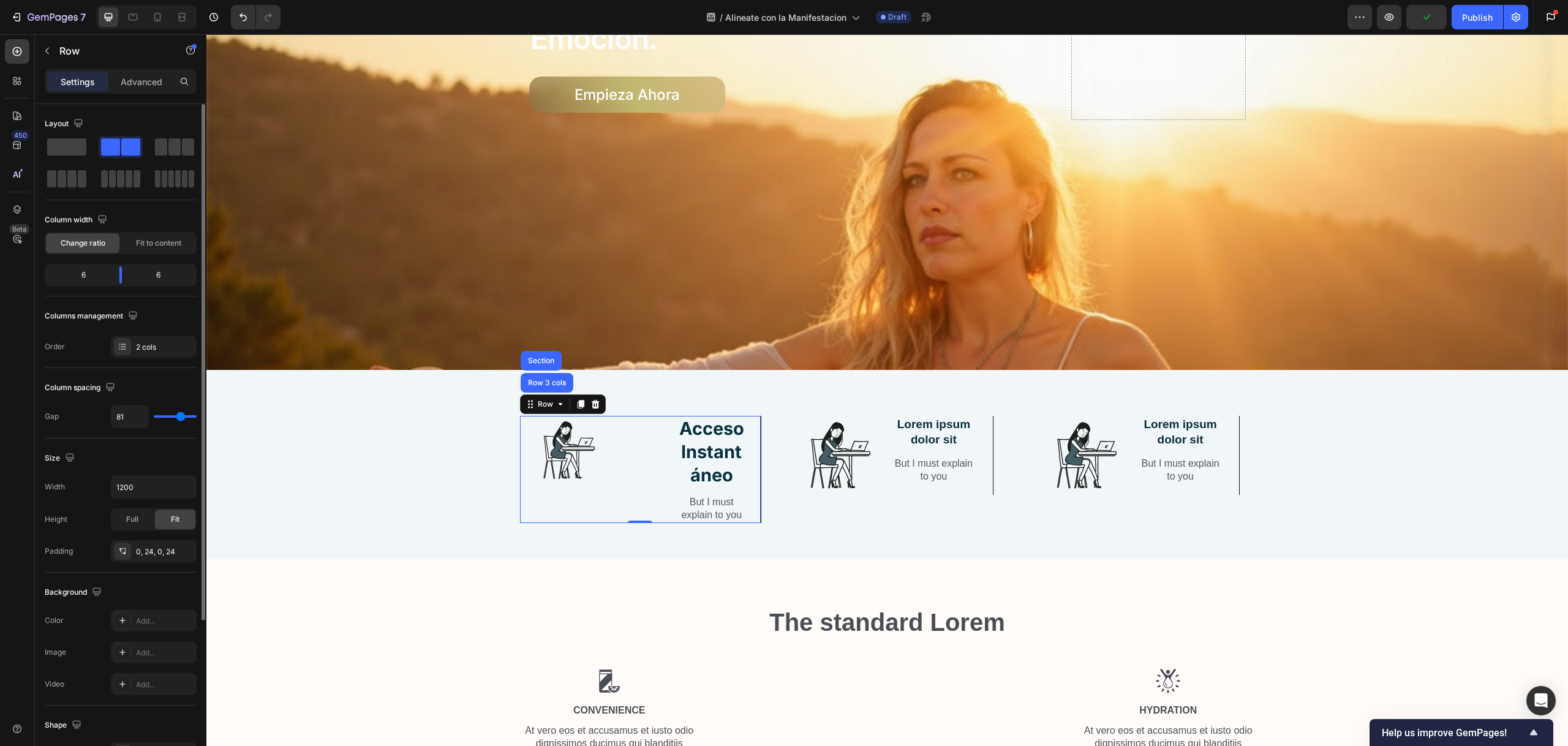
type input "78"
drag, startPoint x: 159, startPoint y: 419, endPoint x: 152, endPoint y: 418, distance: 7.1
click at [154, 418] on input "range" at bounding box center [175, 416] width 43 height 3
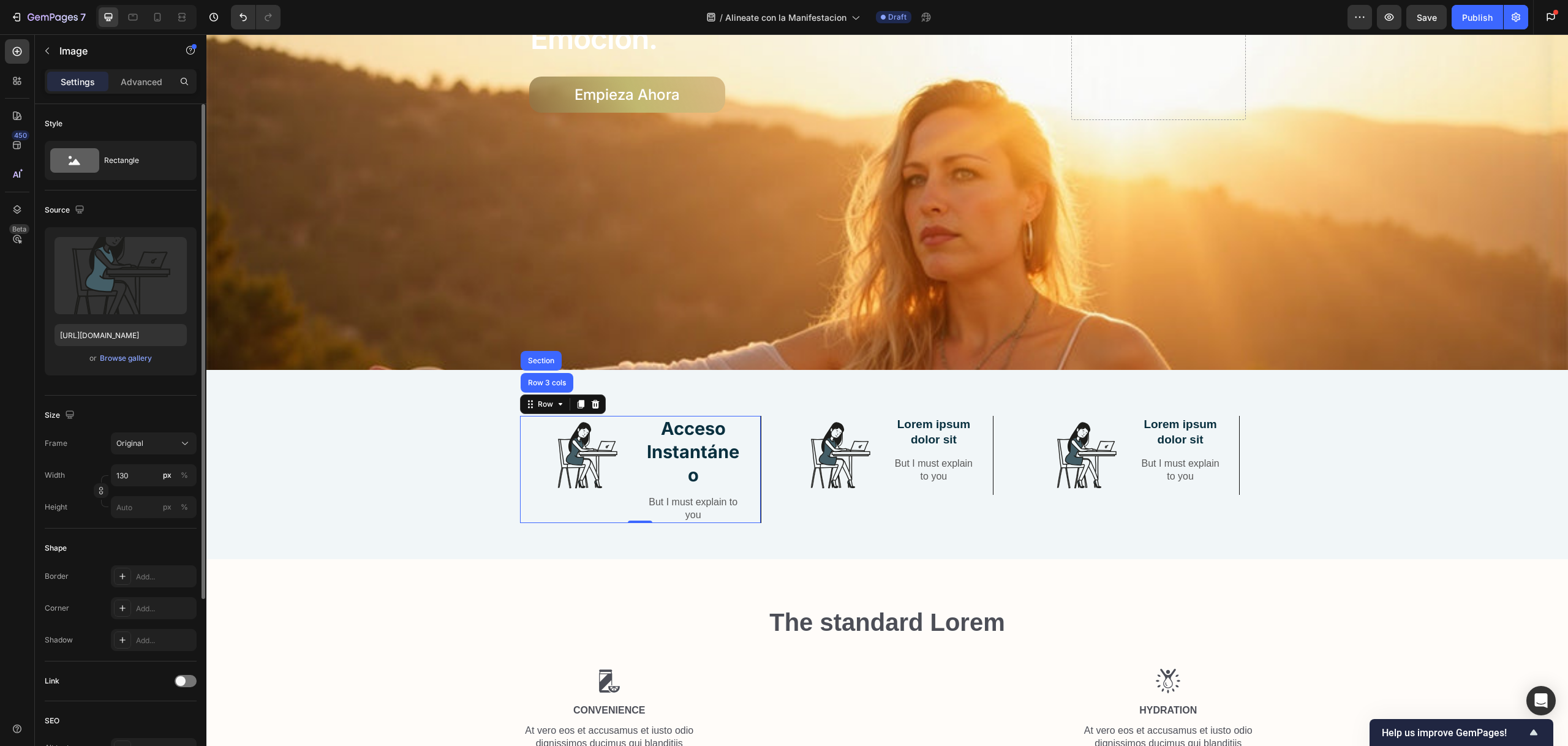
click at [535, 430] on div at bounding box center [588, 455] width 106 height 79
click at [525, 422] on div "Image Acceso Instantáneo Text Block But I must explain to you Text Block Row 0" at bounding box center [641, 469] width 242 height 107
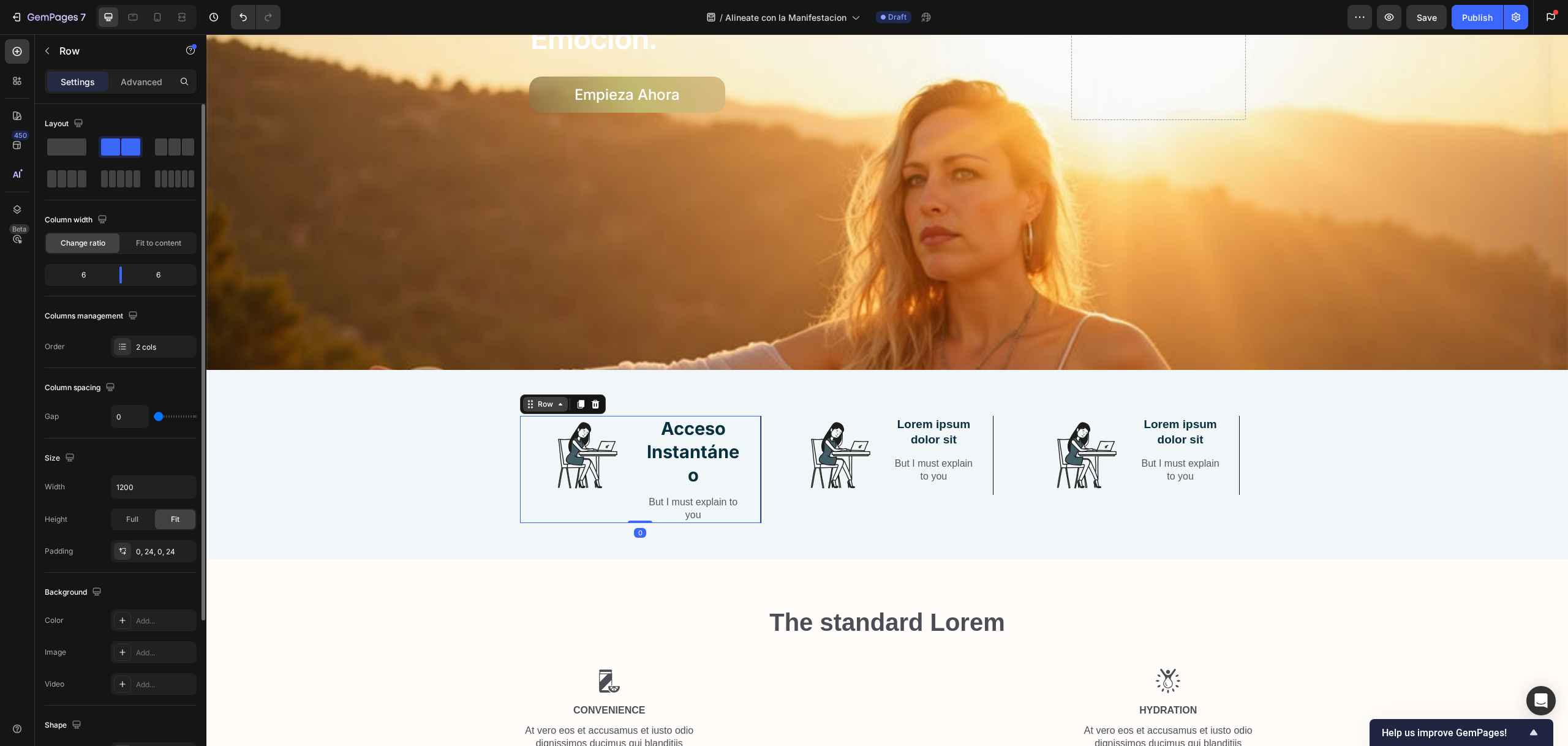
click at [539, 403] on div "Row" at bounding box center [545, 405] width 20 height 11
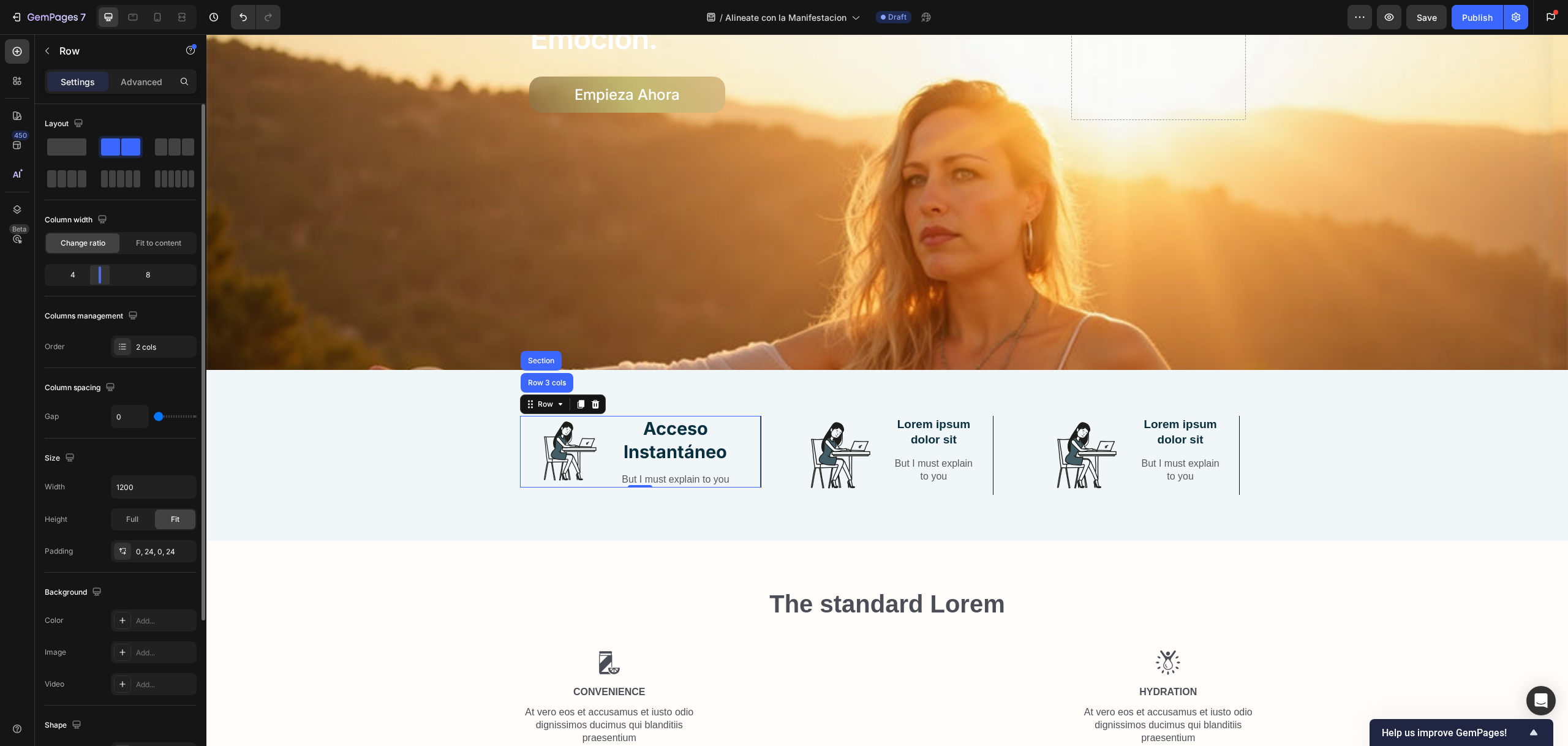
drag, startPoint x: 123, startPoint y: 278, endPoint x: 92, endPoint y: 283, distance: 31.4
click at [92, 283] on div at bounding box center [99, 275] width 22 height 17
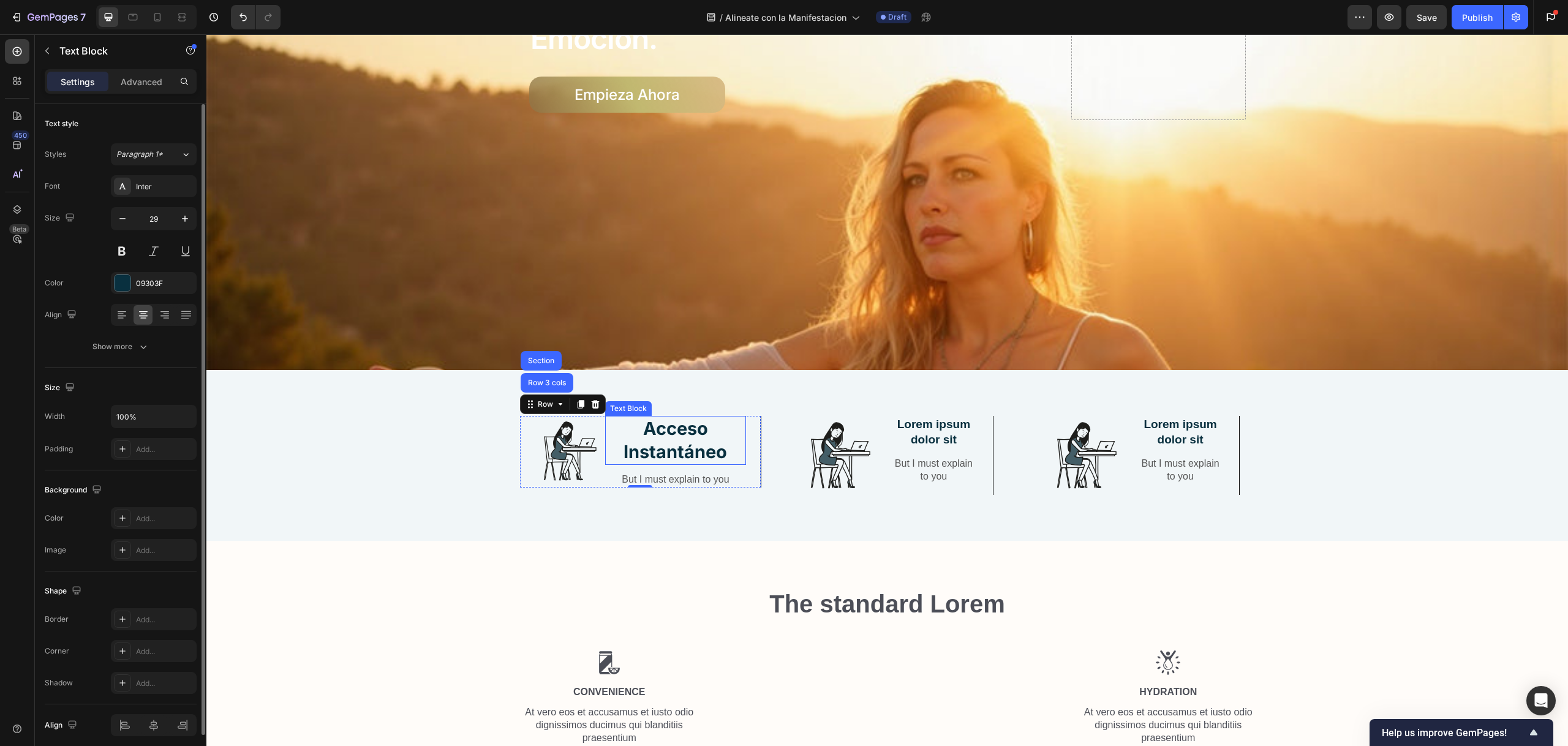
click at [672, 434] on p "Acceso Instantáneo" at bounding box center [676, 440] width 139 height 46
click at [181, 219] on icon "button" at bounding box center [185, 218] width 12 height 12
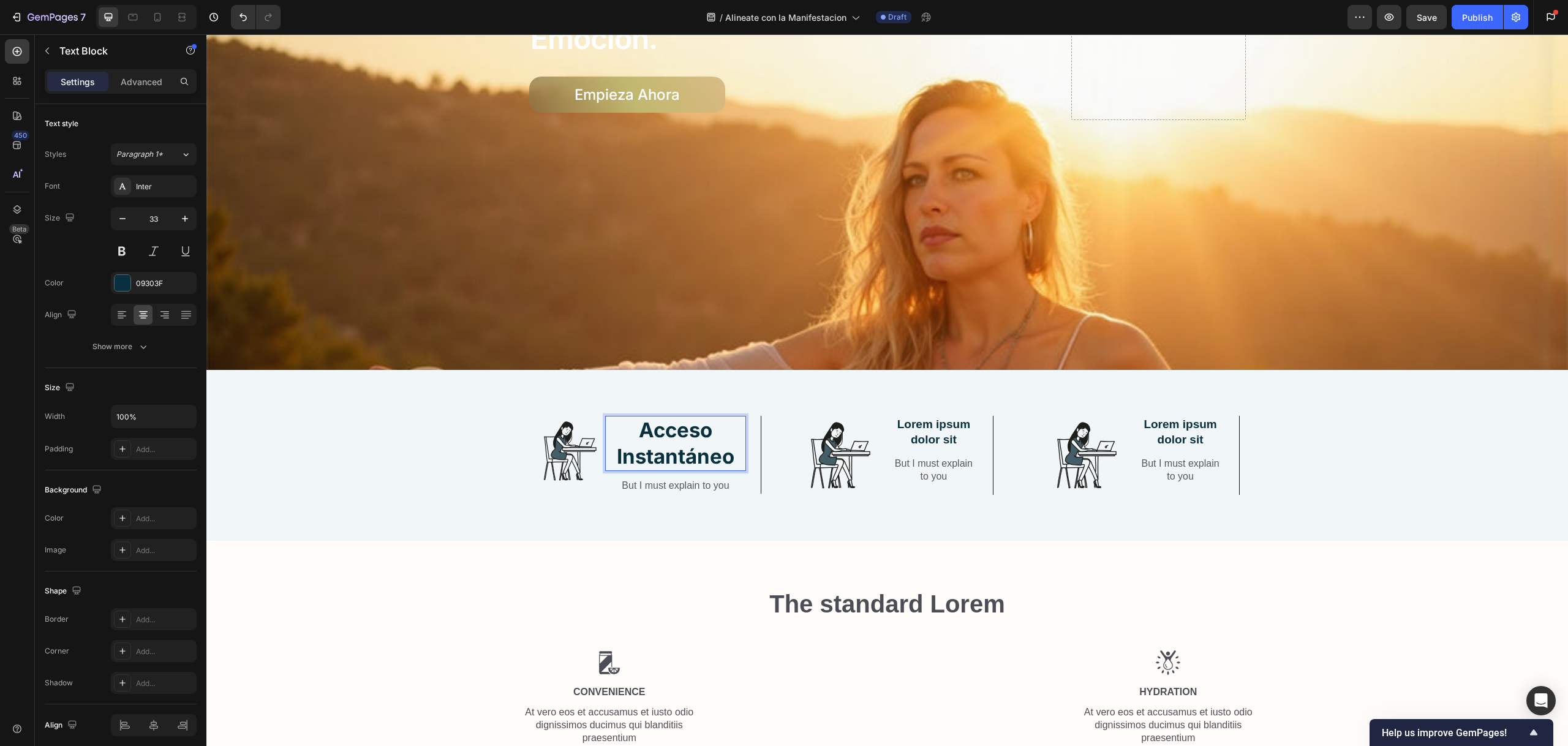
click at [669, 449] on strong "Acceso Instantáneo" at bounding box center [675, 443] width 118 height 51
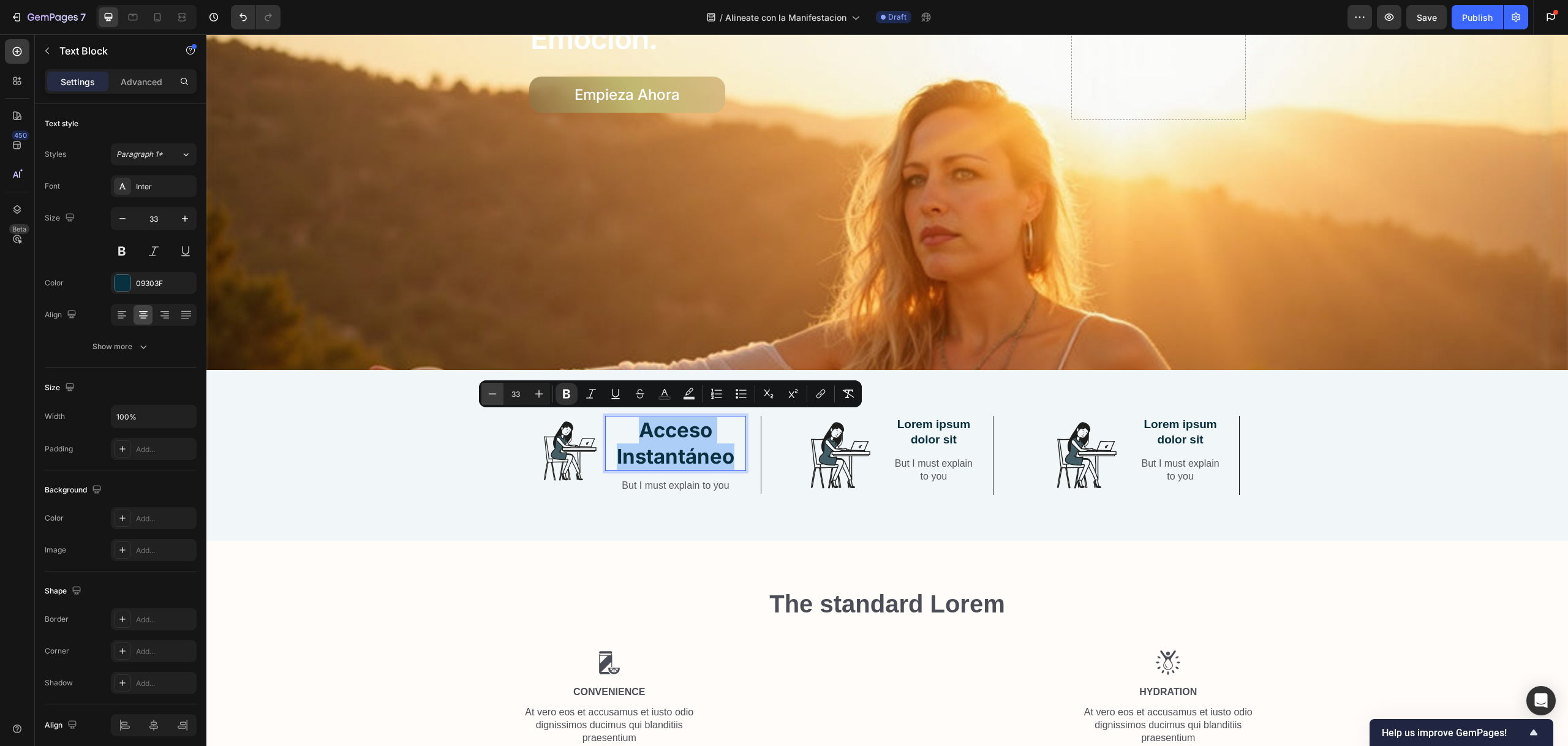
click at [491, 393] on icon "Editor contextual toolbar" at bounding box center [492, 394] width 12 height 12
click at [491, 392] on icon "Editor contextual toolbar" at bounding box center [492, 394] width 12 height 12
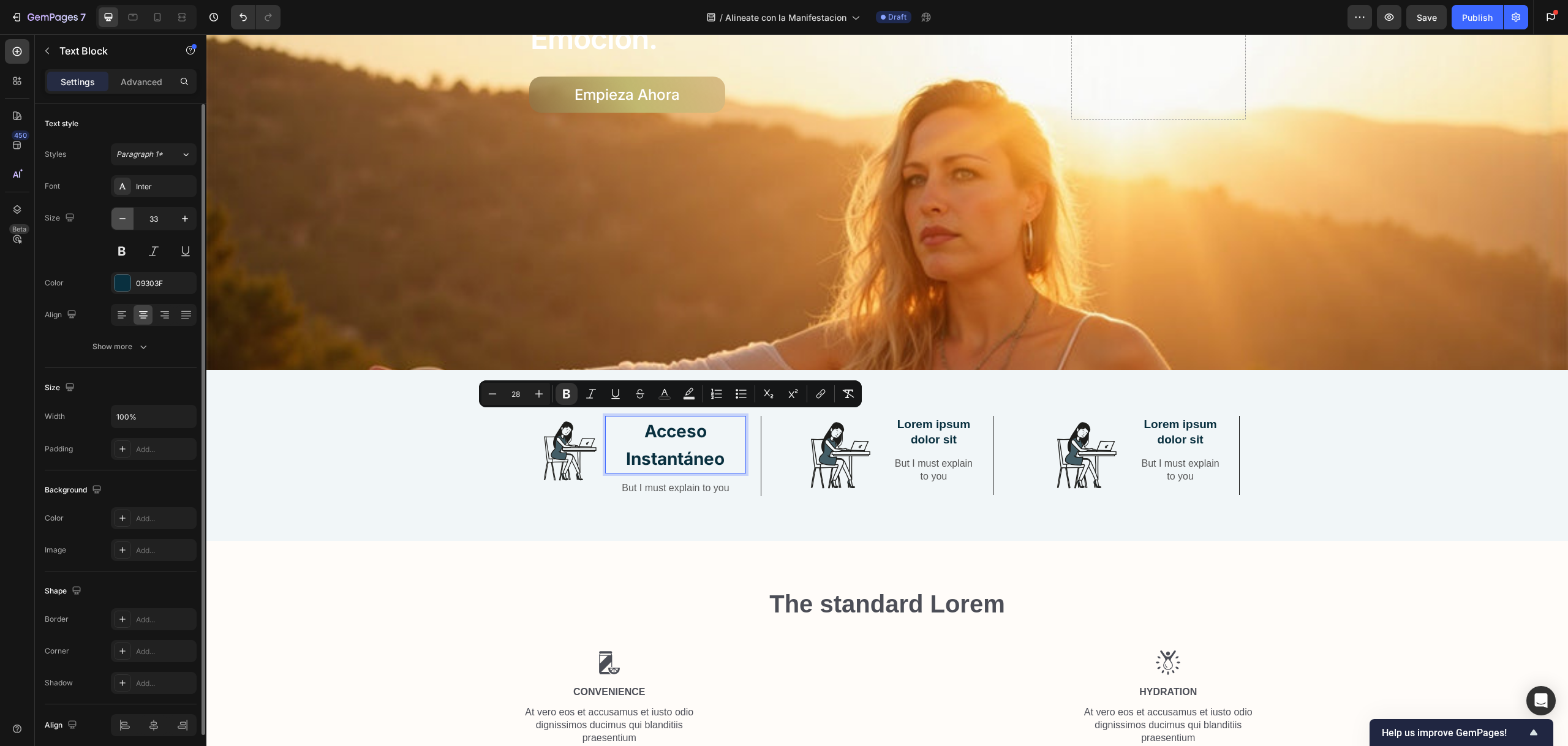
click at [122, 219] on icon "button" at bounding box center [122, 218] width 12 height 12
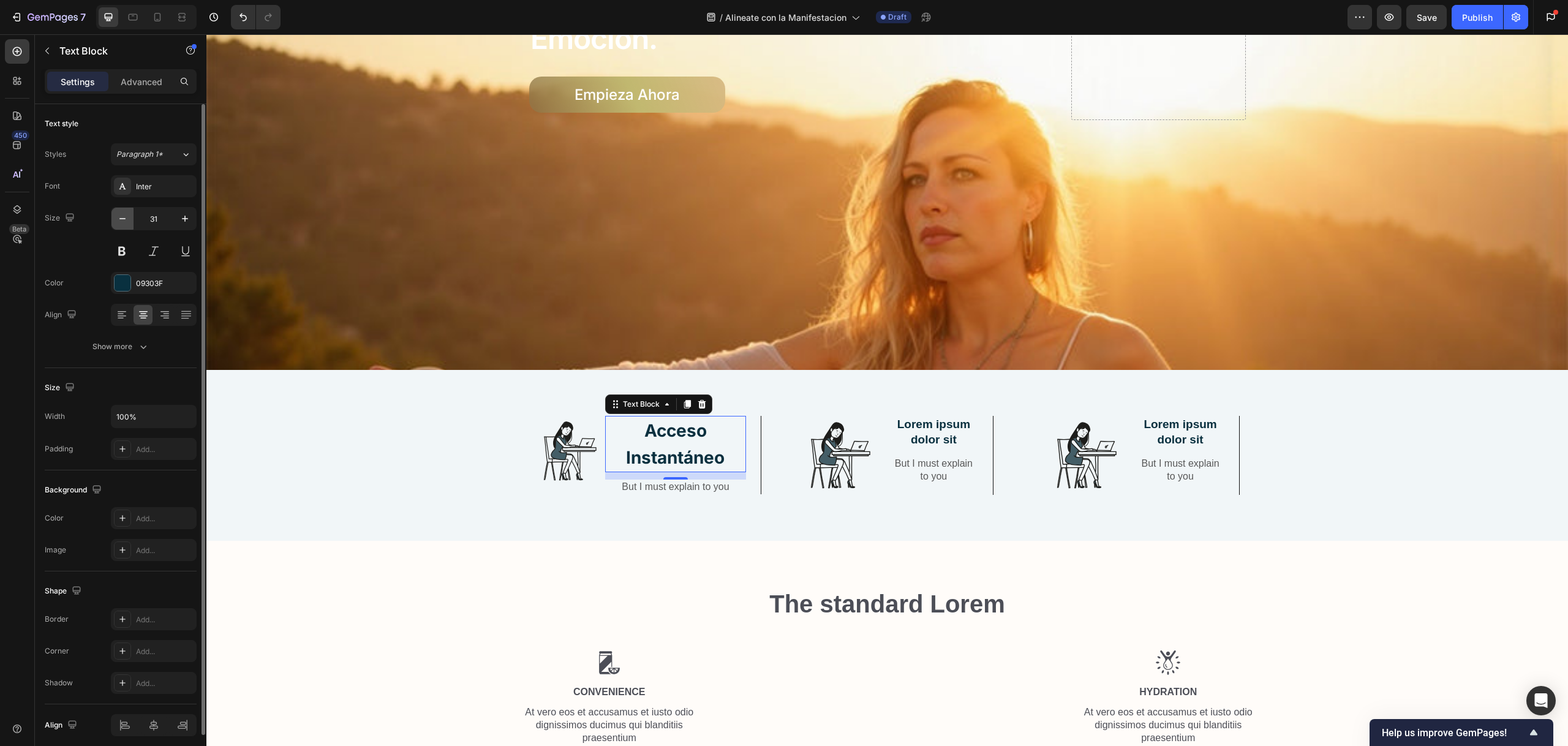
click at [122, 219] on icon "button" at bounding box center [122, 218] width 12 height 12
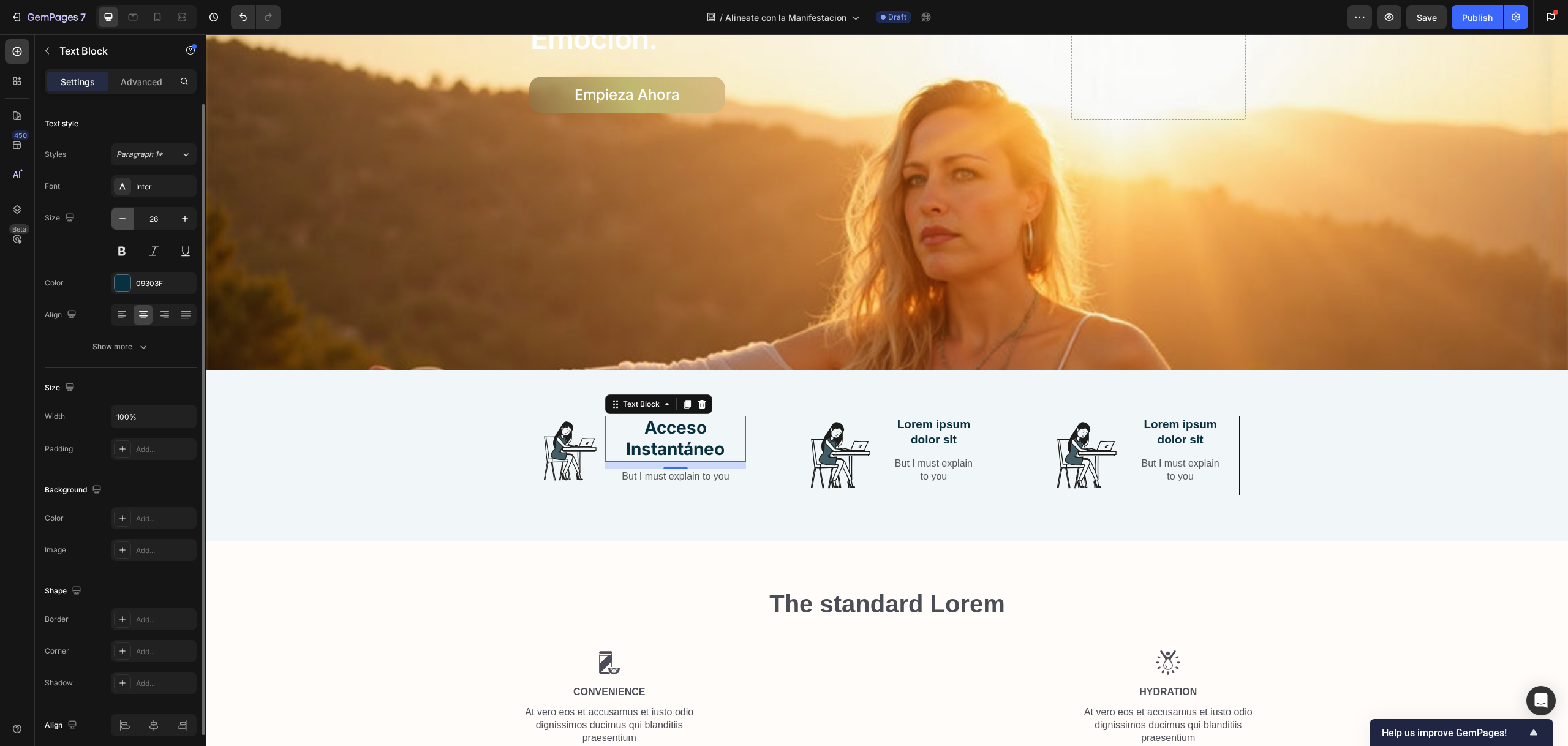
click at [122, 219] on icon "button" at bounding box center [122, 218] width 12 height 12
click at [652, 419] on strong "Acceso Instantáneo" at bounding box center [675, 437] width 99 height 42
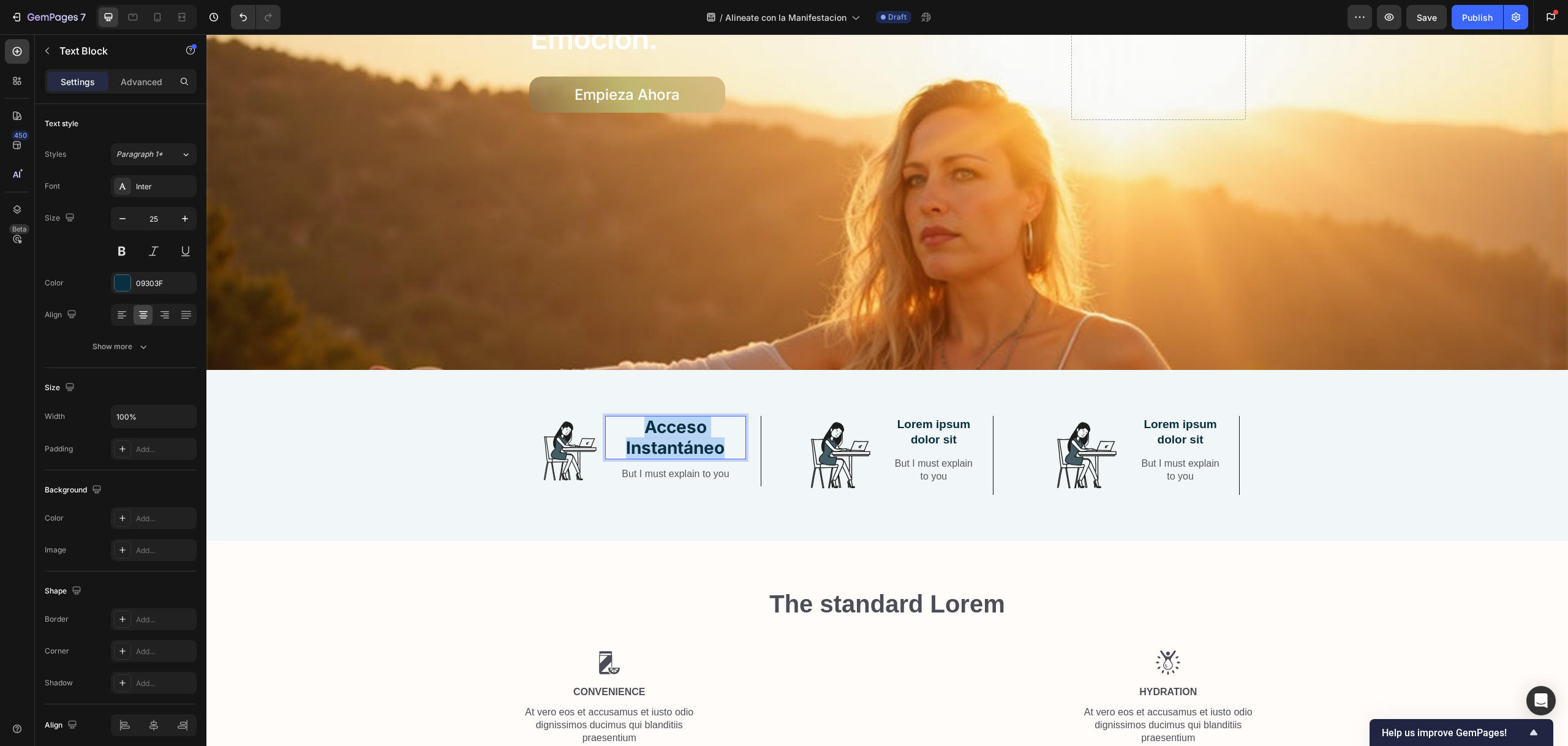
click at [652, 419] on strong "Acceso Instantáneo" at bounding box center [675, 437] width 99 height 42
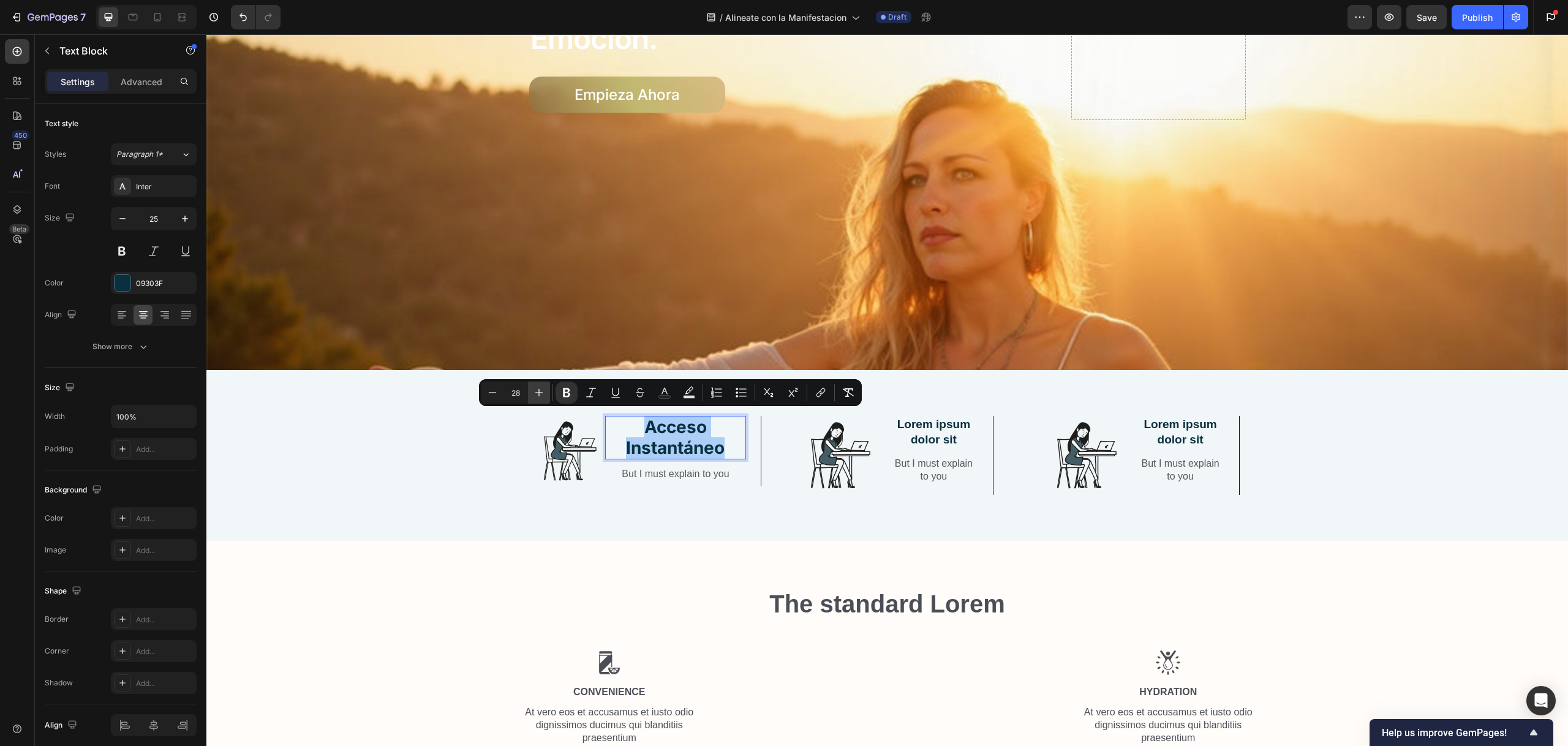
click at [542, 389] on icon "Editor contextual toolbar" at bounding box center [538, 393] width 12 height 12
click at [535, 390] on icon "Editor contextual toolbar" at bounding box center [538, 393] width 12 height 12
click at [370, 461] on div "Image Acceso Instantáneo Text Block 12 But I must explain to you Text Block Row…" at bounding box center [887, 465] width 1343 height 99
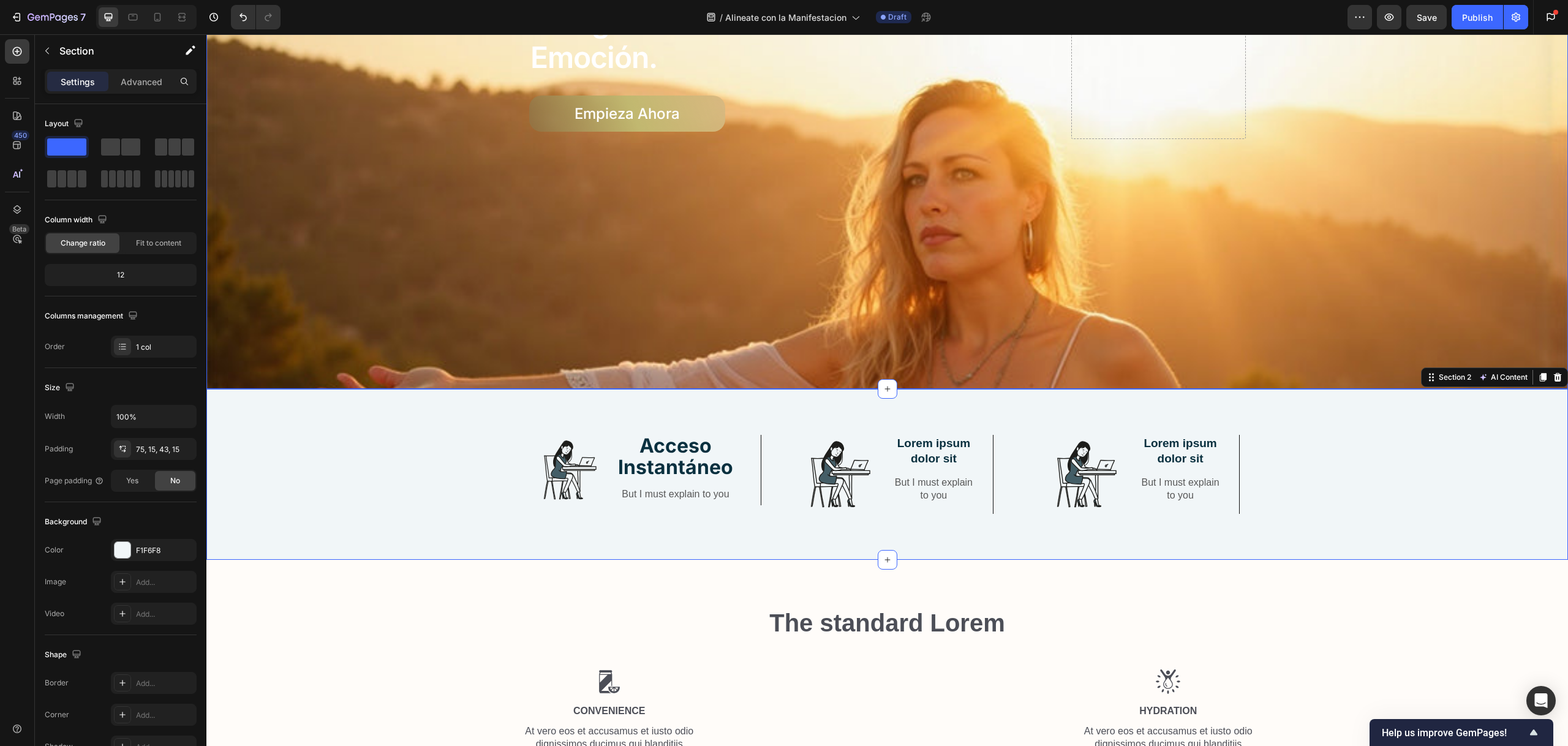
scroll to position [483, 0]
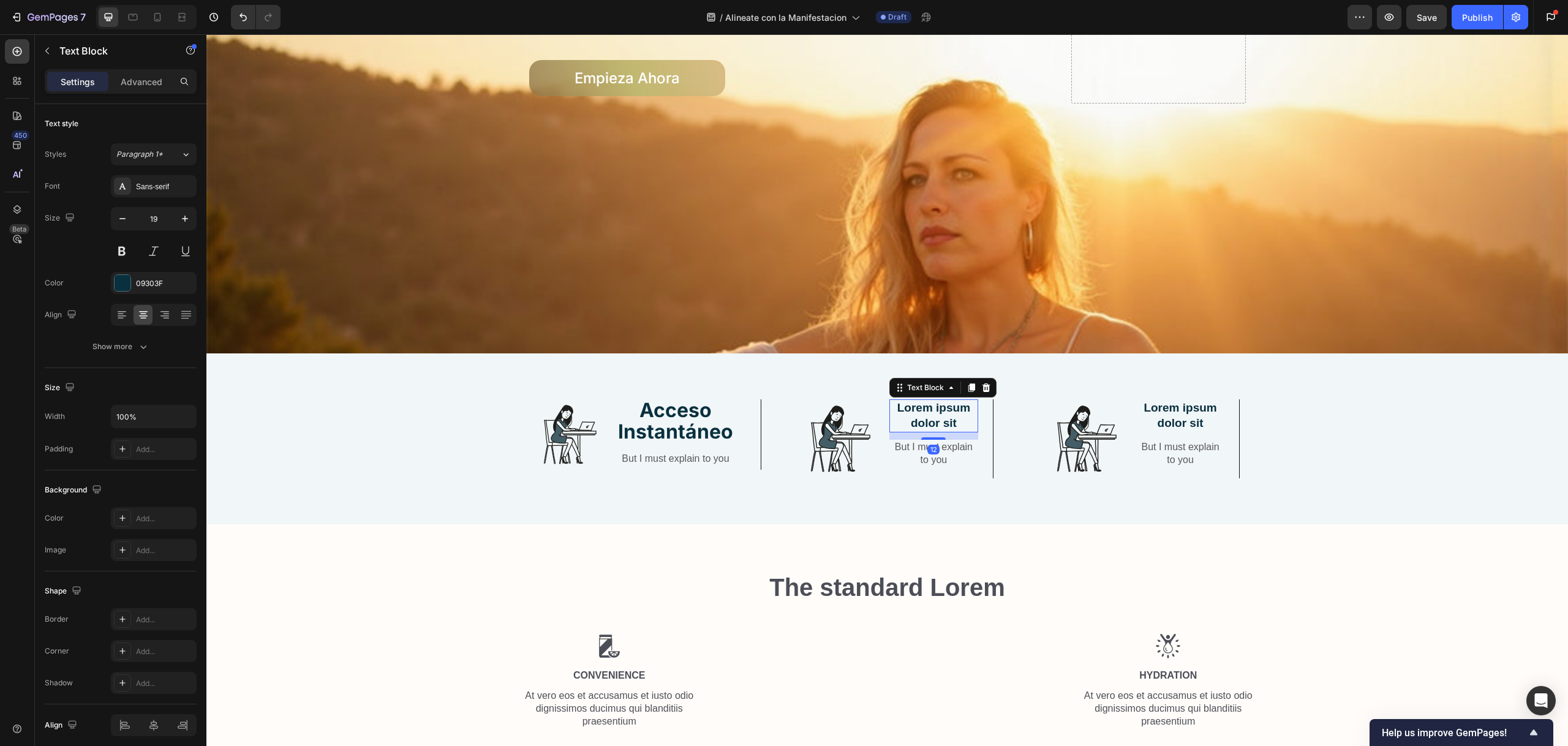
click at [922, 411] on p "Lorem ipsum dolor sit" at bounding box center [933, 416] width 86 height 30
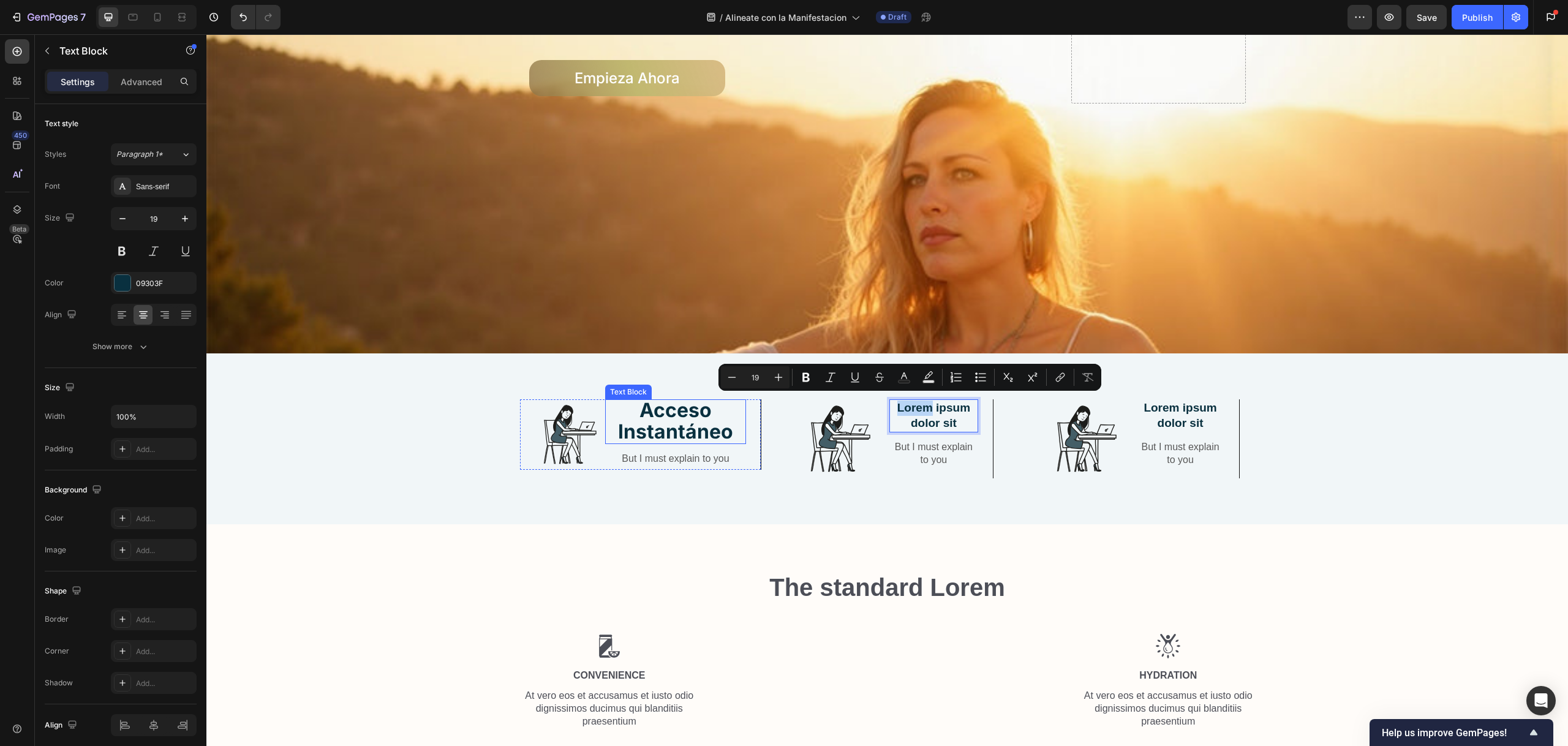
click at [683, 418] on strong "Acceso Instantáneo" at bounding box center [675, 421] width 115 height 45
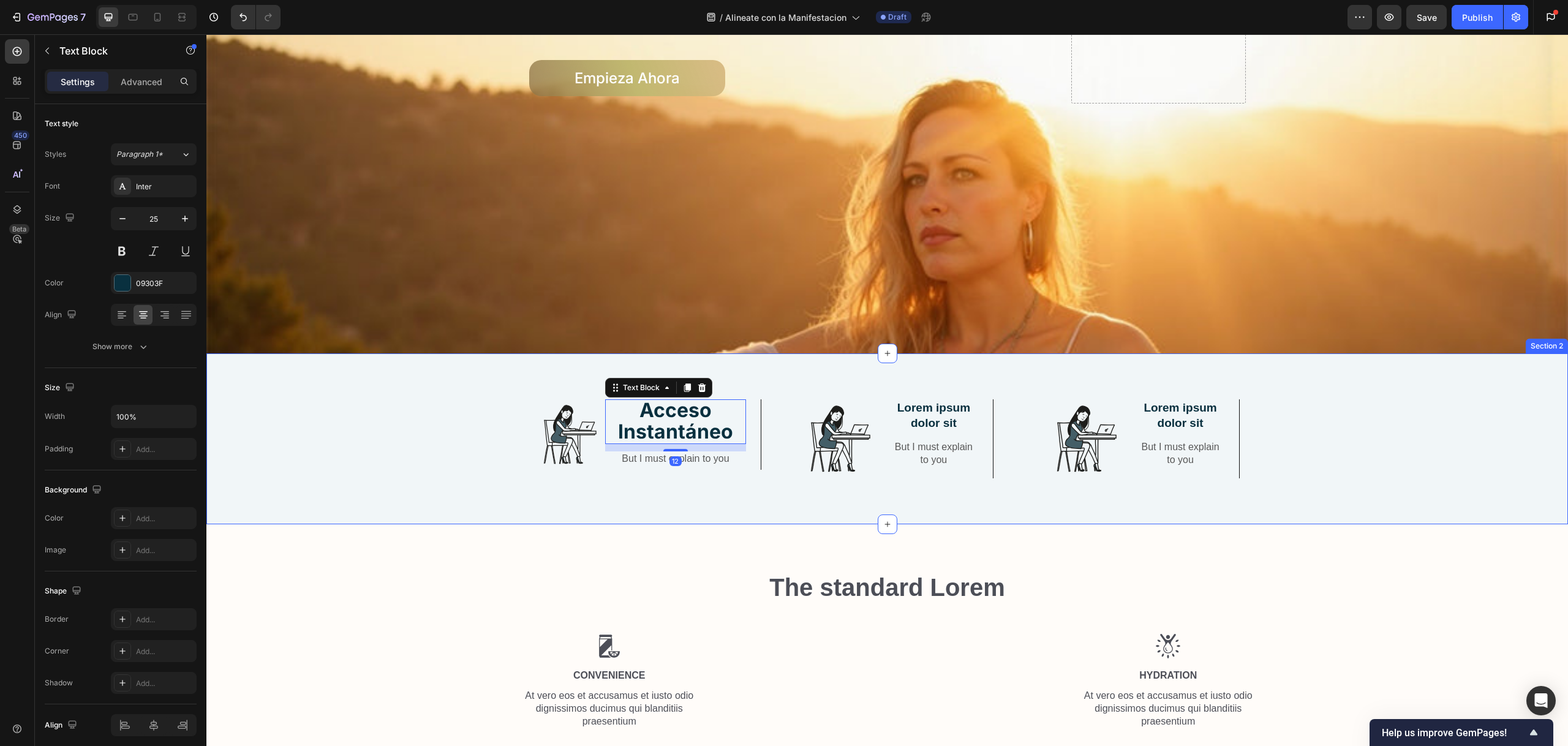
click at [437, 409] on div "Image Acceso Instantáneo Text Block 12 But I must explain to you Text Block Row…" at bounding box center [887, 449] width 1343 height 99
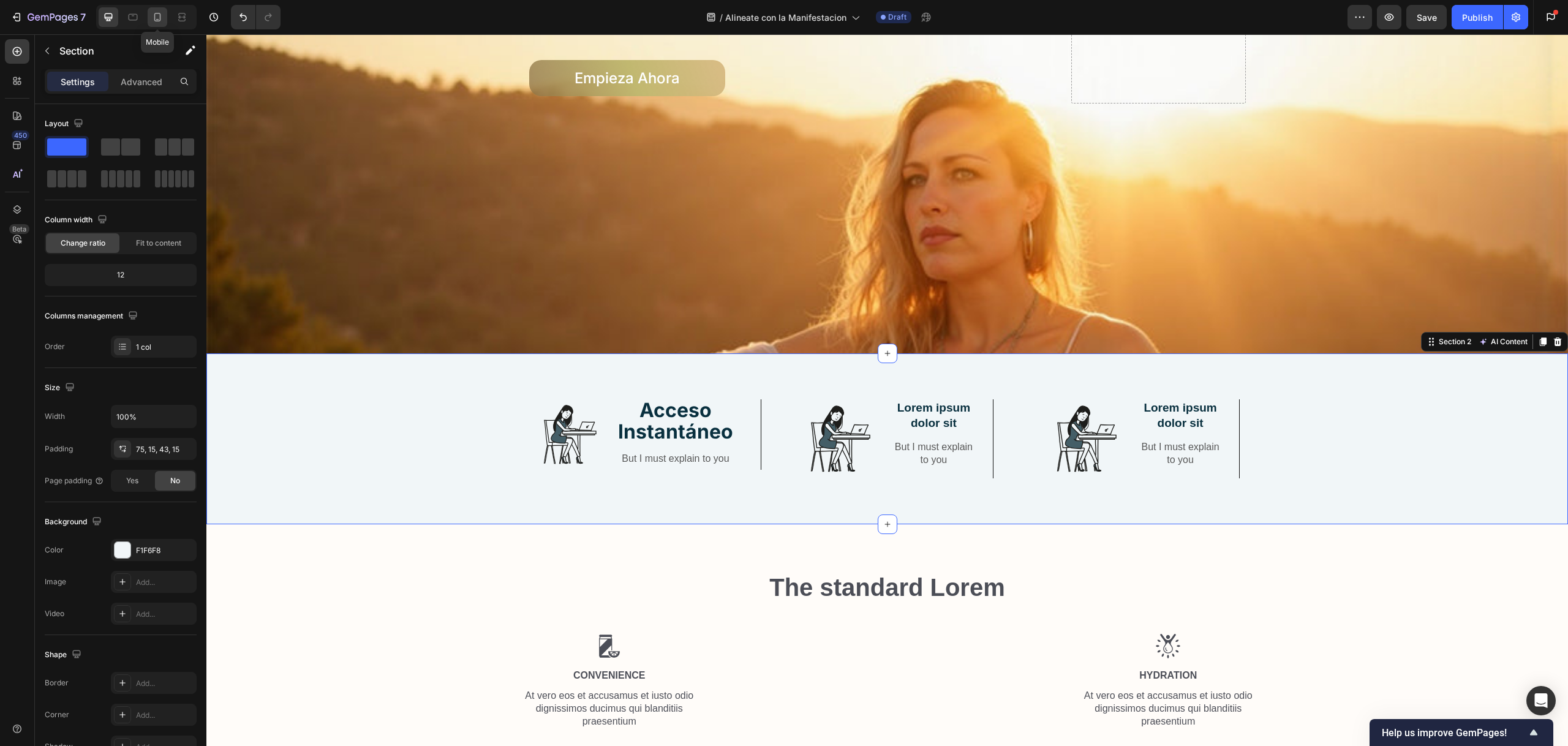
click at [159, 17] on icon at bounding box center [157, 17] width 12 height 12
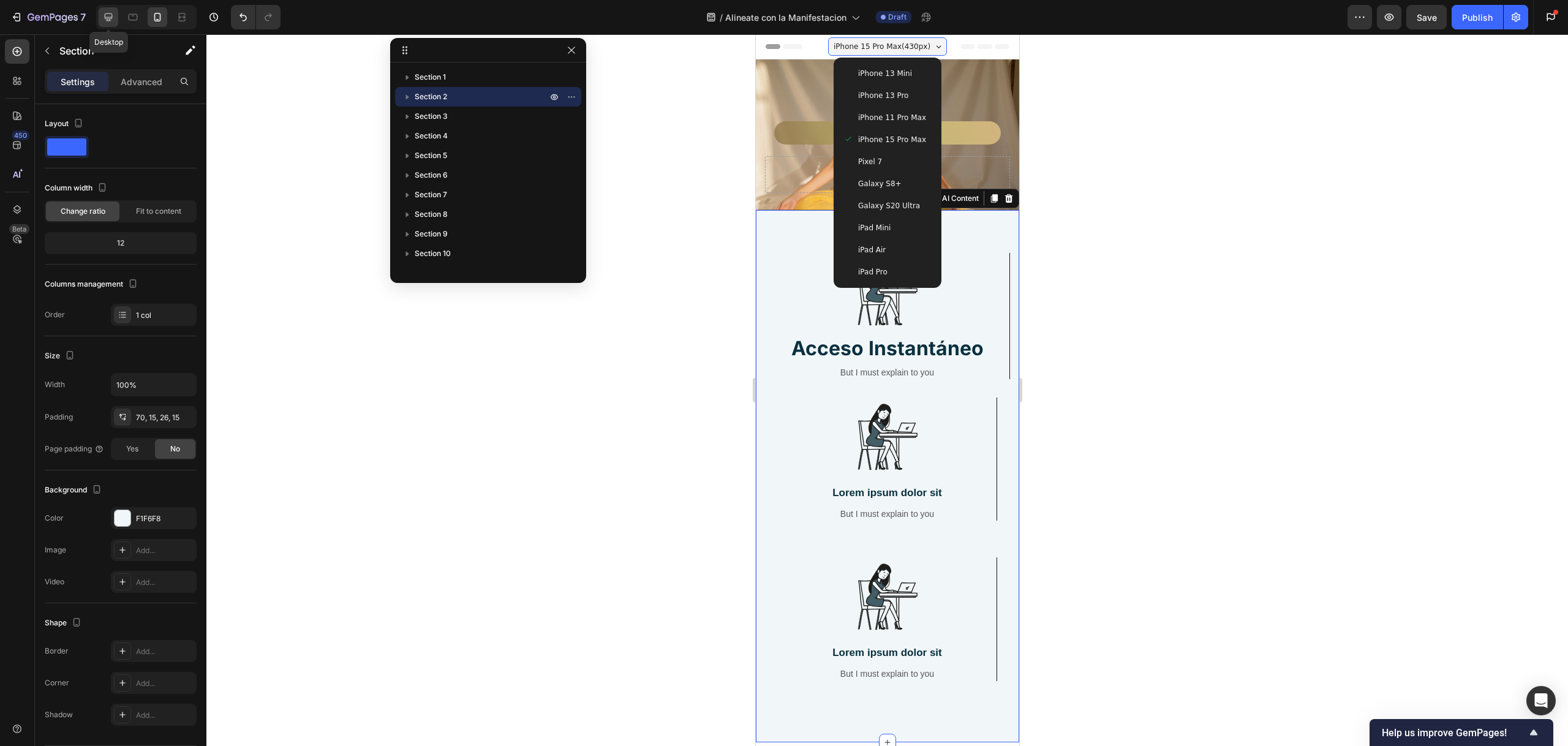
click at [111, 16] on icon at bounding box center [108, 17] width 8 height 8
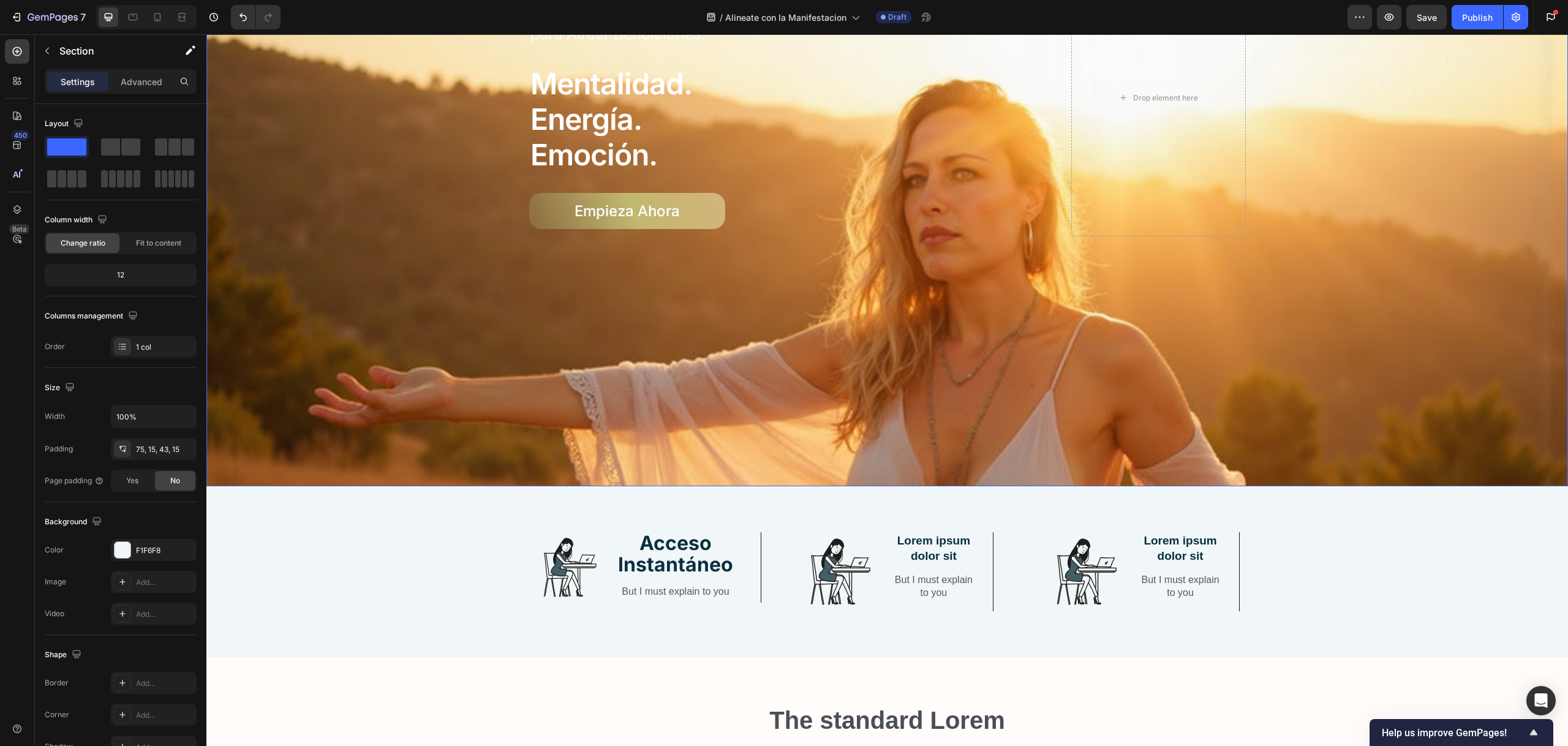
scroll to position [363, 0]
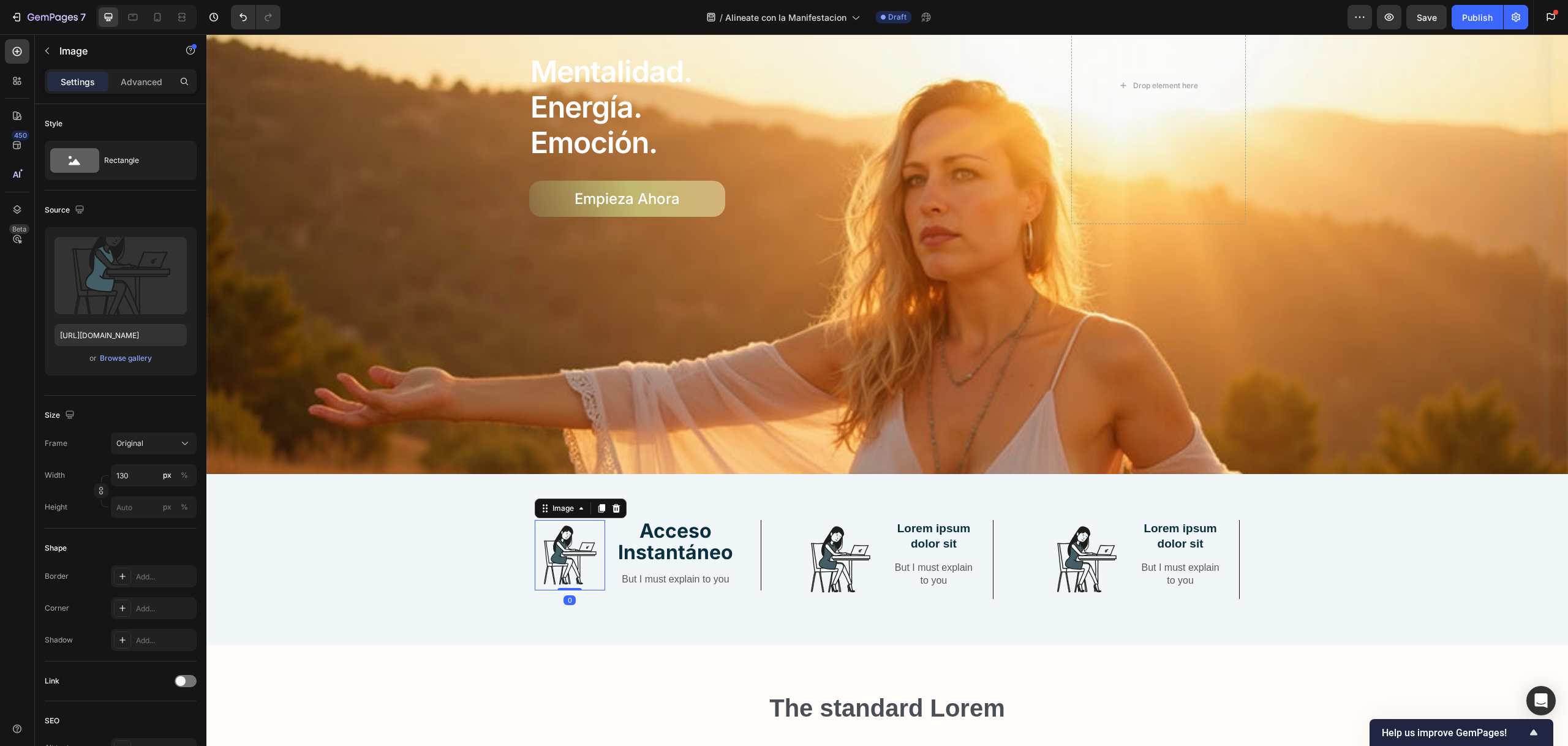
click at [568, 537] on img at bounding box center [570, 555] width 71 height 70
click at [120, 268] on label at bounding box center [121, 275] width 132 height 77
click at [120, 285] on input "file" at bounding box center [120, 296] width 84 height 21
click at [145, 356] on div "Browse gallery" at bounding box center [126, 359] width 52 height 11
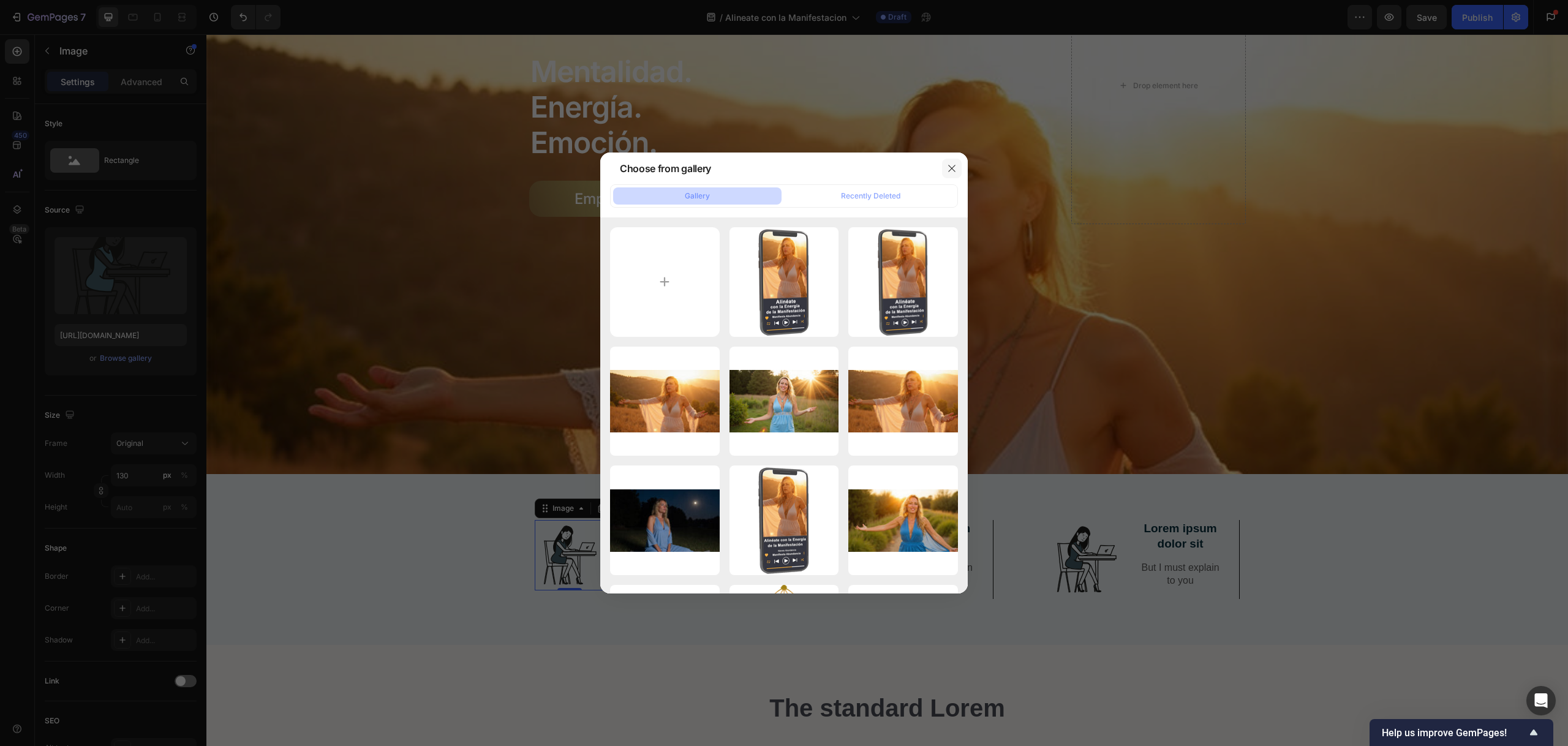
click at [953, 166] on icon "button" at bounding box center [952, 169] width 10 height 10
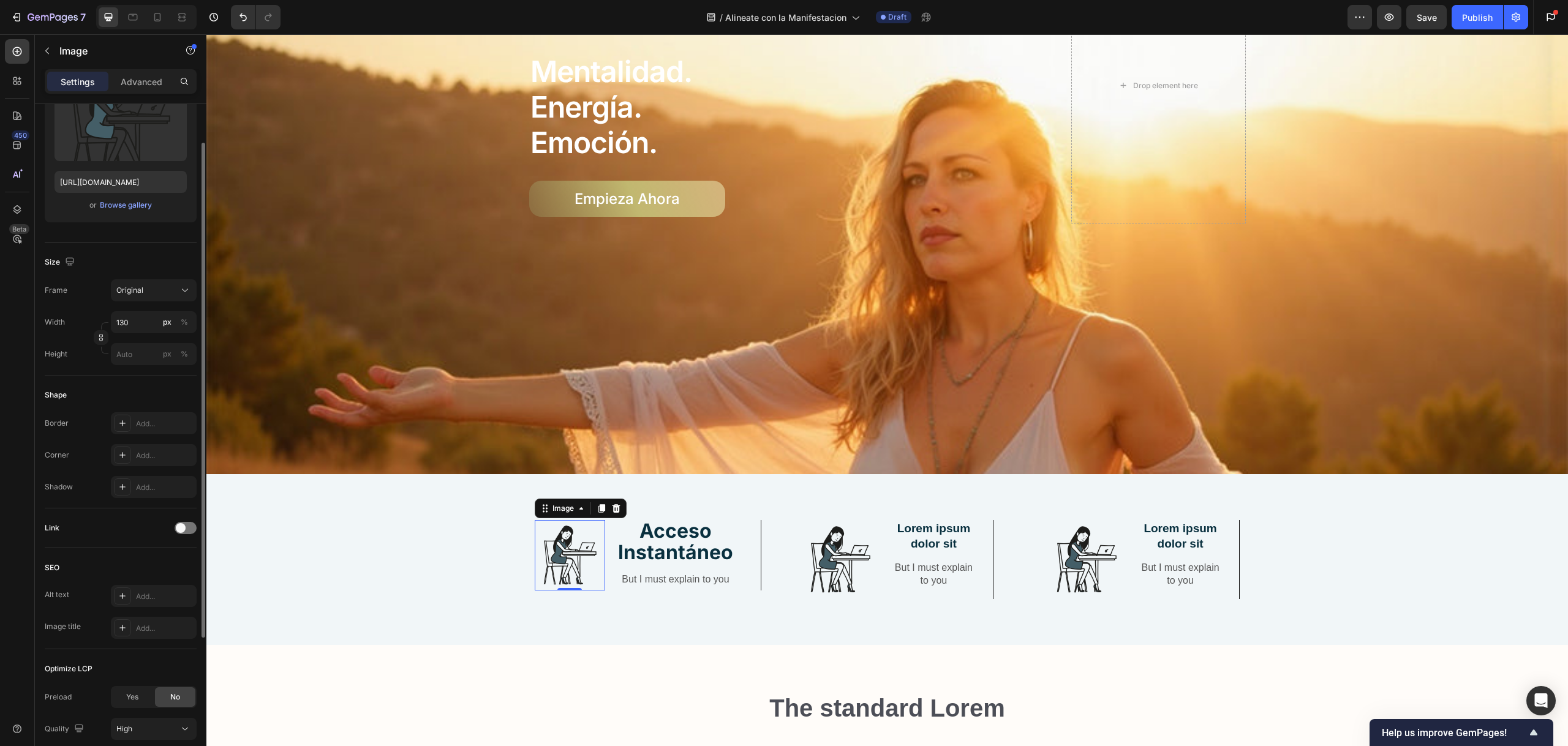
scroll to position [0, 0]
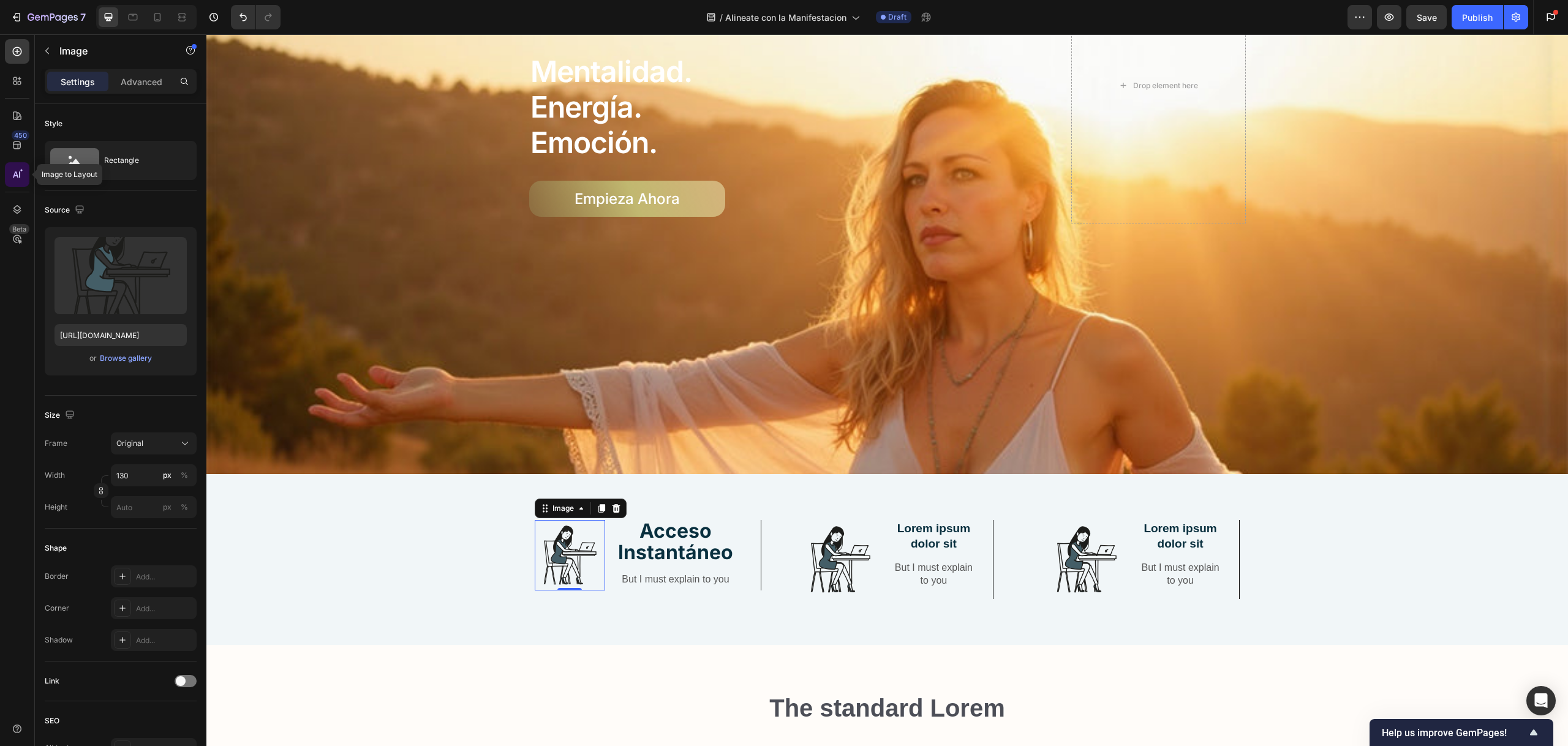
click at [20, 180] on icon at bounding box center [17, 174] width 12 height 12
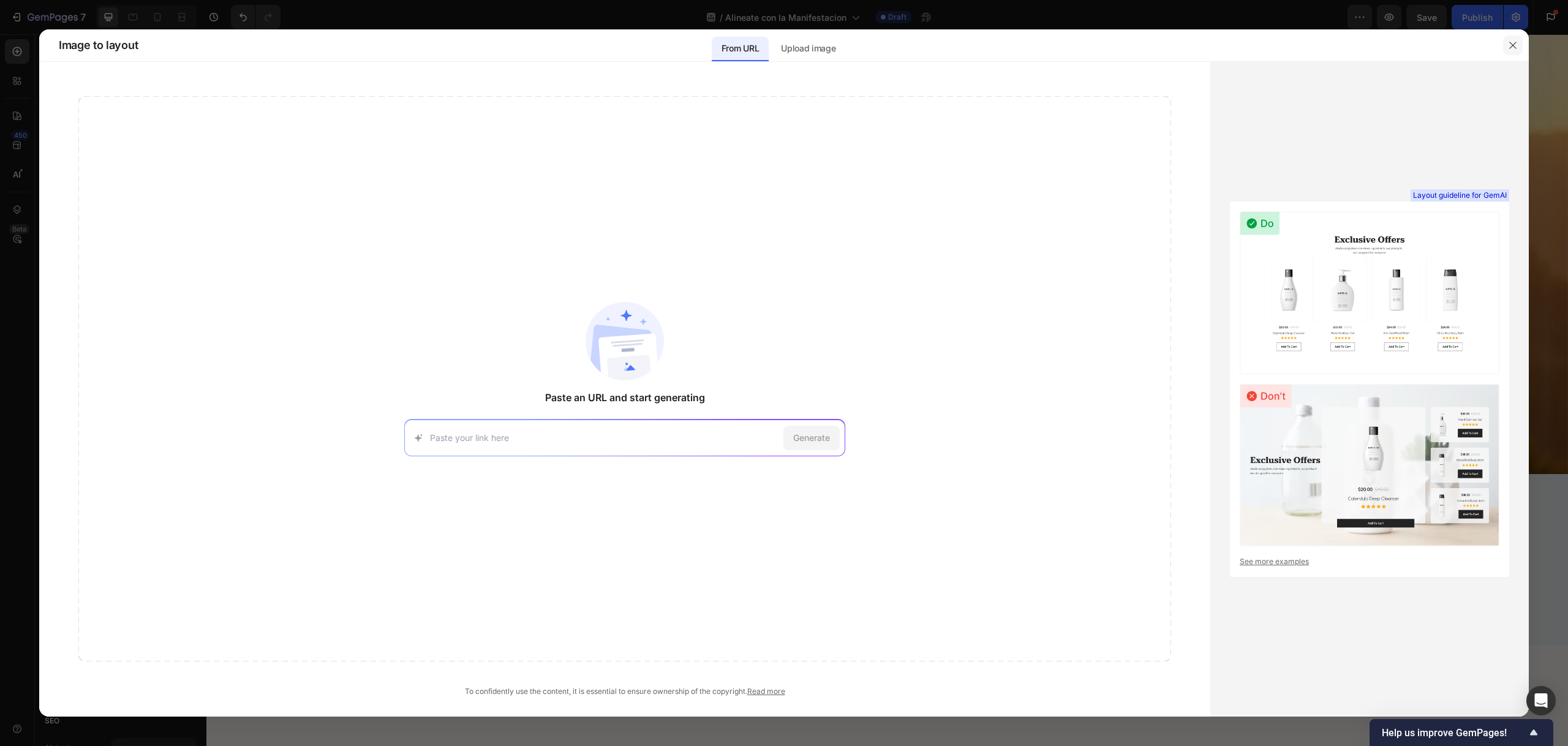
click at [1515, 39] on button "button" at bounding box center [1512, 45] width 20 height 20
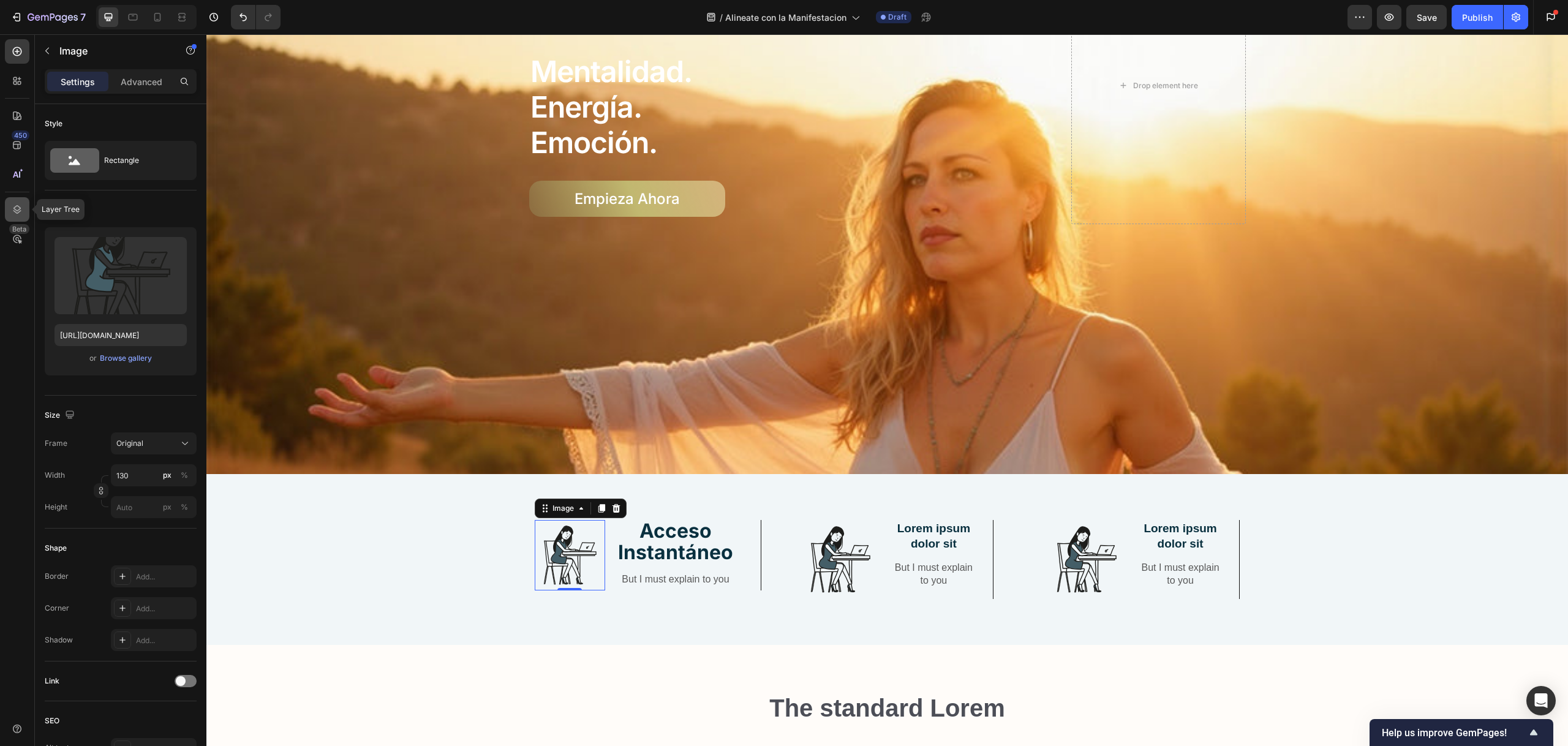
click at [23, 211] on icon at bounding box center [17, 209] width 12 height 12
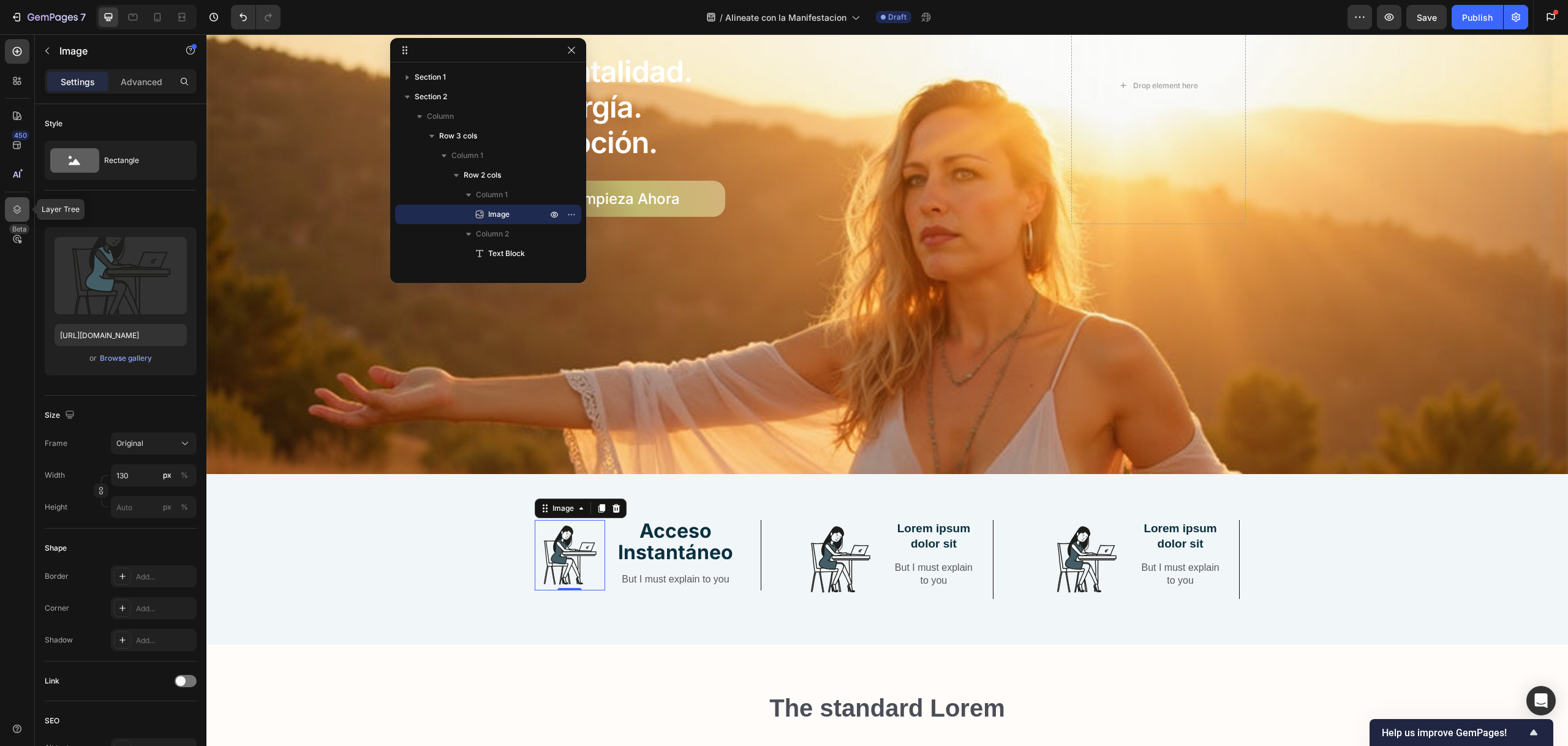
click at [23, 211] on icon at bounding box center [17, 209] width 12 height 12
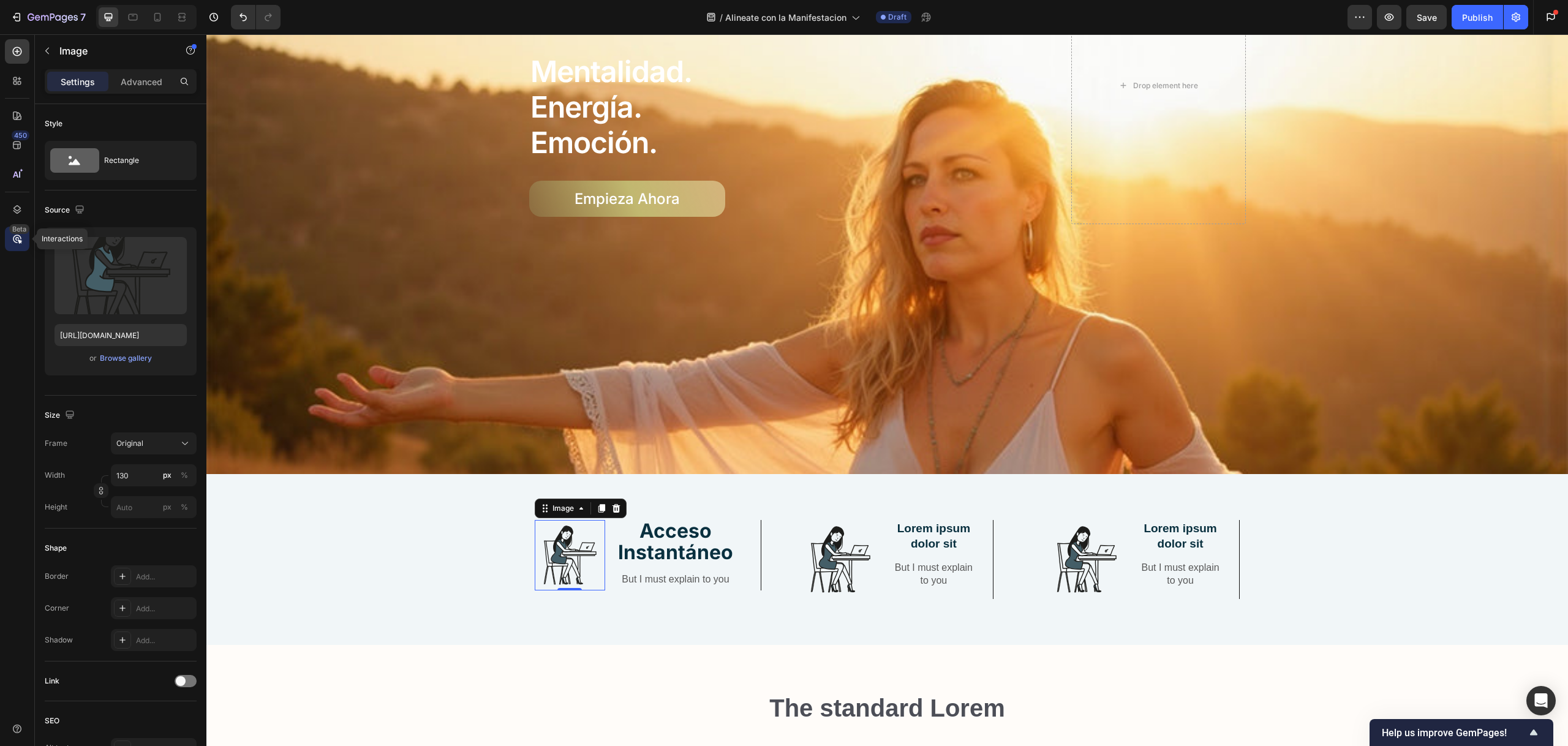
click at [14, 229] on div "Beta" at bounding box center [20, 229] width 20 height 10
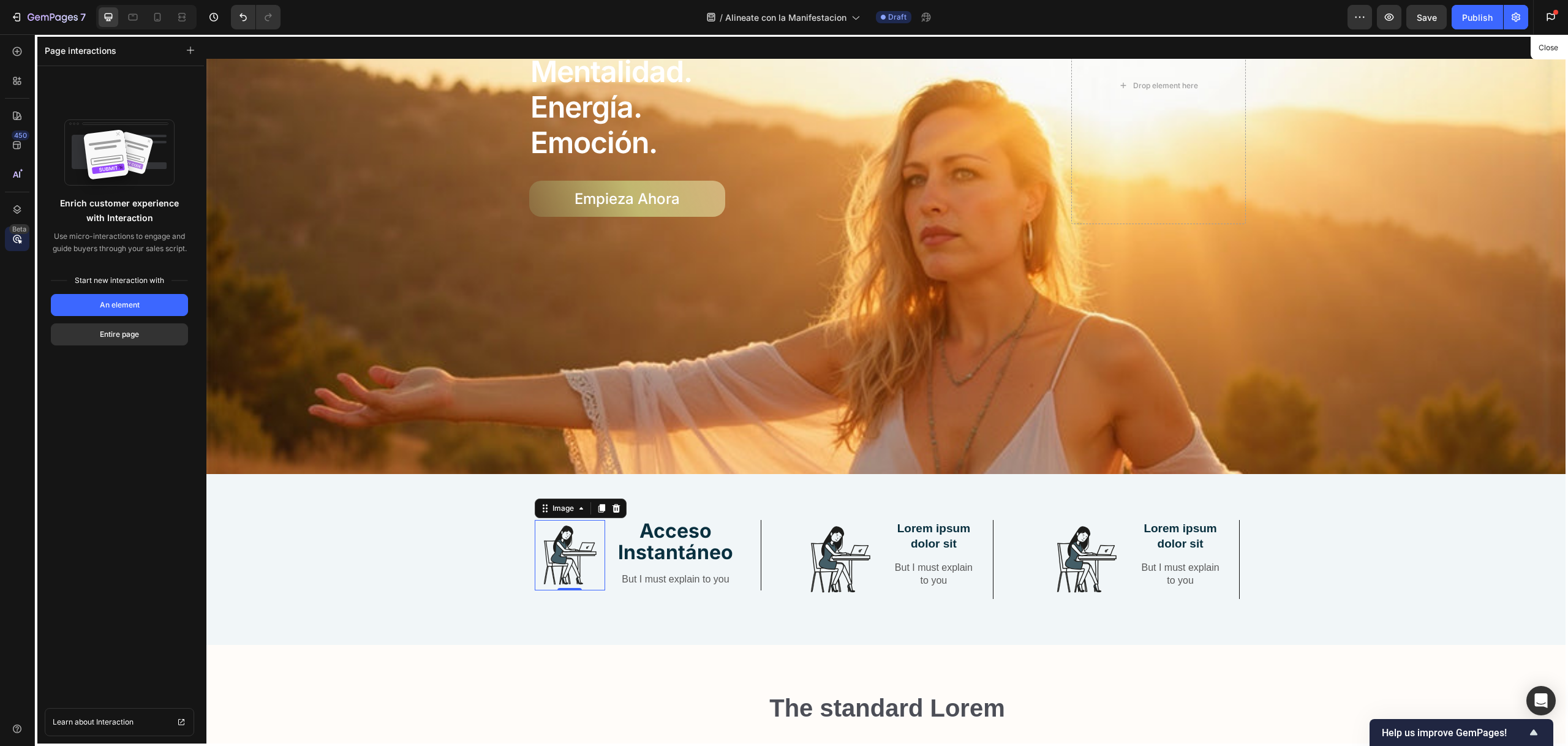
click at [1528, 50] on div at bounding box center [887, 390] width 1361 height 712
click at [1546, 49] on button "Close" at bounding box center [1548, 48] width 30 height 18
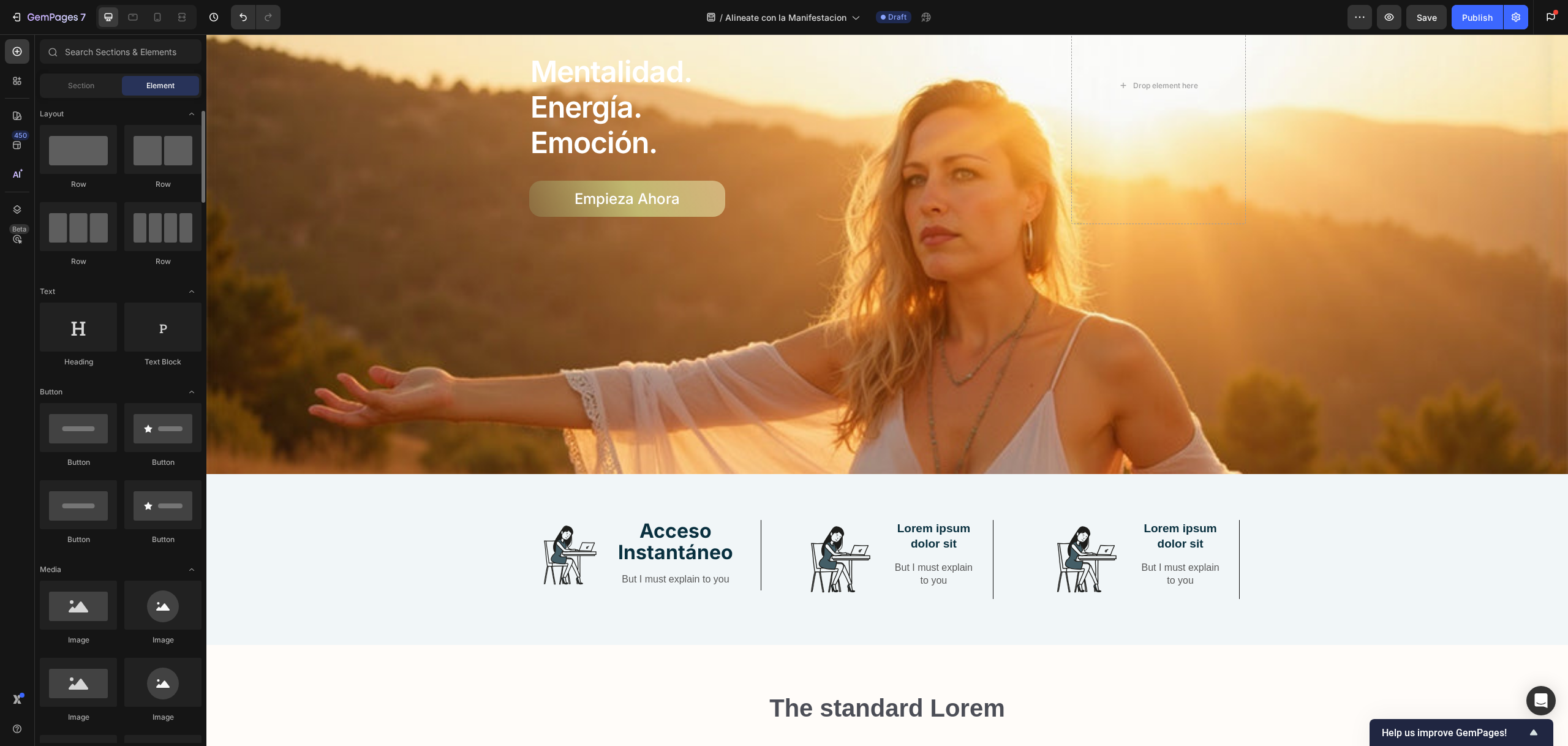
scroll to position [11, 0]
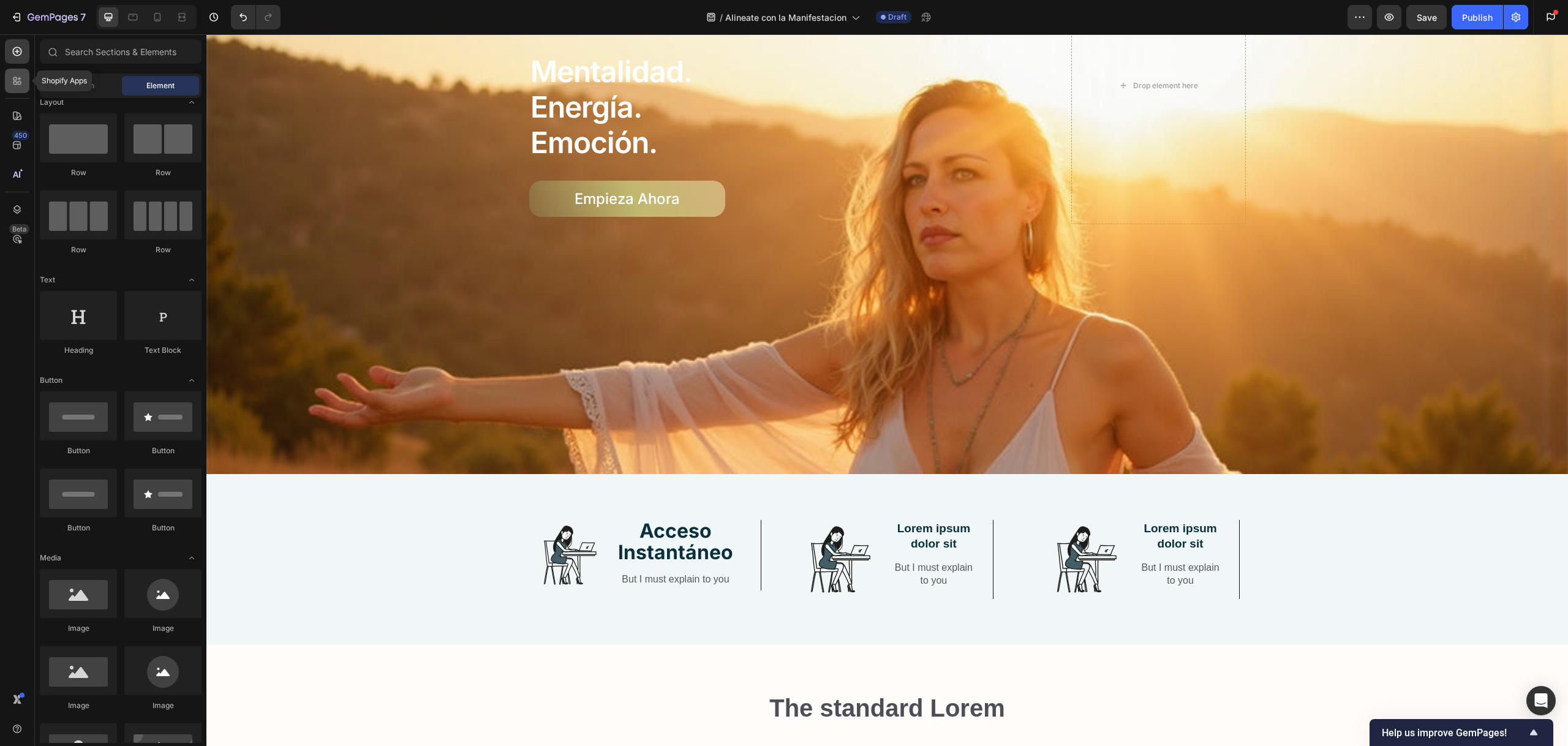
click at [20, 83] on icon at bounding box center [17, 81] width 12 height 12
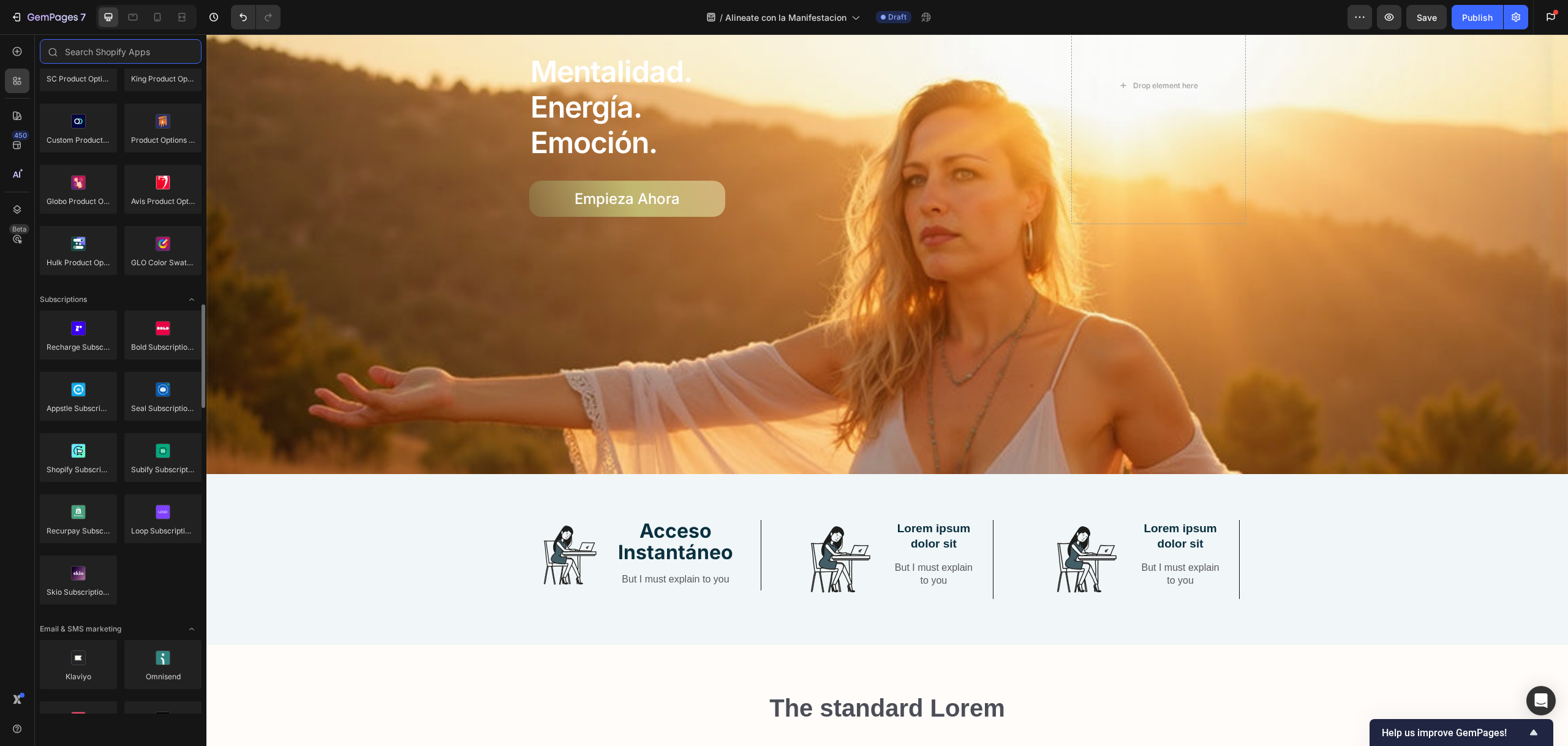
scroll to position [0, 0]
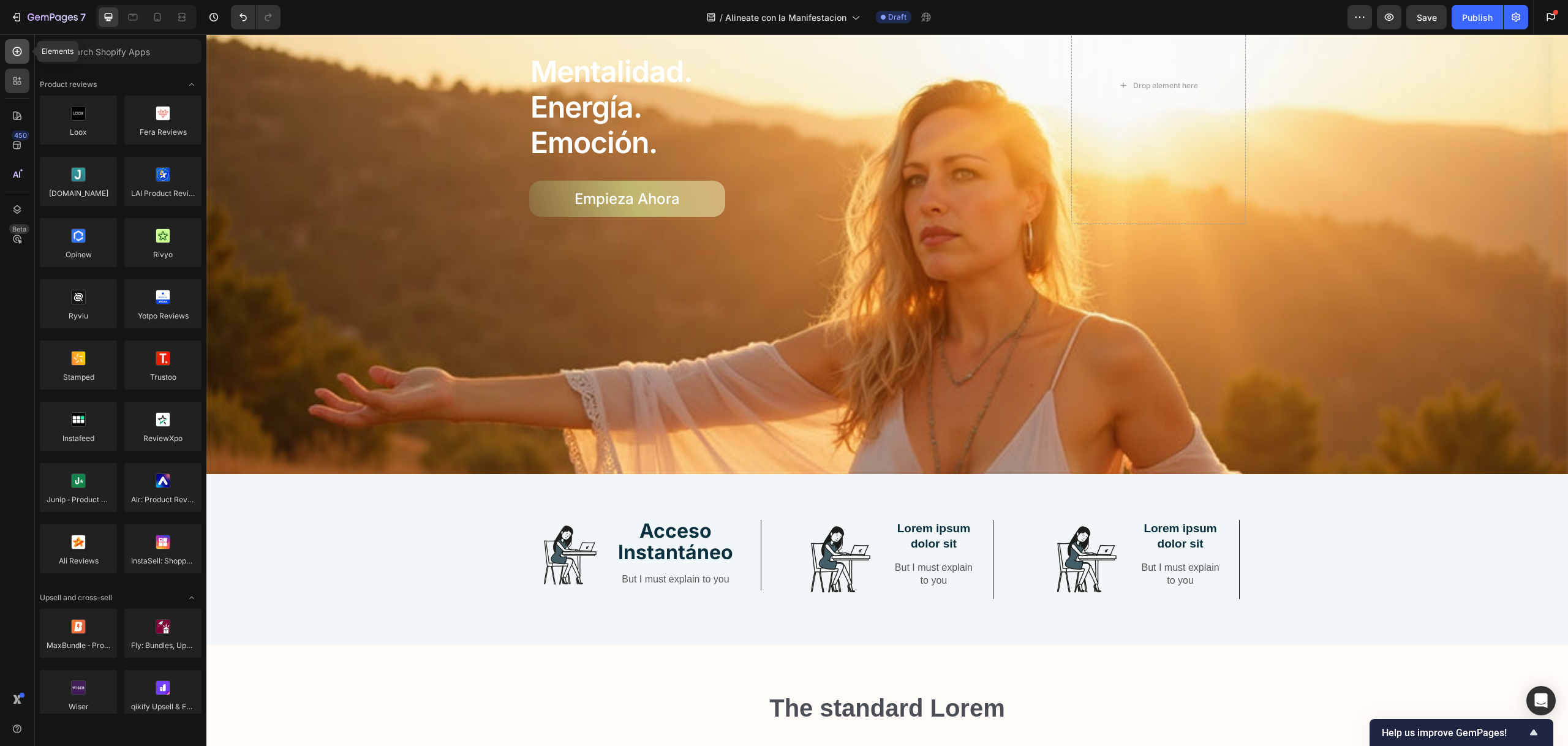
click at [20, 50] on icon at bounding box center [17, 51] width 12 height 12
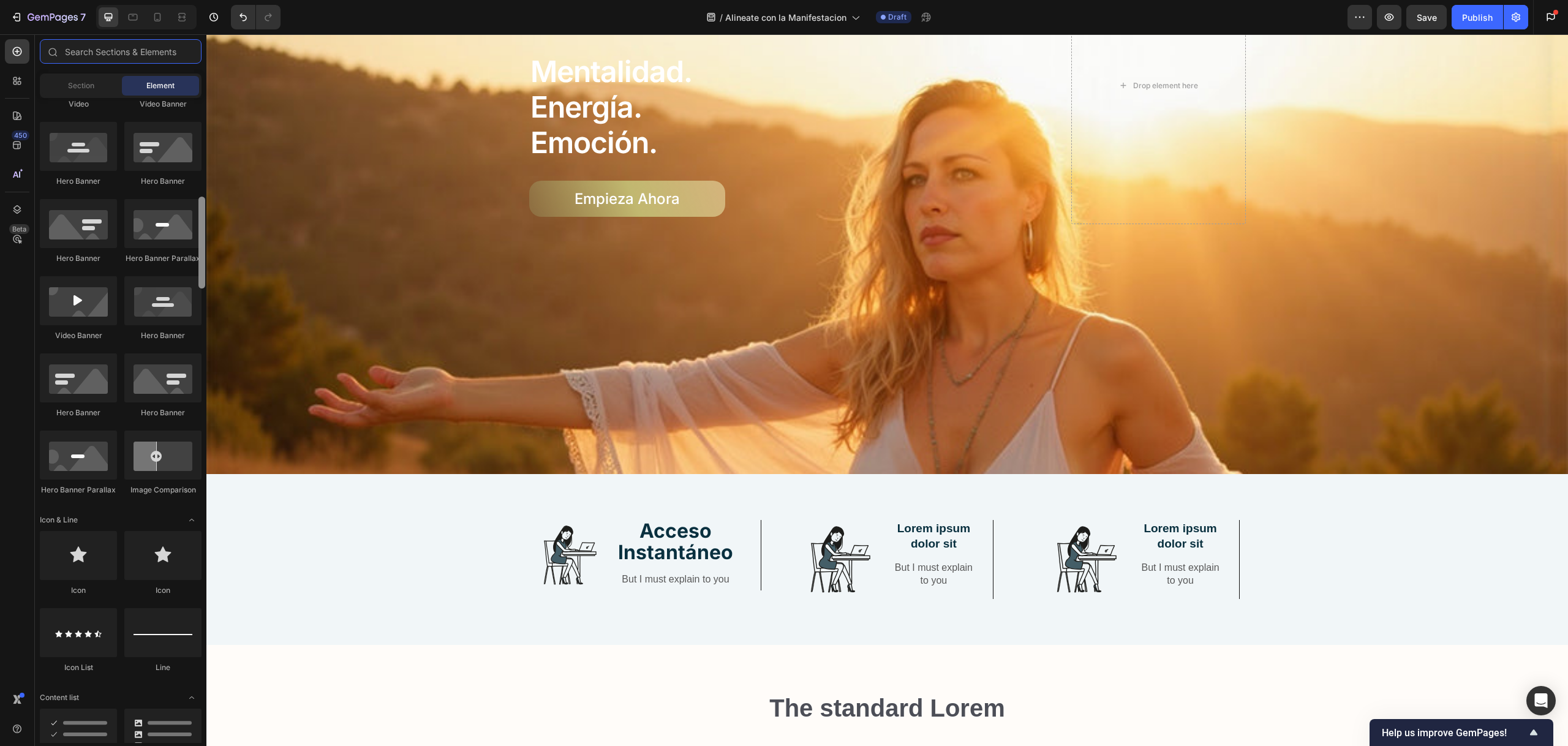
scroll to position [693, 0]
drag, startPoint x: 378, startPoint y: 604, endPoint x: 565, endPoint y: 555, distance: 193.3
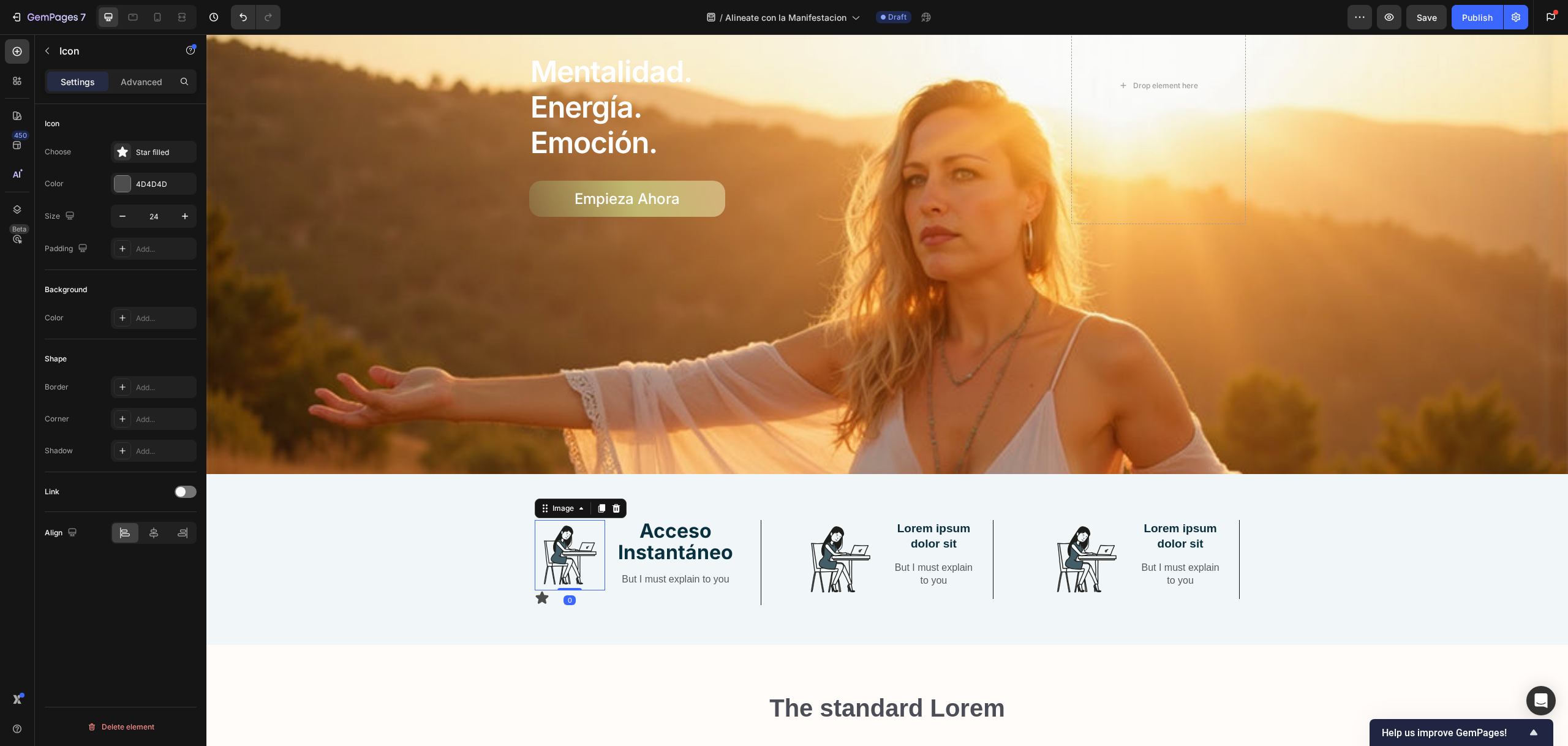
click at [568, 534] on img at bounding box center [570, 555] width 71 height 70
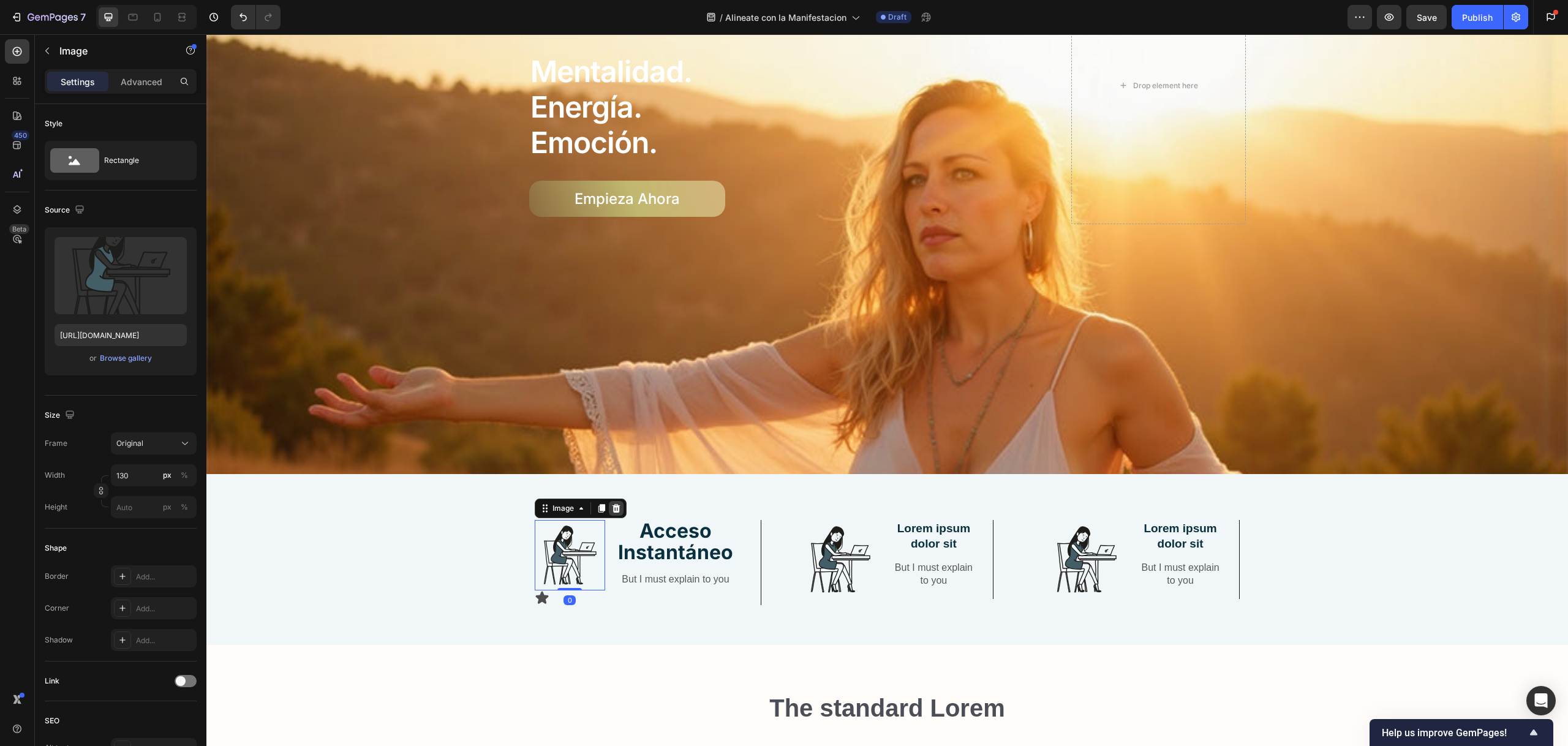
click at [613, 504] on icon at bounding box center [616, 508] width 8 height 9
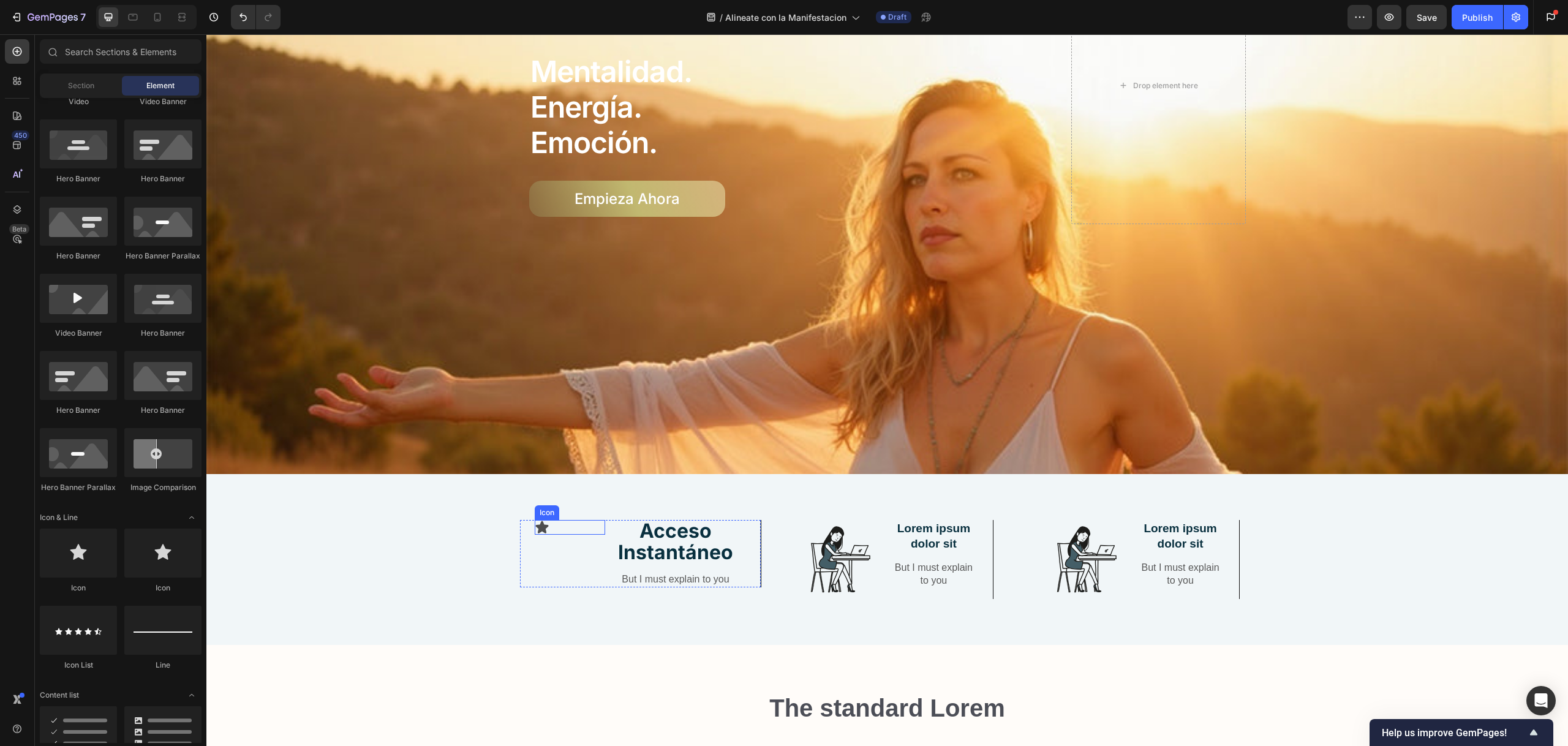
click at [538, 524] on icon at bounding box center [542, 527] width 13 height 12
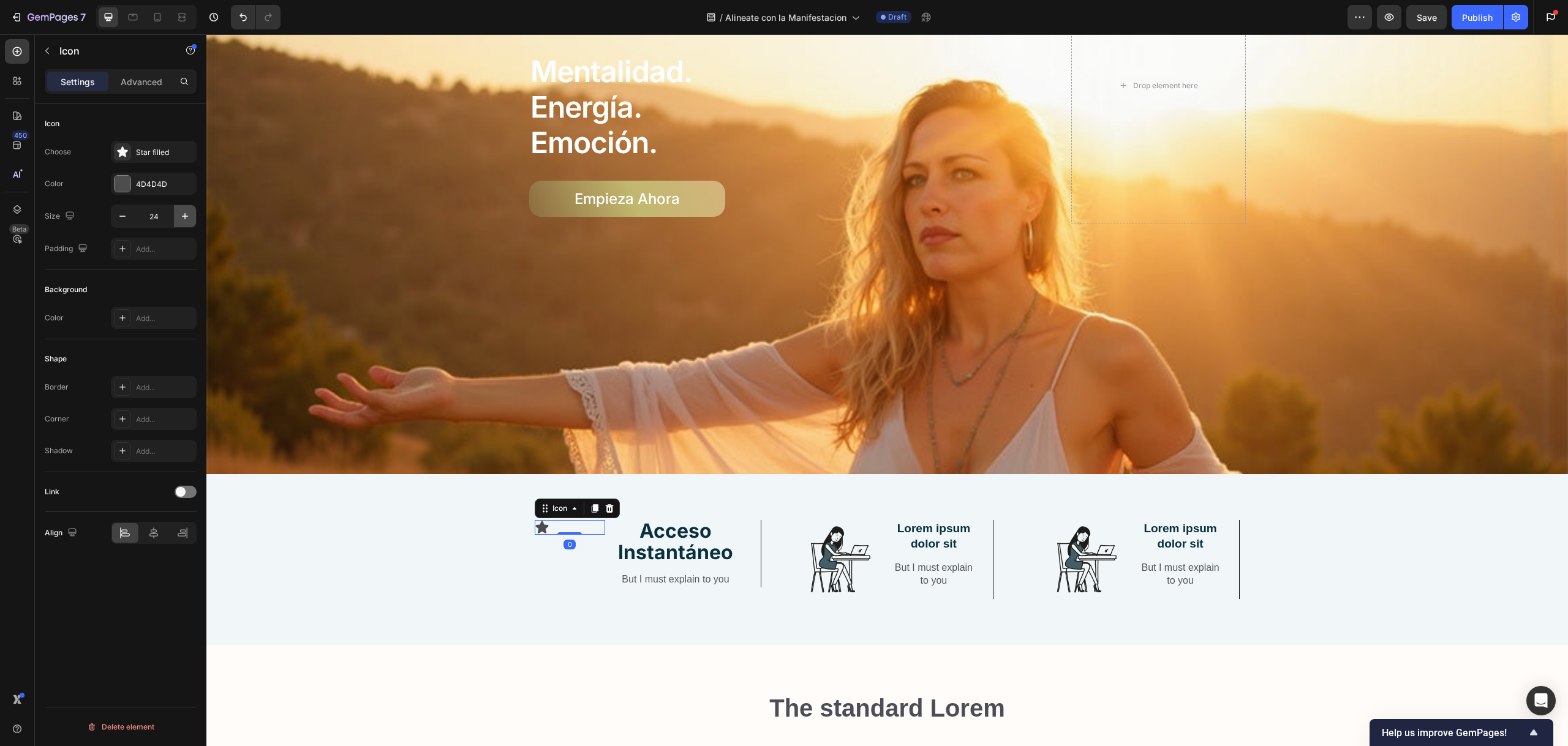
click at [186, 212] on icon "button" at bounding box center [185, 216] width 12 height 12
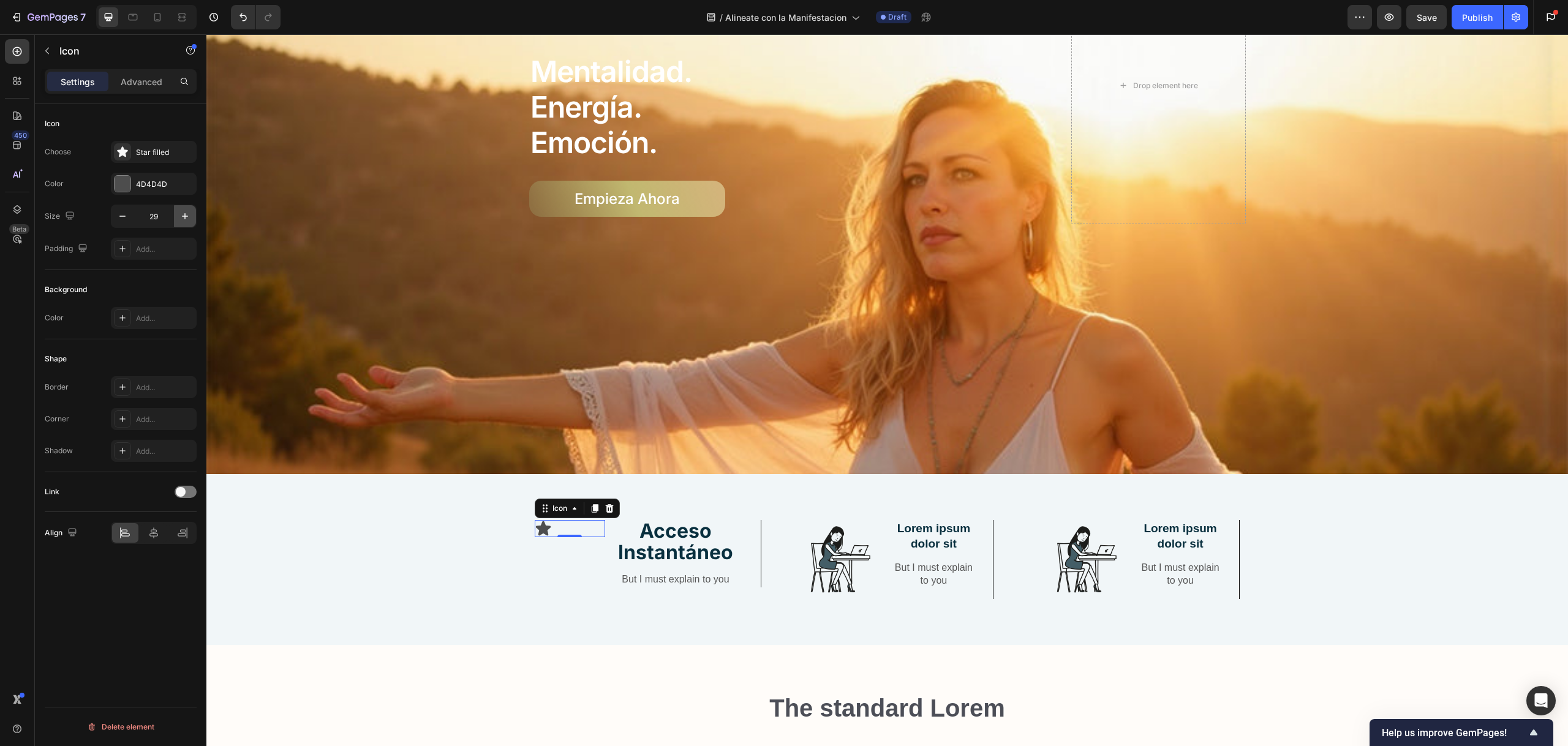
click at [186, 212] on icon "button" at bounding box center [185, 216] width 12 height 12
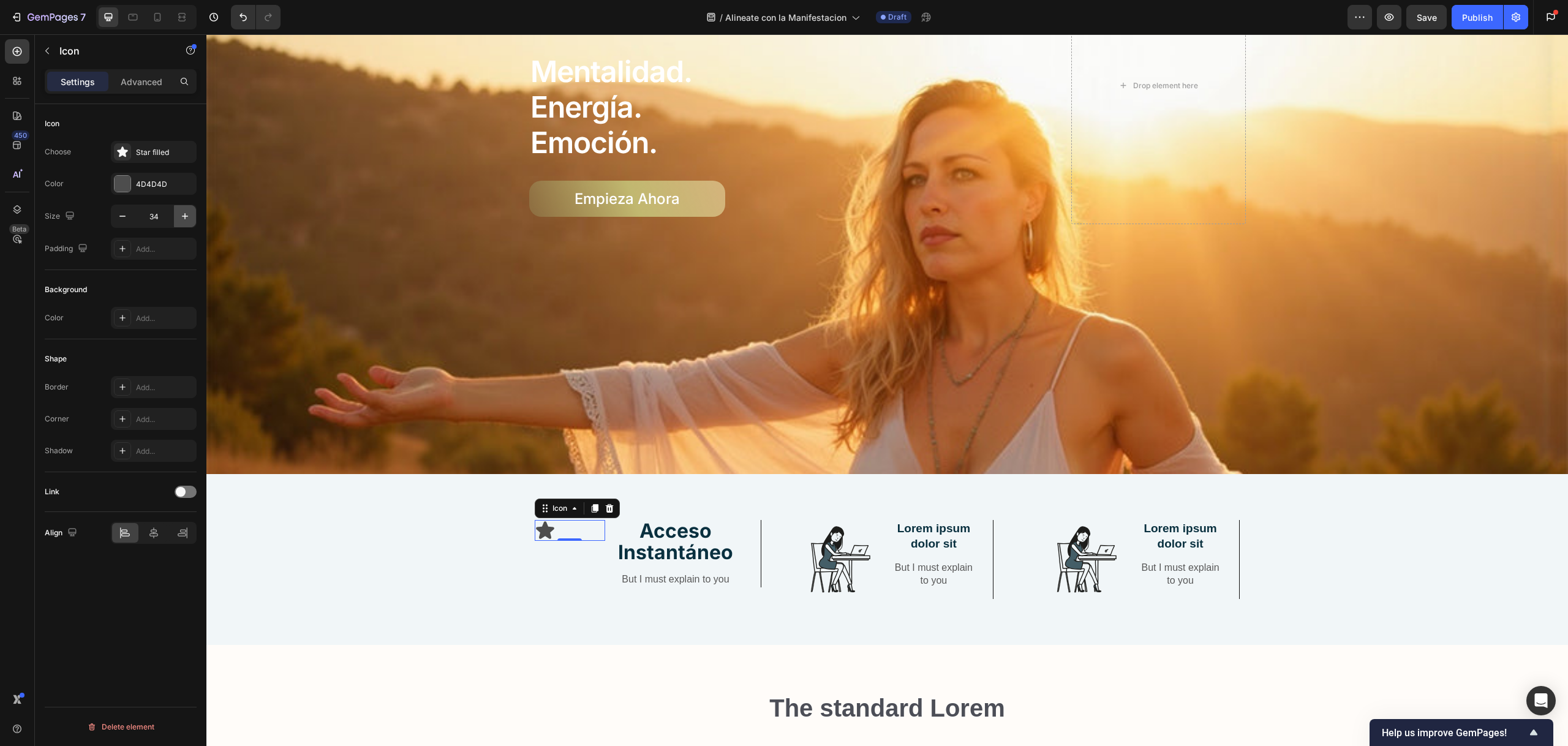
click at [186, 212] on icon "button" at bounding box center [185, 216] width 12 height 12
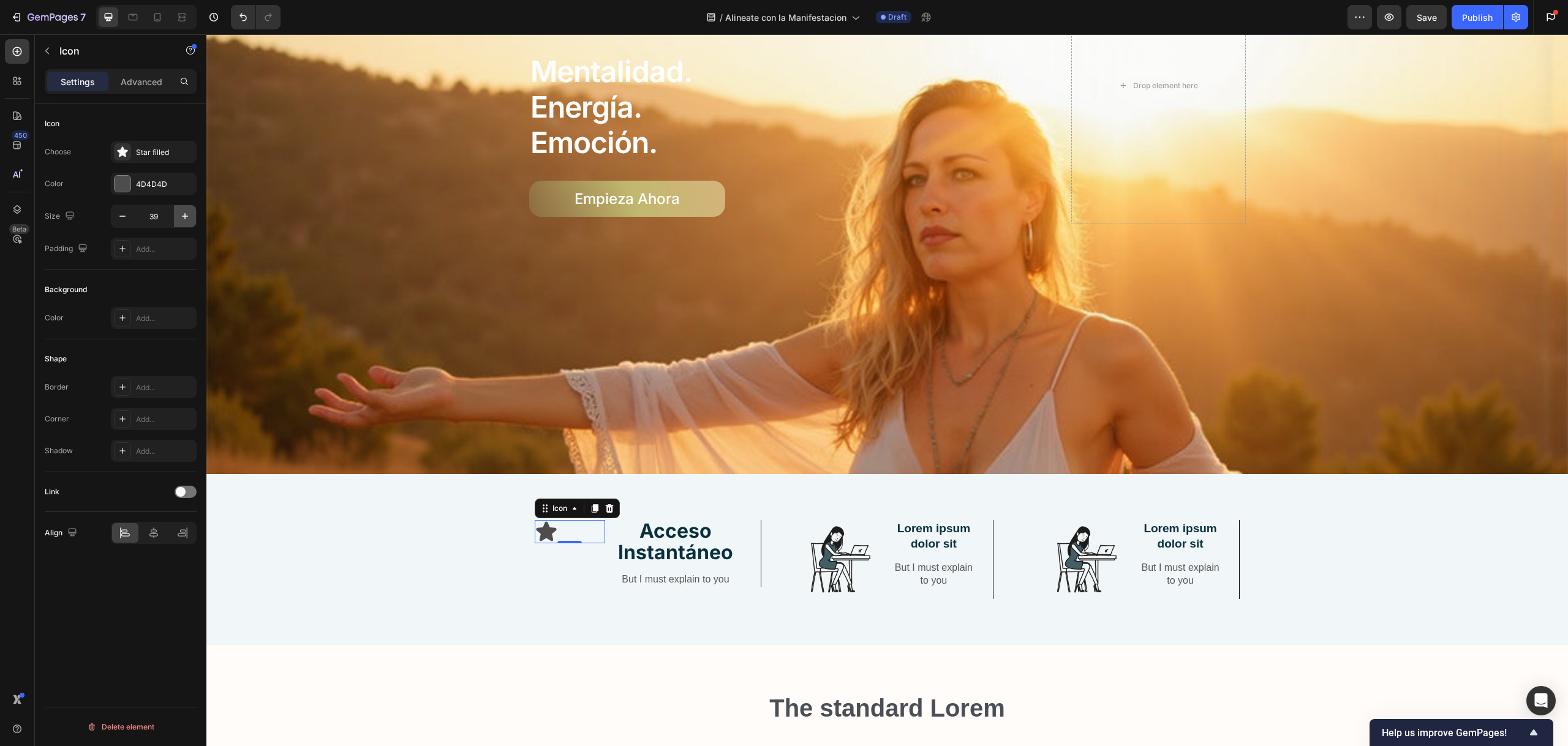
click at [186, 212] on icon "button" at bounding box center [185, 216] width 12 height 12
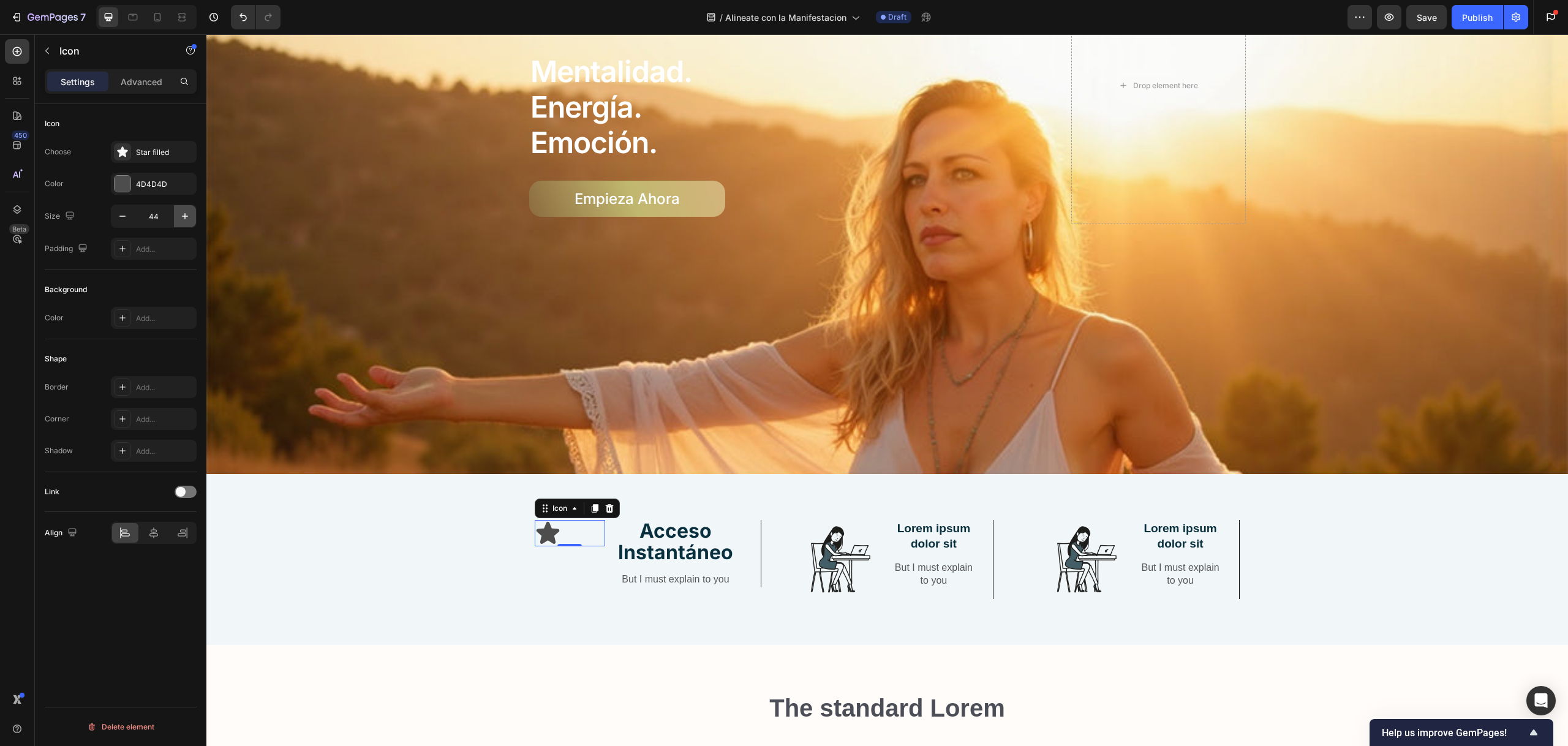
click at [186, 212] on icon "button" at bounding box center [185, 216] width 12 height 12
click at [125, 146] on icon at bounding box center [122, 151] width 12 height 12
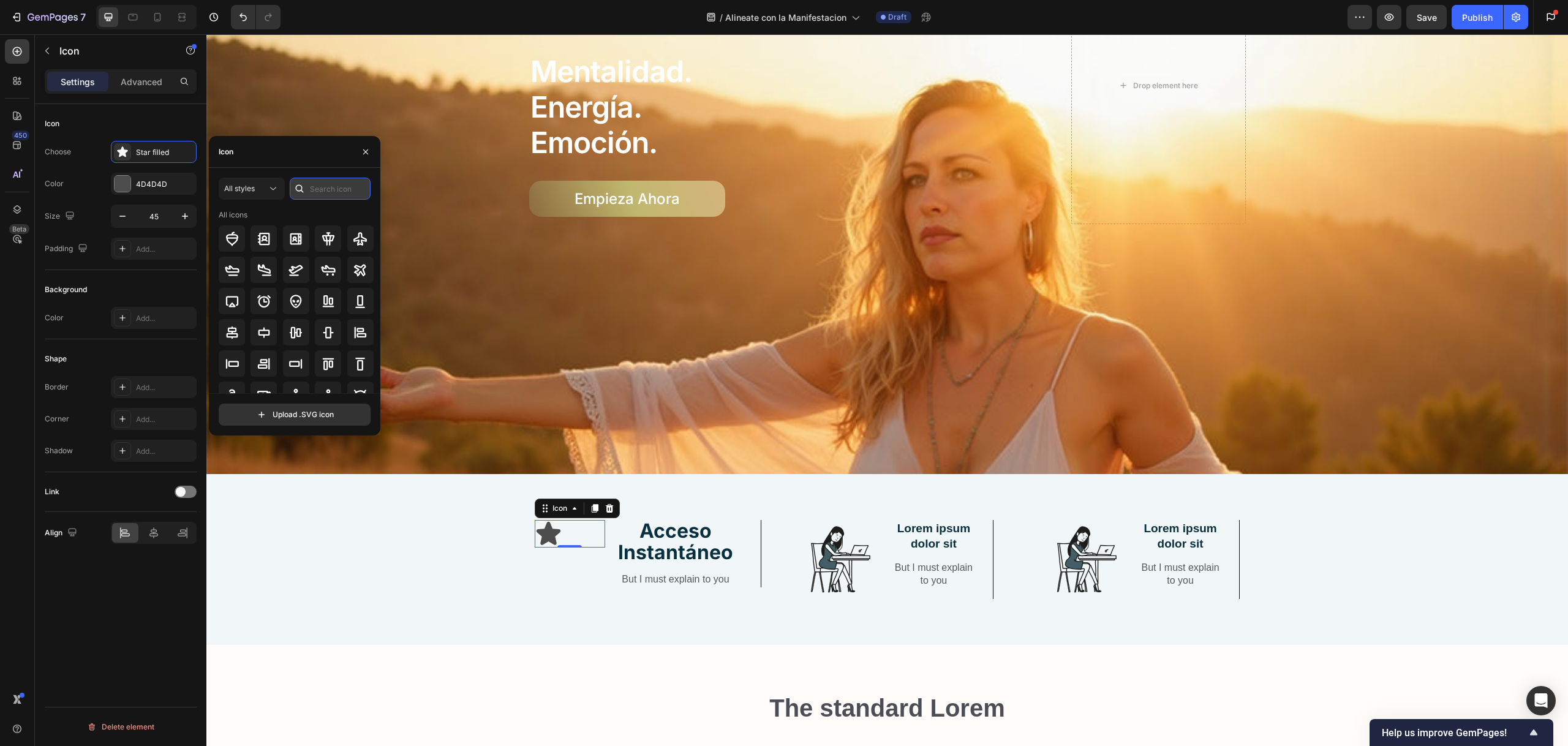
click at [322, 190] on input "text" at bounding box center [330, 188] width 81 height 22
click at [331, 302] on icon at bounding box center [328, 301] width 12 height 12
click at [152, 116] on div "Icon" at bounding box center [120, 123] width 152 height 20
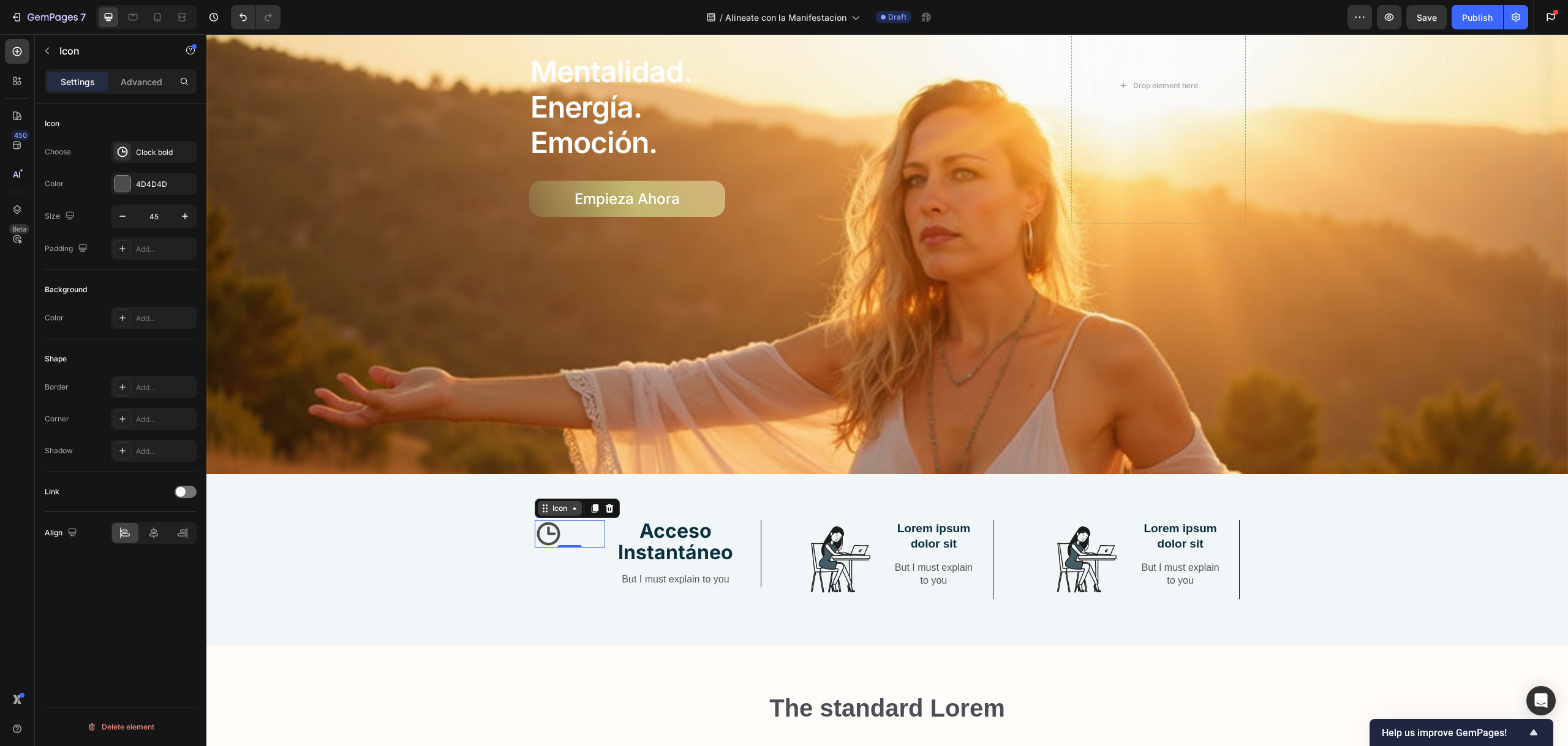
click at [572, 503] on icon at bounding box center [574, 508] width 10 height 10
click at [545, 526] on icon at bounding box center [548, 534] width 23 height 23
click at [119, 608] on div "Icon Choose Clock bold Color 4D4D4D Size 45 Padding Add... Background Color Add…" at bounding box center [120, 442] width 171 height 677
click at [152, 536] on icon at bounding box center [154, 533] width 9 height 11
click at [181, 217] on icon "button" at bounding box center [185, 216] width 12 height 12
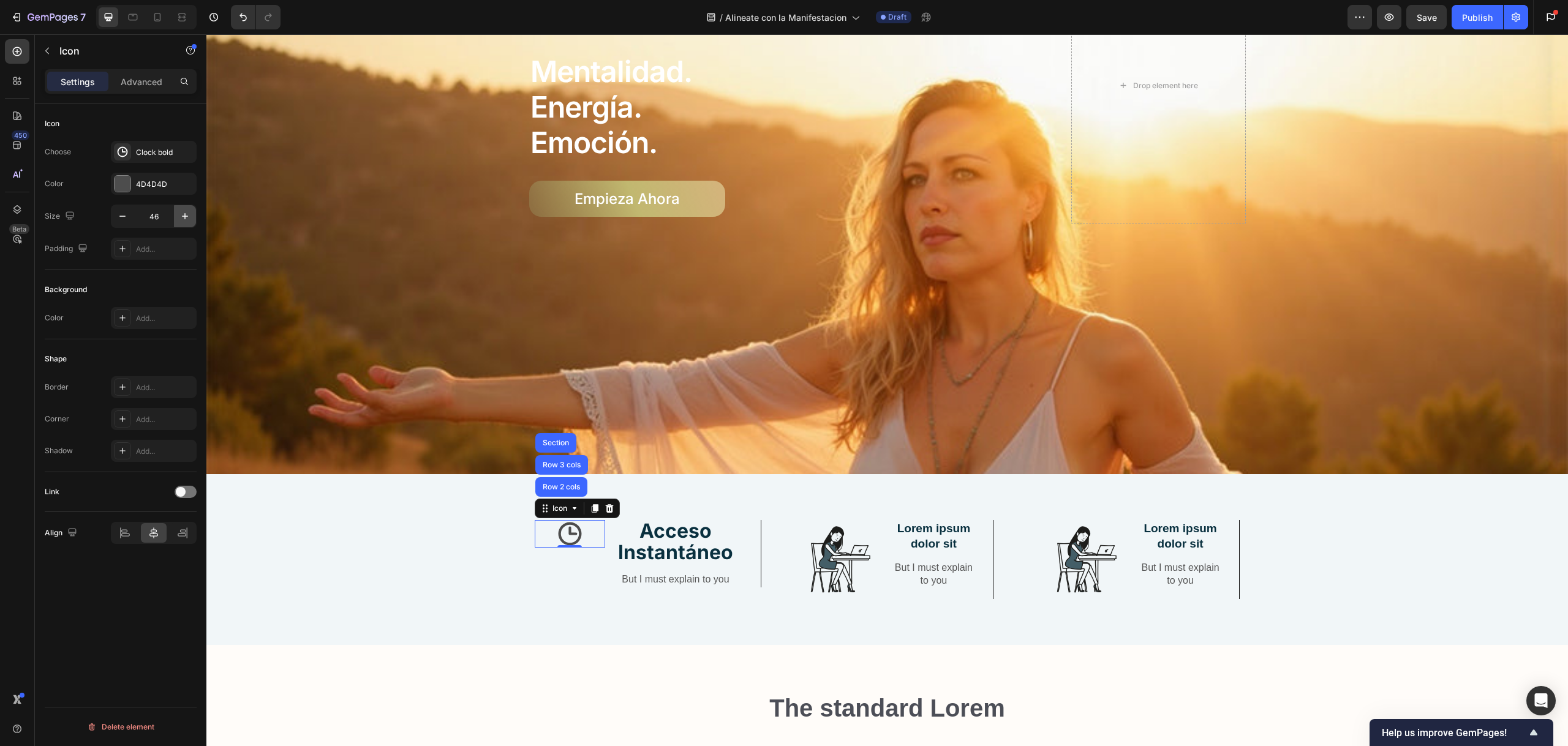
click at [181, 216] on icon "button" at bounding box center [185, 216] width 12 height 12
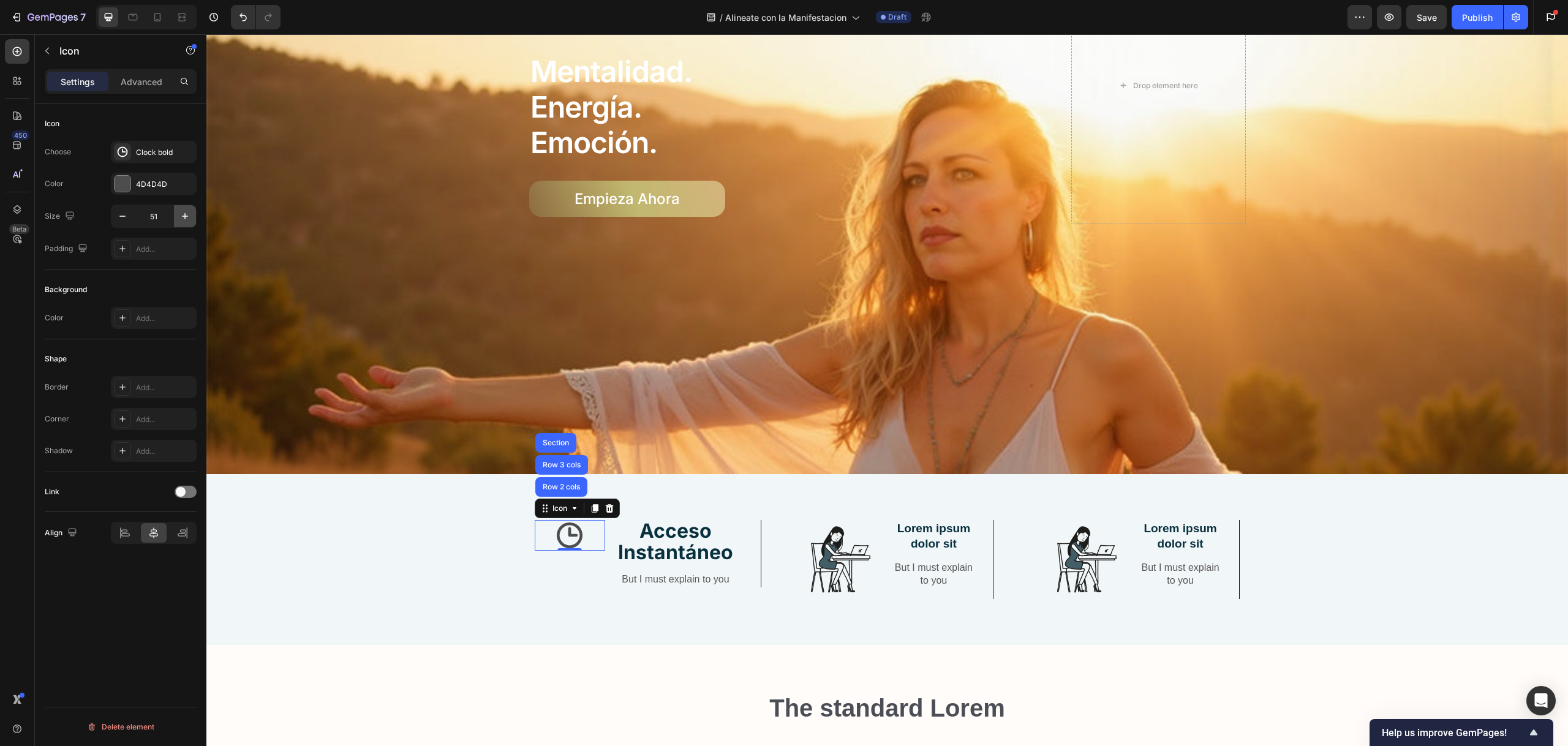
click at [181, 216] on icon "button" at bounding box center [185, 216] width 12 height 12
click at [181, 216] on icon "button" at bounding box center [185, 216] width 12 height 12
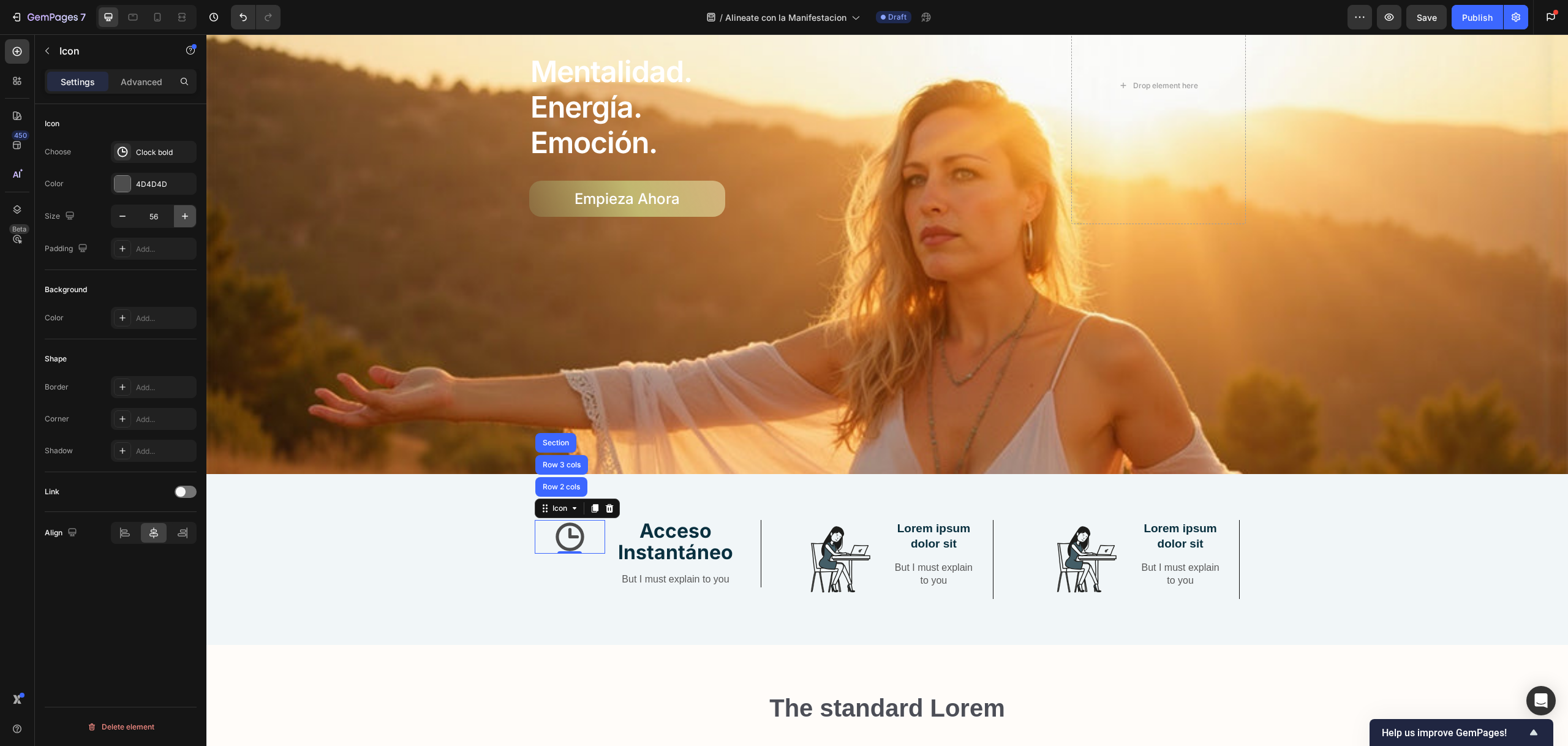
click at [182, 215] on icon "button" at bounding box center [185, 216] width 12 height 12
click at [182, 215] on icon "button" at bounding box center [185, 216] width 6 height 6
click at [183, 215] on icon "button" at bounding box center [185, 216] width 6 height 6
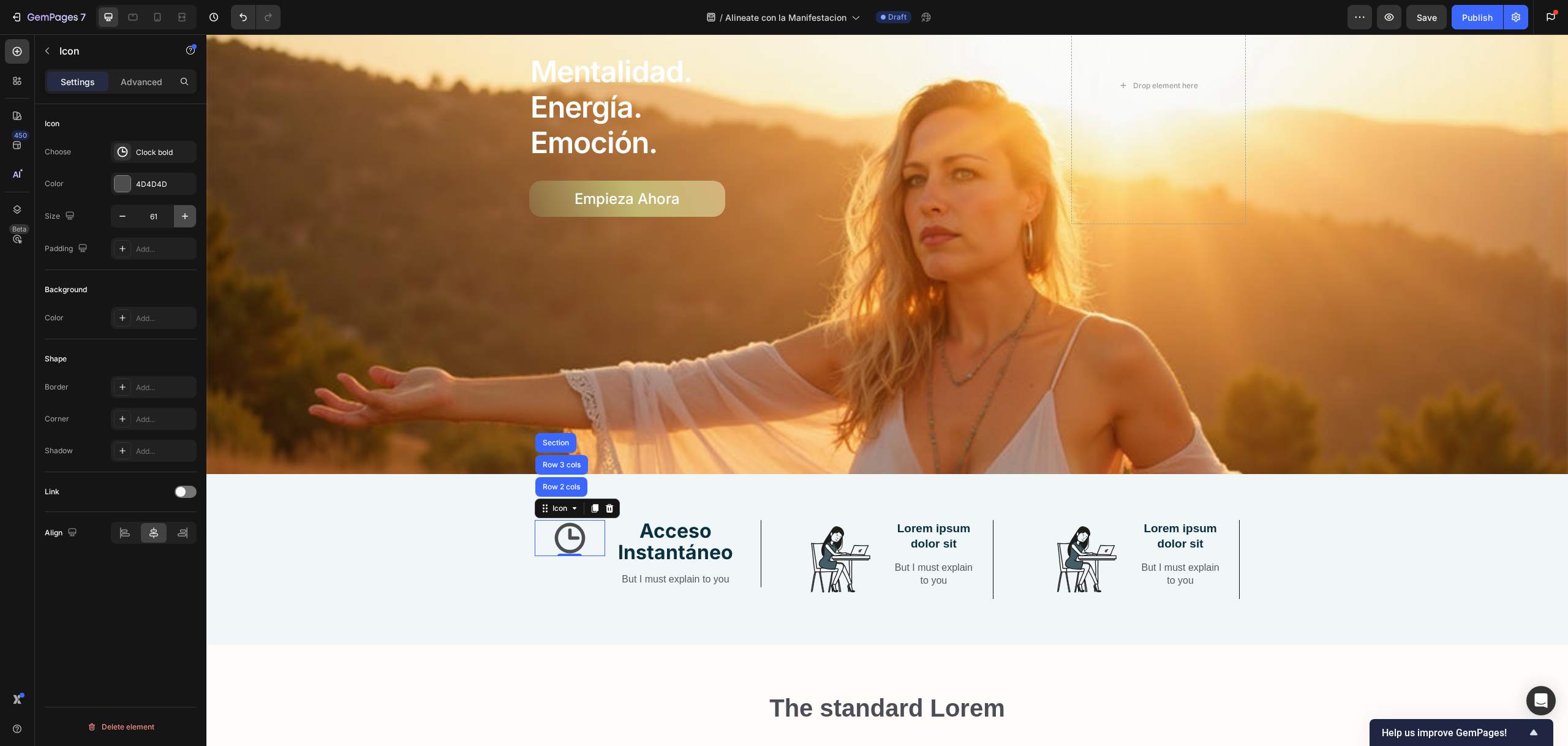
click at [183, 216] on icon "button" at bounding box center [185, 216] width 6 height 6
click at [164, 604] on div "Icon Choose Clock bold Color 4D4D4D Size 63 Padding Add... Background Color Add…" at bounding box center [120, 442] width 171 height 677
click at [477, 575] on div "Icon Row 2 cols Row 3 cols Section 0 Acceso Instantáneo Text Block But I must e…" at bounding box center [887, 570] width 1343 height 99
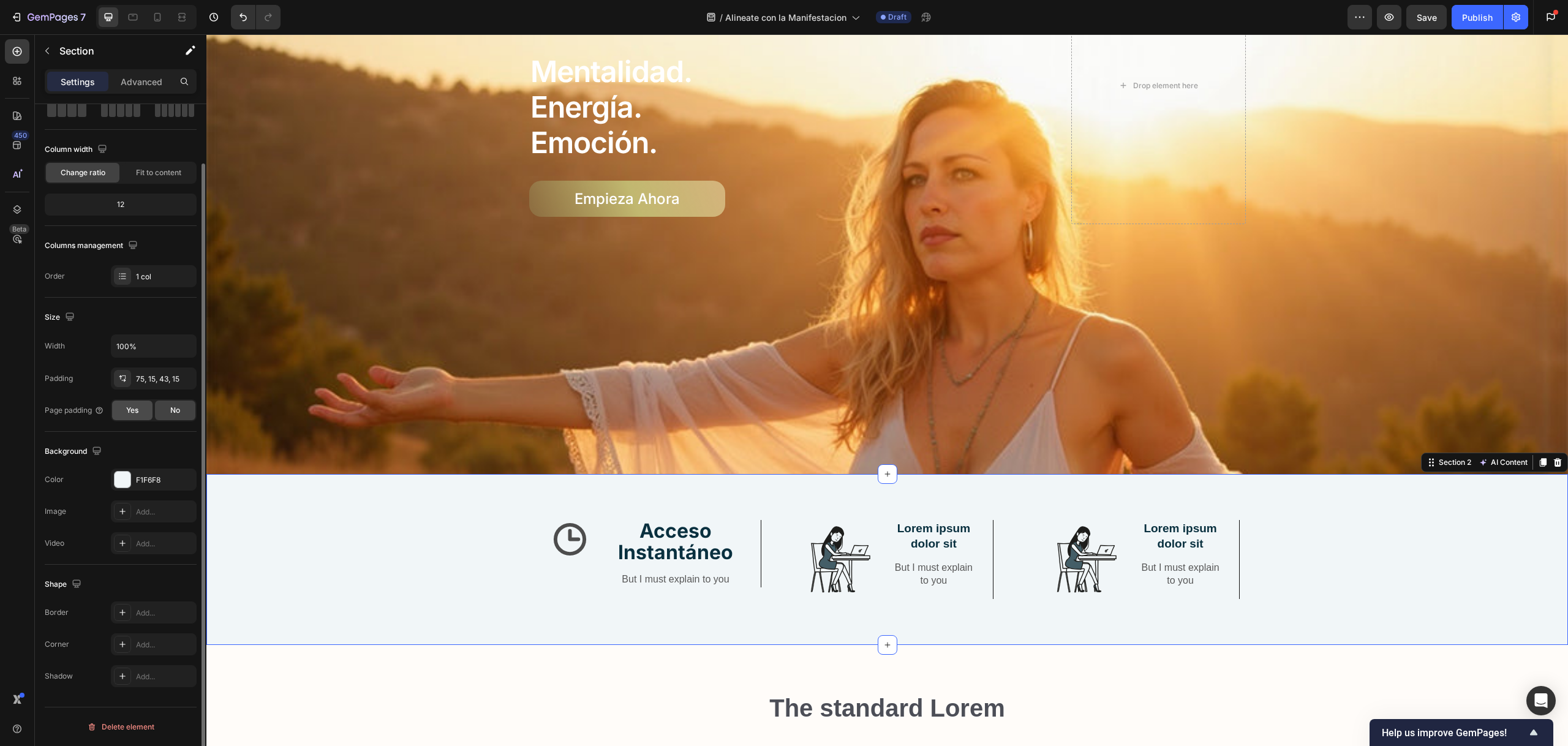
scroll to position [0, 0]
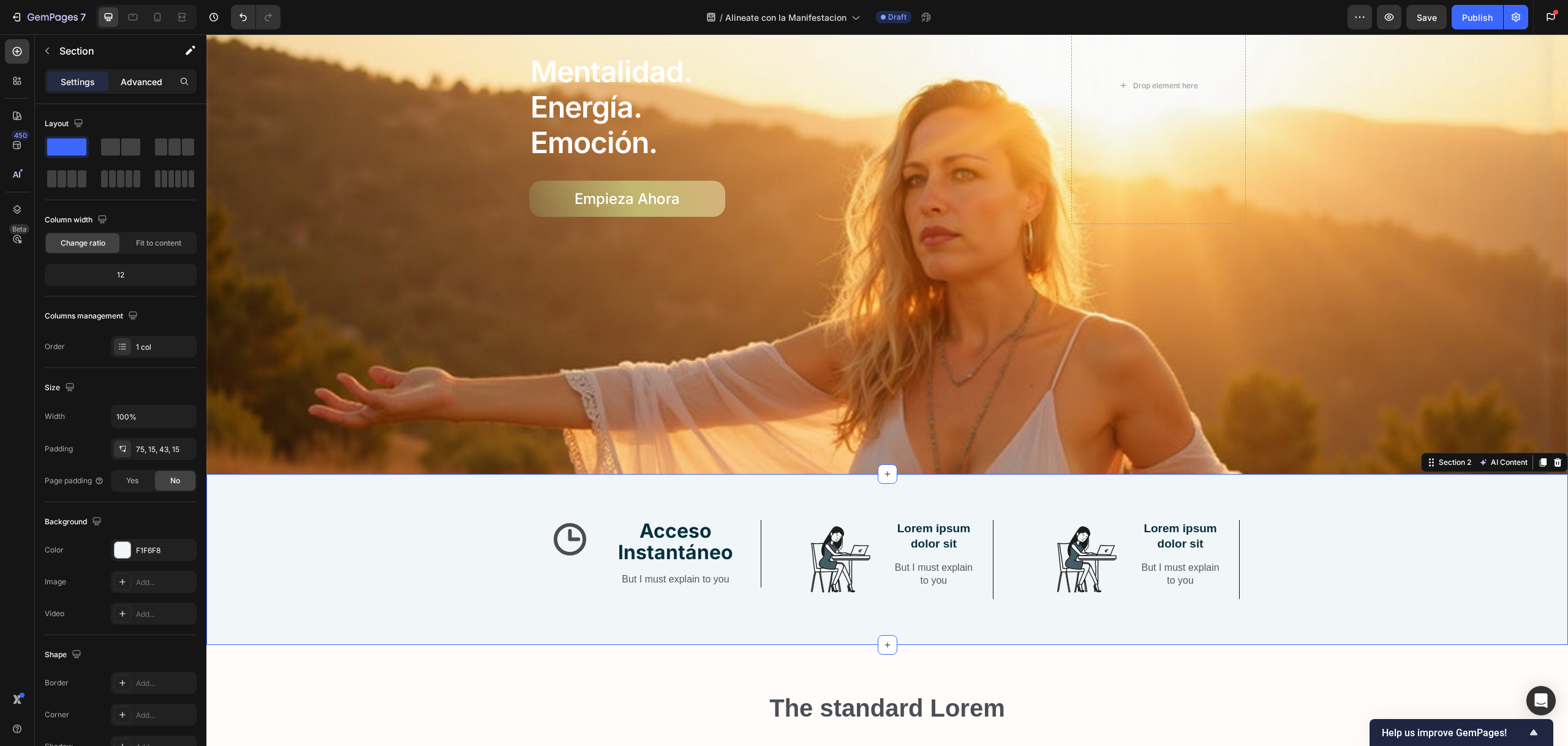
click at [154, 84] on p "Advanced" at bounding box center [142, 82] width 42 height 13
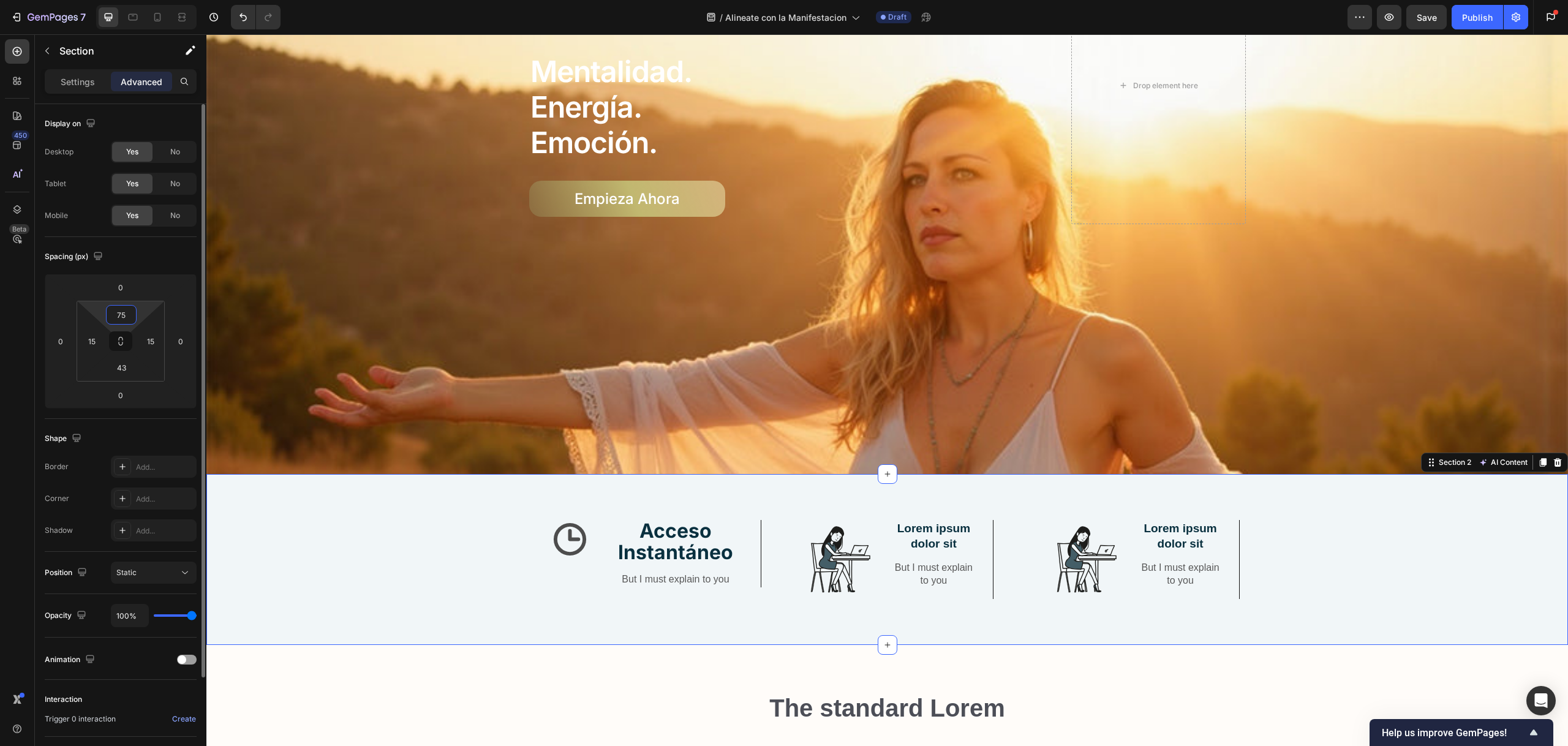
click at [127, 310] on input "75" at bounding box center [121, 314] width 25 height 18
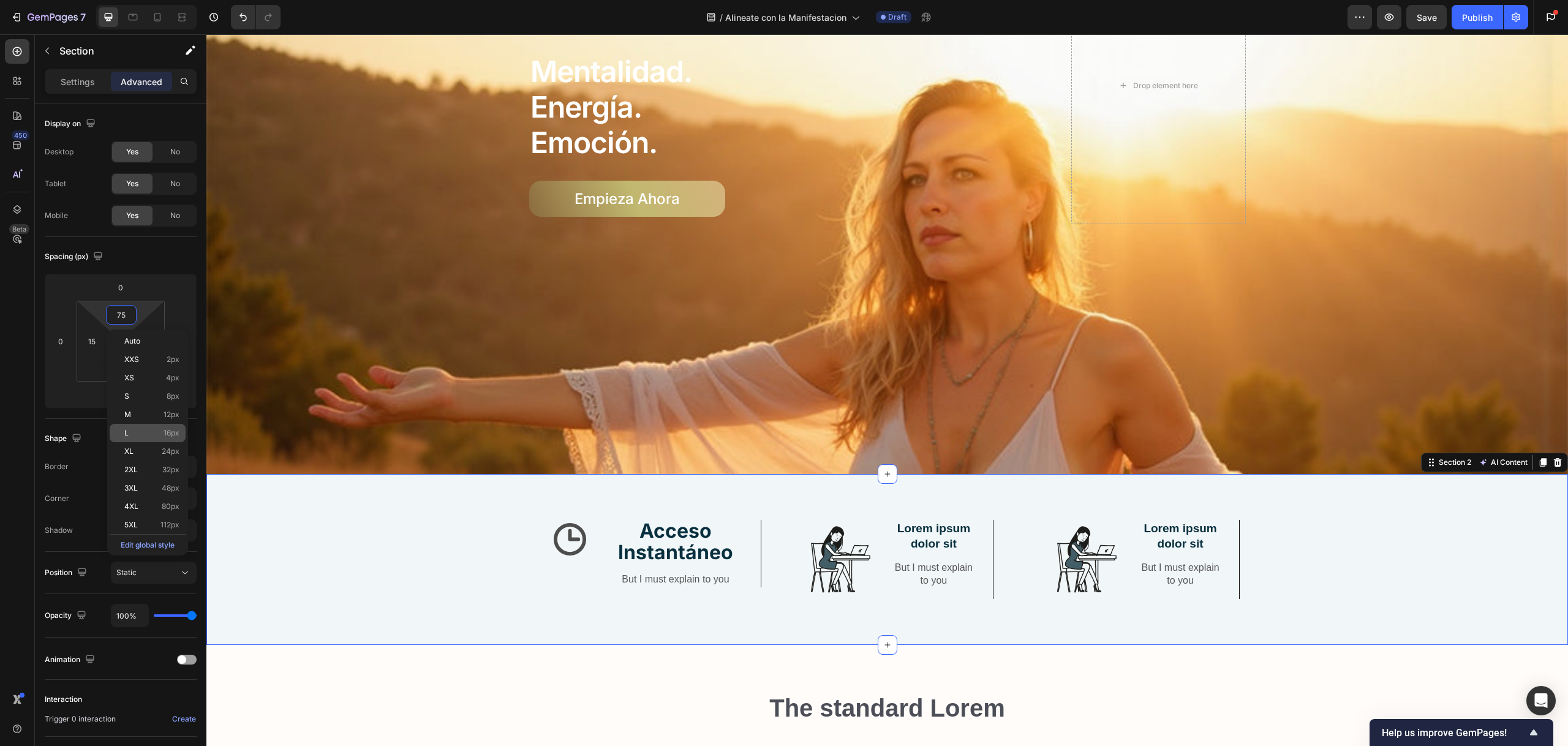
click at [136, 427] on div "L 16px" at bounding box center [147, 433] width 76 height 18
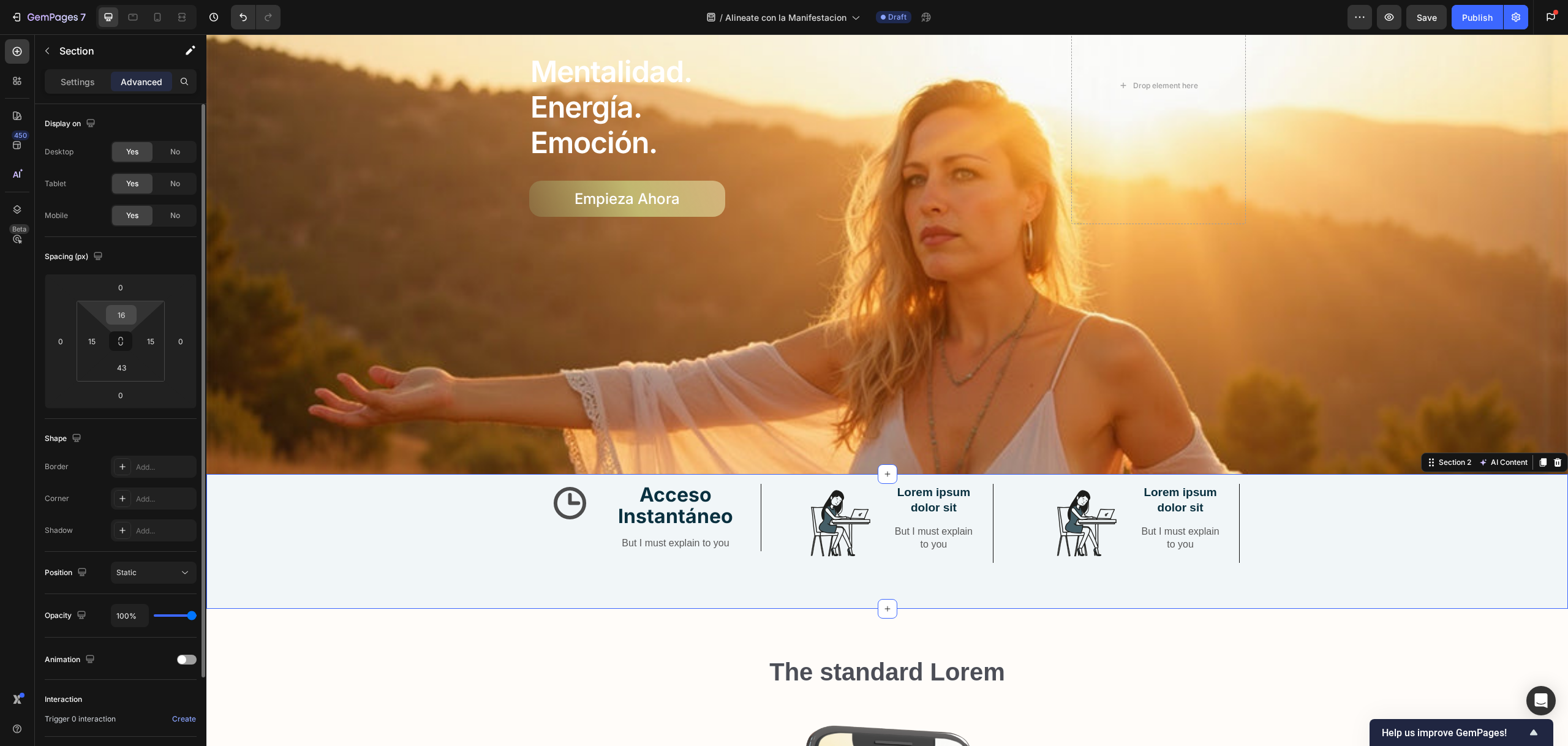
click at [127, 316] on input "16" at bounding box center [121, 314] width 25 height 18
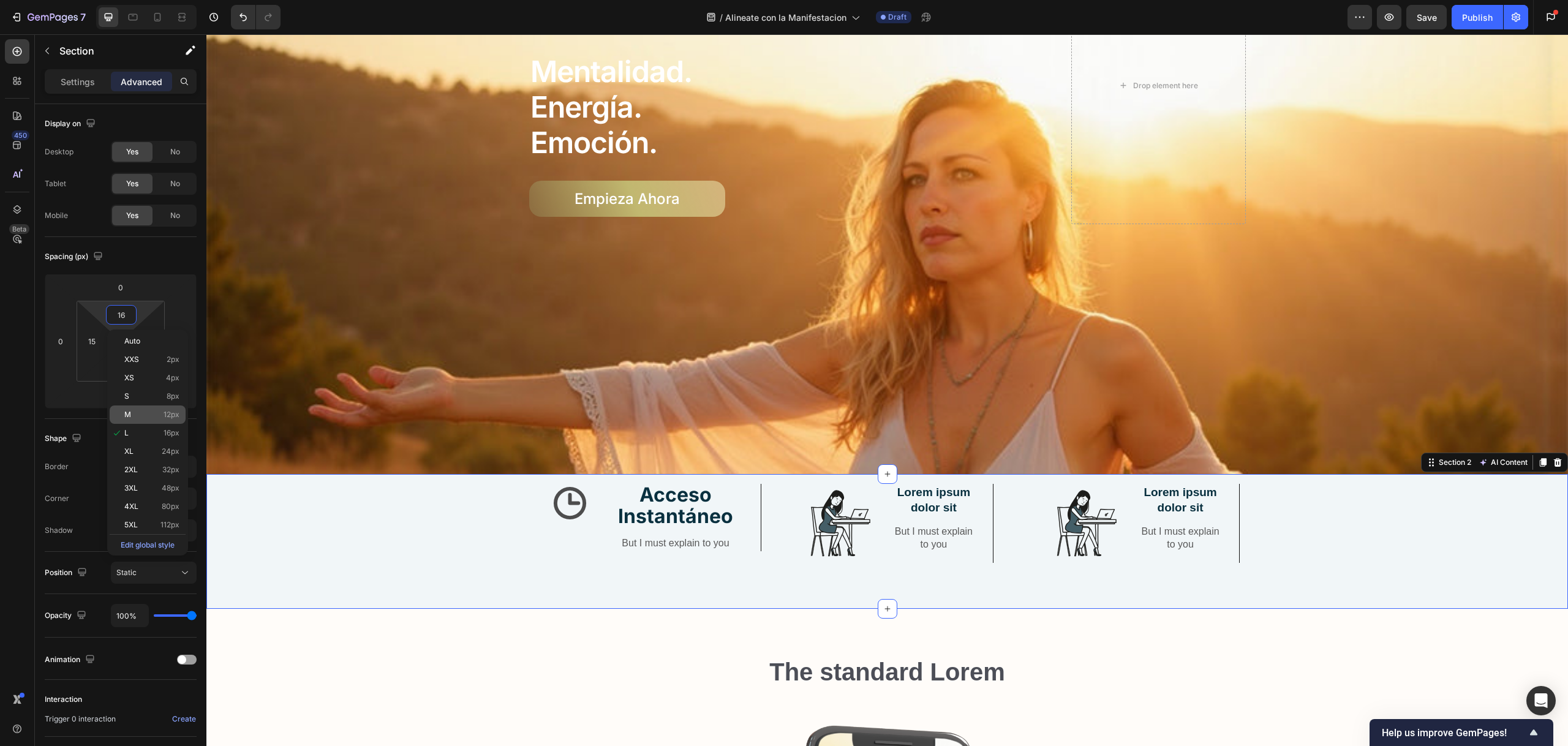
click at [134, 408] on div "M 12px" at bounding box center [147, 415] width 76 height 18
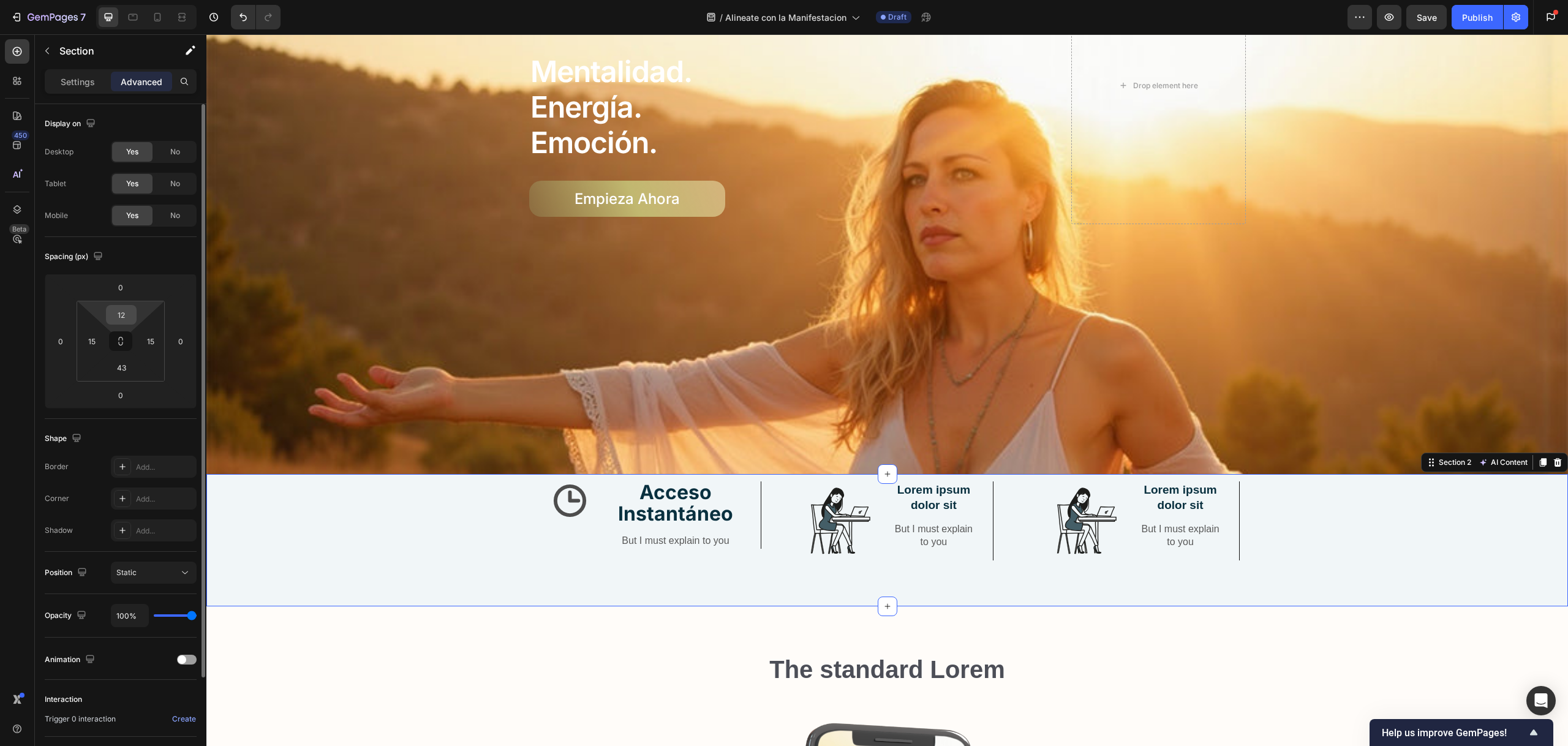
click at [129, 314] on input "12" at bounding box center [121, 314] width 25 height 18
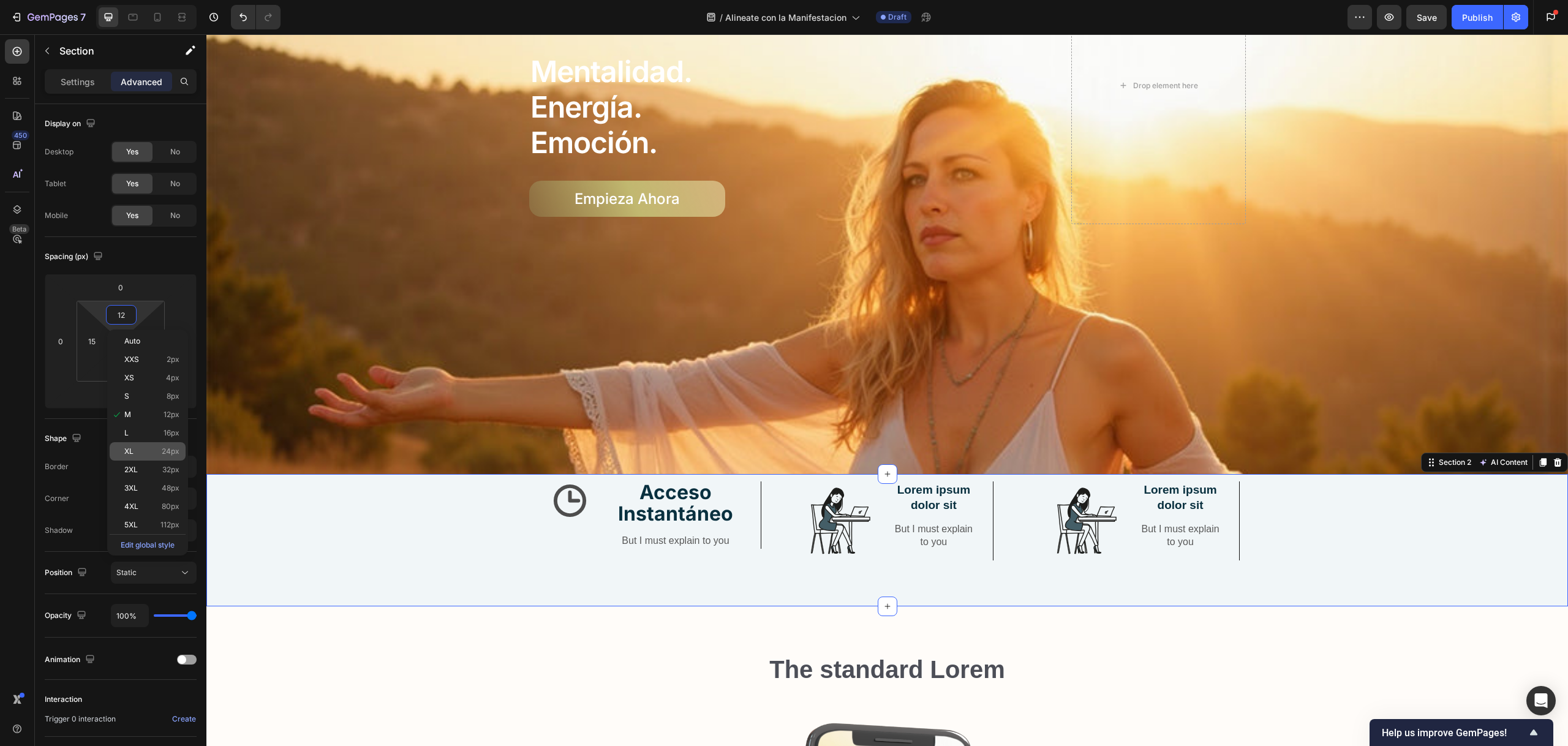
click at [134, 445] on div "XL 24px" at bounding box center [147, 451] width 76 height 18
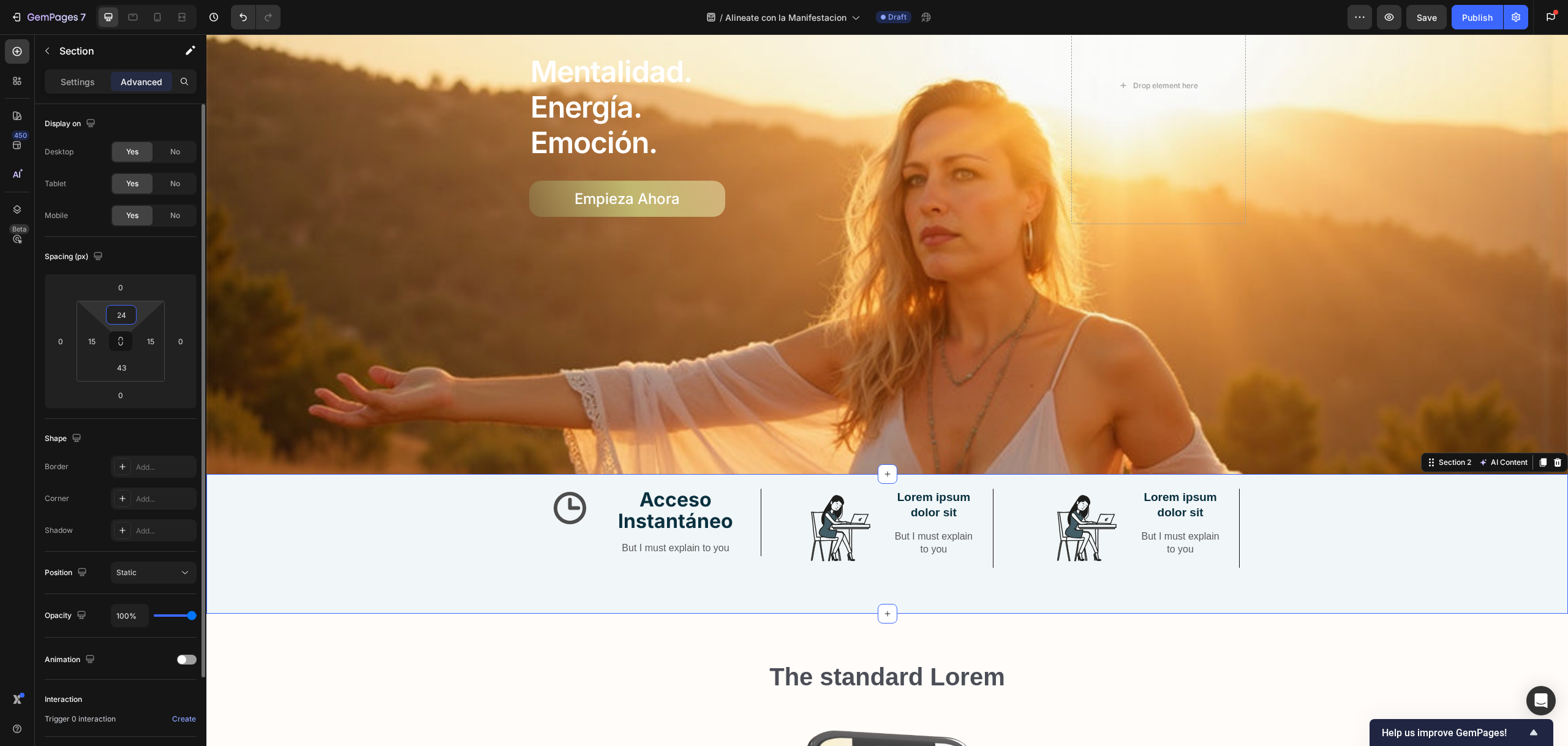
click at [133, 315] on input "24" at bounding box center [121, 314] width 25 height 18
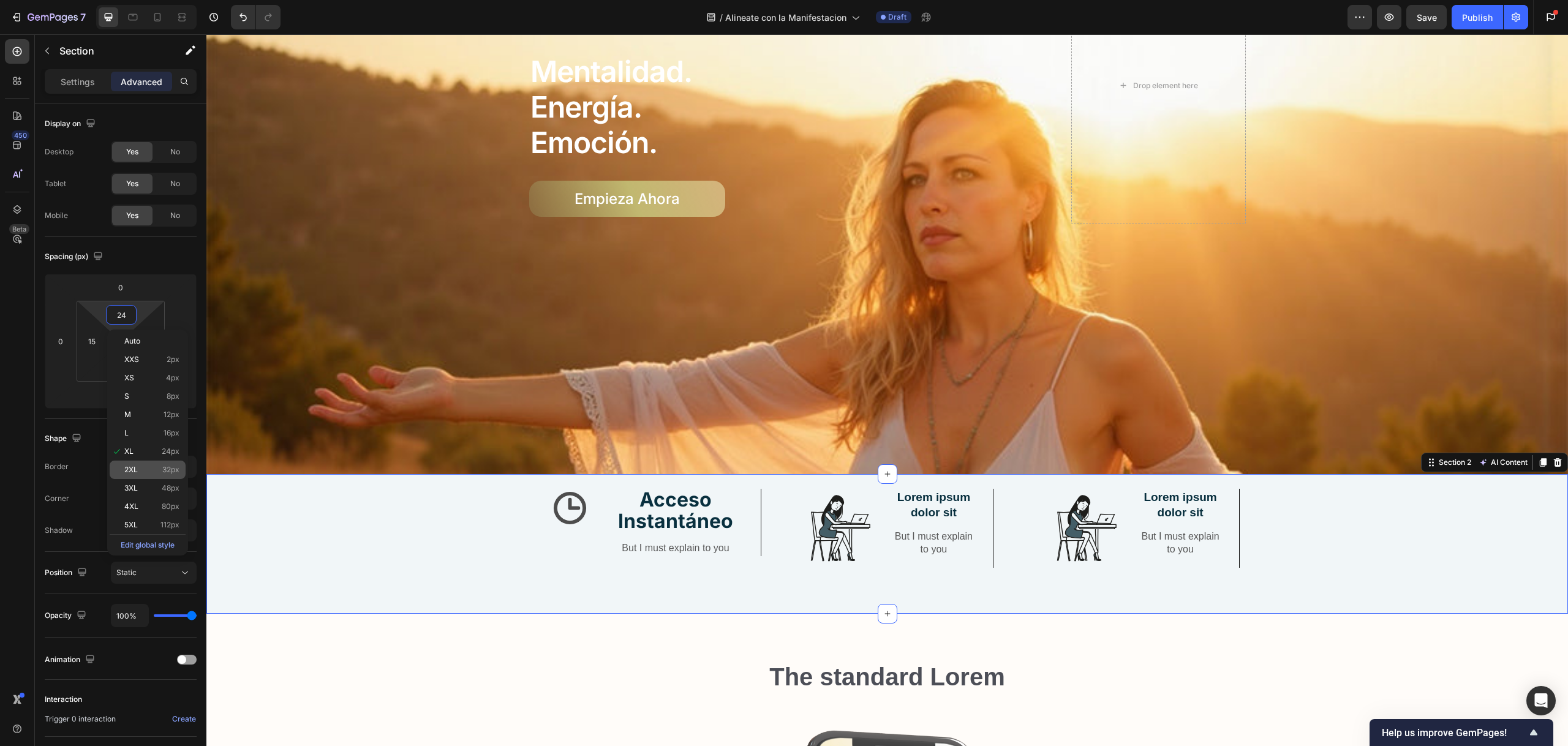
click at [137, 472] on span "2XL" at bounding box center [130, 470] width 13 height 9
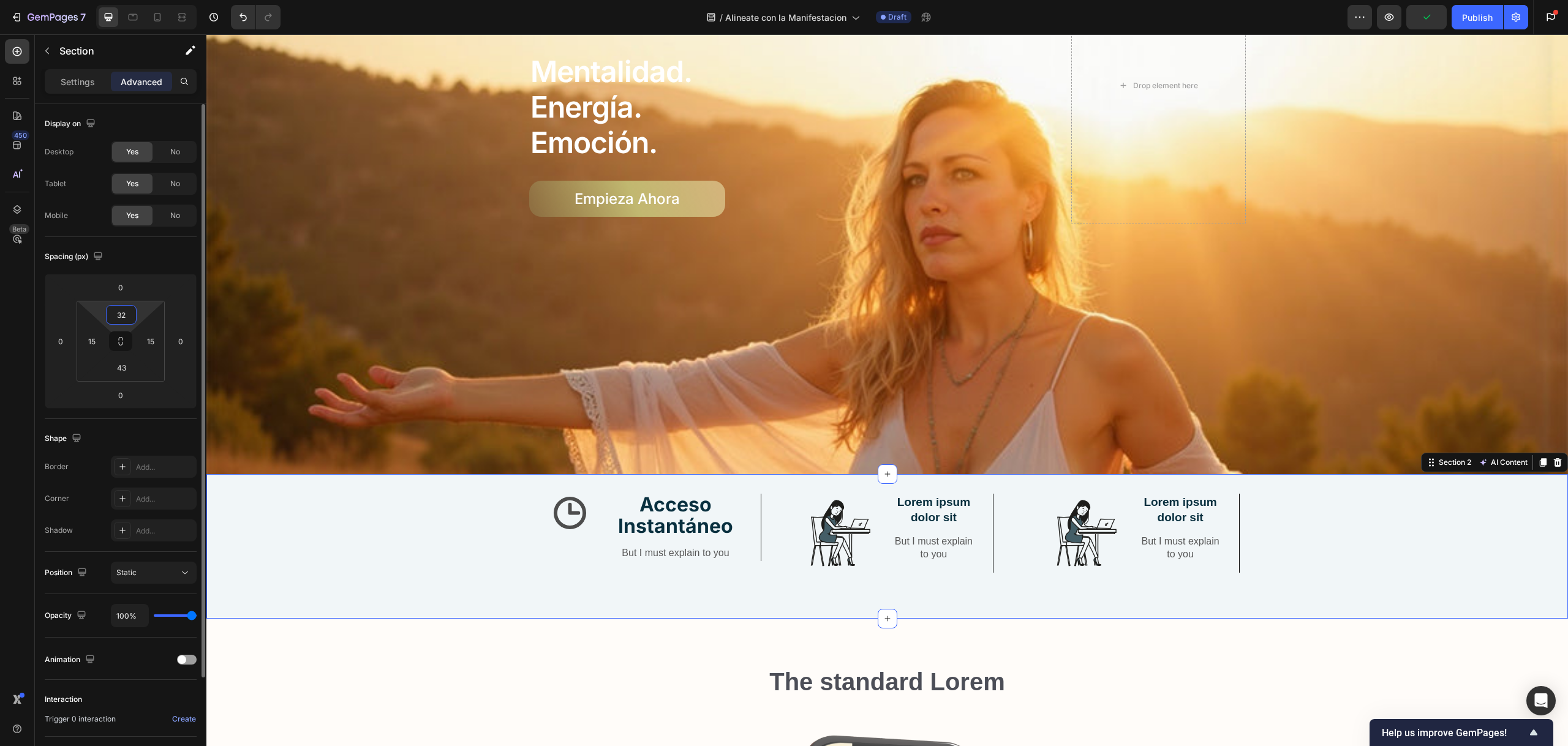
click at [127, 316] on input "32" at bounding box center [121, 314] width 25 height 18
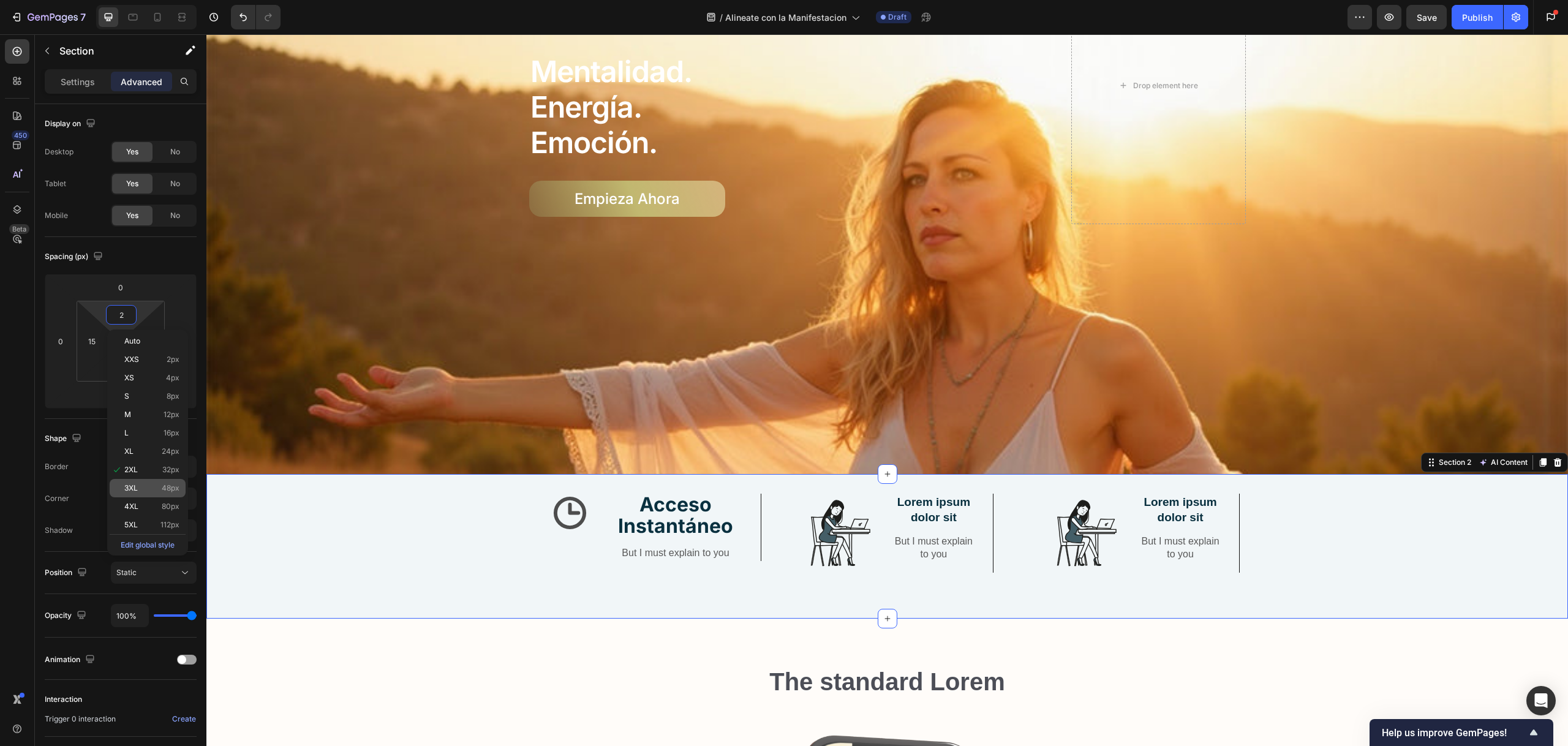
click at [137, 481] on div "3XL 48px" at bounding box center [147, 488] width 76 height 18
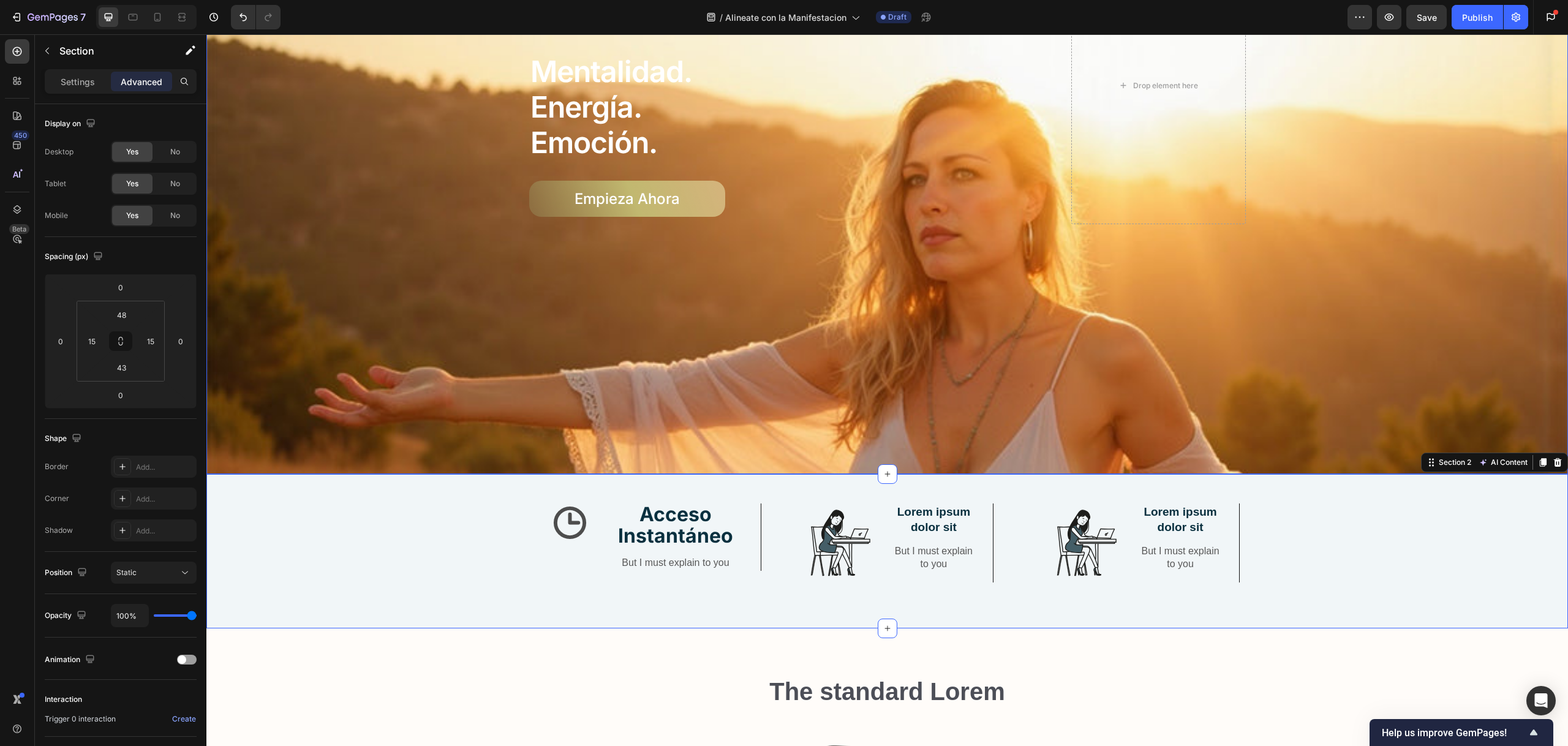
scroll to position [360, 0]
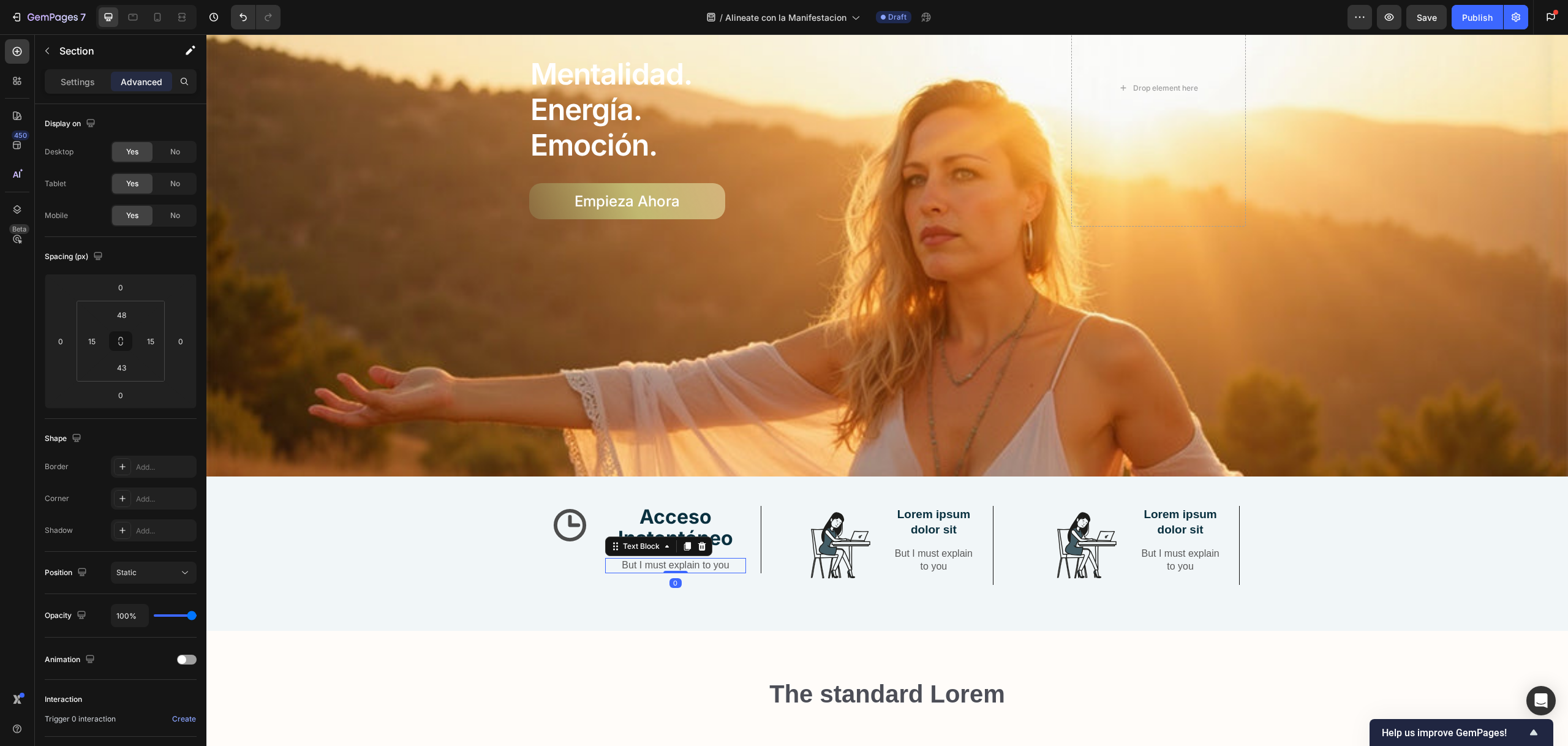
click at [653, 560] on p "But I must explain to you" at bounding box center [676, 566] width 139 height 13
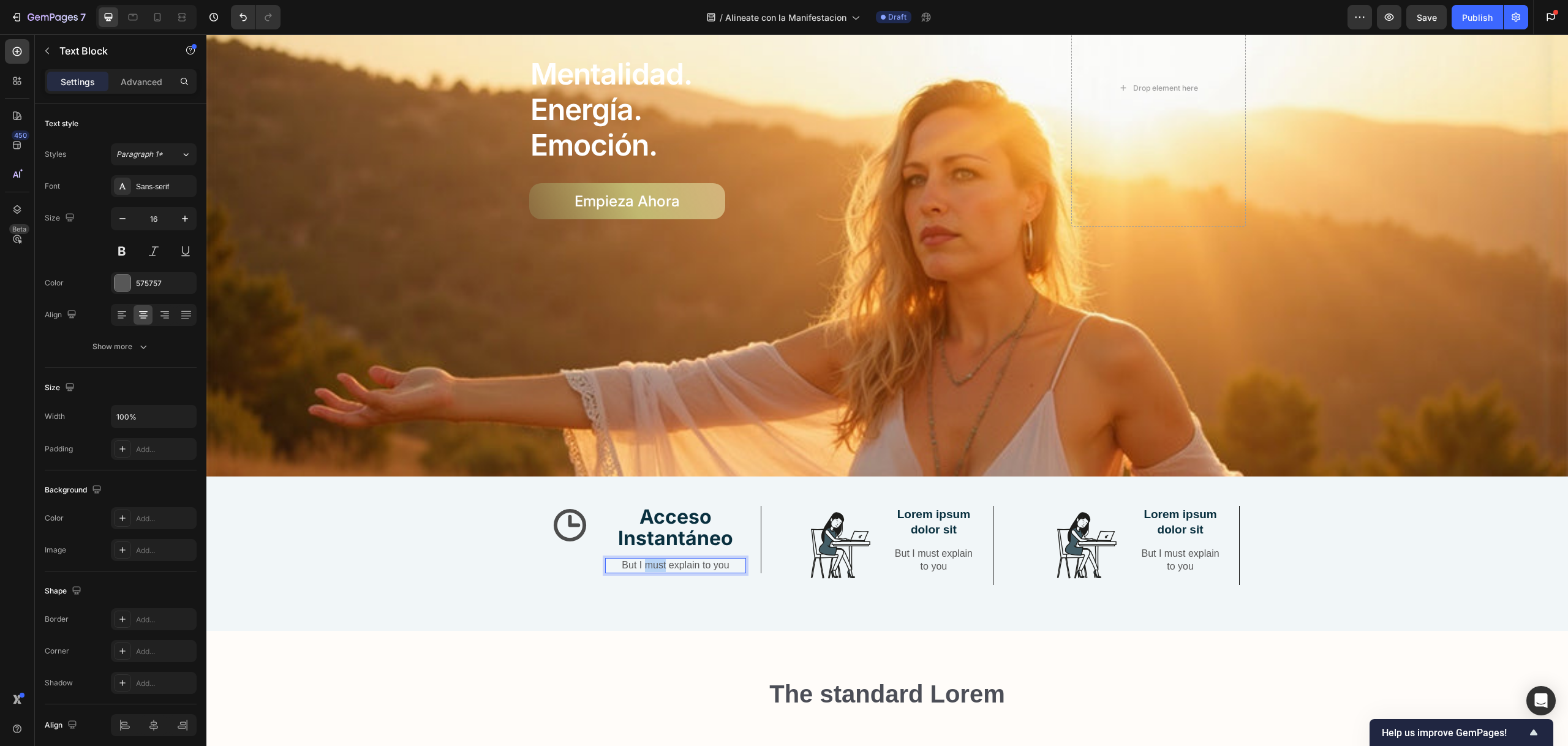
click at [653, 560] on p "But I must explain to you" at bounding box center [676, 566] width 139 height 13
click at [679, 563] on p "Acceso de por vida siempre que lo necesites" at bounding box center [676, 572] width 139 height 26
click at [548, 577] on div "Icon" at bounding box center [570, 546] width 71 height 80
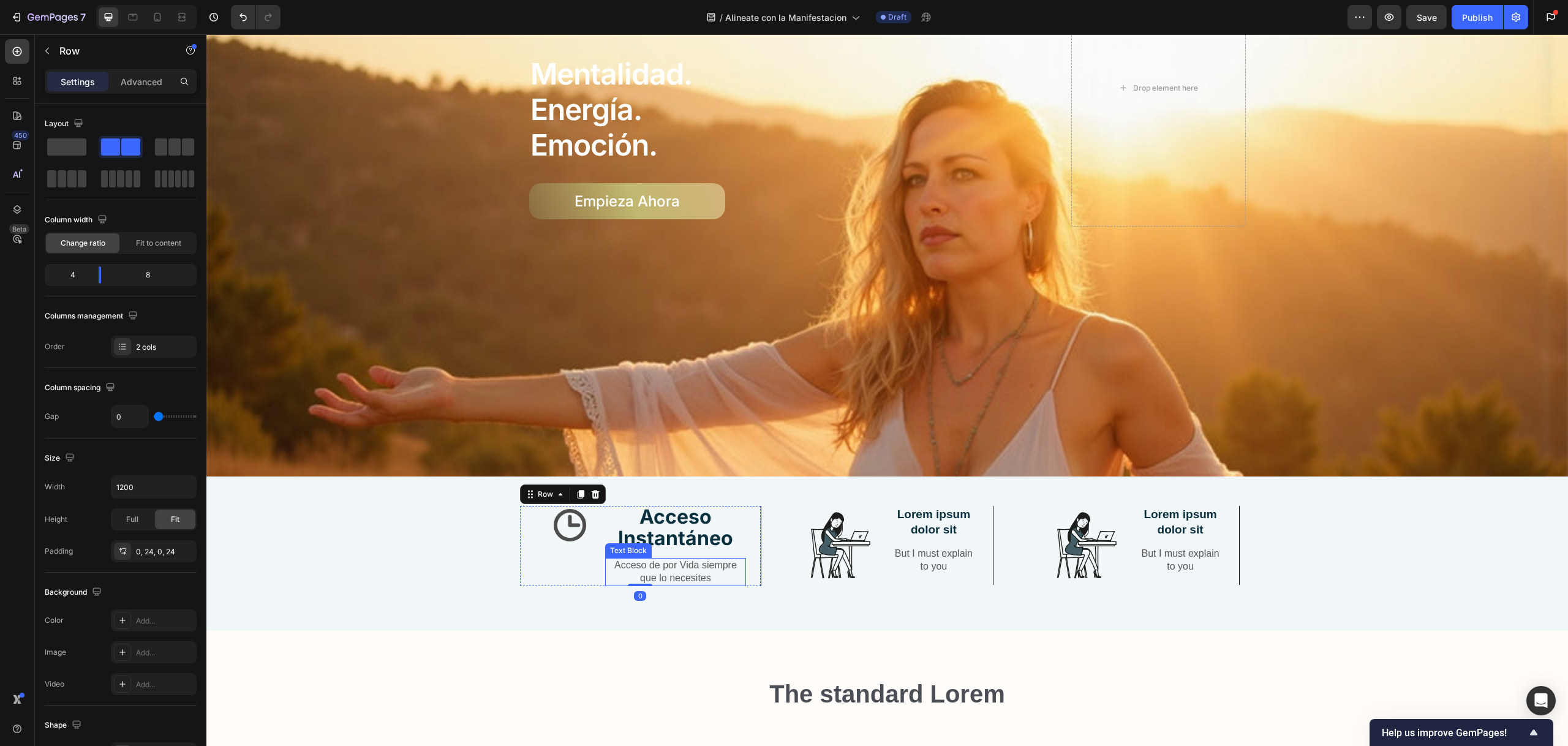
click at [698, 568] on p "Acceso de por Vida siempre que lo necesites" at bounding box center [676, 572] width 139 height 26
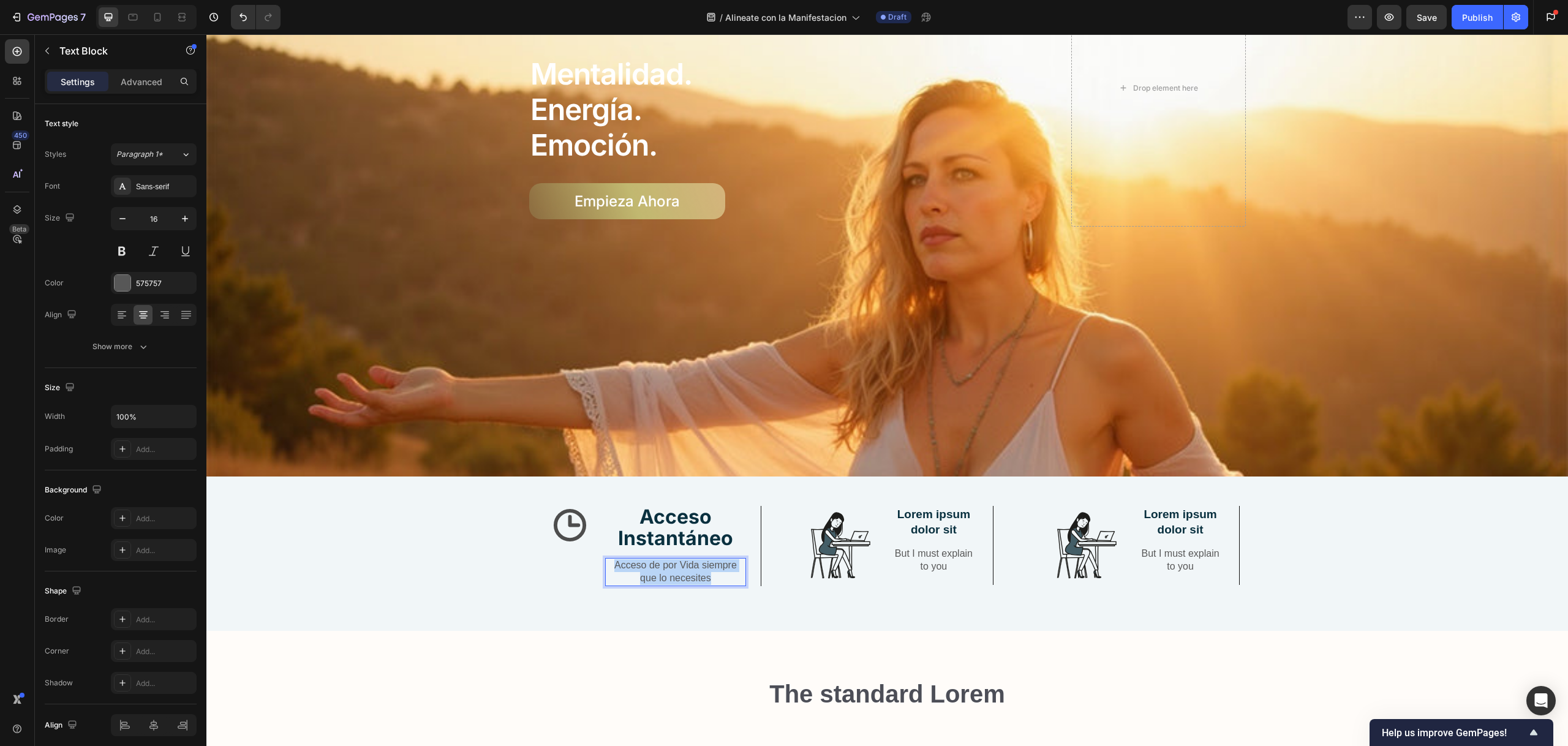
click at [698, 568] on p "Acceso de por Vida siempre que lo necesites" at bounding box center [676, 572] width 139 height 26
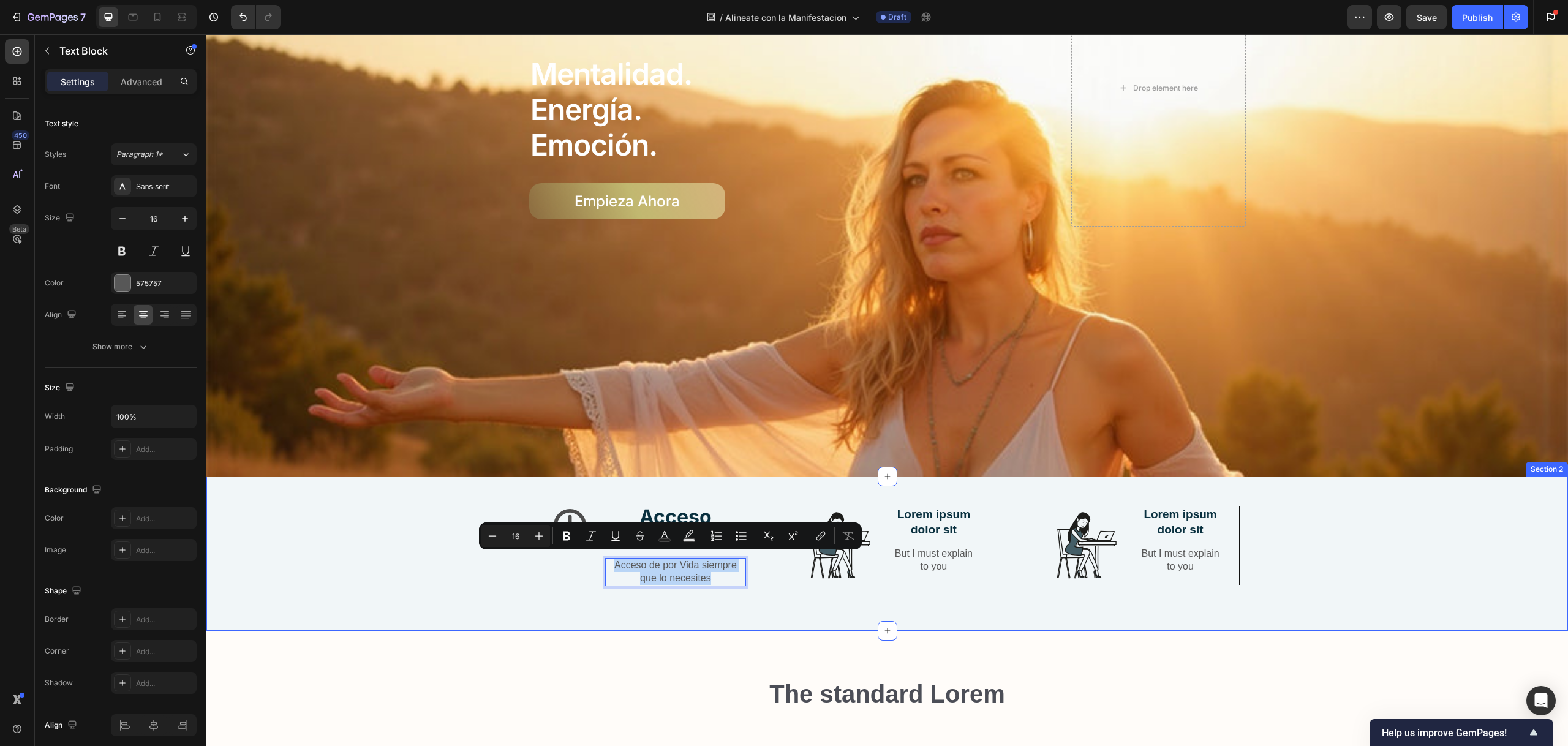
click at [683, 604] on div "Icon Acceso Instantáneo Text Block Acceso de por Vida siempre que lo necesites …" at bounding box center [887, 554] width 1361 height 154
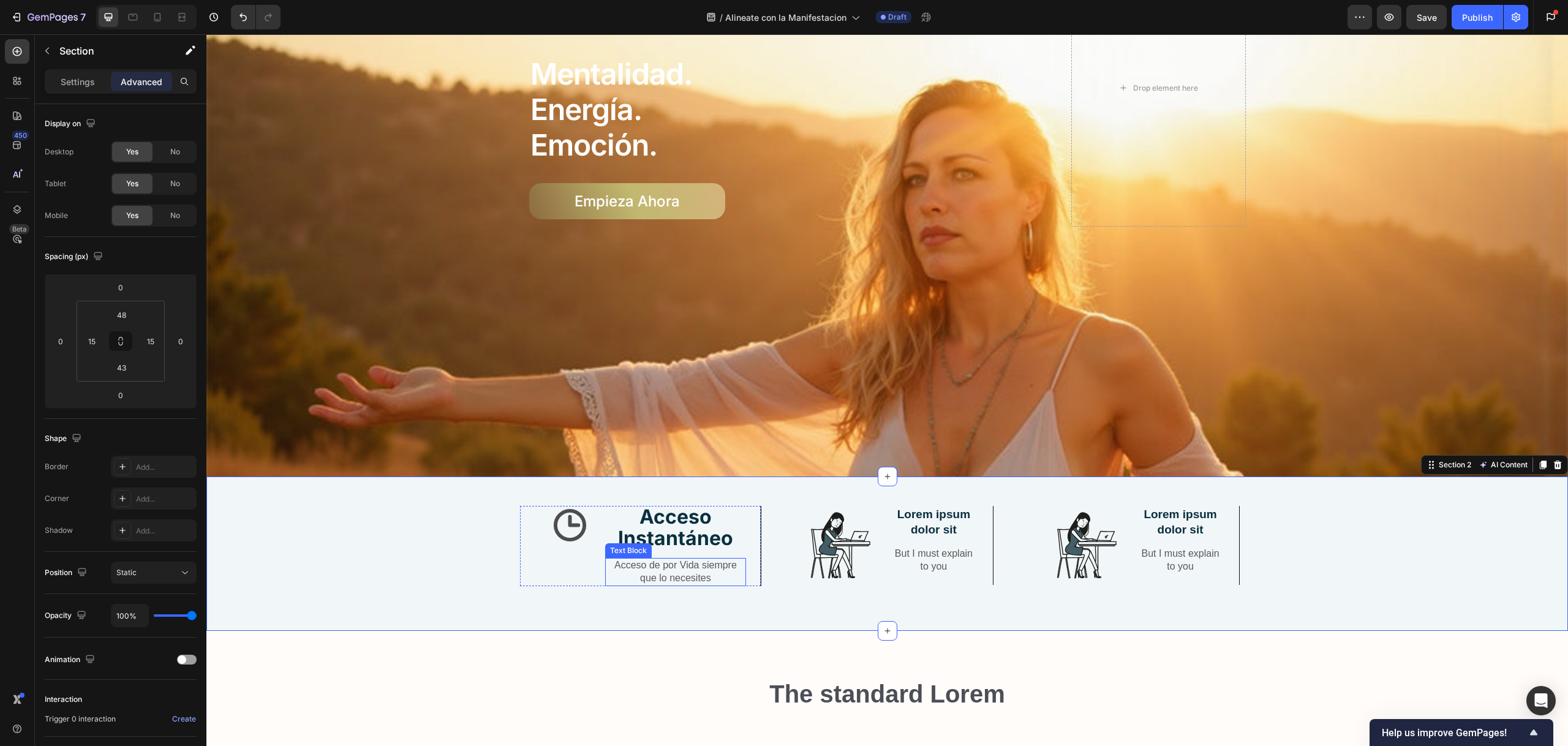
click at [693, 568] on p "Acceso de por Vida siempre que lo necesites" at bounding box center [676, 572] width 139 height 26
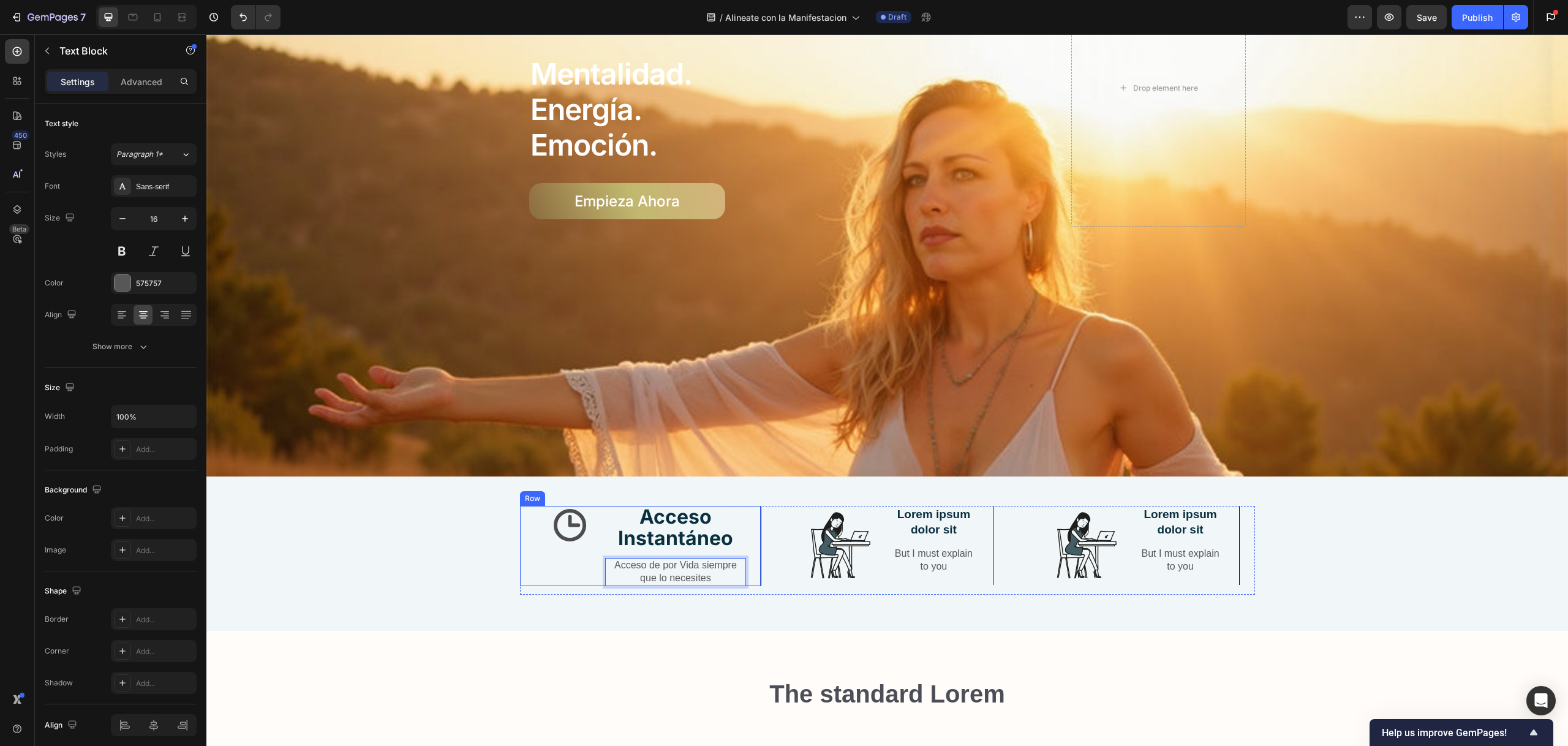
click at [520, 578] on div "Icon Acceso Instantáneo Text Block Acceso de por Vida siempre que lo necesites …" at bounding box center [641, 546] width 242 height 80
click at [668, 575] on p "Acceso de por Vida siempre que lo necesites" at bounding box center [676, 572] width 139 height 26
click at [698, 560] on p "Acceso de por Vida siempre que lo Necesites" at bounding box center [676, 572] width 139 height 26
click at [491, 571] on div "Icon Acceso Instantáneo Text Block Acceso de por Vida Siempre que lo Necesites …" at bounding box center [887, 555] width 1343 height 99
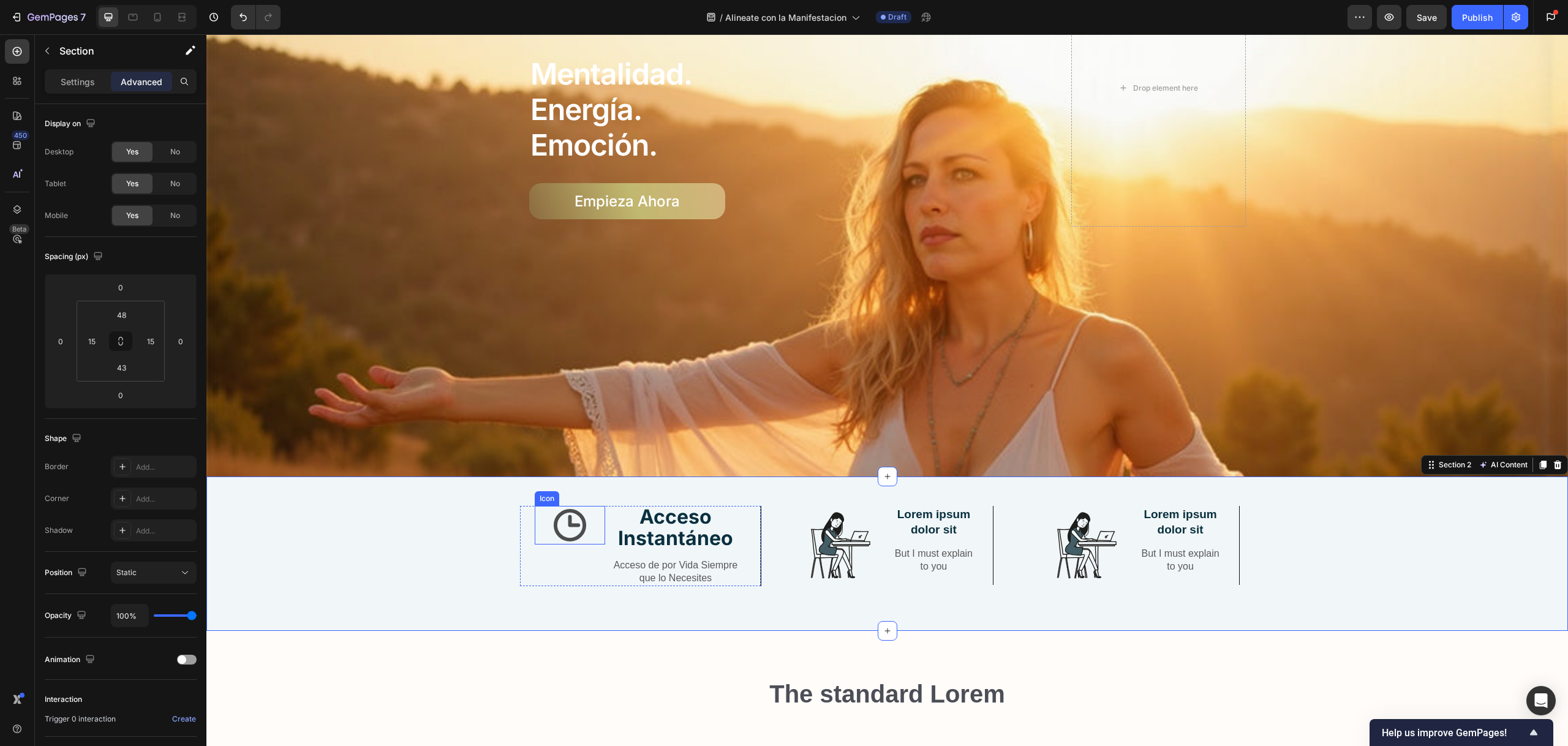
click at [569, 510] on icon at bounding box center [569, 525] width 38 height 38
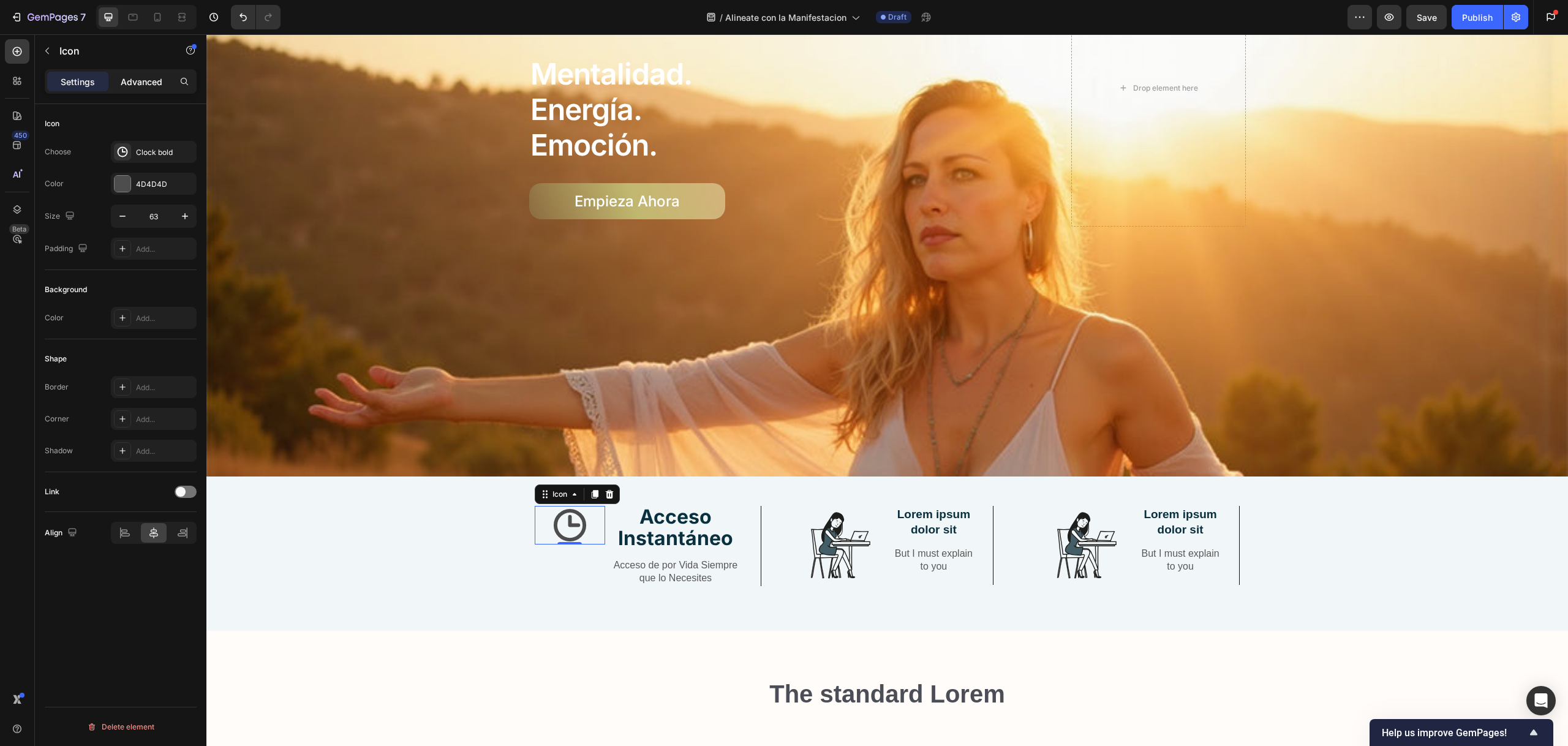
click at [152, 81] on p "Advanced" at bounding box center [142, 82] width 42 height 13
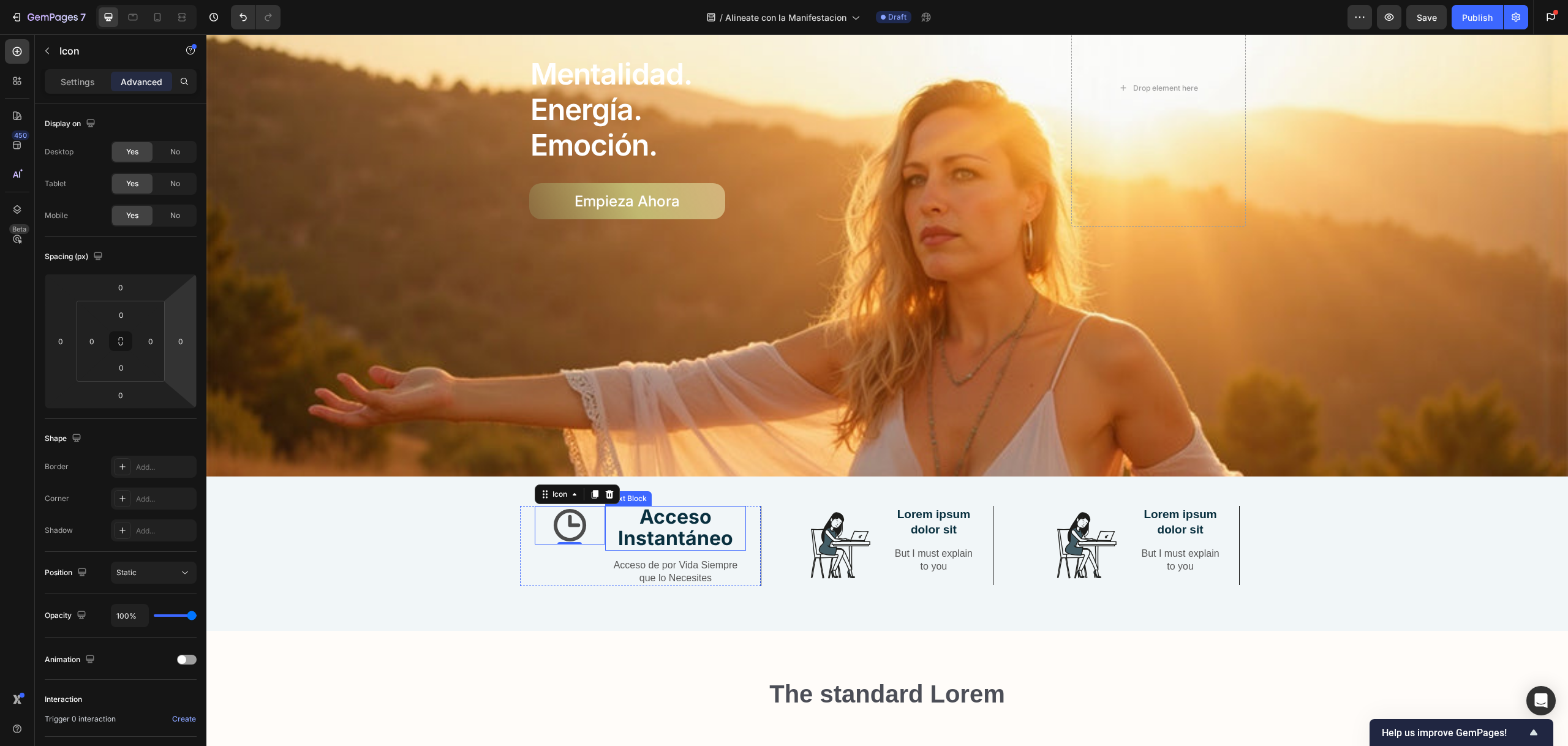
click at [628, 495] on div "Text Block" at bounding box center [628, 499] width 42 height 11
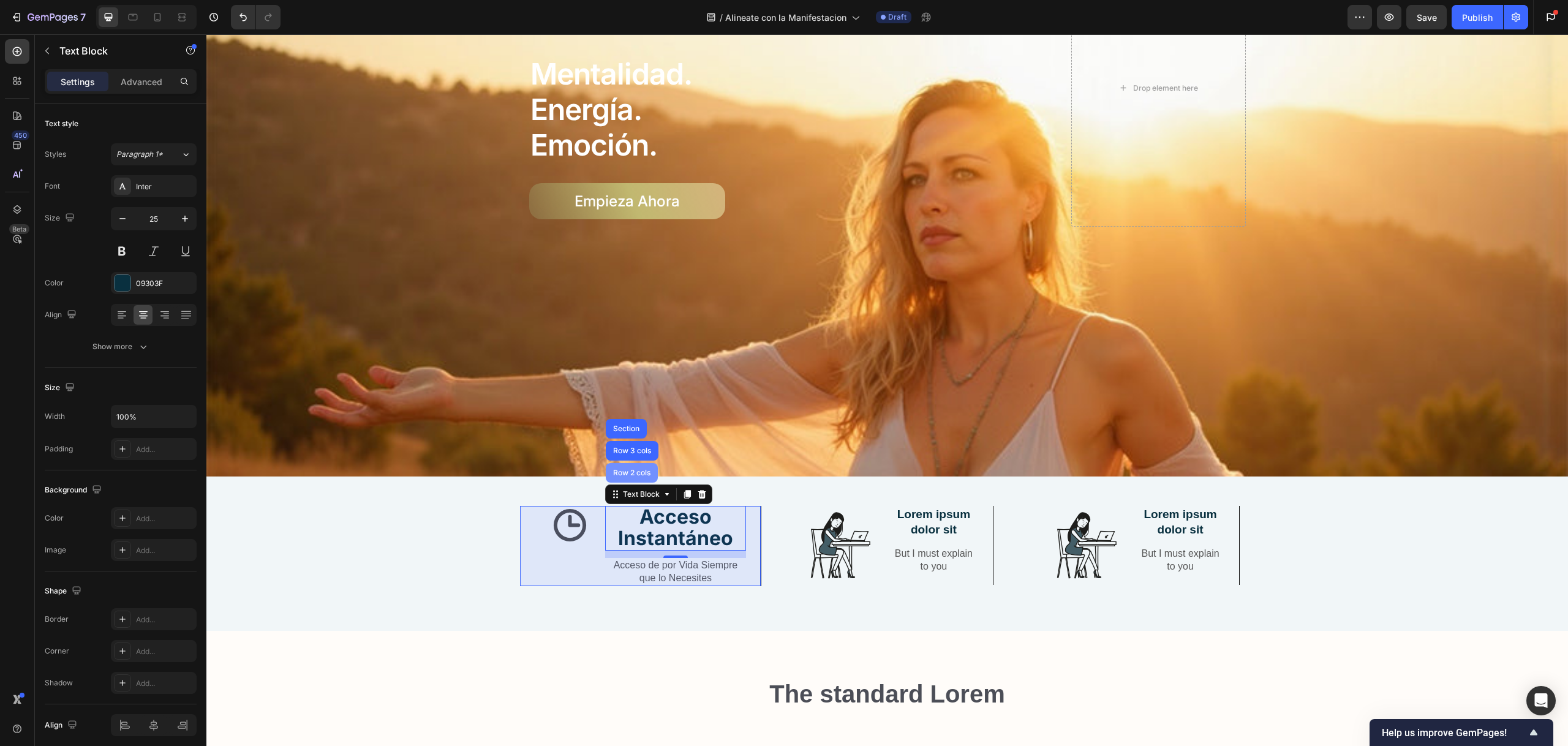
click at [625, 469] on div "Row 2 cols" at bounding box center [632, 473] width 42 height 8
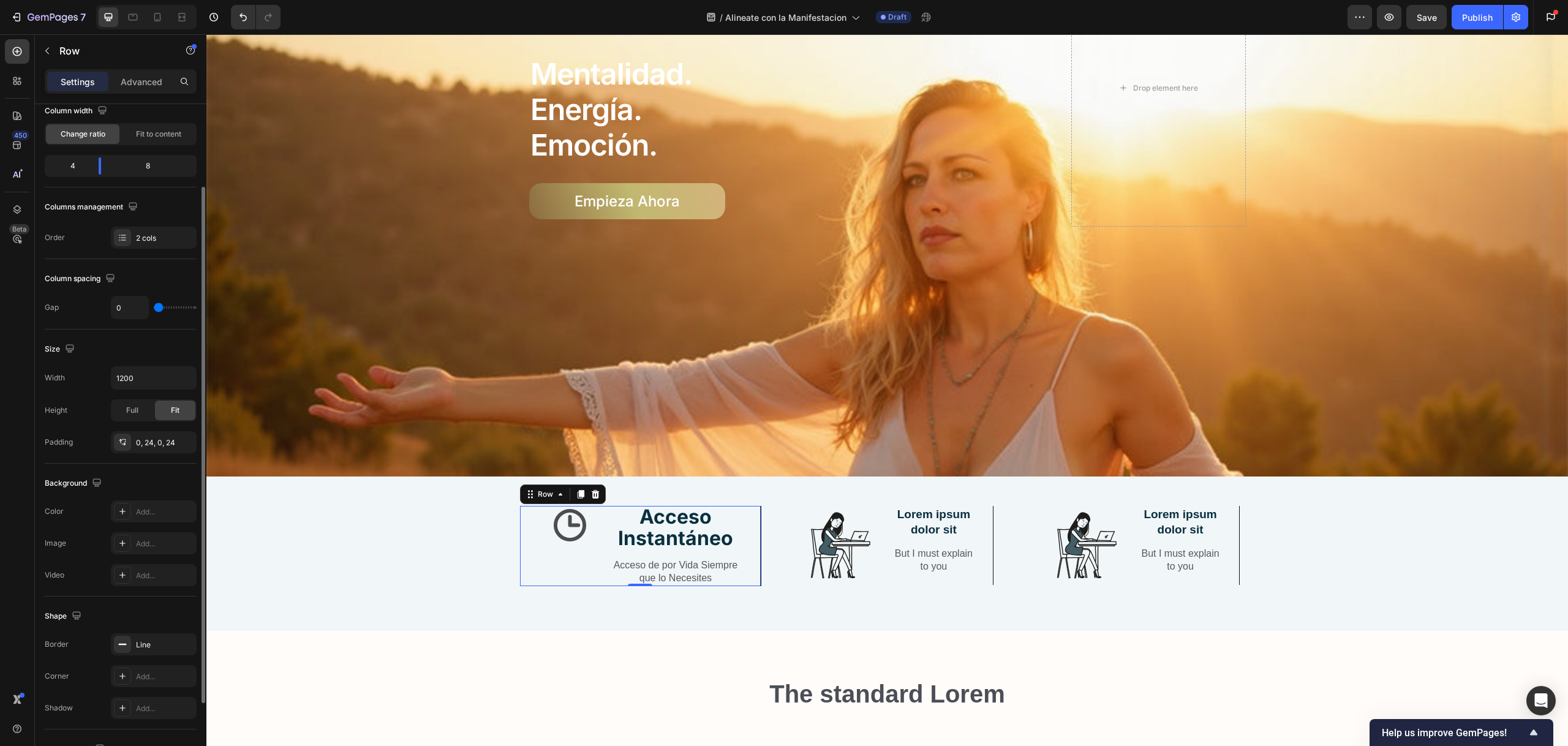
scroll to position [210, 0]
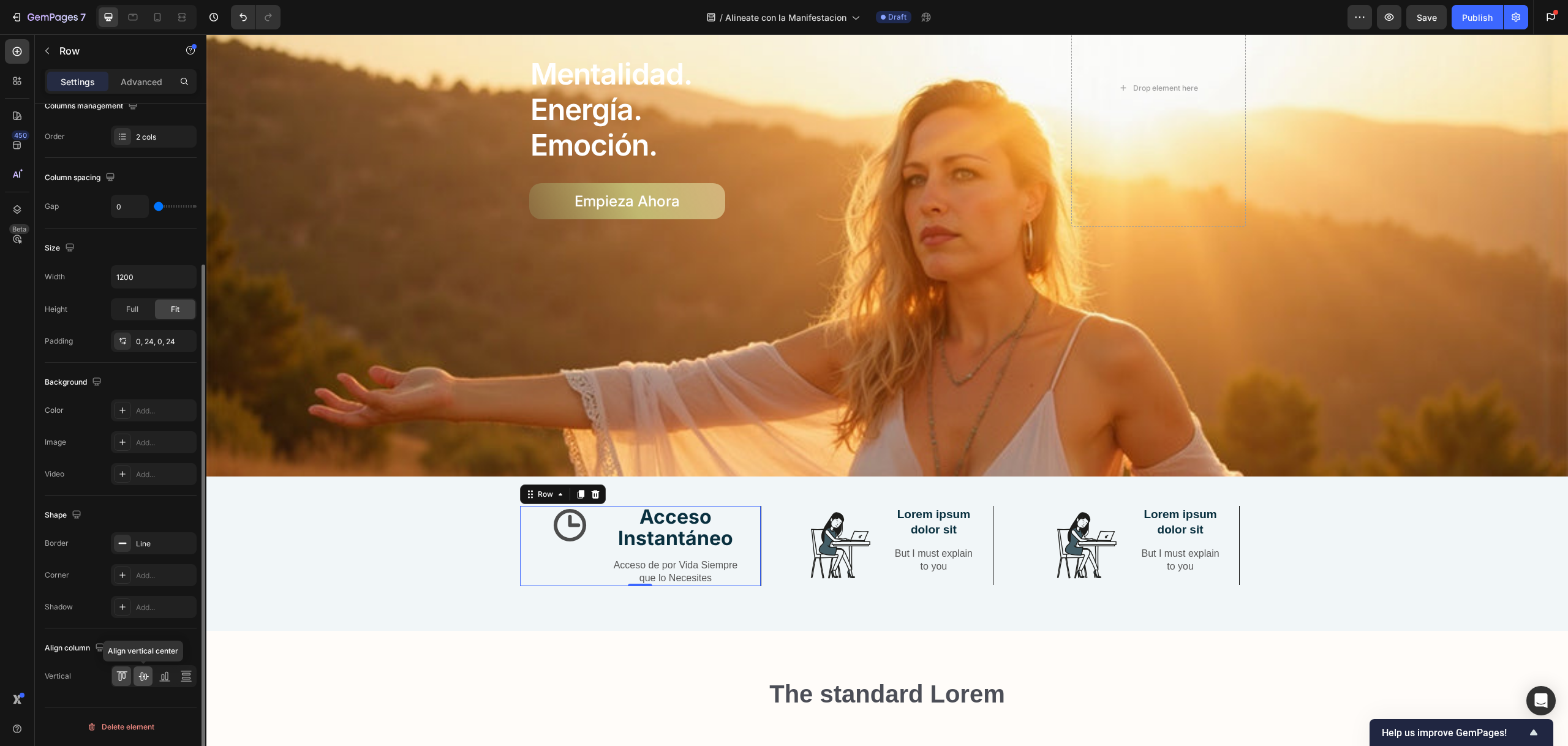
click at [146, 675] on icon at bounding box center [144, 677] width 10 height 9
click at [448, 551] on div "Icon Acceso Instantáneo Text Block Acceso de por Vida Siempre que lo Necesites …" at bounding box center [887, 555] width 1343 height 99
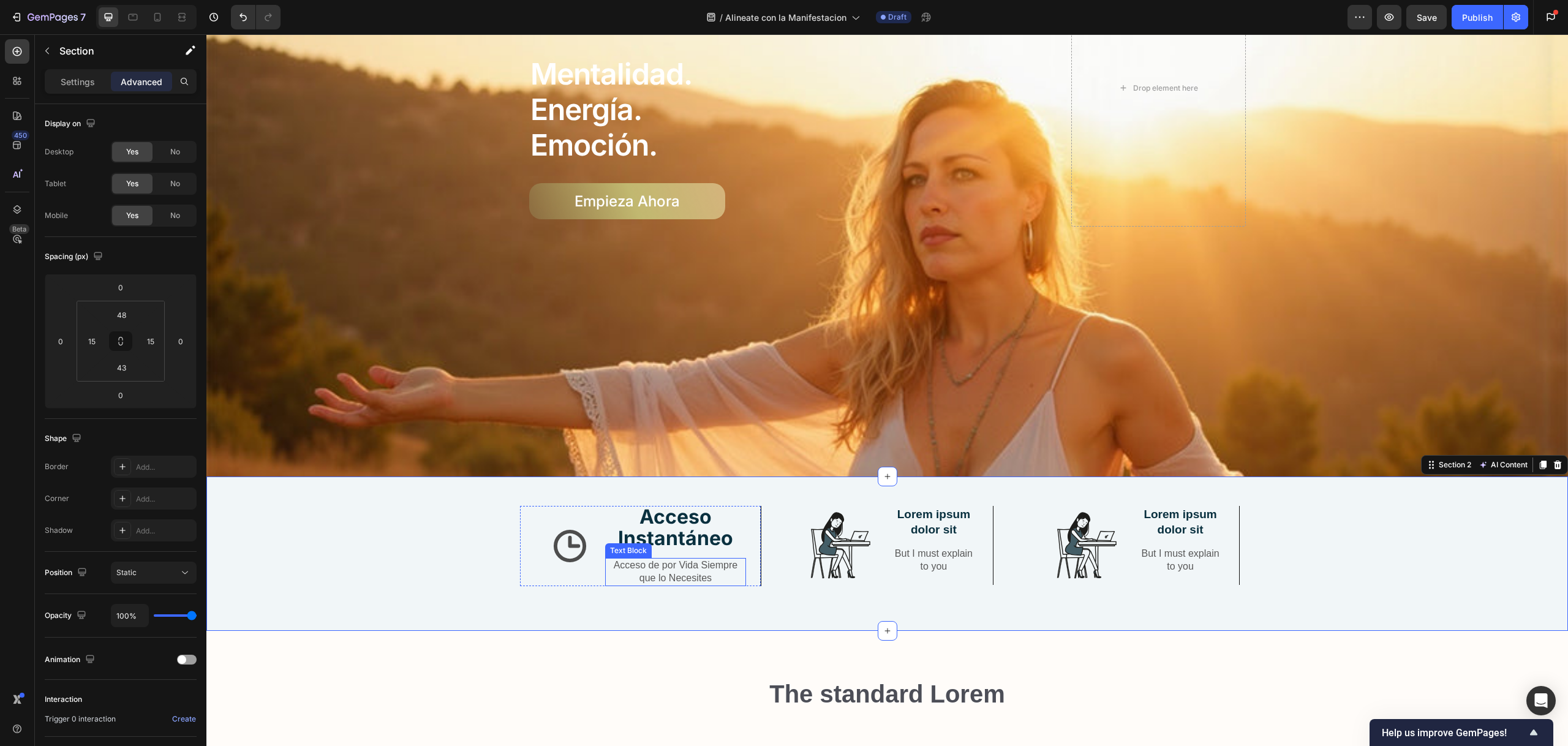
click at [676, 560] on p "Acceso de por Vida Siempre que lo Necesites" at bounding box center [676, 572] width 139 height 26
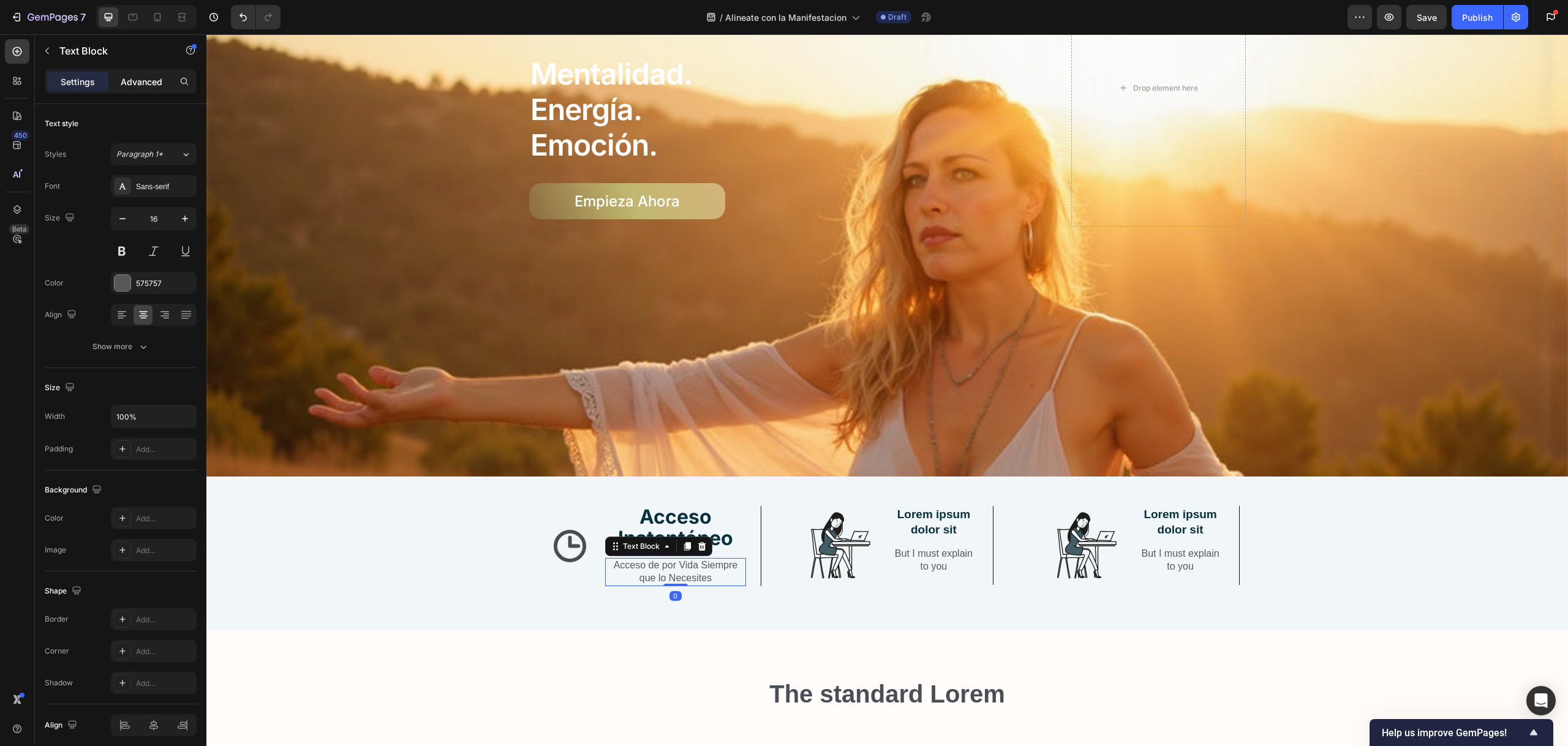
click at [149, 84] on p "Advanced" at bounding box center [142, 82] width 42 height 13
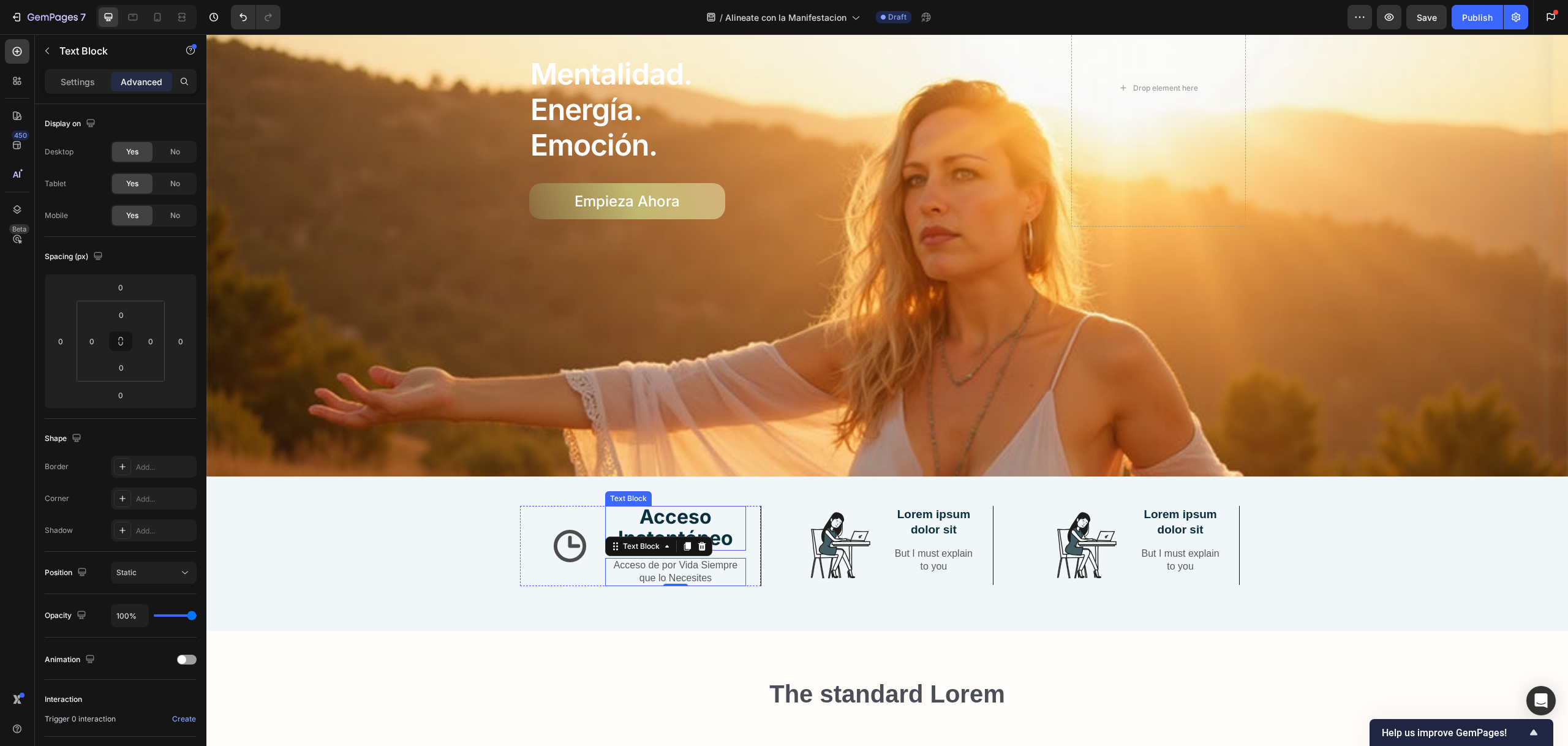
click at [676, 509] on strong "Acceso Instantáneo" at bounding box center [675, 527] width 115 height 45
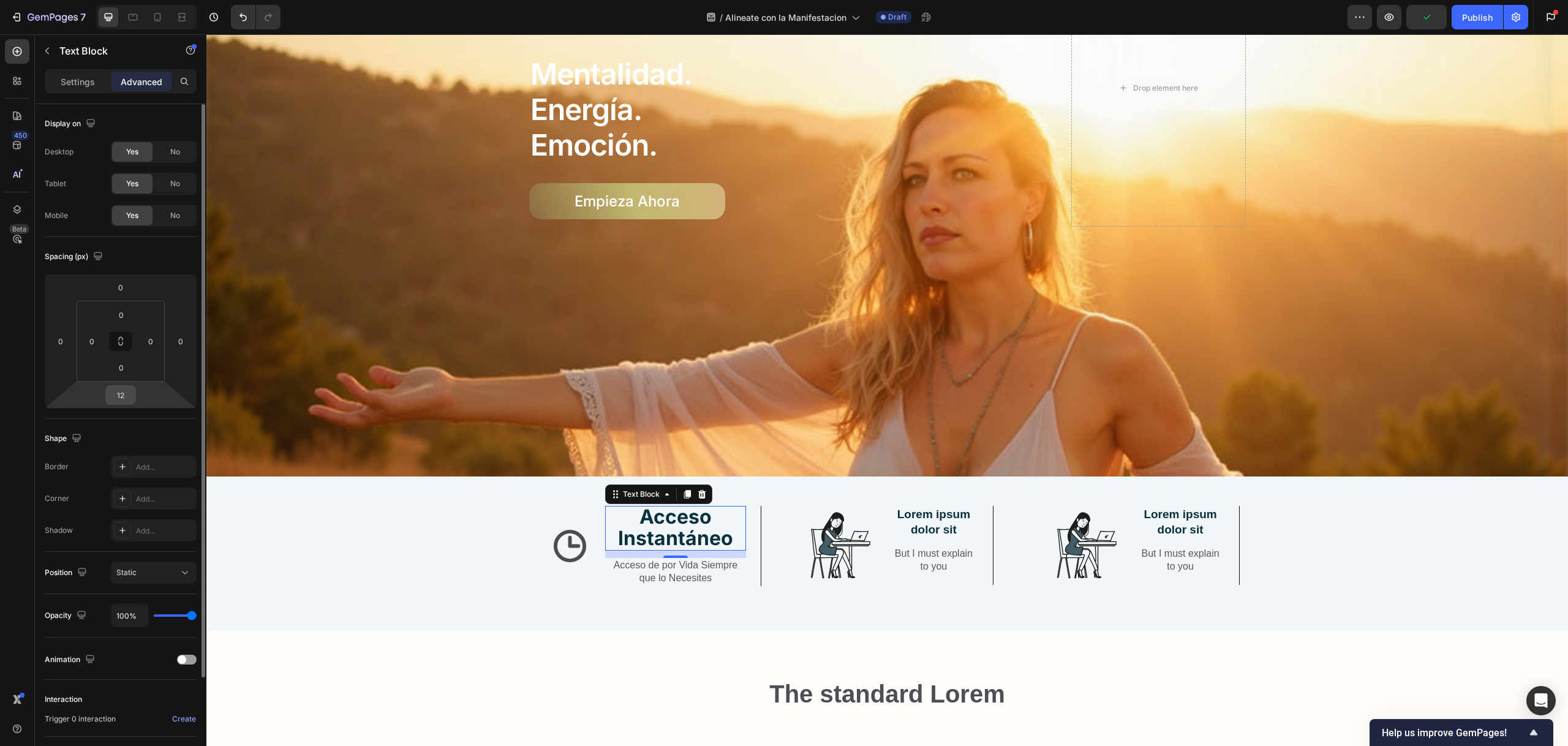
click at [129, 393] on input "12" at bounding box center [120, 395] width 25 height 18
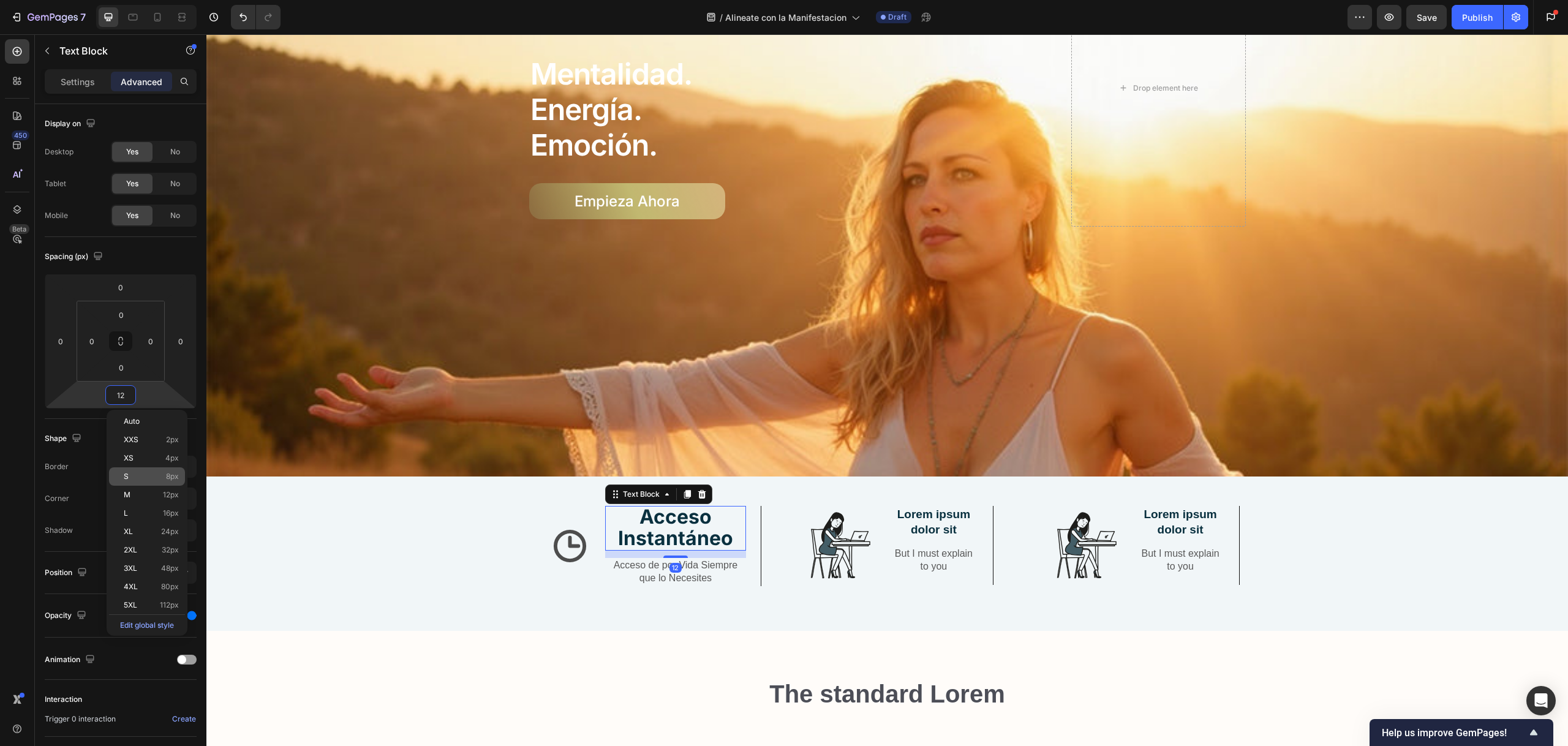
click at [142, 483] on div "S 8px" at bounding box center [147, 476] width 76 height 18
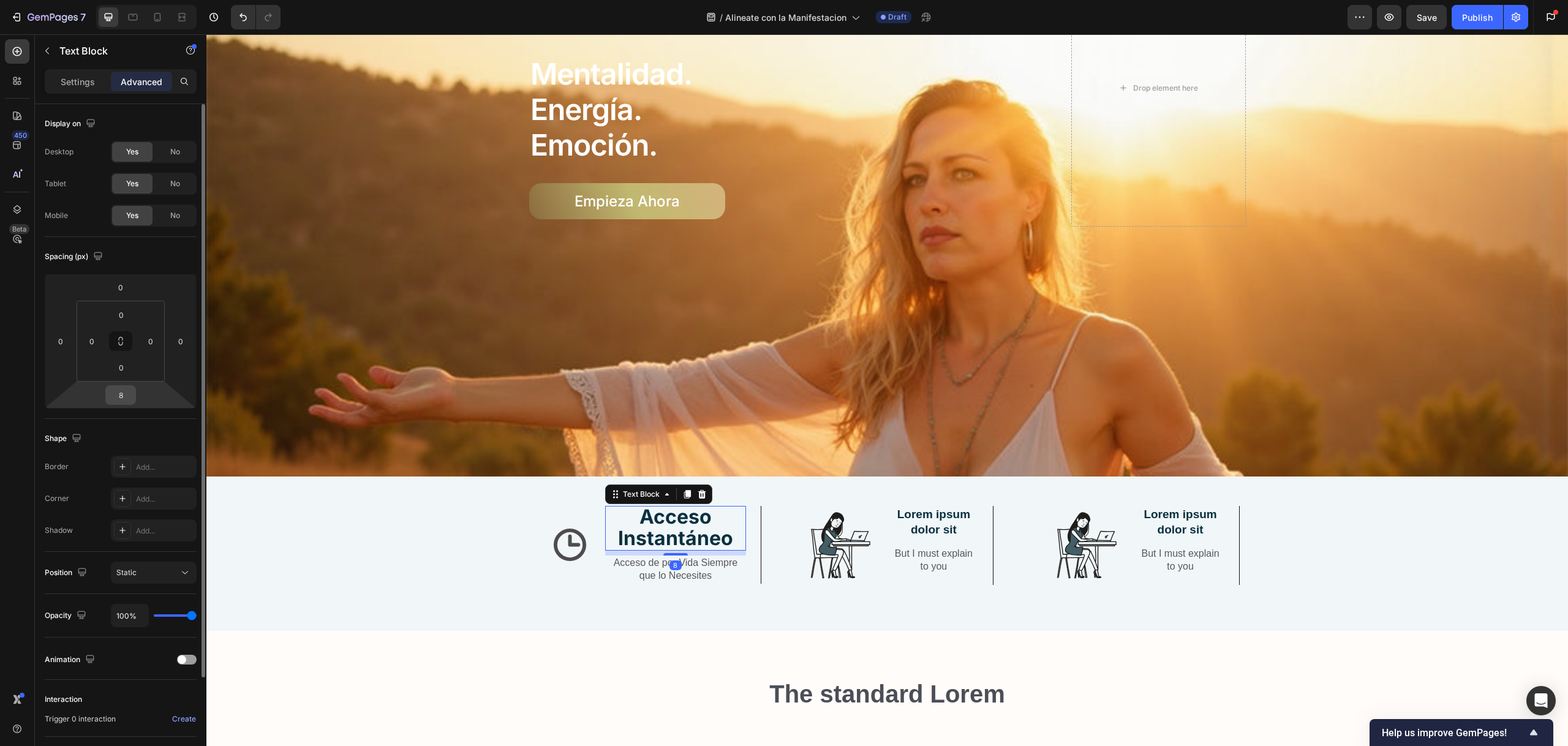
click at [126, 390] on input "8" at bounding box center [120, 395] width 25 height 18
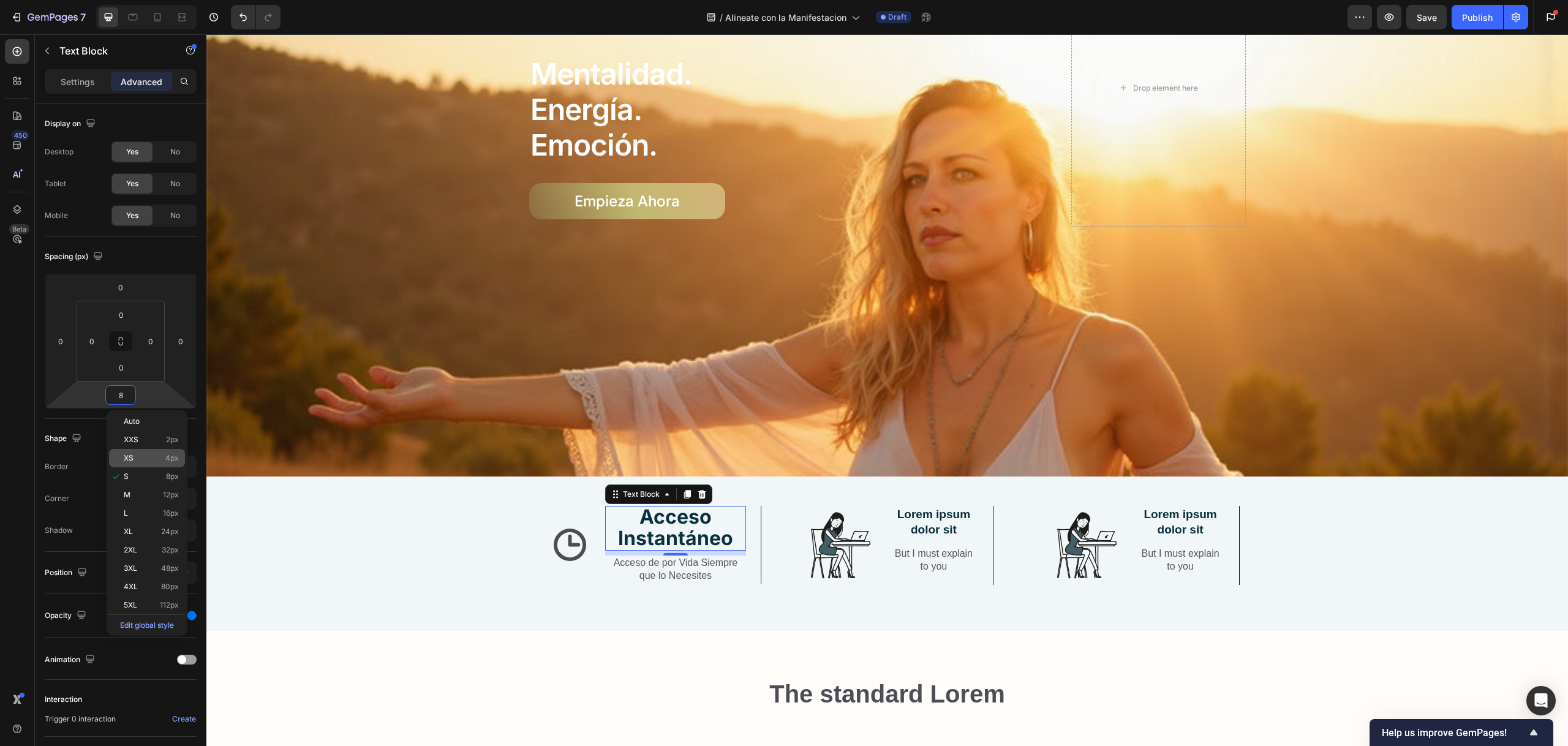
click at [133, 451] on div "XS 4px" at bounding box center [147, 458] width 76 height 18
click at [63, 0] on html "7 Version history / Alineate con la Manifestacion Draft Preview Save Publish Ge…" at bounding box center [784, 0] width 1568 height 0
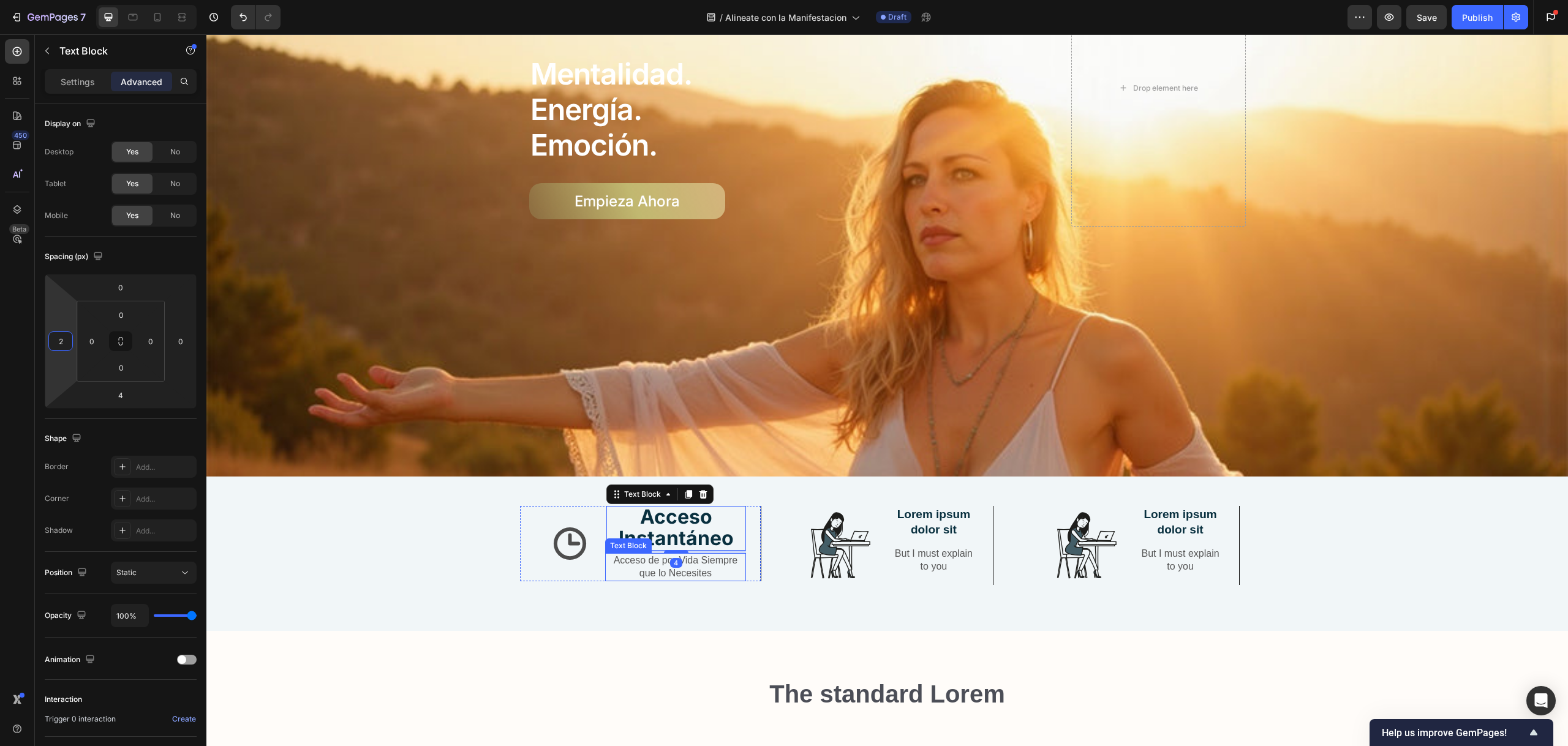
click at [639, 561] on p "Acceso de por Vida Siempre que lo Necesites" at bounding box center [676, 567] width 139 height 26
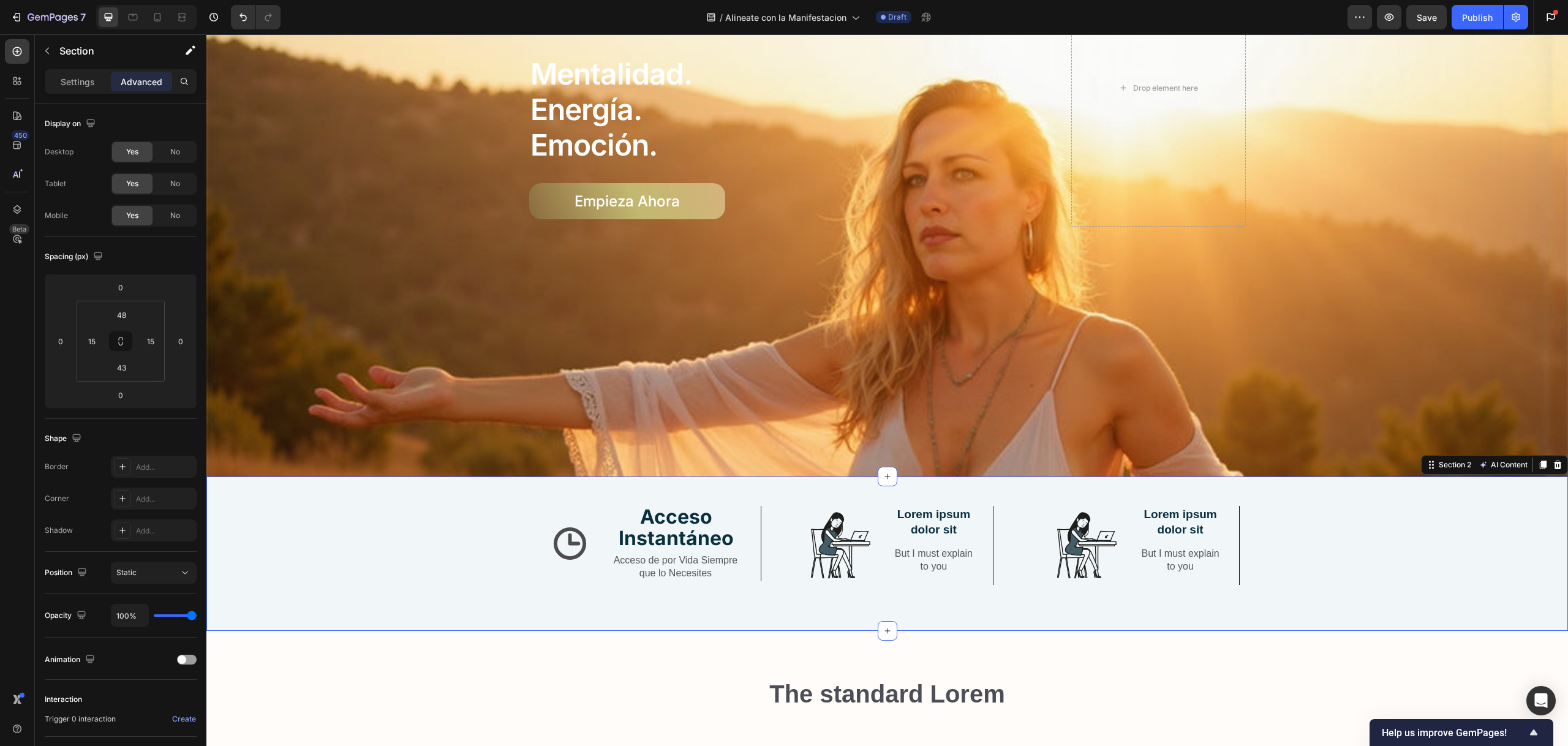
click at [562, 595] on div "Icon Acceso Instantáneo Text Block Acceso de por Vida Siempre que lo Necesites …" at bounding box center [887, 555] width 1343 height 99
click at [703, 563] on p "Acceso de por Vida Siempre que lo Necesites" at bounding box center [676, 567] width 139 height 26
click at [703, 563] on p "Acceso de por Vida Siempre que lo Necesites" at bounding box center [676, 567] width 139 height 26
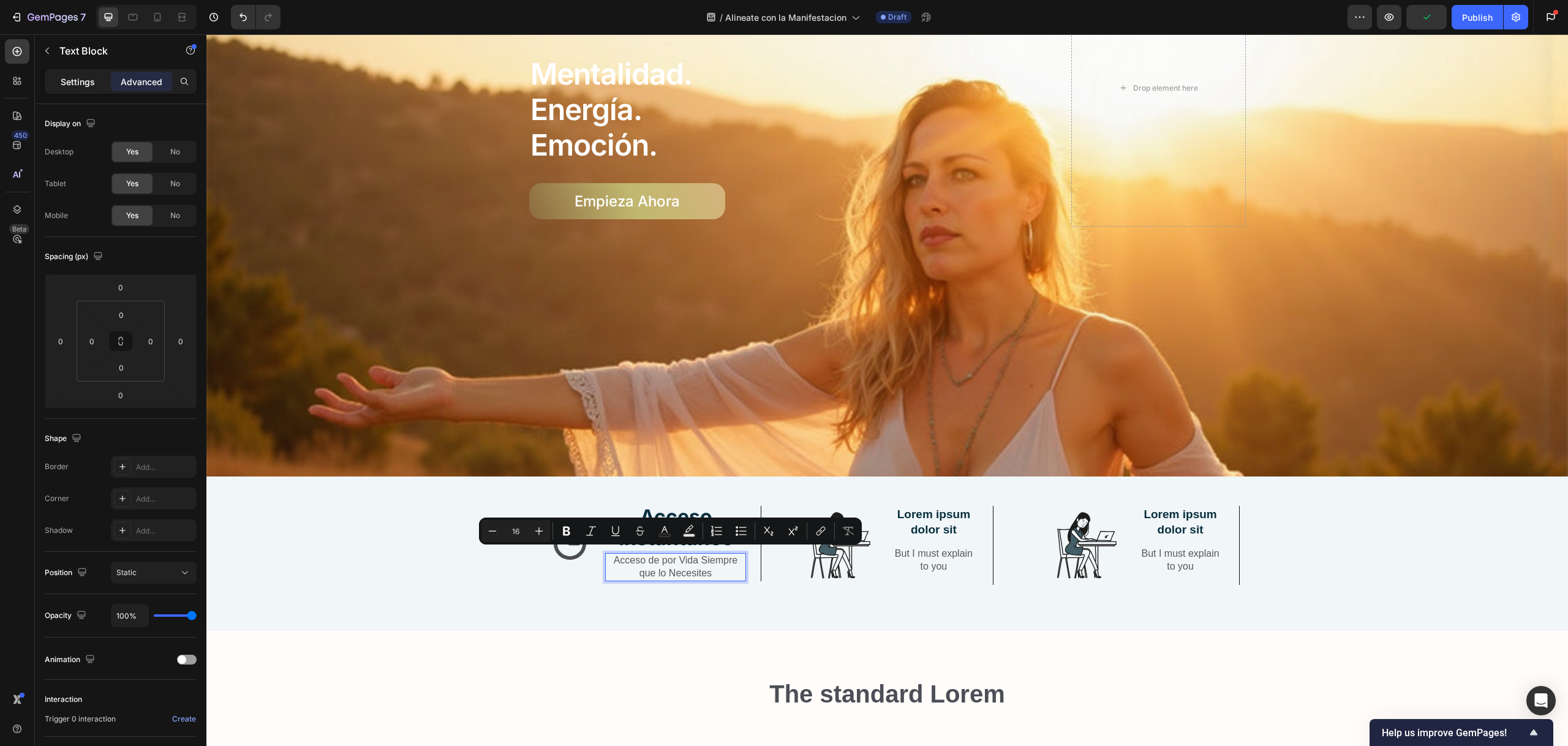
click at [69, 84] on p "Settings" at bounding box center [77, 82] width 34 height 13
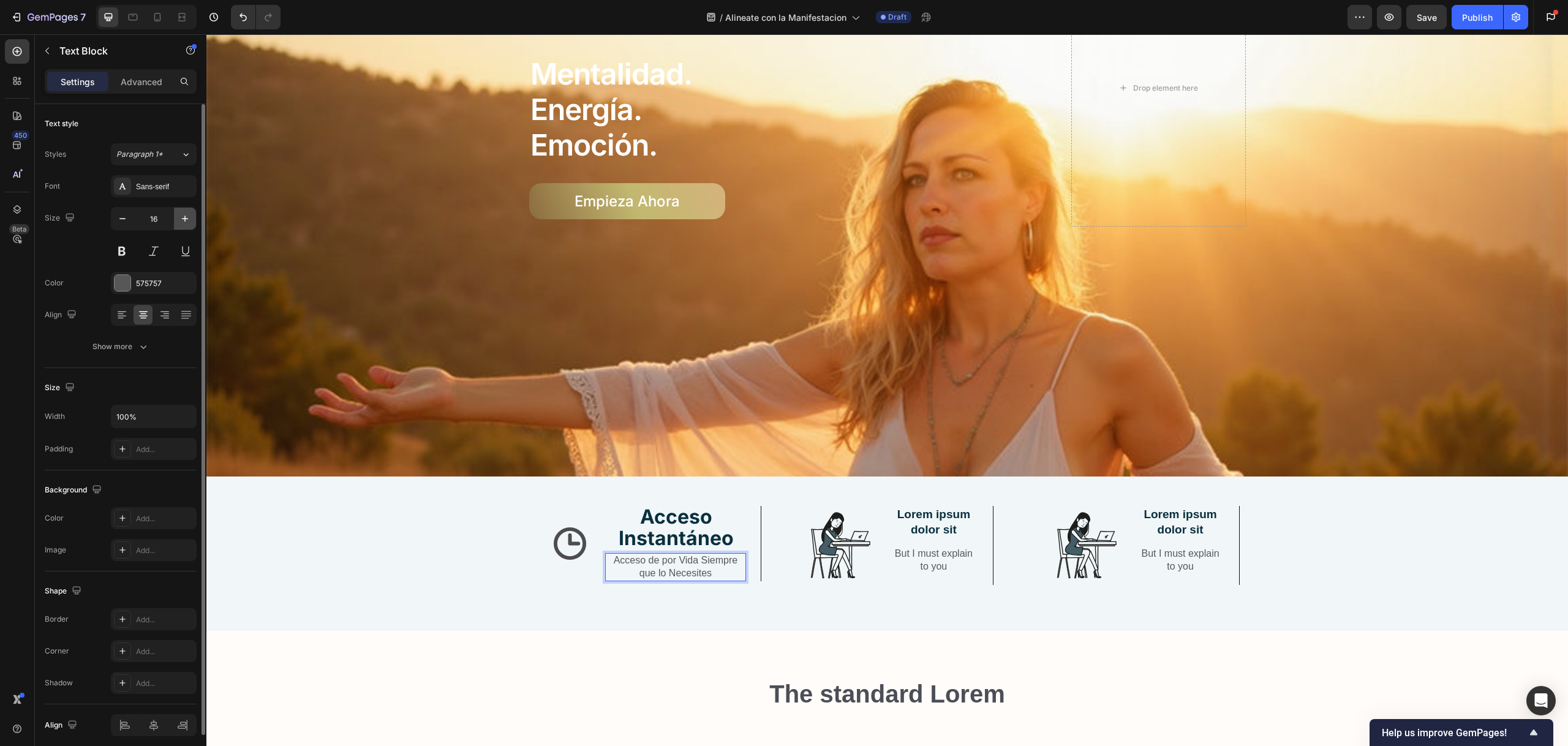
click at [181, 219] on icon "button" at bounding box center [185, 218] width 12 height 12
click at [181, 218] on icon "button" at bounding box center [185, 218] width 12 height 12
click at [183, 220] on icon "button" at bounding box center [185, 218] width 12 height 12
click at [183, 219] on icon "button" at bounding box center [185, 218] width 12 height 12
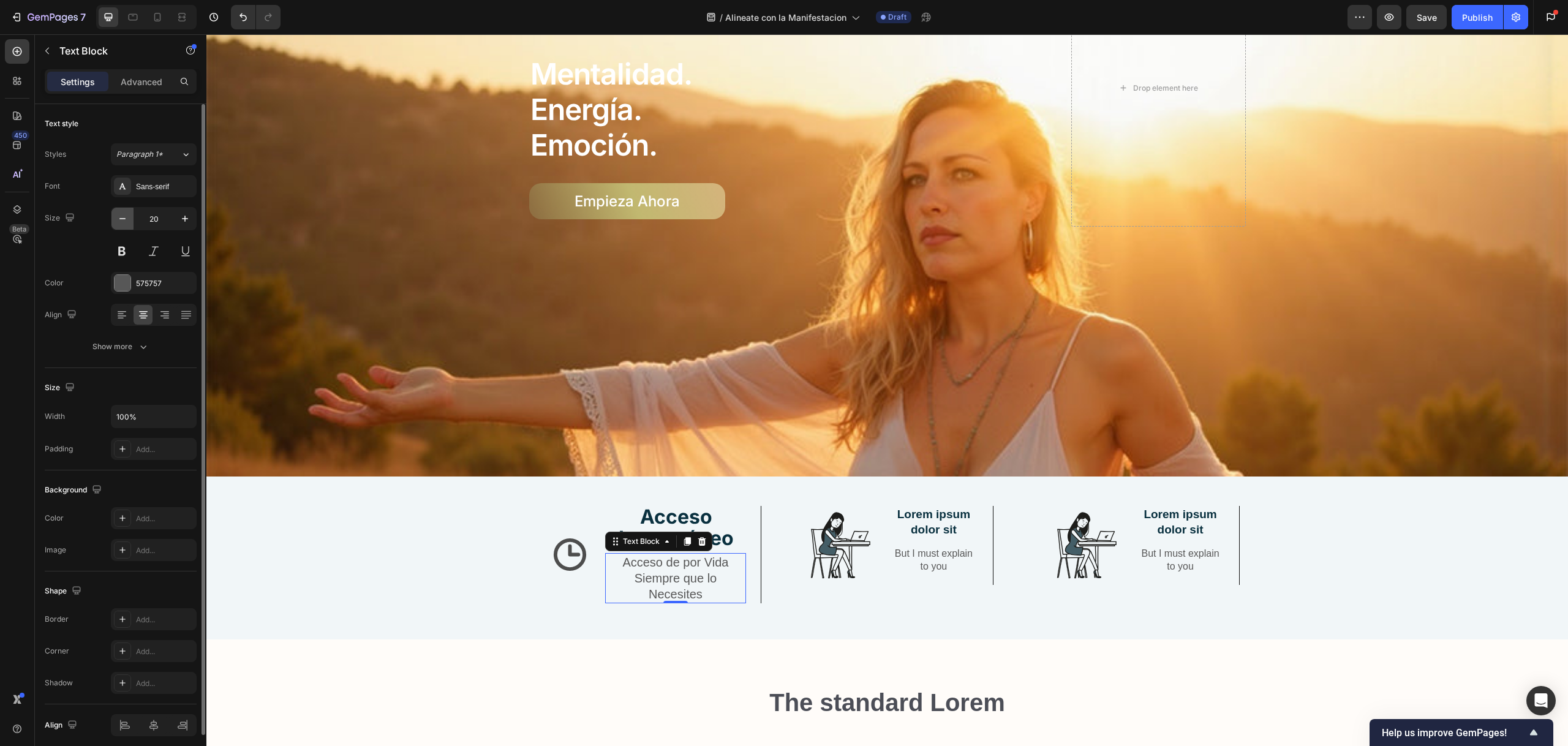
click at [124, 222] on icon "button" at bounding box center [122, 218] width 12 height 12
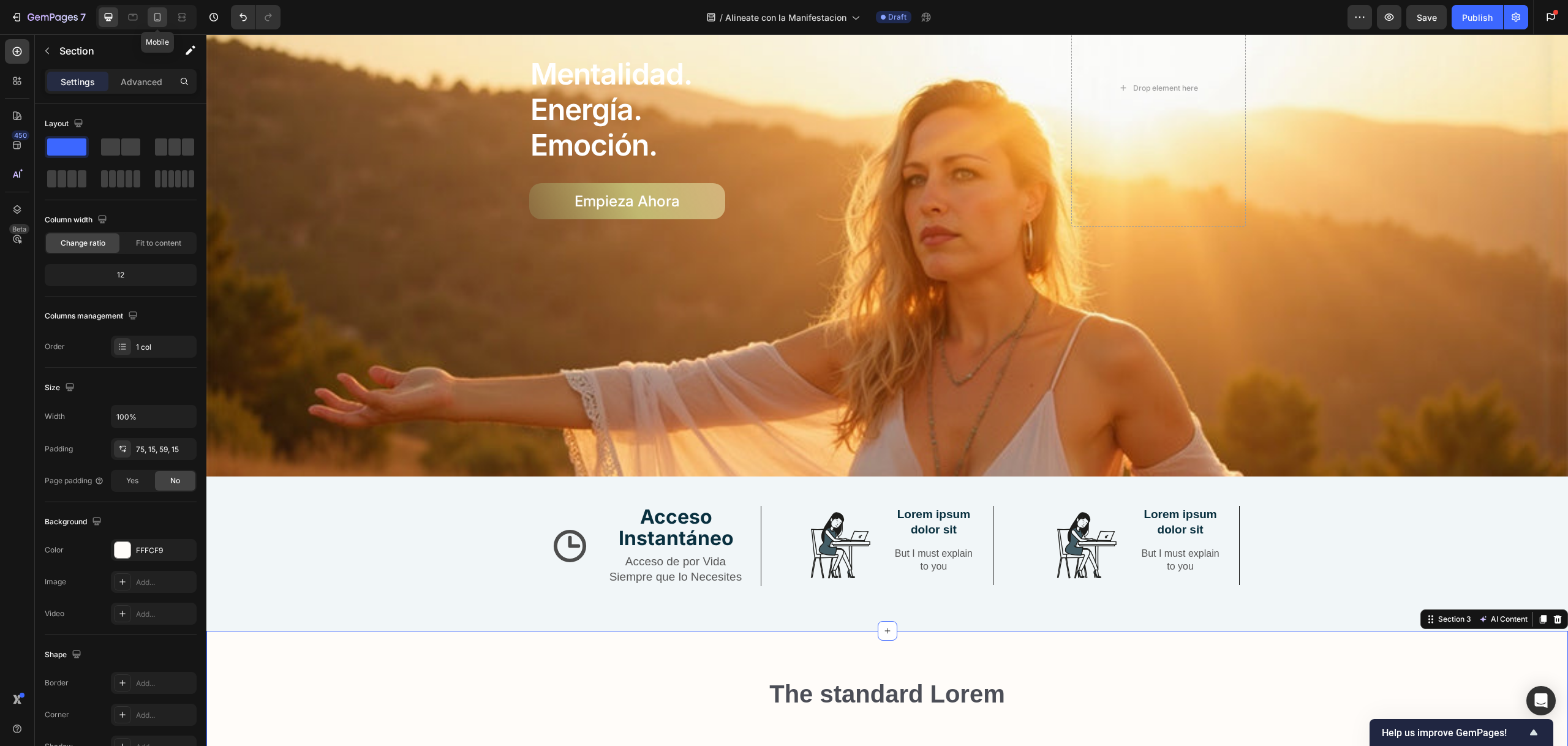
click at [154, 18] on icon at bounding box center [157, 17] width 12 height 12
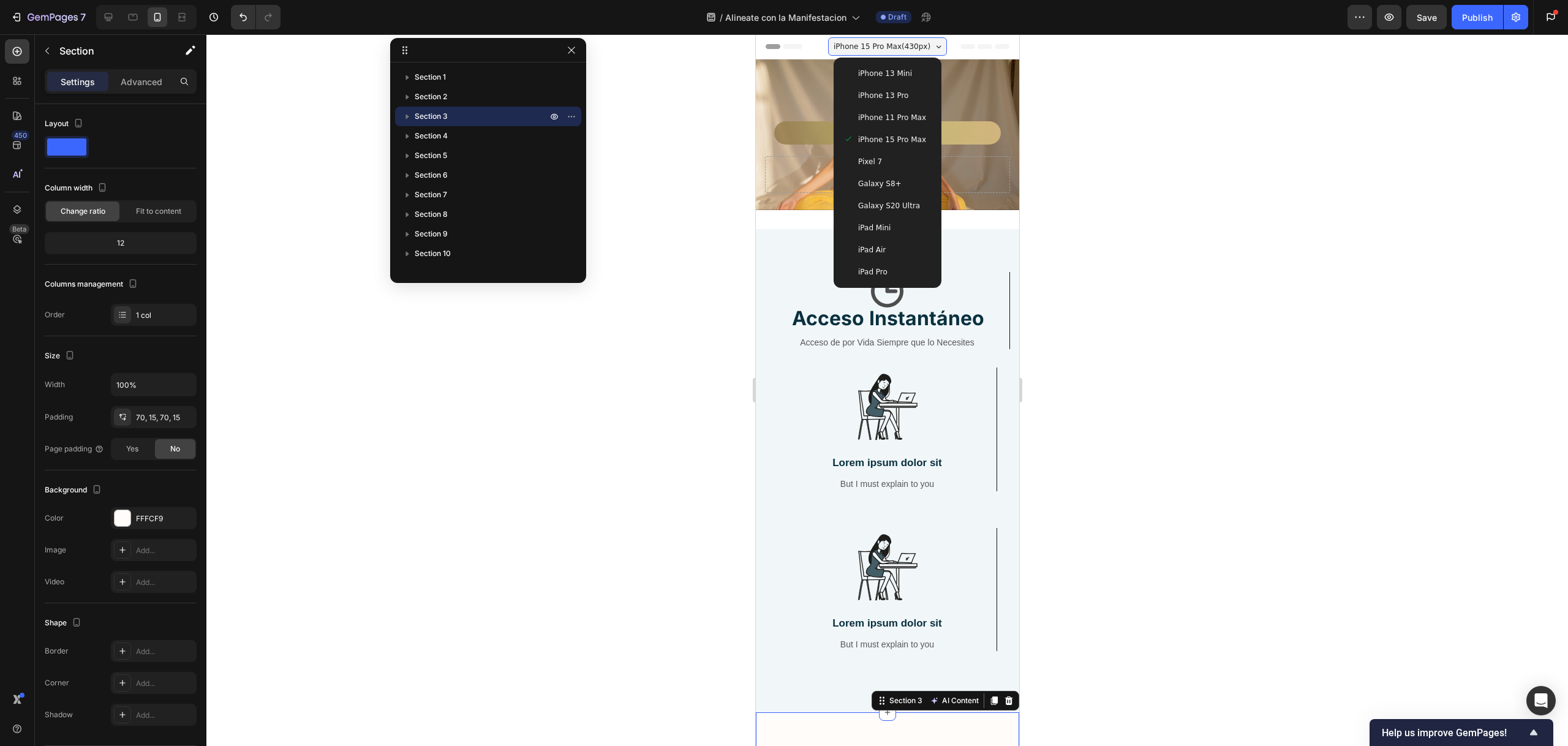
click at [604, 336] on div at bounding box center [887, 390] width 1361 height 712
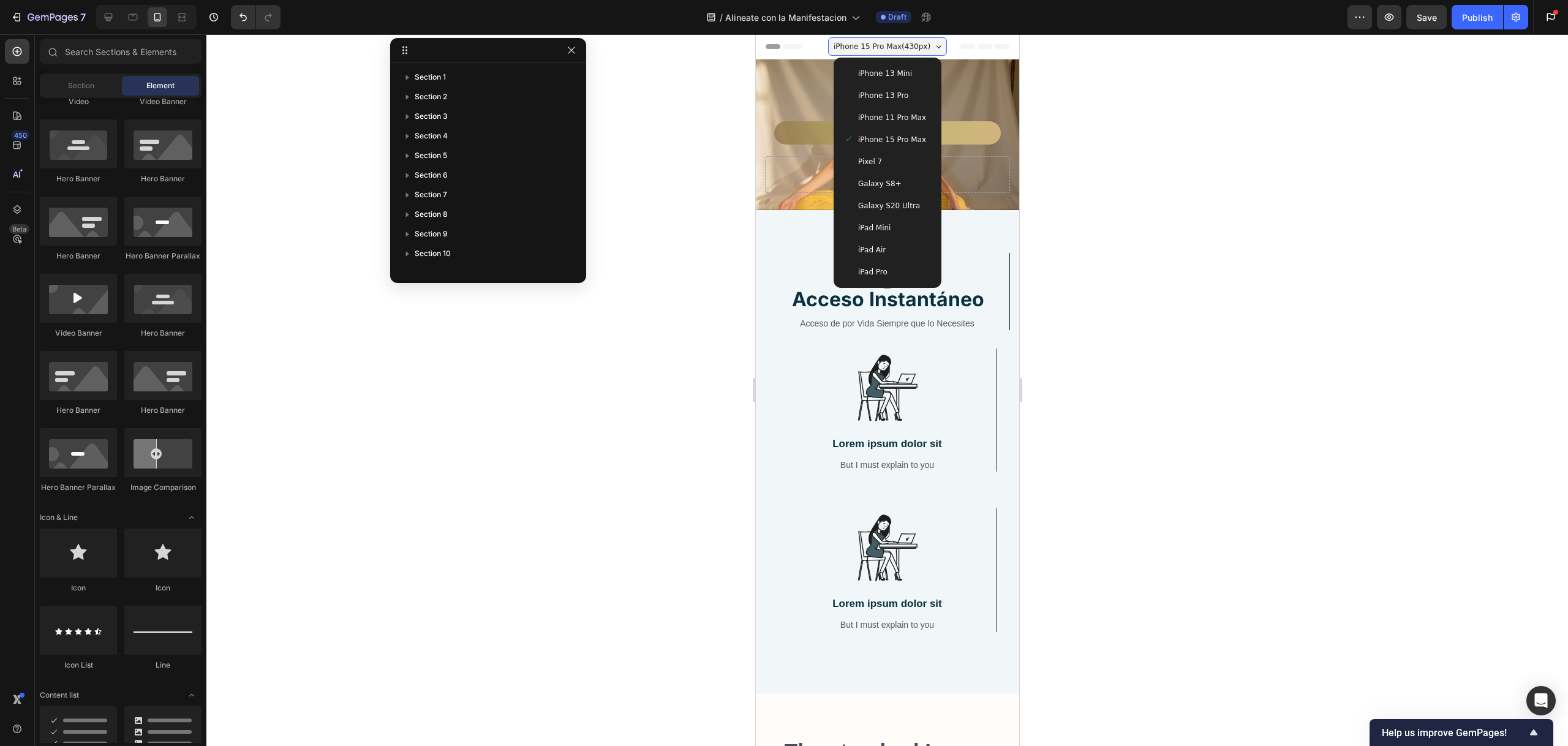
click at [1244, 166] on div at bounding box center [887, 390] width 1361 height 712
click at [919, 299] on strong "Acceso Instantáneo" at bounding box center [887, 299] width 192 height 24
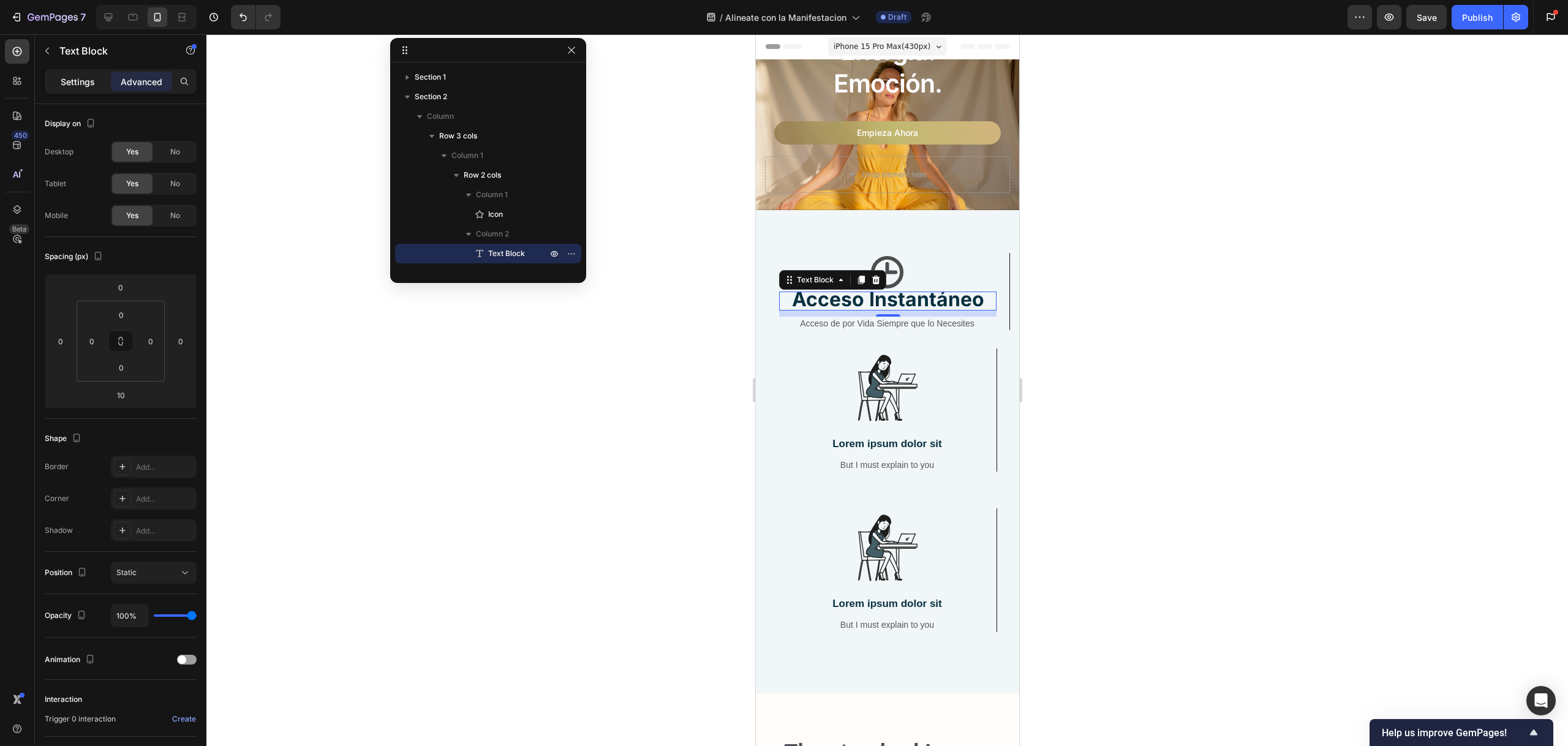
click at [88, 78] on p "Settings" at bounding box center [77, 82] width 34 height 13
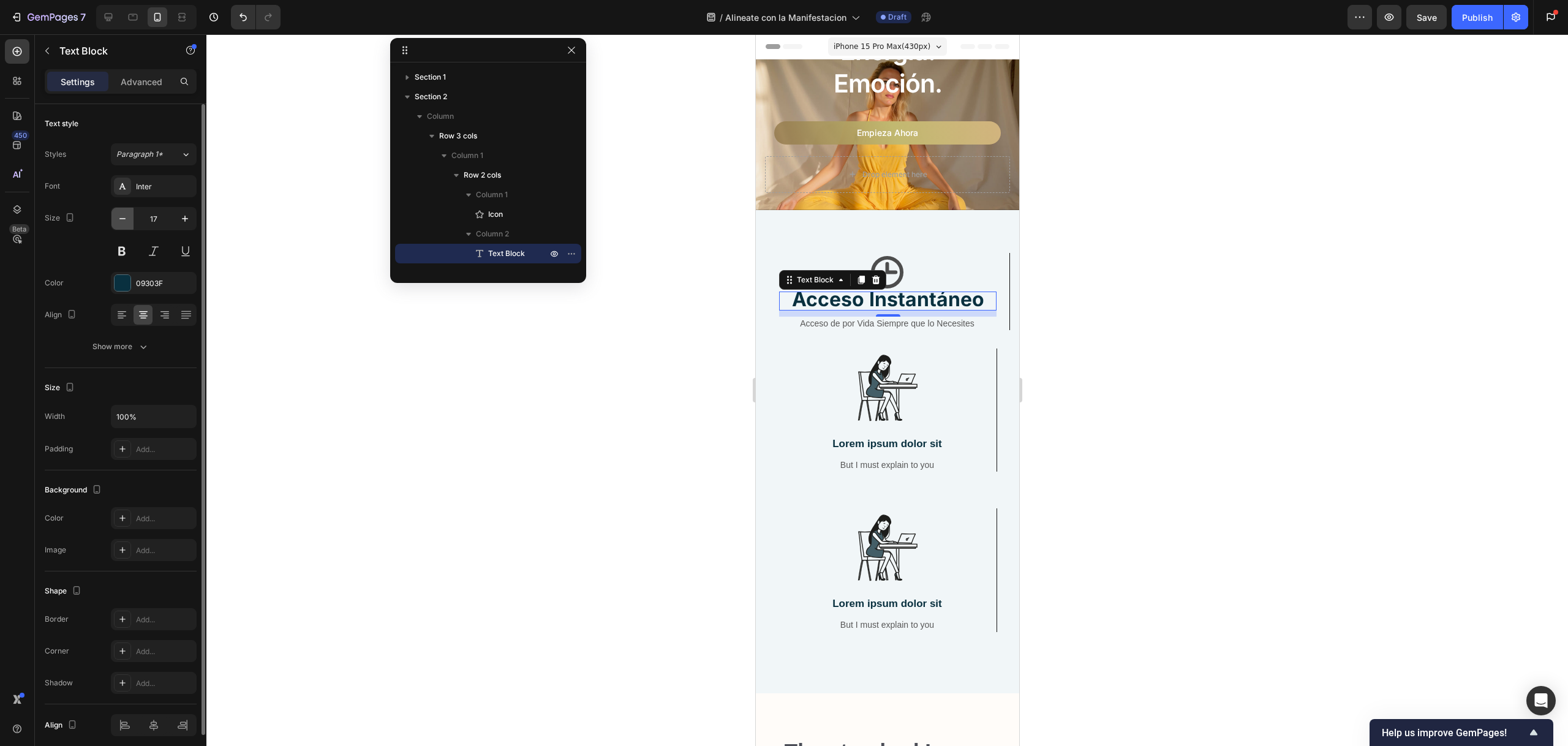
click at [123, 213] on icon "button" at bounding box center [122, 218] width 12 height 12
click at [957, 289] on strong "Acceso Instantáneo" at bounding box center [887, 299] width 192 height 24
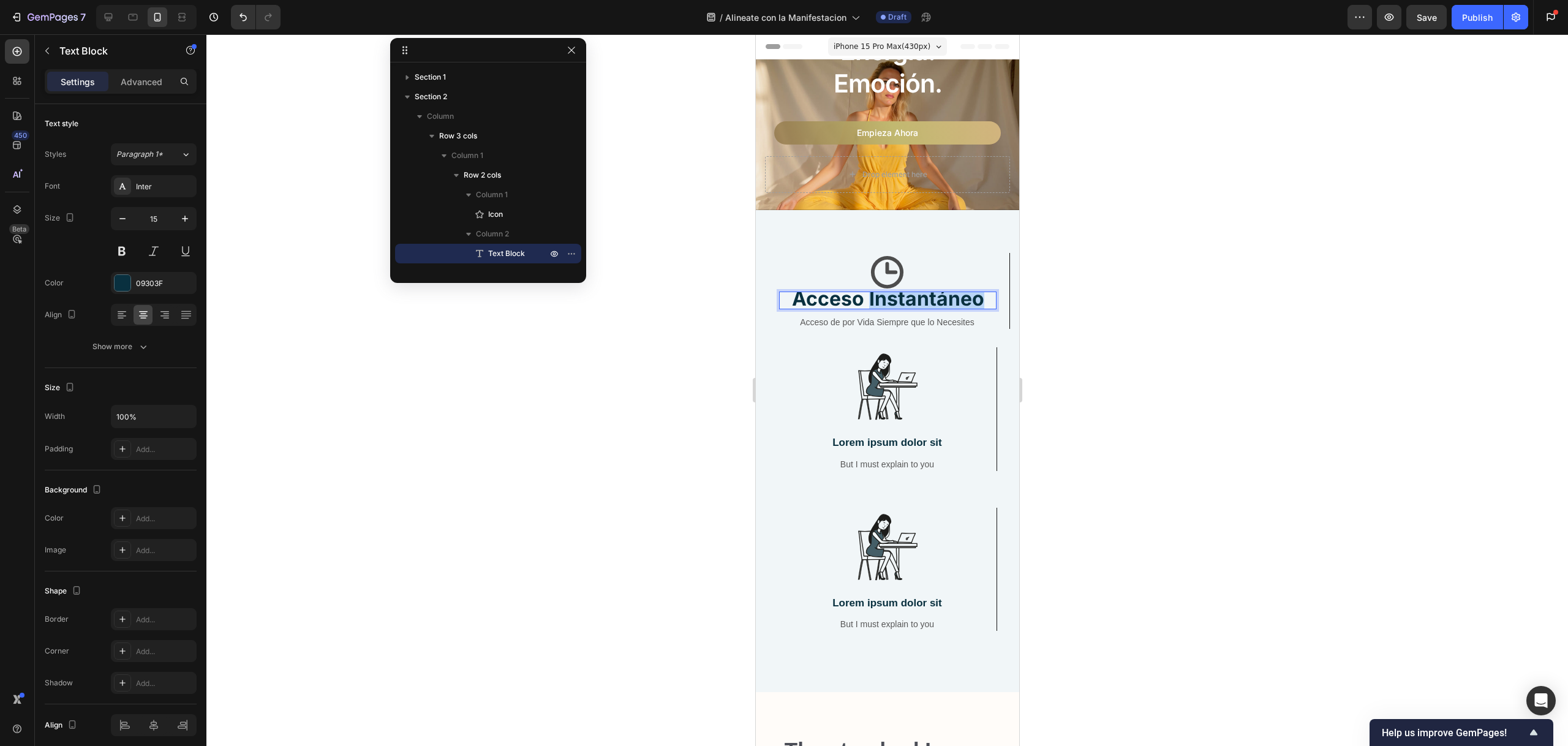
click at [957, 288] on strong "Acceso Instantáneo" at bounding box center [887, 299] width 192 height 24
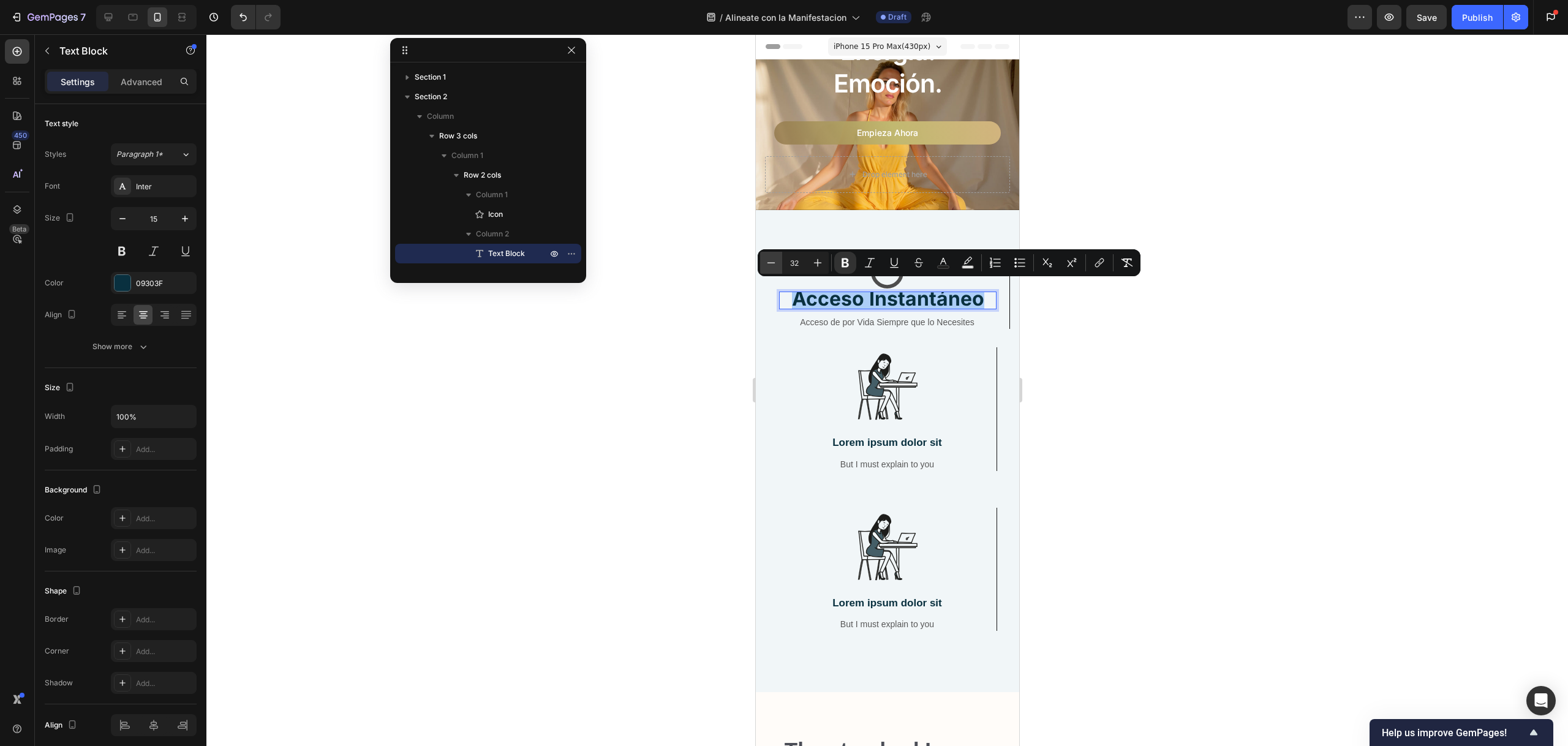
click at [771, 260] on icon "Editor contextual toolbar" at bounding box center [771, 262] width 12 height 12
click at [772, 260] on icon "Editor contextual toolbar" at bounding box center [771, 262] width 12 height 12
click at [707, 360] on div at bounding box center [887, 390] width 1361 height 712
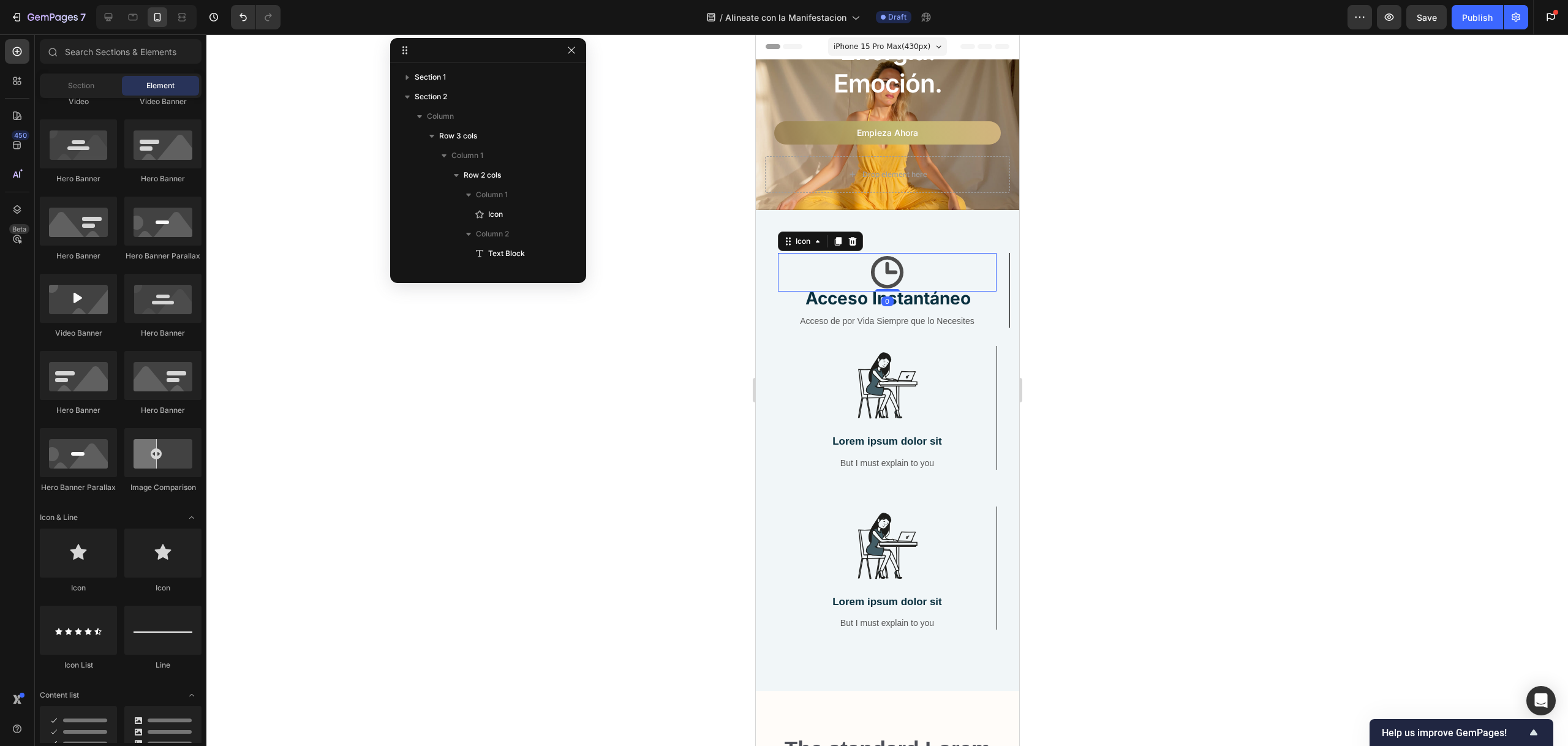
click at [886, 263] on icon at bounding box center [886, 272] width 38 height 38
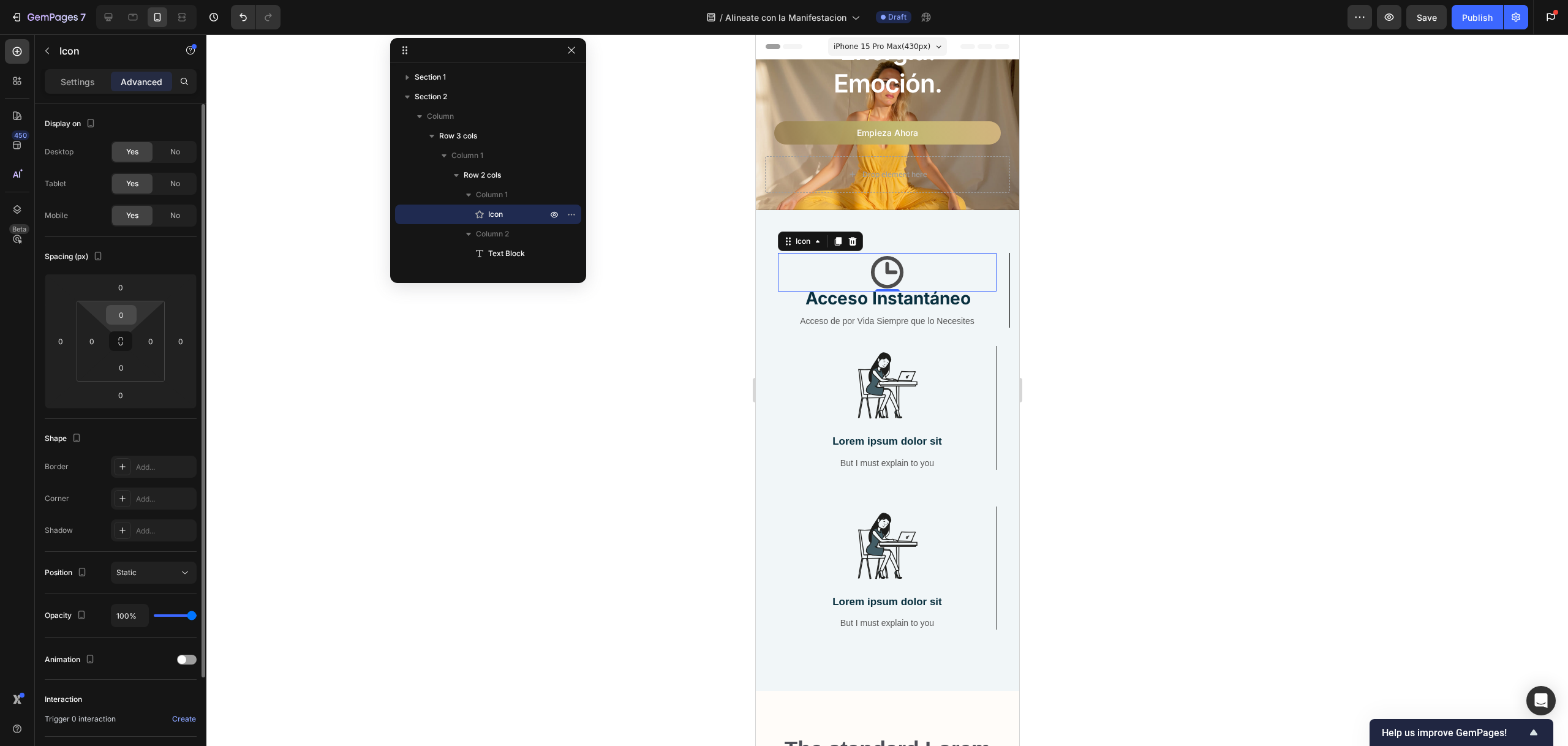
click at [128, 313] on input "0" at bounding box center [121, 314] width 25 height 18
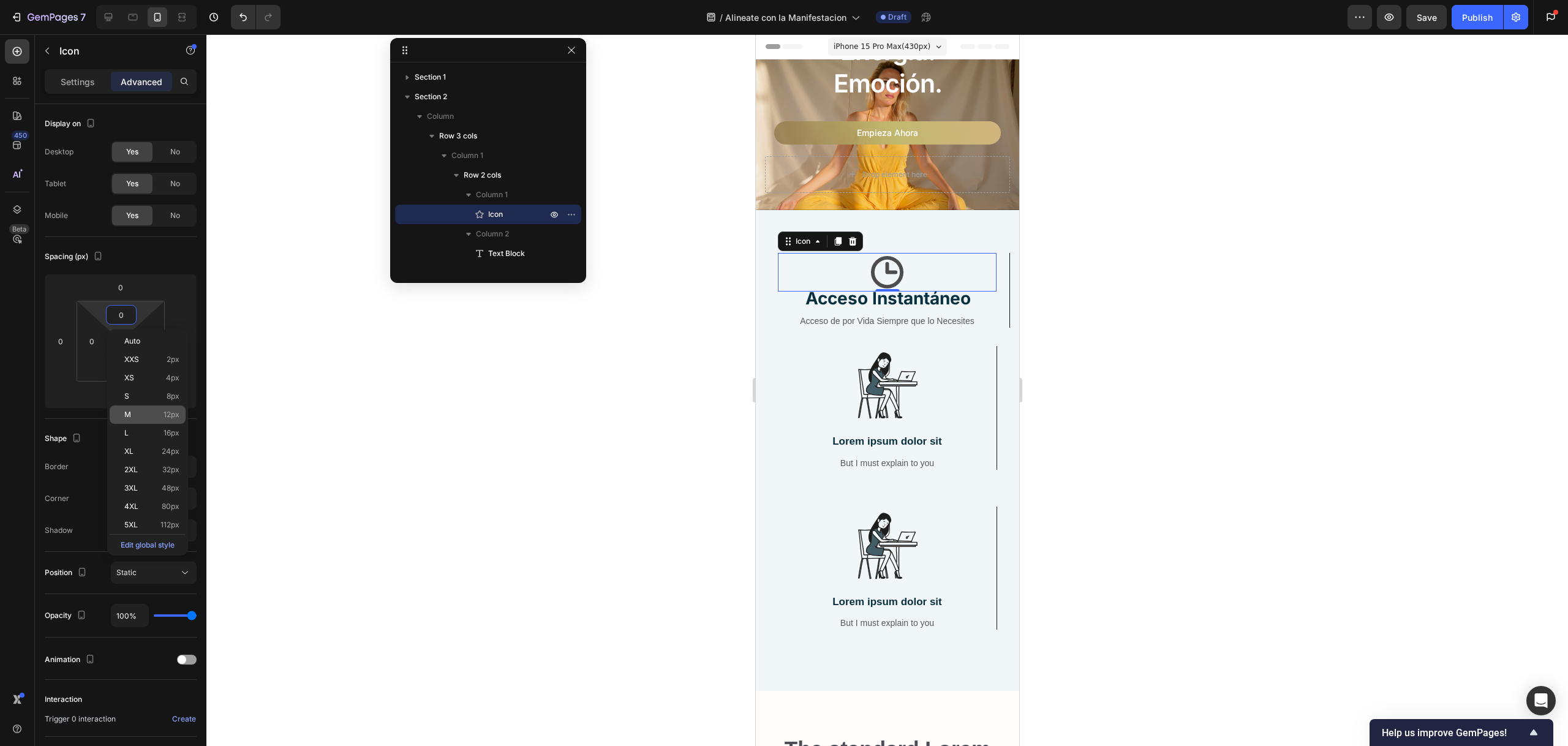
click at [151, 415] on p "M 12px" at bounding box center [152, 415] width 55 height 9
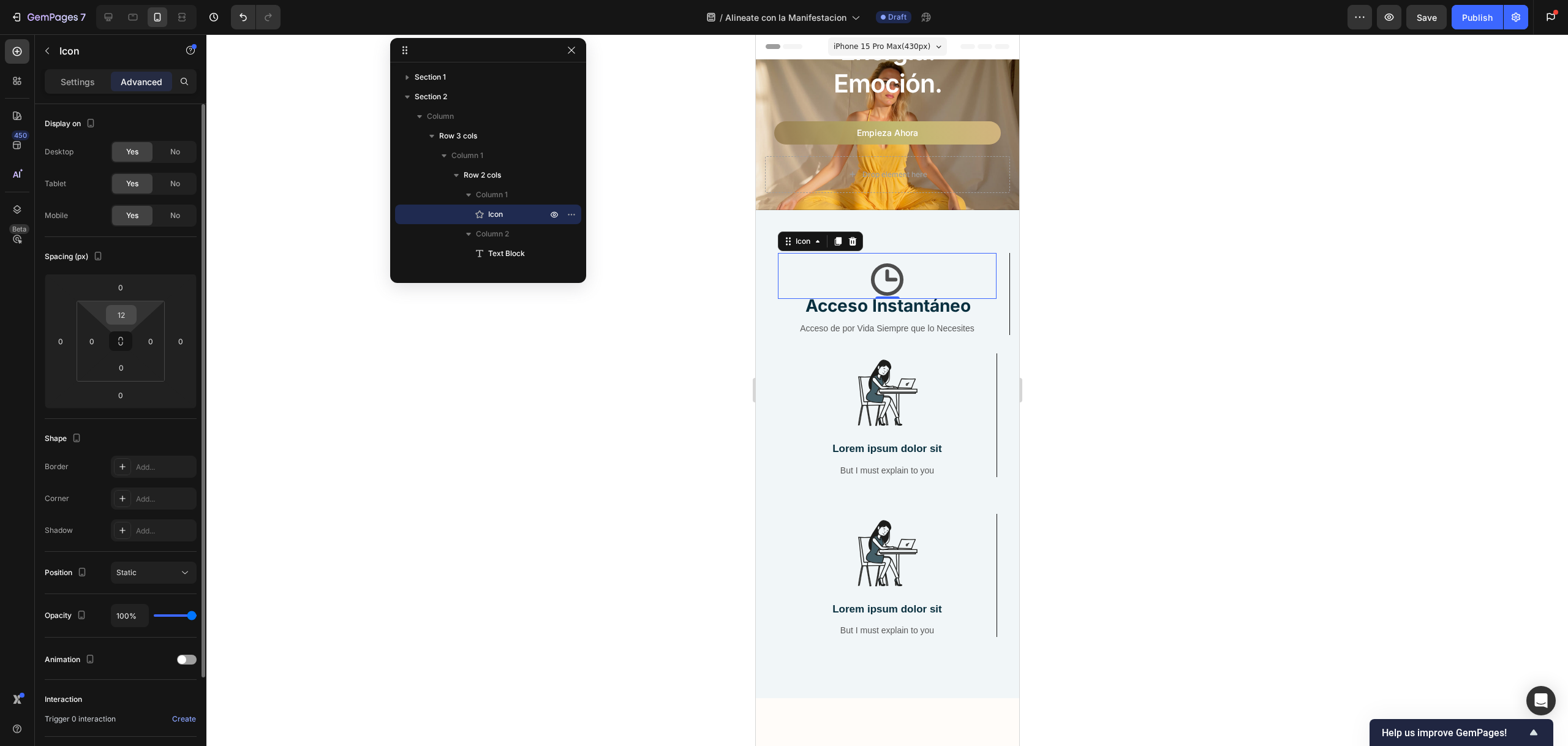
click at [126, 321] on input "12" at bounding box center [121, 314] width 25 height 18
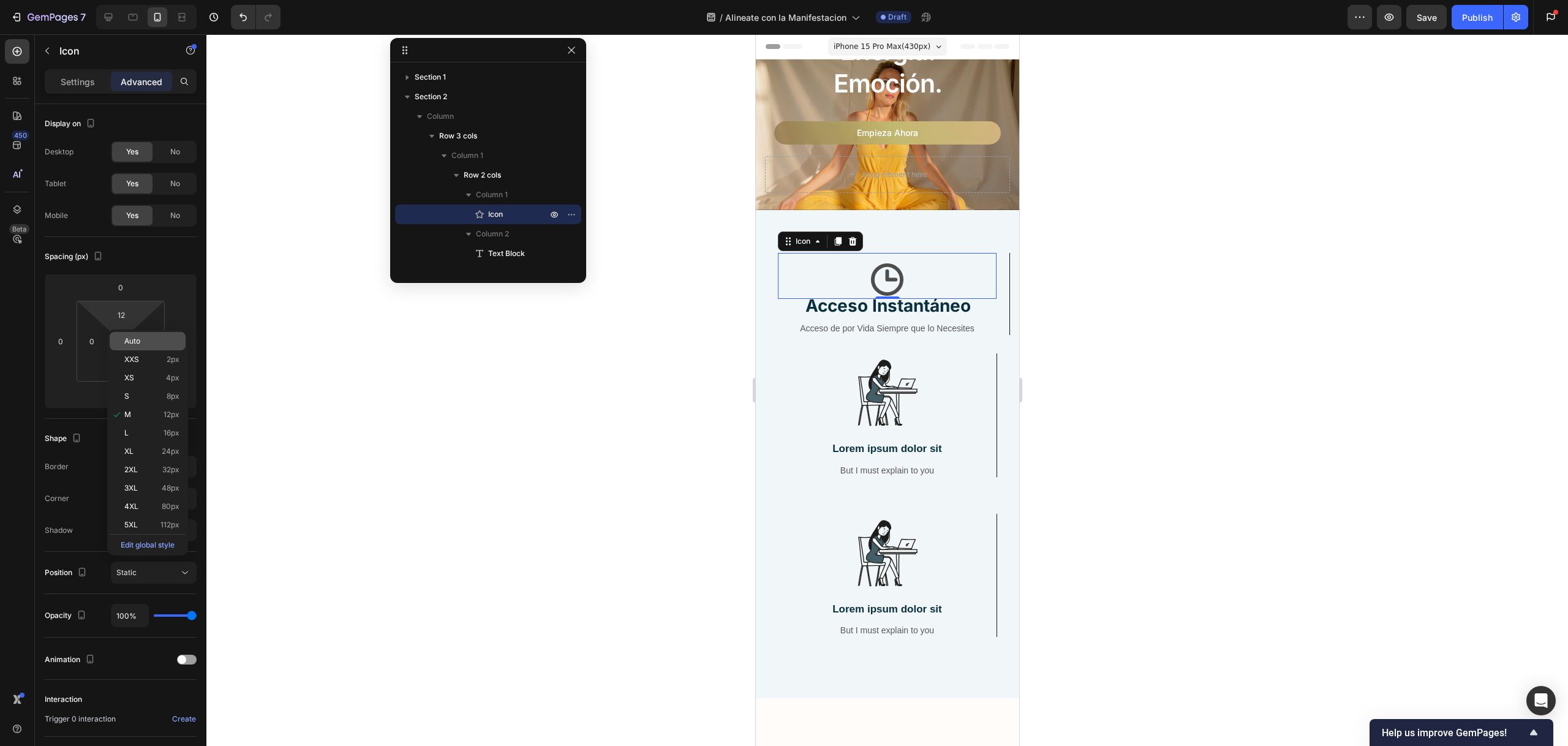
click at [143, 342] on p "Auto" at bounding box center [152, 341] width 55 height 9
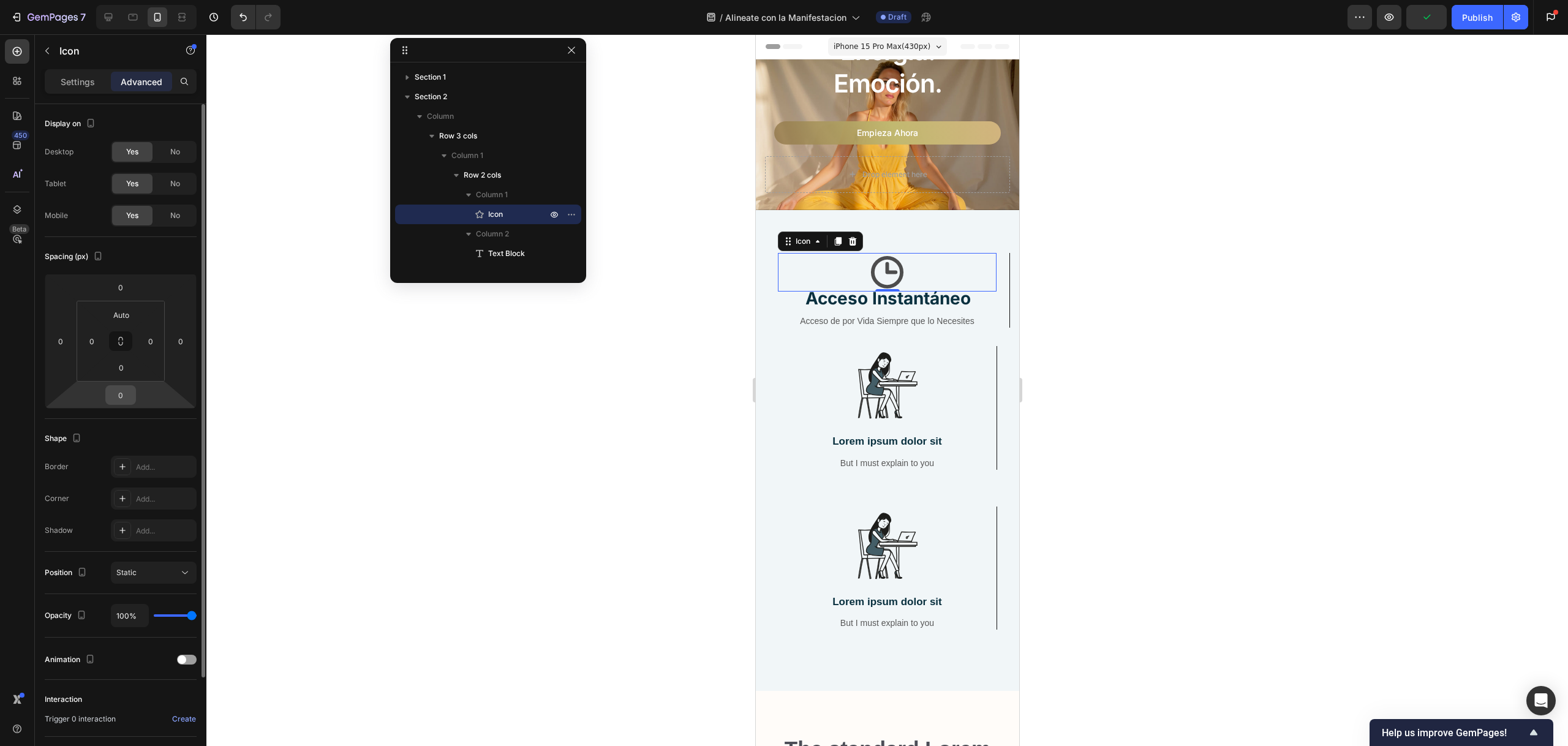
click at [127, 393] on input "0" at bounding box center [120, 395] width 25 height 18
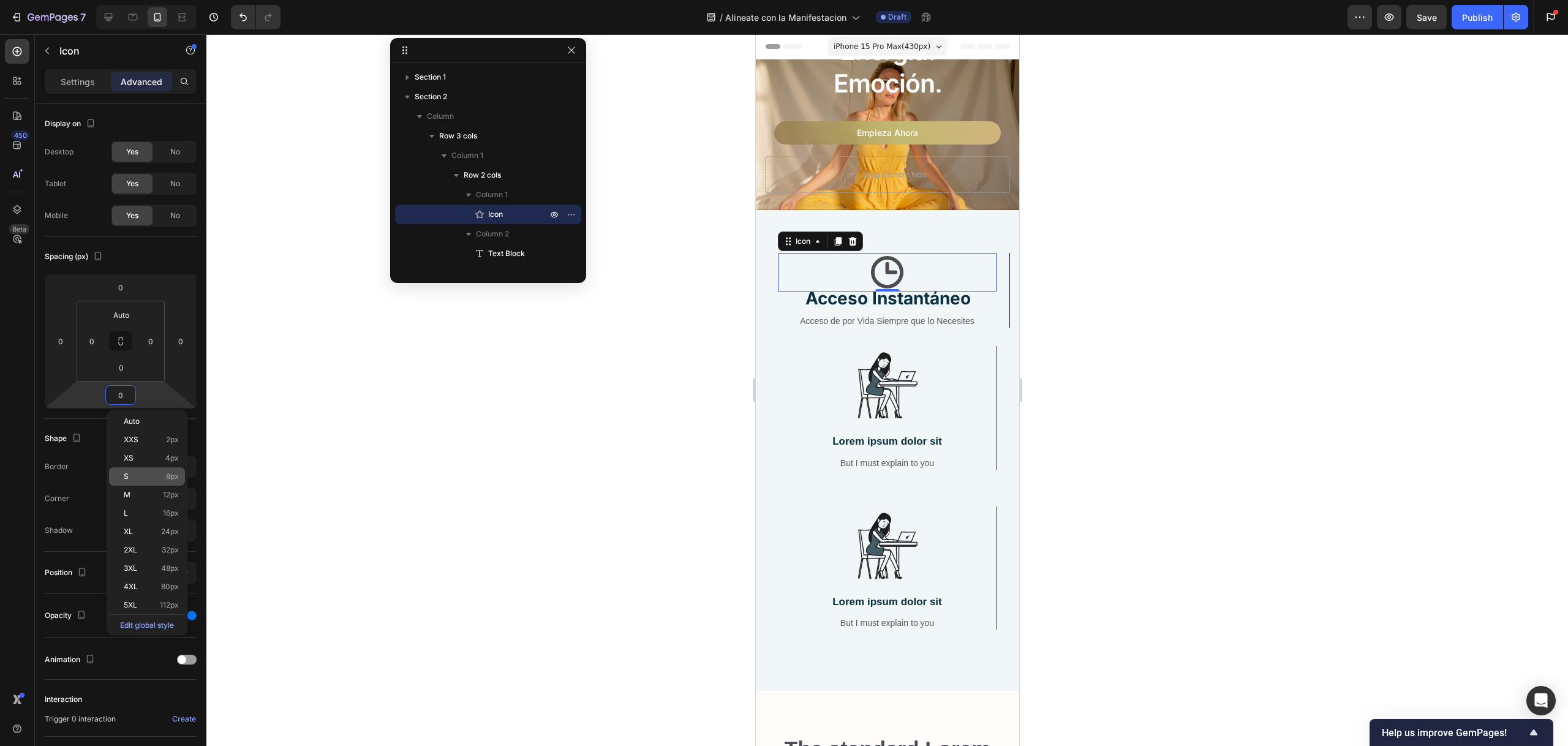
click at [127, 479] on span "S" at bounding box center [126, 477] width 5 height 9
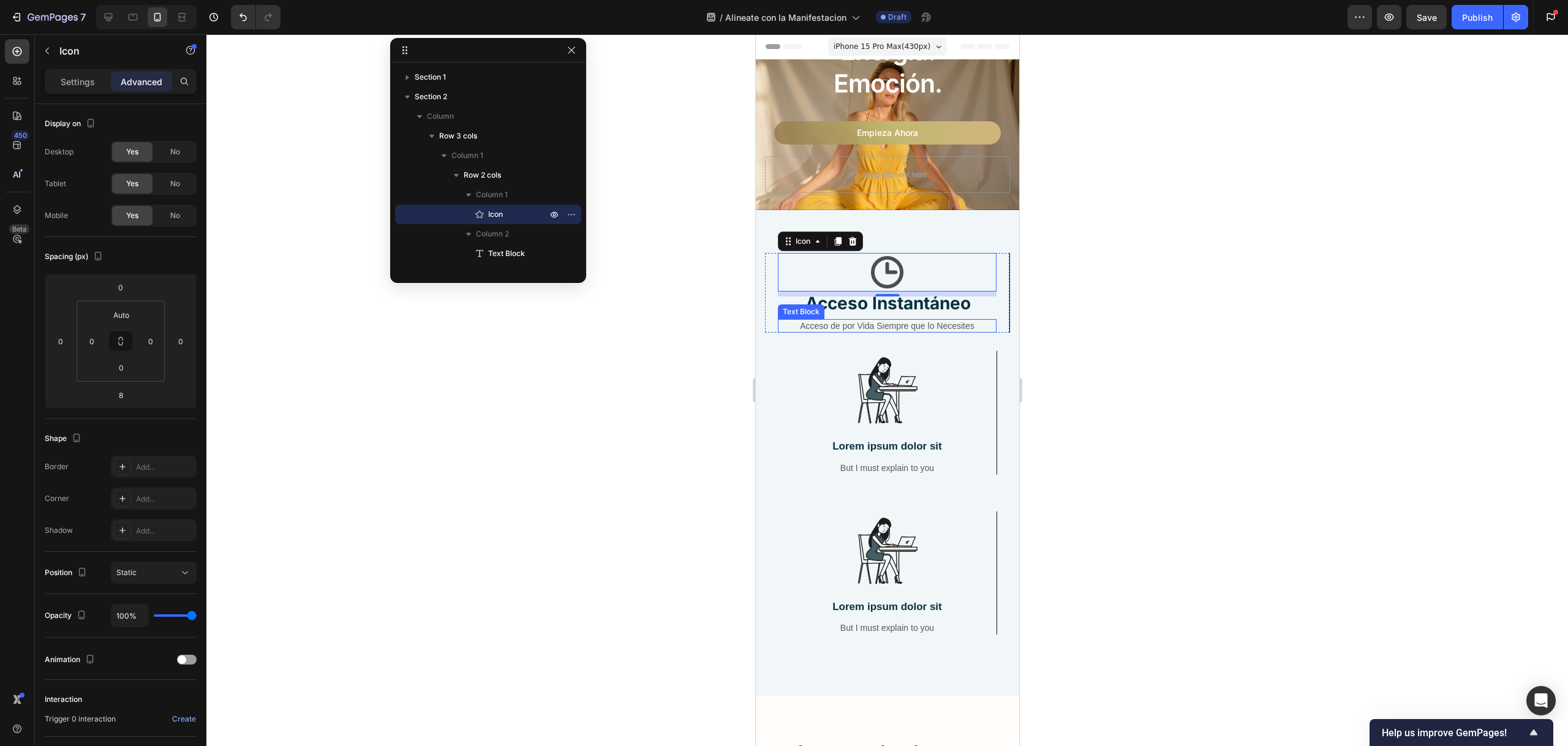
click at [871, 321] on p "Acceso de por Vida Siempre que lo Necesites" at bounding box center [886, 326] width 216 height 11
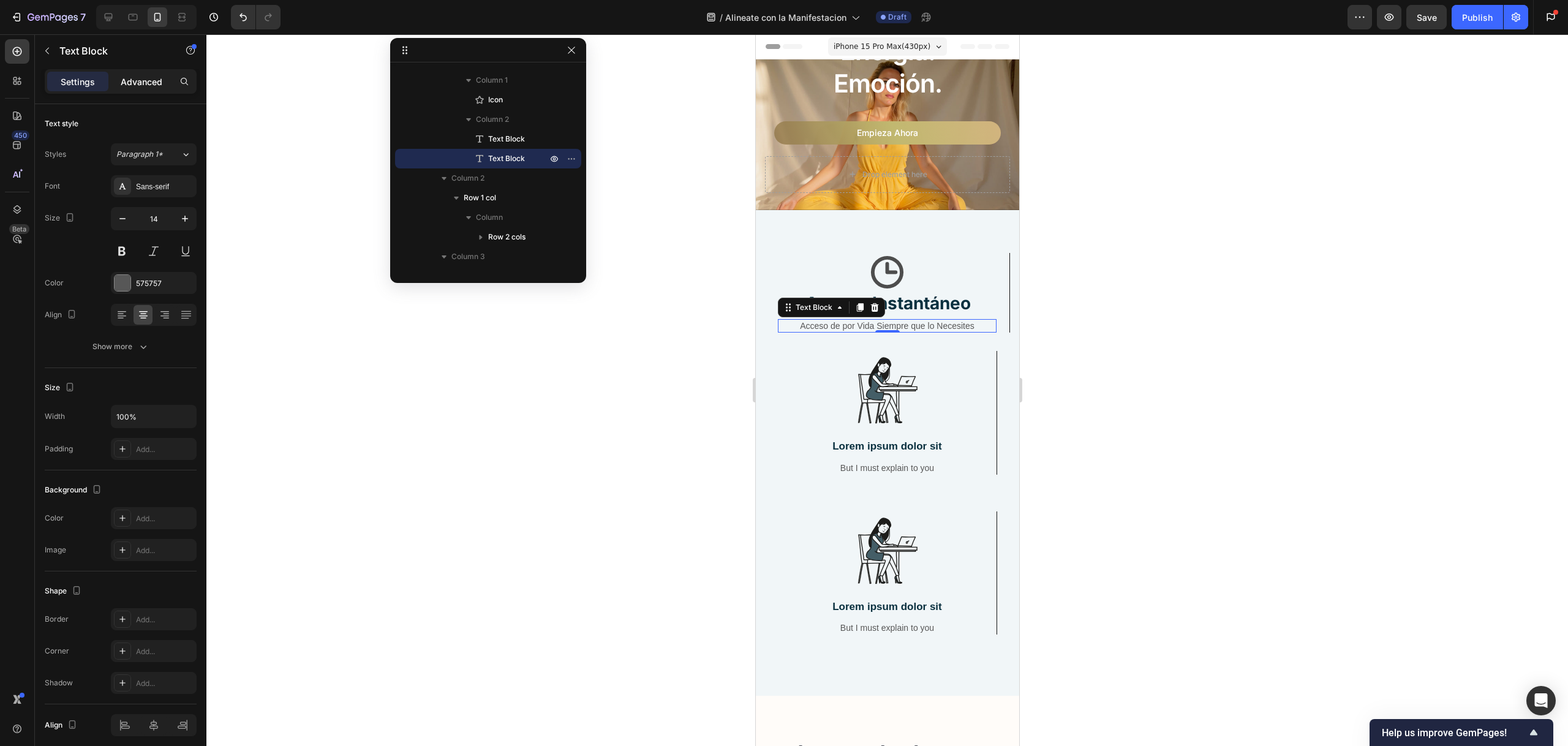
click at [137, 86] on p "Advanced" at bounding box center [142, 82] width 42 height 13
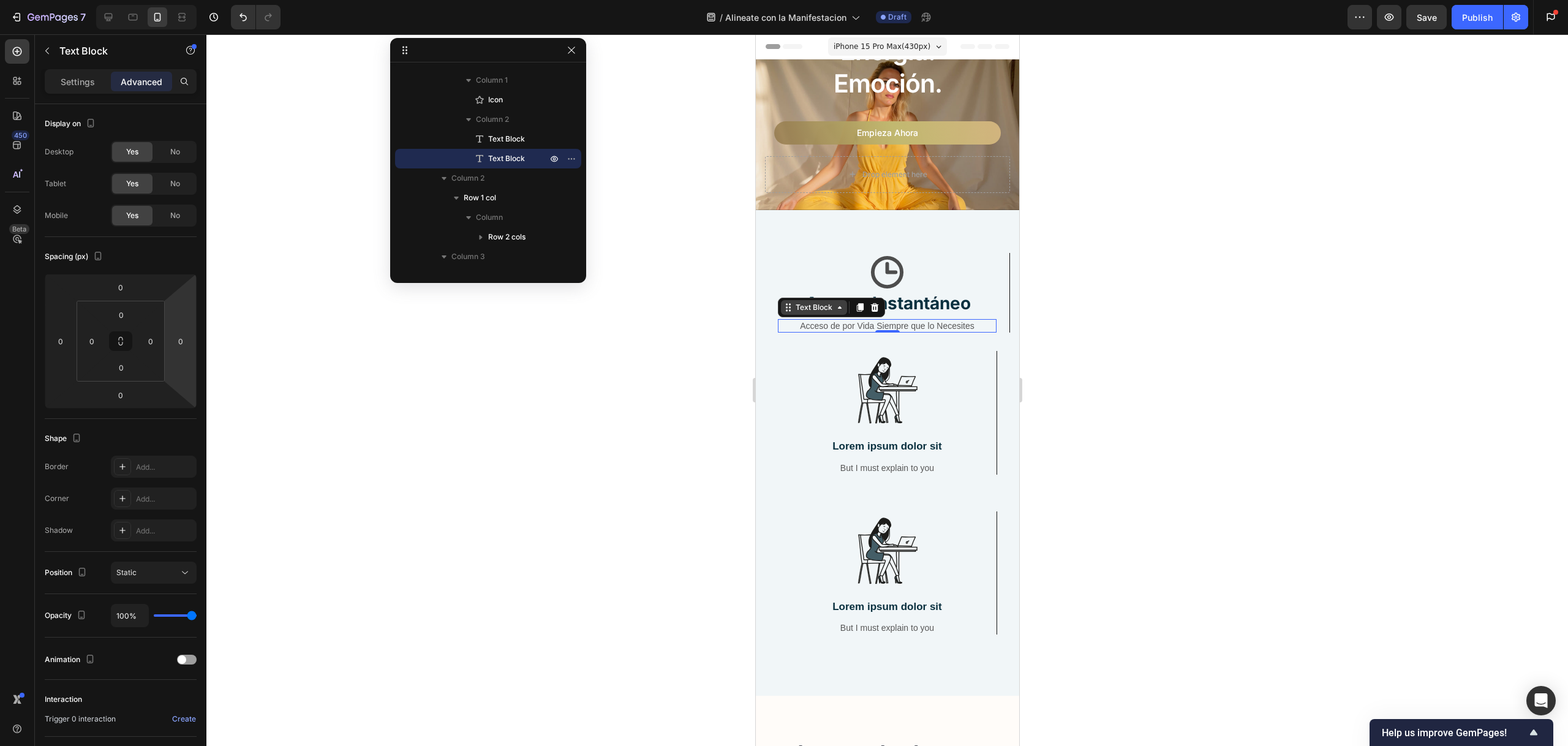
click at [805, 306] on div "Text Block" at bounding box center [813, 307] width 42 height 11
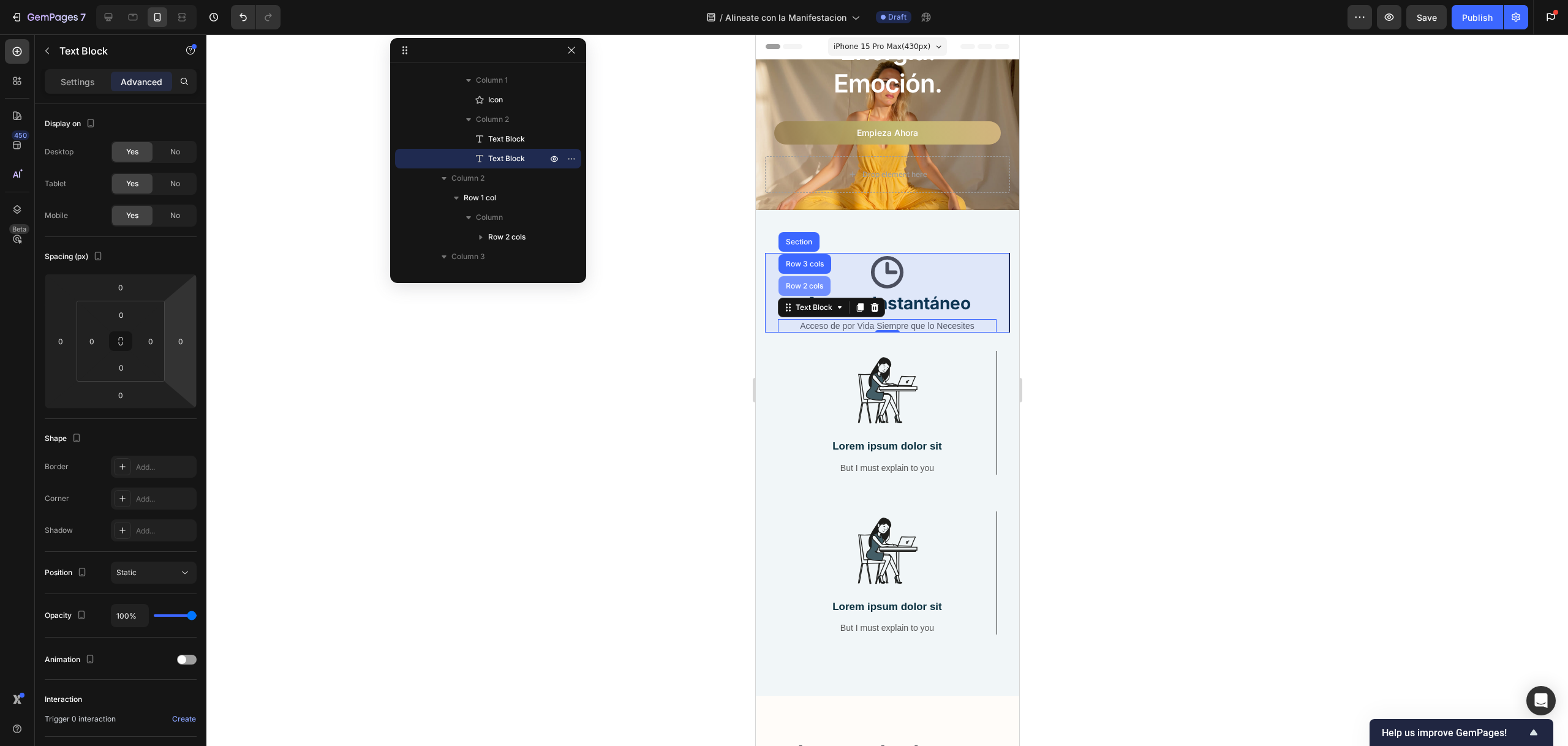
click at [812, 289] on div "Row 2 cols" at bounding box center [804, 286] width 52 height 20
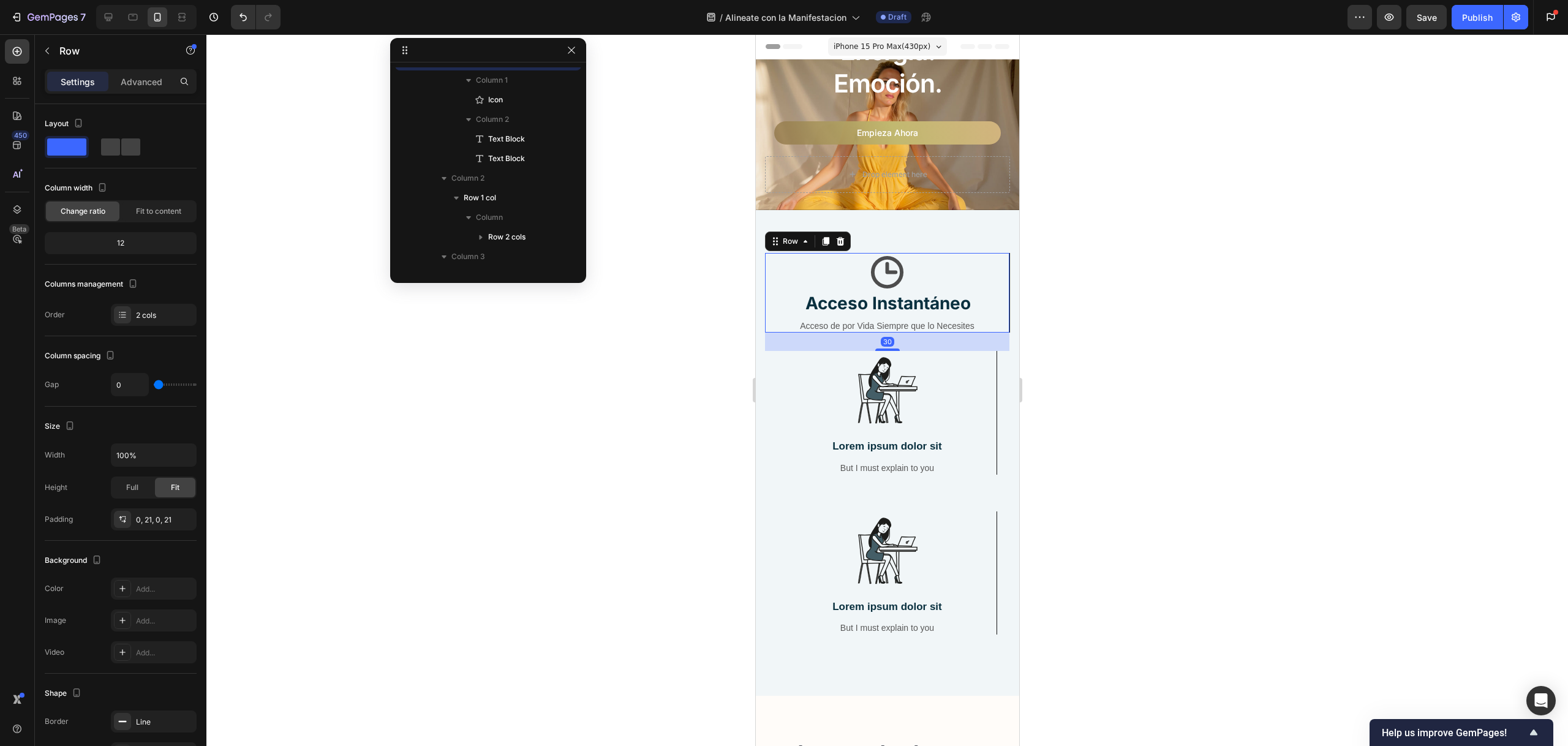
scroll to position [16, 0]
click at [810, 321] on p "Acceso de por Vida Siempre que lo Necesites" at bounding box center [886, 326] width 216 height 11
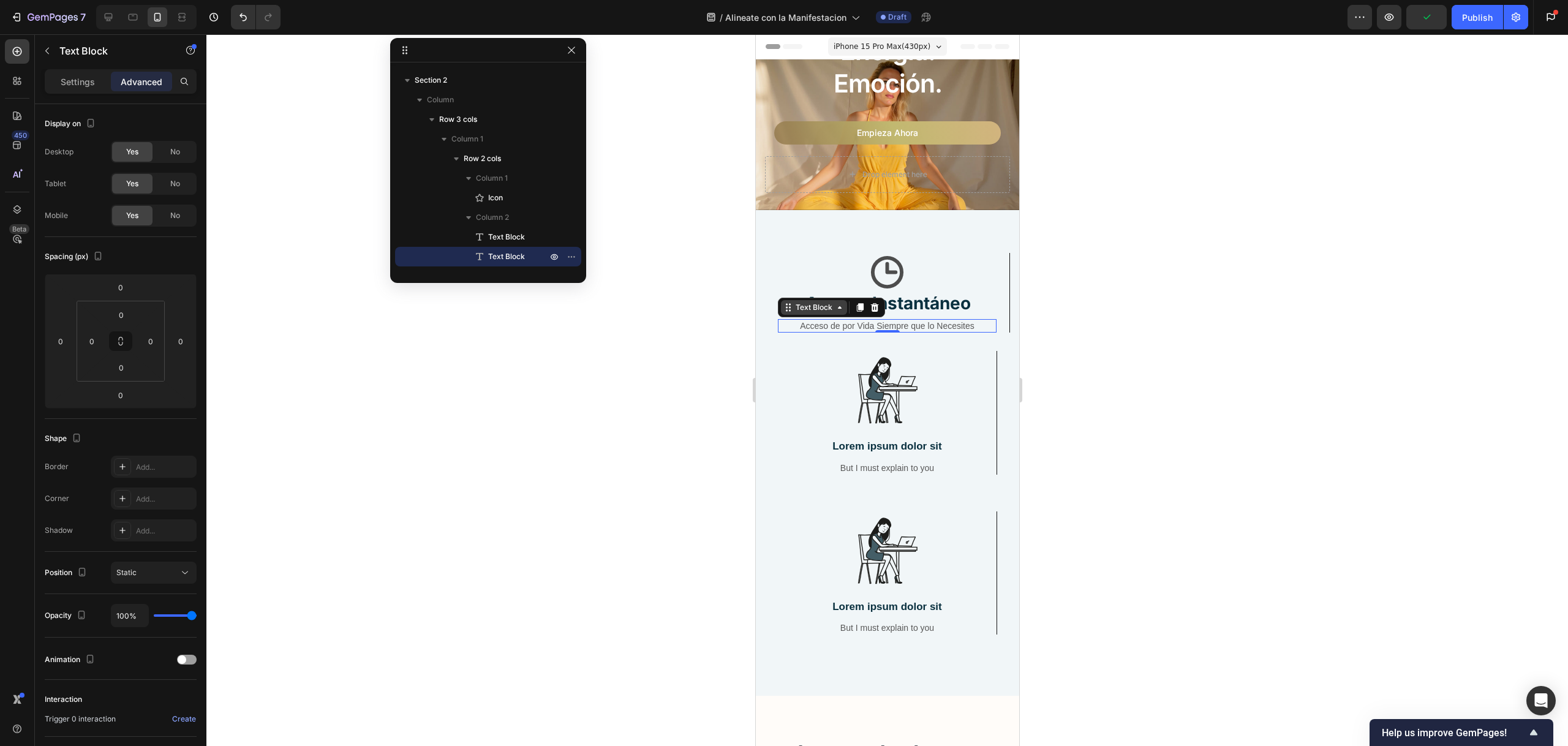
click at [808, 302] on div "Text Block" at bounding box center [813, 307] width 42 height 11
click at [931, 295] on strong "Acceso Instantáneo" at bounding box center [887, 303] width 166 height 21
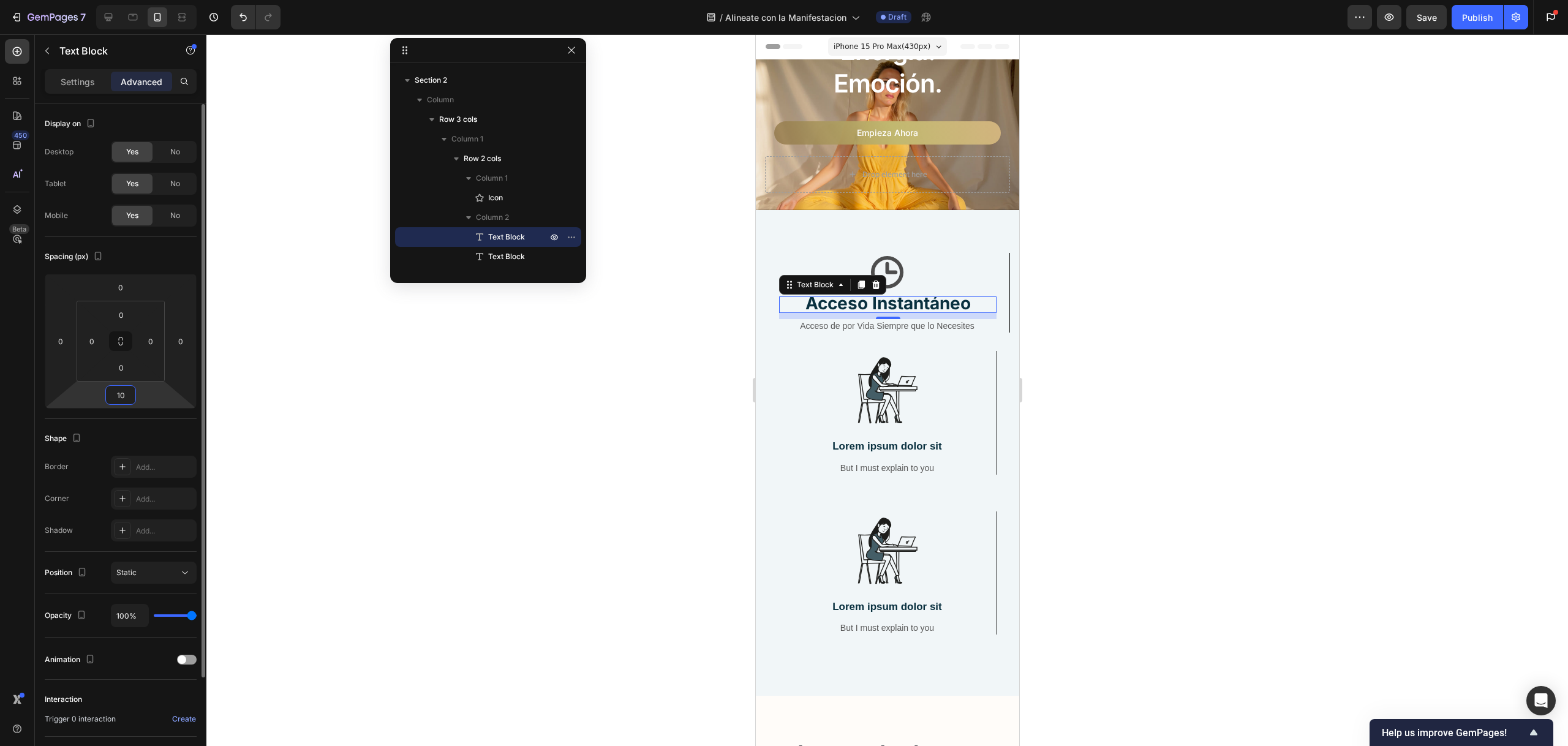
click at [130, 395] on input "10" at bounding box center [120, 395] width 25 height 18
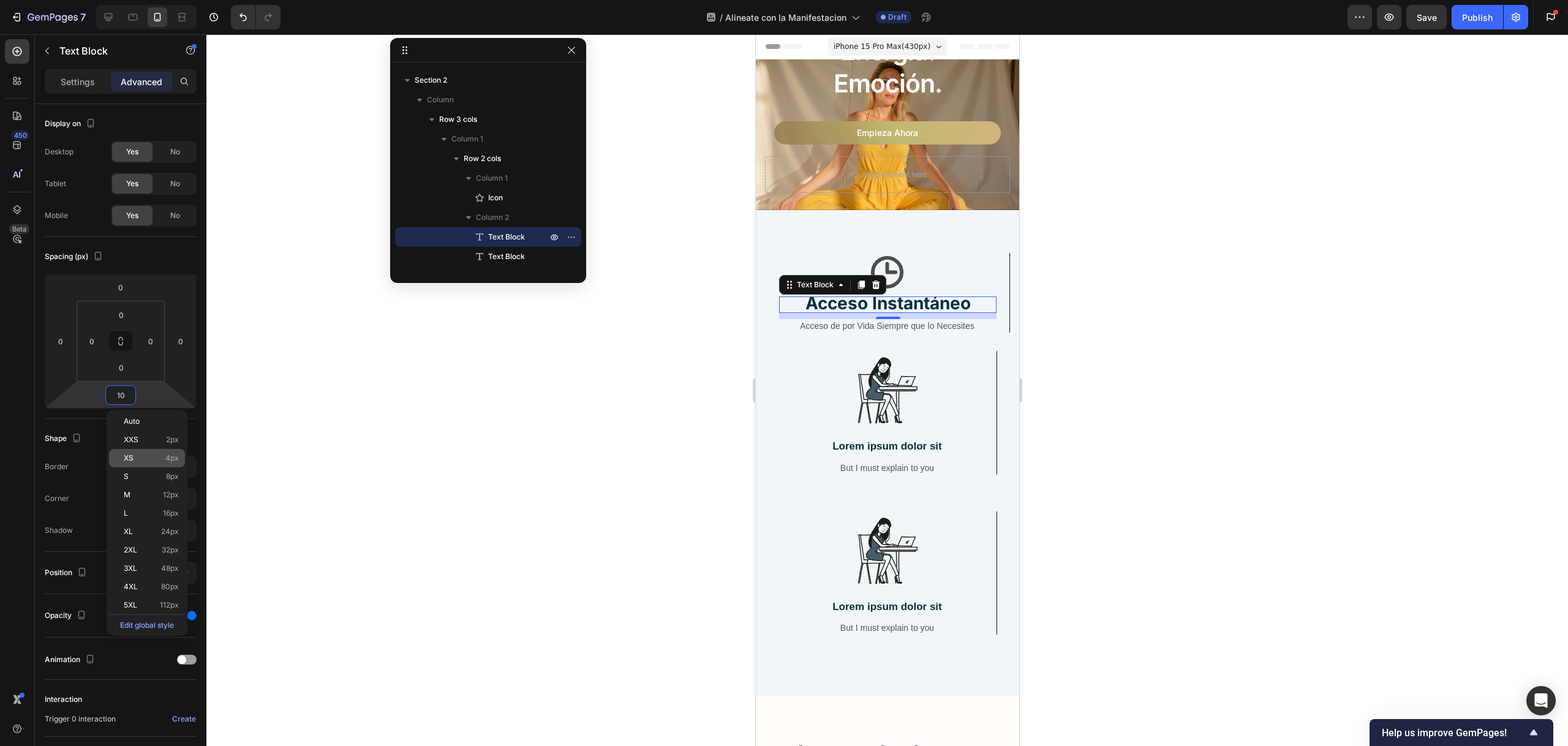
click at [153, 460] on p "XS 4px" at bounding box center [151, 459] width 55 height 9
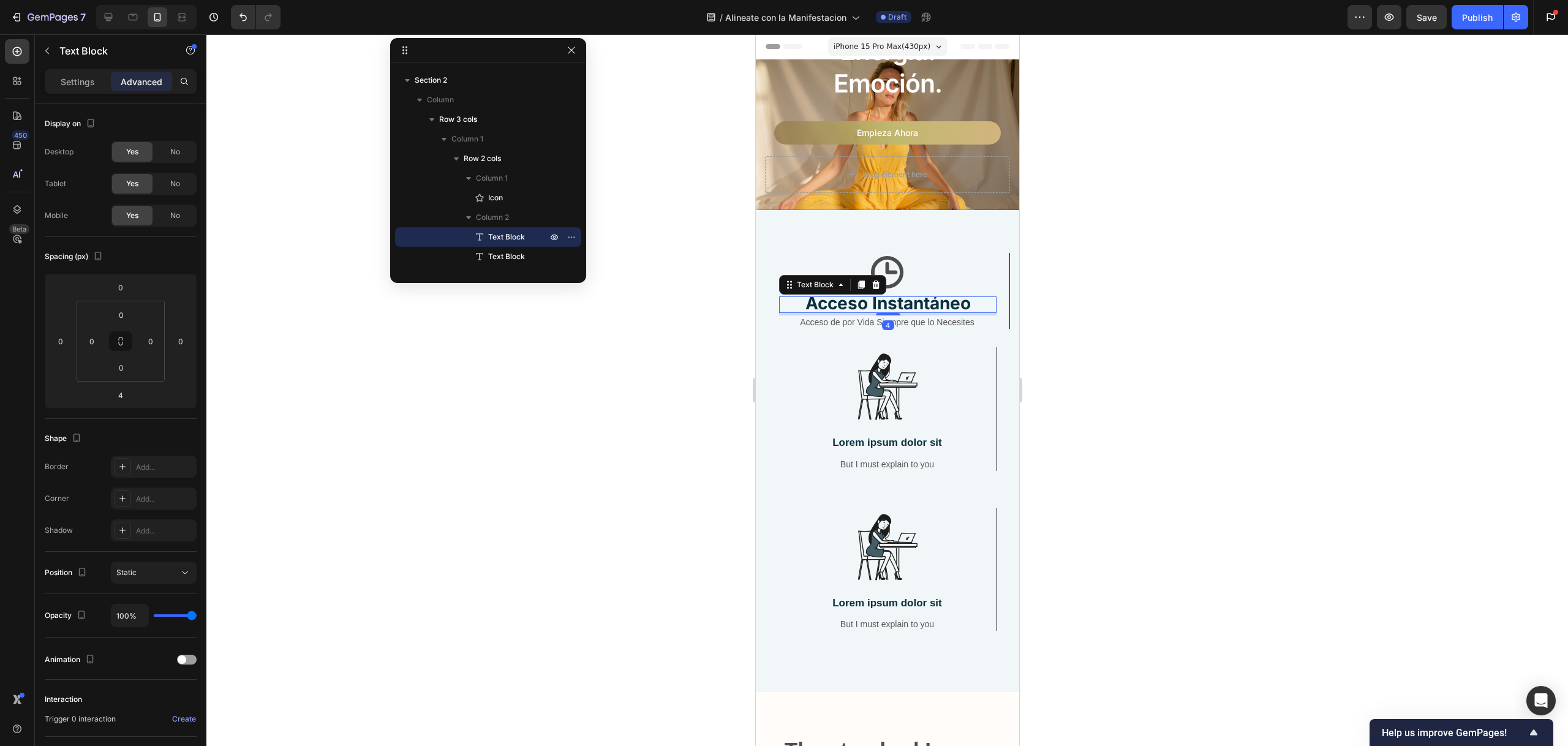
click at [702, 335] on div at bounding box center [887, 390] width 1361 height 712
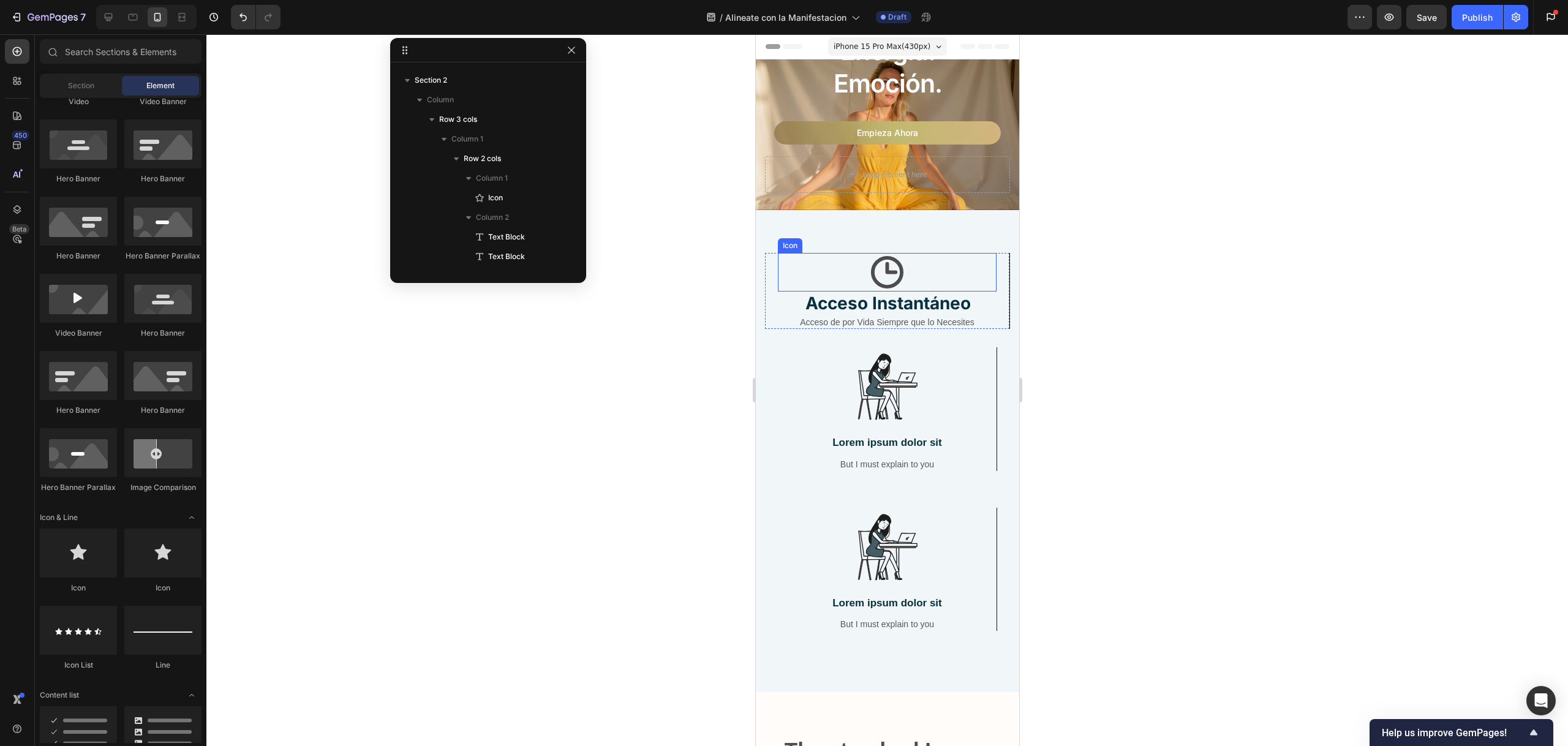
click at [791, 244] on div "Icon" at bounding box center [789, 245] width 25 height 14
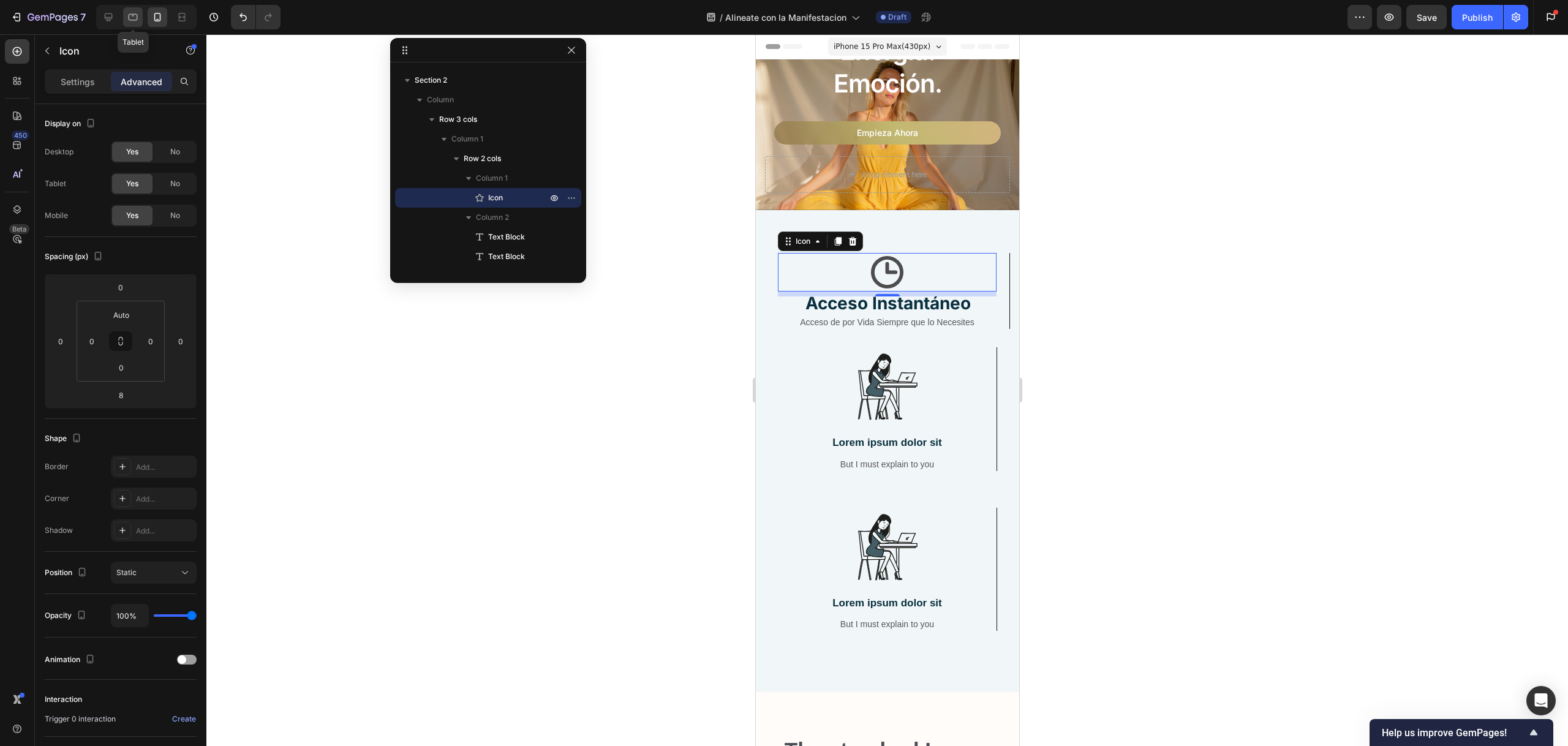
click at [135, 20] on icon at bounding box center [132, 17] width 12 height 12
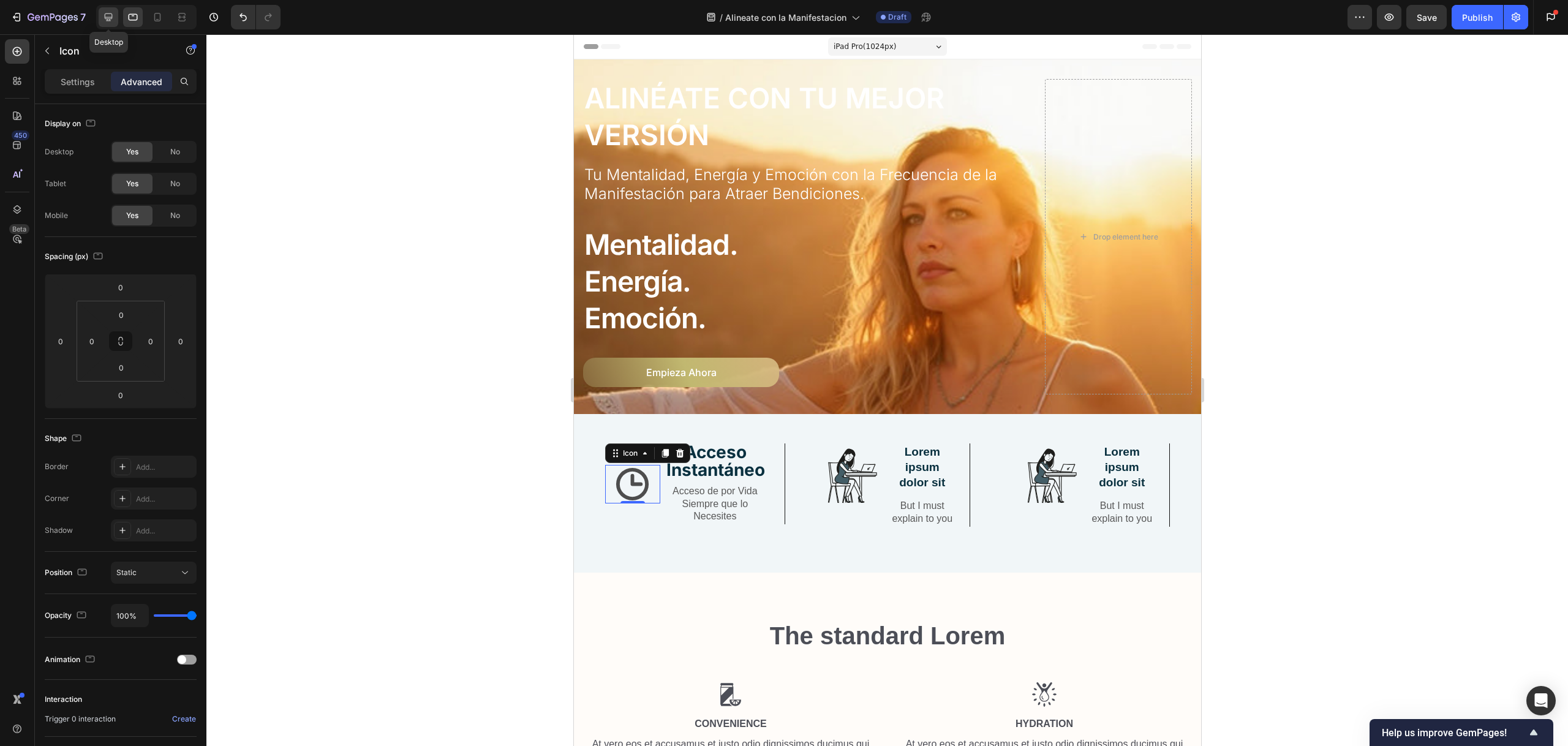
click at [113, 16] on icon at bounding box center [108, 17] width 12 height 12
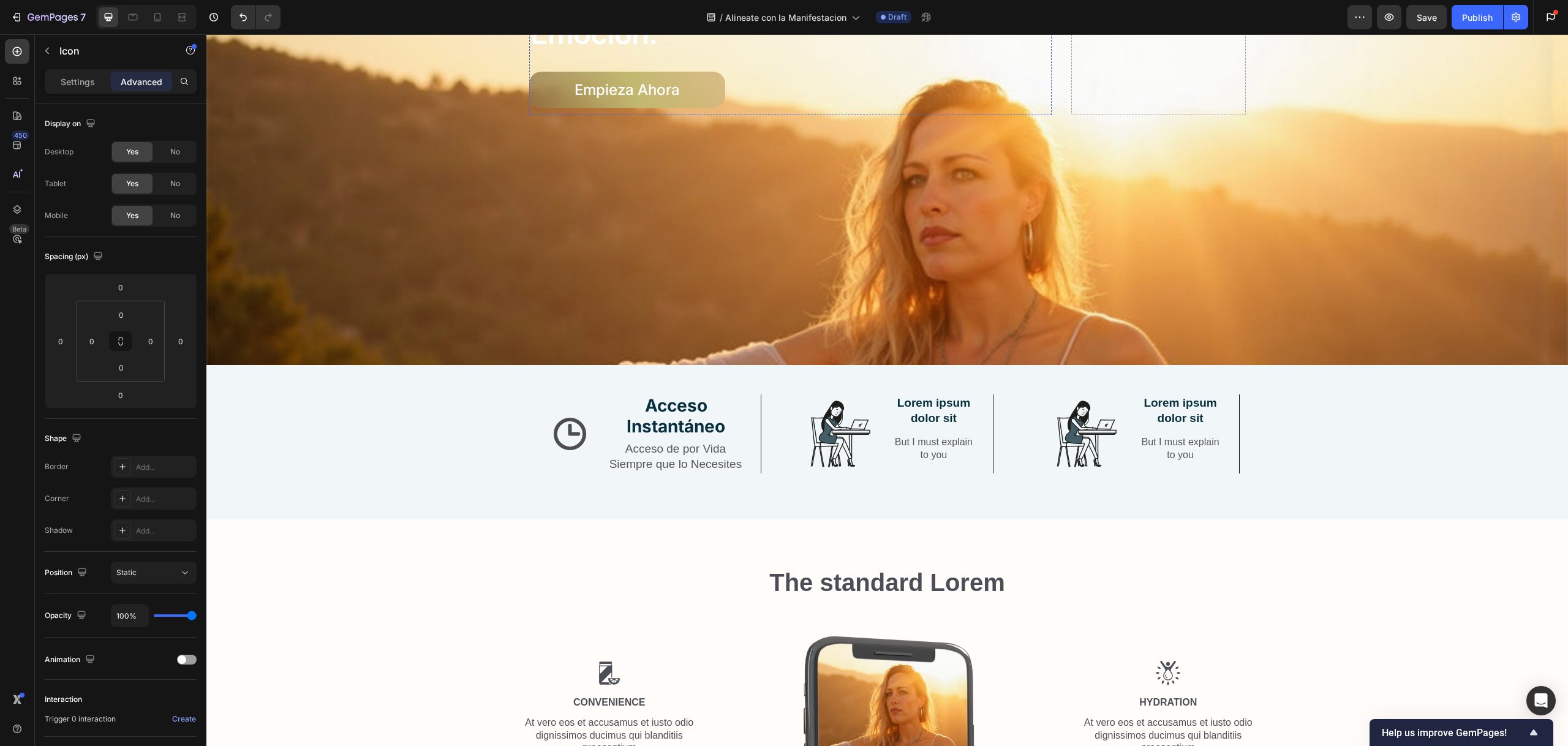
scroll to position [490, 0]
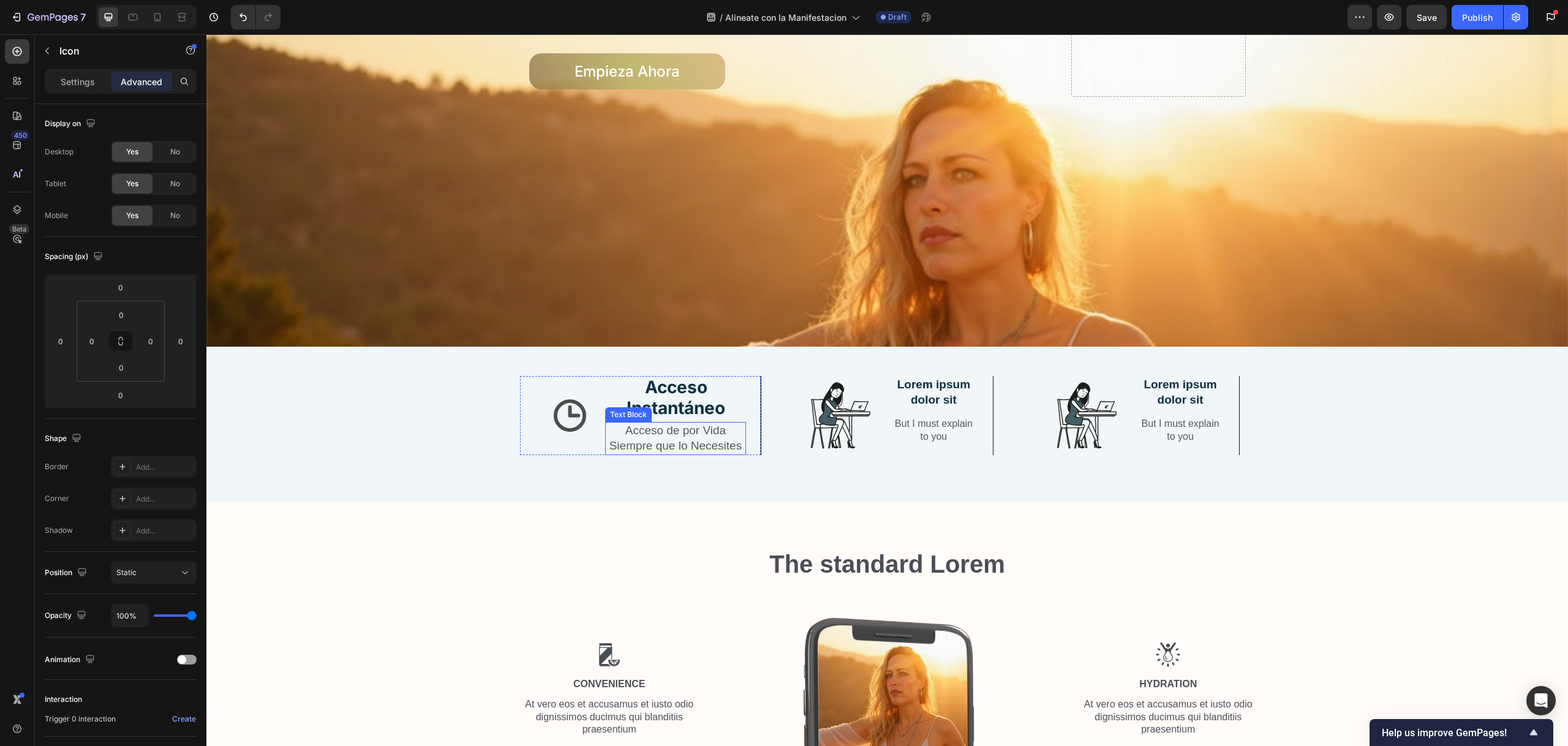
click at [647, 433] on p "Acceso de por Vida Siempre que lo Necesites" at bounding box center [676, 439] width 139 height 30
click at [43, 49] on icon "button" at bounding box center [47, 51] width 10 height 10
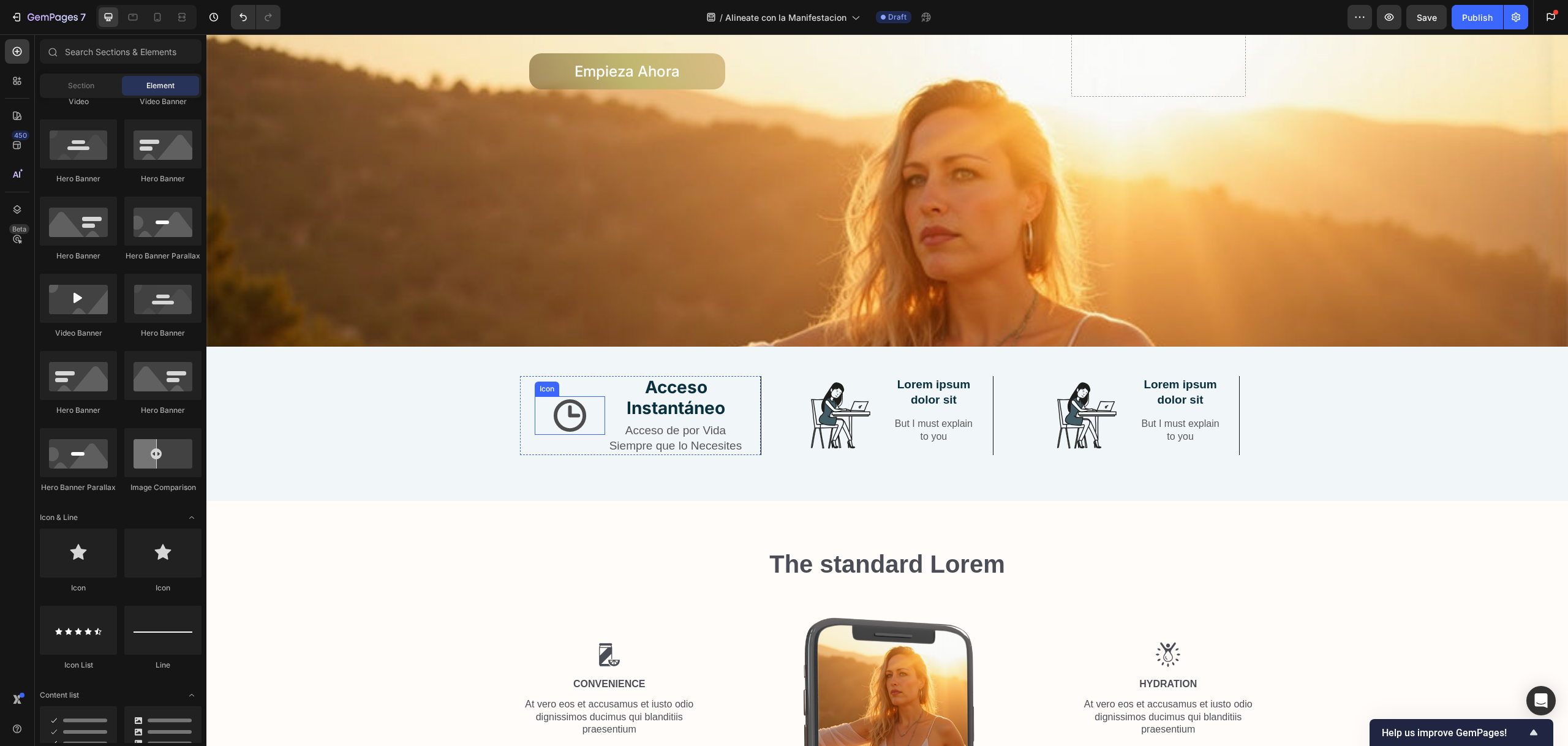
click at [568, 408] on icon at bounding box center [569, 415] width 38 height 38
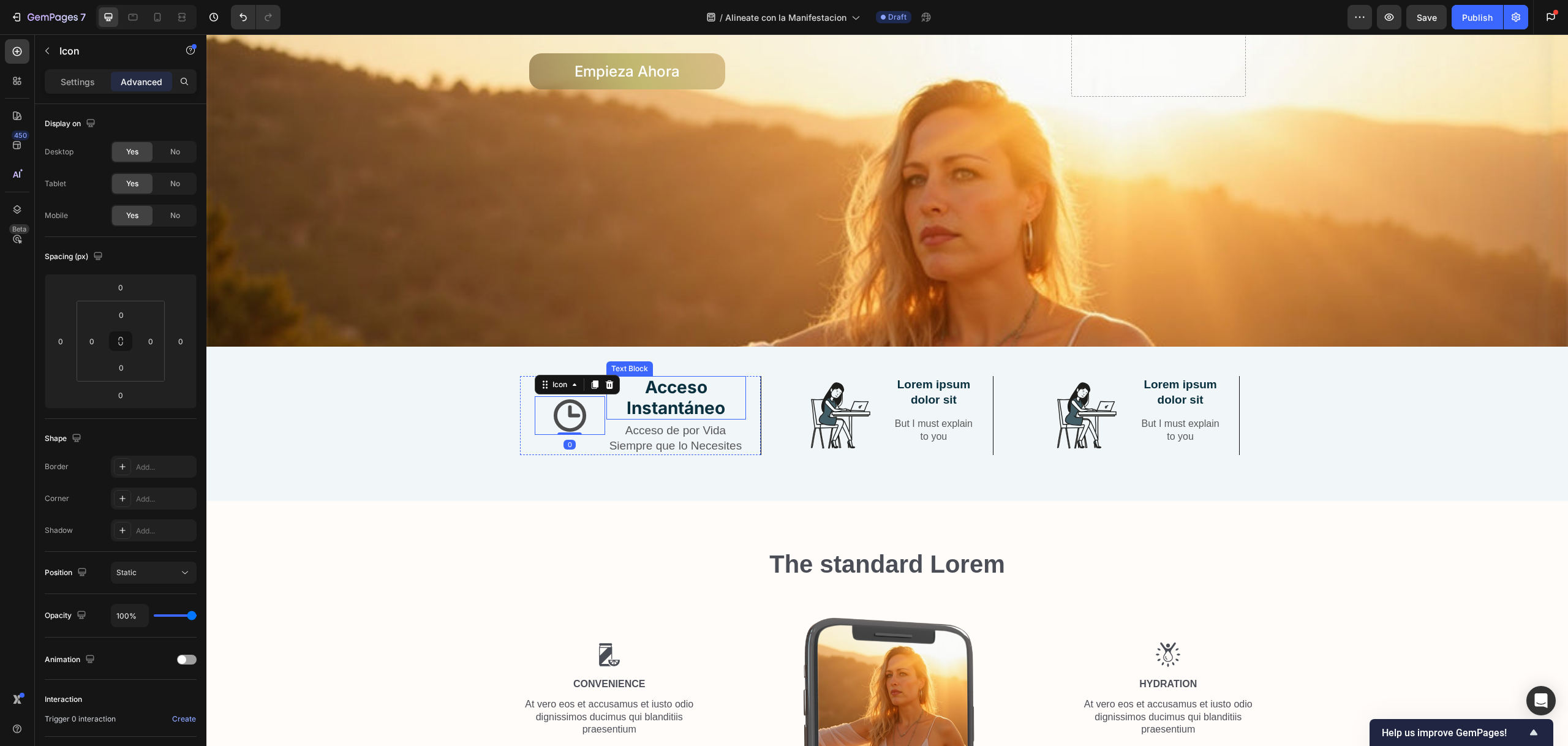
click at [654, 409] on strong "Acceso Instantáneo" at bounding box center [676, 398] width 99 height 42
click at [50, 48] on icon "button" at bounding box center [47, 51] width 10 height 10
click at [676, 408] on strong "Acceso Instantáneo" at bounding box center [676, 398] width 99 height 42
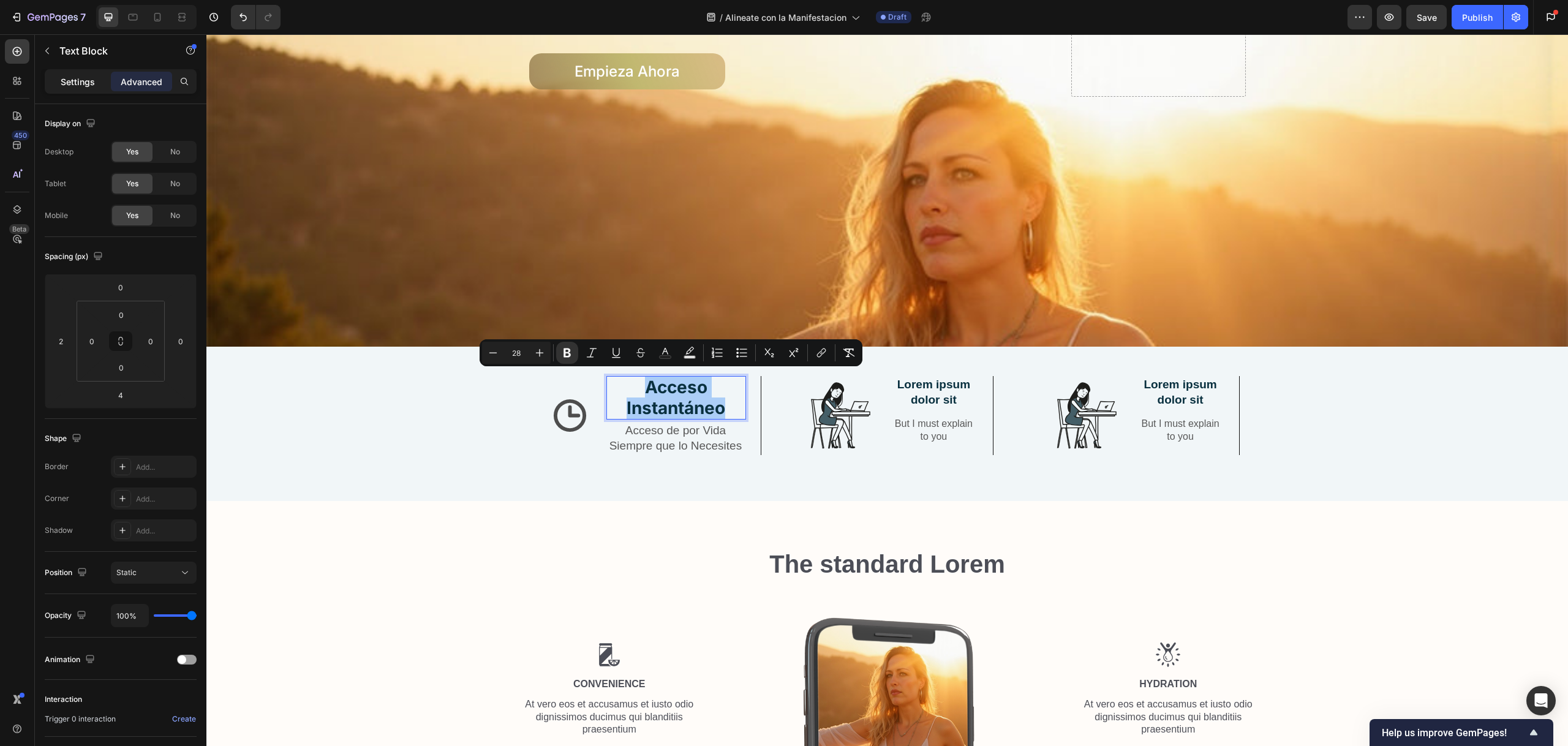
click at [71, 87] on p "Settings" at bounding box center [77, 82] width 34 height 13
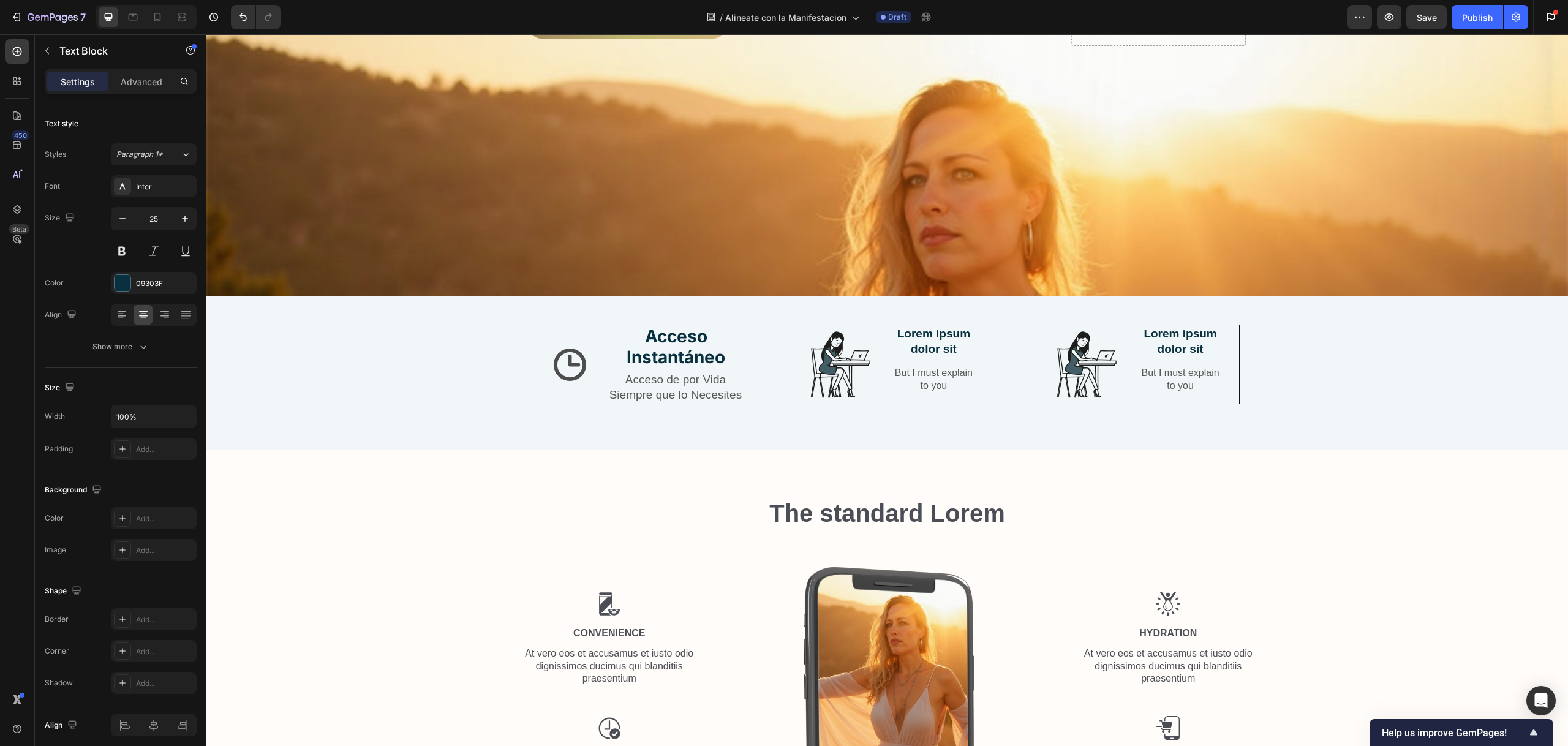
scroll to position [554, 0]
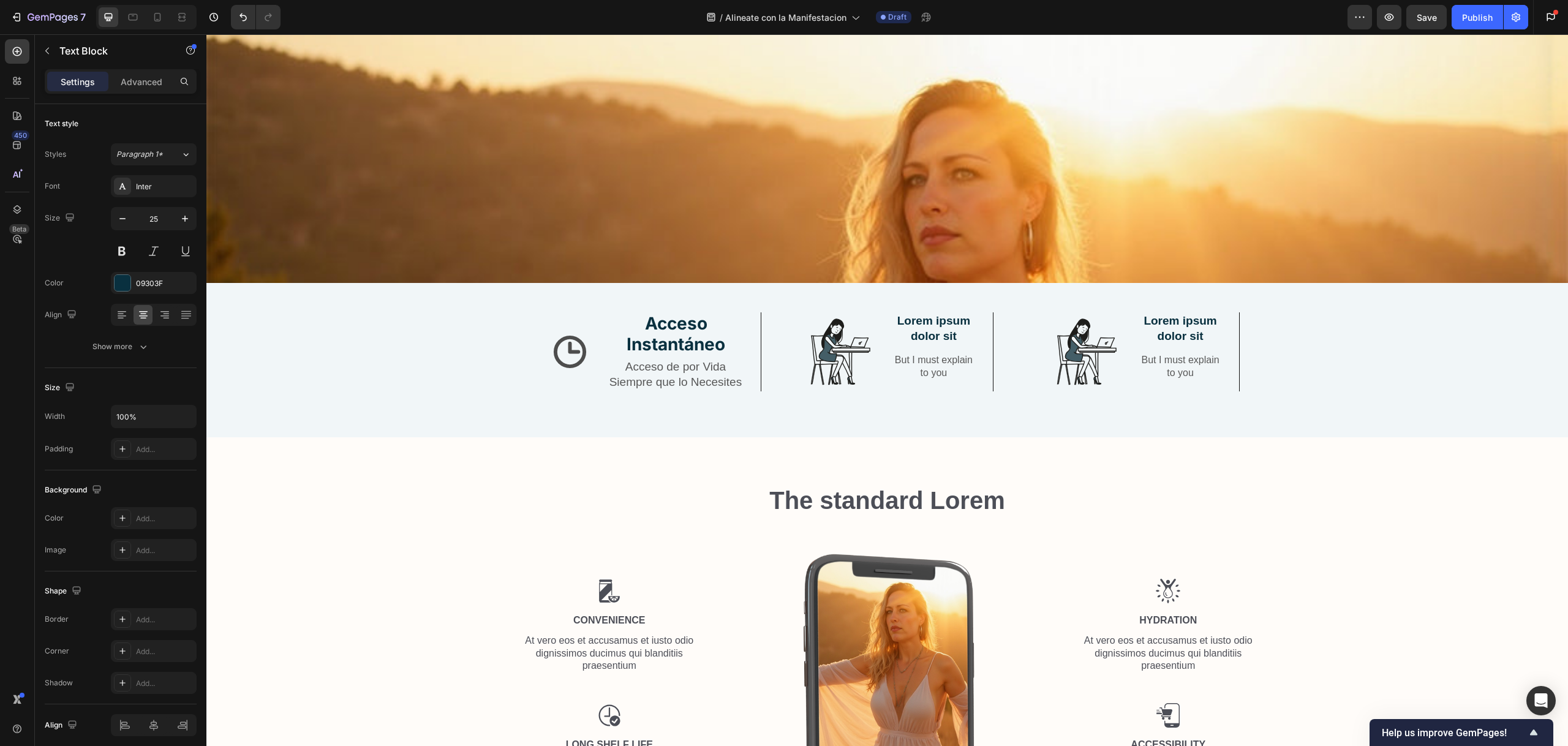
click at [703, 339] on strong "Acceso Instantáneo" at bounding box center [676, 334] width 99 height 42
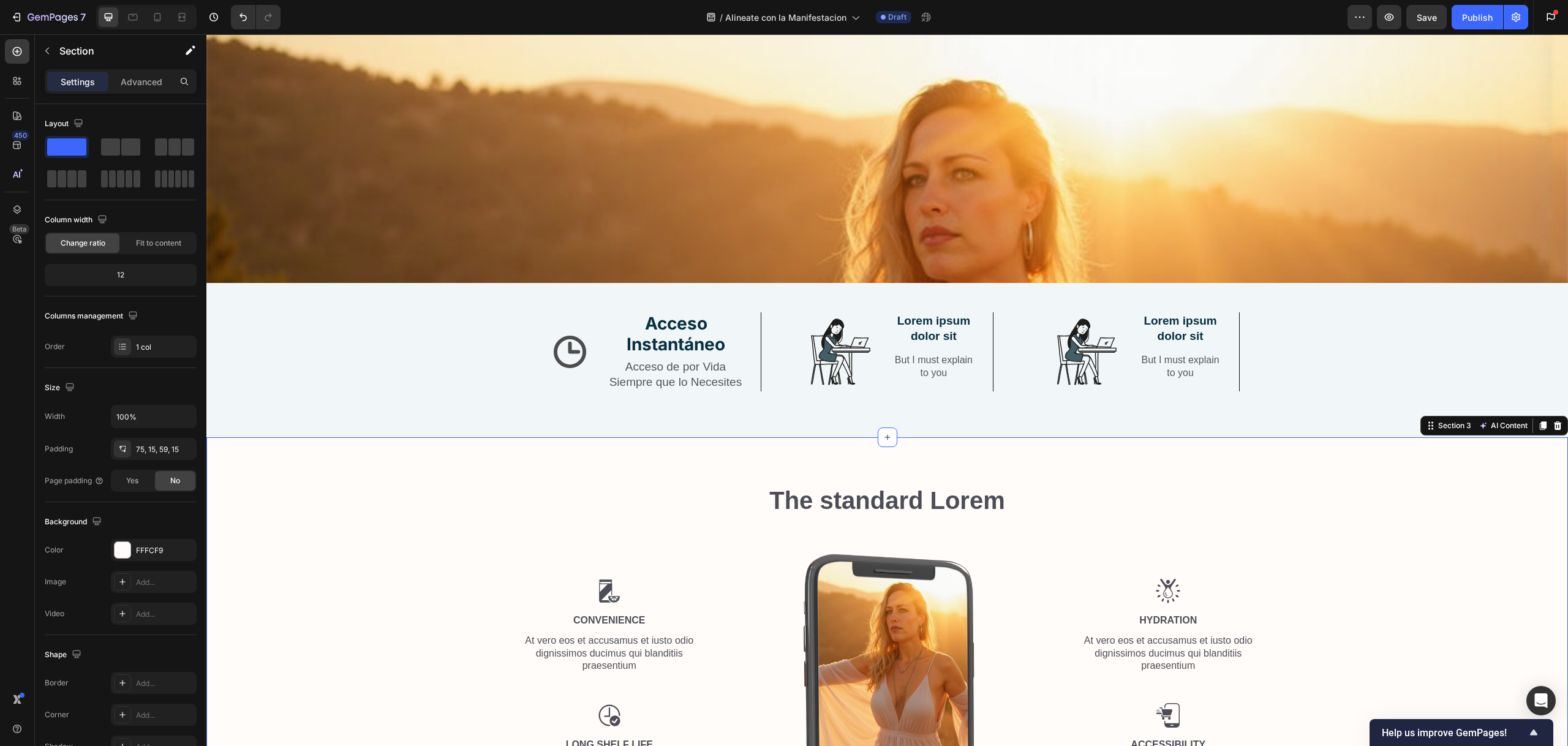
click at [517, 462] on div "The standard Lorem Heading Row Image Convenience Text Block At vero eos et accu…" at bounding box center [887, 703] width 1361 height 531
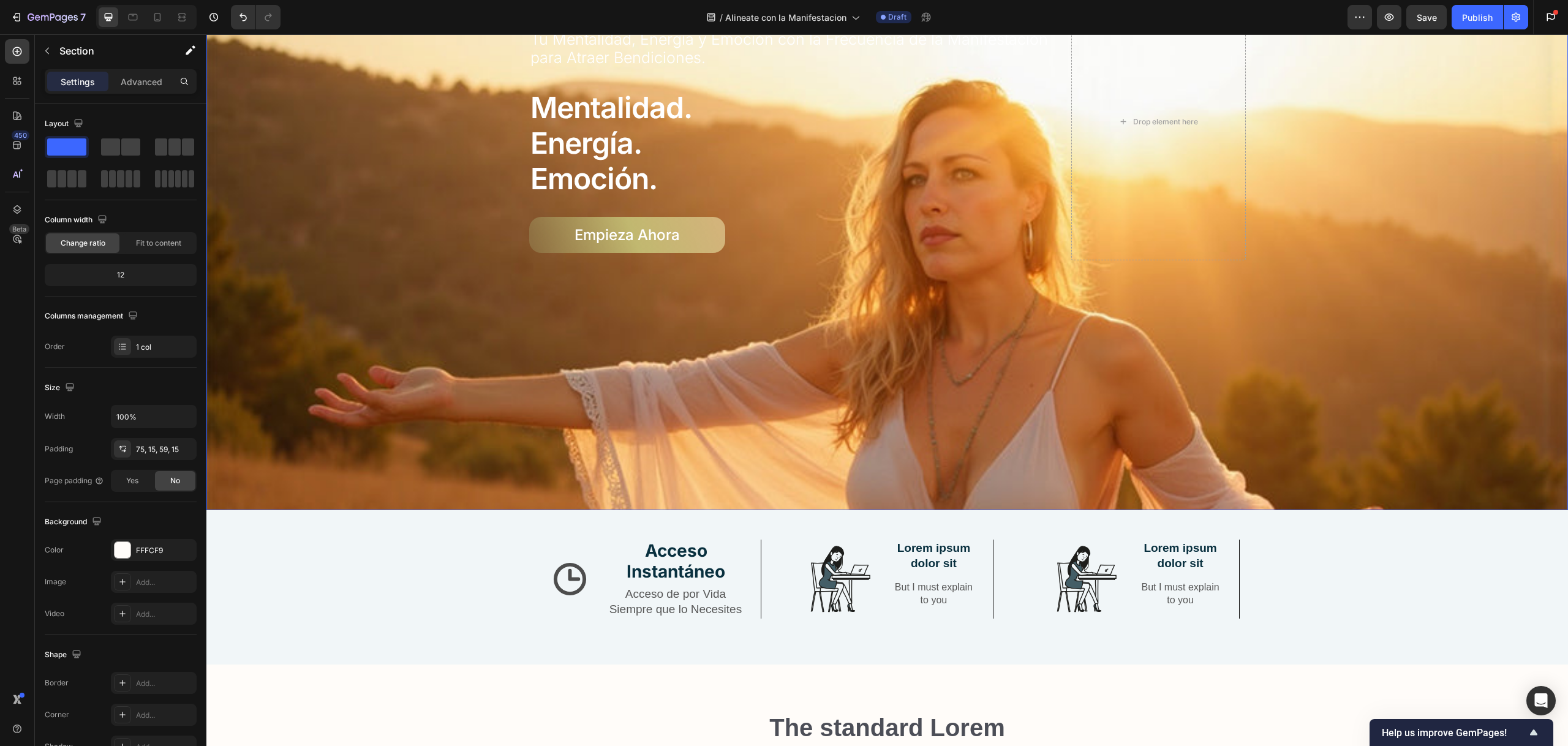
scroll to position [577, 0]
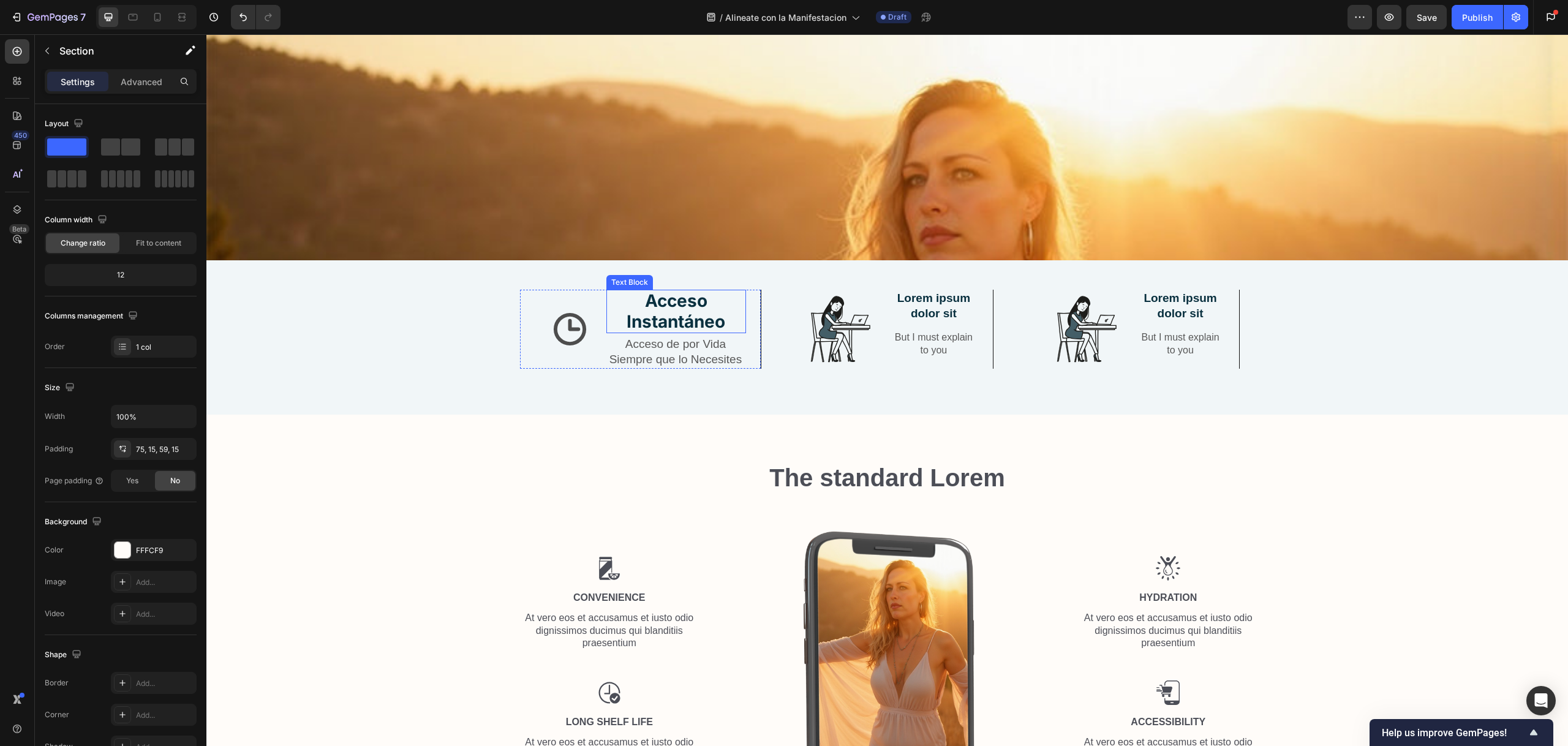
click at [695, 301] on strong "Acceso Instantáneo" at bounding box center [676, 311] width 99 height 42
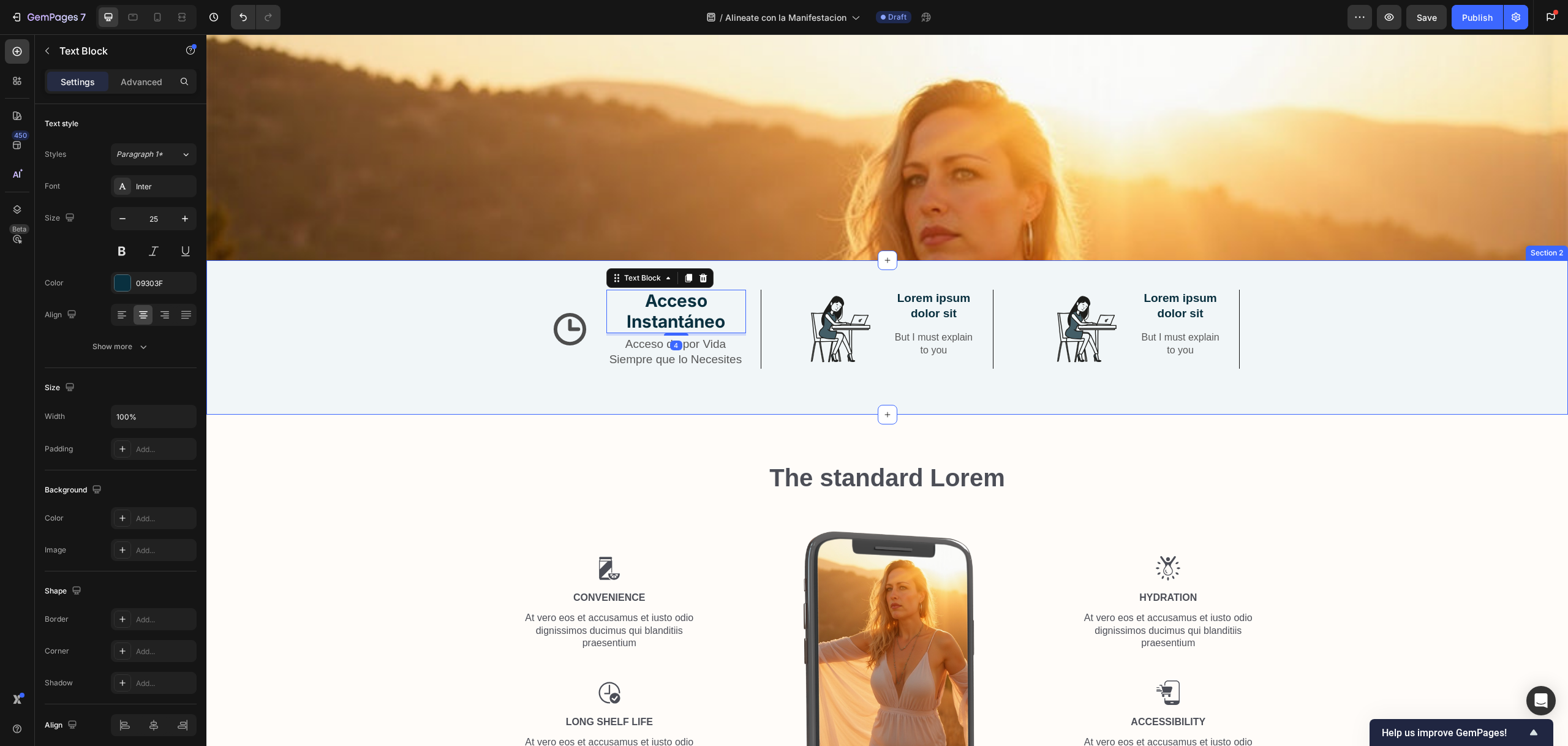
click at [523, 303] on div "Icon Acceso Instantáneo Text Block 4 Acceso de por Vida Siempre que lo Necesite…" at bounding box center [641, 329] width 242 height 78
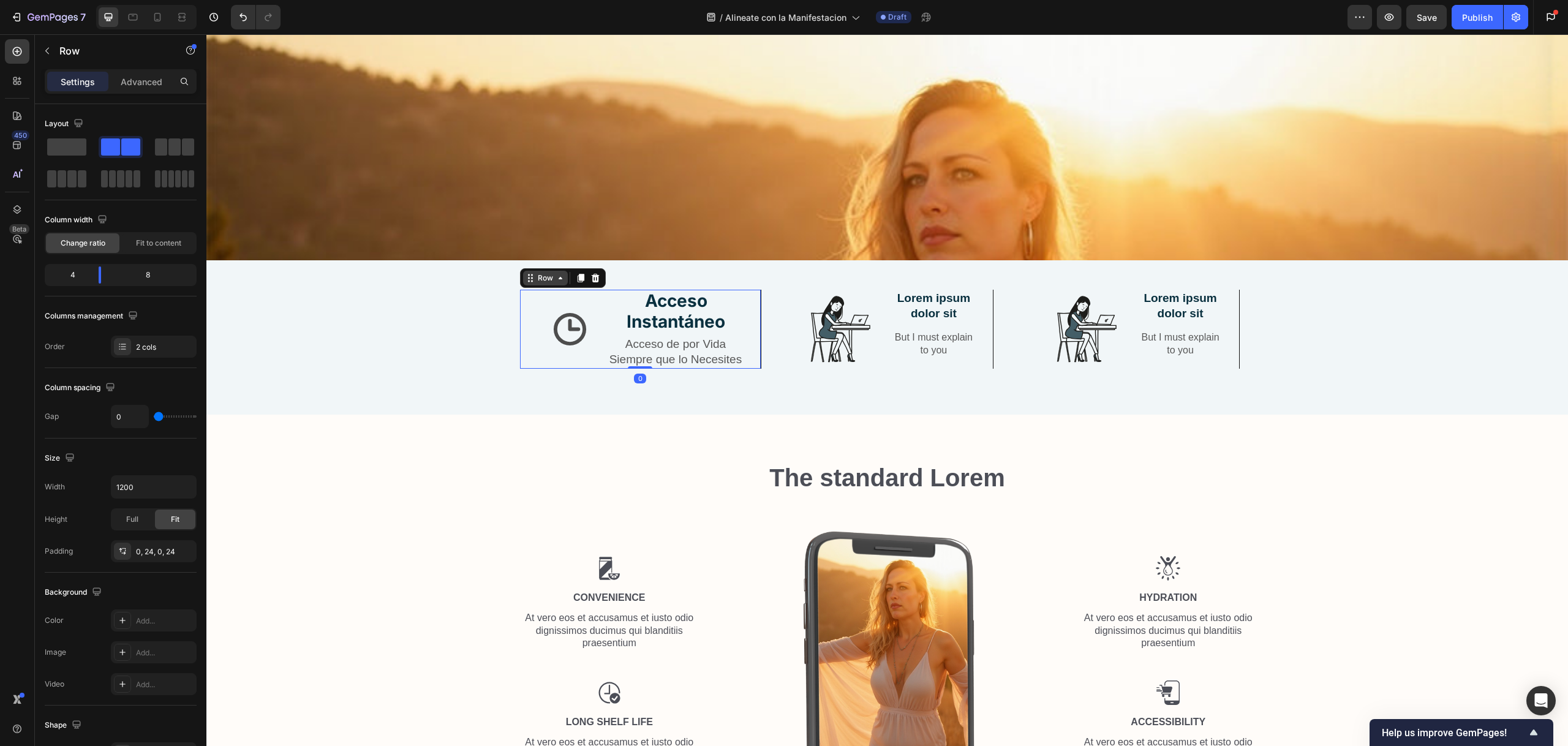
click at [543, 274] on div "Row" at bounding box center [545, 278] width 20 height 11
click at [573, 278] on div at bounding box center [580, 278] width 14 height 14
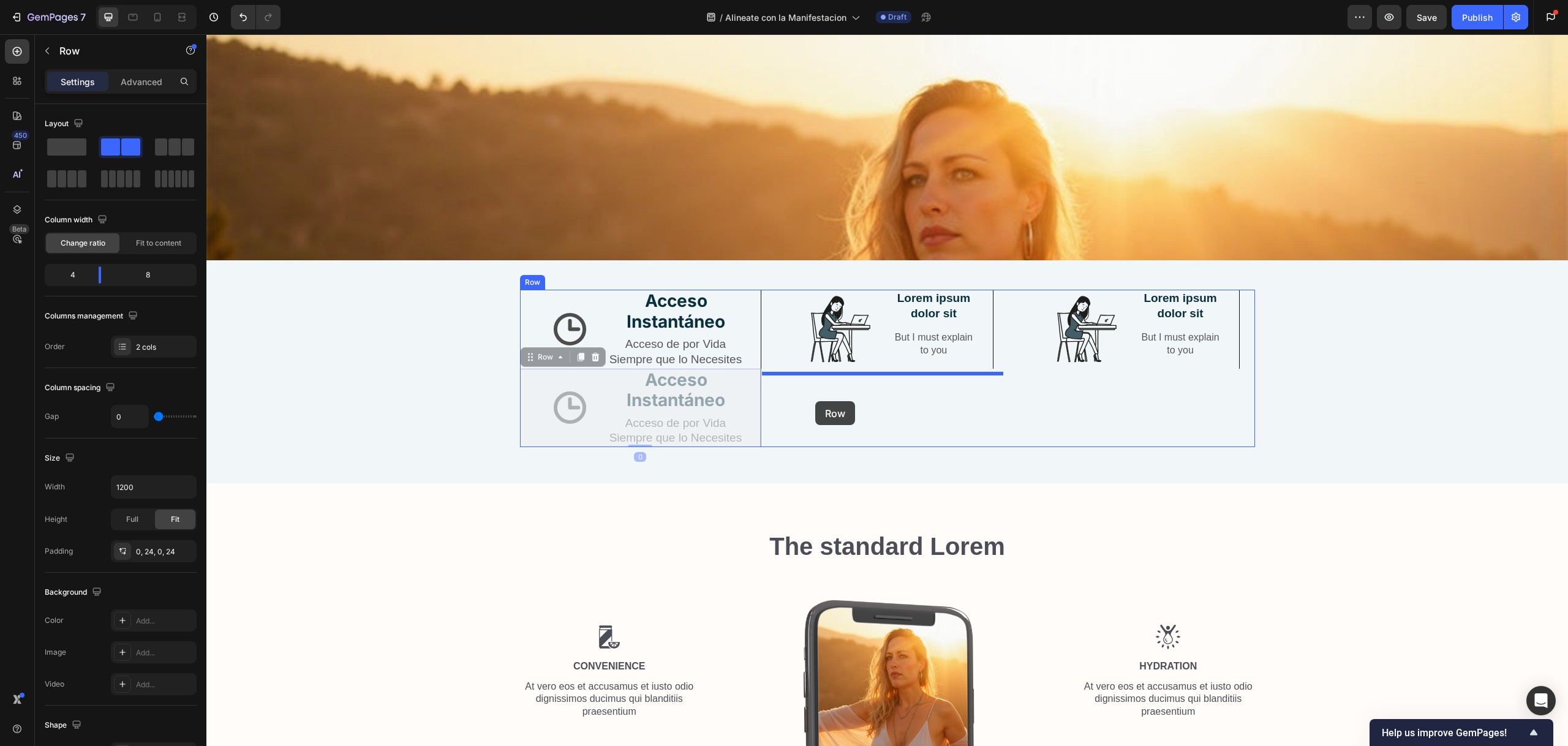
drag, startPoint x: 535, startPoint y: 353, endPoint x: 815, endPoint y: 401, distance: 284.1
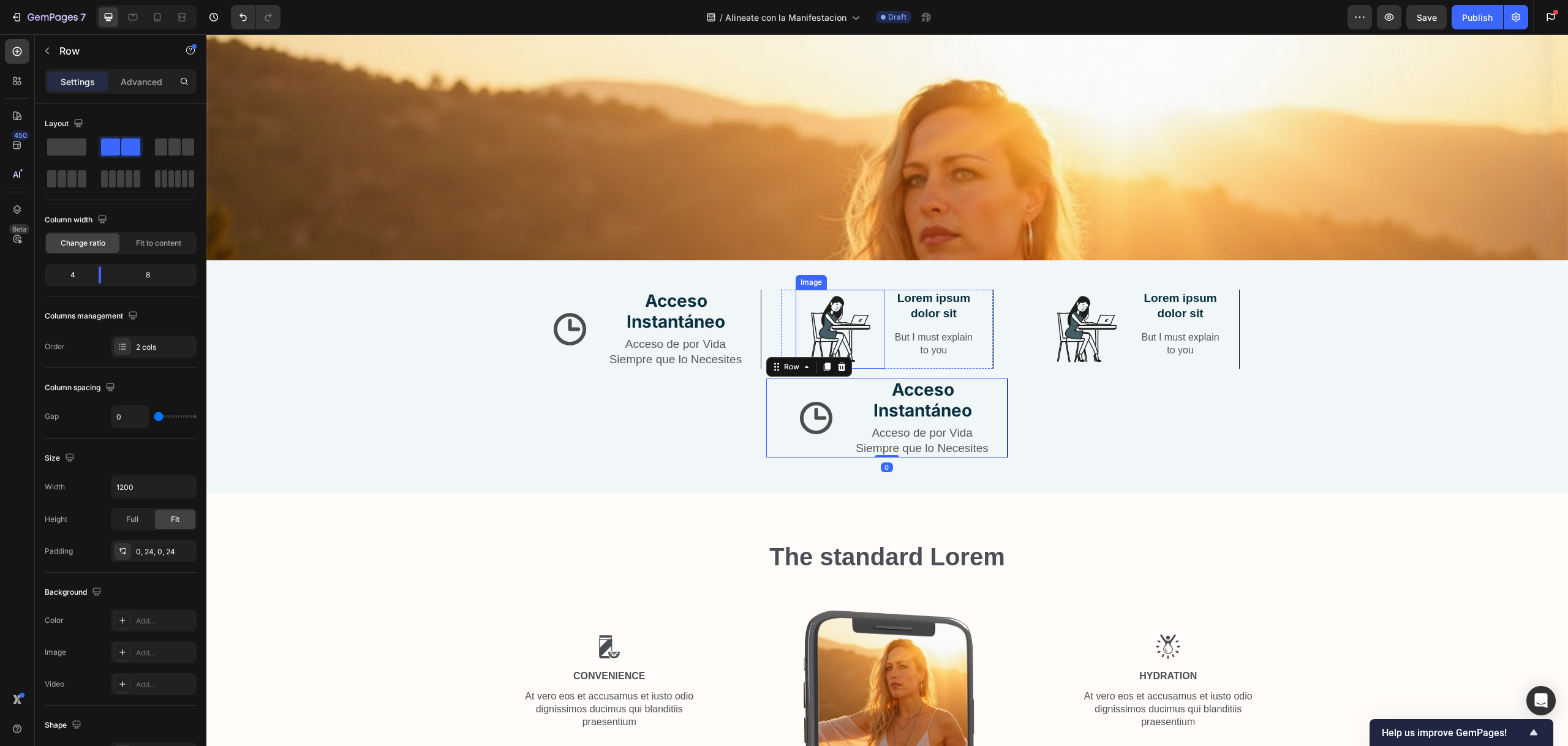
click at [812, 277] on div "Image" at bounding box center [811, 283] width 26 height 11
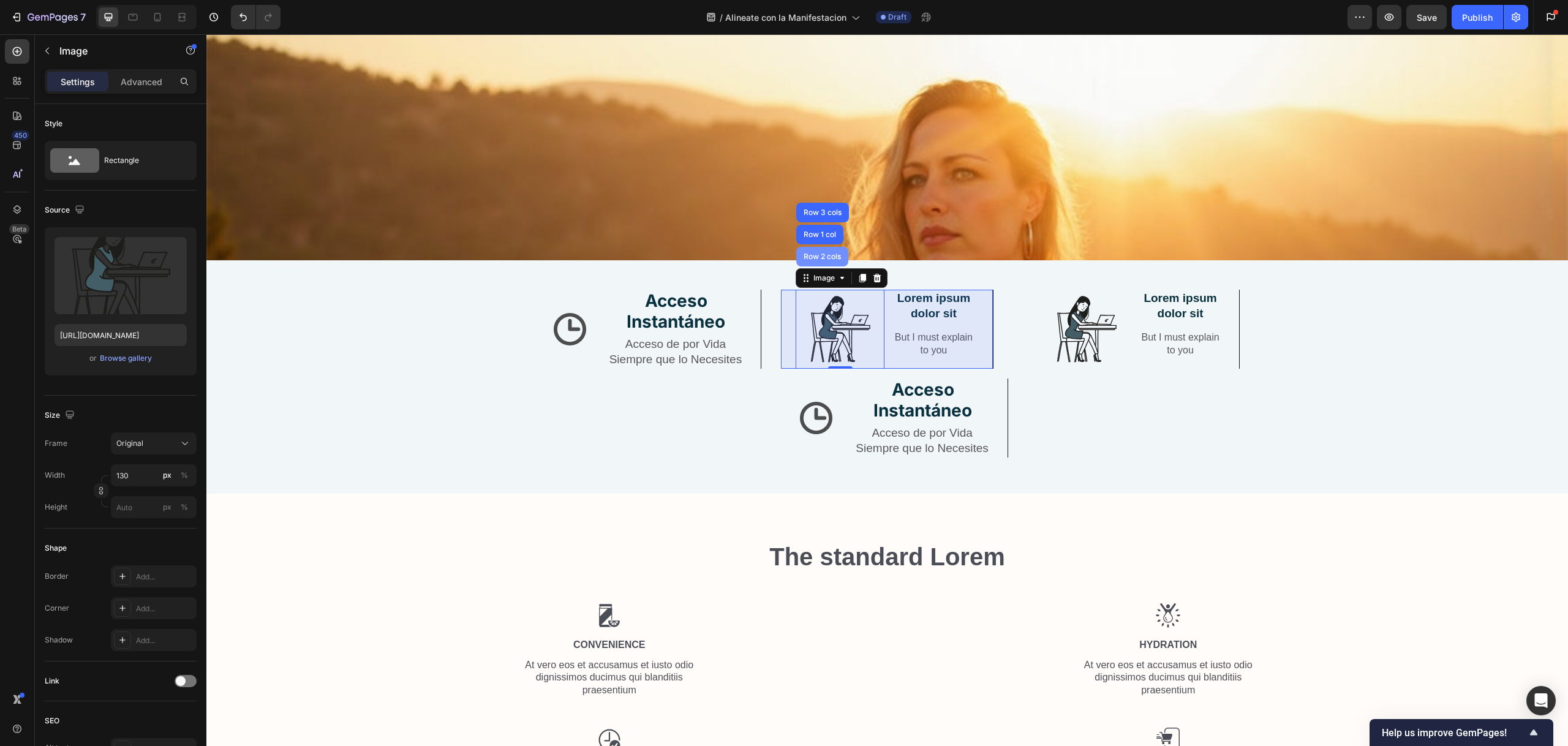
click at [819, 253] on div "Row 2 cols" at bounding box center [822, 257] width 42 height 8
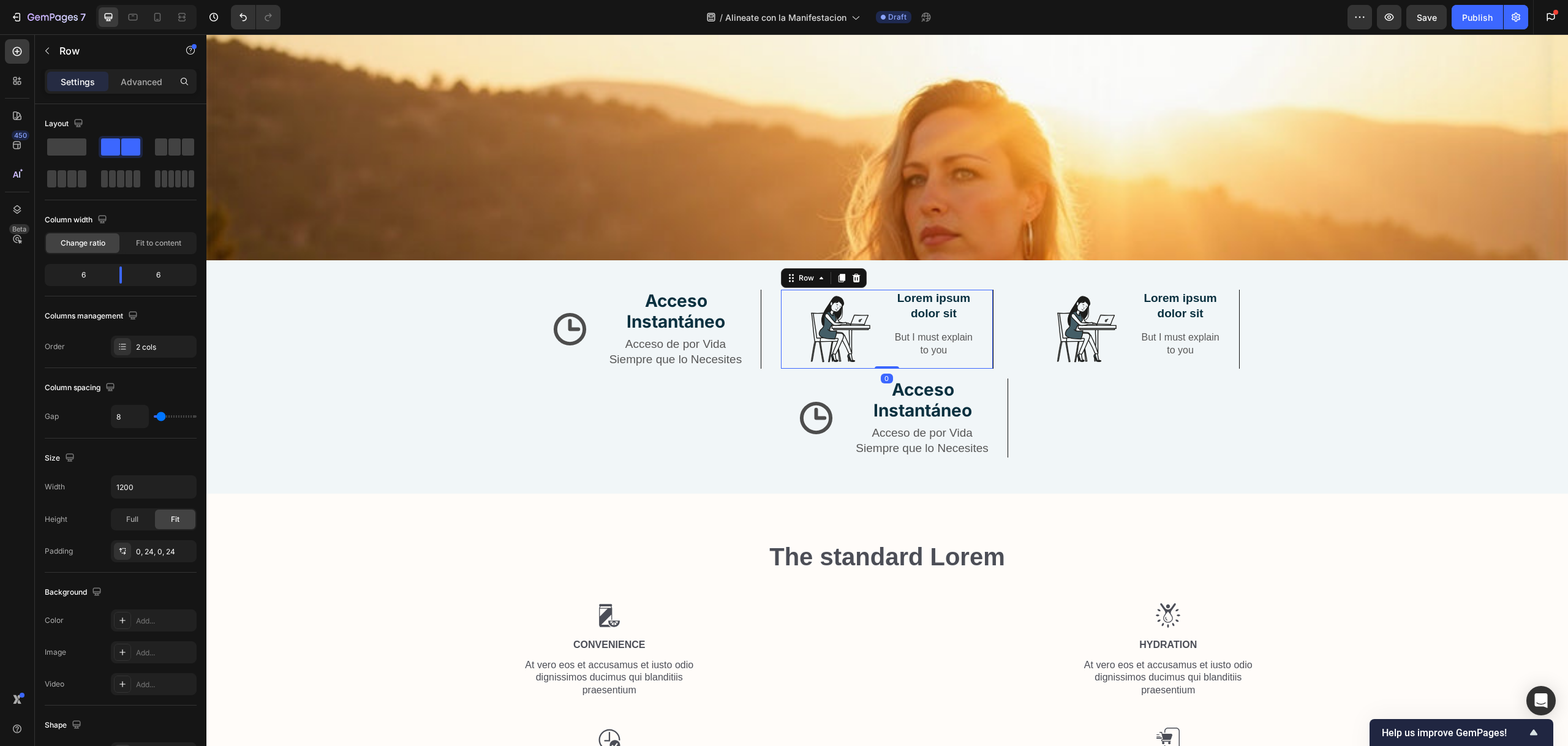
click at [851, 273] on icon at bounding box center [856, 278] width 10 height 10
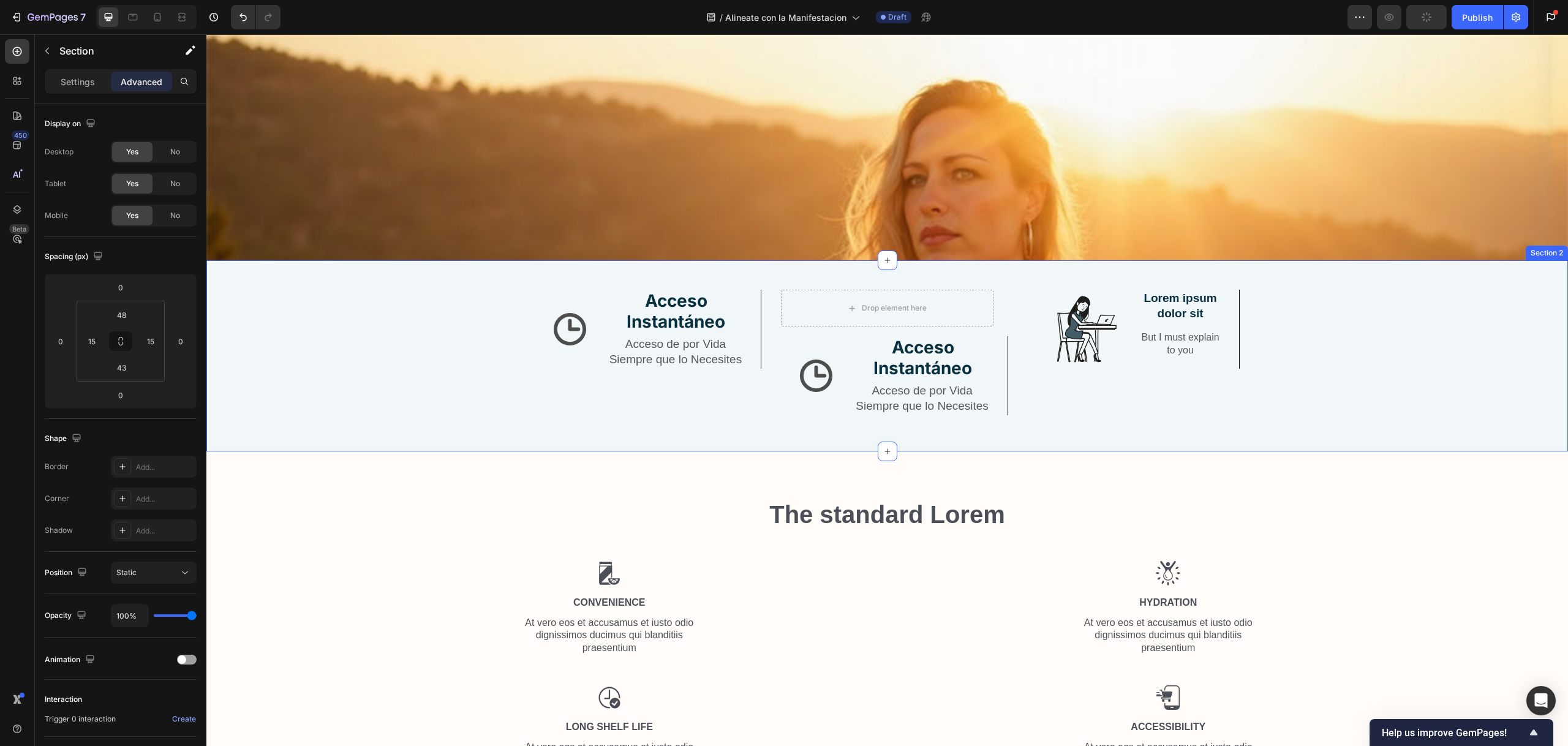
click at [777, 275] on div "Icon Acceso Instantáneo Text Block Acceso de por Vida Siempre que lo Necesites …" at bounding box center [887, 355] width 1361 height 190
click at [788, 296] on div "Drop element here" at bounding box center [887, 308] width 212 height 37
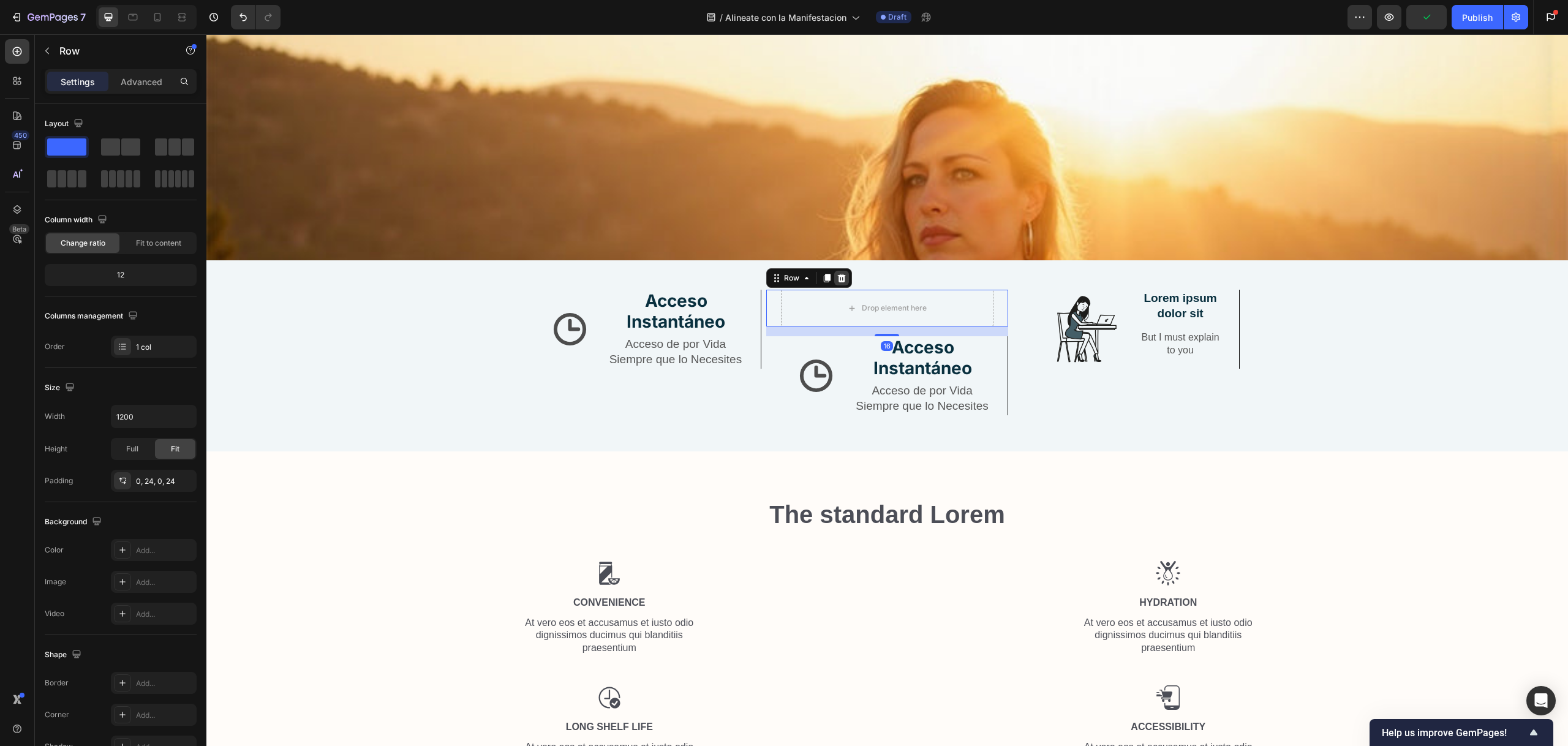
click at [836, 273] on icon at bounding box center [841, 278] width 10 height 10
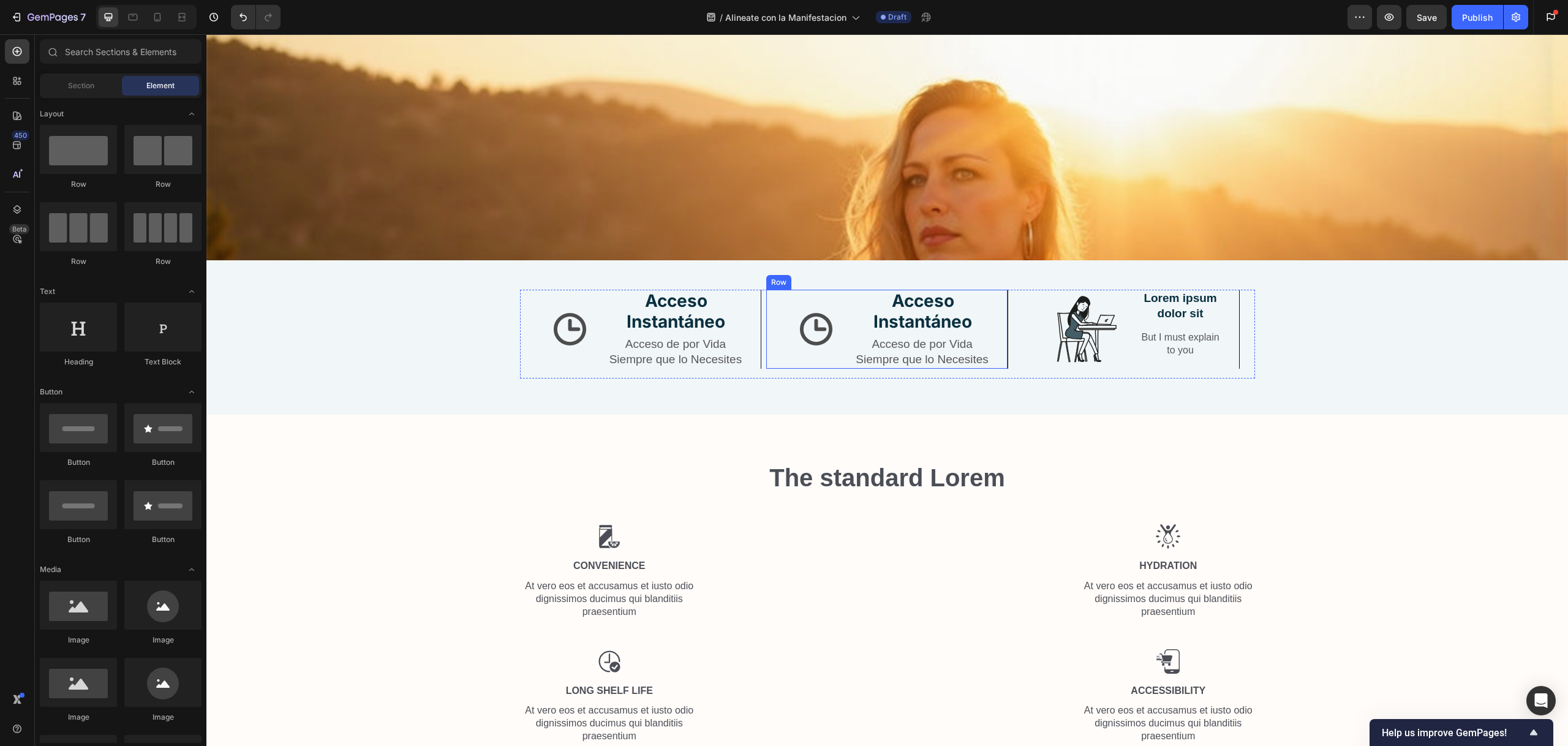
click at [781, 282] on div "Row" at bounding box center [779, 282] width 25 height 14
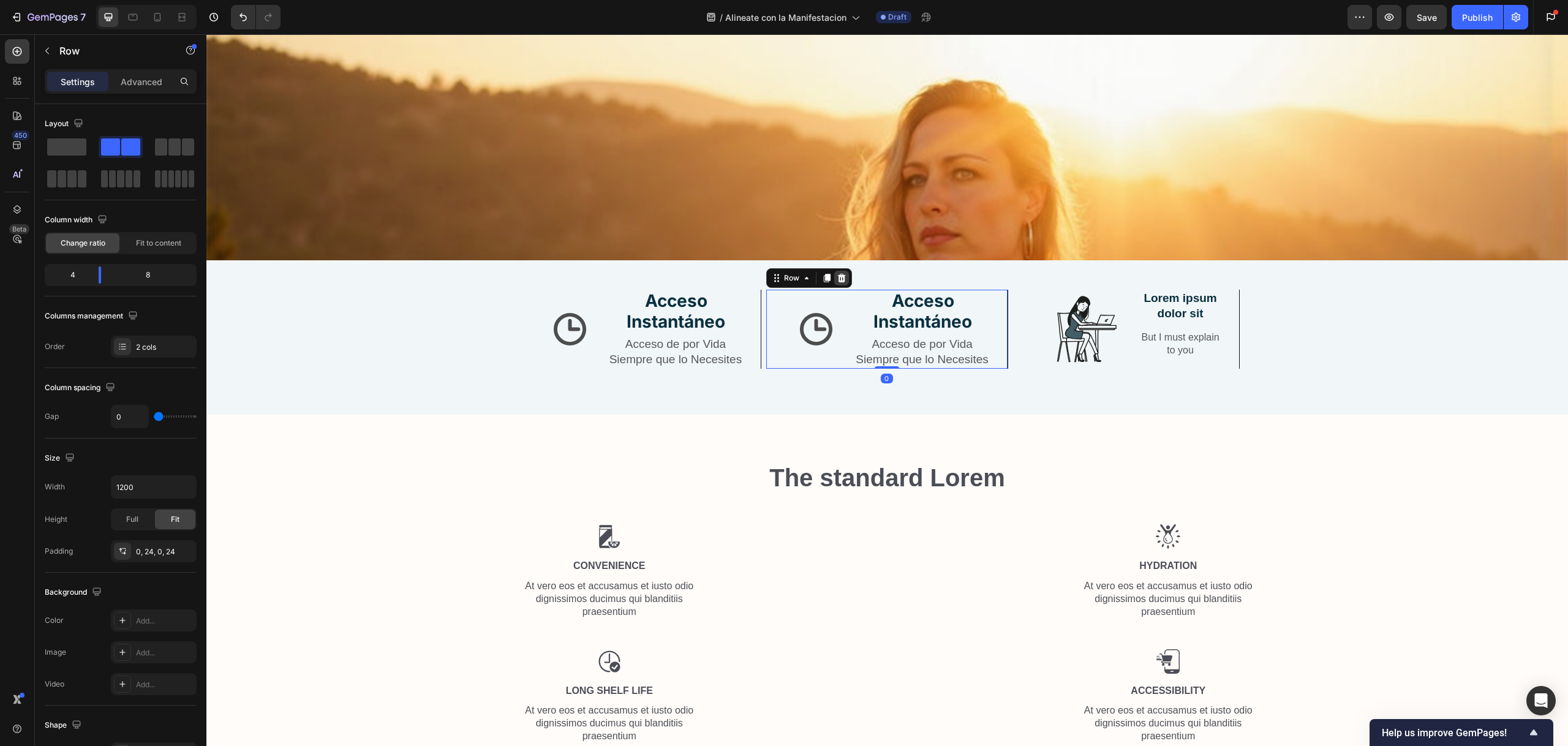
click at [834, 274] on div at bounding box center [841, 278] width 14 height 14
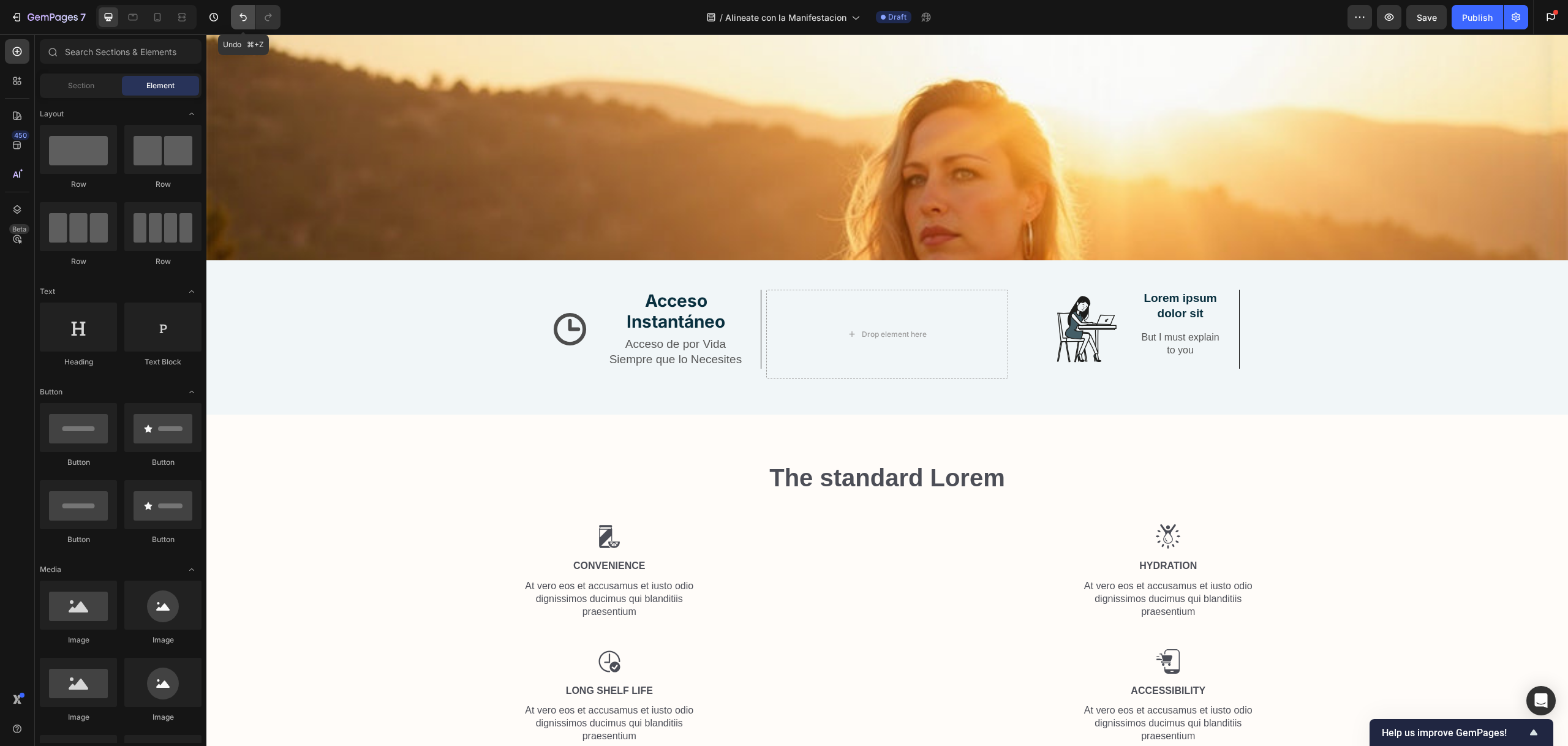
click at [242, 13] on icon "Undo/Redo" at bounding box center [243, 17] width 8 height 8
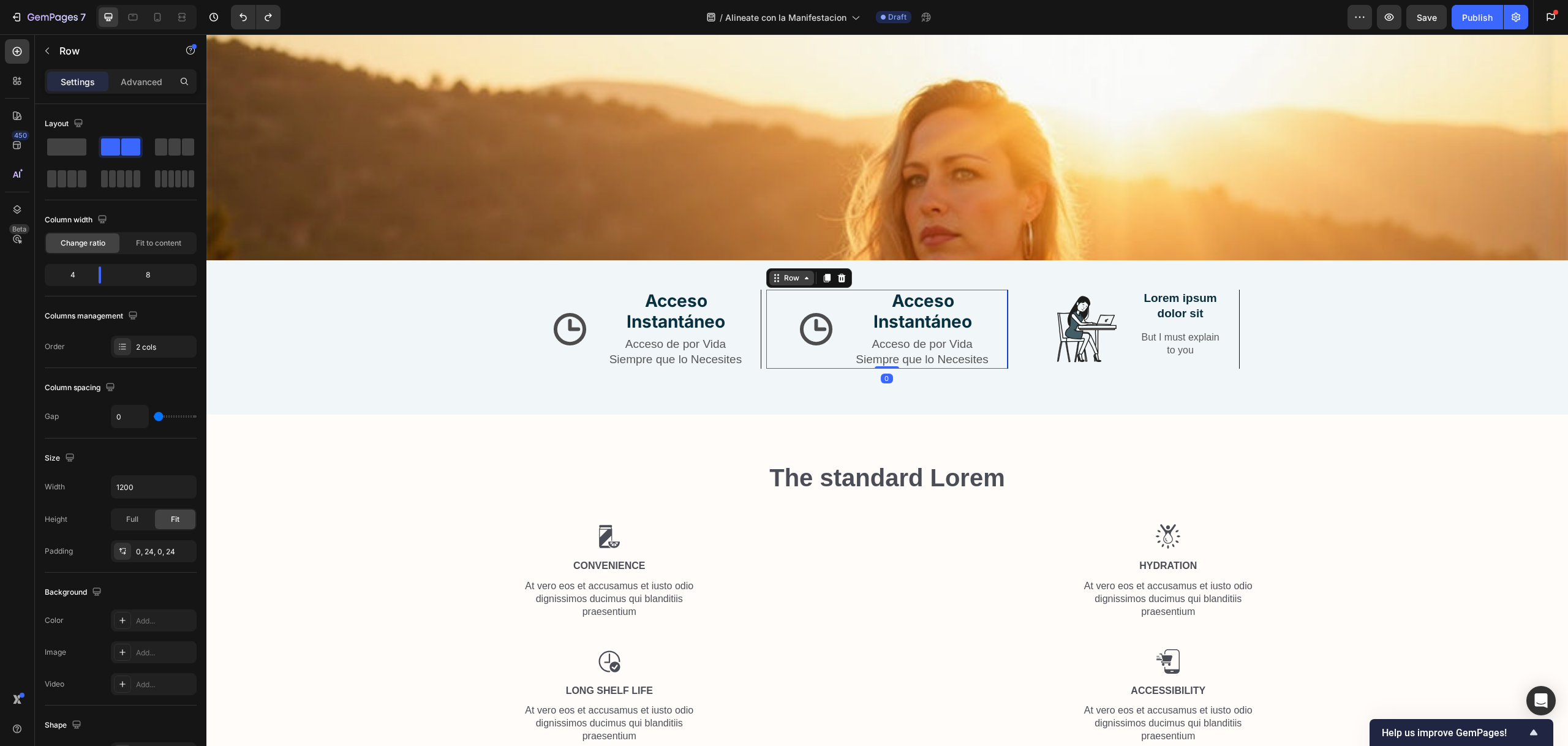
click at [778, 279] on div "Row" at bounding box center [791, 278] width 45 height 14
click at [824, 275] on icon at bounding box center [827, 279] width 7 height 9
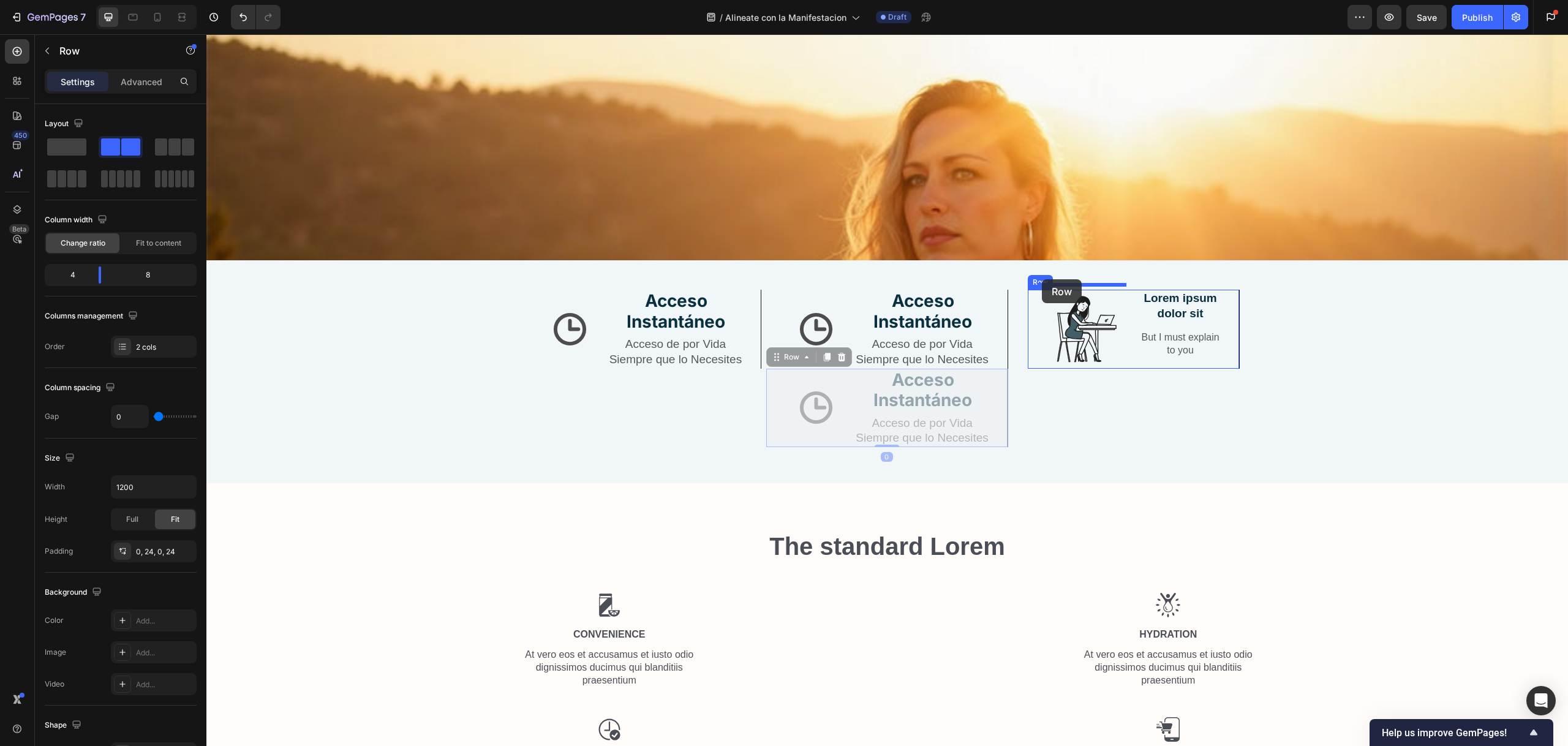
drag, startPoint x: 780, startPoint y: 352, endPoint x: 1042, endPoint y: 279, distance: 272.0
click at [781, 372] on div "Icon" at bounding box center [816, 408] width 71 height 78
click at [790, 409] on div "Icon" at bounding box center [816, 408] width 71 height 38
drag, startPoint x: 774, startPoint y: 360, endPoint x: 1026, endPoint y: 266, distance: 269.0
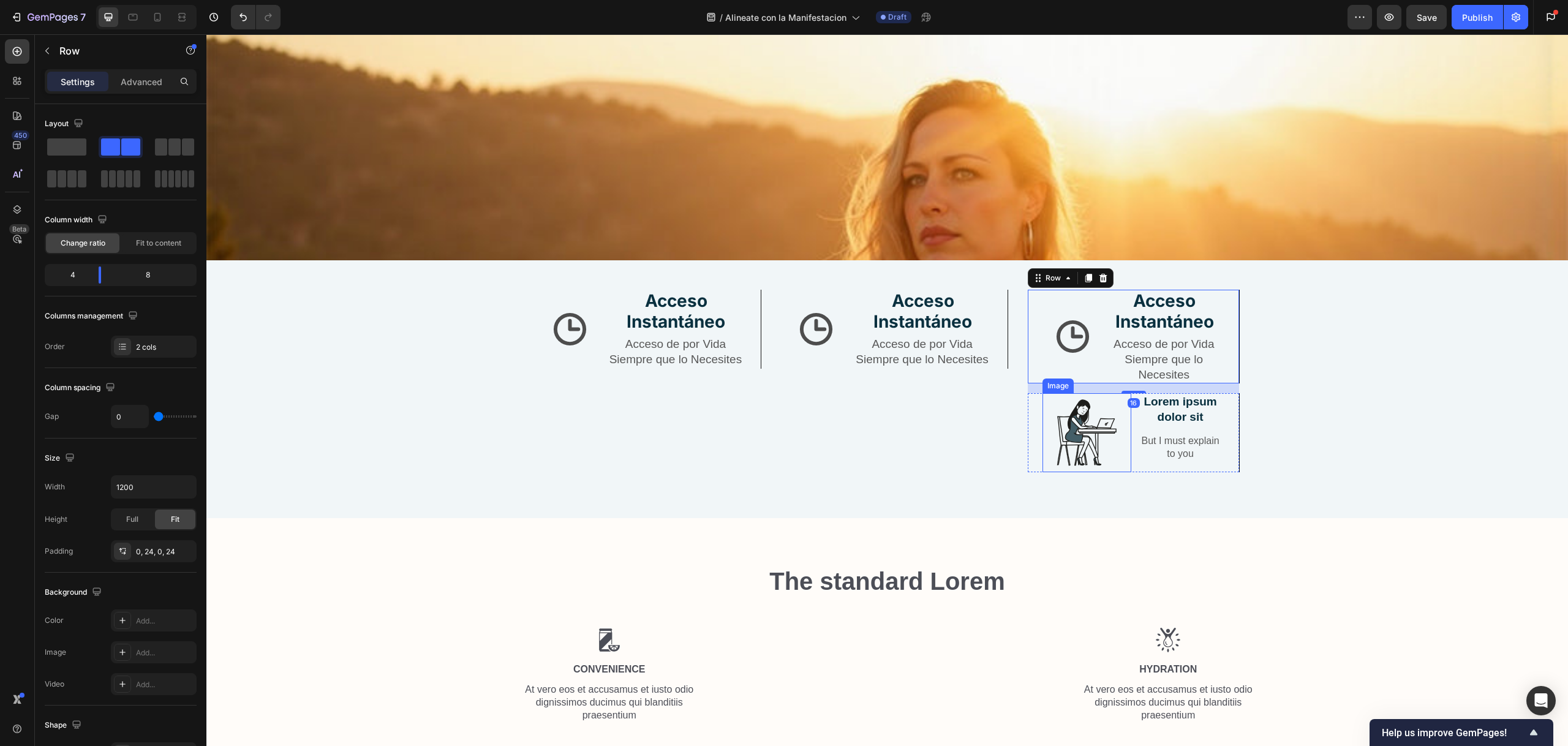
click at [1057, 395] on img at bounding box center [1086, 432] width 79 height 79
click at [1028, 393] on div "Image 0 Lorem ipsum dolor sit Text Block But I must explain to you Text Block R…" at bounding box center [1133, 432] width 212 height 79
click at [1102, 381] on icon at bounding box center [1103, 382] width 10 height 10
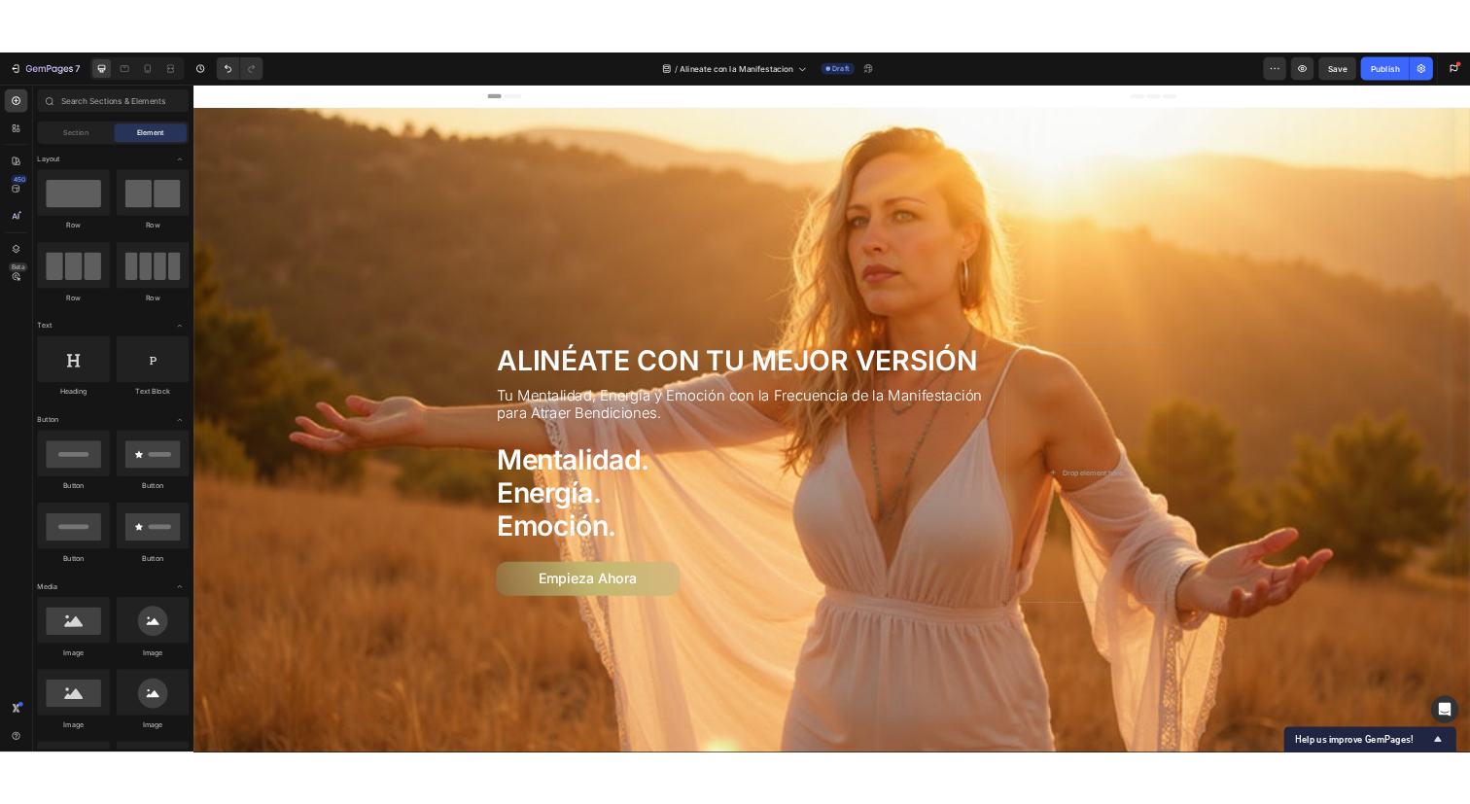
scroll to position [1100, 0]
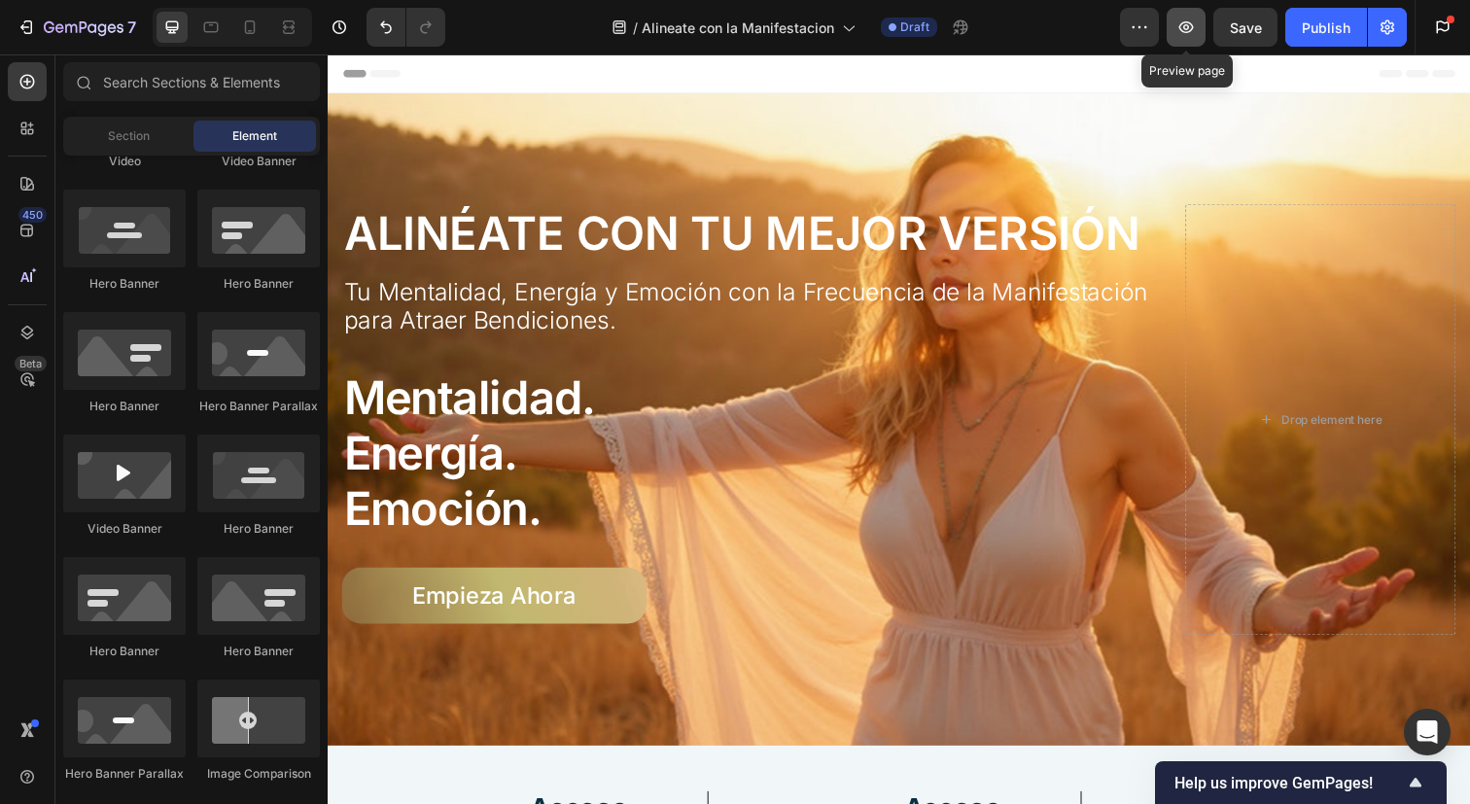
click at [1200, 25] on button "button" at bounding box center [1186, 27] width 39 height 39
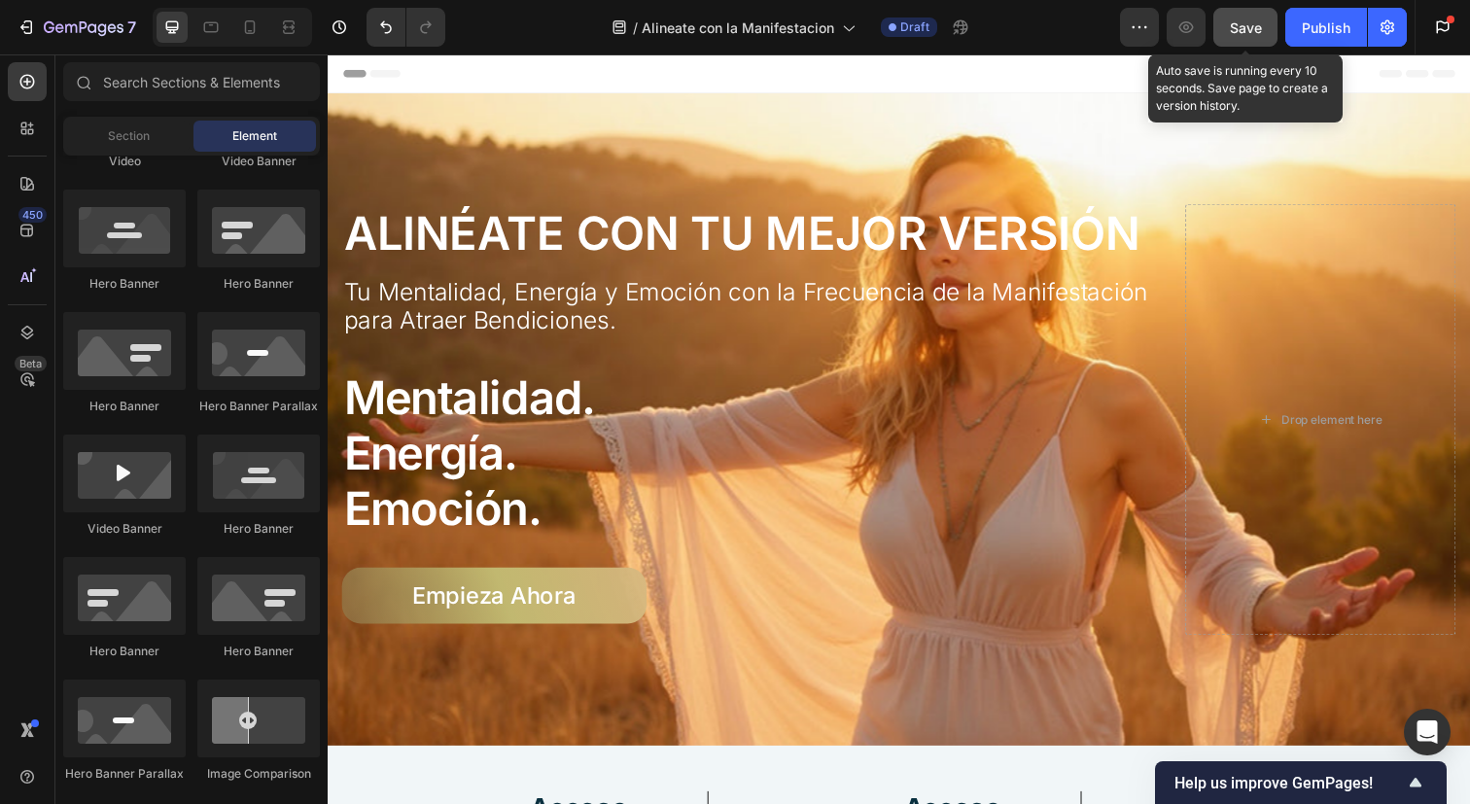
click at [1254, 35] on div "Save" at bounding box center [1246, 28] width 32 height 20
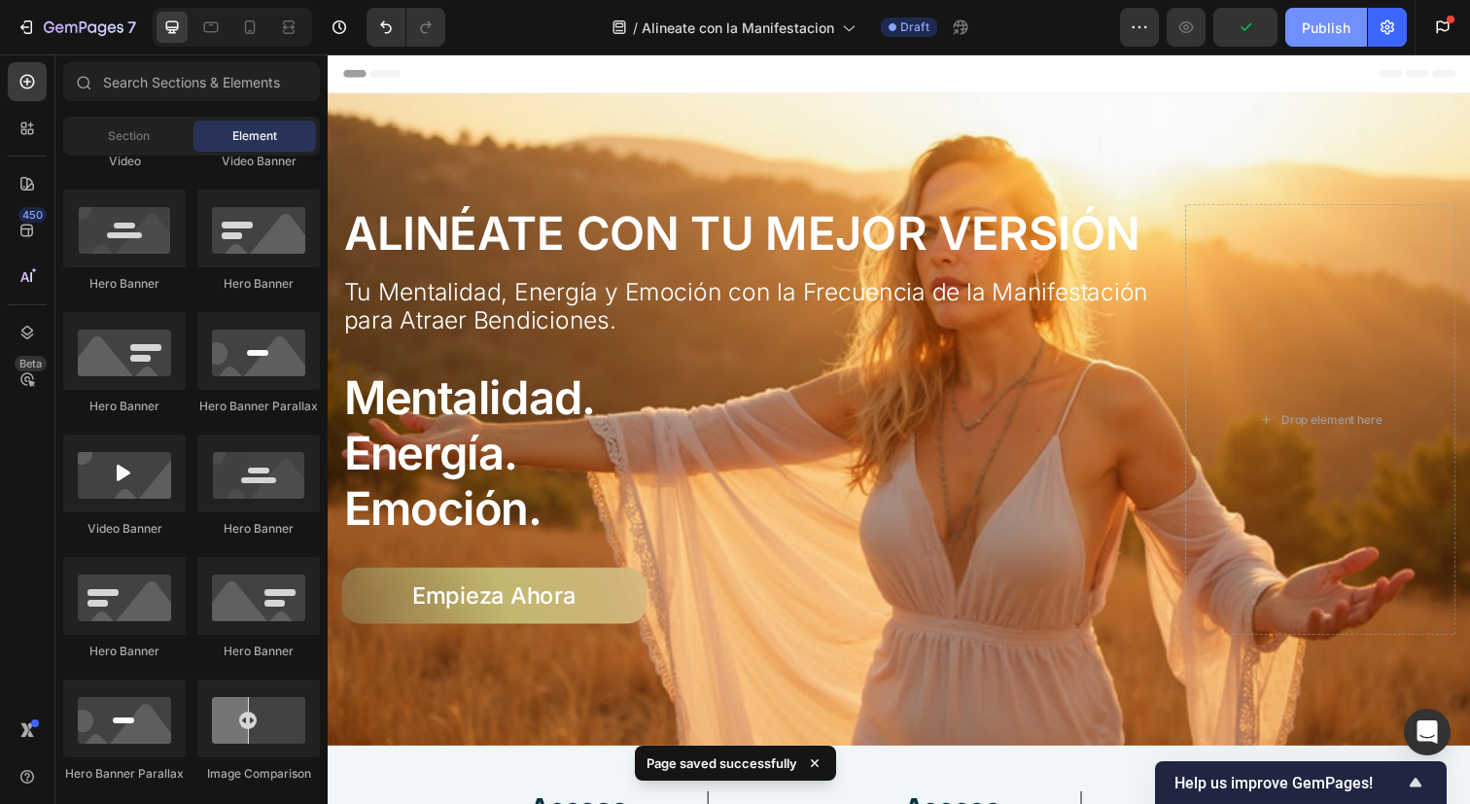
click at [1316, 29] on div "Publish" at bounding box center [1326, 28] width 49 height 20
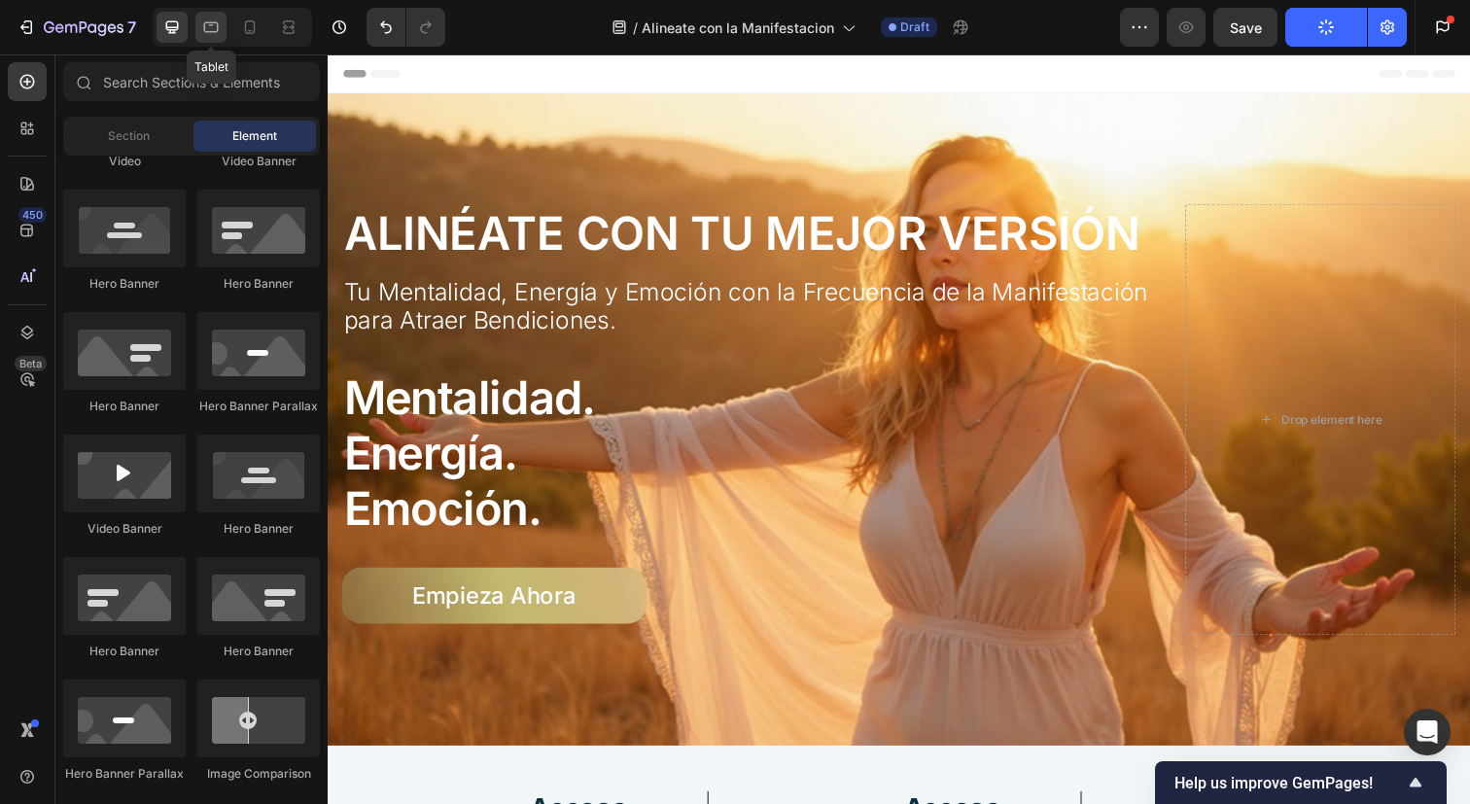
click at [212, 31] on icon at bounding box center [211, 27] width 15 height 11
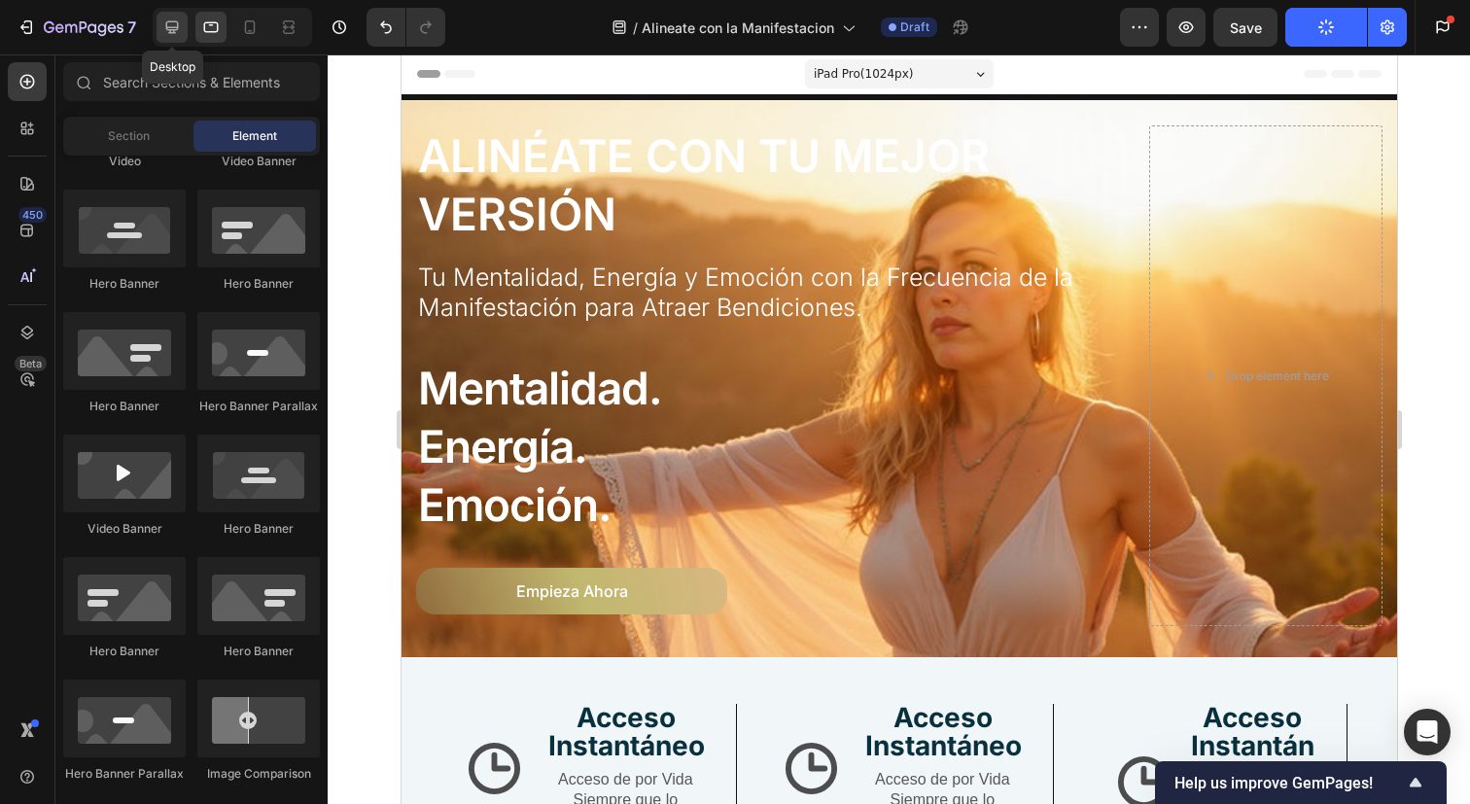
click at [178, 28] on icon at bounding box center [171, 27] width 19 height 19
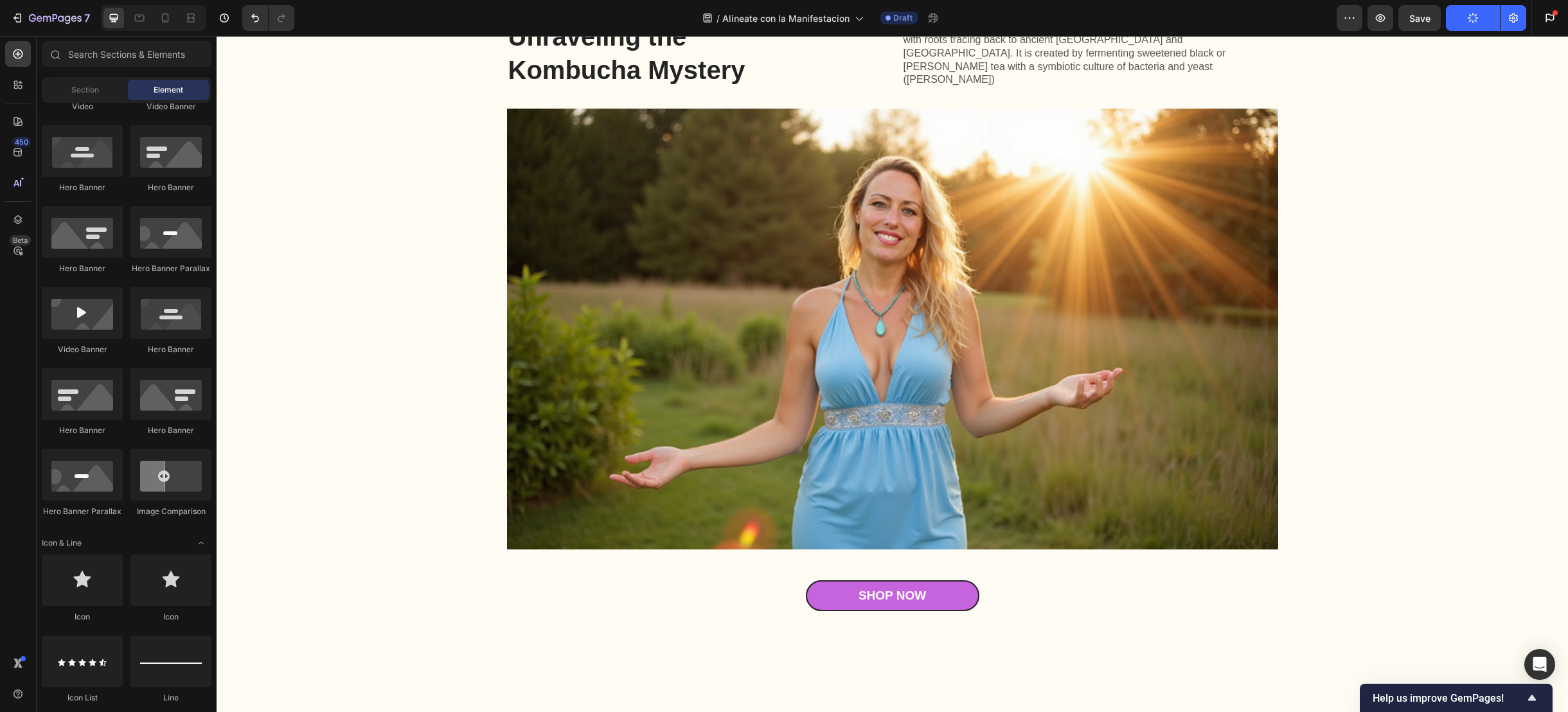
scroll to position [2901, 0]
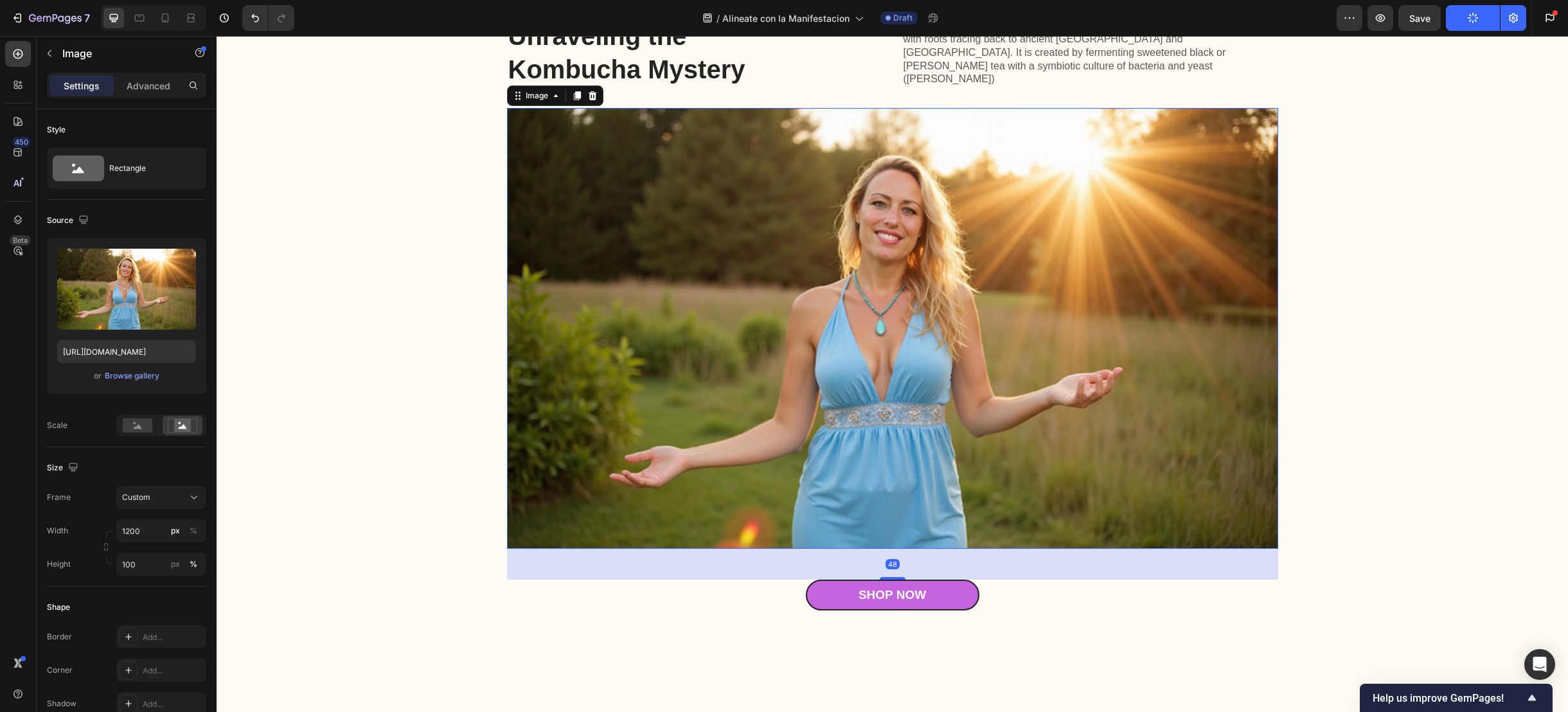
click at [524, 192] on div "Unraveling the Kombucha Mystery Heading Kombucha is a fermented tea beverage th…" at bounding box center [892, 314] width 1325 height 592
click at [588, 100] on icon at bounding box center [592, 96] width 9 height 9
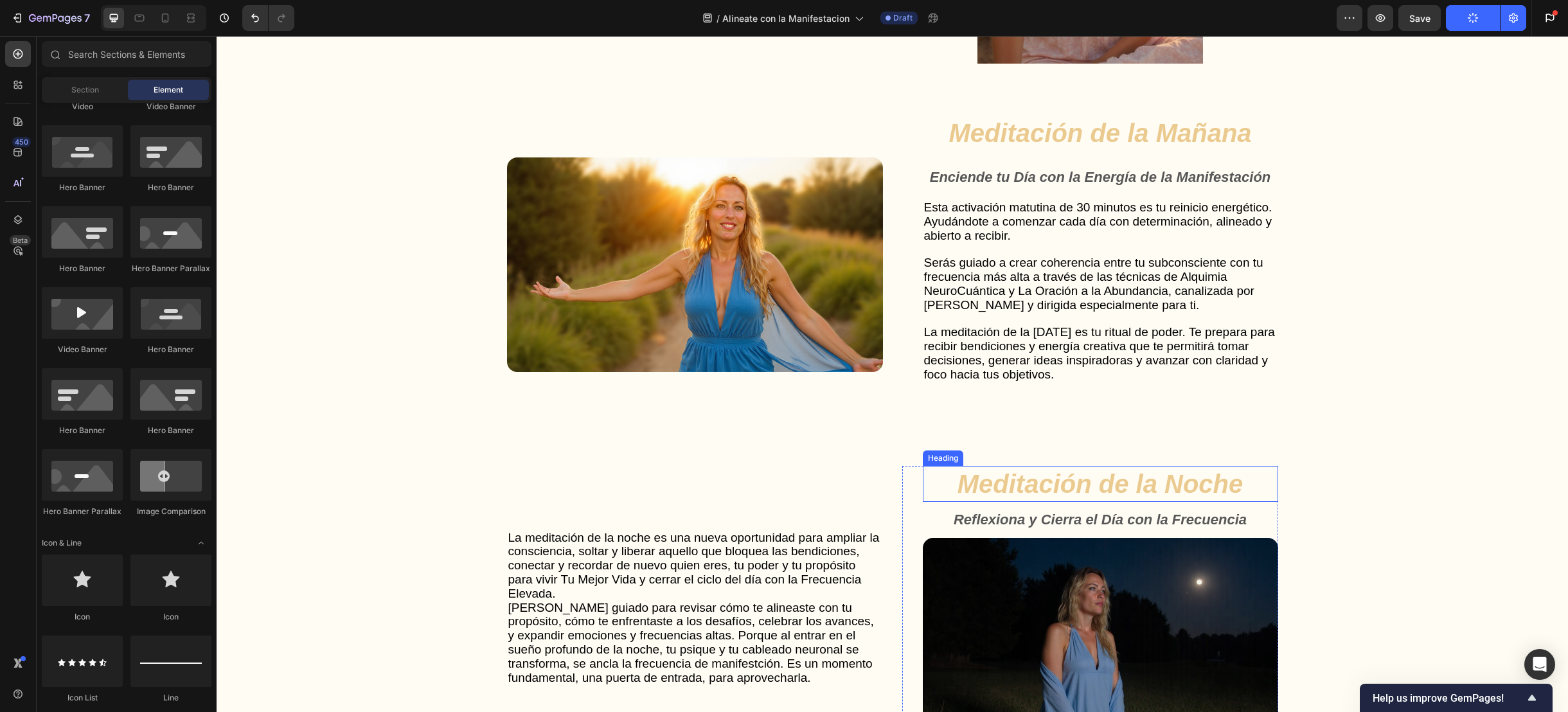
scroll to position [3214, 0]
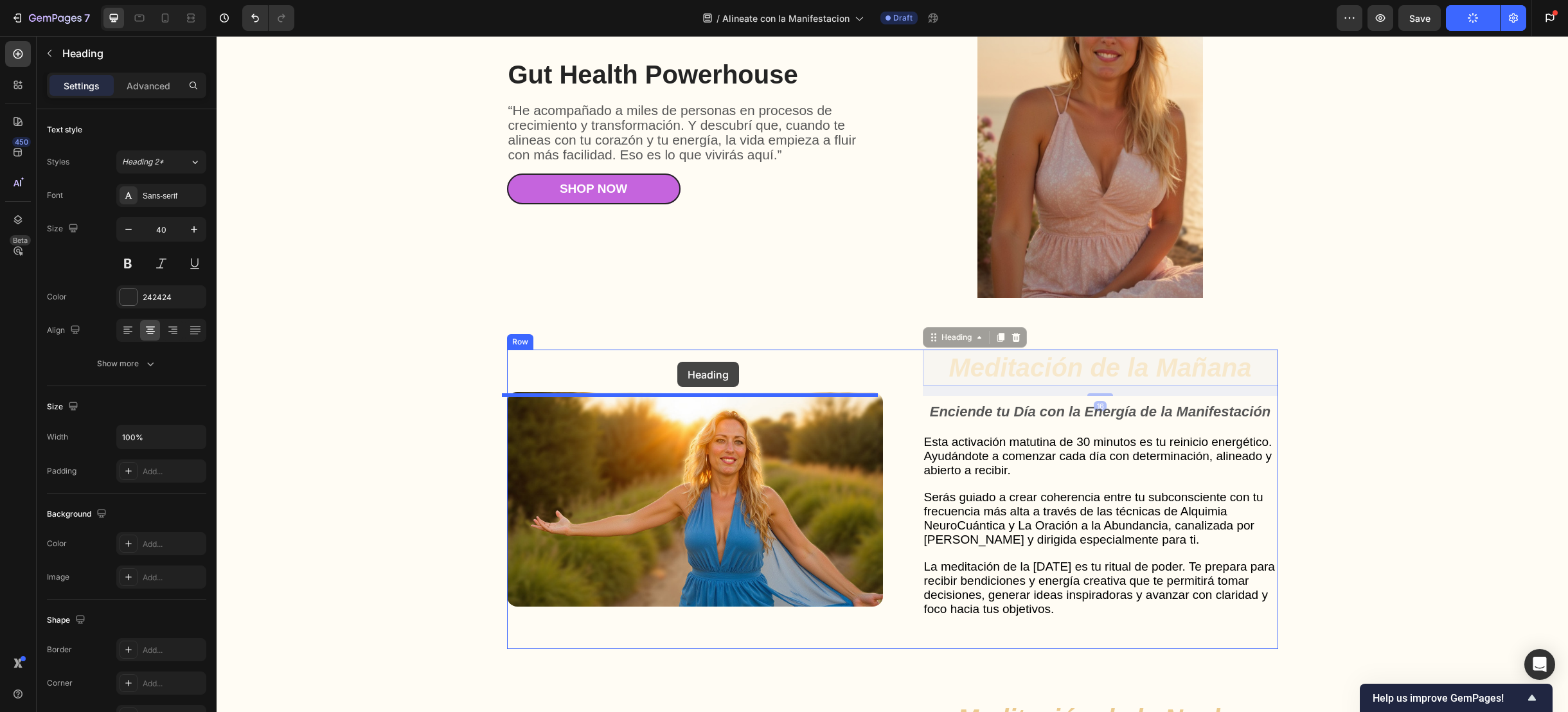
drag, startPoint x: 989, startPoint y: 374, endPoint x: 677, endPoint y: 362, distance: 312.2
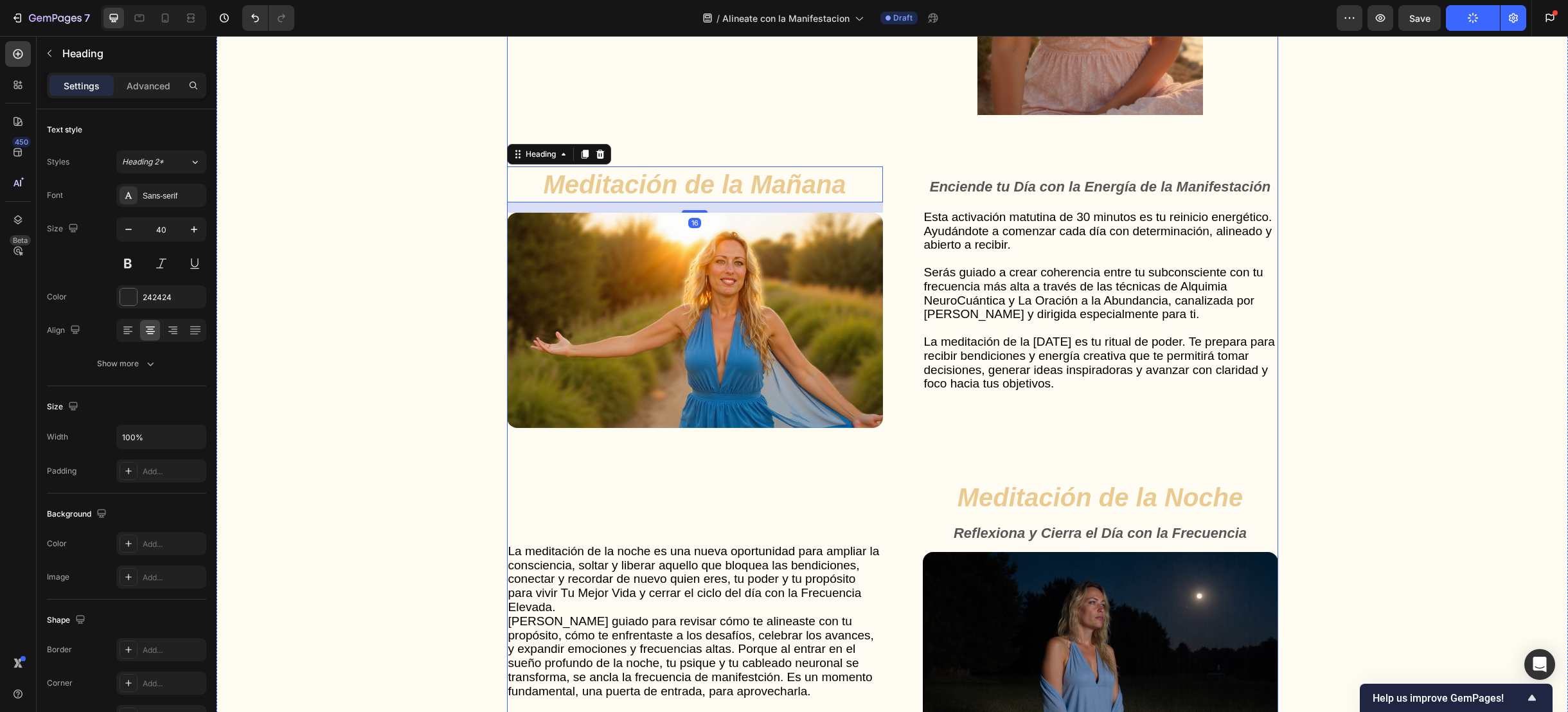
scroll to position [3401, 0]
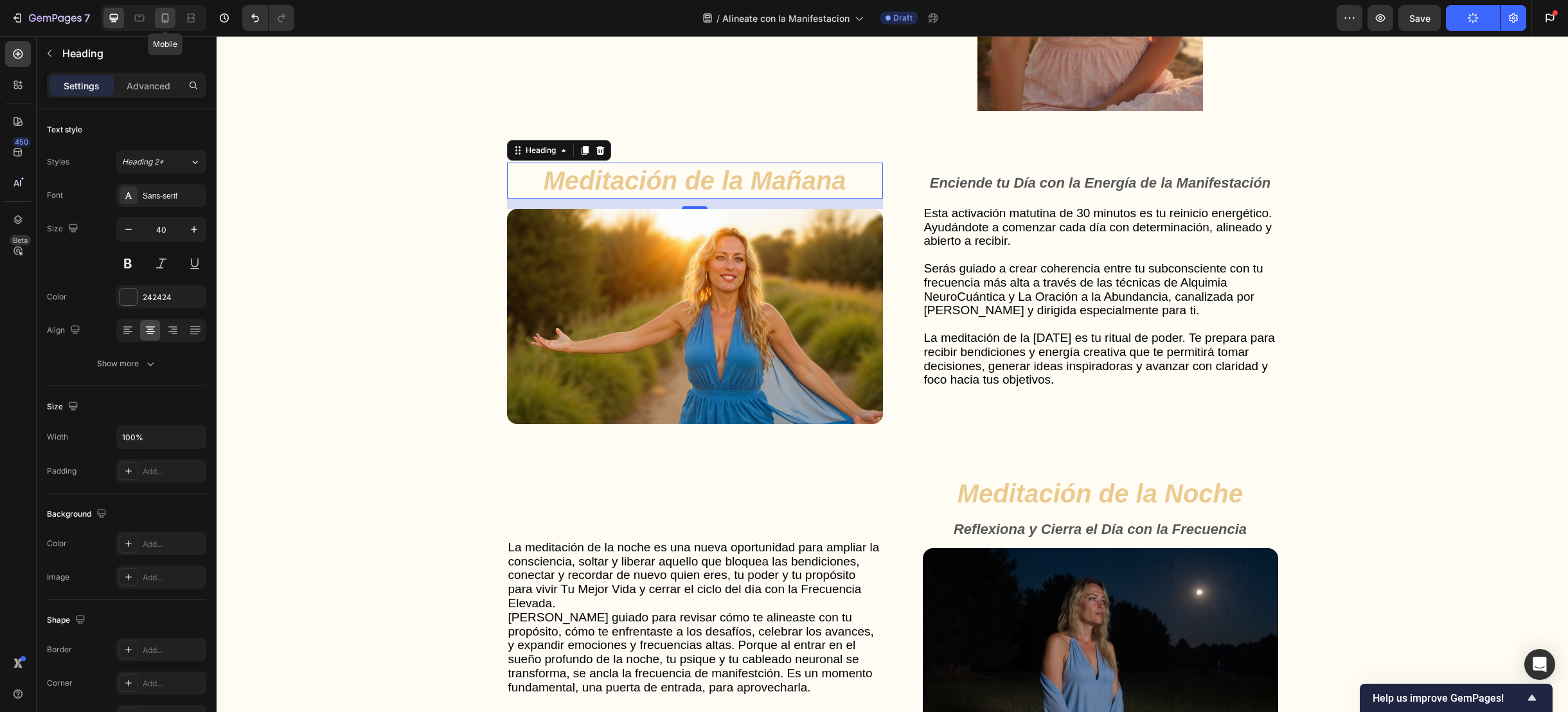
click at [168, 26] on div at bounding box center [165, 18] width 20 height 20
type input "24"
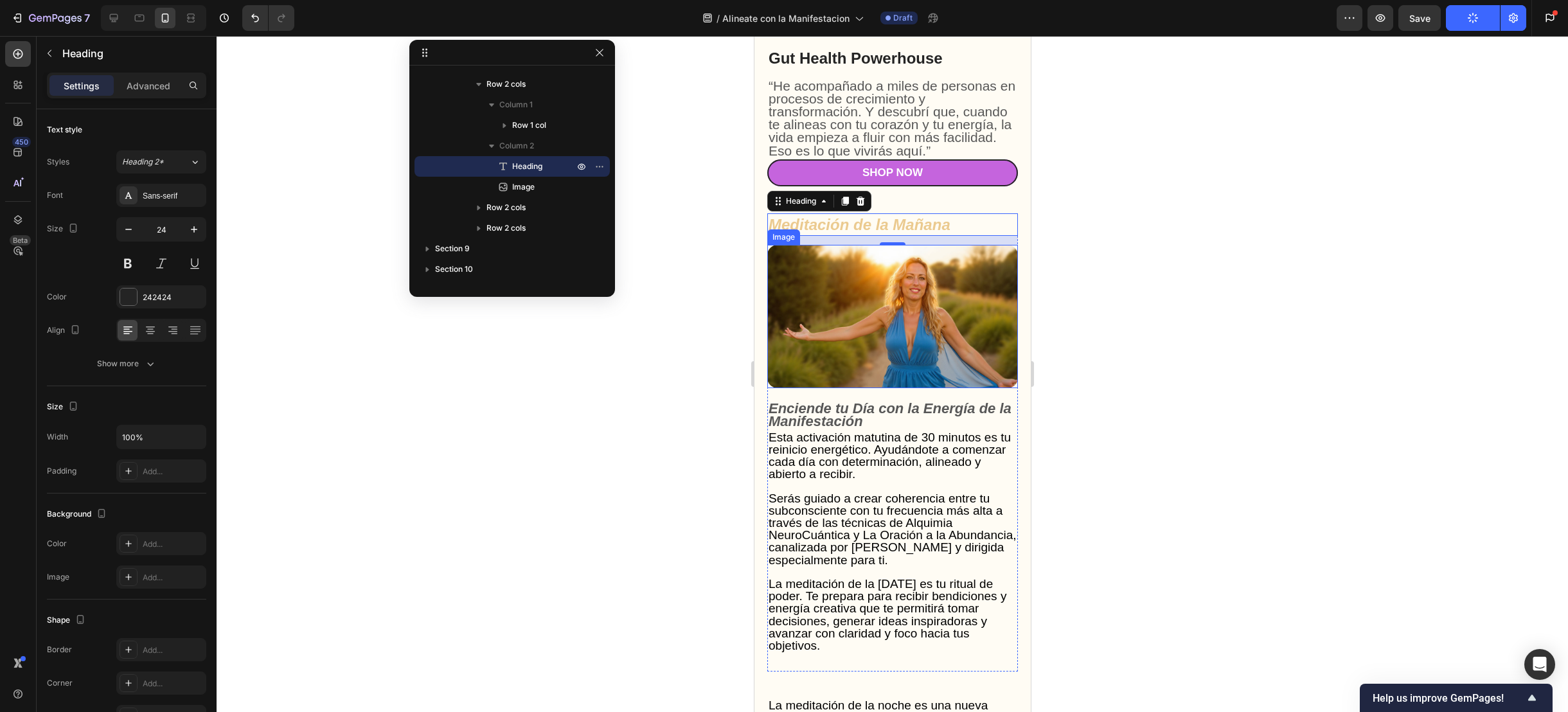
scroll to position [3392, 0]
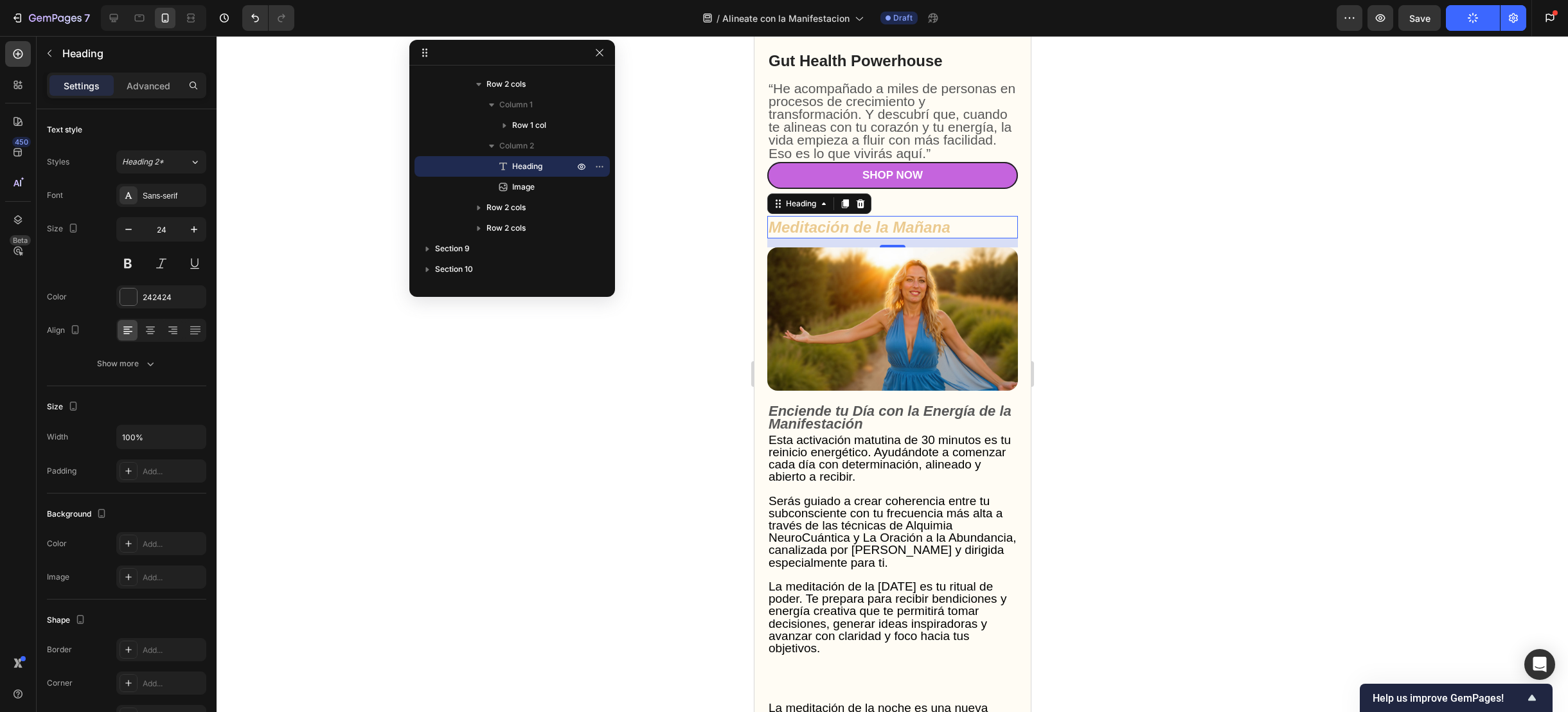
drag, startPoint x: 676, startPoint y: 425, endPoint x: 693, endPoint y: 415, distance: 19.7
click at [677, 425] on div at bounding box center [892, 373] width 1351 height 676
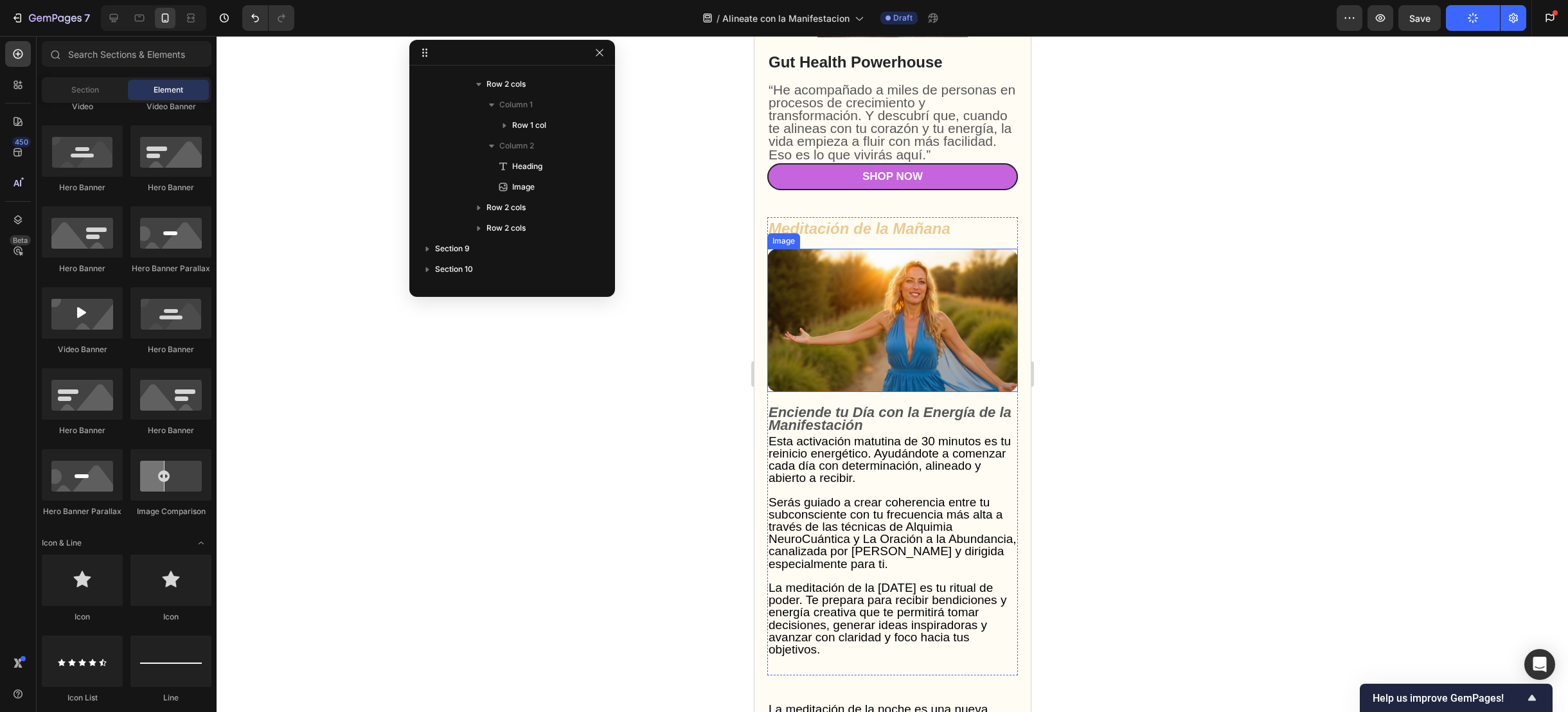
scroll to position [3184, 0]
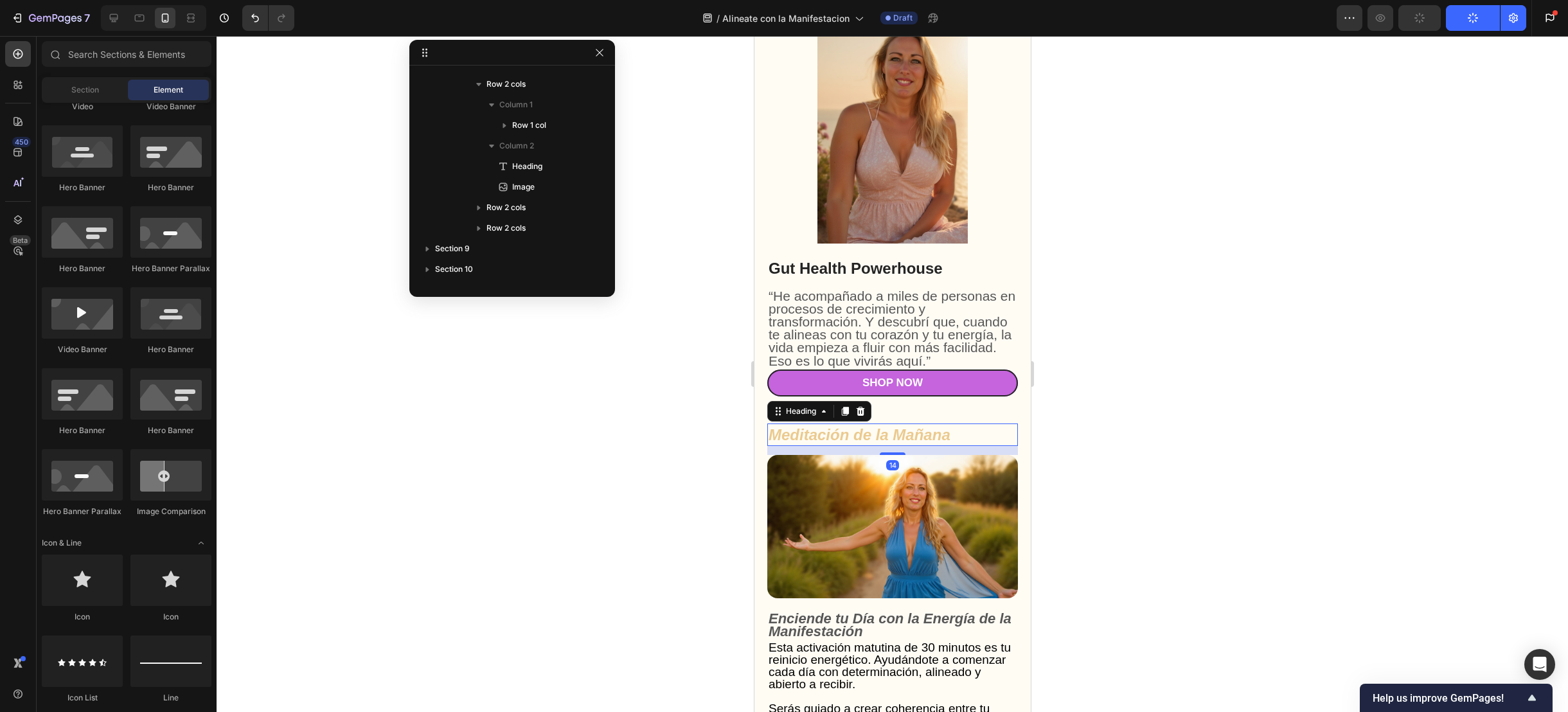
click at [906, 437] on strong "Meditación de la Mañana" at bounding box center [858, 435] width 182 height 17
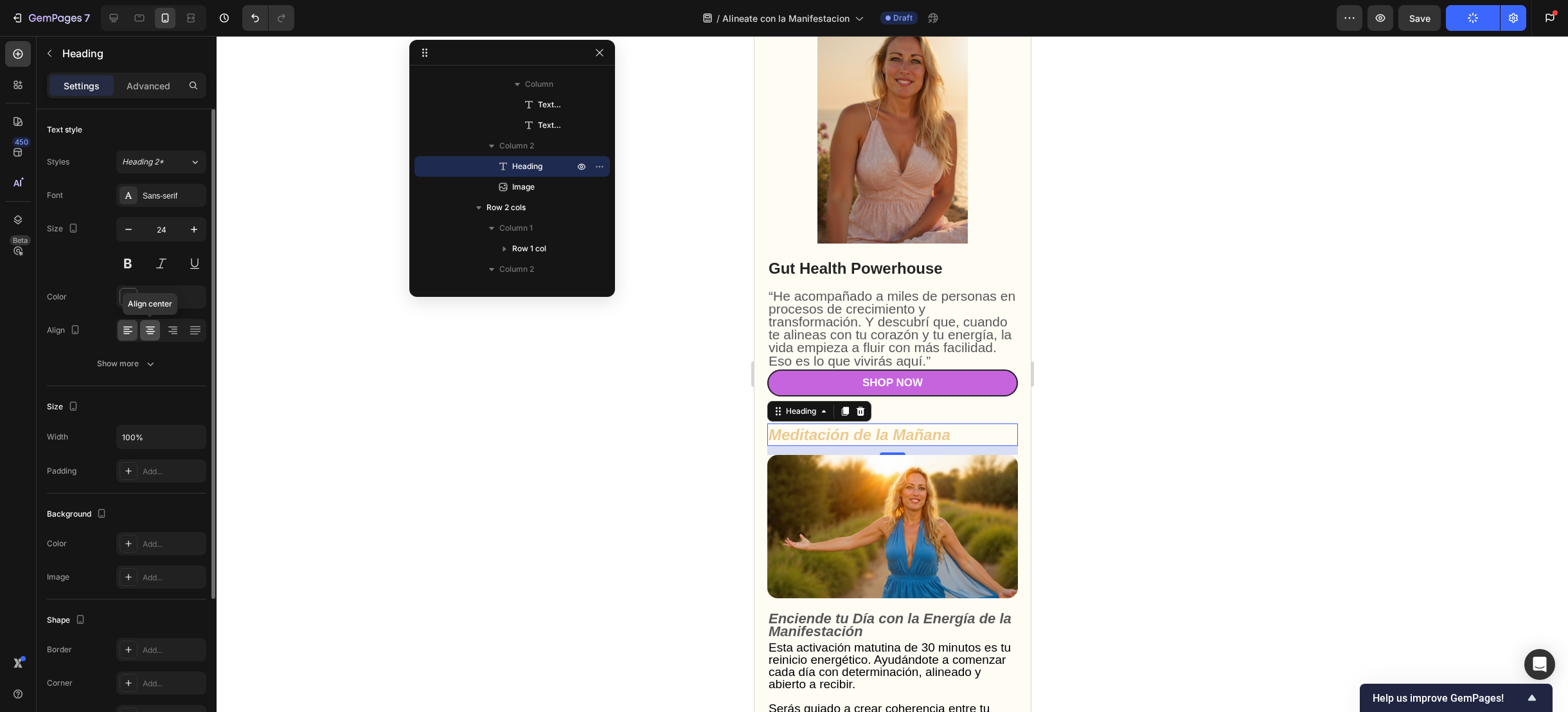
click at [152, 332] on icon at bounding box center [151, 332] width 9 height 1
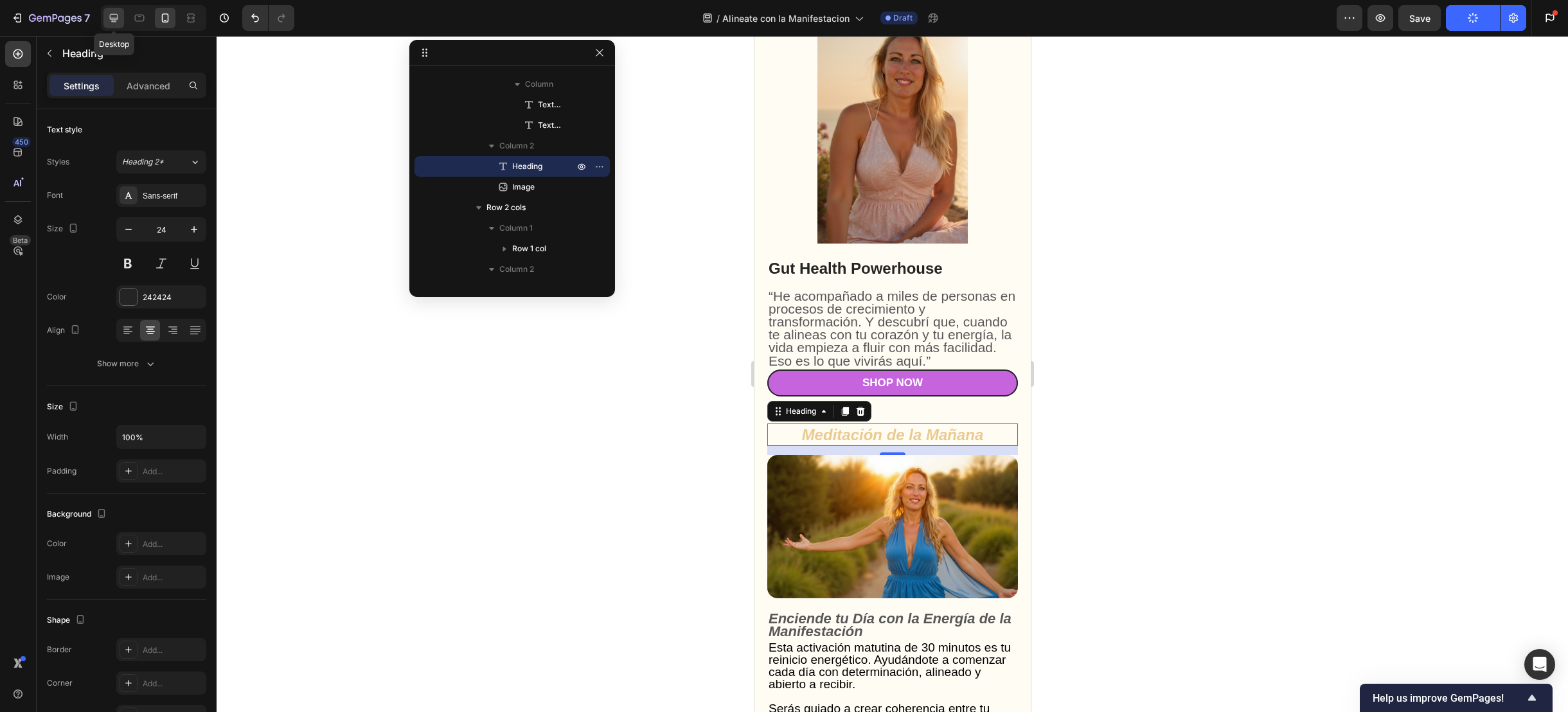
click at [118, 21] on icon at bounding box center [113, 18] width 13 height 13
type input "40"
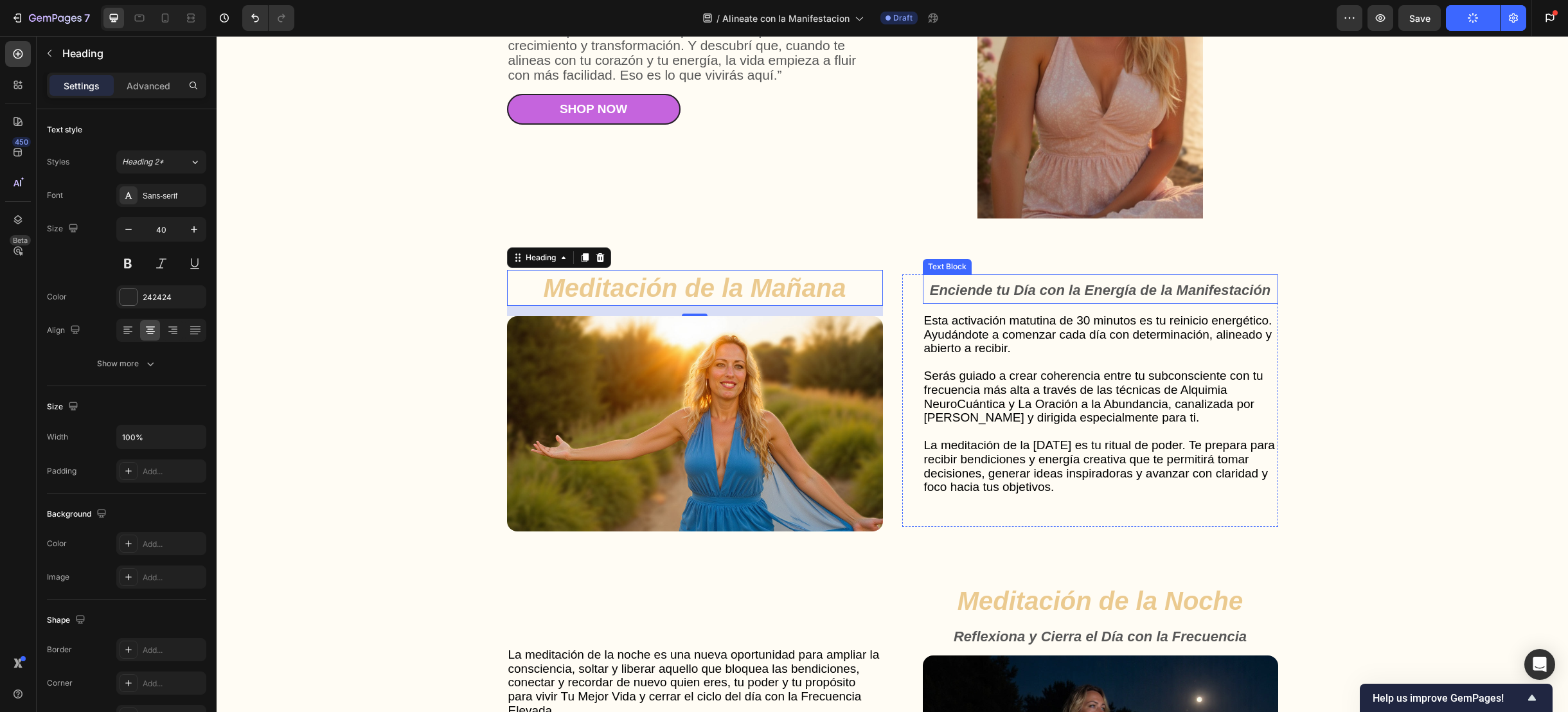
scroll to position [3442, 0]
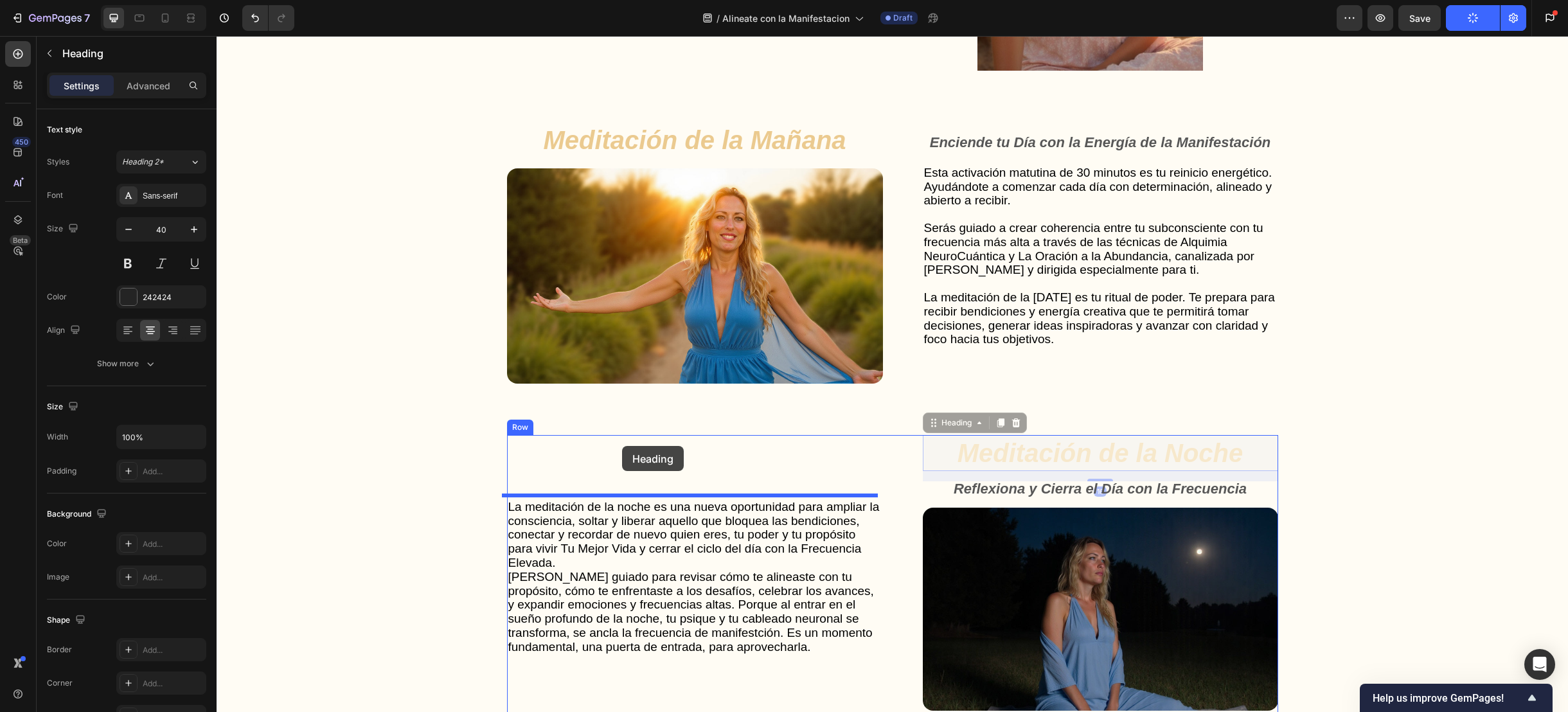
drag, startPoint x: 1109, startPoint y: 455, endPoint x: 622, endPoint y: 446, distance: 487.1
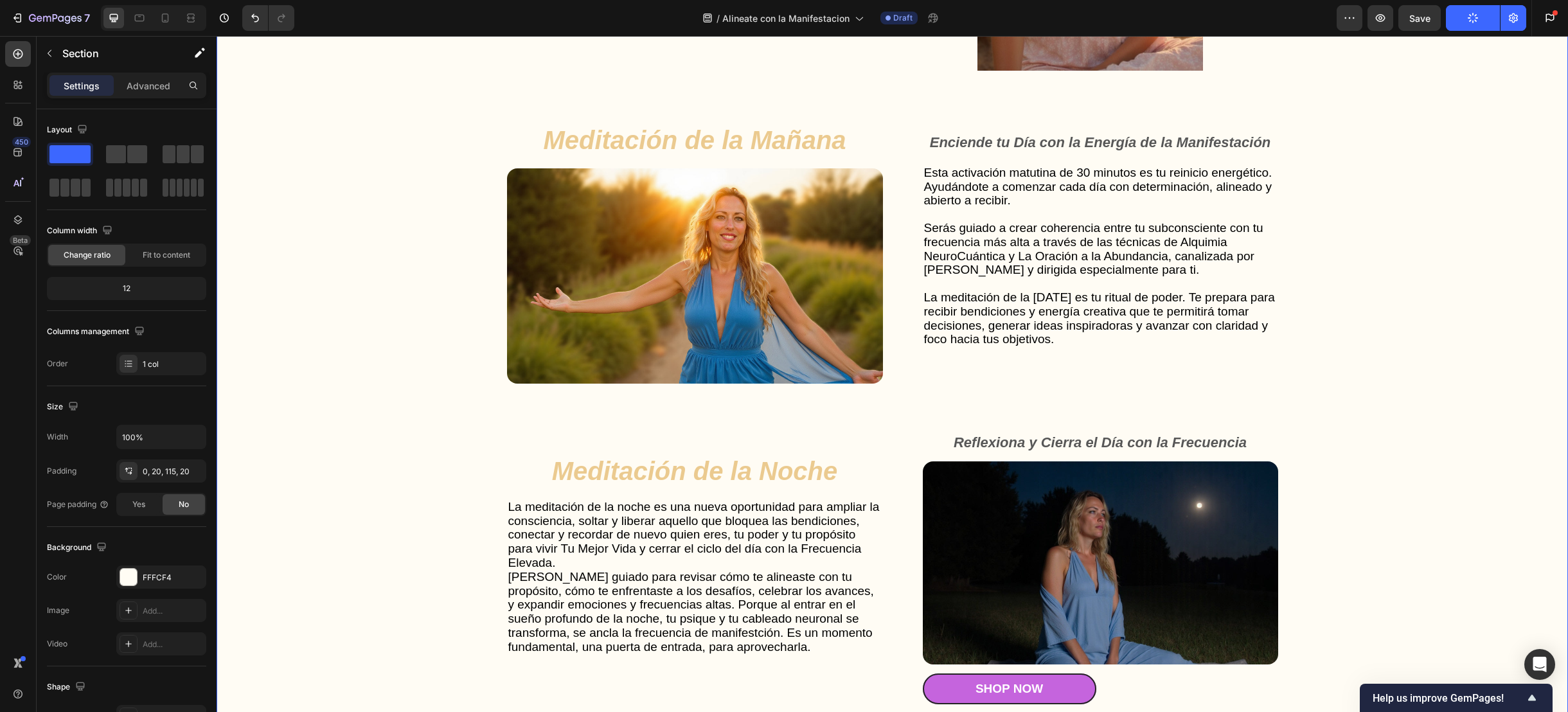
click at [402, 357] on div "Gut Health Powerhouse Heading “He acompañado a miles de personas en procesos de…" at bounding box center [892, 383] width 1325 height 1297
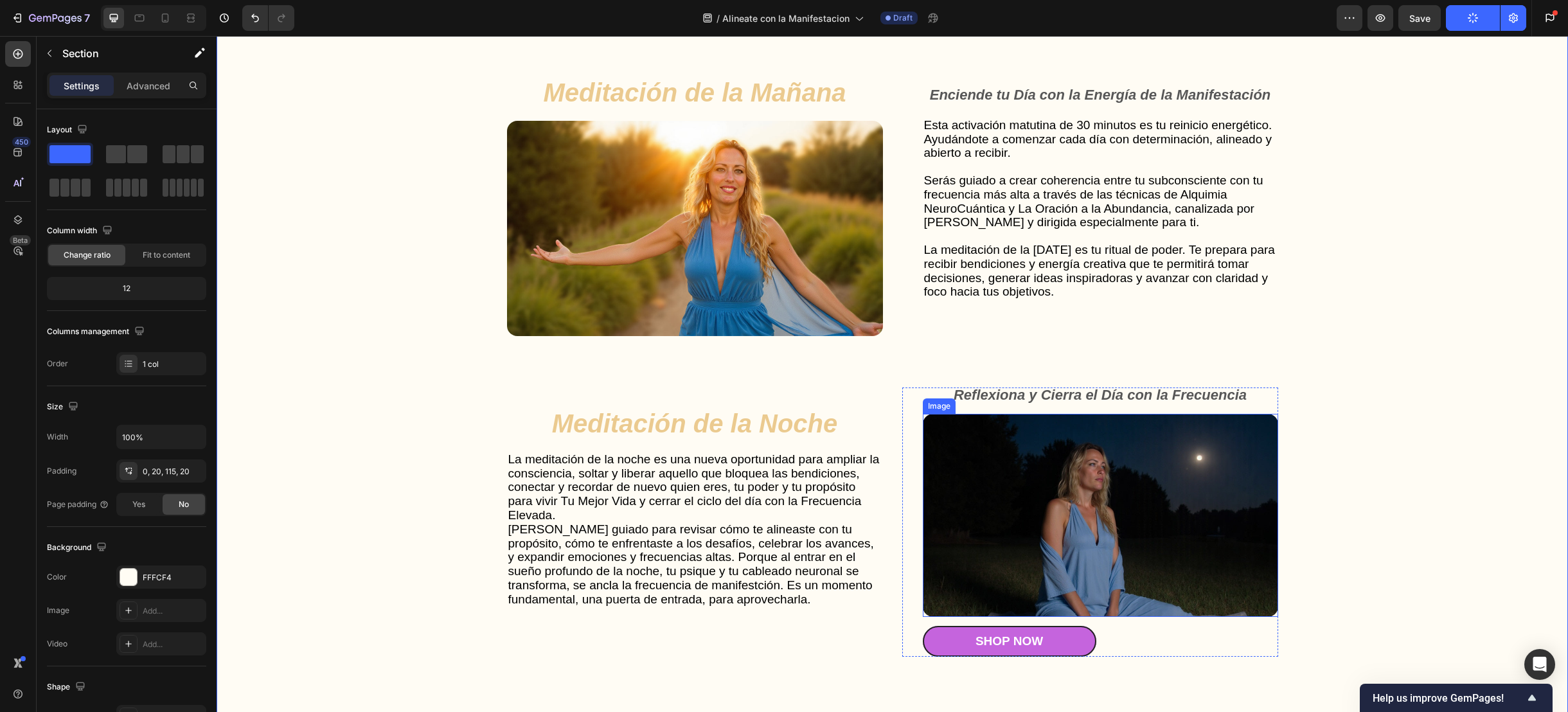
scroll to position [3393, 0]
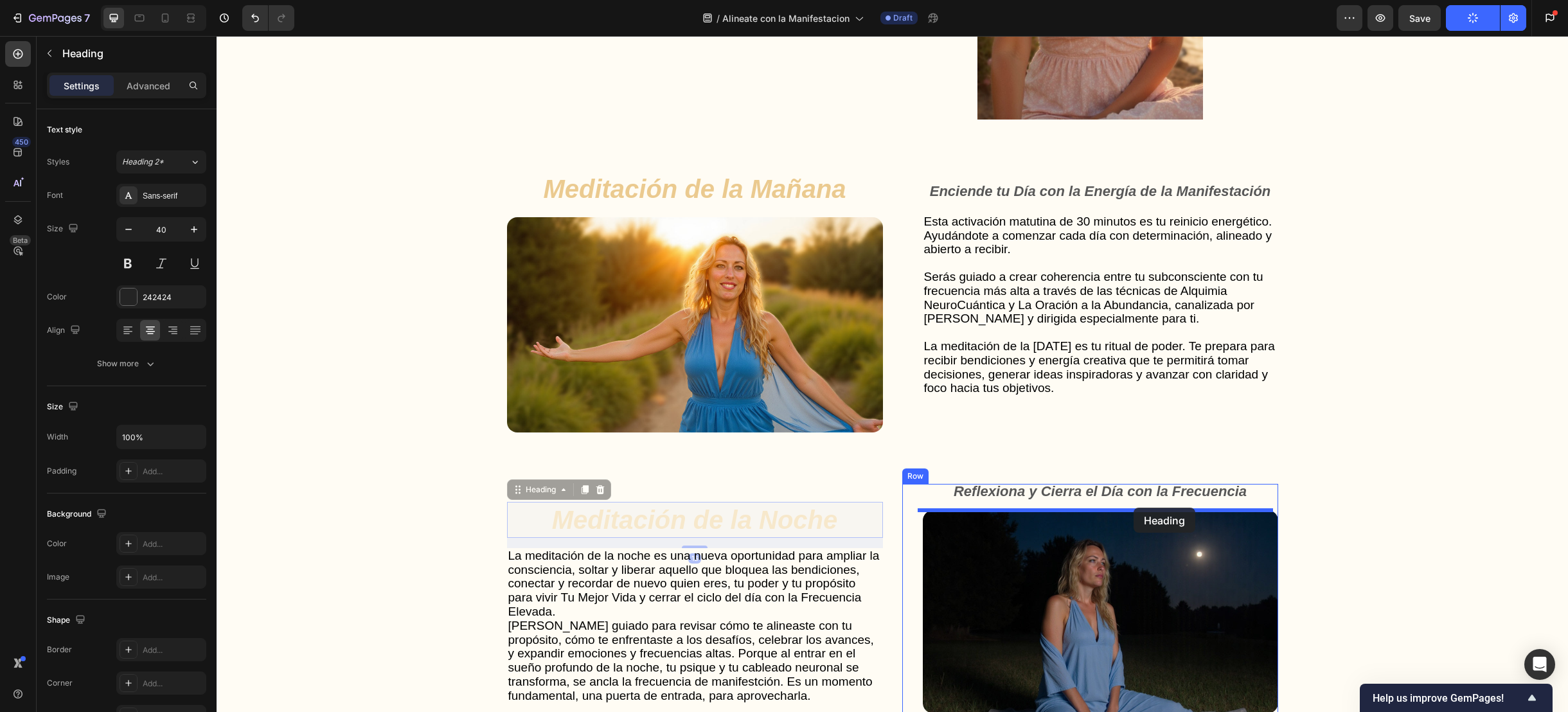
drag, startPoint x: 732, startPoint y: 518, endPoint x: 1134, endPoint y: 507, distance: 402.2
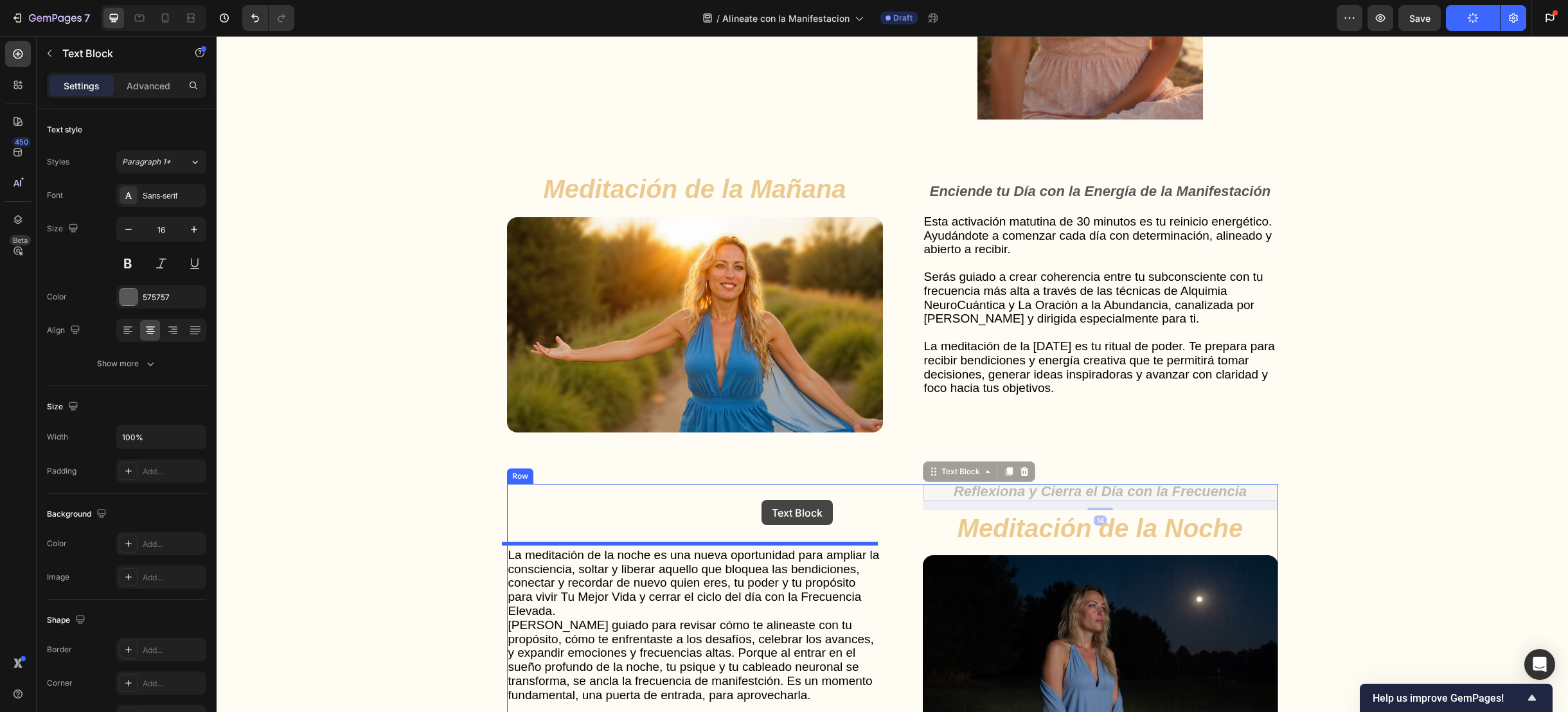
drag, startPoint x: 1158, startPoint y: 486, endPoint x: 761, endPoint y: 501, distance: 397.3
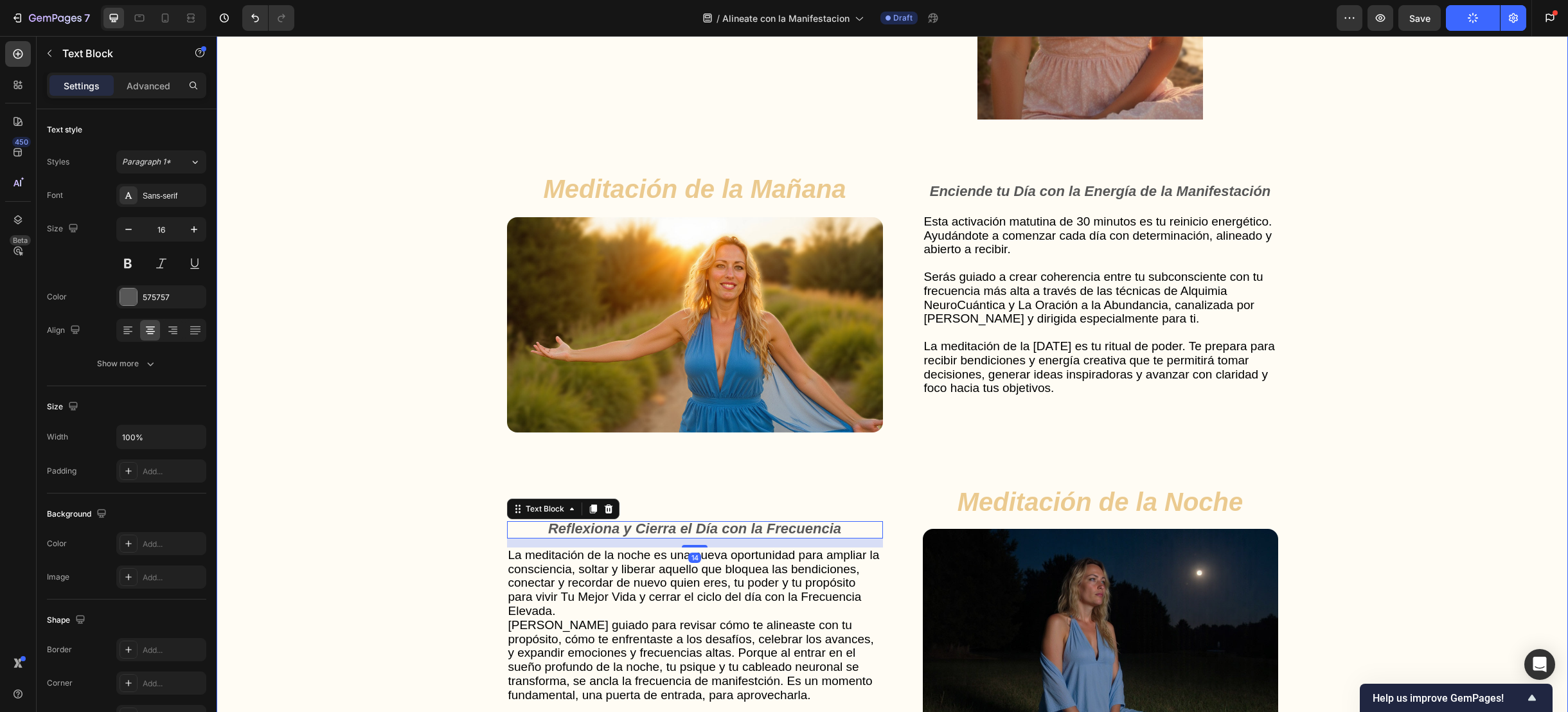
click at [326, 420] on div "Gut Health Powerhouse Heading “He acompañado a miles de personas en procesos de…" at bounding box center [892, 442] width 1325 height 1316
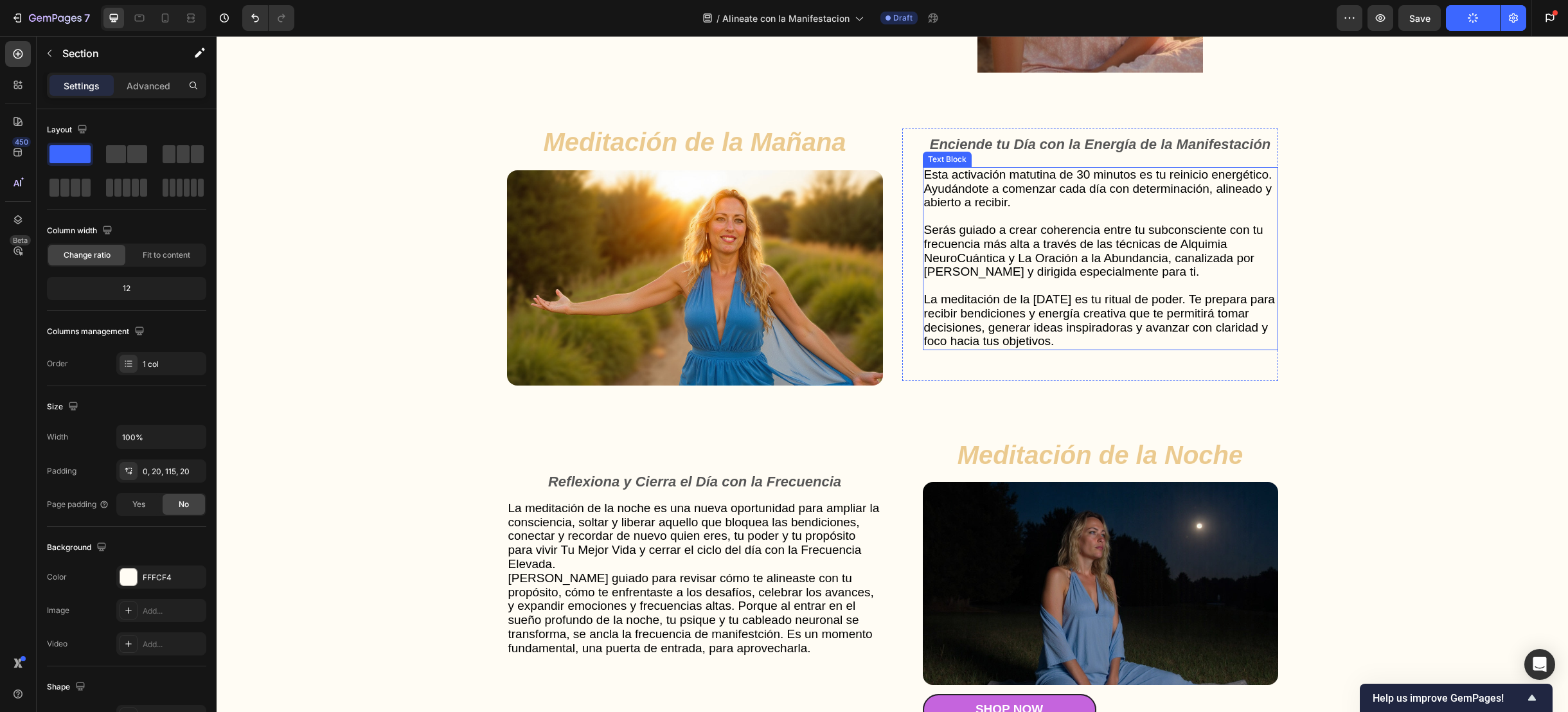
scroll to position [3468, 0]
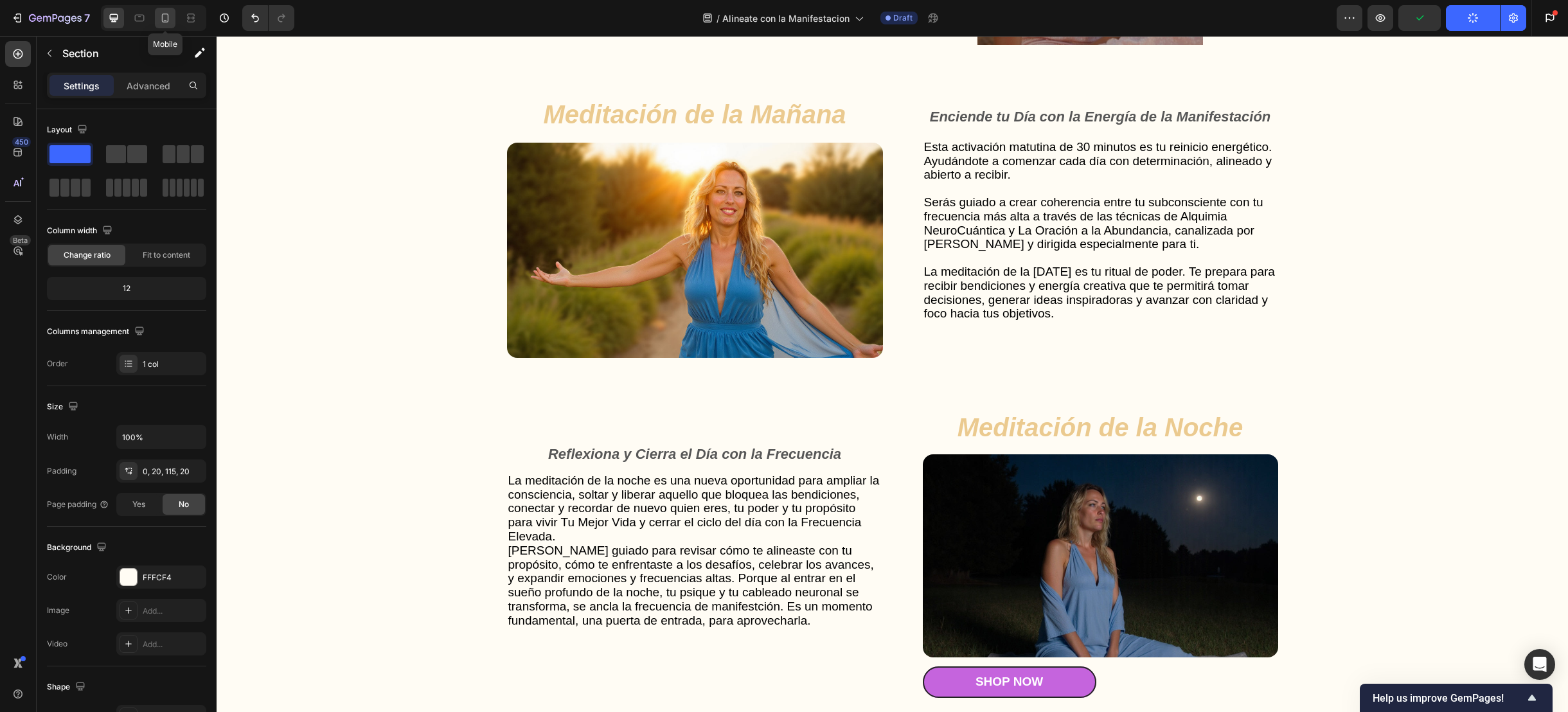
click at [165, 12] on icon at bounding box center [165, 18] width 13 height 13
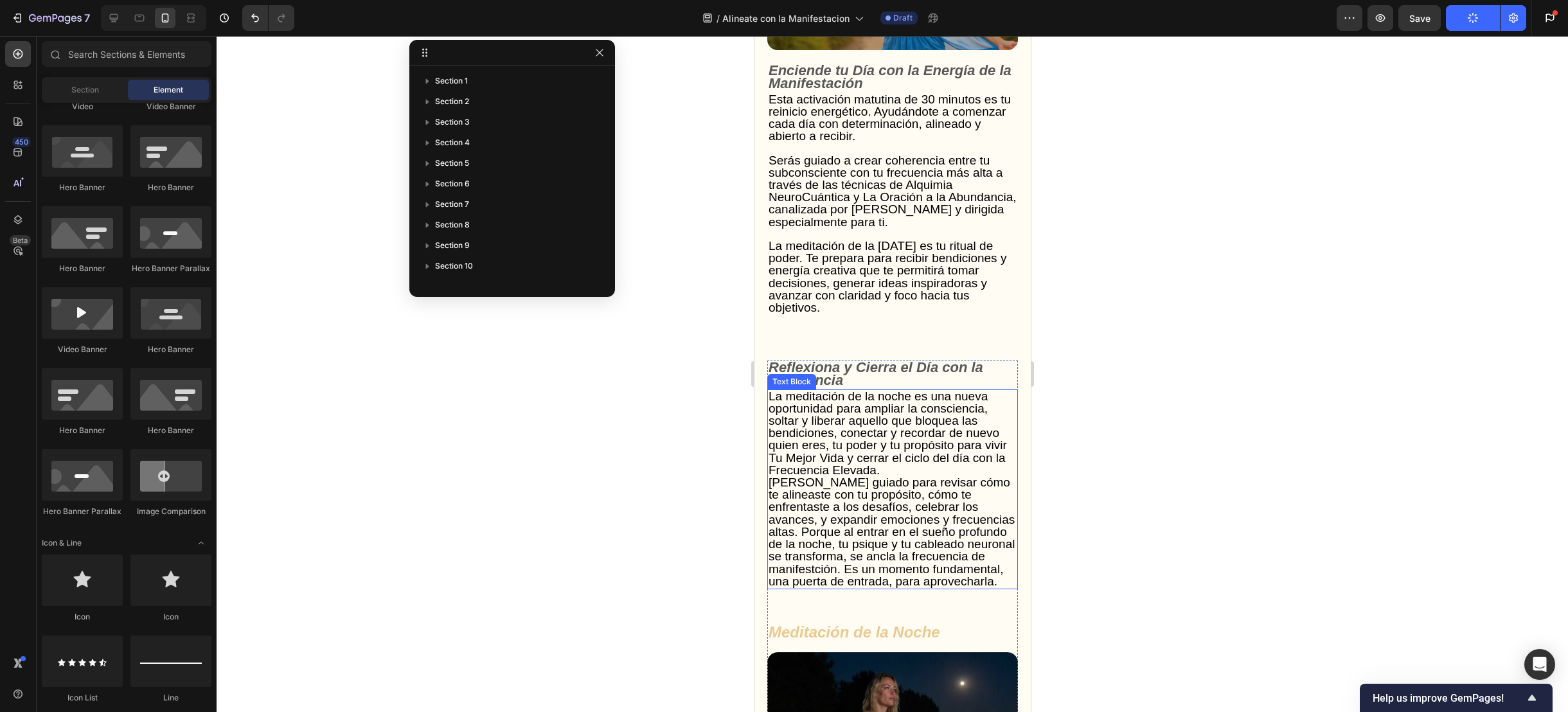
scroll to position [3741, 0]
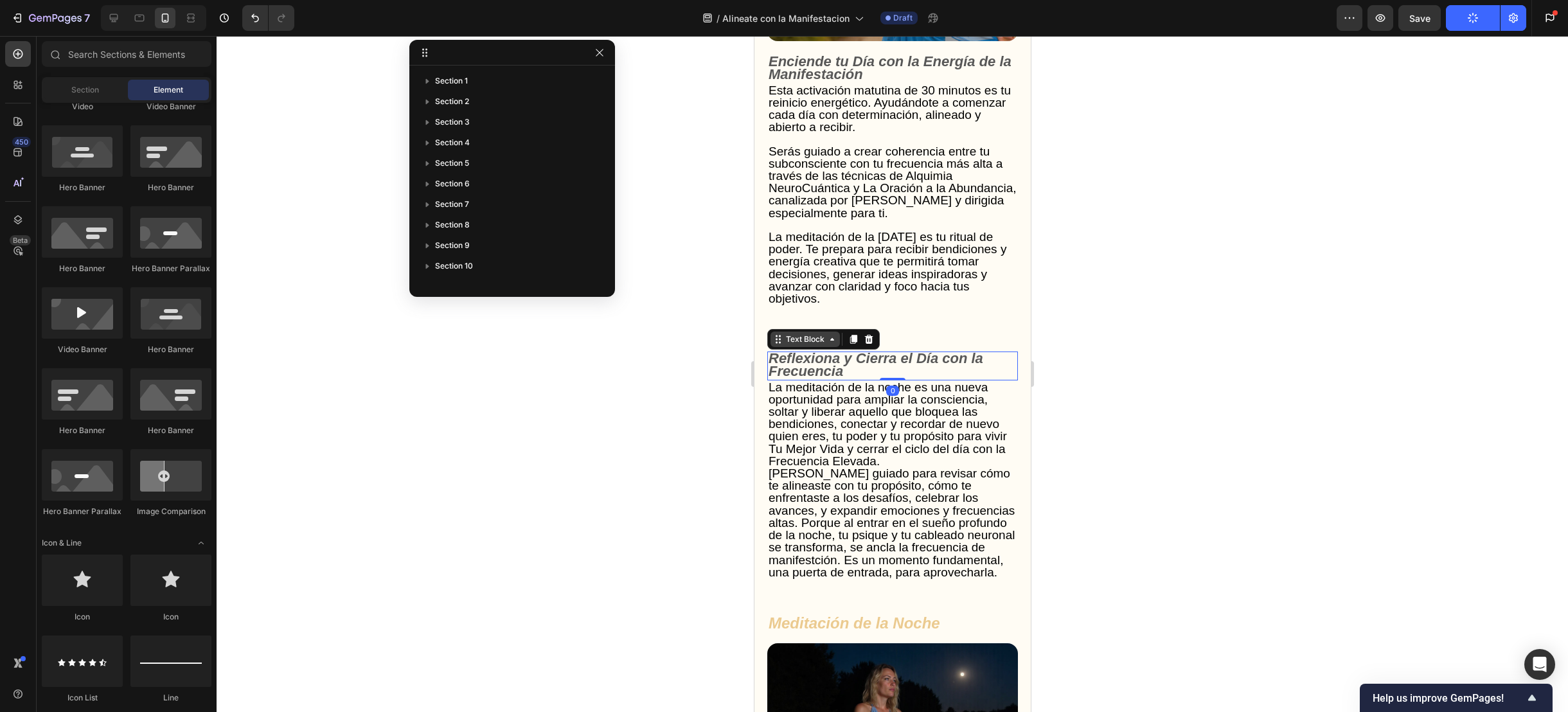
click at [802, 347] on div "Text Block" at bounding box center [804, 339] width 69 height 15
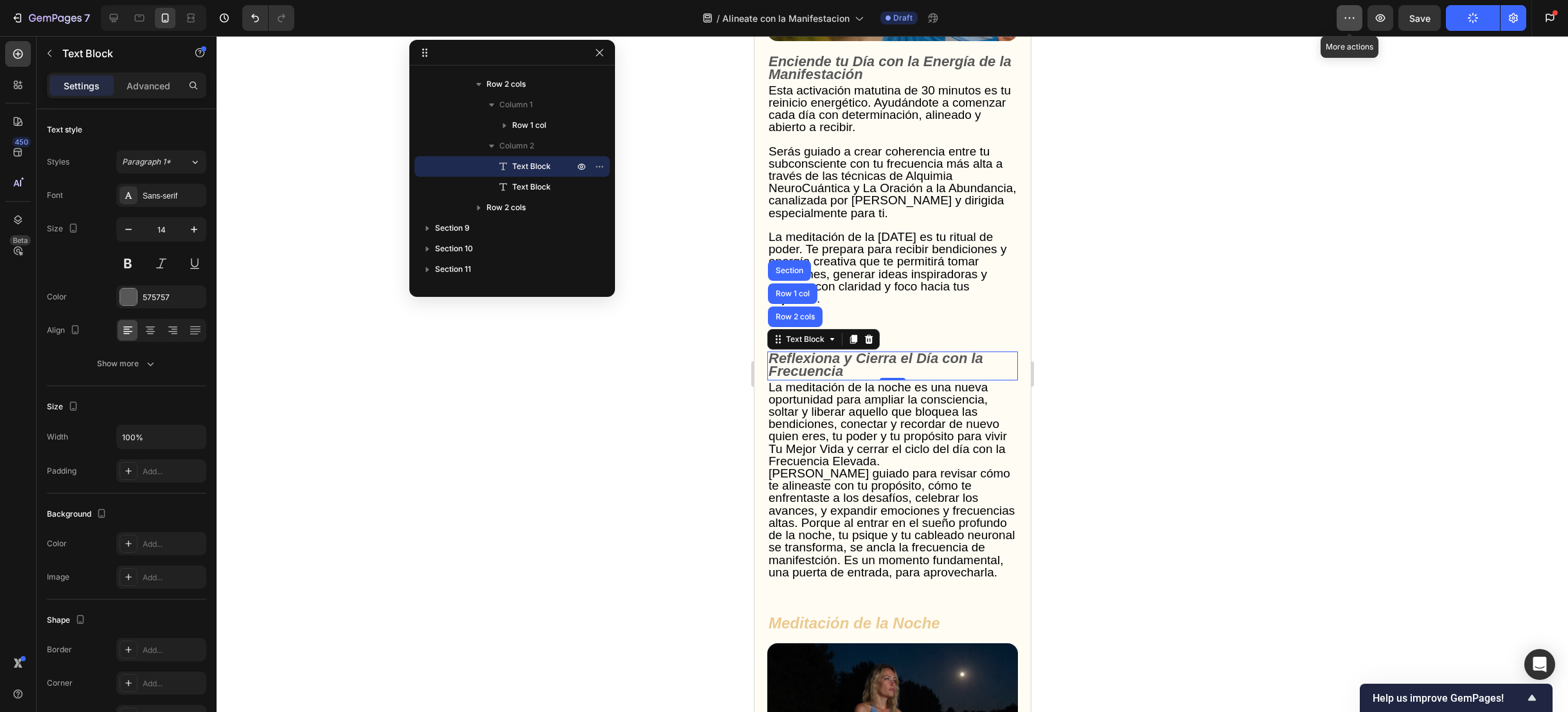
click at [1349, 18] on icon "button" at bounding box center [1349, 18] width 2 height 1
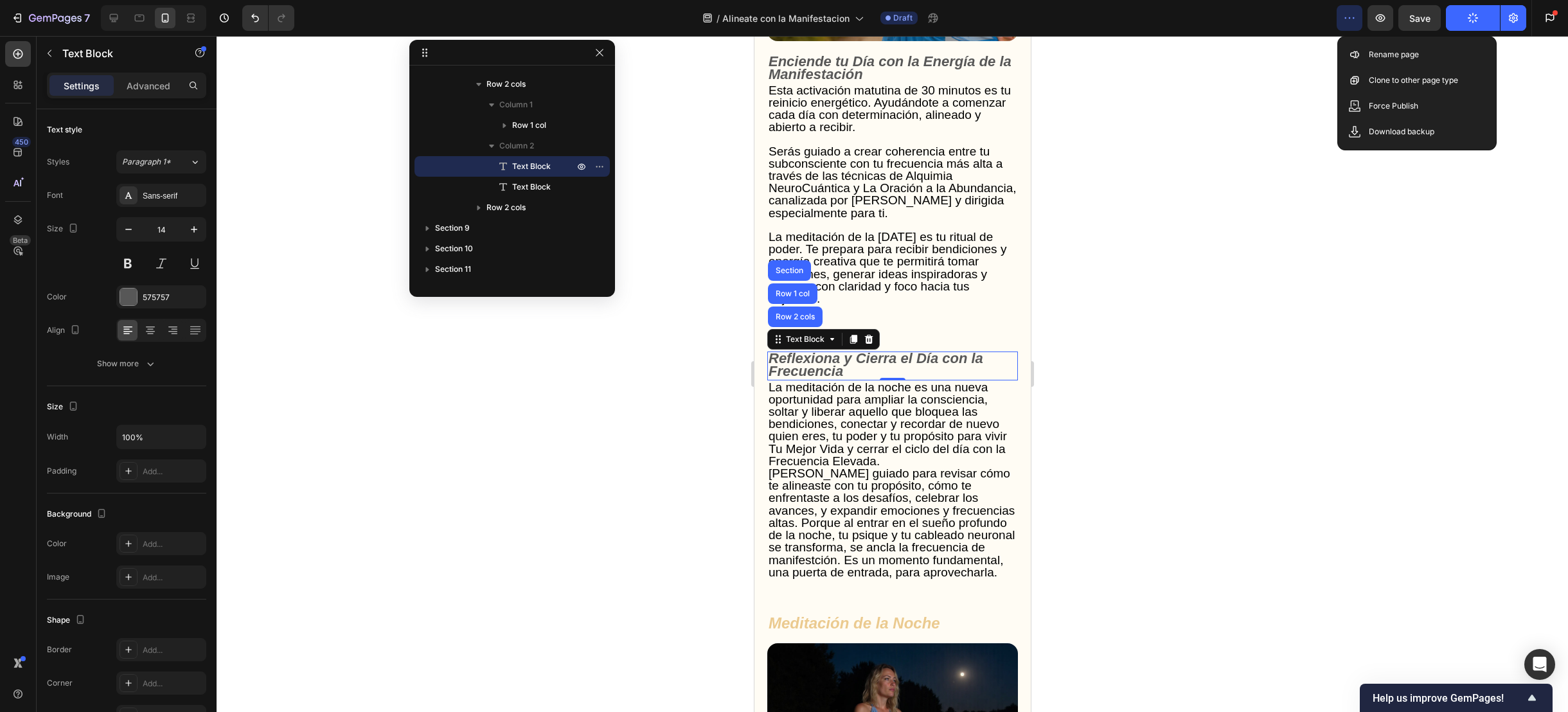
click at [1353, 18] on icon "button" at bounding box center [1349, 18] width 13 height 13
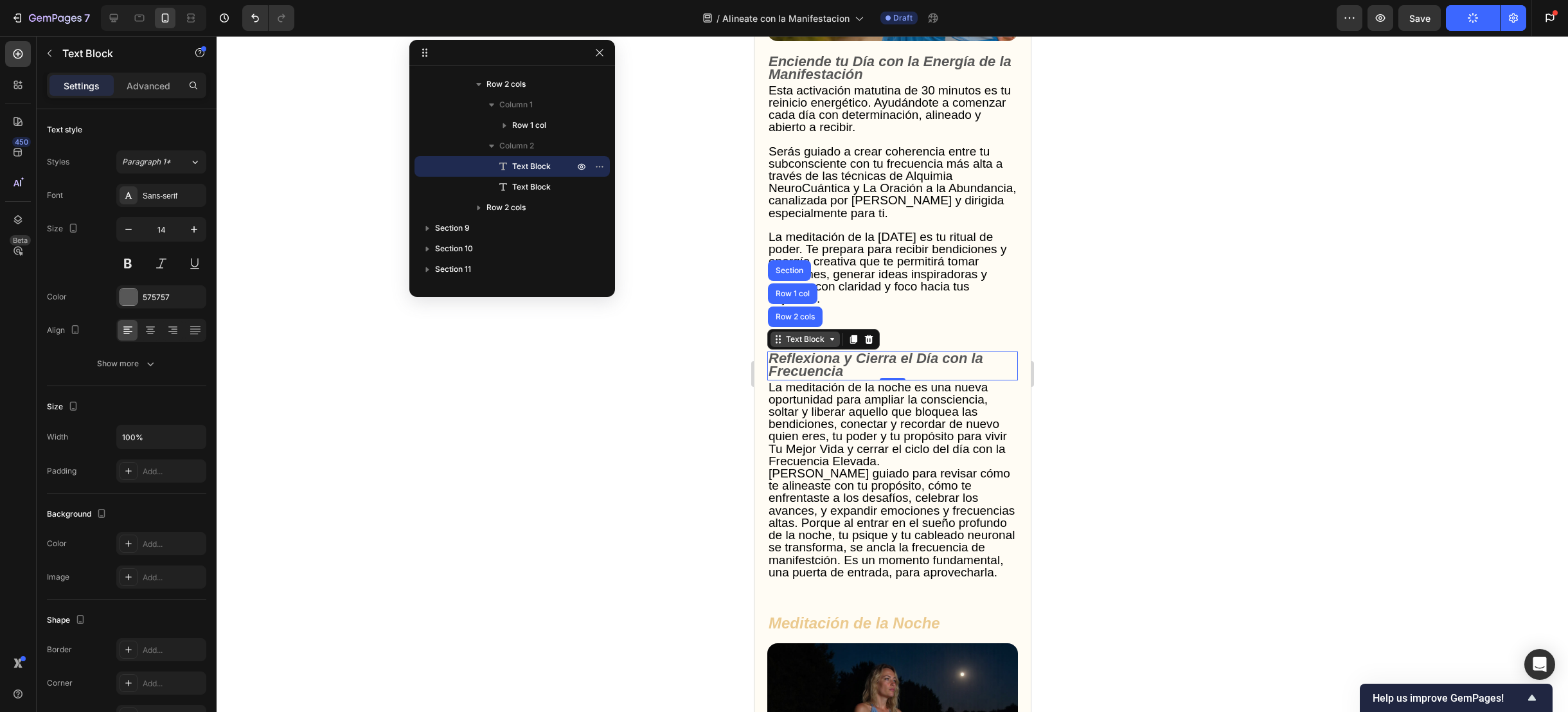
click at [833, 344] on icon at bounding box center [832, 339] width 11 height 11
click at [805, 349] on div "Text Block Row 2 cols Row 1 col Section" at bounding box center [823, 339] width 112 height 20
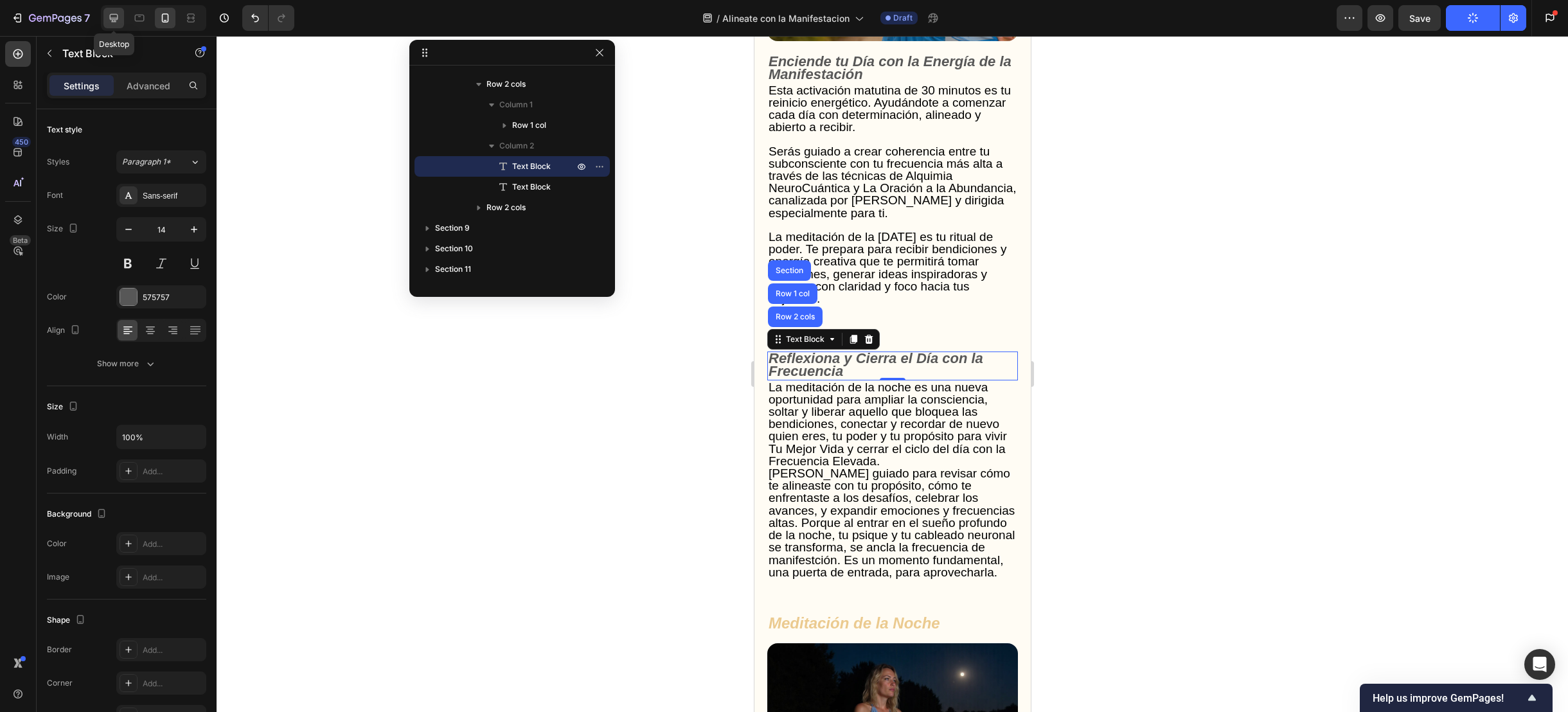
click at [116, 12] on icon at bounding box center [113, 18] width 13 height 13
type input "16"
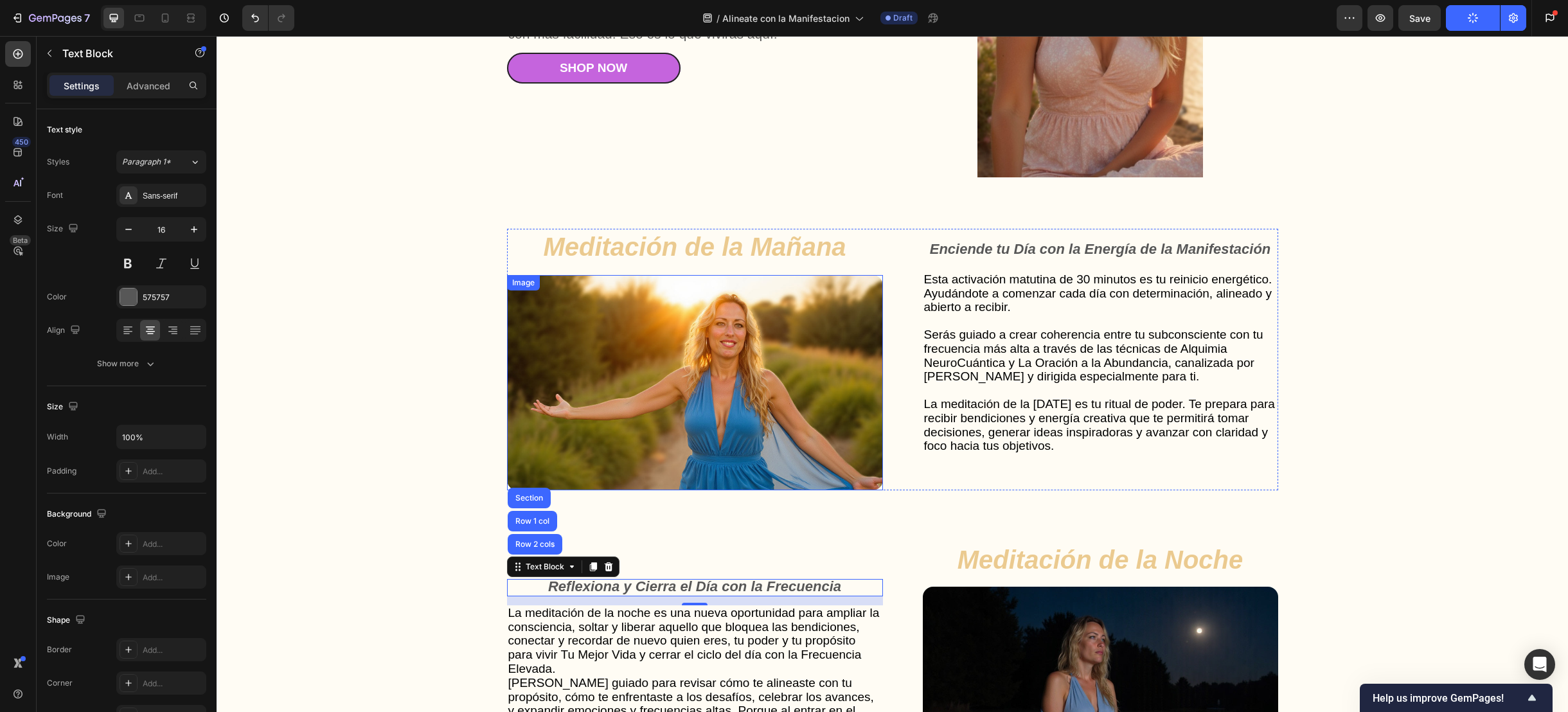
scroll to position [3296, 0]
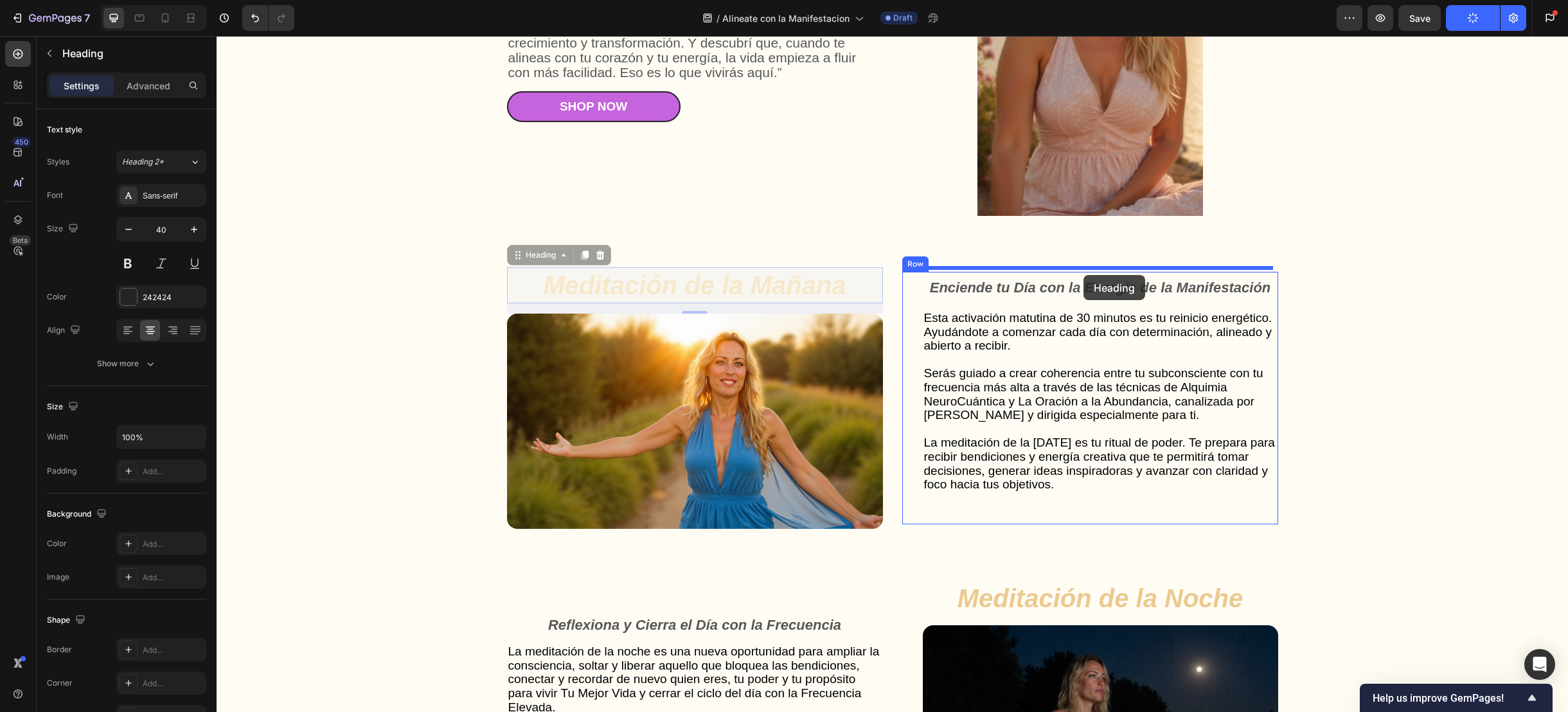
drag, startPoint x: 721, startPoint y: 282, endPoint x: 1084, endPoint y: 274, distance: 363.1
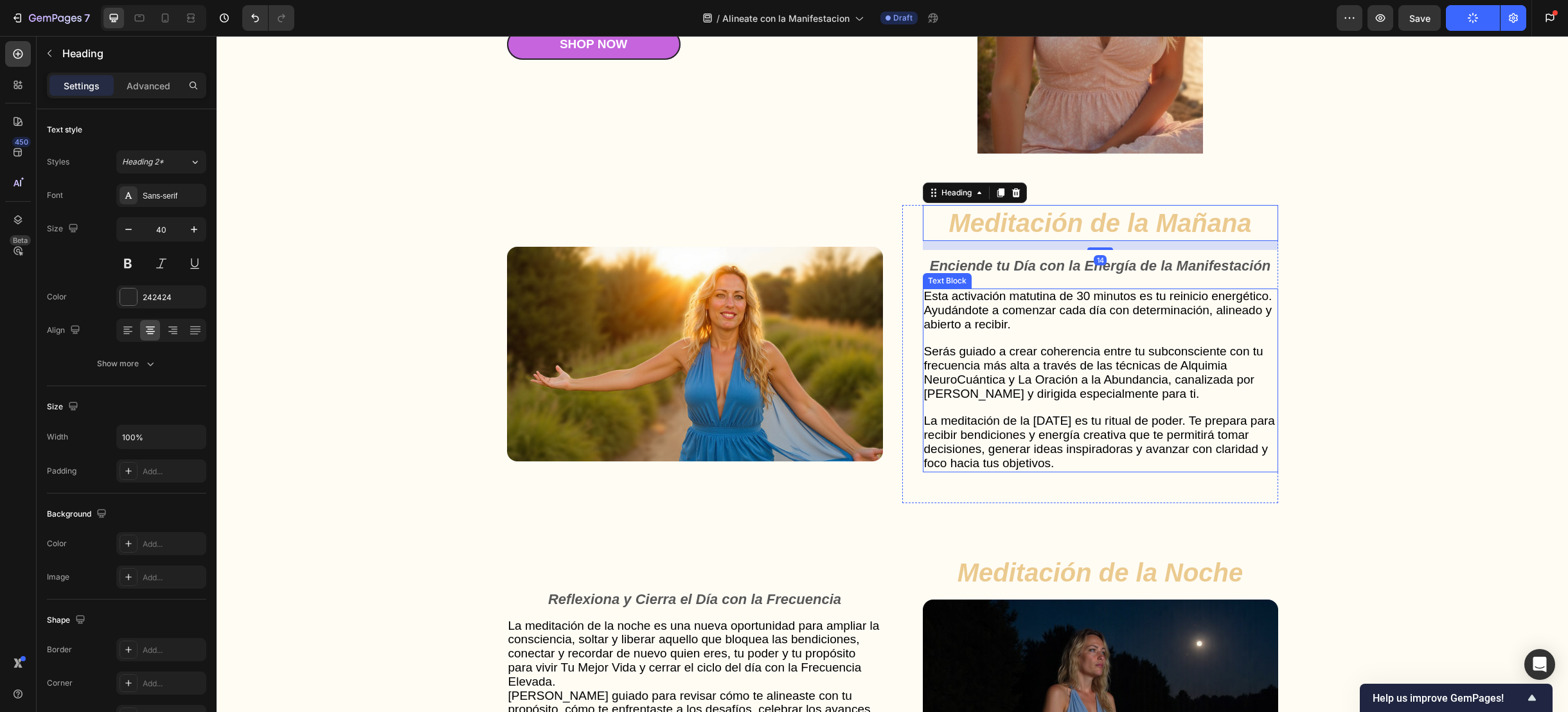
scroll to position [3486, 0]
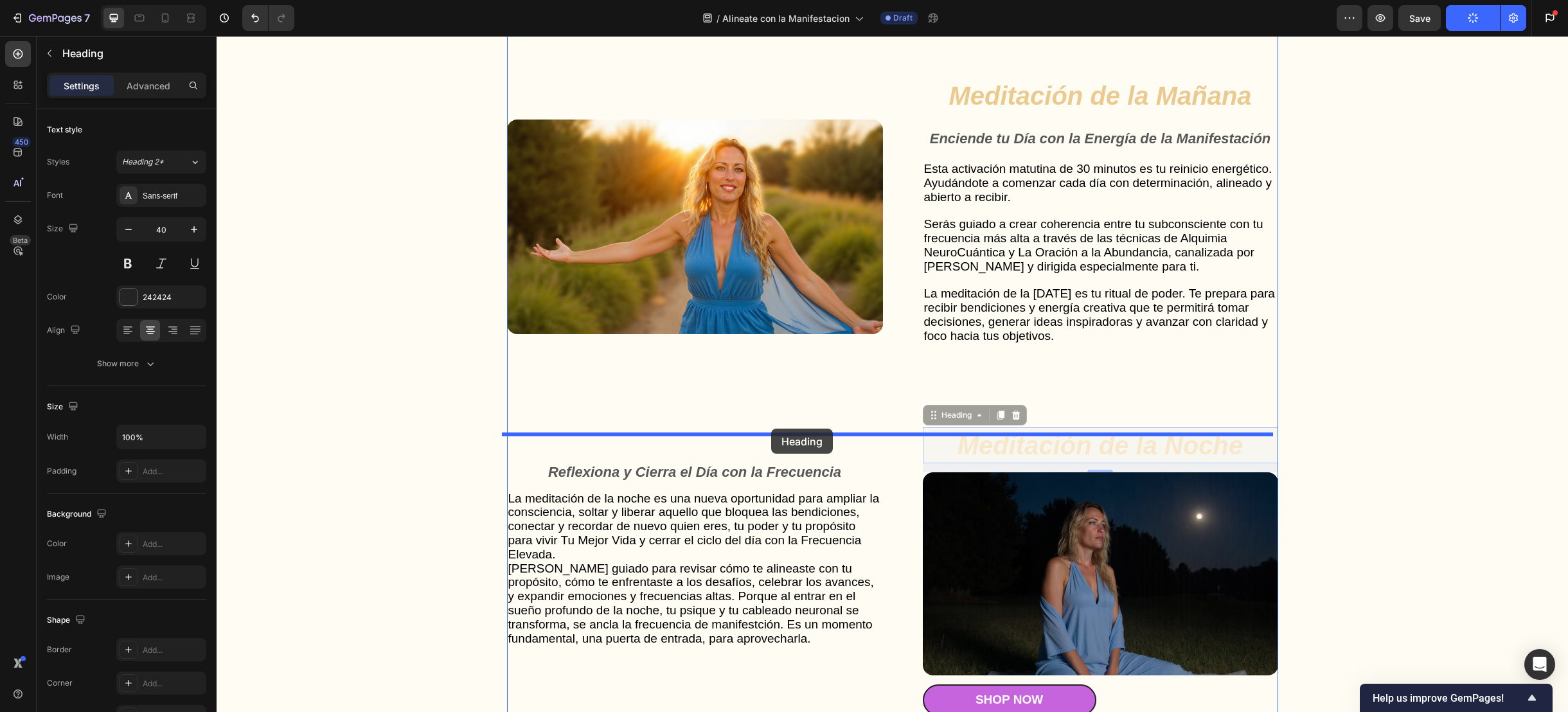
drag, startPoint x: 1101, startPoint y: 443, endPoint x: 771, endPoint y: 429, distance: 330.3
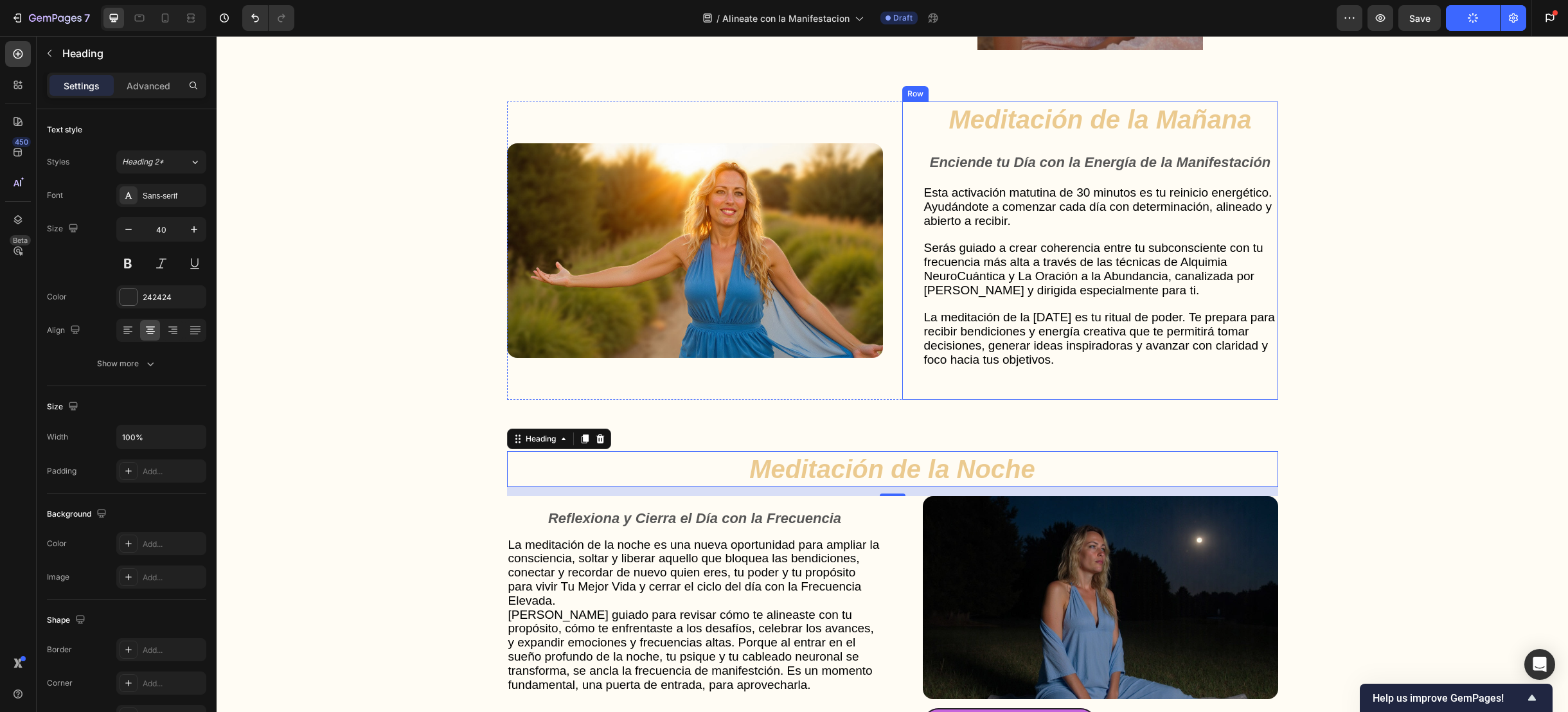
scroll to position [3421, 0]
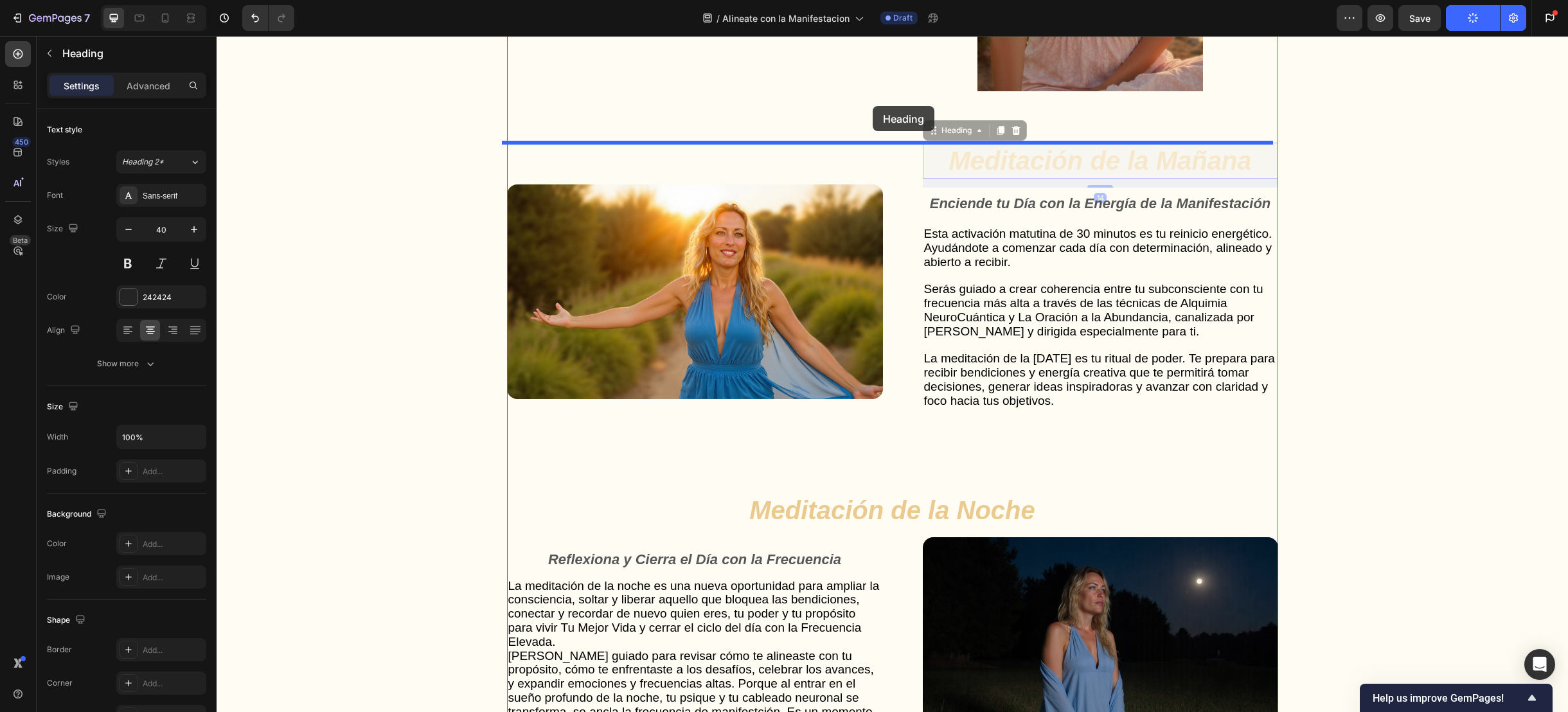
drag, startPoint x: 1010, startPoint y: 164, endPoint x: 873, endPoint y: 106, distance: 148.8
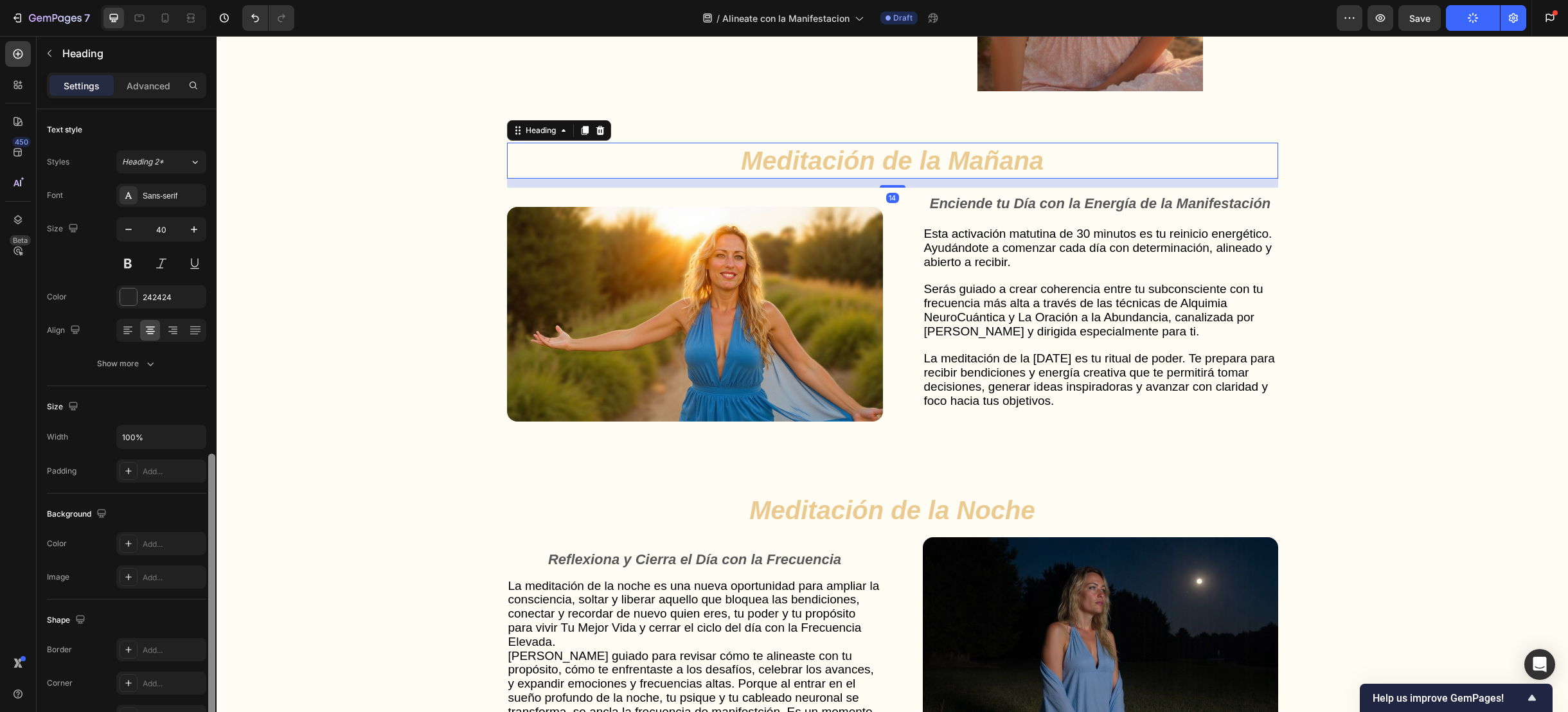
drag, startPoint x: 206, startPoint y: 269, endPoint x: 3, endPoint y: 231, distance: 206.5
click at [207, 304] on div at bounding box center [211, 623] width 10 height 639
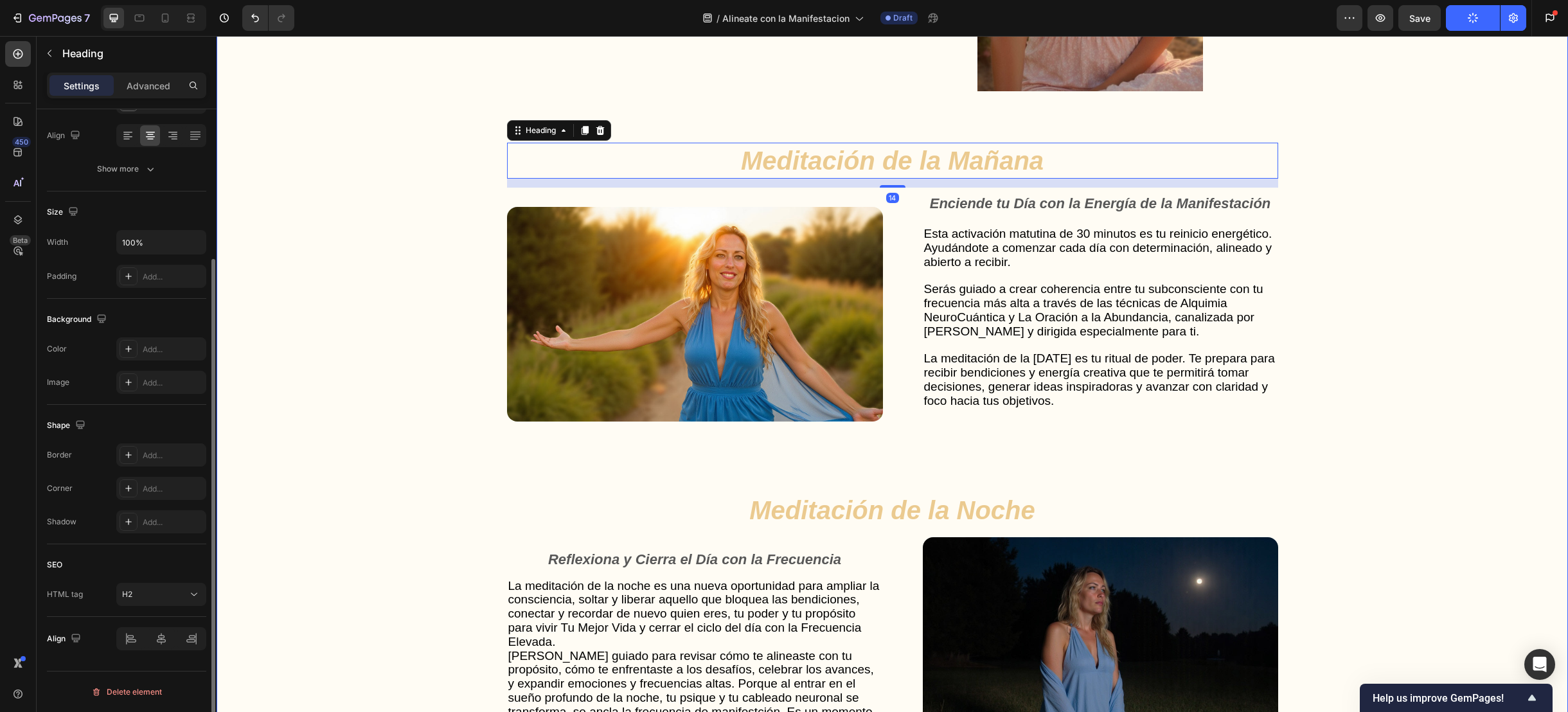
click at [425, 291] on div "Gut Health Powerhouse Heading “He acompañado a miles de personas en procesos de…" at bounding box center [892, 431] width 1325 height 1352
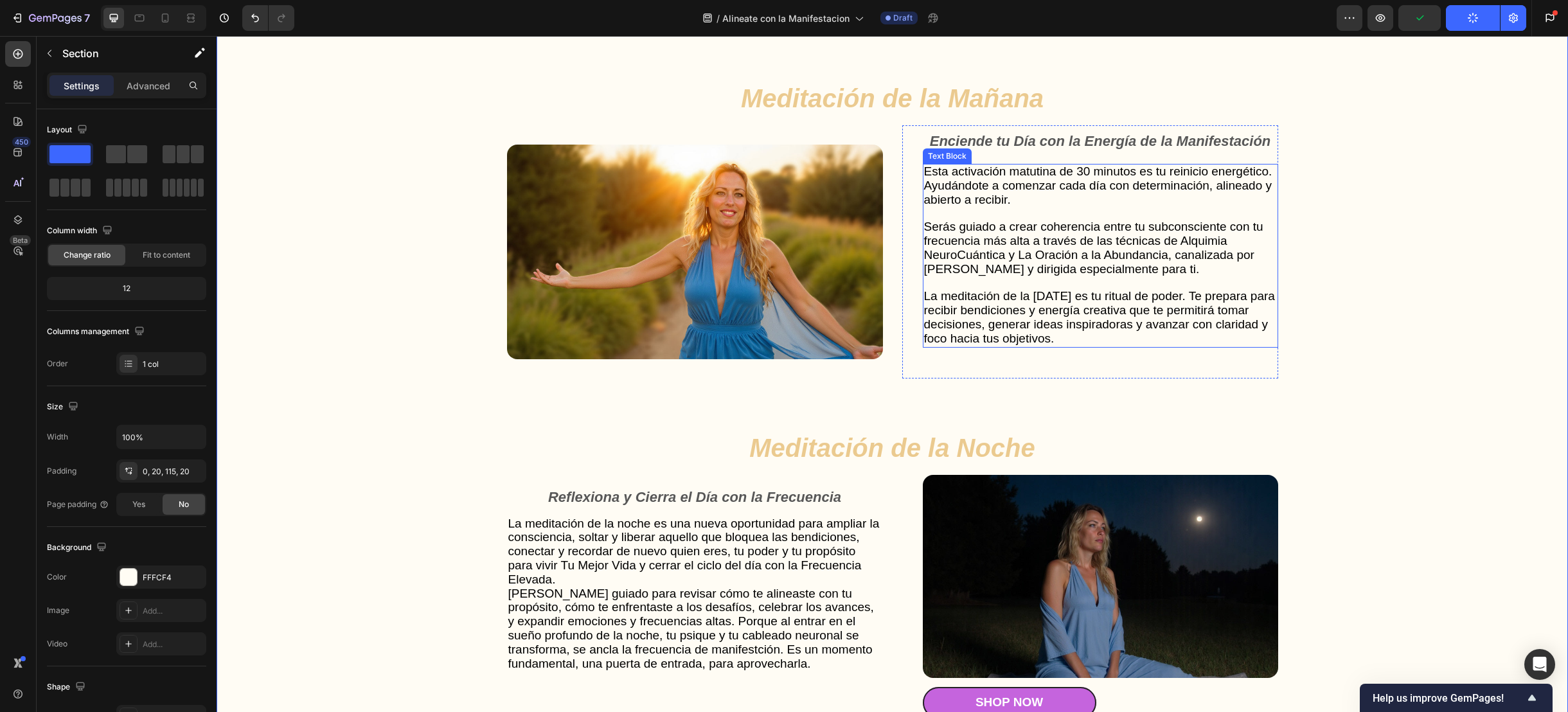
scroll to position [3486, 0]
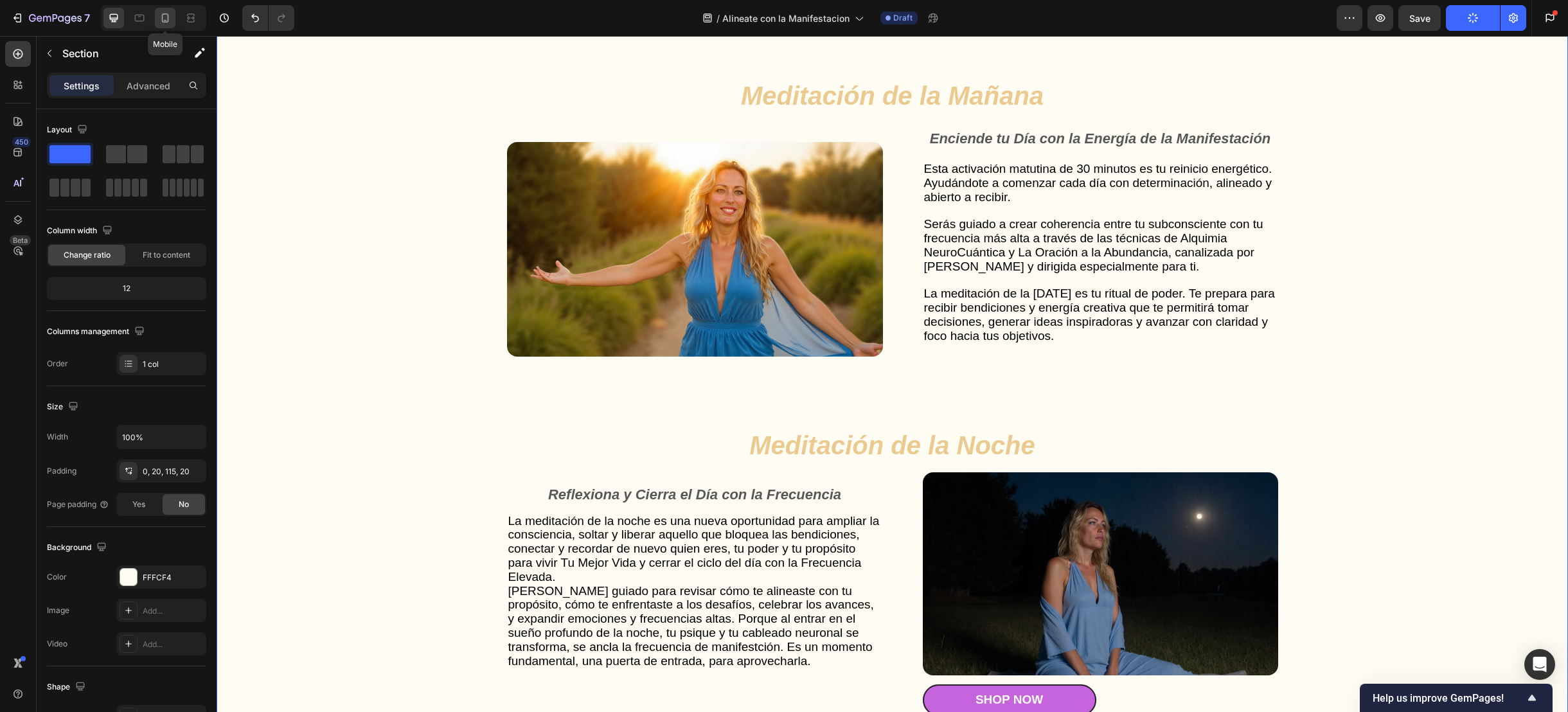
click at [170, 13] on icon at bounding box center [165, 18] width 13 height 13
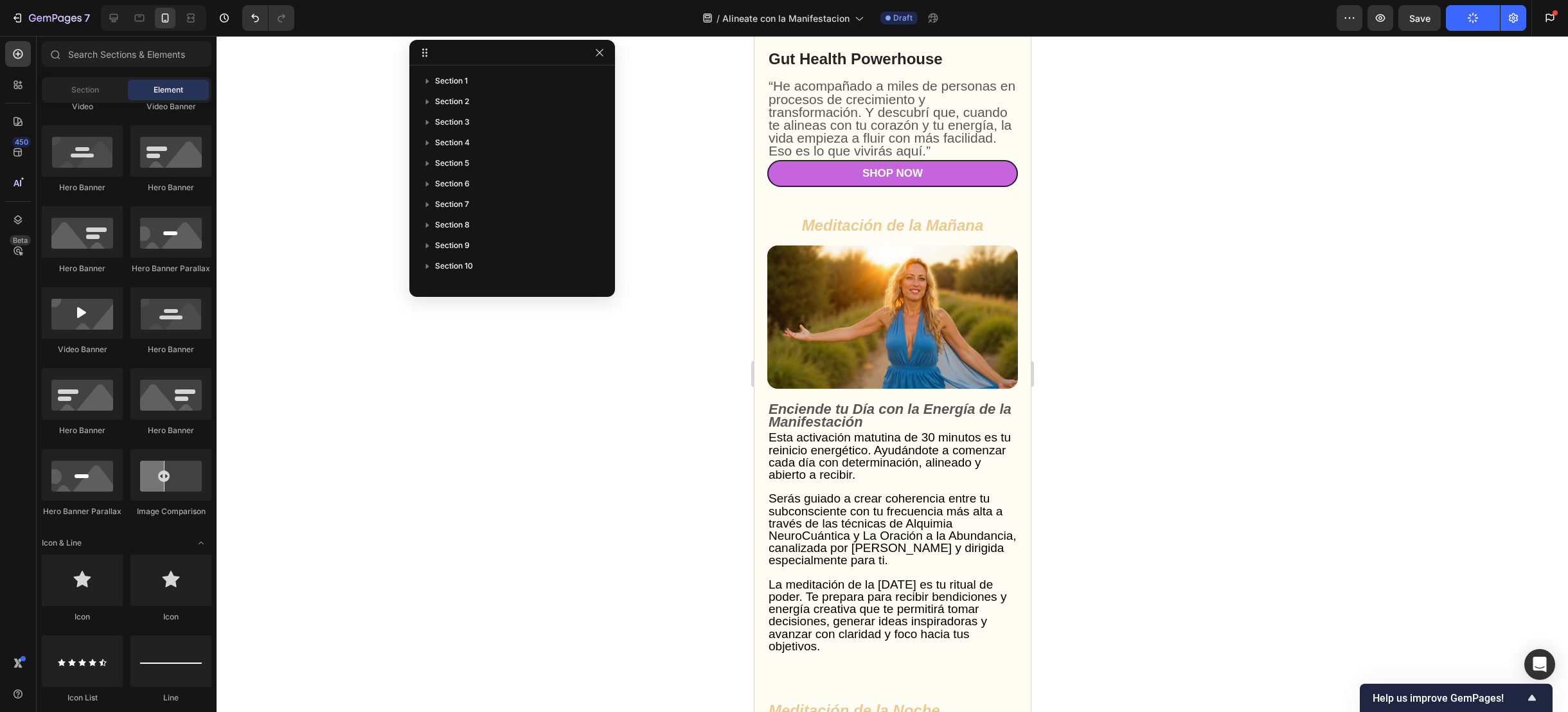
scroll to position [3351, 0]
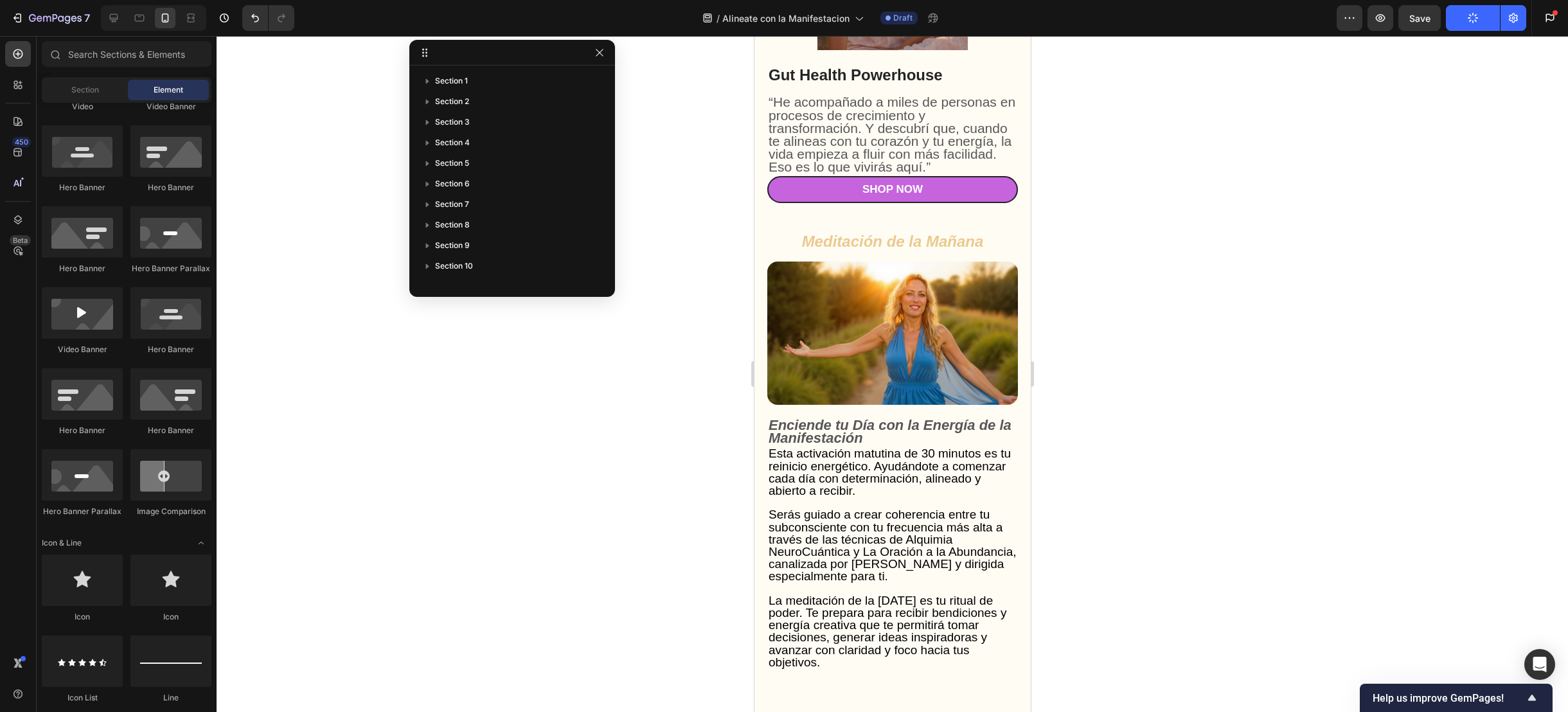
drag, startPoint x: 1025, startPoint y: 301, endPoint x: 1791, endPoint y: 357, distance: 768.0
click at [114, 18] on icon at bounding box center [113, 18] width 13 height 13
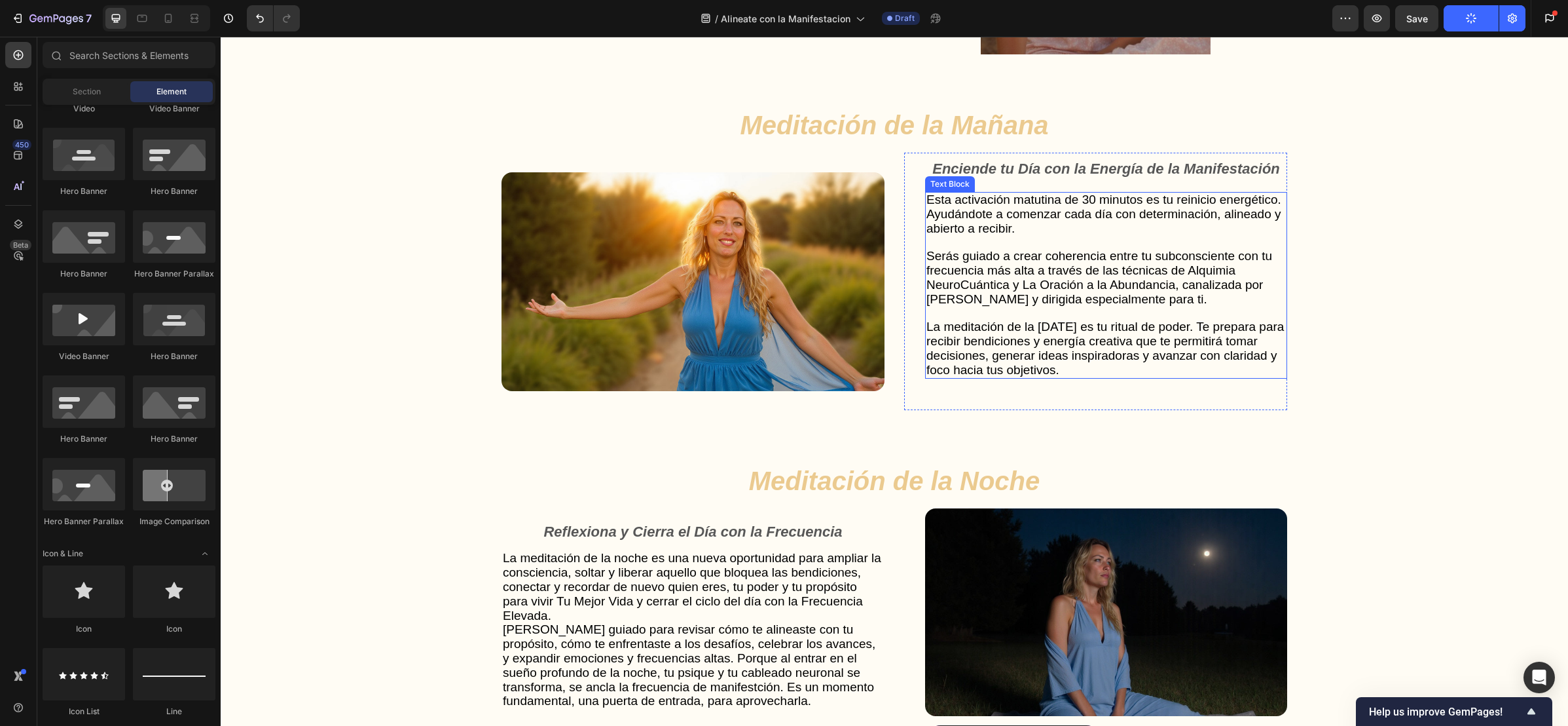
scroll to position [3470, 0]
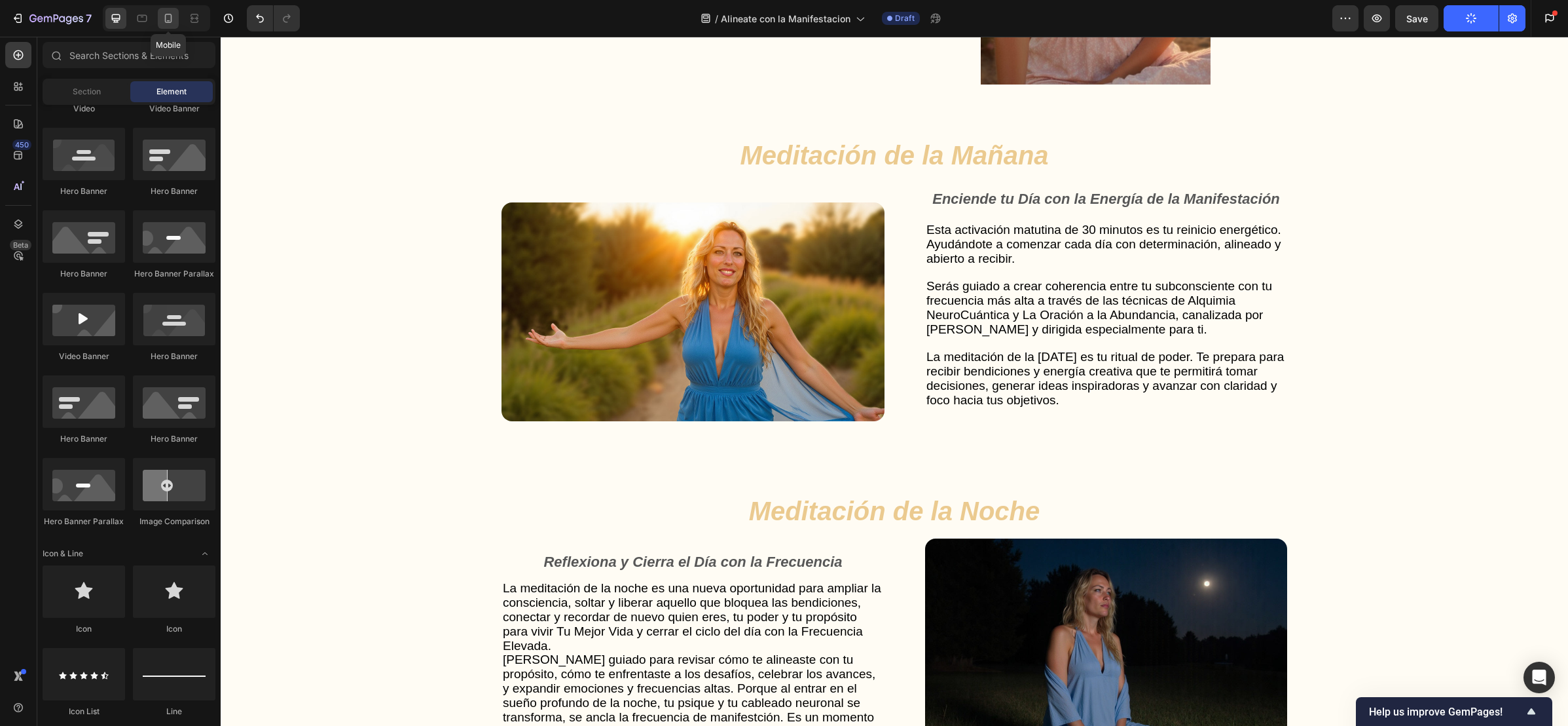
click at [172, 16] on icon at bounding box center [168, 18] width 7 height 9
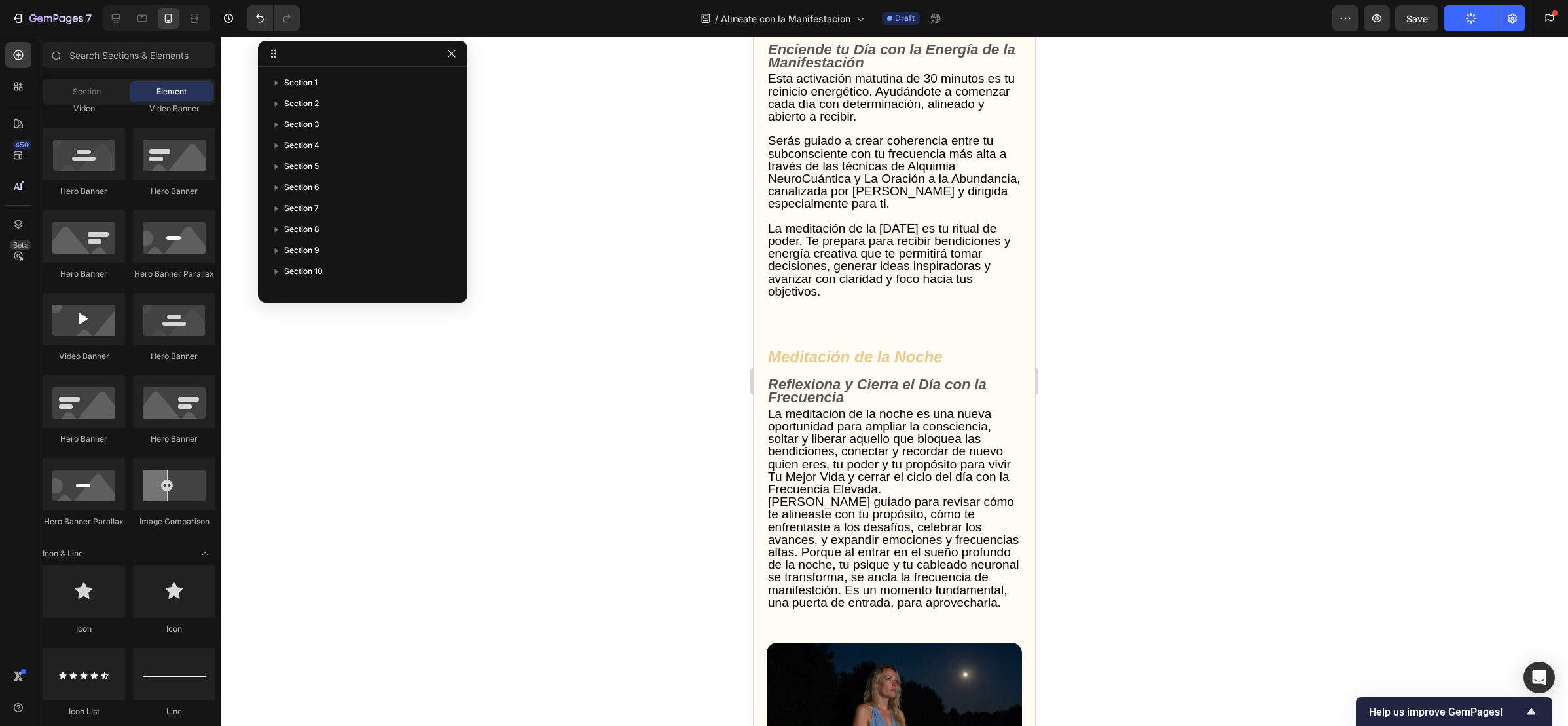
scroll to position [3793, 0]
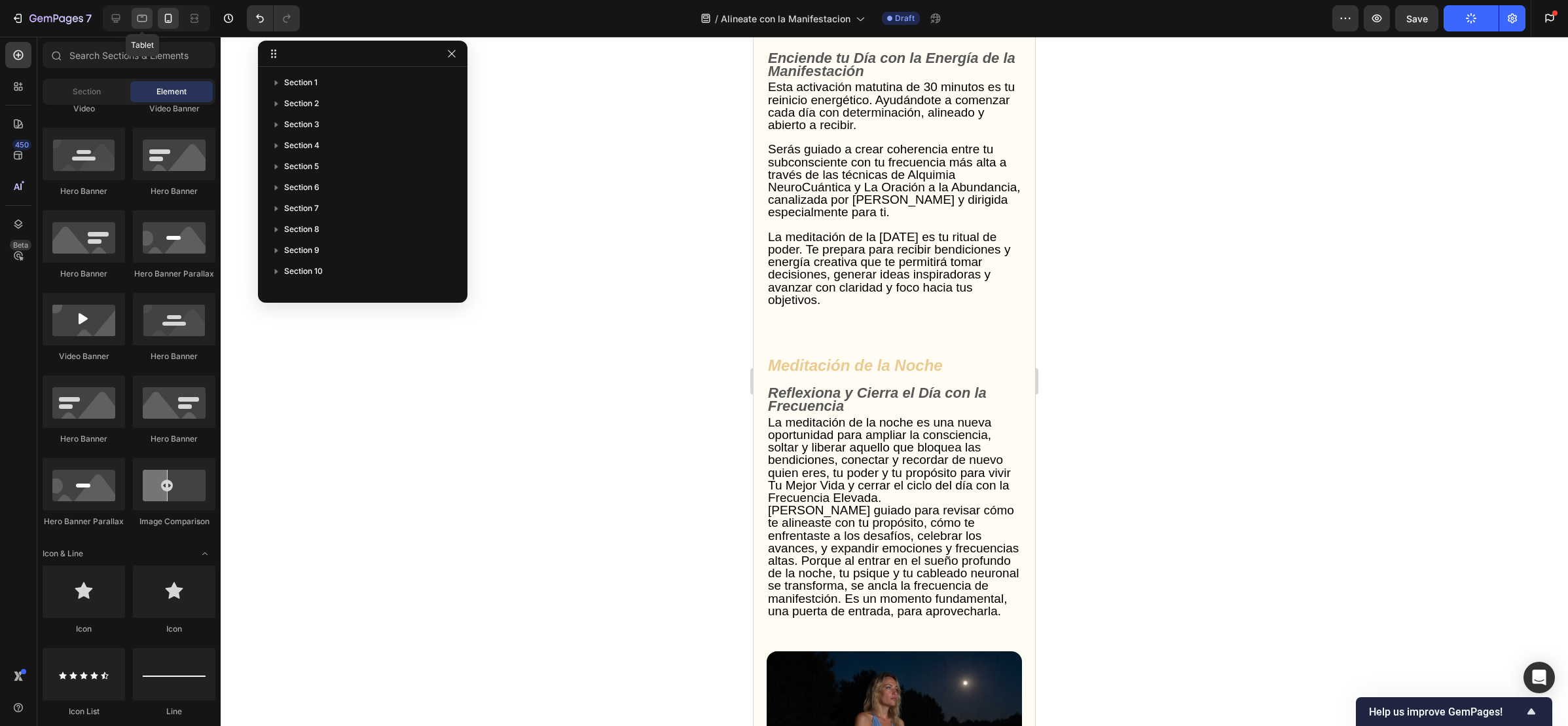
click at [138, 18] on icon at bounding box center [141, 18] width 13 height 13
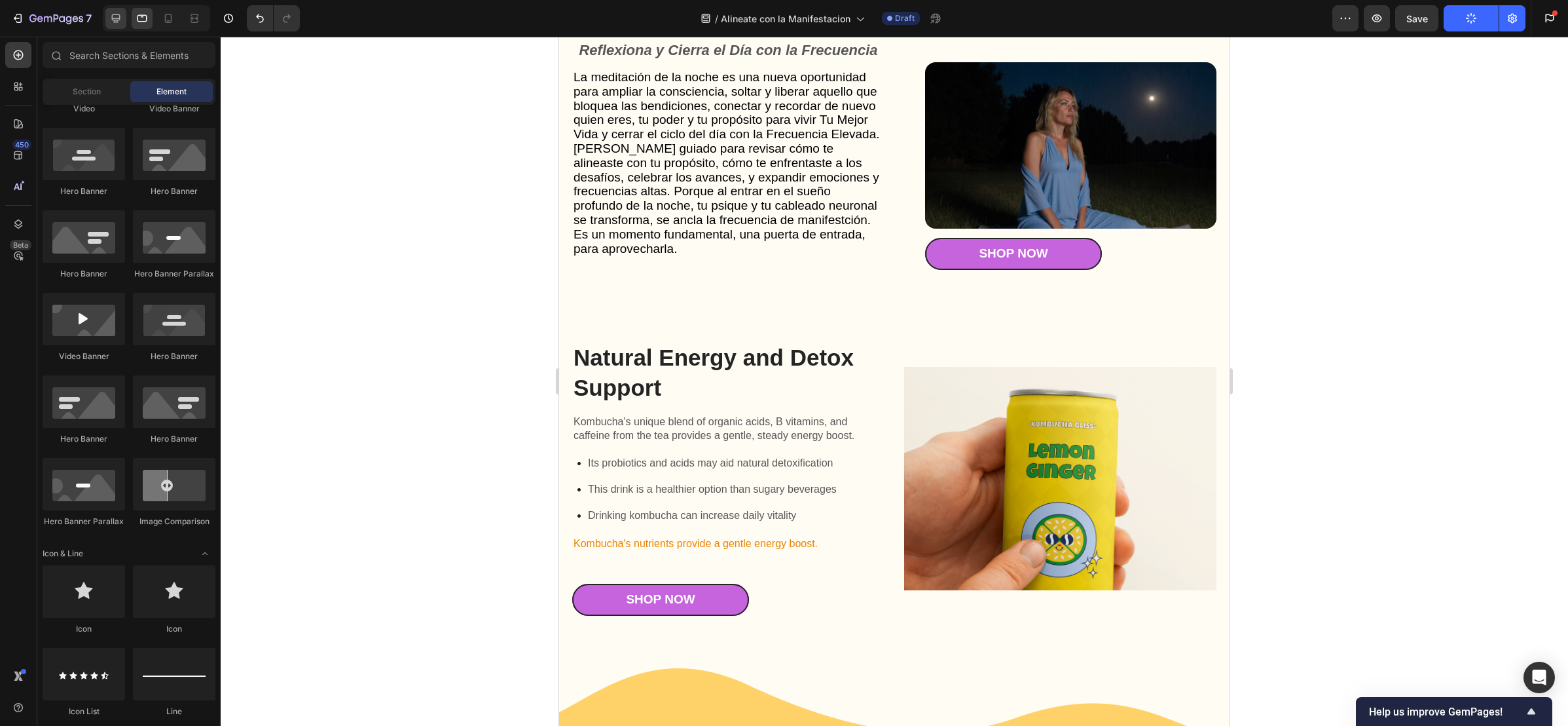
click at [118, 26] on div at bounding box center [116, 18] width 21 height 21
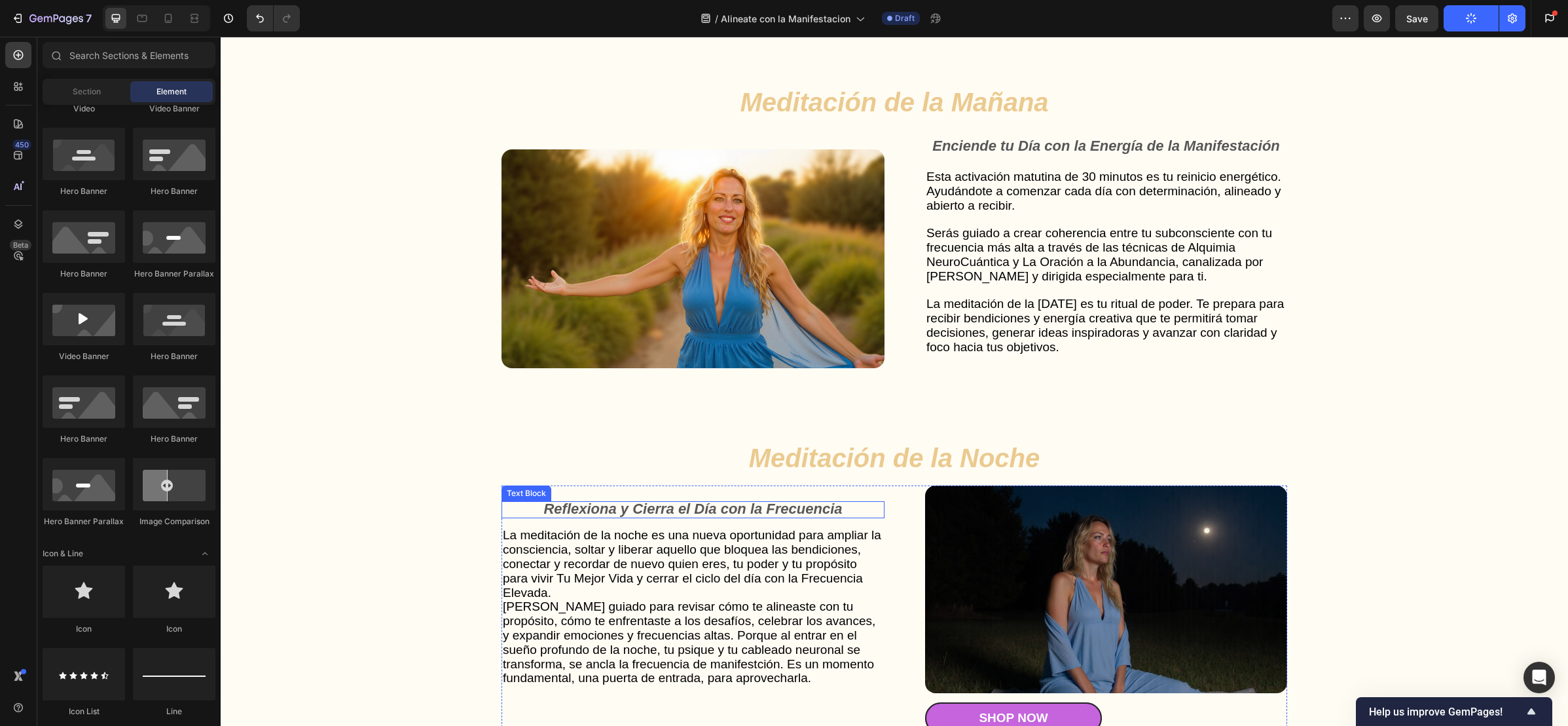
scroll to position [3531, 0]
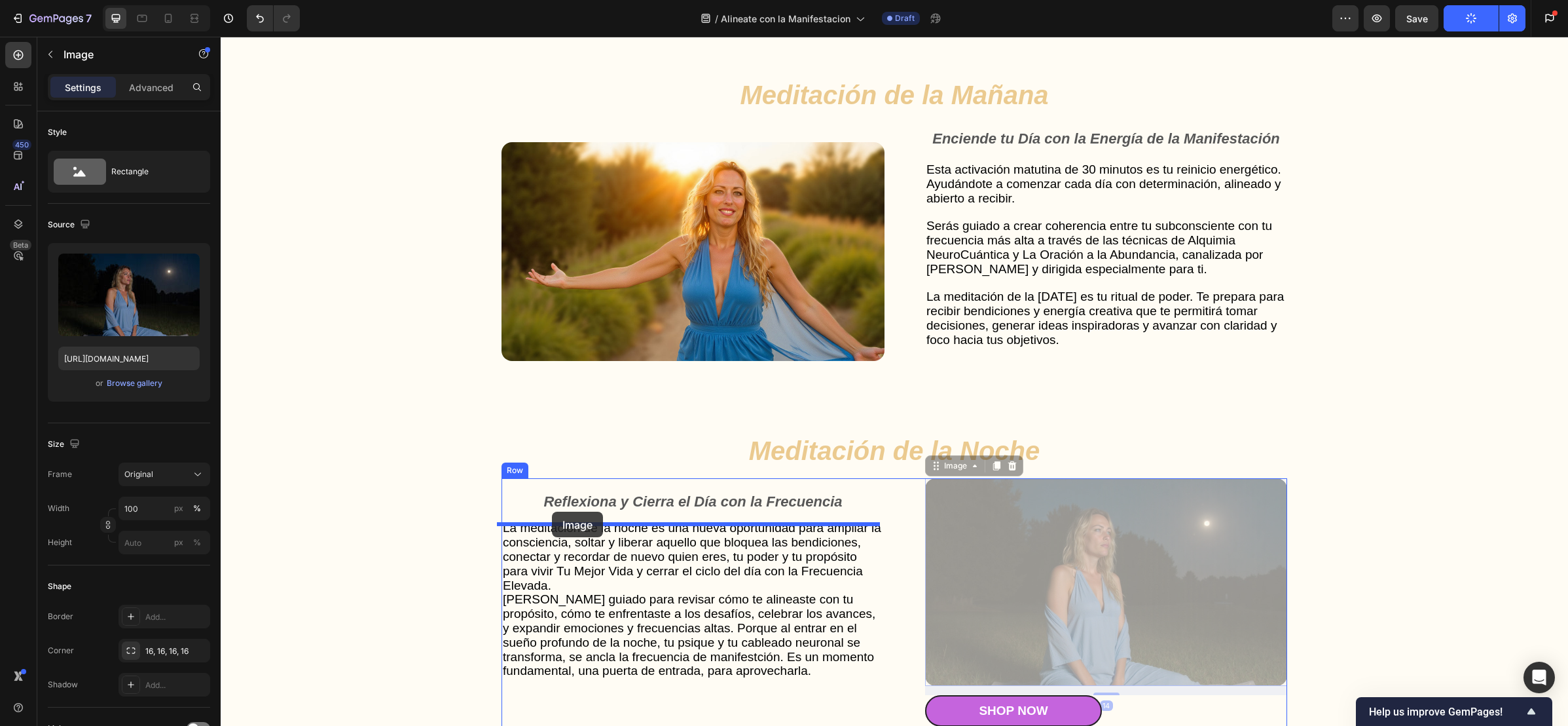
drag, startPoint x: 939, startPoint y: 477, endPoint x: 552, endPoint y: 511, distance: 388.5
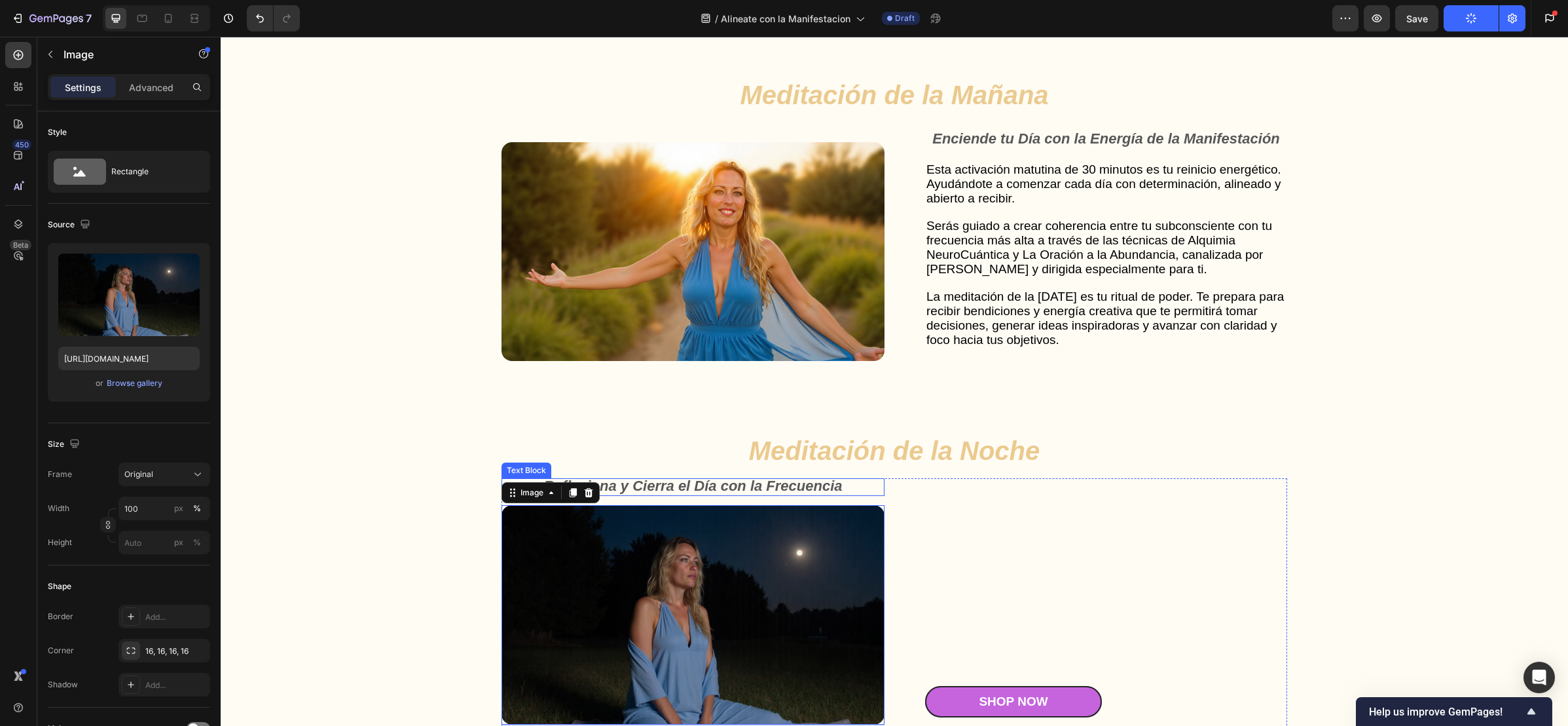
click at [654, 492] on strong "Reflexiona y Cierra el Día con la Frecuencia" at bounding box center [692, 486] width 298 height 16
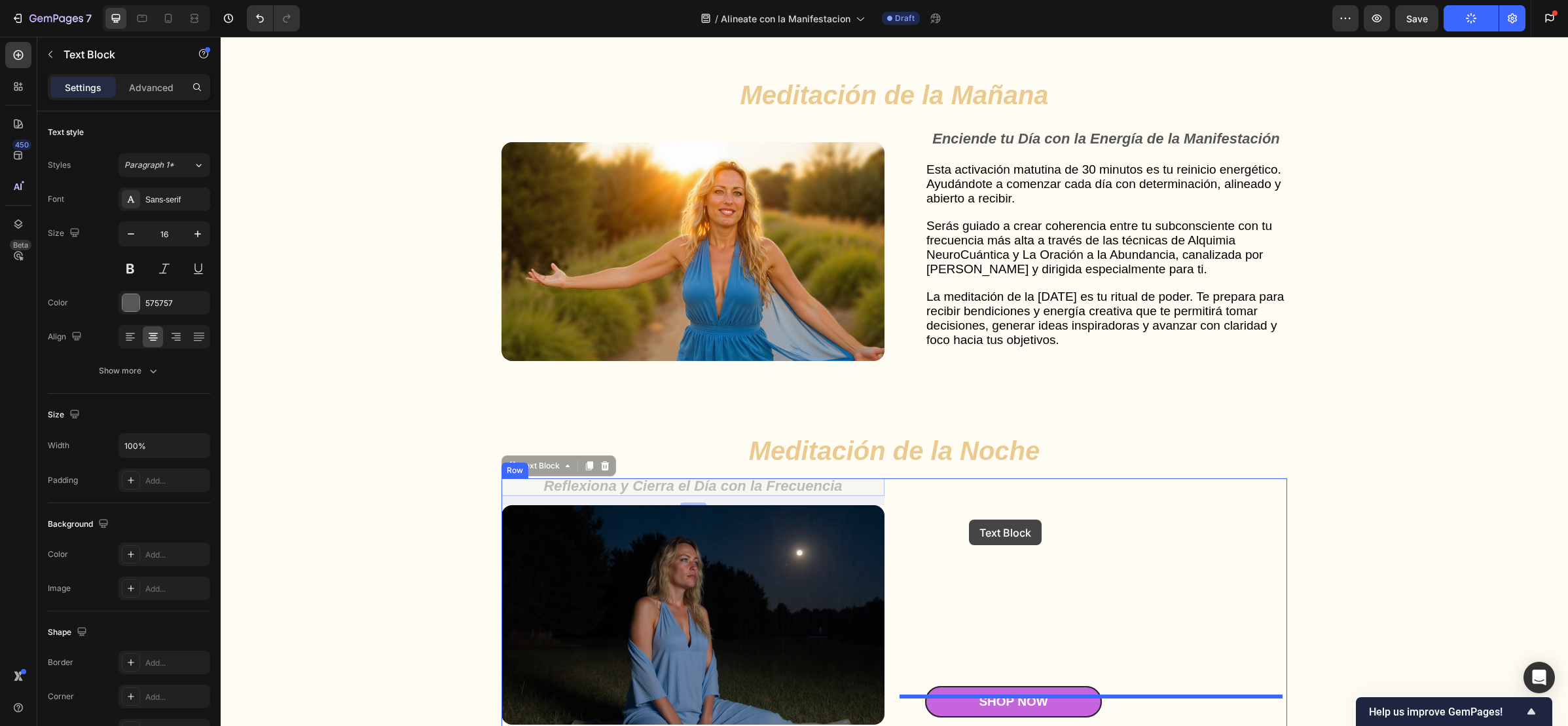
drag, startPoint x: 508, startPoint y: 478, endPoint x: 969, endPoint y: 519, distance: 462.8
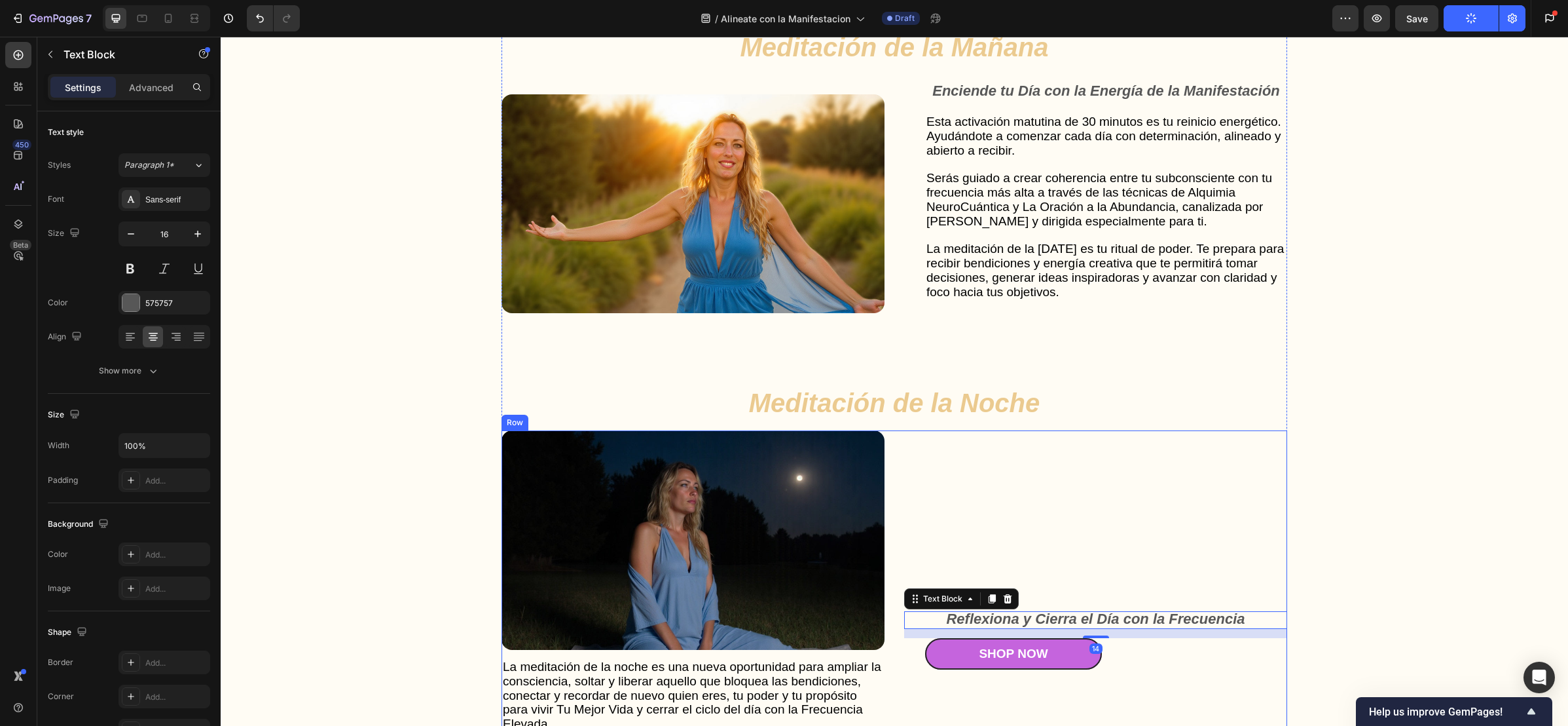
scroll to position [3716, 0]
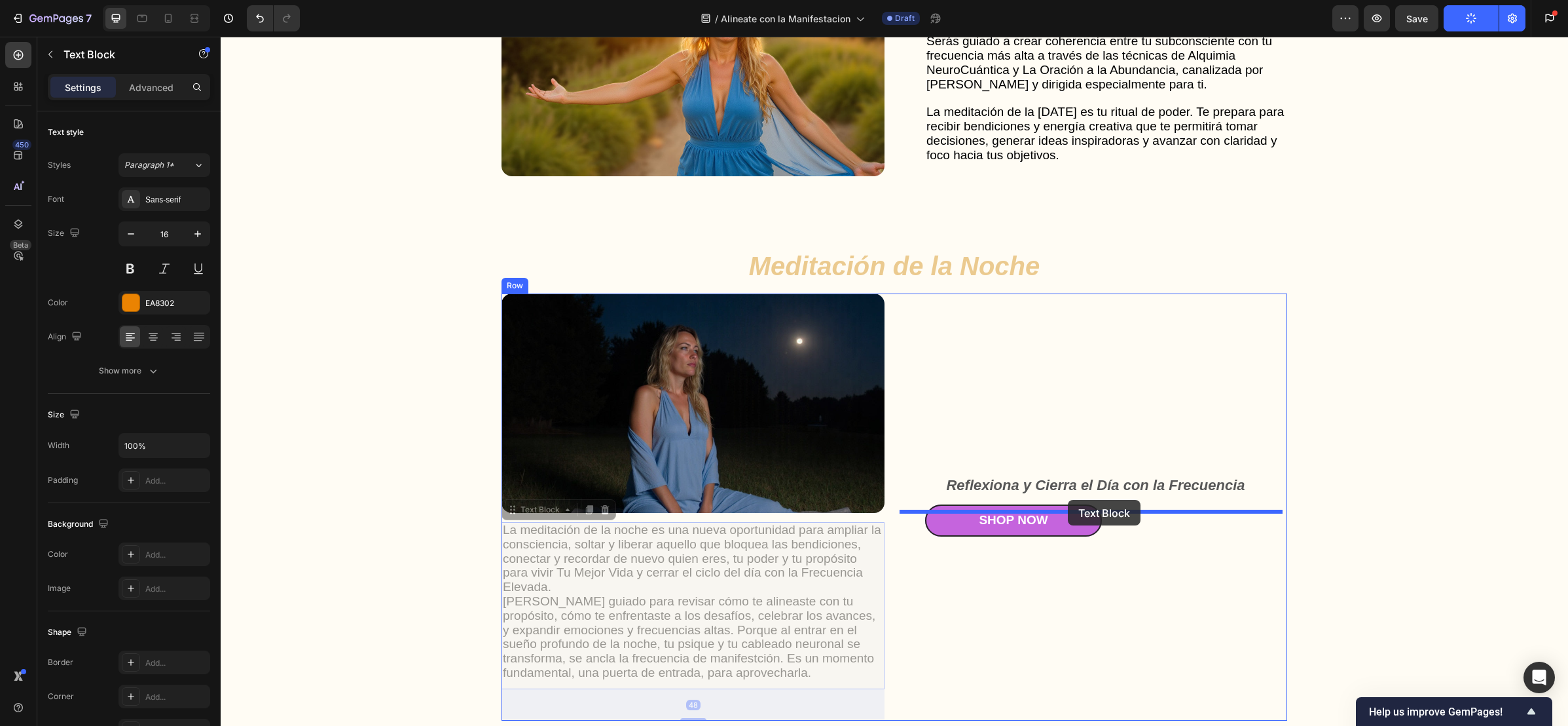
drag, startPoint x: 524, startPoint y: 519, endPoint x: 1068, endPoint y: 500, distance: 544.3
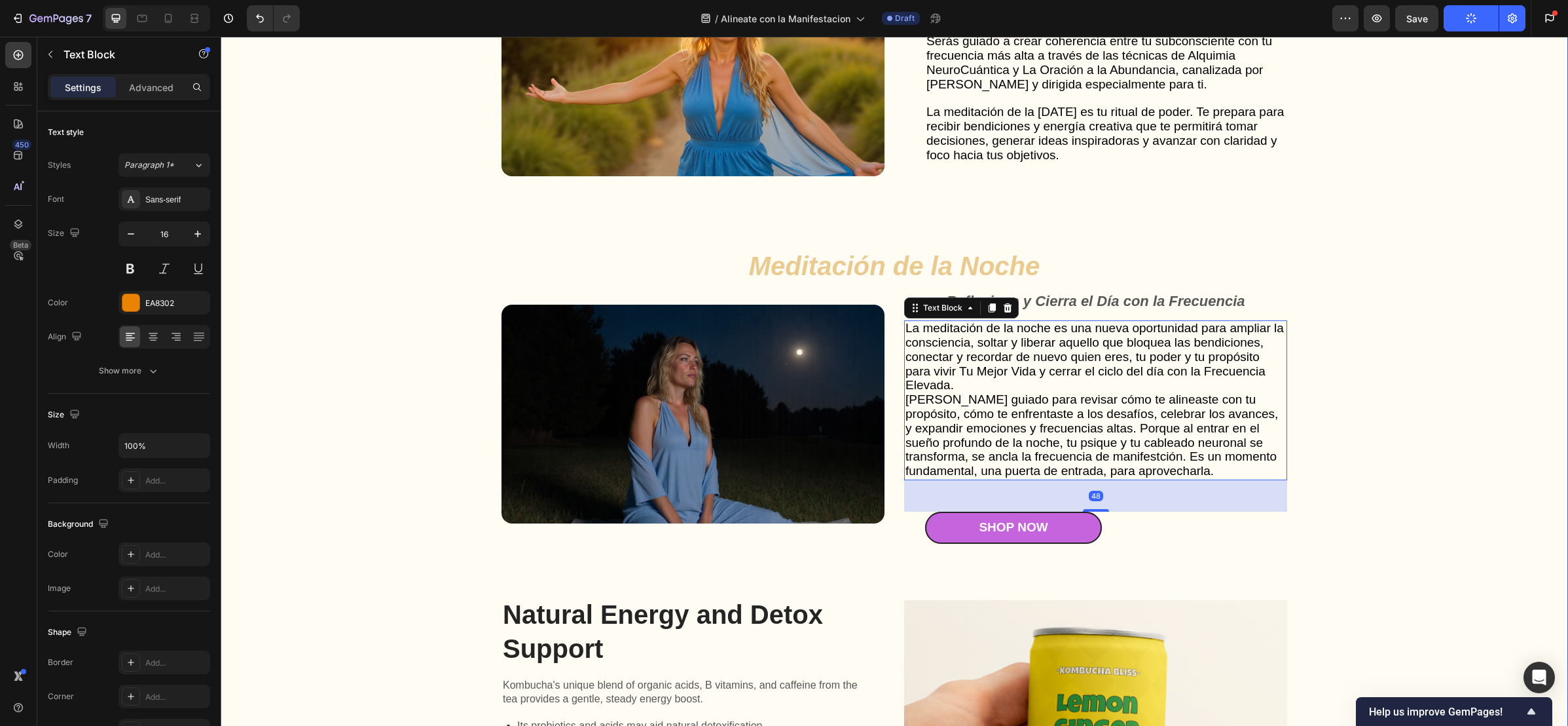
click at [1404, 405] on div "Gut Health Powerhouse Heading “He acompañado a miles de personas en procesos de…" at bounding box center [894, 188] width 1321 height 1381
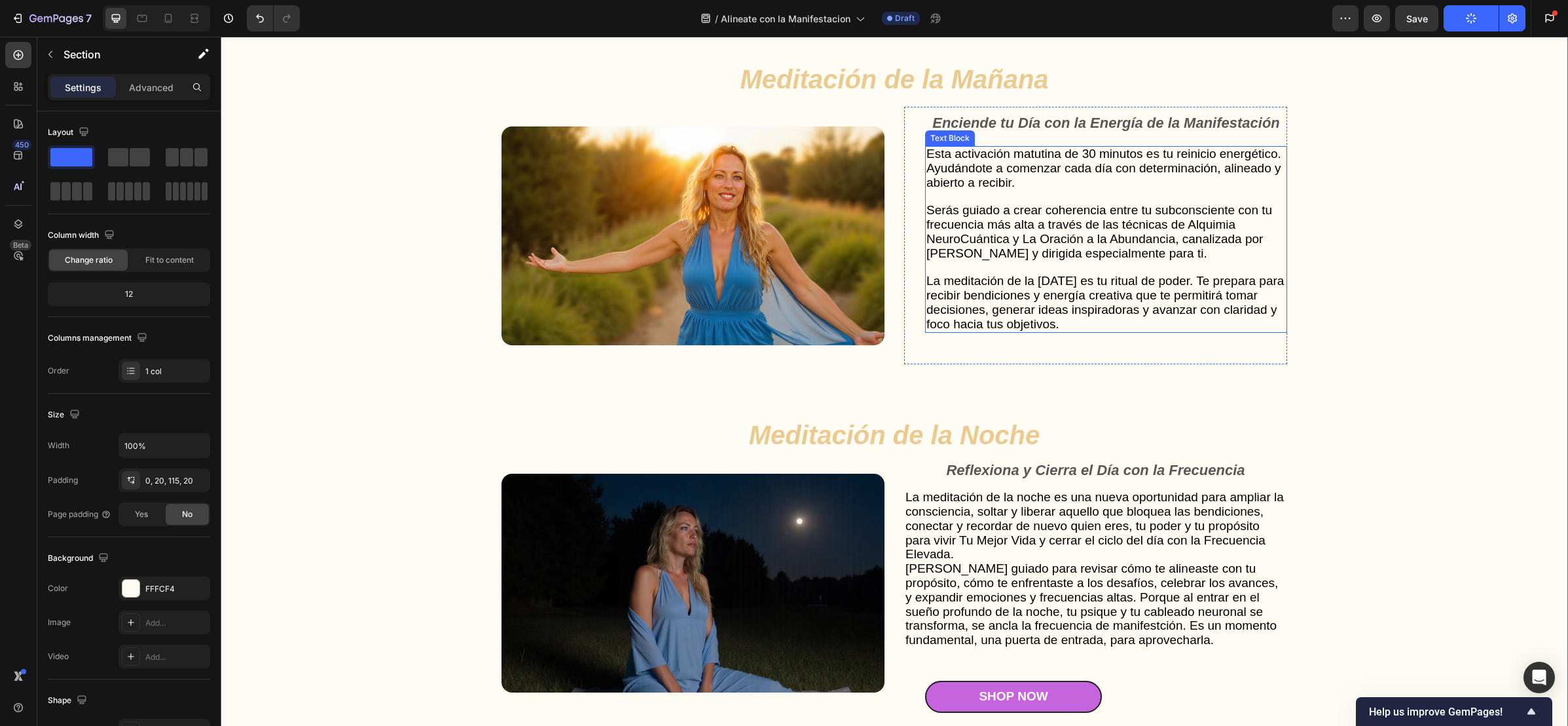
scroll to position [3583, 0]
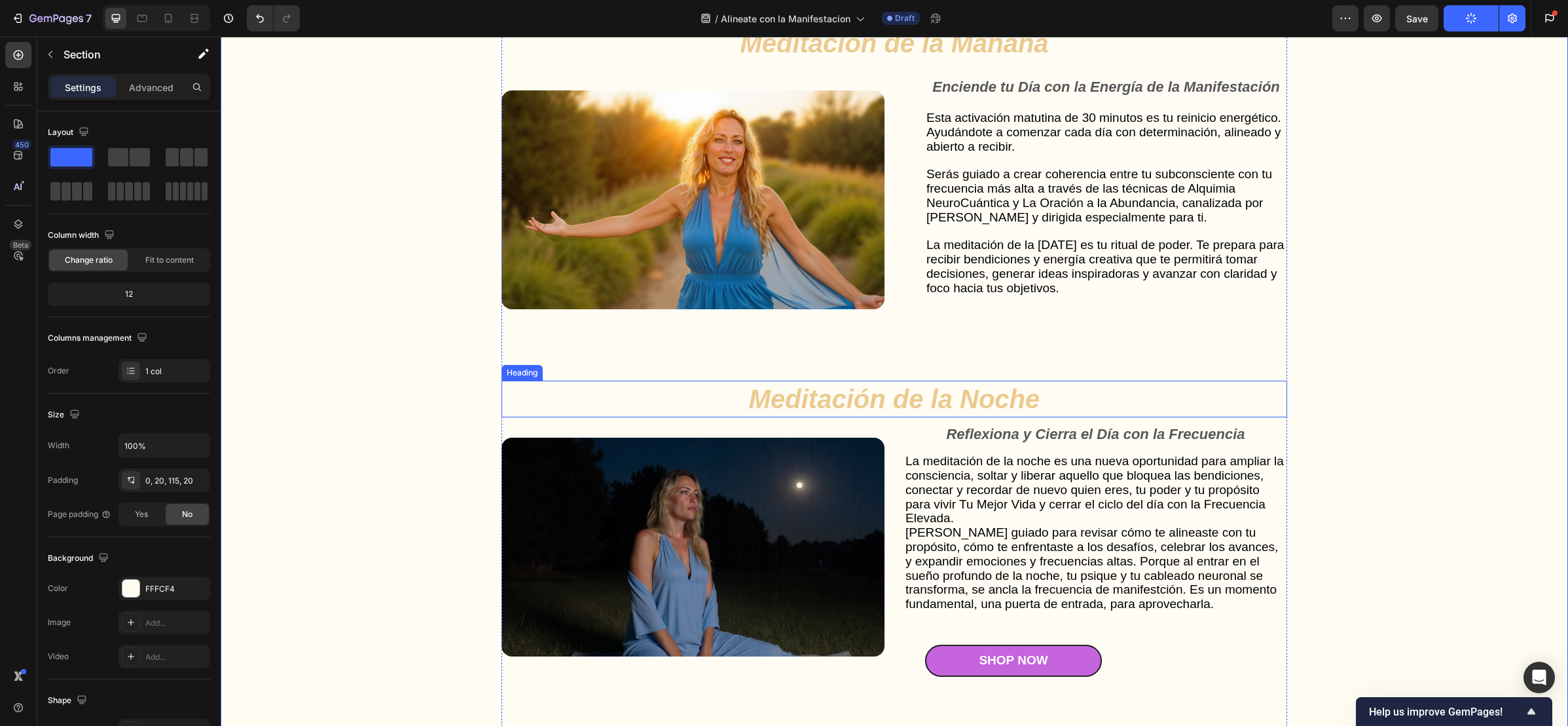
click at [884, 411] on strong "Meditación de la Noche" at bounding box center [895, 399] width 292 height 29
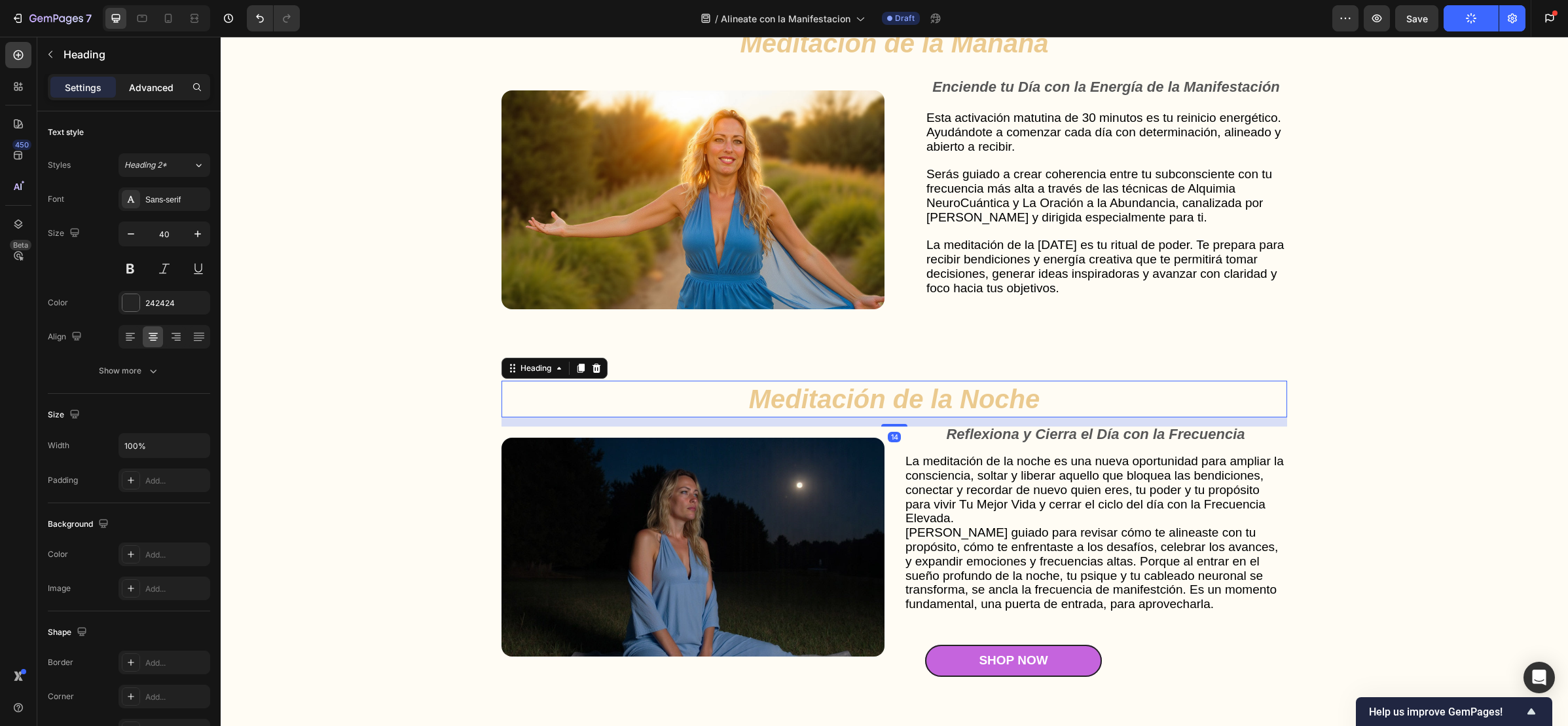
click at [162, 88] on p "Advanced" at bounding box center [151, 88] width 44 height 13
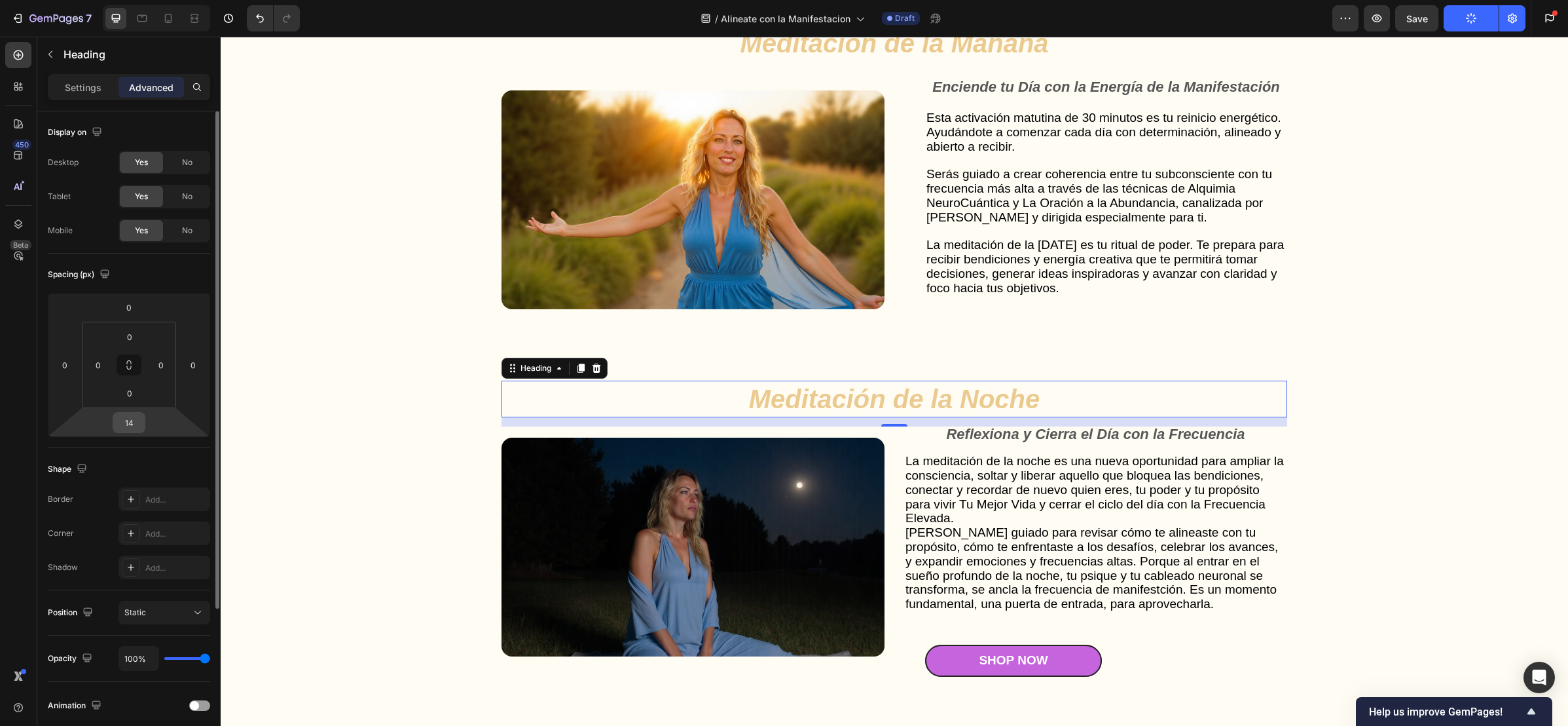
click at [137, 420] on input "14" at bounding box center [129, 422] width 26 height 20
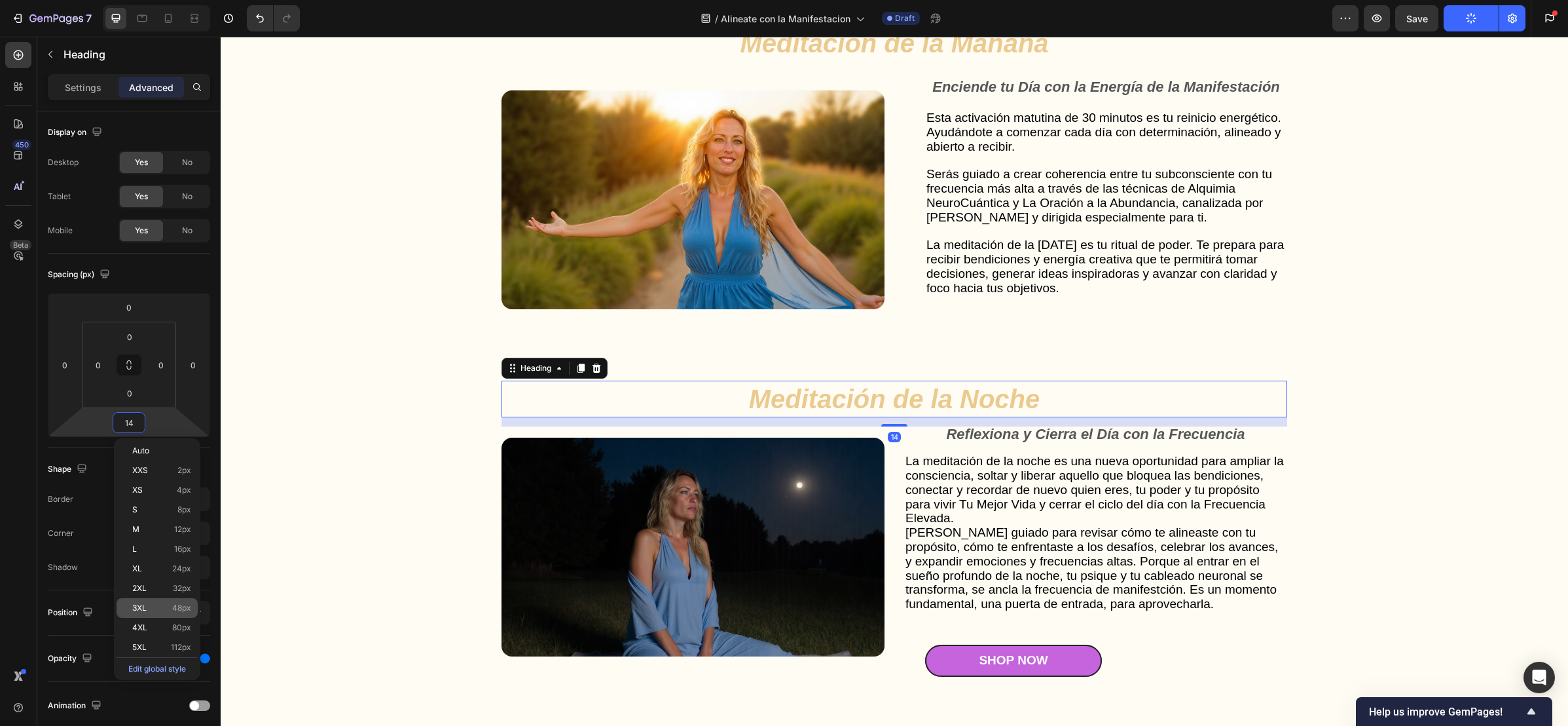
click at [145, 603] on span "3XL" at bounding box center [139, 608] width 14 height 9
type input "48"
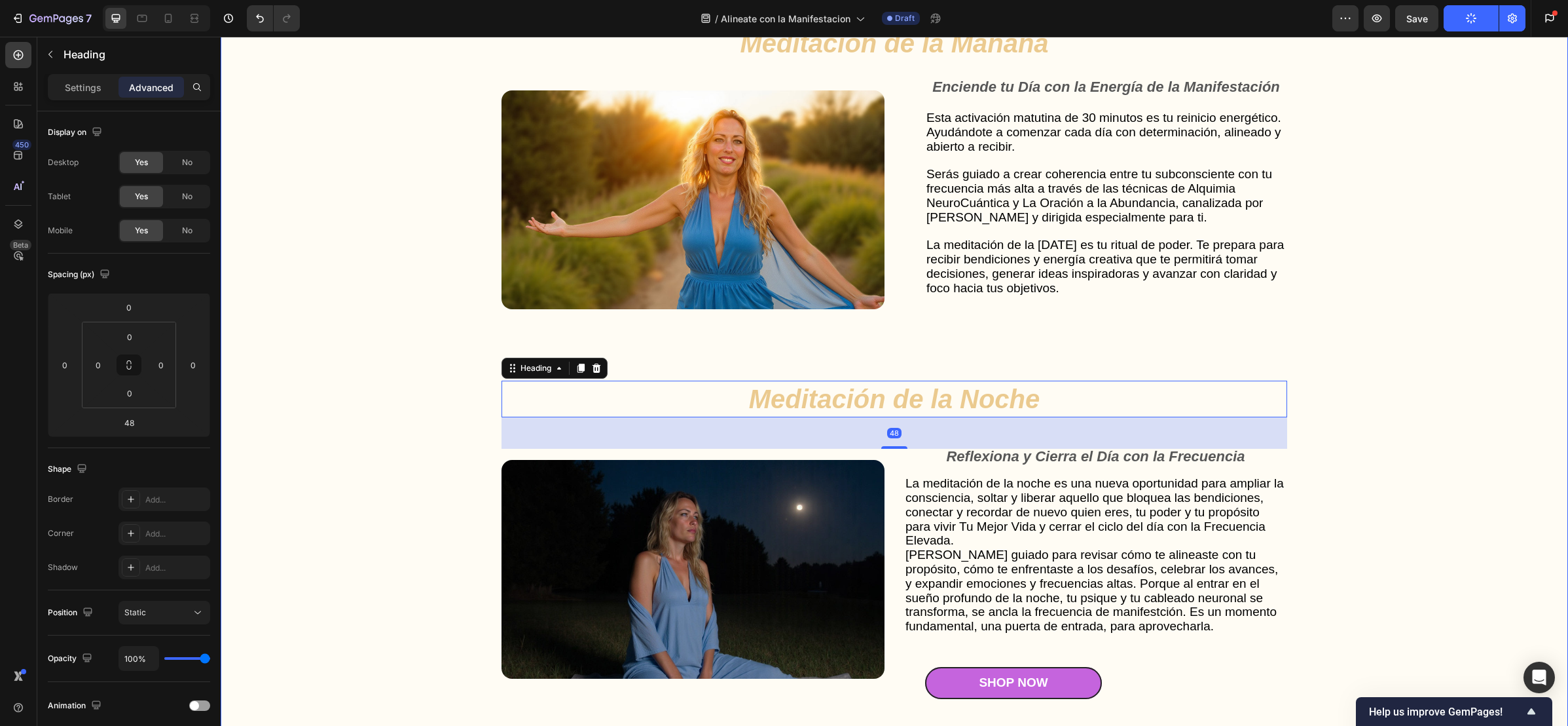
drag, startPoint x: 290, startPoint y: 397, endPoint x: 303, endPoint y: 392, distance: 13.9
click at [291, 397] on div "Gut Health Powerhouse Heading “He acompañado a miles de personas en procesos de…" at bounding box center [894, 332] width 1321 height 1403
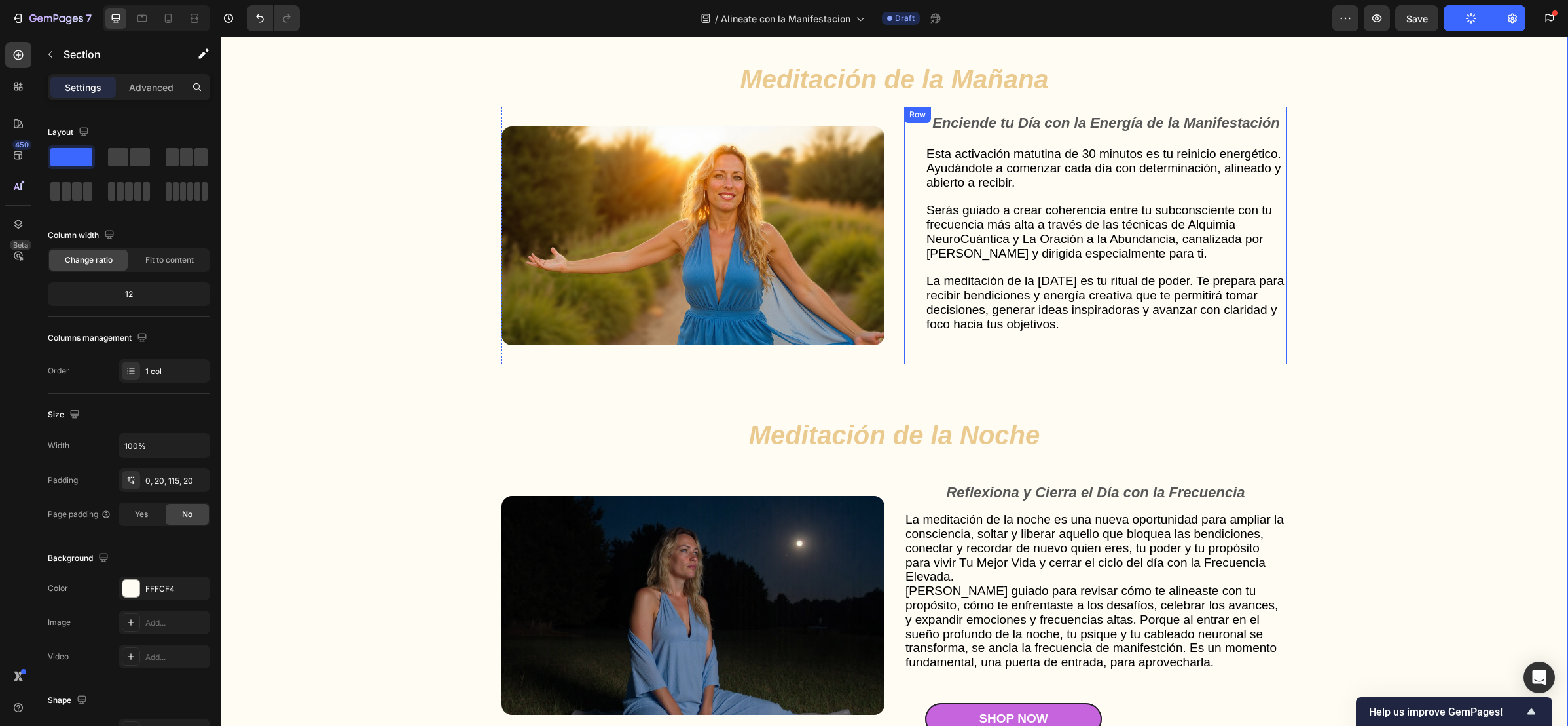
scroll to position [3529, 0]
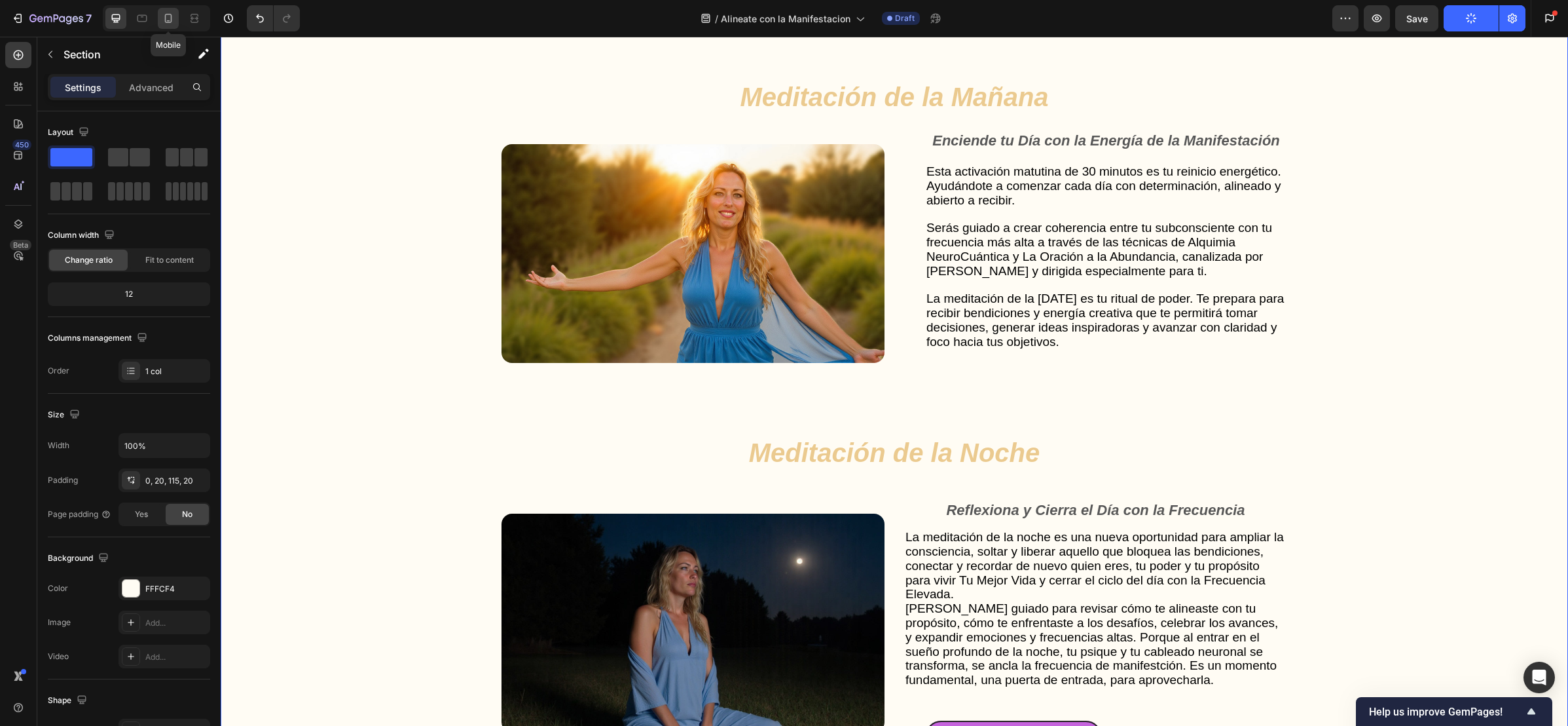
click at [161, 27] on div at bounding box center [168, 18] width 21 height 21
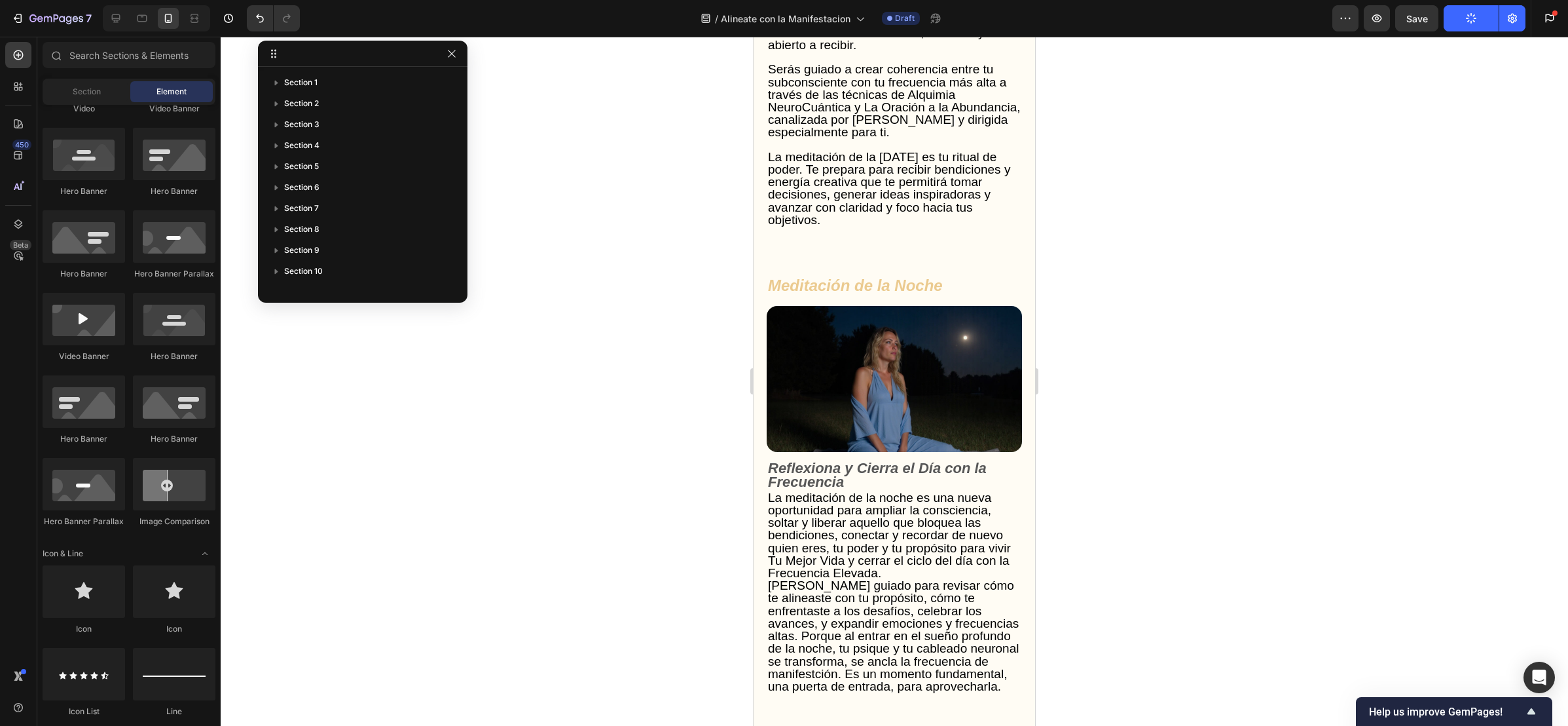
scroll to position [3669, 0]
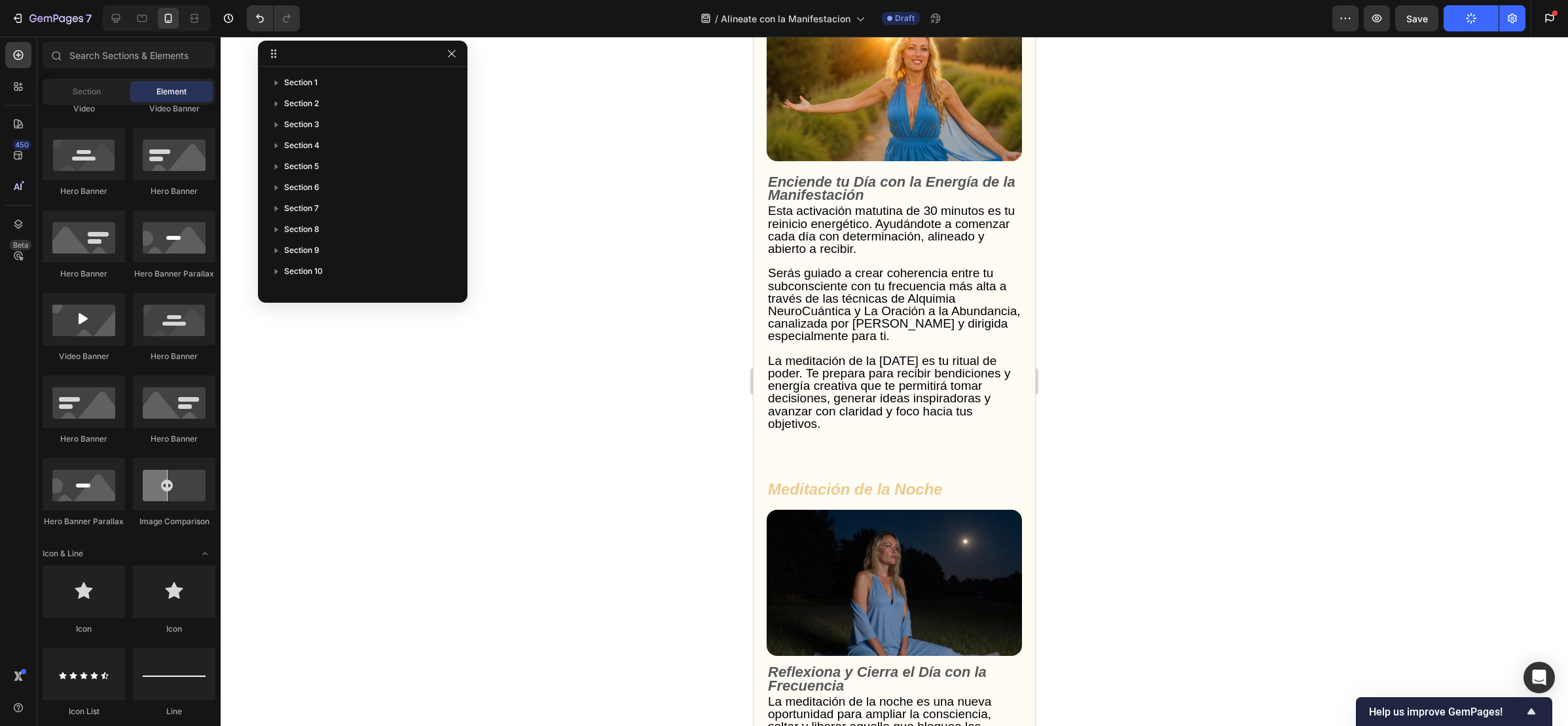
drag, startPoint x: 1029, startPoint y: 290, endPoint x: 1790, endPoint y: 335, distance: 762.3
click at [123, 12] on div at bounding box center [116, 18] width 21 height 21
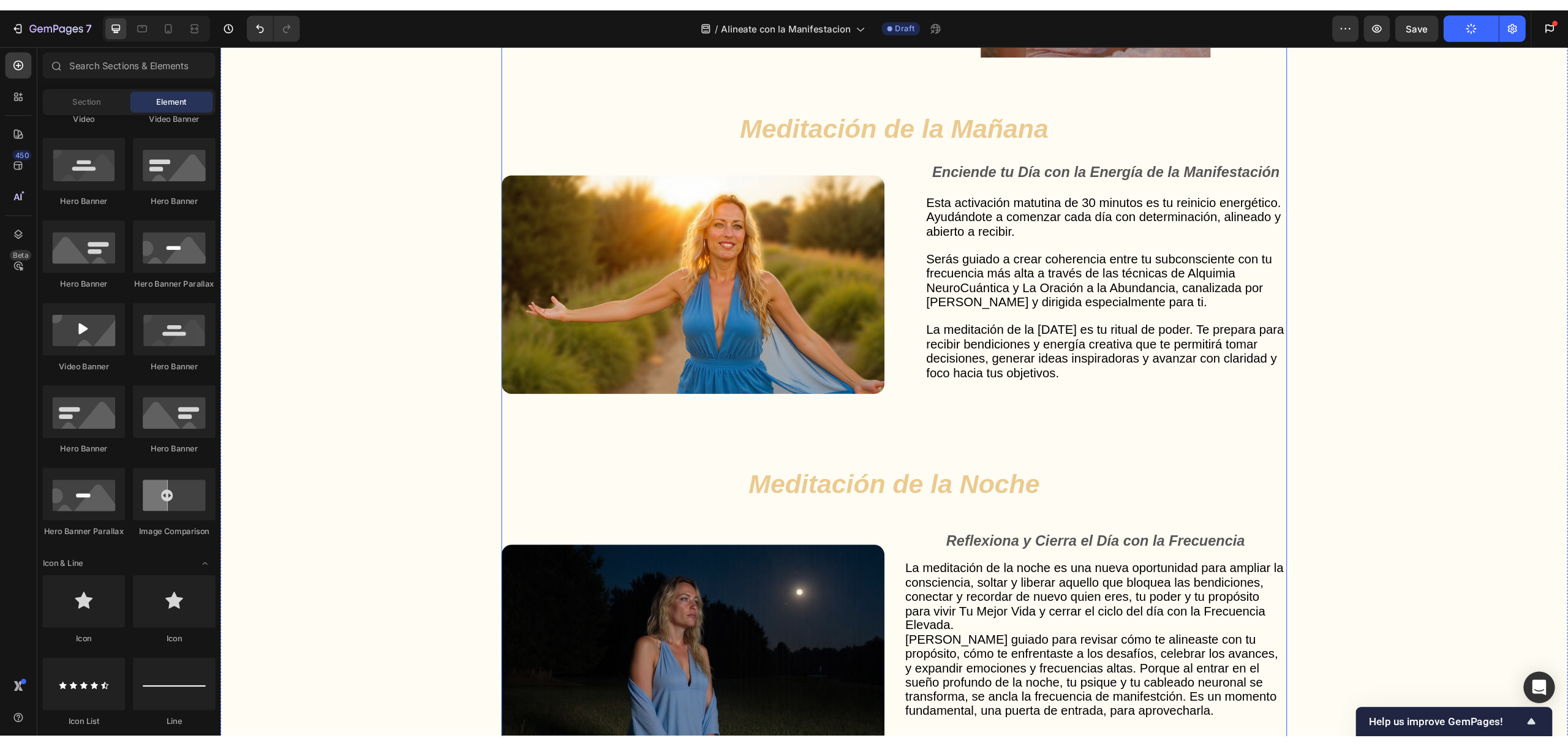
scroll to position [3240, 0]
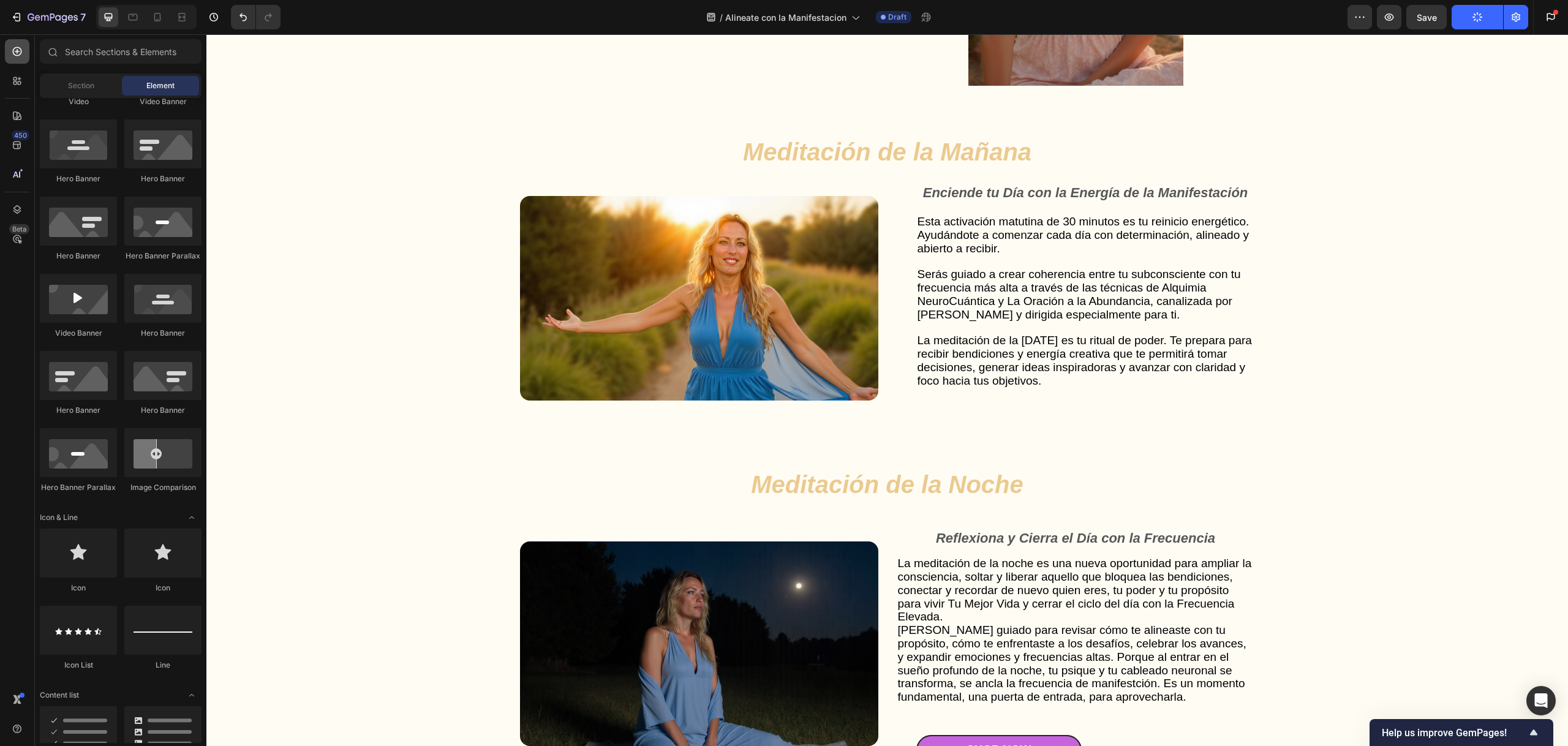
click at [18, 51] on icon at bounding box center [17, 52] width 5 height 5
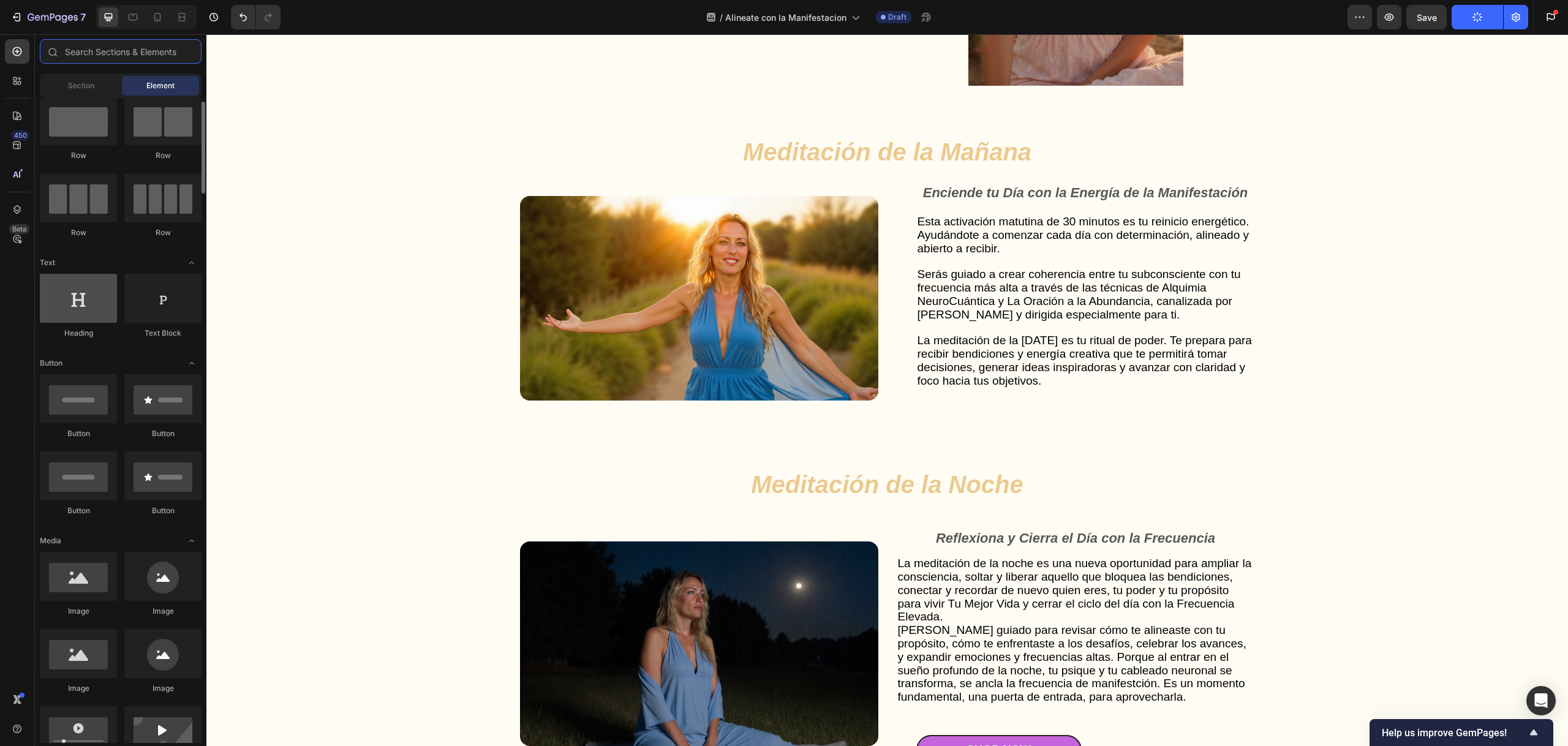
scroll to position [32, 0]
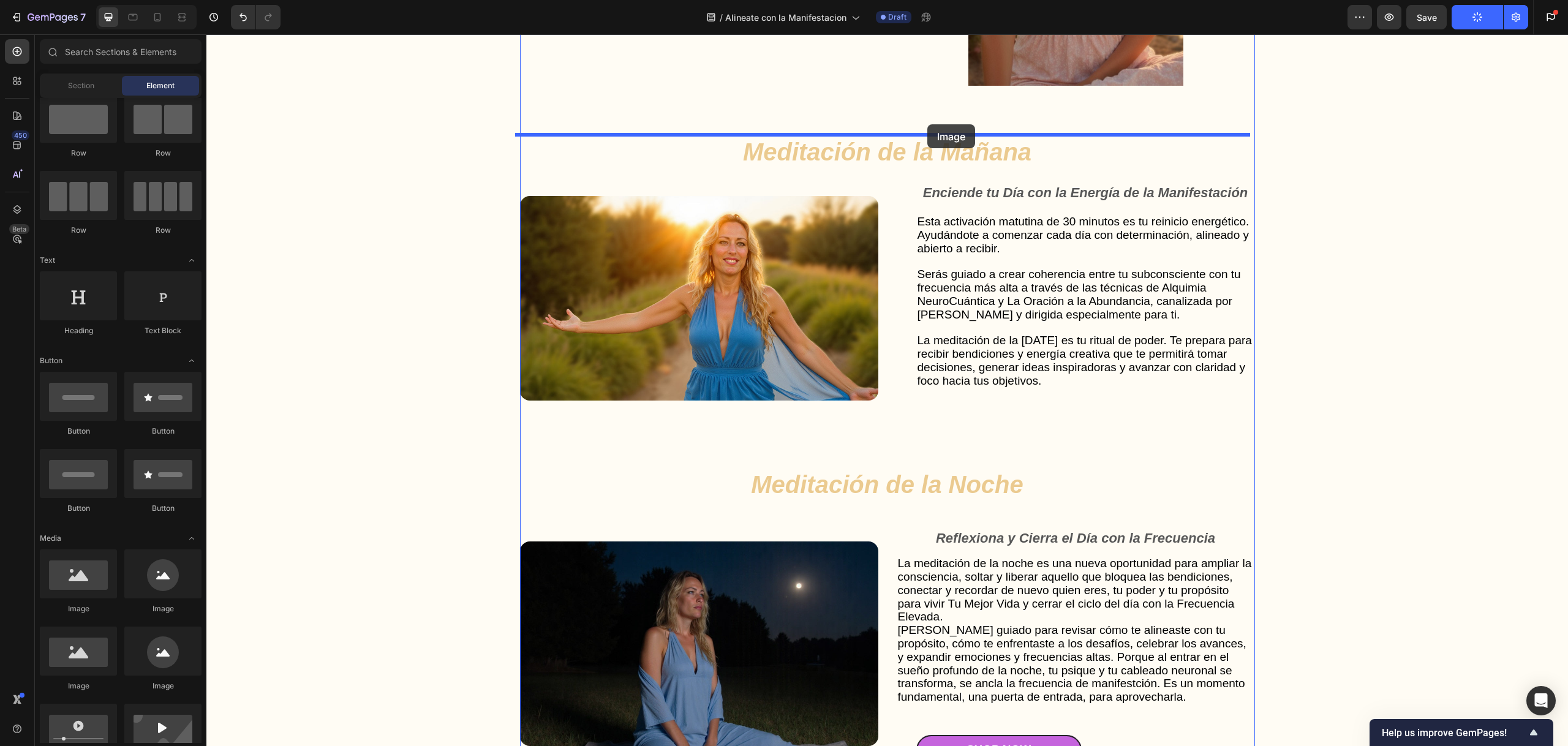
drag, startPoint x: 290, startPoint y: 596, endPoint x: 927, endPoint y: 123, distance: 793.4
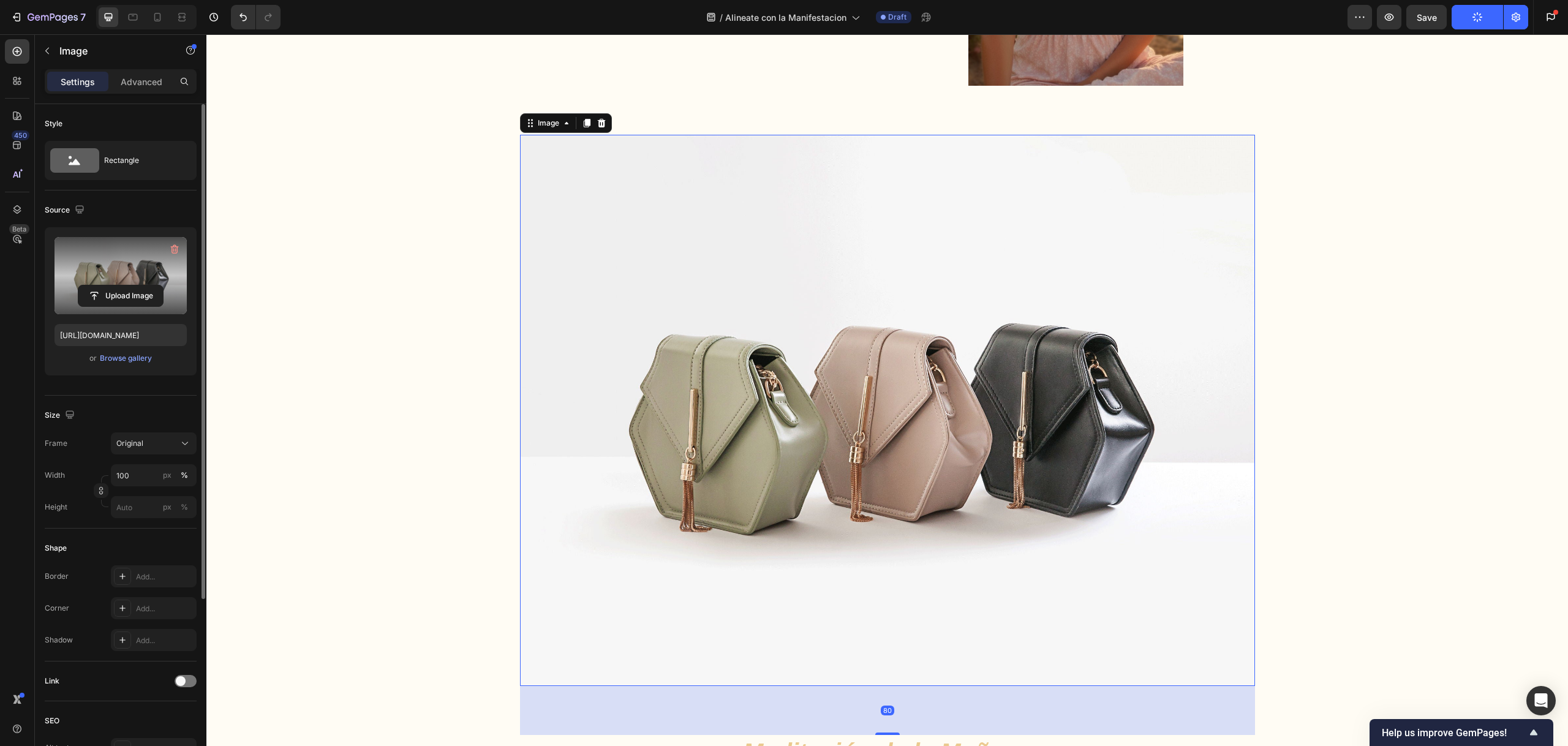
click at [157, 239] on label at bounding box center [121, 275] width 132 height 77
click at [157, 285] on input "file" at bounding box center [120, 296] width 84 height 21
type input "[URL][DOMAIN_NAME]"
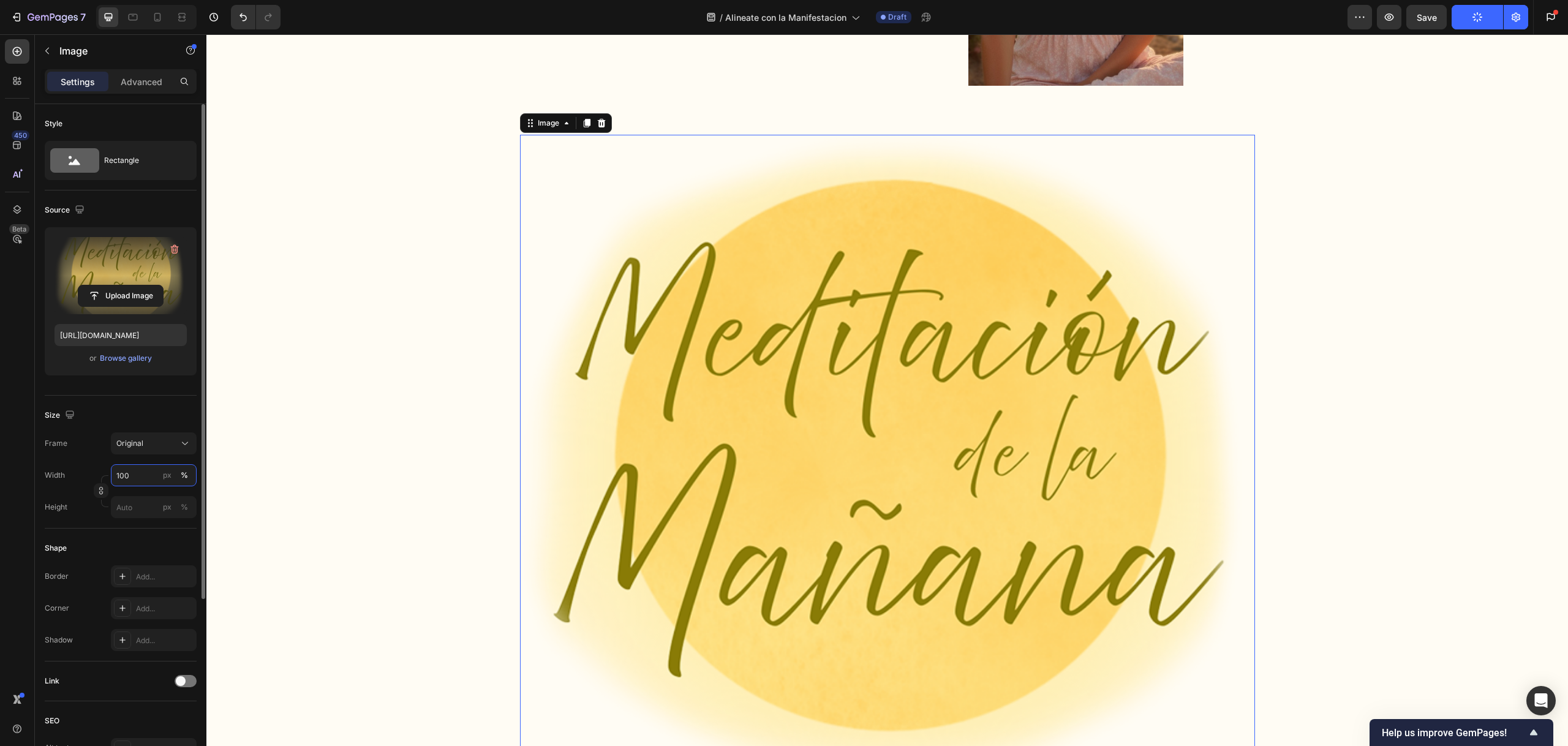
drag, startPoint x: 135, startPoint y: 478, endPoint x: 103, endPoint y: 476, distance: 32.1
click at [103, 476] on div "Width 100 px % Height px %" at bounding box center [120, 491] width 152 height 54
drag, startPoint x: 137, startPoint y: 477, endPoint x: 114, endPoint y: 475, distance: 23.1
click at [114, 475] on input "100" at bounding box center [154, 475] width 86 height 22
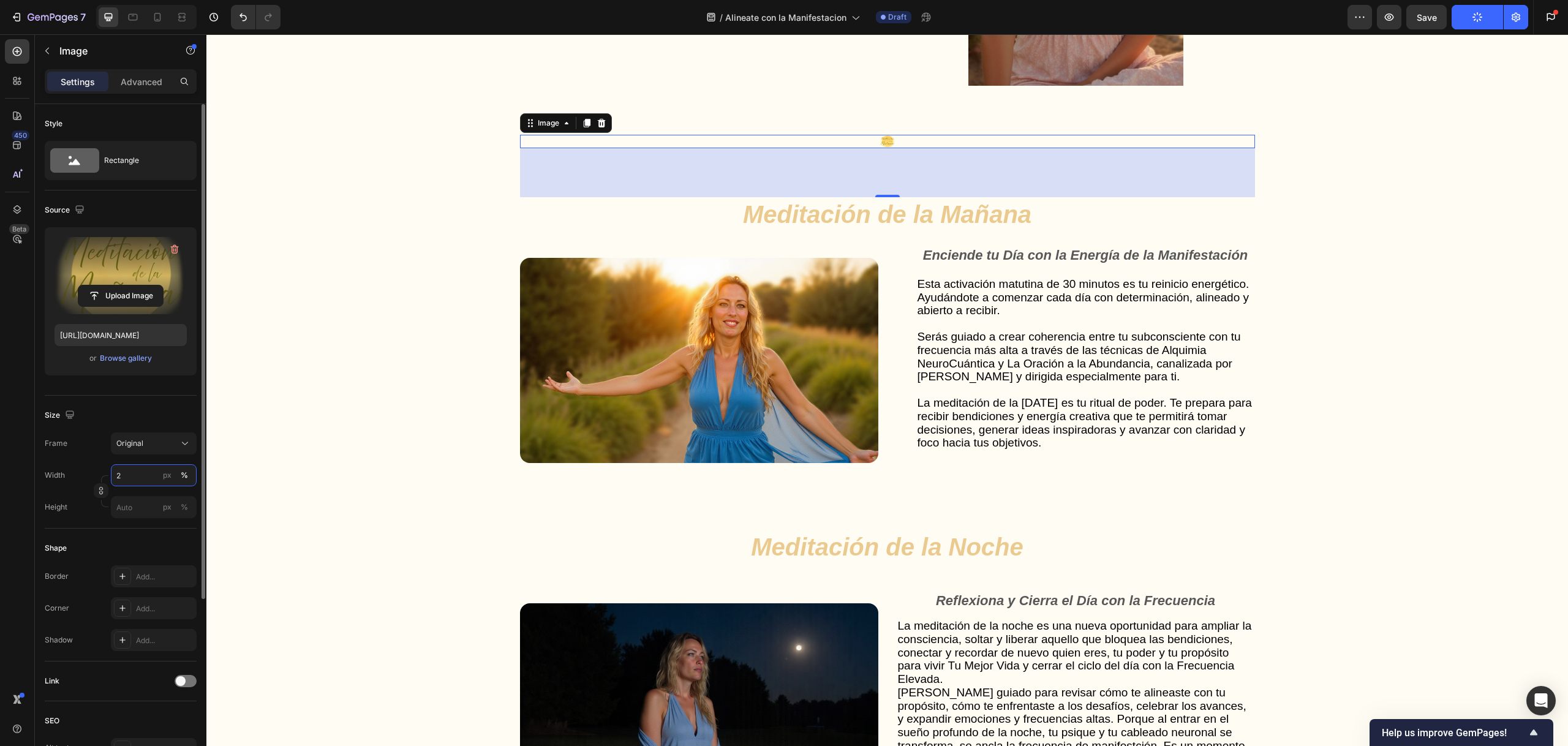
type input "20"
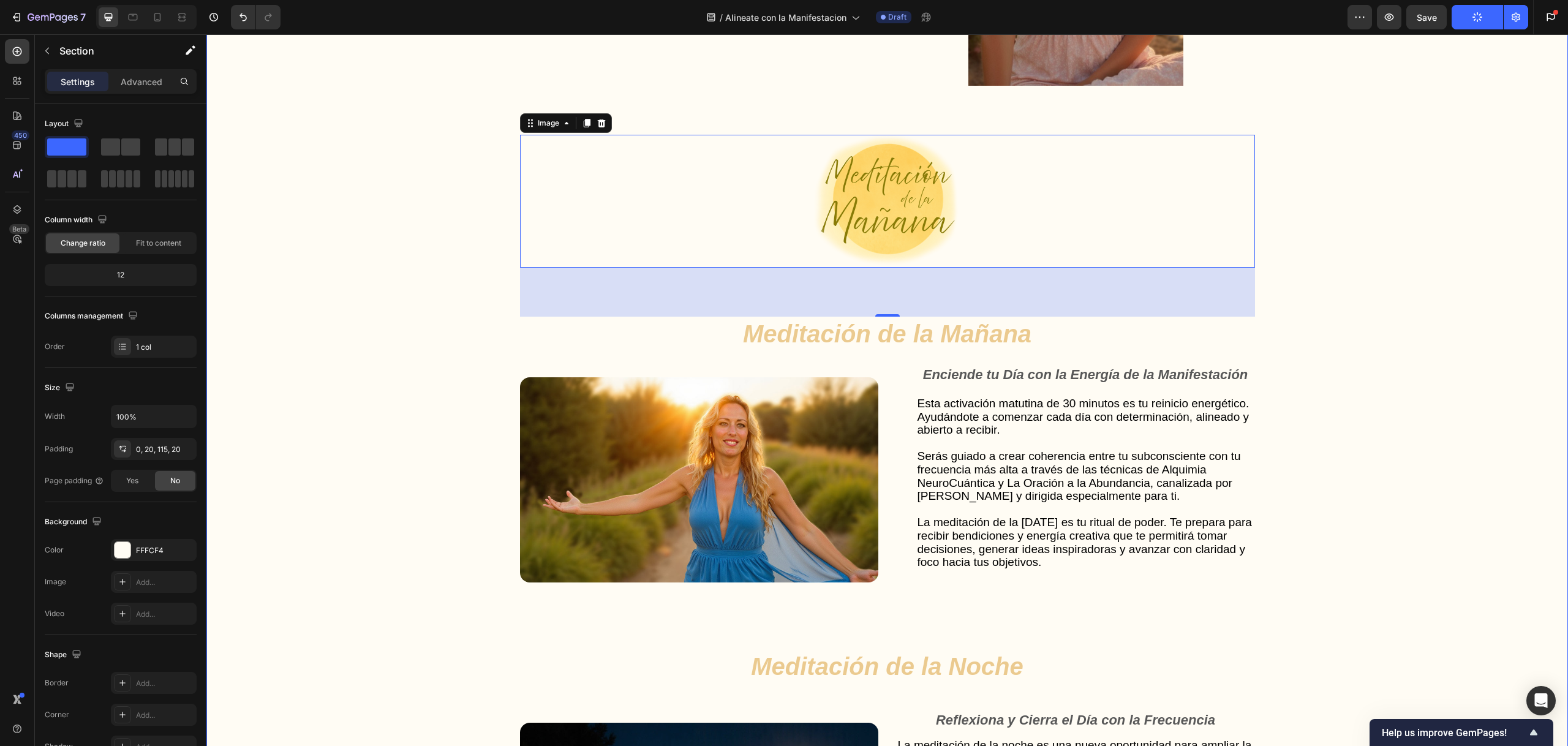
click at [319, 412] on div "Gut Health Powerhouse Heading “He acompañado a miles de personas en procesos de…" at bounding box center [887, 513] width 1337 height 1494
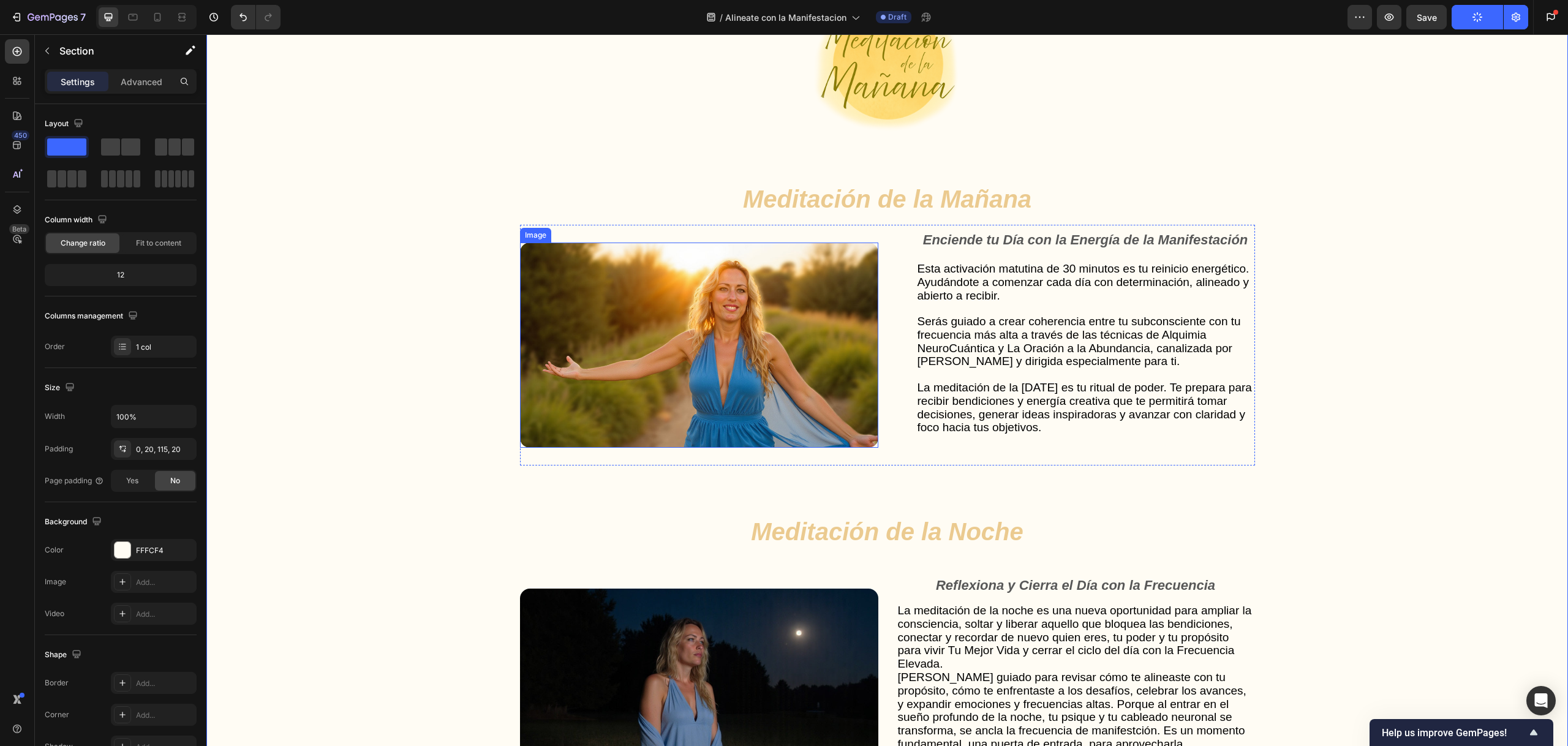
scroll to position [3268, 0]
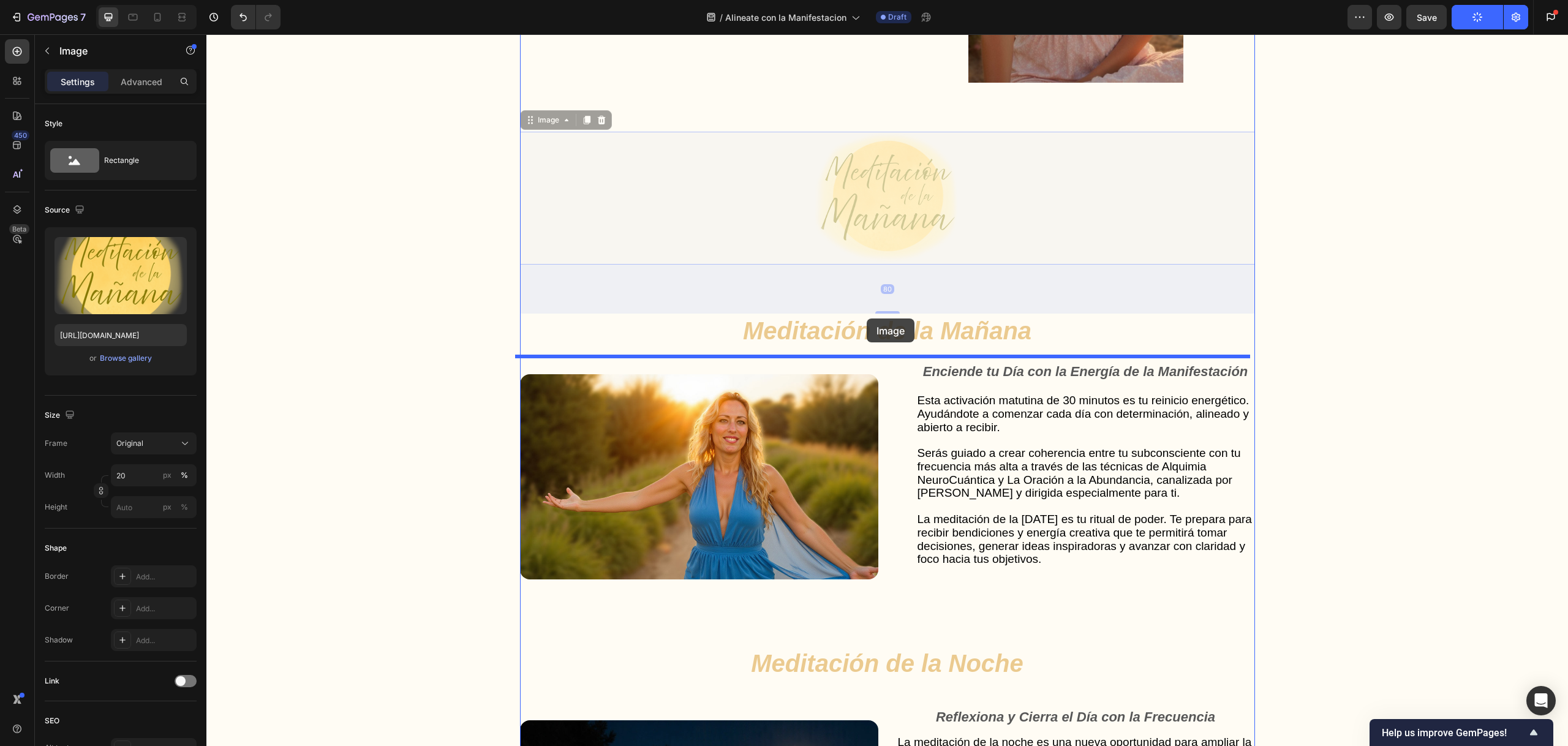
drag, startPoint x: 533, startPoint y: 126, endPoint x: 866, endPoint y: 319, distance: 384.9
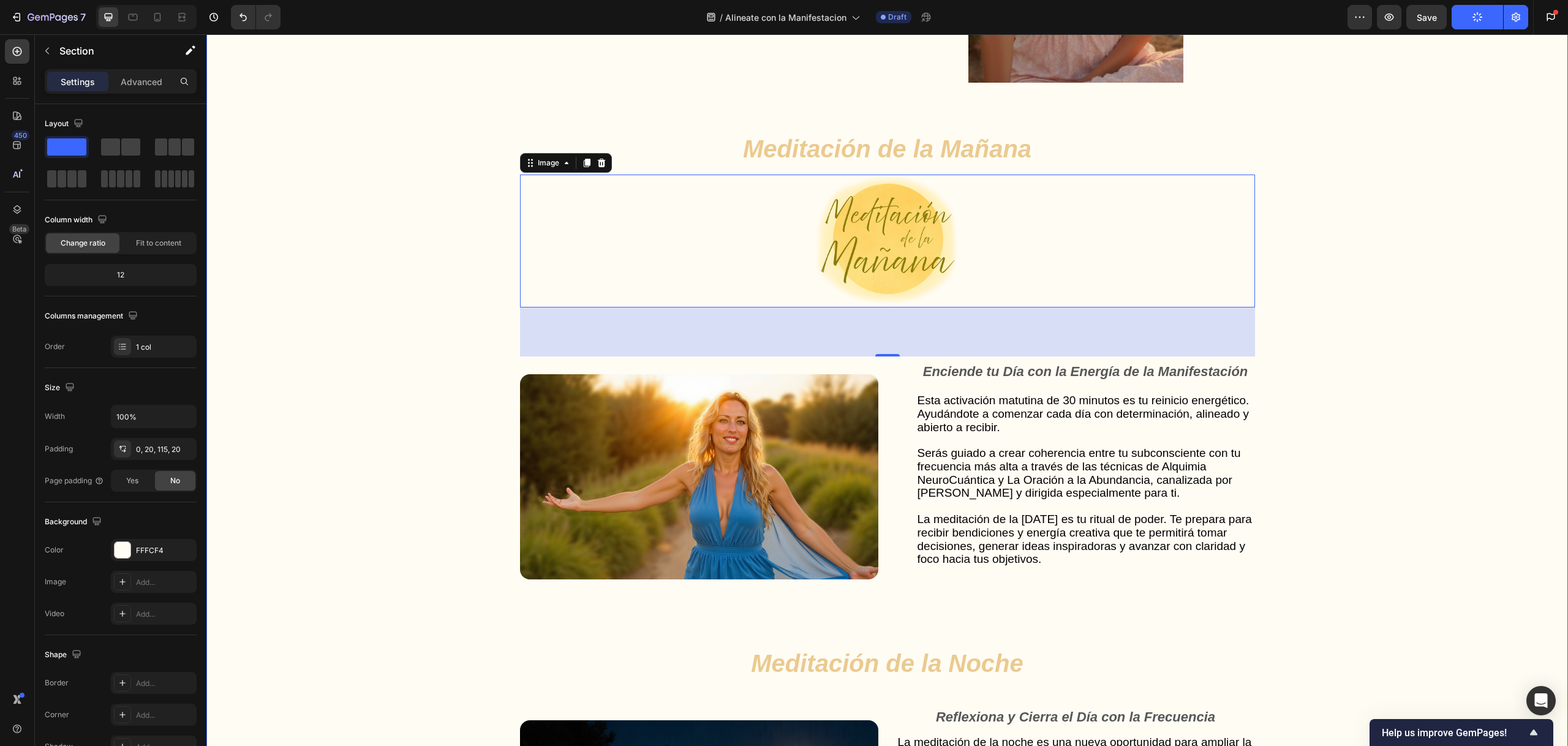
click at [471, 246] on div "Gut Health Powerhouse Heading “He acompañado a miles de personas en procesos de…" at bounding box center [887, 510] width 1337 height 1494
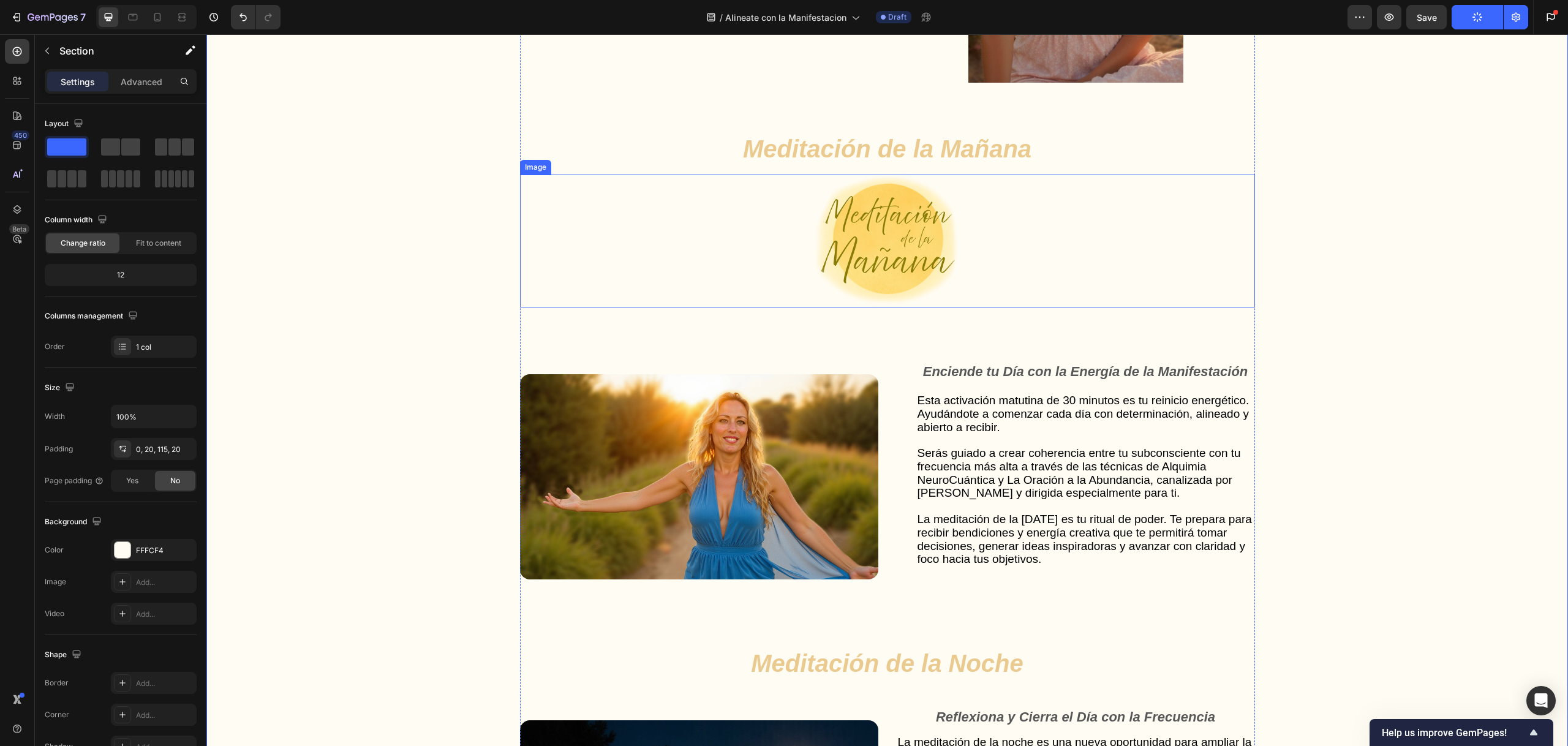
scroll to position [3265, 0]
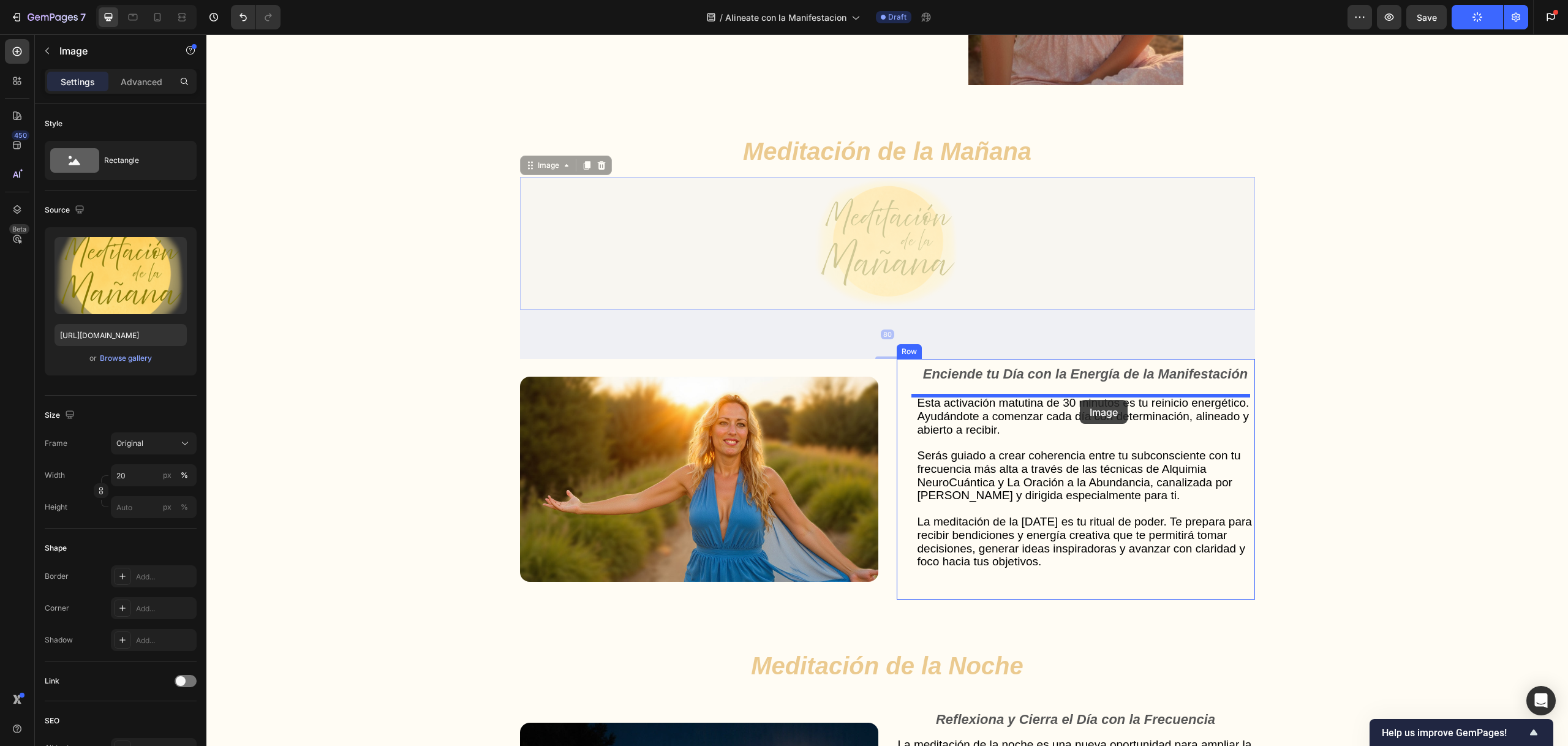
drag, startPoint x: 535, startPoint y: 172, endPoint x: 1080, endPoint y: 400, distance: 590.8
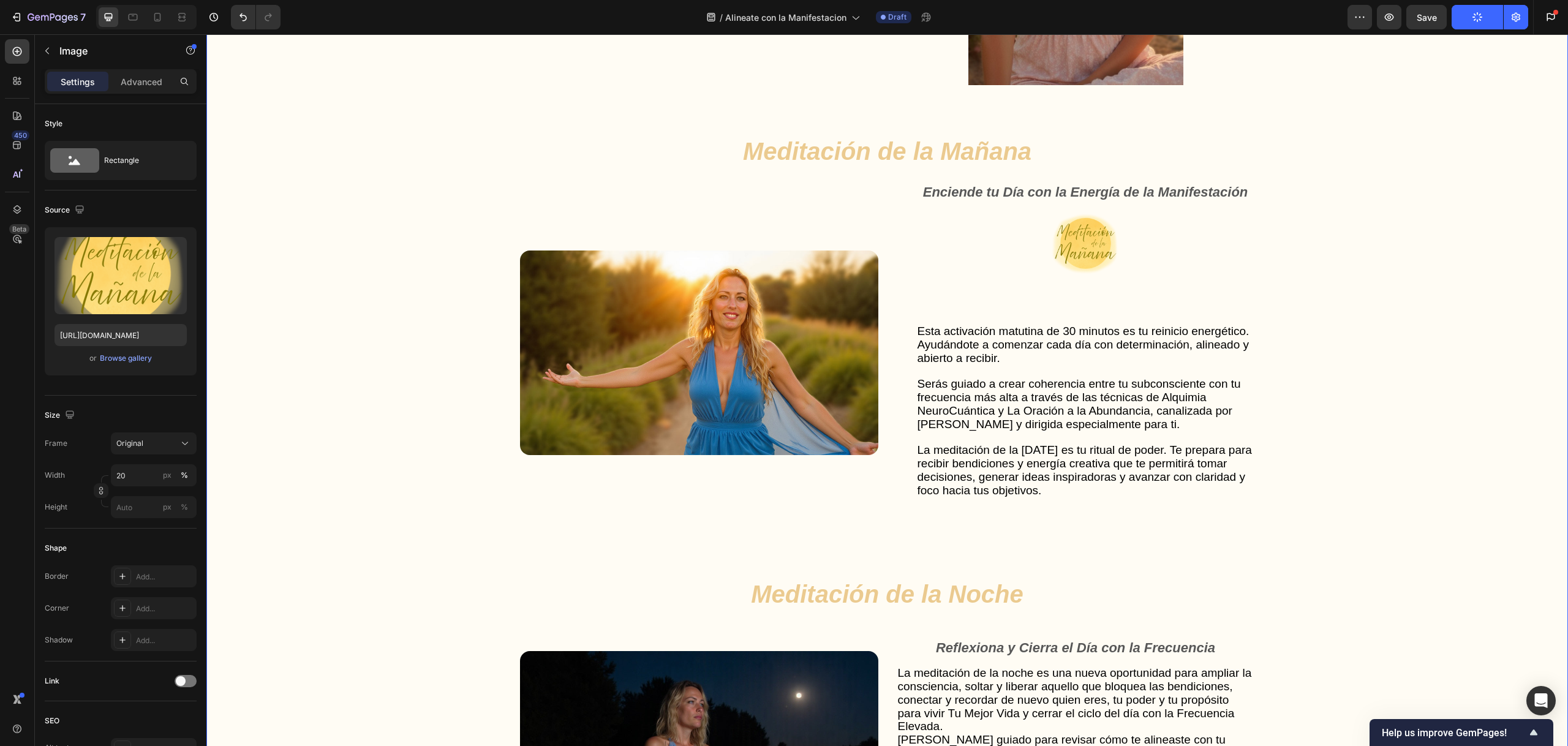
click at [1385, 357] on div "Gut Health Powerhouse Heading “He acompañado a miles de personas en procesos de…" at bounding box center [887, 476] width 1337 height 1422
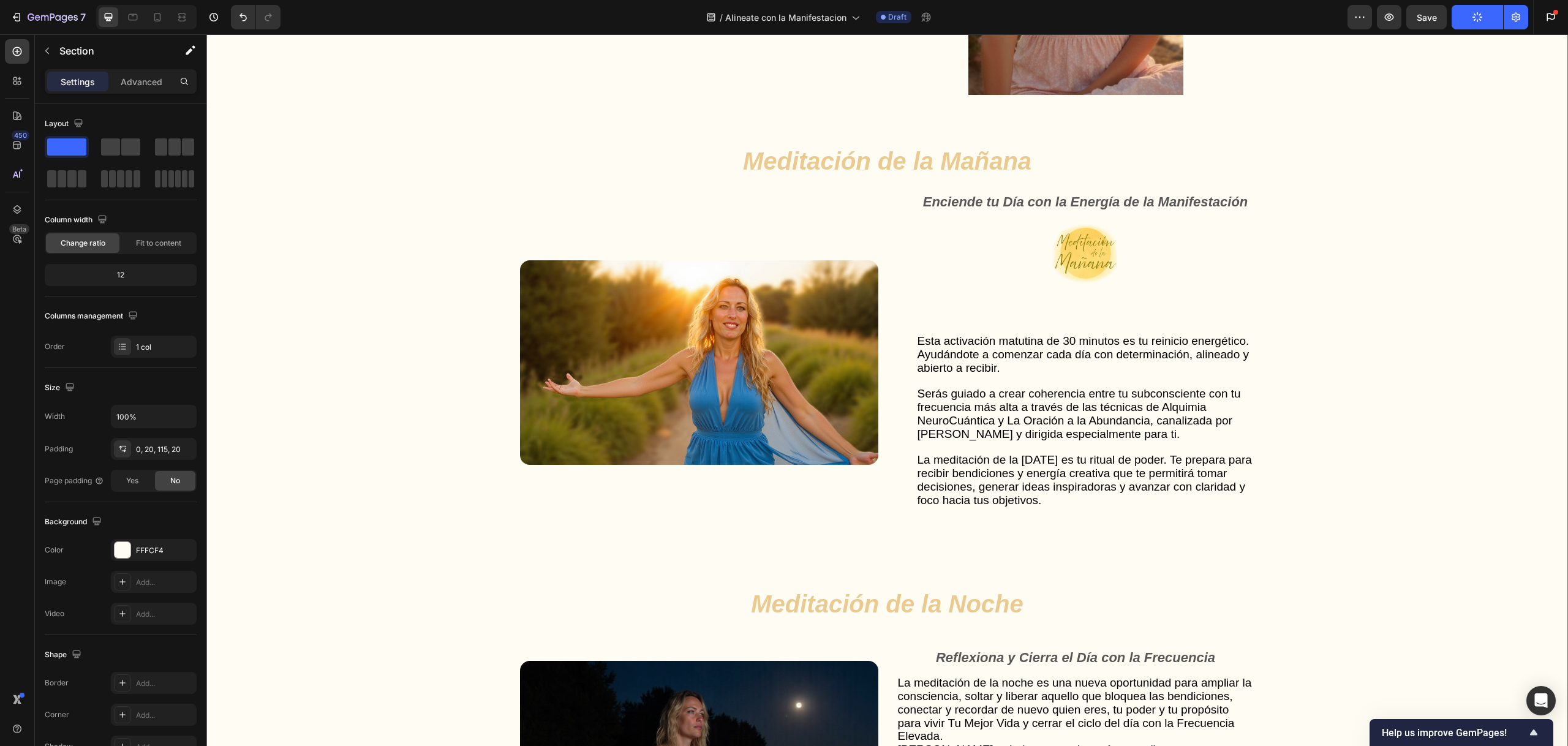
scroll to position [3248, 0]
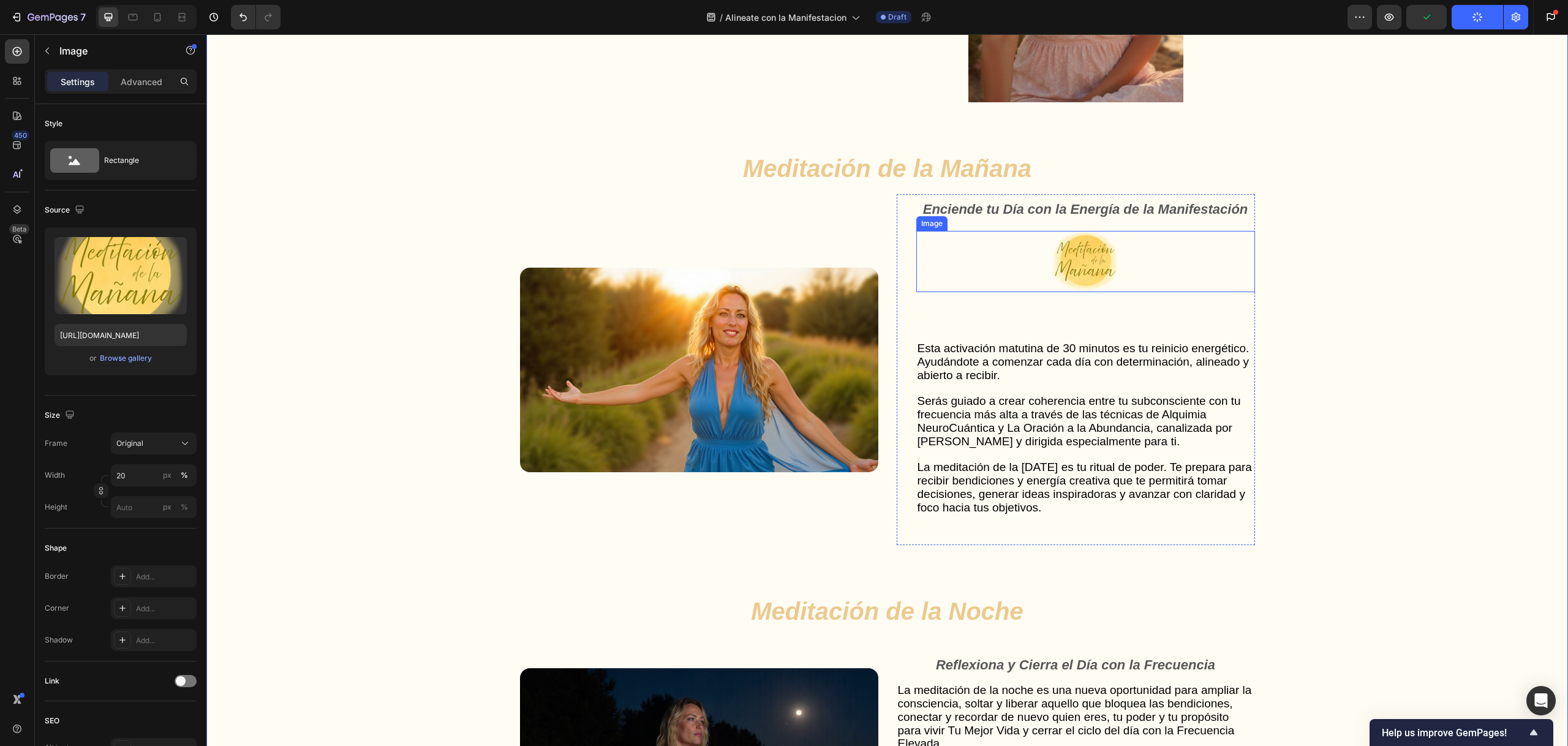
click at [948, 253] on div at bounding box center [1086, 261] width 339 height 61
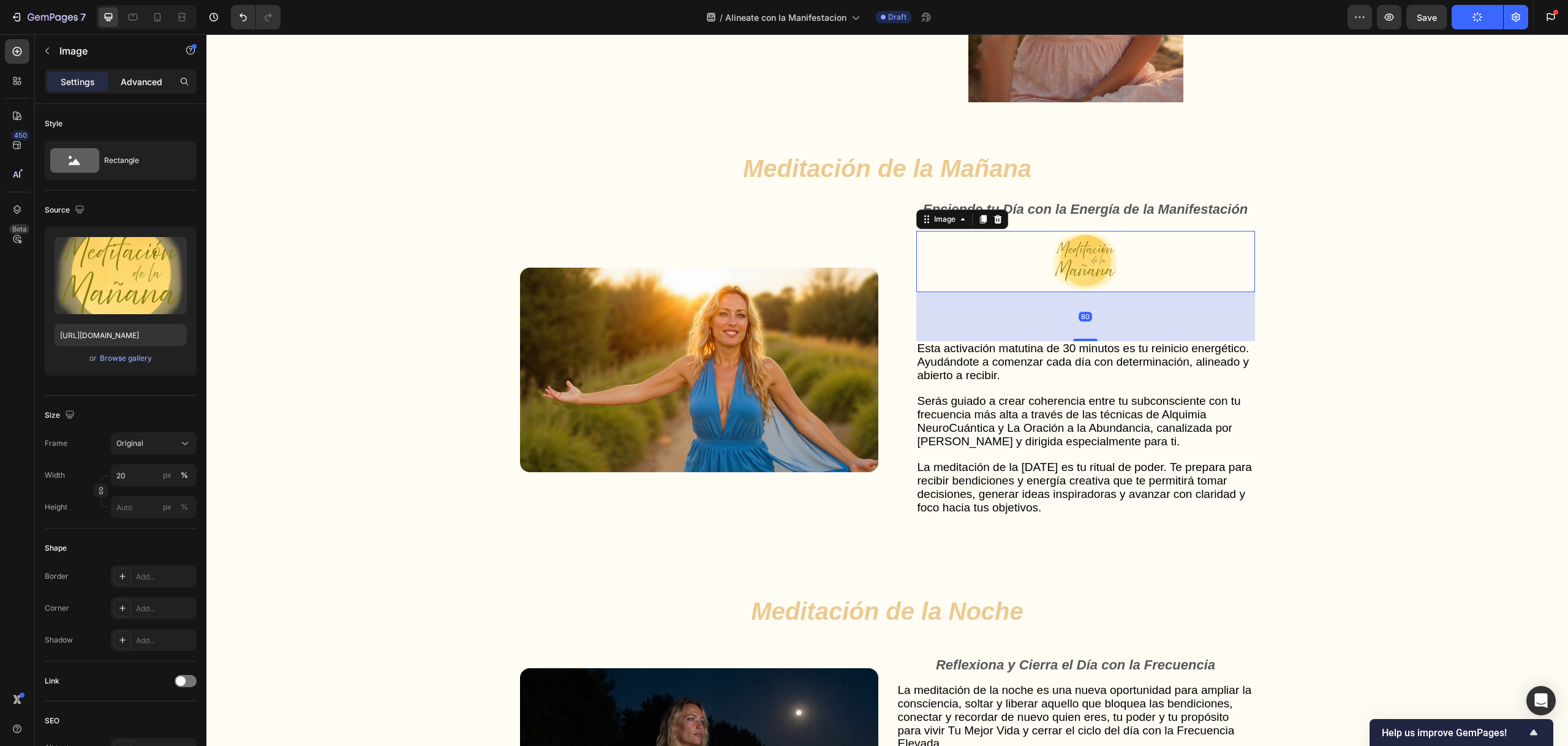
click at [134, 81] on p "Advanced" at bounding box center [142, 82] width 42 height 13
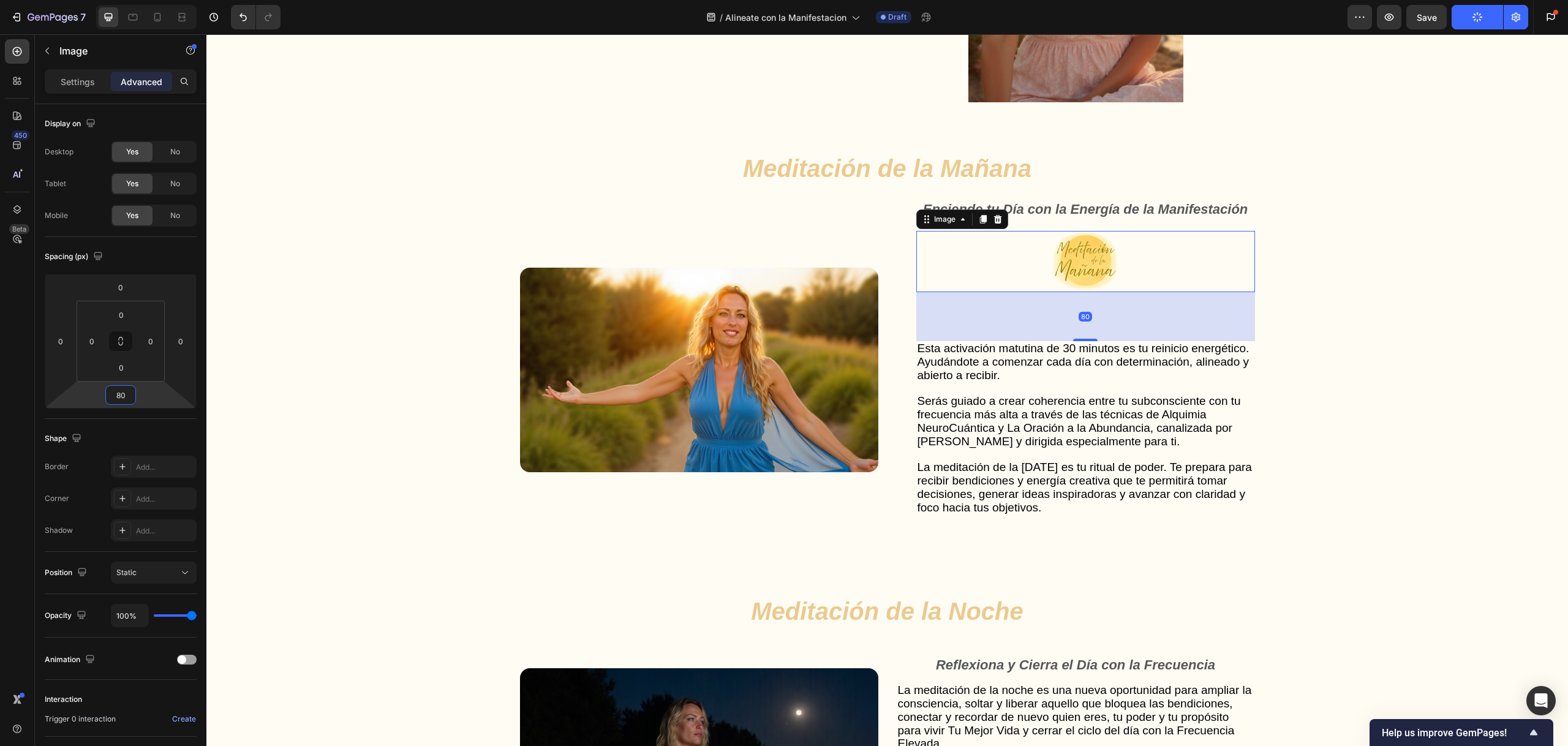
click at [114, 398] on input "80" at bounding box center [120, 395] width 25 height 18
drag, startPoint x: 689, startPoint y: 140, endPoint x: 719, endPoint y: 147, distance: 30.8
click at [690, 140] on div "Gut Health Powerhouse Heading “He acompañado a miles de personas en procesos de…" at bounding box center [887, 493] width 735 height 1422
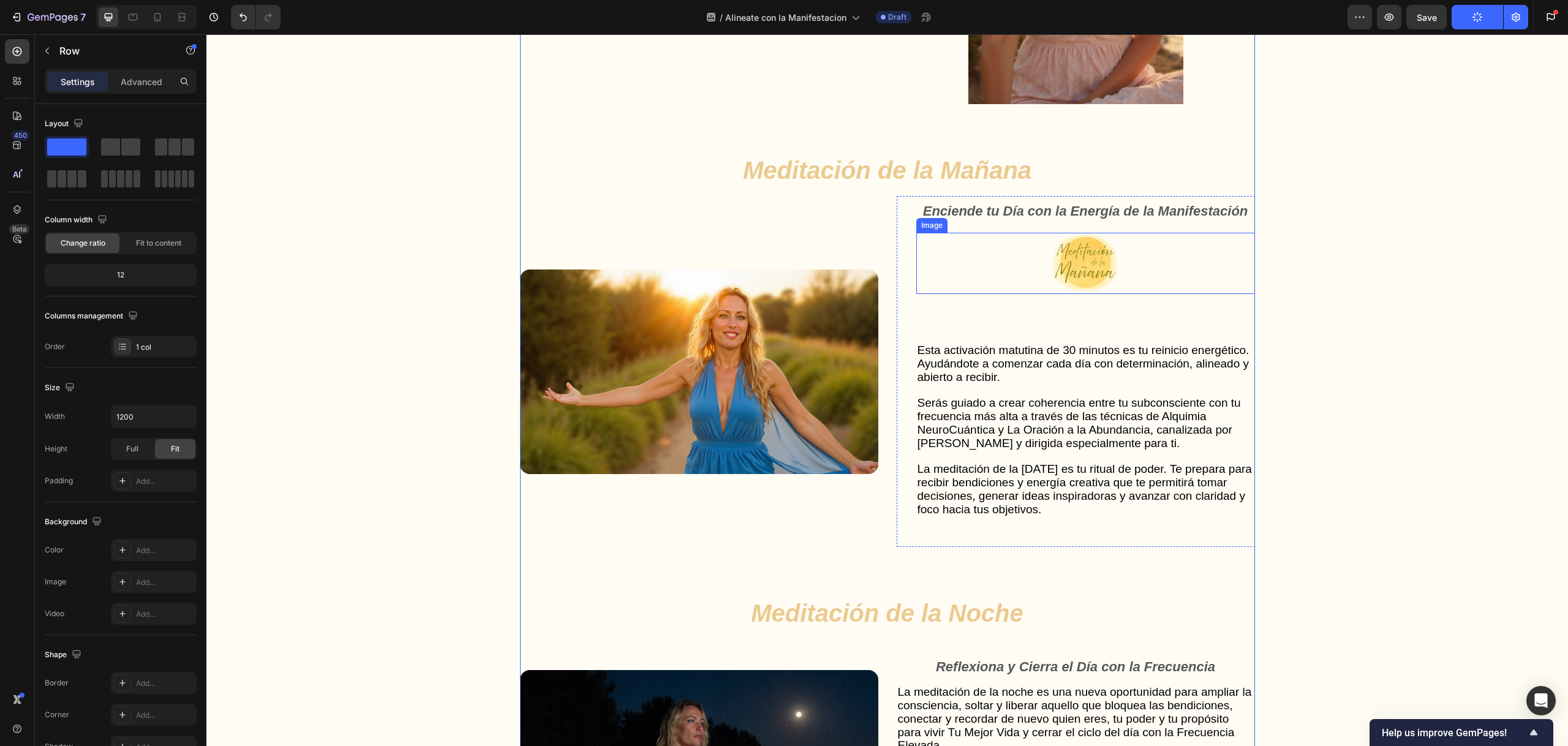
scroll to position [3245, 0]
click at [243, 15] on icon "Undo/Redo" at bounding box center [243, 17] width 8 height 8
click at [243, 16] on icon "Undo/Redo" at bounding box center [242, 17] width 12 height 12
click at [244, 21] on icon "Undo/Redo" at bounding box center [242, 17] width 12 height 12
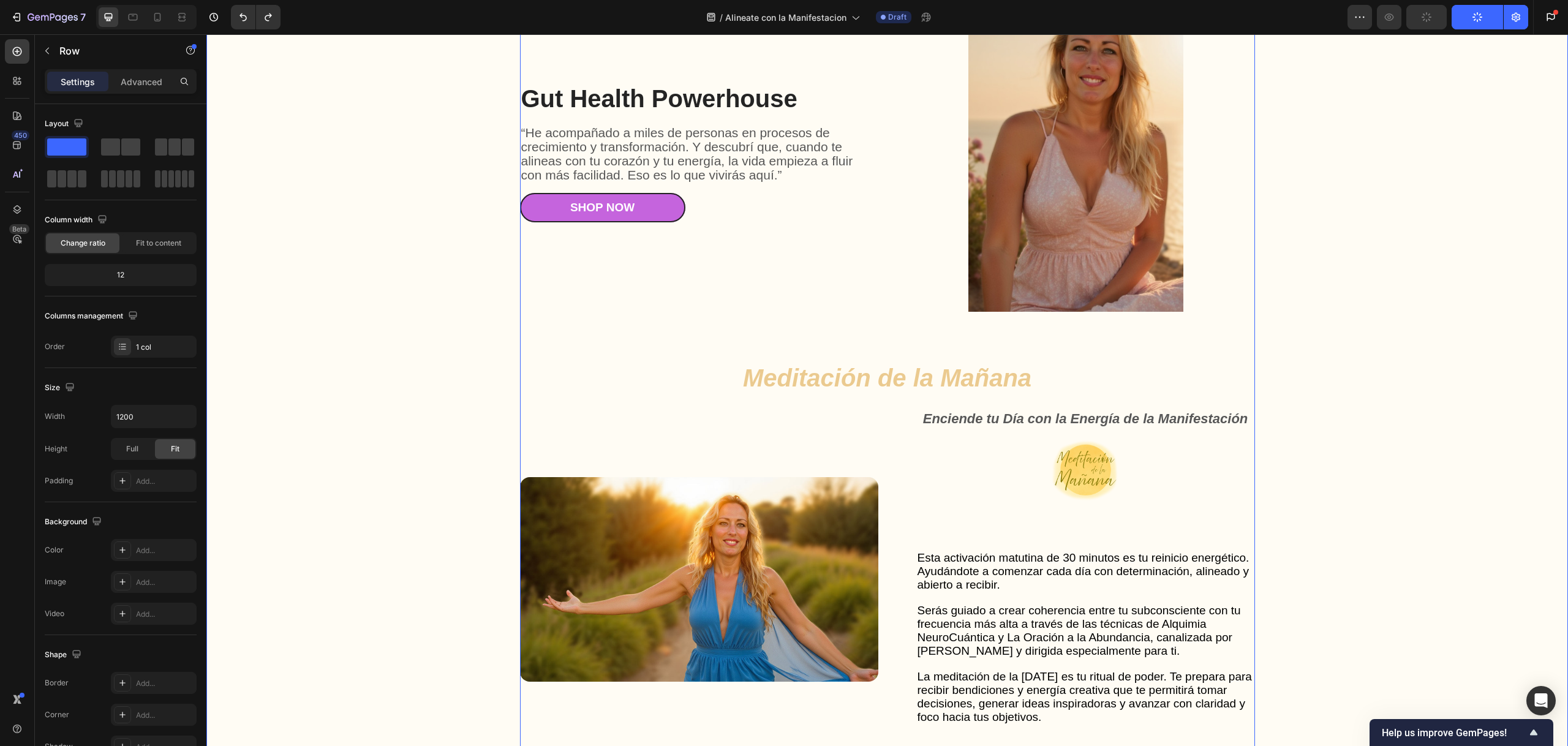
scroll to position [3036, 0]
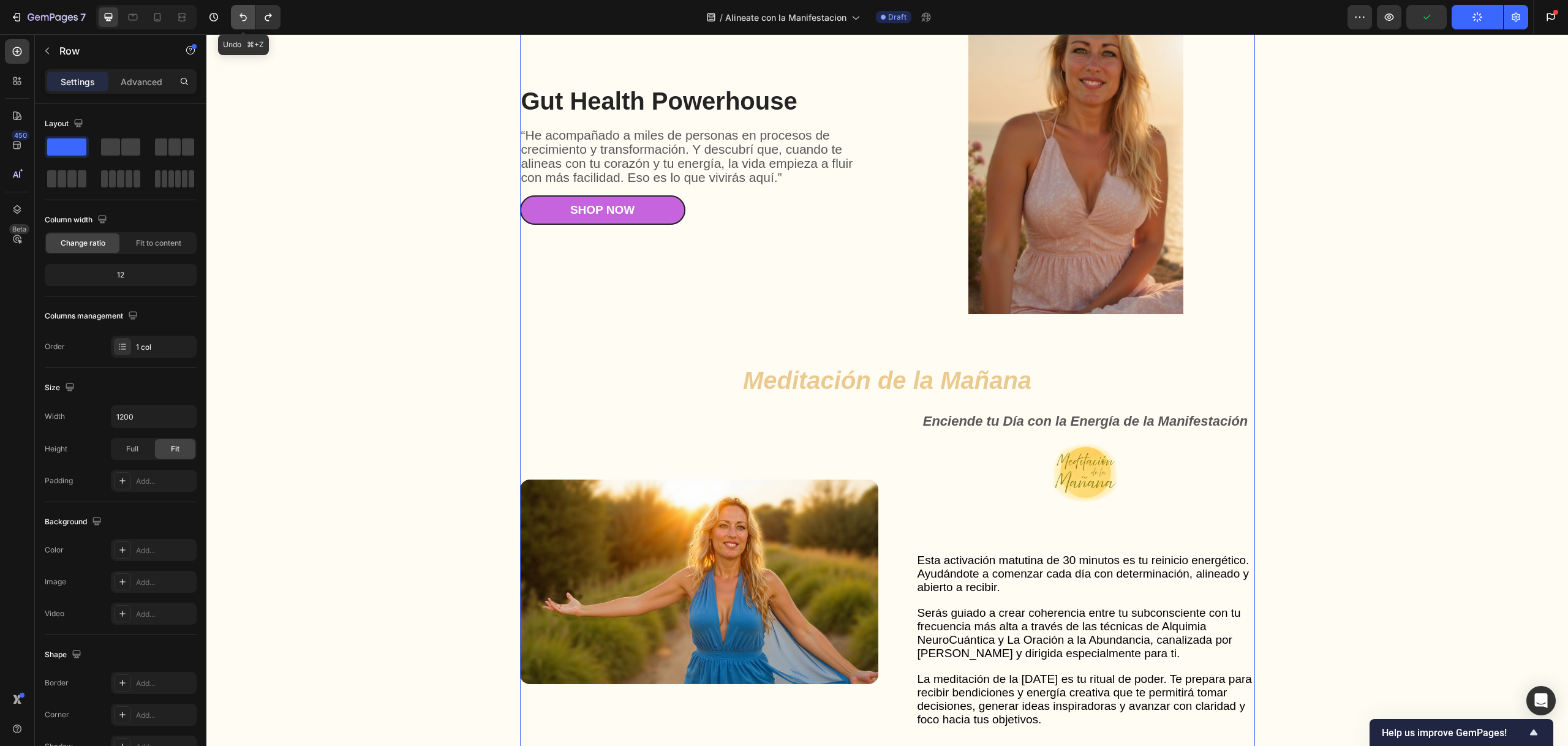
click at [234, 16] on button "Undo/Redo" at bounding box center [243, 17] width 25 height 25
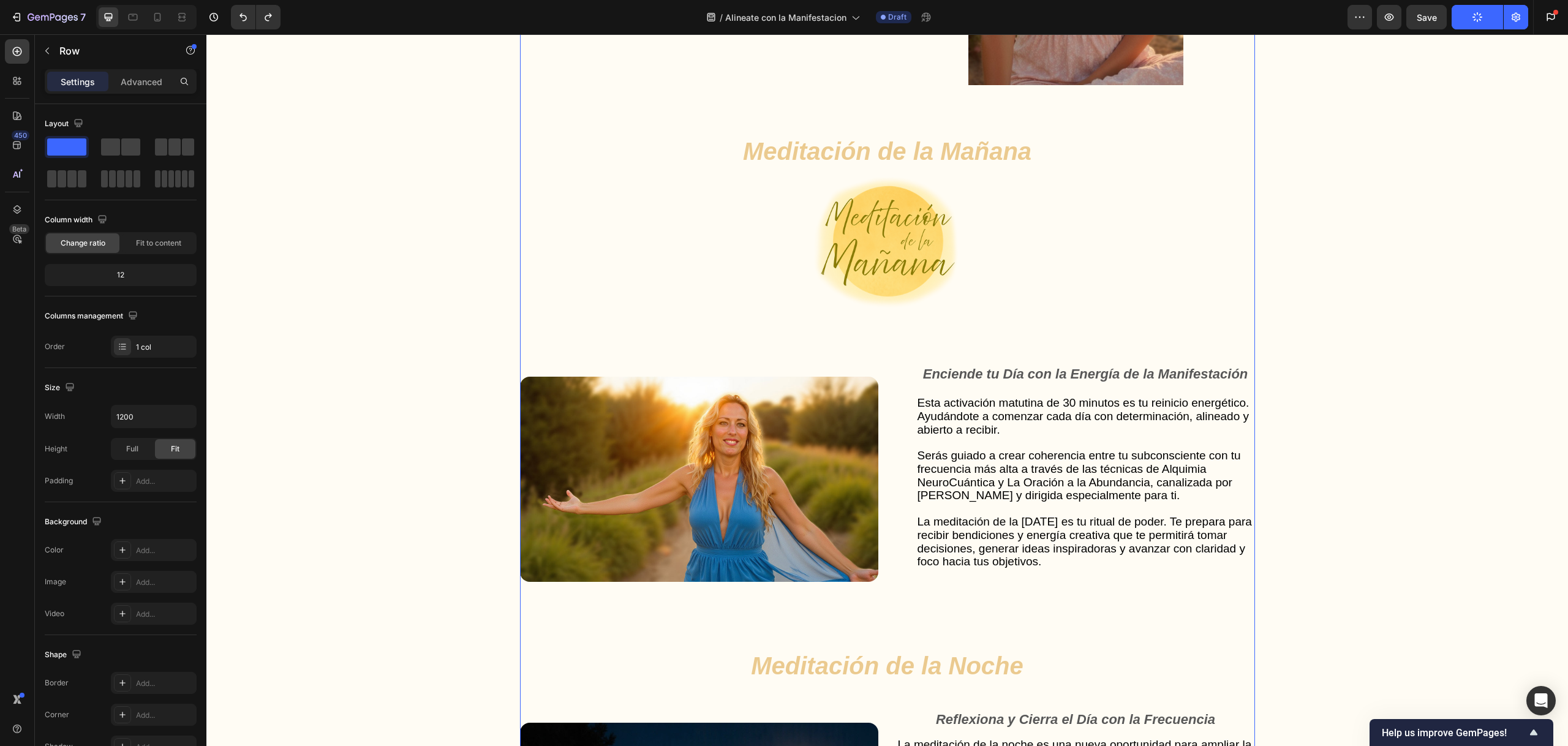
scroll to position [3276, 0]
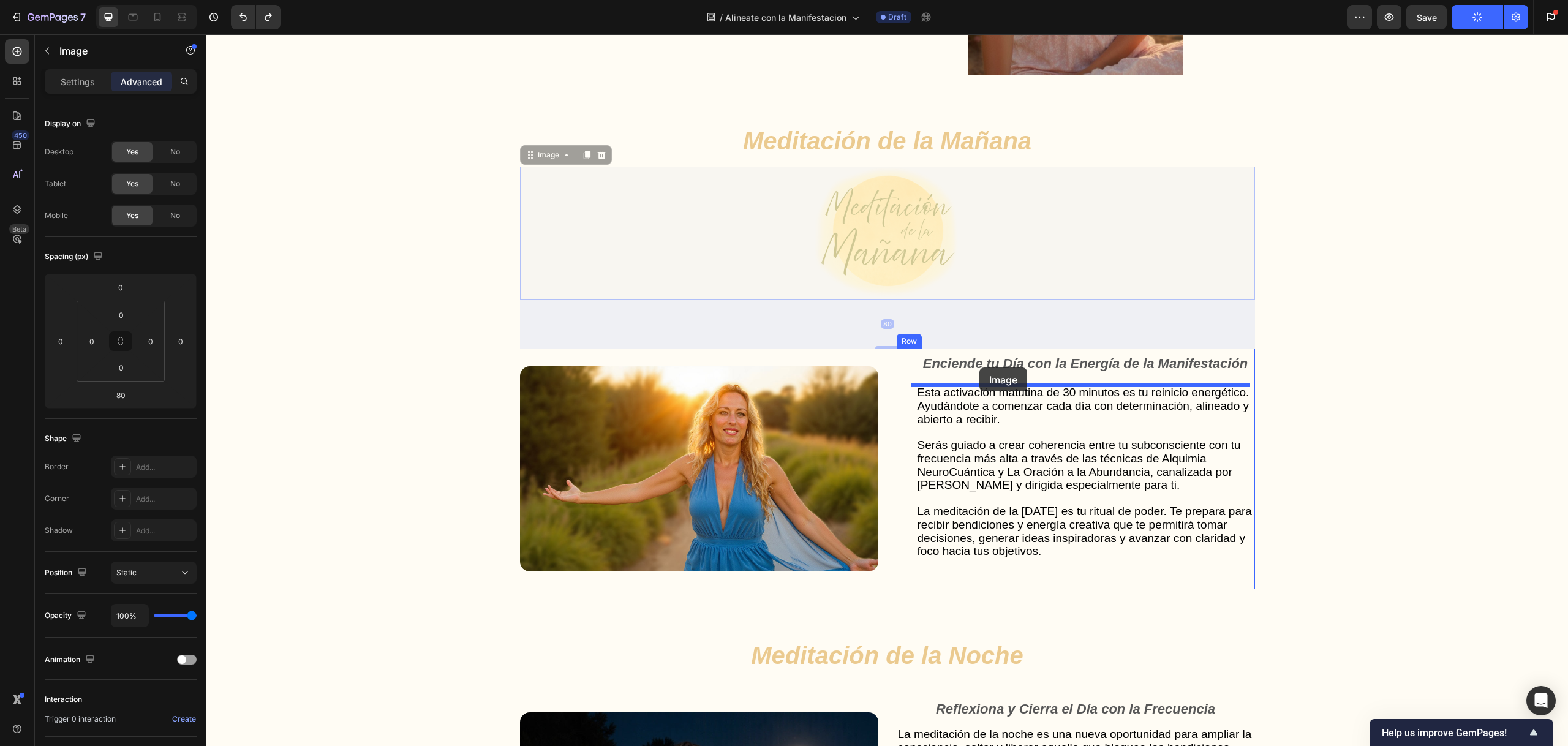
drag, startPoint x: 910, startPoint y: 226, endPoint x: 979, endPoint y: 367, distance: 157.0
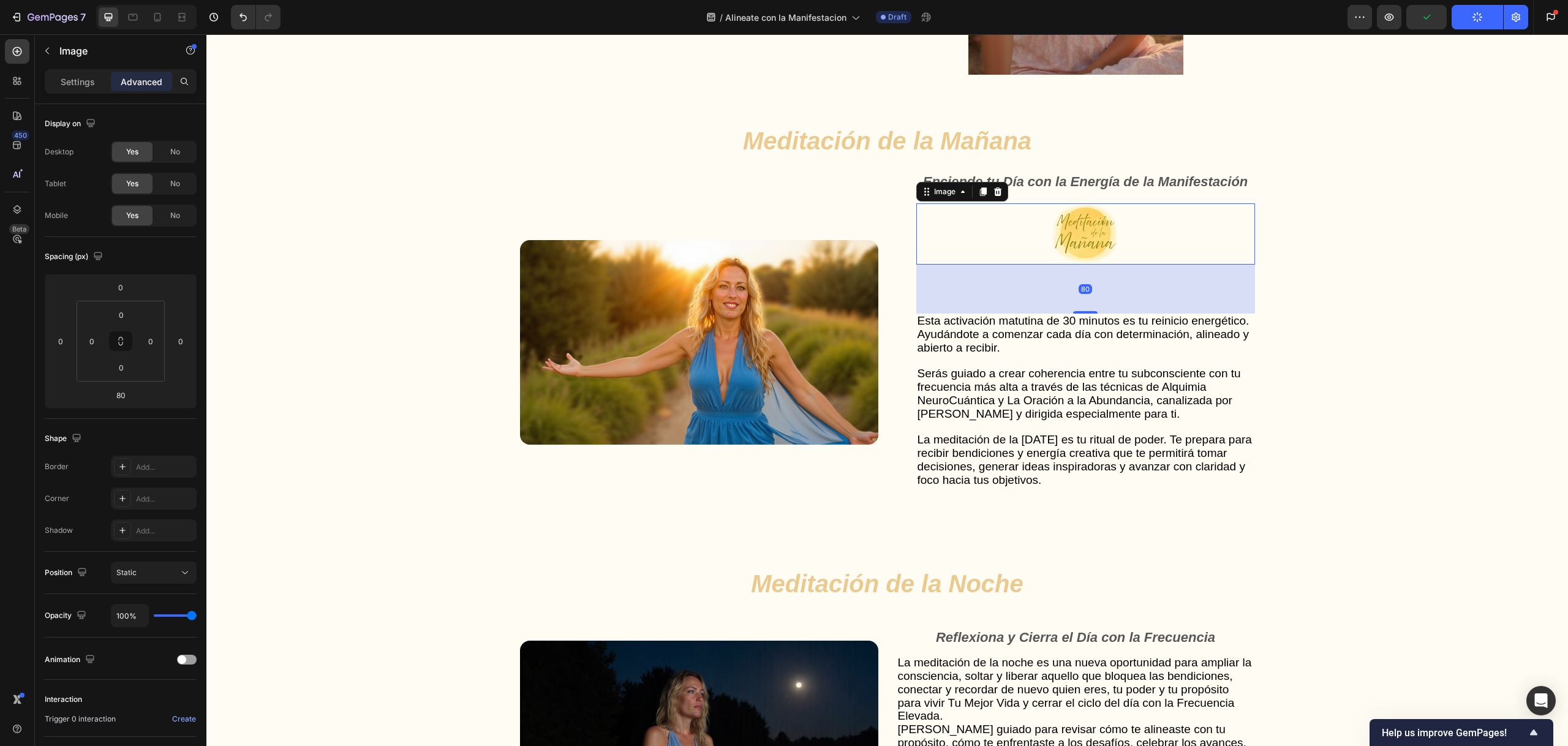
click at [1084, 235] on img at bounding box center [1086, 234] width 68 height 61
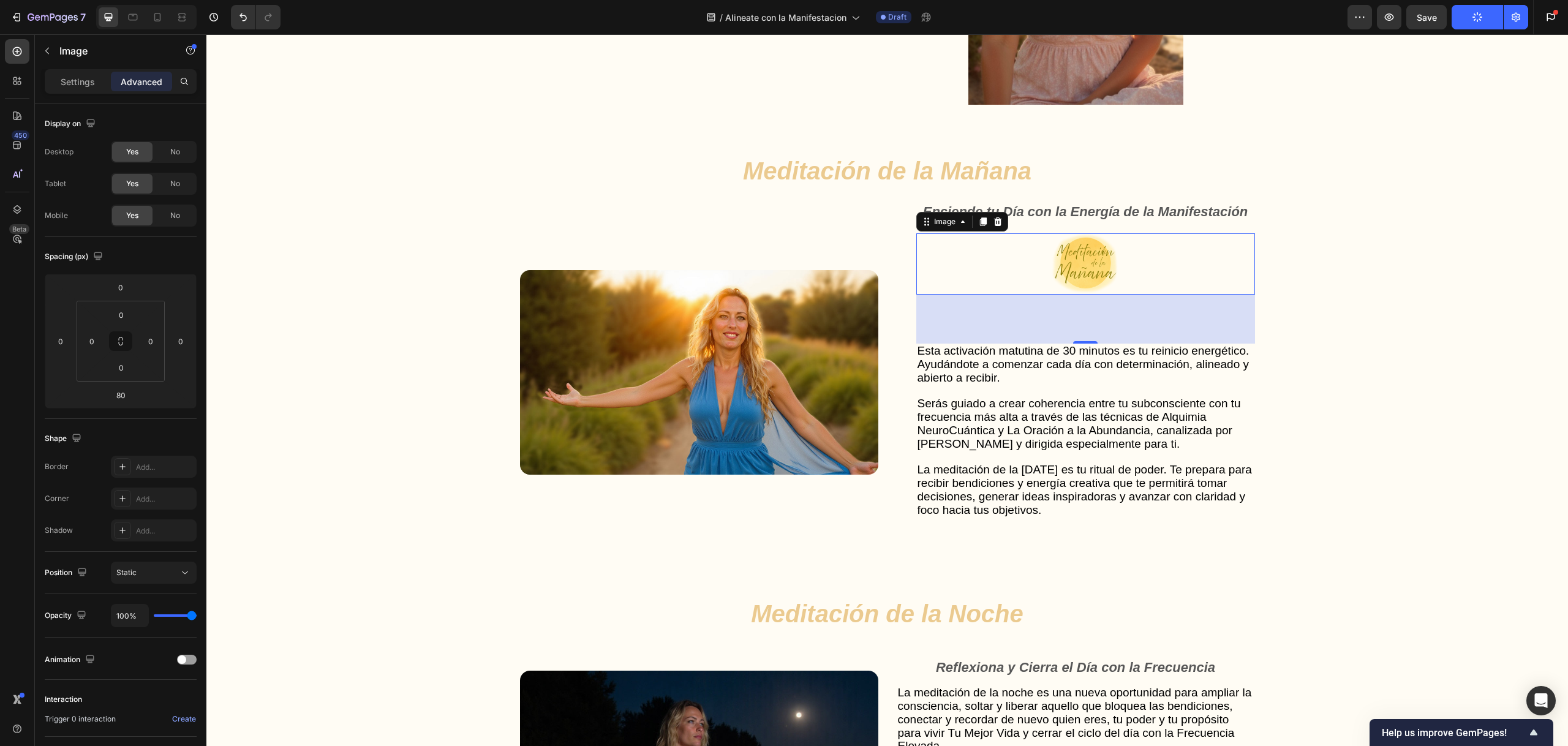
scroll to position [3026, 0]
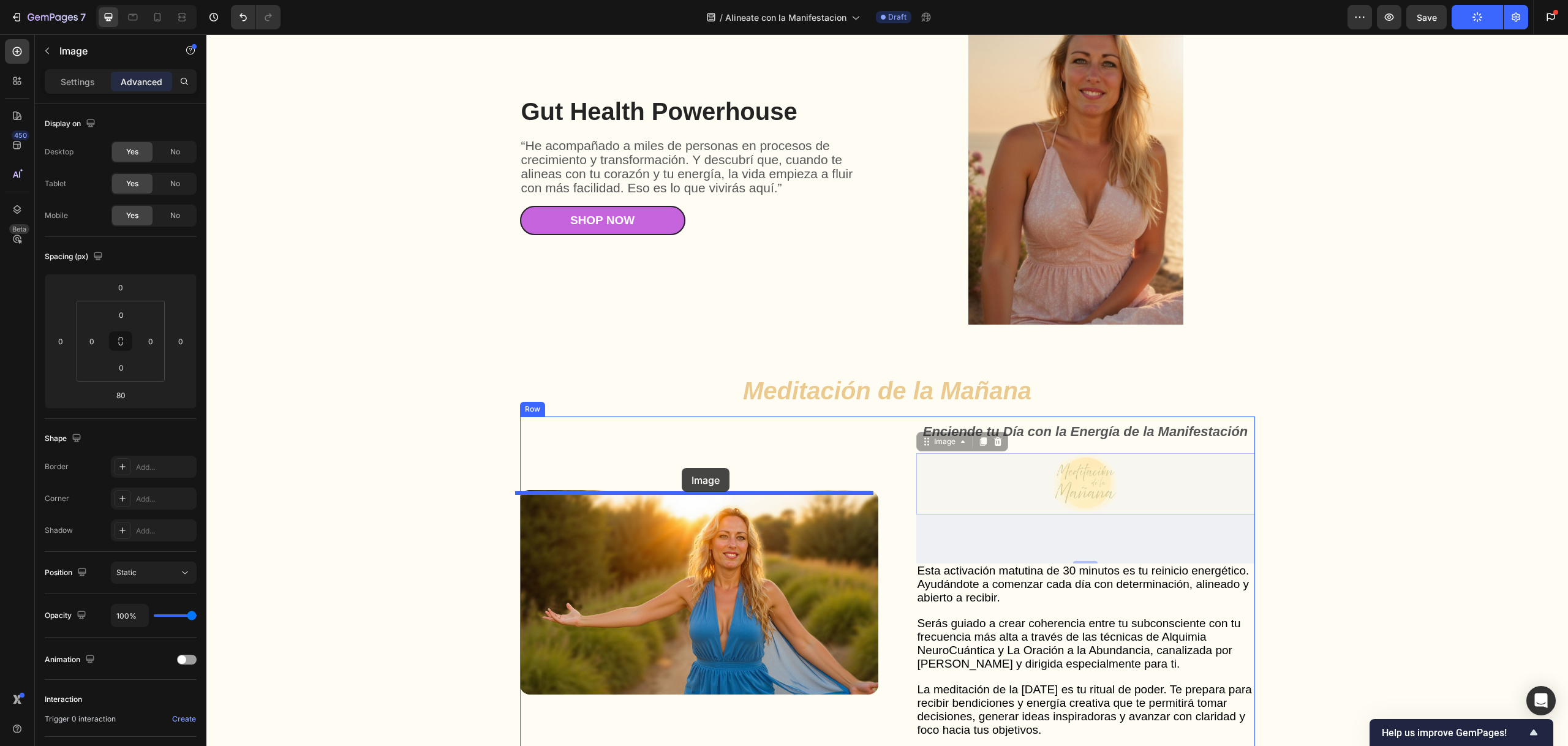
drag, startPoint x: 1054, startPoint y: 477, endPoint x: 681, endPoint y: 469, distance: 373.1
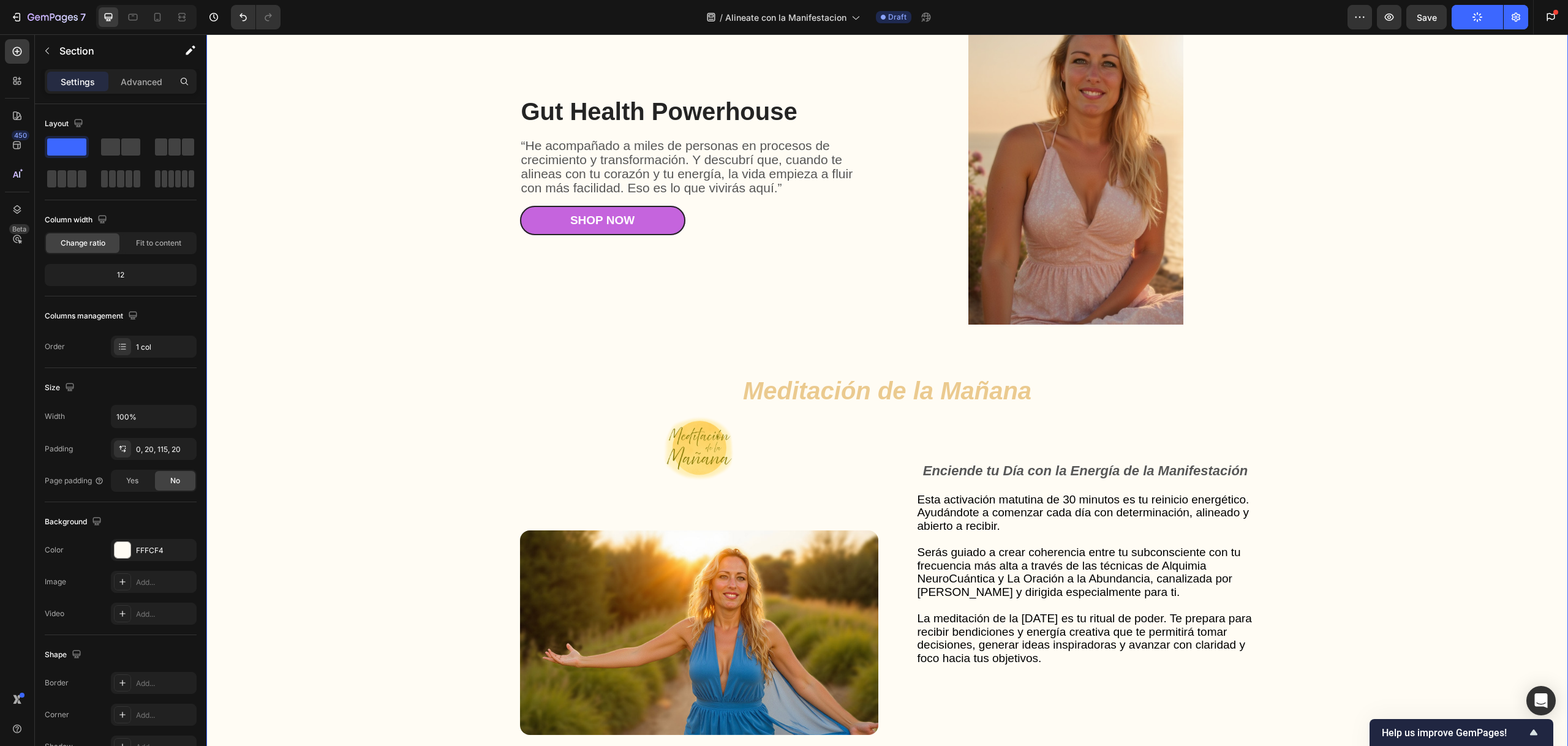
click at [381, 452] on div "Gut Health Powerhouse Heading “He acompañado a miles de personas en procesos de…" at bounding box center [887, 700] width 1337 height 1390
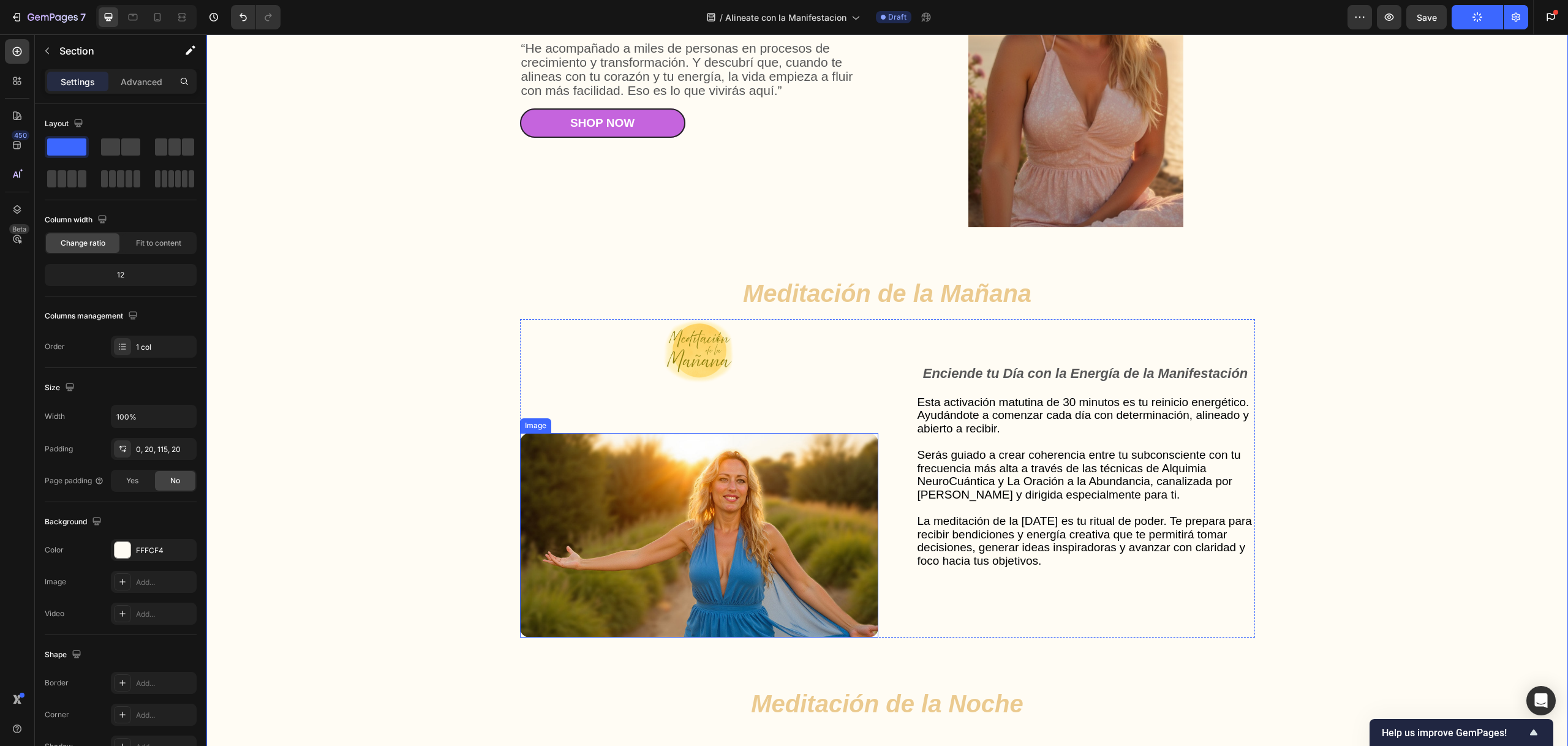
scroll to position [3225, 0]
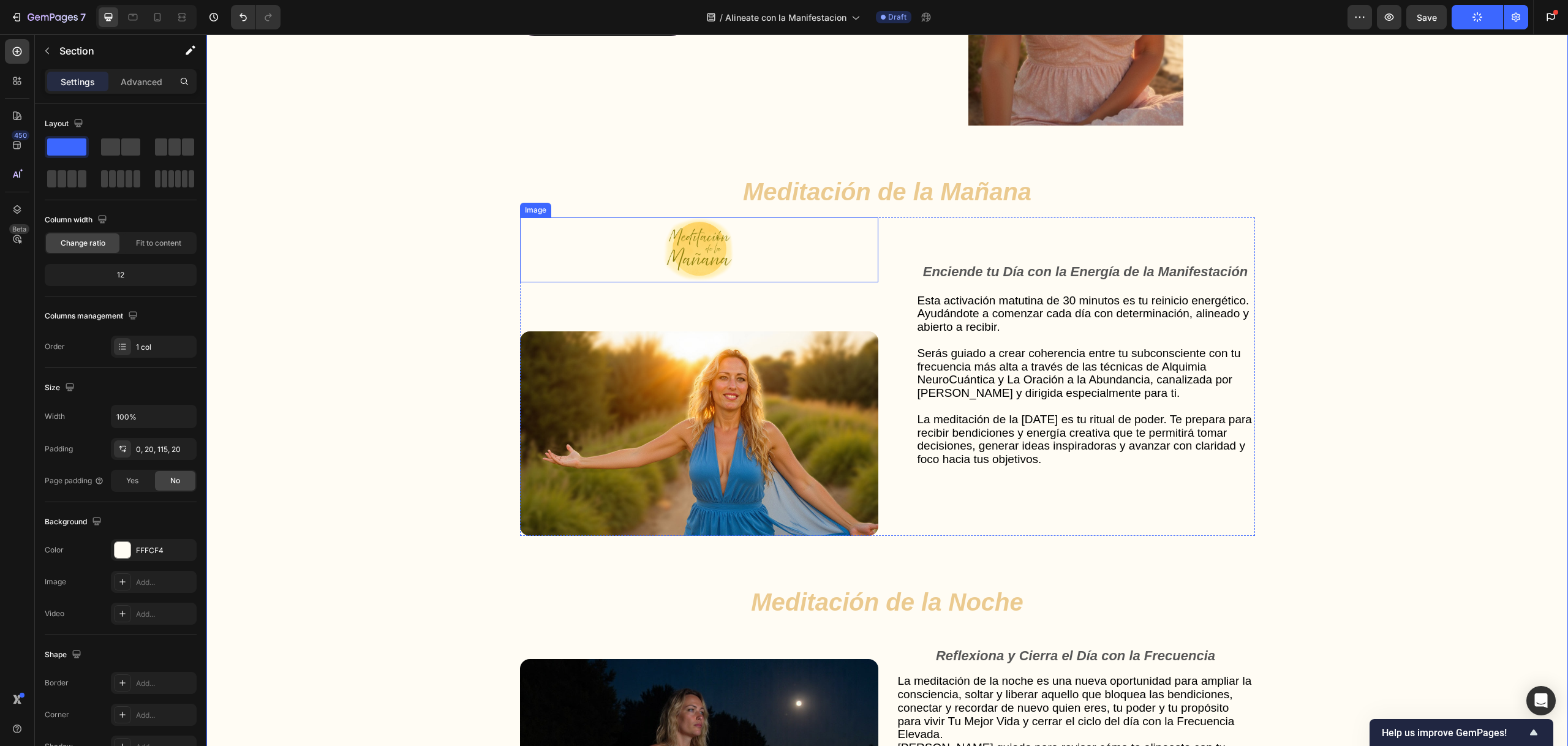
click at [700, 261] on img at bounding box center [699, 250] width 72 height 65
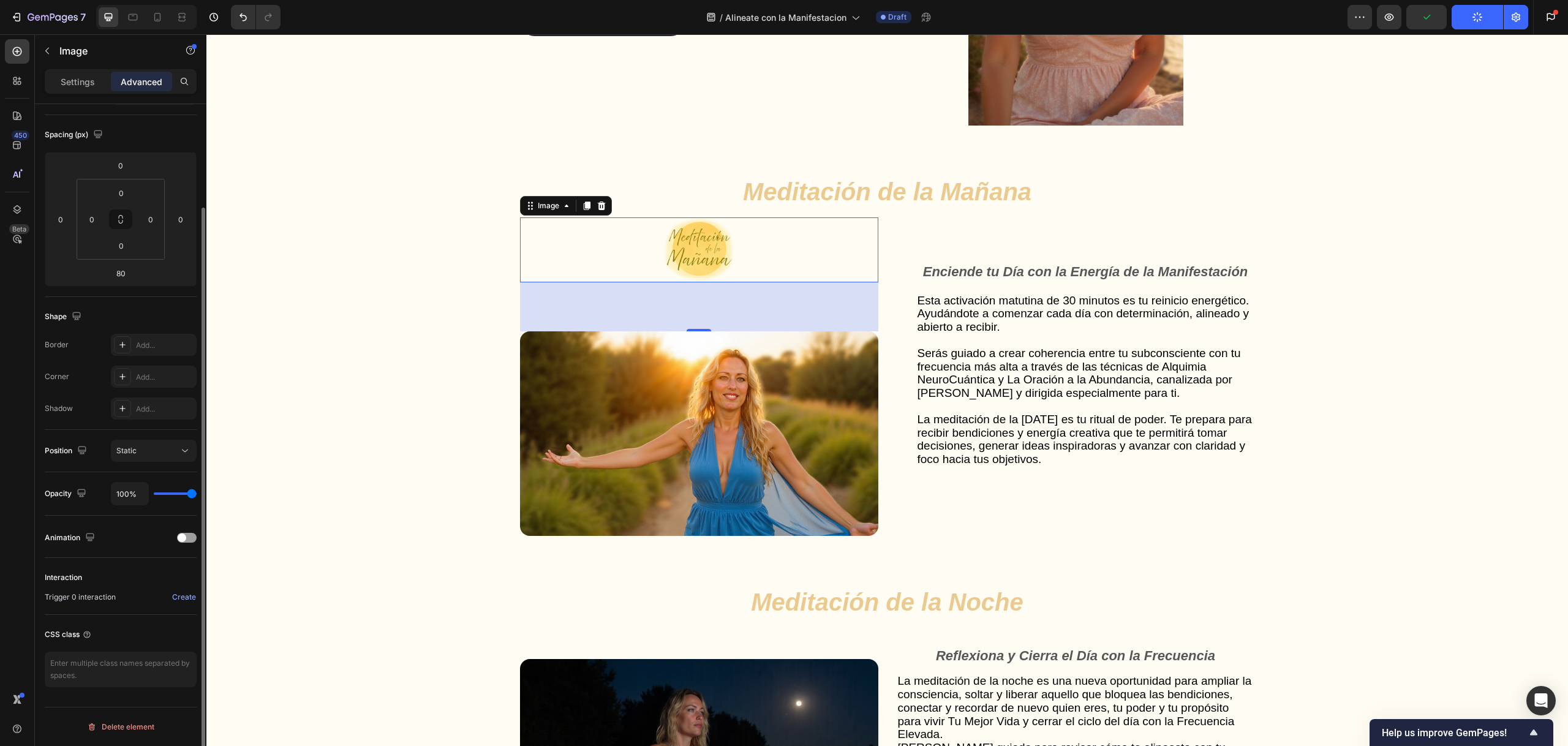
scroll to position [0, 0]
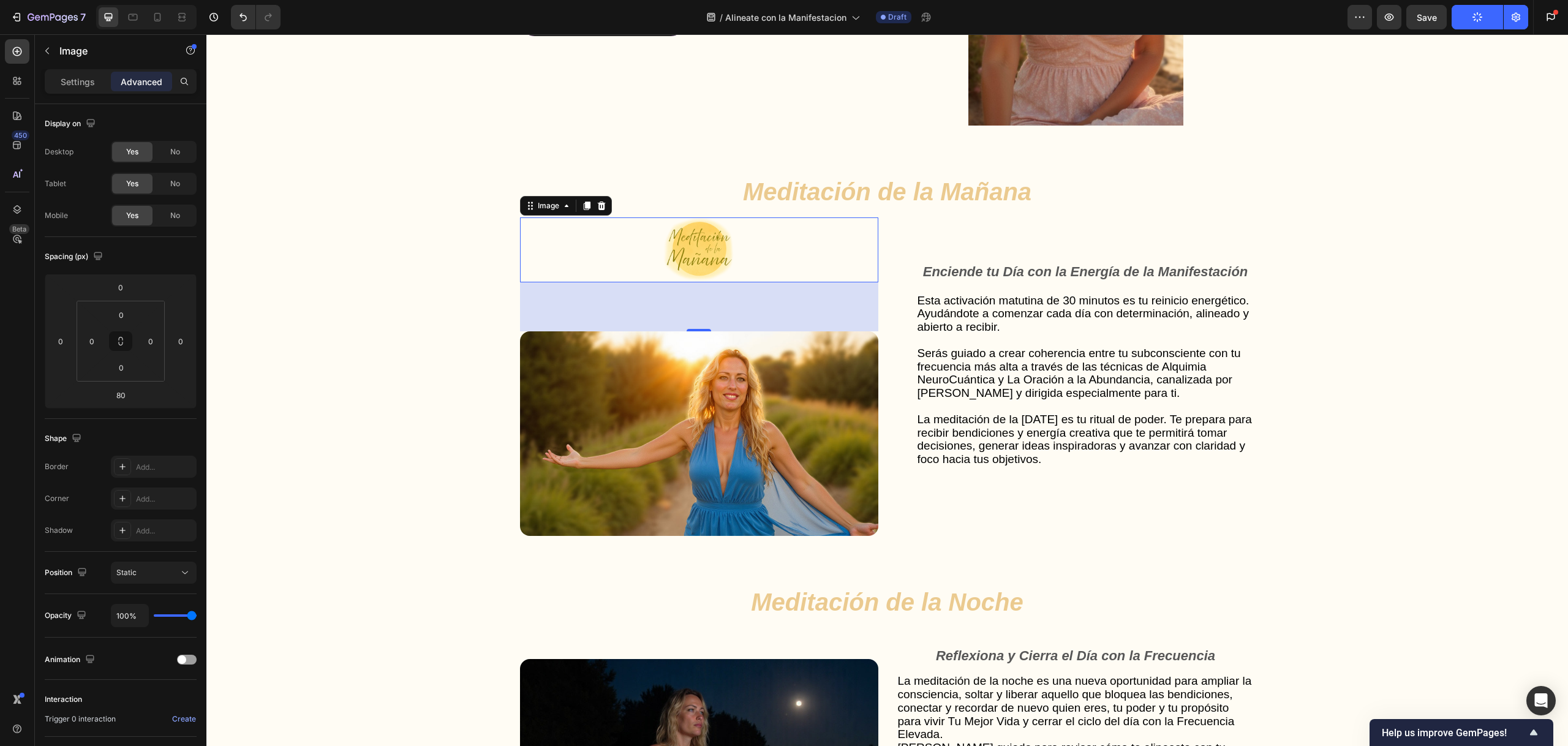
click at [77, 94] on div "Settings Advanced" at bounding box center [120, 86] width 171 height 35
click at [82, 84] on p "Settings" at bounding box center [77, 82] width 34 height 13
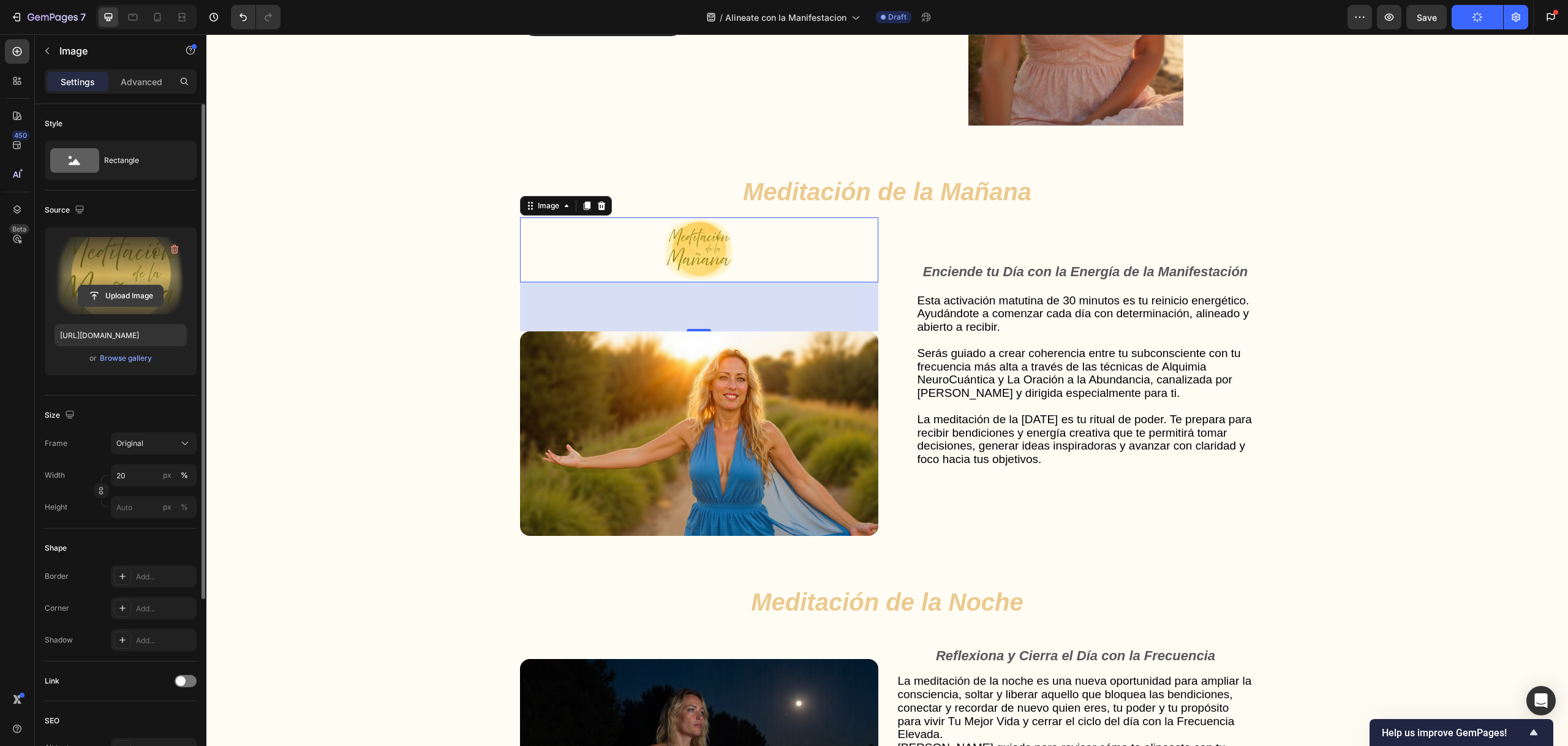
scroll to position [182, 0]
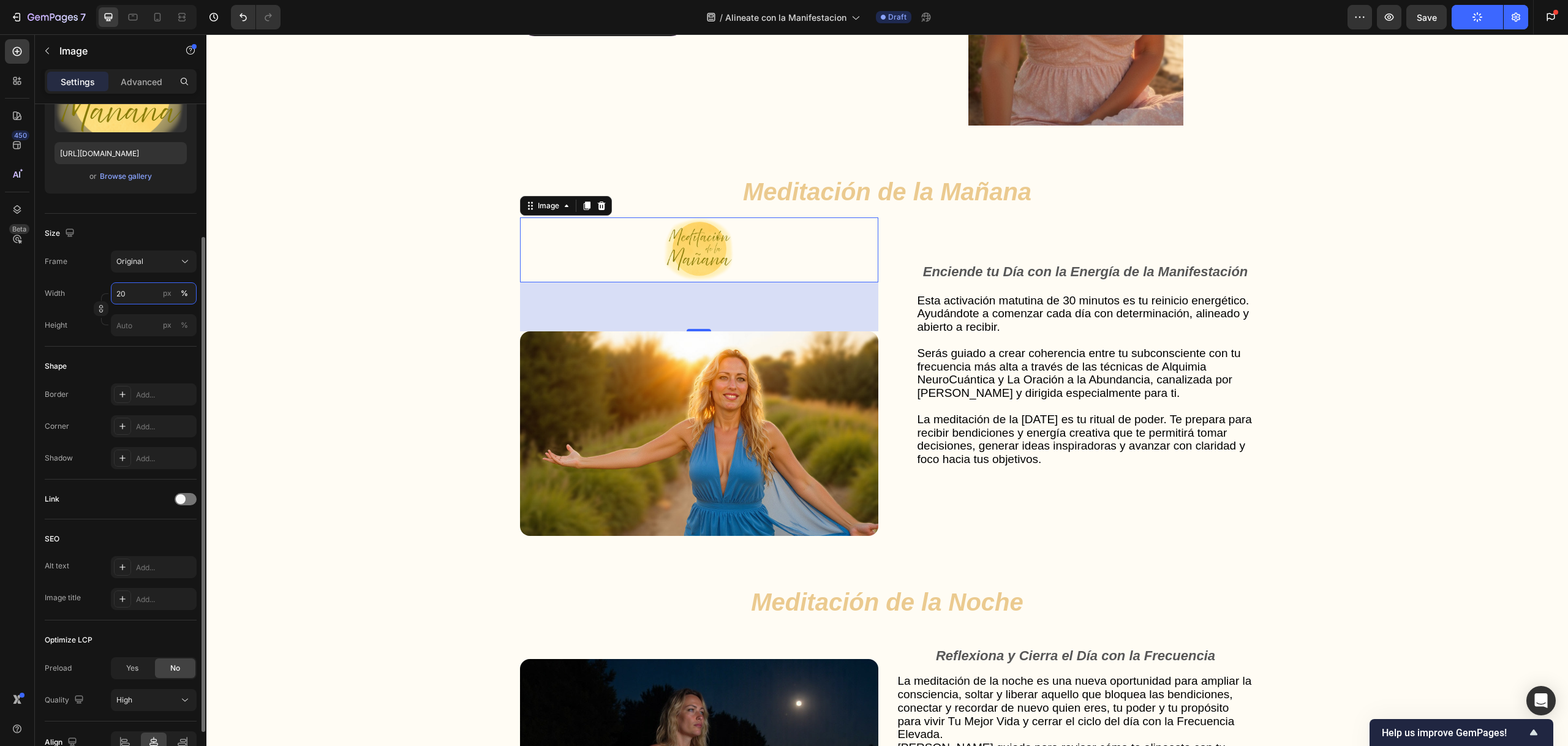
click at [133, 292] on input "20" at bounding box center [154, 293] width 86 height 22
click at [135, 292] on input "20" at bounding box center [154, 293] width 86 height 22
type input "2"
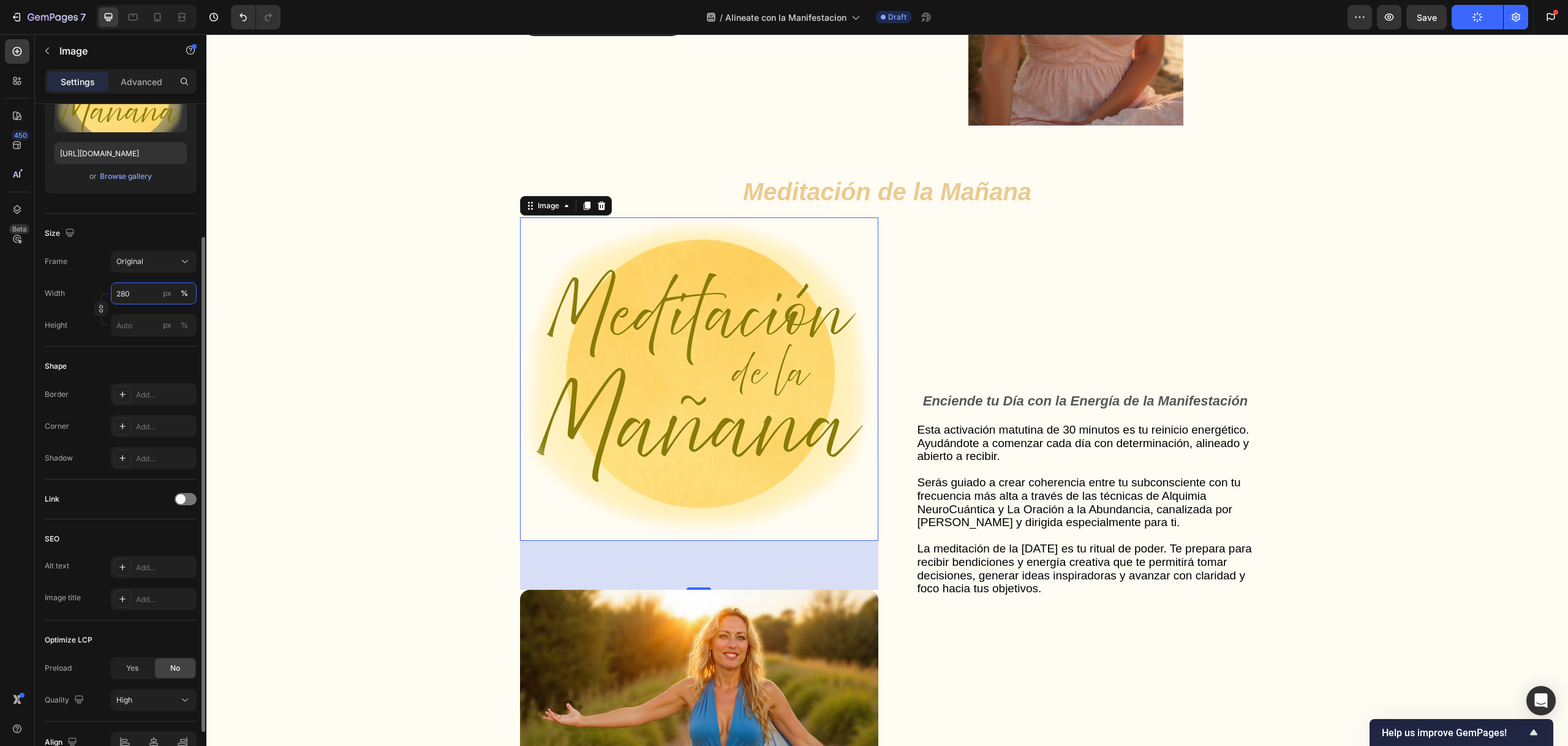
drag, startPoint x: 139, startPoint y: 289, endPoint x: 132, endPoint y: 290, distance: 7.1
click at [132, 290] on input "280" at bounding box center [154, 293] width 86 height 22
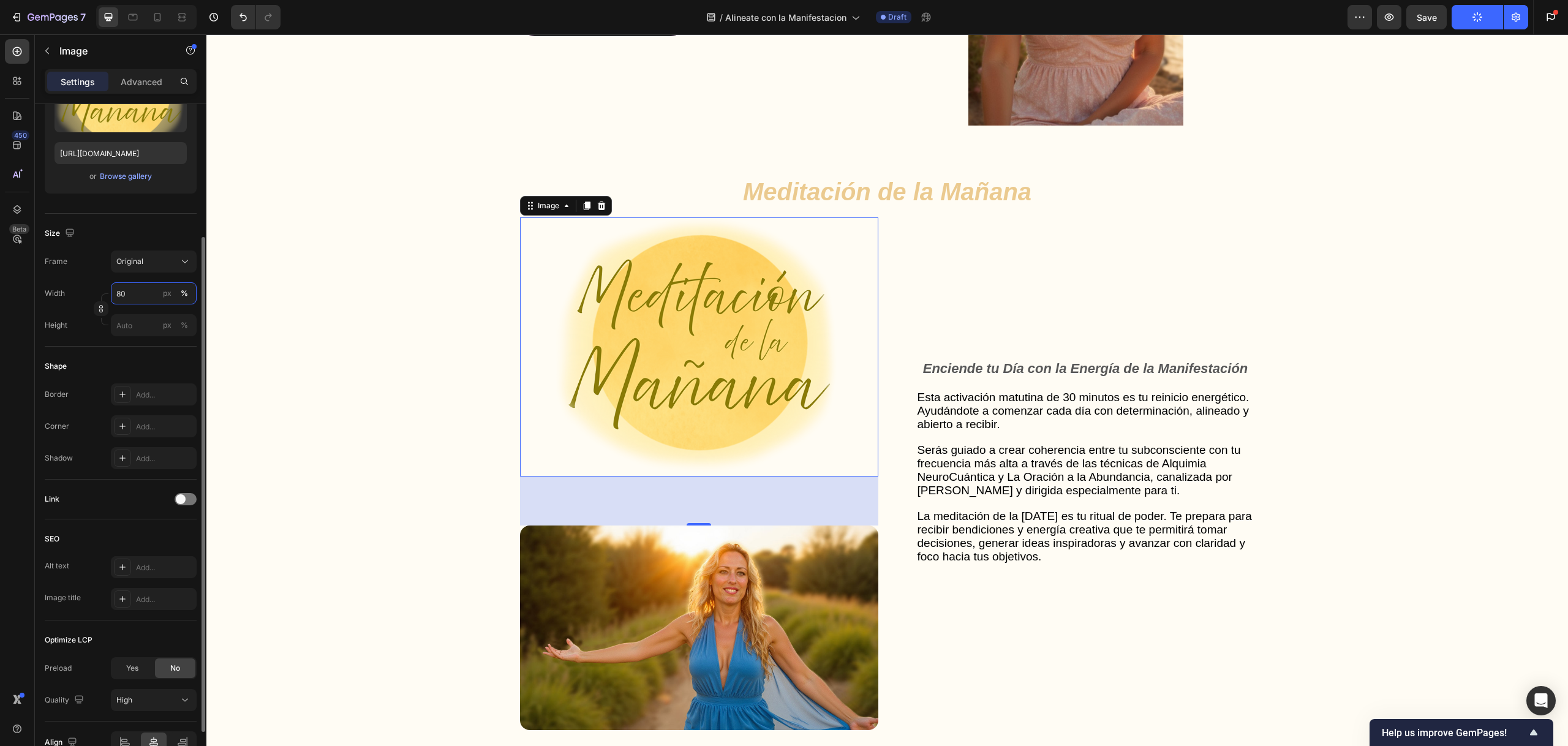
drag, startPoint x: 134, startPoint y: 290, endPoint x: 106, endPoint y: 292, distance: 28.1
click at [106, 292] on div "Width 80 px %" at bounding box center [120, 293] width 152 height 22
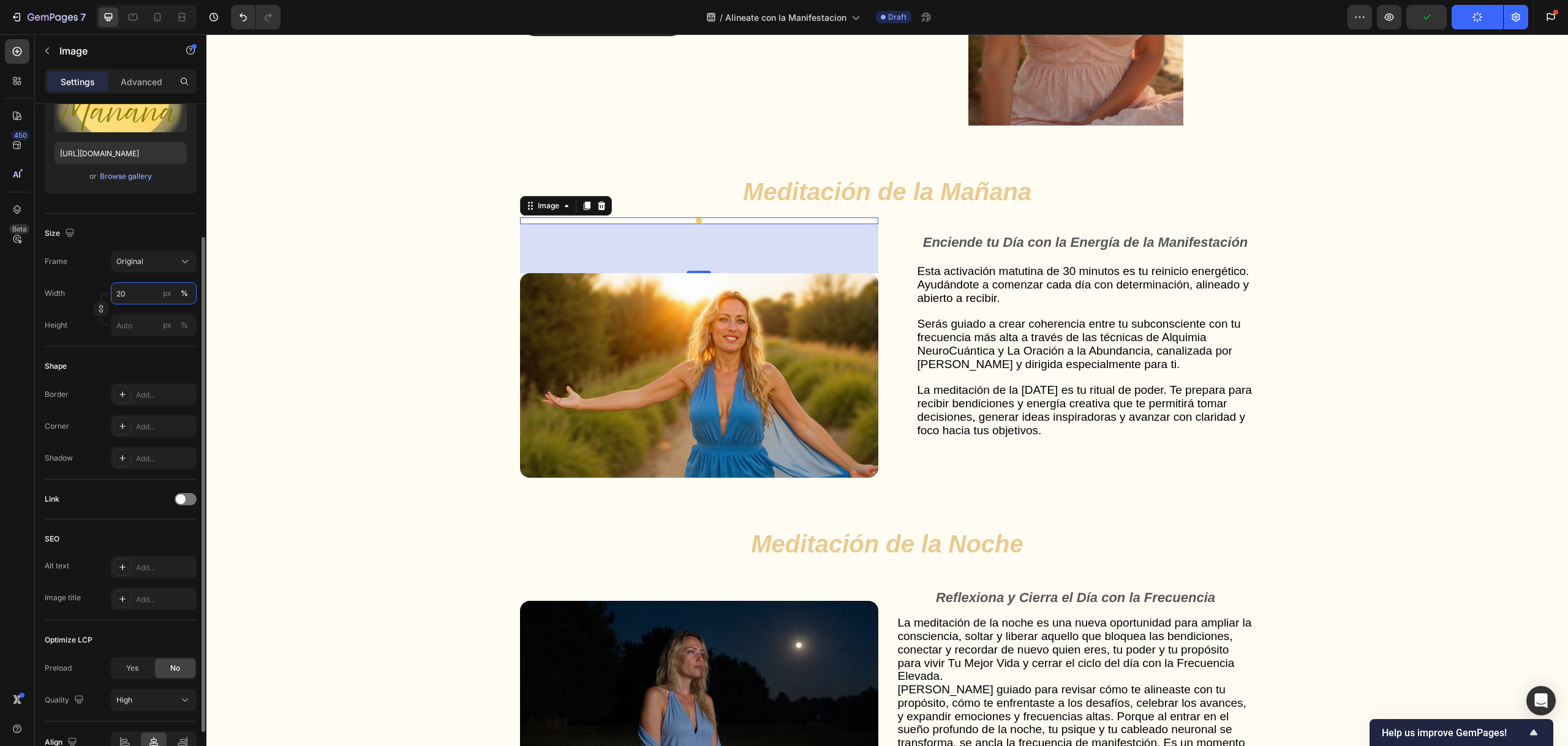
drag, startPoint x: 142, startPoint y: 291, endPoint x: 111, endPoint y: 290, distance: 31.0
click at [111, 290] on input "20" at bounding box center [154, 293] width 86 height 22
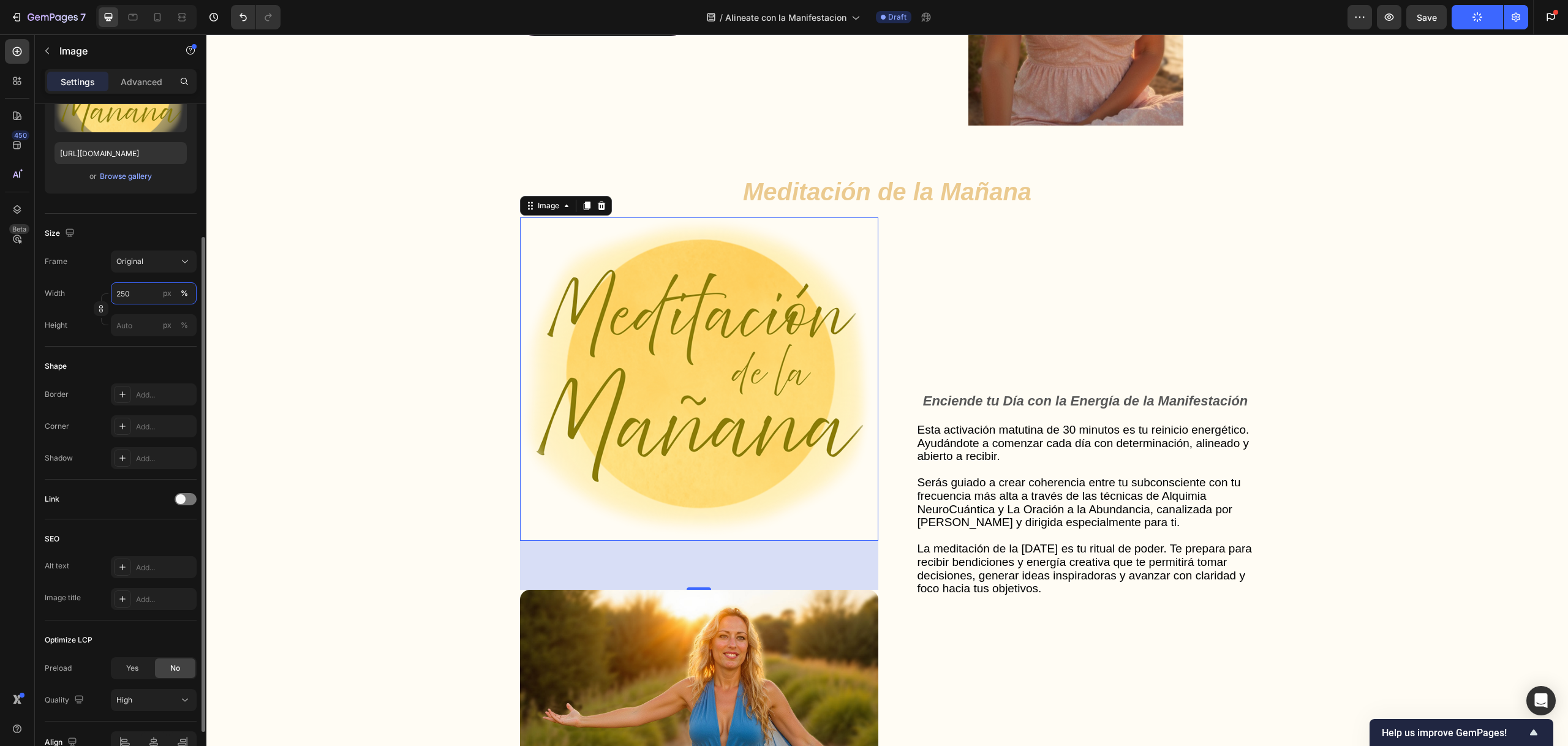
drag, startPoint x: 123, startPoint y: 292, endPoint x: 111, endPoint y: 293, distance: 12.0
click at [111, 293] on input "250" at bounding box center [154, 293] width 86 height 22
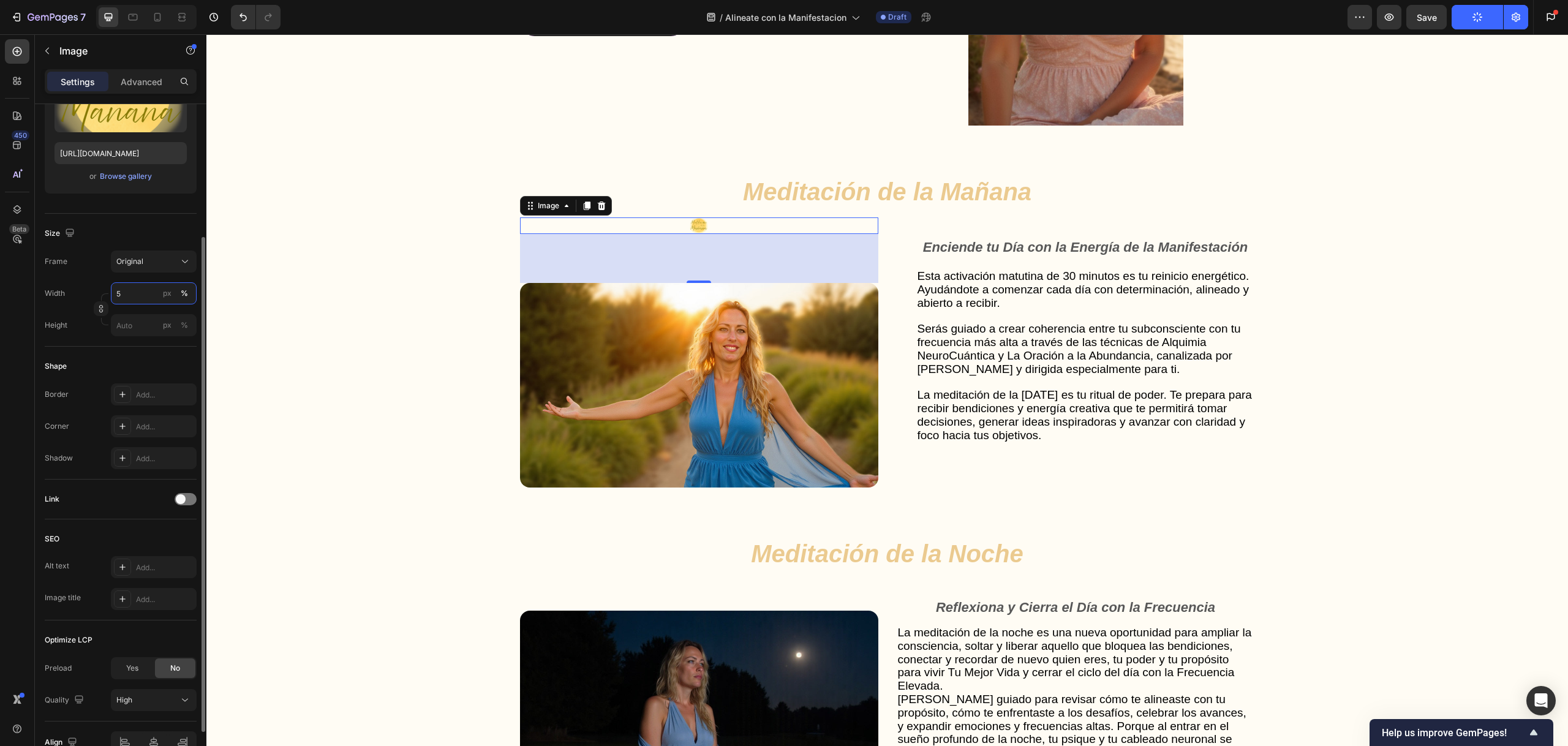
type input "50"
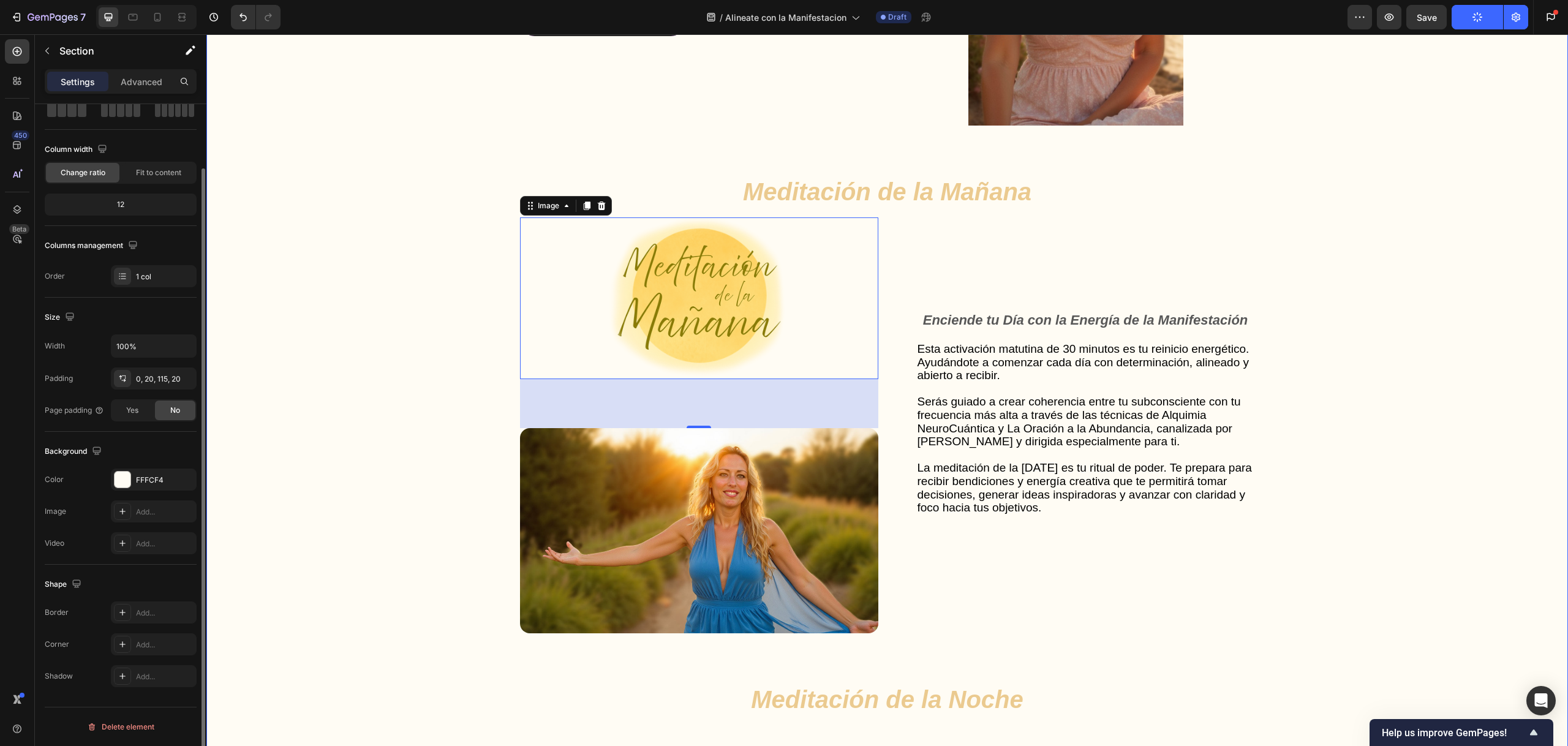
click at [235, 297] on div "Gut Health Powerhouse Heading “He acompañado a miles de personas en procesos de…" at bounding box center [887, 549] width 1337 height 1487
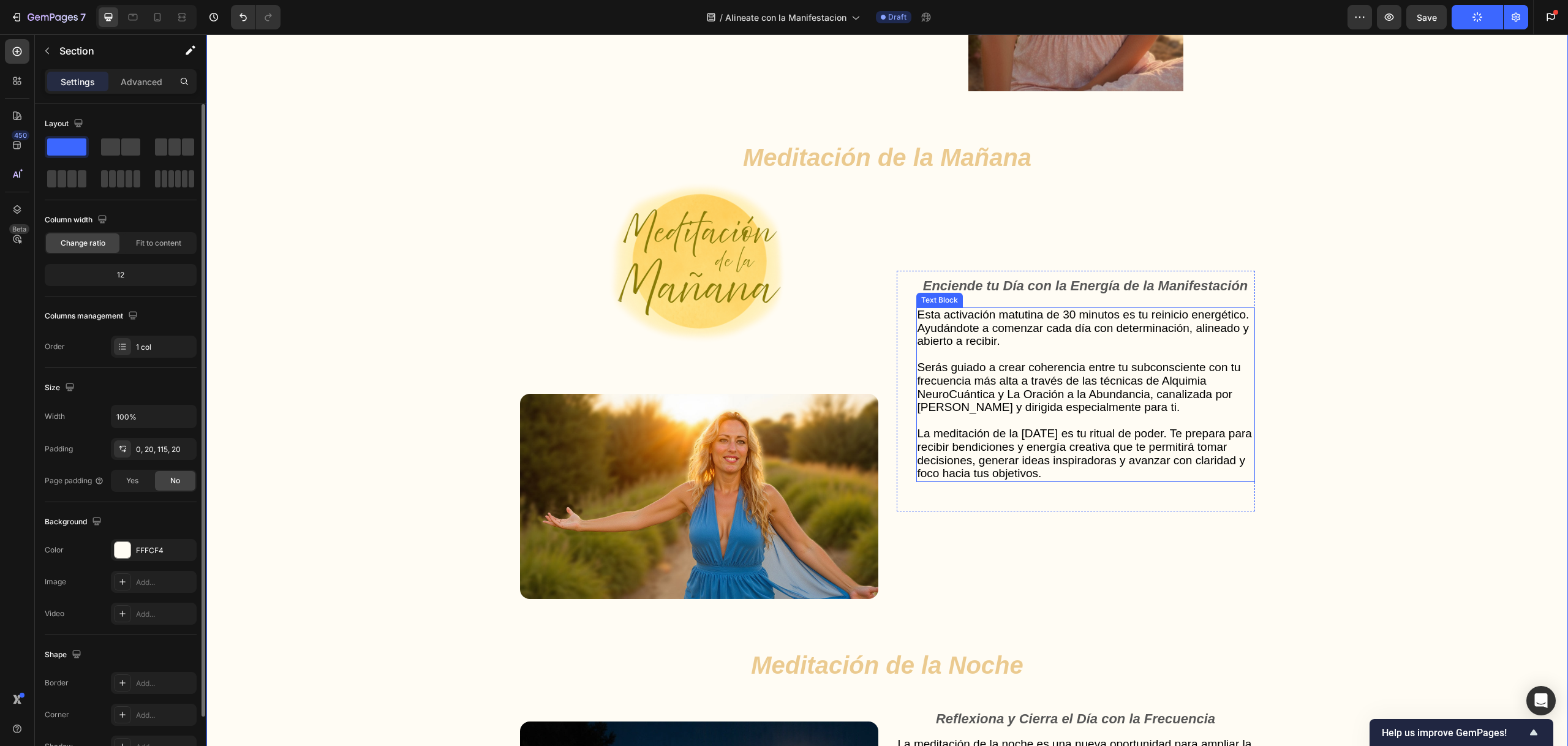
scroll to position [3162, 0]
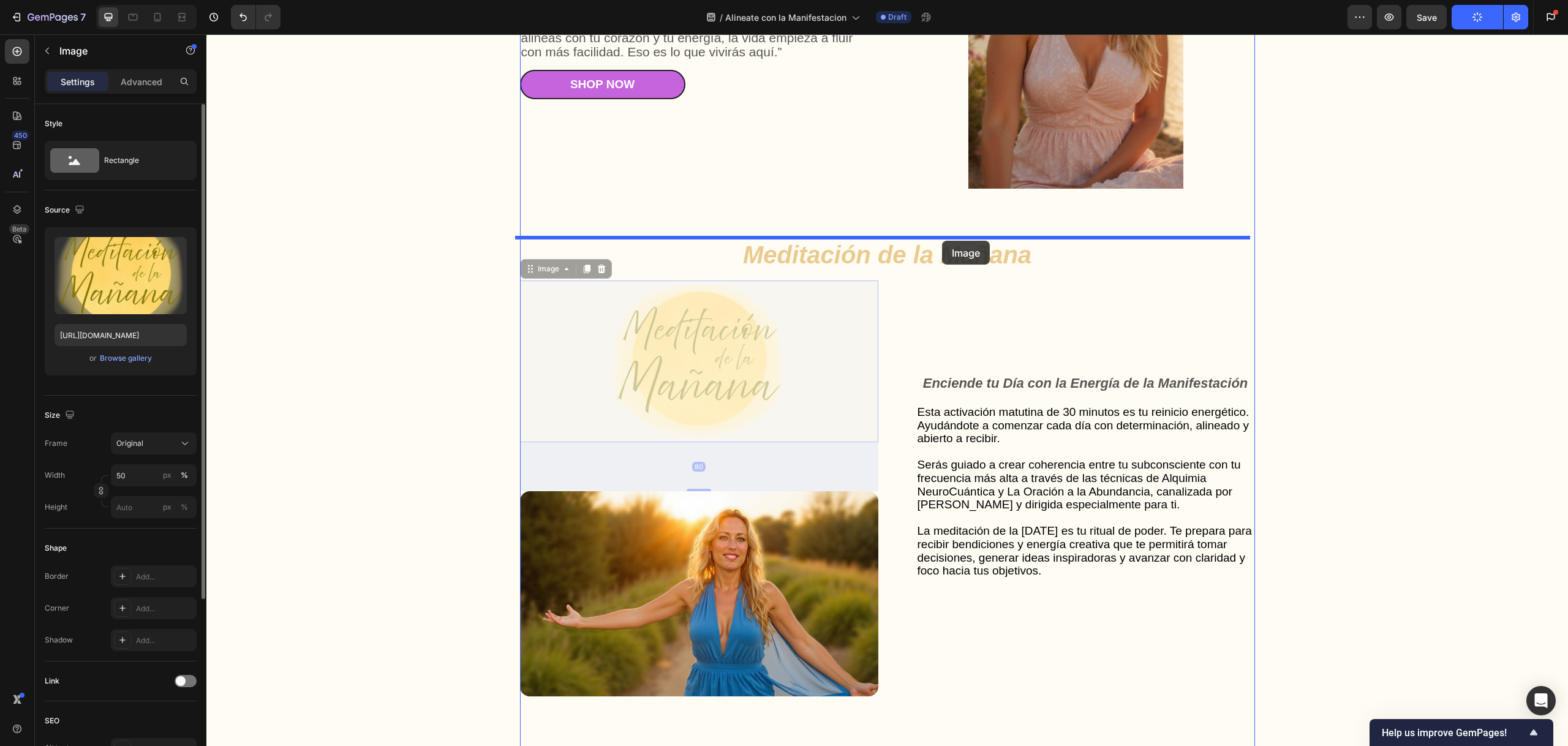
drag, startPoint x: 530, startPoint y: 272, endPoint x: 942, endPoint y: 241, distance: 413.2
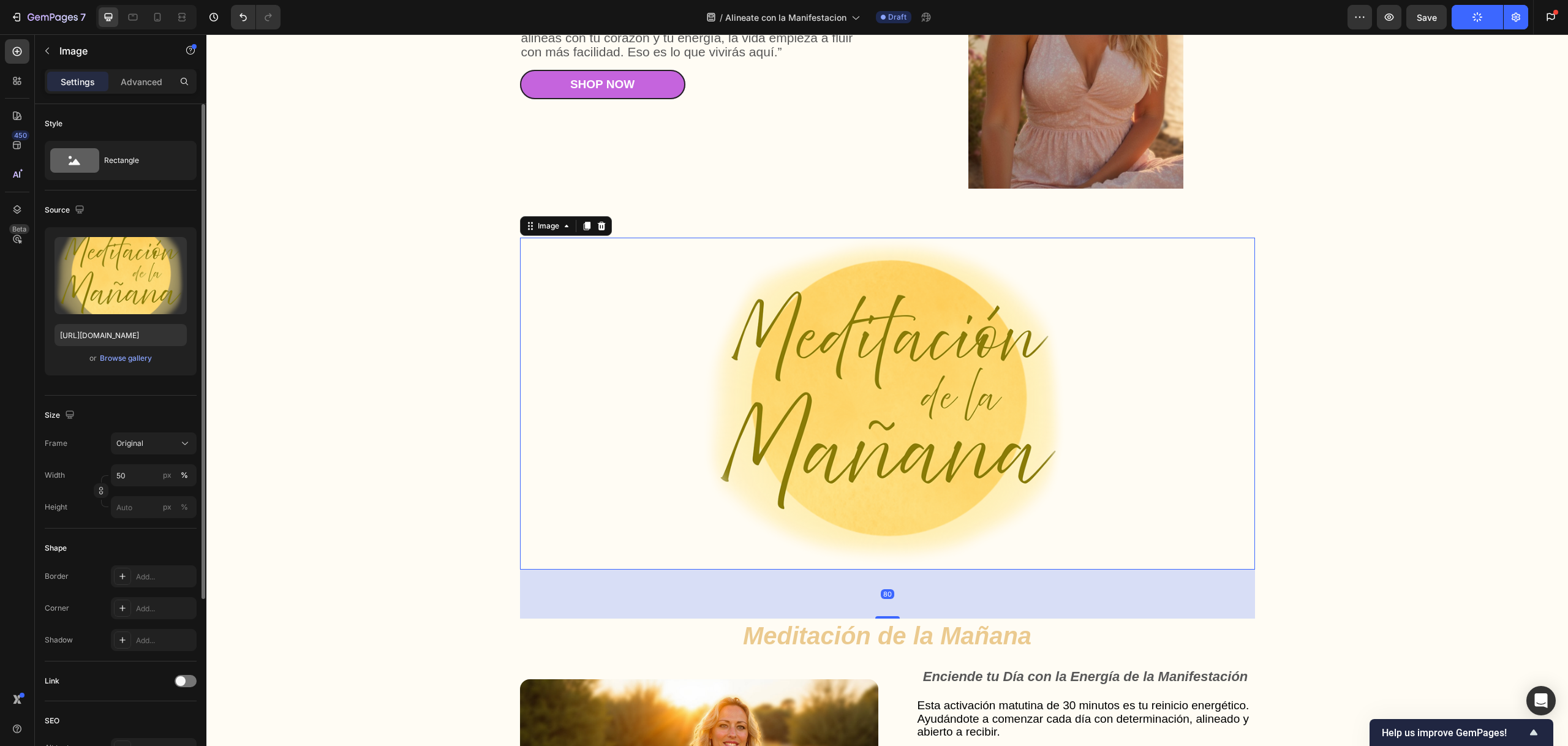
drag, startPoint x: 887, startPoint y: 312, endPoint x: 825, endPoint y: 313, distance: 62.0
click at [887, 312] on img at bounding box center [887, 403] width 367 height 332
drag, startPoint x: 139, startPoint y: 474, endPoint x: 129, endPoint y: 473, distance: 10.0
click at [129, 473] on input "50" at bounding box center [154, 475] width 86 height 22
drag, startPoint x: 129, startPoint y: 473, endPoint x: 116, endPoint y: 476, distance: 13.3
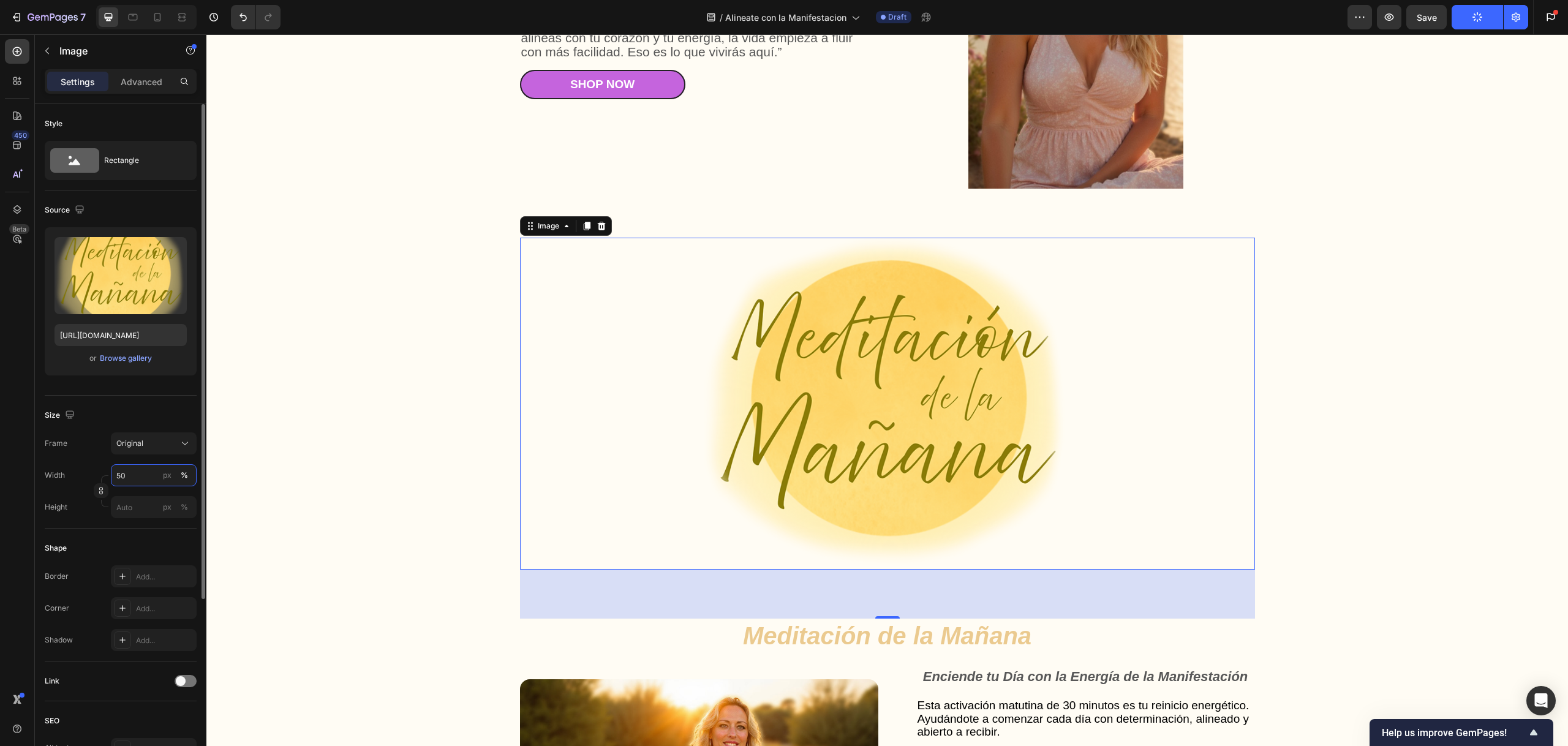
click at [116, 476] on input "50" at bounding box center [154, 475] width 86 height 22
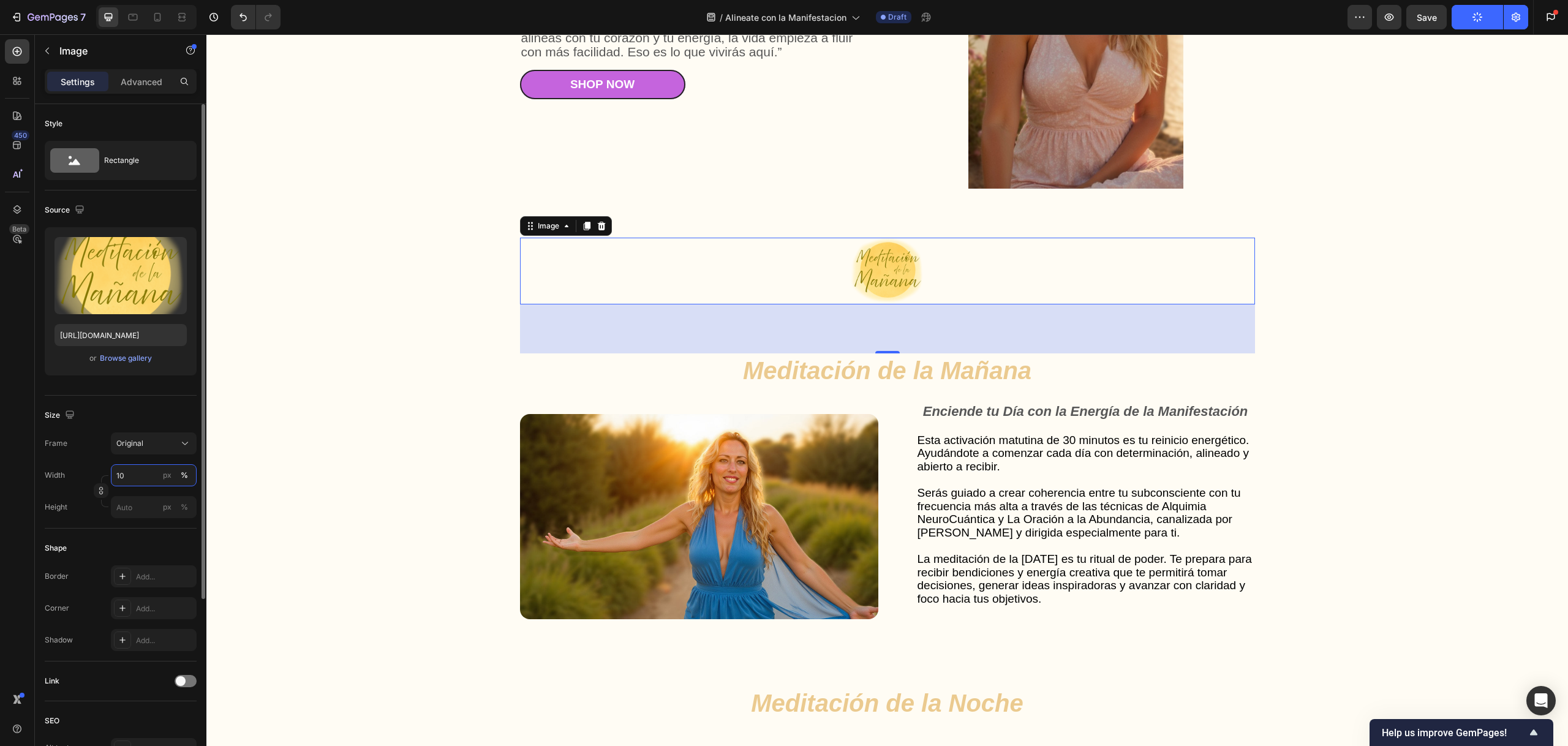
drag, startPoint x: 142, startPoint y: 471, endPoint x: 108, endPoint y: 473, distance: 34.1
click at [108, 473] on div "Width 10 px %" at bounding box center [120, 475] width 152 height 22
drag, startPoint x: 129, startPoint y: 479, endPoint x: 110, endPoint y: 478, distance: 19.0
click at [111, 478] on input "10" at bounding box center [154, 475] width 86 height 22
type input "20"
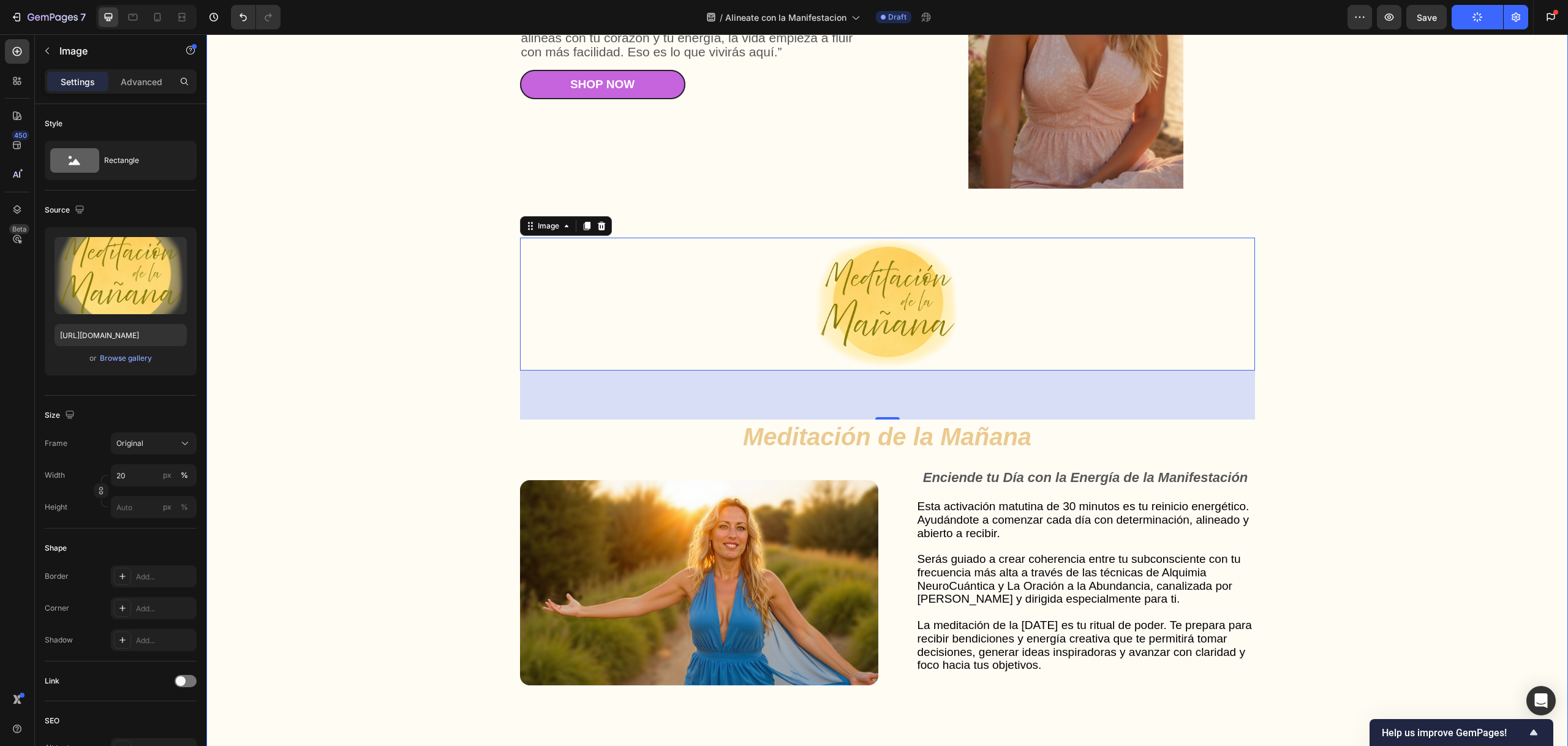
click at [263, 448] on div "Gut Health Powerhouse Heading “He acompañado a miles de personas en procesos de…" at bounding box center [887, 616] width 1337 height 1494
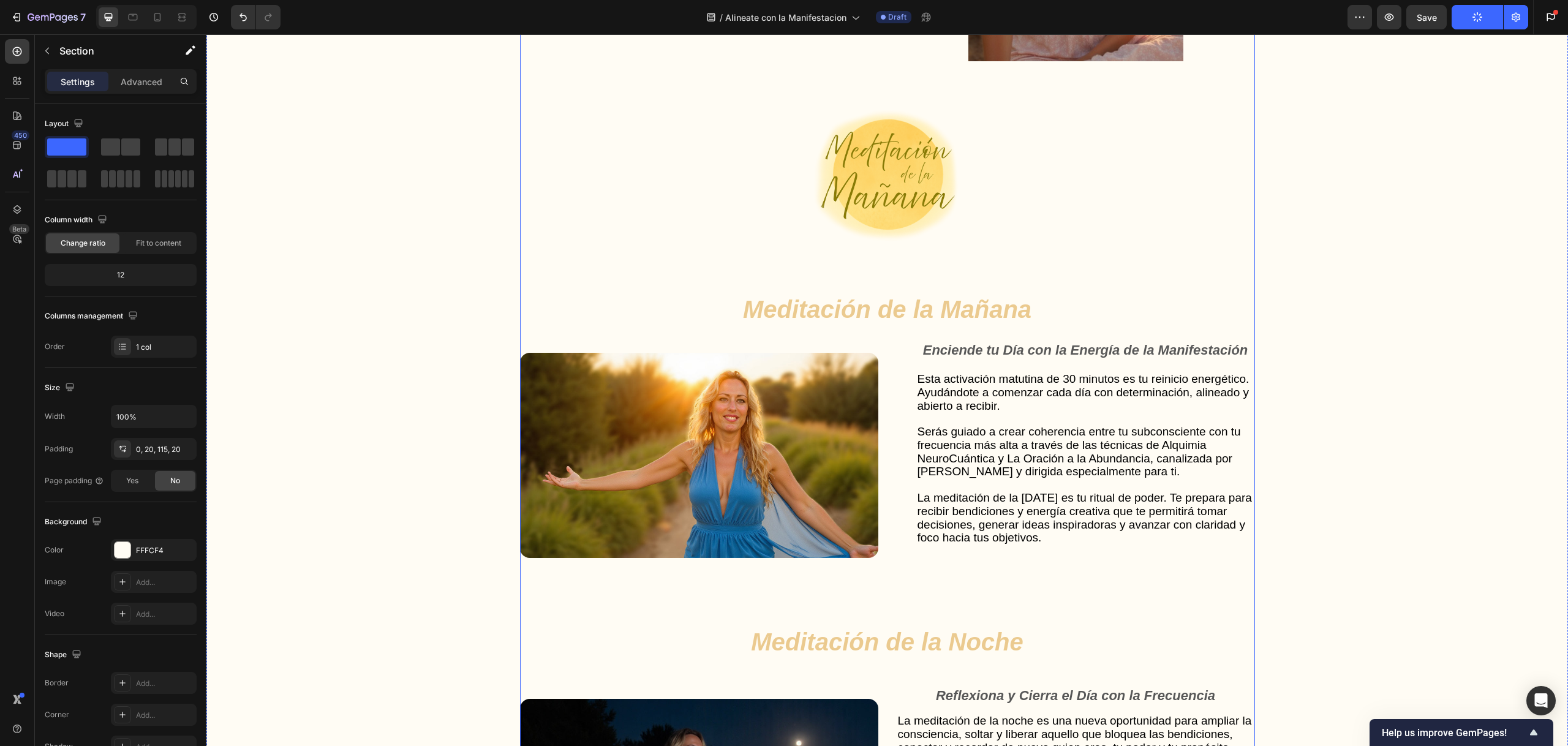
scroll to position [3308, 0]
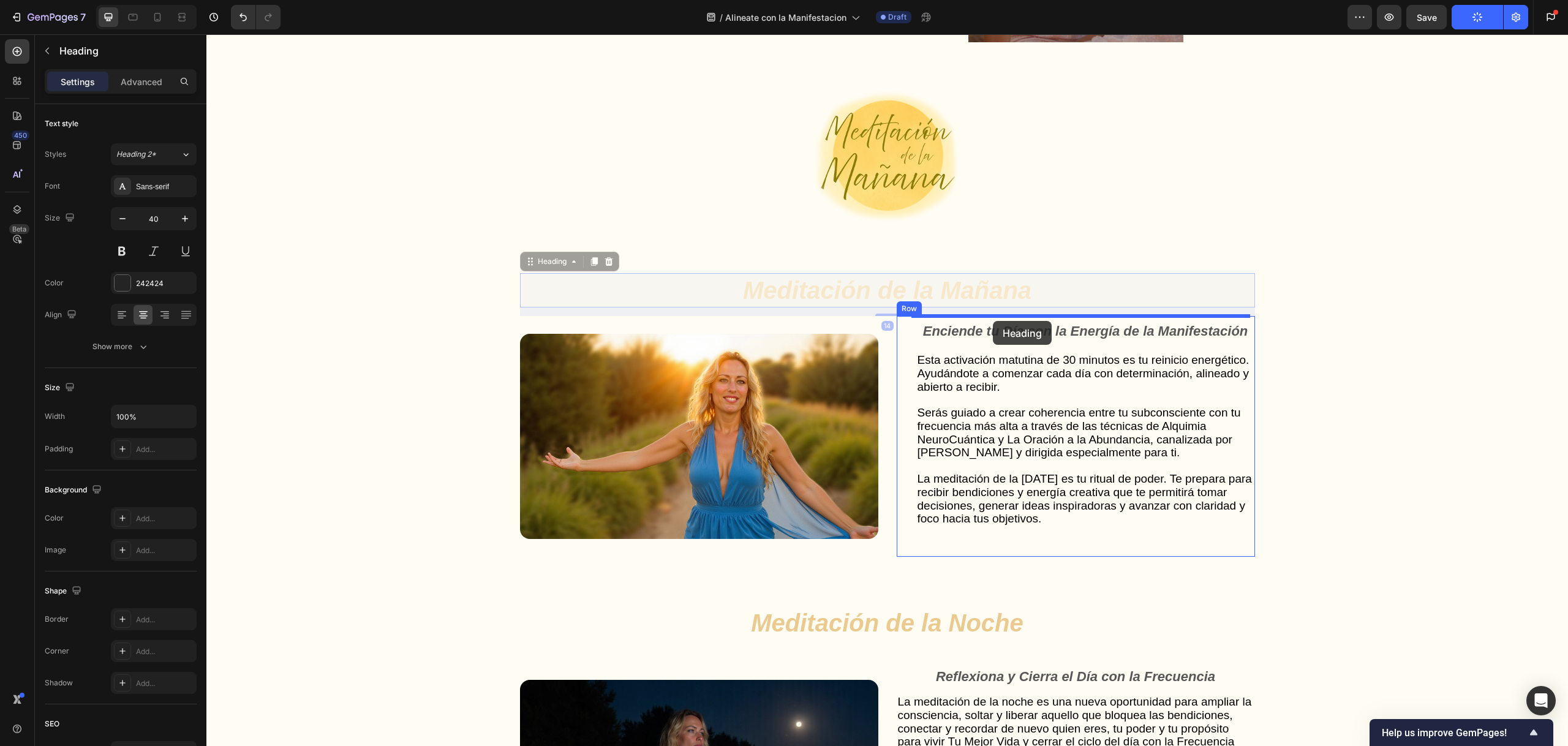
drag, startPoint x: 537, startPoint y: 268, endPoint x: 992, endPoint y: 321, distance: 458.1
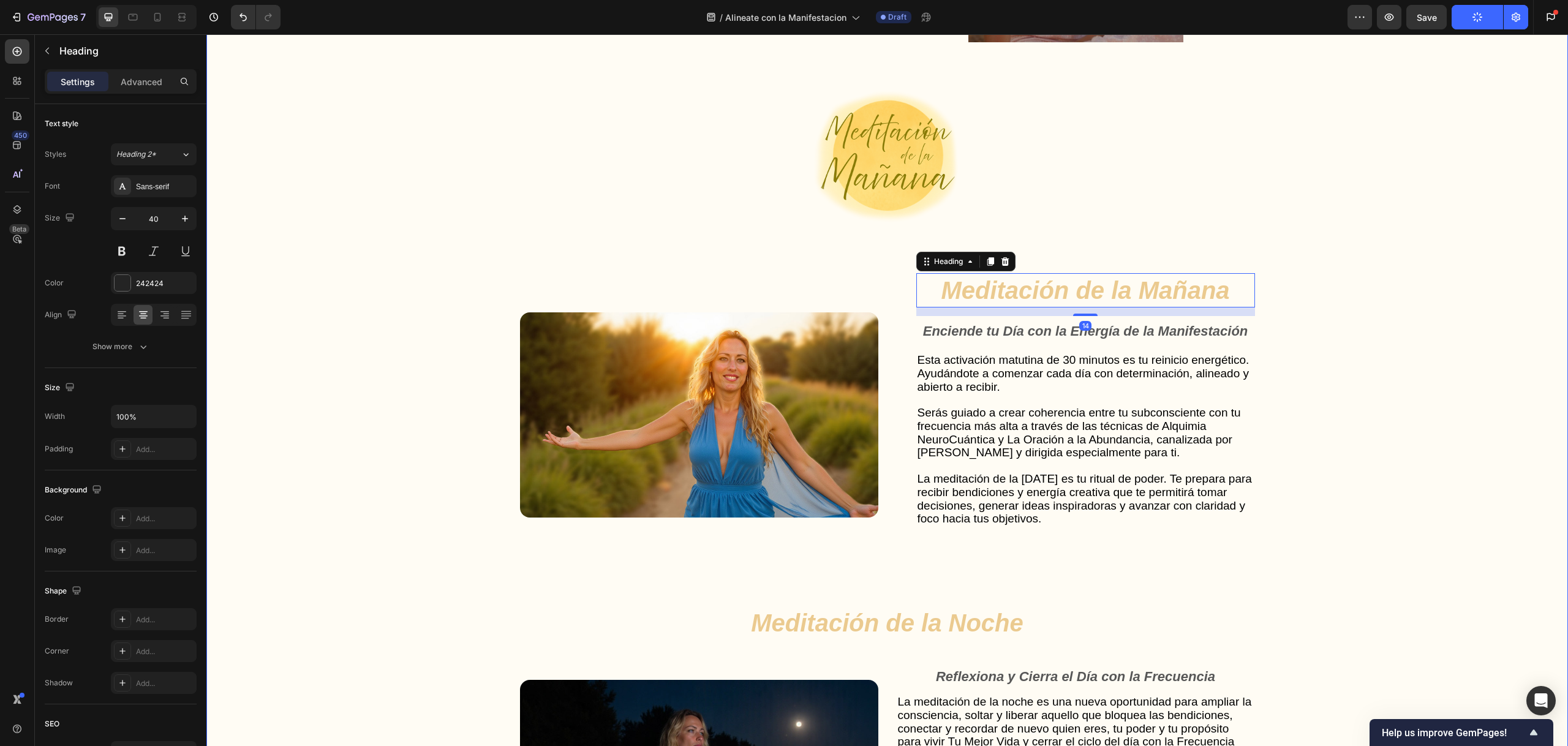
click at [383, 293] on div "Gut Health Powerhouse Heading “He acompañado a miles de personas en procesos de…" at bounding box center [887, 469] width 1337 height 1494
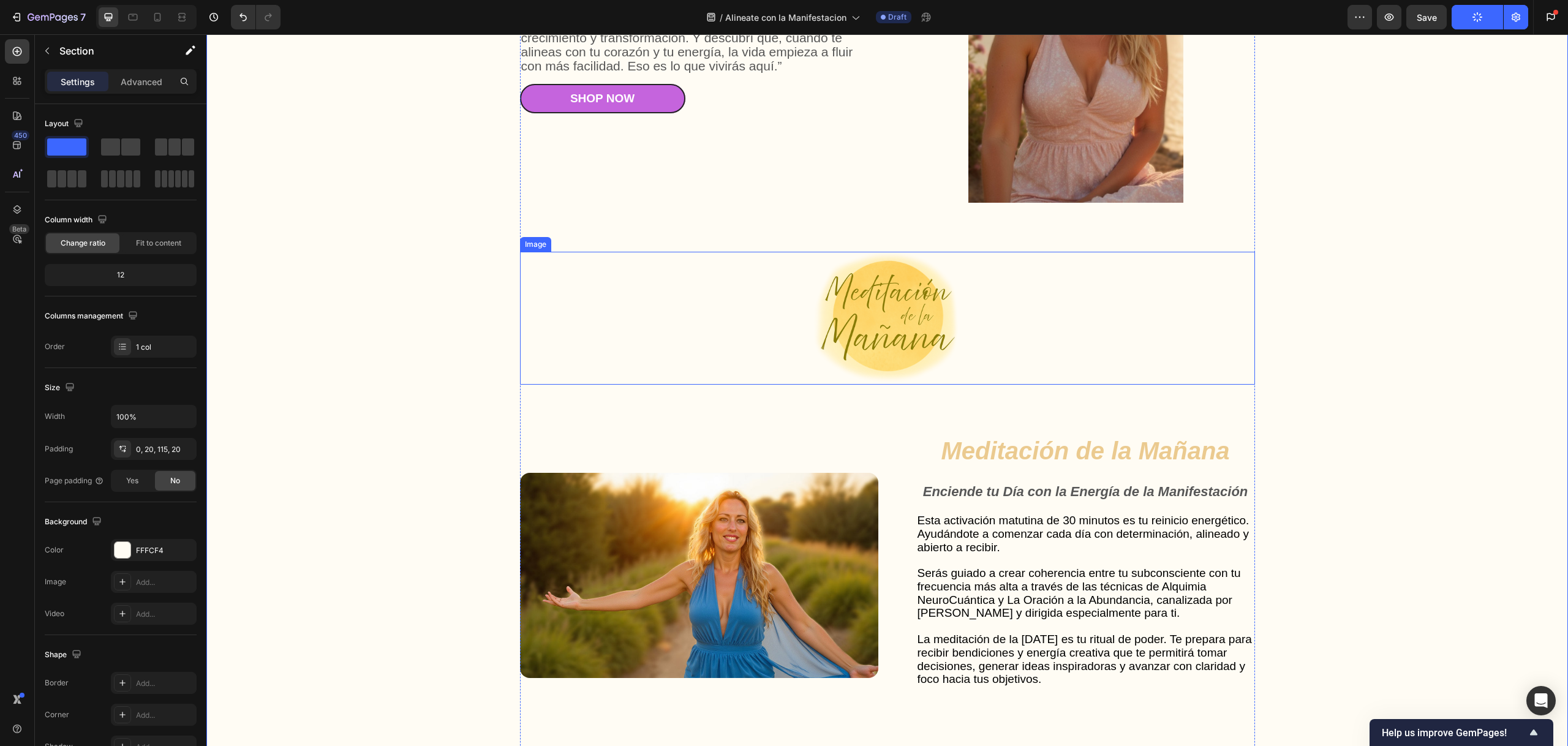
scroll to position [3148, 0]
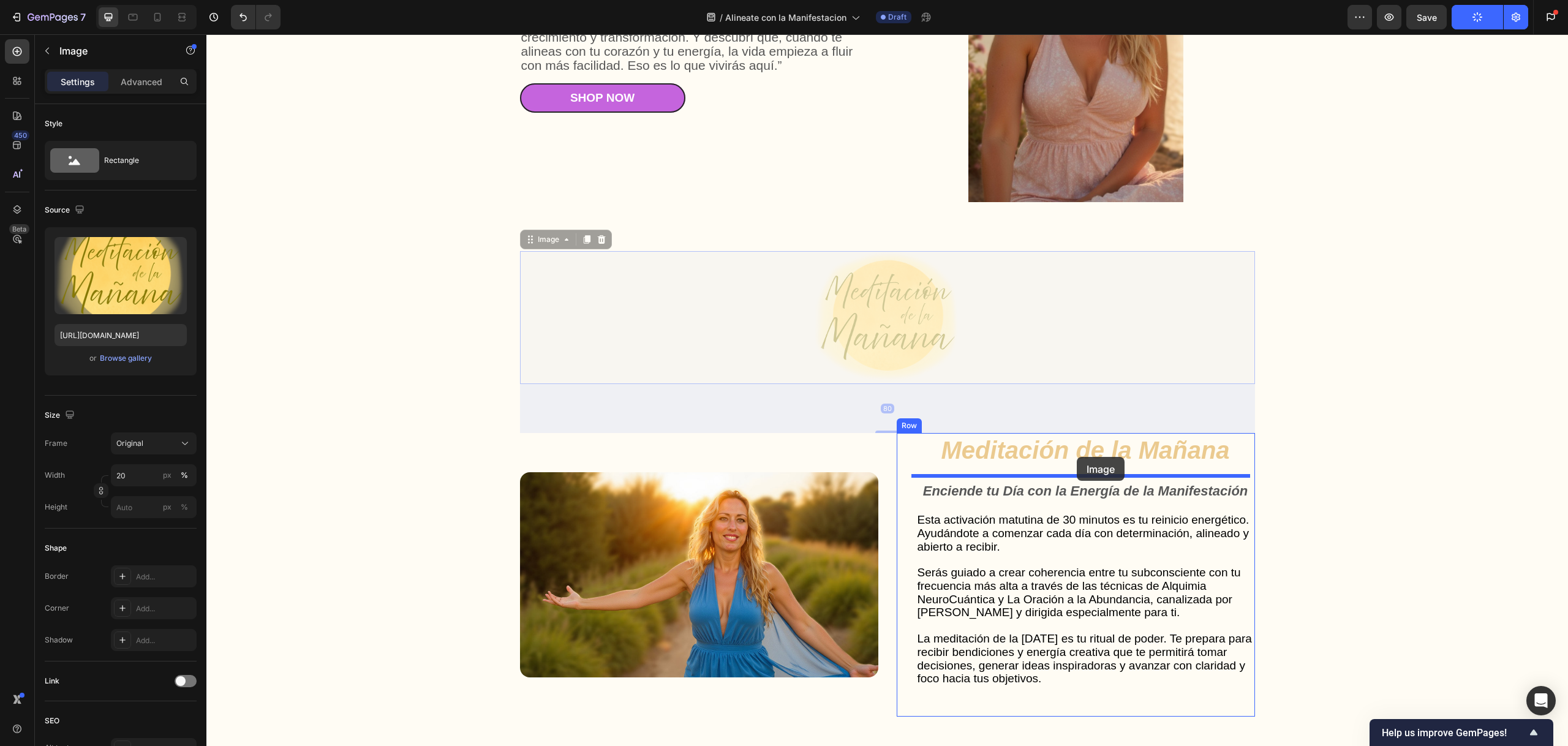
drag, startPoint x: 914, startPoint y: 302, endPoint x: 1077, endPoint y: 459, distance: 226.3
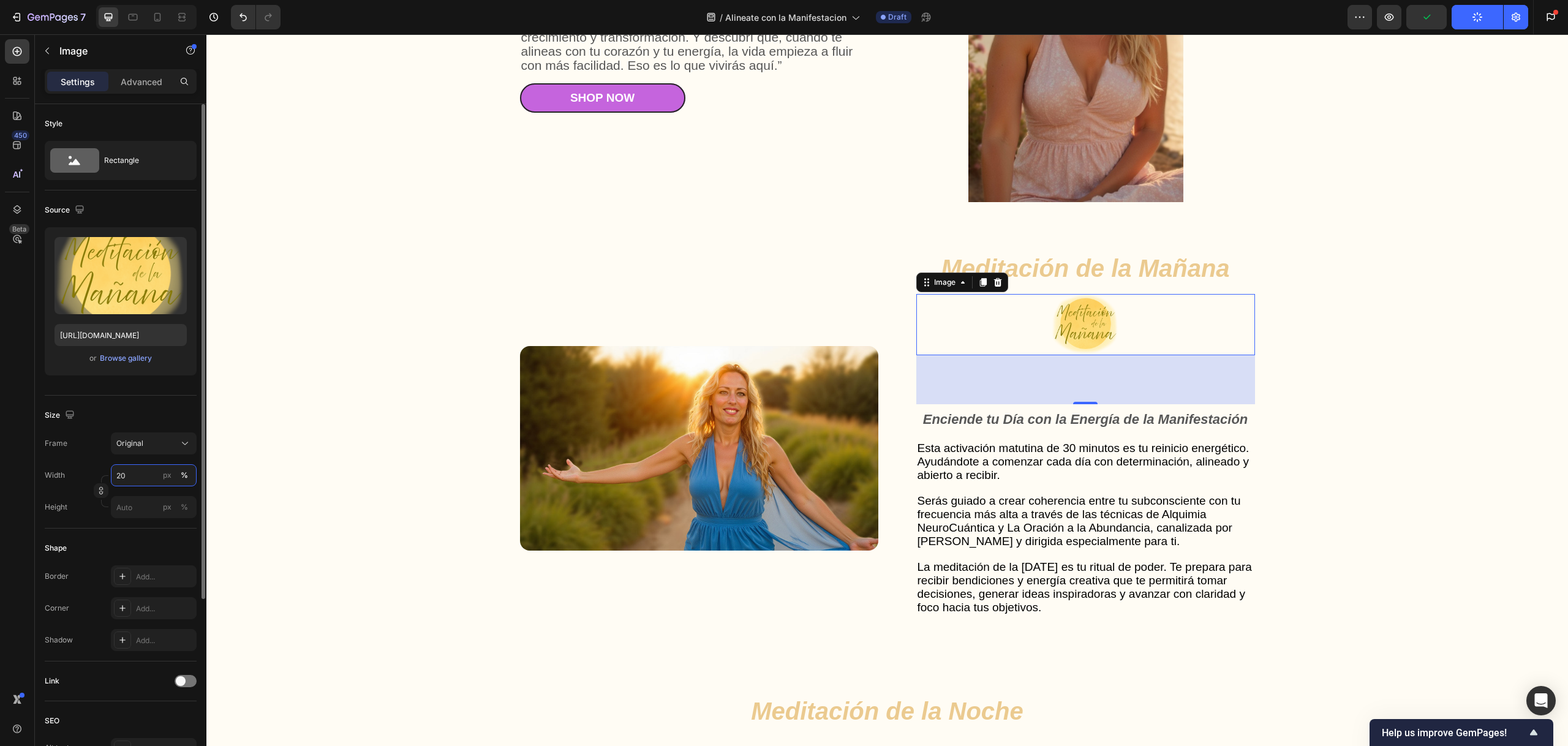
click at [130, 474] on input "20" at bounding box center [154, 475] width 86 height 22
drag, startPoint x: 142, startPoint y: 475, endPoint x: 117, endPoint y: 474, distance: 25.0
click at [117, 474] on input "20" at bounding box center [154, 475] width 86 height 22
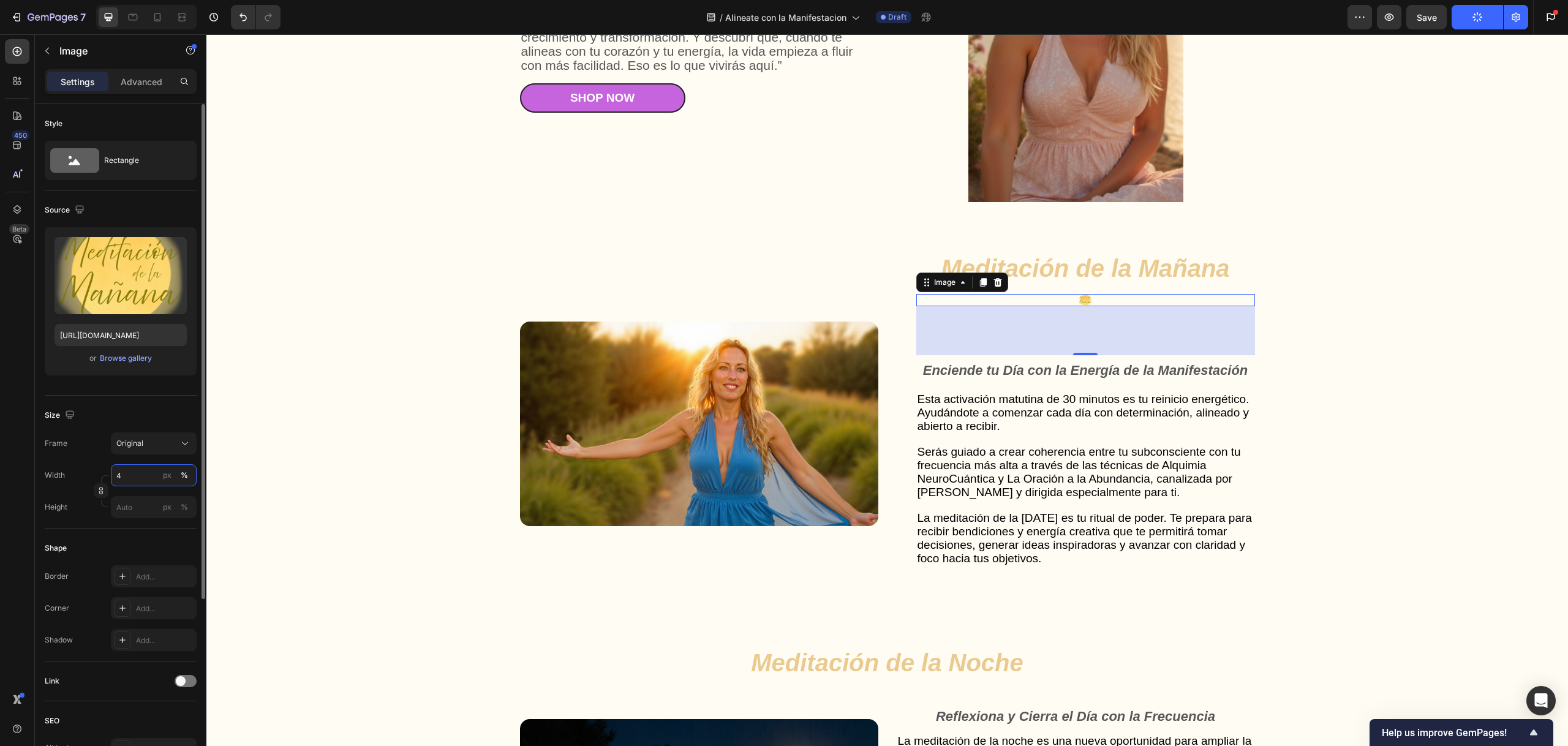
type input "40"
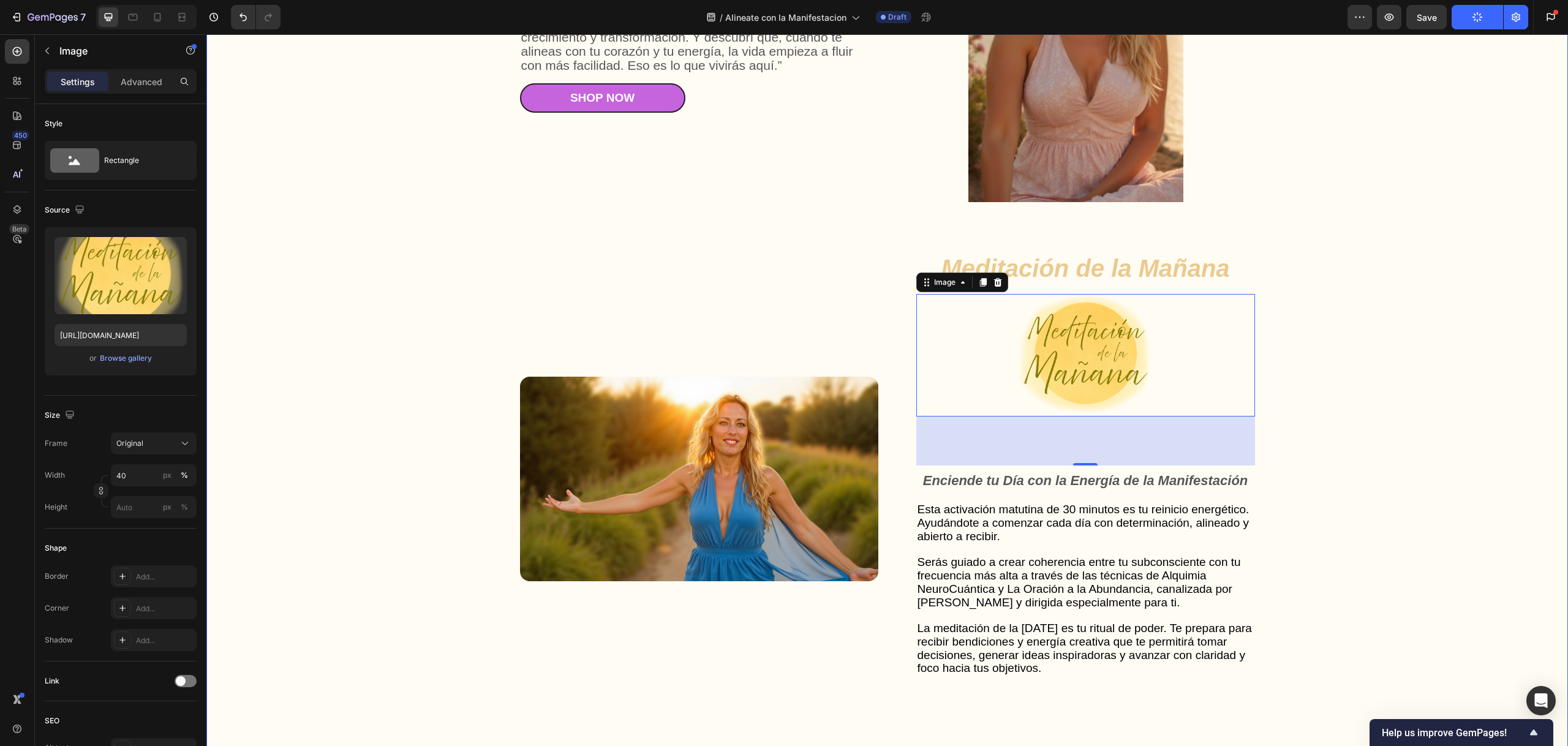
click at [360, 333] on div "Gut Health Powerhouse Heading “He acompañado a miles de personas en procesos de…" at bounding box center [887, 624] width 1337 height 1483
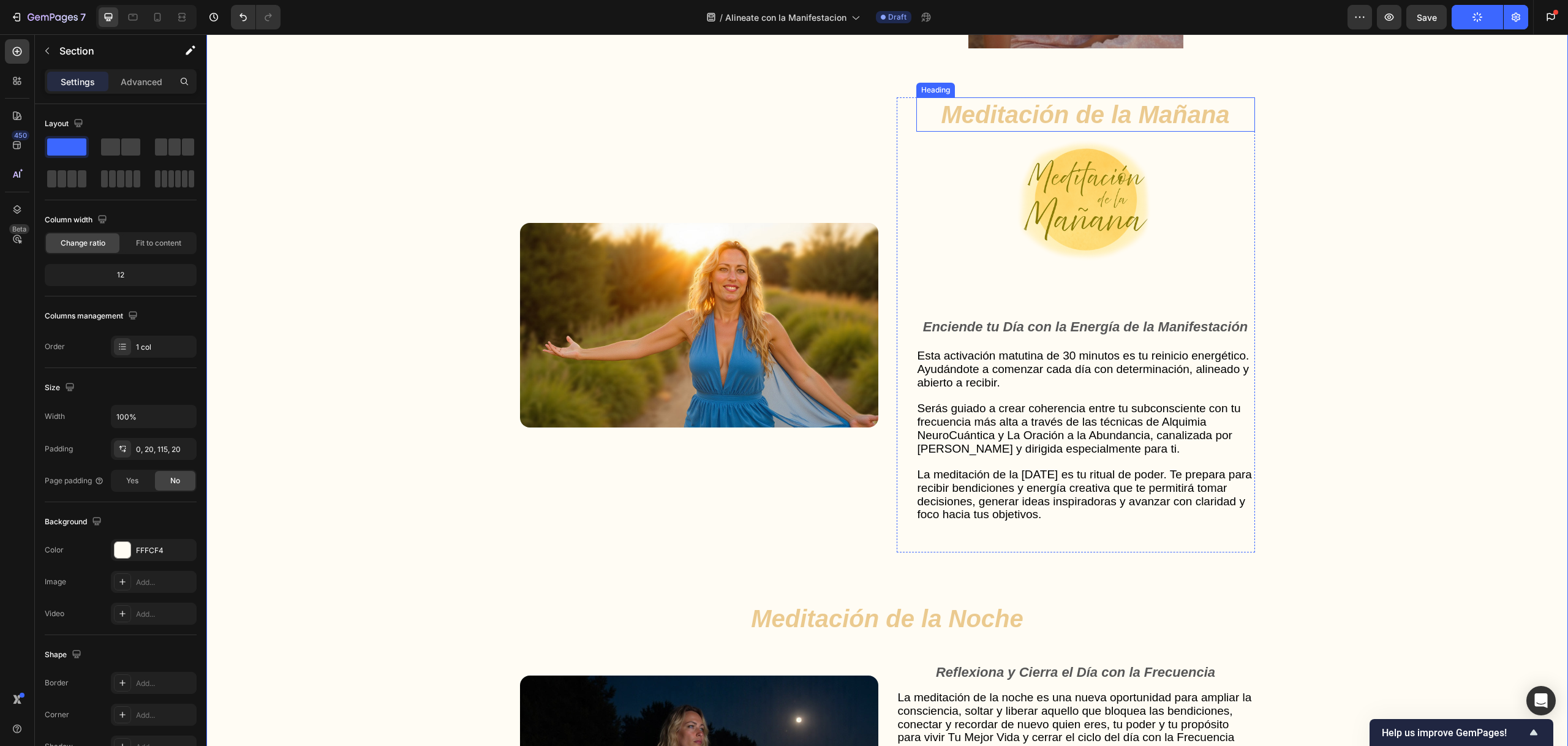
scroll to position [3305, 0]
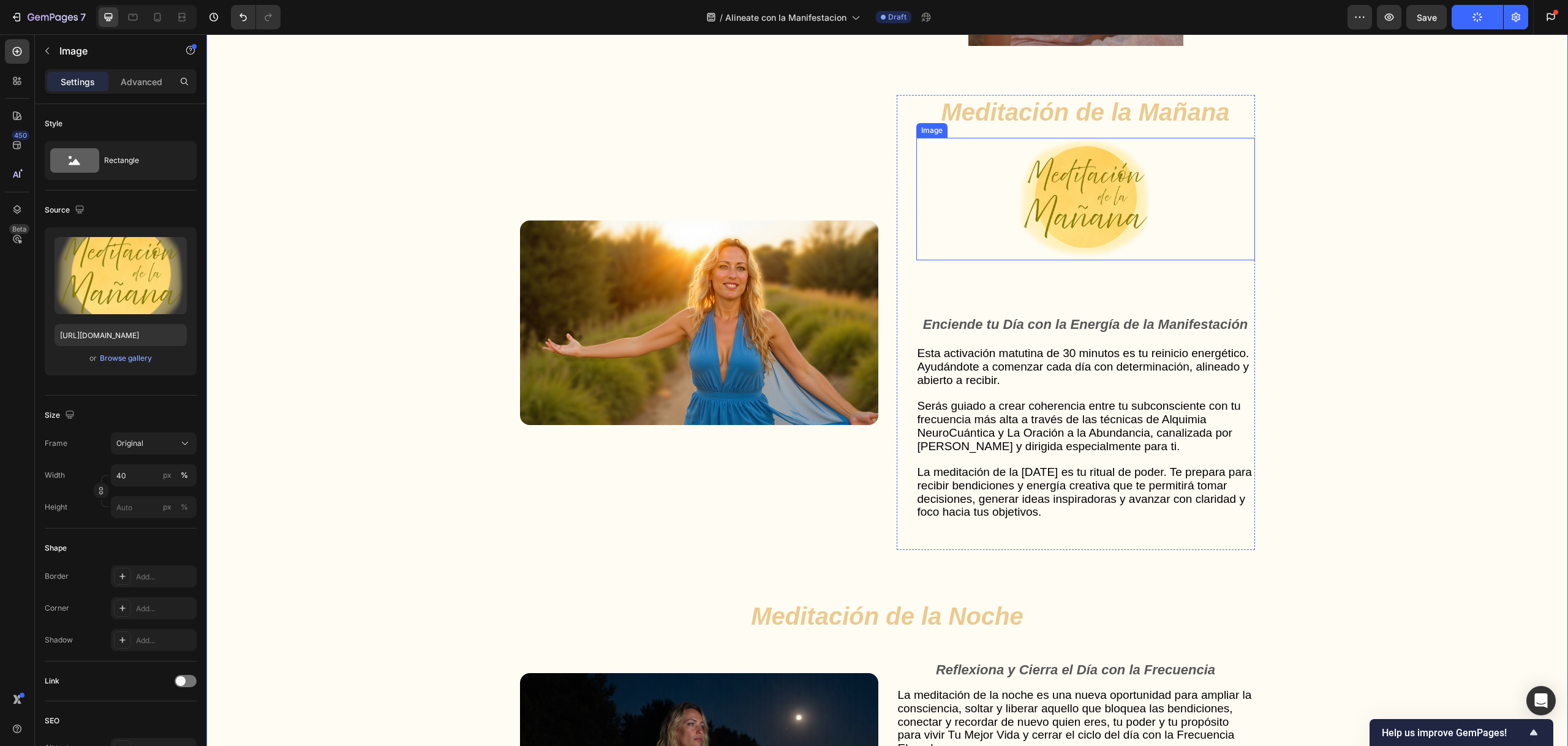
click at [935, 134] on div "Image" at bounding box center [932, 130] width 31 height 14
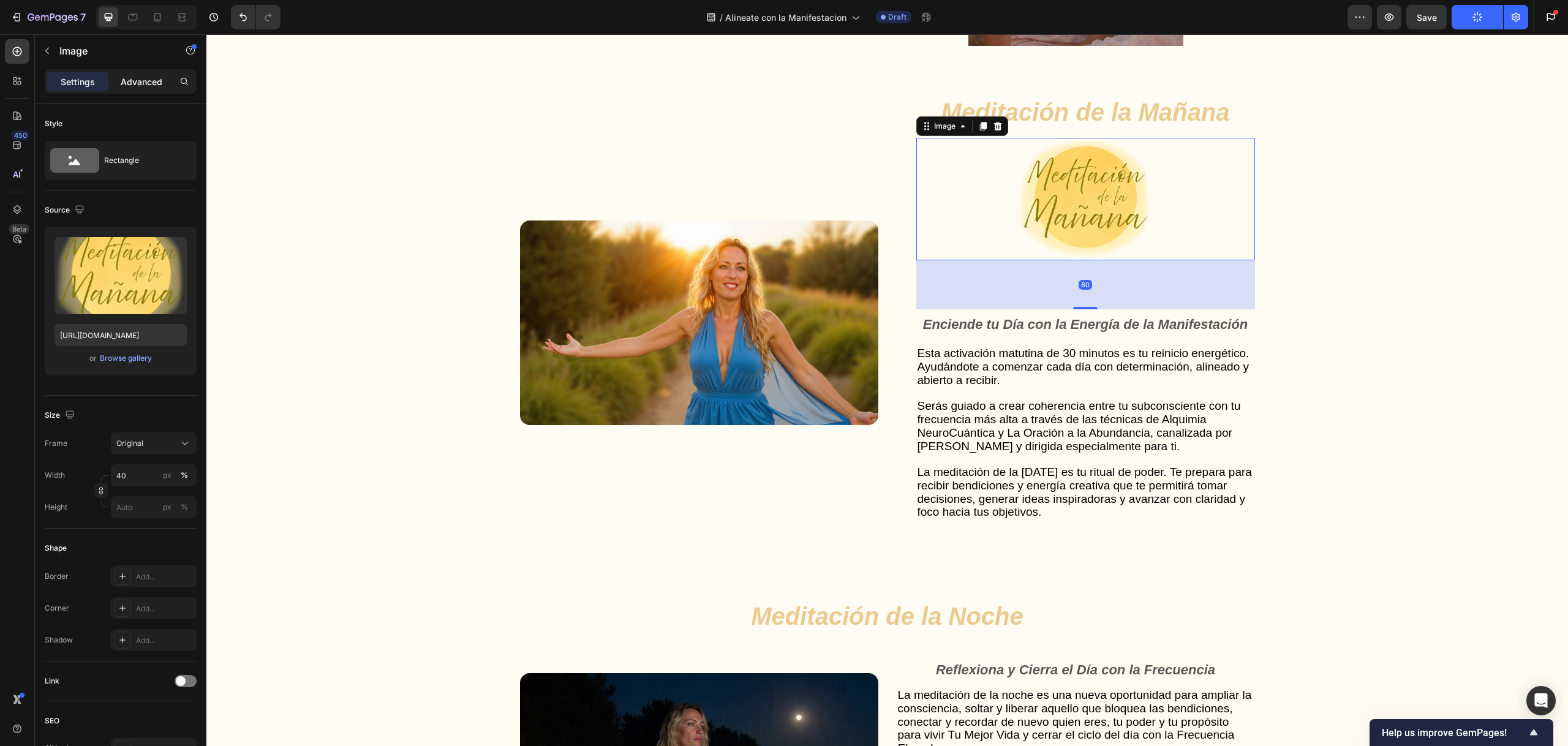
click at [161, 83] on p "Advanced" at bounding box center [142, 82] width 42 height 13
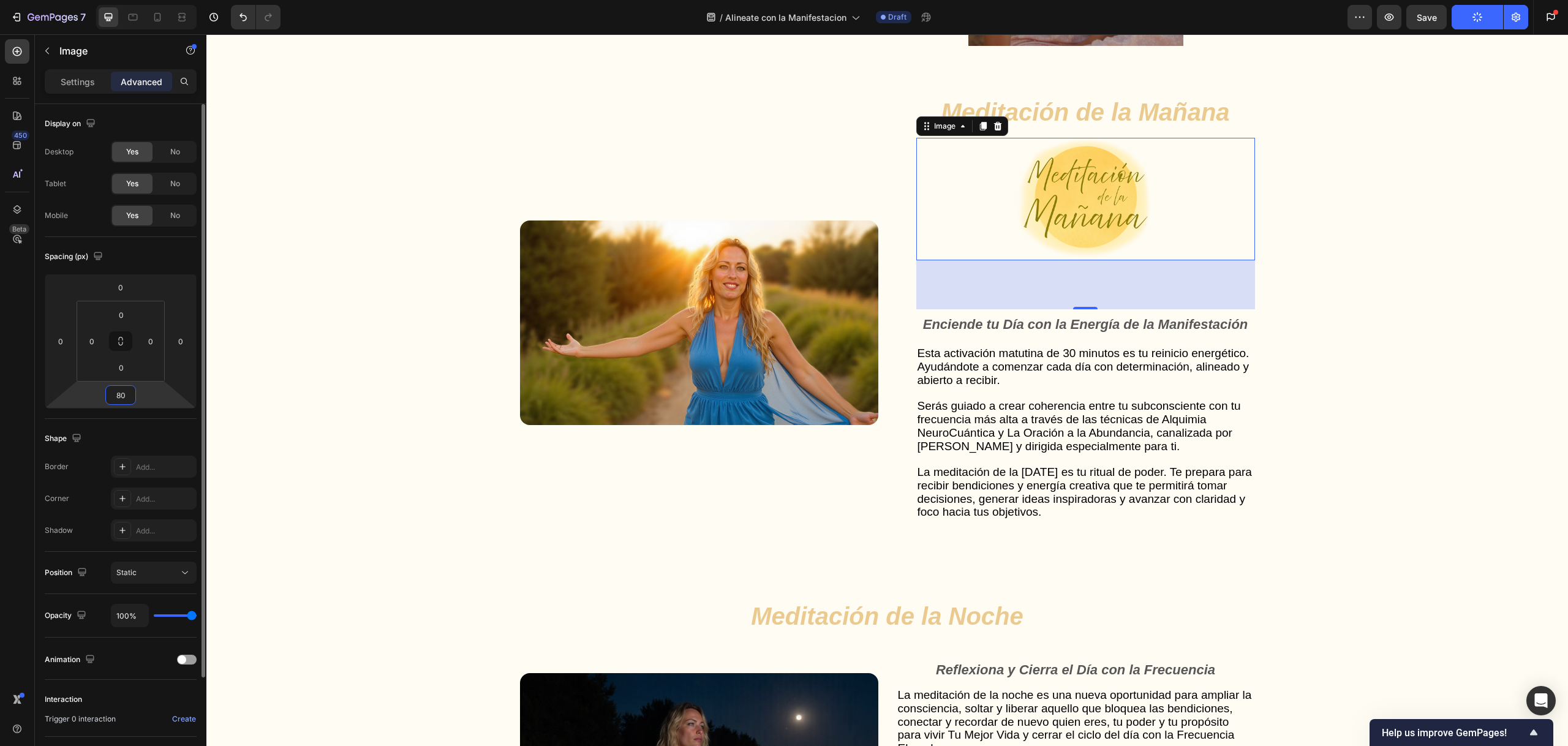
click at [125, 394] on input "80" at bounding box center [120, 395] width 25 height 18
drag, startPoint x: 127, startPoint y: 394, endPoint x: 115, endPoint y: 394, distance: 12.0
click at [115, 394] on input "80" at bounding box center [120, 395] width 25 height 18
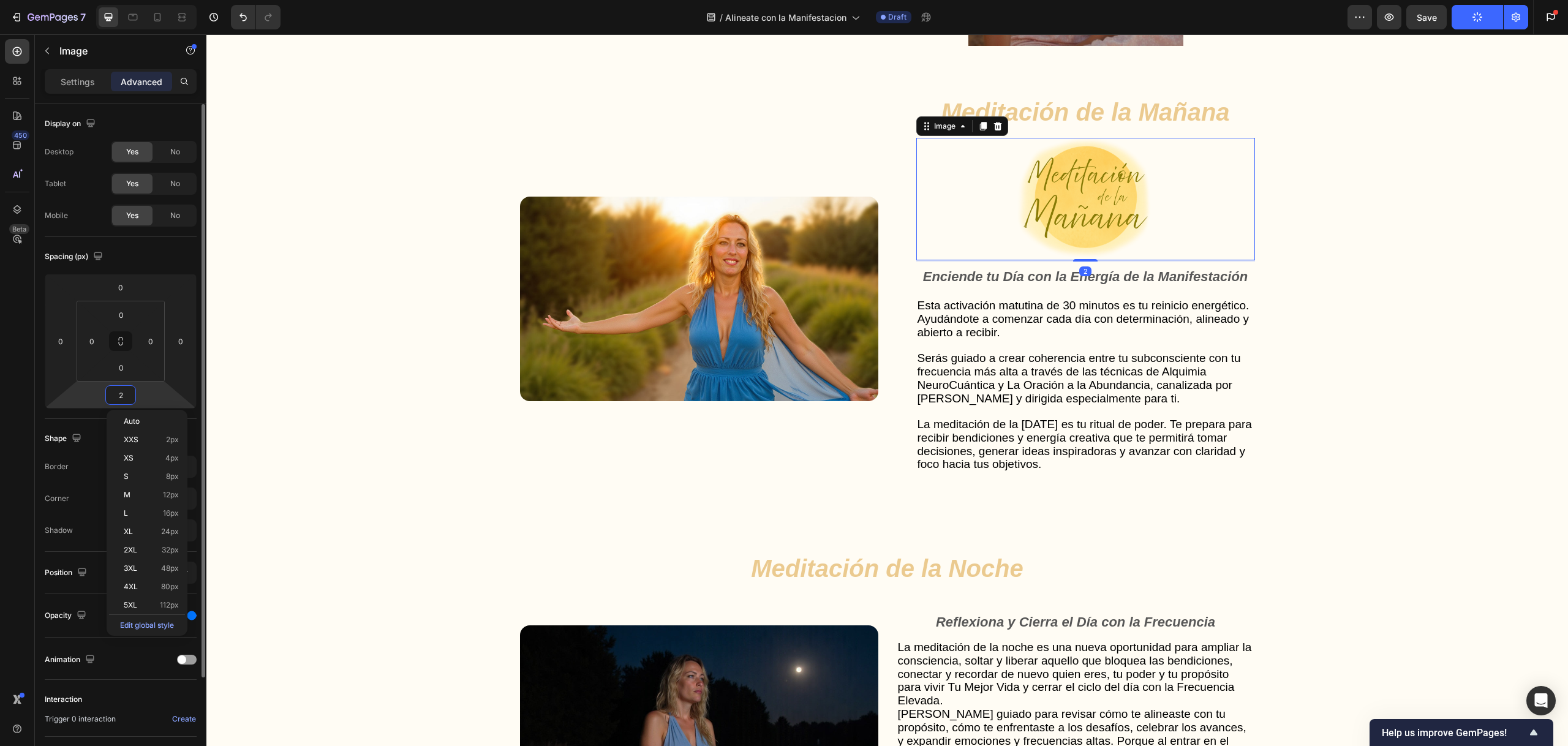
type input "20"
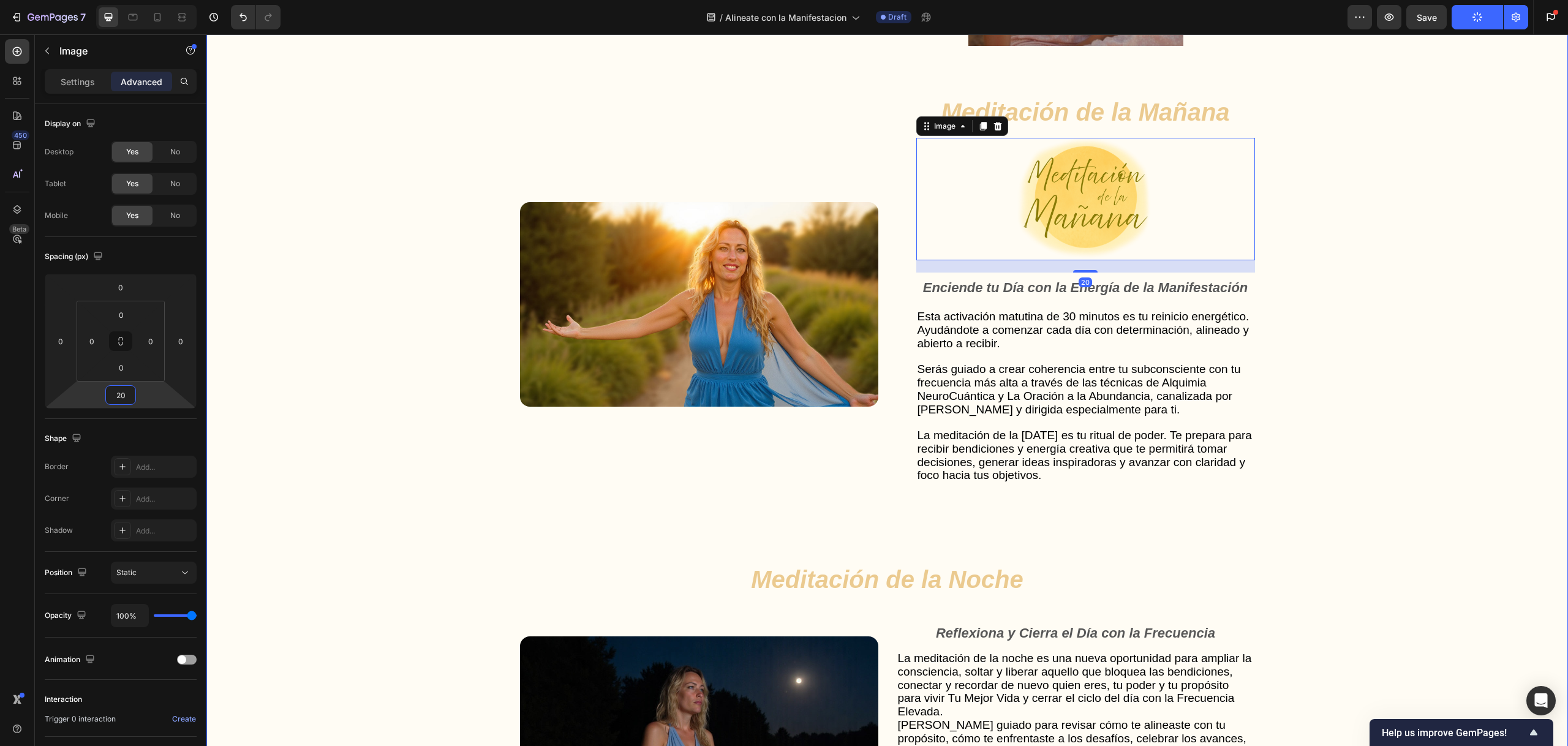
click at [1431, 317] on div "Gut Health Powerhouse Heading “He acompañado a miles de personas en procesos de…" at bounding box center [887, 449] width 1337 height 1447
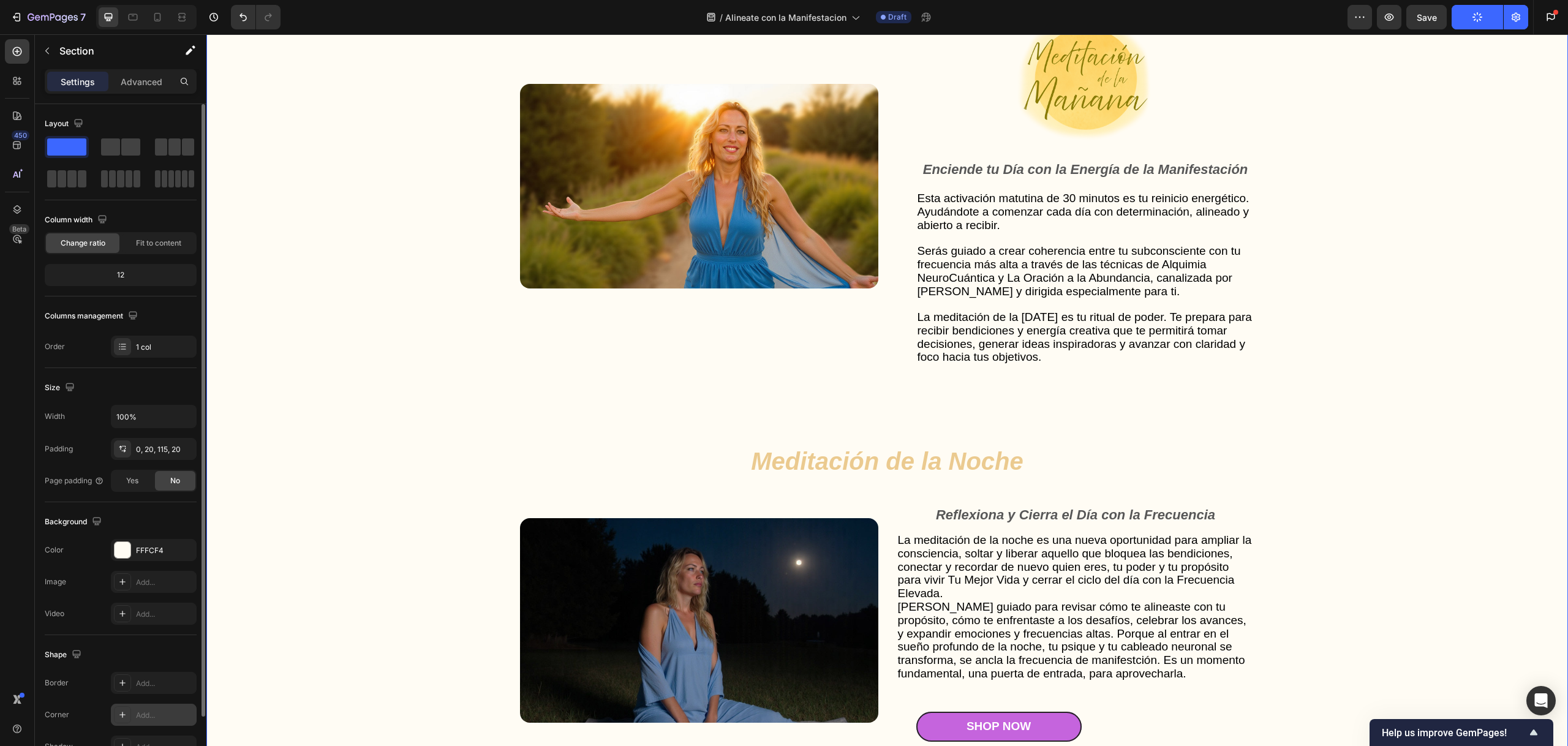
scroll to position [3420, 0]
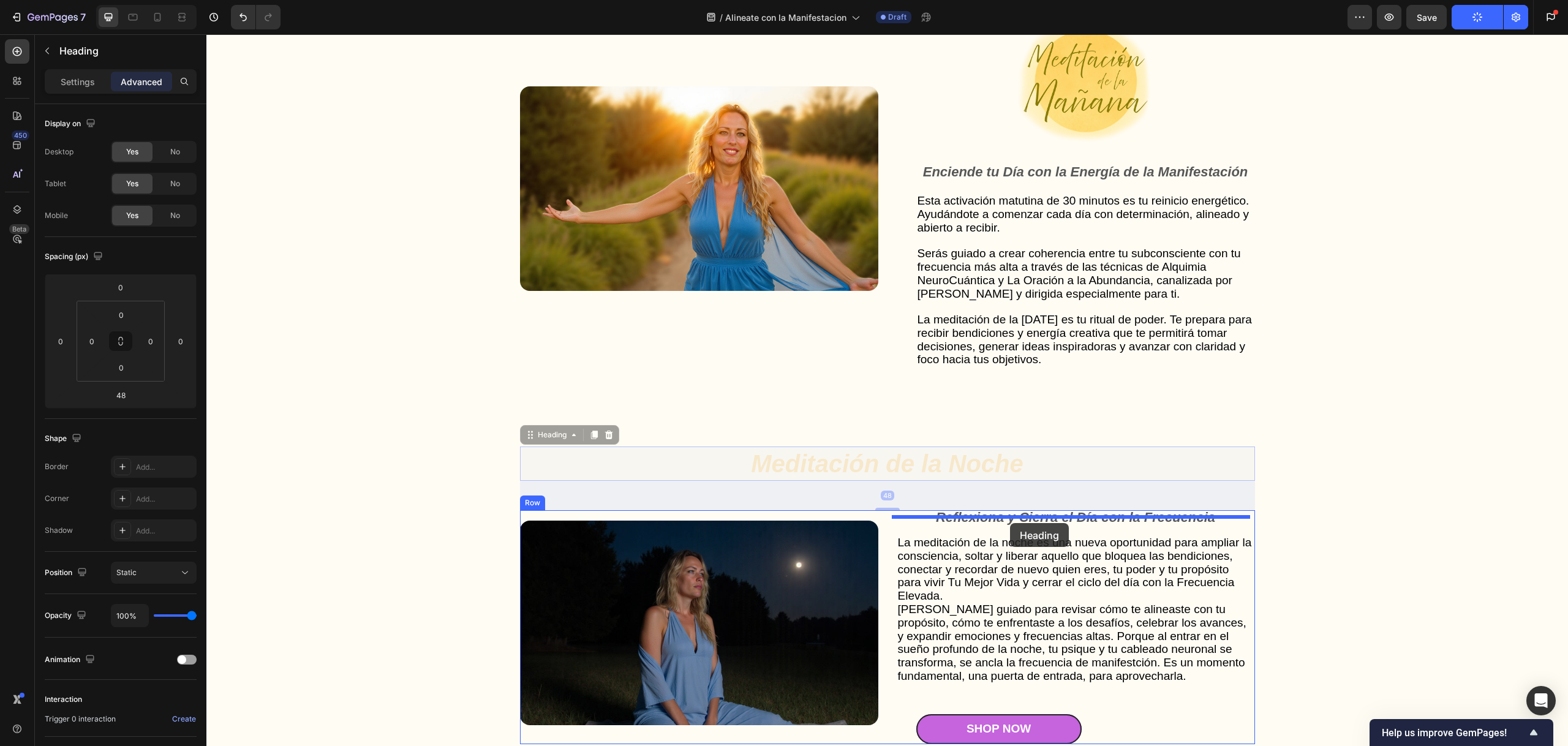
drag, startPoint x: 827, startPoint y: 473, endPoint x: 1013, endPoint y: 522, distance: 192.3
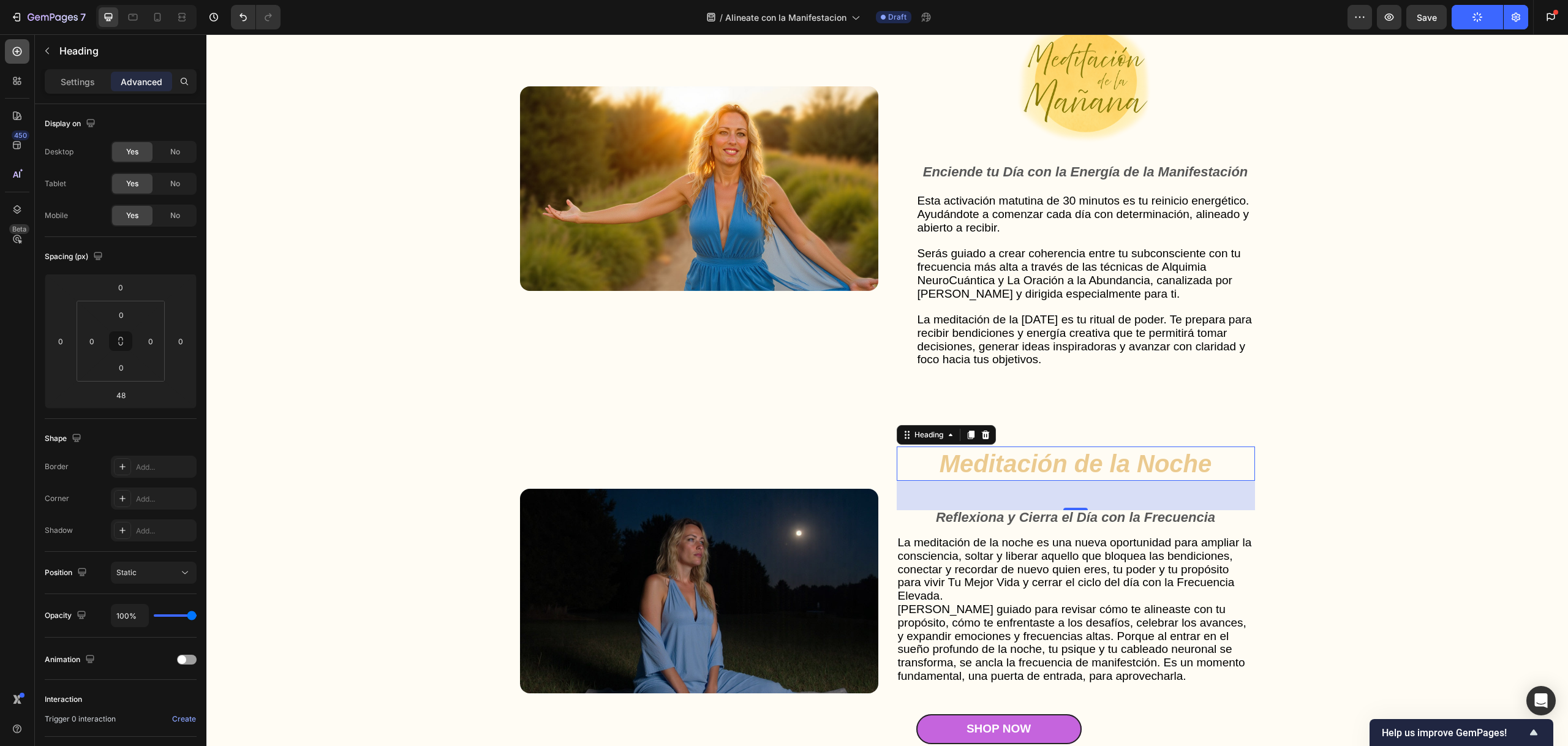
click at [19, 52] on icon at bounding box center [17, 52] width 5 height 5
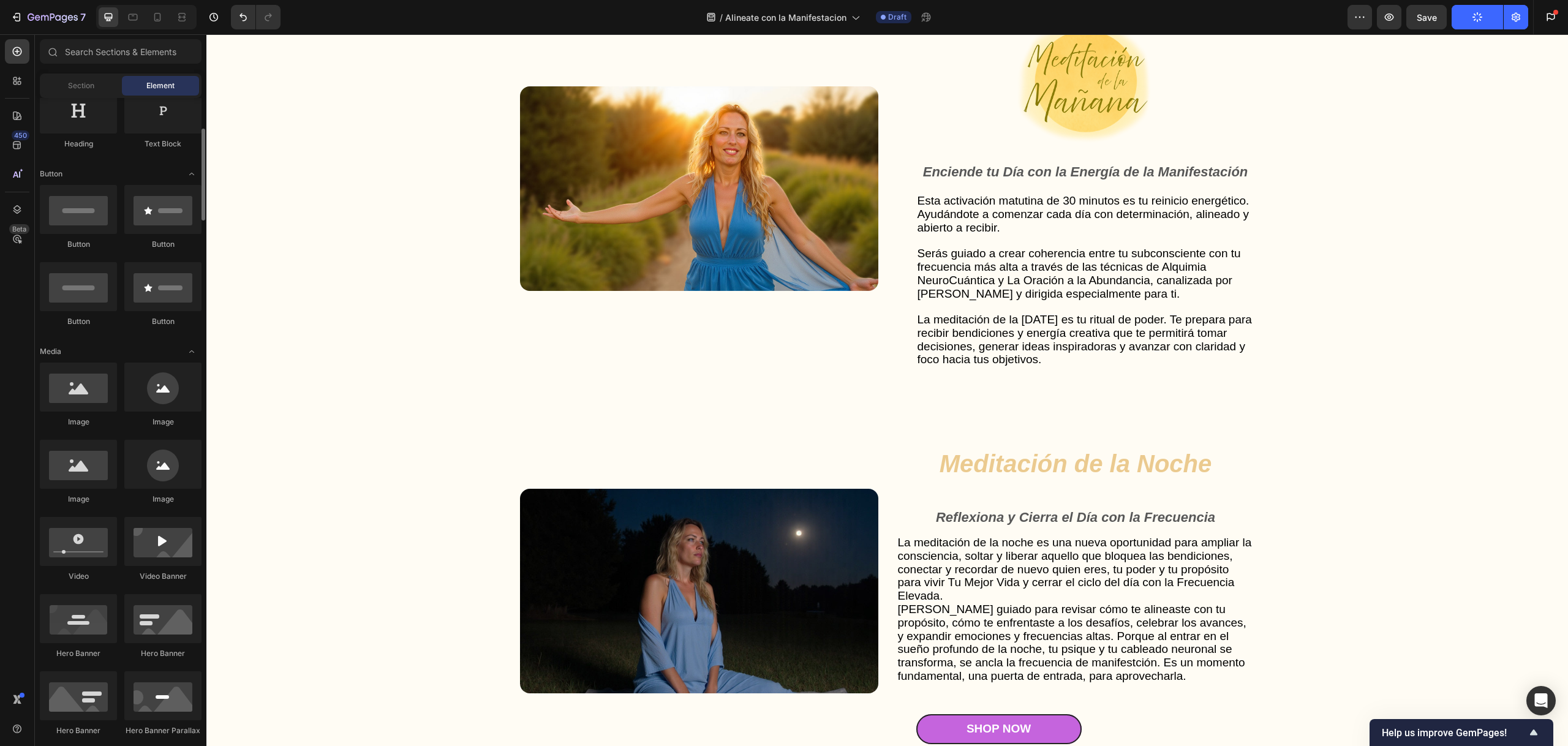
scroll to position [423, 0]
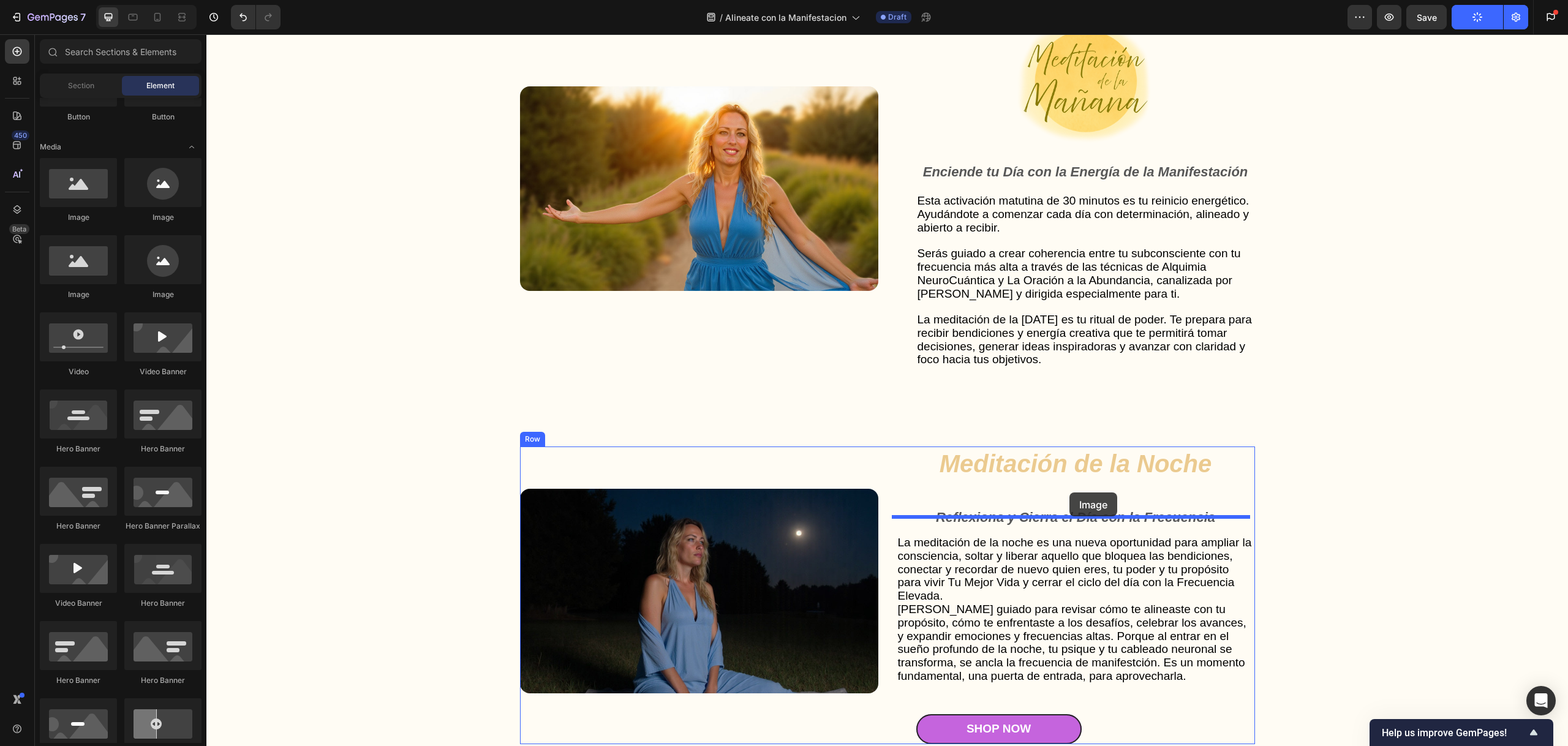
drag, startPoint x: 293, startPoint y: 232, endPoint x: 1069, endPoint y: 493, distance: 818.7
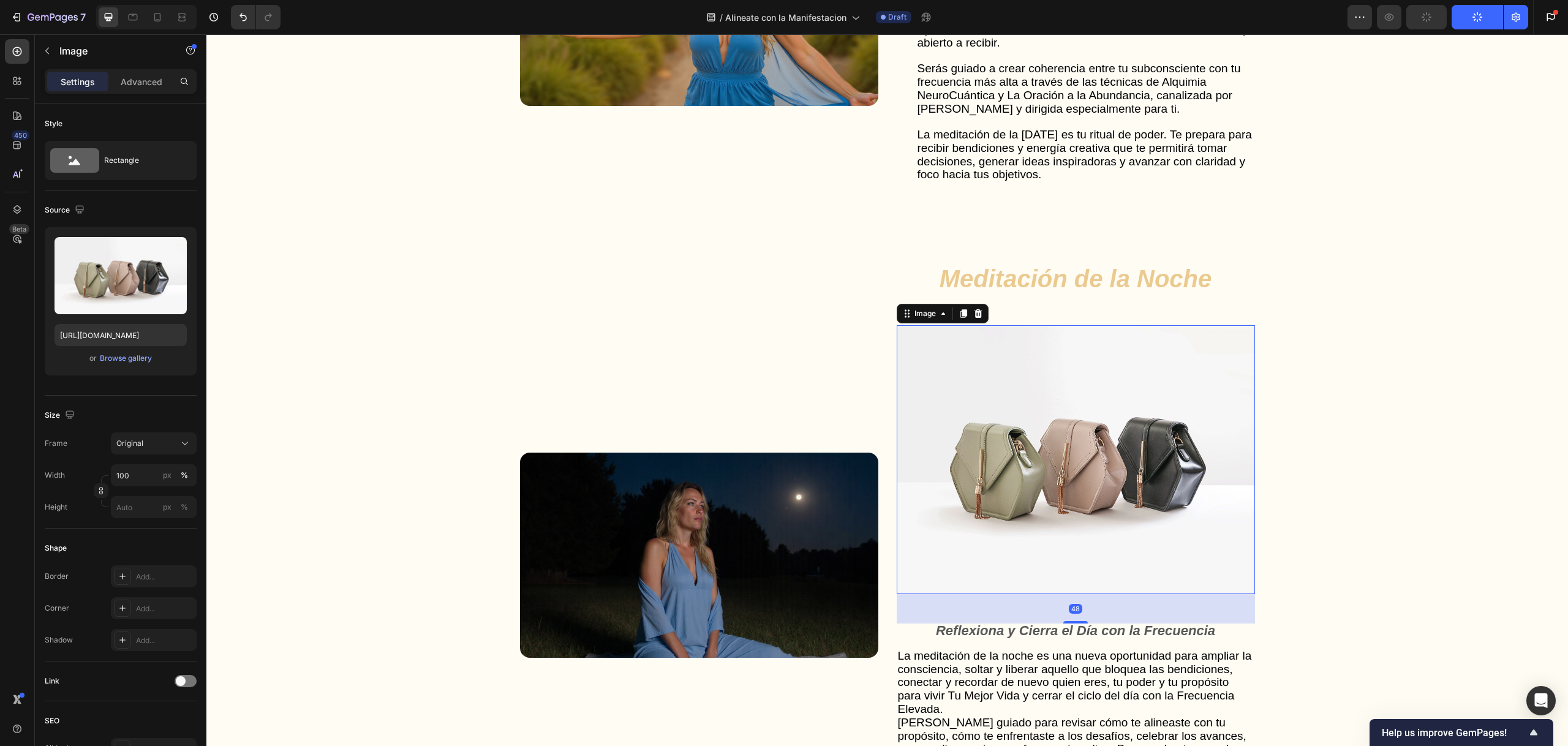
scroll to position [3654, 0]
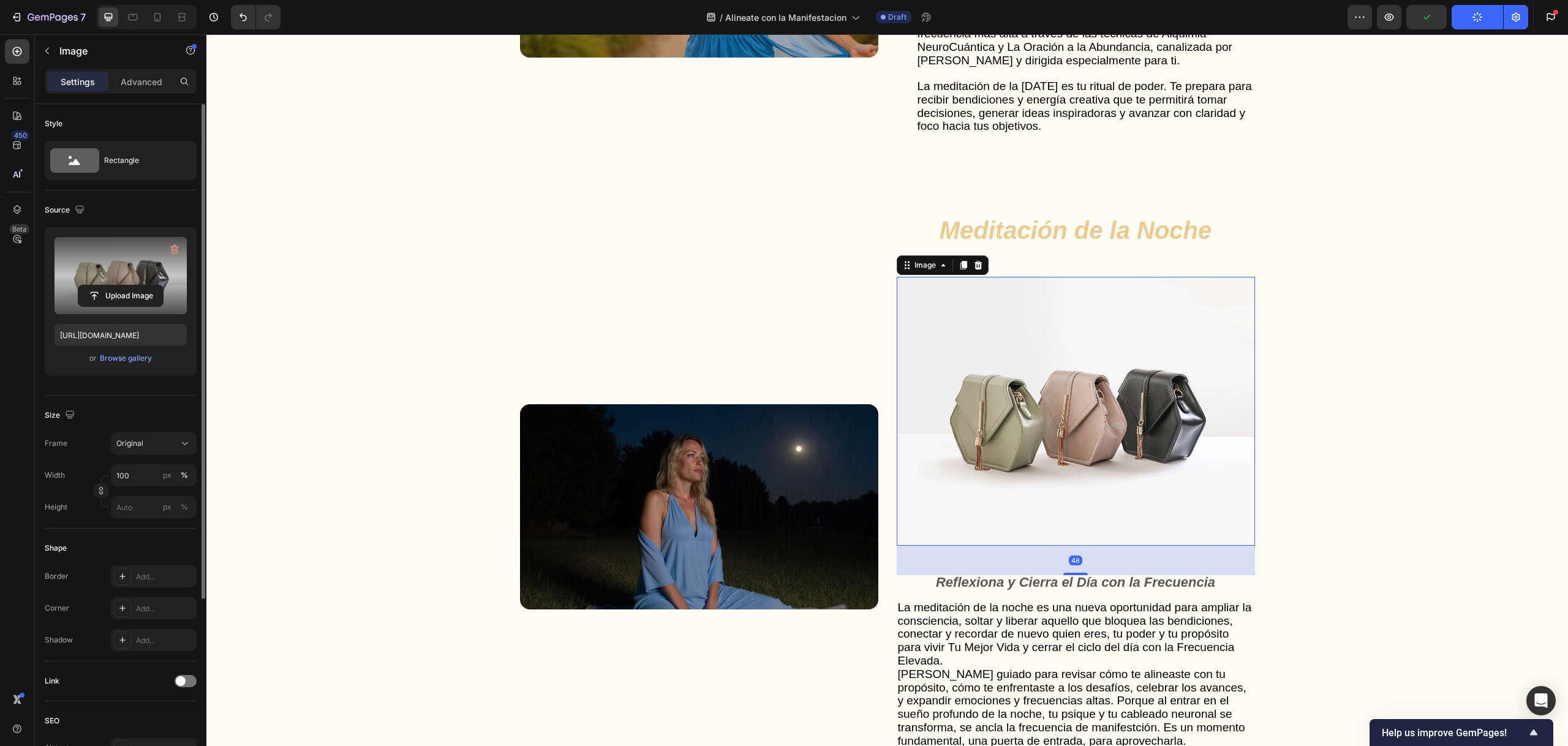
click at [151, 269] on label at bounding box center [121, 275] width 132 height 77
click at [151, 285] on input "file" at bounding box center [120, 296] width 84 height 21
type input "https://cdn.shopify.com/s/files/1/0906/5585/0870/files/gempages_584370437878711…"
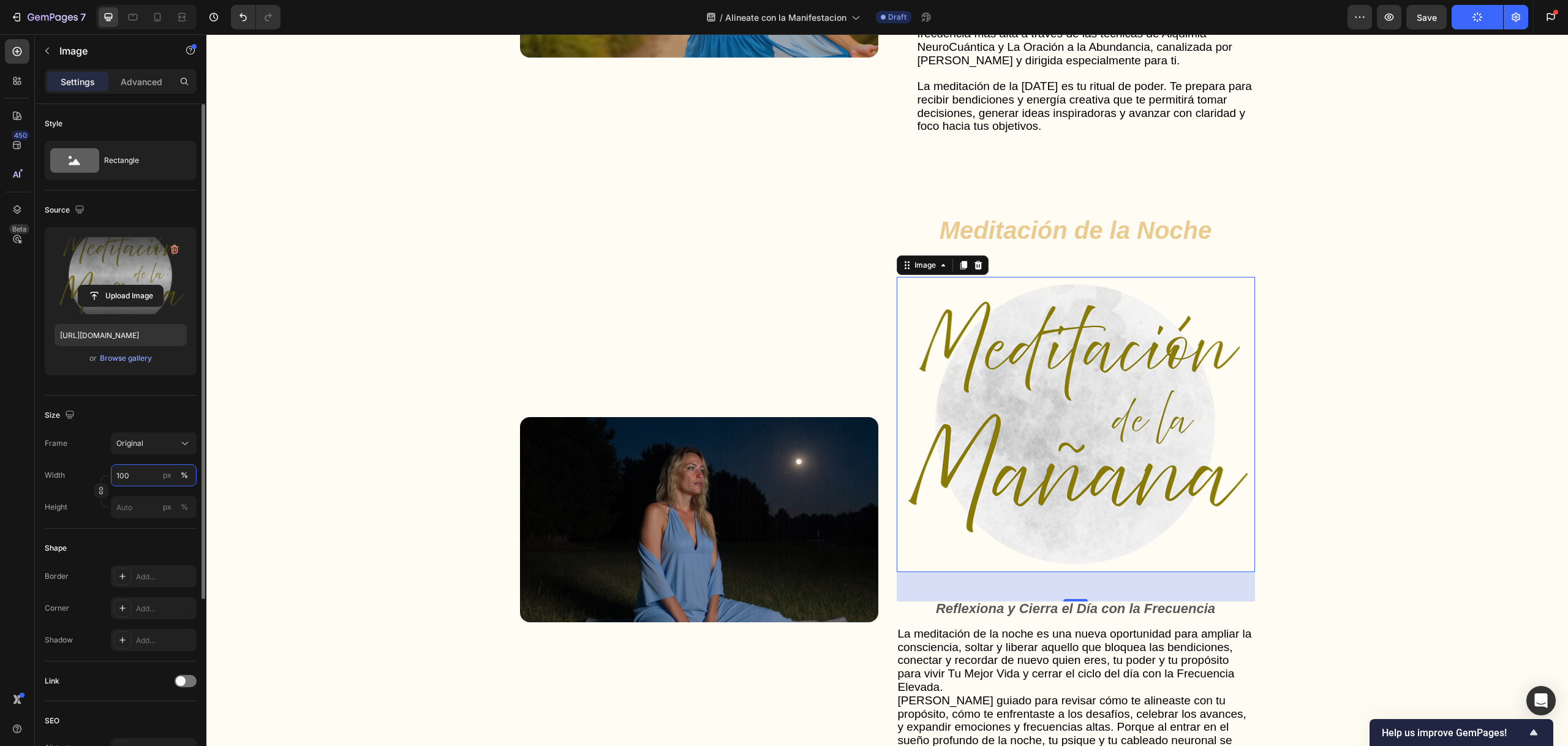
drag, startPoint x: 147, startPoint y: 473, endPoint x: 134, endPoint y: 476, distance: 13.3
click at [134, 476] on input "100" at bounding box center [154, 475] width 86 height 22
drag, startPoint x: 137, startPoint y: 476, endPoint x: 111, endPoint y: 476, distance: 26.0
click at [111, 476] on input "100" at bounding box center [154, 475] width 86 height 22
type input "20"
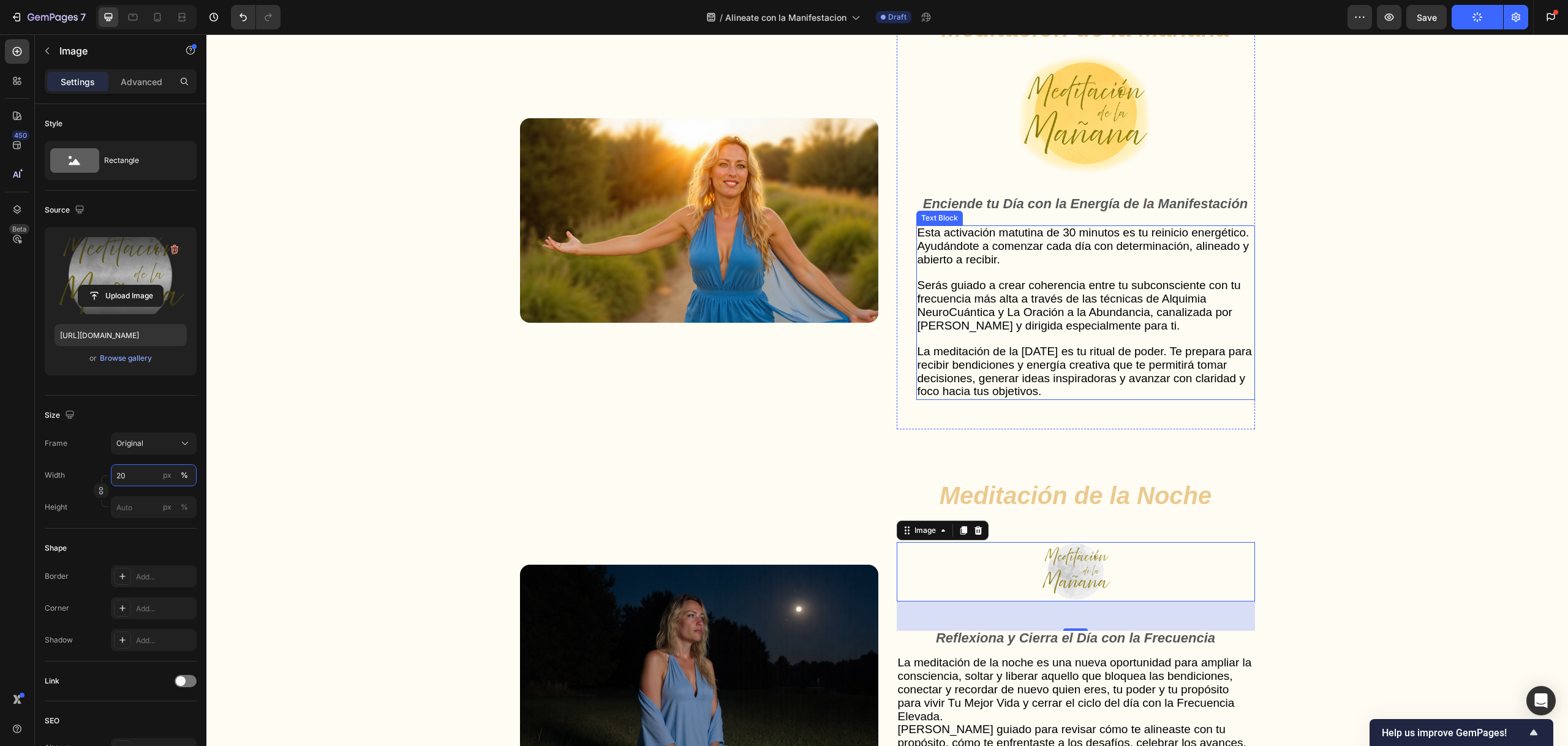
scroll to position [3388, 0]
click at [1108, 96] on img at bounding box center [1084, 116] width 135 height 122
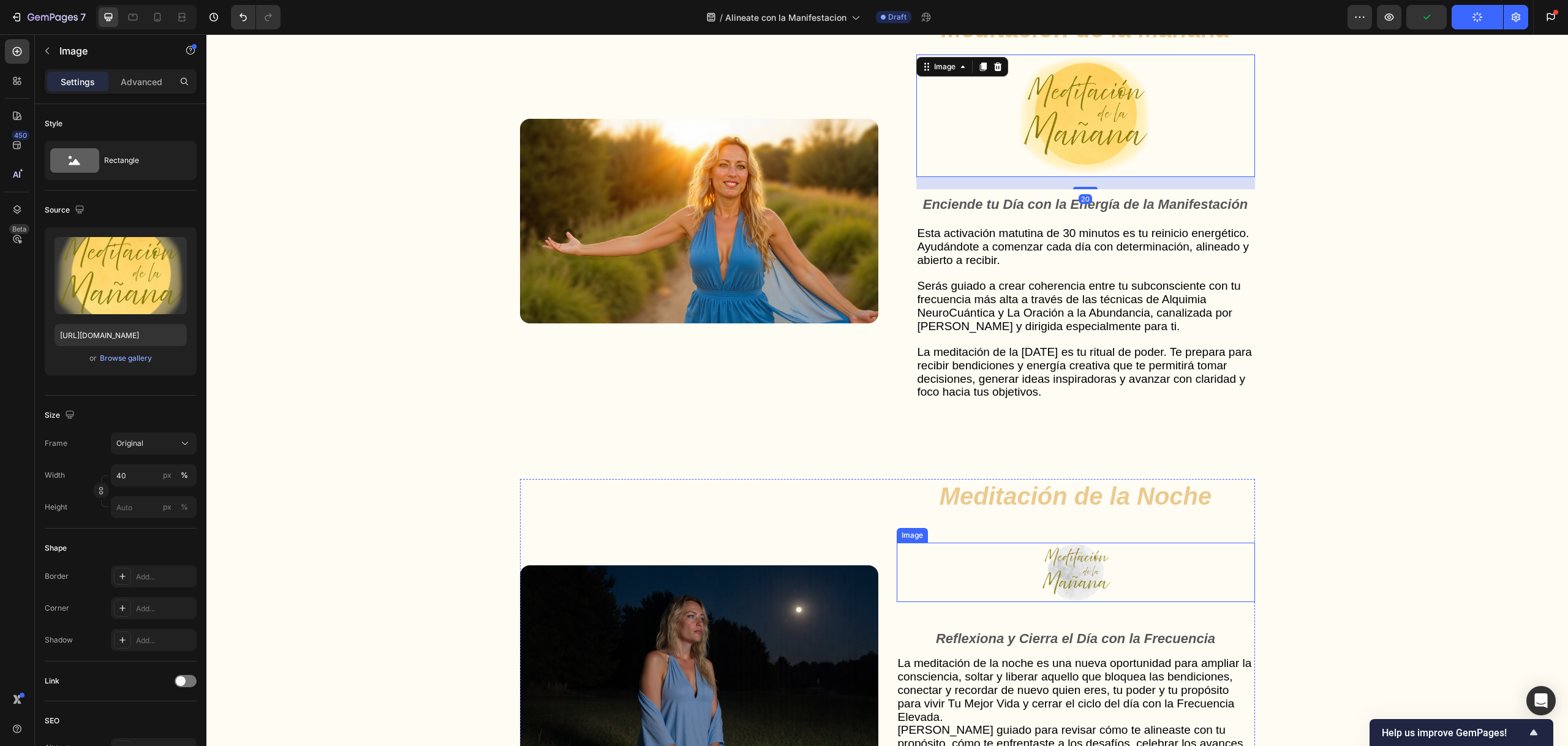
click at [1089, 591] on img at bounding box center [1076, 572] width 72 height 59
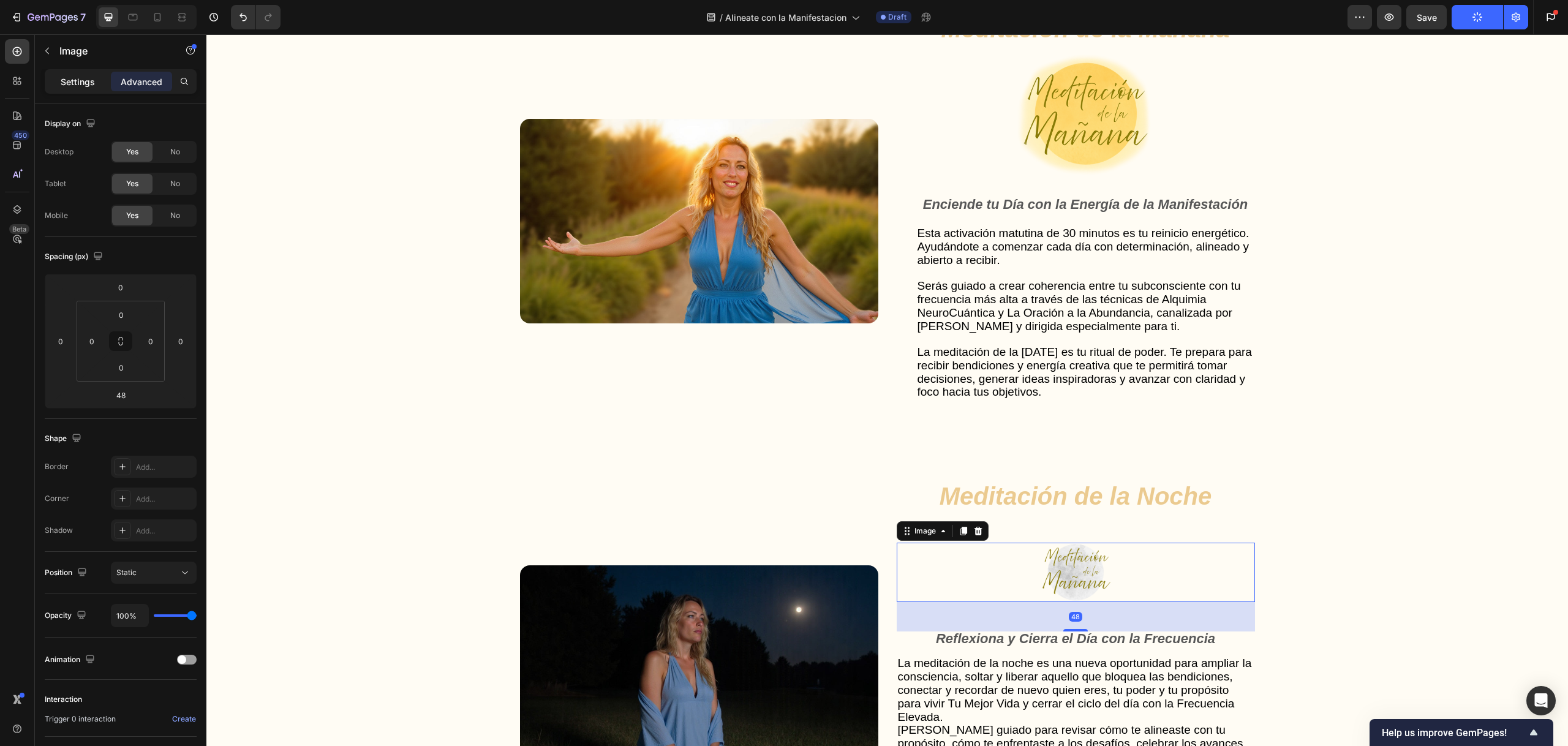
click at [83, 72] on div "Settings" at bounding box center [77, 81] width 61 height 20
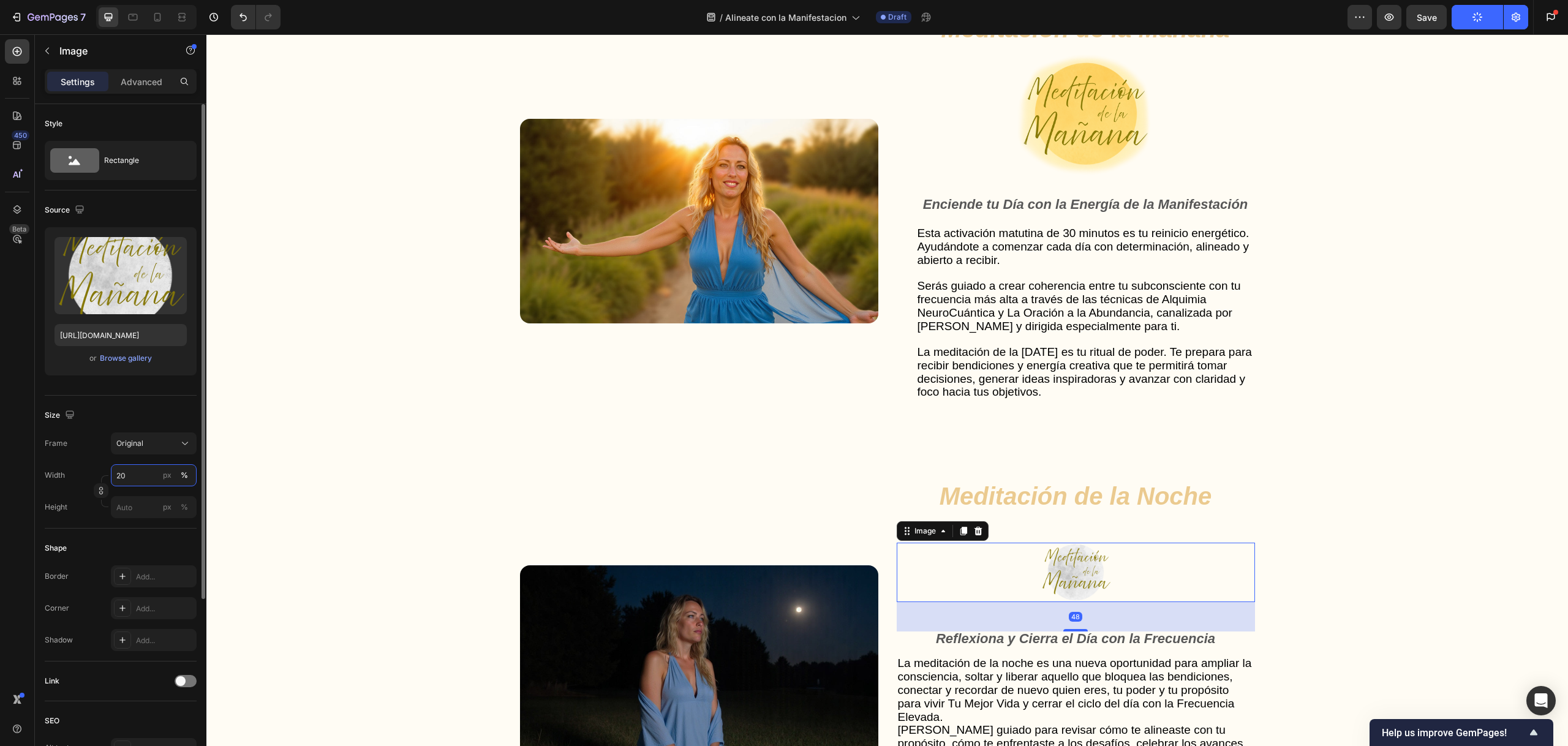
drag, startPoint x: 127, startPoint y: 478, endPoint x: 120, endPoint y: 476, distance: 7.3
click at [118, 476] on input "20" at bounding box center [154, 475] width 86 height 22
drag, startPoint x: 135, startPoint y: 481, endPoint x: 114, endPoint y: 478, distance: 21.2
click at [114, 478] on input "20" at bounding box center [154, 475] width 86 height 22
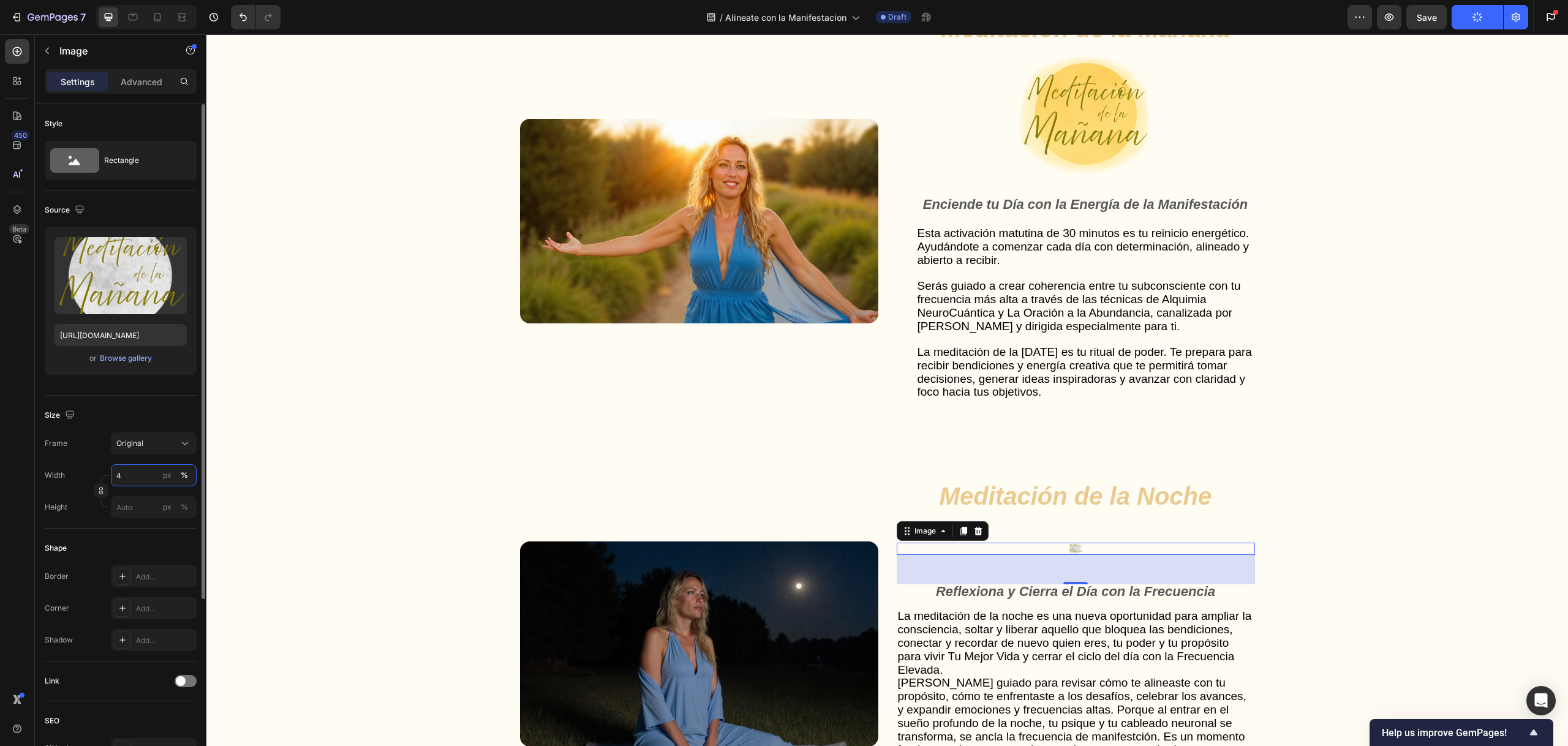
type input "40"
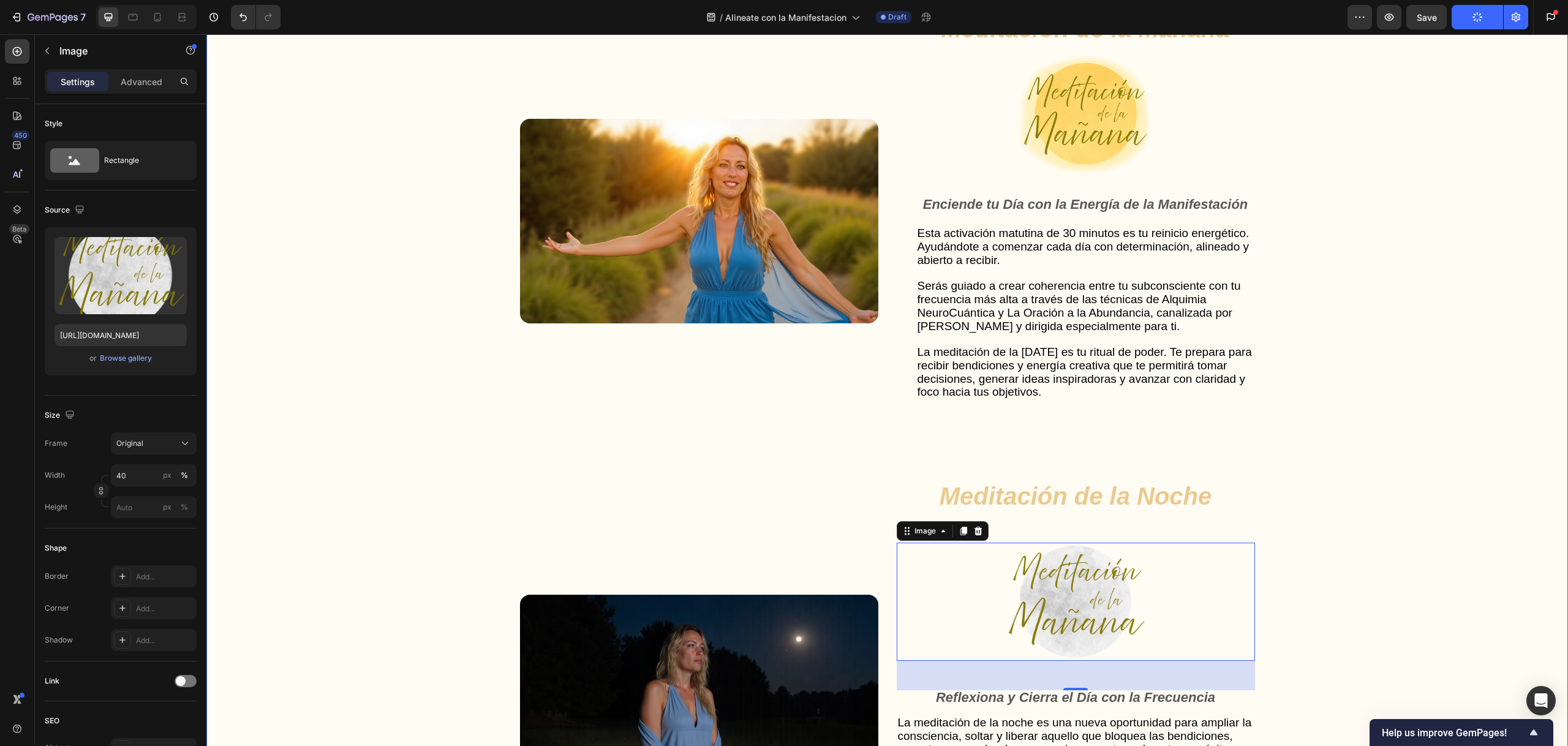
click at [446, 461] on div "Gut Health Powerhouse Heading “He acompañado a miles de personas en procesos de…" at bounding box center [887, 440] width 1337 height 1594
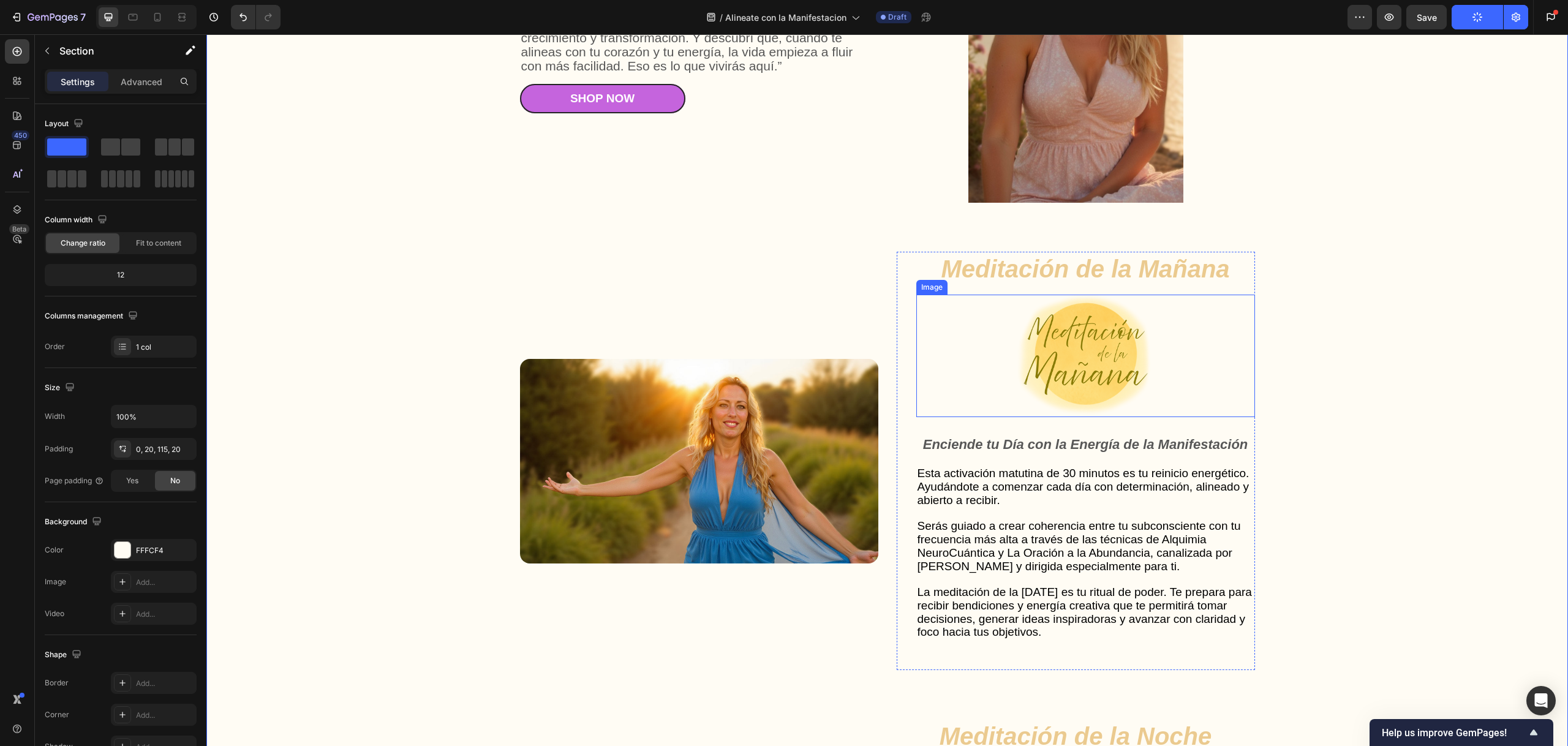
scroll to position [3145, 0]
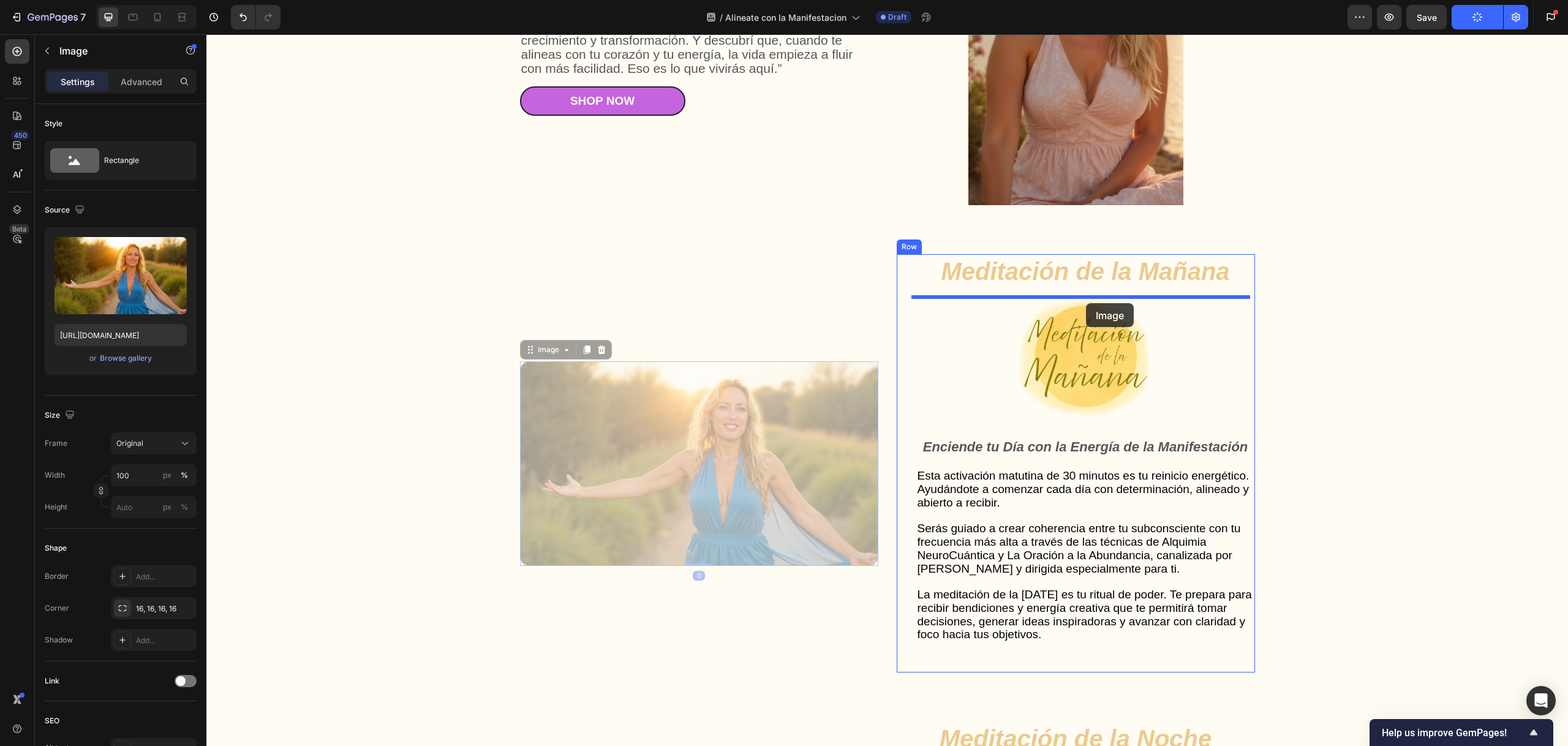
drag, startPoint x: 691, startPoint y: 418, endPoint x: 1086, endPoint y: 301, distance: 412.0
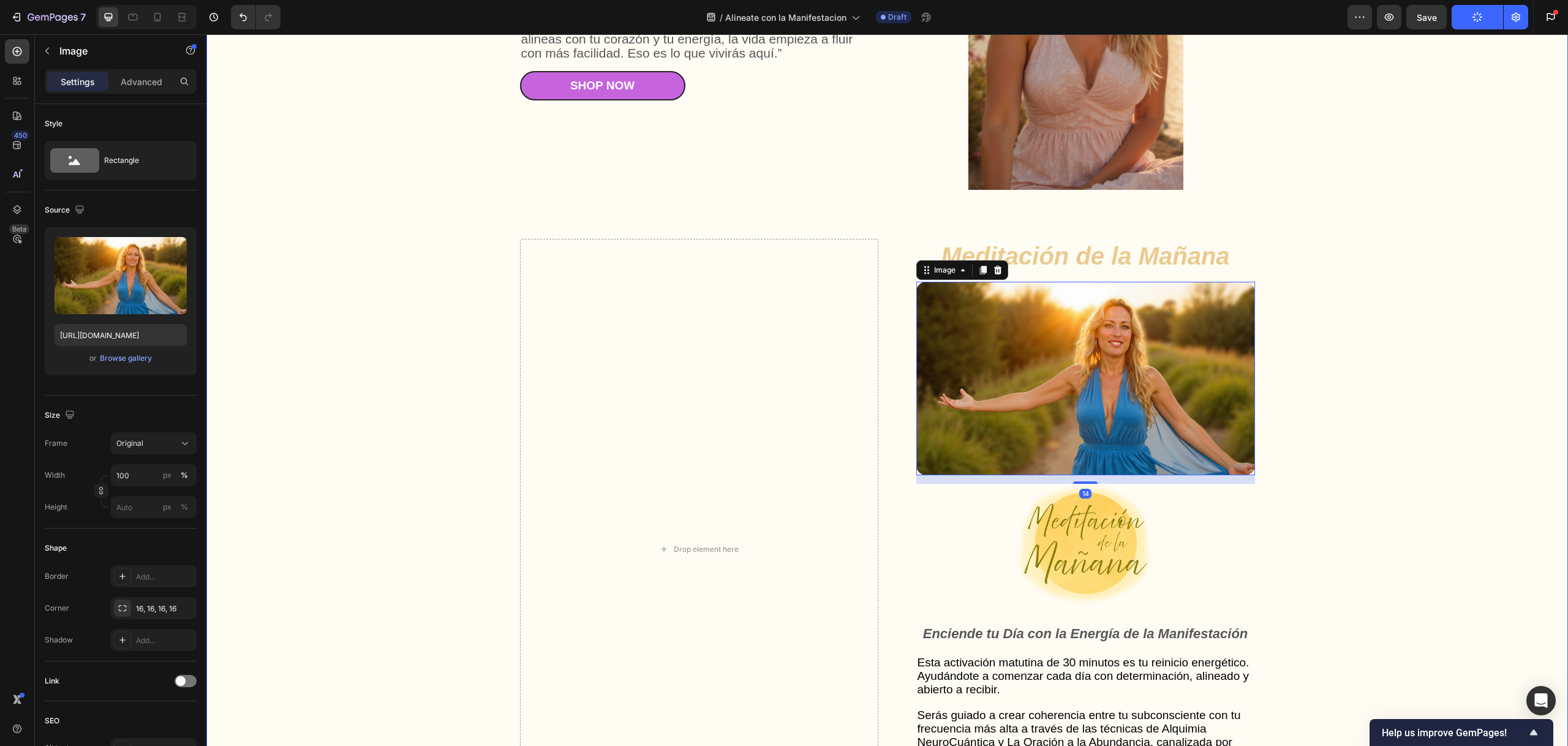
scroll to position [3178, 0]
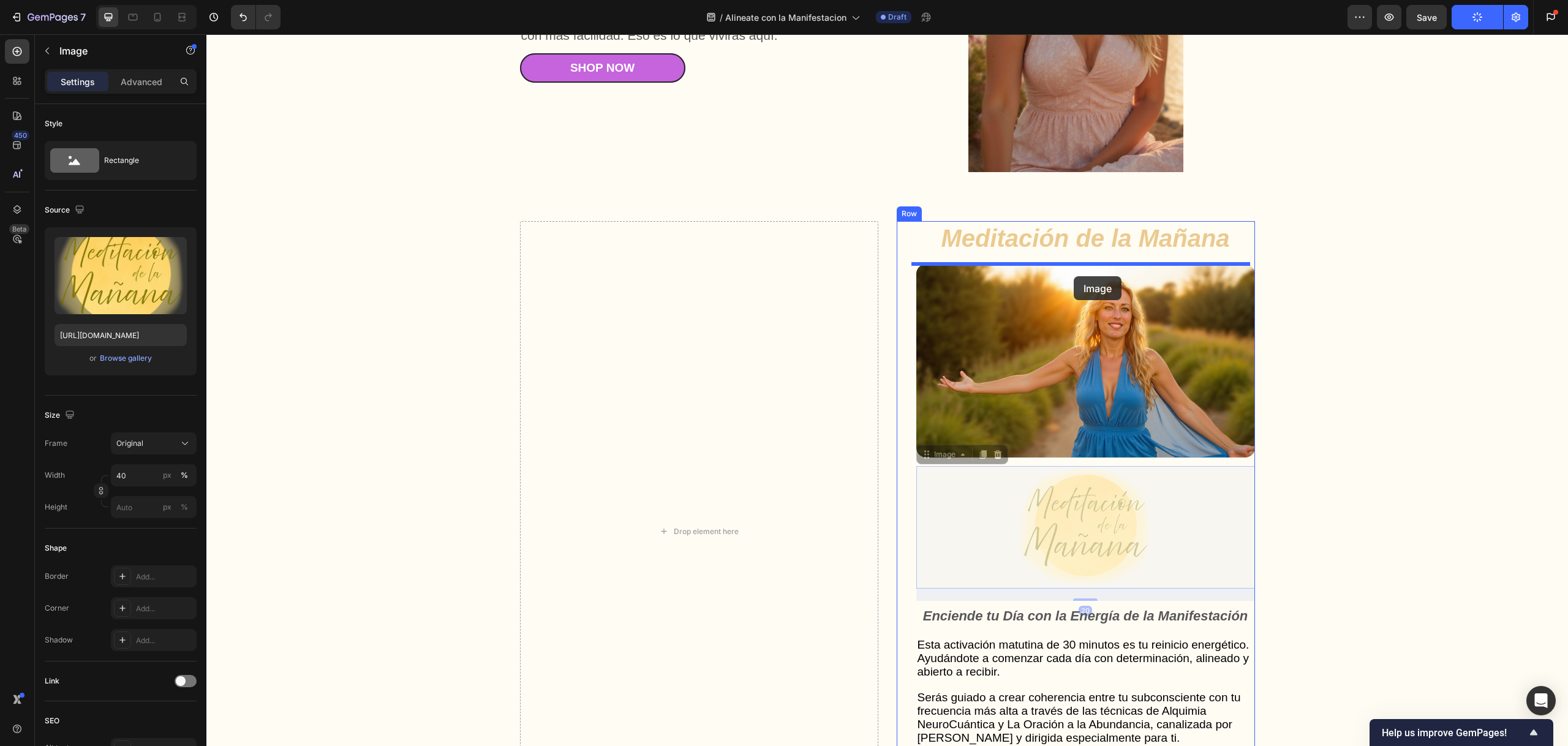
drag, startPoint x: 1093, startPoint y: 508, endPoint x: 1074, endPoint y: 277, distance: 231.8
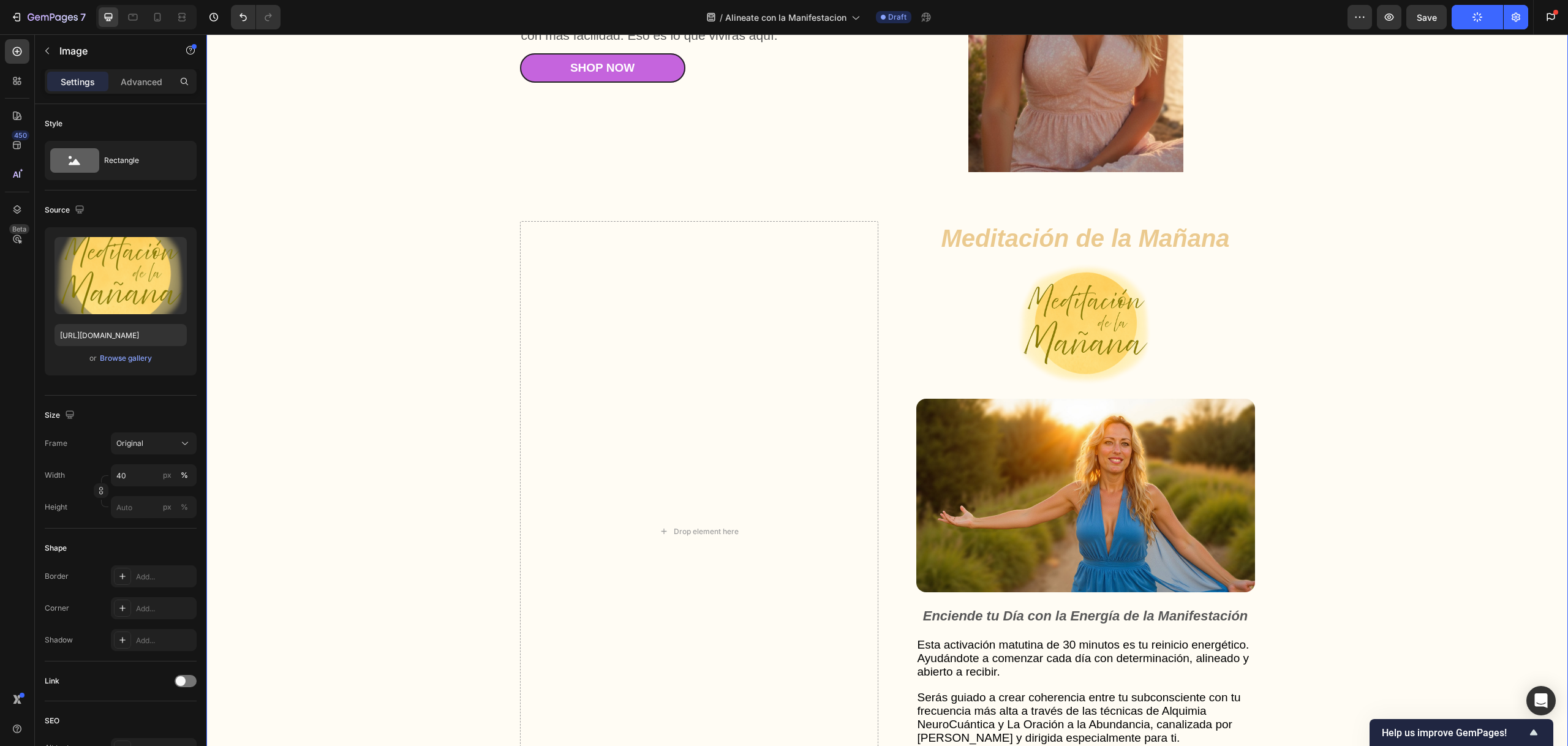
click at [1460, 306] on div "Gut Health Powerhouse Heading “He acompañado a miles de personas en procesos de…" at bounding box center [887, 750] width 1337 height 1796
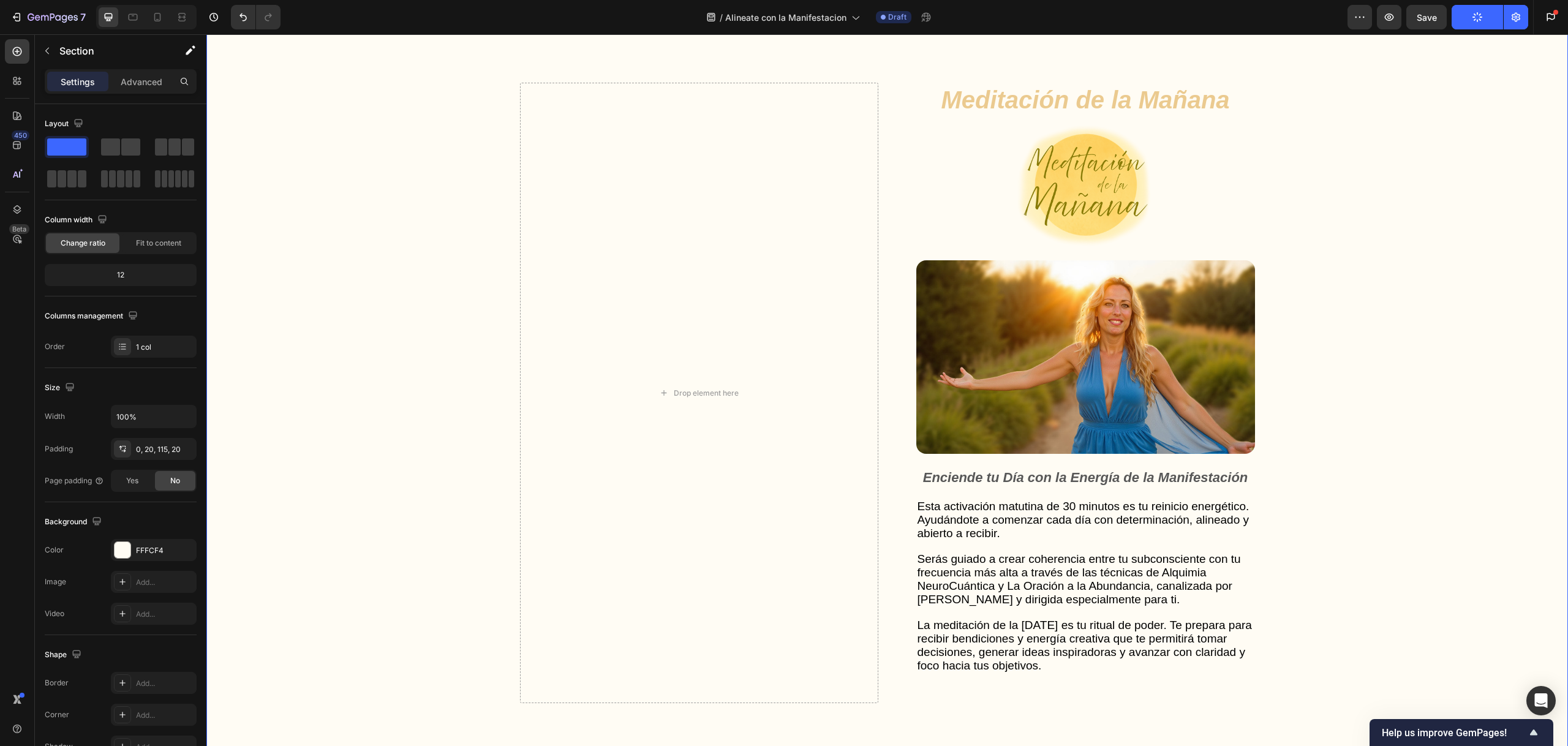
scroll to position [3281, 0]
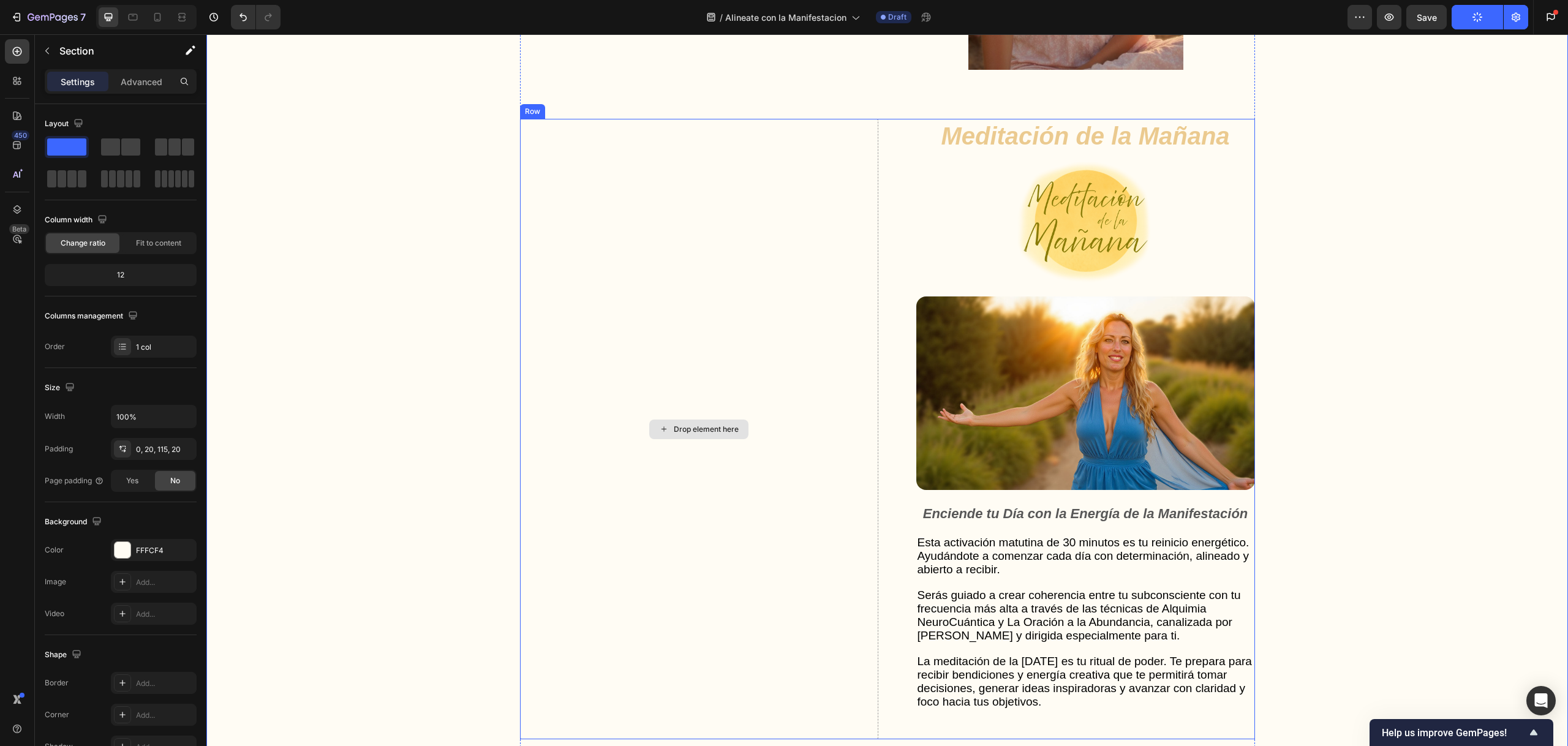
click at [698, 289] on div "Drop element here" at bounding box center [699, 429] width 358 height 621
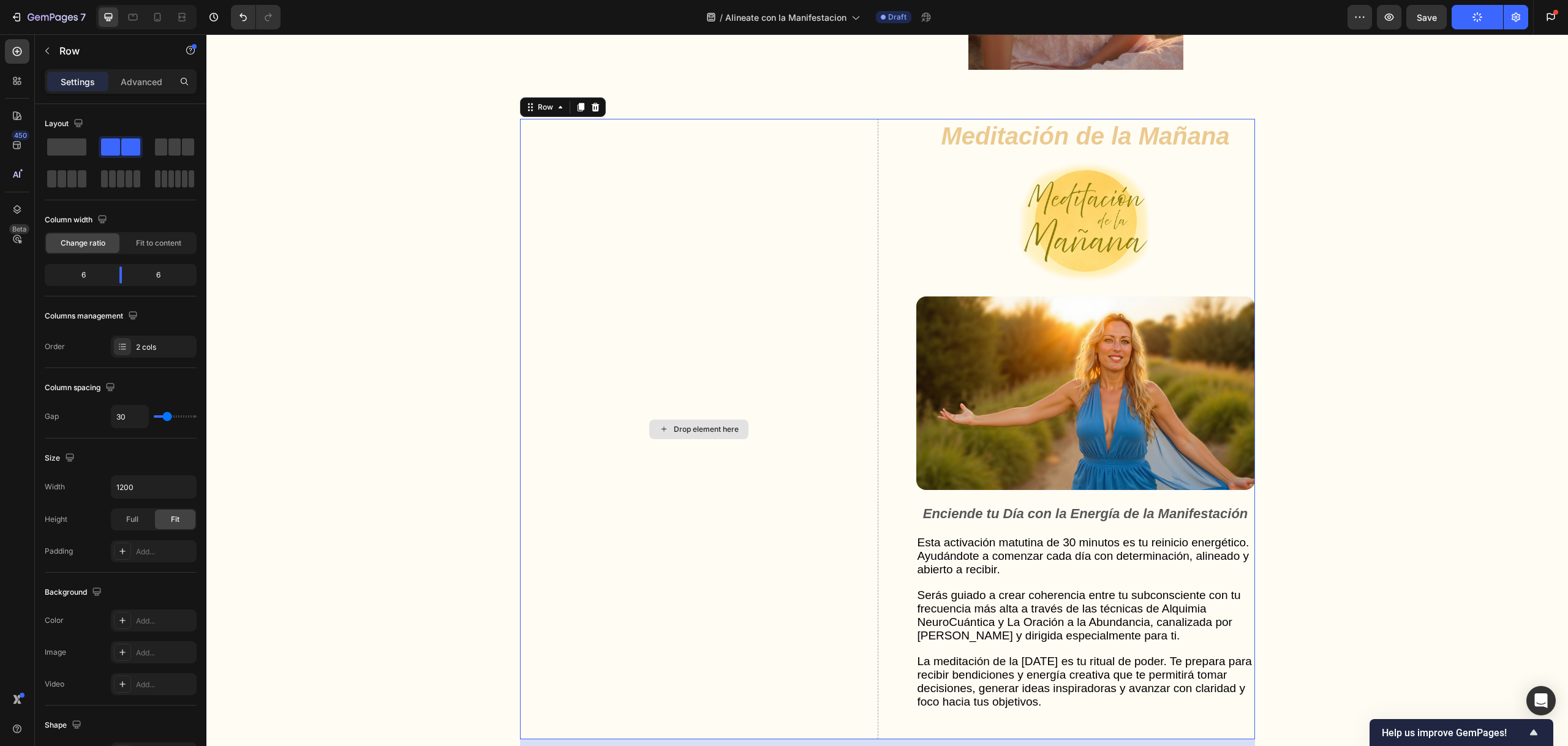
click at [555, 142] on div "Drop element here" at bounding box center [699, 429] width 358 height 621
click at [590, 112] on div at bounding box center [595, 107] width 14 height 14
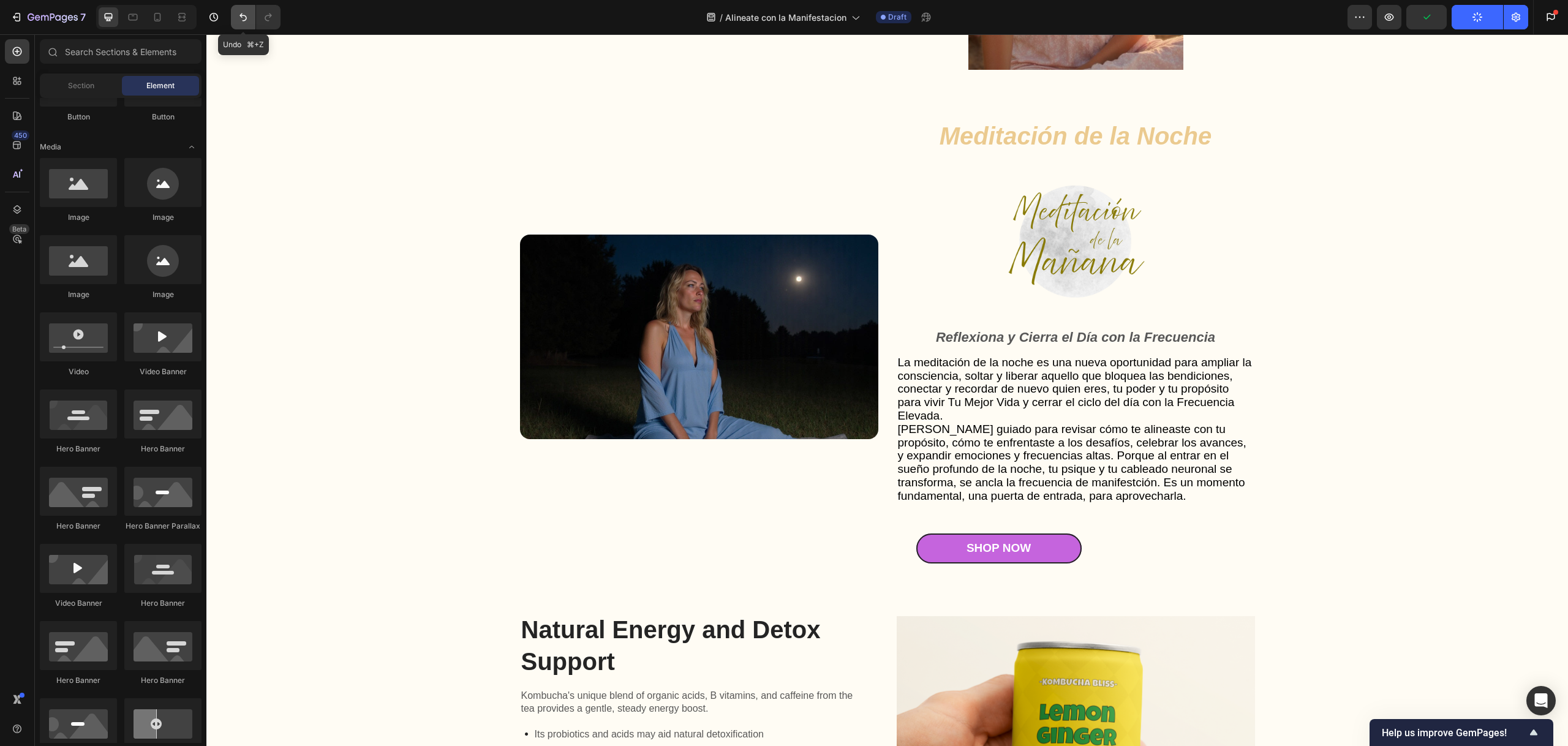
click at [245, 14] on icon "Undo/Redo" at bounding box center [242, 17] width 12 height 12
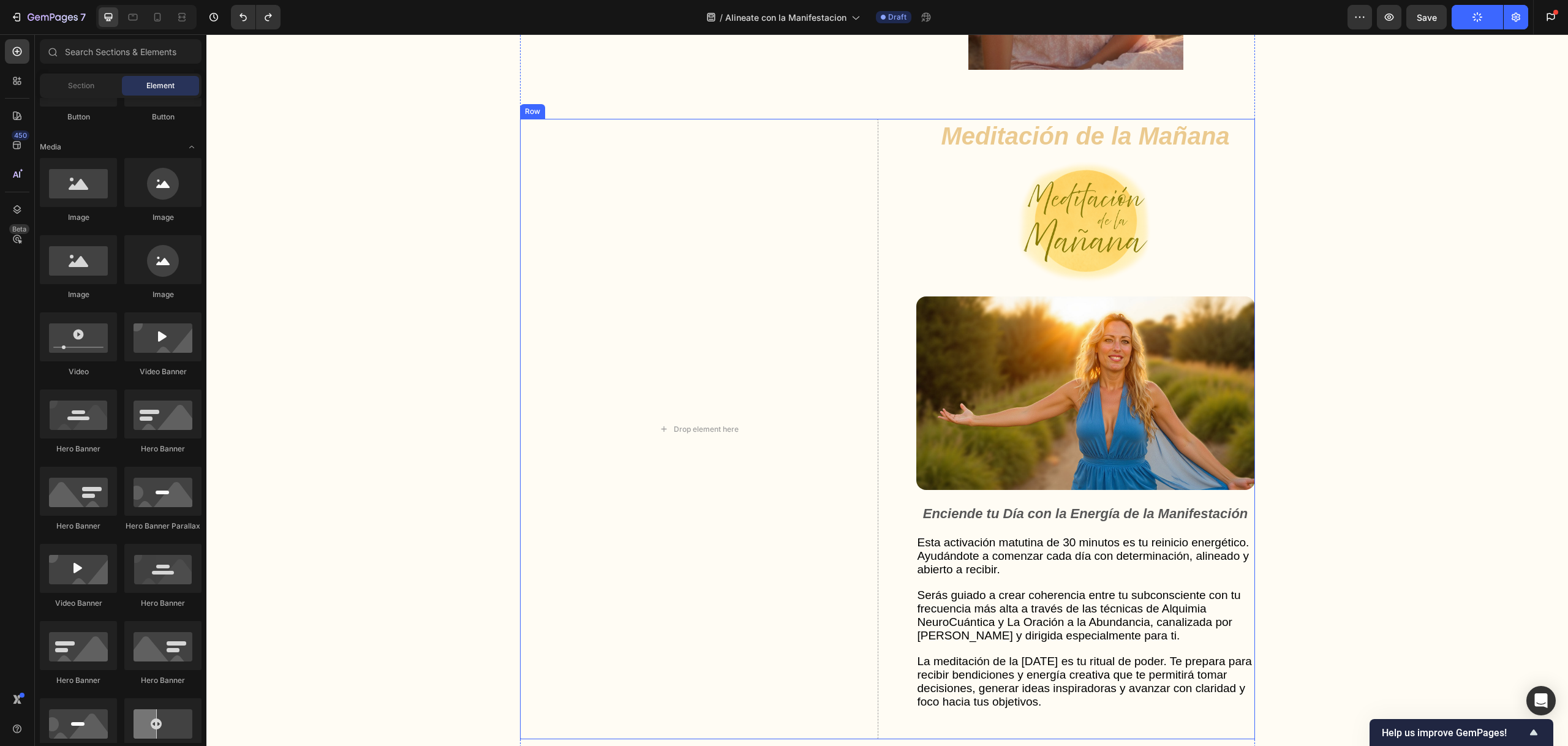
click at [532, 114] on div "Row" at bounding box center [533, 112] width 20 height 11
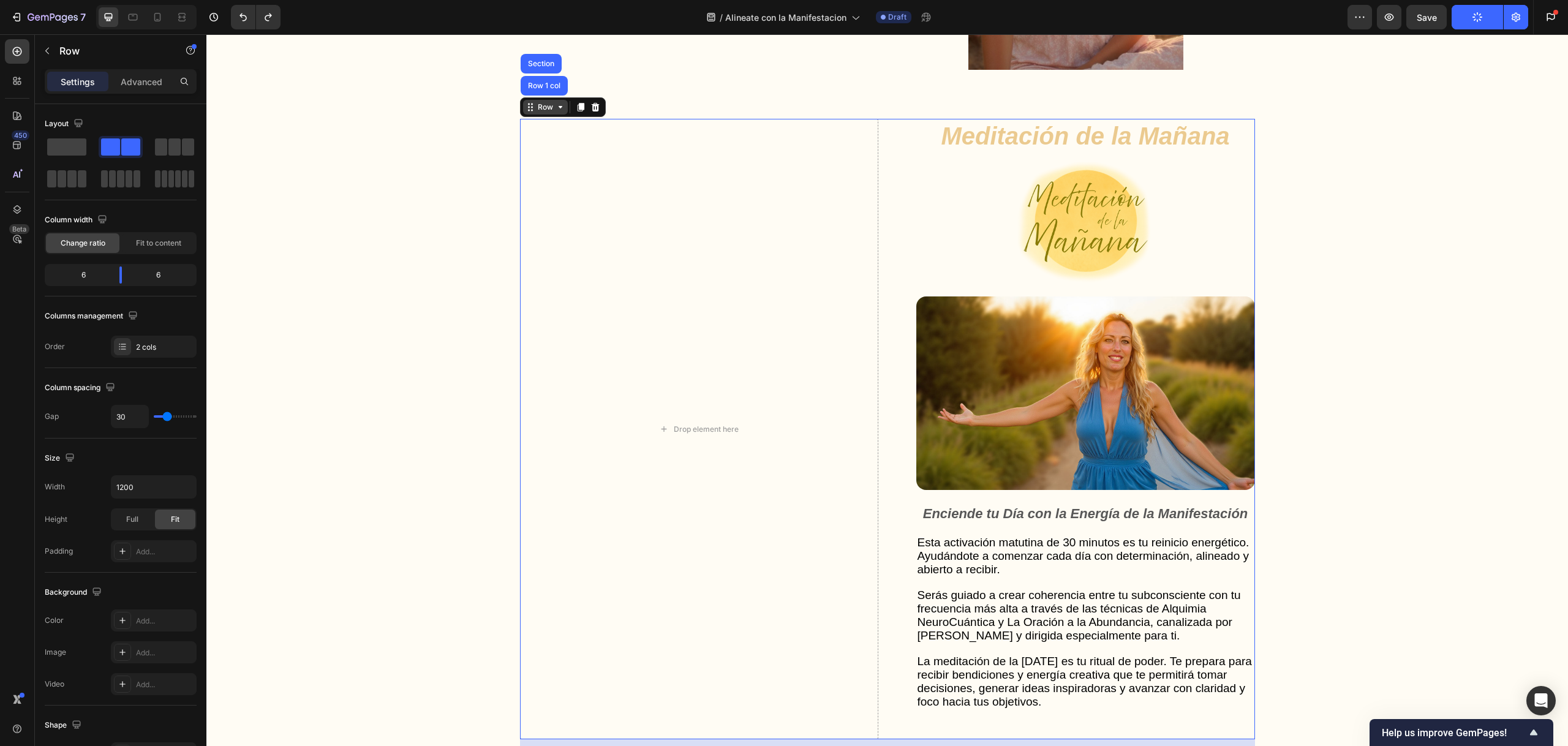
click at [532, 114] on div "Row" at bounding box center [545, 107] width 45 height 14
click at [65, 142] on span at bounding box center [67, 147] width 39 height 17
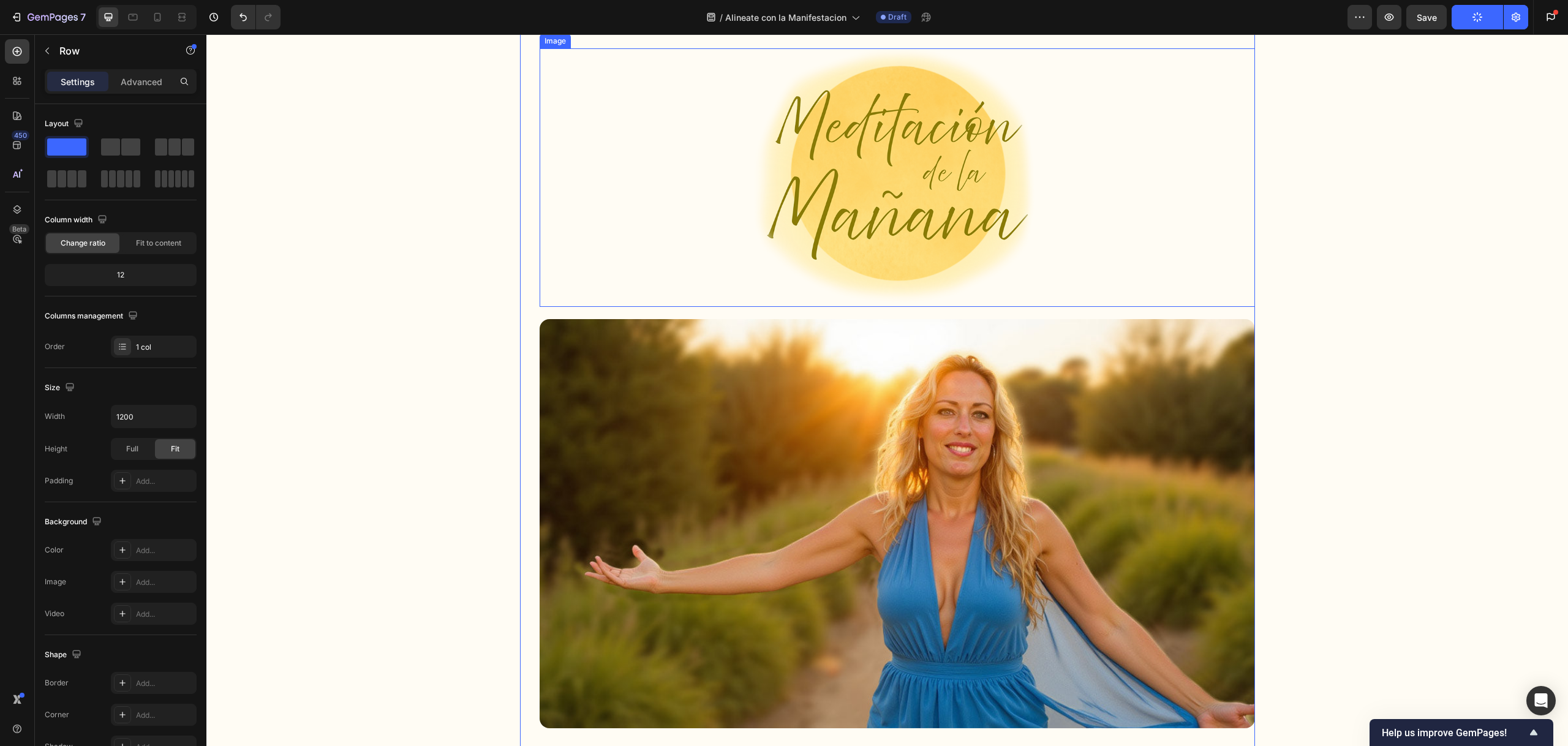
scroll to position [3498, 0]
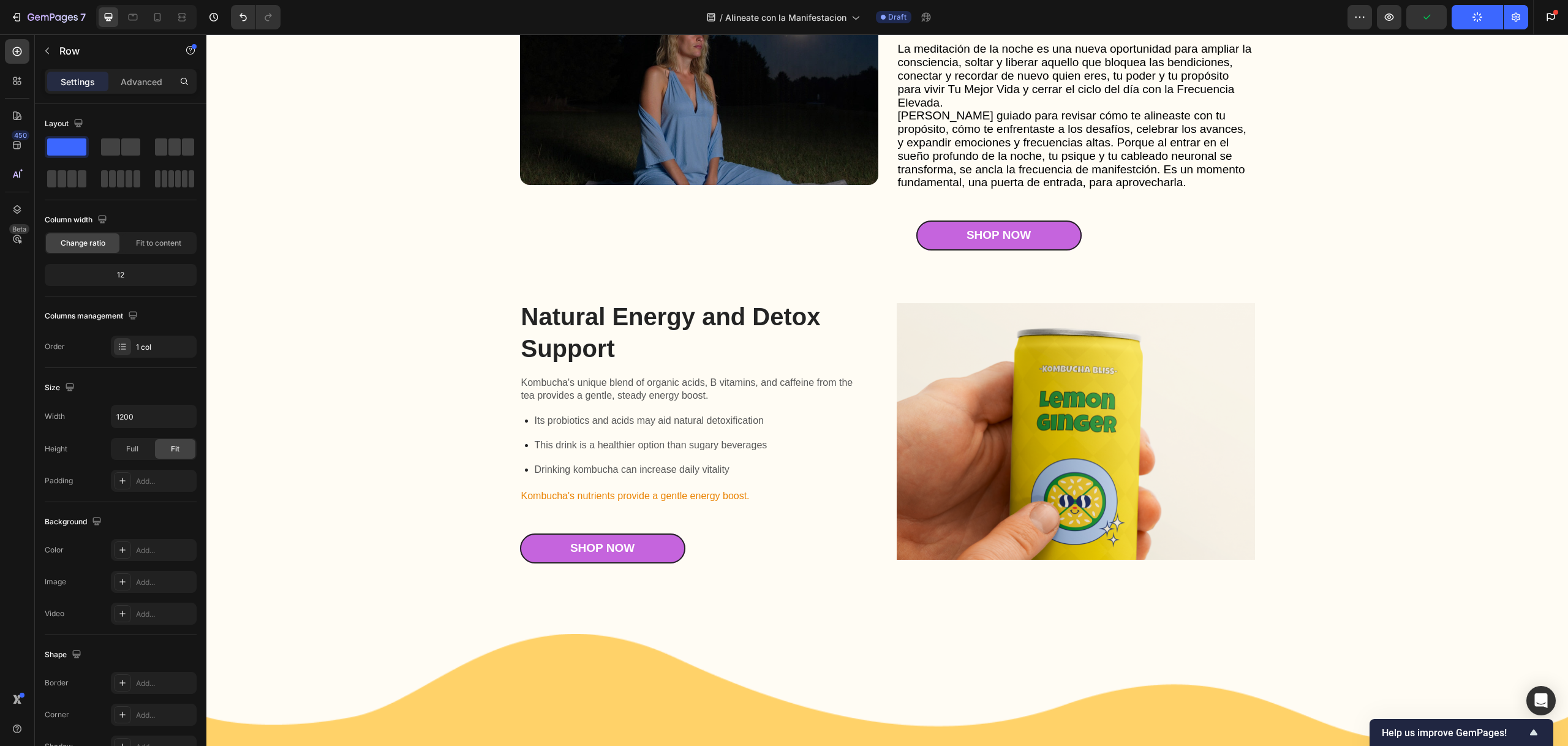
scroll to position [3566, 0]
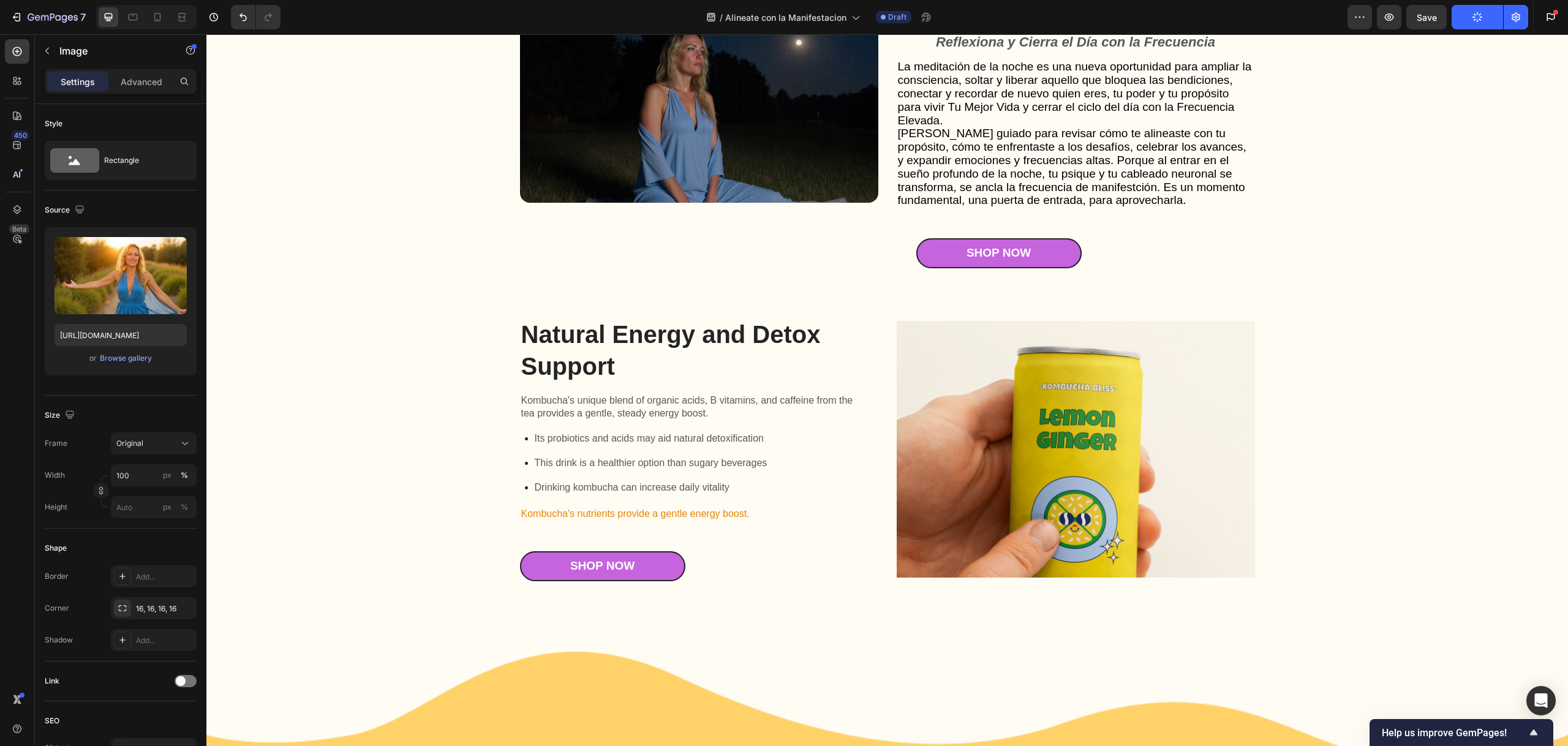
drag, startPoint x: 145, startPoint y: 478, endPoint x: 113, endPoint y: 476, distance: 32.1
click at [113, 476] on input "100" at bounding box center [154, 475] width 86 height 22
drag, startPoint x: 137, startPoint y: 473, endPoint x: 107, endPoint y: 478, distance: 30.4
click at [107, 478] on div "Width 20 px % Height px %" at bounding box center [120, 491] width 152 height 54
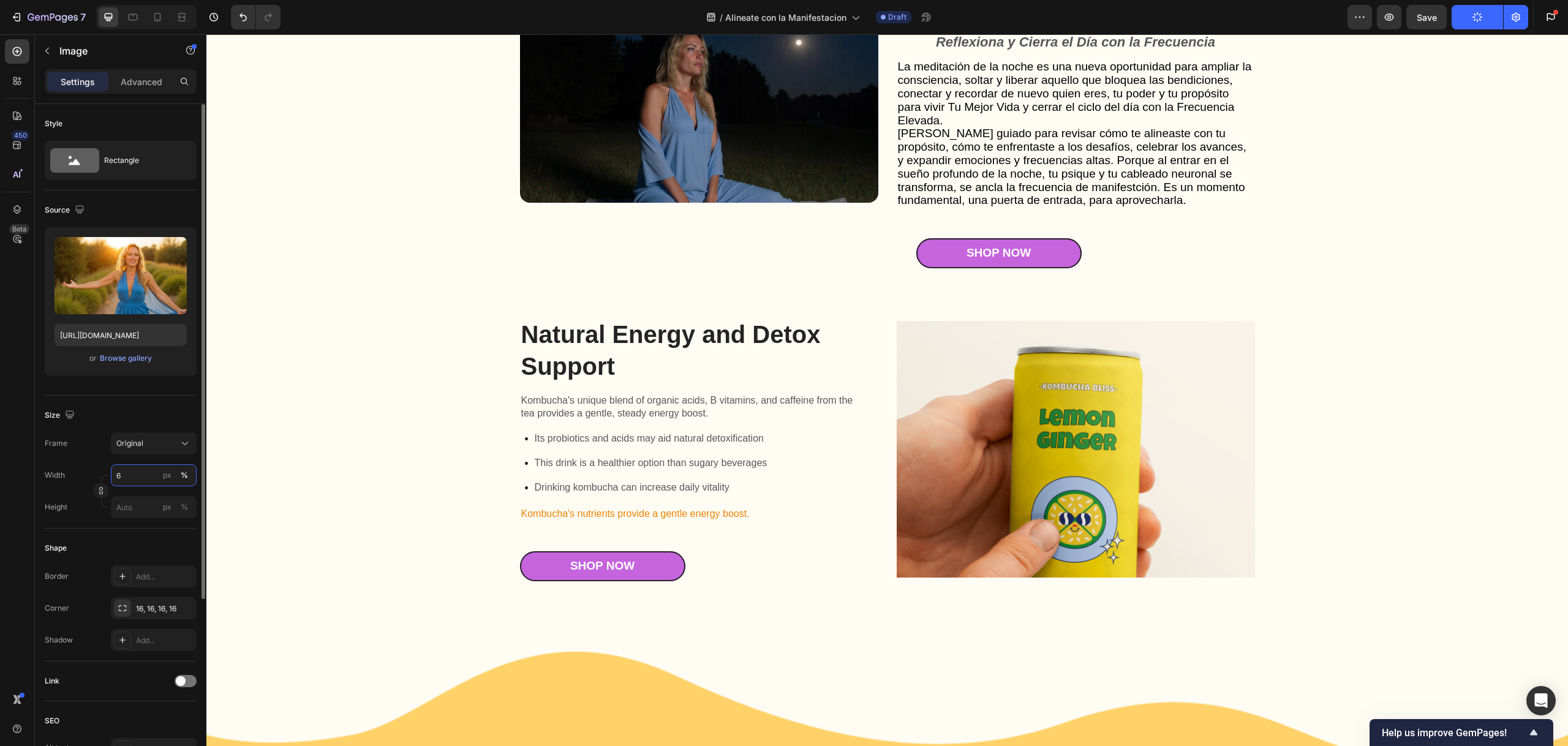
type input "60"
drag, startPoint x: 326, startPoint y: 432, endPoint x: 591, endPoint y: 434, distance: 265.0
click at [326, 432] on div "Gut Health Powerhouse Heading “He acompañado a miles de personas en procesos de…" at bounding box center [887, 23] width 1337 height 1117
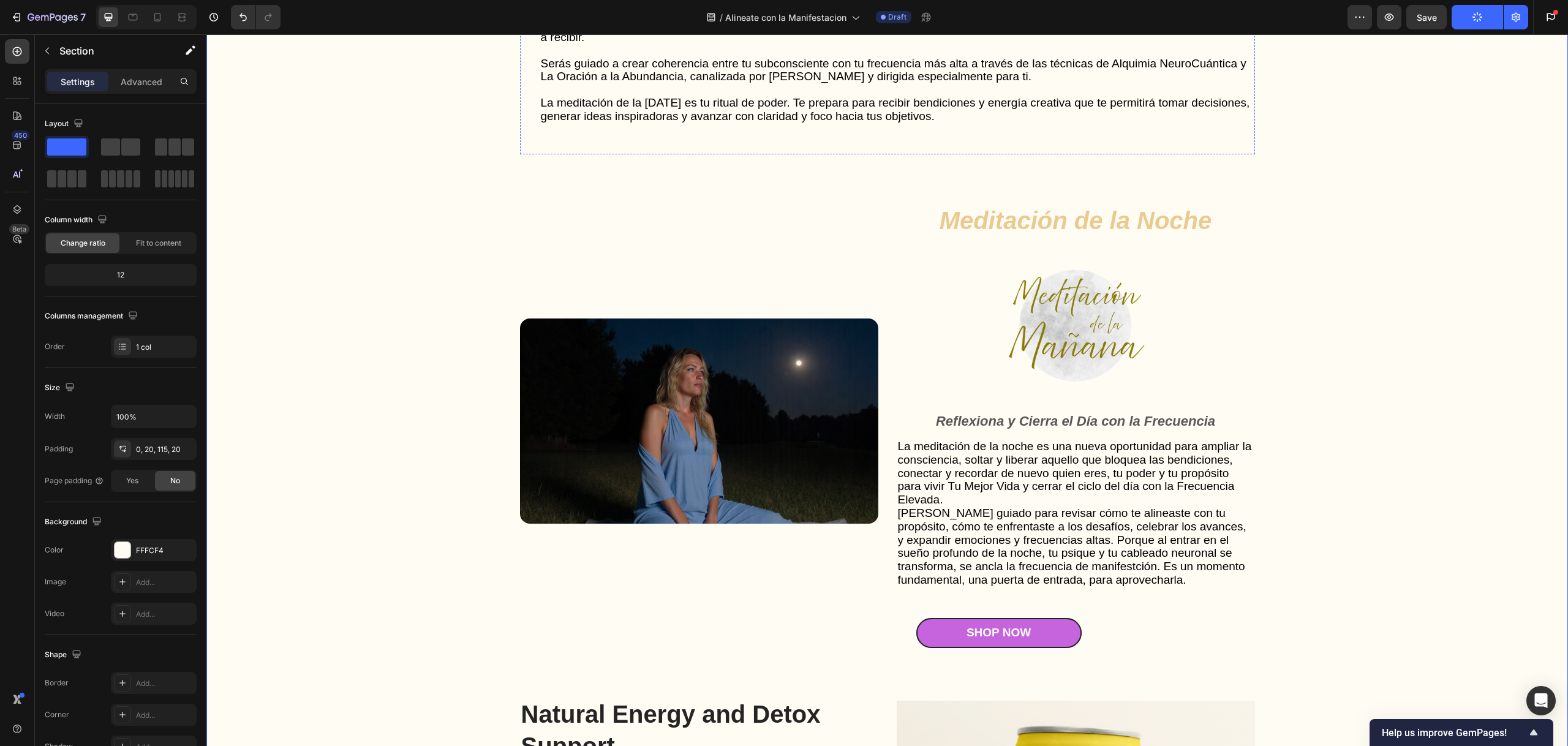
scroll to position [3508, 0]
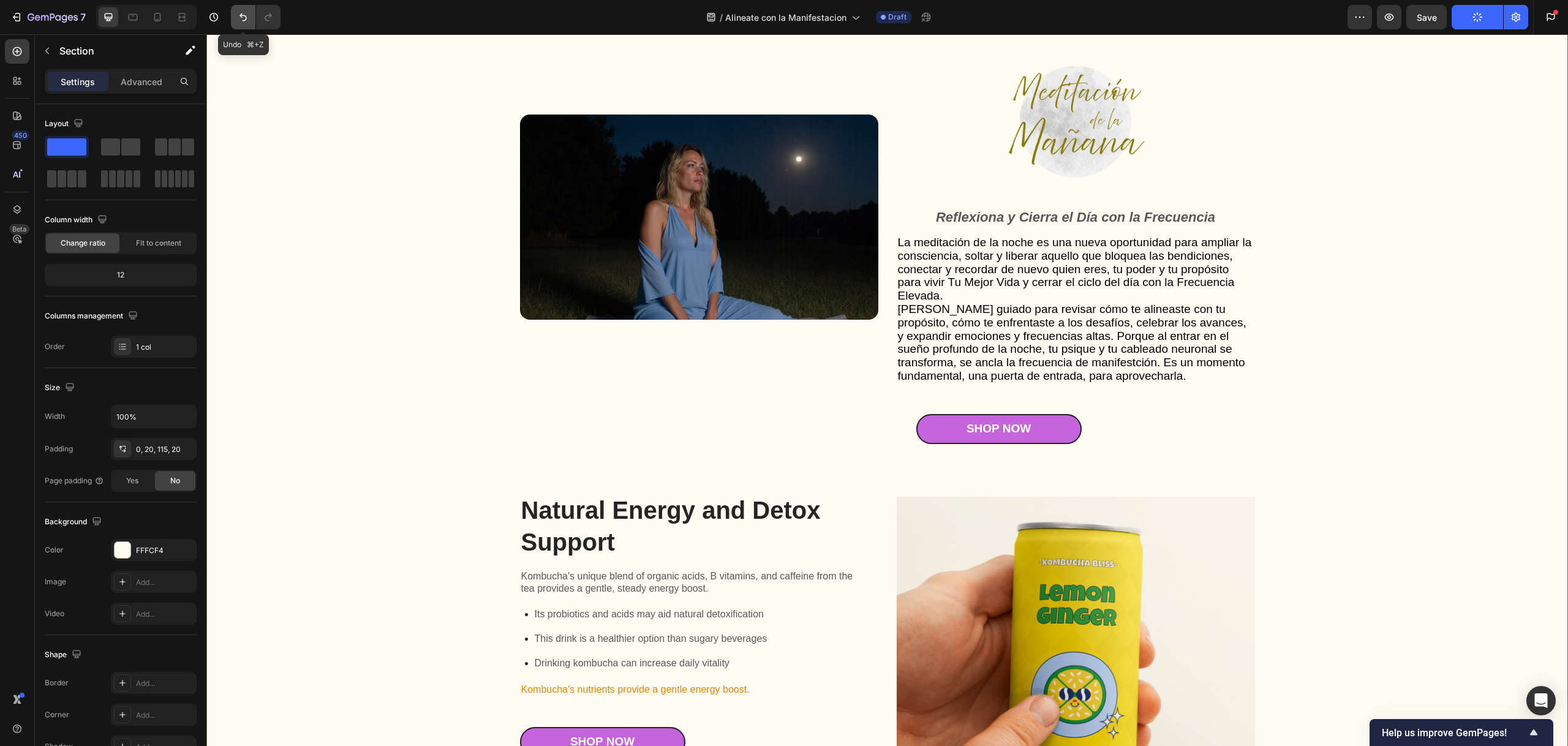
click at [240, 13] on icon "Undo/Redo" at bounding box center [242, 17] width 12 height 12
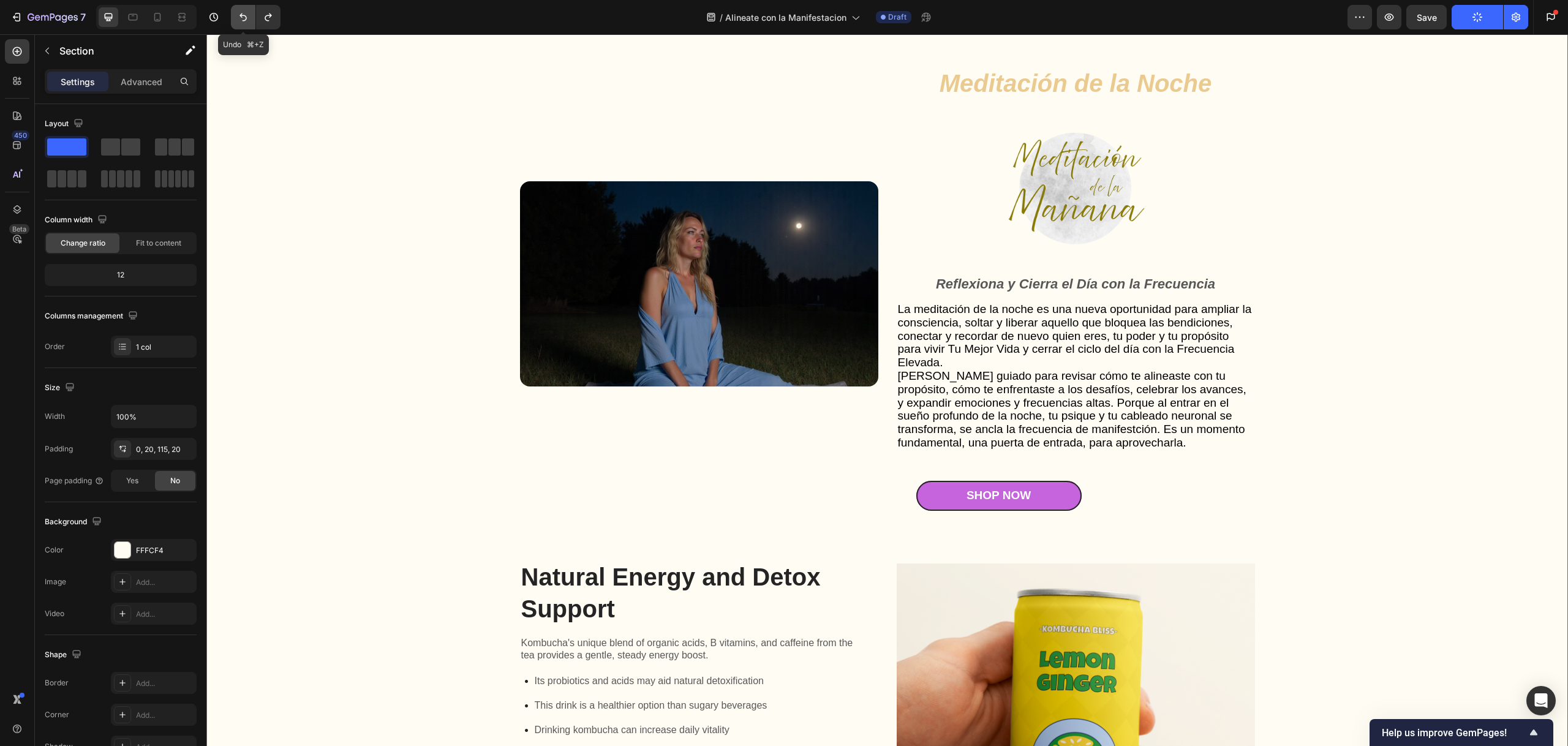
click at [240, 13] on icon "Undo/Redo" at bounding box center [242, 17] width 12 height 12
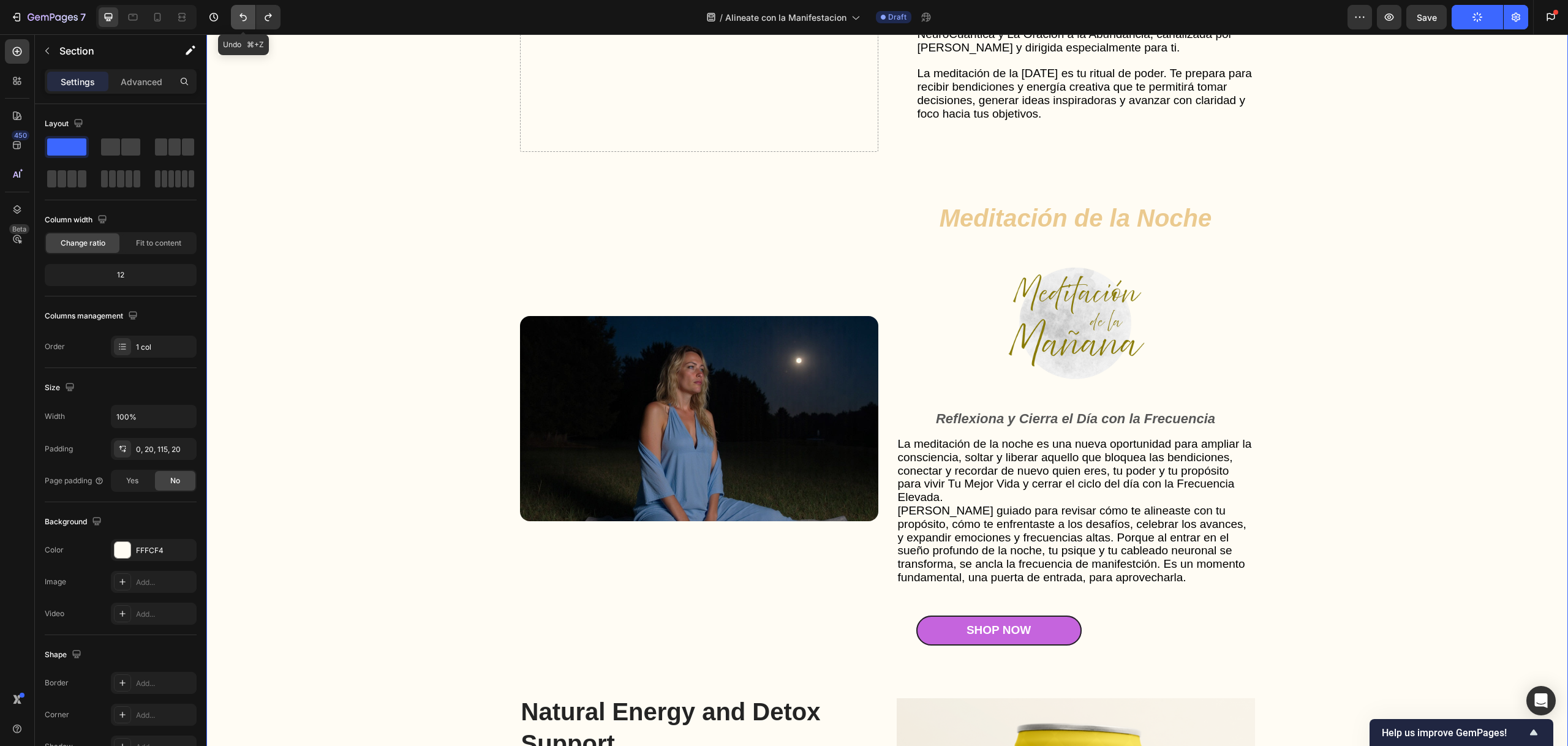
click at [240, 13] on icon "Undo/Redo" at bounding box center [242, 17] width 12 height 12
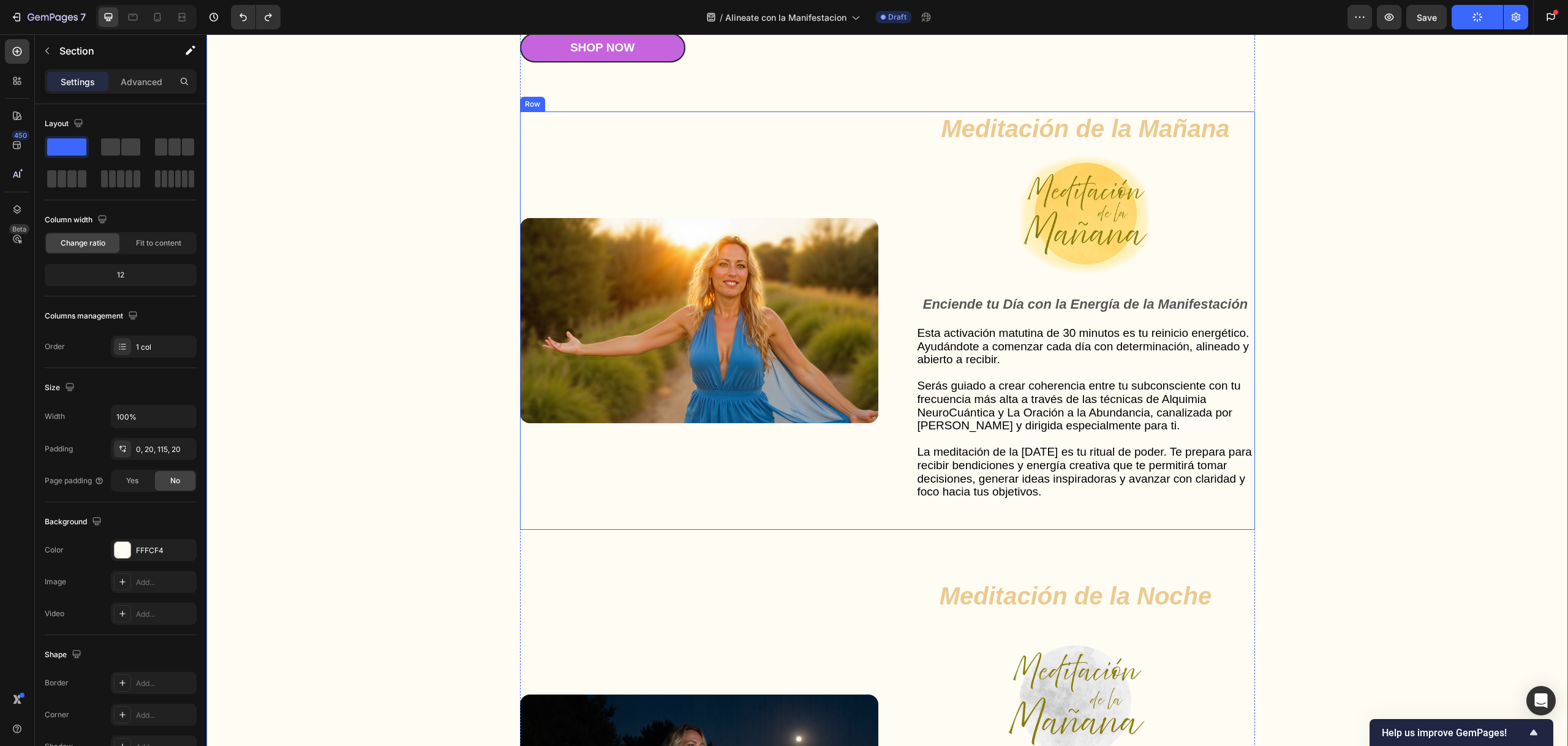
scroll to position [3225, 0]
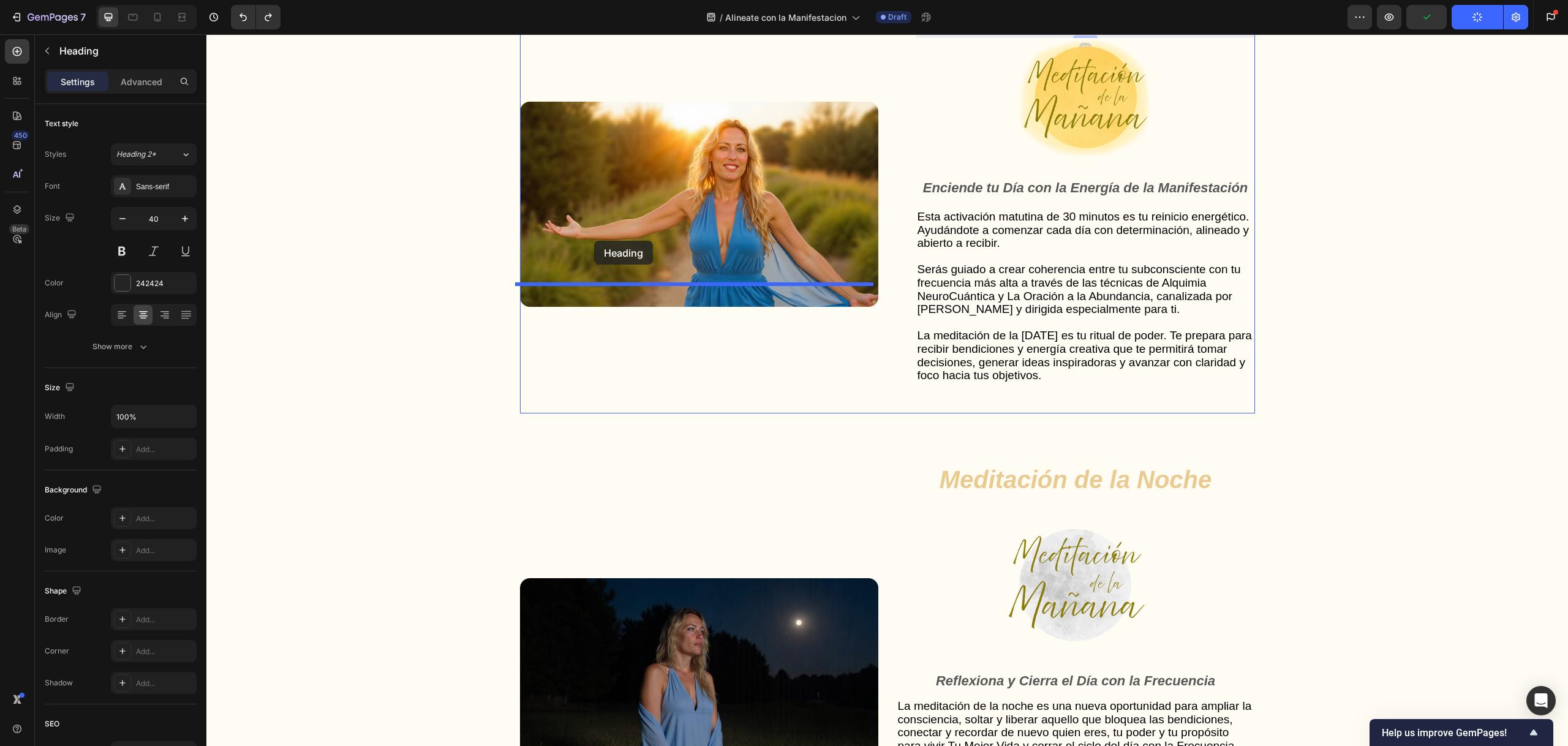
drag, startPoint x: 932, startPoint y: 169, endPoint x: 594, endPoint y: 240, distance: 345.4
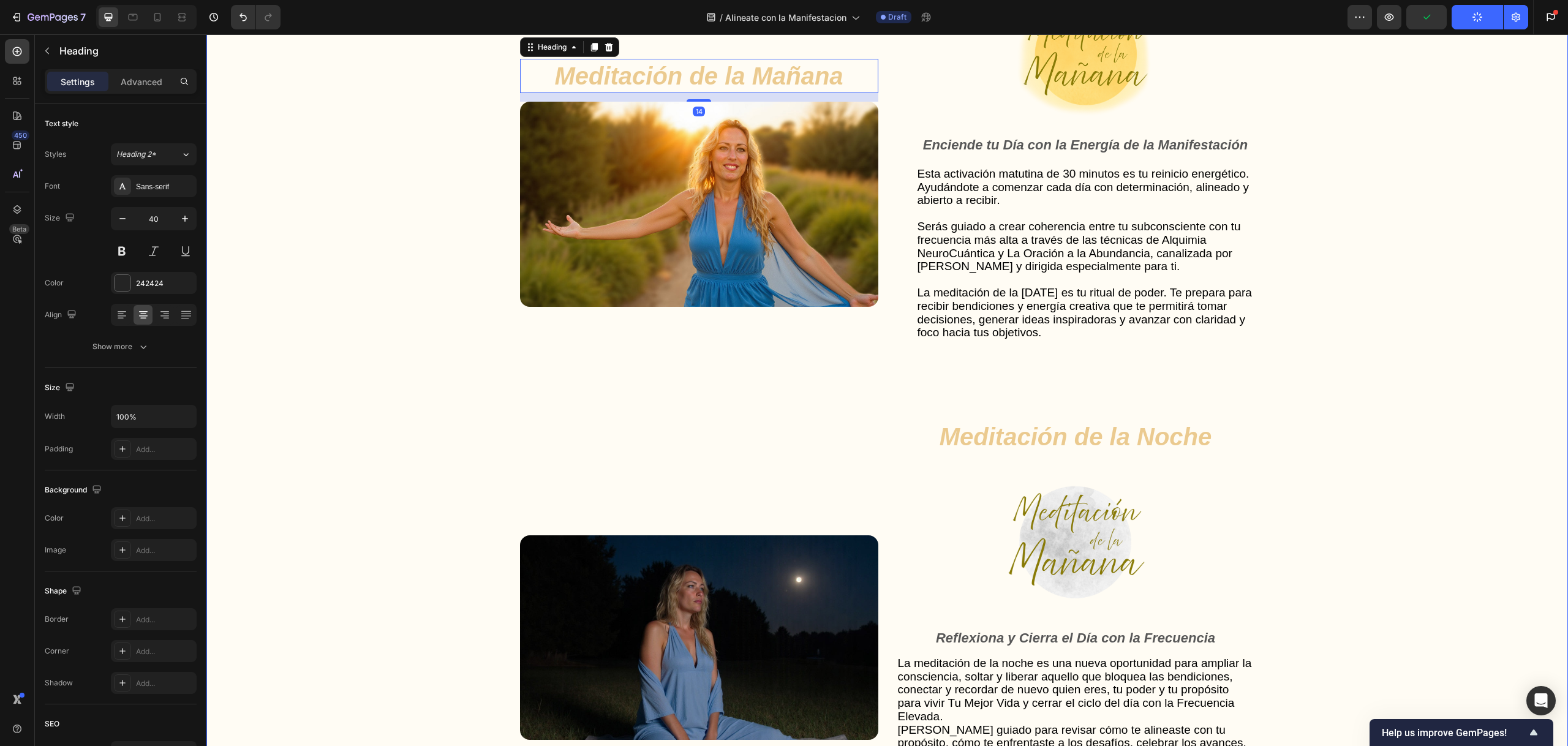
click at [338, 268] on div "Gut Health Powerhouse Heading “He acompañado a miles de personas en procesos de…" at bounding box center [887, 491] width 1337 height 1372
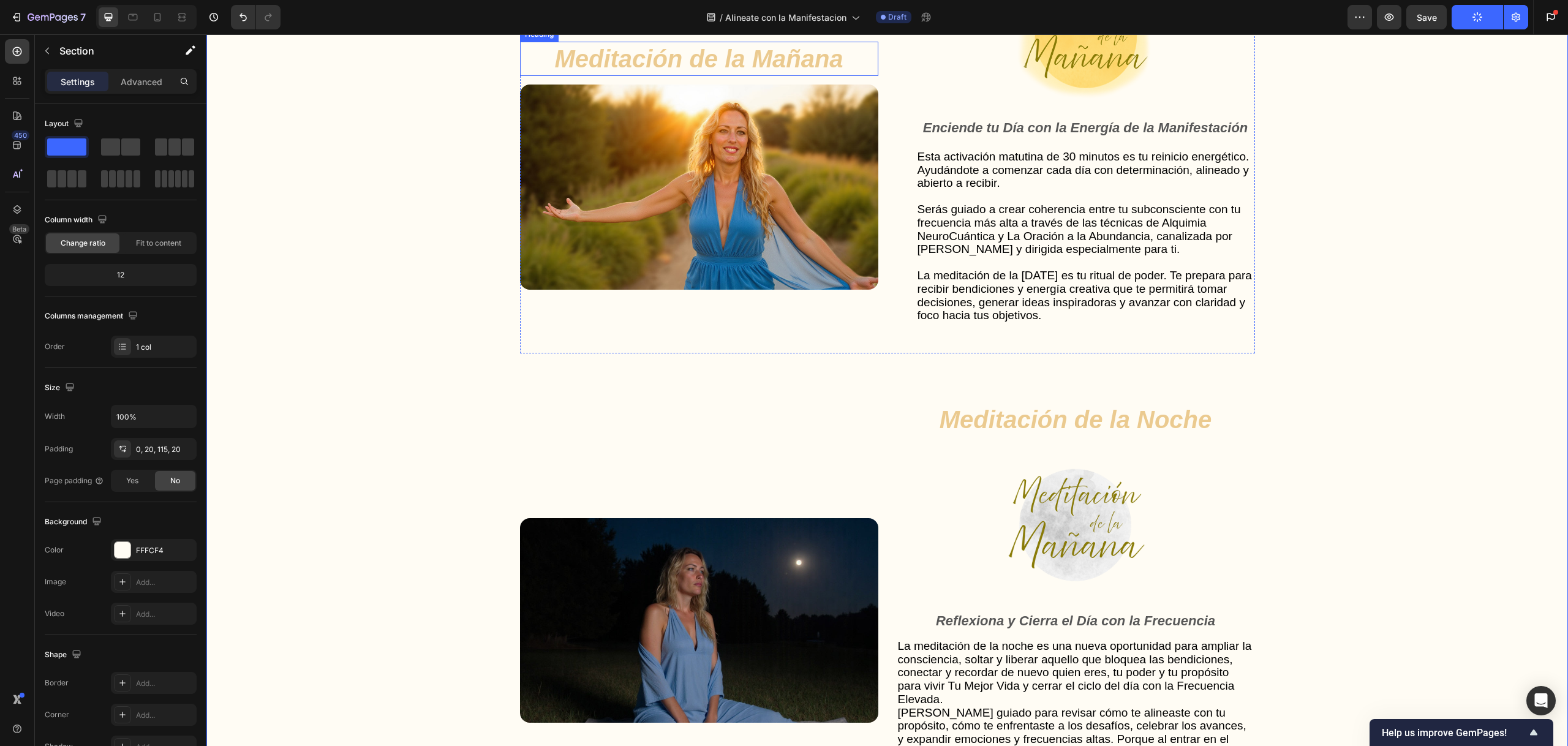
scroll to position [3263, 0]
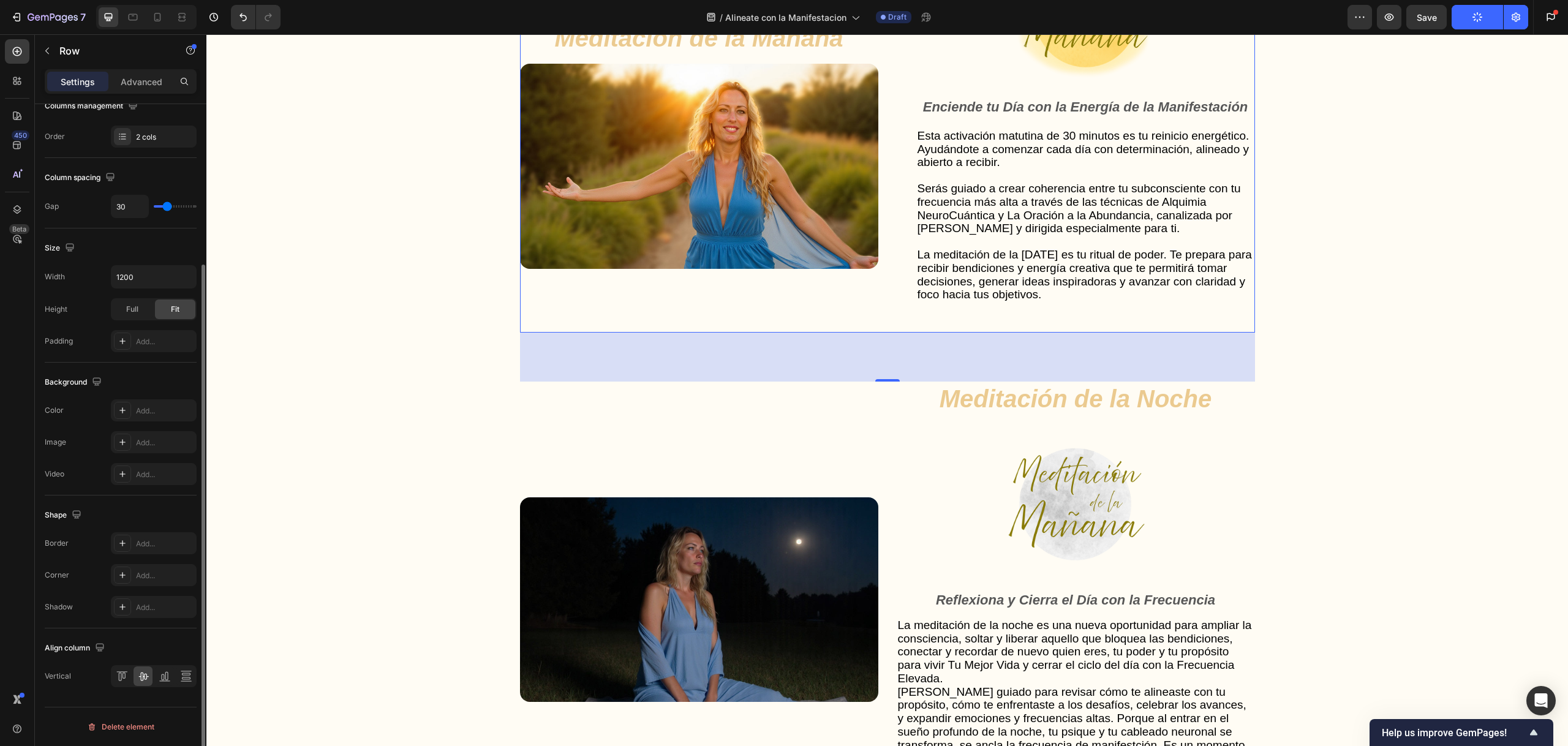
scroll to position [0, 0]
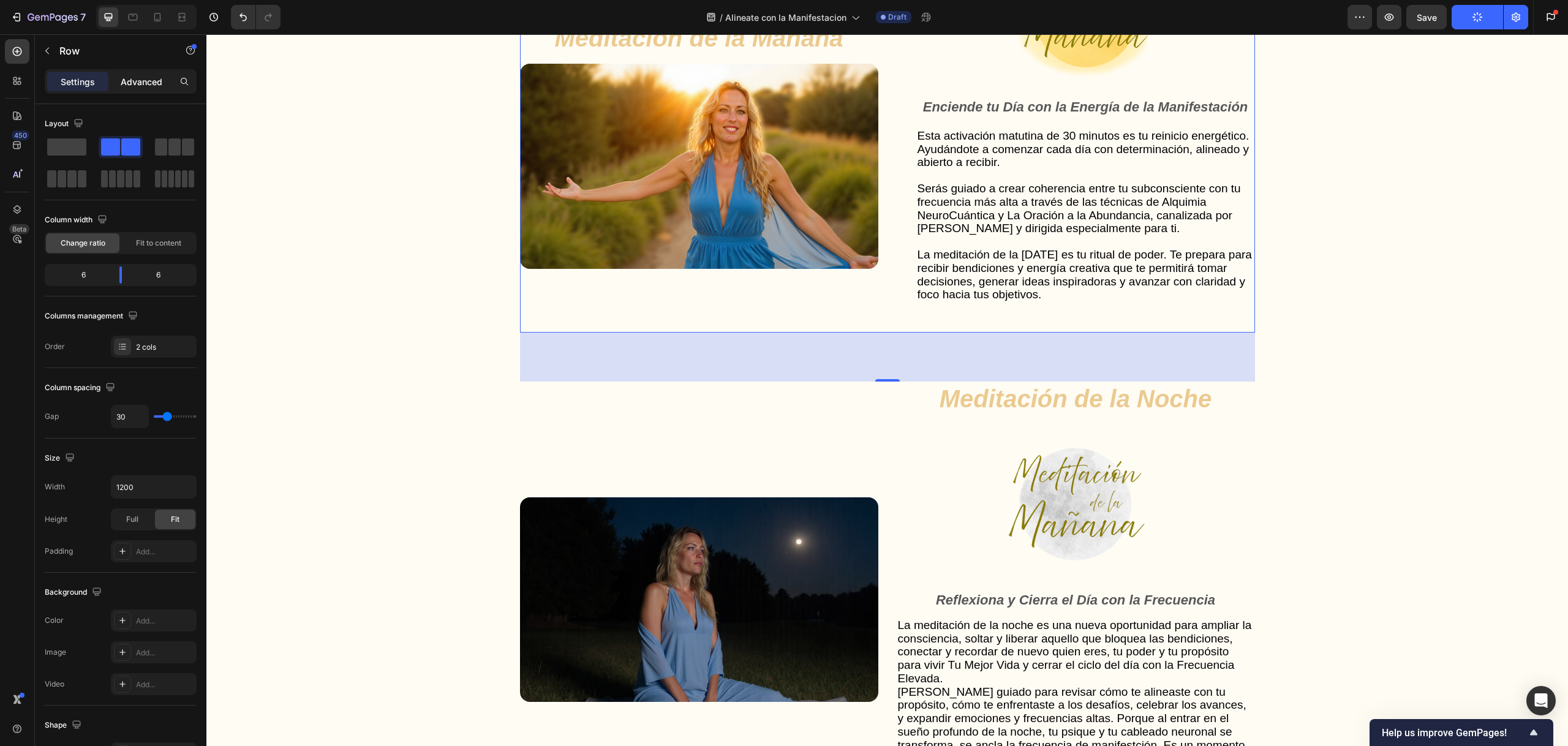
click at [151, 83] on p "Advanced" at bounding box center [142, 82] width 42 height 13
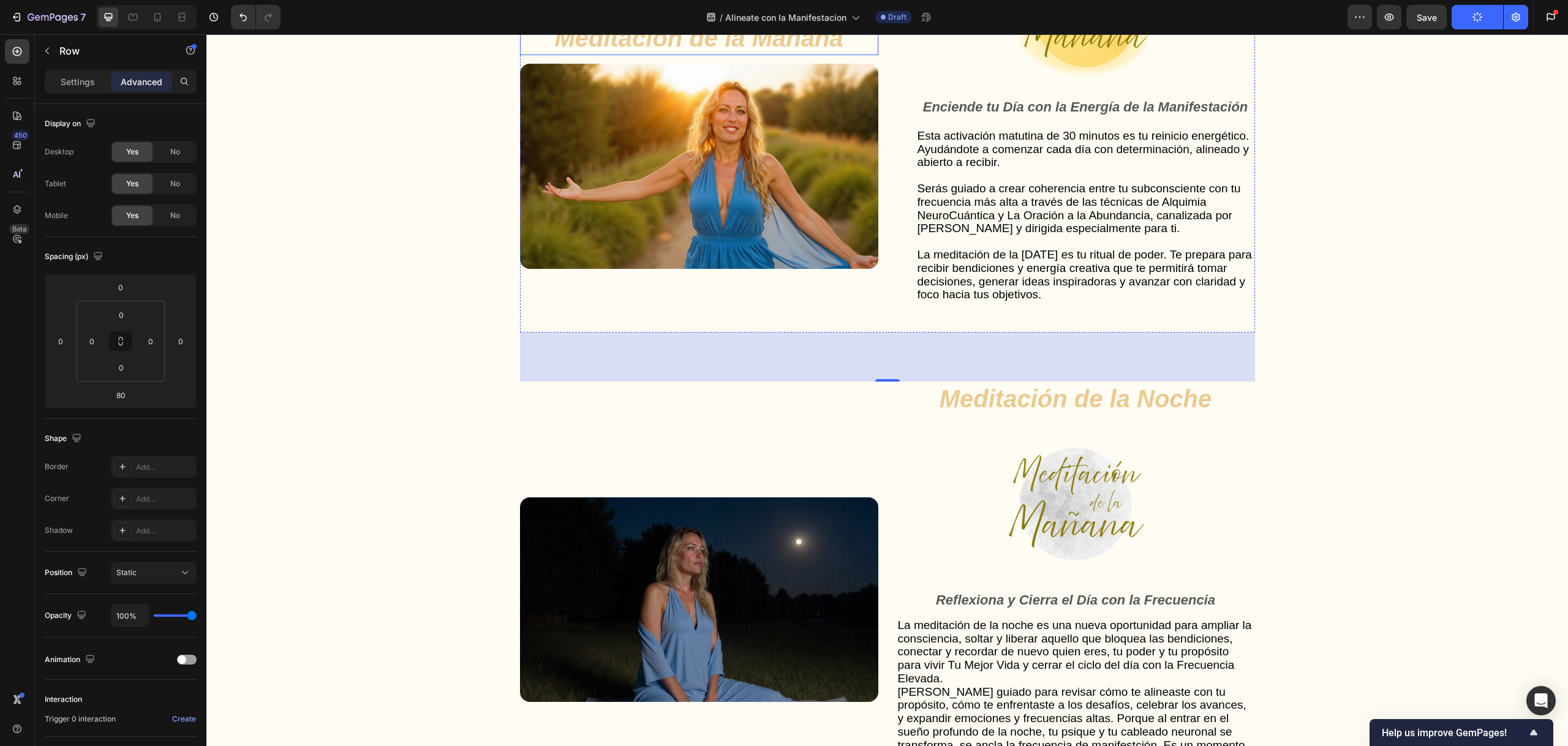
click at [738, 52] on strong "Meditación de la Mañana" at bounding box center [698, 38] width 288 height 27
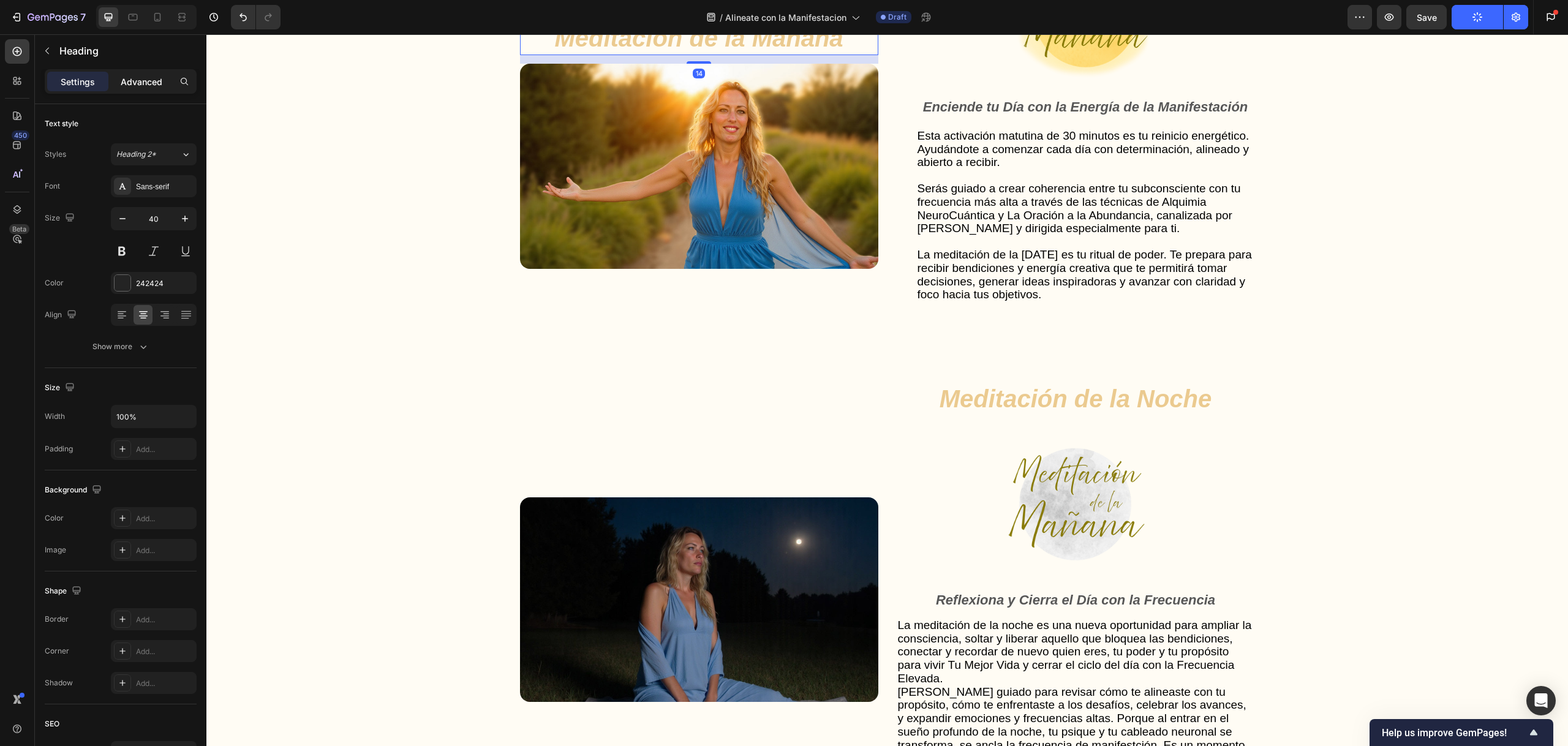
click at [156, 89] on div "Advanced" at bounding box center [141, 81] width 61 height 20
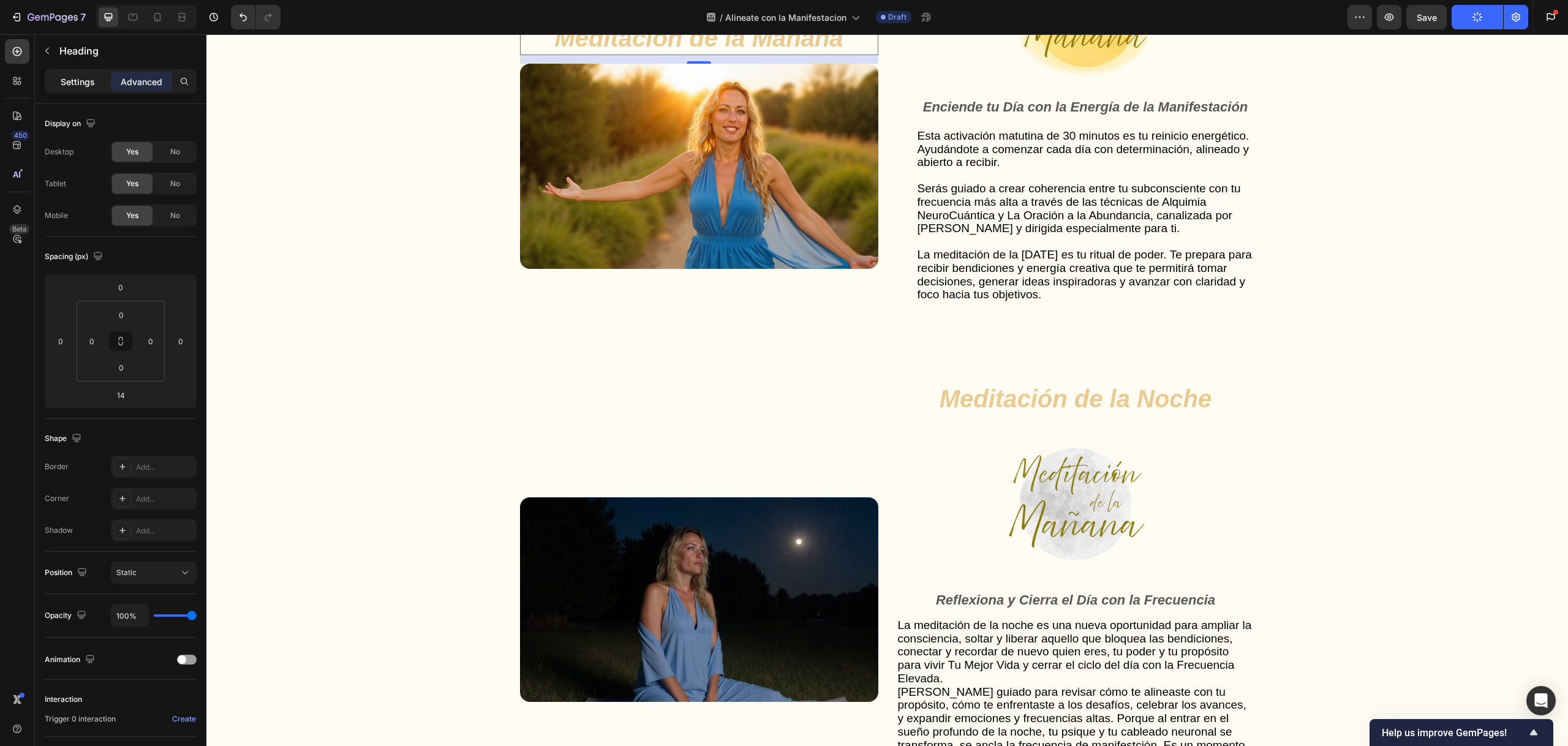
click at [81, 81] on p "Settings" at bounding box center [77, 82] width 34 height 13
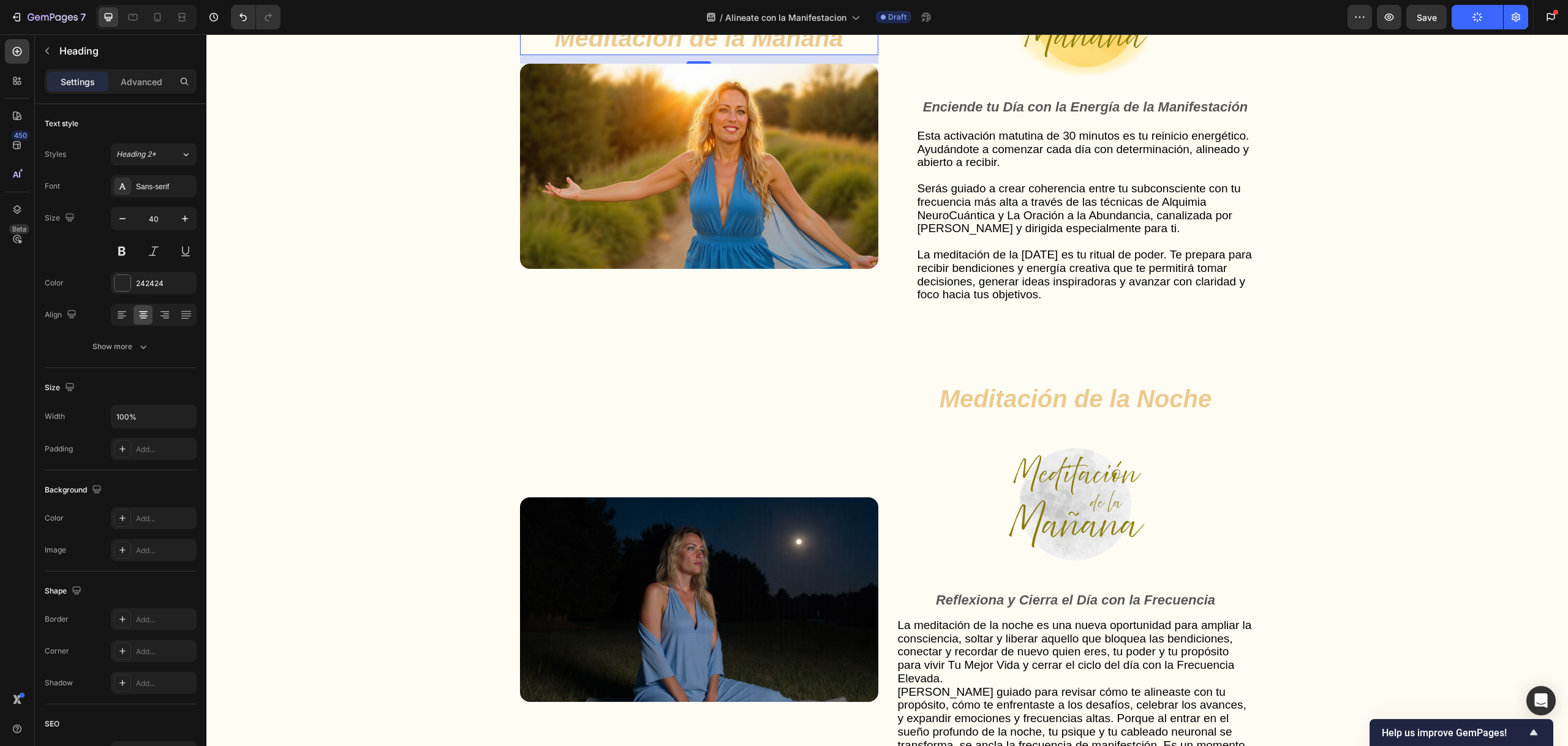
click at [547, 14] on div "Heading" at bounding box center [552, 9] width 33 height 11
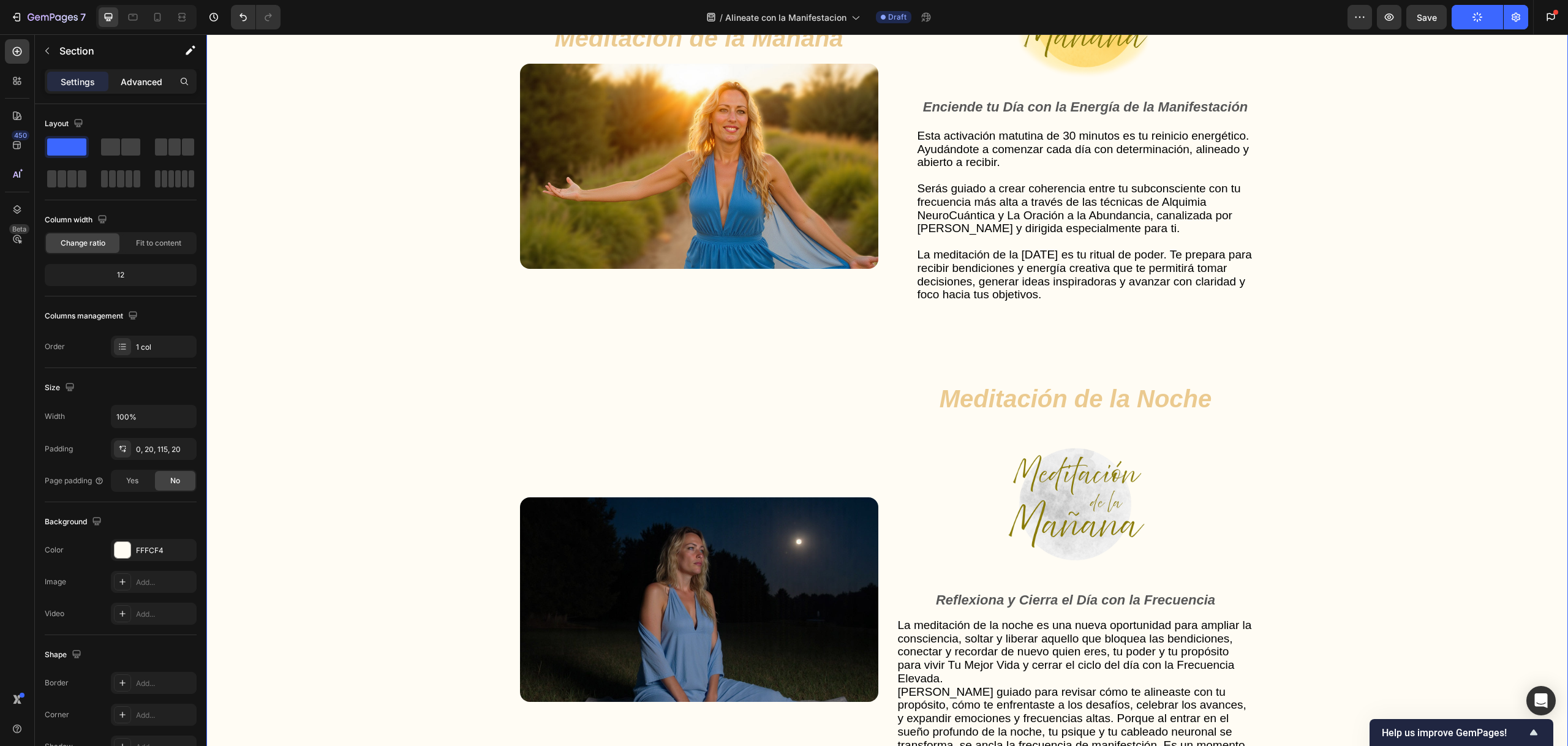
click at [139, 81] on p "Advanced" at bounding box center [142, 82] width 42 height 13
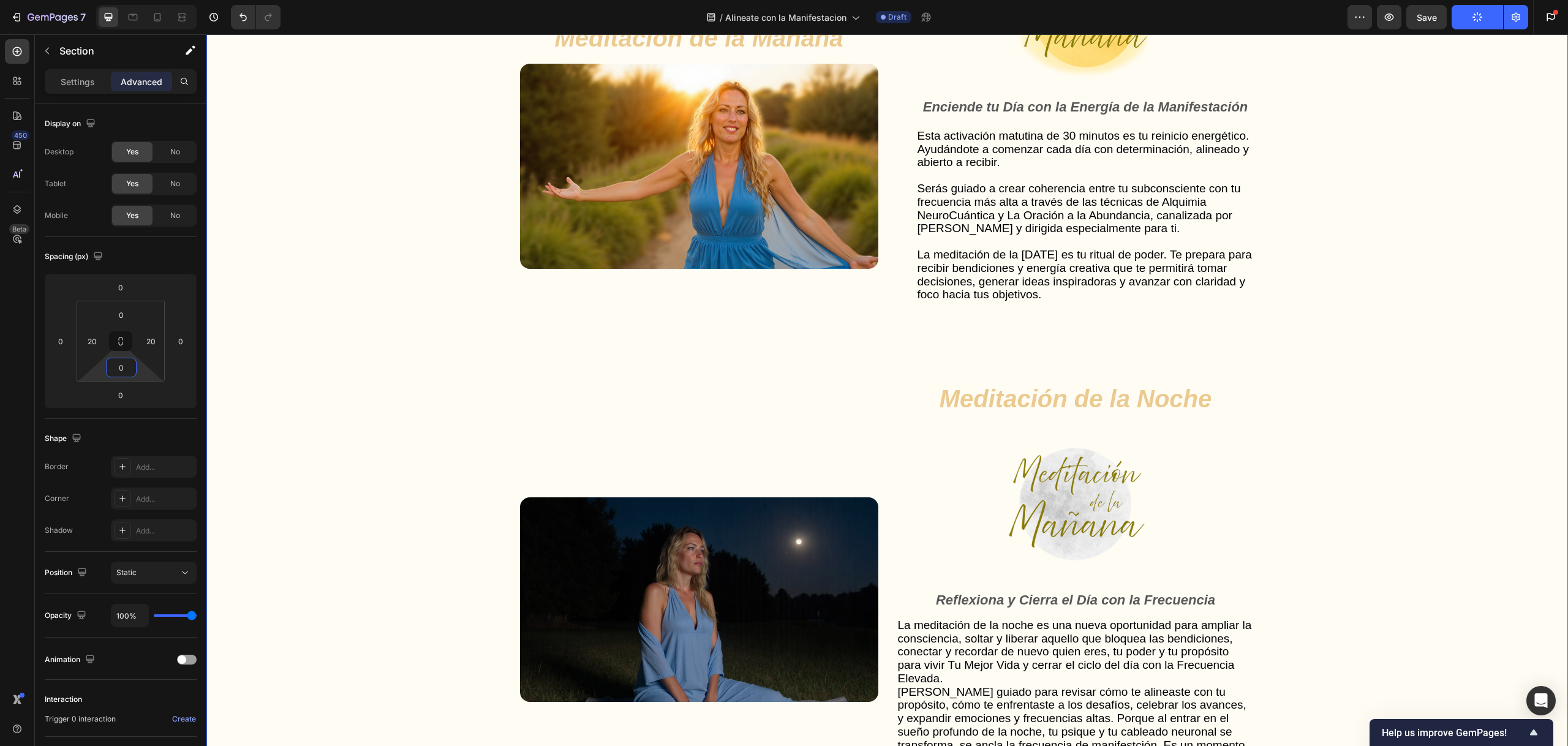
type input "0"
click at [266, 368] on div "Gut Health Powerhouse Heading “He acompañado a miles de personas en procesos de…" at bounding box center [887, 453] width 1337 height 1372
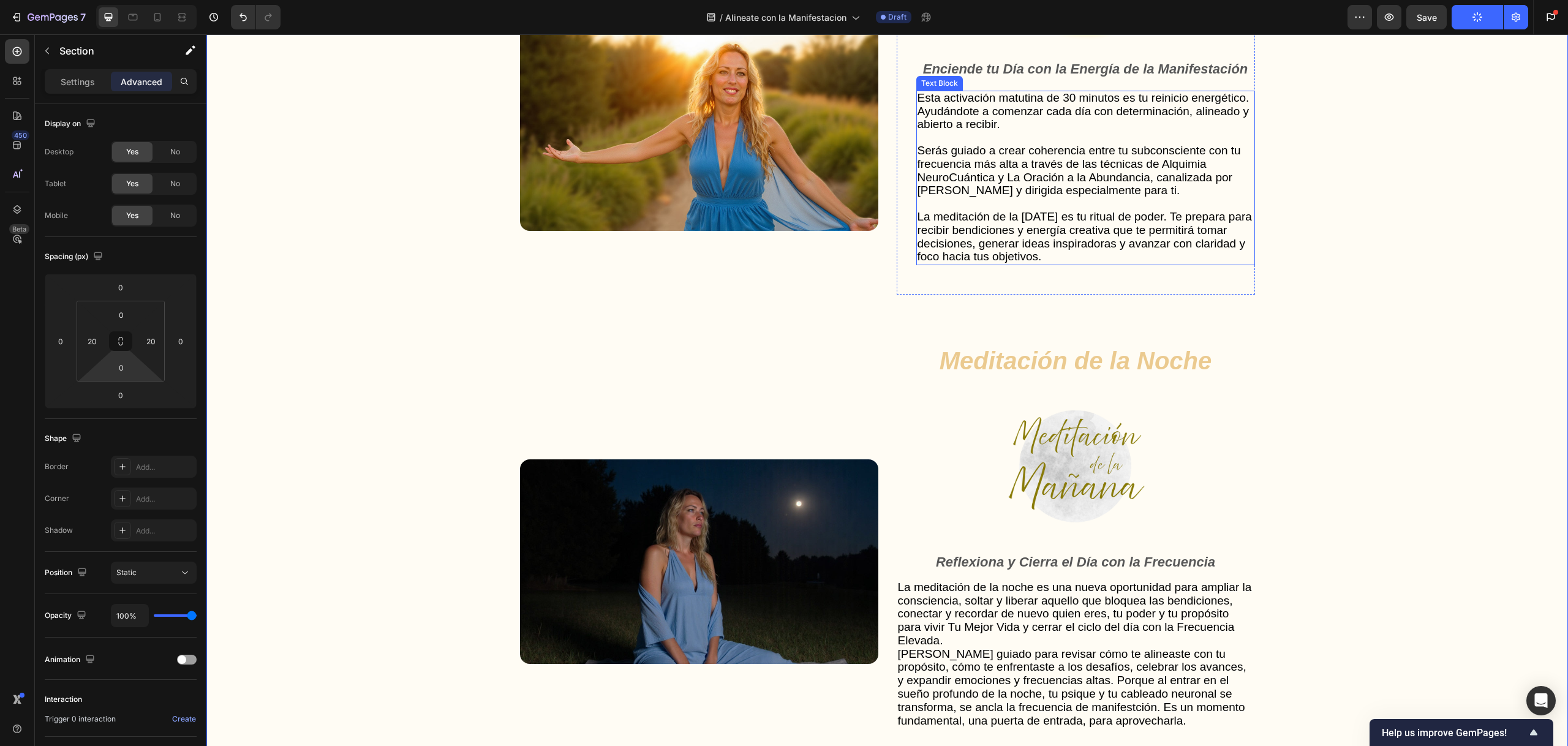
scroll to position [3284, 0]
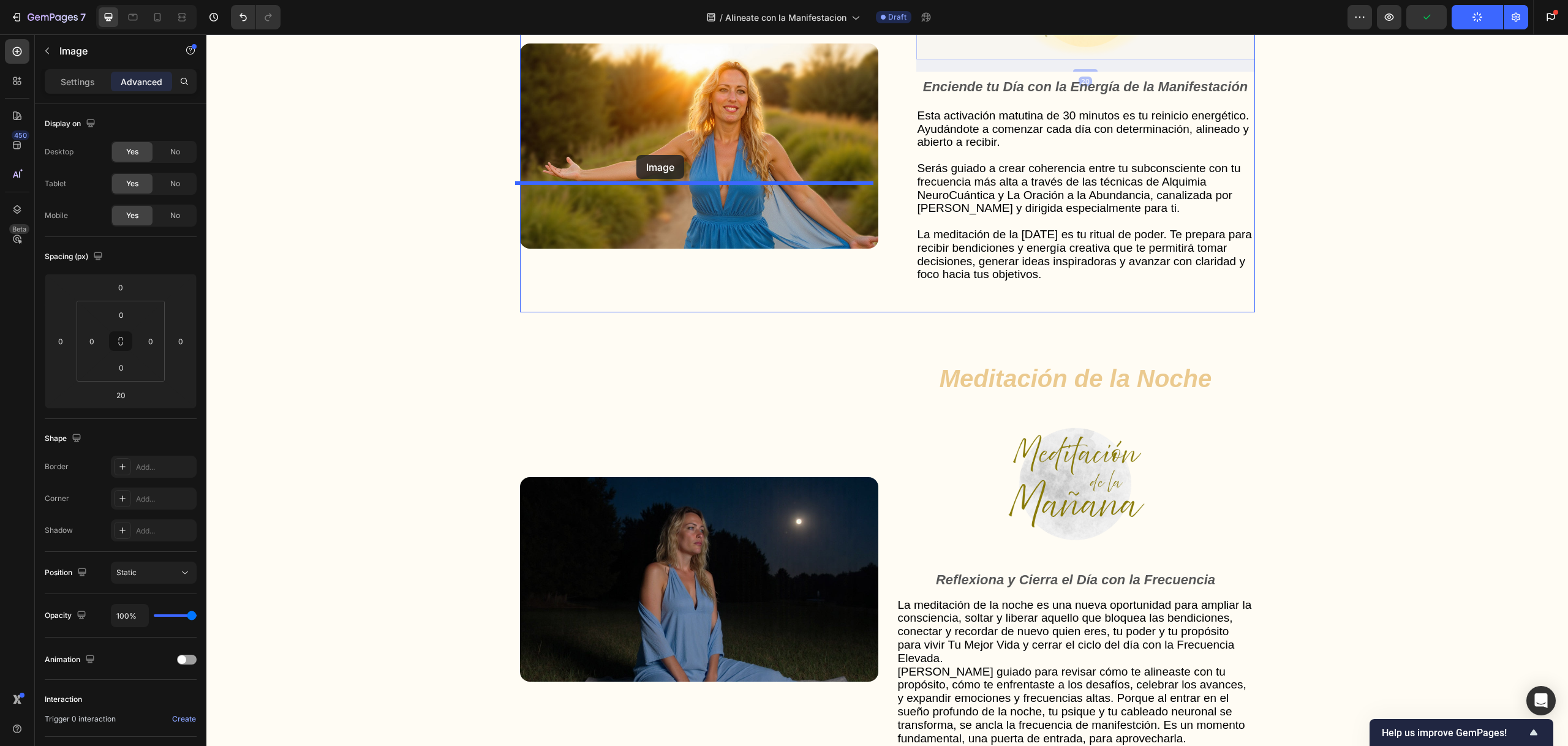
drag, startPoint x: 1084, startPoint y: 181, endPoint x: 636, endPoint y: 154, distance: 448.8
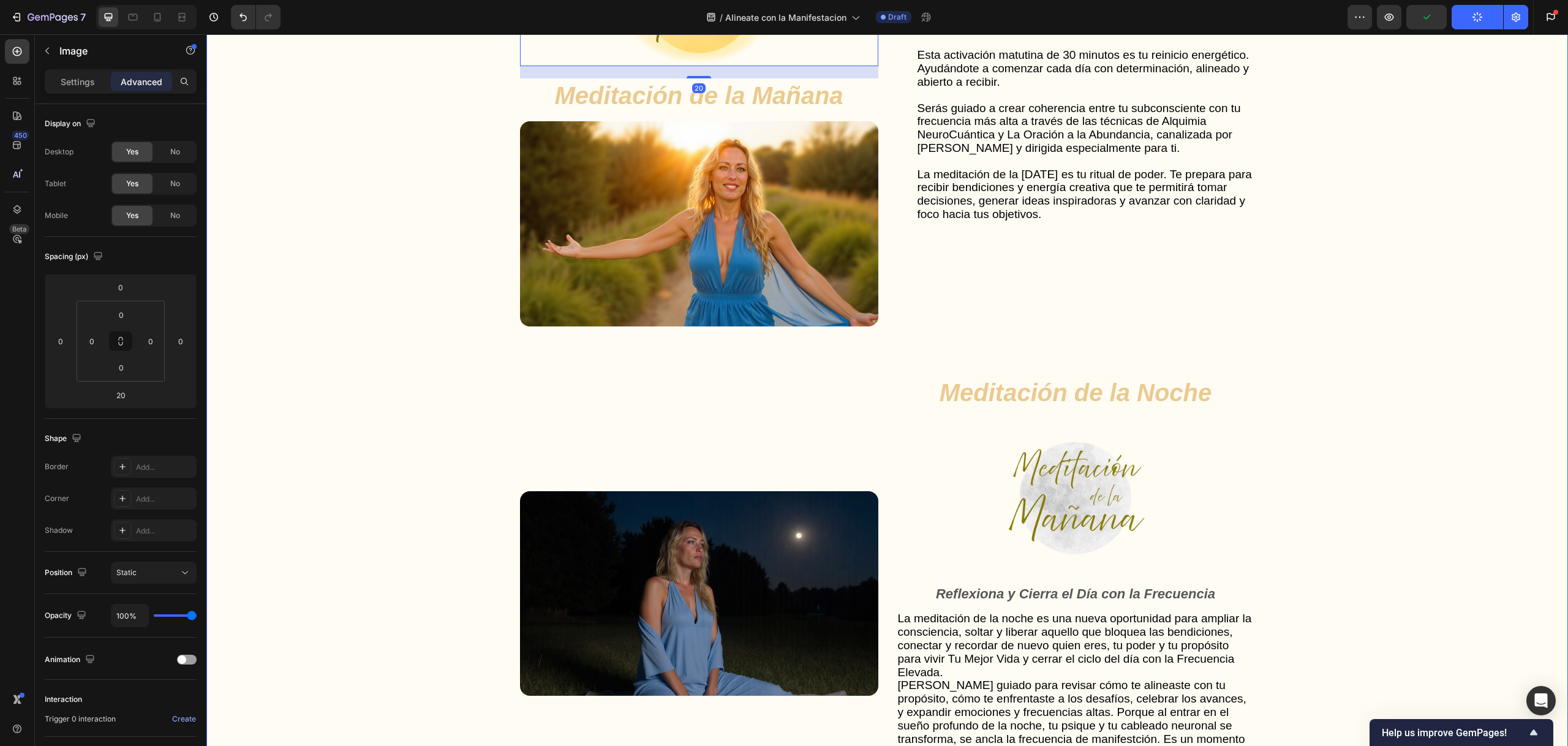
click at [373, 244] on div "Gut Health Powerhouse Heading “He acompañado a miles de personas en procesos de…" at bounding box center [887, 440] width 1337 height 1387
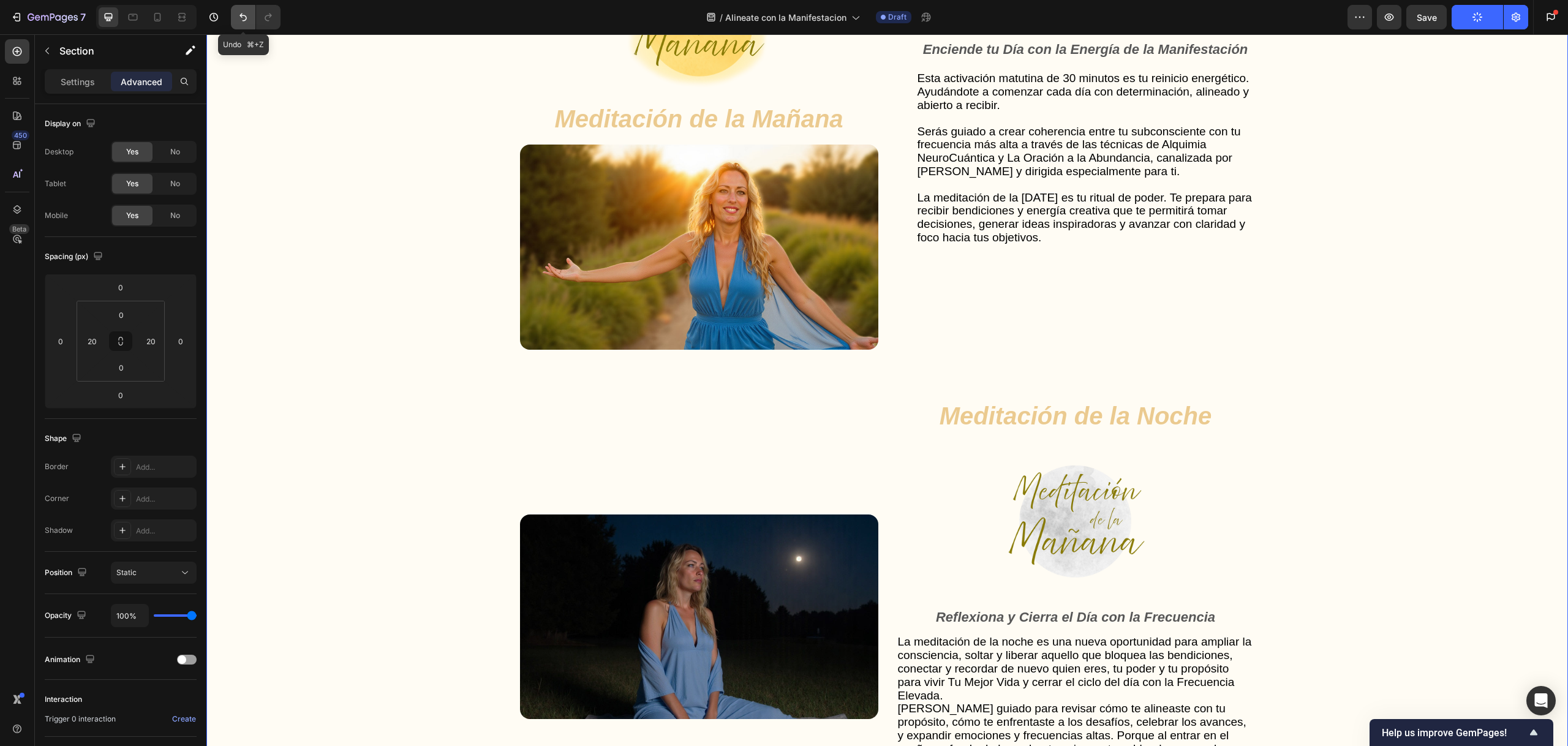
click at [238, 12] on icon "Undo/Redo" at bounding box center [242, 17] width 12 height 12
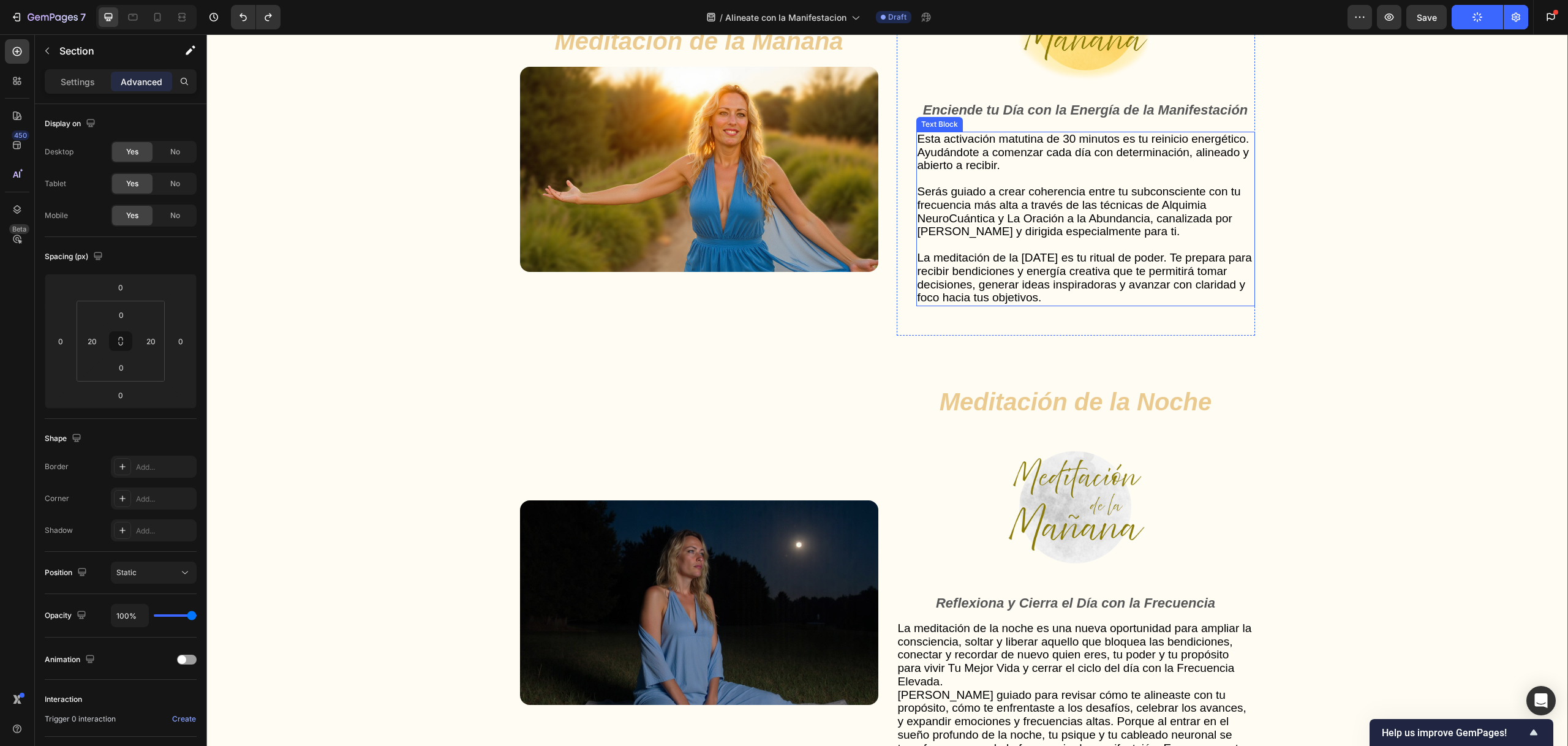
scroll to position [3242, 0]
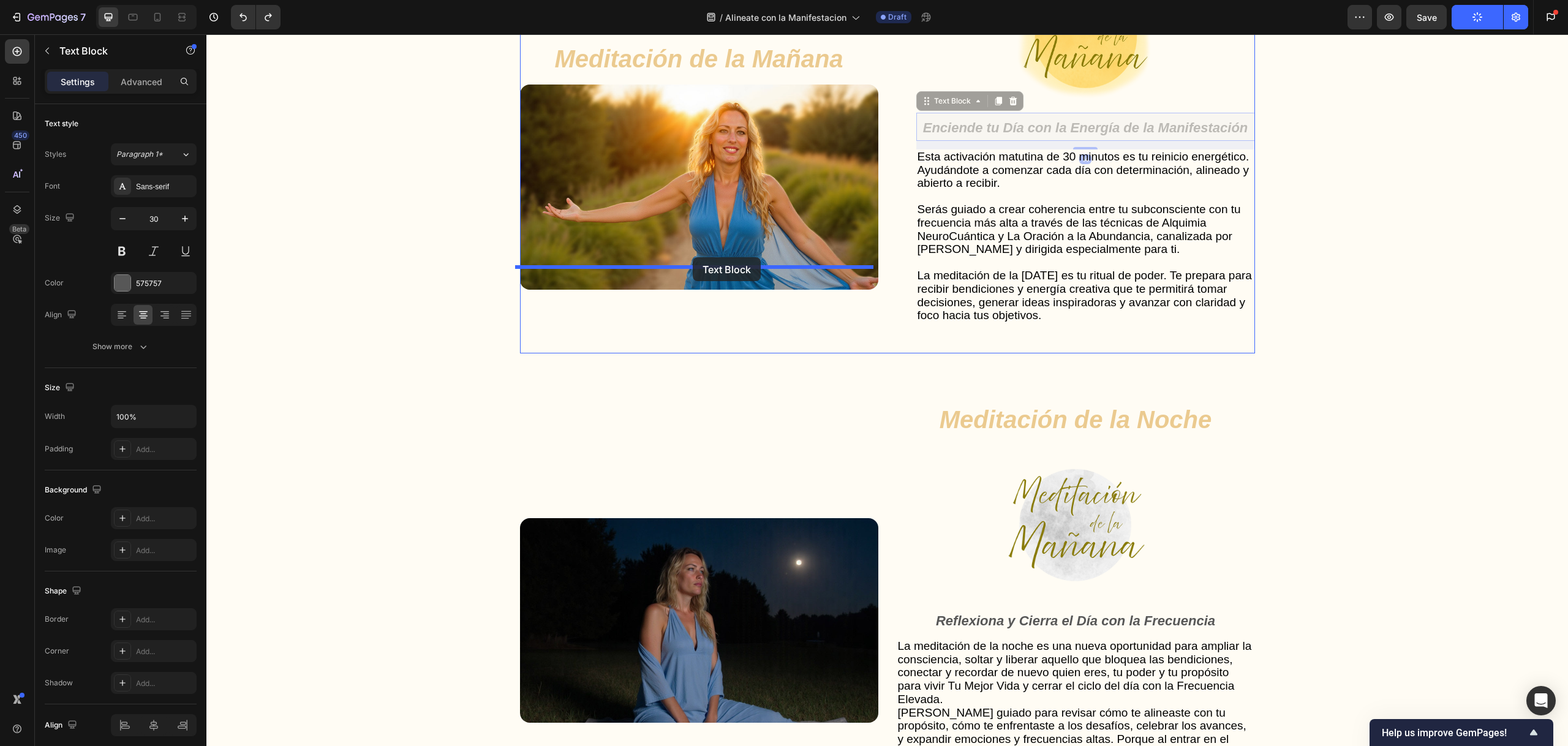
drag, startPoint x: 1077, startPoint y: 309, endPoint x: 693, endPoint y: 256, distance: 387.6
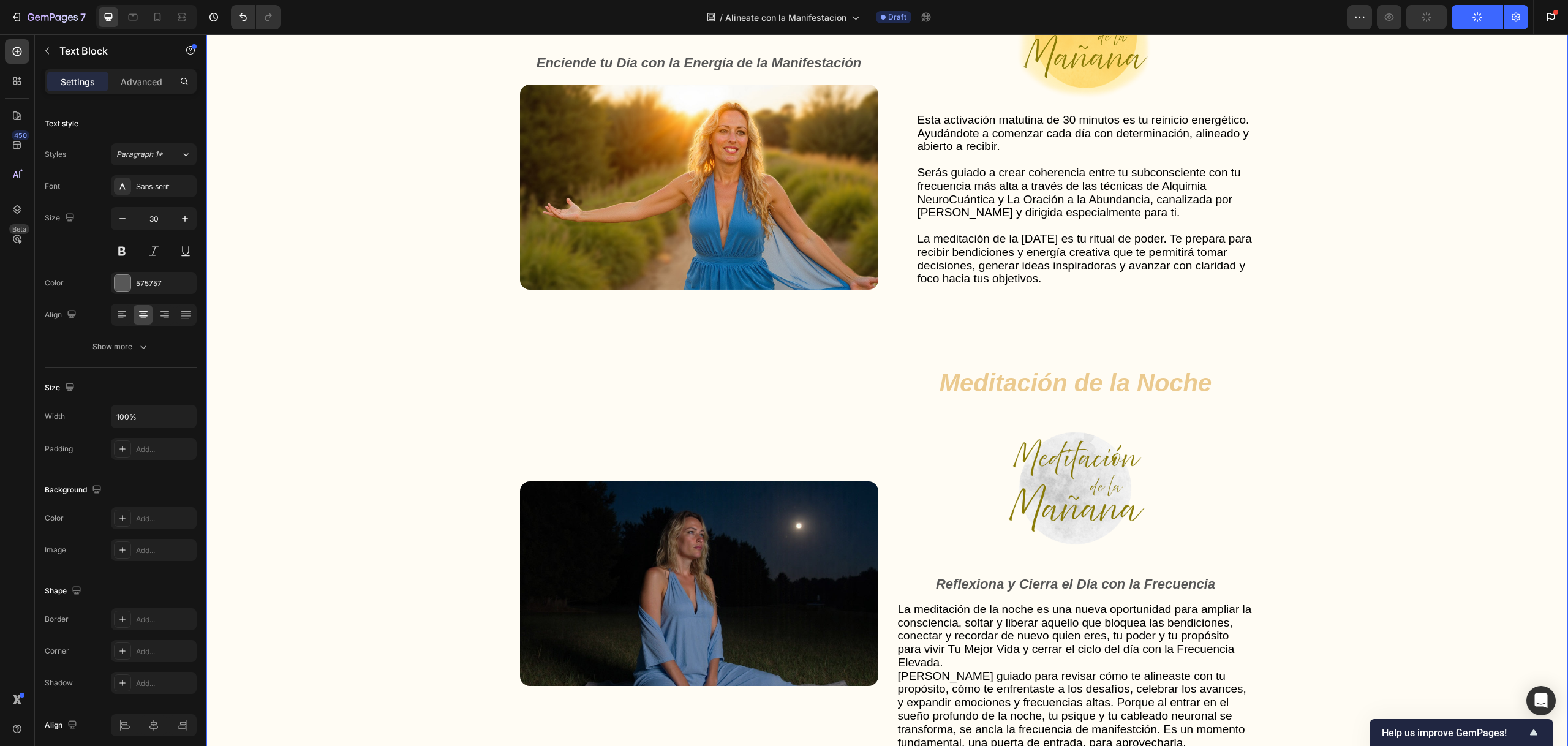
click at [377, 278] on div "Gut Health Powerhouse Heading “He acompañado a miles de personas en procesos de…" at bounding box center [887, 456] width 1337 height 1336
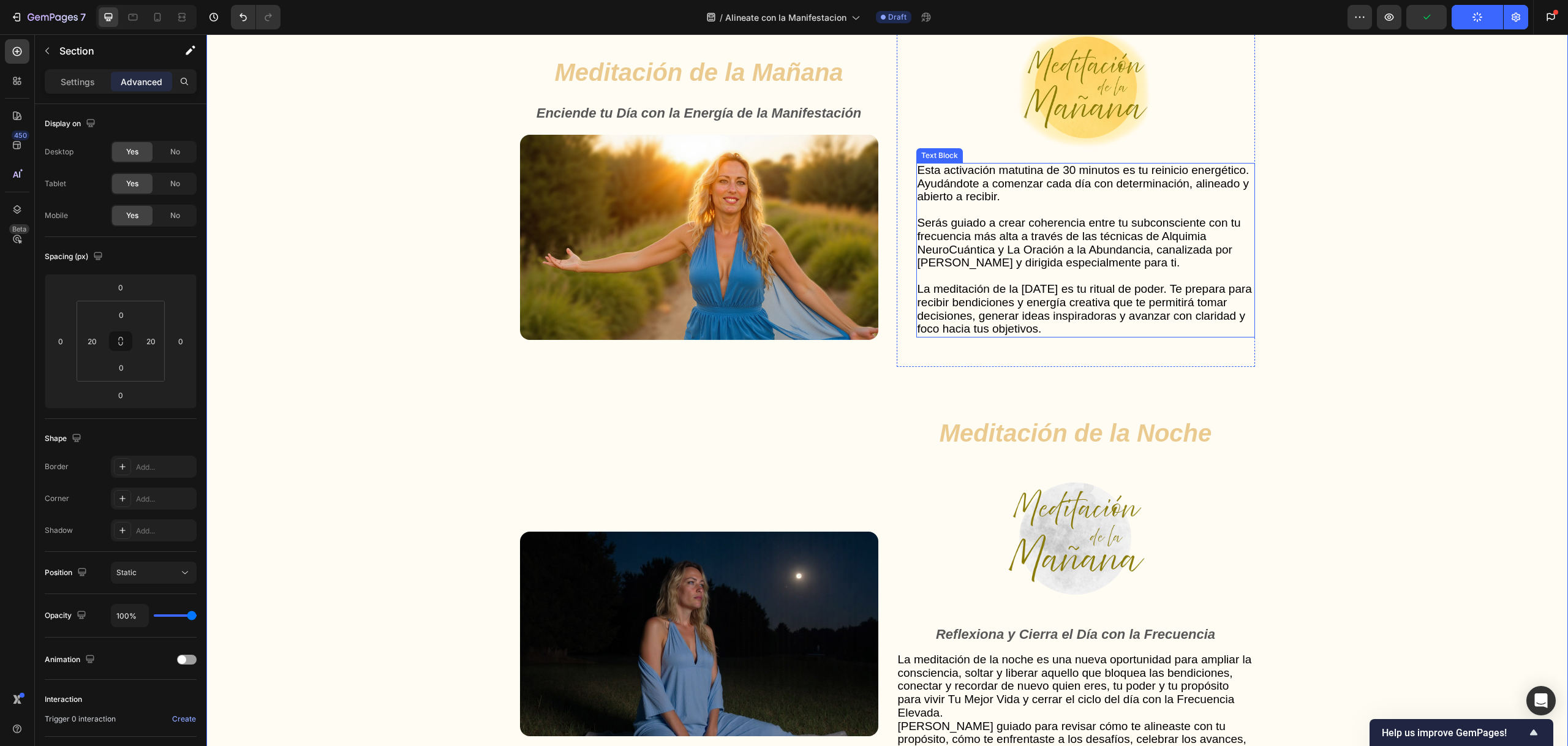
scroll to position [3170, 0]
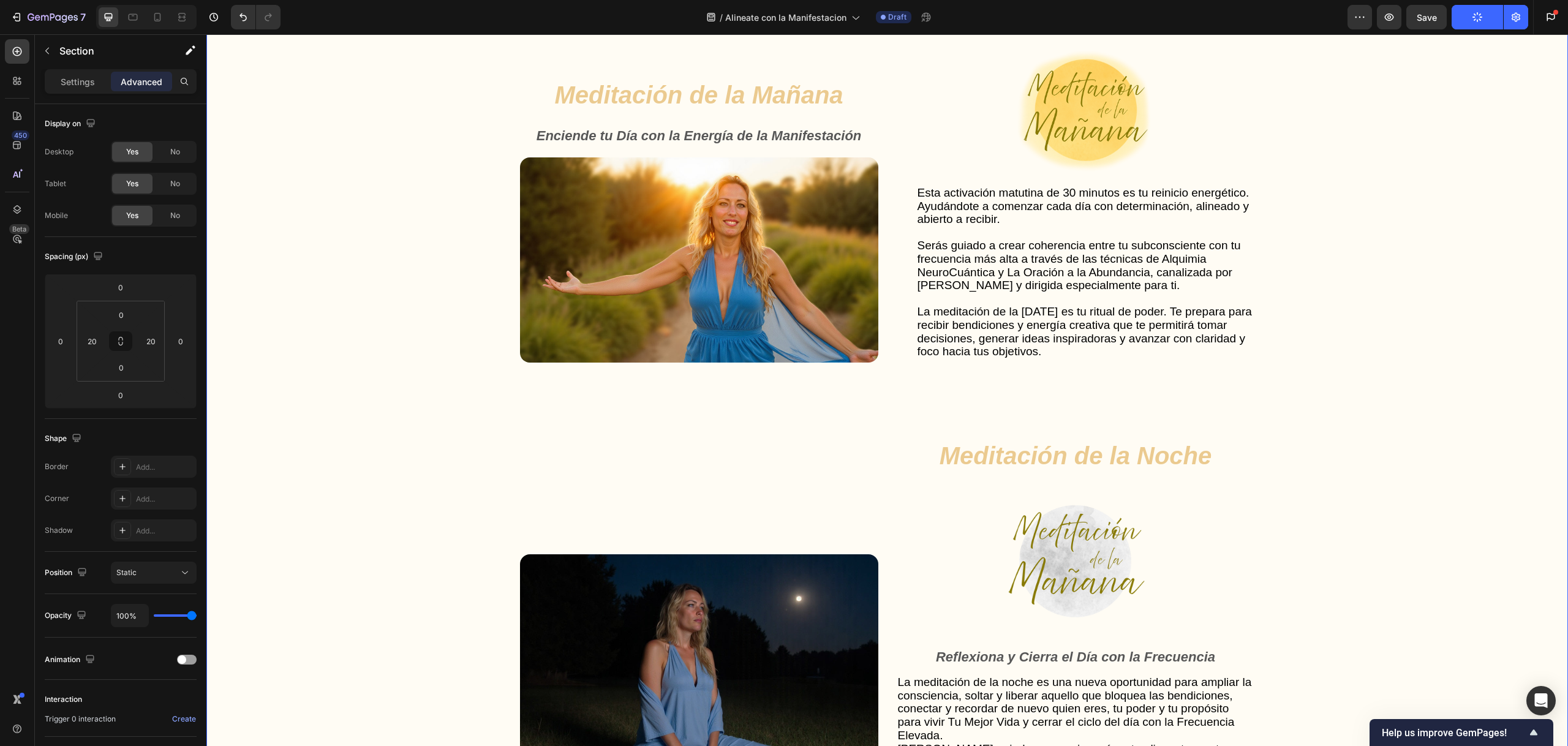
click at [1345, 315] on div "Gut Health Powerhouse Heading “He acompañado a miles de personas en procesos de…" at bounding box center [887, 529] width 1337 height 1336
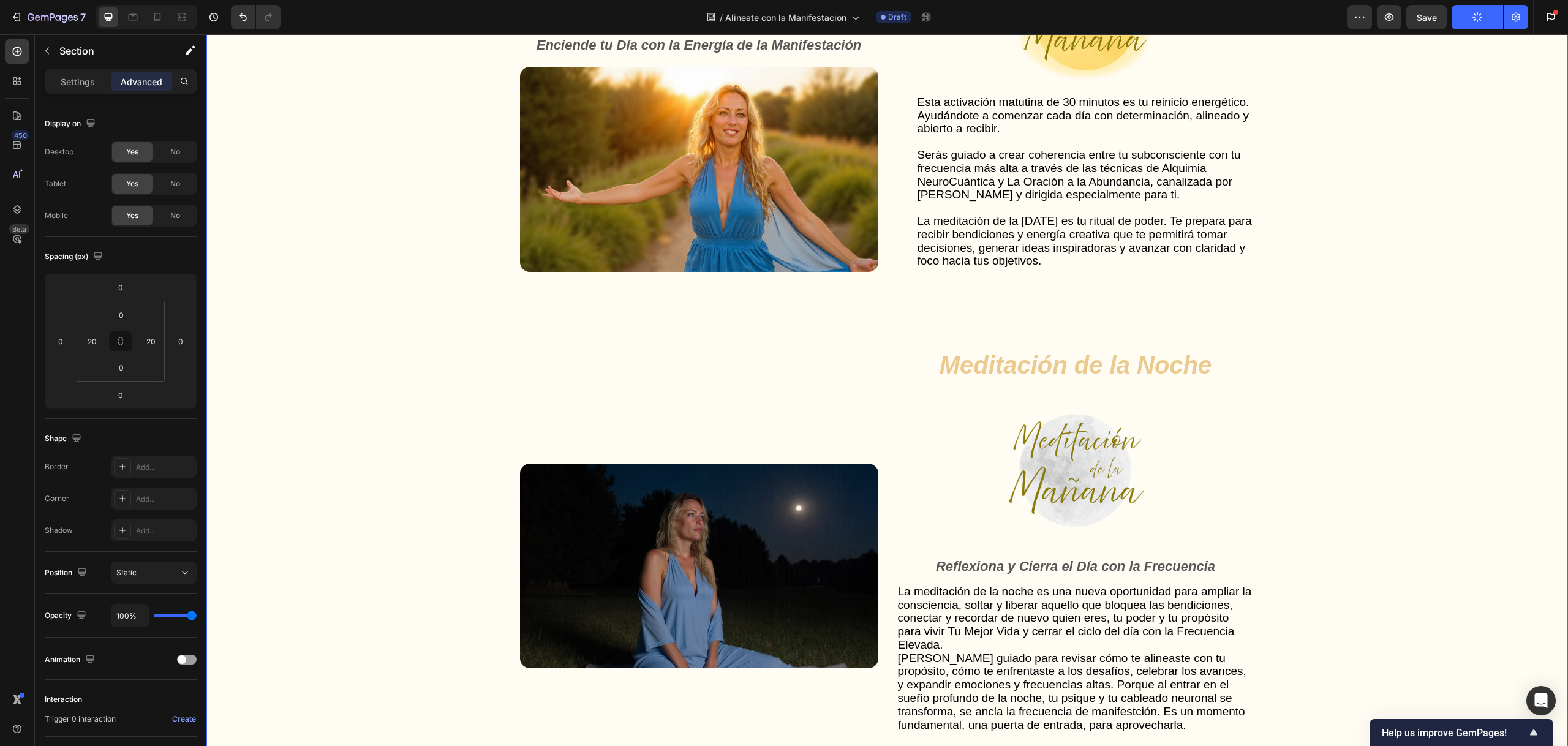
scroll to position [3295, 0]
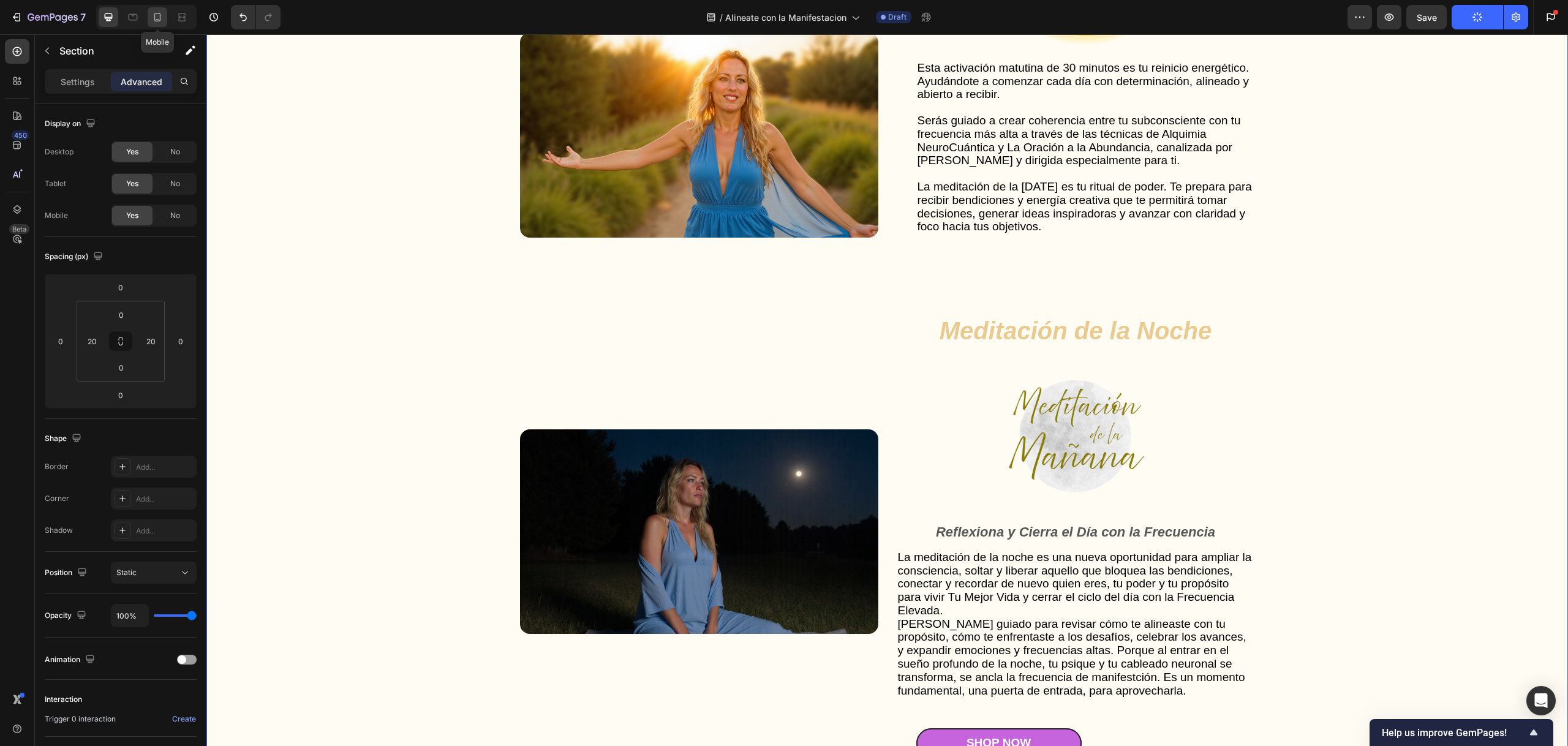
click at [160, 20] on icon at bounding box center [157, 17] width 7 height 9
type input "42"
type input "79"
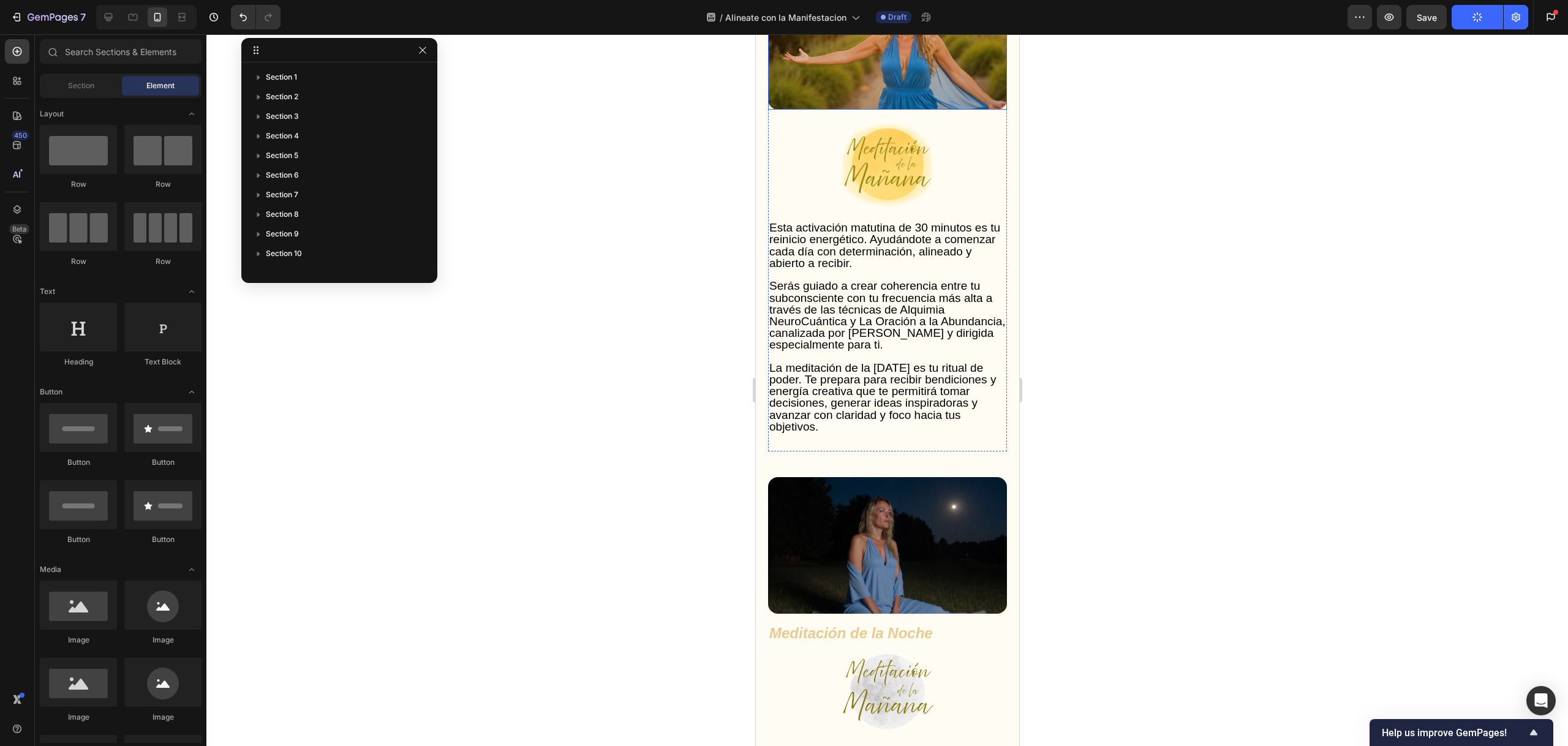
scroll to position [3315, 0]
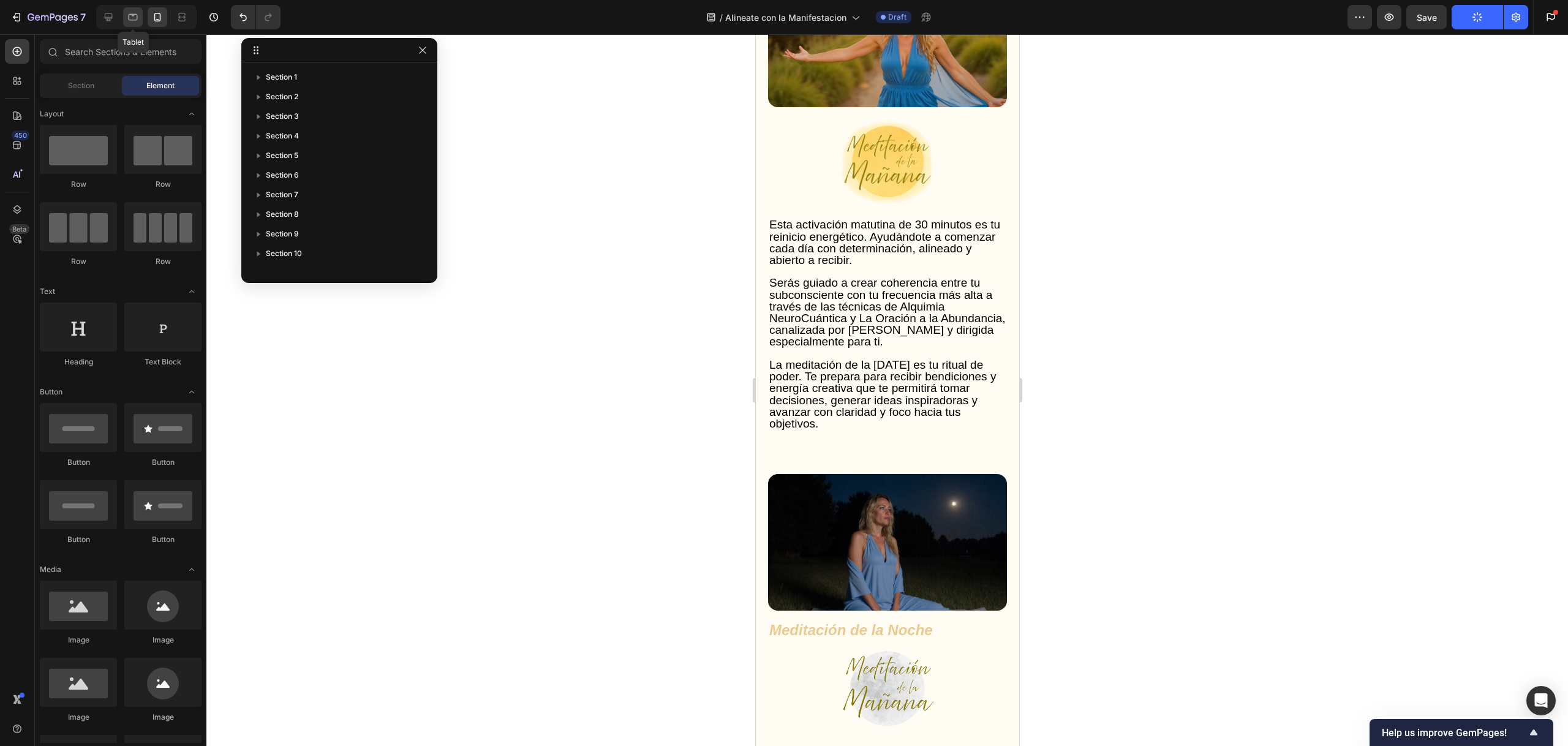
click at [134, 10] on div at bounding box center [132, 17] width 20 height 20
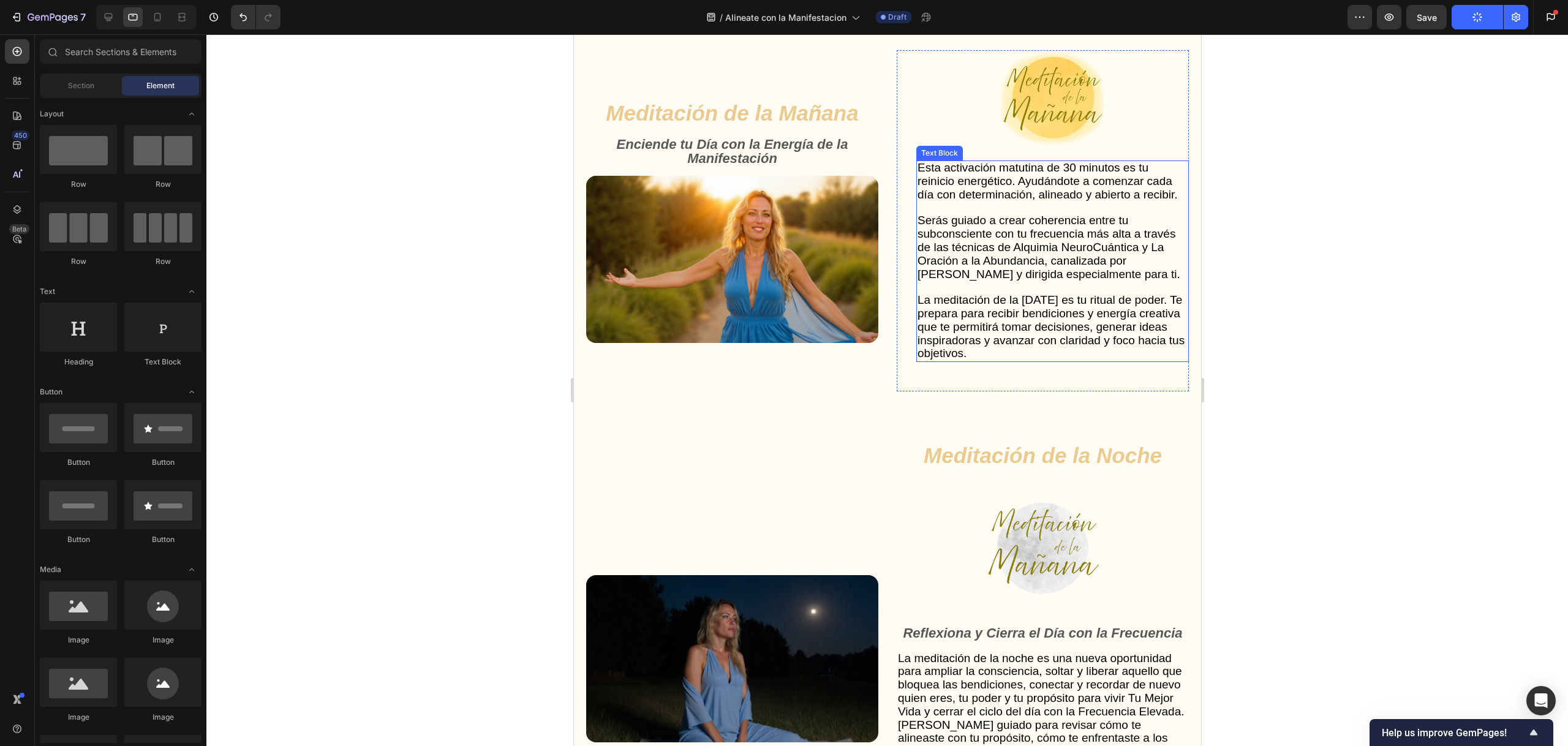
scroll to position [3184, 0]
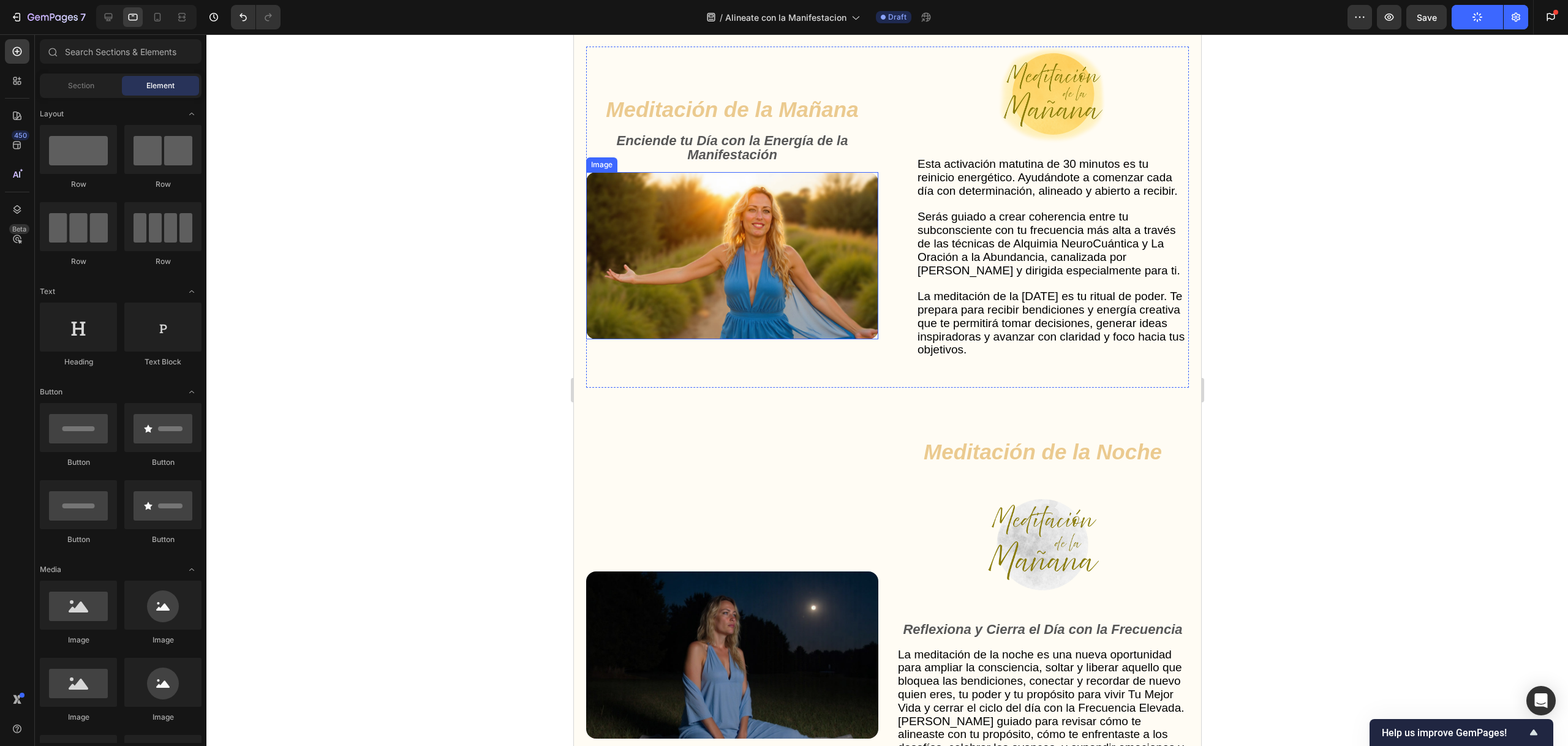
click at [812, 340] on img at bounding box center [732, 255] width 292 height 167
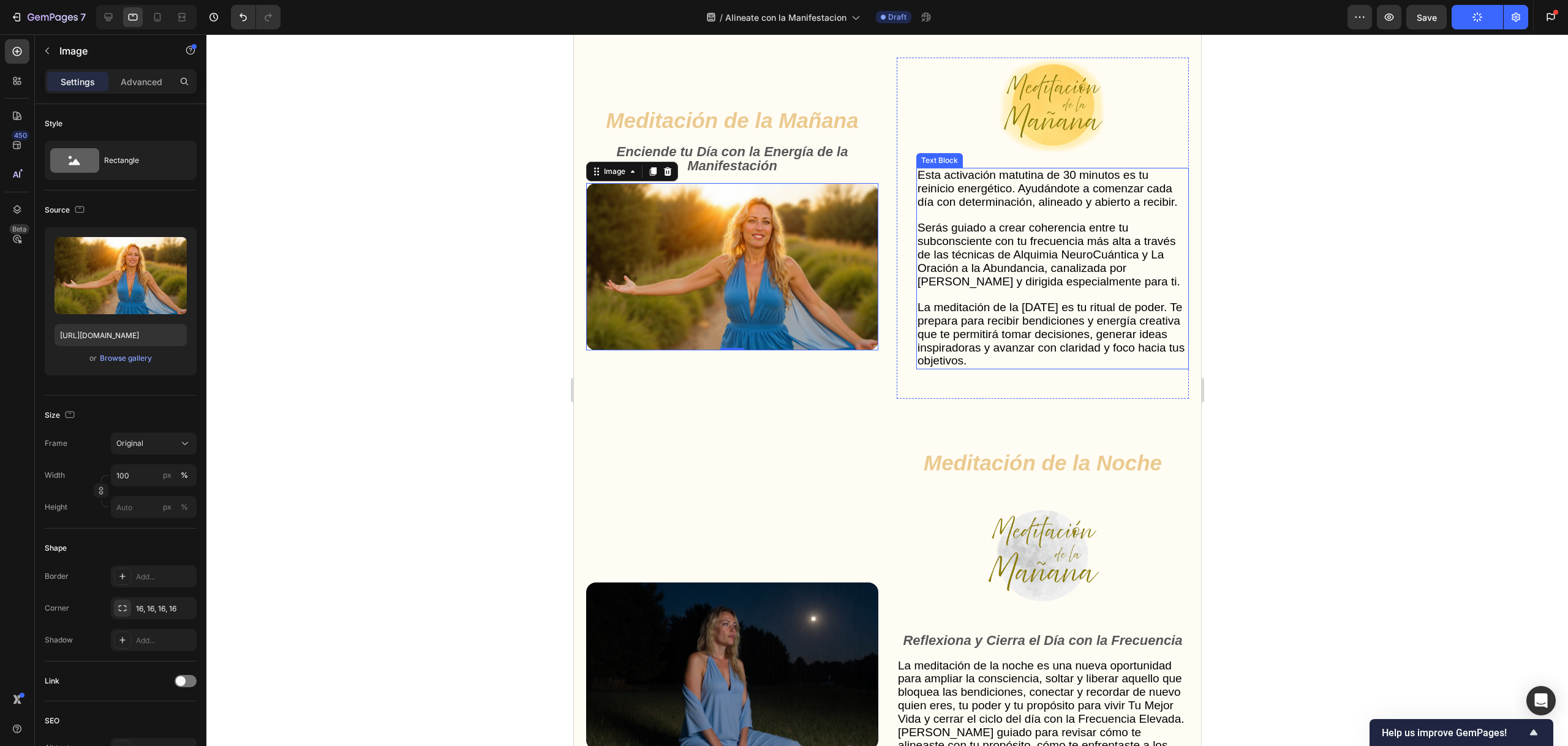
scroll to position [3170, 0]
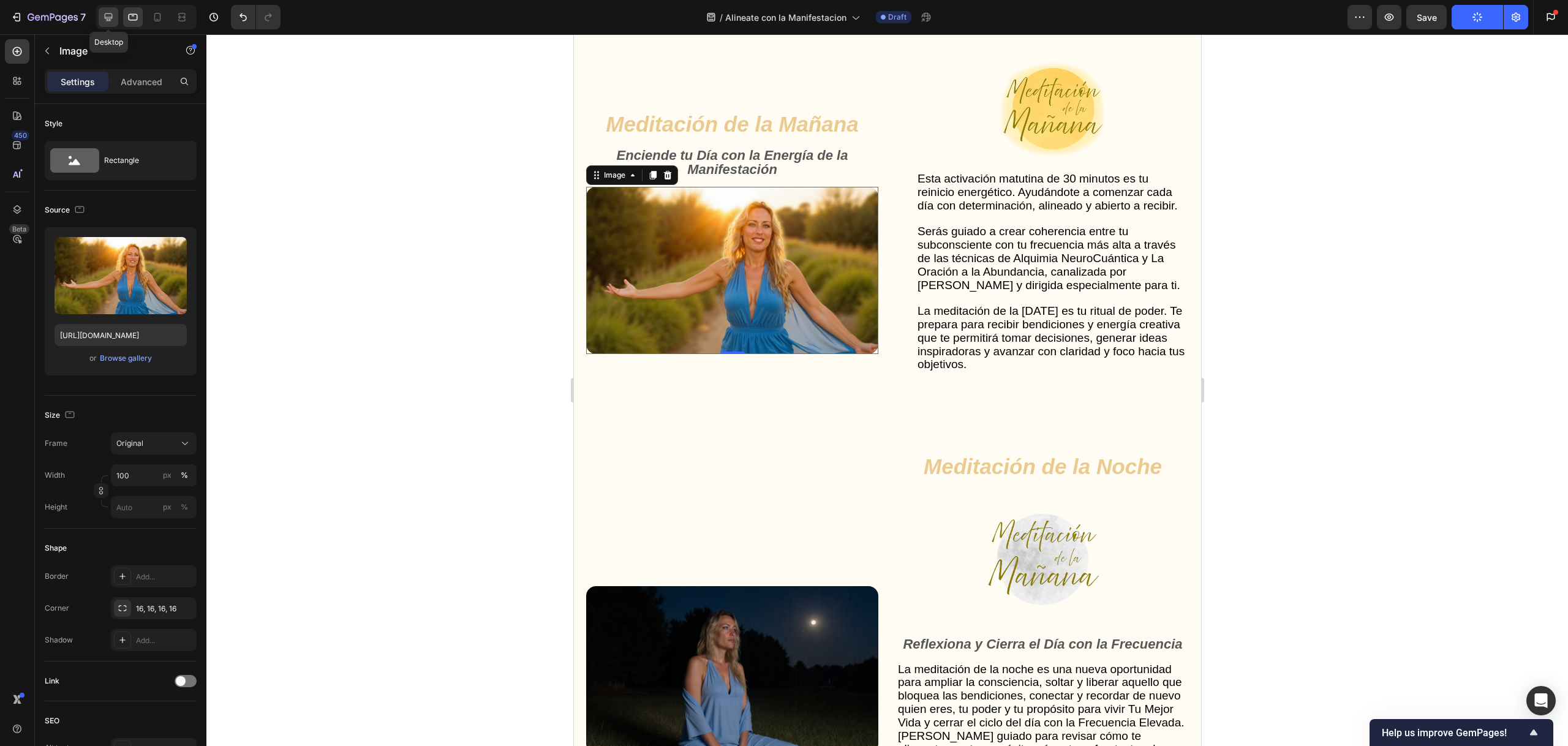
click at [111, 11] on icon at bounding box center [108, 17] width 12 height 12
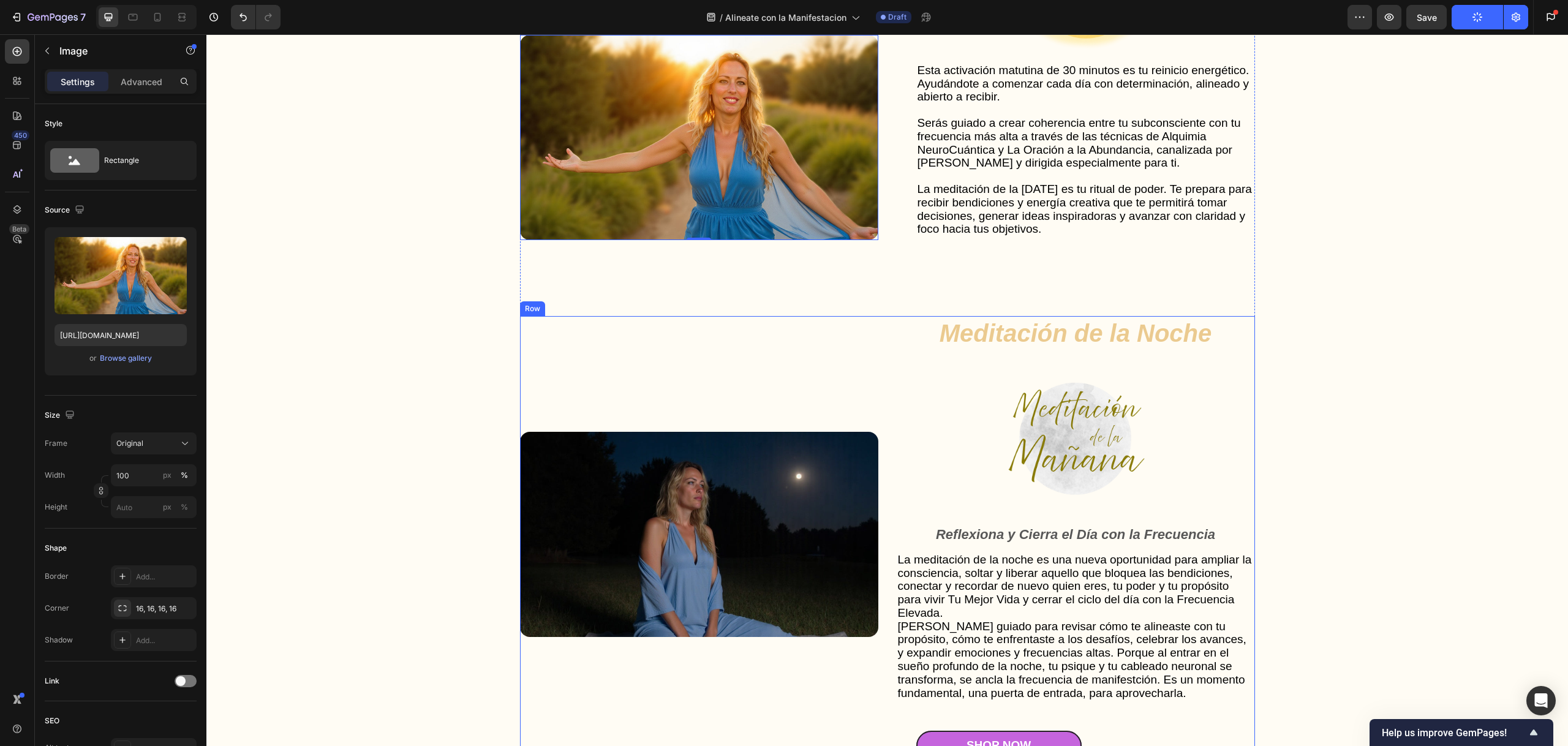
scroll to position [3276, 0]
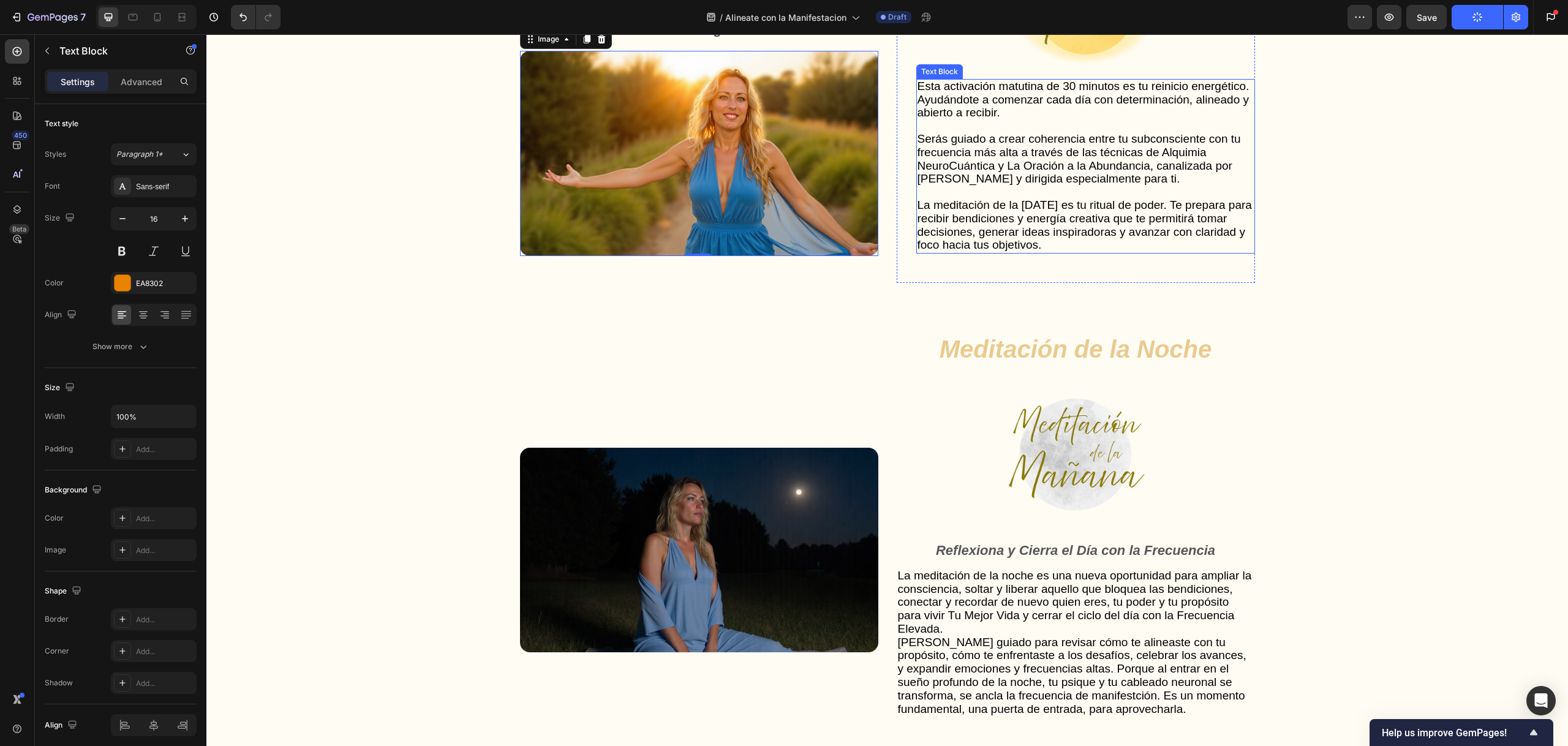
click at [939, 77] on div "Text Block" at bounding box center [940, 72] width 42 height 11
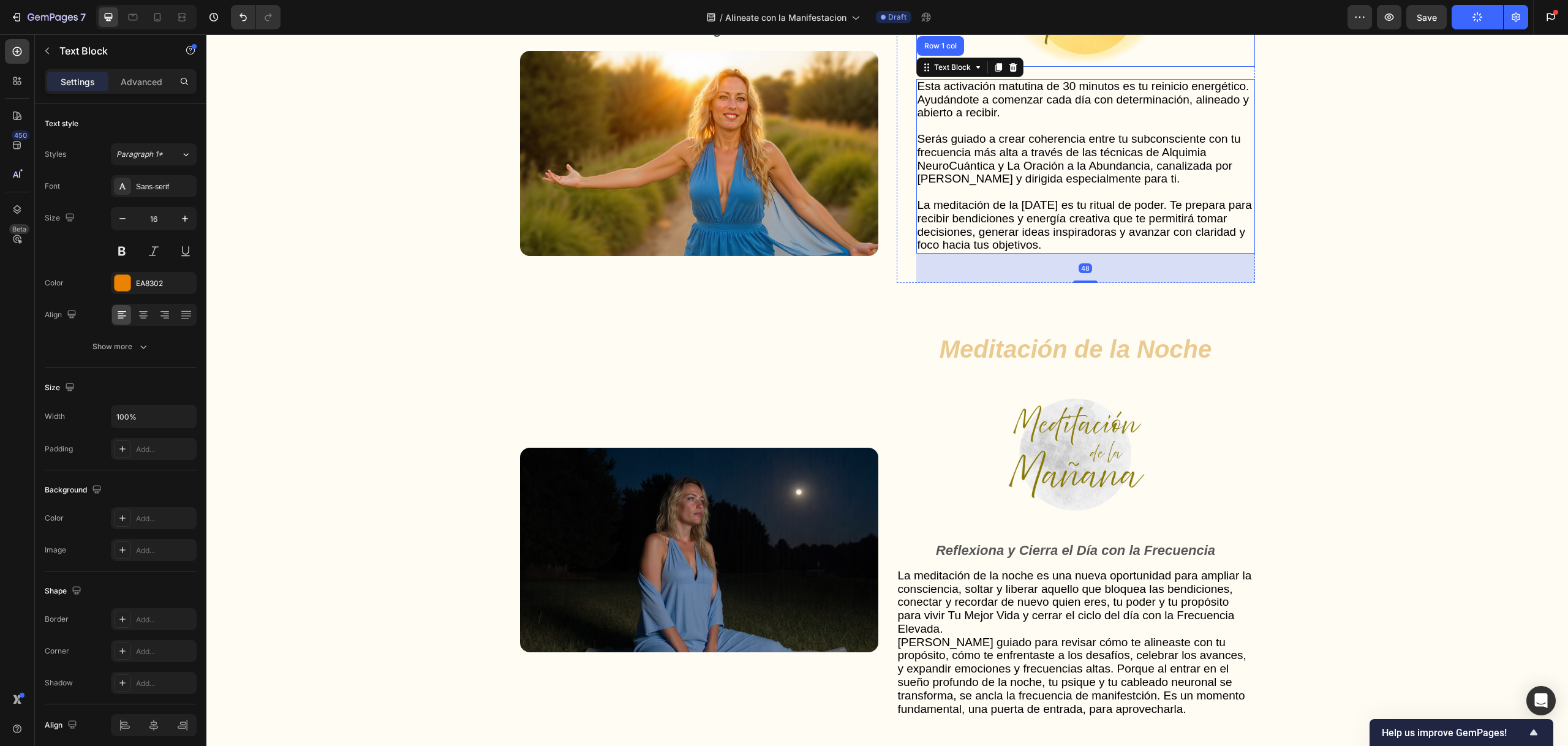
click at [1086, 67] on img at bounding box center [1084, 6] width 135 height 122
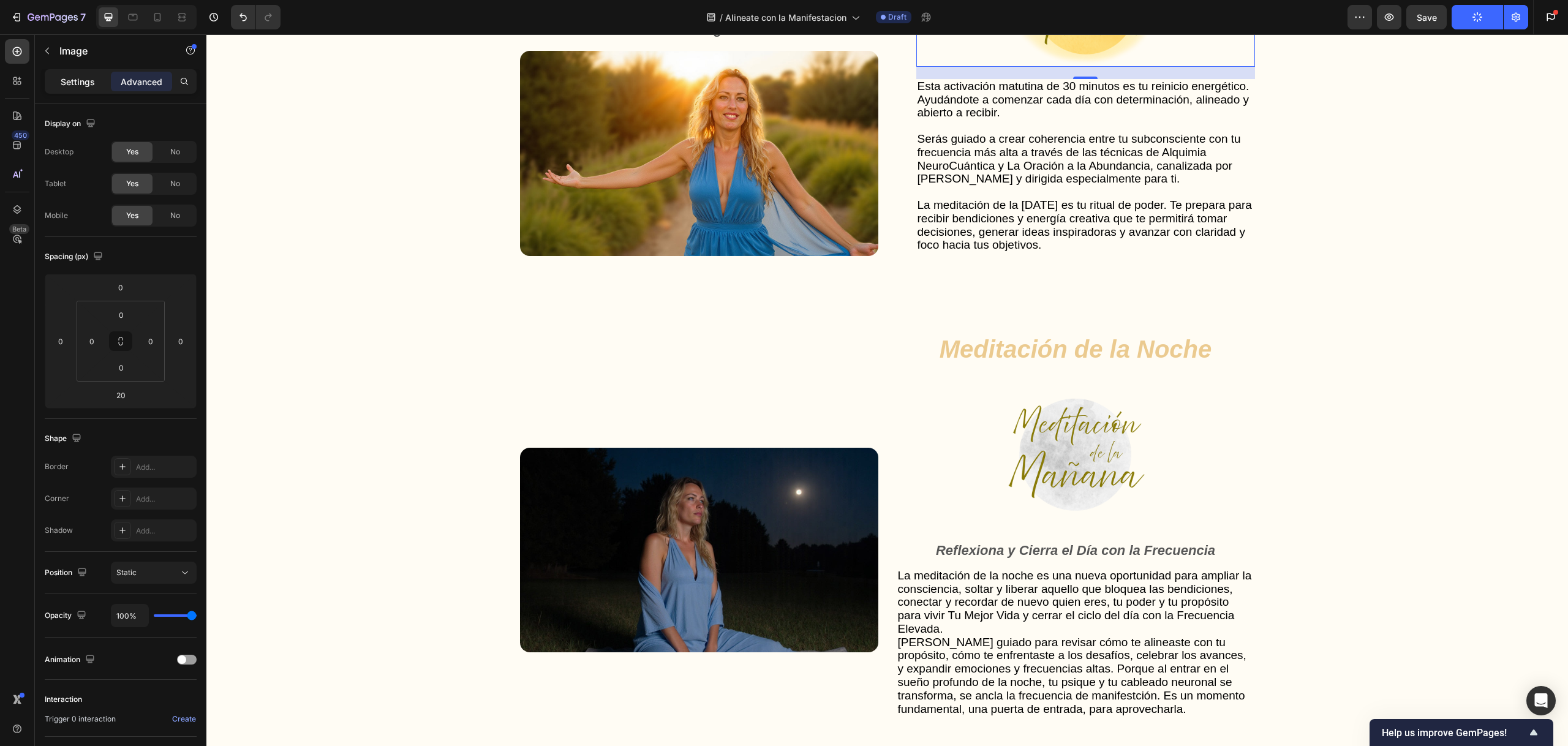
click at [74, 81] on p "Settings" at bounding box center [77, 82] width 34 height 13
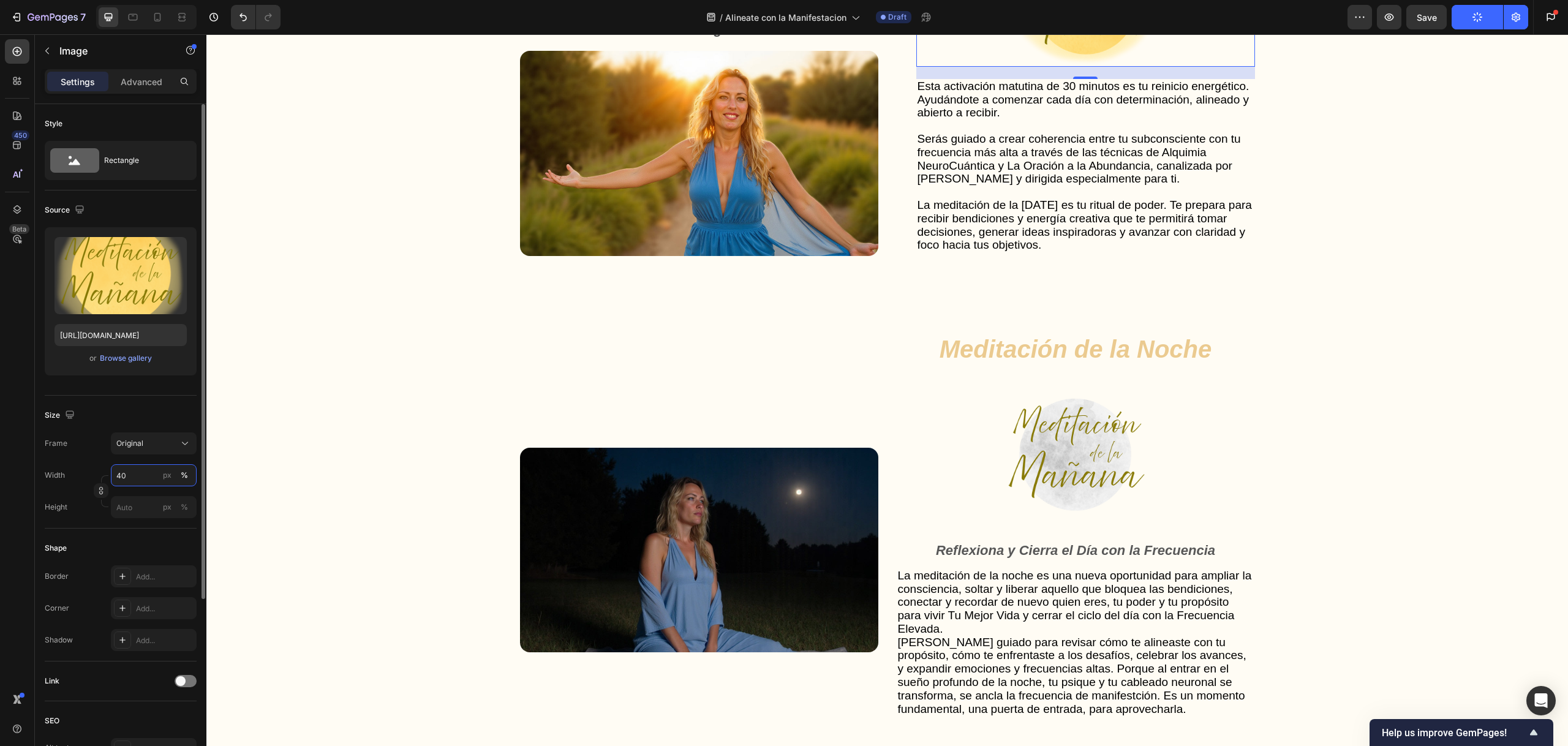
click at [130, 474] on input "40" at bounding box center [154, 475] width 86 height 22
drag, startPoint x: 132, startPoint y: 474, endPoint x: 117, endPoint y: 473, distance: 15.0
click at [117, 473] on input "40" at bounding box center [154, 475] width 86 height 22
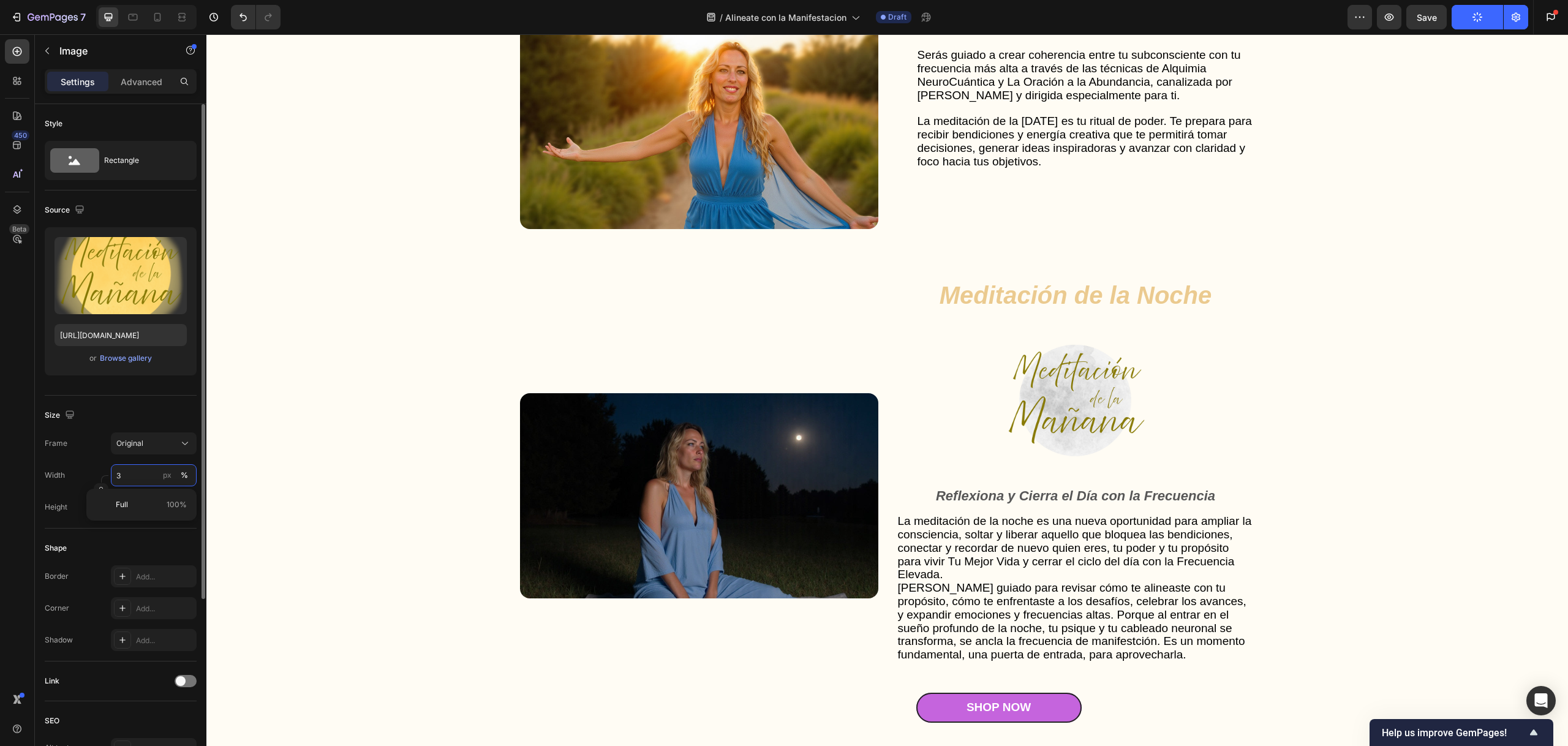
type input "30"
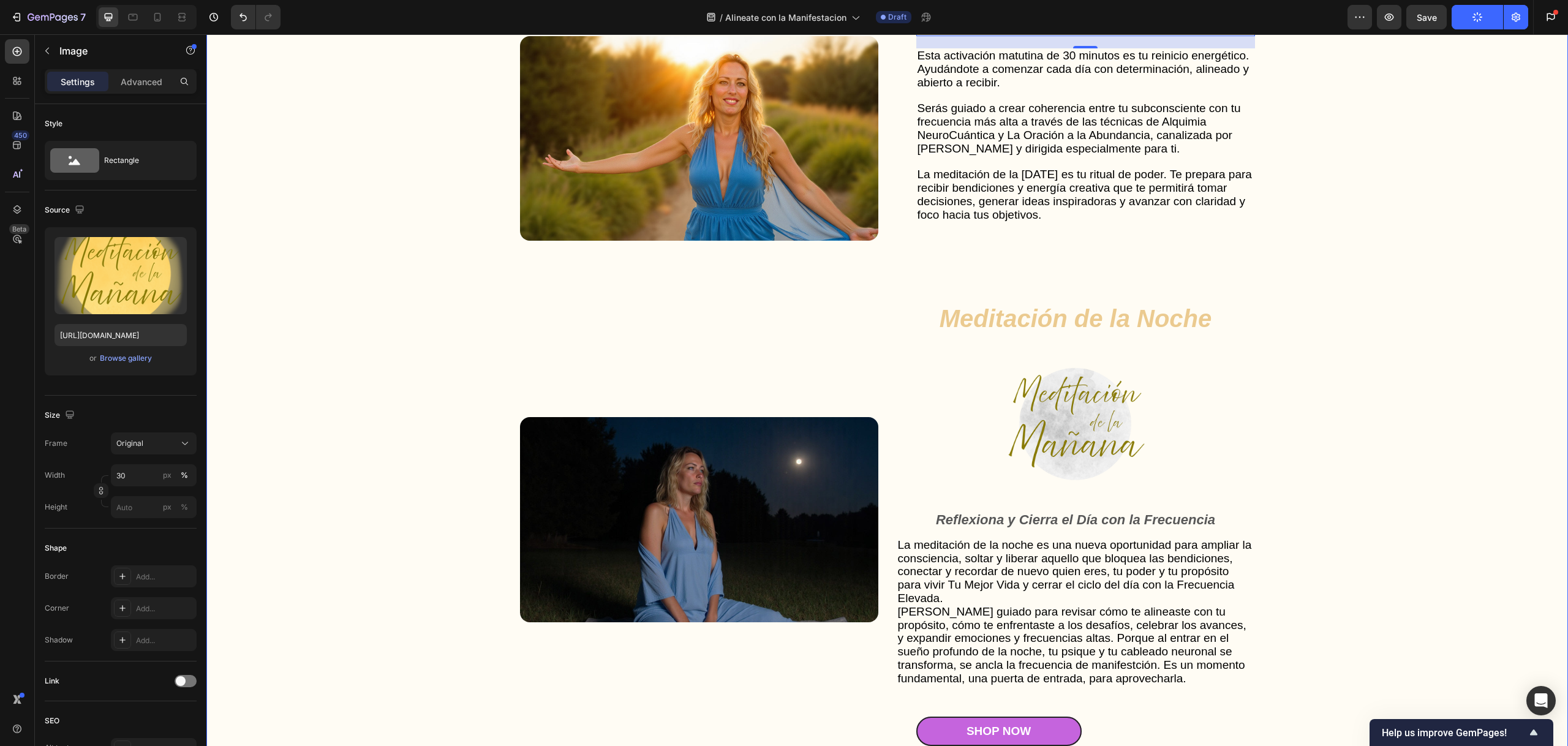
click at [391, 407] on div "Gut Health Powerhouse Heading “He acompañado a miles de personas en procesos de…" at bounding box center [887, 406] width 1337 height 1305
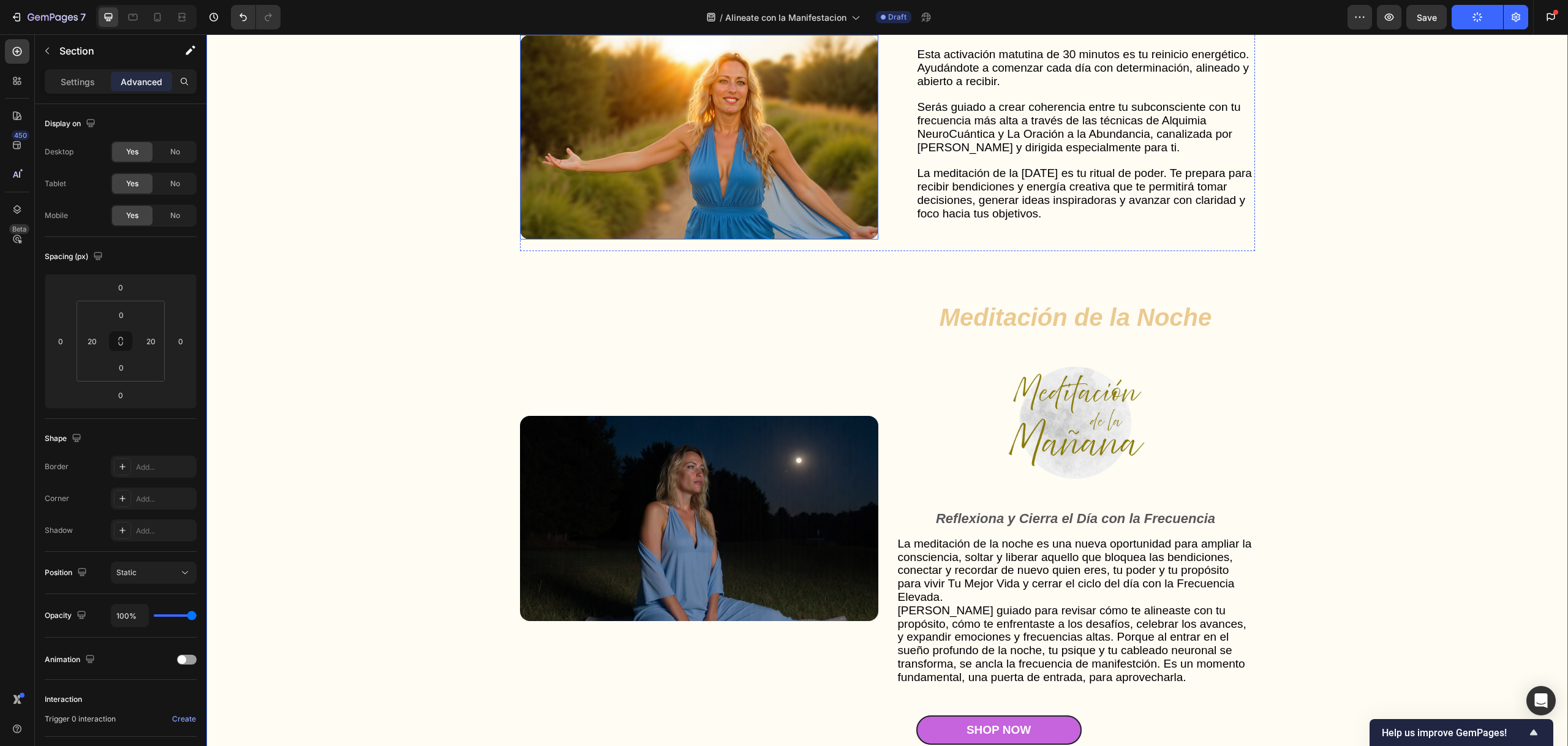
scroll to position [3313, 0]
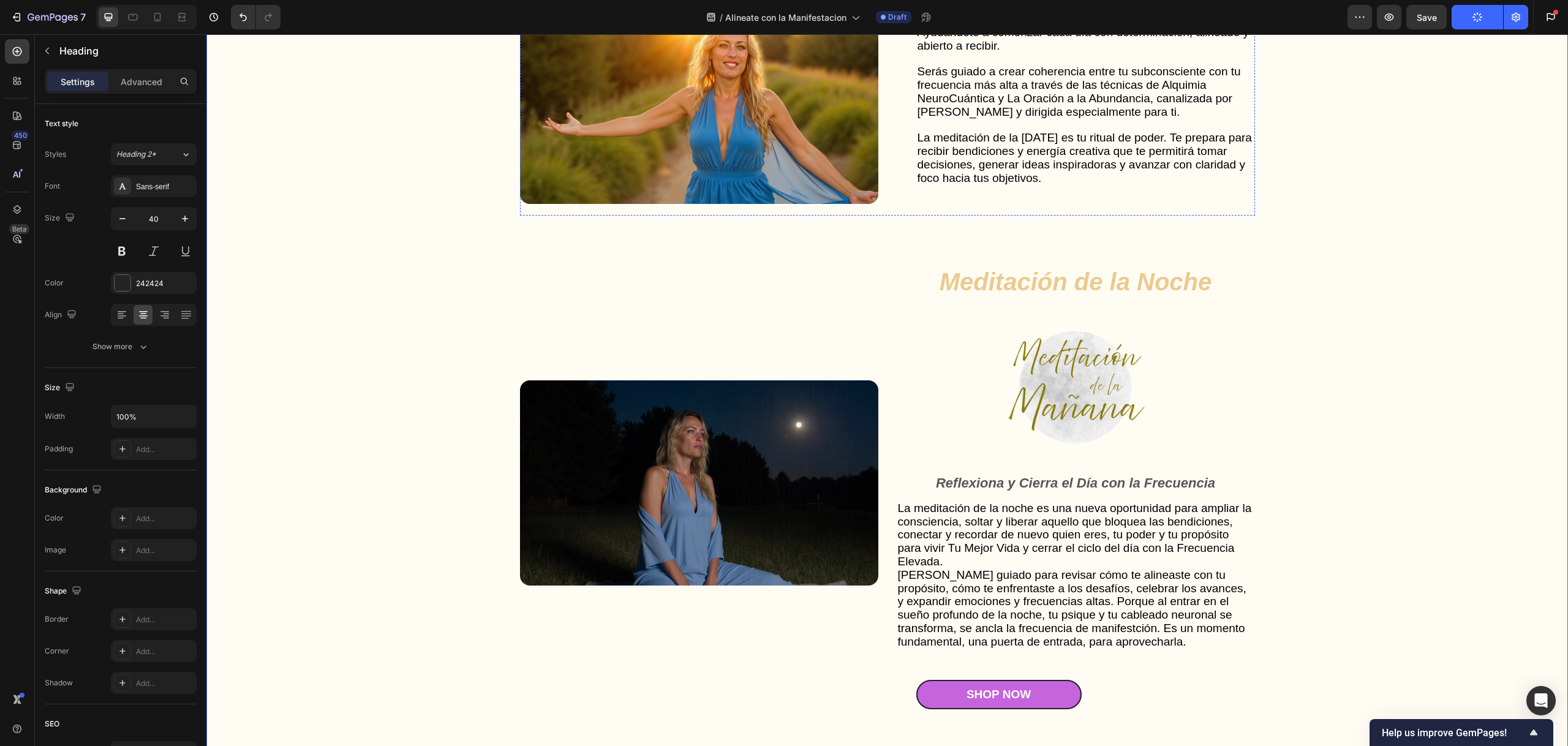
click at [163, 80] on div "Advanced" at bounding box center [141, 81] width 61 height 20
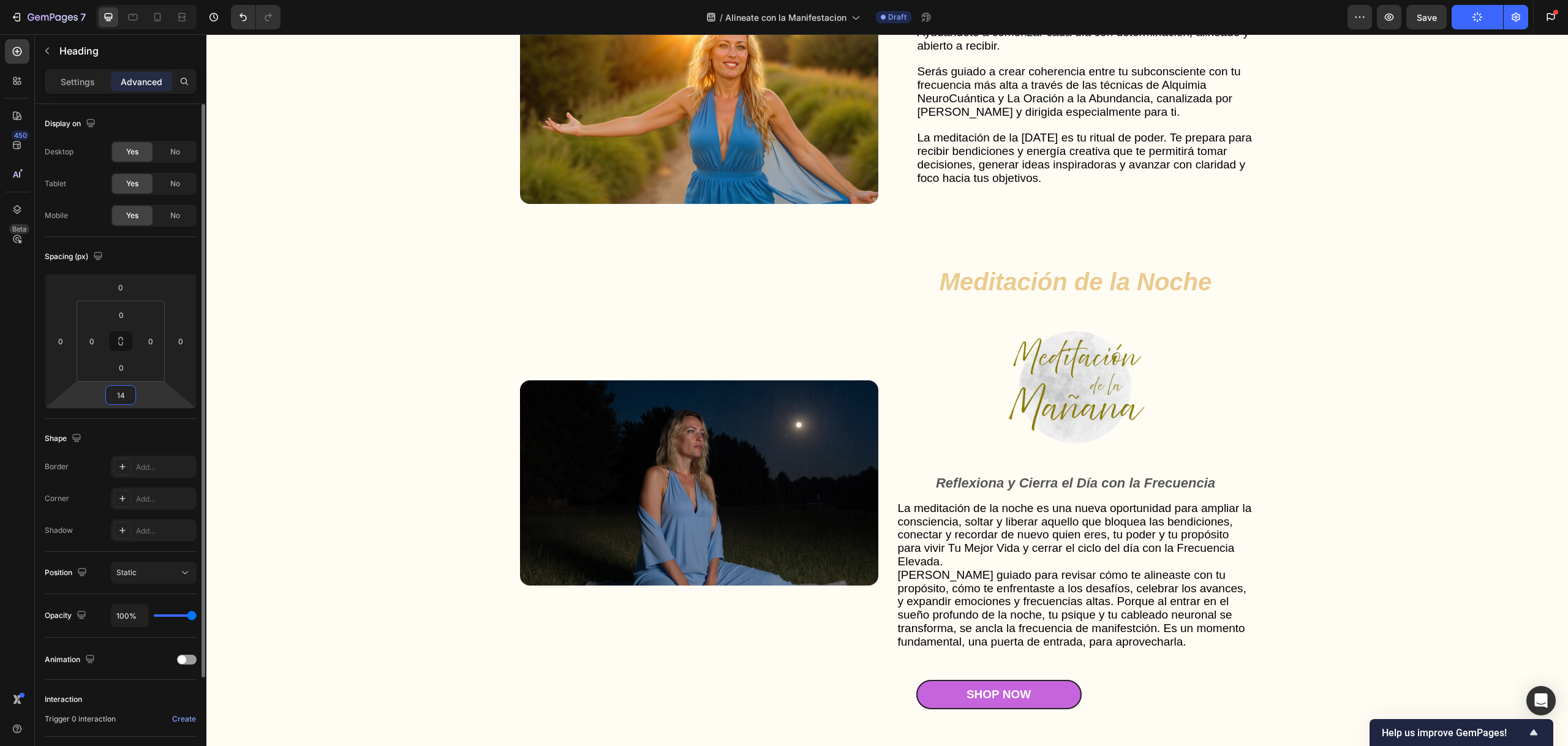
drag, startPoint x: 127, startPoint y: 396, endPoint x: 101, endPoint y: 392, distance: 26.3
click at [101, 392] on div "0 0 14 0" at bounding box center [120, 341] width 152 height 135
drag, startPoint x: 125, startPoint y: 391, endPoint x: 109, endPoint y: 392, distance: 16.0
click at [109, 392] on input "14" at bounding box center [120, 395] width 25 height 18
type input "8"
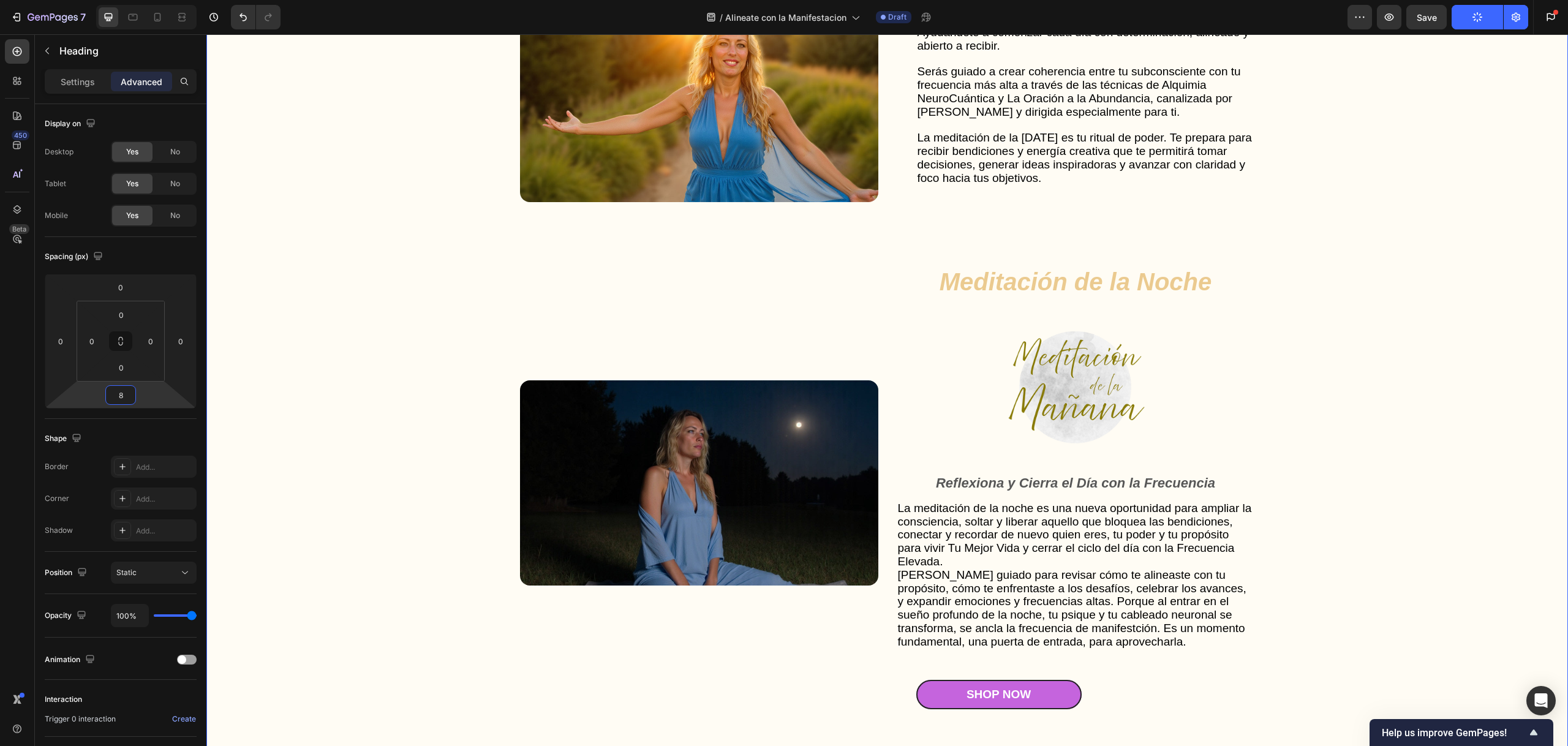
click at [339, 272] on div "Gut Health Powerhouse Heading “He acompañado a miles de personas en procesos de…" at bounding box center [887, 370] width 1337 height 1305
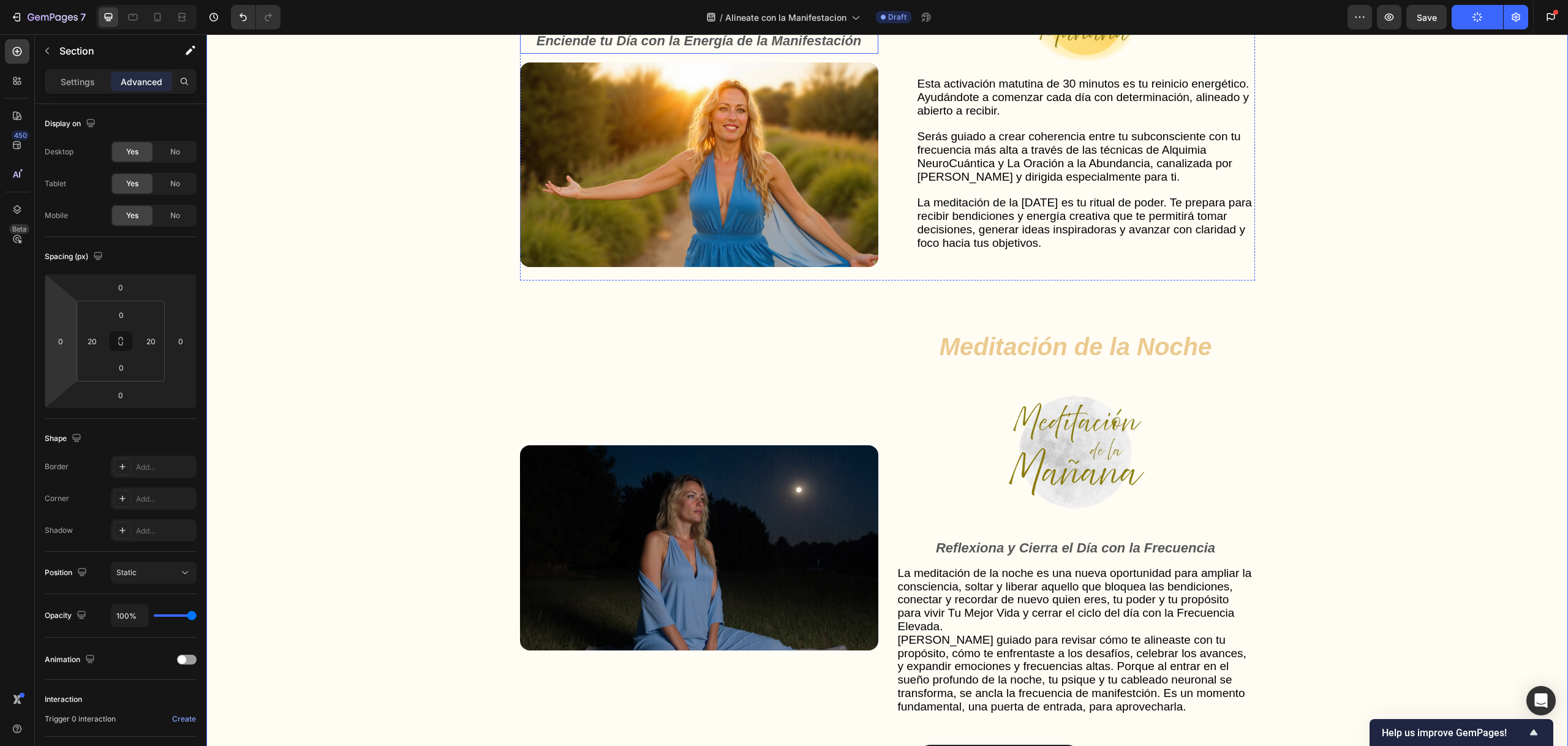
scroll to position [3251, 0]
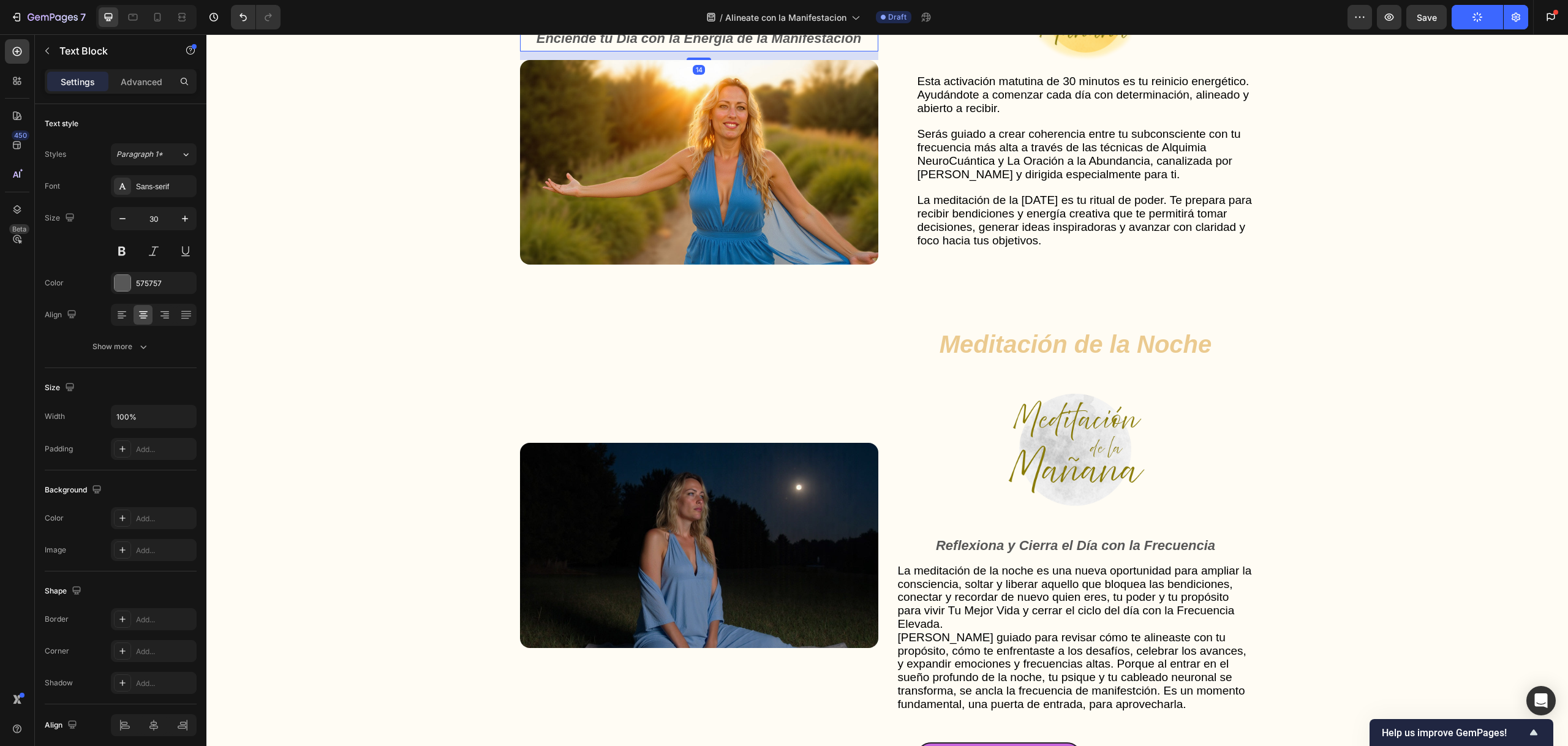
click at [816, 46] on strong "Enciende tu Día con la Energía de la Manifestación" at bounding box center [699, 38] width 325 height 15
click at [160, 191] on div "Sans-serif" at bounding box center [164, 187] width 57 height 11
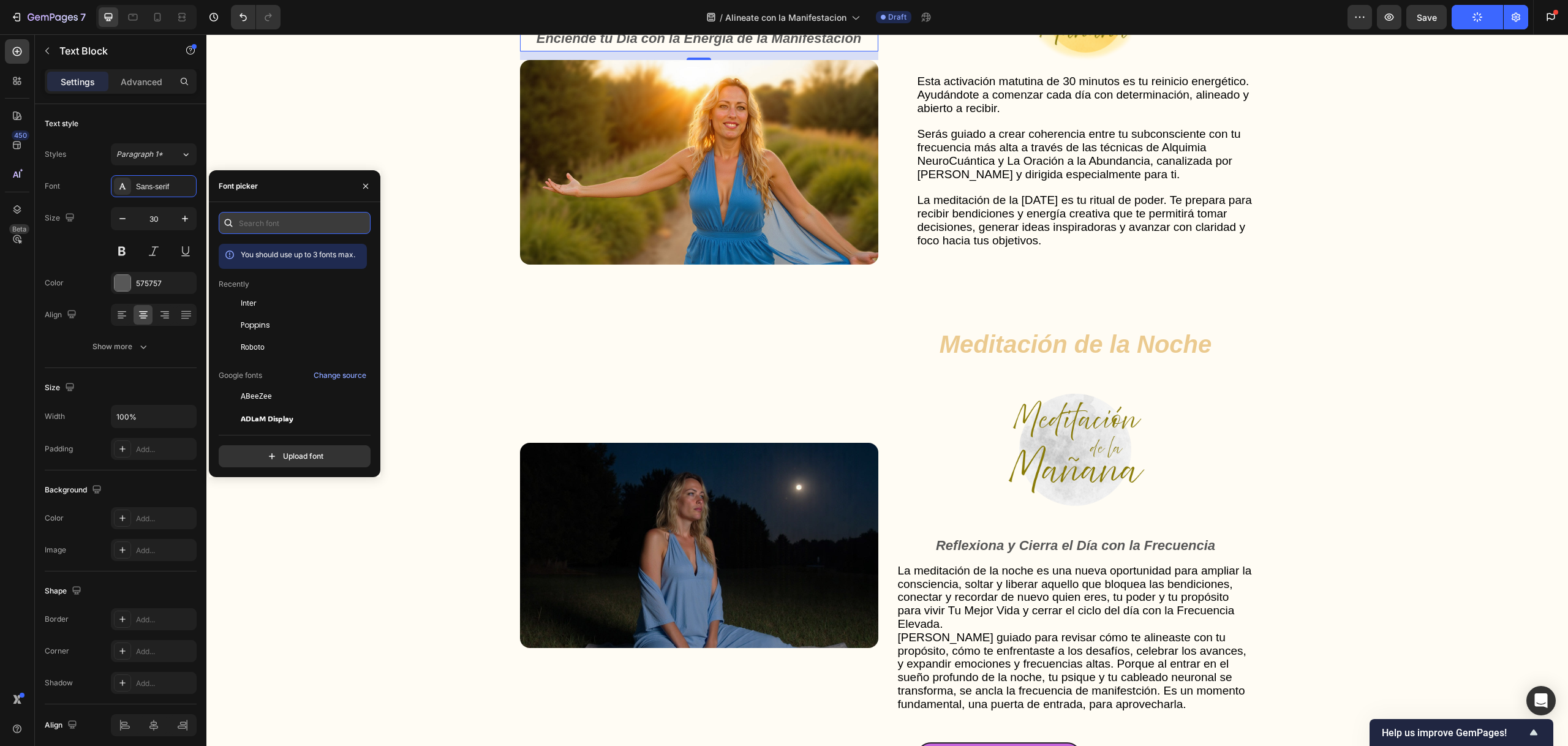
click at [286, 227] on input "text" at bounding box center [294, 222] width 152 height 22
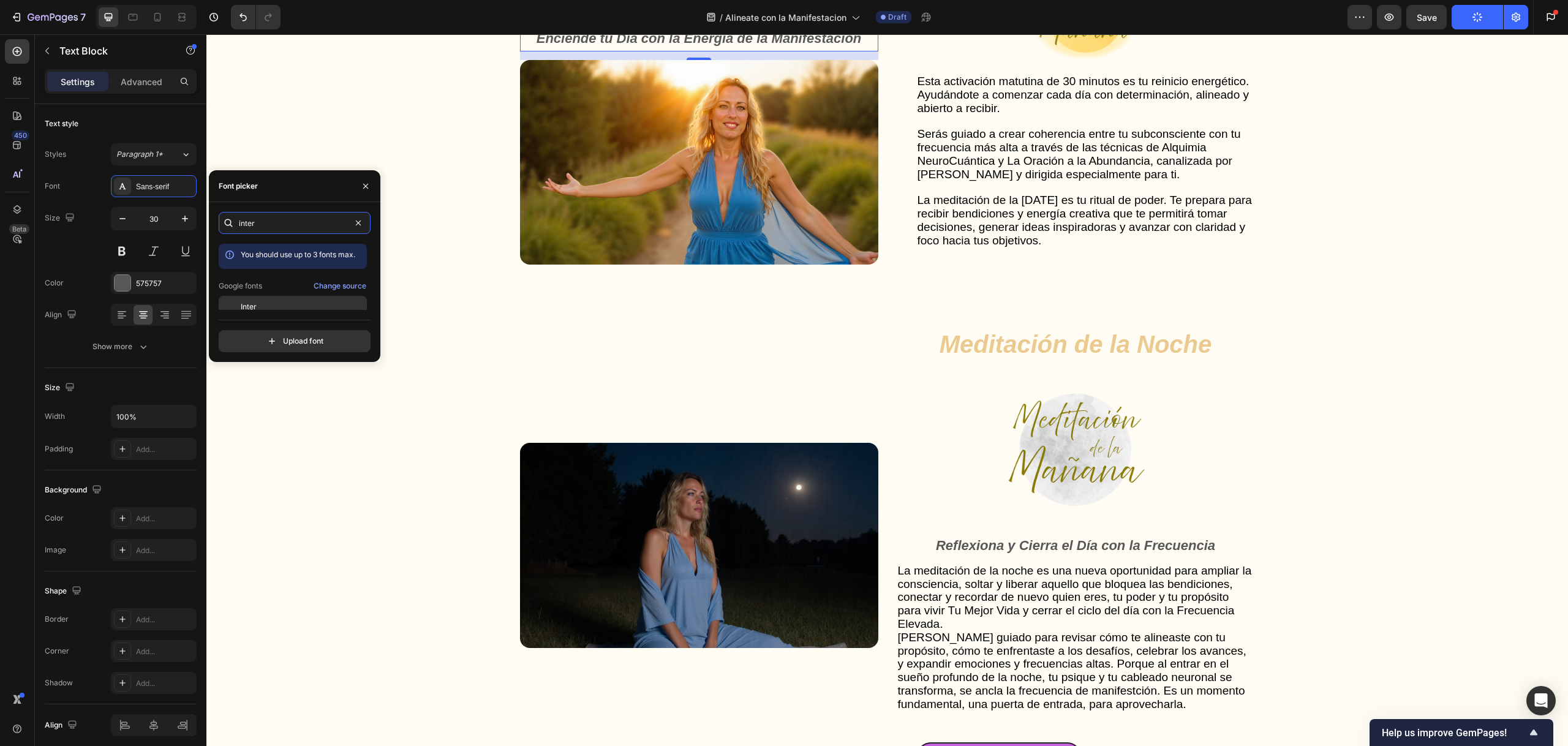
type input "inter"
click at [265, 301] on div "Inter" at bounding box center [302, 307] width 123 height 11
click at [507, 139] on div "Gut Health Powerhouse Heading “He acompañado a miles de personas en procesos de…" at bounding box center [887, 432] width 1337 height 1305
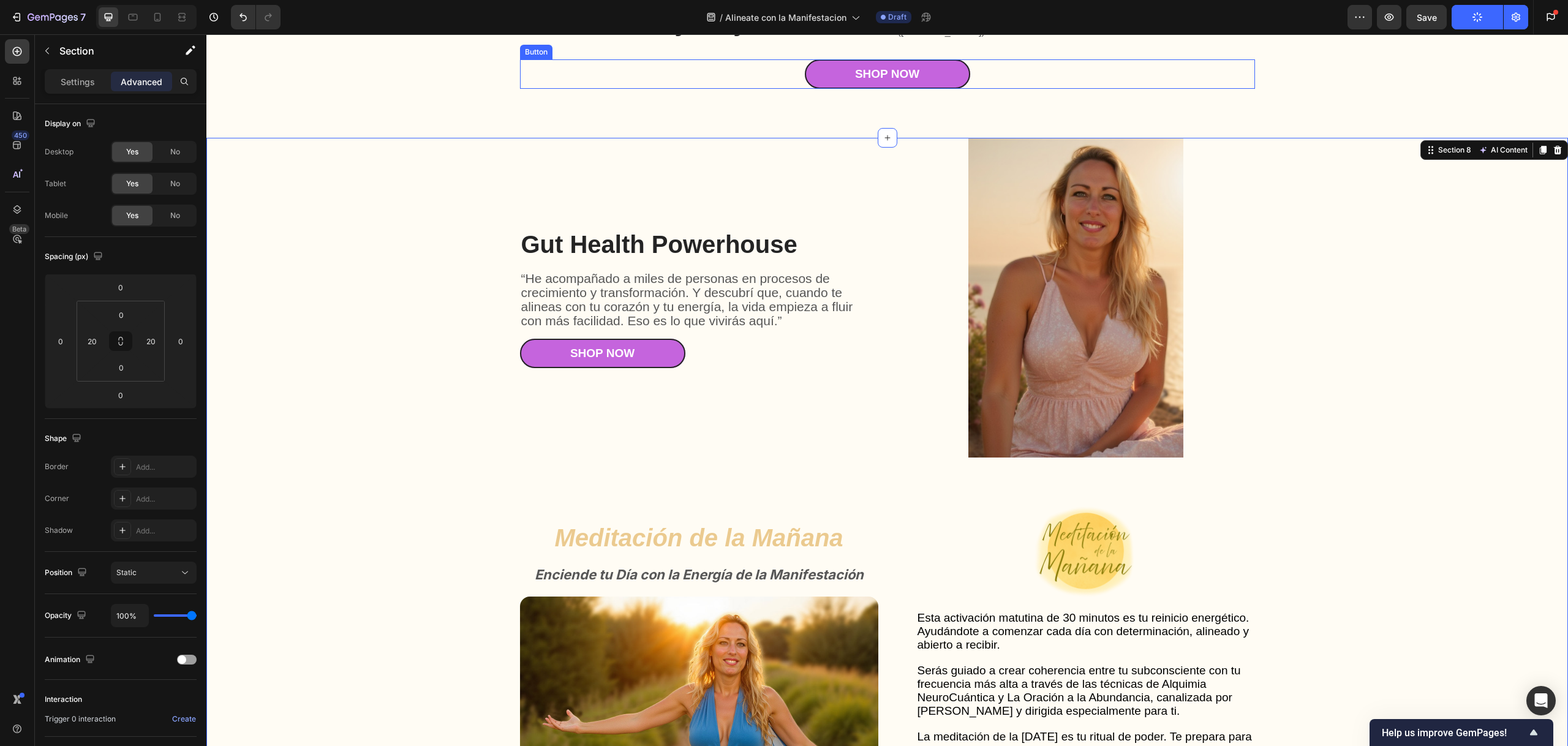
scroll to position [3148, 0]
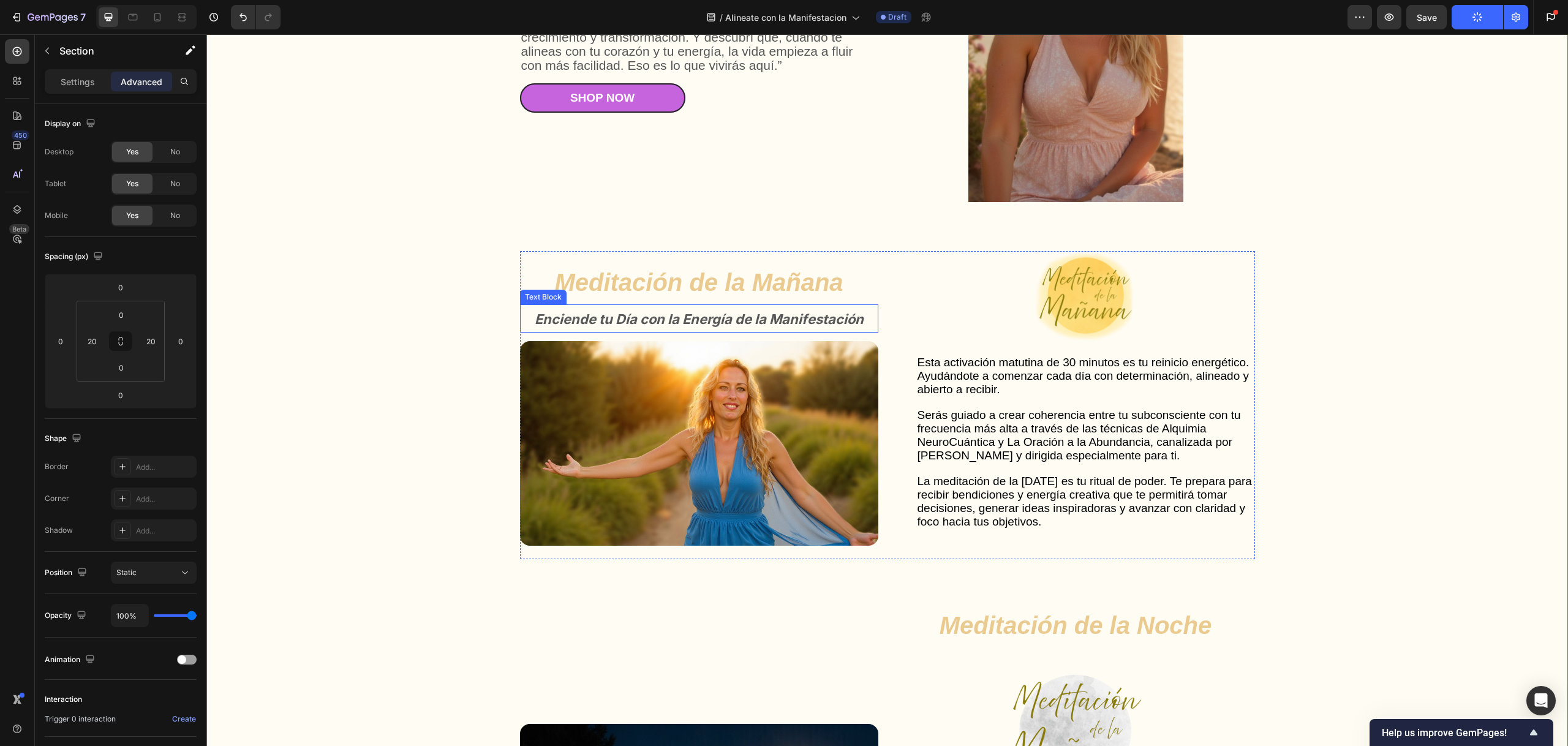
click at [631, 321] on strong "Enciende tu Día con la Energía de la Manifestación" at bounding box center [699, 319] width 329 height 16
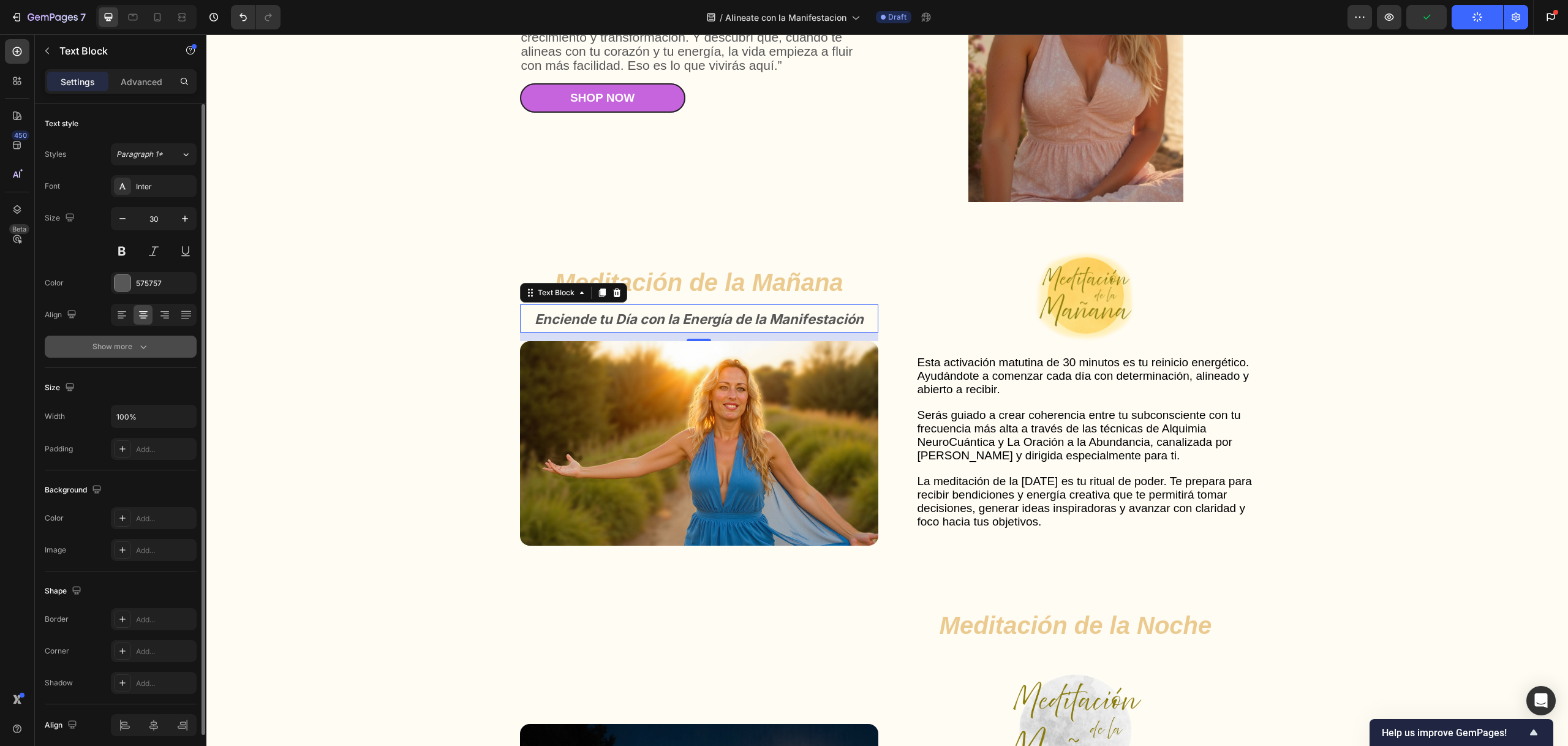
click at [106, 347] on div "Show more" at bounding box center [121, 347] width 57 height 12
click at [172, 348] on div "Normal" at bounding box center [147, 347] width 62 height 11
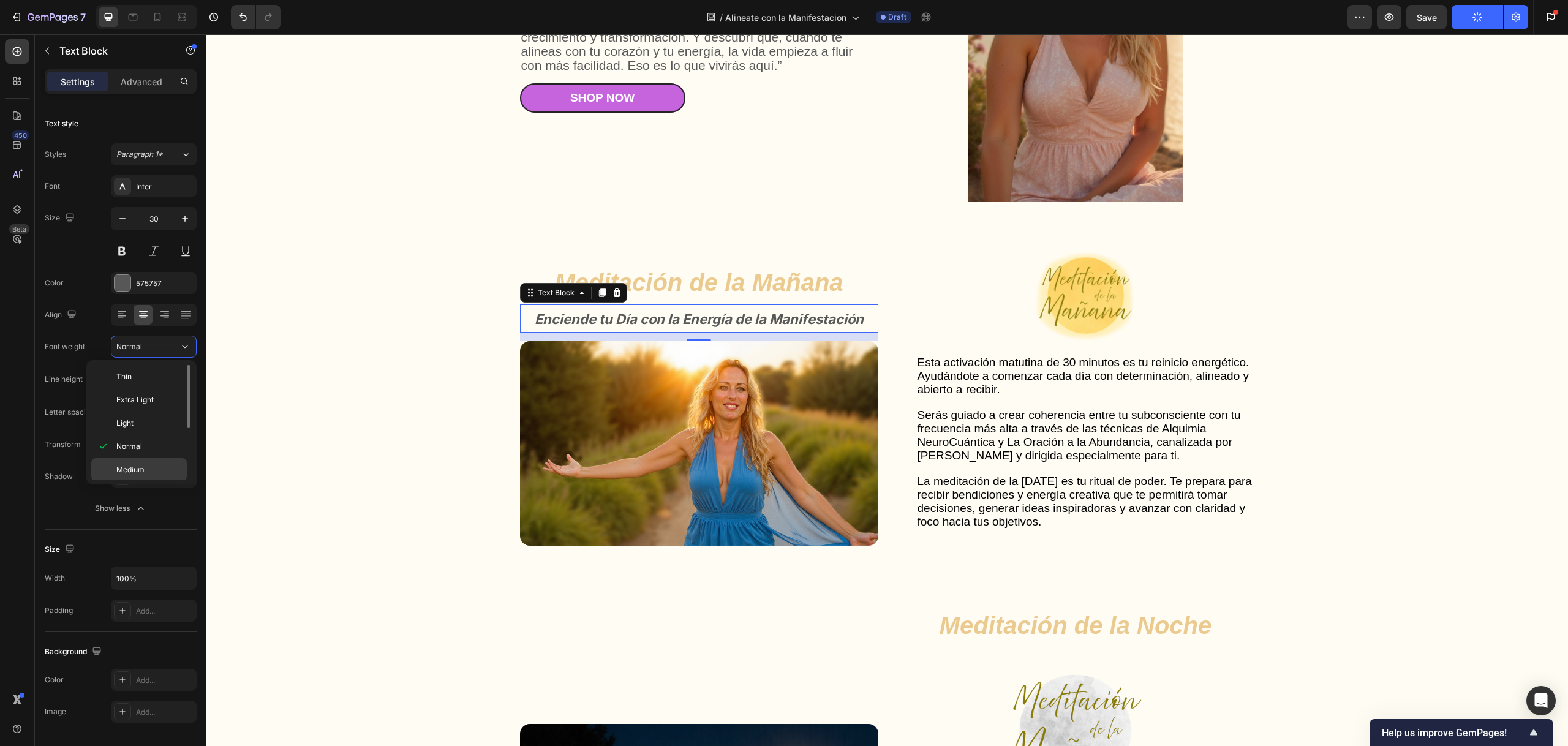
click at [168, 470] on p "Medium" at bounding box center [149, 470] width 65 height 11
click at [736, 327] on strong "Enciende tu Día con la Energía de la Manifestación" at bounding box center [699, 319] width 329 height 16
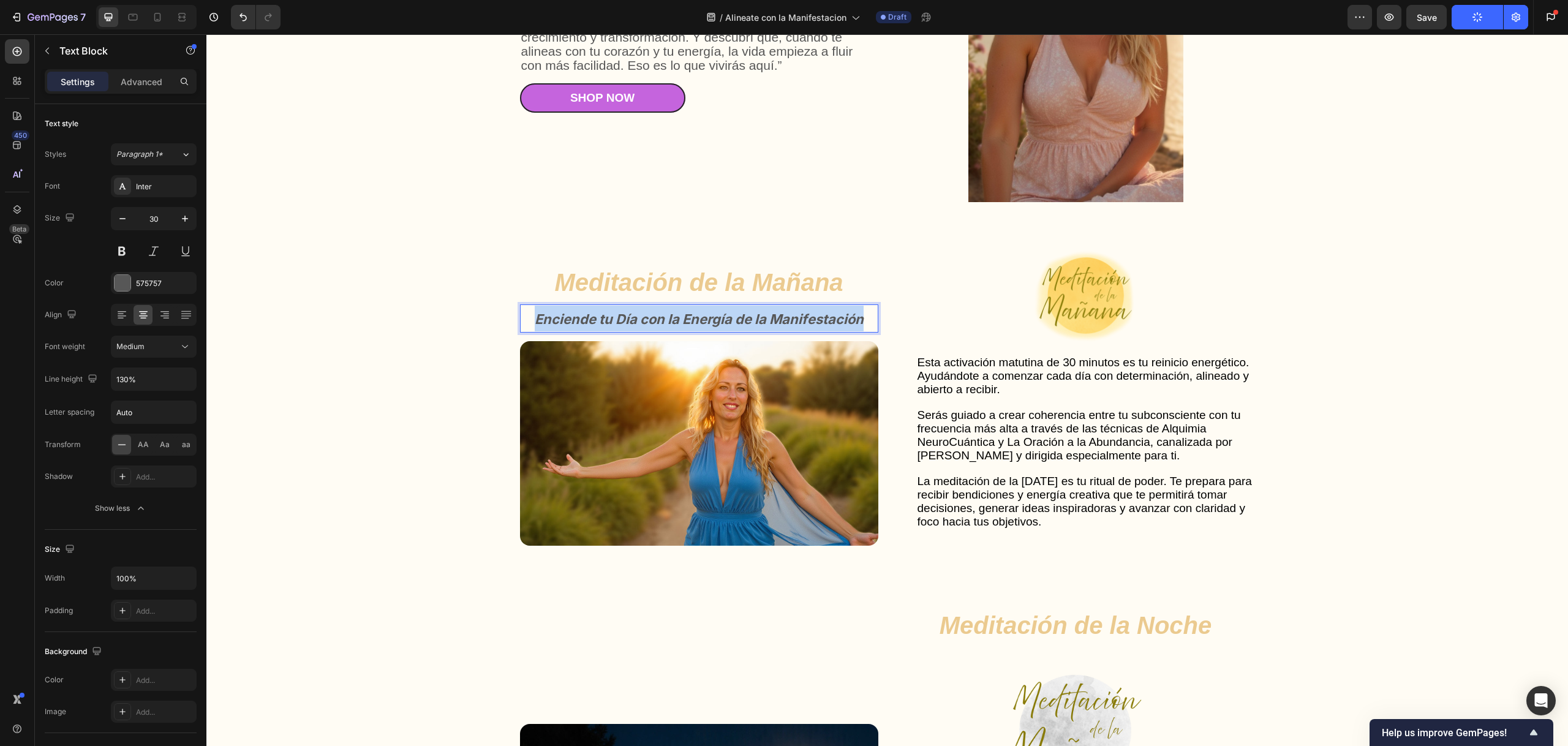
click at [736, 327] on strong "Enciende tu Día con la Energía de la Manifestación" at bounding box center [699, 319] width 329 height 16
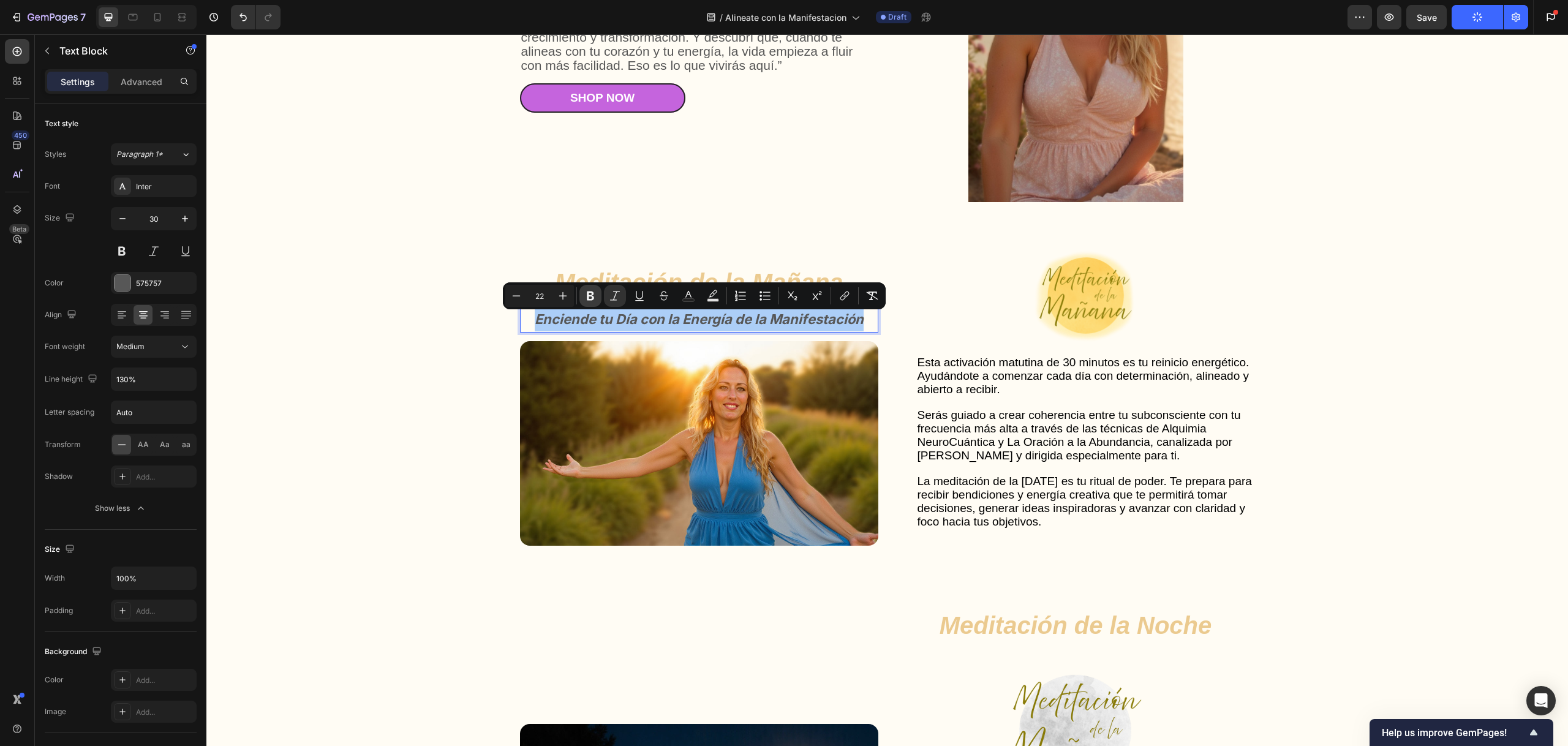
click at [592, 296] on icon "Editor contextual toolbar" at bounding box center [590, 296] width 12 height 12
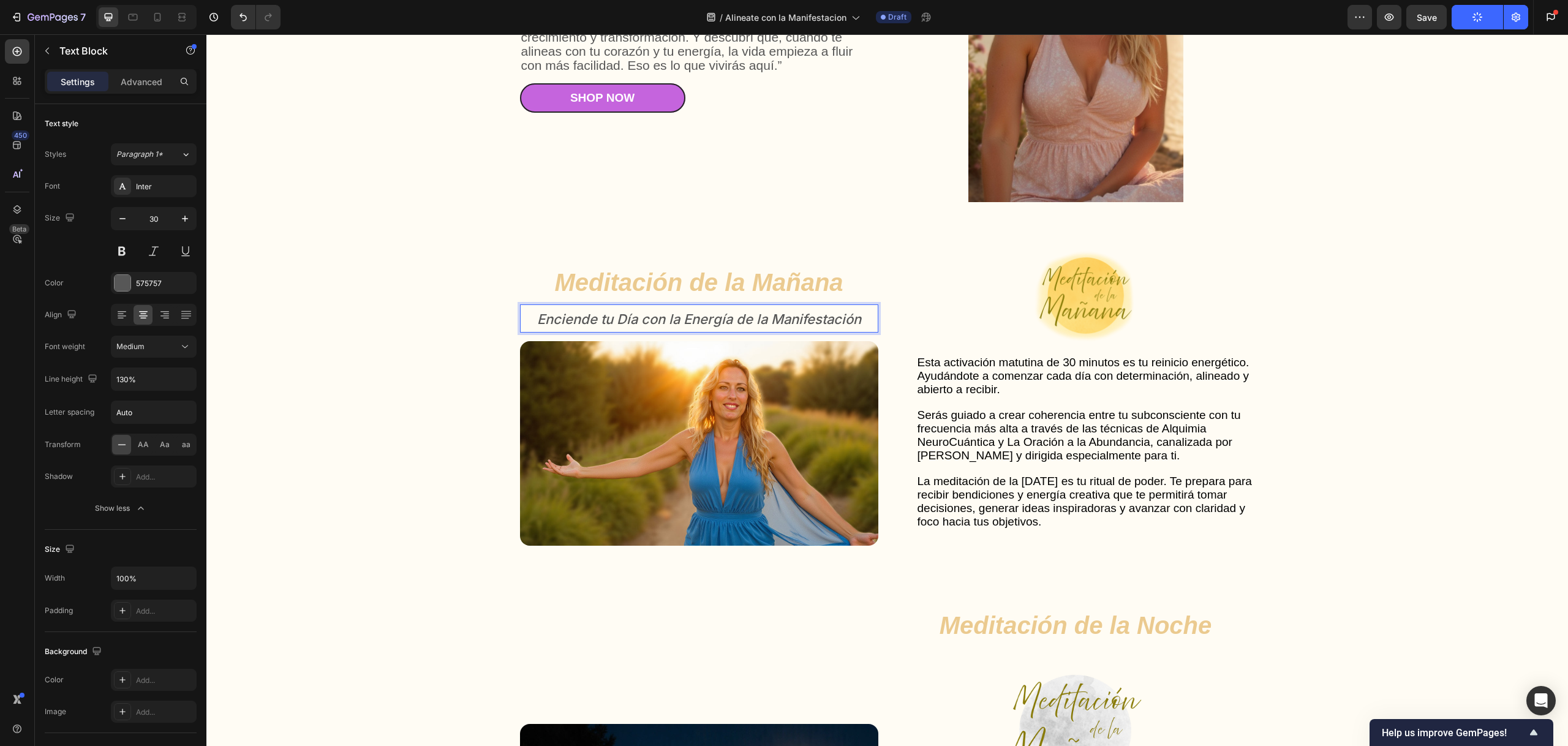
click at [610, 319] on icon "Enciende tu Día con la Energía de la Manifestación" at bounding box center [699, 319] width 324 height 16
click at [610, 319] on icon "Enciende tu Día con la Energía de la Manifestación" at bounding box center [699, 319] width 324 height 16
click at [588, 319] on icon "Enciende tu Día con la Energía de la Manifestación" at bounding box center [699, 319] width 324 height 16
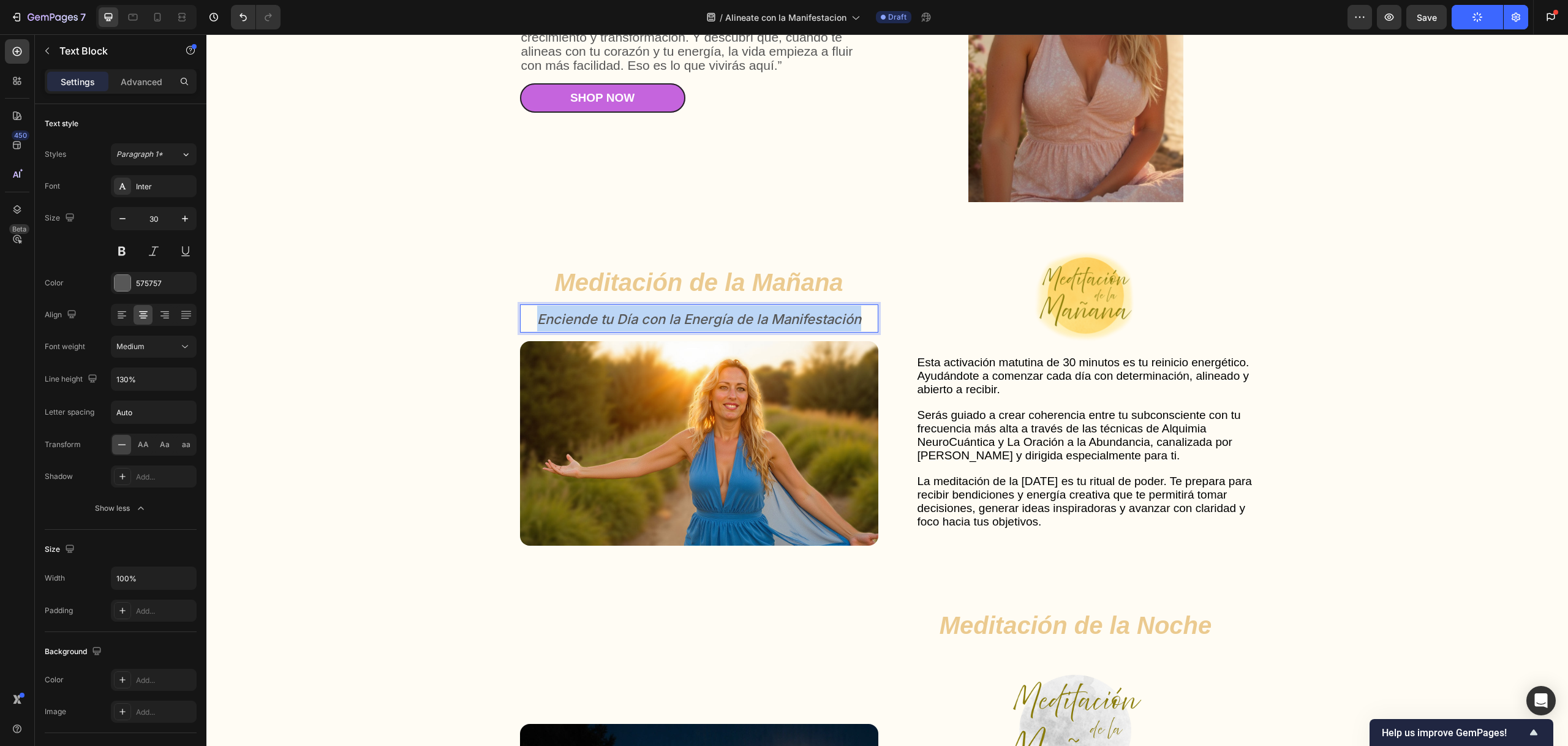
click at [588, 319] on icon "Enciende tu Día con la Energía de la Manifestación" at bounding box center [699, 319] width 324 height 16
click at [768, 319] on icon "Enciende tu Día con la Energía de la Manifestación" at bounding box center [699, 319] width 324 height 16
drag, startPoint x: 857, startPoint y: 323, endPoint x: 534, endPoint y: 313, distance: 323.2
click at [534, 311] on p "Enciende tu Día con la Energía de la Manifestación" at bounding box center [699, 318] width 356 height 26
click at [132, 250] on button at bounding box center [122, 251] width 22 height 22
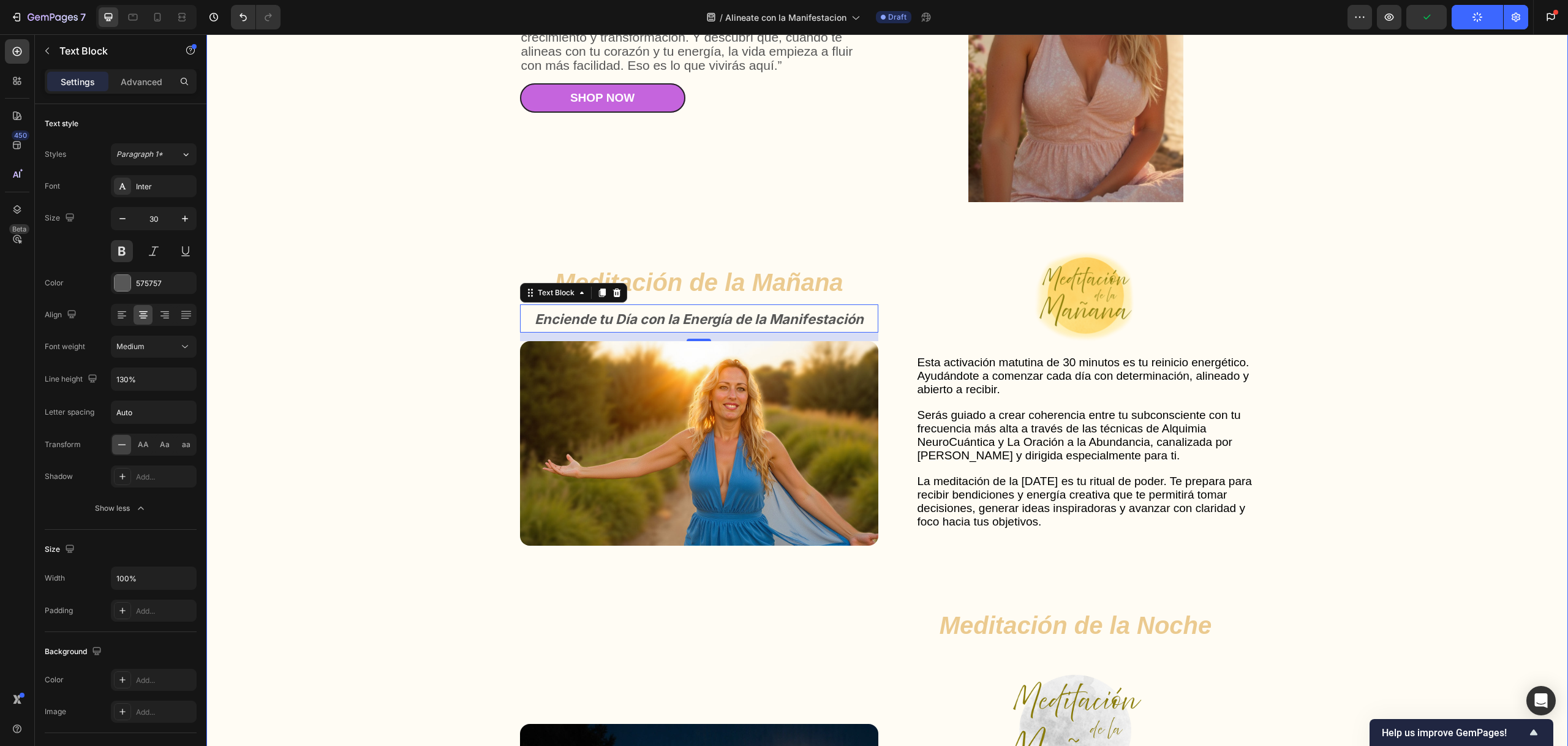
drag, startPoint x: 281, startPoint y: 255, endPoint x: 401, endPoint y: 256, distance: 120.0
click at [281, 255] on div "Gut Health Powerhouse Heading “He acompañado a miles de personas en procesos de…" at bounding box center [887, 624] width 1337 height 1484
